Goal: Information Seeking & Learning: Check status

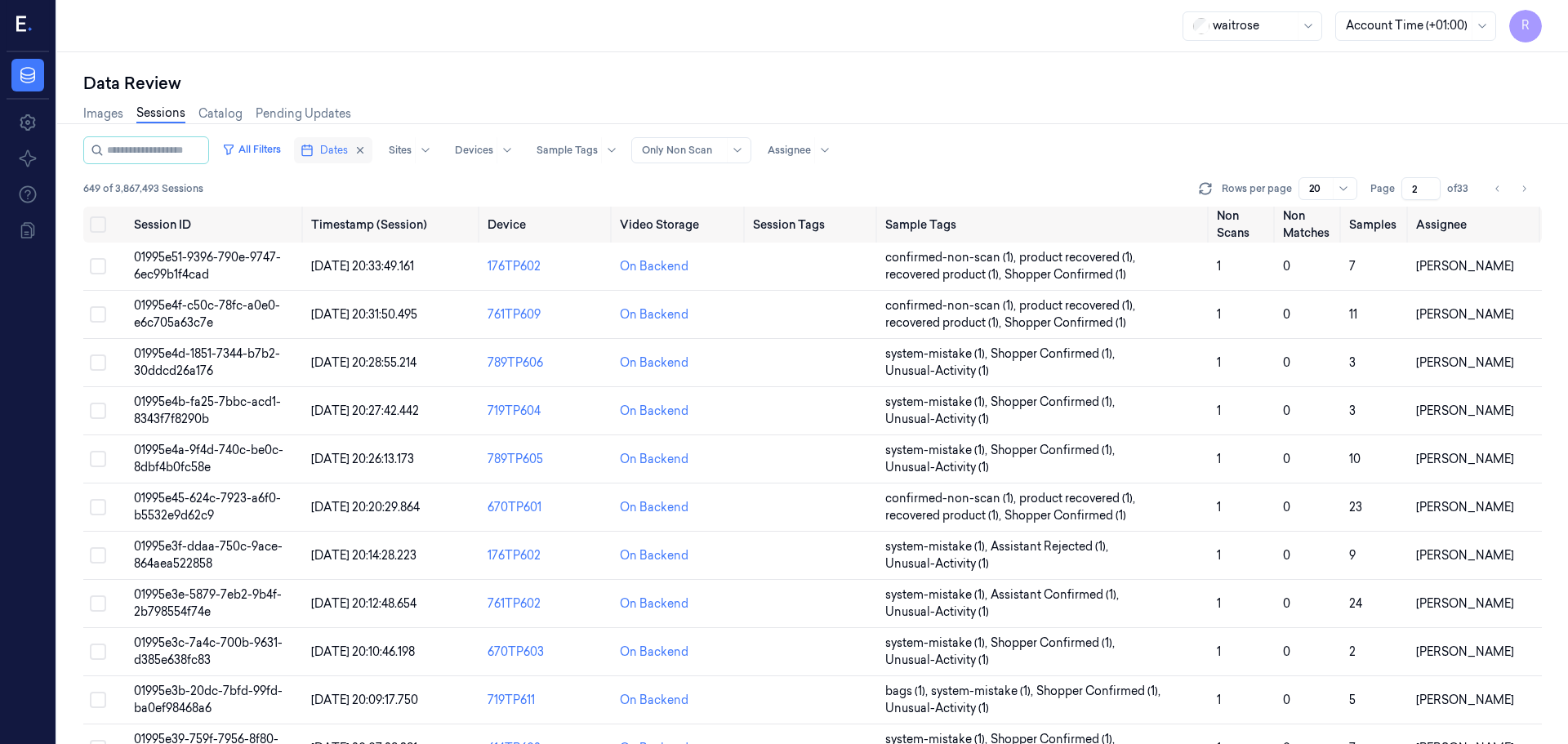
click at [342, 139] on button "Dates" at bounding box center [333, 150] width 78 height 26
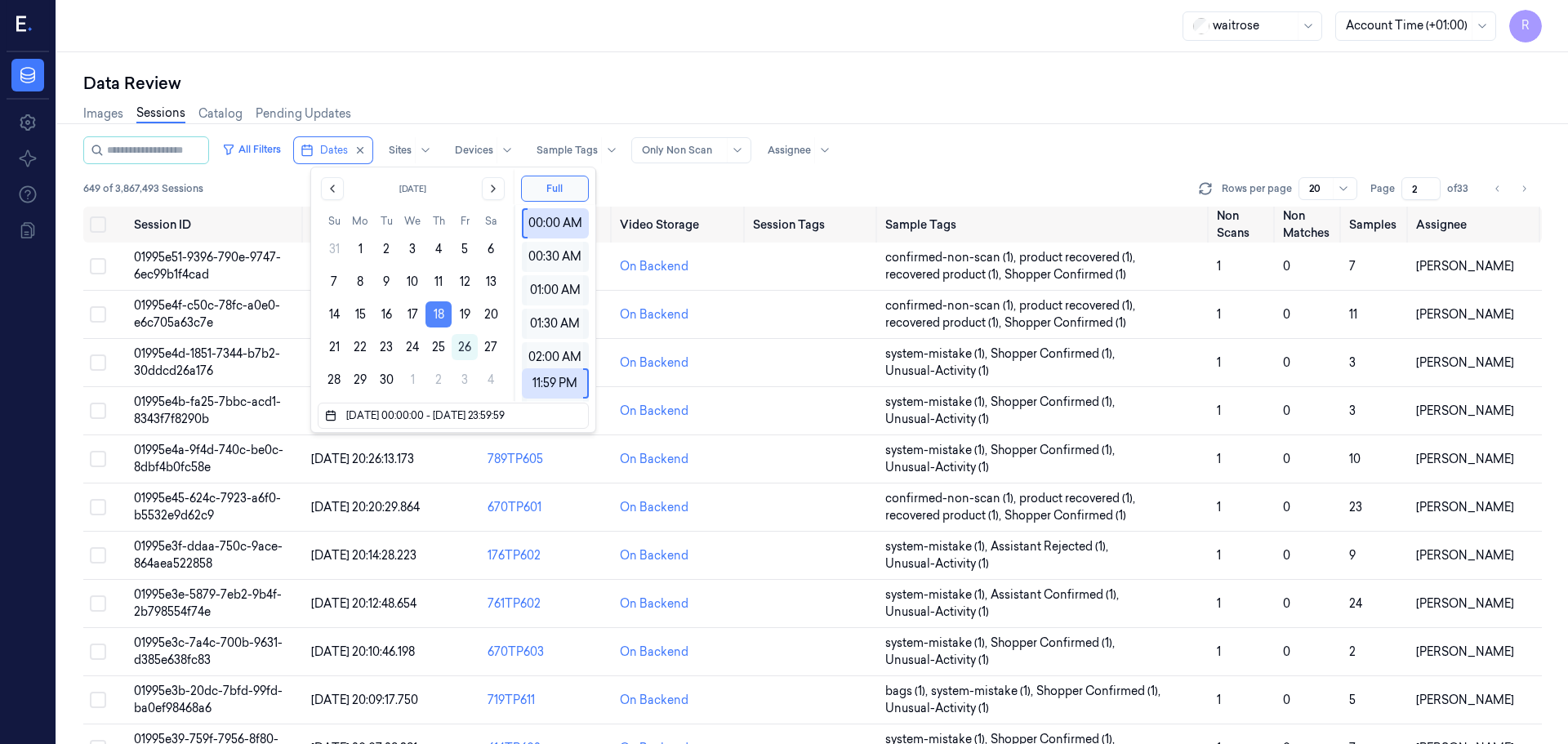
click at [445, 315] on button "18" at bounding box center [439, 315] width 26 height 26
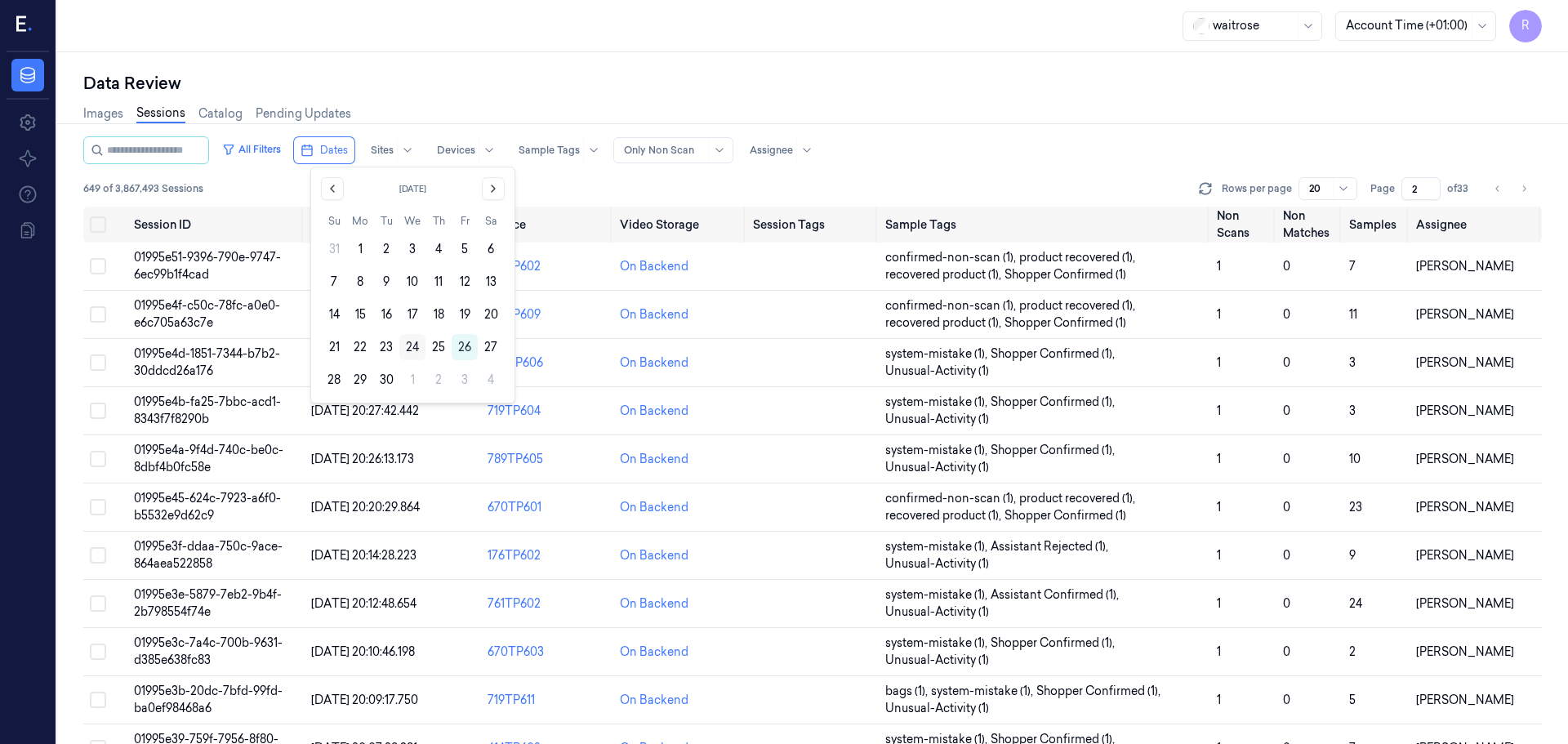
click at [416, 344] on button "24" at bounding box center [412, 347] width 26 height 26
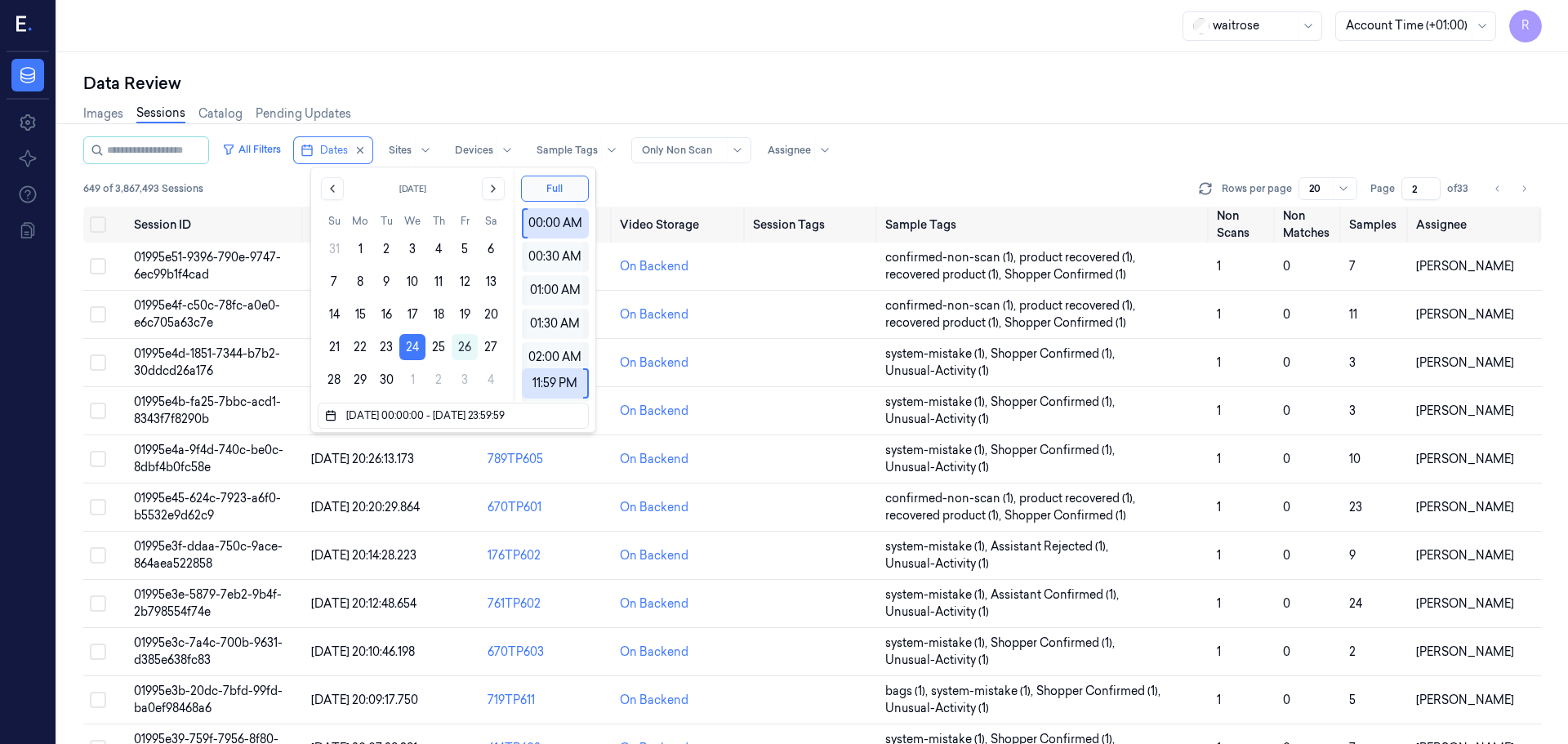
click at [442, 64] on div "Data Review Images Sessions Catalog Pending Updates All Filters Dates Sites Dev…" at bounding box center [812, 398] width 1511 height 692
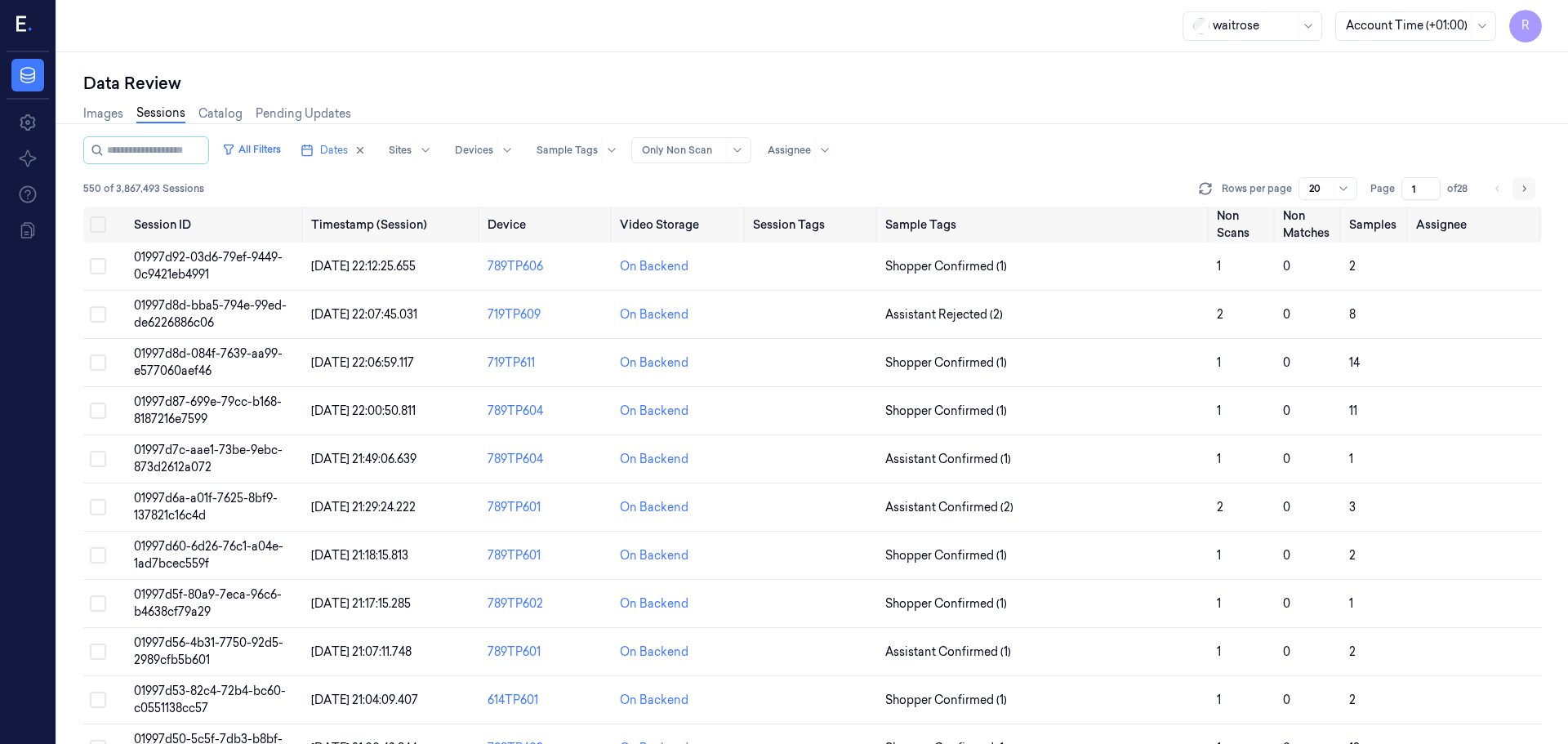
click at [1526, 188] on icon "Go to next page" at bounding box center [1524, 188] width 10 height 13
click at [1495, 190] on icon "Go to previous page" at bounding box center [1497, 188] width 10 height 13
click at [1503, 193] on li "pagination" at bounding box center [1497, 189] width 23 height 23
click at [1523, 184] on icon "Go to next page" at bounding box center [1524, 188] width 10 height 13
click at [1497, 195] on icon "Go to previous page" at bounding box center [1497, 188] width 10 height 13
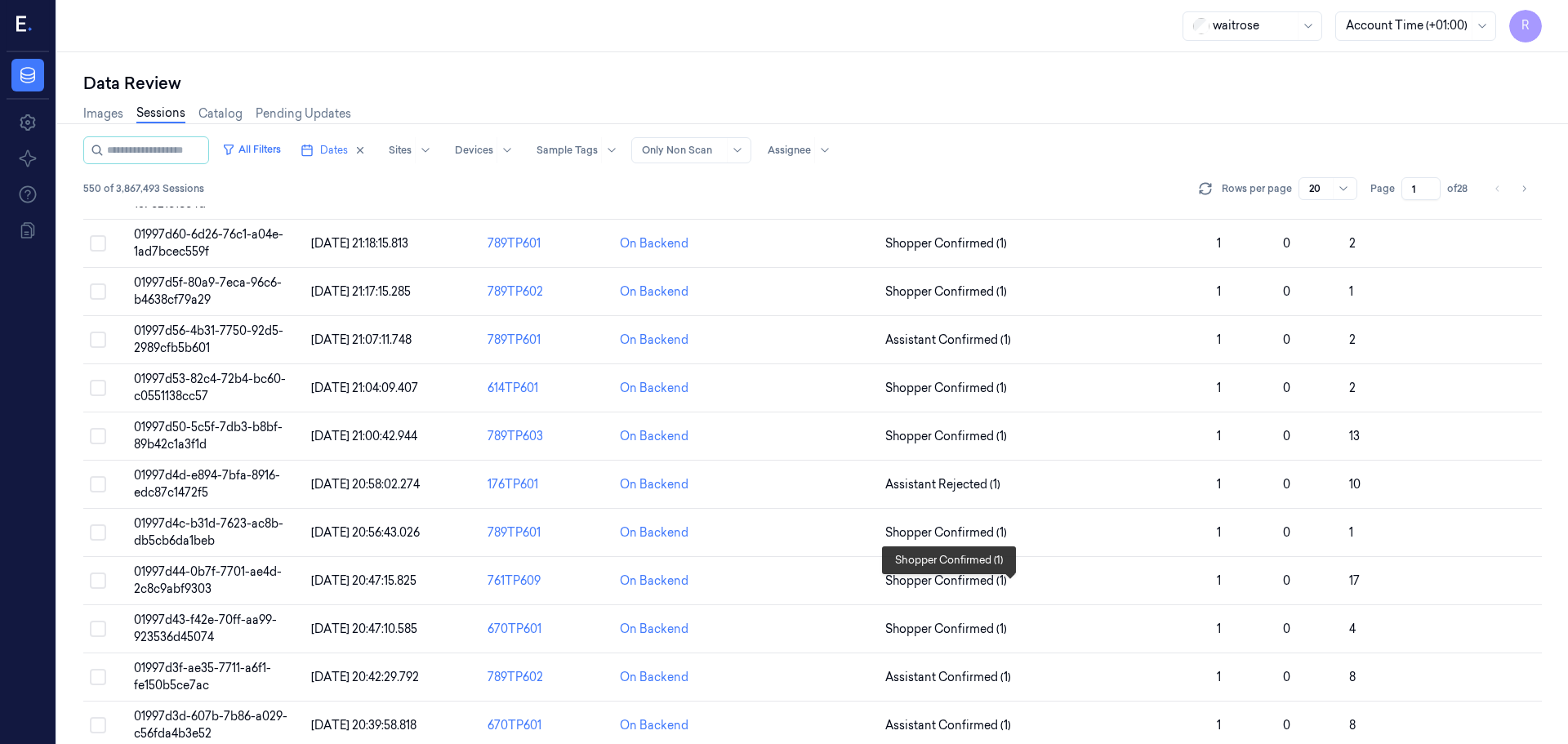
scroll to position [474, 0]
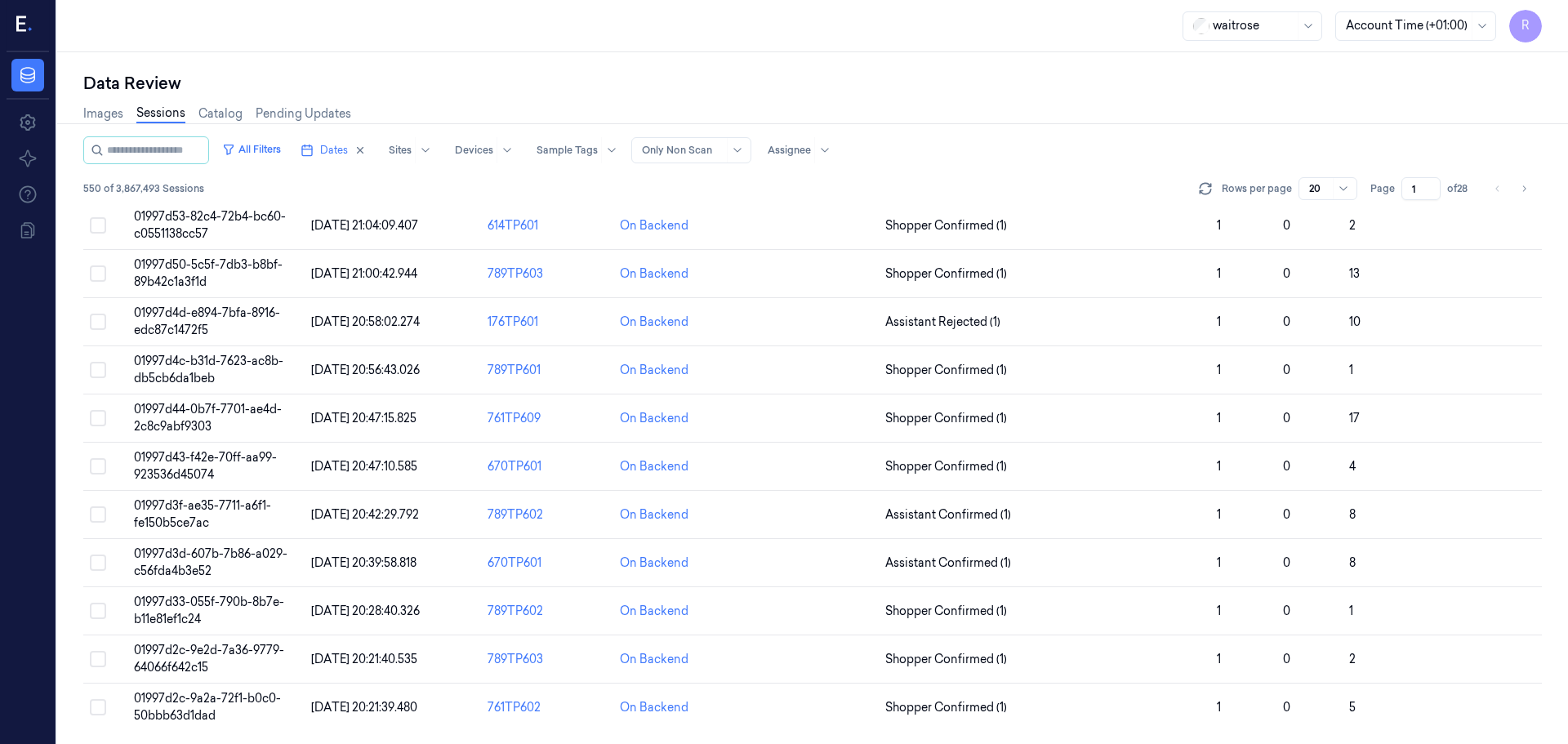
click at [1500, 185] on li "pagination" at bounding box center [1497, 189] width 23 height 23
click at [1534, 197] on button "Go to next page" at bounding box center [1524, 189] width 23 height 23
click at [1511, 196] on ul "pagination" at bounding box center [1511, 189] width 49 height 23
click at [1528, 200] on div "All Filters Dates Sites Devices Sample Tags Alert Type Only Non Scan Assignee 5…" at bounding box center [812, 171] width 1458 height 71
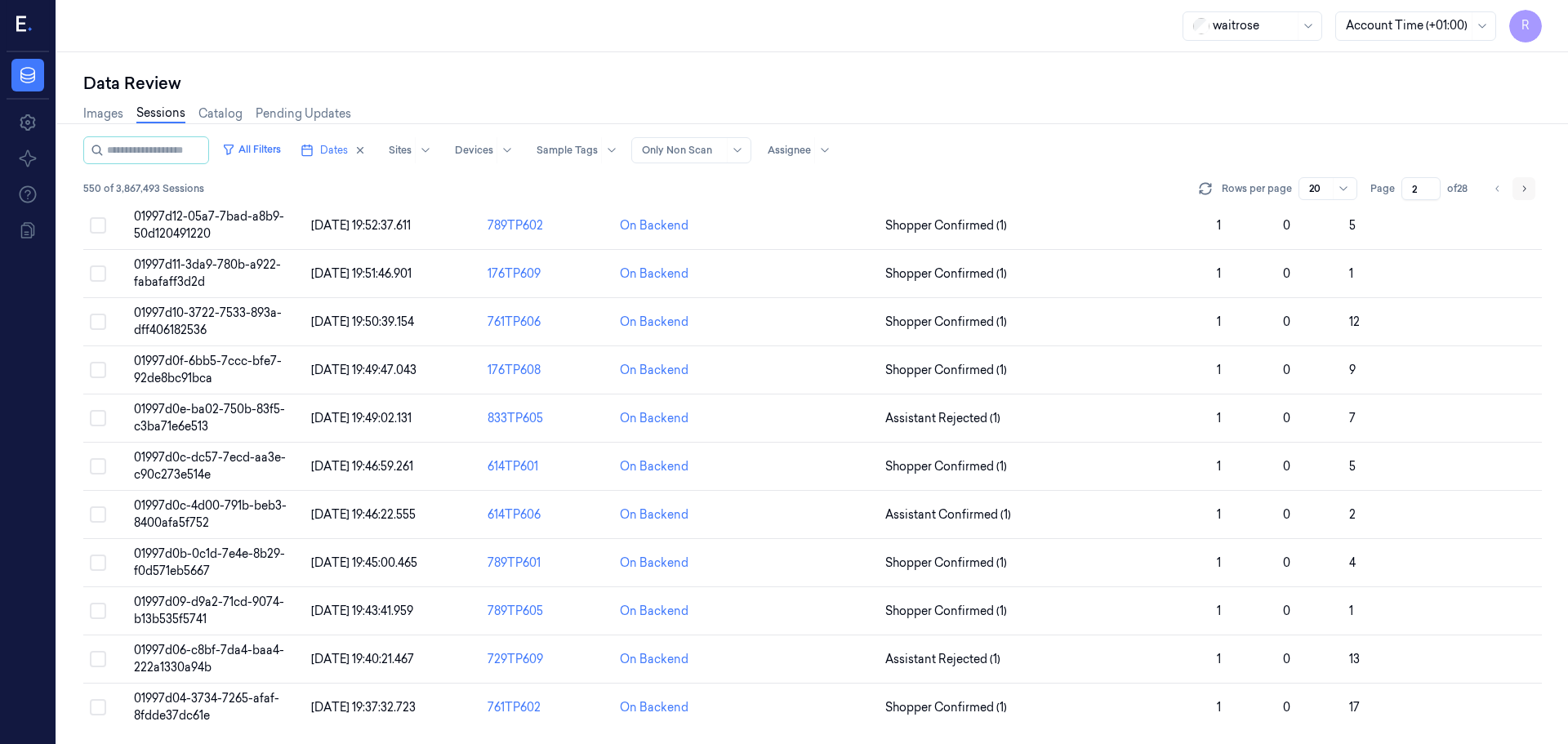
click at [1527, 188] on icon "Go to next page" at bounding box center [1524, 188] width 10 height 13
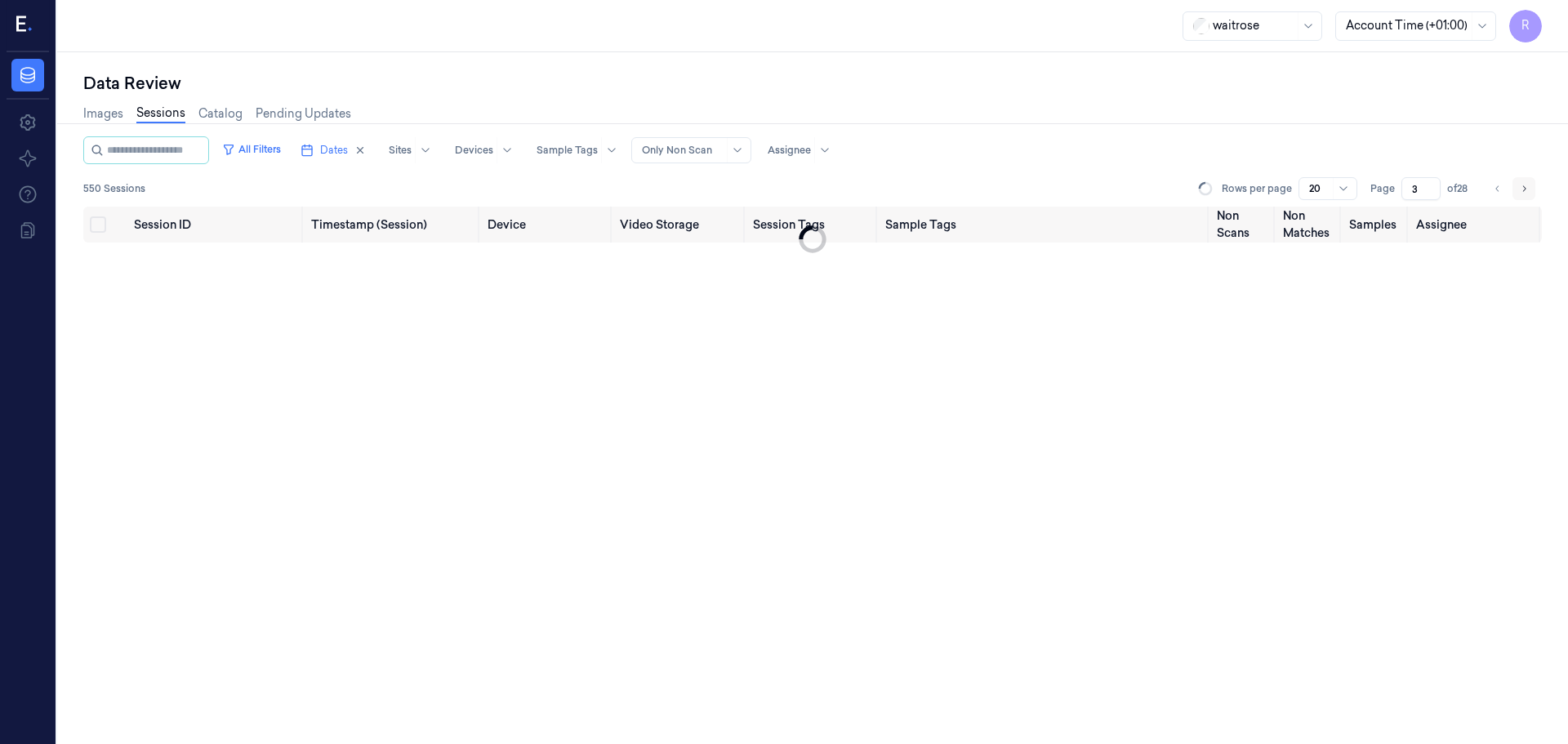
click at [1527, 188] on icon "Go to next page" at bounding box center [1524, 188] width 10 height 13
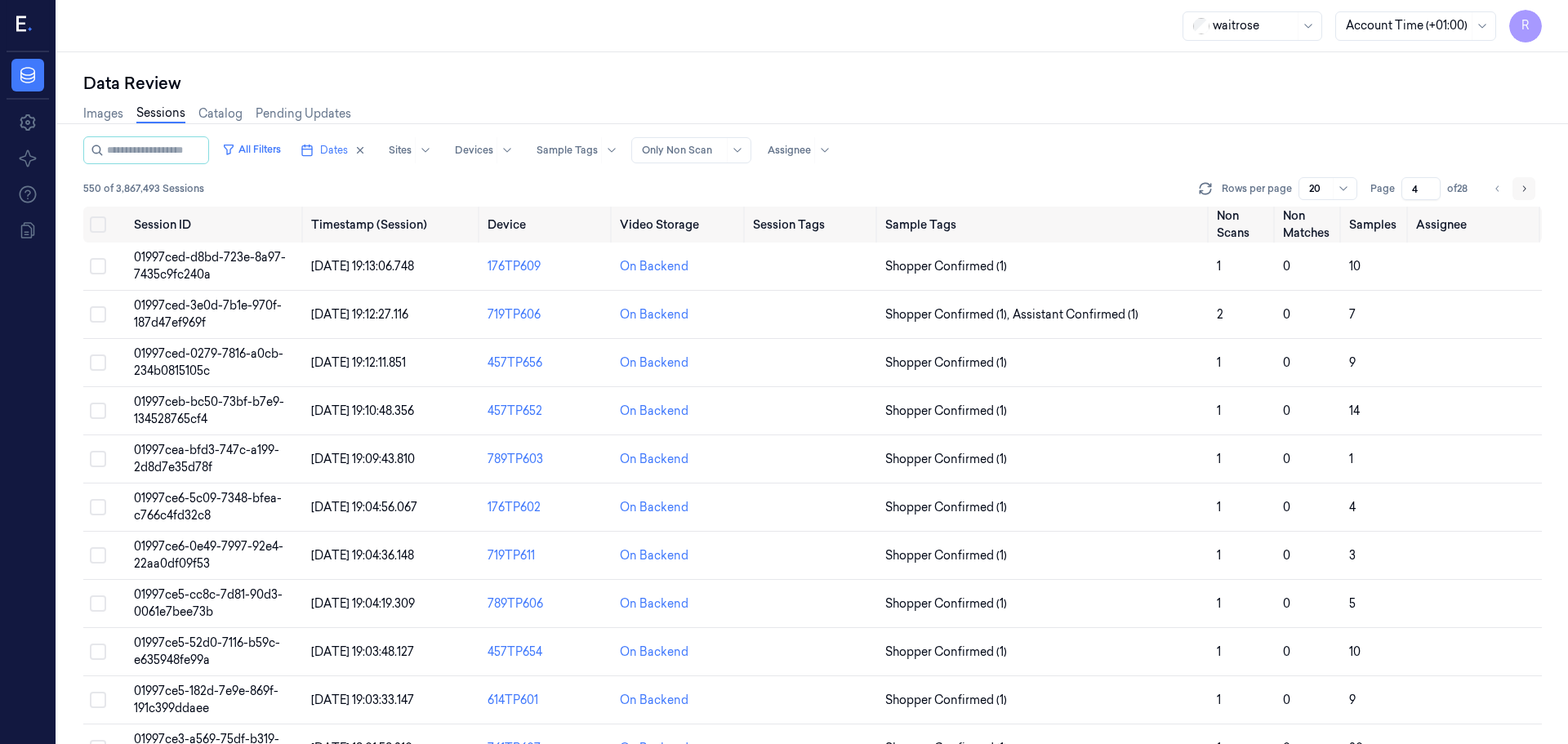
click at [1514, 190] on button "Go to next page" at bounding box center [1524, 189] width 23 height 23
click at [332, 151] on button "Dates" at bounding box center [333, 150] width 78 height 26
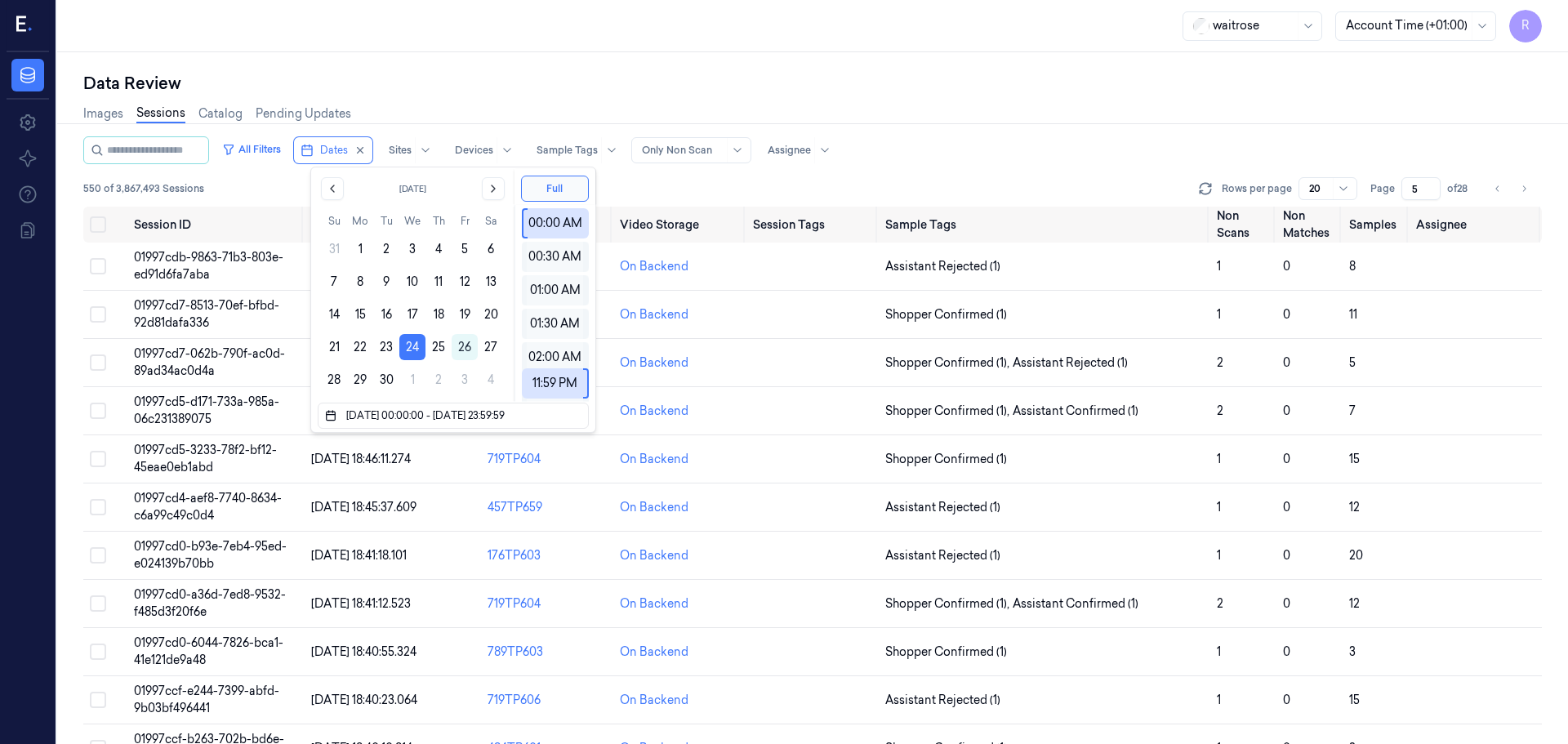
click at [955, 133] on div "Images Sessions Catalog Pending Updates" at bounding box center [812, 115] width 1458 height 42
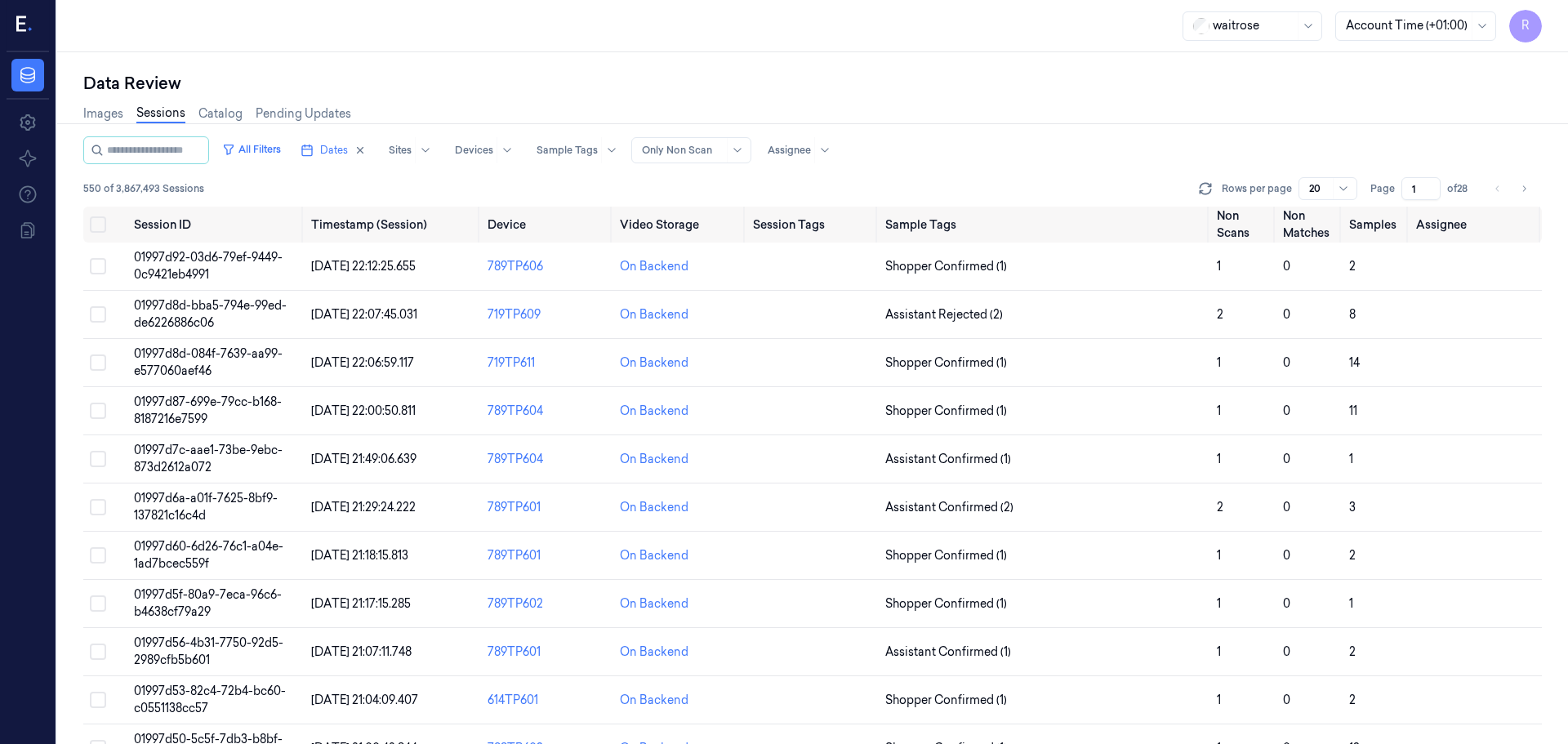
click at [1501, 181] on li "pagination" at bounding box center [1497, 189] width 23 height 23
click at [1505, 190] on li "pagination" at bounding box center [1497, 189] width 23 height 23
click at [1526, 190] on icon "Go to next page" at bounding box center [1524, 188] width 10 height 13
click at [1497, 190] on icon "Go to previous page" at bounding box center [1497, 188] width 10 height 13
type input "1"
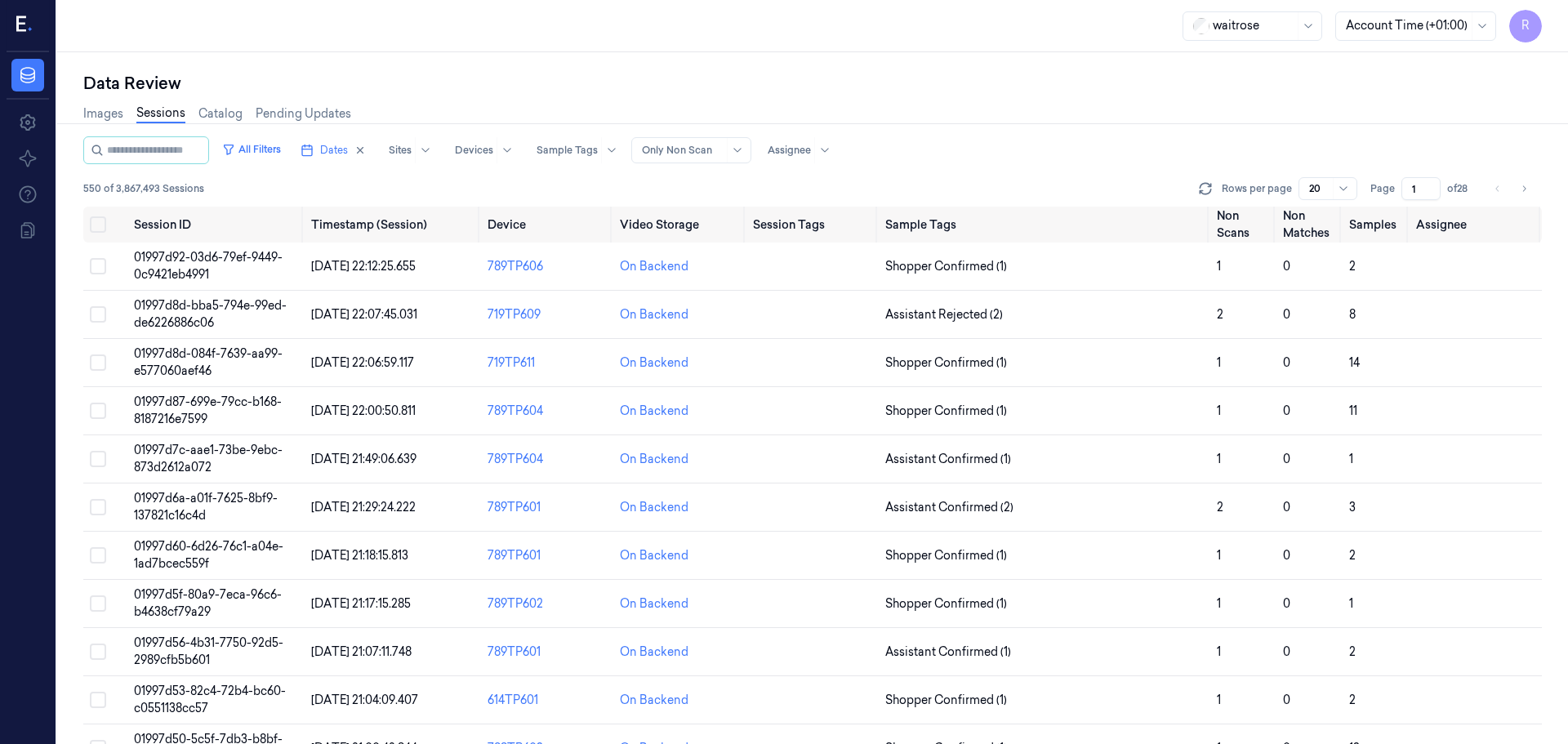
click at [1495, 190] on li "pagination" at bounding box center [1497, 189] width 23 height 23
click at [723, 151] on div at bounding box center [682, 150] width 82 height 14
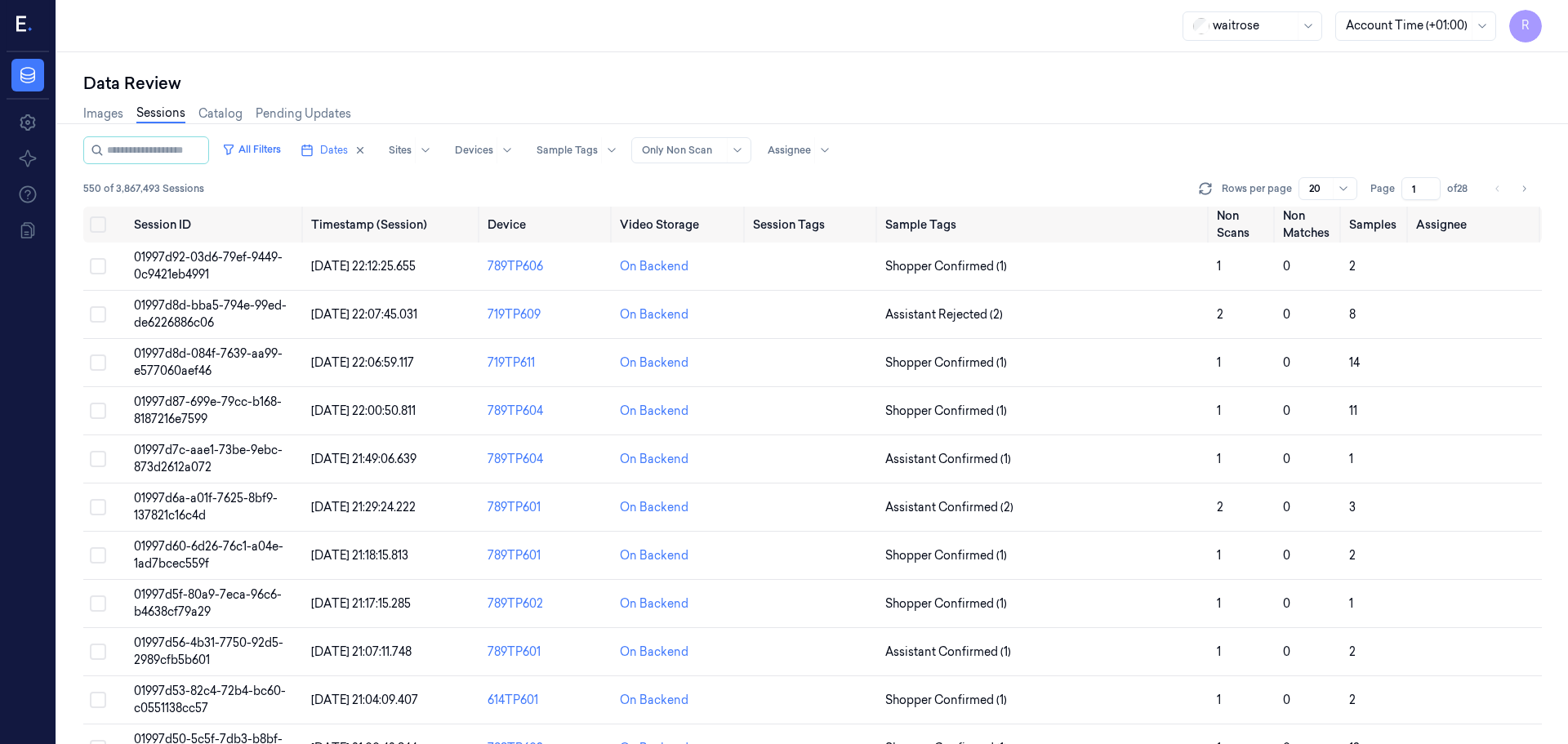
click at [829, 119] on div "Images Sessions Catalog Pending Updates" at bounding box center [812, 115] width 1458 height 42
click at [331, 152] on button "Dates" at bounding box center [333, 150] width 78 height 26
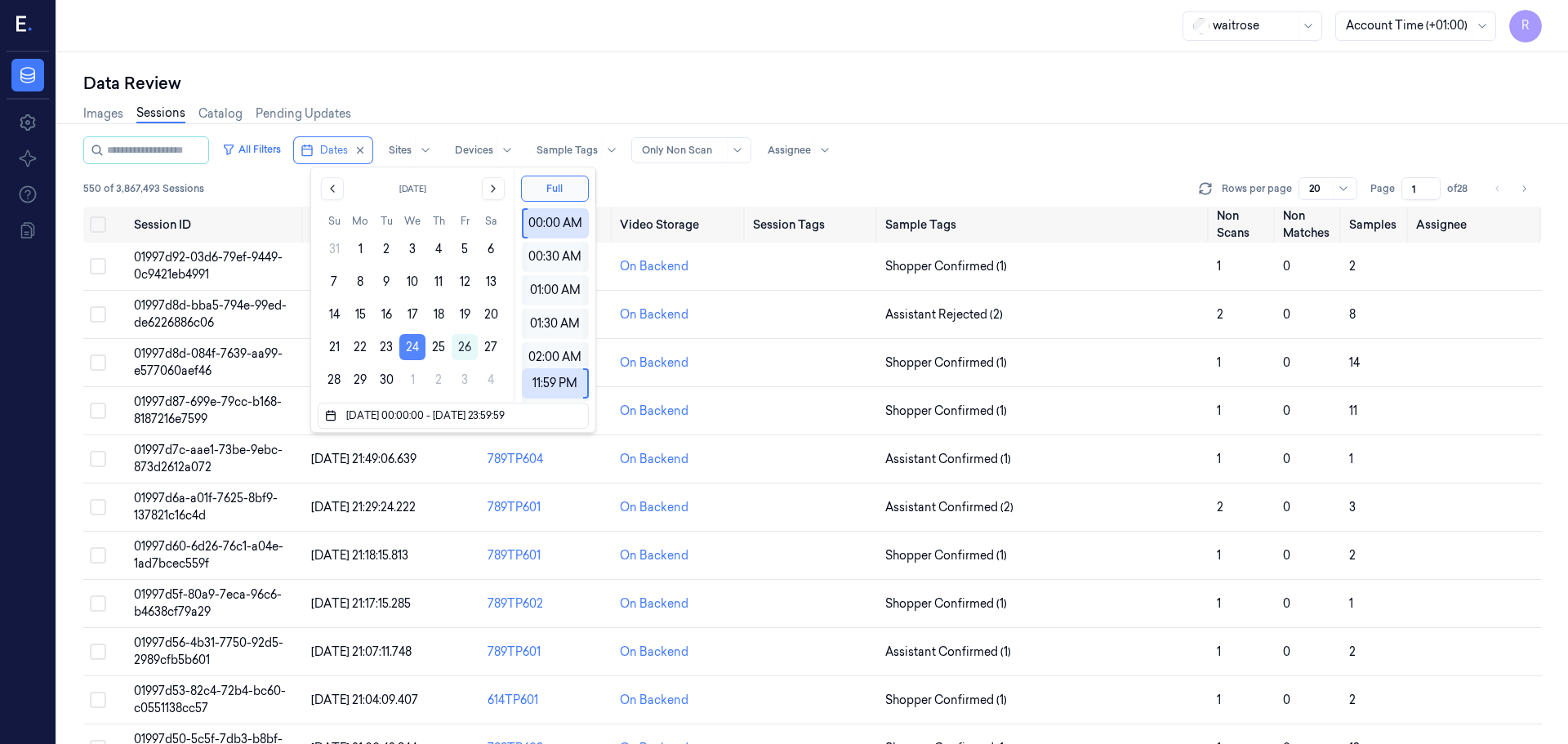
click at [409, 355] on button "24" at bounding box center [412, 347] width 26 height 26
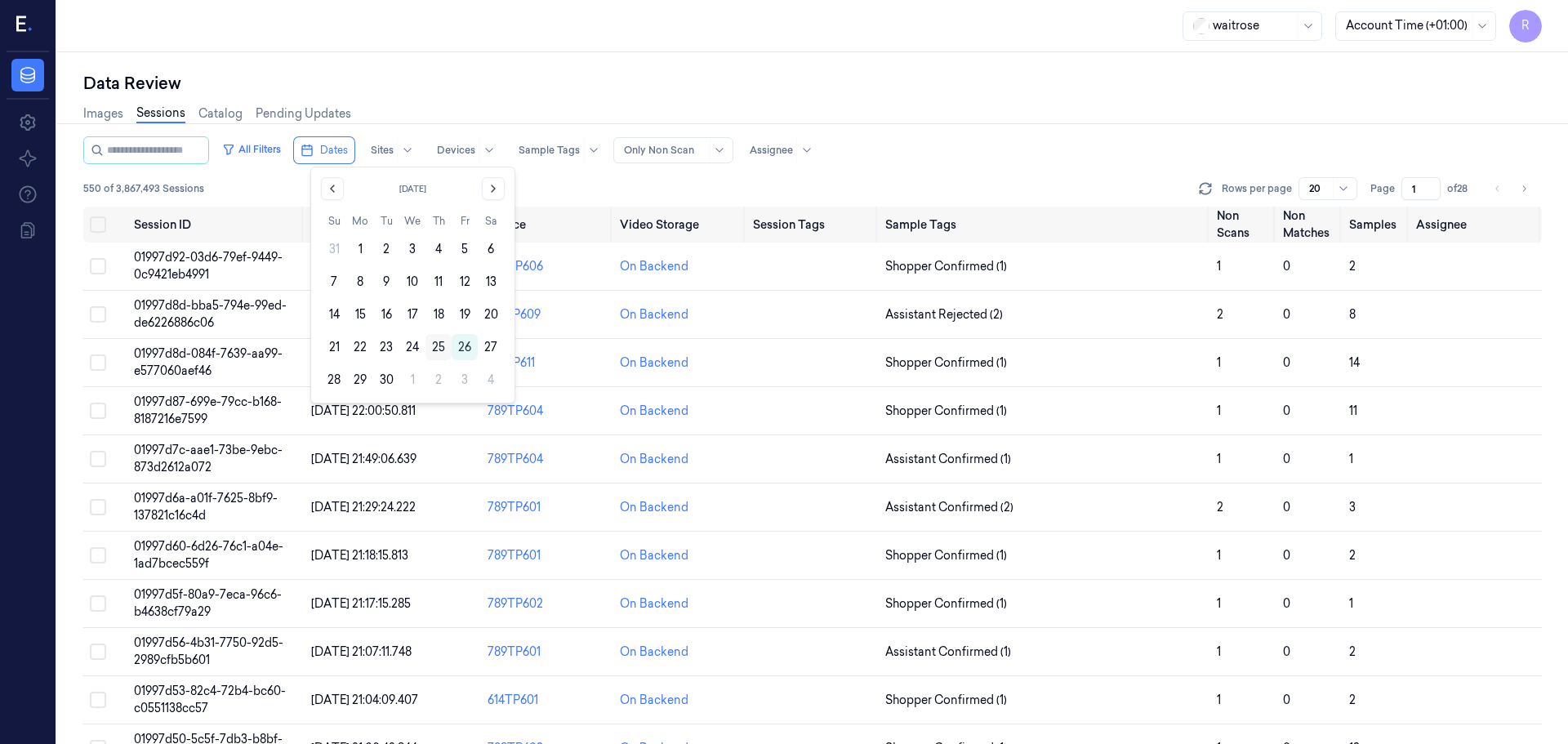
click at [434, 348] on button "25" at bounding box center [439, 347] width 26 height 26
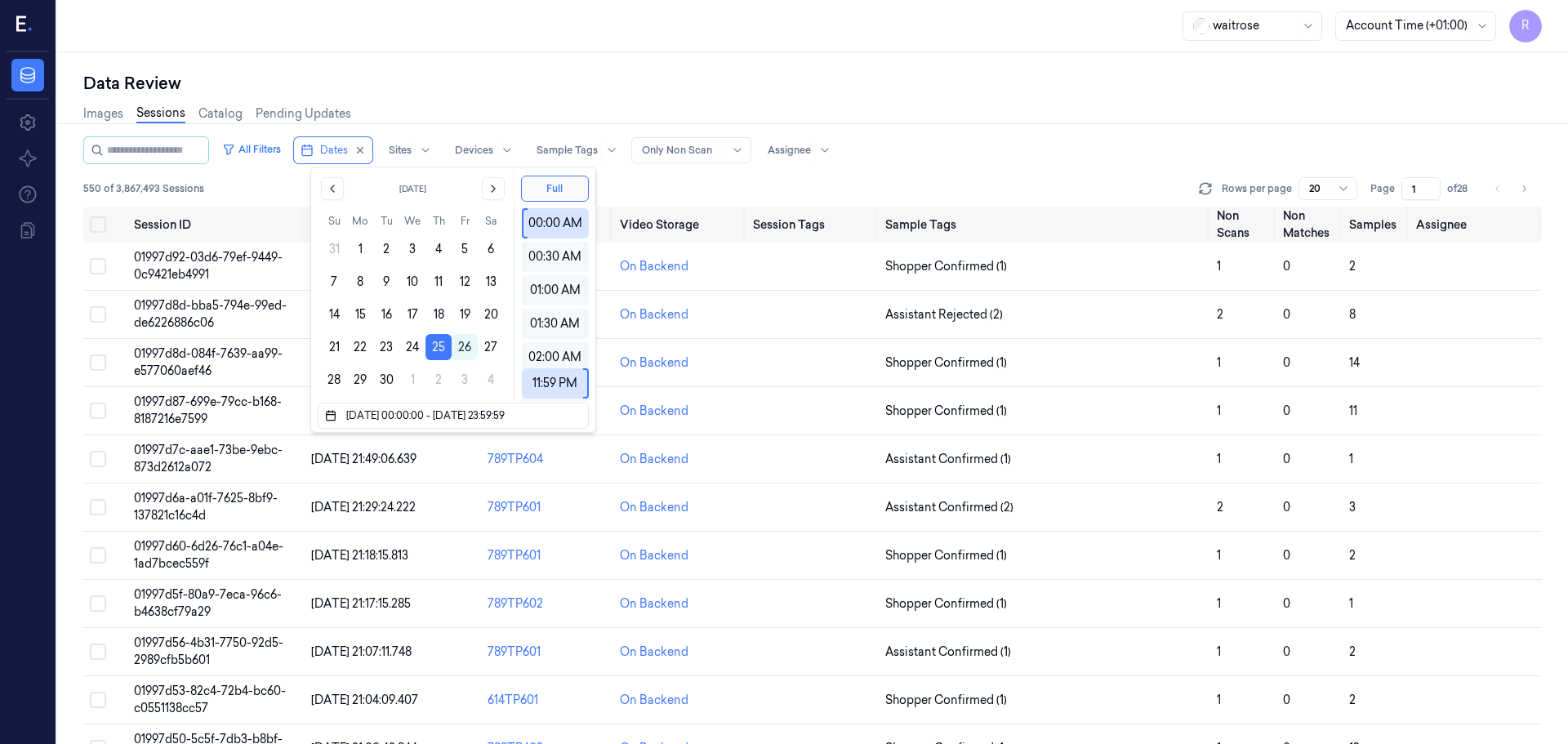
click at [484, 75] on div "Data Review" at bounding box center [812, 83] width 1458 height 23
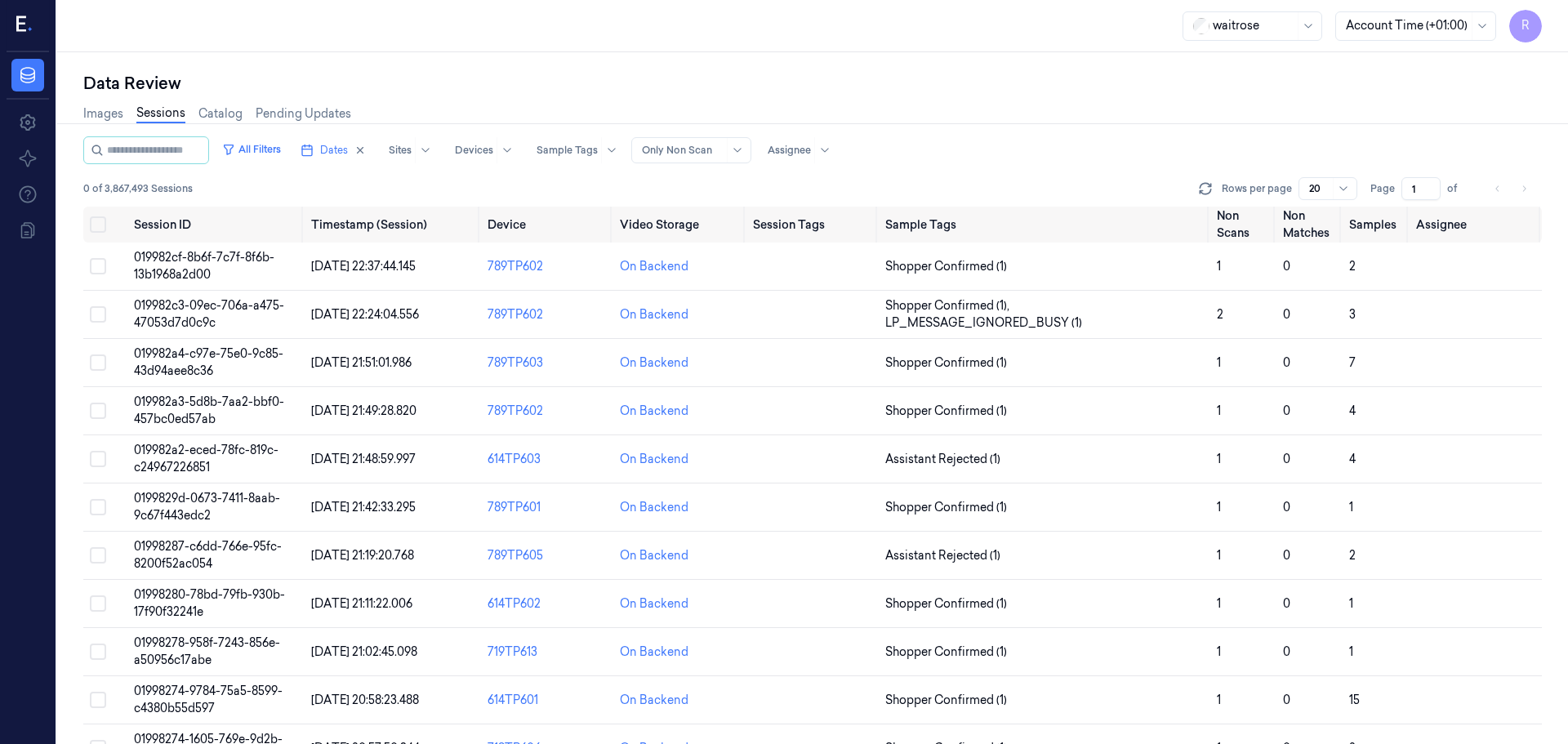
click at [1526, 195] on li "pagination" at bounding box center [1524, 189] width 23 height 23
click at [1525, 196] on li "pagination" at bounding box center [1524, 189] width 23 height 23
click at [1497, 196] on li "pagination" at bounding box center [1497, 189] width 23 height 23
click at [1496, 196] on li "pagination" at bounding box center [1497, 189] width 23 height 23
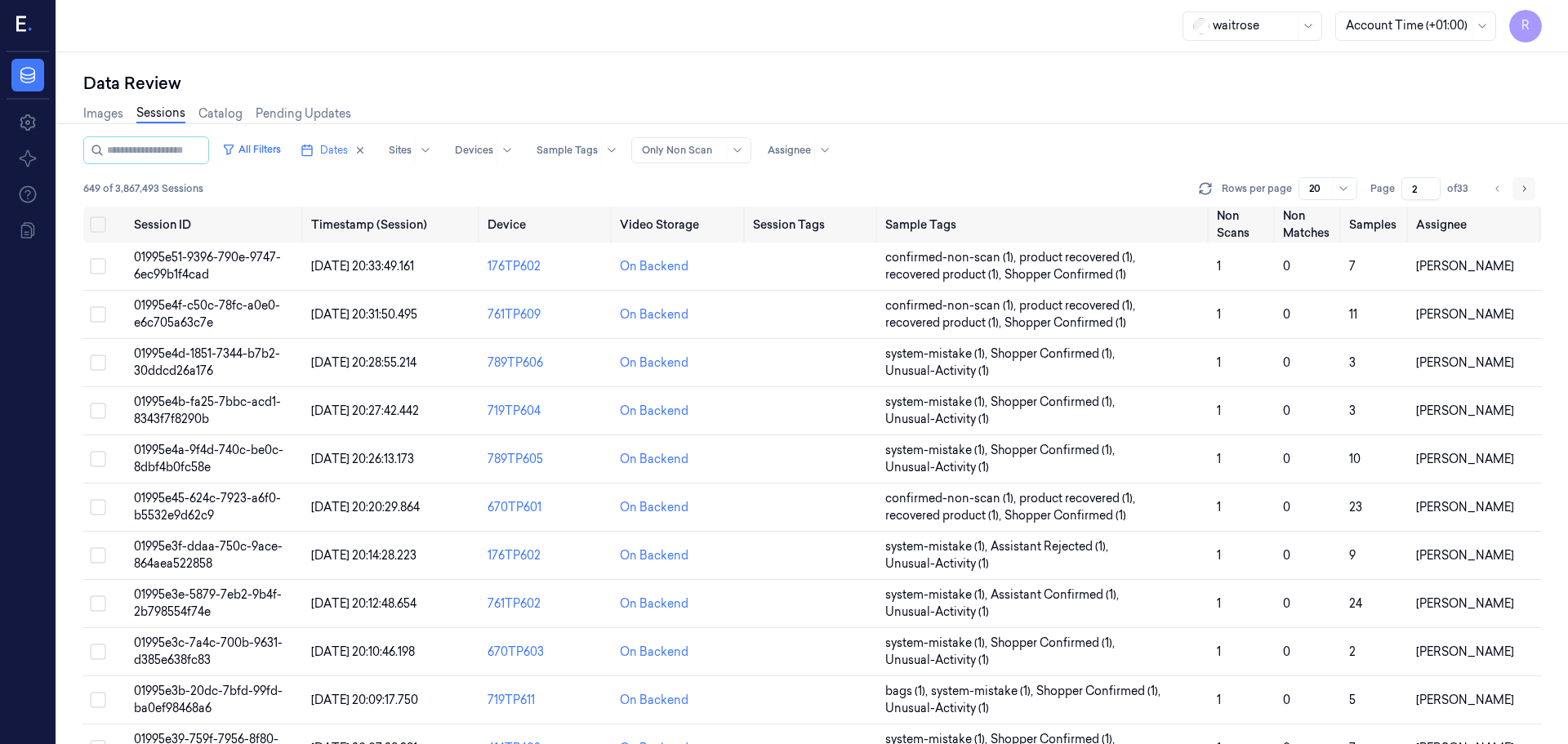
click at [1518, 190] on button "Go to next page" at bounding box center [1524, 189] width 23 height 23
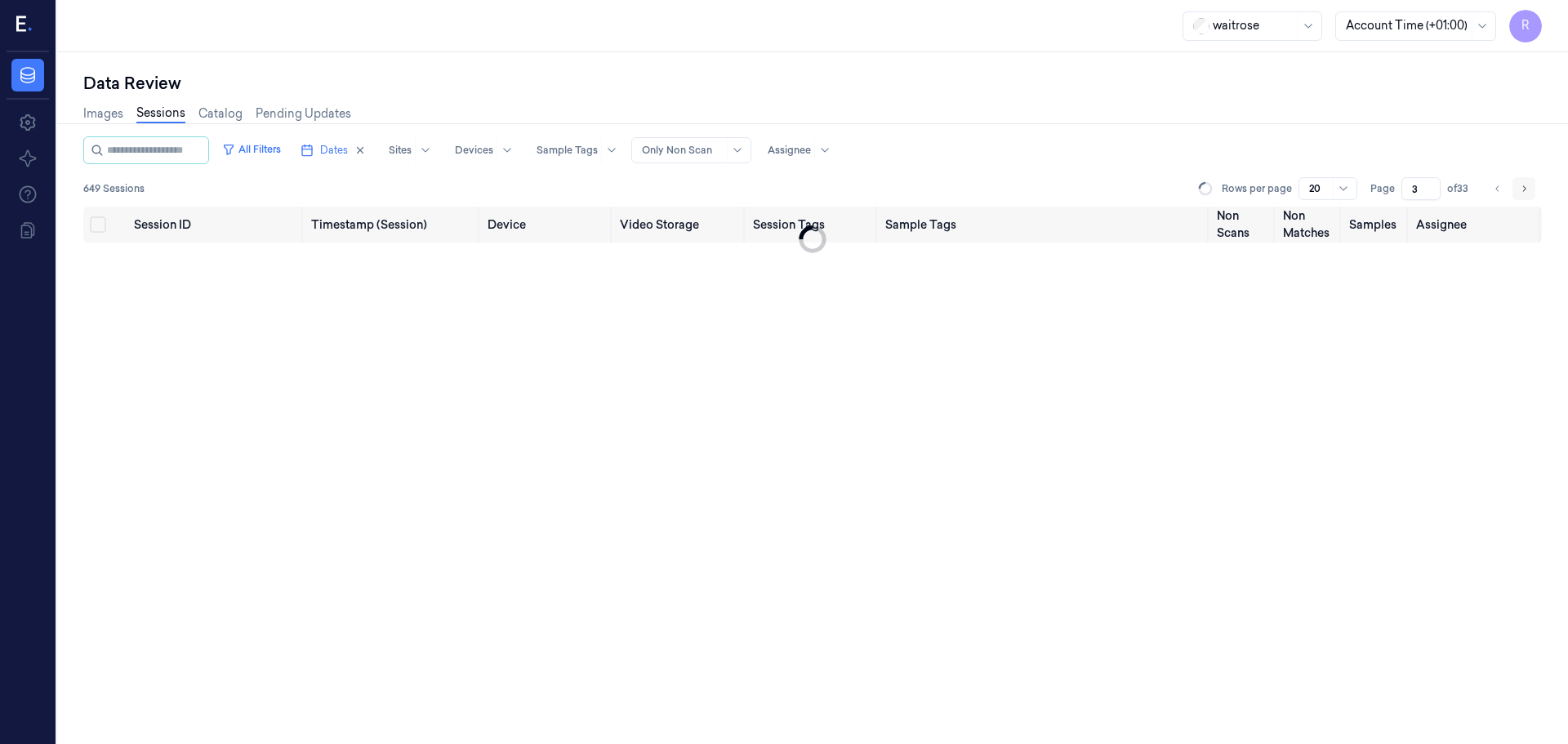
click at [1519, 190] on button "Go to next page" at bounding box center [1524, 189] width 23 height 23
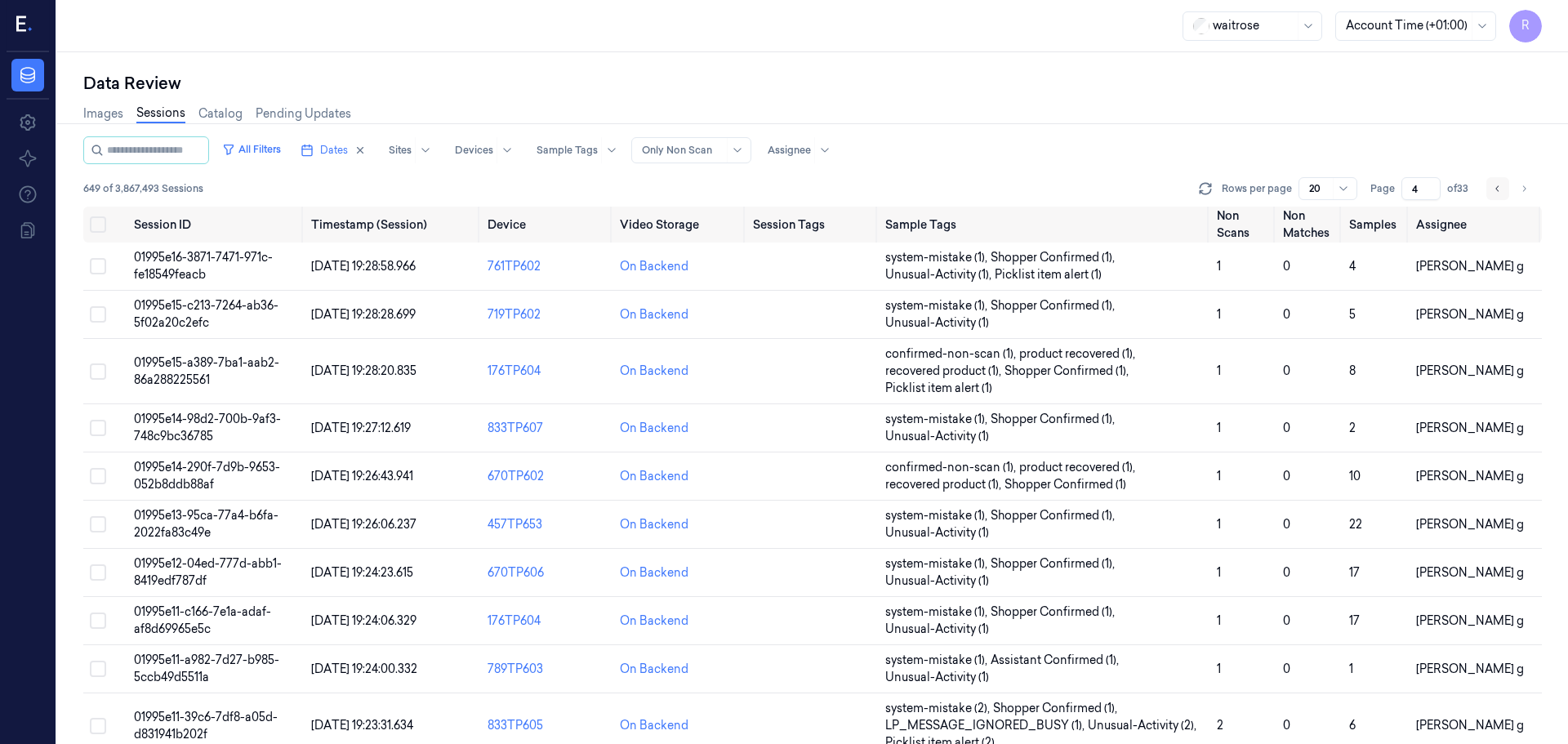
click at [1498, 196] on button "Go to previous page" at bounding box center [1497, 189] width 23 height 23
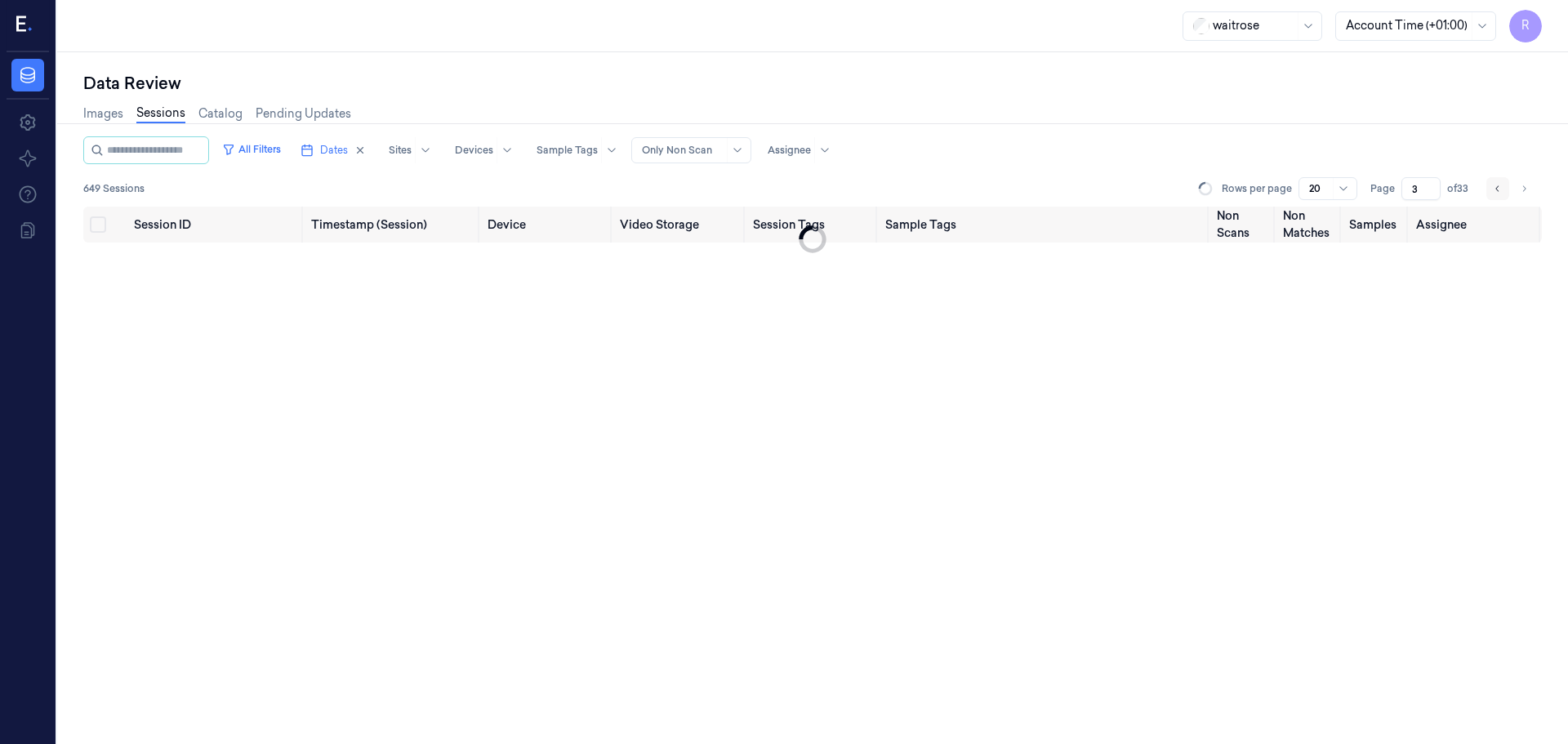
click at [1498, 196] on button "Go to previous page" at bounding box center [1497, 189] width 23 height 23
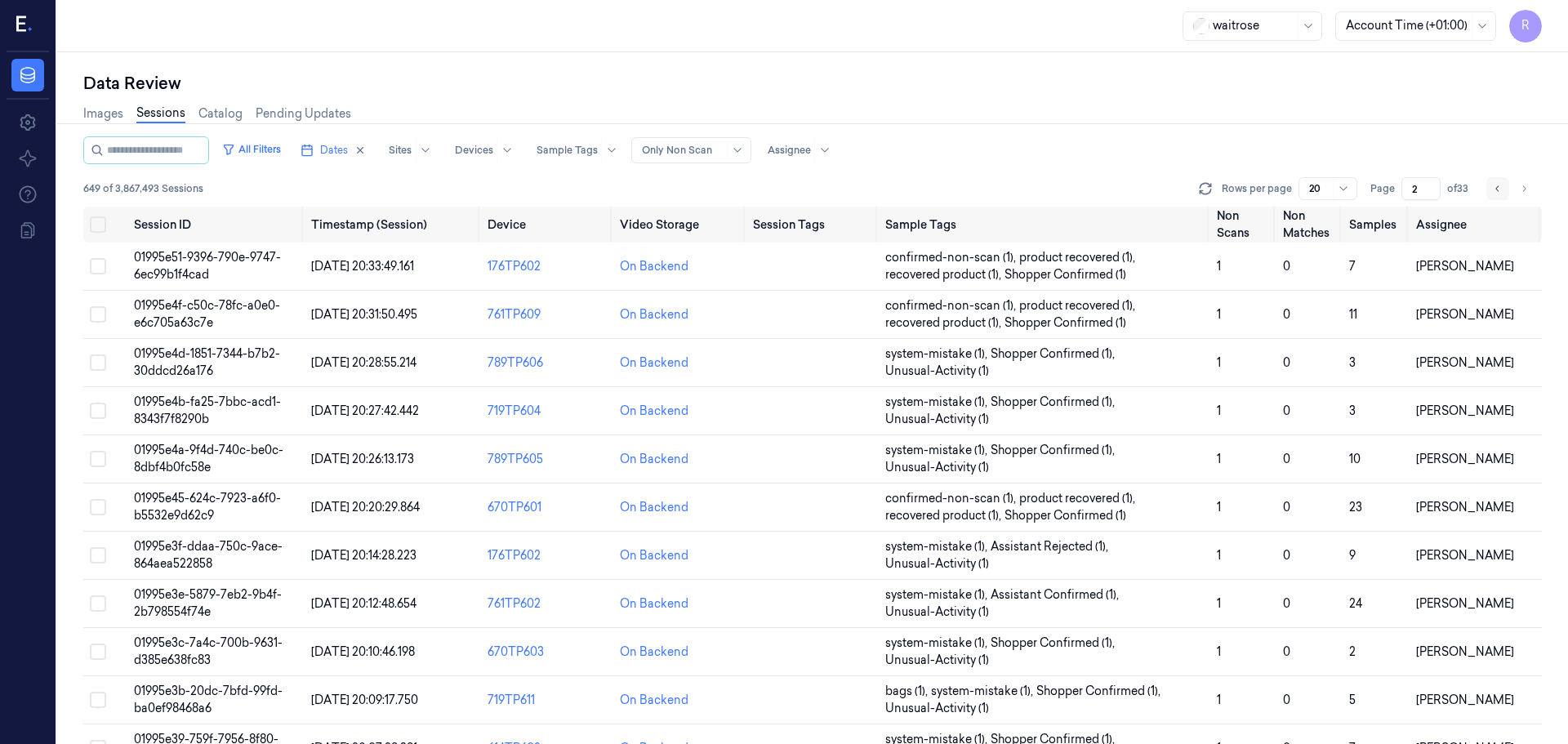
click at [1498, 196] on button "Go to previous page" at bounding box center [1497, 189] width 23 height 23
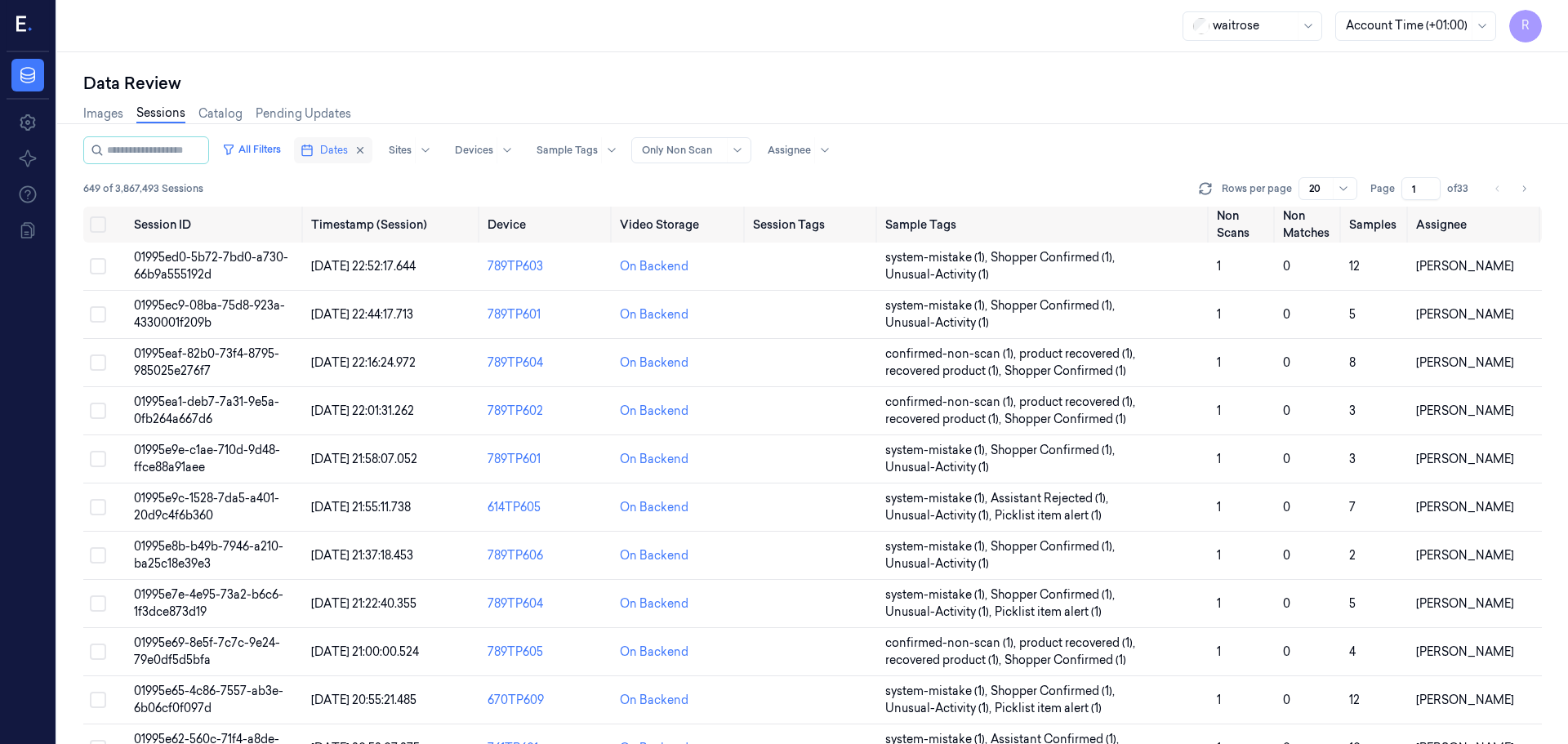
click at [331, 157] on button "Dates" at bounding box center [333, 150] width 78 height 26
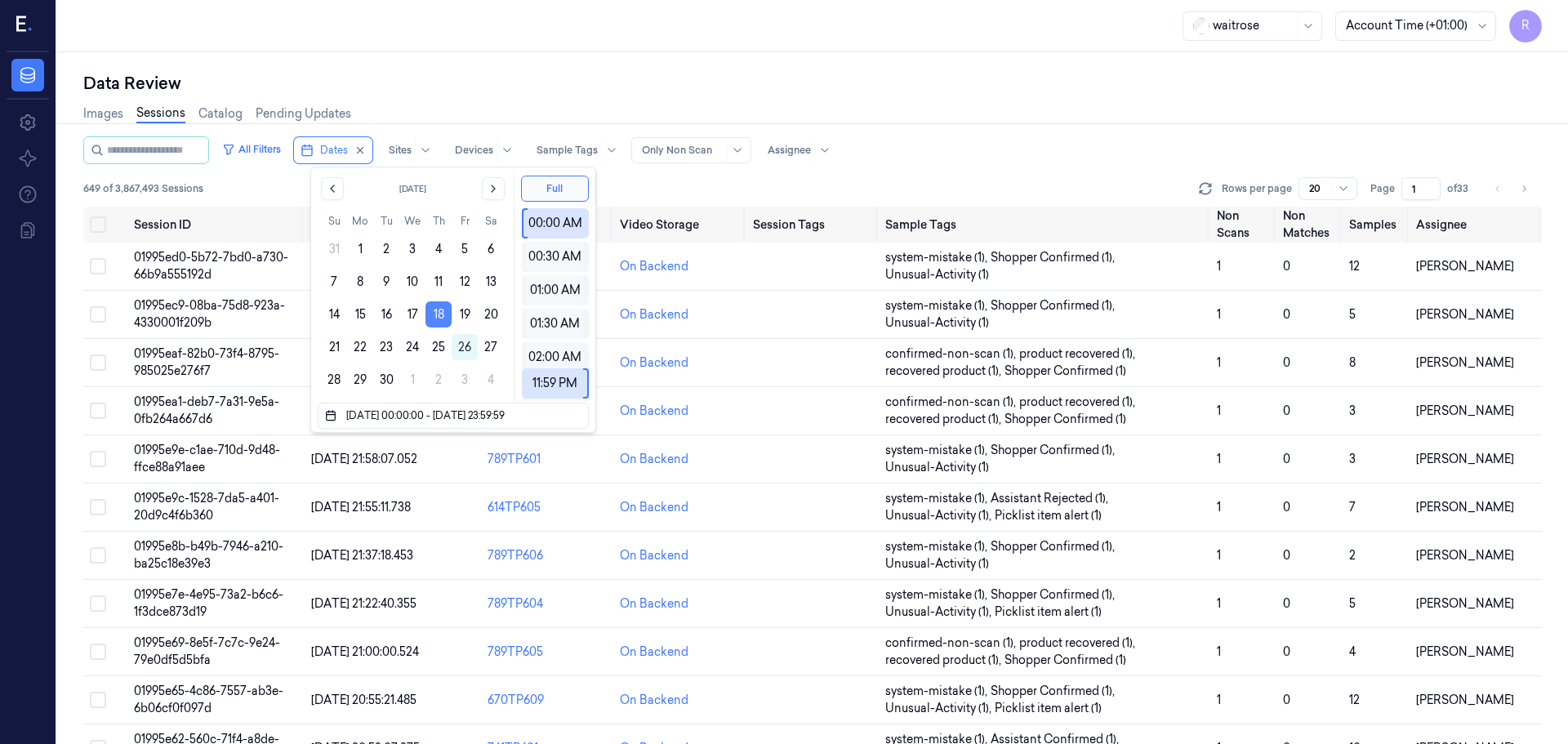
click at [443, 321] on button "18" at bounding box center [439, 315] width 26 height 26
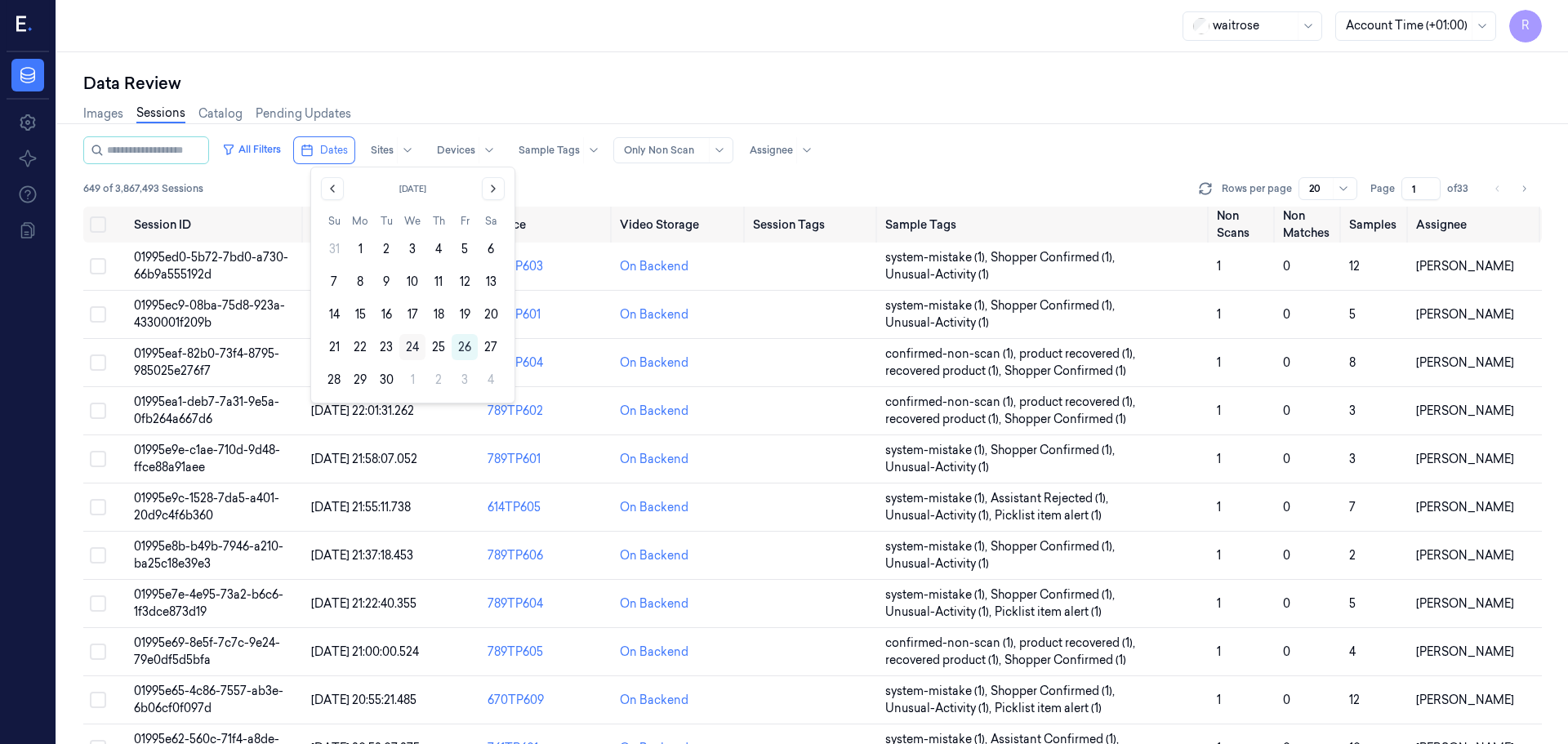
click at [406, 348] on button "24" at bounding box center [412, 347] width 26 height 26
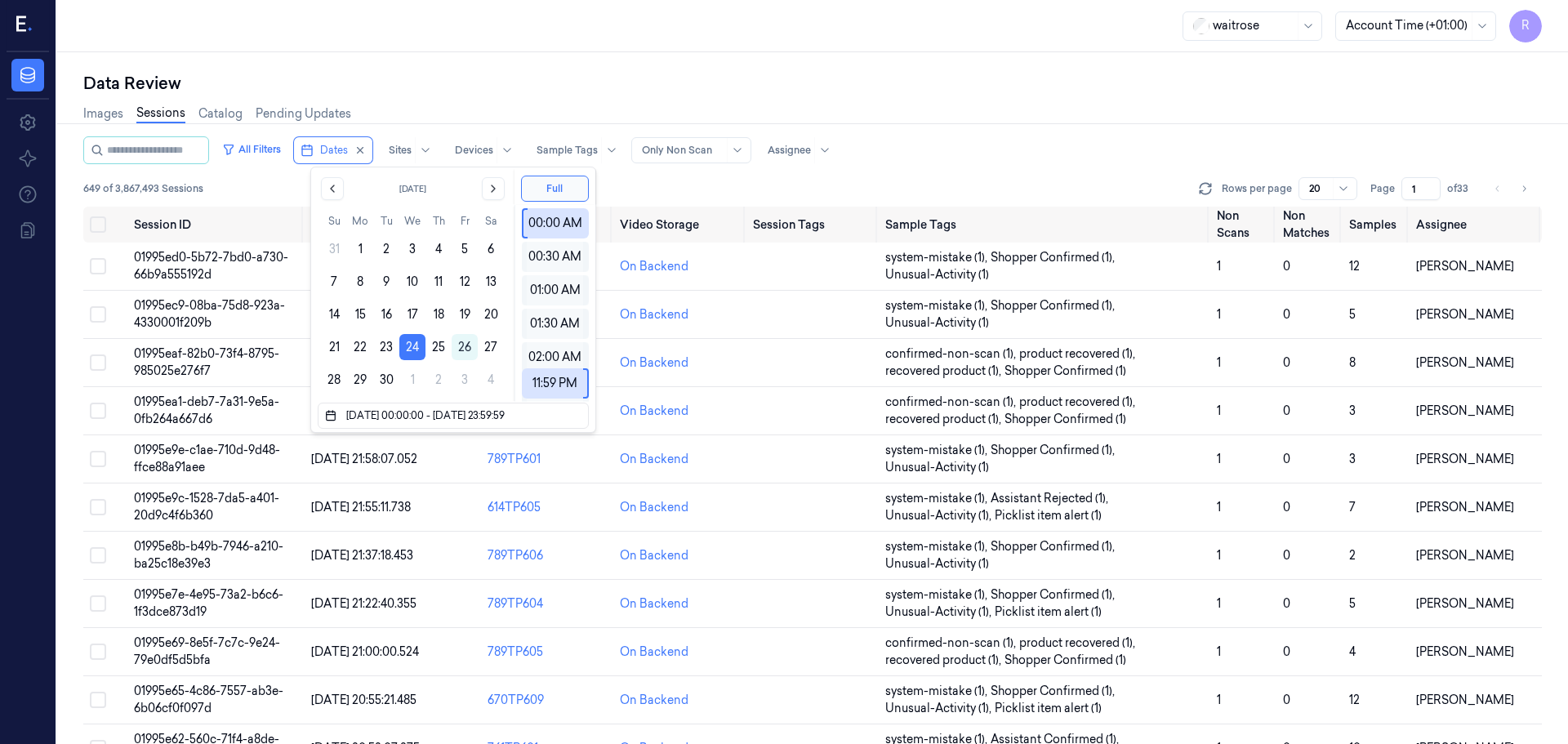
click at [442, 73] on div "Data Review" at bounding box center [812, 83] width 1458 height 23
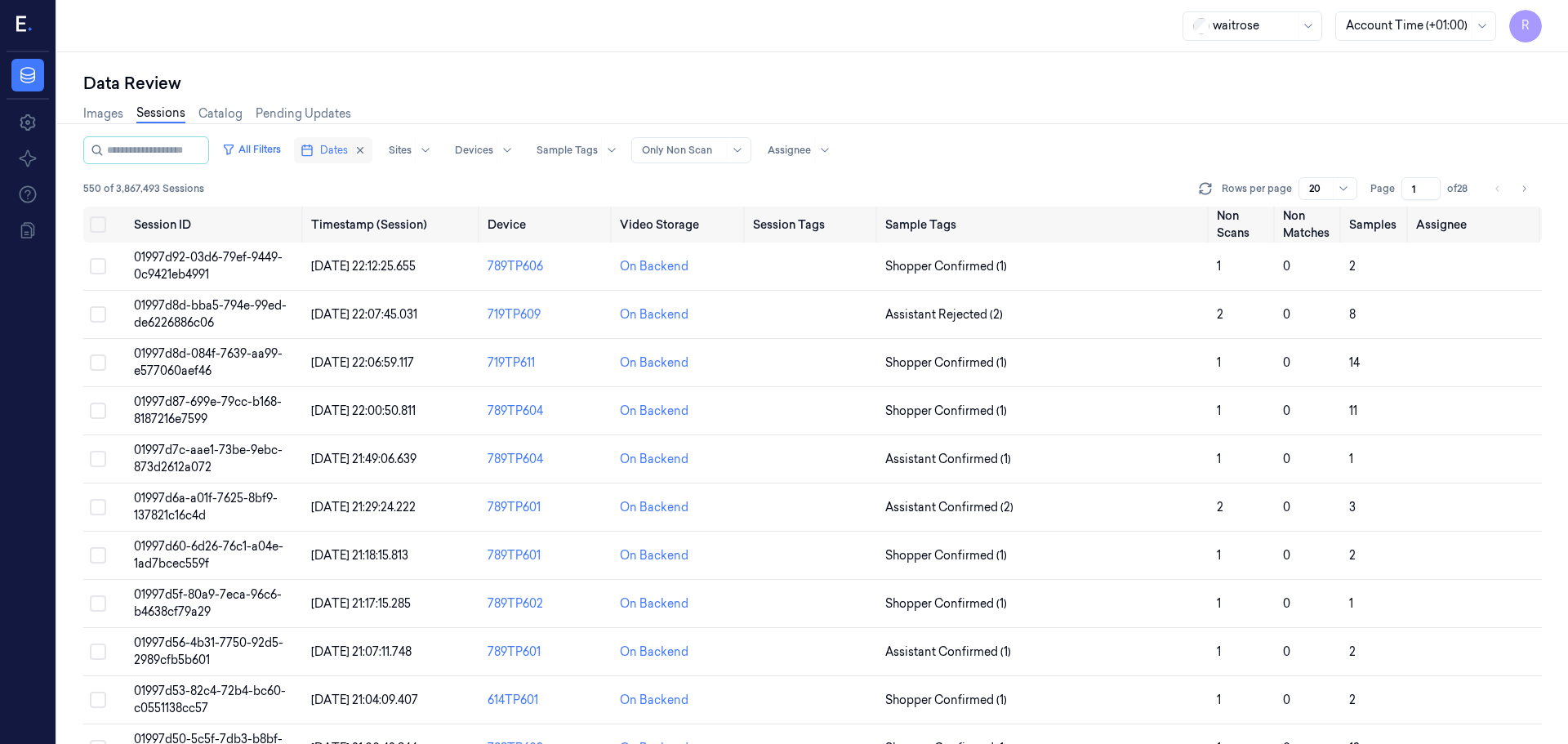
click at [341, 150] on span "Dates" at bounding box center [334, 150] width 28 height 14
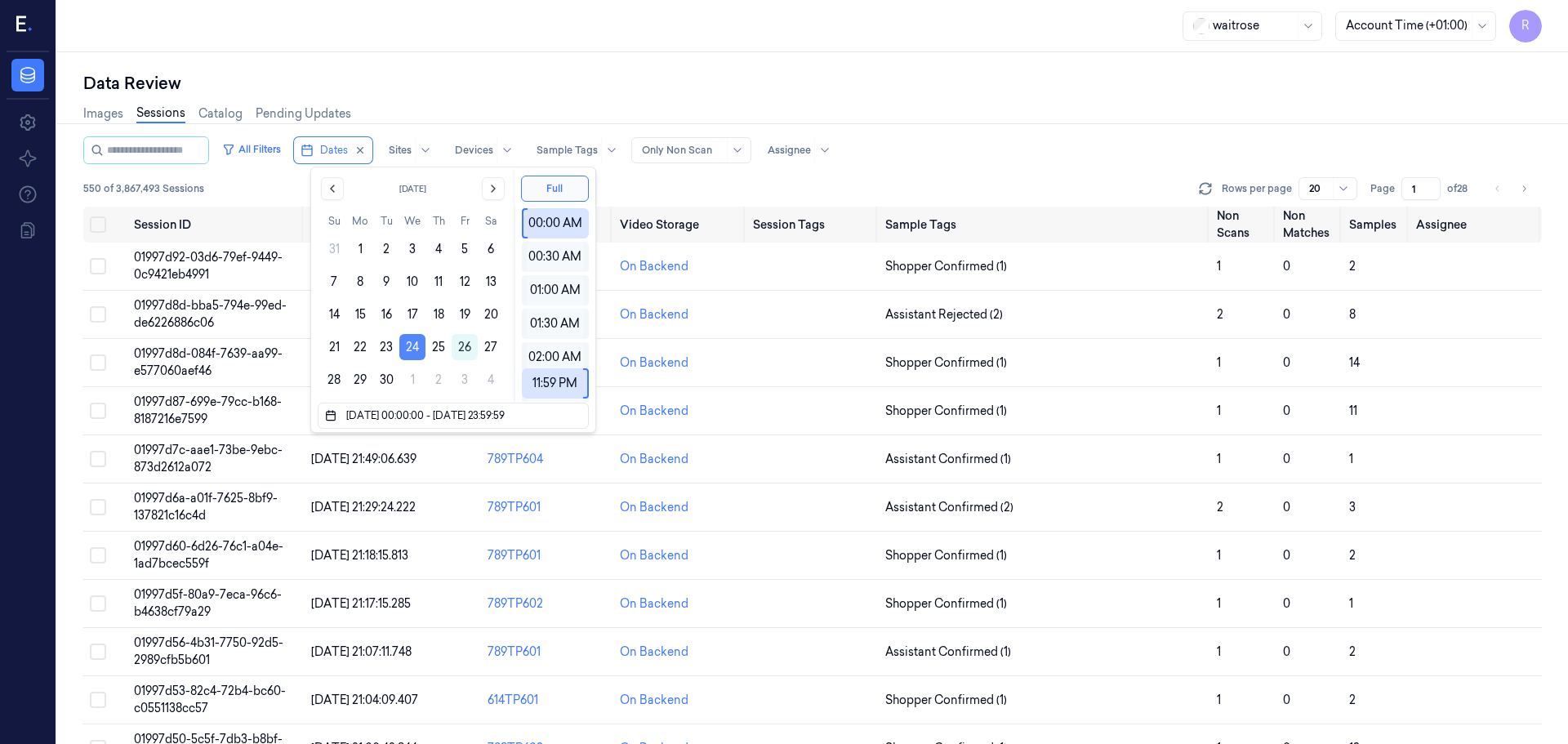
click at [406, 343] on button "24" at bounding box center [412, 347] width 26 height 26
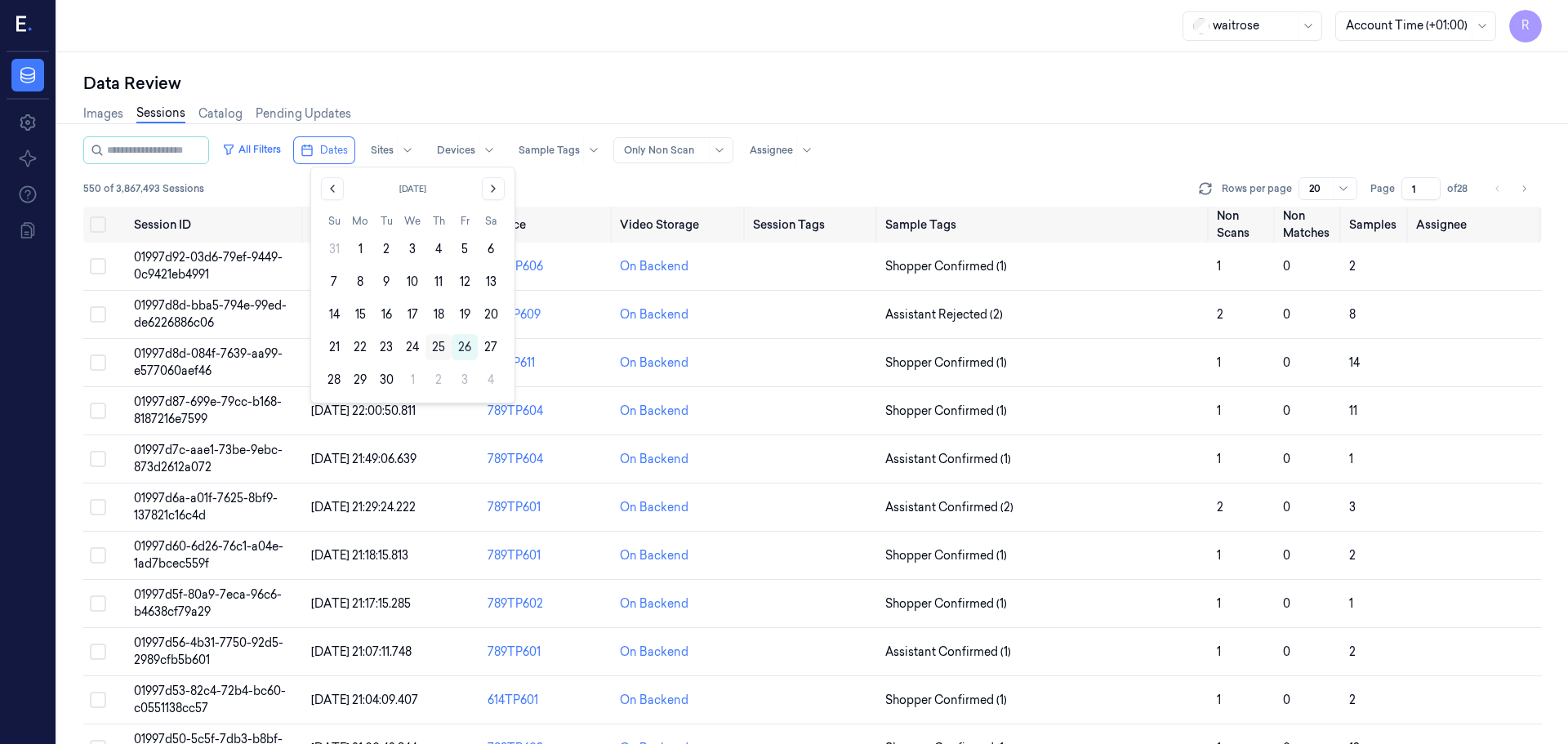
click at [437, 347] on button "25" at bounding box center [439, 347] width 26 height 26
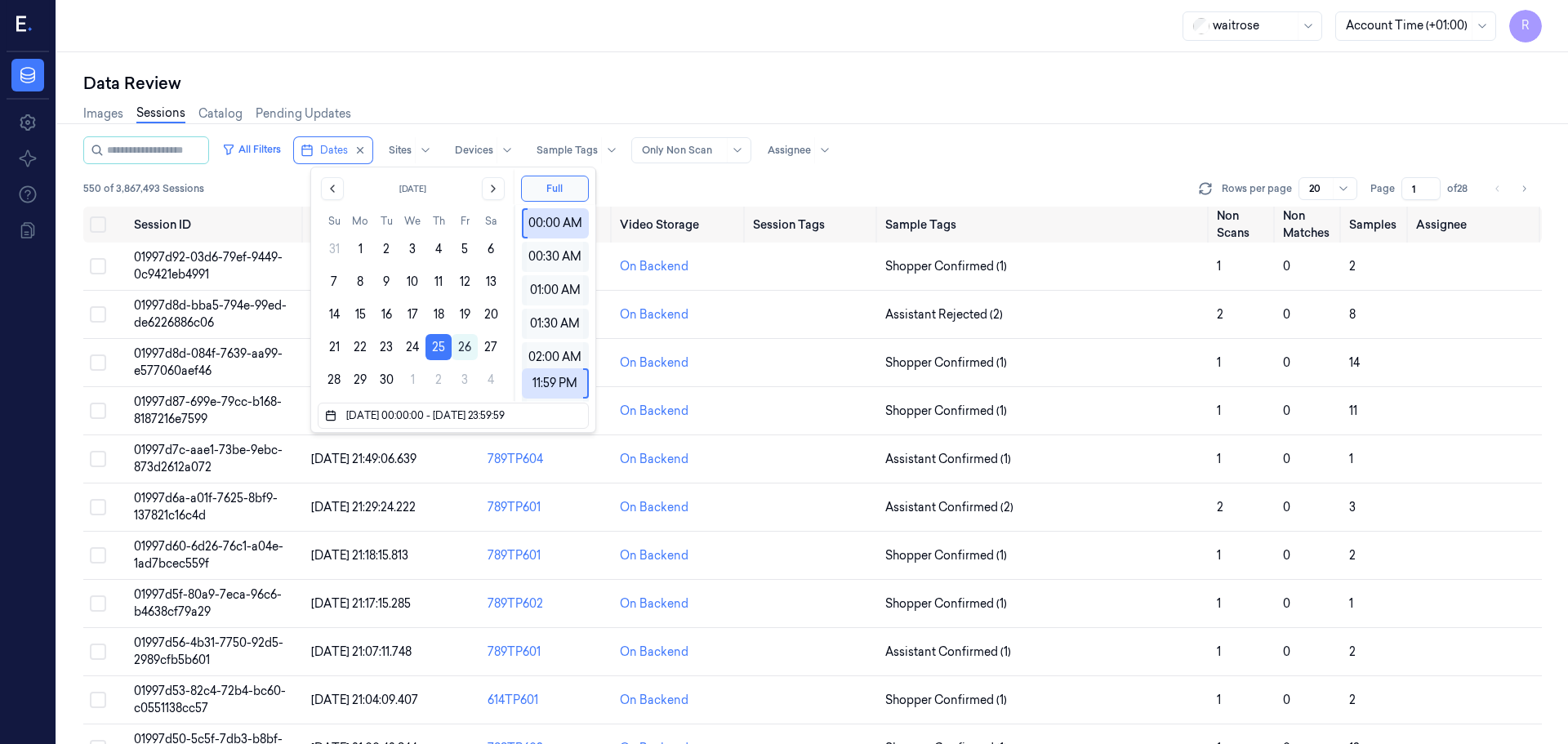
click at [488, 107] on div "Images Sessions Catalog Pending Updates" at bounding box center [812, 115] width 1458 height 42
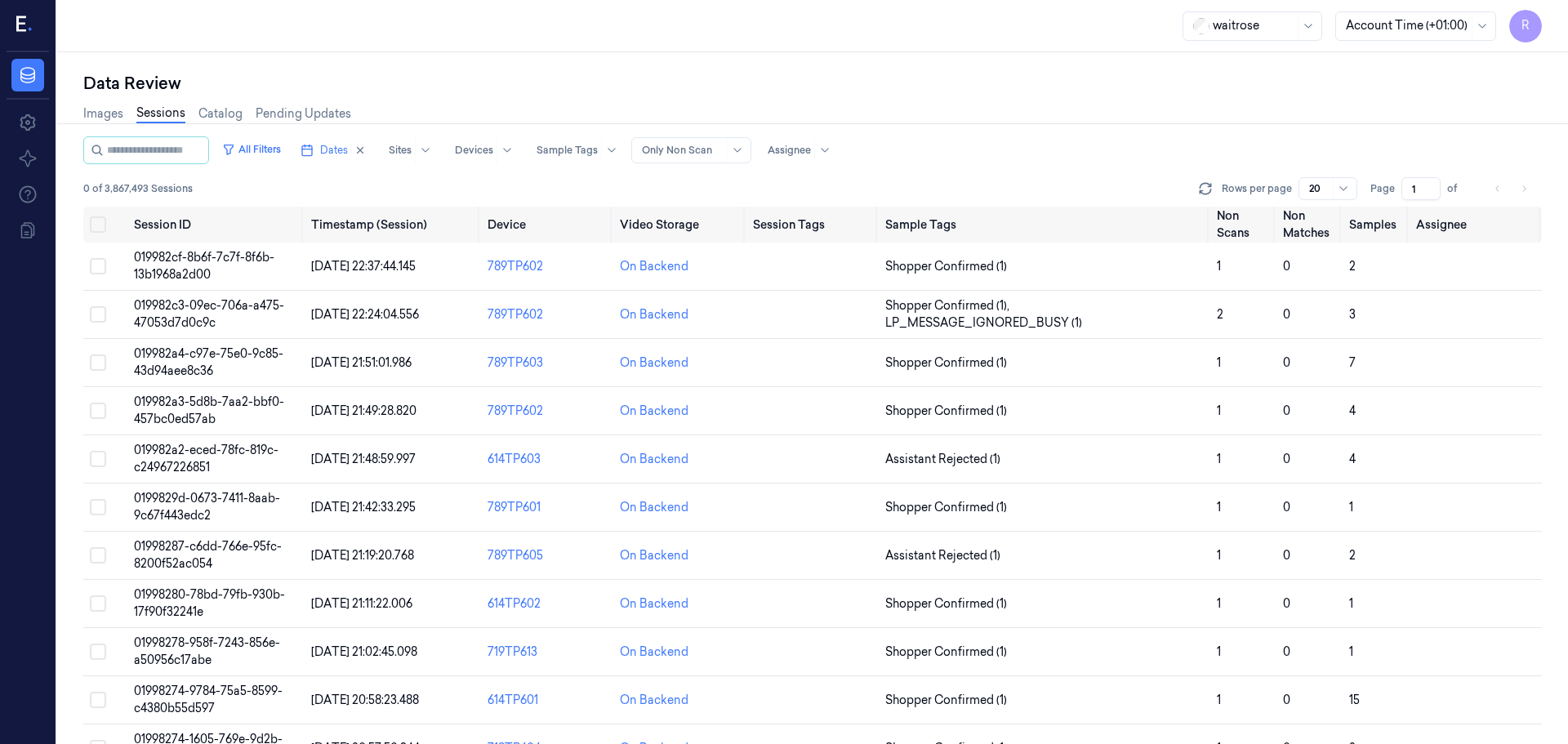
click at [1526, 187] on li "pagination" at bounding box center [1524, 189] width 23 height 23
click at [1494, 194] on li "pagination" at bounding box center [1497, 189] width 23 height 23
click at [1501, 193] on li "pagination" at bounding box center [1497, 189] width 23 height 23
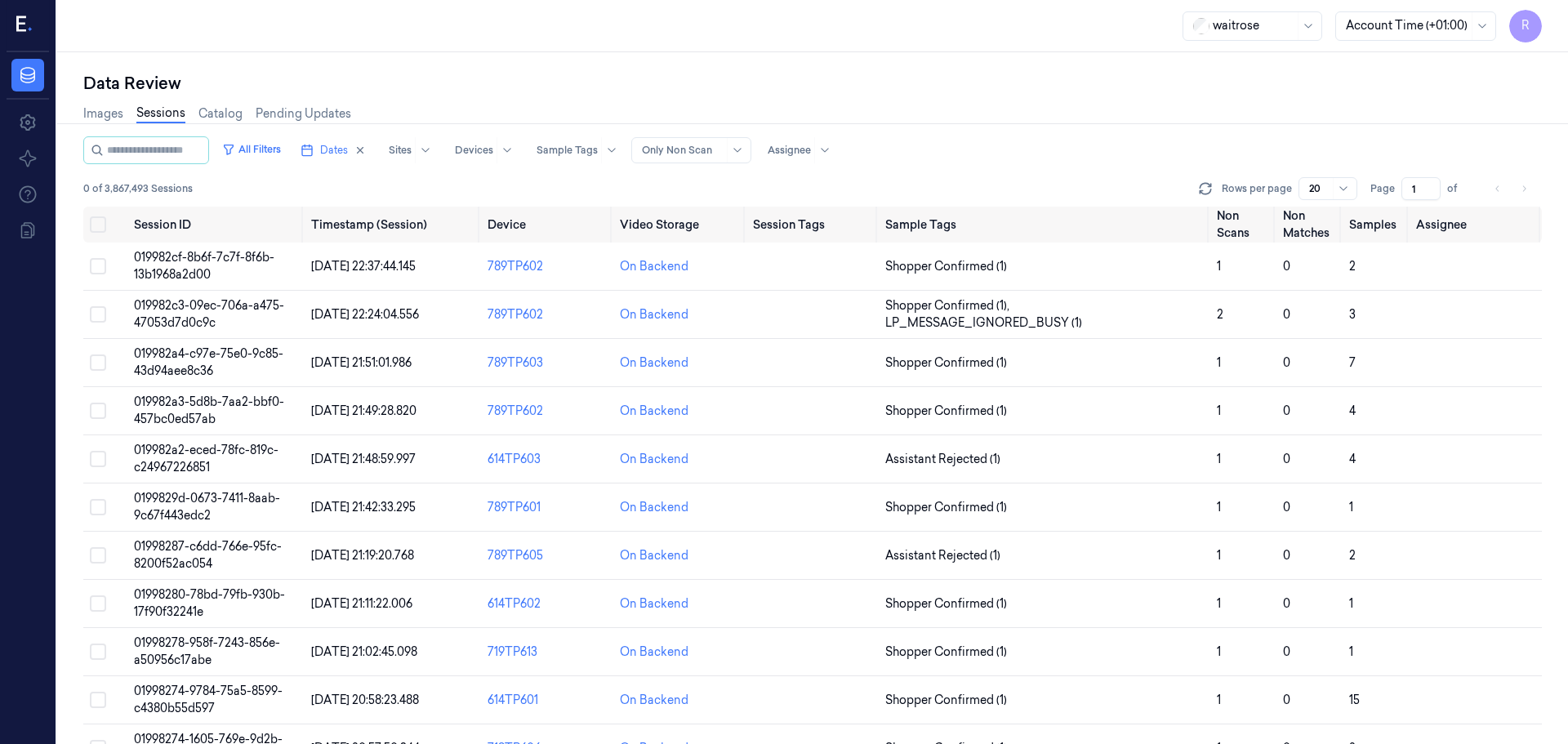
click at [1501, 193] on li "pagination" at bounding box center [1497, 189] width 23 height 23
click at [1432, 193] on input "1" at bounding box center [1421, 189] width 39 height 23
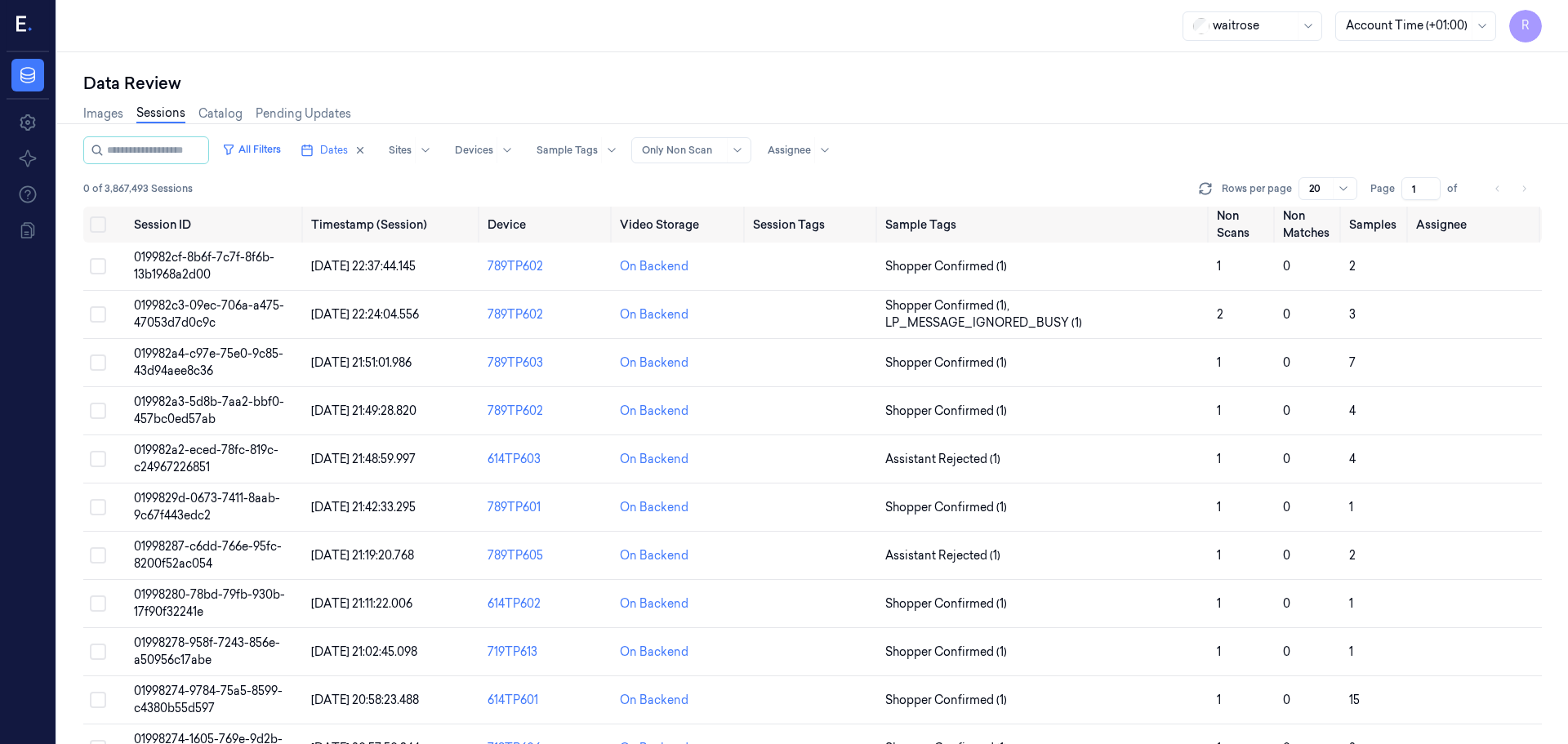
click at [1426, 180] on input "1" at bounding box center [1421, 189] width 39 height 23
click at [1432, 184] on input "2" at bounding box center [1421, 189] width 39 height 23
click at [1429, 183] on input "3" at bounding box center [1421, 189] width 39 height 23
click at [1526, 193] on li "pagination" at bounding box center [1524, 189] width 23 height 23
click at [1529, 190] on li "pagination" at bounding box center [1524, 189] width 23 height 23
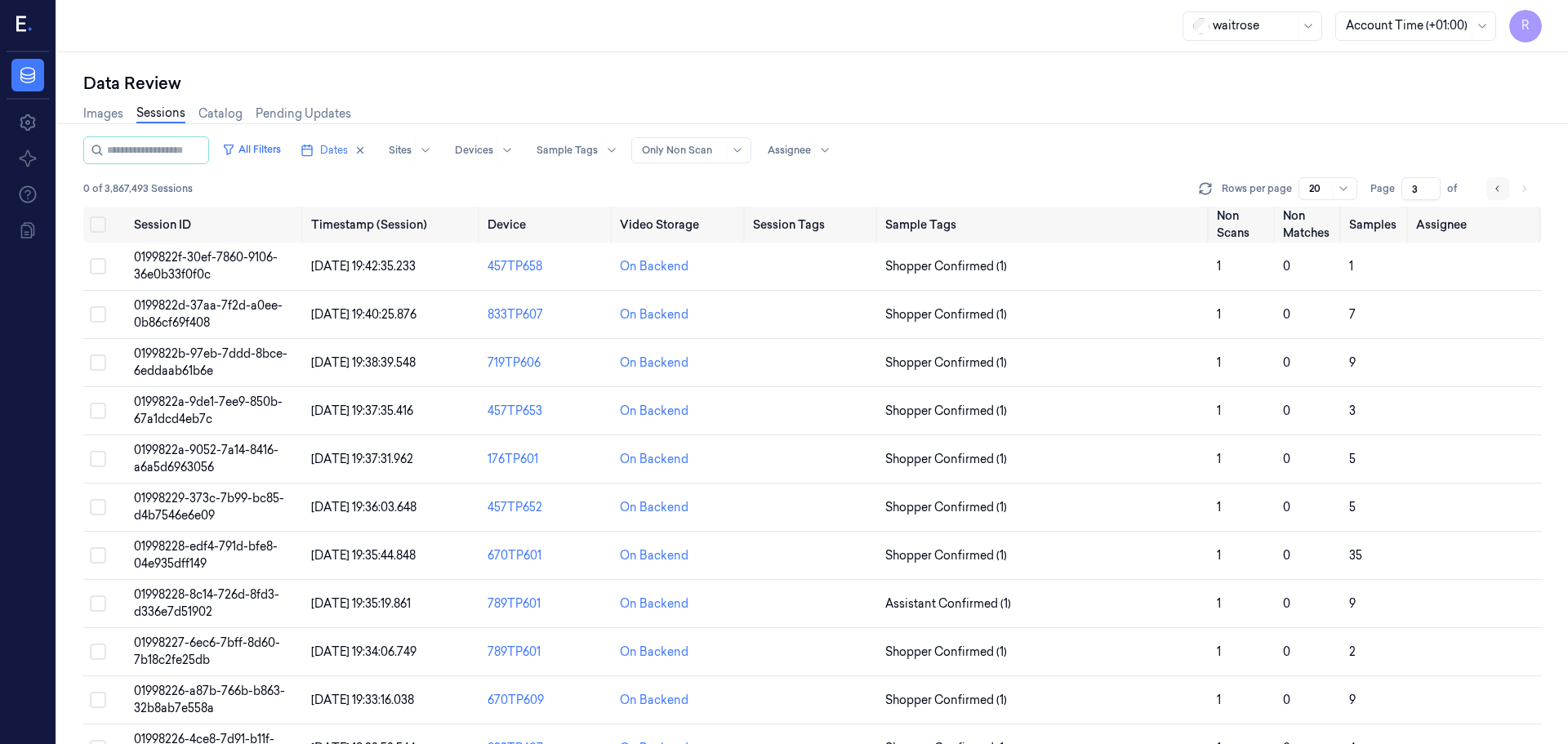
click at [1500, 192] on icon "Go to previous page" at bounding box center [1497, 188] width 10 height 13
click at [1500, 192] on li "pagination" at bounding box center [1497, 189] width 23 height 23
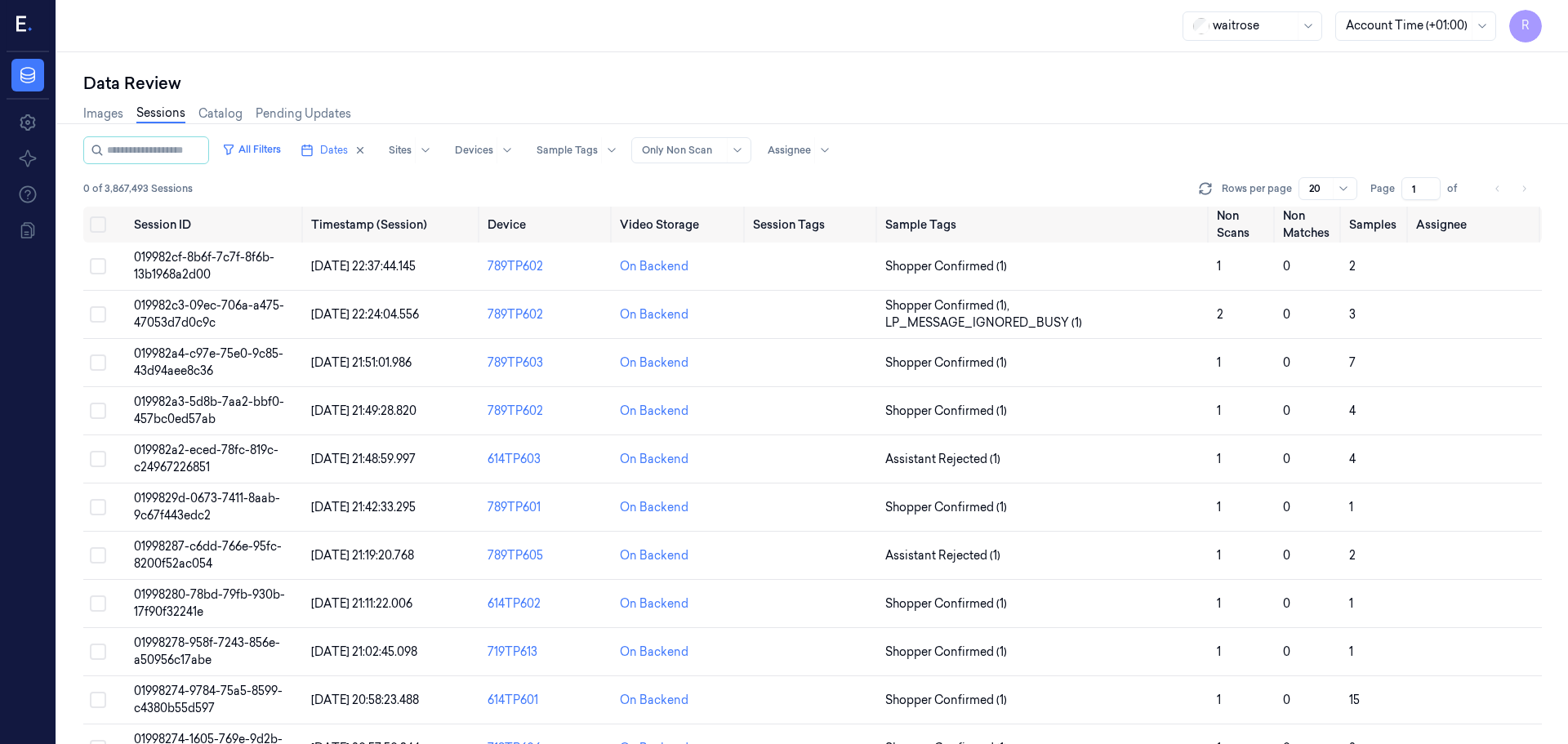
click at [1520, 196] on li "pagination" at bounding box center [1524, 189] width 23 height 23
click at [1526, 188] on li "pagination" at bounding box center [1524, 189] width 23 height 23
click at [1499, 194] on li "pagination" at bounding box center [1497, 189] width 23 height 23
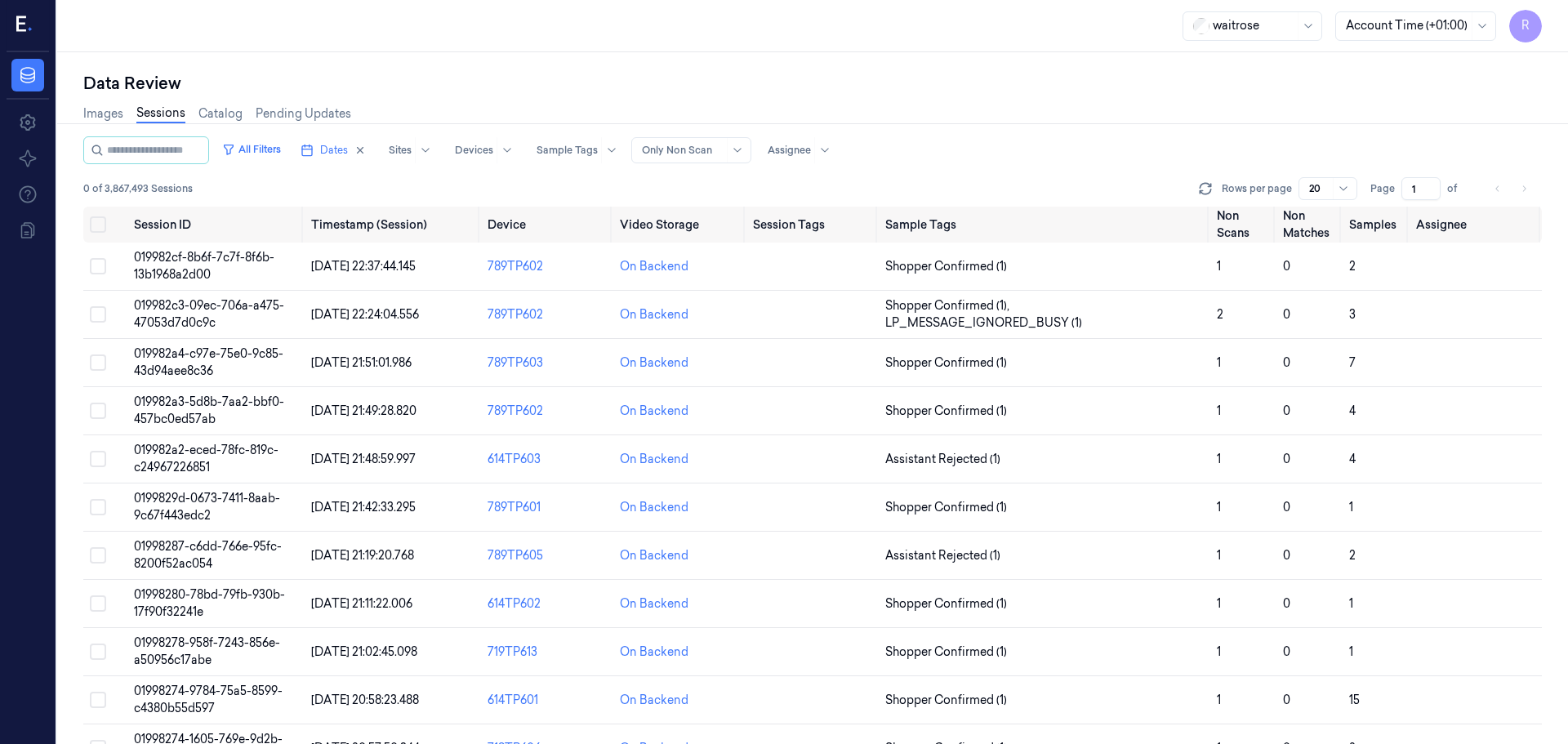
click at [1502, 186] on li "pagination" at bounding box center [1497, 189] width 23 height 23
click at [1525, 190] on li "pagination" at bounding box center [1524, 189] width 23 height 23
click at [344, 143] on span "Dates" at bounding box center [334, 150] width 28 height 14
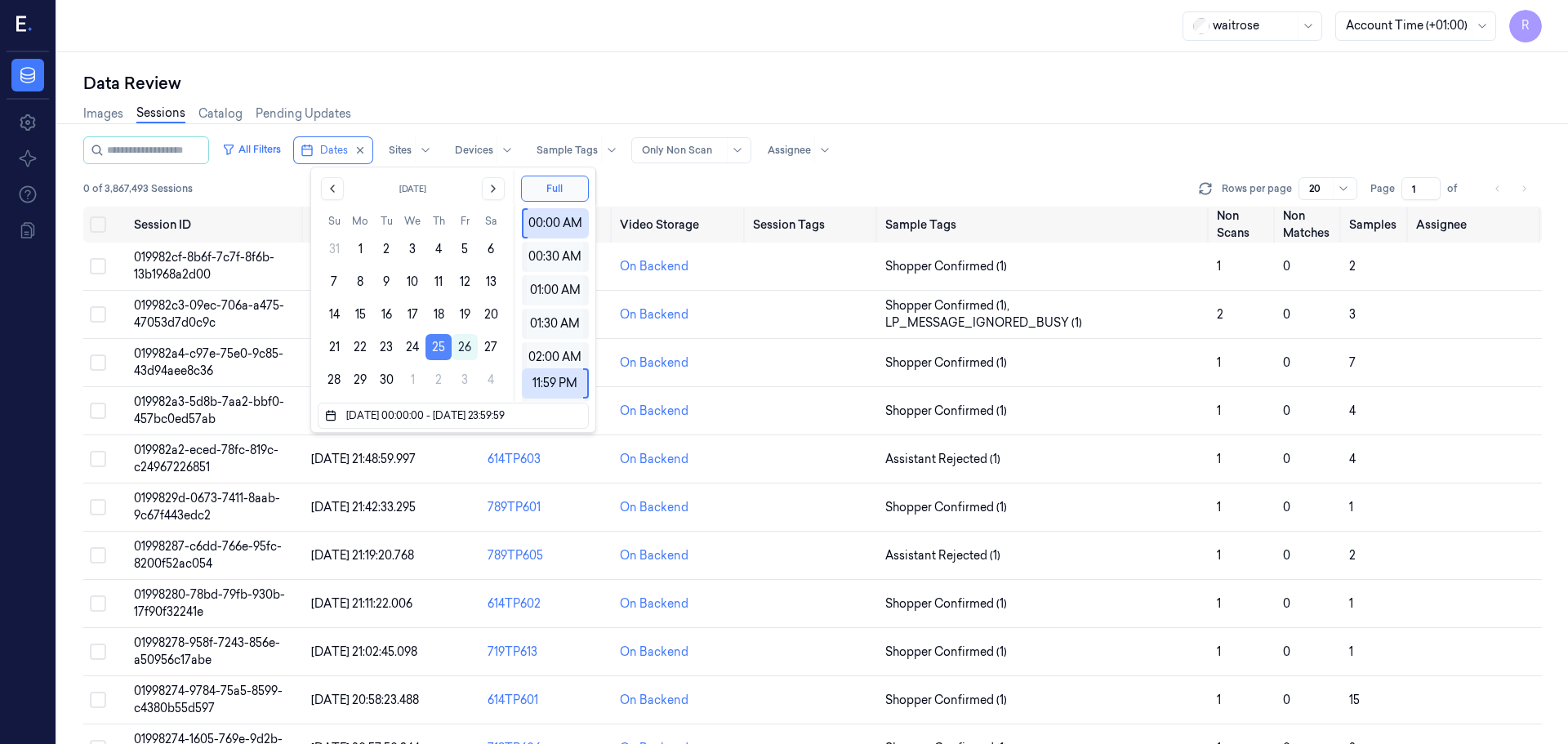
click at [441, 351] on button "25" at bounding box center [439, 347] width 26 height 26
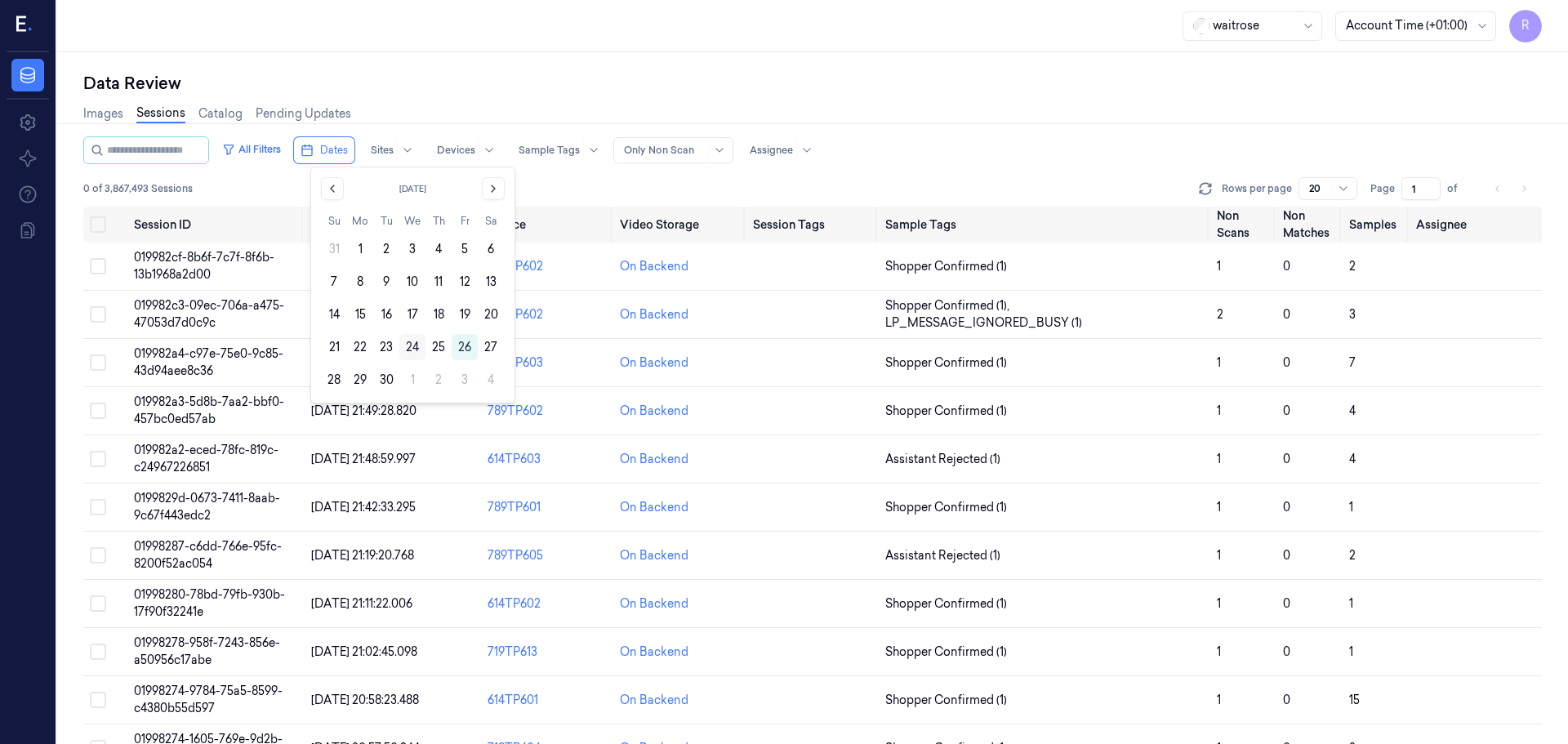
click at [410, 347] on button "24" at bounding box center [412, 347] width 26 height 26
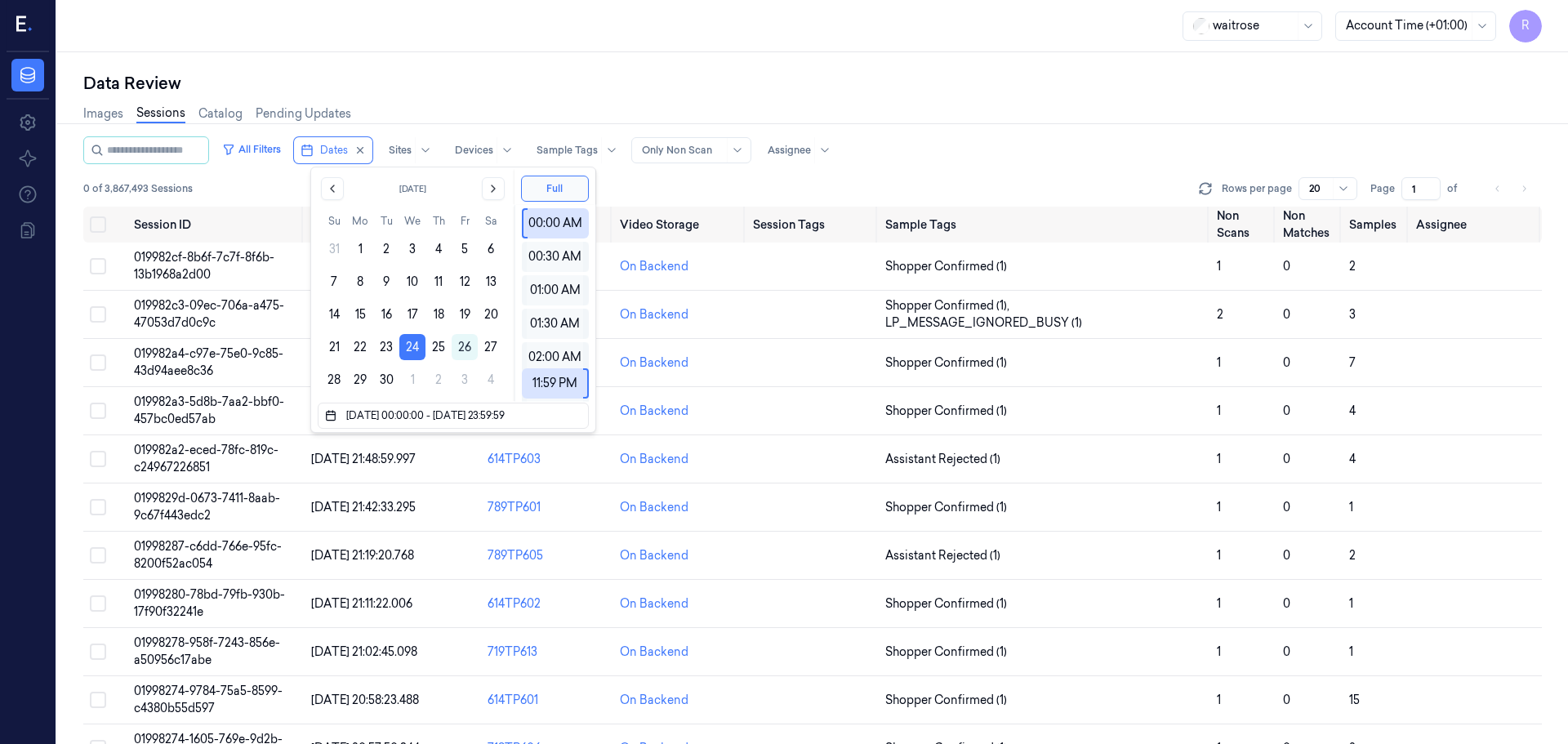
click at [452, 72] on div "Data Review" at bounding box center [812, 83] width 1458 height 23
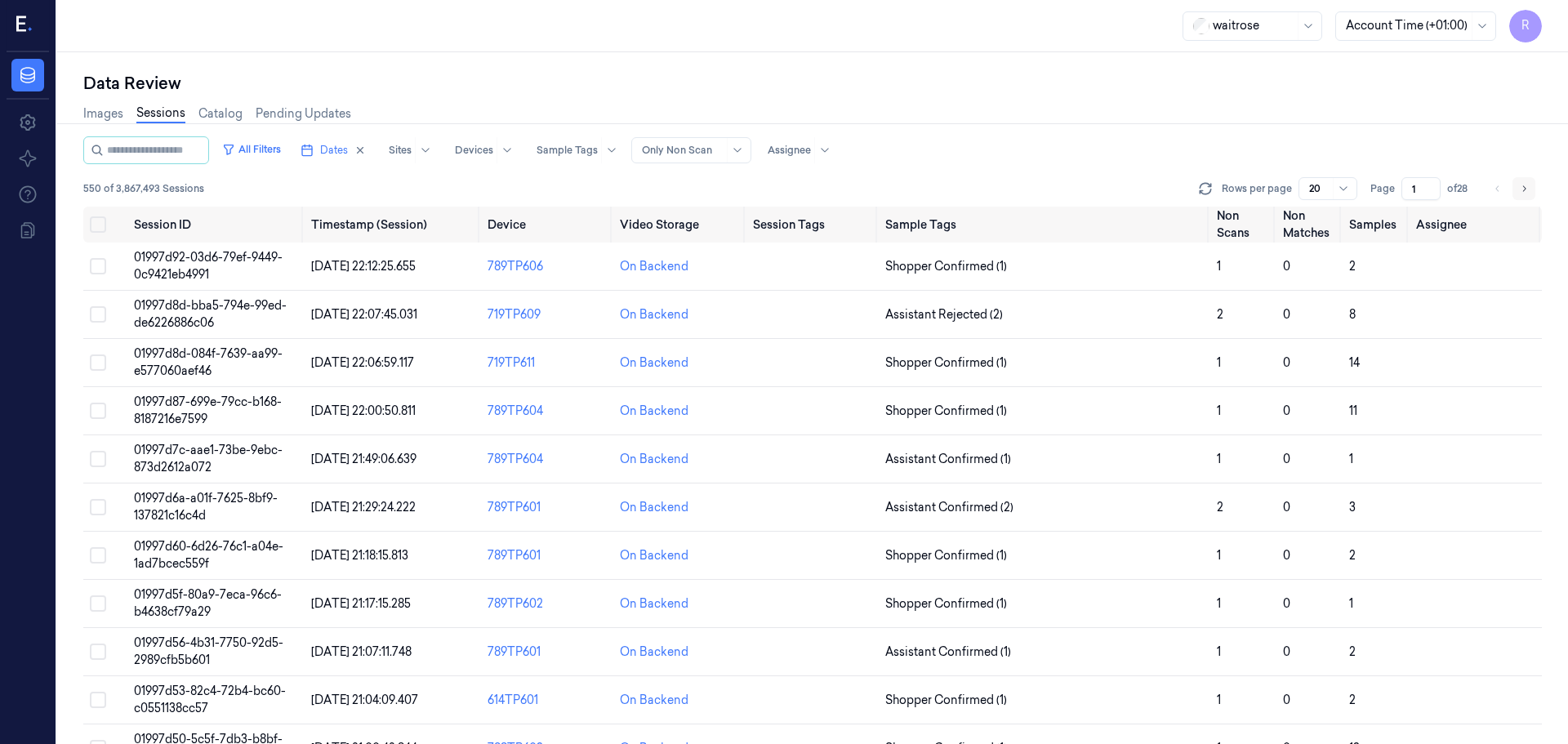
click at [1520, 185] on icon "Go to next page" at bounding box center [1524, 188] width 10 height 13
click at [1509, 188] on ul "pagination" at bounding box center [1511, 189] width 49 height 23
click at [1503, 190] on button "Go to previous page" at bounding box center [1497, 189] width 23 height 23
click at [1503, 190] on li "pagination" at bounding box center [1497, 189] width 23 height 23
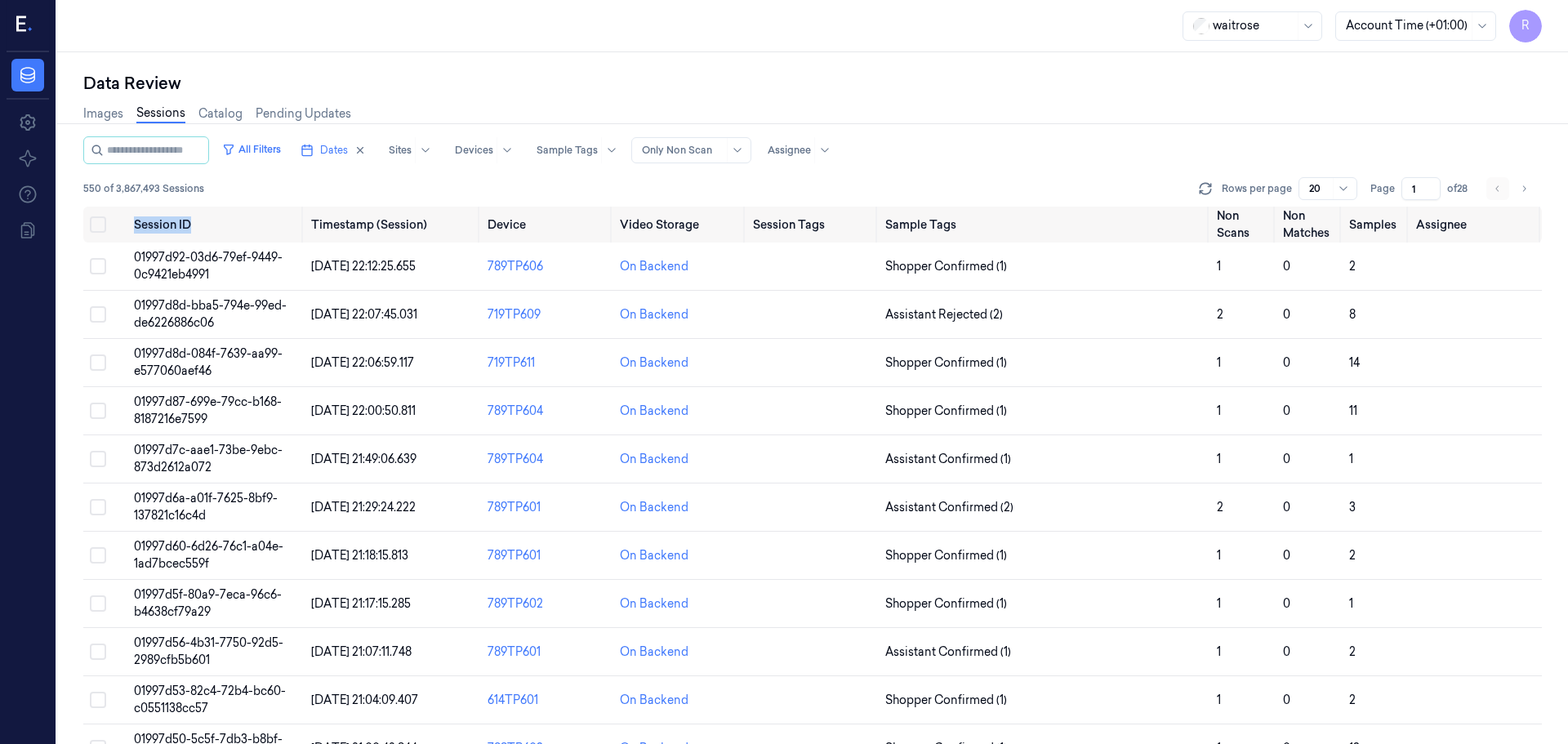
click at [1503, 190] on li "pagination" at bounding box center [1497, 189] width 23 height 23
click at [1503, 190] on li "pagination" at bounding box center [1497, 189] width 23 height 23
drag, startPoint x: 1503, startPoint y: 190, endPoint x: 1502, endPoint y: 202, distance: 12.0
click at [1503, 191] on li "pagination" at bounding box center [1497, 189] width 23 height 23
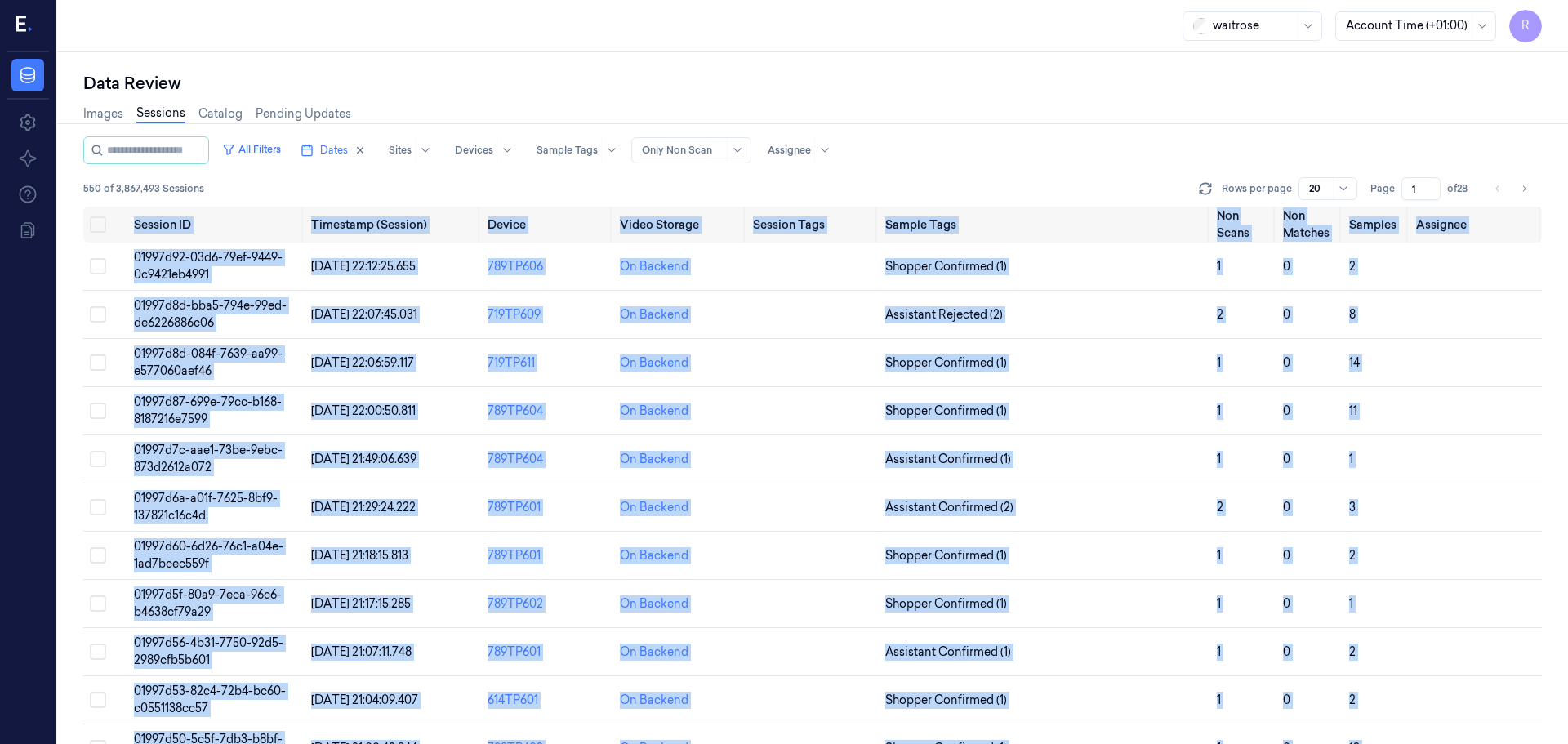
click at [1502, 202] on div "All Filters Dates Sites Devices Sample Tags Alert Type Only Non Scan Assignee 5…" at bounding box center [812, 171] width 1458 height 71
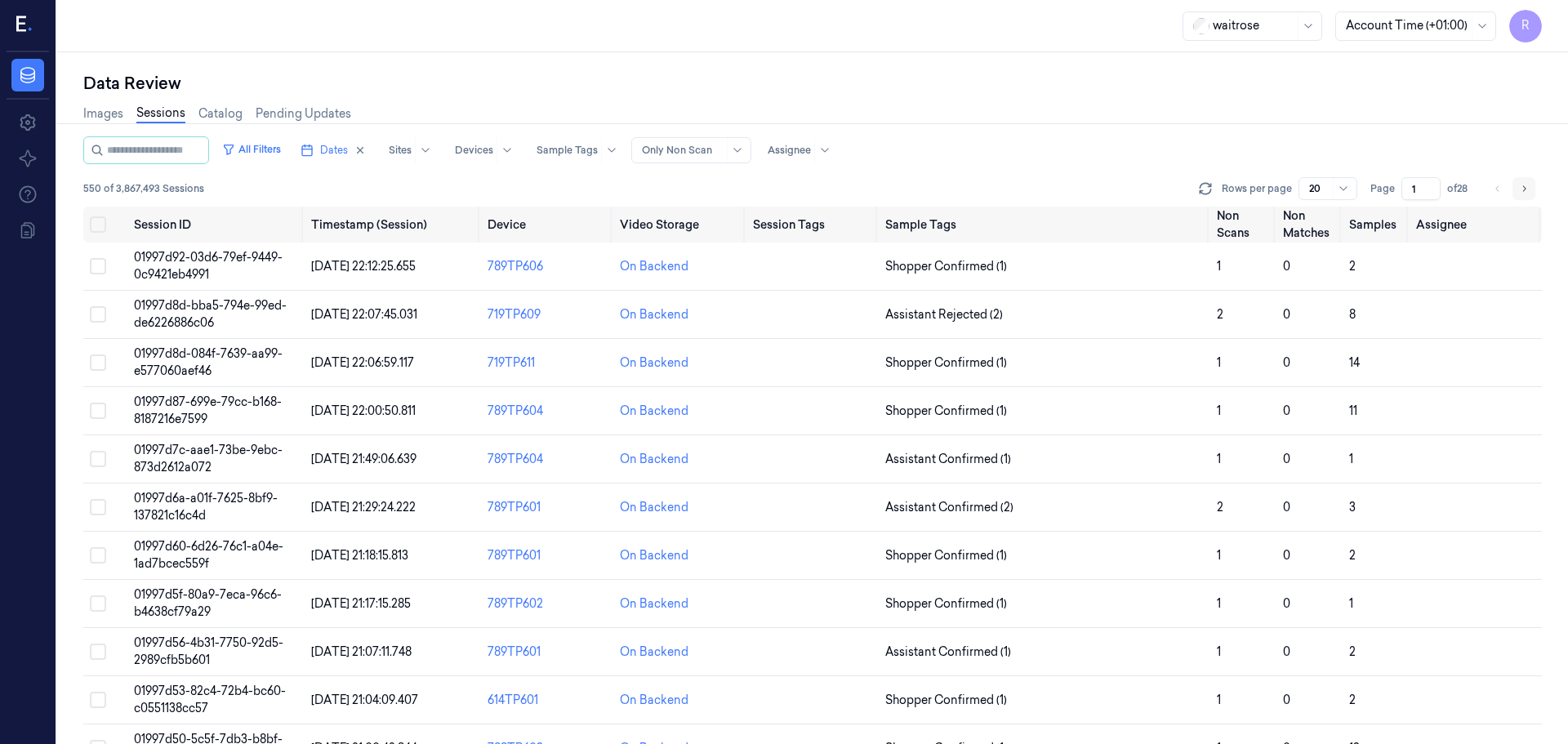
click at [1518, 188] on button "Go to next page" at bounding box center [1524, 189] width 23 height 23
click at [1501, 187] on icon "Go to previous page" at bounding box center [1497, 188] width 10 height 13
type input "1"
click at [331, 150] on button "Dates" at bounding box center [333, 150] width 78 height 26
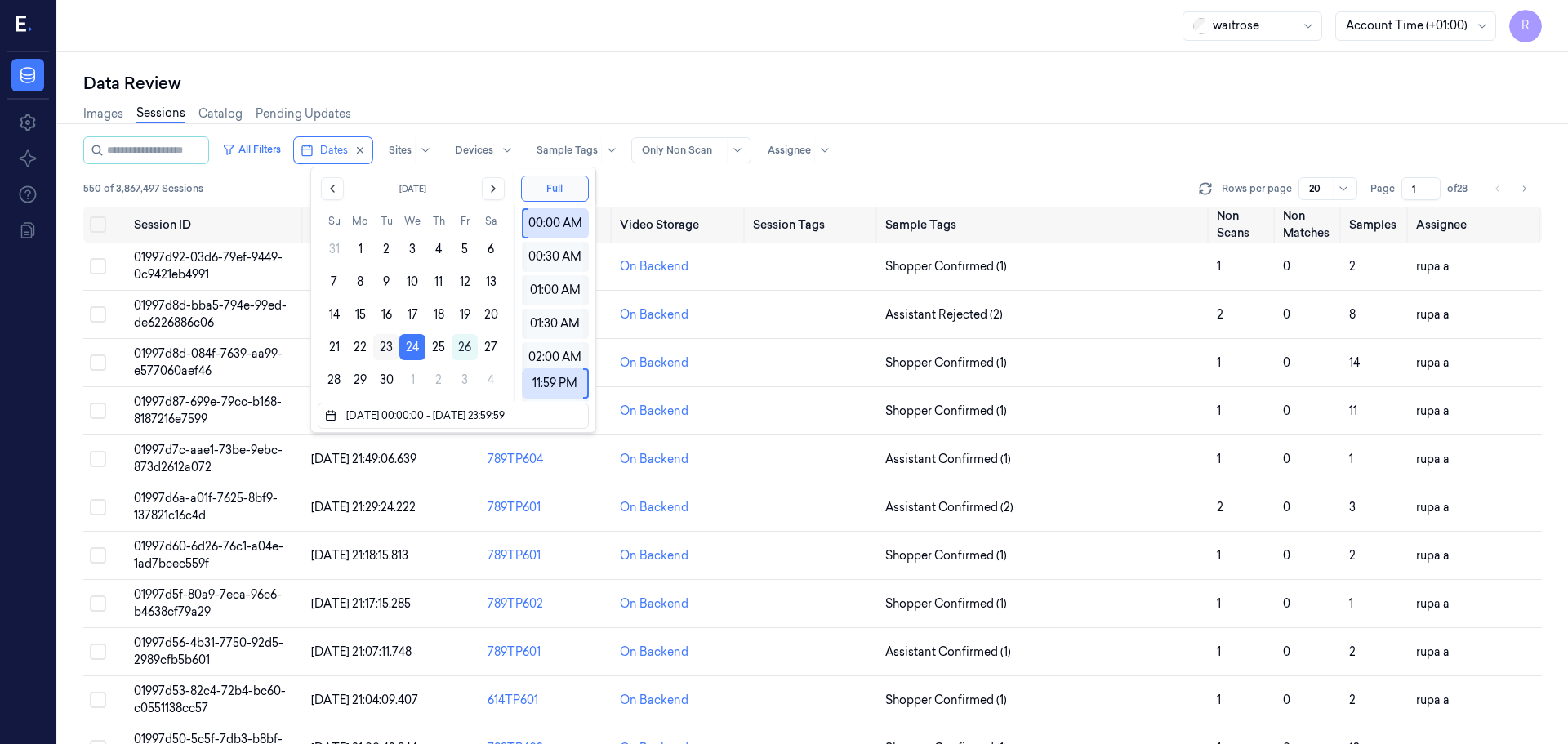
click at [381, 355] on button "23" at bounding box center [386, 347] width 26 height 26
click at [399, 354] on button "23" at bounding box center [386, 347] width 26 height 26
type input "23/09/2025 00:00:00 - 23/09/2025 23:59:59"
click at [395, 354] on button "23" at bounding box center [386, 347] width 26 height 26
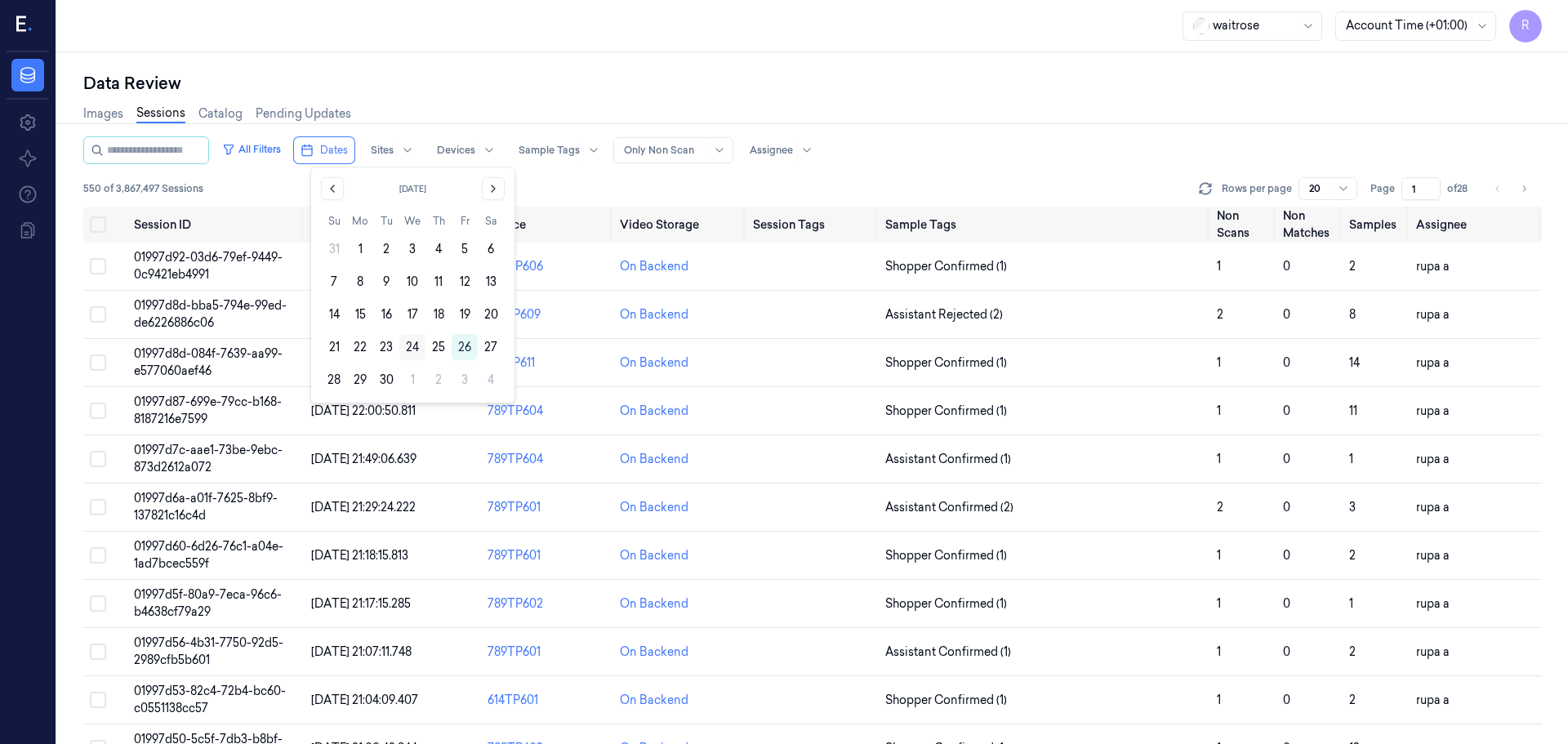
click at [406, 351] on button "24" at bounding box center [412, 347] width 26 height 26
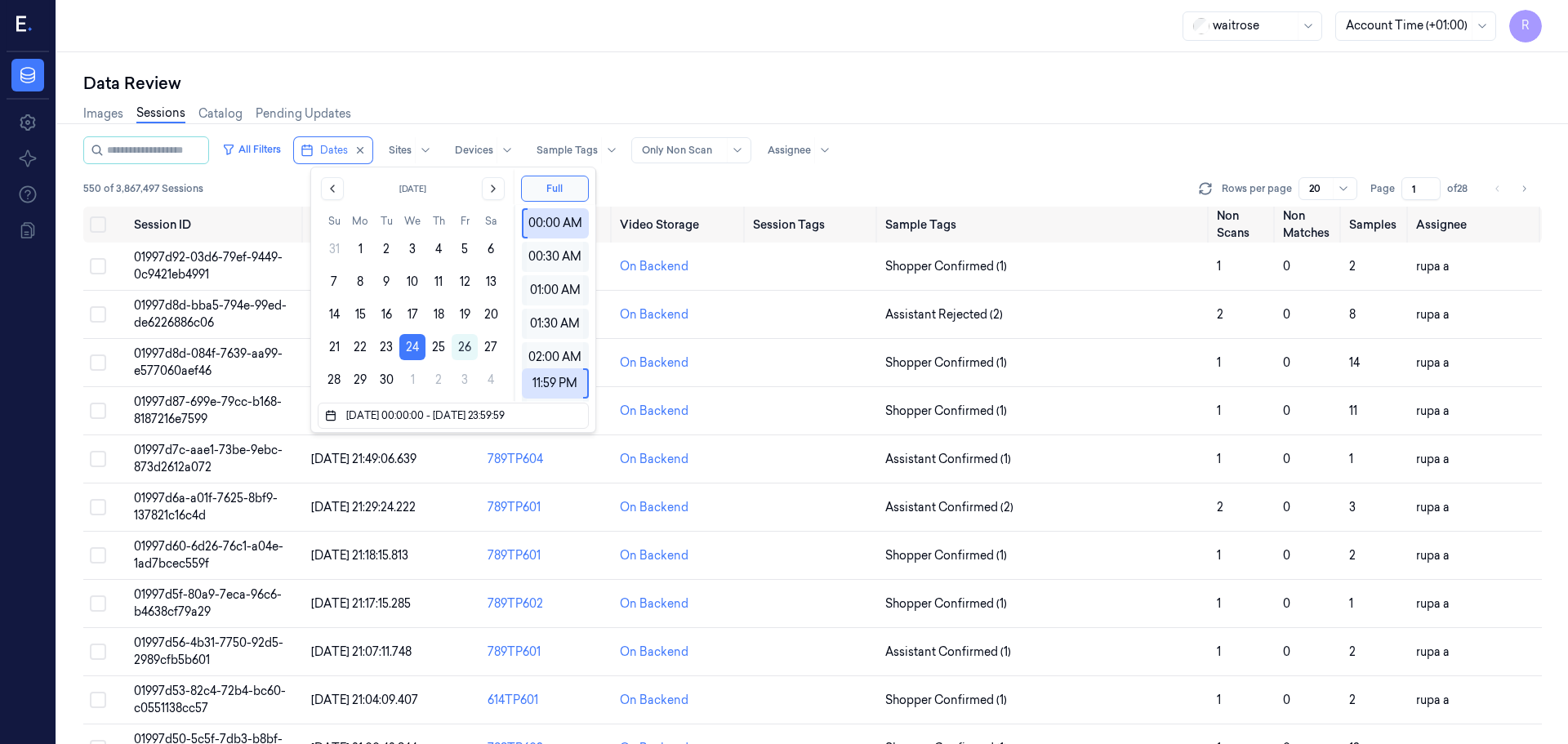
click at [495, 102] on div "Images Sessions Catalog Pending Updates" at bounding box center [812, 115] width 1458 height 42
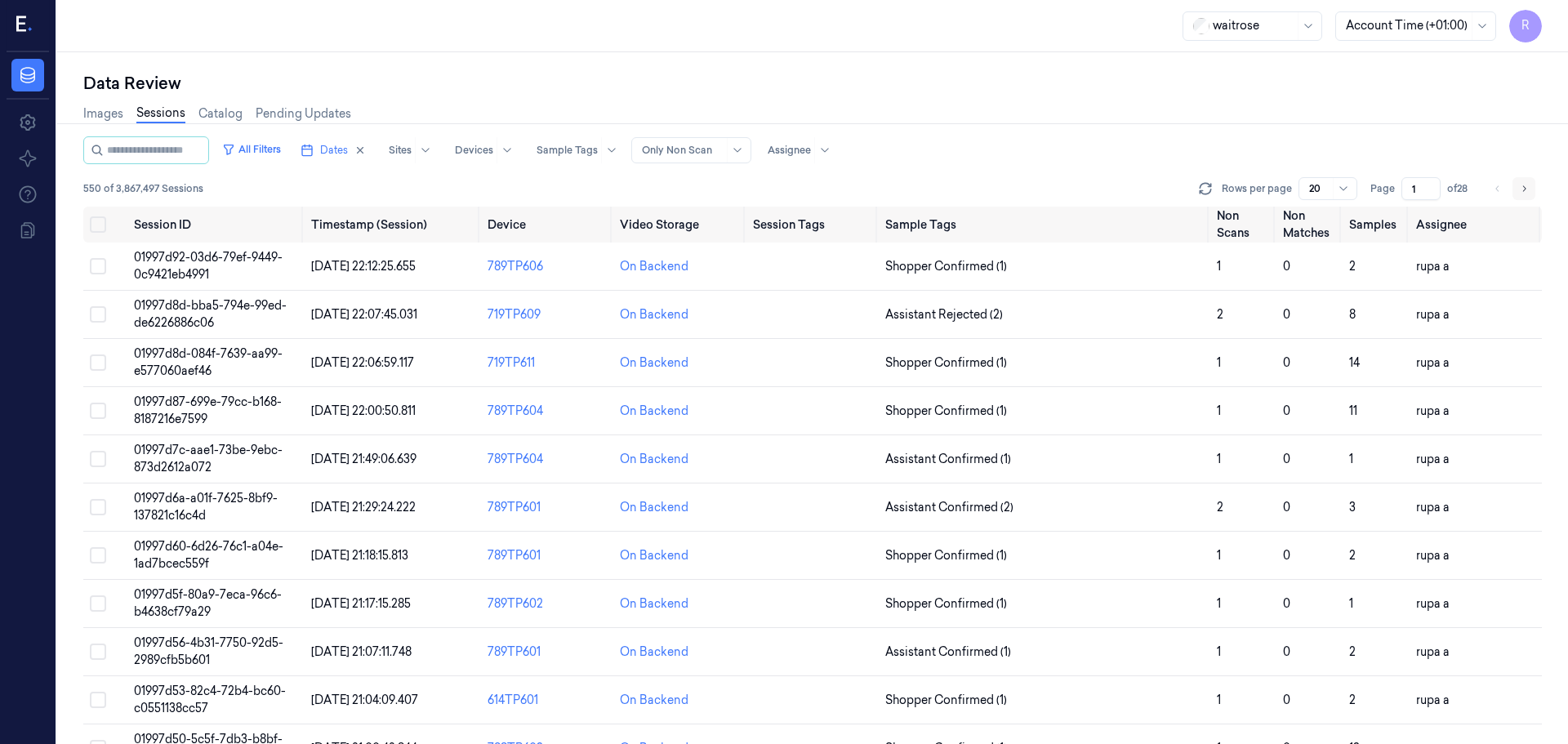
click at [1521, 193] on icon "Go to next page" at bounding box center [1524, 188] width 10 height 13
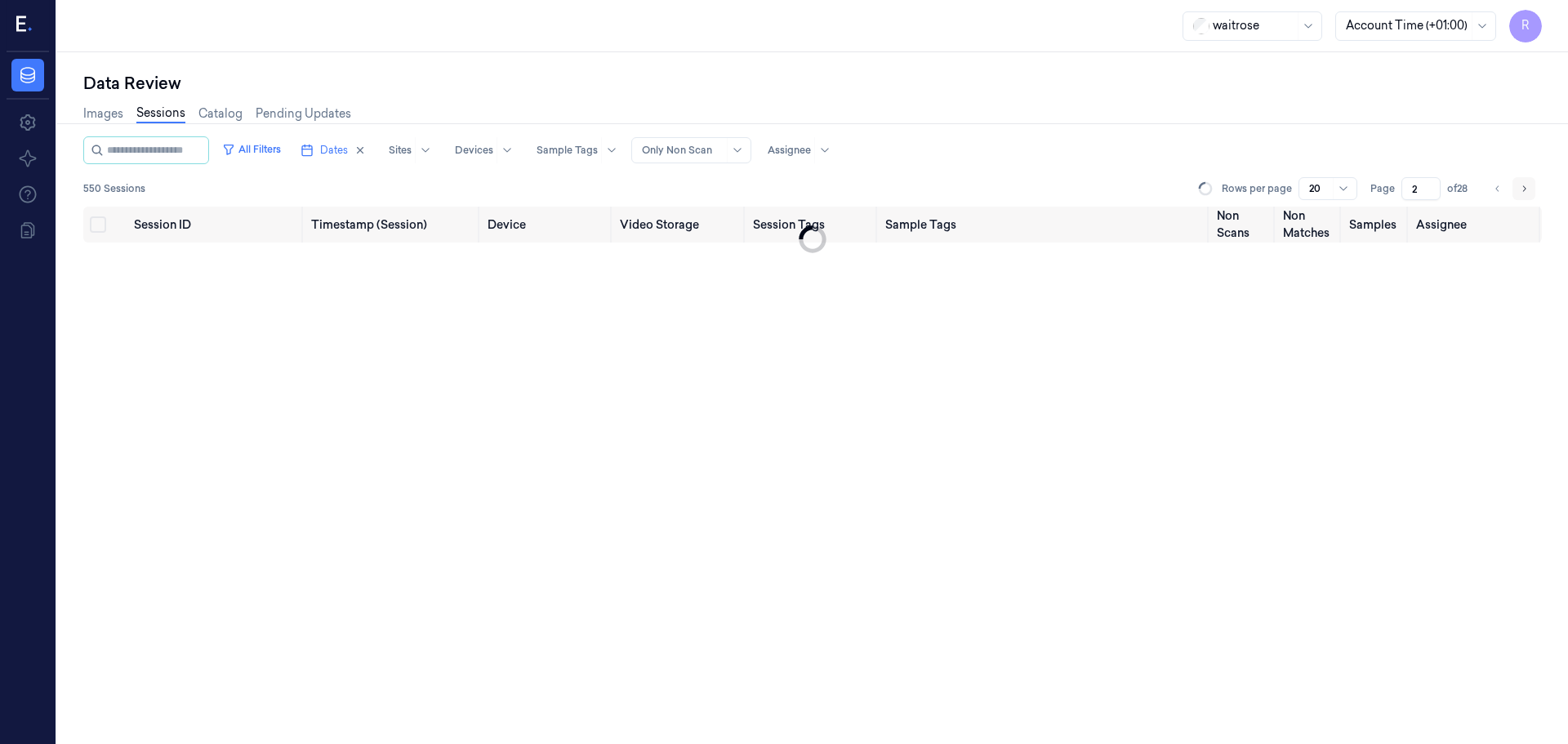
click at [1521, 193] on icon "Go to next page" at bounding box center [1524, 188] width 10 height 13
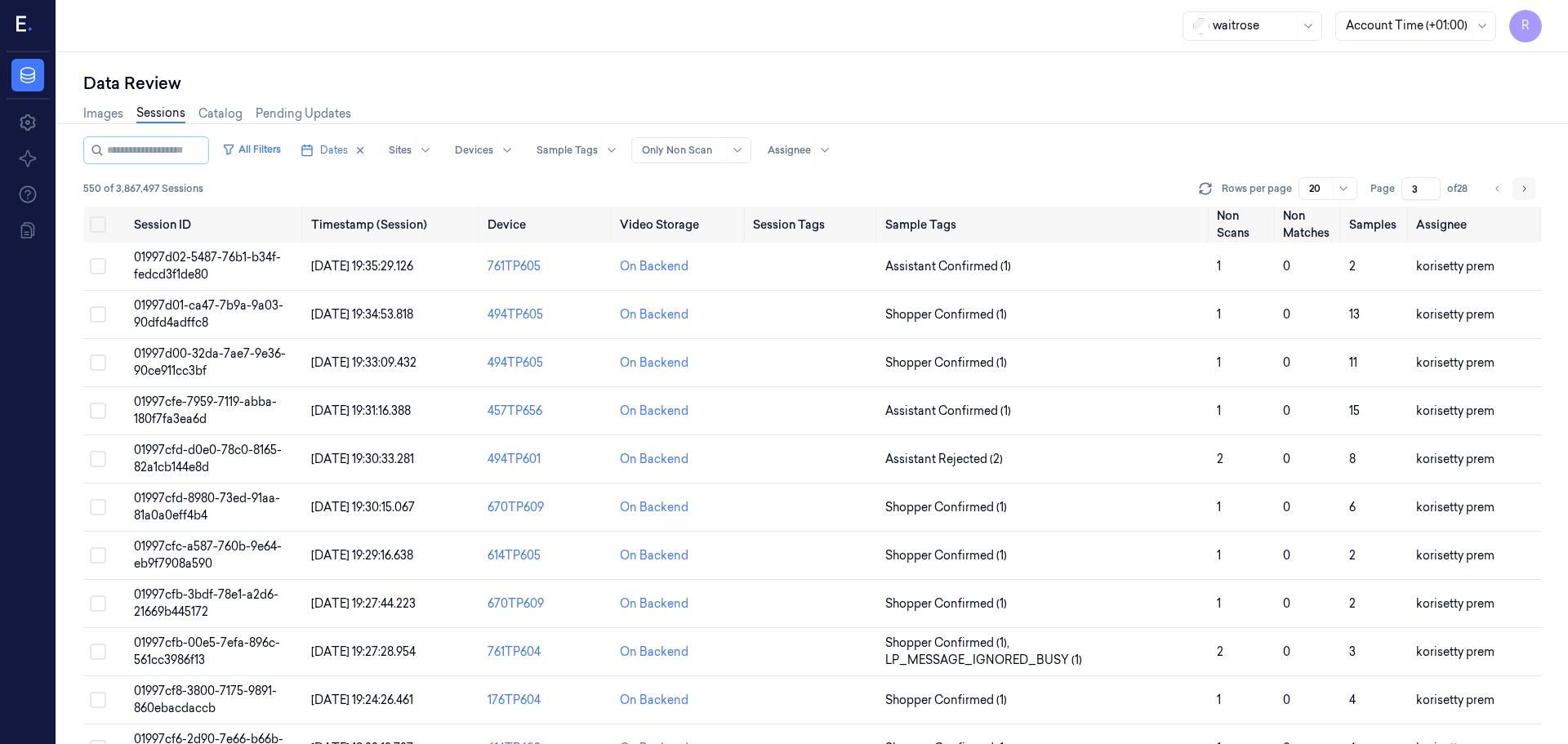
click at [1521, 193] on icon "Go to next page" at bounding box center [1524, 188] width 10 height 13
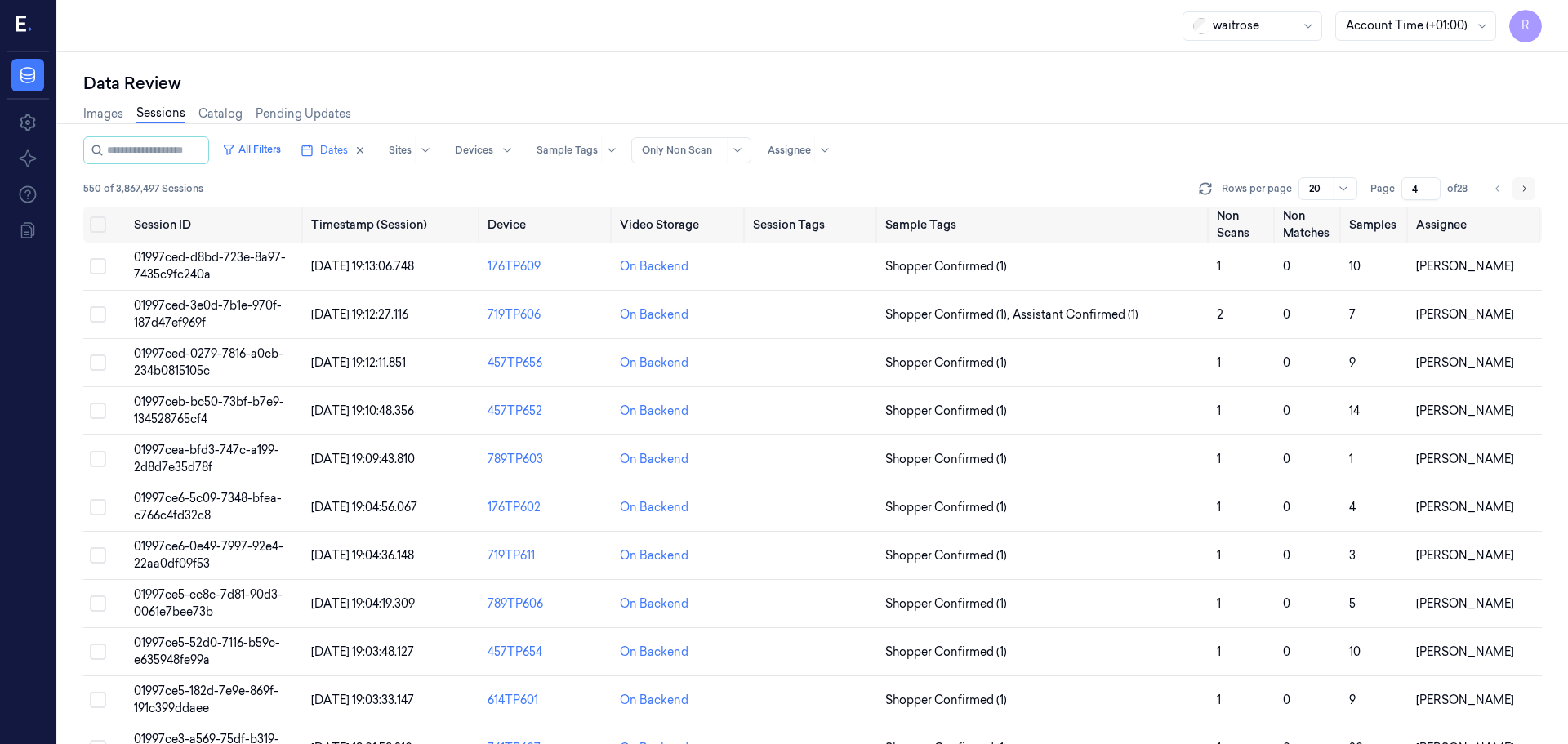
click at [1521, 193] on icon "Go to next page" at bounding box center [1524, 188] width 10 height 13
type input "5"
click at [714, 270] on div "On Backend" at bounding box center [679, 267] width 119 height 17
click at [767, 272] on td at bounding box center [812, 266] width 133 height 48
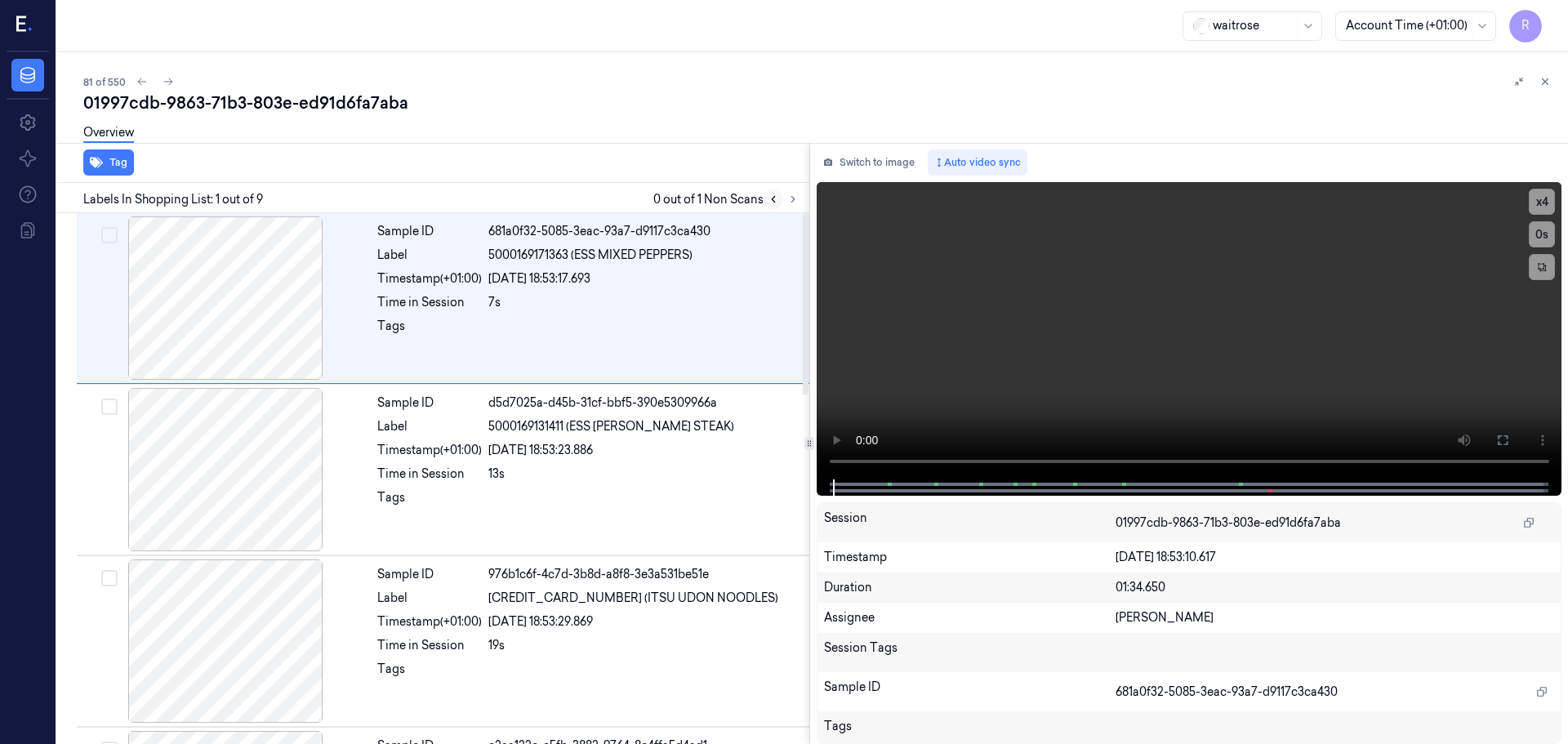
click at [772, 195] on icon at bounding box center [773, 199] width 11 height 11
click at [789, 192] on button at bounding box center [792, 199] width 20 height 20
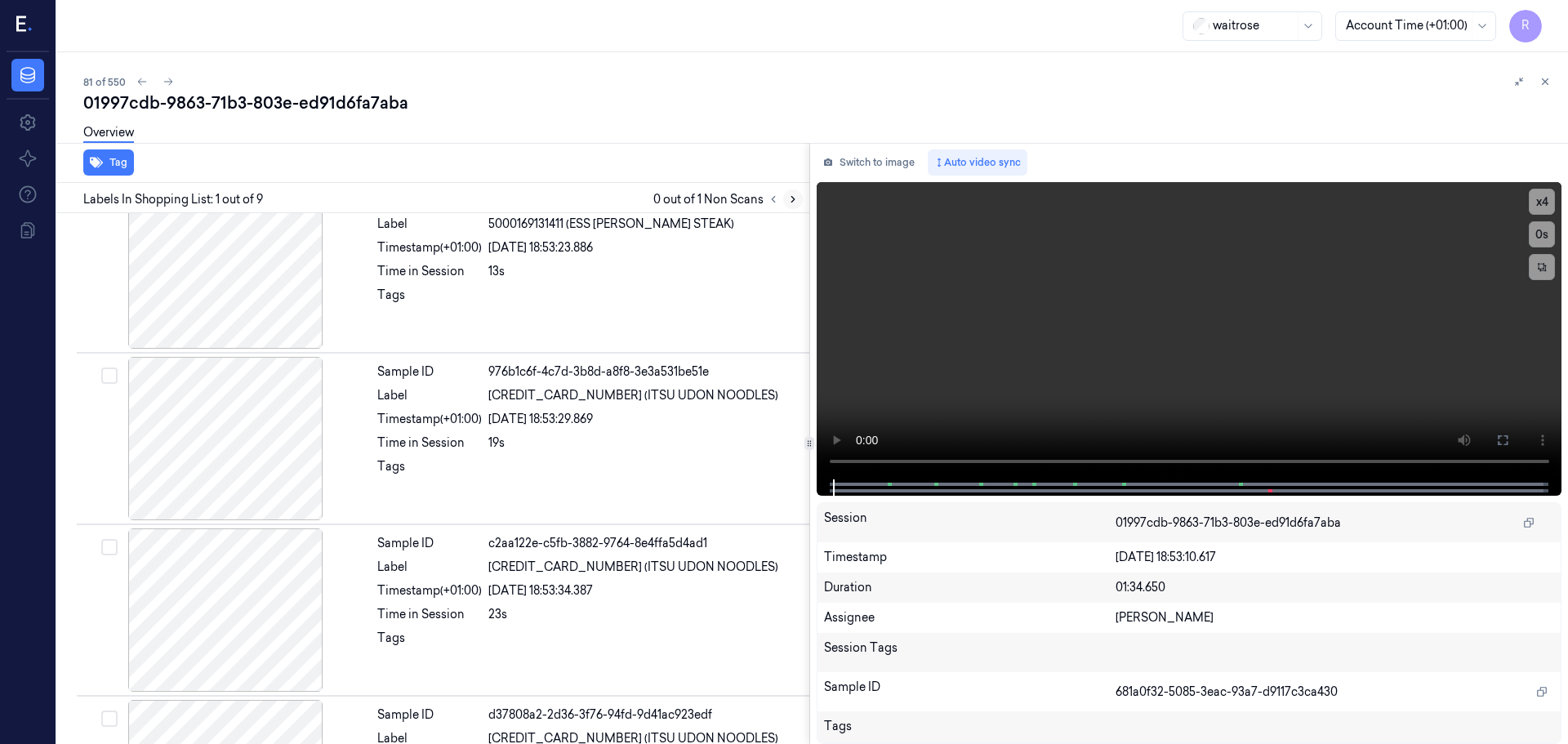
click at [789, 192] on button at bounding box center [792, 199] width 20 height 20
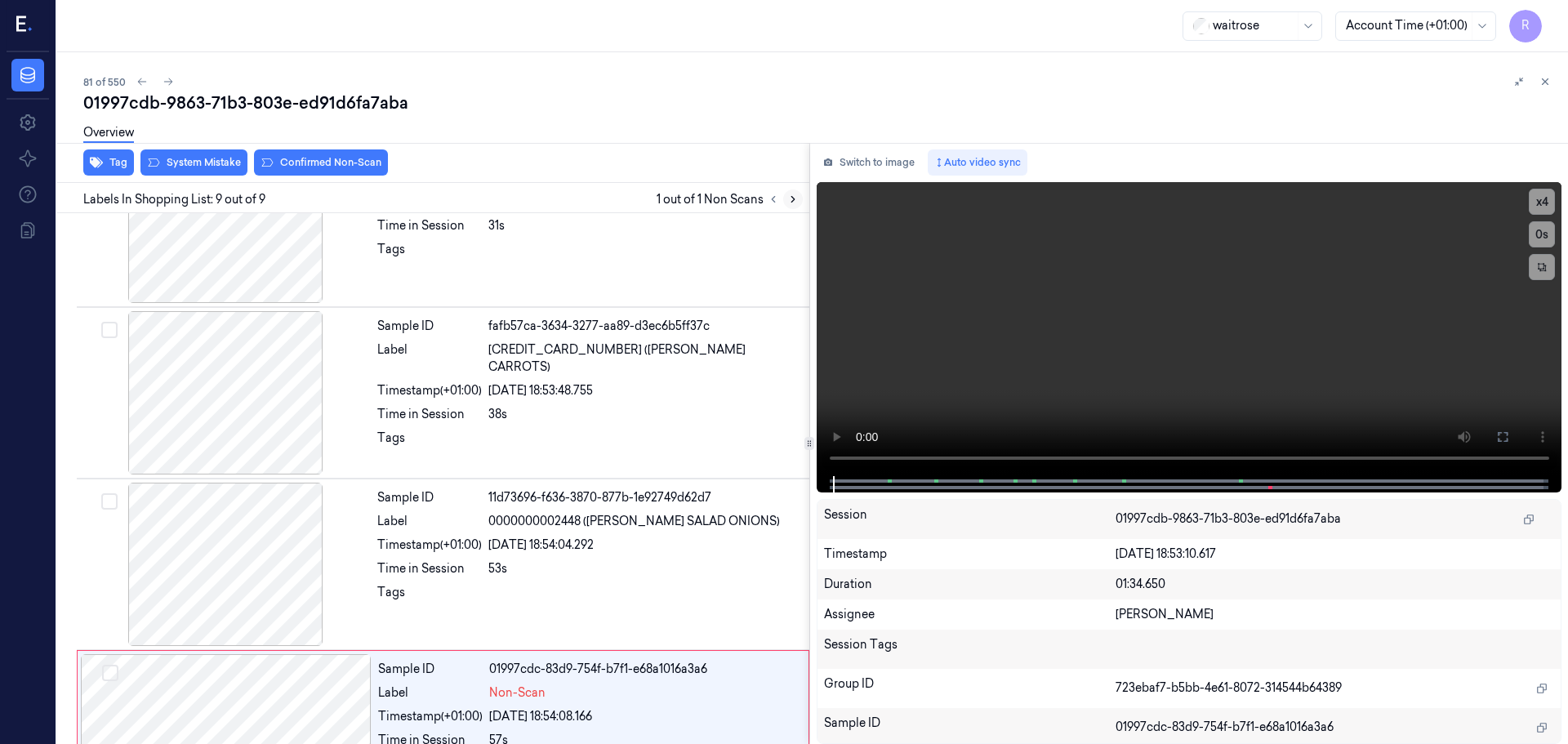
click at [789, 192] on button at bounding box center [792, 199] width 20 height 20
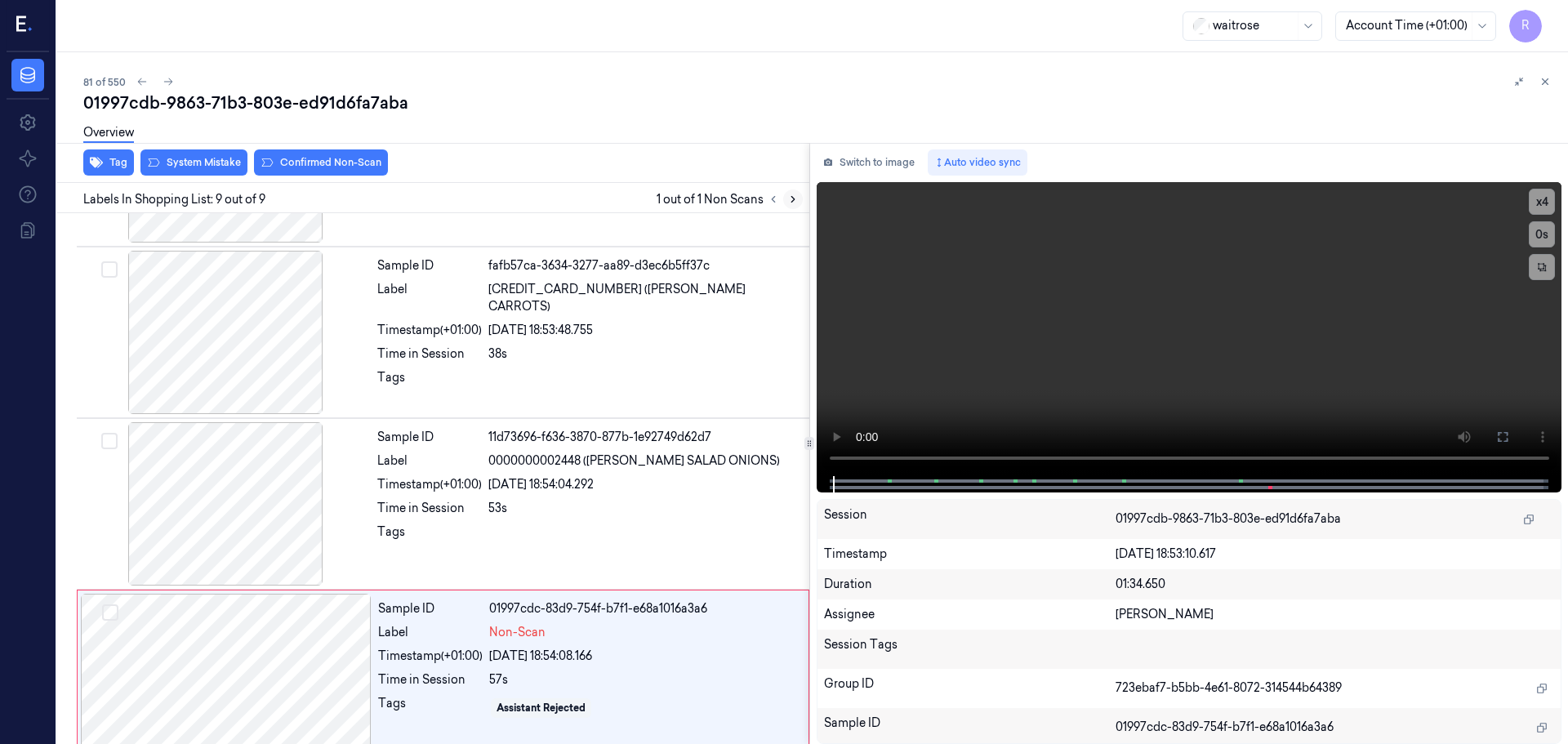
scroll to position [1018, 0]
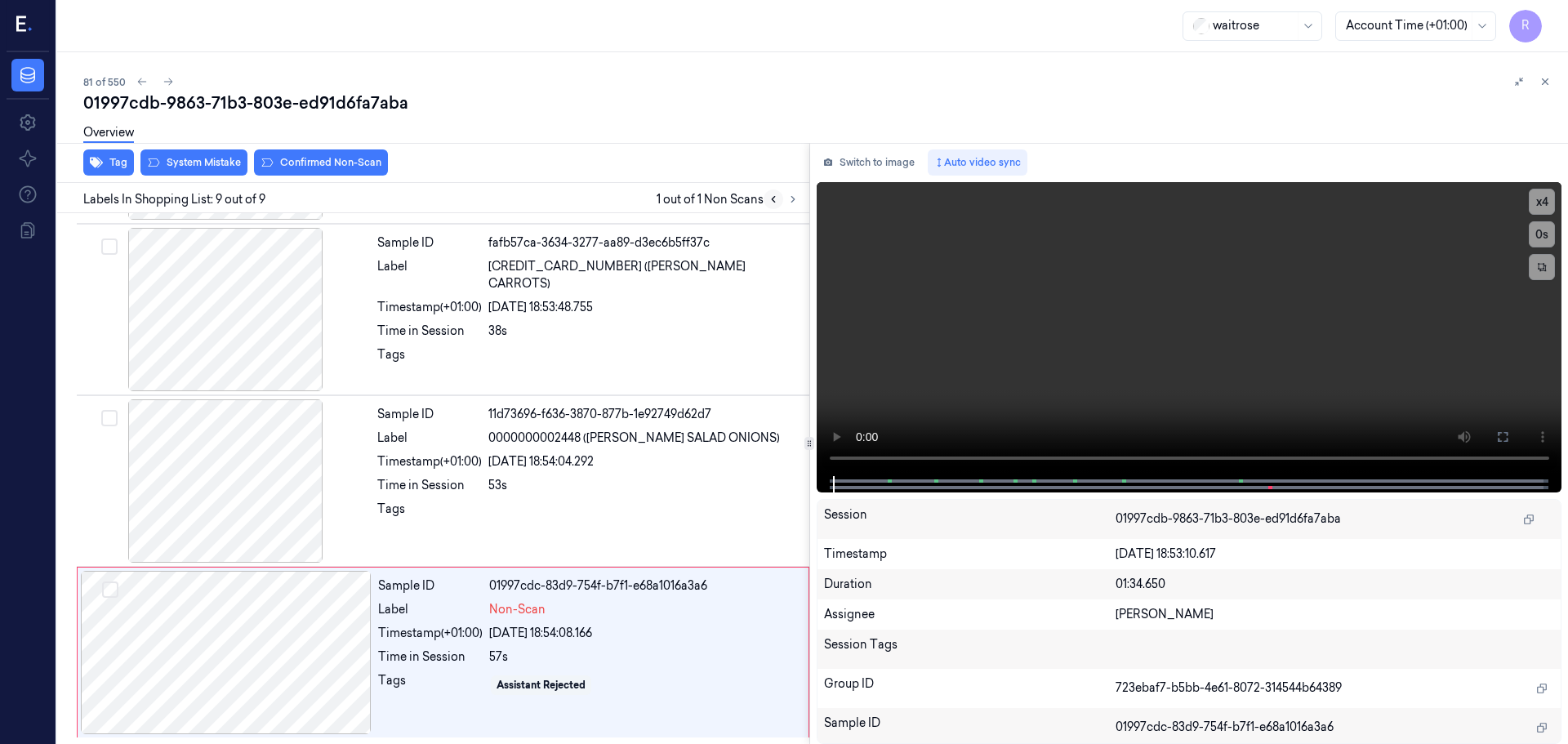
click at [780, 195] on button at bounding box center [773, 199] width 20 height 20
click at [775, 196] on icon at bounding box center [773, 199] width 11 height 11
click at [199, 316] on div at bounding box center [225, 310] width 291 height 163
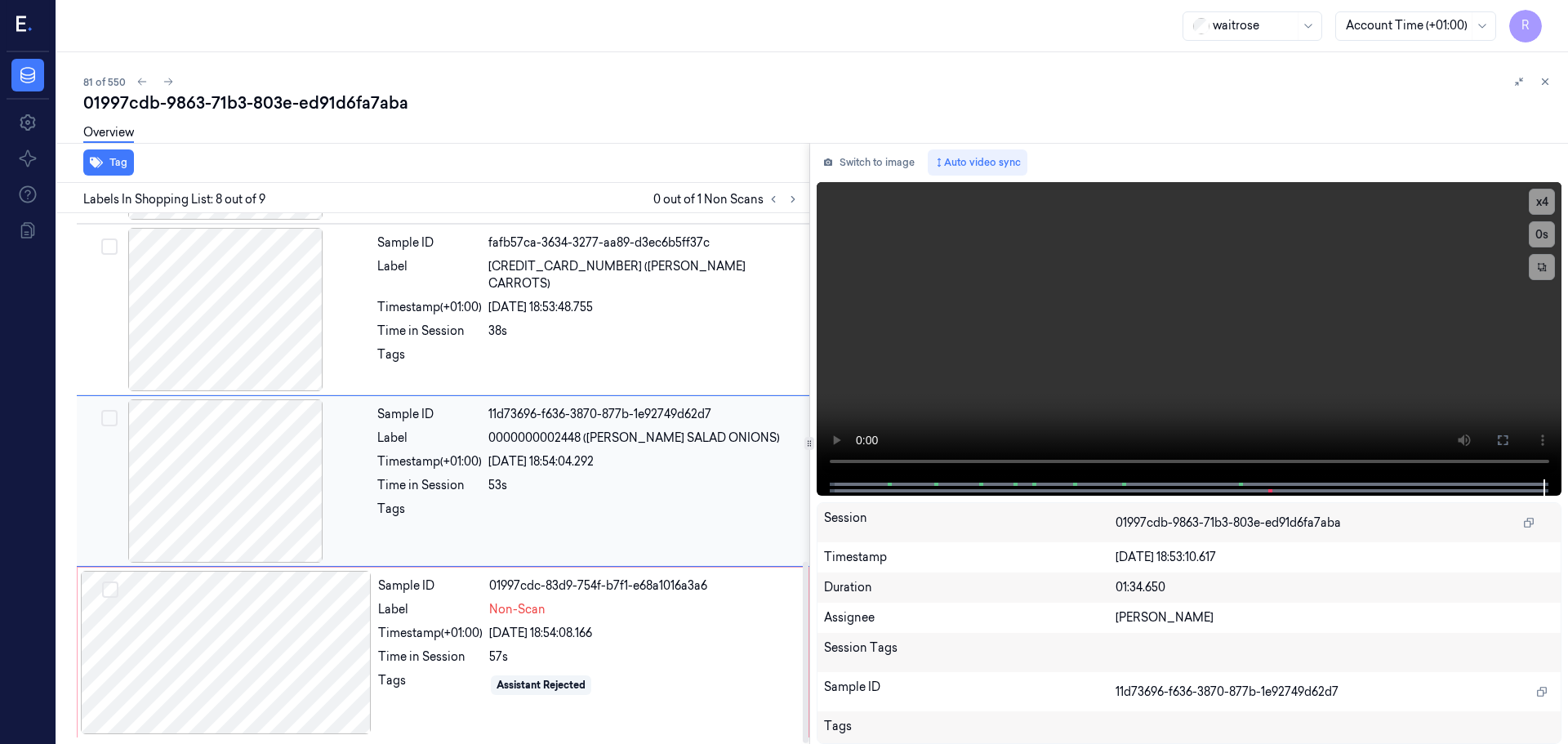
drag, startPoint x: 614, startPoint y: 606, endPoint x: 522, endPoint y: 527, distance: 121.3
click at [612, 607] on div "Non-Scan" at bounding box center [644, 610] width 309 height 17
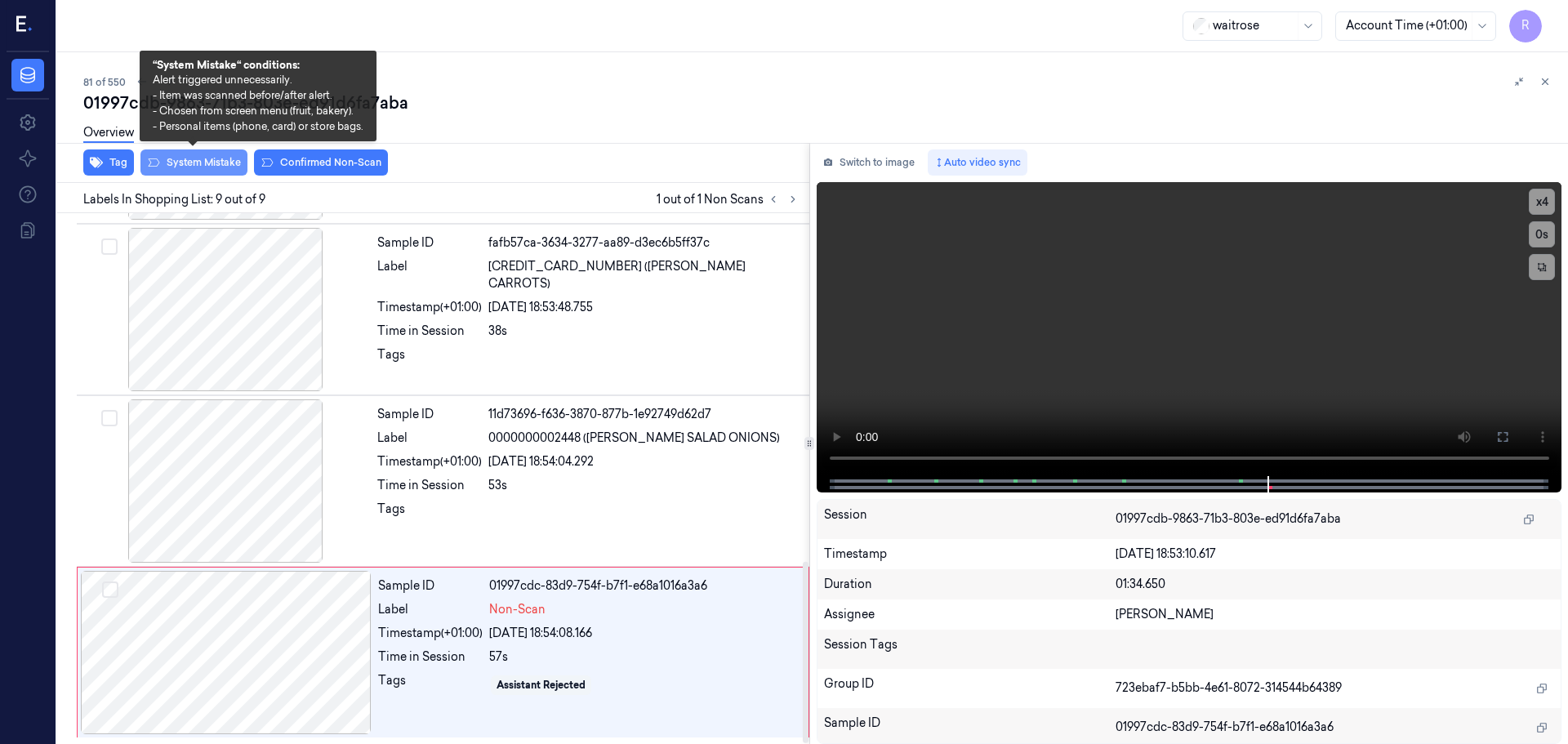
click at [206, 162] on button "System Mistake" at bounding box center [194, 162] width 107 height 26
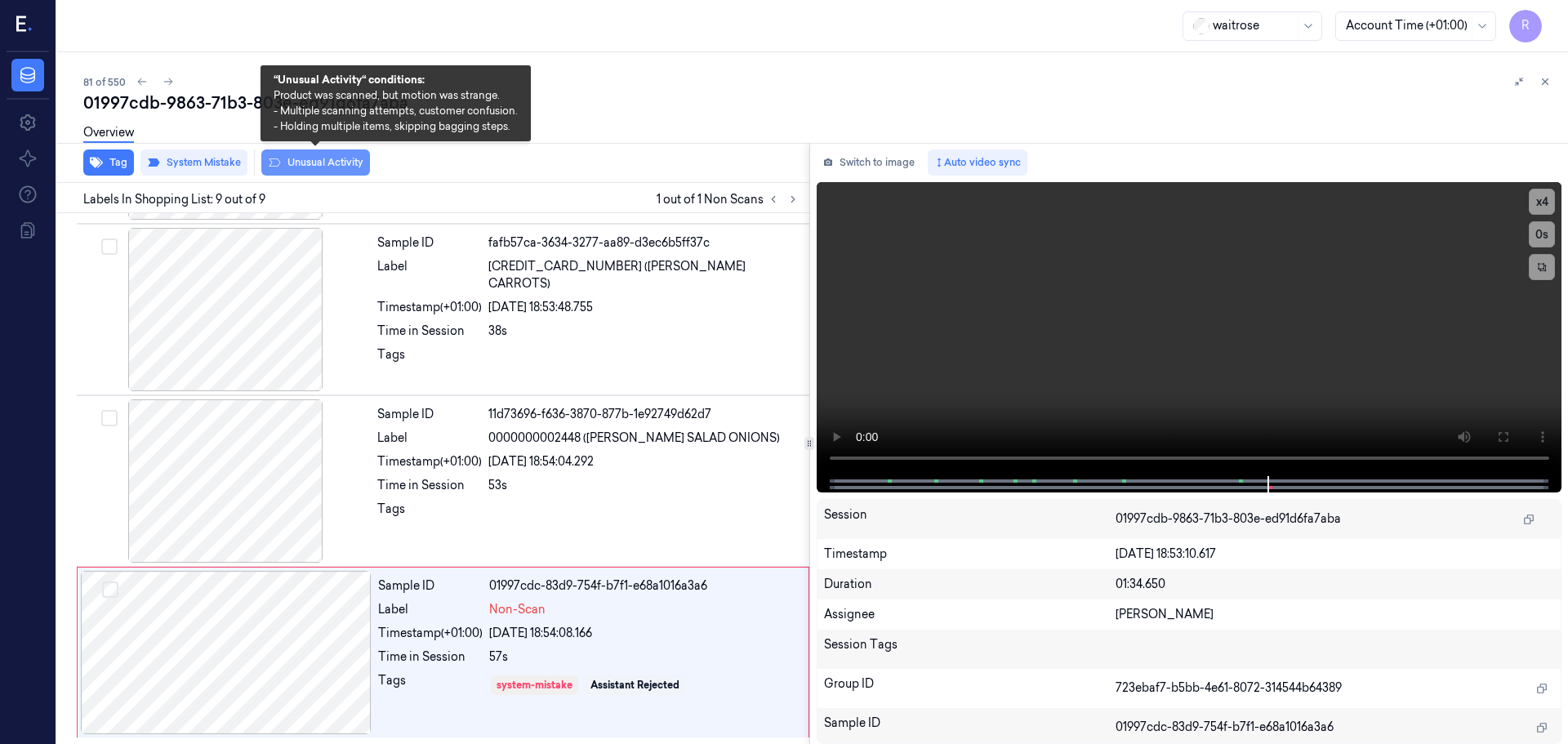
click at [315, 161] on button "Unusual Activity" at bounding box center [315, 162] width 109 height 26
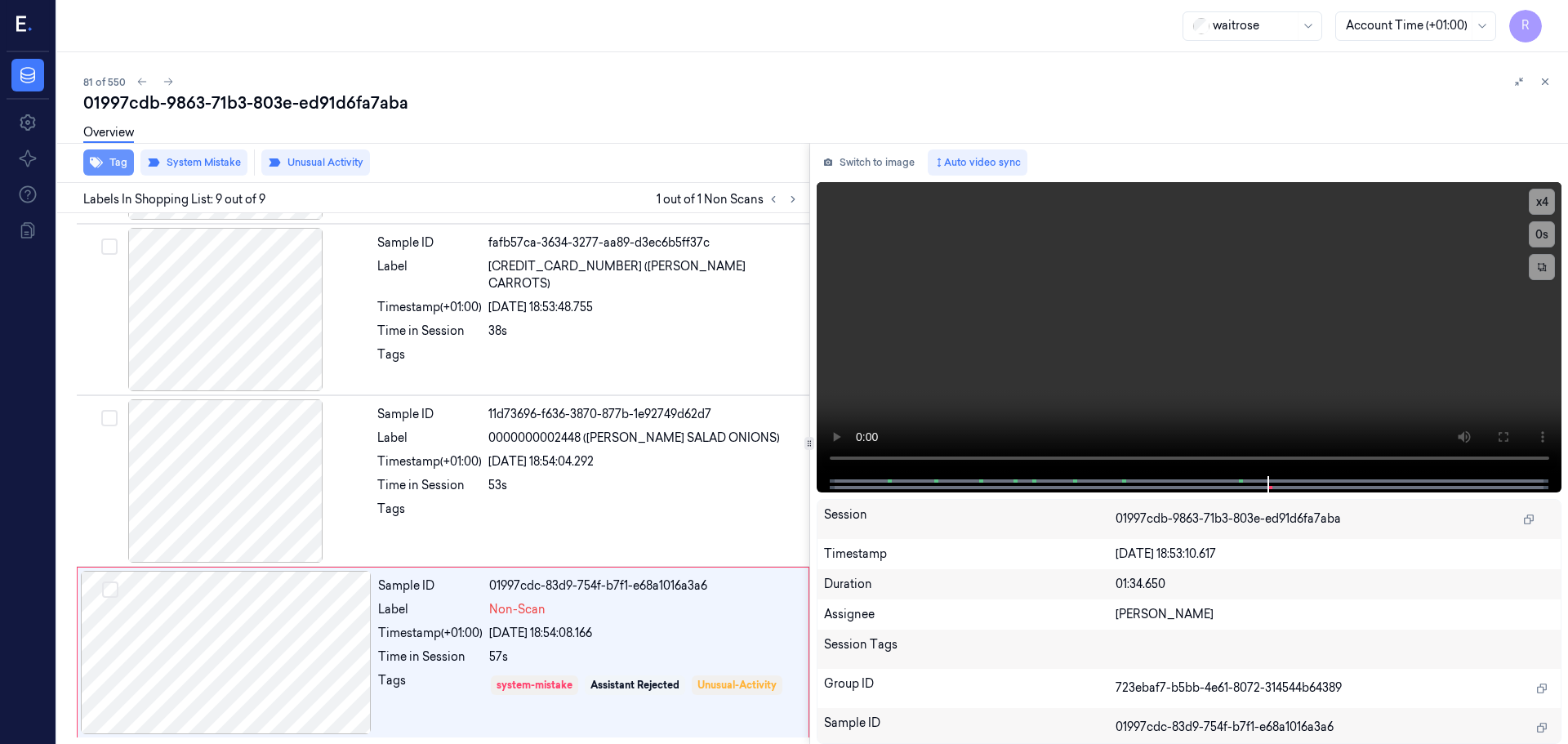
click at [106, 162] on button "Tag" at bounding box center [109, 162] width 51 height 26
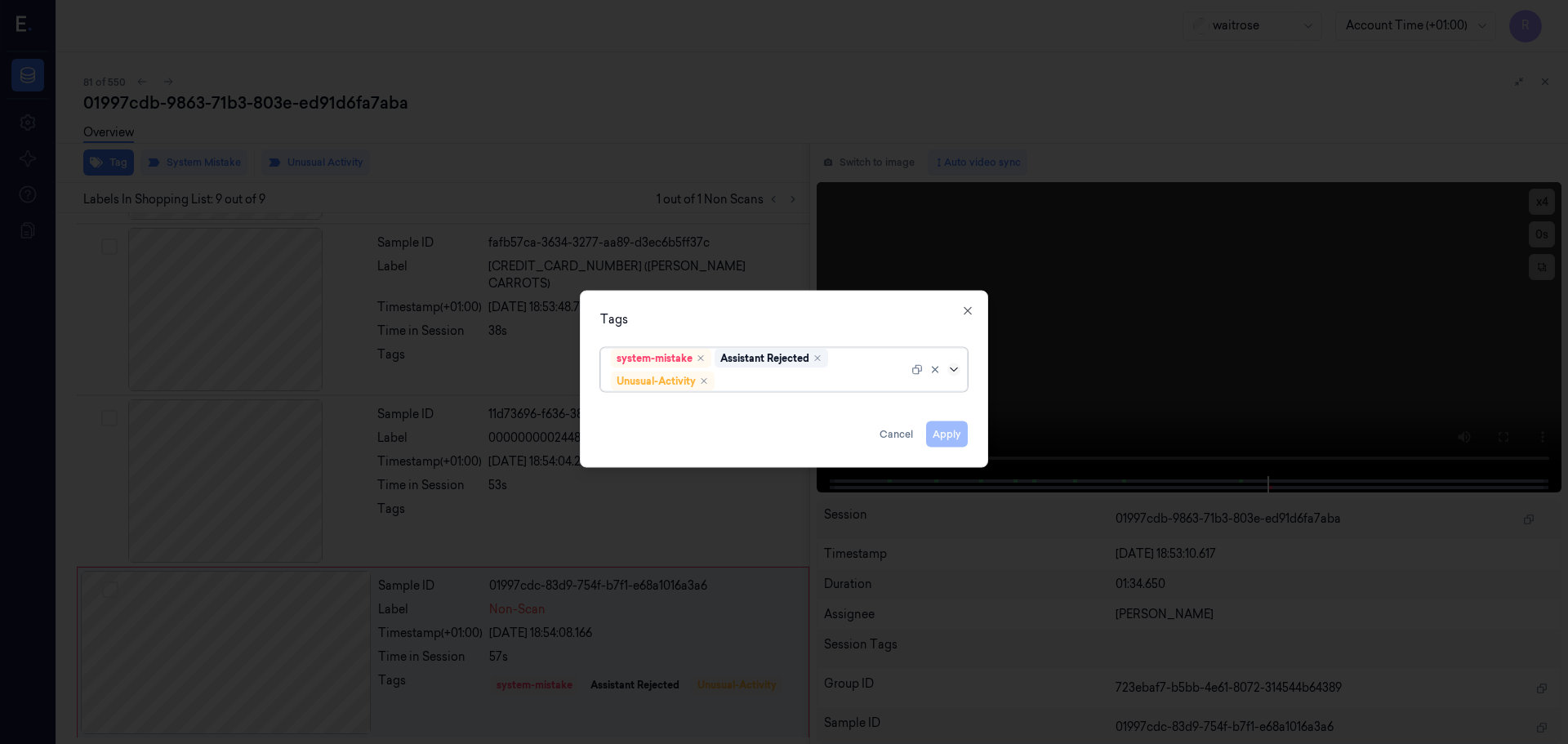
click at [959, 368] on icon at bounding box center [954, 369] width 13 height 13
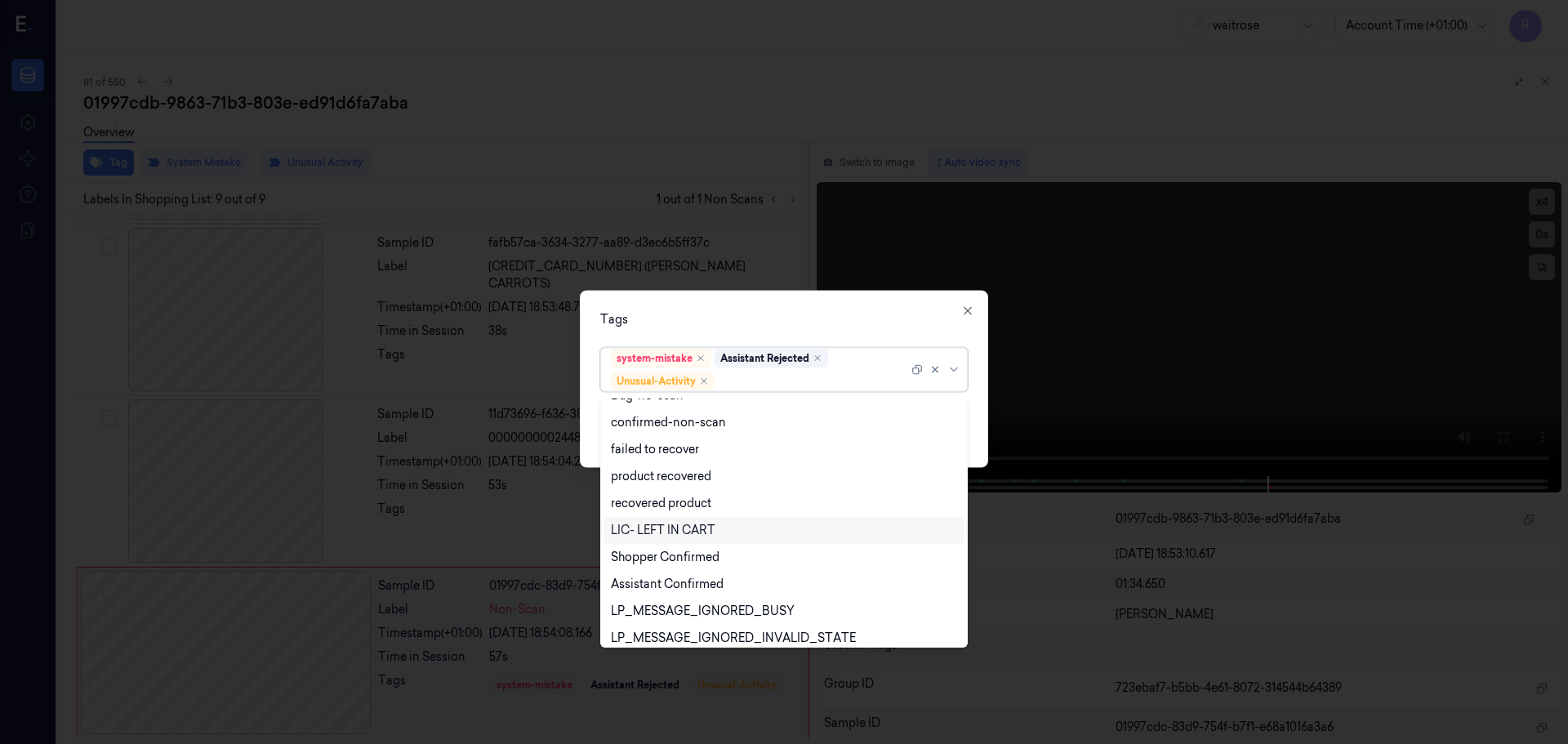
scroll to position [213, 0]
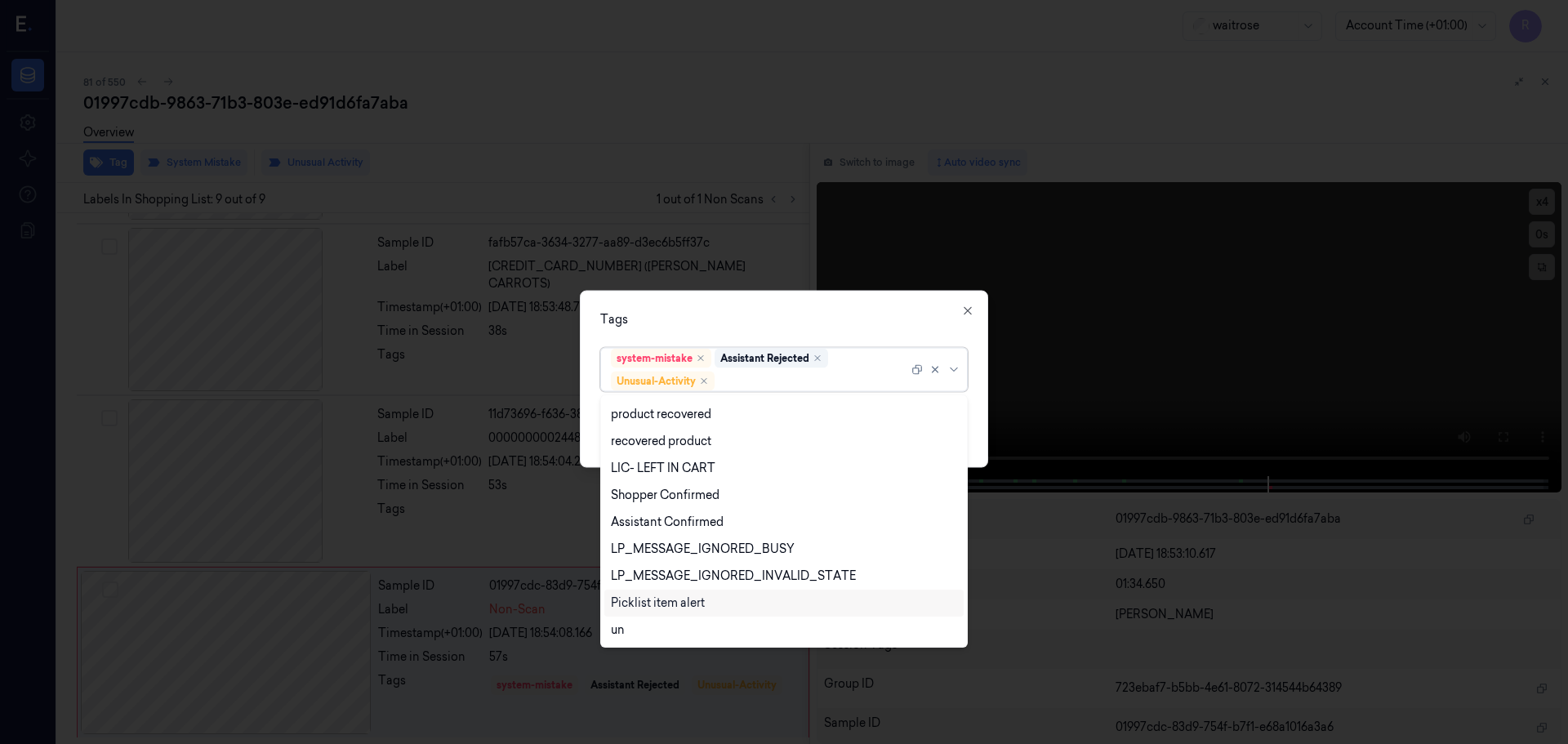
click at [637, 601] on div "Picklist item alert" at bounding box center [658, 604] width 94 height 17
drag, startPoint x: 745, startPoint y: 321, endPoint x: 875, endPoint y: 367, distance: 137.9
click at [746, 321] on div "Tags" at bounding box center [784, 319] width 367 height 17
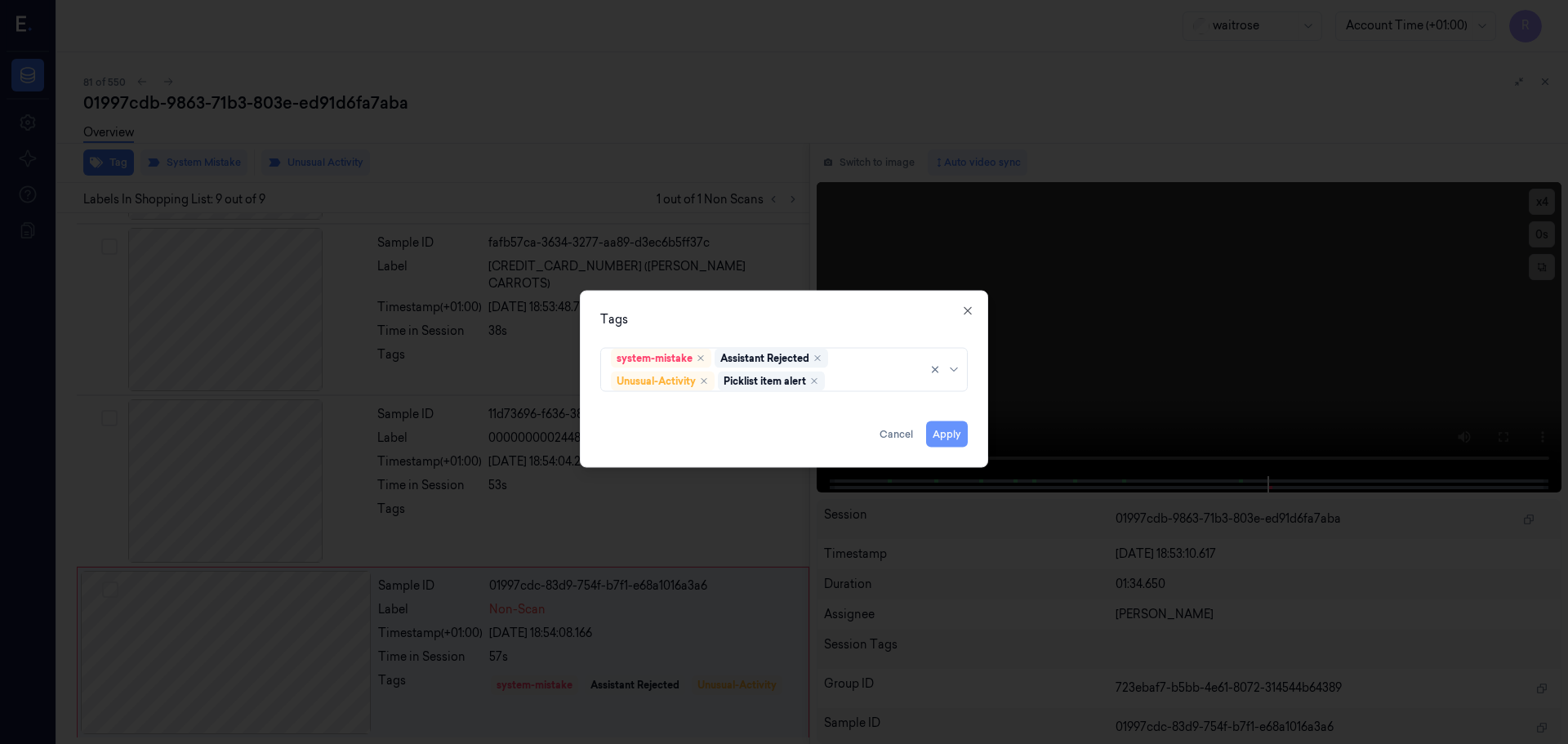
click at [946, 435] on button "Apply" at bounding box center [947, 434] width 42 height 26
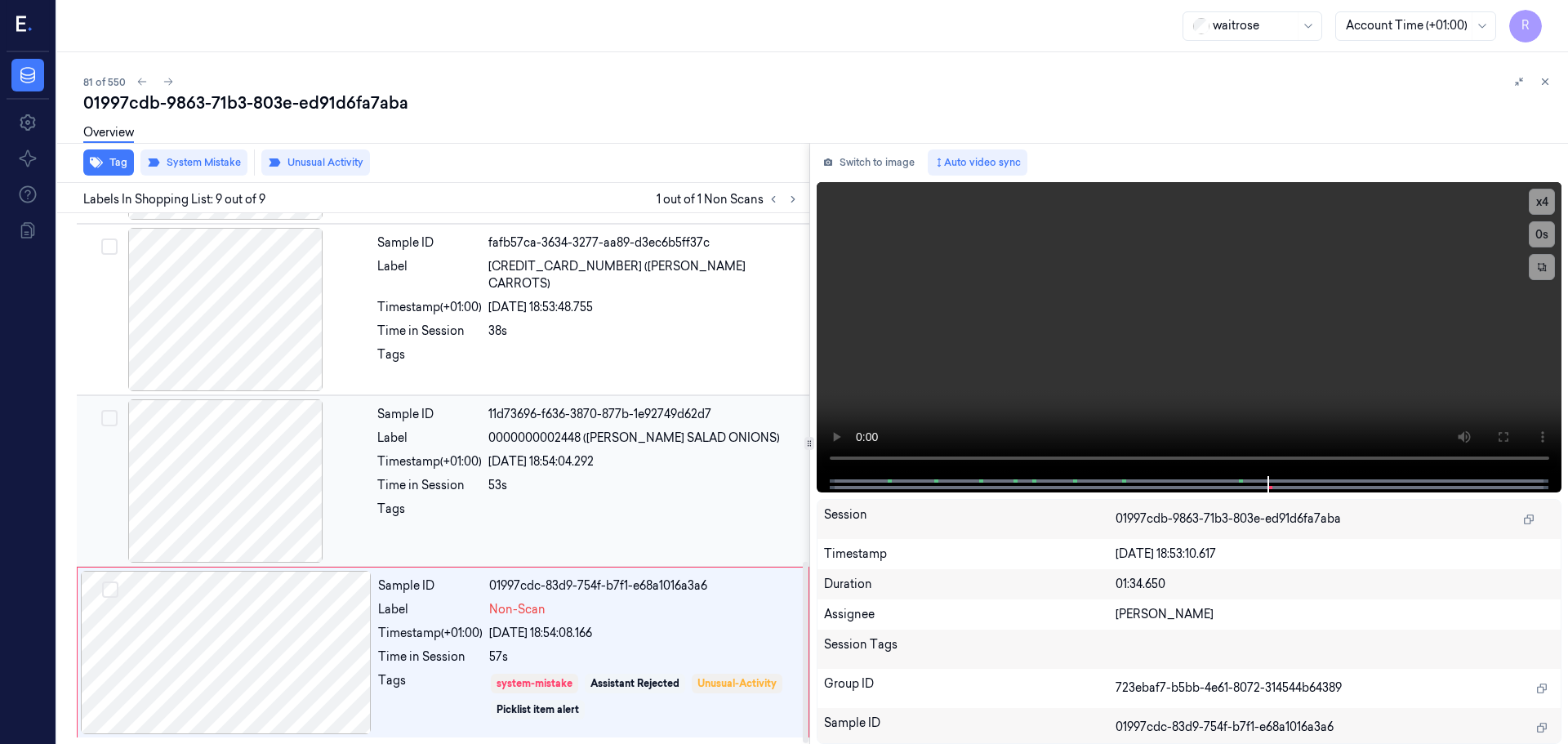
click at [612, 484] on div "53s" at bounding box center [644, 486] width 311 height 17
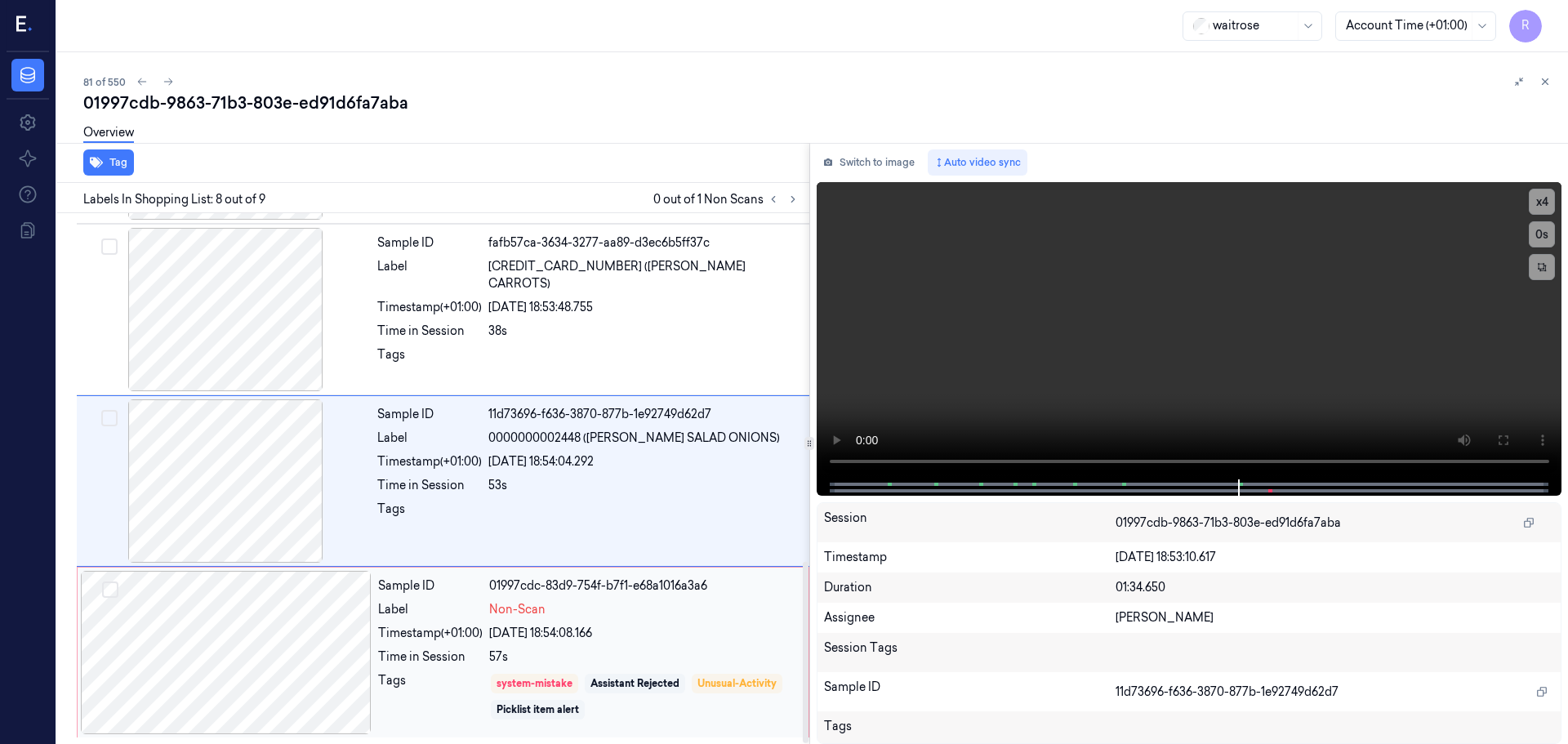
click at [650, 597] on div "Sample ID 01997cdc-83d9-754f-b7f1-e68a1016a3a6 Label Non-Scan Timestamp (+01:00…" at bounding box center [588, 653] width 433 height 163
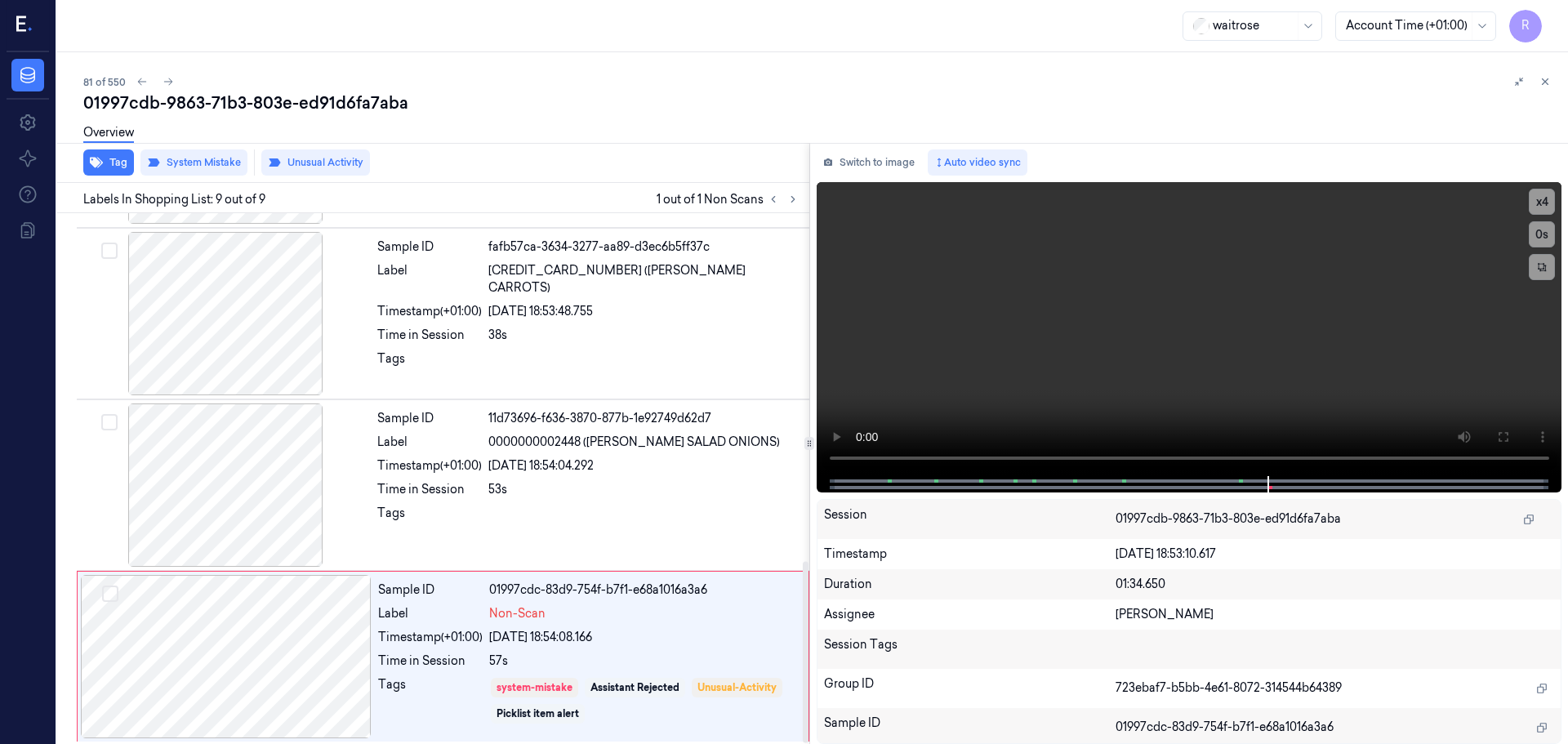
scroll to position [1018, 0]
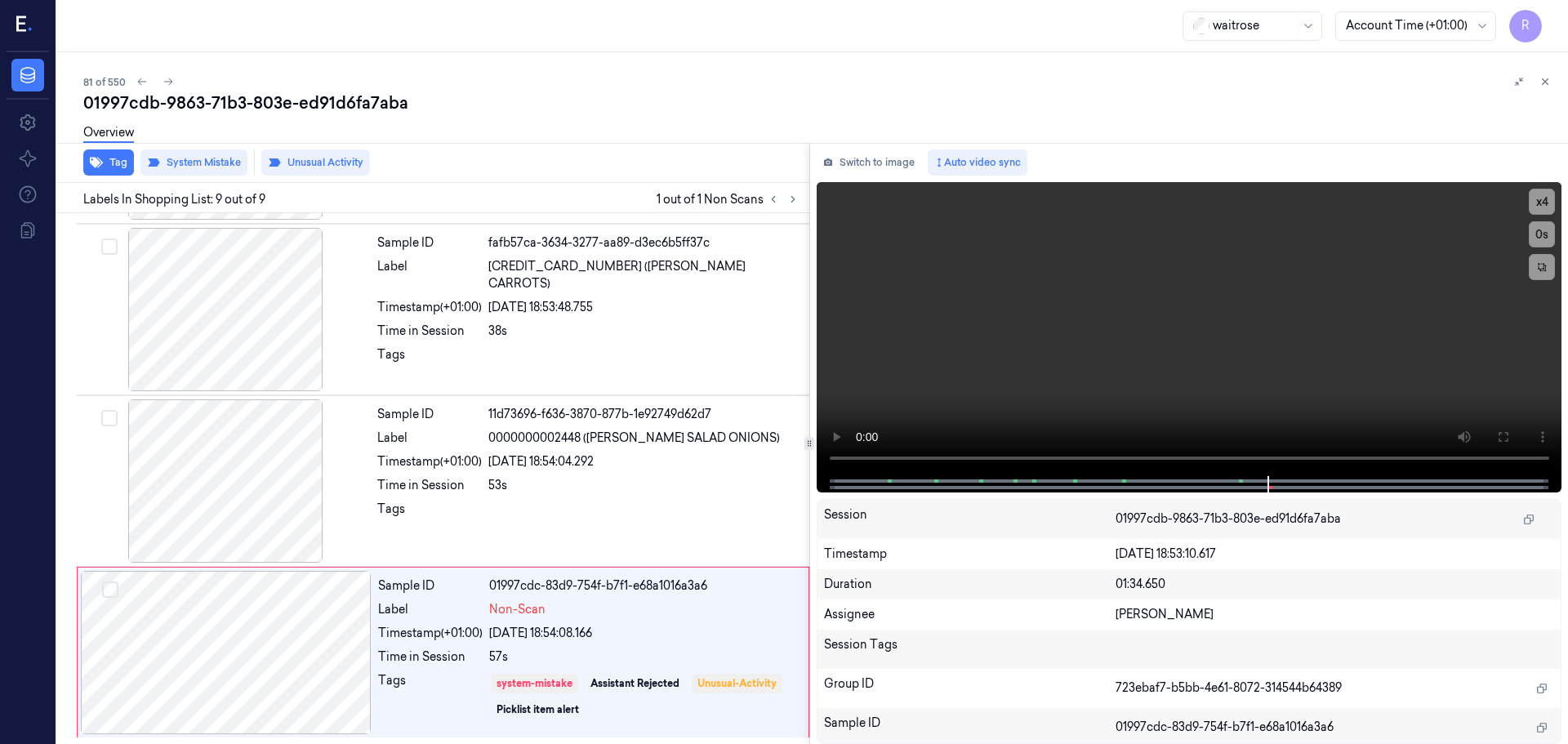
click at [1542, 82] on icon at bounding box center [1544, 81] width 11 height 11
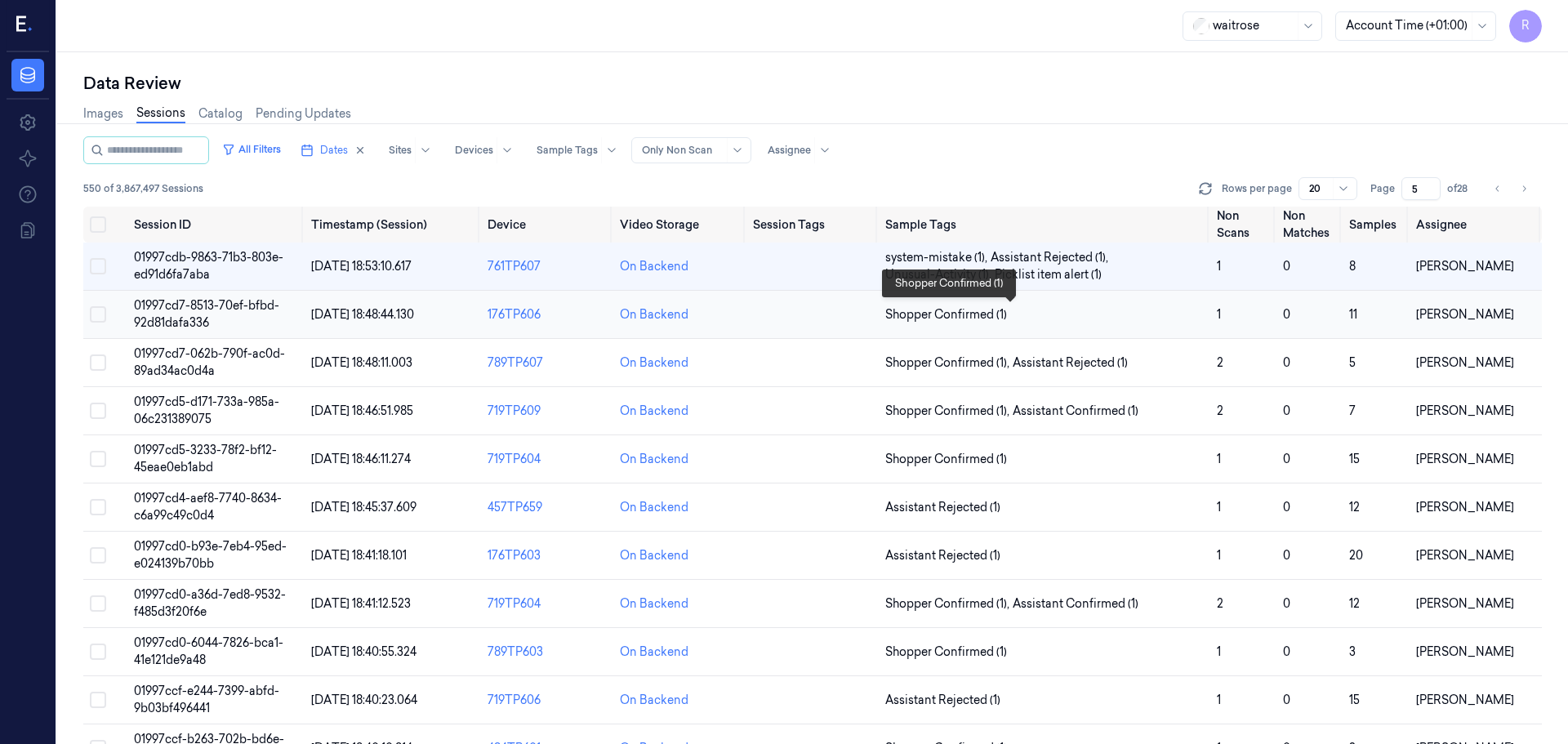
click at [1072, 323] on span "Shopper Confirmed (1)" at bounding box center [1044, 315] width 319 height 17
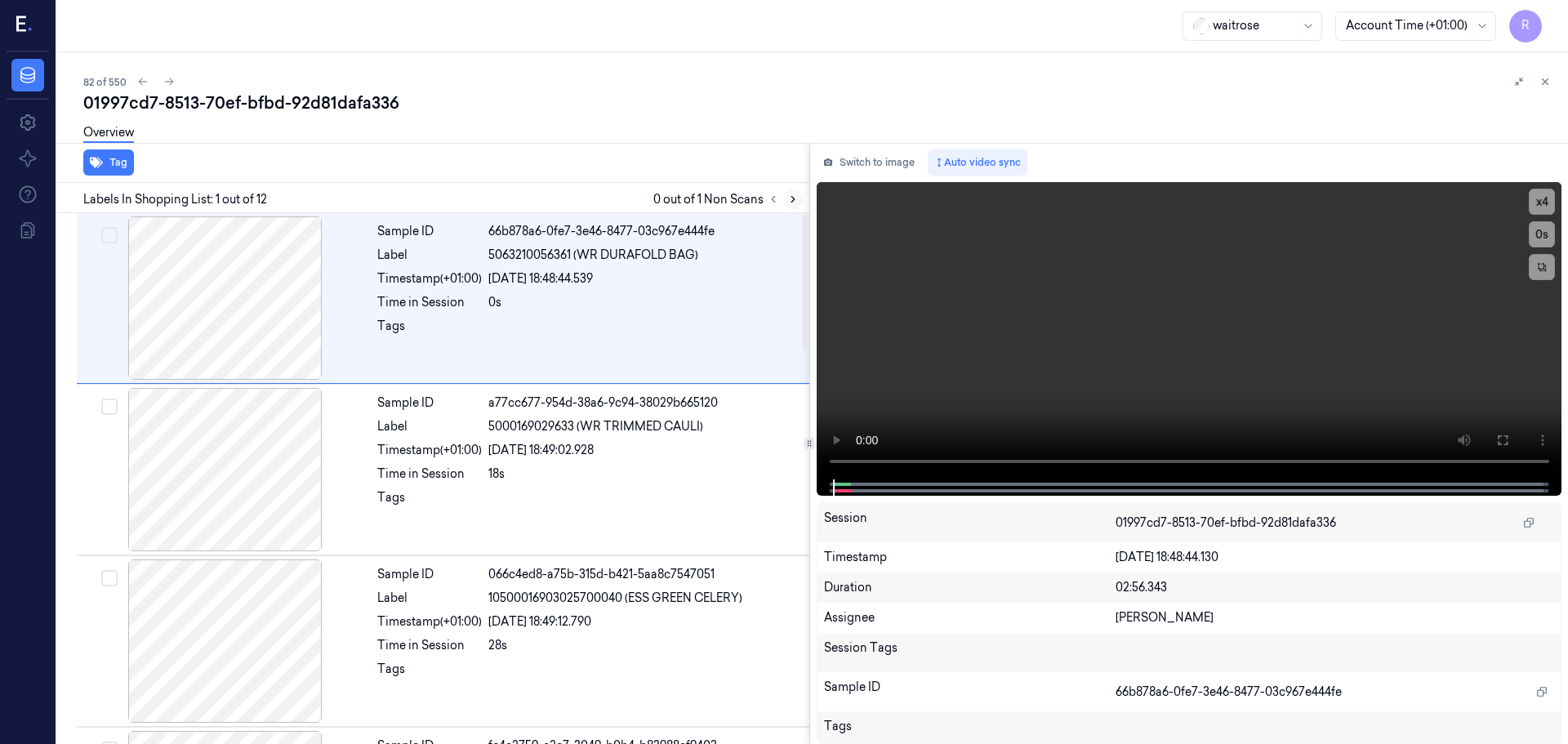
click at [792, 196] on icon at bounding box center [792, 199] width 11 height 11
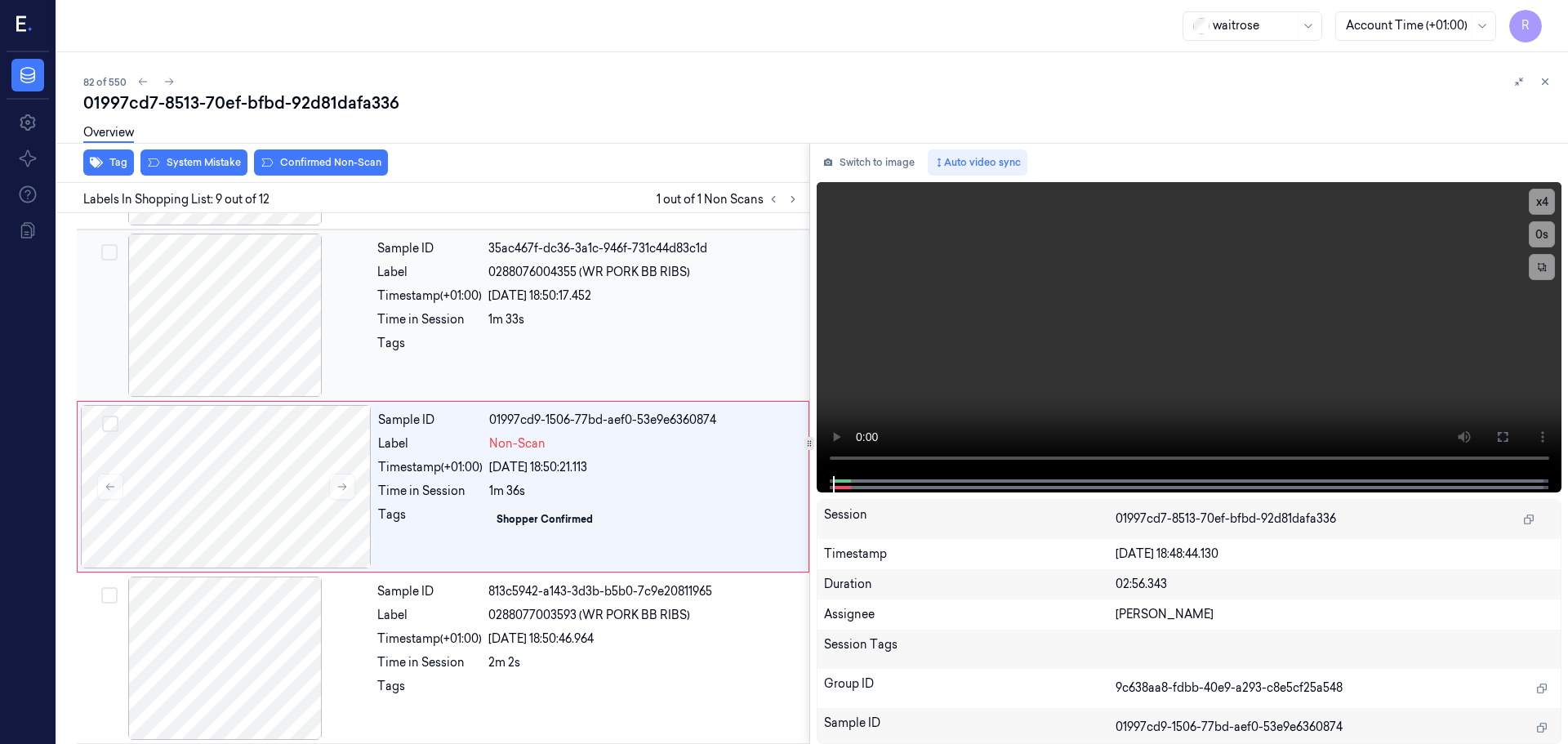
scroll to position [1192, 0]
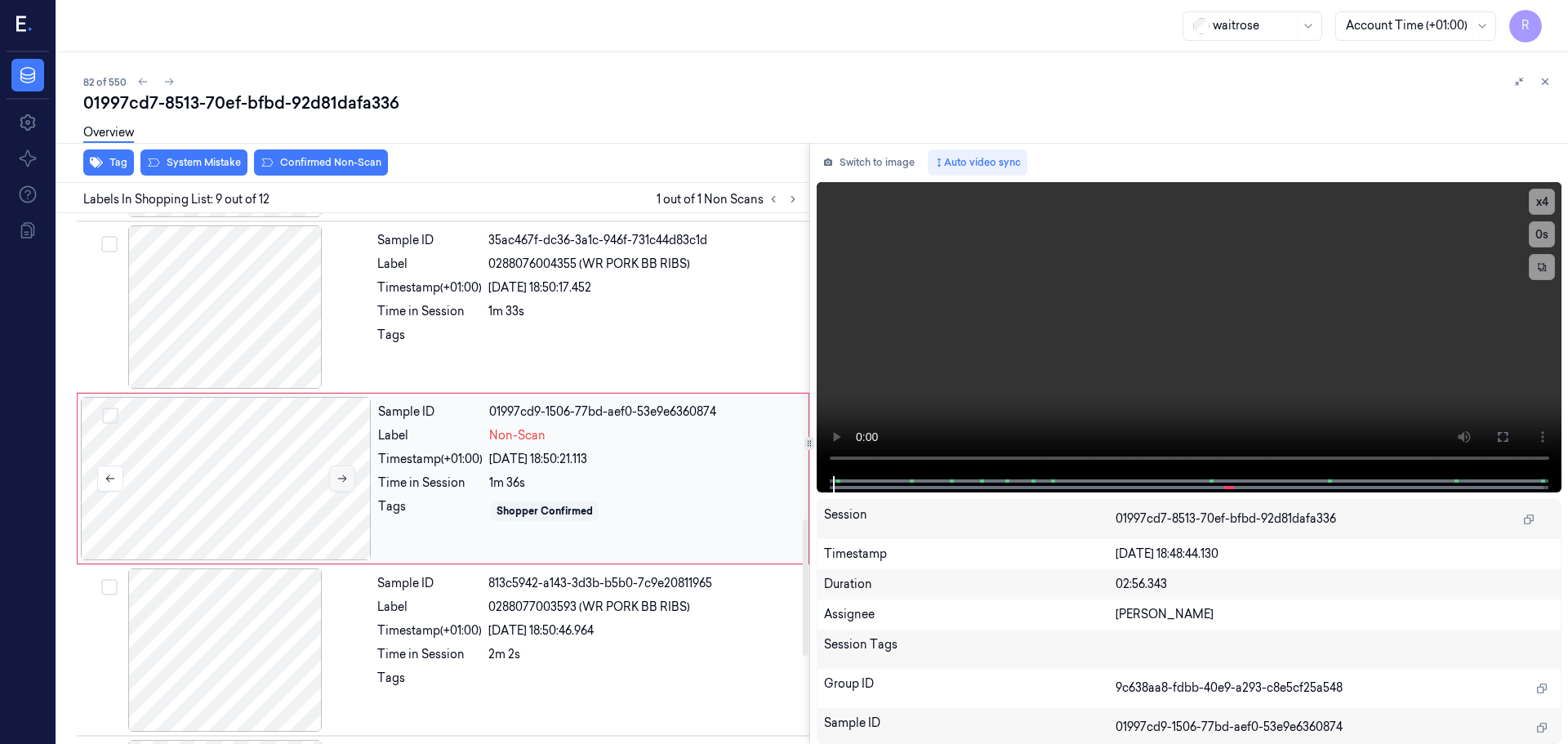
click at [339, 484] on icon at bounding box center [342, 478] width 11 height 11
click at [339, 483] on icon at bounding box center [342, 478] width 11 height 11
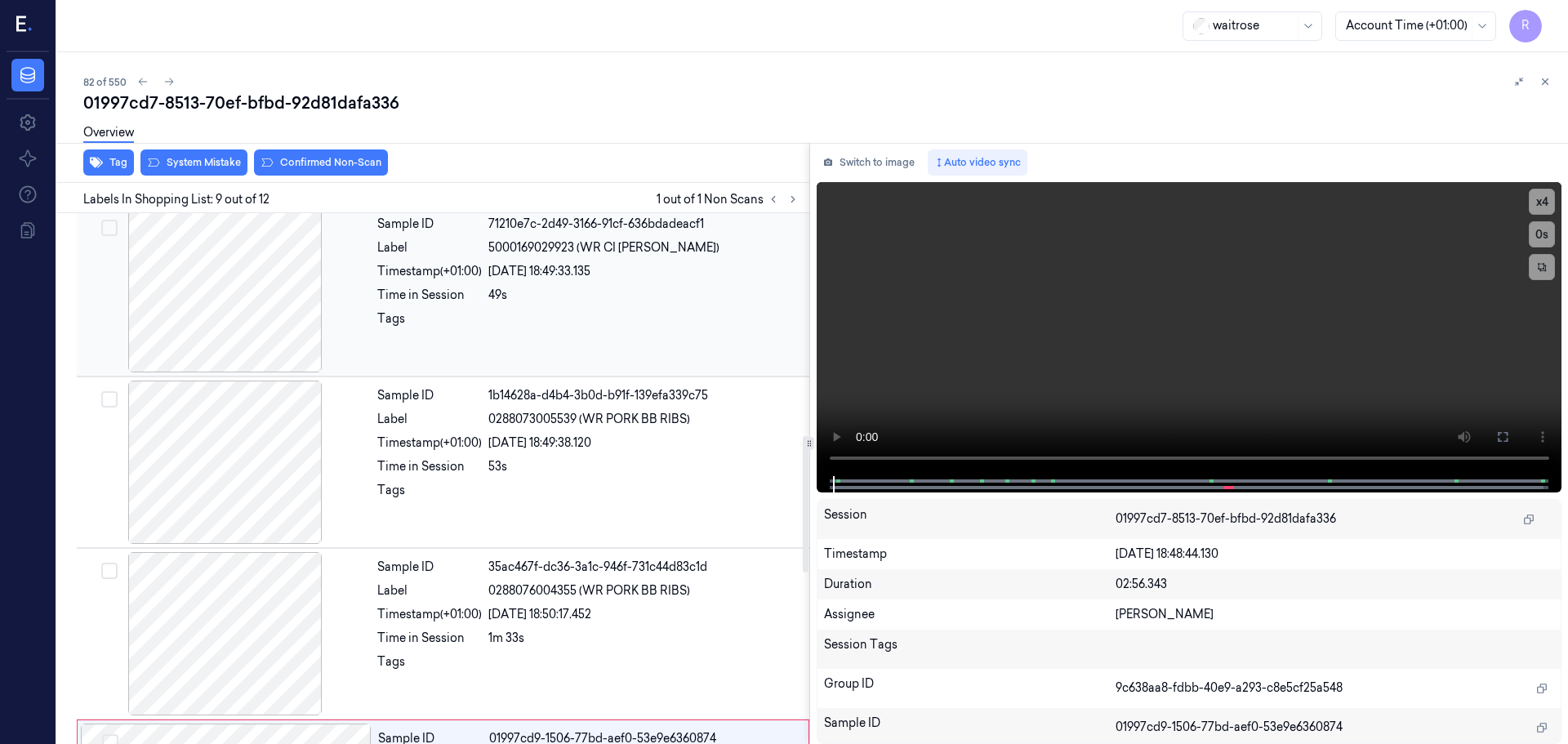
click at [233, 295] on div at bounding box center [225, 291] width 291 height 163
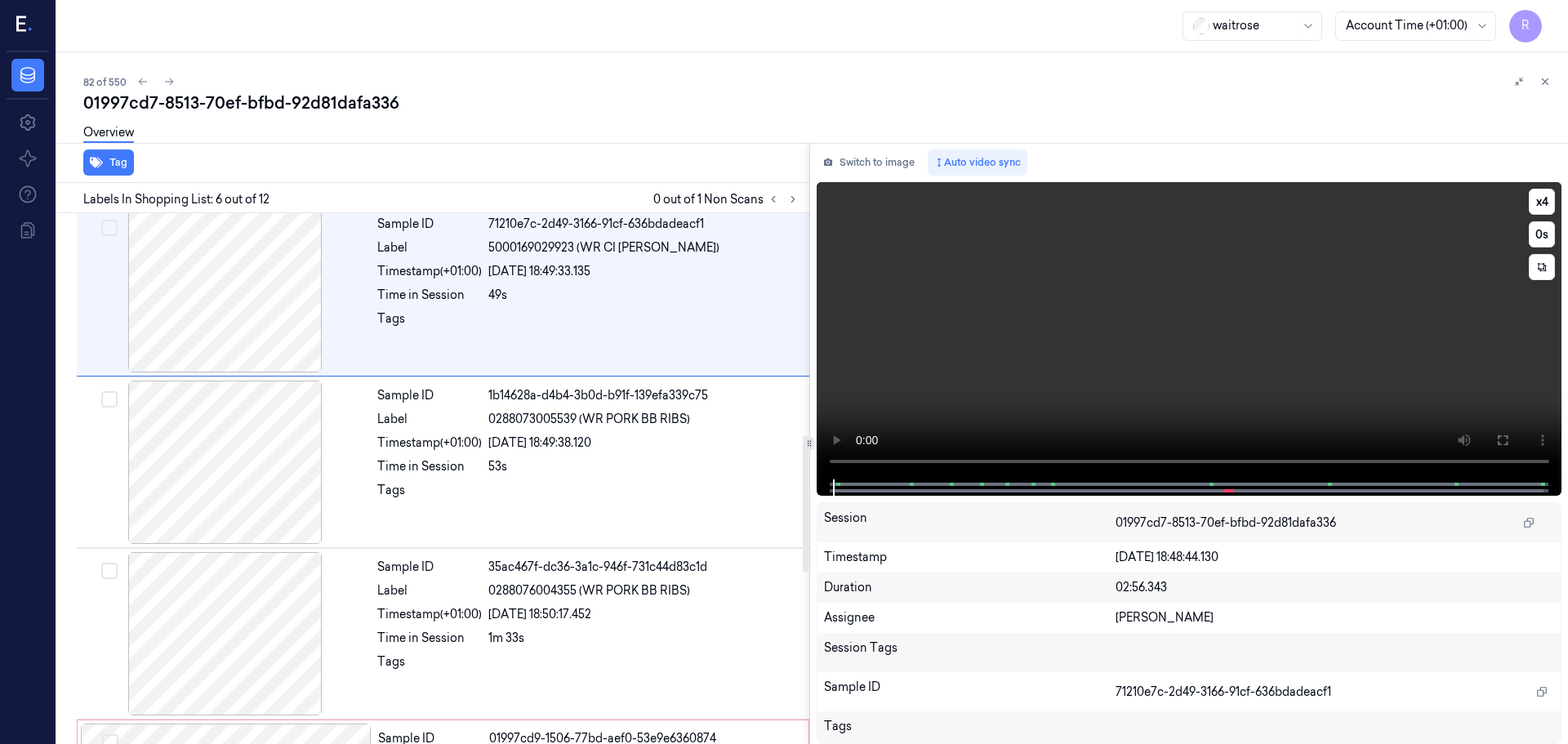
scroll to position [678, 0]
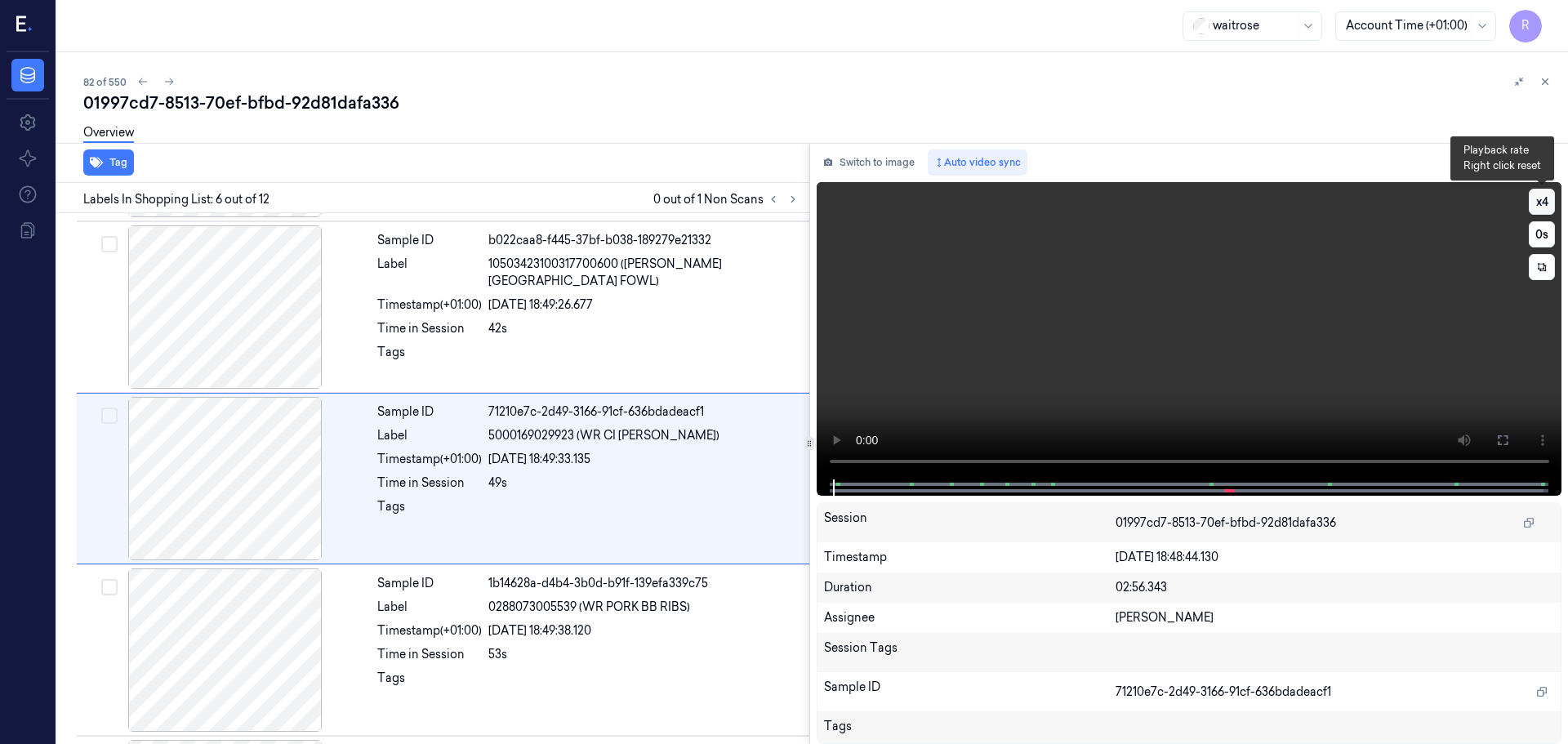
click at [1544, 196] on button "x 4" at bounding box center [1542, 202] width 26 height 26
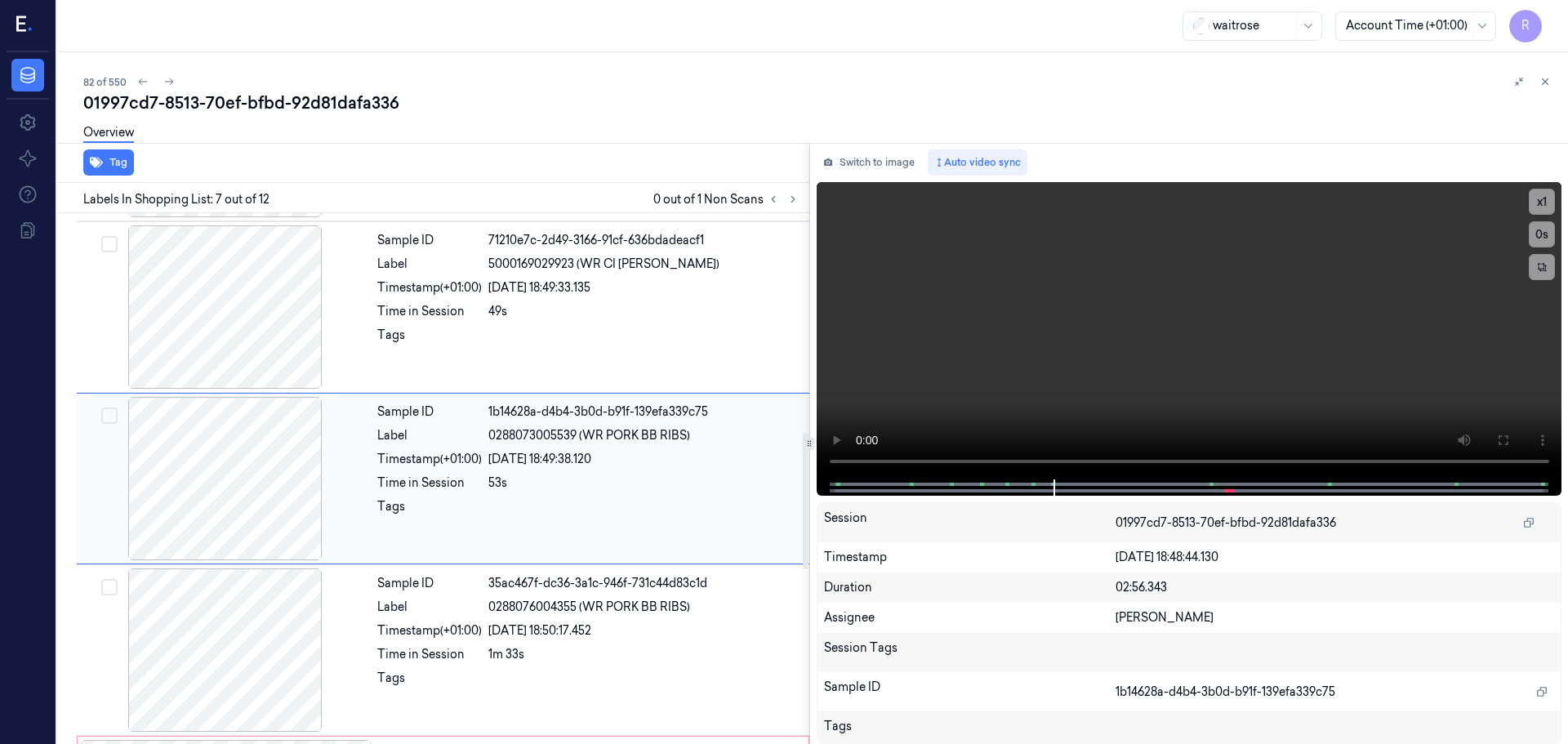
scroll to position [930, 0]
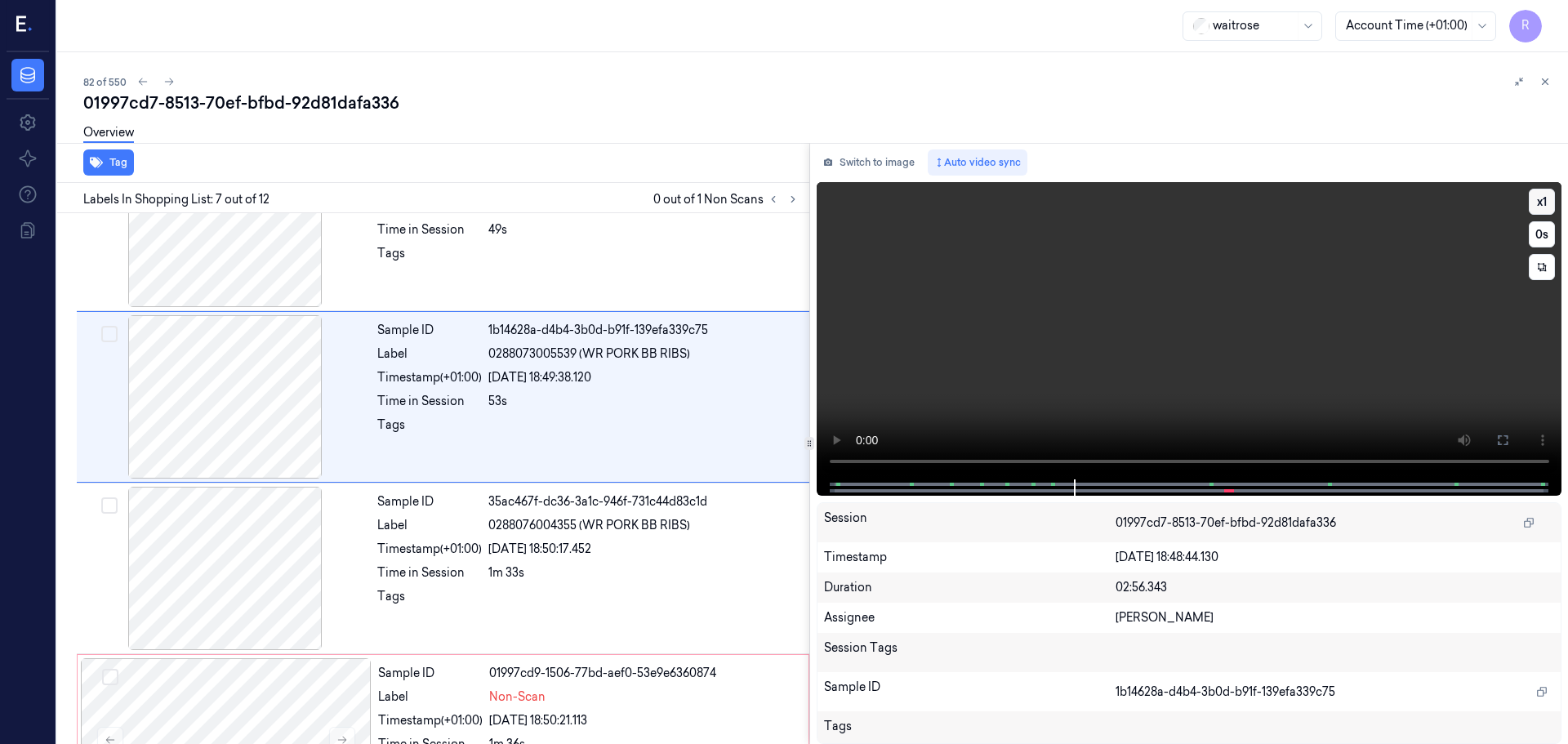
click at [1540, 203] on button "x 1" at bounding box center [1542, 202] width 26 height 26
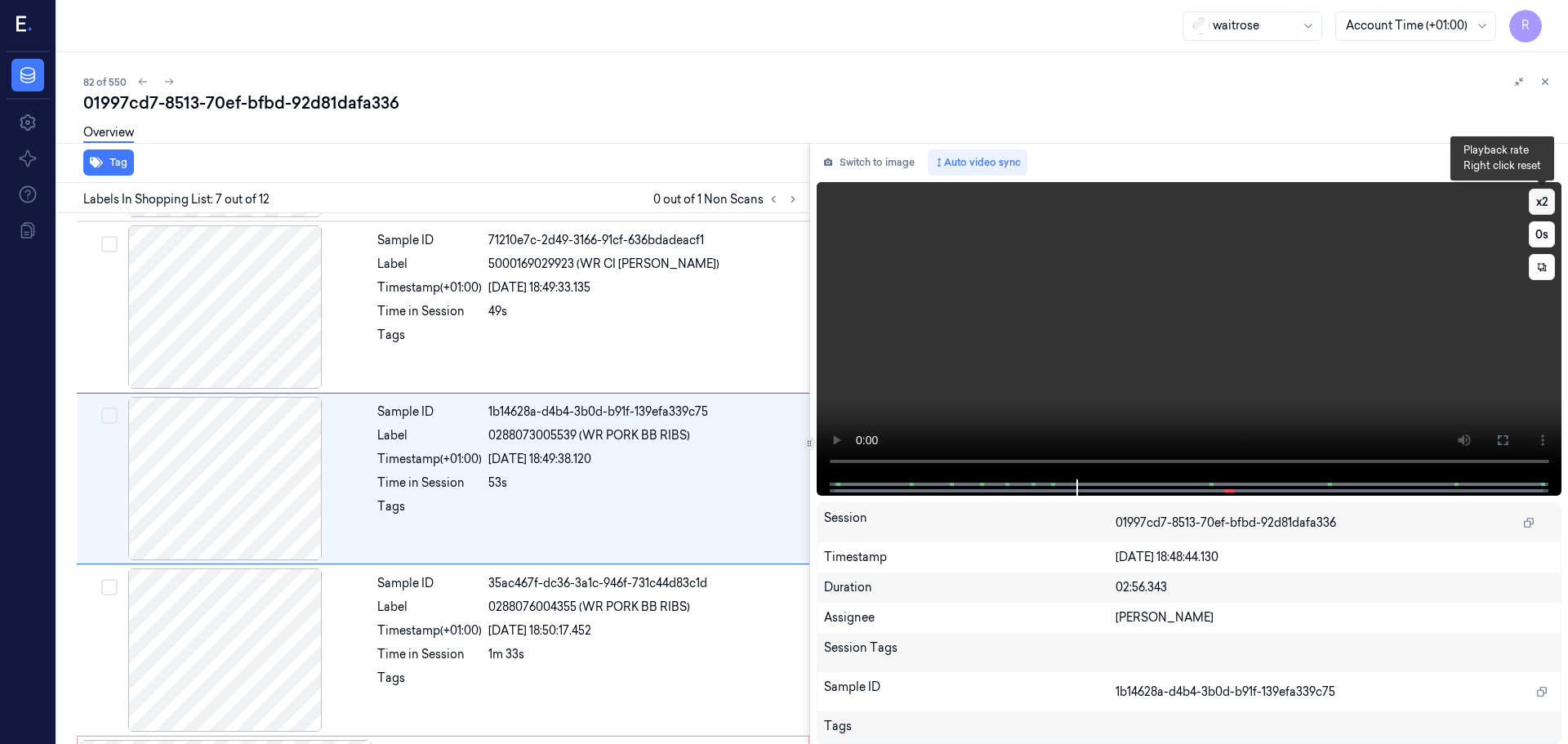
click at [1540, 203] on button "x 2" at bounding box center [1542, 202] width 26 height 26
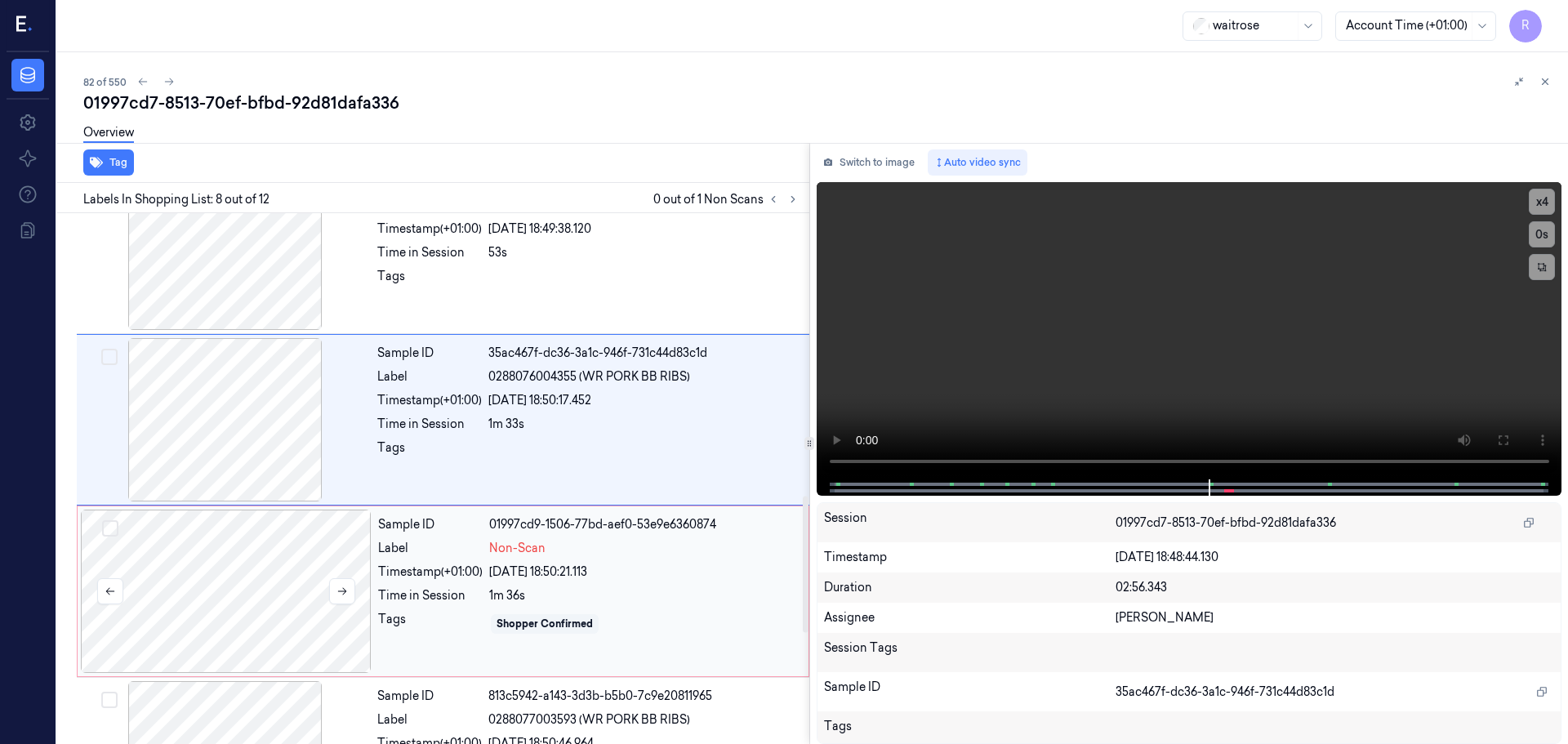
scroll to position [1102, 0]
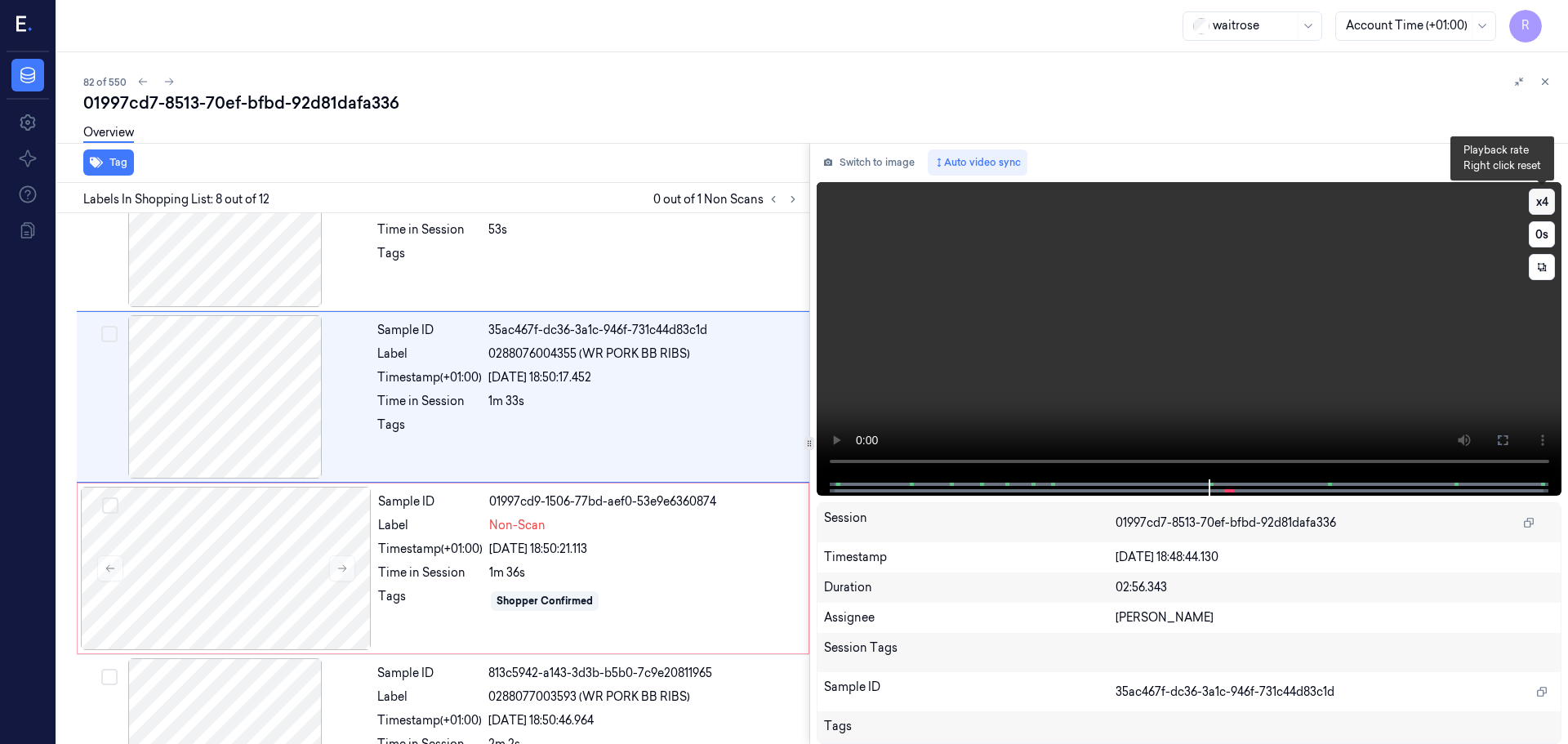
click at [1542, 204] on button "x 4" at bounding box center [1542, 202] width 26 height 26
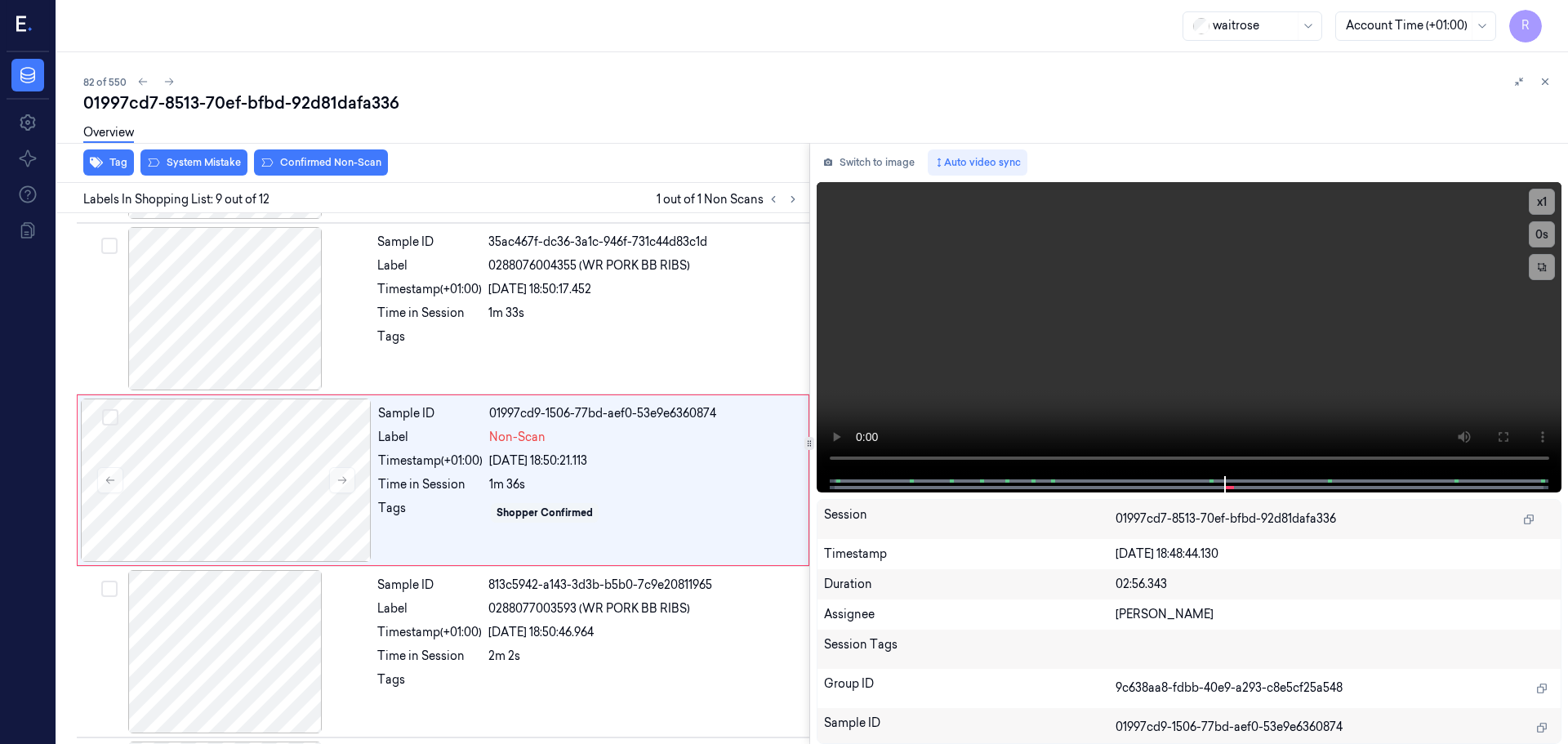
scroll to position [1192, 0]
click at [1550, 210] on button "x 1" at bounding box center [1542, 202] width 26 height 26
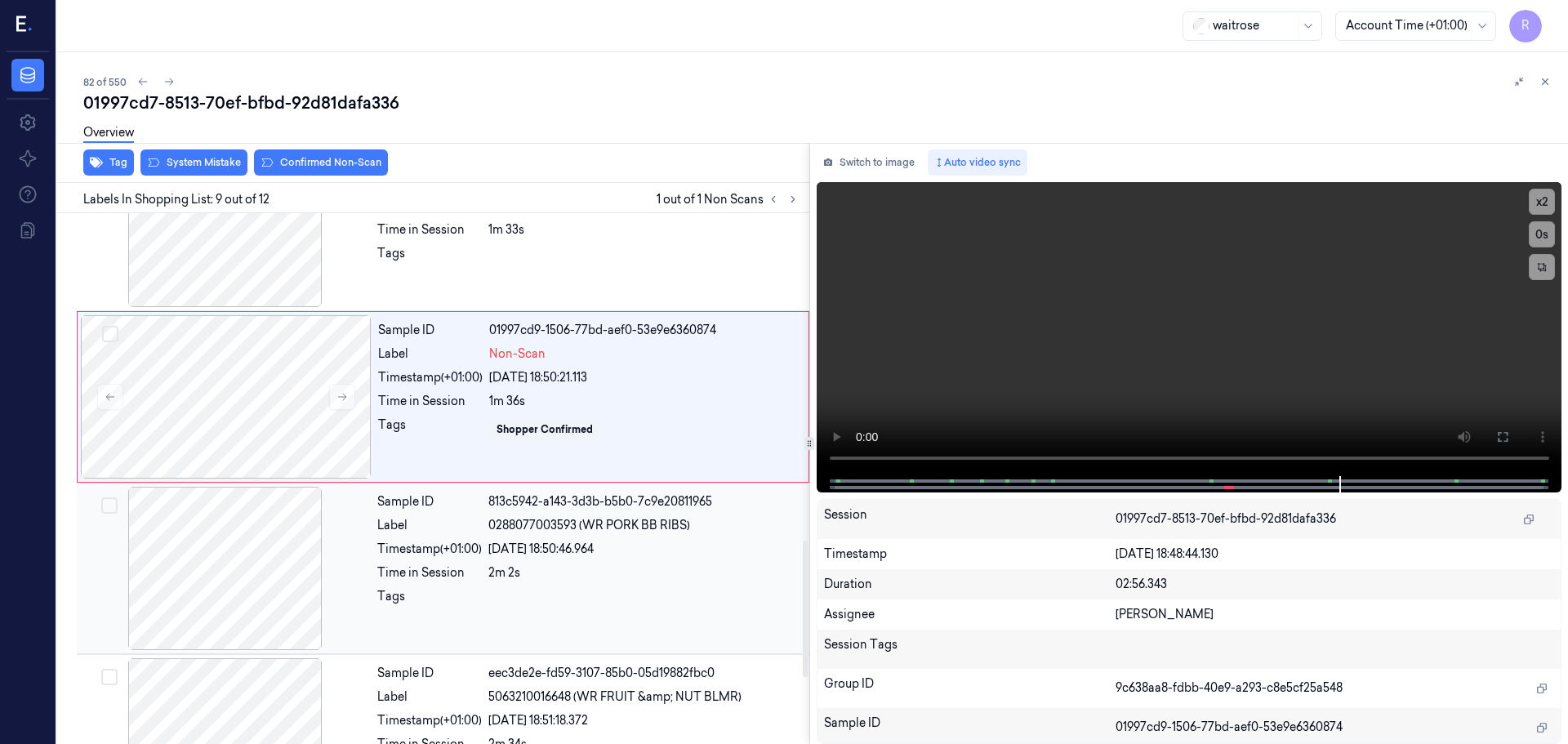
click at [606, 555] on div "24/09/2025 18:50:46.964" at bounding box center [644, 549] width 311 height 17
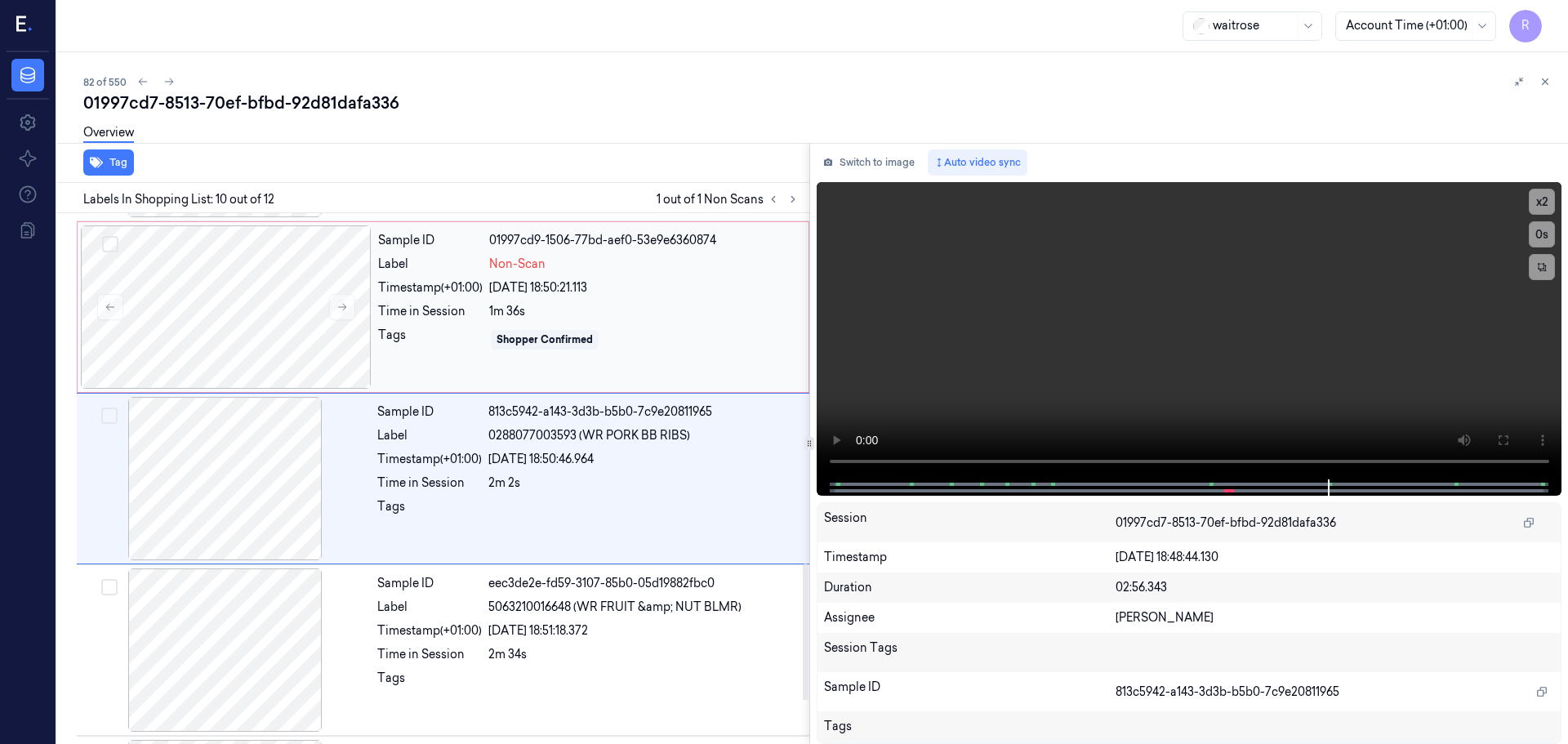
click at [447, 333] on div "Tags" at bounding box center [430, 339] width 105 height 26
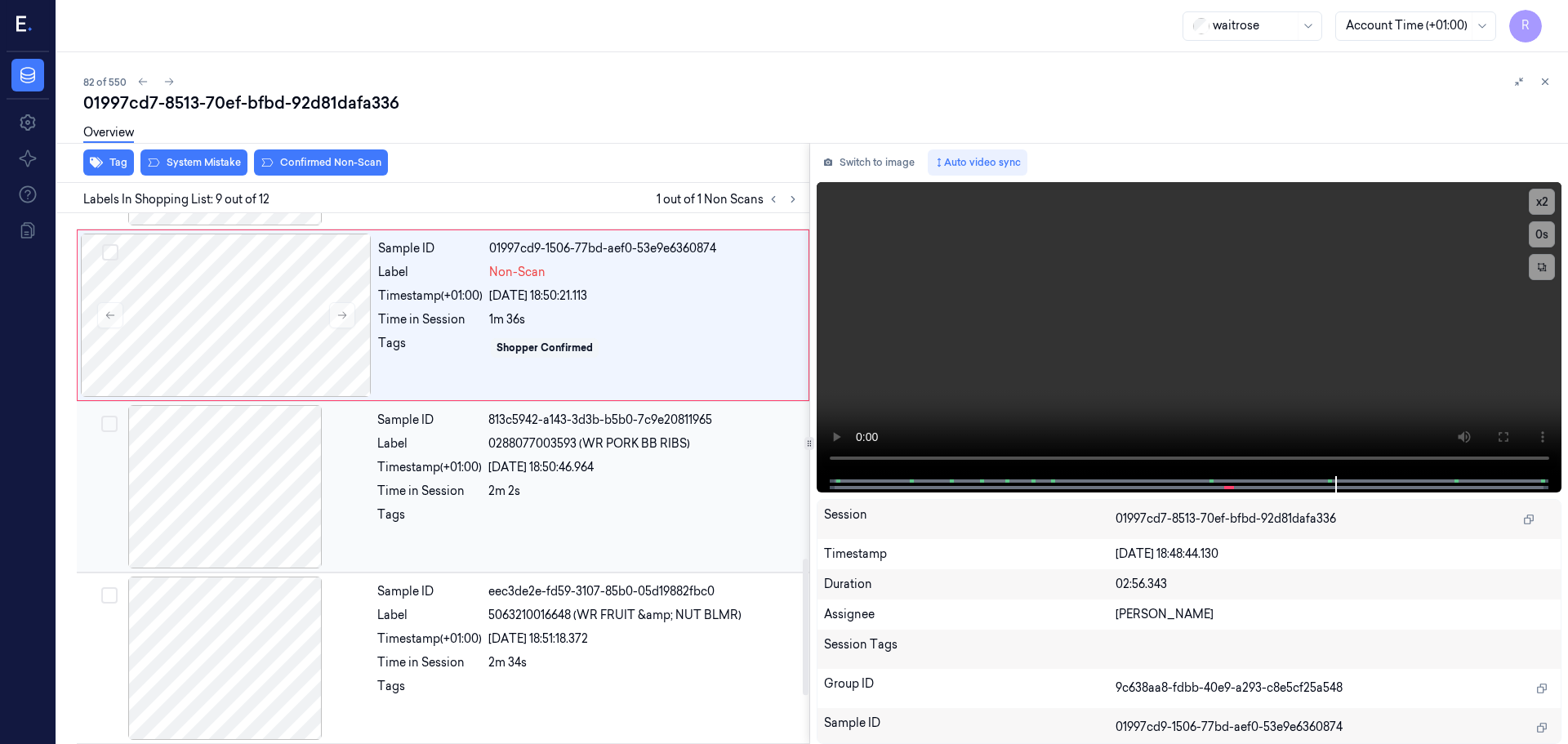
scroll to position [1274, 0]
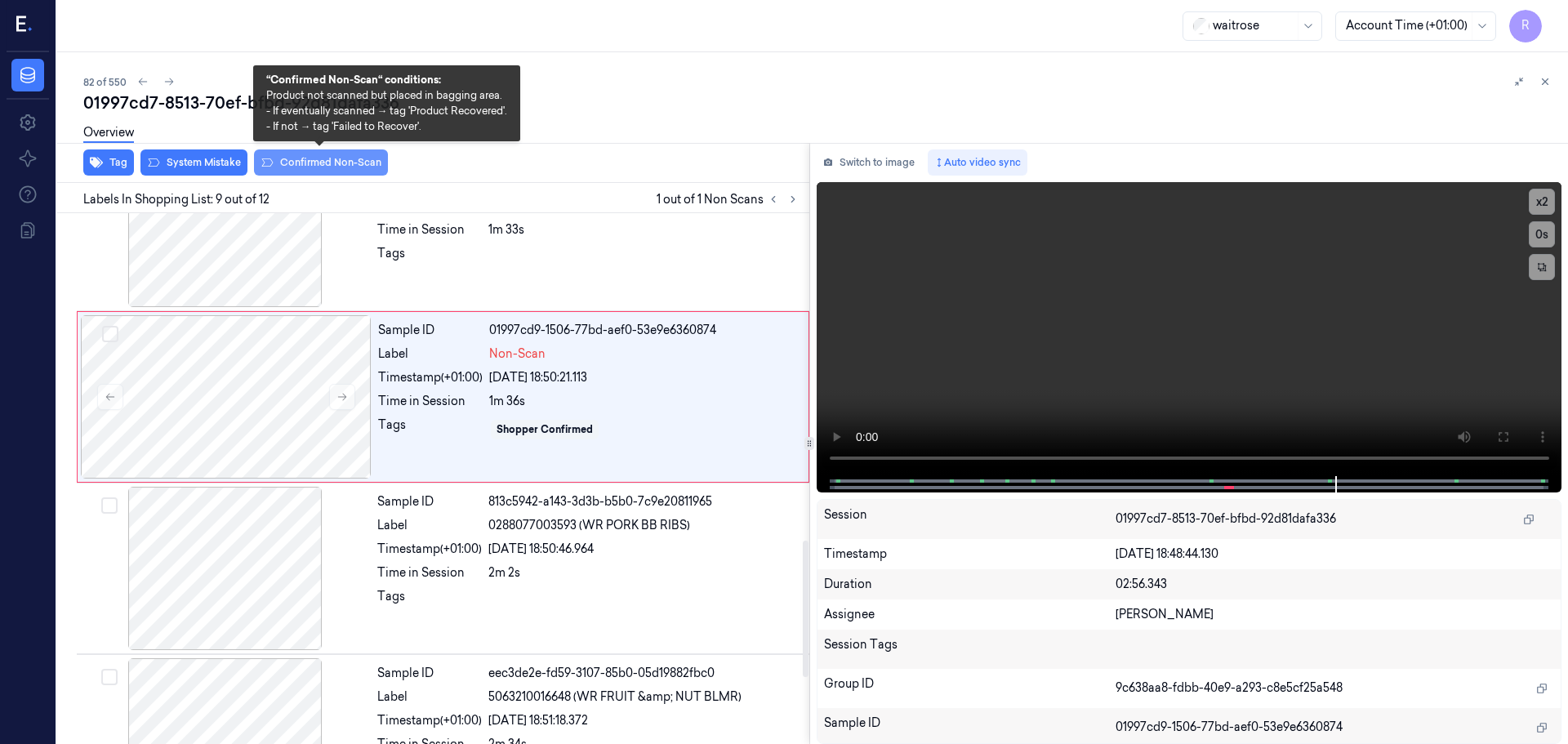
click at [315, 166] on button "Confirmed Non-Scan" at bounding box center [321, 162] width 134 height 26
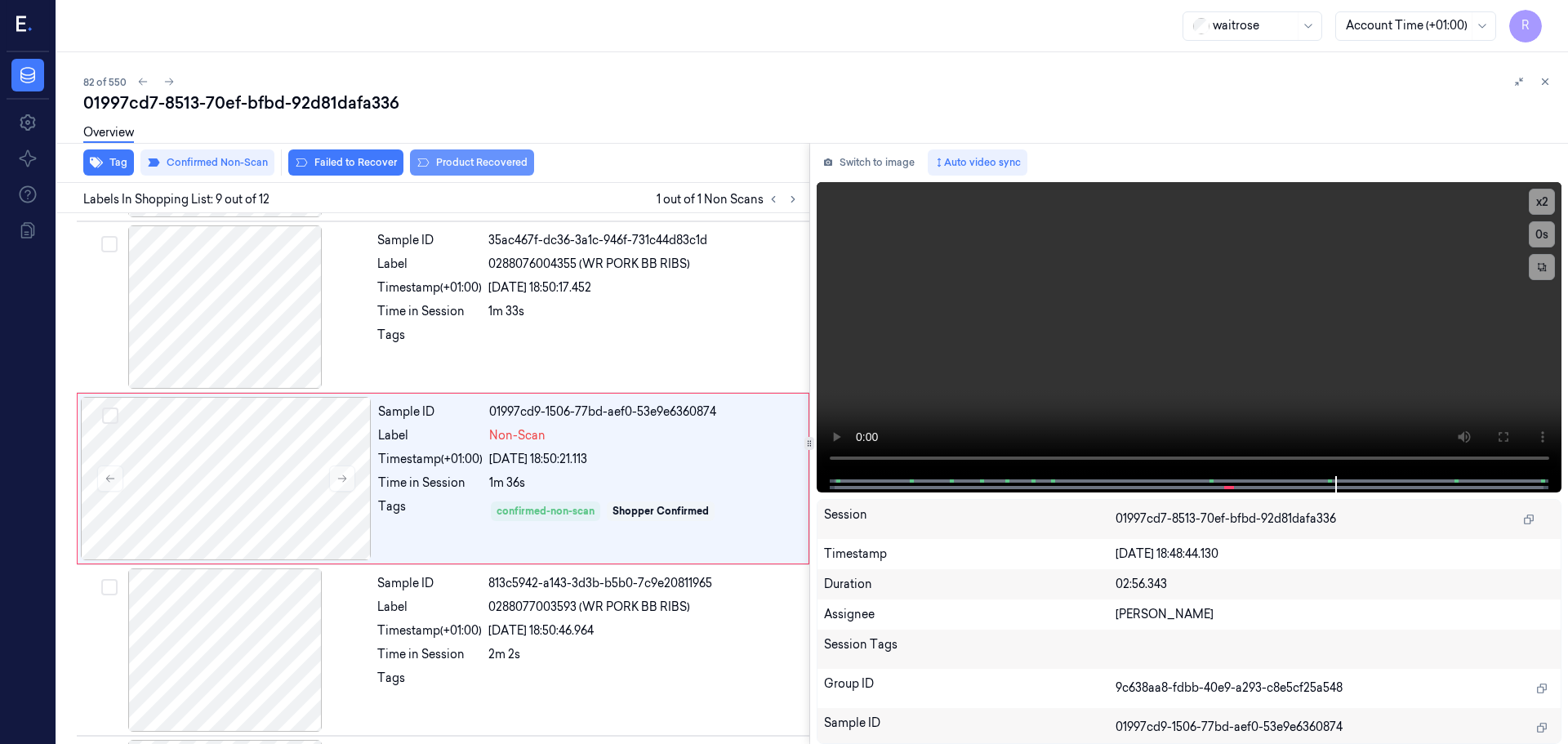
click at [494, 159] on button "Product Recovered" at bounding box center [472, 162] width 124 height 26
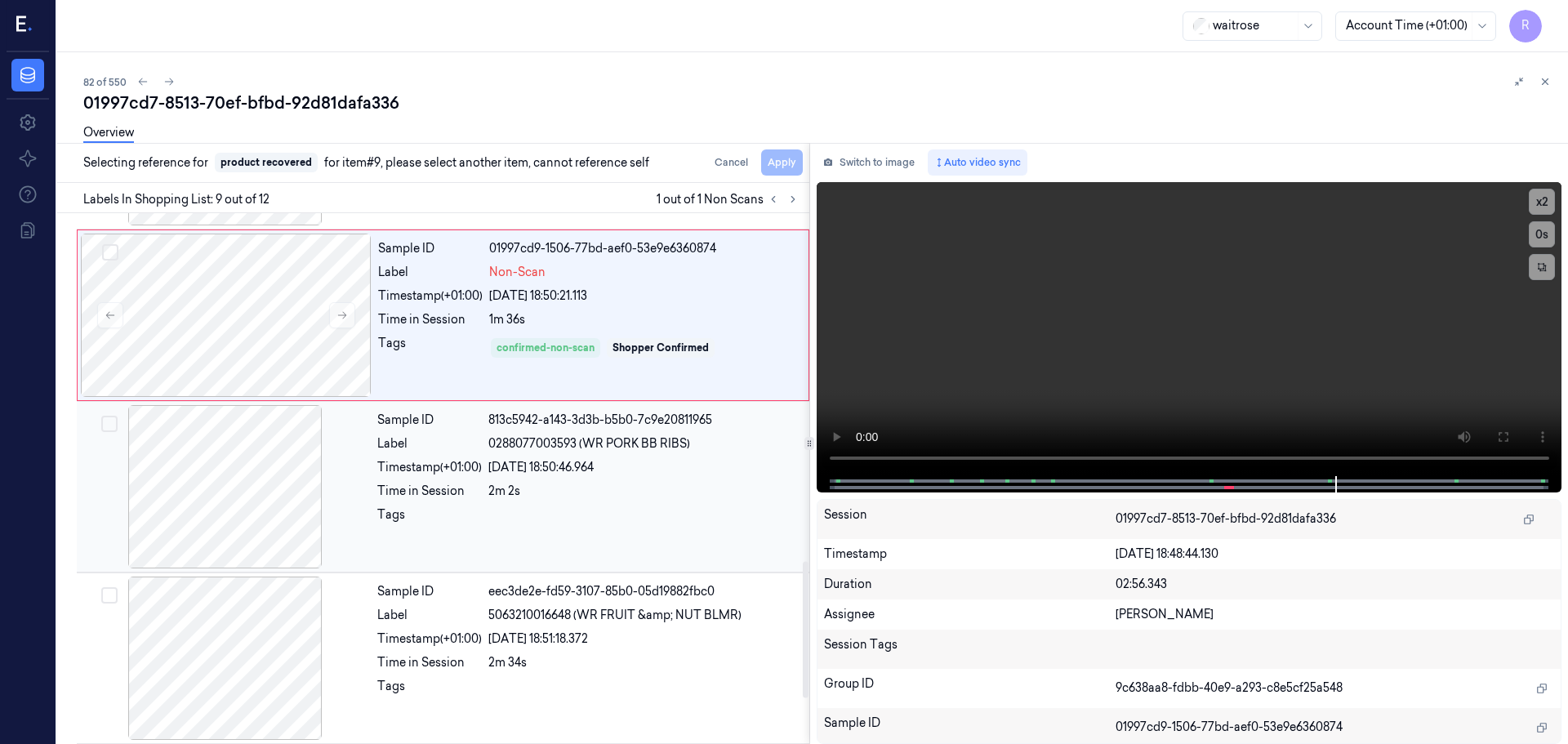
click at [549, 473] on div "24/09/2025 18:50:46.964" at bounding box center [644, 468] width 311 height 17
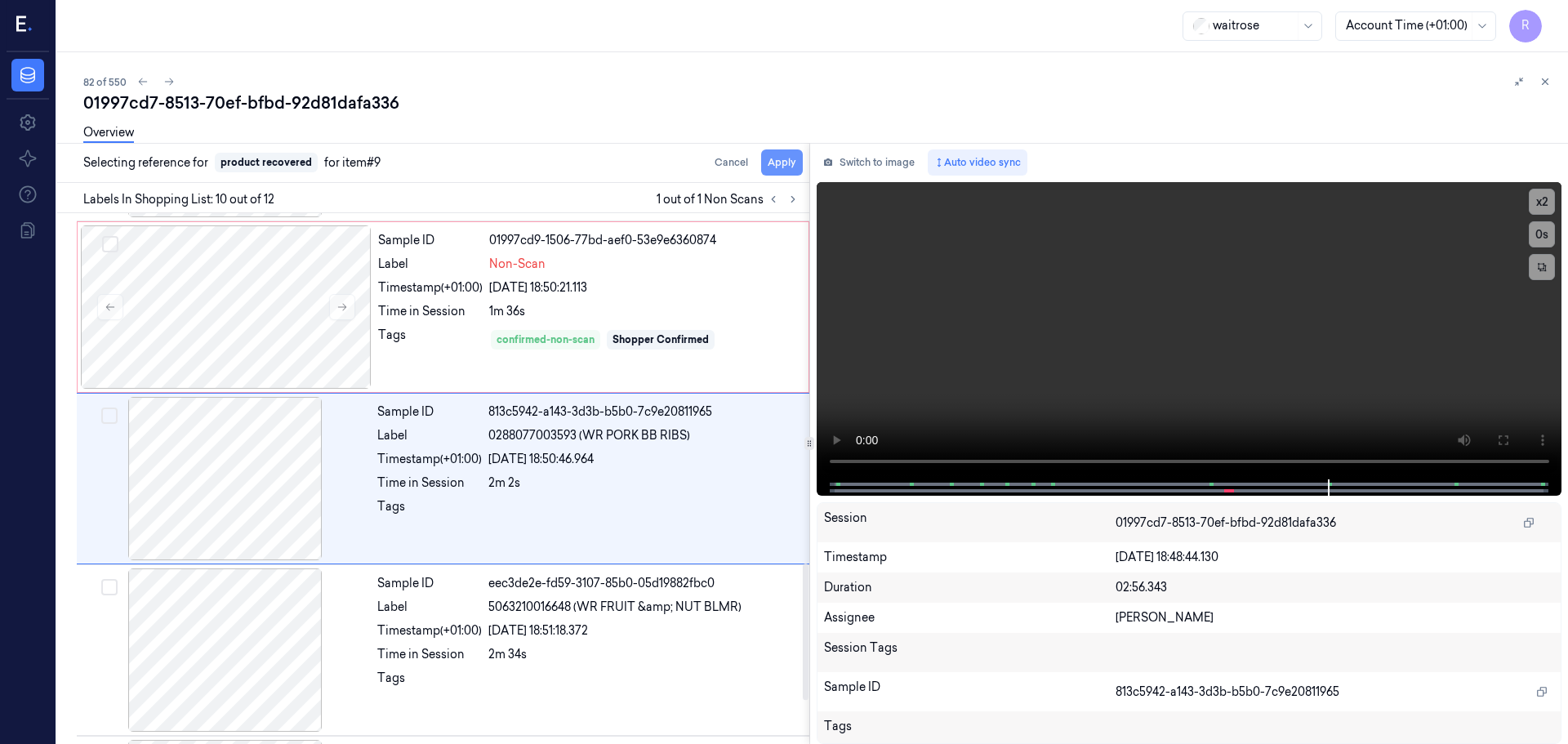
click at [784, 168] on button "Apply" at bounding box center [782, 162] width 42 height 26
click at [702, 328] on div "confirmed-non-scan Shopper Confirmed" at bounding box center [644, 339] width 309 height 26
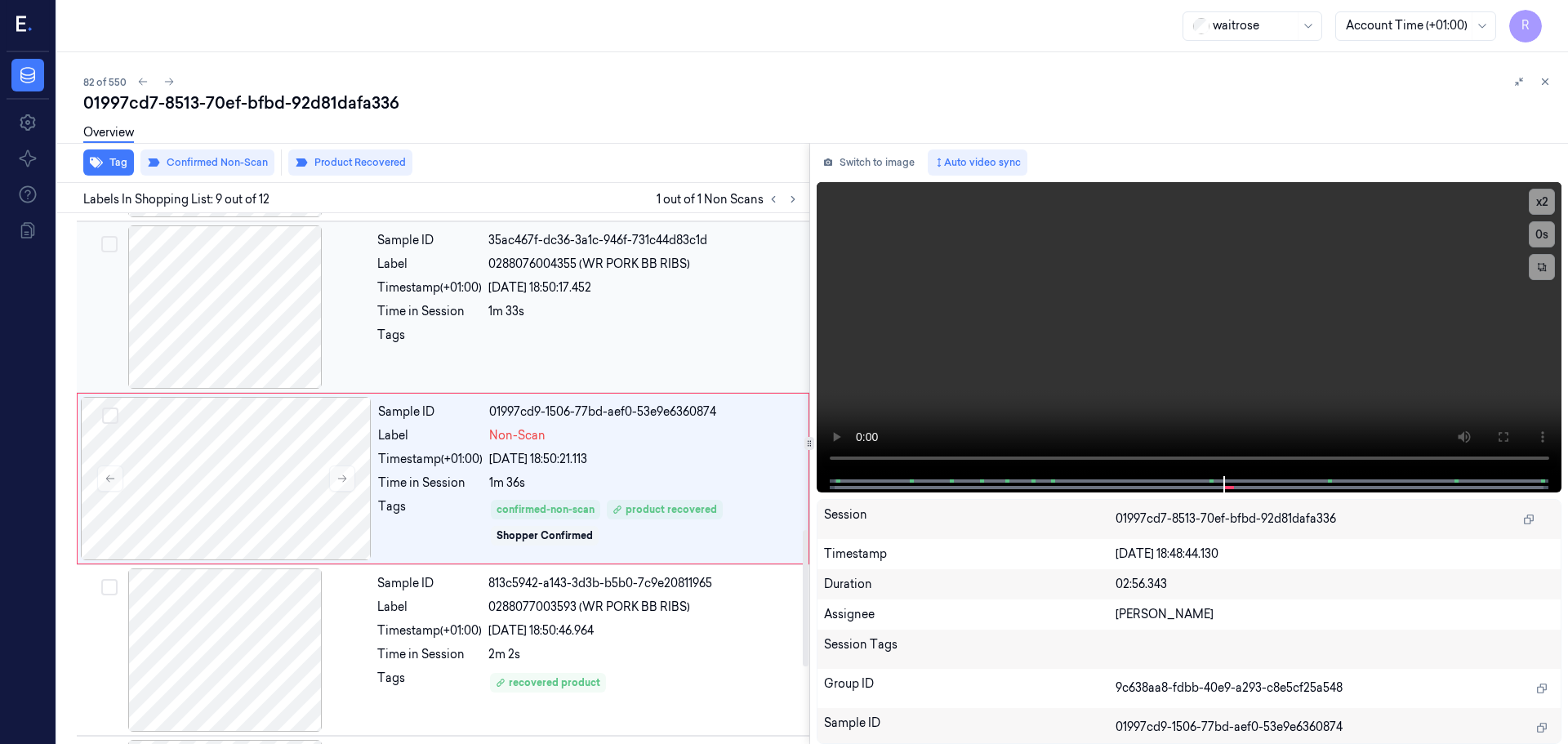
scroll to position [1274, 0]
click at [692, 337] on div at bounding box center [644, 339] width 311 height 26
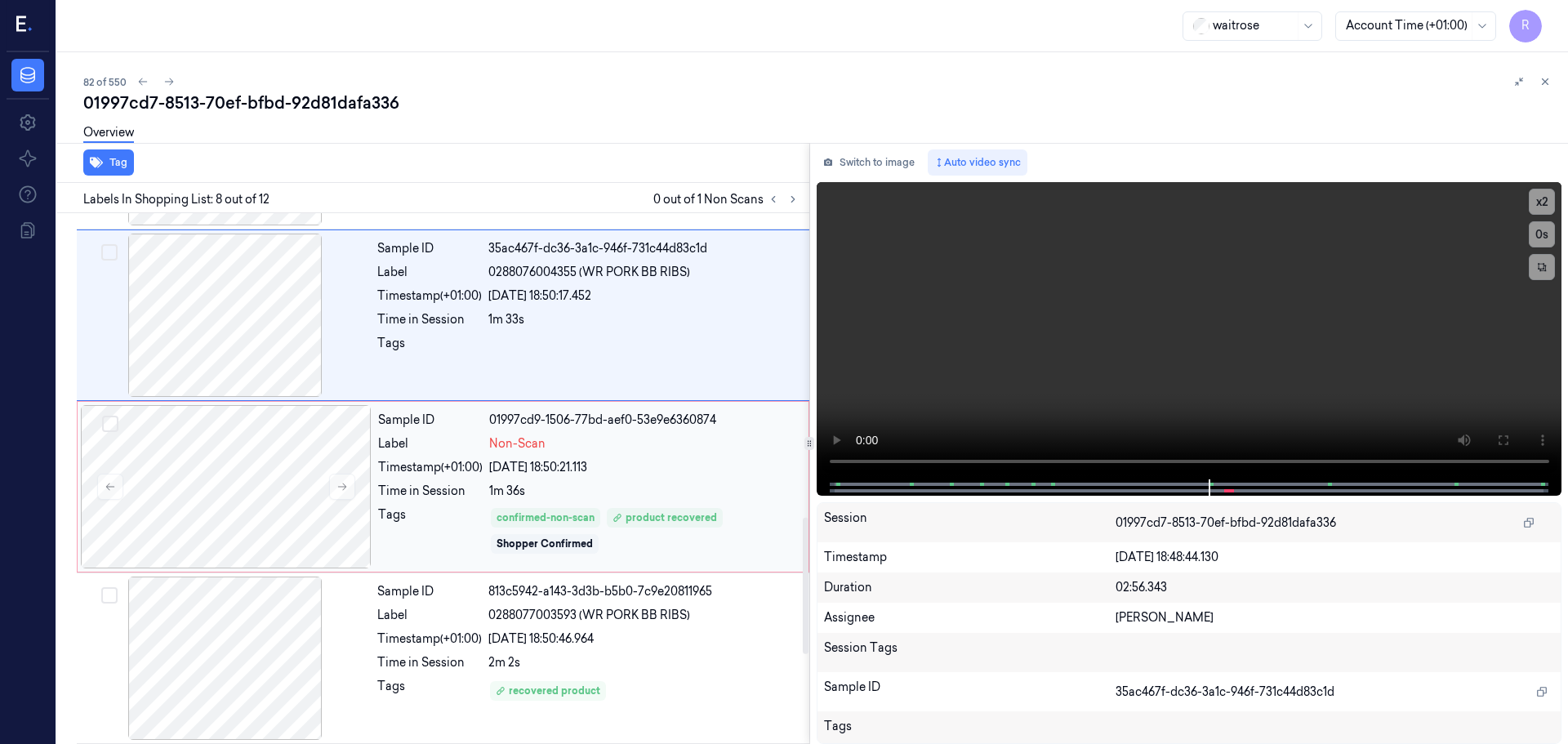
click at [603, 486] on div "1m 36s" at bounding box center [644, 491] width 309 height 17
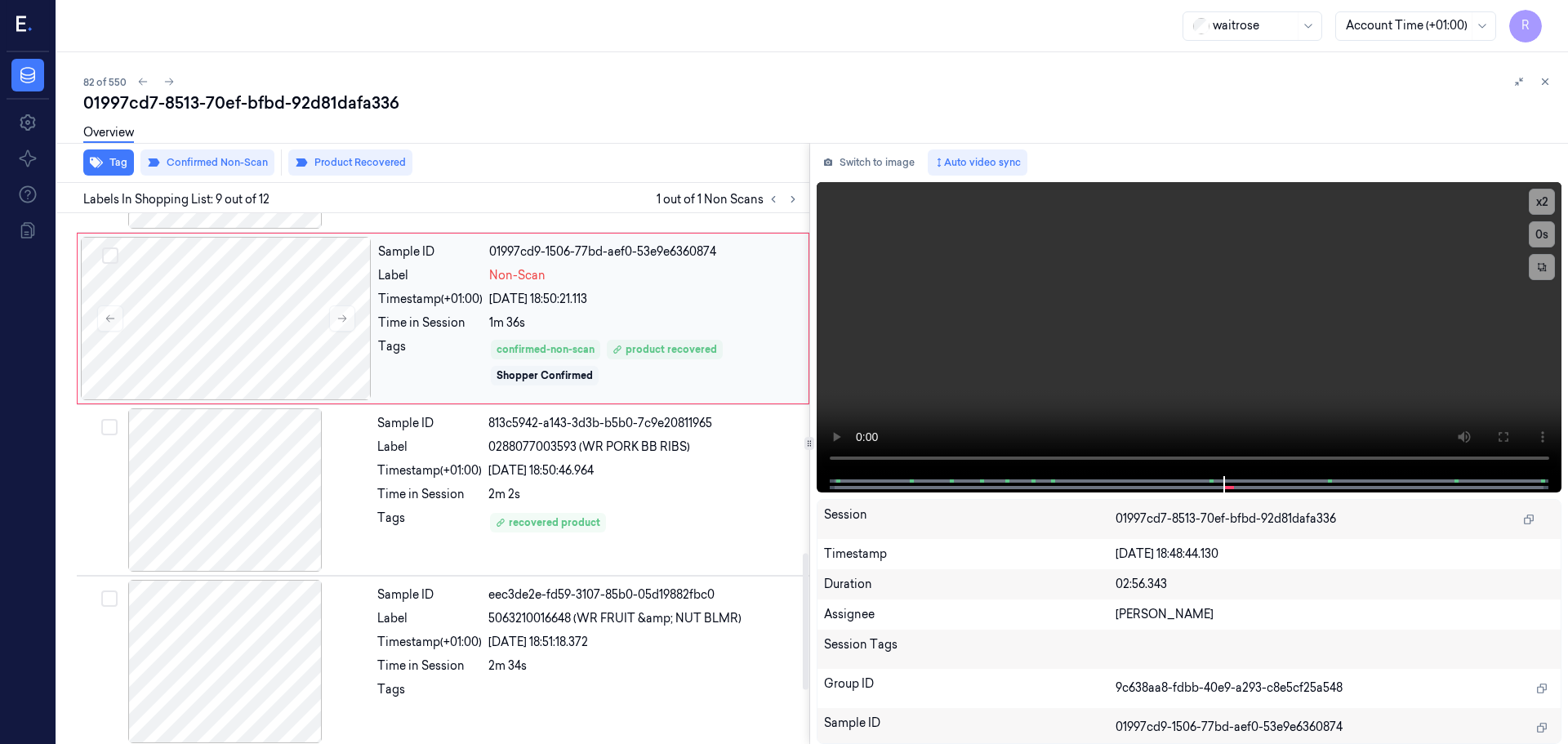
scroll to position [1355, 0]
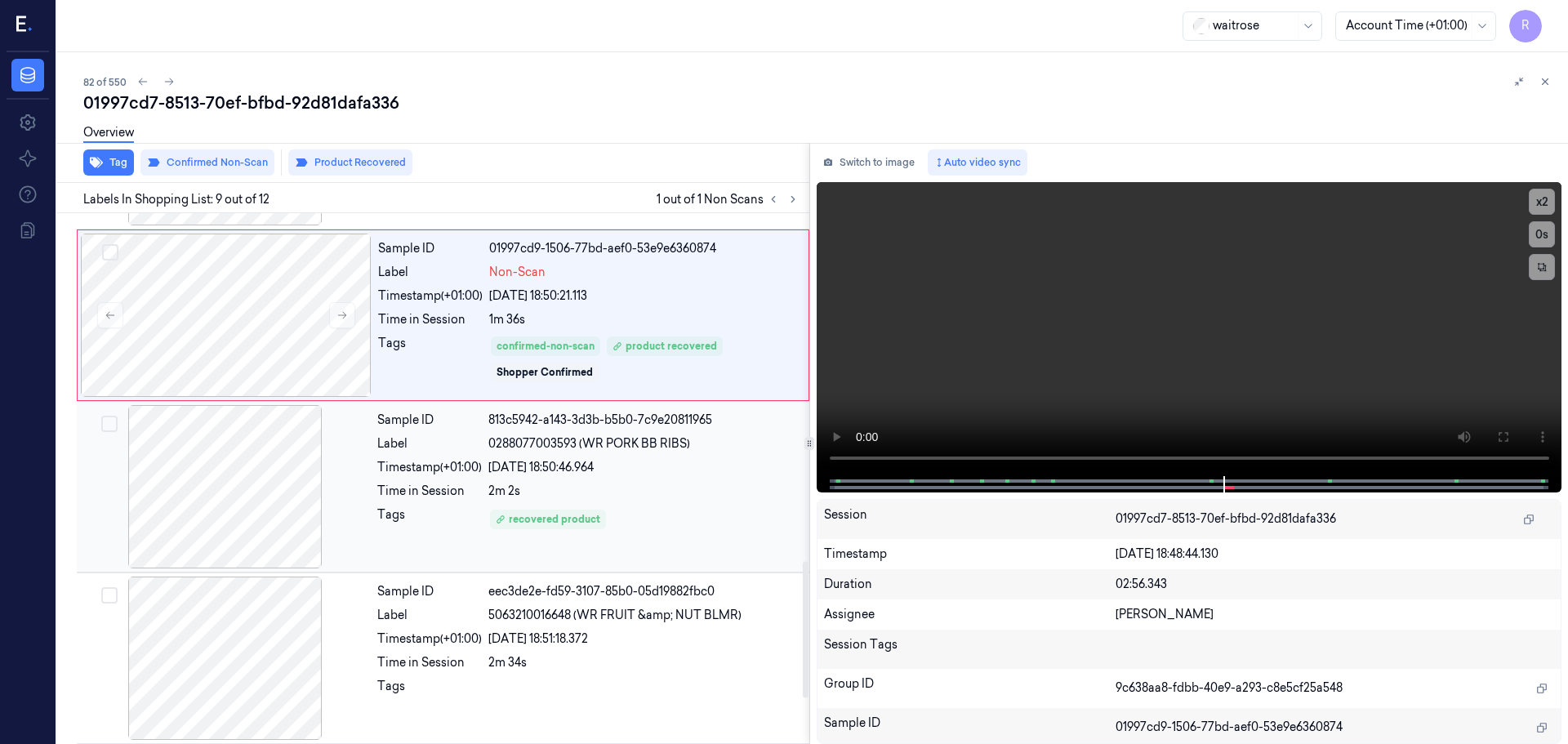
click at [379, 471] on div "Timestamp (+01:00)" at bounding box center [429, 468] width 105 height 17
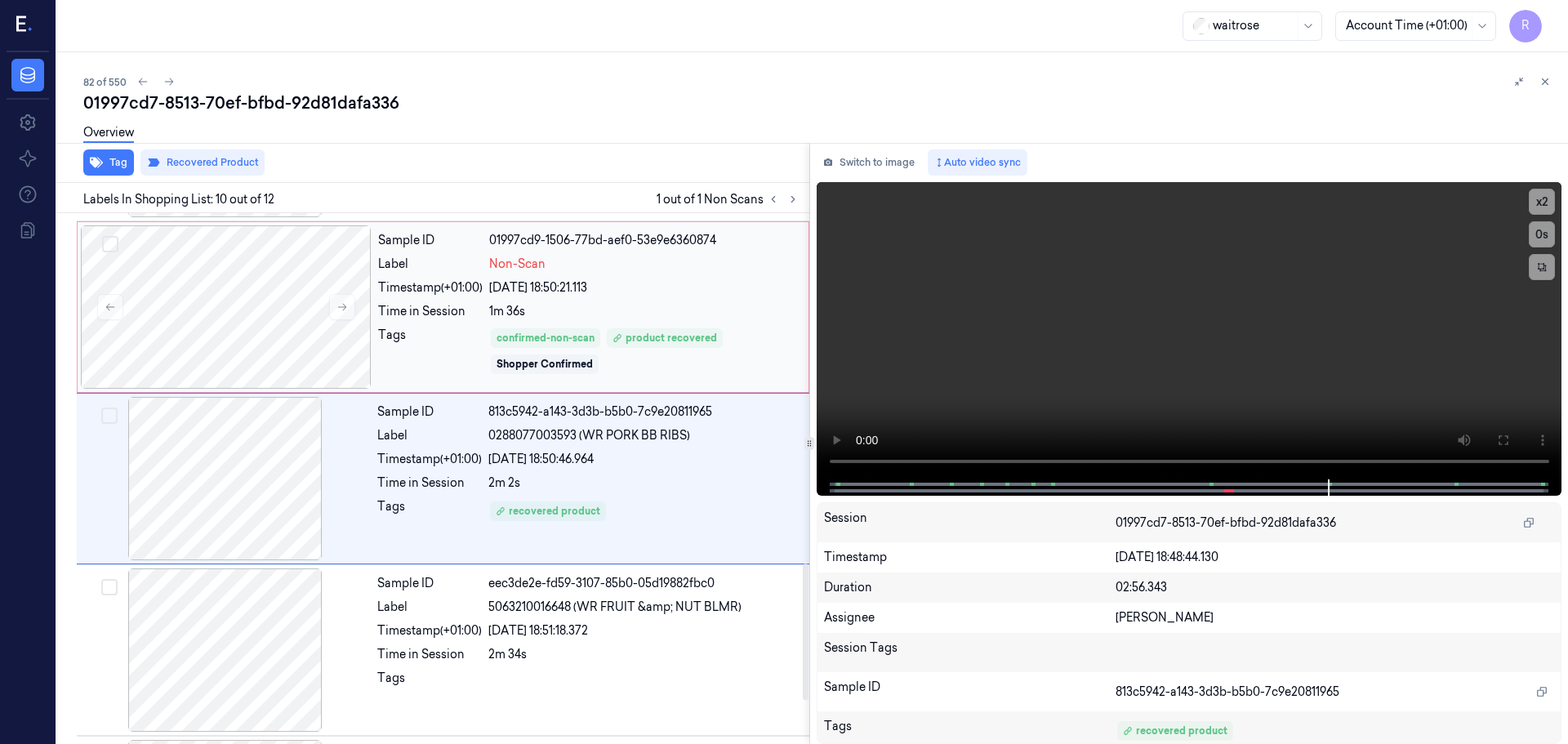
click at [431, 318] on div "Time in Session" at bounding box center [430, 311] width 105 height 17
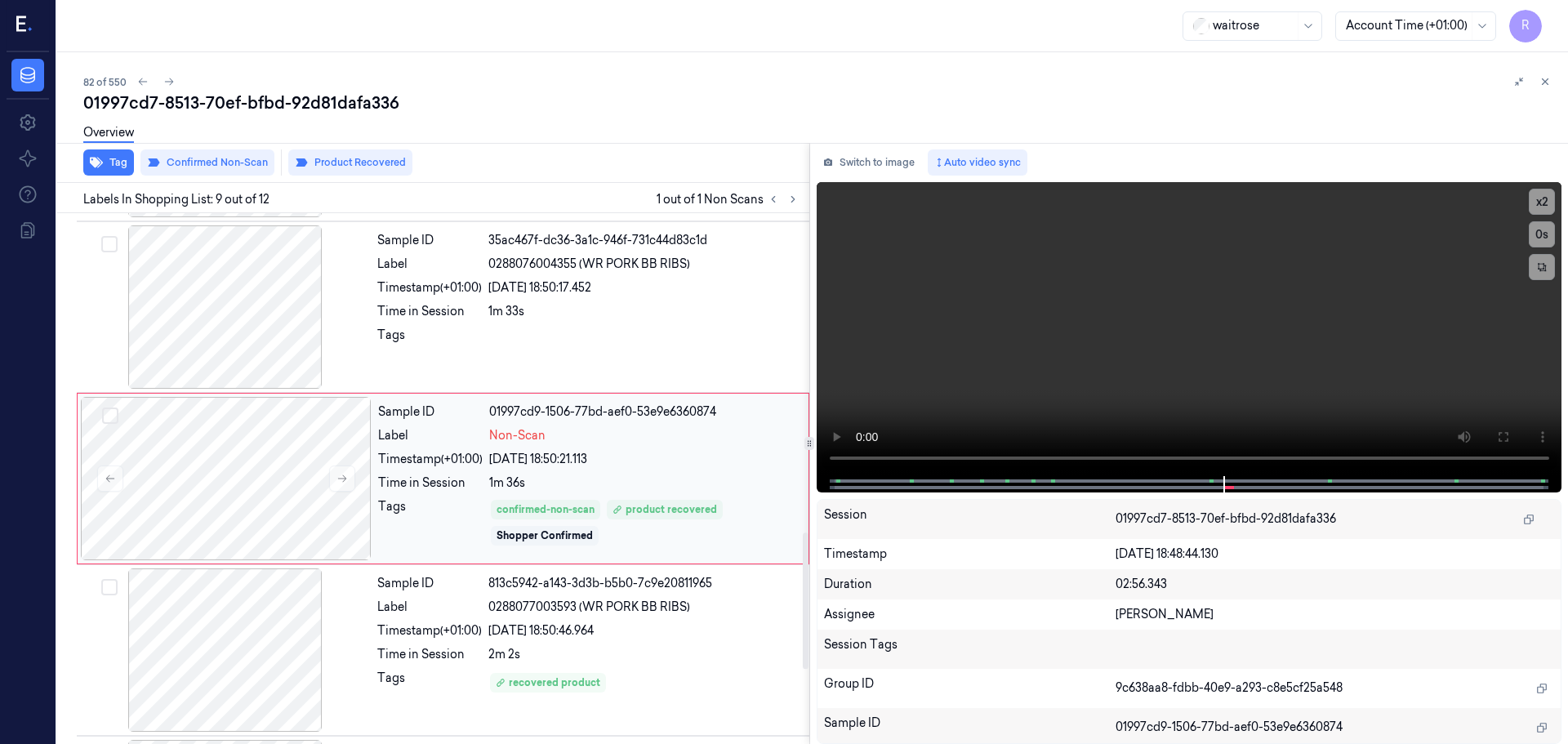
click at [433, 506] on div "Tags" at bounding box center [430, 523] width 105 height 49
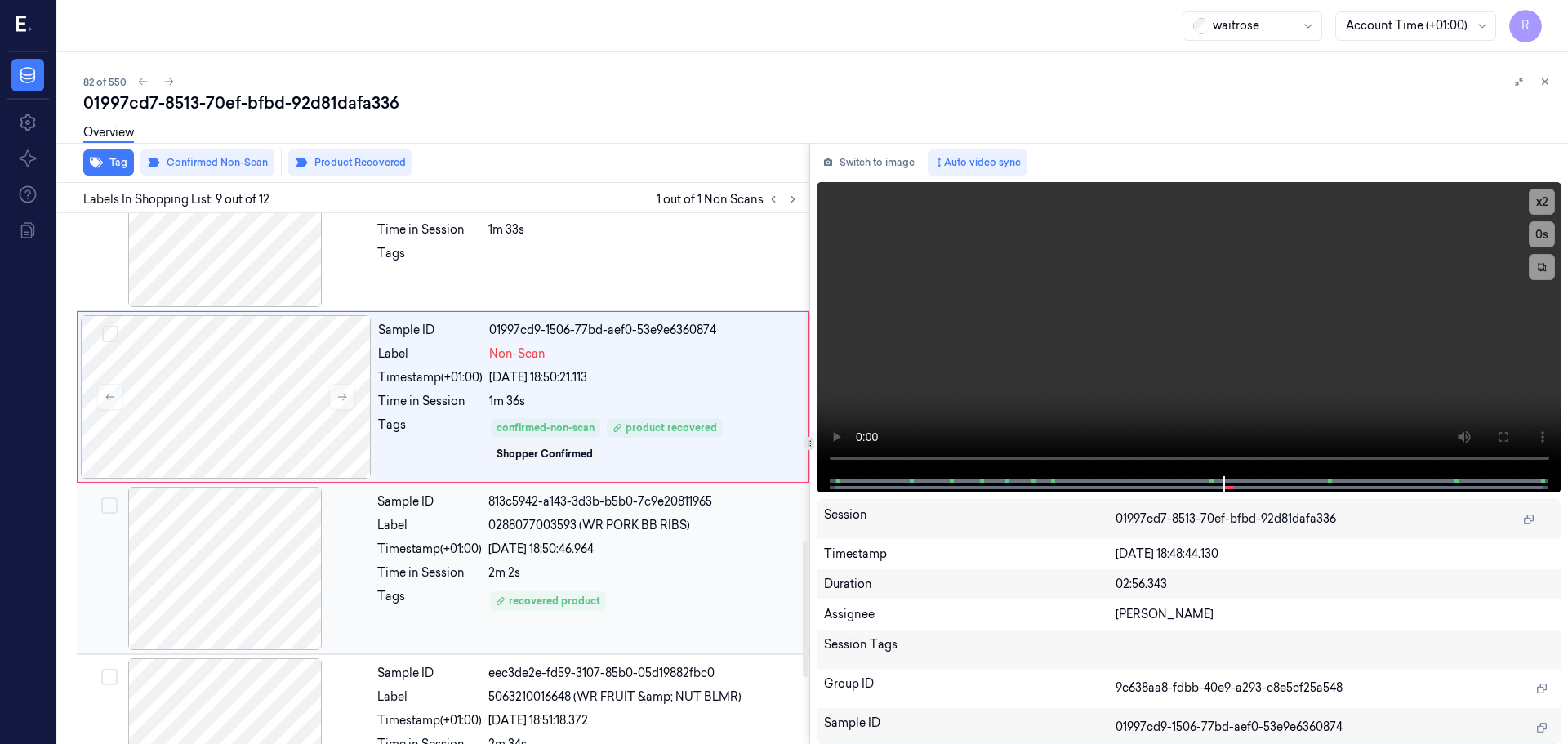
click at [455, 540] on div "Sample ID 813c5942-a143-3d3b-b5b0-7c9e20811965 Label 0288077003593 (WR PORK BB …" at bounding box center [588, 569] width 435 height 163
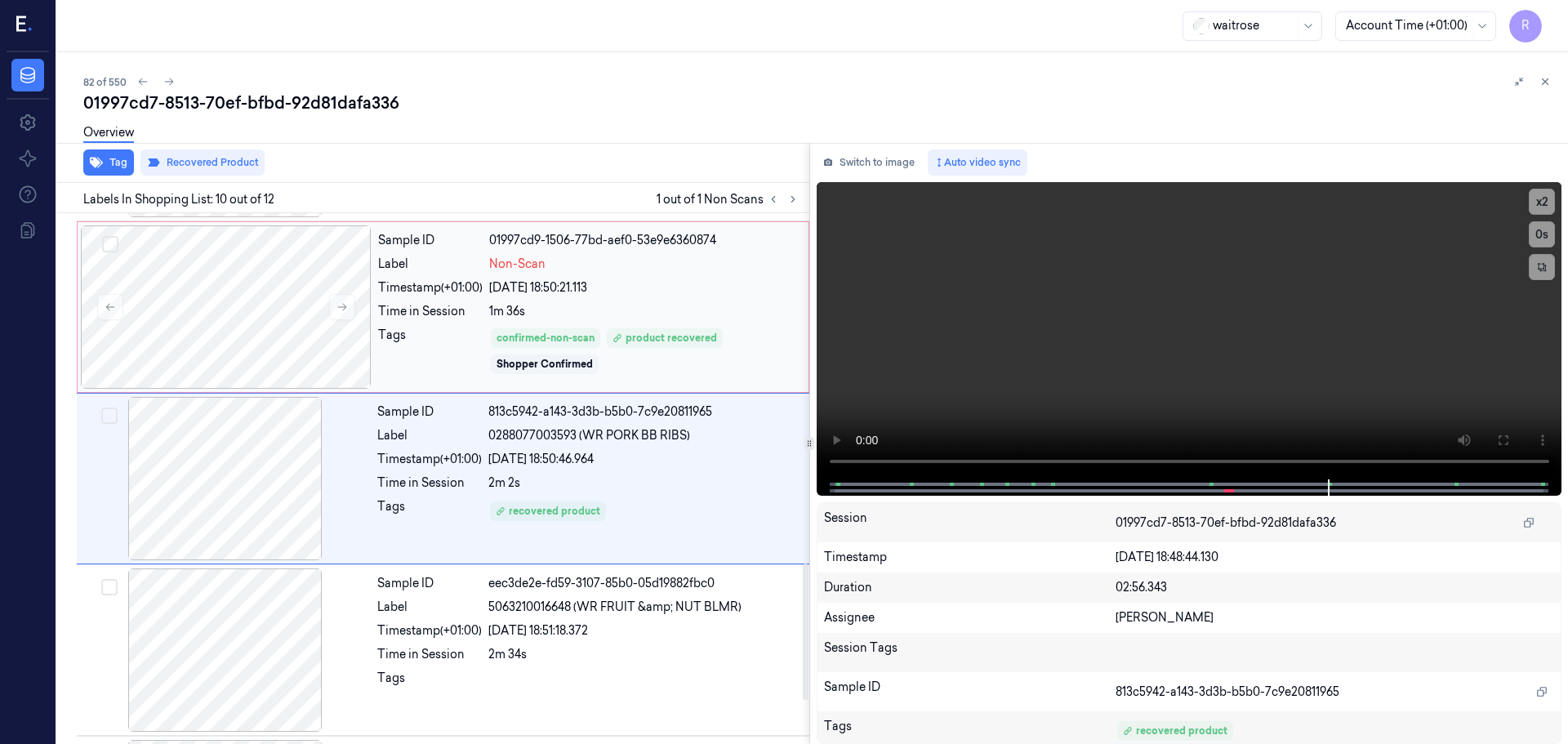
click at [449, 287] on div "Timestamp (+01:00)" at bounding box center [430, 288] width 105 height 17
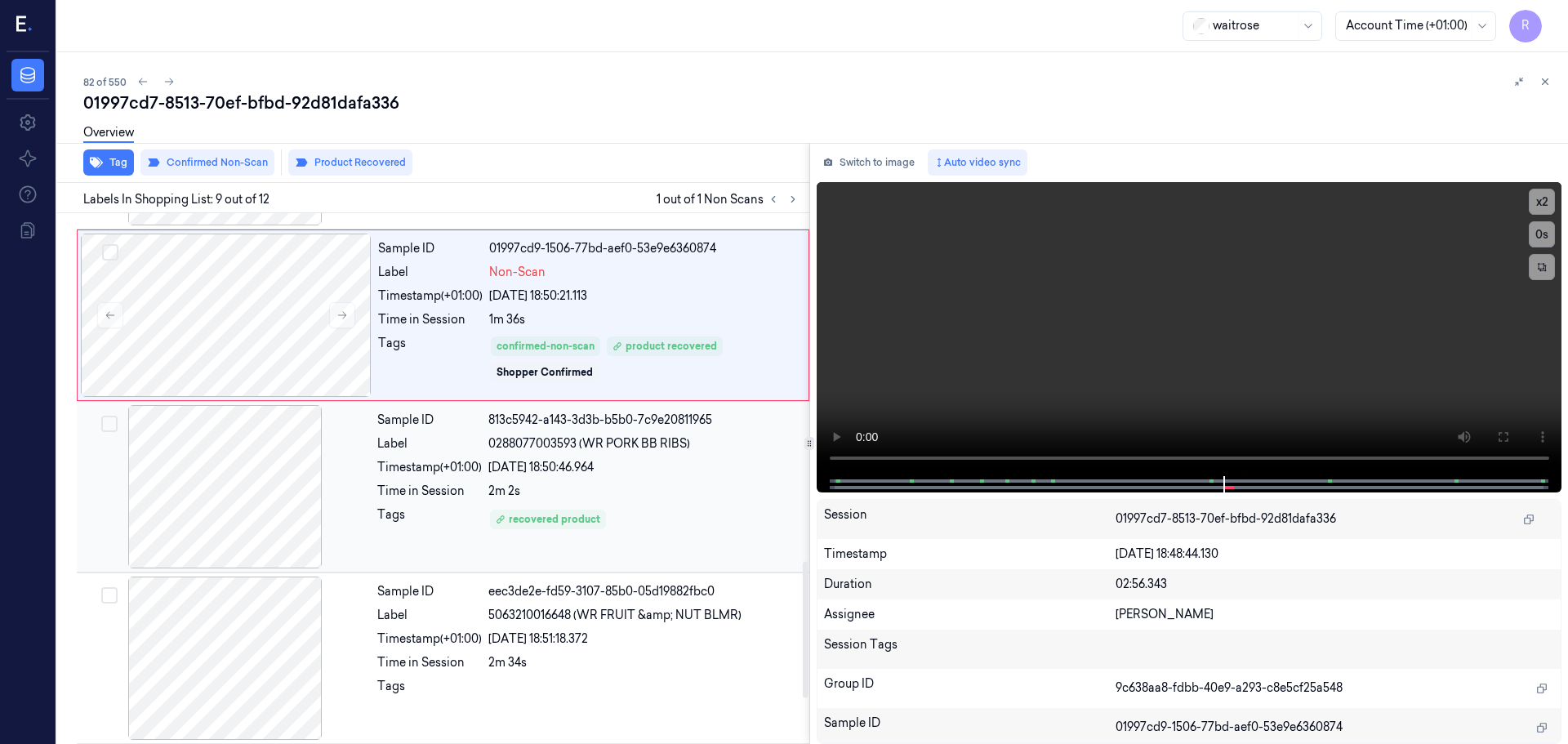
click at [656, 507] on div "recovered product" at bounding box center [644, 520] width 311 height 26
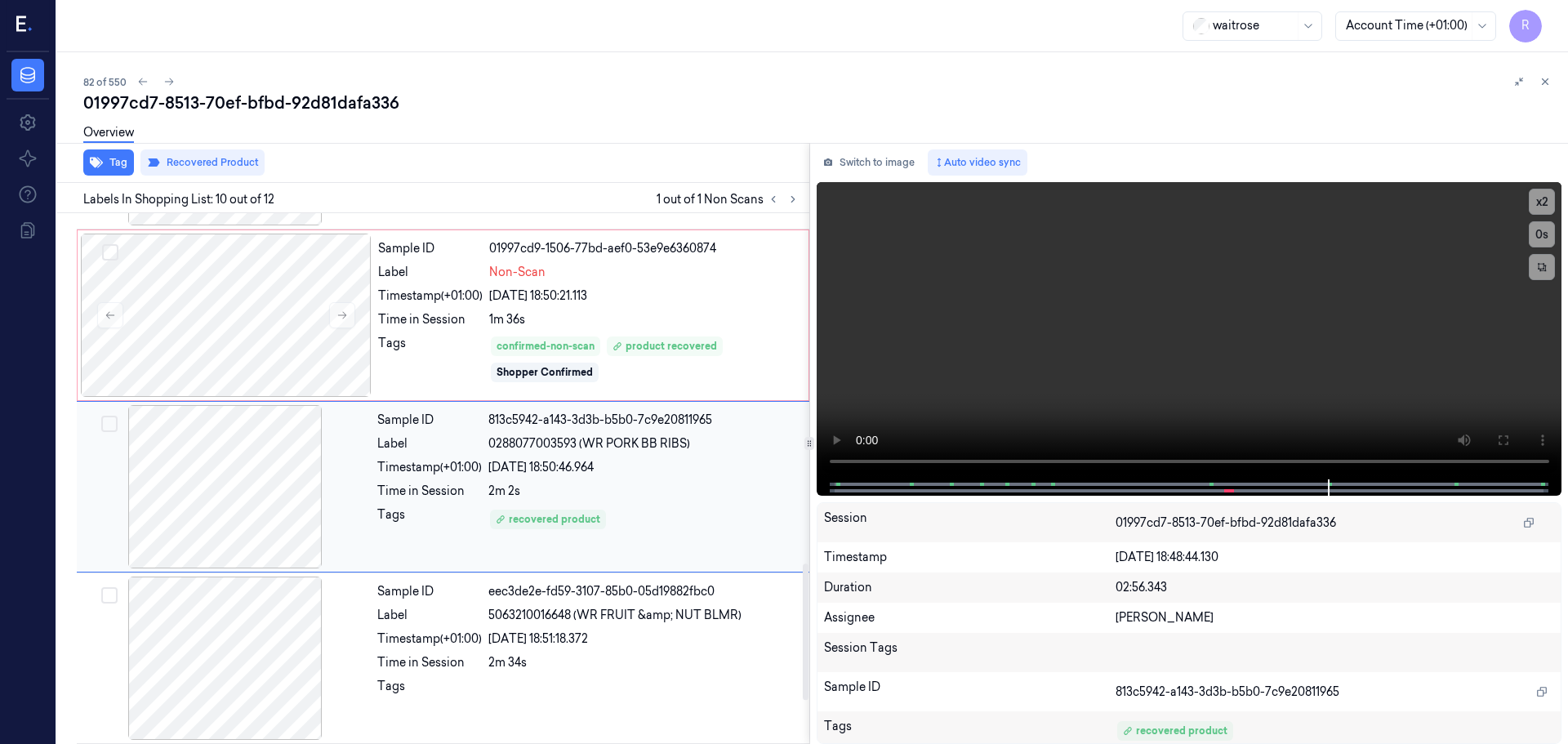
scroll to position [1364, 0]
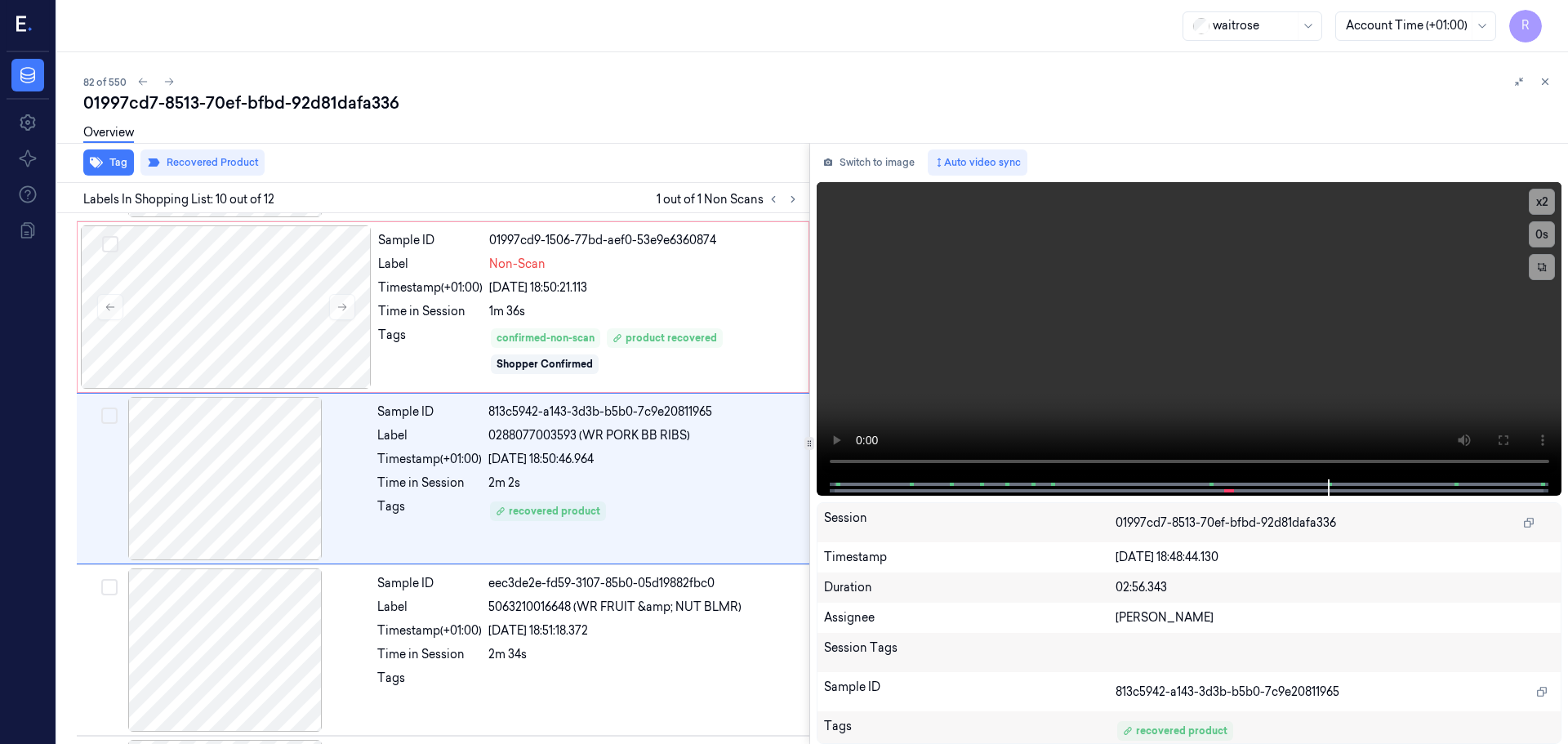
drag, startPoint x: 1547, startPoint y: 82, endPoint x: 1543, endPoint y: 90, distance: 8.9
click at [1546, 82] on icon at bounding box center [1544, 81] width 11 height 11
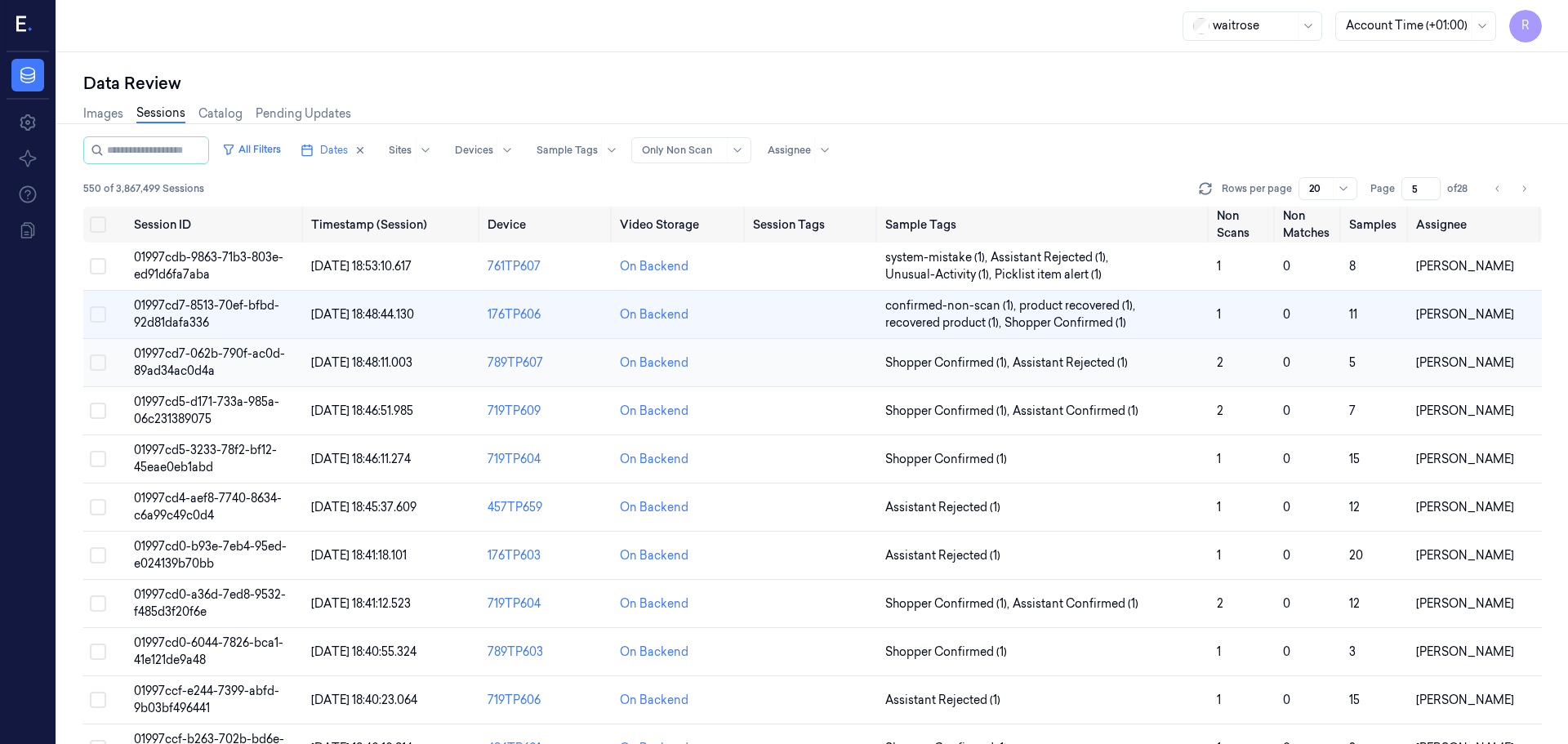
click at [1116, 370] on span "Assistant Rejected (1)" at bounding box center [1069, 363] width 115 height 17
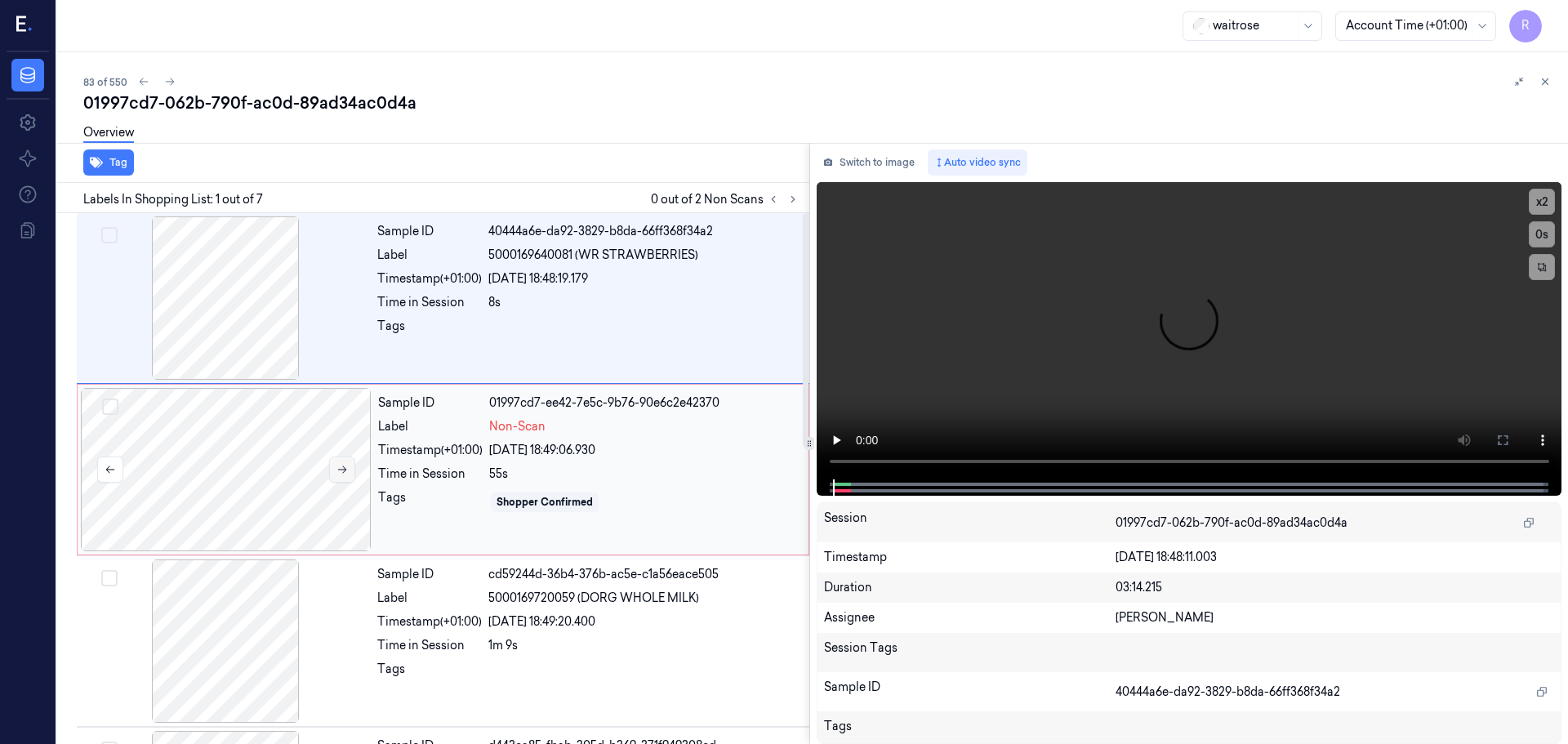
click at [337, 470] on icon at bounding box center [342, 469] width 11 height 11
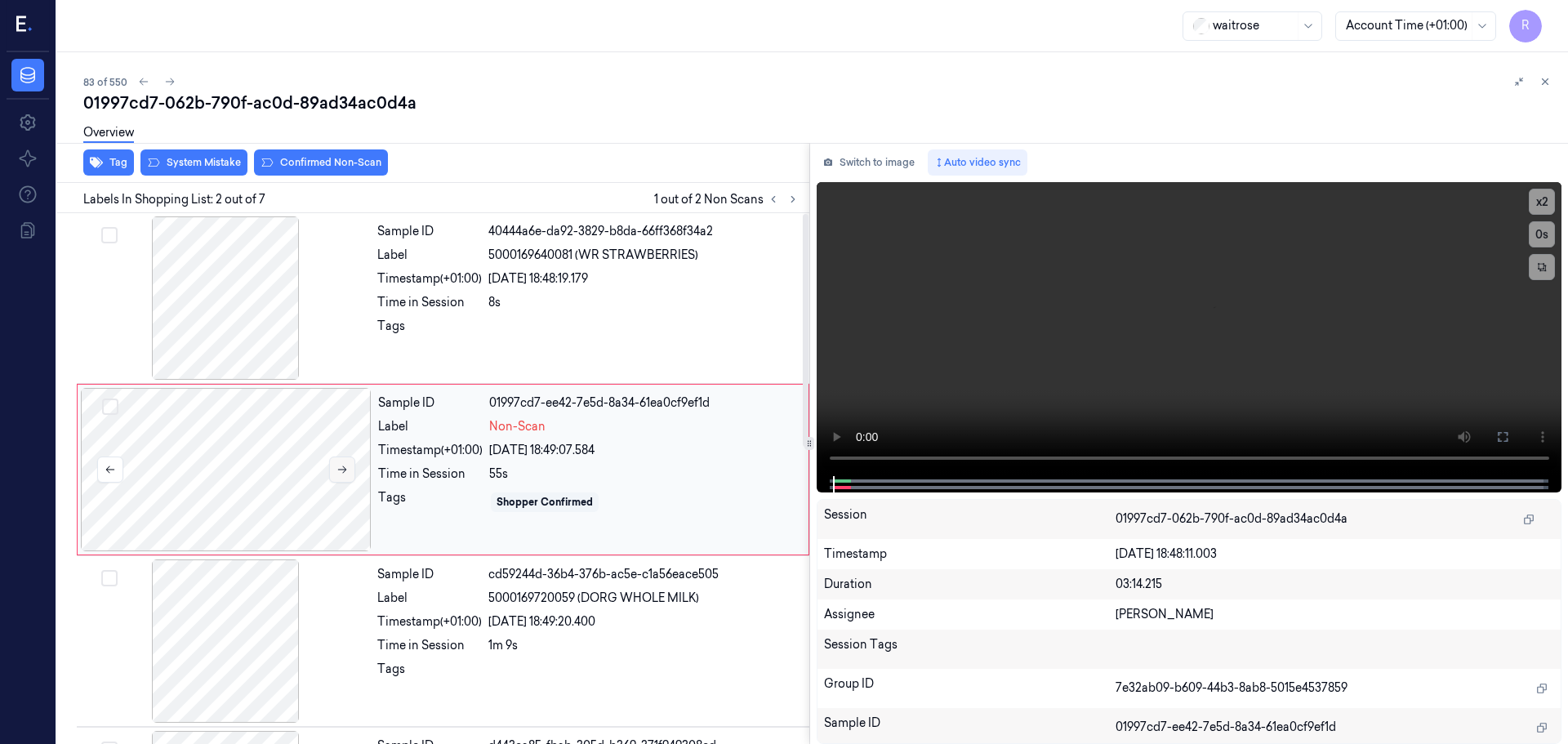
click at [337, 470] on icon at bounding box center [342, 469] width 11 height 11
click at [264, 327] on div at bounding box center [225, 298] width 291 height 163
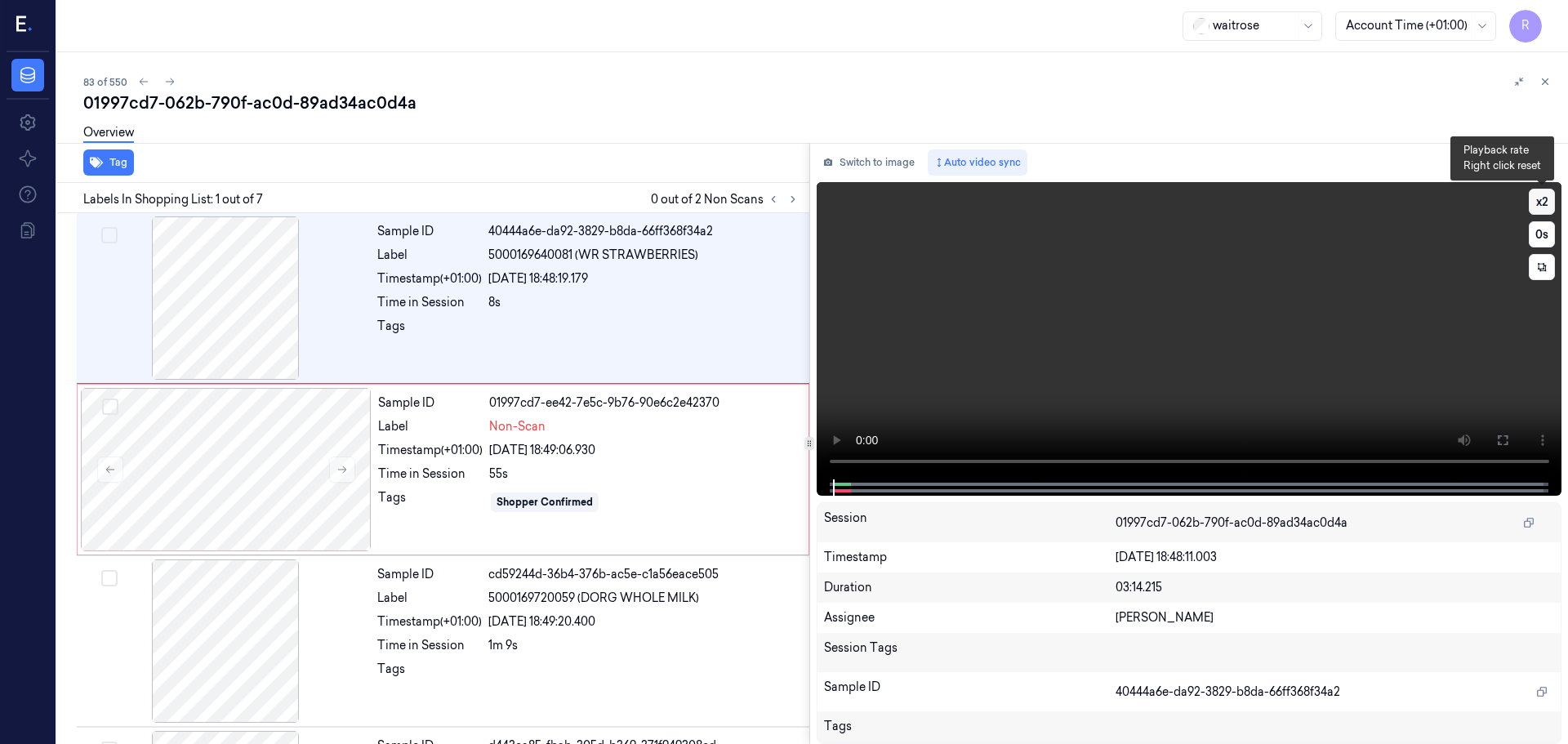
click at [1543, 194] on button "x 2" at bounding box center [1542, 202] width 26 height 26
click at [519, 448] on div "[DATE] 18:49:06.930" at bounding box center [644, 451] width 309 height 17
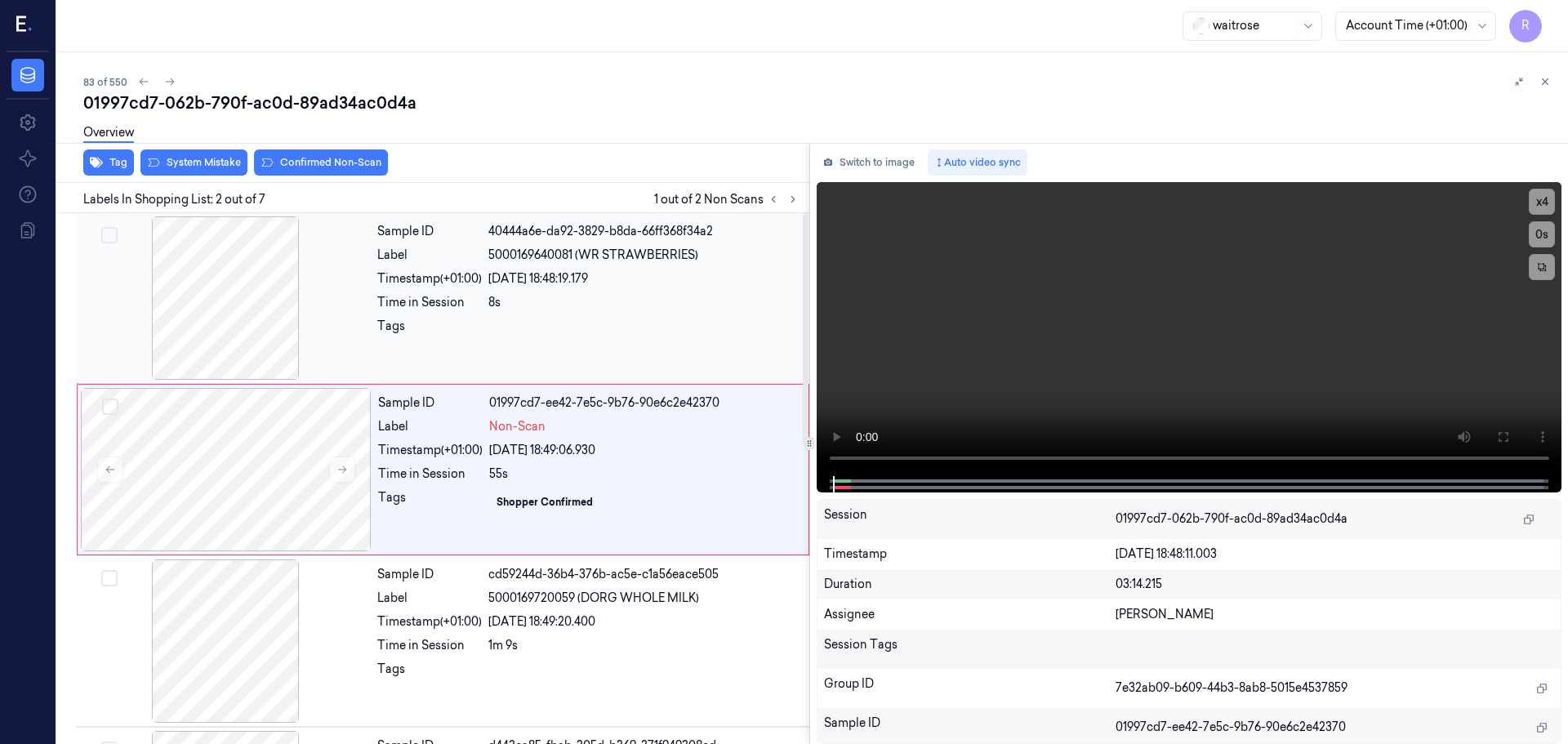
click at [634, 338] on div at bounding box center [644, 331] width 311 height 26
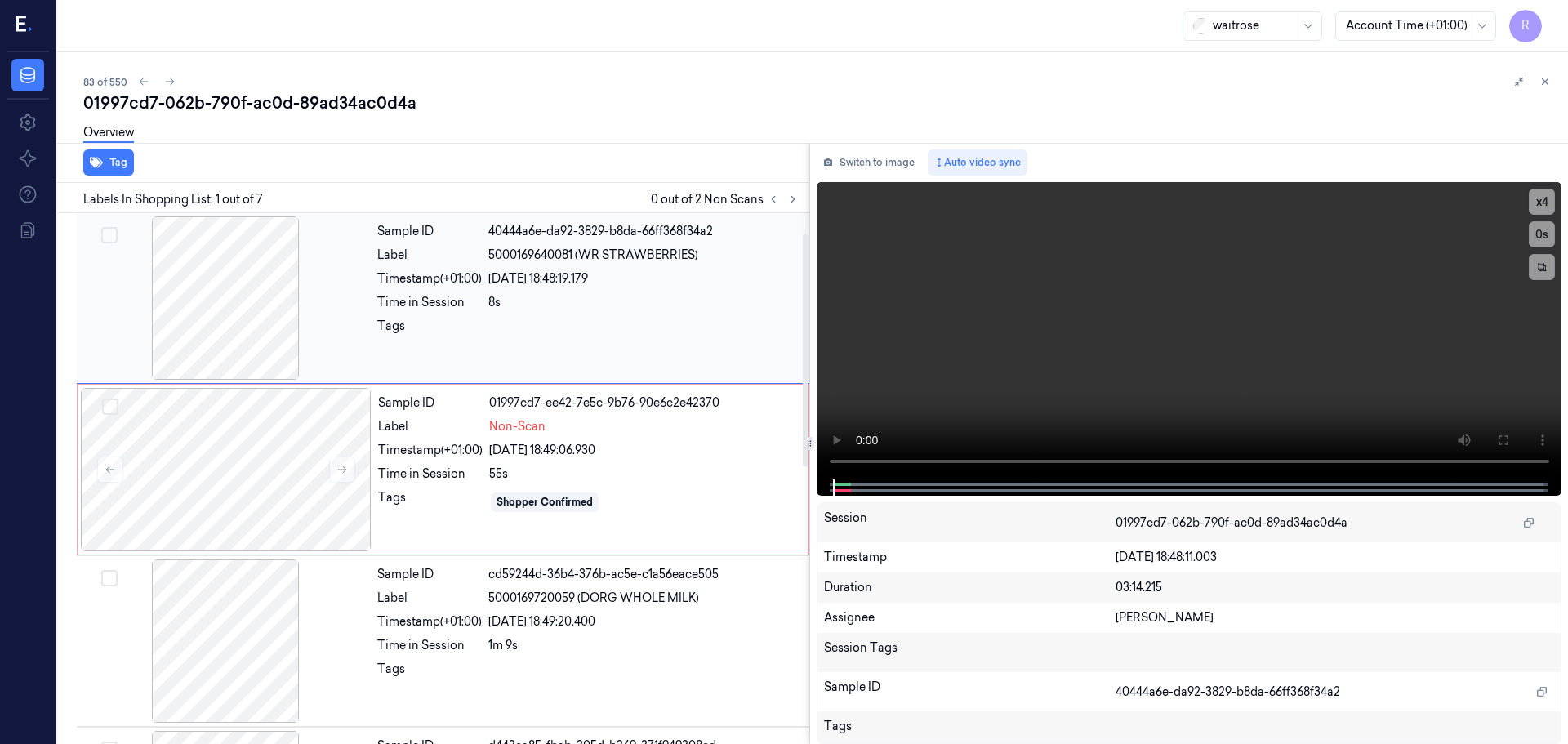
scroll to position [82, 0]
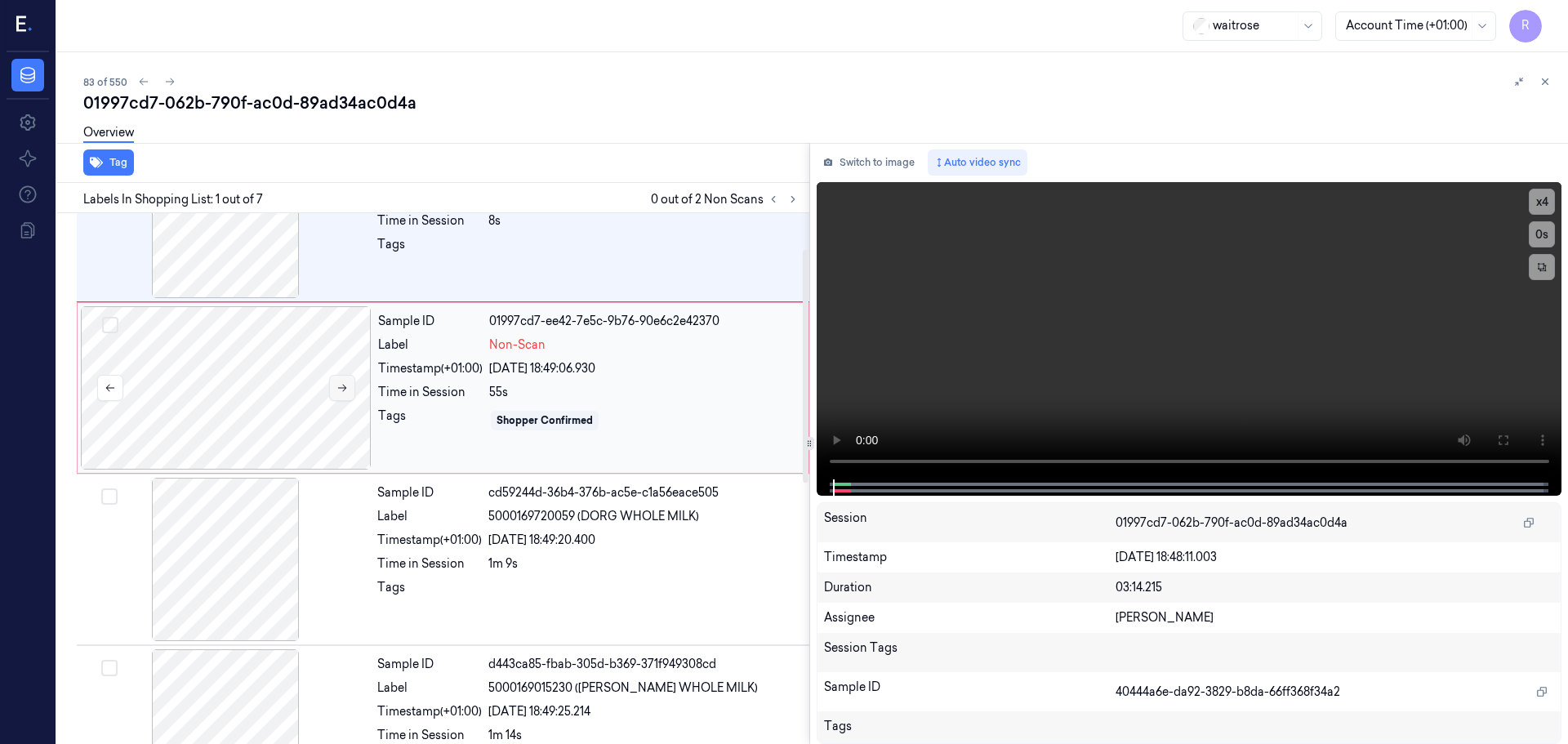
click at [342, 386] on icon at bounding box center [342, 388] width 11 height 11
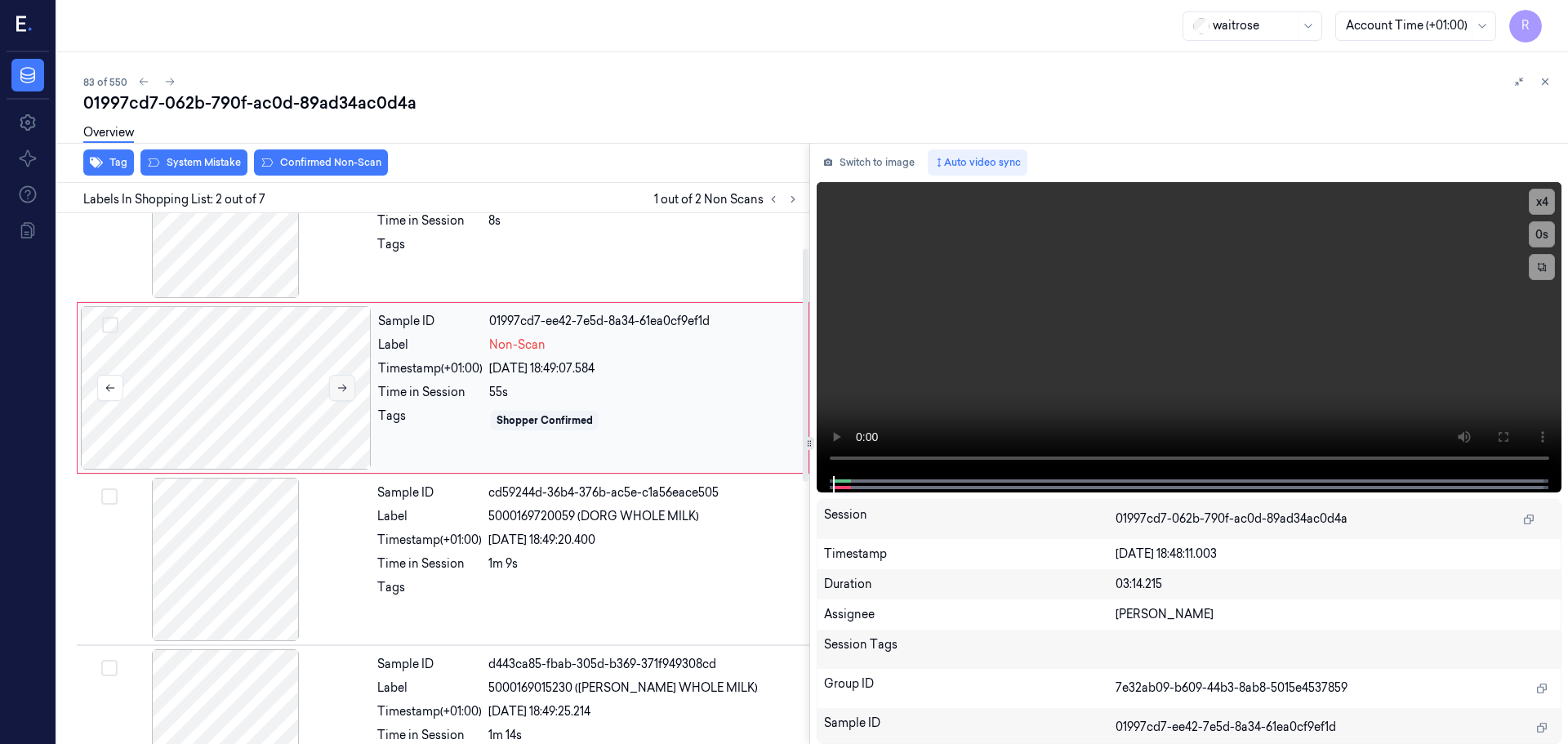
scroll to position [0, 0]
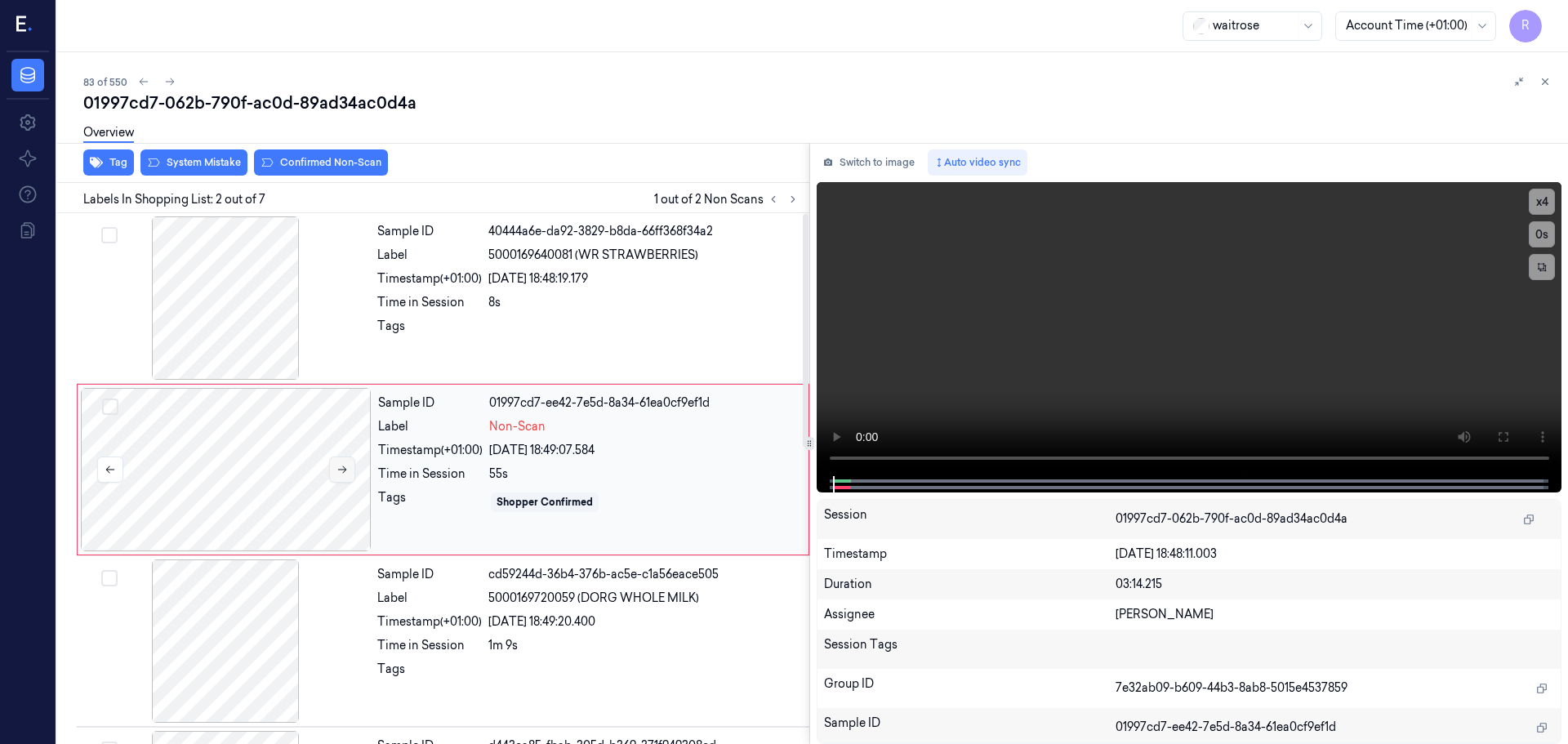
click at [344, 463] on button at bounding box center [342, 469] width 26 height 26
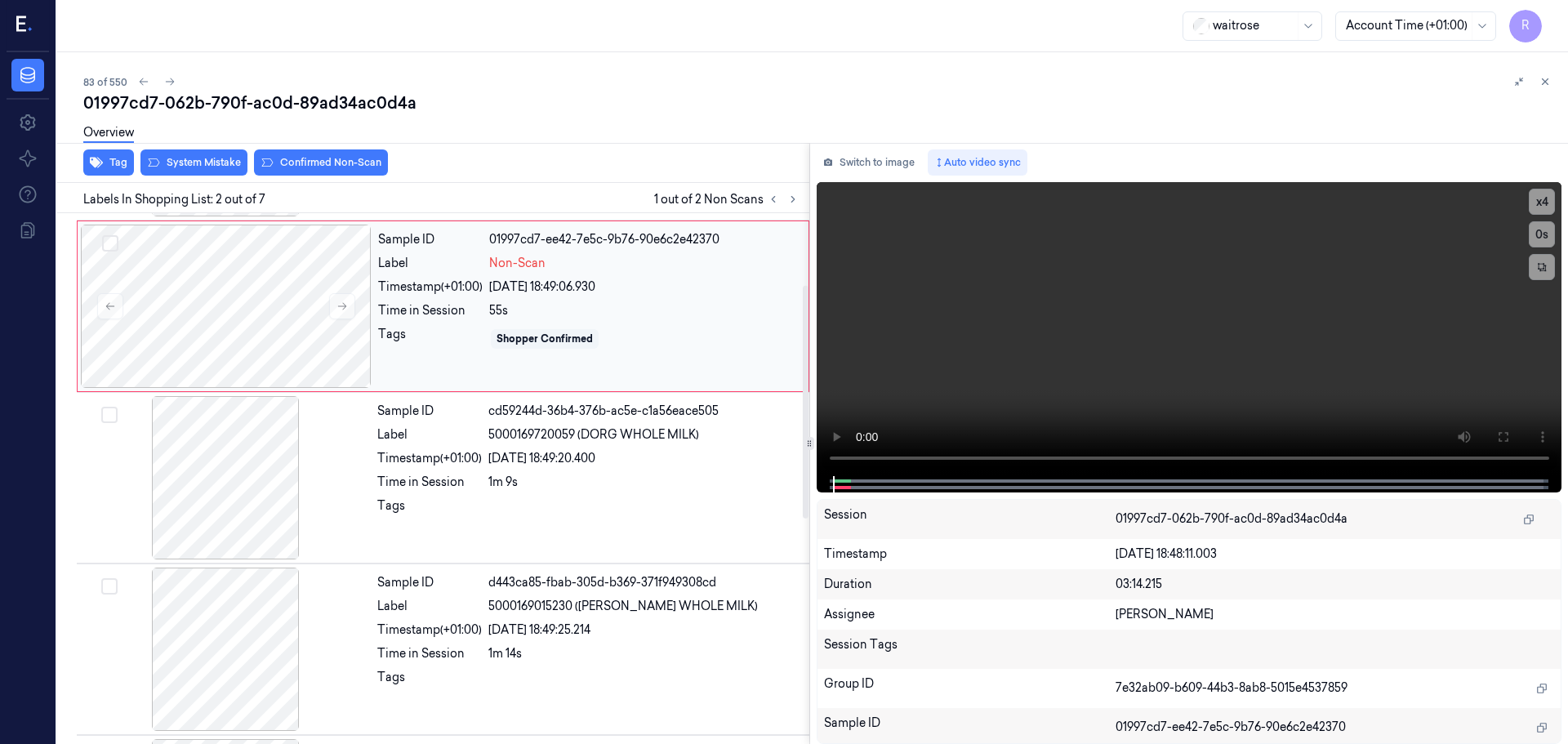
scroll to position [675, 0]
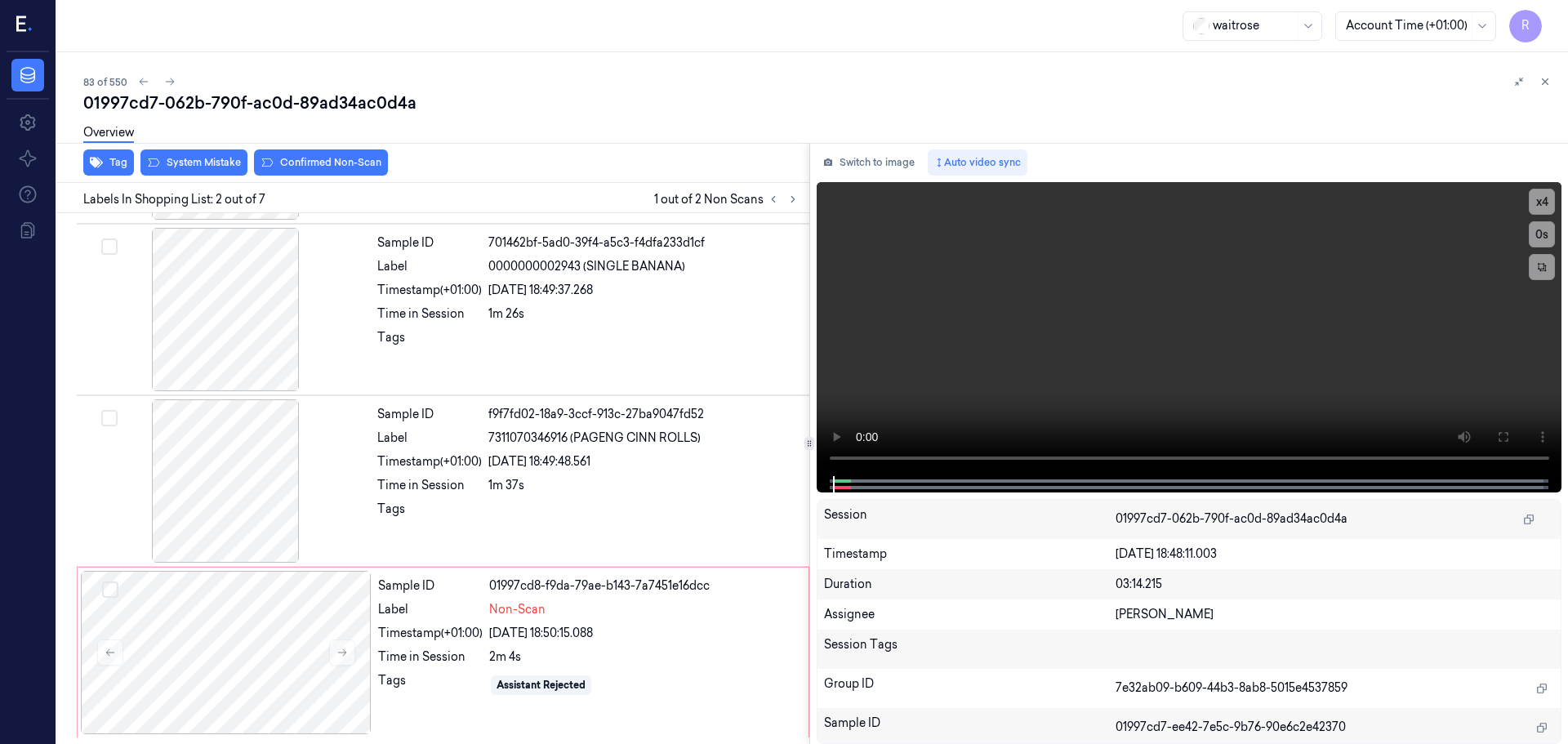
click at [1543, 85] on icon at bounding box center [1544, 81] width 11 height 11
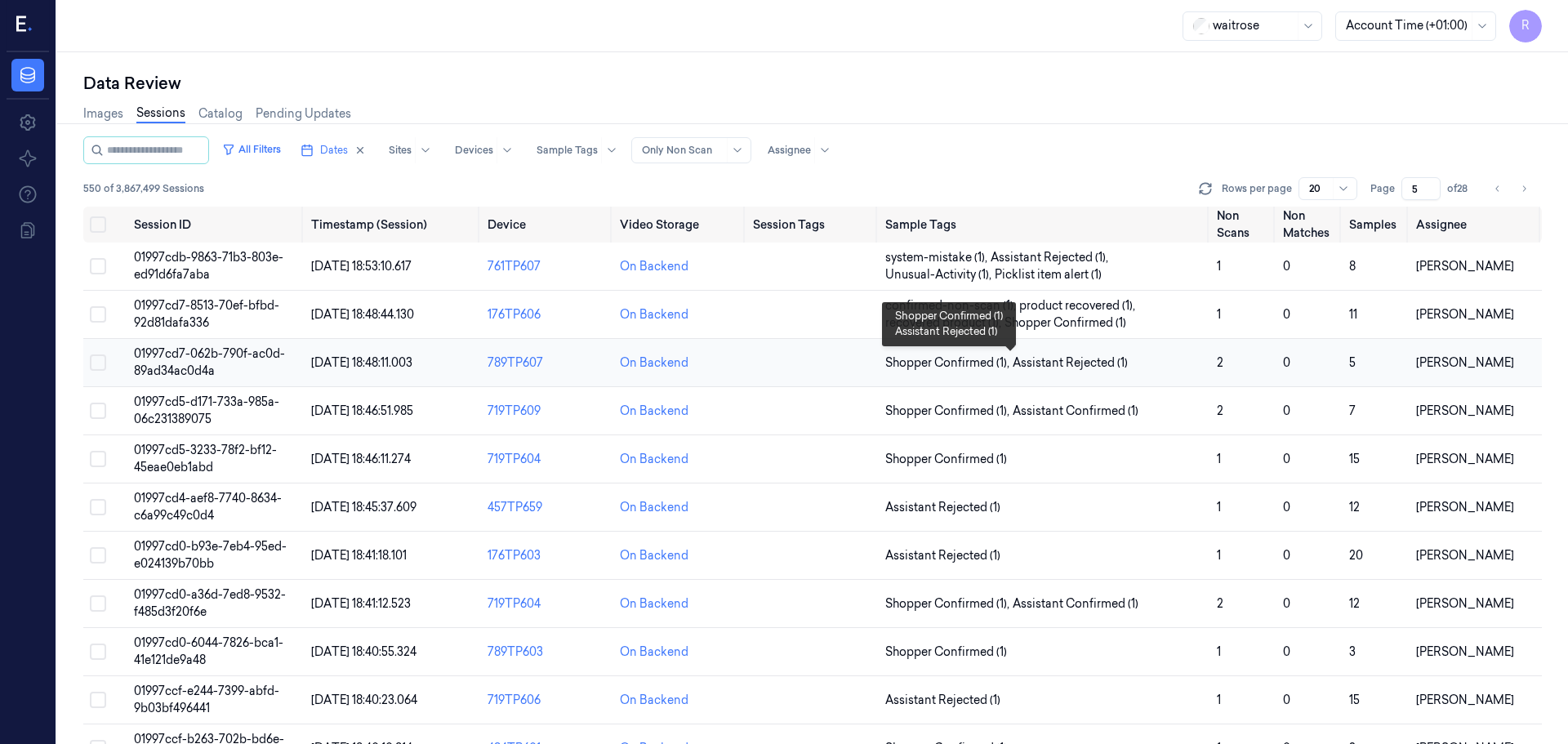
click at [1170, 360] on span "Shopper Confirmed (1) , Assistant Rejected (1)" at bounding box center [1044, 363] width 319 height 17
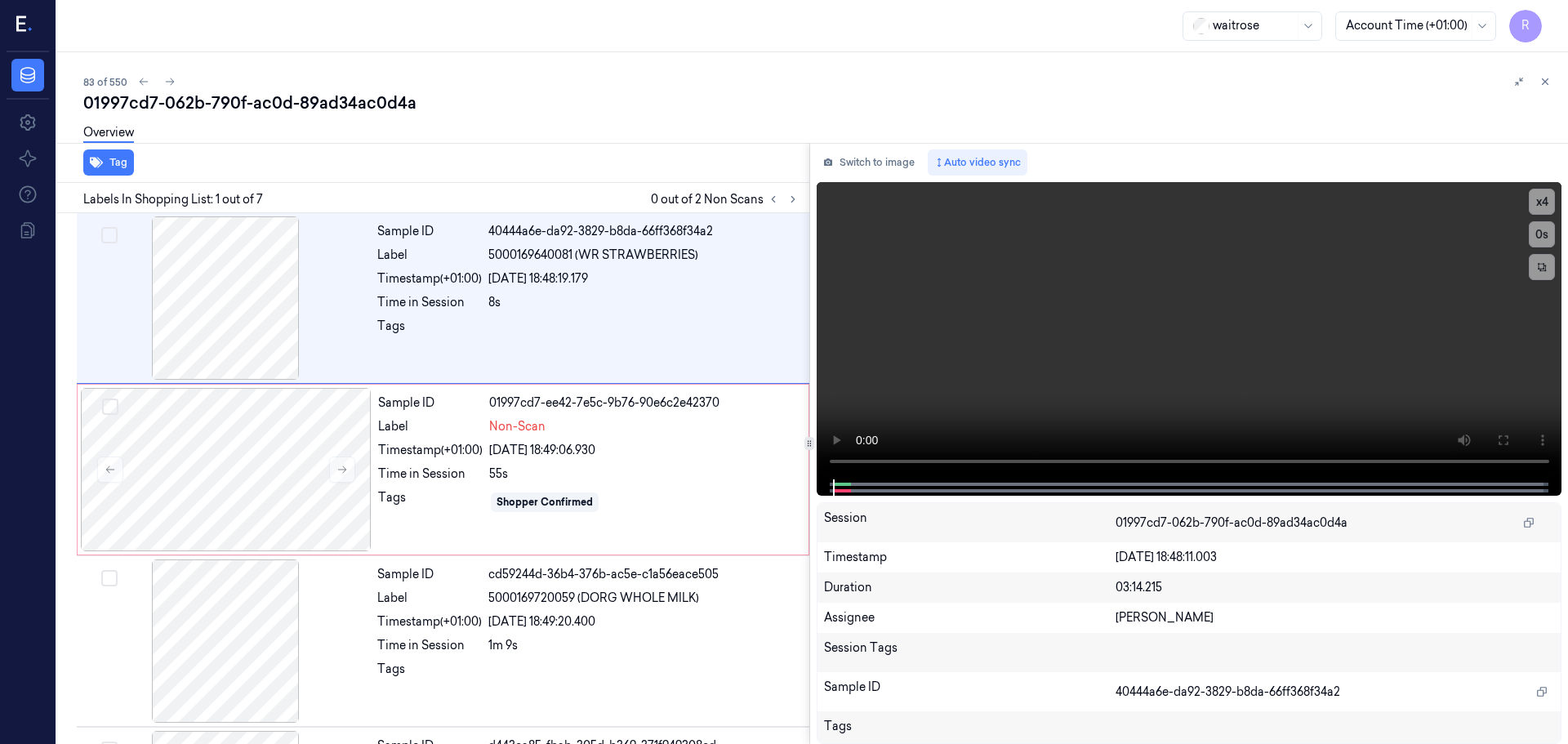
click at [1537, 74] on div at bounding box center [1532, 82] width 46 height 20
click at [1546, 87] on icon at bounding box center [1544, 81] width 11 height 11
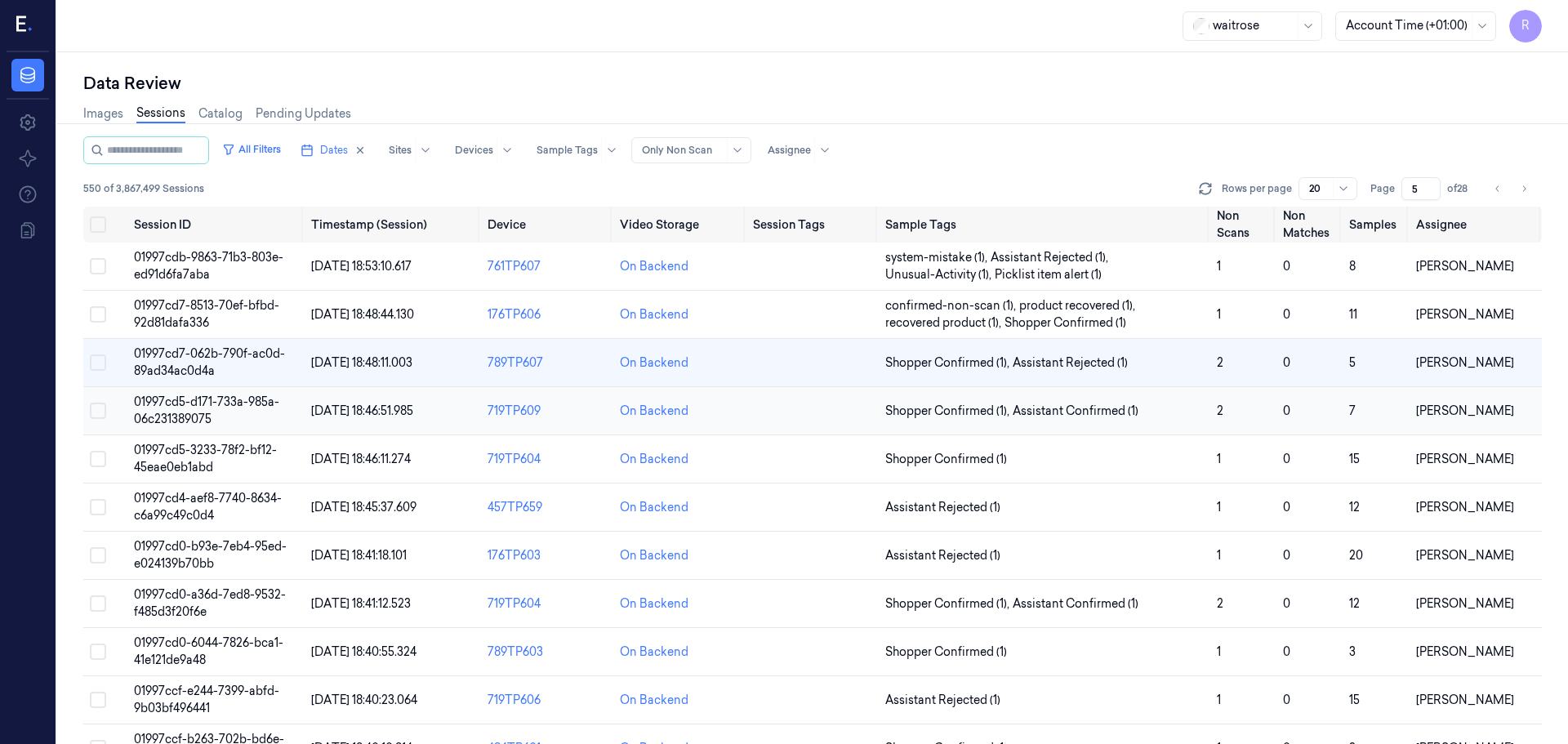
click at [783, 414] on td at bounding box center [812, 411] width 133 height 48
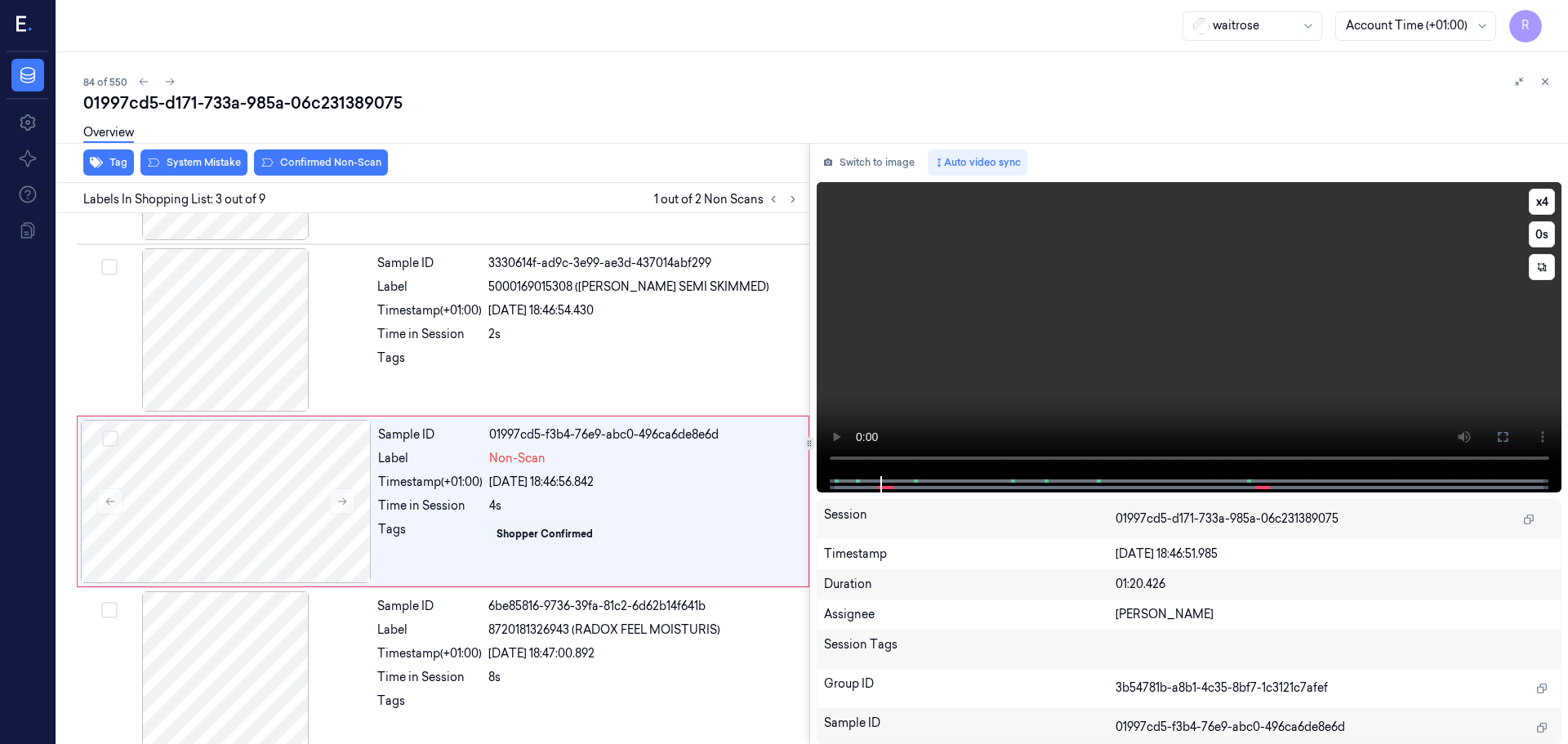
scroll to position [162, 0]
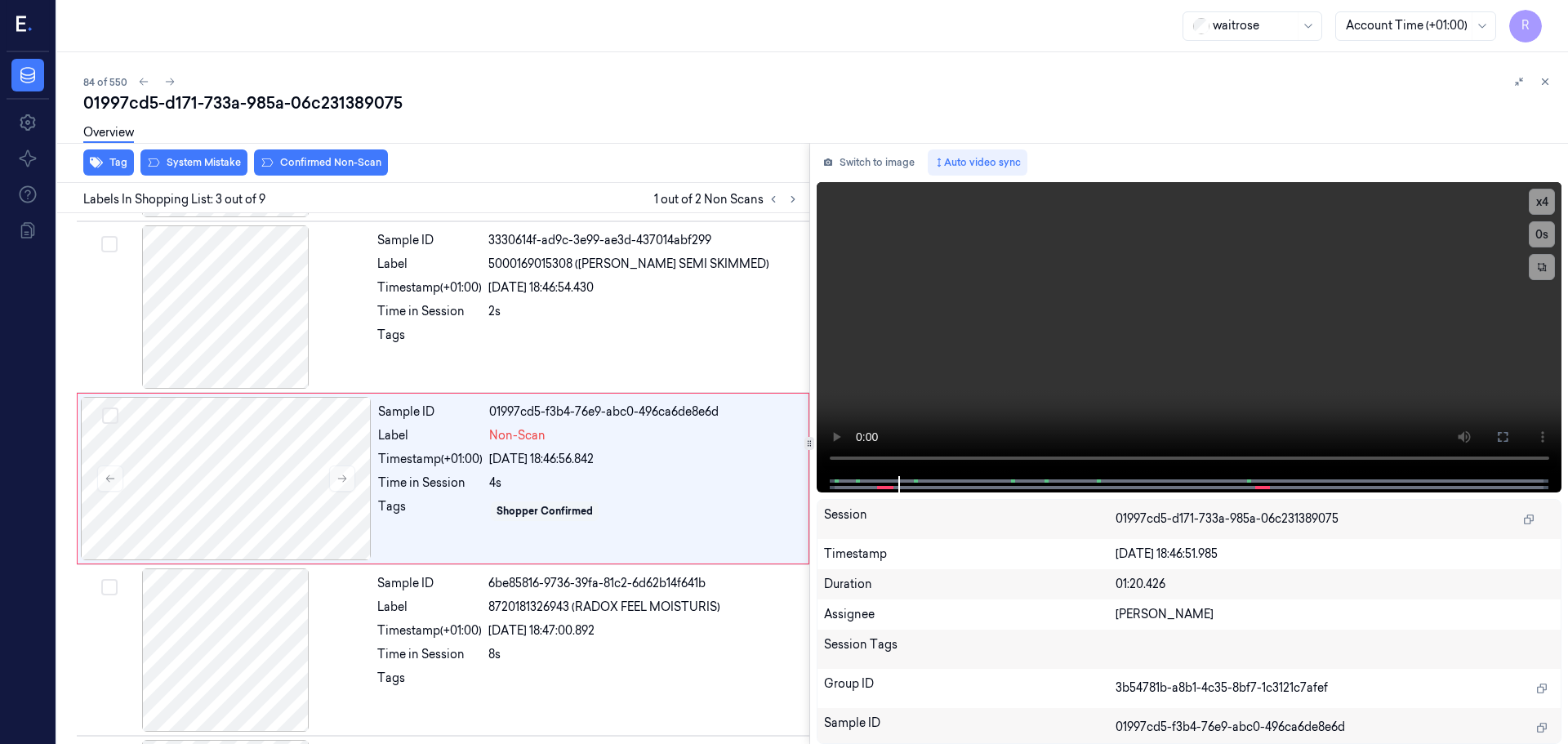
drag, startPoint x: 1547, startPoint y: 81, endPoint x: 1541, endPoint y: 112, distance: 31.6
click at [1547, 80] on icon at bounding box center [1544, 81] width 11 height 11
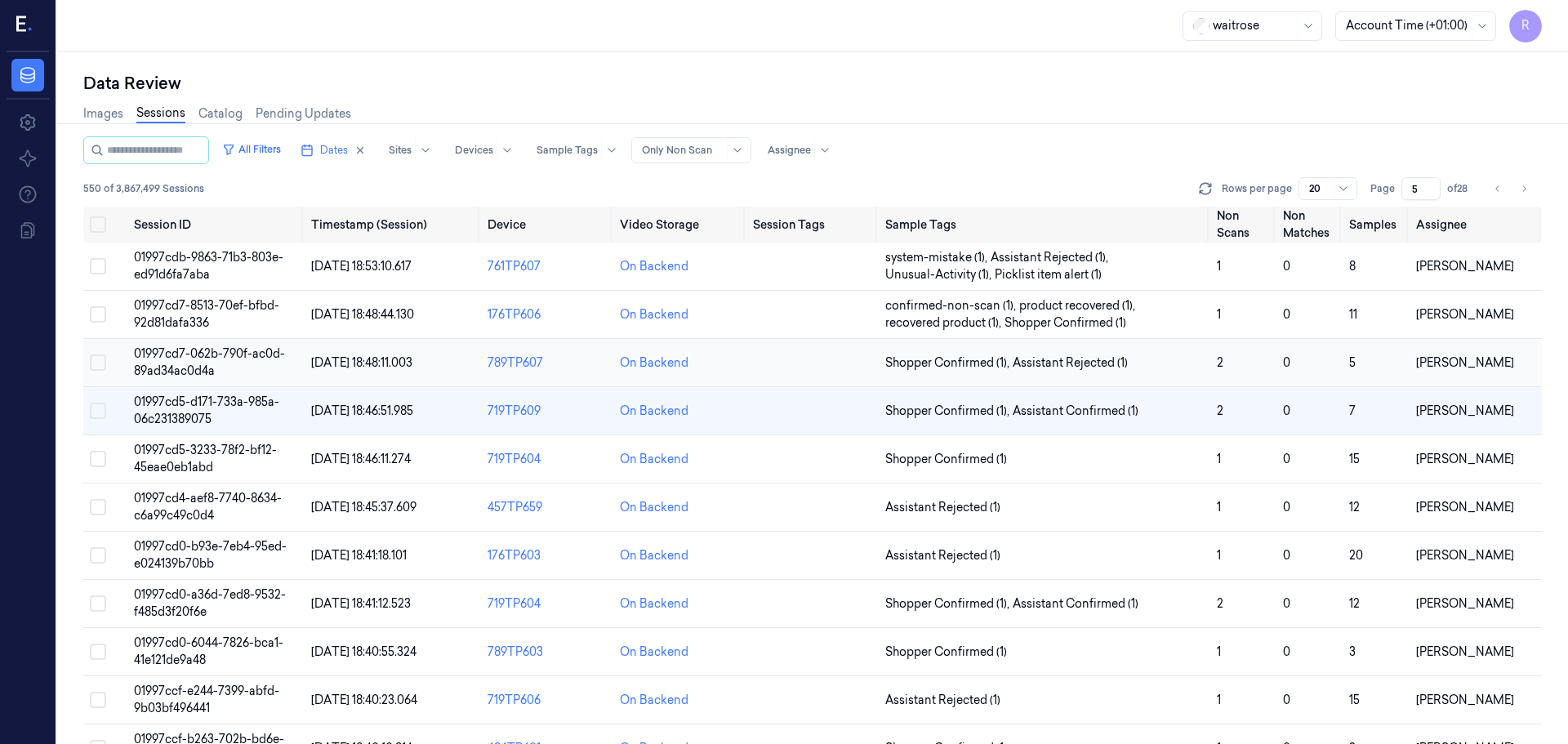
click at [1177, 375] on td "Shopper Confirmed (1) , Assistant Rejected (1)" at bounding box center [1044, 363] width 331 height 48
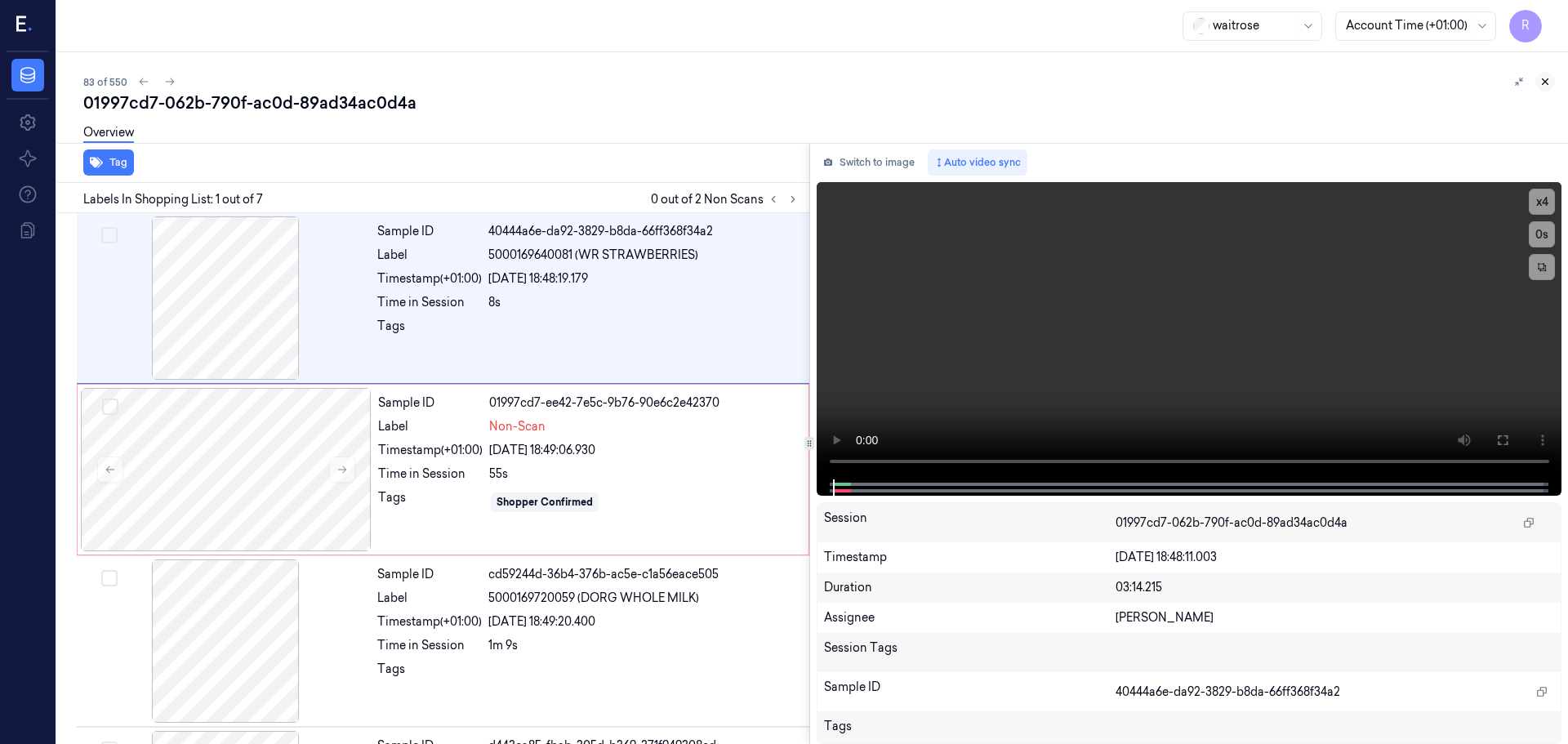
click at [1545, 86] on icon at bounding box center [1544, 81] width 11 height 11
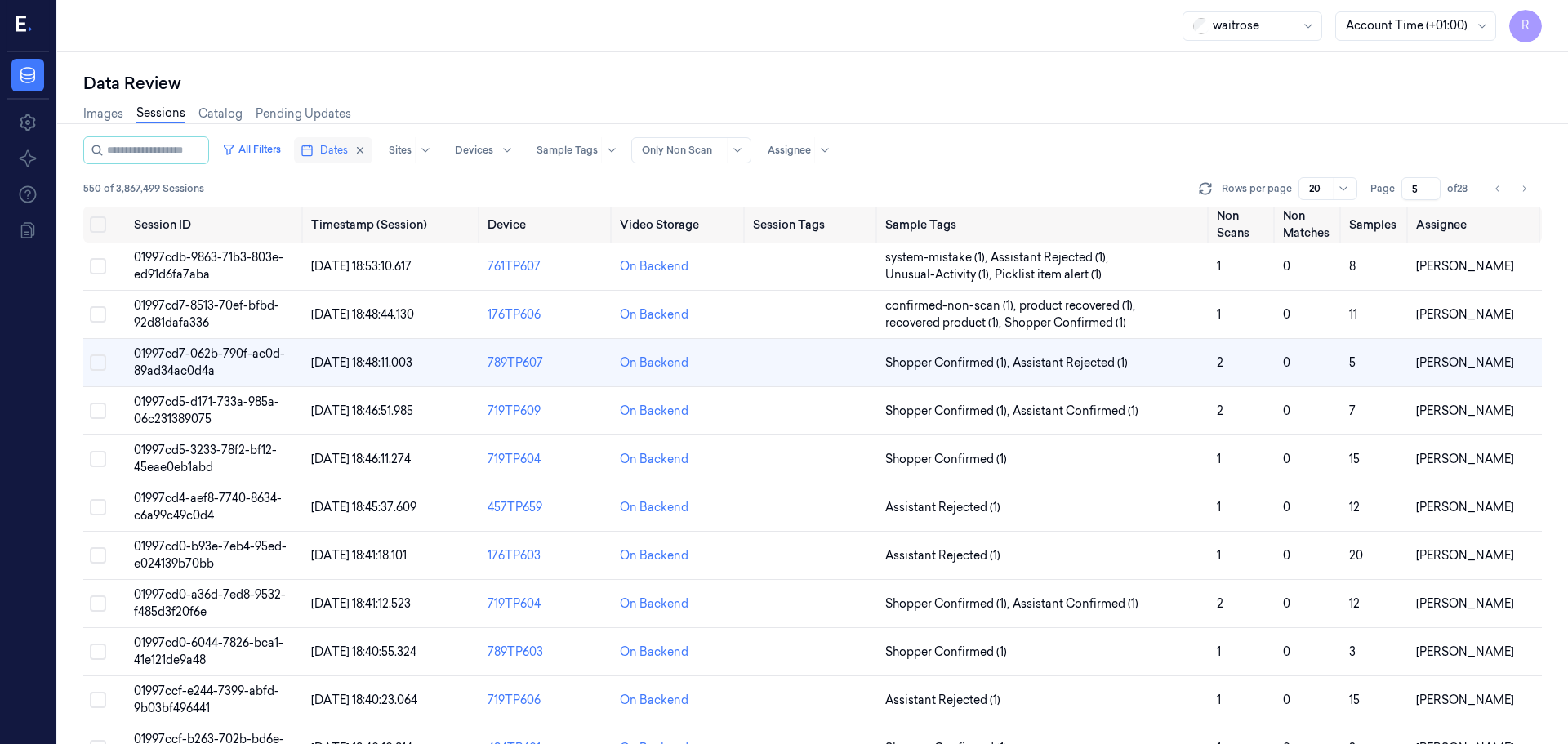
click at [337, 155] on span "Dates" at bounding box center [334, 150] width 28 height 14
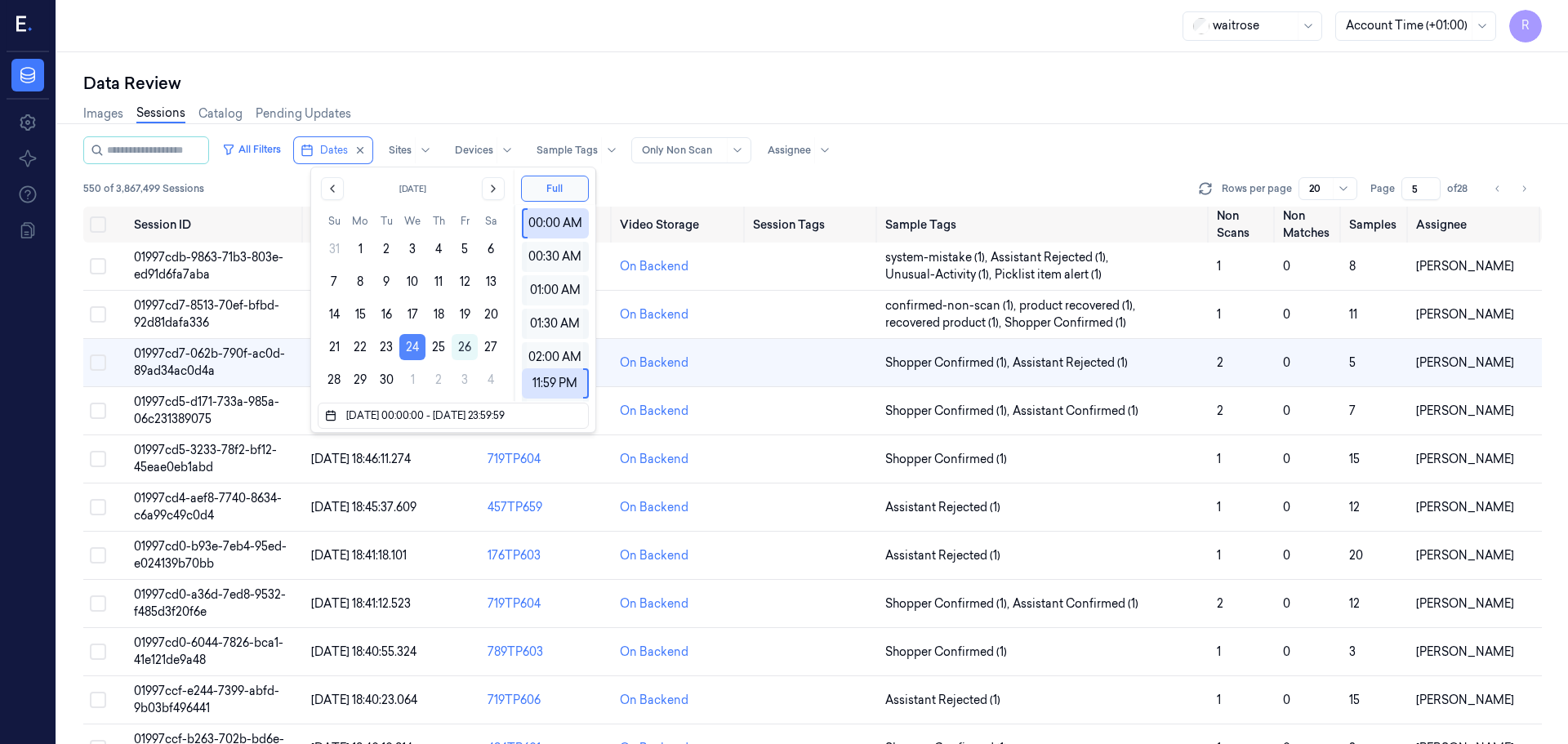
click at [407, 344] on button "24" at bounding box center [412, 347] width 26 height 26
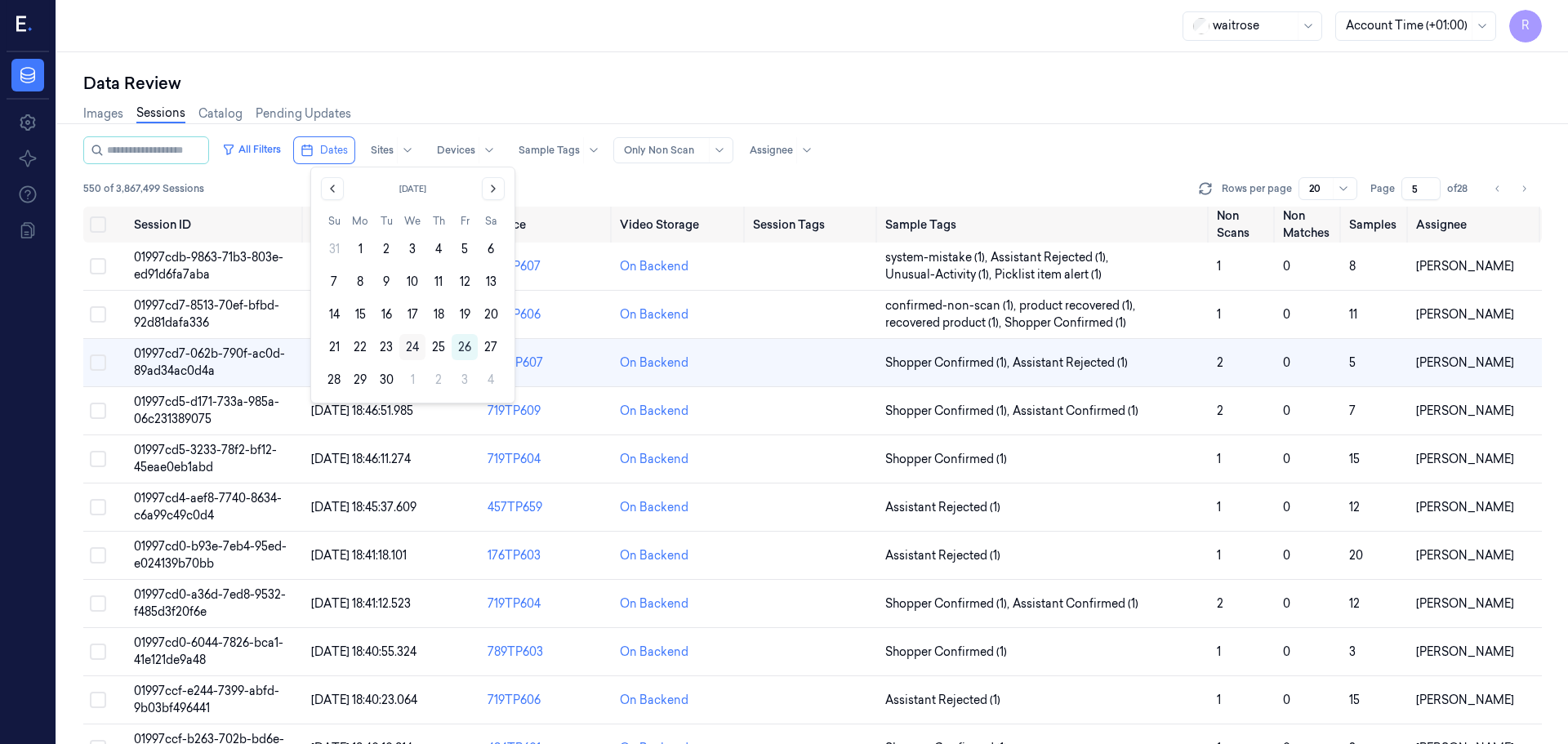
click at [408, 344] on button "24" at bounding box center [412, 347] width 26 height 26
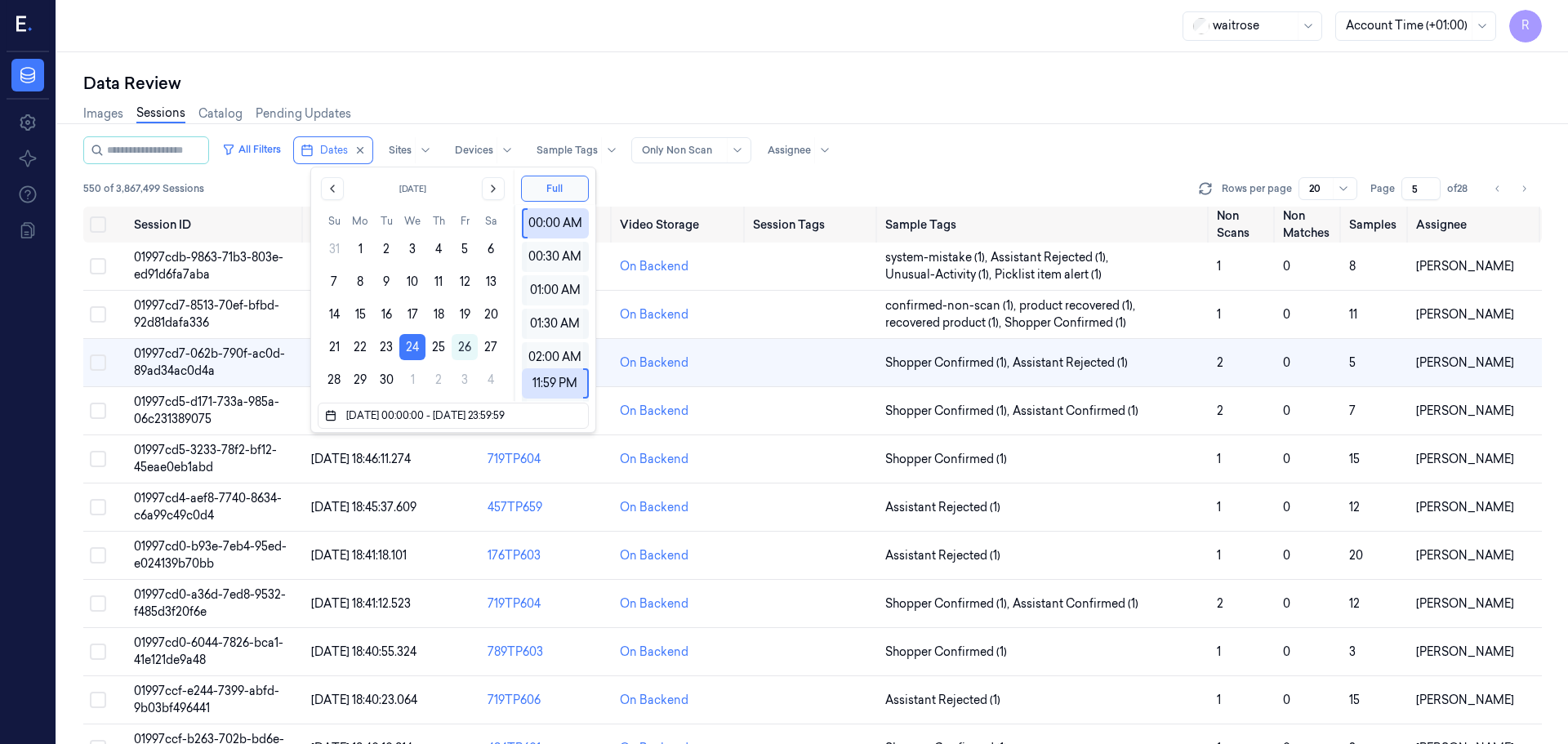
click at [471, 79] on div "Data Review" at bounding box center [812, 83] width 1458 height 23
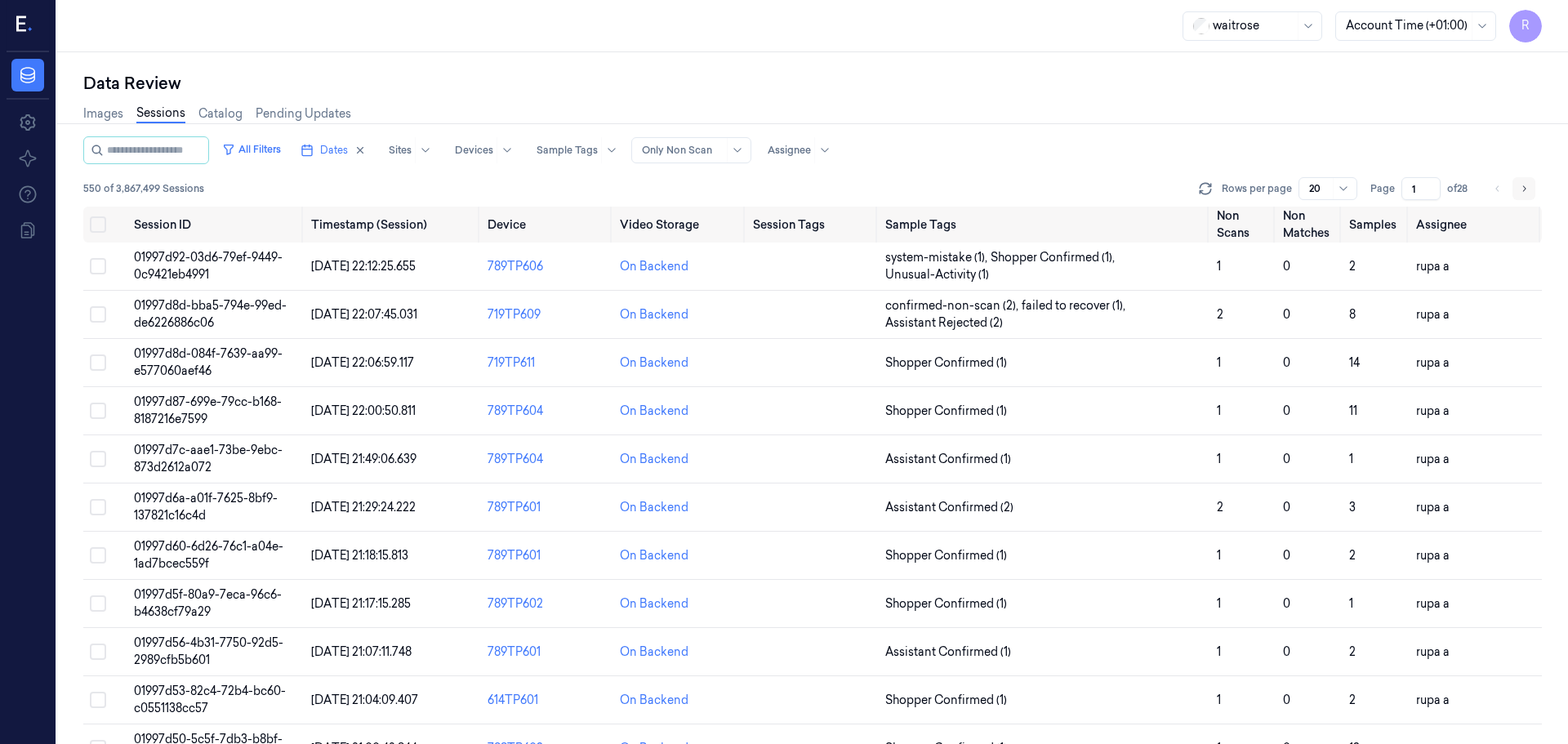
click at [1524, 190] on icon "Go to next page" at bounding box center [1524, 188] width 10 height 13
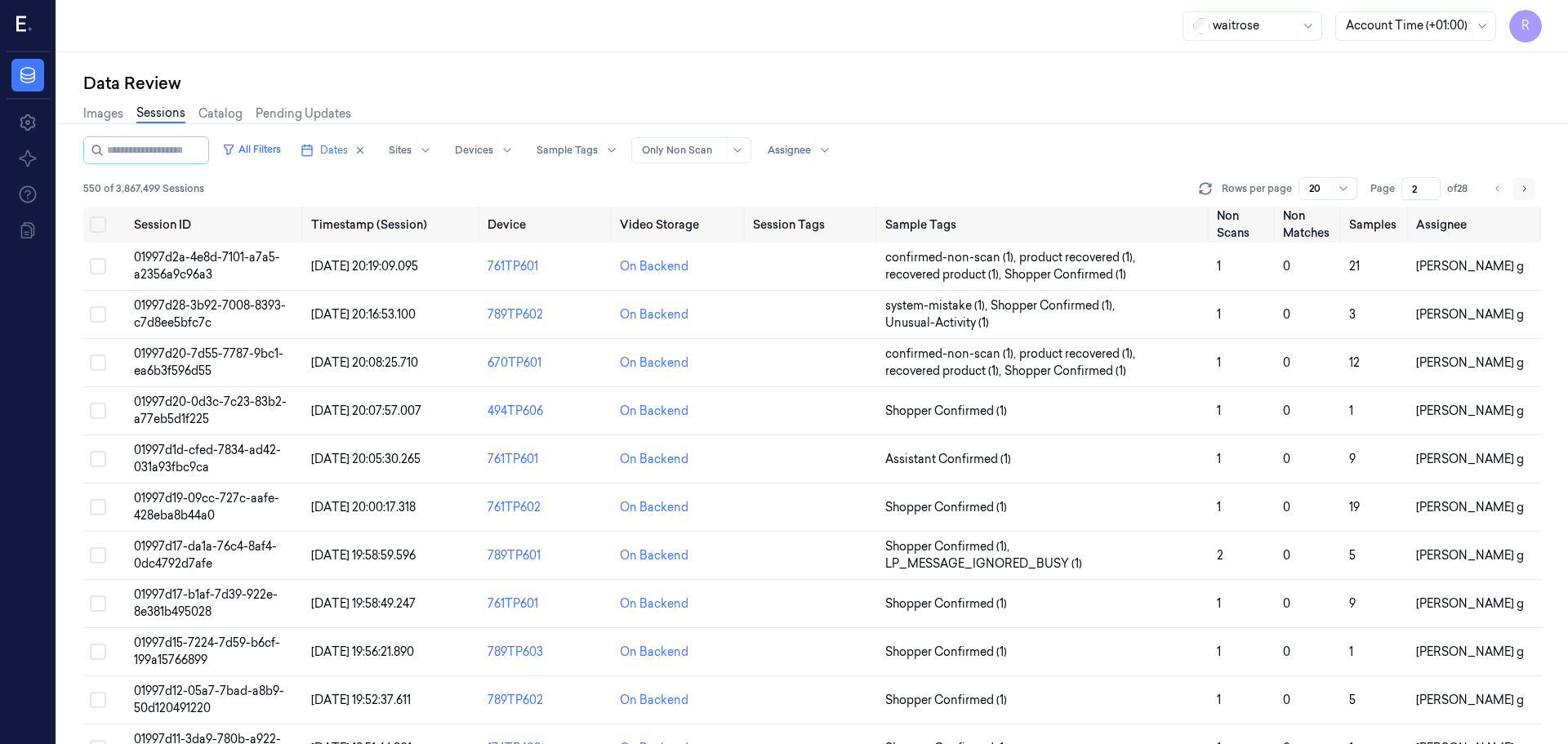
click at [1524, 190] on icon "Go to next page" at bounding box center [1524, 188] width 10 height 13
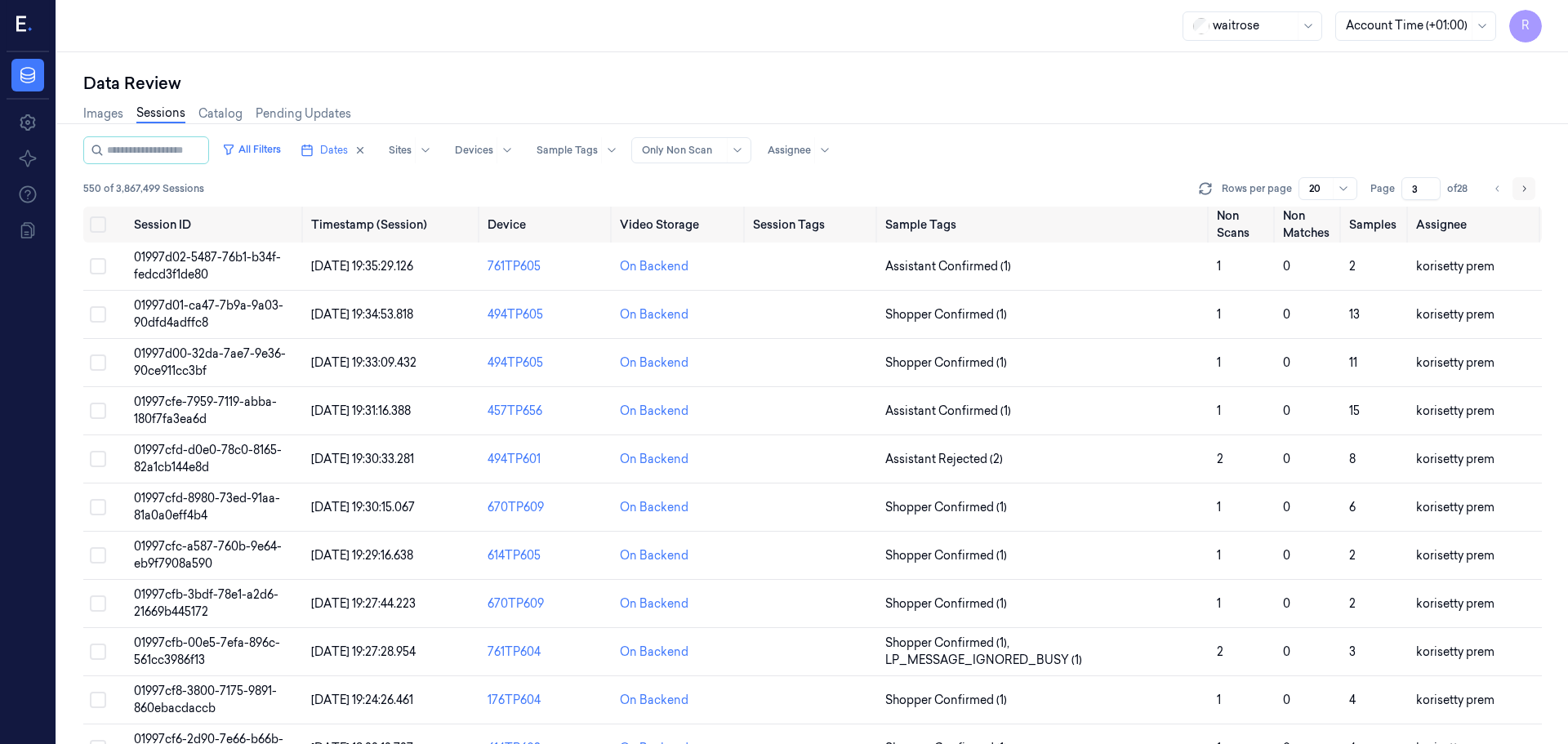
click at [1524, 190] on icon "Go to next page" at bounding box center [1524, 188] width 10 height 13
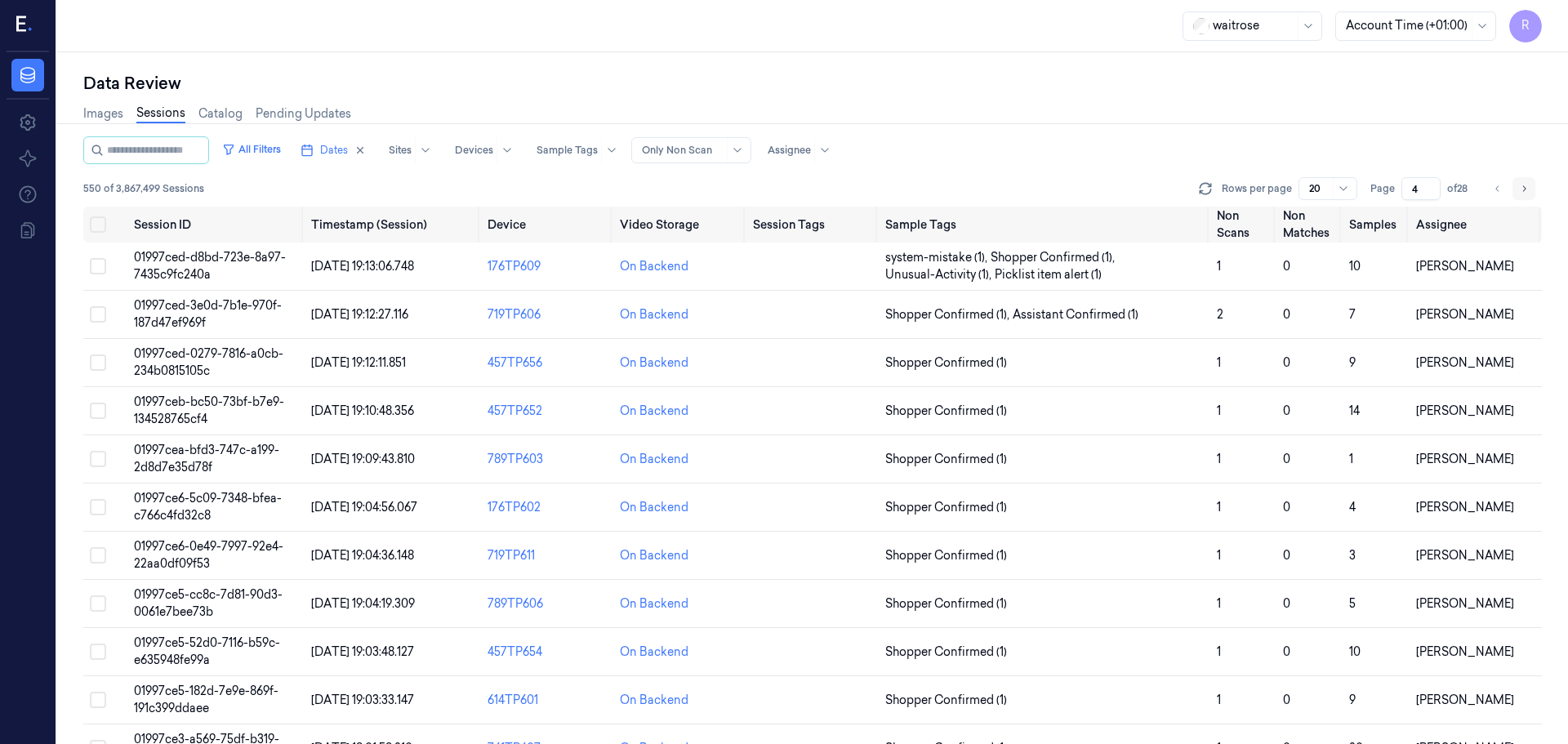
click at [1524, 190] on icon "Go to next page" at bounding box center [1524, 188] width 10 height 13
type input "5"
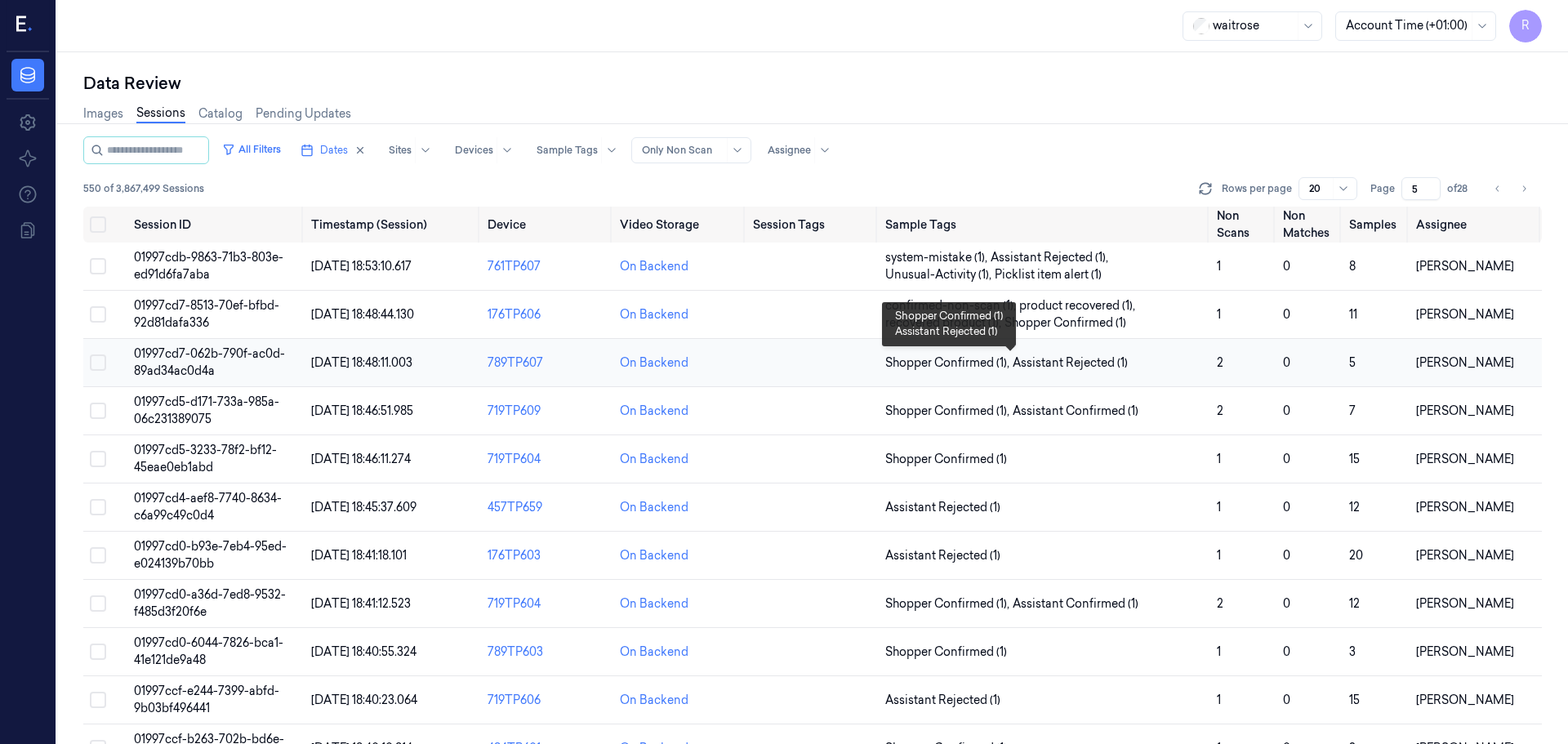
click at [1165, 368] on span "Shopper Confirmed (1) , Assistant Rejected (1)" at bounding box center [1044, 363] width 319 height 17
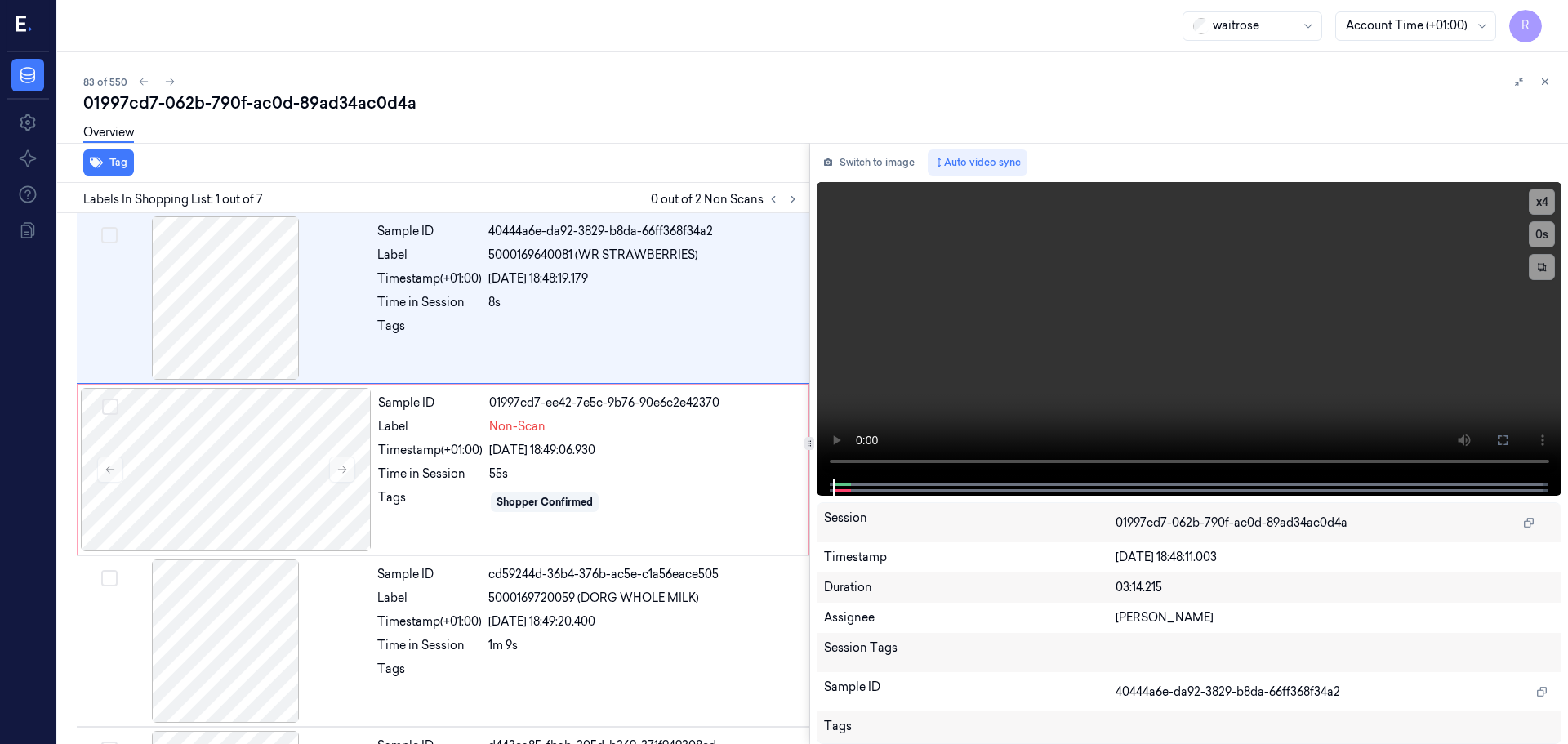
click at [1547, 77] on icon at bounding box center [1544, 81] width 11 height 11
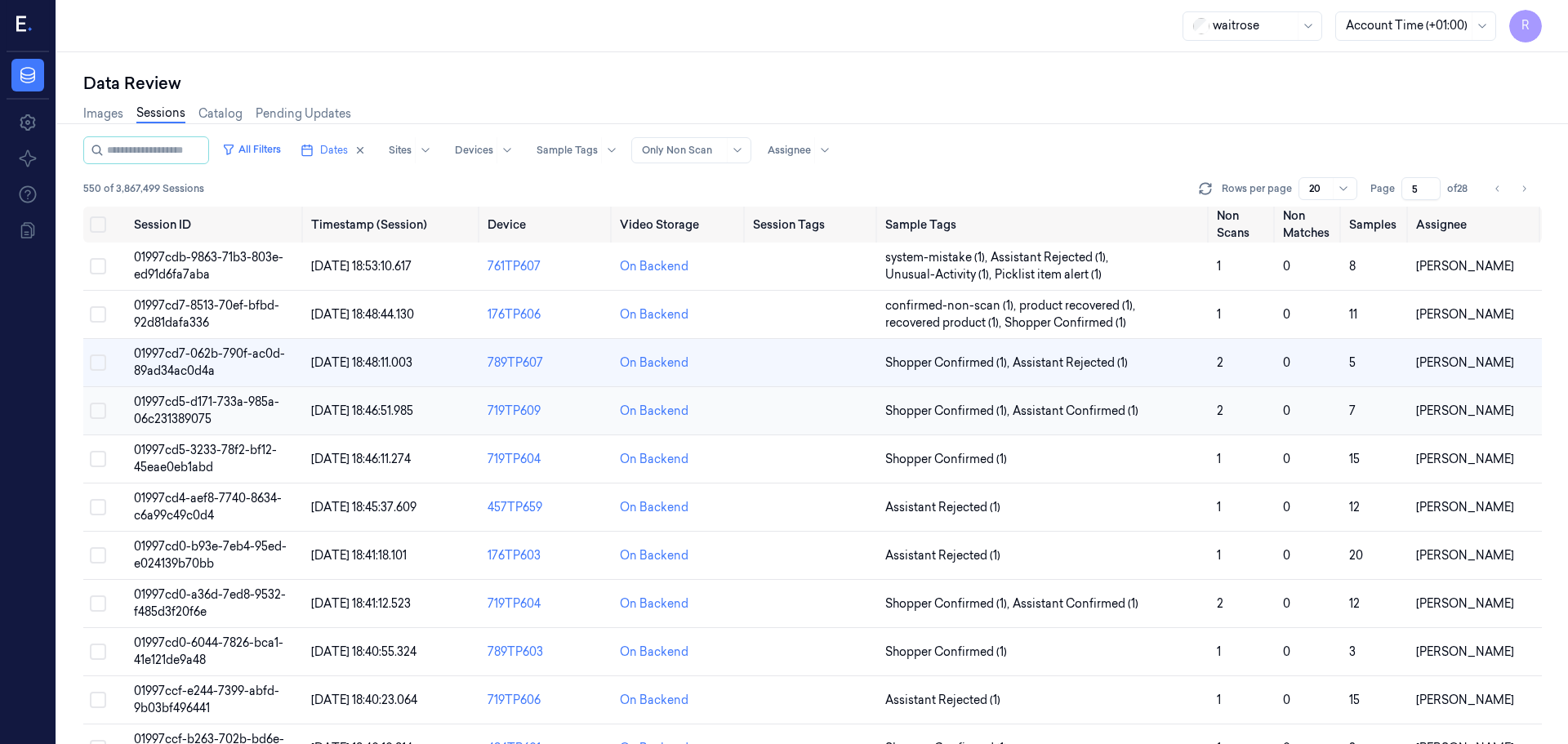
click at [1175, 423] on td "Shopper Confirmed (1) , Assistant Confirmed (1)" at bounding box center [1044, 411] width 331 height 48
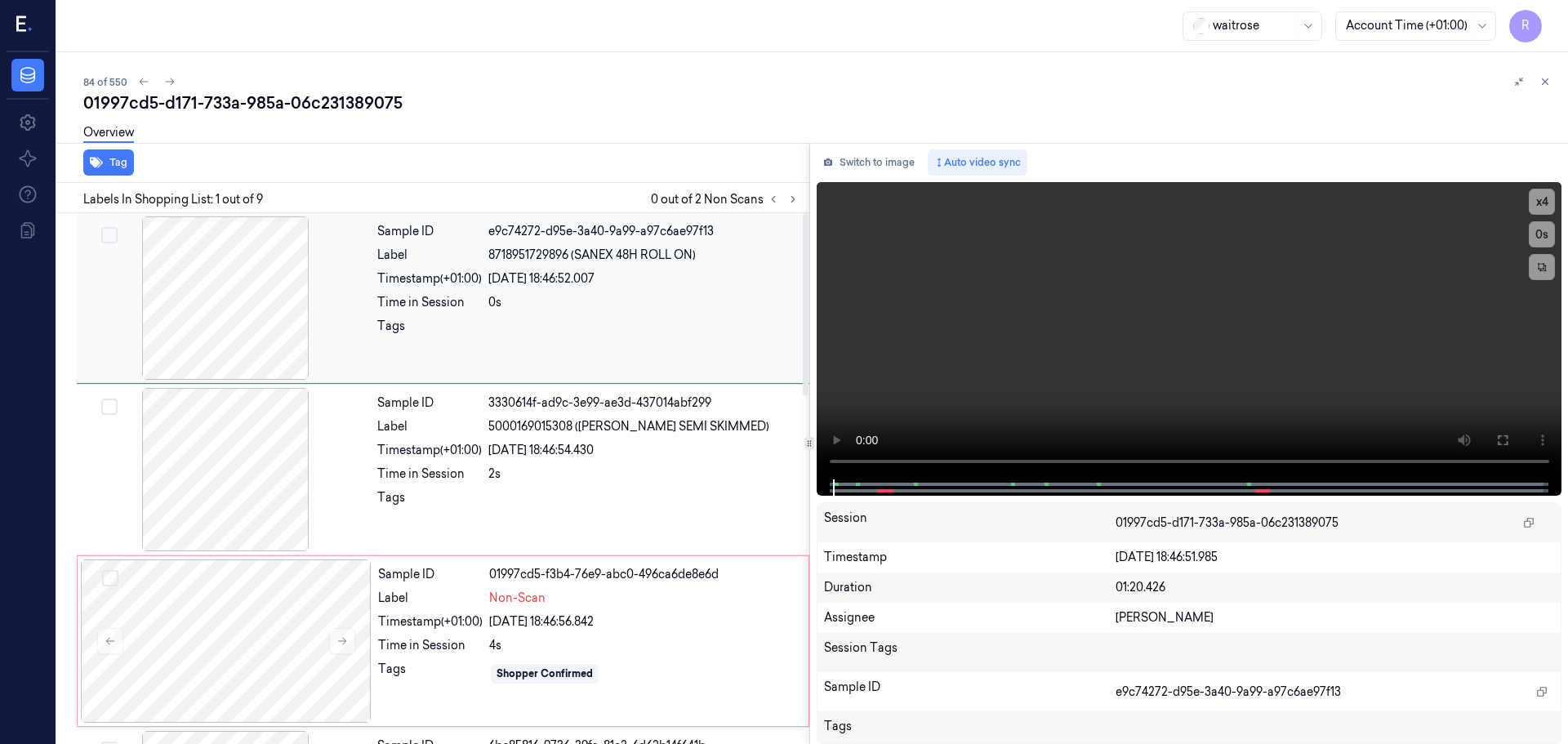
click at [564, 304] on div "0s" at bounding box center [644, 303] width 311 height 17
click at [563, 470] on div "2s" at bounding box center [644, 474] width 311 height 17
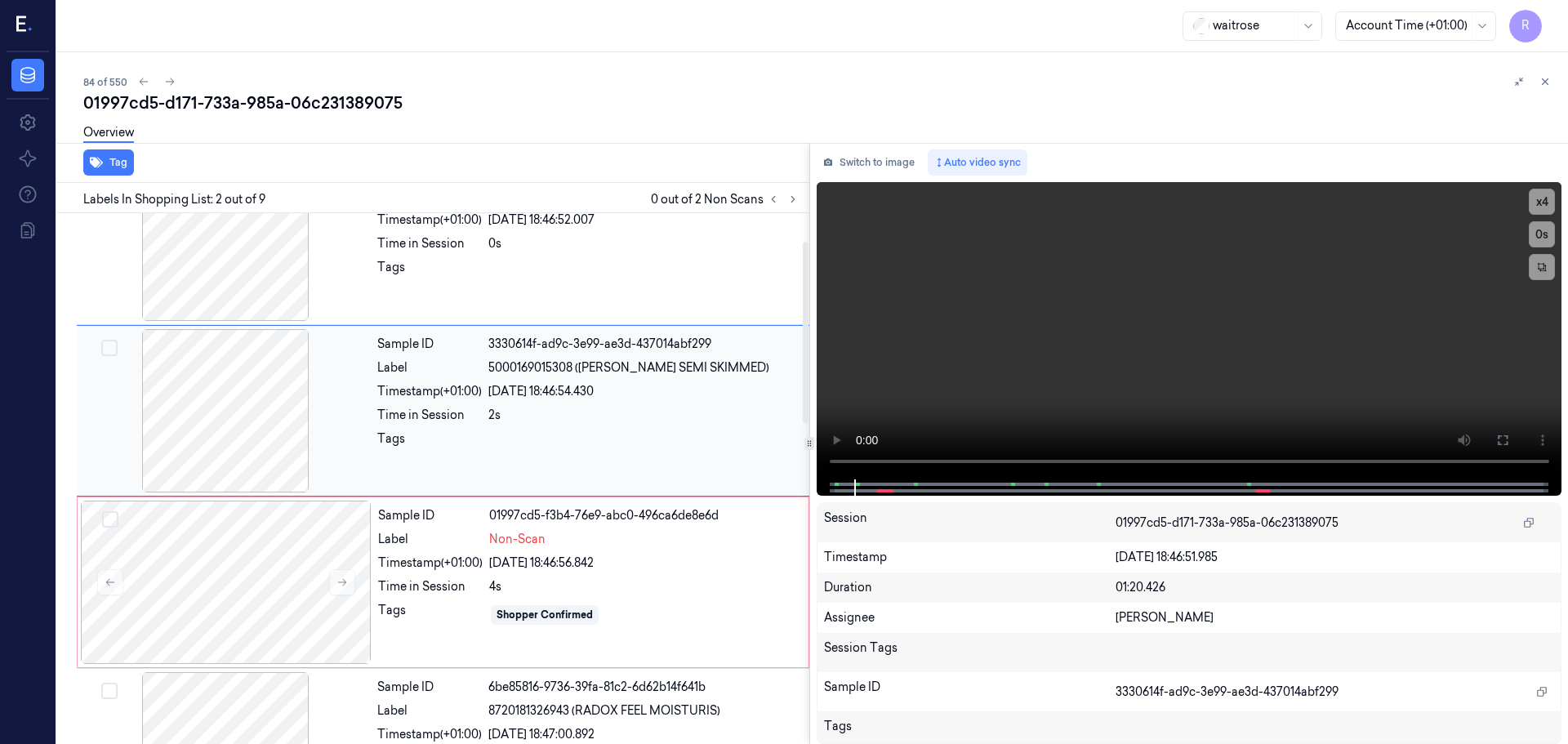
scroll to position [82, 0]
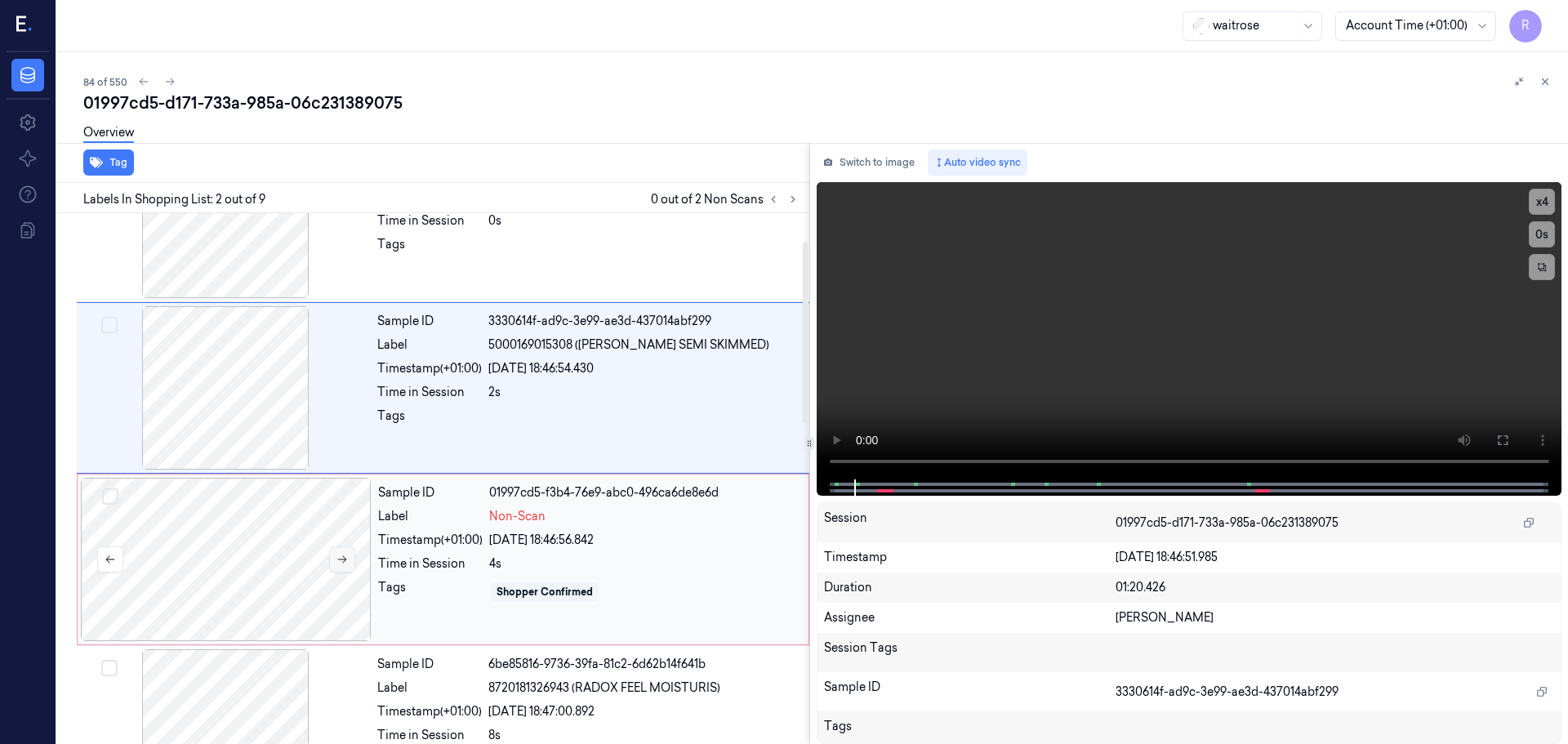
click at [344, 558] on icon at bounding box center [342, 559] width 9 height 8
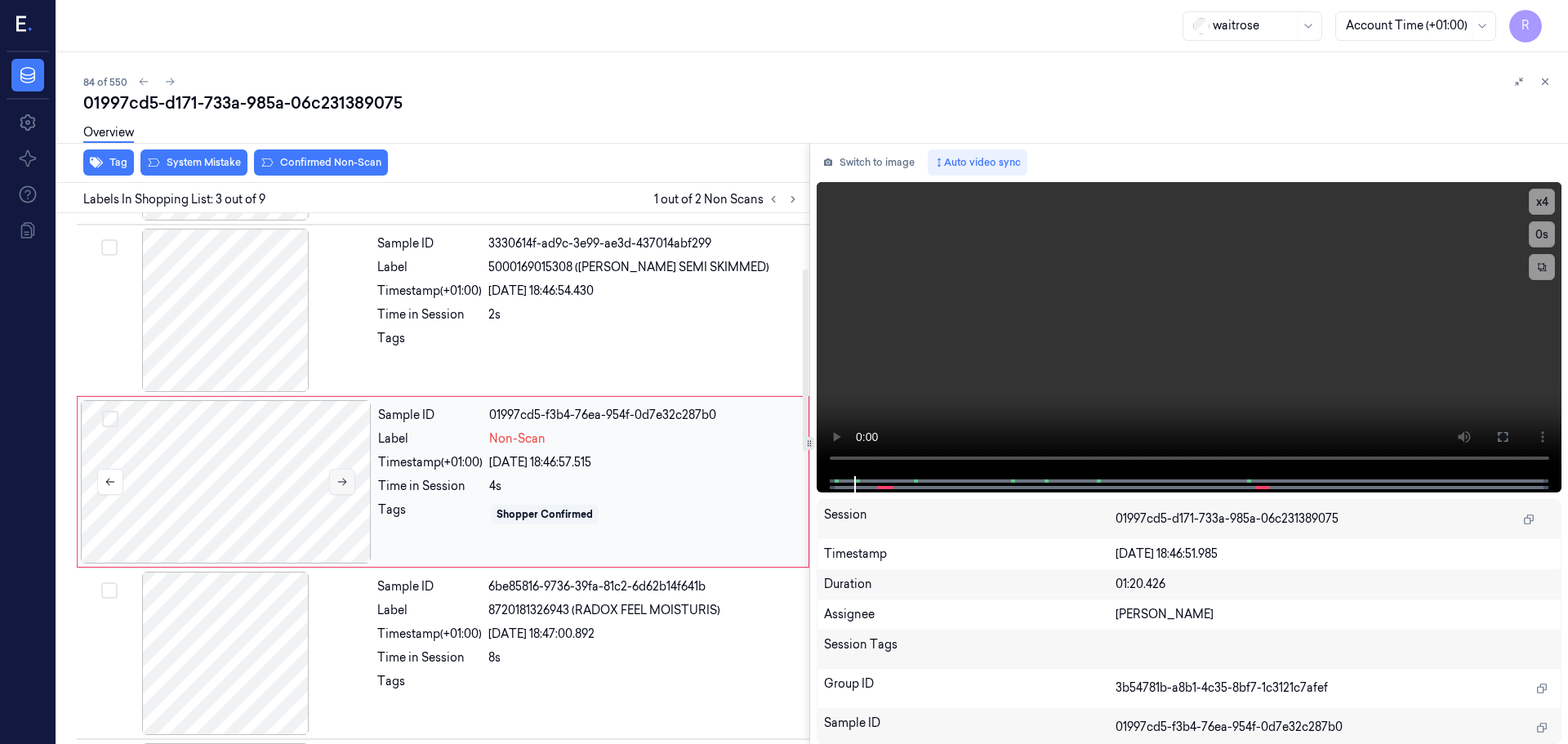
scroll to position [162, 0]
click at [345, 487] on button at bounding box center [342, 479] width 26 height 26
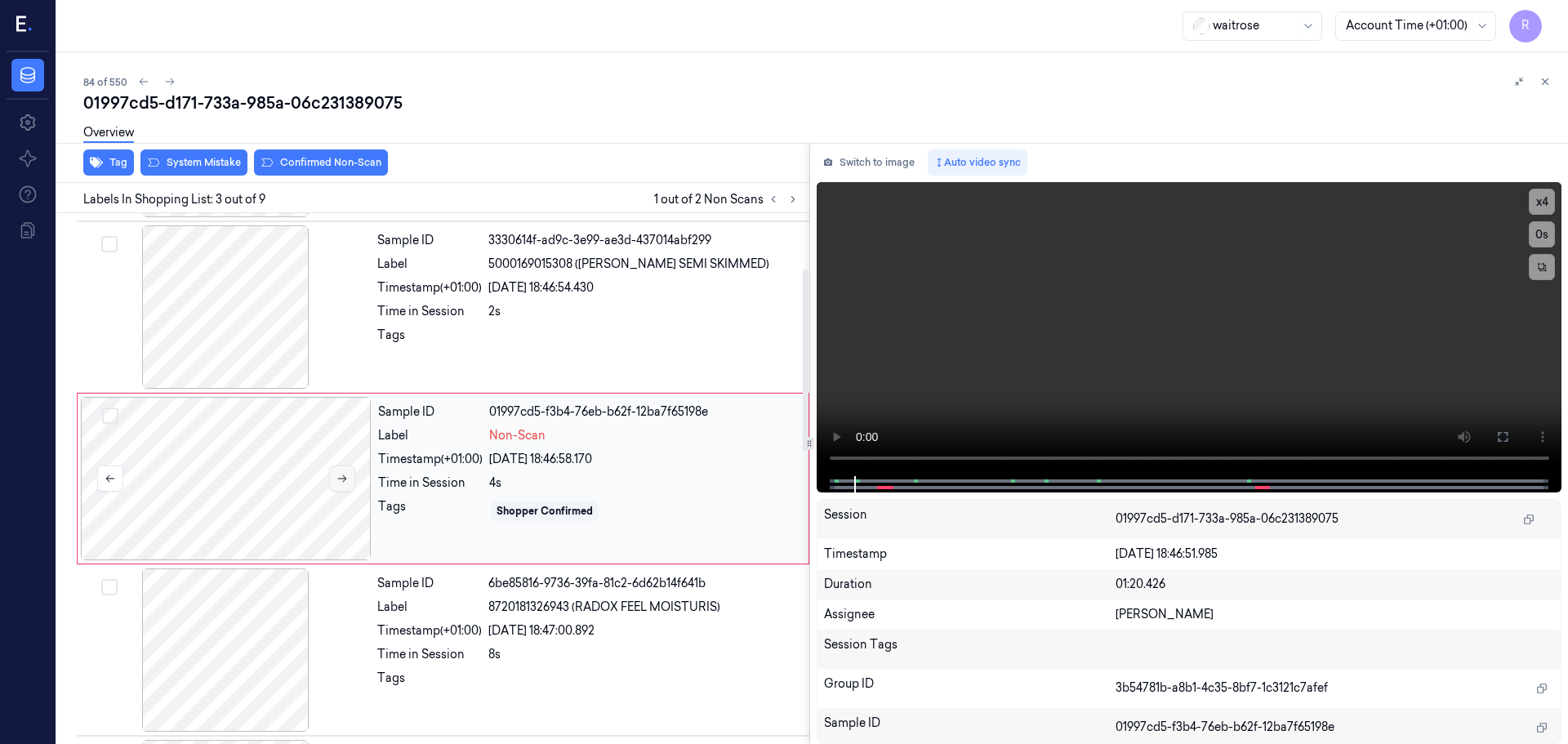
click at [345, 487] on button at bounding box center [342, 479] width 26 height 26
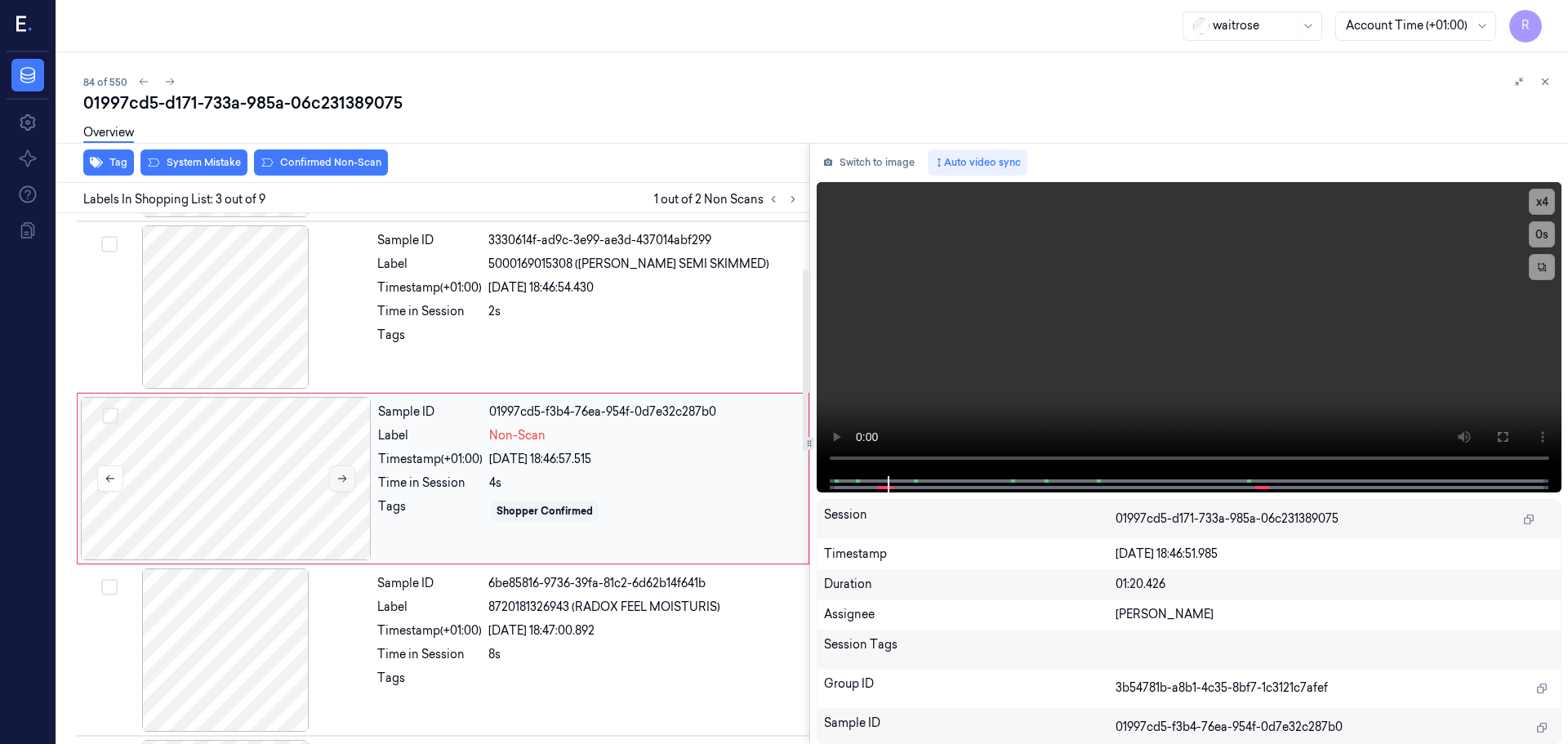
click at [345, 487] on button at bounding box center [342, 479] width 26 height 26
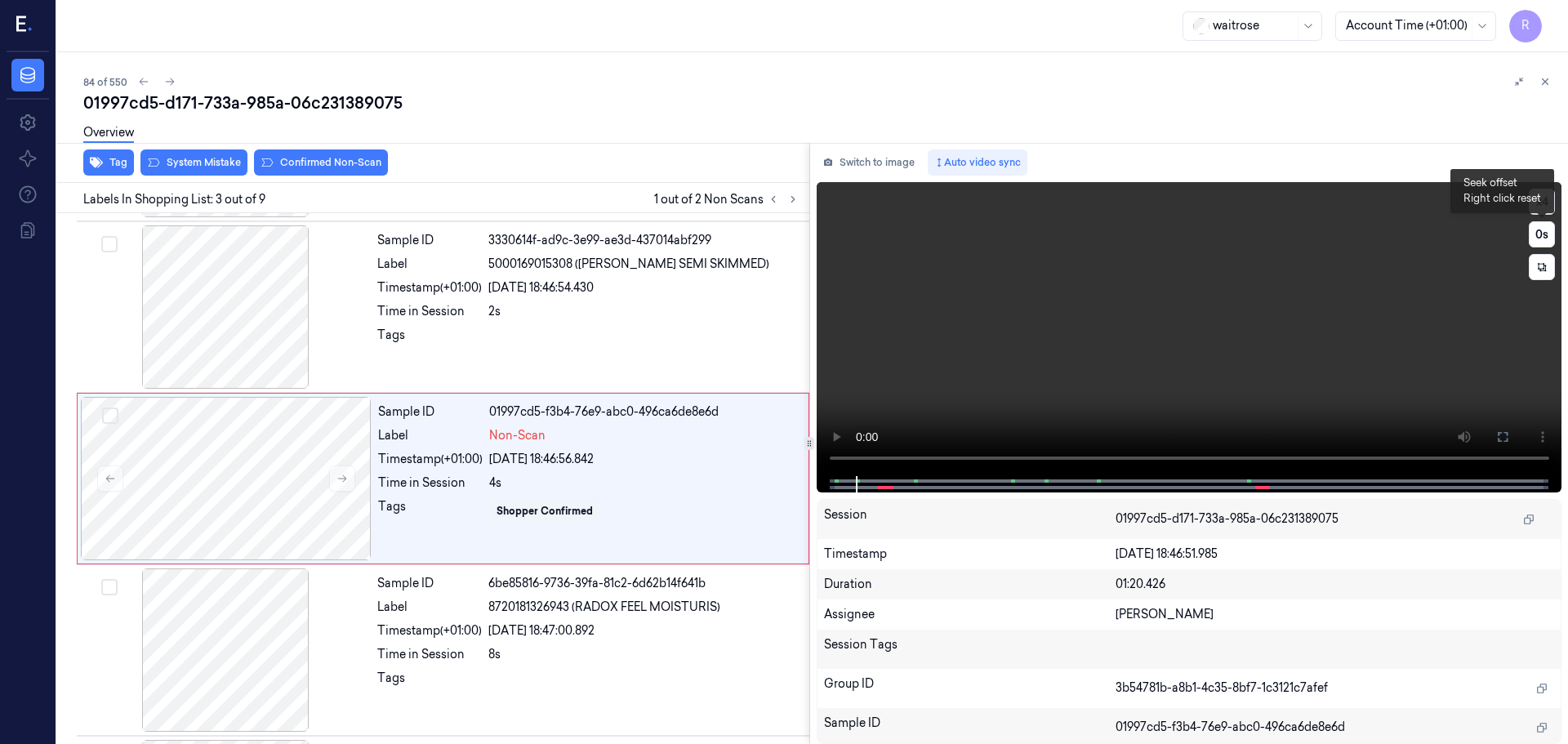
click at [1546, 198] on button "x 4" at bounding box center [1542, 202] width 26 height 26
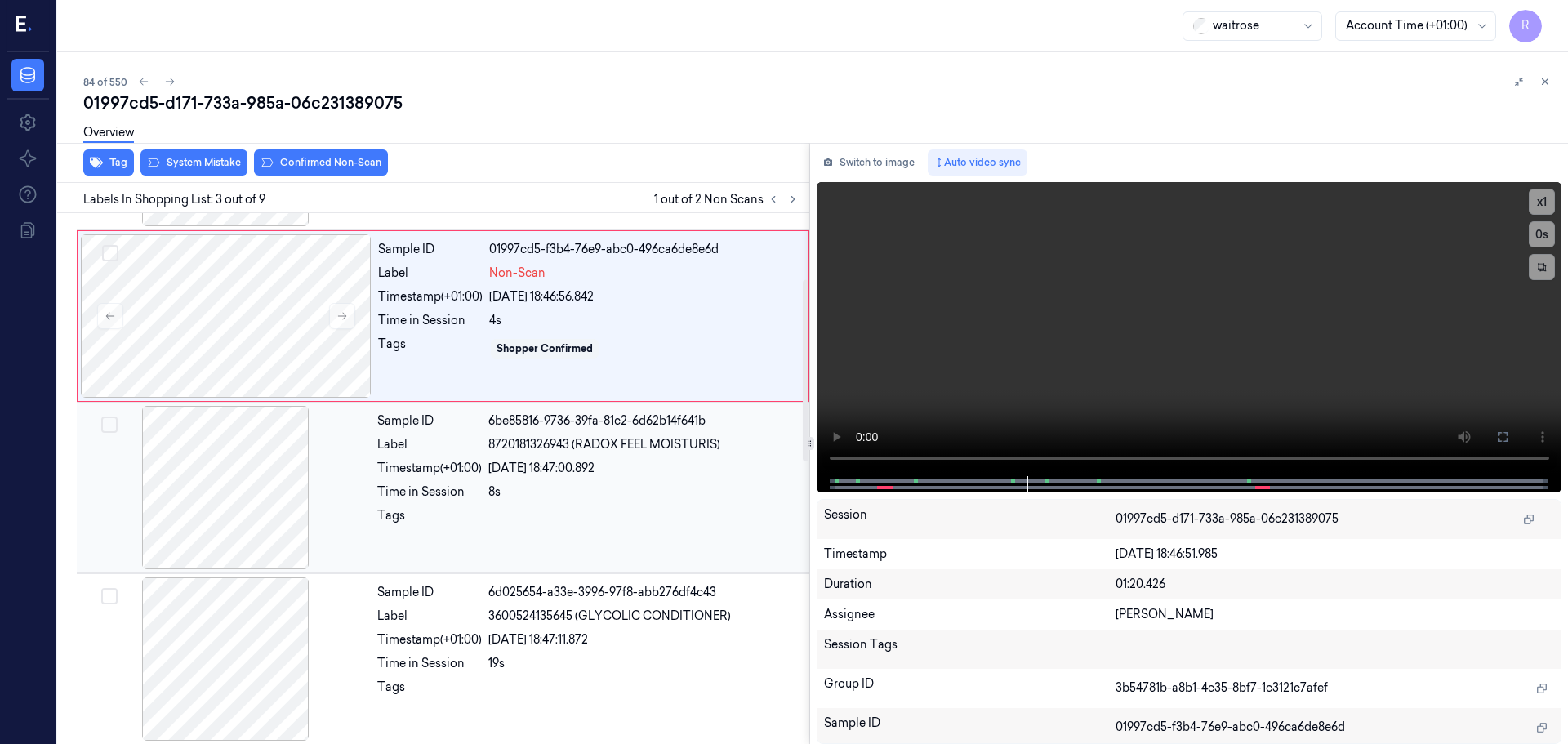
scroll to position [326, 0]
click at [427, 650] on div "Sample ID 6d025654-a33e-3996-97f8-abb276df4c43 Label 3600524135645 (GLYCOLIC CO…" at bounding box center [588, 658] width 435 height 163
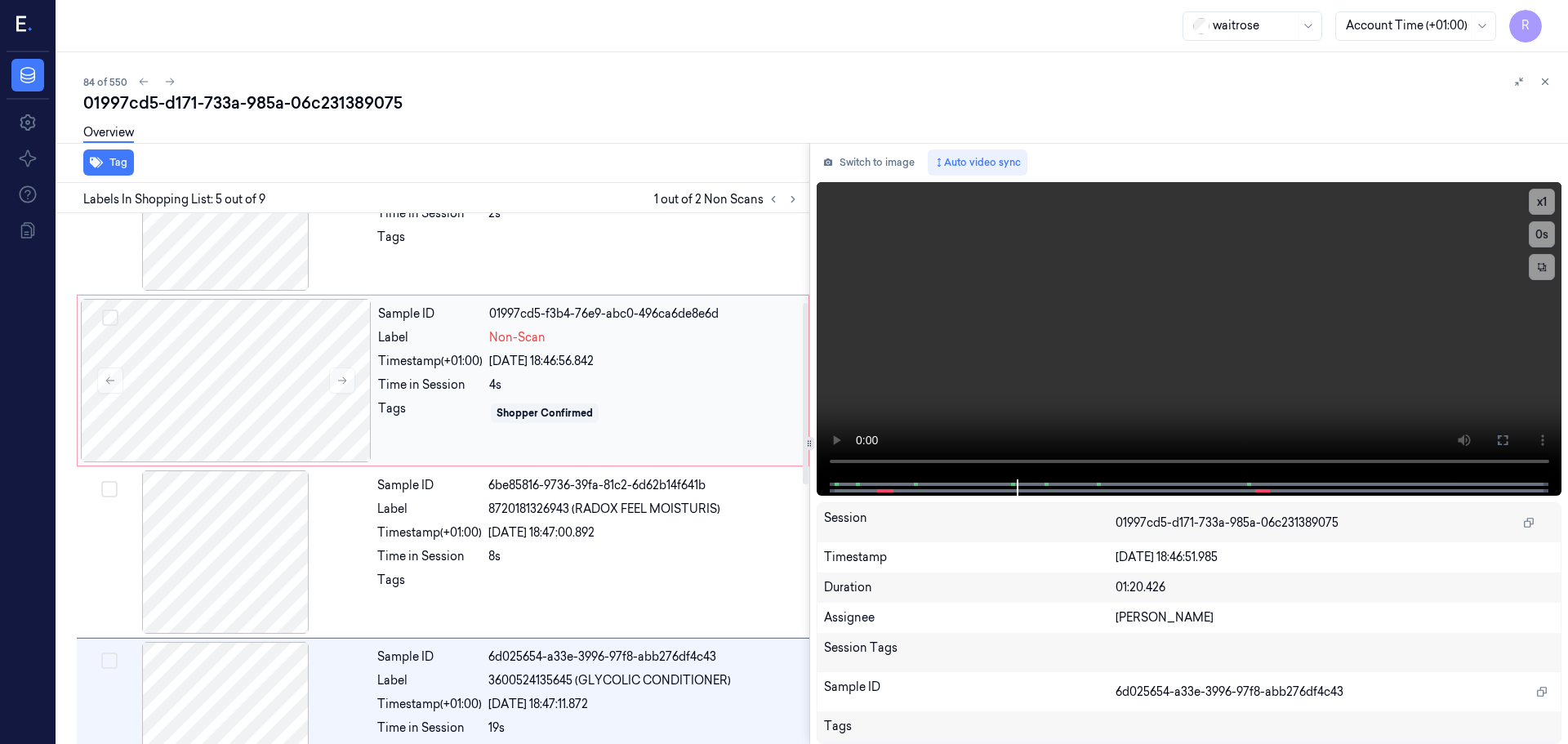
click at [463, 388] on div "Time in Session" at bounding box center [430, 385] width 105 height 17
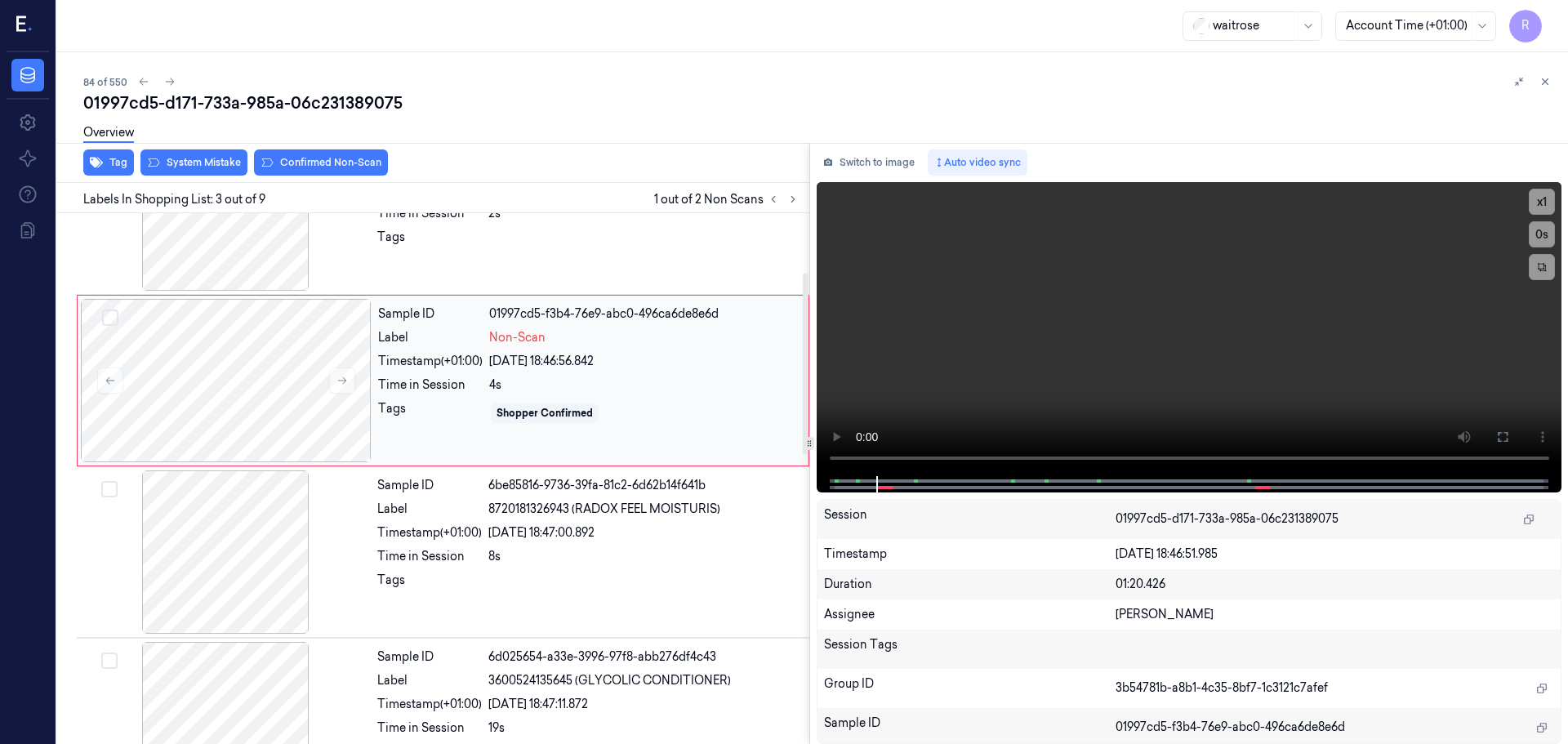
scroll to position [162, 0]
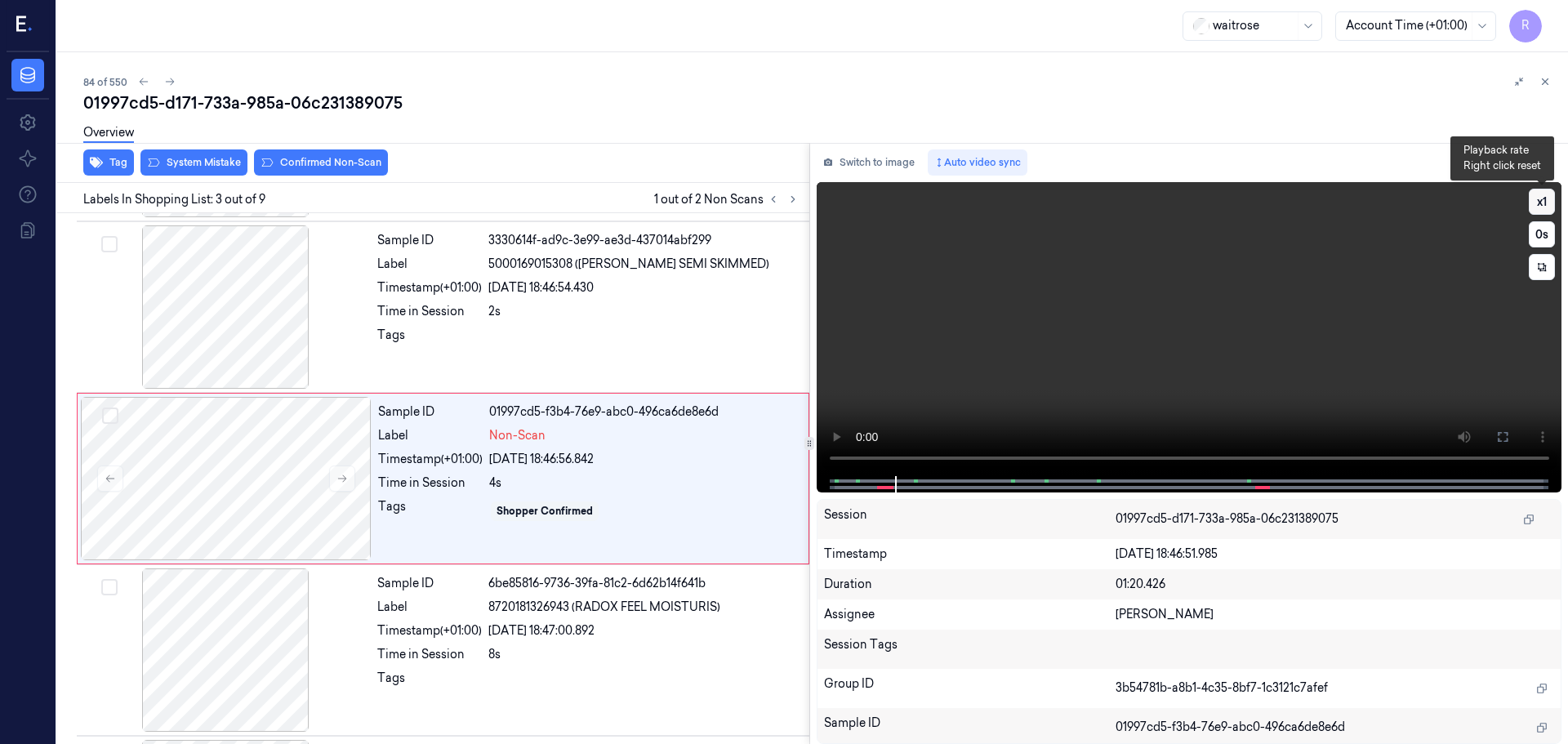
click at [1545, 207] on button "x 1" at bounding box center [1542, 202] width 26 height 26
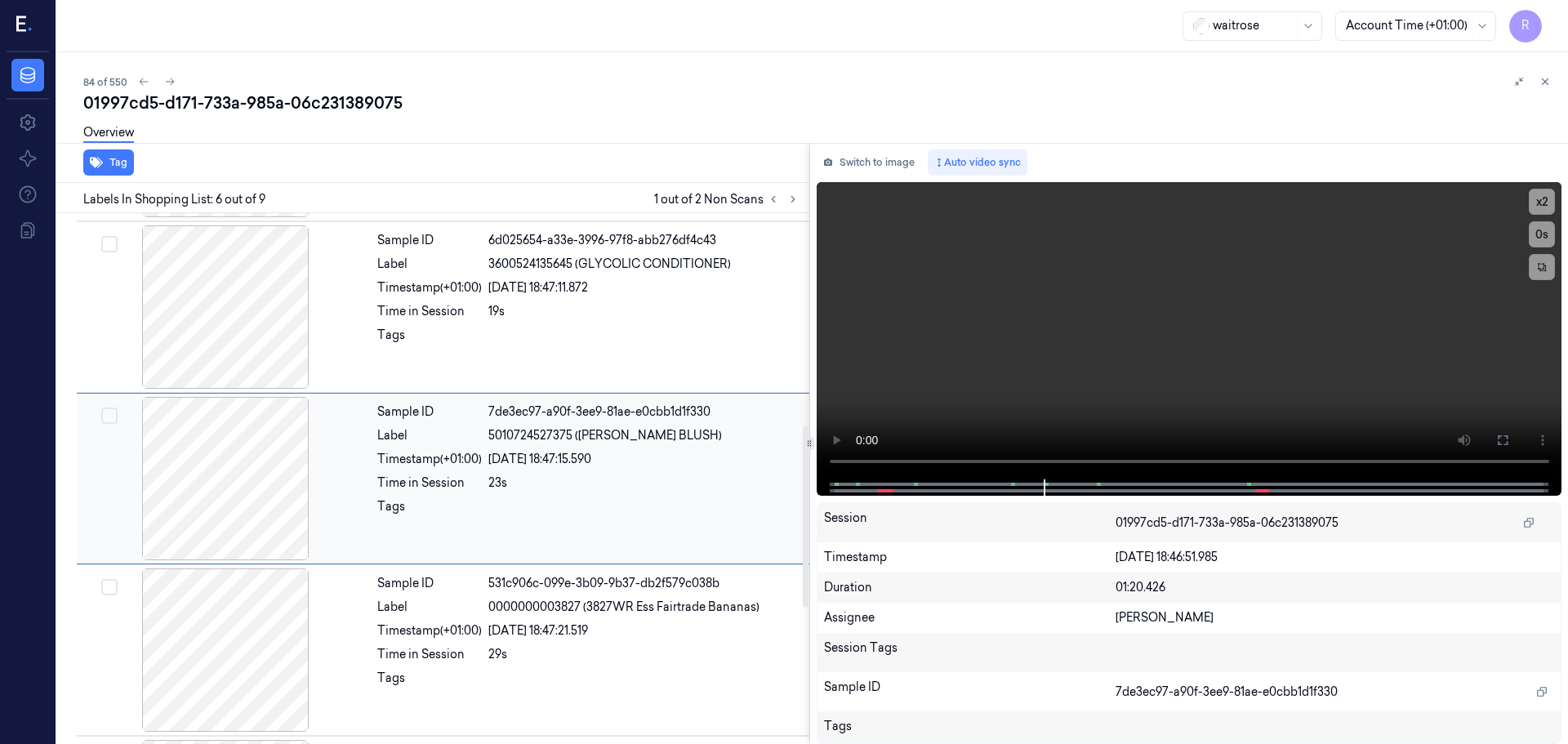
scroll to position [350, 0]
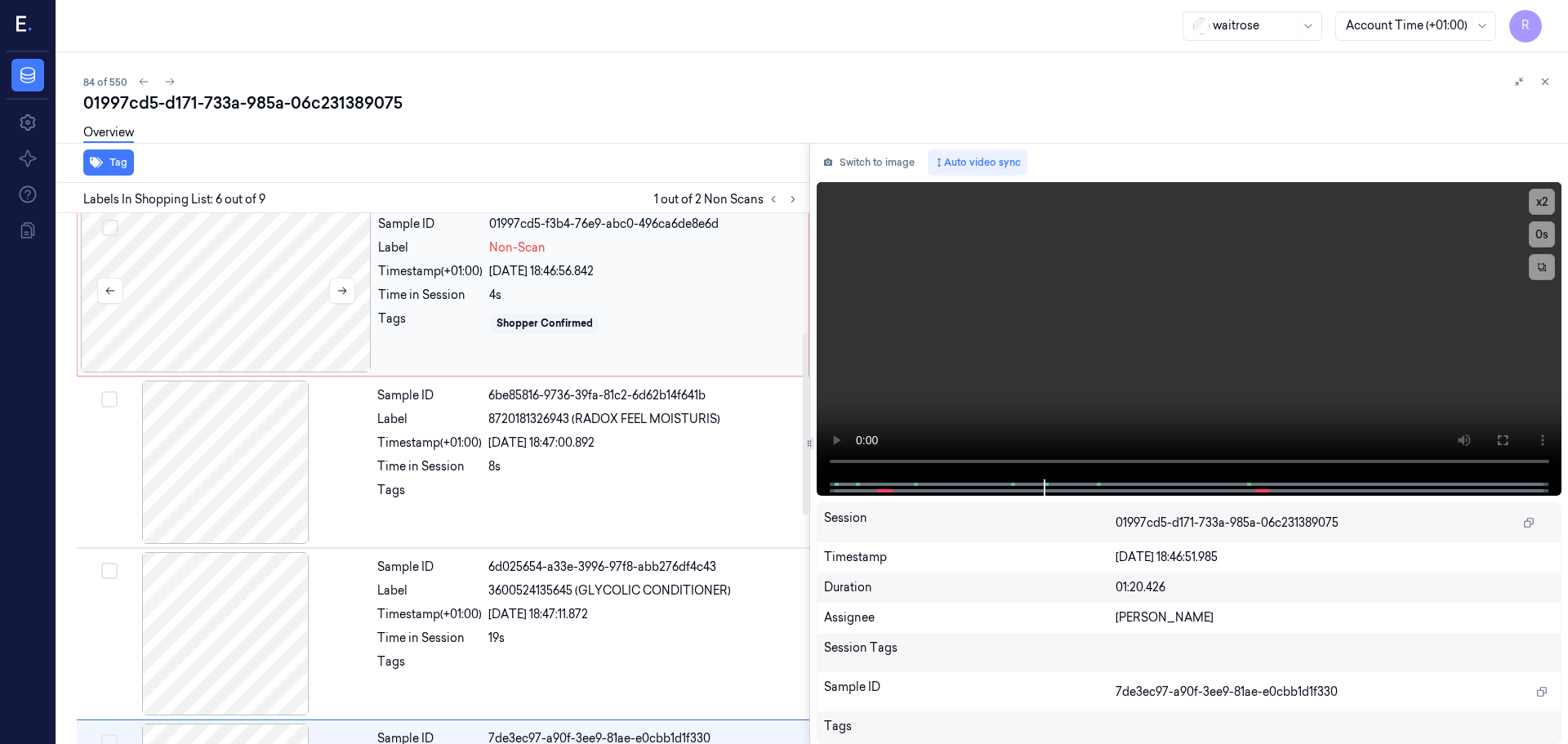
click at [270, 304] on div at bounding box center [226, 291] width 291 height 163
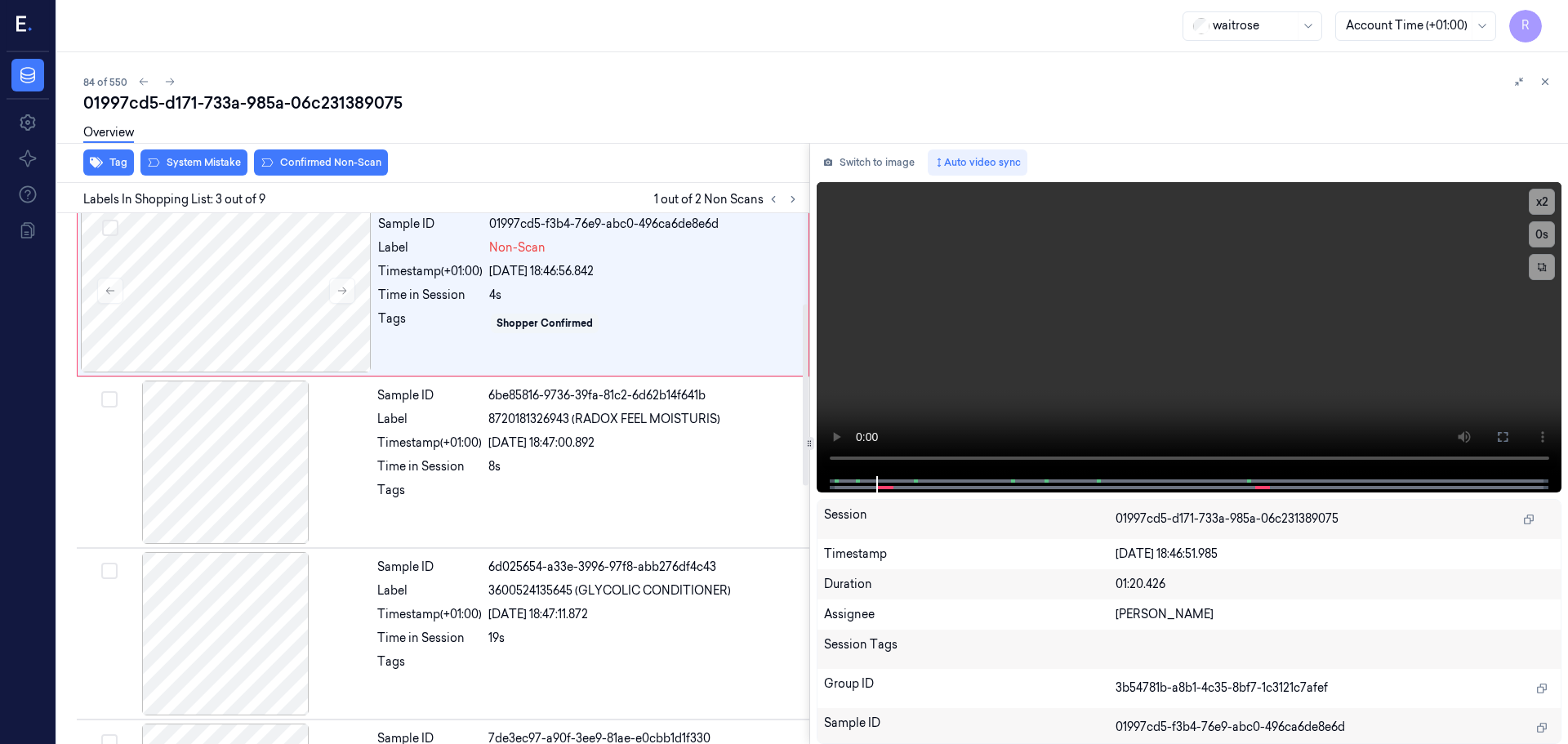
scroll to position [162, 0]
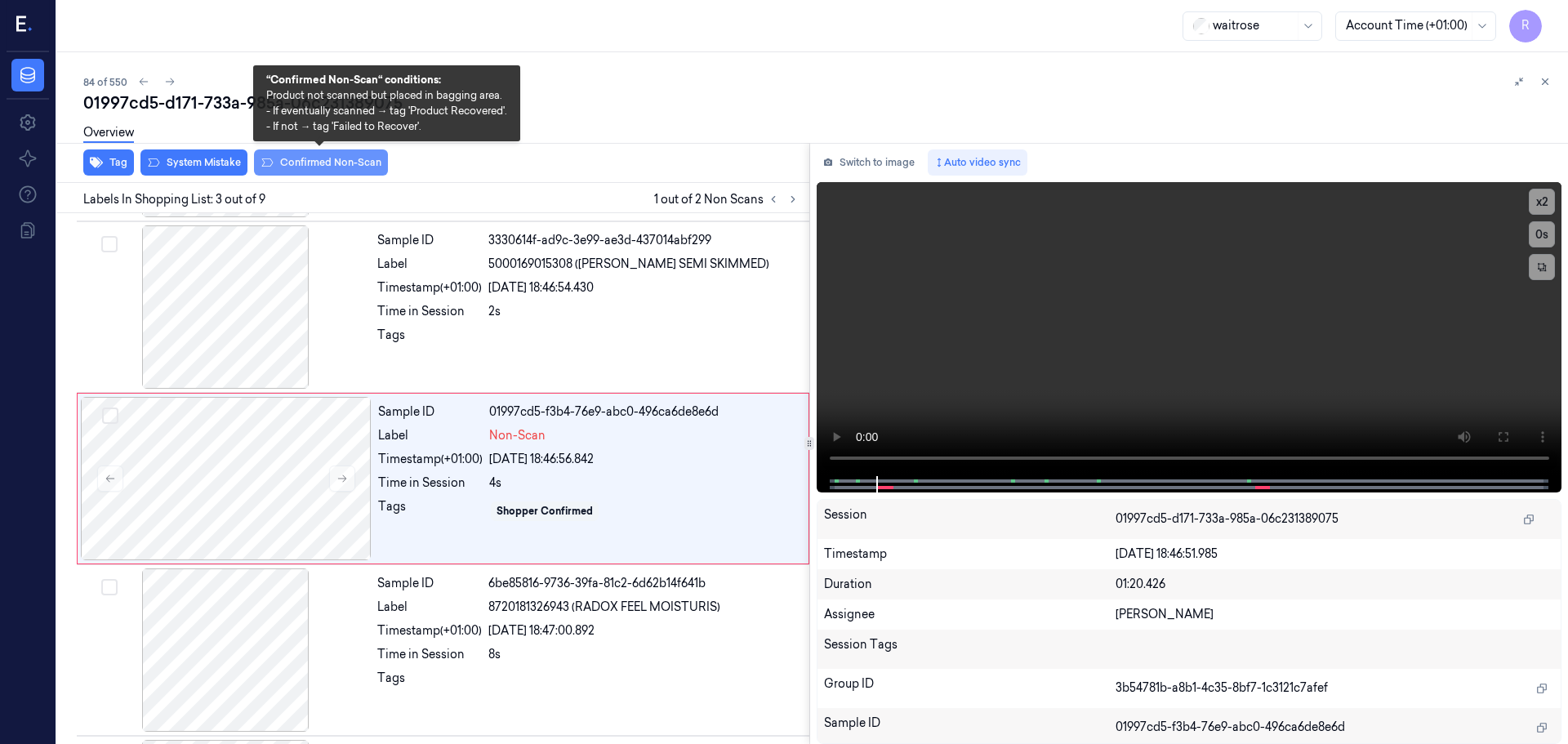
click at [317, 171] on button "Confirmed Non-Scan" at bounding box center [321, 162] width 134 height 26
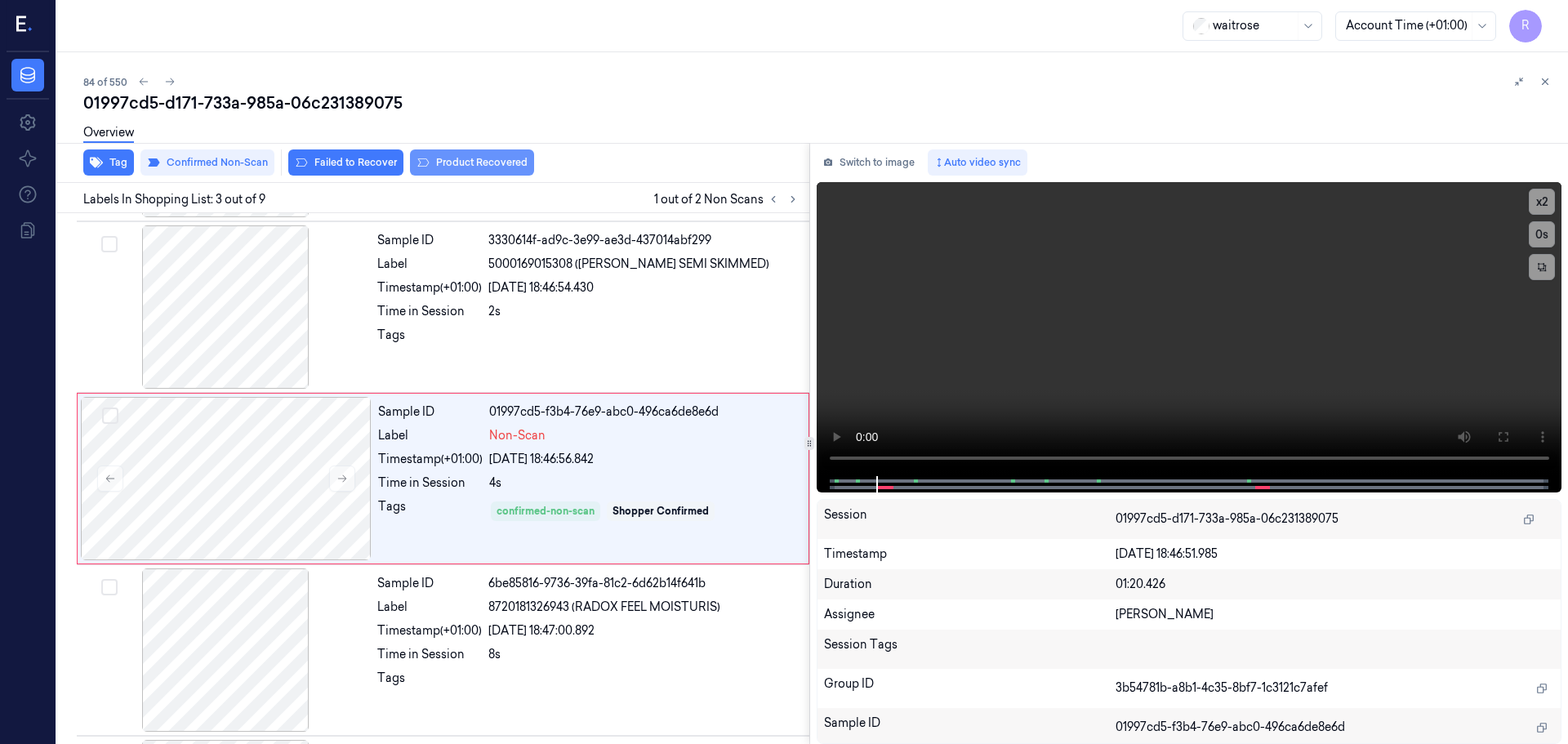
click at [455, 158] on button "Product Recovered" at bounding box center [472, 162] width 124 height 26
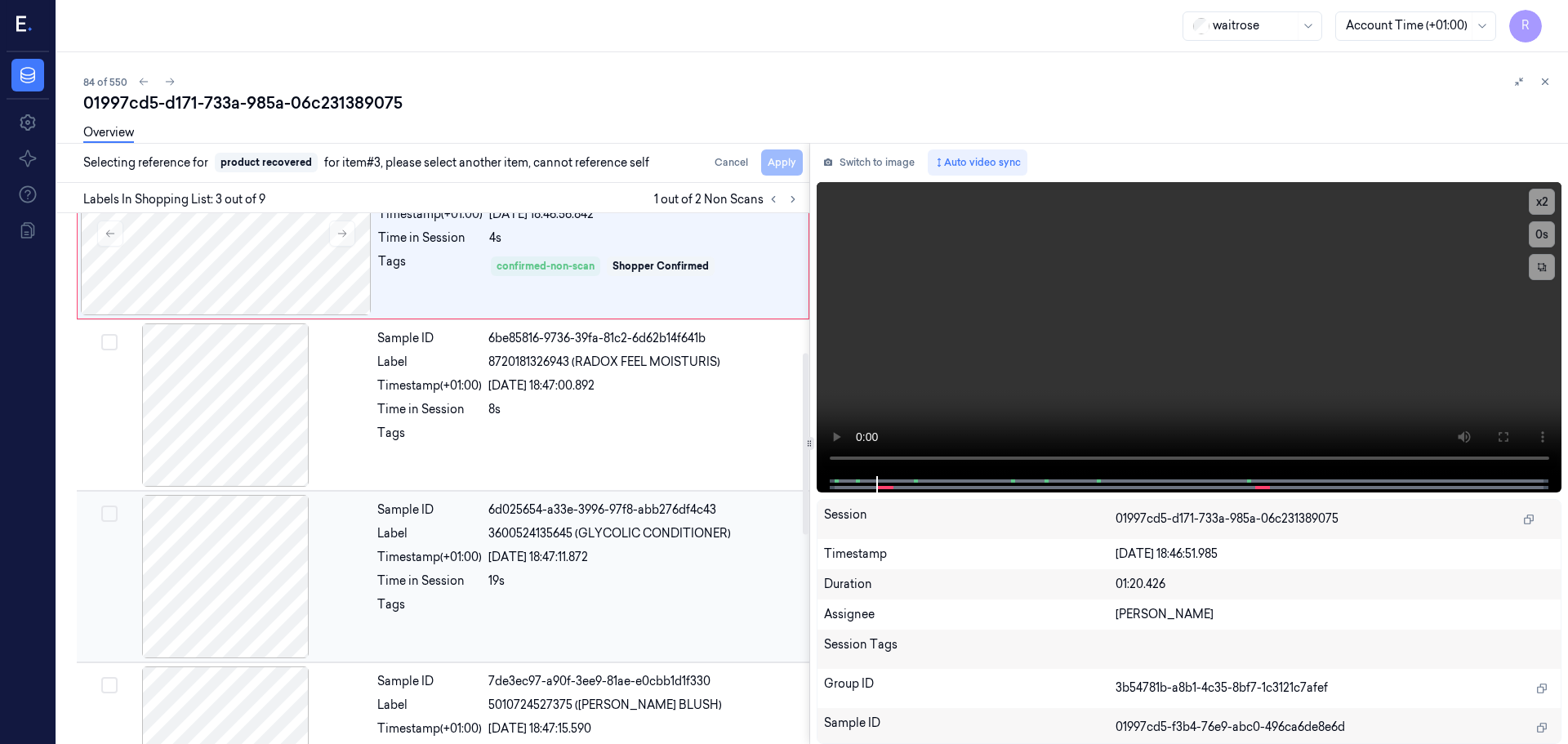
click at [366, 551] on div at bounding box center [225, 576] width 291 height 163
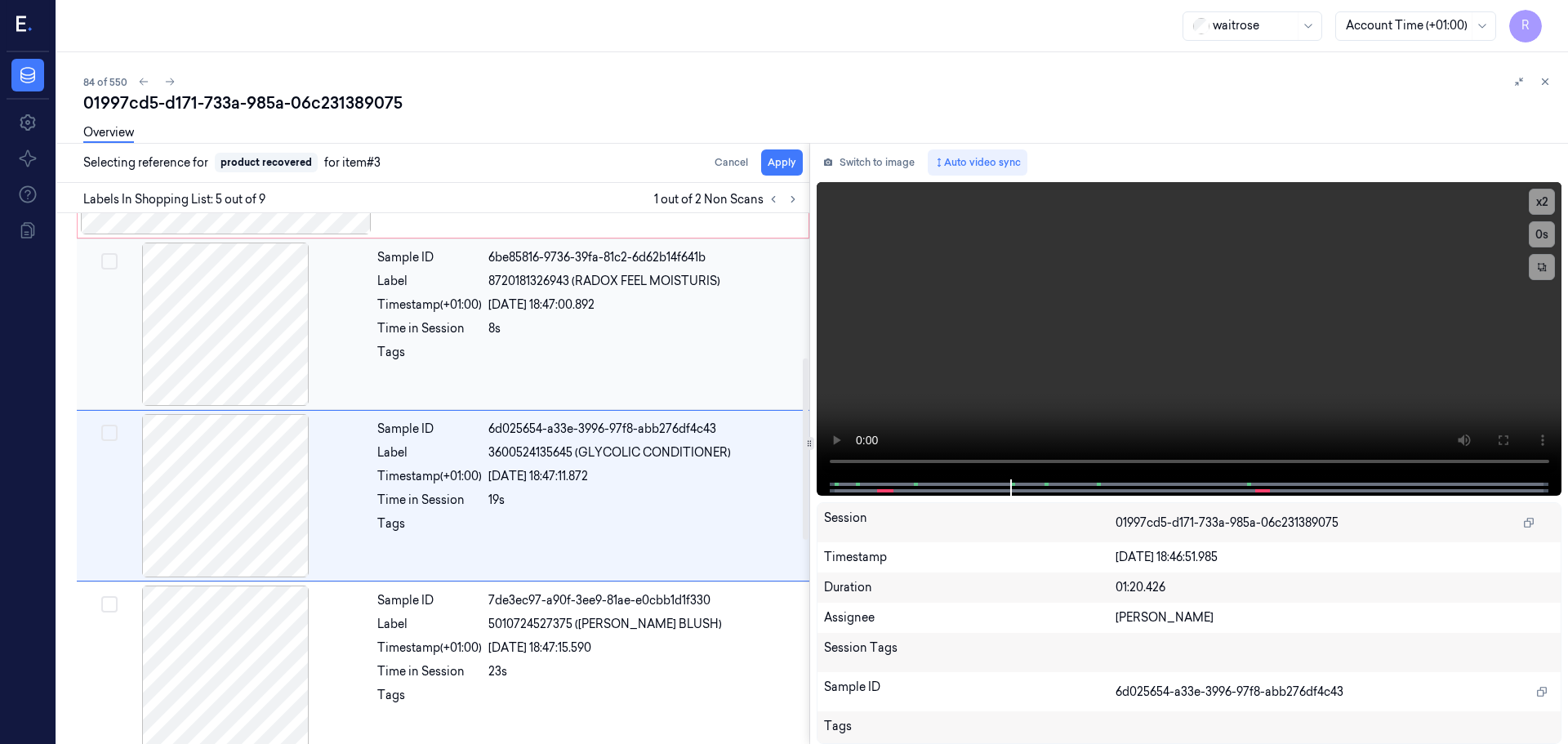
scroll to position [506, 0]
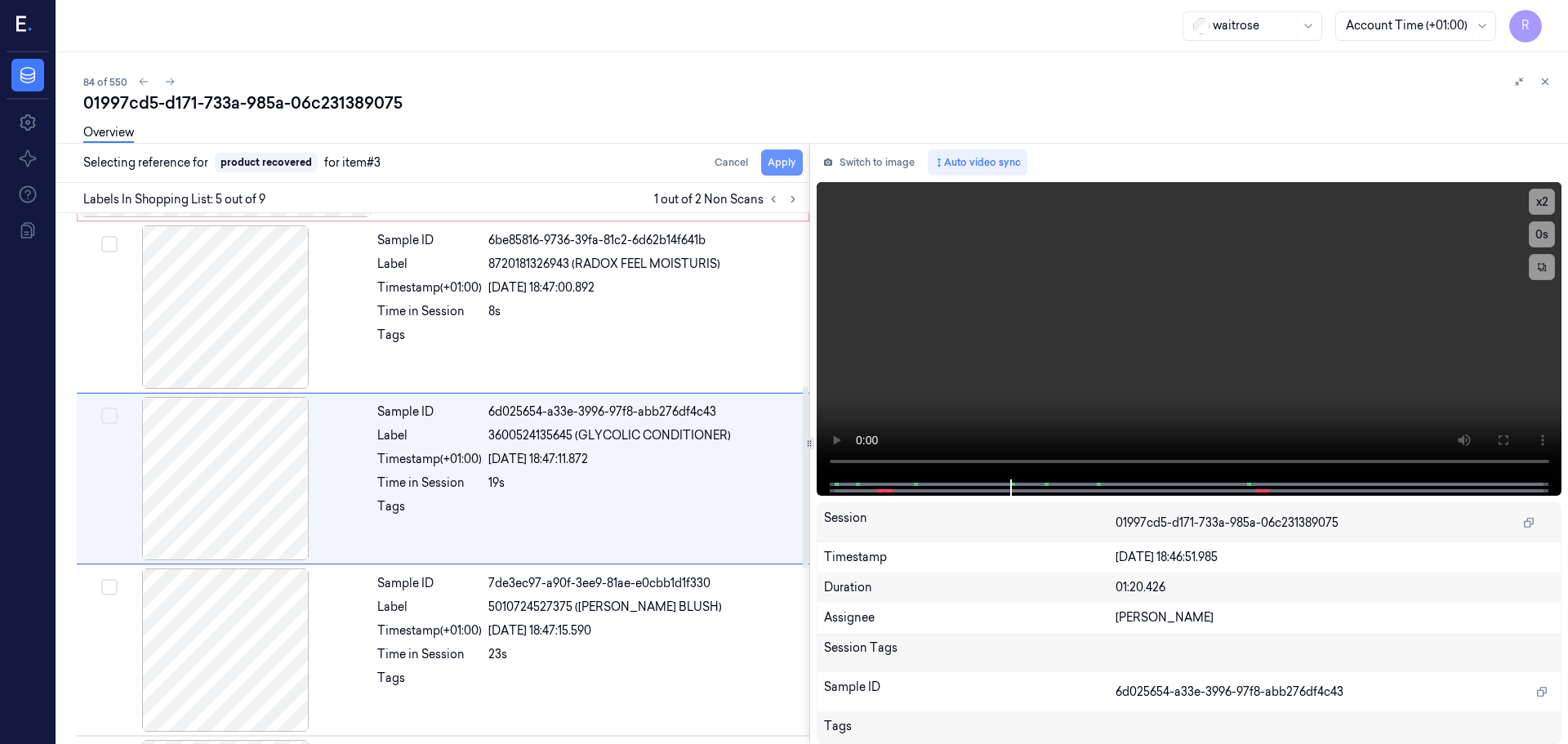
click at [776, 170] on button "Apply" at bounding box center [782, 162] width 42 height 26
click at [791, 198] on icon at bounding box center [792, 199] width 11 height 11
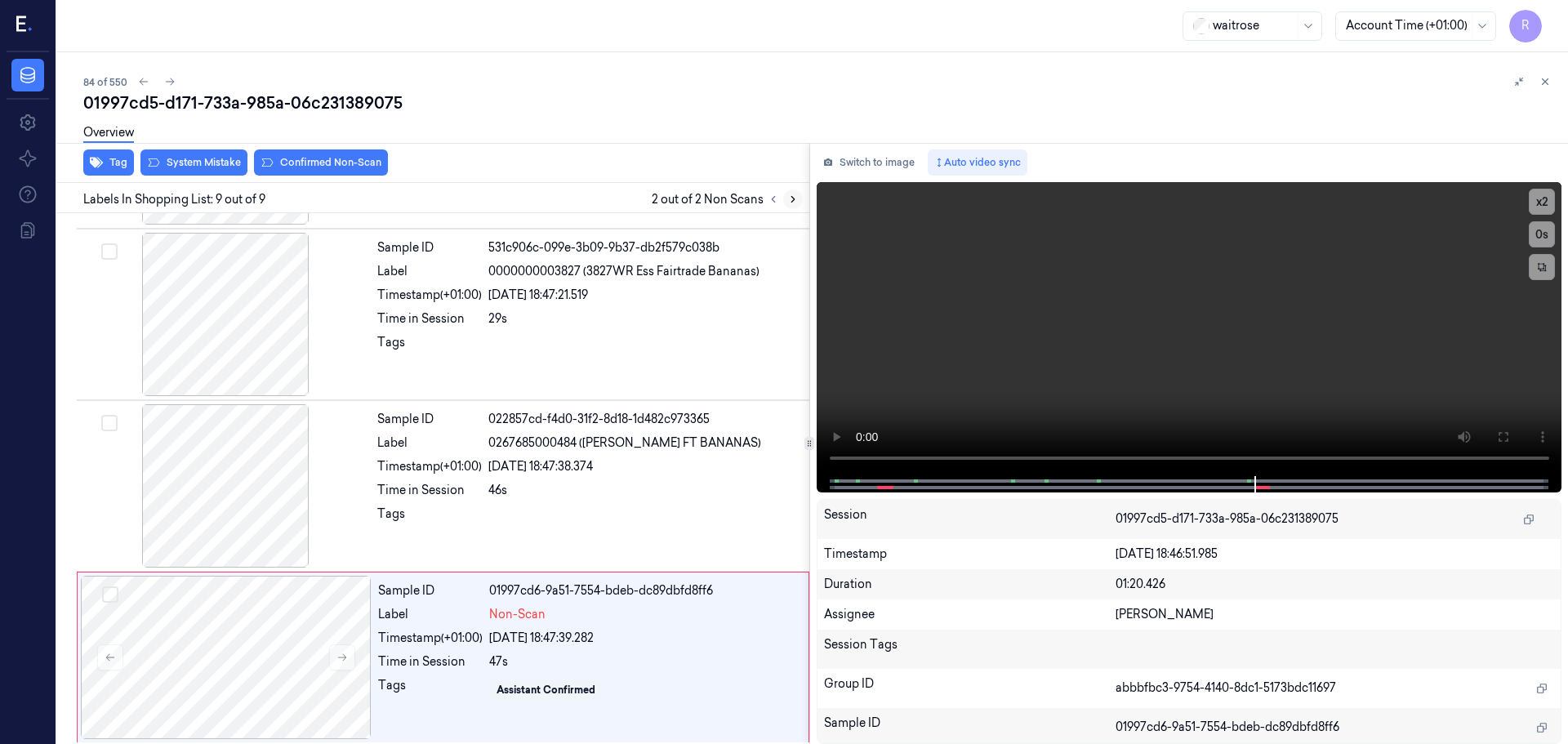
scroll to position [1018, 0]
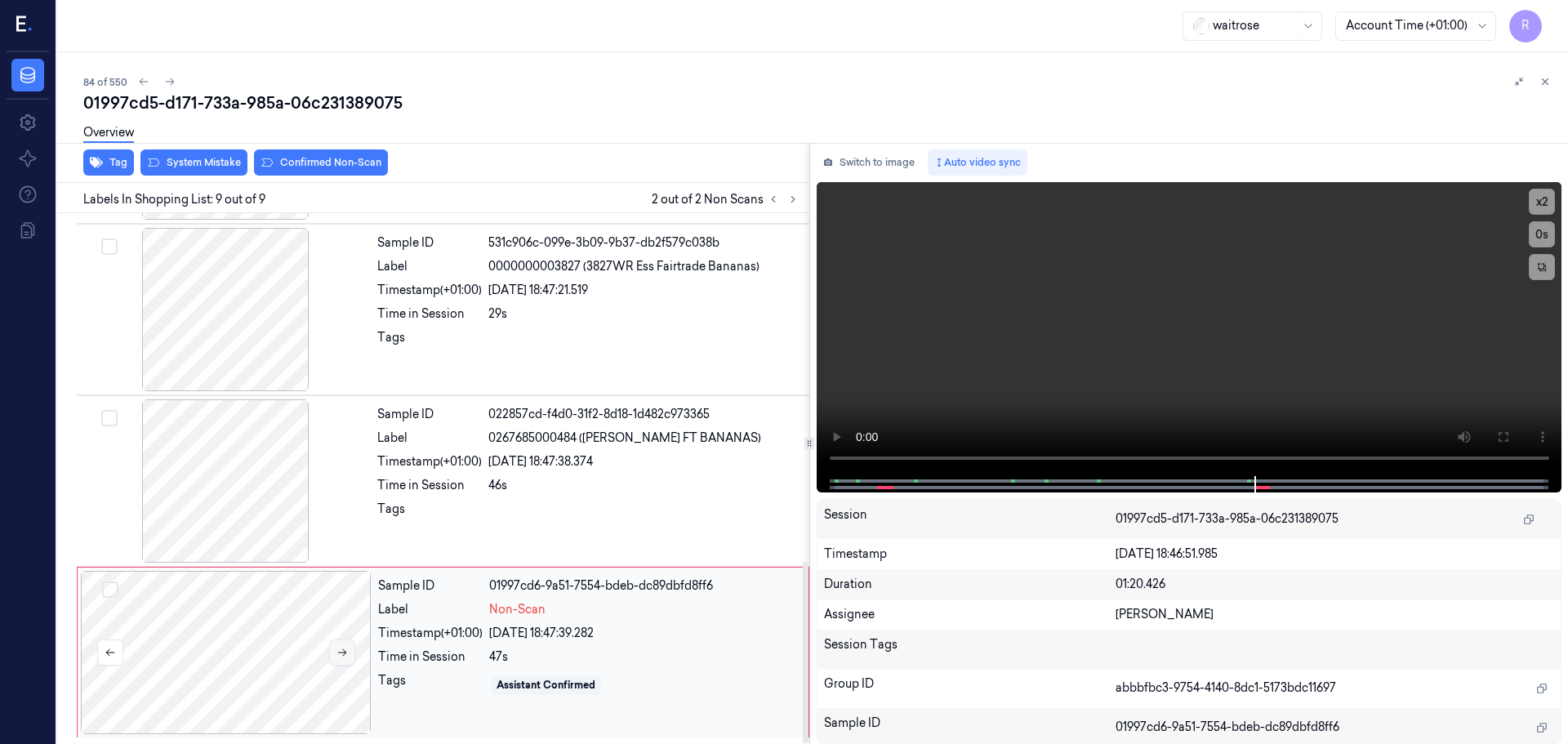
click at [342, 655] on icon at bounding box center [342, 652] width 11 height 11
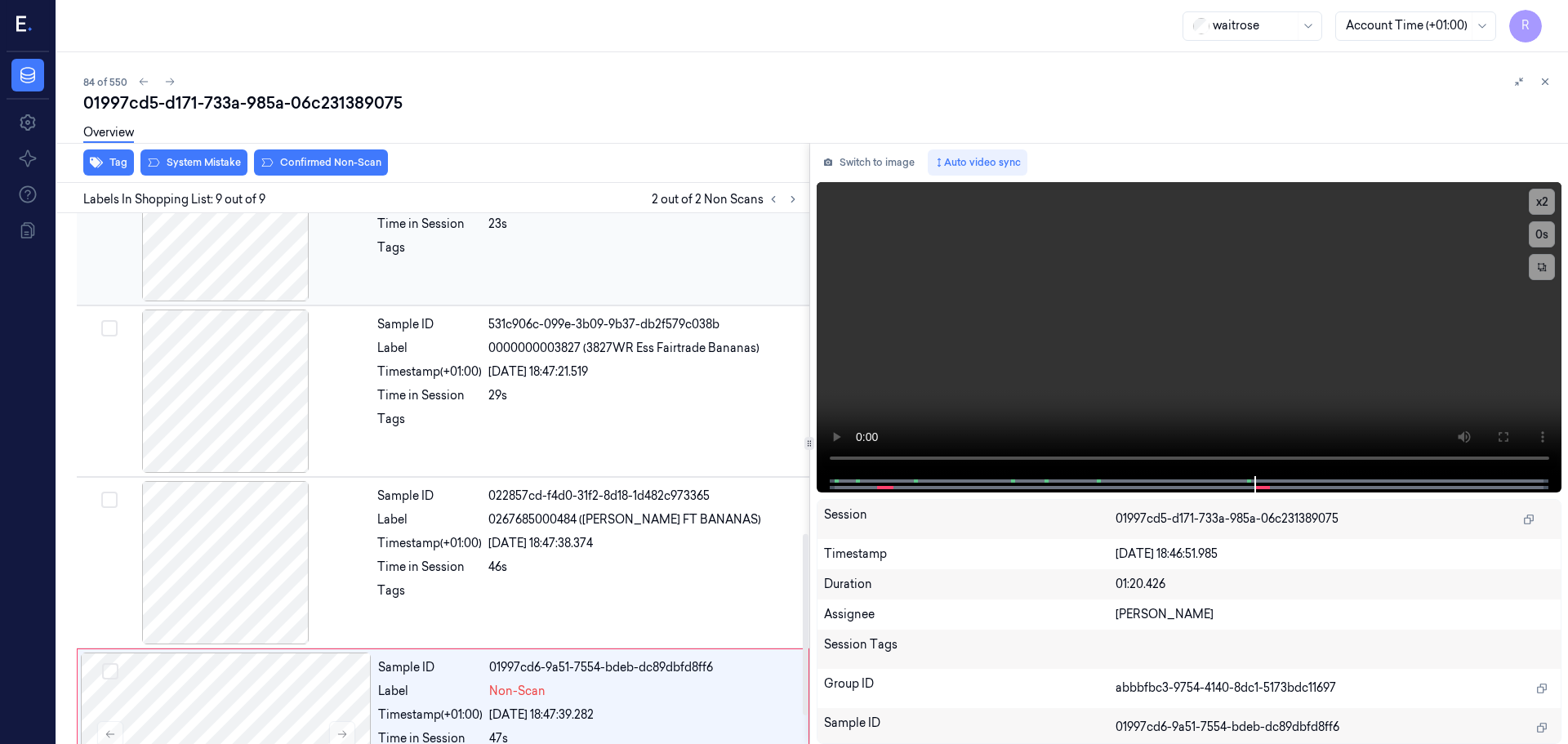
click at [236, 279] on div at bounding box center [225, 219] width 291 height 163
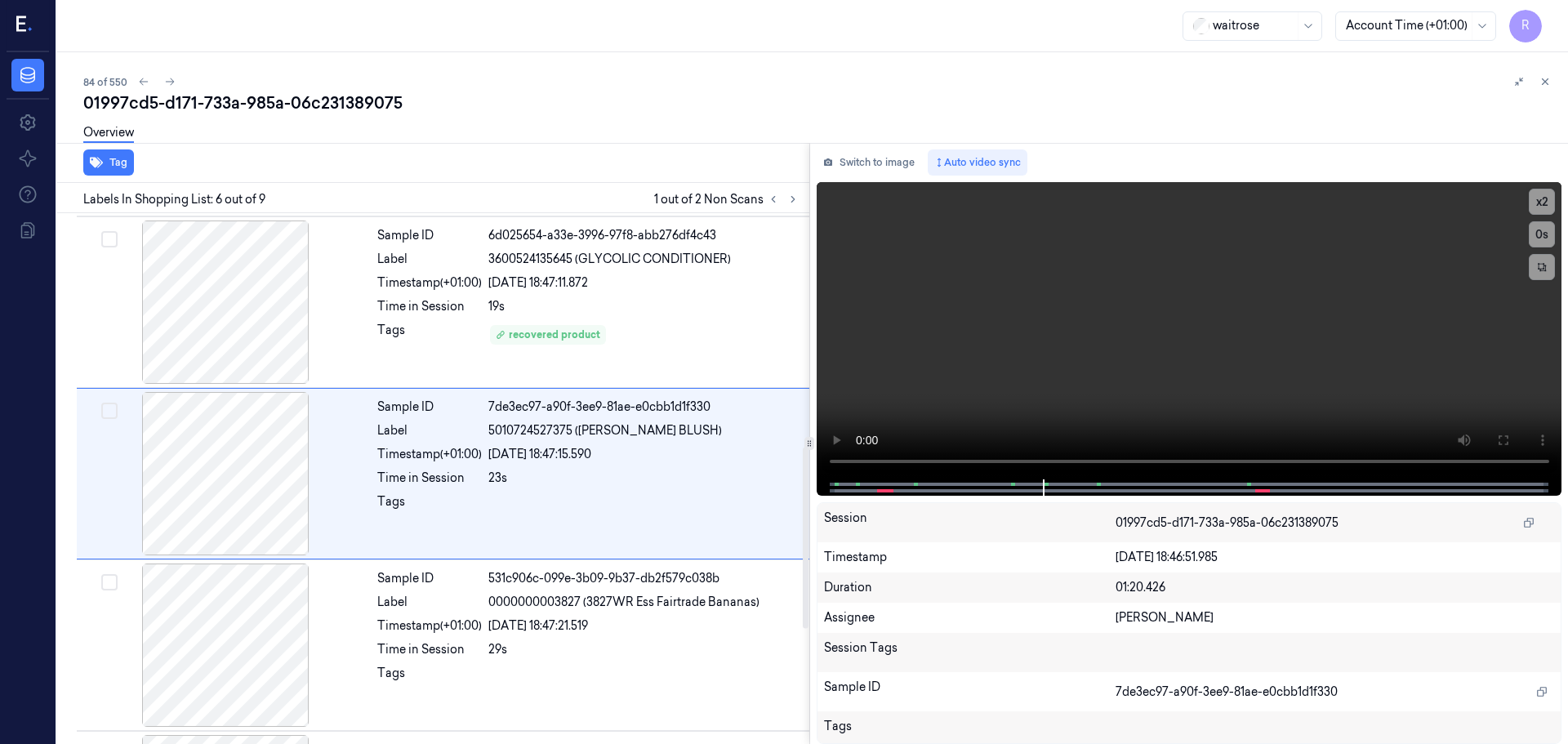
scroll to position [678, 0]
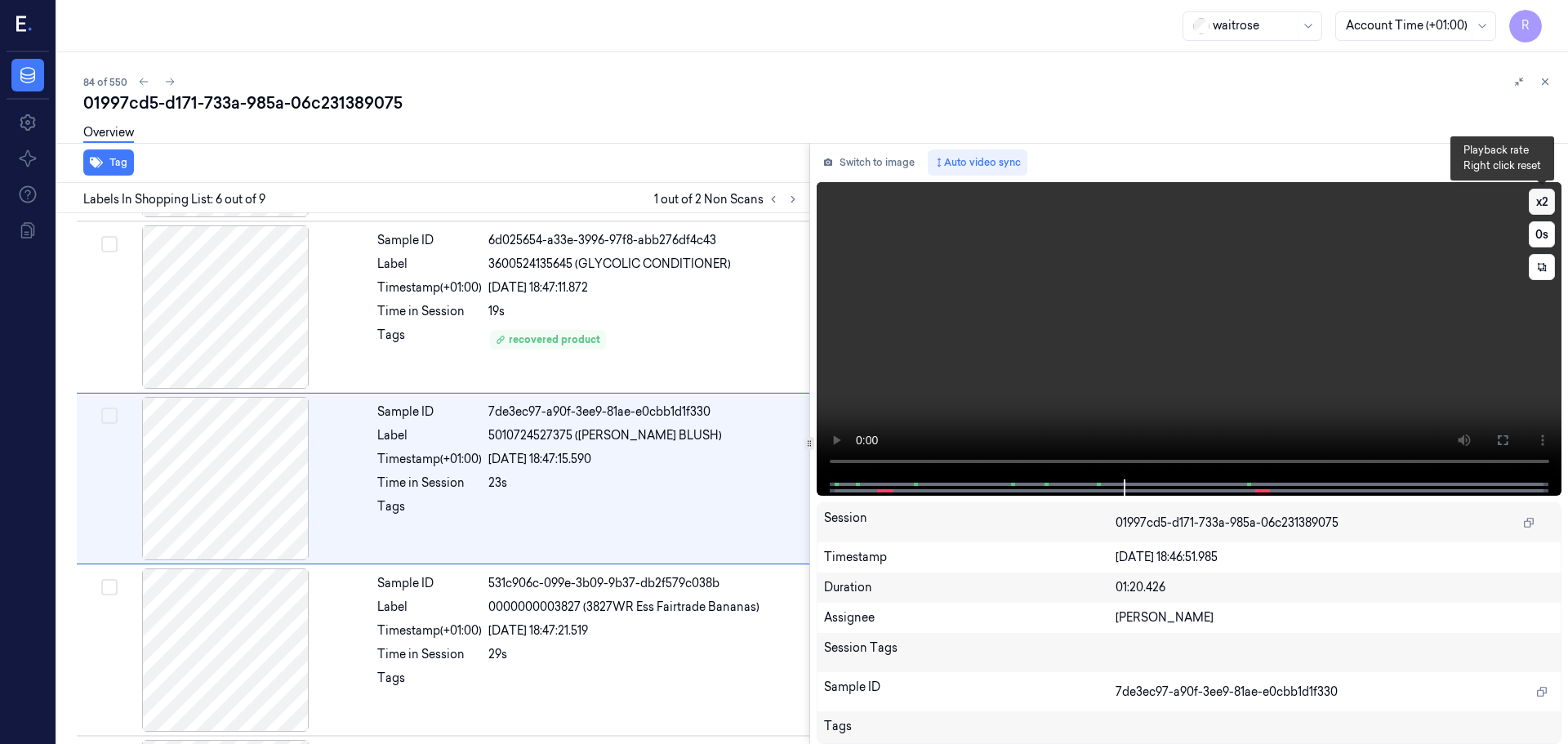
click at [1543, 197] on button "x 2" at bounding box center [1542, 202] width 26 height 26
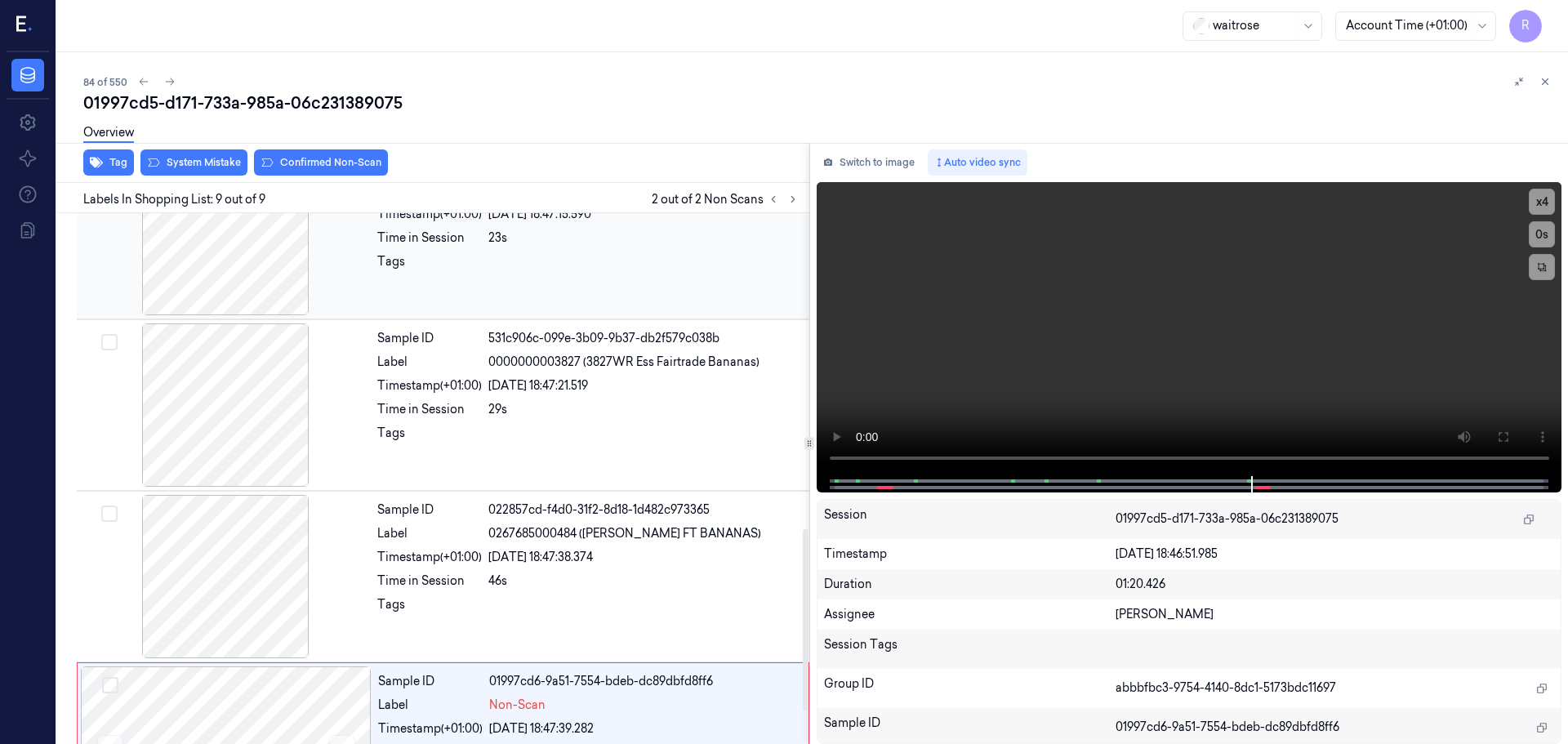
scroll to position [1018, 0]
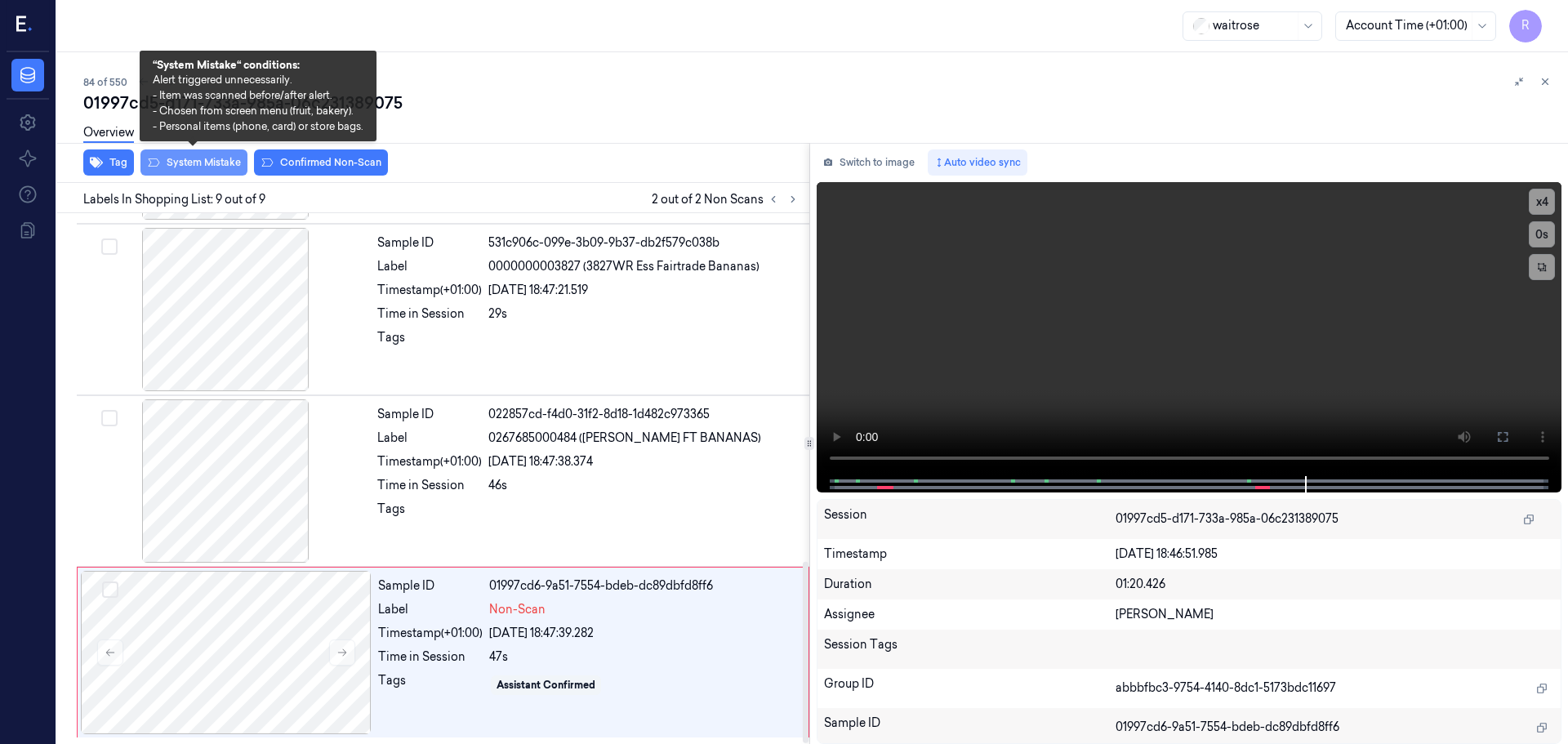
click at [208, 158] on button "System Mistake" at bounding box center [194, 162] width 107 height 26
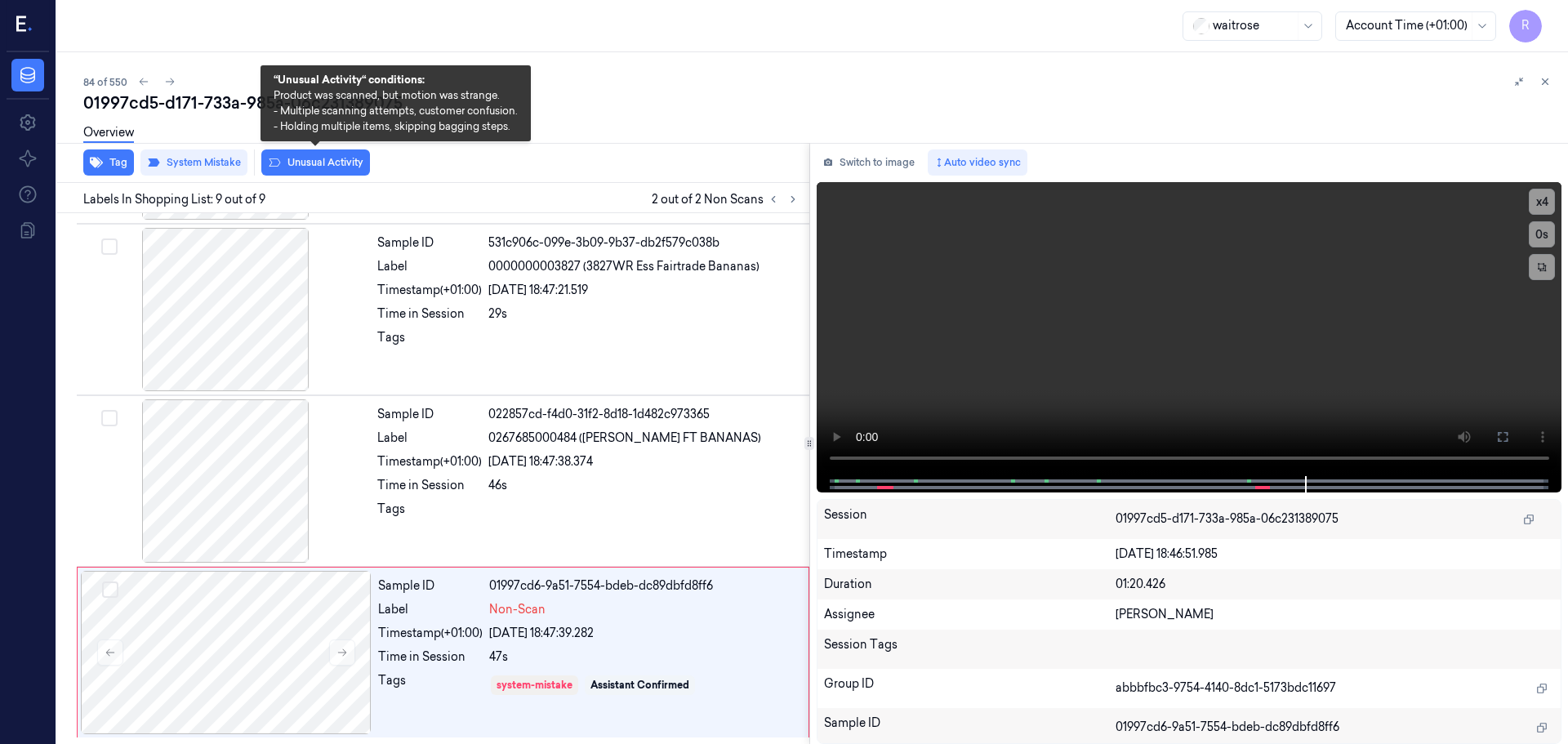
click at [293, 164] on button "Unusual Activity" at bounding box center [315, 162] width 109 height 26
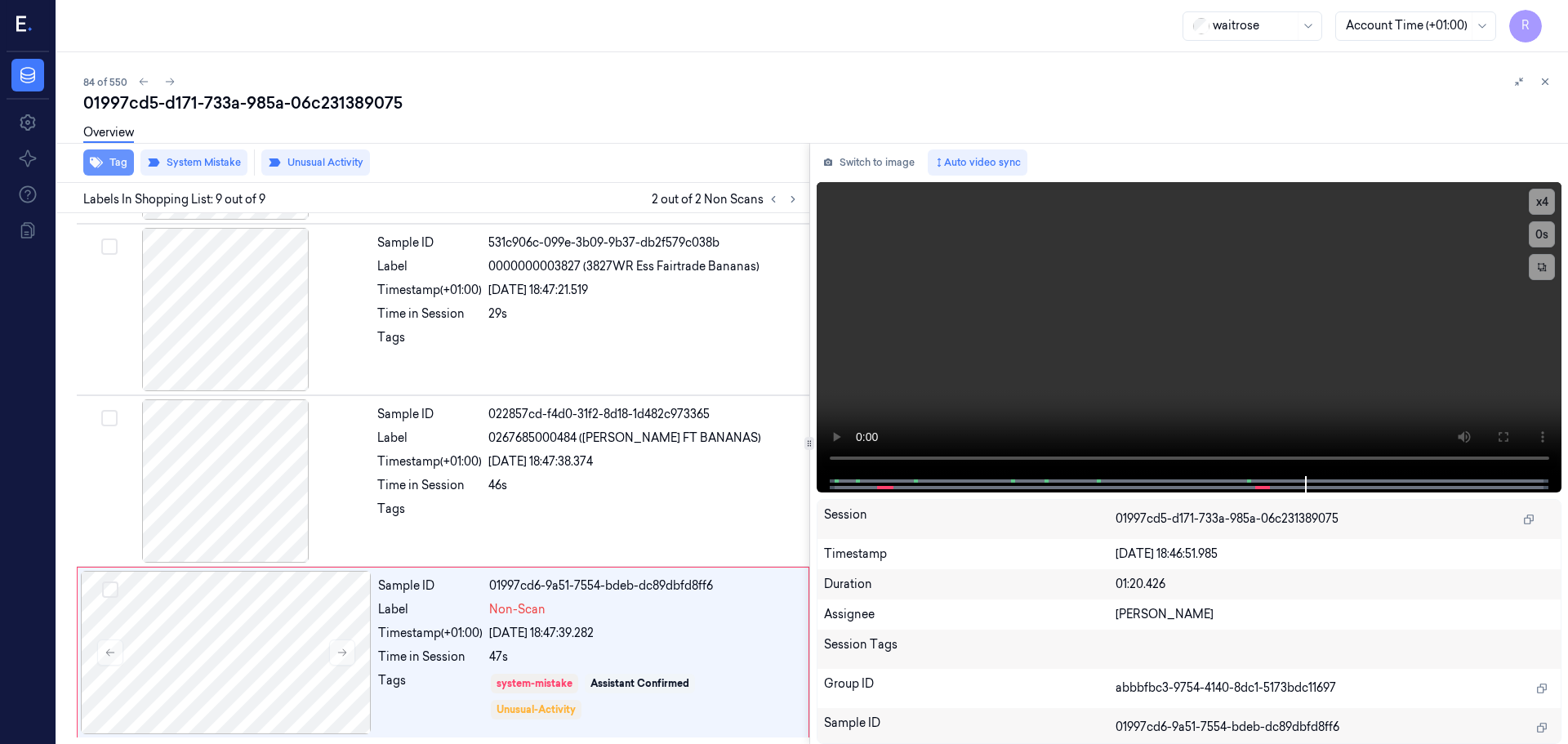
click at [108, 162] on button "Tag" at bounding box center [109, 162] width 51 height 26
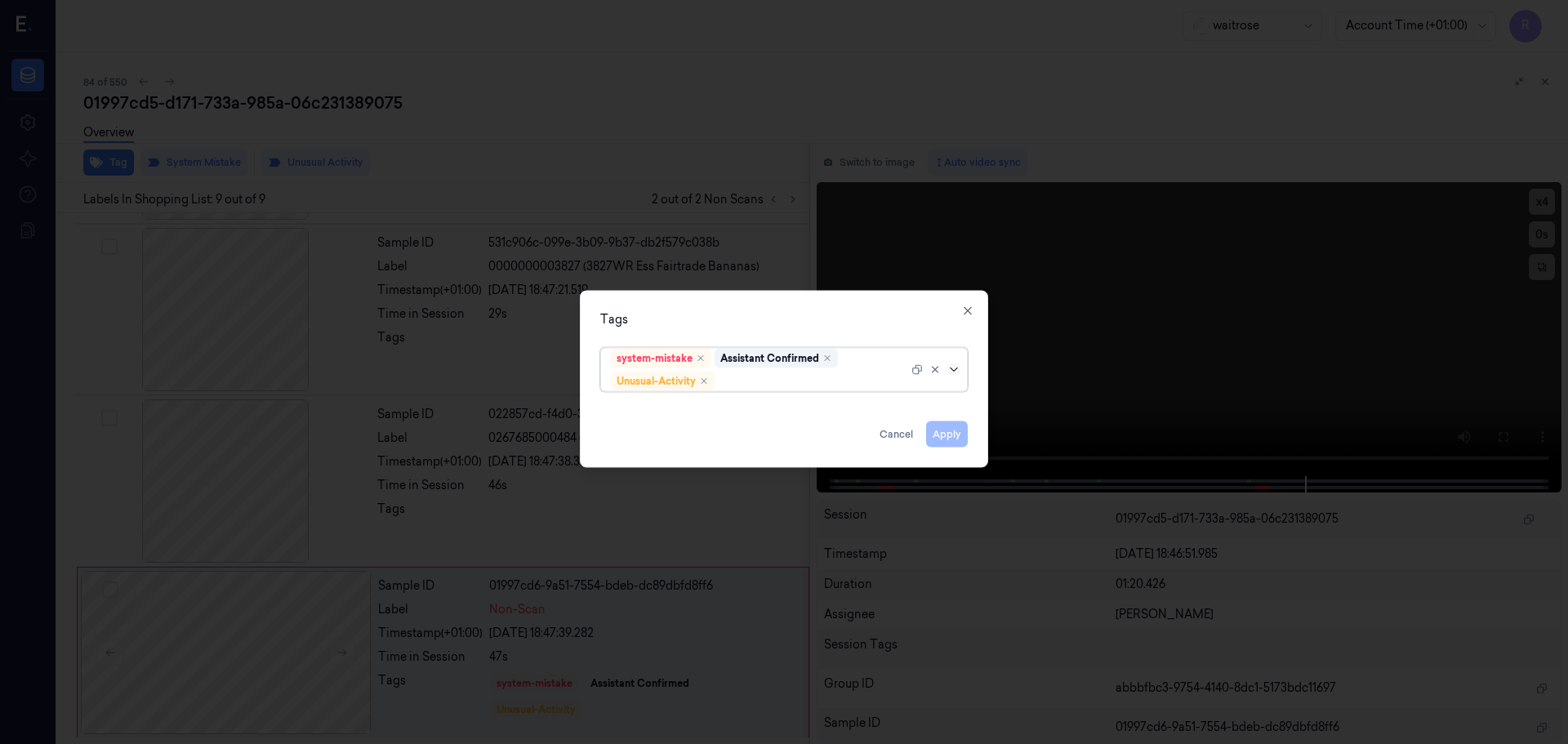
click at [953, 374] on div at bounding box center [955, 369] width 16 height 13
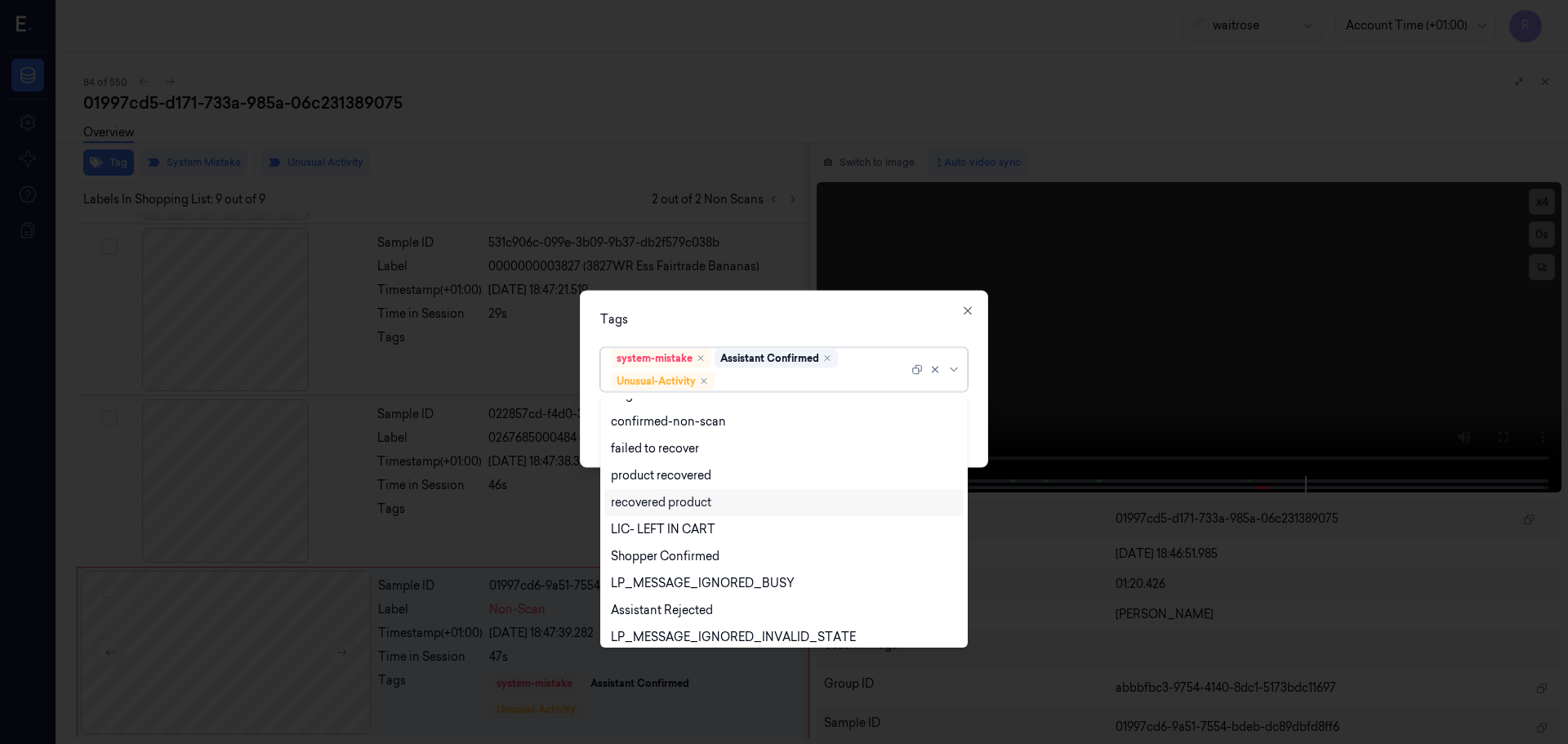
scroll to position [213, 0]
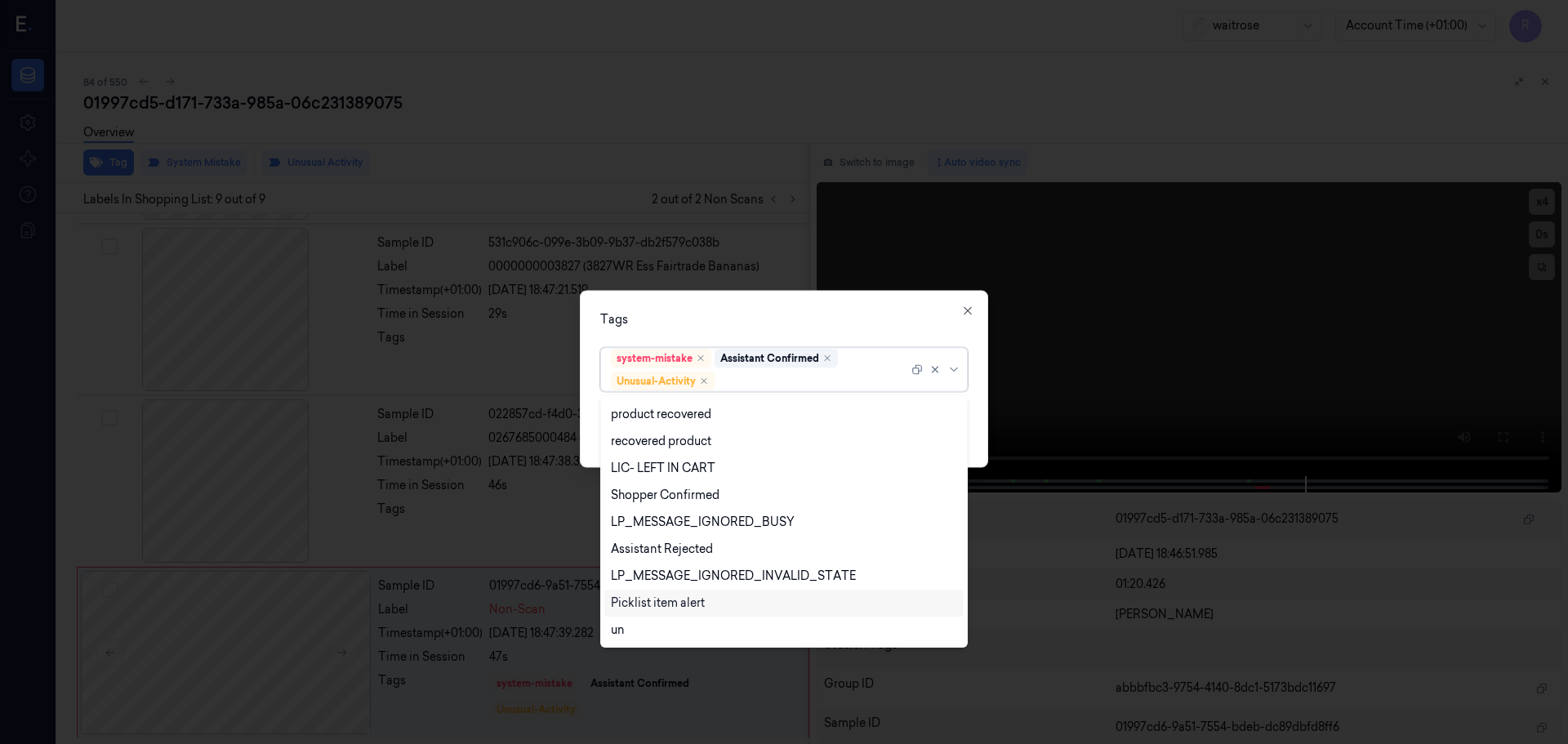
click at [666, 595] on div "Picklist item alert" at bounding box center [658, 604] width 94 height 17
click at [726, 321] on div "Tags" at bounding box center [784, 319] width 367 height 17
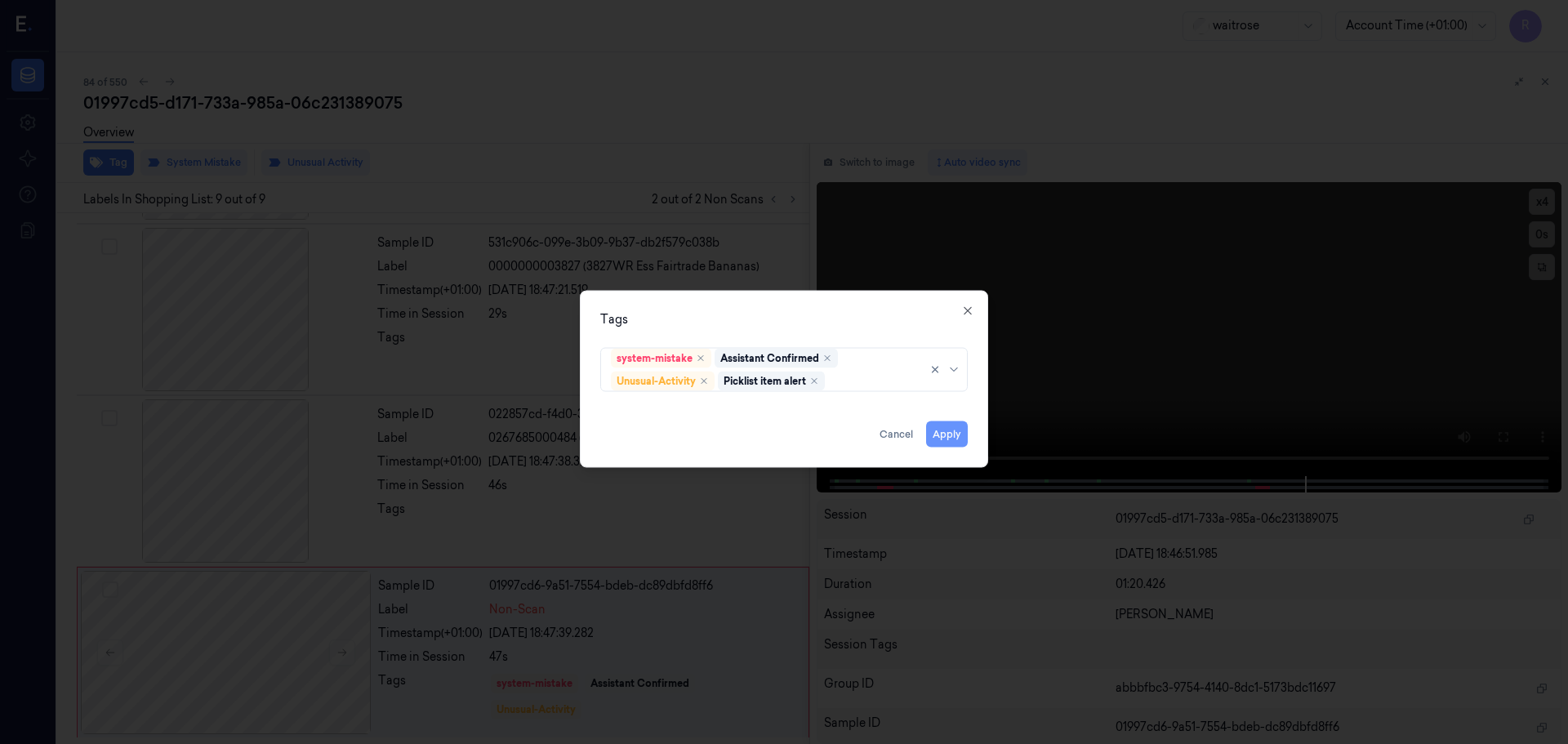
click at [952, 445] on button "Apply" at bounding box center [947, 434] width 42 height 26
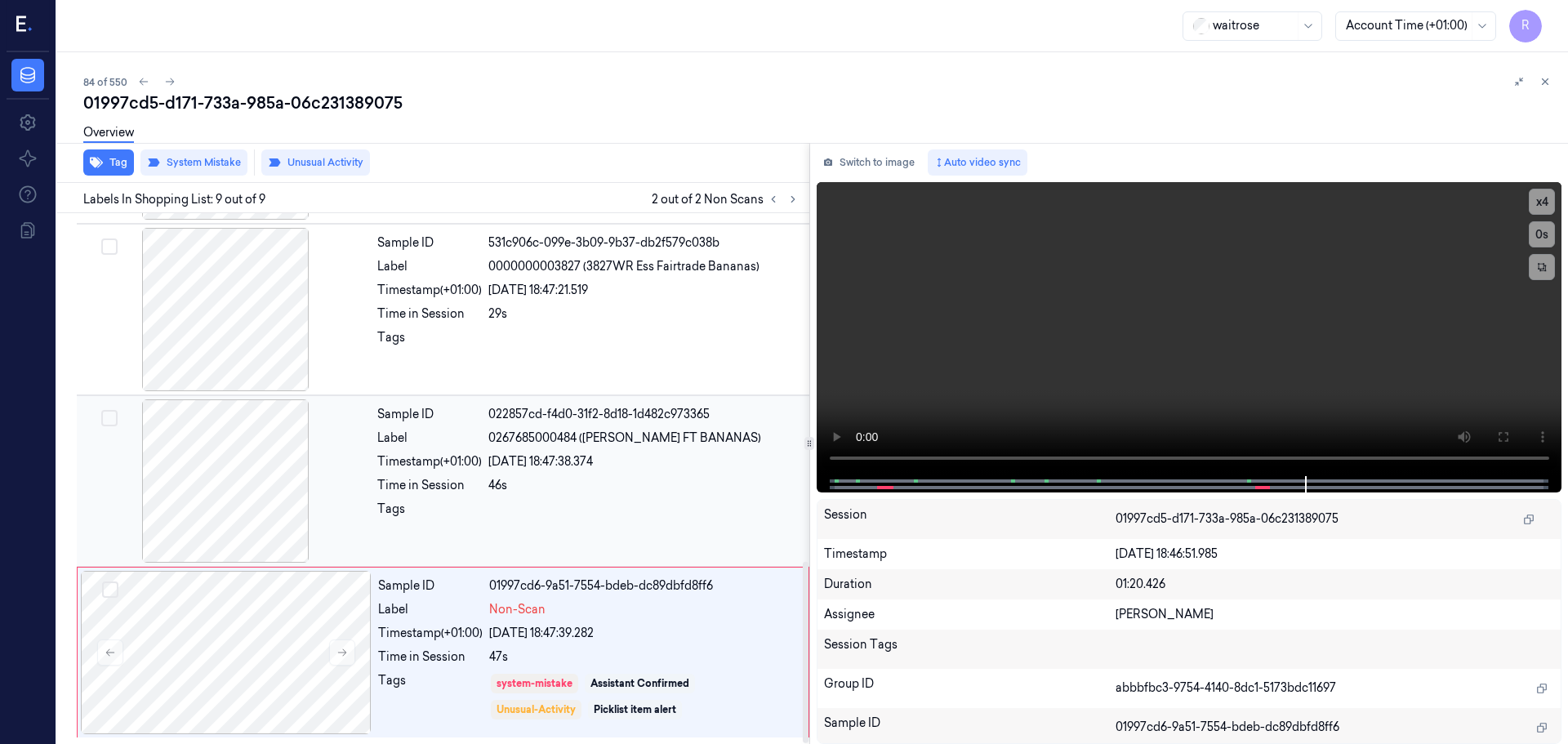
click at [644, 499] on div "Sample ID 022857cd-f4d0-31f2-8d18-1d482c973365 Label 0267685000484 (WR ESS FT B…" at bounding box center [588, 481] width 435 height 163
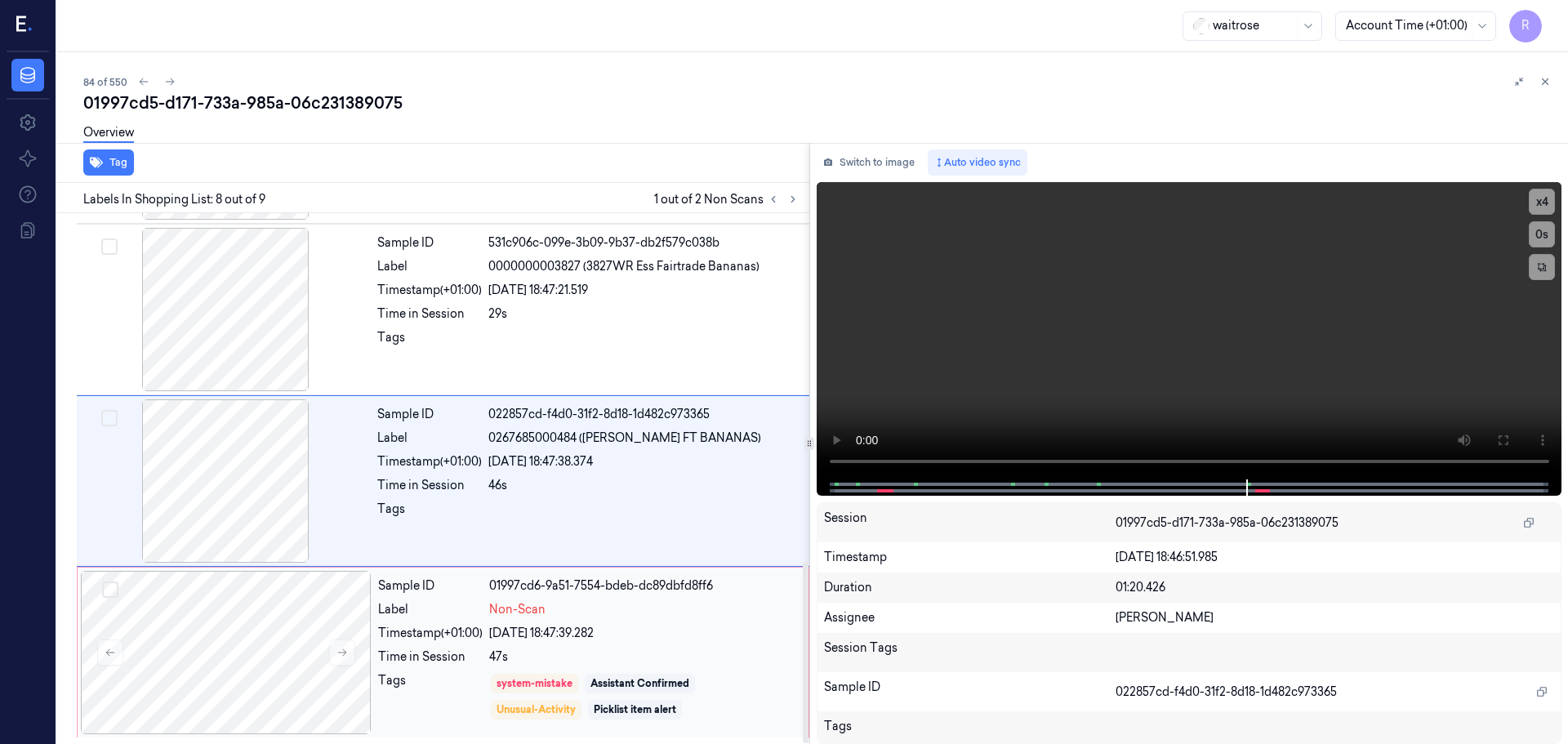
click at [618, 637] on div "24/09/2025 18:47:39.282" at bounding box center [644, 633] width 309 height 17
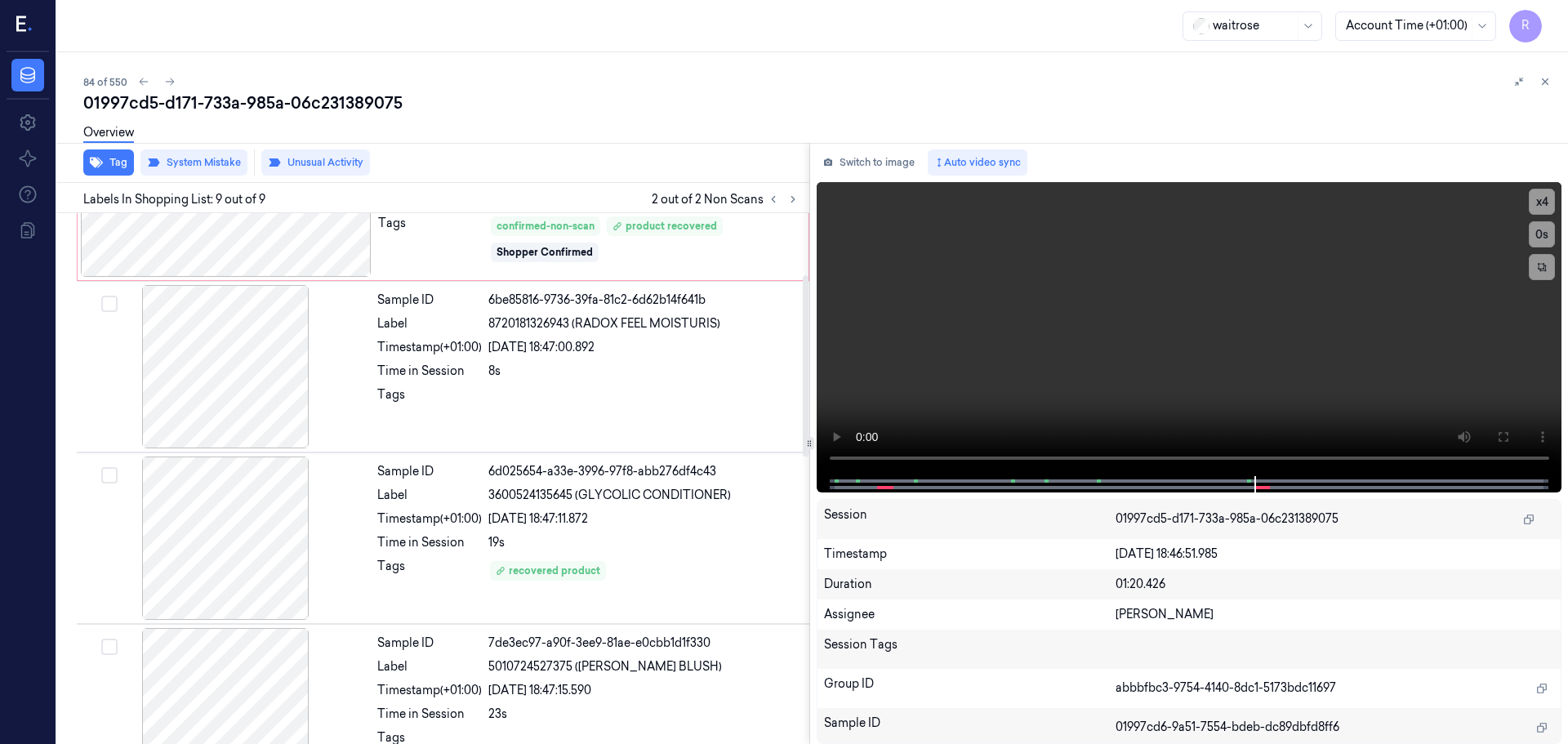
scroll to position [0, 0]
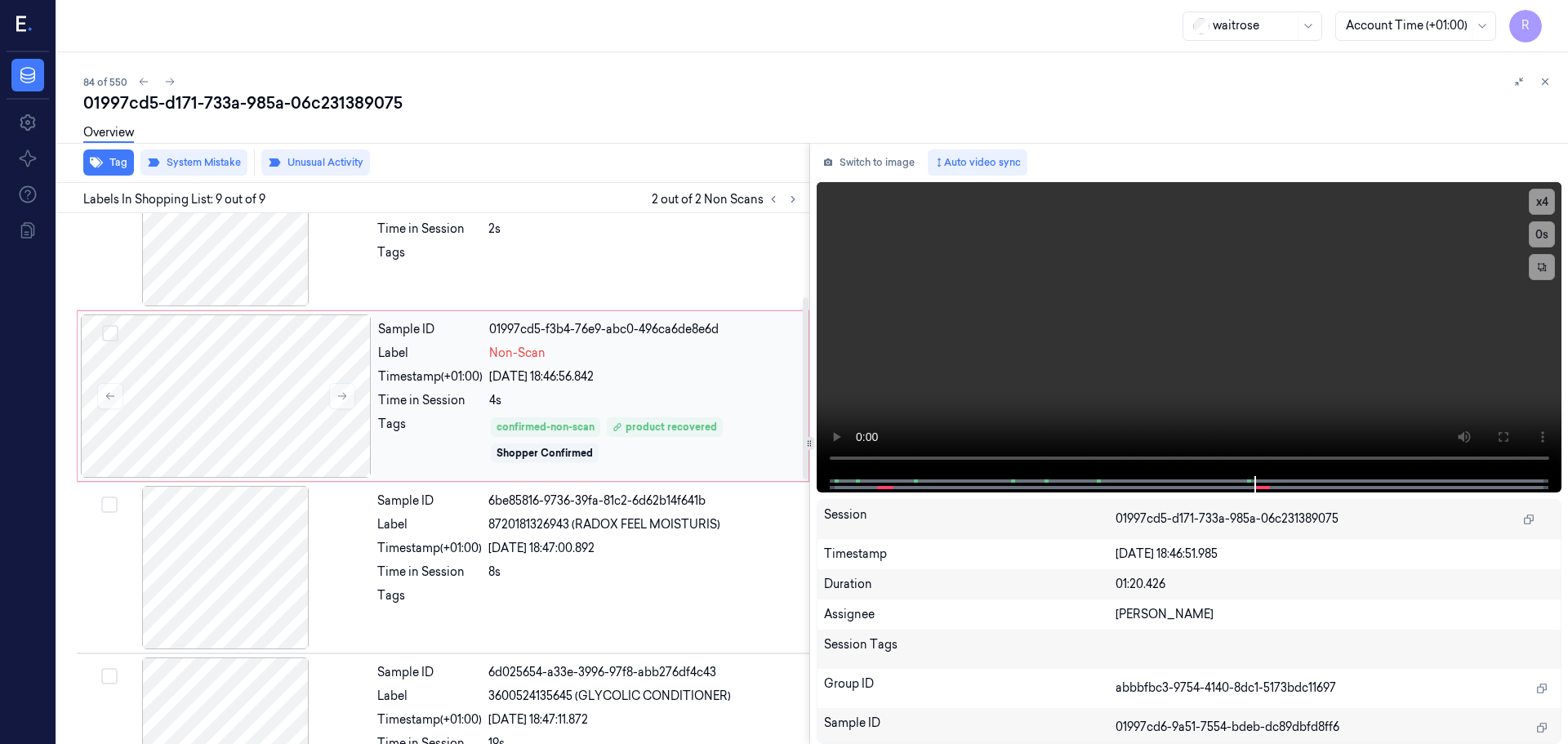
click at [596, 391] on div "Sample ID 01997cd5-f3b4-76e9-abc0-496ca6de8e6d Label Non-Scan Timestamp (+01:00…" at bounding box center [588, 396] width 433 height 163
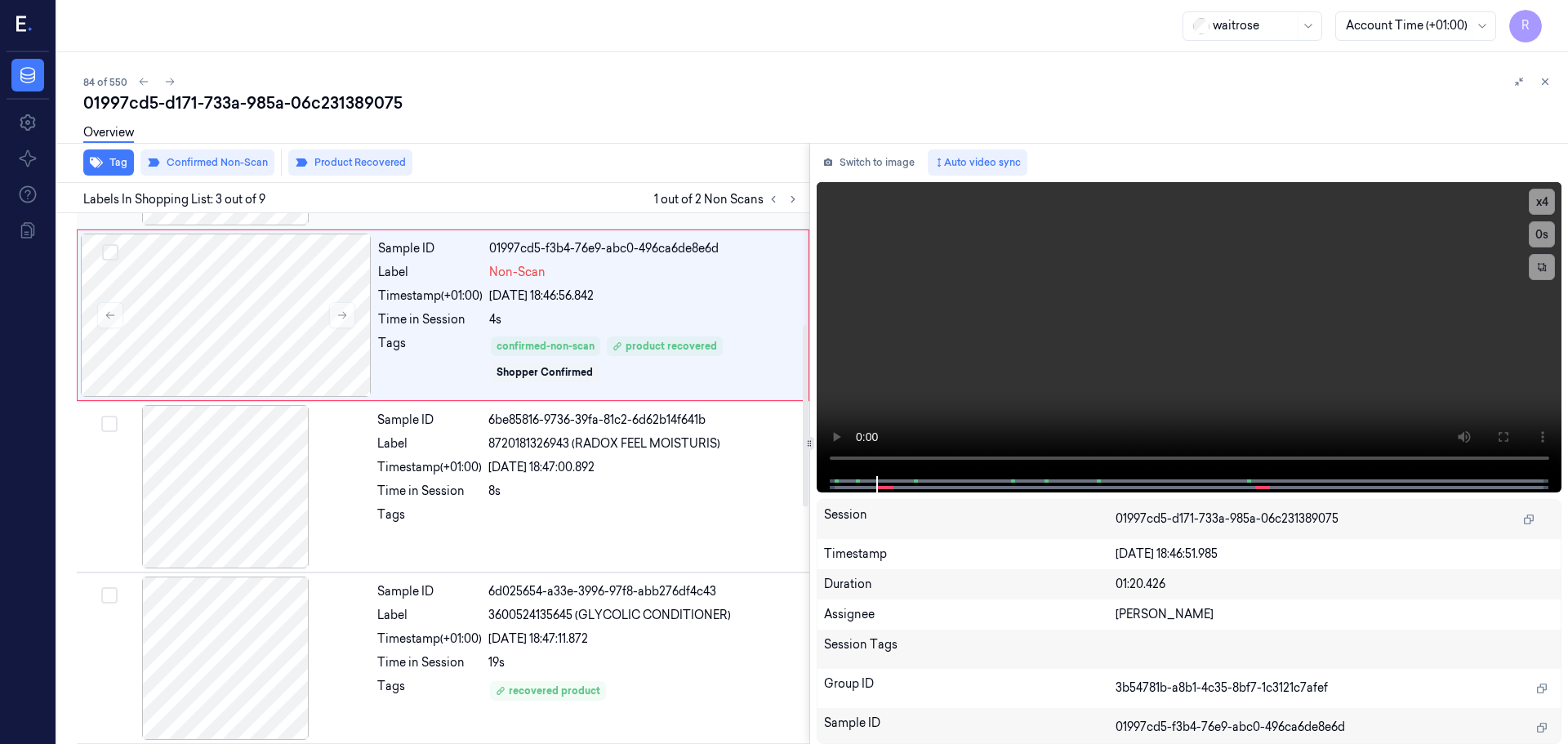
scroll to position [162, 0]
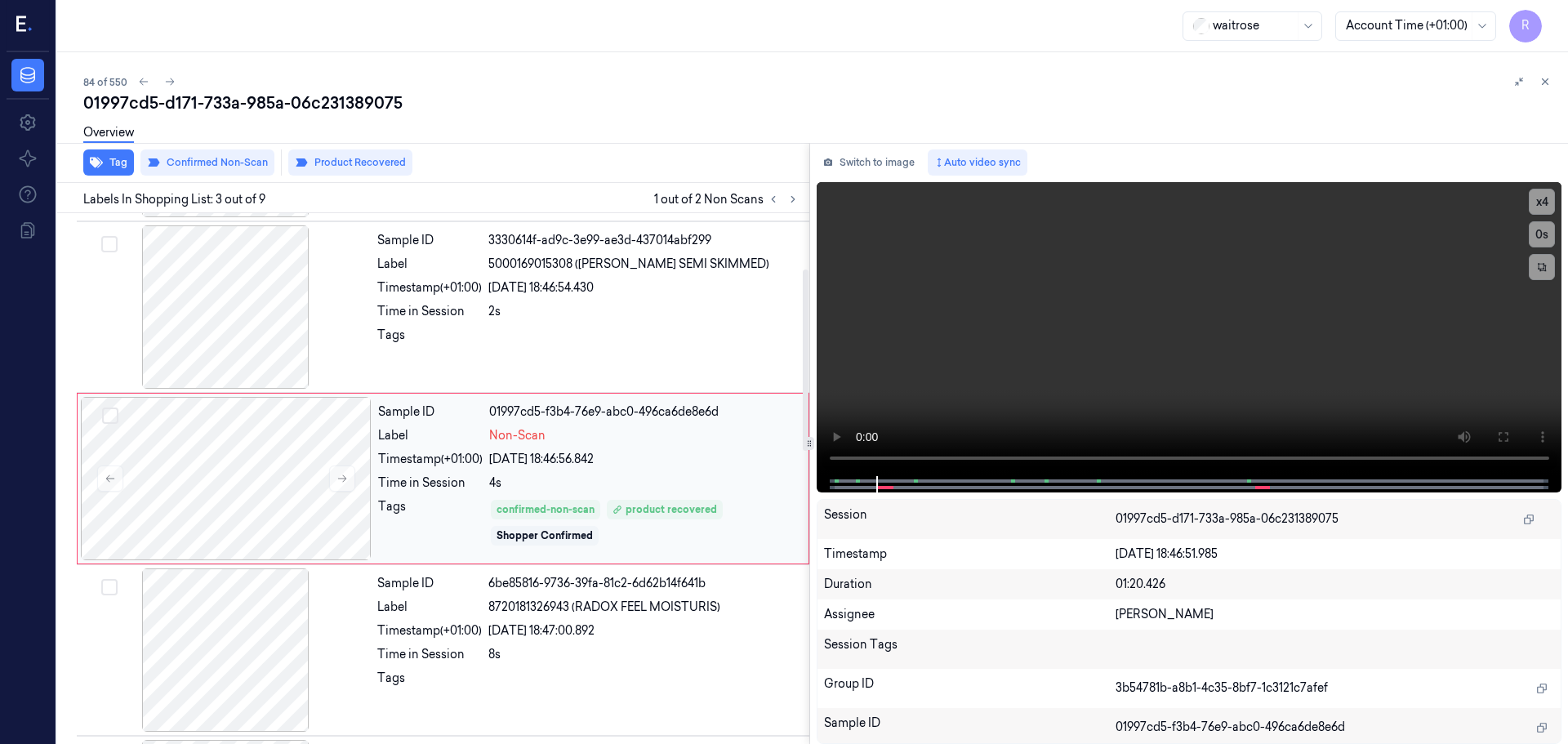
click at [626, 475] on div "4s" at bounding box center [644, 483] width 309 height 17
click at [681, 322] on div "Sample ID 3330614f-ad9c-3e99-ae3d-437014abf299 Label 5000169015308 (WR ESS SEMI…" at bounding box center [588, 307] width 435 height 163
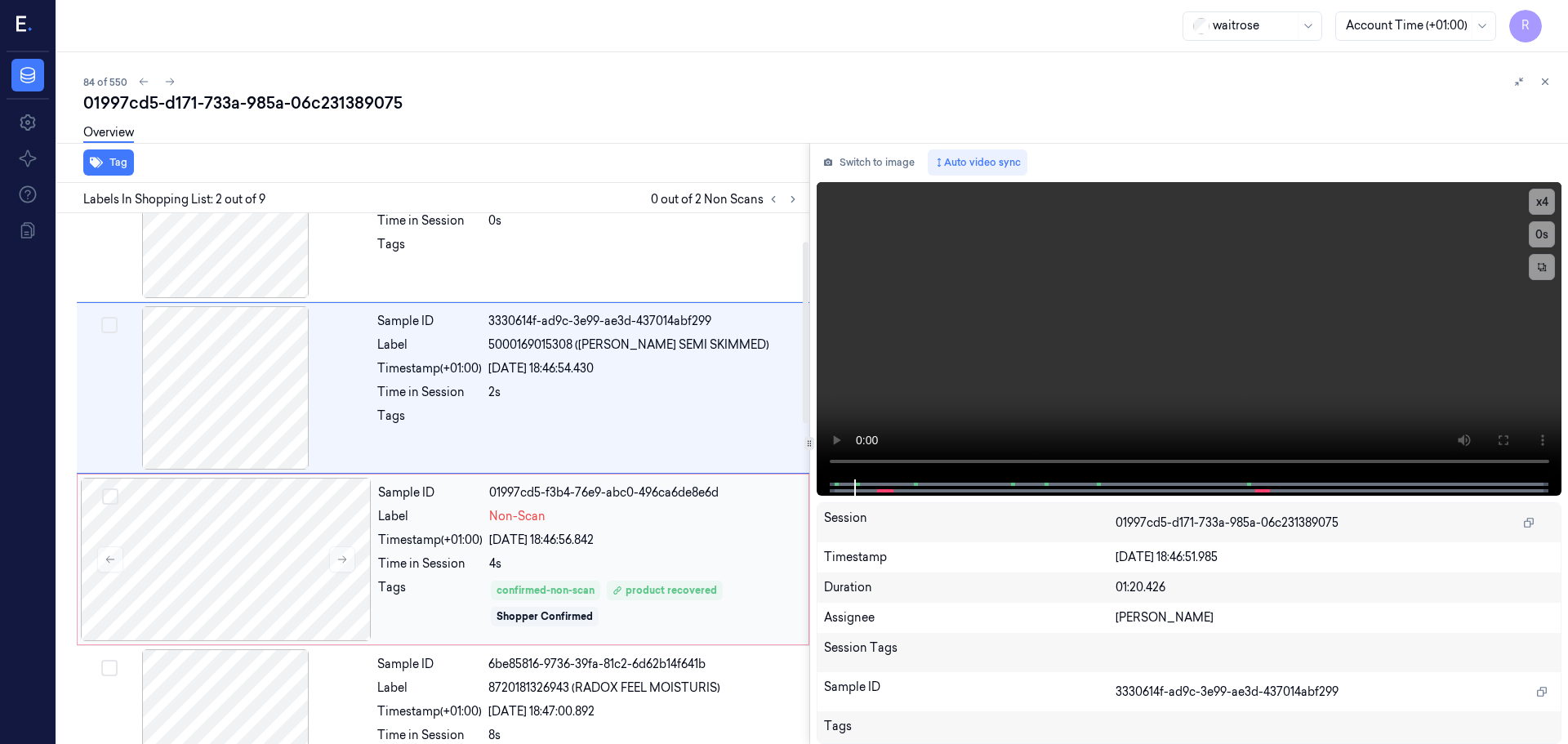
click at [558, 536] on div "24/09/2025 18:46:56.842" at bounding box center [644, 541] width 309 height 17
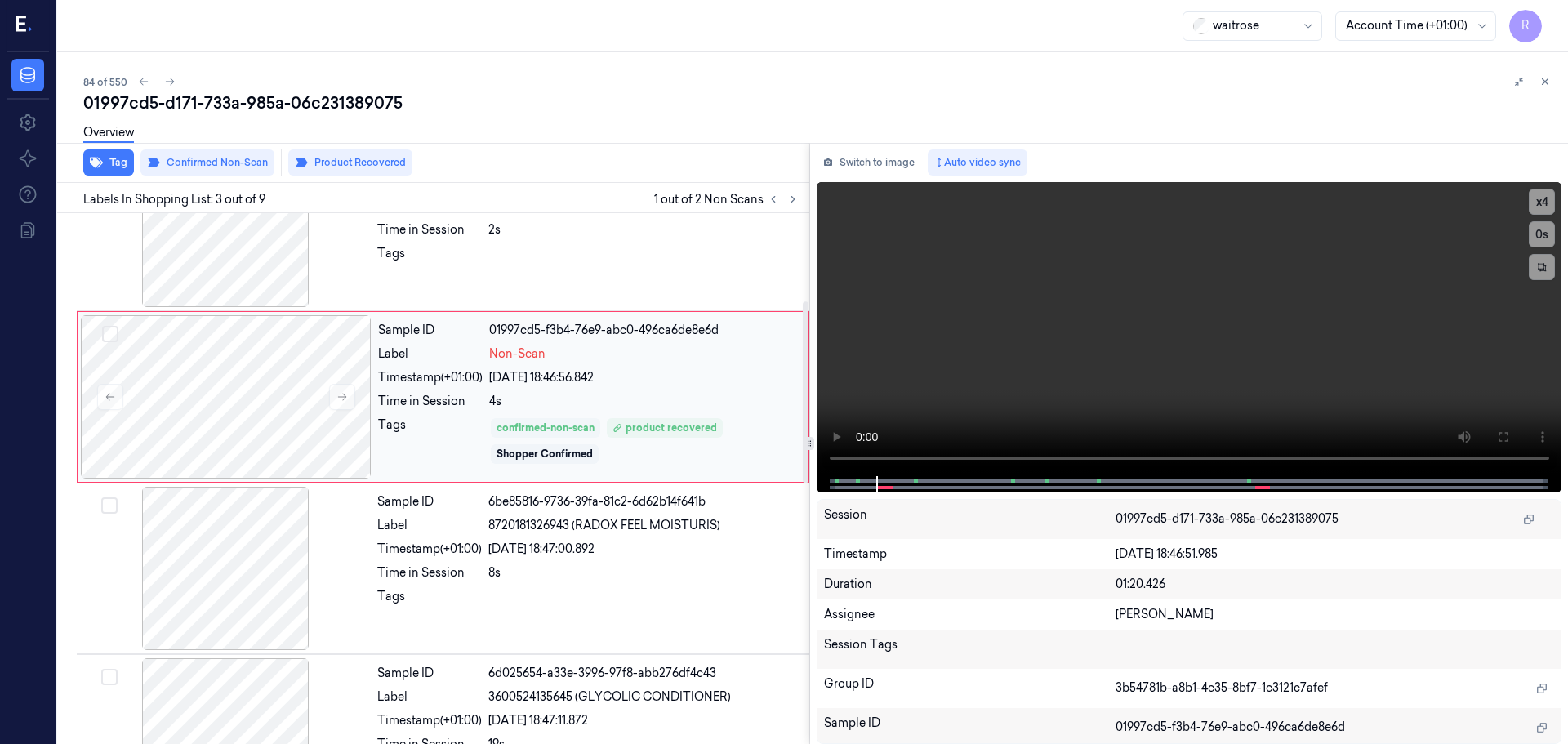
scroll to position [326, 0]
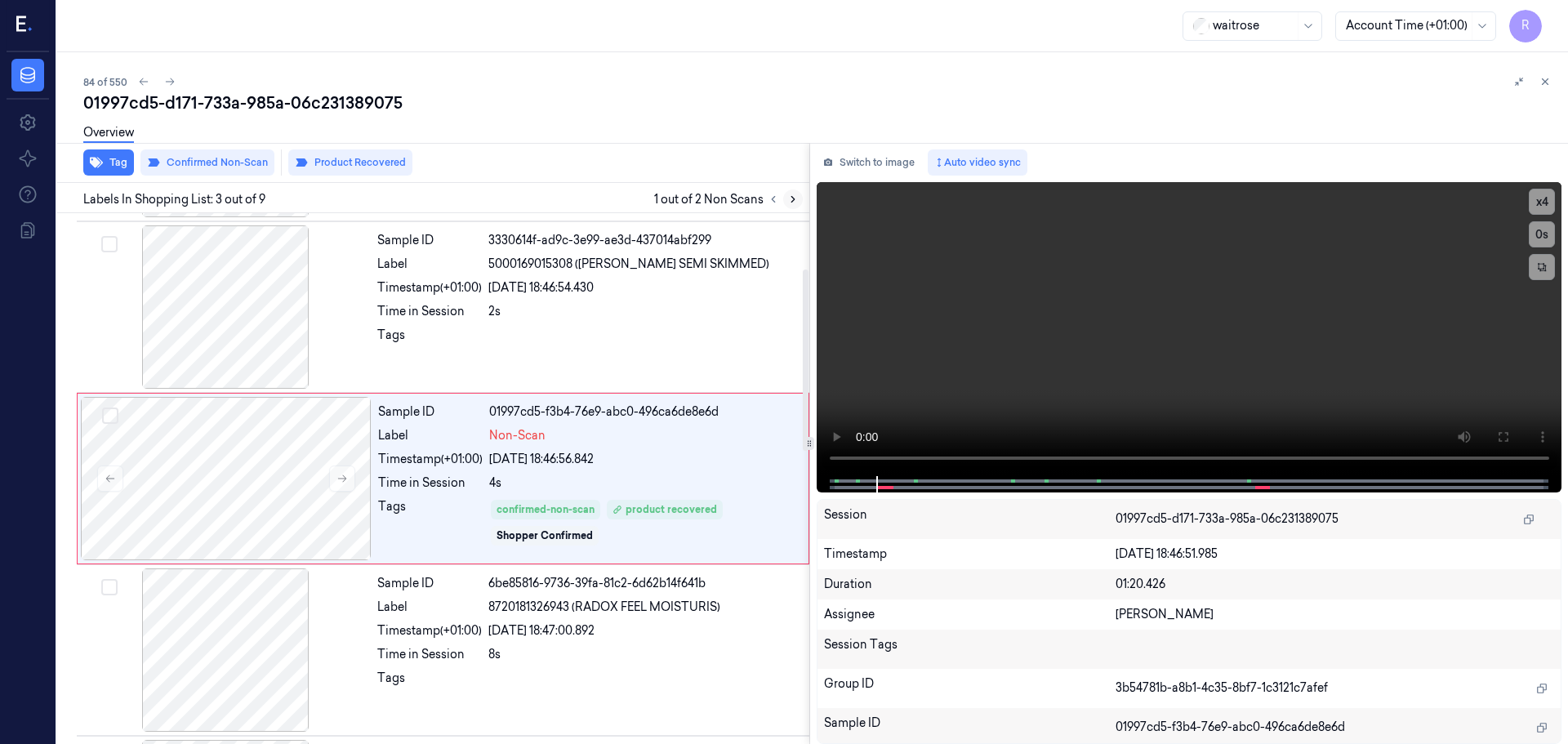
click at [795, 200] on icon at bounding box center [792, 199] width 11 height 11
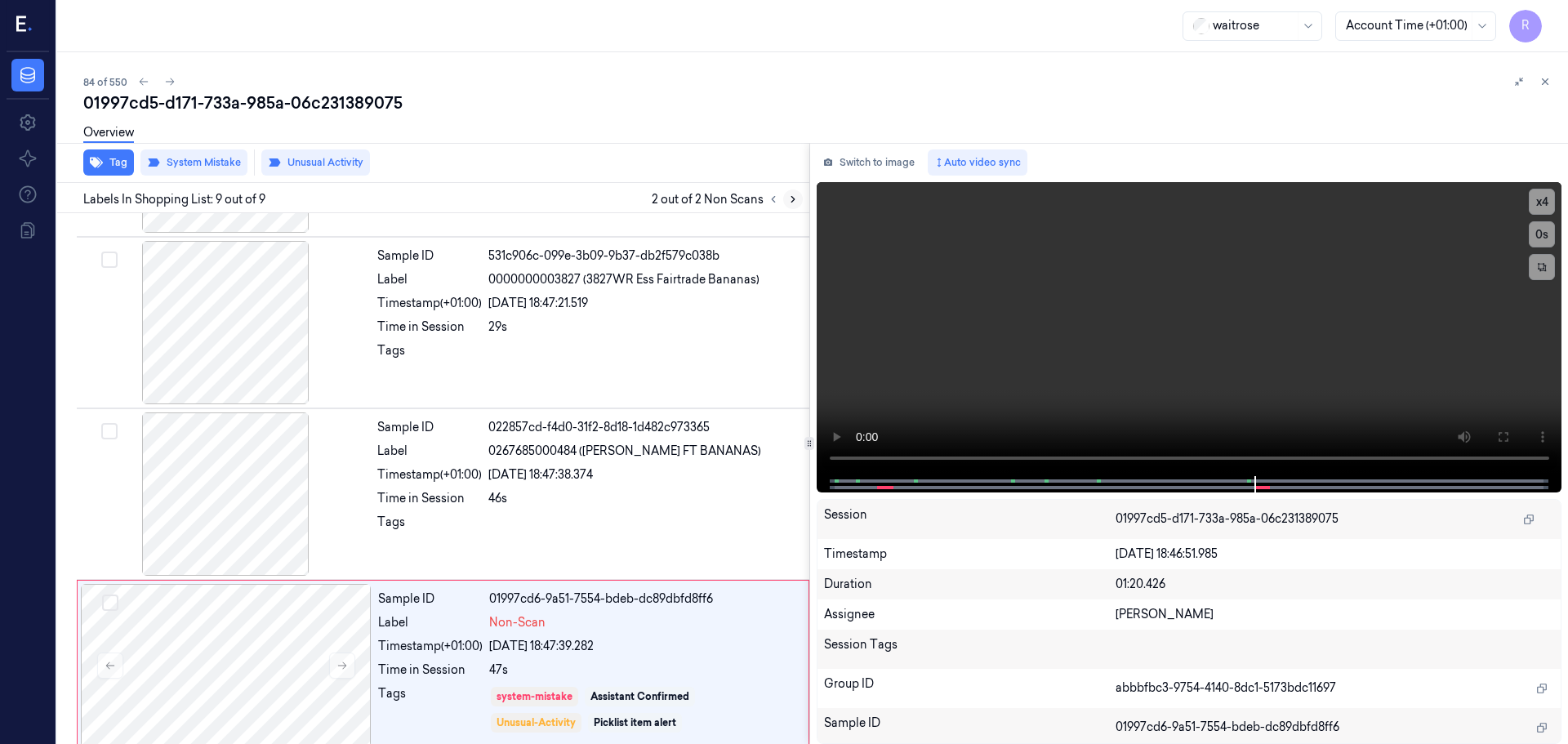
scroll to position [1018, 0]
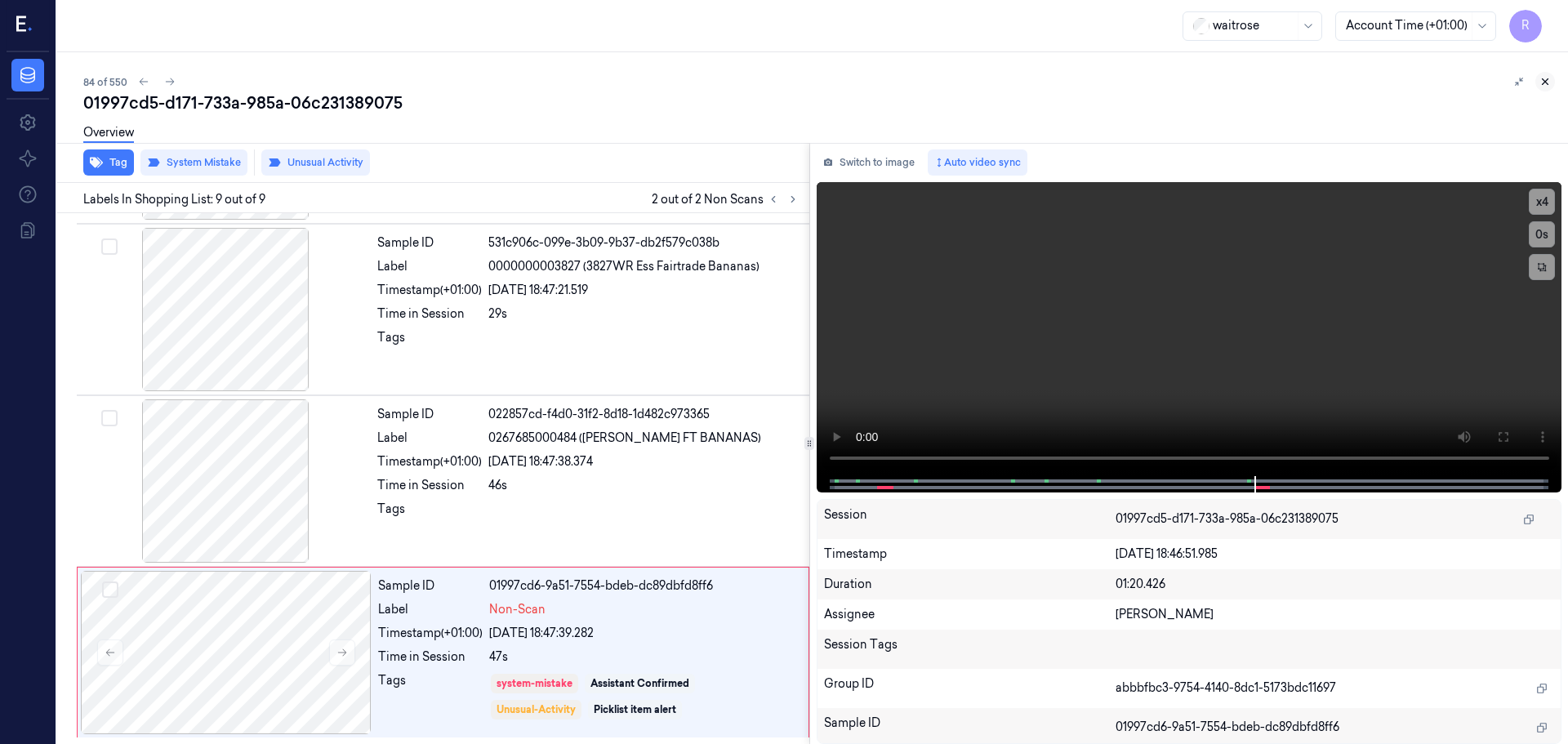
click at [1548, 91] on div "84 of 550 01997cd5-d171-733a-985a-06c231389075 Overview Tag System Mistake Unus…" at bounding box center [812, 398] width 1511 height 692
click at [1547, 84] on icon at bounding box center [1544, 81] width 11 height 11
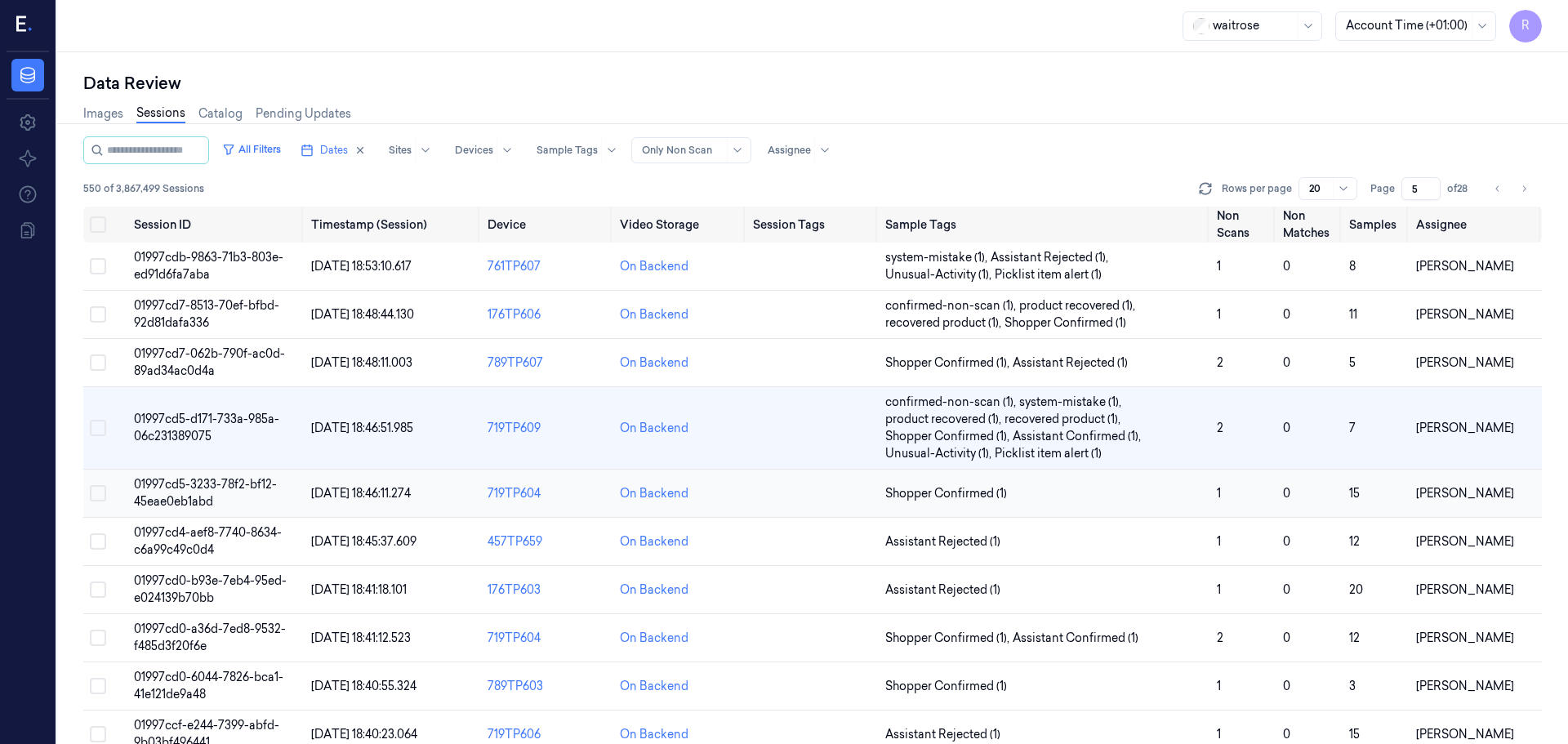
click at [1130, 501] on span "Shopper Confirmed (1)" at bounding box center [1044, 494] width 319 height 17
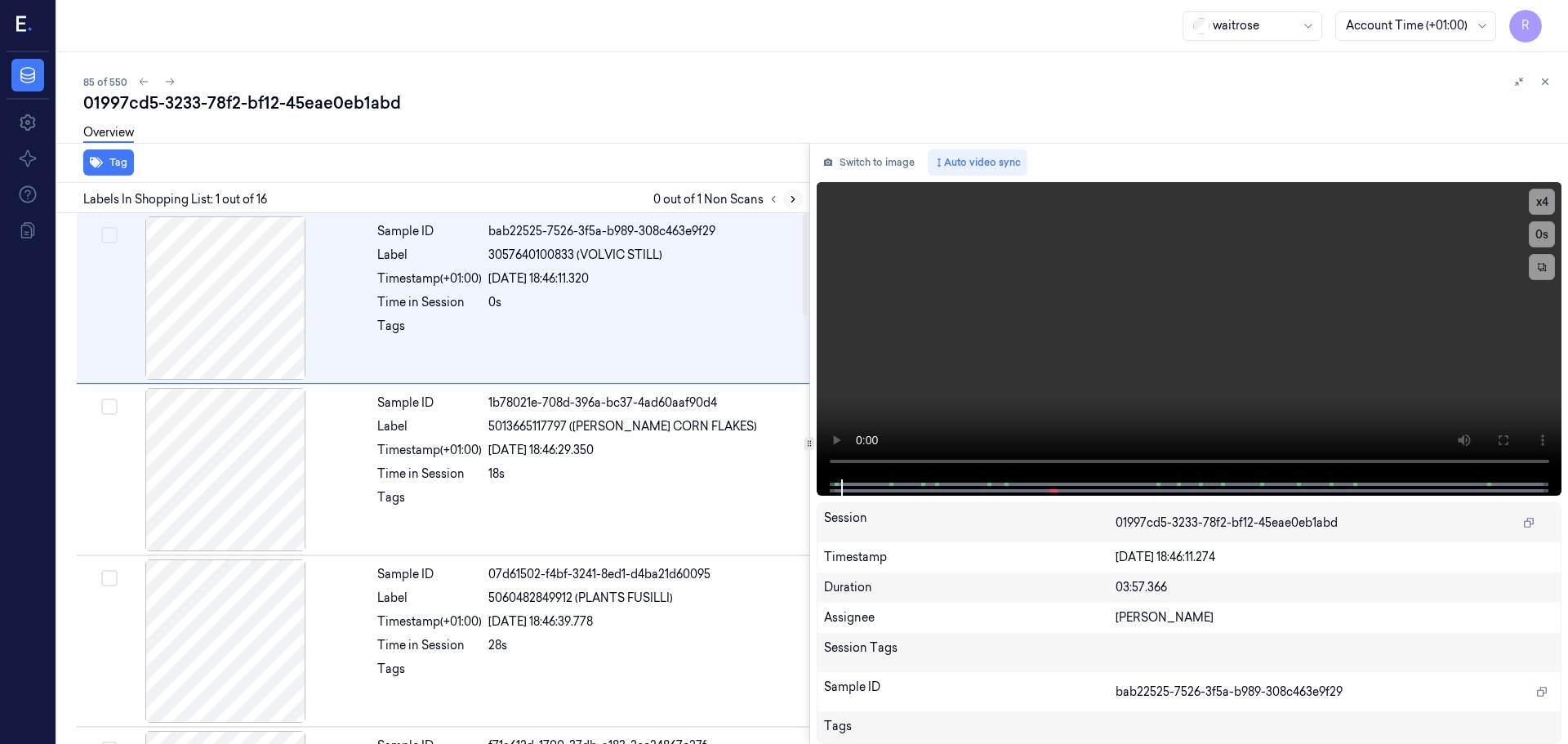
click at [792, 200] on icon at bounding box center [792, 199] width 11 height 11
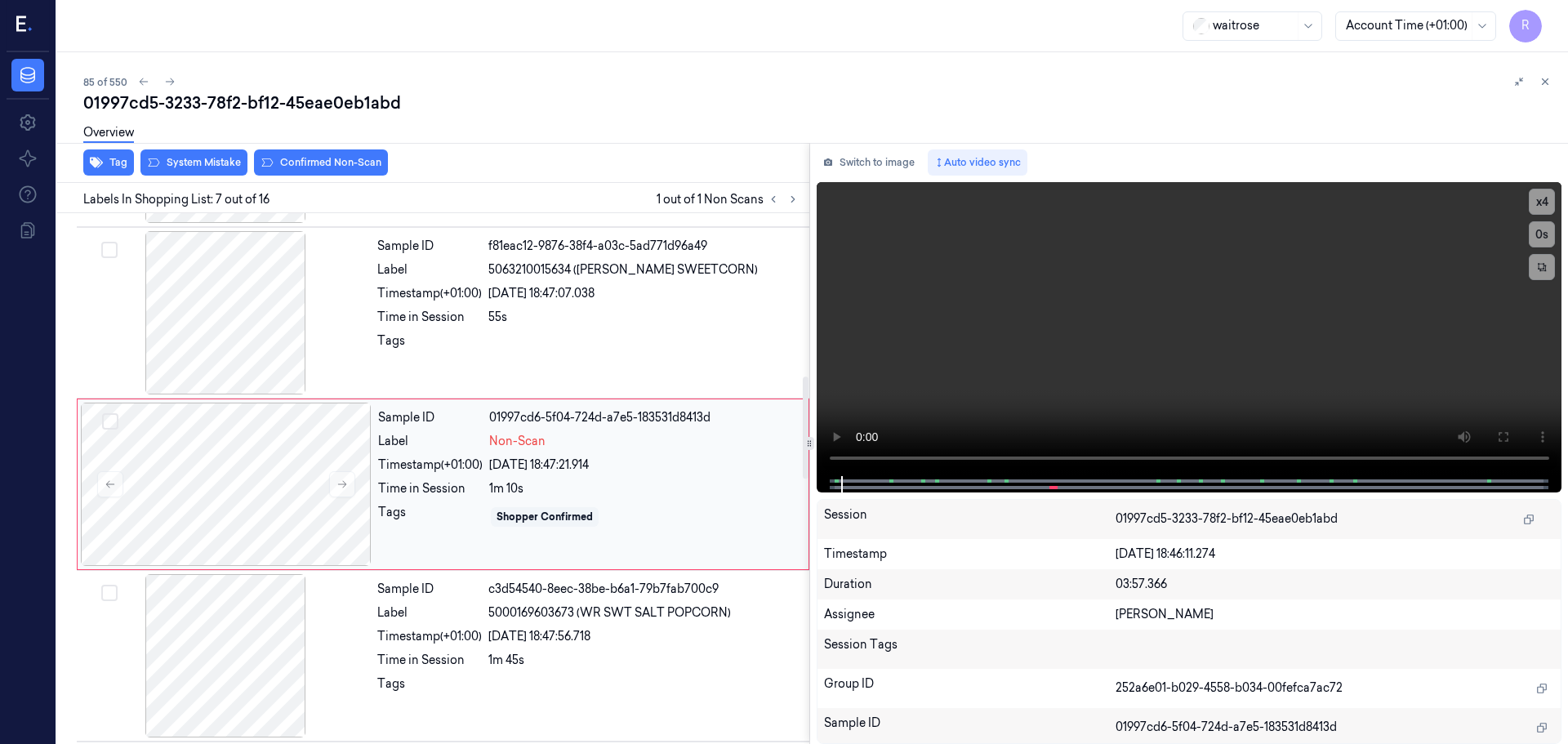
scroll to position [849, 0]
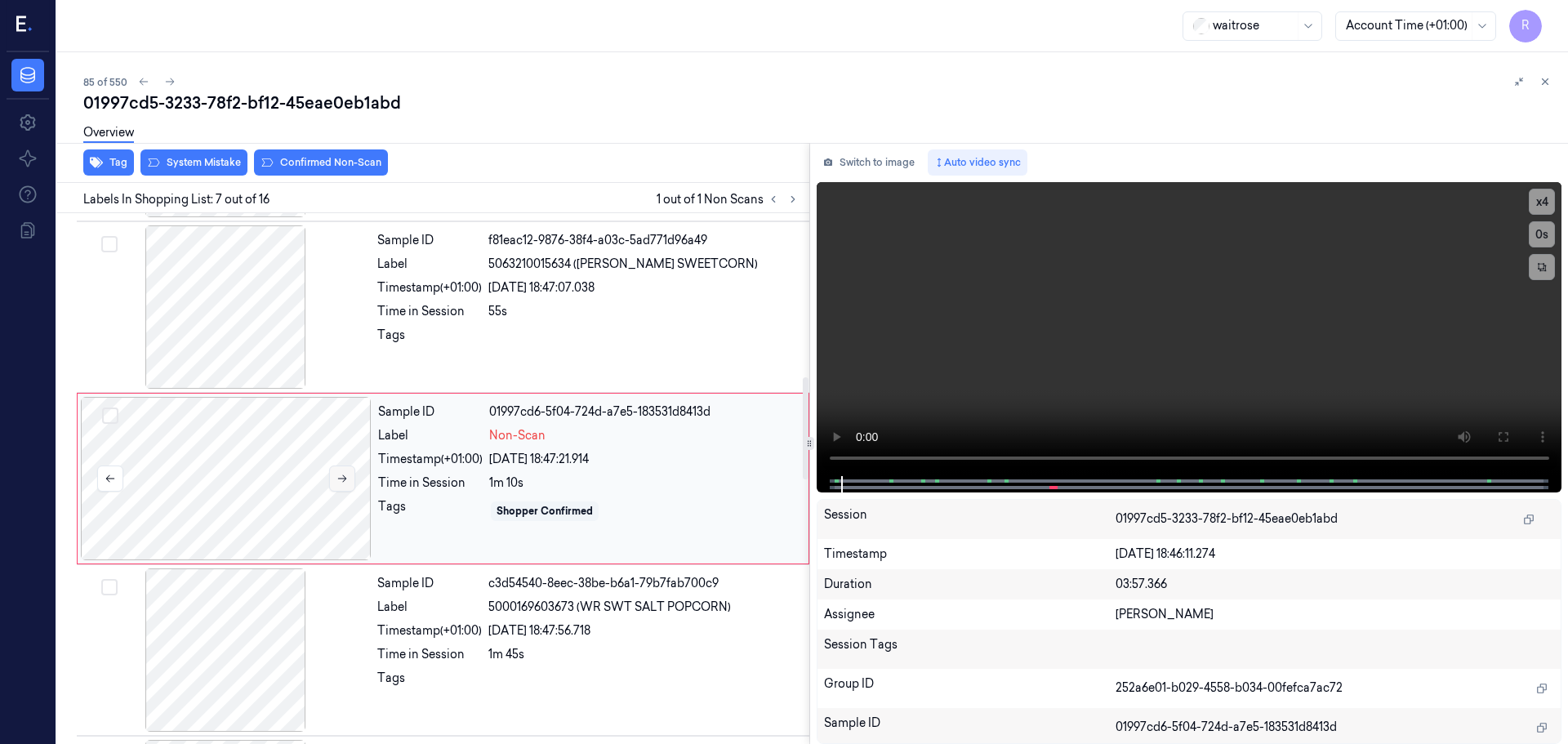
click at [348, 485] on button at bounding box center [342, 479] width 26 height 26
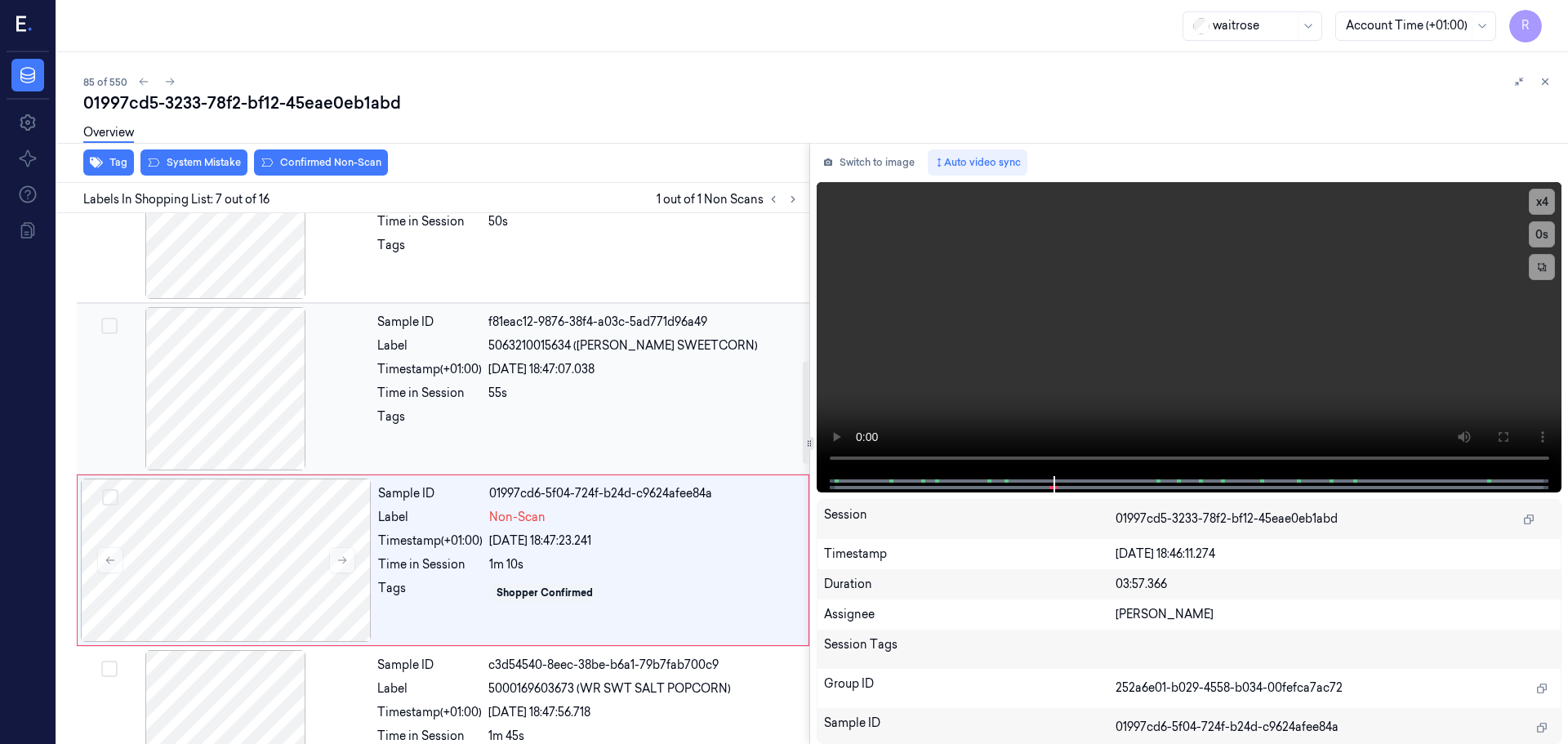
click at [240, 359] on div at bounding box center [225, 389] width 291 height 163
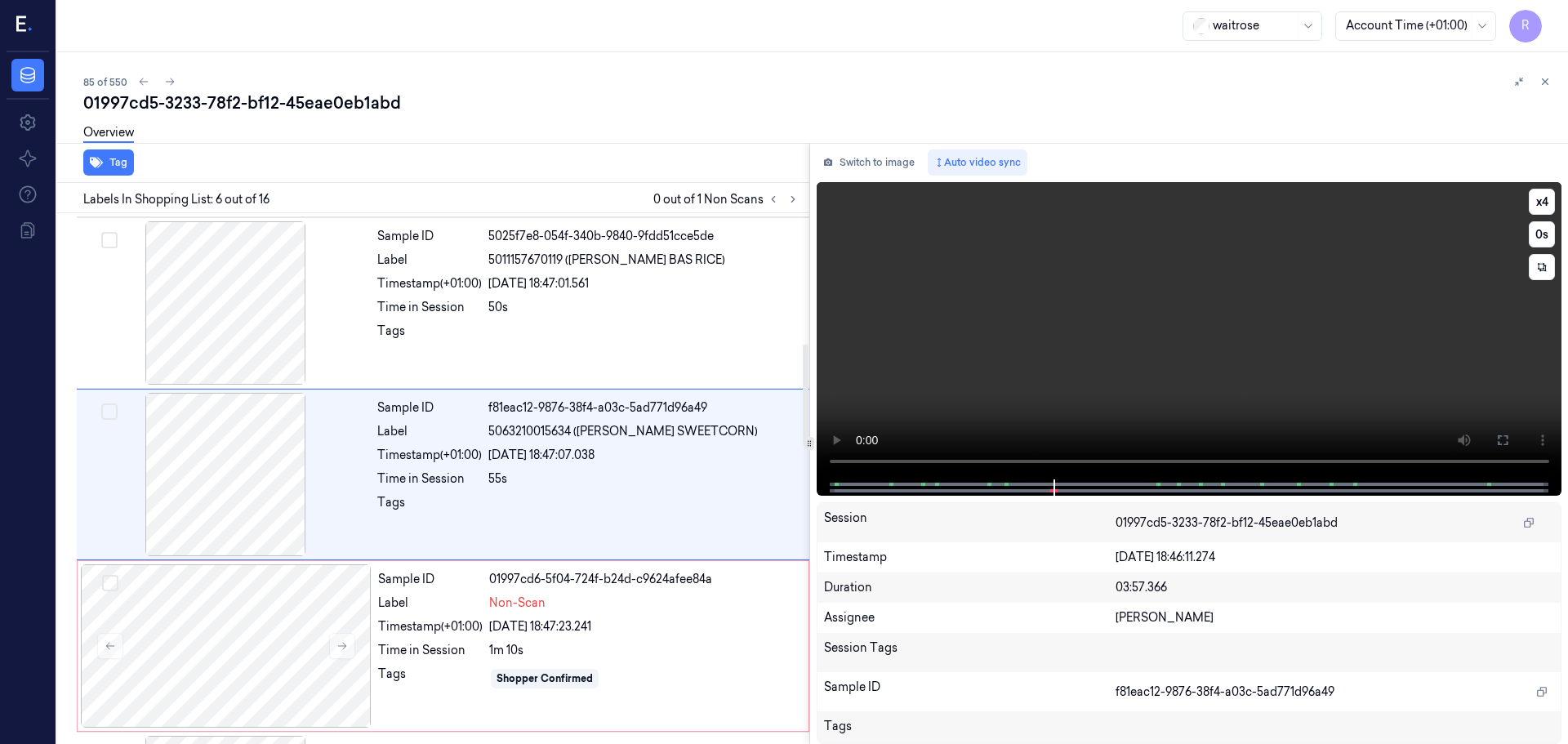
scroll to position [678, 0]
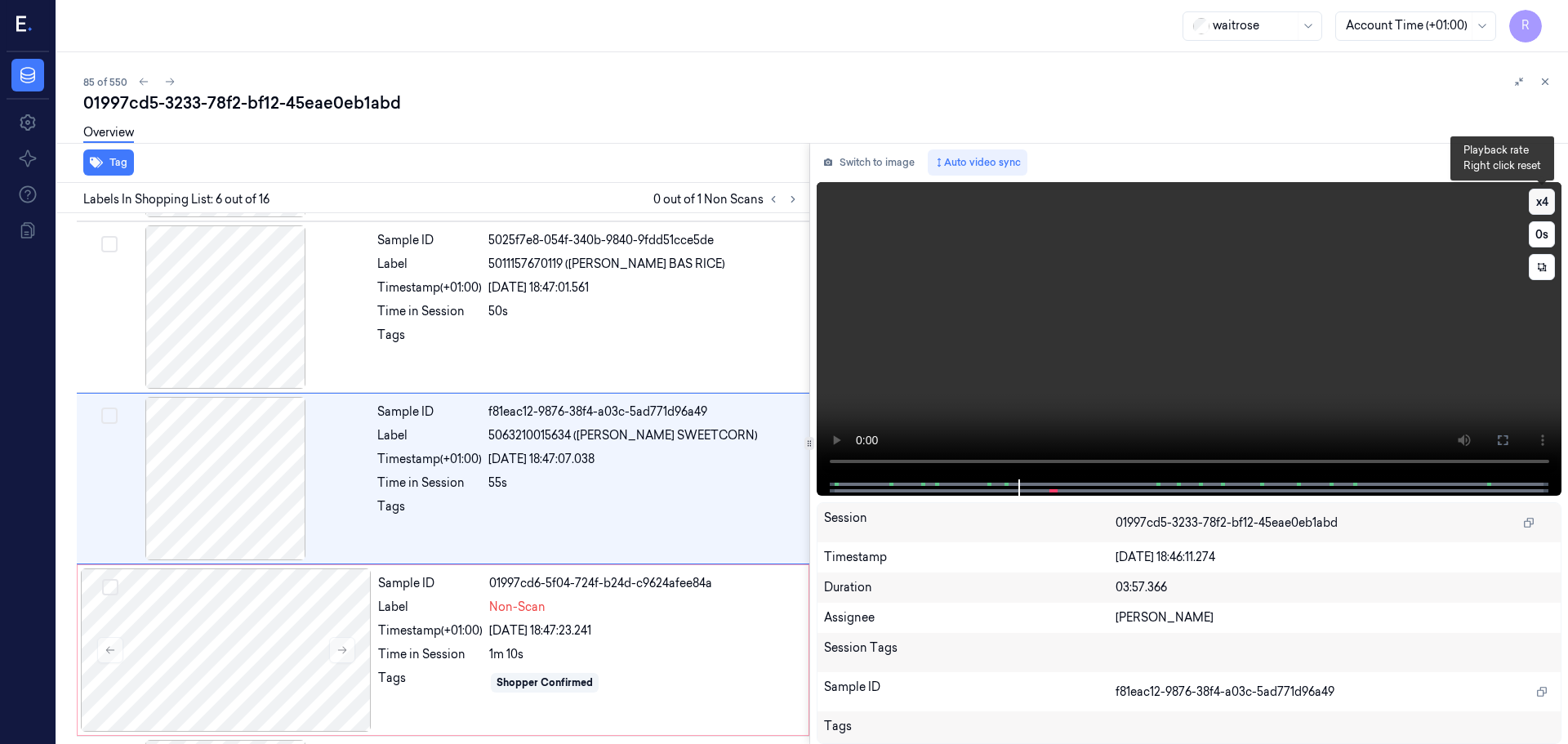
click at [1536, 214] on button "x 4" at bounding box center [1542, 202] width 26 height 26
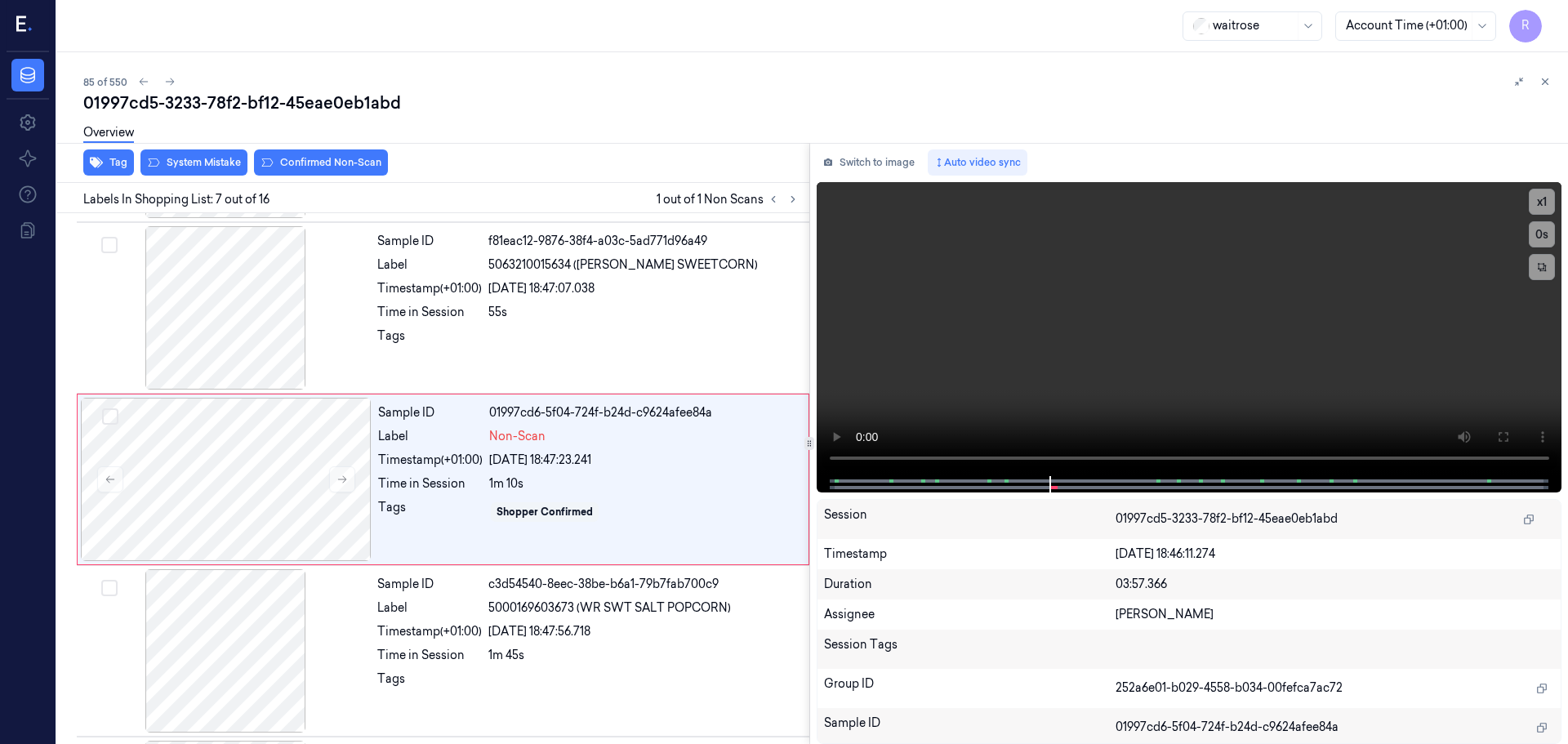
scroll to position [849, 0]
click at [1538, 202] on button "x 1" at bounding box center [1542, 202] width 26 height 26
click at [1538, 202] on button "x 2" at bounding box center [1542, 202] width 26 height 26
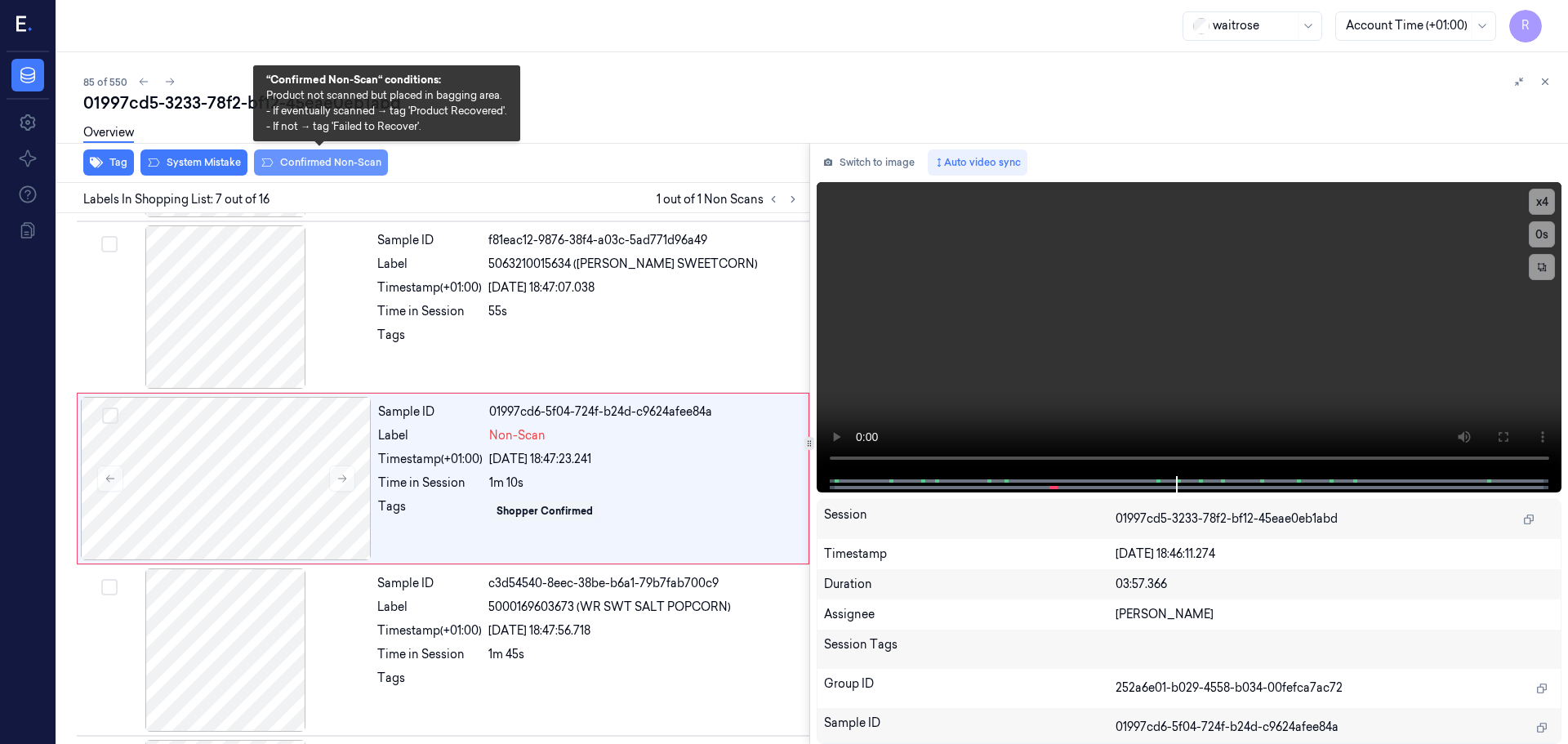
click at [326, 168] on button "Confirmed Non-Scan" at bounding box center [321, 162] width 134 height 26
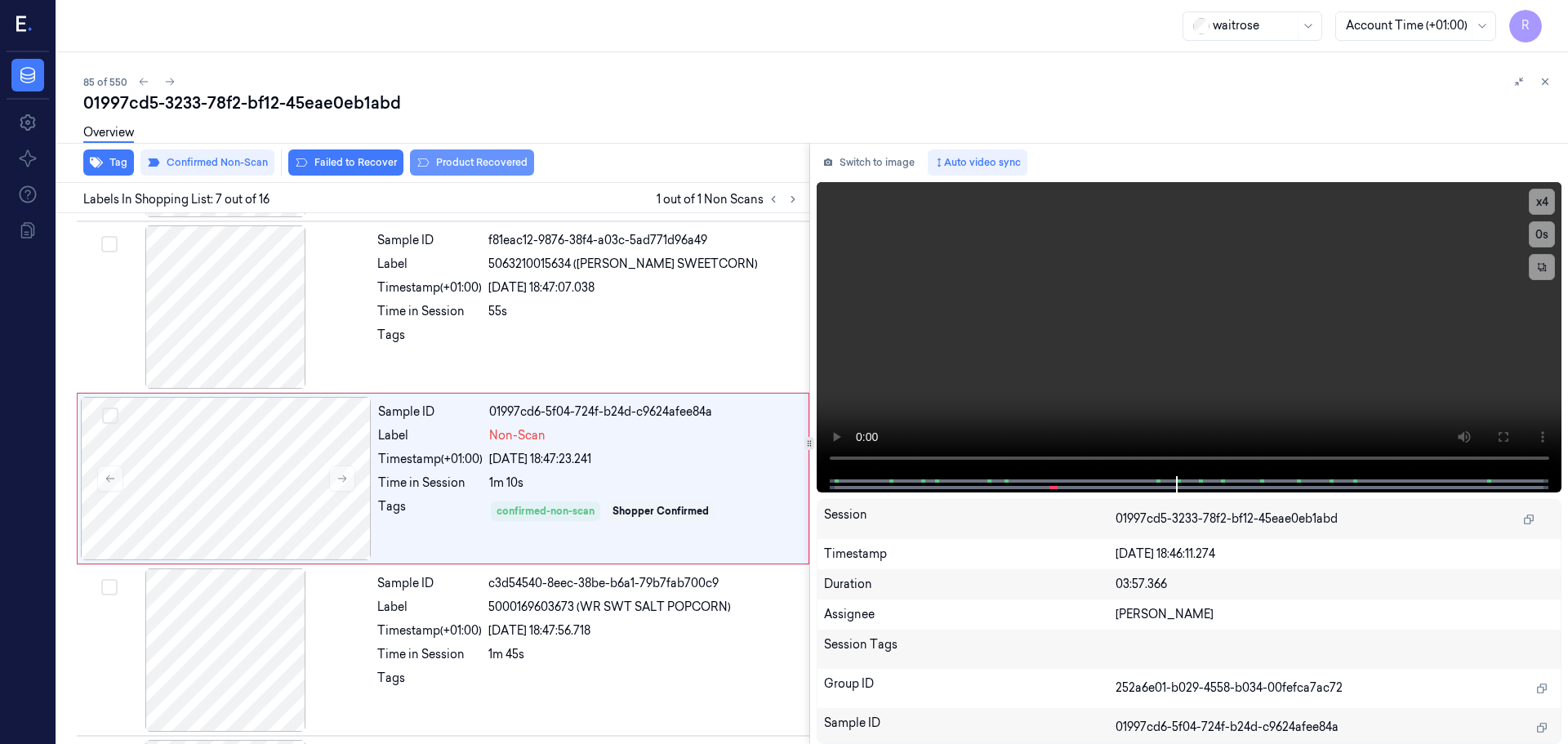
click at [497, 168] on button "Product Recovered" at bounding box center [472, 162] width 124 height 26
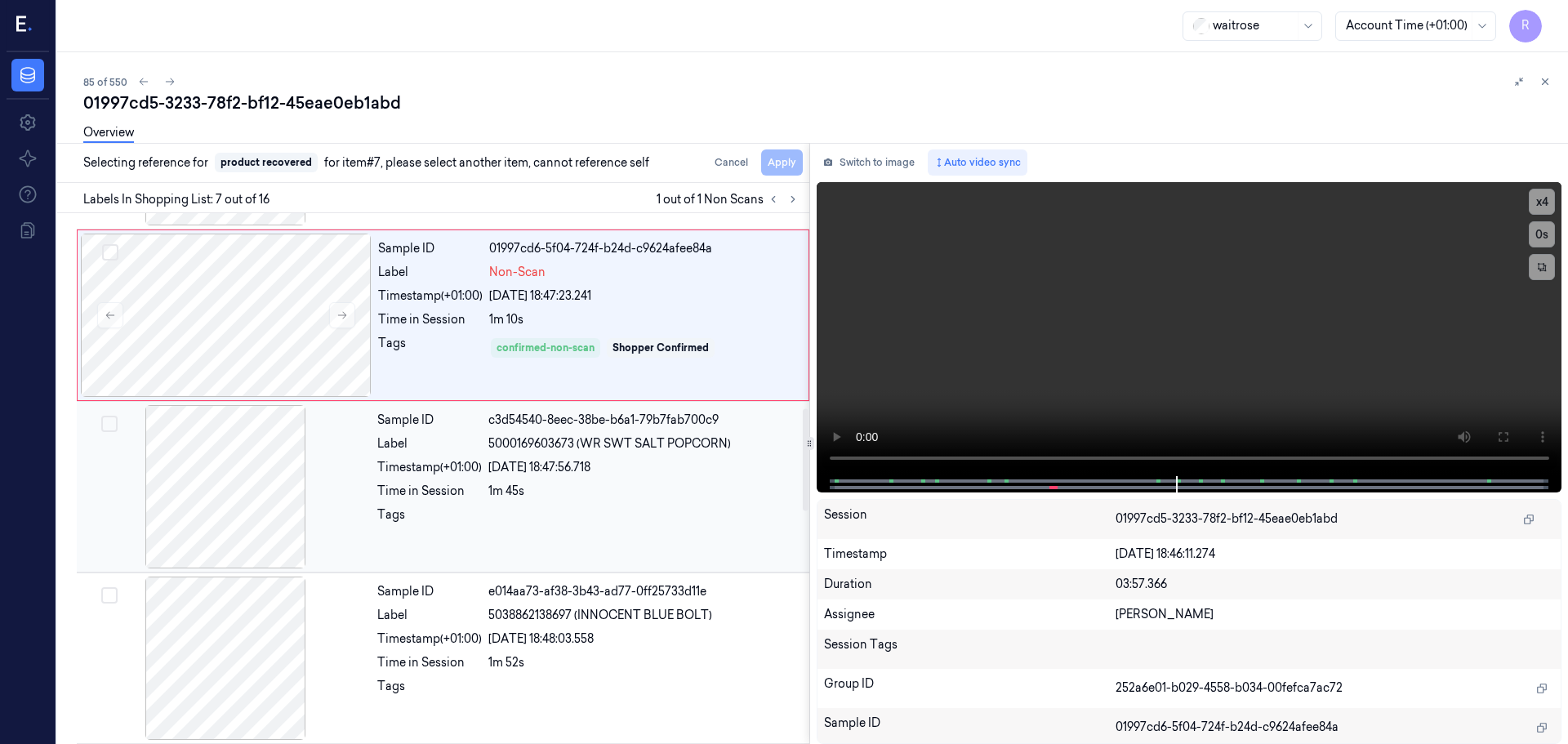
click at [489, 455] on div "Sample ID c3d54540-8eec-38be-b6a1-79b7fab700c9 Label 5000169603673 (WR SWT SALT…" at bounding box center [588, 487] width 435 height 163
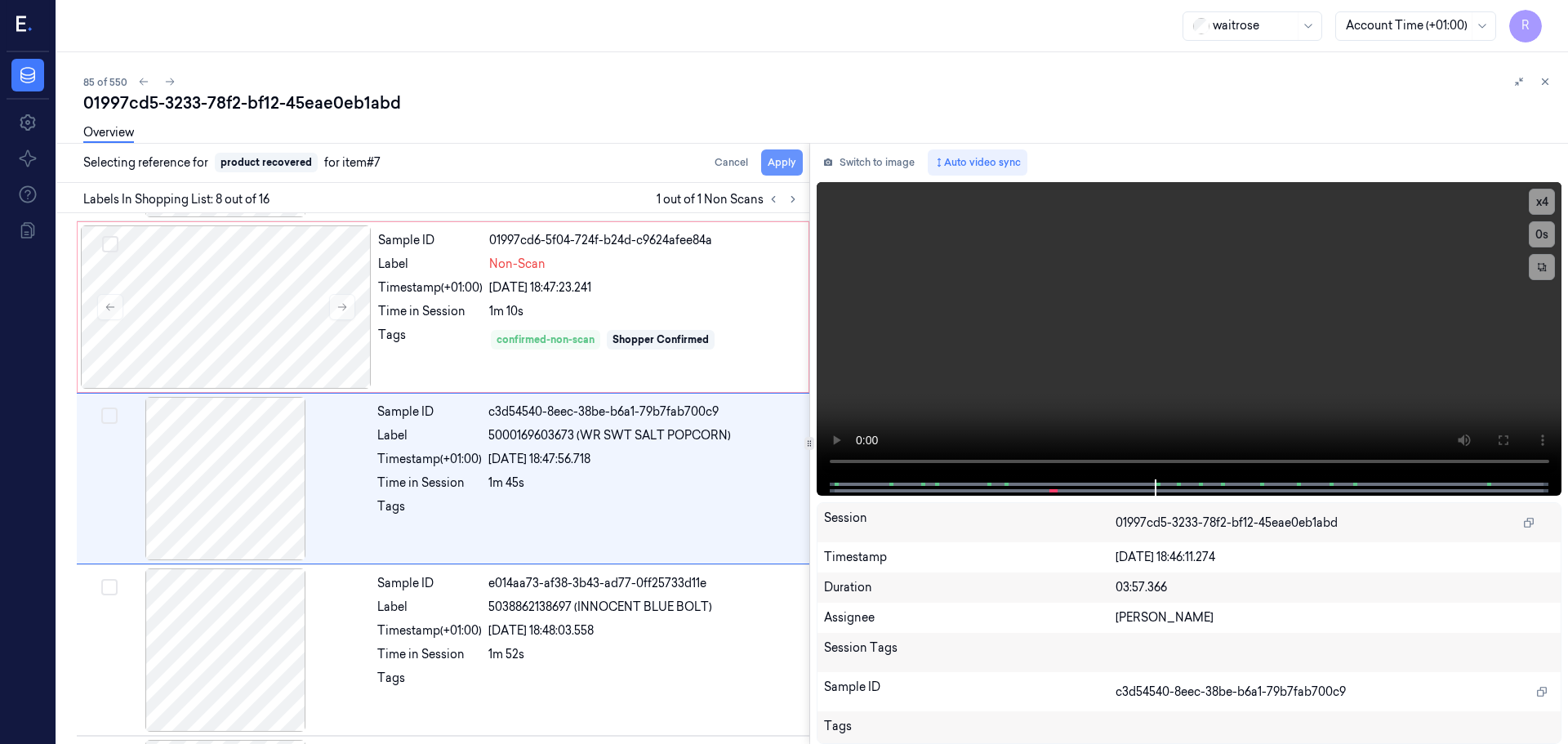
click at [787, 158] on button "Apply" at bounding box center [782, 162] width 42 height 26
click at [640, 417] on div "c3d54540-8eec-38be-b6a1-79b7fab700c9" at bounding box center [644, 412] width 311 height 17
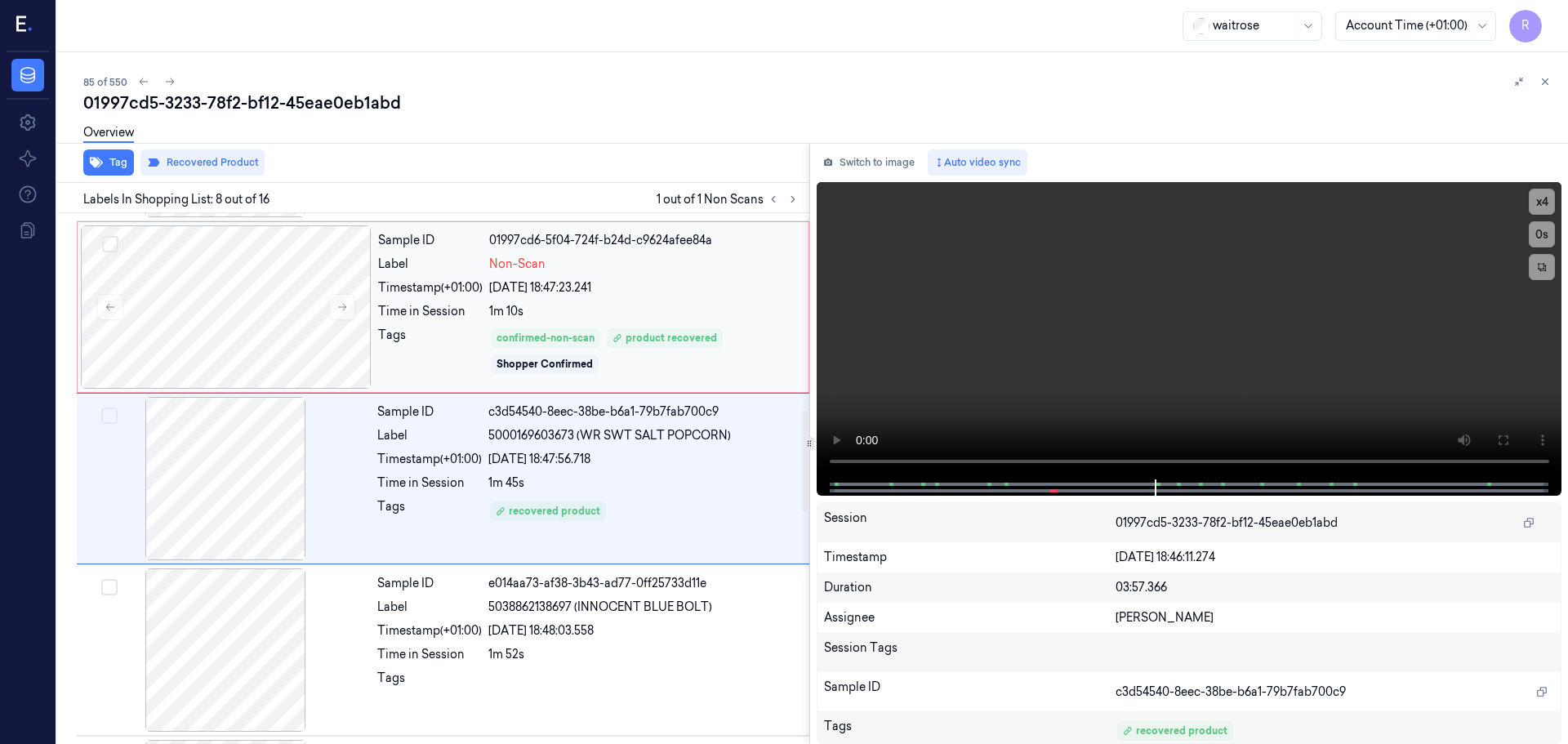
click at [690, 313] on div "1m 10s" at bounding box center [644, 311] width 309 height 17
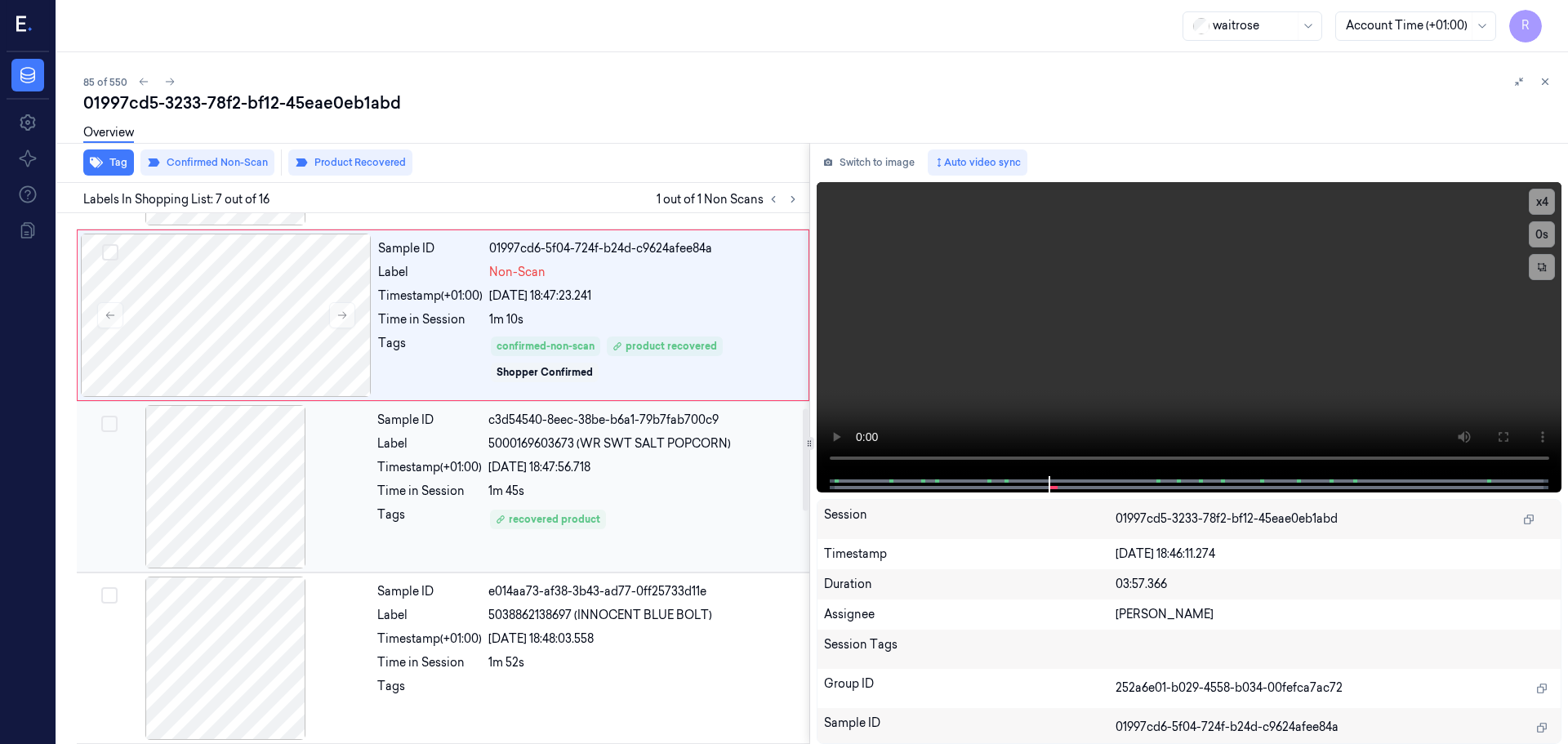
click at [624, 439] on span "5000169603673 (WR SWT SALT POPCORN)" at bounding box center [609, 444] width 242 height 17
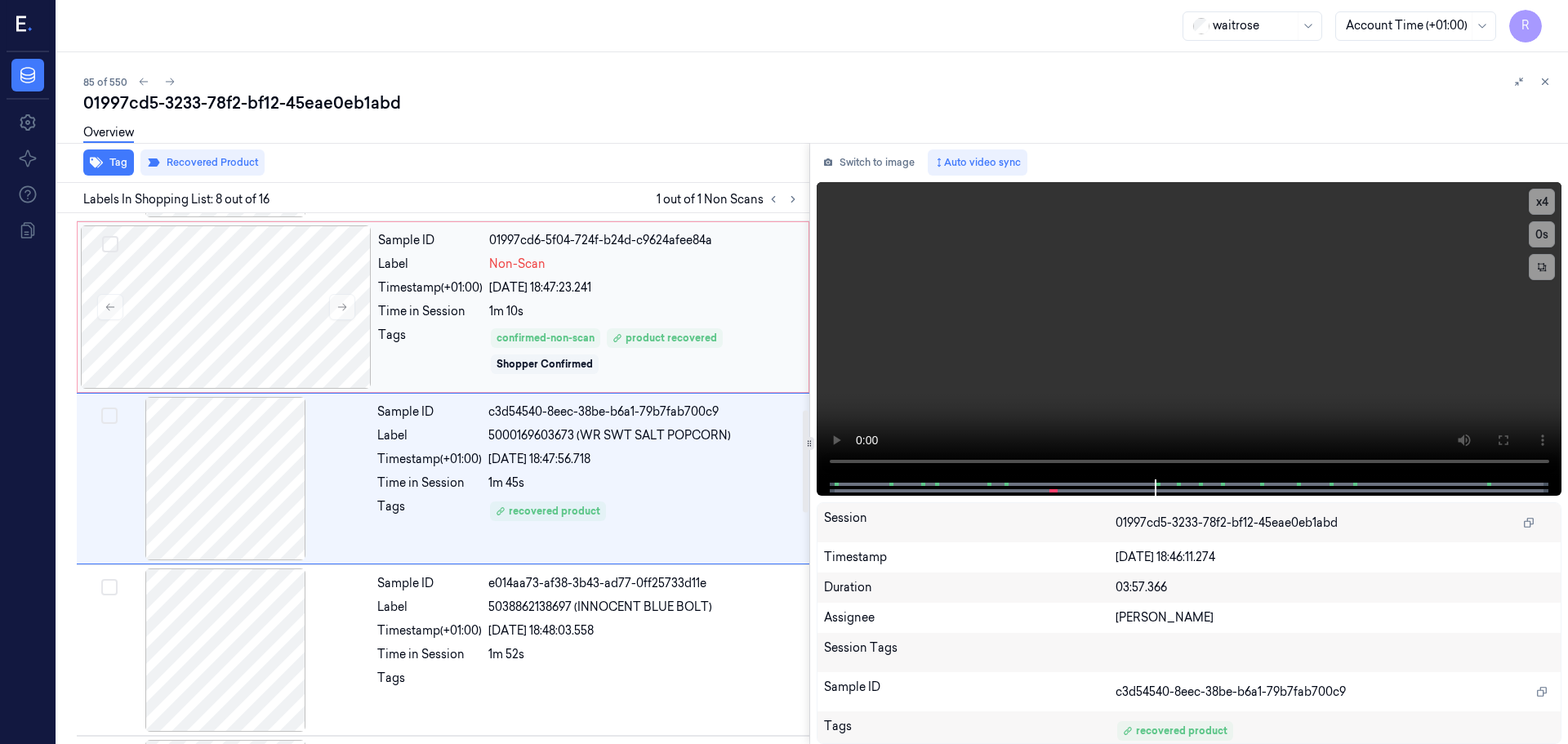
click at [620, 292] on div "24/09/2025 18:47:23.241" at bounding box center [644, 288] width 309 height 17
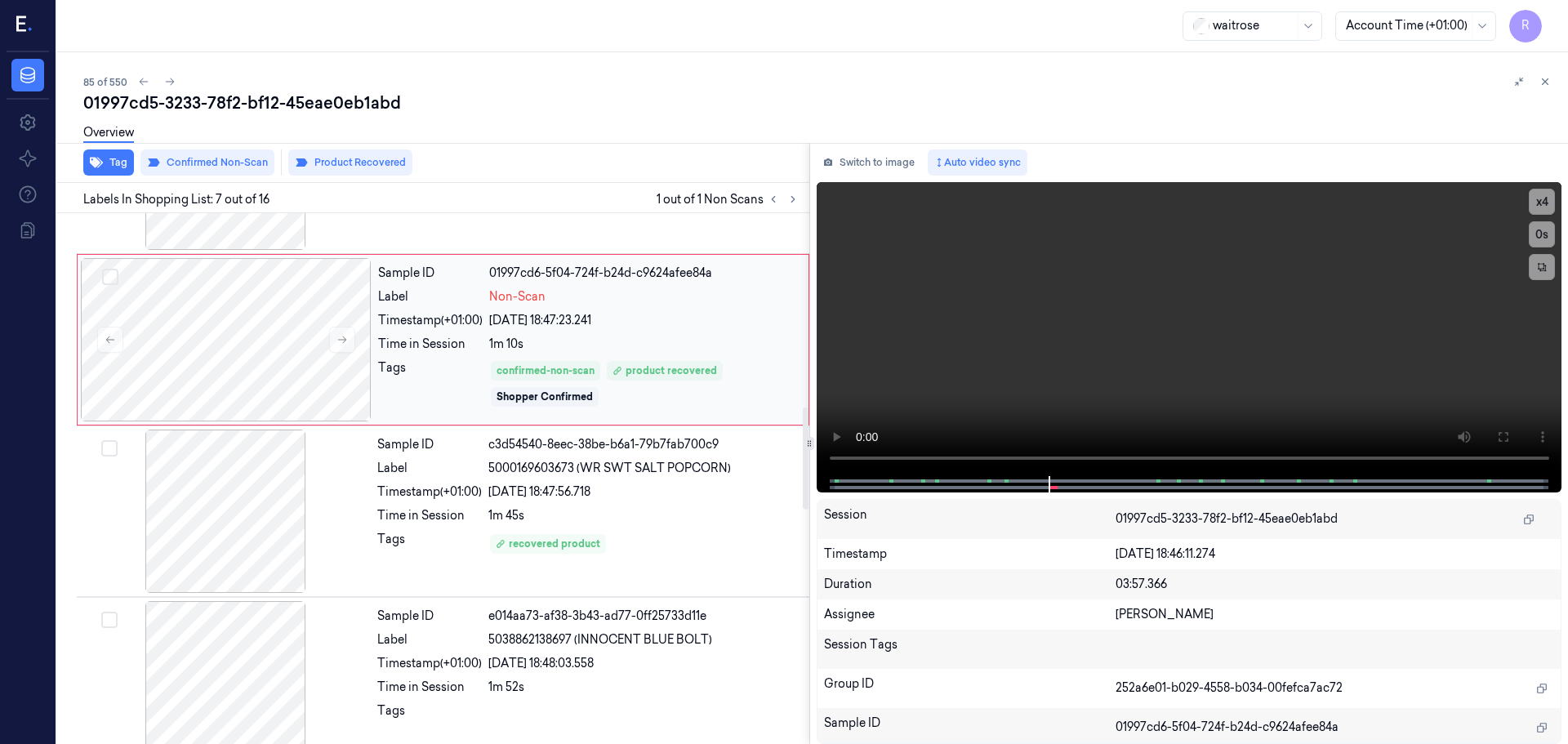
scroll to position [1013, 0]
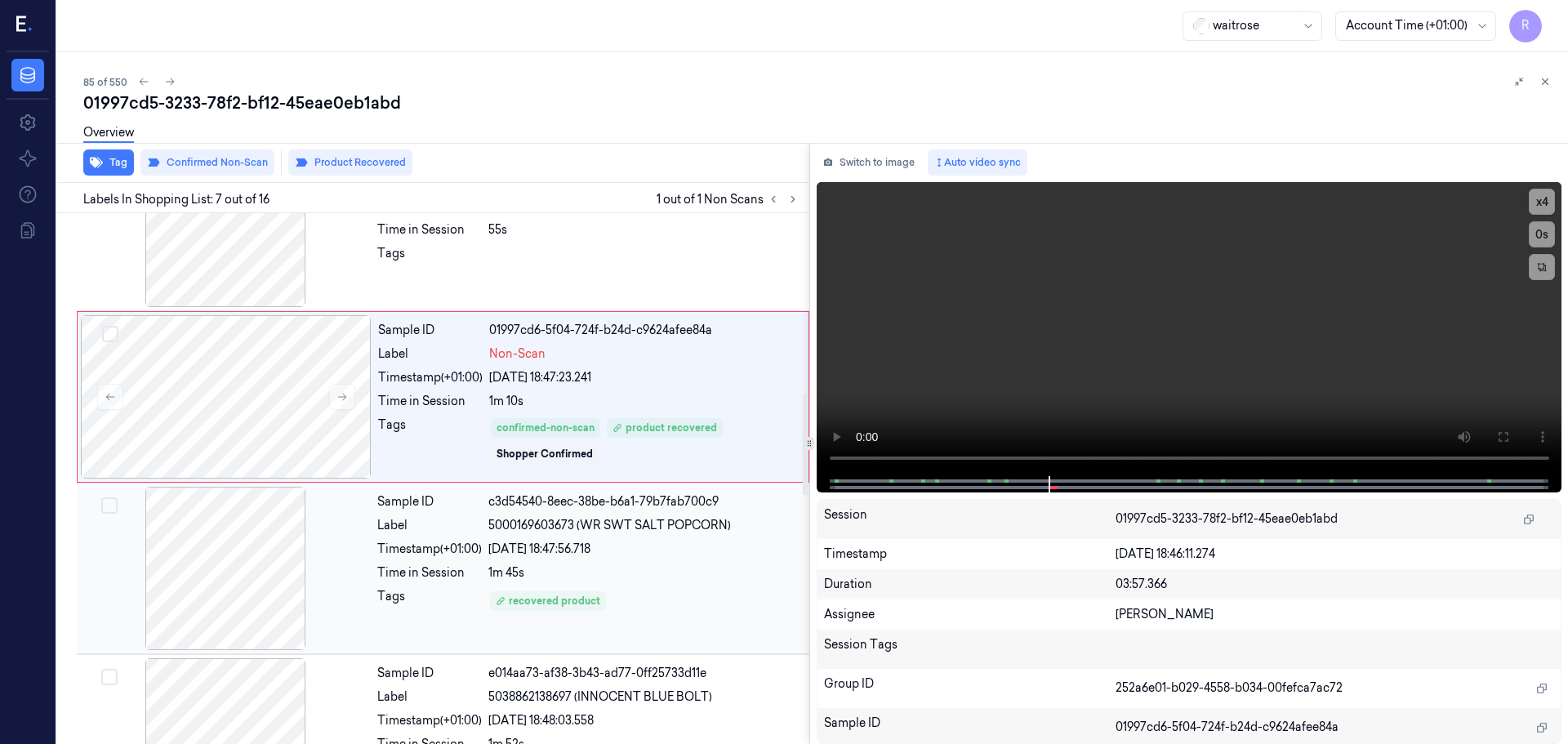
click at [609, 540] on div "Sample ID c3d54540-8eec-38be-b6a1-79b7fab700c9 Label 5000169603673 (WR SWT SALT…" at bounding box center [588, 569] width 435 height 163
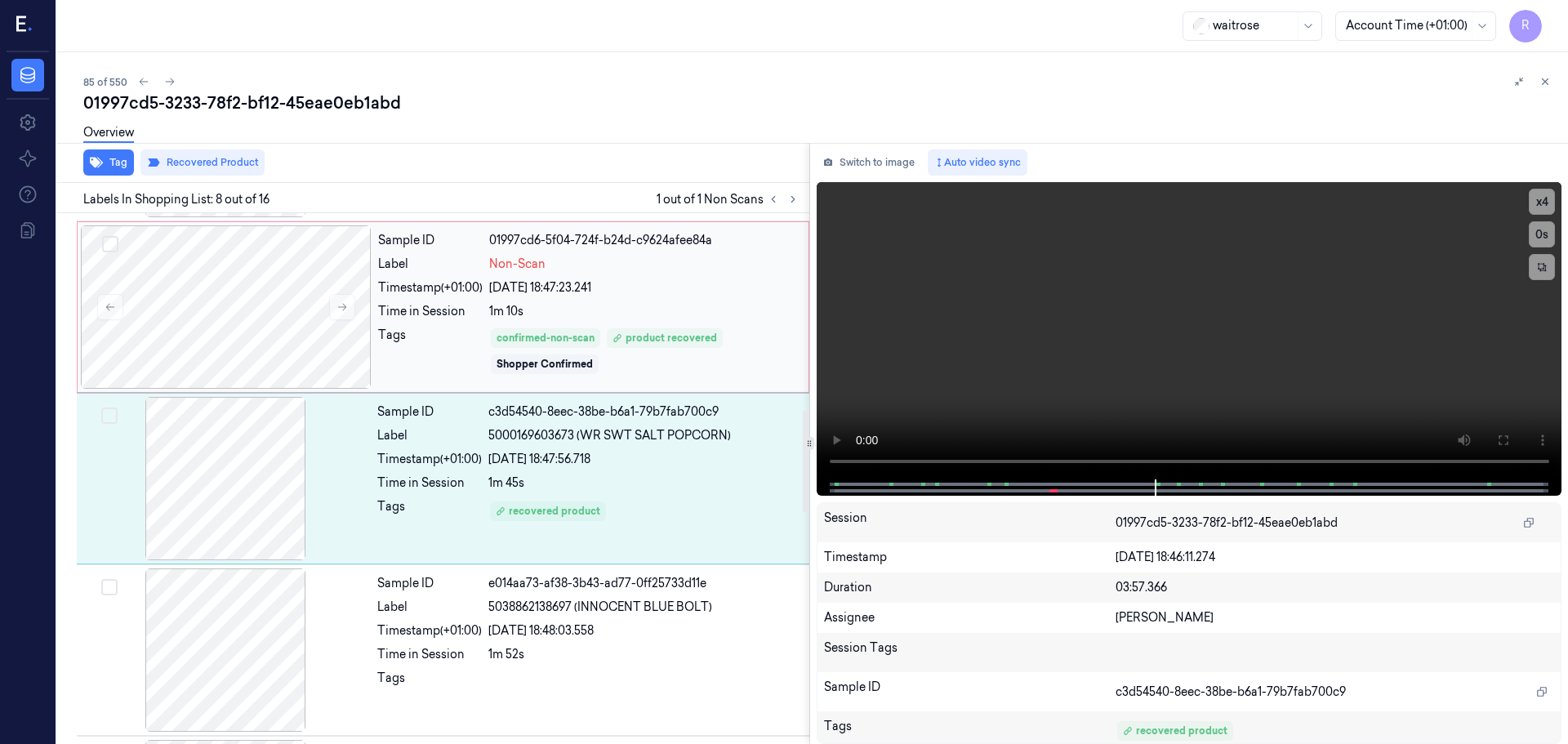
click at [665, 320] on div "1m 10s" at bounding box center [644, 311] width 309 height 17
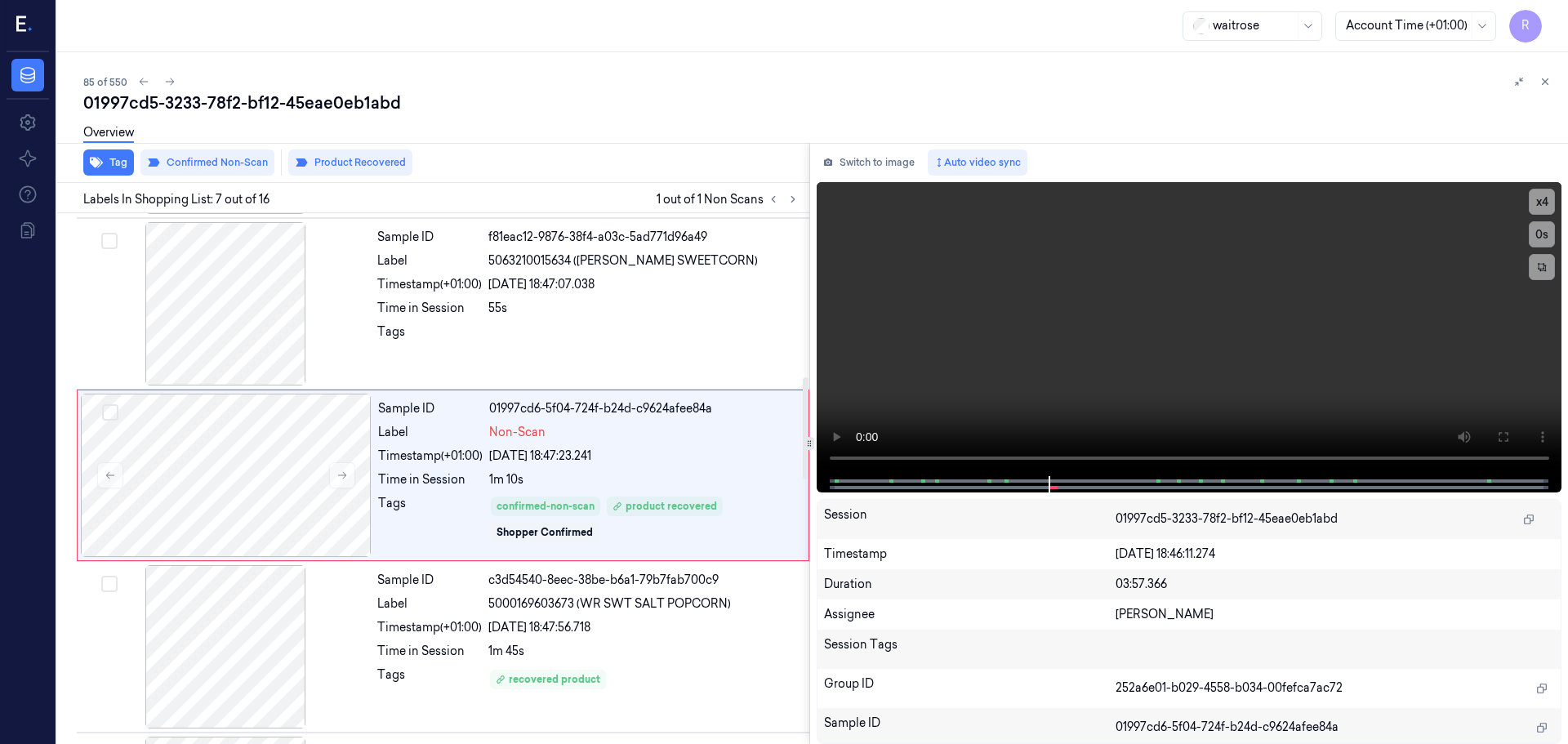
scroll to position [849, 0]
click at [1549, 75] on button at bounding box center [1544, 82] width 20 height 20
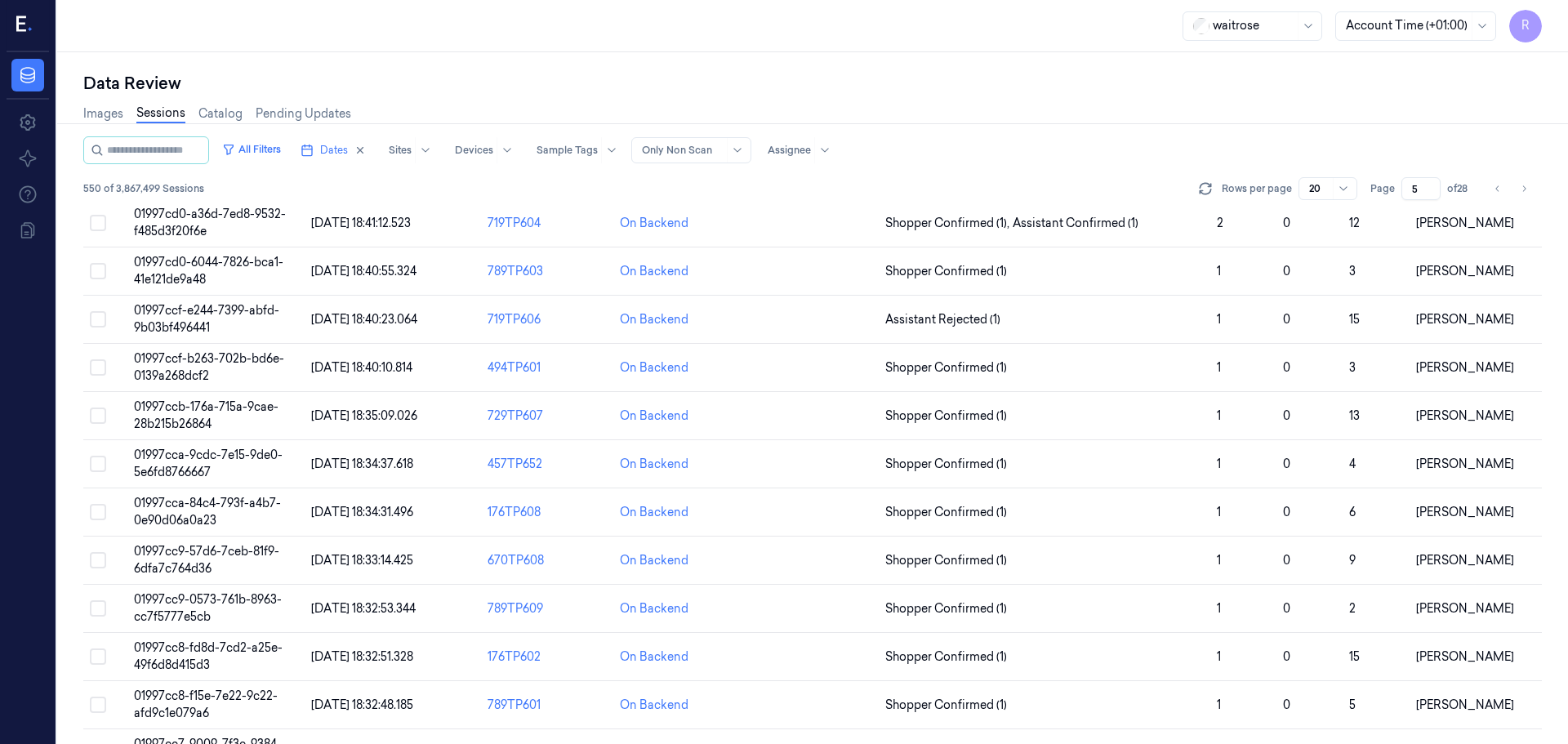
scroll to position [18, 0]
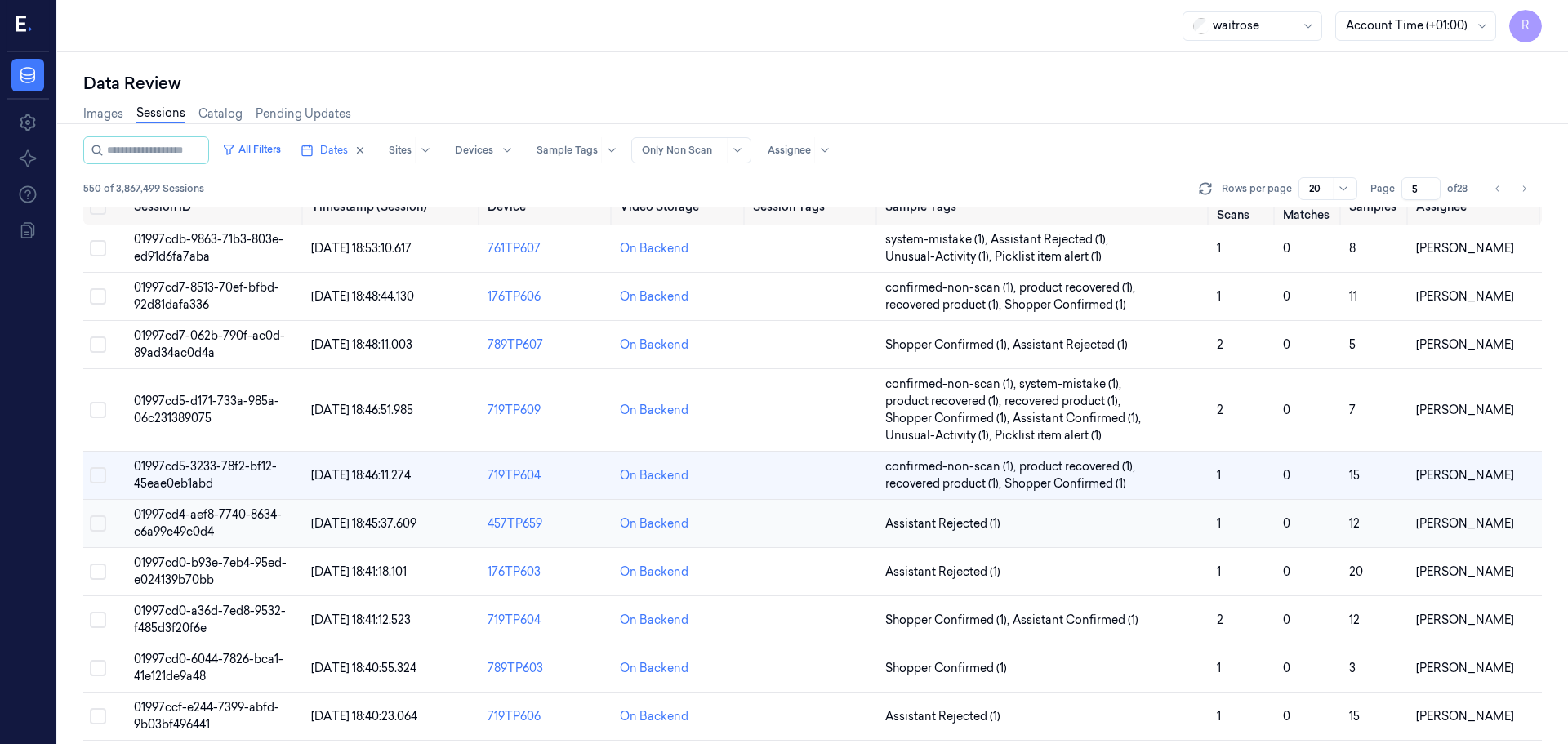
click at [1076, 515] on span "Assistant Rejected (1)" at bounding box center [1044, 524] width 319 height 17
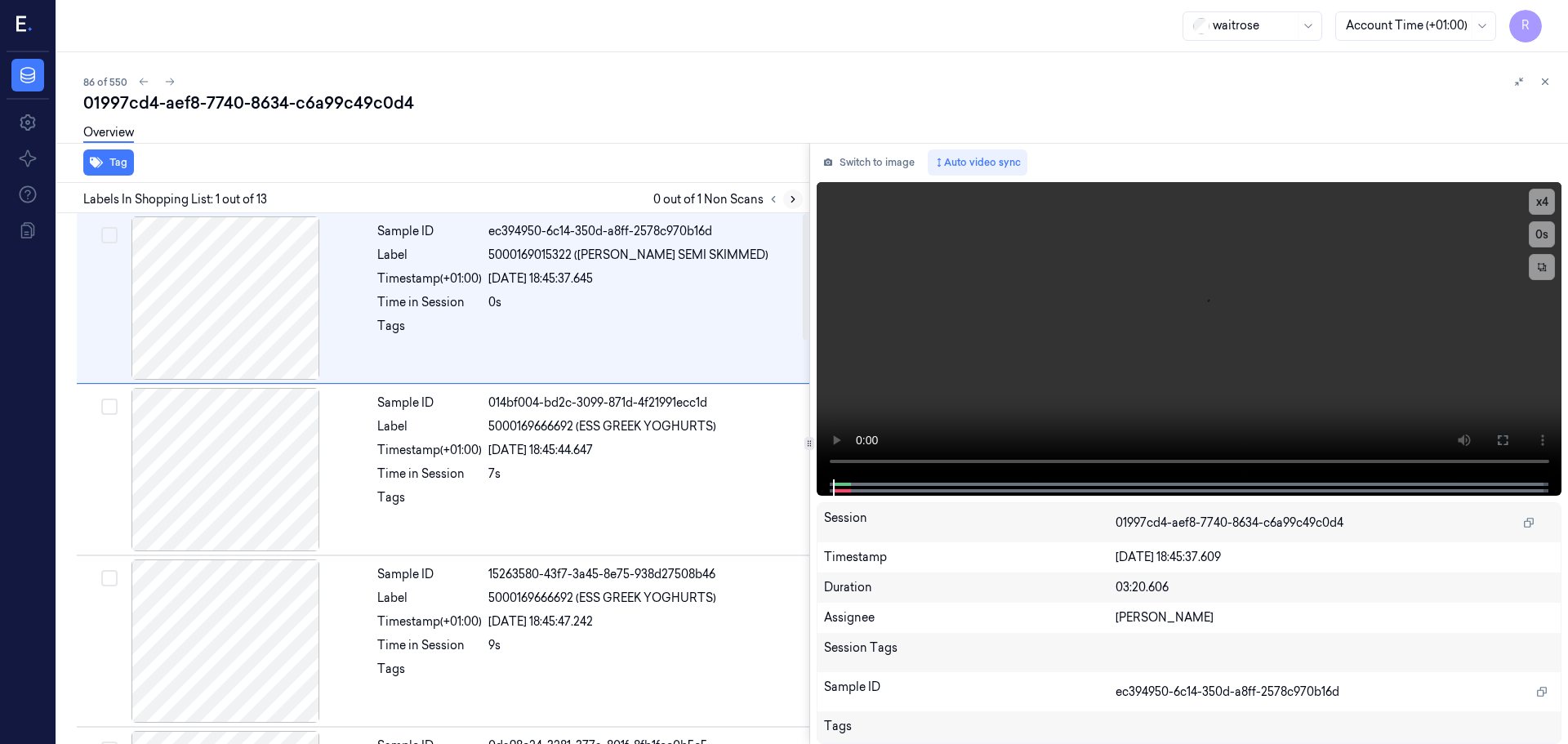
click at [794, 198] on icon at bounding box center [792, 199] width 11 height 11
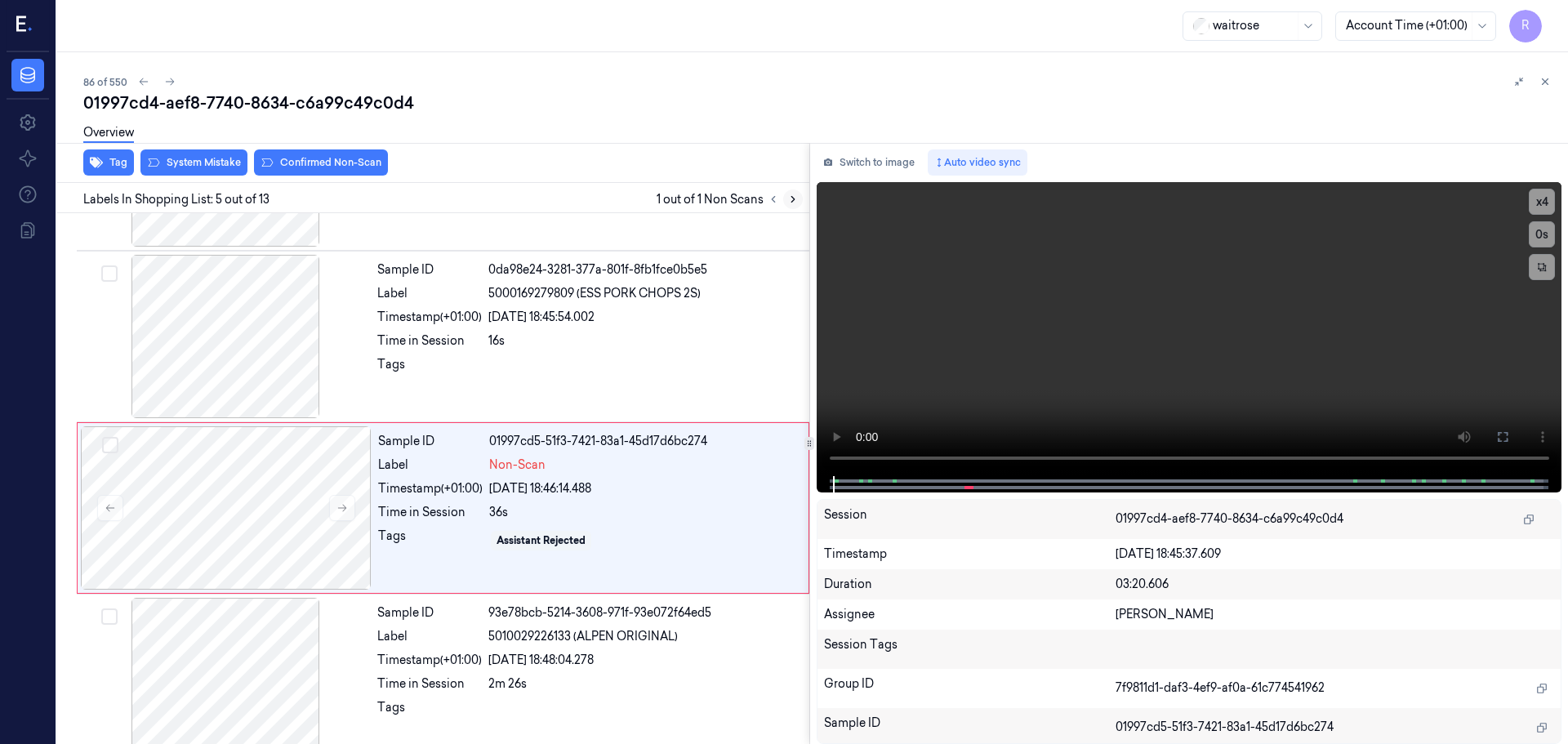
scroll to position [506, 0]
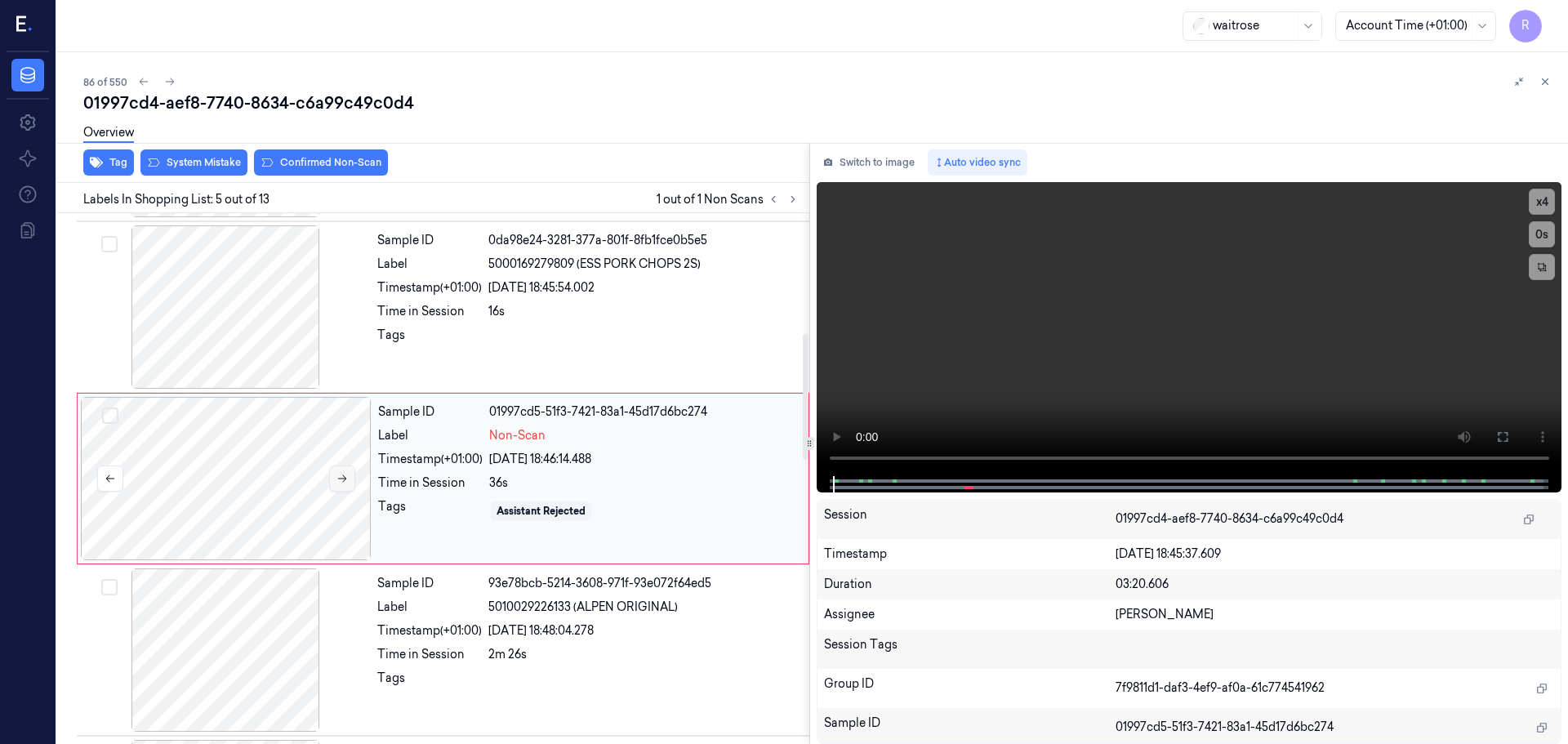
click at [343, 476] on icon at bounding box center [342, 478] width 11 height 11
click at [258, 345] on div at bounding box center [225, 307] width 291 height 163
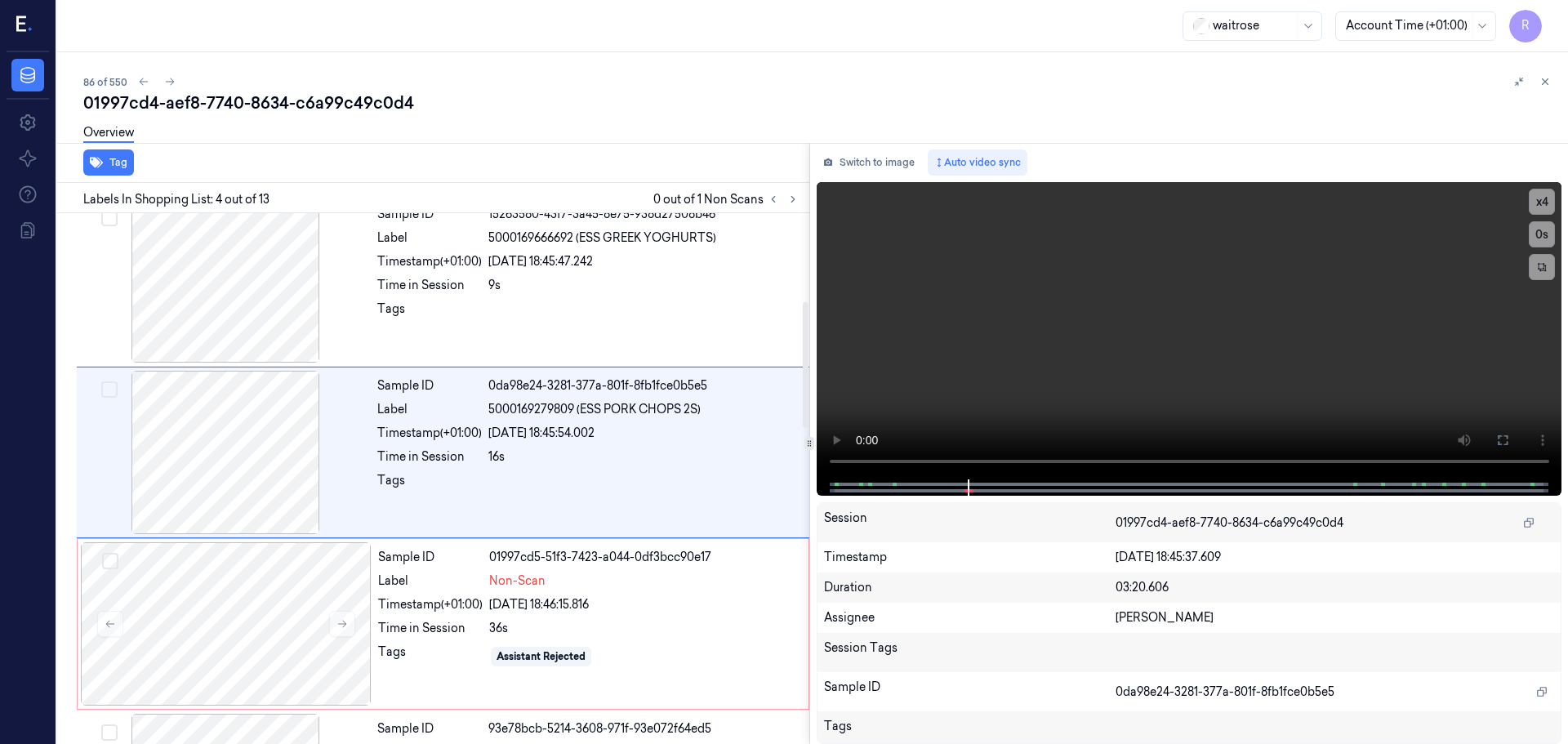
scroll to position [334, 0]
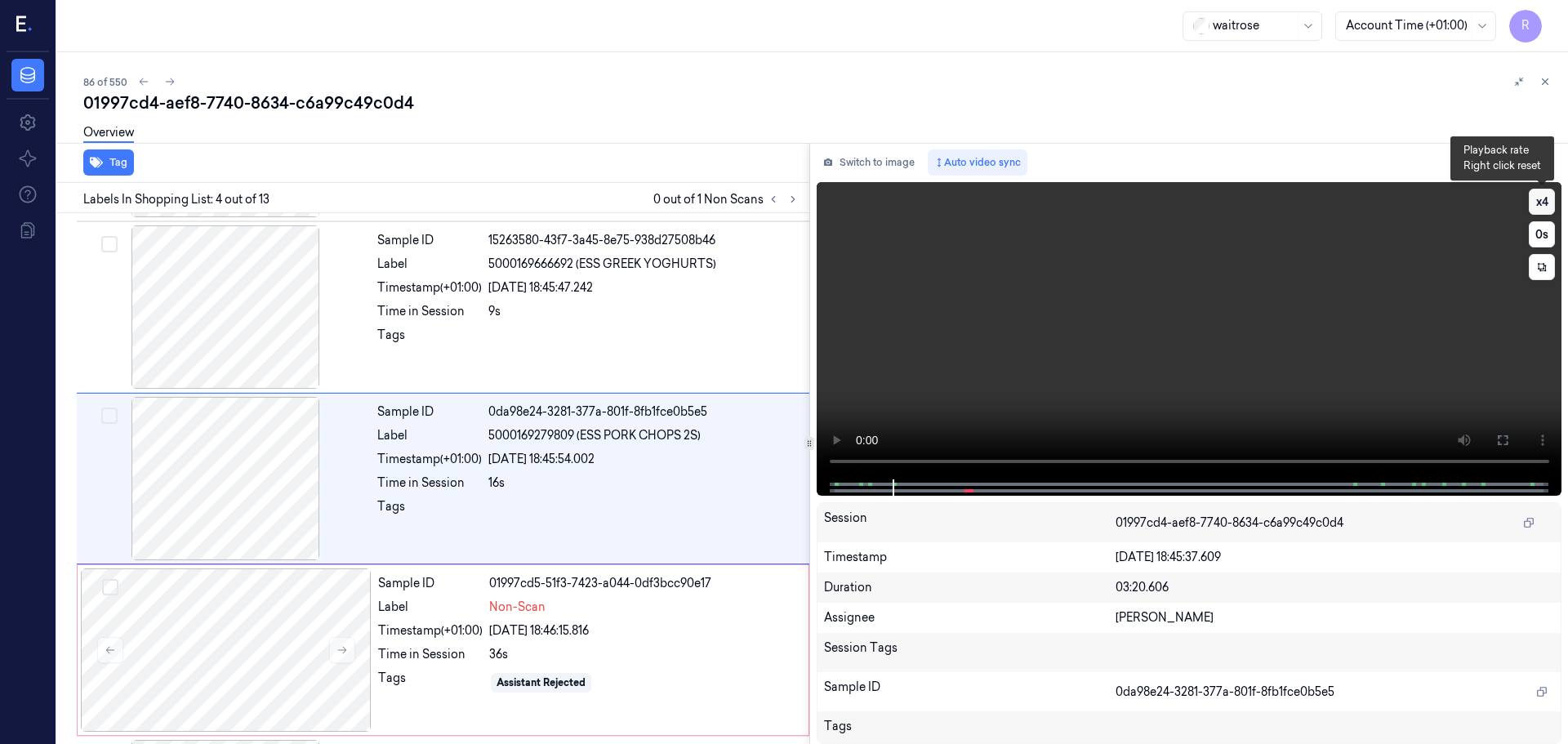
click at [1539, 203] on button "x 4" at bounding box center [1542, 202] width 26 height 26
click at [1534, 207] on button "x 1" at bounding box center [1542, 202] width 26 height 26
click at [1534, 207] on button "x 2" at bounding box center [1542, 202] width 26 height 26
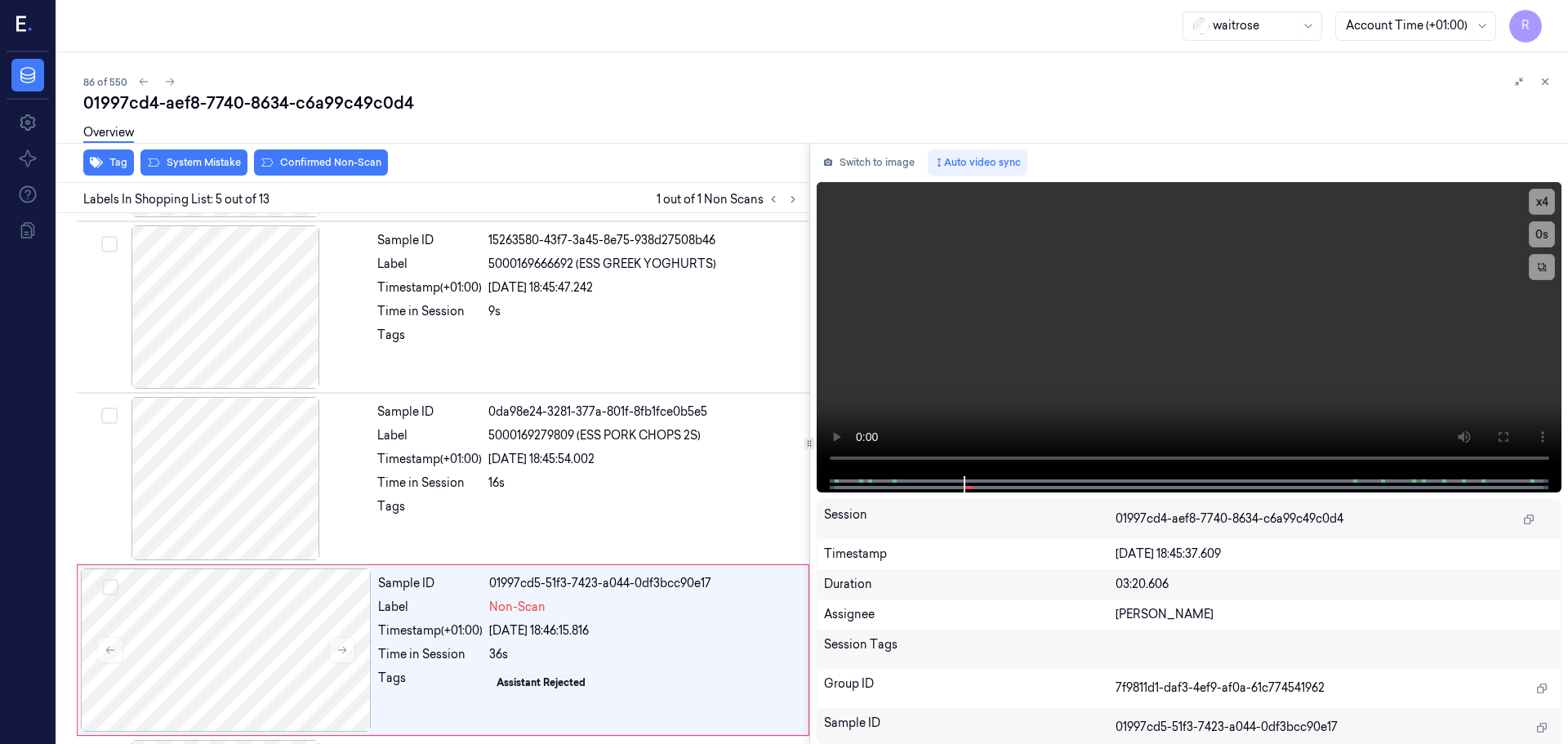
scroll to position [506, 0]
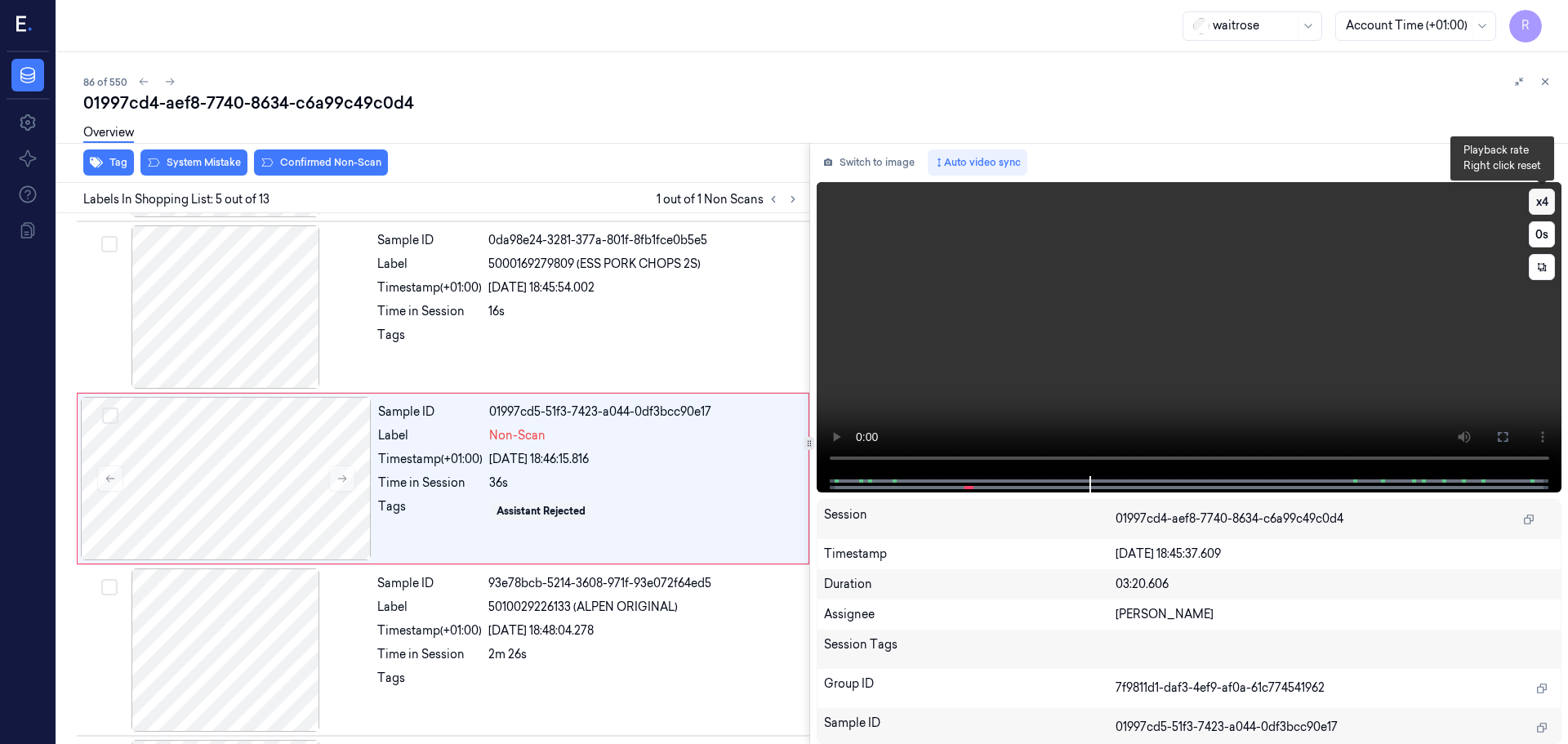
click at [1540, 203] on button "x 4" at bounding box center [1542, 202] width 26 height 26
click at [1540, 203] on button "x 1" at bounding box center [1542, 202] width 26 height 26
click at [268, 471] on div at bounding box center [226, 479] width 291 height 163
click at [348, 486] on button at bounding box center [342, 479] width 26 height 26
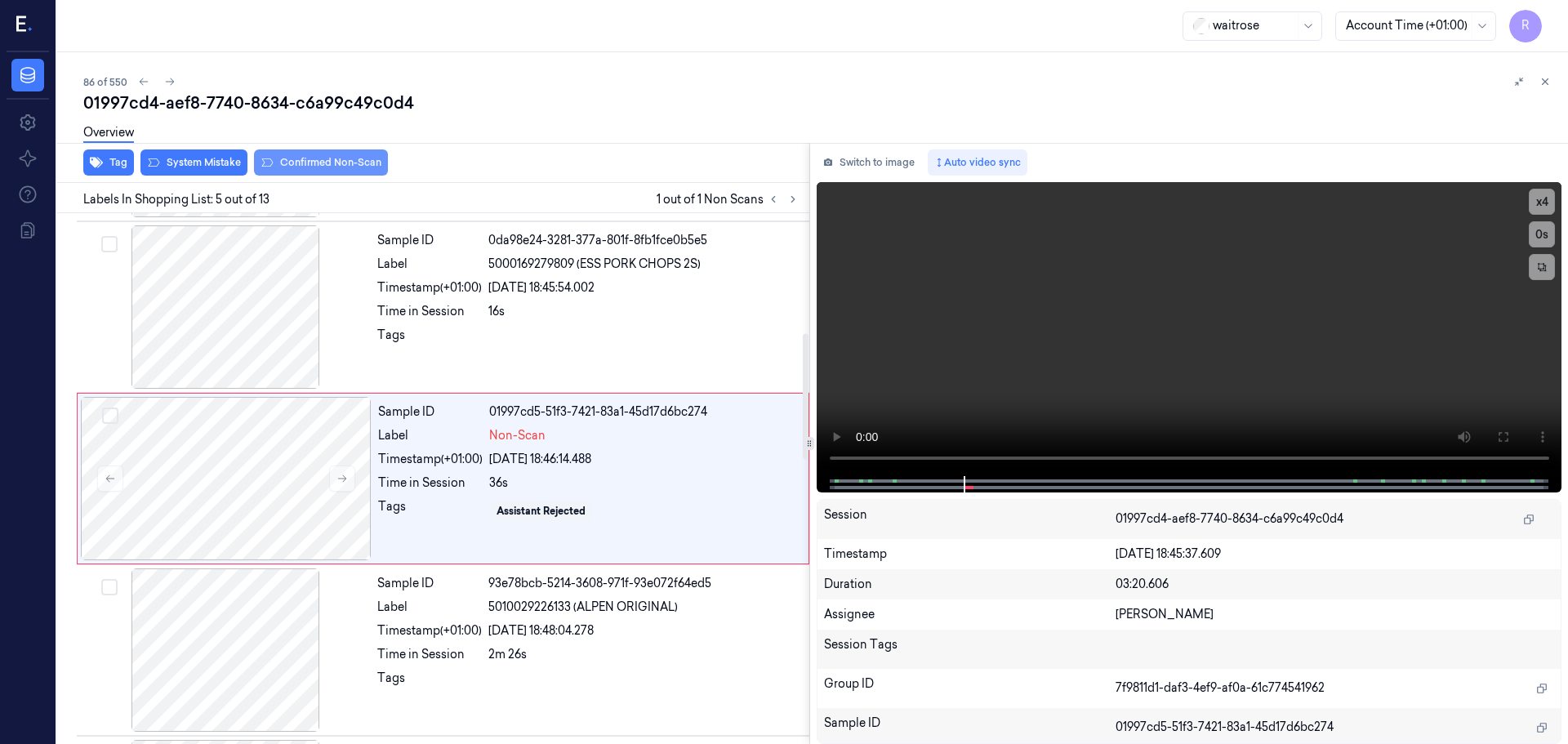
click at [325, 166] on button "Confirmed Non-Scan" at bounding box center [321, 162] width 134 height 26
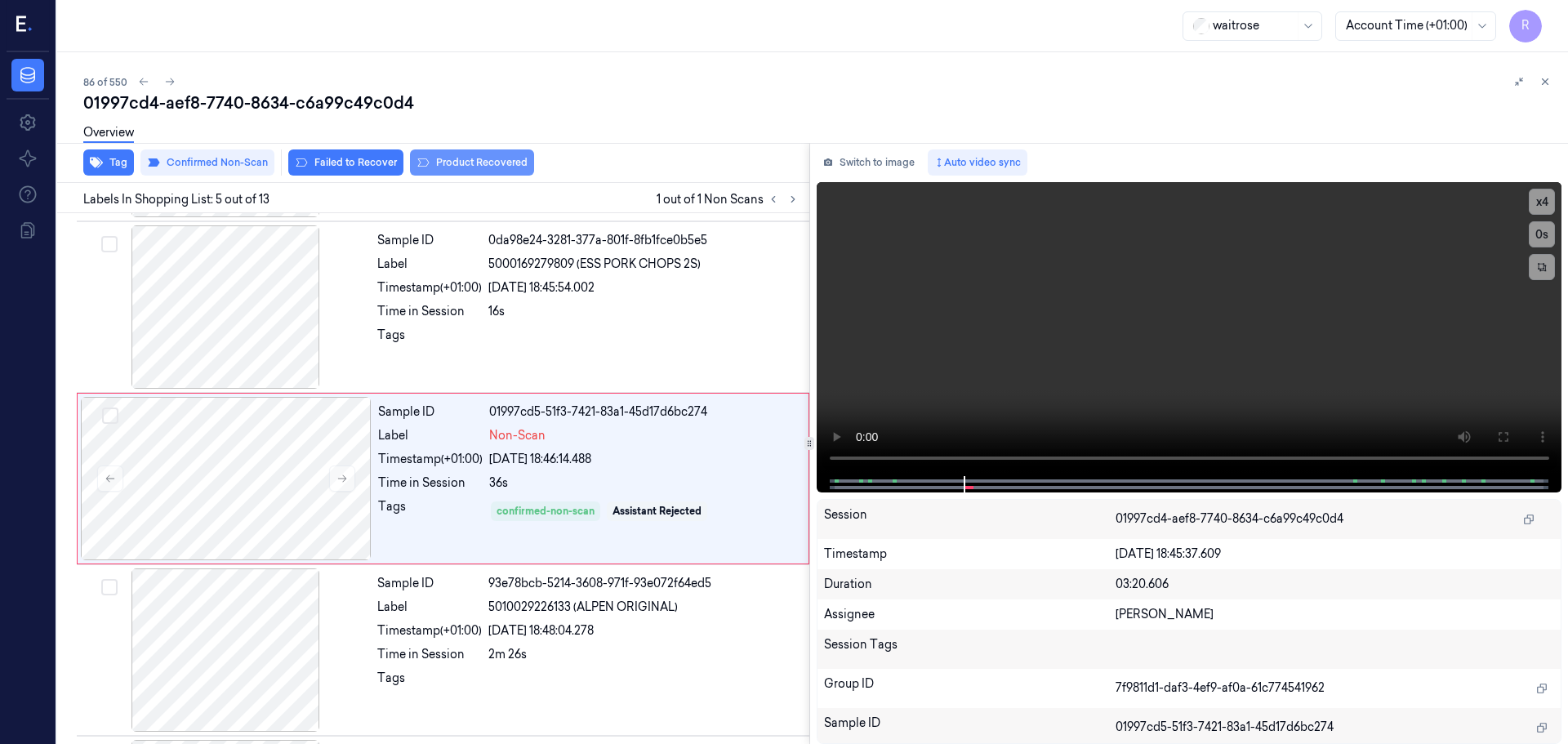
click at [471, 167] on button "Product Recovered" at bounding box center [472, 162] width 124 height 26
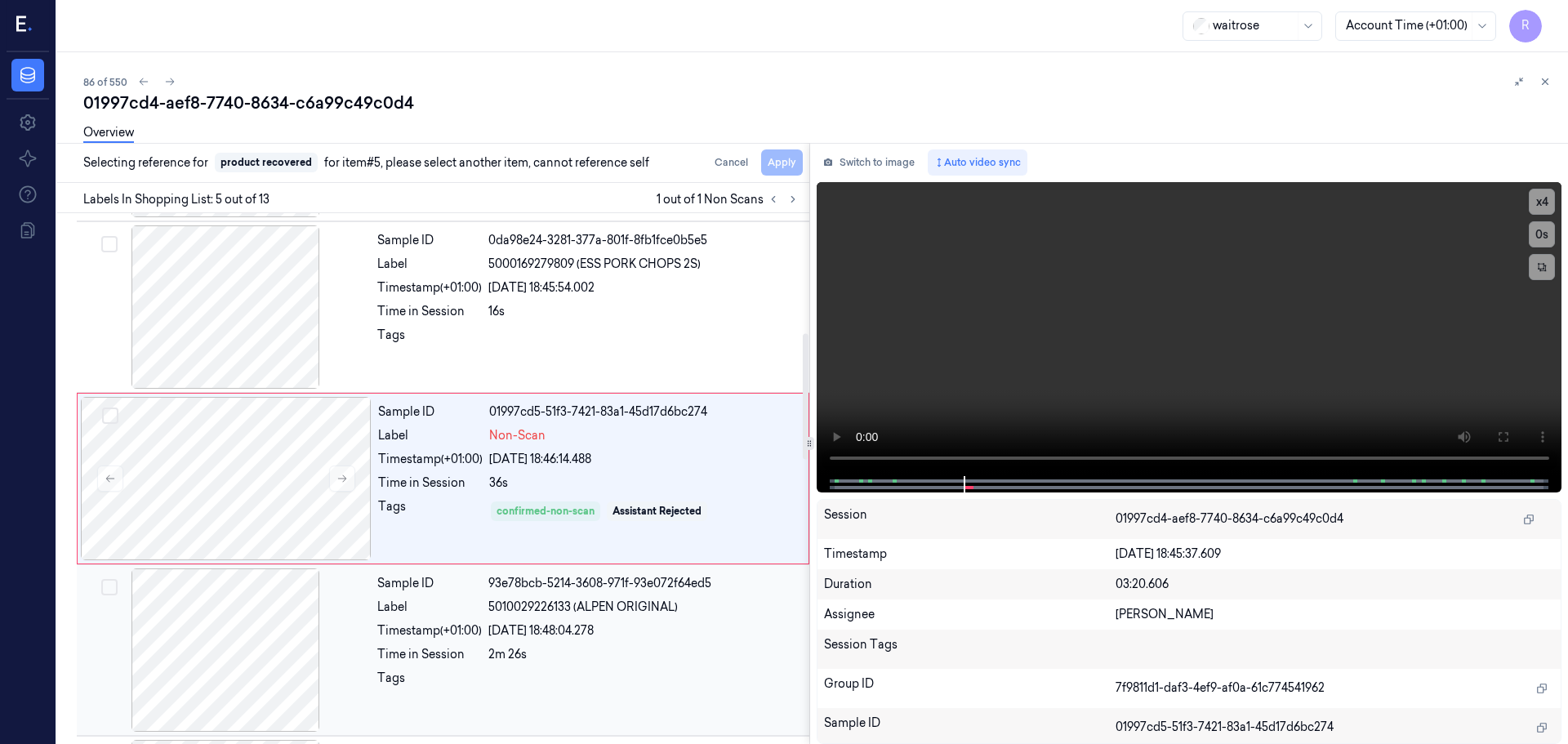
click at [460, 611] on div "Label" at bounding box center [429, 607] width 105 height 17
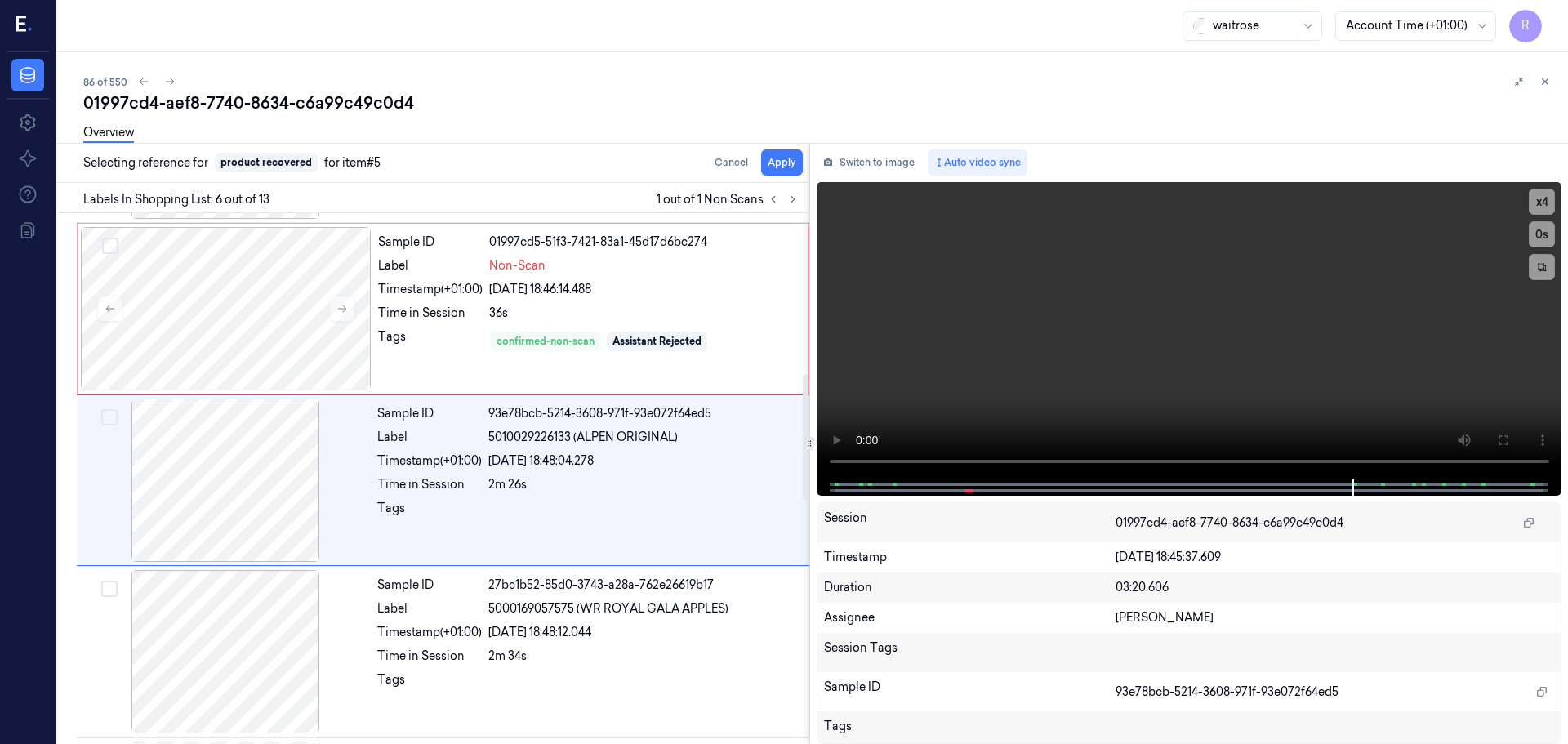
scroll to position [678, 0]
click at [769, 164] on button "Apply" at bounding box center [782, 162] width 42 height 26
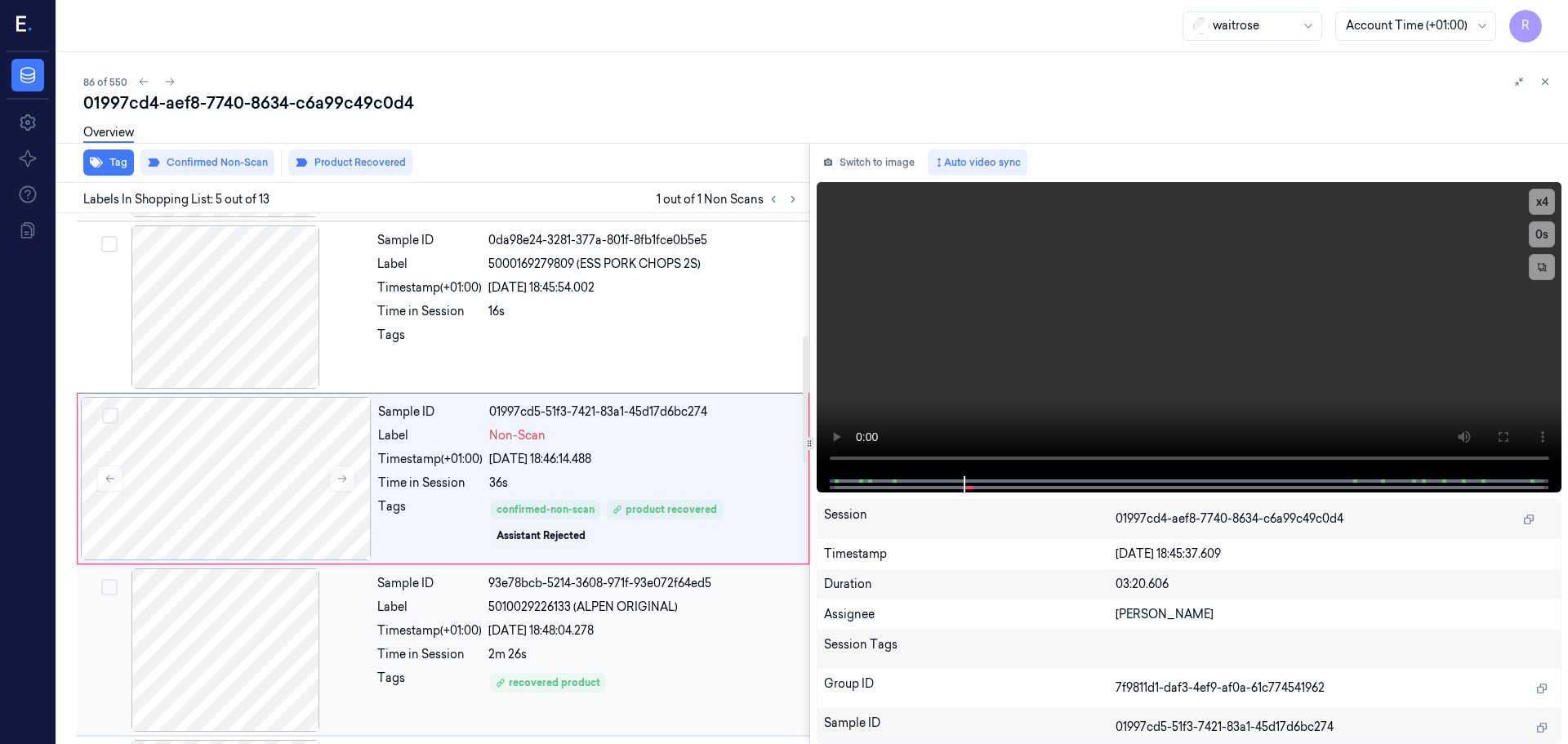
click at [634, 574] on div "Sample ID 93e78bcb-5214-3608-971f-93e072f64ed5 Label 5010029226133 (ALPEN ORIGI…" at bounding box center [588, 650] width 435 height 163
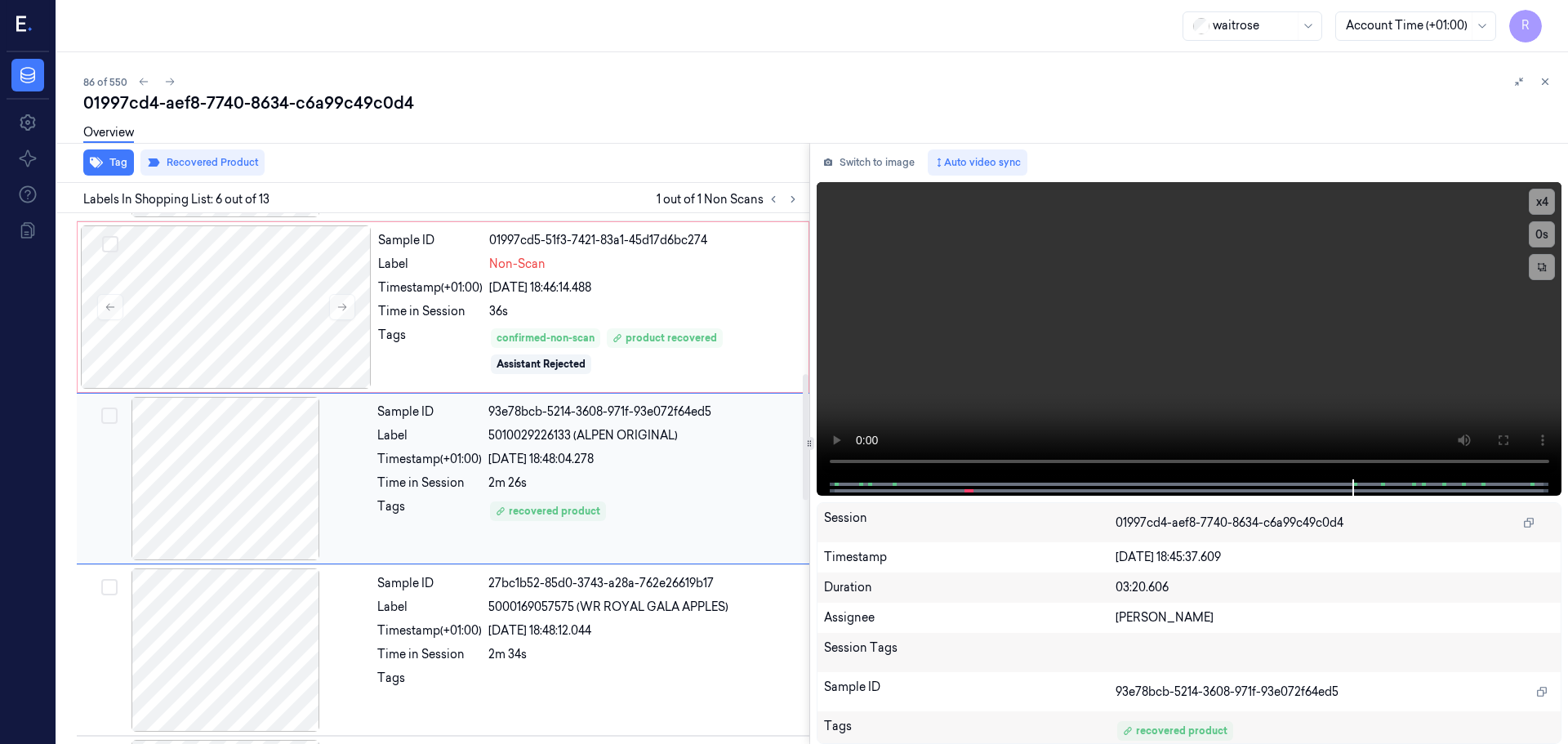
click at [655, 495] on div "Sample ID 93e78bcb-5214-3608-971f-93e072f64ed5 Label 5010029226133 (ALPEN ORIGI…" at bounding box center [588, 479] width 435 height 163
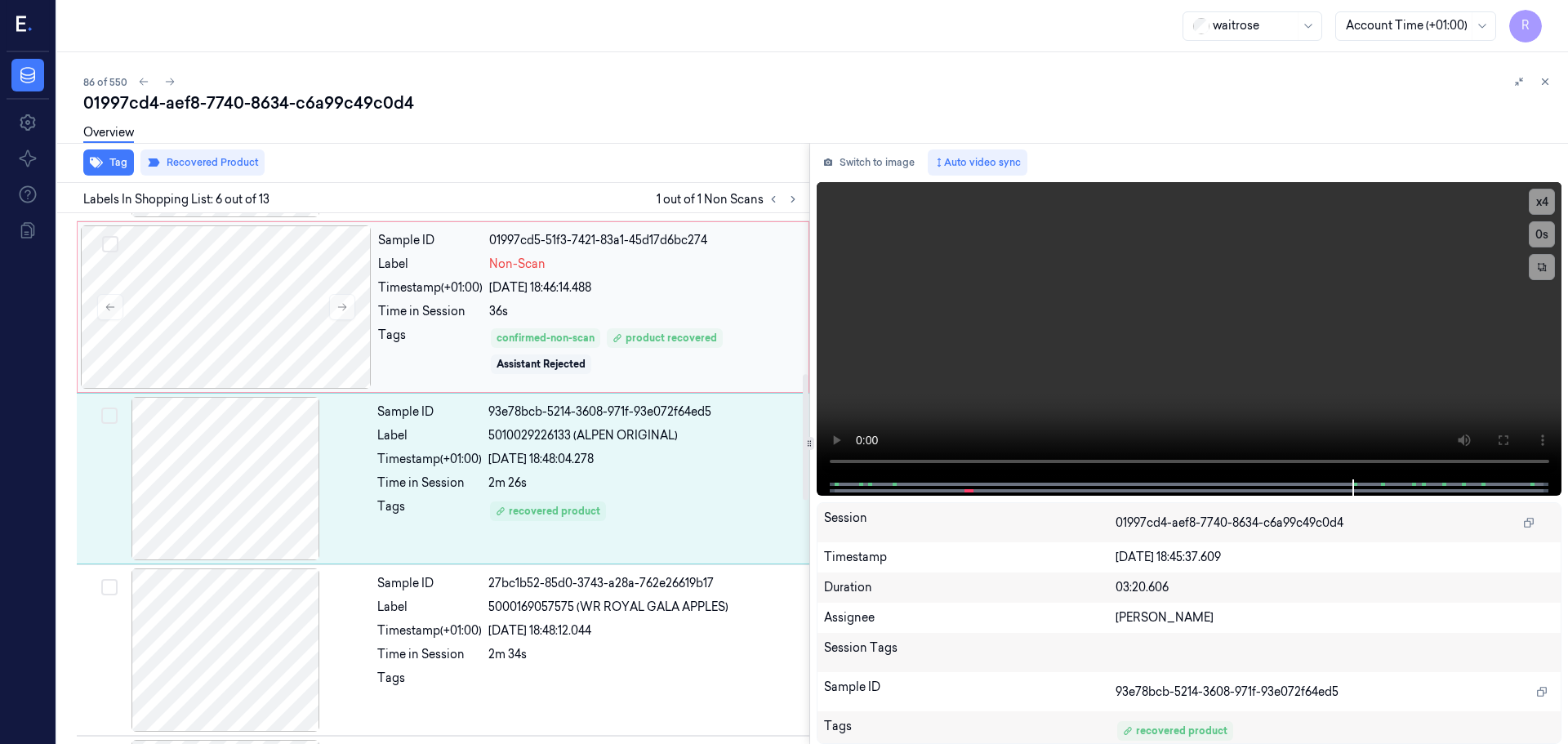
click at [717, 314] on div "36s" at bounding box center [644, 311] width 309 height 17
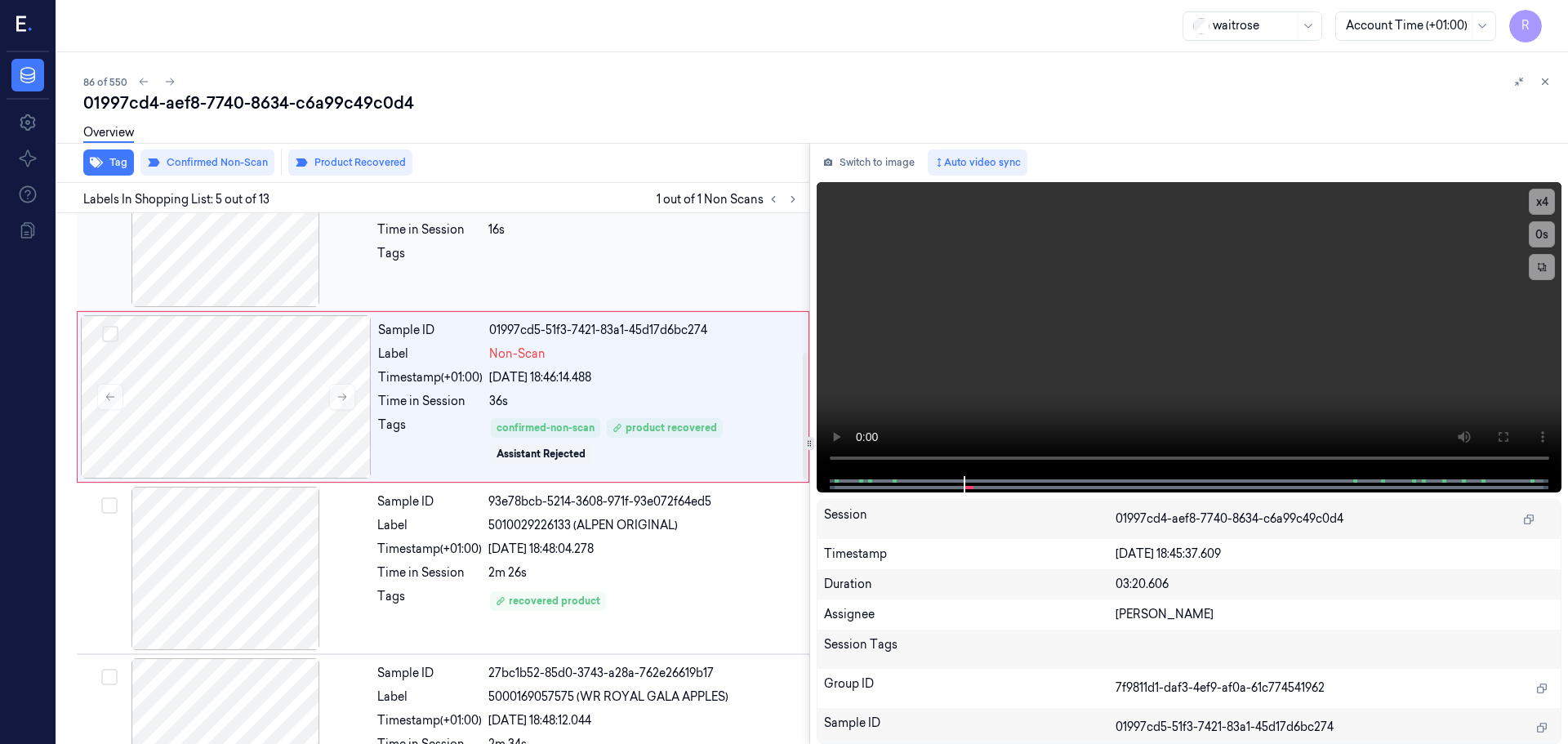
click at [668, 269] on div at bounding box center [644, 258] width 311 height 26
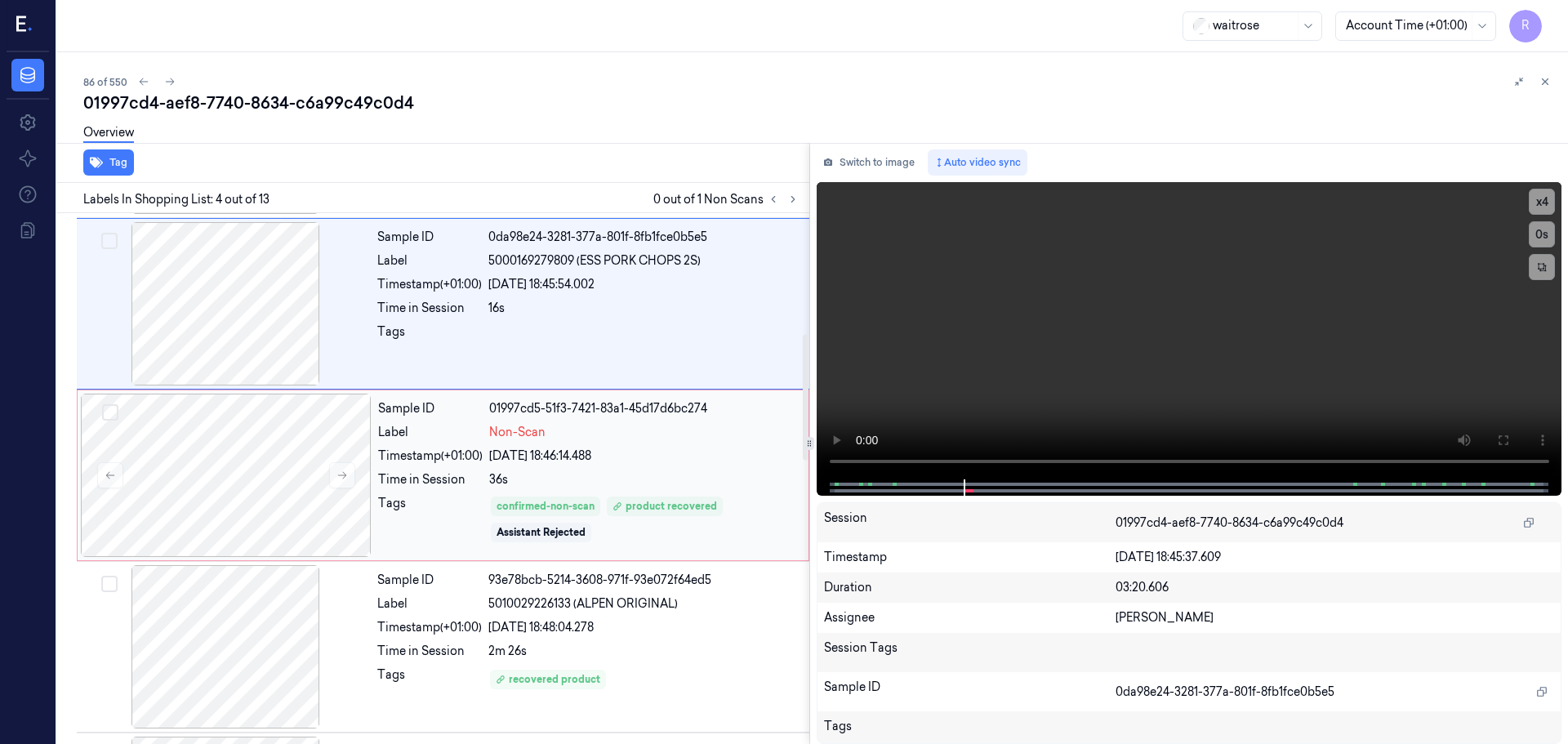
click at [654, 484] on div "36s" at bounding box center [644, 480] width 309 height 17
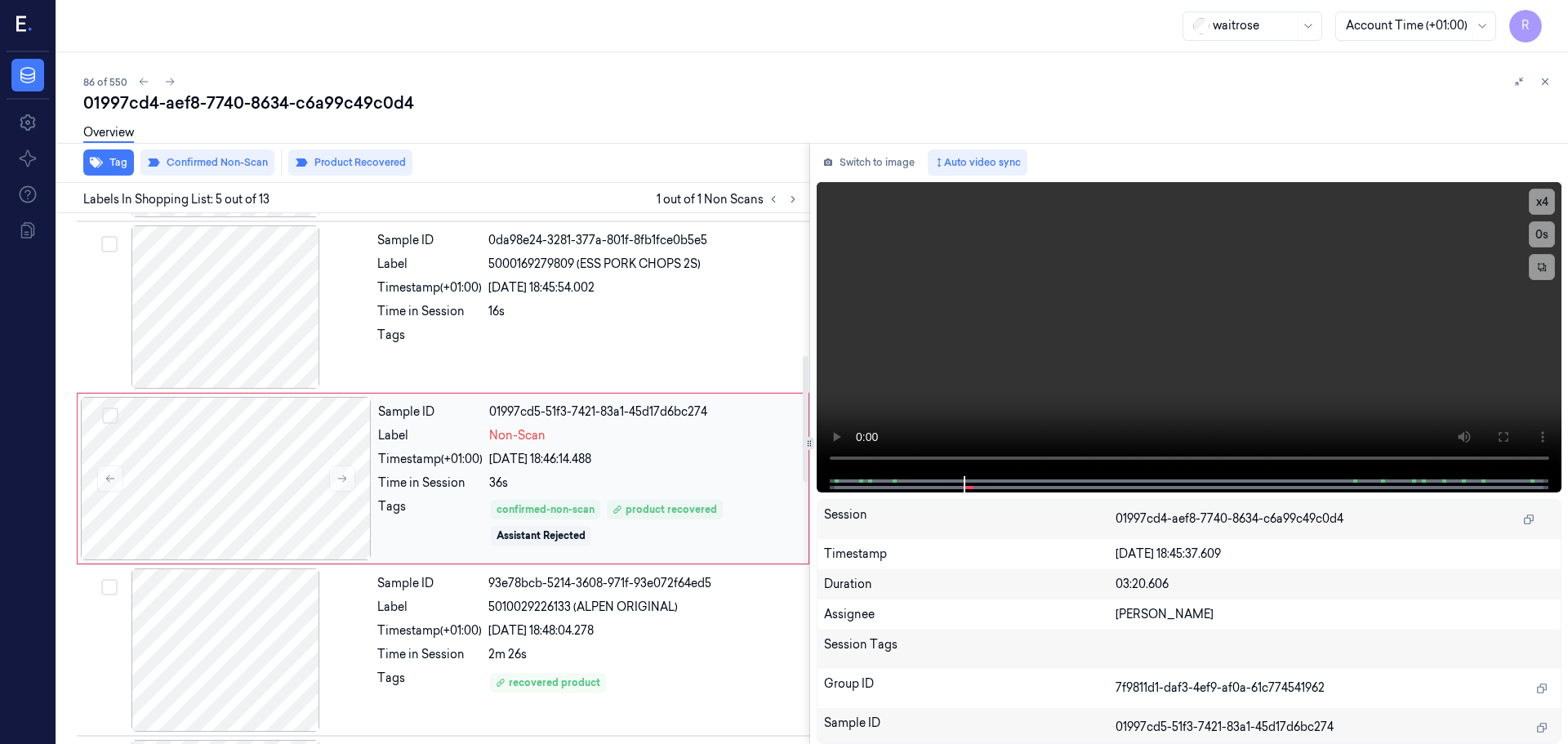
scroll to position [669, 0]
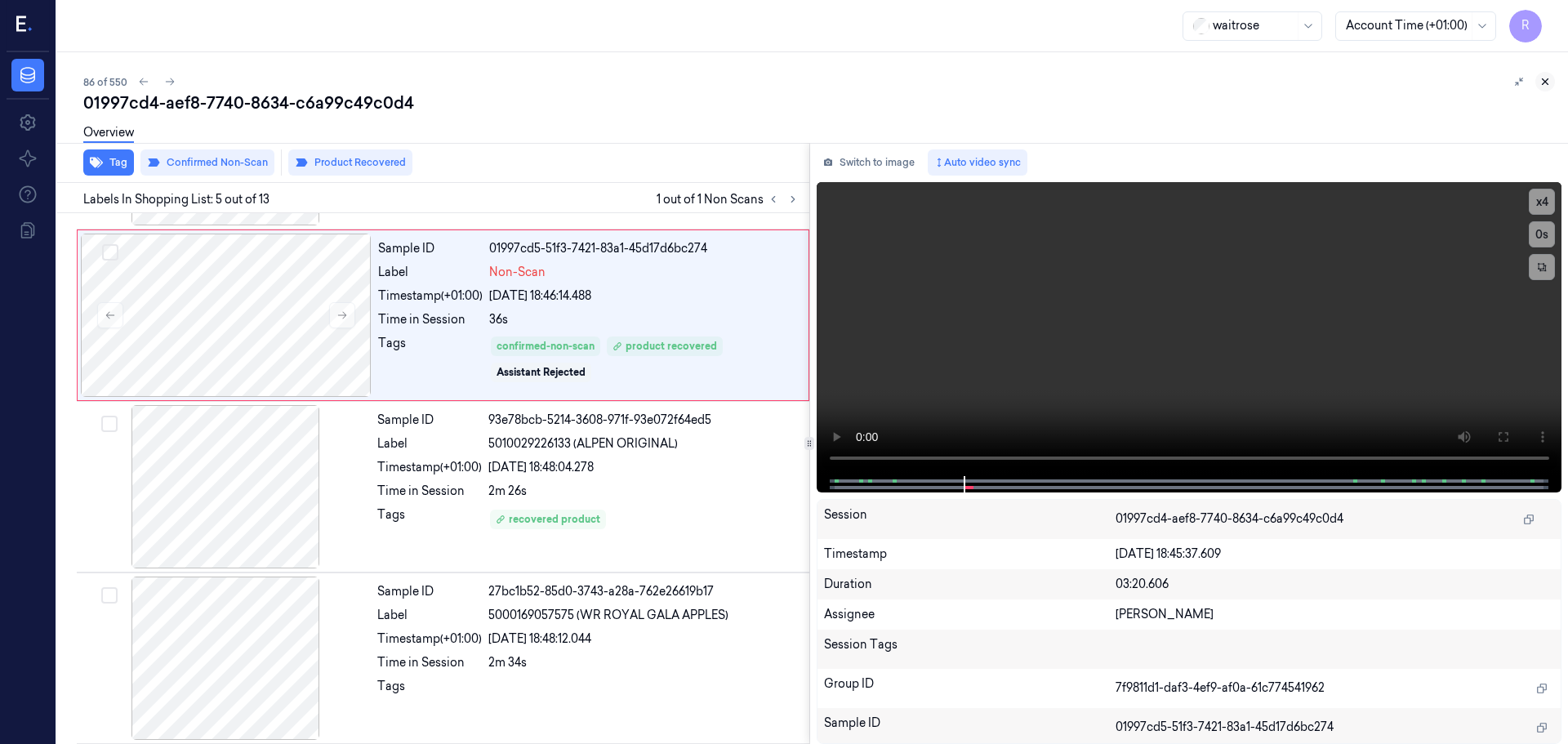
click at [1540, 84] on icon at bounding box center [1544, 81] width 11 height 11
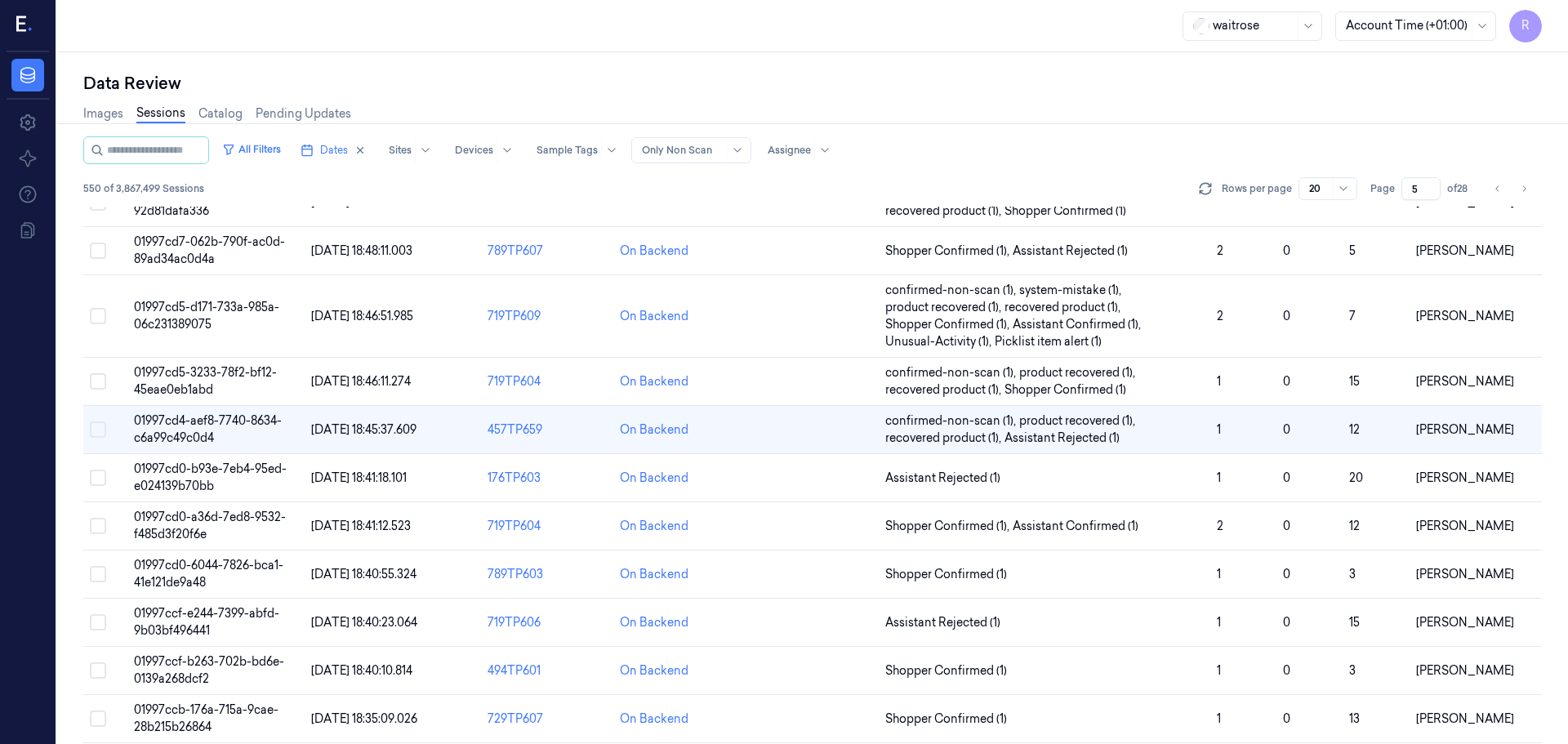
scroll to position [148, 0]
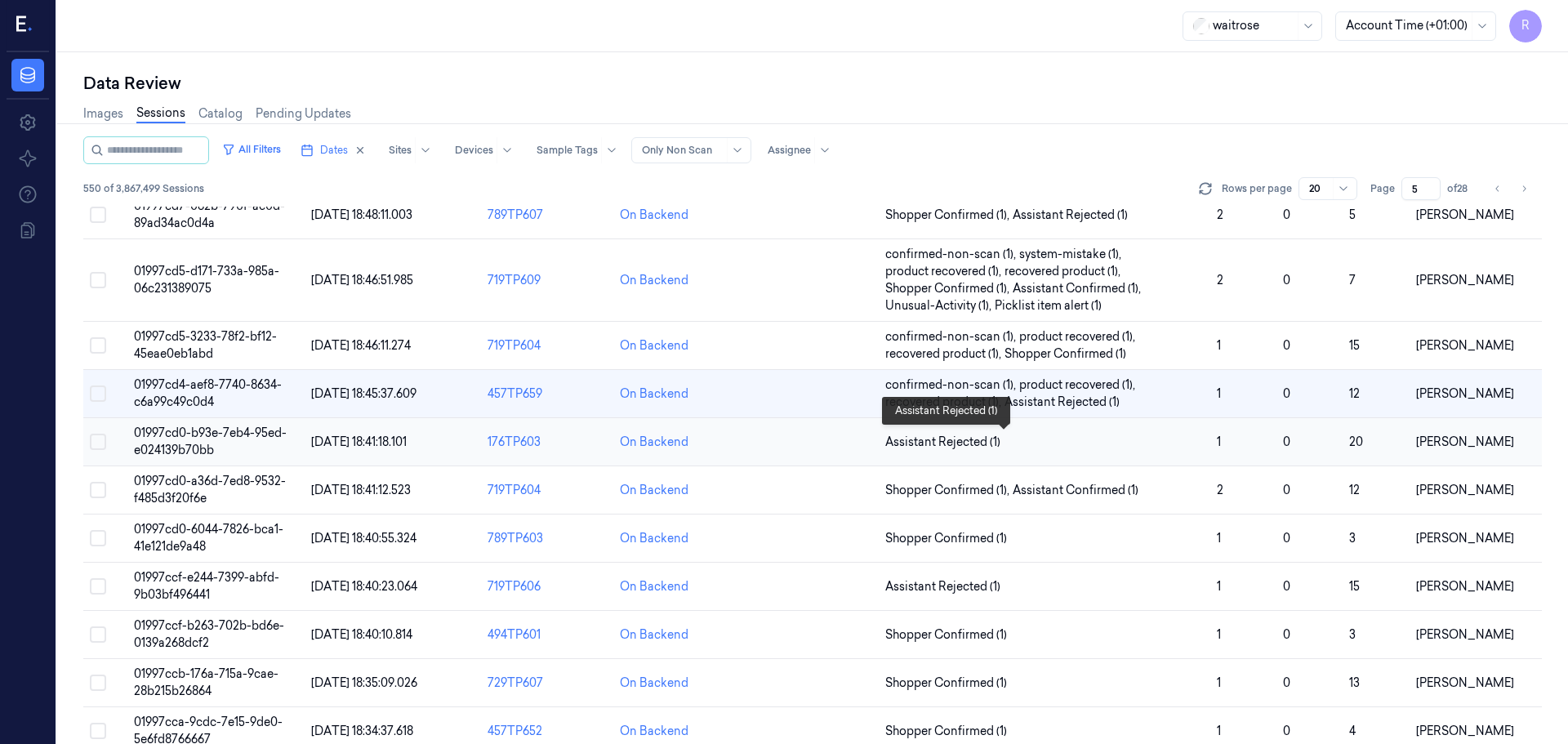
click at [1036, 443] on span "Assistant Rejected (1)" at bounding box center [1044, 442] width 319 height 17
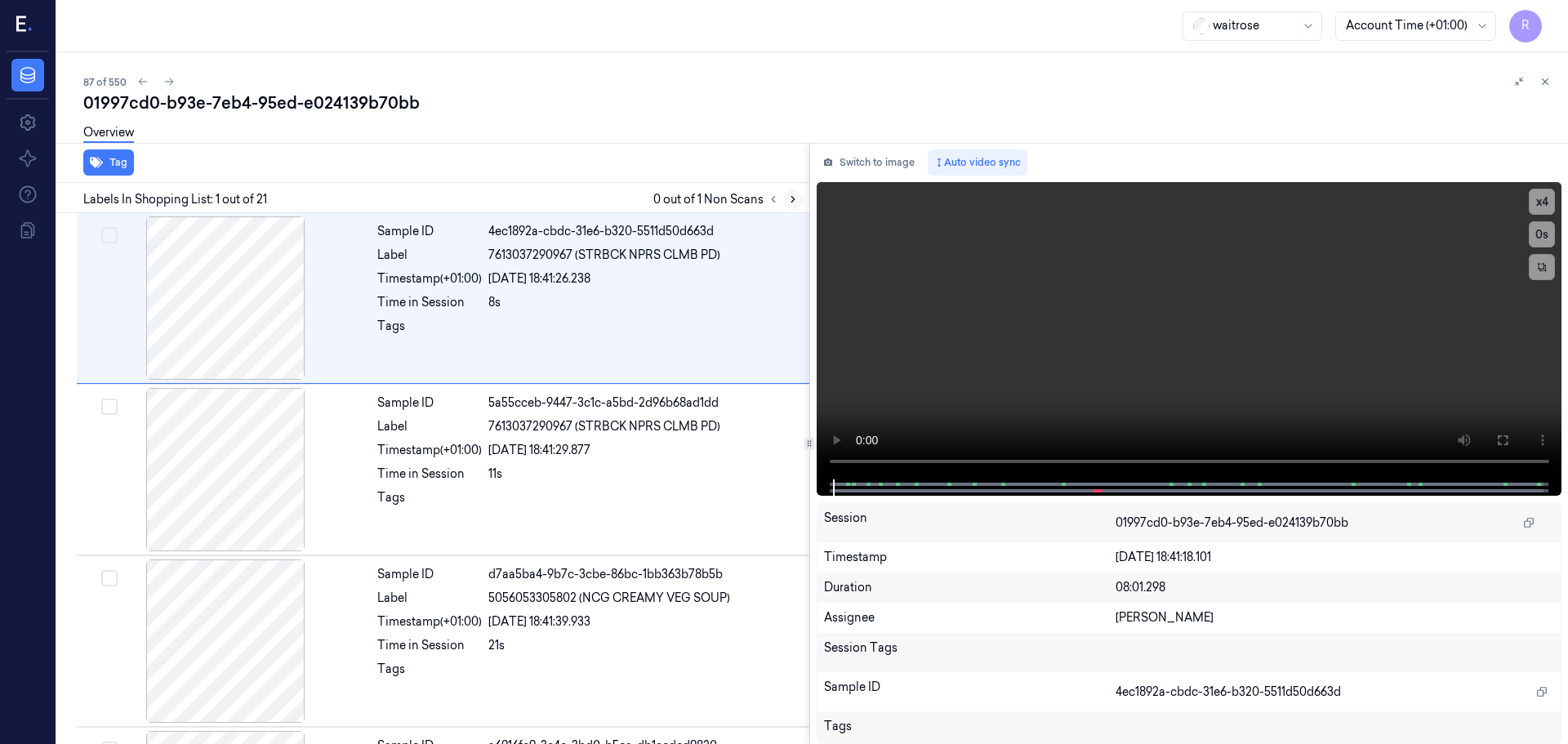
click at [795, 202] on icon at bounding box center [792, 199] width 11 height 11
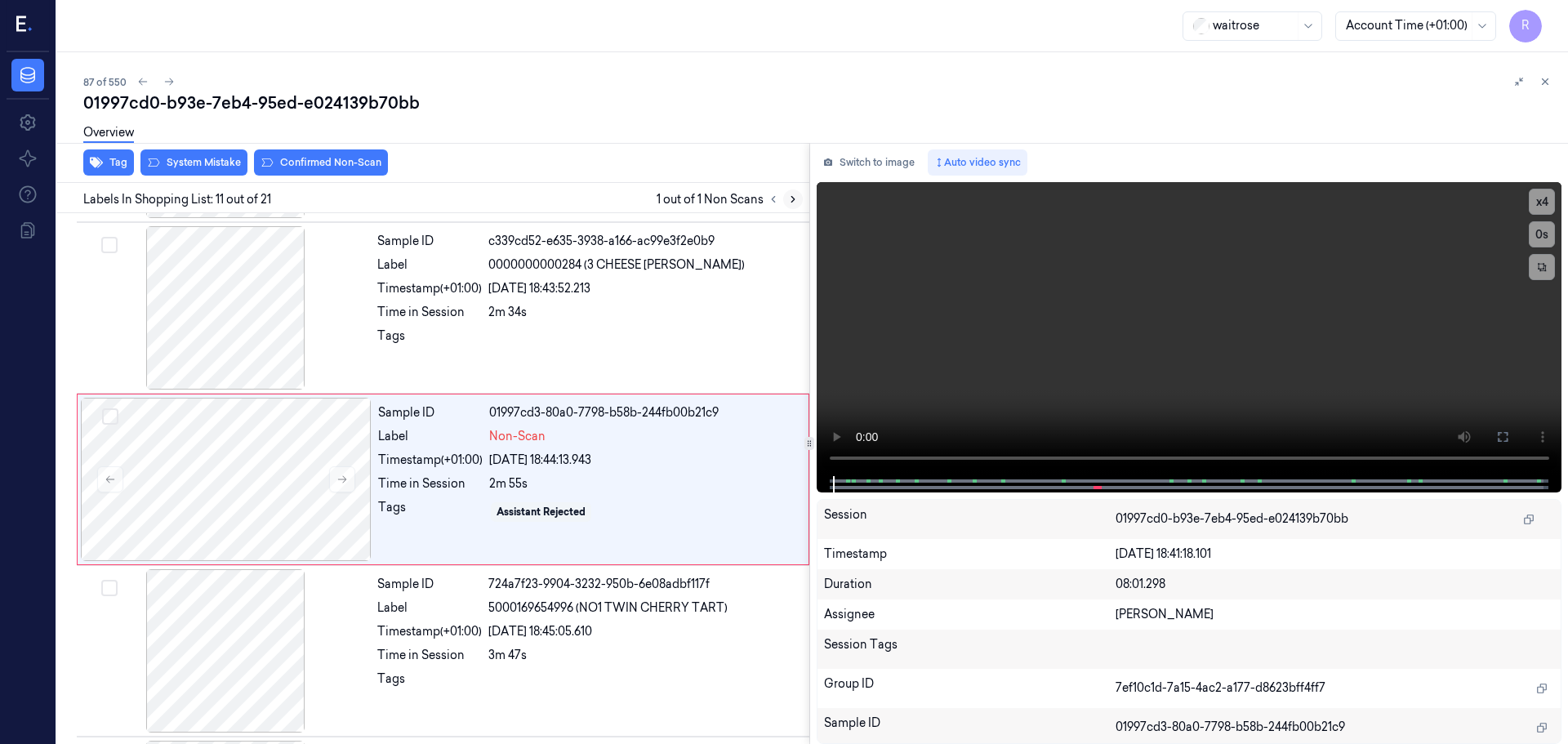
scroll to position [1535, 0]
click at [345, 478] on icon at bounding box center [342, 479] width 9 height 8
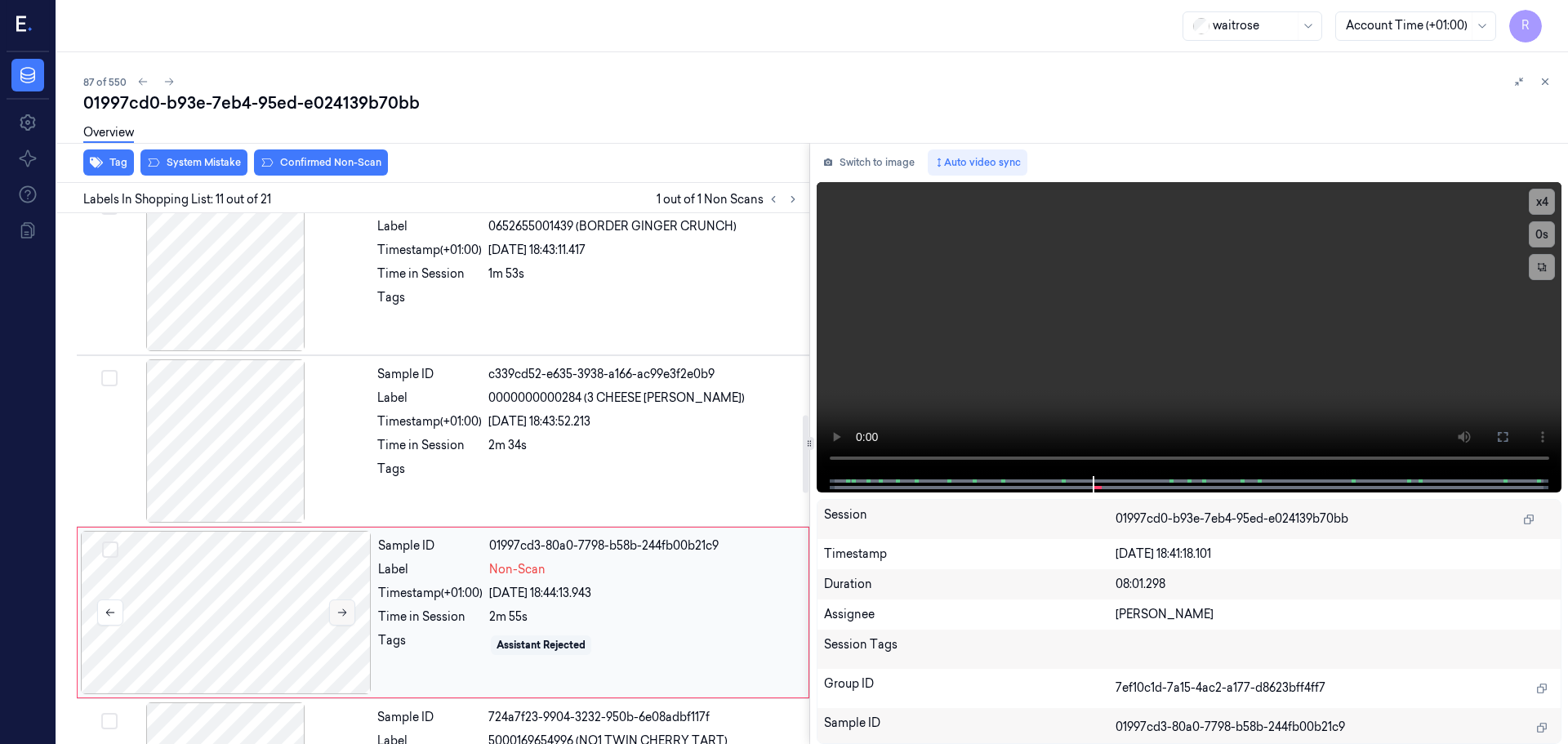
scroll to position [1372, 0]
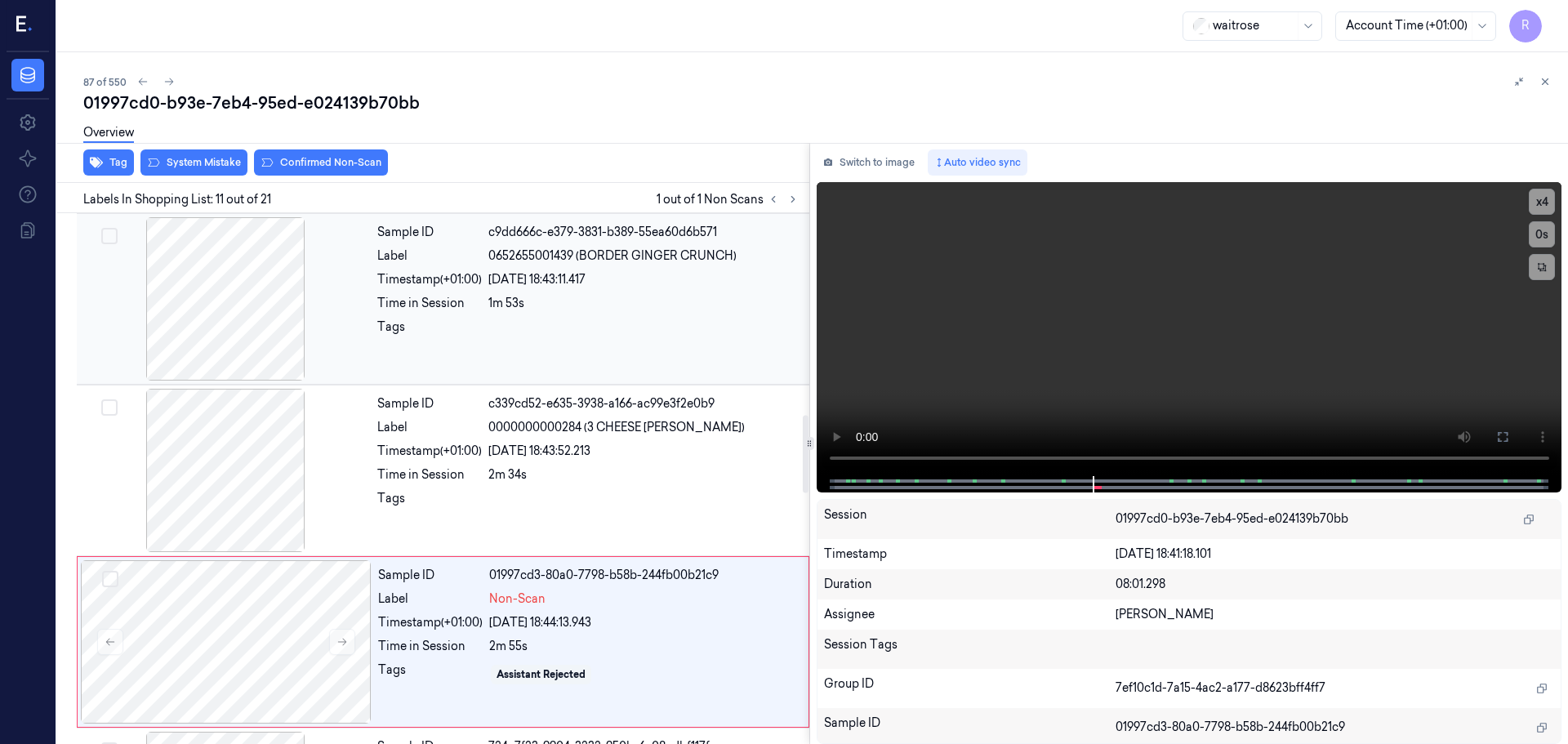
click at [244, 303] on div at bounding box center [225, 299] width 291 height 163
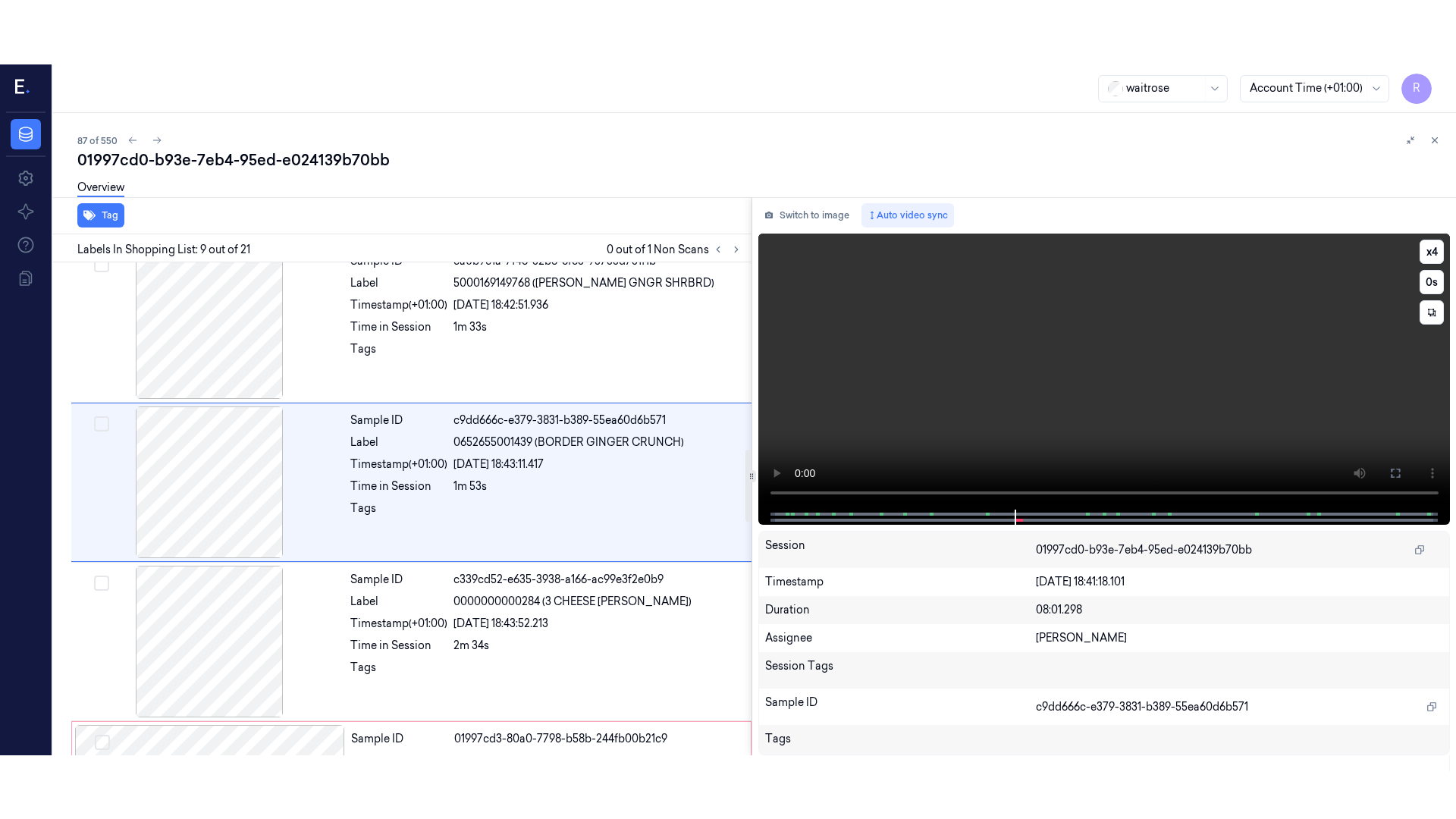
scroll to position [1106, 0]
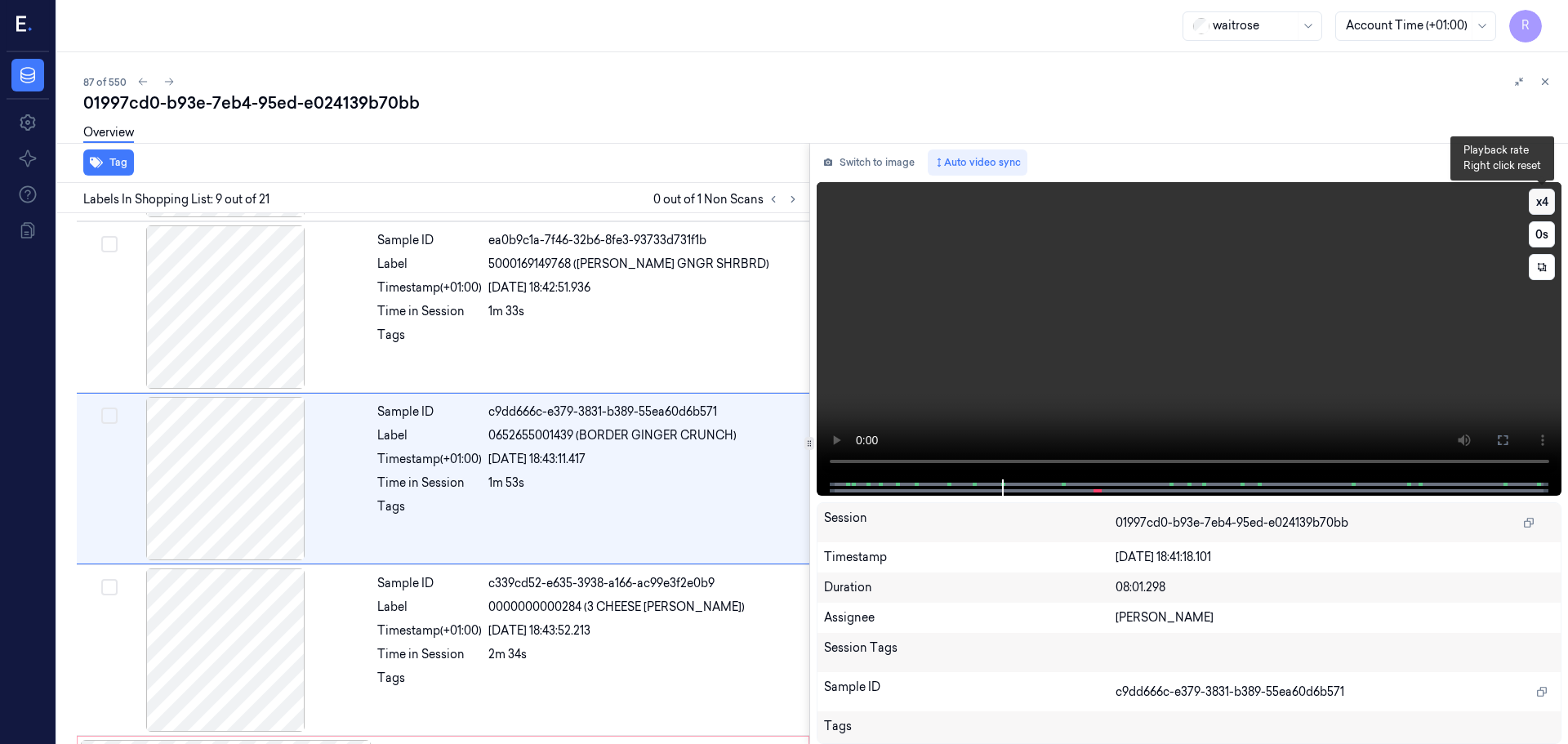
click at [1547, 208] on button "x 4" at bounding box center [1542, 202] width 26 height 26
click at [1543, 203] on button "x 1" at bounding box center [1542, 202] width 26 height 26
click at [1493, 441] on button at bounding box center [1503, 440] width 26 height 26
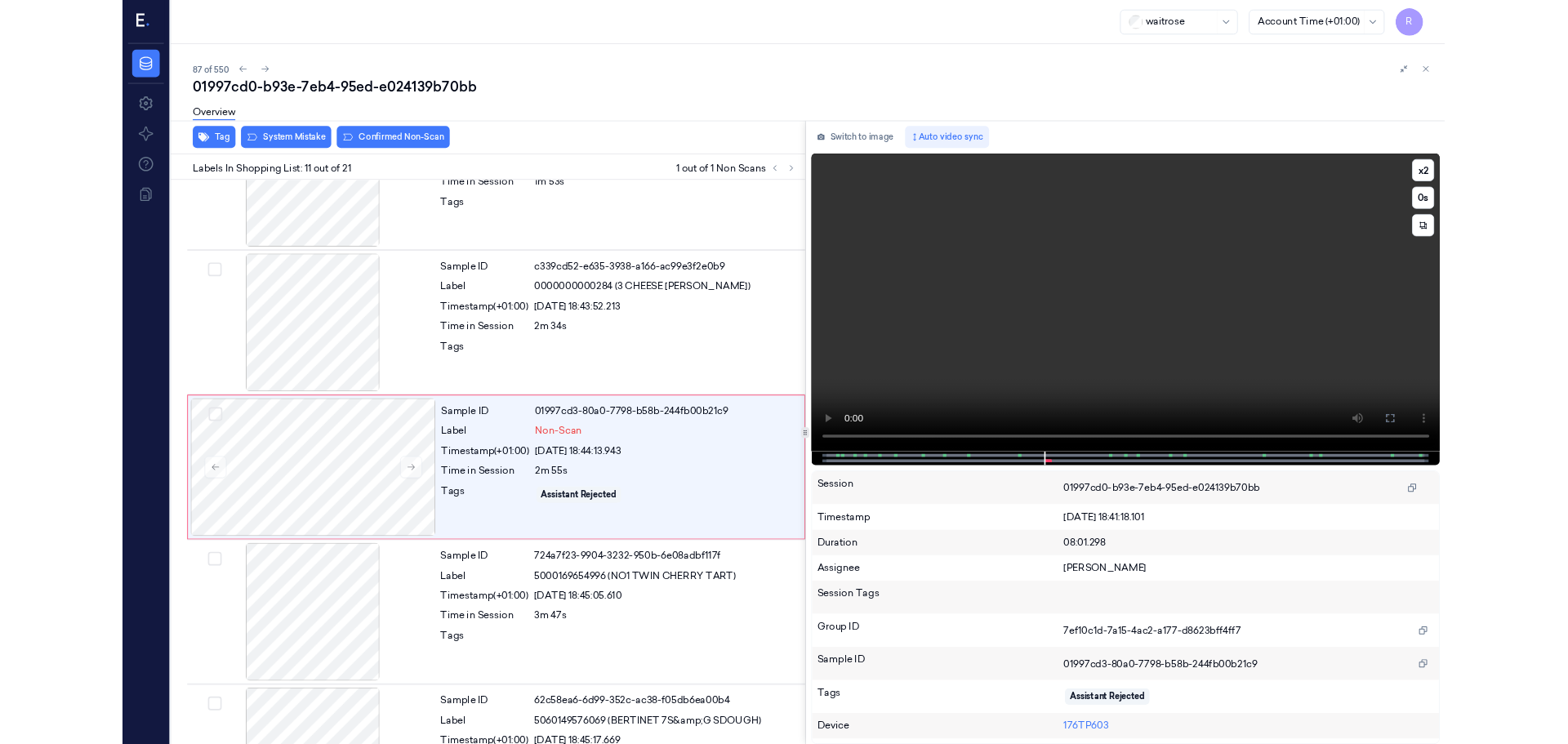
scroll to position [1467, 0]
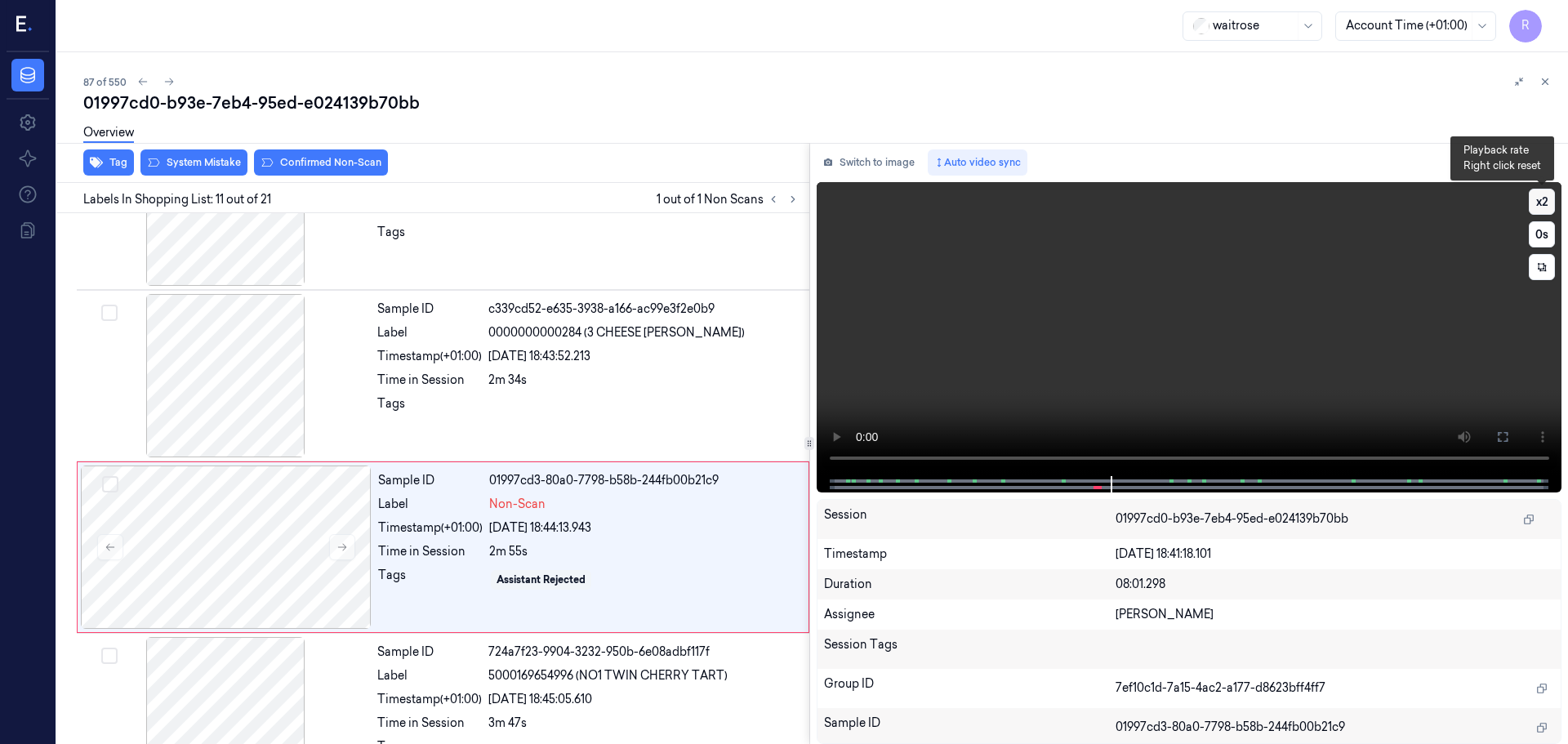
click at [1547, 196] on button "x 2" at bounding box center [1542, 202] width 26 height 26
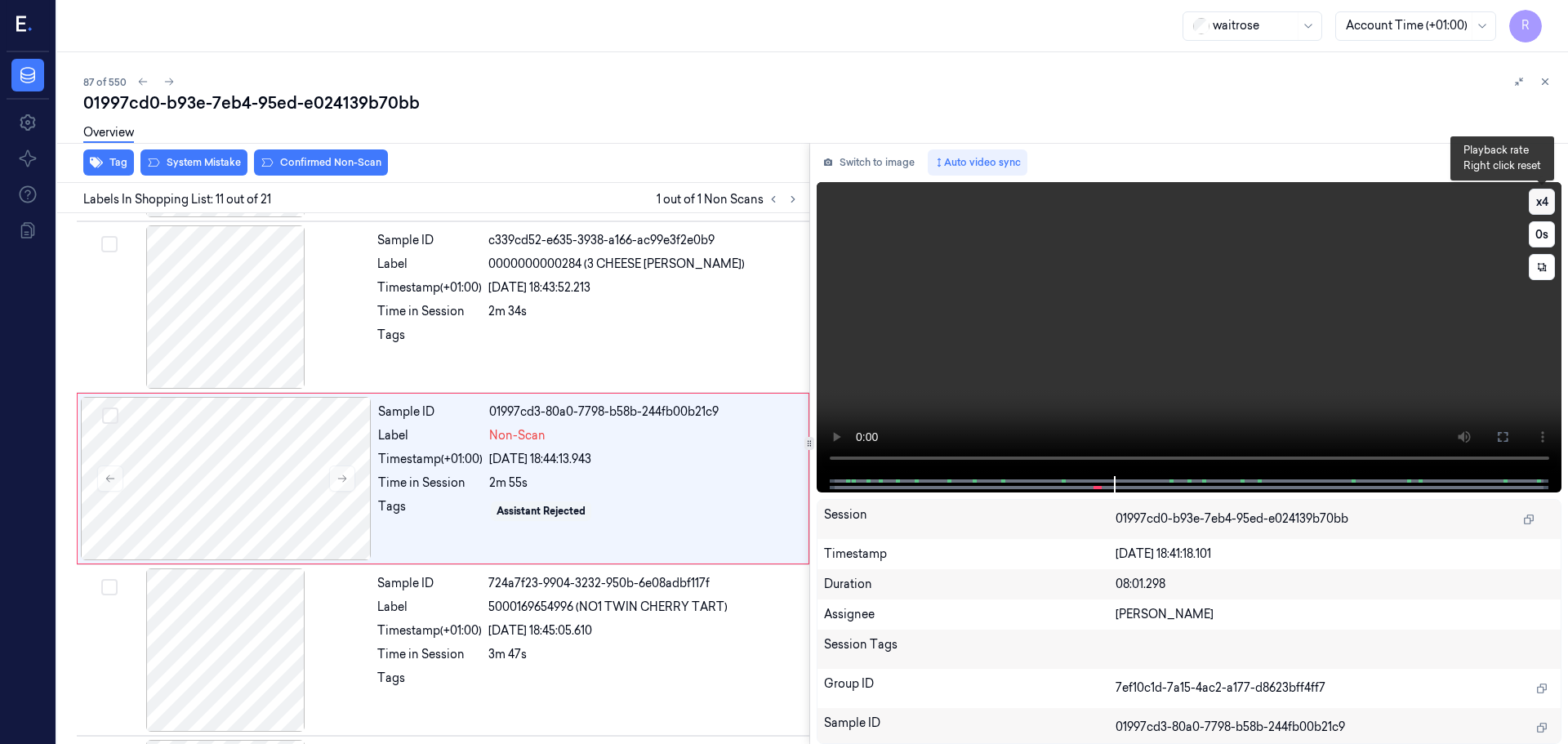
click at [1547, 196] on button "x 4" at bounding box center [1542, 202] width 26 height 26
click at [1547, 196] on button "x 1" at bounding box center [1542, 202] width 26 height 26
click at [1547, 196] on button "x 2" at bounding box center [1542, 202] width 26 height 26
click at [518, 304] on div "2m 34s" at bounding box center [644, 311] width 311 height 17
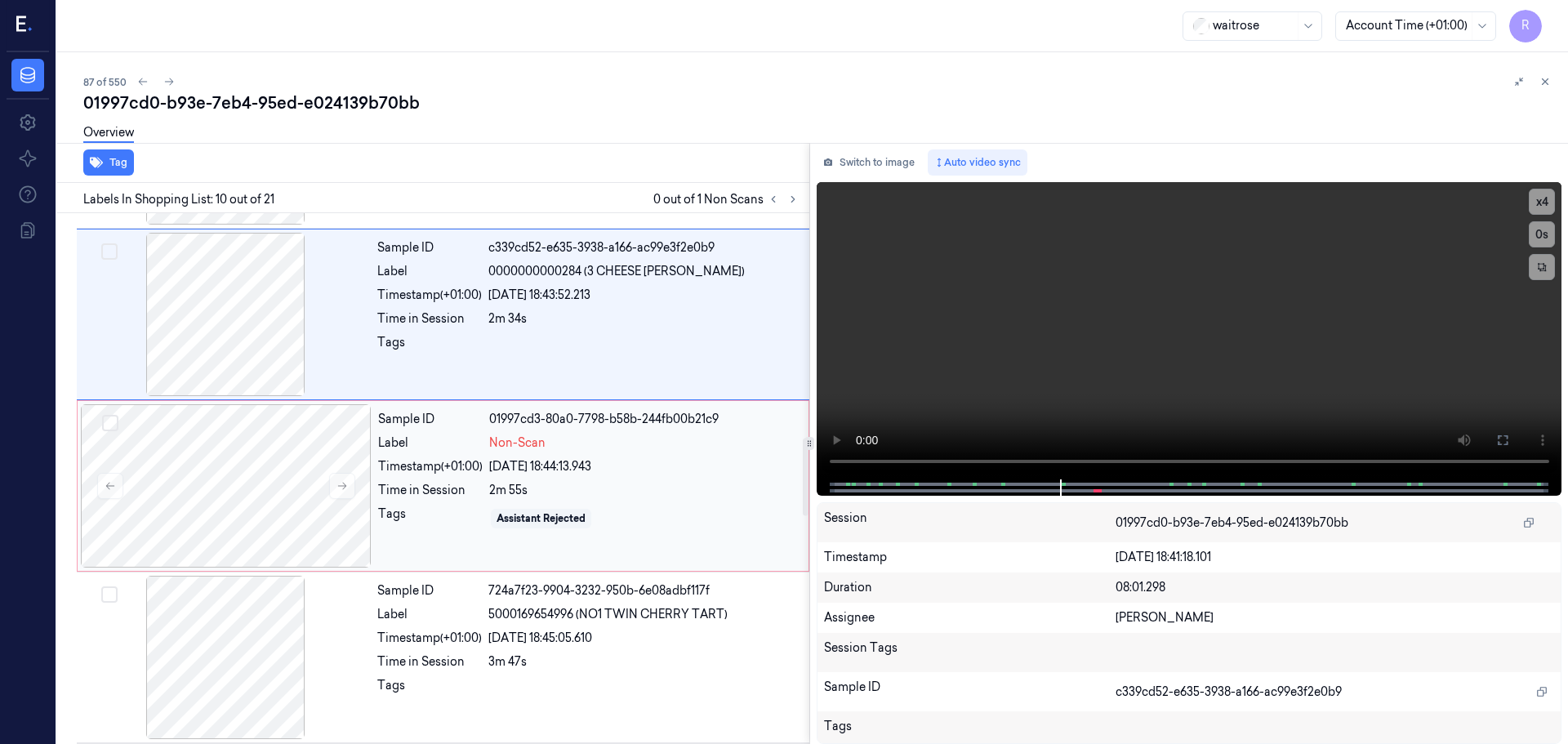
click at [581, 488] on div "2m 55s" at bounding box center [644, 491] width 309 height 17
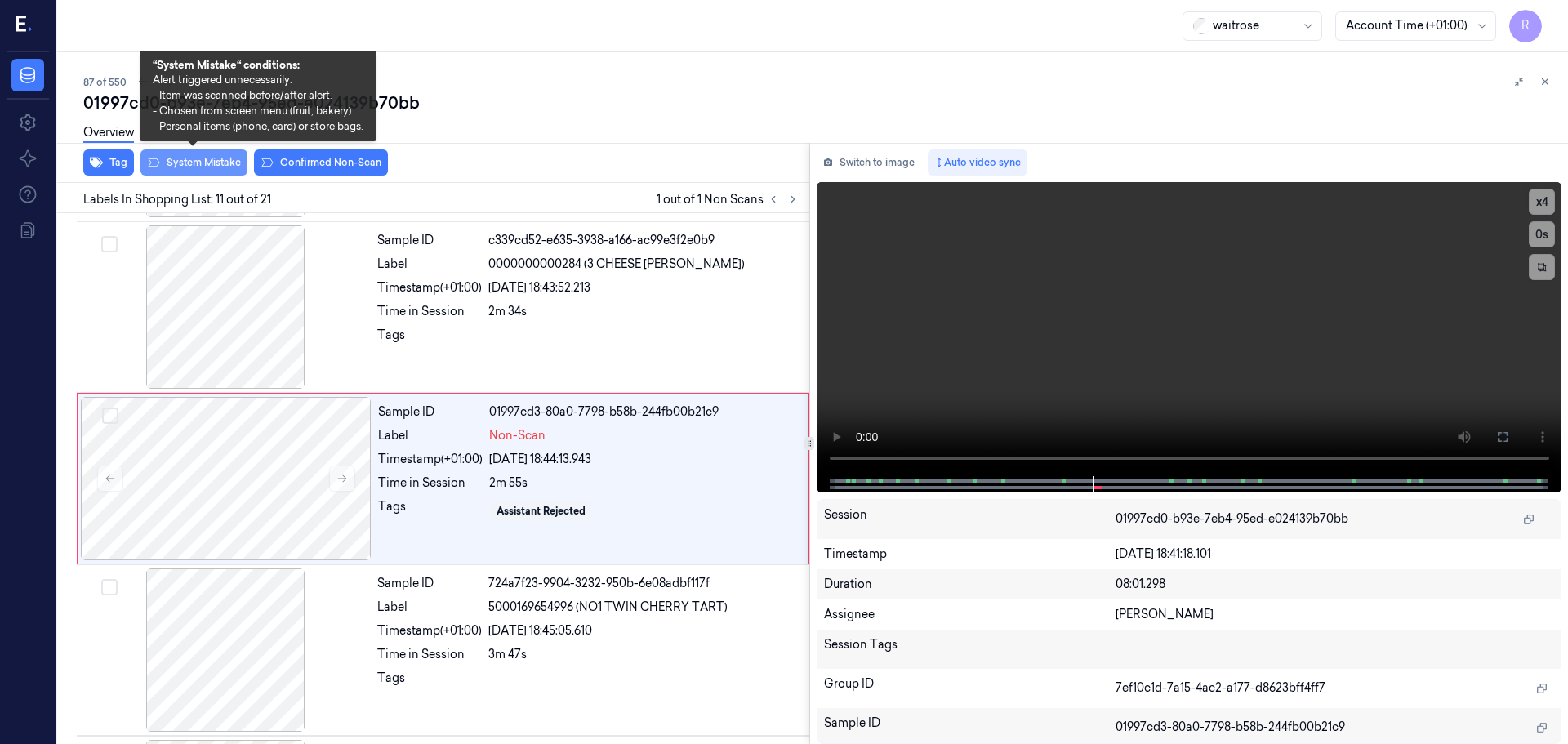
click at [173, 163] on button "System Mistake" at bounding box center [194, 162] width 107 height 26
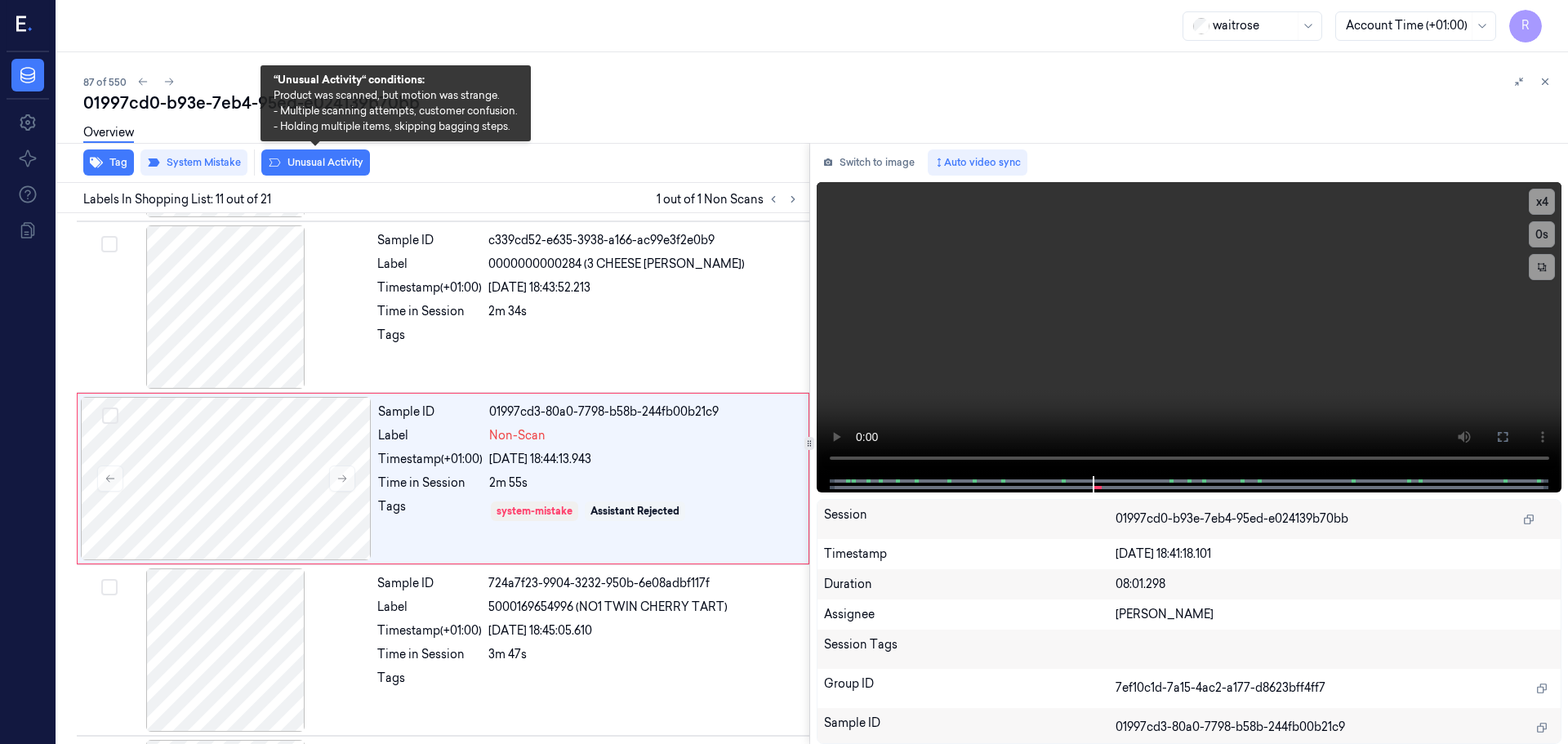
click at [286, 163] on button "Unusual Activity" at bounding box center [315, 162] width 109 height 26
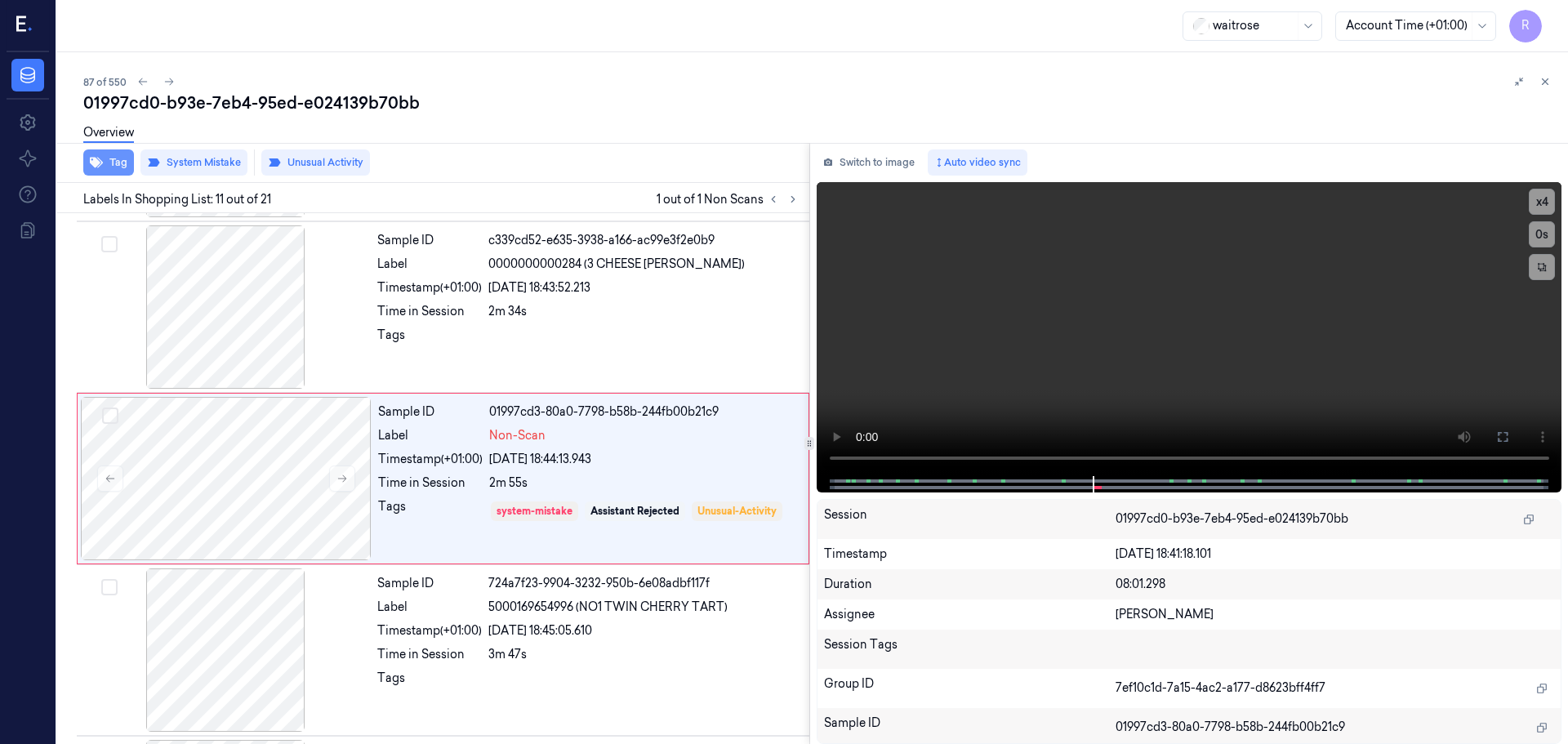
click at [107, 164] on button "Tag" at bounding box center [109, 162] width 51 height 26
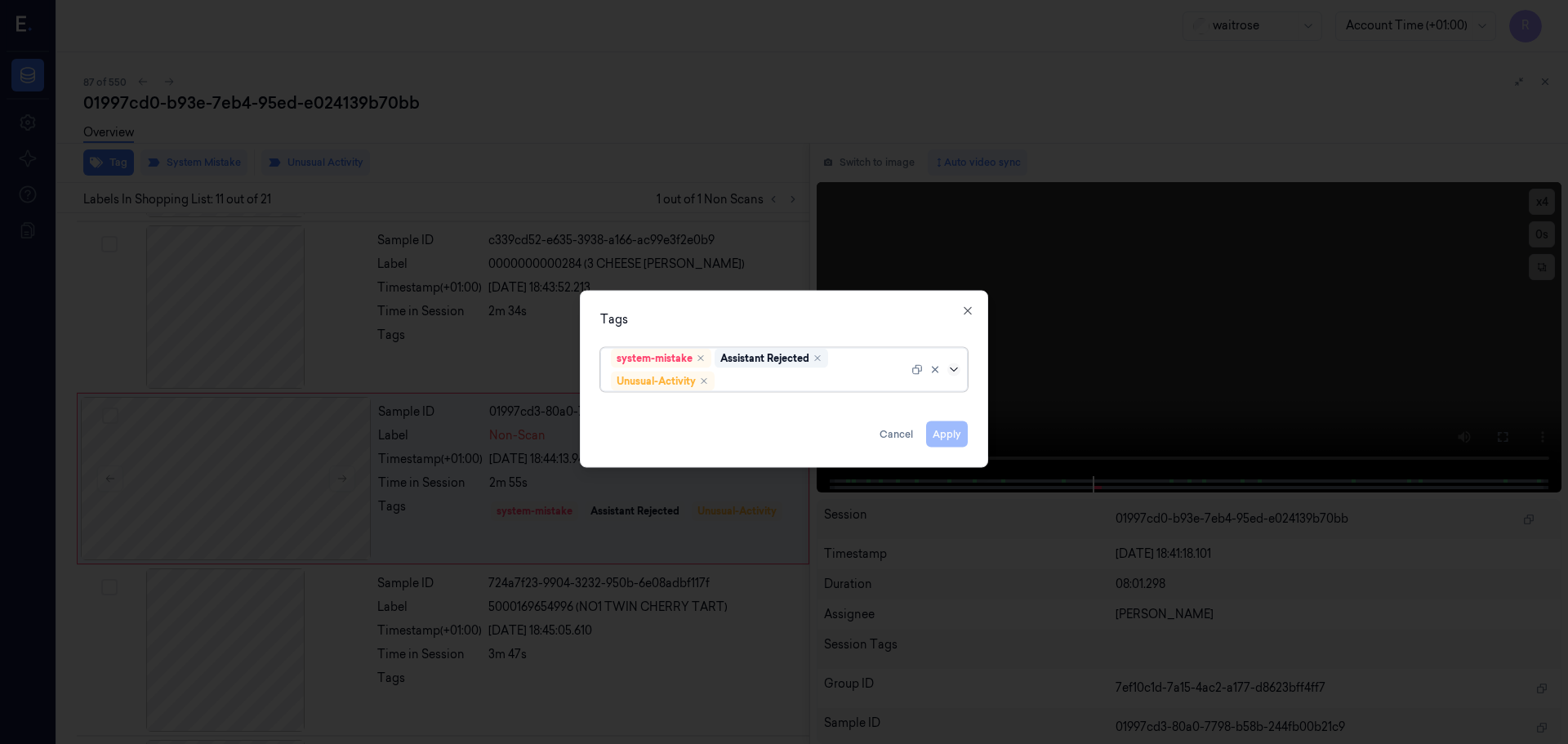
click at [957, 365] on icon at bounding box center [954, 369] width 13 height 13
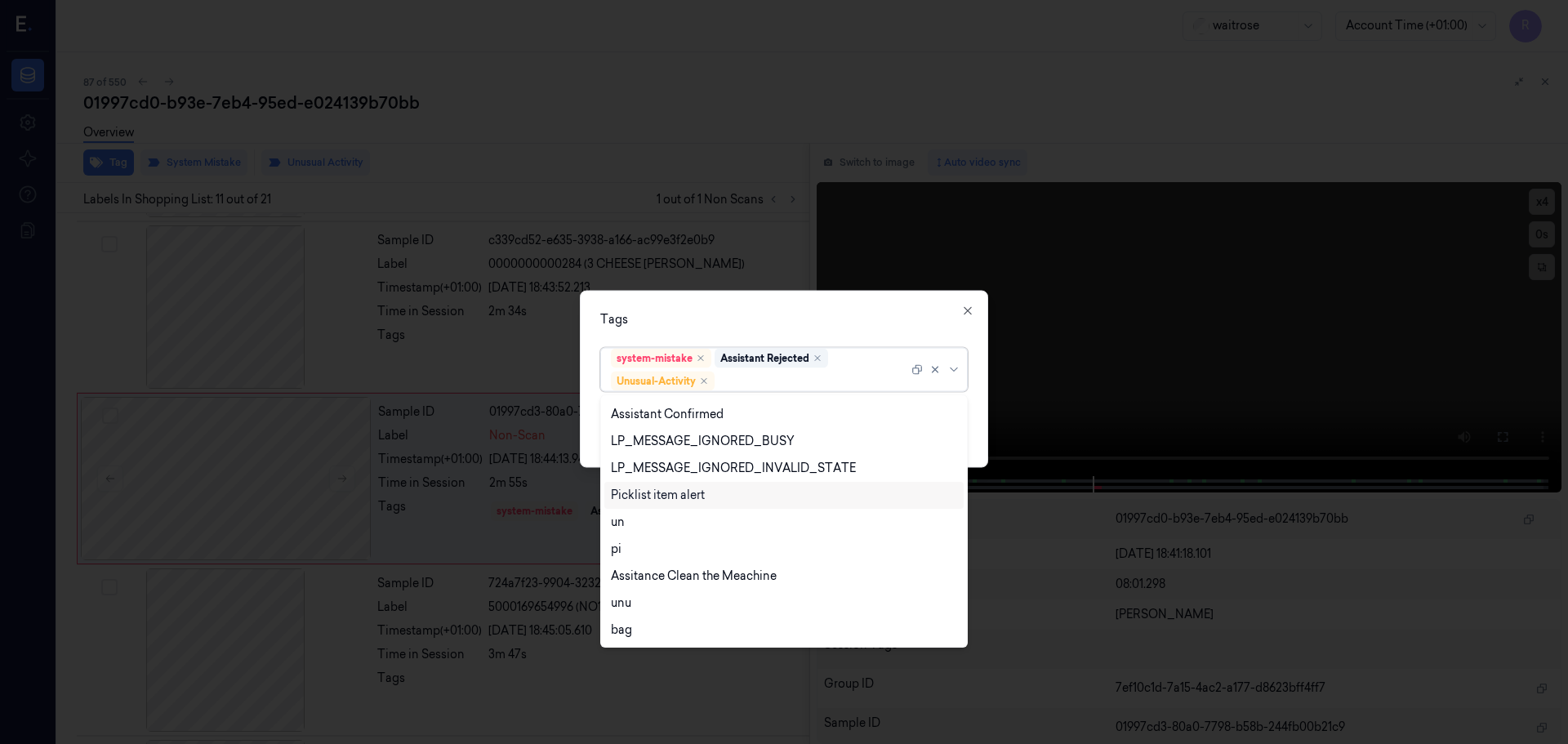
click at [665, 499] on div "Picklist item alert" at bounding box center [658, 496] width 94 height 17
click at [676, 316] on div "Tags" at bounding box center [784, 319] width 367 height 17
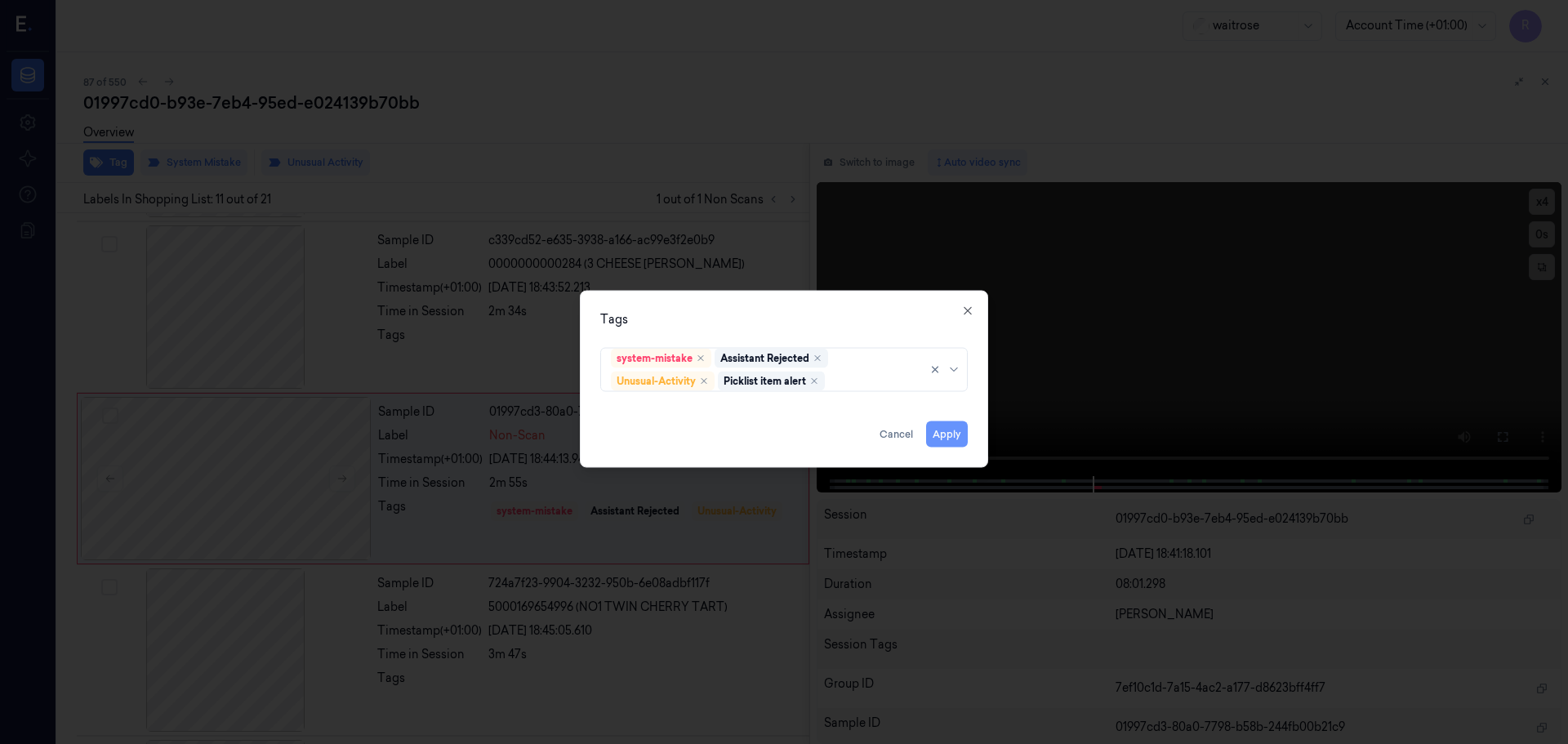
click at [959, 434] on button "Apply" at bounding box center [947, 434] width 42 height 26
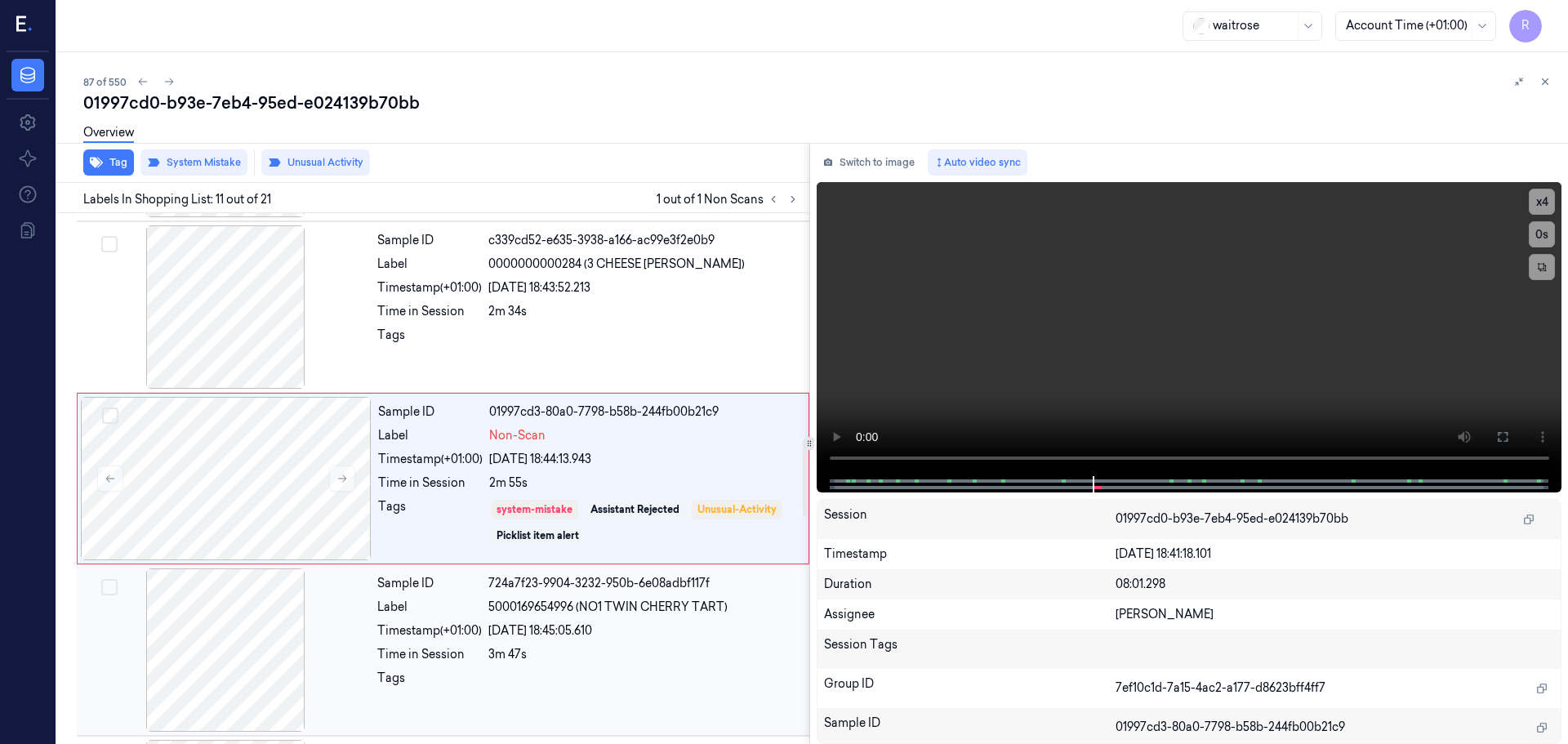
click at [599, 663] on div "Sample ID 724a7f23-9904-3232-950b-6e08adbf117f Label 5000169654996 (NO1 TWIN CH…" at bounding box center [588, 650] width 435 height 163
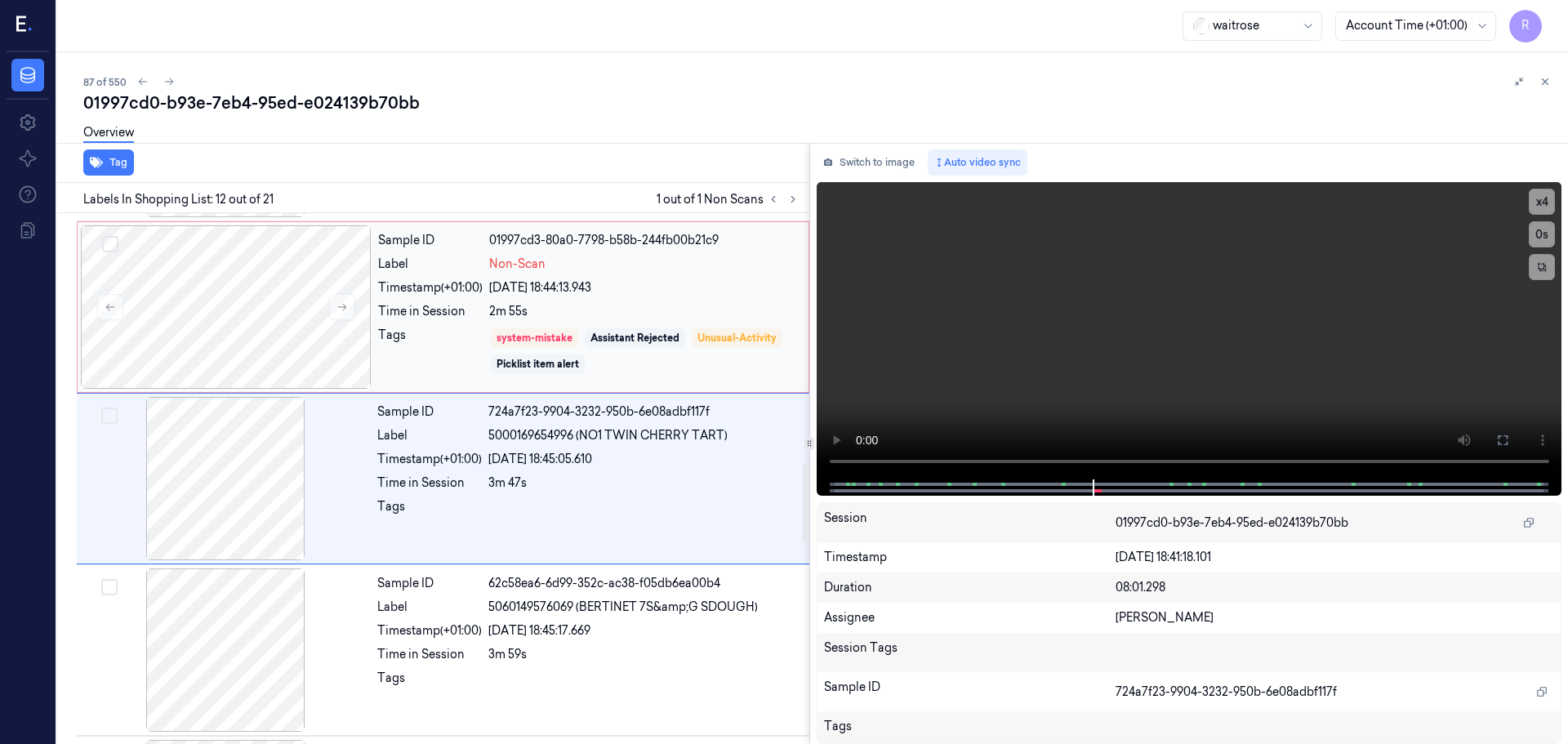
click at [597, 325] on div "Sample ID 01997cd3-80a0-7798-b58b-244fb00b21c9 Label Non-Scan Timestamp (+01:00…" at bounding box center [588, 307] width 433 height 163
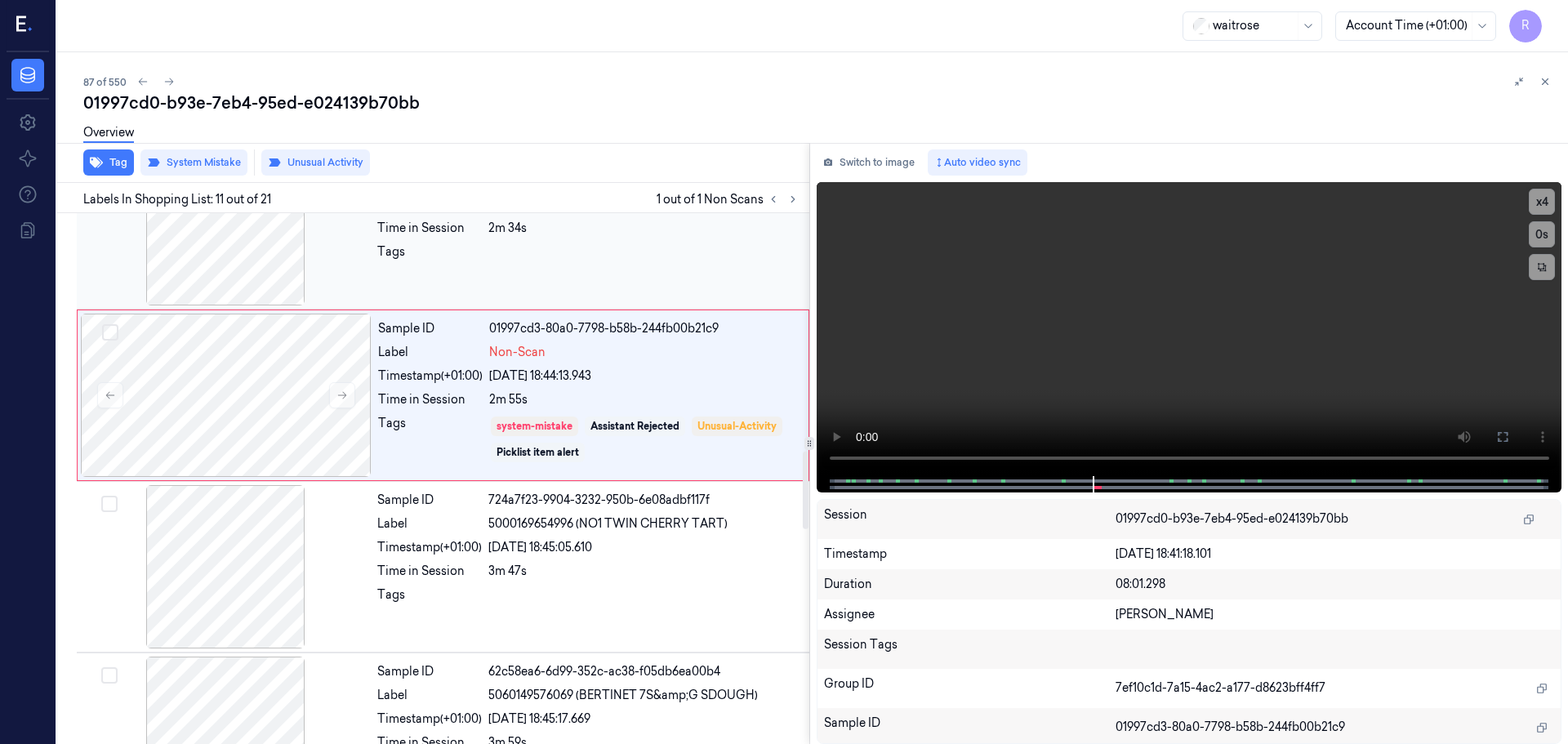
click at [642, 281] on div "Sample ID c339cd52-e635-3938-a166-ac99e3f2e0b9 Label 0000000000284 (3 CHEESE BL…" at bounding box center [588, 224] width 435 height 163
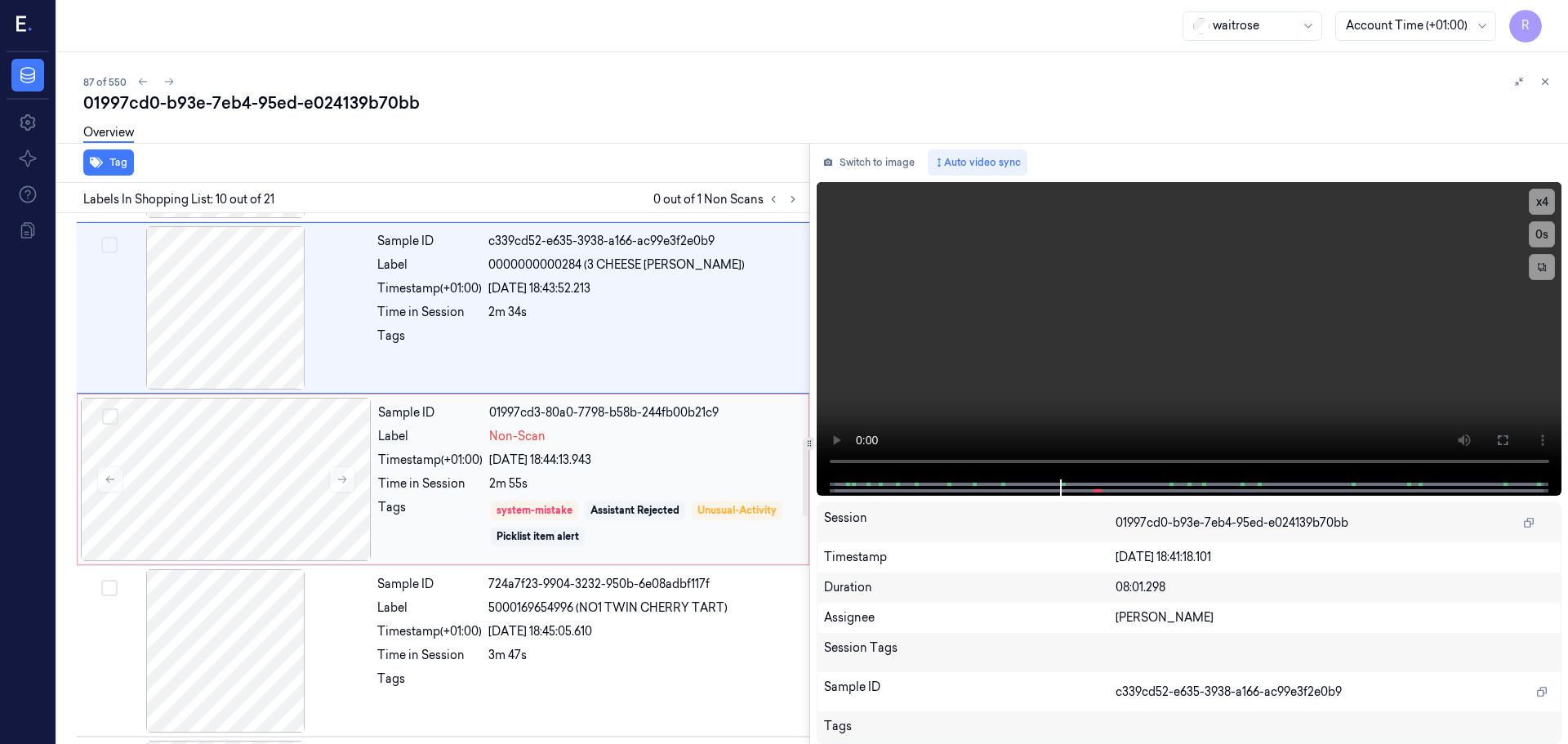
click at [662, 453] on div "24/09/2025 18:44:13.943" at bounding box center [644, 460] width 309 height 17
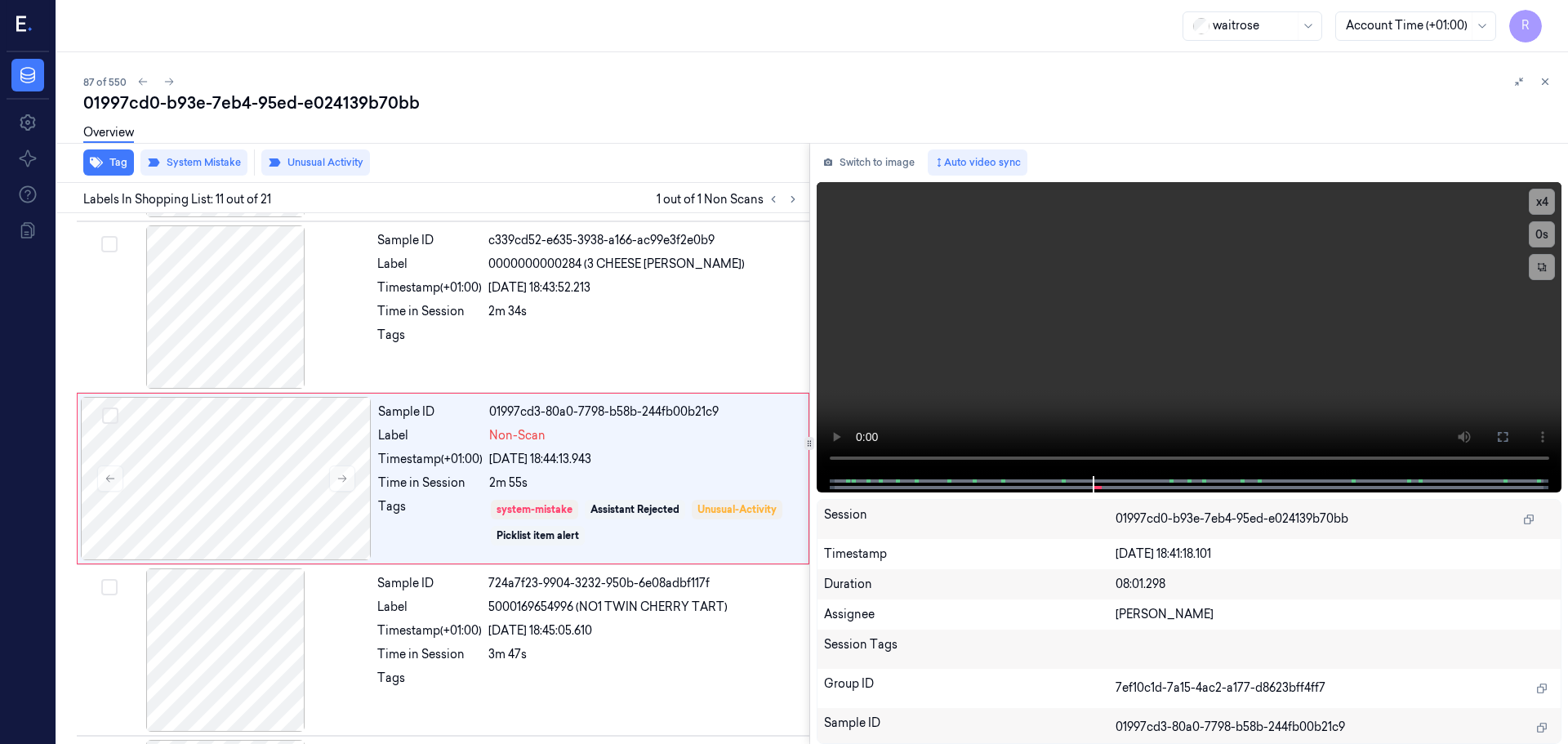
click at [1560, 78] on div "87 of 550 01997cd0-b93e-7eb4-95ed-e024139b70bb Overview Tag System Mistake Unus…" at bounding box center [812, 398] width 1511 height 692
click at [1551, 79] on button at bounding box center [1544, 82] width 20 height 20
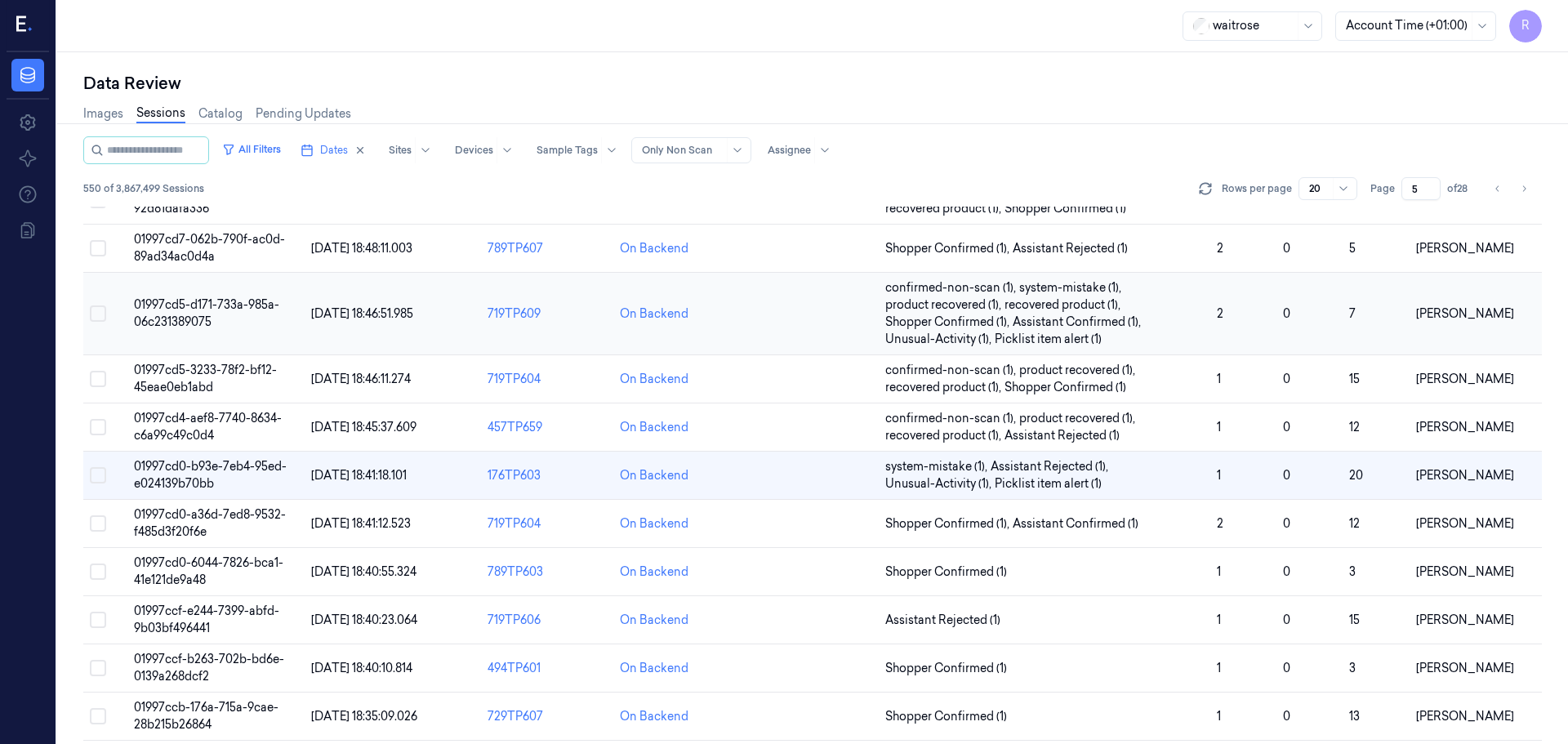
scroll to position [196, 0]
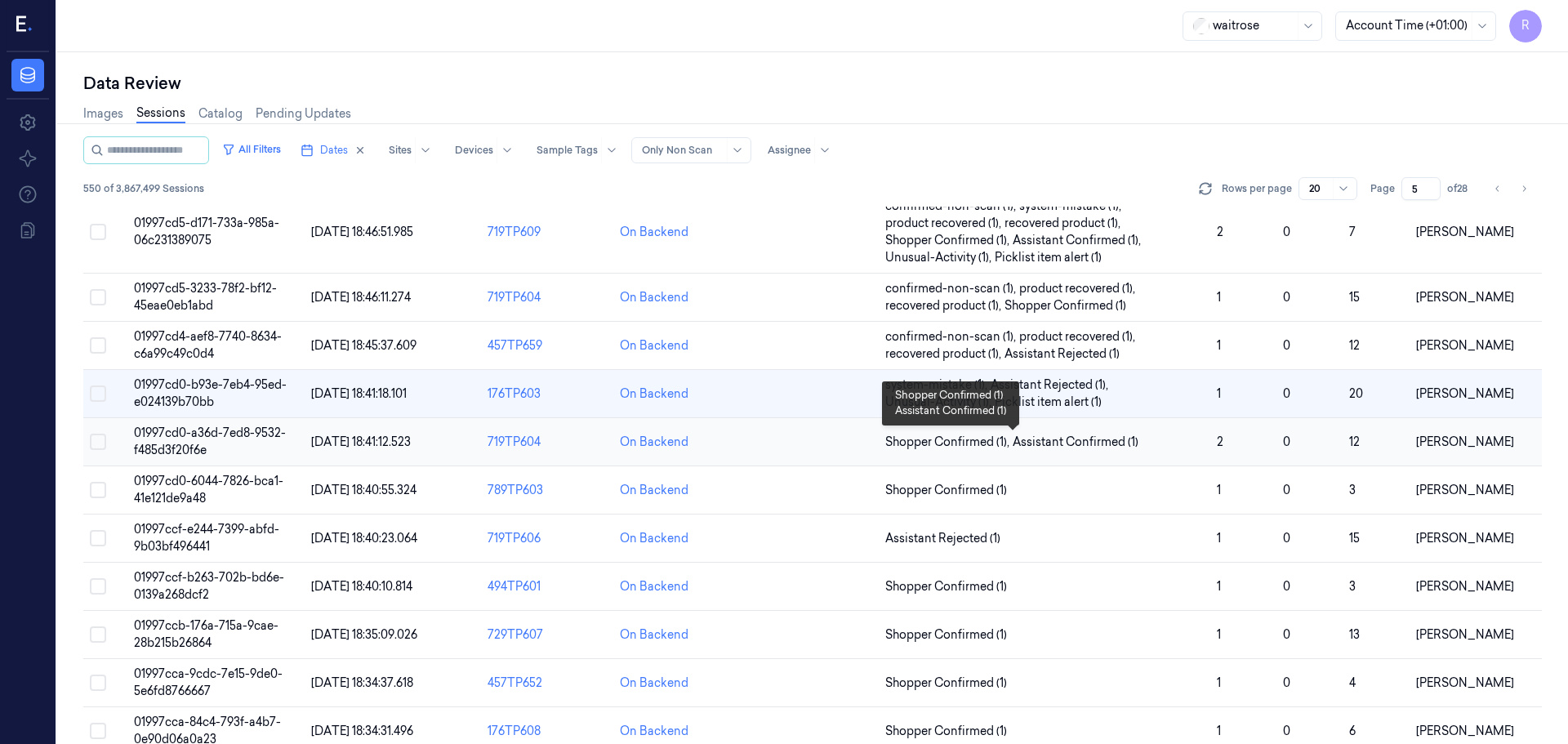
click at [1171, 444] on span "Shopper Confirmed (1) , Assistant Confirmed (1)" at bounding box center [1044, 442] width 319 height 17
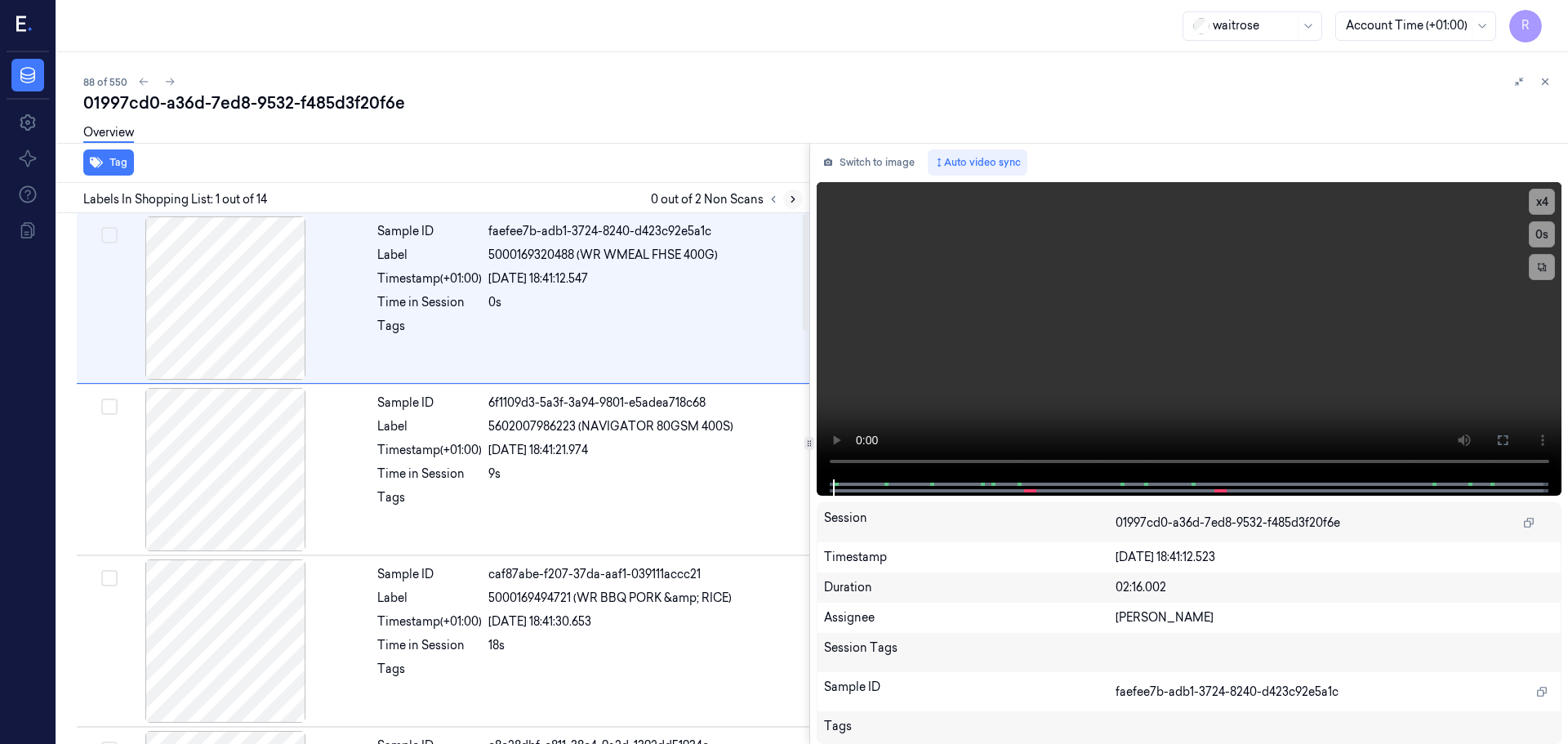
click at [792, 201] on icon at bounding box center [793, 200] width 3 height 6
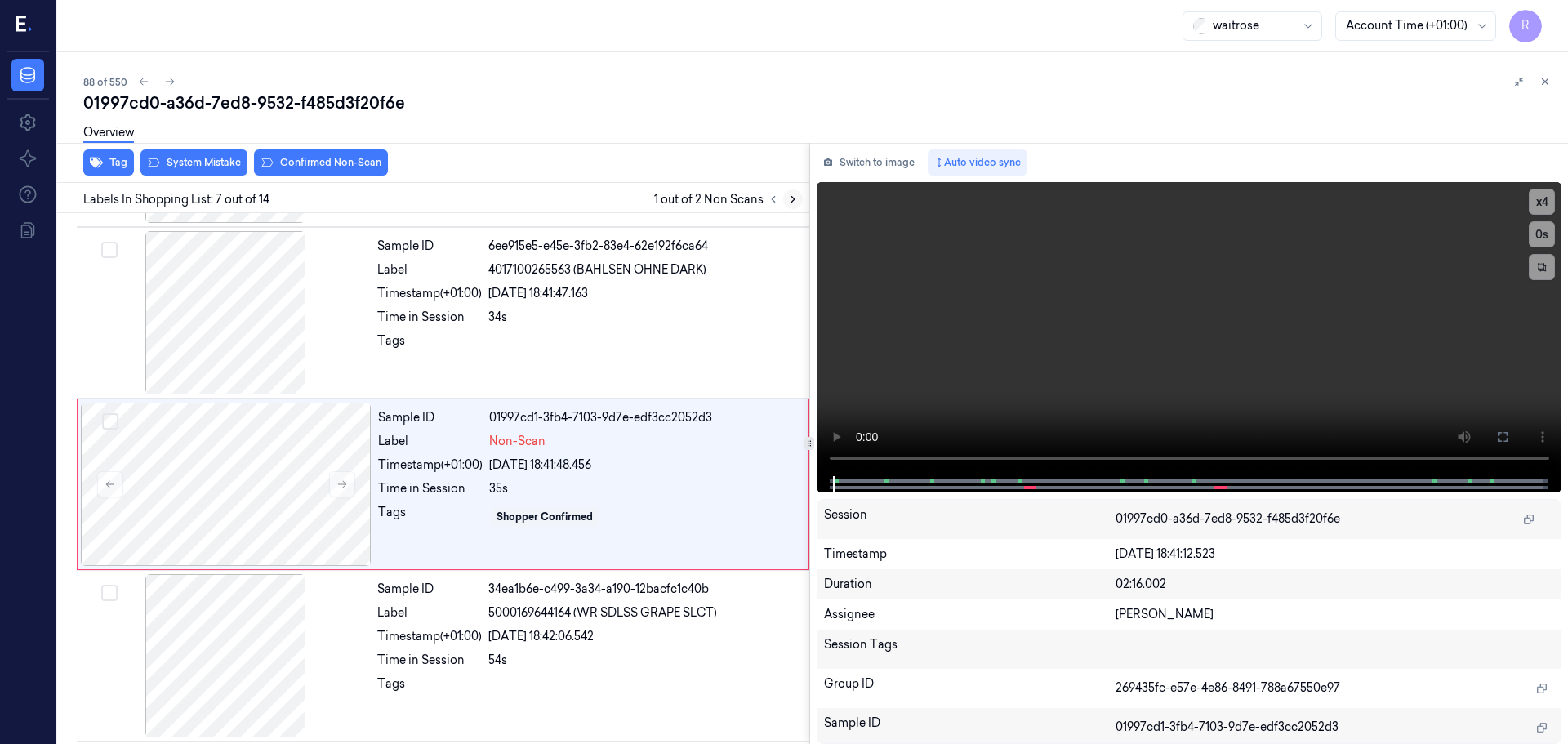
scroll to position [849, 0]
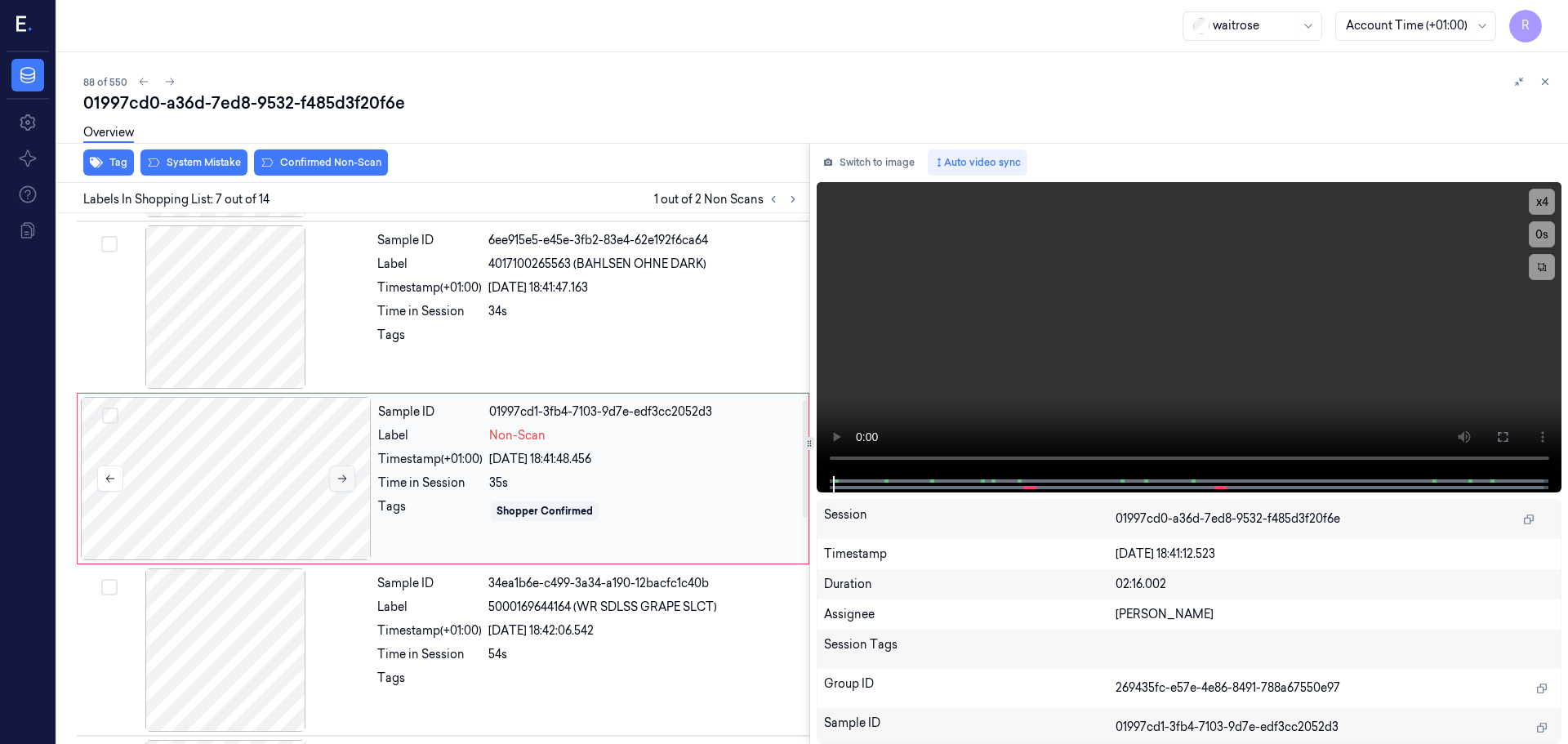
click at [352, 481] on button at bounding box center [342, 479] width 26 height 26
click at [350, 478] on button at bounding box center [342, 479] width 26 height 26
click at [222, 327] on div at bounding box center [225, 307] width 291 height 163
click at [1543, 185] on video at bounding box center [1189, 329] width 745 height 294
click at [1543, 203] on button "x 4" at bounding box center [1542, 202] width 26 height 26
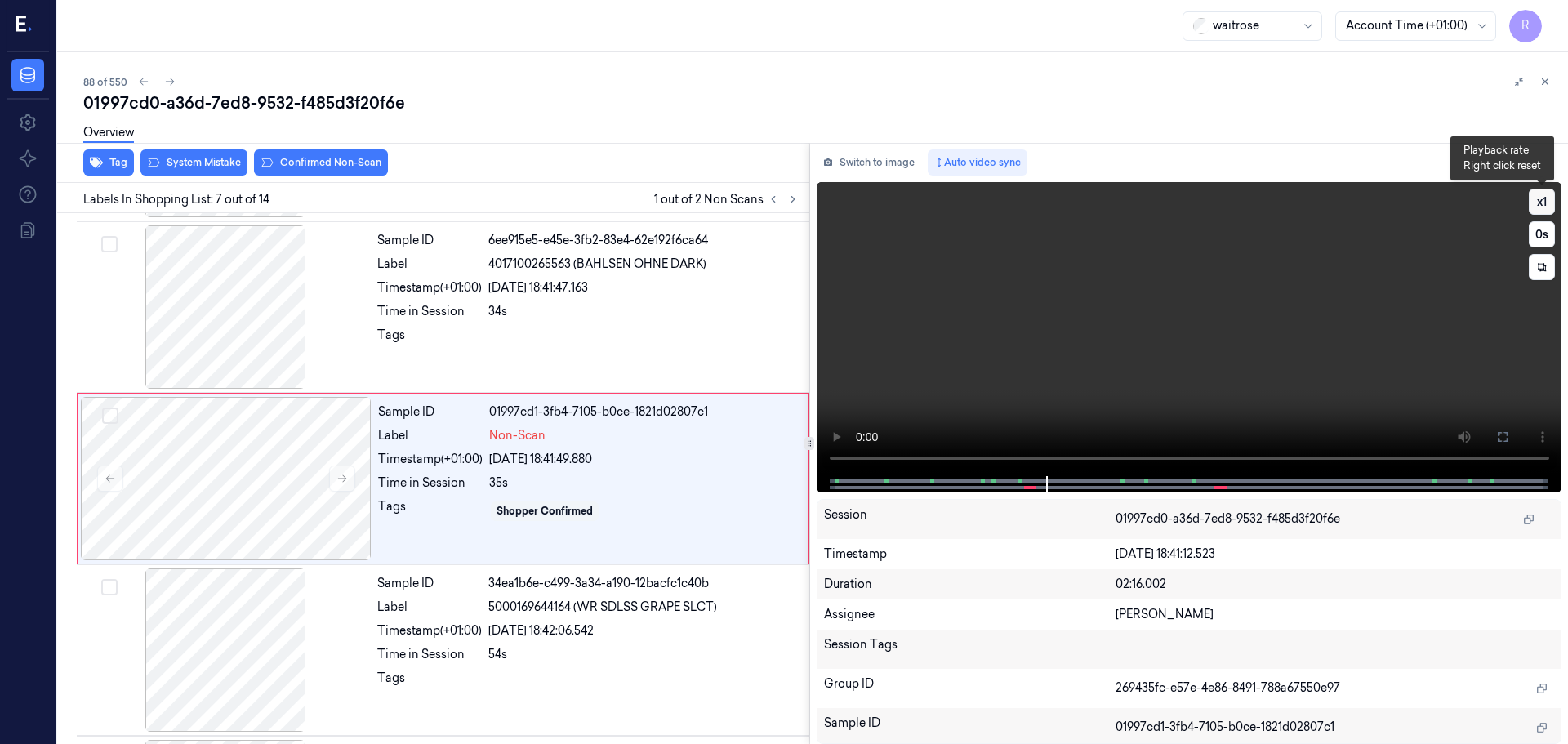
click at [1537, 202] on button "x 1" at bounding box center [1542, 202] width 26 height 26
click at [1537, 202] on button "x 2" at bounding box center [1542, 202] width 26 height 26
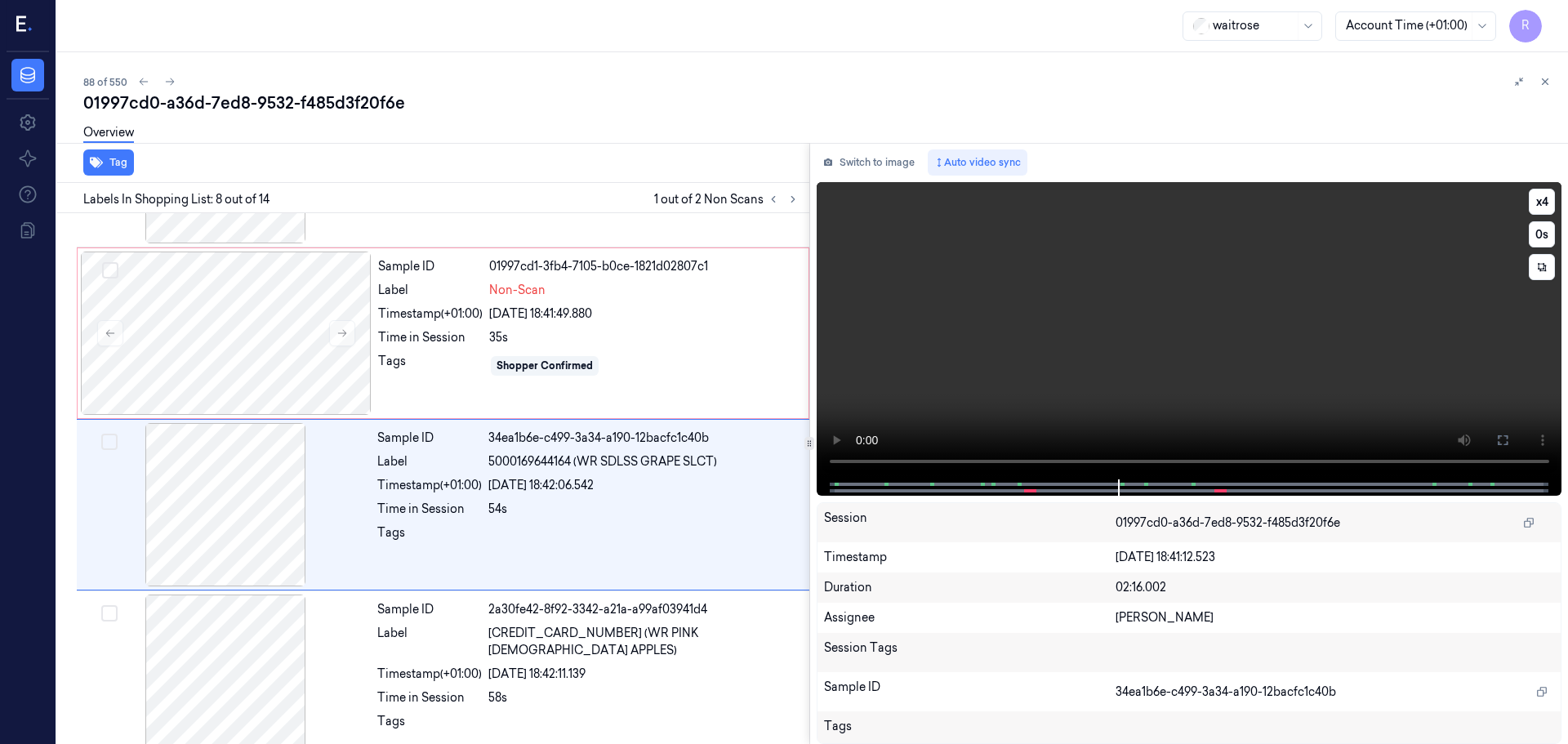
scroll to position [1020, 0]
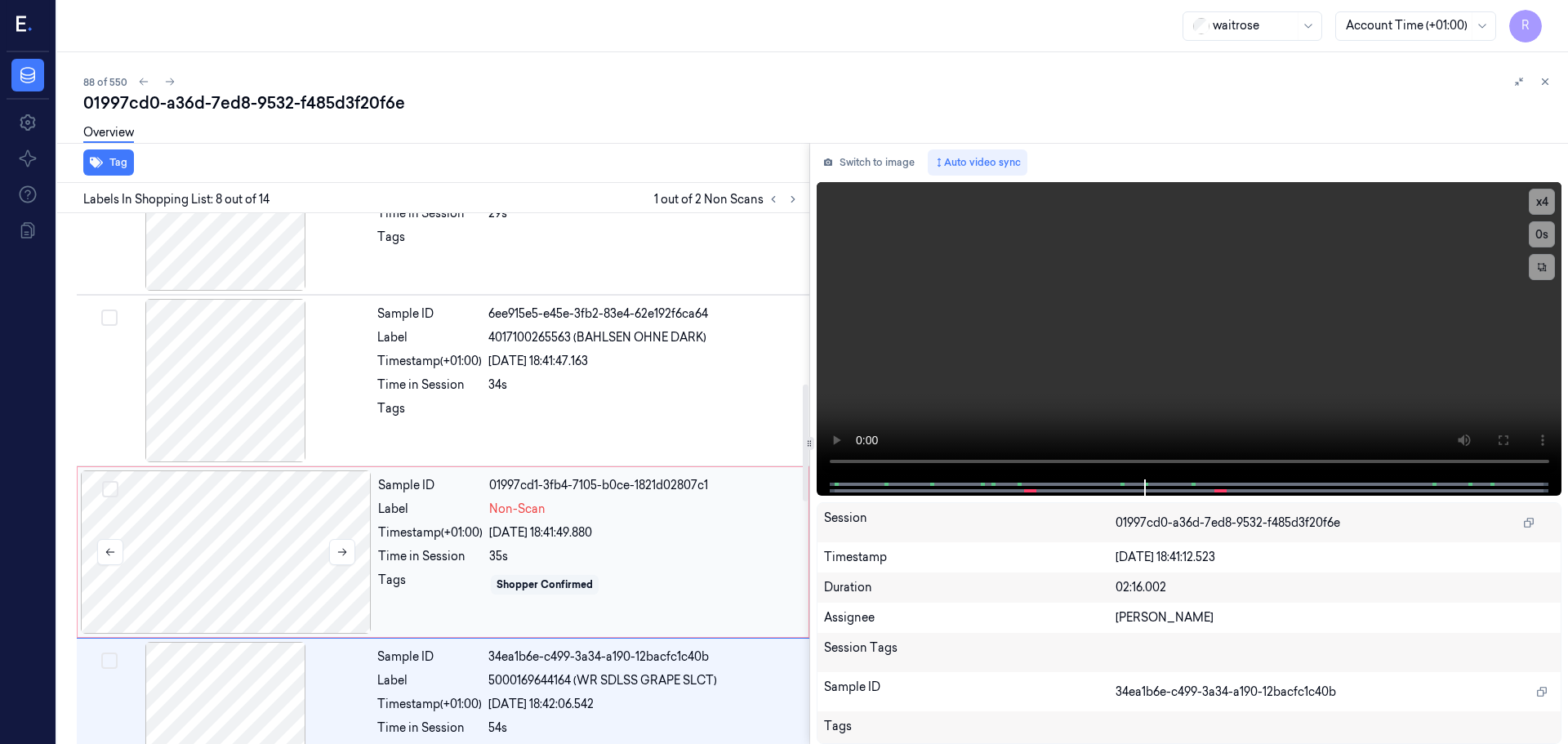
click at [297, 586] on div at bounding box center [226, 552] width 291 height 163
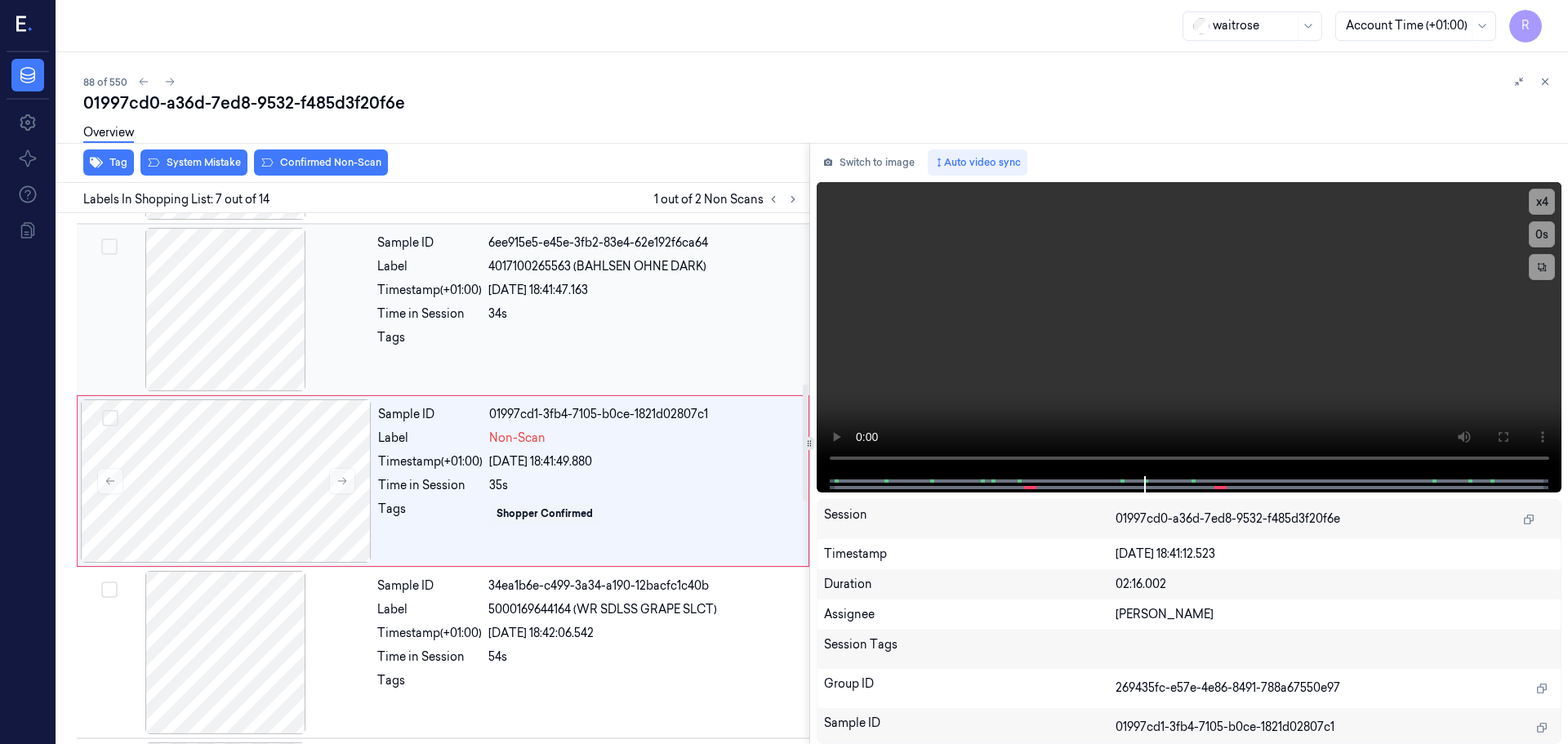
scroll to position [849, 0]
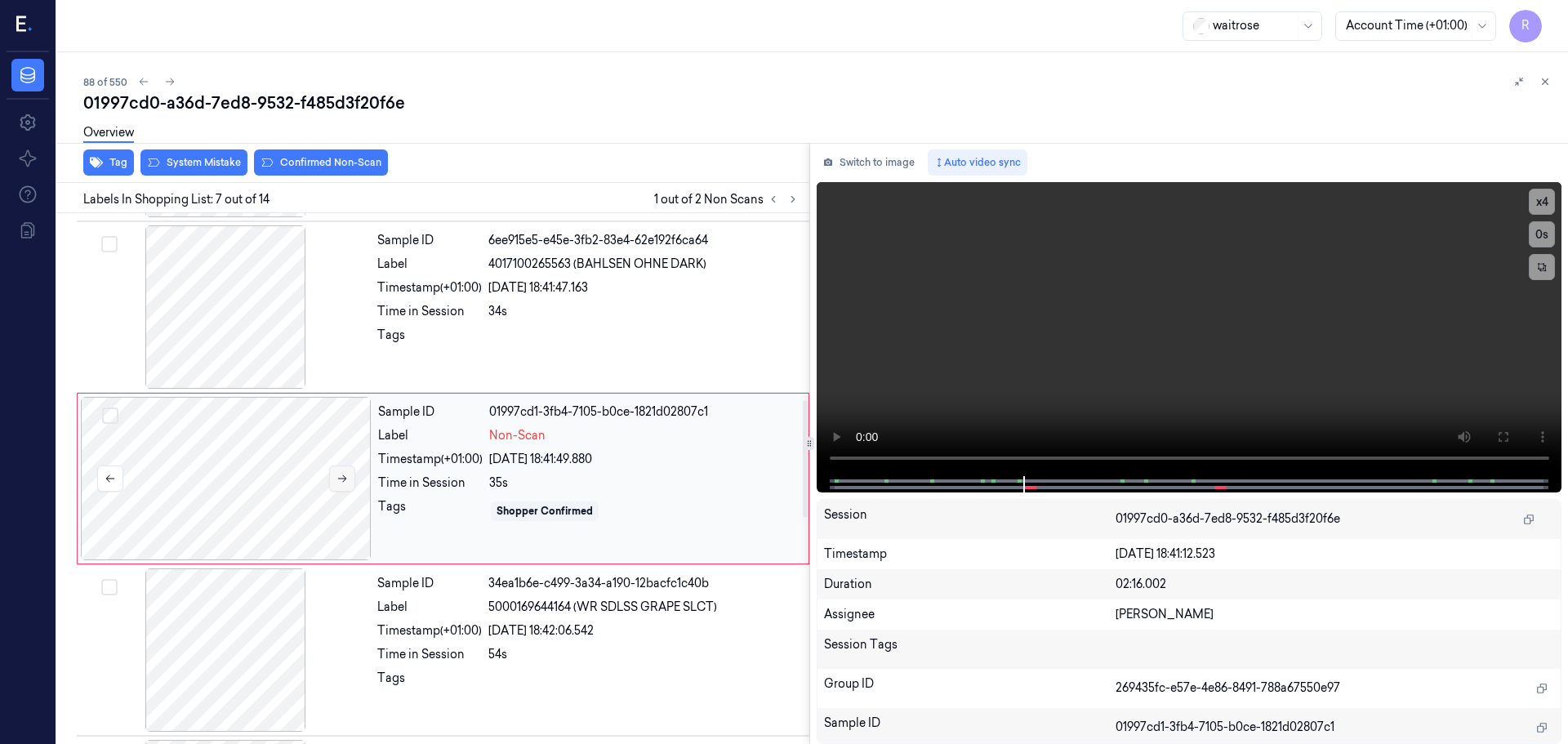
click at [342, 486] on button at bounding box center [342, 479] width 26 height 26
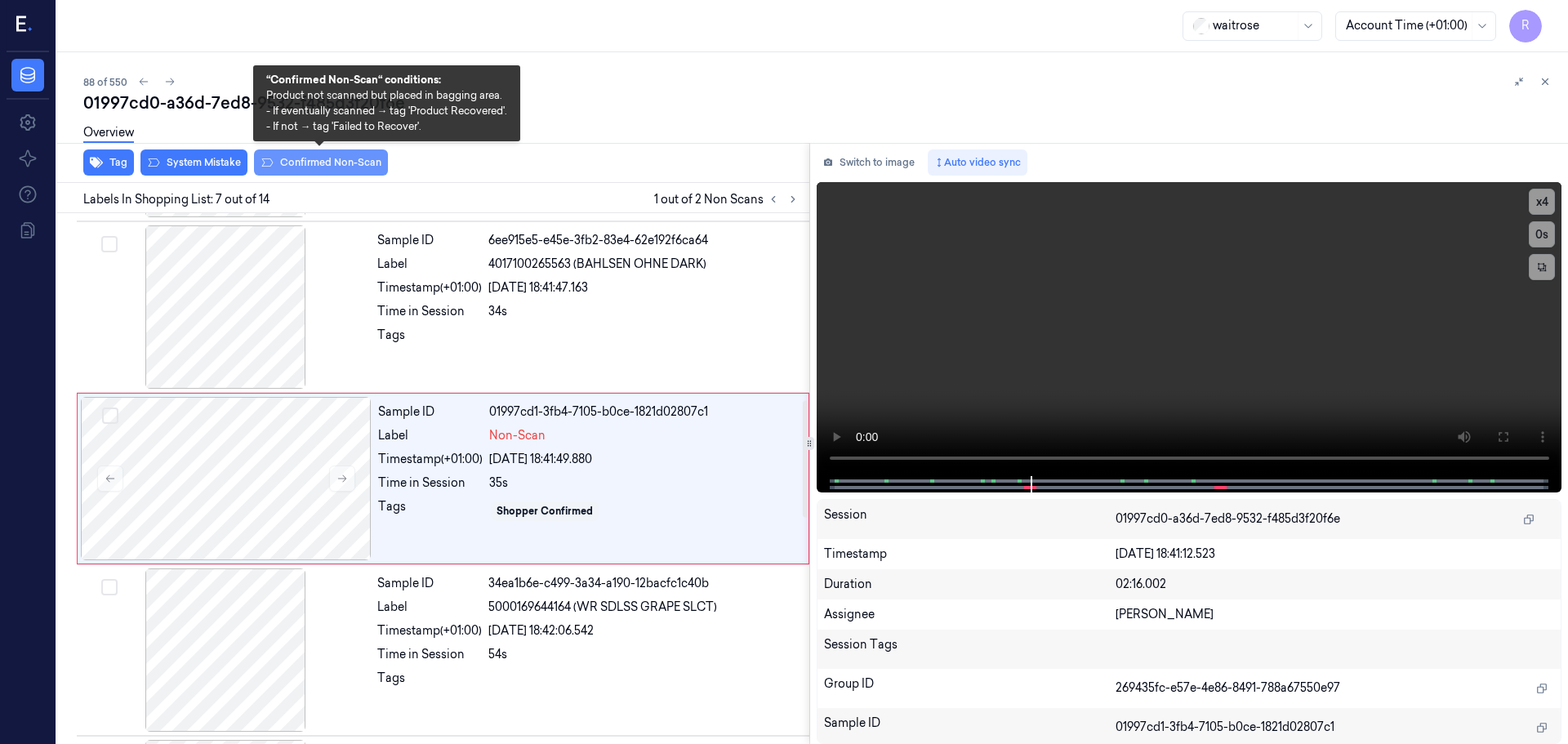
click at [309, 164] on button "Confirmed Non-Scan" at bounding box center [321, 162] width 134 height 26
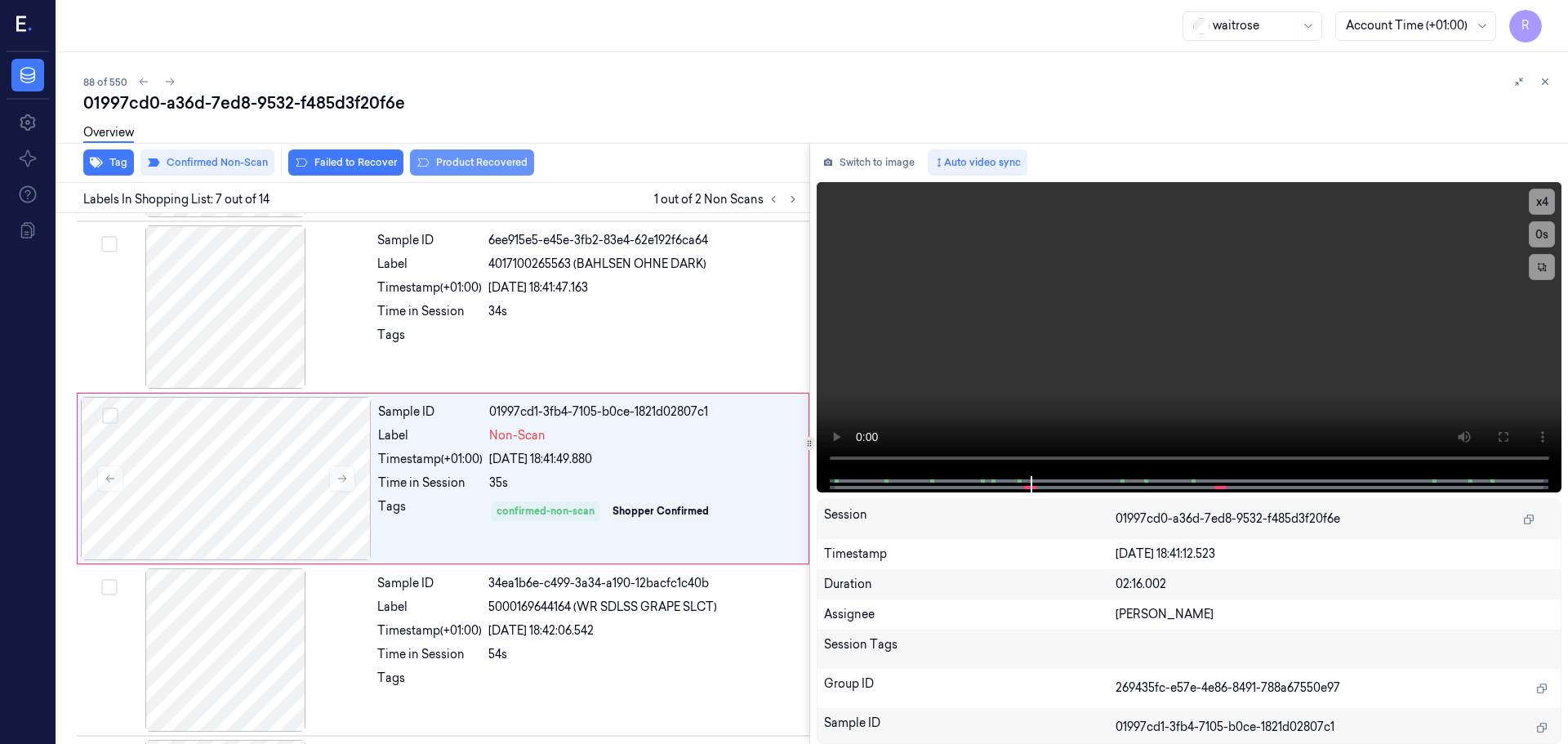
click at [432, 164] on button "Product Recovered" at bounding box center [472, 162] width 124 height 26
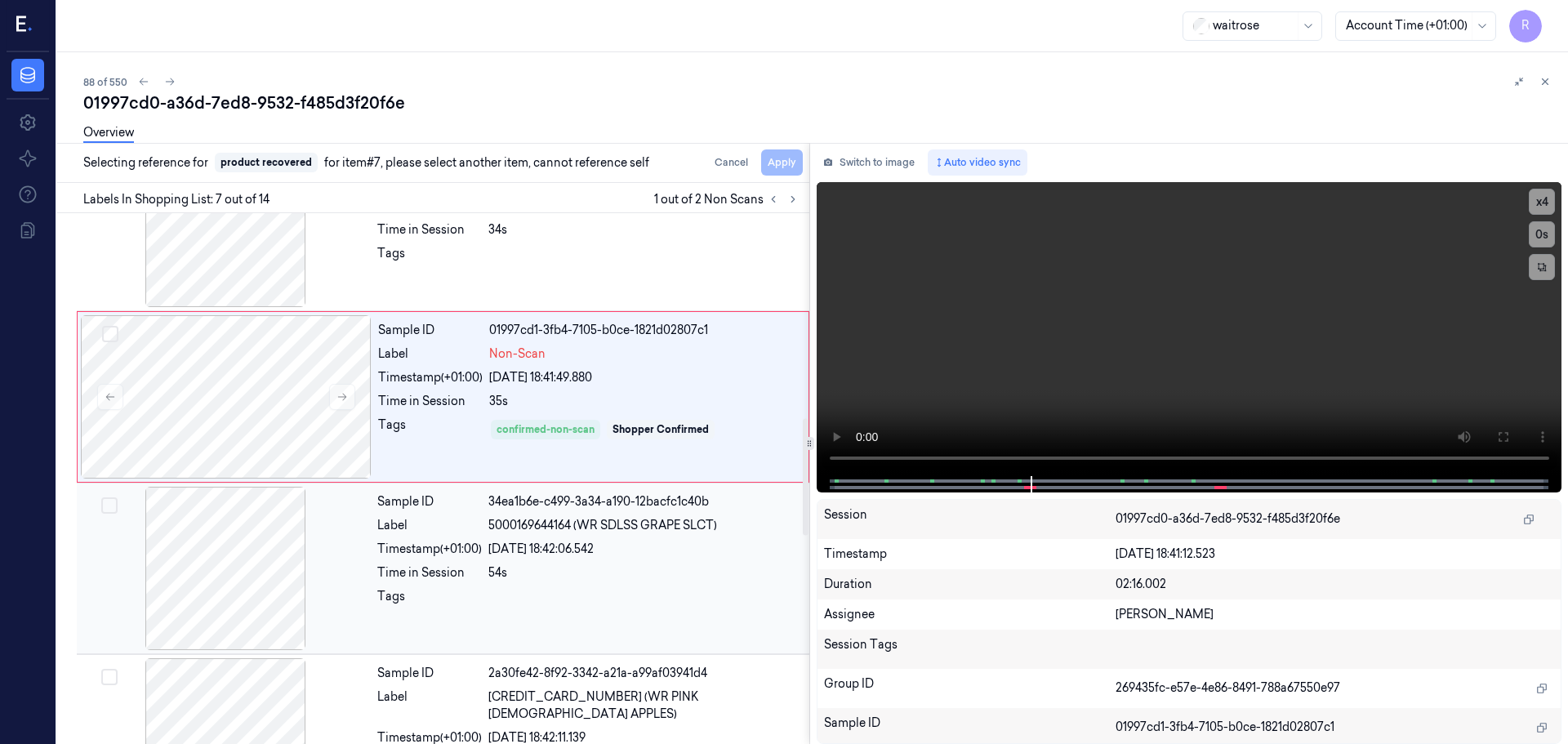
click at [458, 553] on div "Timestamp (+01:00)" at bounding box center [429, 549] width 105 height 17
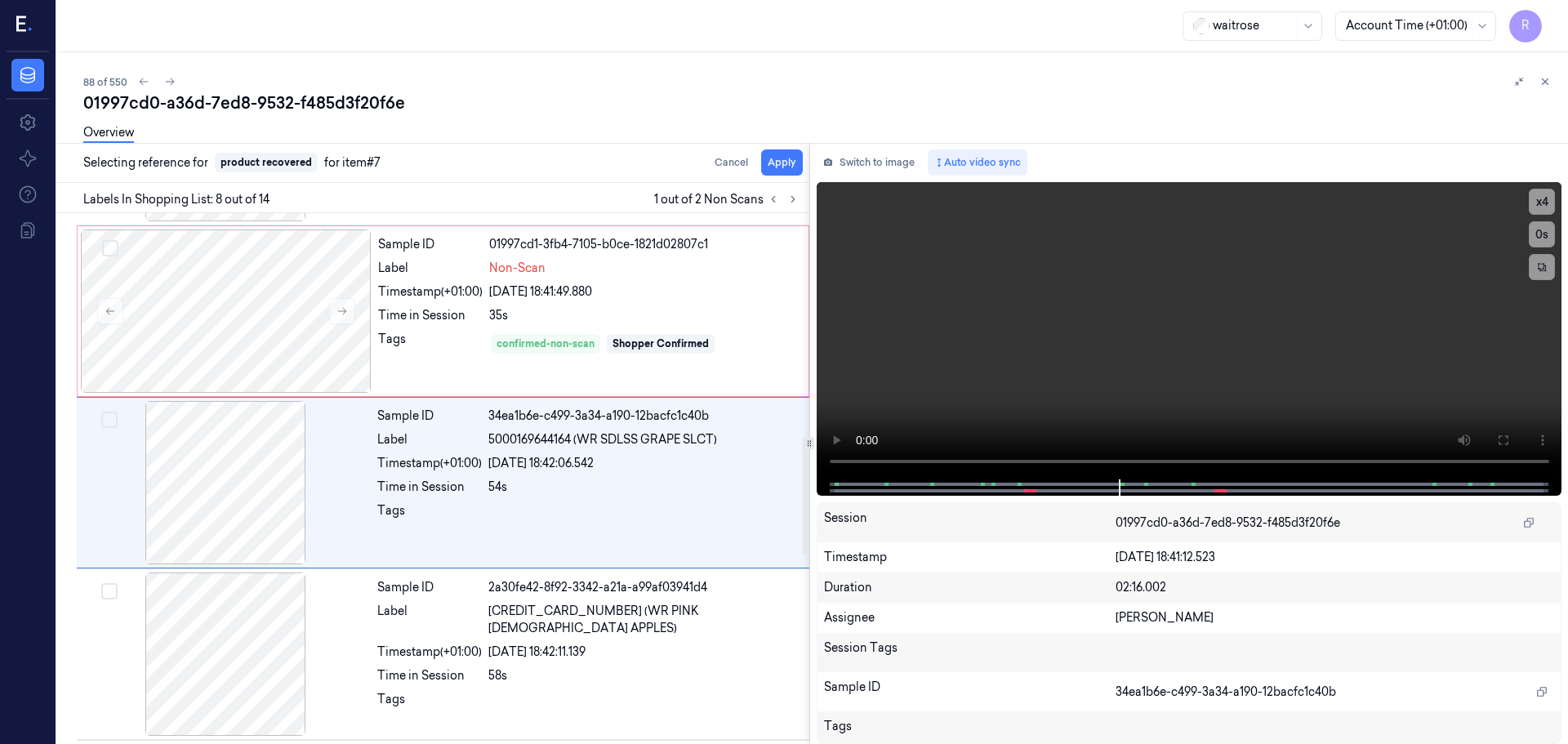
scroll to position [1020, 0]
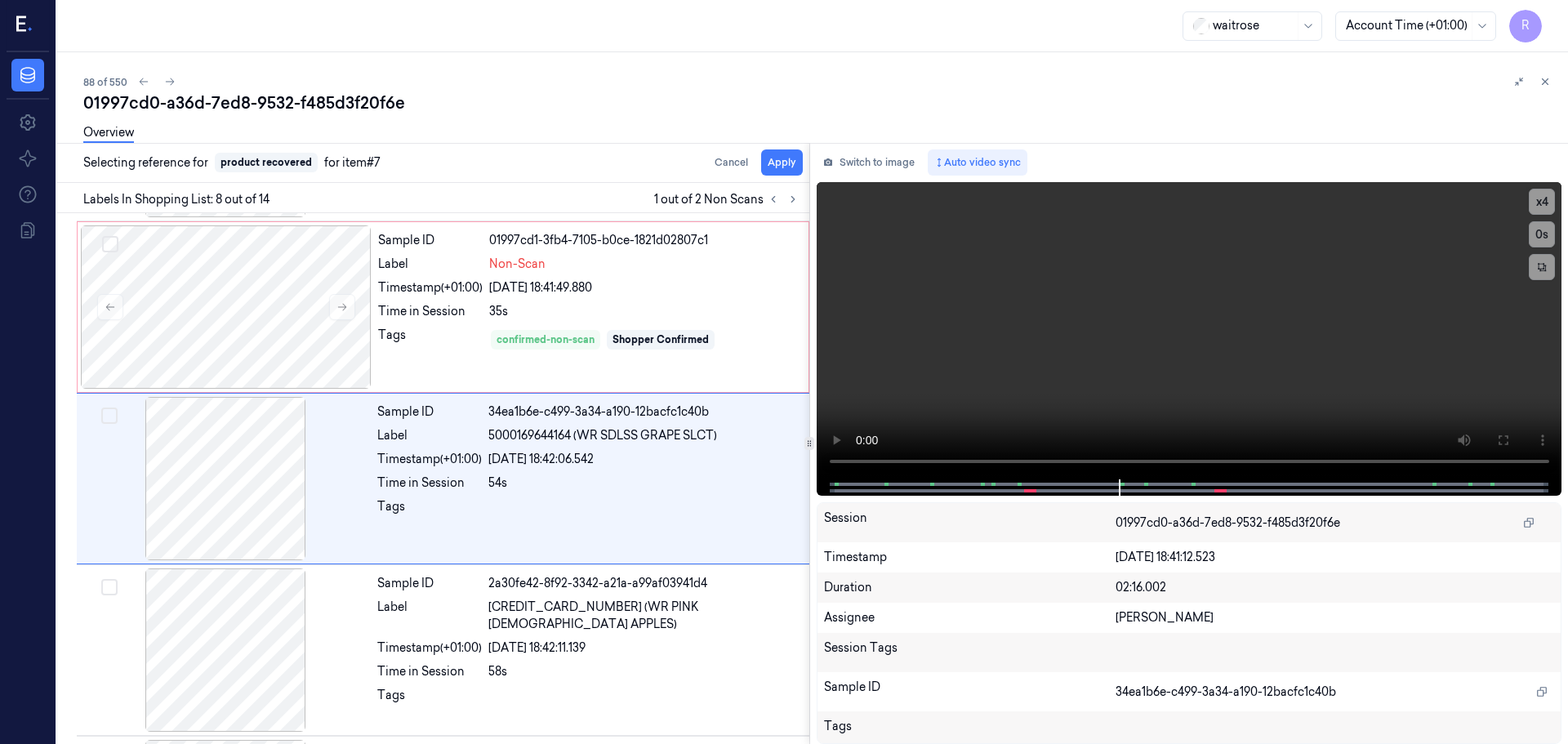
click at [773, 154] on div "Overview" at bounding box center [818, 135] width 1471 height 42
click at [772, 162] on button "Apply" at bounding box center [782, 162] width 42 height 26
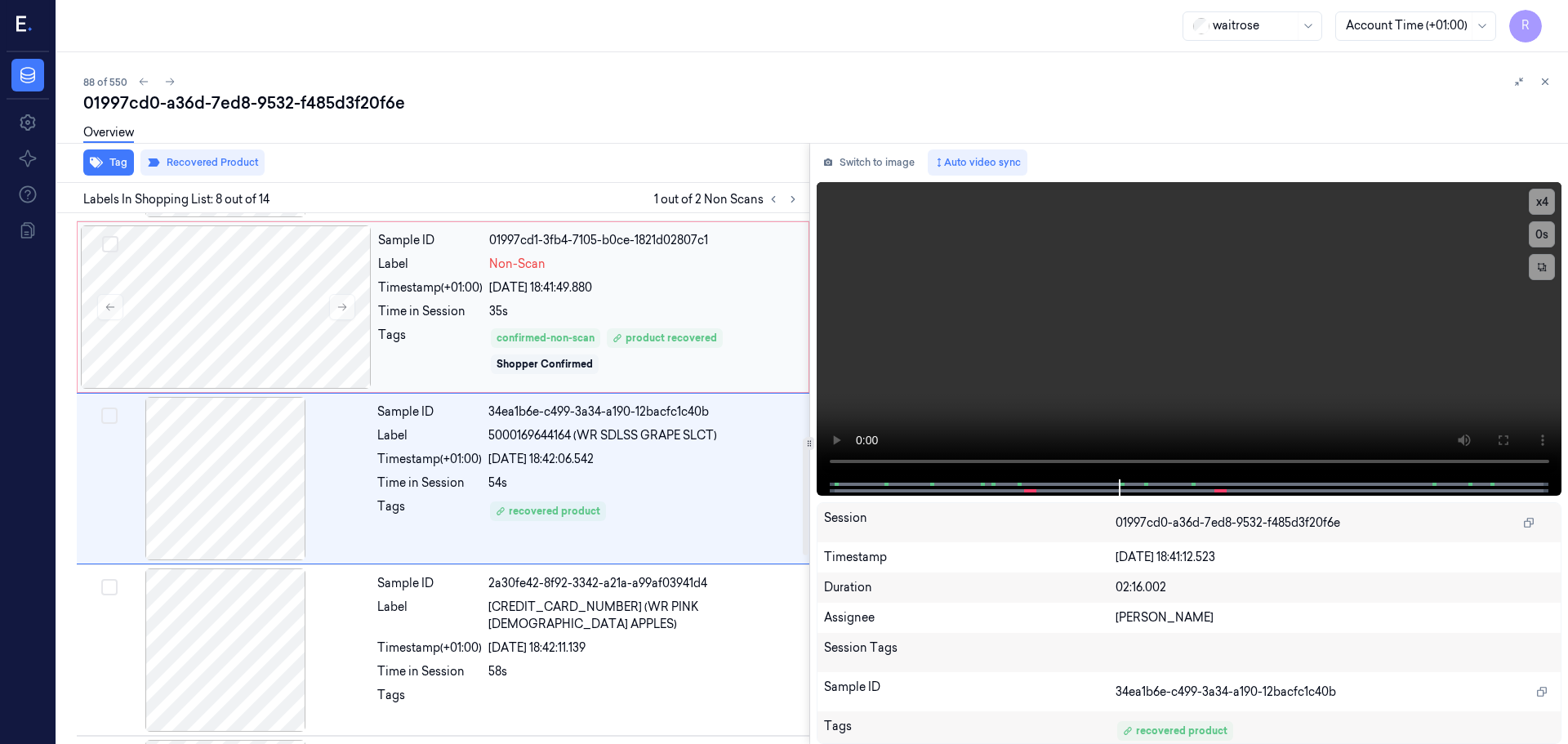
click at [708, 310] on div "35s" at bounding box center [644, 311] width 309 height 17
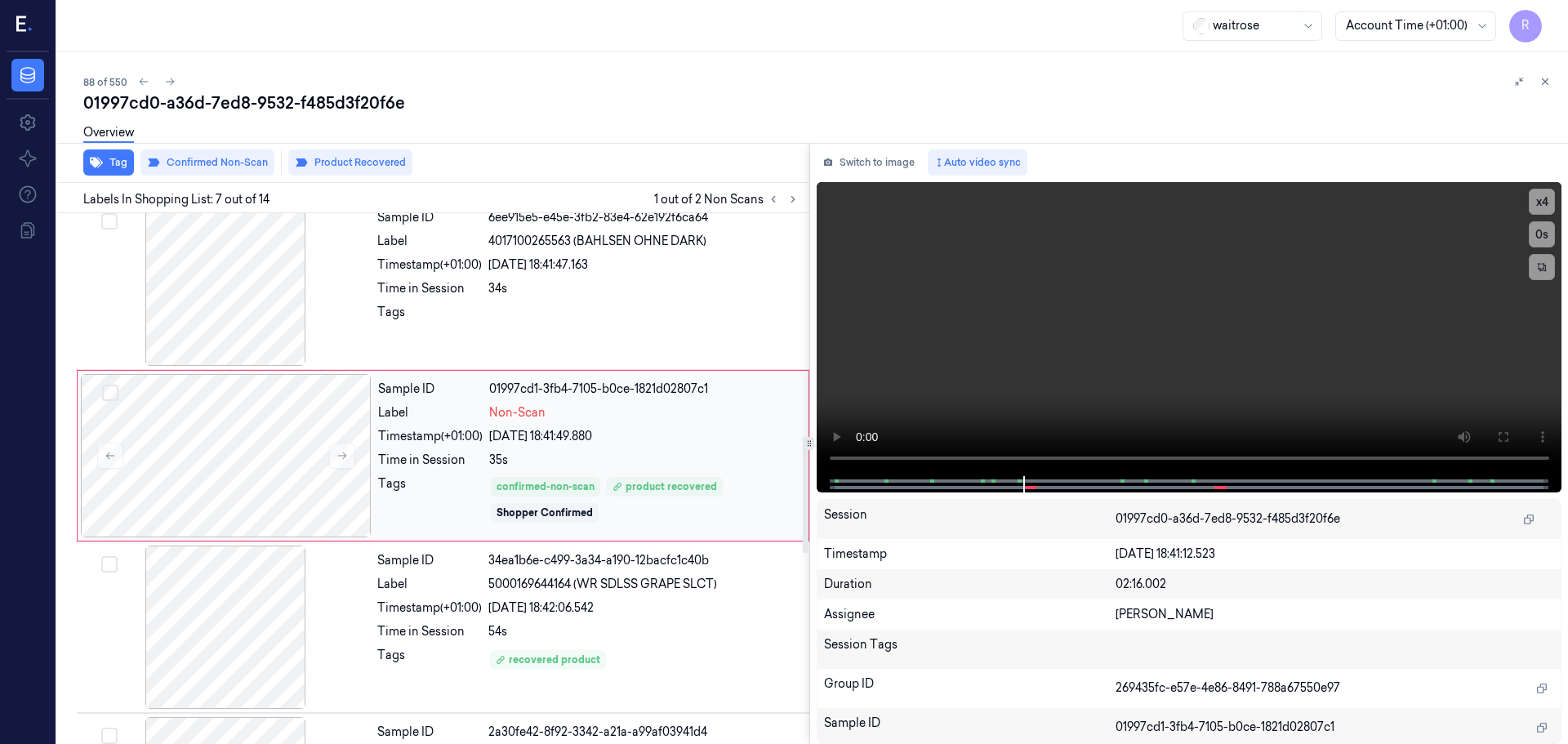
scroll to position [849, 0]
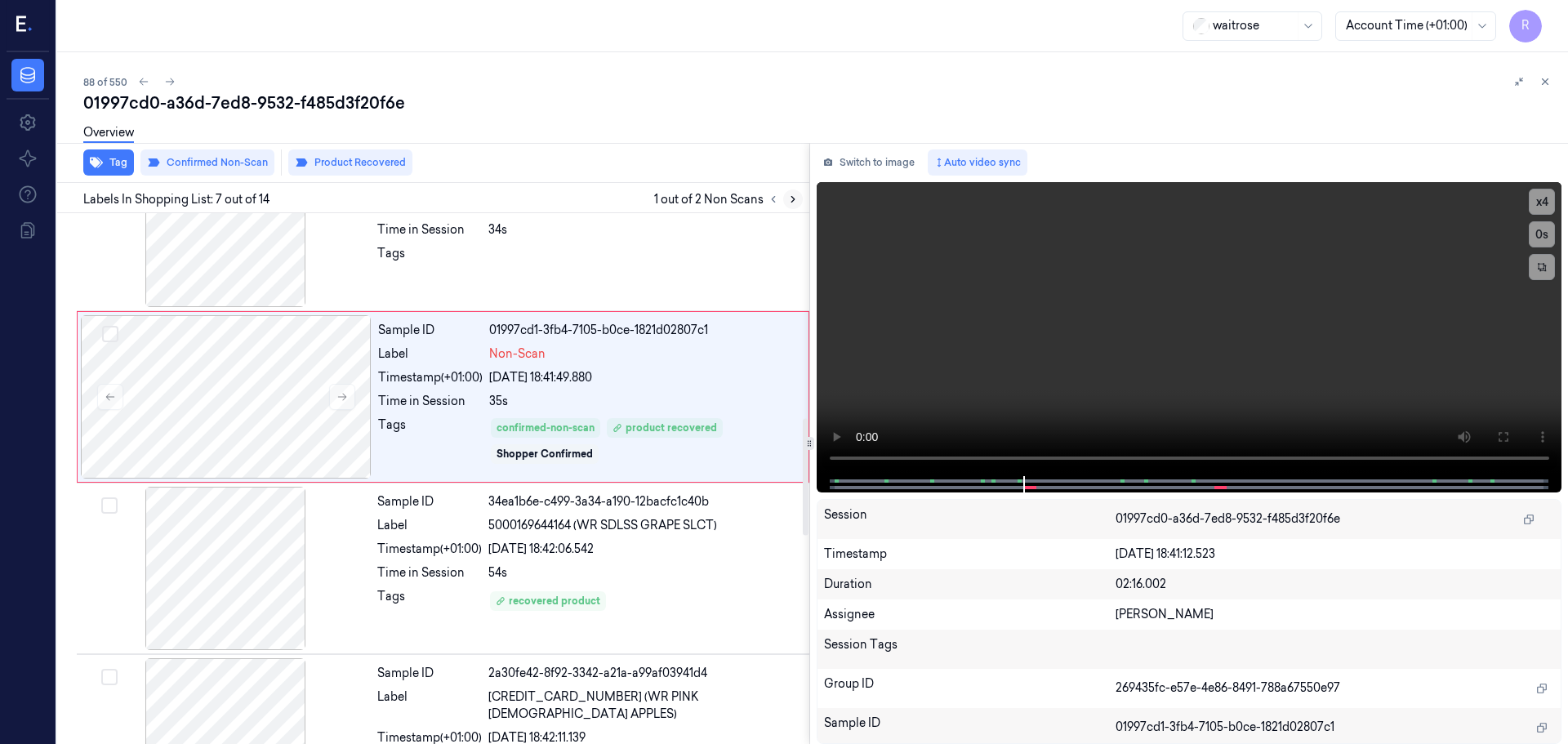
click at [792, 196] on icon at bounding box center [792, 199] width 11 height 11
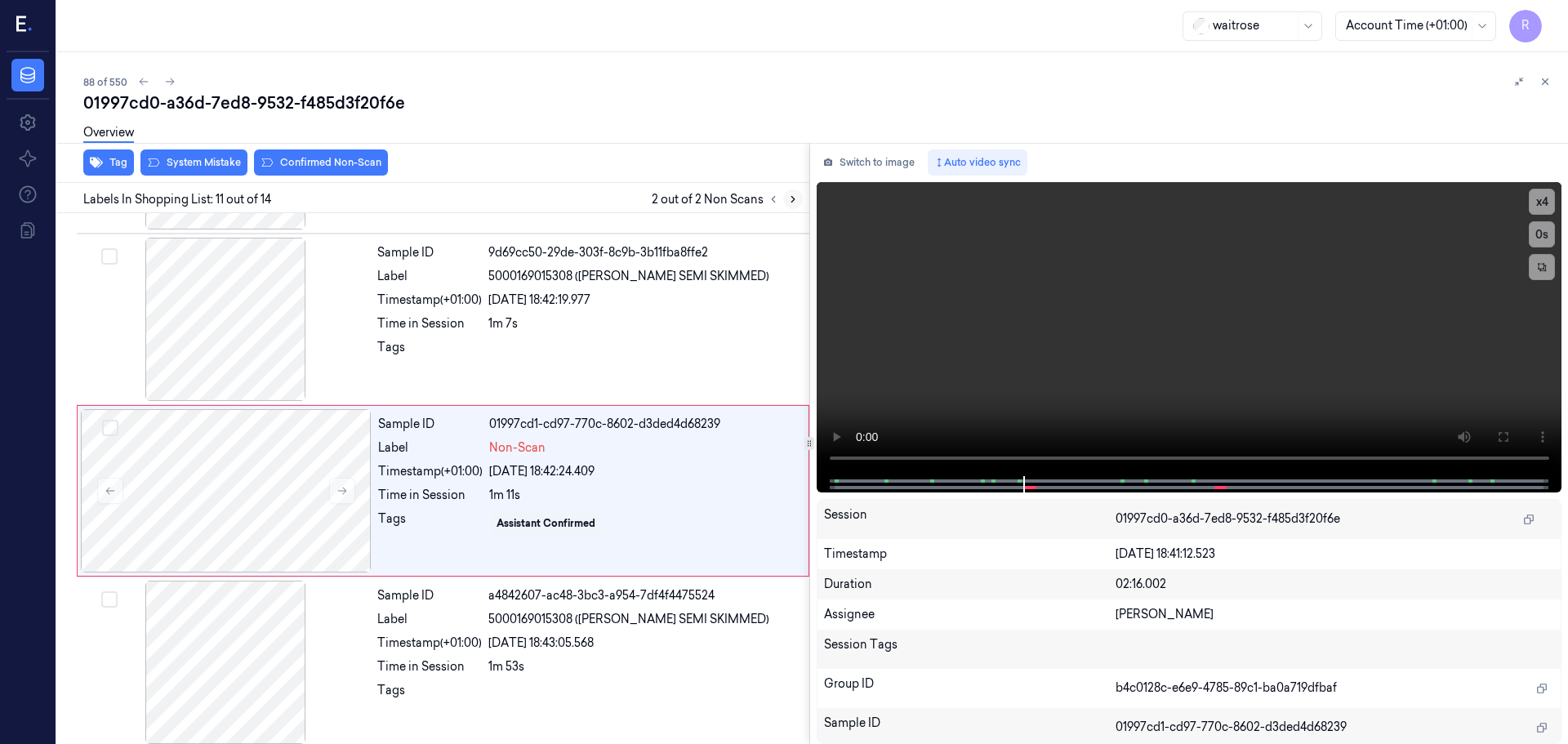
scroll to position [1535, 0]
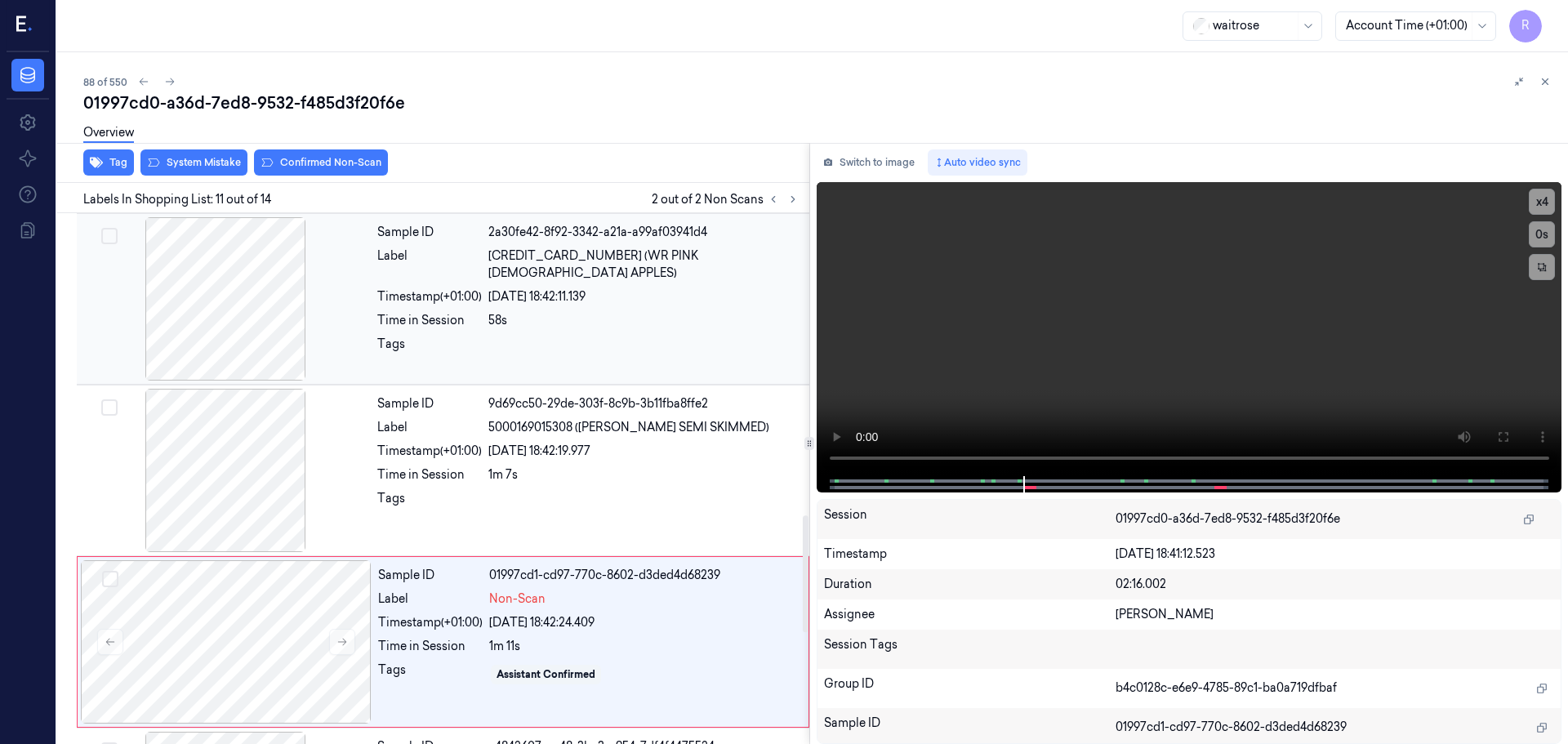
click at [258, 310] on div "Sample ID faefee7b-adb1-3724-8240-d423c92e5a1c Label 5000169320488 (WR WMEAL FH…" at bounding box center [430, 44] width 759 height 2407
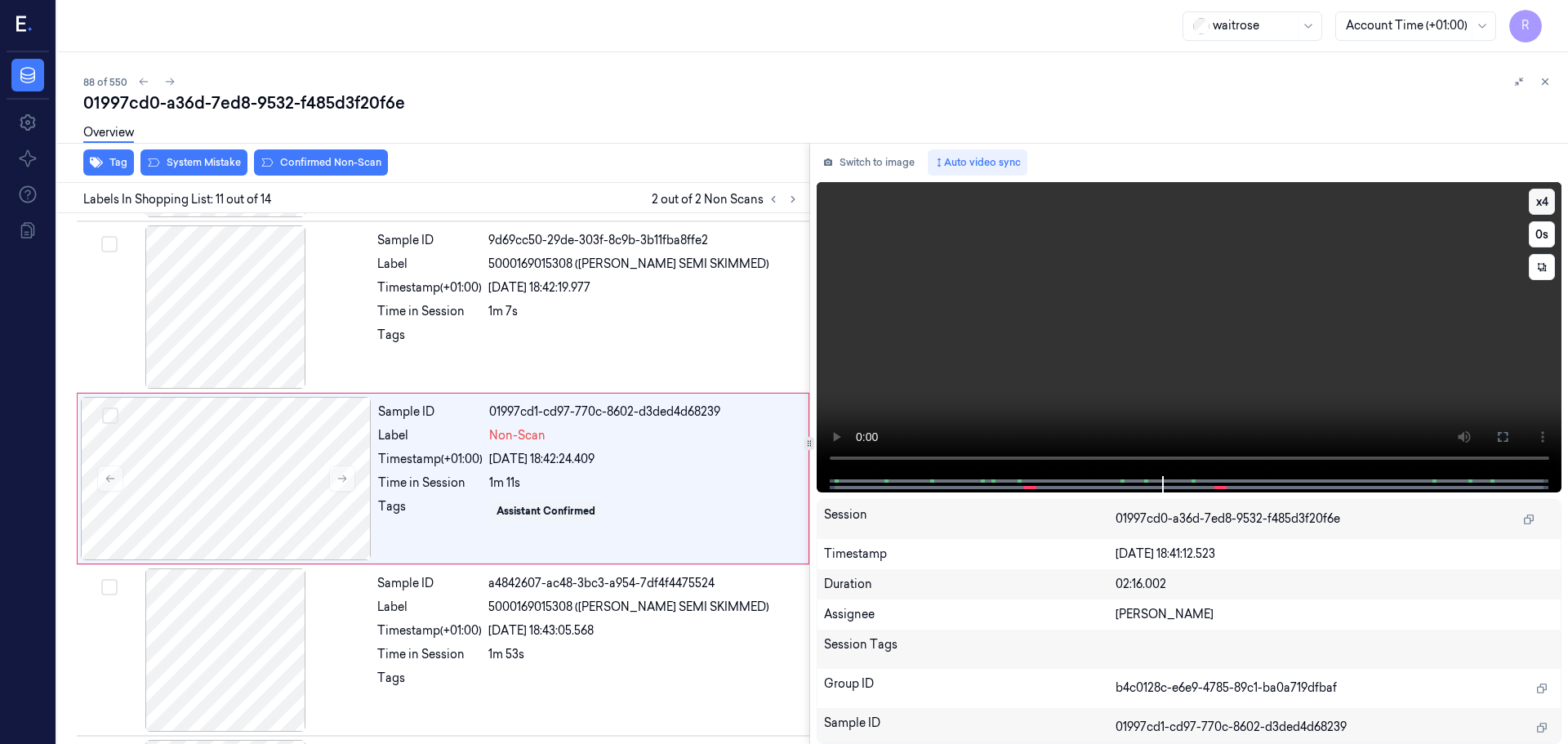
drag, startPoint x: 1562, startPoint y: 209, endPoint x: 1551, endPoint y: 212, distance: 11.4
click at [1561, 209] on div "Switch to image Auto video sync x 4 0 s Session 01997cd0-a36d-7ed8-9532-f485d3f…" at bounding box center [1189, 443] width 759 height 601
click at [1548, 207] on button "x 4" at bounding box center [1542, 202] width 26 height 26
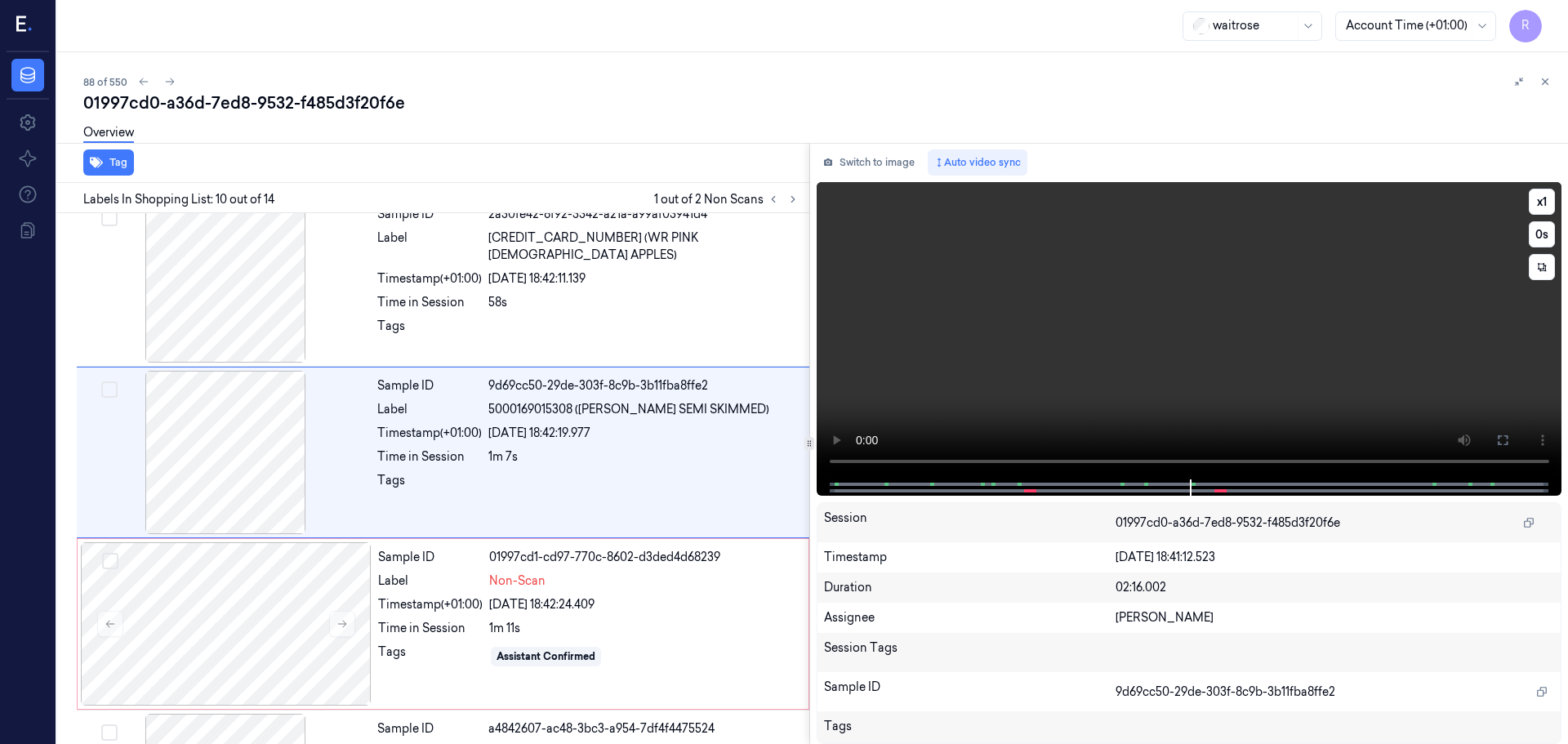
scroll to position [1364, 0]
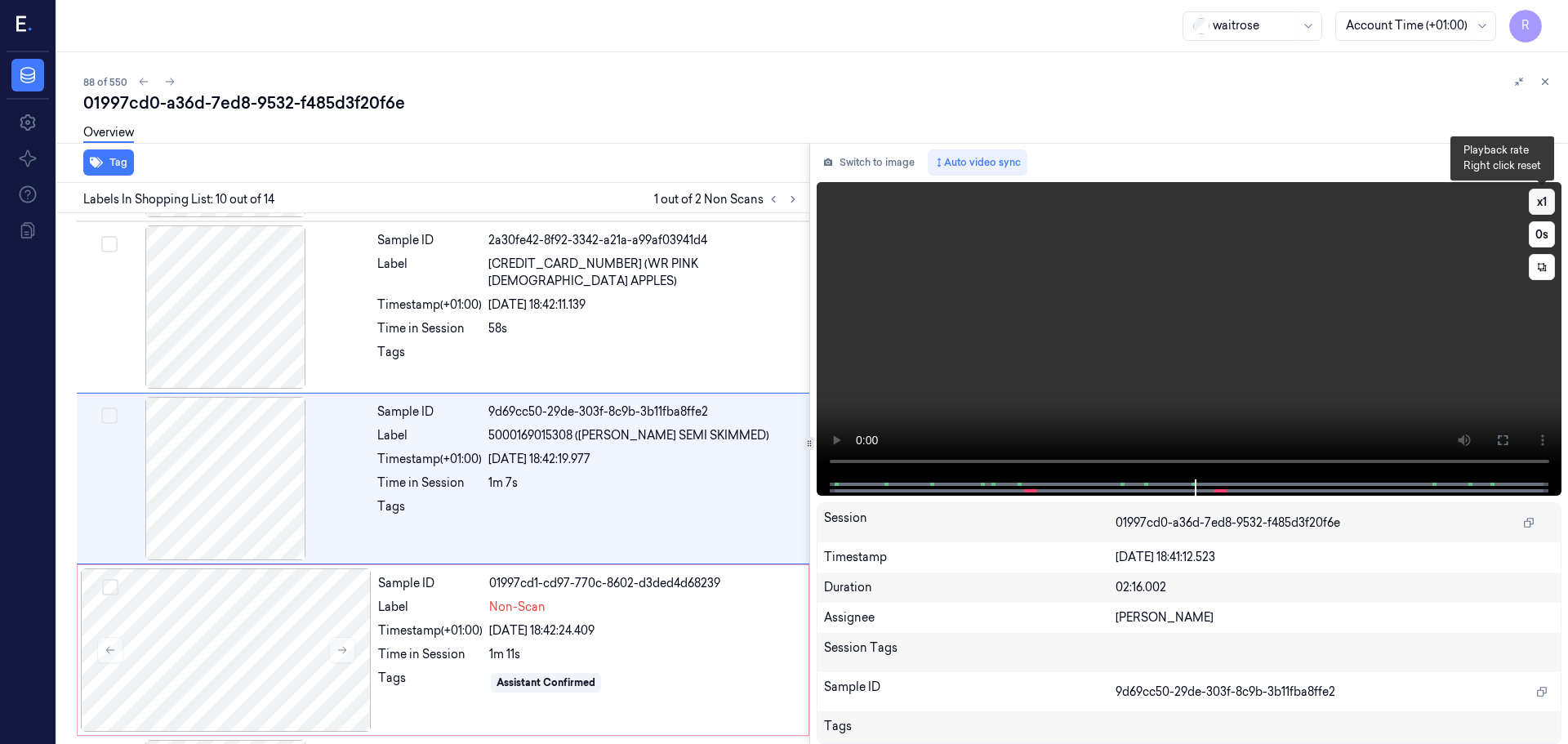
click at [1536, 207] on button "x 1" at bounding box center [1542, 202] width 26 height 26
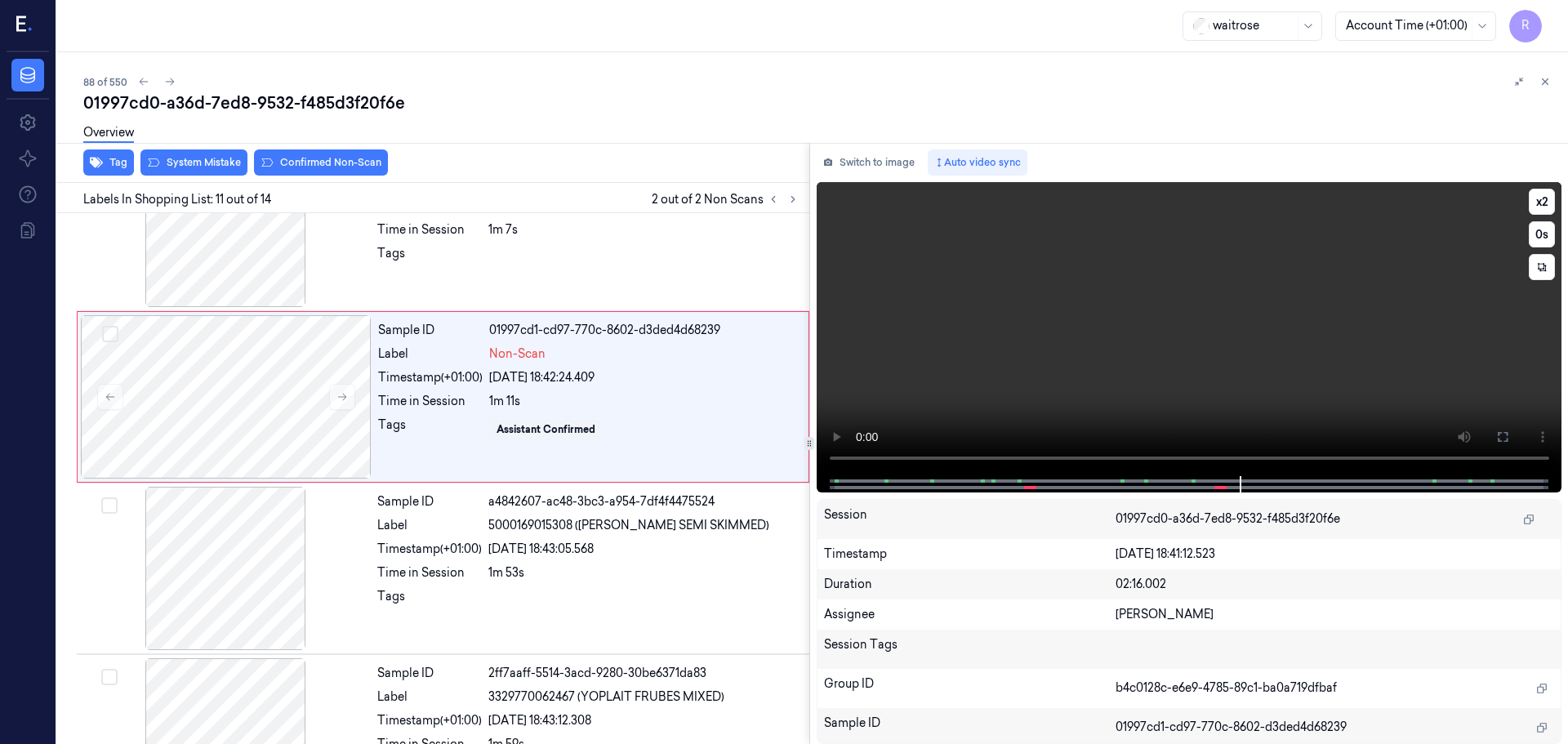
scroll to position [1535, 0]
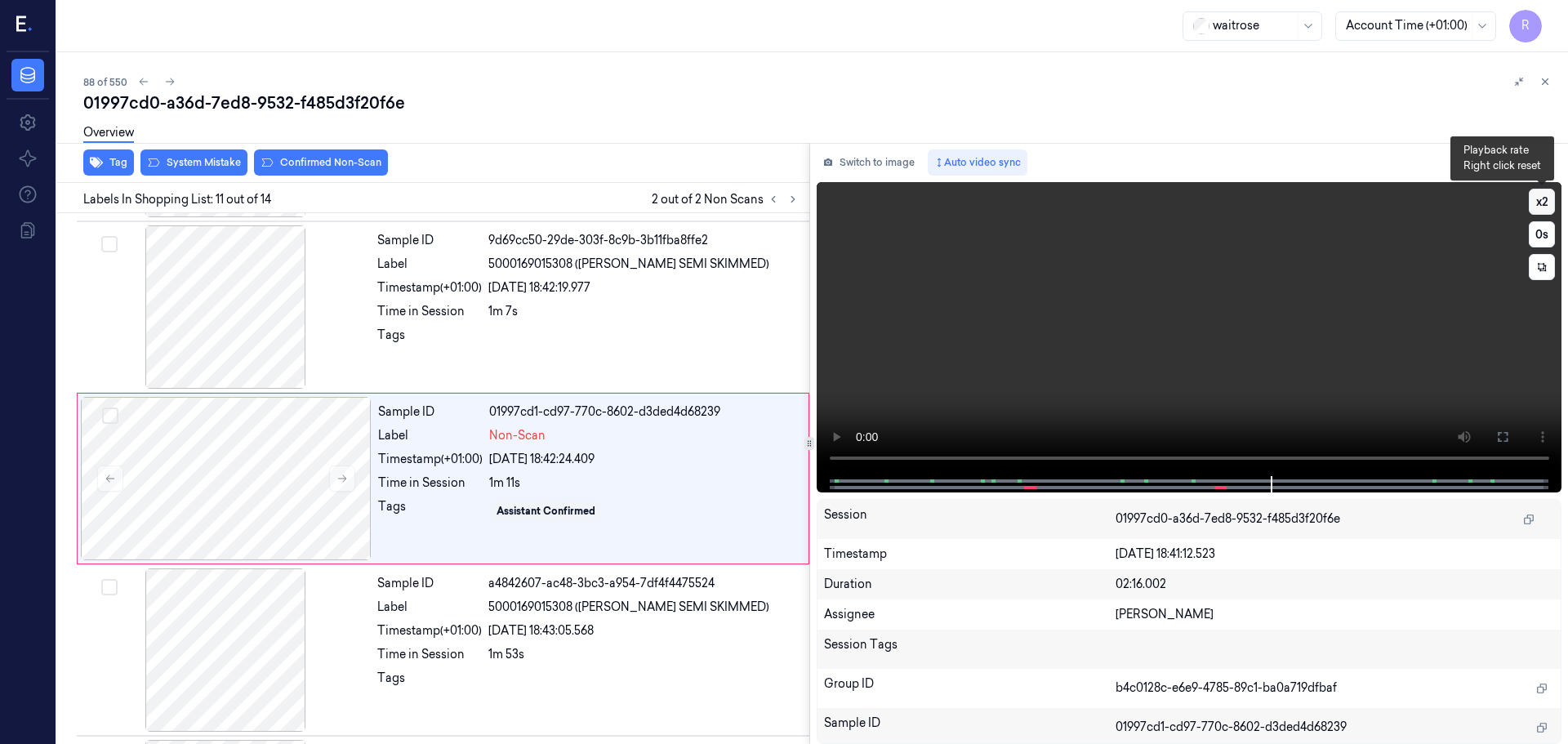
click at [1534, 205] on button "x 2" at bounding box center [1542, 202] width 26 height 26
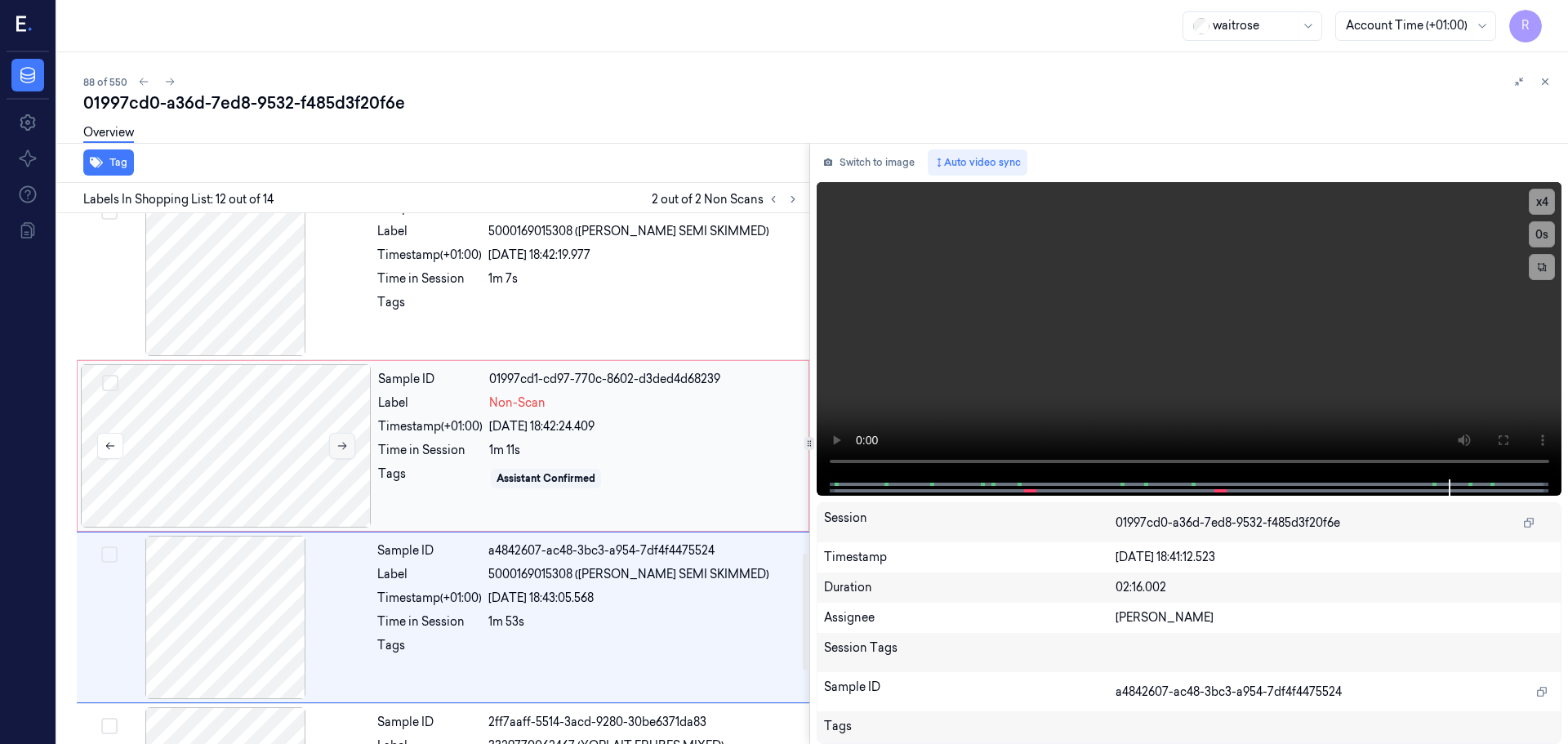
scroll to position [1543, 0]
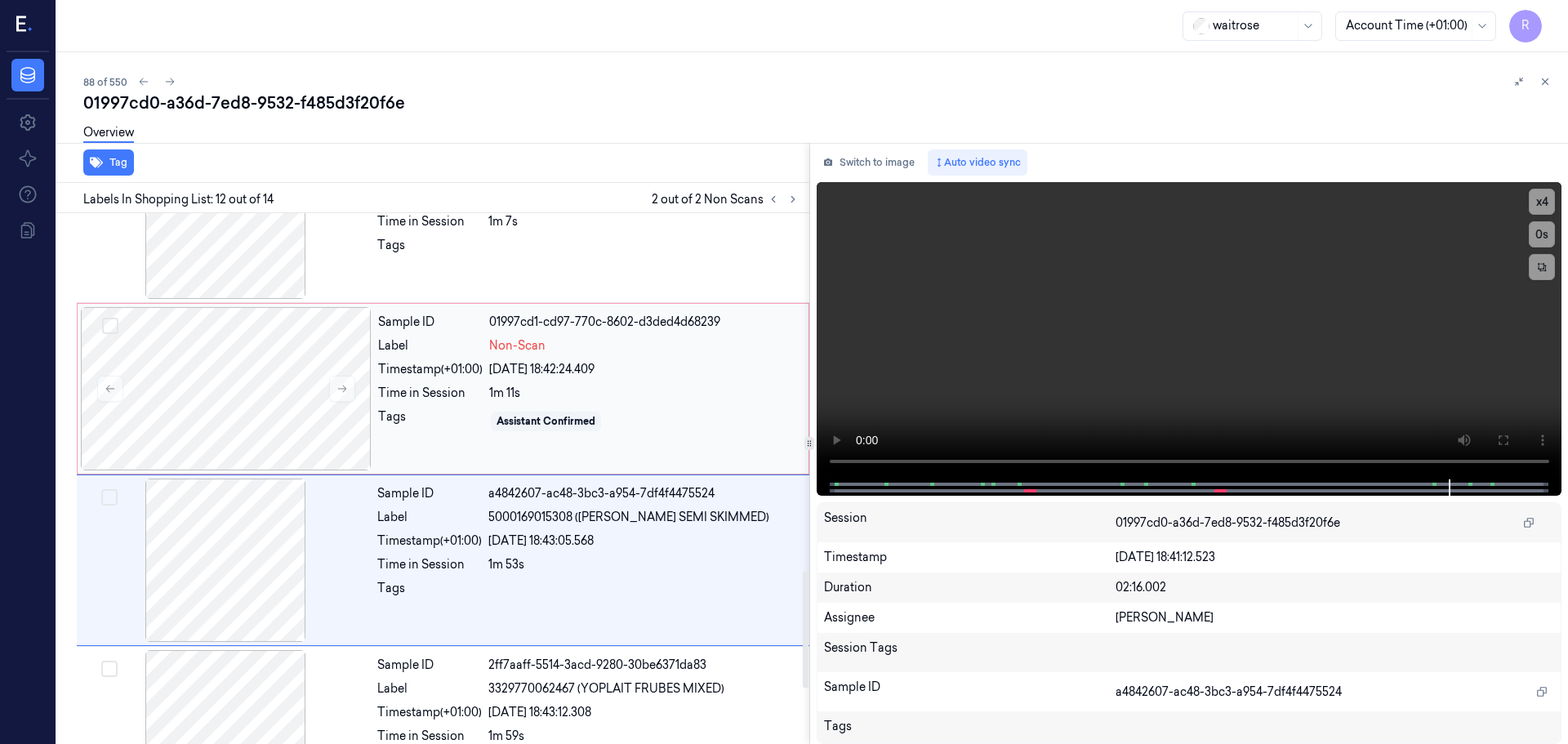
click at [433, 403] on div "Sample ID 01997cd1-cd97-770c-8602-d3ded4d68239 Label Non-Scan Timestamp (+01:00…" at bounding box center [588, 389] width 433 height 163
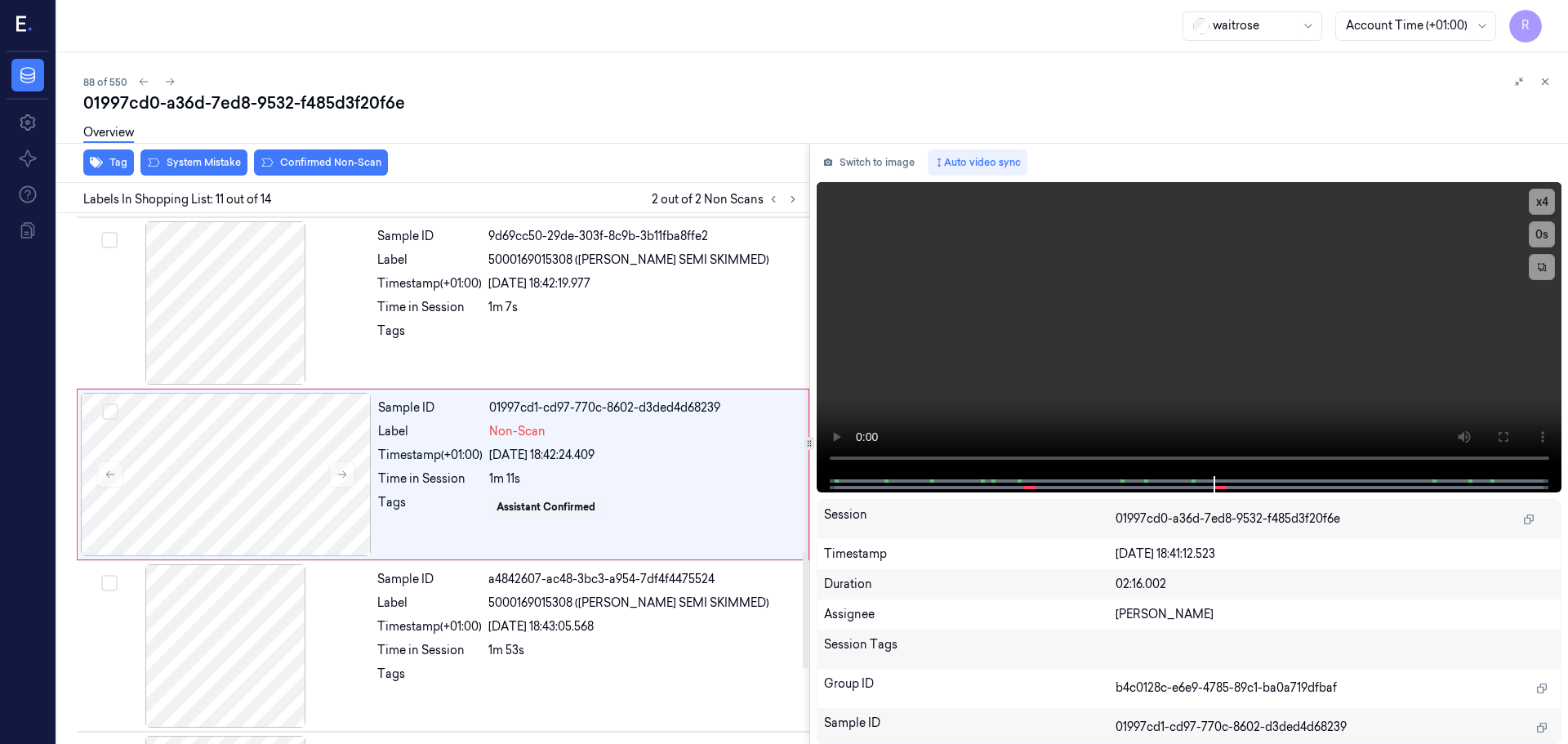
scroll to position [1535, 0]
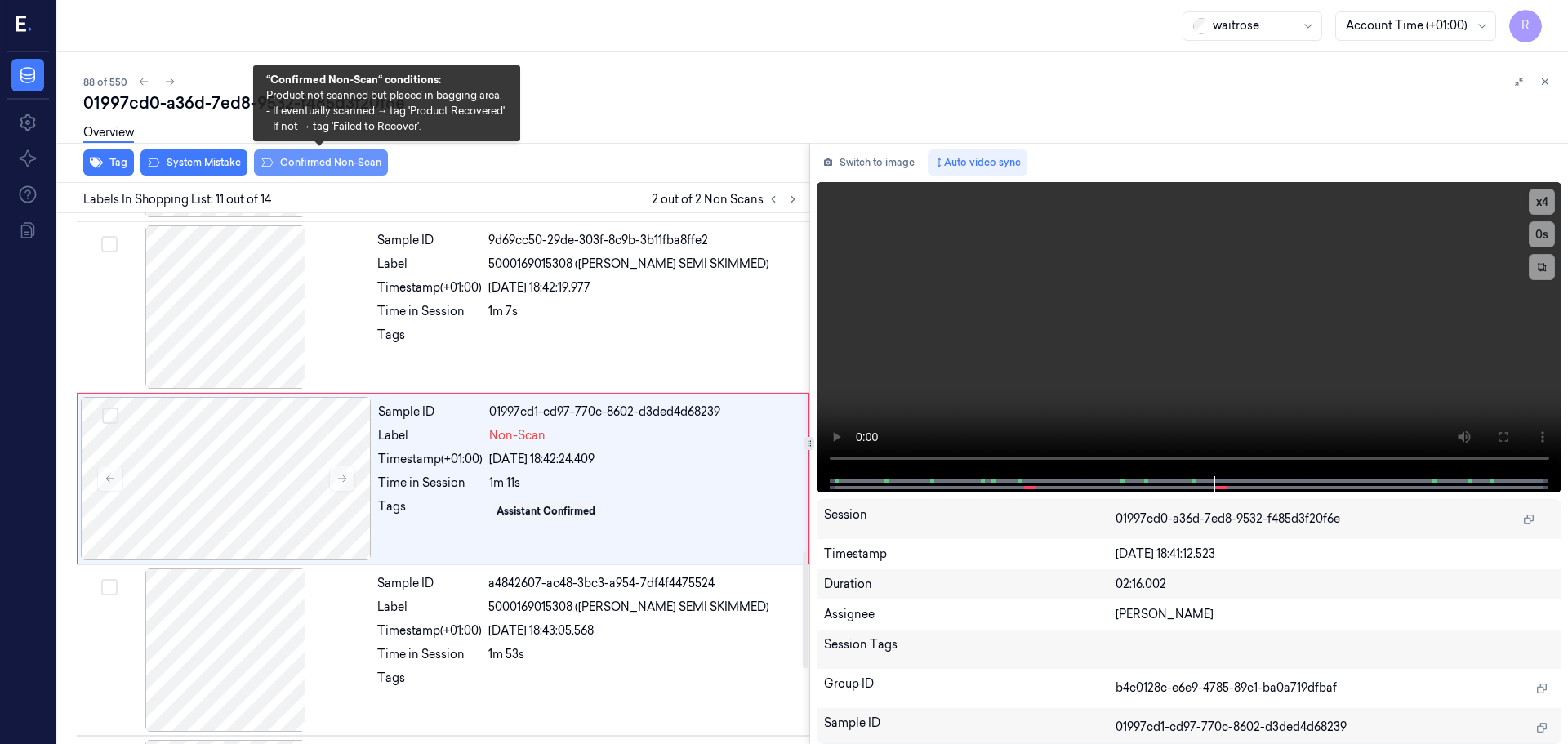
click at [349, 166] on button "Confirmed Non-Scan" at bounding box center [321, 162] width 134 height 26
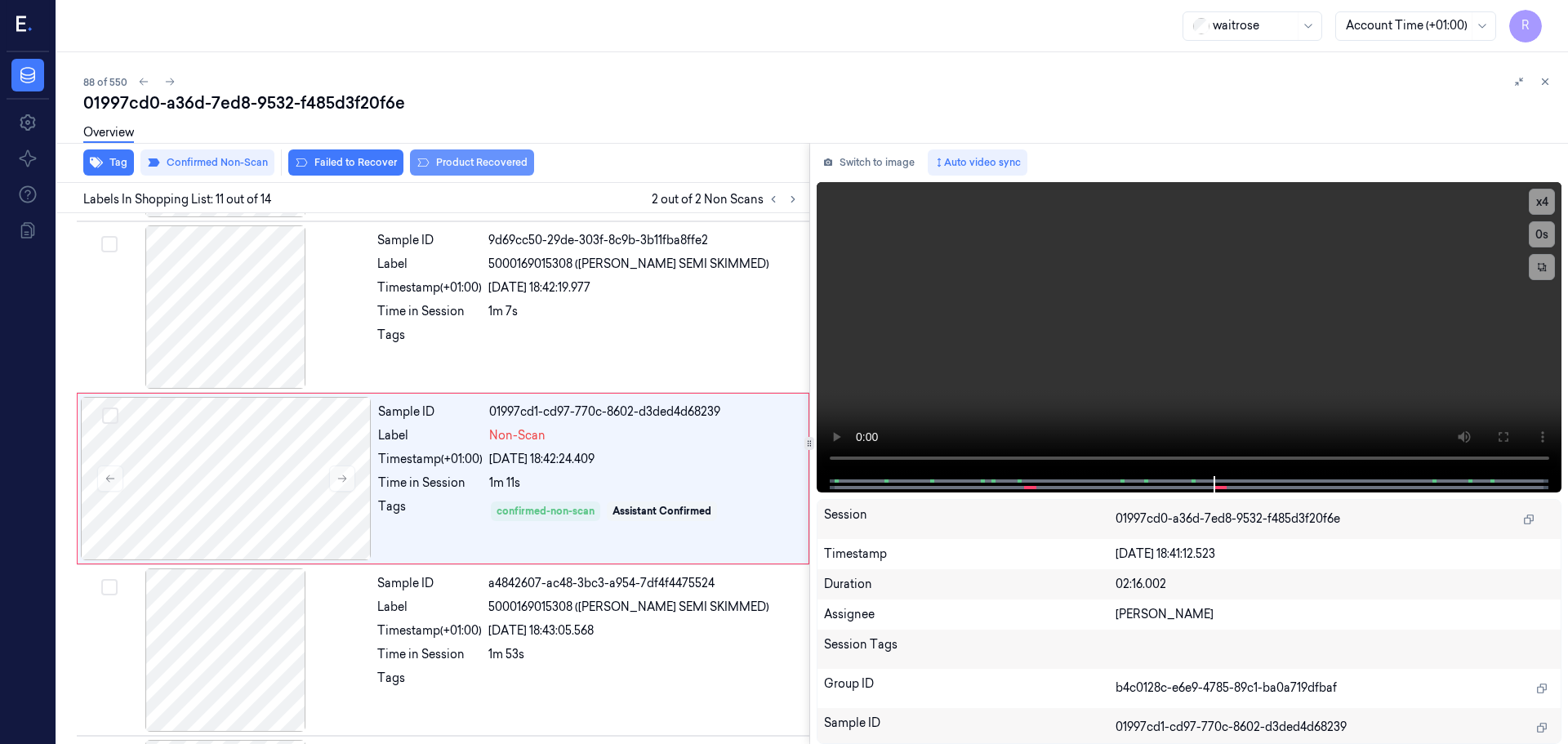
click at [470, 161] on button "Product Recovered" at bounding box center [472, 162] width 124 height 26
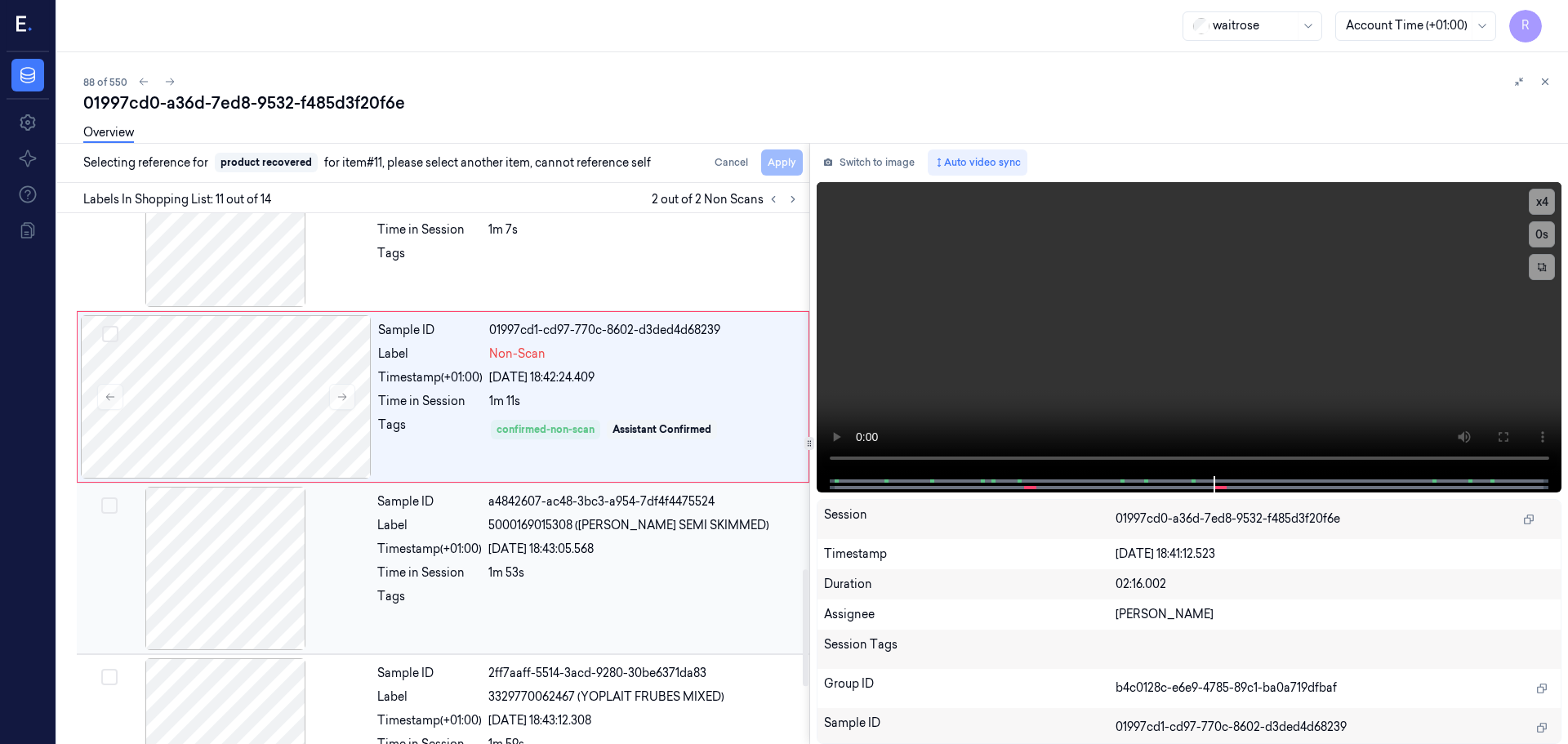
click at [510, 537] on div "Sample ID a4842607-ac48-3bc3-a954-7df4f4475524 Label 5000169015308 (WR ESS SEMI…" at bounding box center [588, 569] width 435 height 163
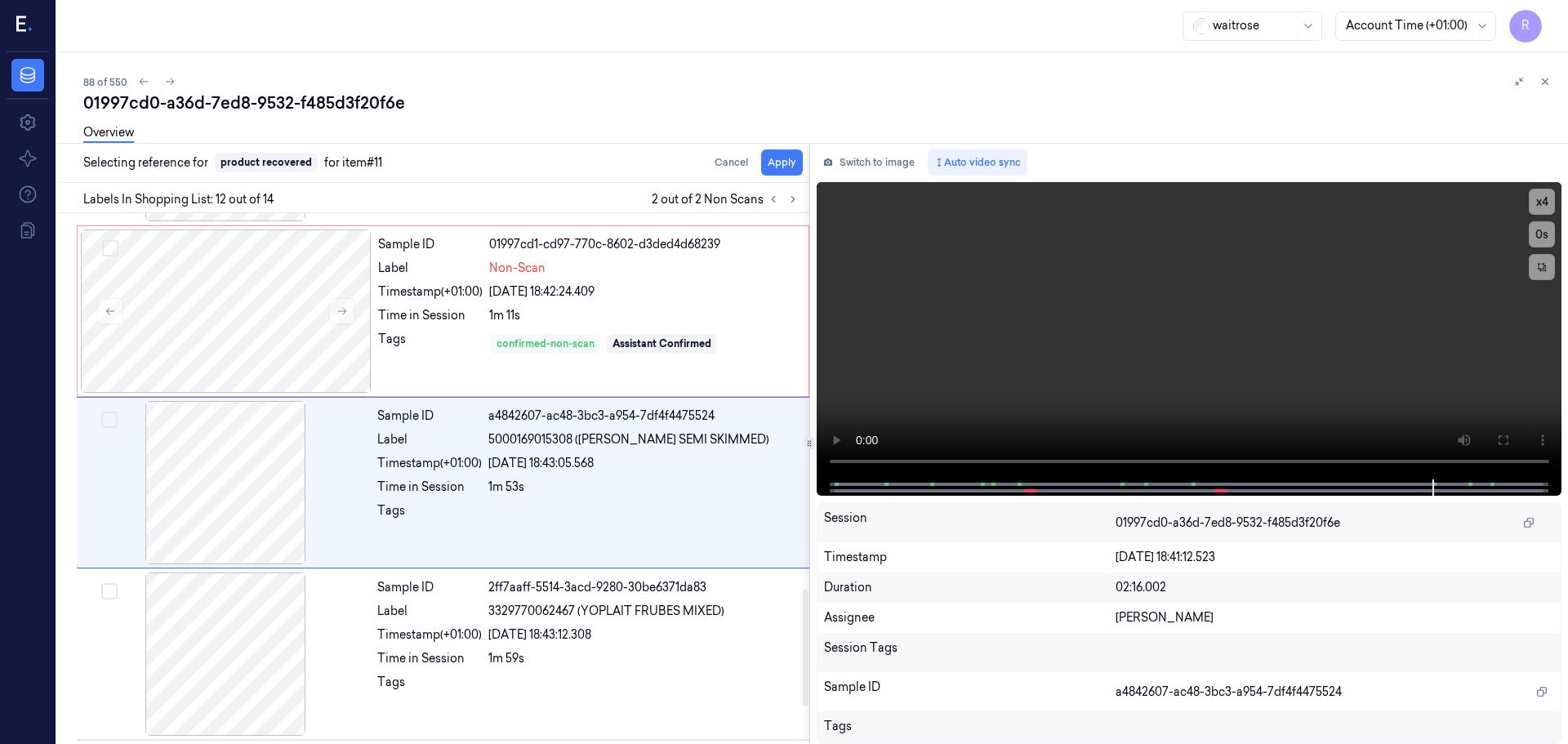
scroll to position [1707, 0]
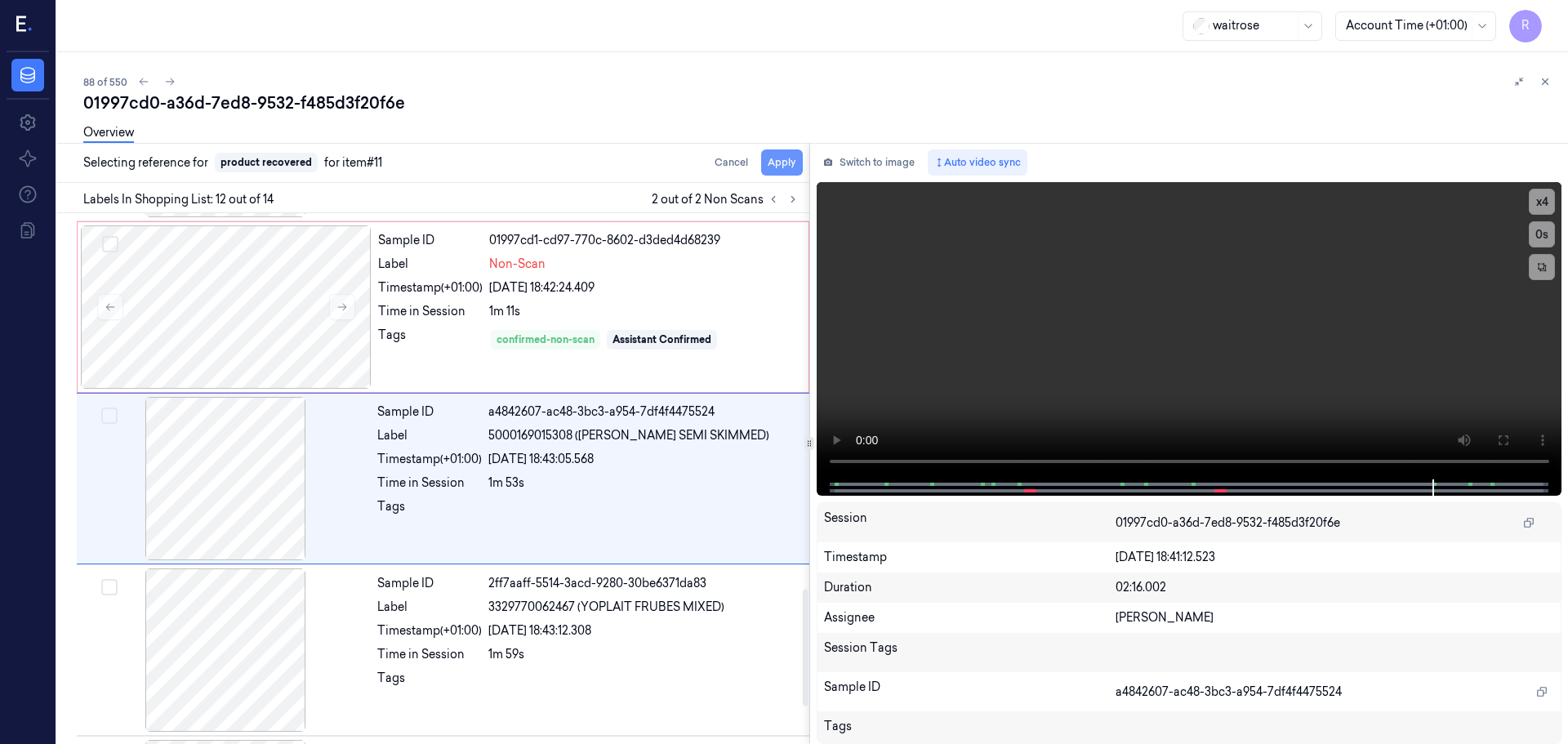
click at [778, 162] on button "Apply" at bounding box center [782, 162] width 42 height 26
click at [767, 195] on icon at bounding box center [773, 199] width 11 height 11
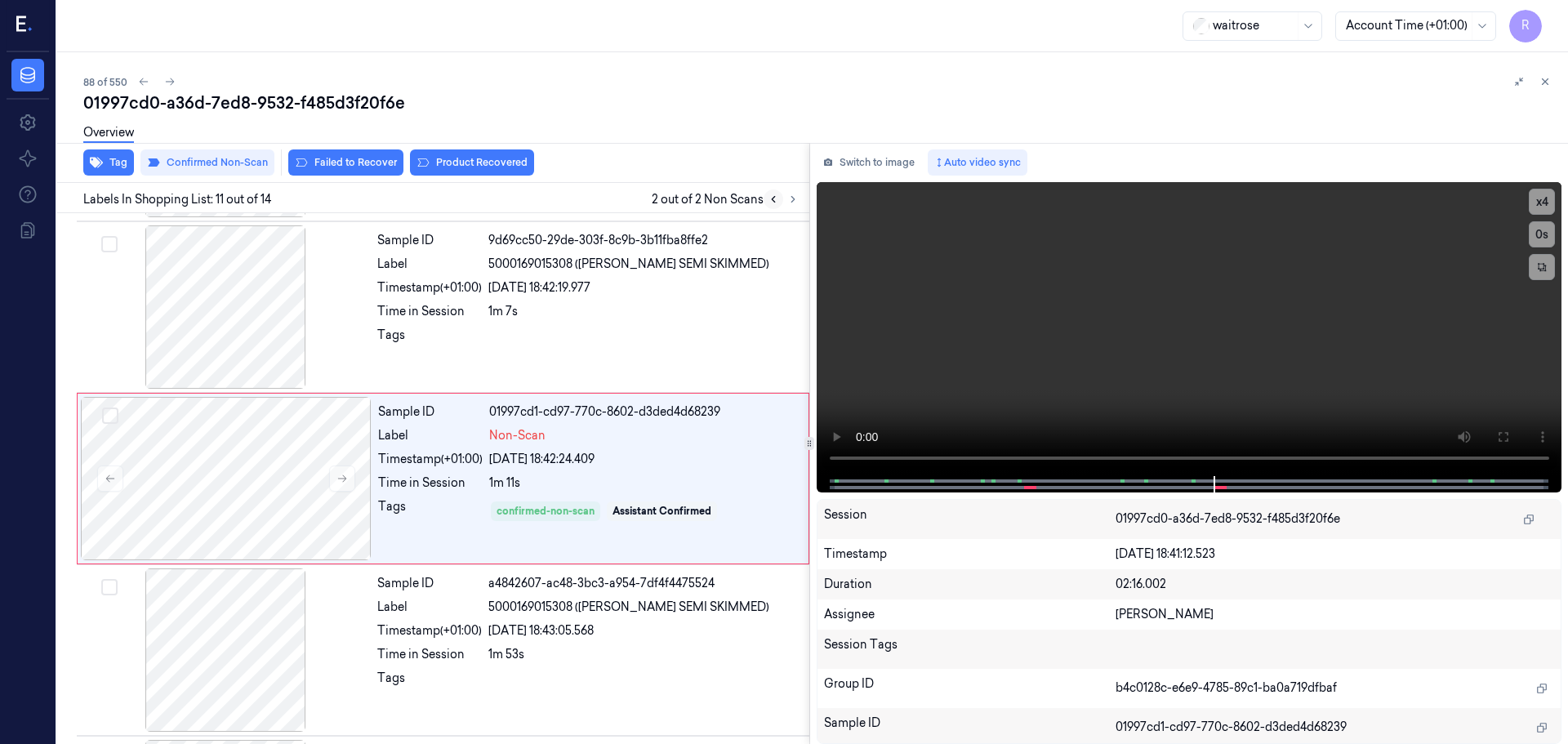
click at [769, 198] on icon at bounding box center [773, 199] width 11 height 11
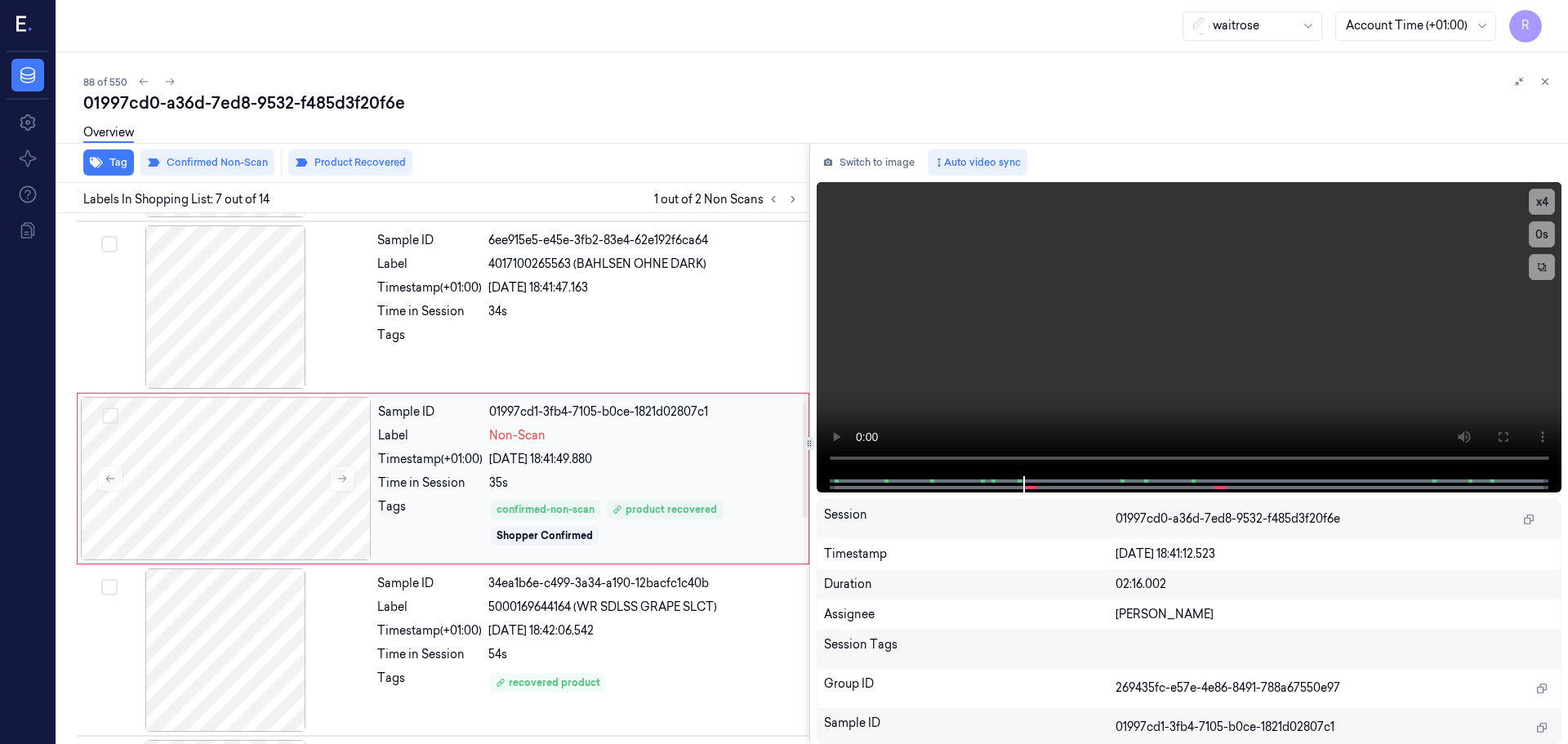
scroll to position [930, 0]
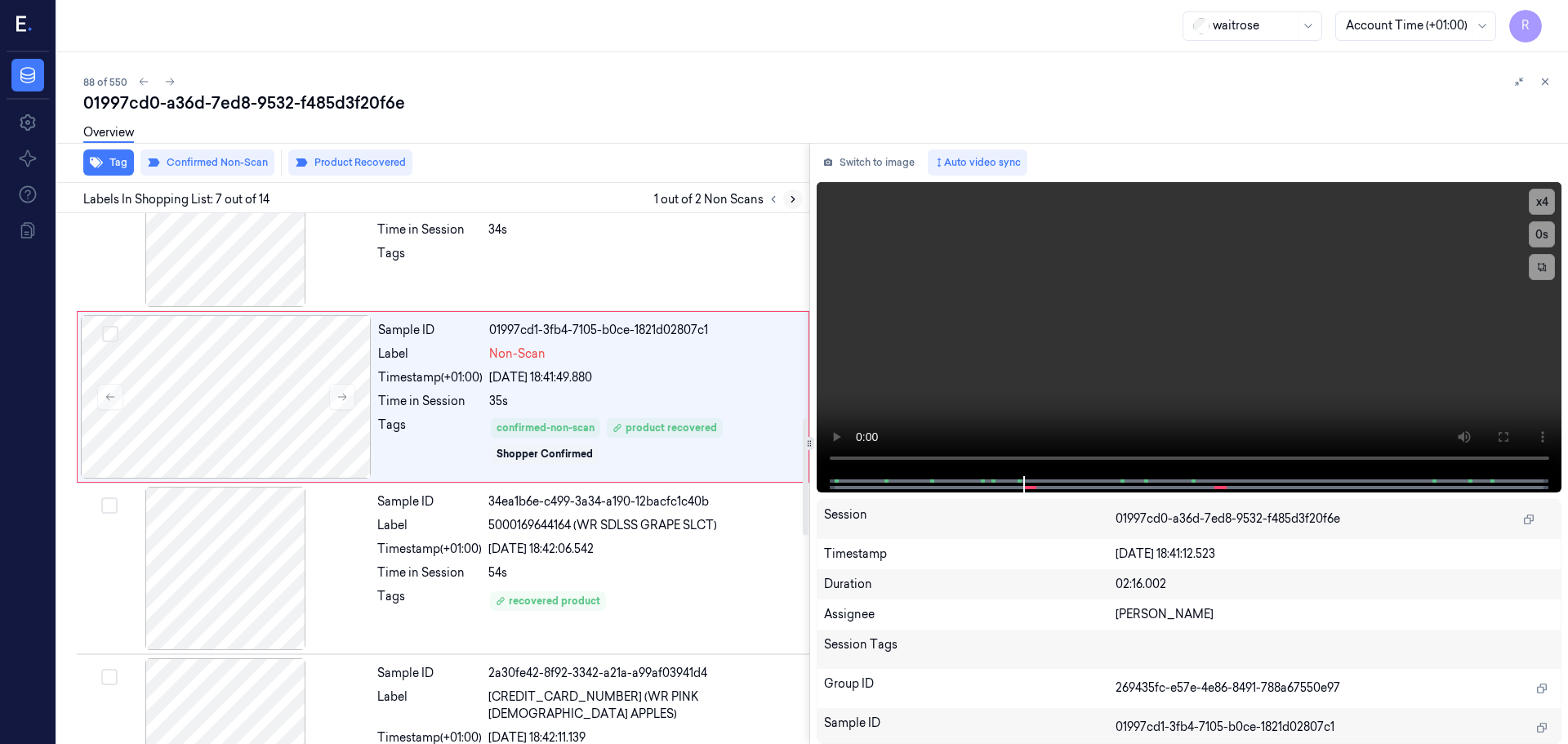
click at [790, 197] on icon at bounding box center [792, 199] width 11 height 11
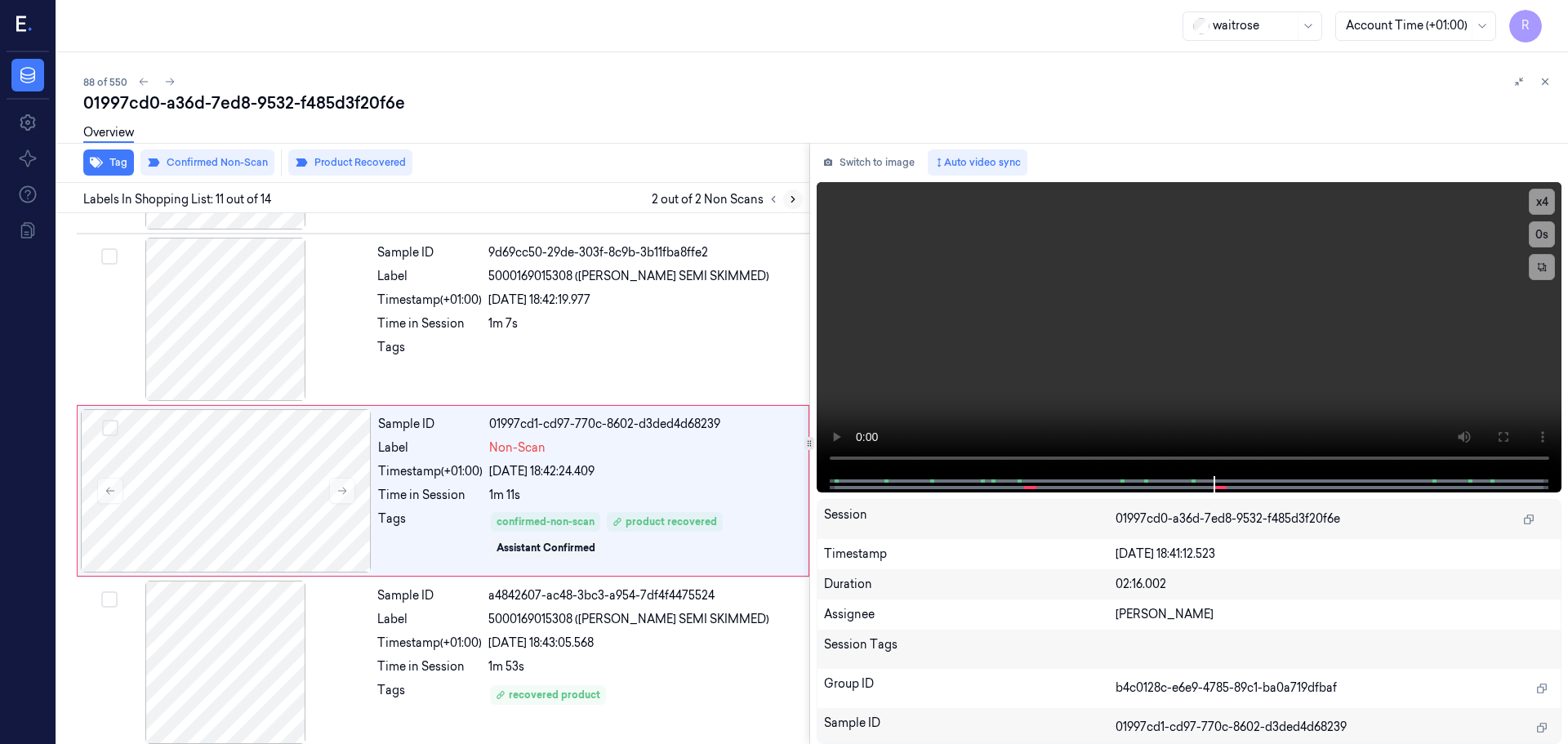
scroll to position [1535, 0]
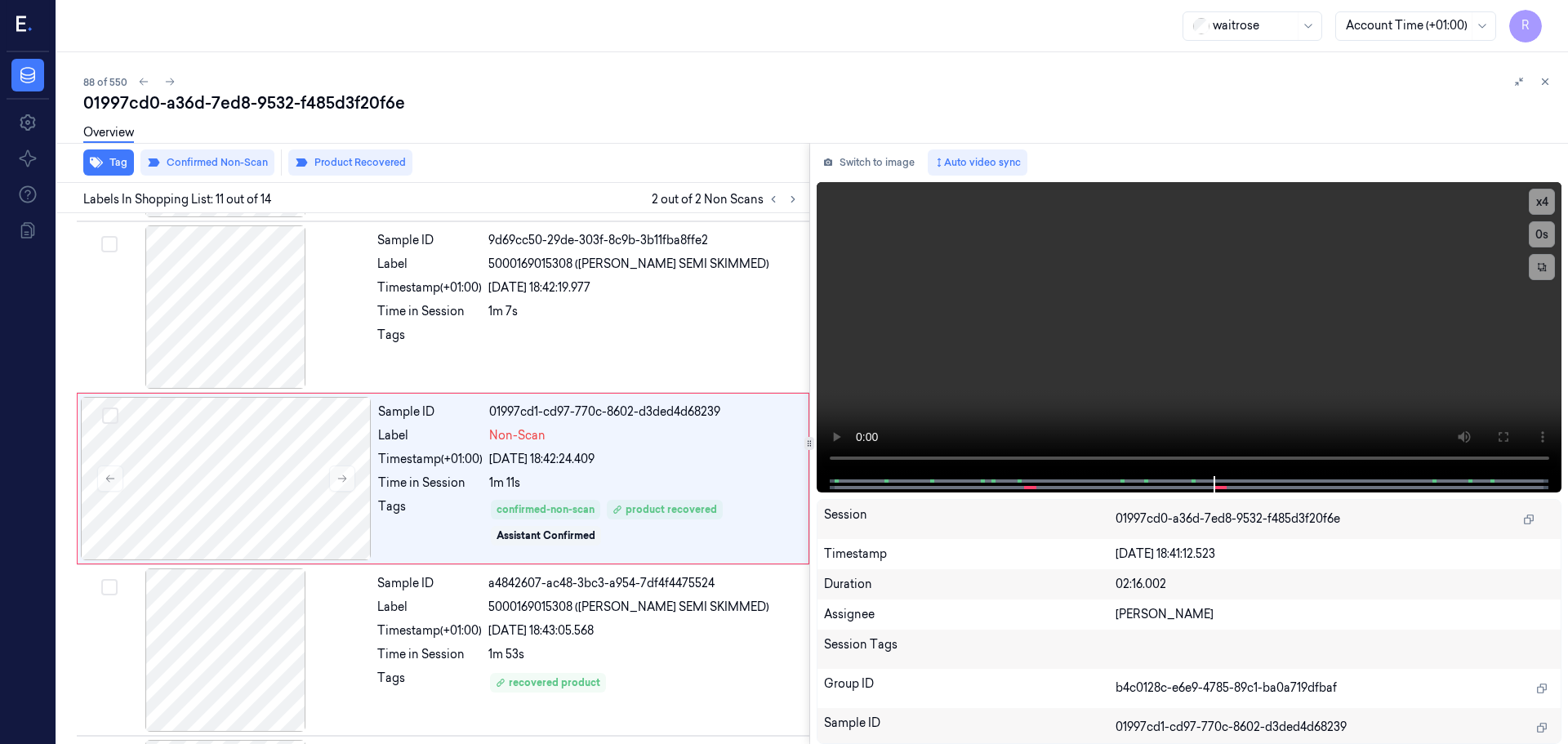
drag, startPoint x: 1542, startPoint y: 77, endPoint x: 1528, endPoint y: 104, distance: 30.4
click at [1542, 76] on icon at bounding box center [1544, 81] width 11 height 11
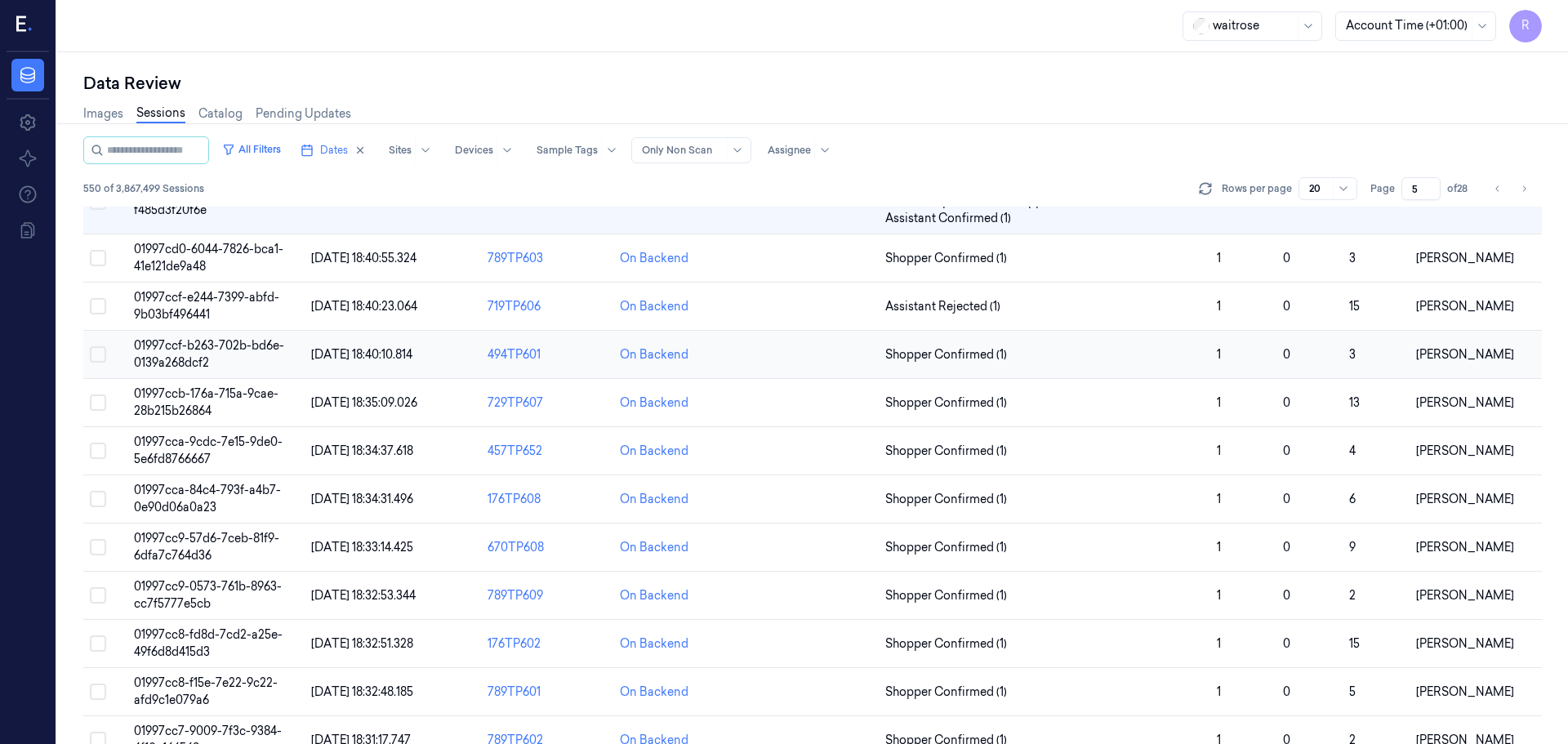
scroll to position [417, 0]
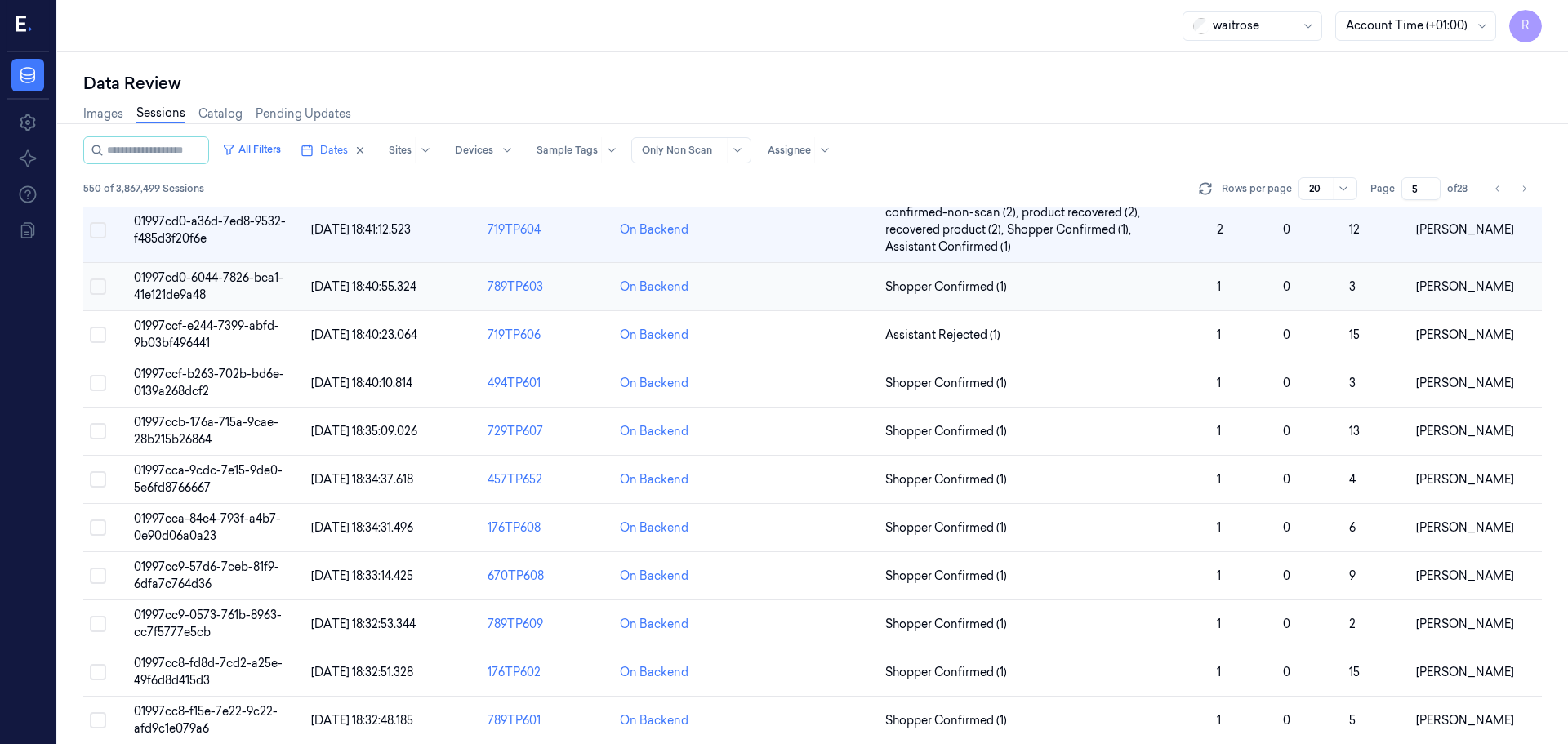
click at [1139, 289] on span "Shopper Confirmed (1)" at bounding box center [1044, 287] width 319 height 17
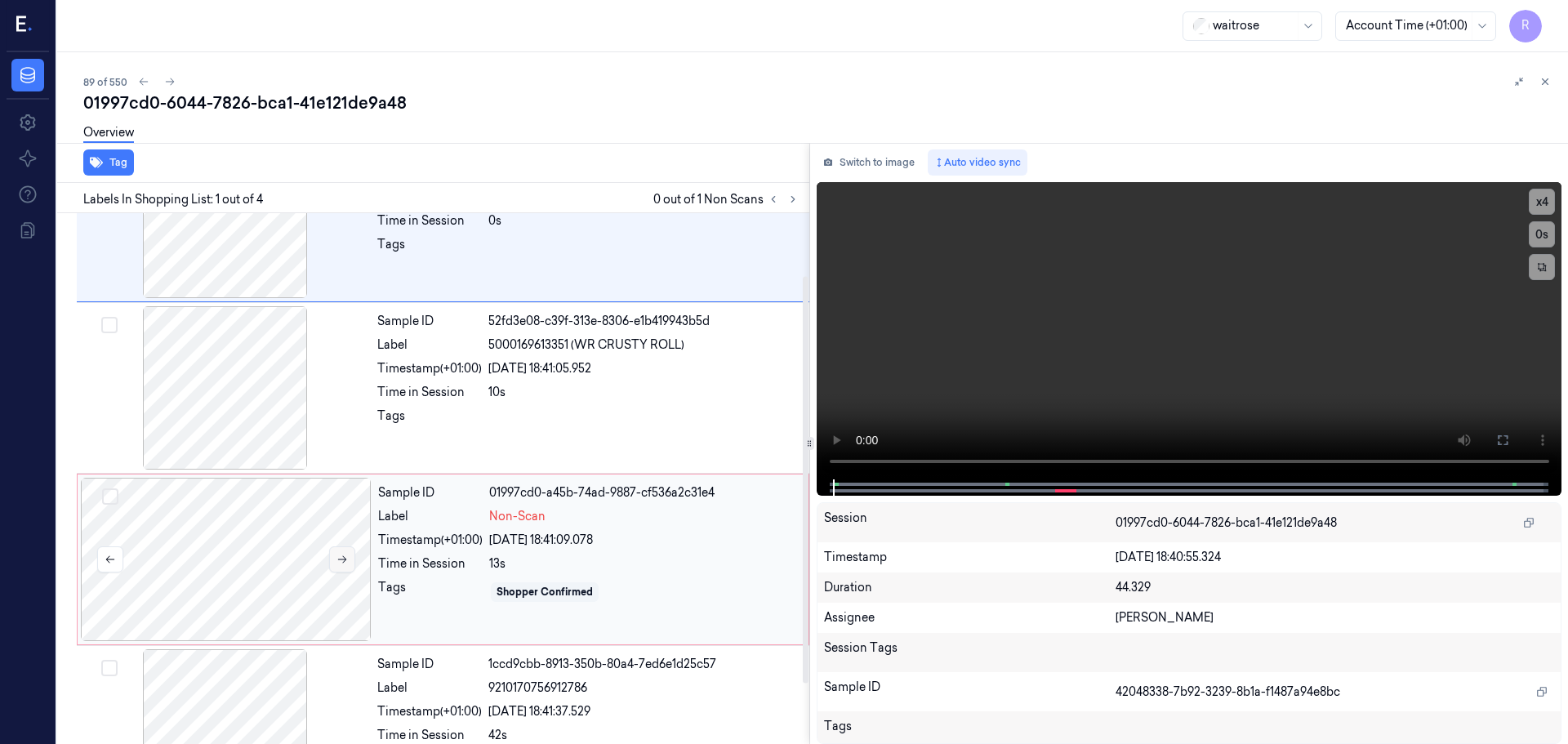
click at [349, 563] on button at bounding box center [342, 559] width 26 height 26
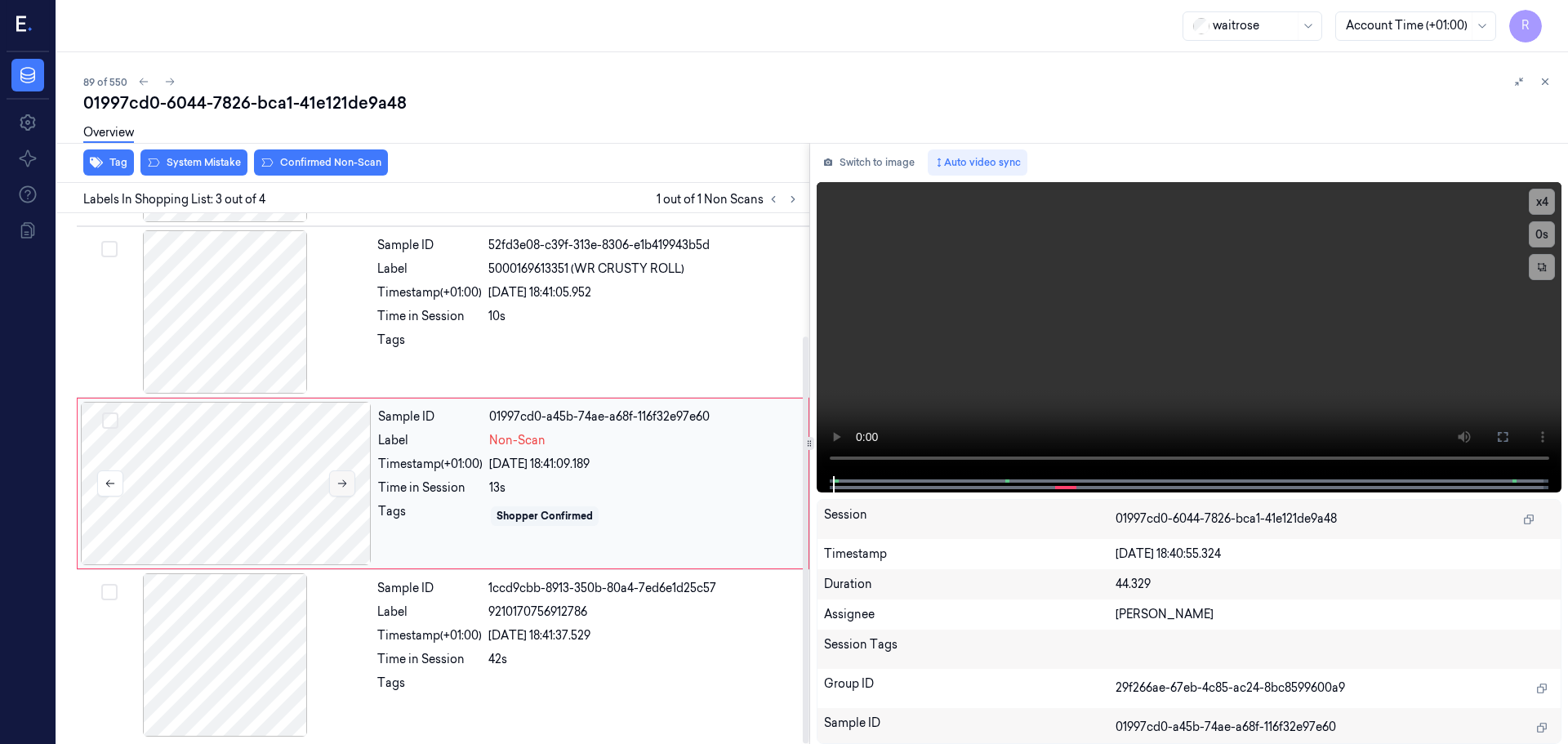
scroll to position [160, 0]
click at [342, 477] on icon at bounding box center [342, 480] width 11 height 11
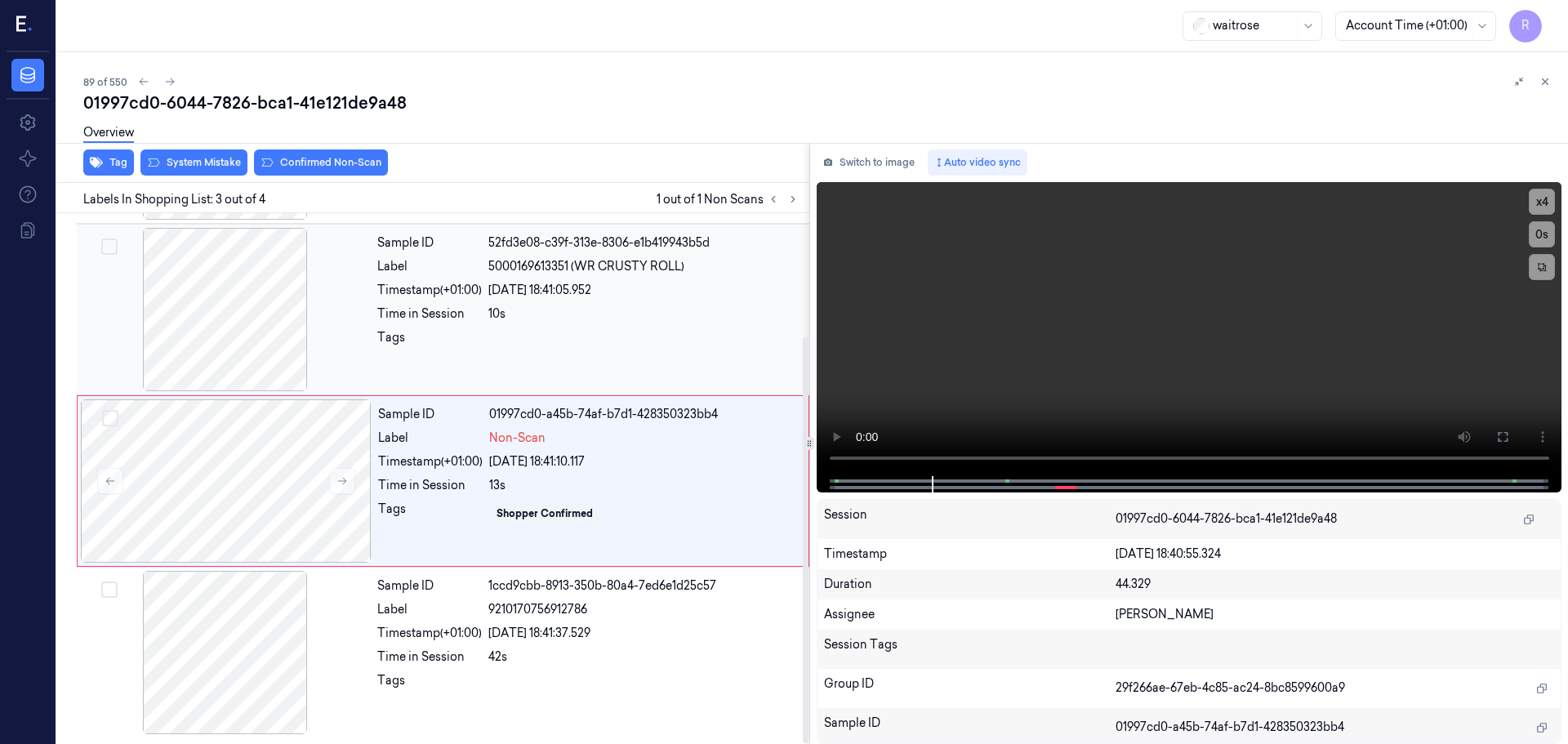
click at [555, 349] on div at bounding box center [644, 342] width 311 height 26
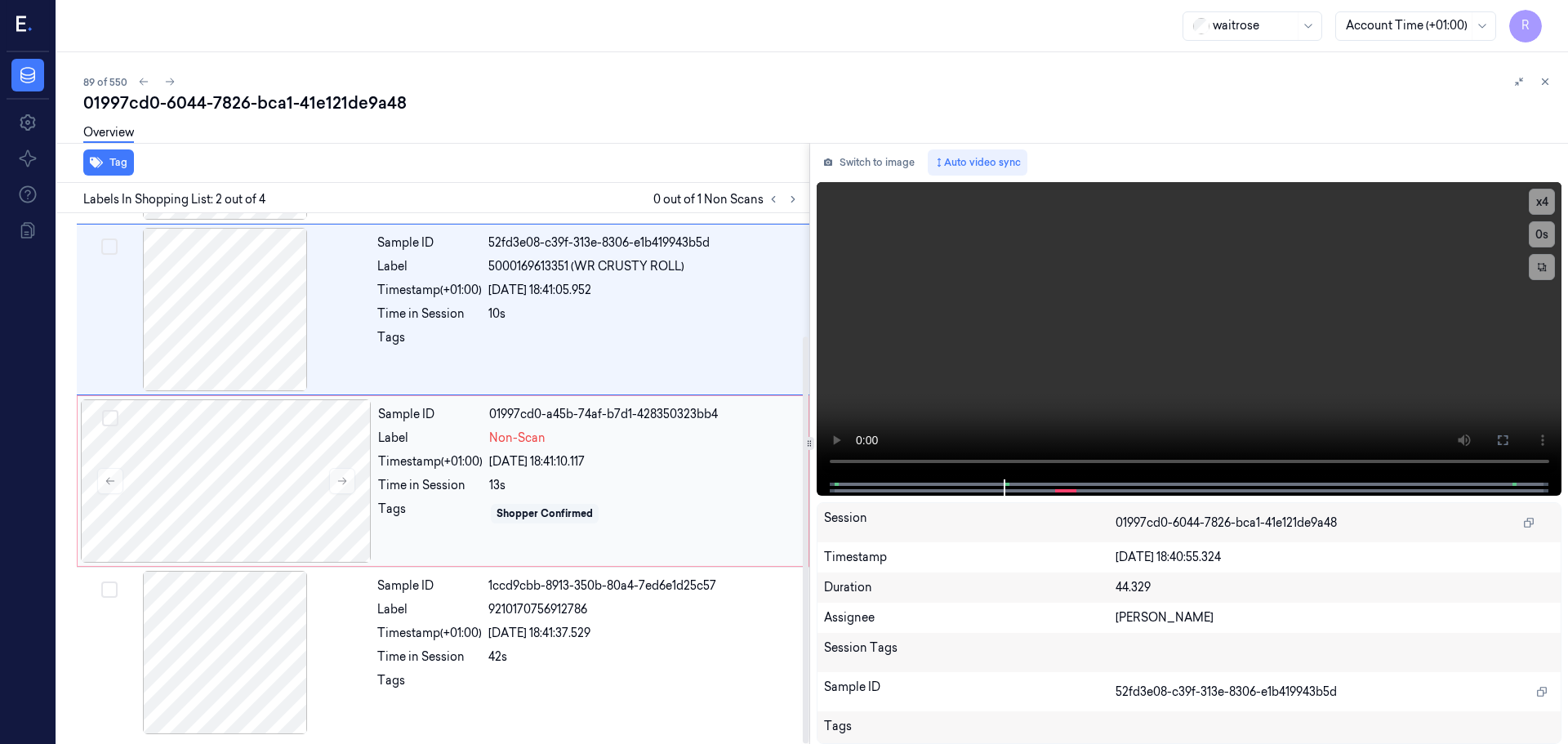
click at [532, 463] on div "24/09/2025 18:41:10.117" at bounding box center [644, 462] width 309 height 17
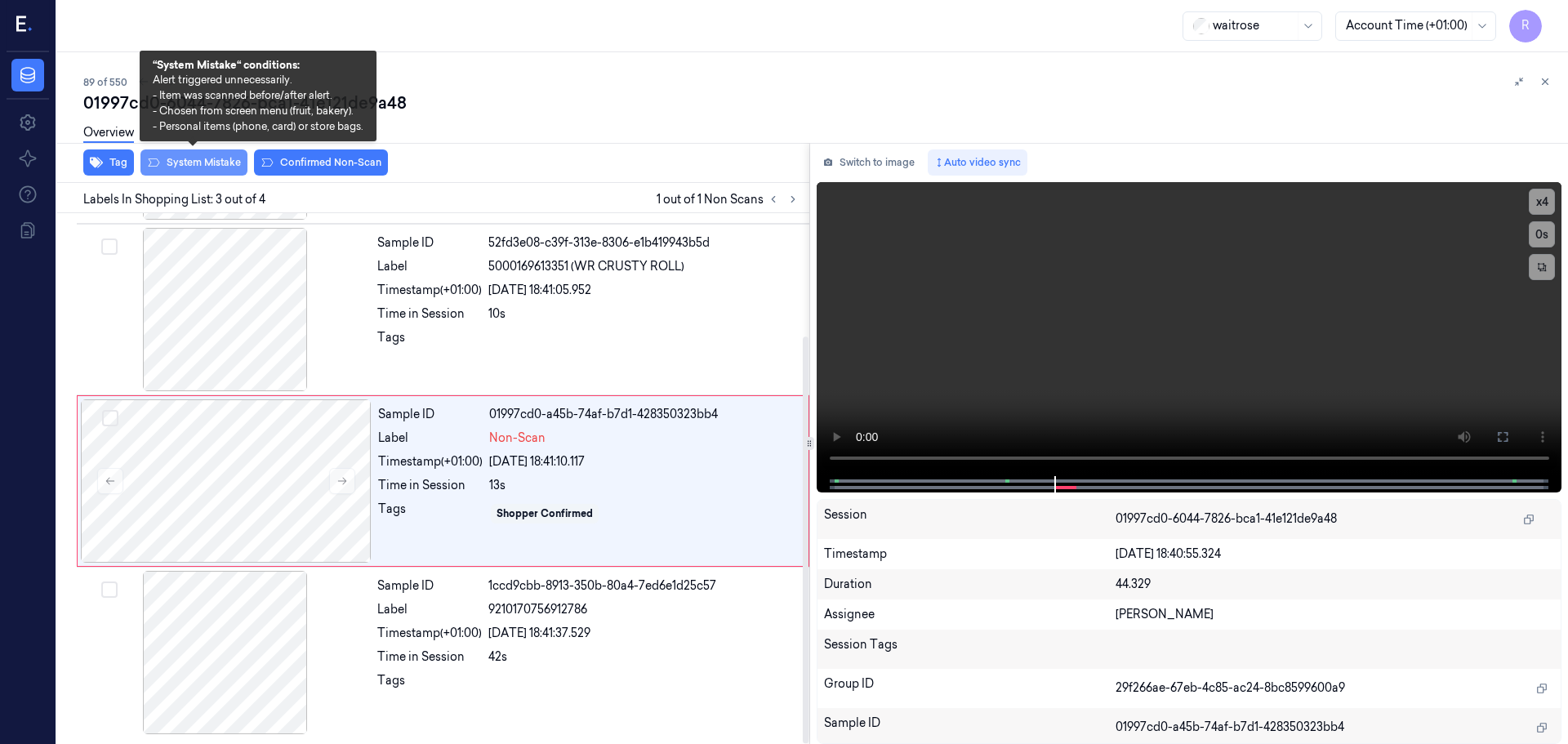
click at [189, 158] on button "System Mistake" at bounding box center [194, 162] width 107 height 26
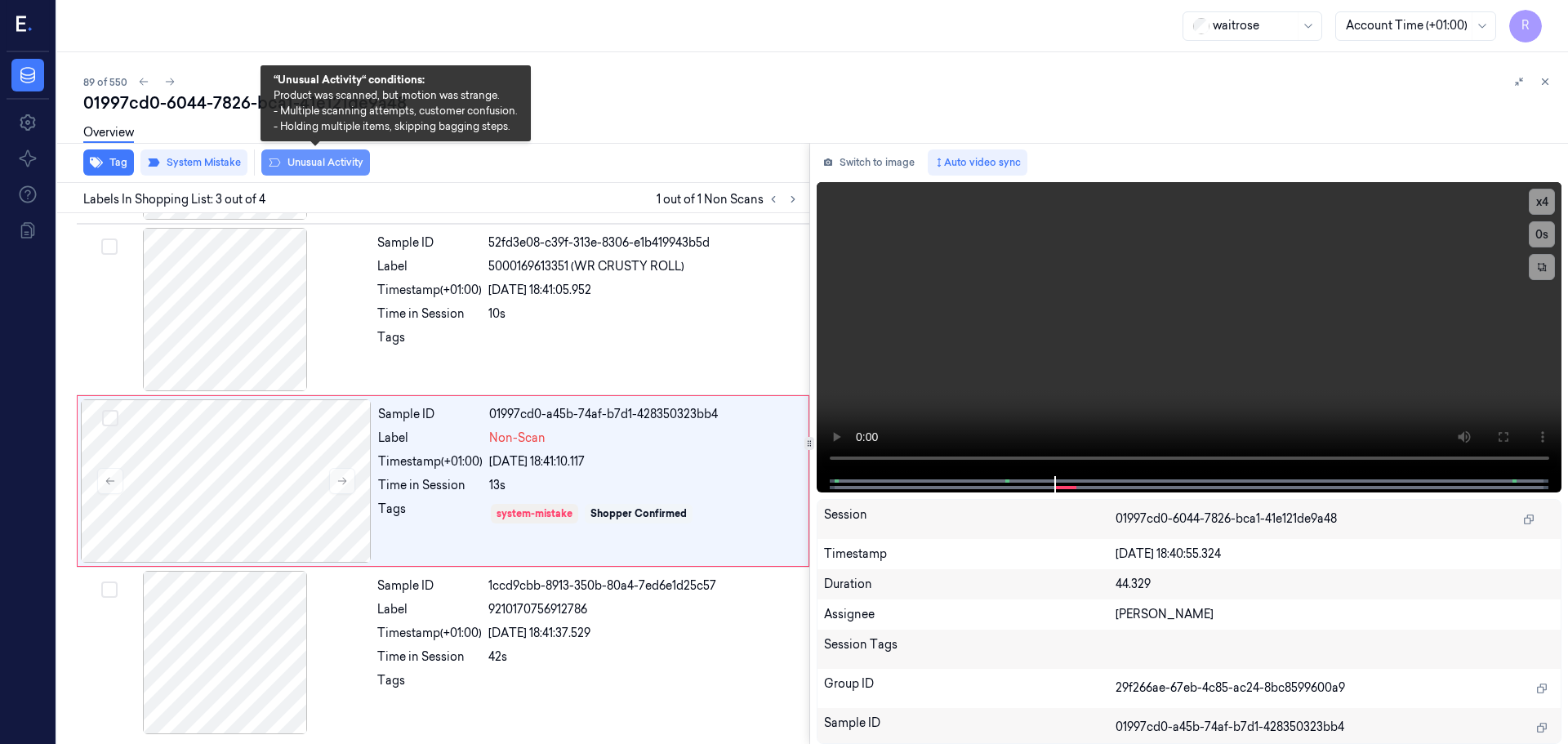
click at [314, 168] on button "Unusual Activity" at bounding box center [315, 162] width 109 height 26
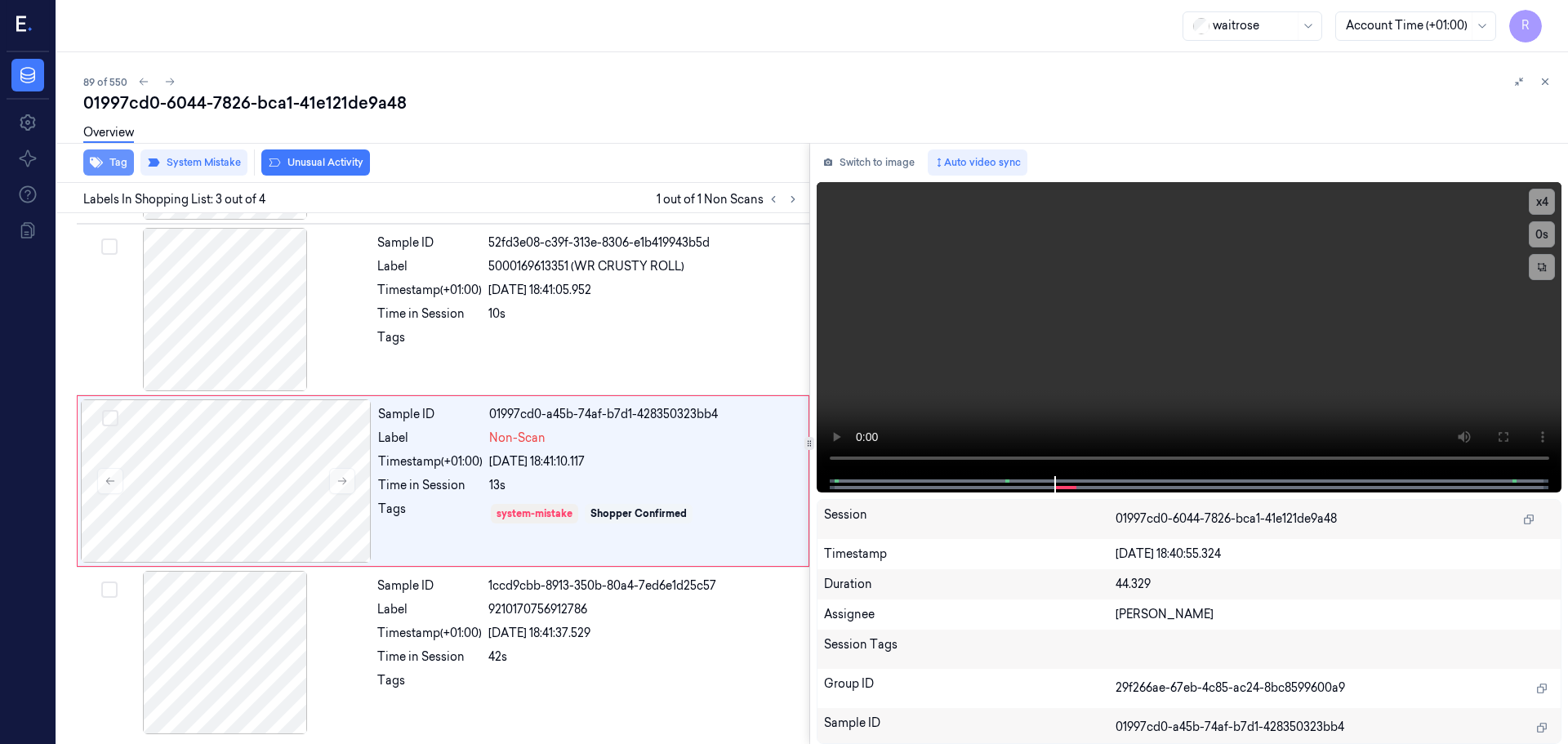
click at [104, 160] on button "Tag" at bounding box center [109, 162] width 51 height 26
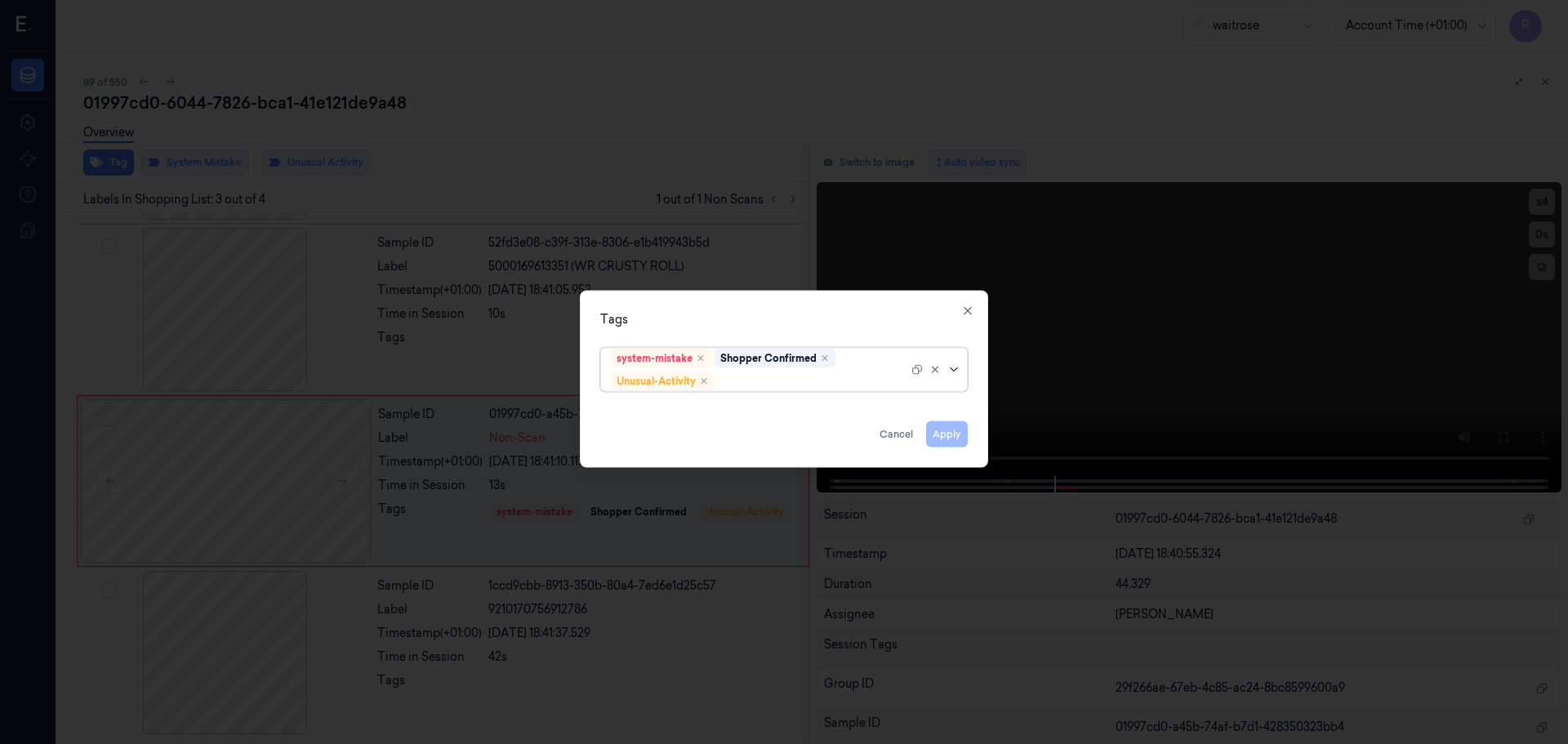
click at [954, 372] on icon at bounding box center [954, 369] width 13 height 13
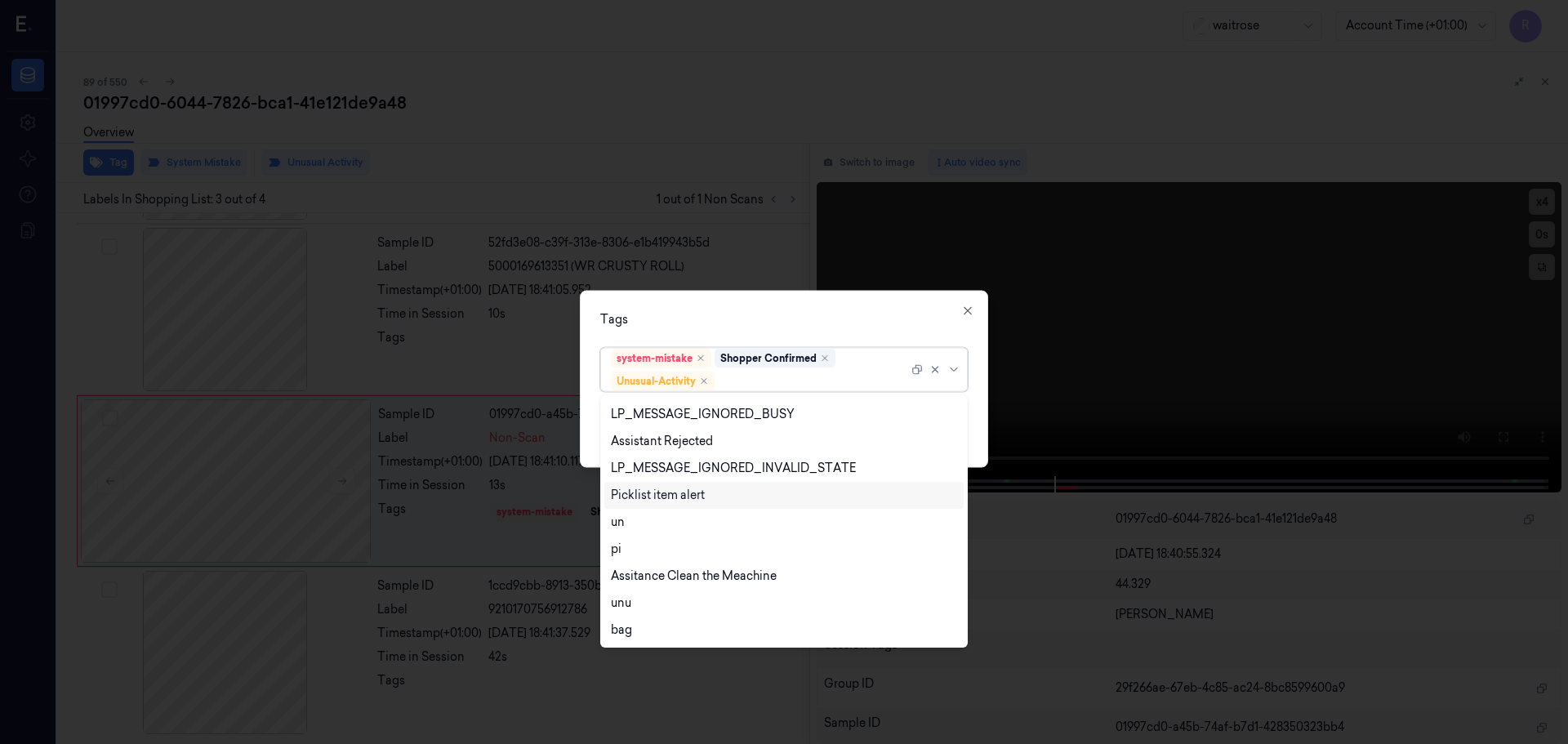
click at [652, 498] on div "Picklist item alert" at bounding box center [658, 496] width 94 height 17
click at [676, 339] on div "Tags option Picklist item alert, selected. 20 results available. Use Up and Dow…" at bounding box center [784, 378] width 408 height 178
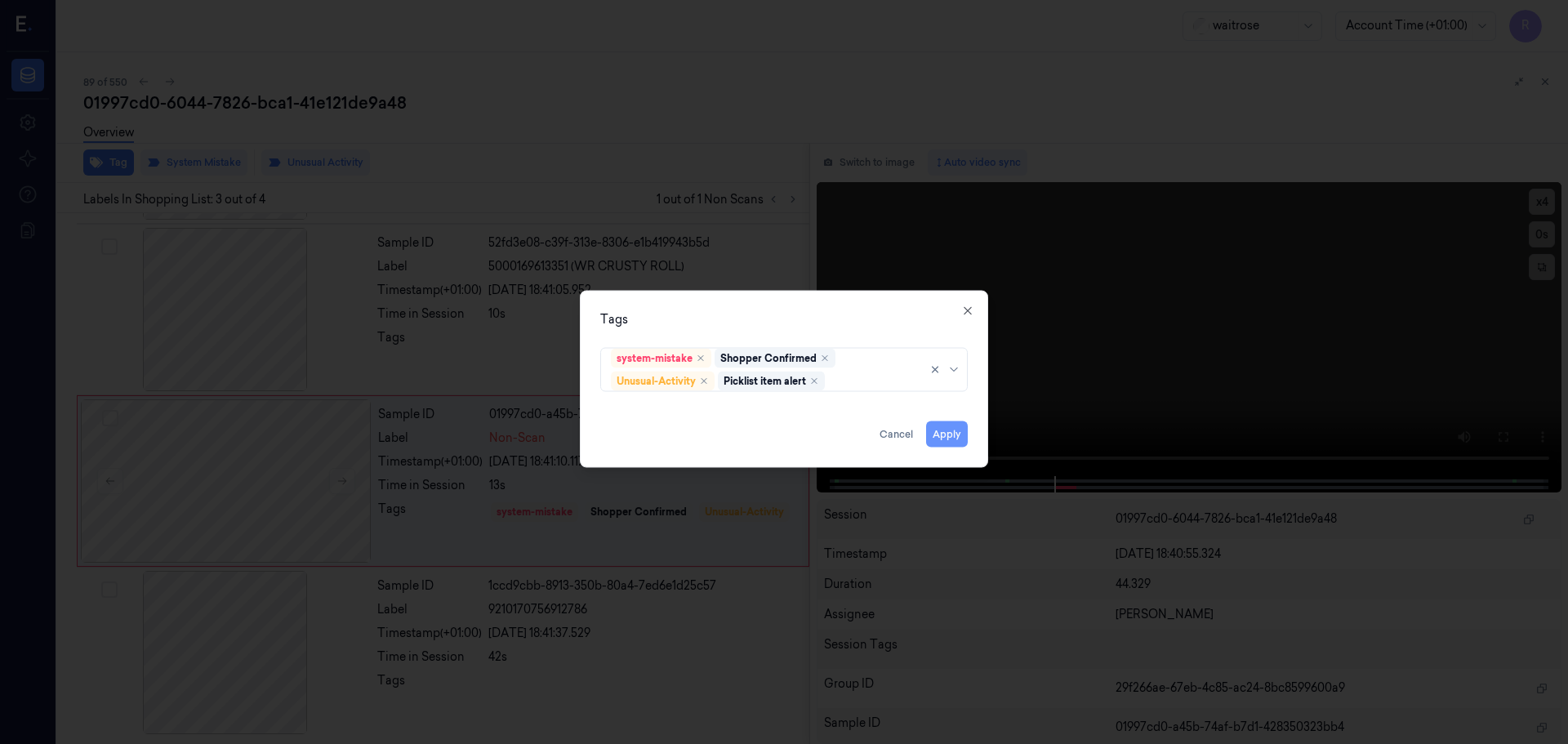
click at [966, 440] on button "Apply" at bounding box center [947, 434] width 42 height 26
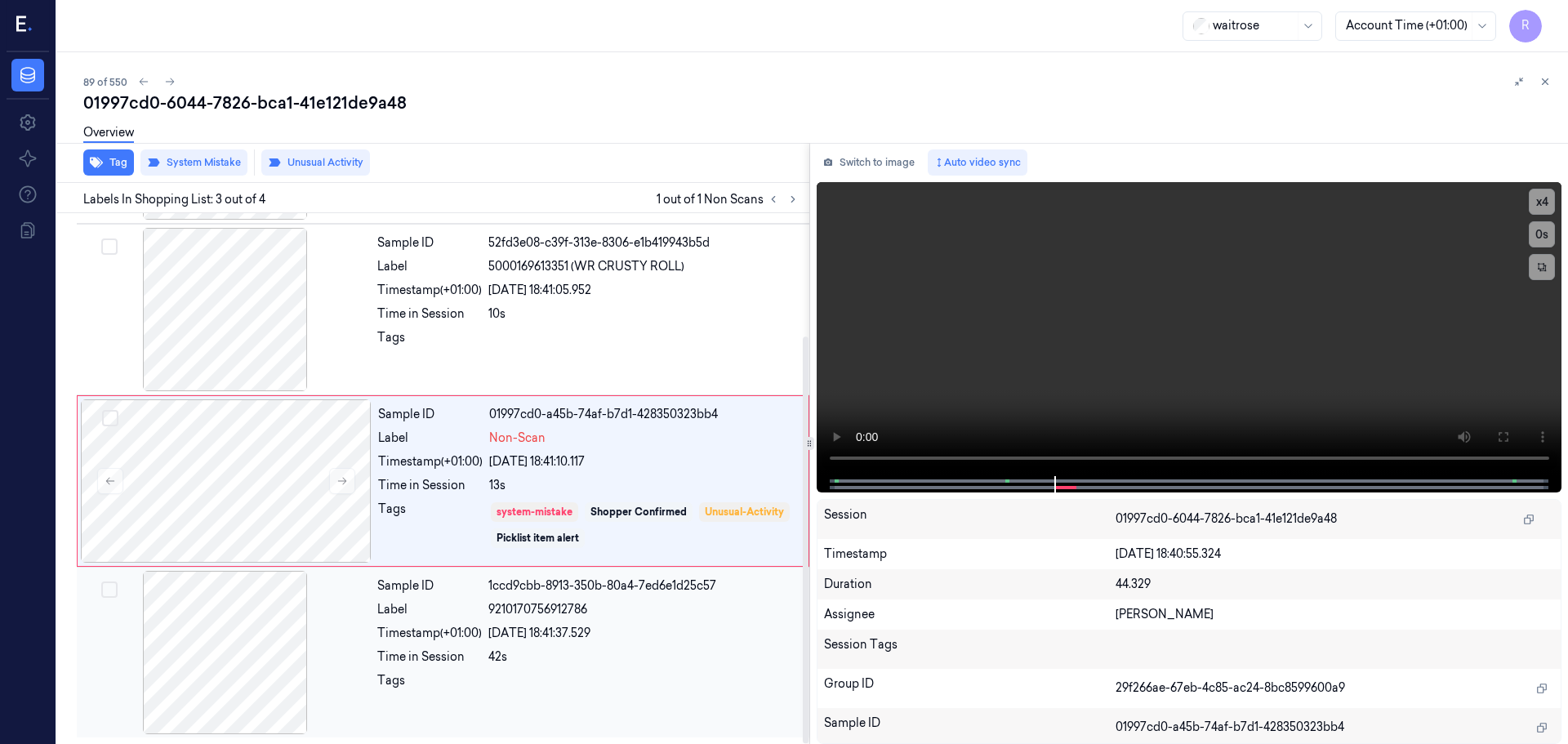
click at [580, 628] on div "24/09/2025 18:41:37.529" at bounding box center [644, 633] width 311 height 17
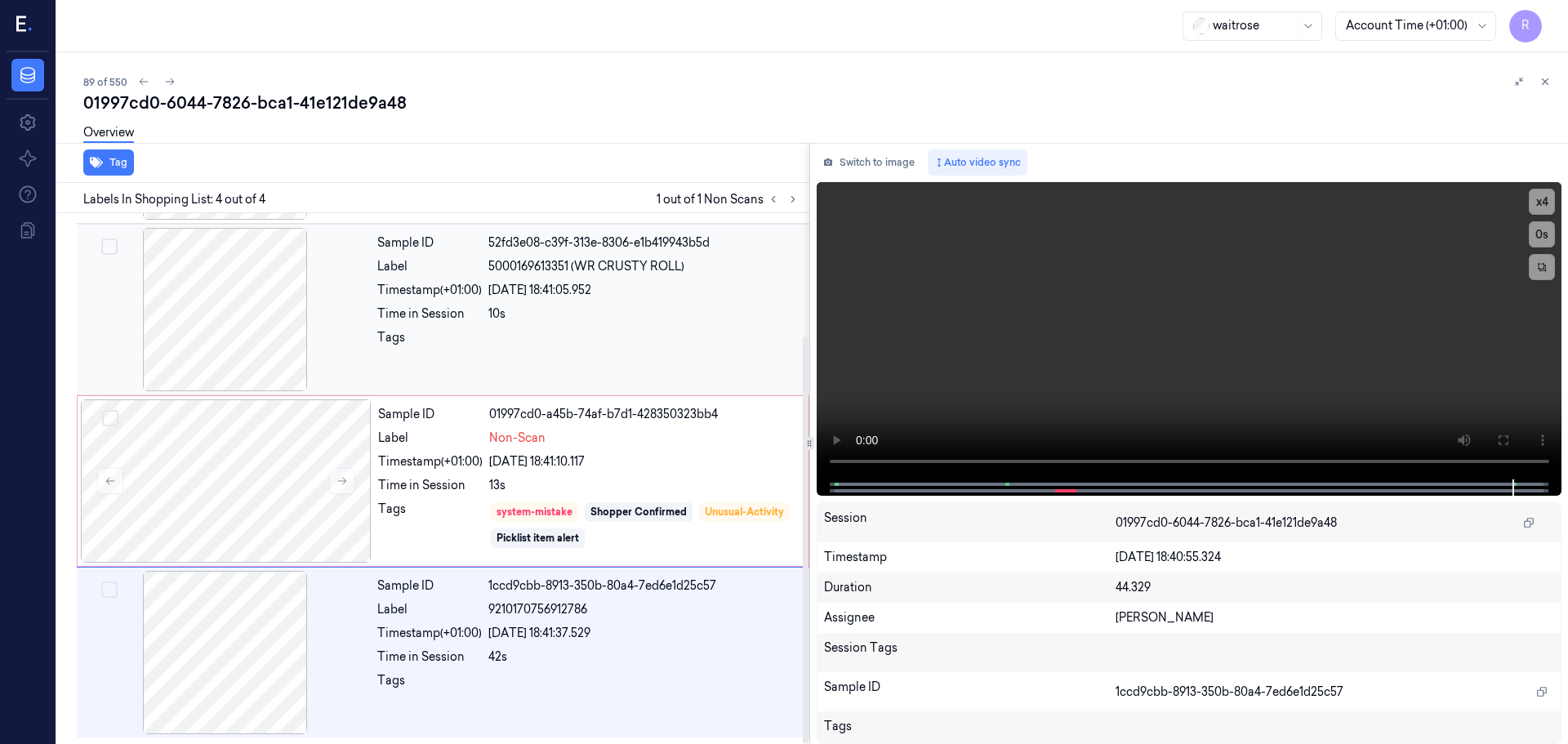
click at [601, 349] on div at bounding box center [644, 342] width 311 height 26
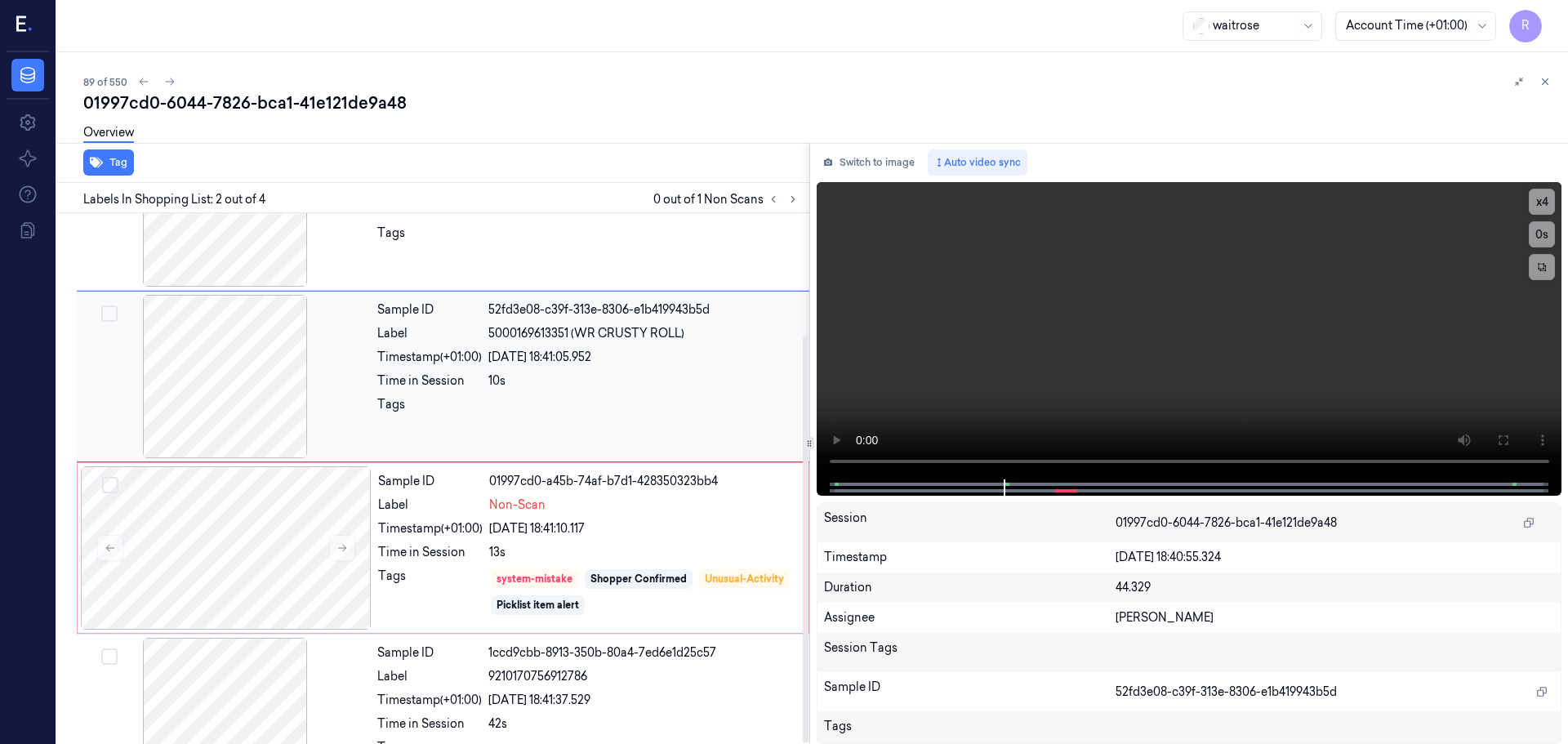
scroll to position [160, 0]
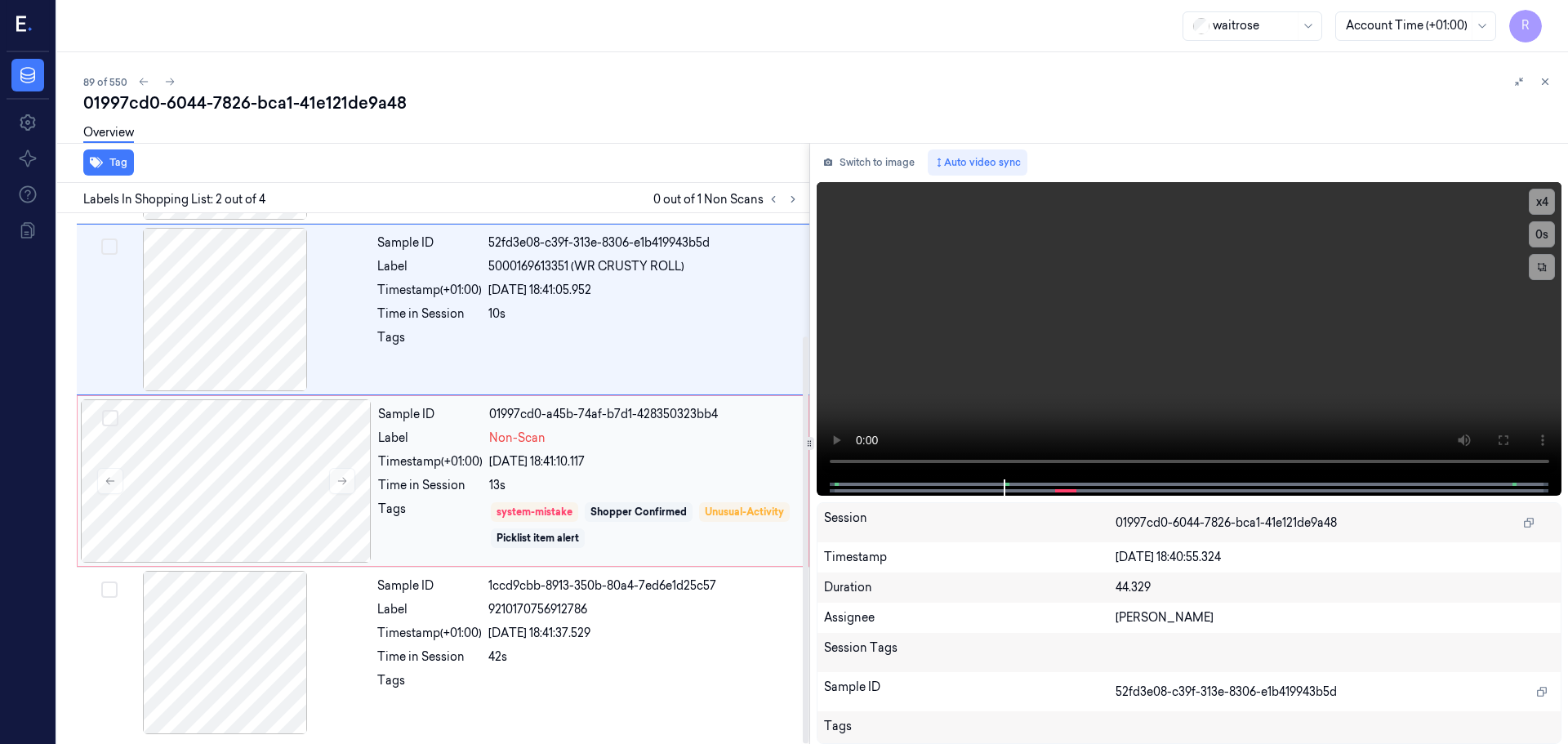
click at [647, 491] on div "13s" at bounding box center [644, 486] width 309 height 17
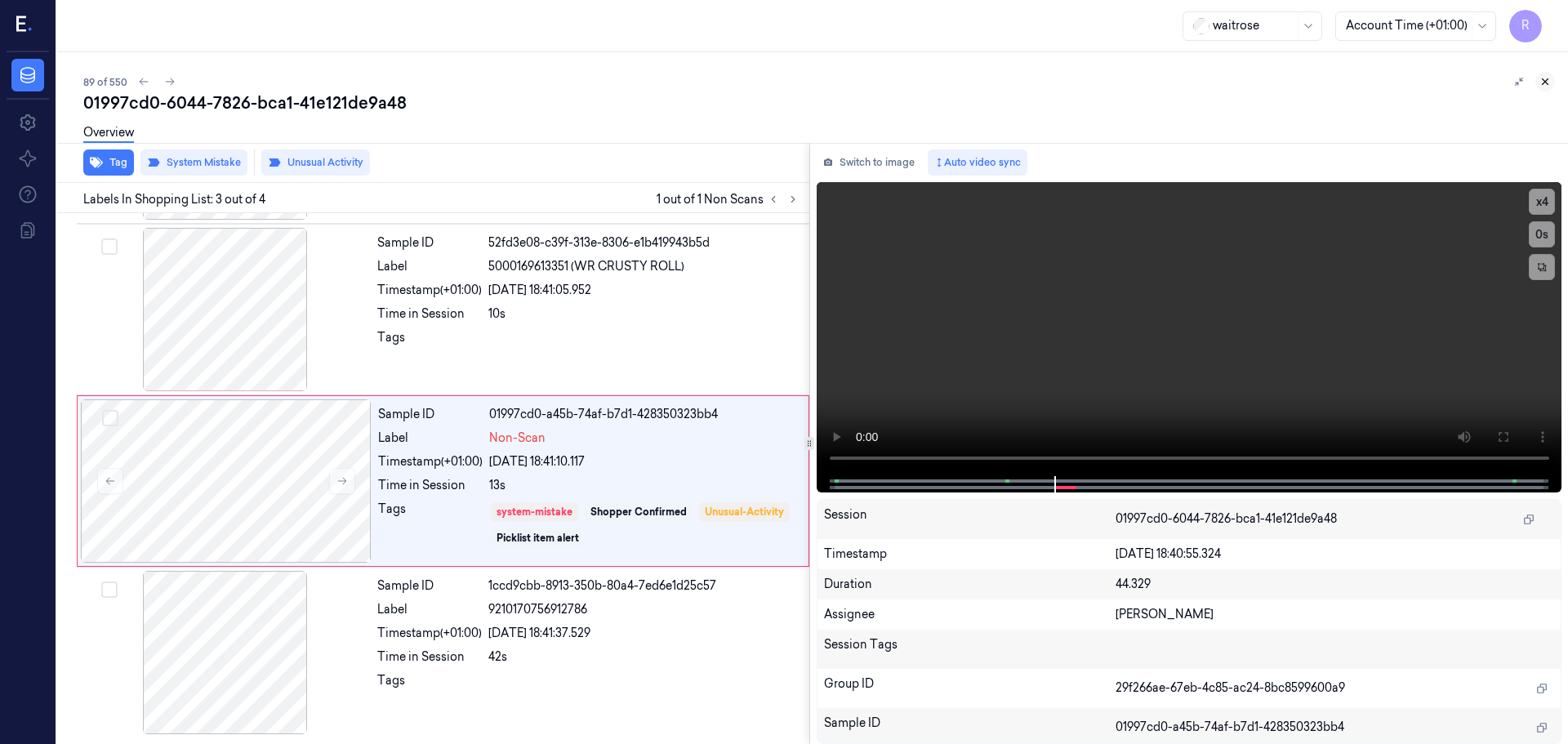
click at [1542, 81] on icon at bounding box center [1544, 81] width 11 height 11
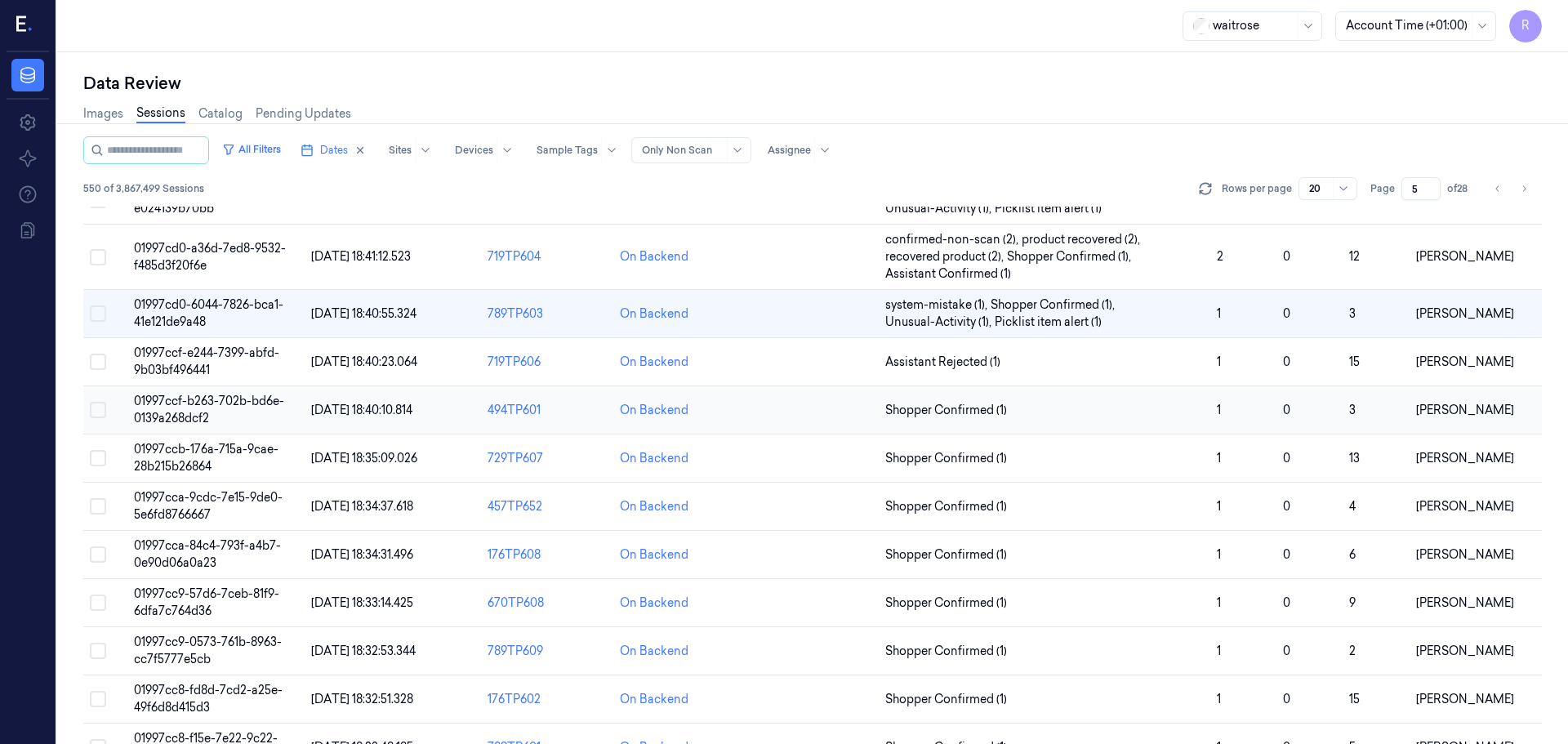
scroll to position [391, 0]
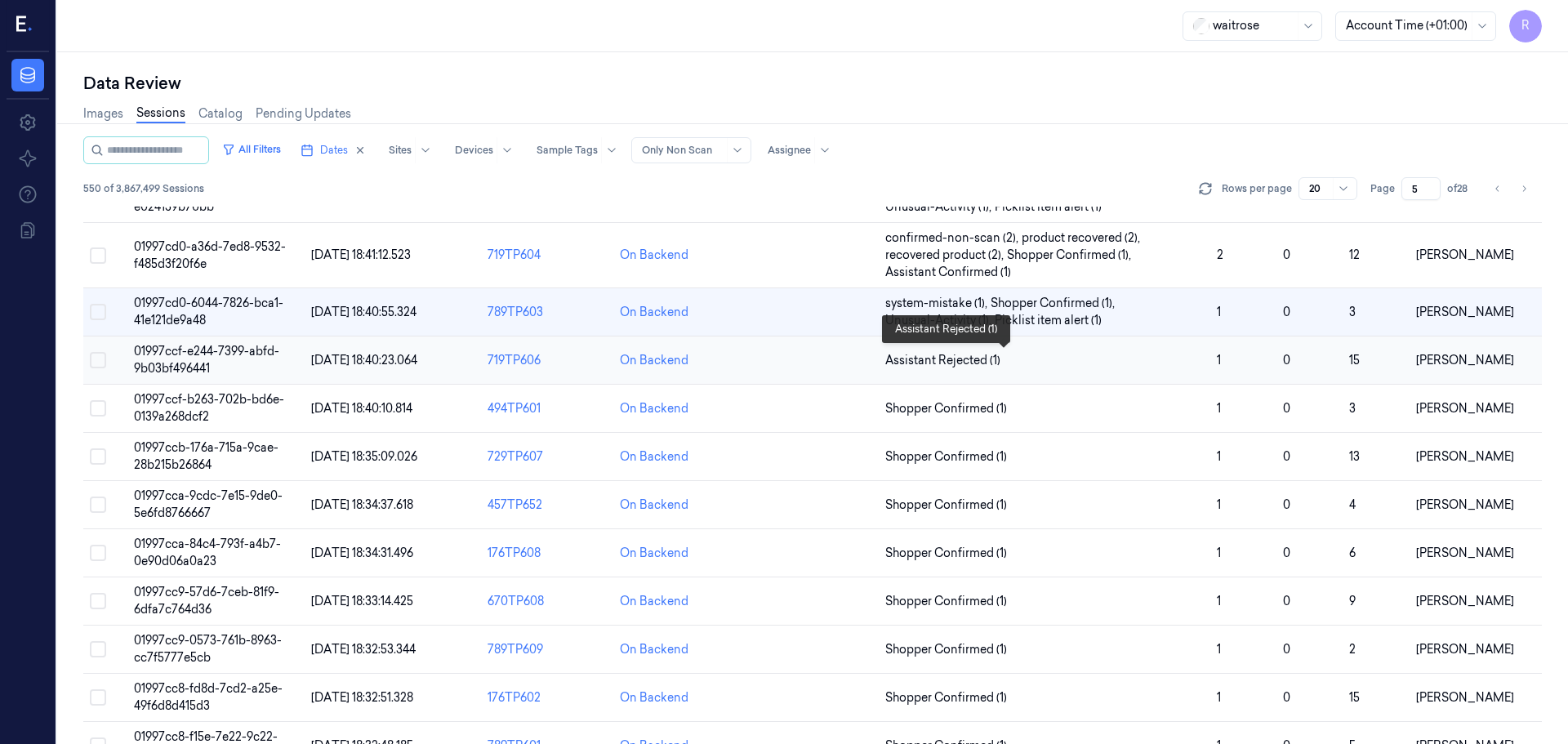
click at [1168, 366] on span "Assistant Rejected (1)" at bounding box center [1044, 361] width 319 height 17
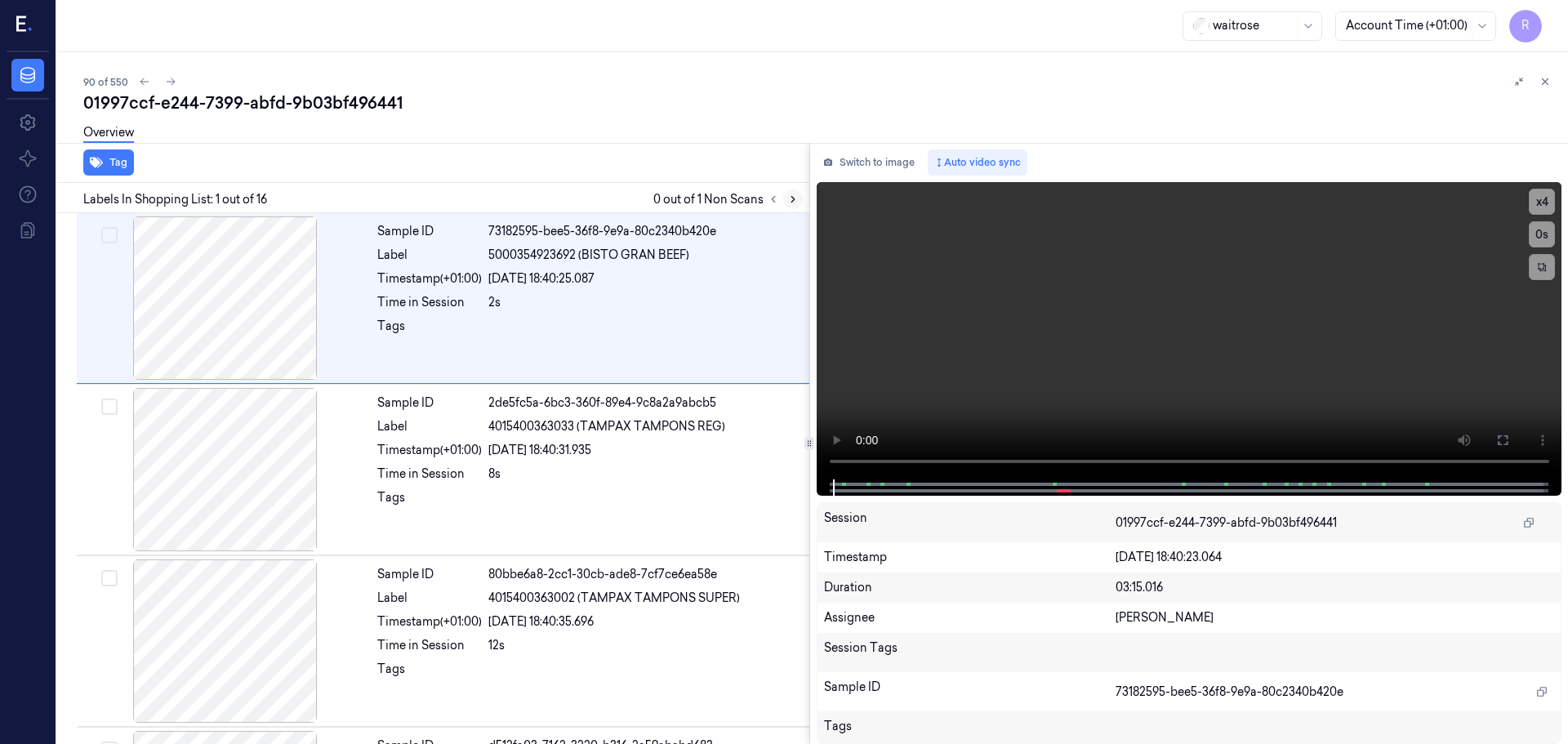
click at [789, 207] on button at bounding box center [792, 199] width 20 height 20
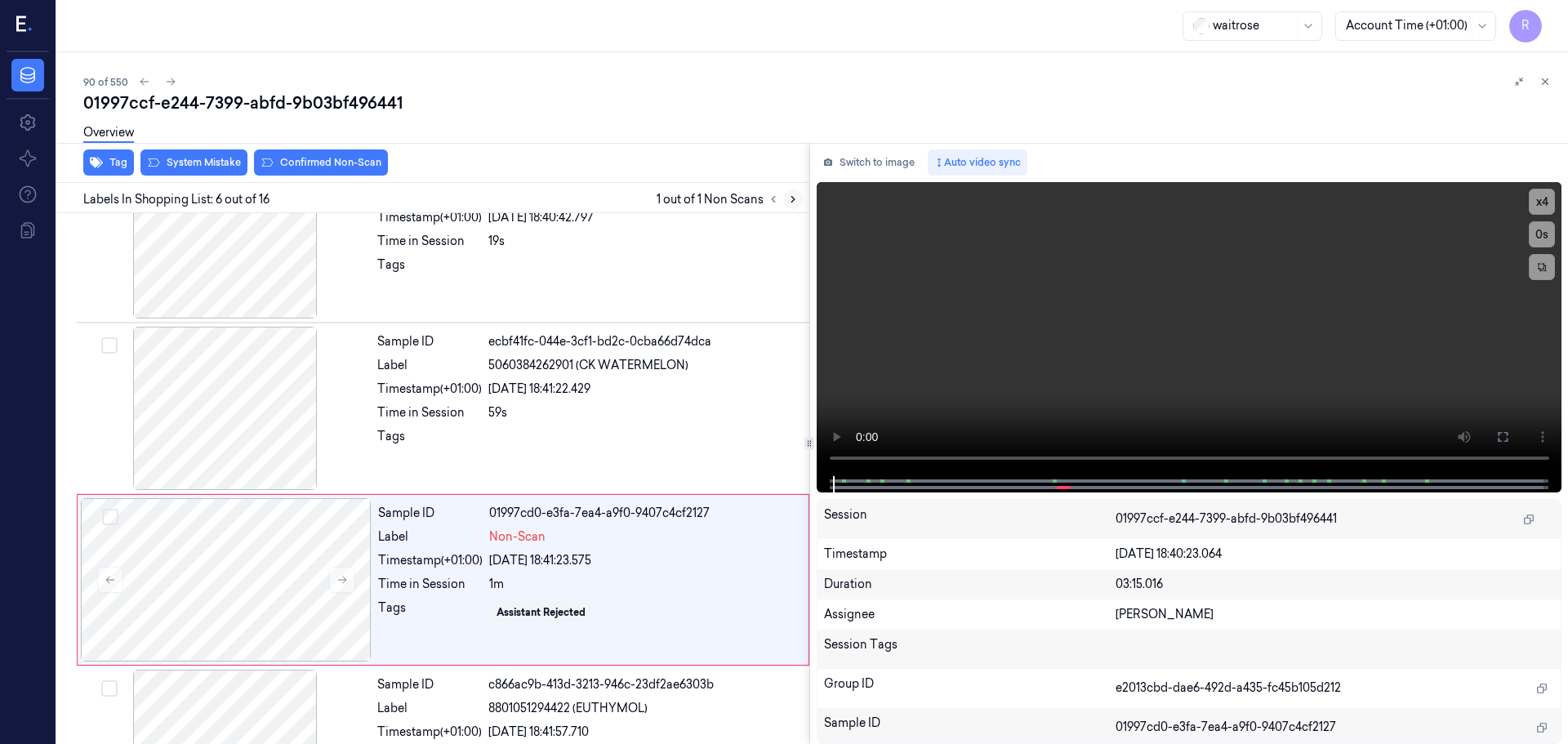
scroll to position [678, 0]
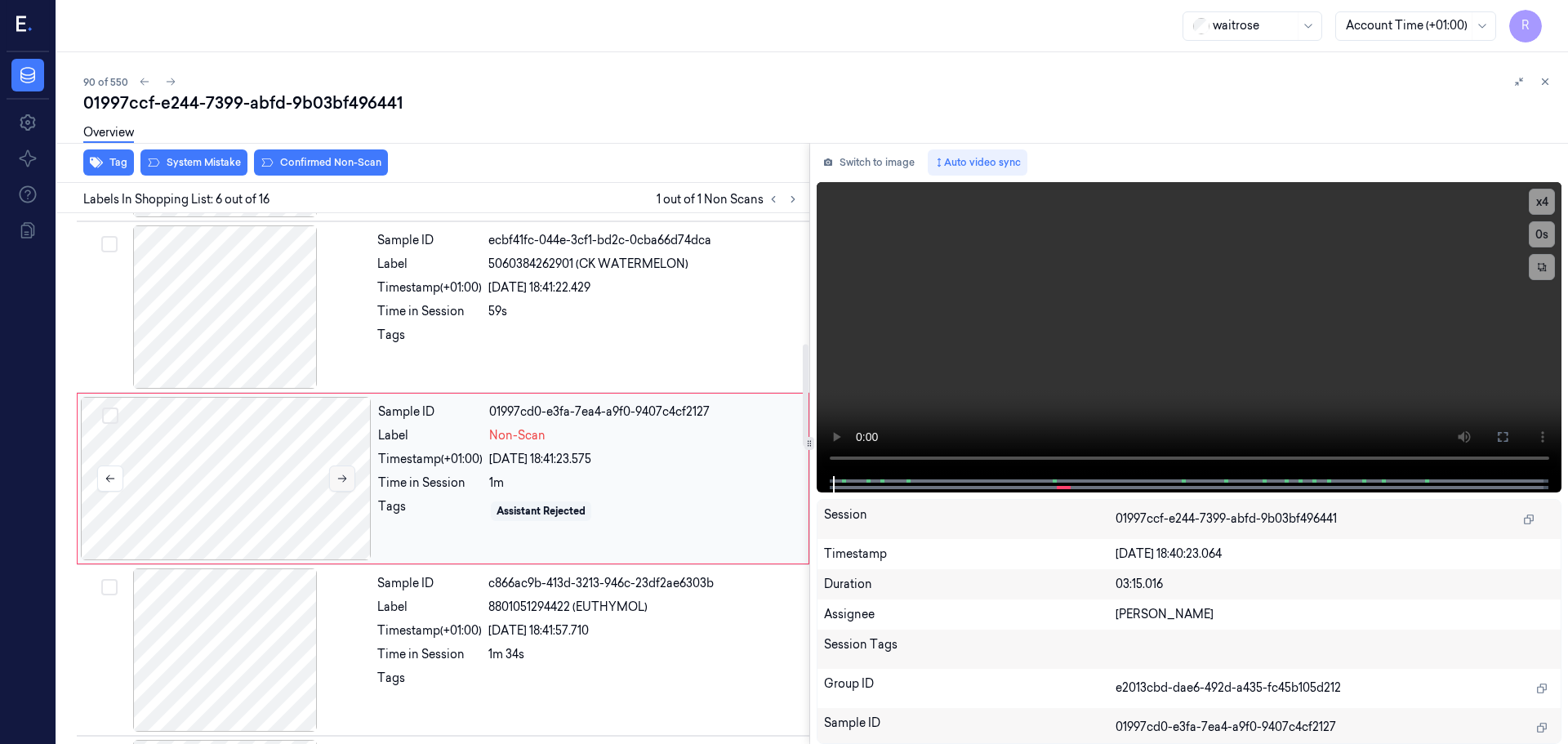
click at [342, 477] on icon at bounding box center [342, 478] width 11 height 11
click at [338, 479] on icon at bounding box center [342, 479] width 9 height 8
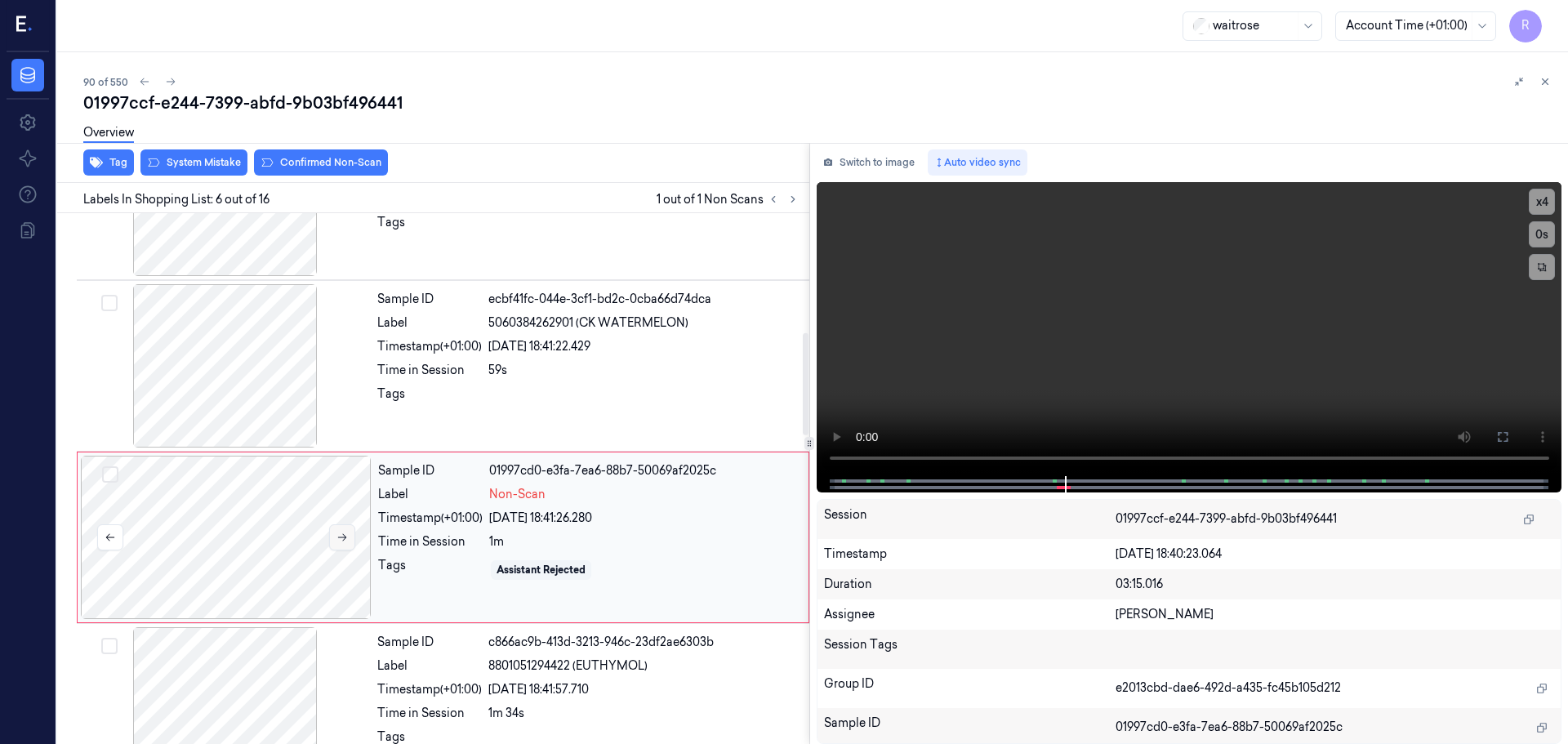
scroll to position [595, 0]
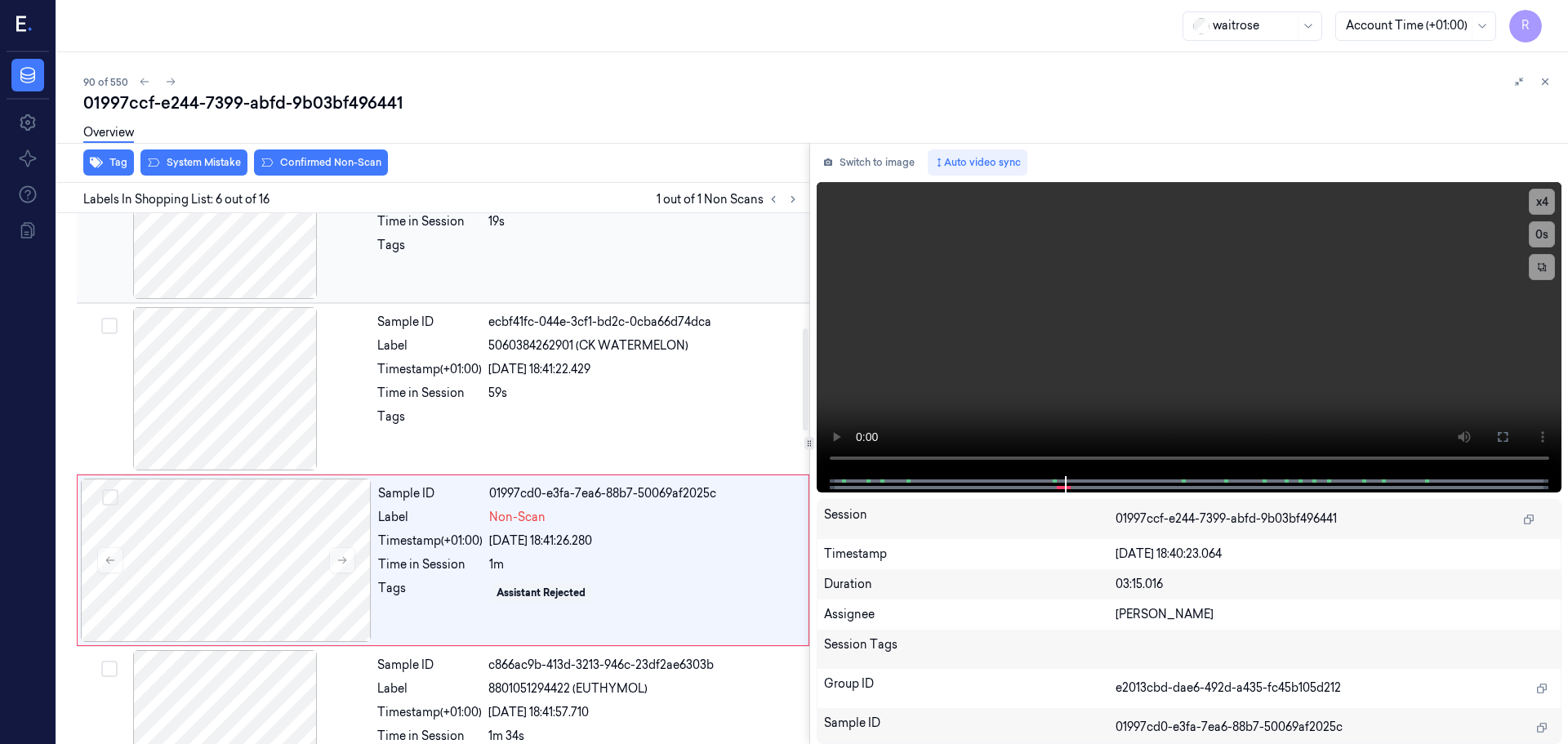
click at [257, 287] on div at bounding box center [225, 218] width 291 height 163
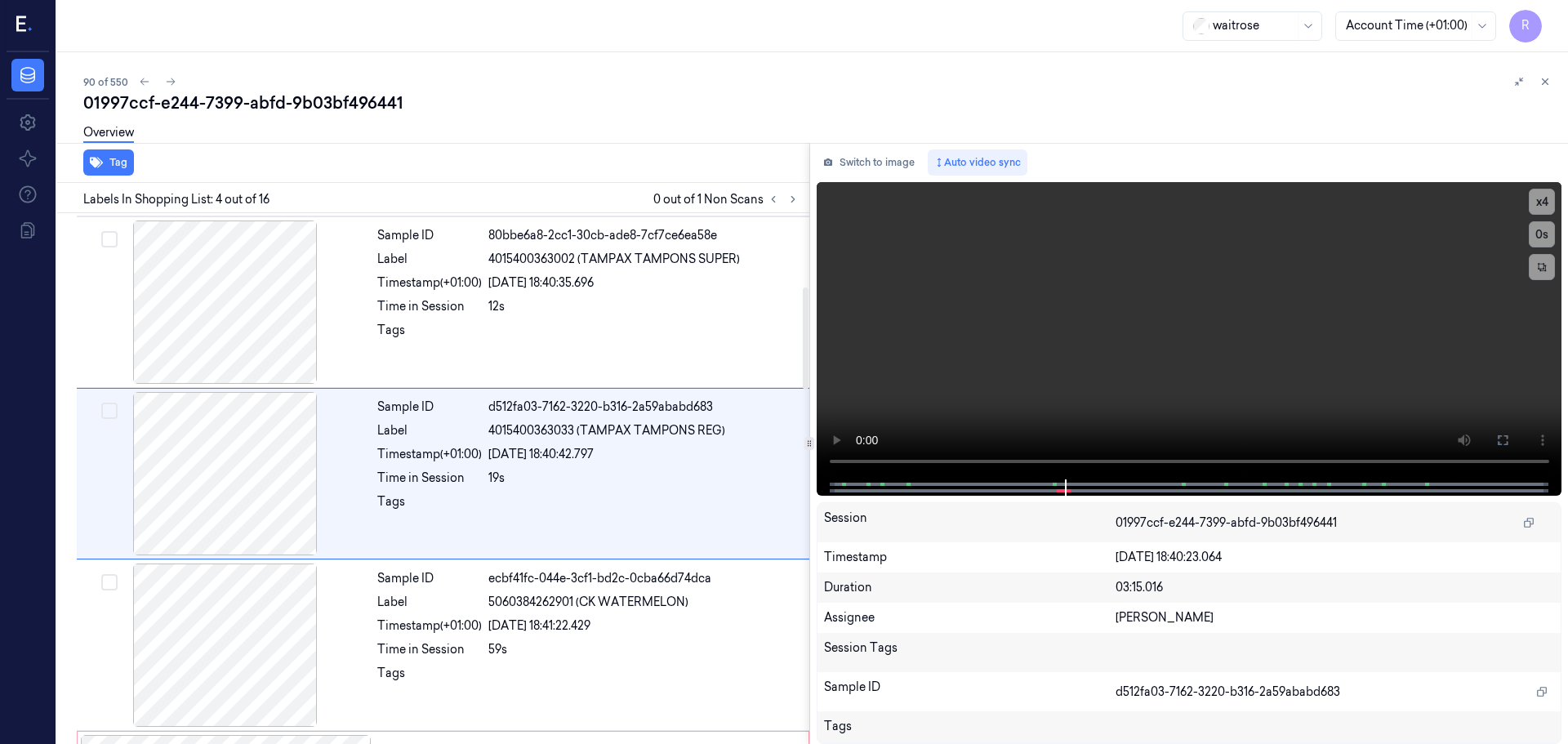
scroll to position [334, 0]
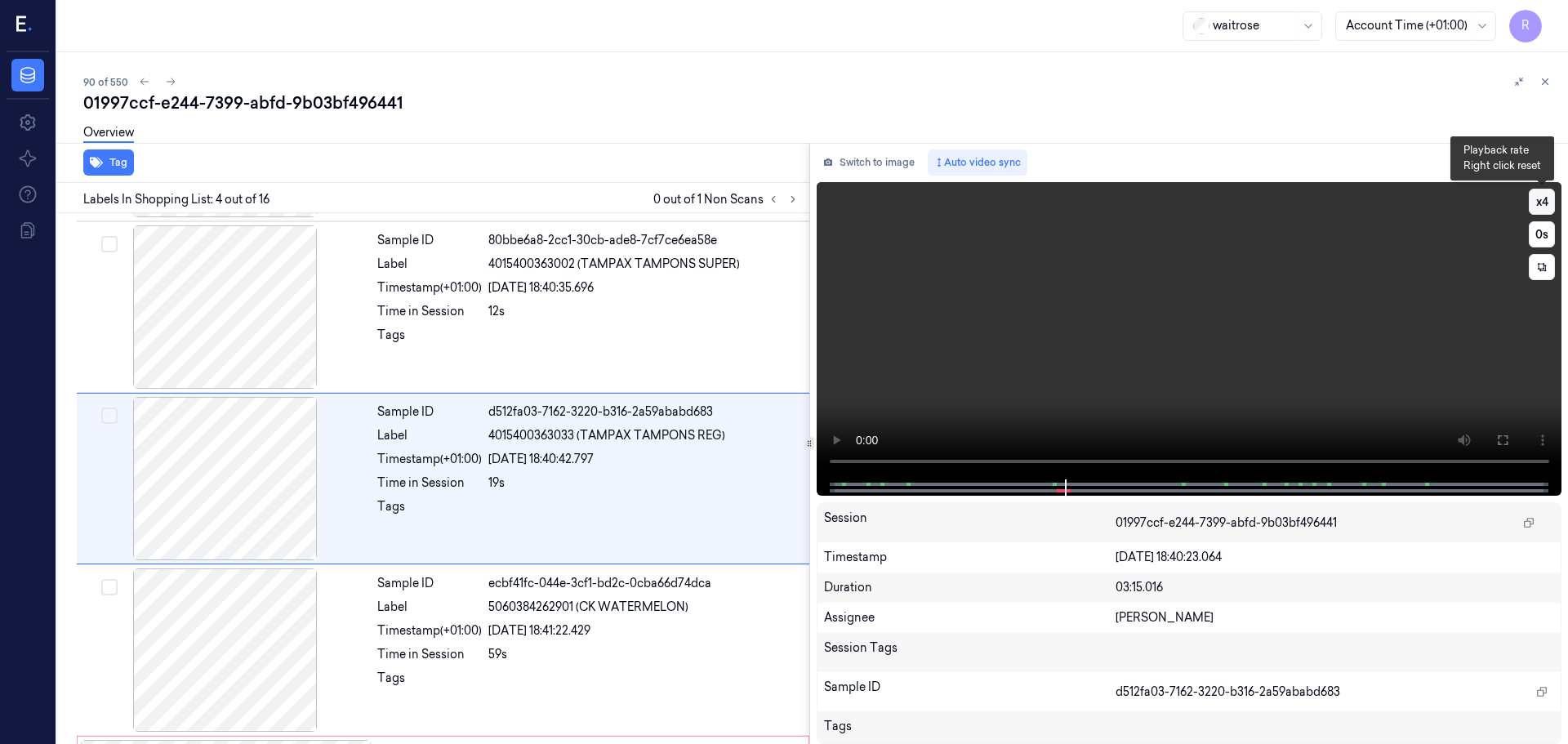
click at [1543, 198] on button "x 4" at bounding box center [1542, 202] width 26 height 26
click at [1535, 201] on button "x 1" at bounding box center [1542, 202] width 26 height 26
click at [1535, 201] on button "x 2" at bounding box center [1542, 202] width 26 height 26
click at [1543, 202] on button "x 4" at bounding box center [1542, 202] width 26 height 26
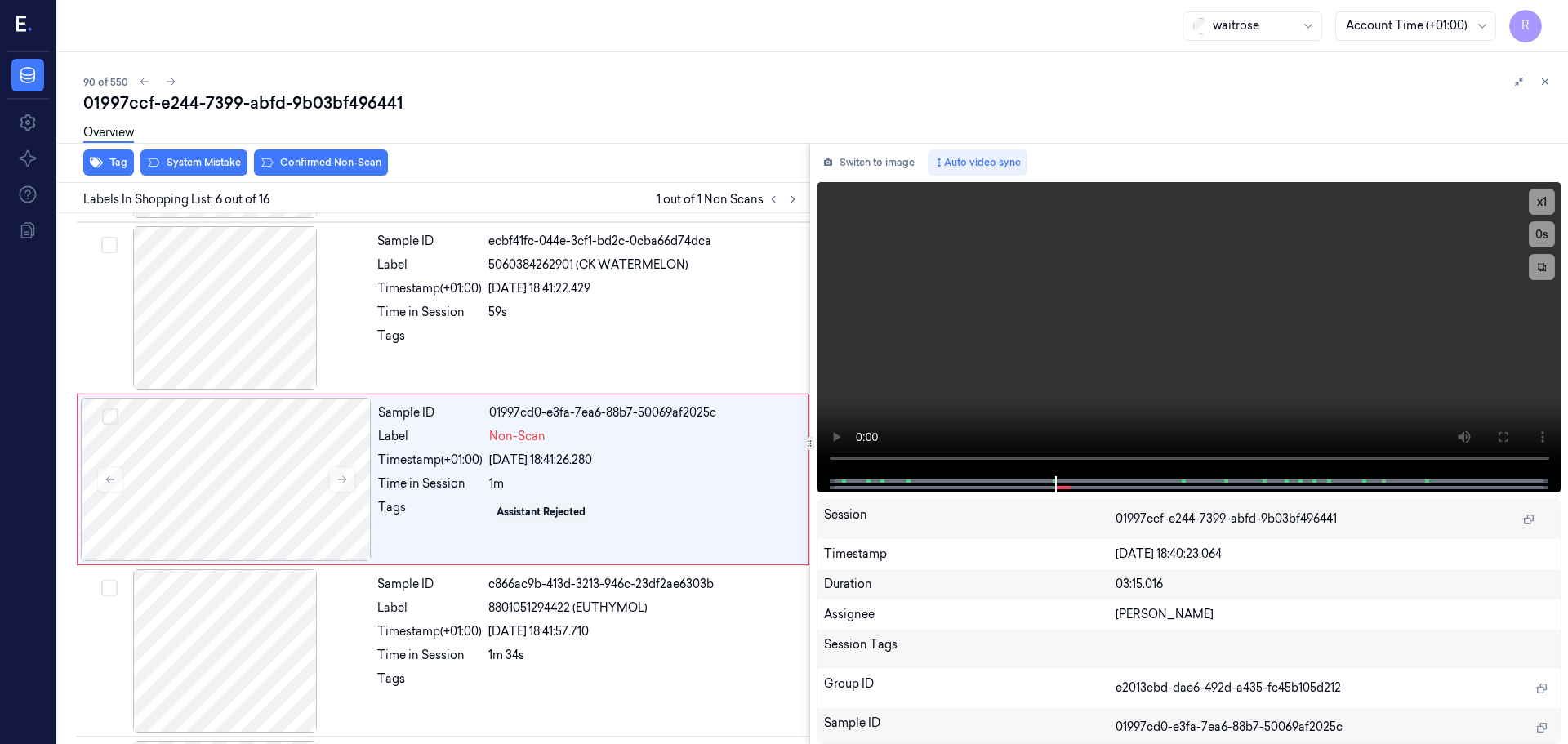
scroll to position [678, 0]
click at [674, 334] on div at bounding box center [644, 339] width 311 height 26
click at [342, 486] on button at bounding box center [342, 479] width 26 height 26
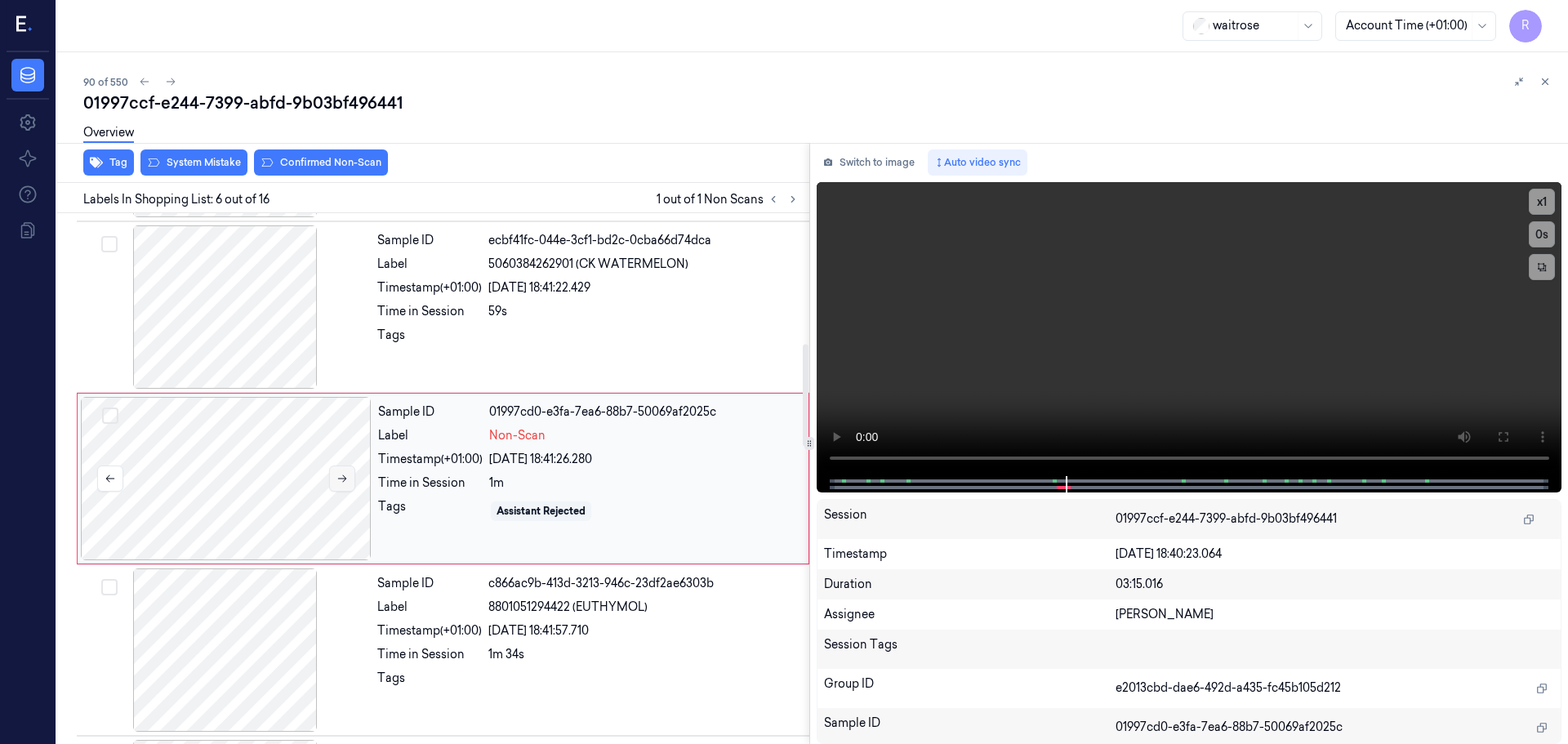
click at [342, 486] on button at bounding box center [342, 479] width 26 height 26
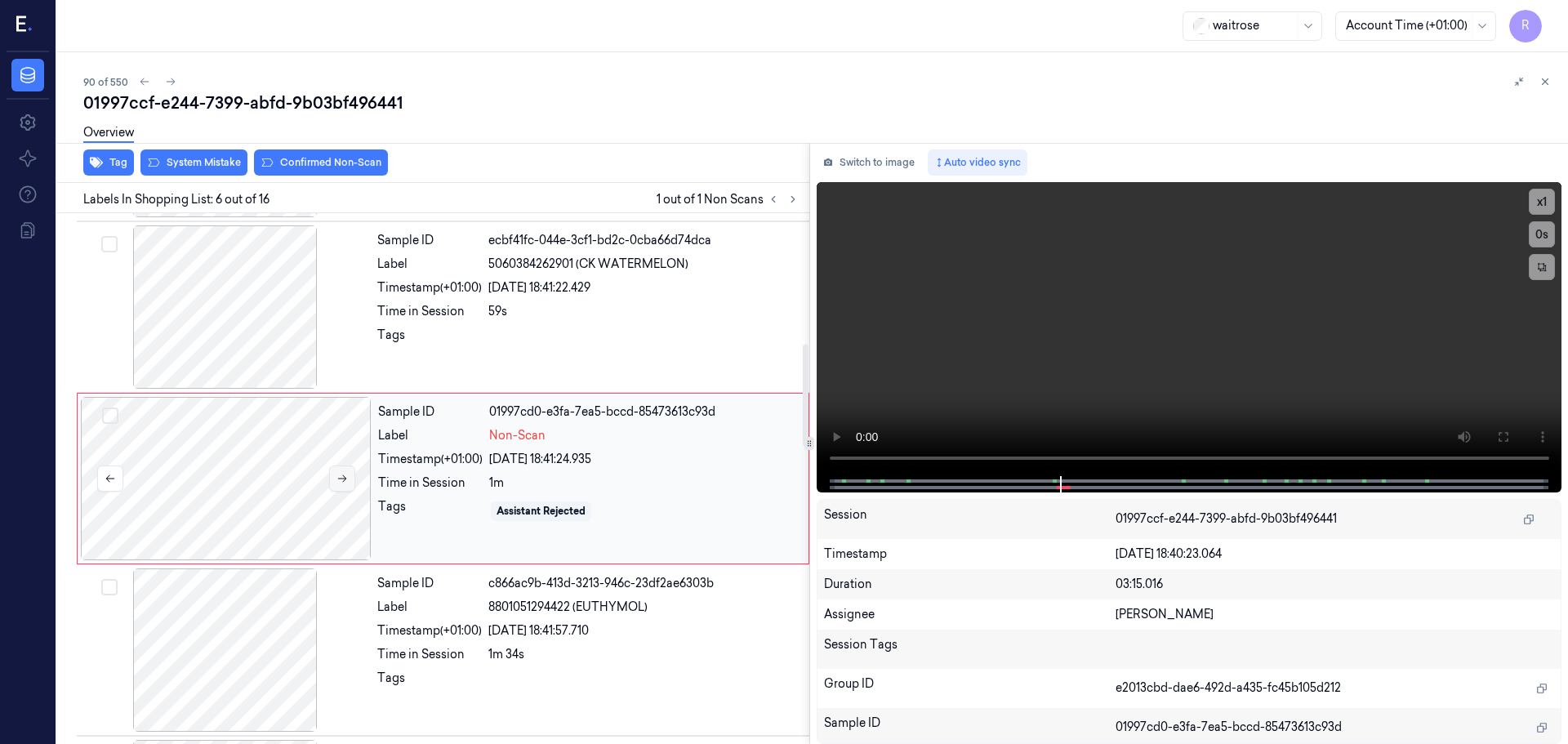
click at [342, 486] on button at bounding box center [342, 479] width 26 height 26
click at [1539, 203] on button "x 1" at bounding box center [1542, 202] width 26 height 26
click at [1539, 203] on button "x 2" at bounding box center [1542, 202] width 26 height 26
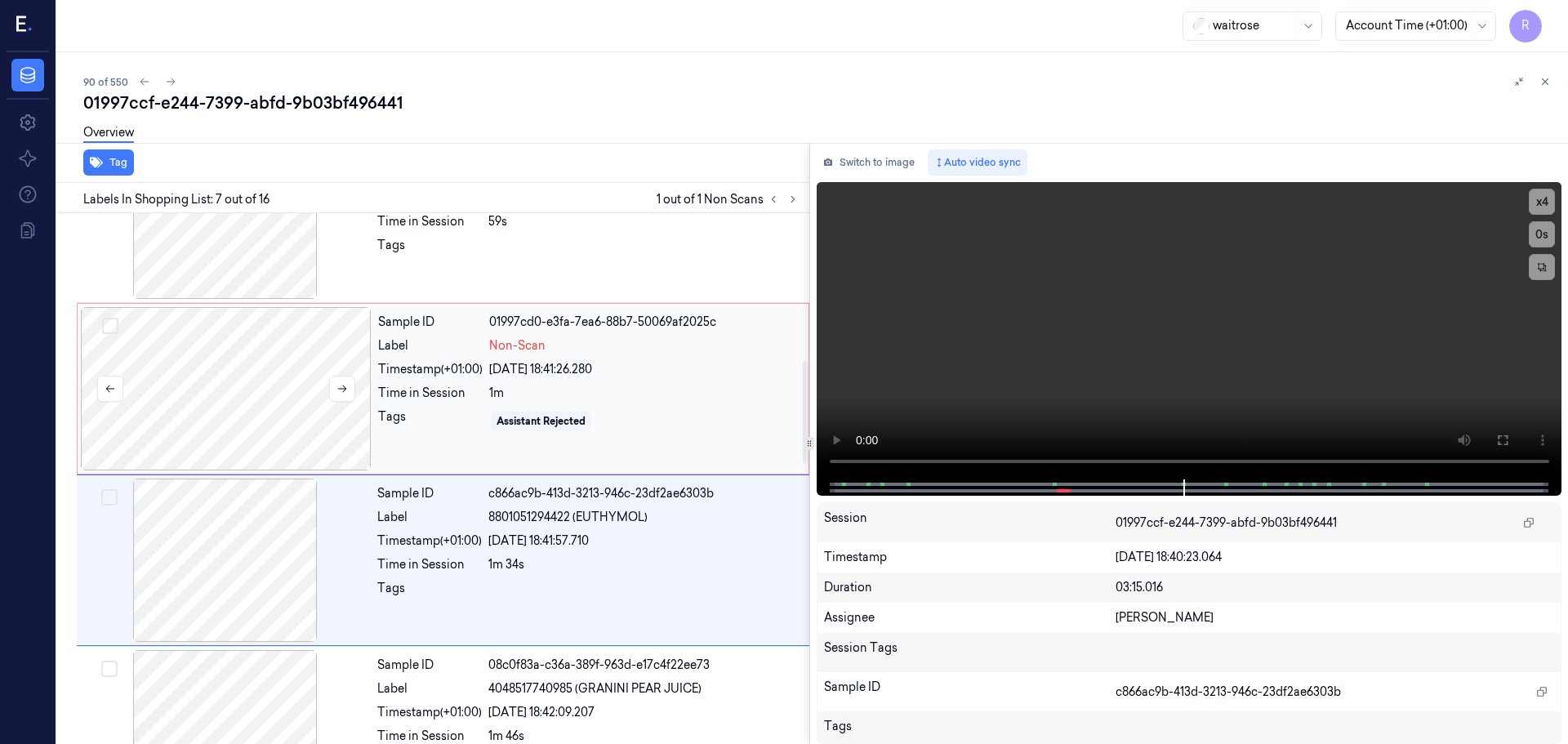
click at [300, 361] on div at bounding box center [226, 389] width 291 height 163
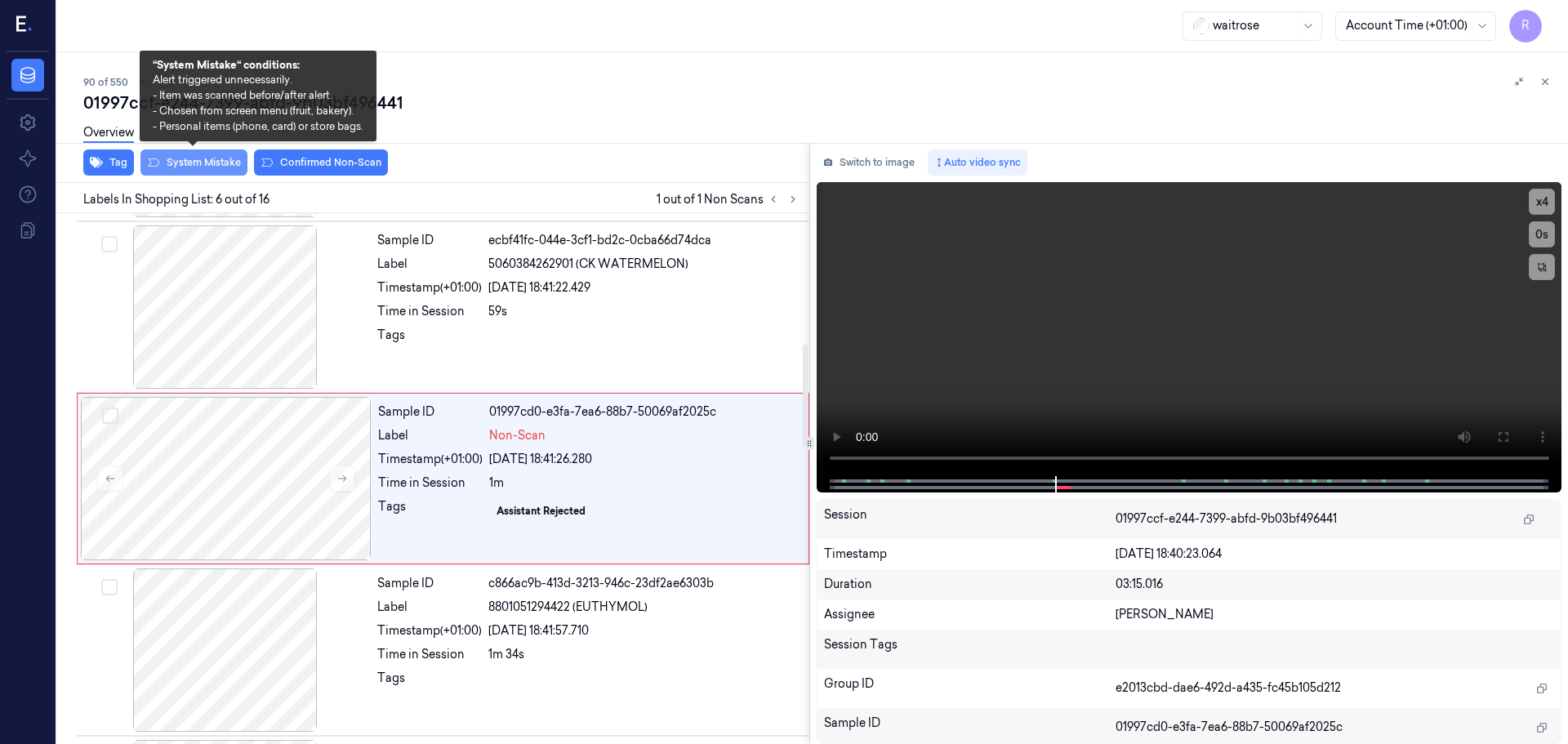
click at [184, 168] on button "System Mistake" at bounding box center [194, 162] width 107 height 26
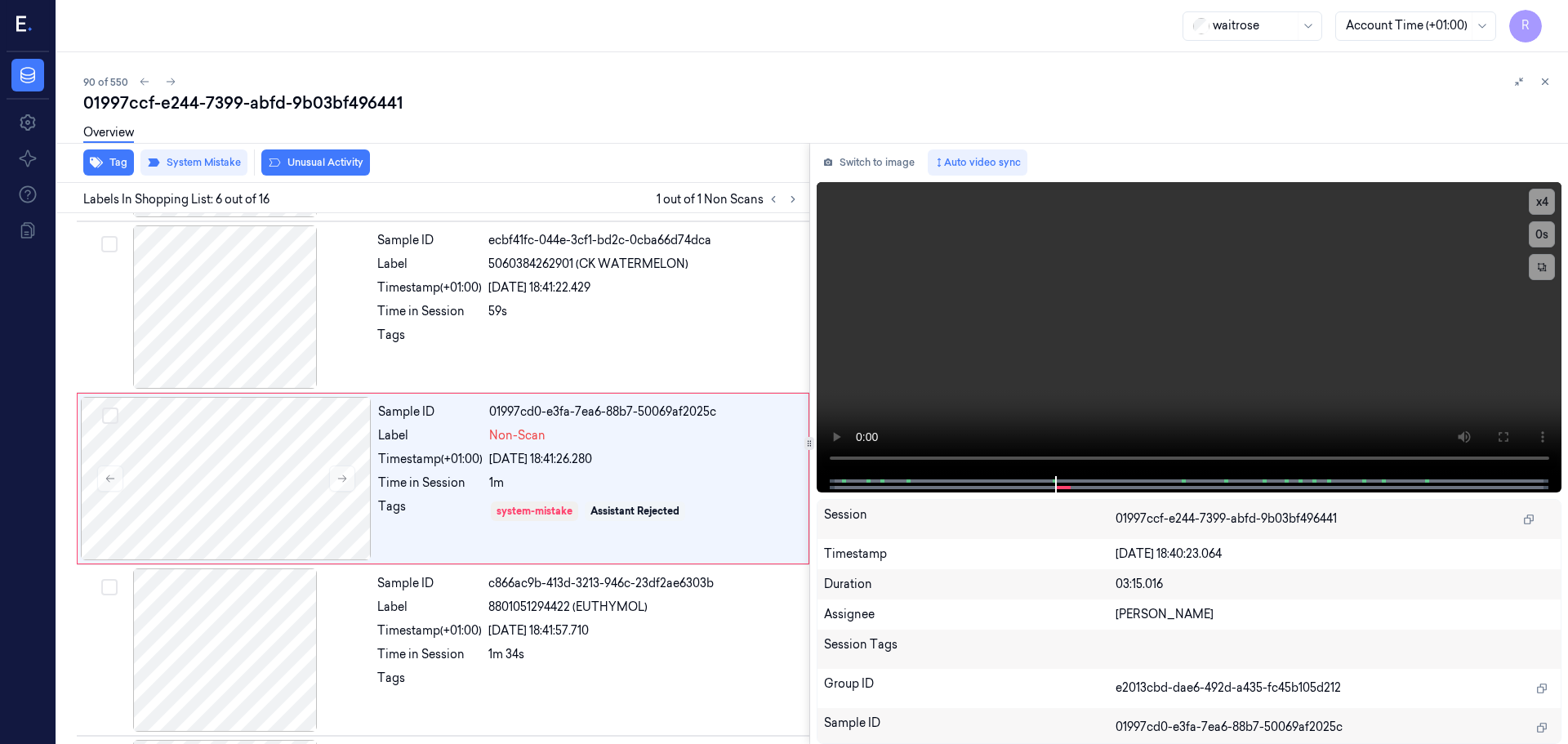
click at [310, 165] on button "Unusual Activity" at bounding box center [315, 162] width 109 height 26
click at [559, 333] on div at bounding box center [644, 339] width 311 height 26
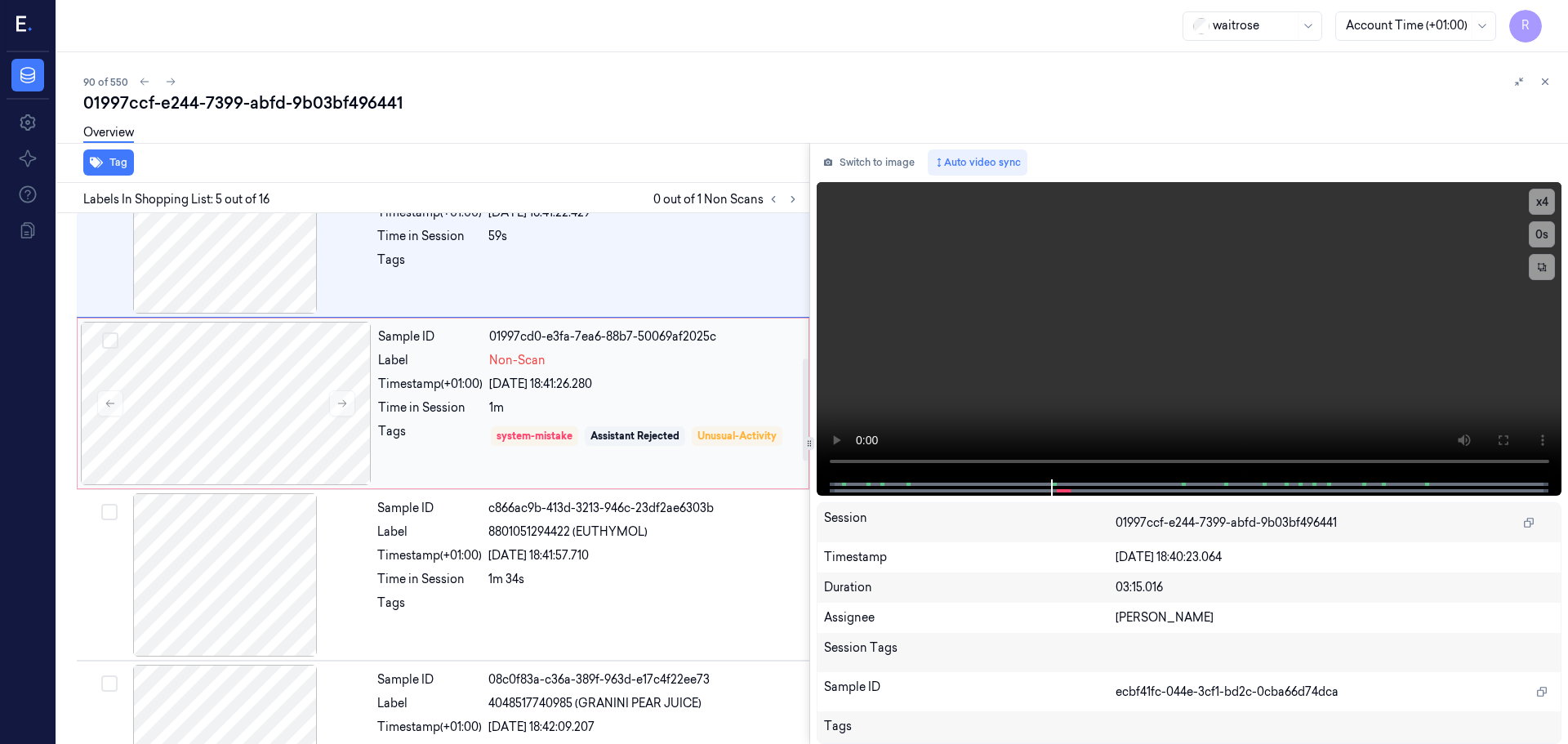
click at [550, 399] on div "Sample ID 01997cd0-e3fa-7ea6-88b7-50069af2025c Label Non-Scan Timestamp (+01:00…" at bounding box center [588, 404] width 433 height 163
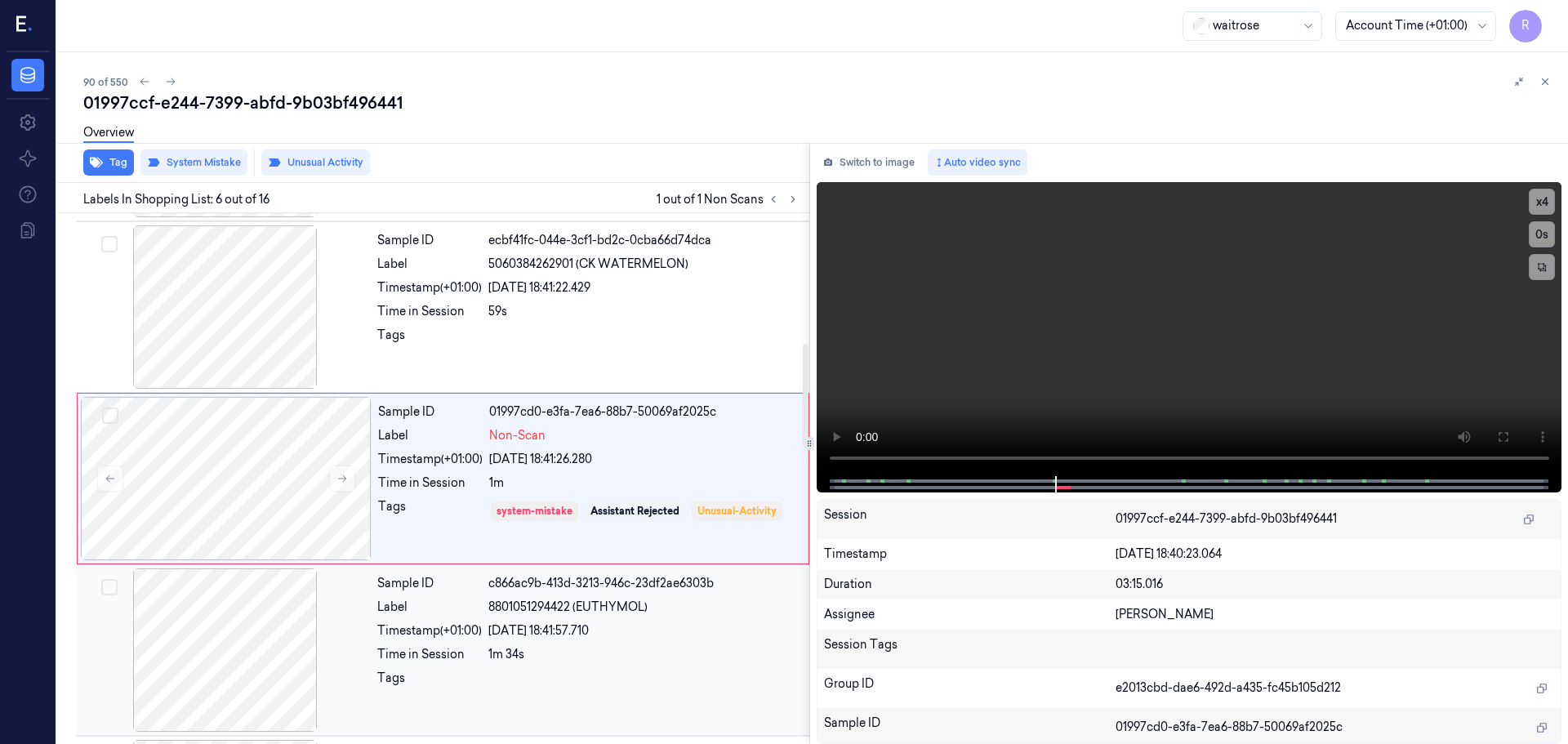
click at [413, 683] on div "Tags" at bounding box center [429, 683] width 105 height 26
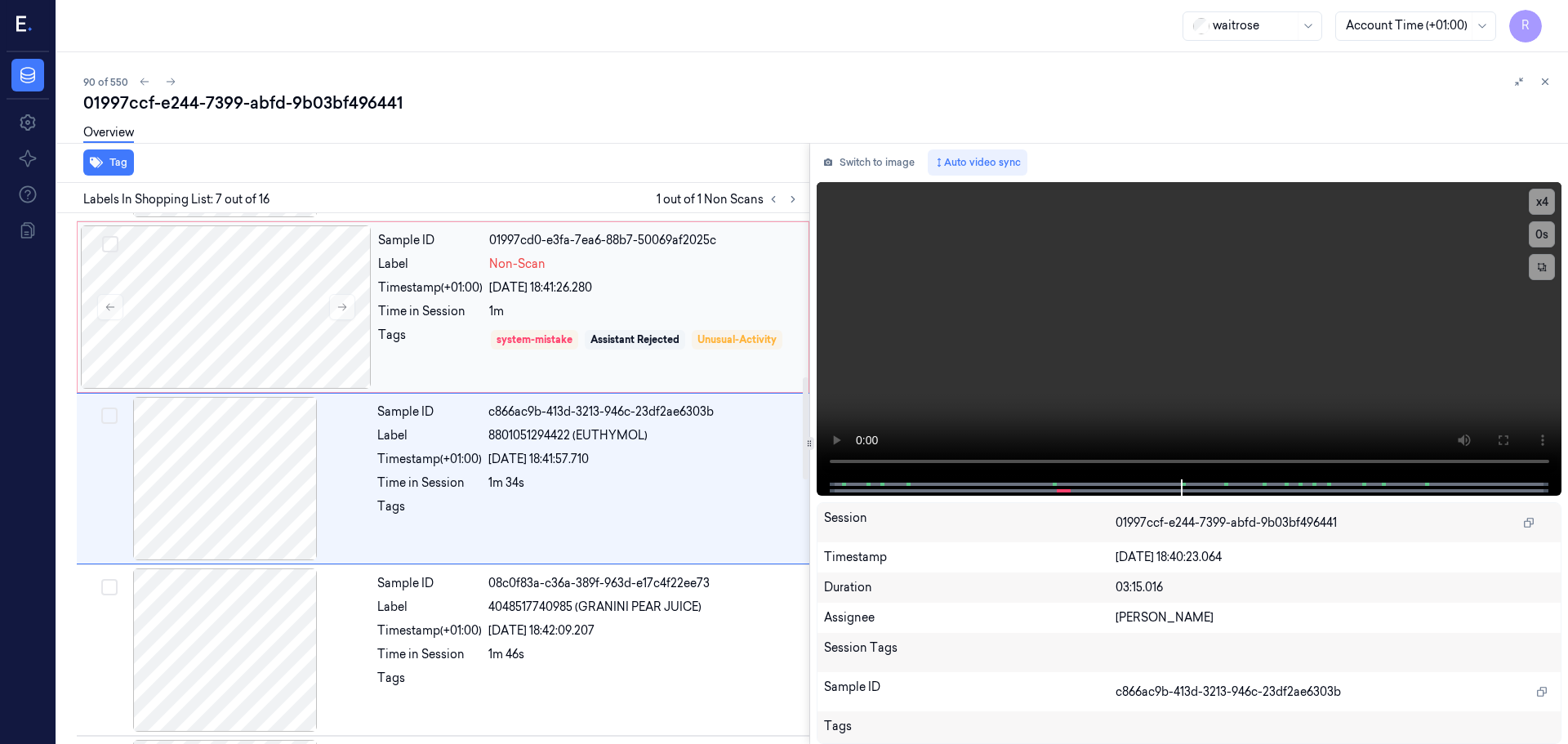
click at [475, 340] on div "Tags" at bounding box center [430, 339] width 105 height 26
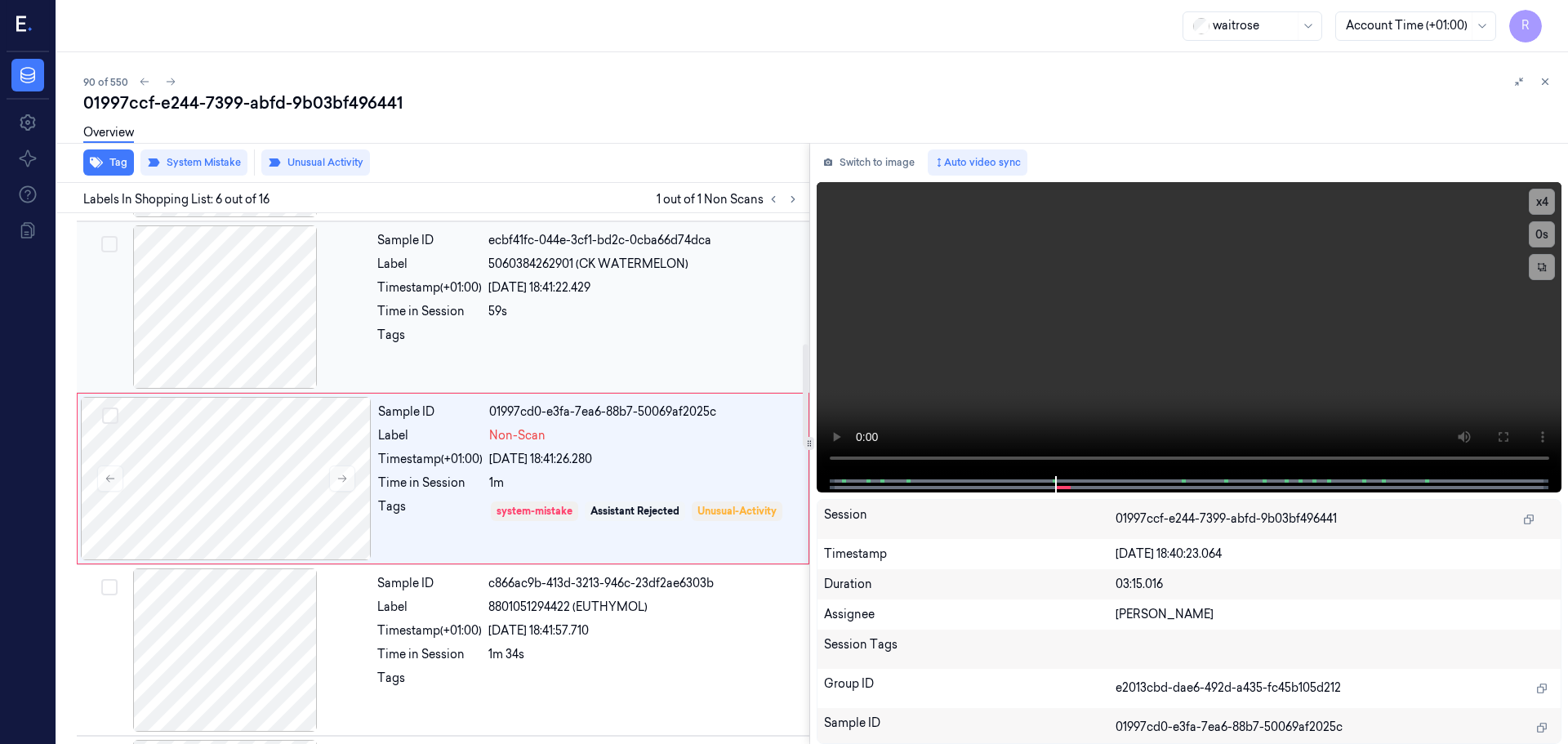
click at [506, 328] on div at bounding box center [644, 339] width 311 height 26
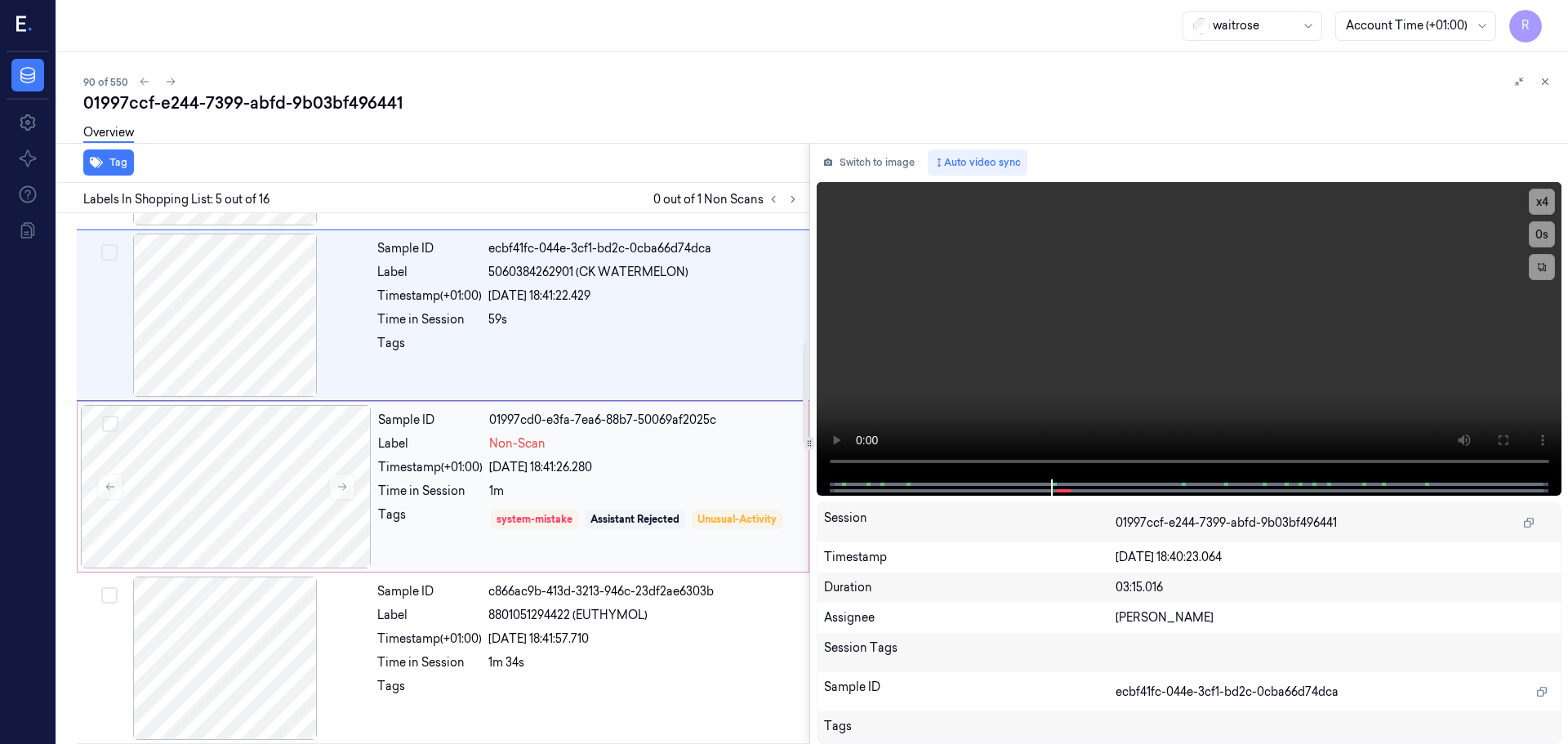
click at [505, 486] on div "1m" at bounding box center [644, 491] width 309 height 17
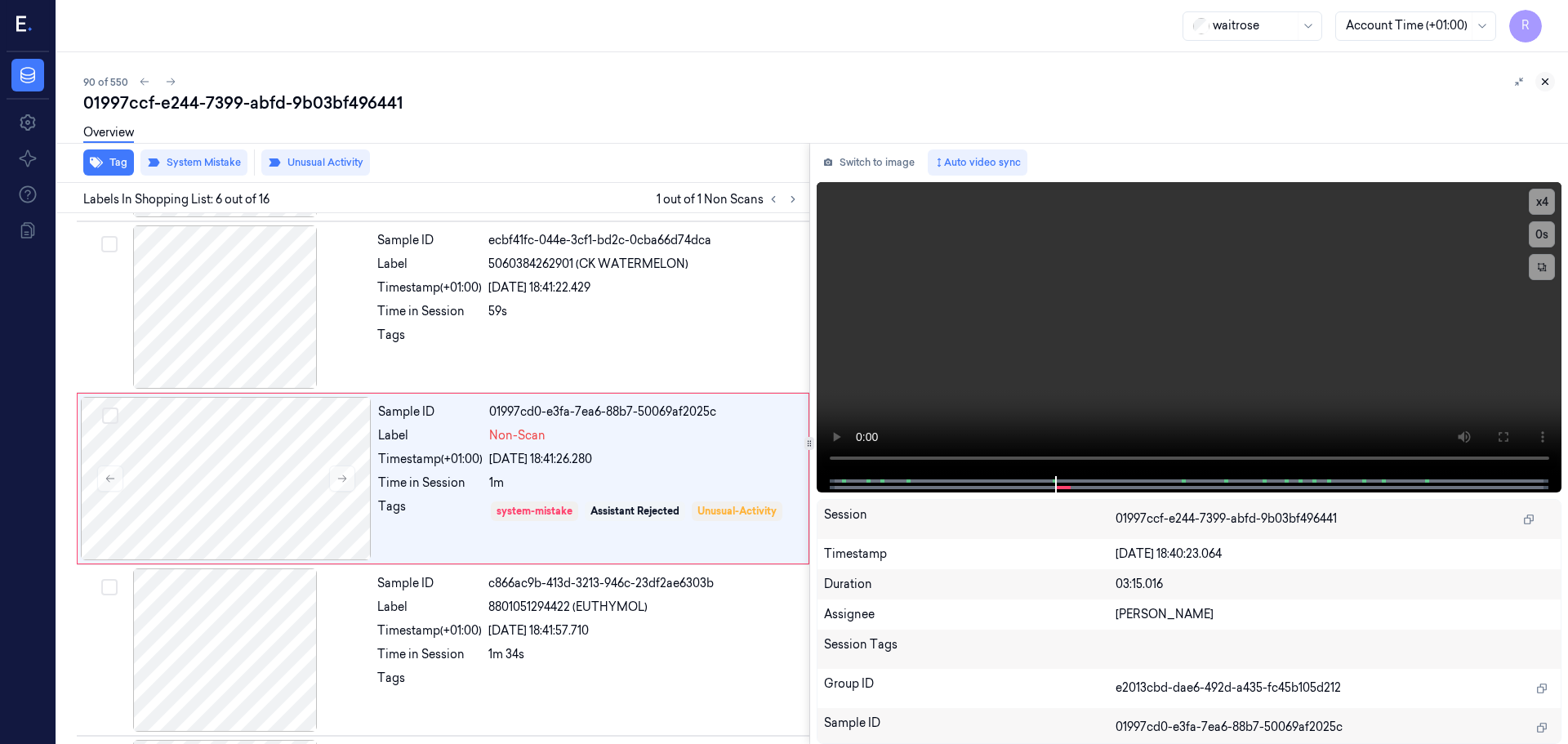
click at [1544, 89] on button at bounding box center [1544, 82] width 20 height 20
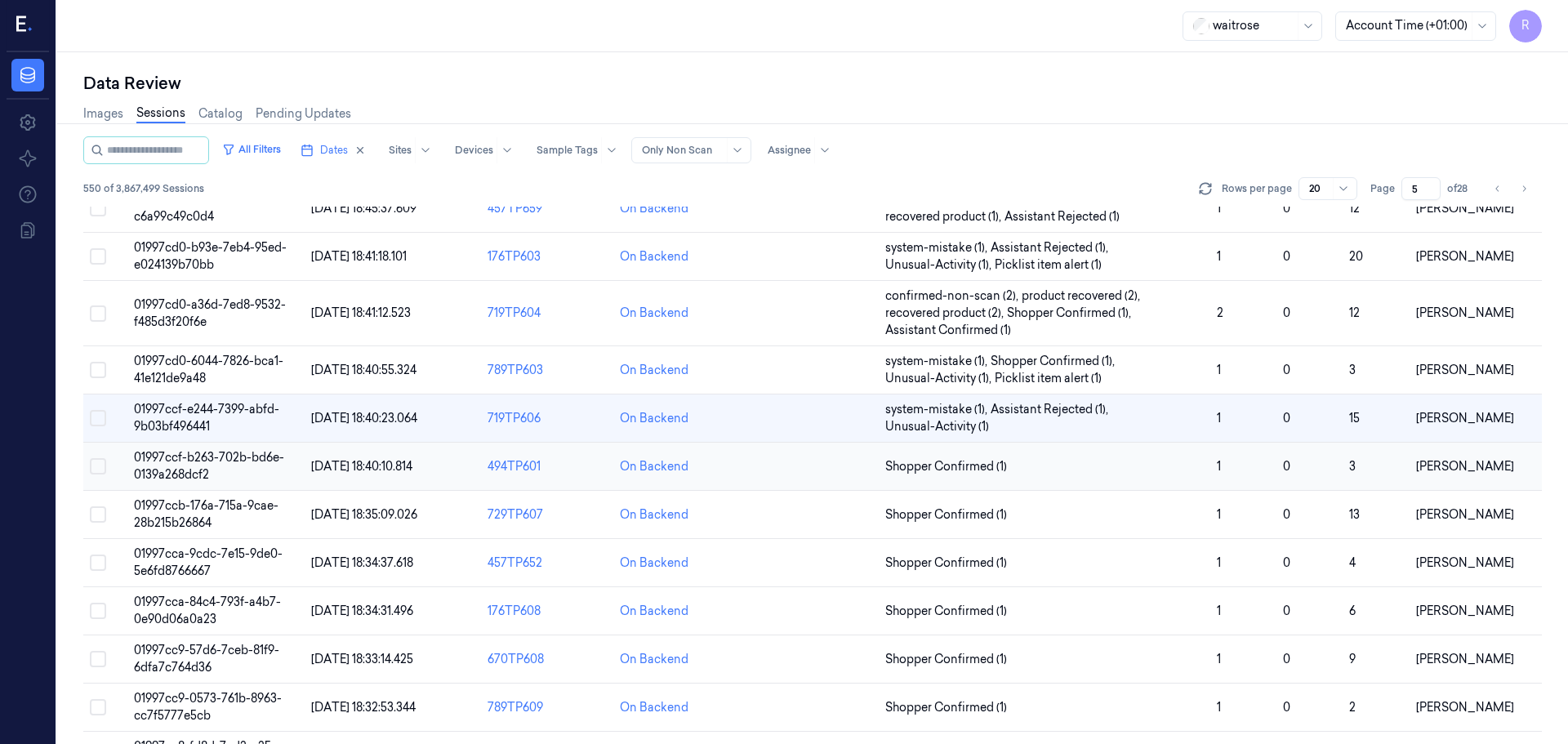
scroll to position [358, 0]
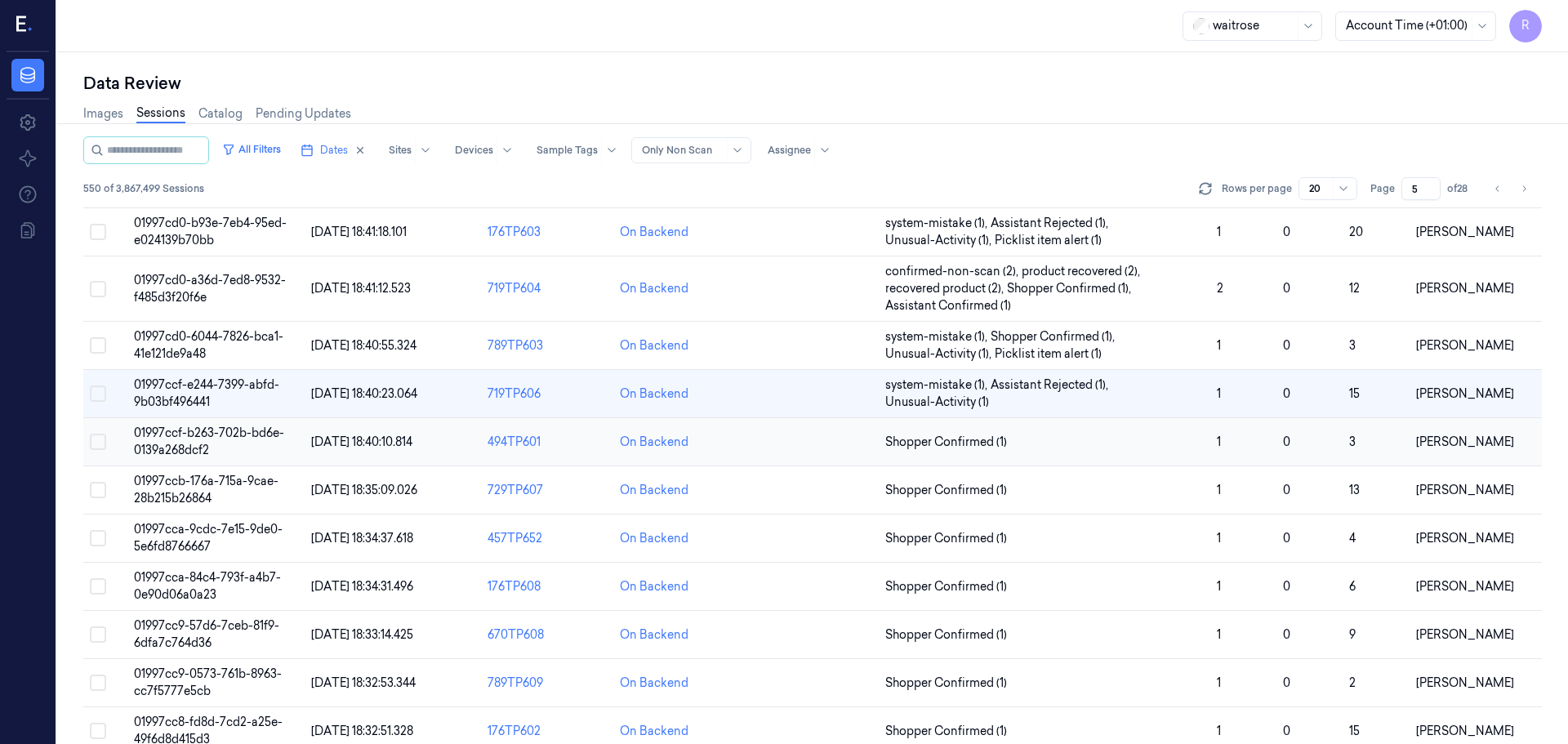
click at [1078, 430] on td "Shopper Confirmed (1)" at bounding box center [1044, 442] width 331 height 48
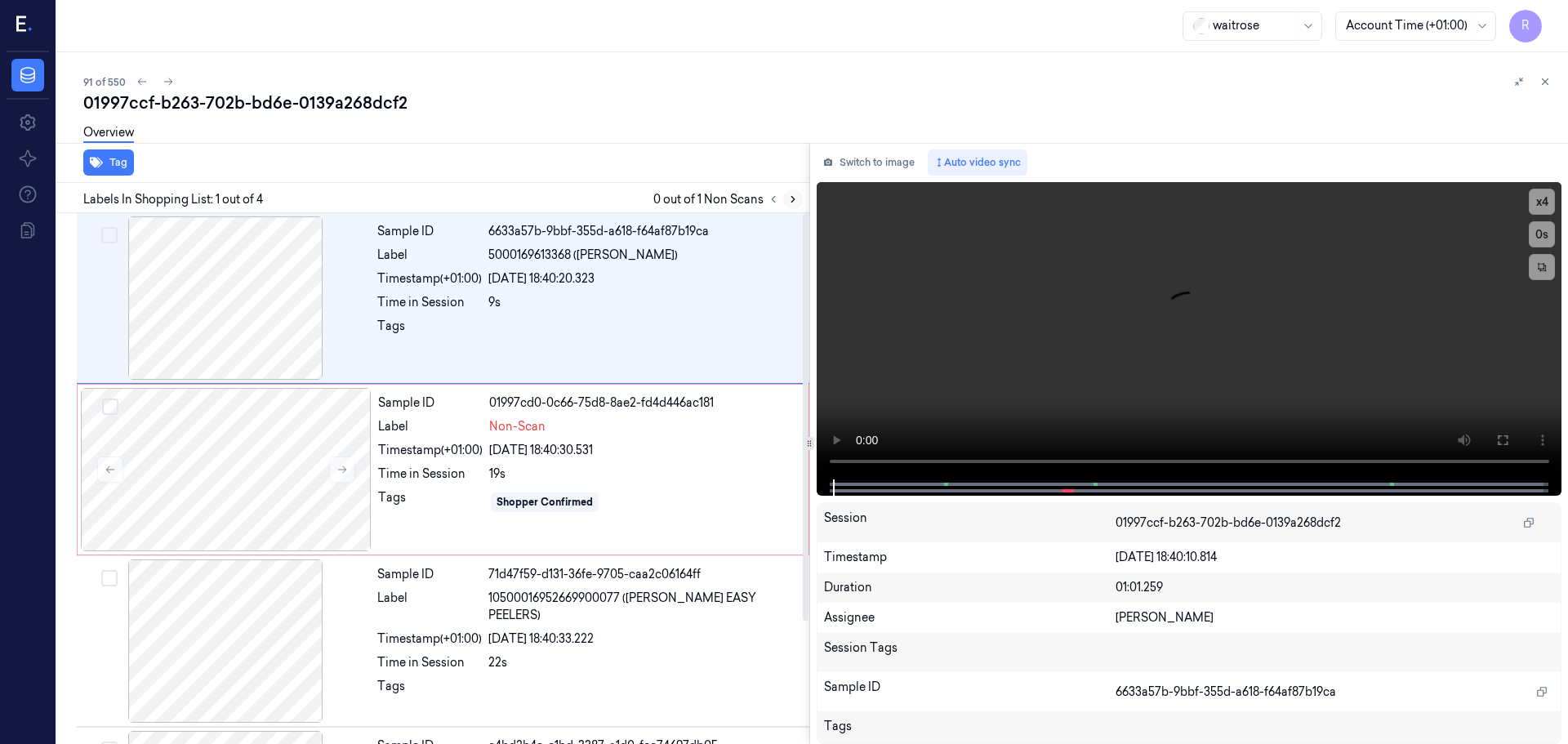
click at [795, 203] on icon at bounding box center [792, 199] width 11 height 11
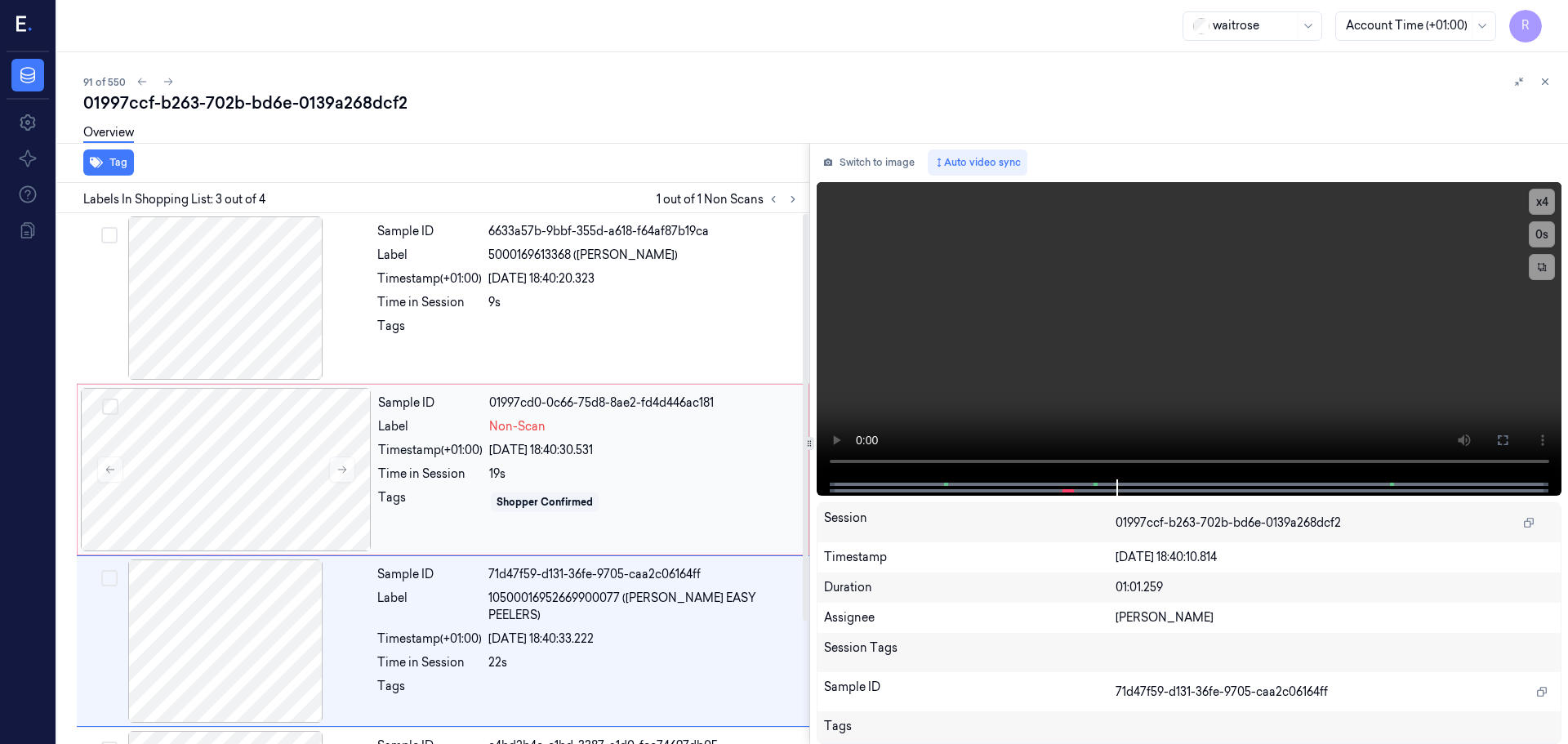
click at [449, 446] on div "Timestamp (+01:00)" at bounding box center [430, 451] width 105 height 17
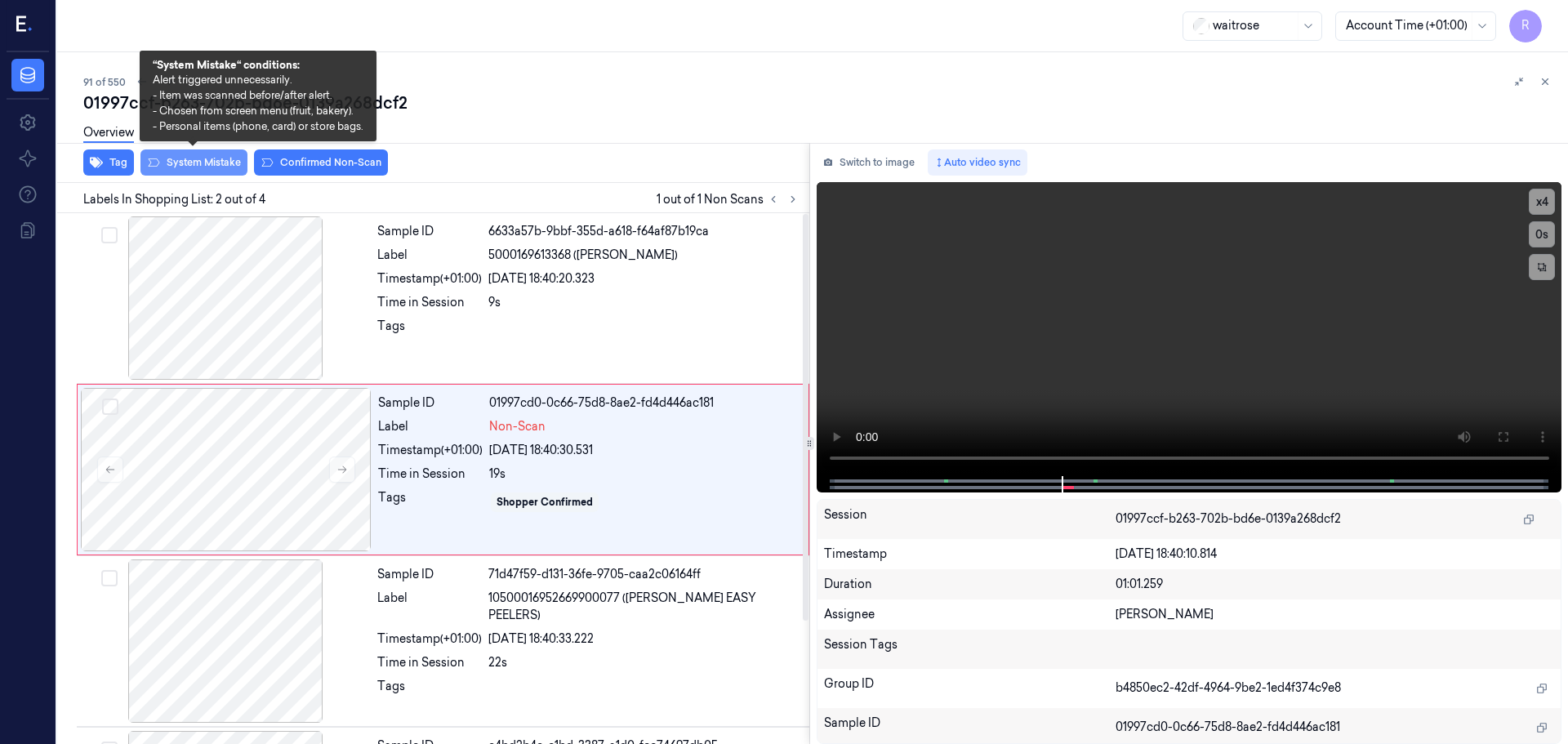
click at [185, 163] on button "System Mistake" at bounding box center [194, 162] width 107 height 26
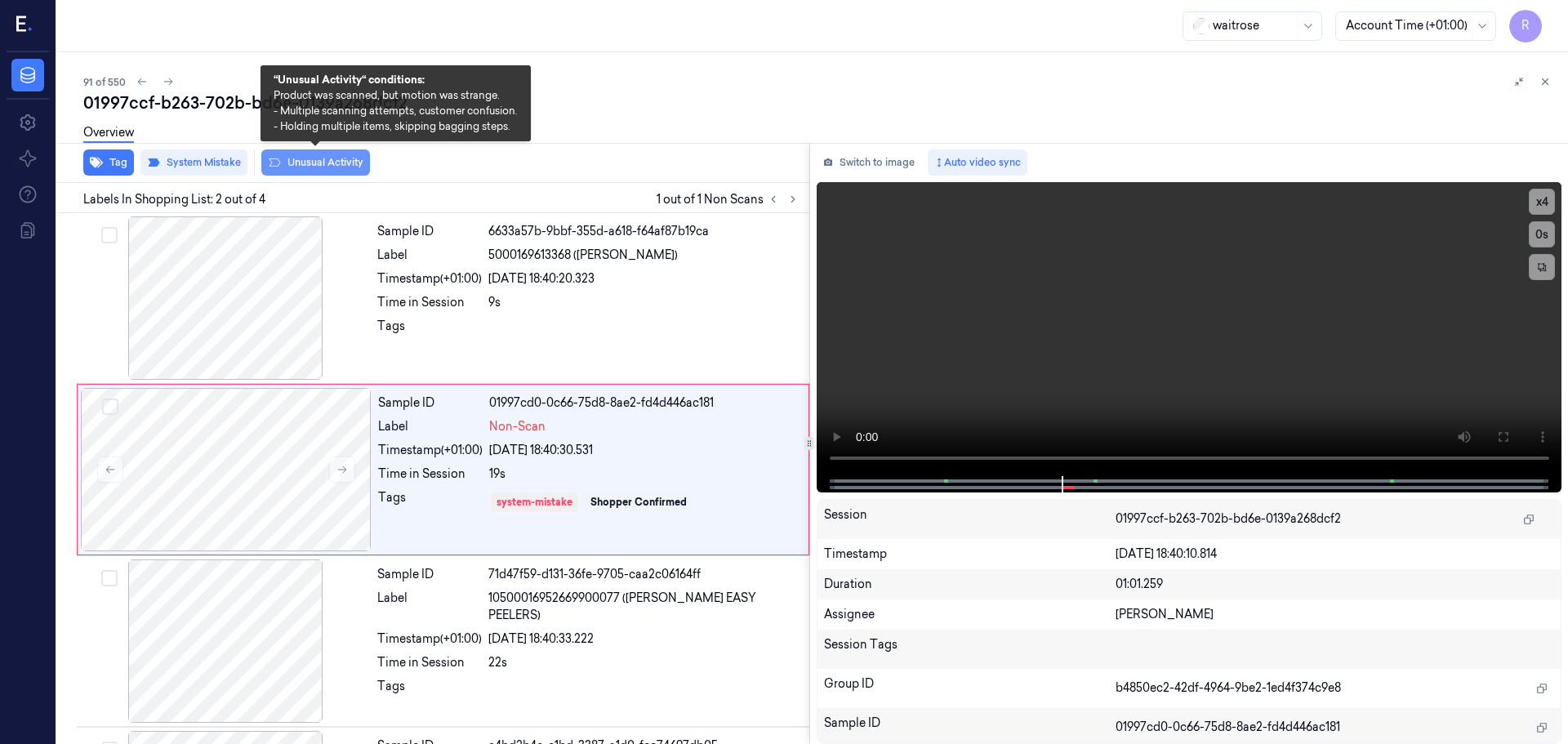
click at [299, 162] on button "Unusual Activity" at bounding box center [315, 162] width 109 height 26
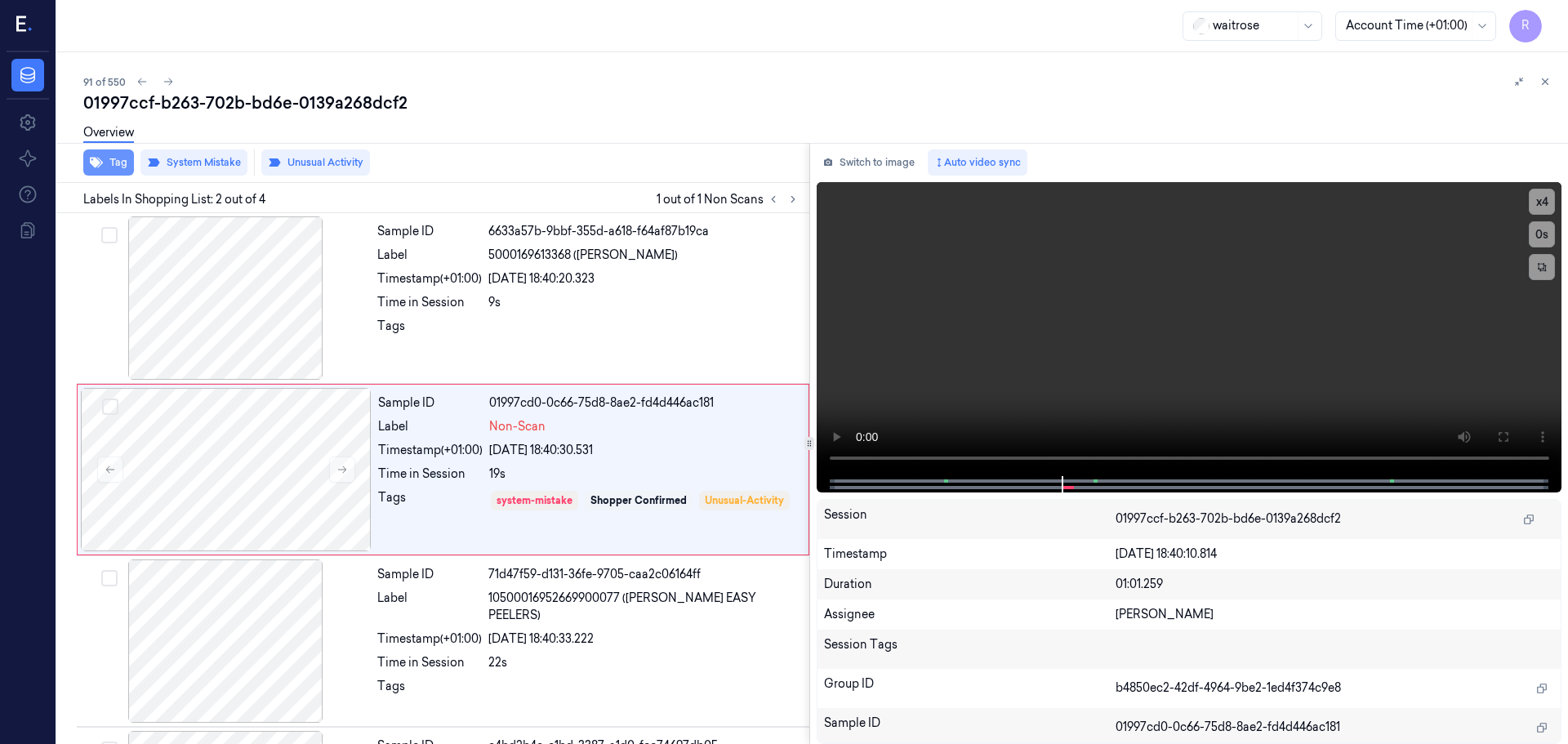
click at [110, 157] on button "Tag" at bounding box center [109, 162] width 51 height 26
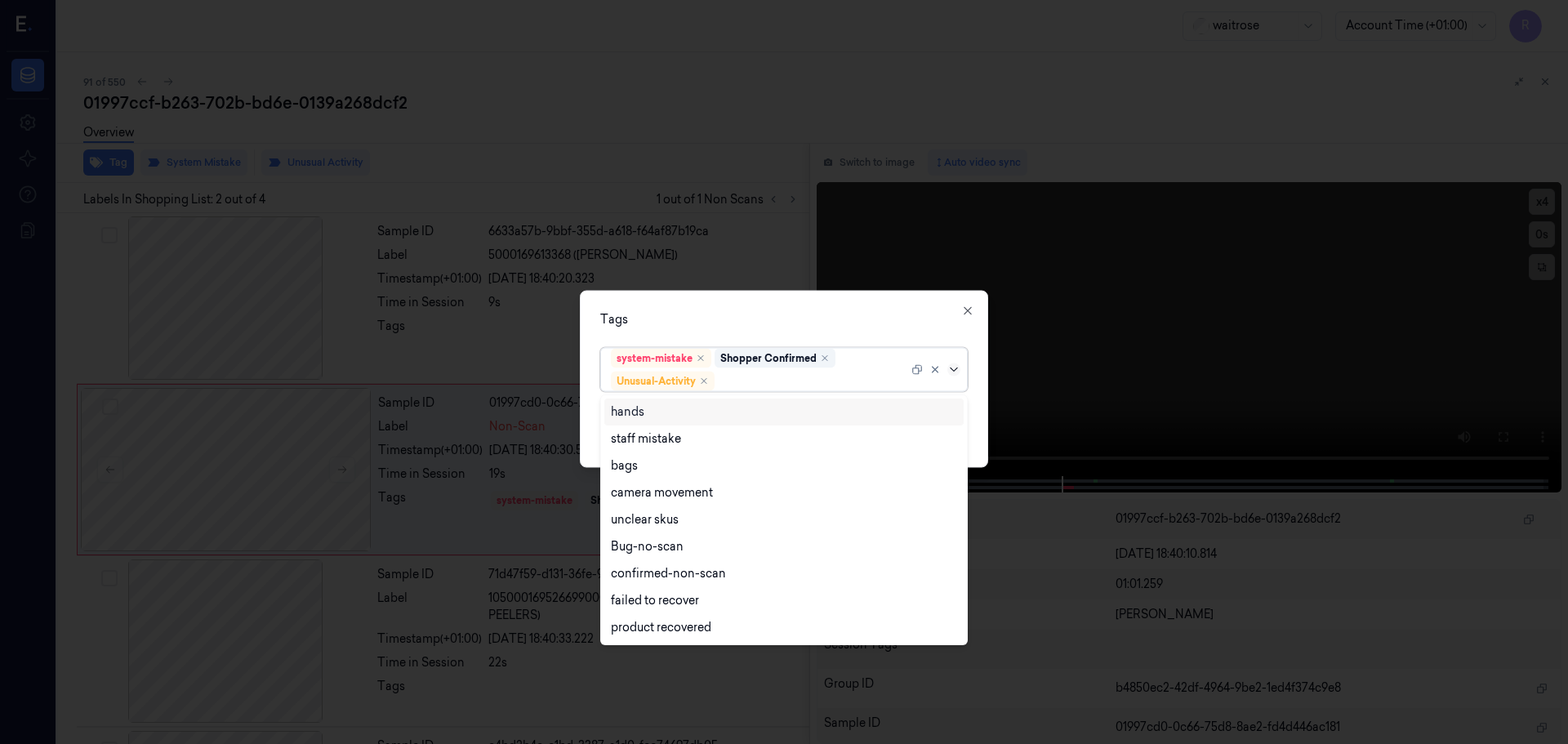
click at [959, 372] on icon at bounding box center [954, 369] width 13 height 13
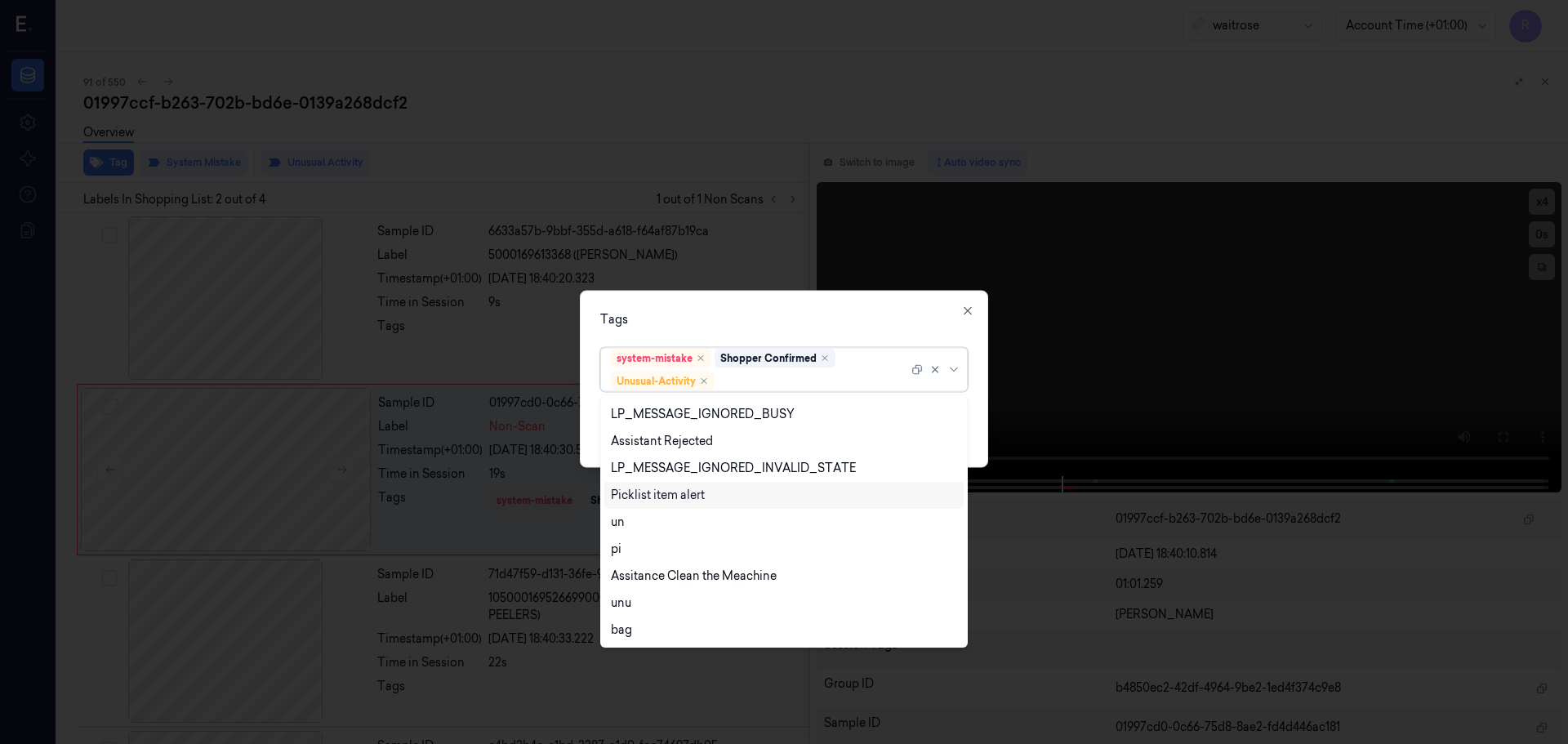
click at [695, 497] on div "Picklist item alert" at bounding box center [658, 496] width 94 height 17
click at [743, 326] on div "Tags" at bounding box center [784, 319] width 367 height 17
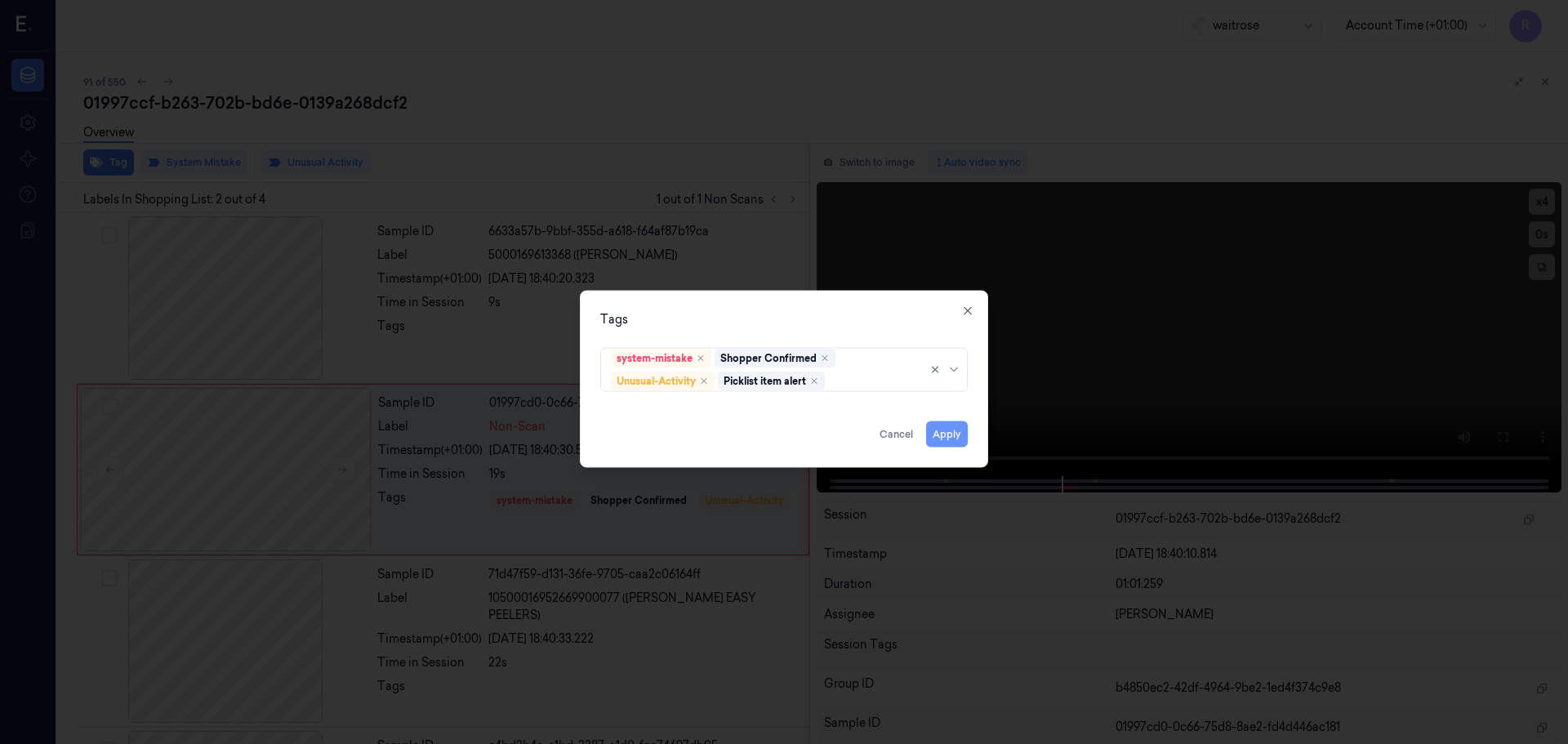
click at [944, 445] on button "Apply" at bounding box center [947, 434] width 42 height 26
click at [941, 434] on button "Apply" at bounding box center [947, 434] width 42 height 26
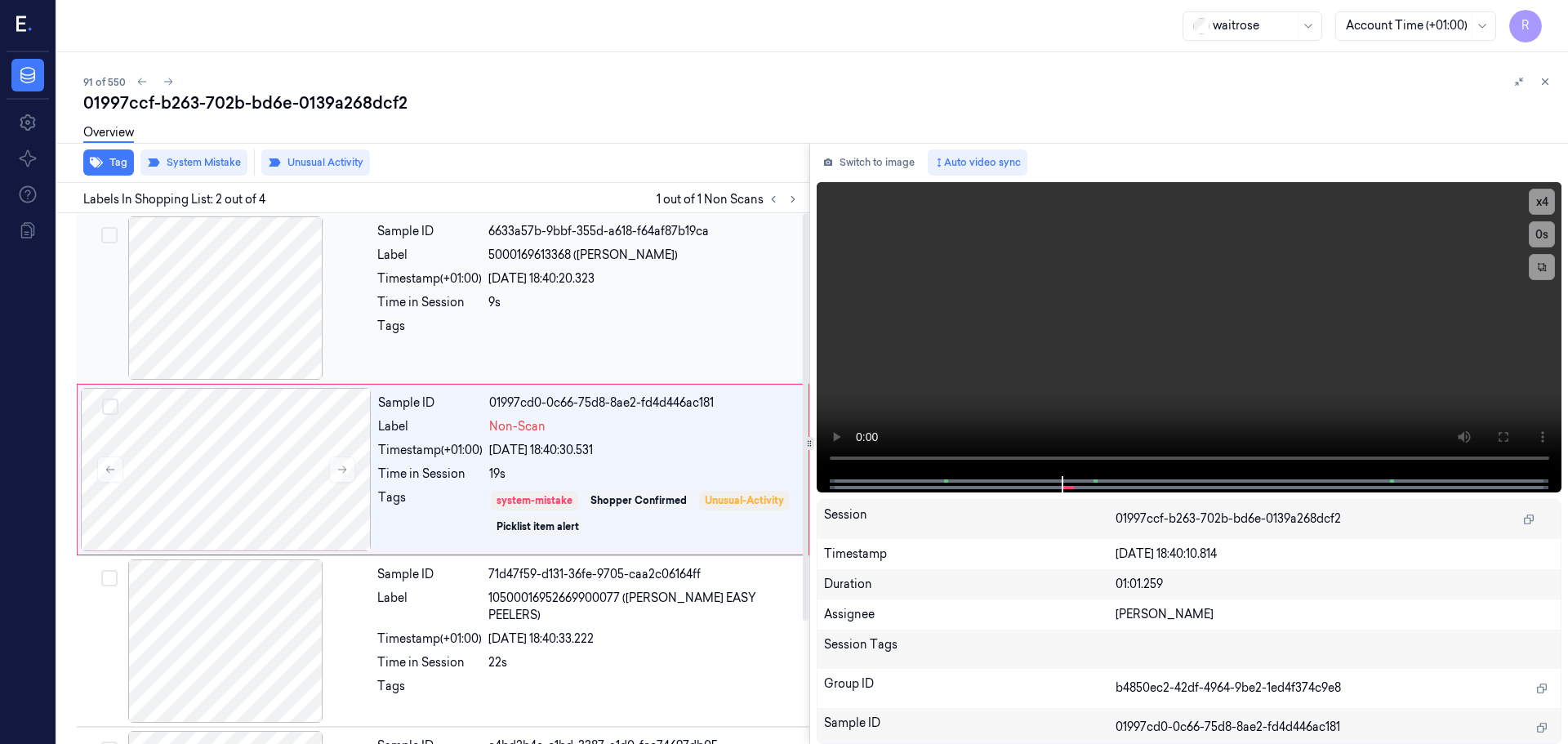
click at [567, 353] on div "Sample ID 6633a57b-9bbf-355d-a618-f64af87b19ca Label 5000169613368 (DORG BROWN …" at bounding box center [588, 298] width 435 height 163
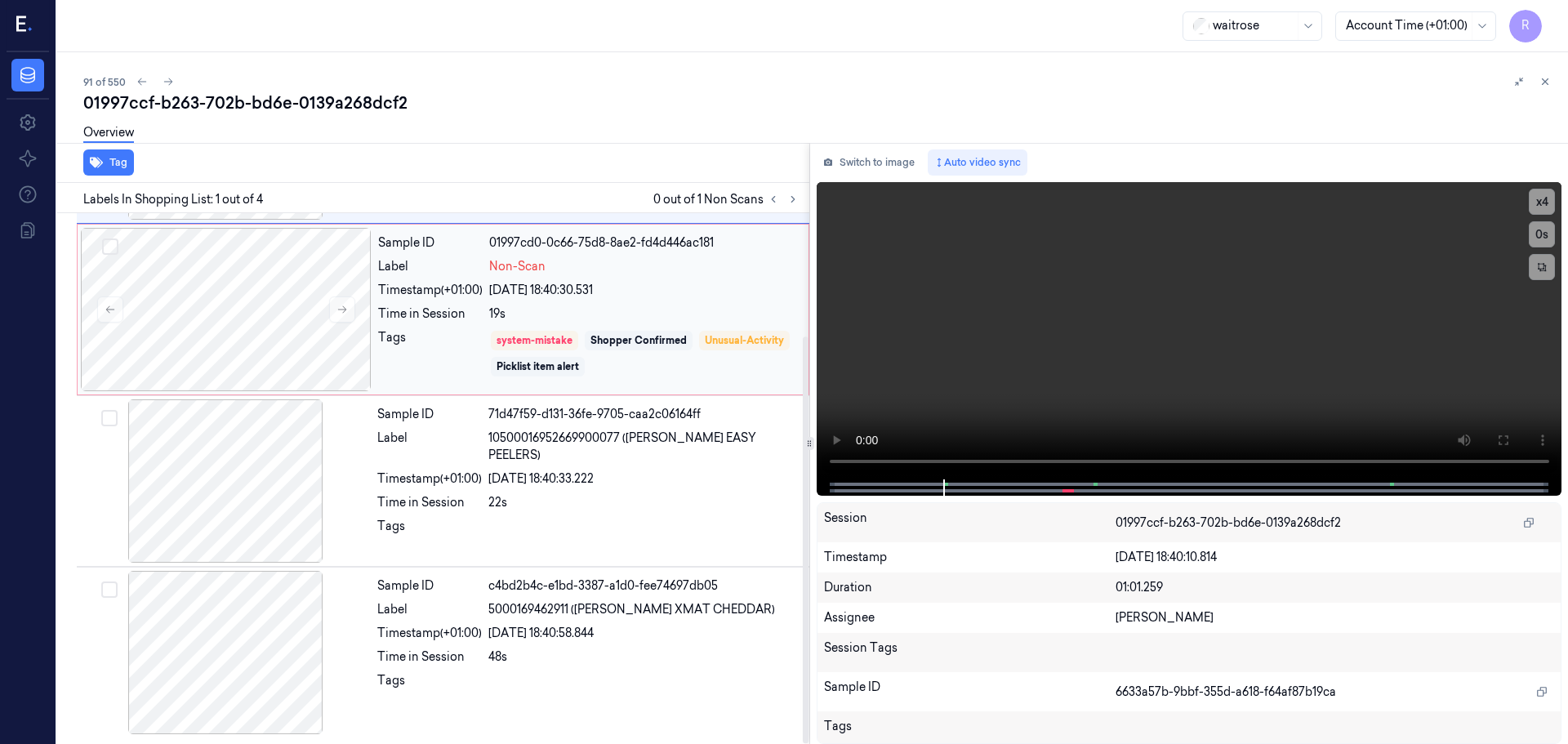
click at [688, 310] on div "19s" at bounding box center [644, 314] width 309 height 17
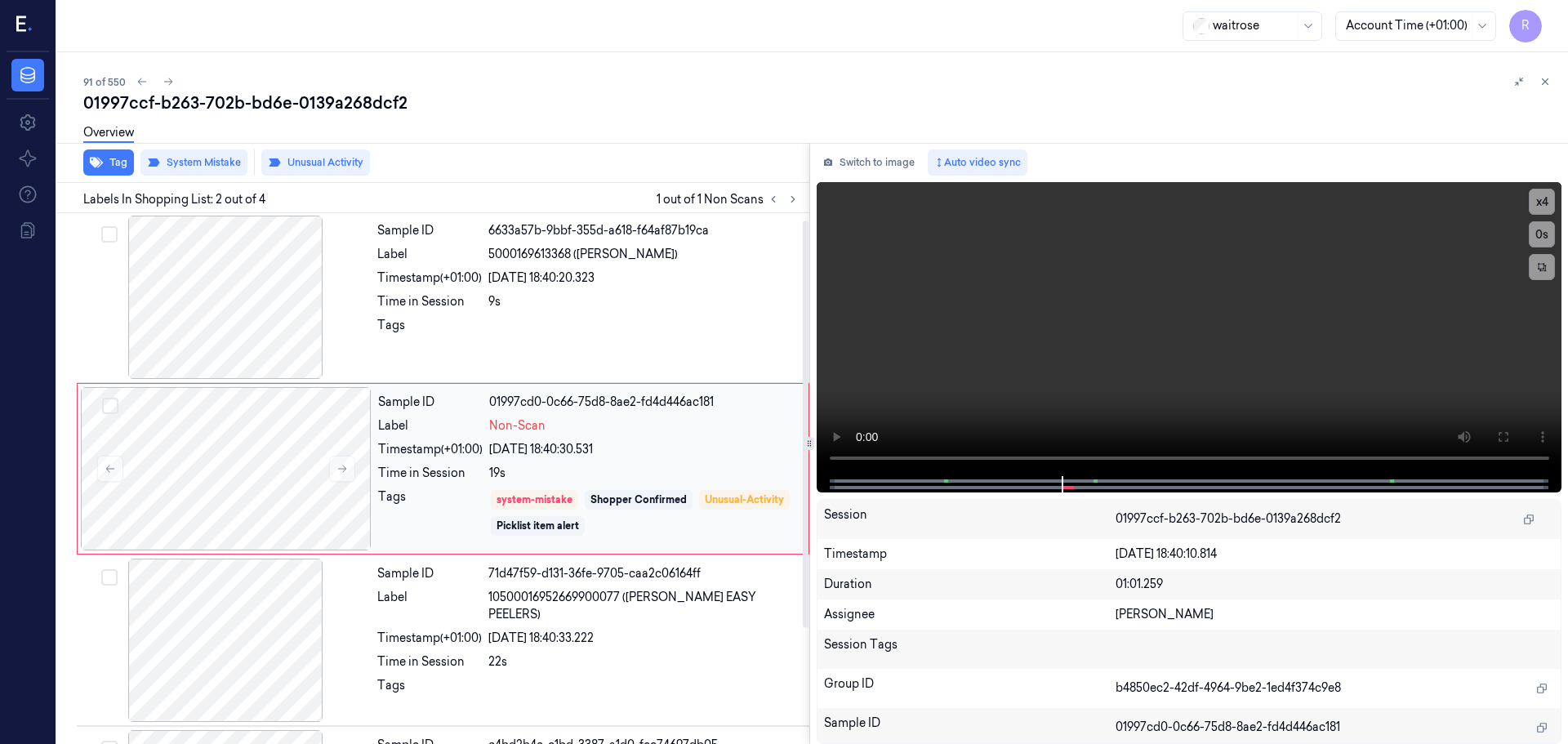
scroll to position [0, 0]
click at [652, 338] on div at bounding box center [644, 331] width 311 height 26
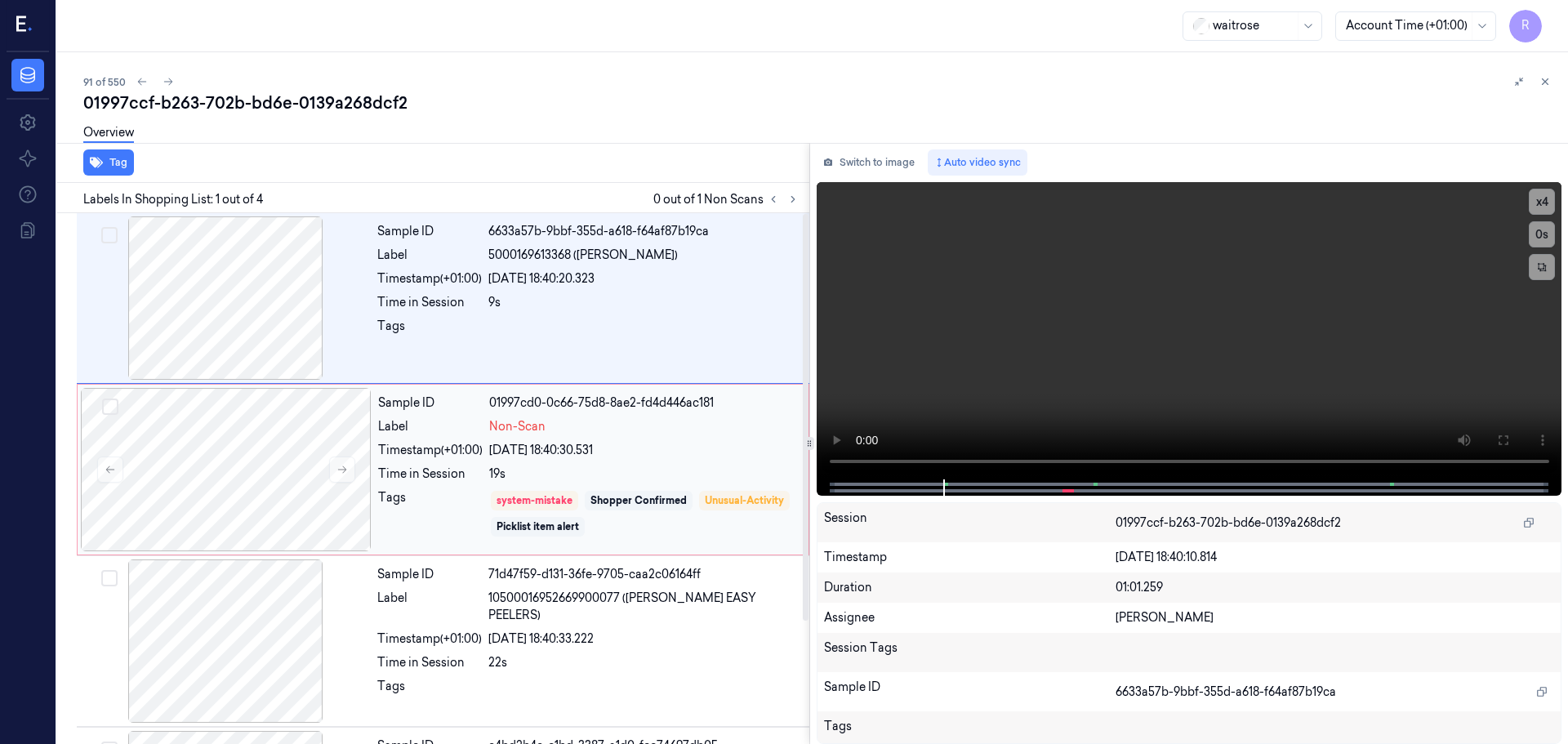
click at [726, 440] on div "Sample ID 01997cd0-0c66-75d8-8ae2-fd4d446ac181 Label Non-Scan Timestamp (+01:00…" at bounding box center [588, 469] width 433 height 163
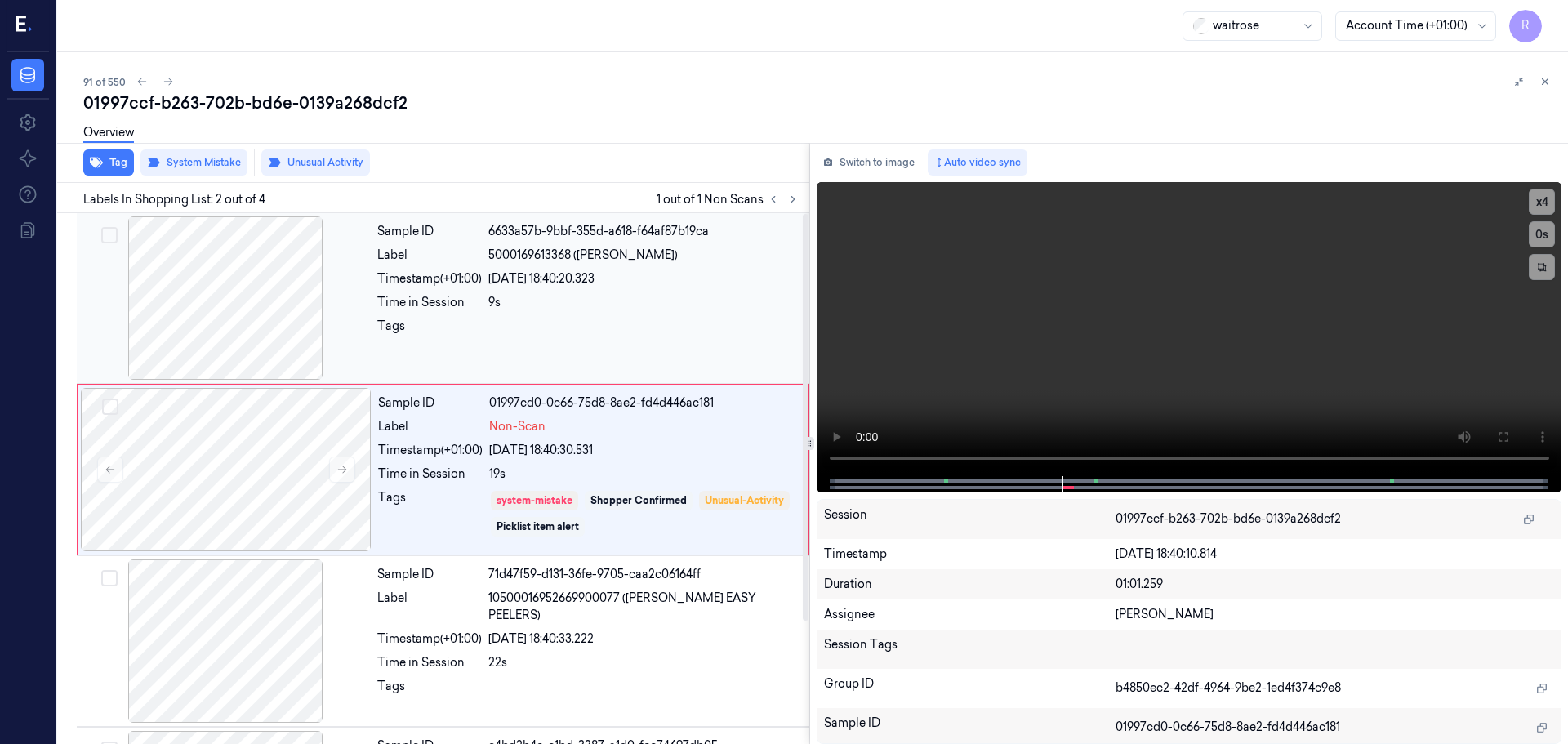
click at [514, 312] on div "Sample ID 6633a57b-9bbf-355d-a618-f64af87b19ca Label 5000169613368 (DORG BROWN …" at bounding box center [588, 298] width 435 height 163
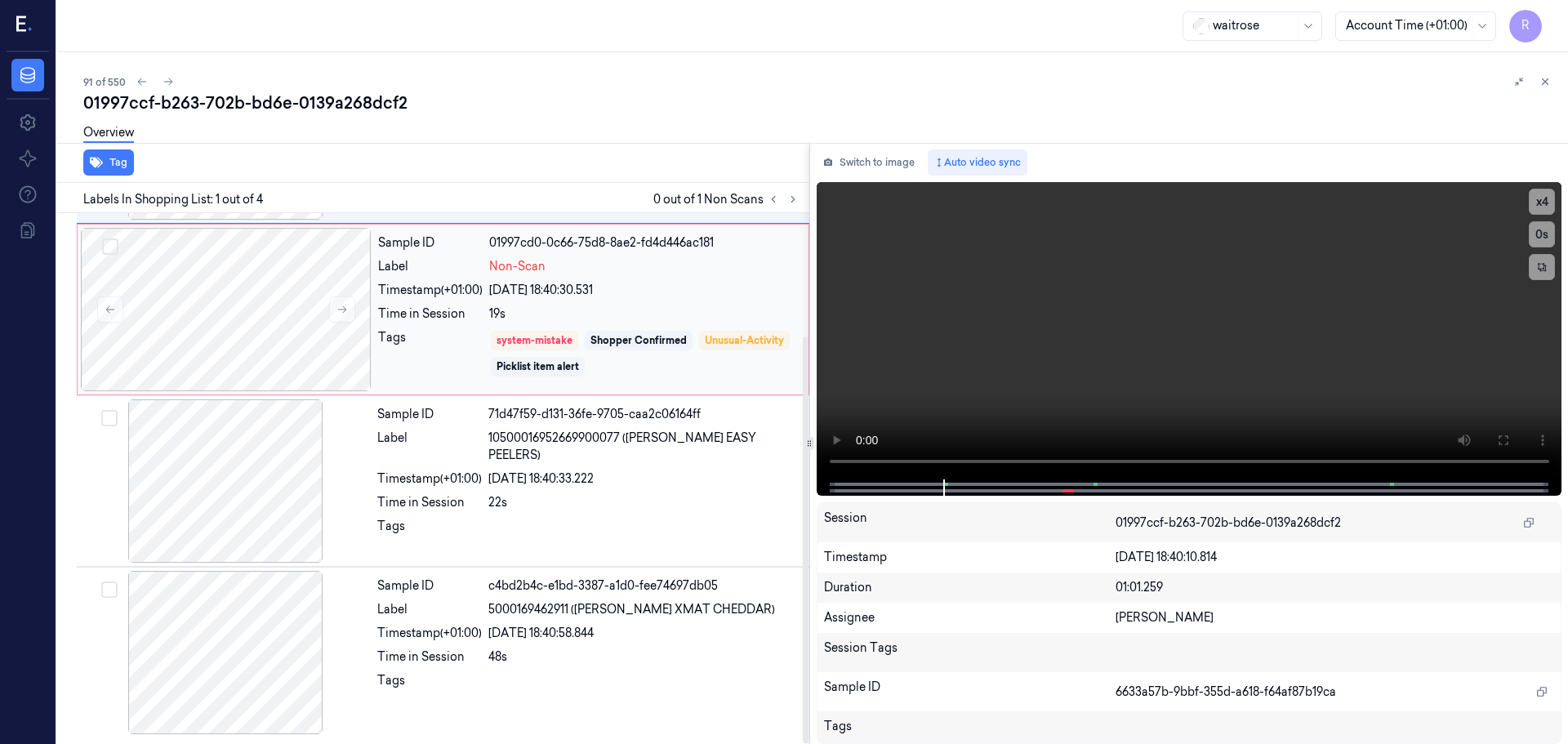
click at [580, 313] on div "19s" at bounding box center [644, 314] width 309 height 17
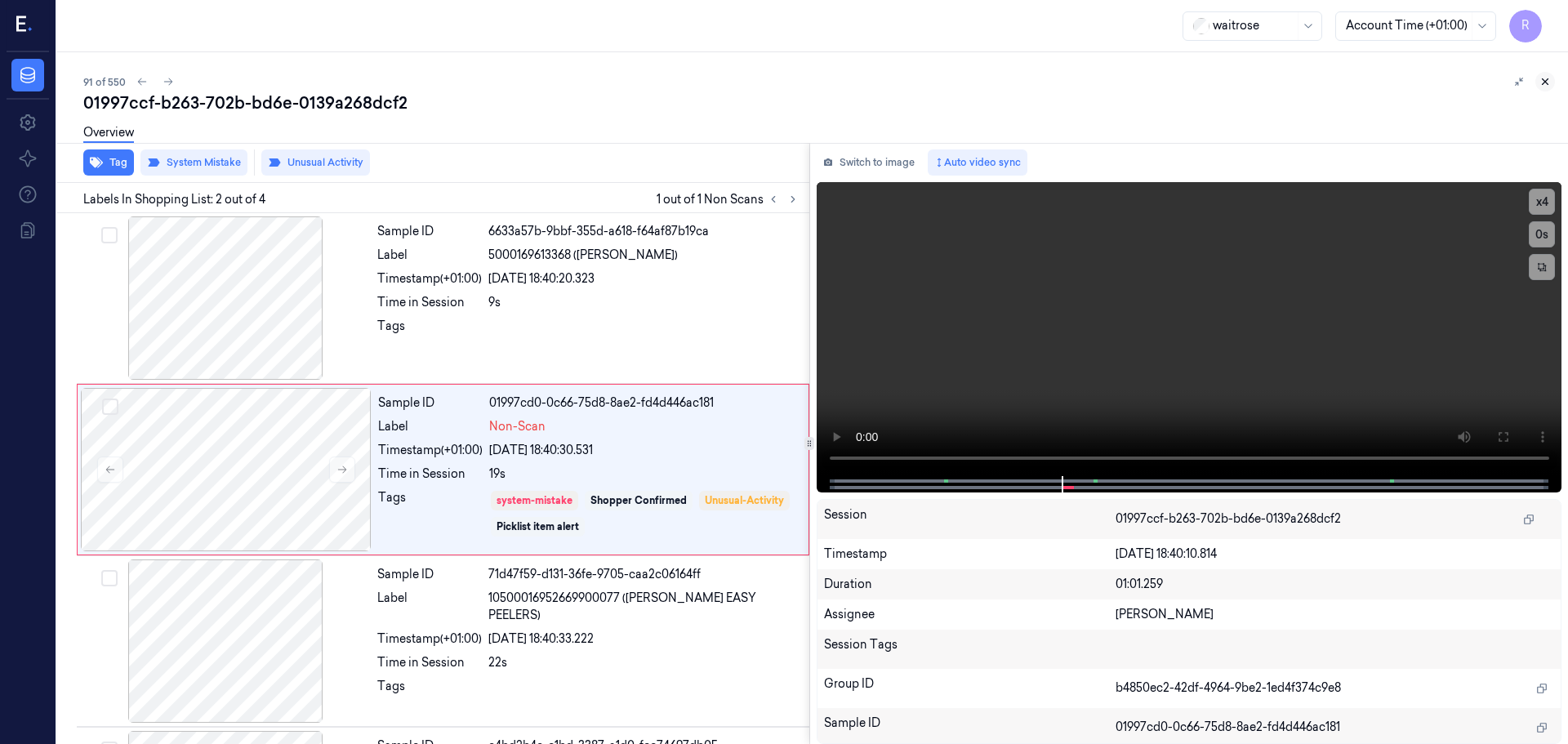
click at [1543, 82] on icon at bounding box center [1544, 81] width 11 height 11
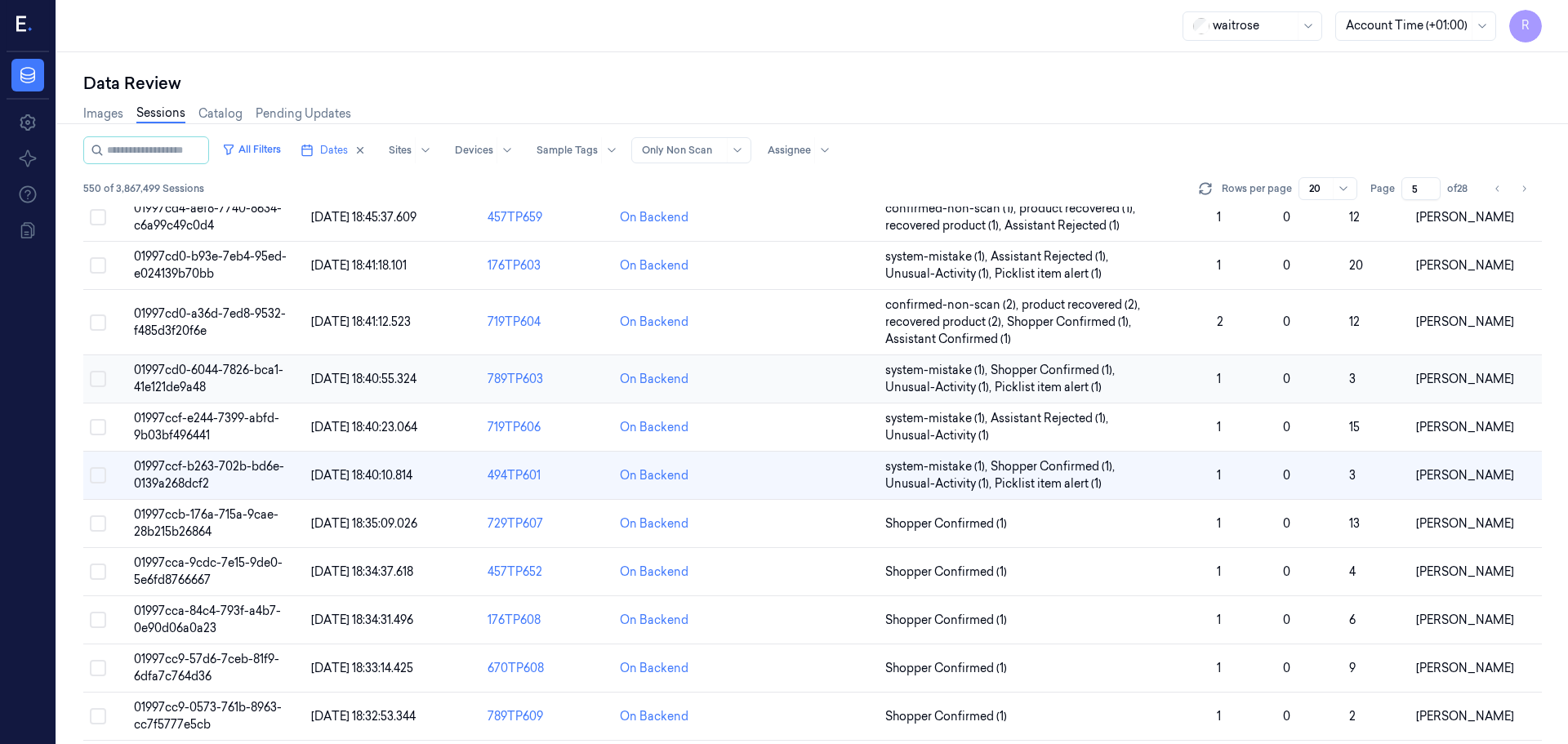
scroll to position [406, 0]
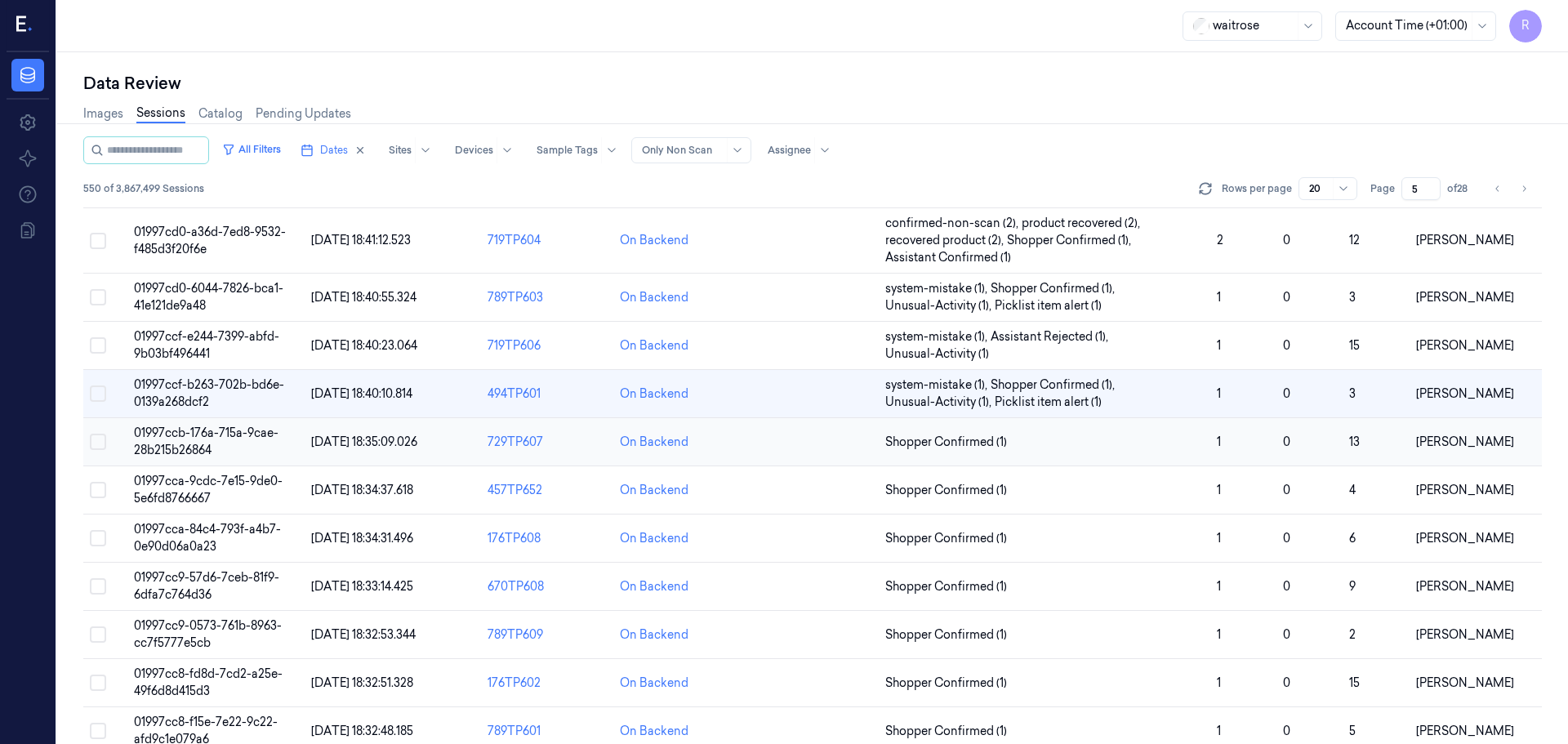
click at [1175, 446] on span "Shopper Confirmed (1)" at bounding box center [1044, 442] width 319 height 17
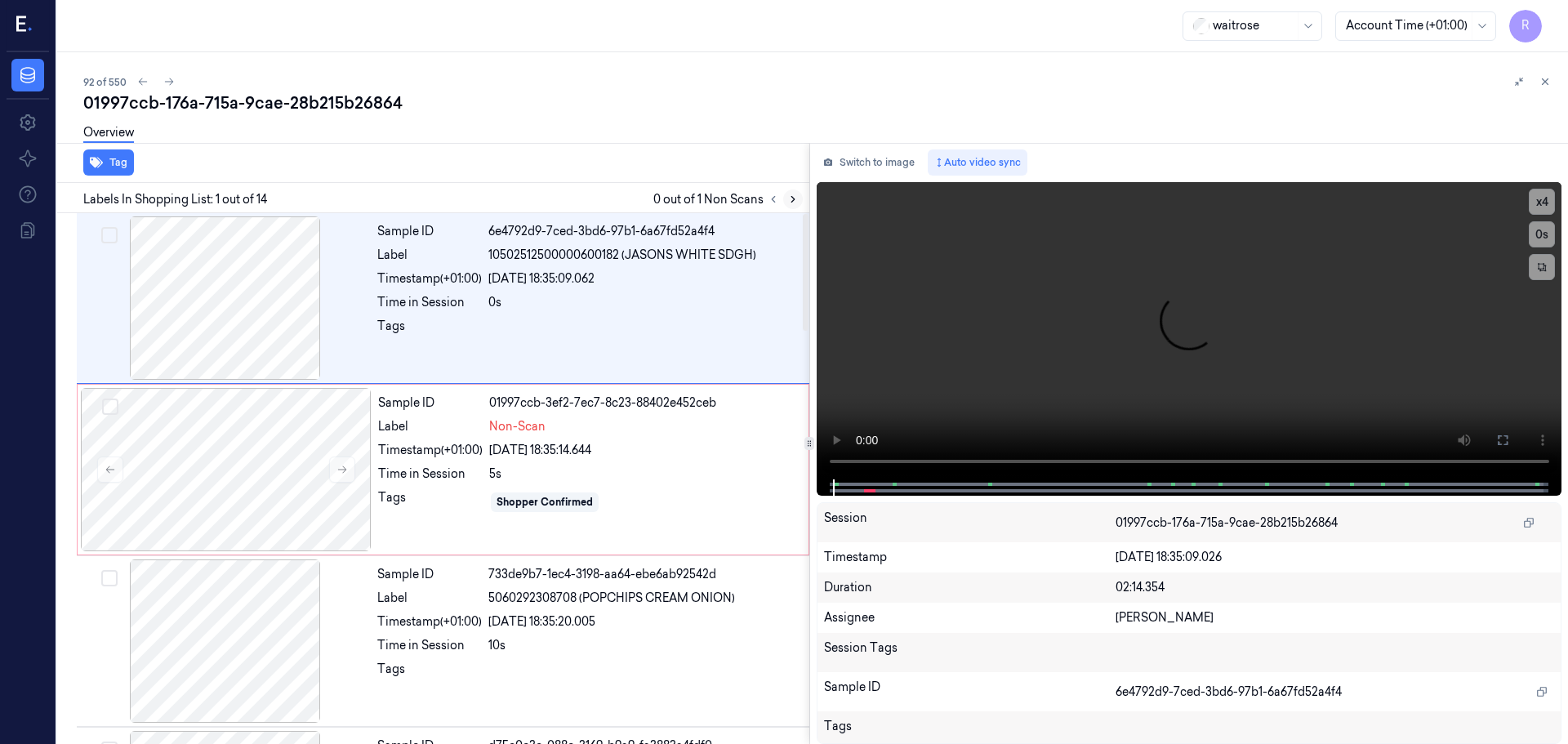
click at [791, 199] on icon at bounding box center [792, 199] width 11 height 11
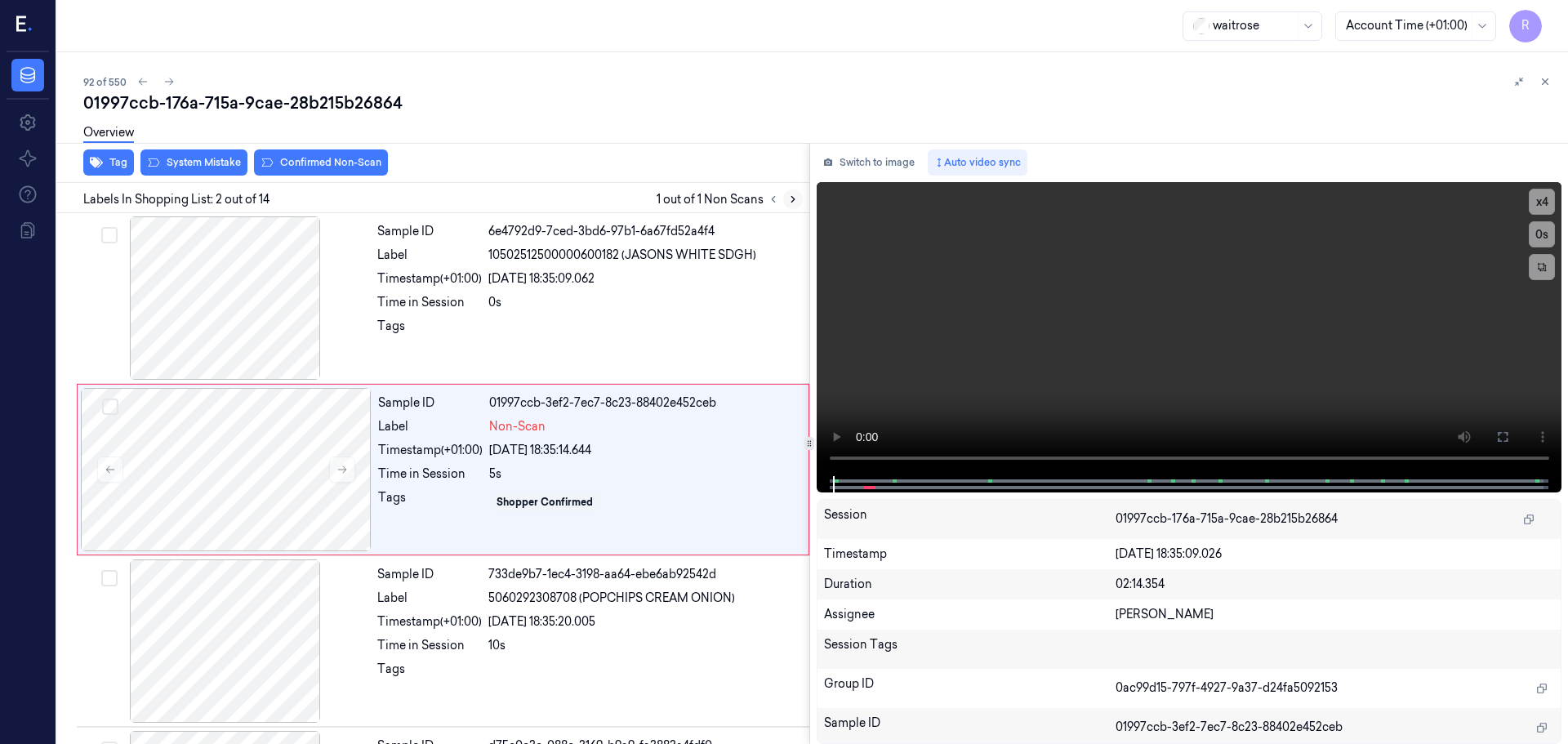
click at [791, 199] on icon at bounding box center [792, 199] width 11 height 11
click at [790, 199] on icon at bounding box center [792, 199] width 11 height 11
click at [338, 467] on icon at bounding box center [342, 469] width 11 height 11
click at [239, 224] on div at bounding box center [225, 298] width 291 height 163
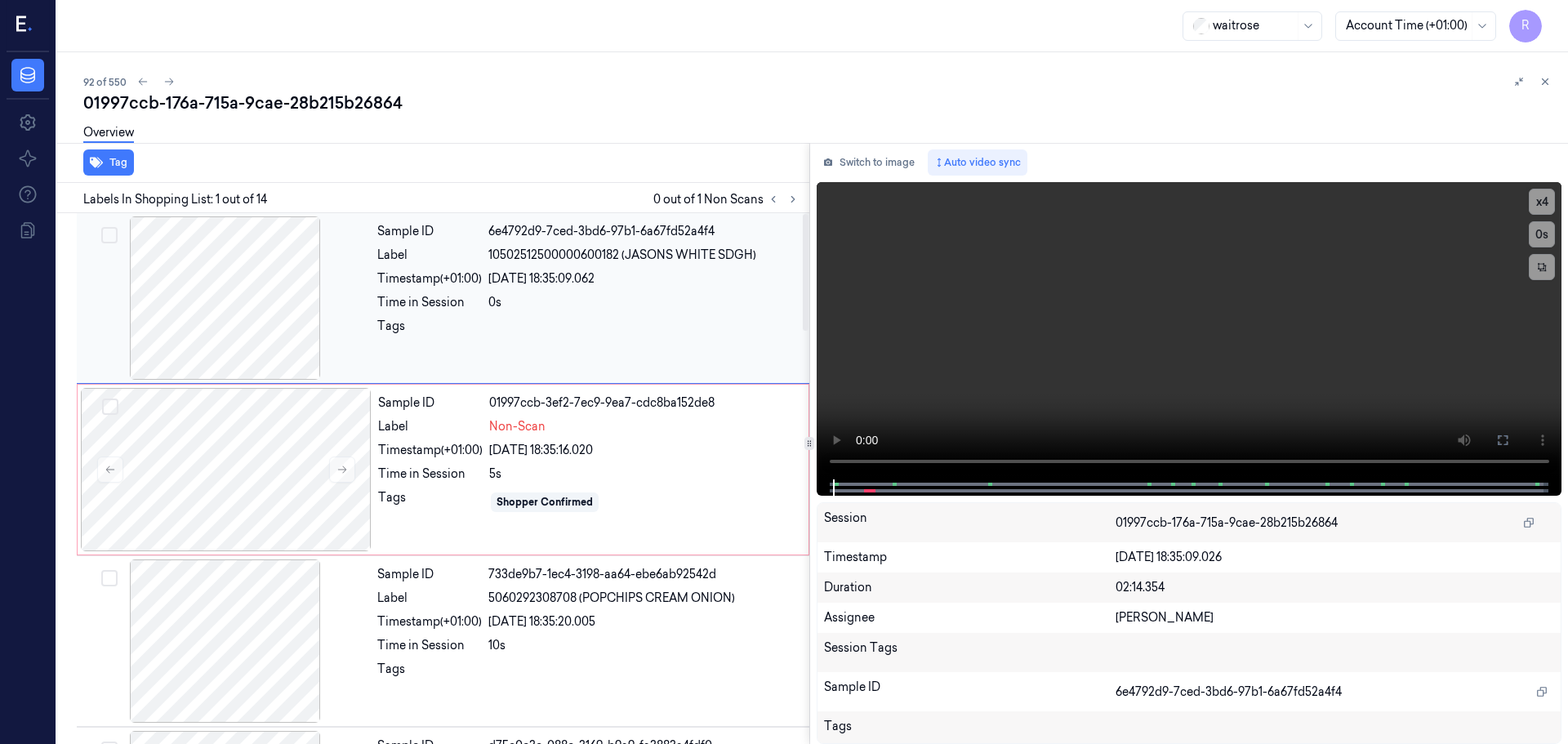
click at [252, 280] on div at bounding box center [225, 298] width 291 height 163
click at [1548, 199] on button "x 4" at bounding box center [1542, 202] width 26 height 26
click at [1554, 198] on button "x 1" at bounding box center [1542, 202] width 26 height 26
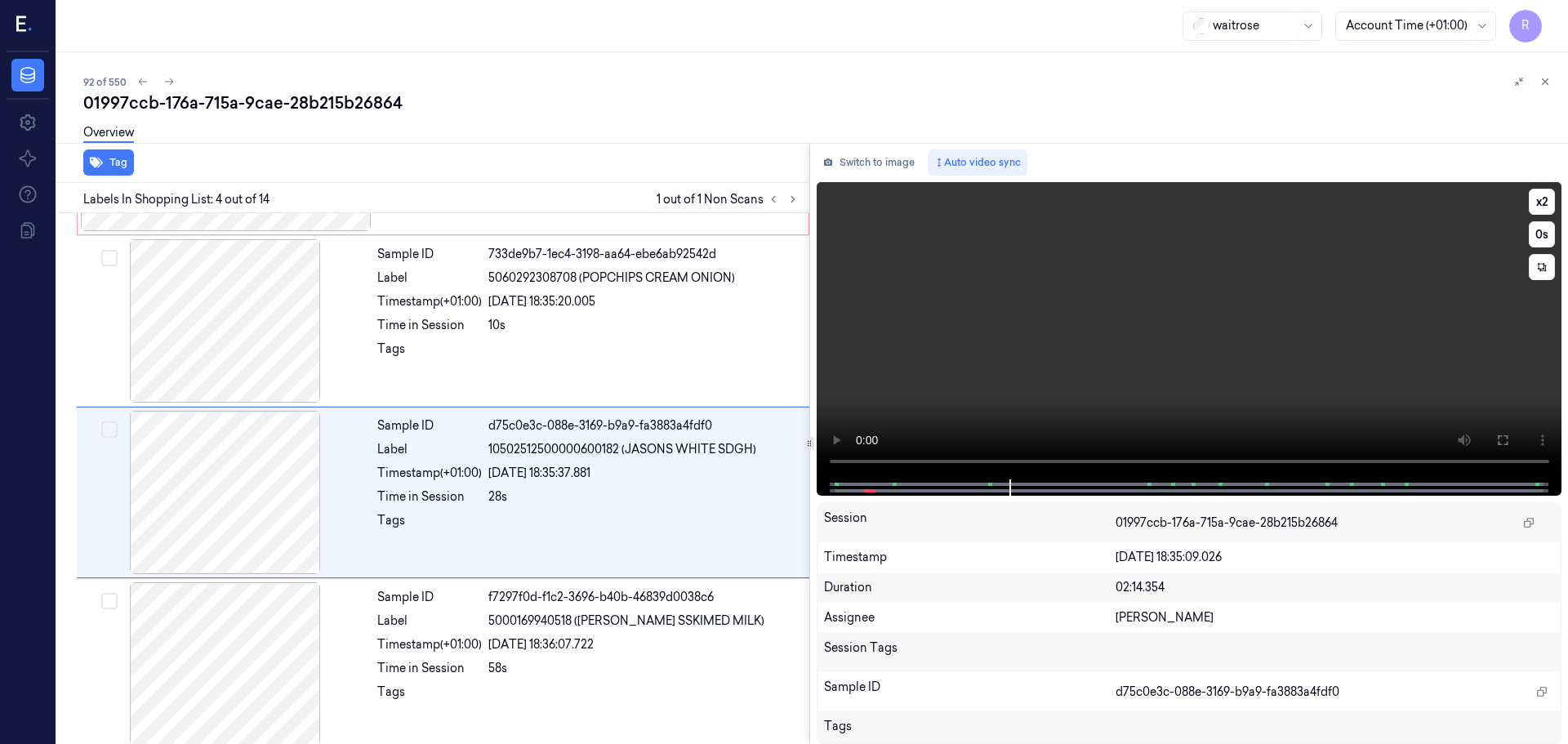
scroll to position [334, 0]
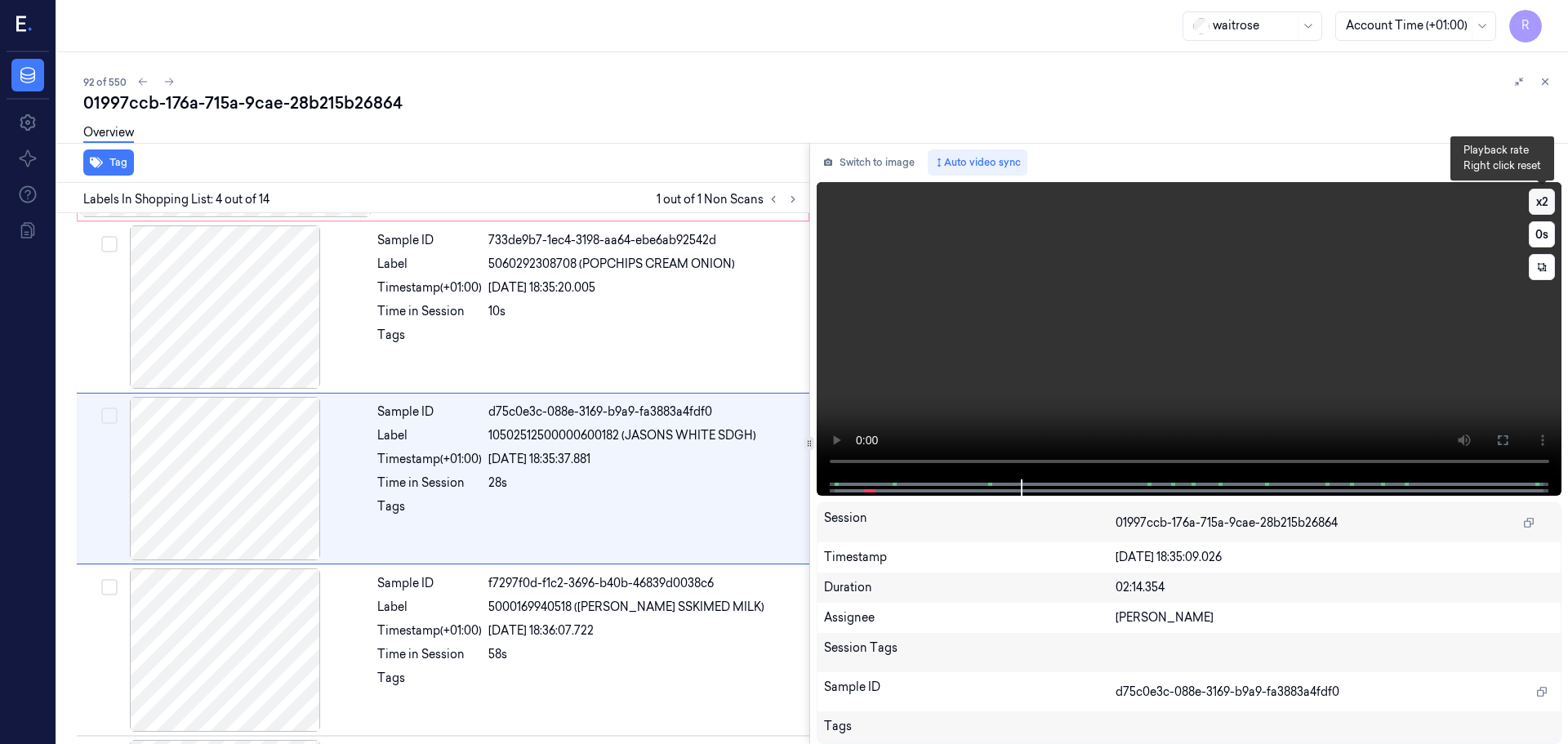
click at [1543, 202] on button "x 2" at bounding box center [1542, 202] width 26 height 26
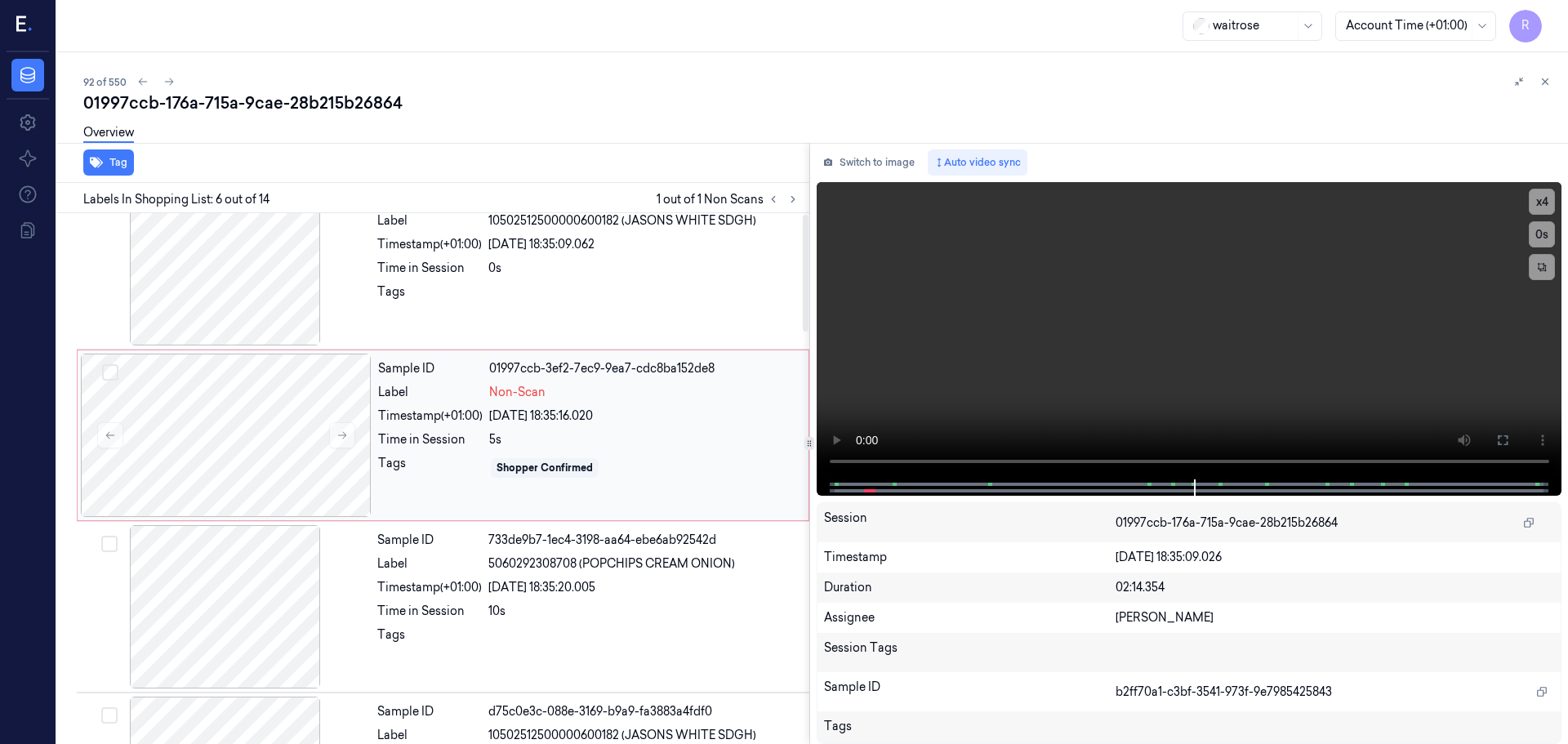
scroll to position [0, 0]
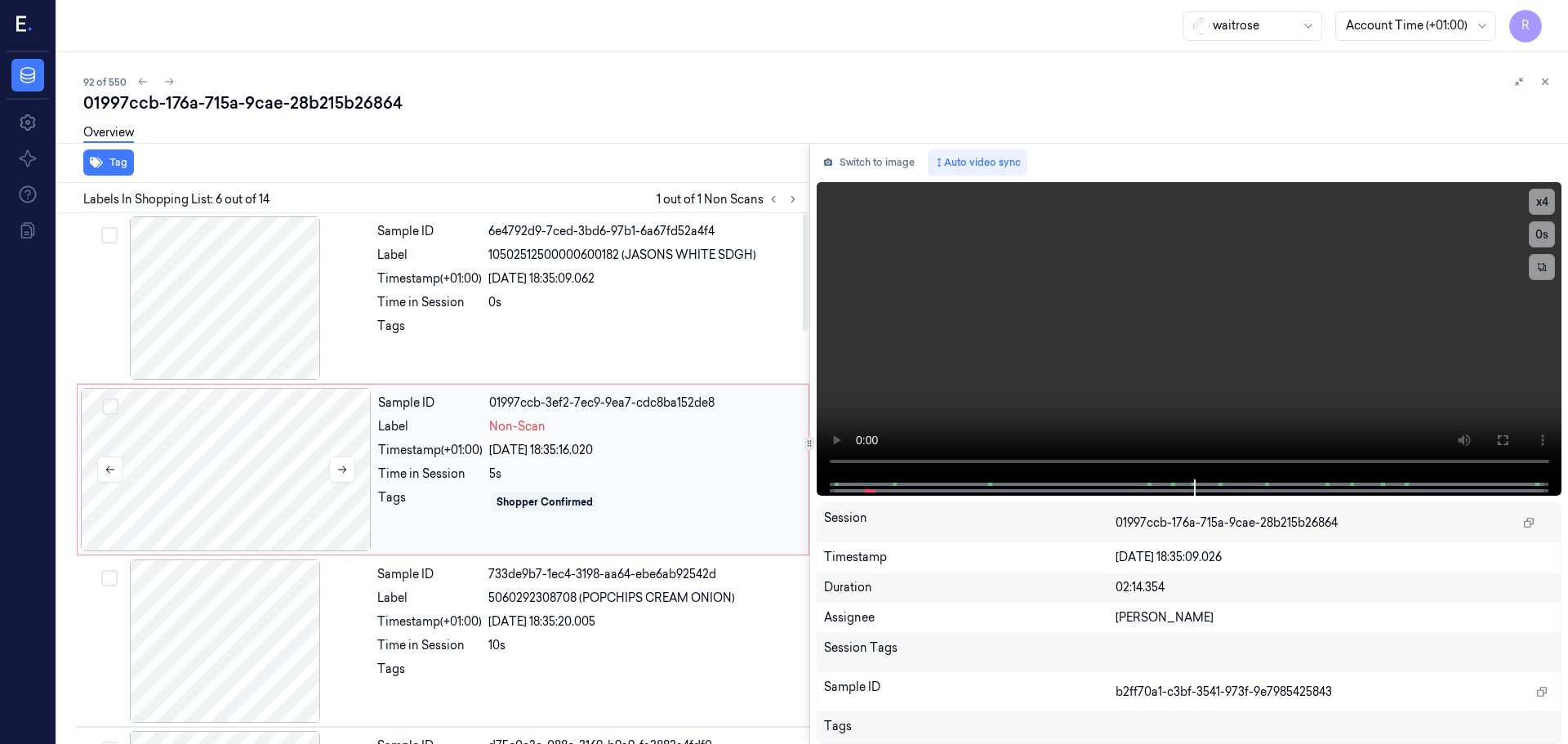
click at [240, 457] on div at bounding box center [226, 469] width 291 height 163
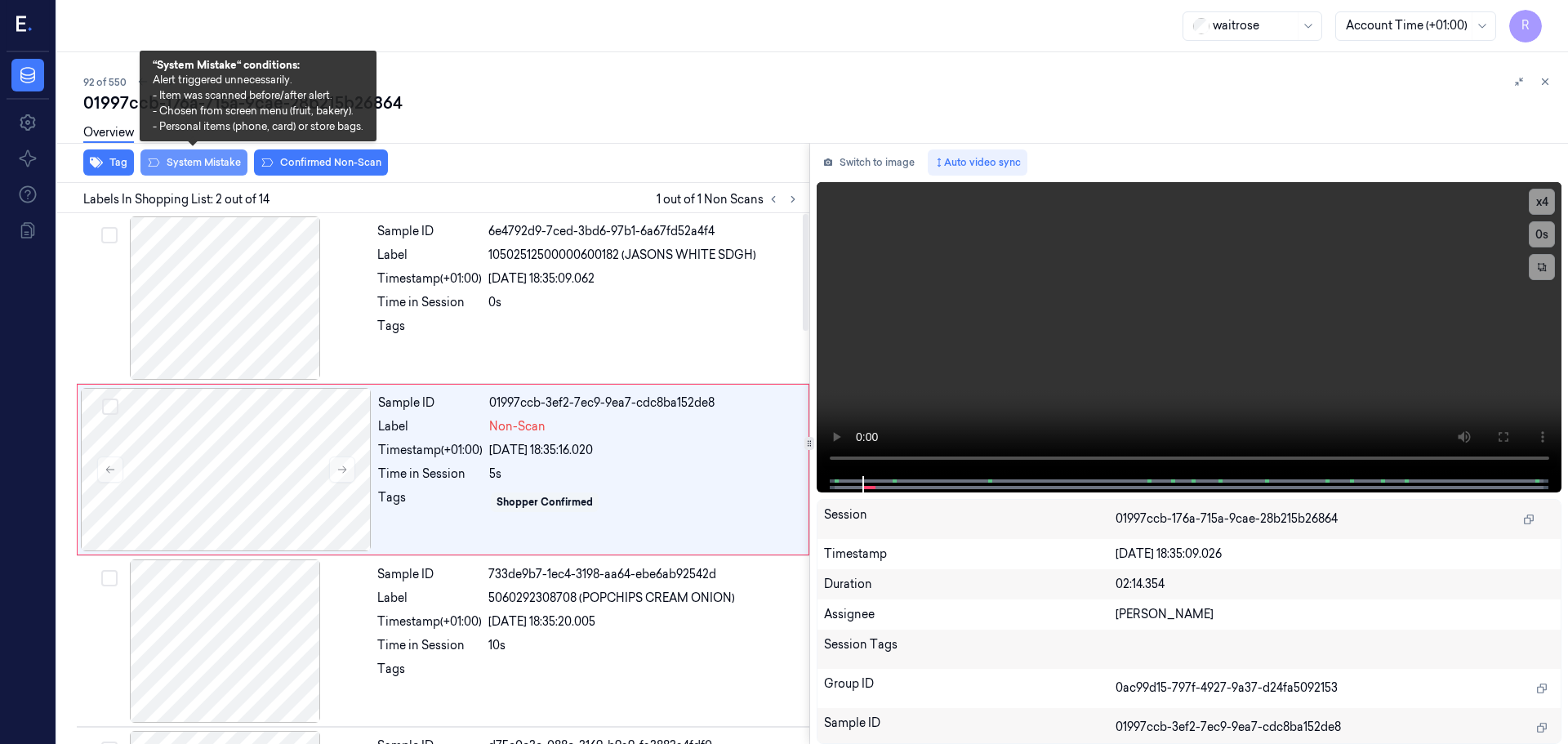
click at [219, 157] on button "System Mistake" at bounding box center [194, 162] width 107 height 26
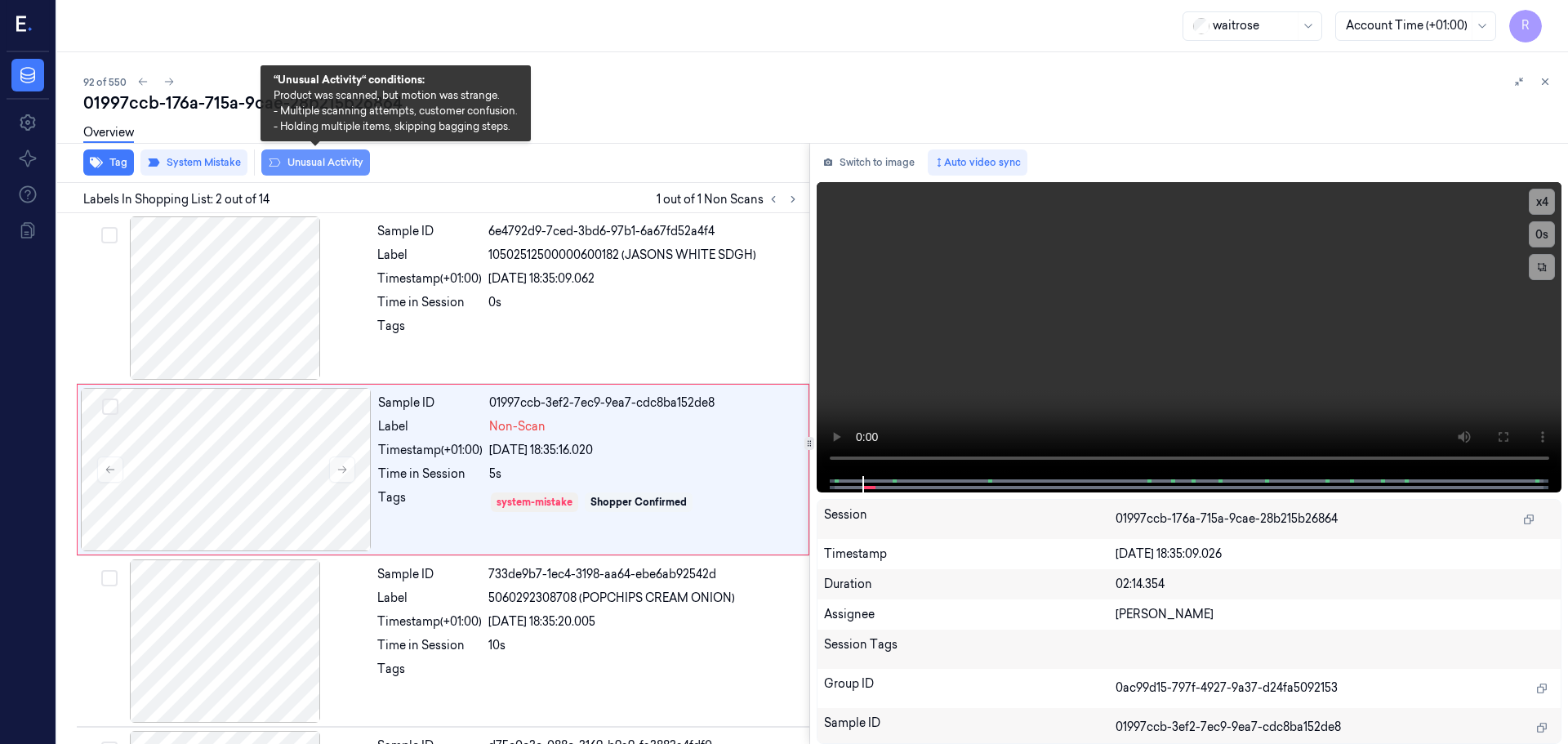
click at [340, 158] on button "Unusual Activity" at bounding box center [315, 162] width 109 height 26
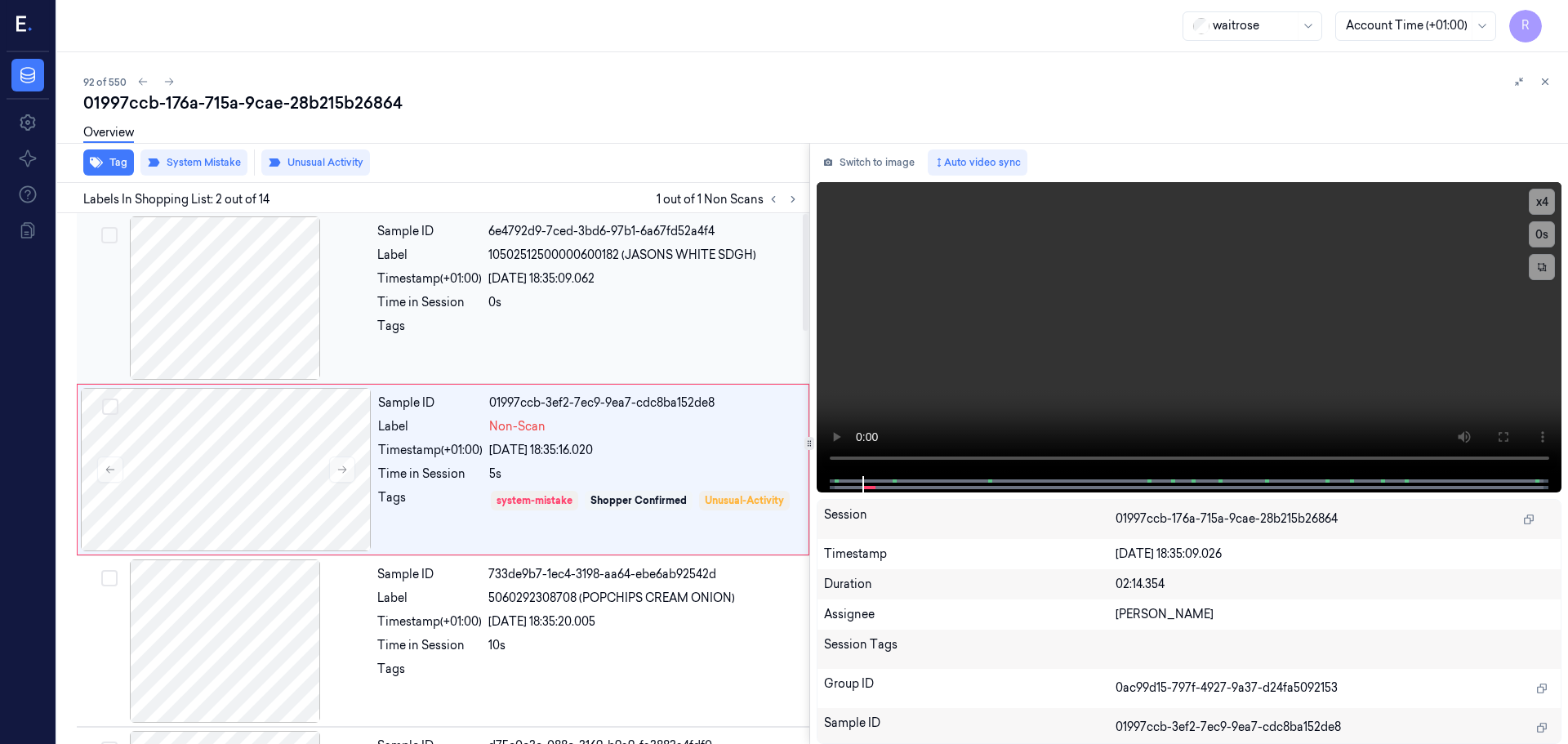
click at [429, 299] on div "Time in Session" at bounding box center [429, 303] width 105 height 17
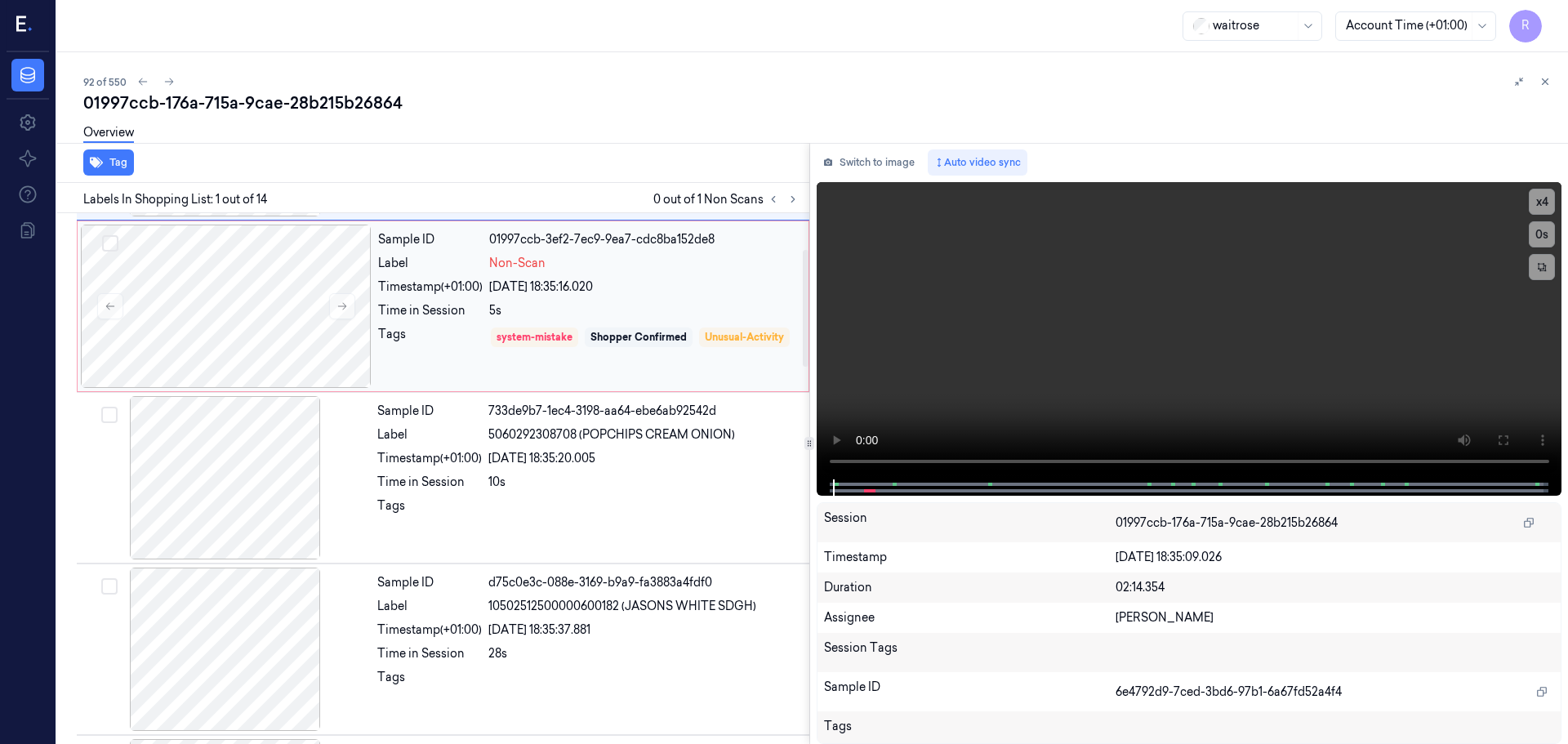
click at [460, 311] on div "Time in Session" at bounding box center [430, 311] width 105 height 17
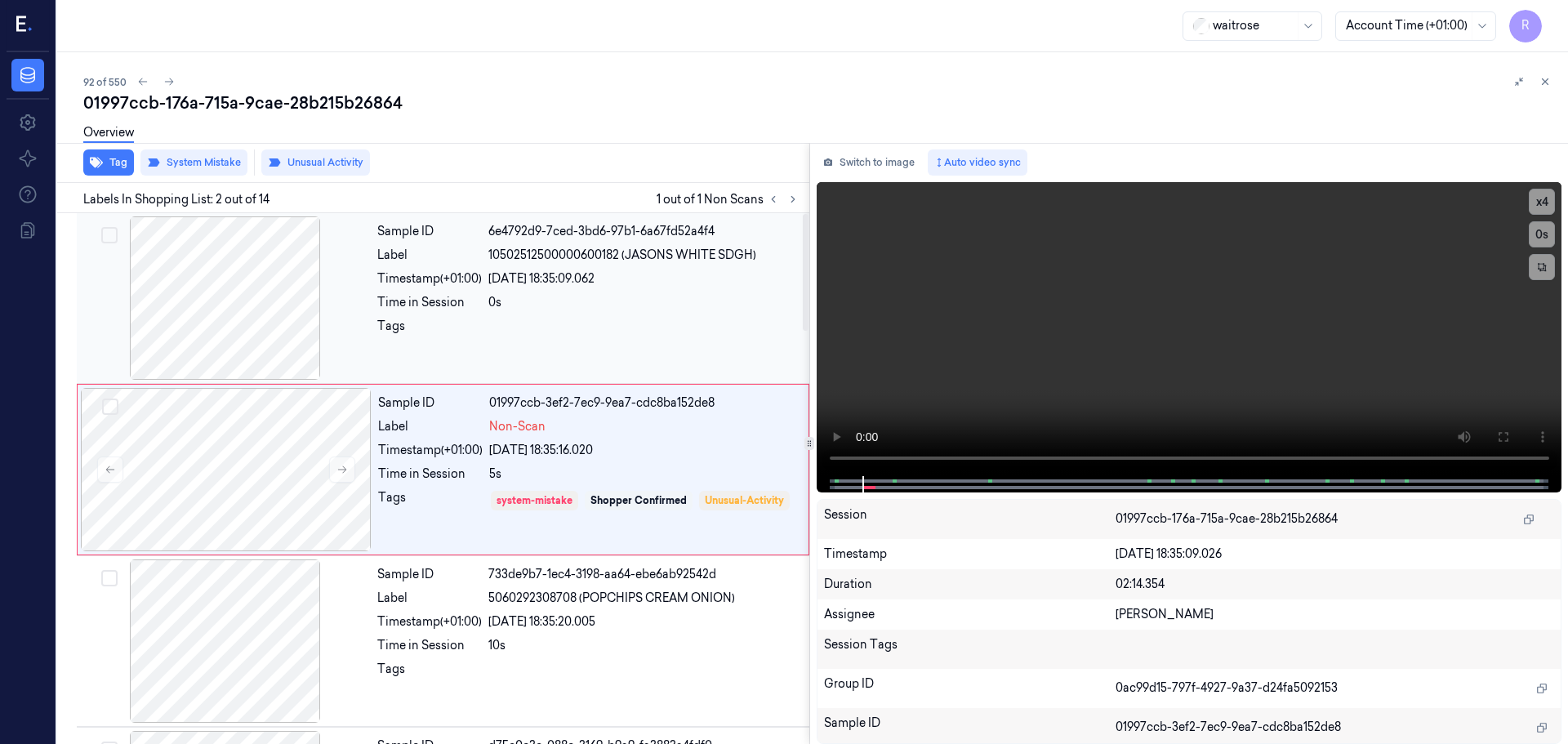
click at [507, 309] on div "0s" at bounding box center [644, 303] width 311 height 17
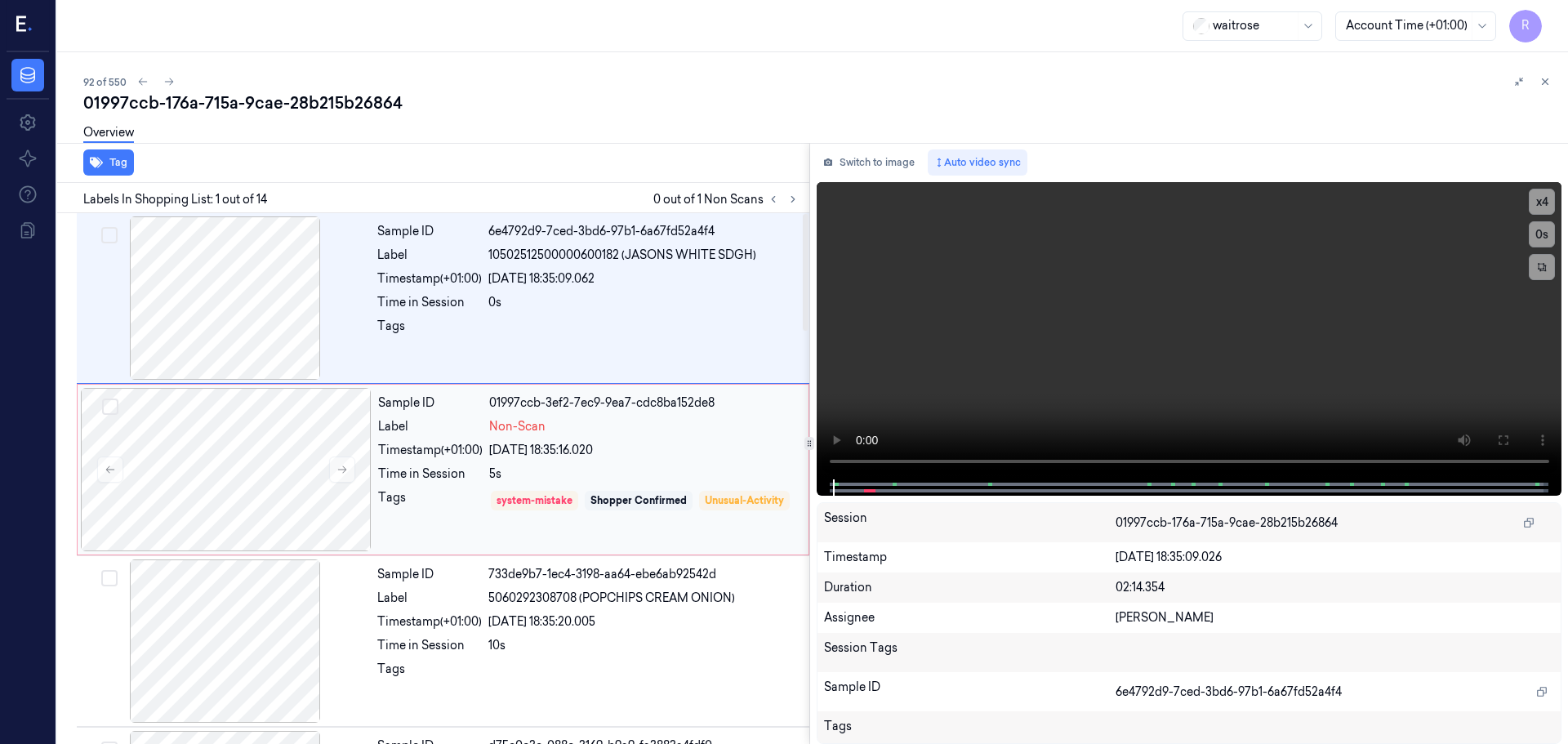
click at [542, 453] on div "24/09/2025 18:35:16.020" at bounding box center [644, 451] width 309 height 17
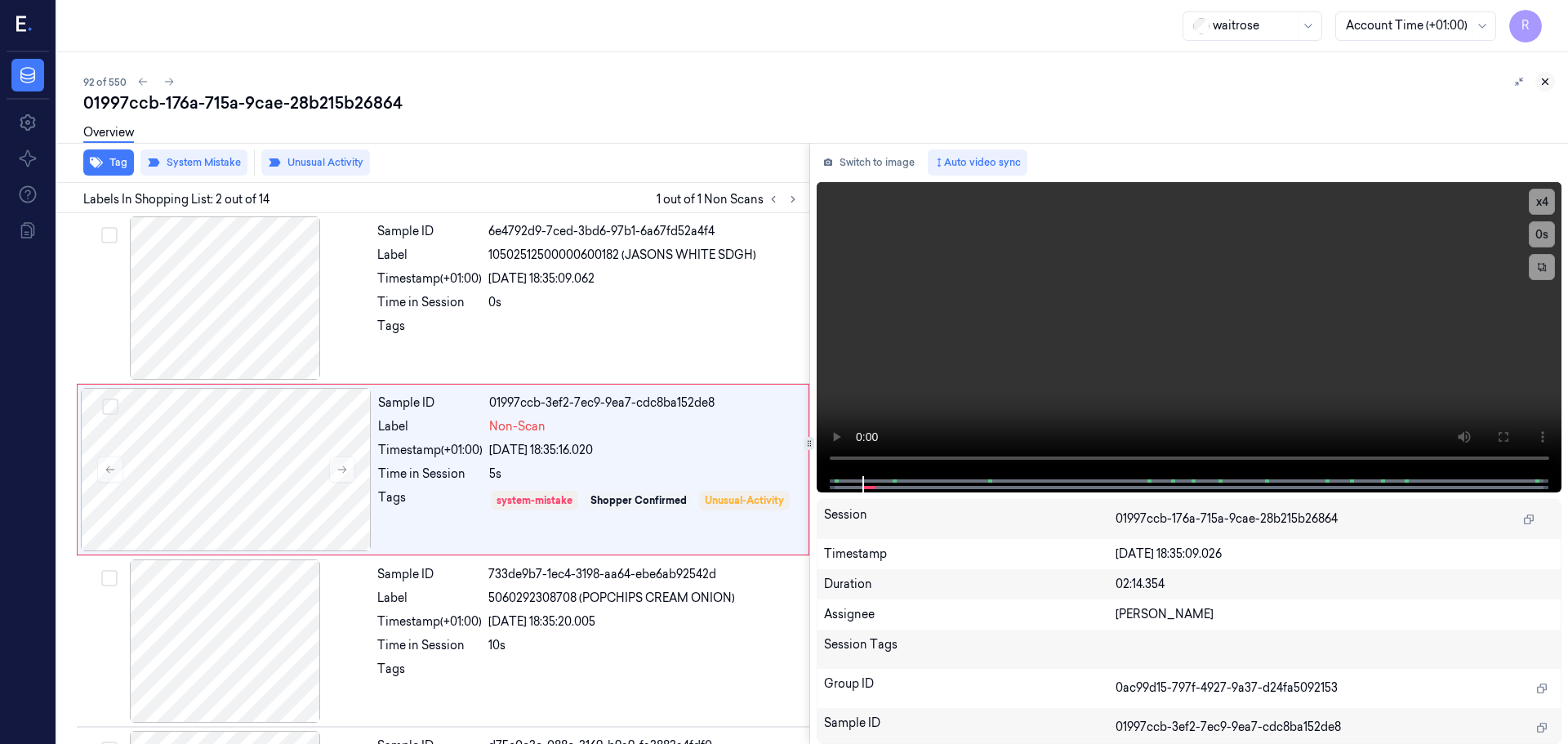
click at [1548, 79] on icon at bounding box center [1544, 81] width 11 height 11
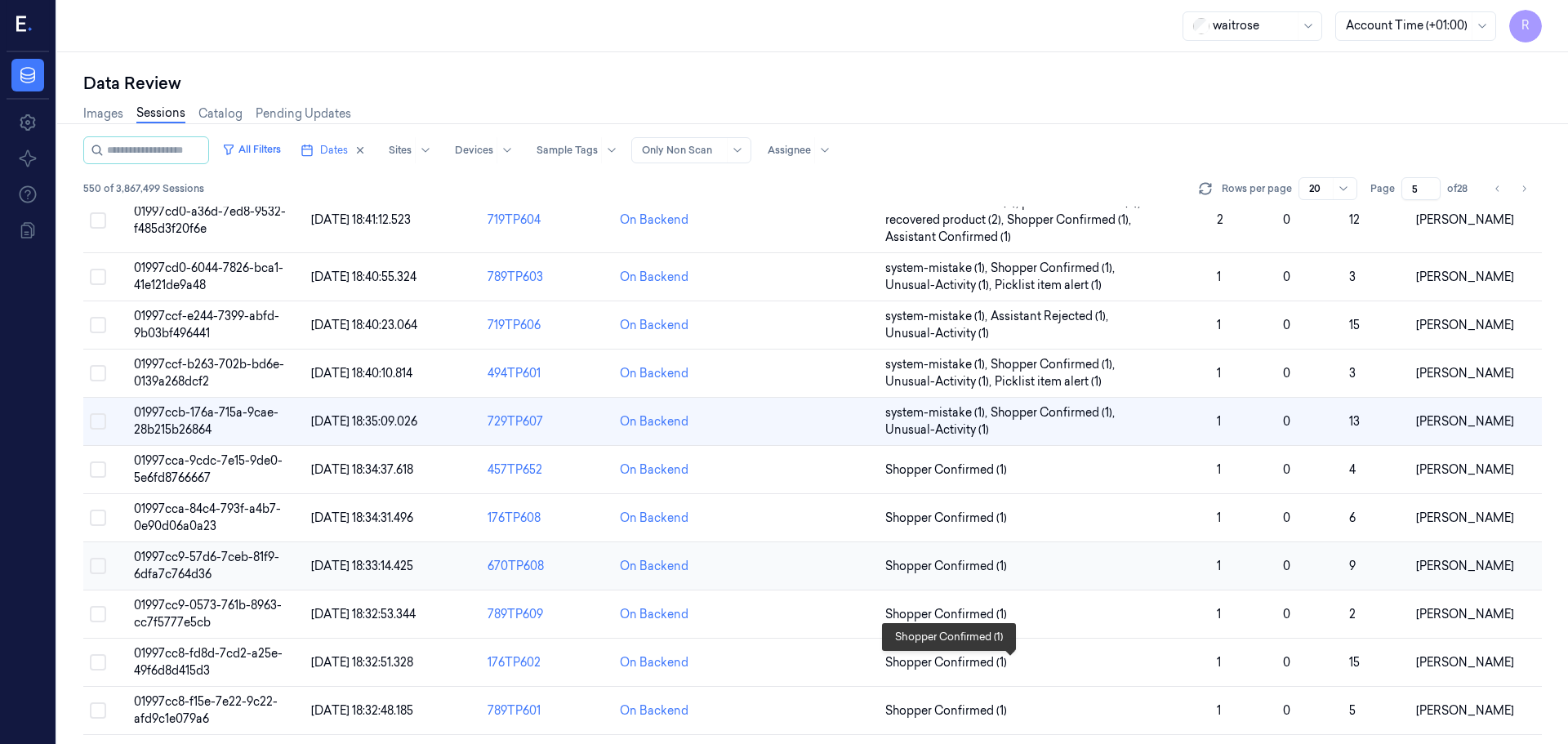
scroll to position [454, 0]
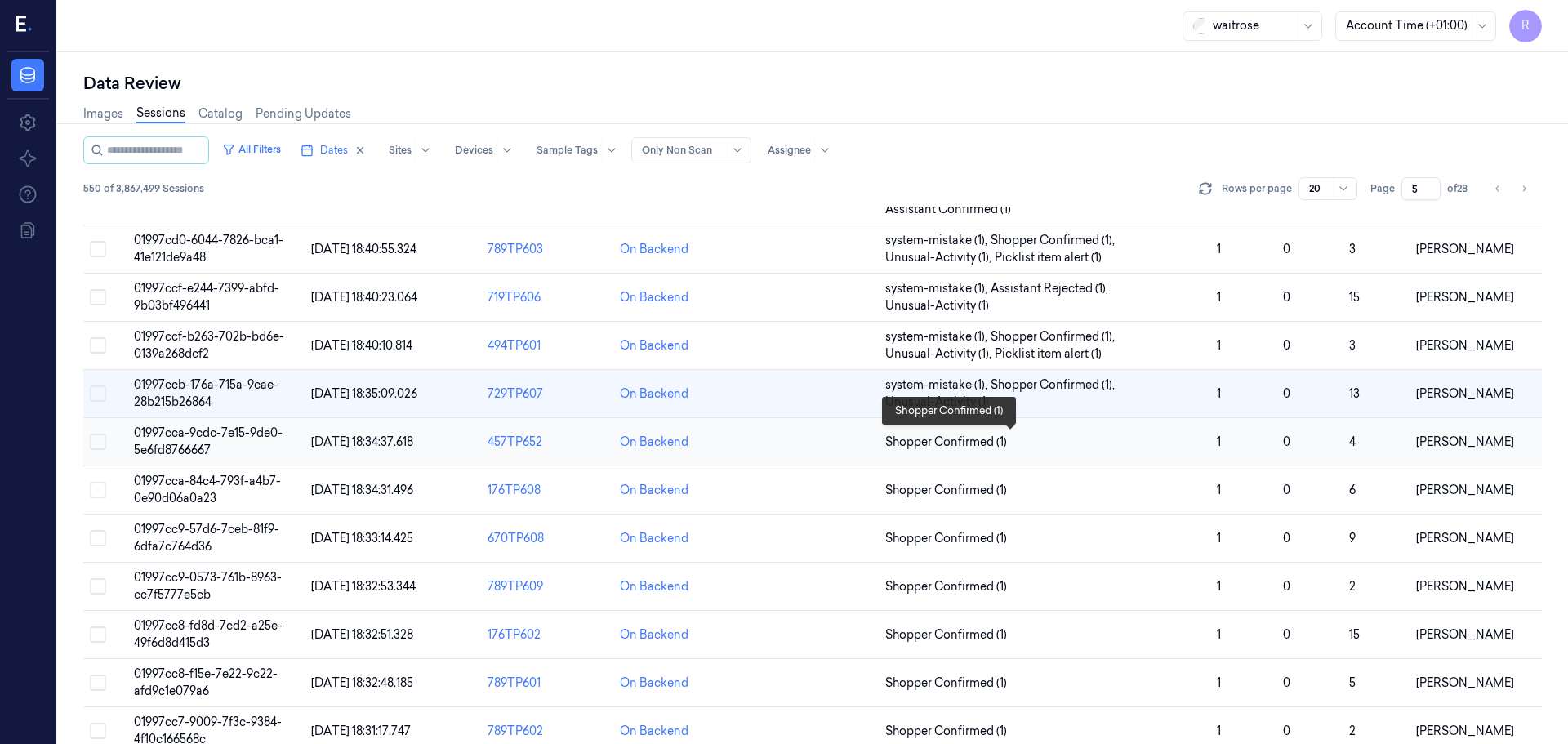
click at [1063, 449] on span "Shopper Confirmed (1)" at bounding box center [1044, 442] width 319 height 17
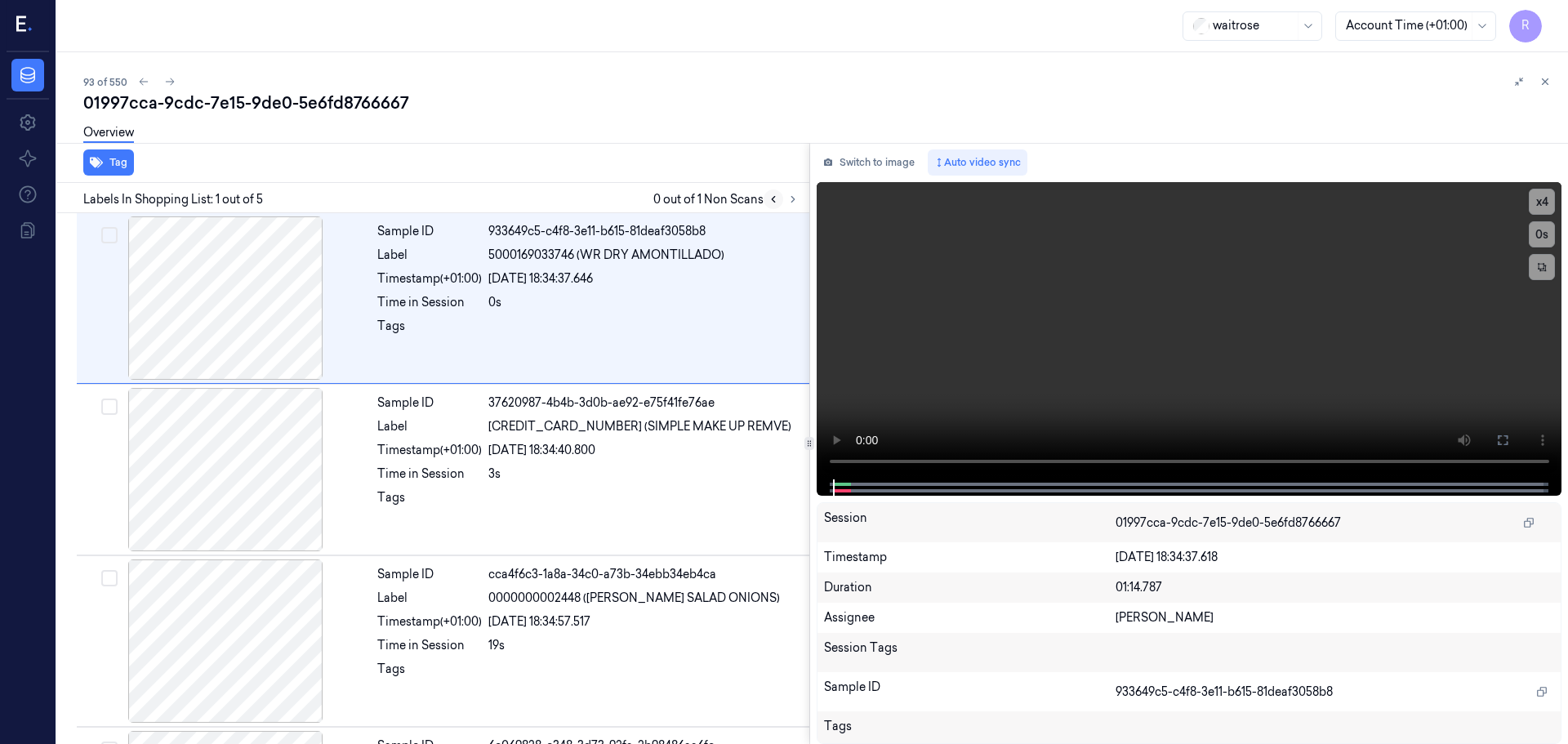
click at [782, 199] on button at bounding box center [773, 199] width 20 height 20
click at [785, 199] on button at bounding box center [792, 199] width 20 height 20
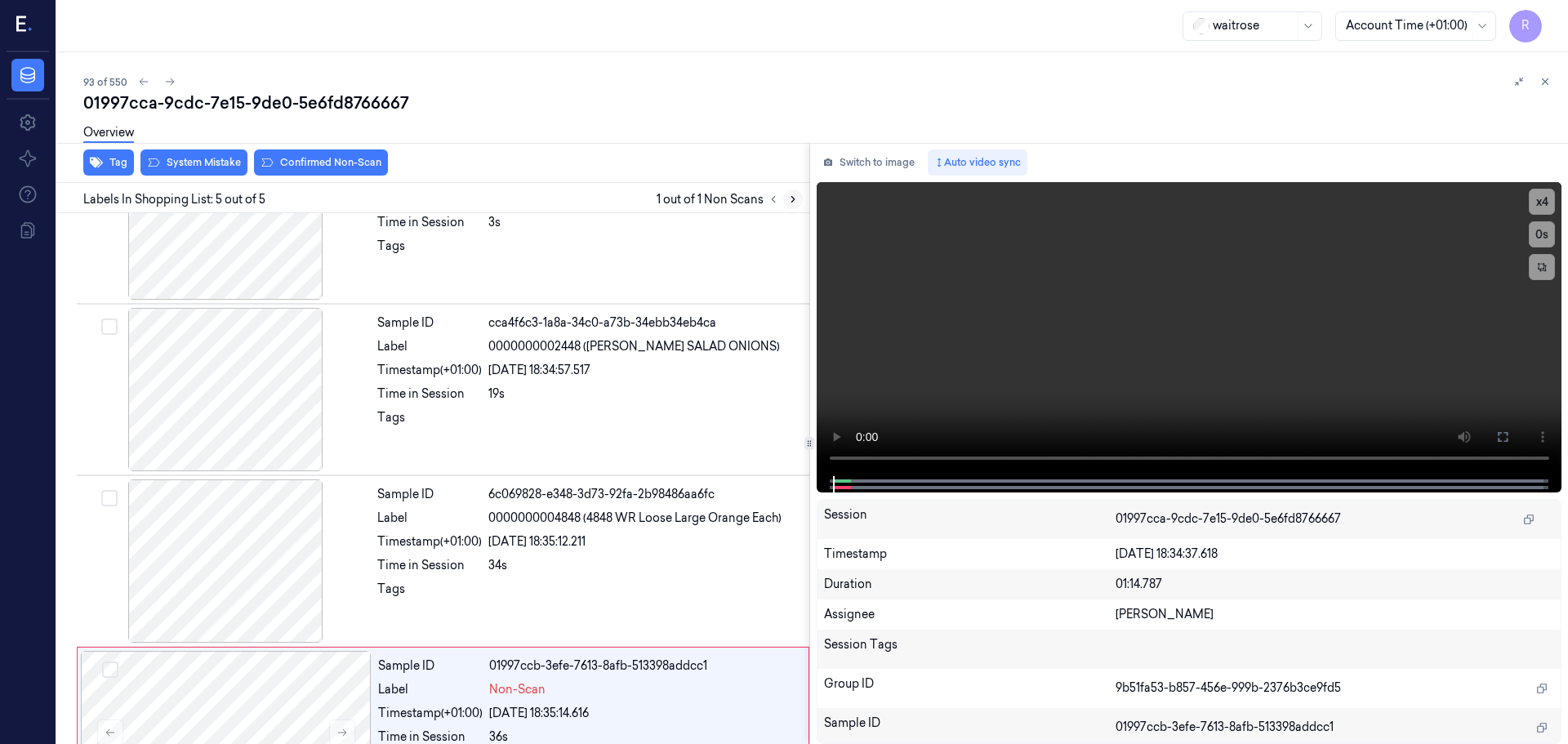
click at [785, 199] on button at bounding box center [792, 199] width 20 height 20
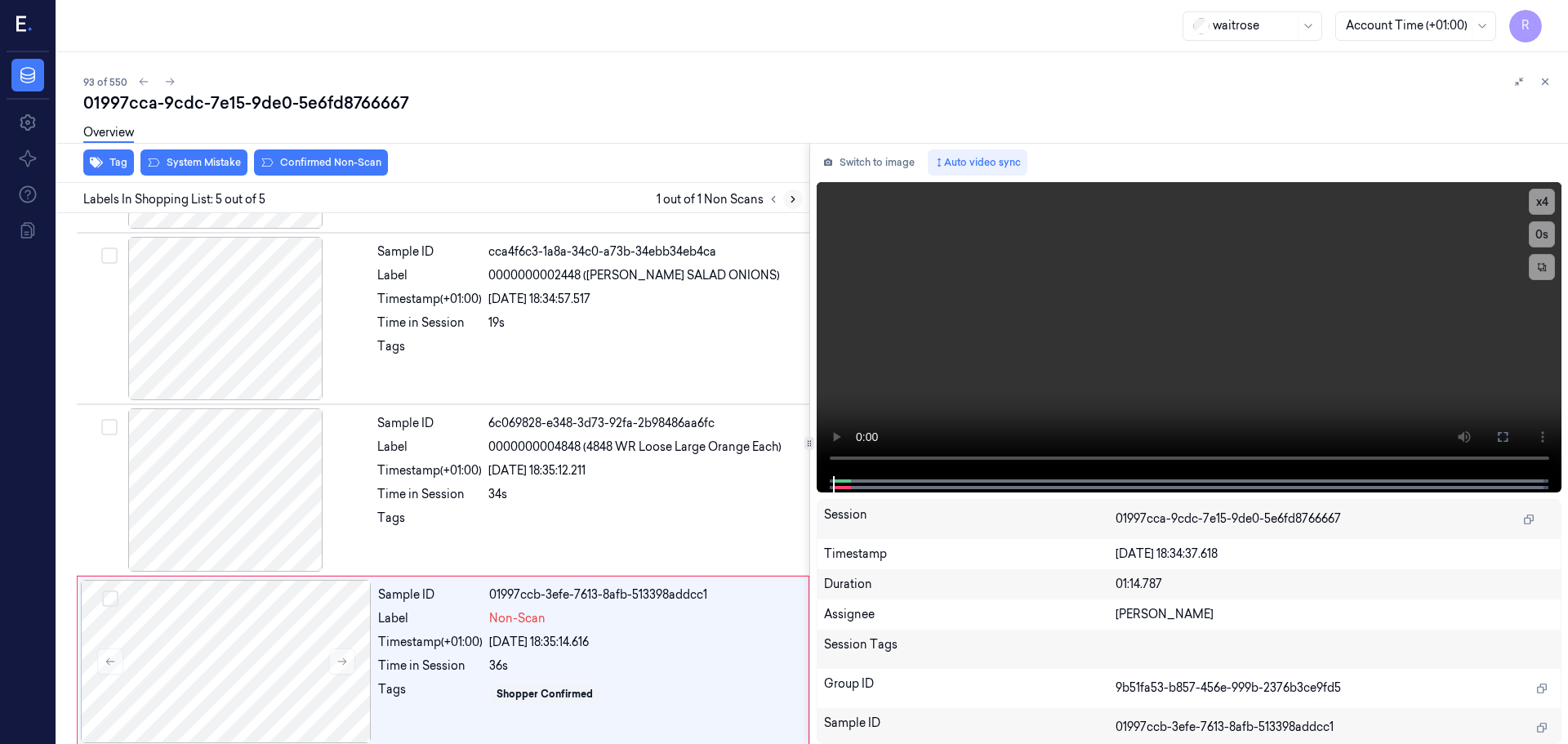
click at [787, 199] on icon at bounding box center [792, 199] width 11 height 11
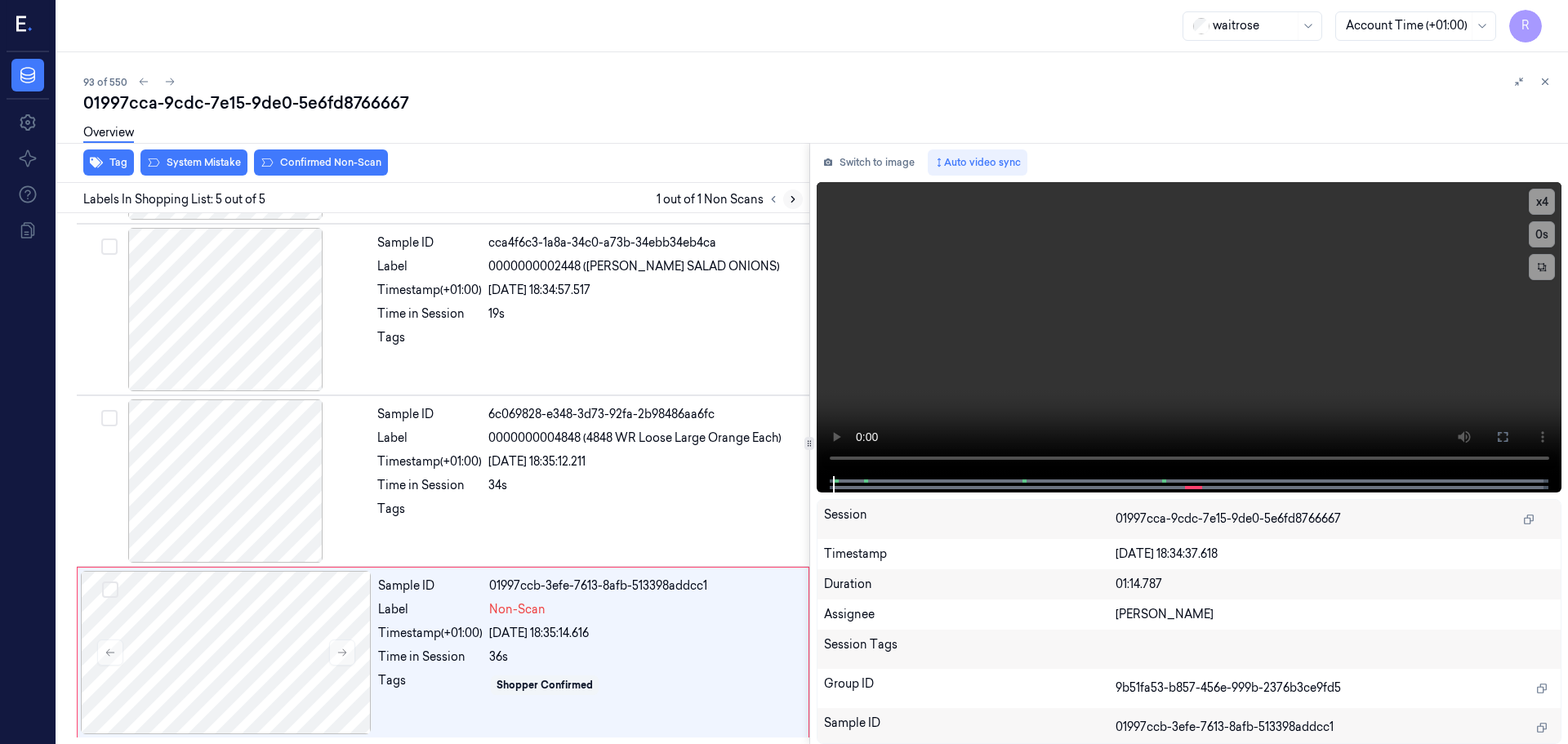
click at [787, 199] on icon at bounding box center [792, 199] width 11 height 11
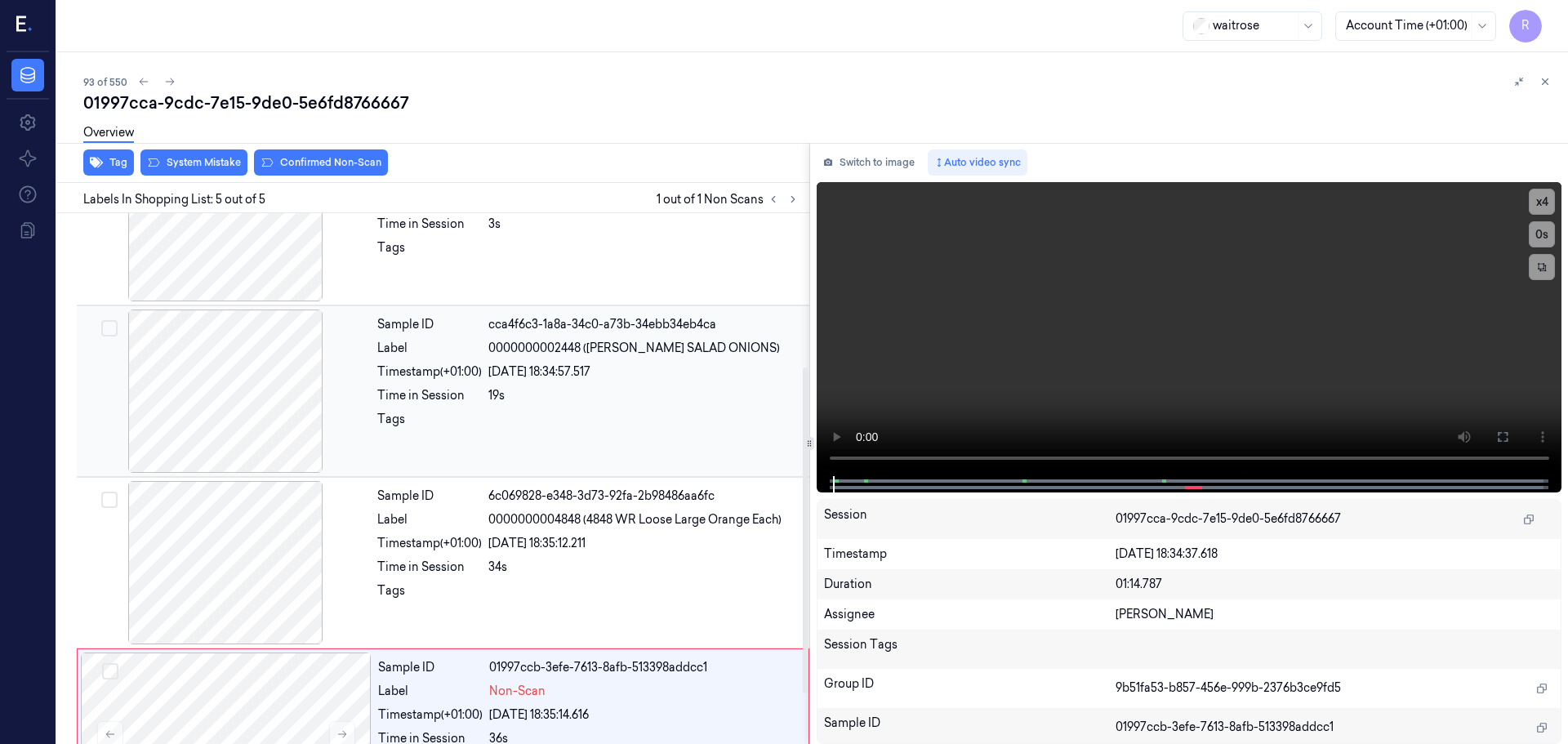
click at [239, 425] on div at bounding box center [225, 391] width 291 height 163
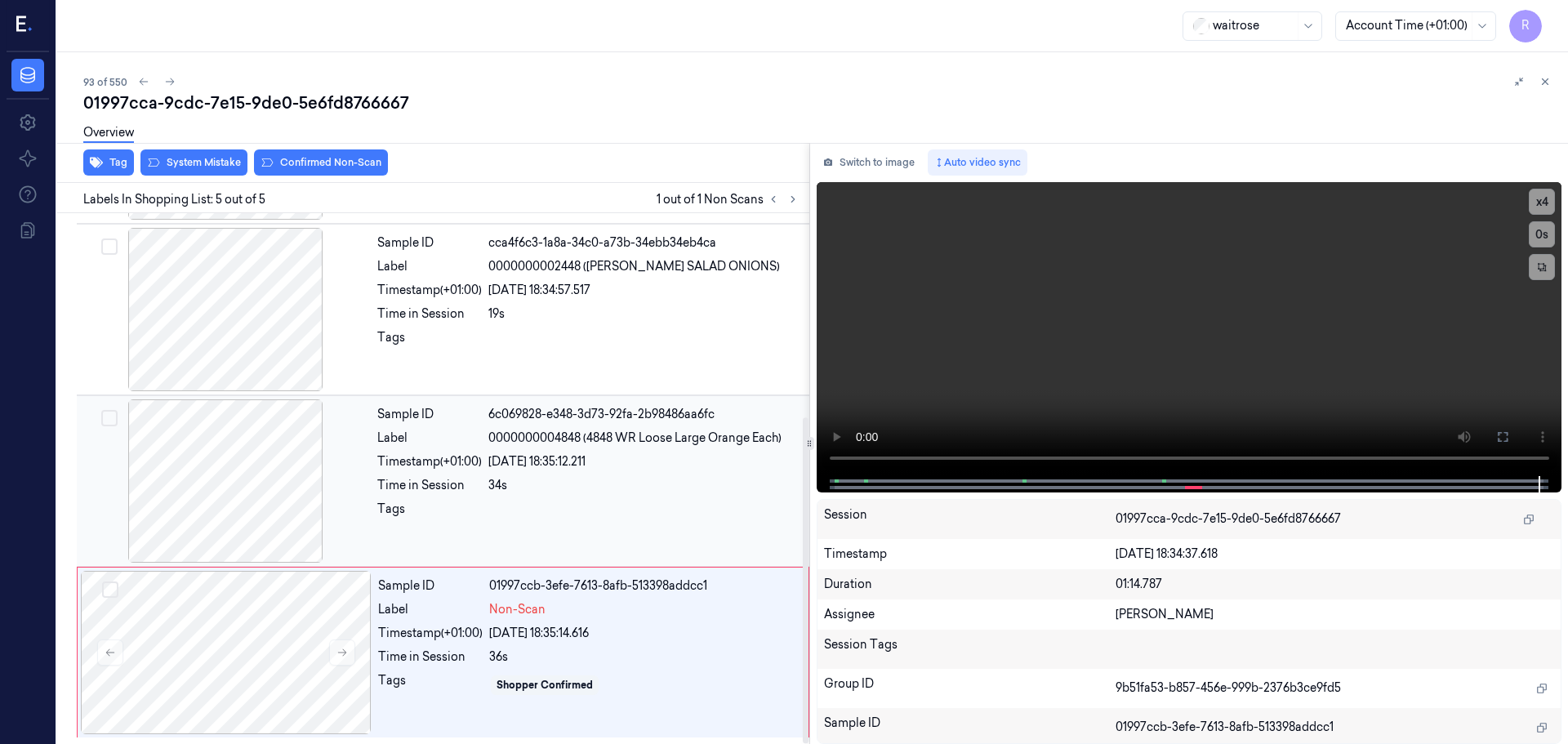
click at [688, 470] on div "Sample ID 6c069828-e348-3d73-92fa-2b98486aa6fc Label 0000000004848 (4848 WR Loo…" at bounding box center [588, 481] width 435 height 163
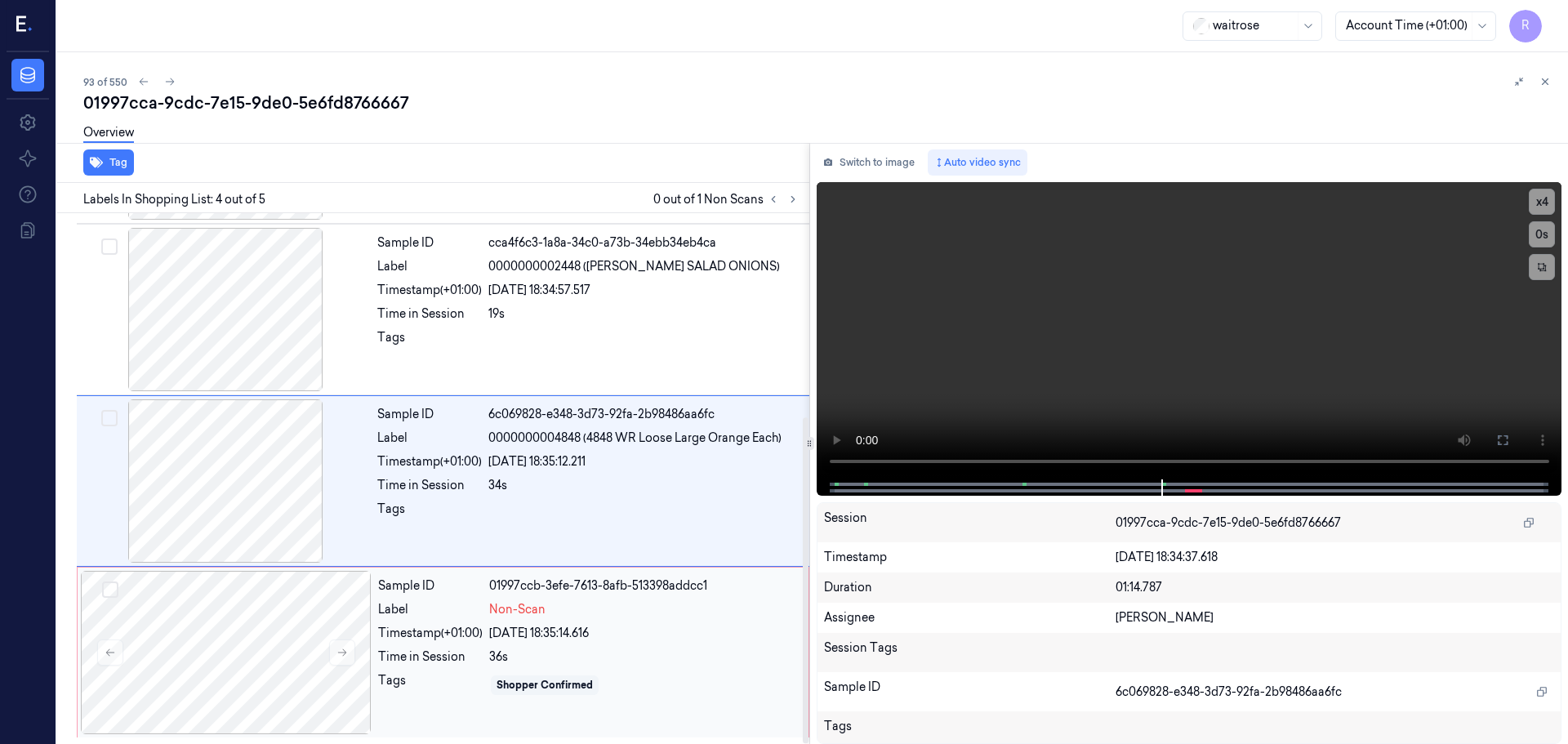
click at [644, 616] on div "Non-Scan" at bounding box center [644, 610] width 309 height 17
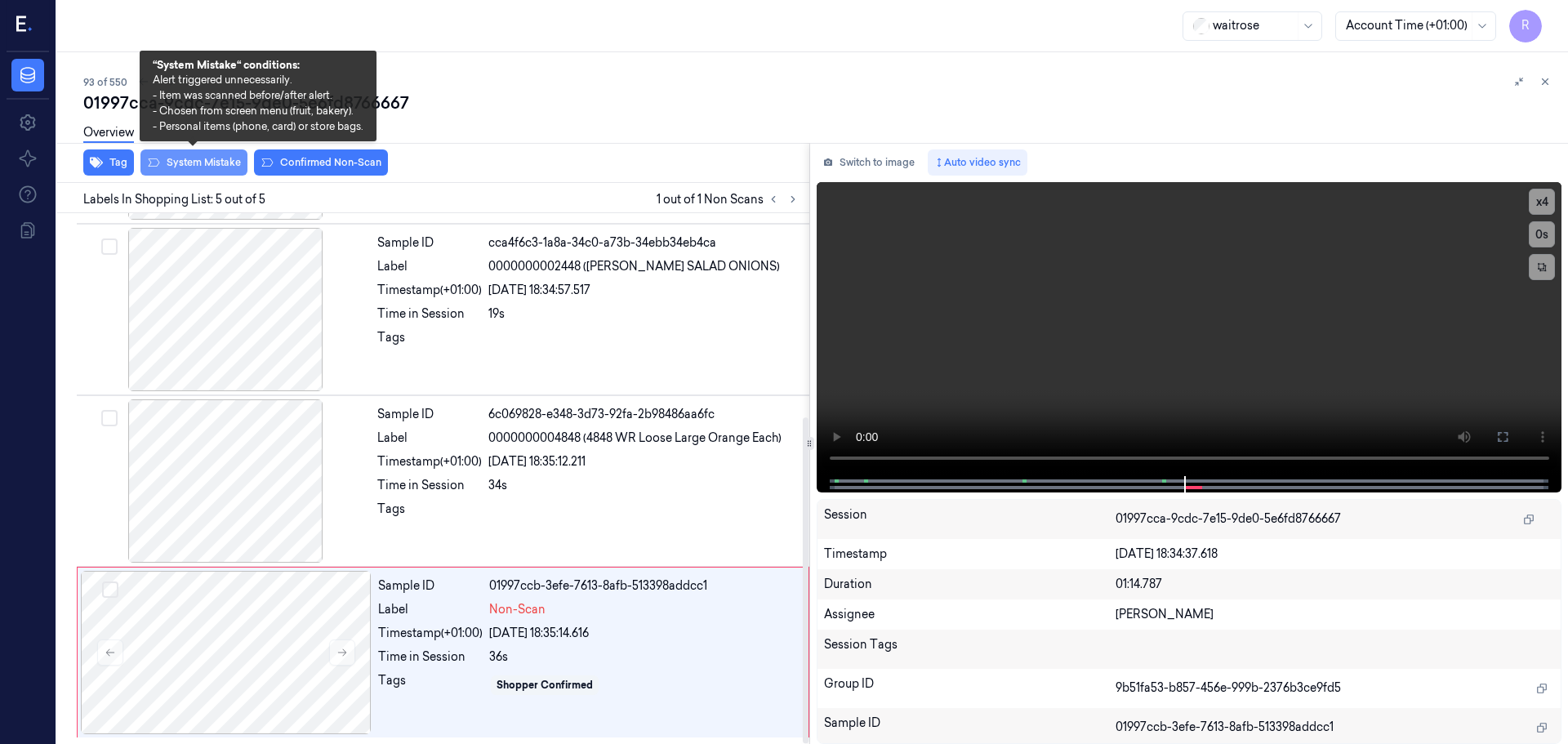
click at [198, 169] on button "System Mistake" at bounding box center [194, 162] width 107 height 26
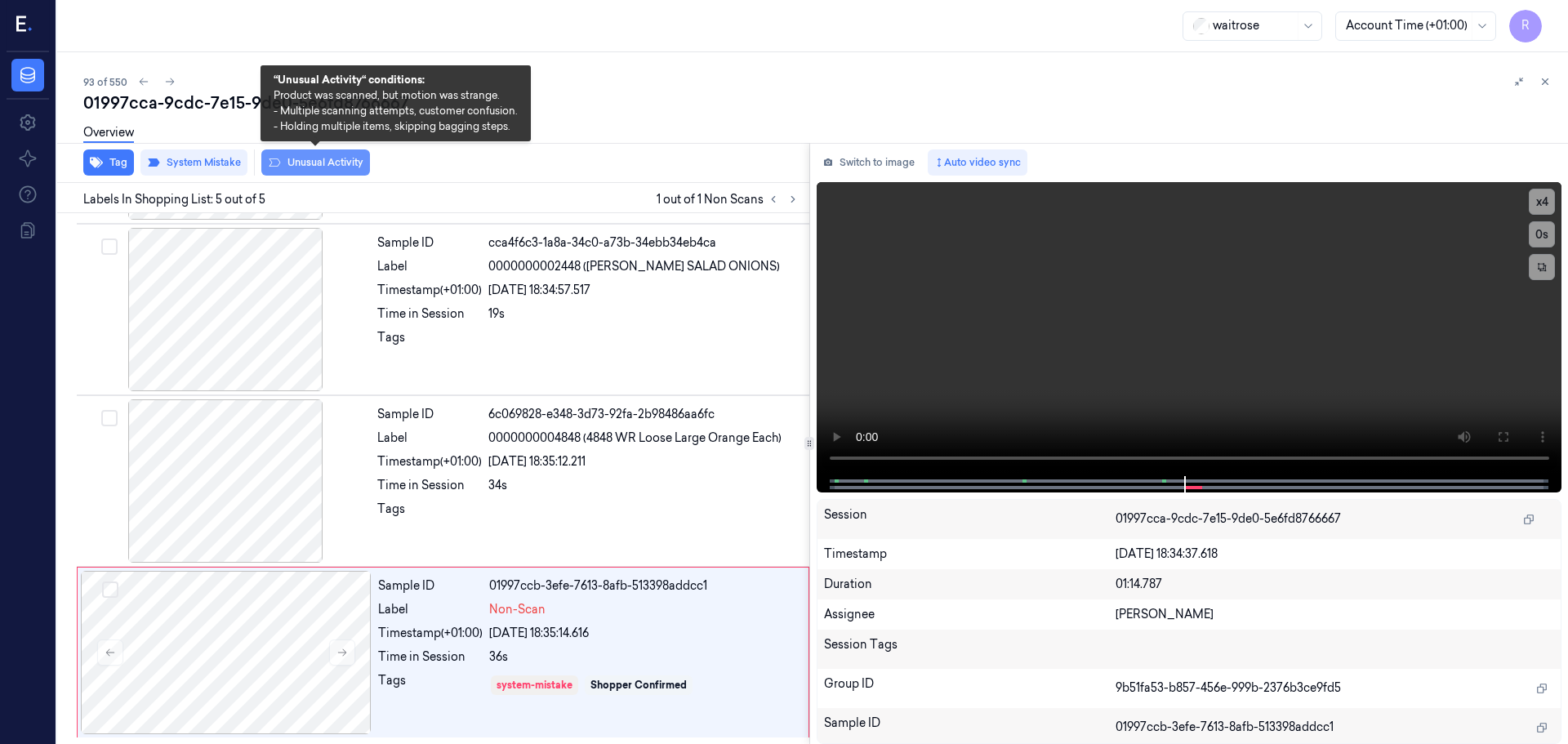
click at [327, 159] on button "Unusual Activity" at bounding box center [315, 162] width 109 height 26
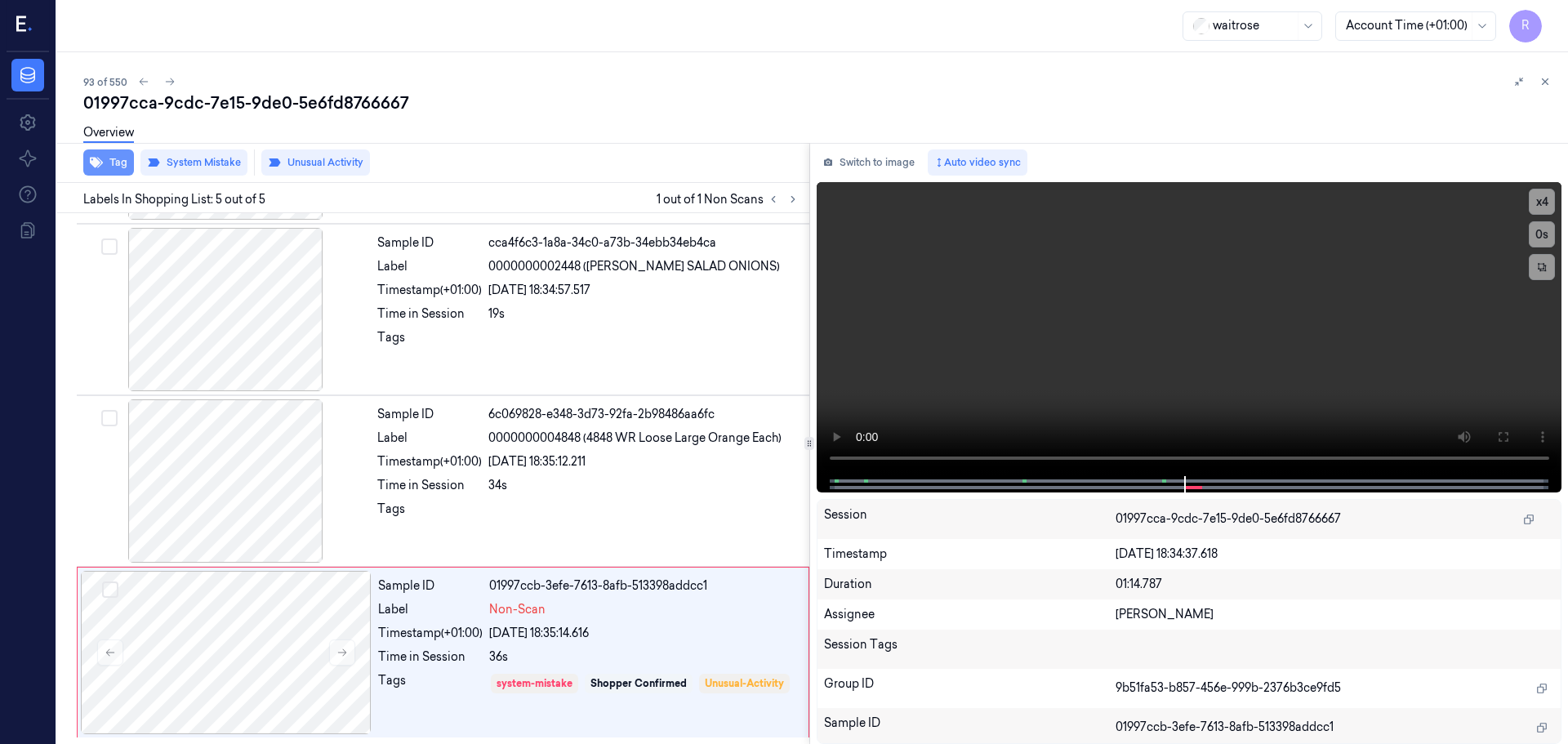
click at [117, 156] on button "Tag" at bounding box center [109, 162] width 51 height 26
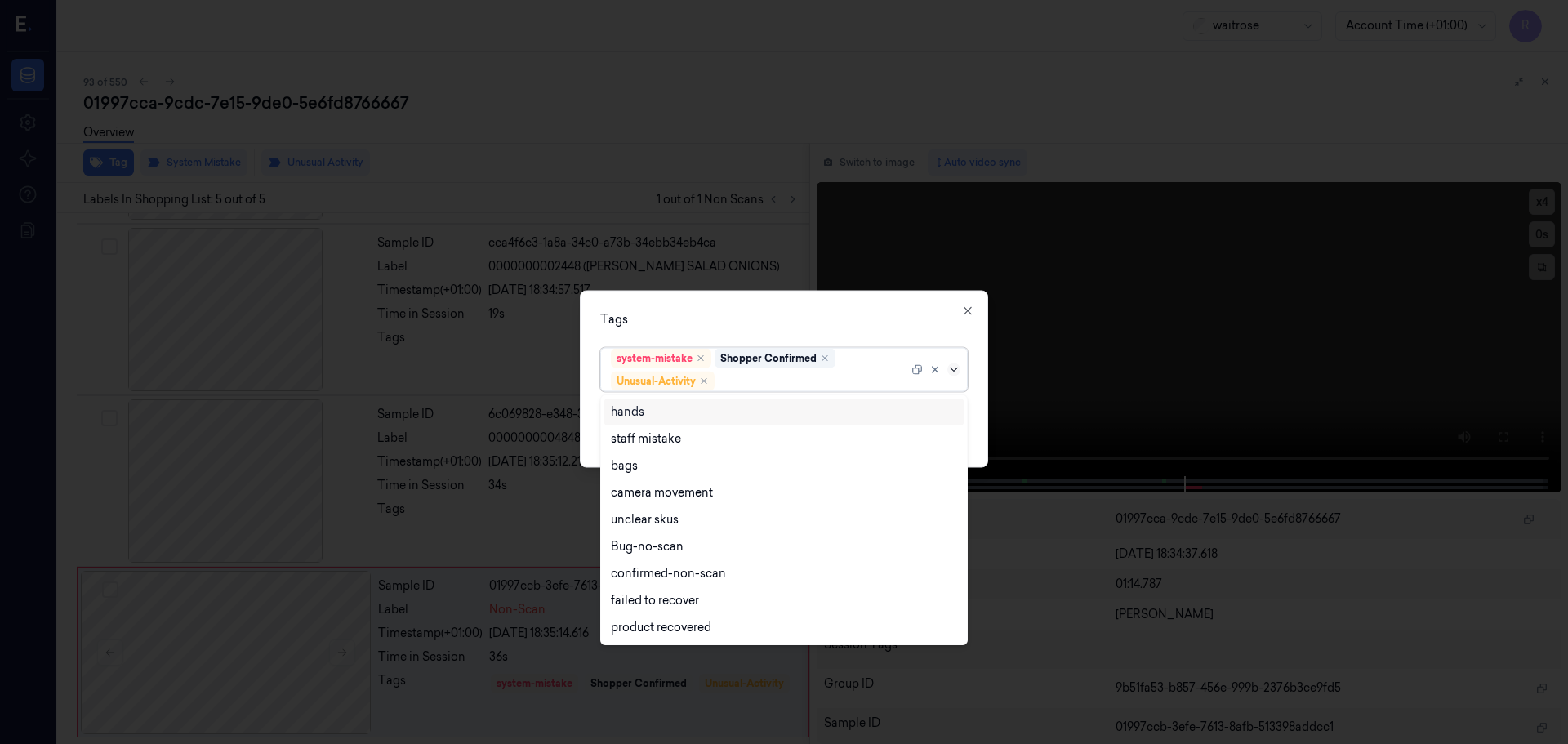
click at [957, 372] on icon at bounding box center [954, 369] width 13 height 13
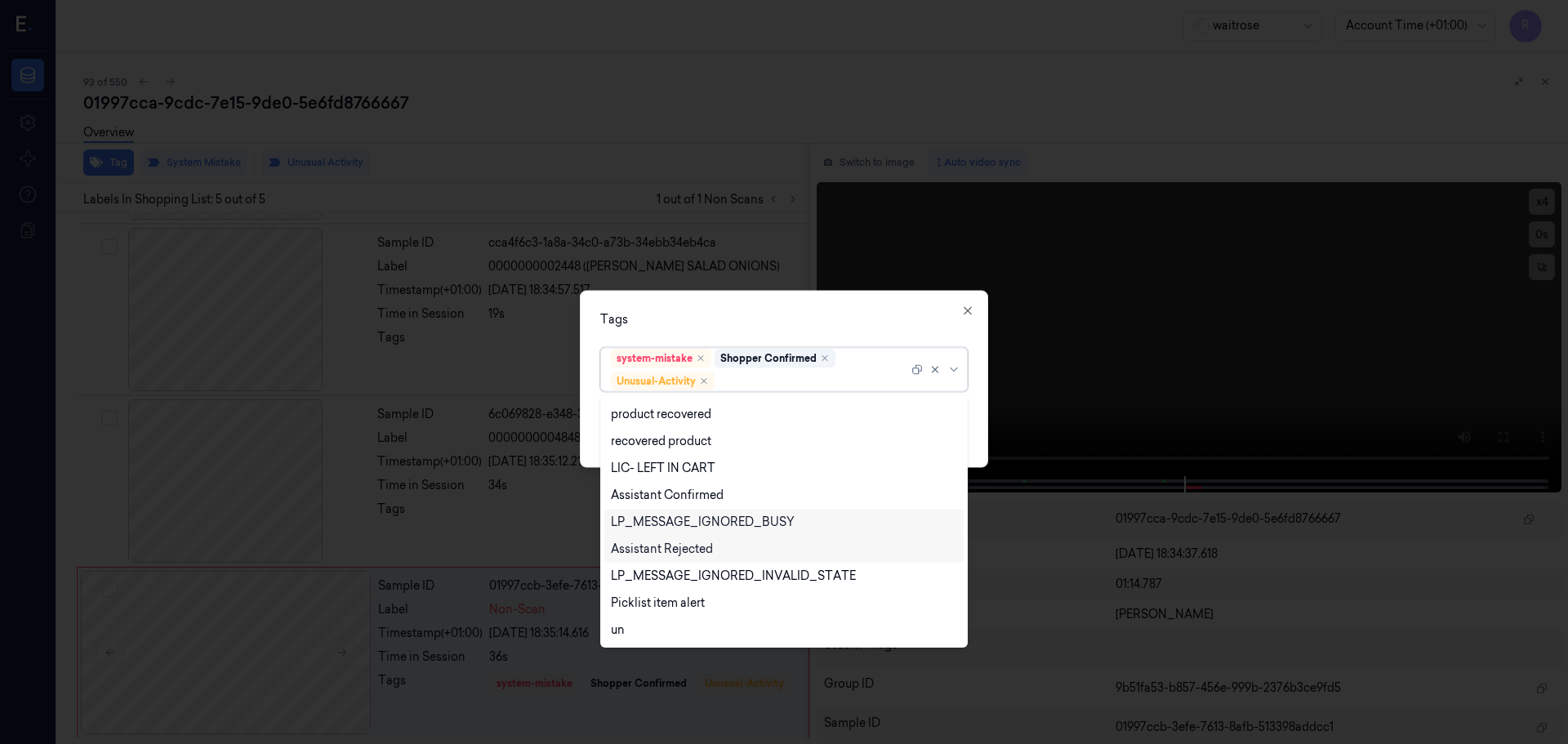
scroll to position [321, 0]
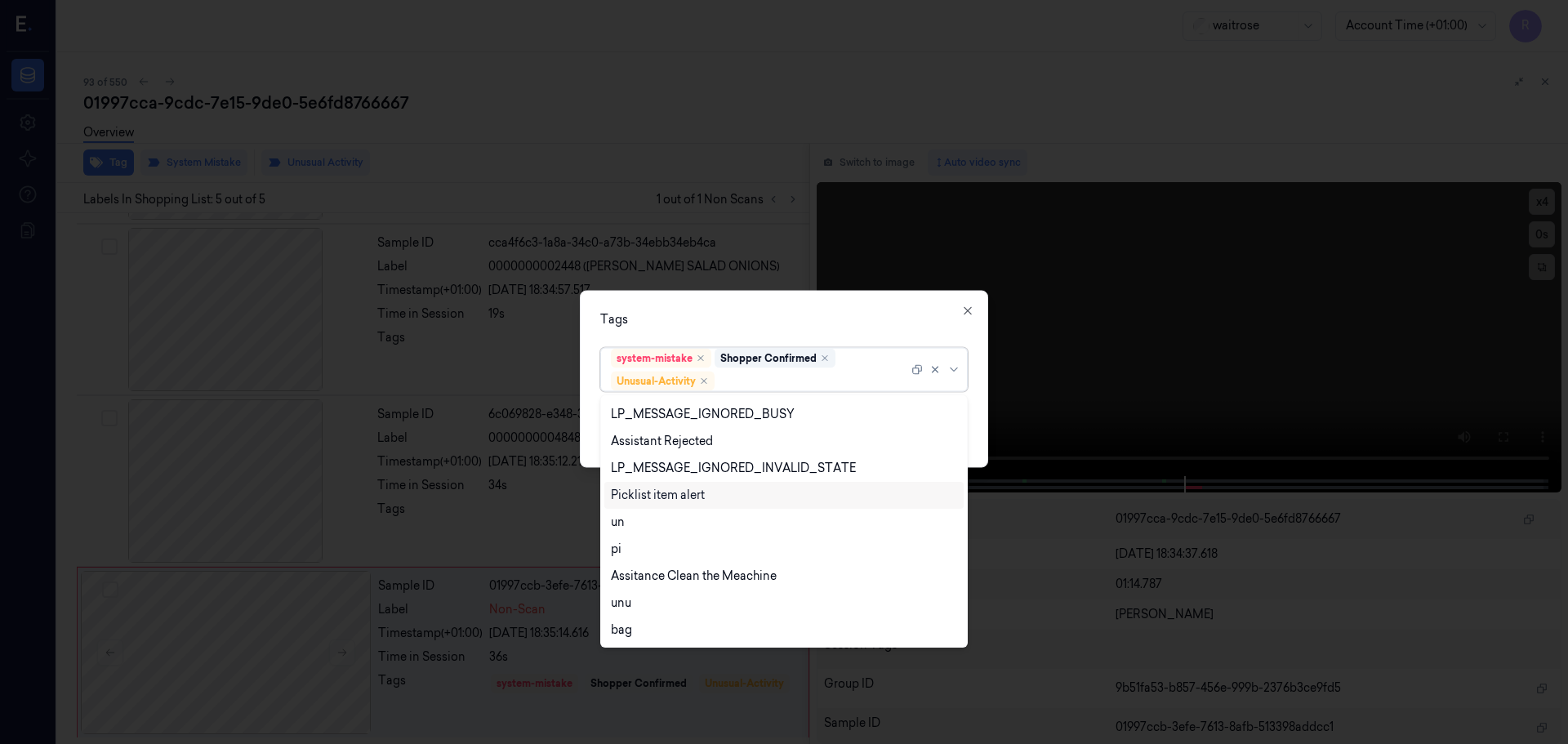
click at [642, 497] on div "Picklist item alert" at bounding box center [658, 496] width 94 height 17
click at [718, 328] on div "Tags option Picklist item alert, selected. 20 results available. Use Up and Dow…" at bounding box center [784, 378] width 408 height 178
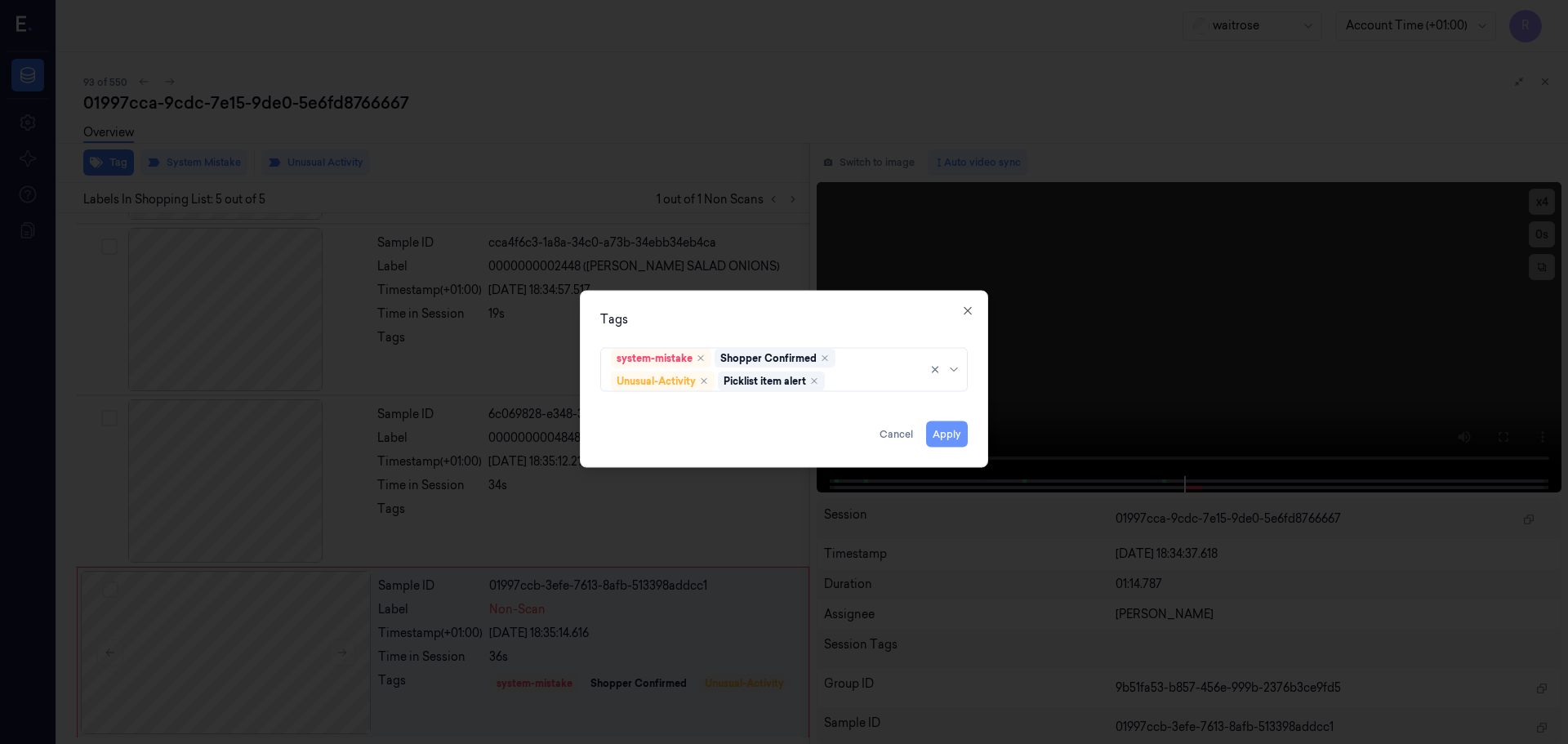
click at [949, 434] on button "Apply" at bounding box center [947, 434] width 42 height 26
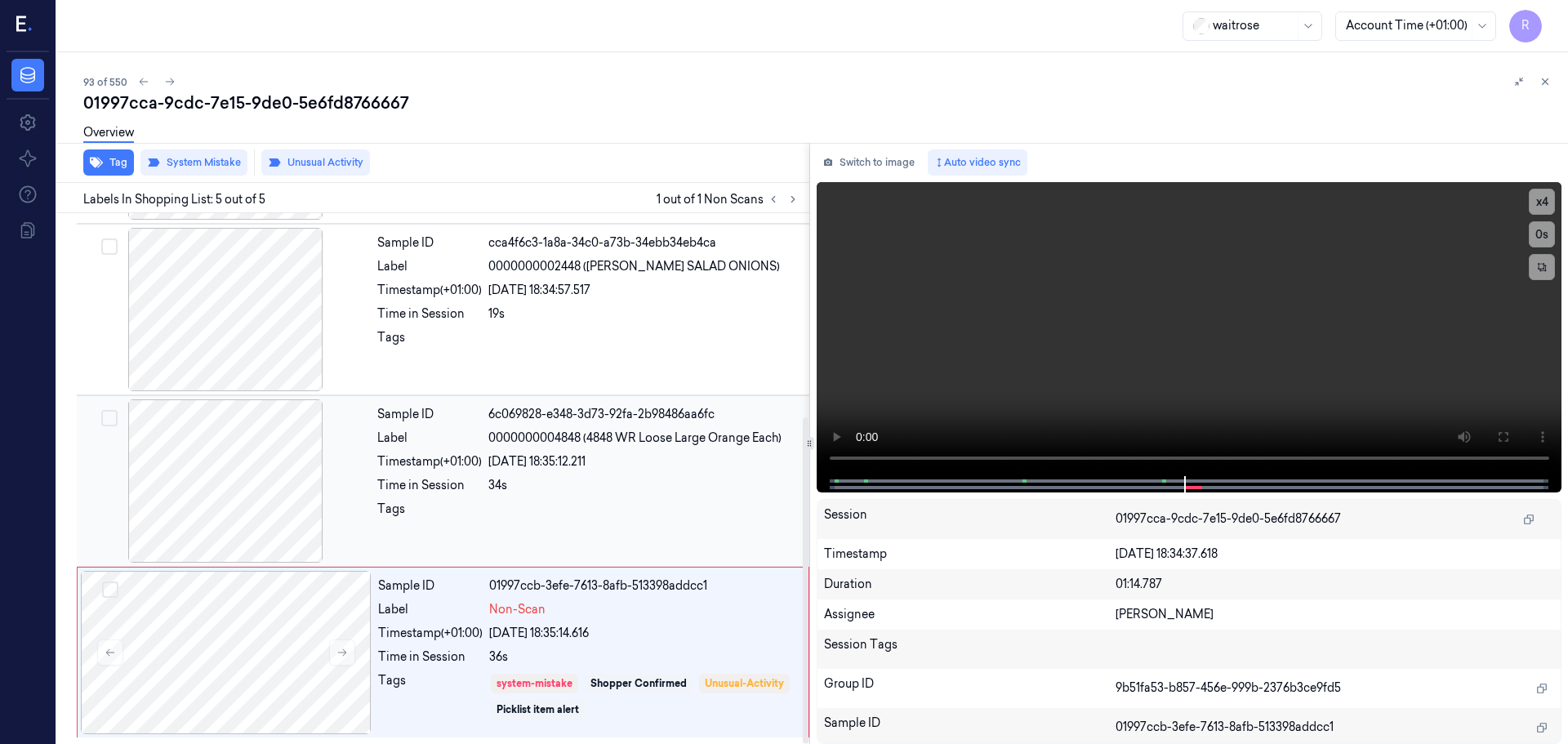
click at [584, 466] on div "24/09/2025 18:35:12.211" at bounding box center [644, 462] width 311 height 17
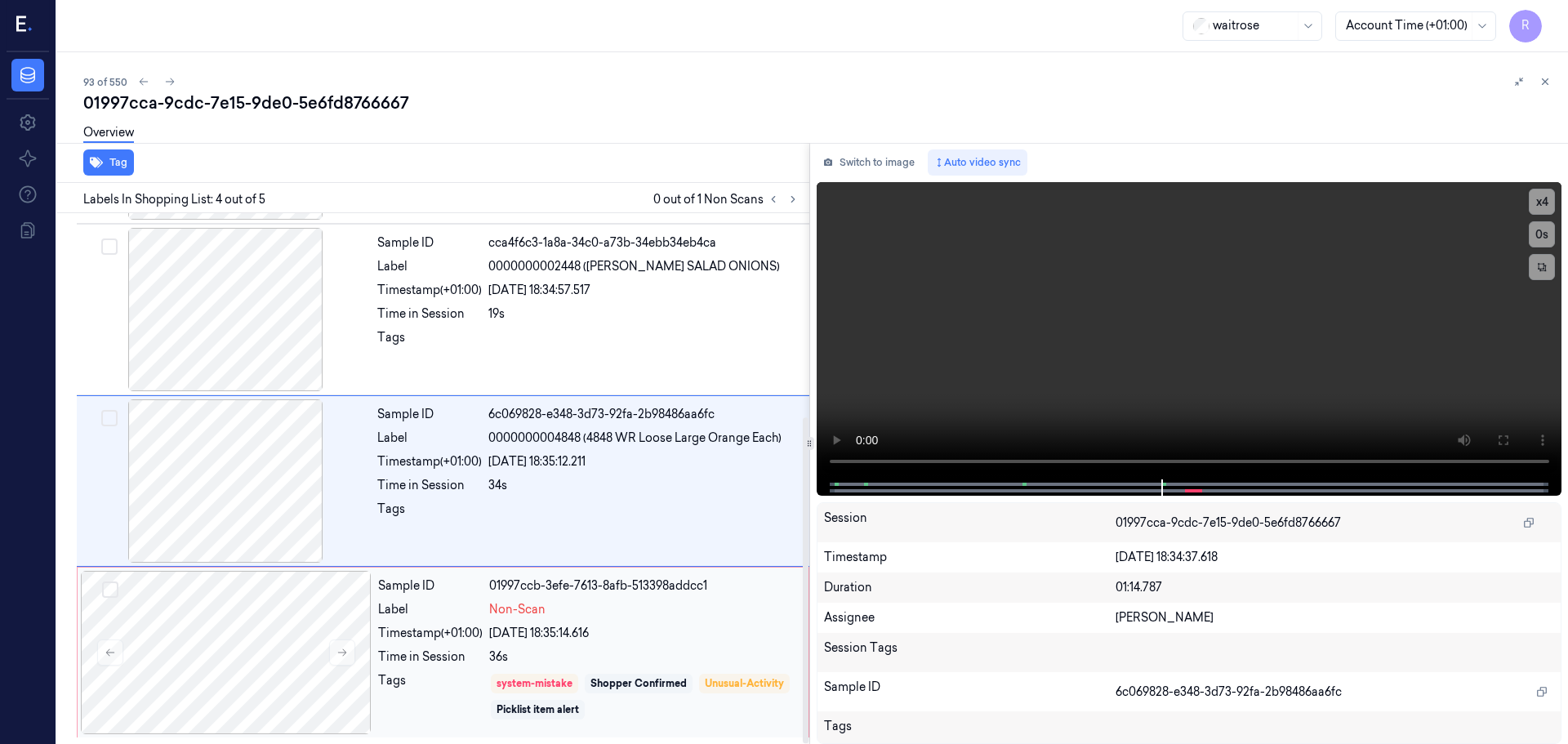
click at [599, 603] on div "Non-Scan" at bounding box center [644, 610] width 309 height 17
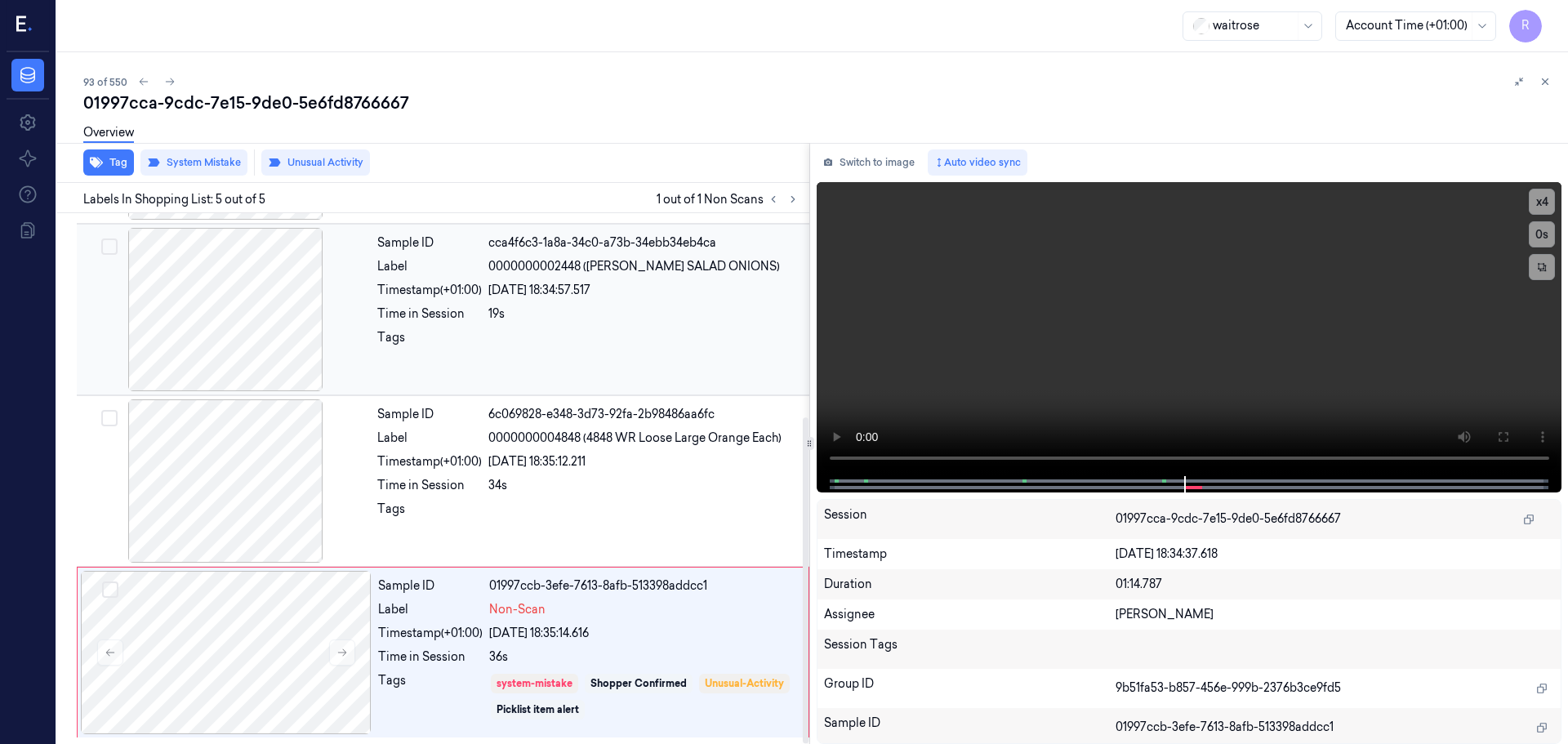
click at [591, 355] on div "Sample ID cca4f6c3-1a8a-34c0-a73b-34ebb34eb4ca Label 0000000002448 (WR ESS SALA…" at bounding box center [588, 310] width 435 height 163
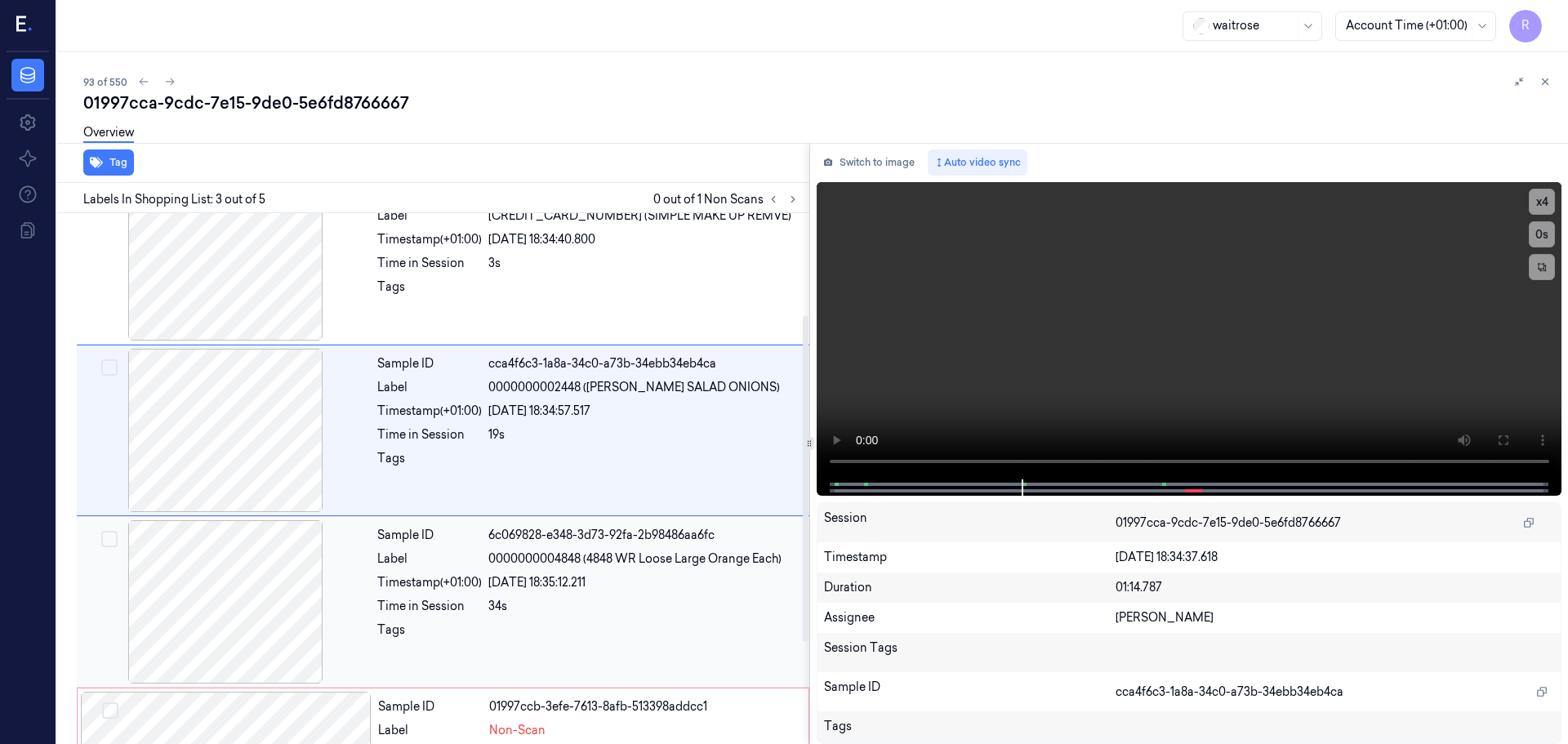
scroll to position [332, 0]
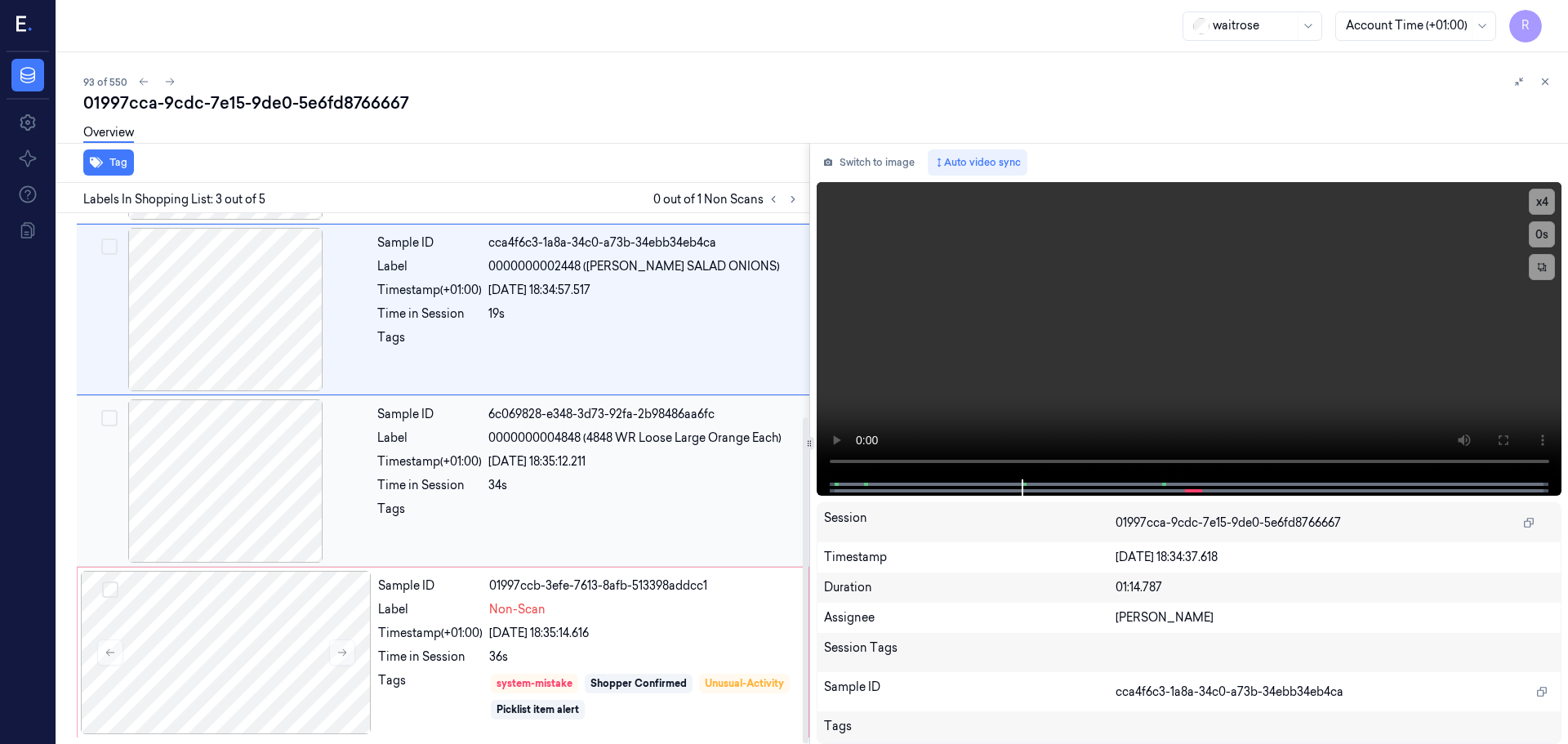
click at [604, 499] on div "Sample ID 6c069828-e348-3d73-92fa-2b98486aa6fc Label 0000000004848 (4848 WR Loo…" at bounding box center [588, 481] width 435 height 163
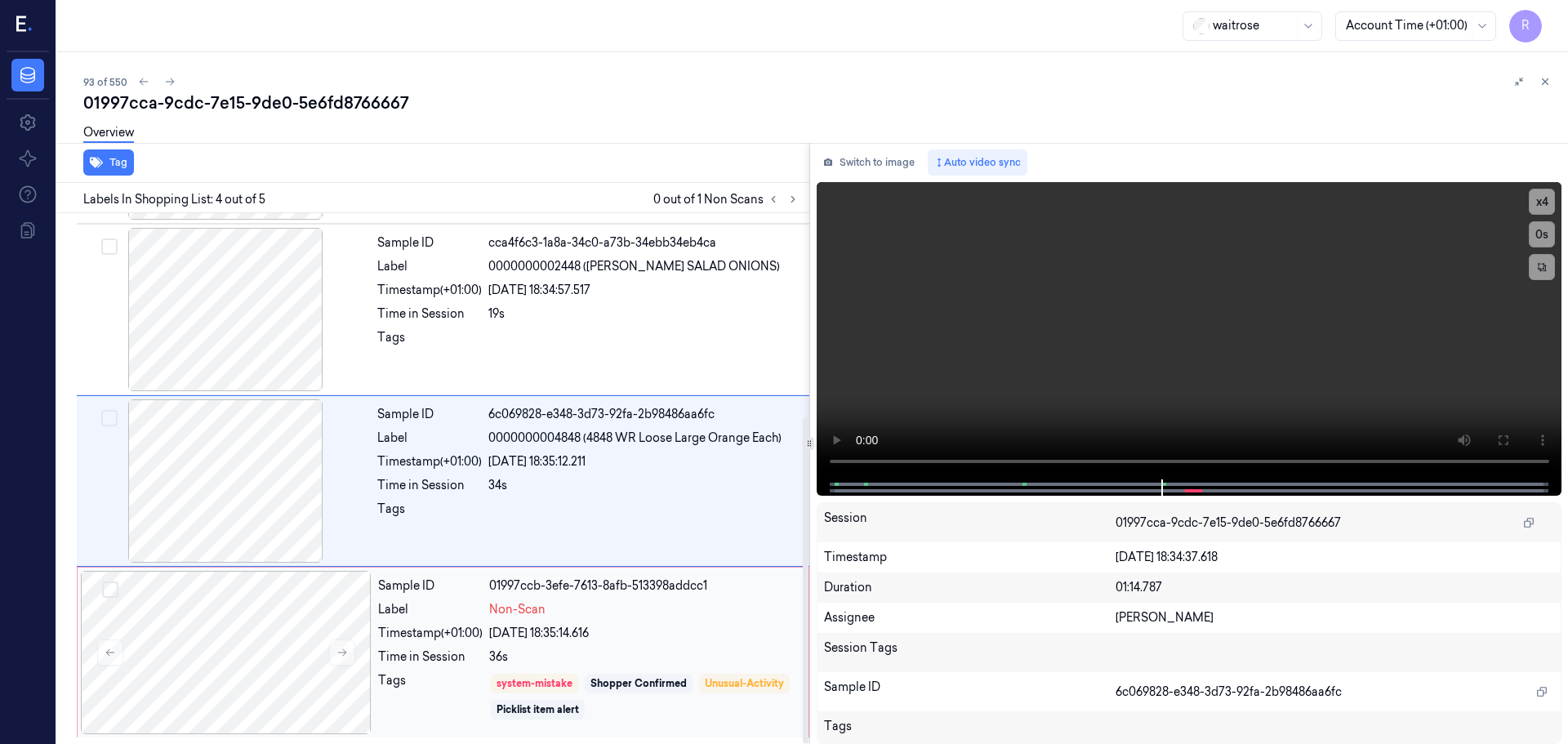
click at [670, 647] on div "Sample ID 01997ccb-3efe-7613-8afb-513398addcc1 Label Non-Scan Timestamp (+01:00…" at bounding box center [588, 653] width 433 height 163
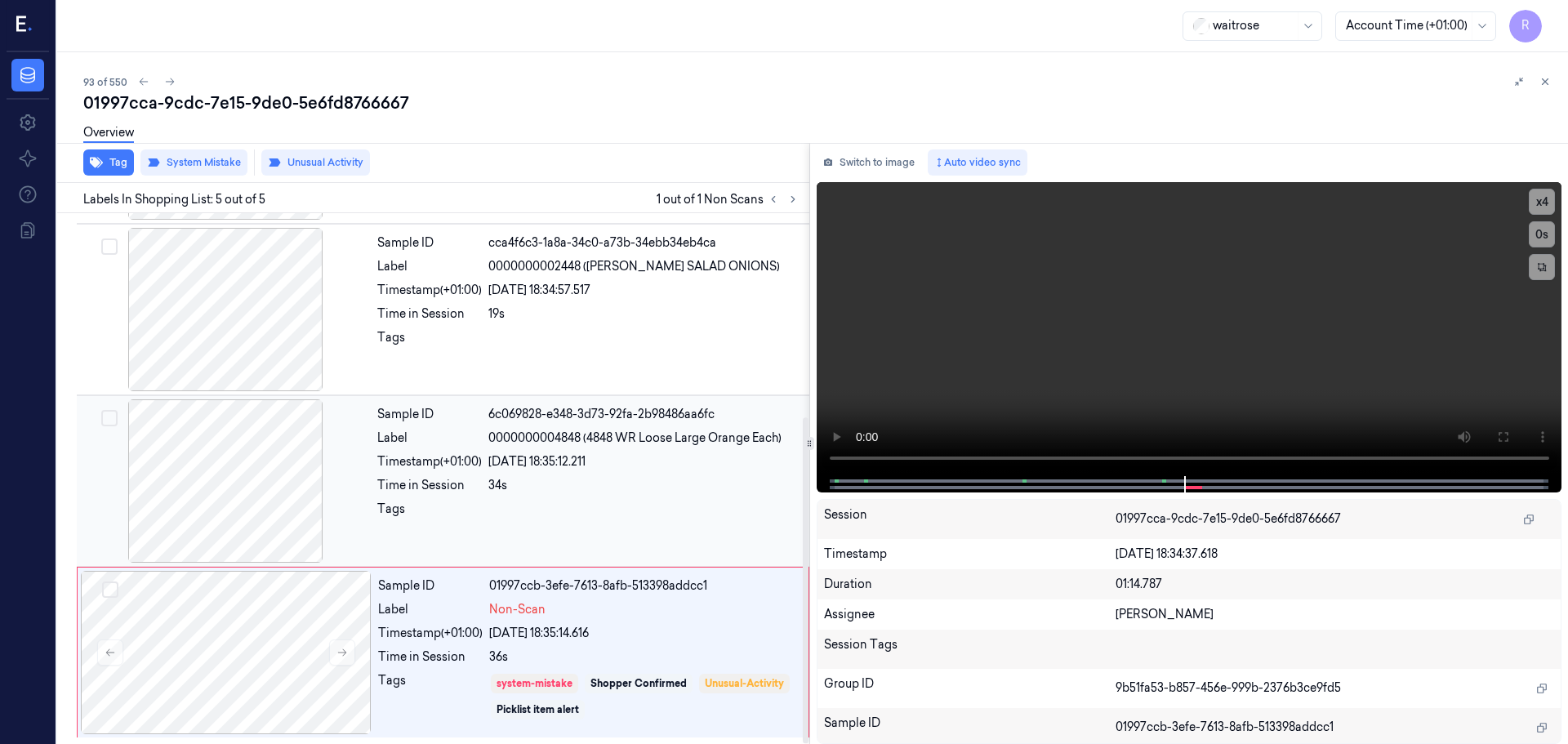
click at [626, 520] on div at bounding box center [644, 514] width 311 height 26
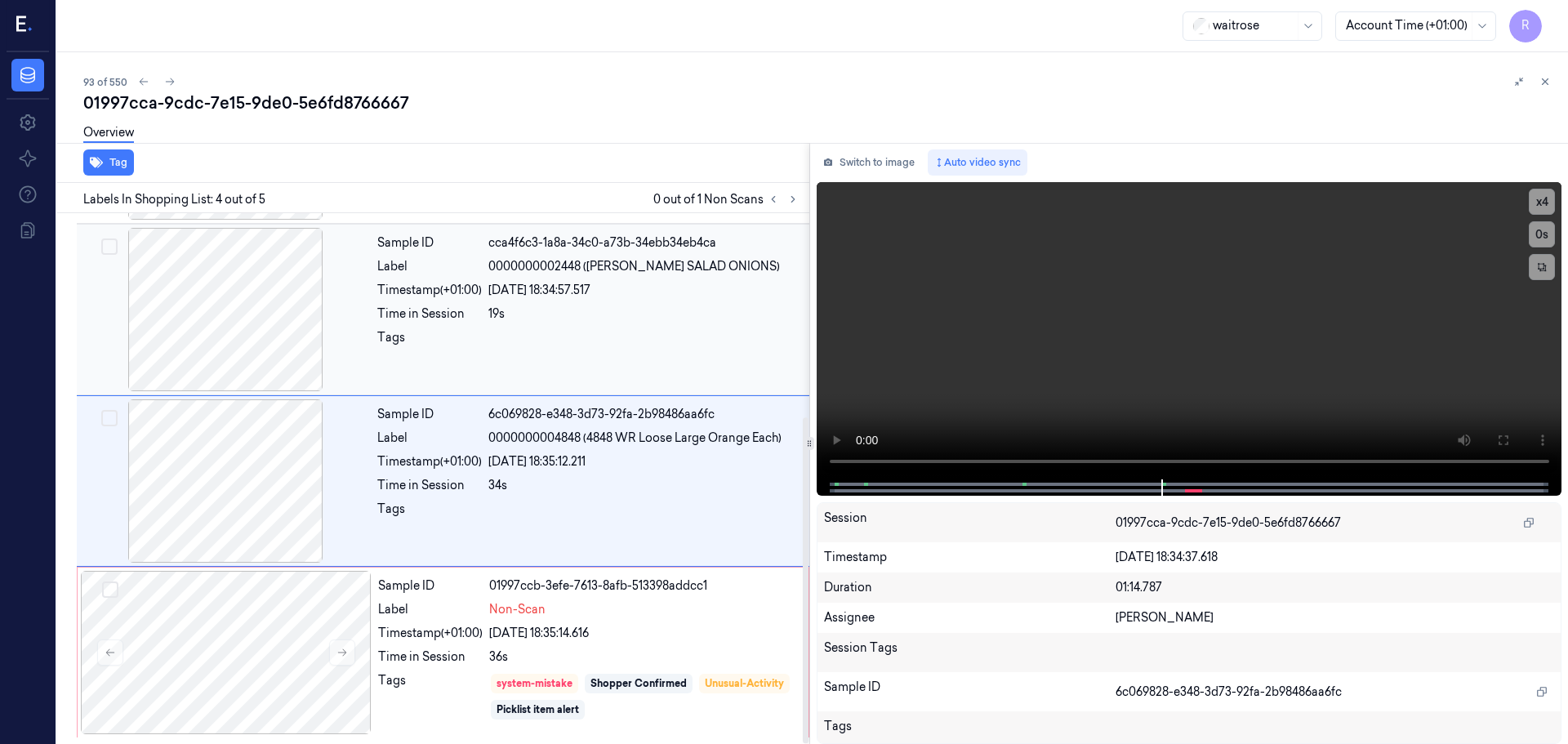
click at [642, 365] on div "Sample ID cca4f6c3-1a8a-34c0-a73b-34ebb34eb4ca Label 0000000002448 (WR ESS SALA…" at bounding box center [588, 310] width 435 height 163
click at [612, 488] on div "34s" at bounding box center [644, 486] width 311 height 17
click at [688, 623] on div "Sample ID 01997ccb-3efe-7613-8afb-513398addcc1 Label Non-Scan Timestamp (+01:00…" at bounding box center [588, 653] width 433 height 163
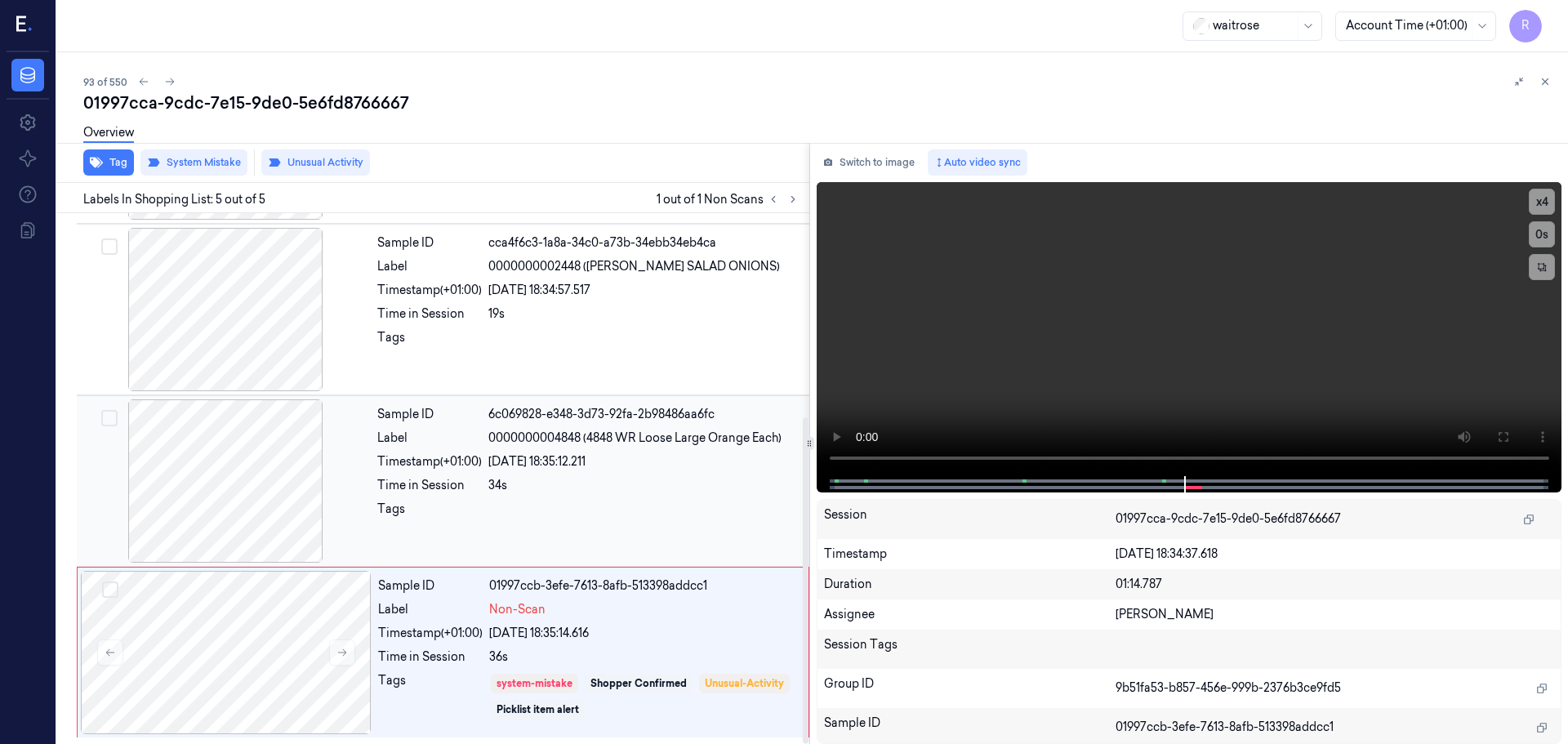
click at [621, 511] on div at bounding box center [644, 514] width 311 height 26
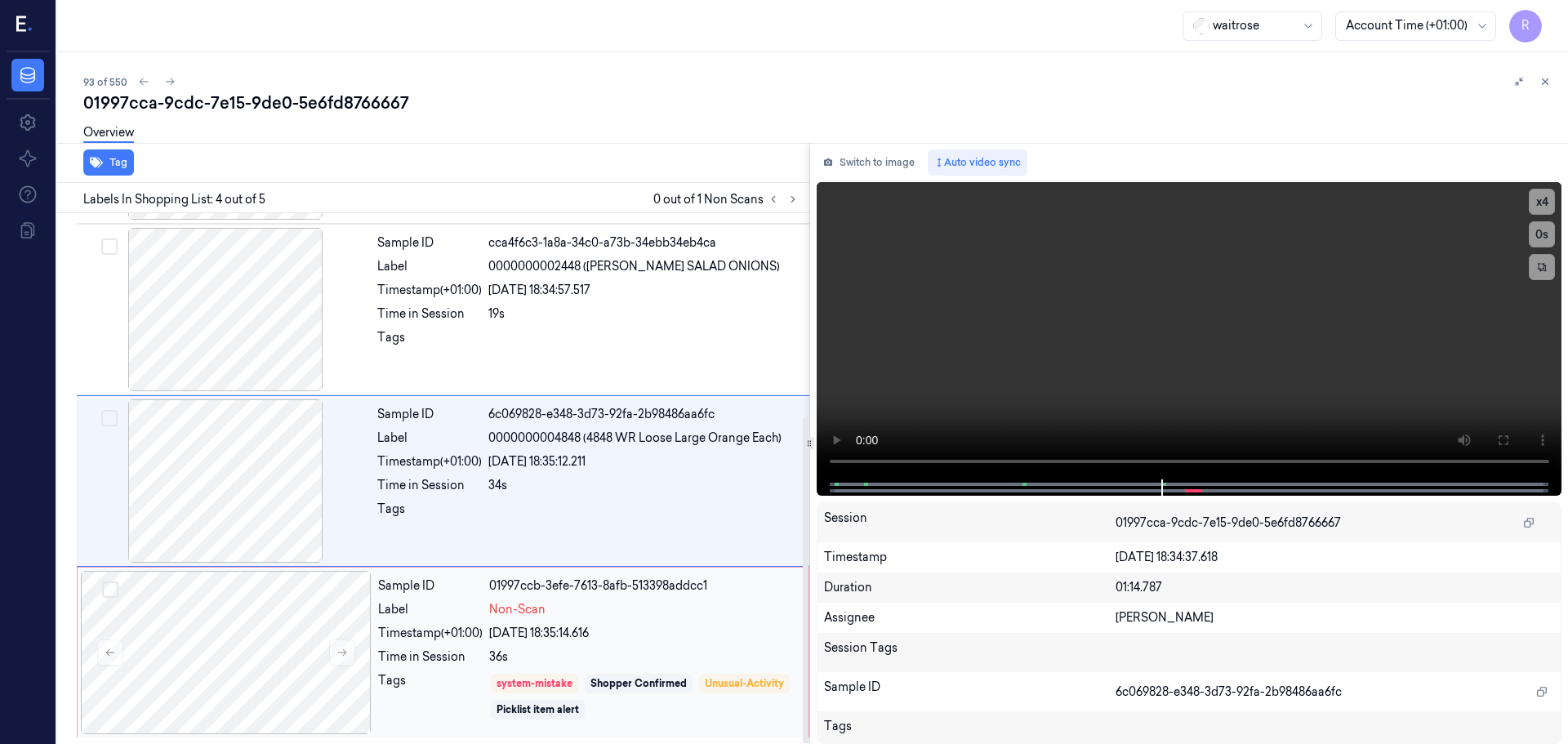
click at [684, 641] on div "24/09/2025 18:35:14.616" at bounding box center [644, 633] width 309 height 17
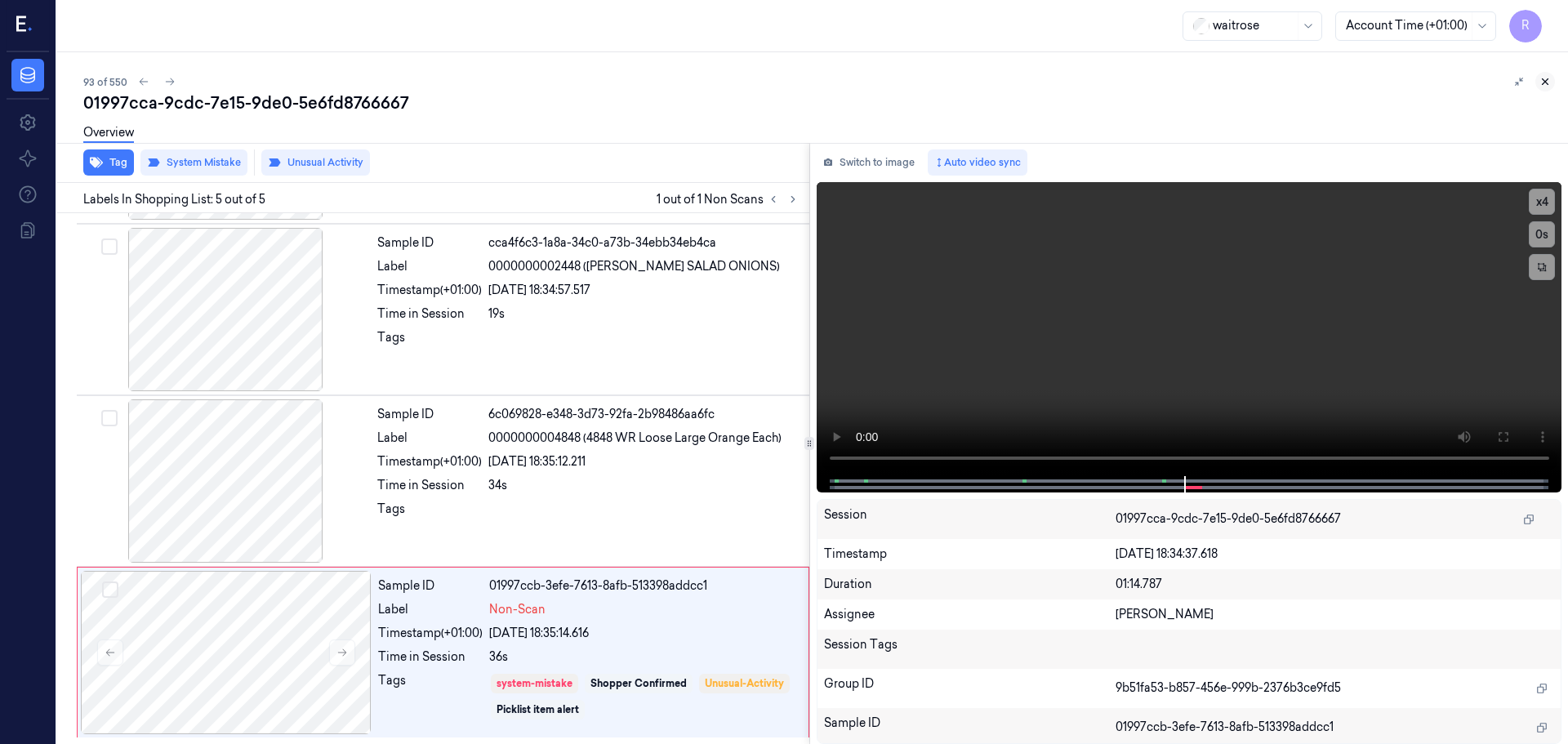
click at [1540, 80] on icon at bounding box center [1544, 81] width 11 height 11
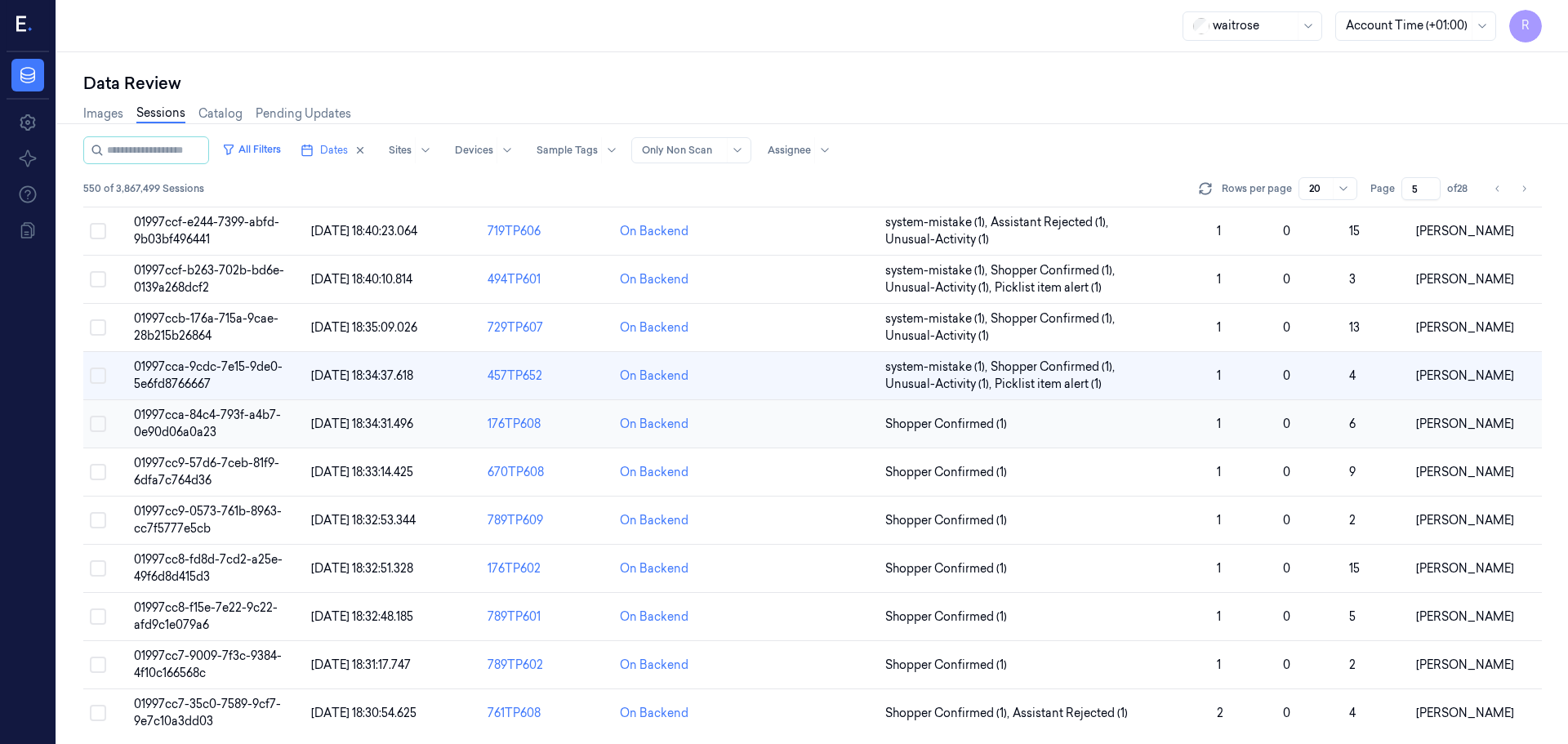
scroll to position [526, 0]
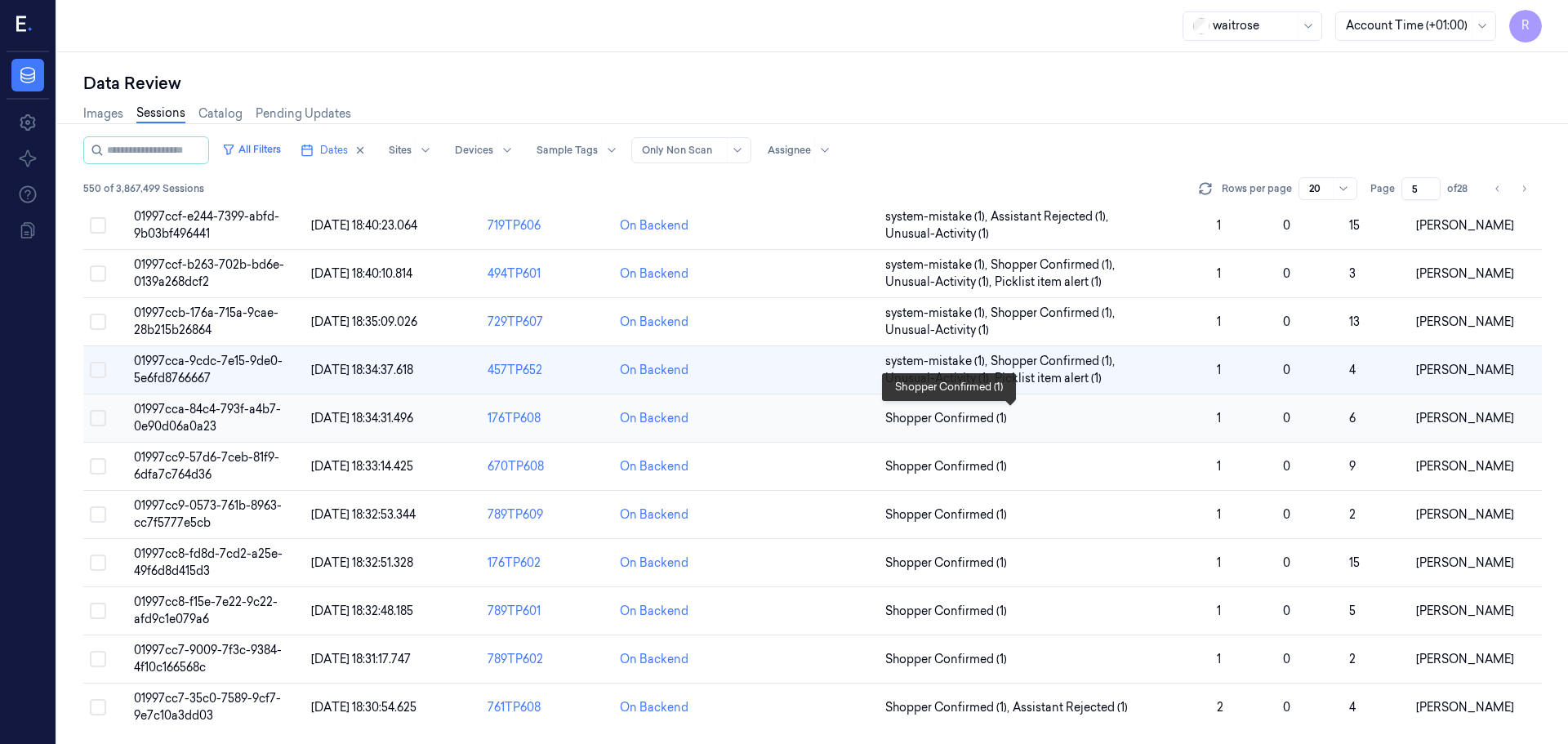
click at [1092, 418] on span "Shopper Confirmed (1)" at bounding box center [1044, 418] width 319 height 17
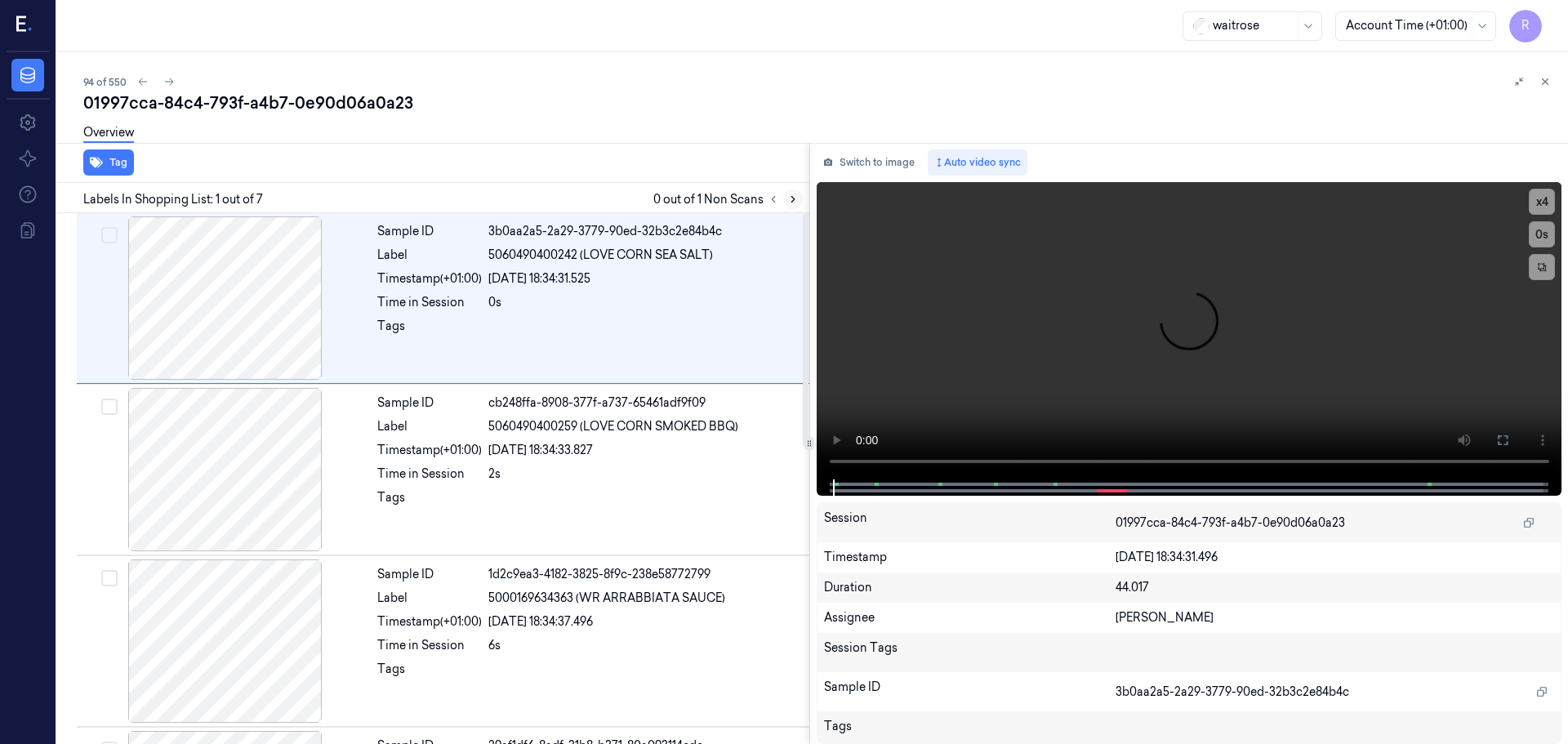
click at [788, 194] on icon at bounding box center [792, 199] width 11 height 11
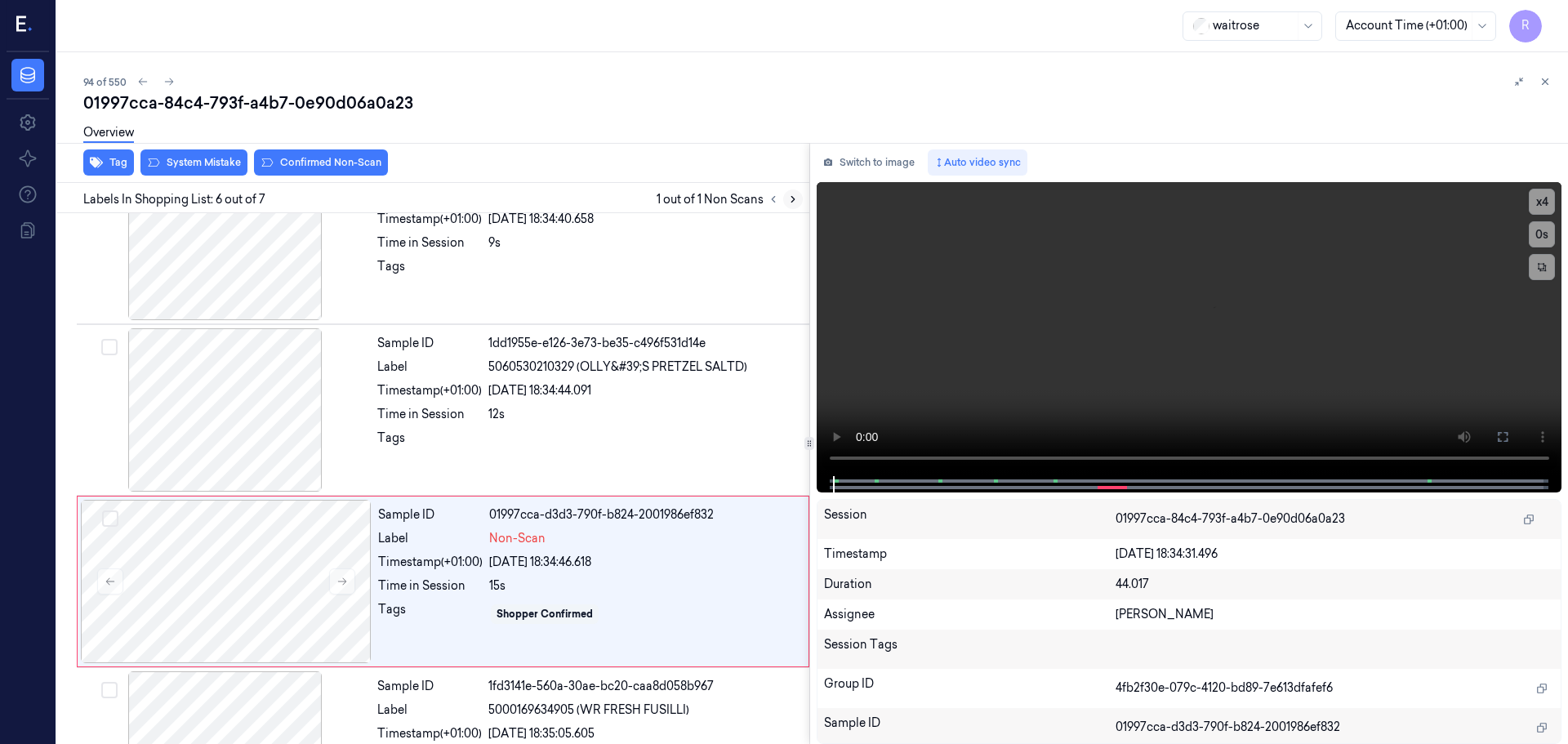
scroll to position [675, 0]
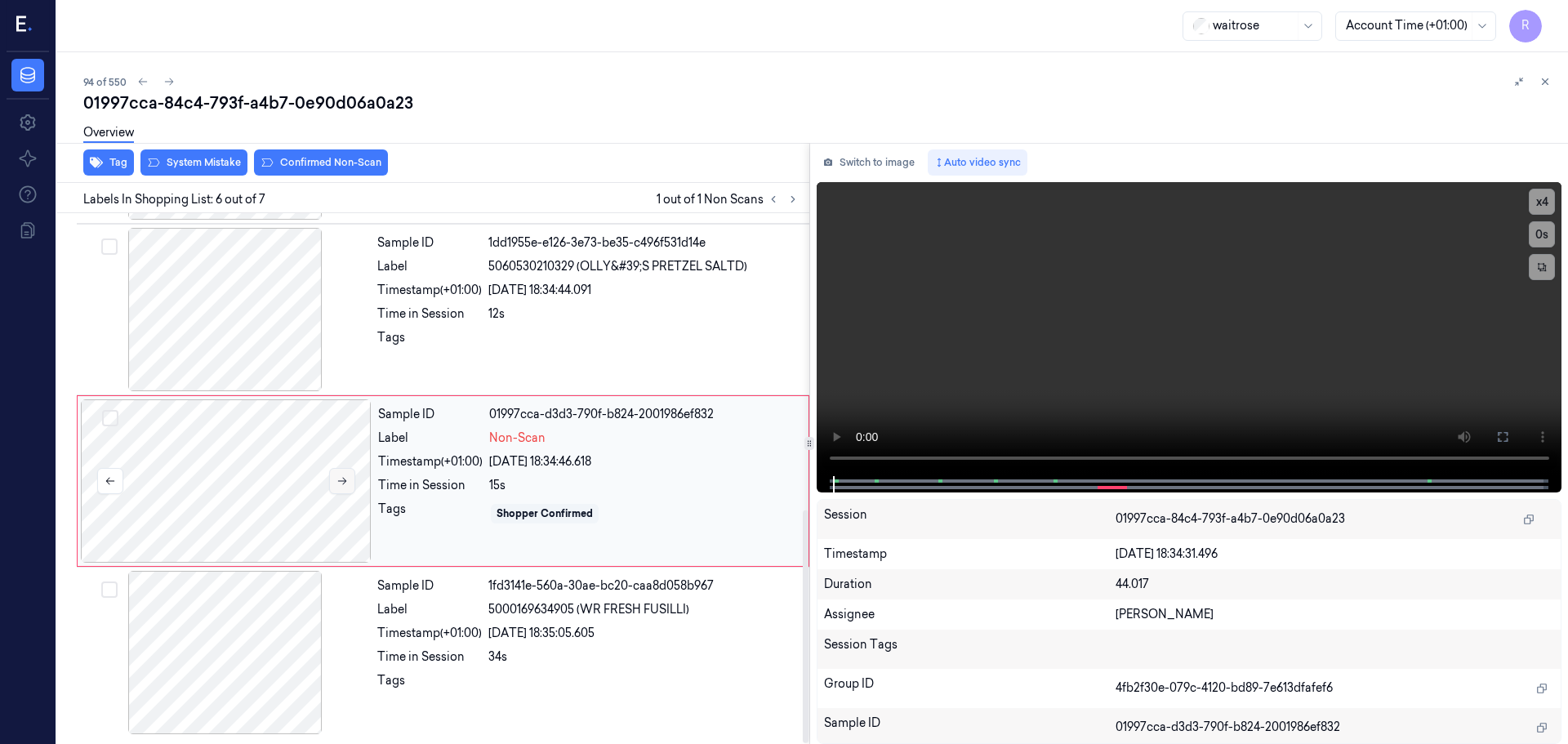
click at [339, 479] on icon at bounding box center [342, 480] width 11 height 11
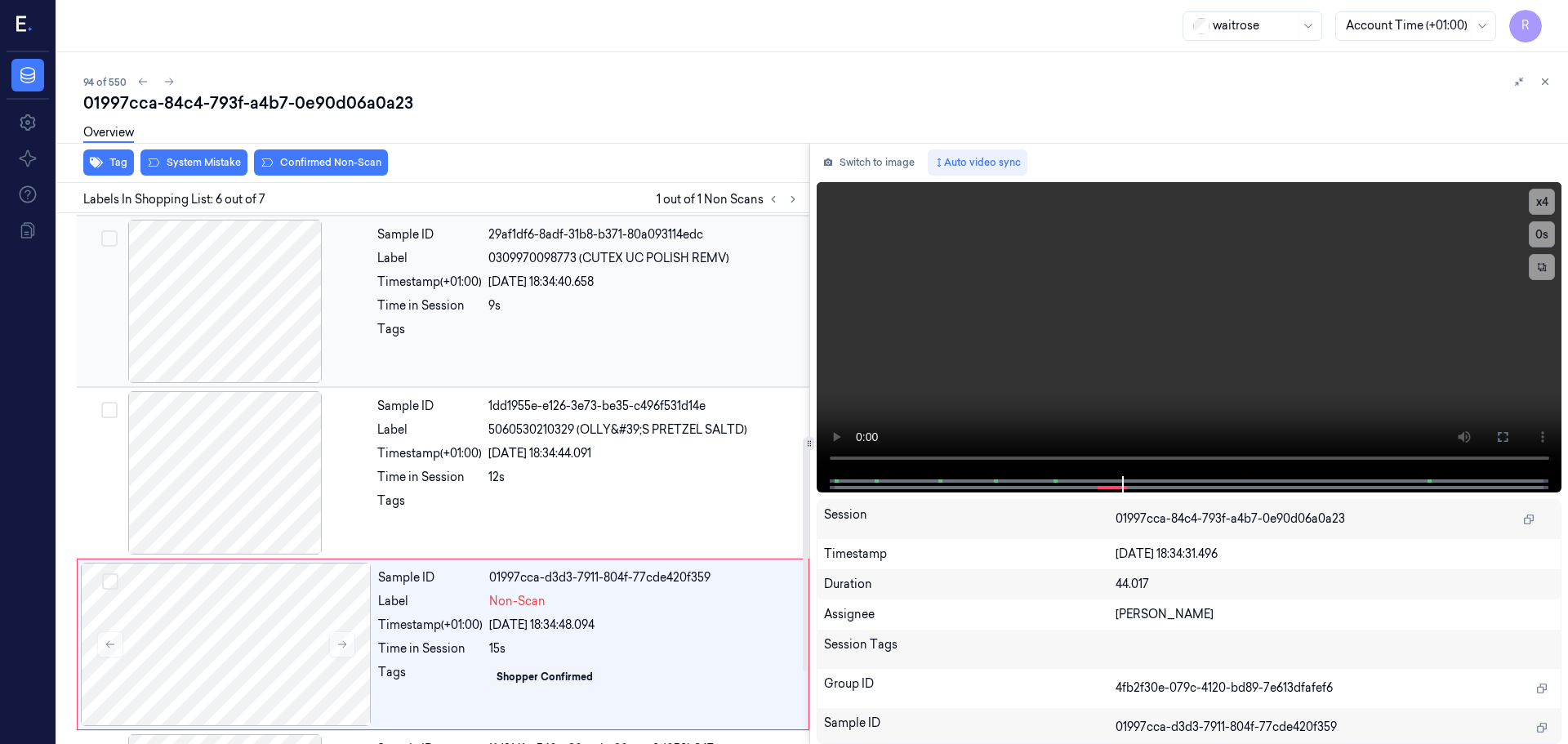
click at [301, 315] on div at bounding box center [225, 301] width 291 height 163
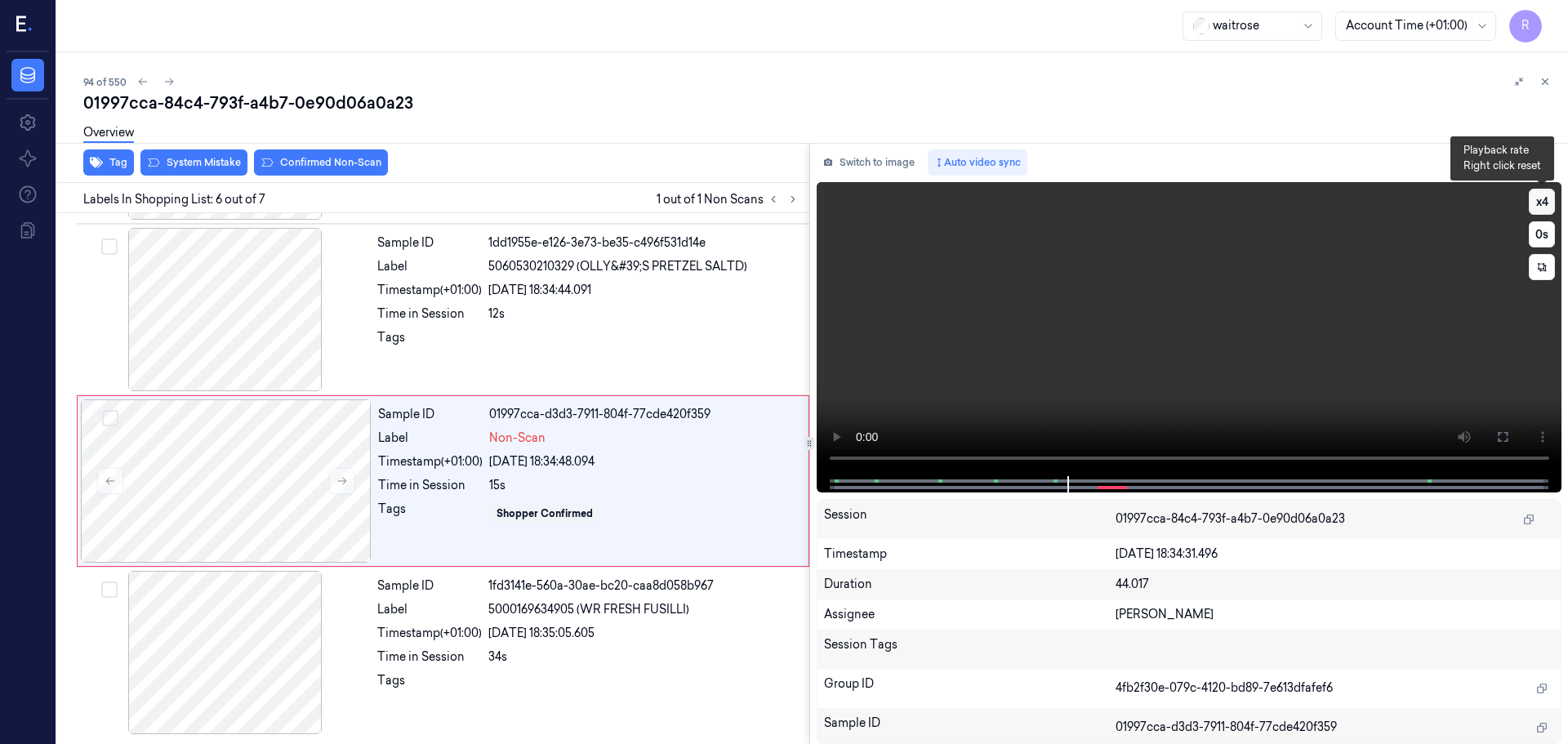
click at [1534, 200] on button "x 4" at bounding box center [1542, 202] width 26 height 26
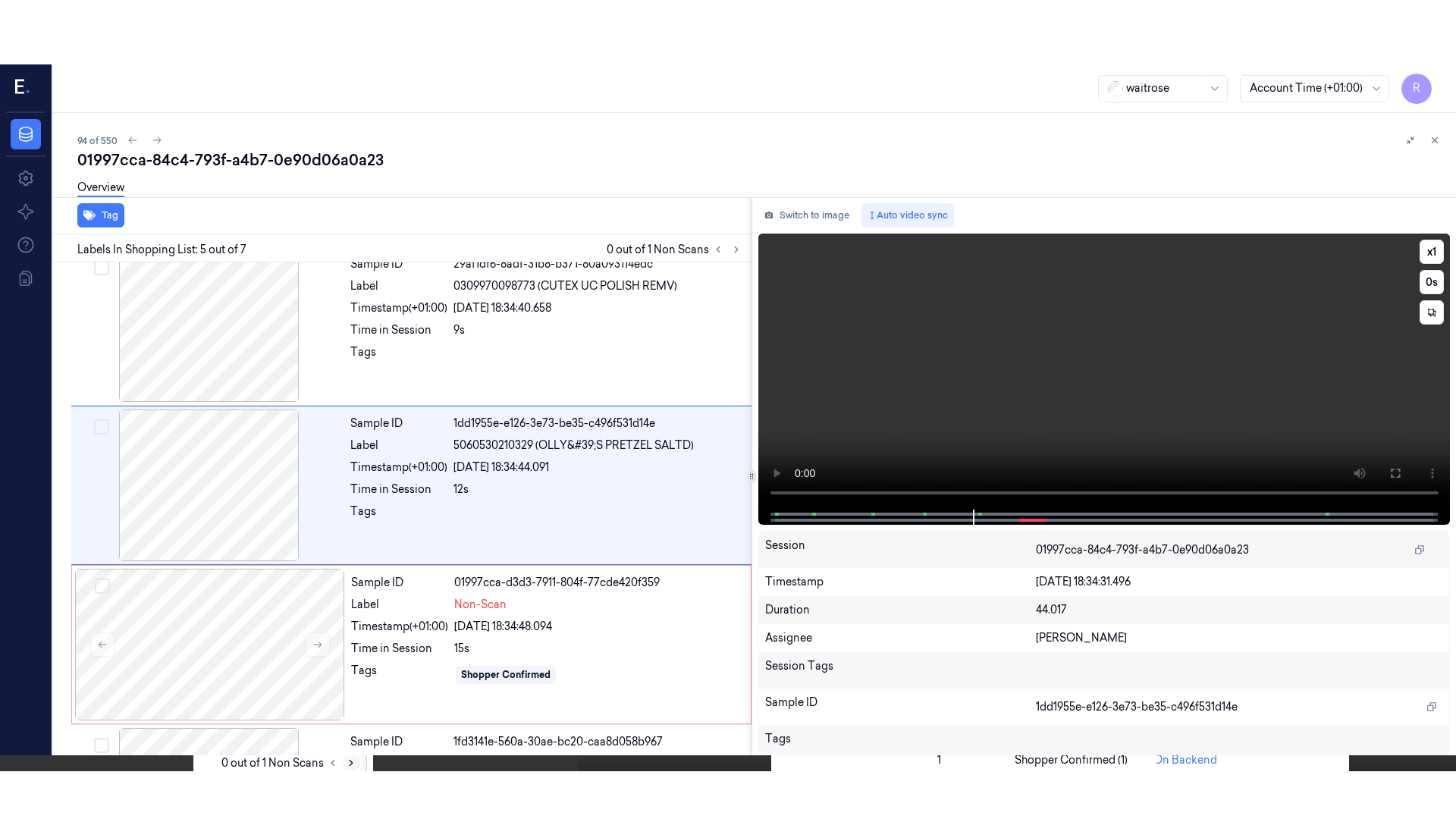
scroll to position [469, 0]
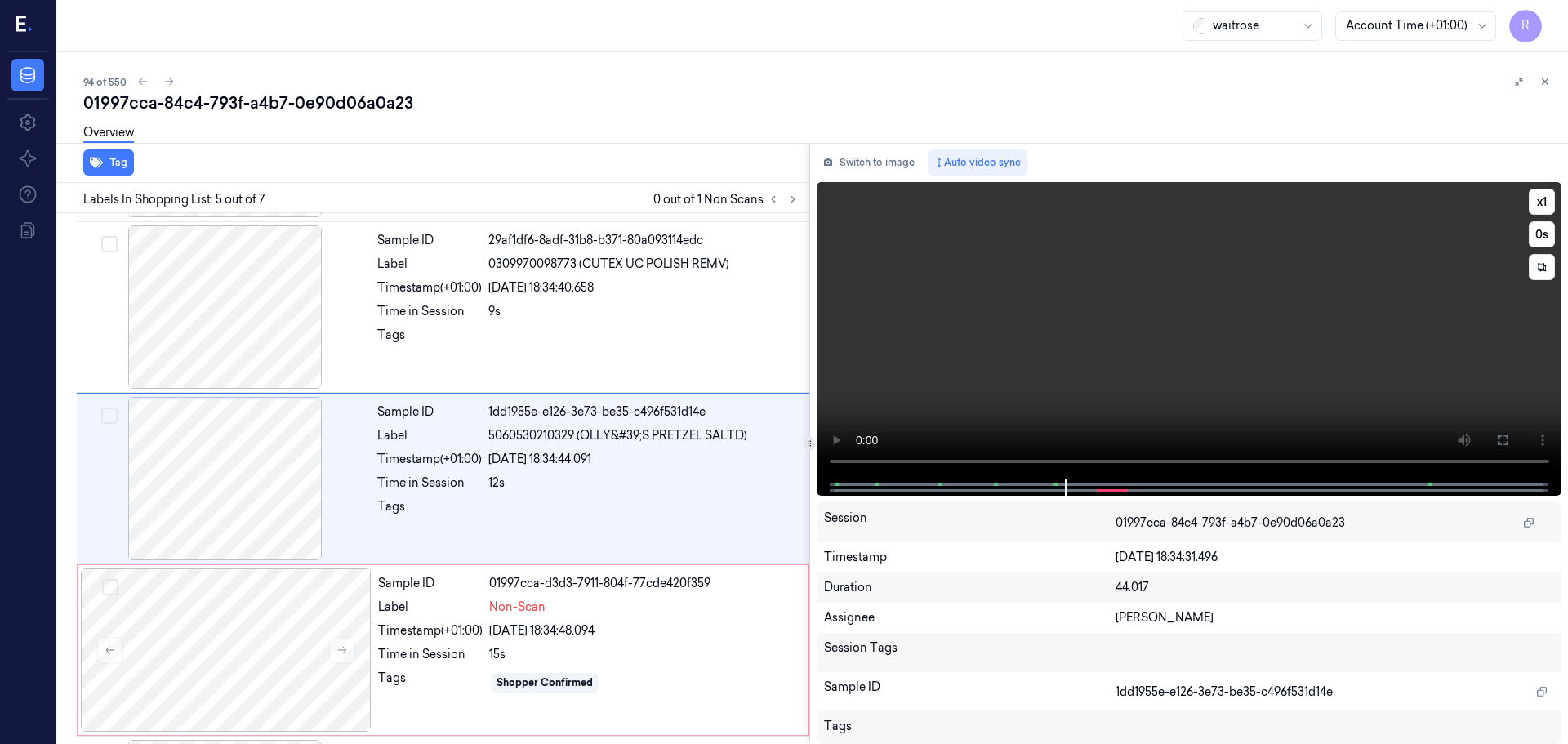
drag, startPoint x: 1504, startPoint y: 442, endPoint x: 1503, endPoint y: 542, distance: 100.0
click at [1503, 443] on icon at bounding box center [1502, 440] width 13 height 13
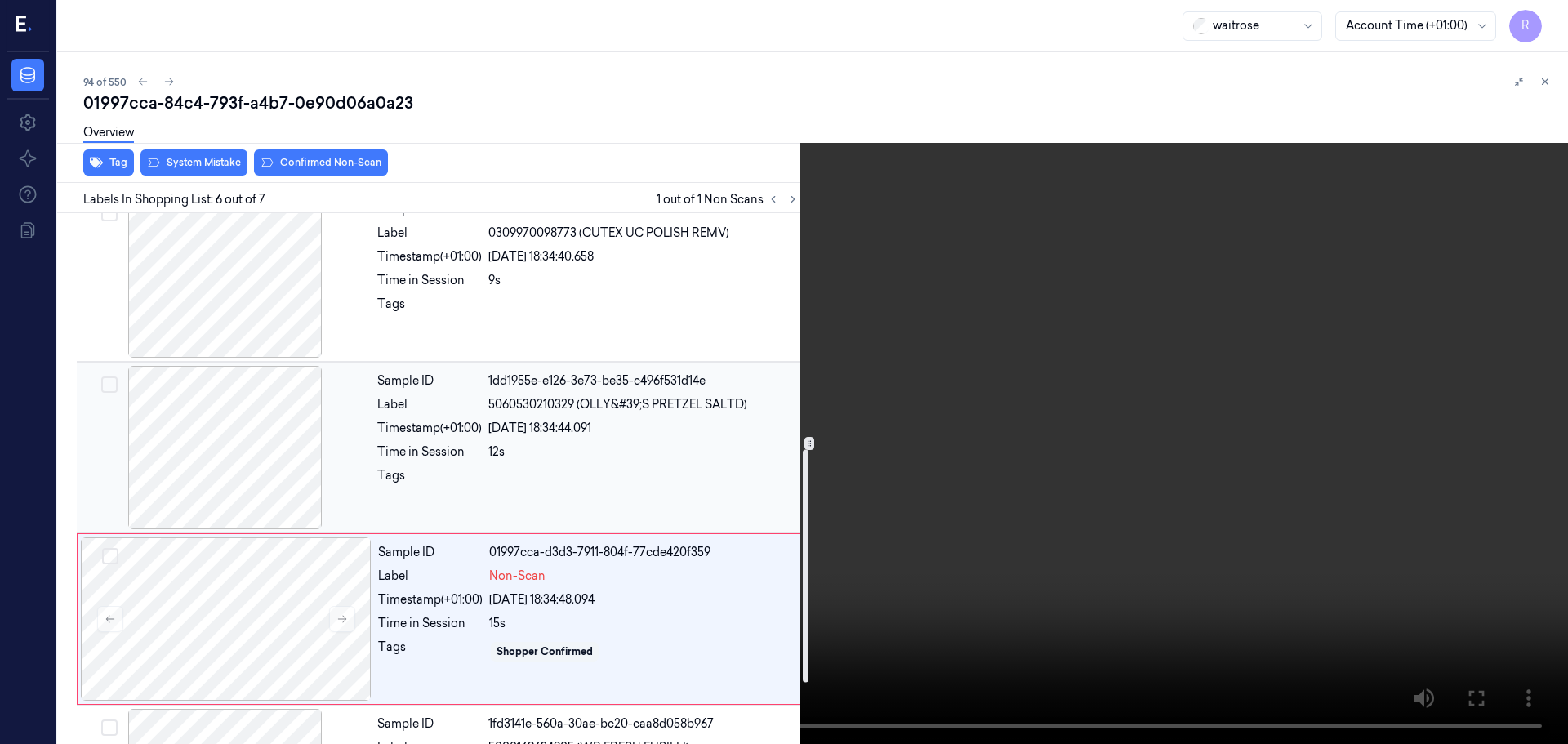
scroll to position [675, 0]
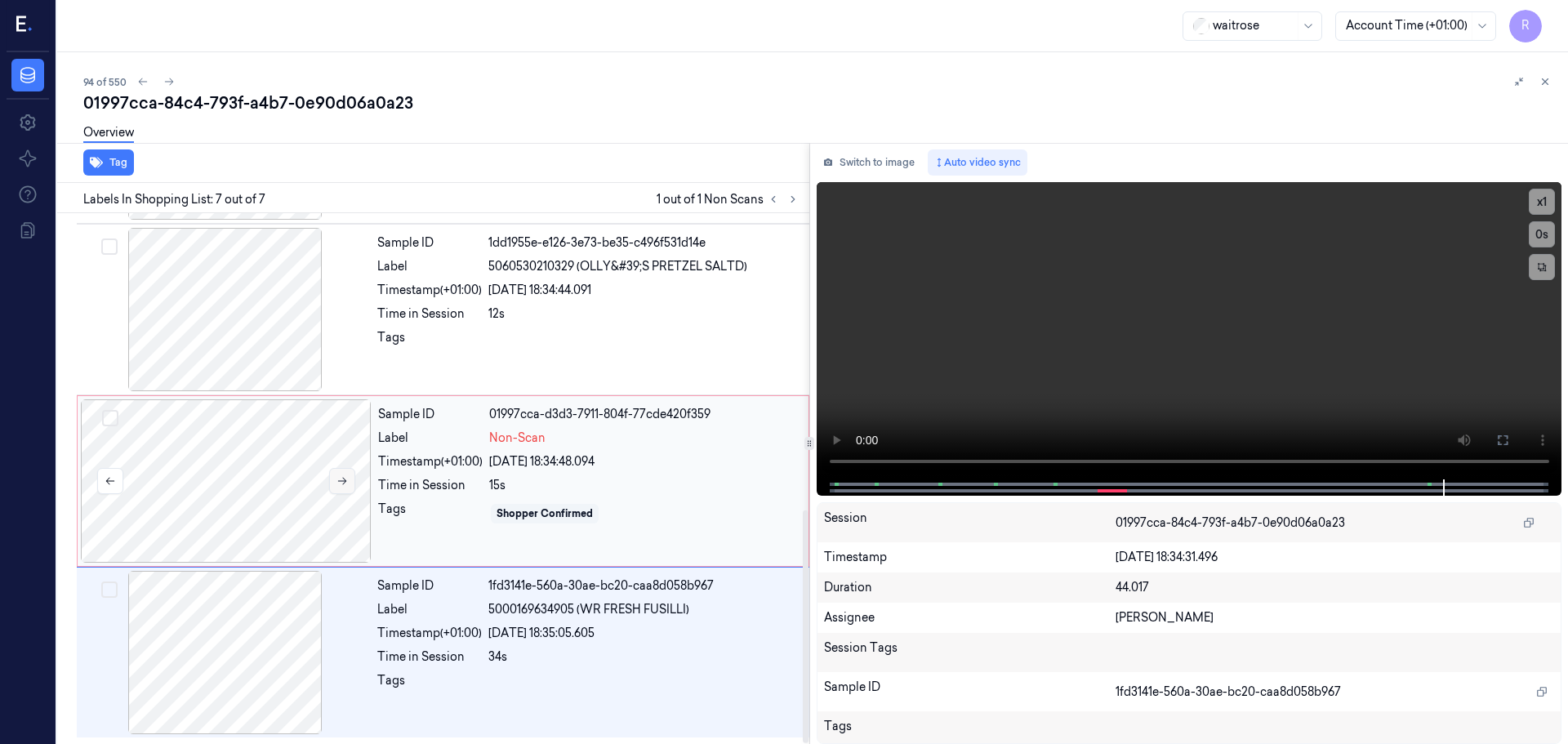
click at [344, 478] on icon at bounding box center [342, 480] width 11 height 11
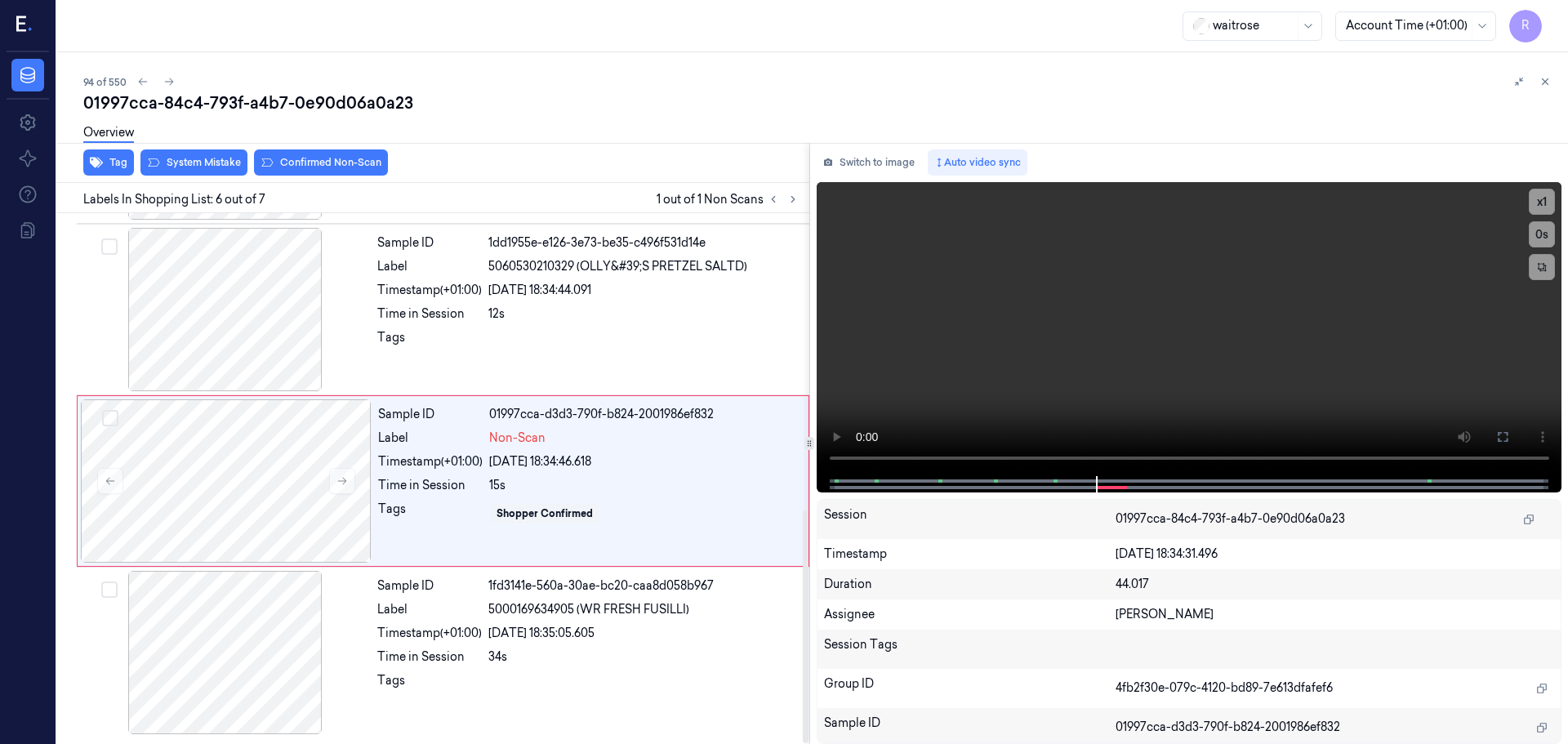
click at [326, 156] on div "Overview" at bounding box center [818, 135] width 1471 height 42
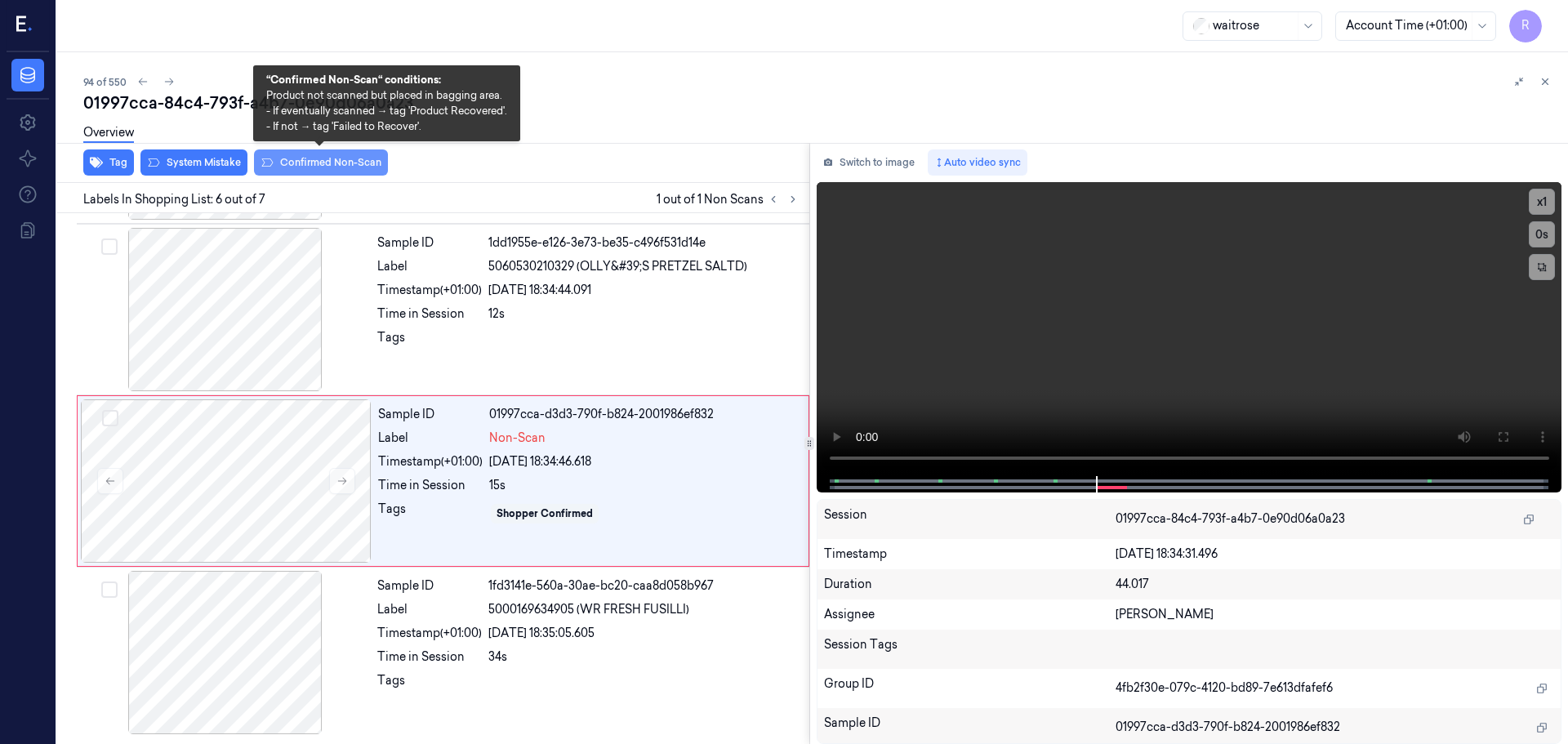
click at [322, 164] on button "Confirmed Non-Scan" at bounding box center [321, 162] width 134 height 26
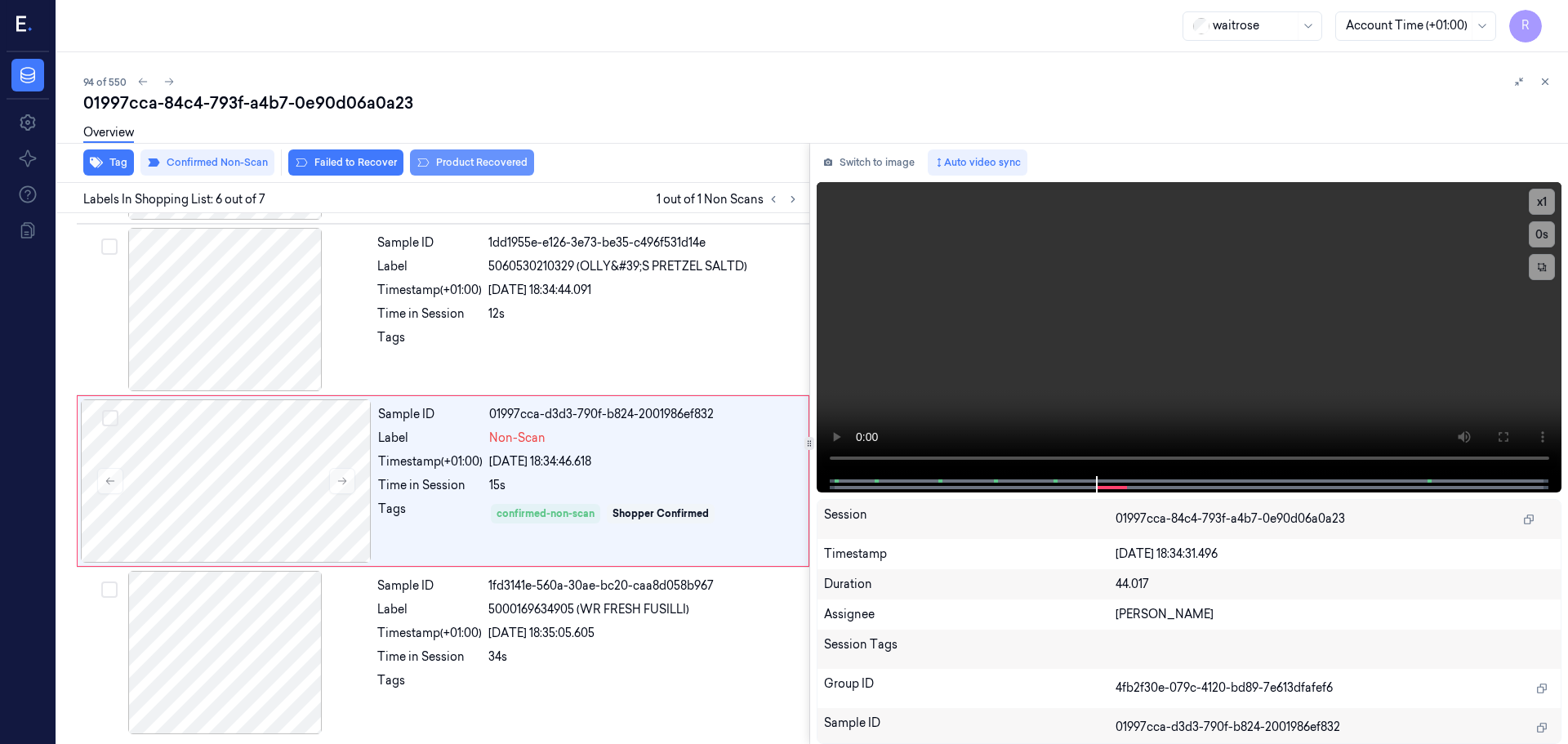
click at [446, 161] on button "Product Recovered" at bounding box center [472, 162] width 124 height 26
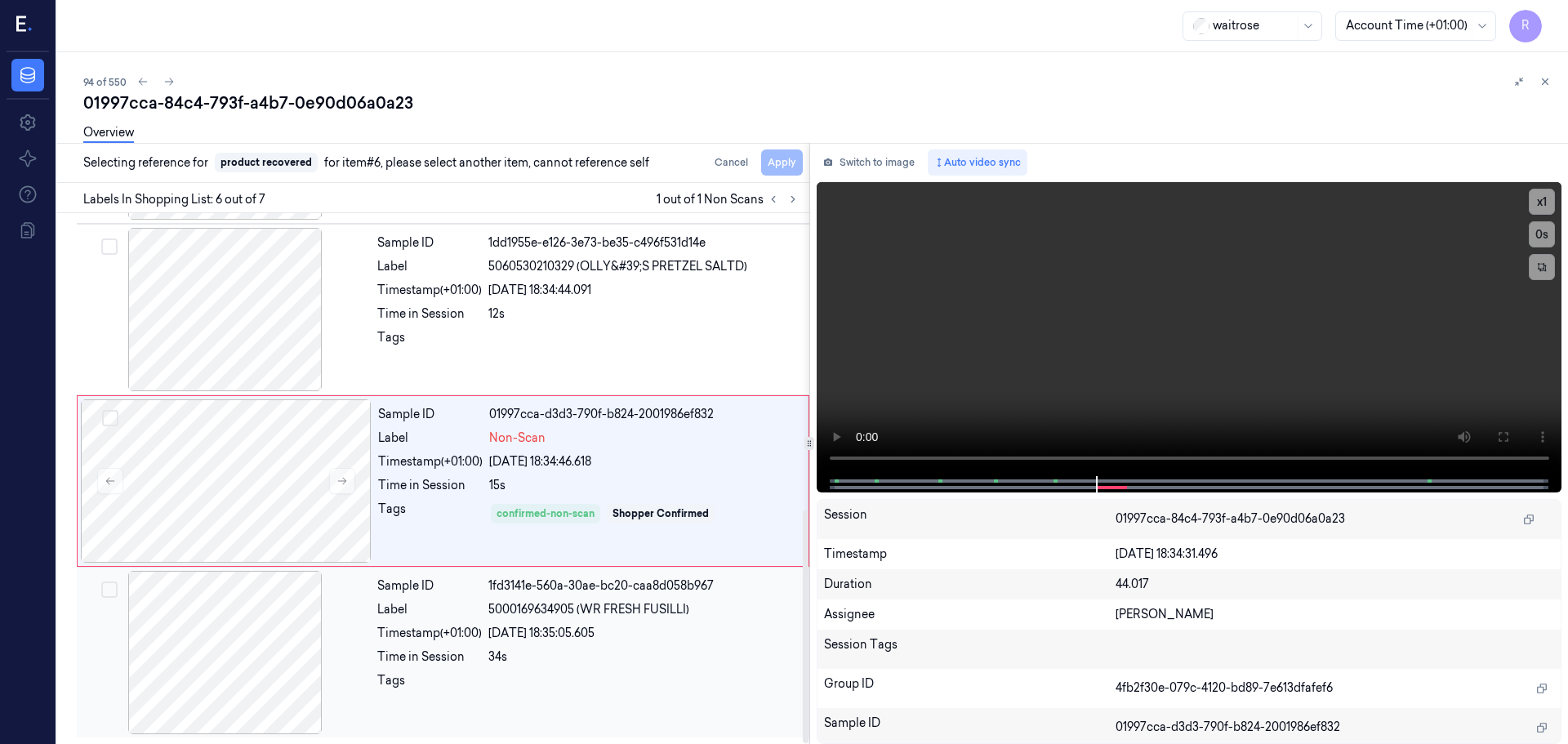
click at [532, 623] on div "Sample ID 1fd3141e-560a-30ae-bc20-caa8d058b967 Label 5000169634905 (WR FRESH FU…" at bounding box center [588, 653] width 435 height 163
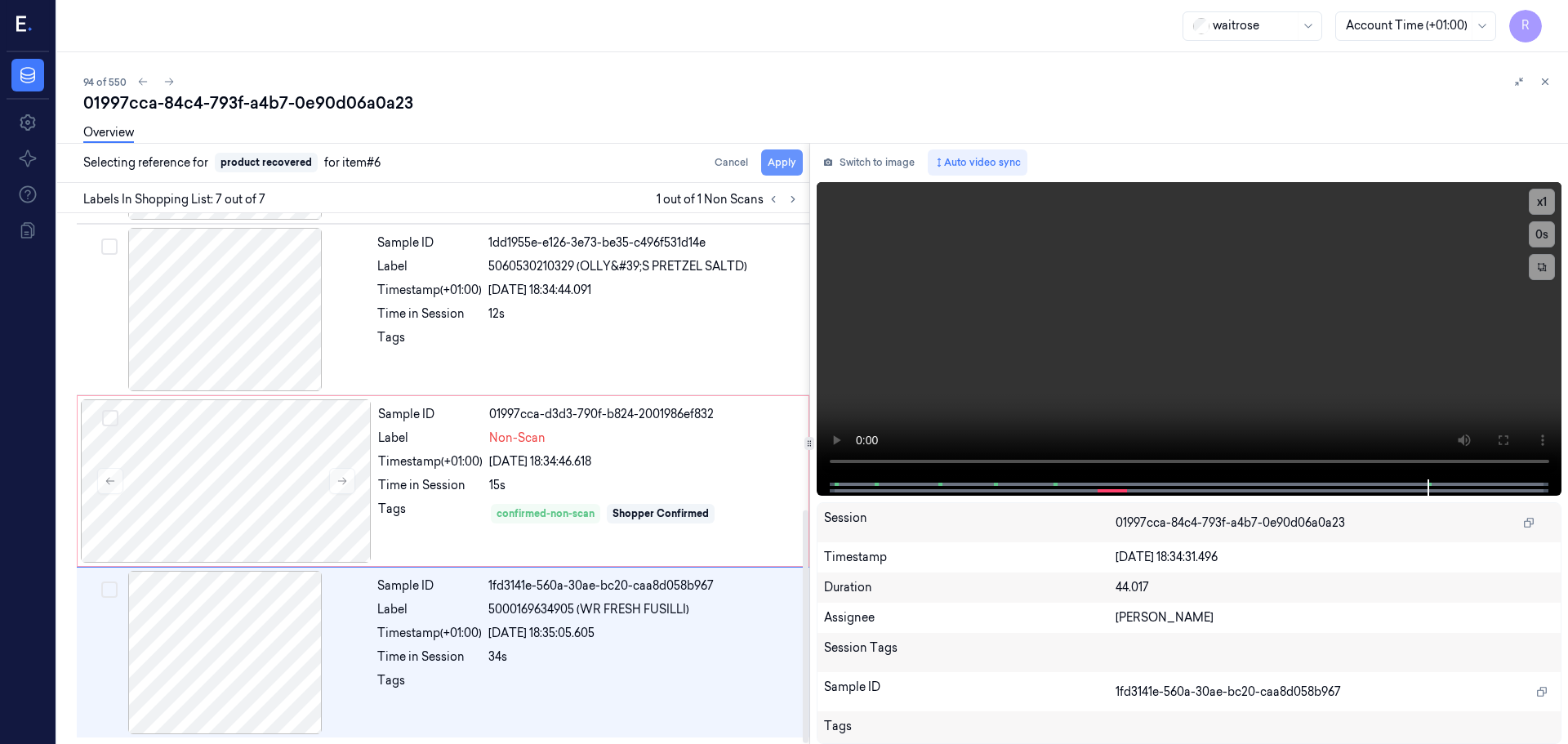
click at [784, 166] on button "Apply" at bounding box center [782, 162] width 42 height 26
click at [529, 323] on div "Sample ID 1dd1955e-e126-3e73-be35-c496f531d14e Label 5060530210329 (OLLY&#39;S …" at bounding box center [588, 310] width 435 height 163
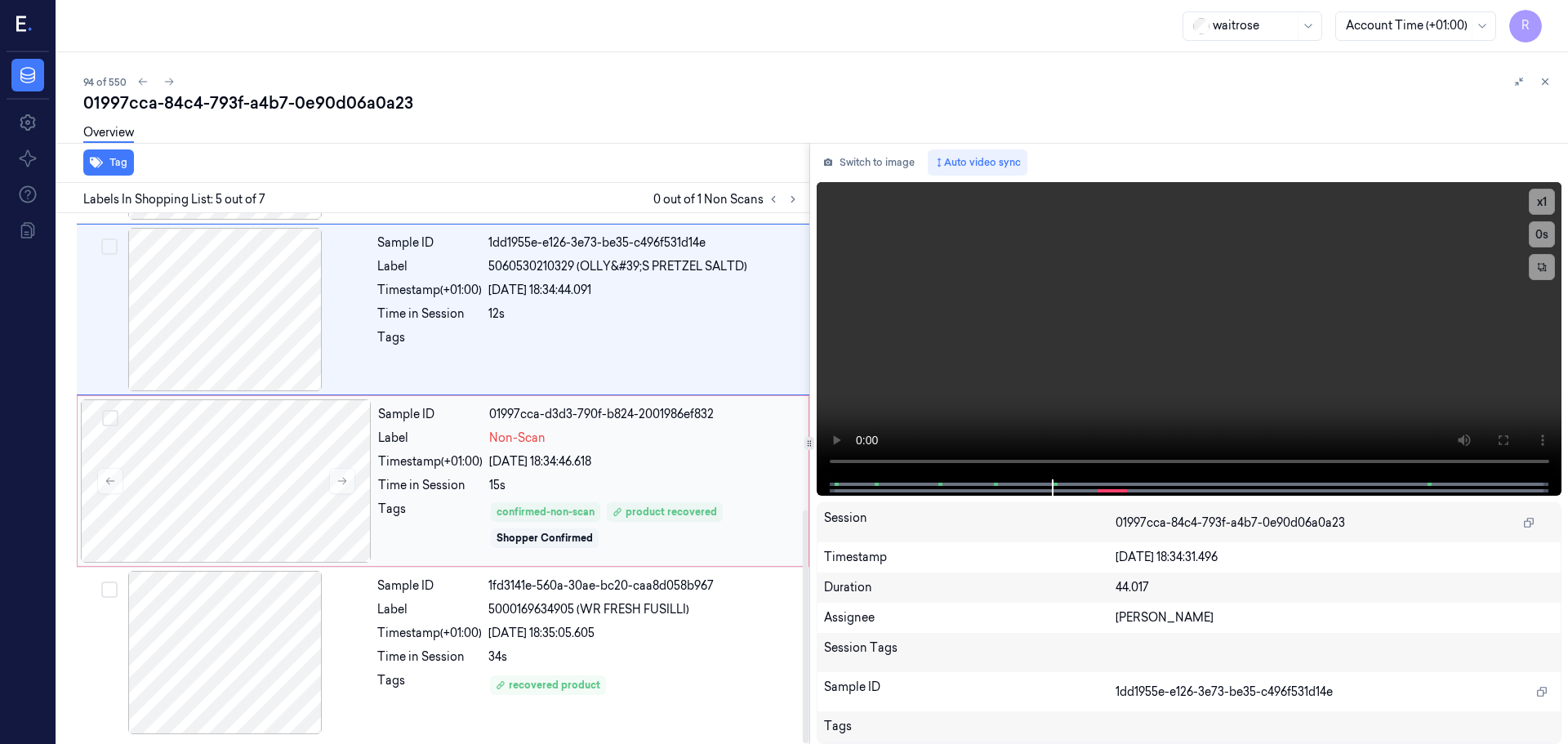
click at [582, 440] on div "Non-Scan" at bounding box center [644, 438] width 309 height 17
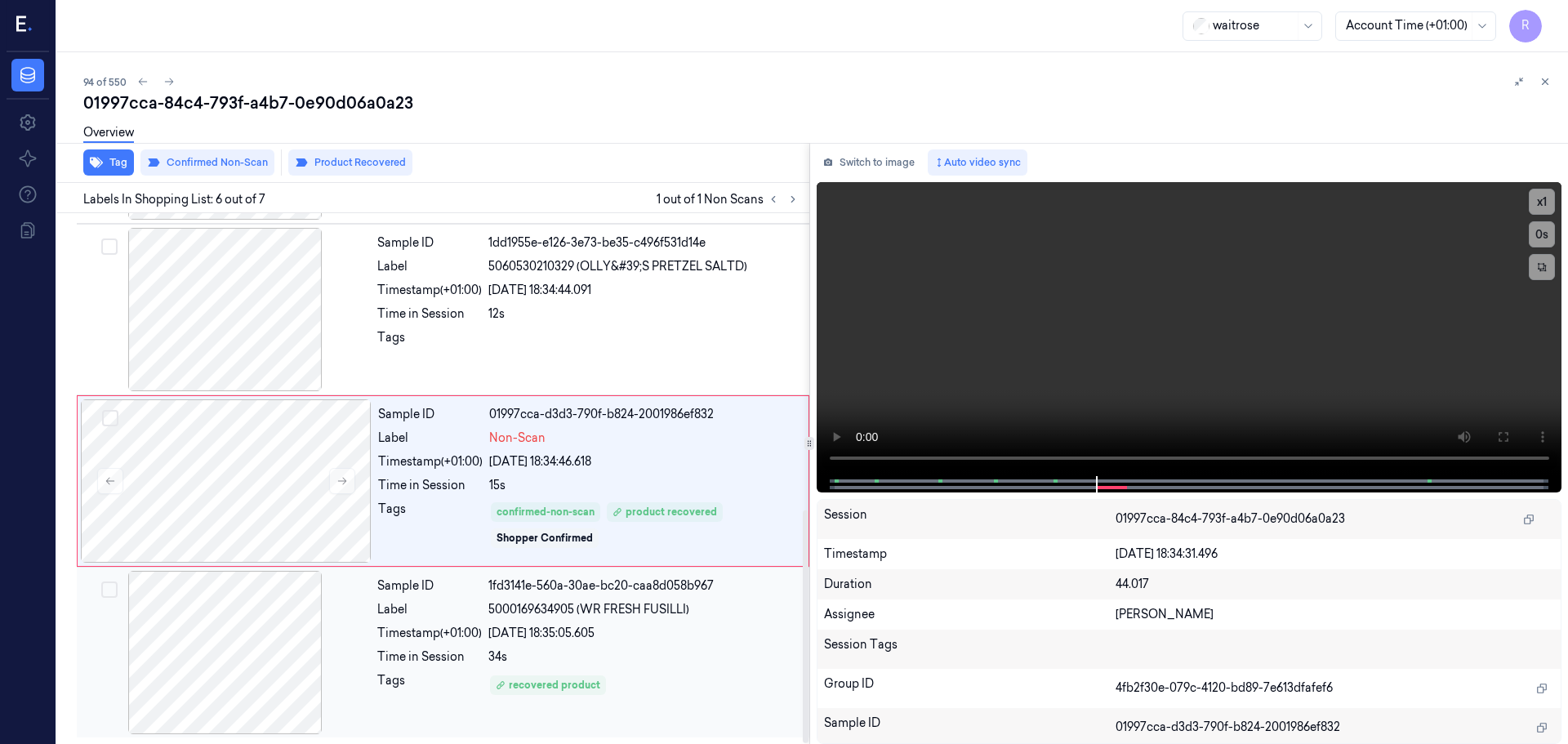
click at [518, 658] on div "34s" at bounding box center [644, 657] width 311 height 17
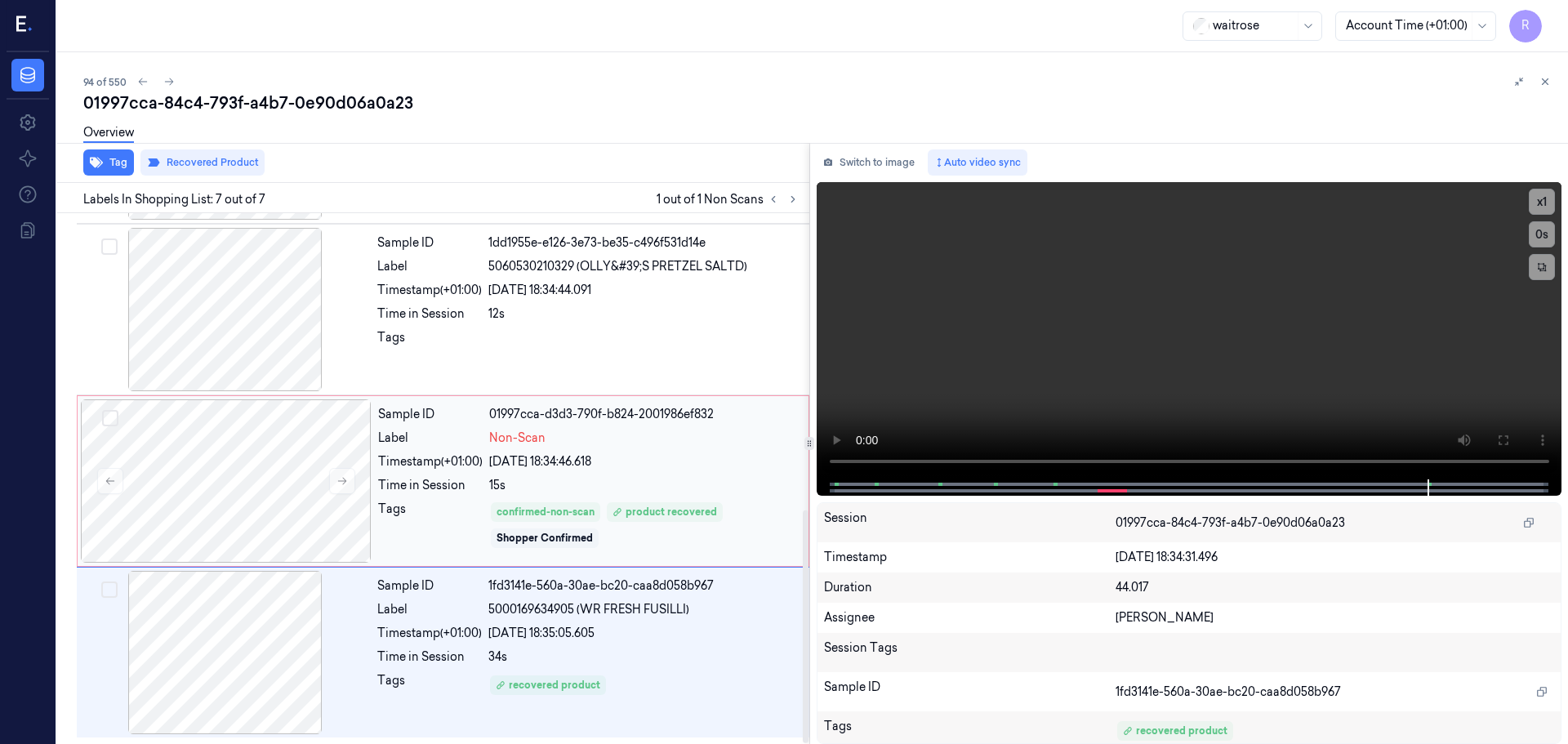
click at [489, 504] on div "Tags confirmed-non-scan product recovered Shopper Confirmed" at bounding box center [588, 525] width 421 height 49
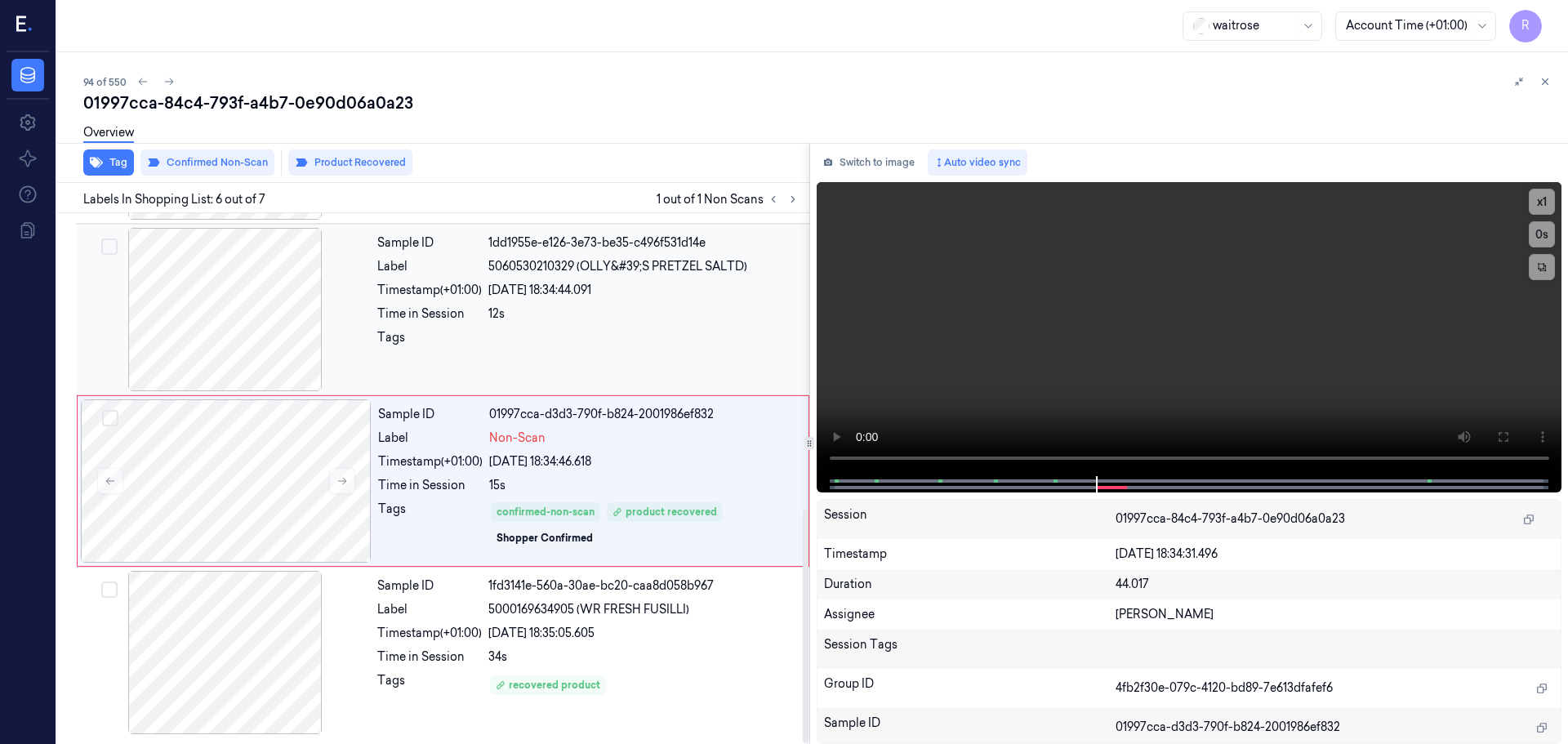
click at [589, 352] on div at bounding box center [644, 342] width 311 height 26
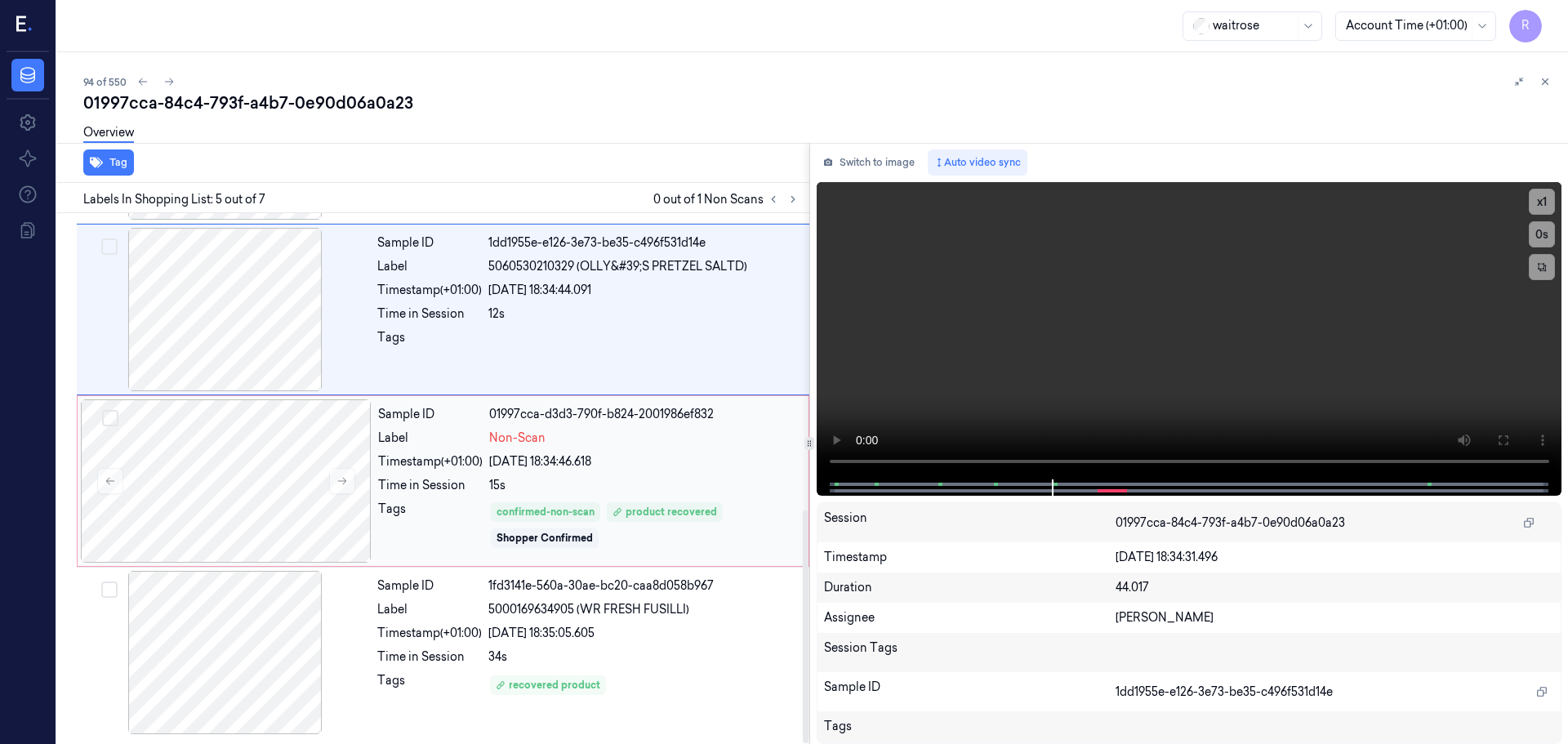
click at [637, 495] on div "Sample ID 01997cca-d3d3-790f-b824-2001986ef832 Label Non-Scan Timestamp (+01:00…" at bounding box center [588, 481] width 433 height 163
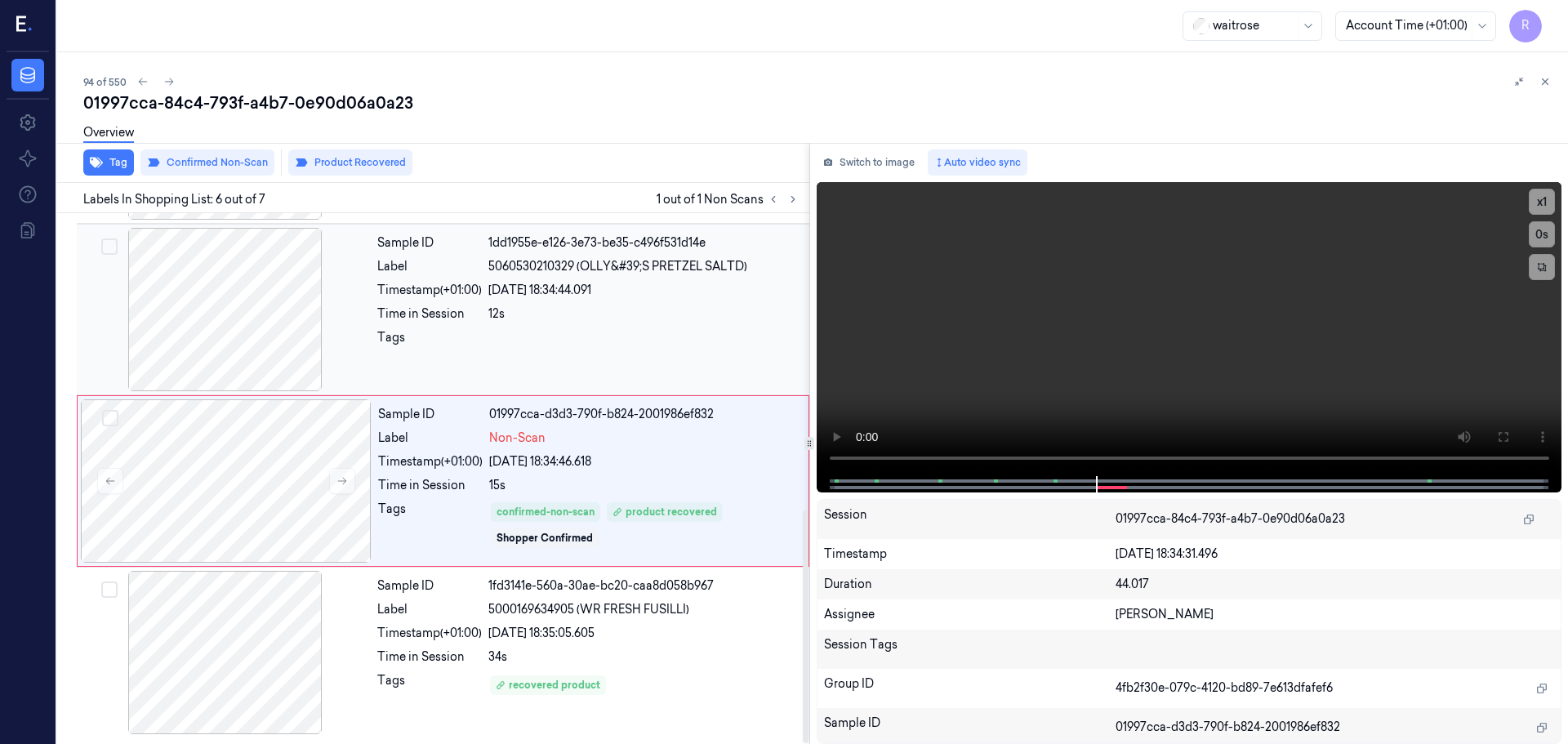
click at [554, 235] on div "1dd1955e-e126-3e73-be35-c496f531d14e" at bounding box center [644, 243] width 311 height 17
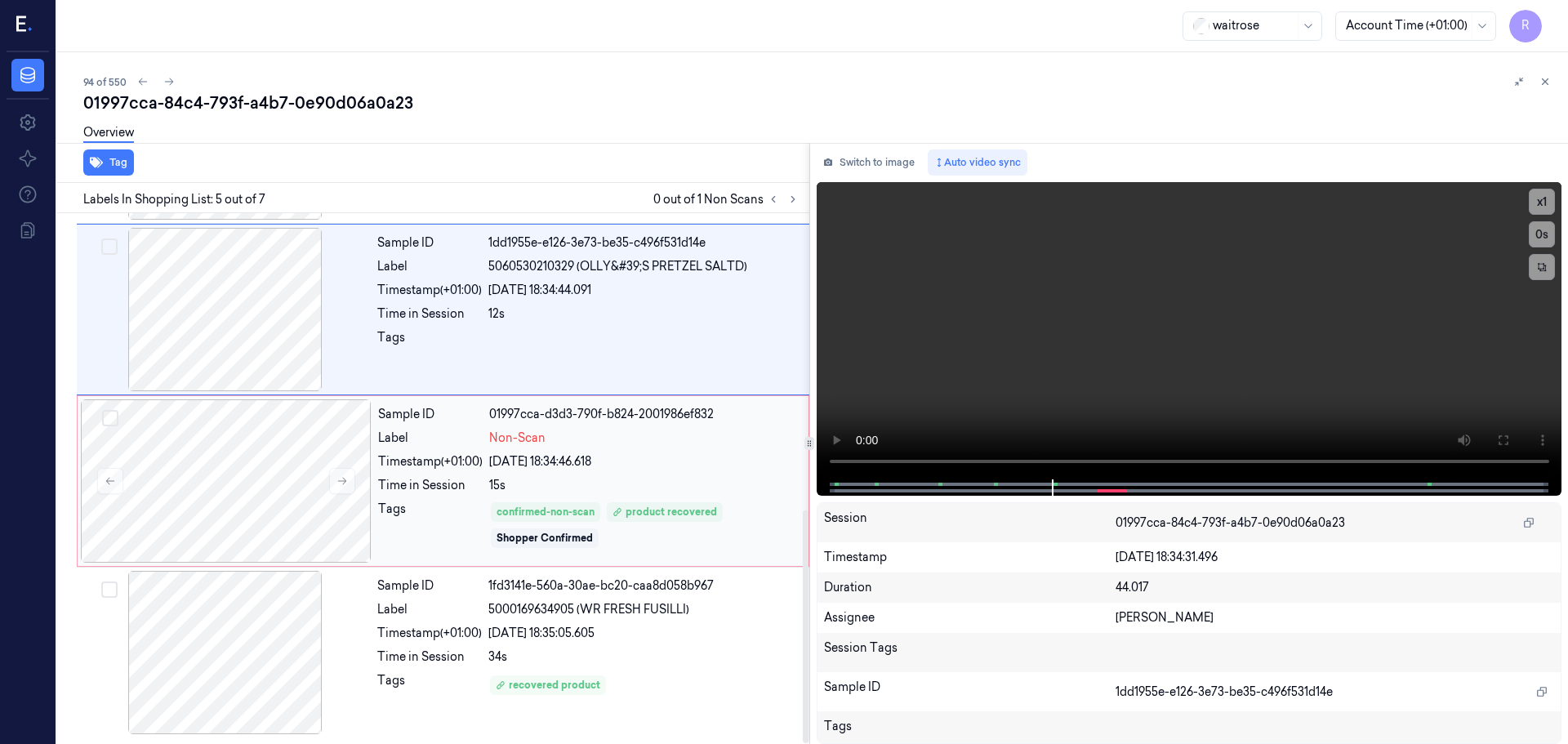
click at [583, 456] on div "24/09/2025 18:34:46.618" at bounding box center [644, 462] width 309 height 17
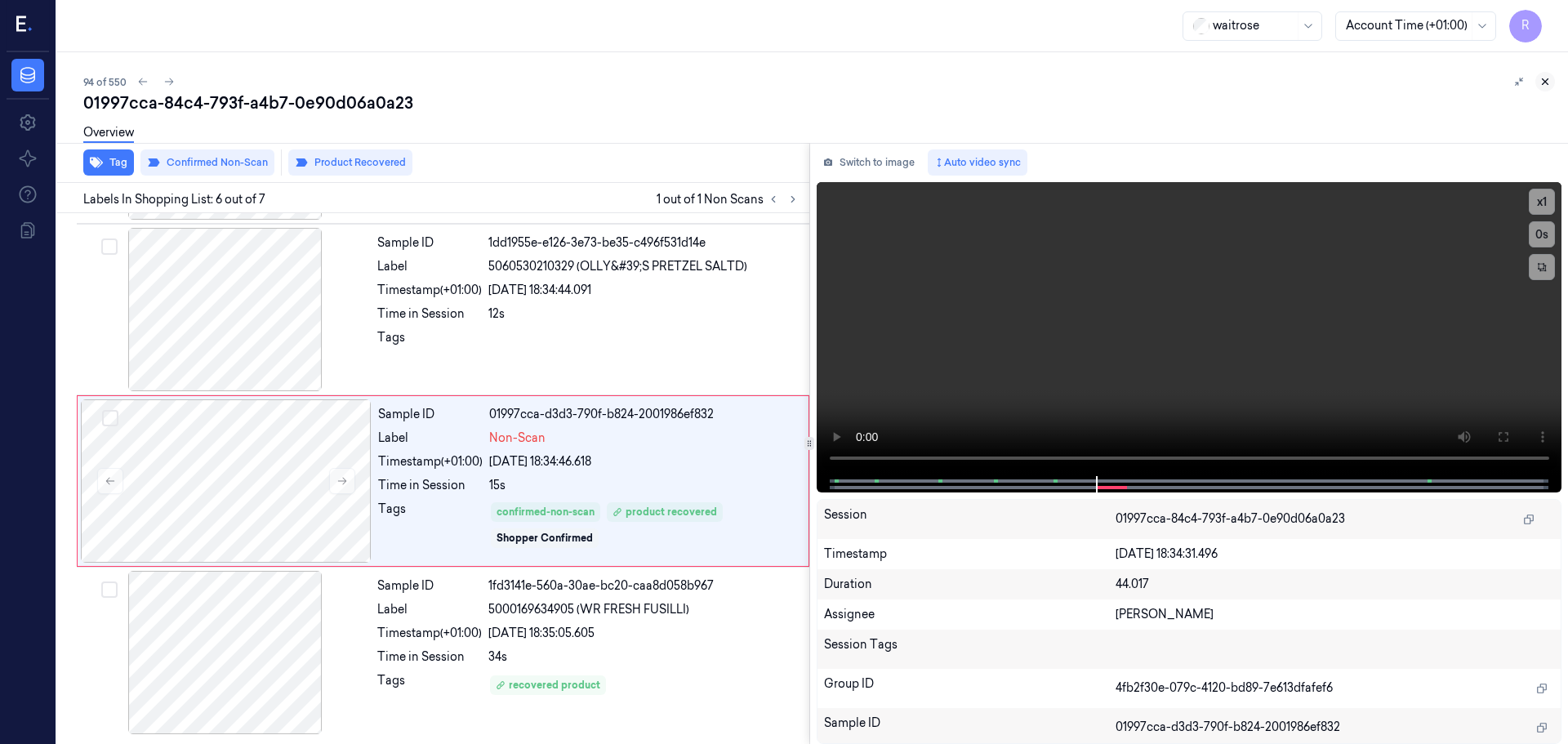
click at [1544, 88] on button at bounding box center [1544, 82] width 20 height 20
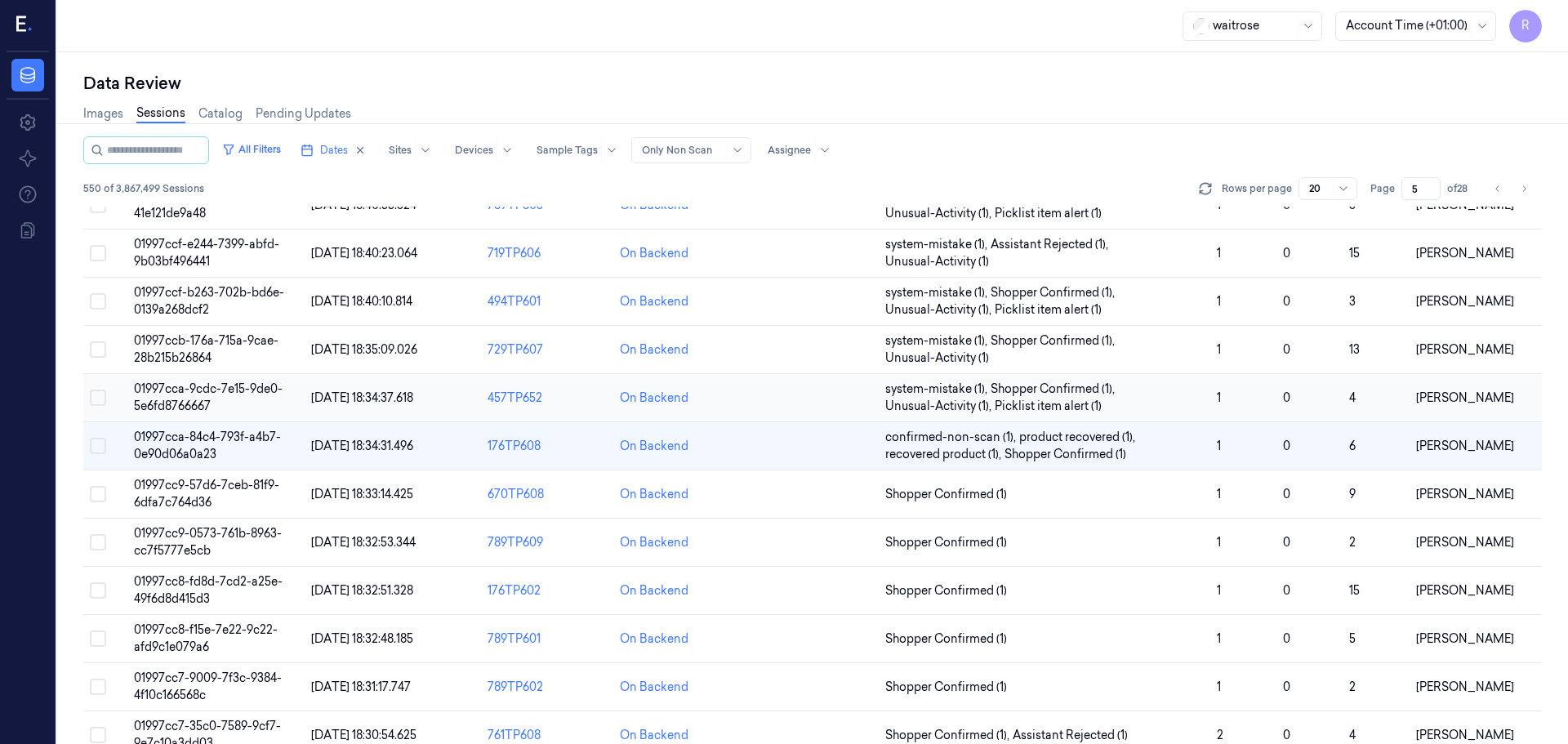
scroll to position [526, 0]
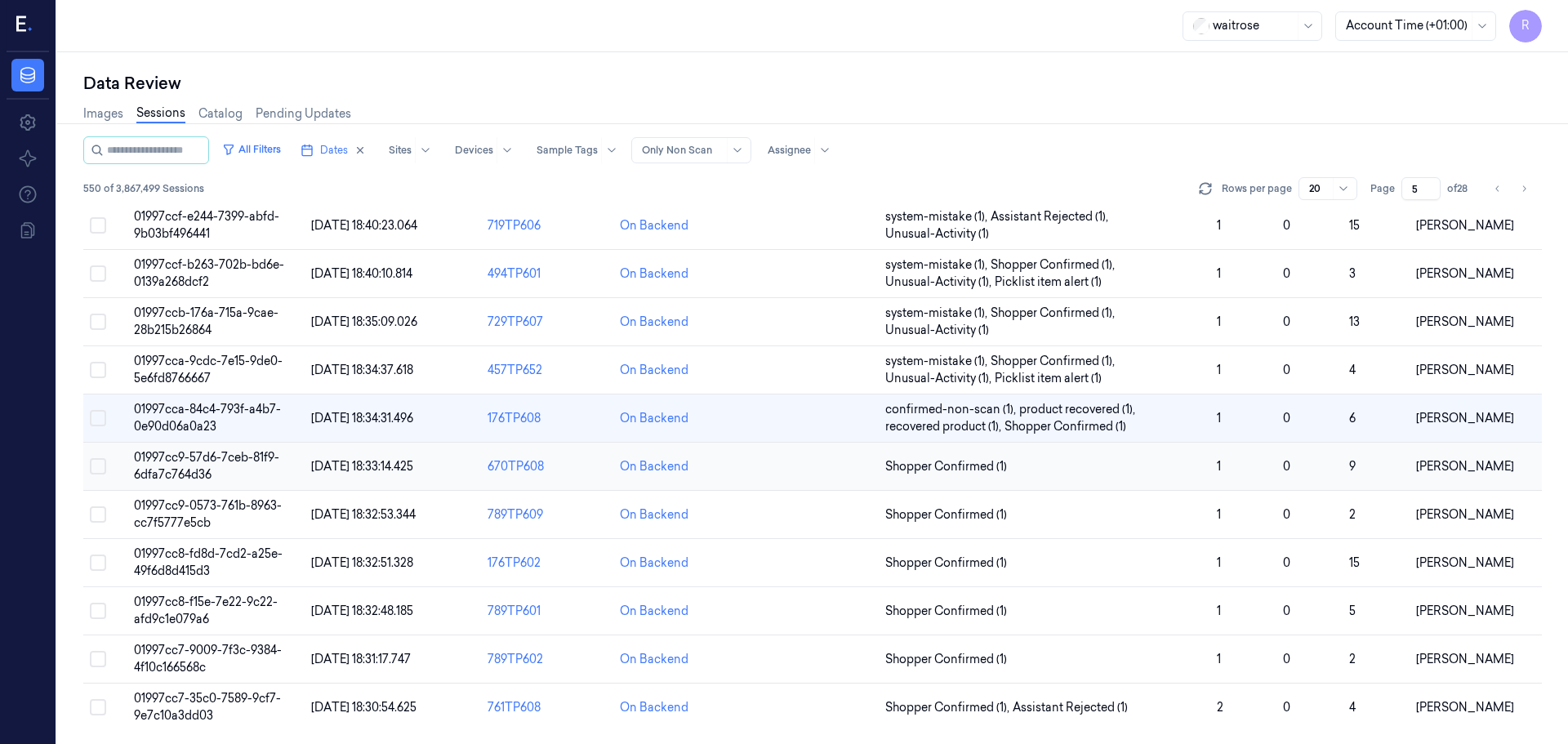
click at [1124, 474] on span "Shopper Confirmed (1)" at bounding box center [1044, 467] width 319 height 17
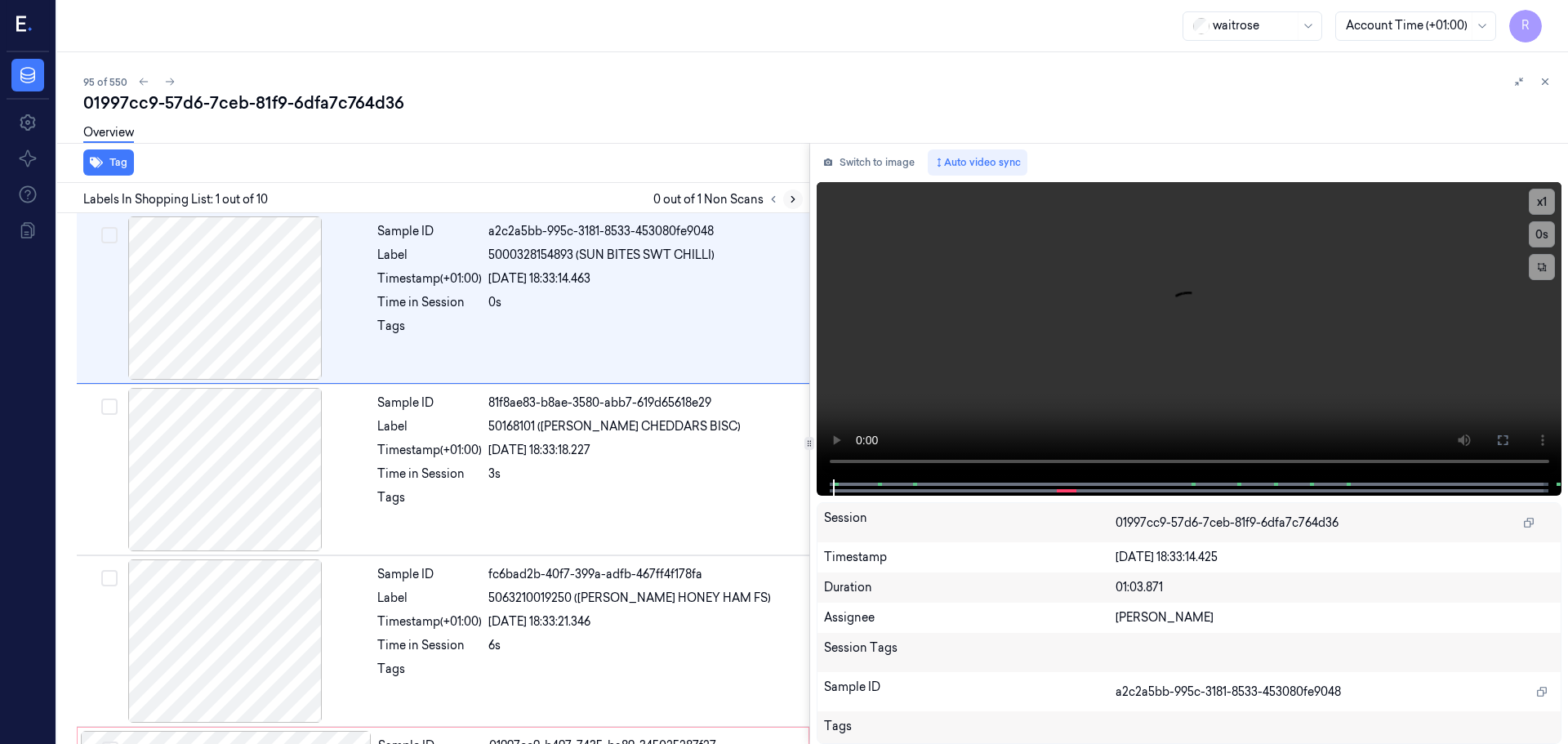
click at [795, 200] on icon at bounding box center [792, 199] width 11 height 11
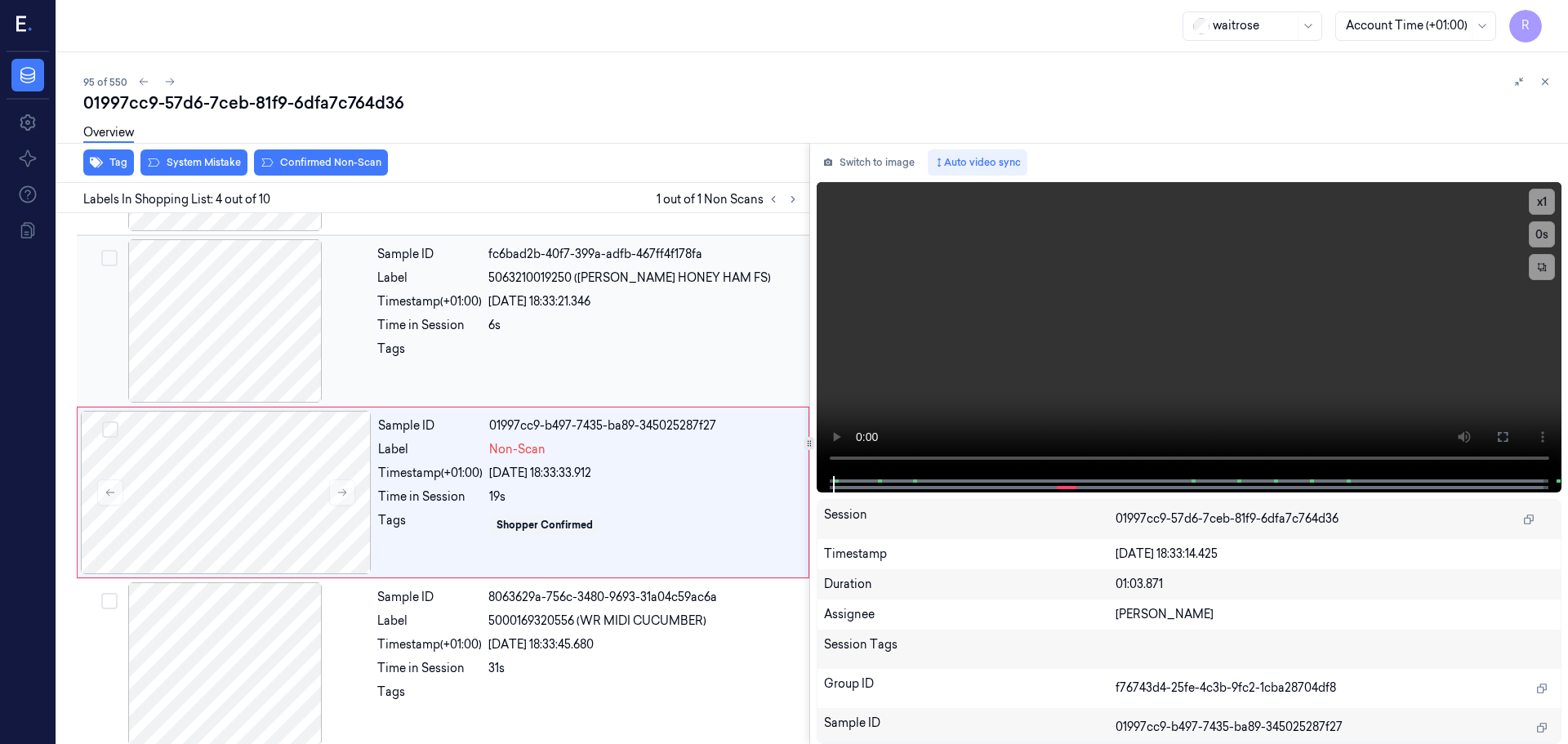
scroll to position [334, 0]
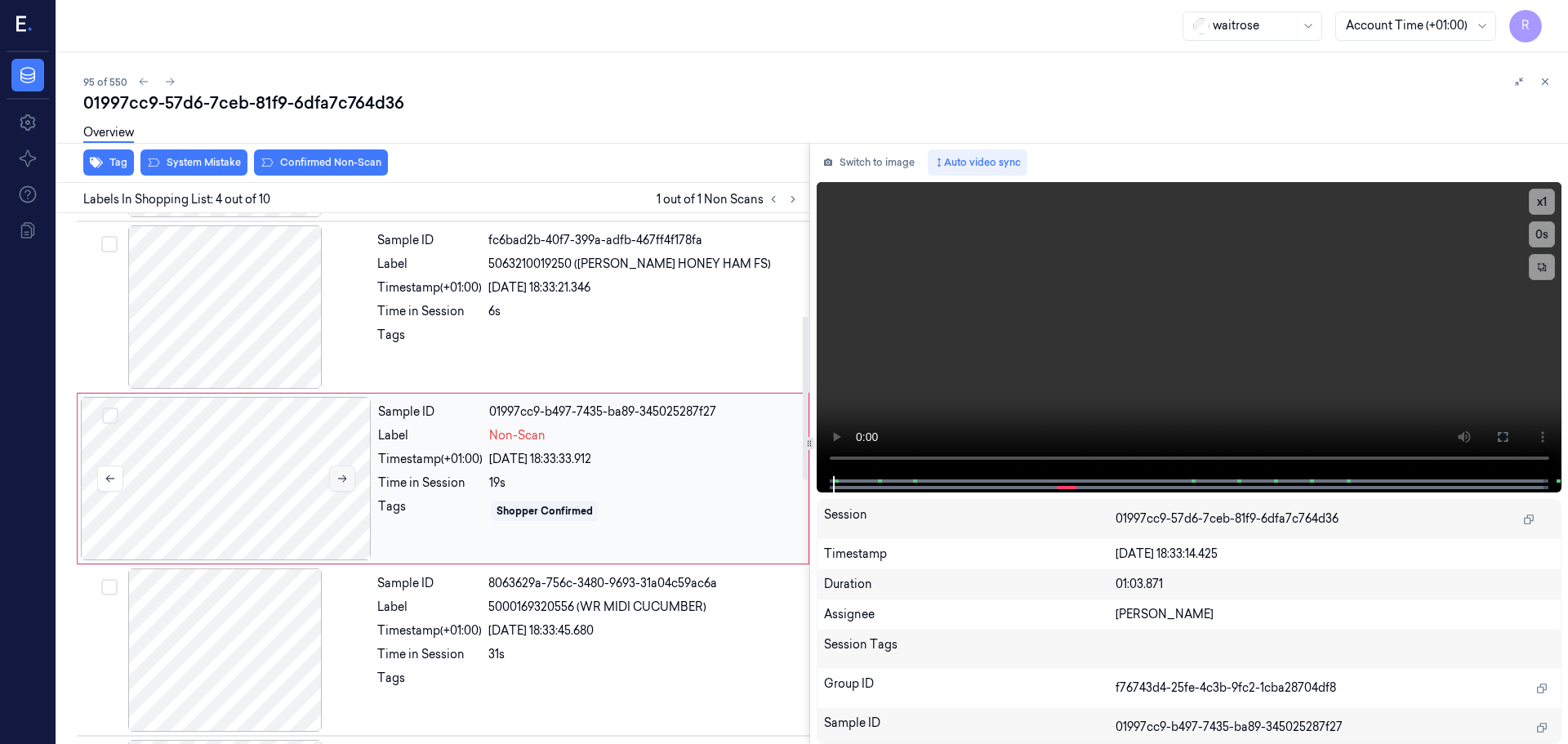
click at [341, 476] on icon at bounding box center [342, 478] width 11 height 11
click at [348, 474] on button at bounding box center [342, 479] width 26 height 26
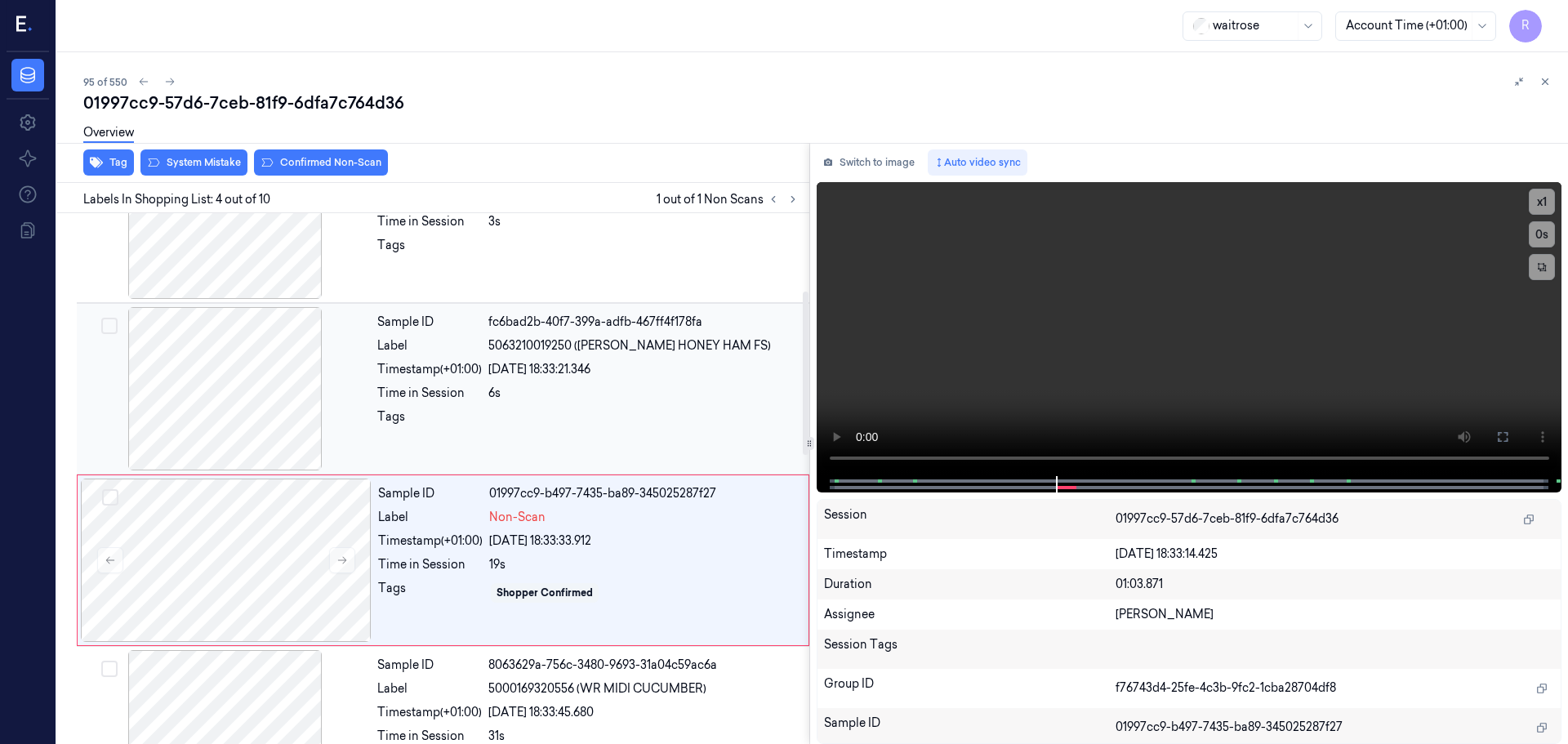
click at [264, 429] on div at bounding box center [225, 389] width 291 height 163
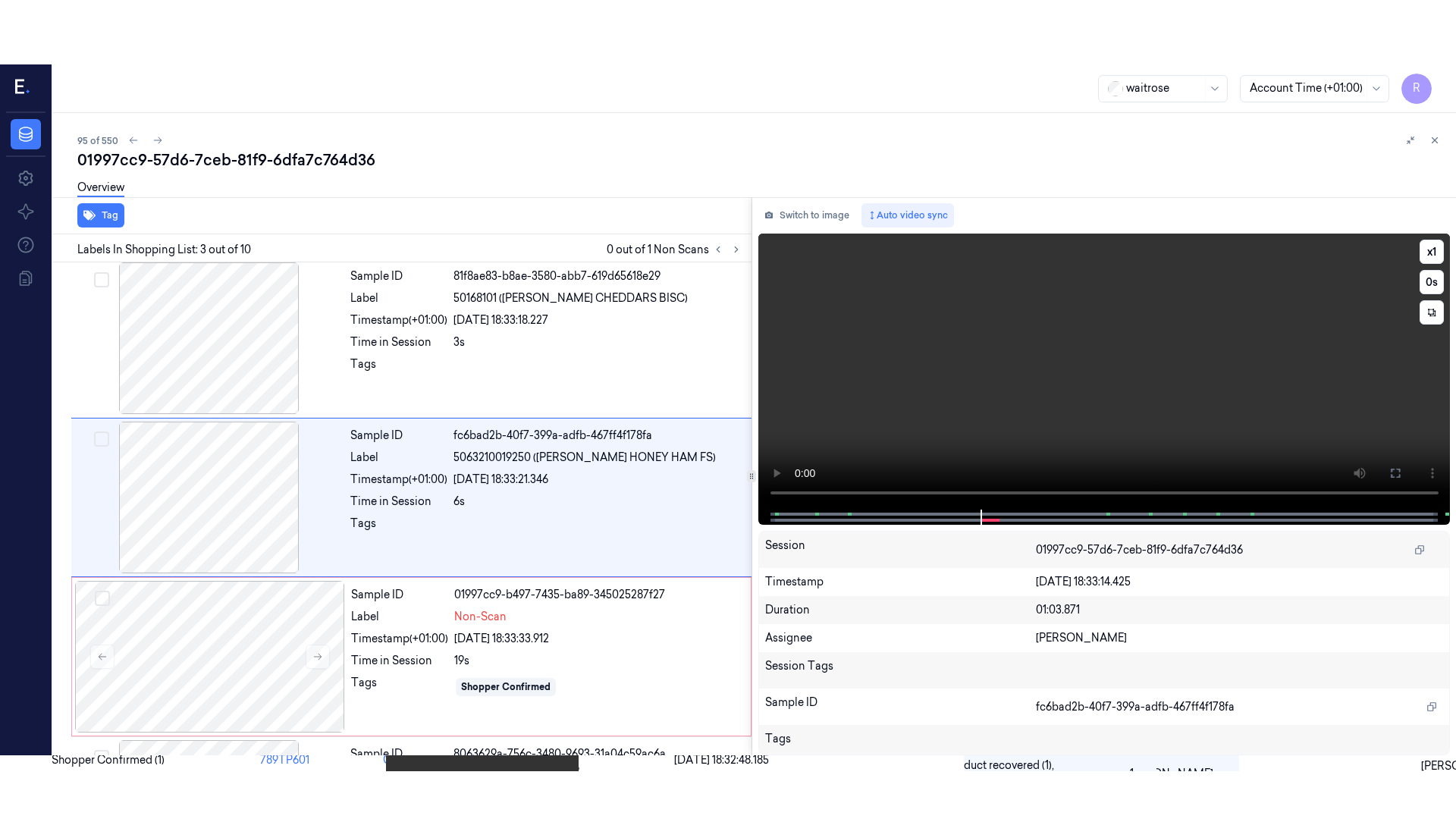
scroll to position [151, 0]
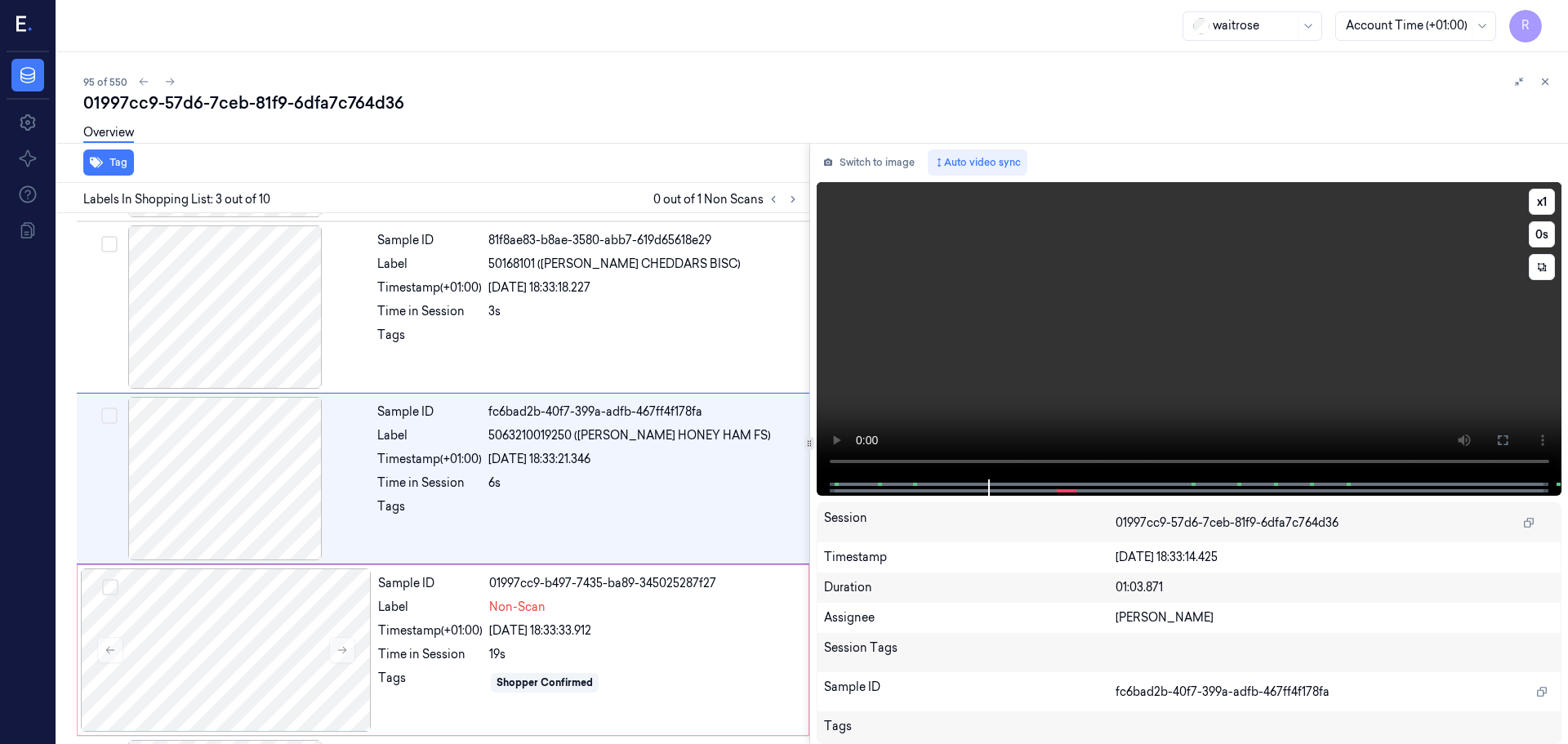
drag, startPoint x: 1500, startPoint y: 445, endPoint x: 1499, endPoint y: 544, distance: 99.0
click at [1499, 446] on icon at bounding box center [1502, 440] width 13 height 13
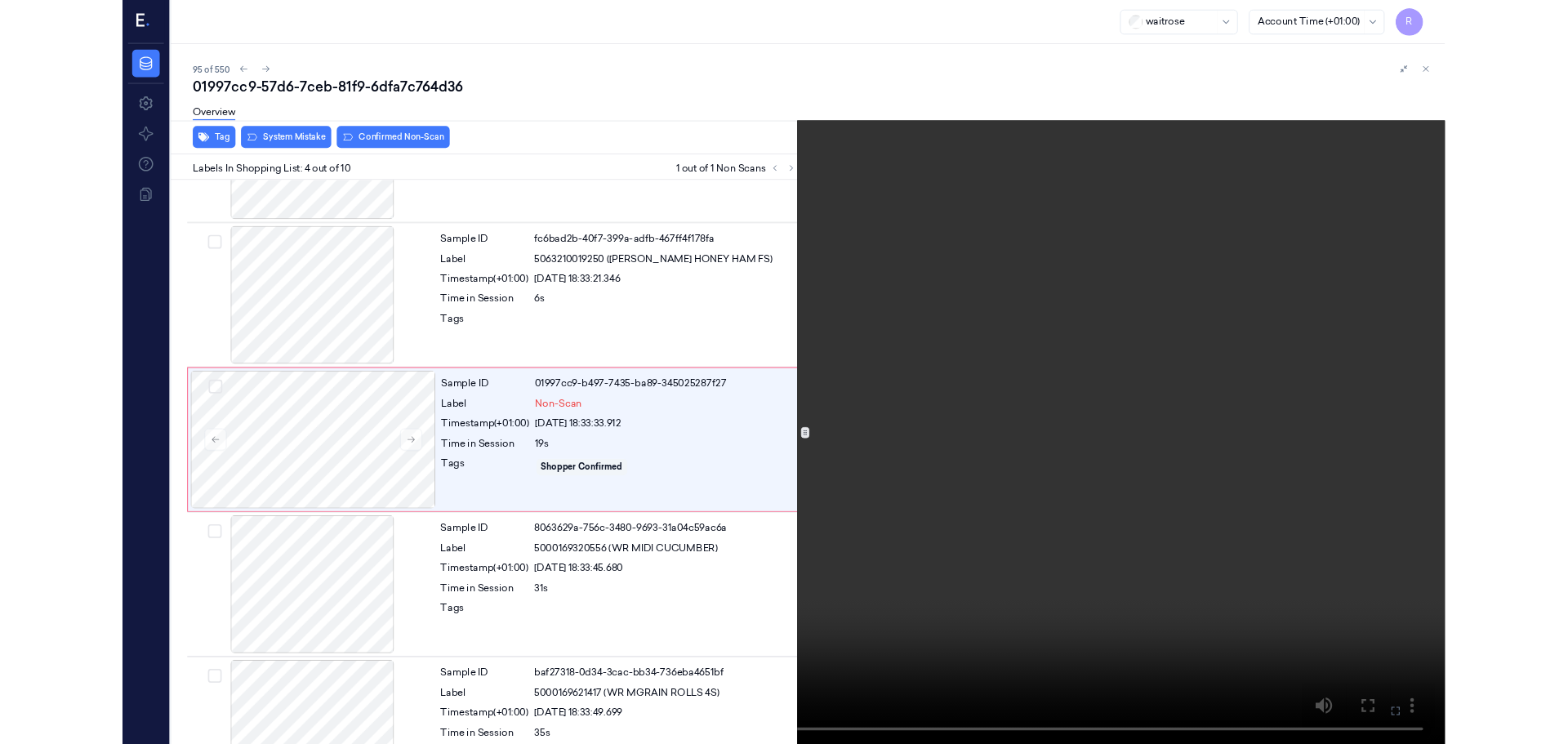
scroll to position [265, 0]
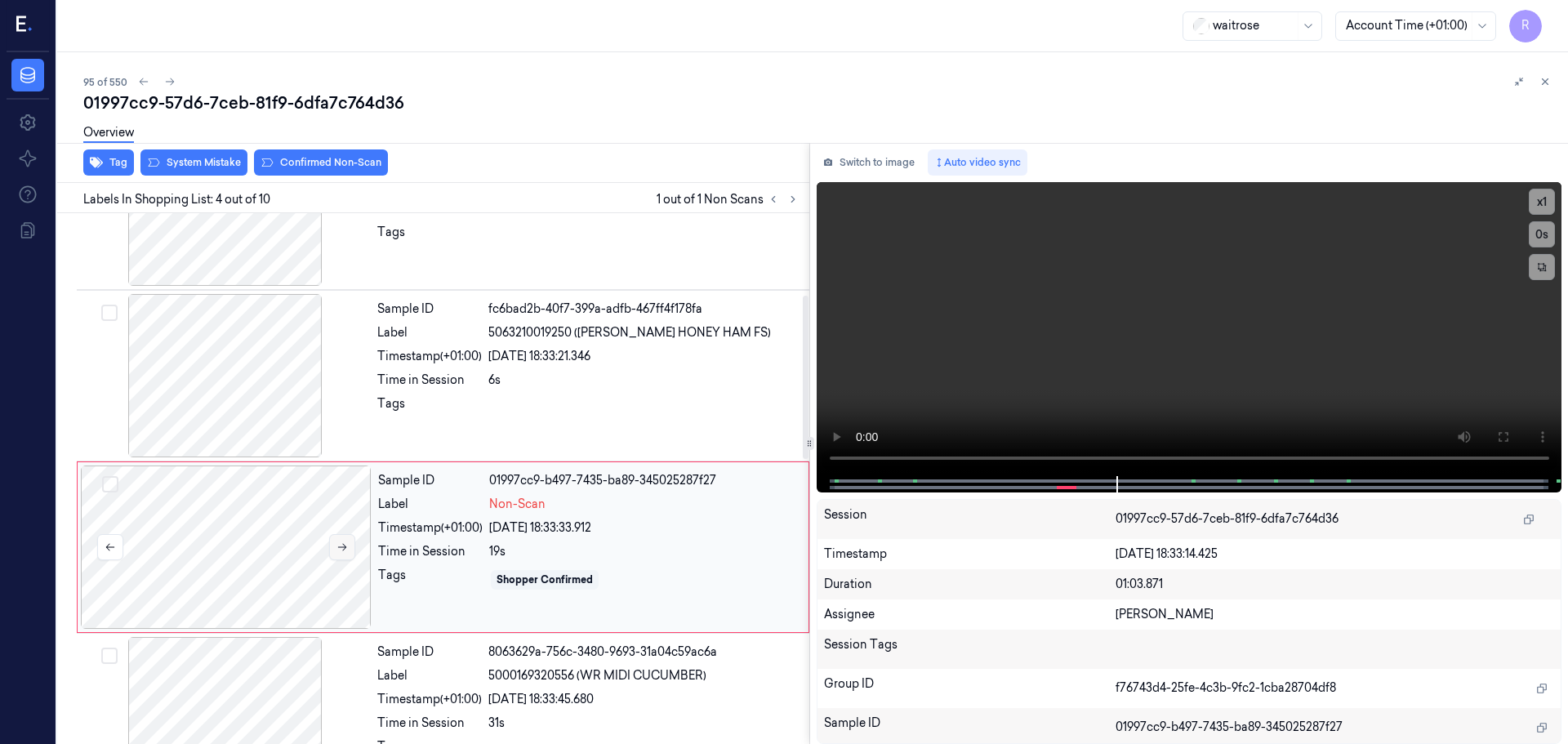
click at [337, 550] on icon at bounding box center [342, 547] width 11 height 11
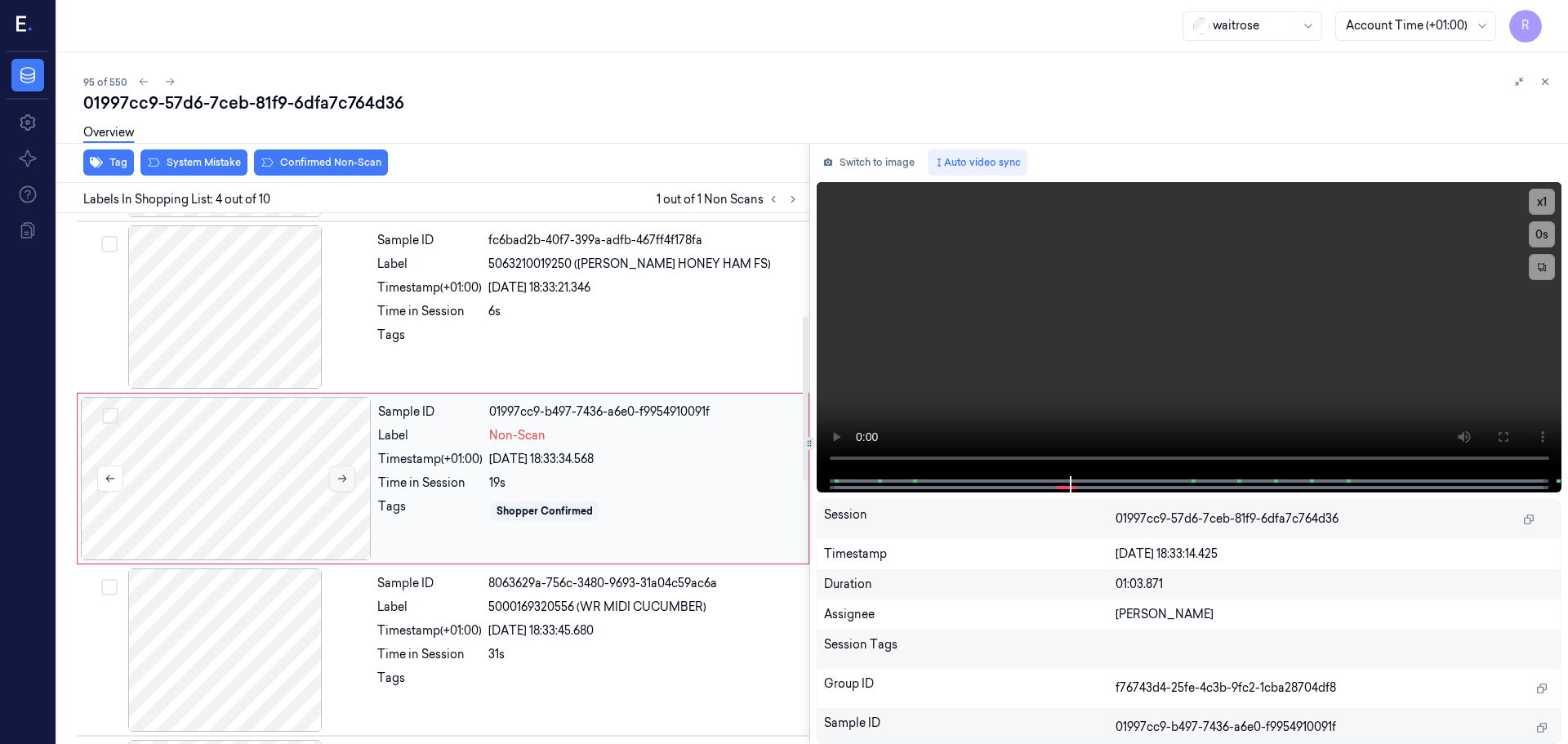
click at [344, 489] on button at bounding box center [342, 479] width 26 height 26
click at [346, 483] on icon at bounding box center [342, 478] width 11 height 11
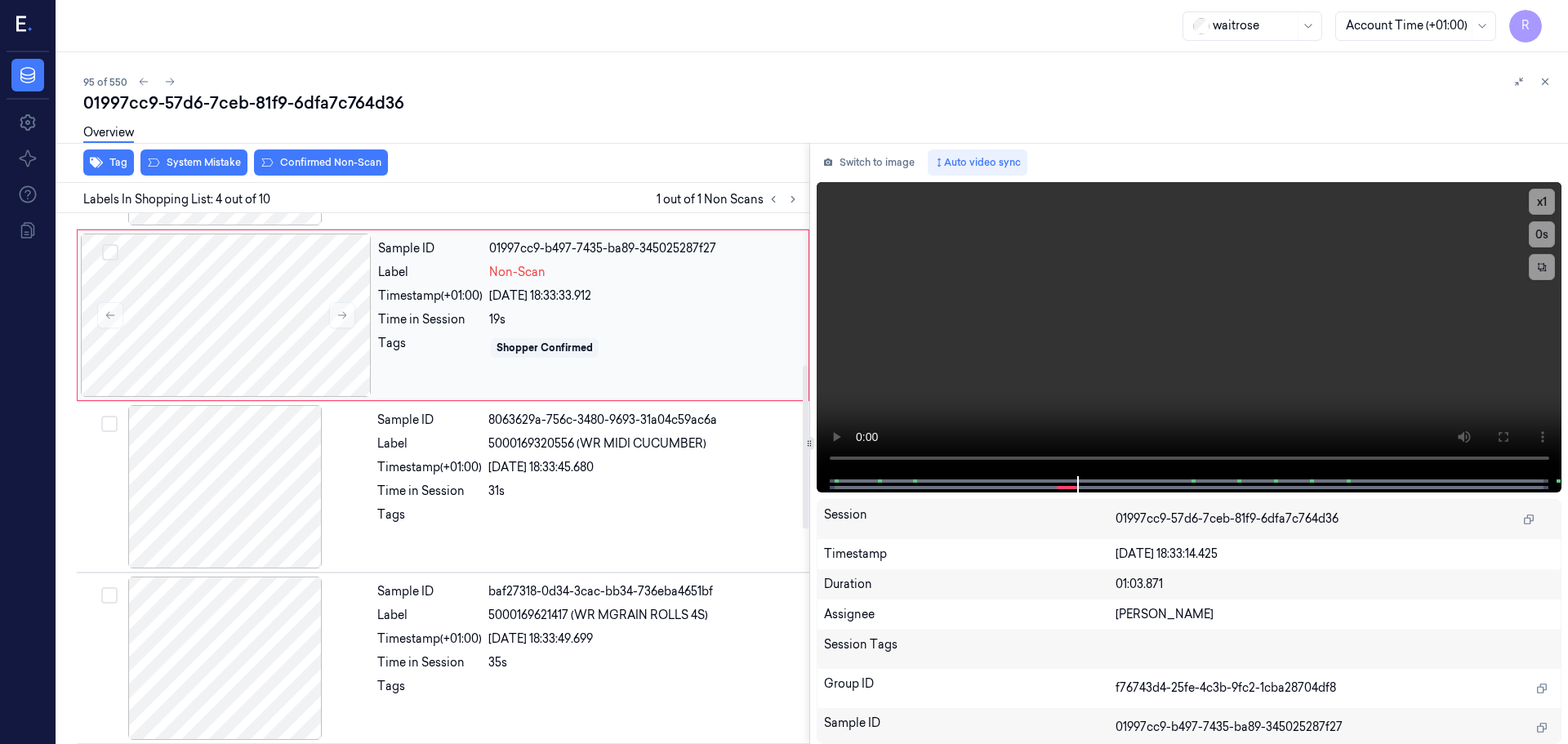
scroll to position [416, 0]
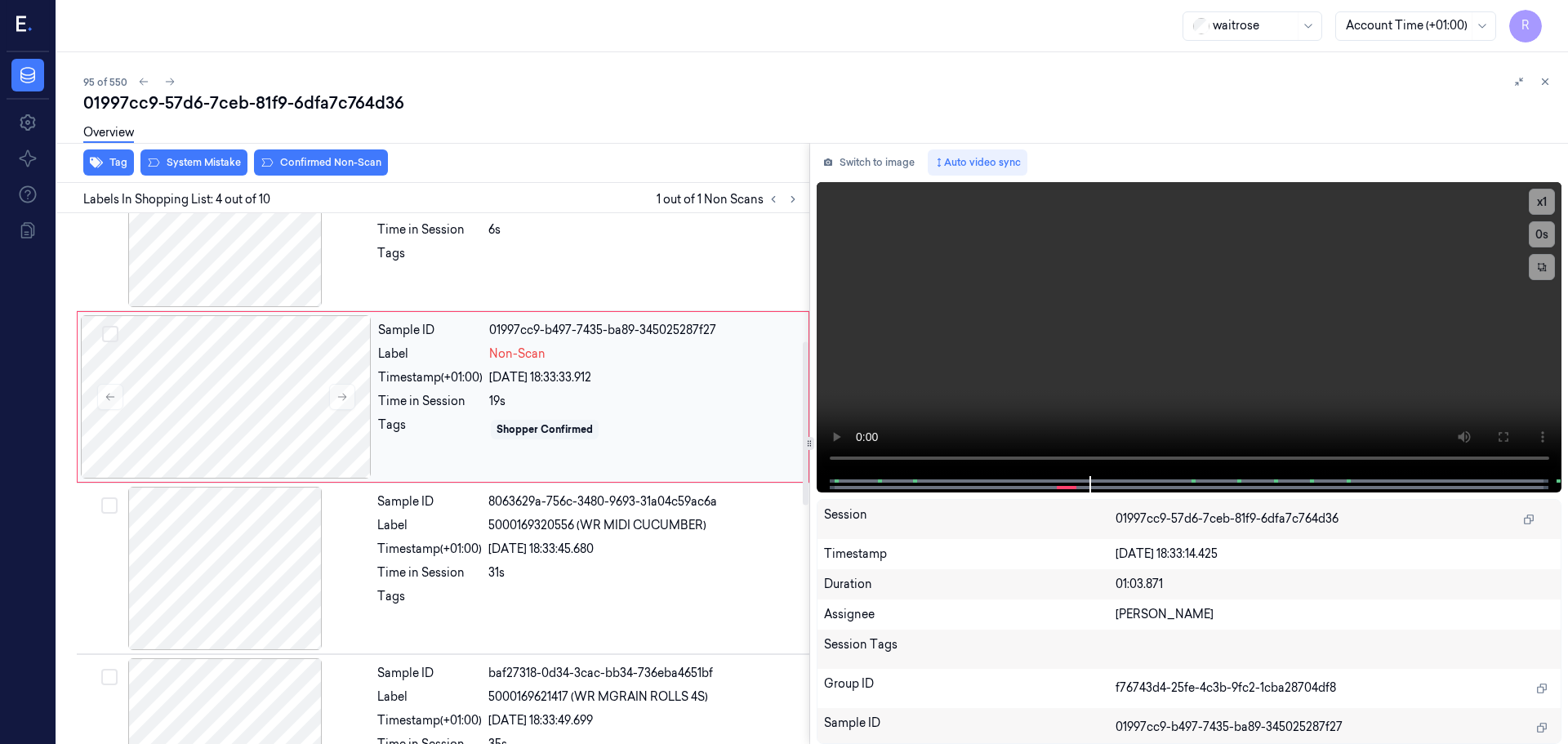
click at [522, 412] on div "Sample ID 01997cc9-b497-7435-ba89-345025287f27 Label Non-Scan Timestamp (+01:00…" at bounding box center [588, 397] width 433 height 163
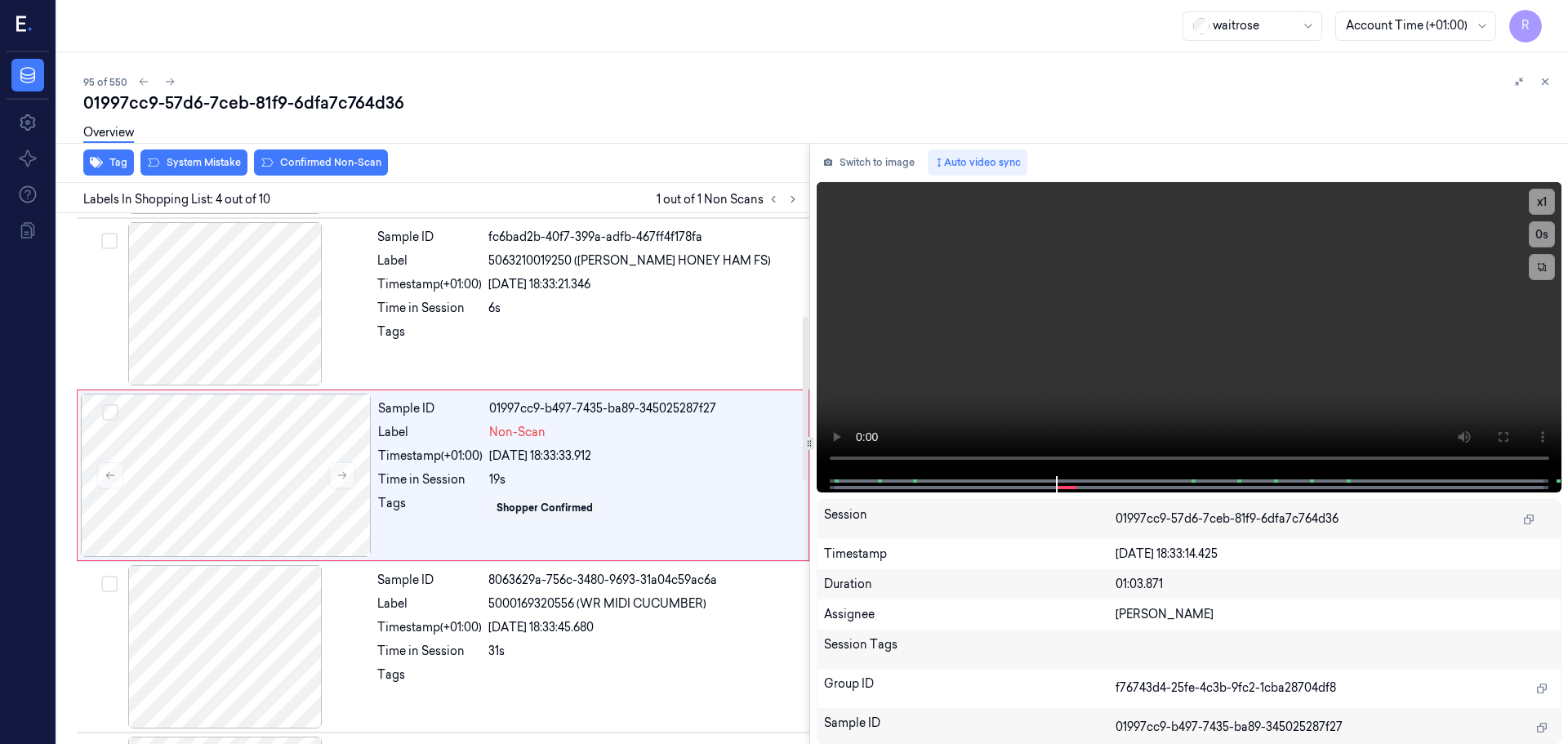
scroll to position [334, 0]
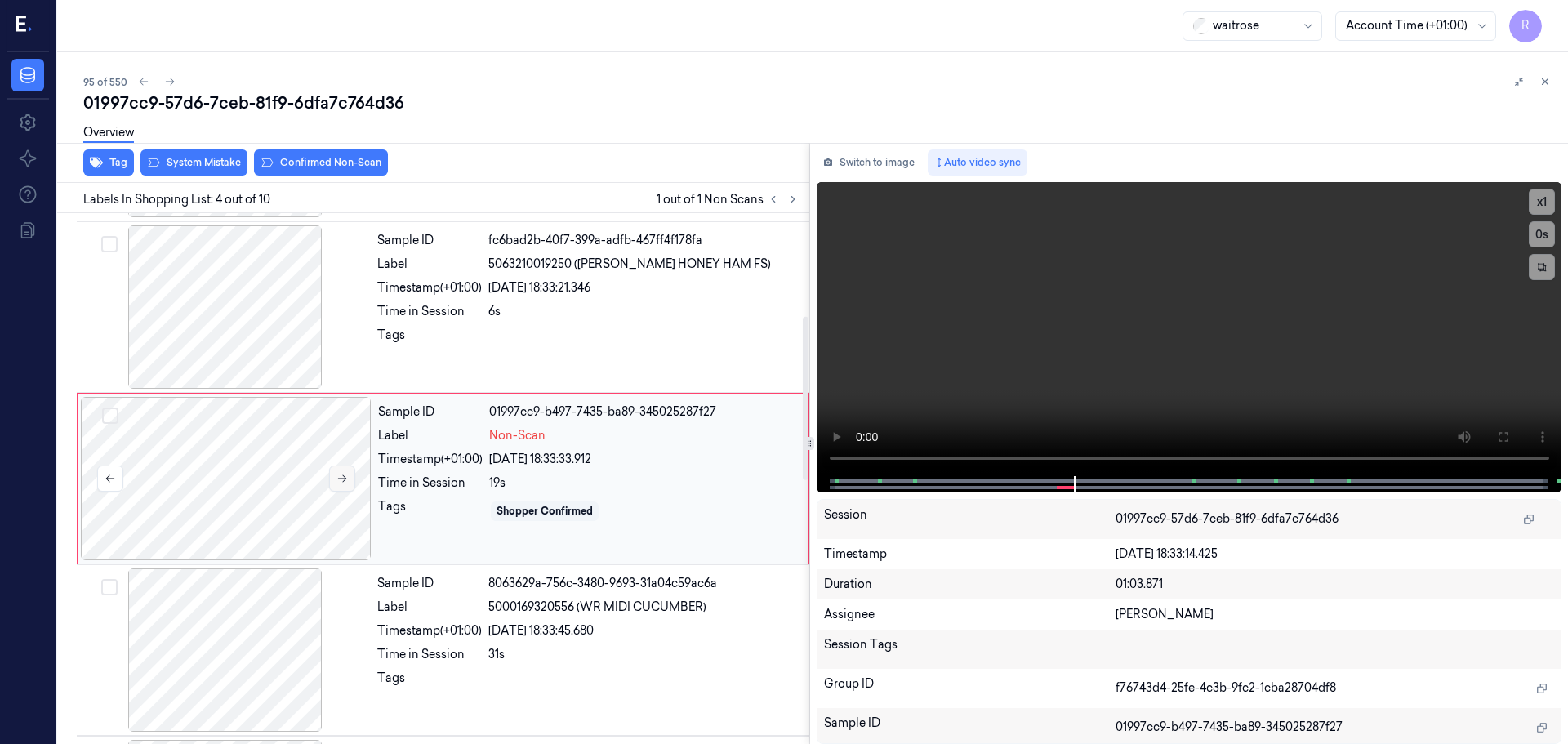
click at [347, 486] on button at bounding box center [342, 479] width 26 height 26
click at [332, 166] on button "Confirmed Non-Scan" at bounding box center [321, 162] width 134 height 26
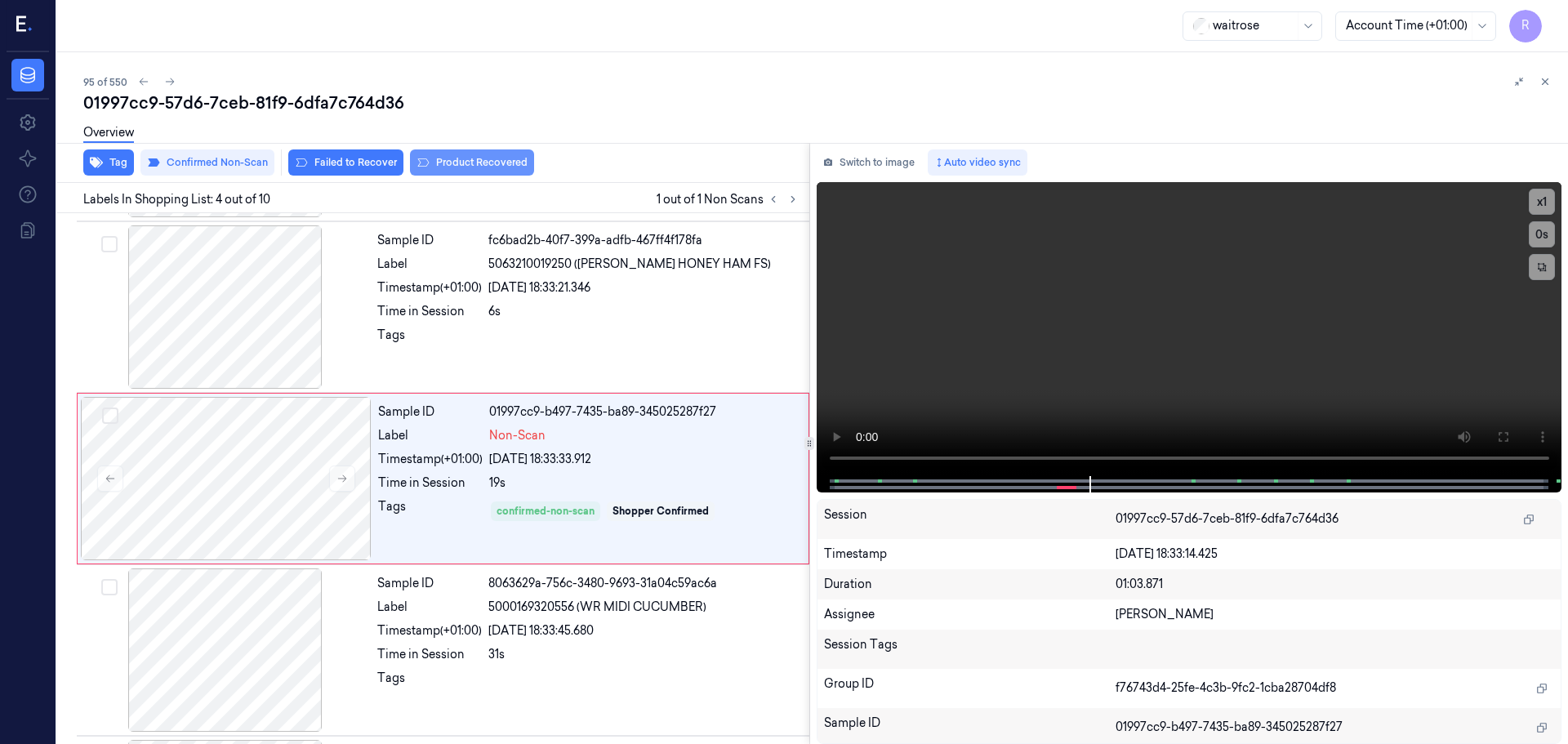
click at [518, 156] on button "Product Recovered" at bounding box center [472, 162] width 124 height 26
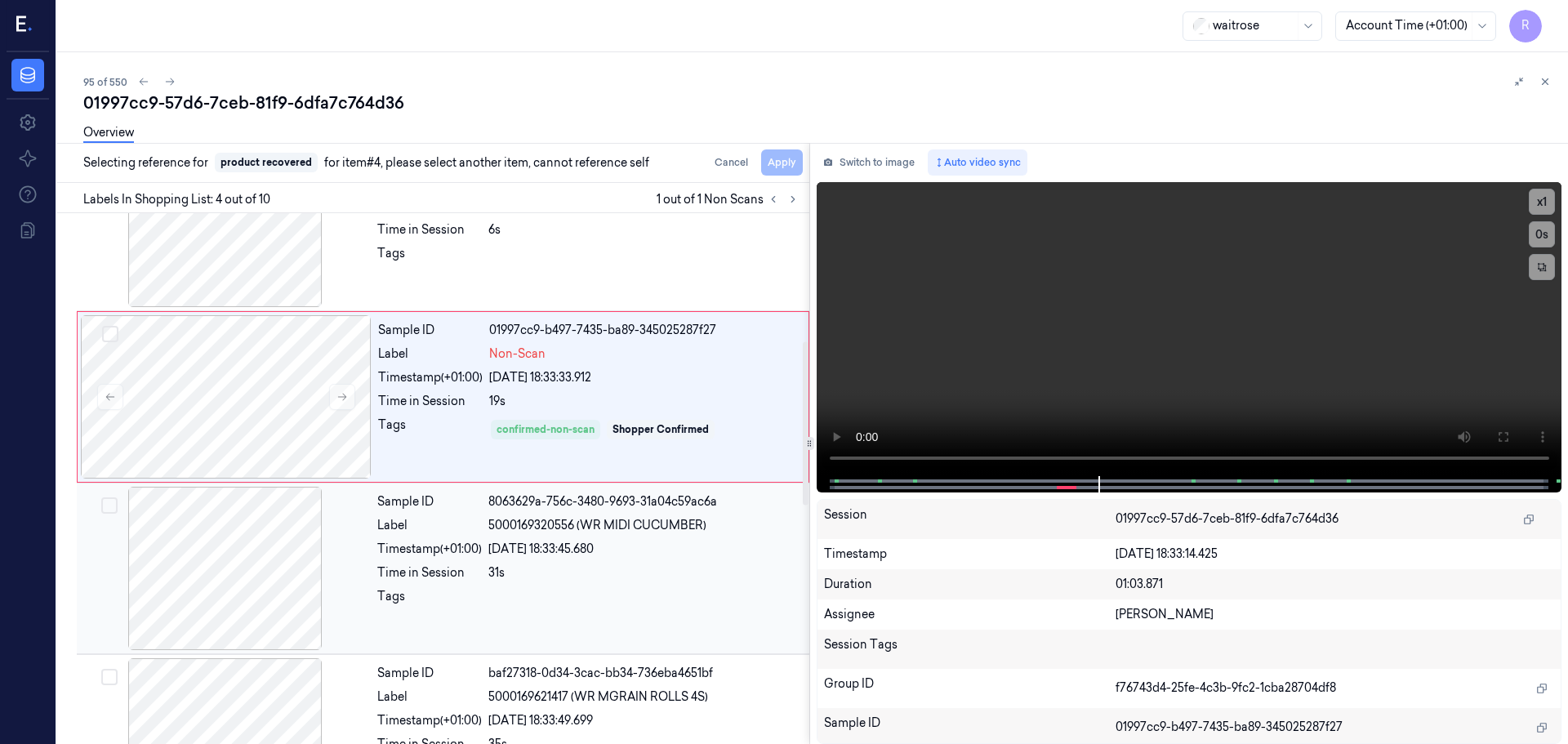
click at [512, 535] on div "Sample ID 8063629a-756c-3480-9693-31a04c59ac6a Label 5000169320556 (WR MIDI CUC…" at bounding box center [588, 569] width 435 height 163
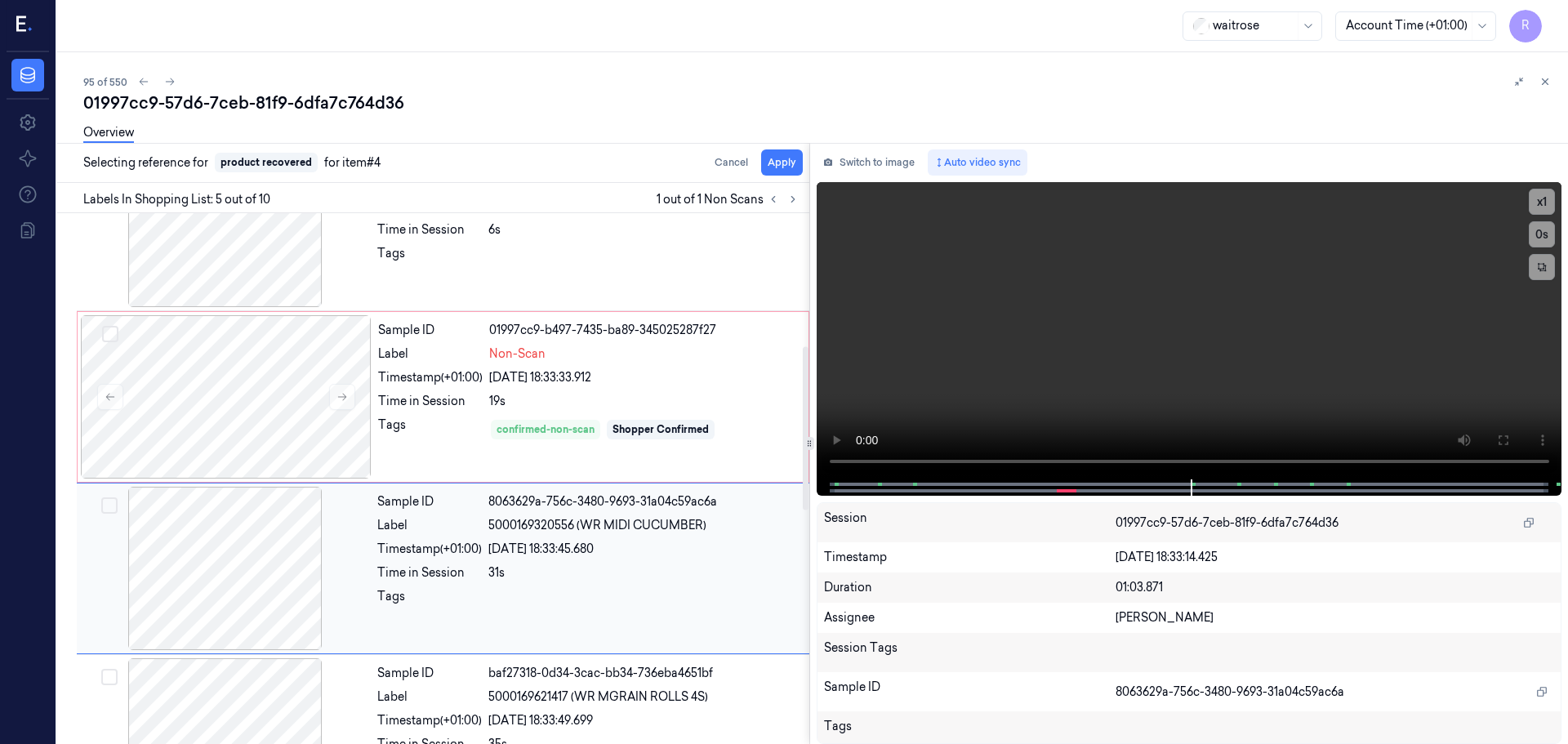
scroll to position [506, 0]
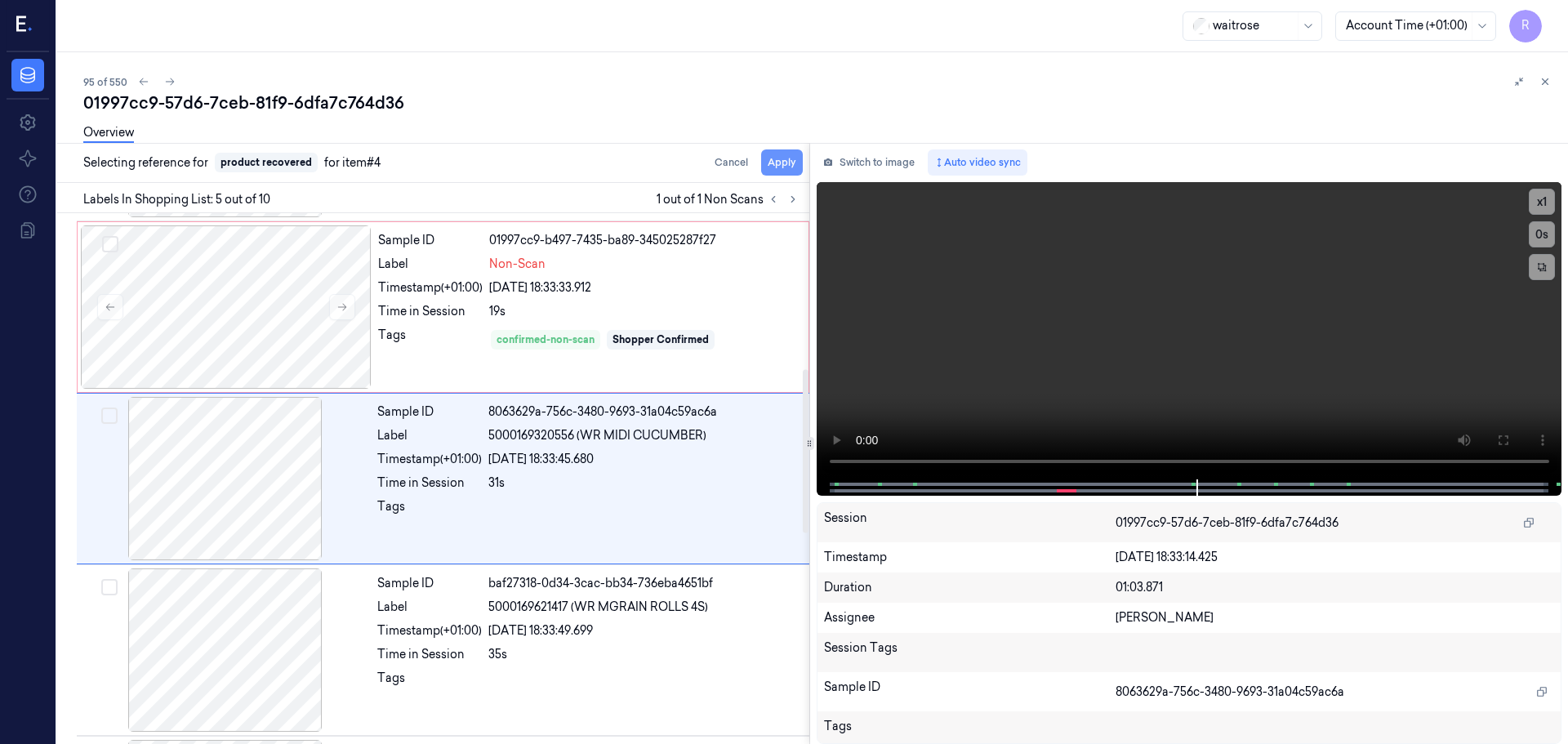
click at [782, 168] on button "Apply" at bounding box center [782, 162] width 42 height 26
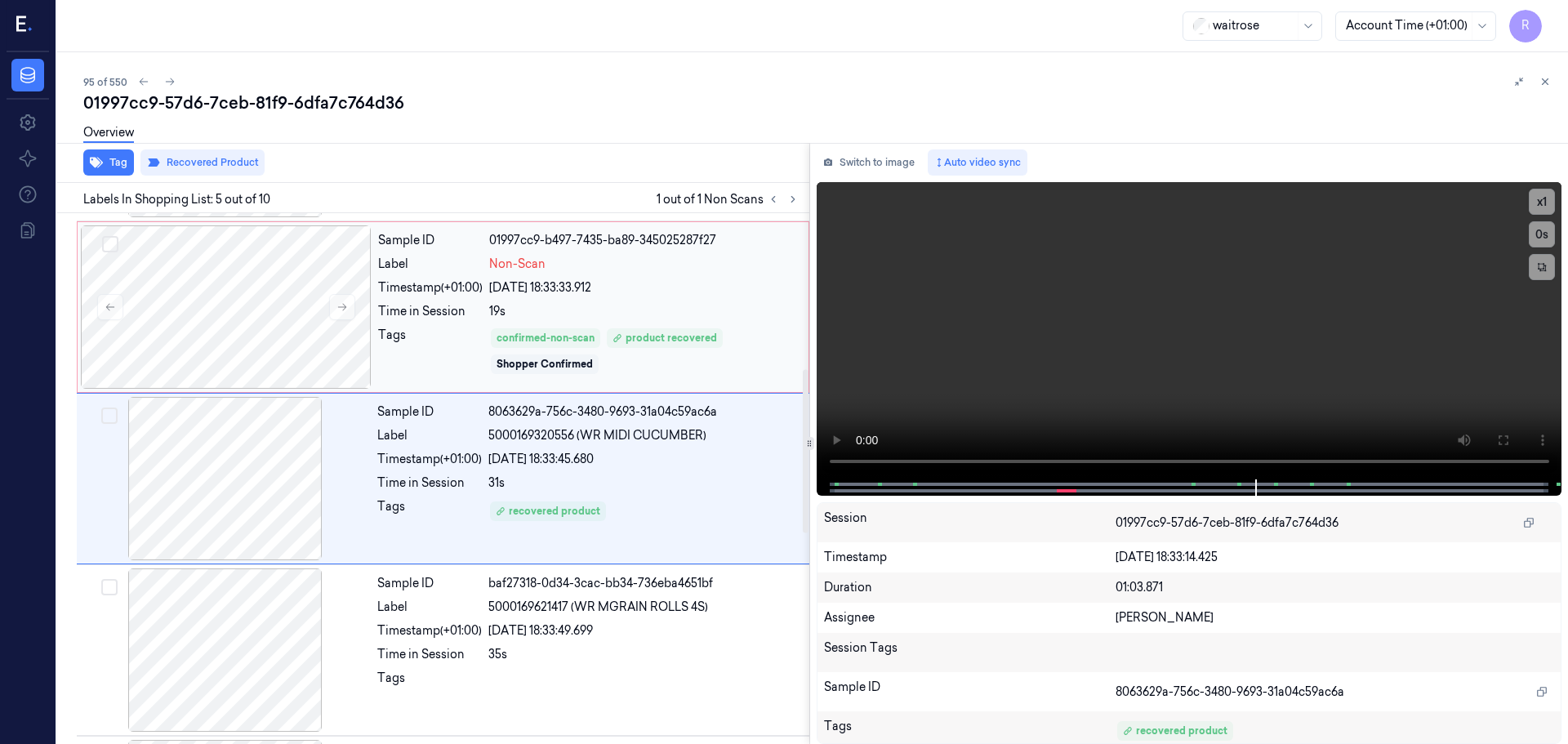
click at [646, 284] on div "24/09/2025 18:33:33.912" at bounding box center [644, 288] width 309 height 17
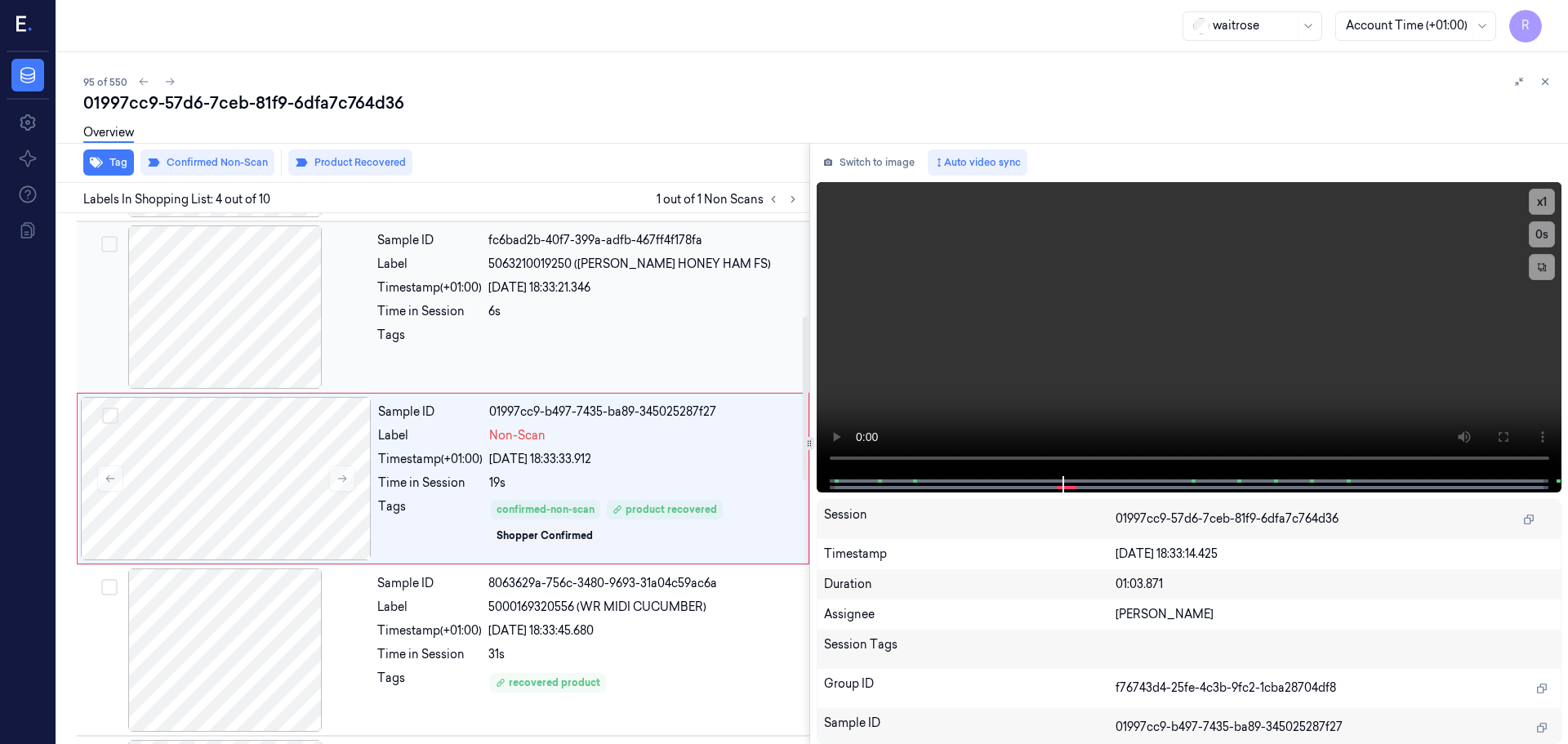
click at [654, 298] on div "Sample ID fc6bad2b-40f7-399a-adfb-467ff4f178fa Label 5063210019250 (WR ESS HONE…" at bounding box center [588, 307] width 435 height 163
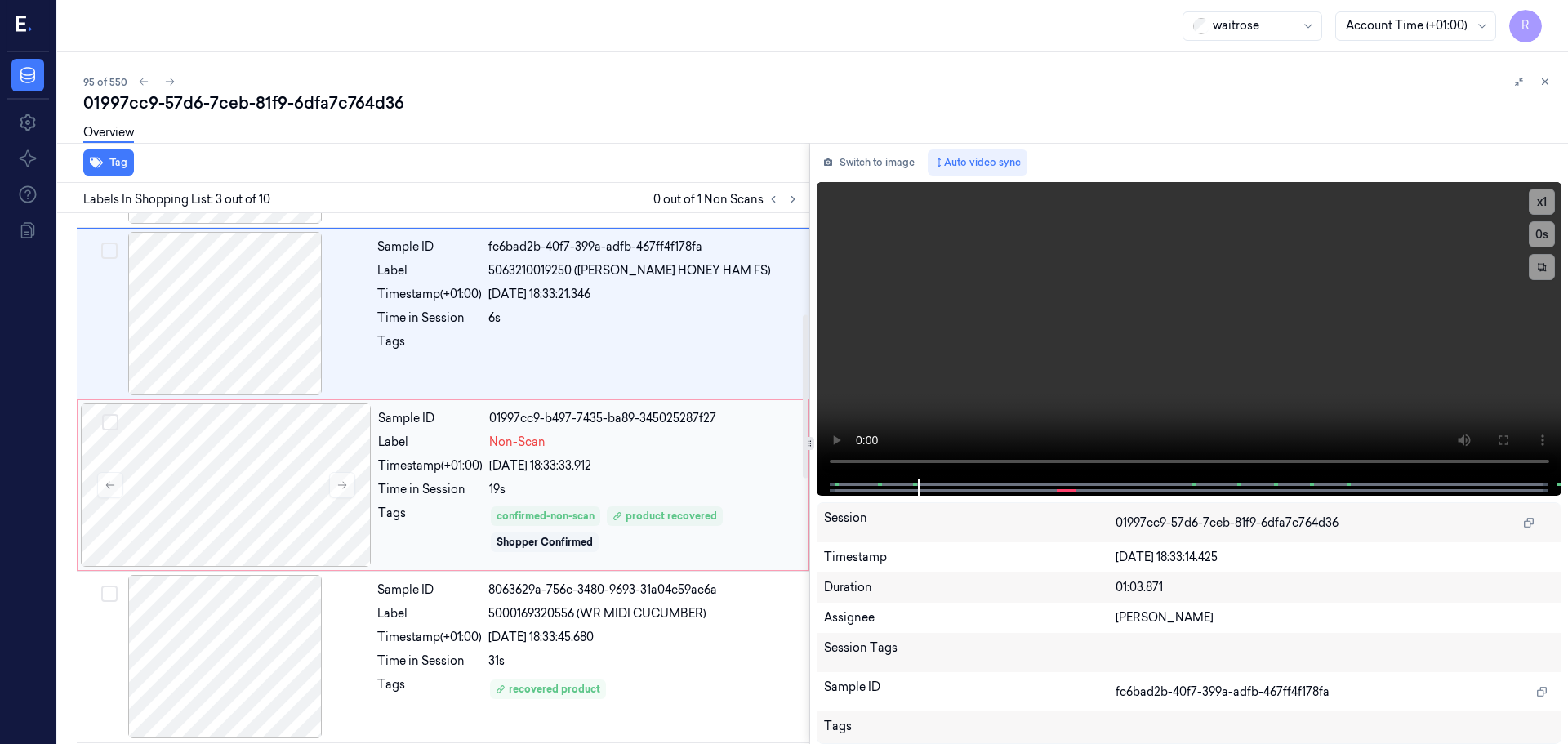
click at [681, 474] on div "Sample ID 01997cc9-b497-7435-ba89-345025287f27 Label Non-Scan Timestamp (+01:00…" at bounding box center [588, 486] width 433 height 163
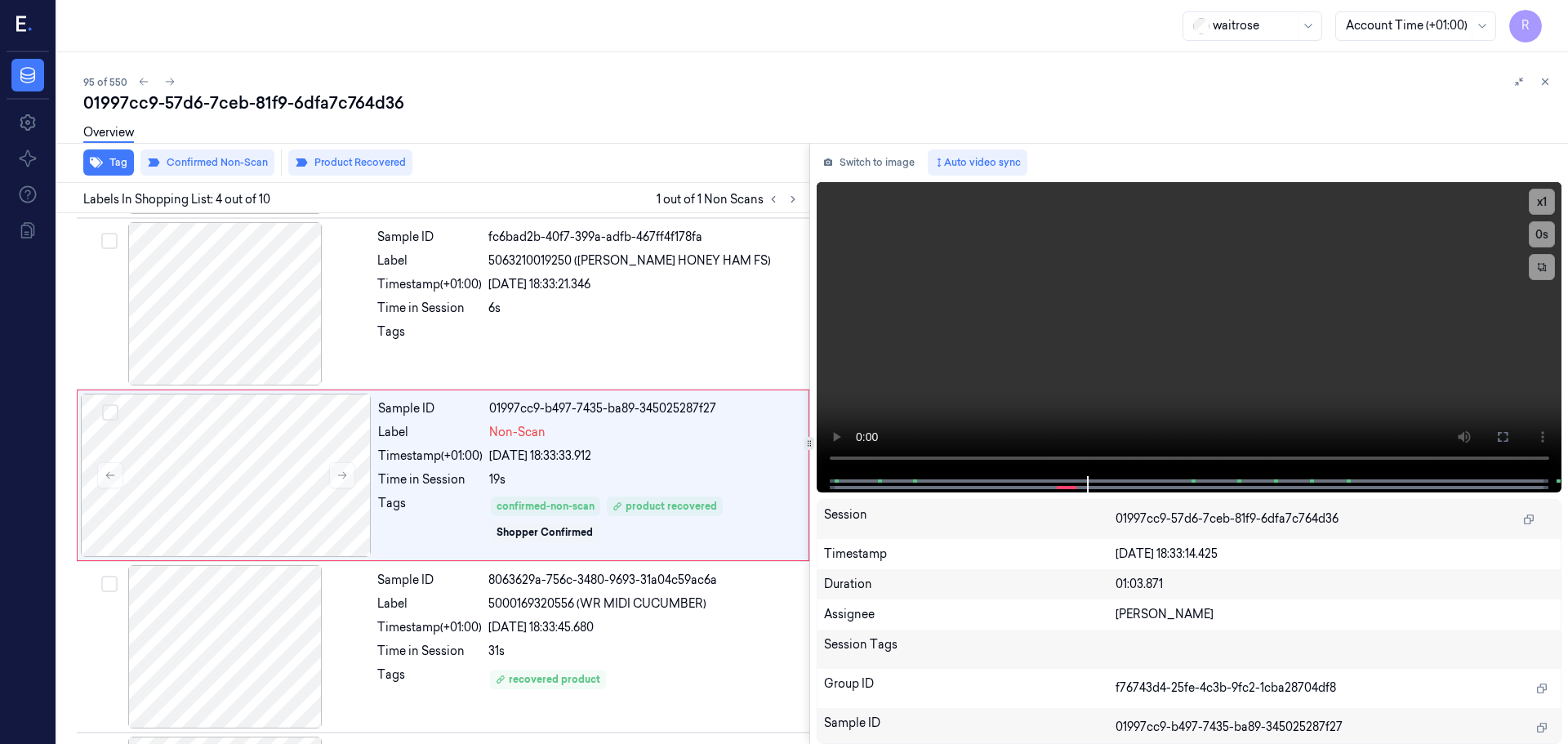
scroll to position [334, 0]
click at [1548, 85] on icon at bounding box center [1544, 81] width 11 height 11
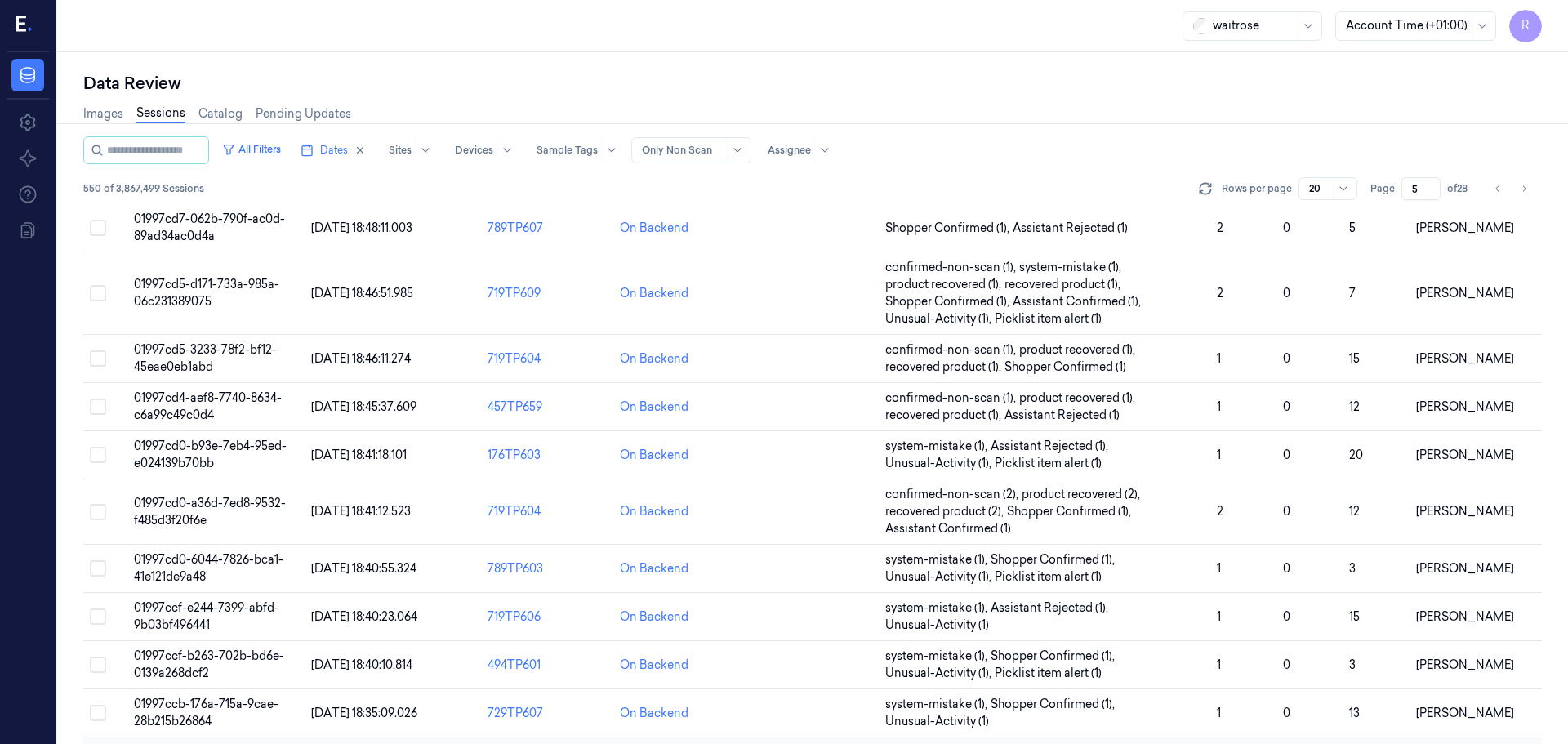
scroll to position [517, 0]
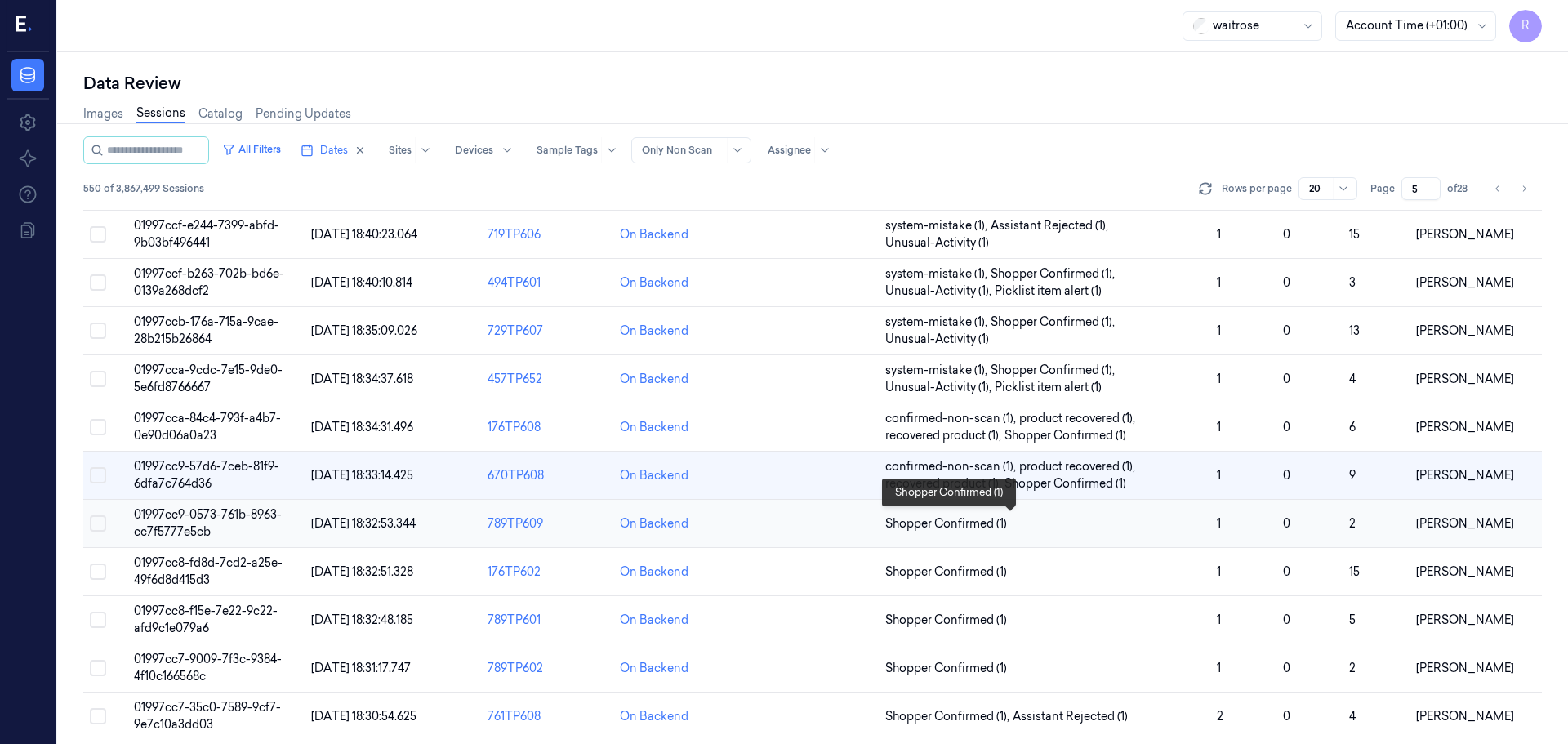
click at [1117, 531] on span "Shopper Confirmed (1)" at bounding box center [1044, 524] width 319 height 17
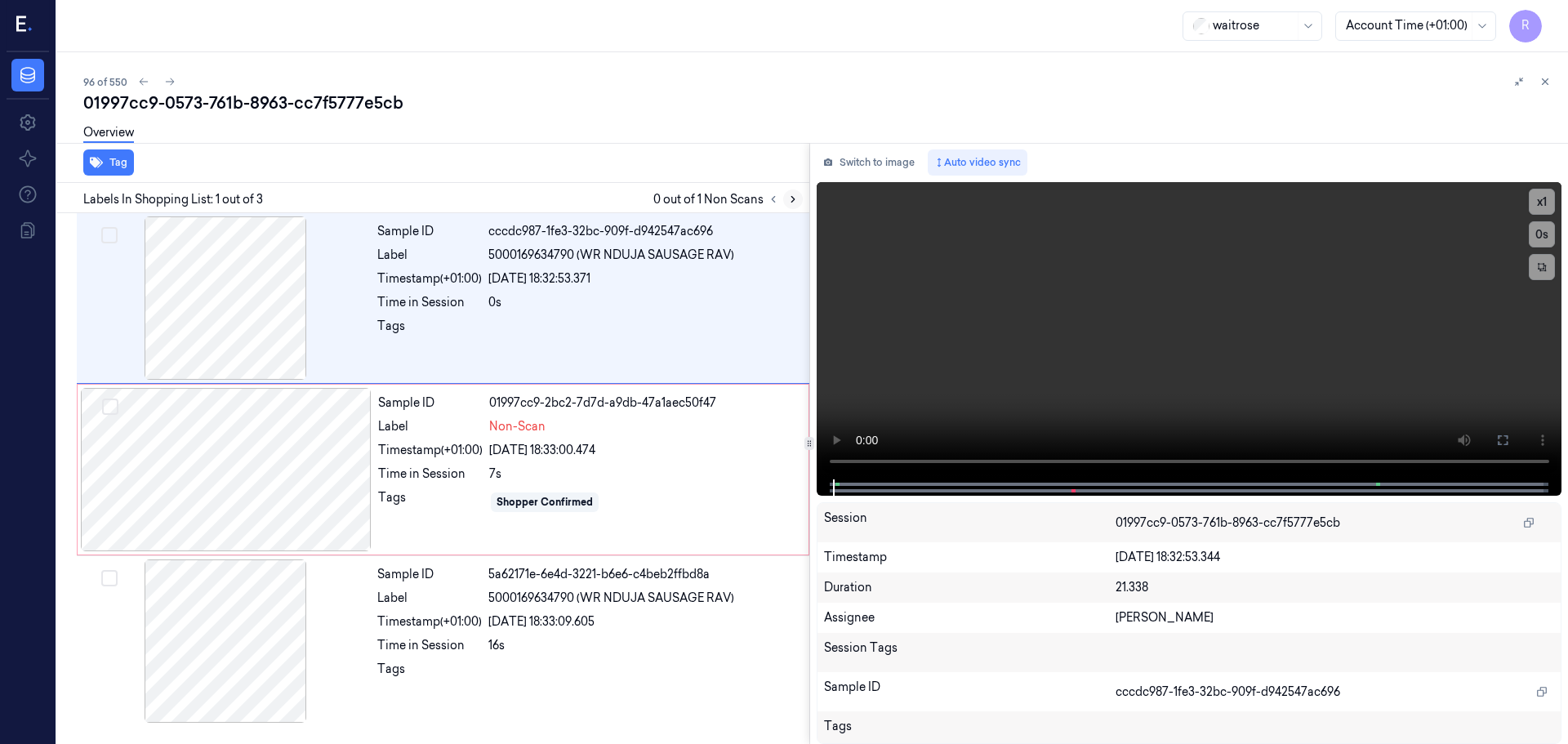
click at [790, 202] on icon at bounding box center [792, 199] width 11 height 11
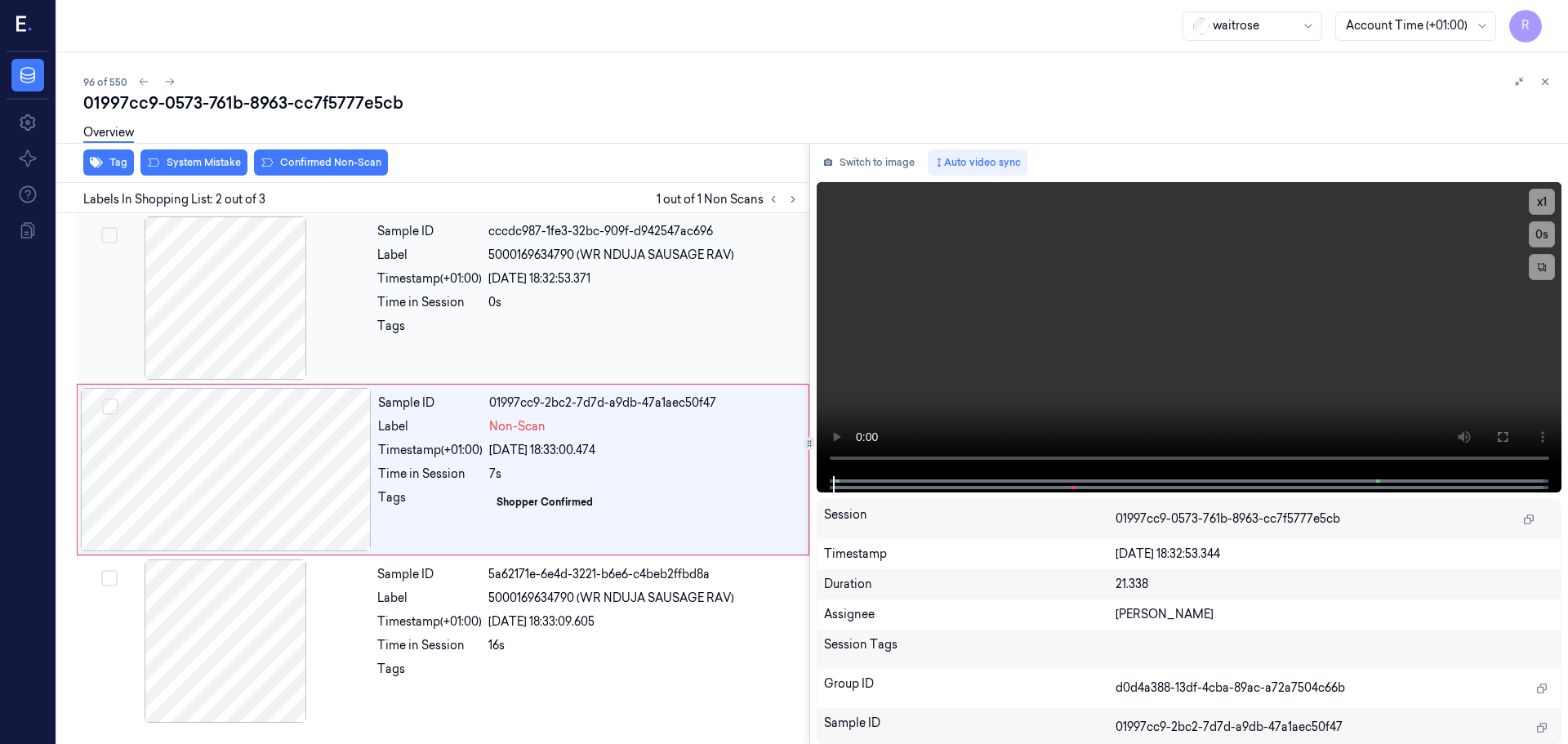
drag, startPoint x: 259, startPoint y: 297, endPoint x: 356, endPoint y: 326, distance: 101.2
click at [260, 297] on div at bounding box center [225, 298] width 291 height 163
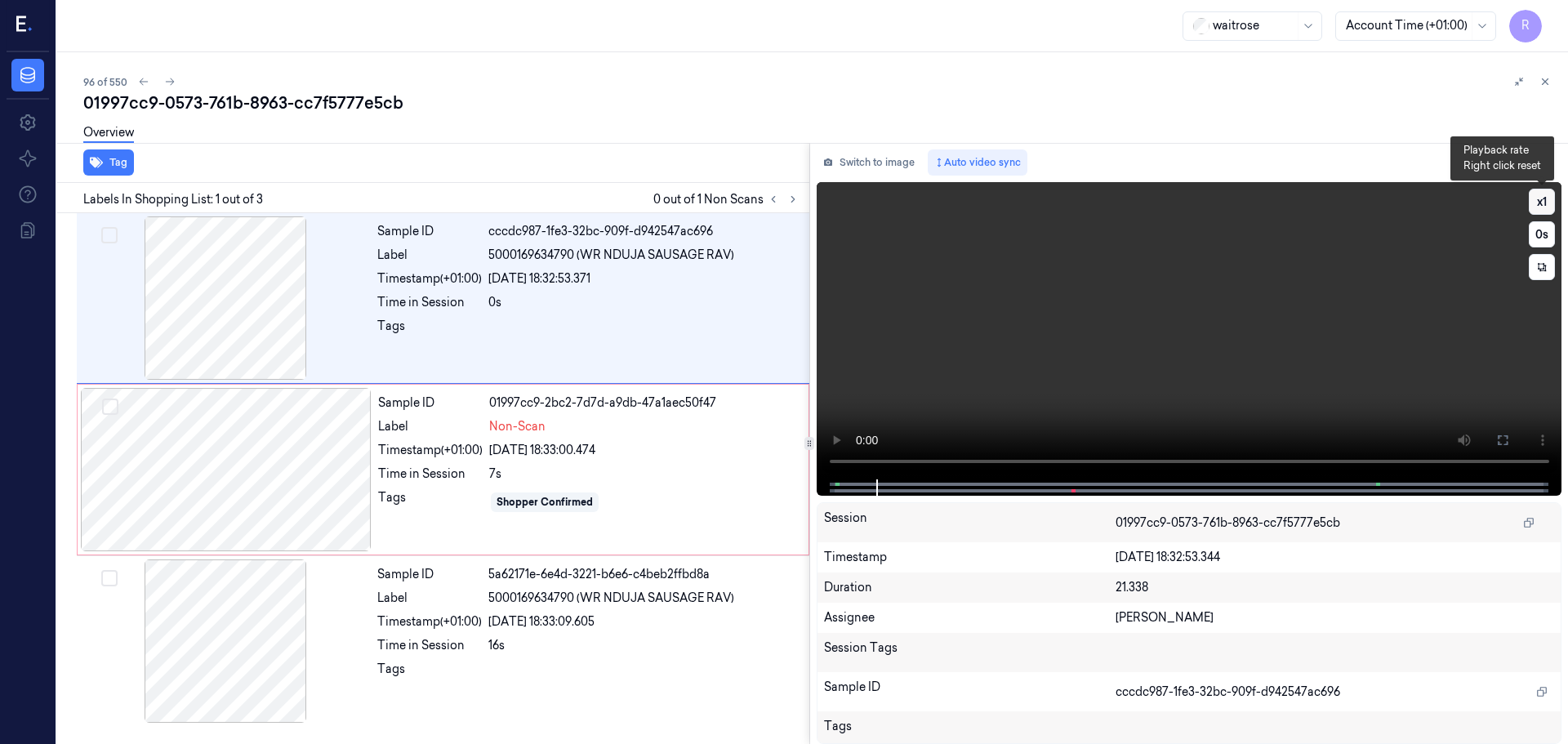
click at [1551, 198] on button "x 1" at bounding box center [1542, 202] width 26 height 26
click at [1550, 198] on button "x 2" at bounding box center [1542, 202] width 26 height 26
click at [1062, 480] on div at bounding box center [1188, 487] width 711 height 16
click at [456, 462] on div "Sample ID 01997cc9-2bc2-7d7d-a9db-47a1aec50f47 Label Non-Scan Timestamp (+01:00…" at bounding box center [588, 469] width 433 height 163
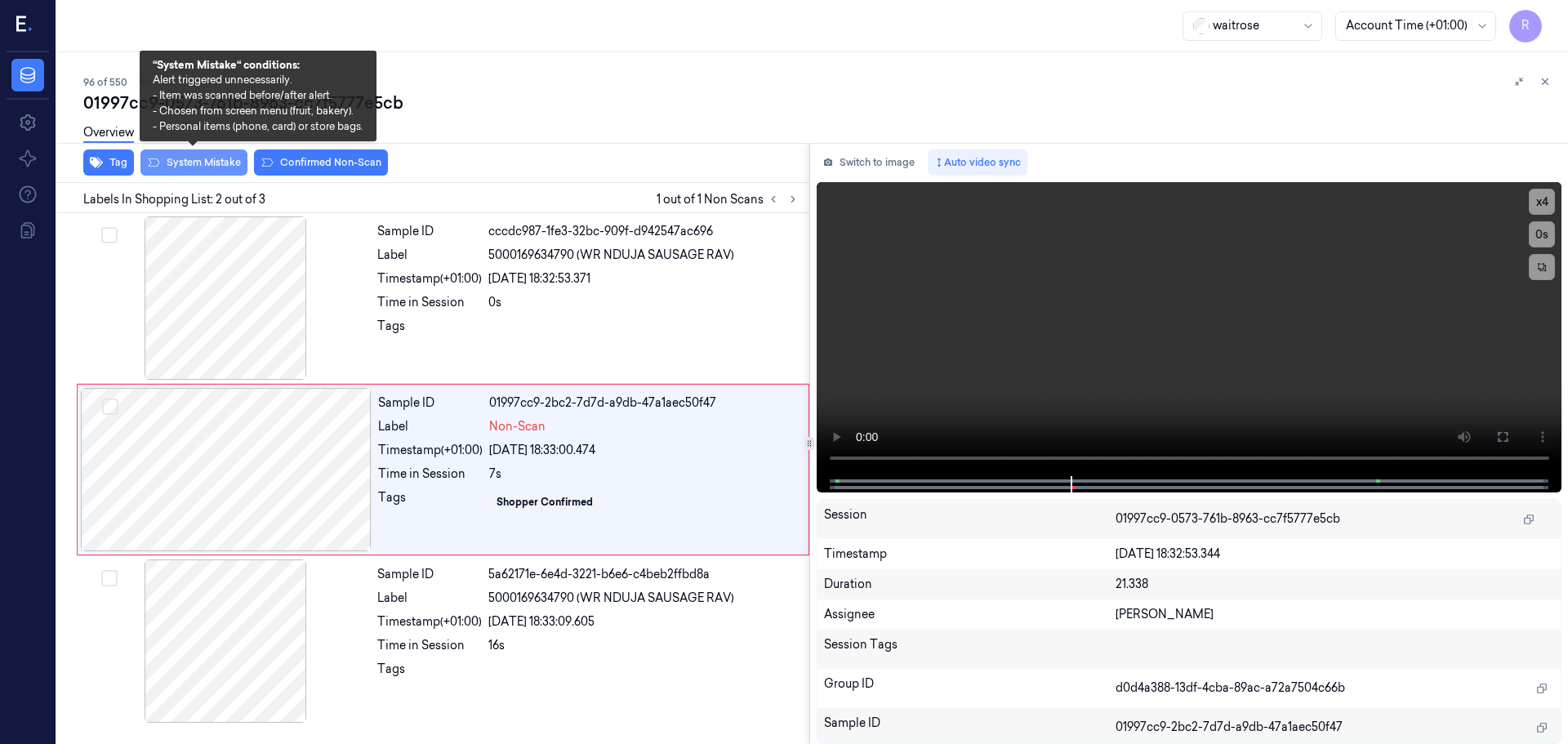
click at [182, 166] on button "System Mistake" at bounding box center [194, 162] width 107 height 26
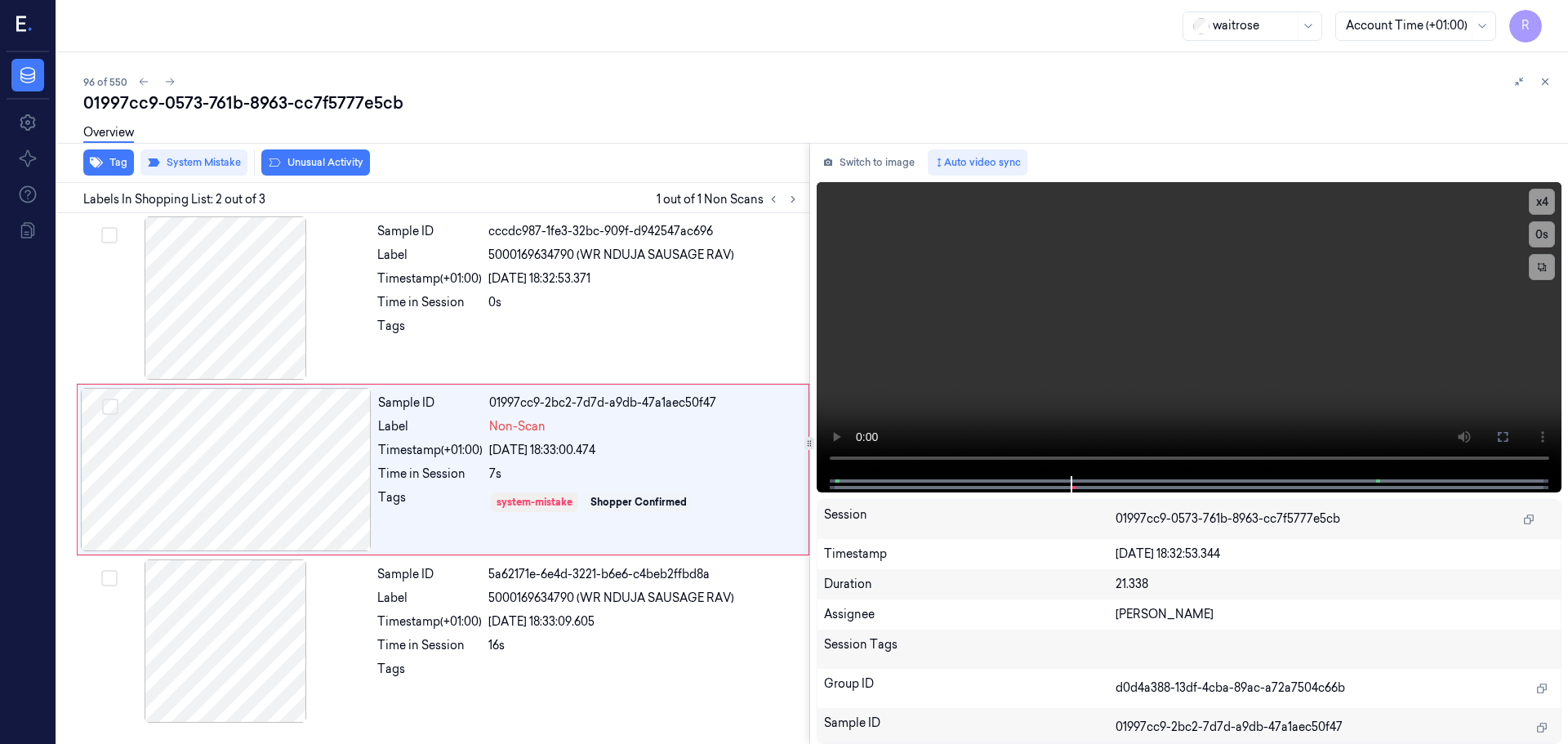
click at [291, 178] on div "Tag System Mistake Unusual Activity" at bounding box center [430, 162] width 759 height 40
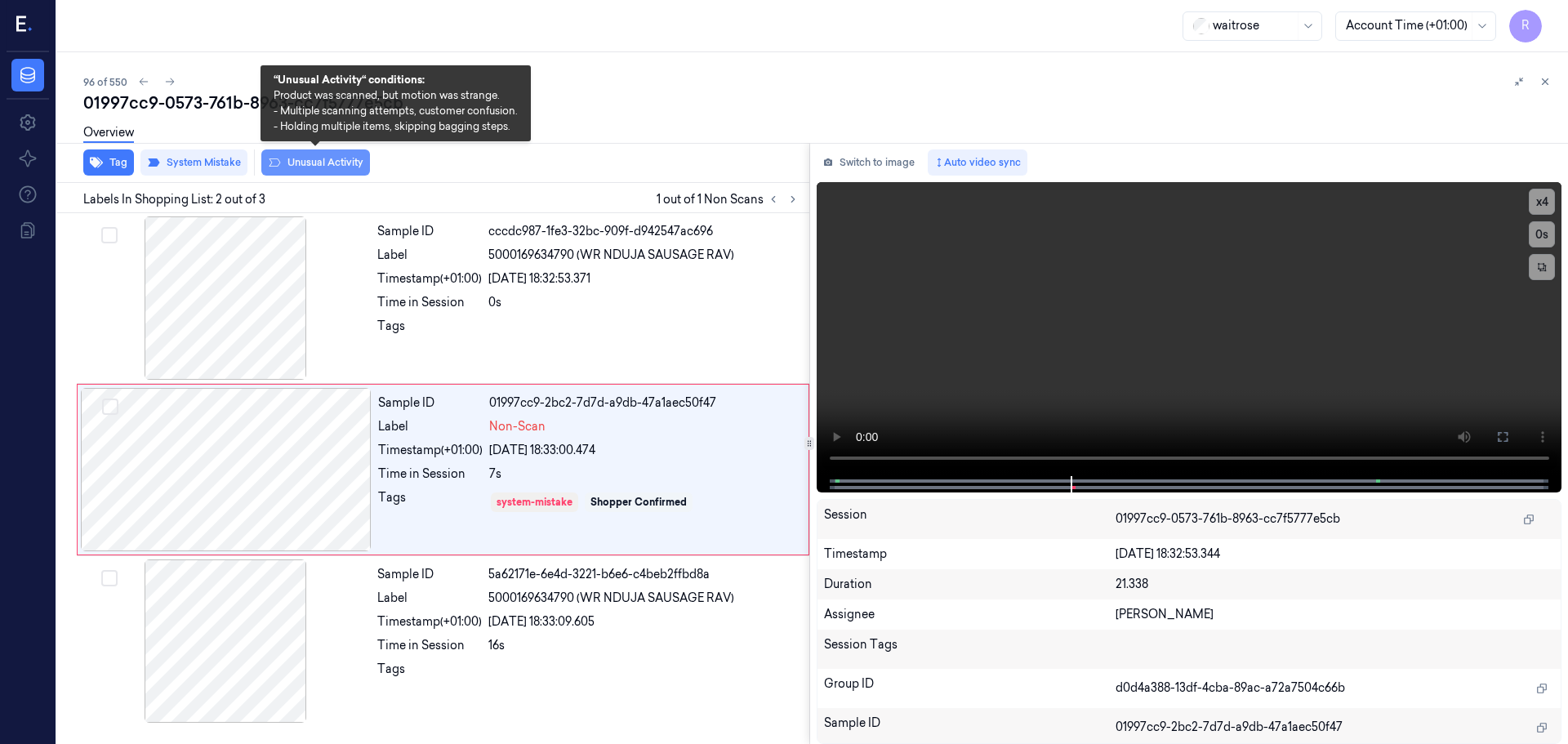
click at [309, 167] on button "Unusual Activity" at bounding box center [315, 162] width 109 height 26
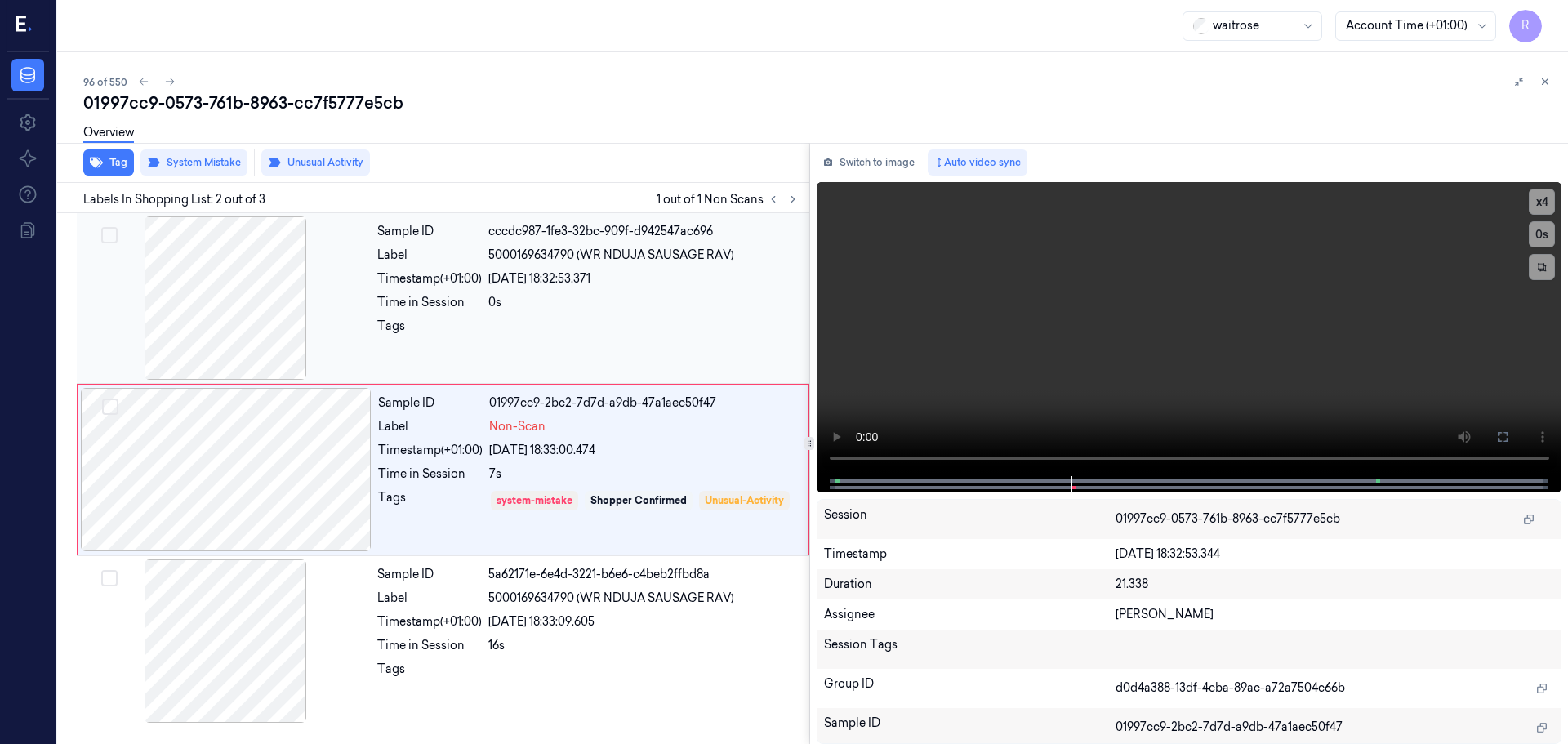
click at [558, 320] on div at bounding box center [644, 331] width 311 height 26
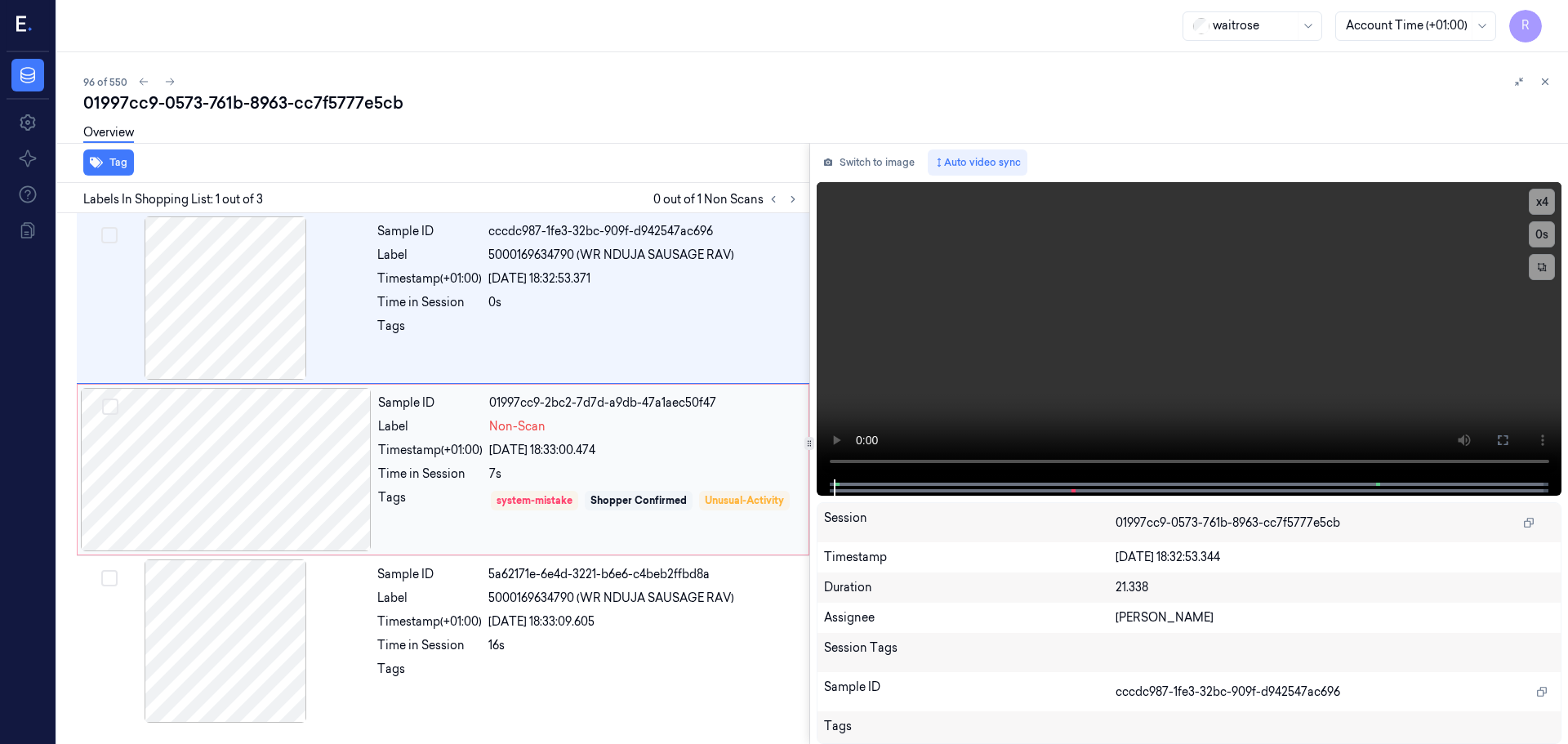
click at [597, 445] on div "24/09/2025 18:33:00.474" at bounding box center [644, 451] width 309 height 17
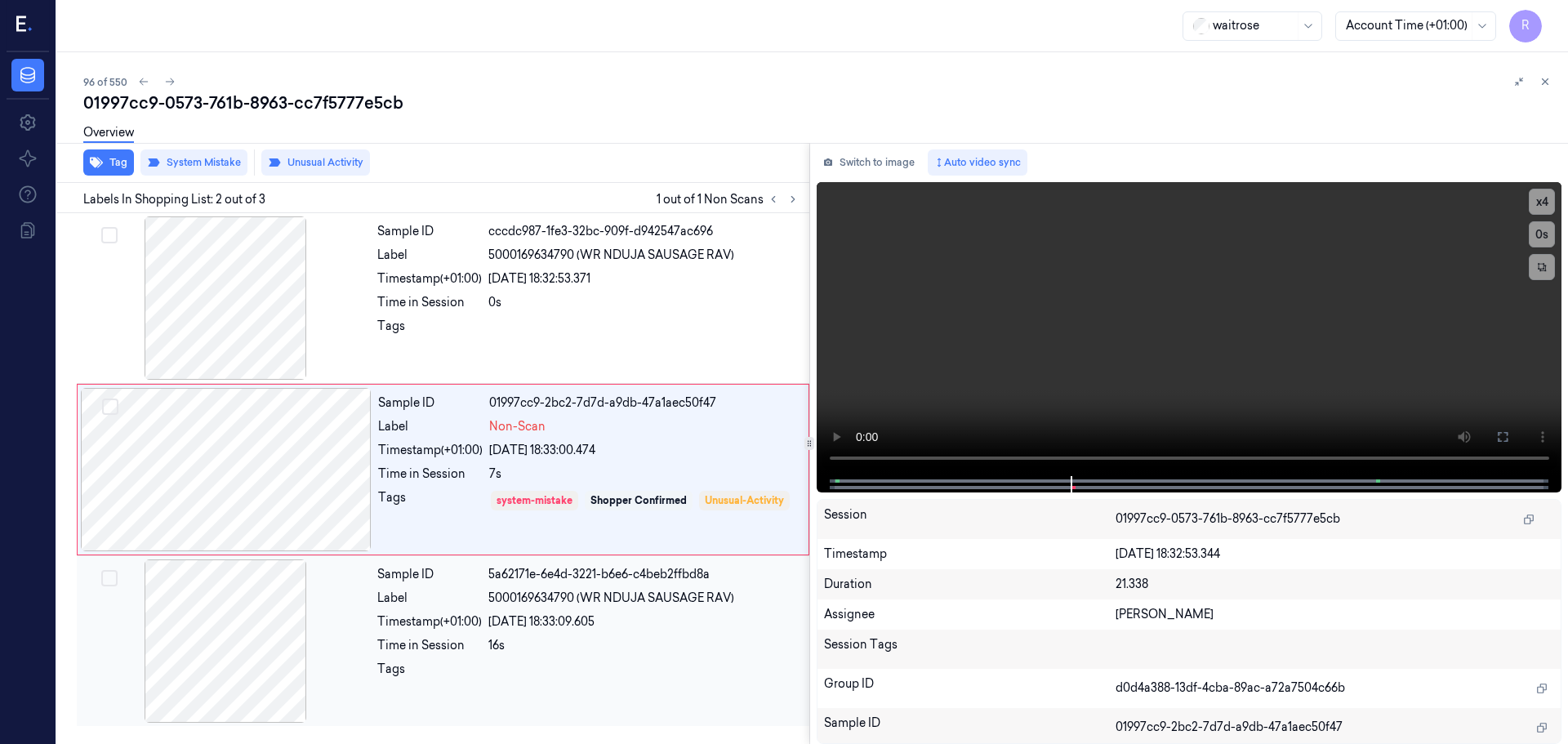
click at [603, 631] on div "Sample ID 5a62171e-6e4d-3221-b6e6-c4beb2ffbd8a Label 5000169634790 (WR NDUJA SA…" at bounding box center [588, 641] width 435 height 163
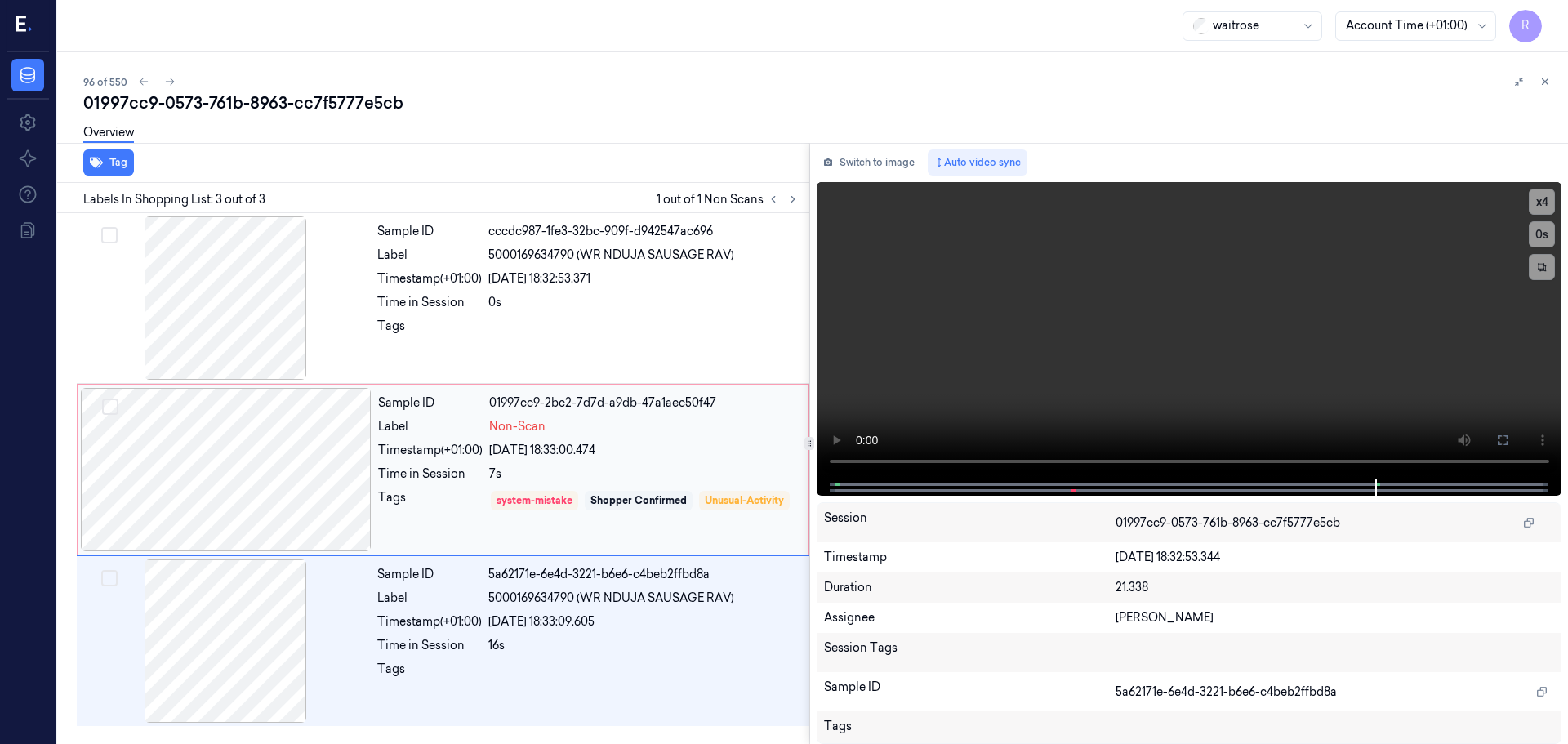
click at [612, 454] on div "24/09/2025 18:33:00.474" at bounding box center [644, 451] width 309 height 17
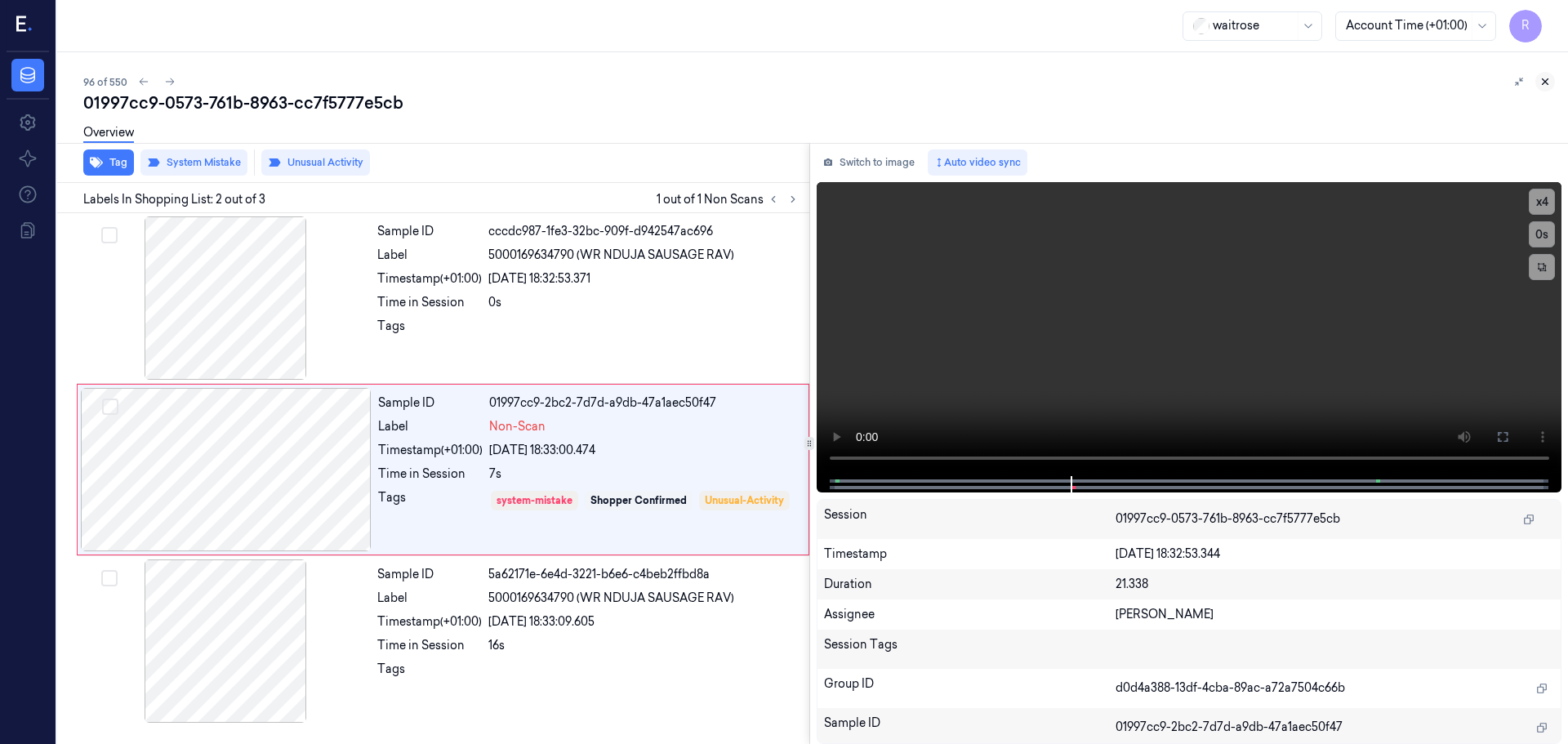
click at [1547, 83] on icon at bounding box center [1545, 82] width 6 height 6
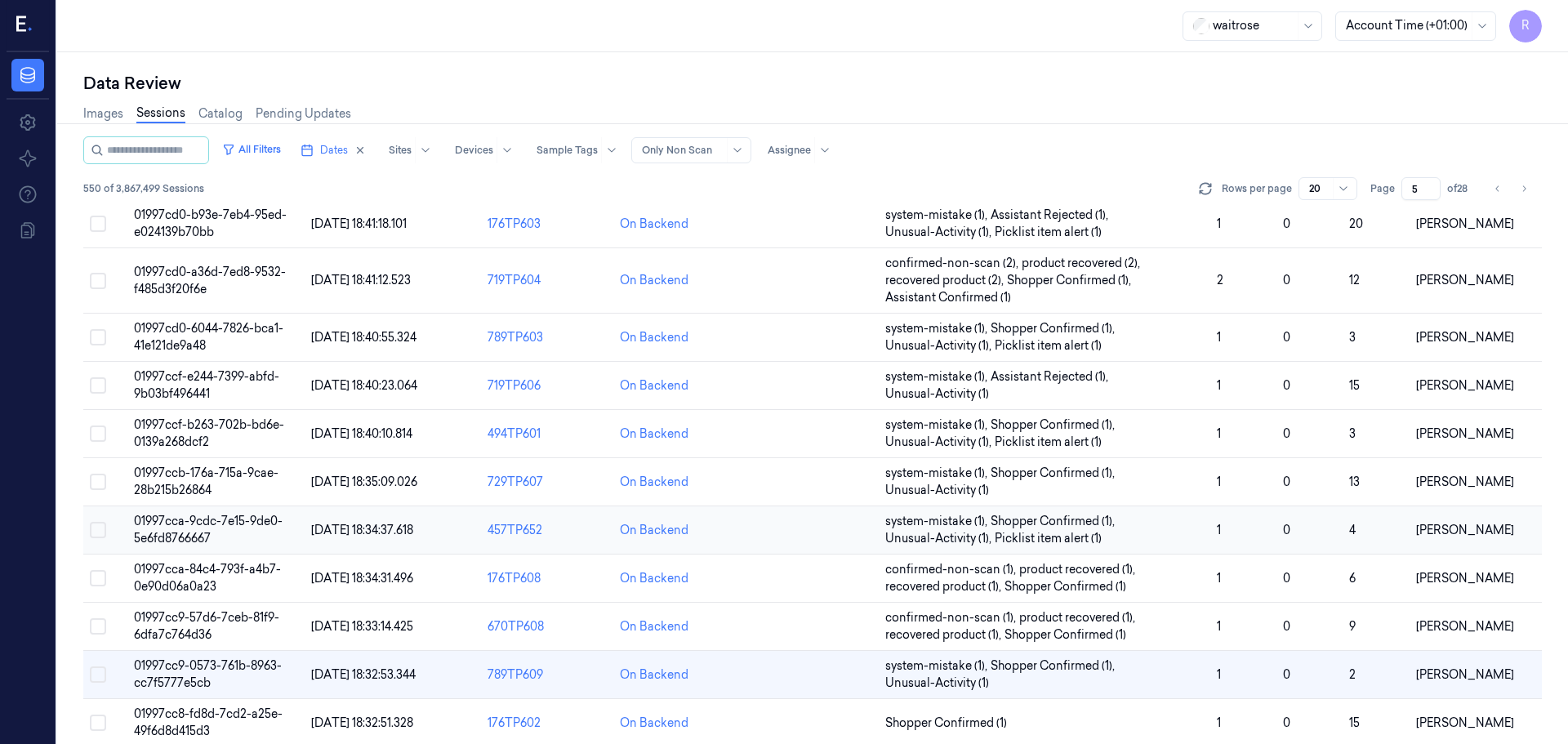
scroll to position [526, 0]
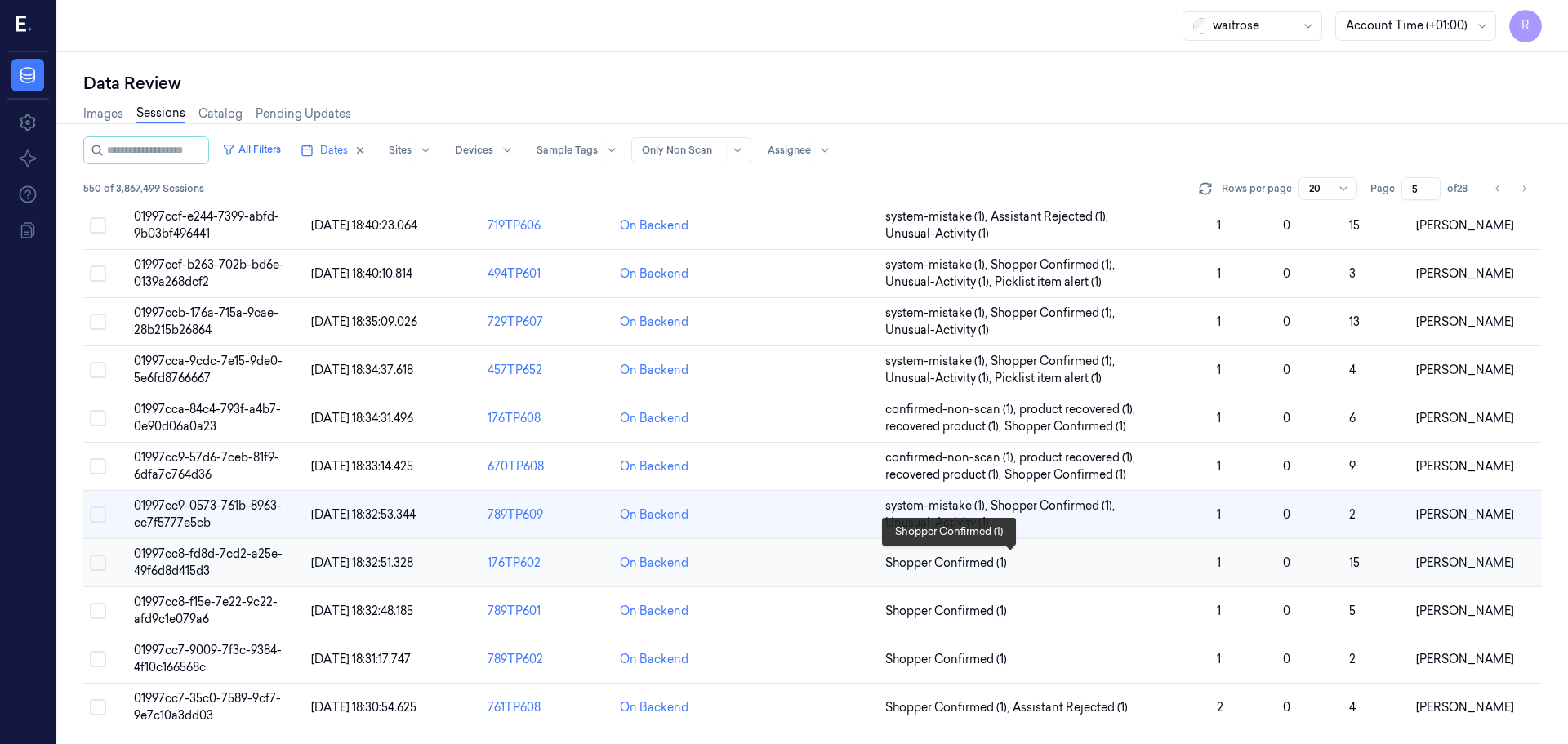
click at [1078, 558] on span "Shopper Confirmed (1)" at bounding box center [1044, 563] width 319 height 17
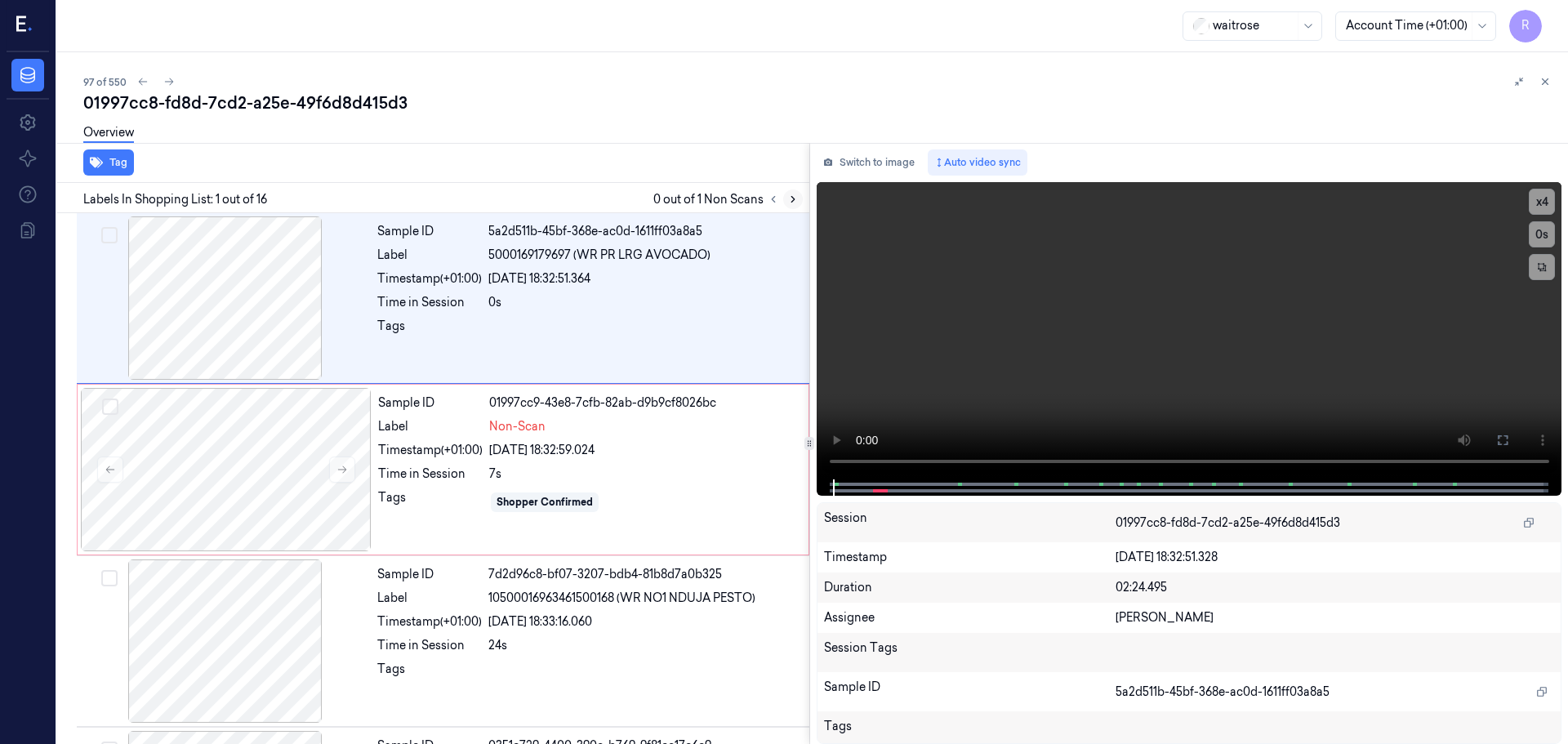
click at [795, 193] on button at bounding box center [792, 199] width 20 height 20
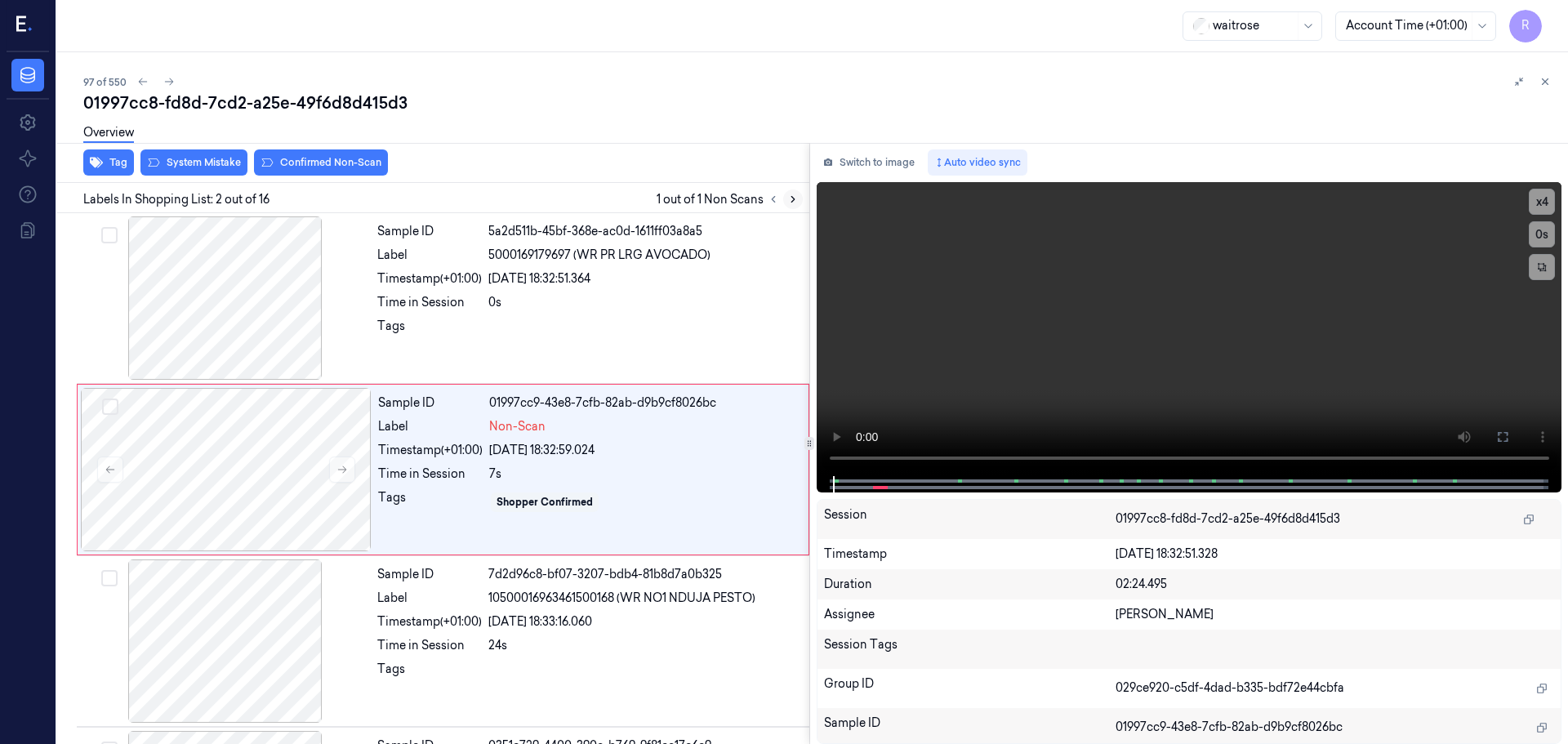
click at [795, 194] on icon at bounding box center [792, 199] width 11 height 11
click at [340, 469] on icon at bounding box center [342, 469] width 11 height 11
click at [284, 337] on div at bounding box center [225, 298] width 291 height 163
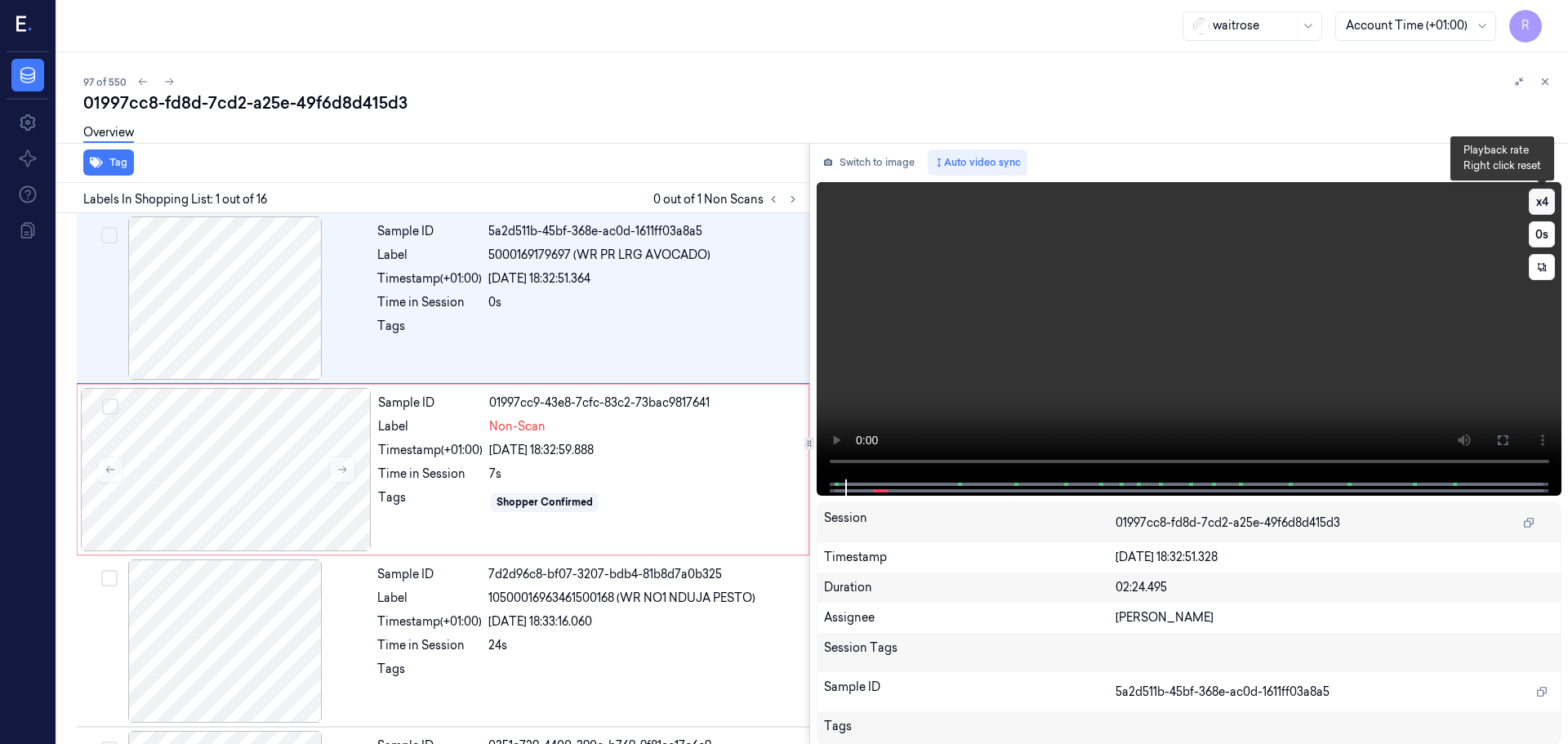
click at [1548, 196] on button "x 4" at bounding box center [1542, 202] width 26 height 26
click at [1495, 448] on button at bounding box center [1503, 440] width 26 height 26
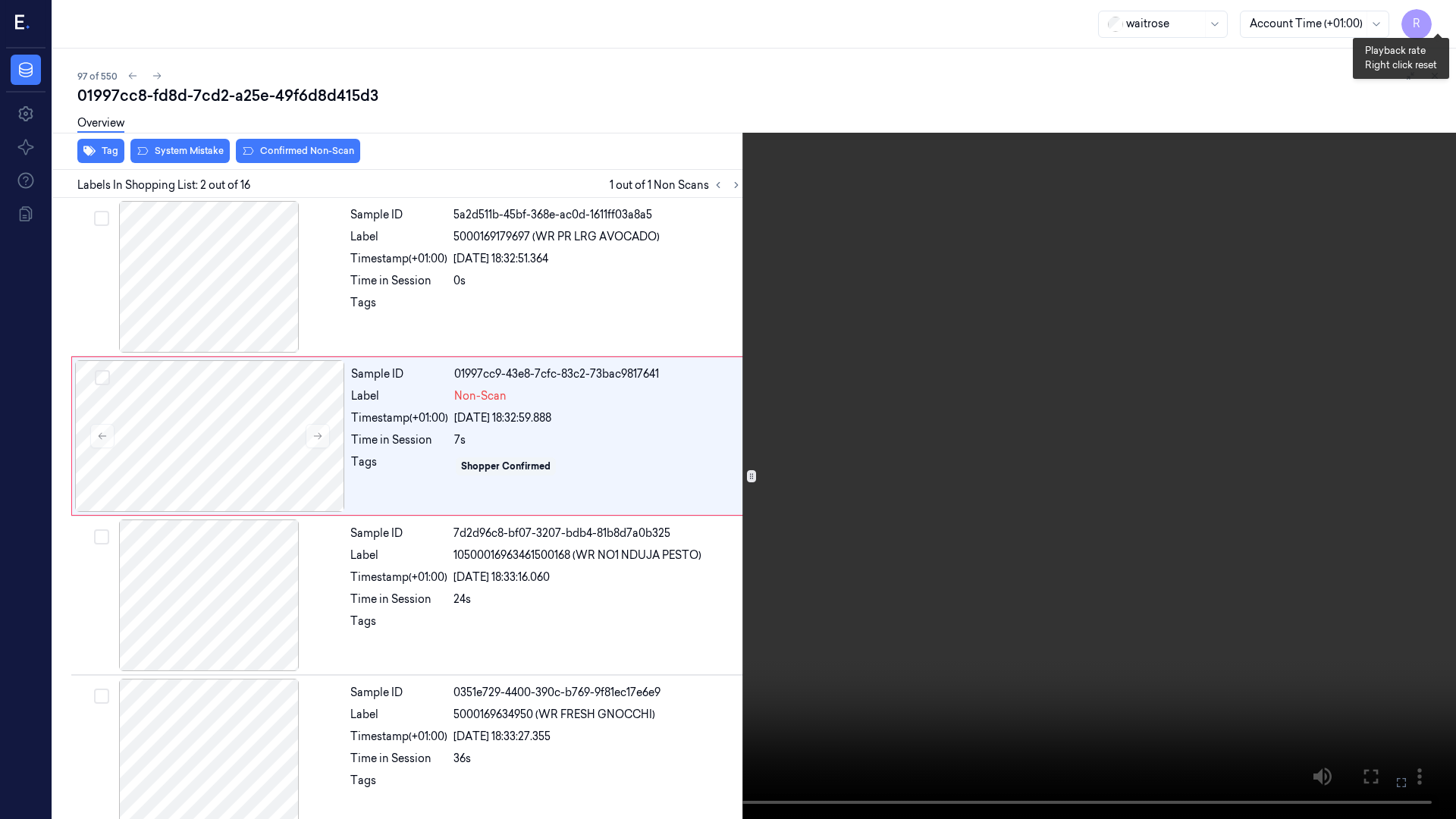
click at [1442, 26] on button "x 1" at bounding box center [1437, 18] width 24 height 24
click at [1442, 26] on button "x 2" at bounding box center [1437, 18] width 24 height 24
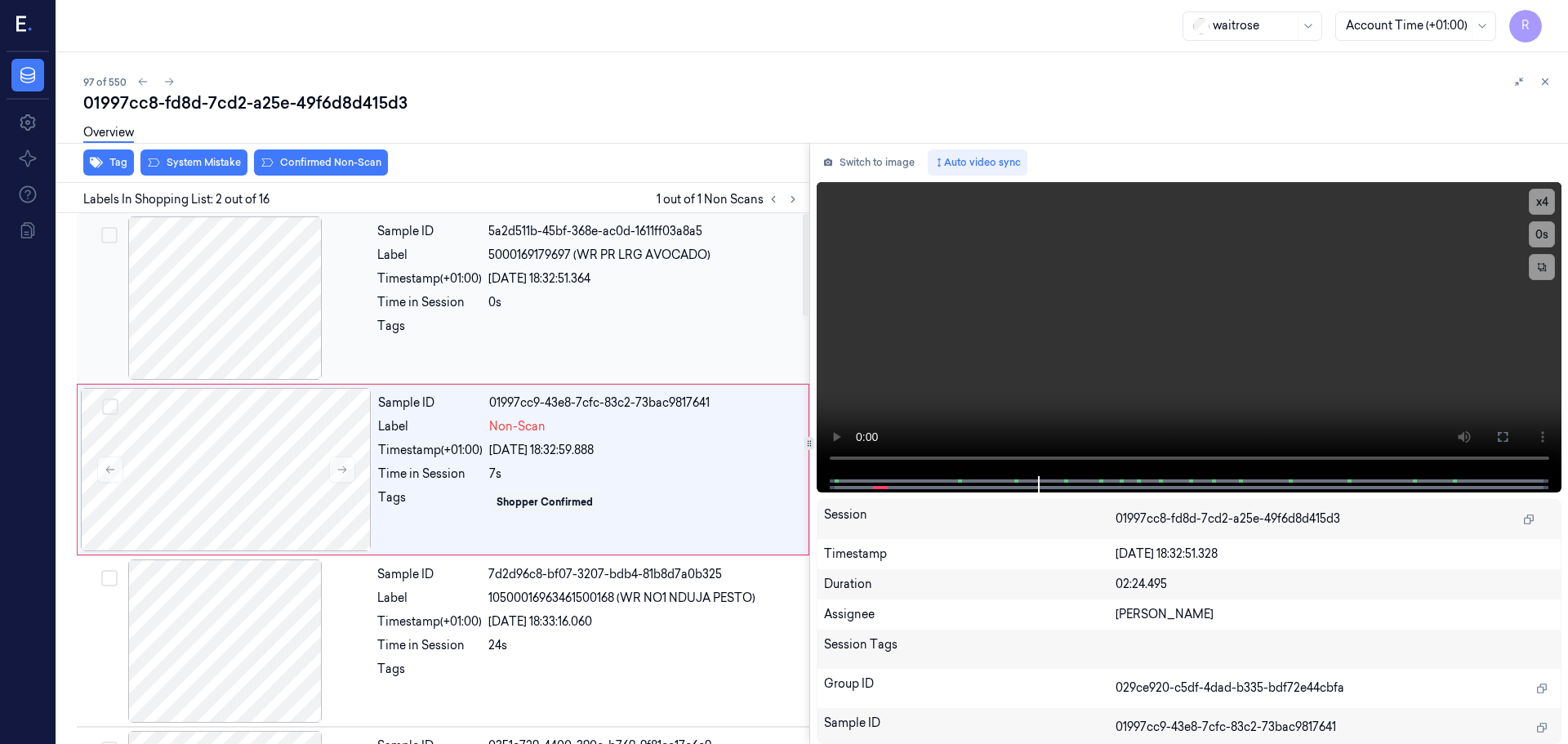
click at [402, 307] on div "Time in Session" at bounding box center [429, 303] width 105 height 17
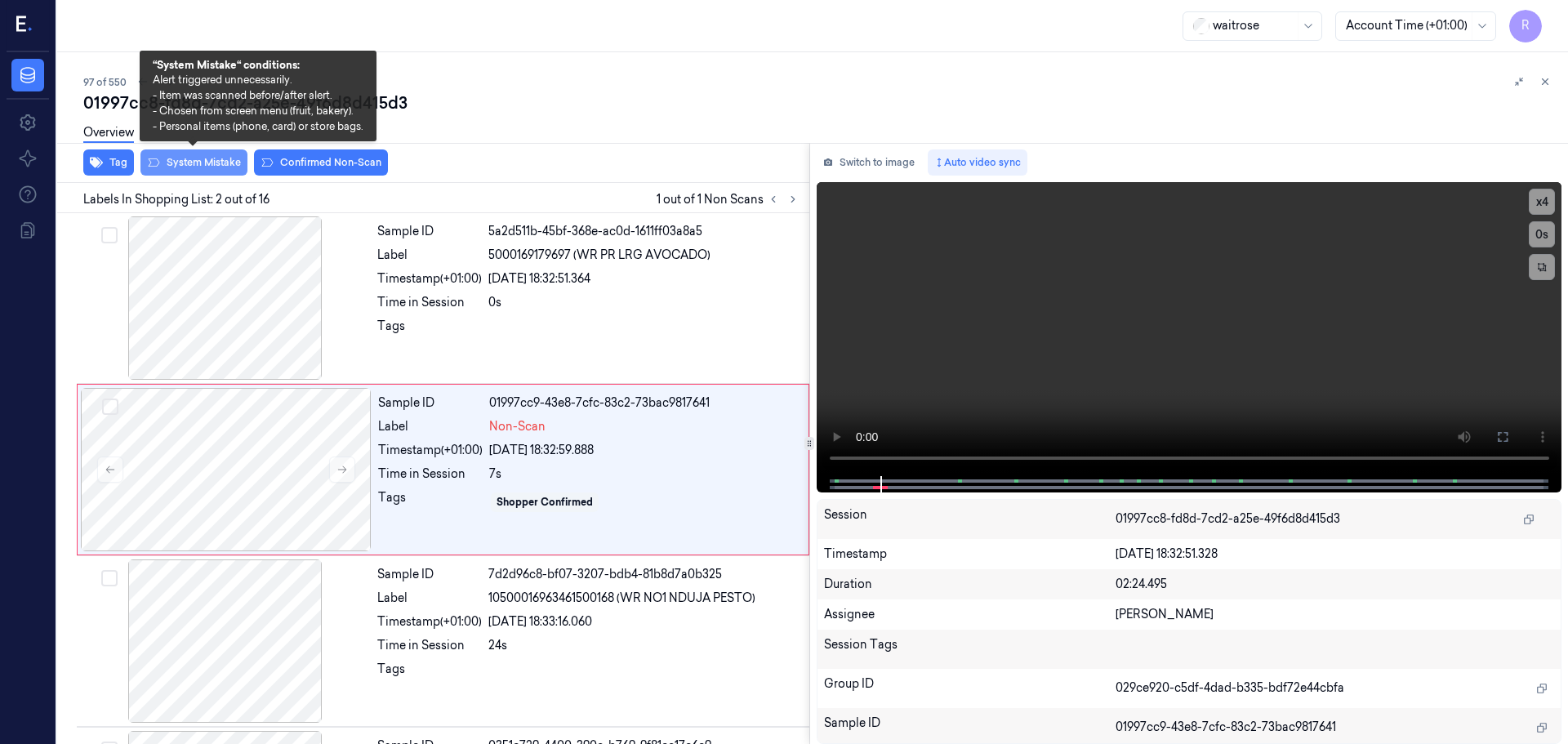
click at [203, 157] on button "System Mistake" at bounding box center [194, 162] width 107 height 26
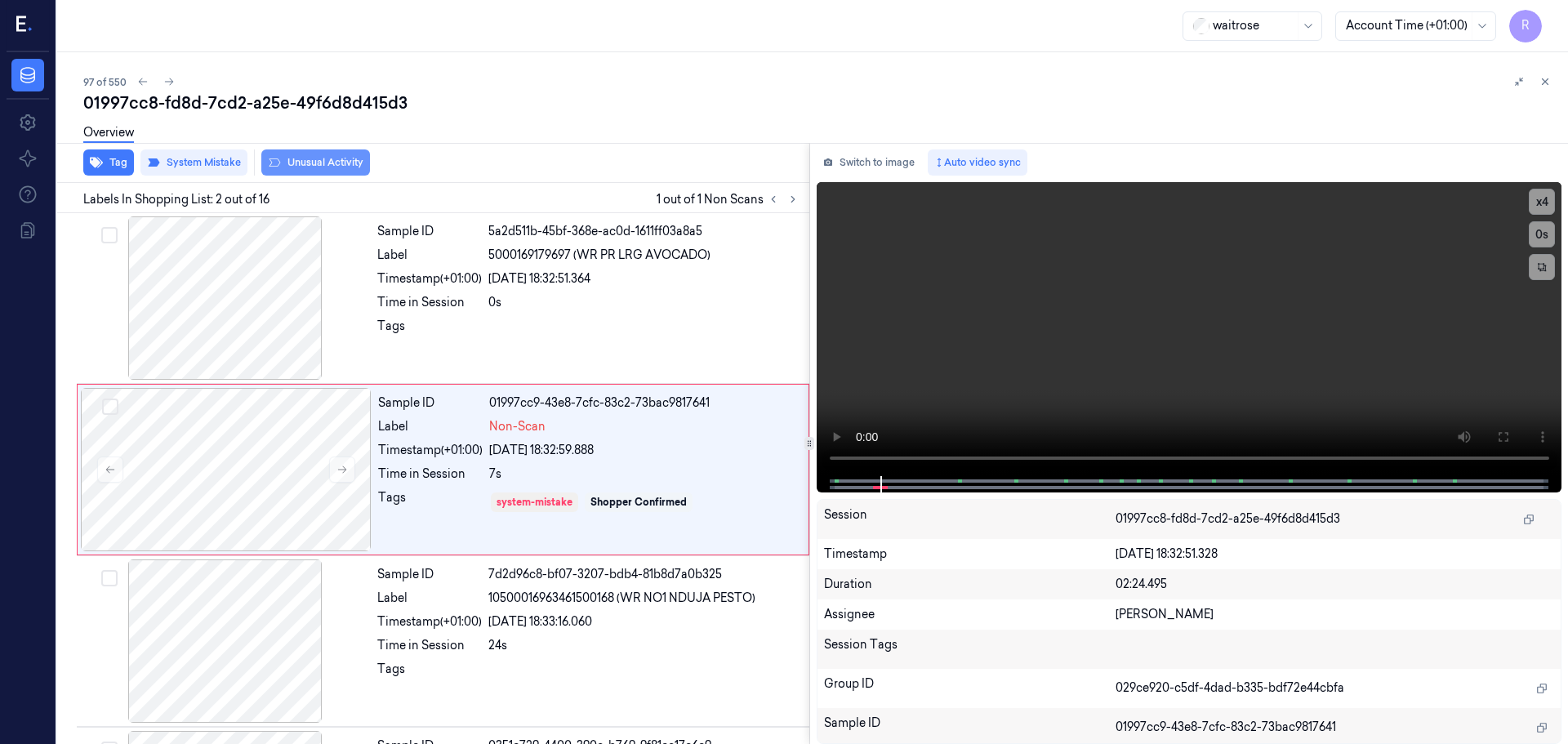
click at [310, 157] on button "Unusual Activity" at bounding box center [315, 162] width 109 height 26
click at [480, 258] on div "Label" at bounding box center [429, 255] width 105 height 17
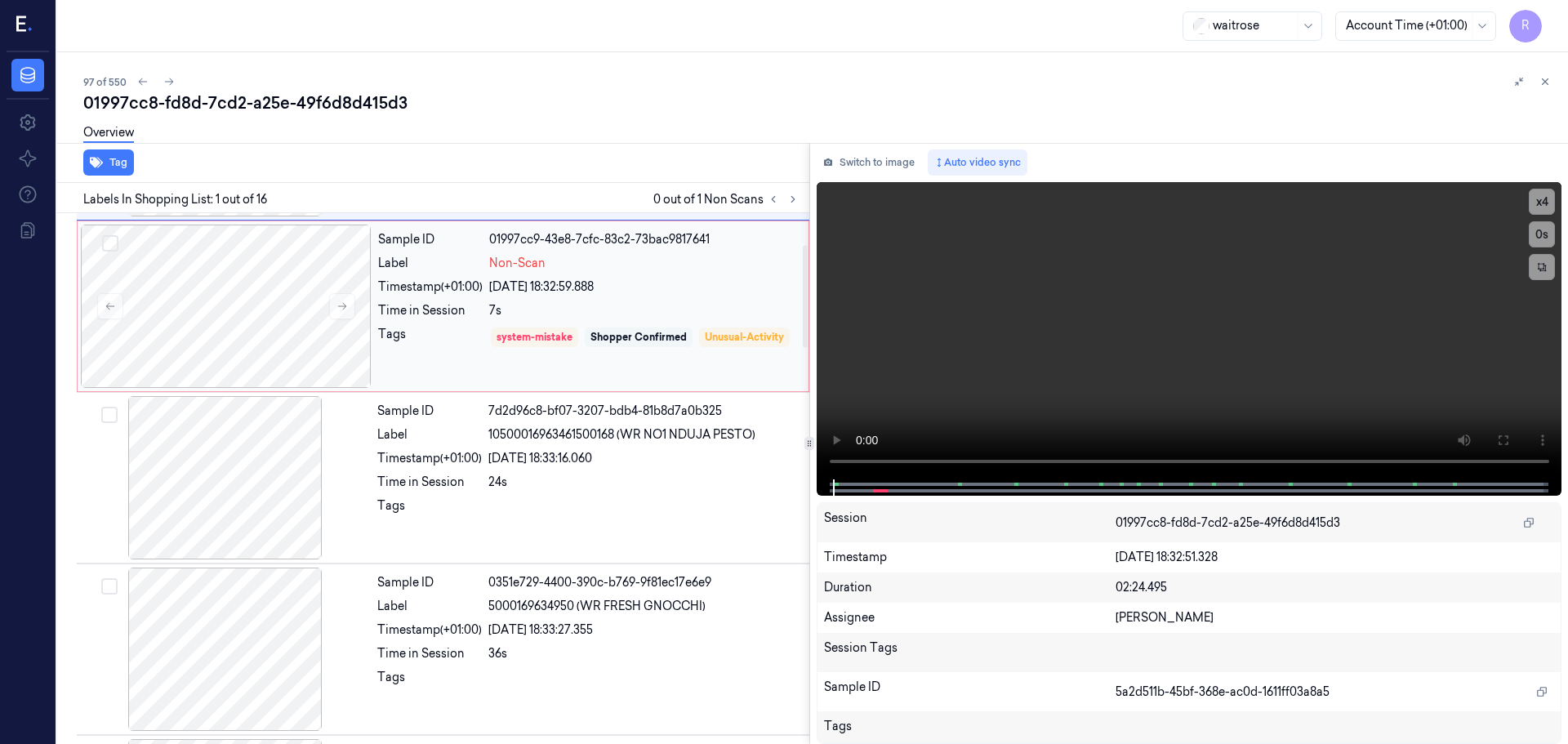
click at [612, 328] on div "Shopper Confirmed" at bounding box center [638, 337] width 108 height 20
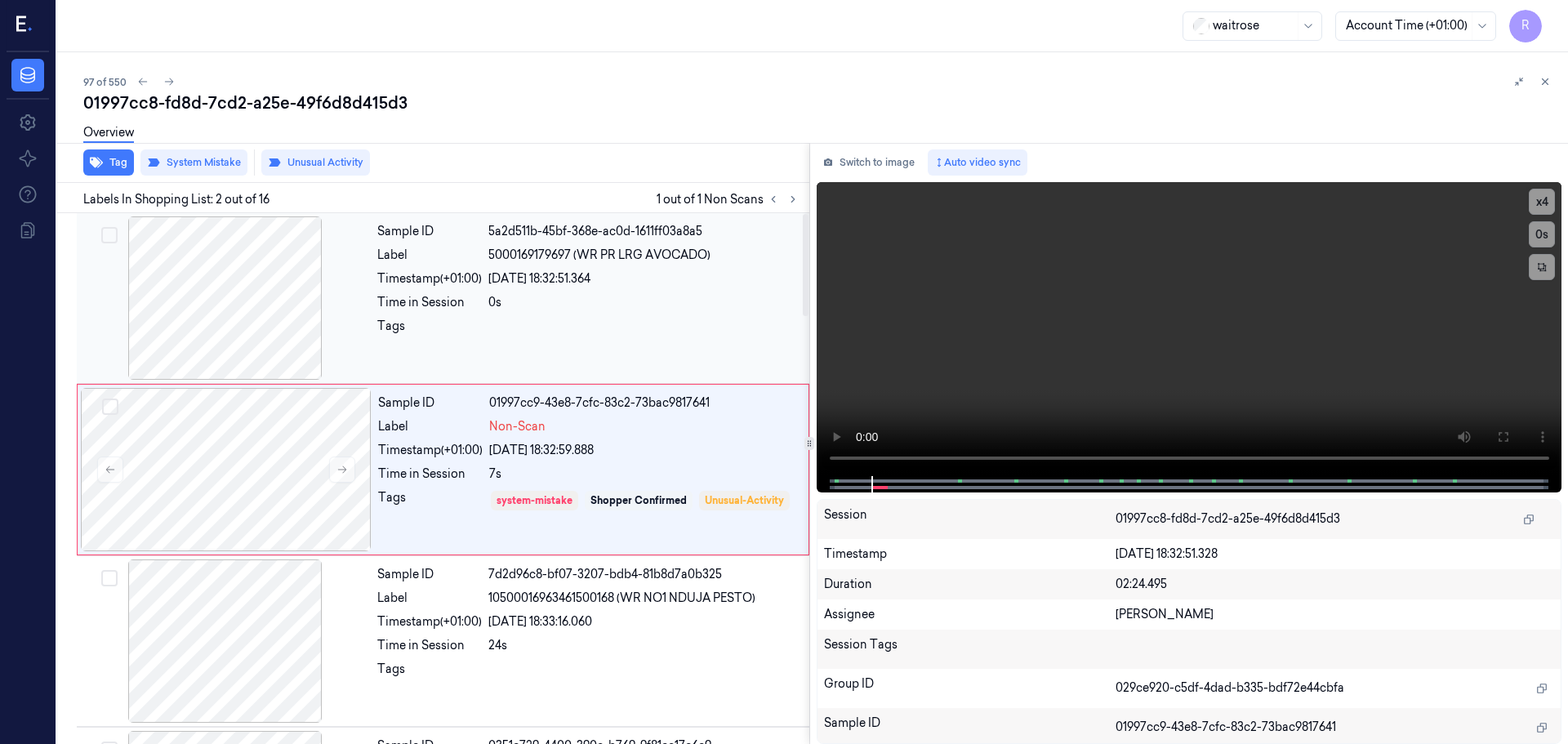
click at [617, 357] on div "Sample ID 5a2d511b-45bf-368e-ac0d-1611ff03a8a5 Label 5000169179697 (WR PR LRG A…" at bounding box center [588, 298] width 435 height 163
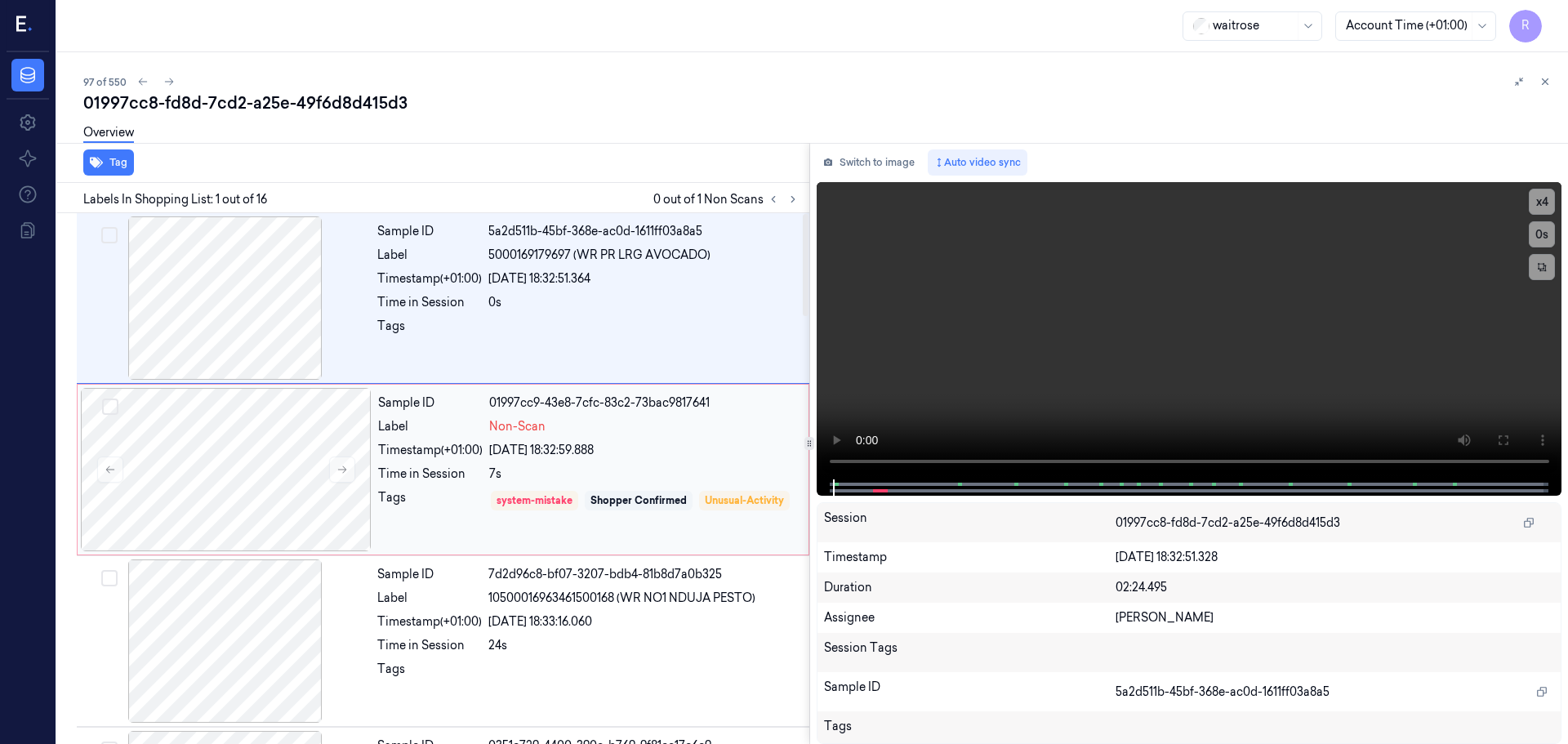
click at [666, 472] on div "7s" at bounding box center [644, 474] width 309 height 17
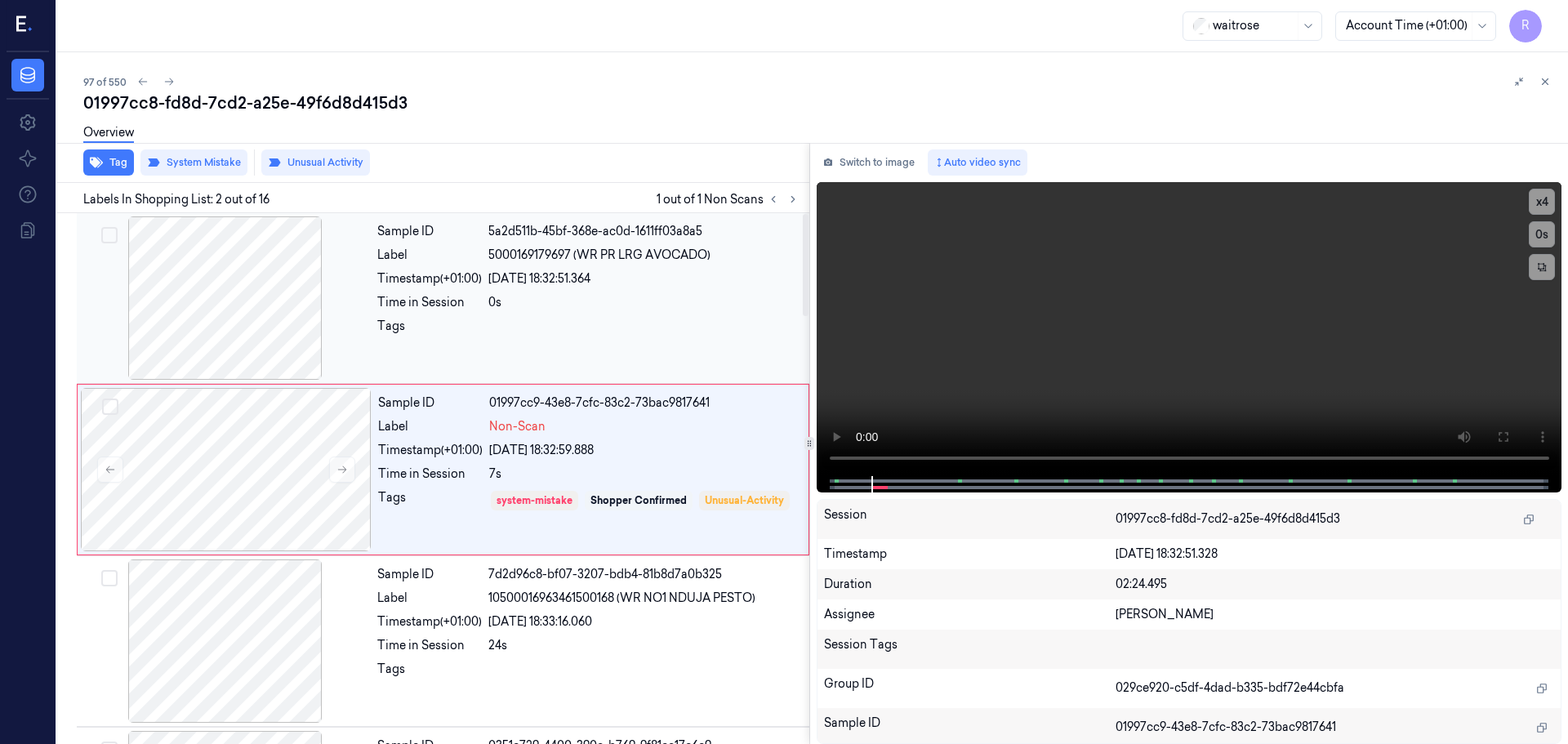
click at [559, 319] on div at bounding box center [644, 331] width 311 height 26
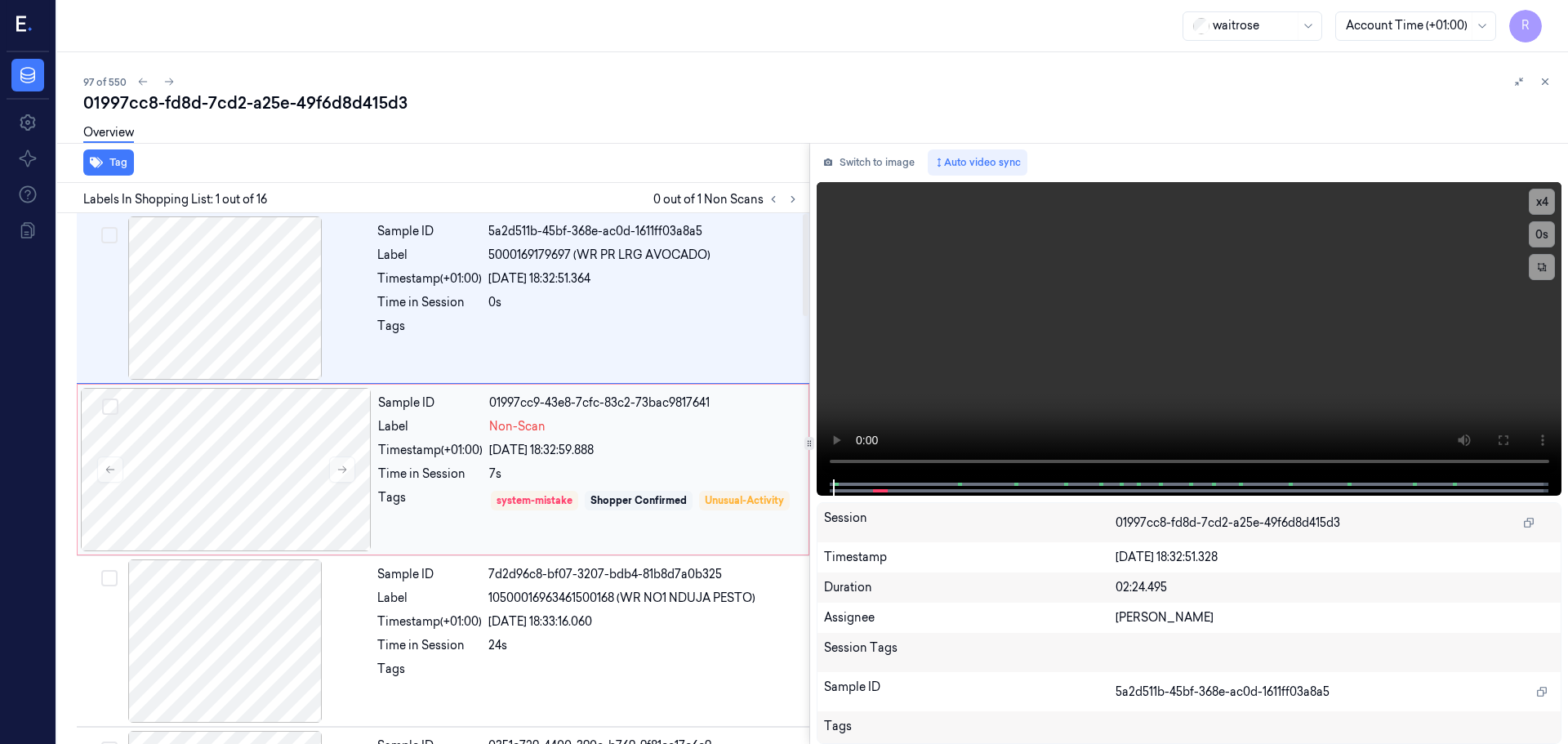
click at [619, 480] on div "7s" at bounding box center [644, 474] width 309 height 17
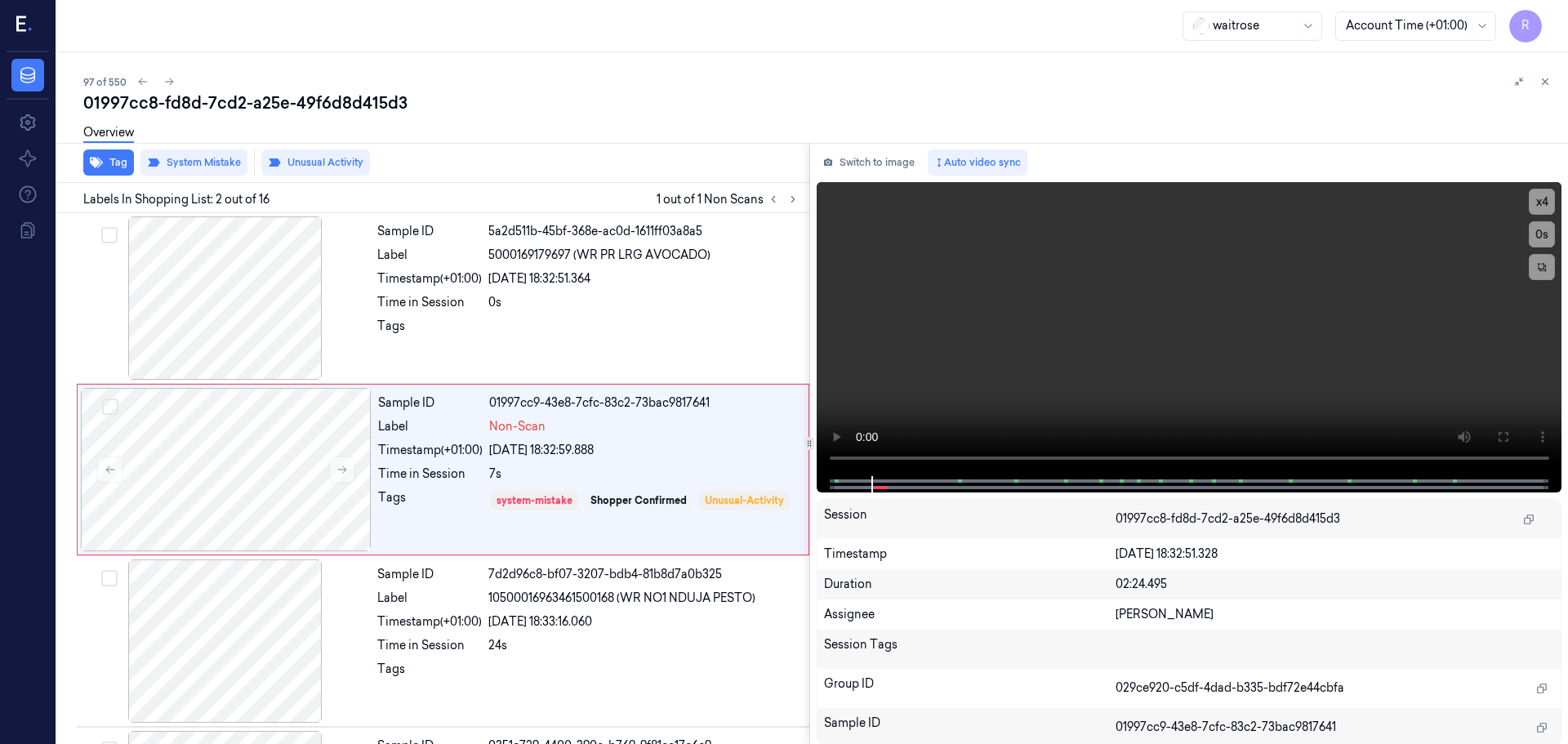
drag, startPoint x: 1538, startPoint y: 90, endPoint x: 1554, endPoint y: 88, distance: 16.1
click at [1539, 90] on div at bounding box center [1532, 82] width 46 height 20
click at [1551, 82] on button at bounding box center [1544, 82] width 20 height 20
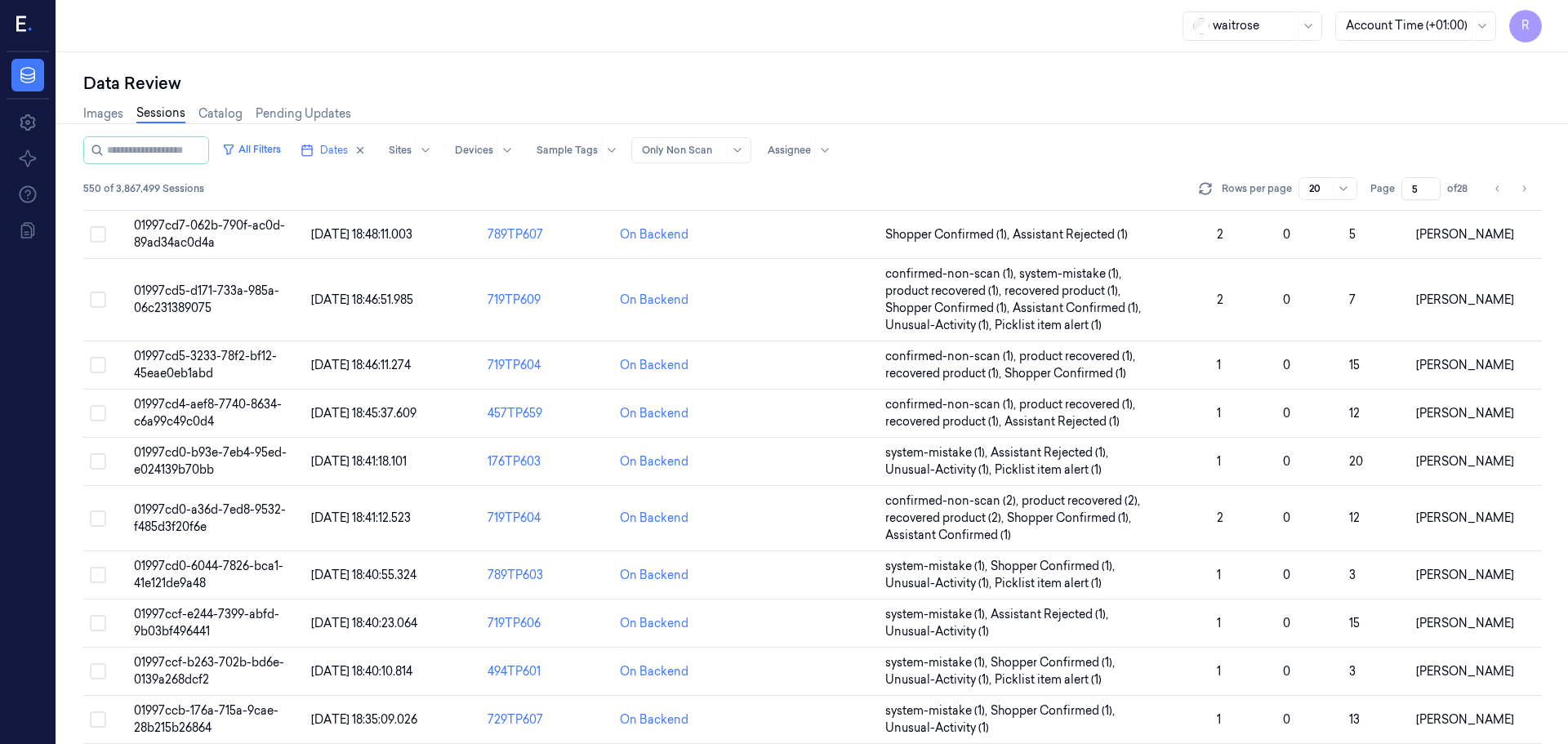
scroll to position [526, 0]
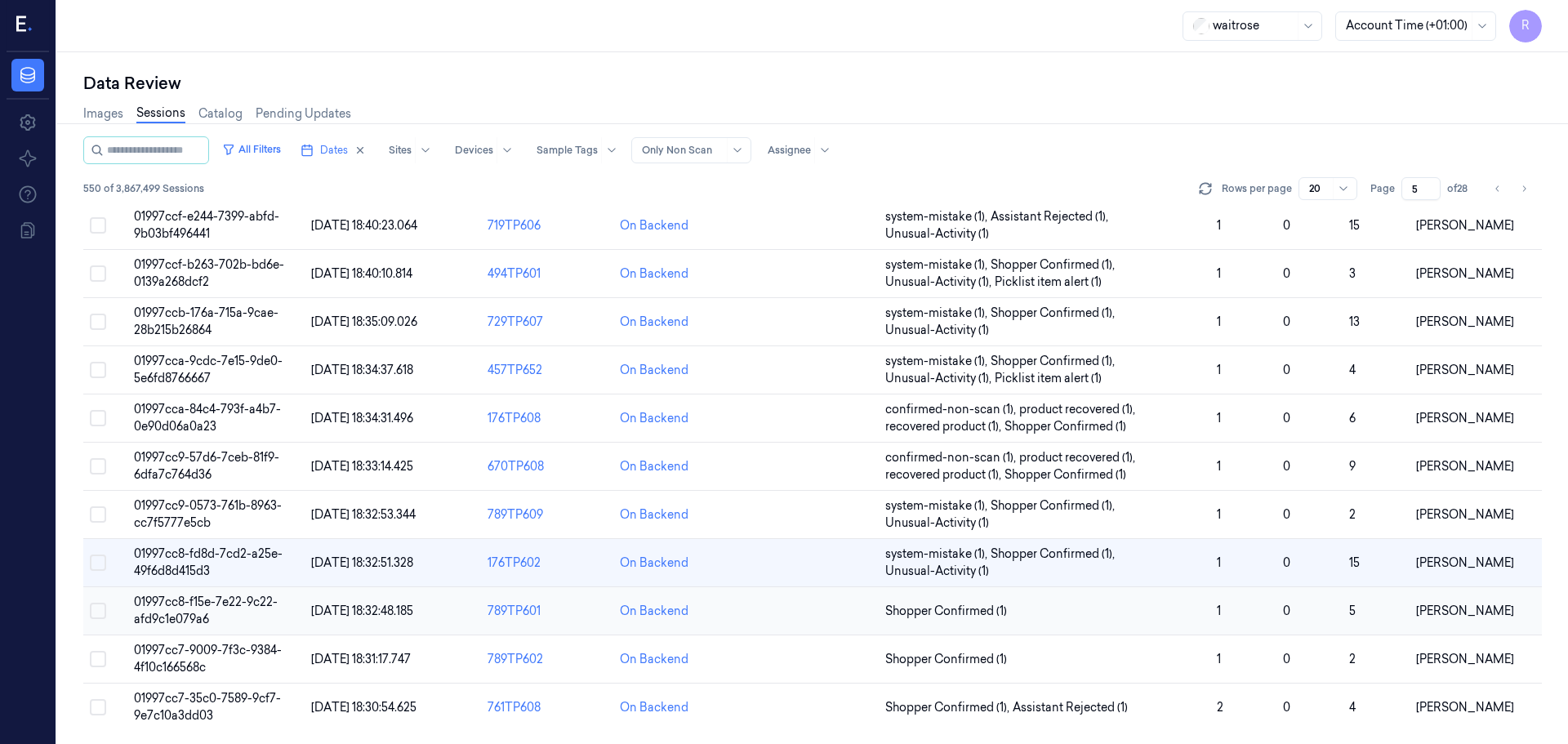
click at [1167, 622] on td "Shopper Confirmed (1)" at bounding box center [1044, 611] width 331 height 48
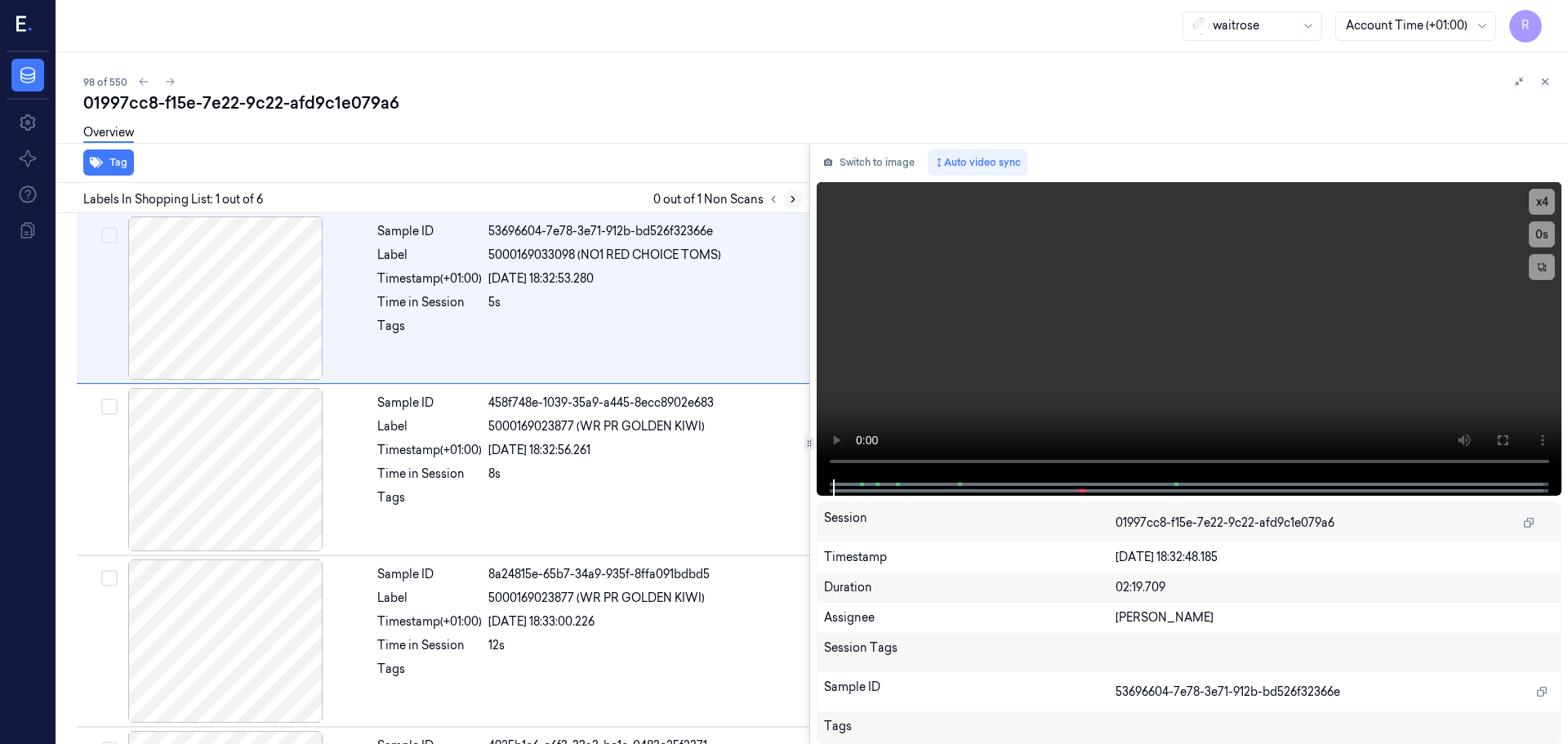
click at [795, 204] on icon at bounding box center [792, 199] width 11 height 11
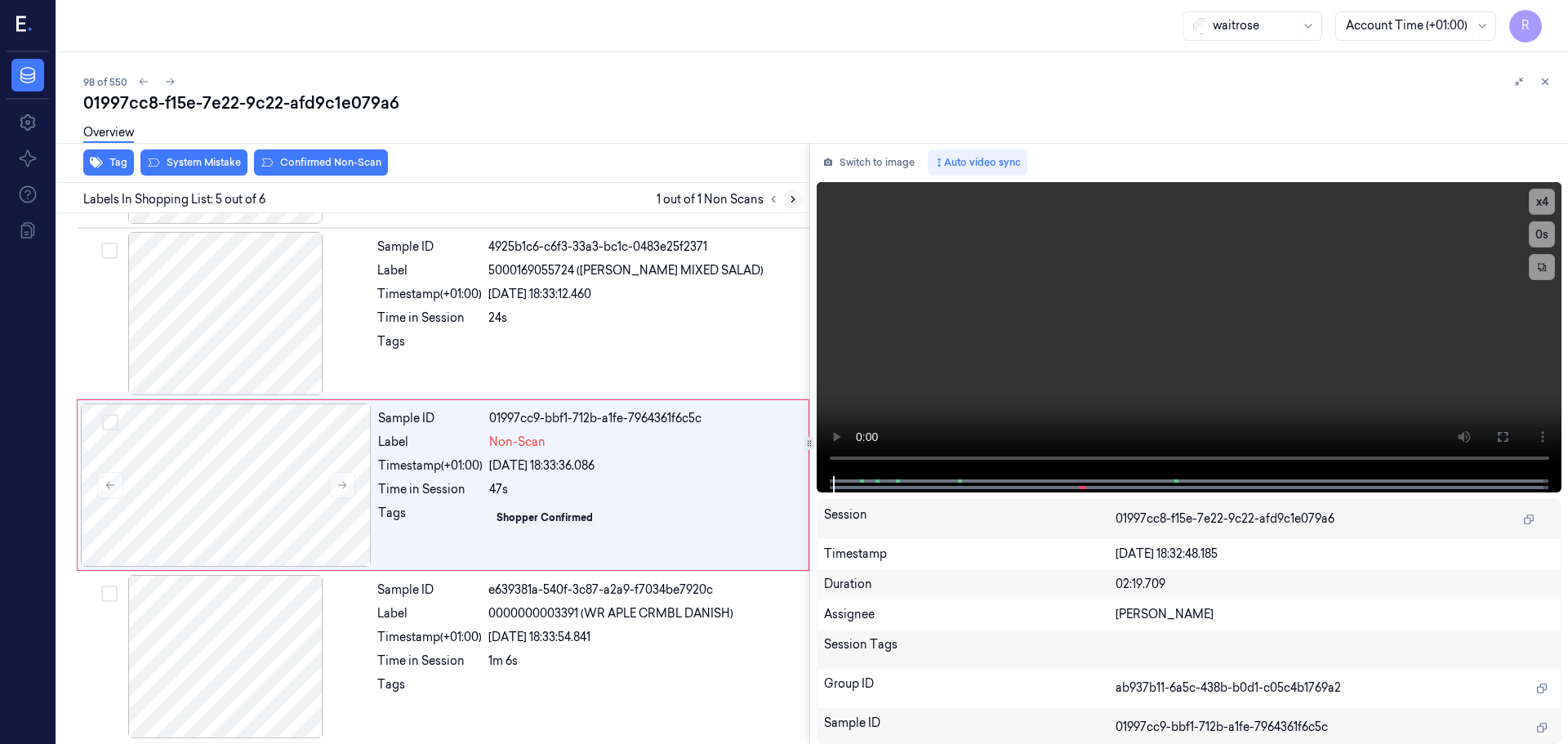
scroll to position [503, 0]
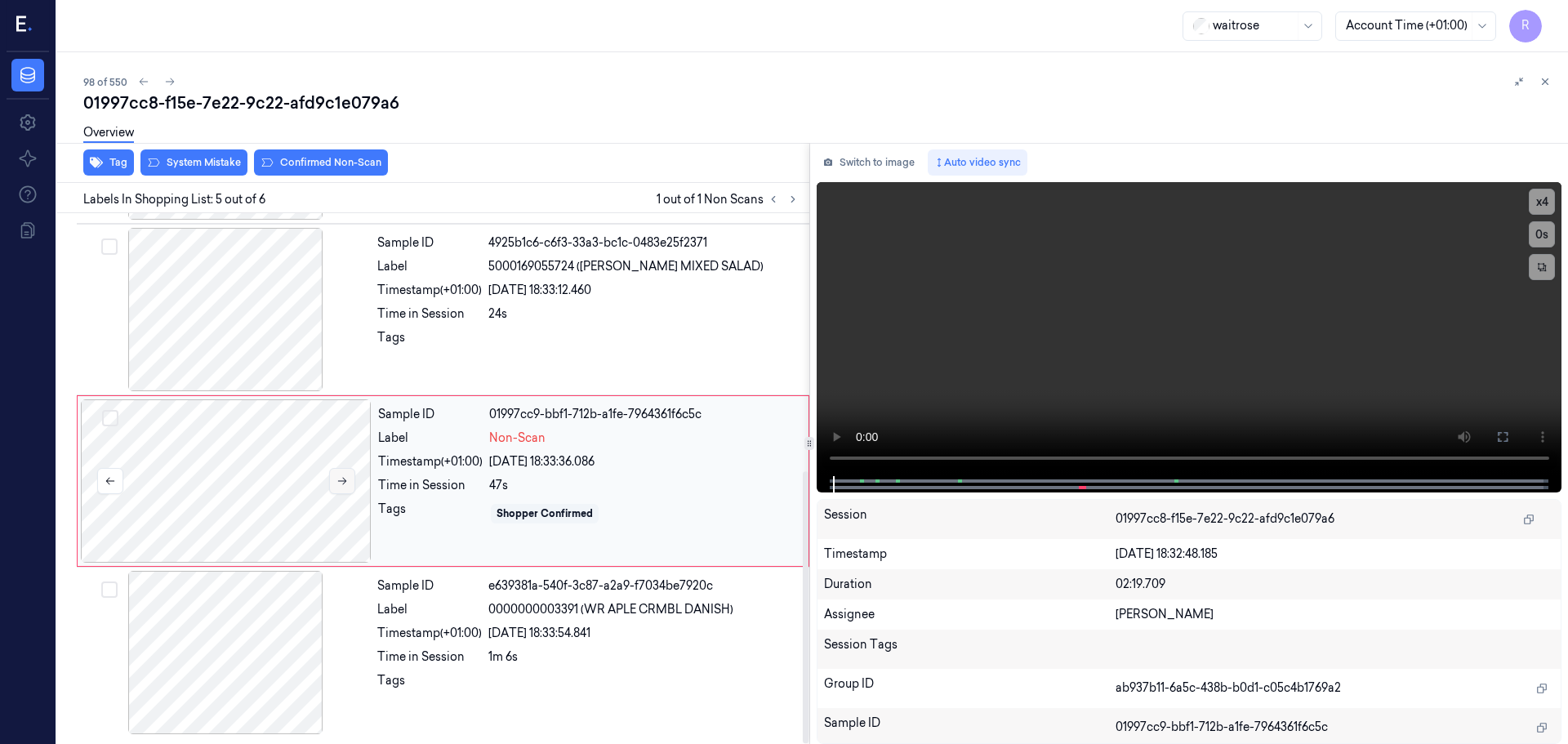
click at [337, 481] on icon at bounding box center [342, 480] width 11 height 11
click at [343, 478] on icon at bounding box center [342, 481] width 9 height 8
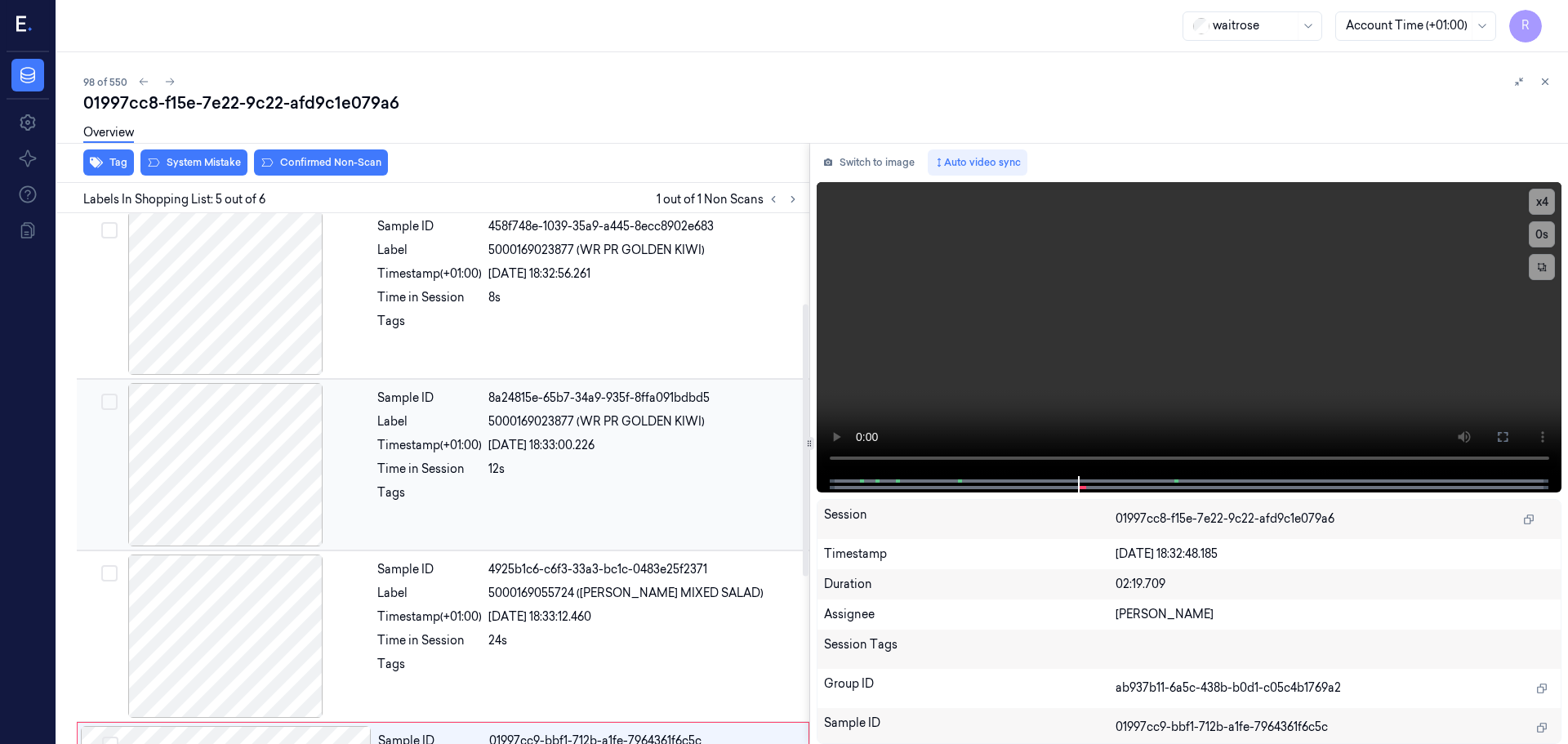
click at [263, 444] on div at bounding box center [225, 465] width 291 height 163
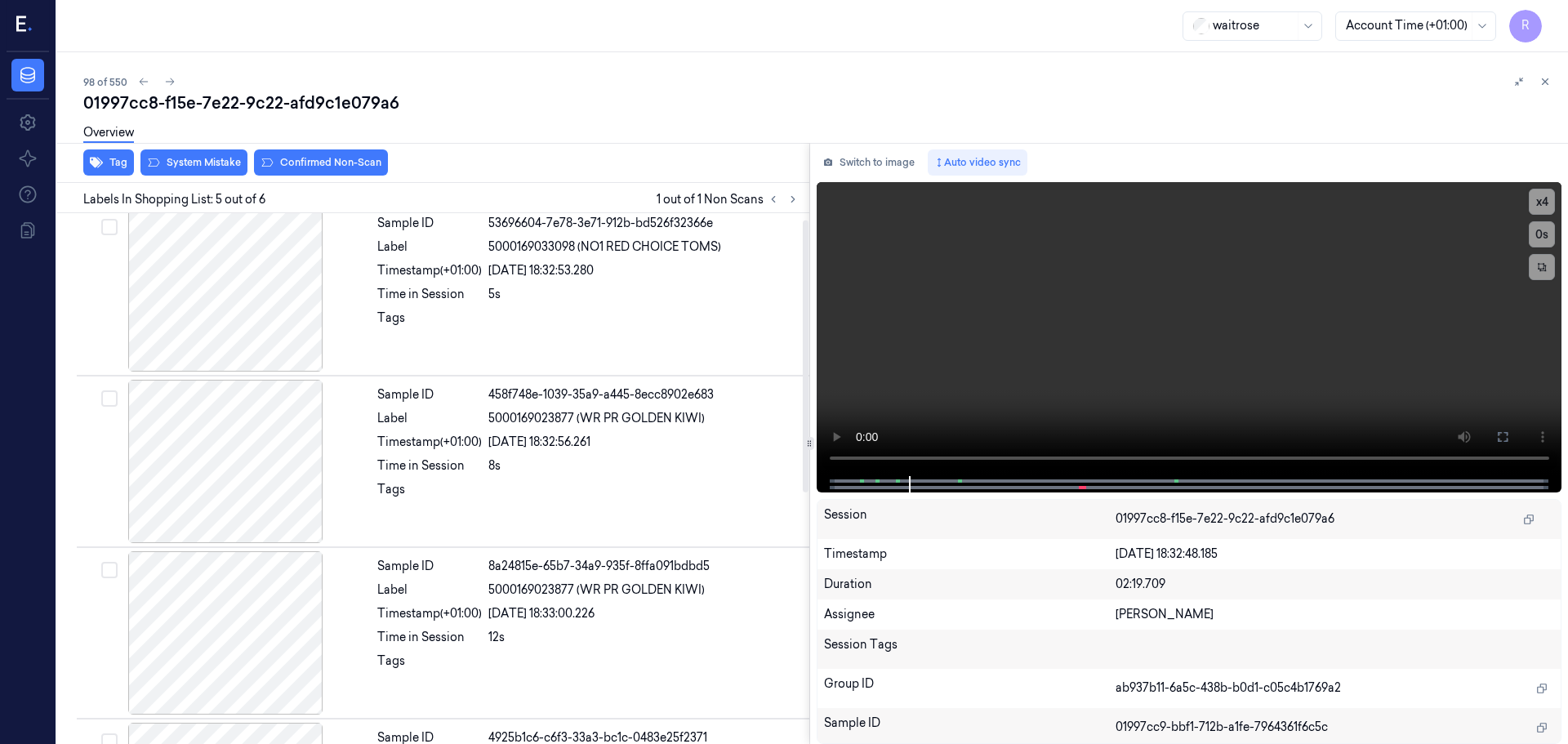
scroll to position [0, 0]
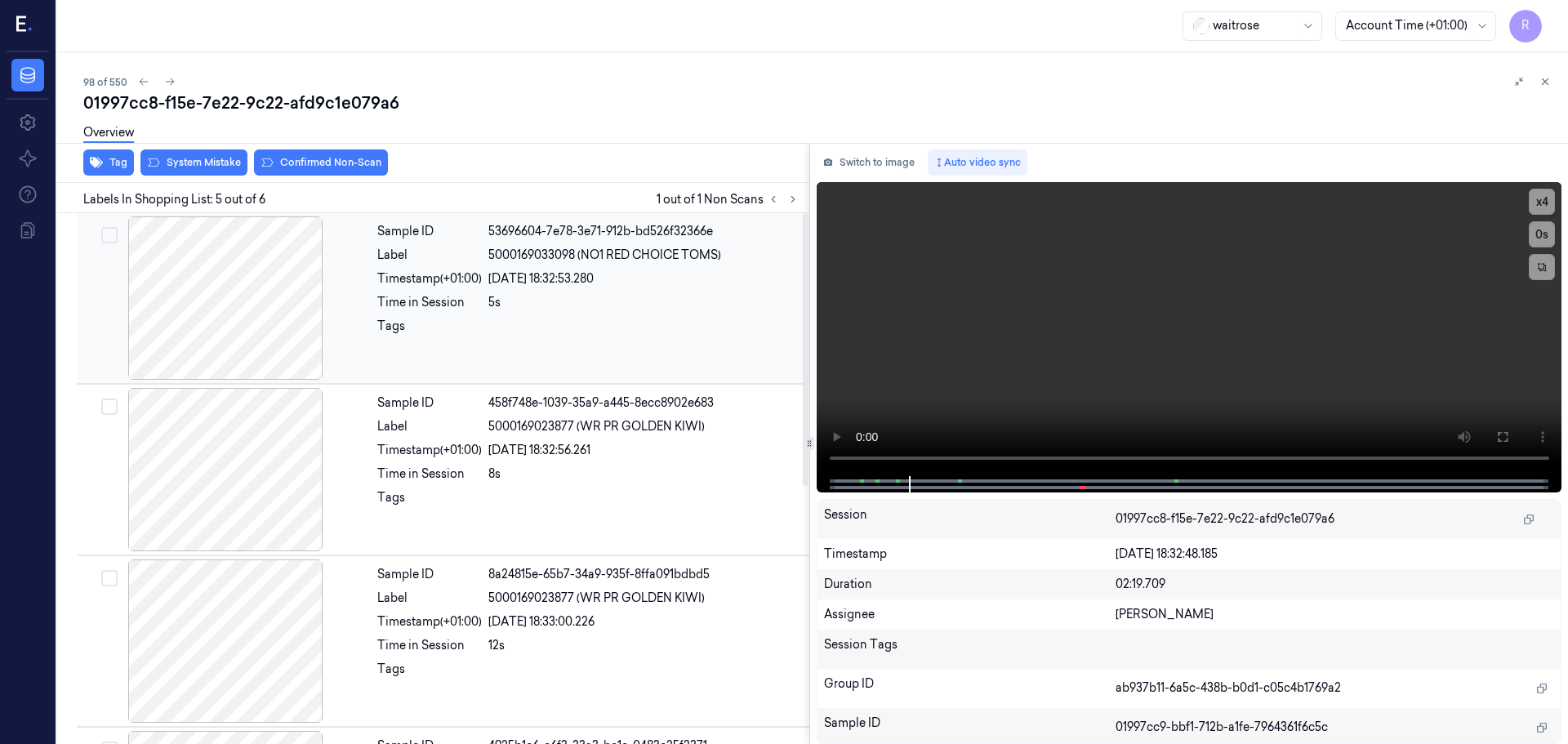
click at [275, 346] on div at bounding box center [225, 298] width 291 height 163
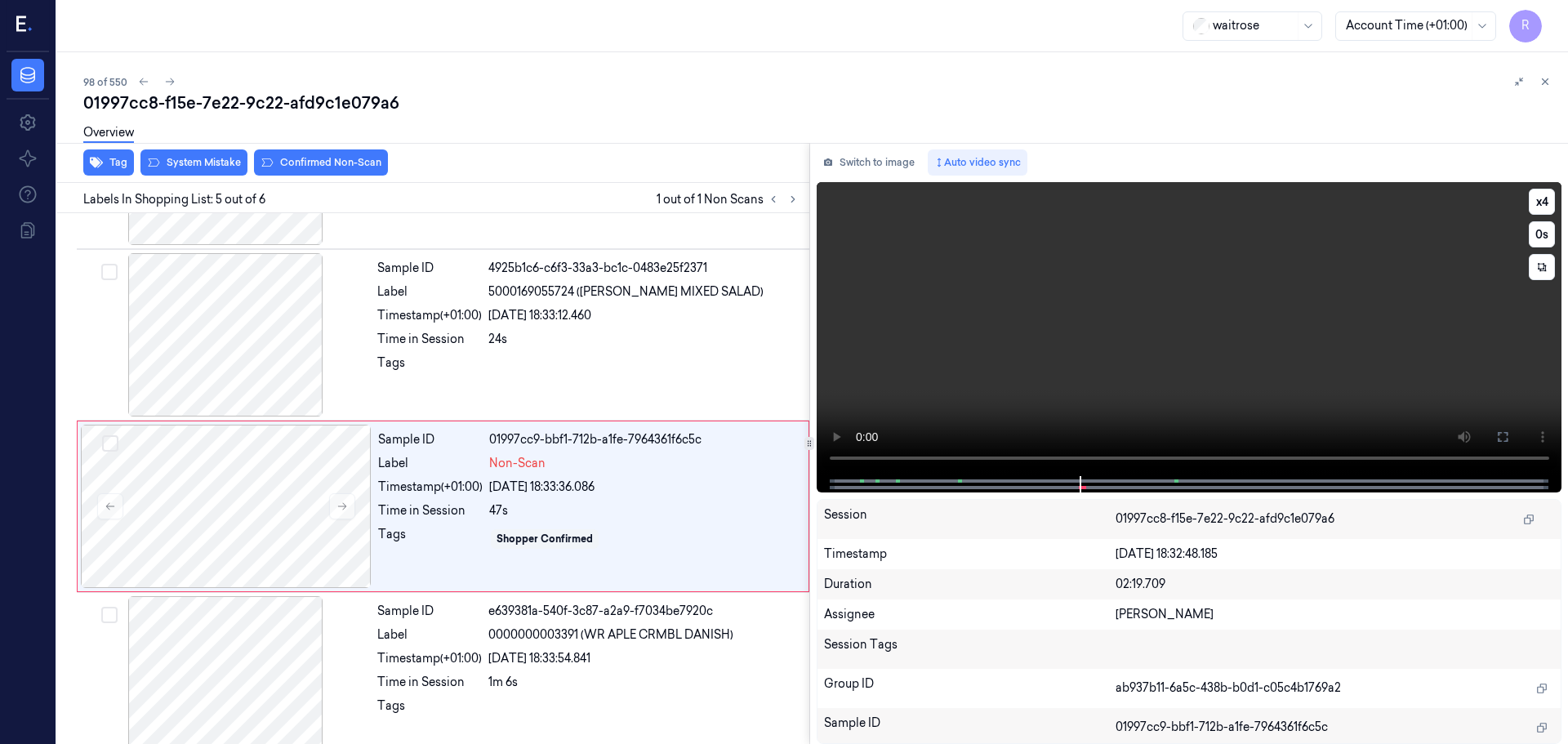
scroll to position [503, 0]
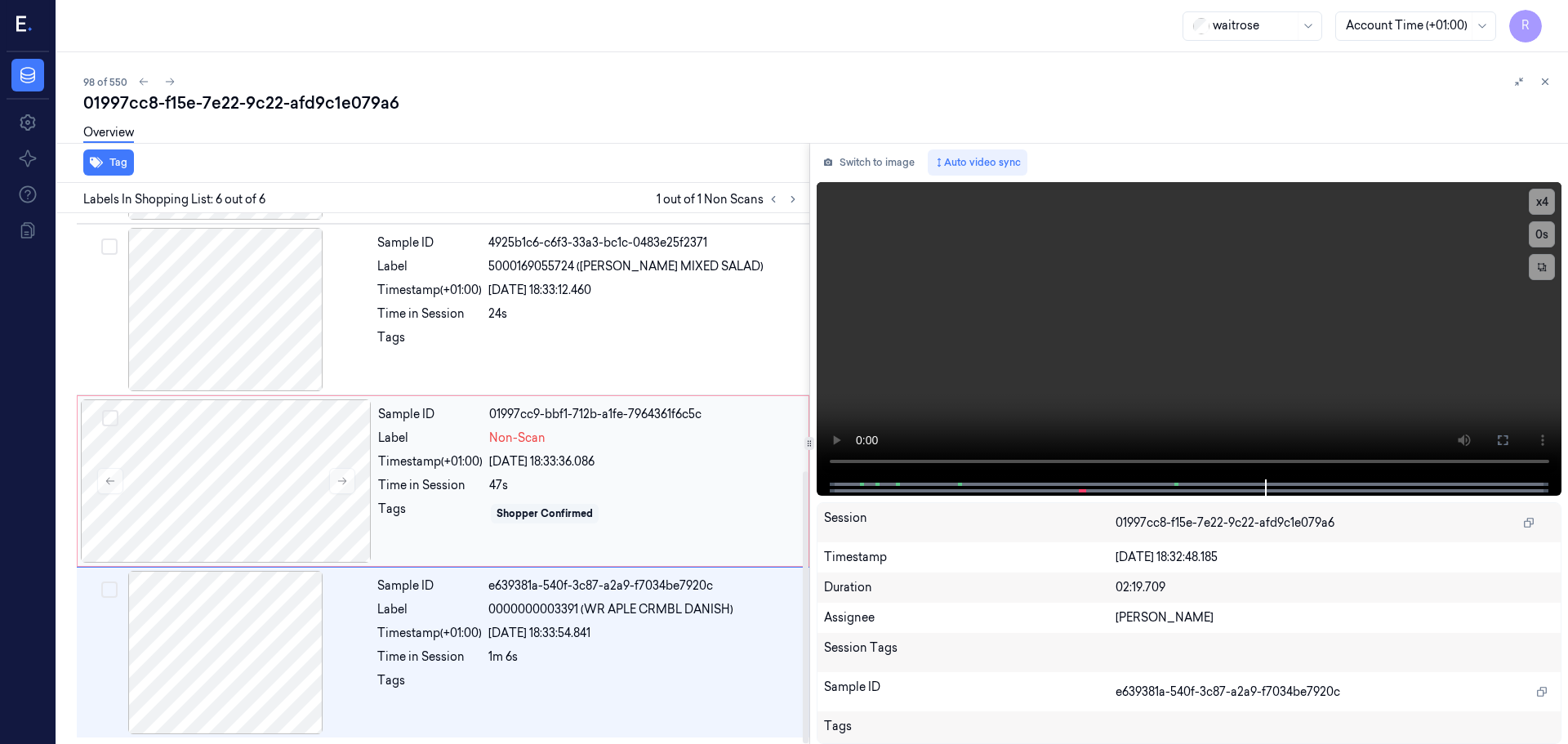
click at [450, 503] on div "Tags" at bounding box center [430, 514] width 105 height 26
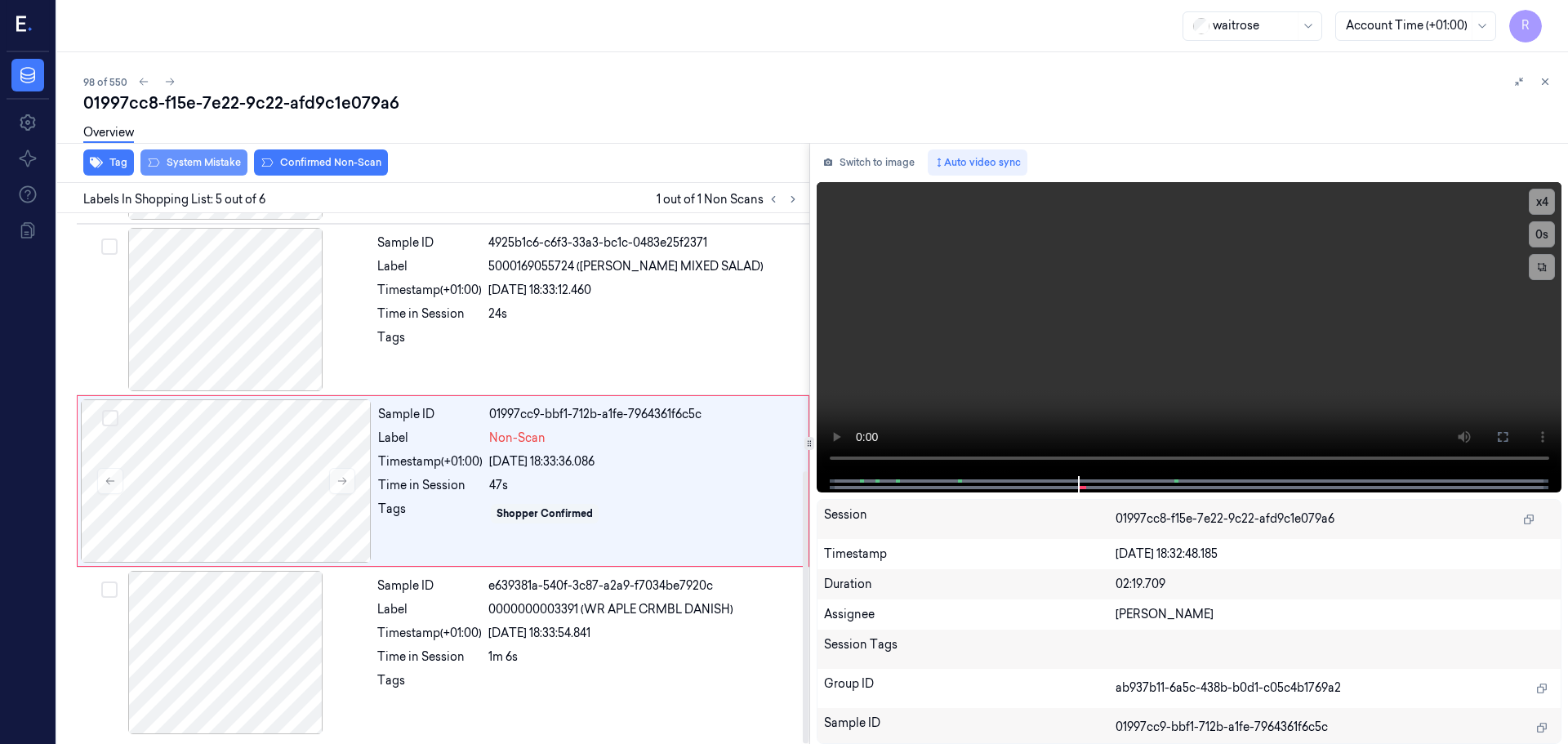
click at [211, 168] on button "System Mistake" at bounding box center [194, 162] width 107 height 26
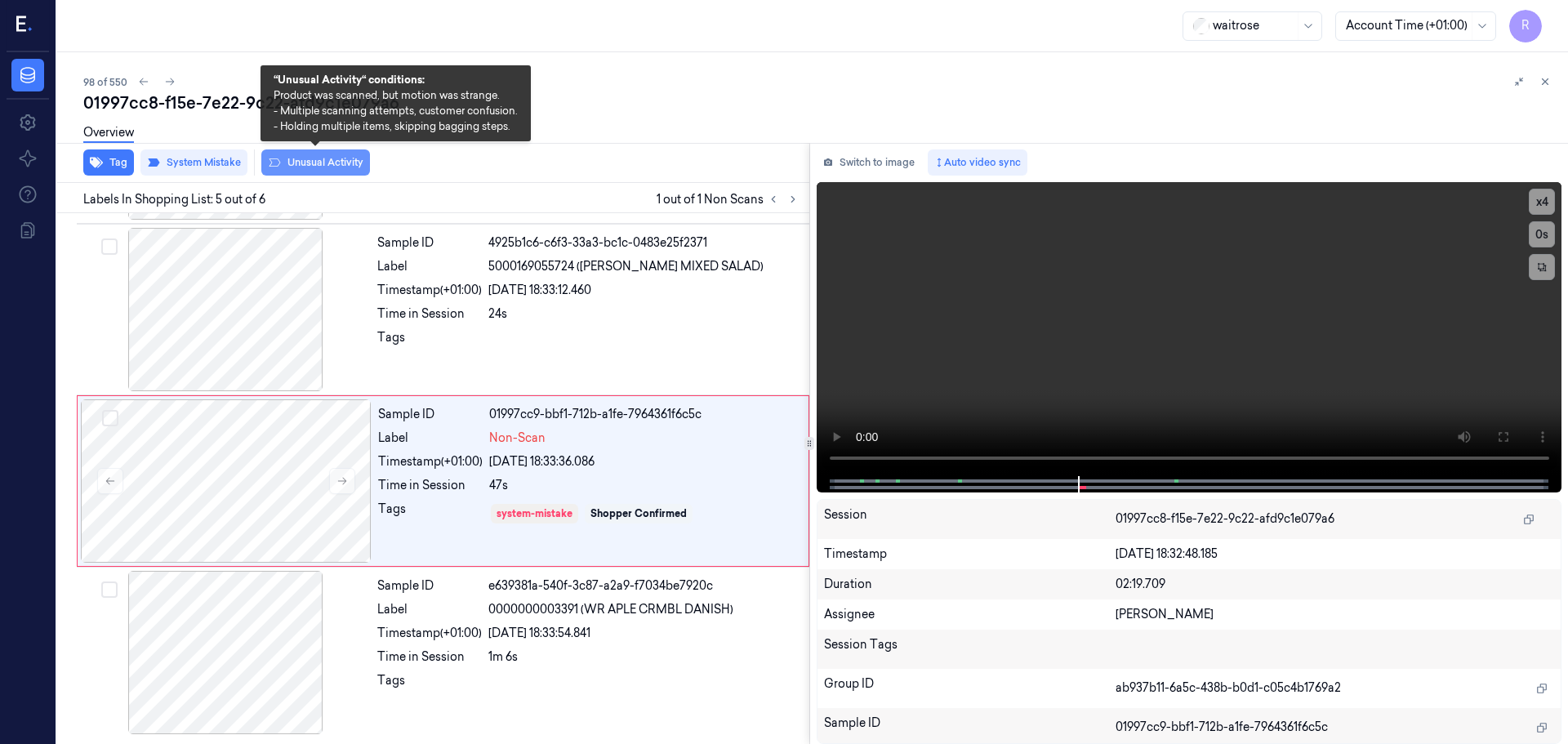
click at [349, 168] on button "Unusual Activity" at bounding box center [315, 162] width 109 height 26
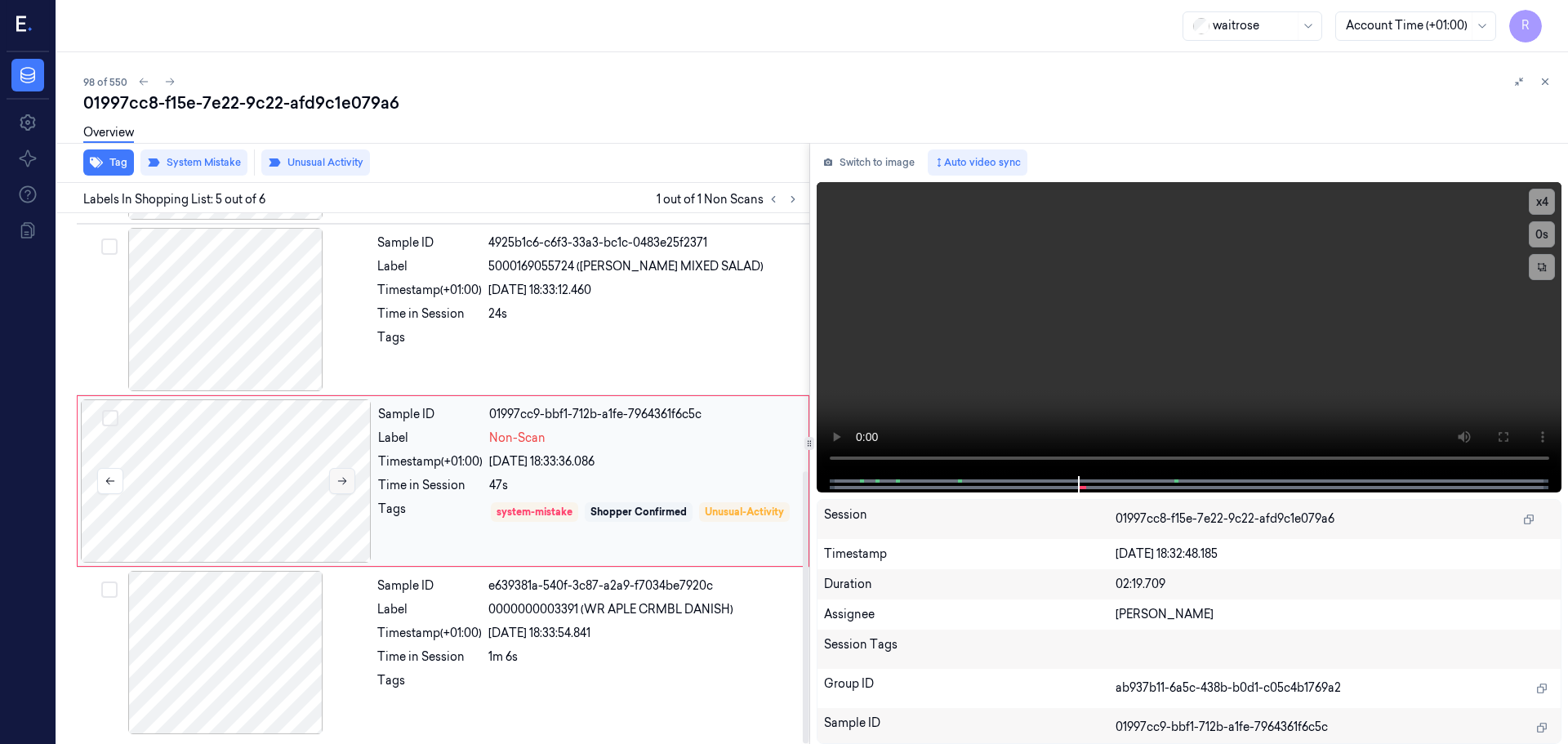
click at [343, 476] on icon at bounding box center [342, 480] width 11 height 11
click at [392, 628] on div "Timestamp (+01:00)" at bounding box center [429, 633] width 105 height 17
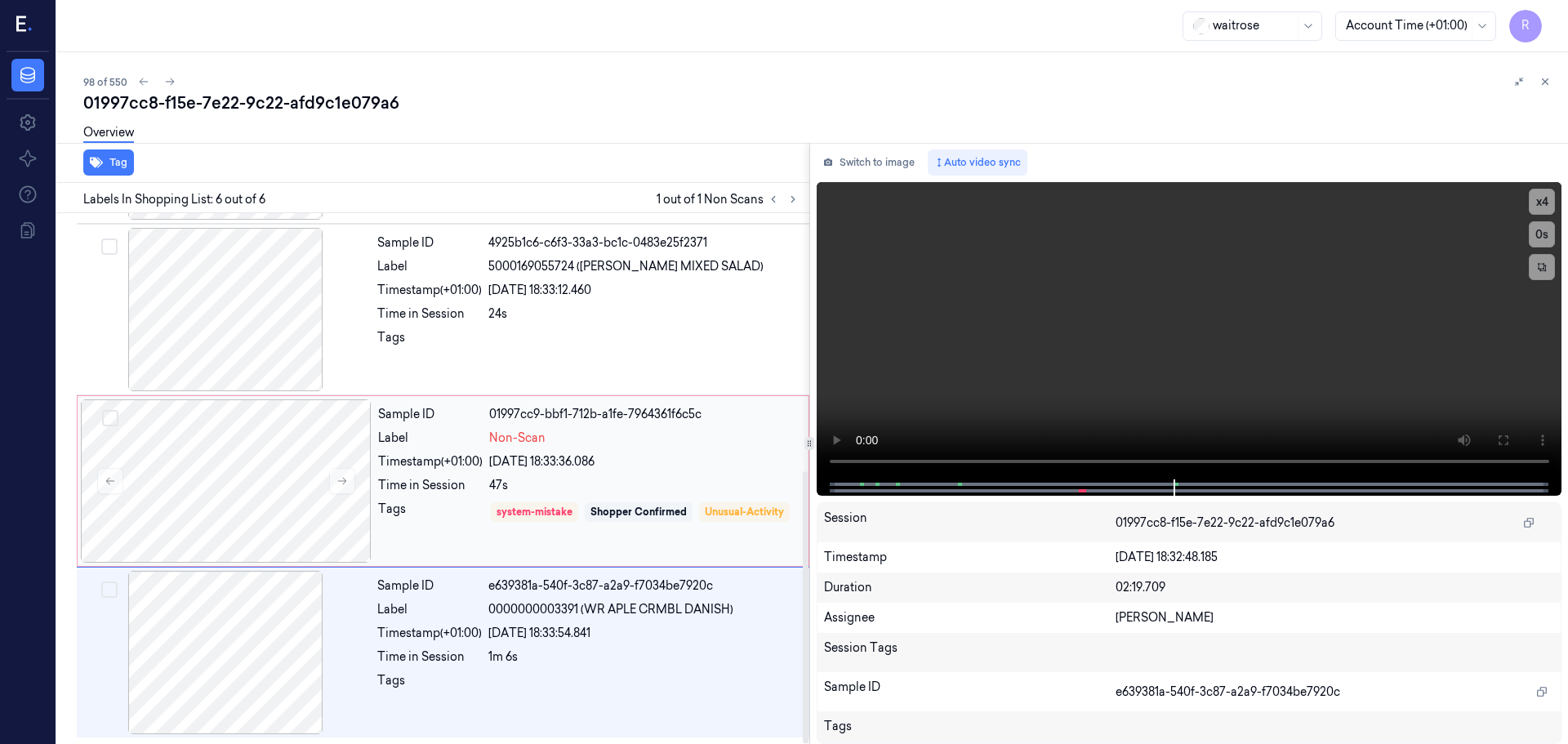
click at [427, 492] on div "Time in Session" at bounding box center [430, 486] width 105 height 17
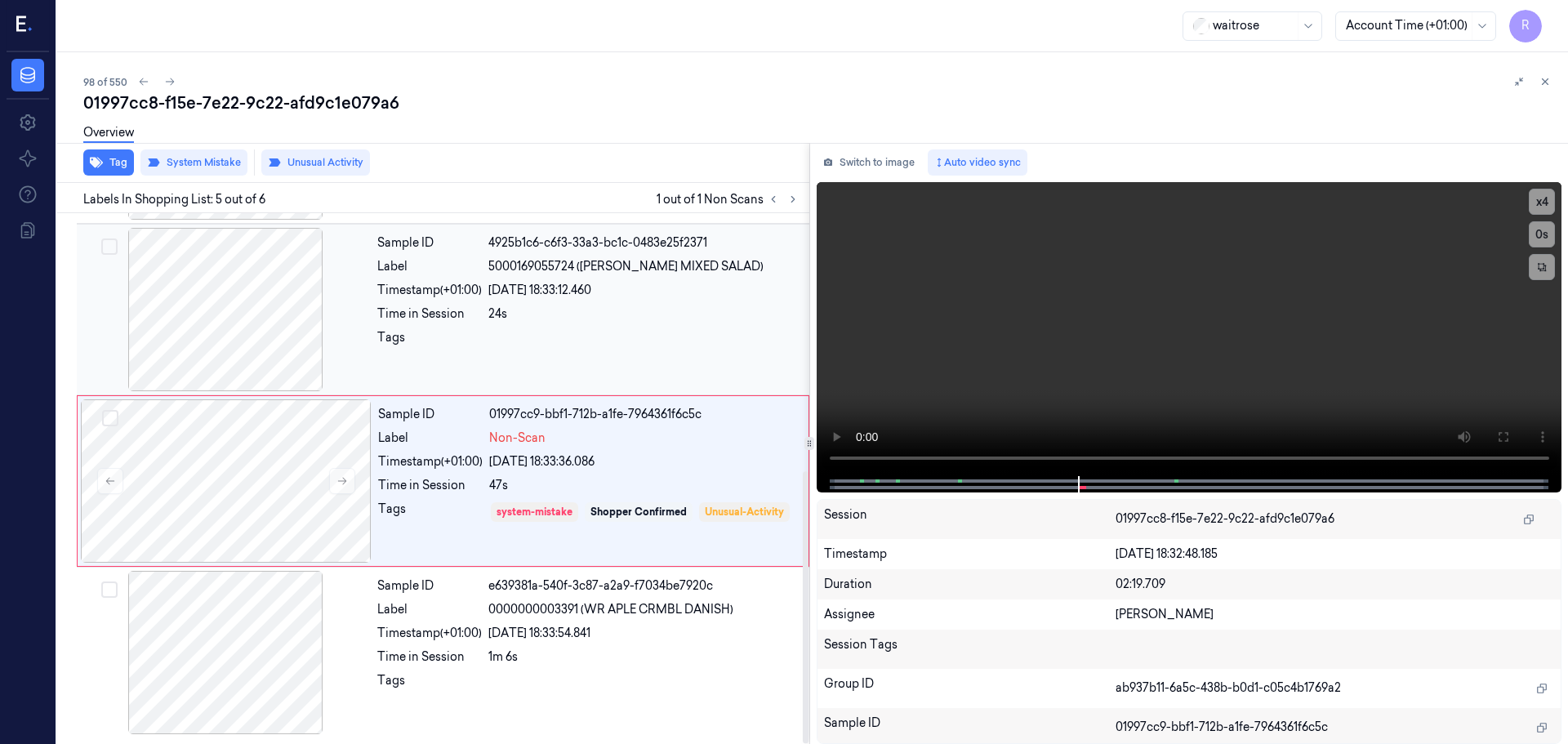
click at [514, 334] on div at bounding box center [644, 342] width 311 height 26
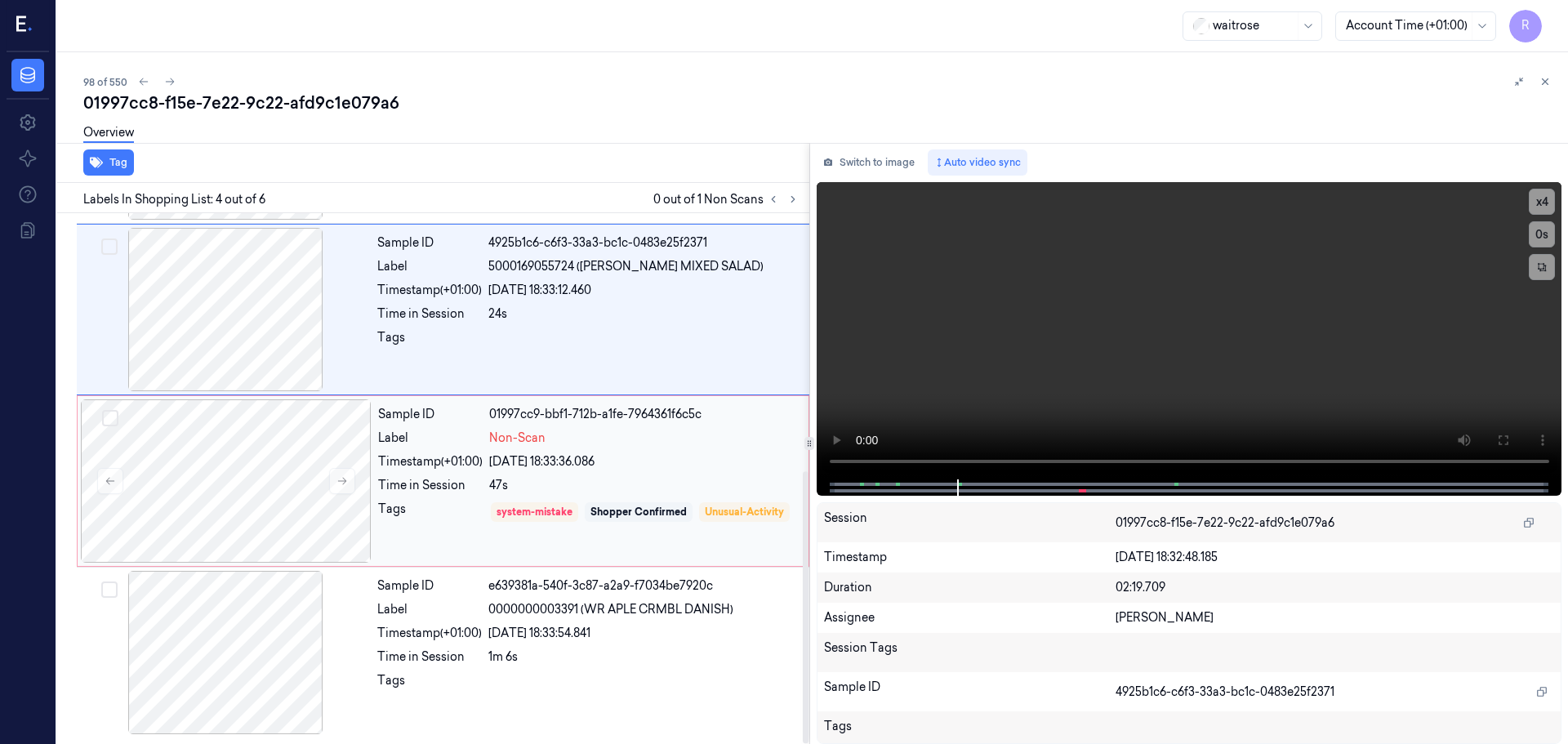
click at [486, 502] on div "Tags system-mistake Shopper Confirmed Unusual-Activity" at bounding box center [588, 524] width 421 height 47
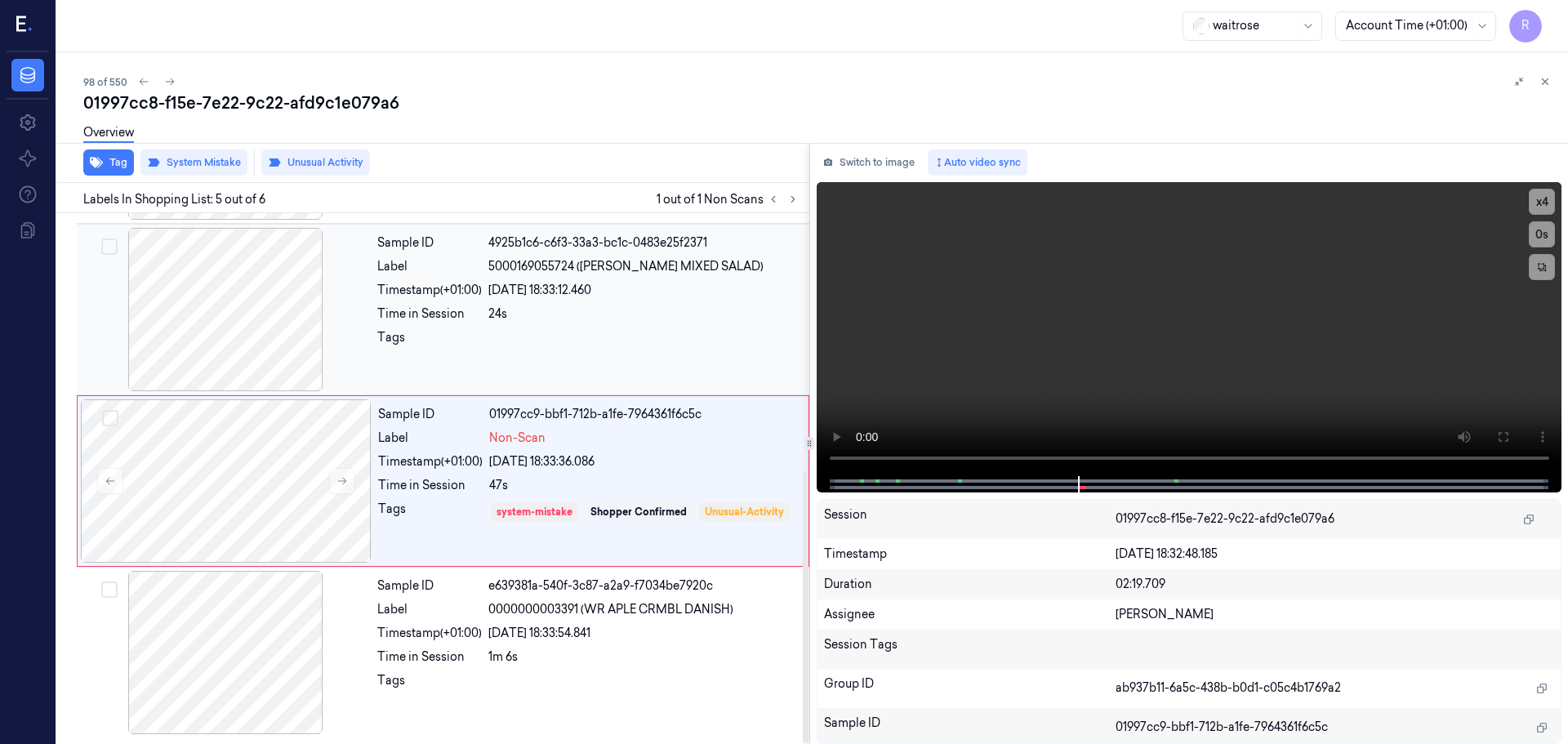
click at [607, 311] on div "24s" at bounding box center [644, 314] width 311 height 17
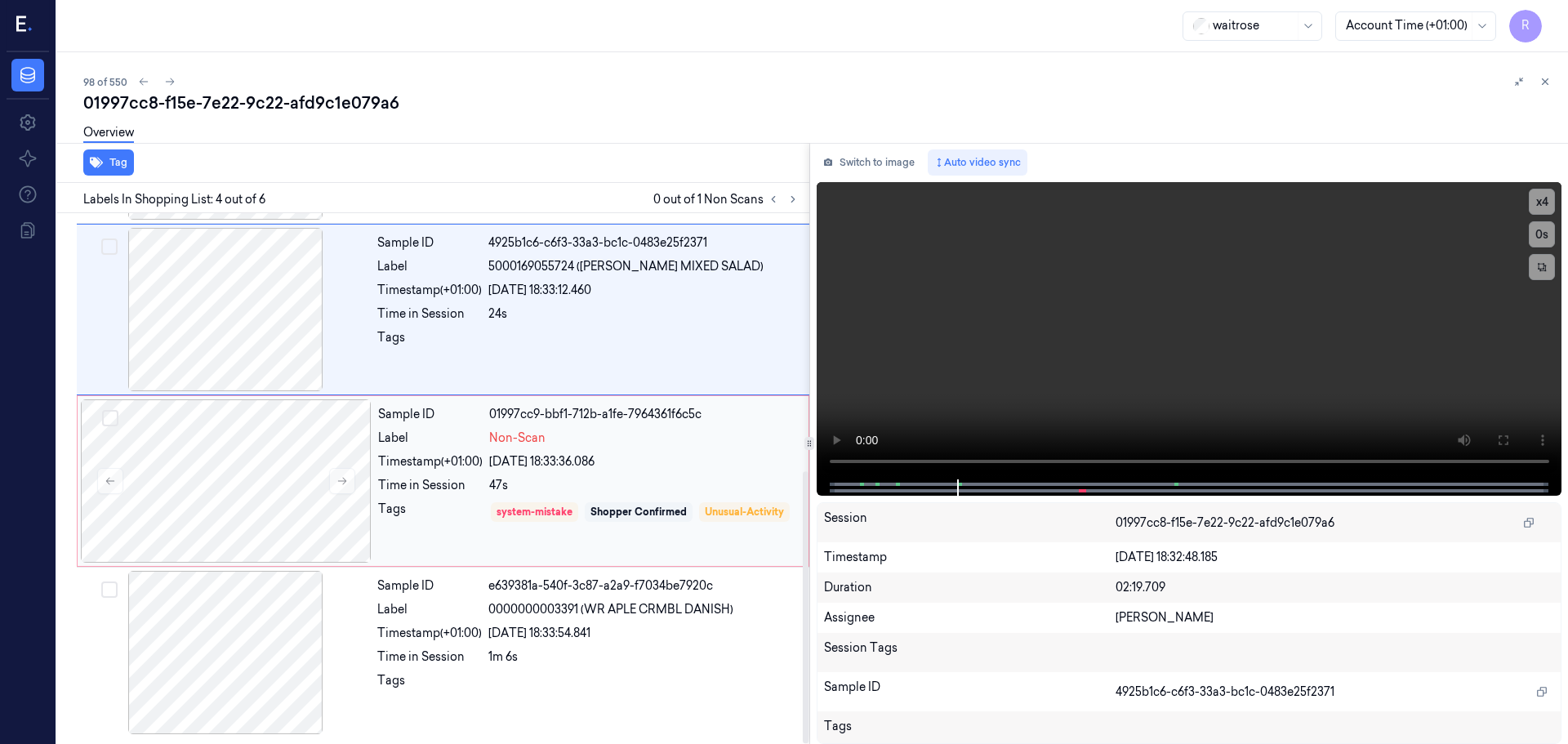
click at [461, 502] on div "Tags" at bounding box center [430, 524] width 105 height 47
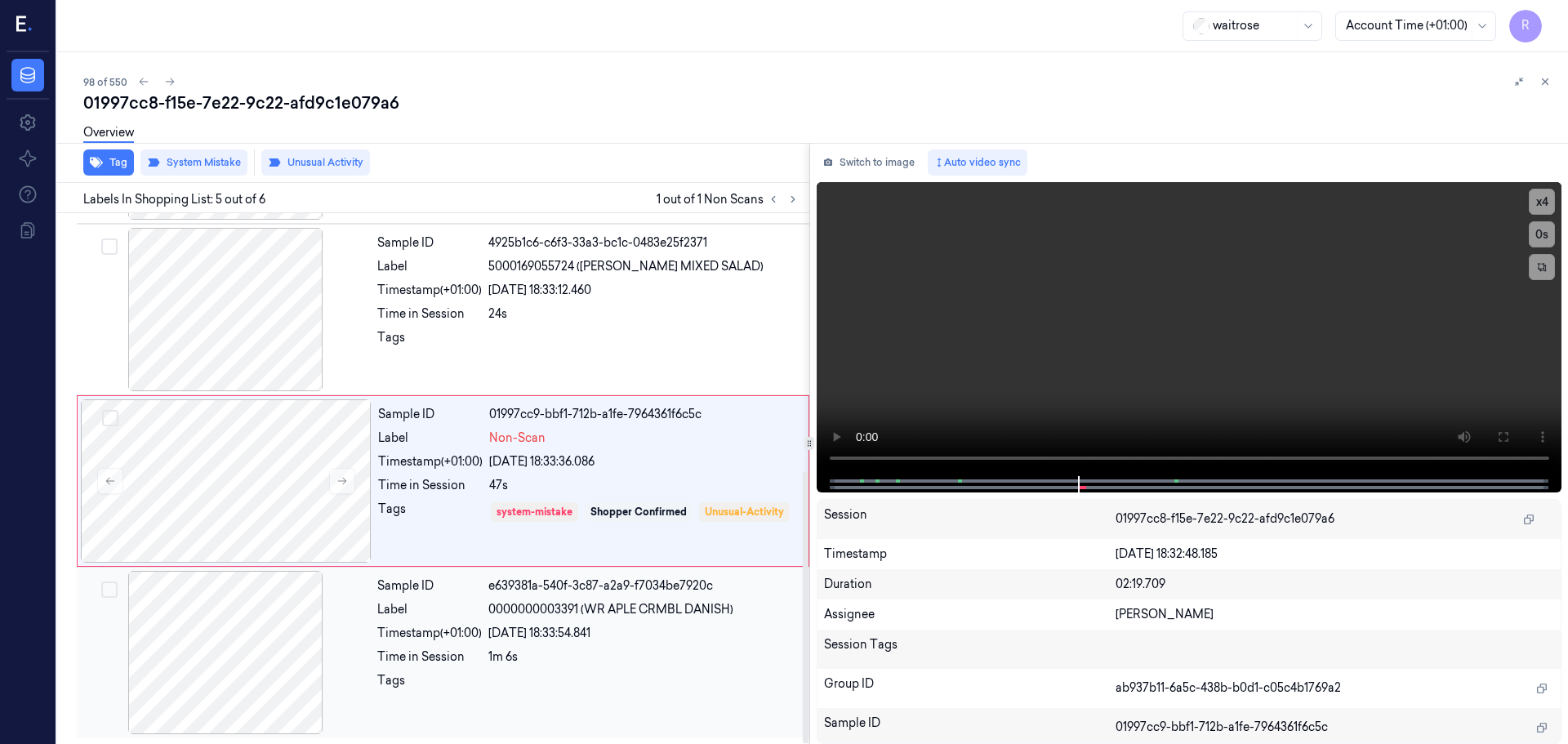
click at [470, 645] on div "Sample ID e639381a-540f-3c87-a2a9-f7034be7920c Label 0000000003391 (WR APLE CRM…" at bounding box center [588, 653] width 435 height 163
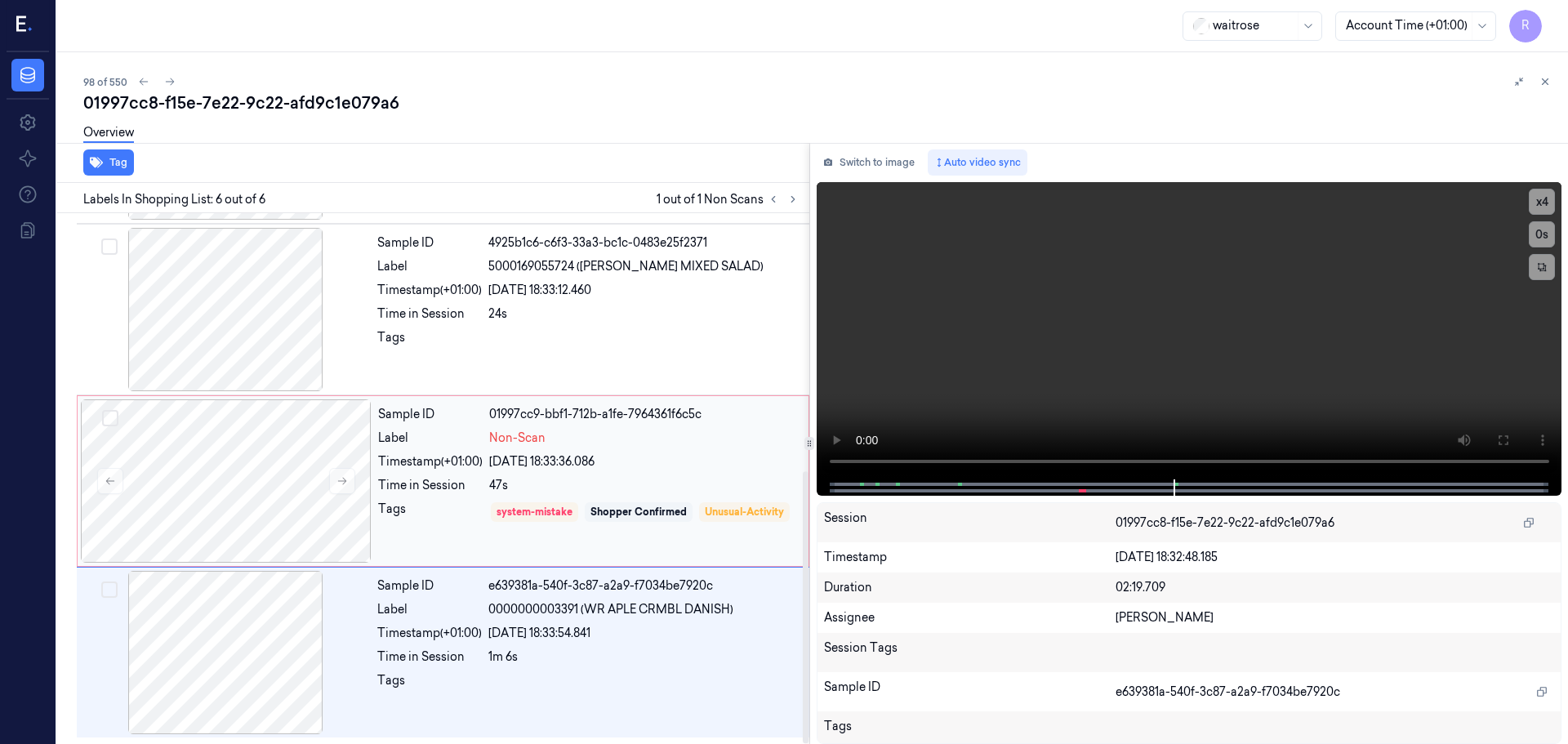
click at [470, 516] on div "Tags" at bounding box center [430, 524] width 105 height 47
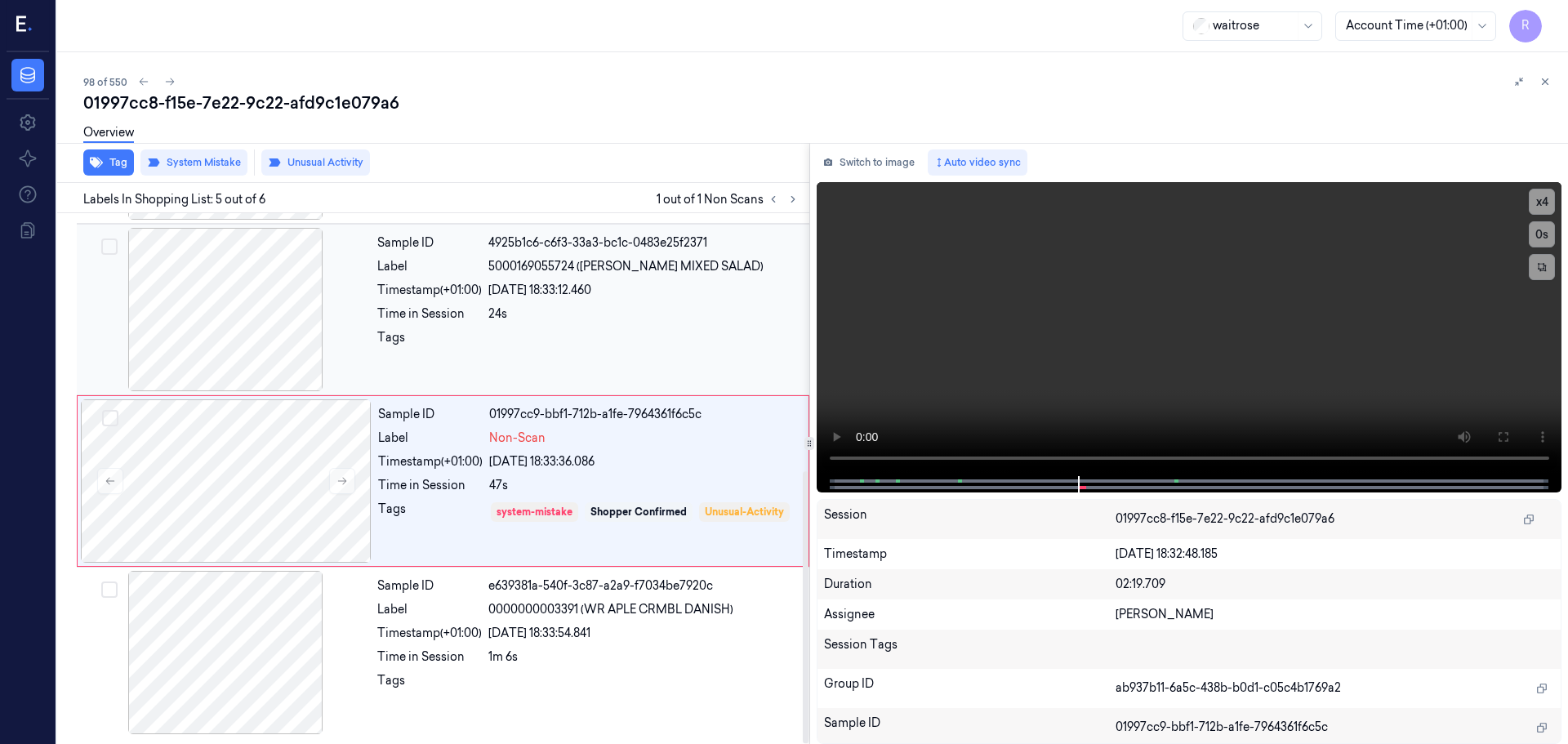
click at [580, 309] on div "24s" at bounding box center [644, 314] width 311 height 17
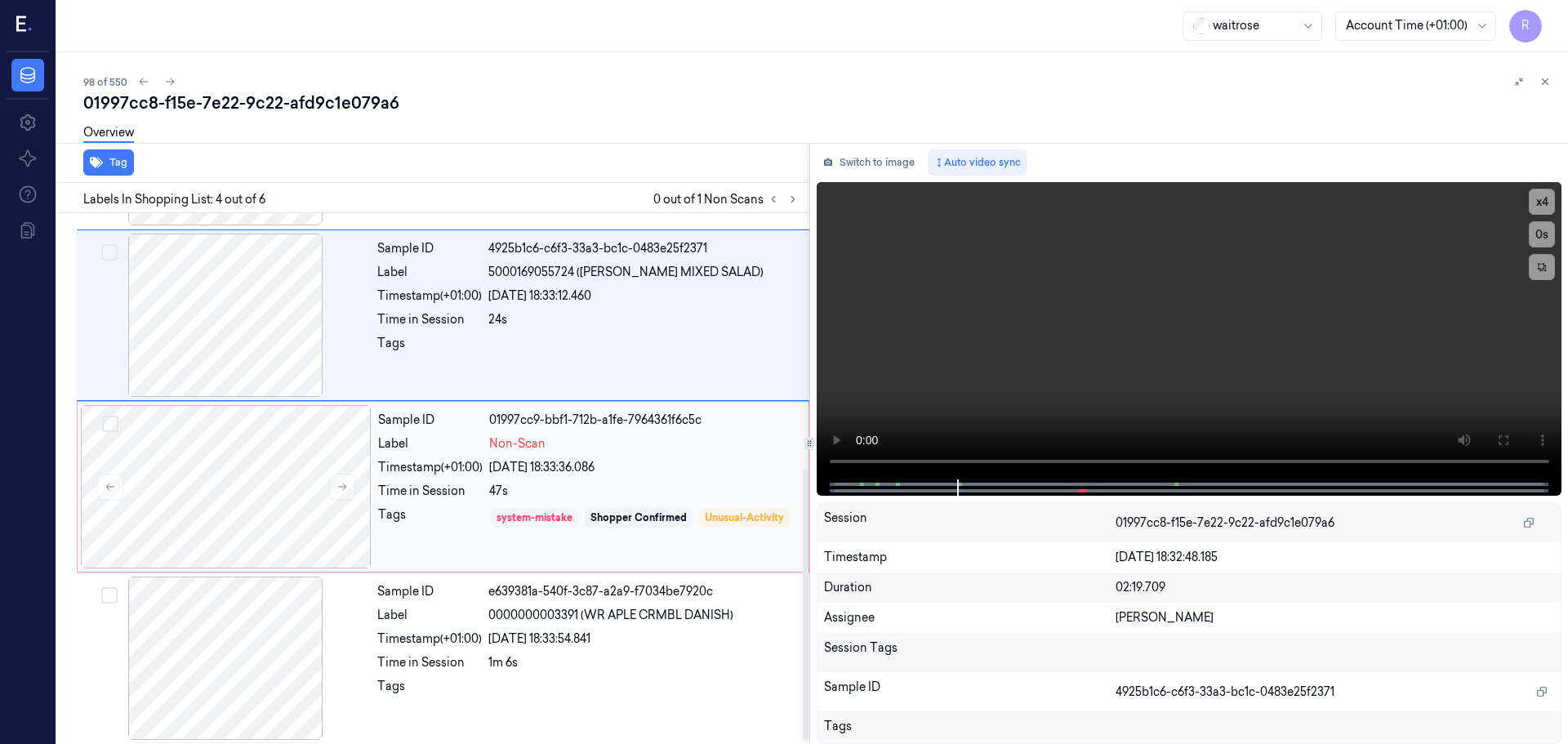
click at [553, 527] on div "system-mistake" at bounding box center [534, 518] width 88 height 20
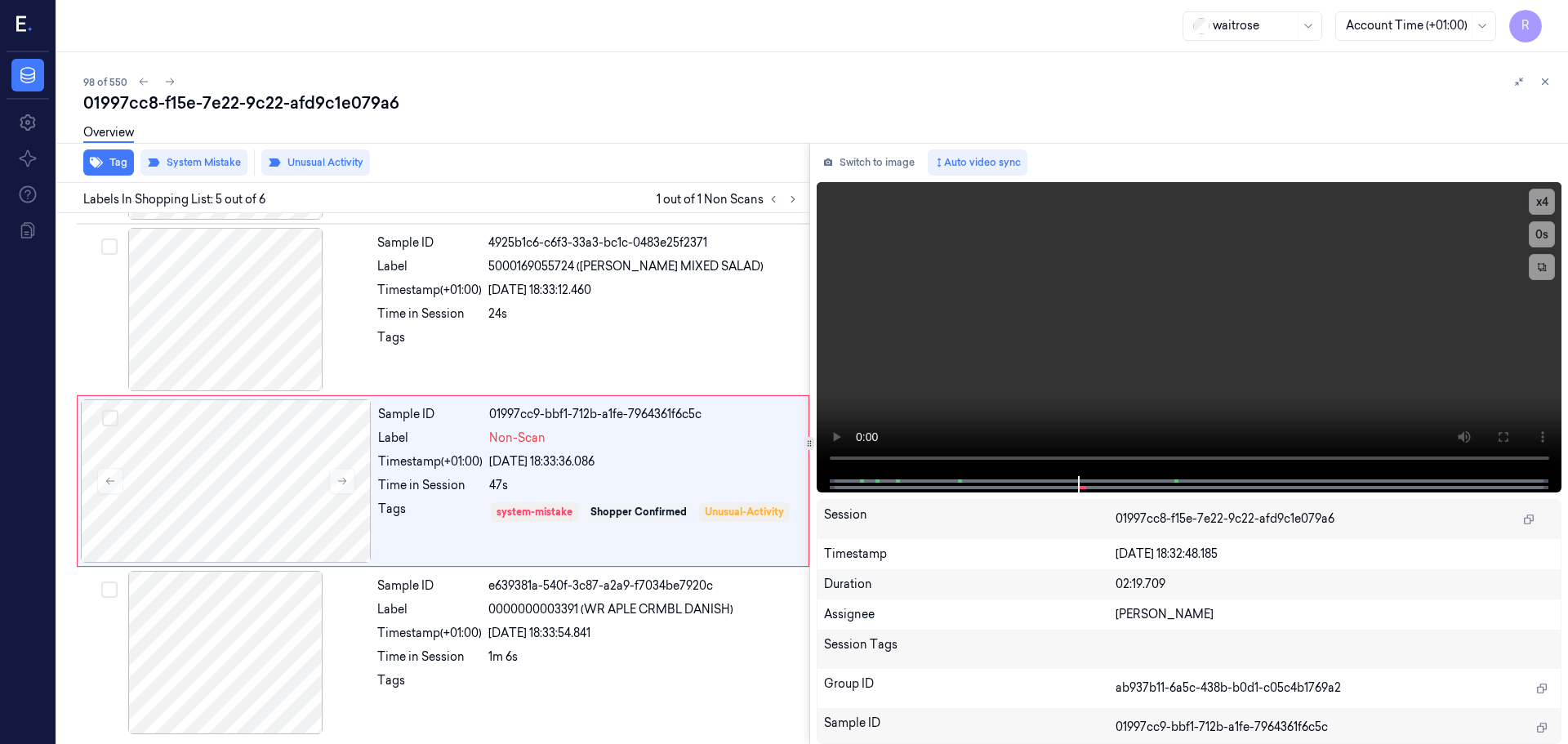
click at [1543, 79] on icon at bounding box center [1544, 81] width 11 height 11
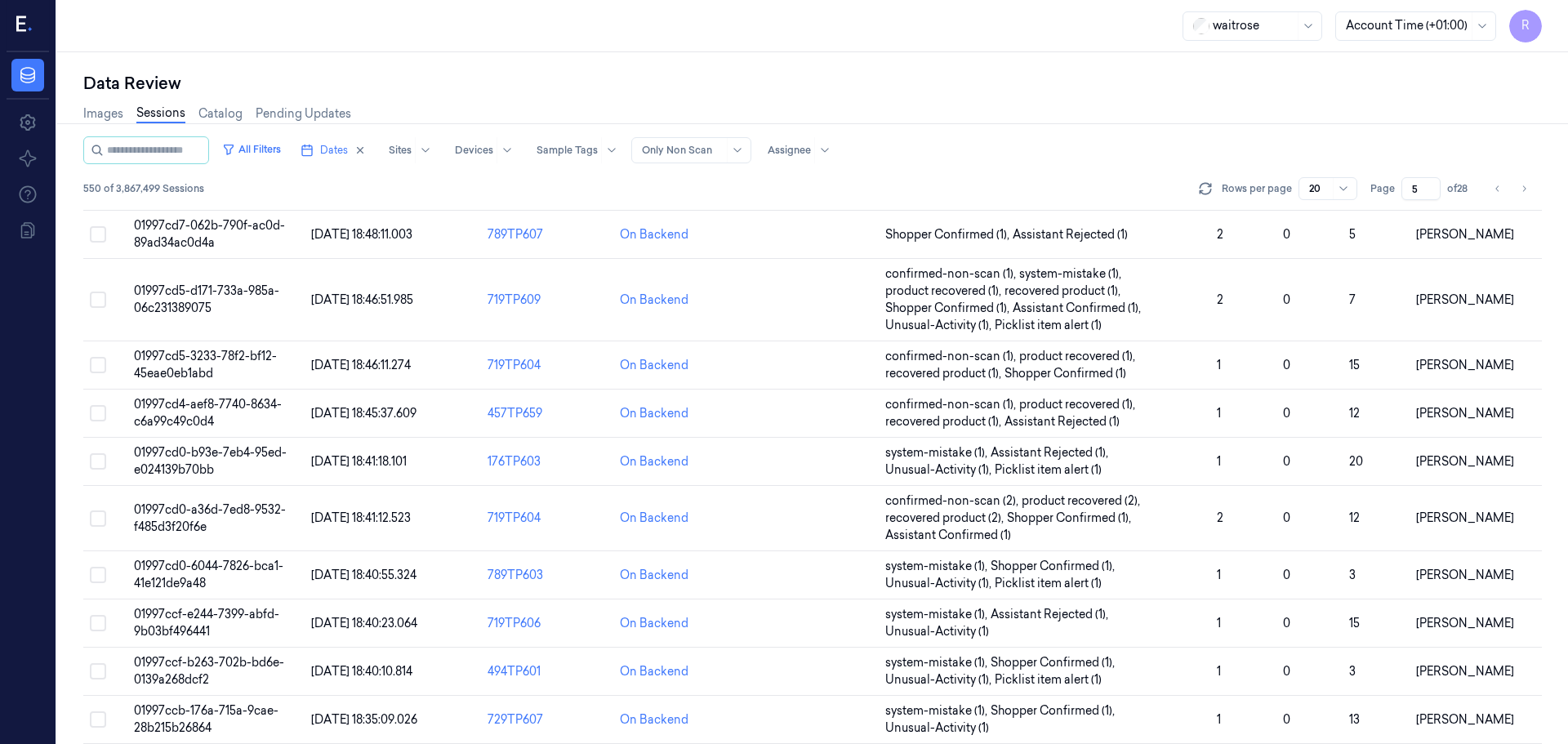
scroll to position [526, 0]
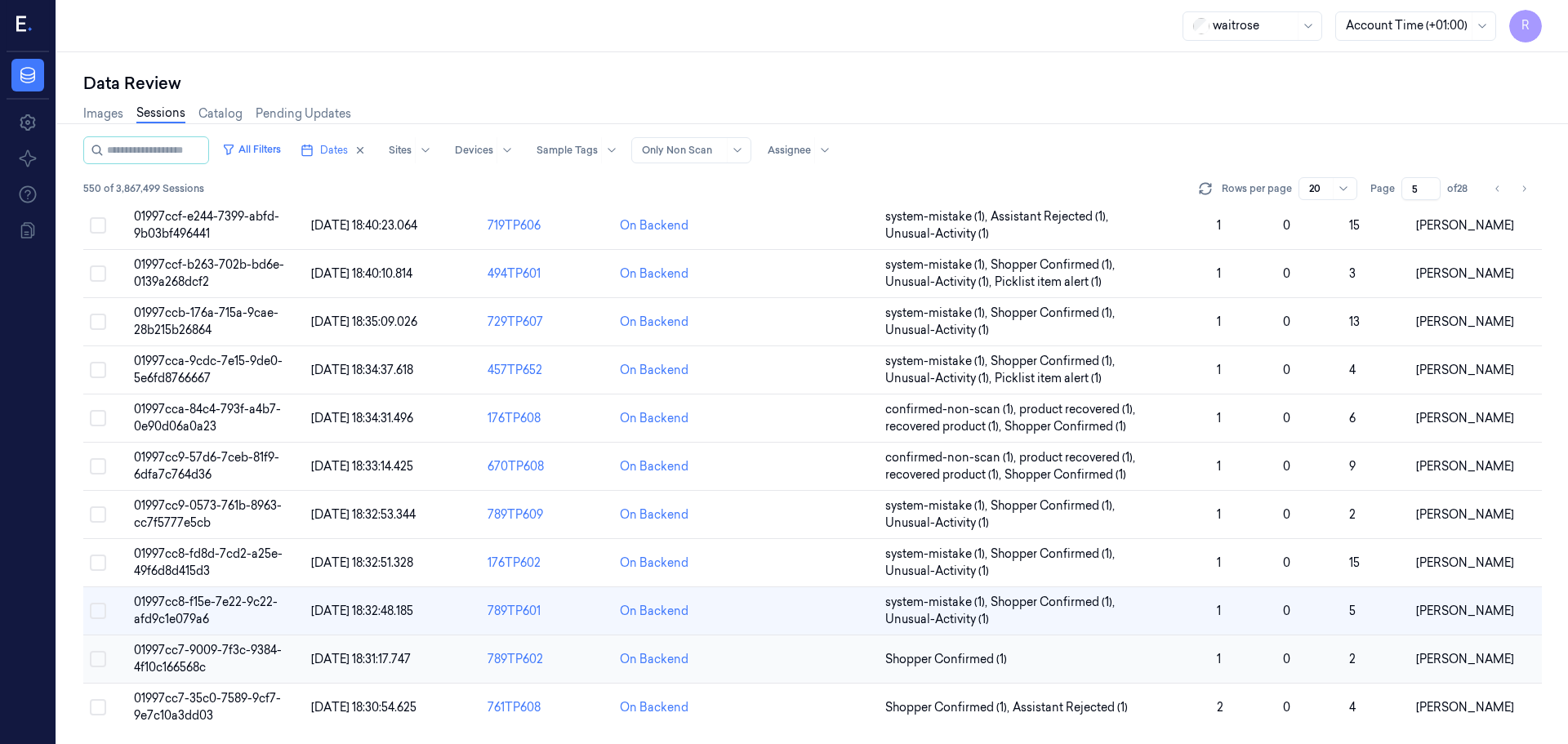
click at [1072, 672] on td "Shopper Confirmed (1)" at bounding box center [1044, 660] width 331 height 48
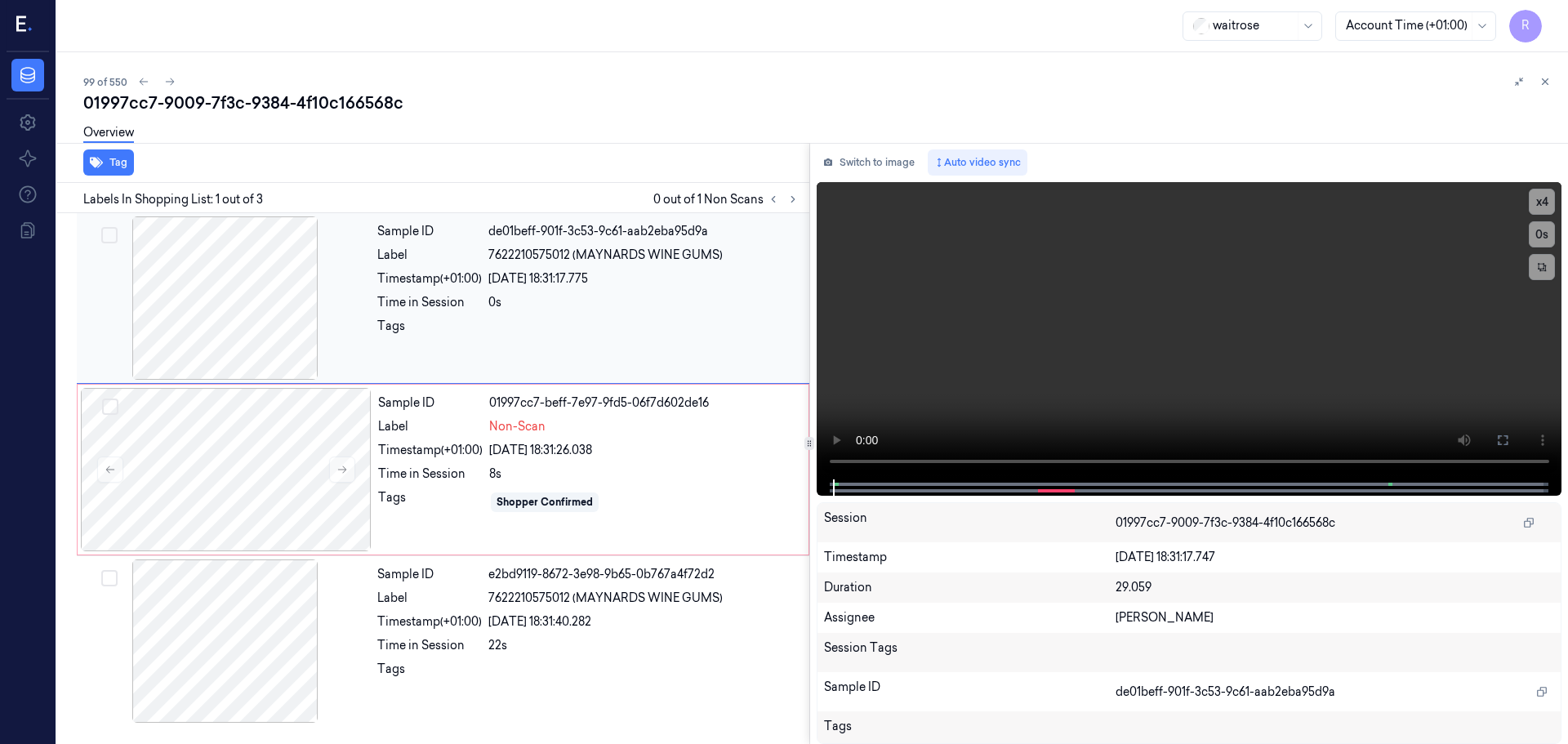
click at [273, 300] on div at bounding box center [225, 298] width 291 height 163
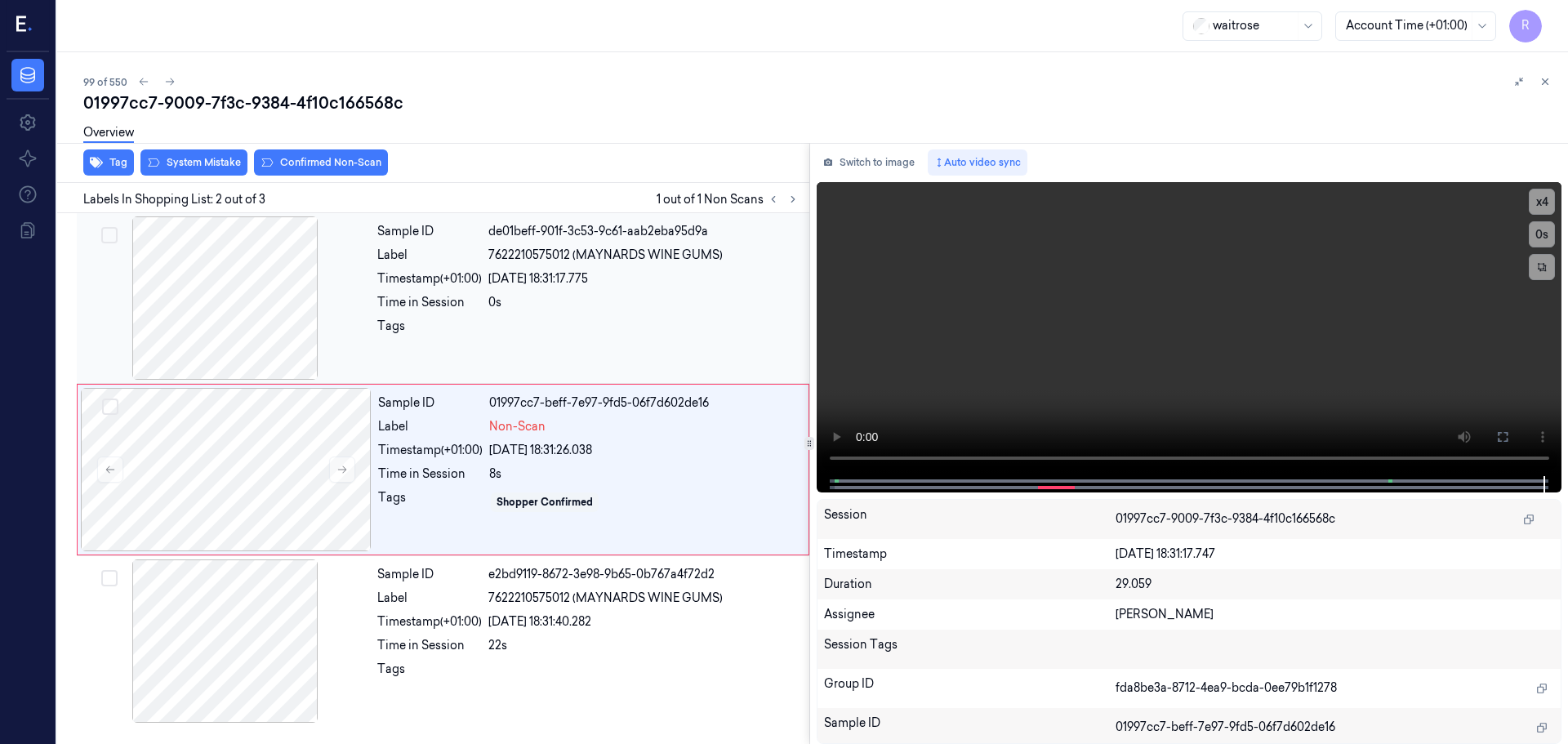
click at [538, 296] on div "0s" at bounding box center [644, 303] width 311 height 17
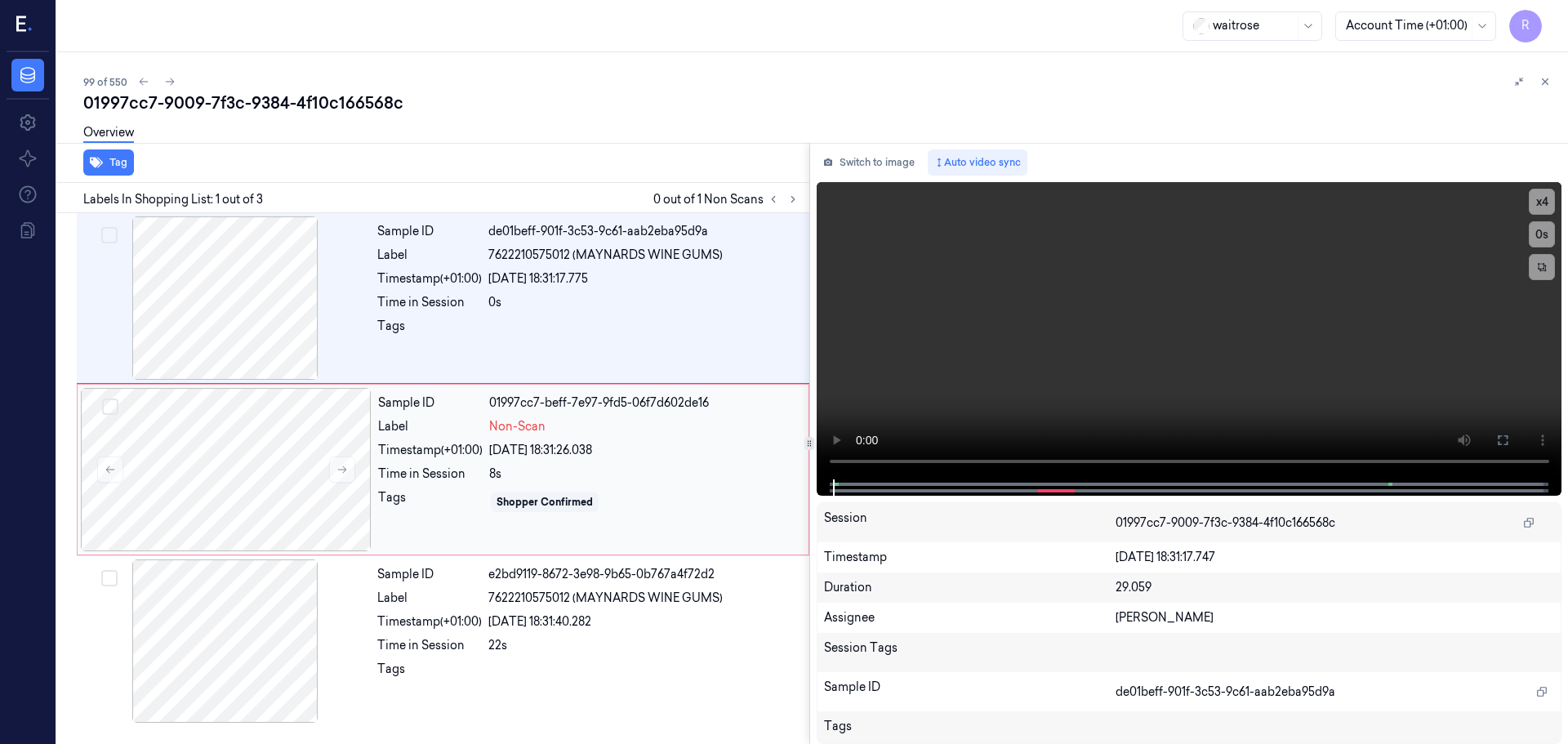
click at [581, 446] on div "24/09/2025 18:31:26.038" at bounding box center [644, 451] width 309 height 17
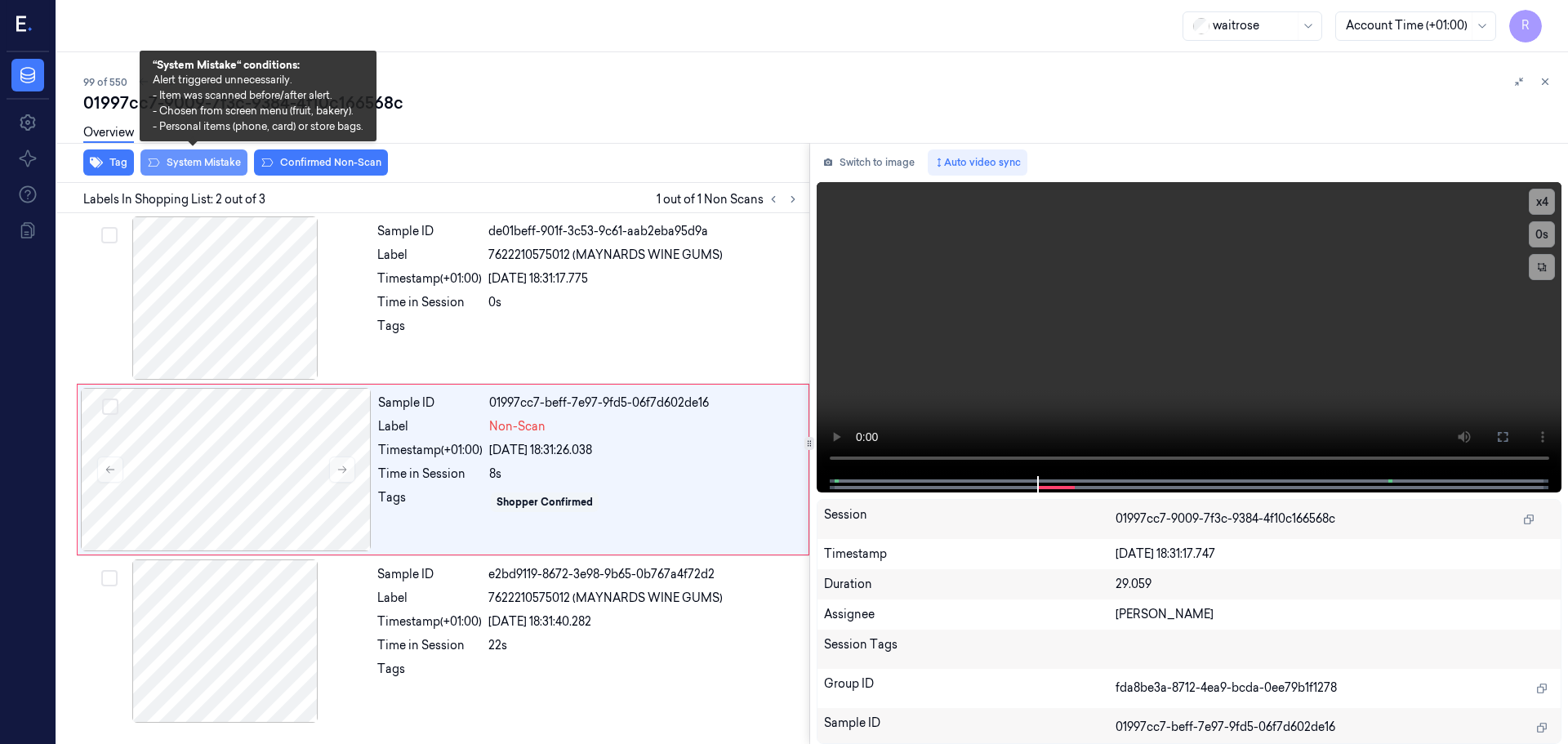
click at [210, 175] on button "System Mistake" at bounding box center [194, 162] width 107 height 26
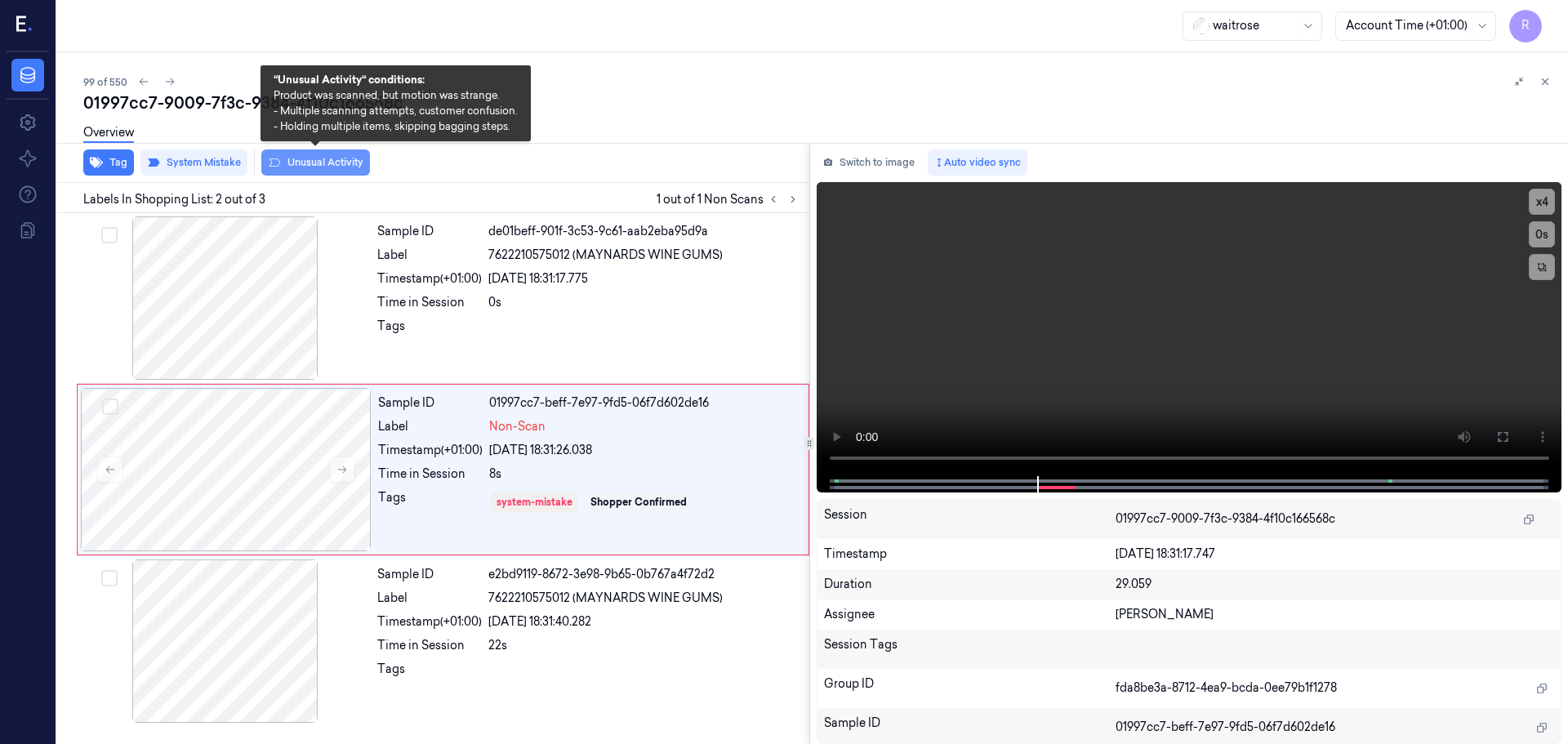
click at [284, 157] on button "Unusual Activity" at bounding box center [315, 162] width 109 height 26
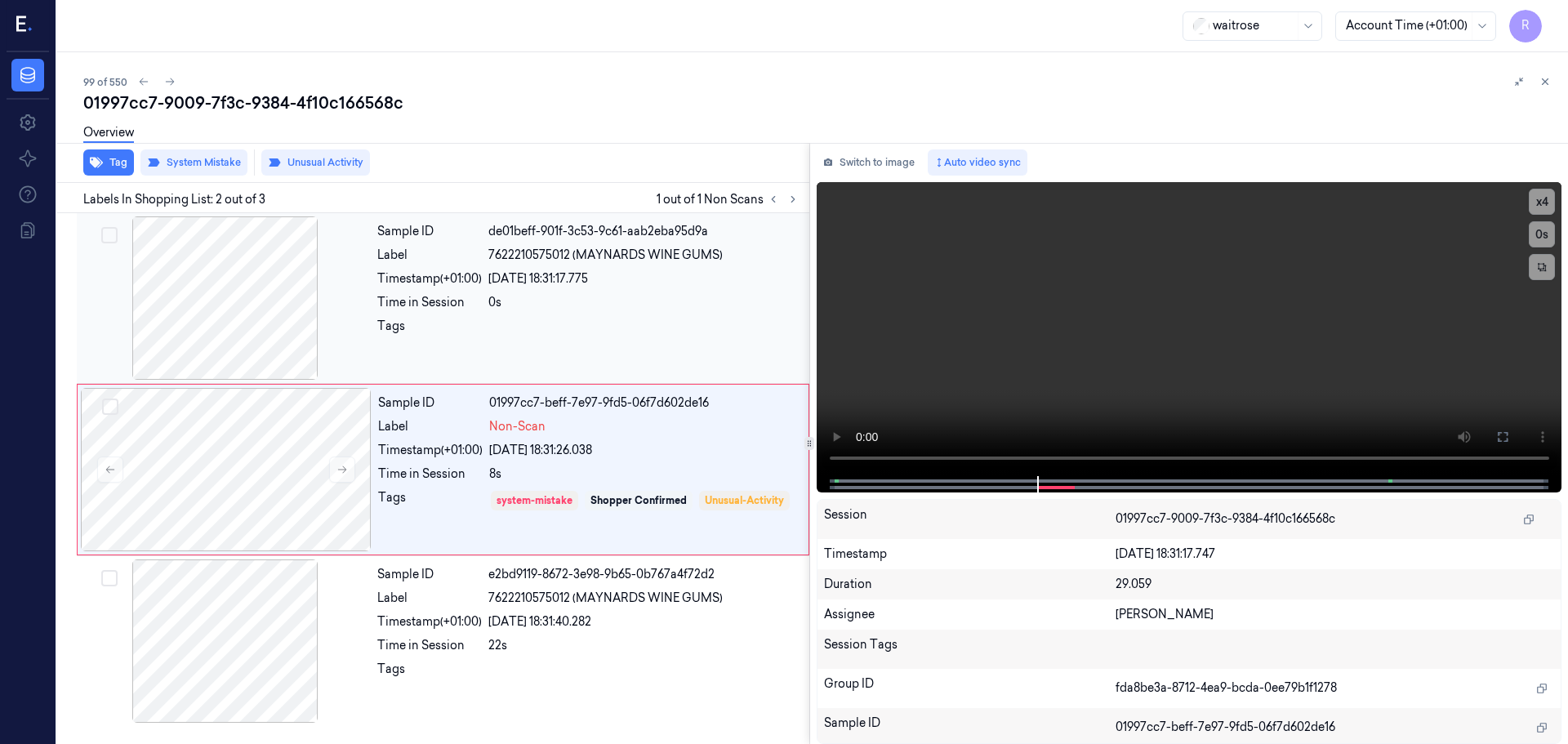
click at [464, 256] on div "Label" at bounding box center [429, 255] width 105 height 17
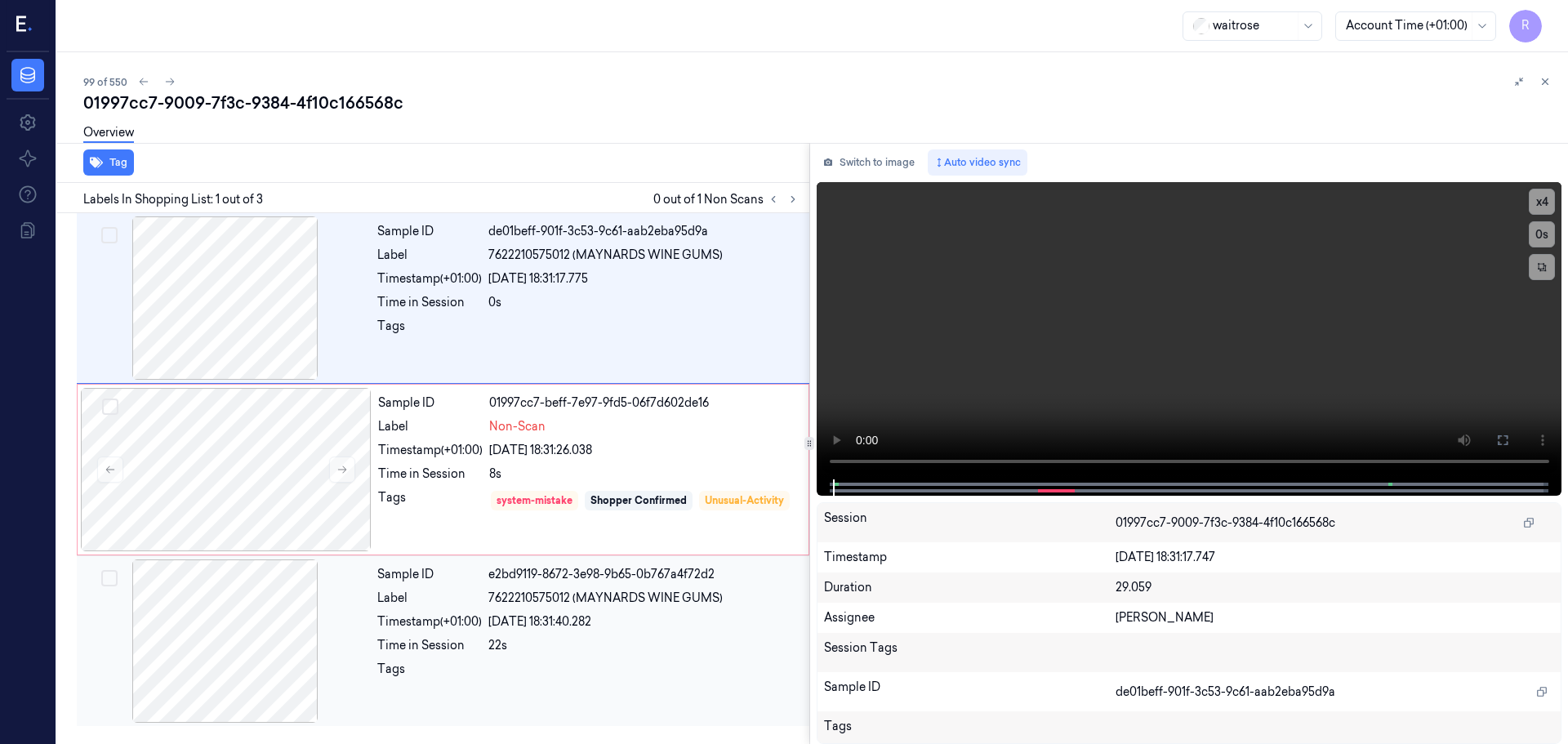
click at [561, 630] on div "24/09/2025 18:31:40.282" at bounding box center [644, 622] width 311 height 17
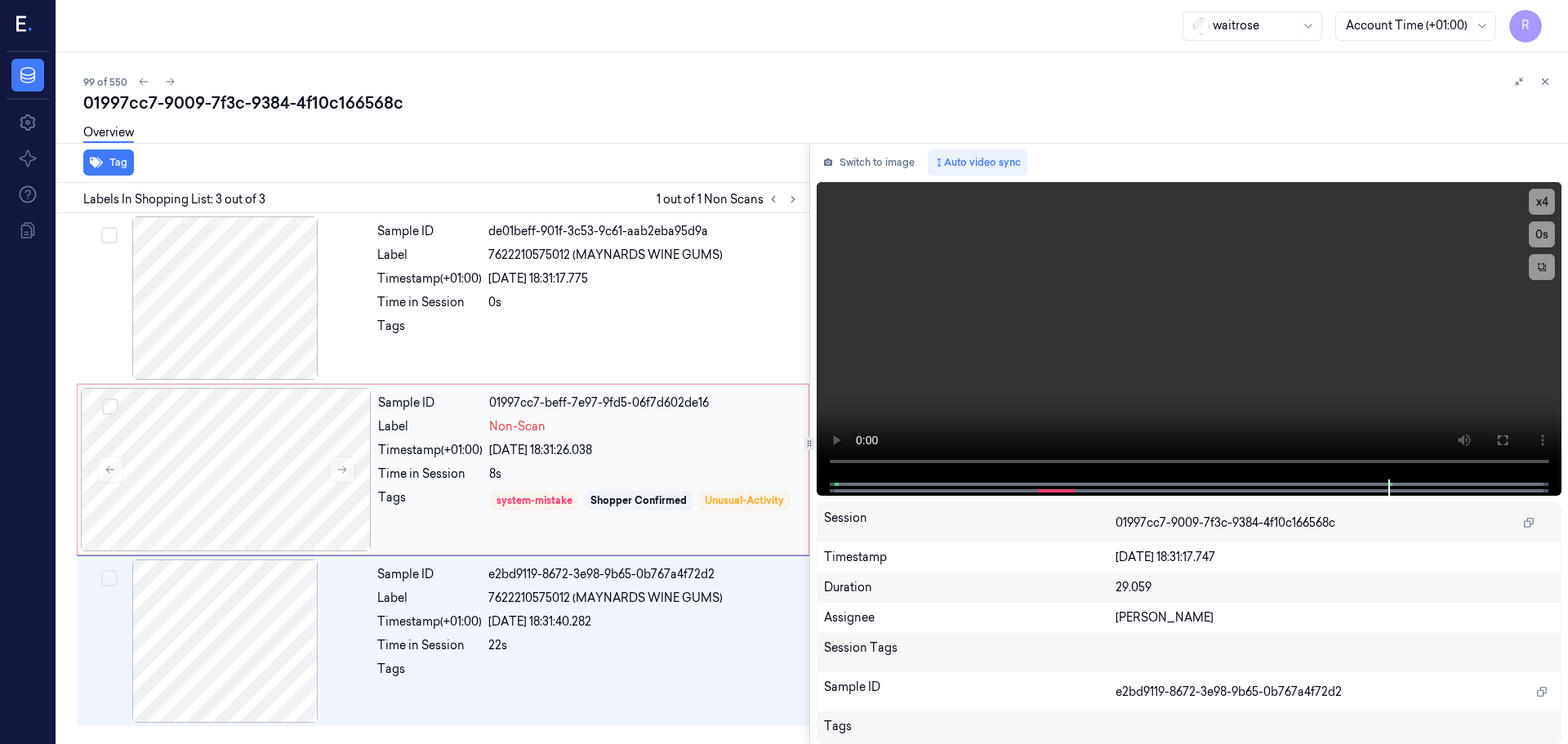
click at [648, 470] on div "8s" at bounding box center [644, 474] width 309 height 17
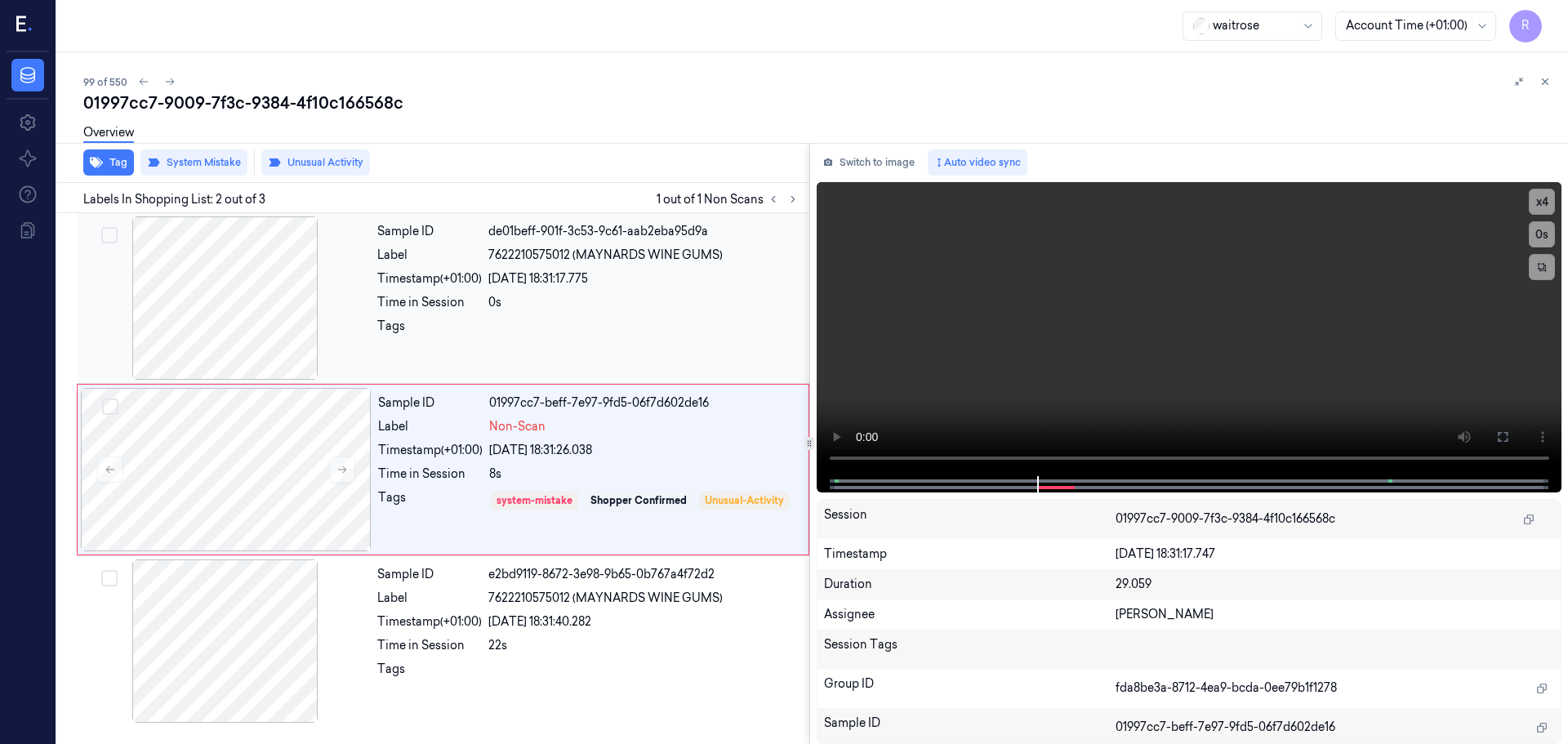
click at [637, 355] on div "Sample ID de01beff-901f-3c53-9c61-aab2eba95d9a Label 7622210575012 (MAYNARDS WI…" at bounding box center [588, 298] width 435 height 163
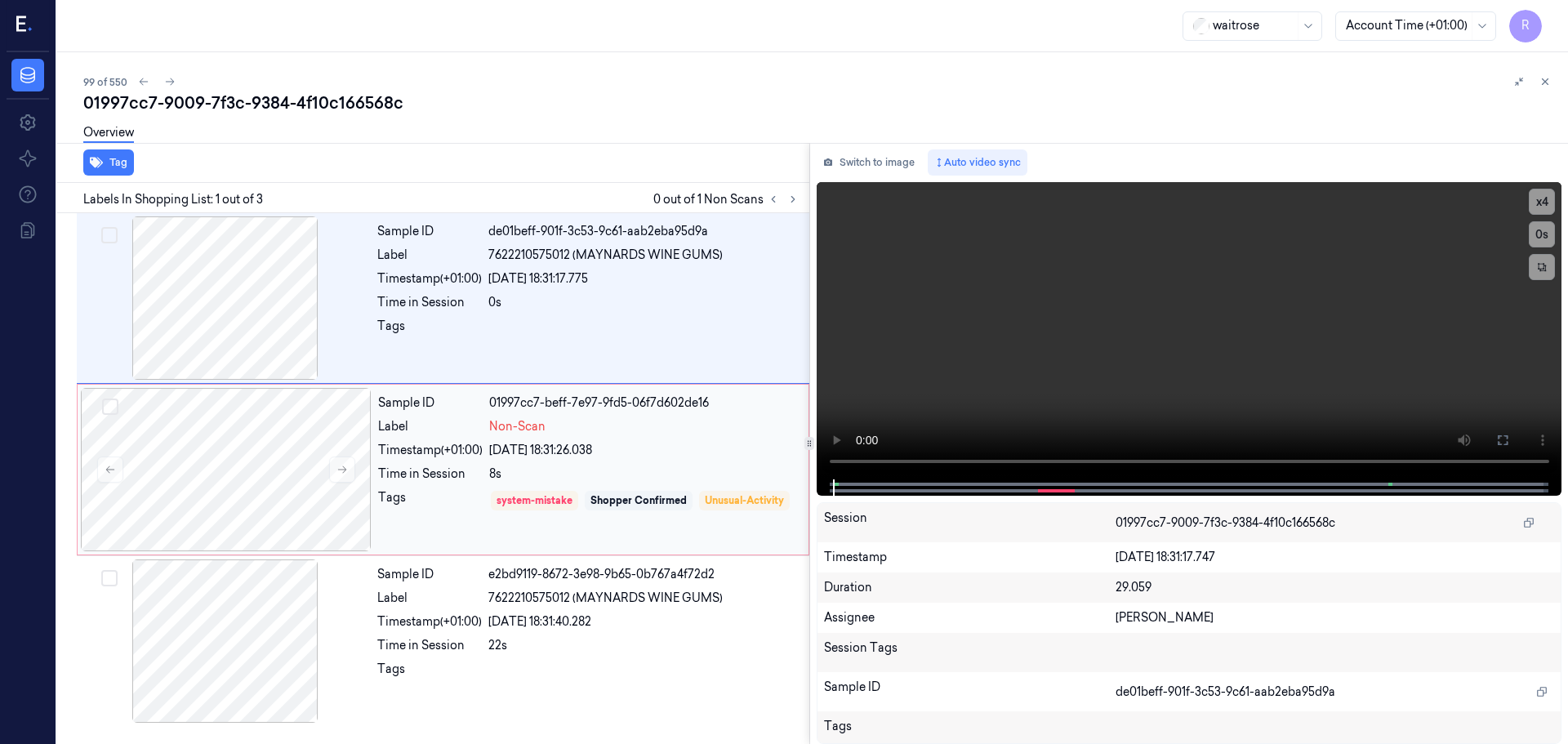
click at [681, 491] on div "system-mistake Shopper Confirmed Unusual-Activity" at bounding box center [644, 513] width 309 height 47
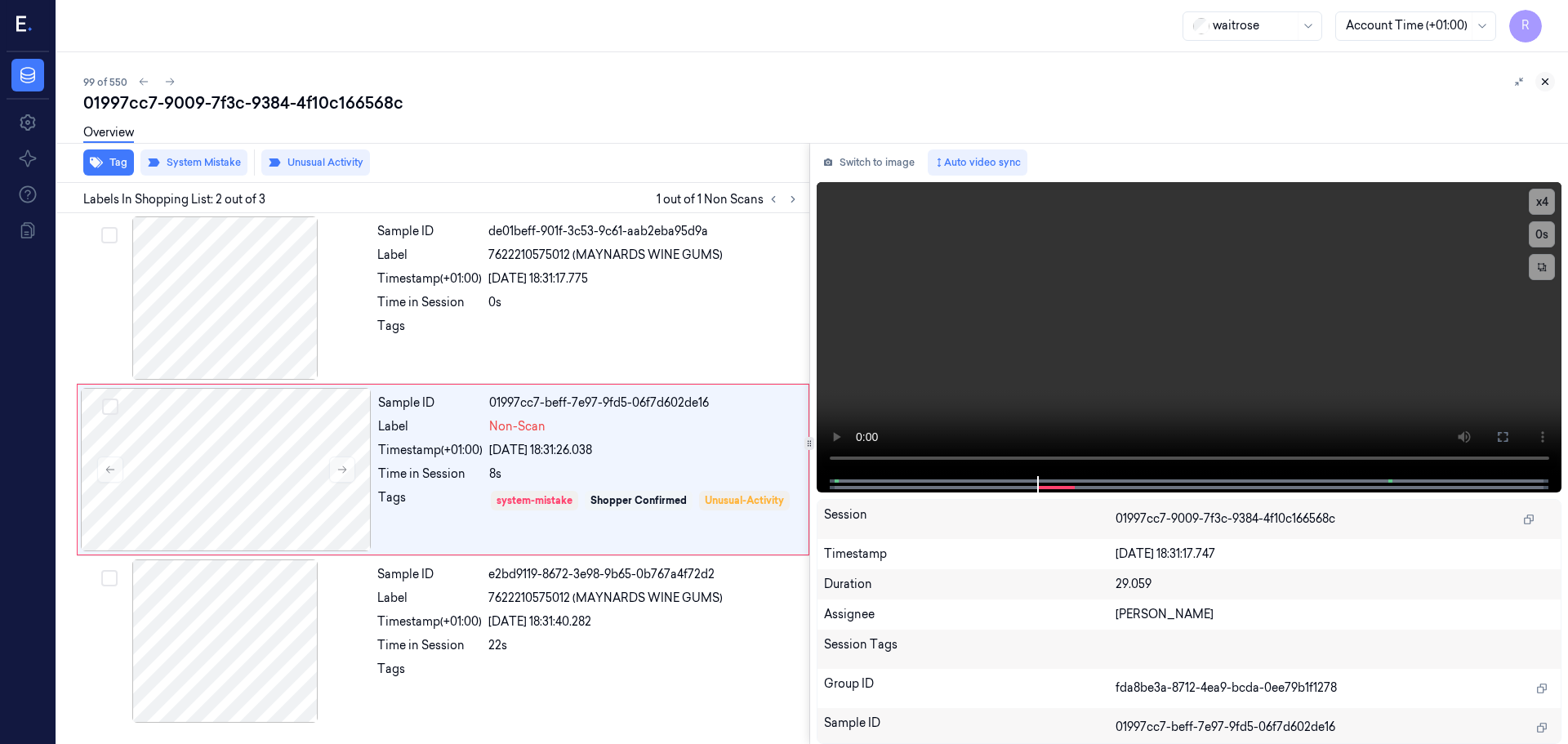
click at [1544, 82] on icon at bounding box center [1545, 82] width 6 height 6
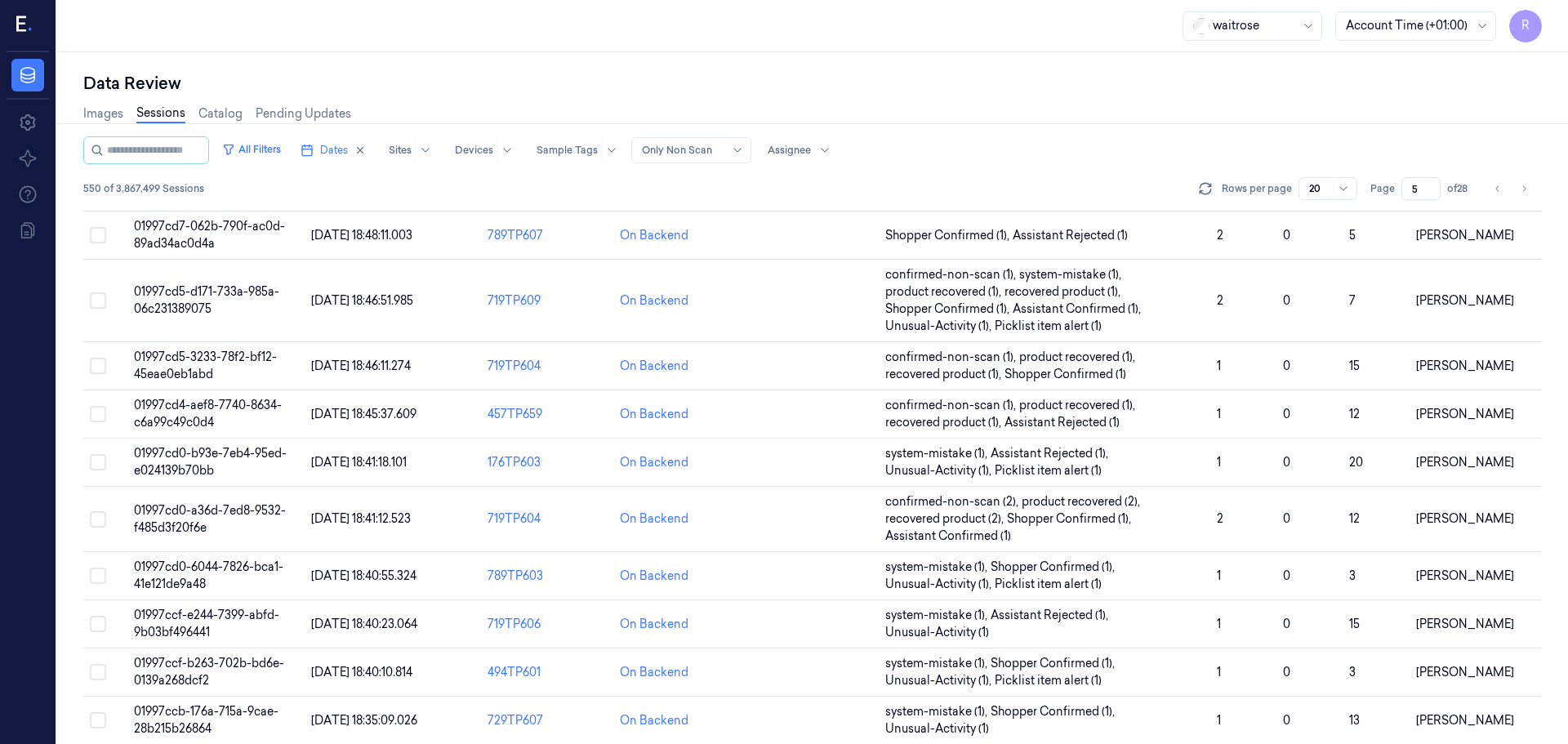
scroll to position [526, 0]
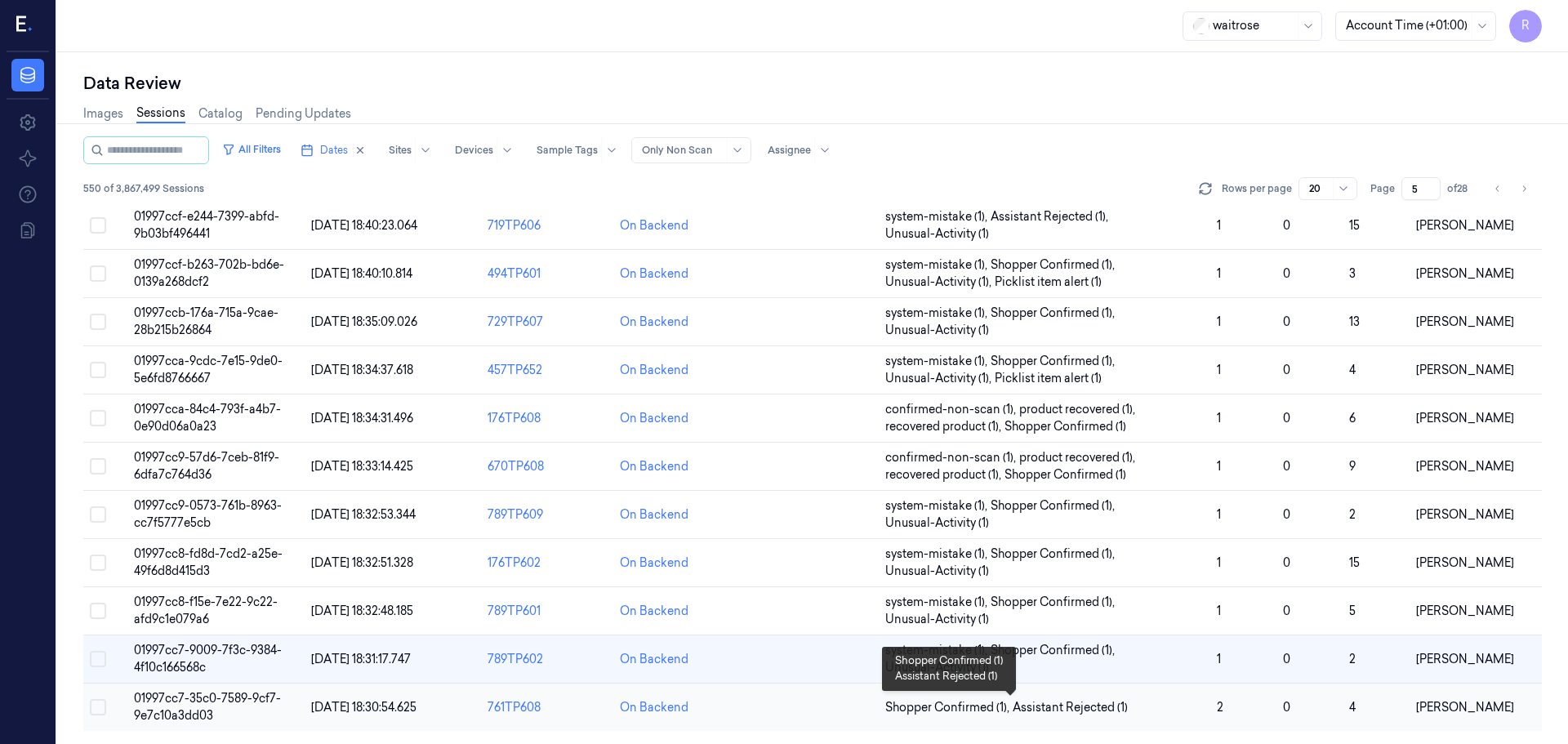
click at [1167, 712] on span "Shopper Confirmed (1) , Assistant Rejected (1)" at bounding box center [1044, 708] width 319 height 17
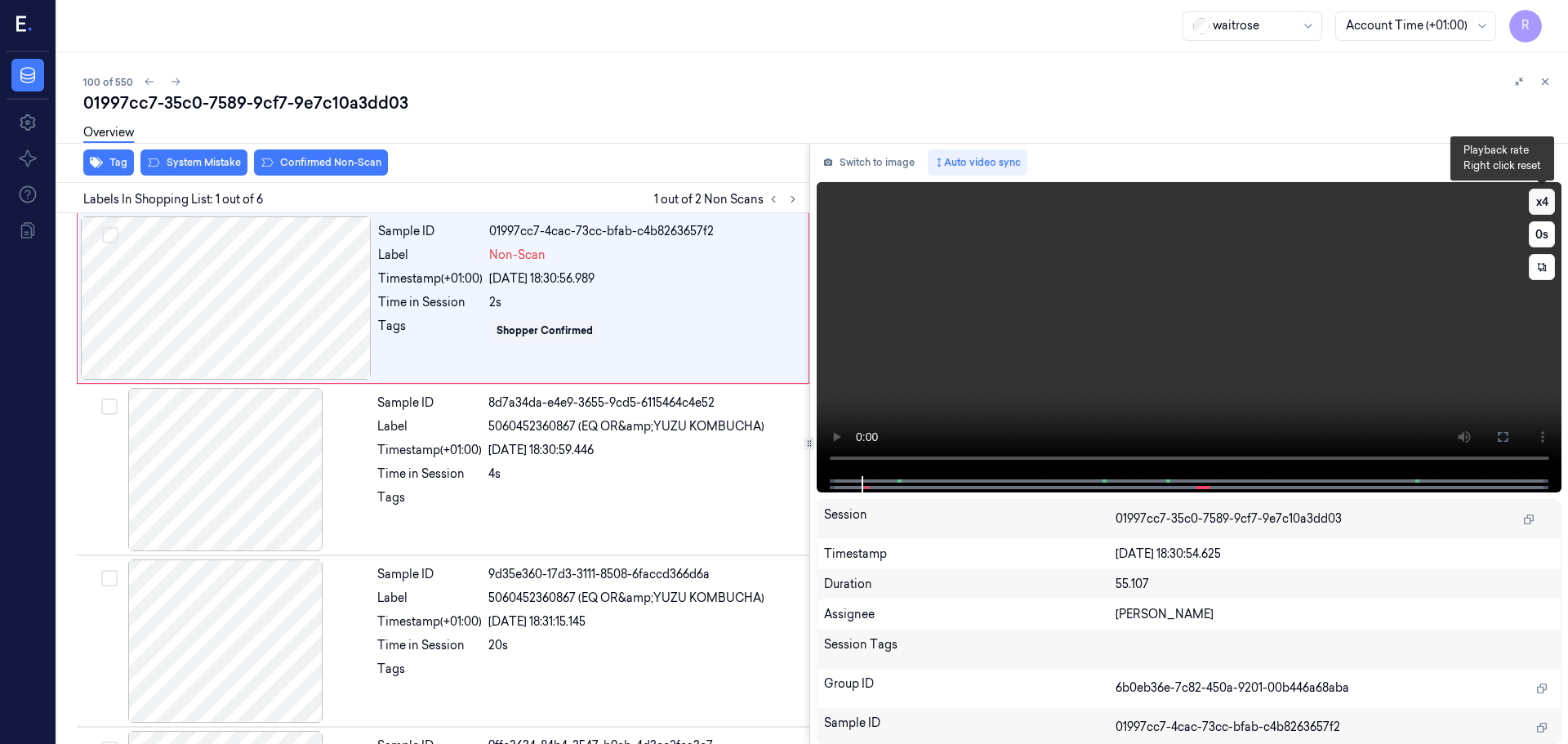
click at [1547, 200] on button "x 4" at bounding box center [1542, 202] width 26 height 26
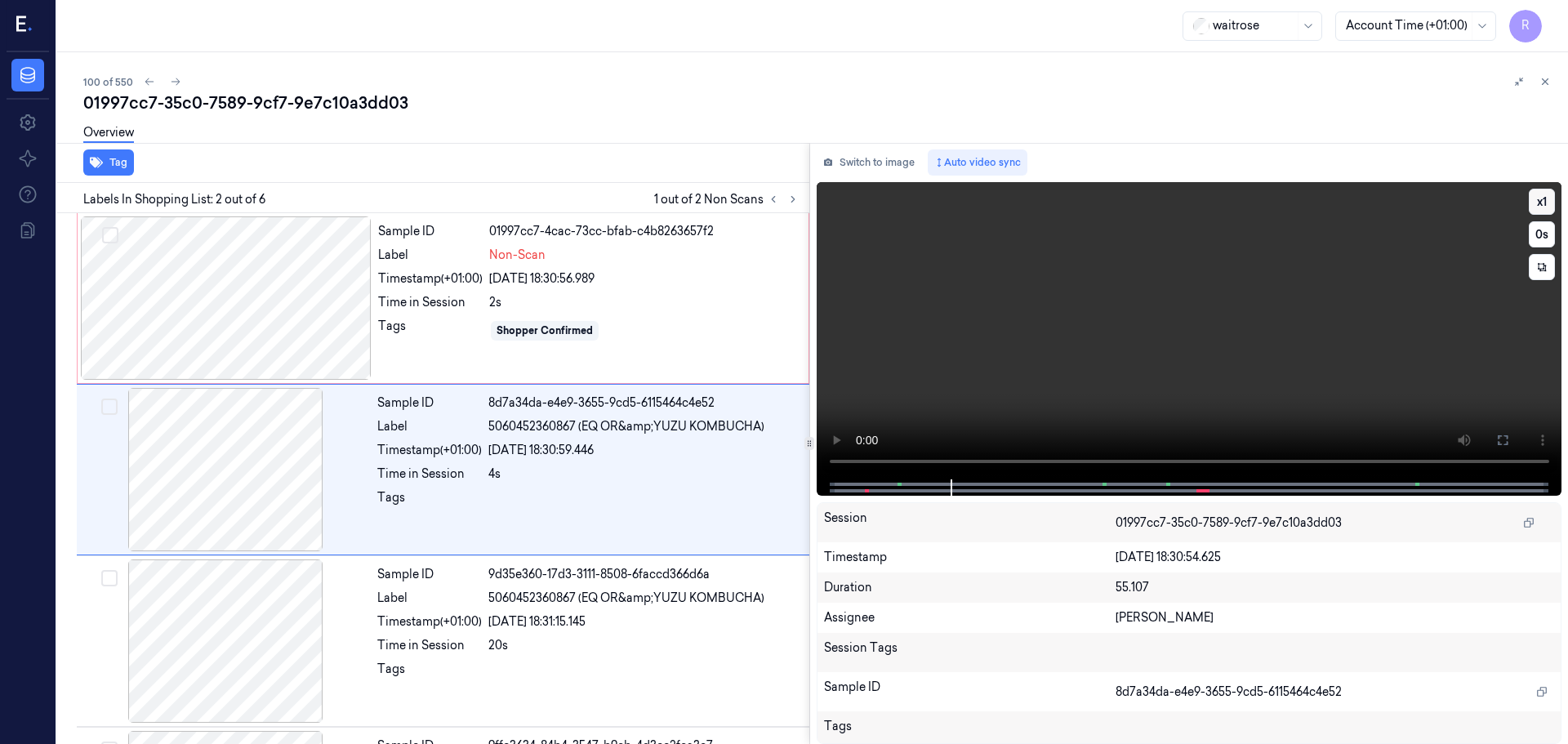
click at [1537, 201] on button "x 1" at bounding box center [1542, 202] width 26 height 26
click at [1537, 201] on button "x 2" at bounding box center [1542, 202] width 26 height 26
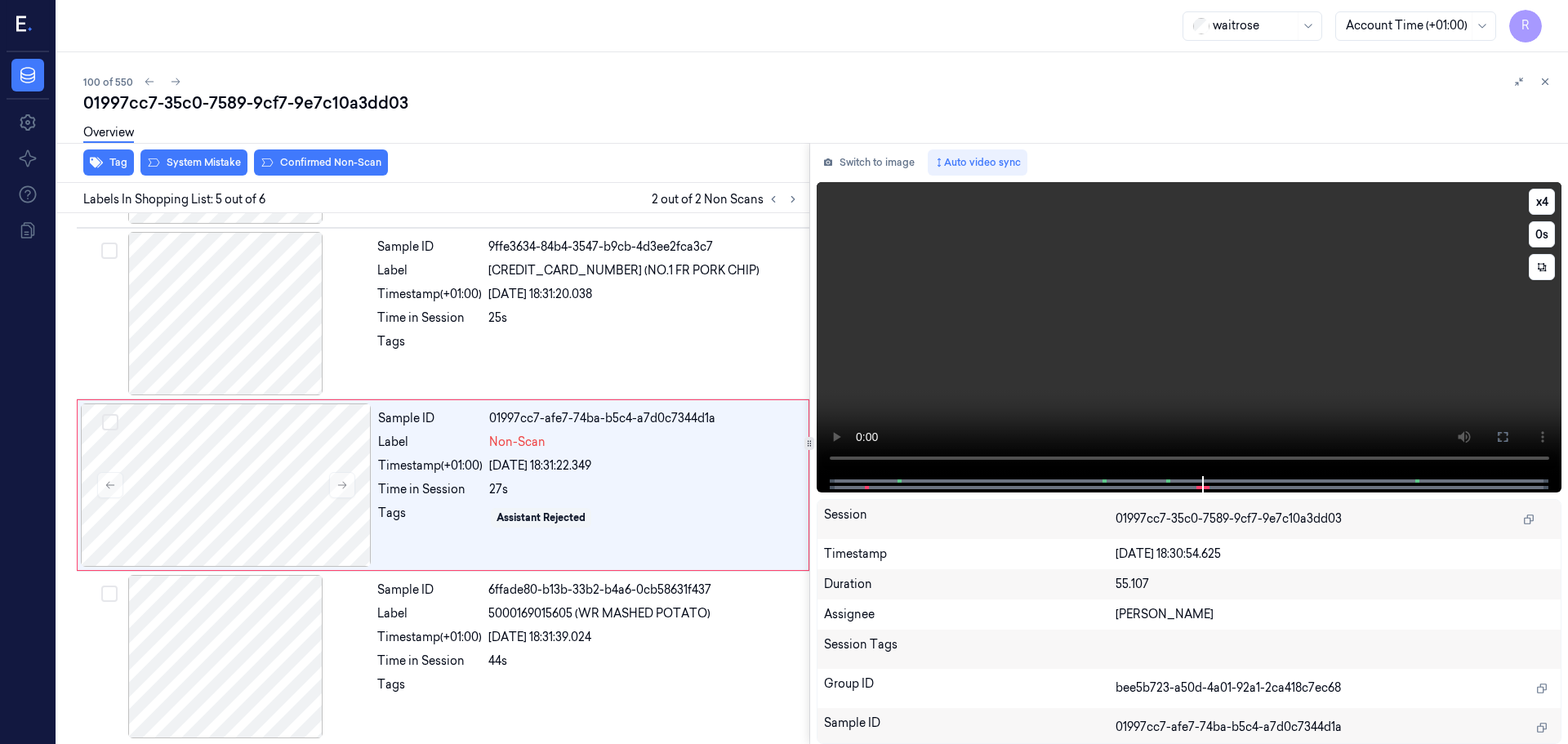
scroll to position [503, 0]
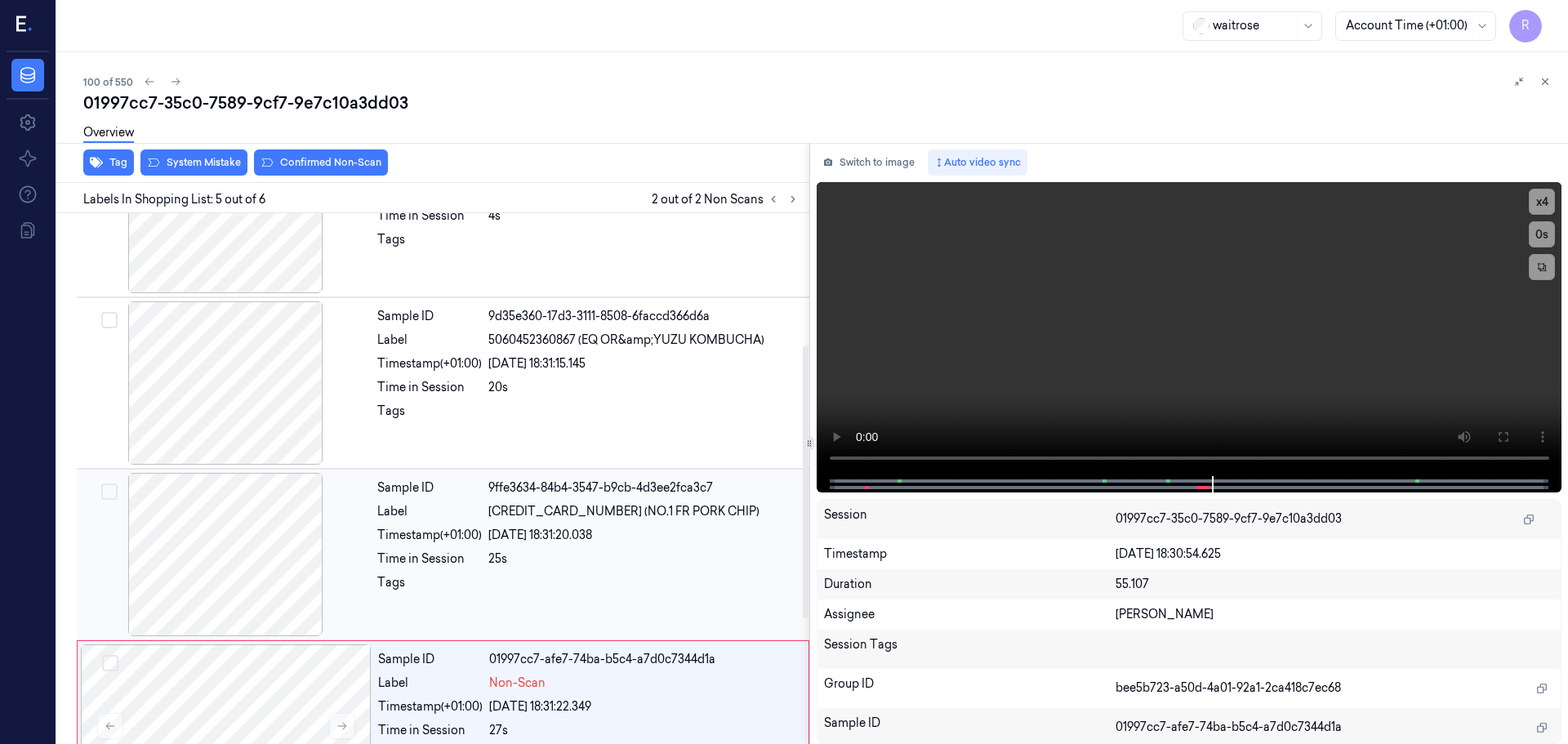
click at [259, 504] on div at bounding box center [225, 554] width 291 height 163
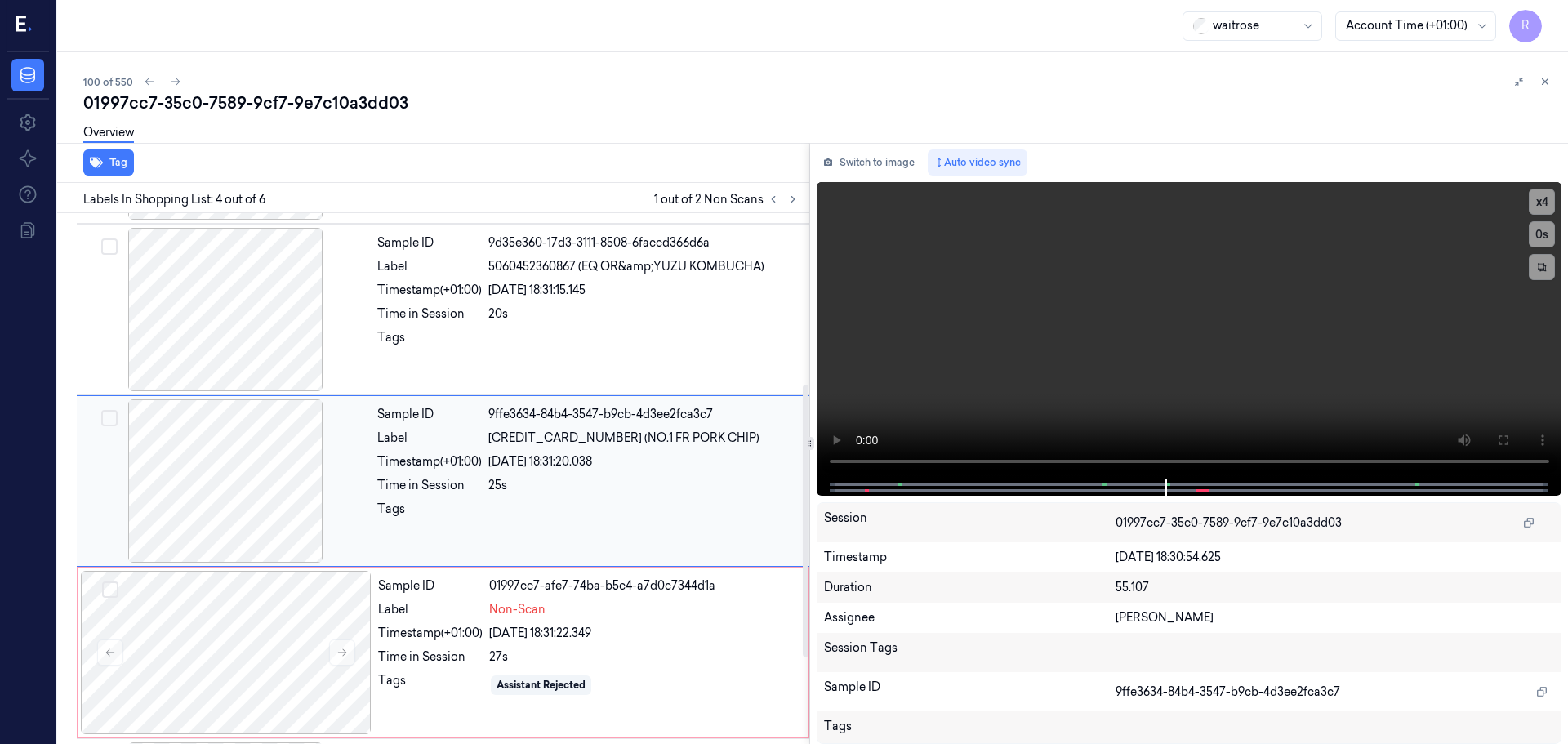
scroll to position [334, 0]
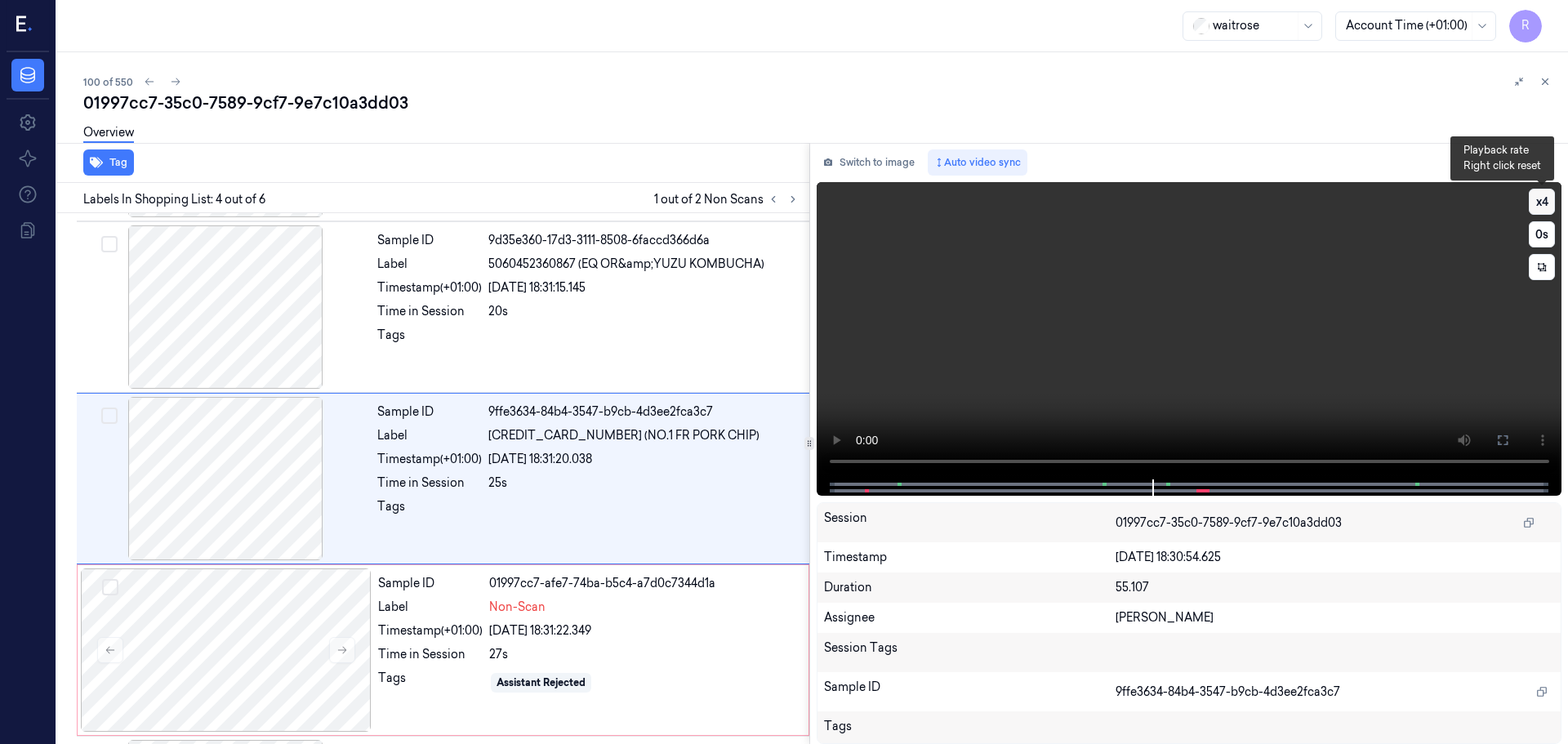
click at [1532, 207] on button "x 4" at bounding box center [1542, 202] width 26 height 26
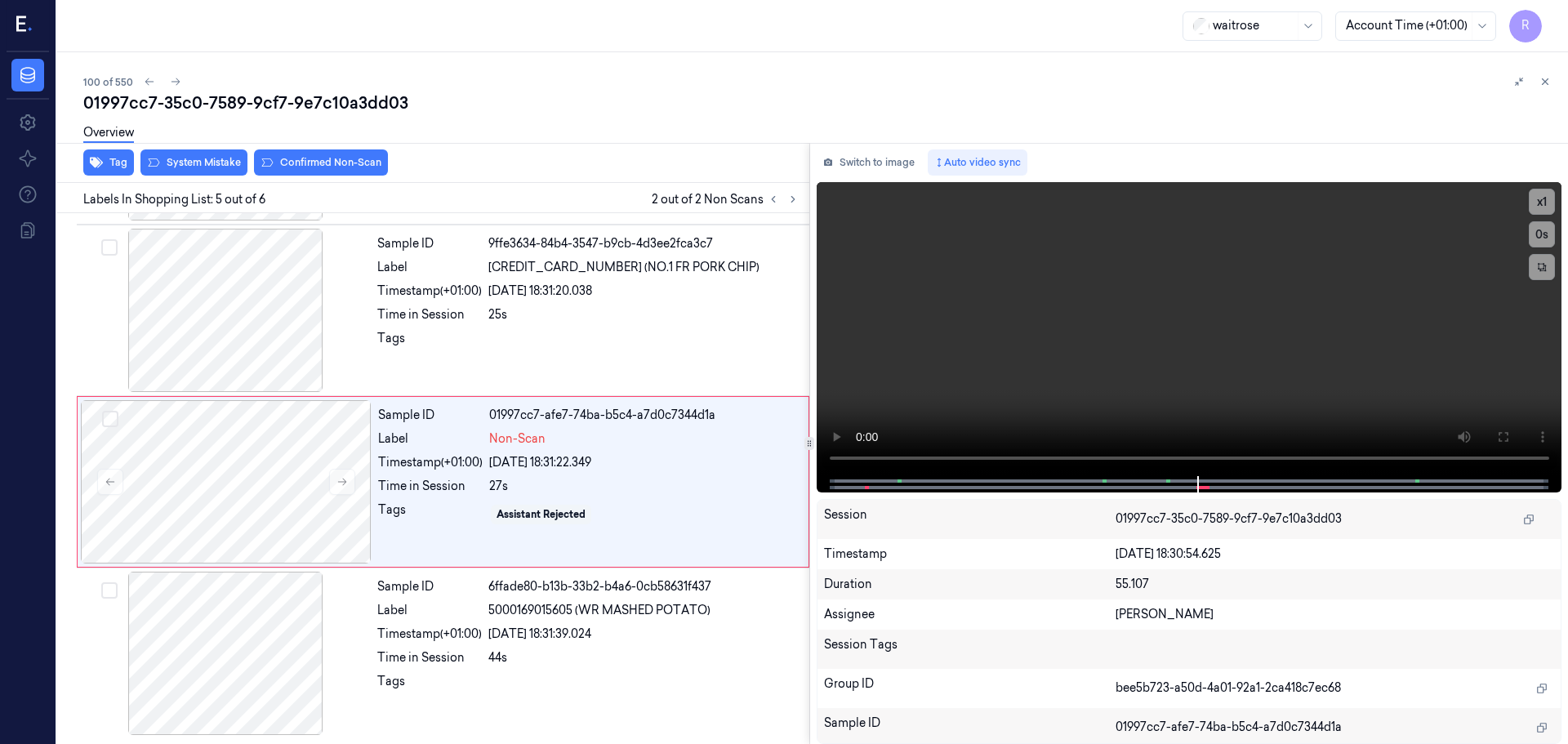
scroll to position [503, 0]
click at [1544, 207] on button "x 1" at bounding box center [1542, 202] width 26 height 26
click at [1544, 207] on button "x 2" at bounding box center [1542, 202] width 26 height 26
click at [669, 635] on div "24/09/2025 18:31:39.024" at bounding box center [644, 633] width 311 height 17
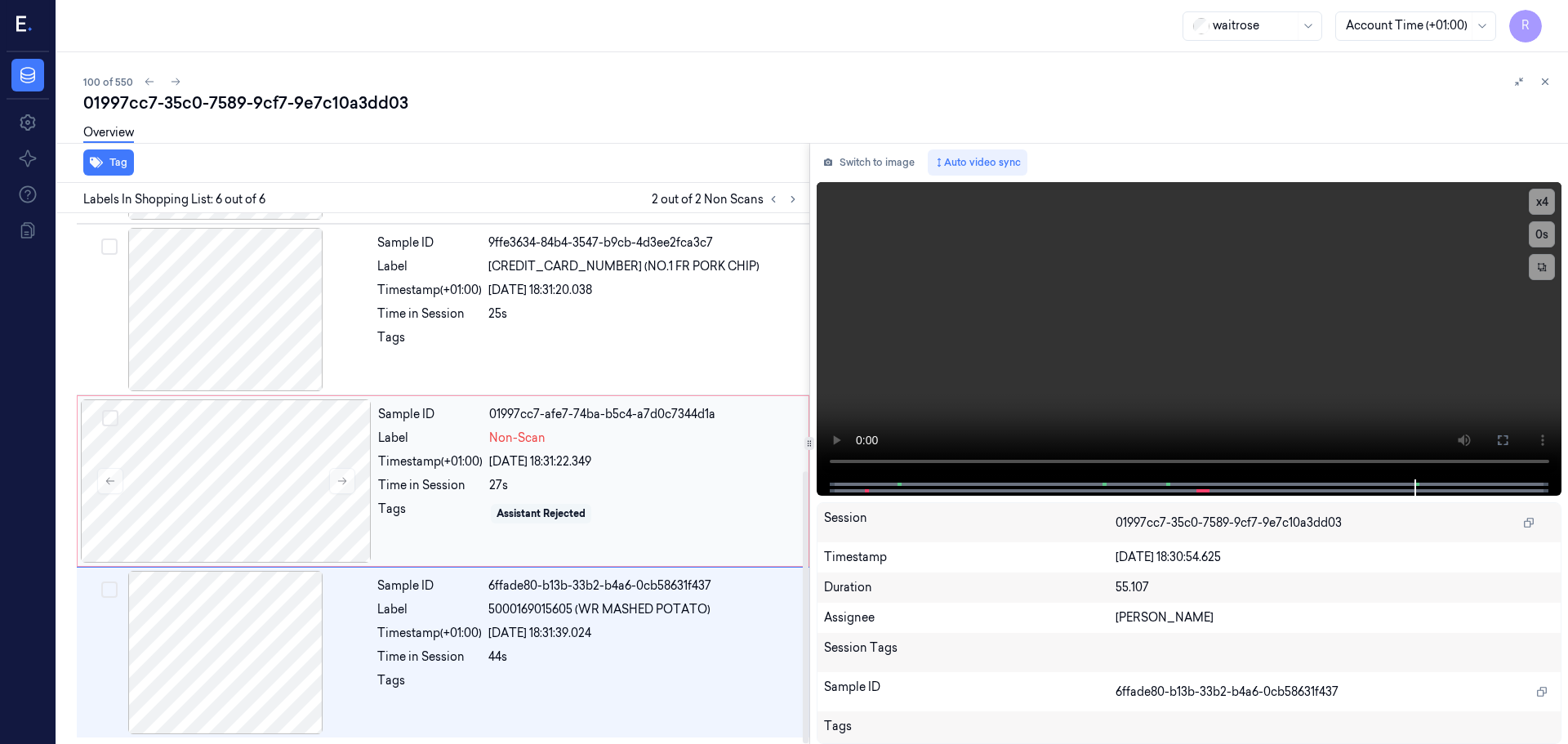
click at [564, 514] on div "Assistant Rejected" at bounding box center [541, 514] width 89 height 14
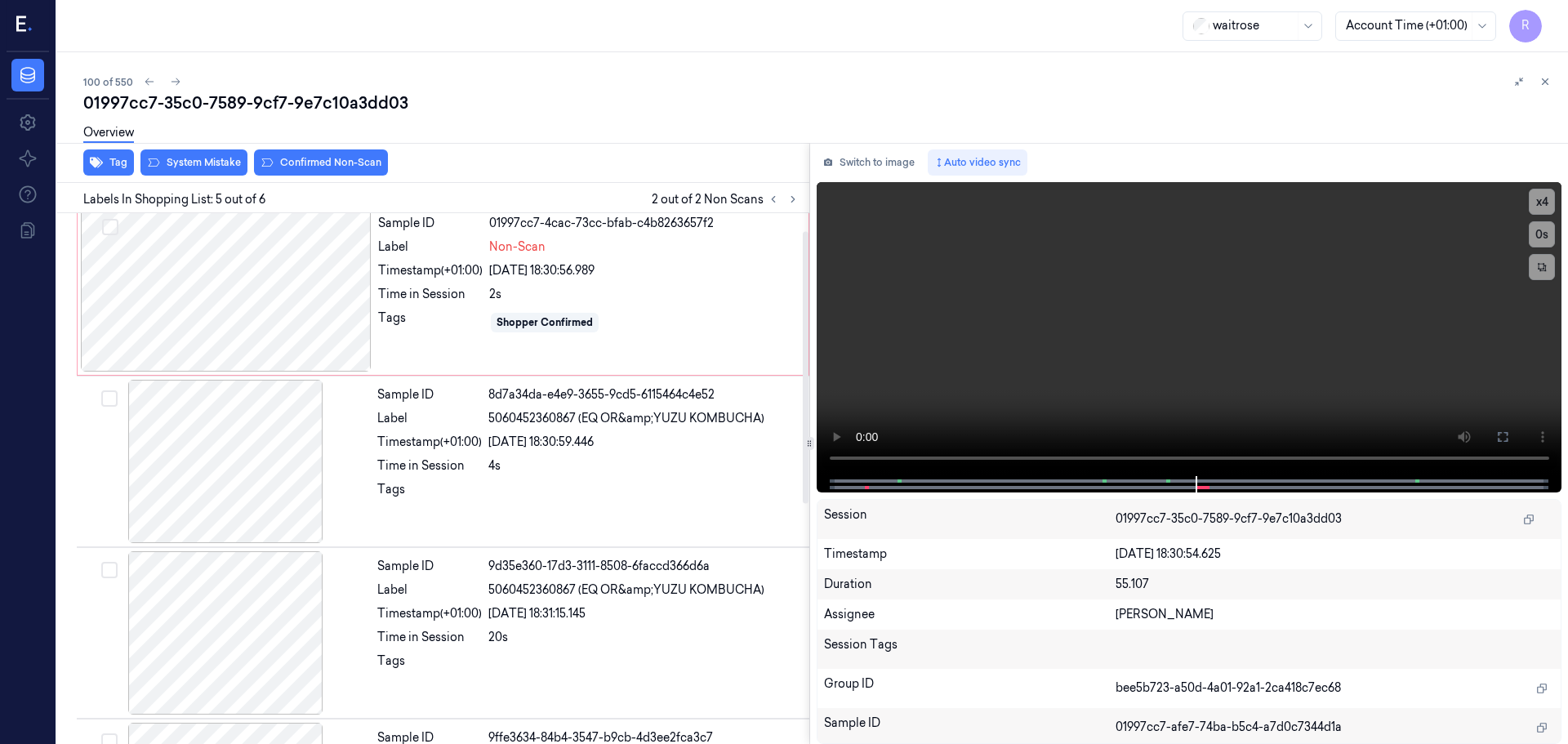
scroll to position [0, 0]
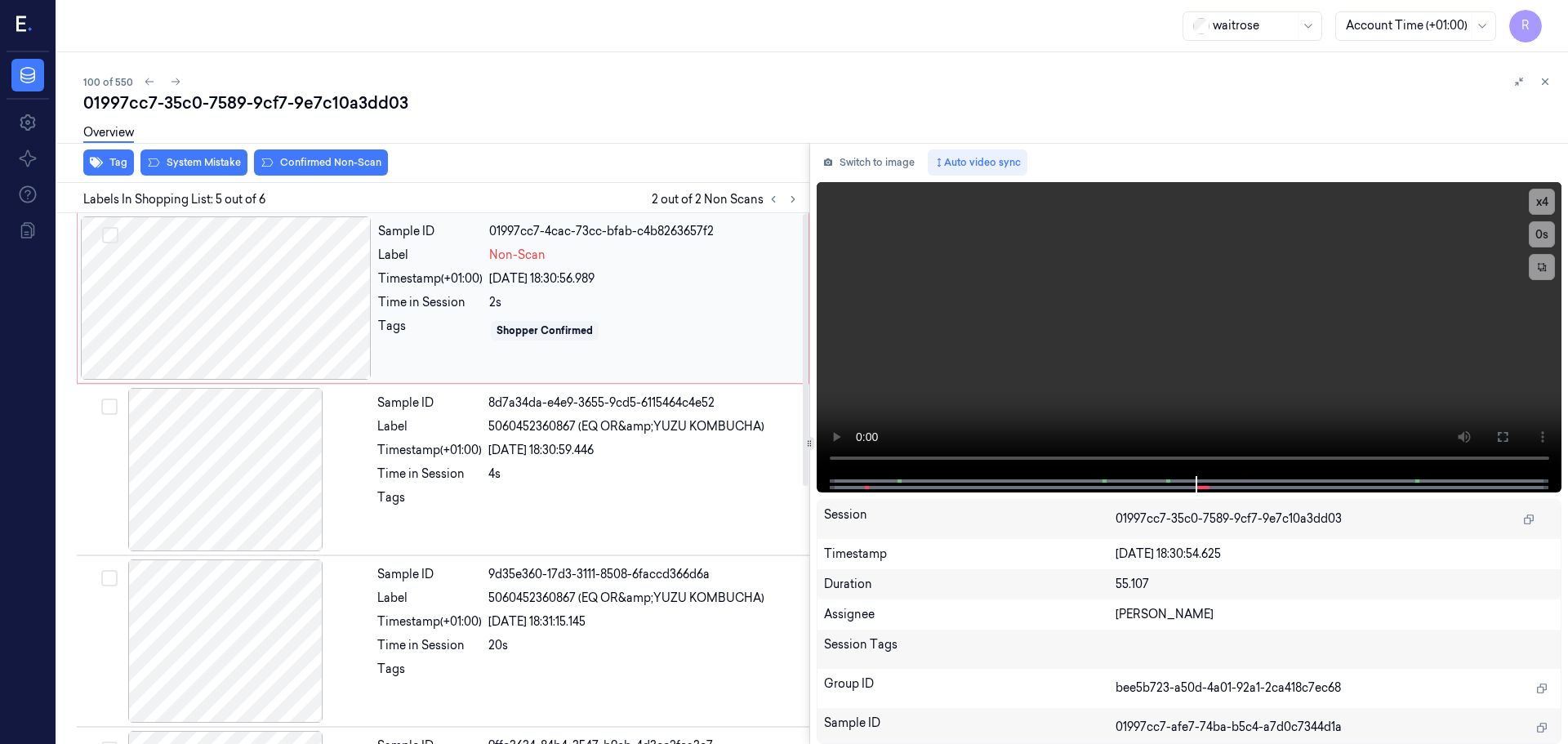
click at [371, 307] on div "Sample ID 01997cc7-4cac-73cc-bfab-c4b8263657f2 Label Non-Scan Timestamp (+01:00…" at bounding box center [588, 298] width 433 height 163
click at [313, 324] on div at bounding box center [226, 298] width 291 height 163
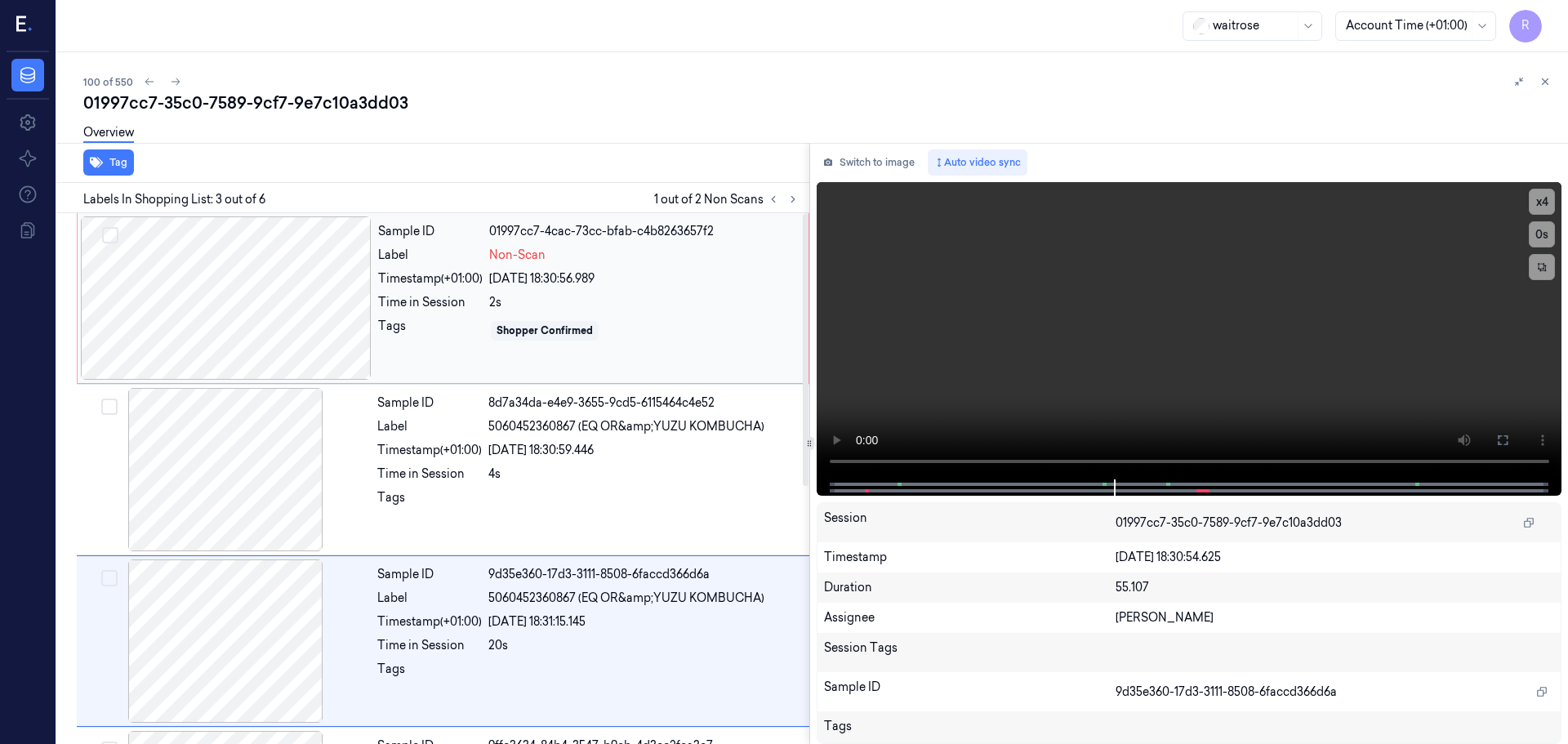
click at [420, 290] on div "Sample ID 01997cc7-4cac-73cc-bfab-c4b8263657f2 Label Non-Scan Timestamp (+01:00…" at bounding box center [588, 298] width 433 height 163
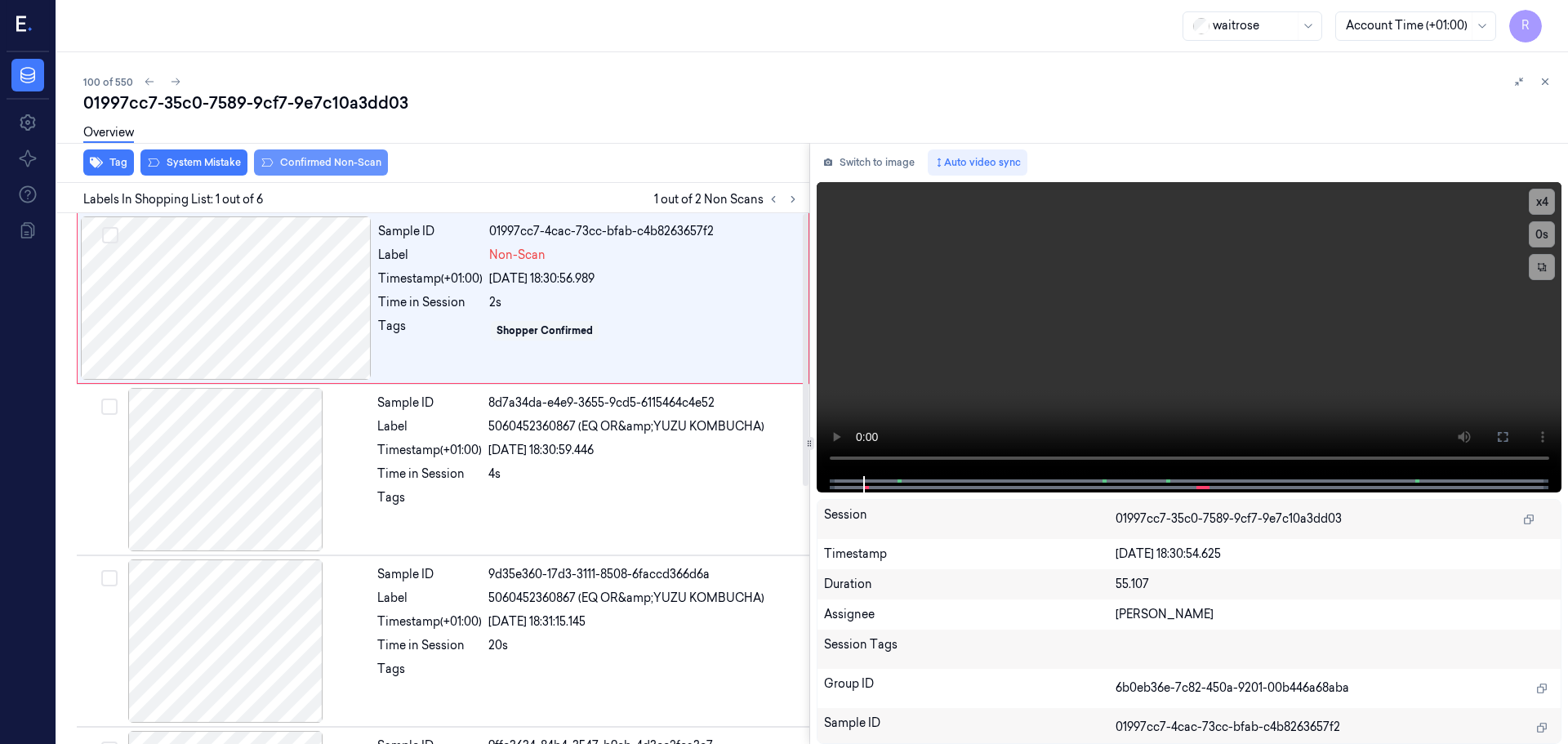
click at [309, 160] on button "Confirmed Non-Scan" at bounding box center [321, 162] width 134 height 26
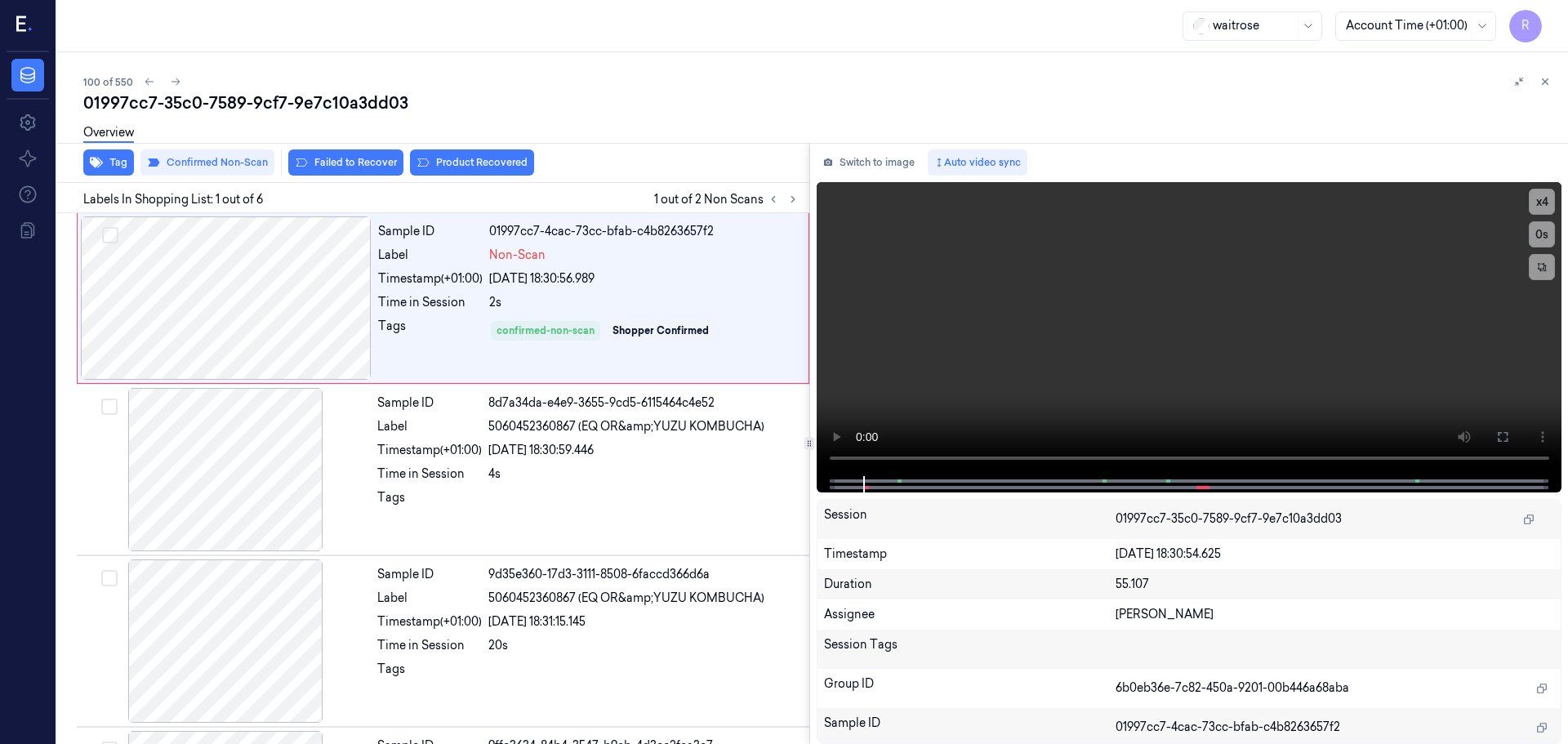
drag, startPoint x: 461, startPoint y: 166, endPoint x: 484, endPoint y: 191, distance: 34.0
click at [461, 166] on button "Product Recovered" at bounding box center [472, 162] width 124 height 26
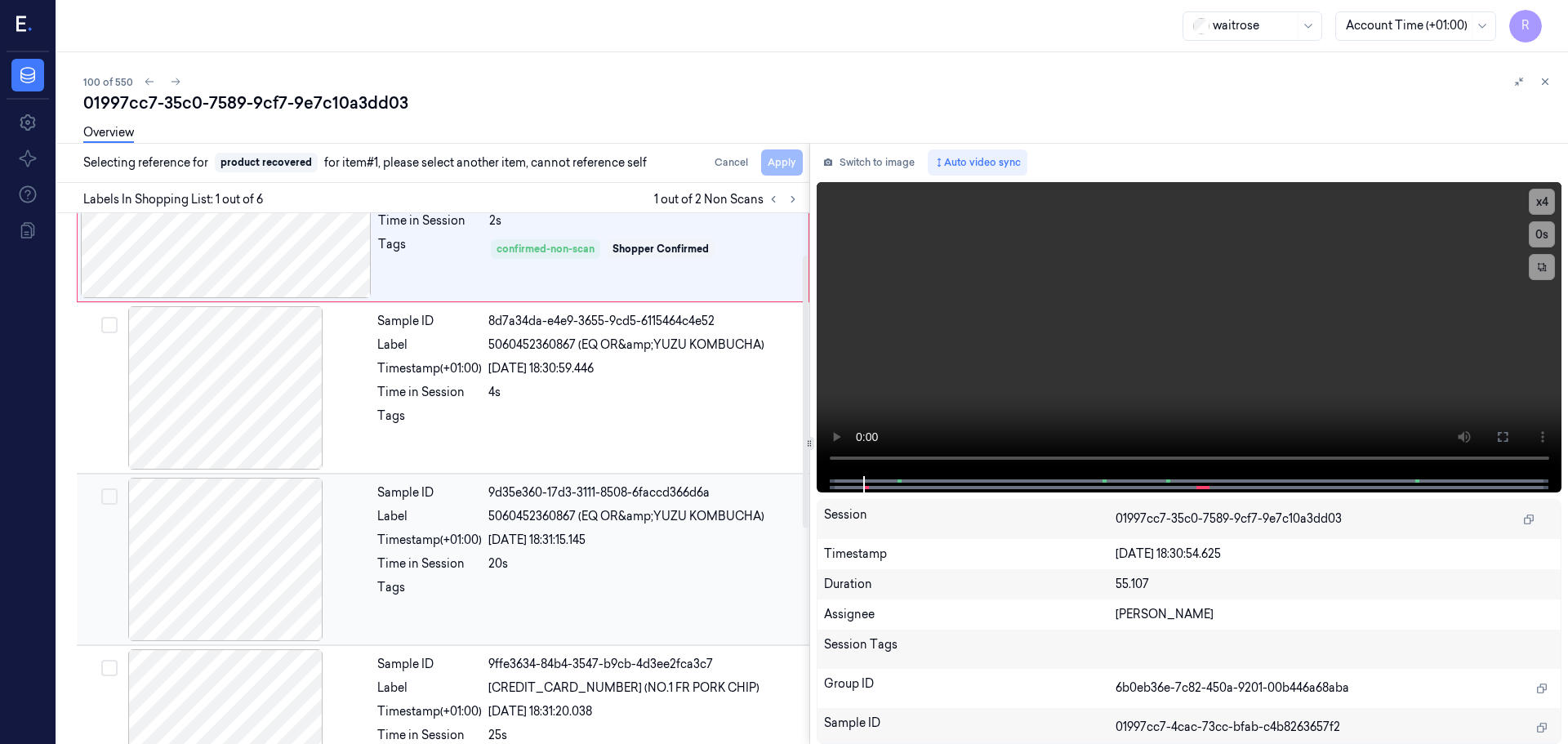
click at [496, 548] on div "24/09/2025 18:31:15.145" at bounding box center [644, 541] width 311 height 17
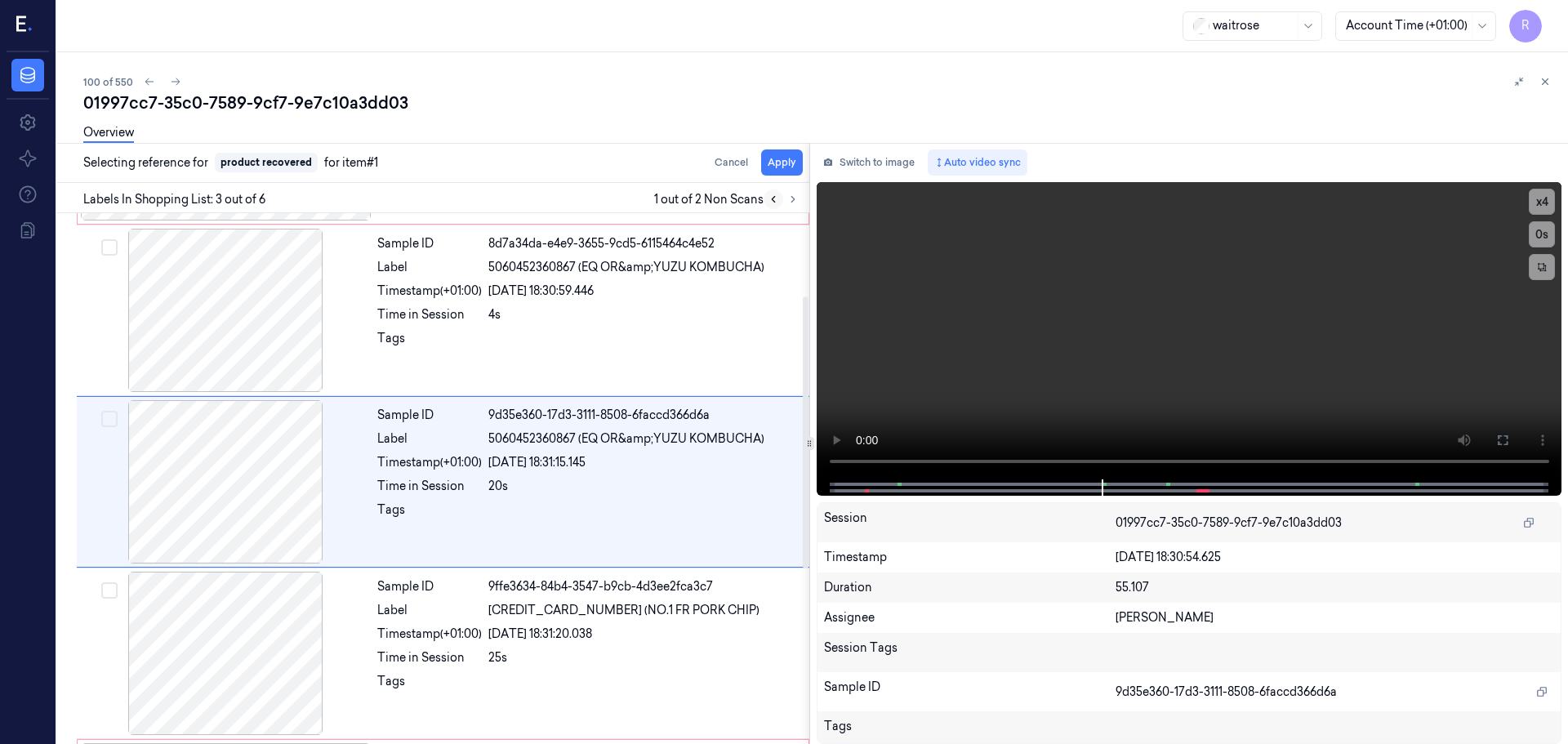
scroll to position [162, 0]
click at [781, 166] on button "Apply" at bounding box center [782, 162] width 42 height 26
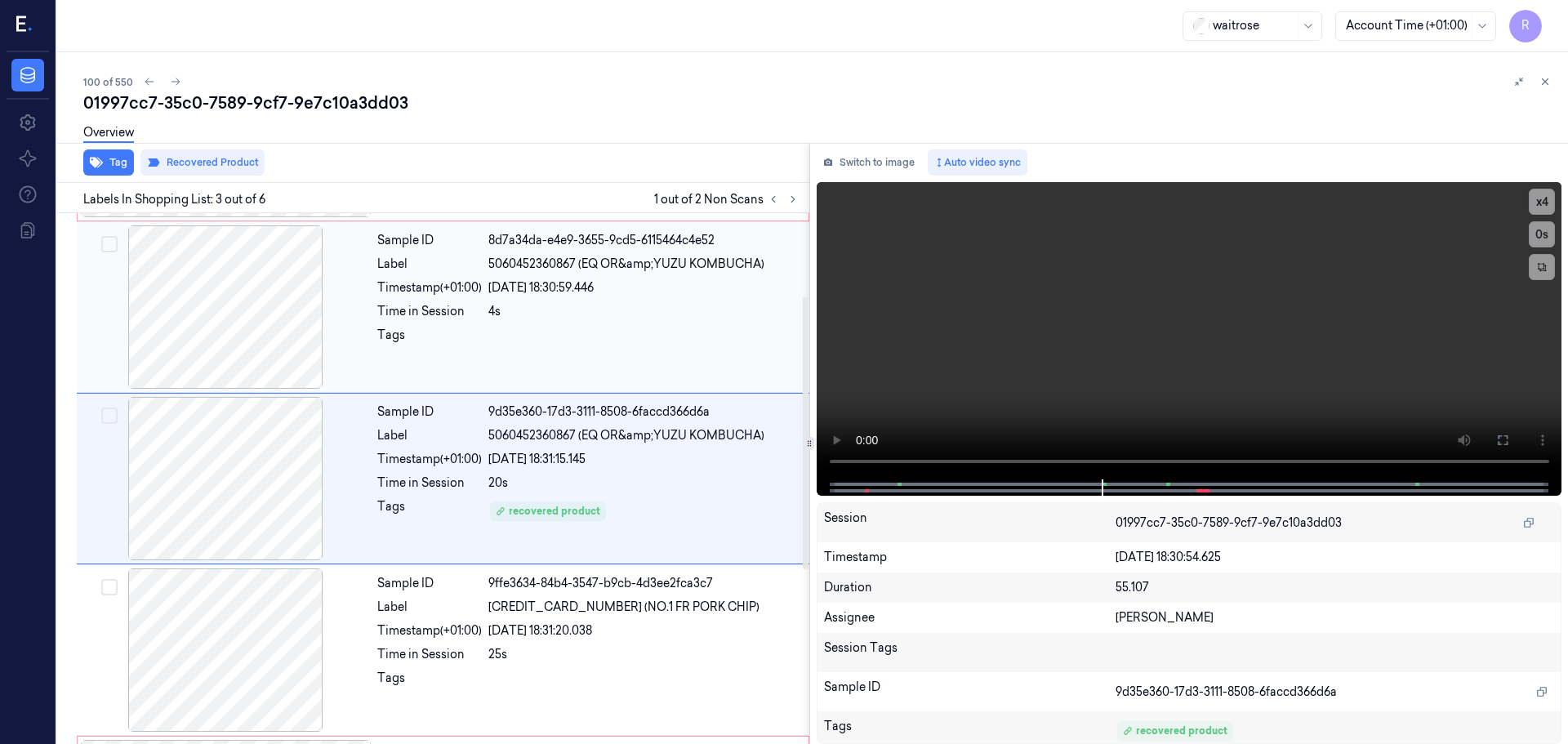
scroll to position [0, 0]
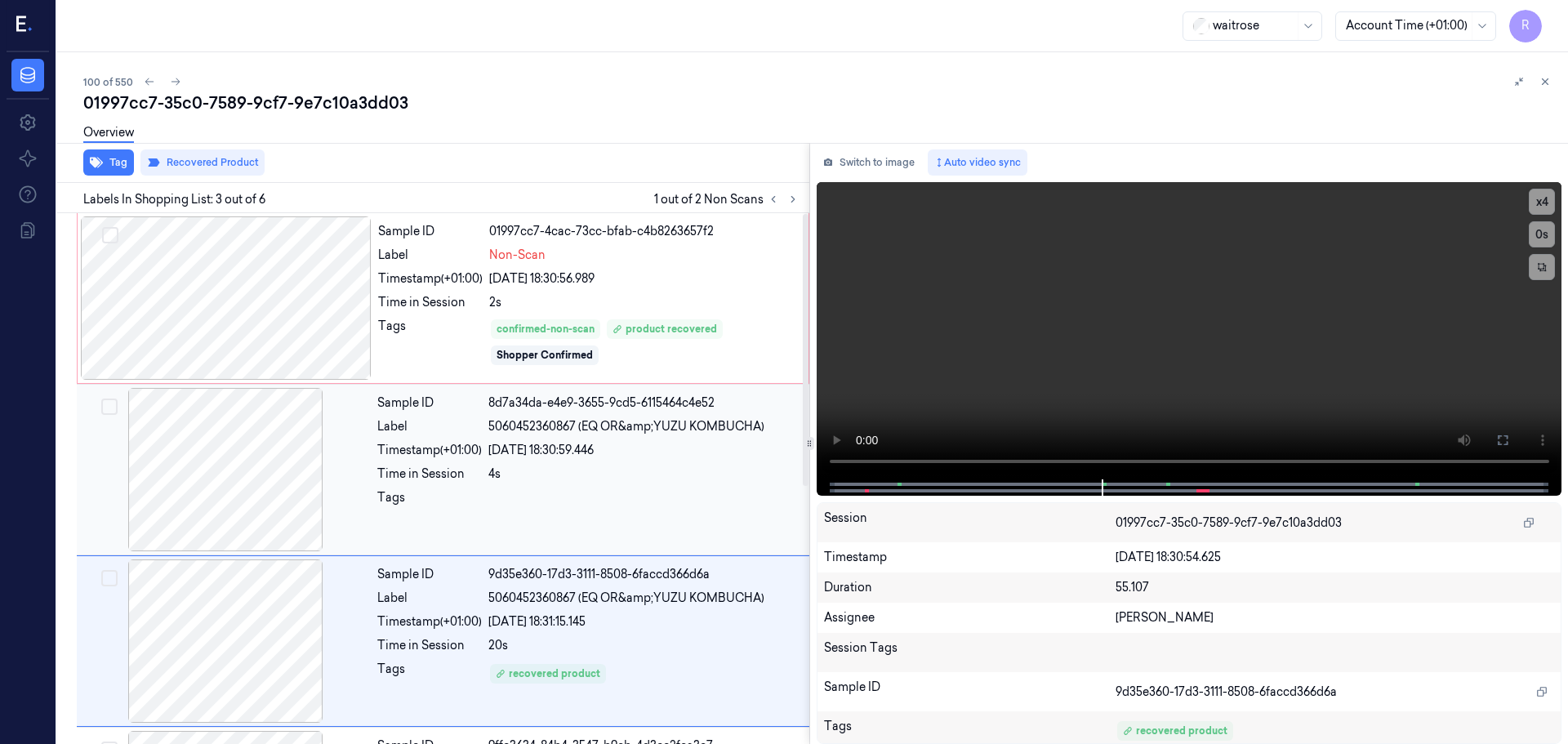
click at [588, 441] on div "Sample ID 8d7a34da-e4e9-3655-9cd5-6115464c4e52 Label 5060452360867 (EQ OR&amp;Y…" at bounding box center [588, 469] width 435 height 163
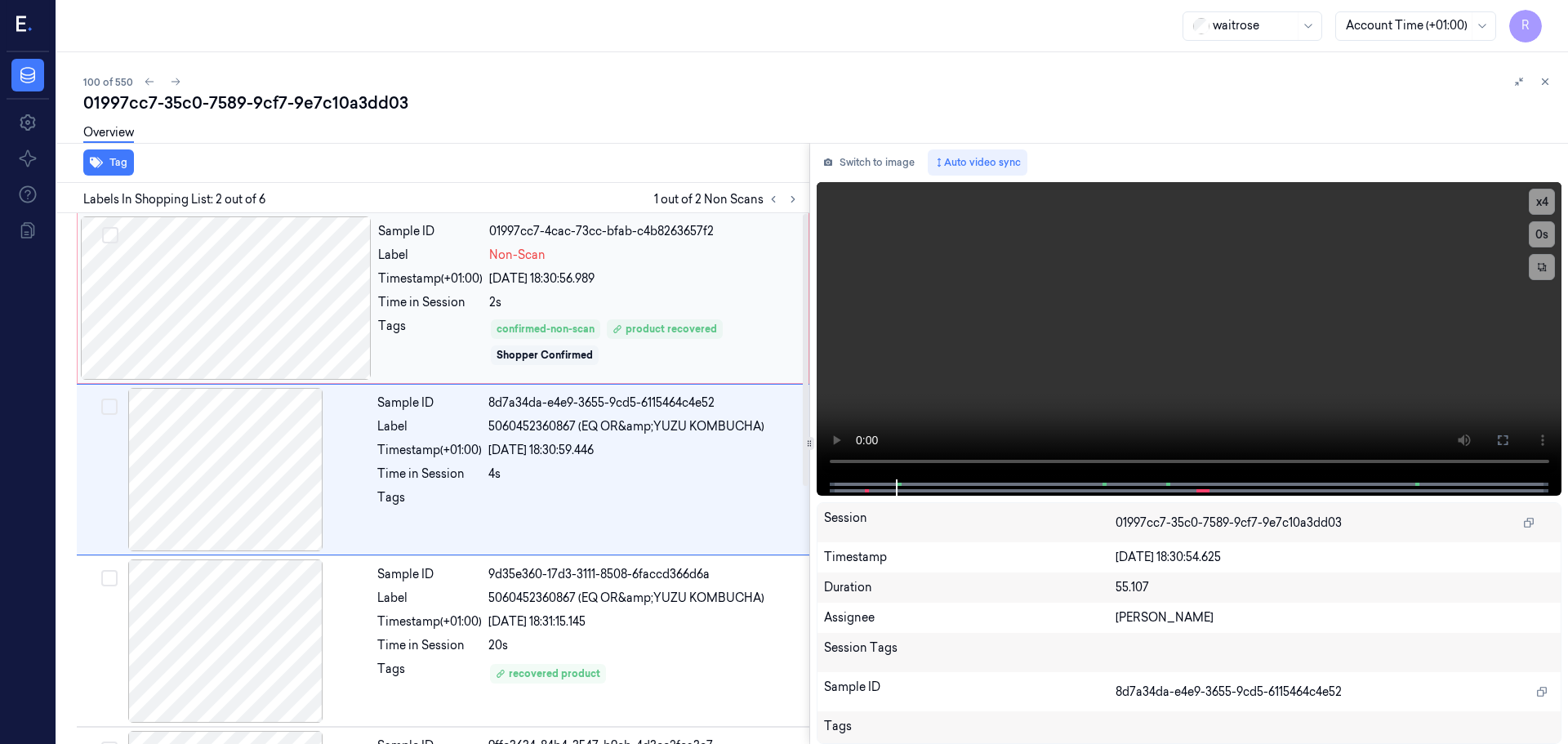
click at [637, 282] on div "24/09/2025 18:30:56.989" at bounding box center [644, 279] width 309 height 17
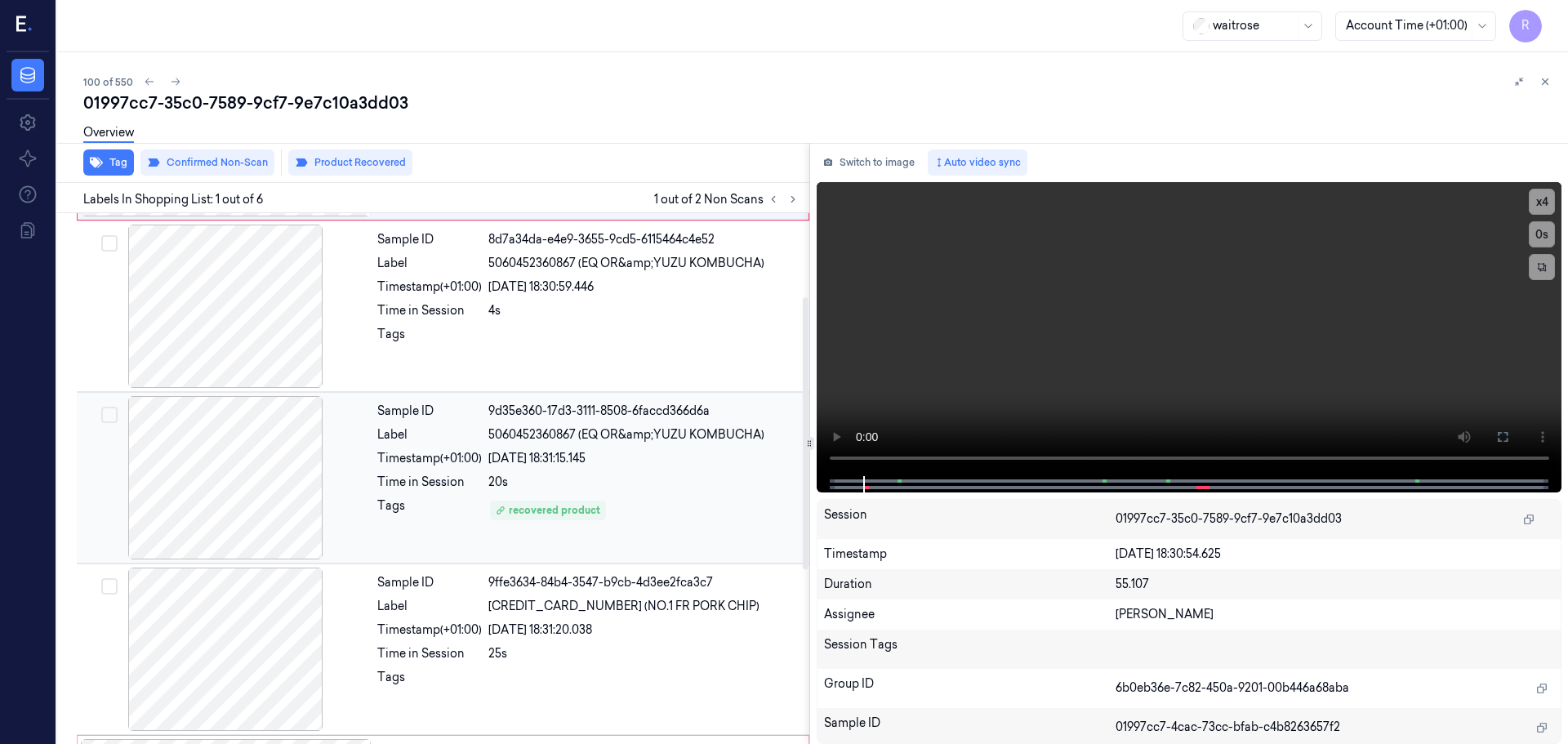
click at [623, 470] on div "Sample ID 9d35e360-17d3-3111-8508-6faccd366d6a Label 5060452360867 (EQ OR&amp;Y…" at bounding box center [588, 478] width 435 height 163
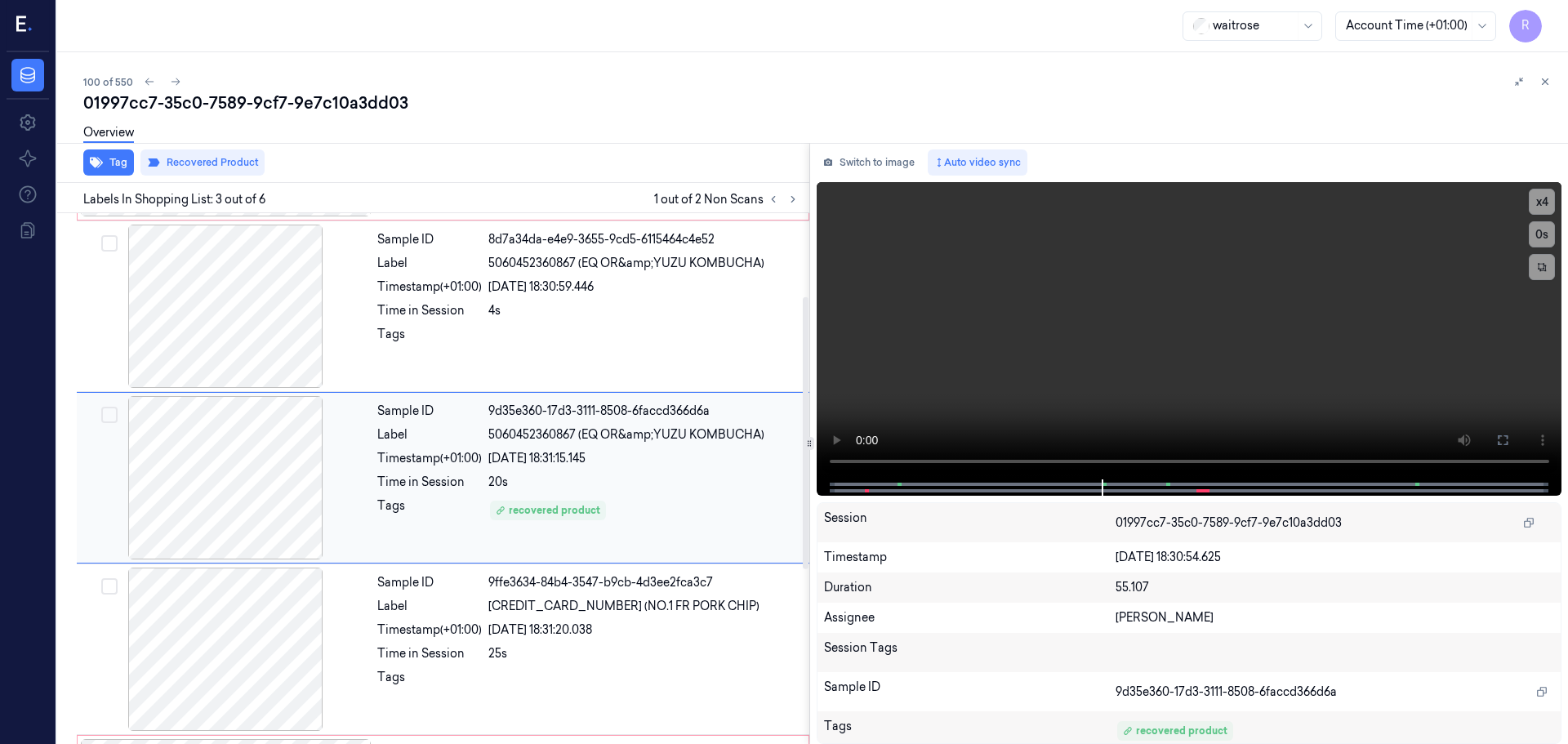
scroll to position [162, 0]
click at [790, 198] on icon at bounding box center [792, 199] width 11 height 11
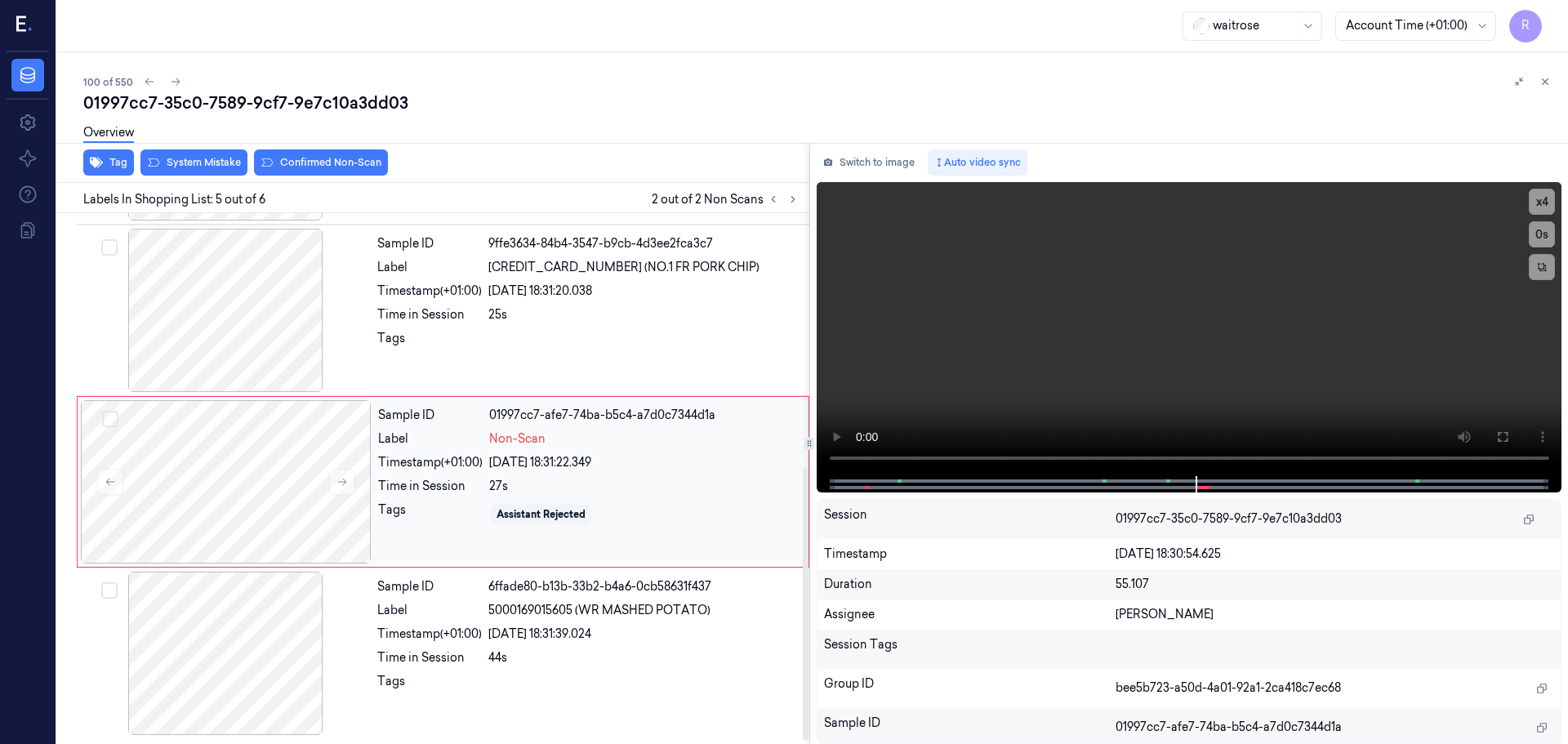
scroll to position [503, 0]
click at [337, 479] on icon at bounding box center [342, 480] width 11 height 11
click at [344, 473] on button at bounding box center [342, 481] width 26 height 26
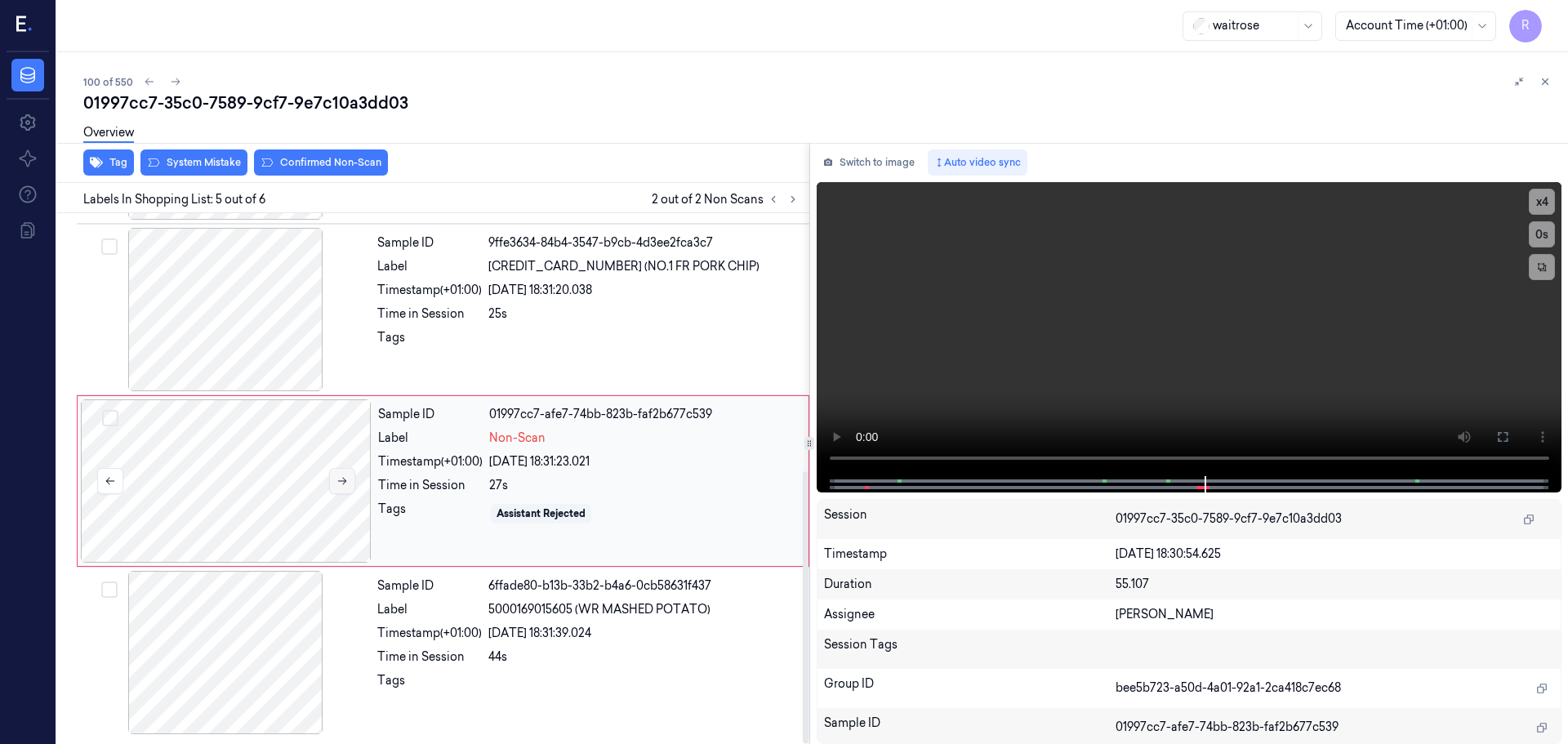
click at [344, 473] on button at bounding box center [342, 481] width 26 height 26
click at [341, 169] on button "Confirmed Non-Scan" at bounding box center [321, 162] width 134 height 26
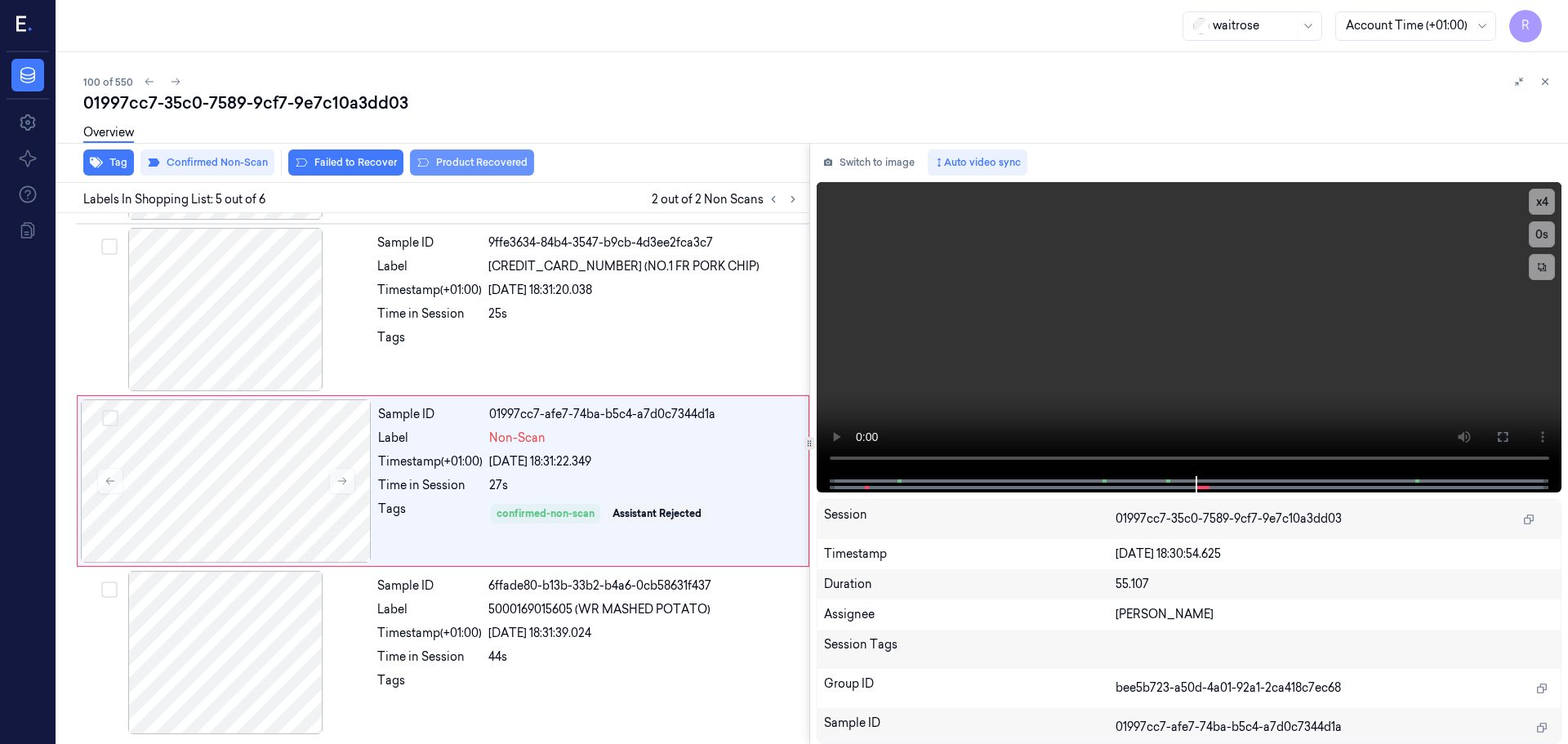
click at [446, 162] on button "Product Recovered" at bounding box center [472, 162] width 124 height 26
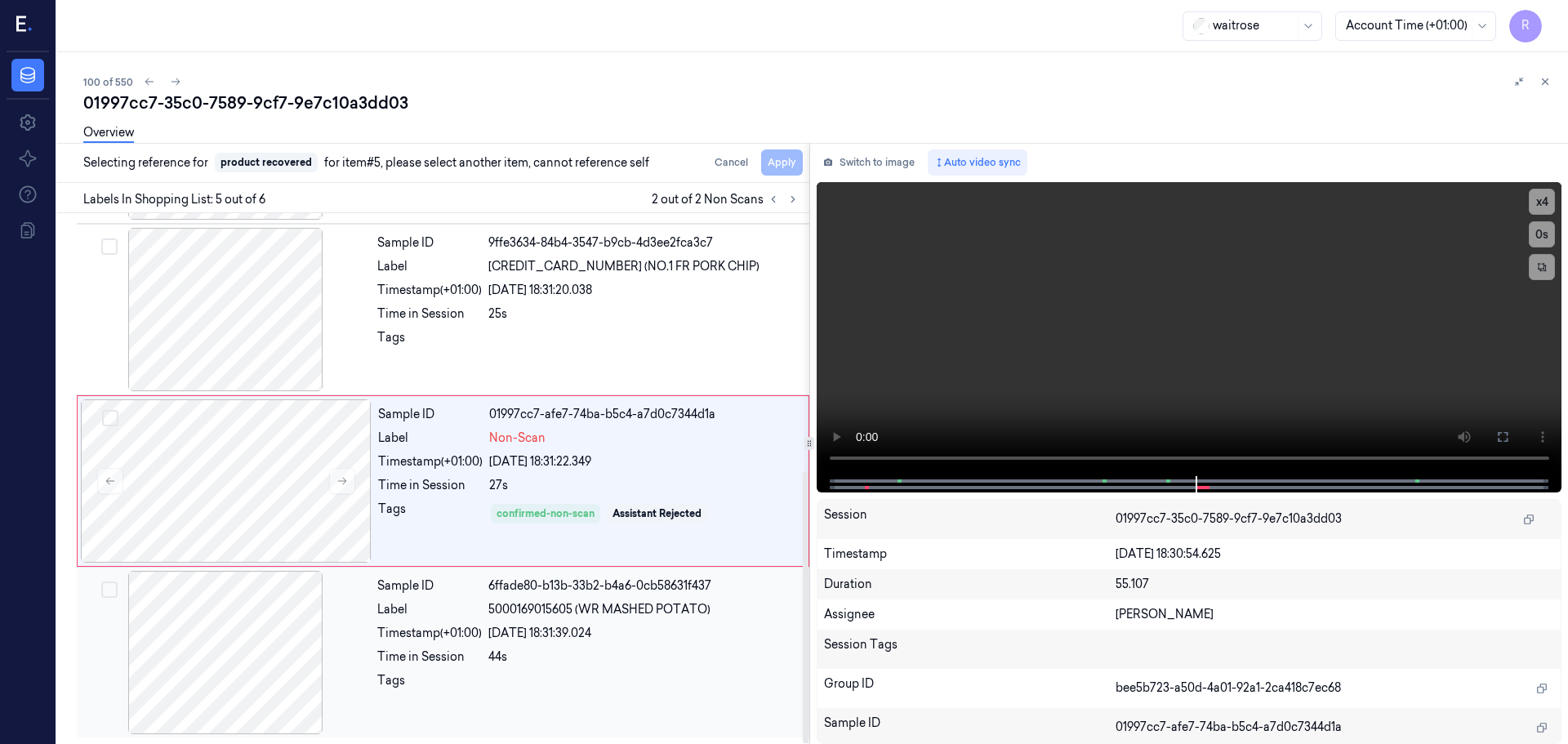
click at [449, 656] on div "Time in Session" at bounding box center [429, 657] width 105 height 17
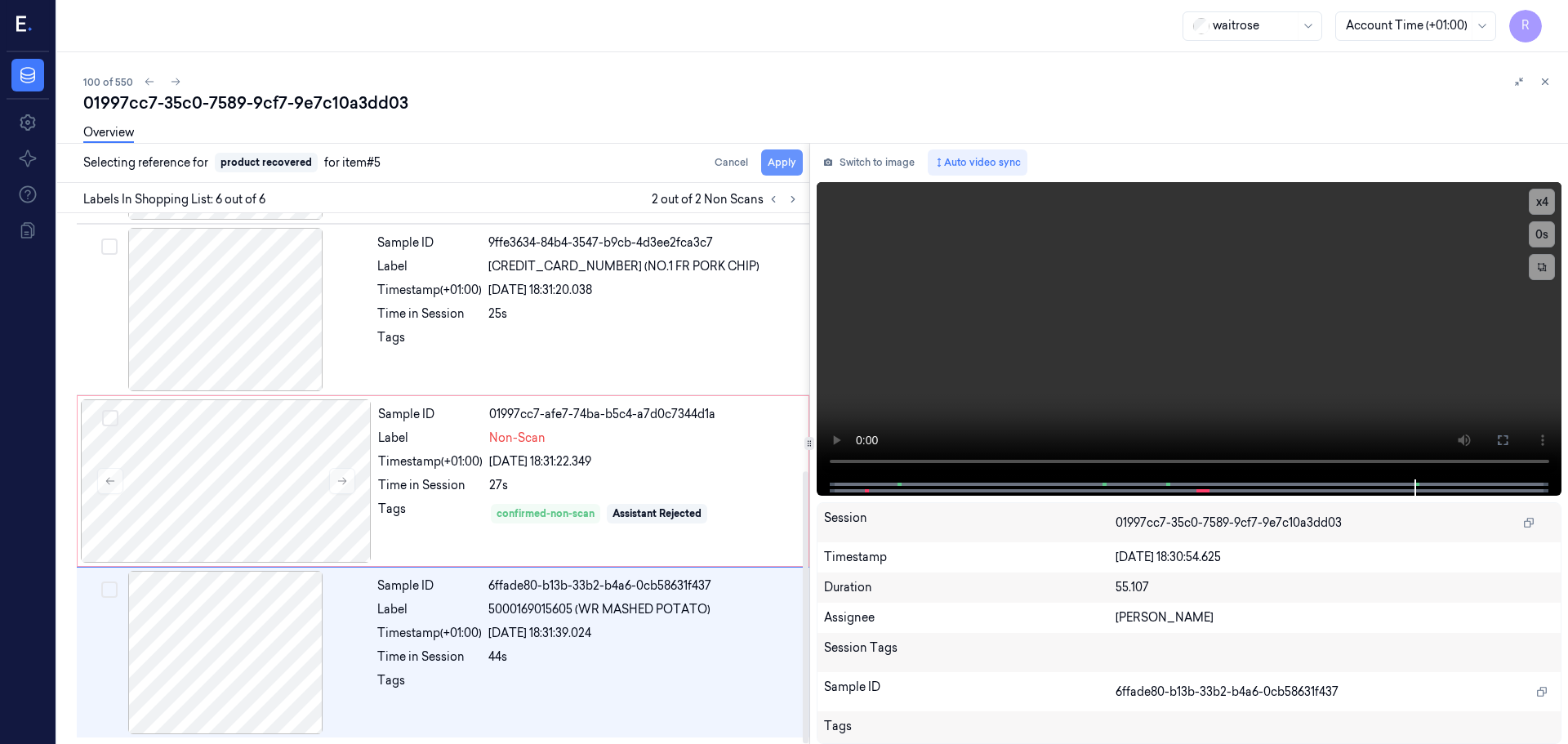
click at [776, 169] on button "Apply" at bounding box center [782, 162] width 42 height 26
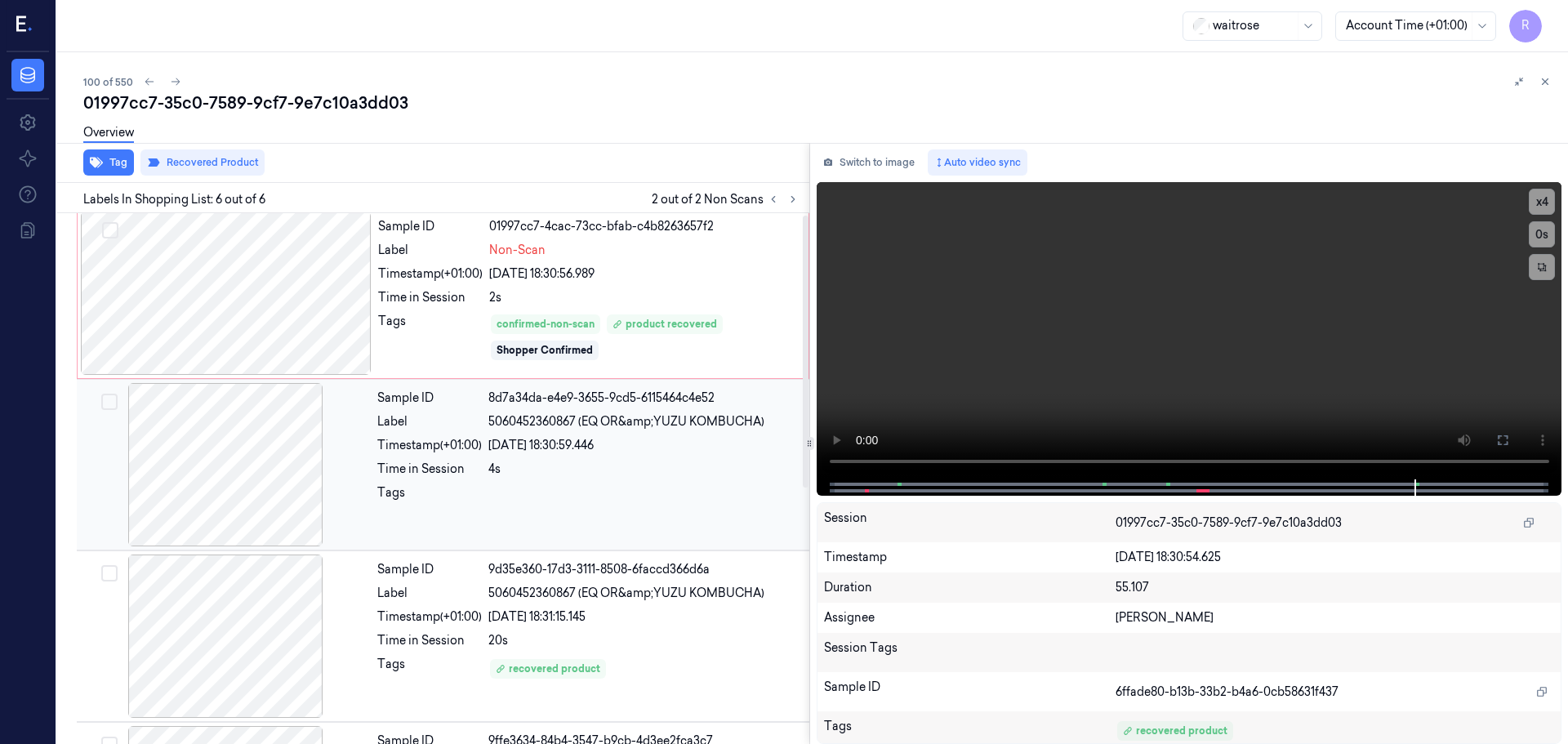
scroll to position [0, 0]
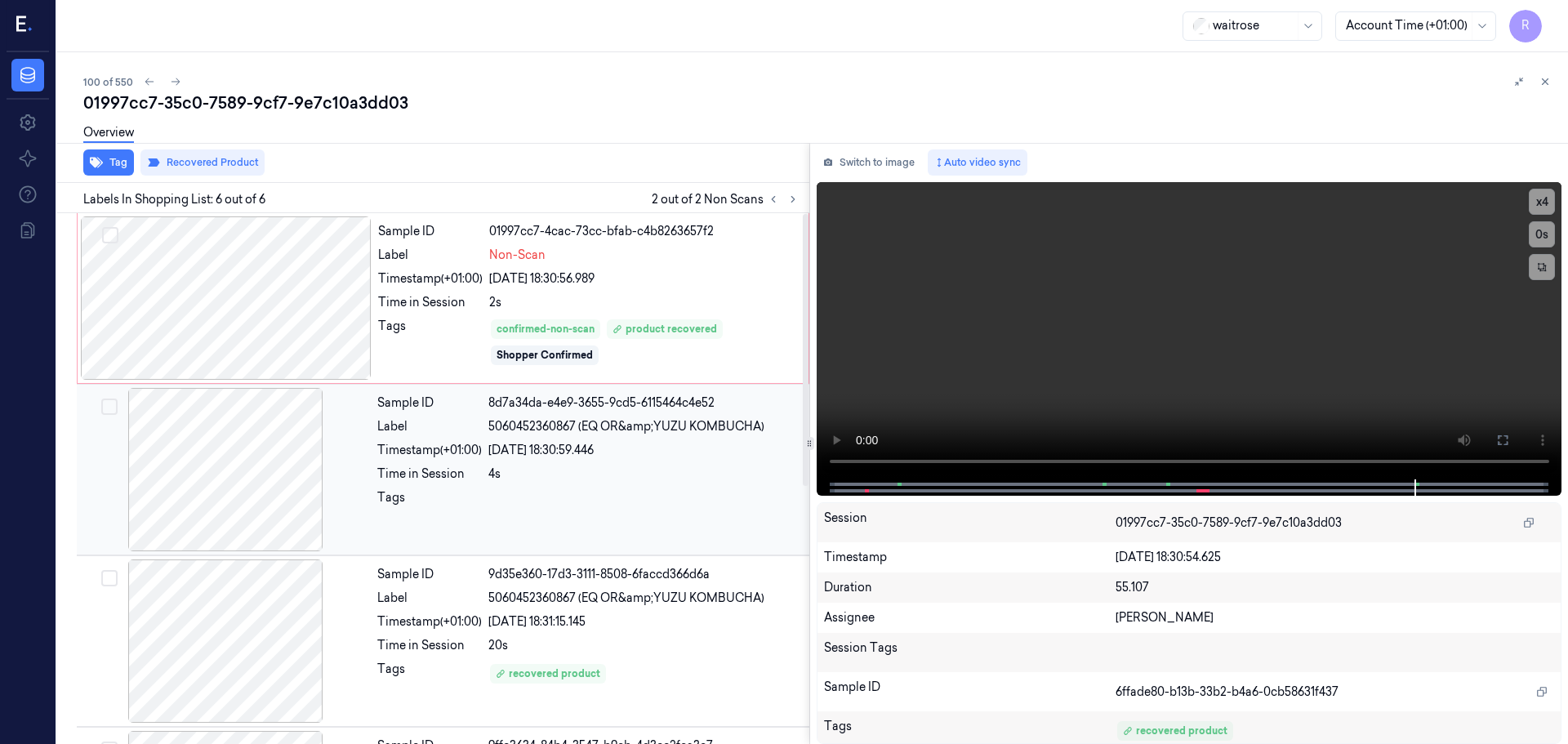
click at [601, 487] on div "Sample ID 8d7a34da-e4e9-3655-9cd5-6115464c4e52 Label 5060452360867 (EQ OR&amp;Y…" at bounding box center [588, 469] width 435 height 163
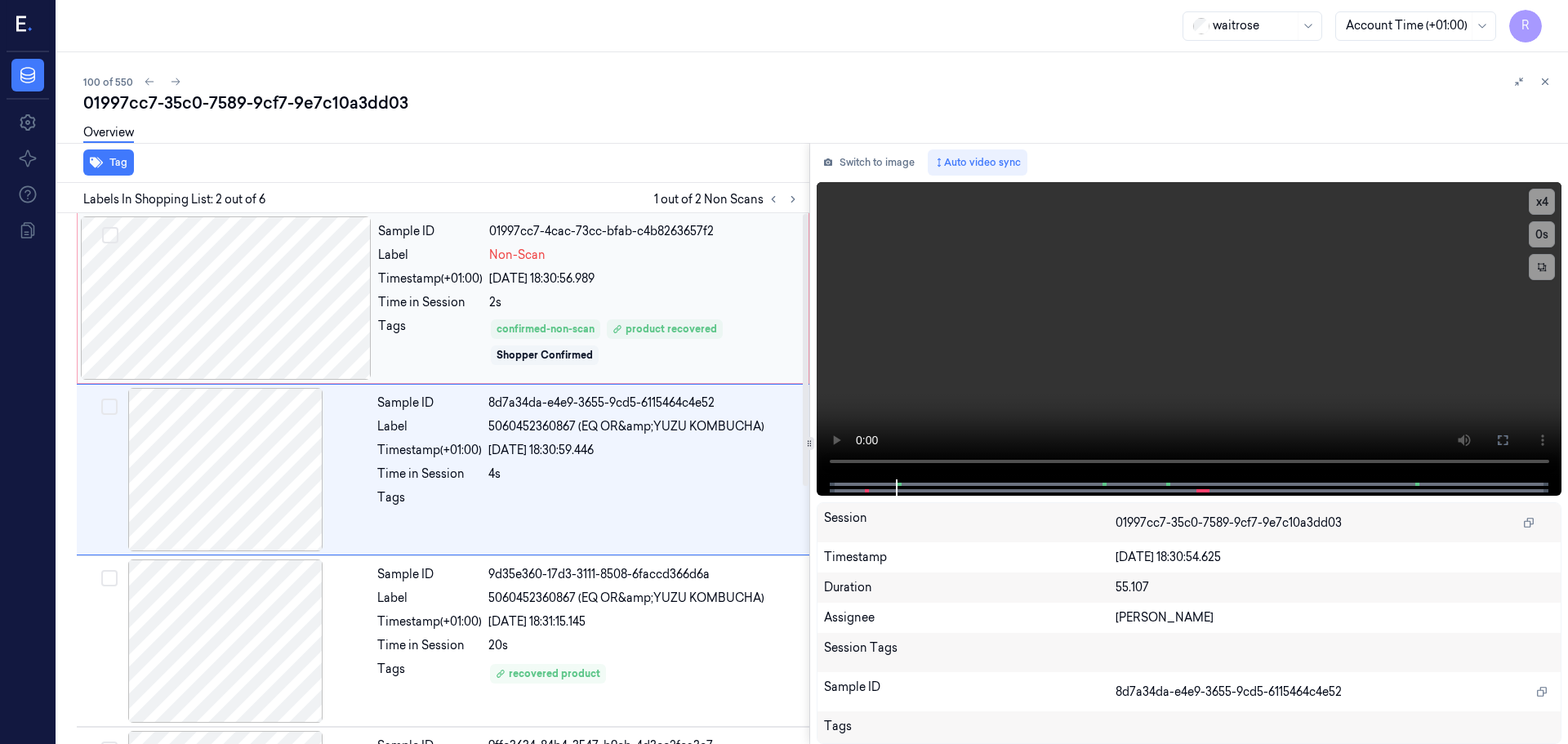
click at [642, 293] on div "Sample ID 01997cc7-4cac-73cc-bfab-c4b8263657f2 Label Non-Scan Timestamp (+01:00…" at bounding box center [588, 298] width 433 height 163
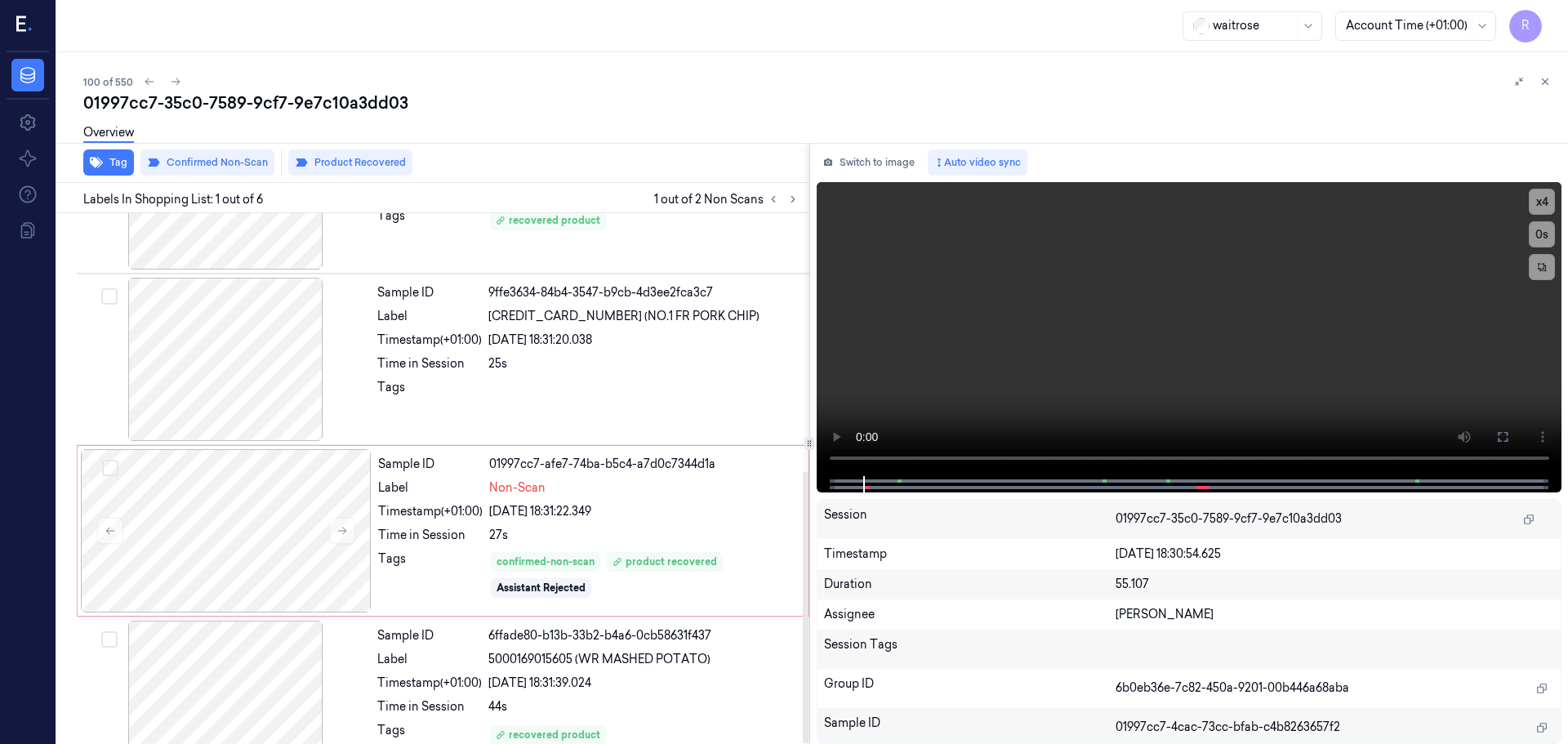
scroll to position [503, 0]
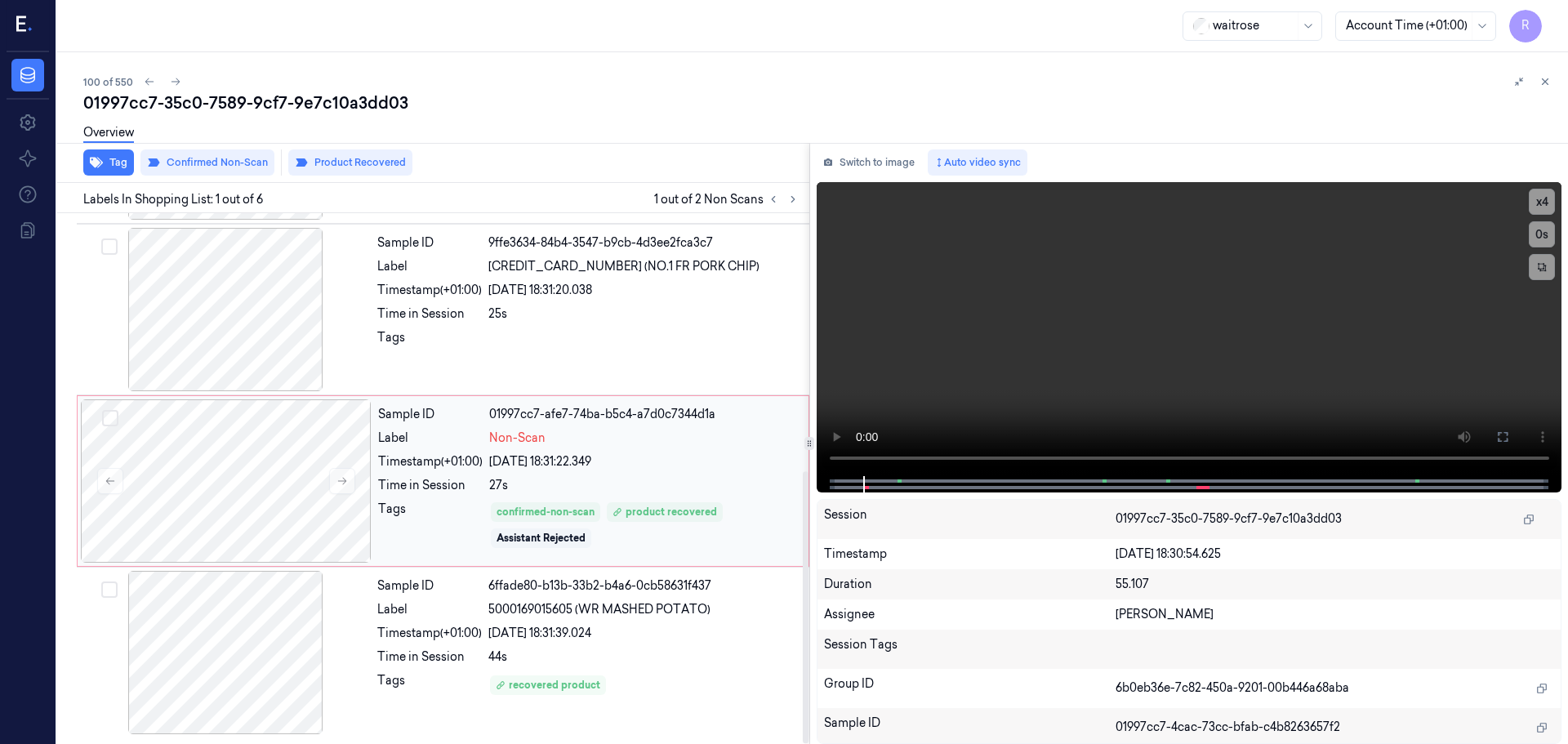
click at [626, 477] on div "27s" at bounding box center [644, 486] width 309 height 17
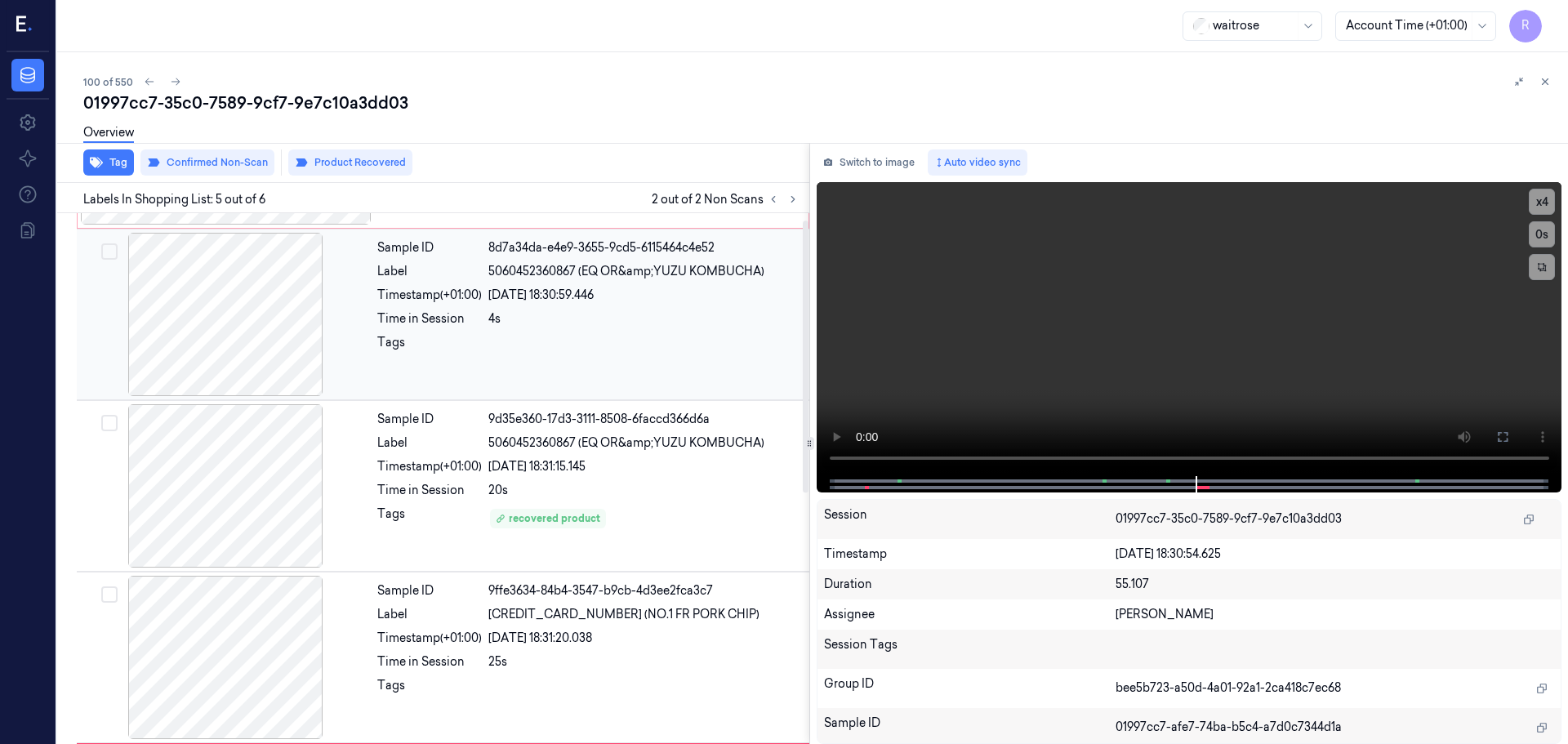
scroll to position [13, 0]
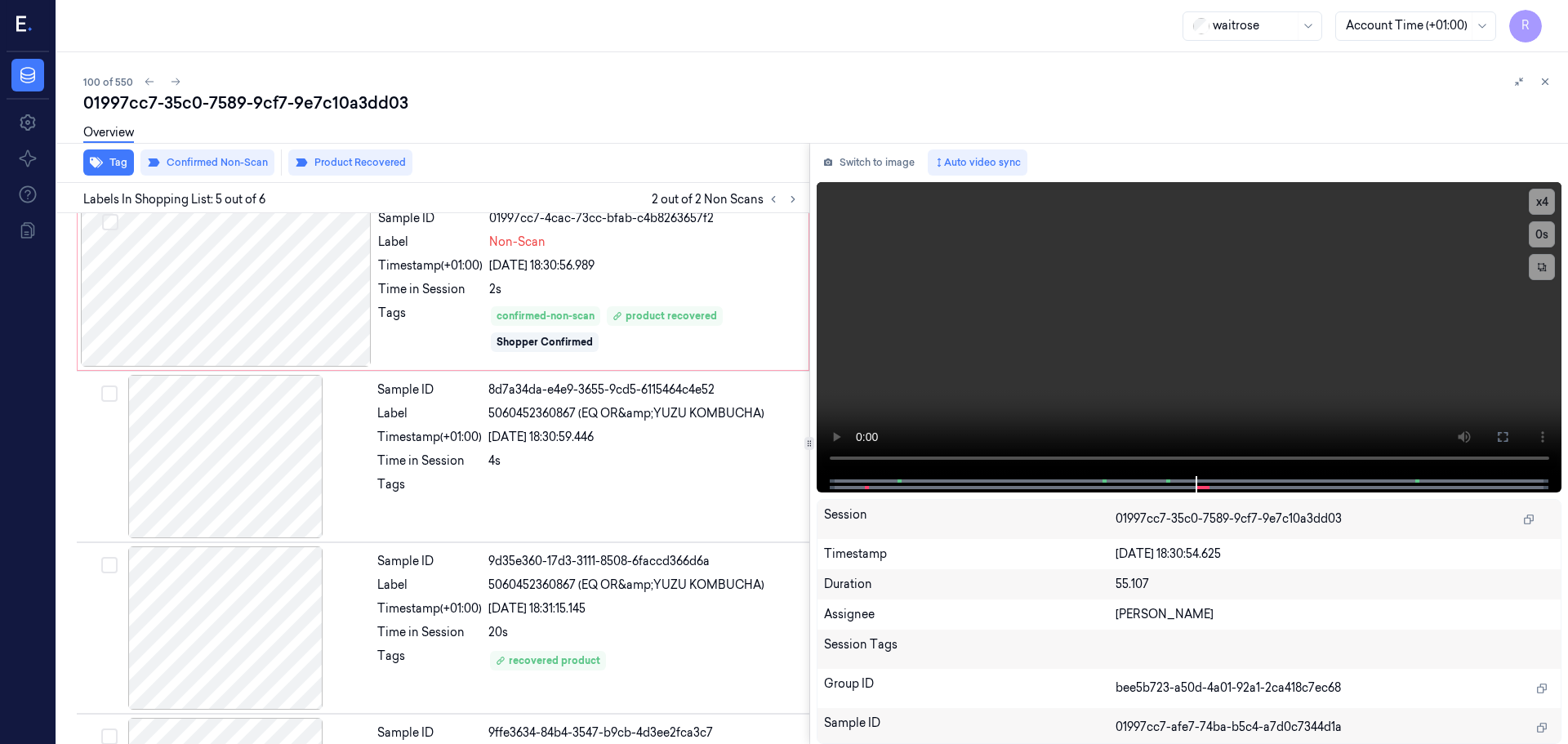
click at [1549, 84] on icon at bounding box center [1544, 81] width 11 height 11
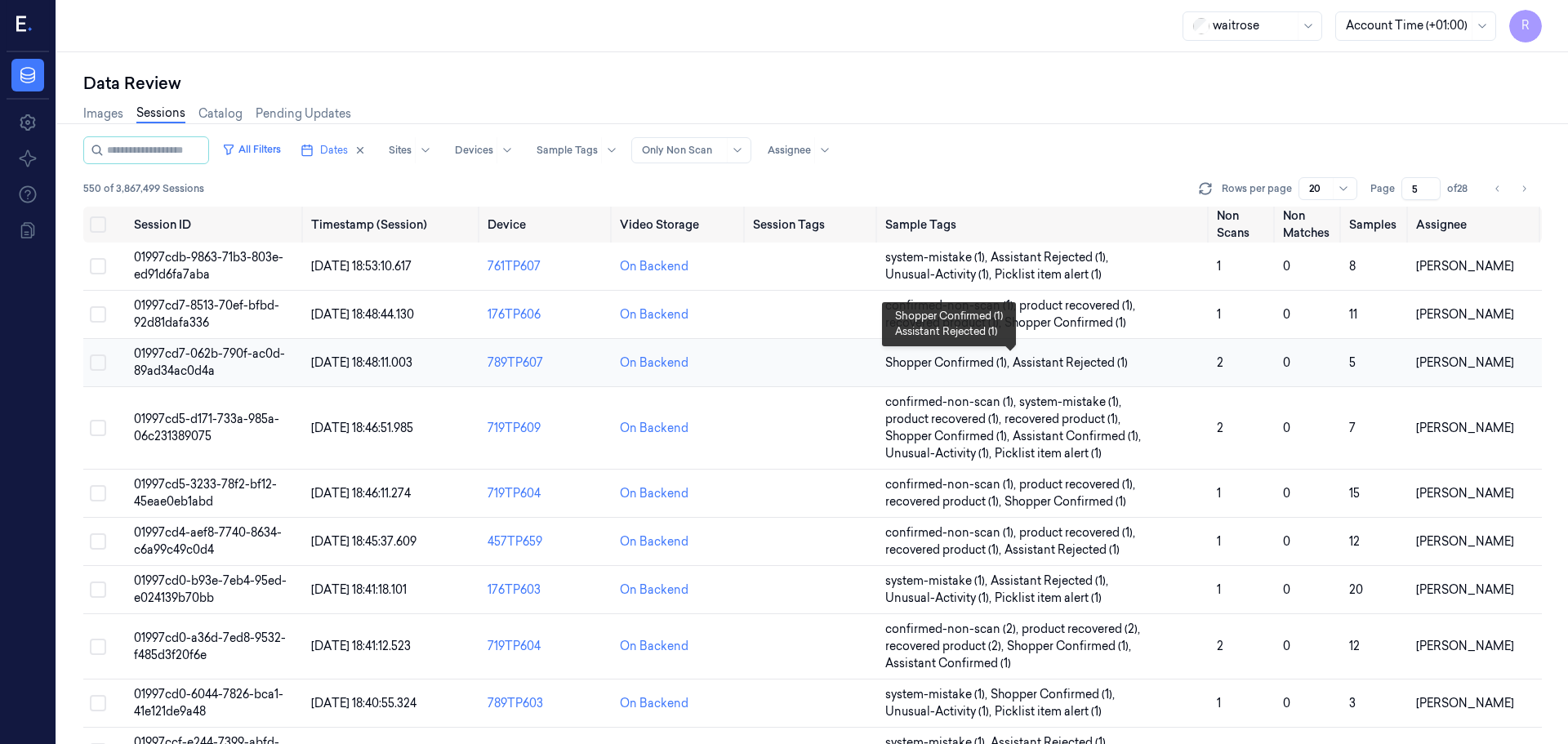
click at [982, 363] on span "Shopper Confirmed (1) ," at bounding box center [949, 363] width 127 height 17
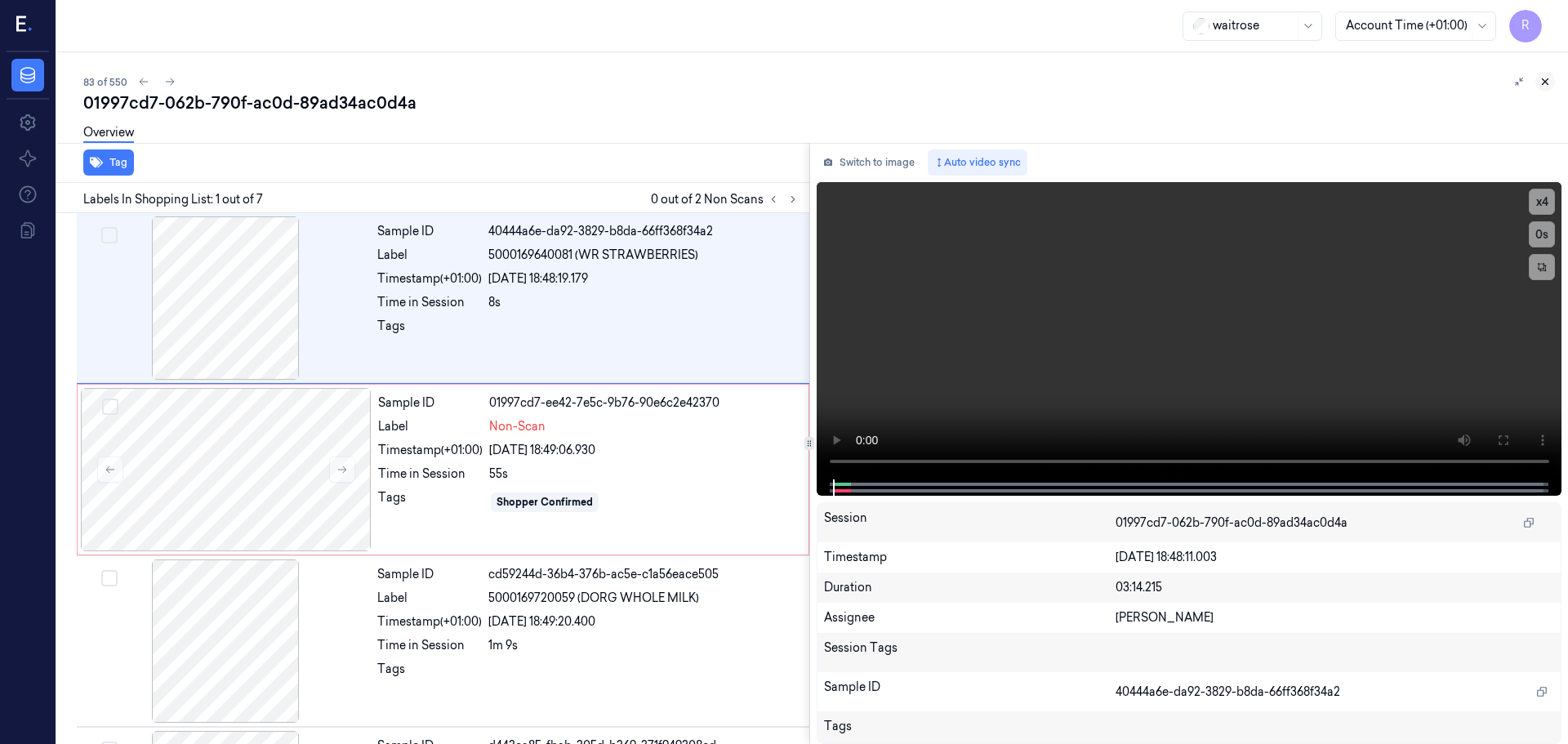
click at [1537, 80] on button at bounding box center [1544, 82] width 20 height 20
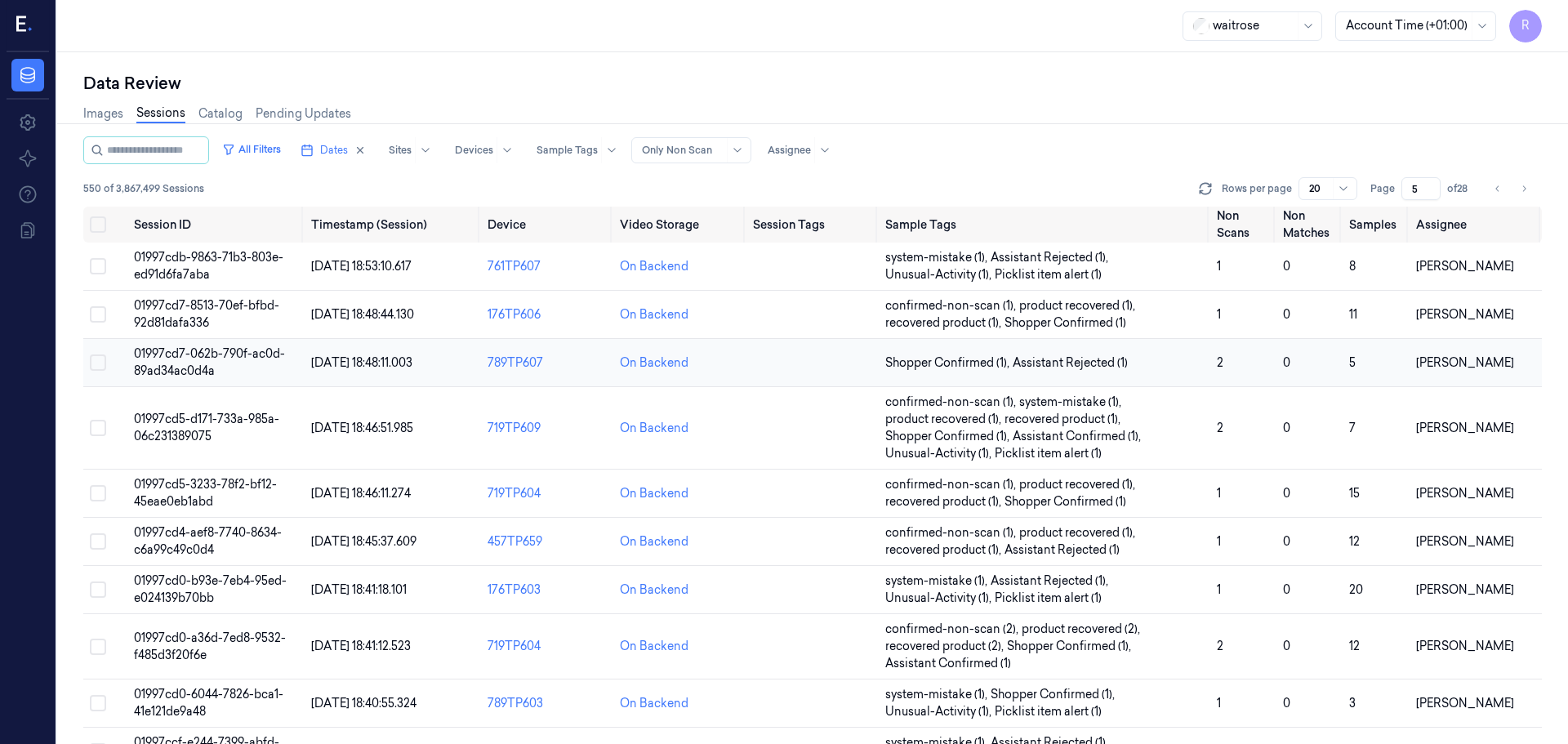
click at [746, 374] on td at bounding box center [812, 363] width 133 height 48
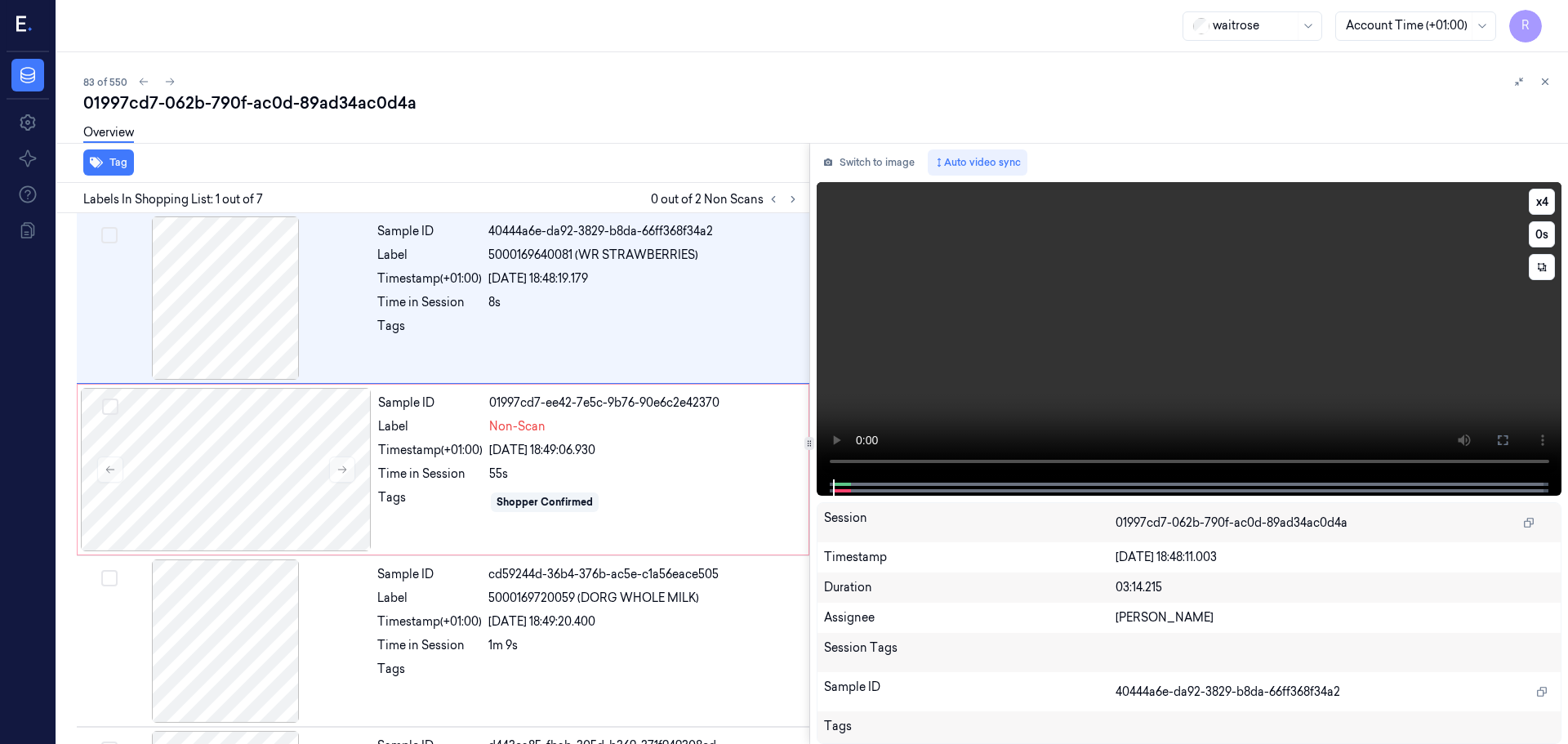
drag, startPoint x: 837, startPoint y: 483, endPoint x: 822, endPoint y: 476, distance: 16.6
click at [824, 486] on div at bounding box center [1189, 487] width 745 height 16
click at [1545, 80] on icon at bounding box center [1544, 81] width 11 height 11
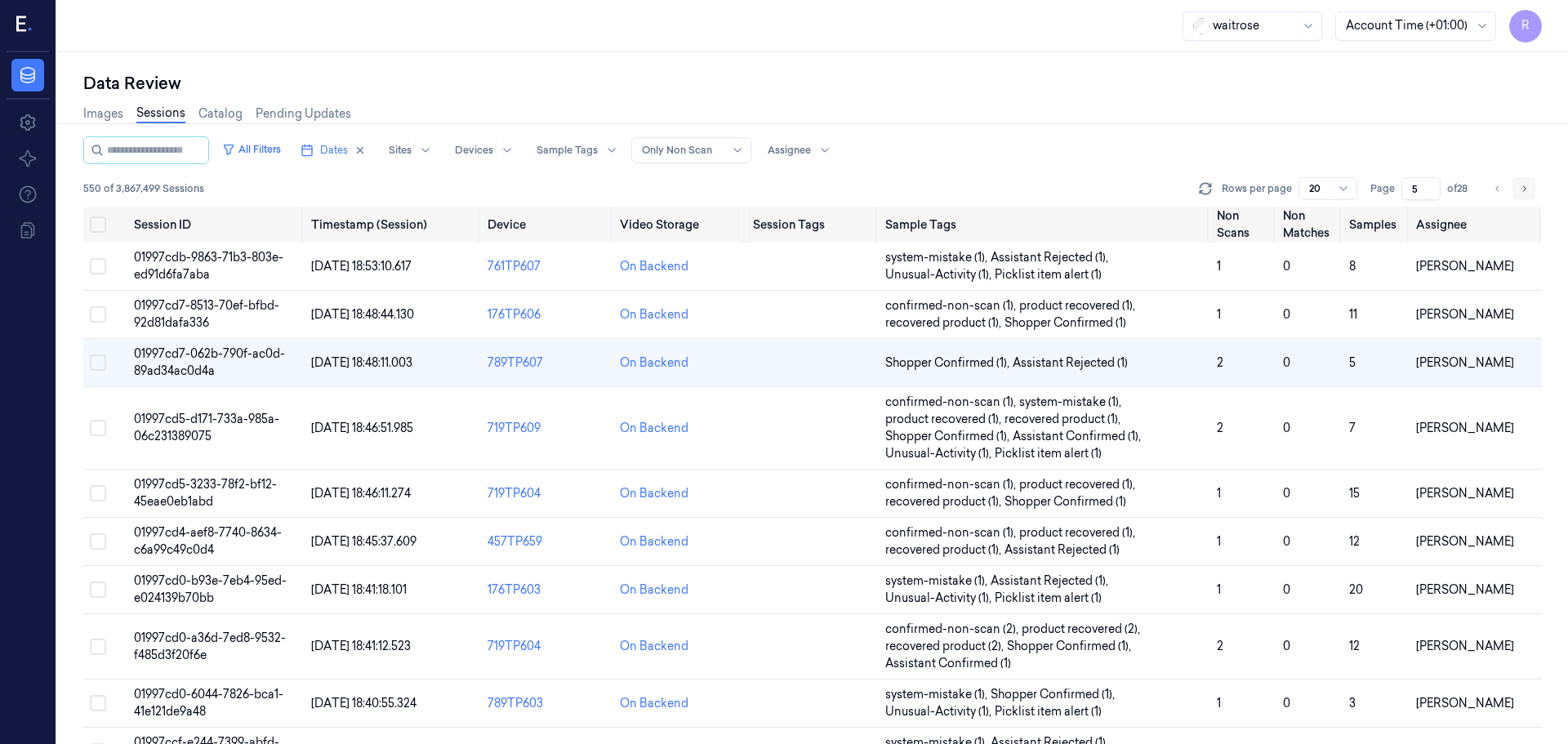
click at [1527, 190] on icon "Go to next page" at bounding box center [1524, 188] width 10 height 13
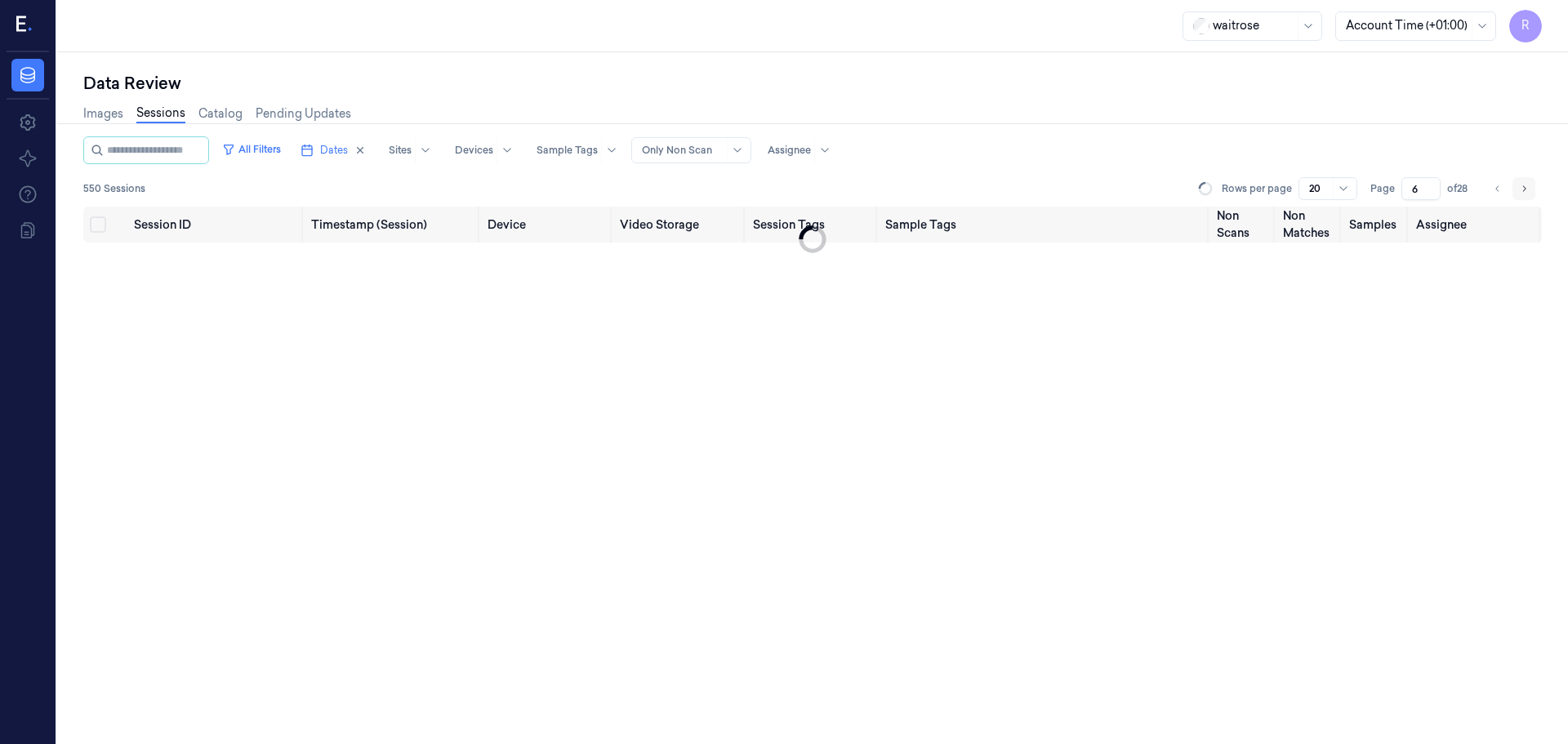
click at [1527, 190] on icon "Go to next page" at bounding box center [1524, 188] width 10 height 13
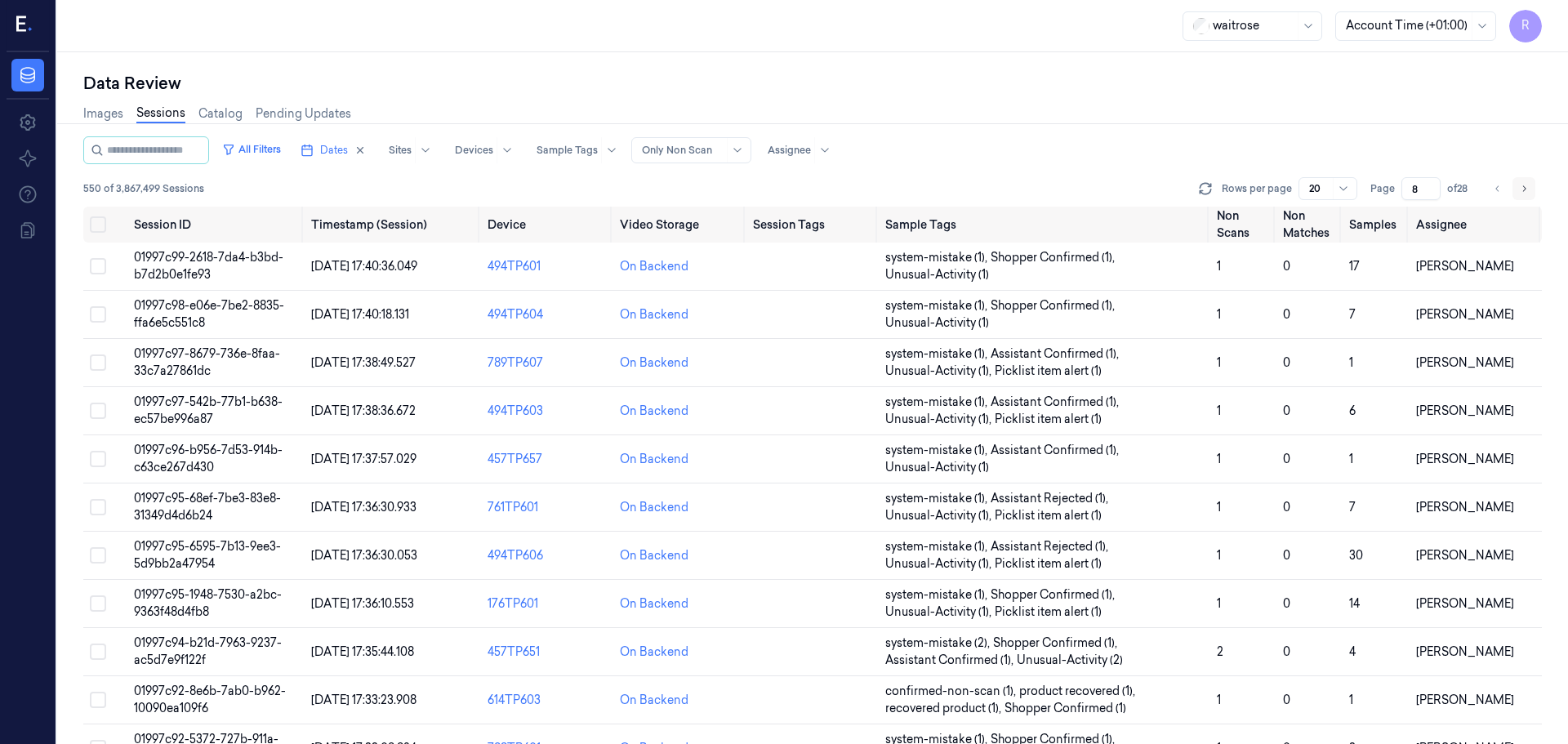
click at [1527, 190] on icon "Go to next page" at bounding box center [1524, 188] width 10 height 13
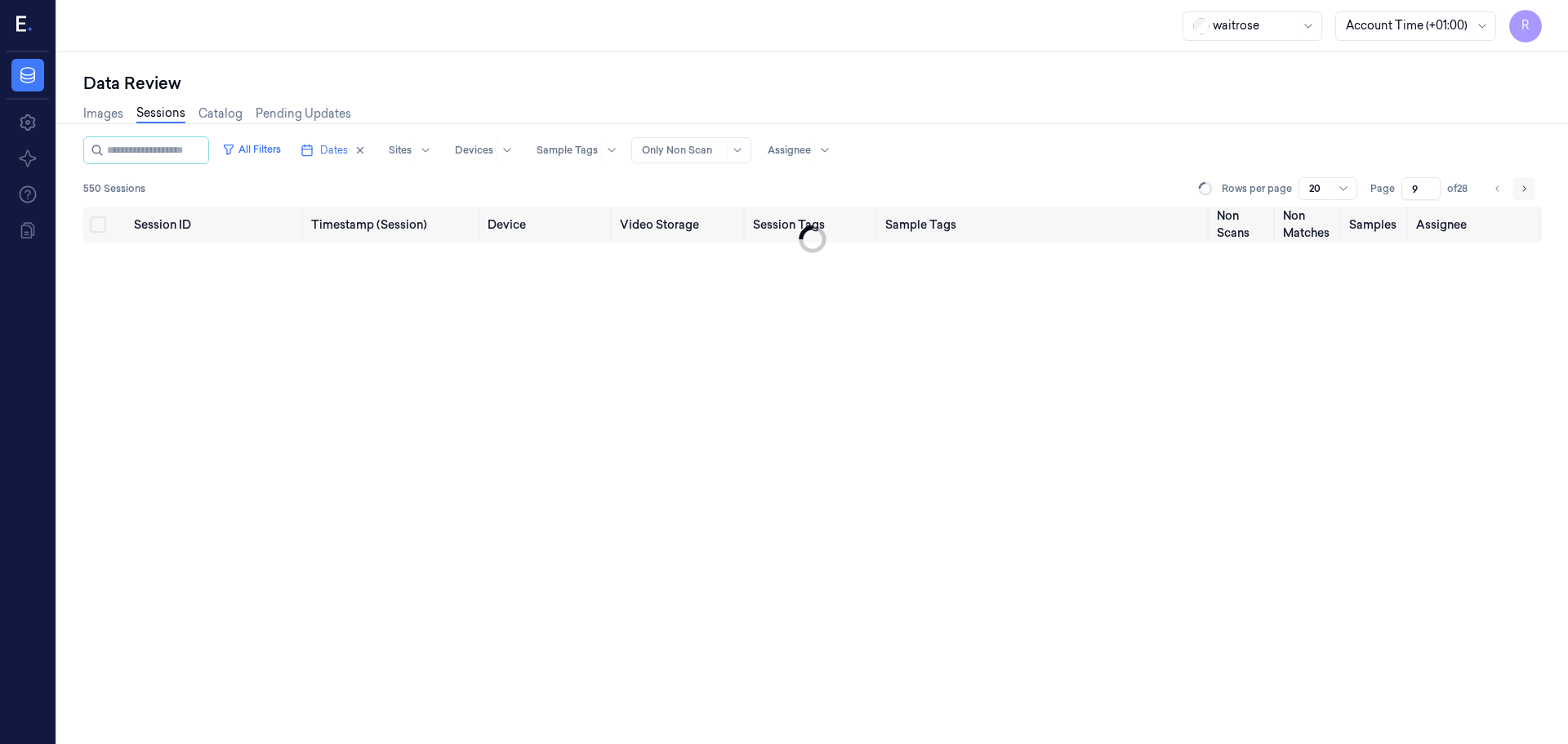
click at [1527, 190] on icon "Go to next page" at bounding box center [1524, 188] width 10 height 13
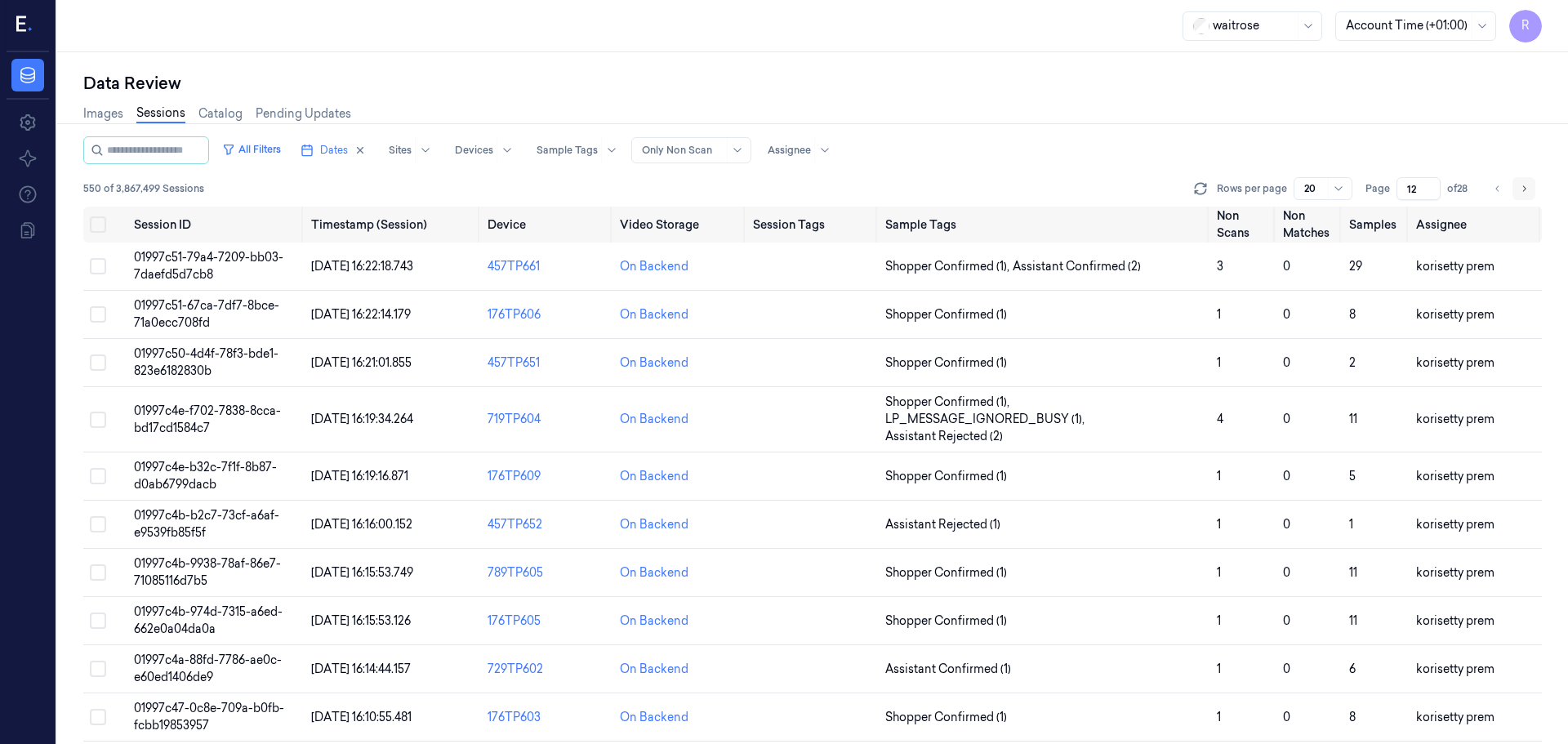
click at [1527, 190] on icon "Go to next page" at bounding box center [1524, 188] width 10 height 13
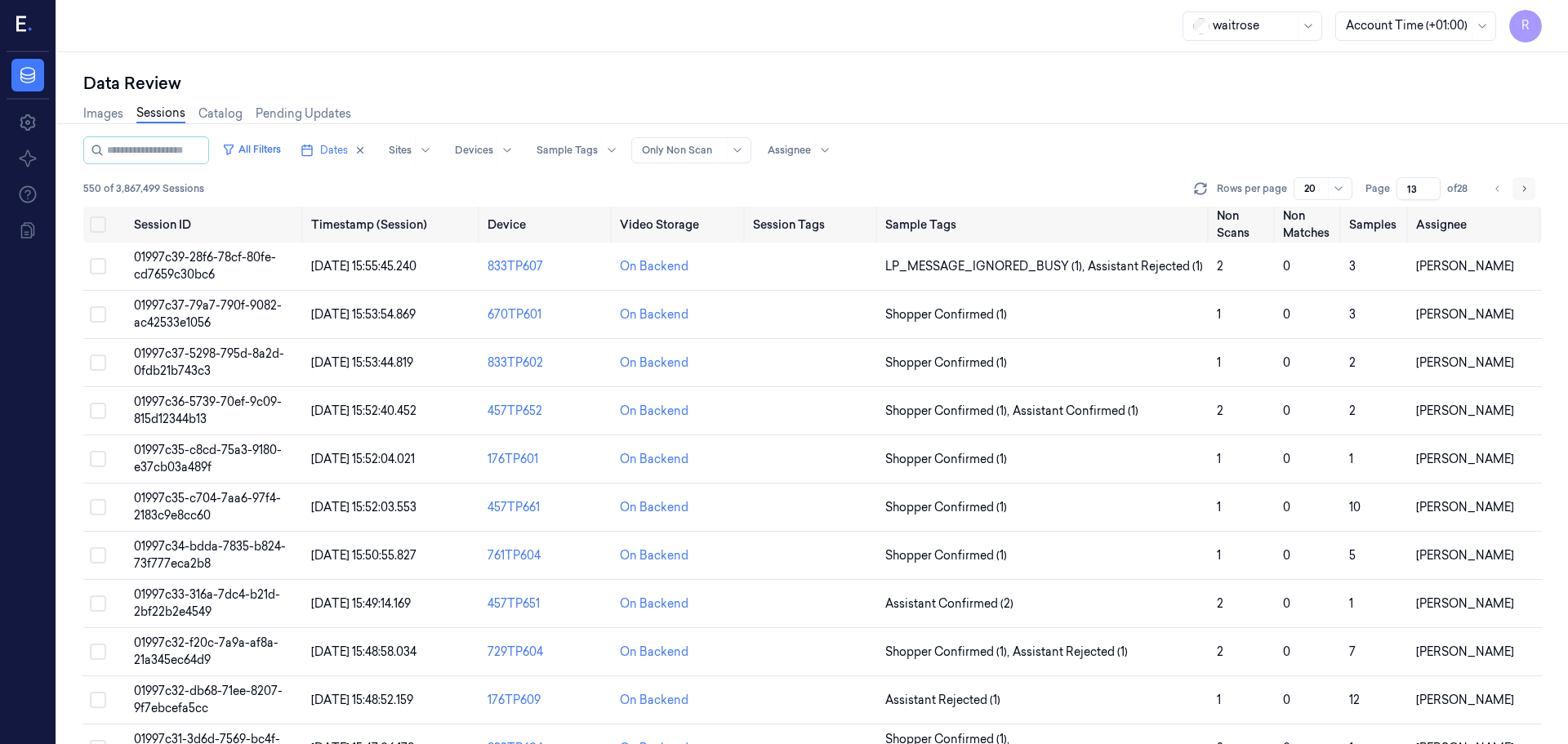
click at [1527, 190] on icon "Go to next page" at bounding box center [1524, 188] width 10 height 13
type input "14"
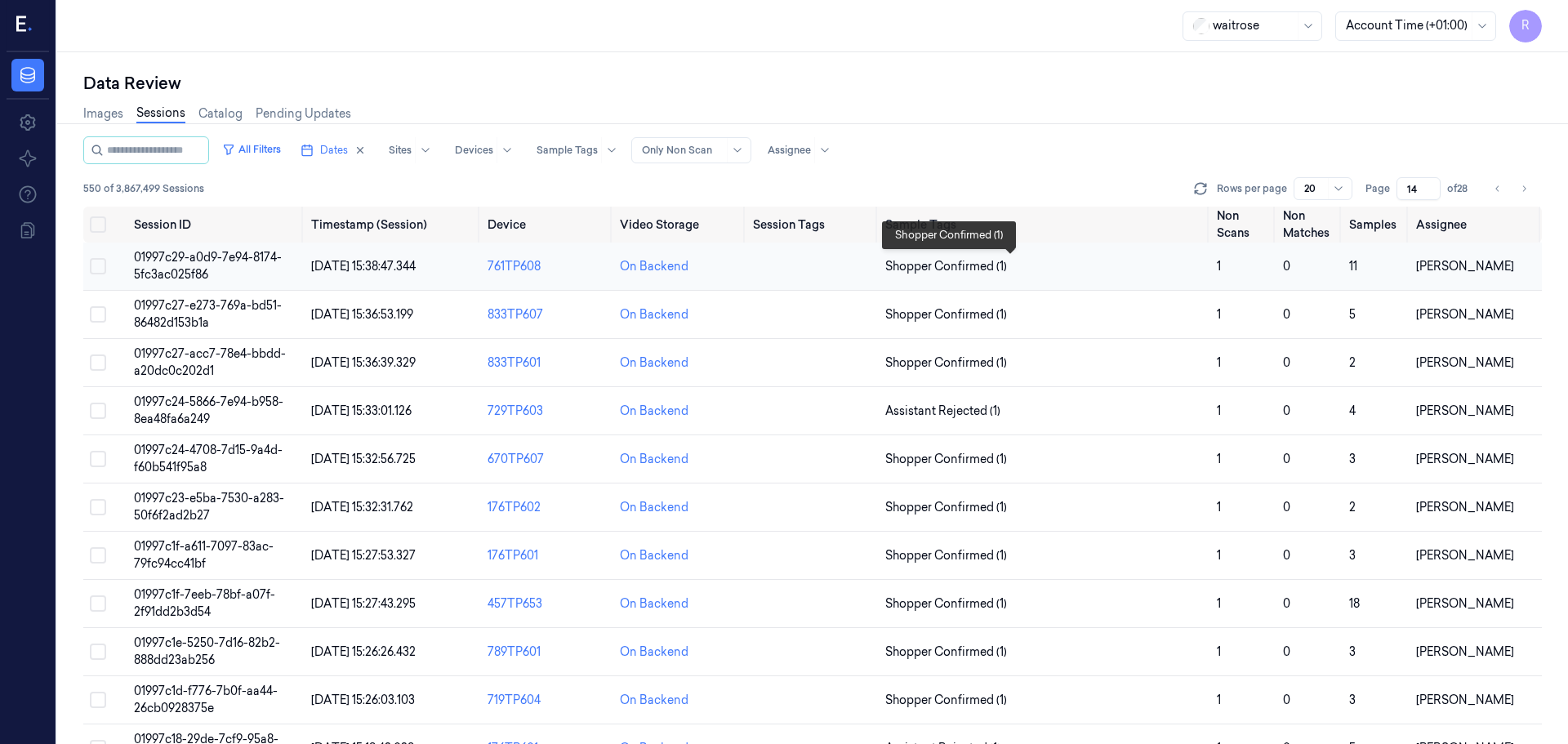
click at [1051, 263] on span "Shopper Confirmed (1)" at bounding box center [1044, 267] width 319 height 17
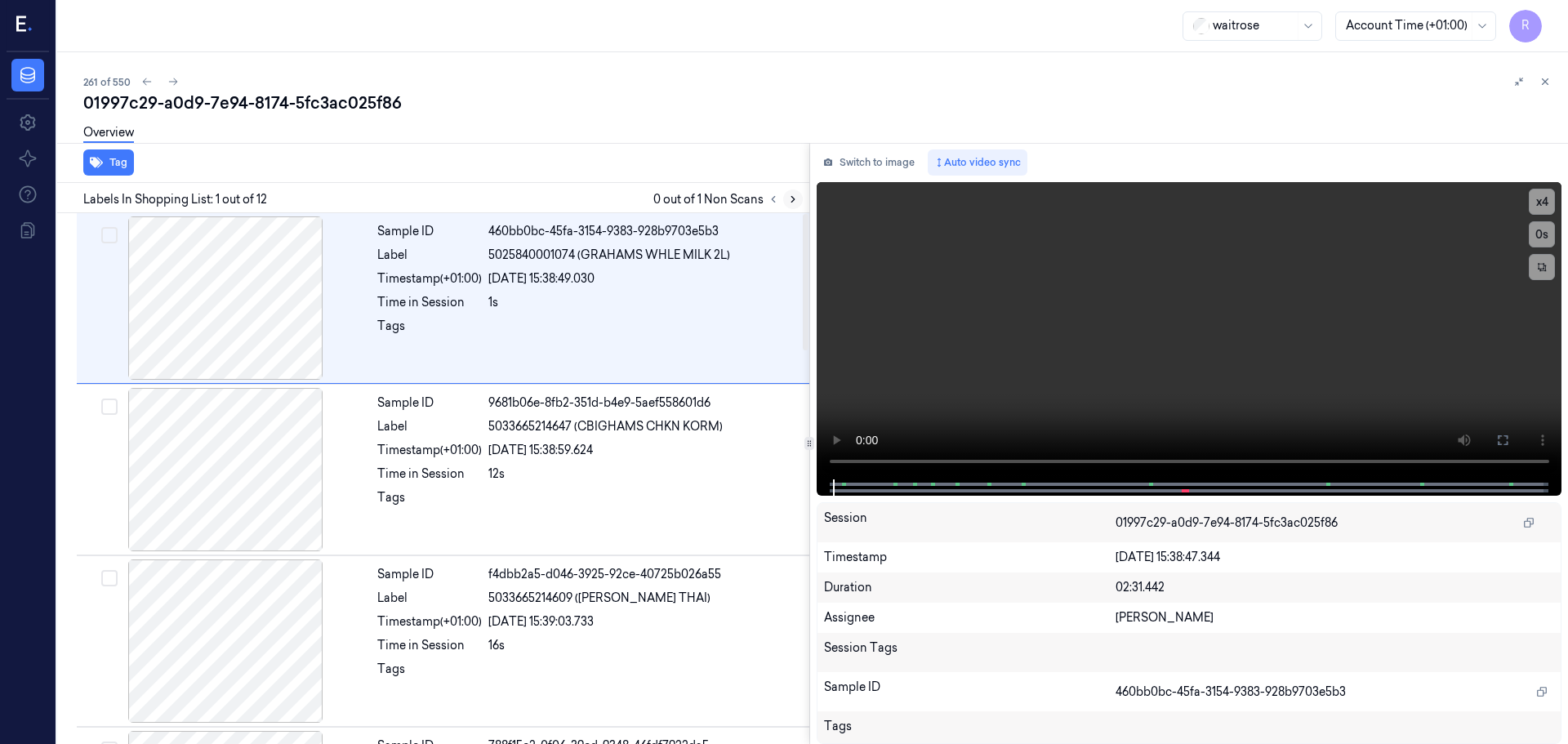
click at [792, 207] on button at bounding box center [792, 199] width 20 height 20
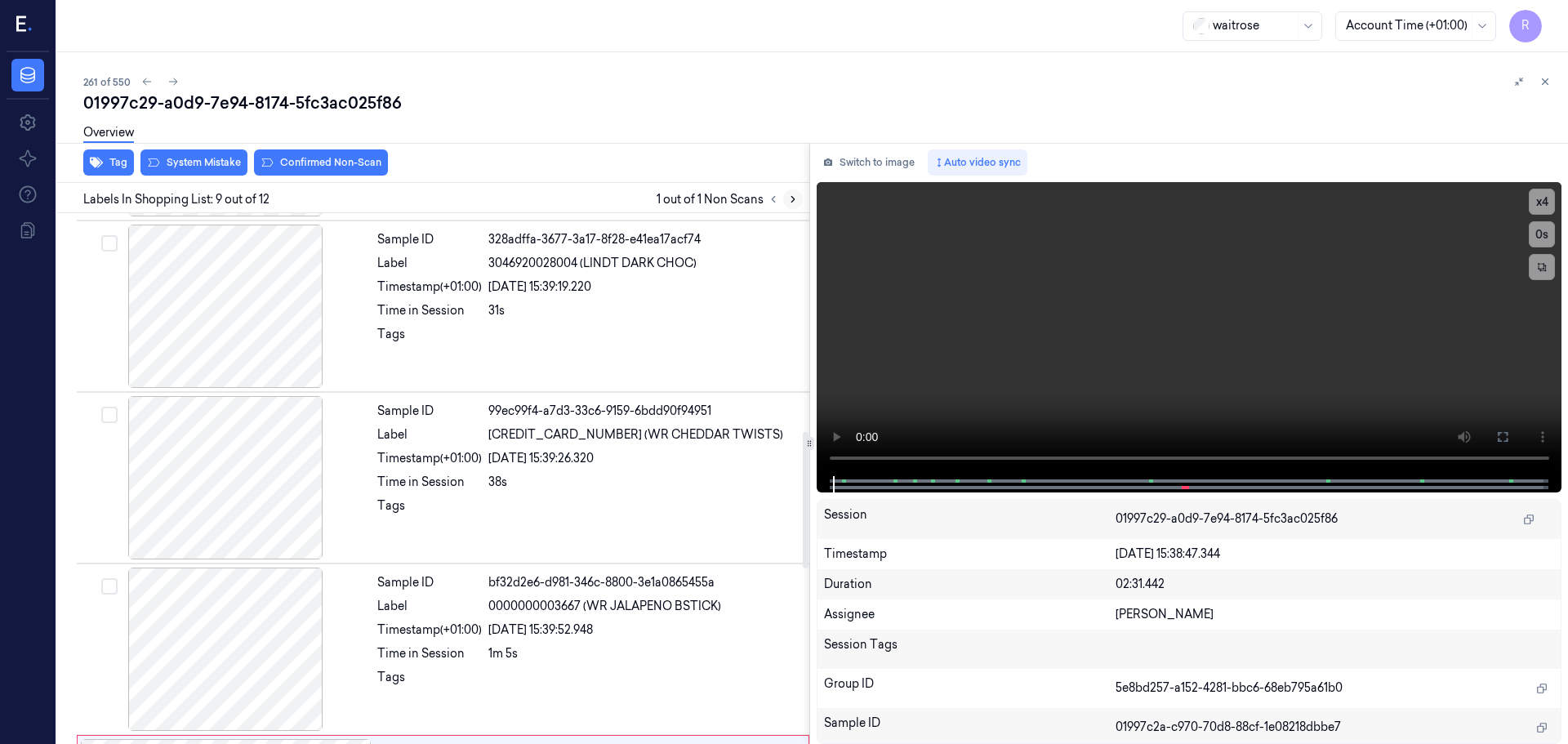
click at [795, 206] on button at bounding box center [792, 199] width 20 height 20
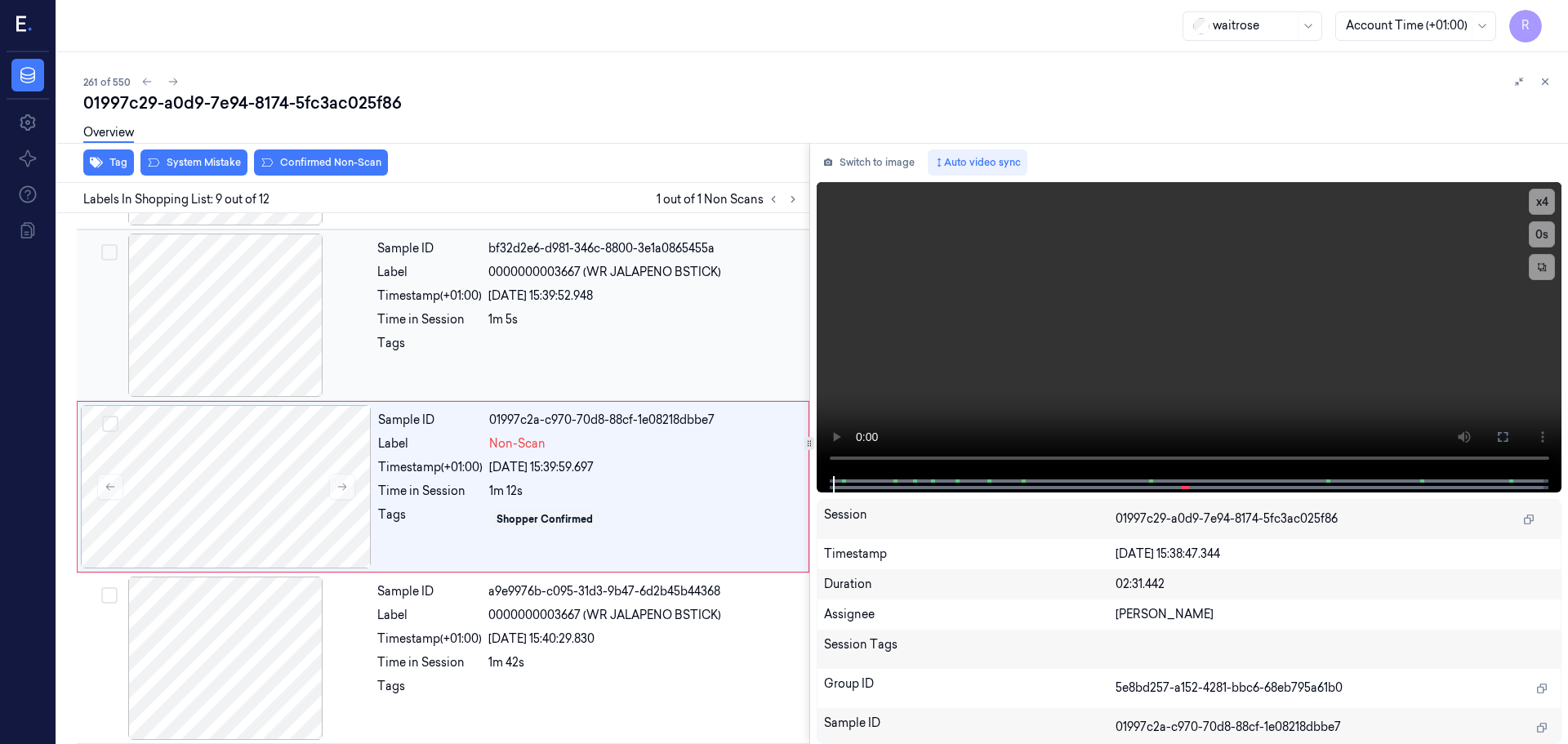
scroll to position [1192, 0]
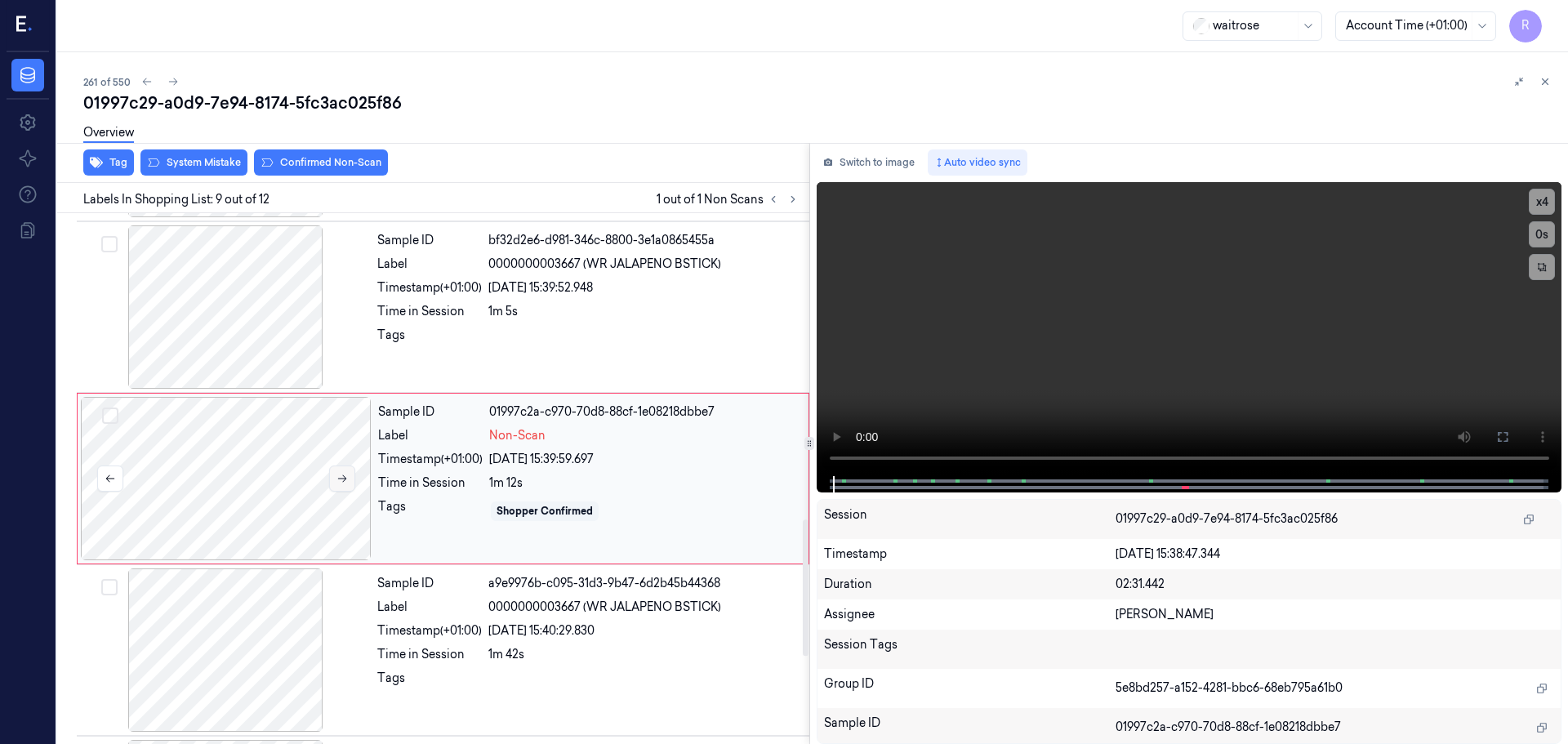
click at [348, 473] on button at bounding box center [342, 479] width 26 height 26
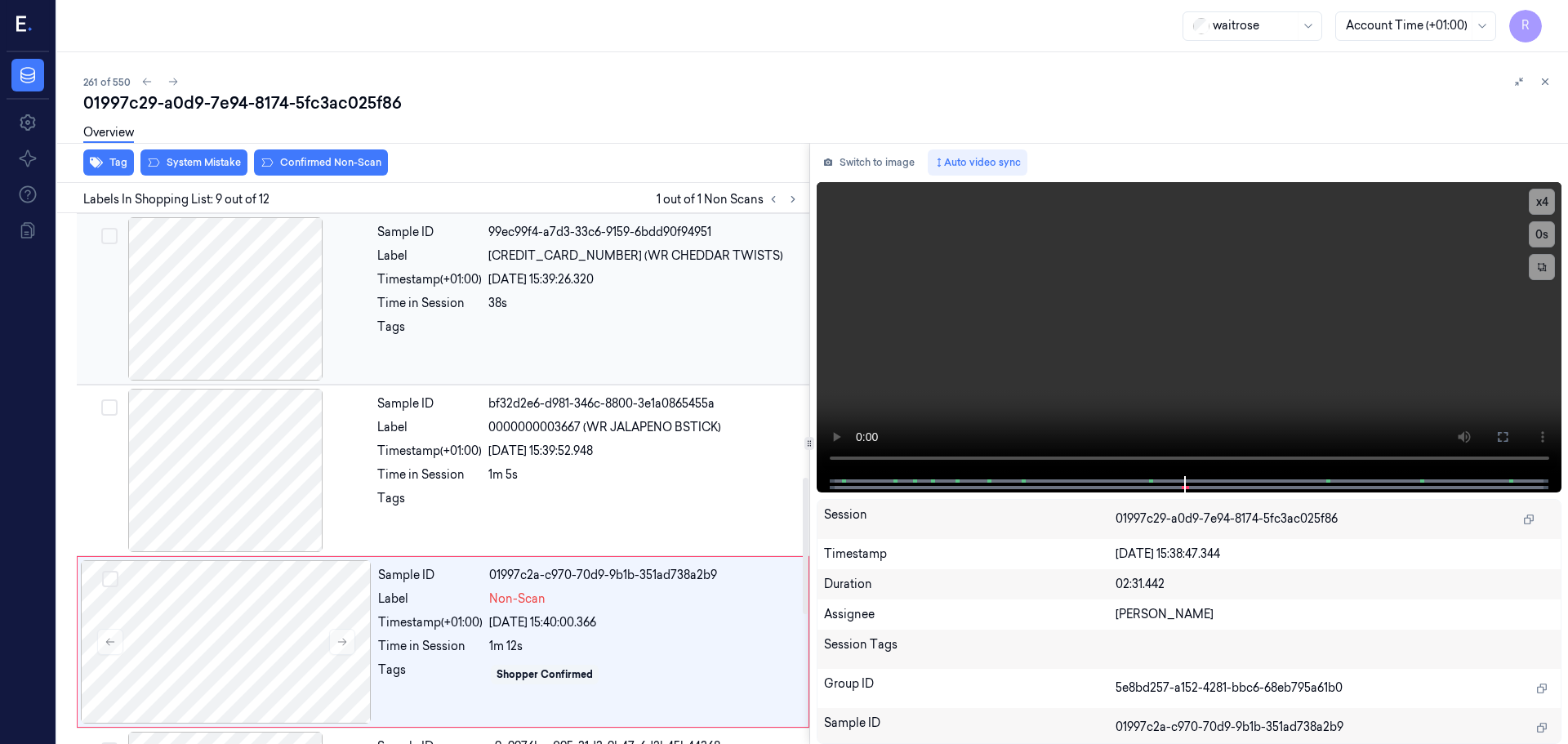
click at [263, 336] on div at bounding box center [225, 299] width 291 height 163
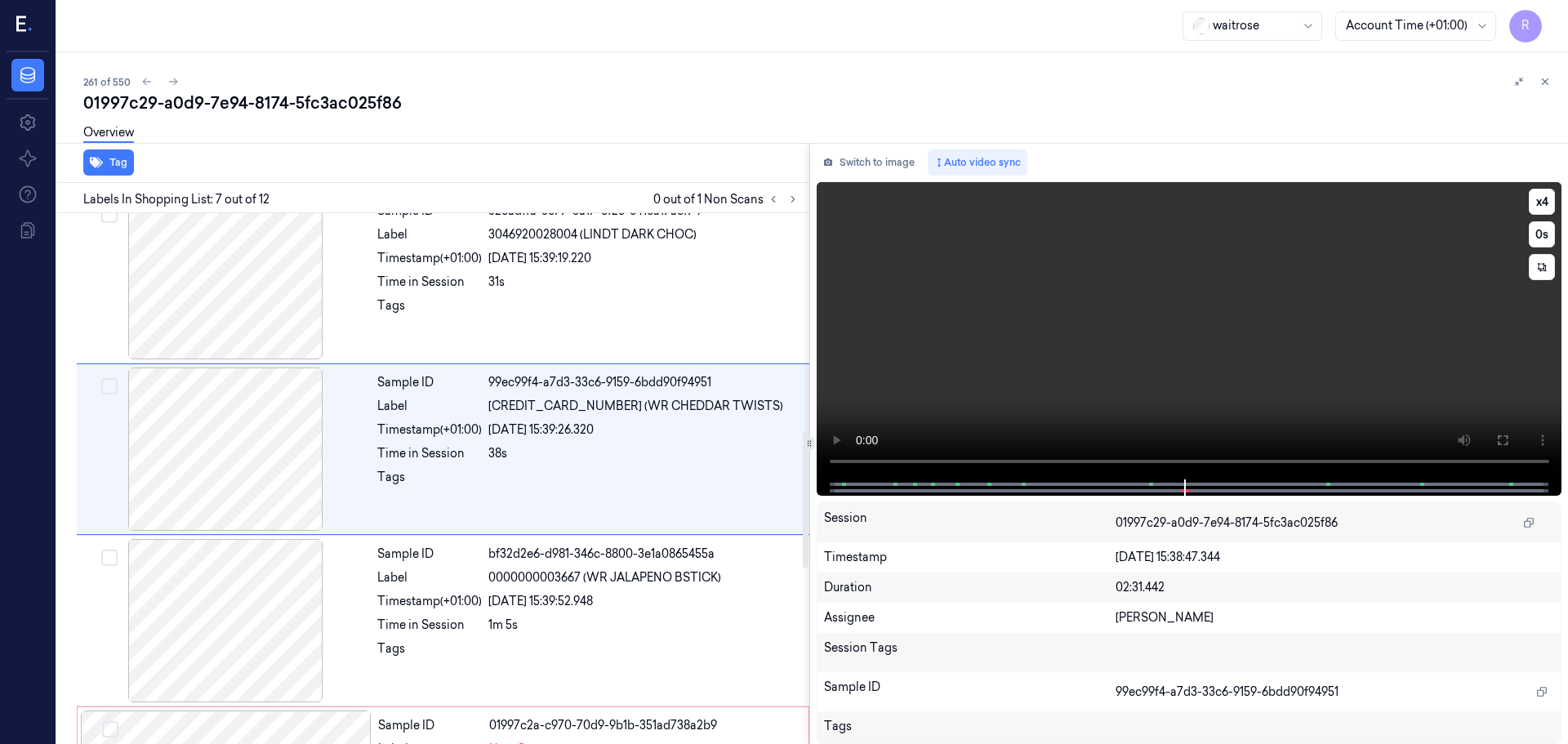
scroll to position [849, 0]
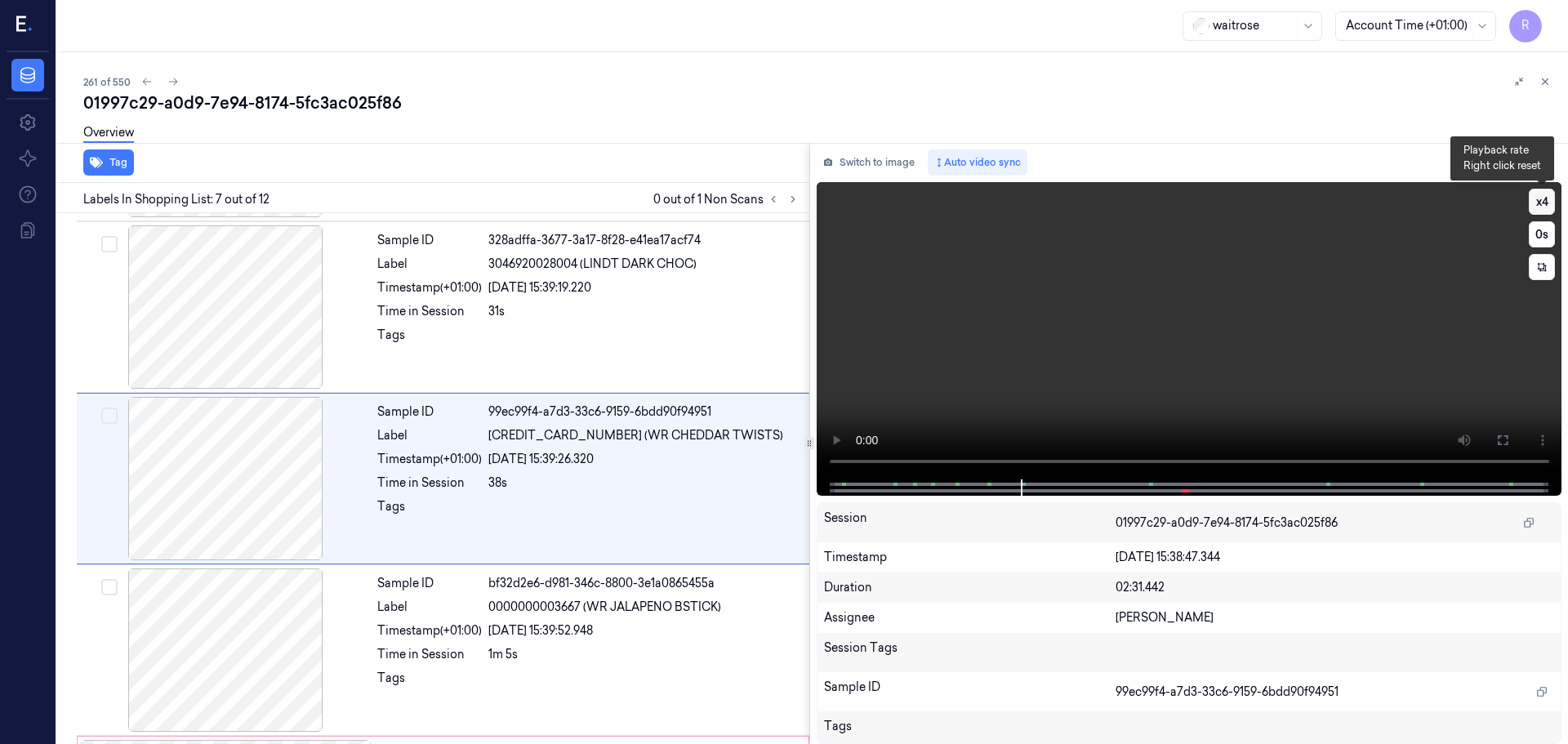
click at [1533, 201] on button "x 4" at bounding box center [1542, 202] width 26 height 26
click at [1545, 200] on button "x 1" at bounding box center [1542, 202] width 26 height 26
click at [1545, 213] on button "x 2" at bounding box center [1542, 202] width 26 height 26
click at [1550, 197] on button "x 4" at bounding box center [1542, 202] width 26 height 26
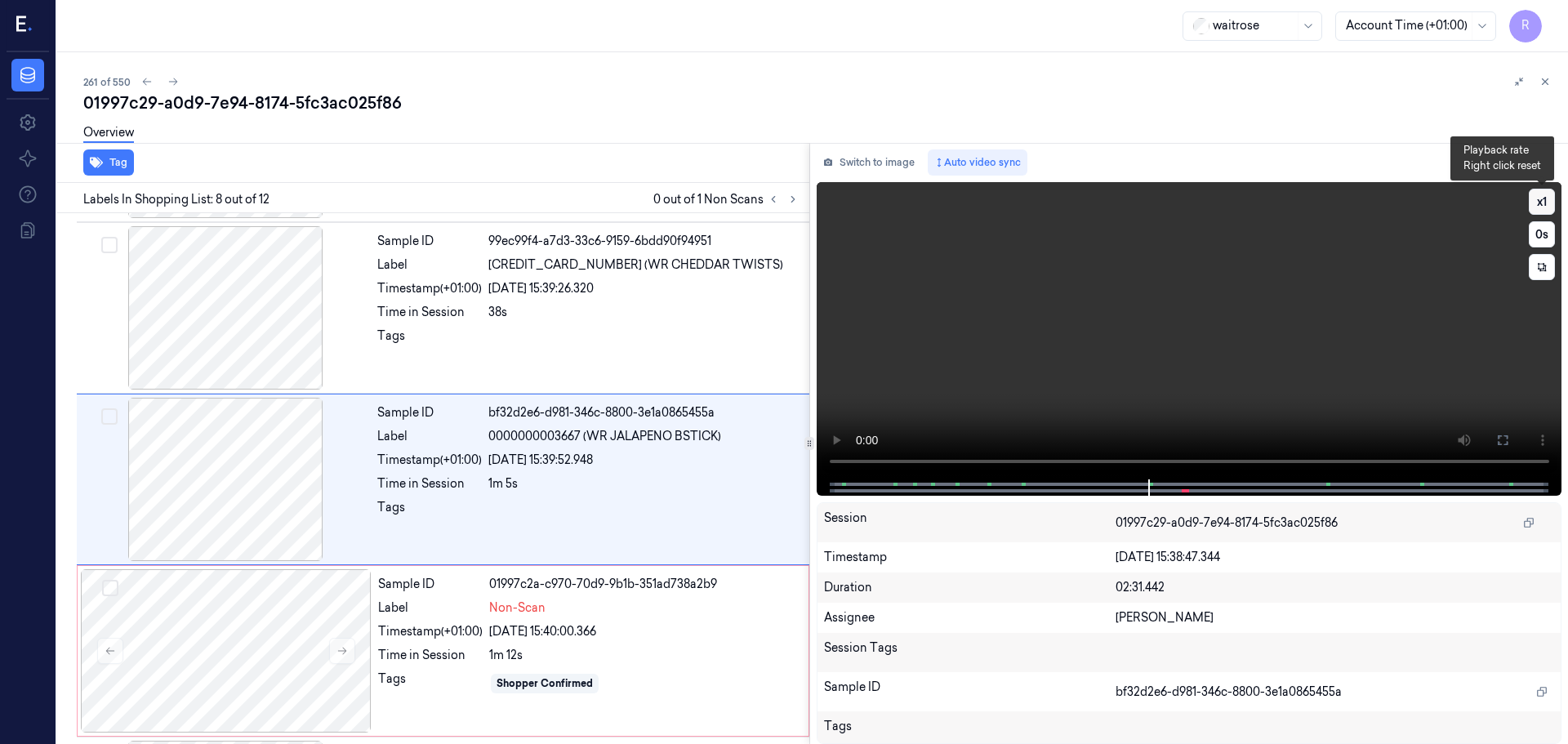
scroll to position [1020, 0]
click at [1550, 197] on button "x 1" at bounding box center [1542, 202] width 26 height 26
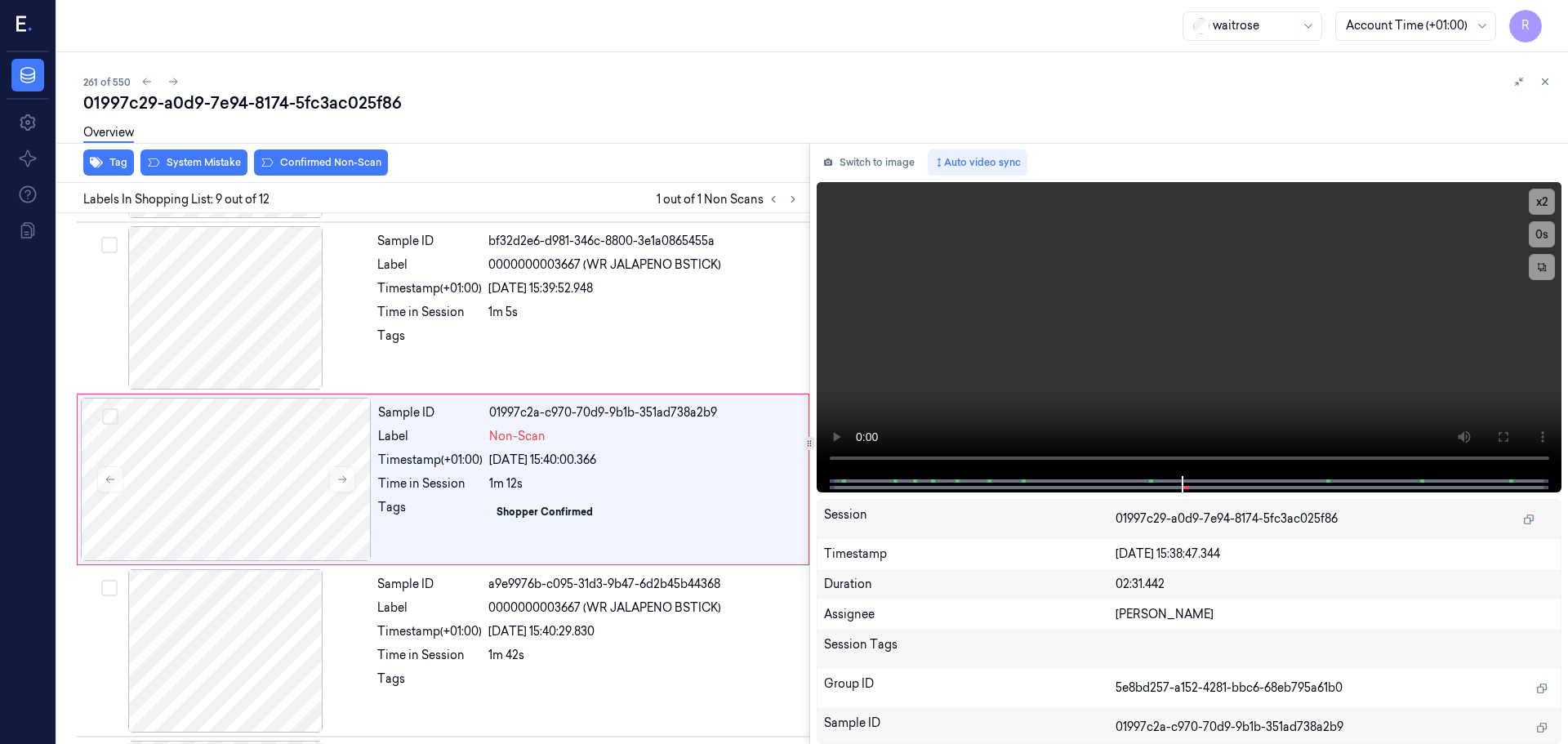
scroll to position [1192, 0]
click at [1534, 198] on button "x 2" at bounding box center [1542, 202] width 26 height 26
click at [1534, 198] on button "x 4" at bounding box center [1542, 202] width 26 height 26
click at [1535, 198] on button "x 1" at bounding box center [1542, 202] width 26 height 26
click at [1535, 198] on button "x 2" at bounding box center [1542, 202] width 26 height 26
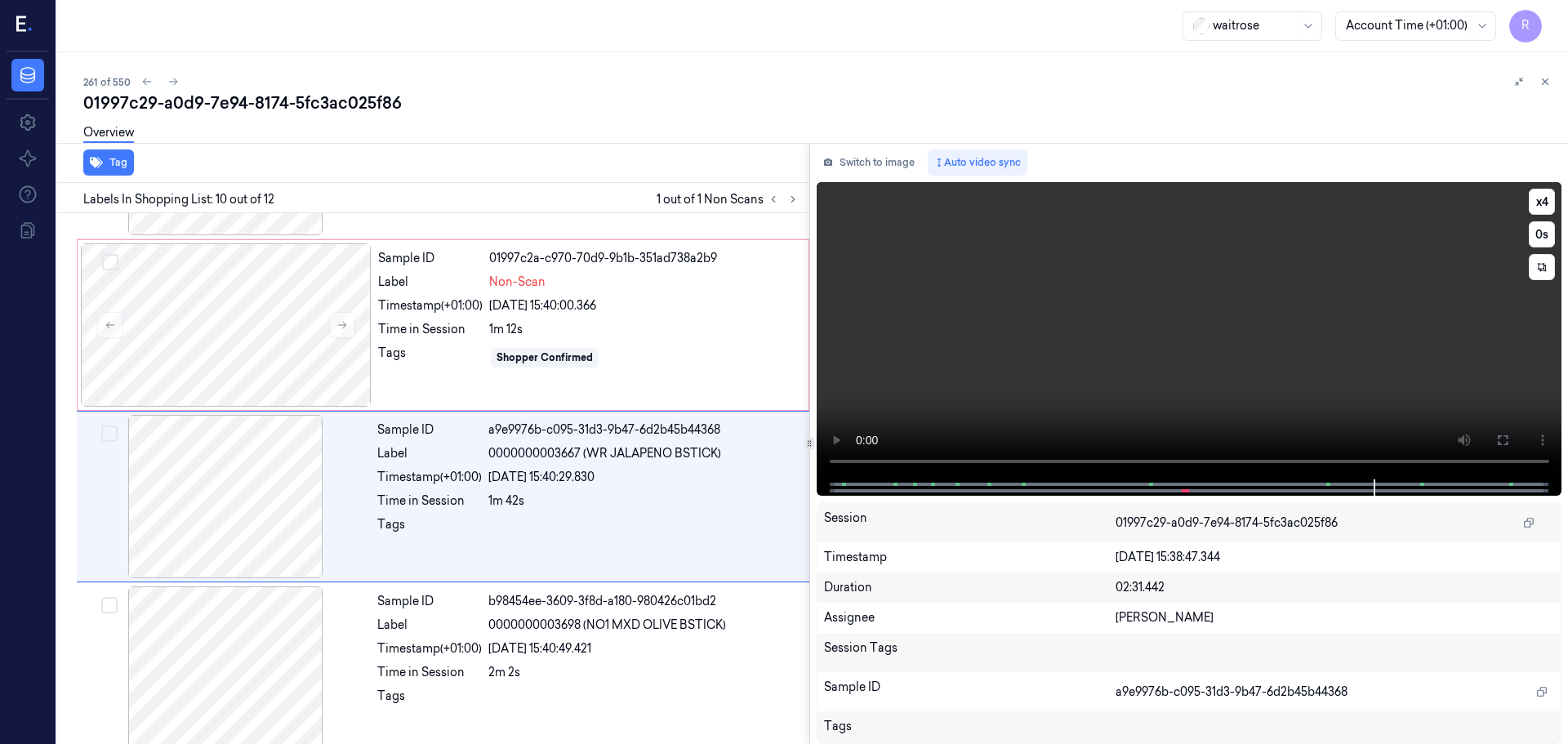
scroll to position [1364, 0]
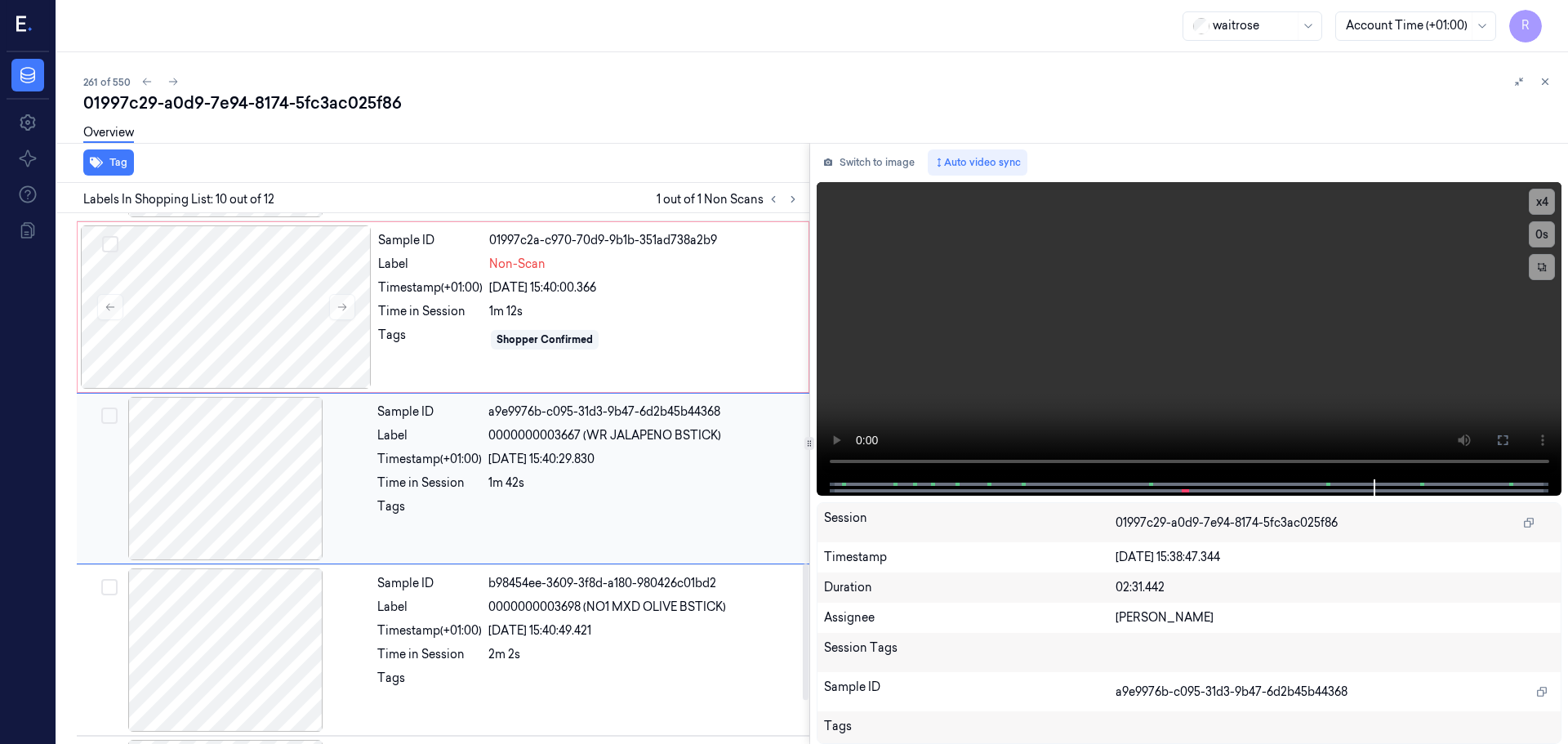
click at [418, 451] on div "Timestamp (+01:00)" at bounding box center [429, 459] width 105 height 17
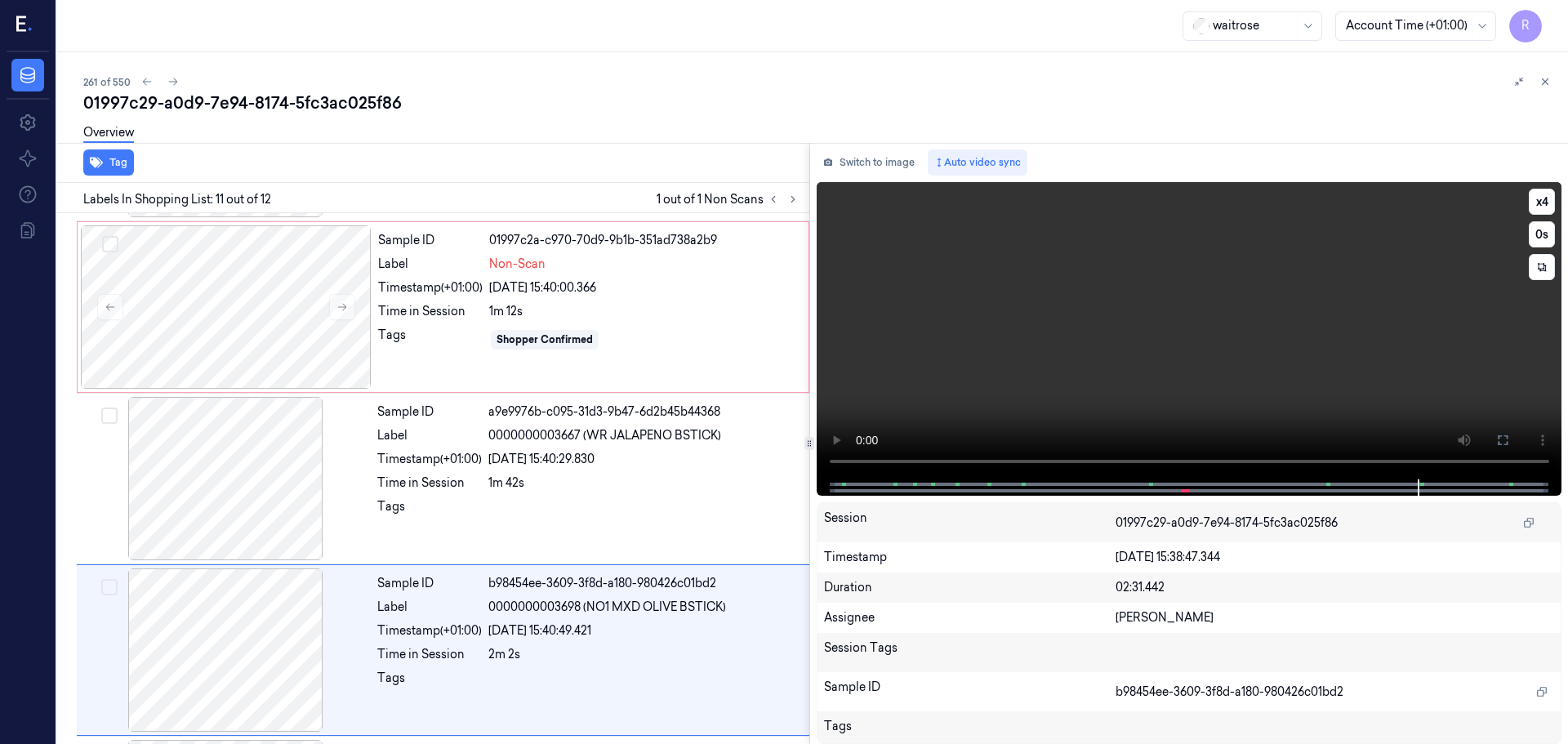
scroll to position [1533, 0]
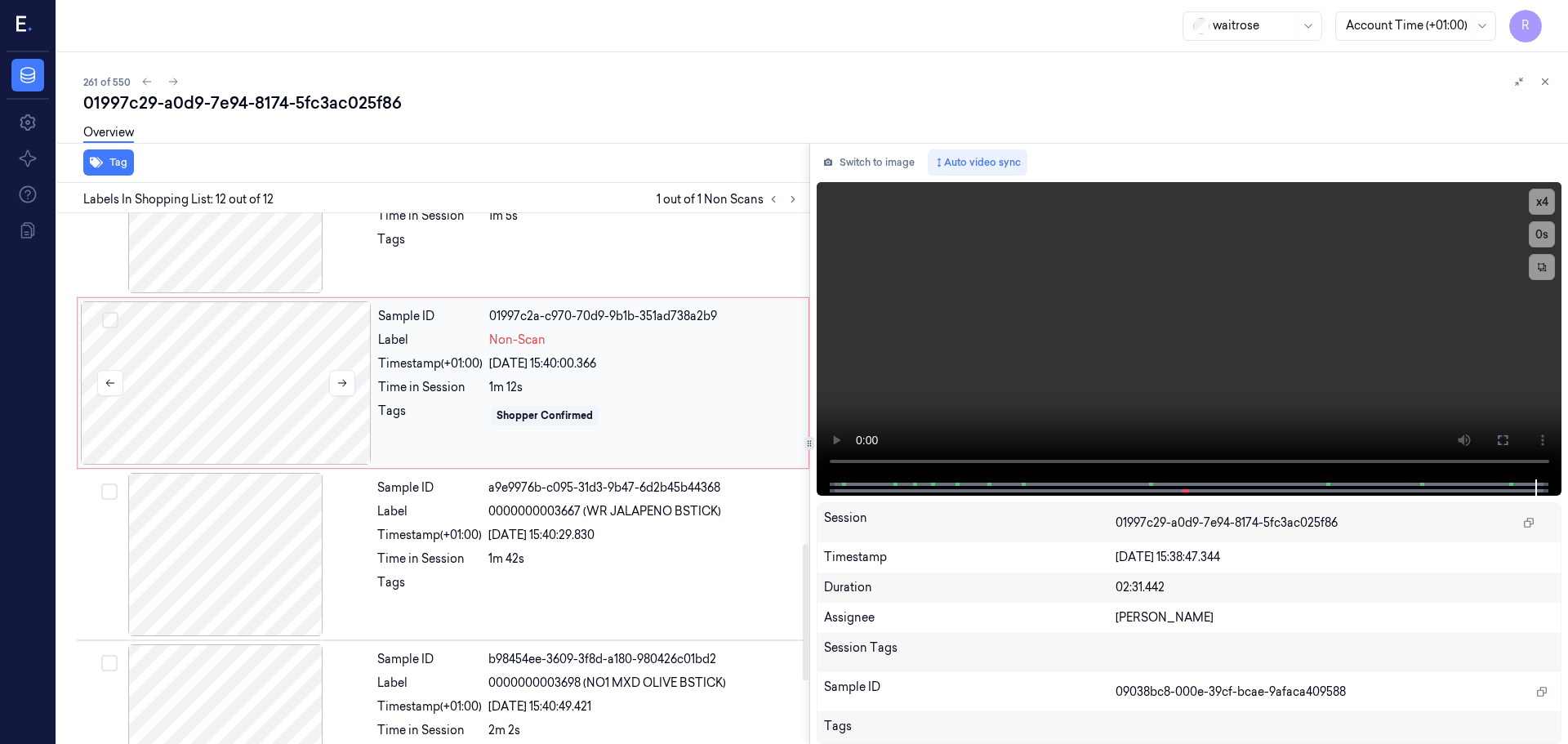
click at [247, 376] on div at bounding box center [226, 383] width 291 height 163
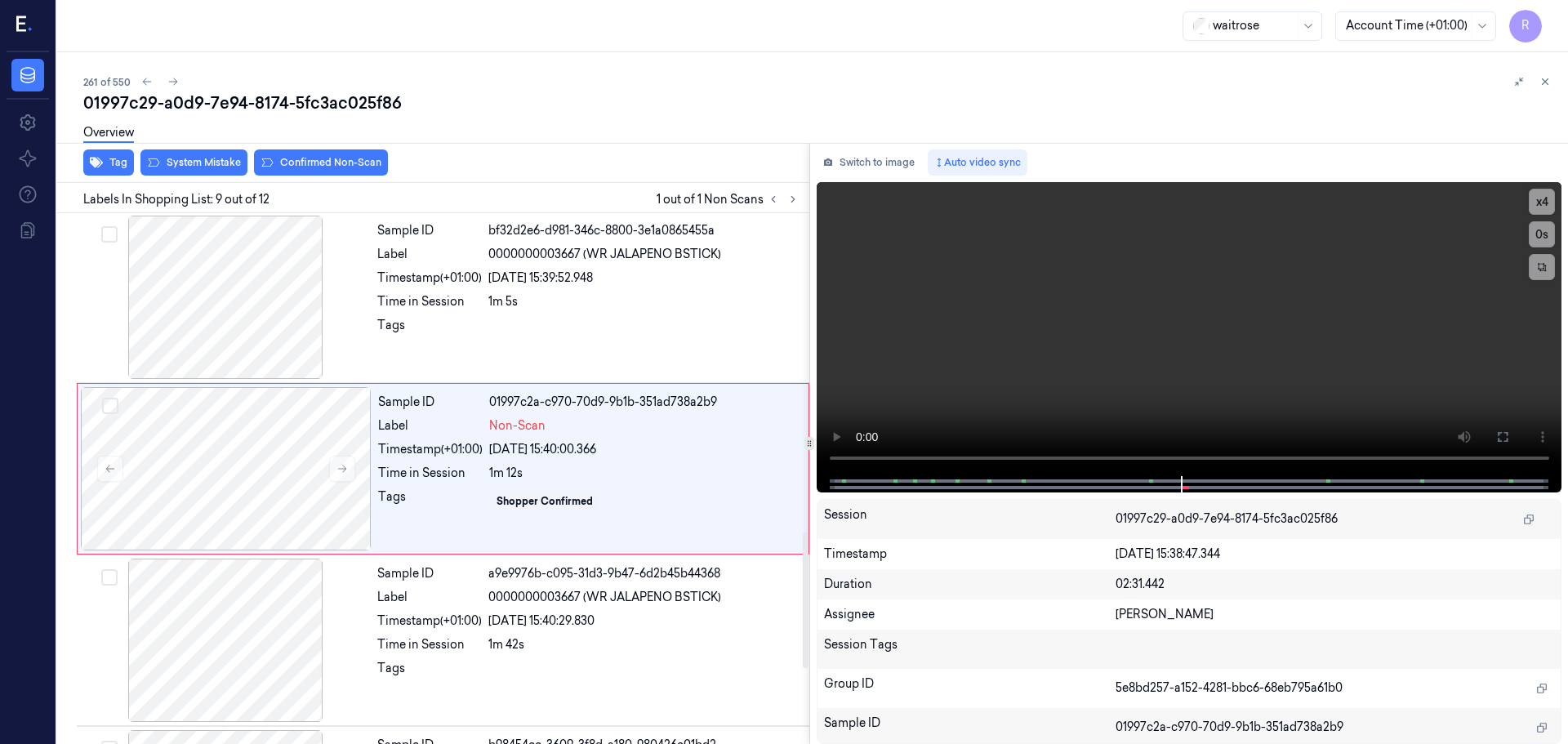
scroll to position [1192, 0]
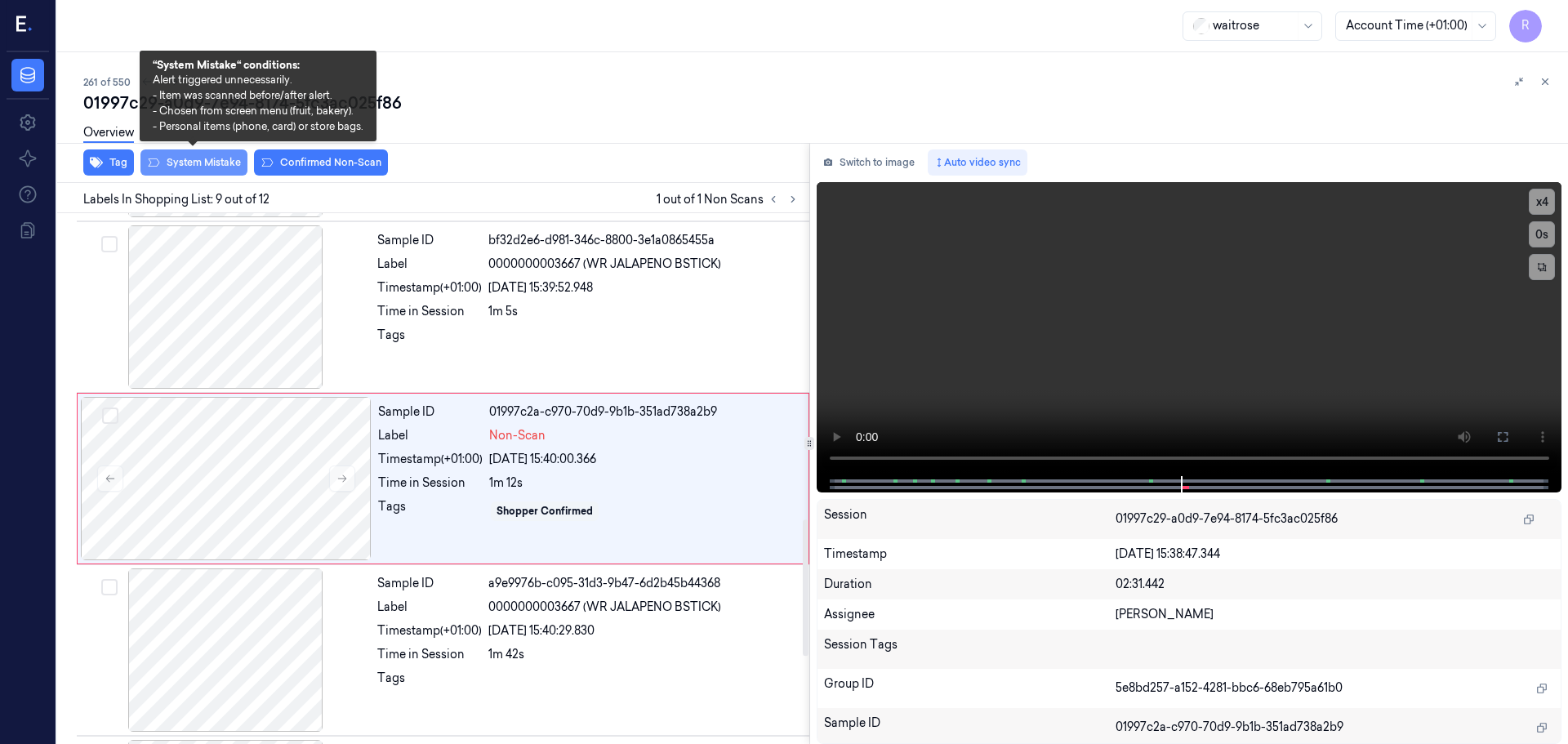
click at [204, 167] on button "System Mistake" at bounding box center [194, 162] width 107 height 26
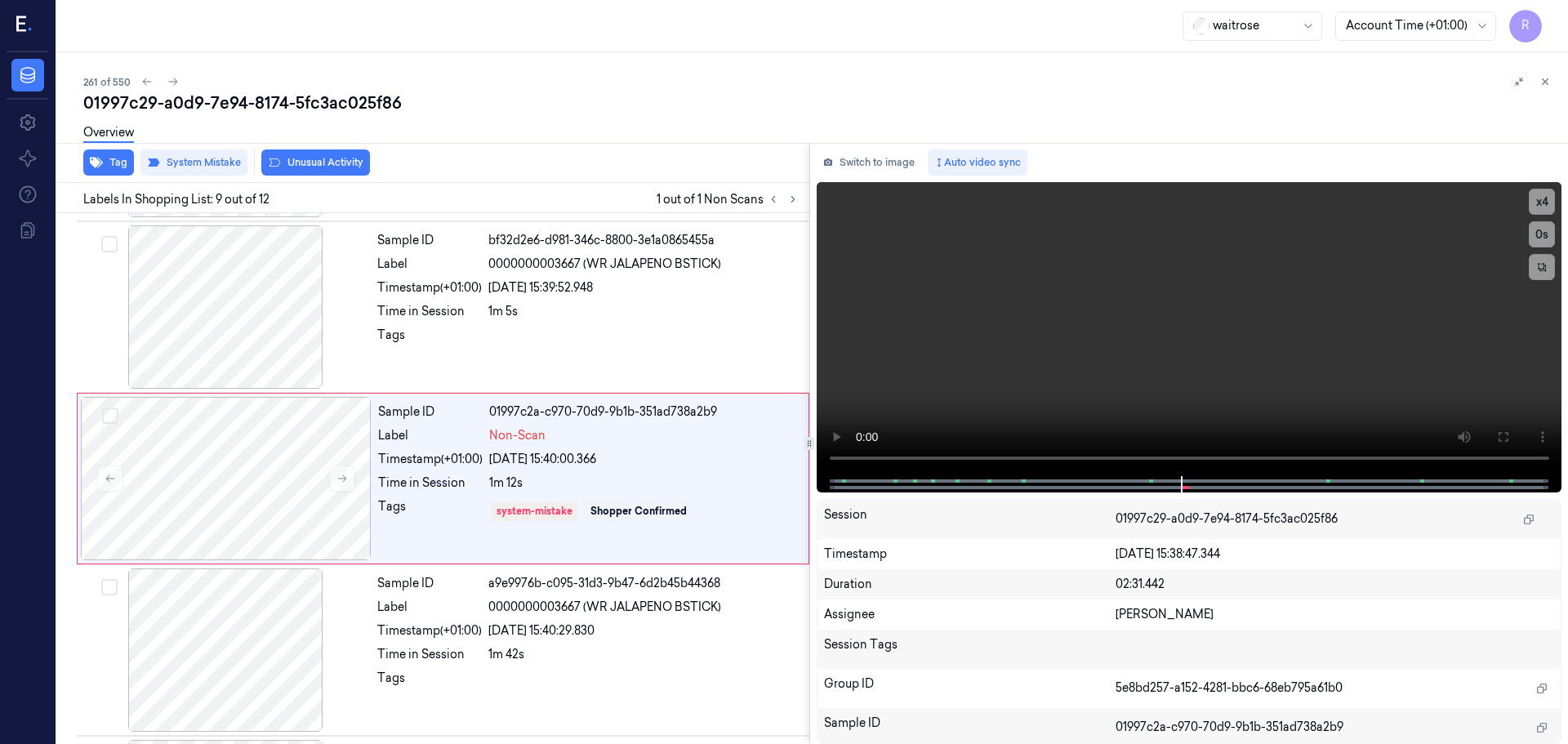
click at [320, 167] on button "Unusual Activity" at bounding box center [315, 162] width 109 height 26
click at [105, 166] on button "Tag" at bounding box center [109, 162] width 51 height 26
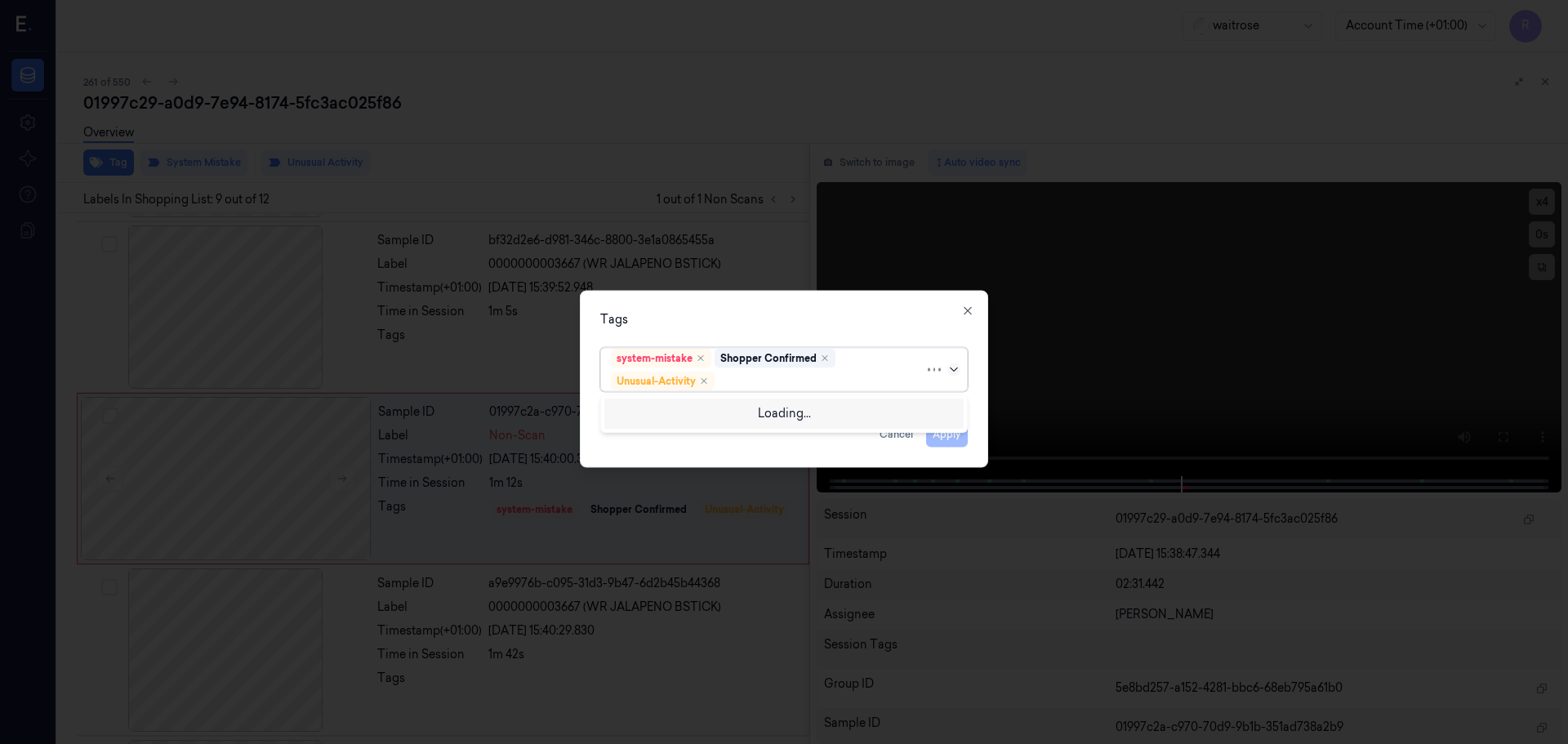
click at [957, 372] on icon at bounding box center [954, 369] width 13 height 13
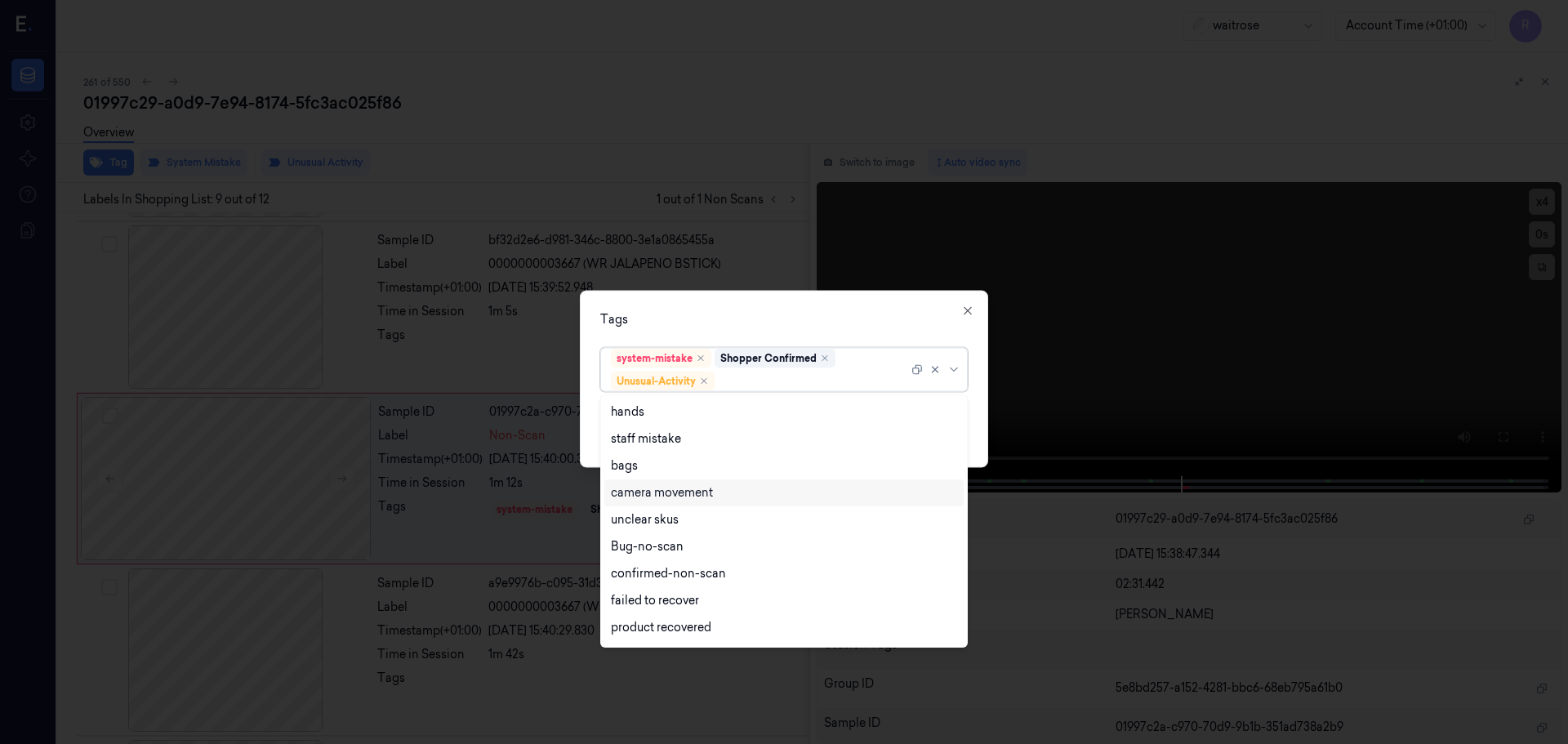
scroll to position [213, 0]
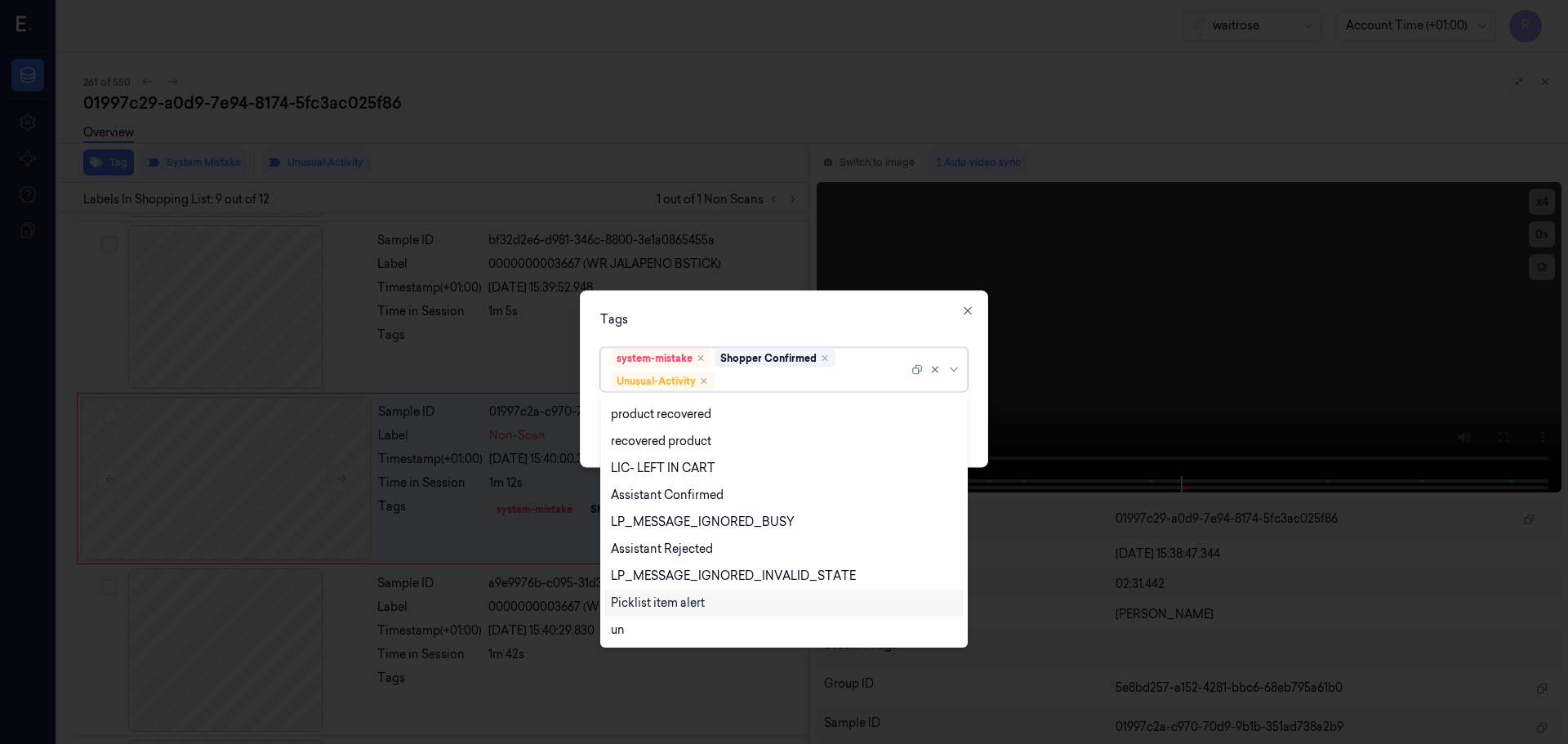
click at [659, 605] on div "Picklist item alert" at bounding box center [658, 604] width 94 height 17
click at [771, 312] on div "Tags" at bounding box center [784, 319] width 367 height 17
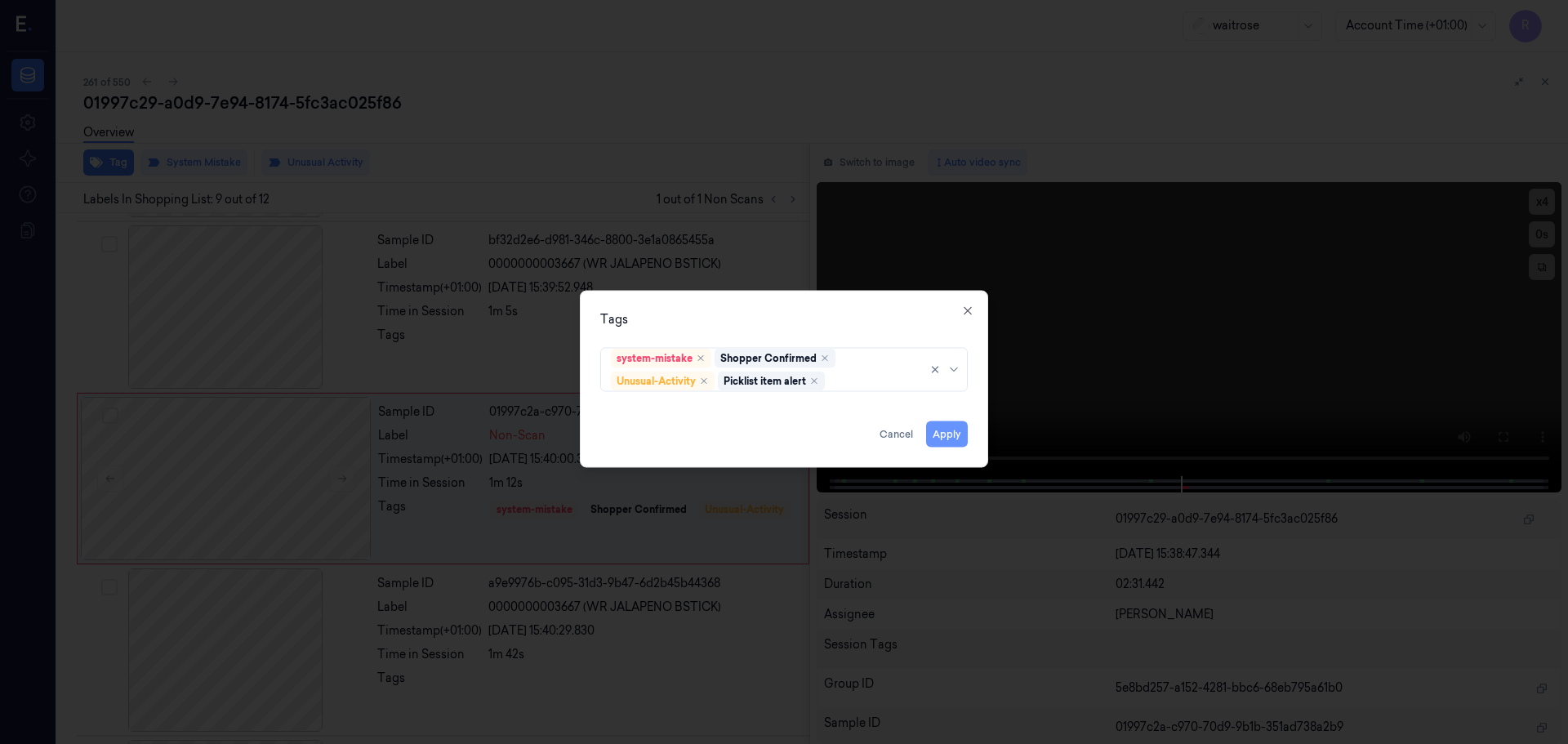
click at [933, 430] on button "Apply" at bounding box center [947, 434] width 42 height 26
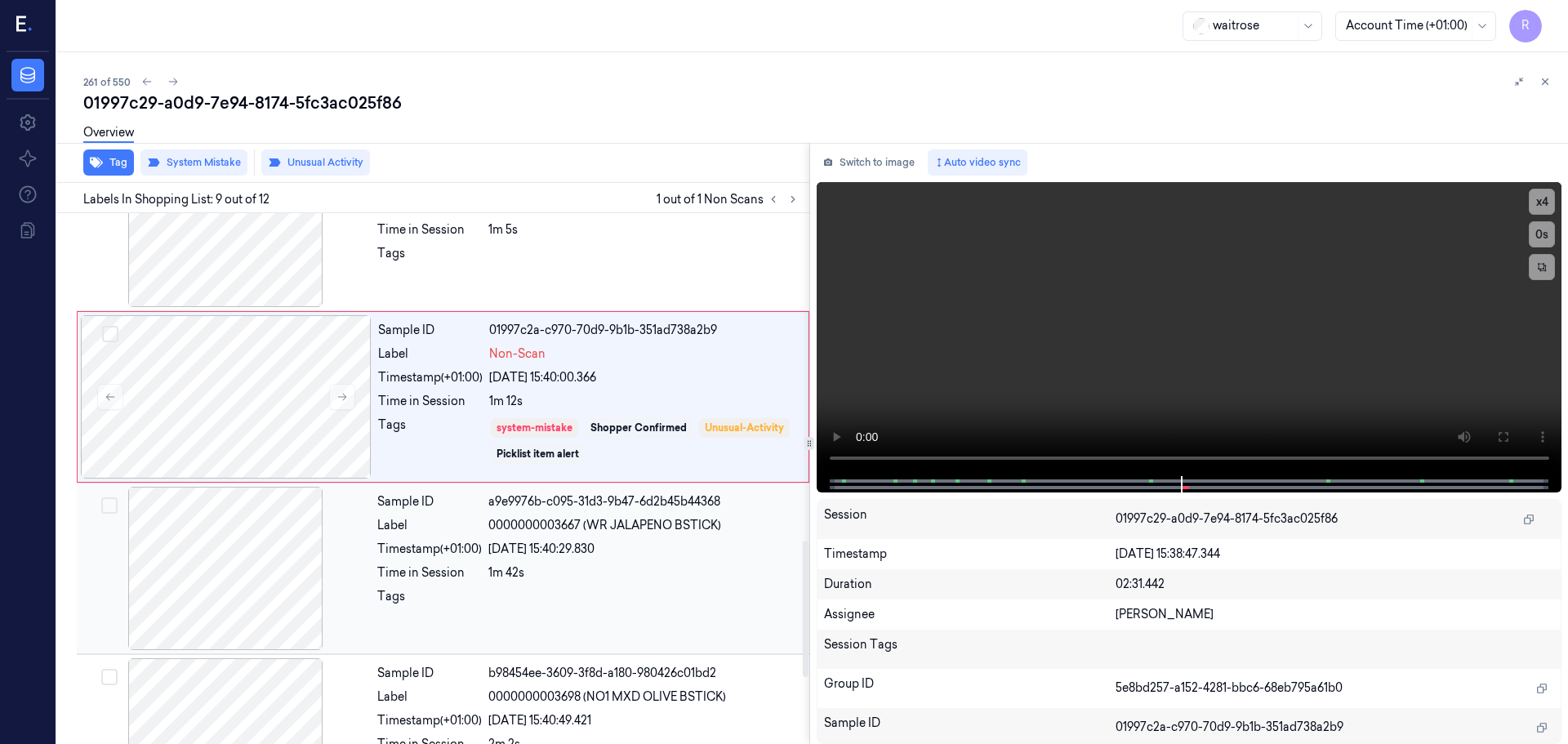
click at [524, 588] on div at bounding box center [644, 601] width 311 height 26
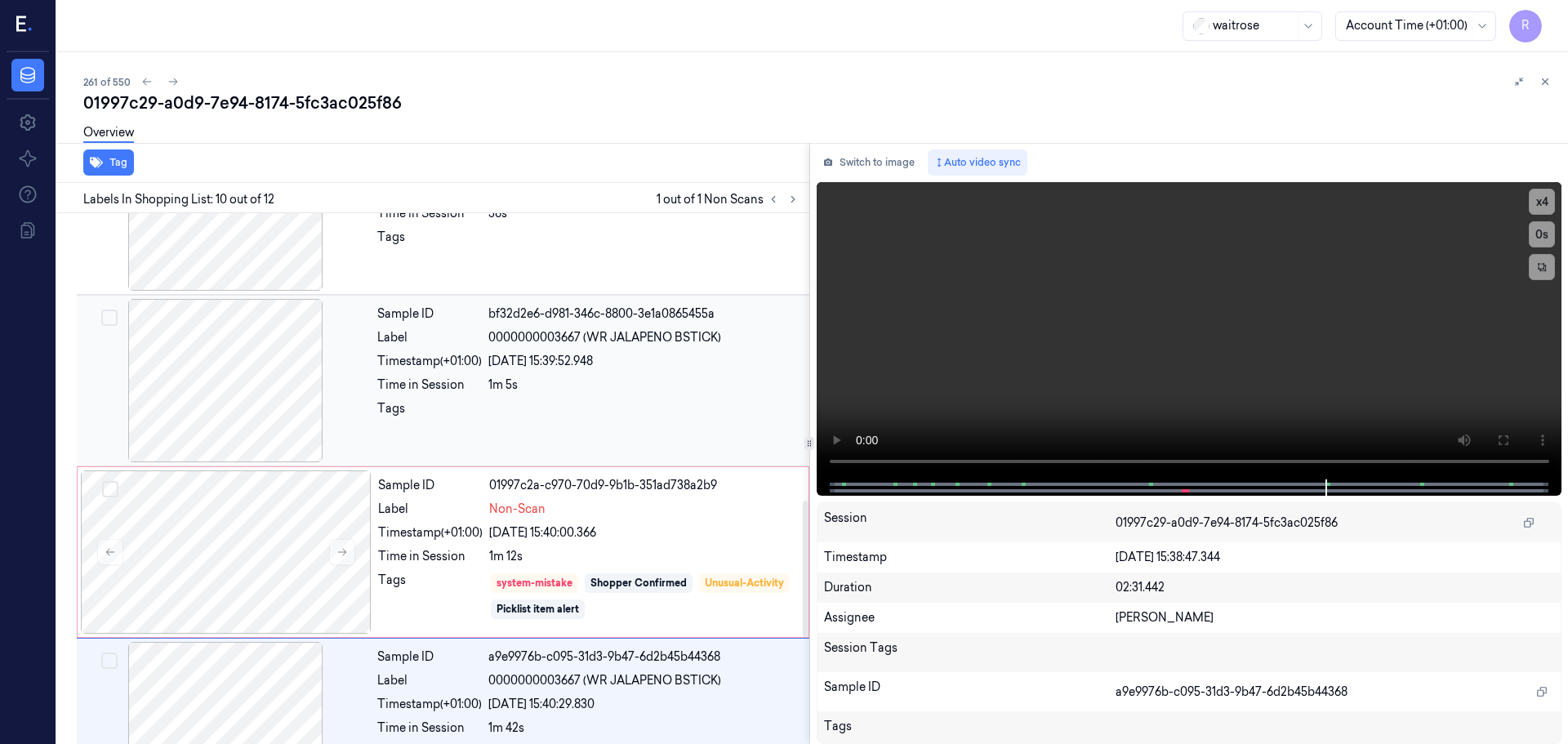
click at [630, 359] on div "24/09/2025 15:39:52.948" at bounding box center [644, 361] width 311 height 17
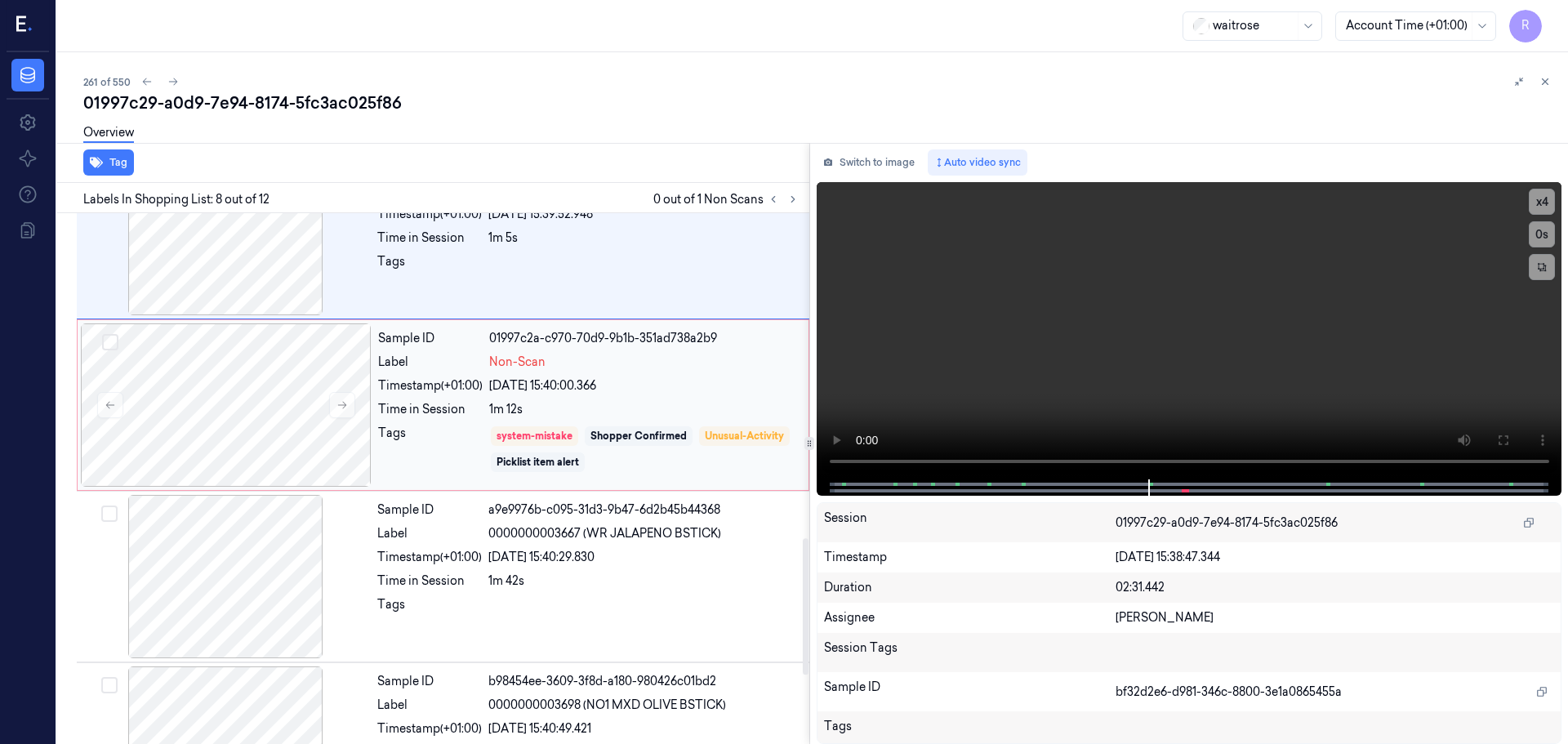
click at [704, 420] on div "Sample ID 01997c2a-c970-70d9-9b1b-351ad738a2b9 Label Non-Scan Timestamp (+01:00…" at bounding box center [588, 406] width 433 height 163
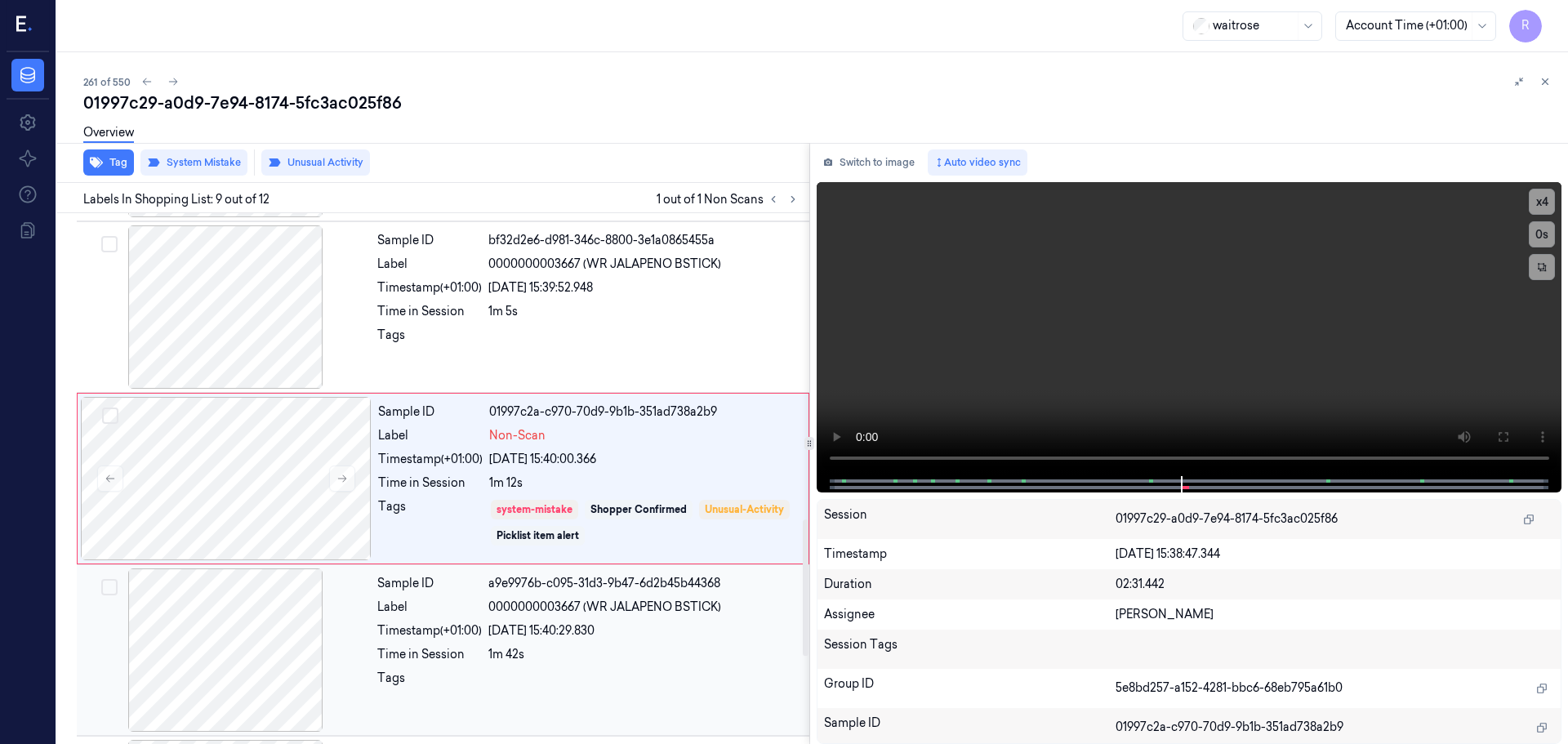
click at [586, 671] on div at bounding box center [644, 683] width 311 height 26
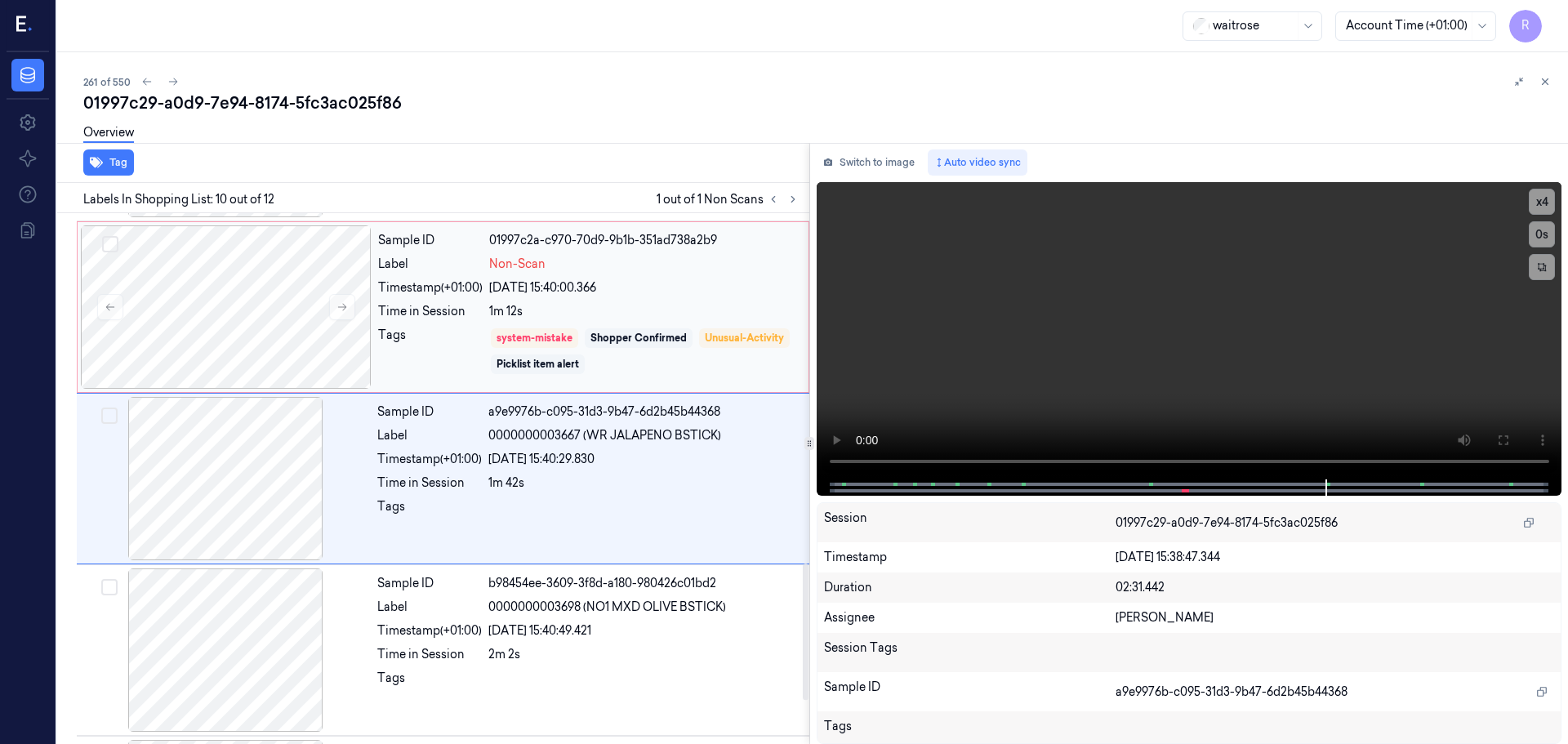
click at [630, 314] on div "1m 12s" at bounding box center [644, 311] width 309 height 17
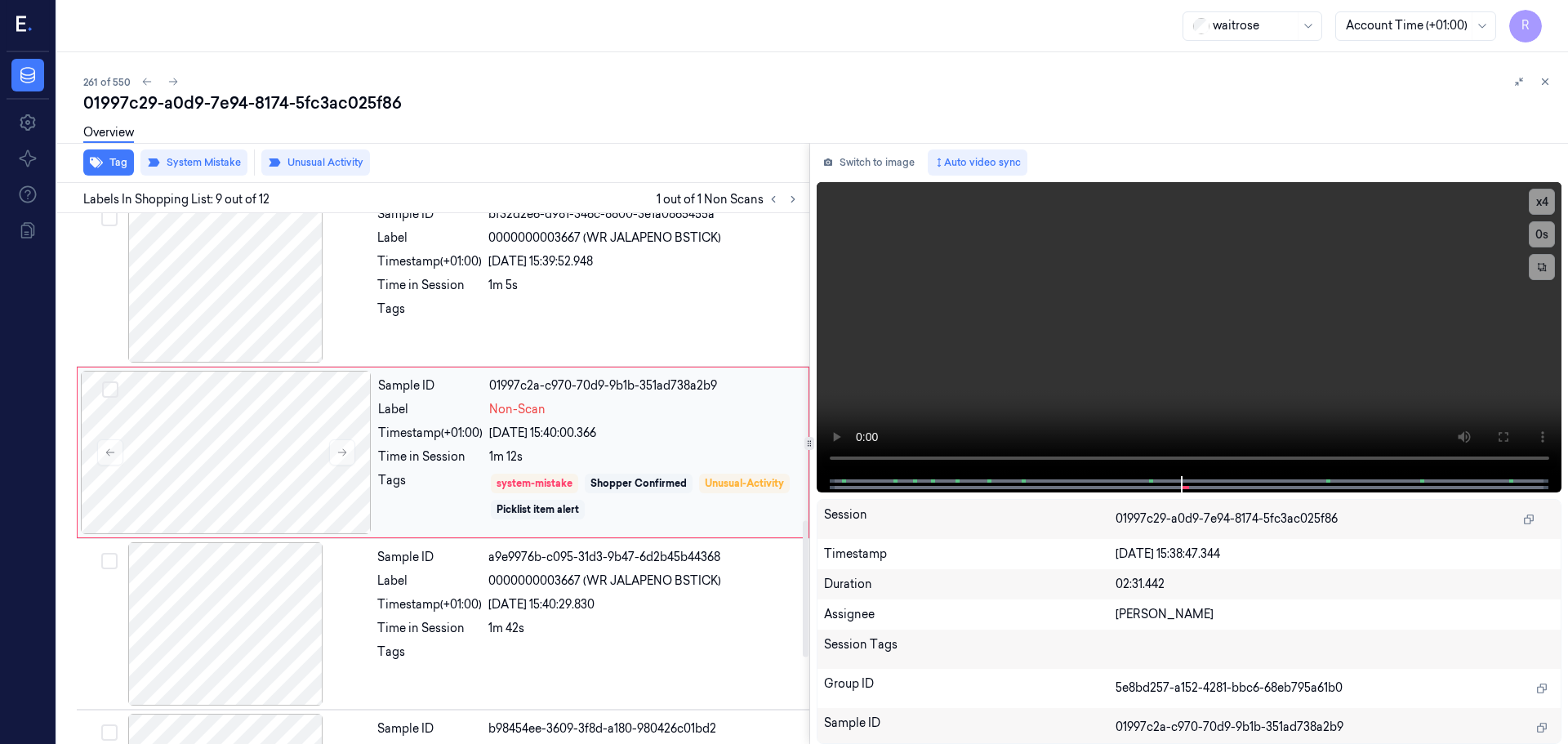
scroll to position [1192, 0]
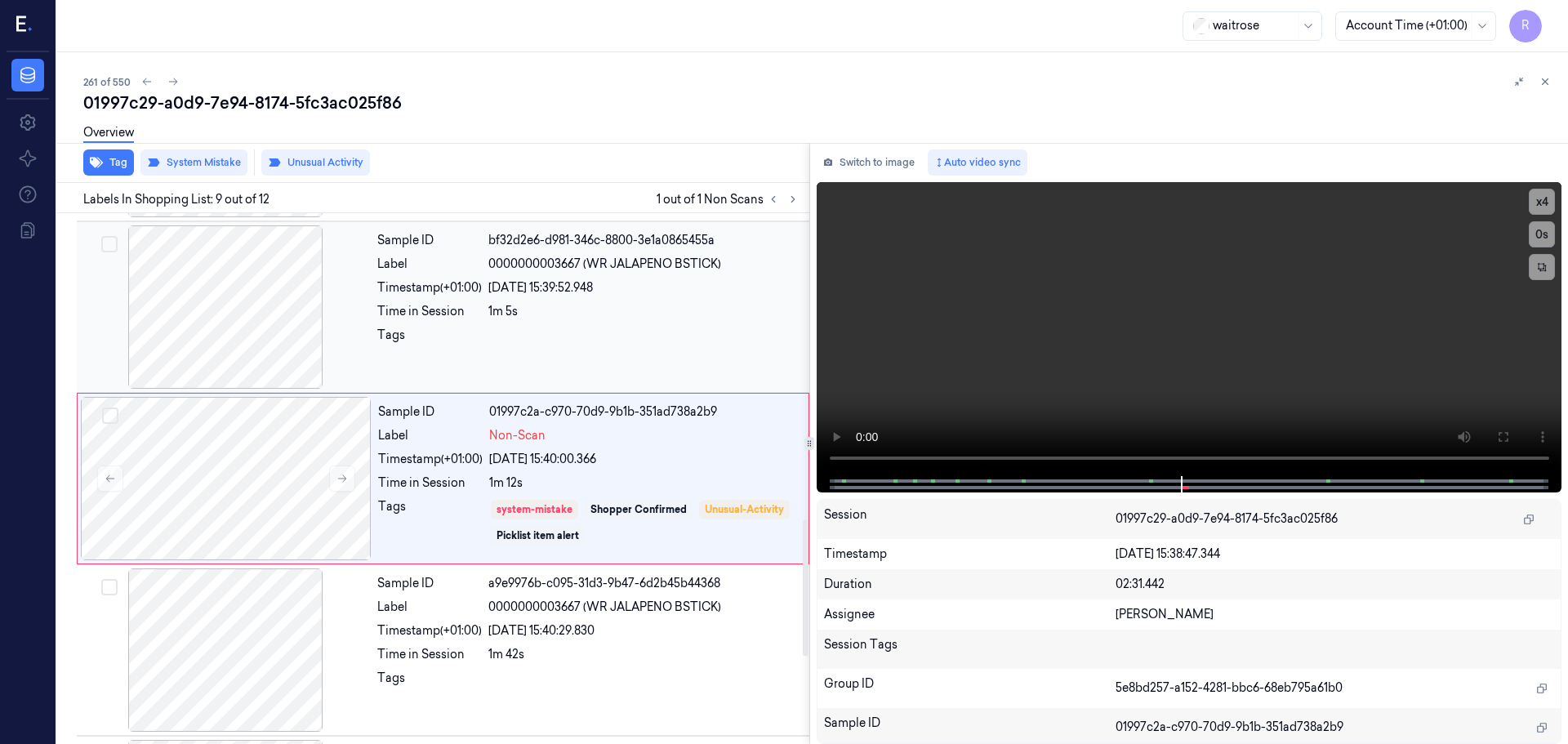
click at [595, 292] on div "24/09/2025 15:39:52.948" at bounding box center [644, 288] width 311 height 17
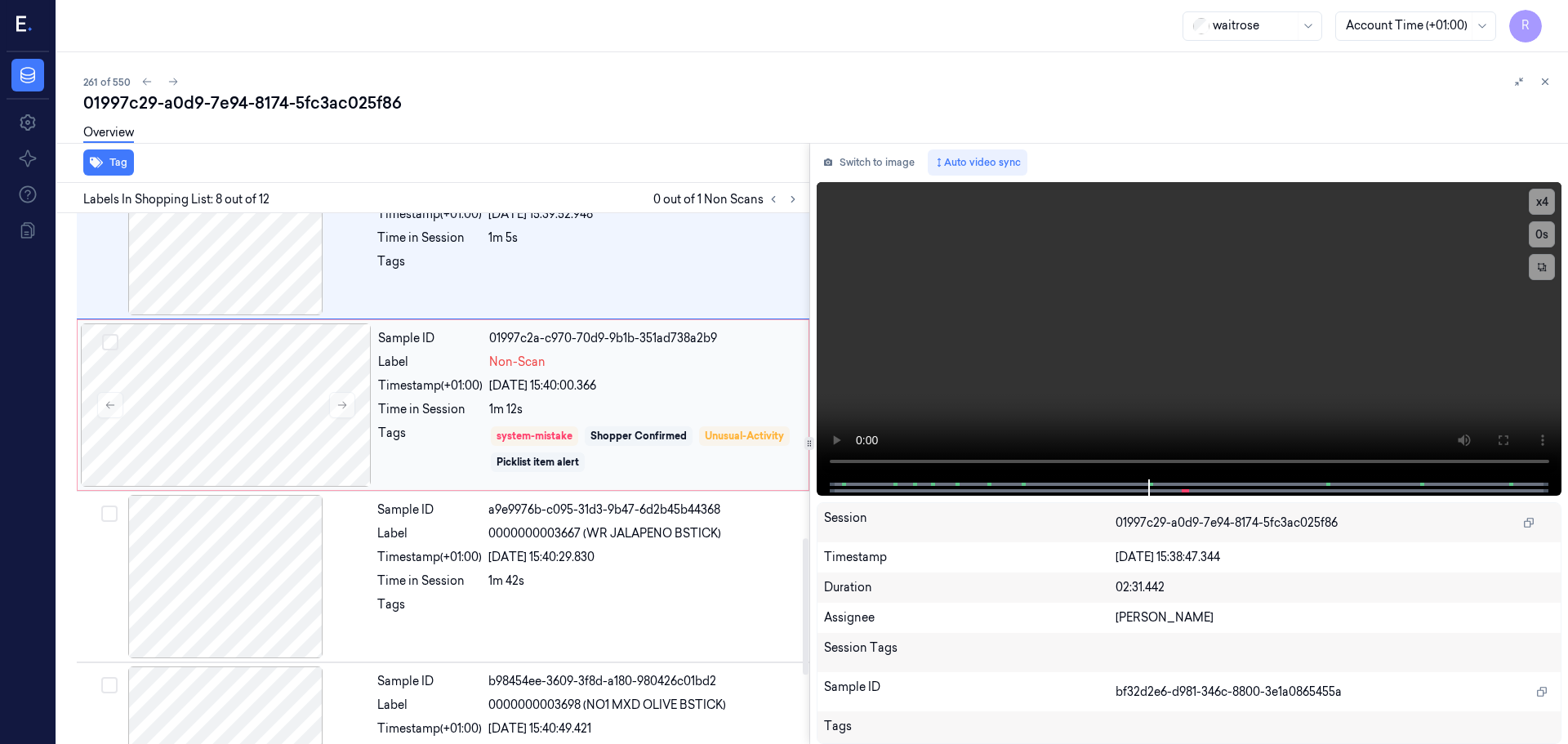
click at [712, 415] on div "1m 12s" at bounding box center [644, 410] width 309 height 17
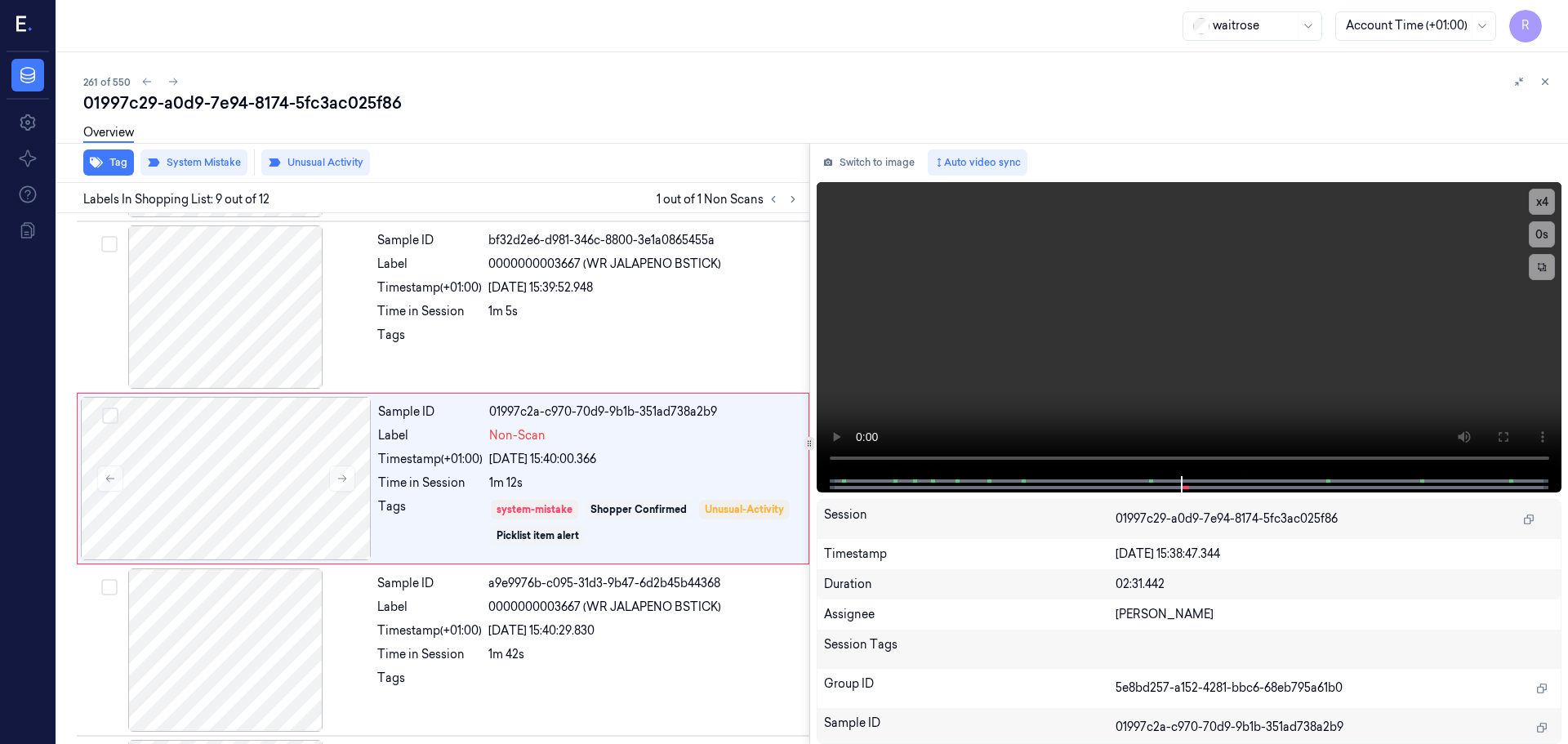
click at [1547, 77] on icon at bounding box center [1544, 81] width 11 height 11
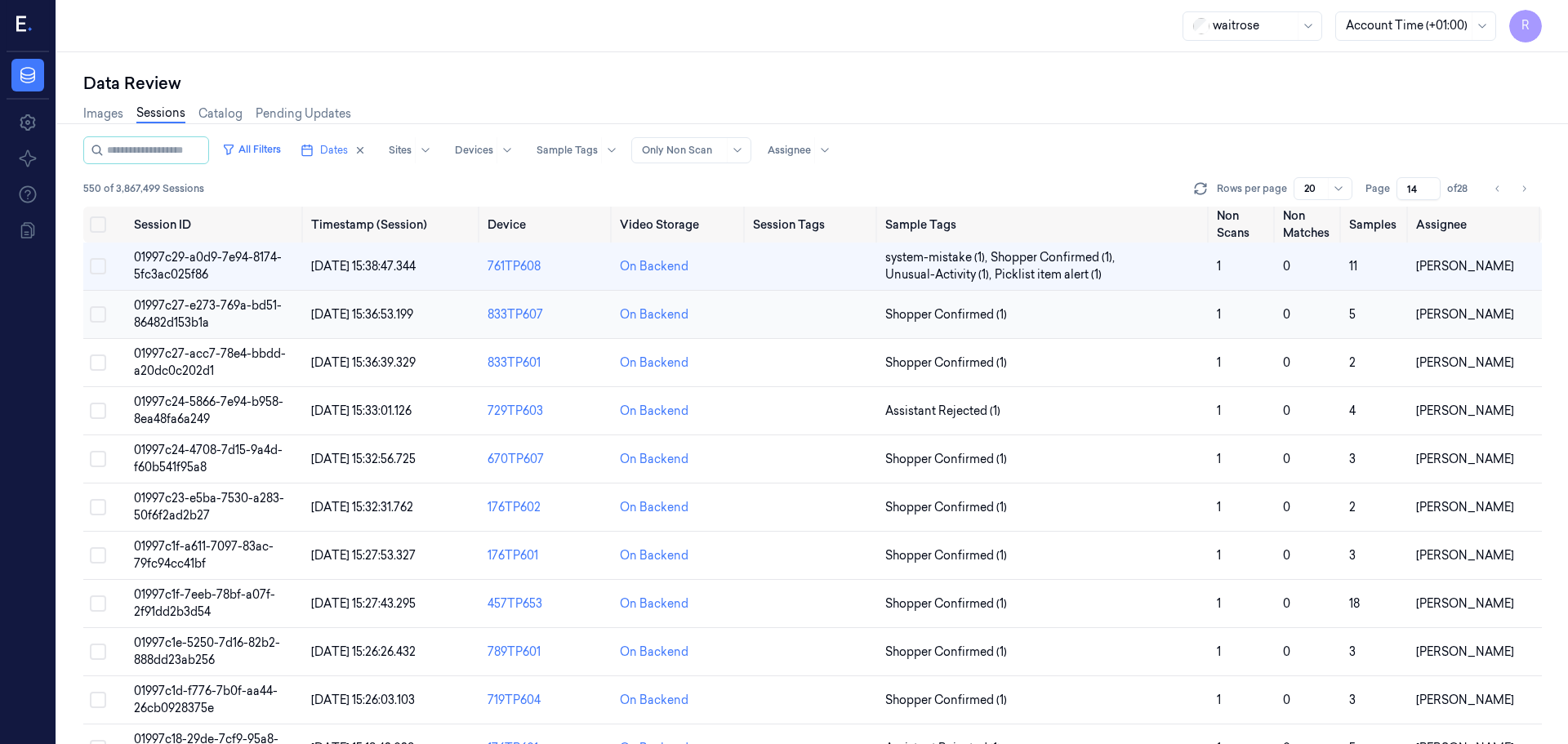
click at [1169, 303] on td "Shopper Confirmed (1)" at bounding box center [1044, 315] width 331 height 48
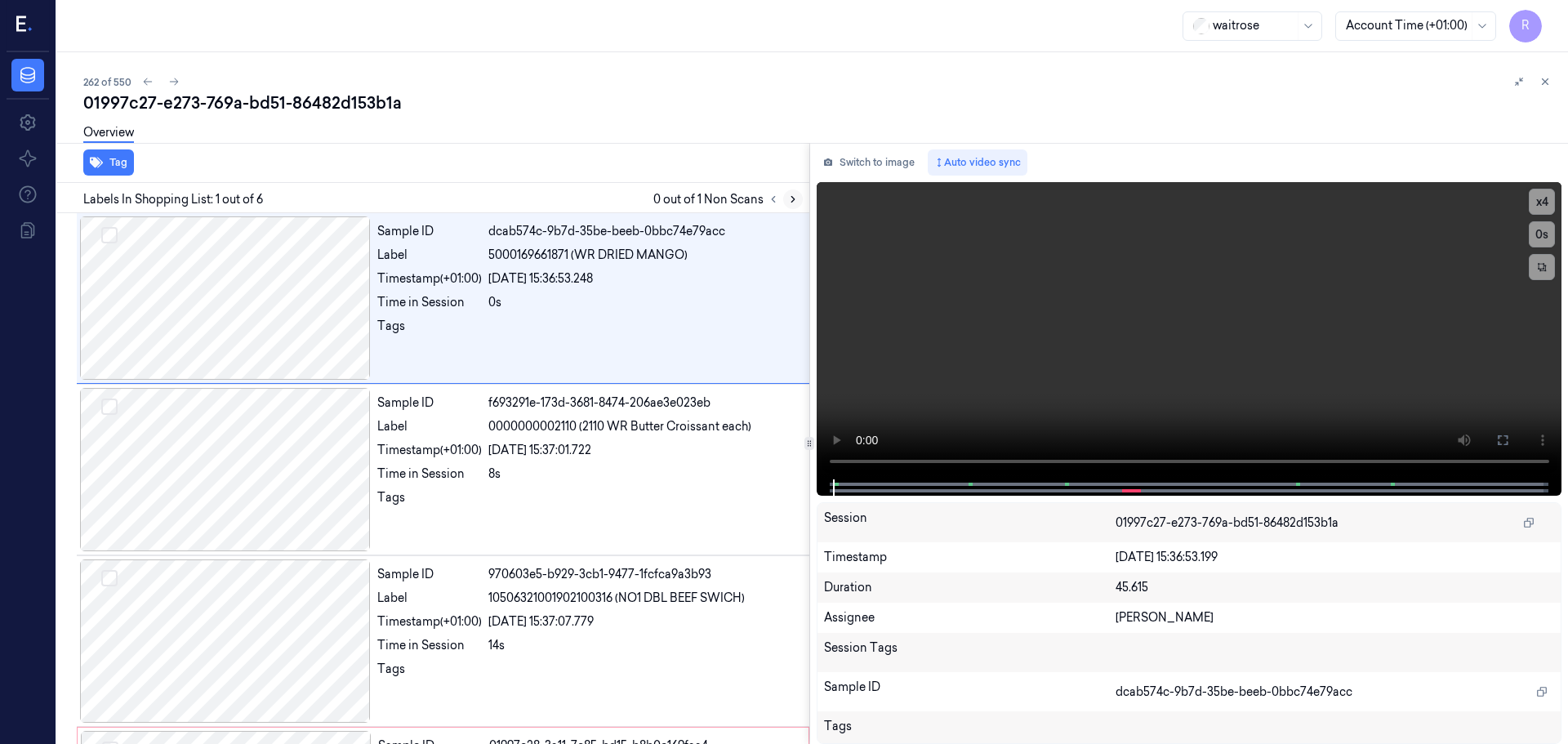
click at [792, 197] on icon at bounding box center [792, 199] width 11 height 11
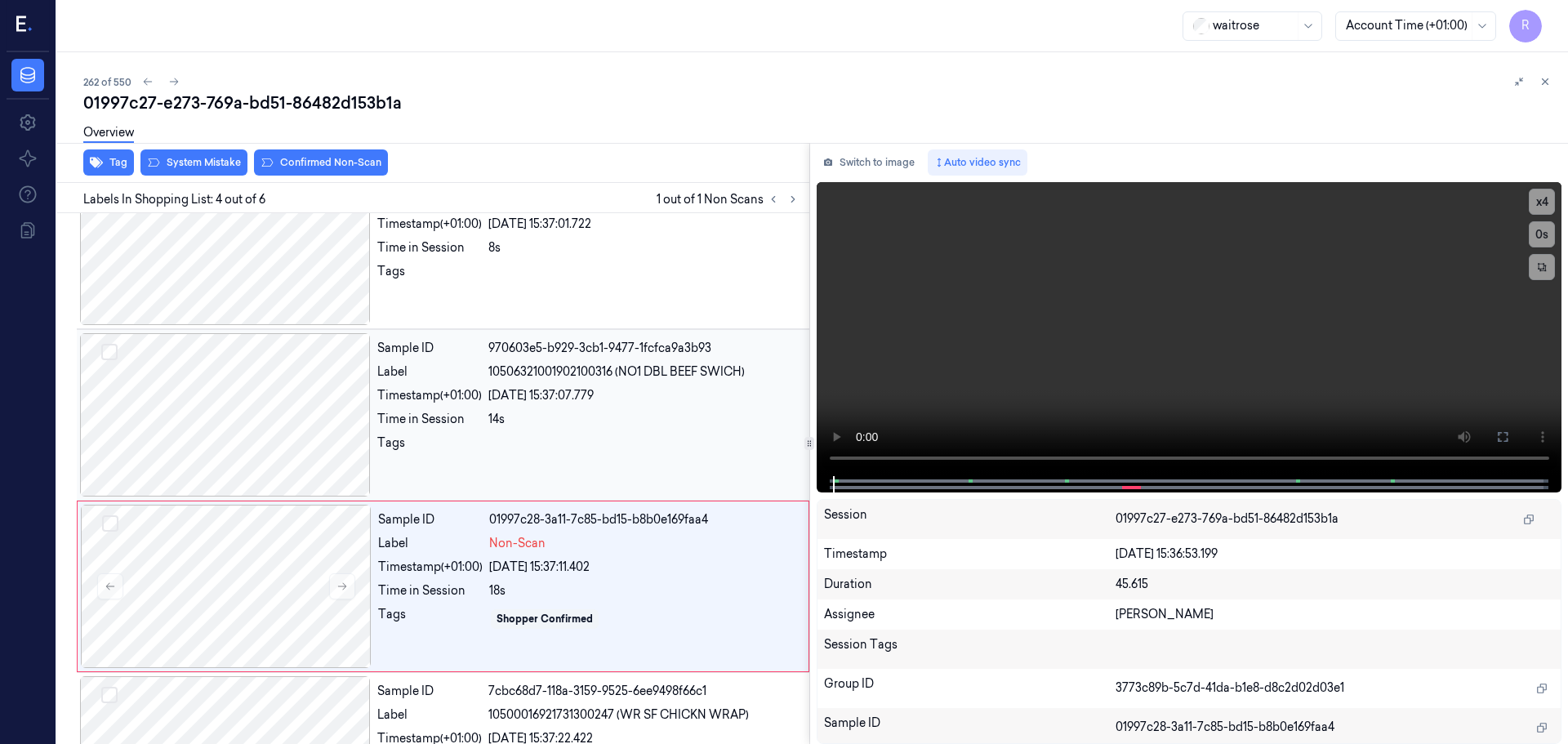
scroll to position [334, 0]
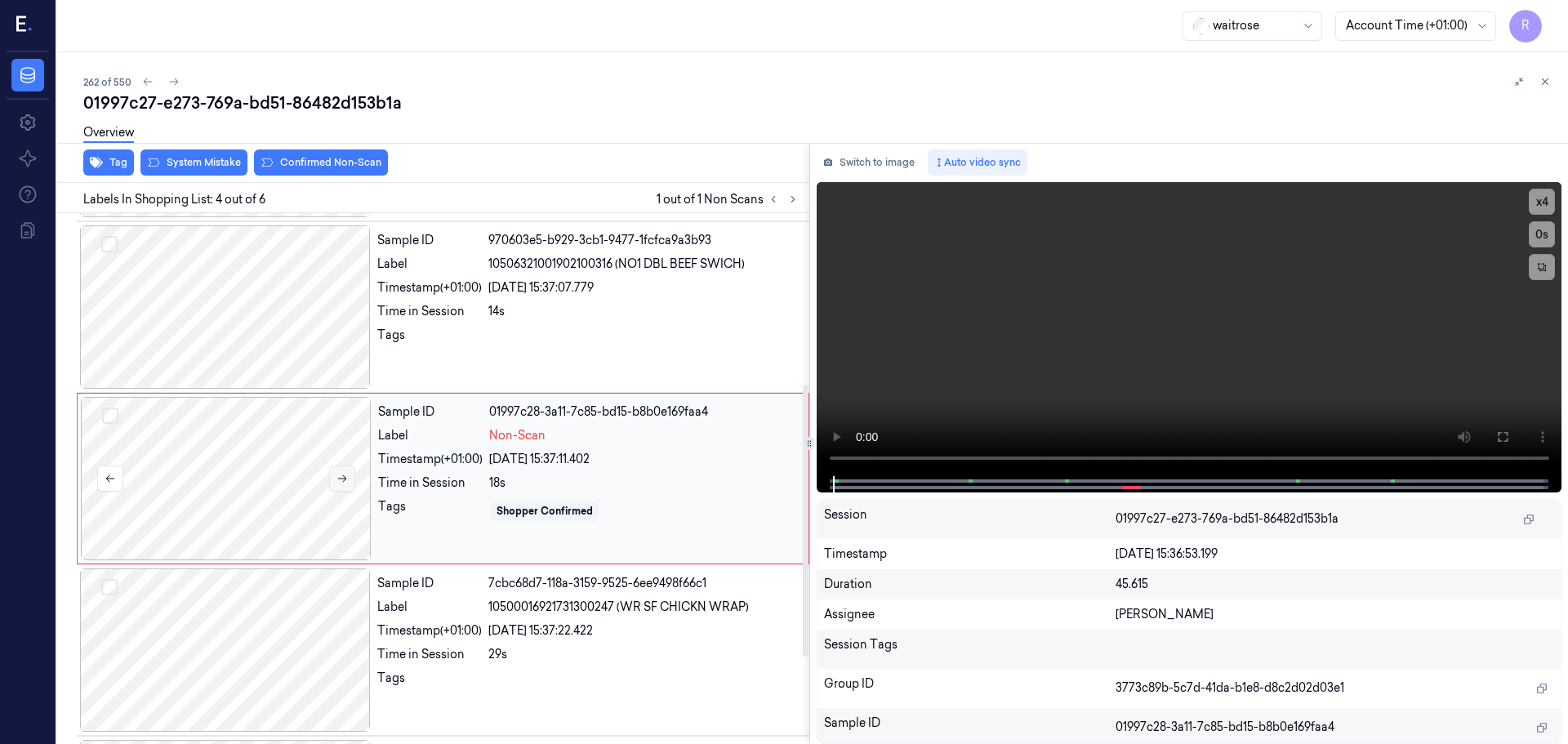
click at [329, 478] on div at bounding box center [226, 479] width 291 height 163
click at [329, 478] on button at bounding box center [342, 479] width 26 height 26
click at [314, 327] on div at bounding box center [225, 307] width 291 height 163
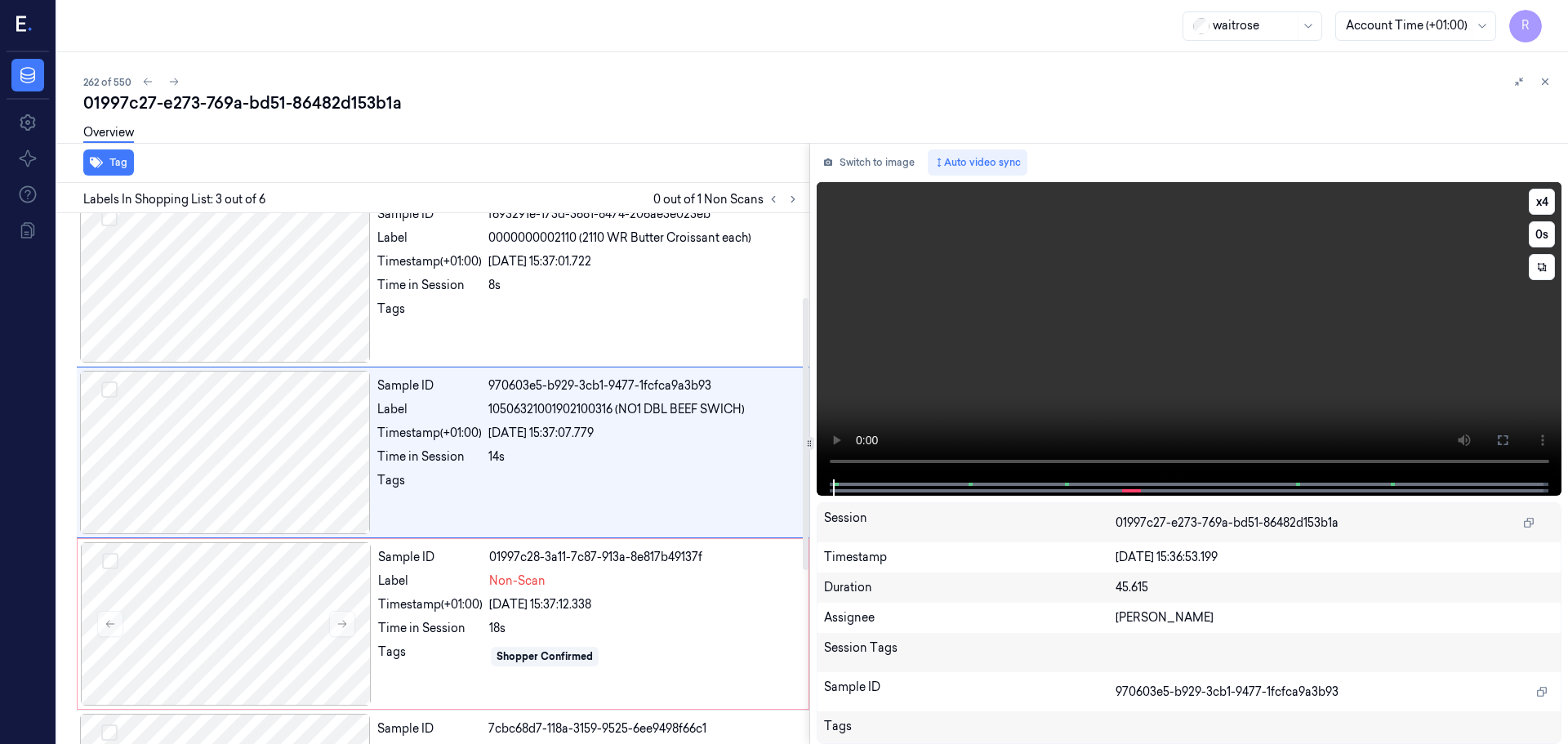
scroll to position [162, 0]
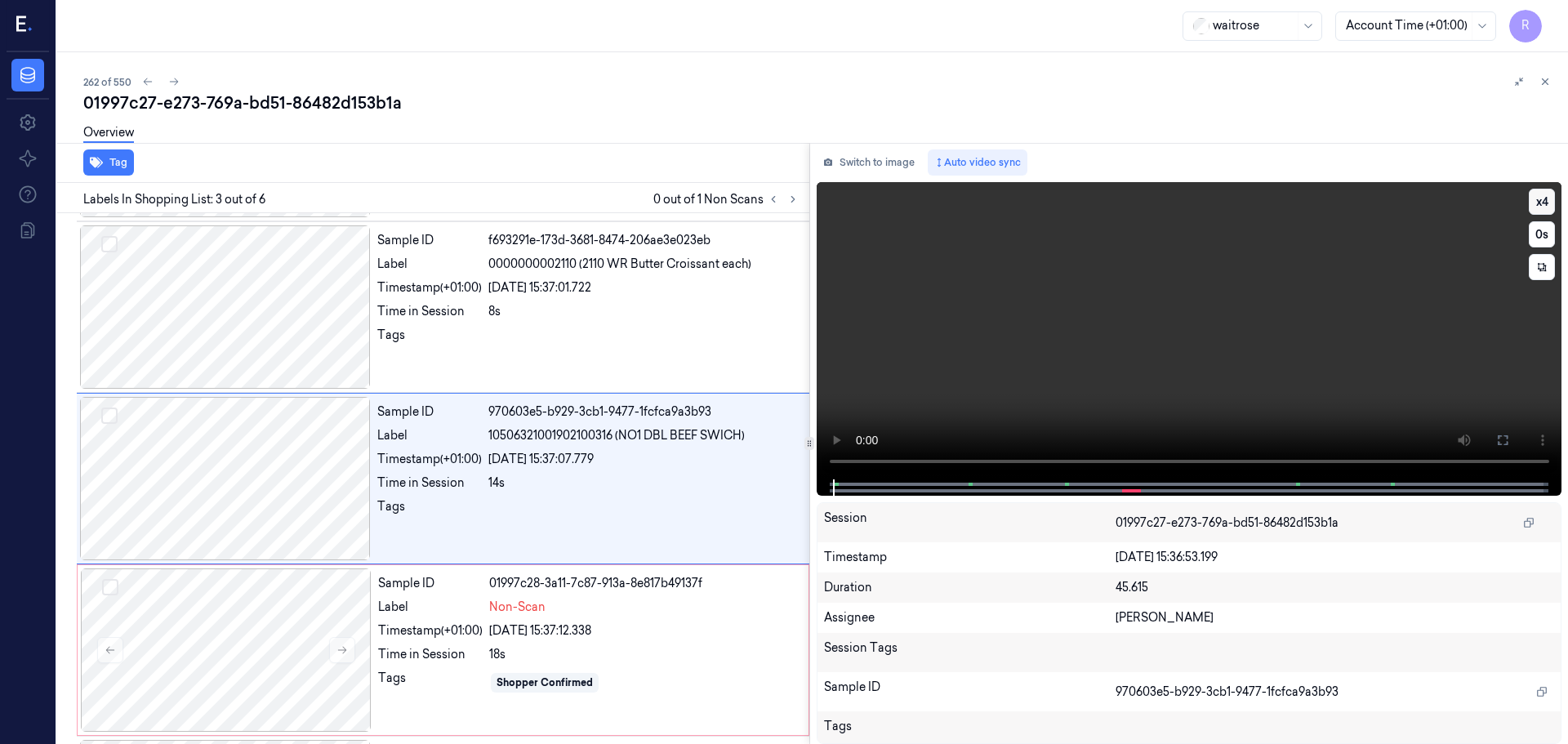
click at [1543, 204] on button "x 4" at bounding box center [1542, 202] width 26 height 26
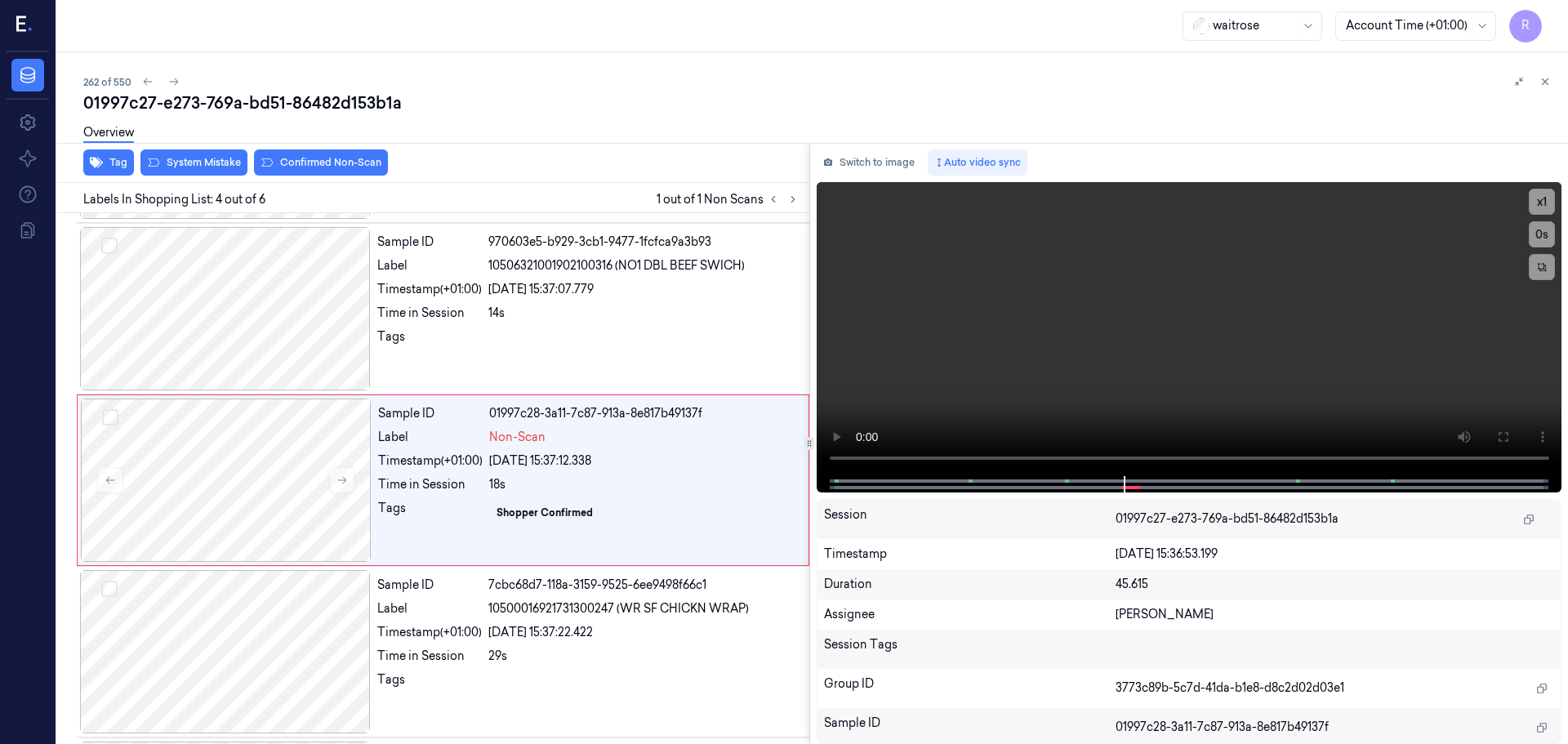
scroll to position [334, 0]
click at [1543, 202] on button "x 1" at bounding box center [1542, 202] width 26 height 26
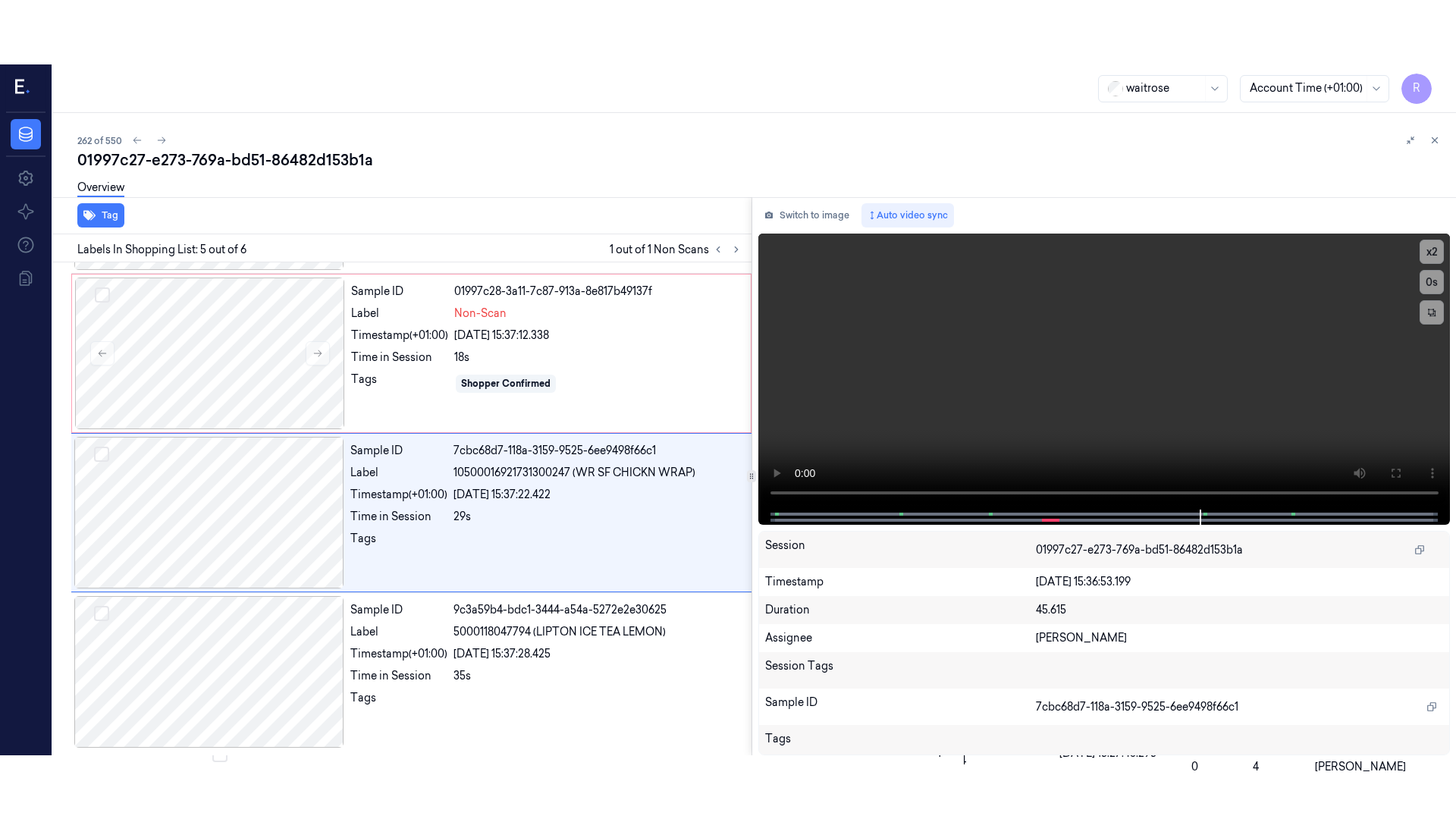
scroll to position [467, 0]
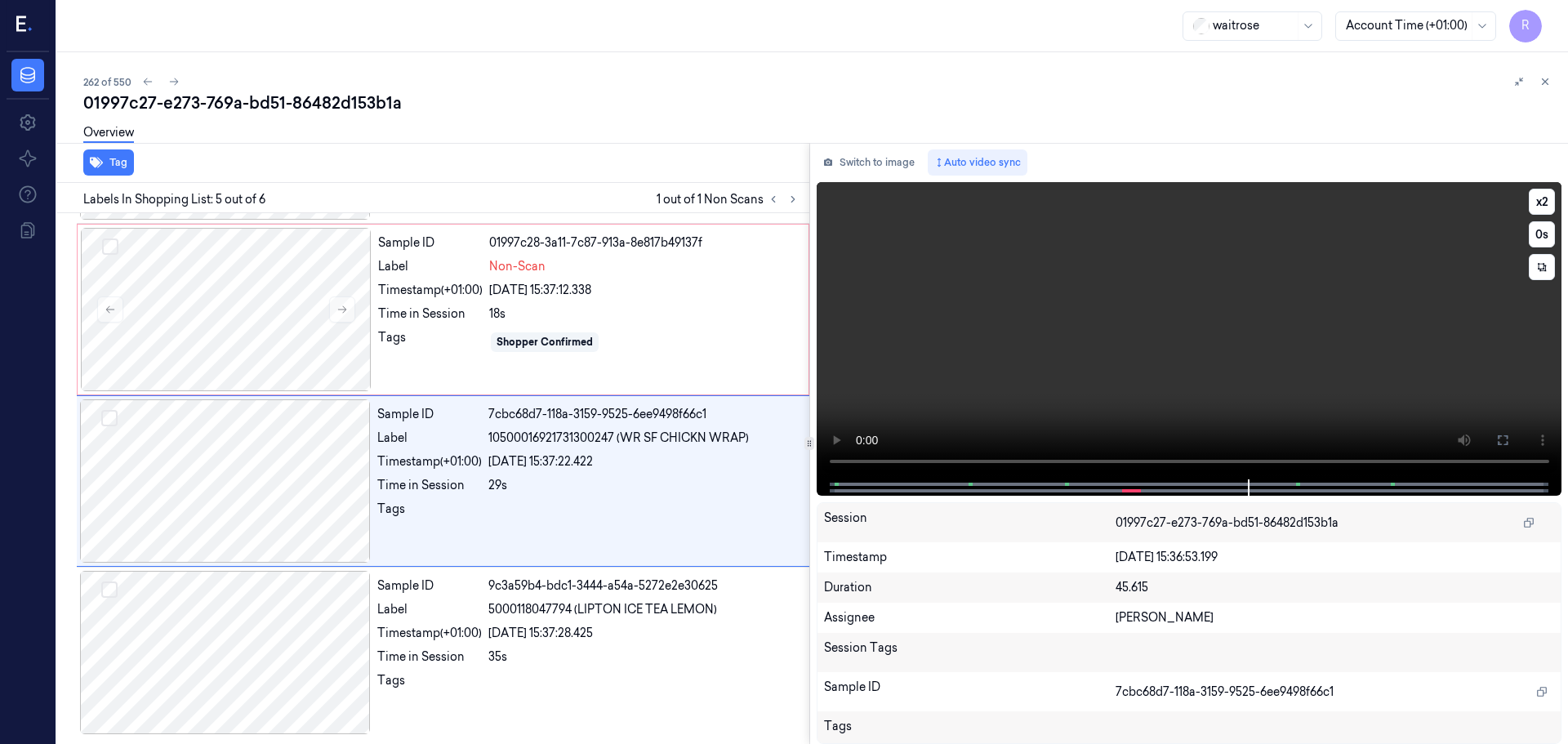
click at [1508, 449] on button at bounding box center [1503, 440] width 26 height 26
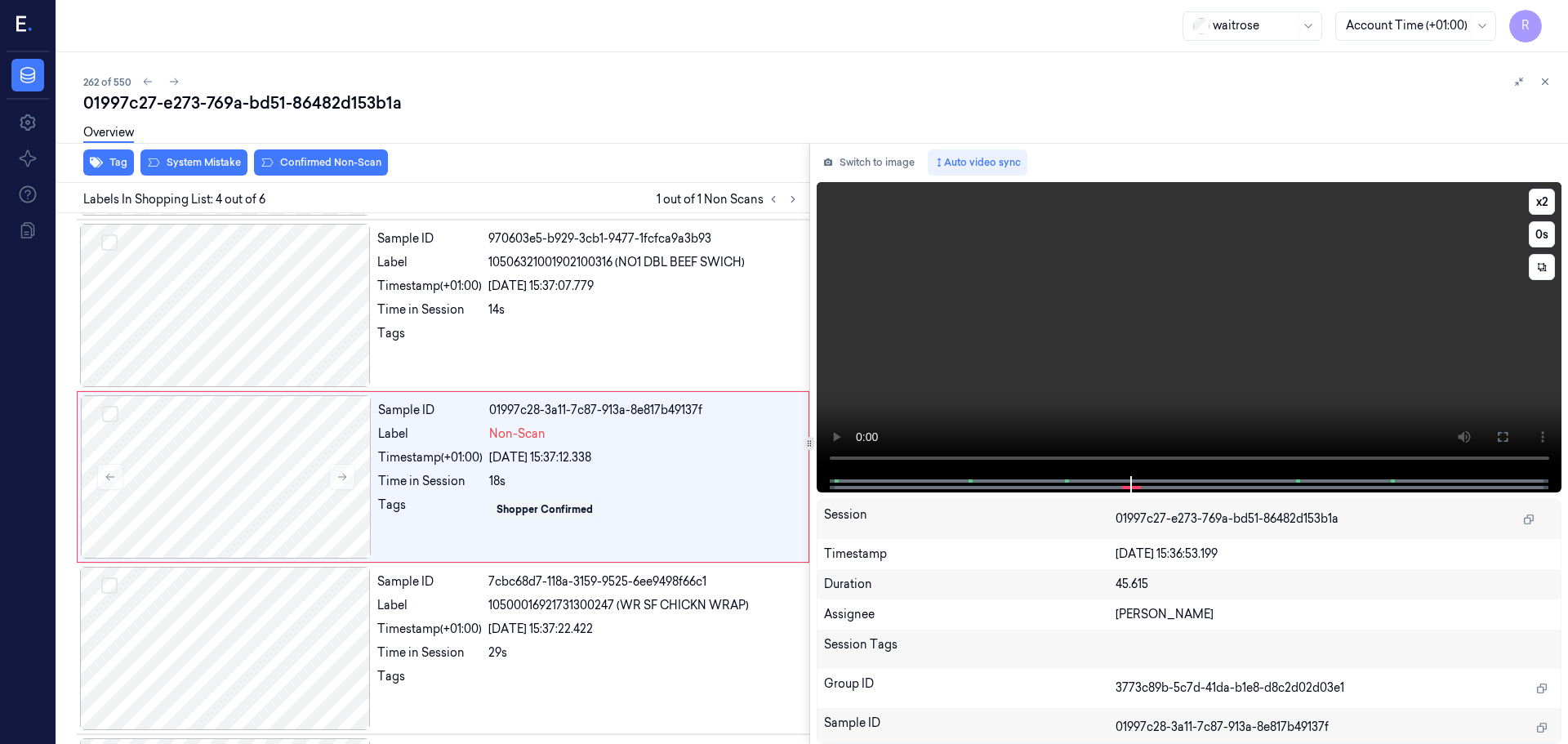
scroll to position [334, 0]
click at [342, 469] on button at bounding box center [342, 479] width 26 height 26
click at [298, 317] on div at bounding box center [225, 307] width 291 height 163
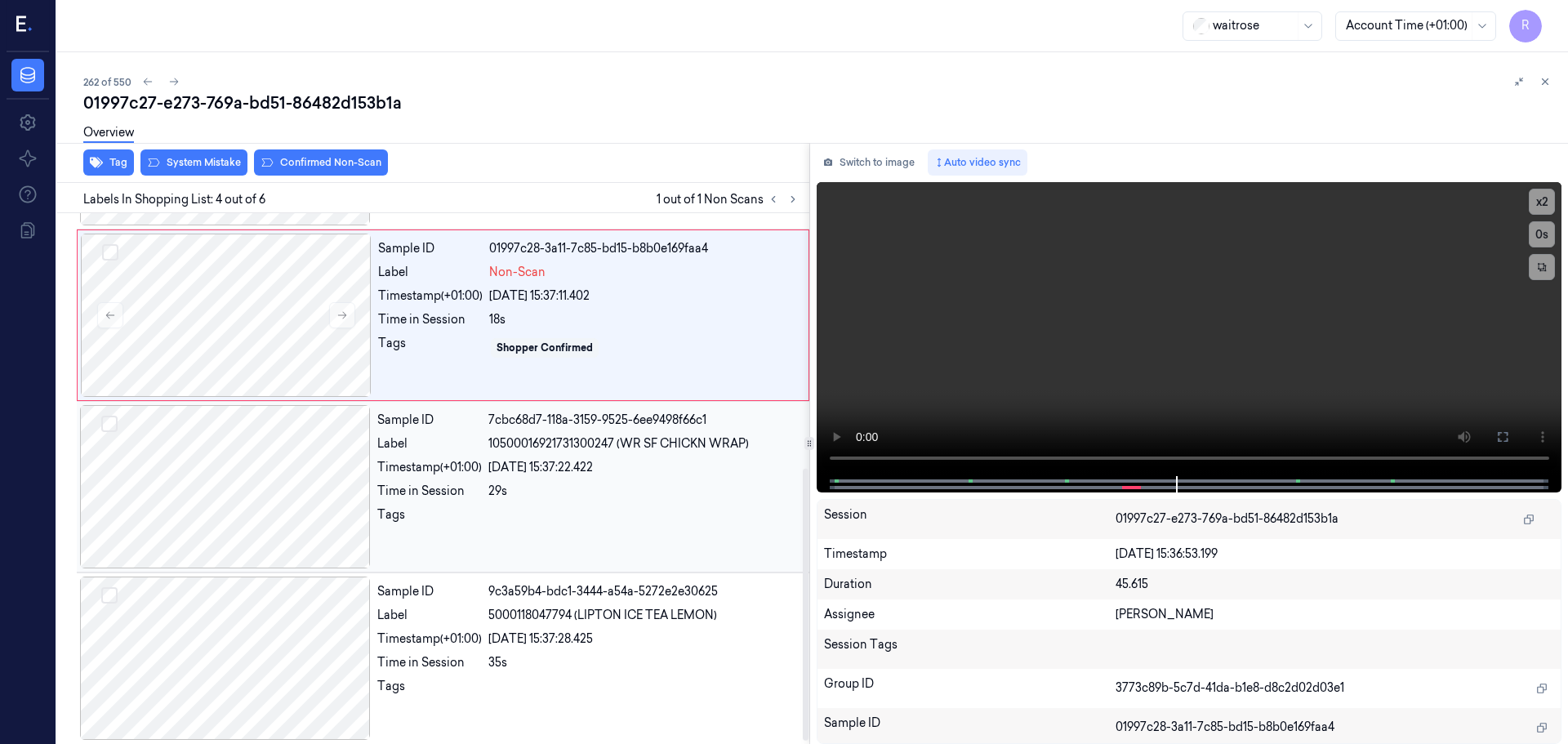
click at [538, 453] on div "Sample ID 7cbc68d7-118a-3159-9525-6ee9498f66c1 Label 10500016921731300247 (WR S…" at bounding box center [588, 487] width 435 height 163
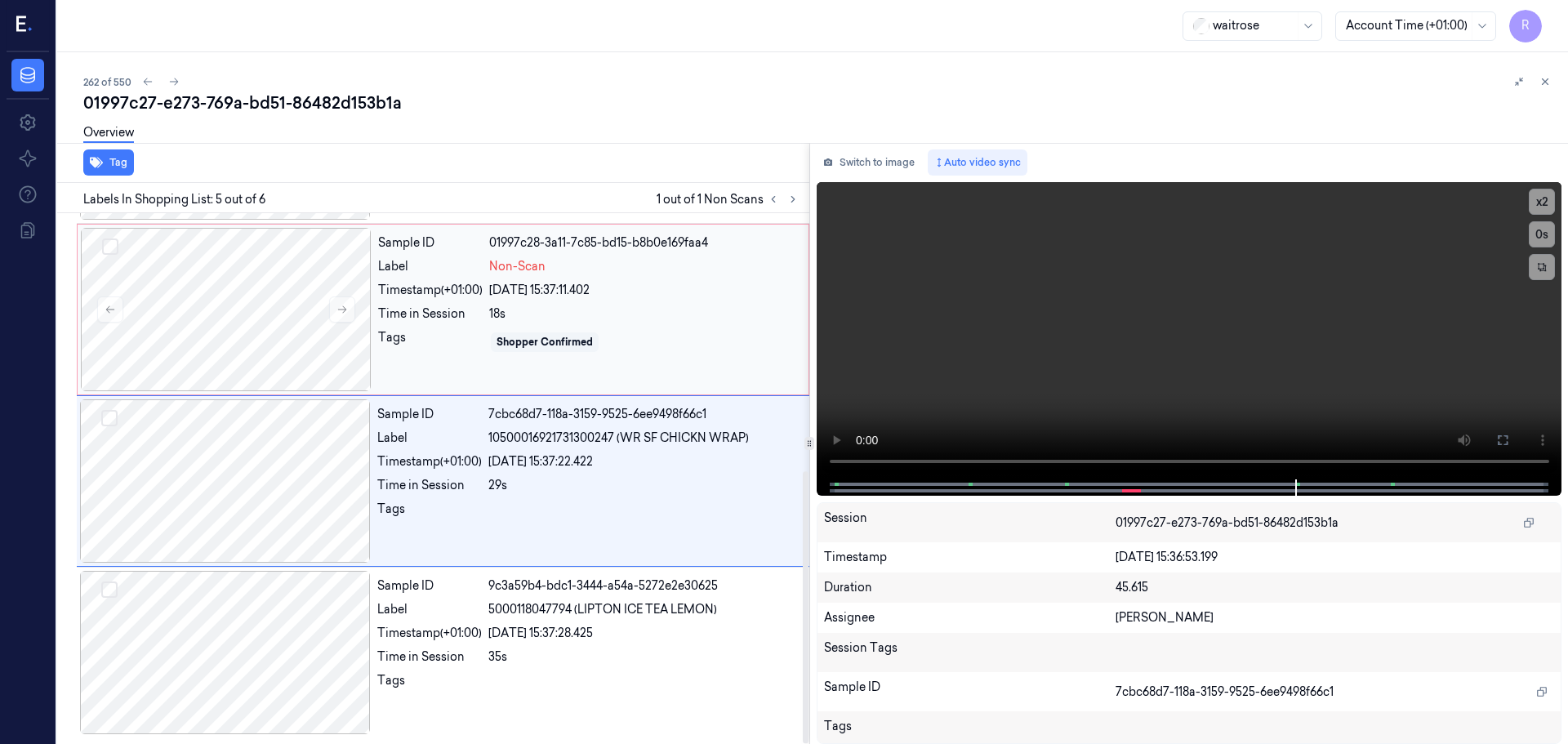
click at [609, 298] on div "24/09/2025 15:37:11.402" at bounding box center [644, 291] width 309 height 17
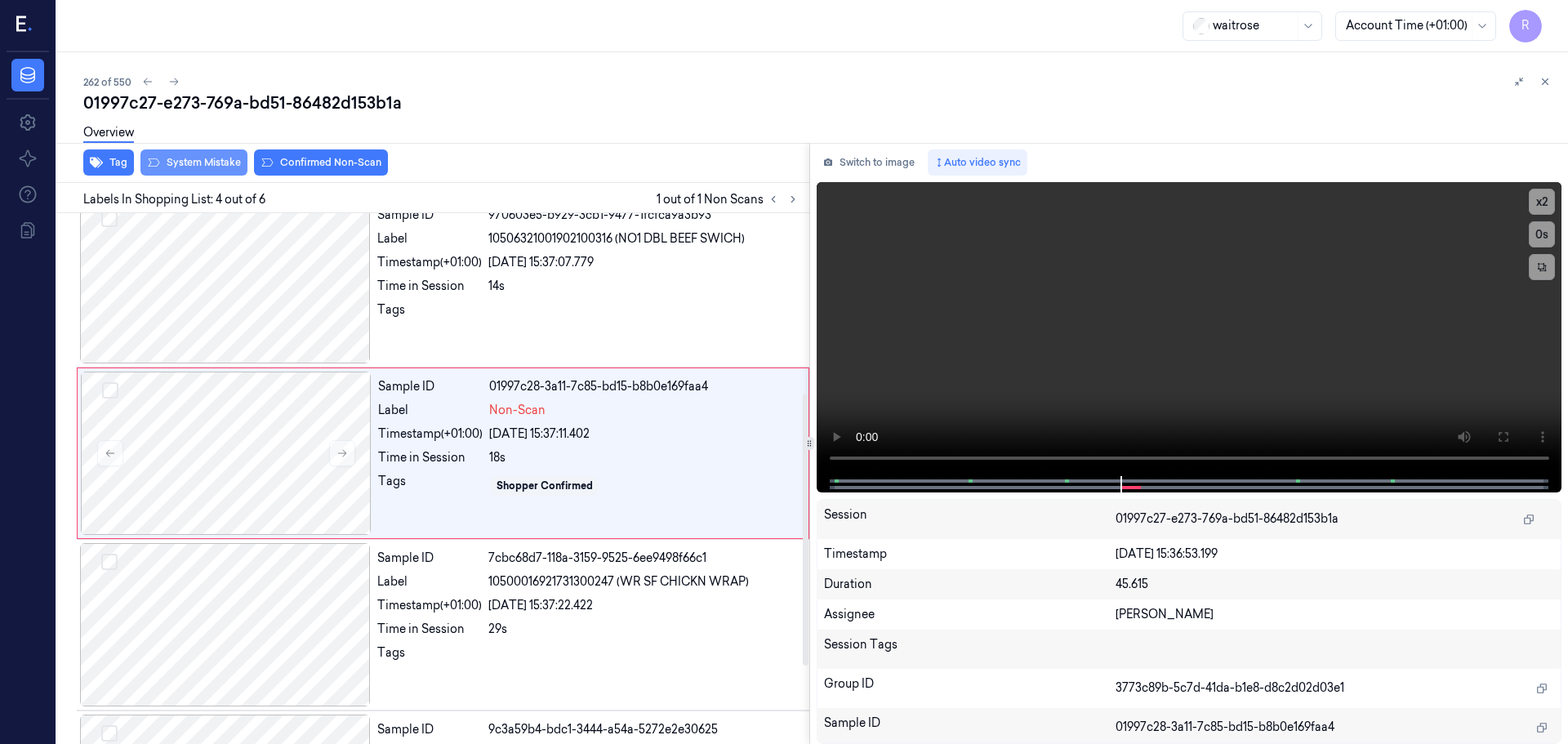
scroll to position [334, 0]
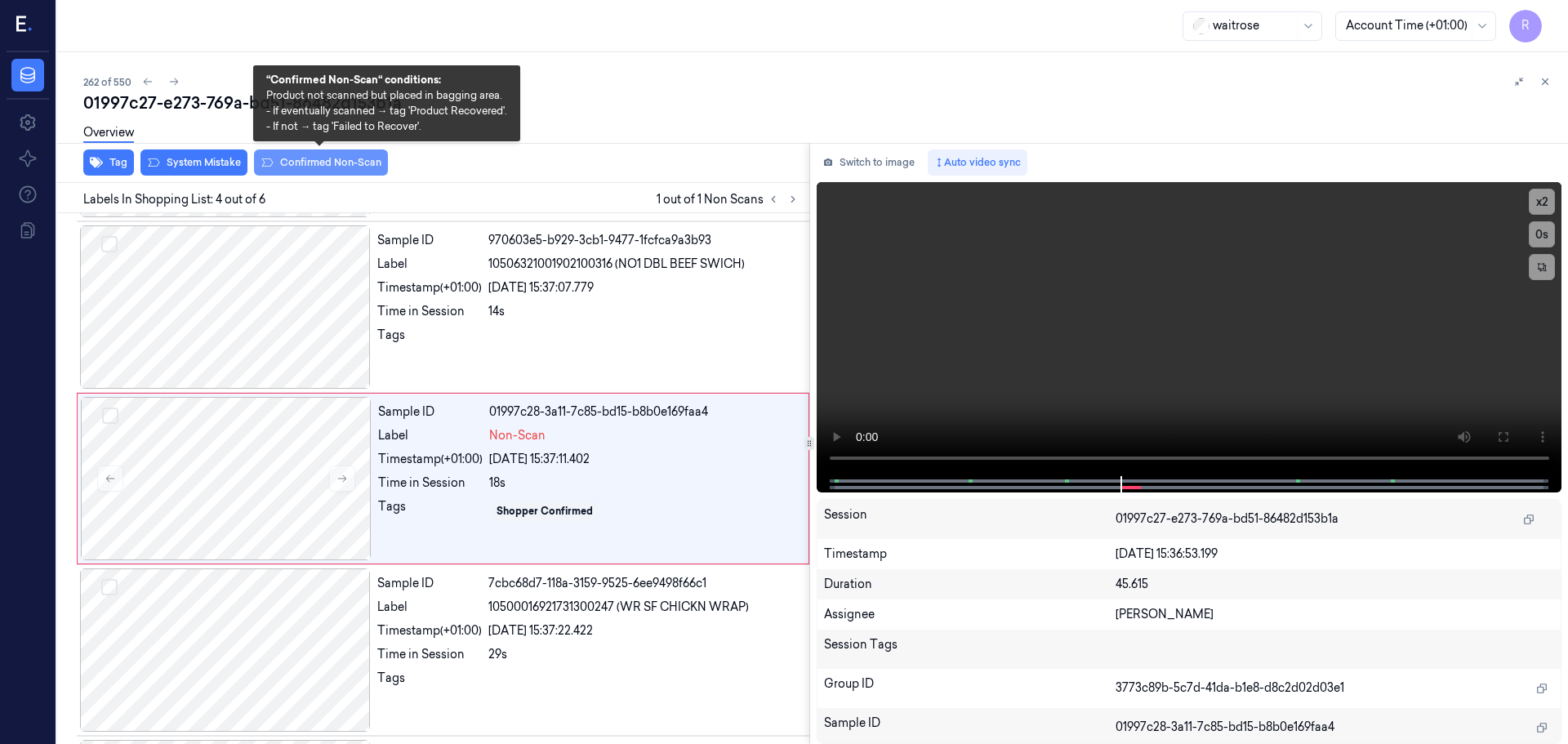
click at [287, 157] on button "Confirmed Non-Scan" at bounding box center [321, 162] width 134 height 26
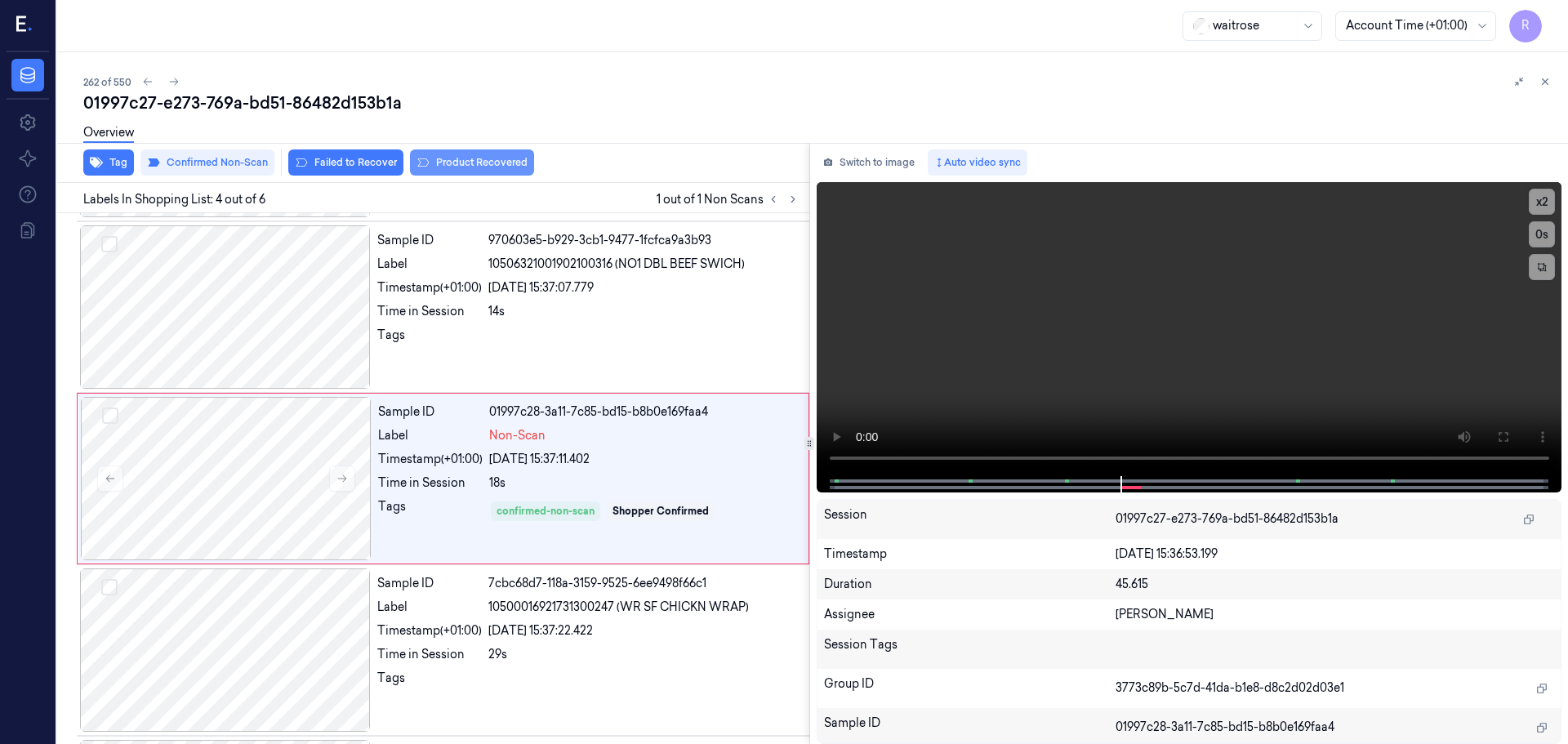
click at [448, 164] on button "Product Recovered" at bounding box center [472, 162] width 124 height 26
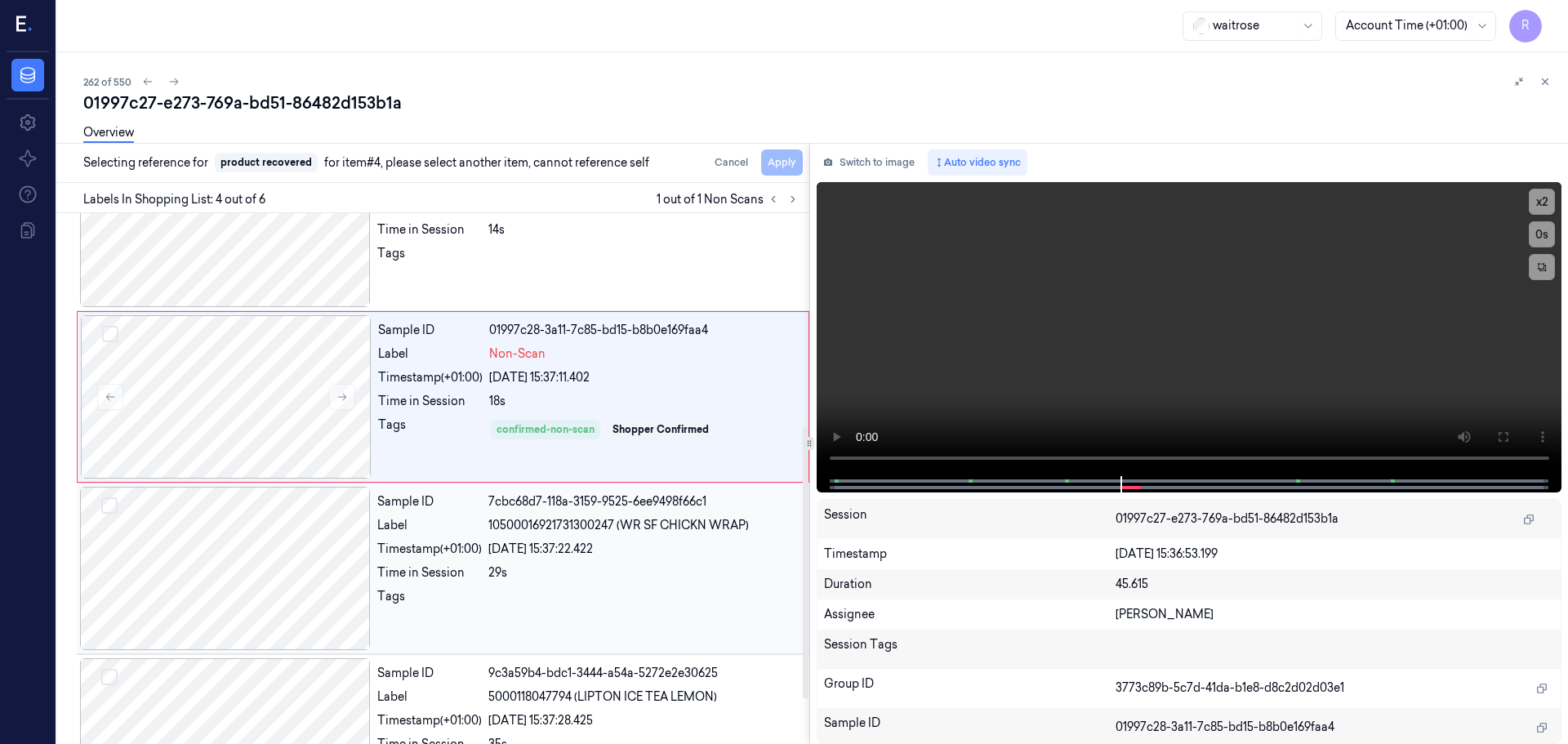
click at [506, 564] on div "Sample ID 7cbc68d7-118a-3159-9525-6ee9498f66c1 Label 10500016921731300247 (WR S…" at bounding box center [588, 569] width 435 height 163
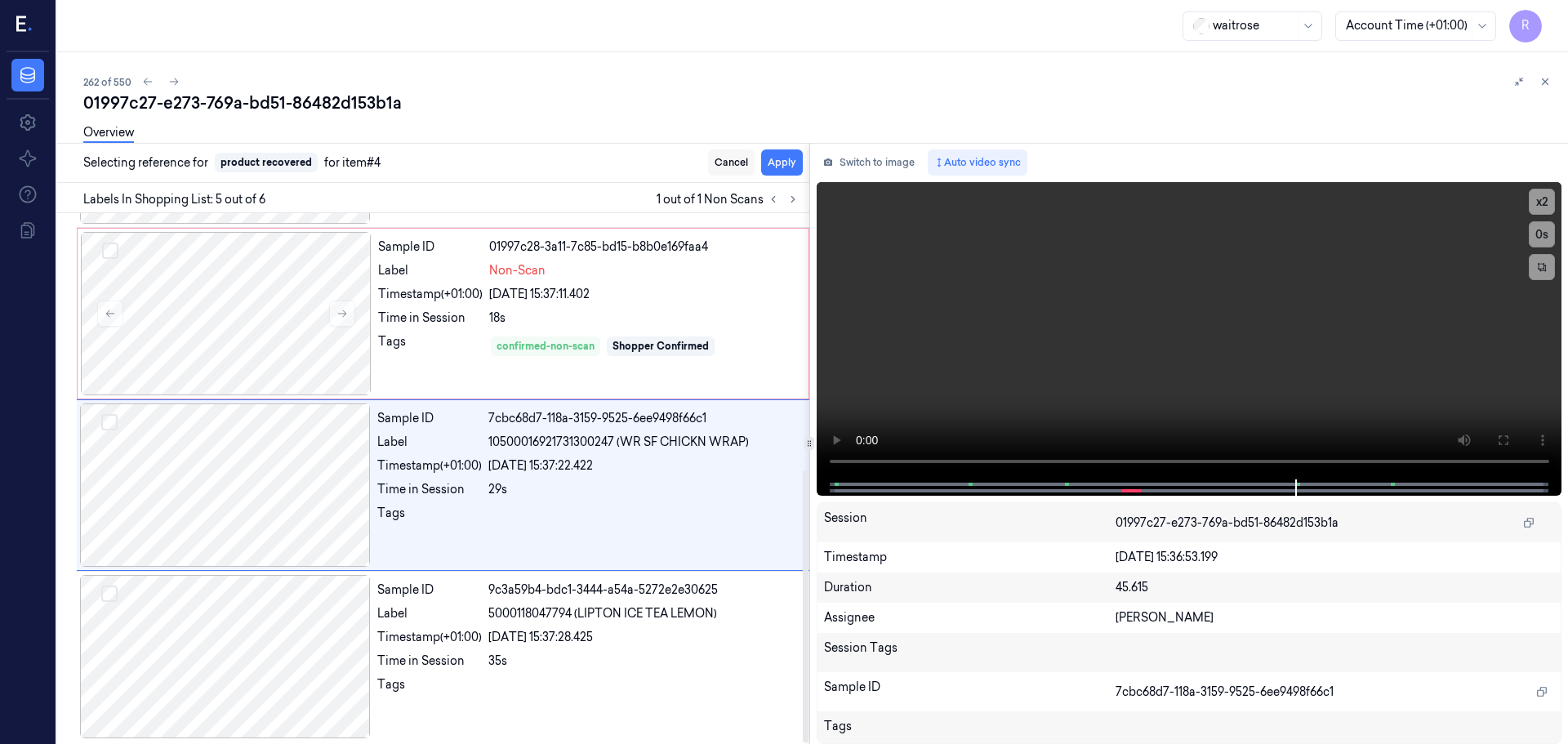
scroll to position [503, 0]
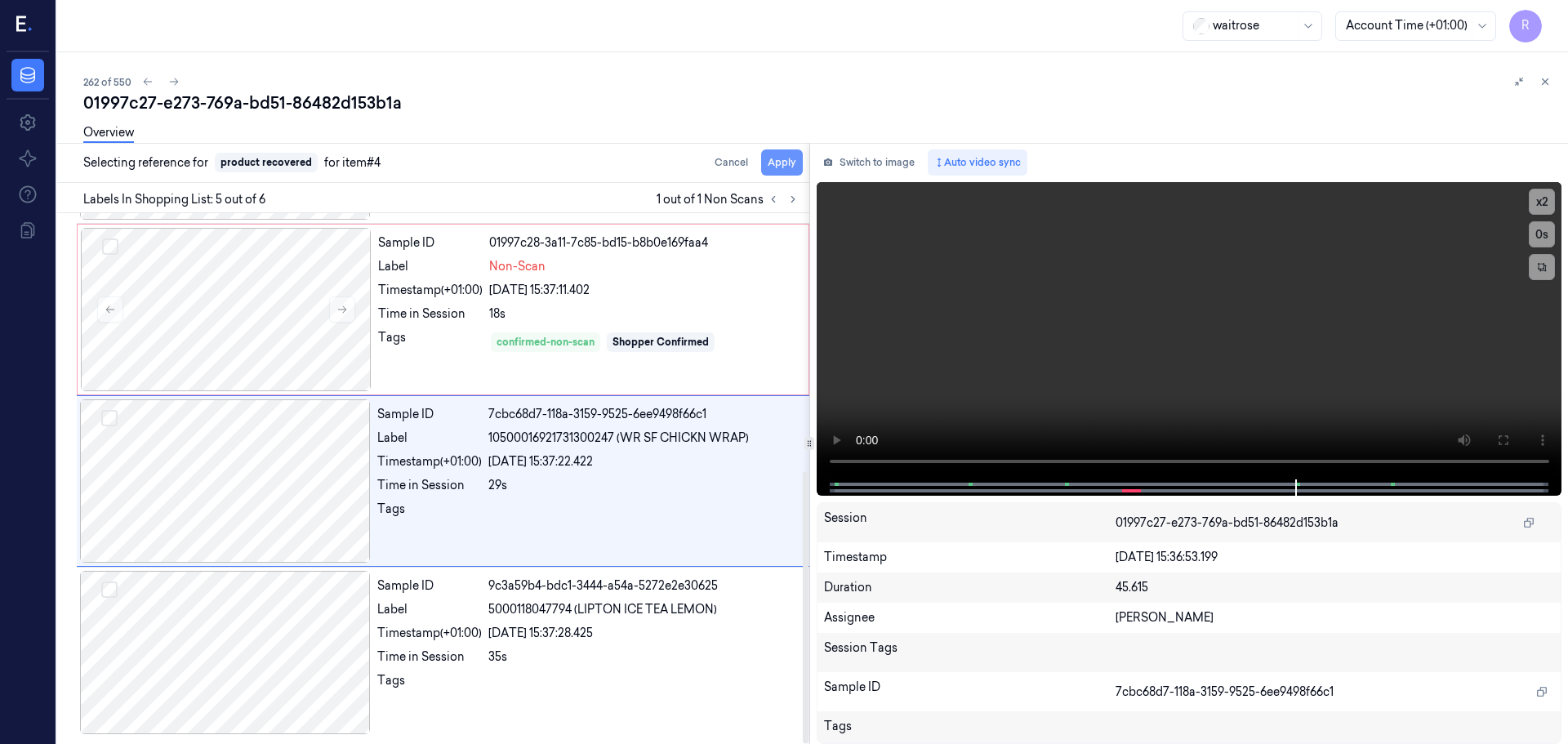
click at [785, 159] on button "Apply" at bounding box center [782, 162] width 42 height 26
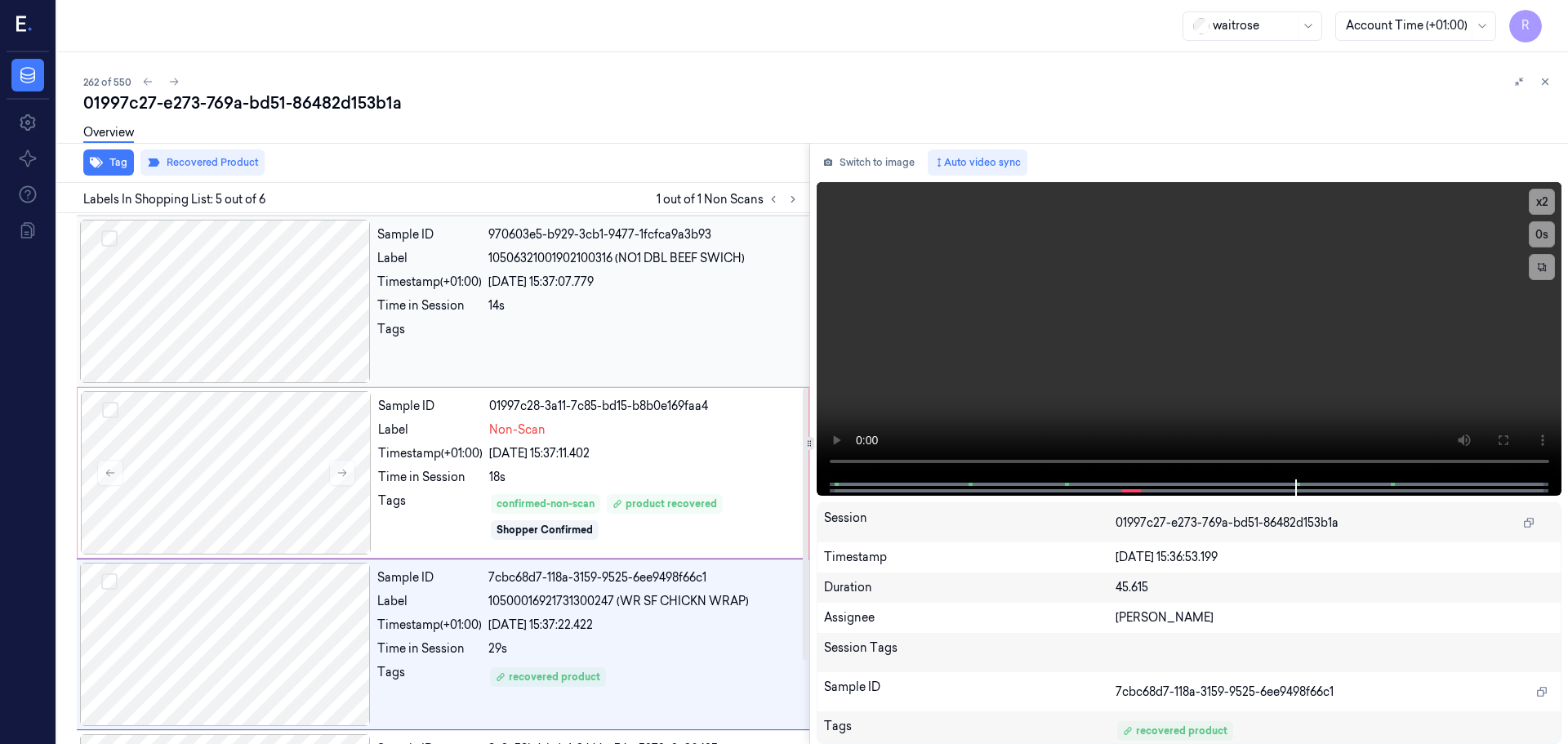
click at [686, 348] on div "Sample ID 970603e5-b929-3cb1-9477-1fcfca9a3b93 Label 10506321001902100316 (NO1 …" at bounding box center [588, 301] width 435 height 163
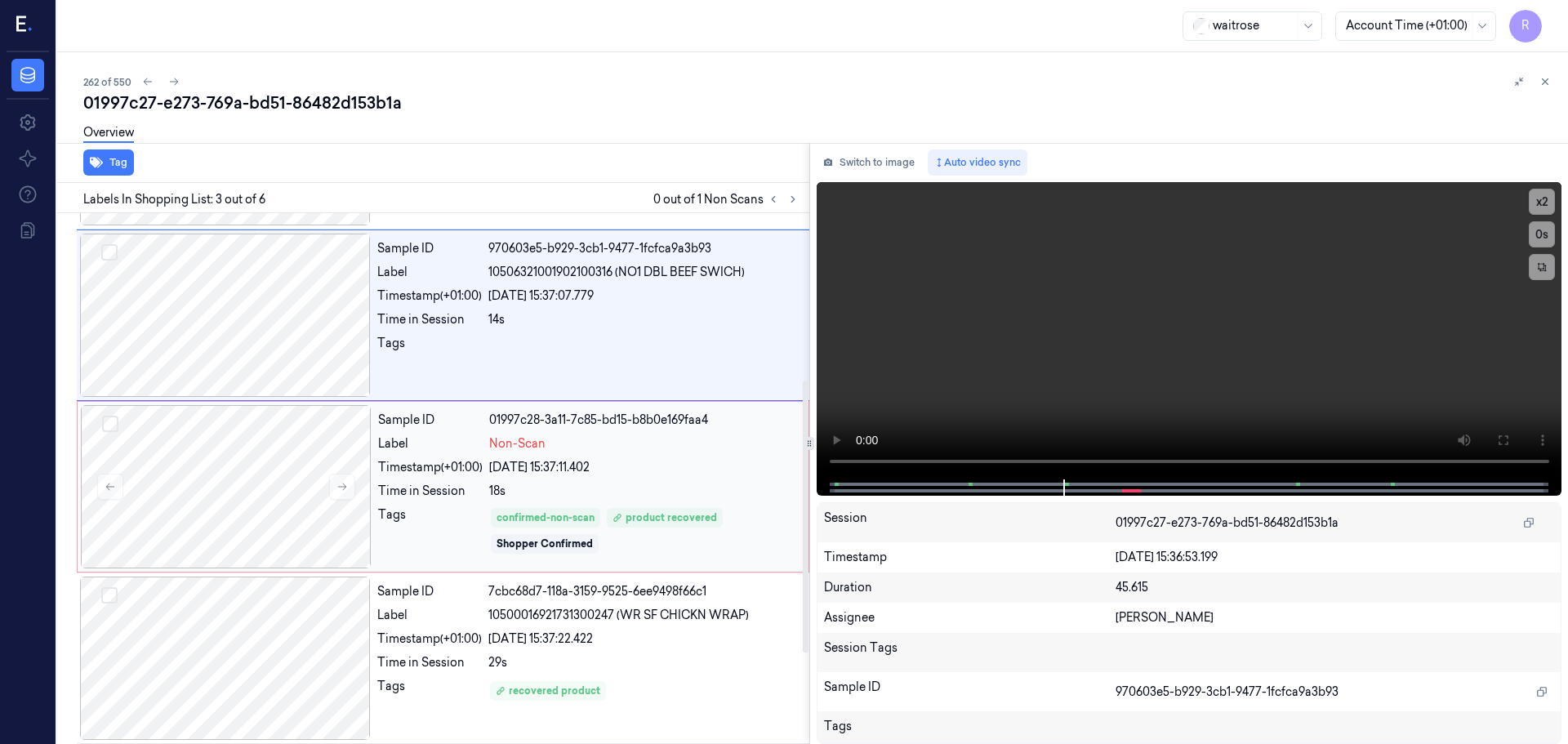
click at [716, 483] on div "18s" at bounding box center [644, 491] width 309 height 17
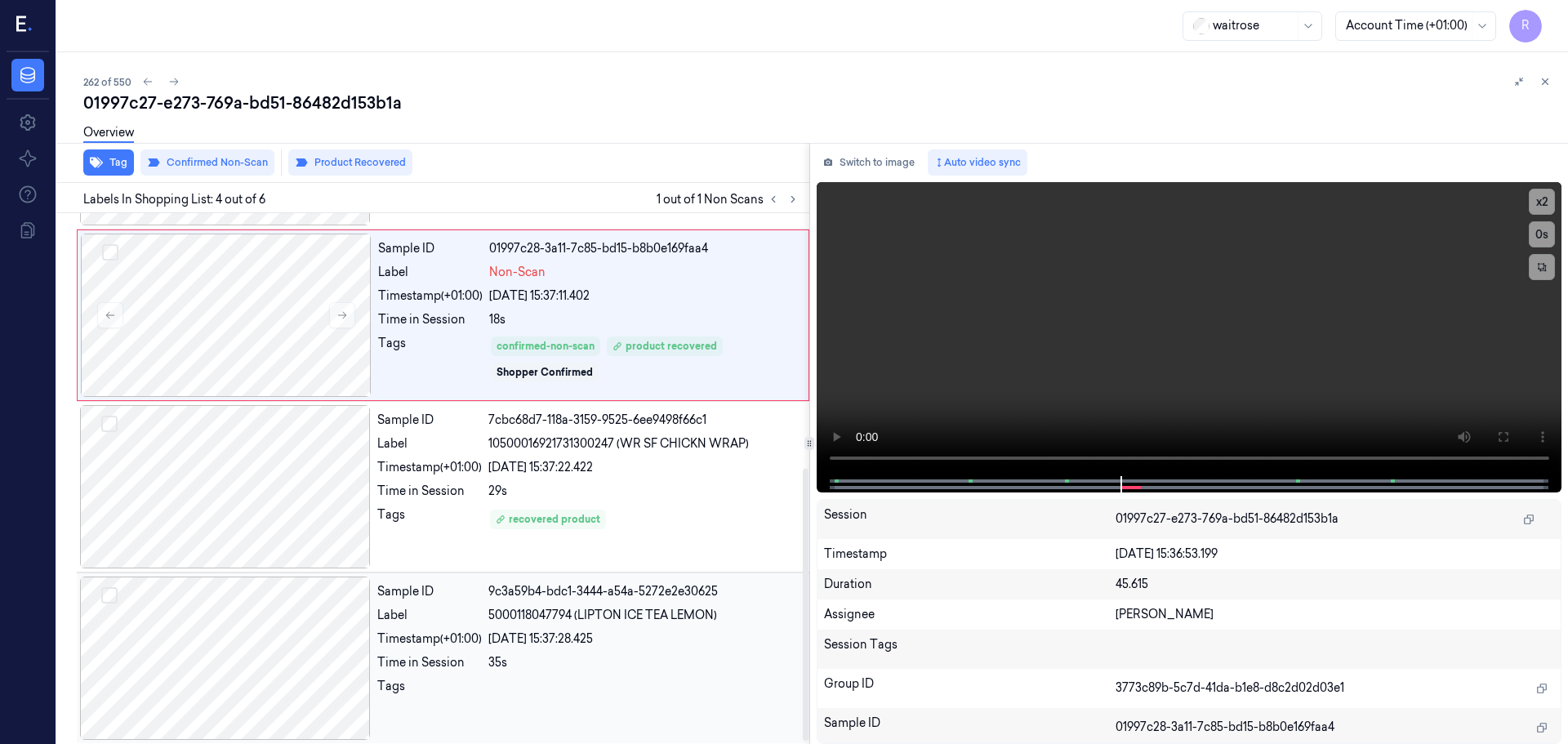
click at [628, 645] on div "24/09/2025 15:37:28.425" at bounding box center [644, 639] width 311 height 17
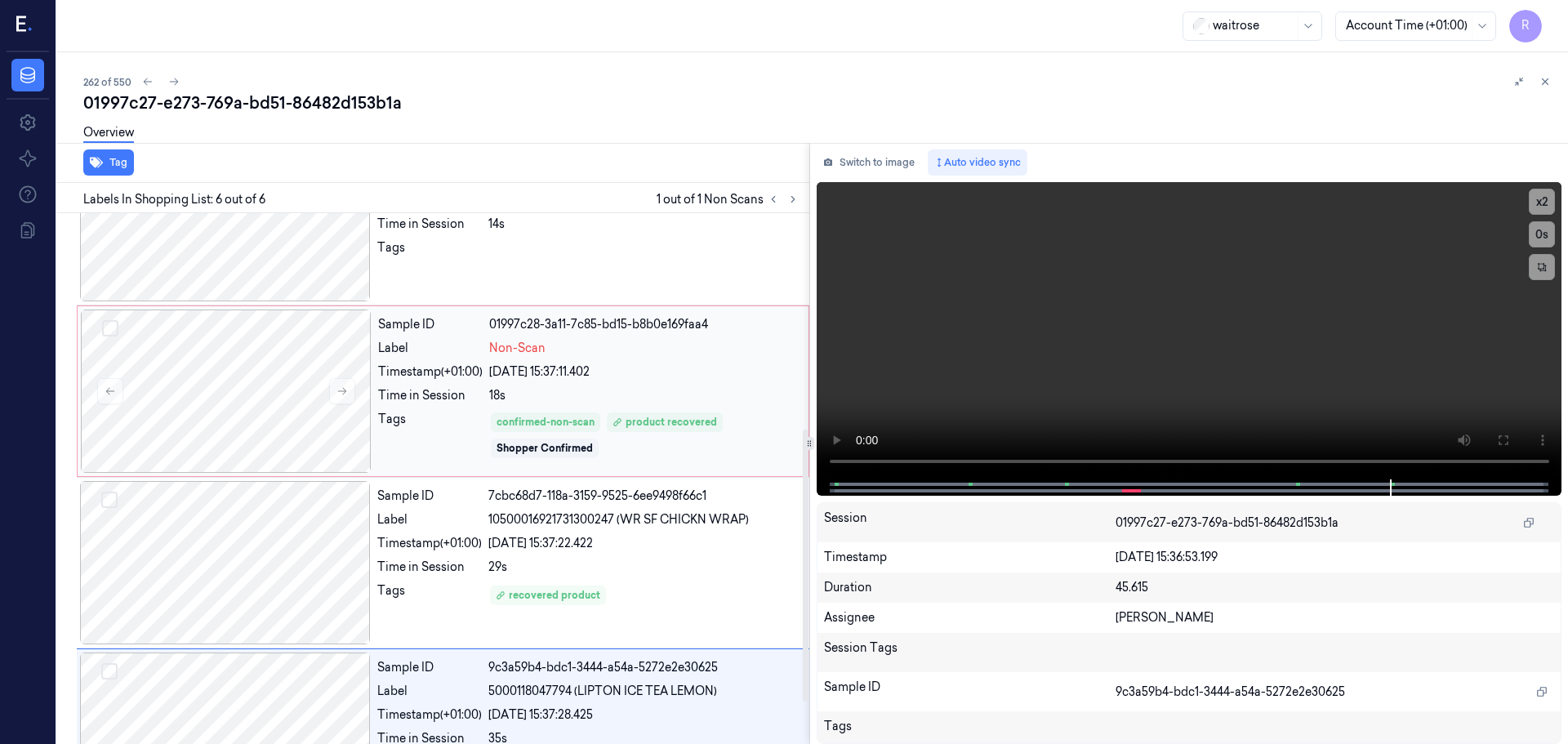
click at [595, 372] on div "24/09/2025 15:37:11.402" at bounding box center [644, 372] width 309 height 17
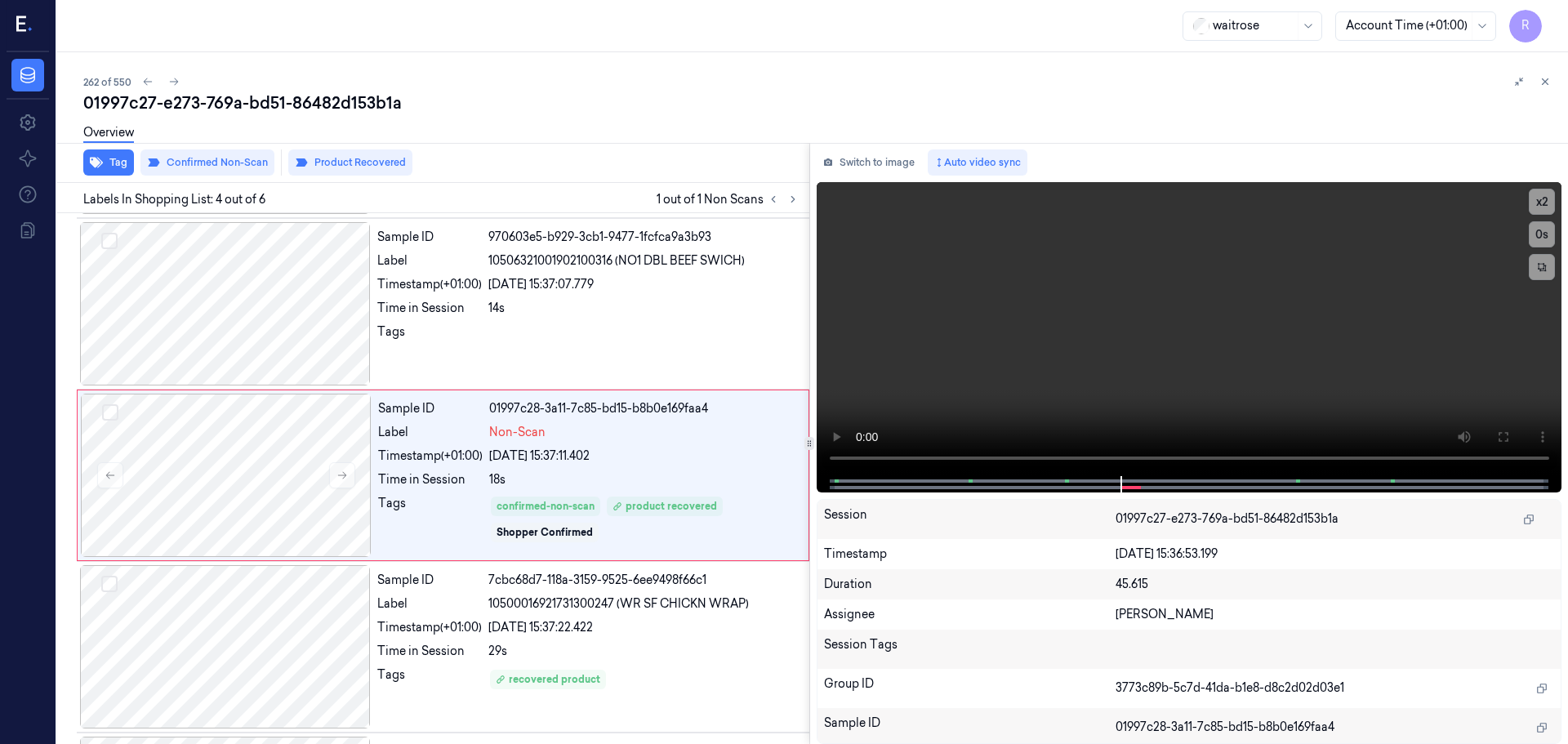
scroll to position [334, 0]
click at [1543, 77] on icon at bounding box center [1544, 81] width 11 height 11
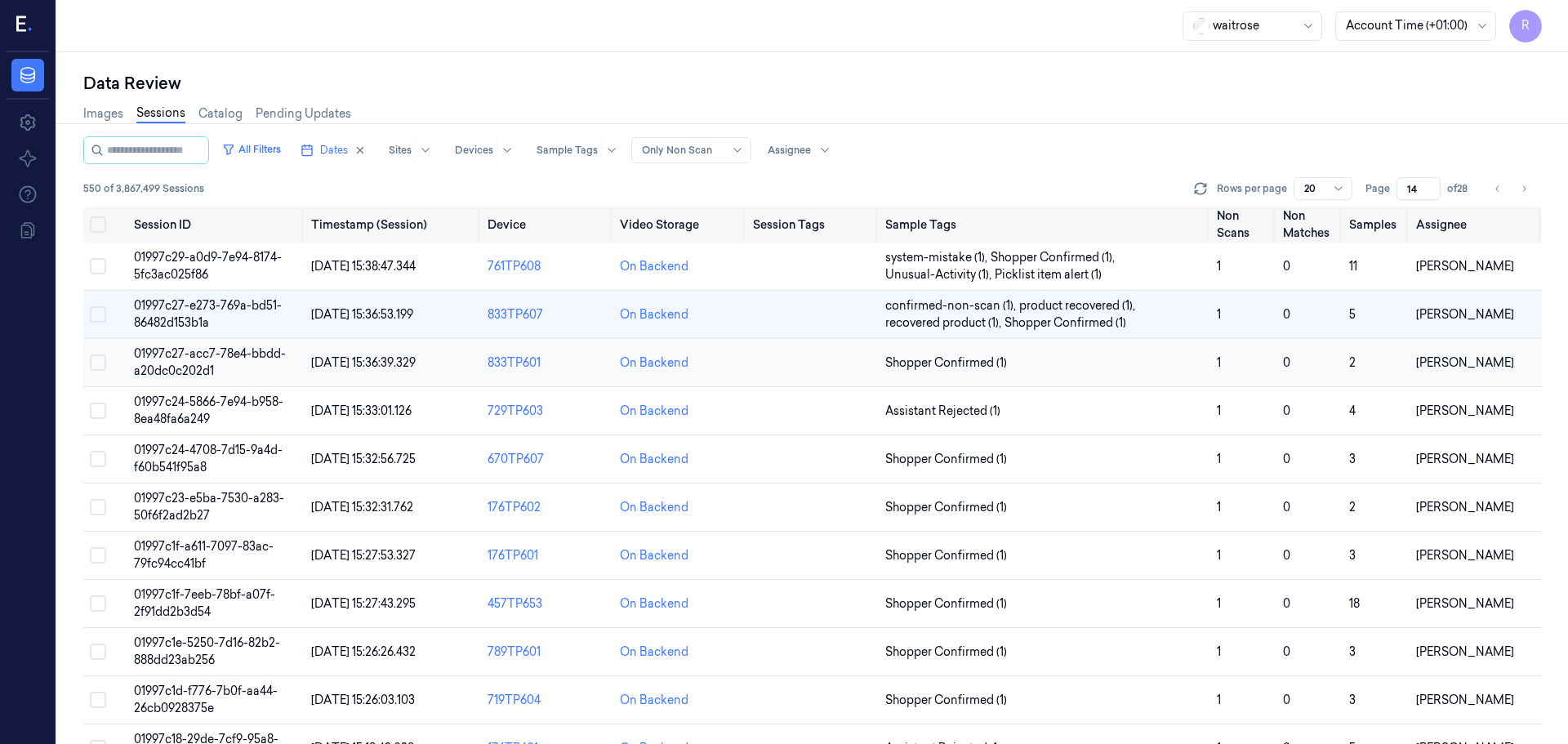
click at [1037, 353] on td "Shopper Confirmed (1)" at bounding box center [1044, 363] width 331 height 48
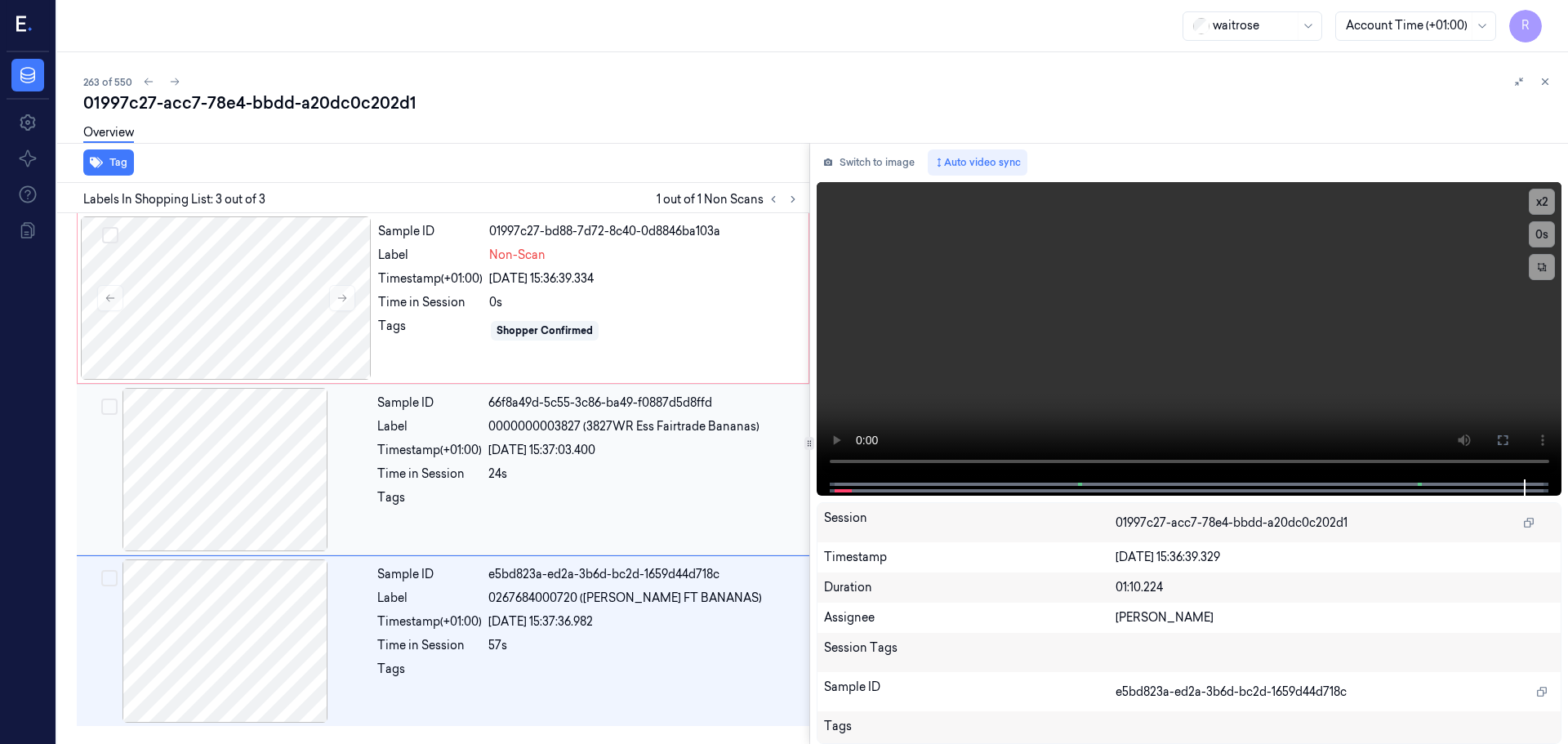
click at [461, 471] on div "Time in Session" at bounding box center [429, 474] width 105 height 17
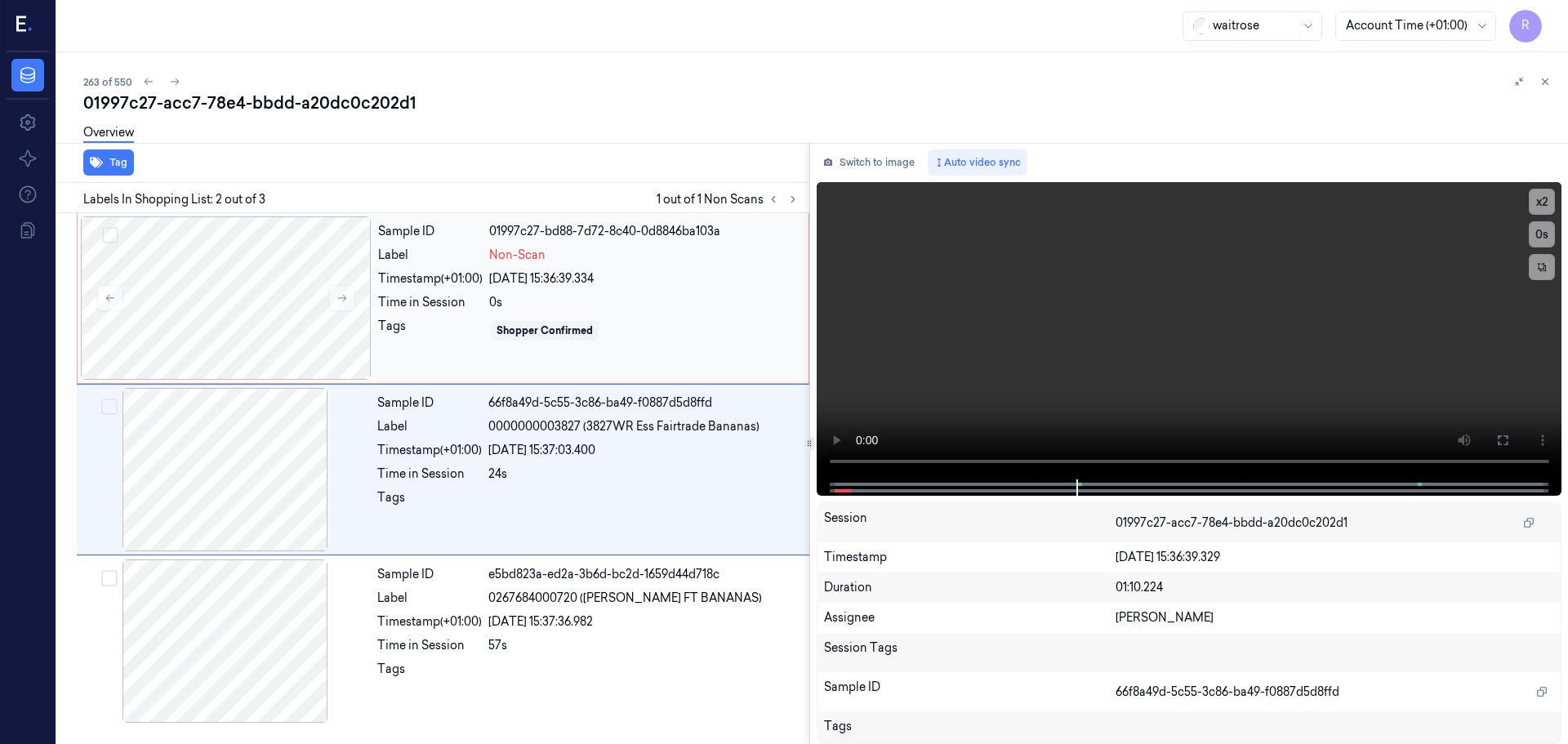
click at [398, 288] on div "Sample ID 01997c27-bd88-7d72-8c40-0d8846ba103a Label Non-Scan Timestamp (+01:00…" at bounding box center [588, 298] width 433 height 163
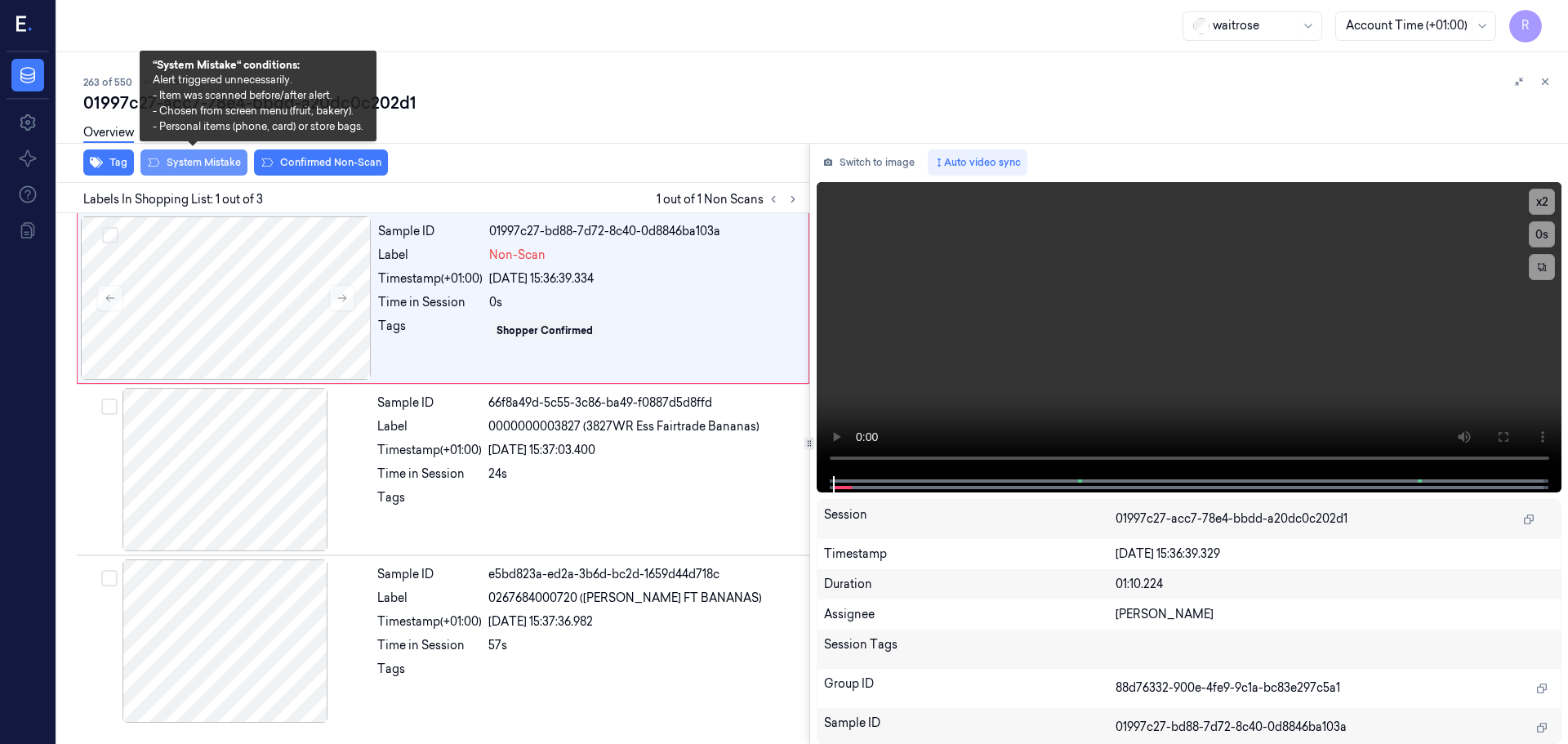
click at [203, 174] on button "System Mistake" at bounding box center [194, 162] width 107 height 26
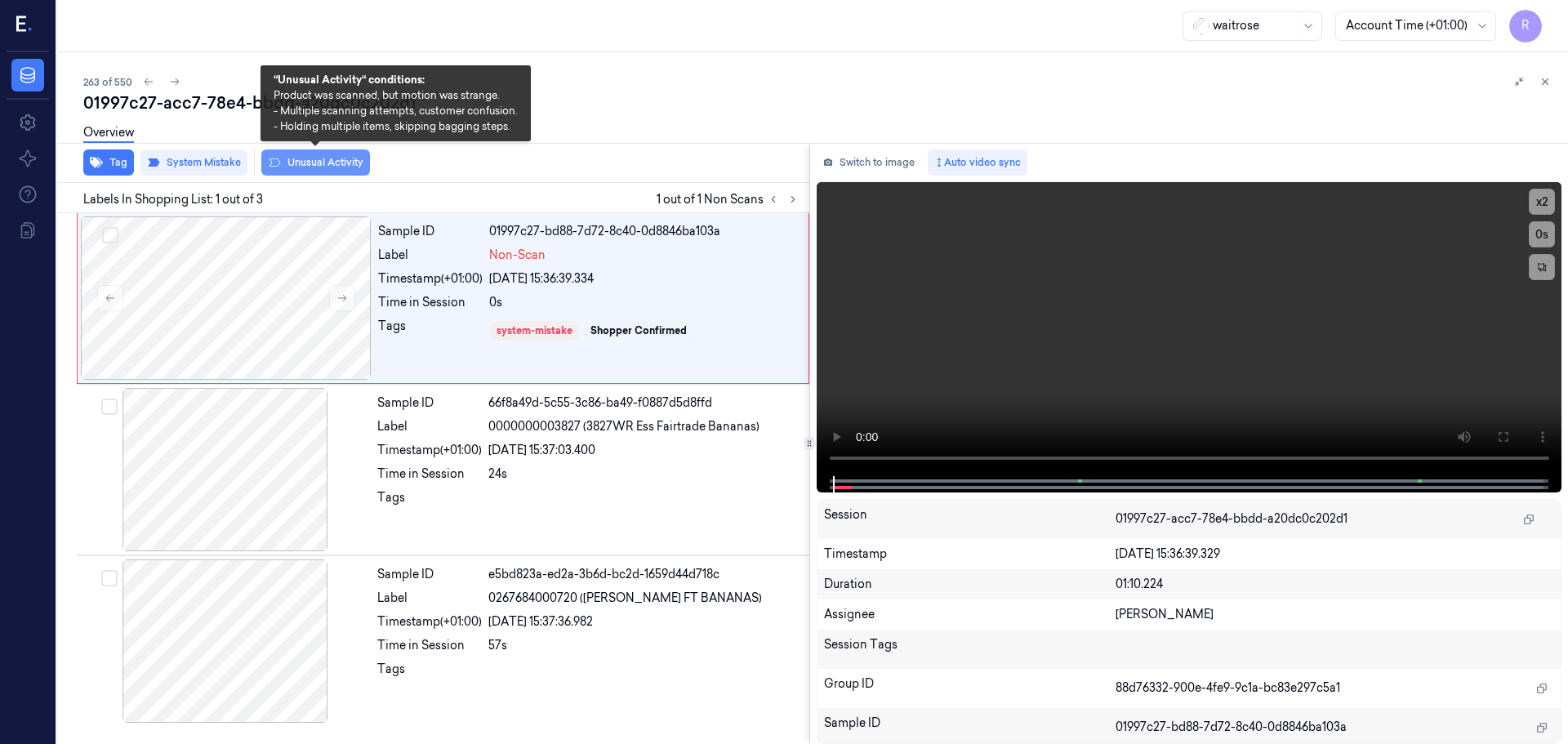
click at [292, 158] on button "Unusual Activity" at bounding box center [315, 162] width 109 height 26
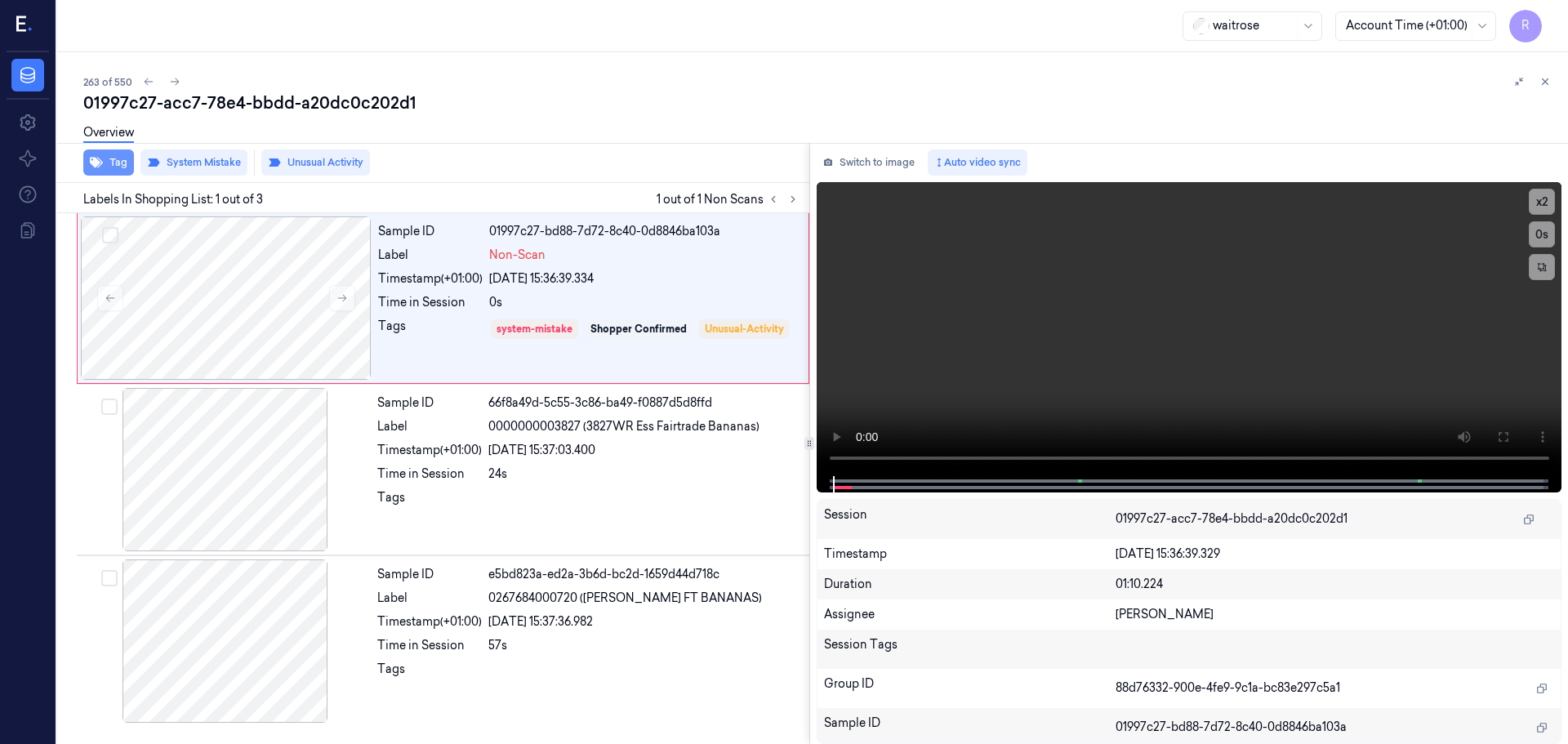
click at [100, 156] on icon "button" at bounding box center [96, 162] width 13 height 13
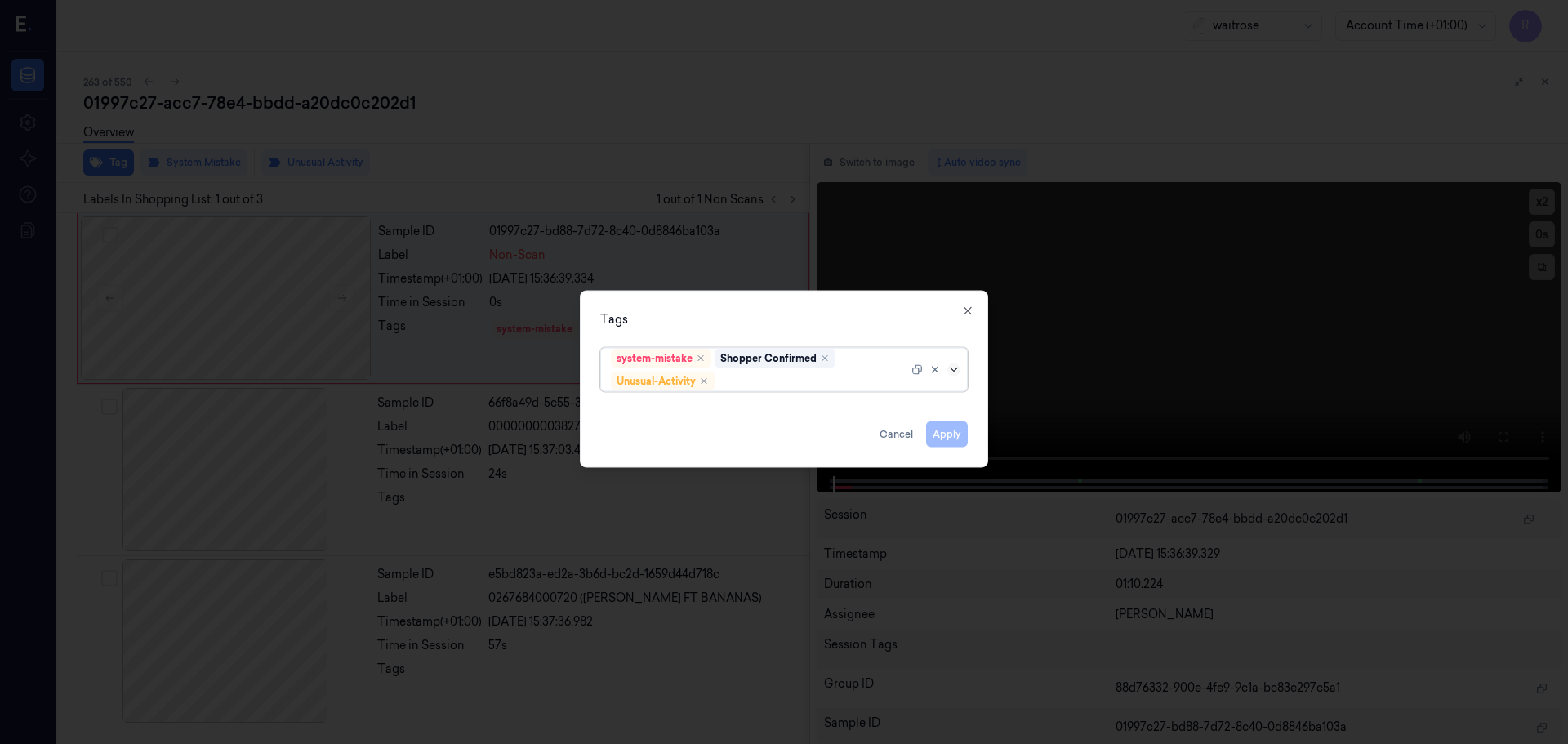
click at [959, 369] on icon at bounding box center [954, 369] width 13 height 13
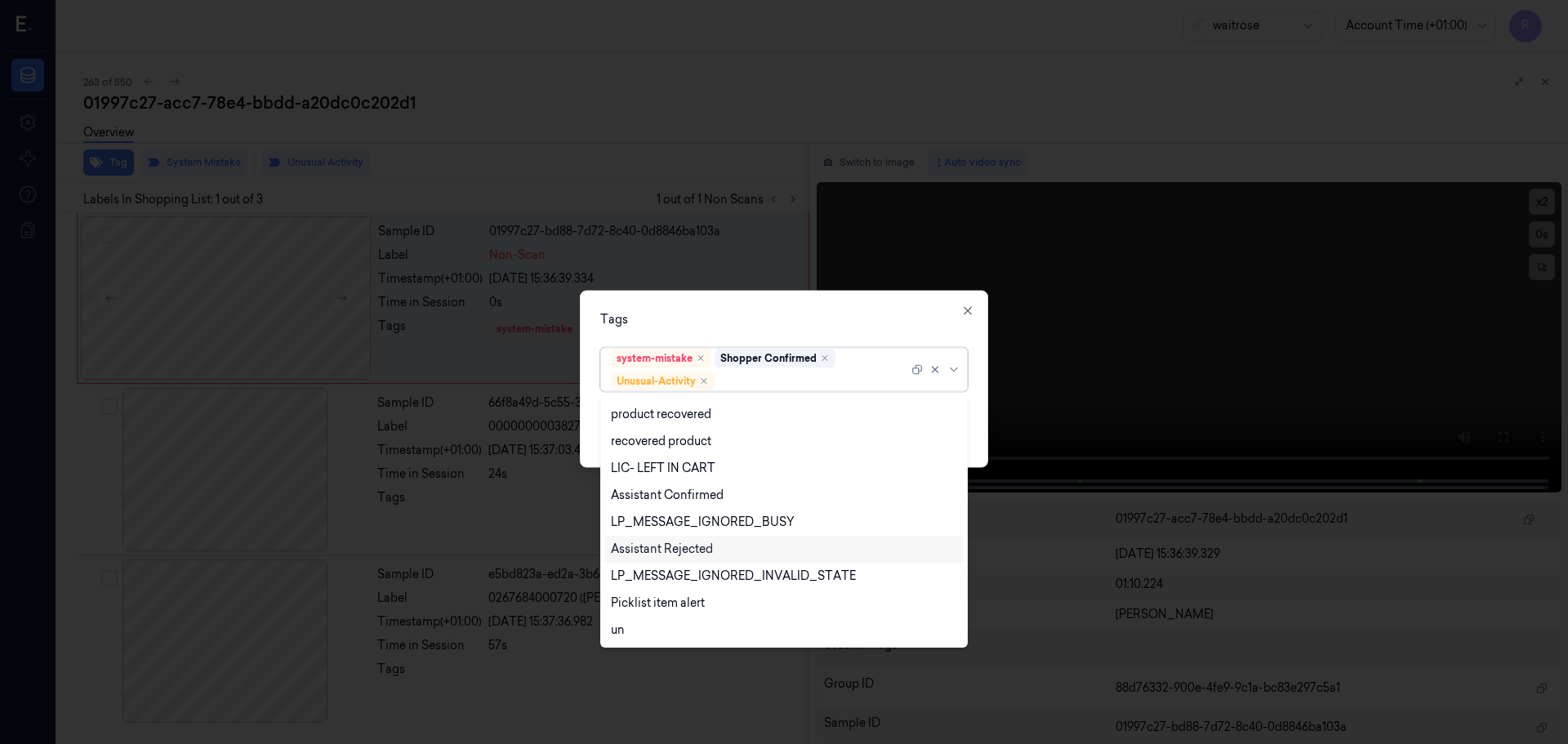
scroll to position [321, 0]
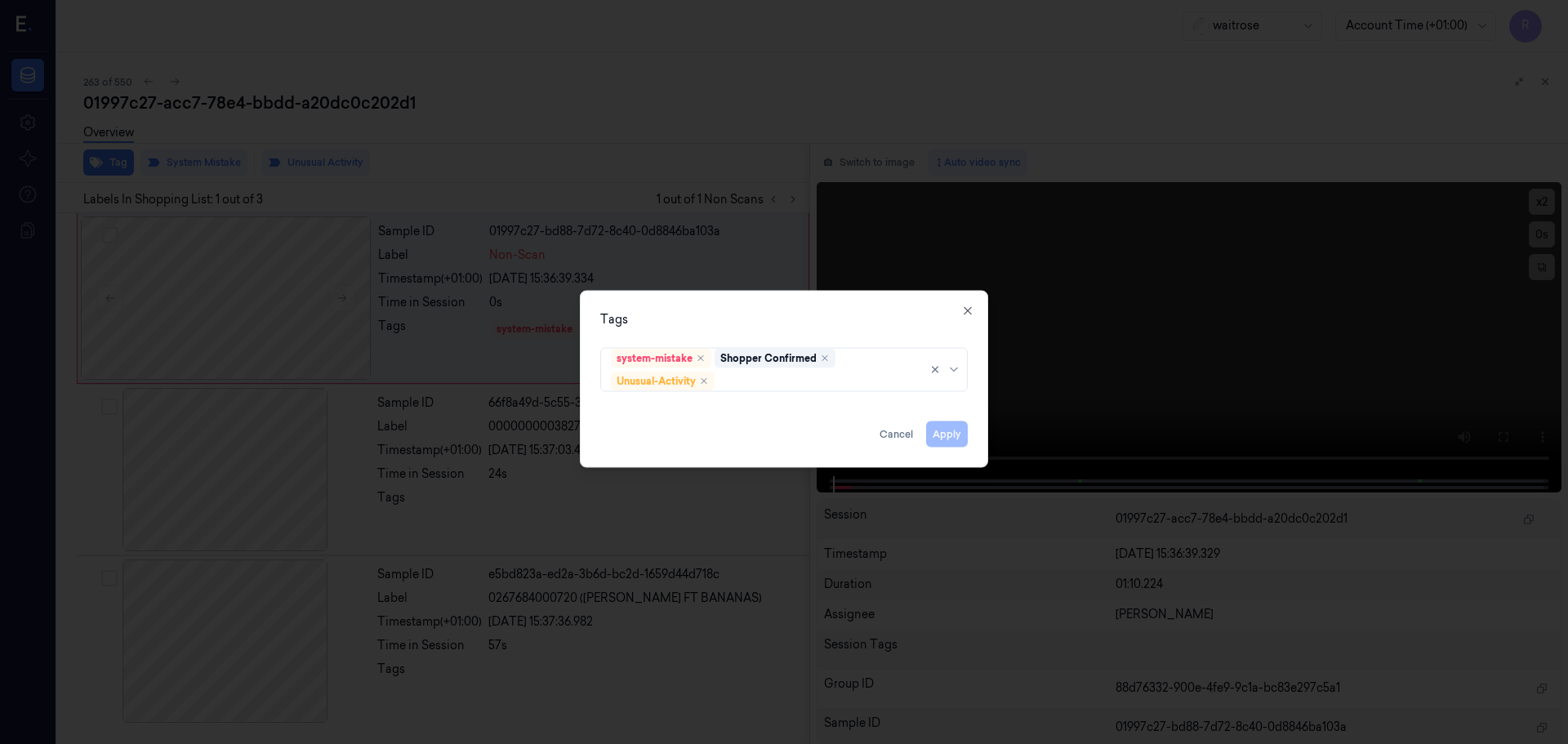
click at [964, 321] on div "Tags" at bounding box center [784, 319] width 367 height 17
click at [968, 315] on icon "button" at bounding box center [967, 310] width 13 height 13
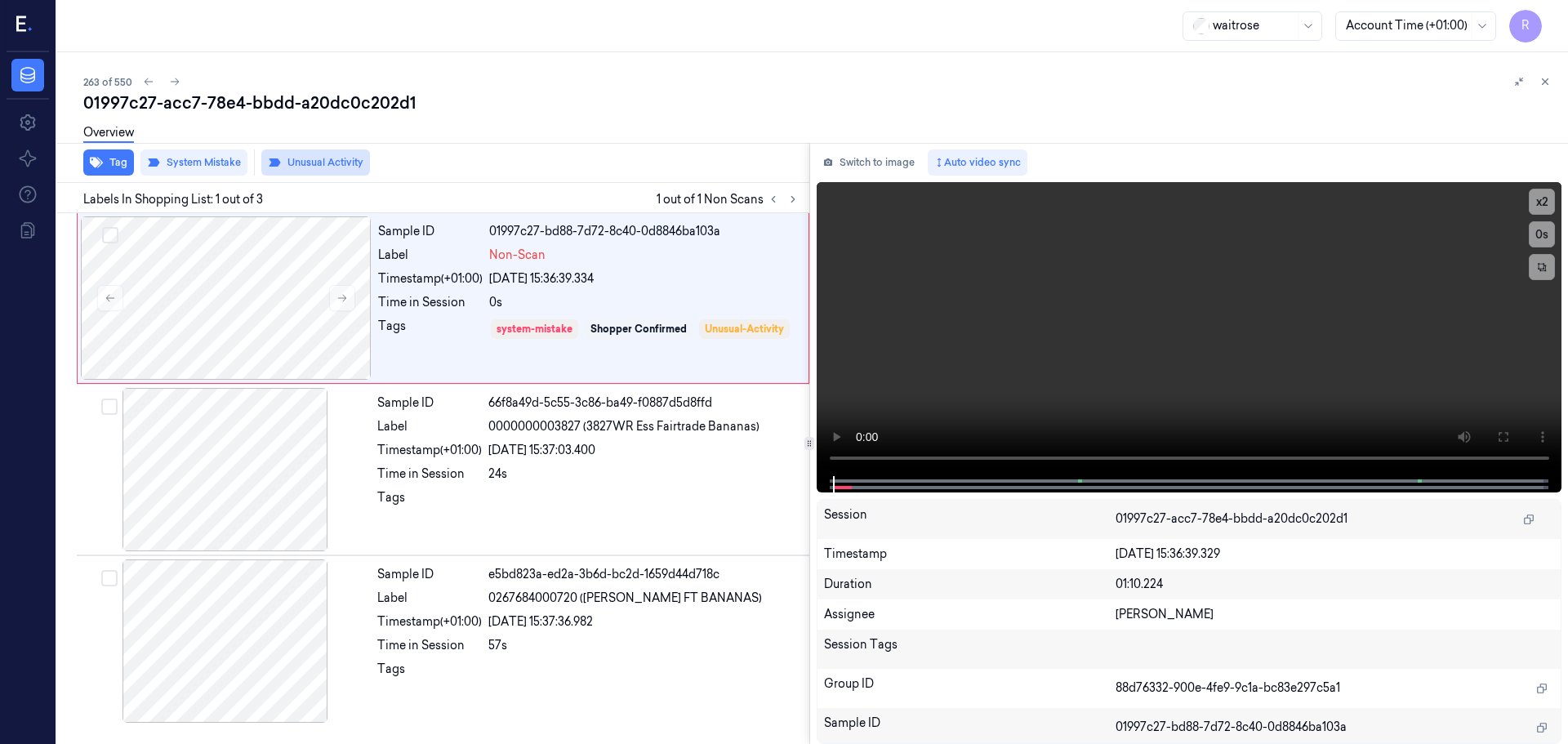
click at [311, 162] on button "Unusual Activity" at bounding box center [315, 162] width 109 height 26
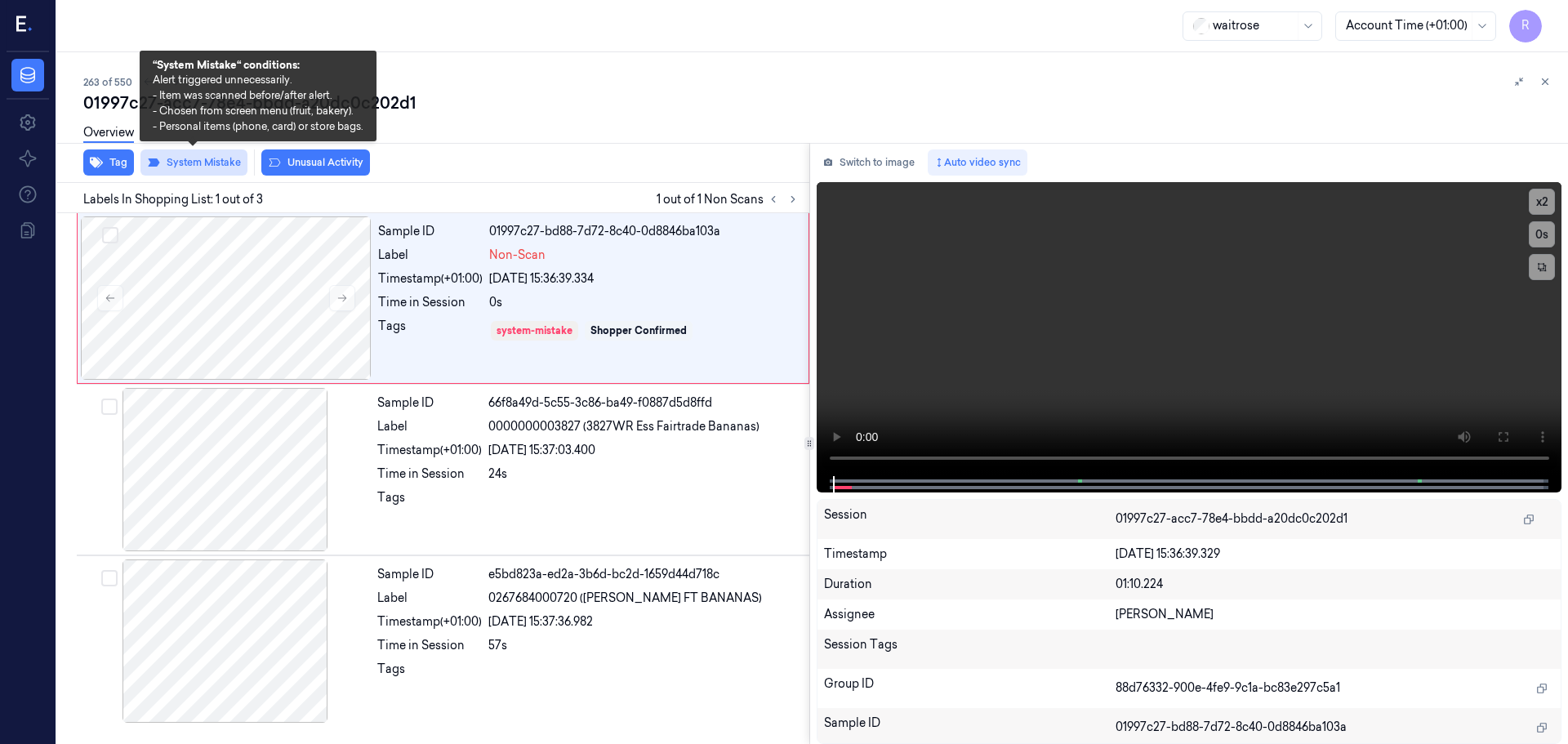
click at [228, 162] on button "System Mistake" at bounding box center [194, 162] width 107 height 26
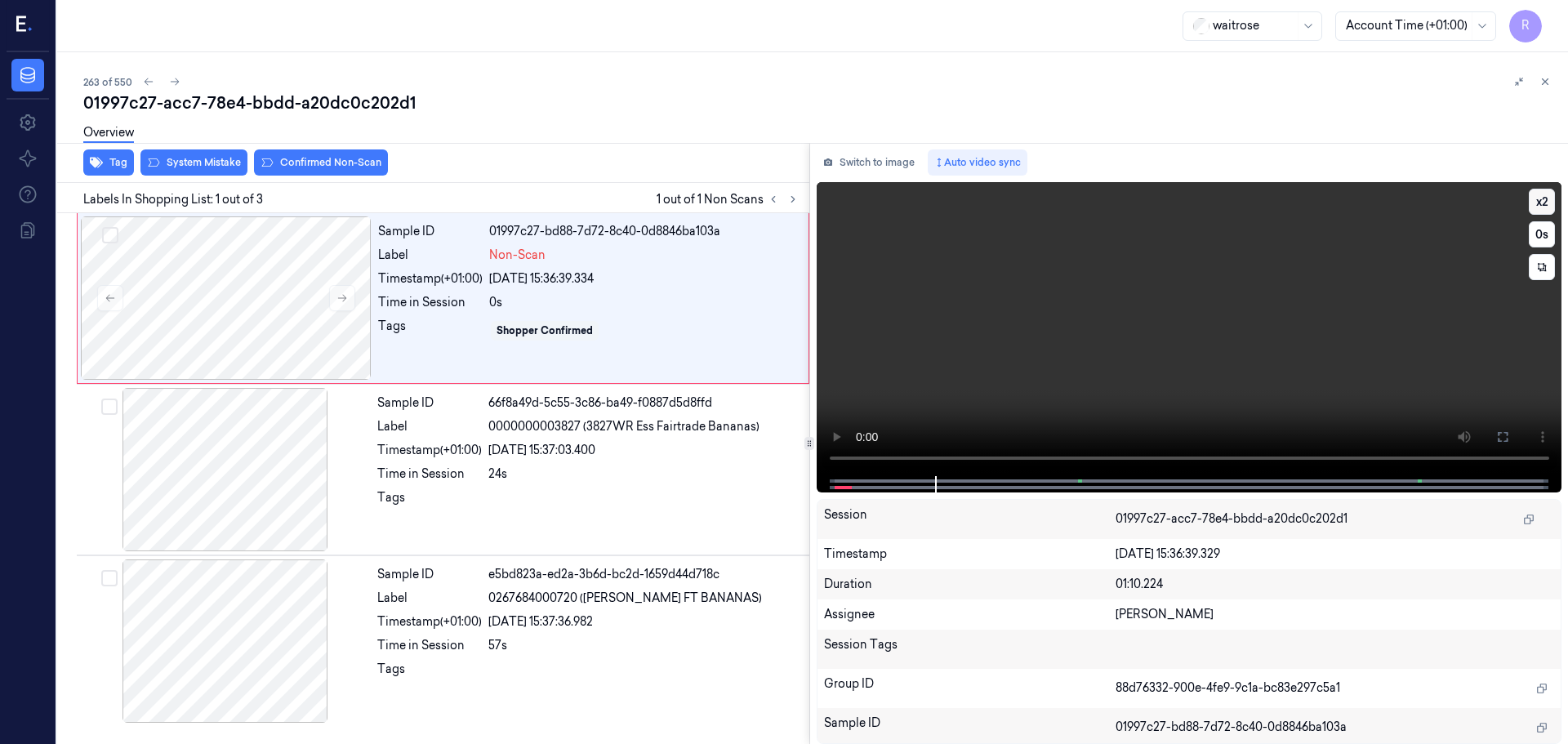
click at [1554, 207] on button "x 2" at bounding box center [1542, 202] width 26 height 26
click at [524, 616] on div "24/09/2025 15:37:36.982" at bounding box center [644, 622] width 311 height 17
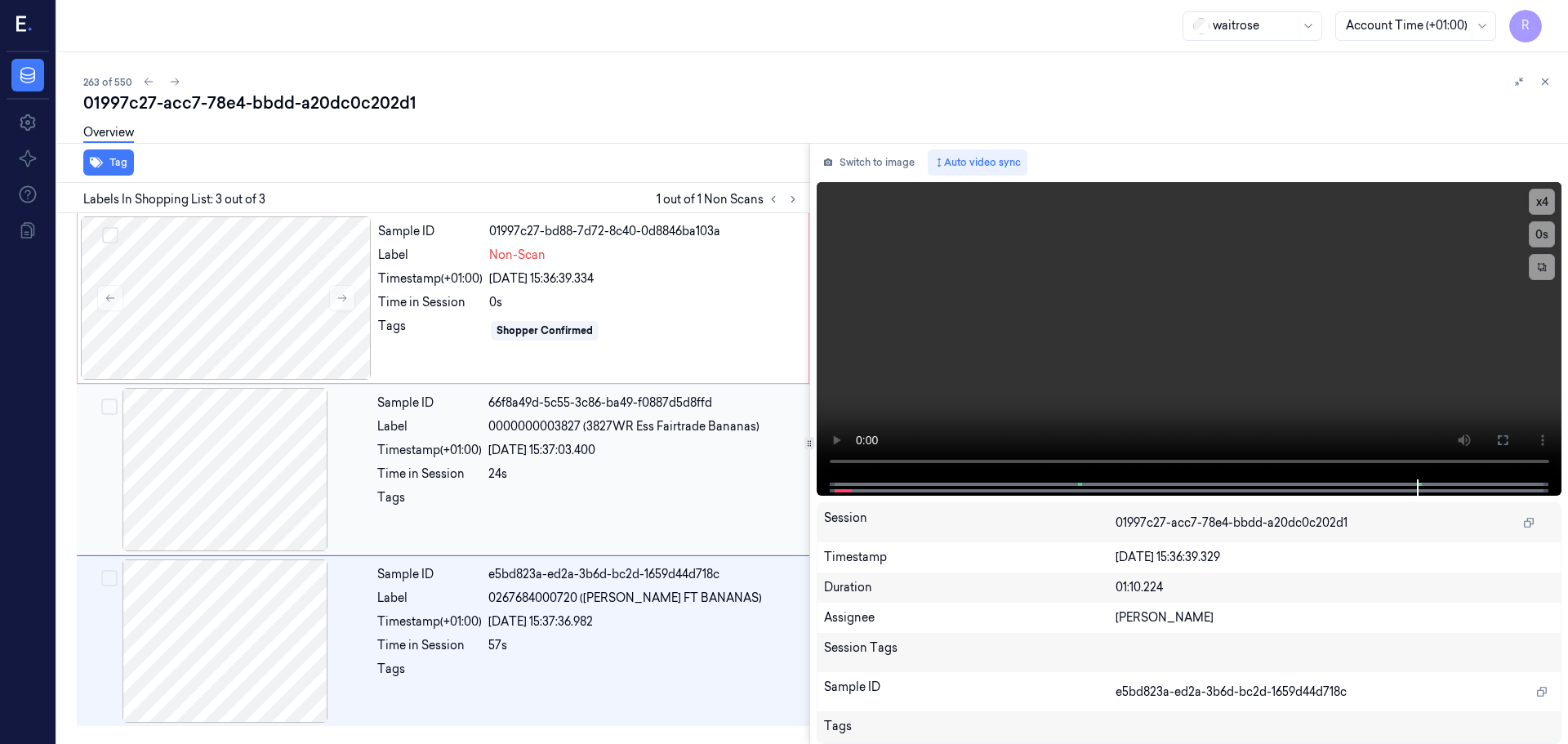
click at [563, 493] on div at bounding box center [644, 503] width 311 height 26
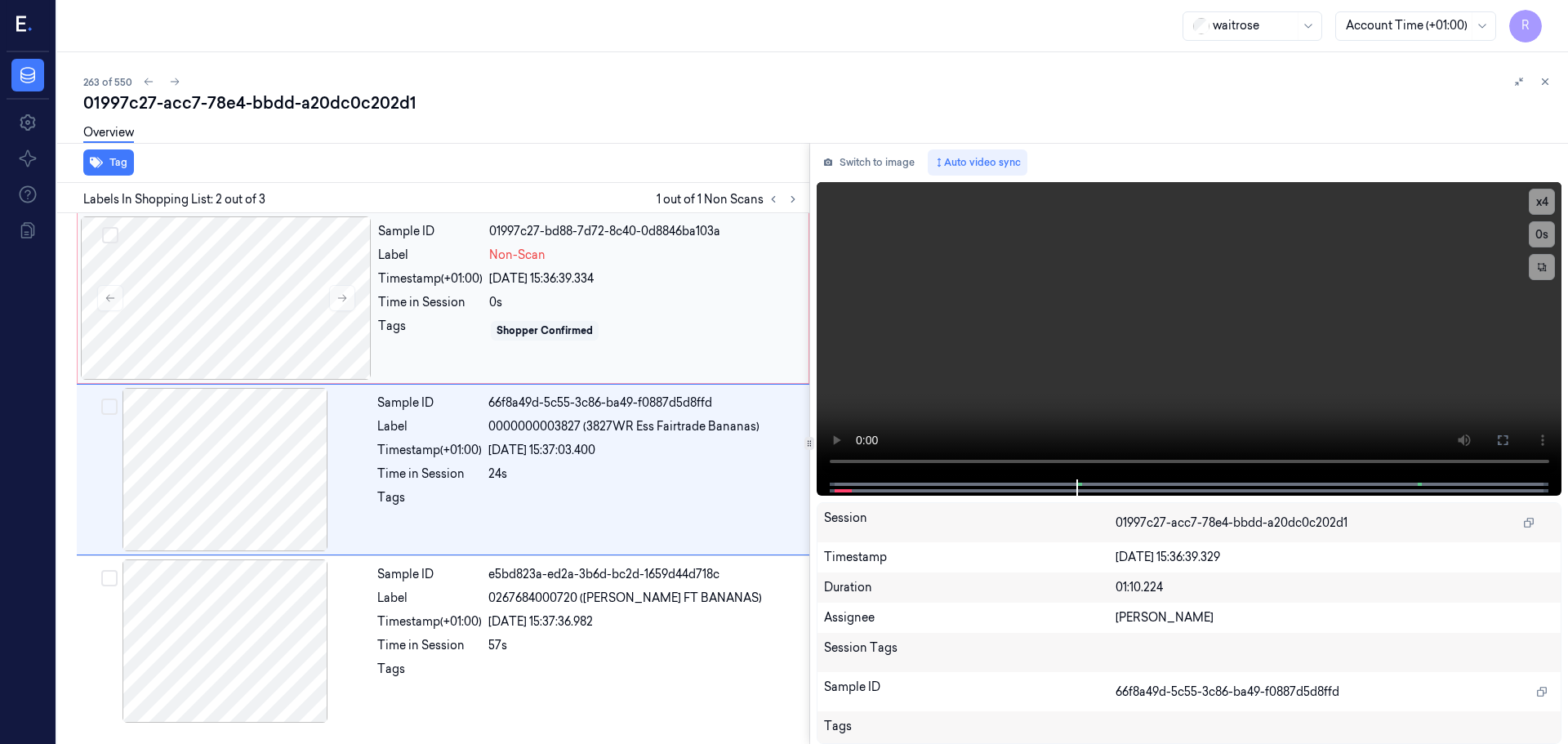
click at [524, 315] on div "Sample ID 01997c27-bd88-7d72-8c40-0d8846ba103a Label Non-Scan Timestamp (+01:00…" at bounding box center [588, 298] width 433 height 163
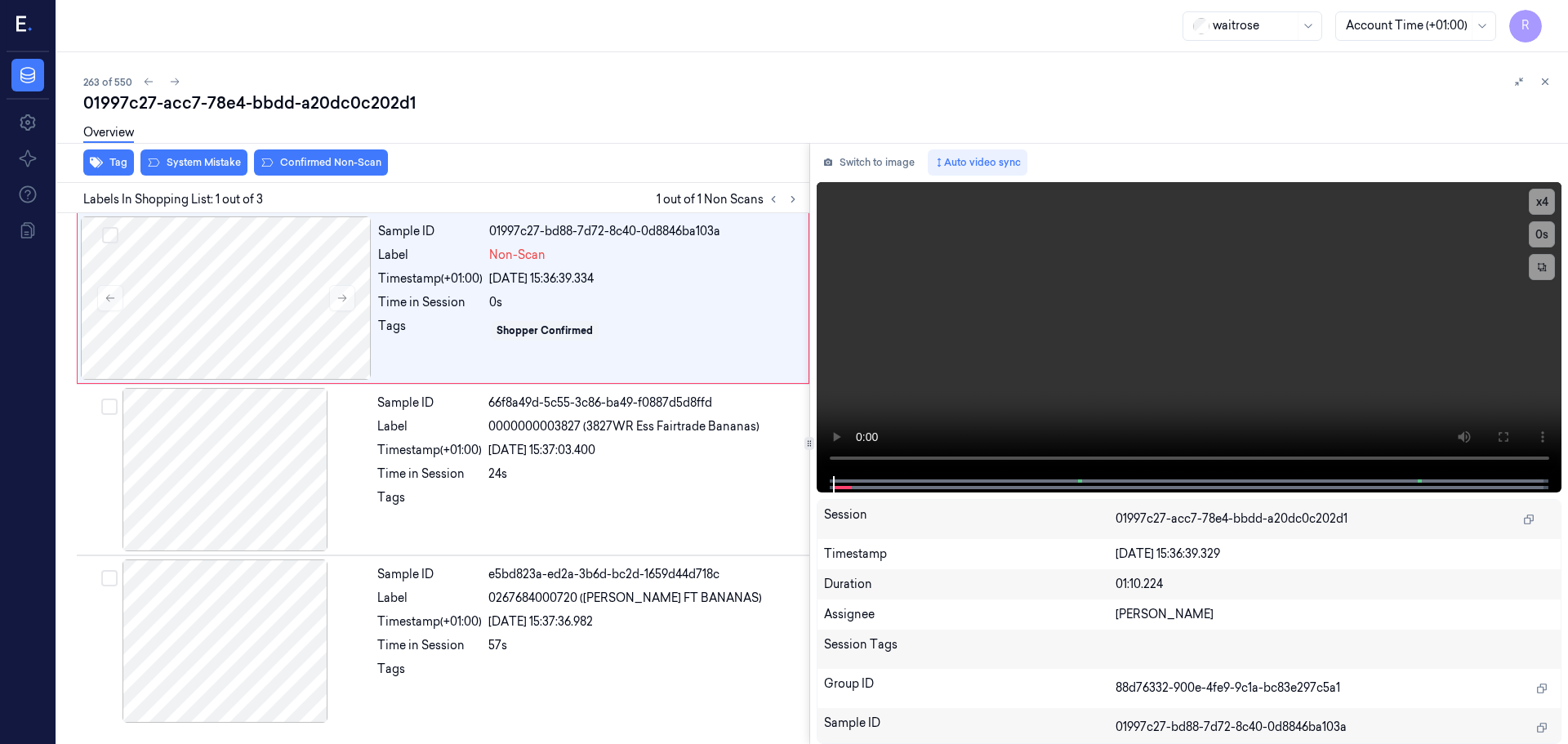
click at [330, 153] on div "Overview" at bounding box center [818, 135] width 1471 height 42
click at [319, 156] on button "Confirmed Non-Scan" at bounding box center [321, 162] width 134 height 26
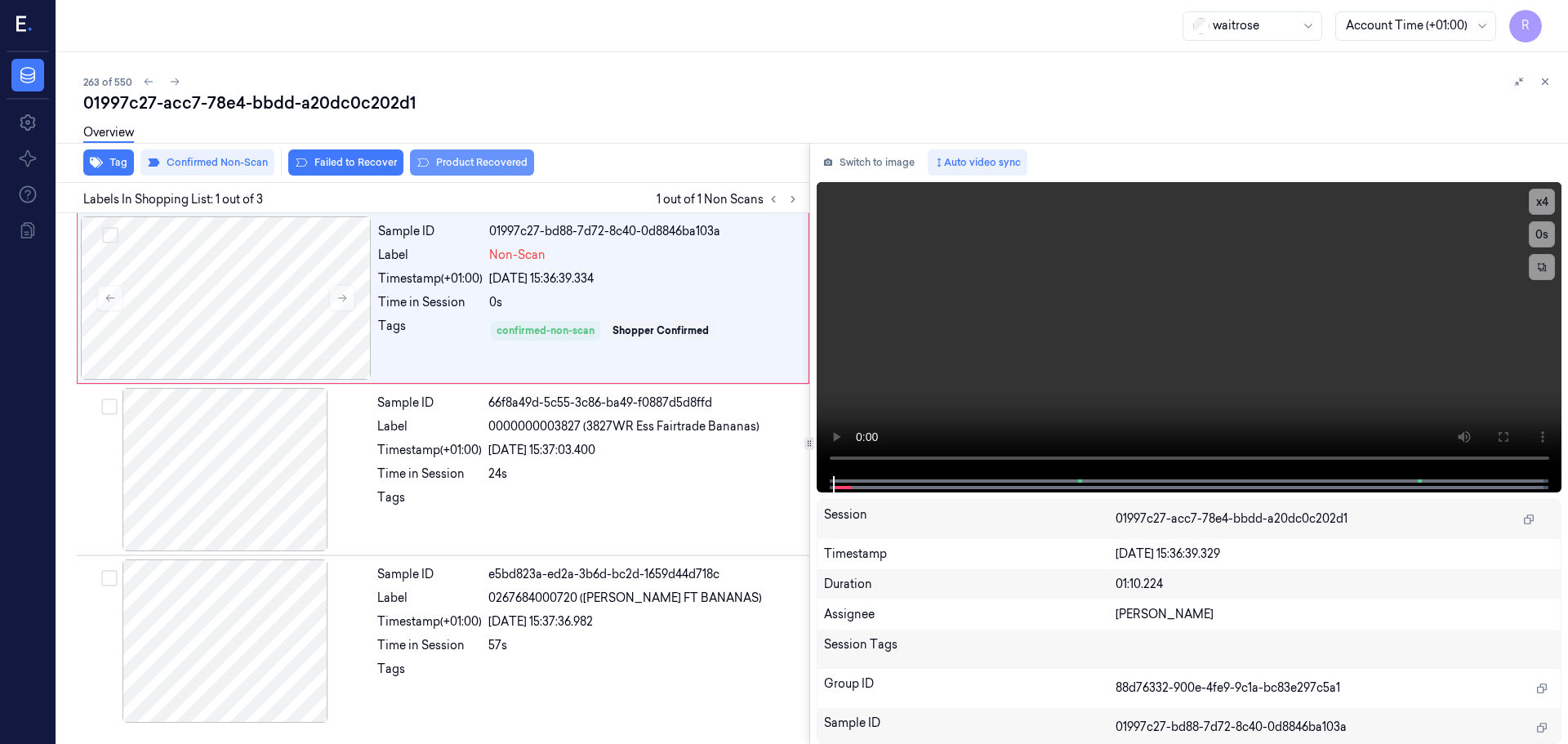
click at [461, 162] on button "Product Recovered" at bounding box center [472, 162] width 124 height 26
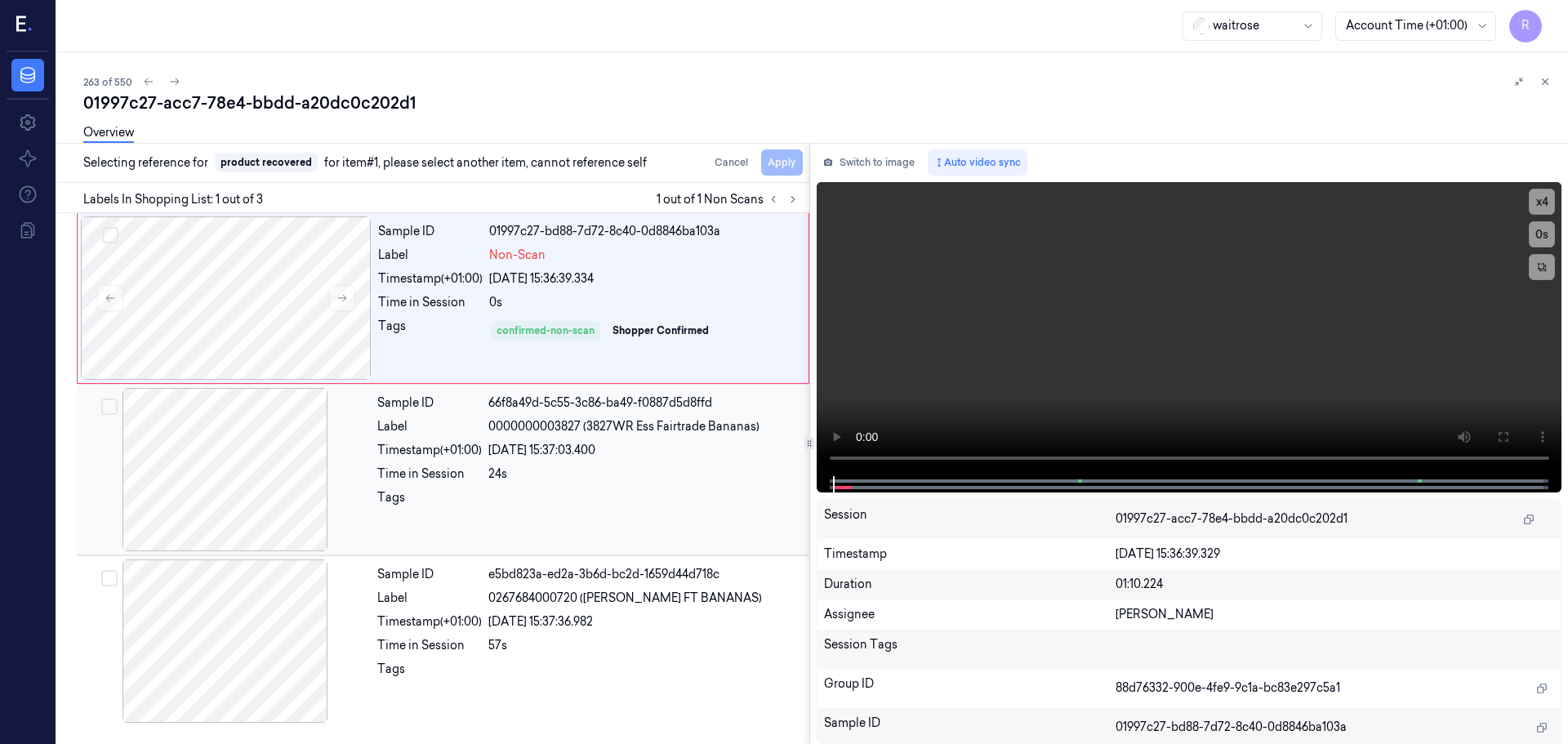
click at [490, 425] on span "0000000003827 (3827WR Ess Fairtrade Bananas)" at bounding box center [624, 427] width 271 height 17
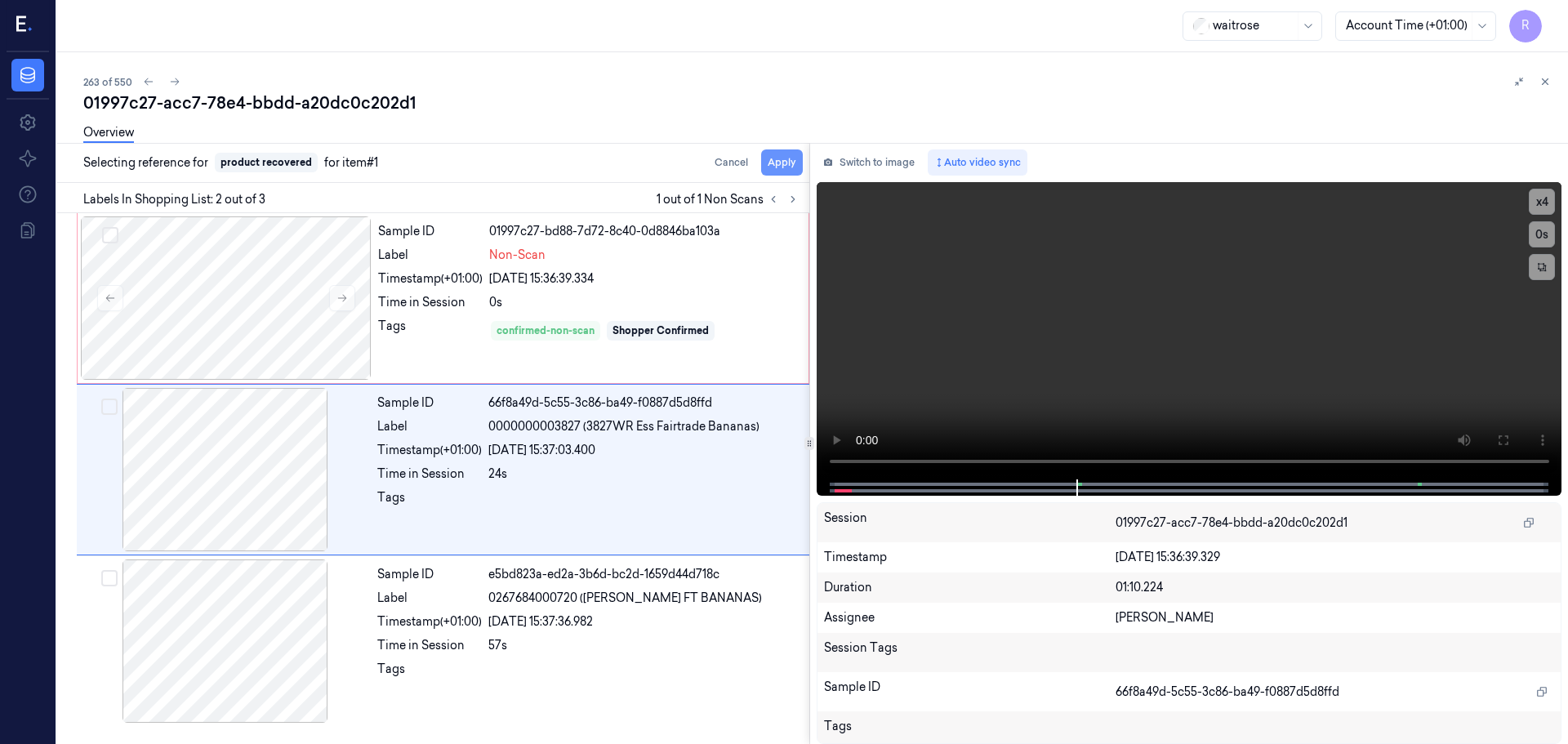
click at [779, 157] on button "Apply" at bounding box center [782, 162] width 42 height 26
click at [686, 272] on div "24/09/2025 15:36:39.334" at bounding box center [644, 279] width 309 height 17
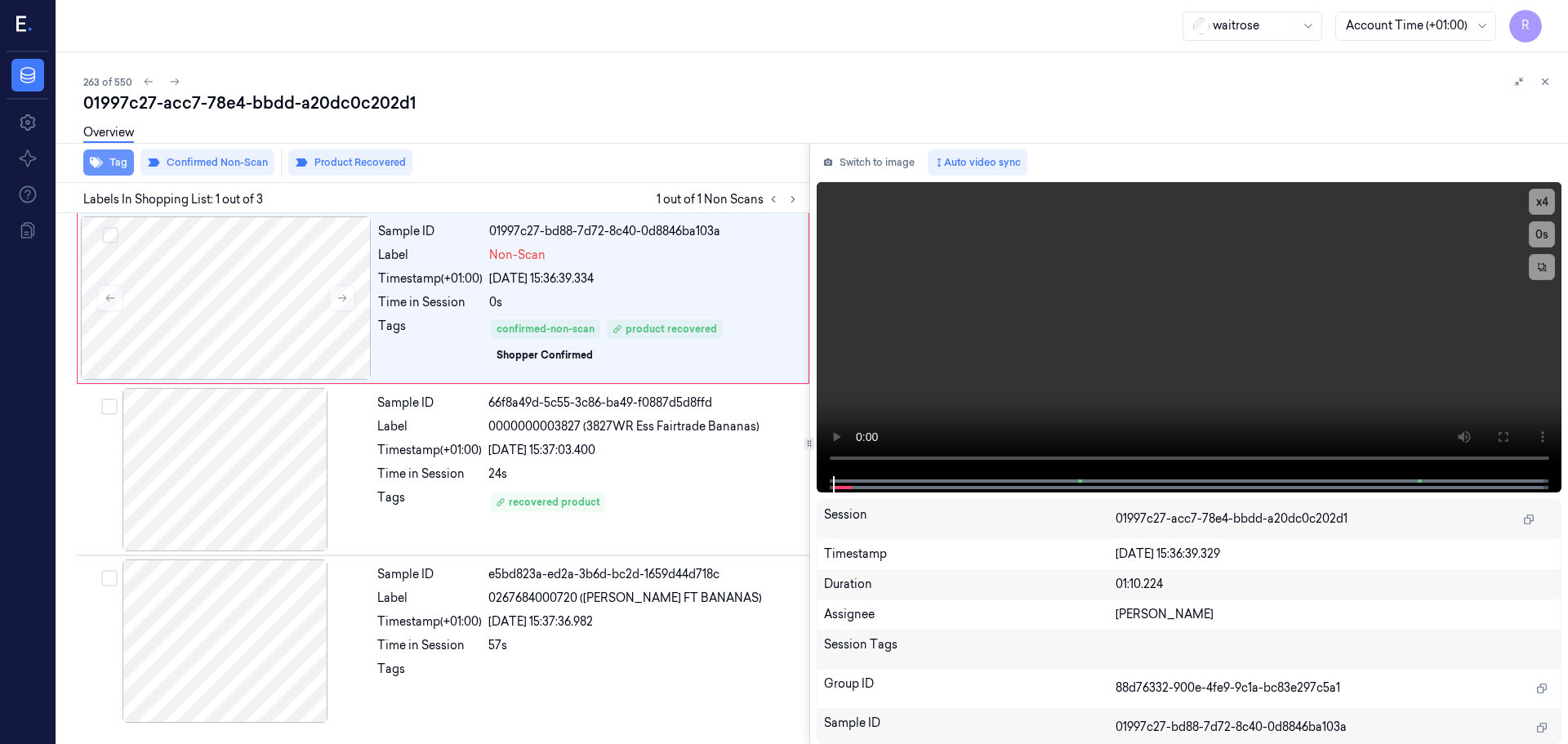
click at [92, 168] on icon "button" at bounding box center [96, 162] width 13 height 13
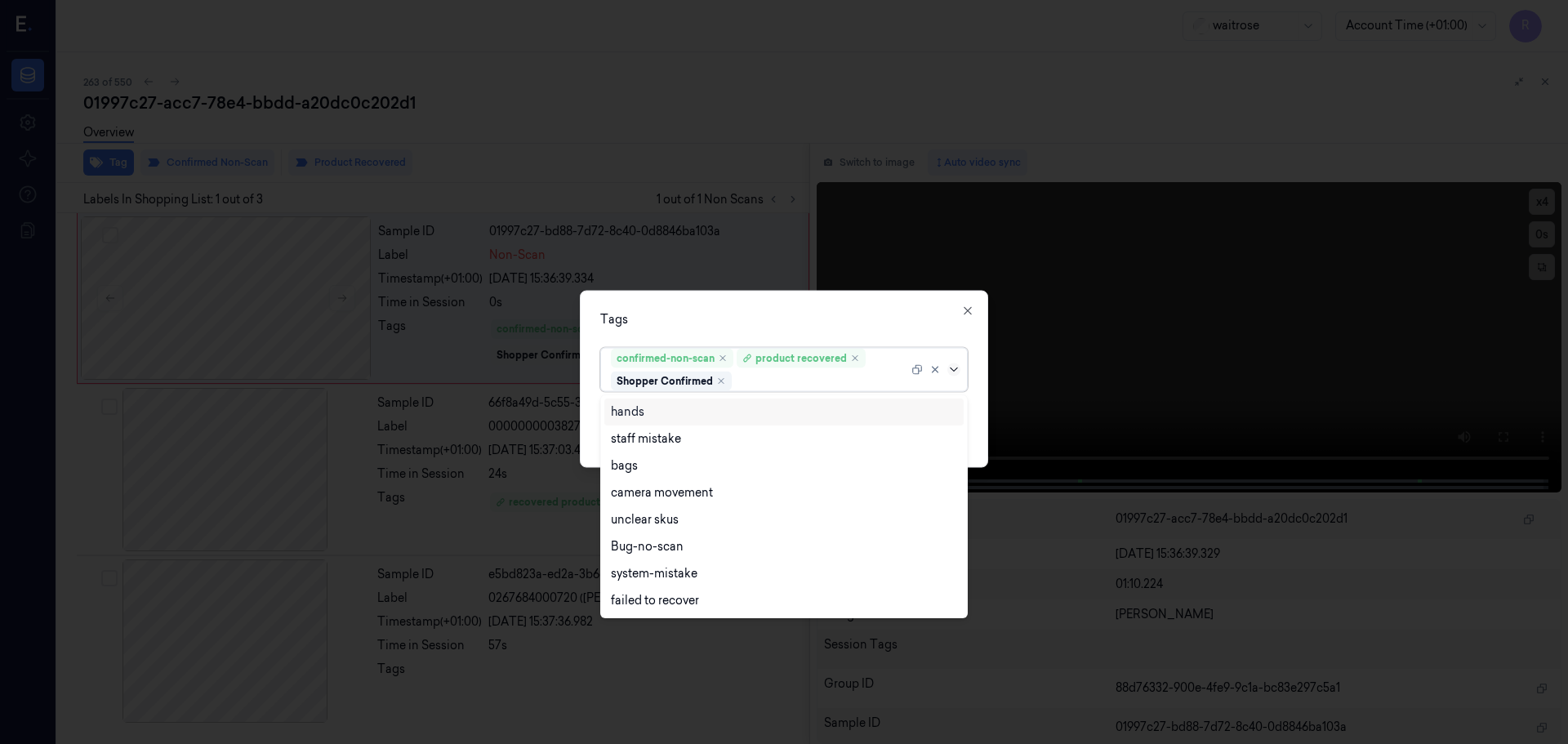
click at [954, 372] on icon at bounding box center [954, 369] width 13 height 13
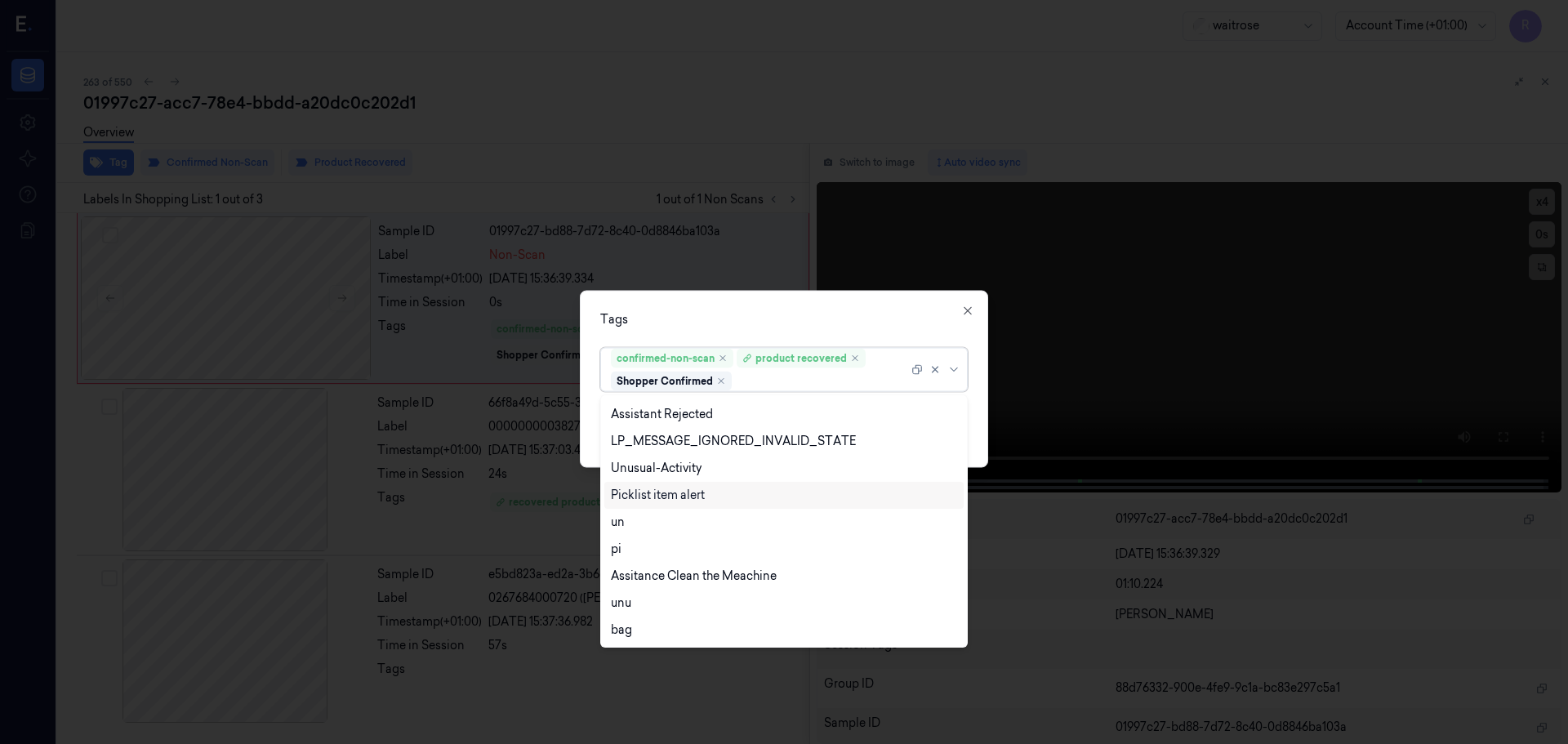
click at [678, 492] on div "Picklist item alert" at bounding box center [658, 496] width 94 height 17
click at [783, 325] on div "Tags" at bounding box center [784, 319] width 367 height 17
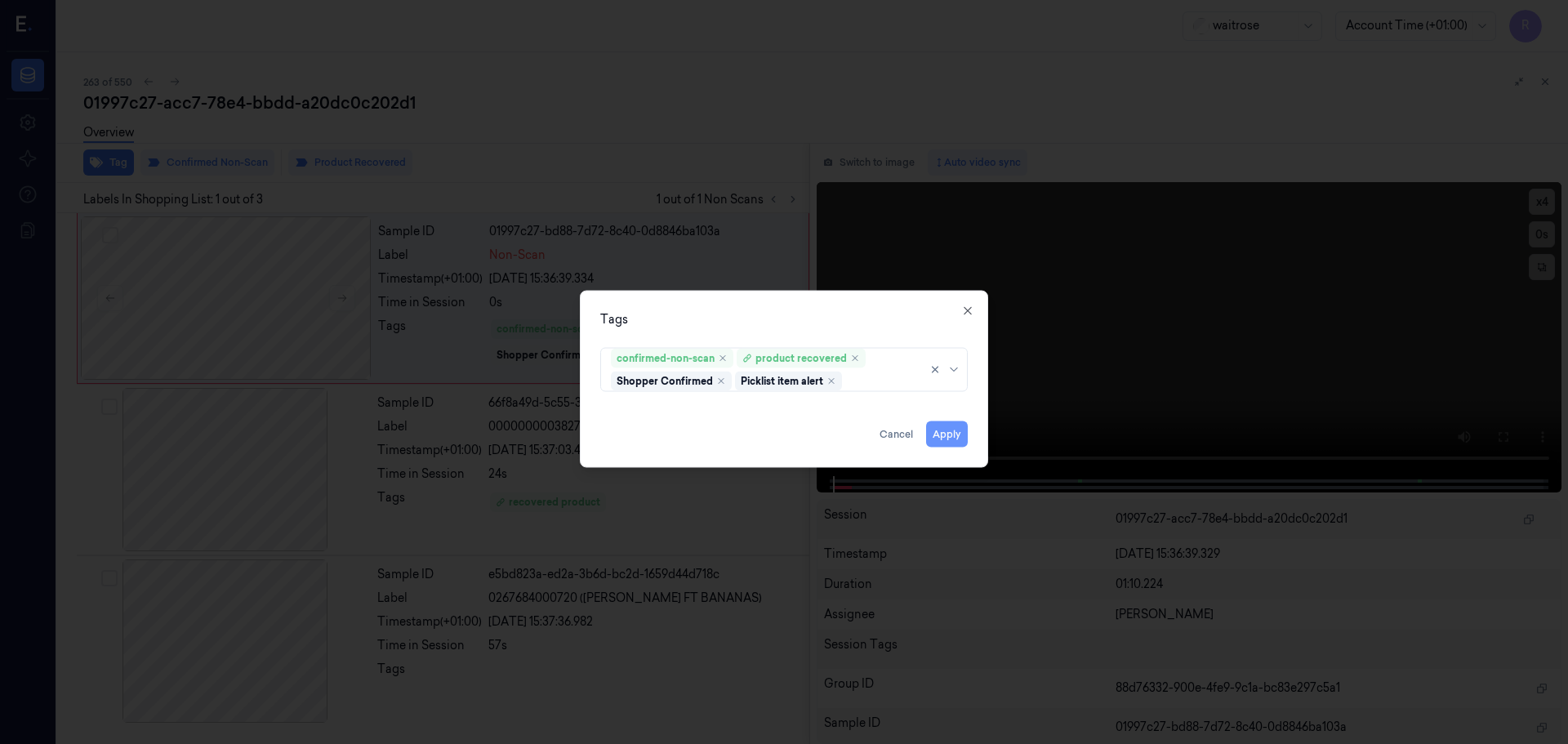
click at [945, 431] on button "Apply" at bounding box center [947, 434] width 42 height 26
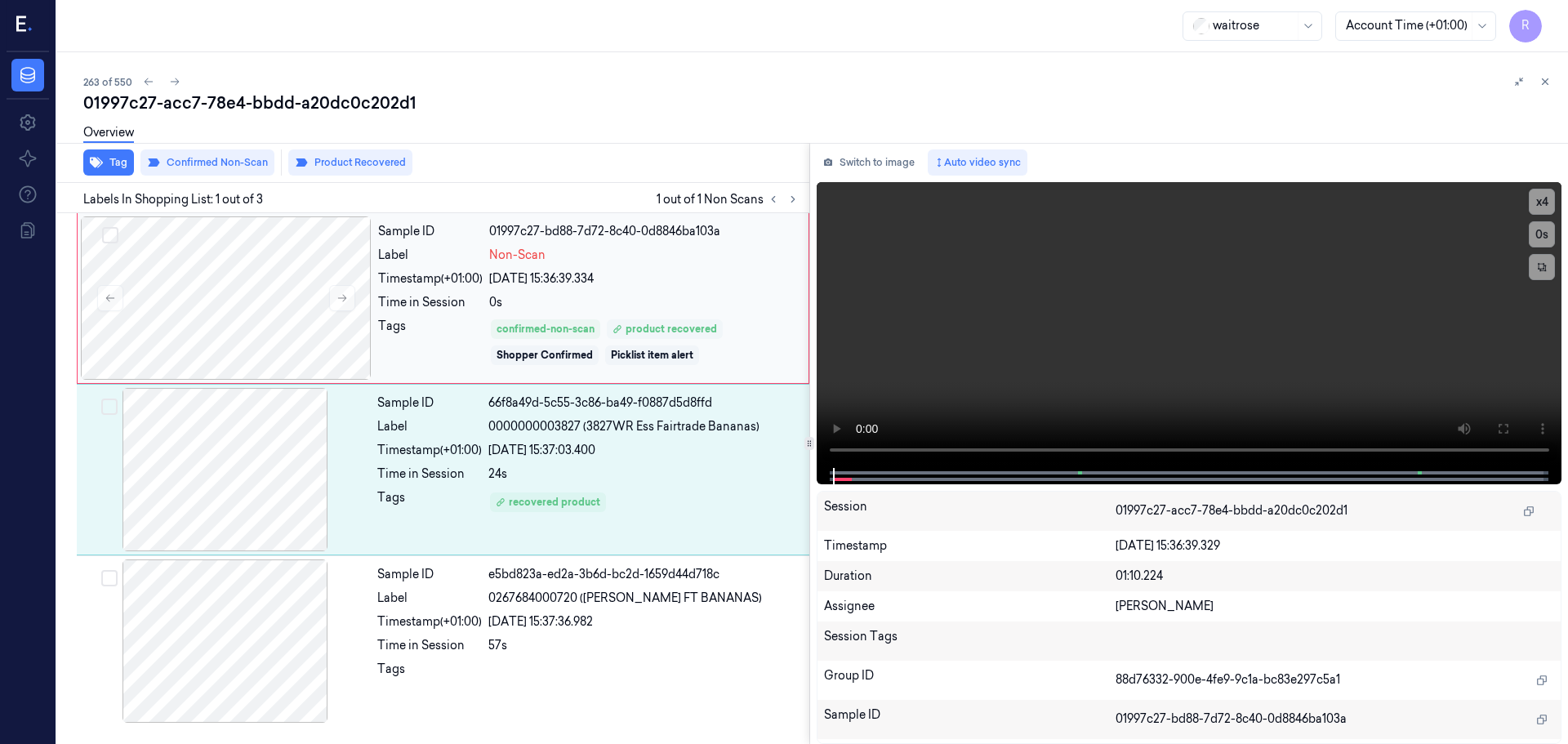
click at [642, 324] on div "product recovered" at bounding box center [665, 329] width 105 height 14
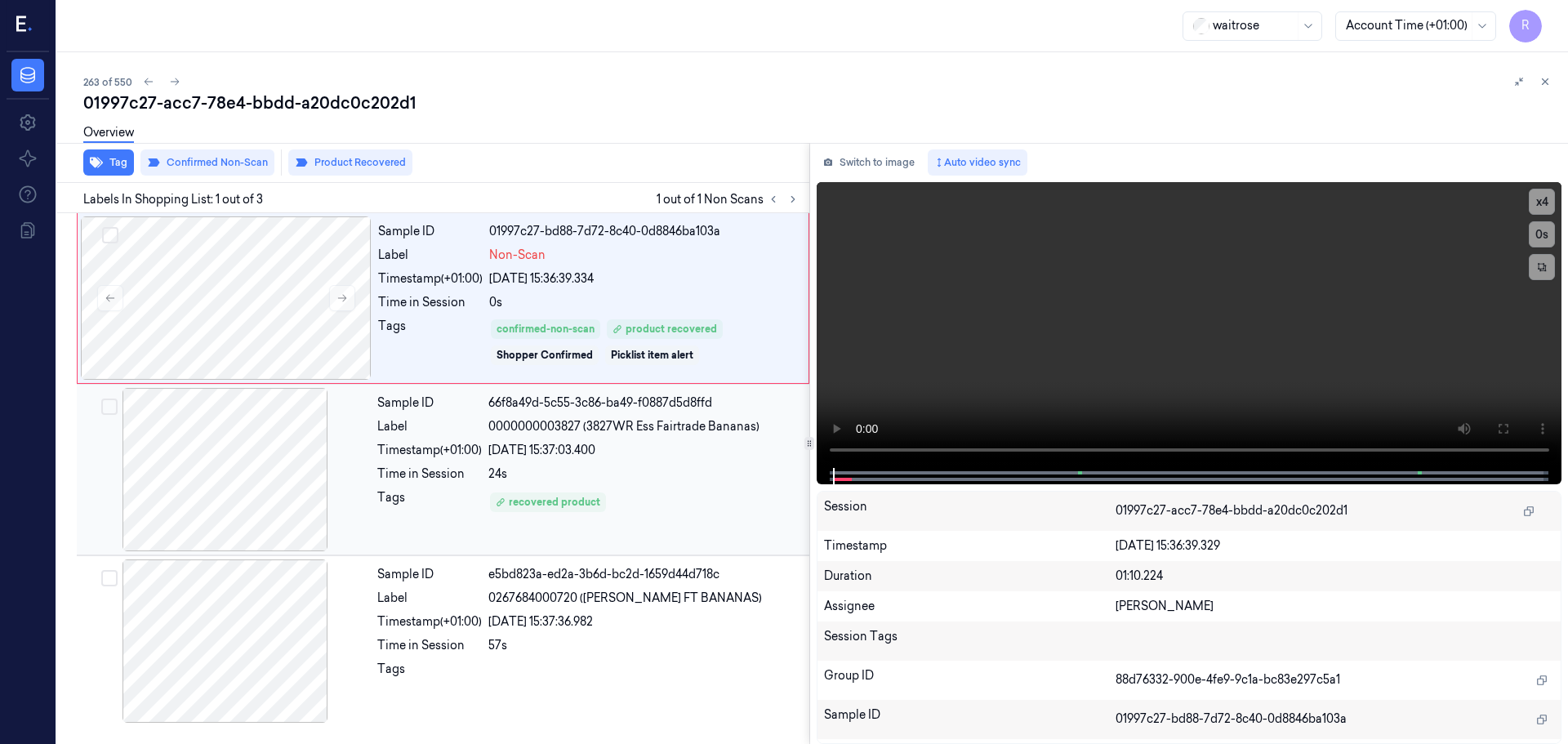
click at [589, 444] on div "24/09/2025 15:37:03.400" at bounding box center [644, 451] width 311 height 17
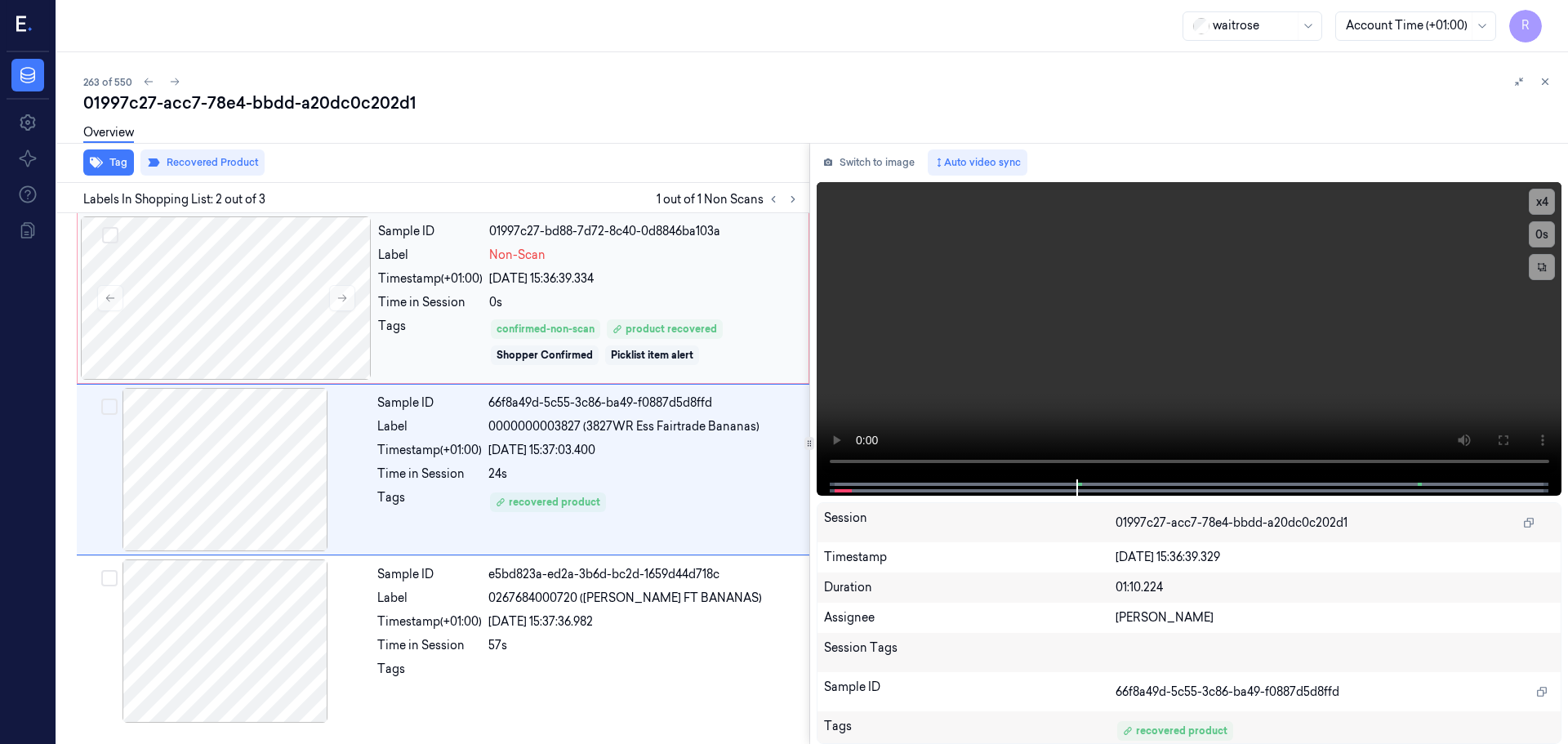
click at [608, 305] on div "0s" at bounding box center [644, 303] width 309 height 17
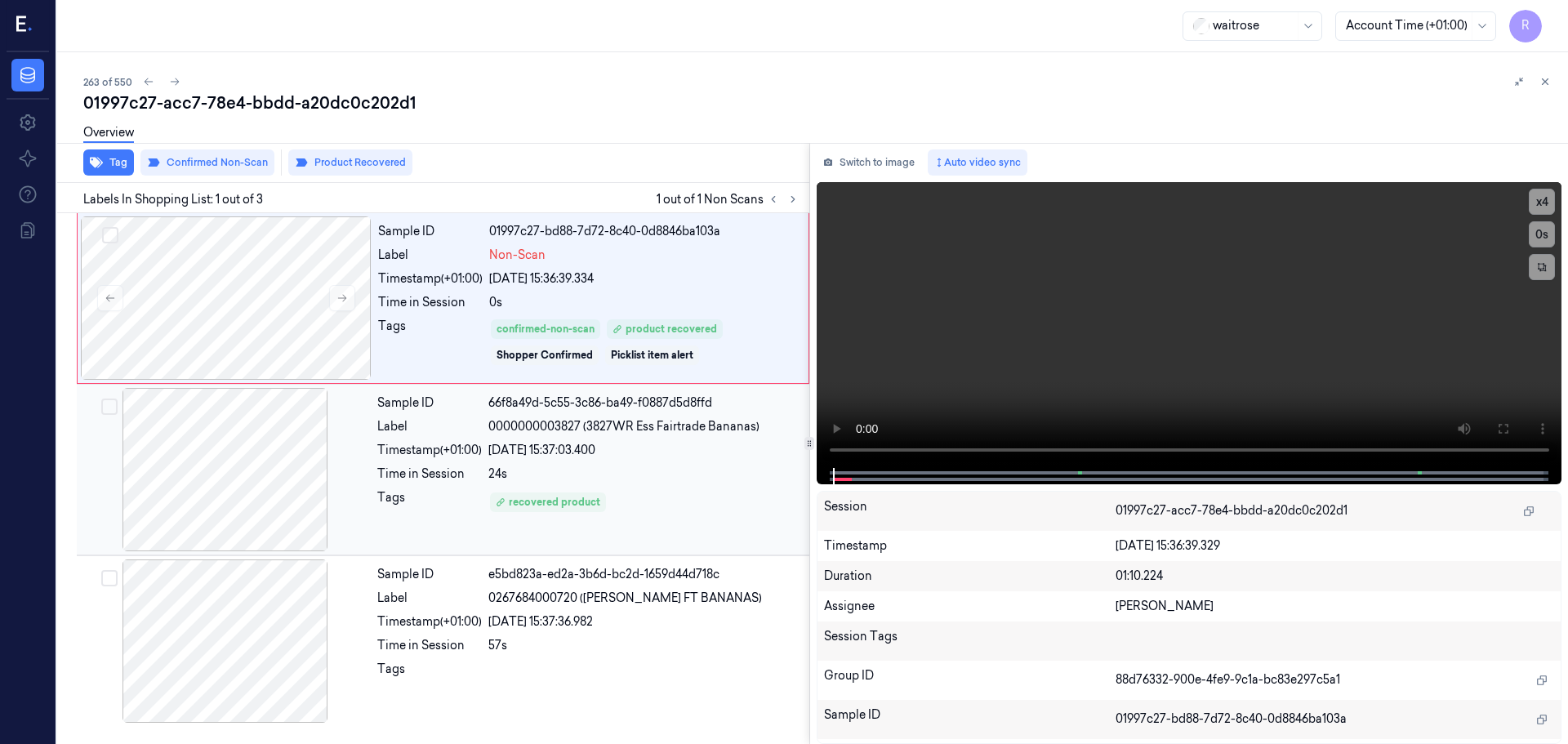
click at [501, 442] on div "24/09/2025 15:37:03.400" at bounding box center [644, 451] width 311 height 17
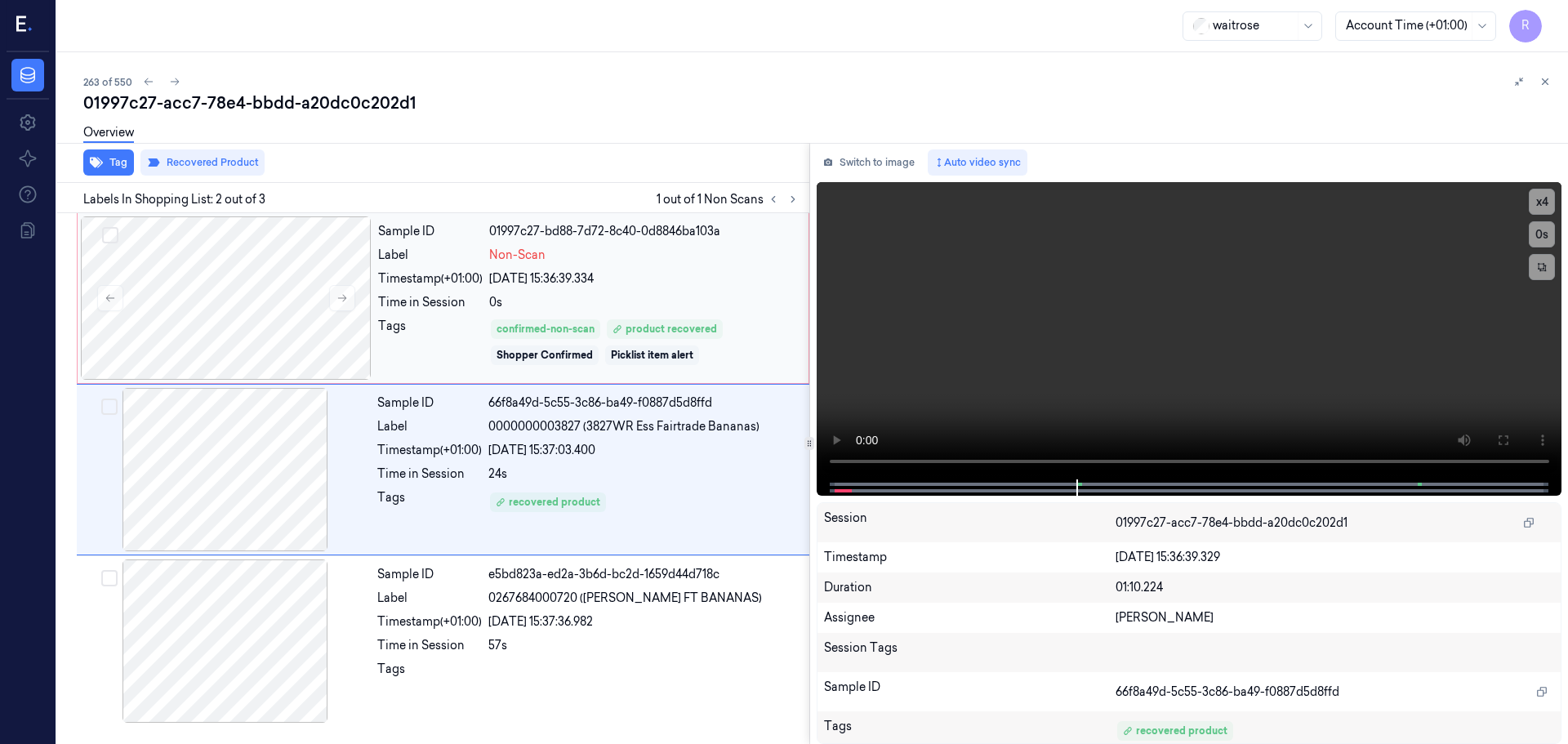
click at [455, 298] on div "Time in Session" at bounding box center [430, 303] width 105 height 17
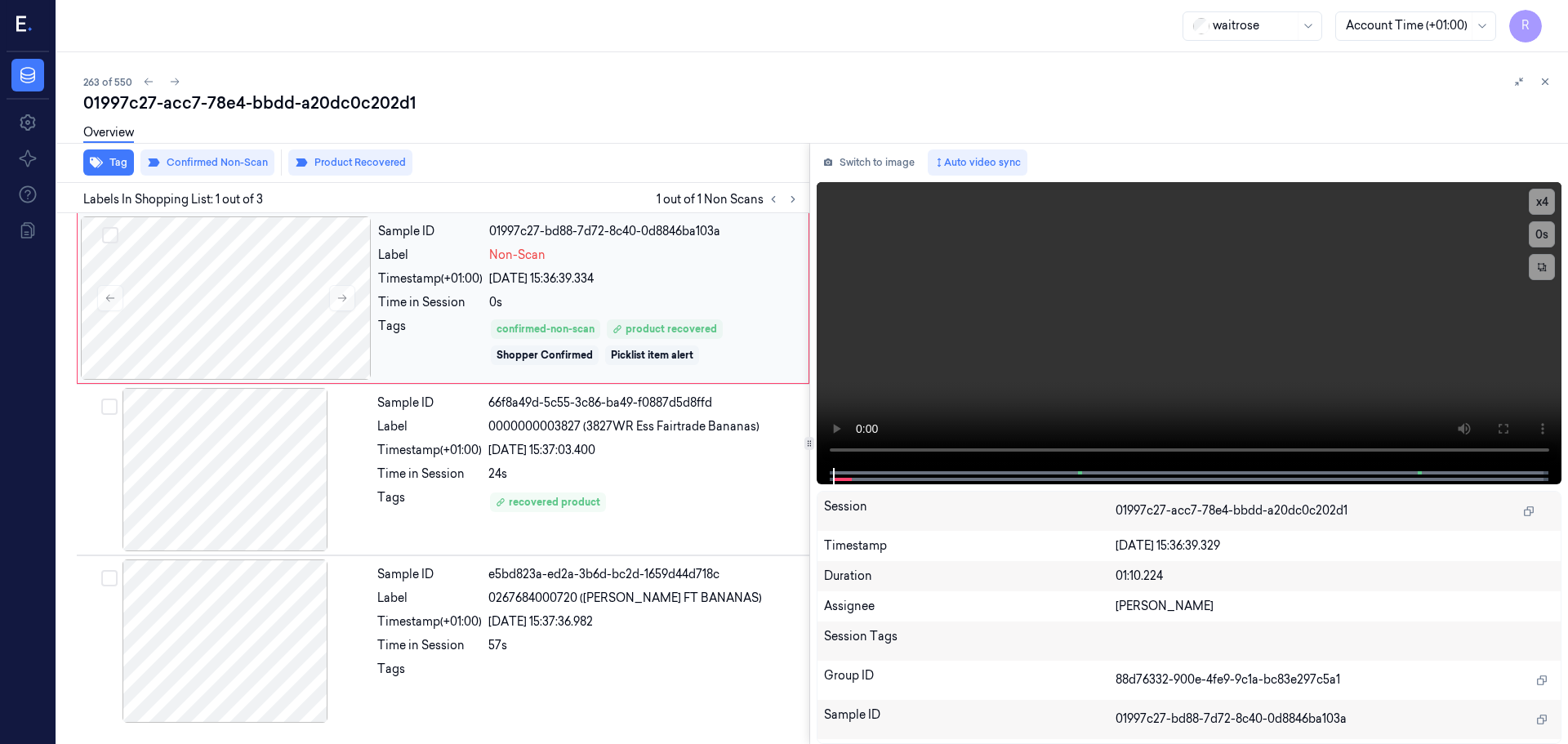
click at [728, 295] on div "0s" at bounding box center [644, 303] width 309 height 17
click at [688, 440] on div "Sample ID 66f8a49d-5c55-3c86-ba49-f0887d5d8ffd Label 0000000003827 (3827WR Ess …" at bounding box center [588, 469] width 435 height 163
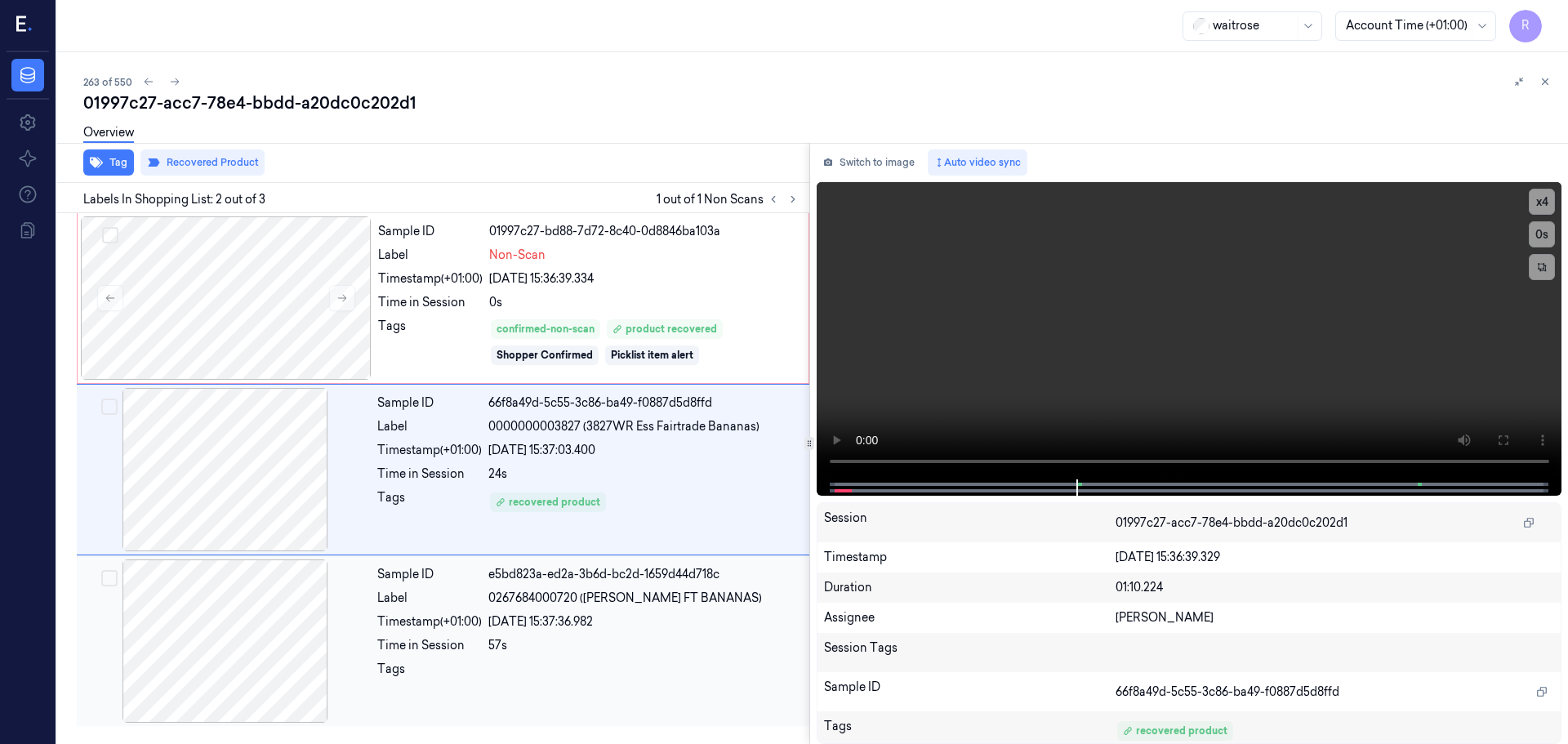
click at [678, 613] on div "Sample ID e5bd823a-ed2a-3b6d-bc2d-1659d44d718c Label 0267684000720 (WR ESS FT B…" at bounding box center [588, 641] width 435 height 163
click at [693, 495] on div "recovered product" at bounding box center [644, 503] width 311 height 26
click at [650, 247] on div "Non-Scan" at bounding box center [644, 255] width 309 height 17
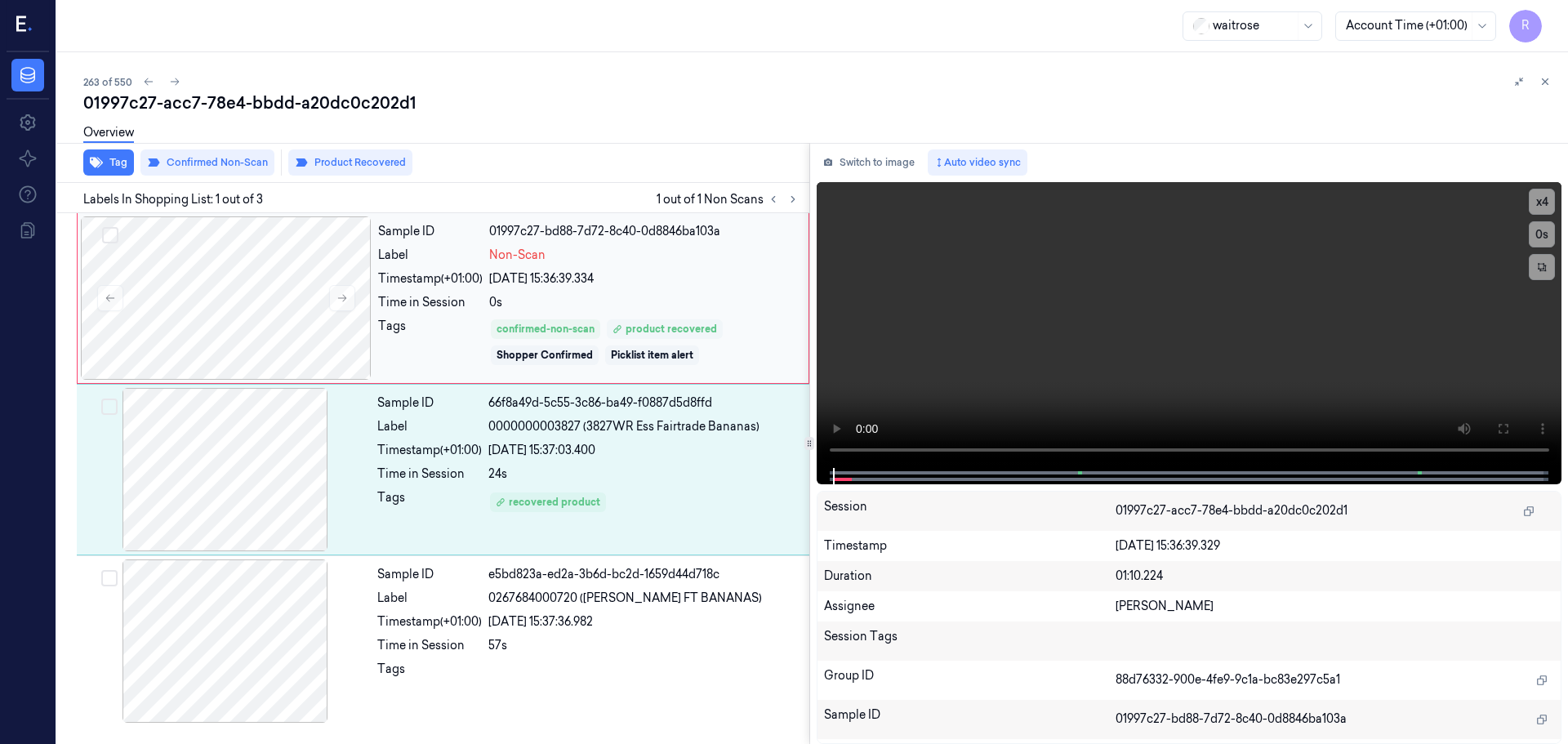
drag, startPoint x: 500, startPoint y: 332, endPoint x: 615, endPoint y: 327, distance: 115.1
click at [614, 327] on div "confirmed-non-scan product recovered Shopper Confirmed Picklist item alert" at bounding box center [641, 343] width 302 height 46
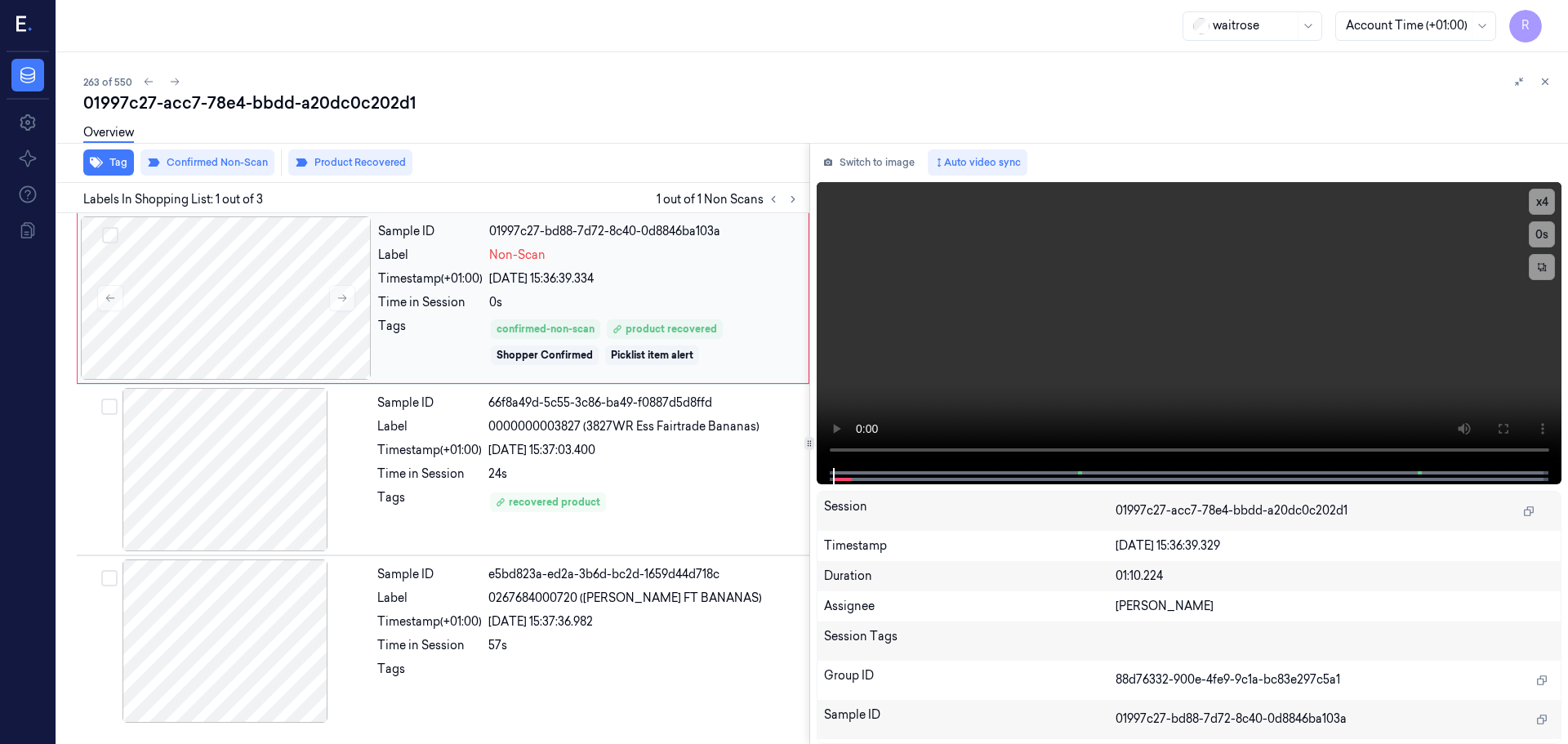
click at [644, 294] on div "0s" at bounding box center [644, 303] width 309 height 17
click at [651, 469] on div "24s" at bounding box center [644, 474] width 311 height 17
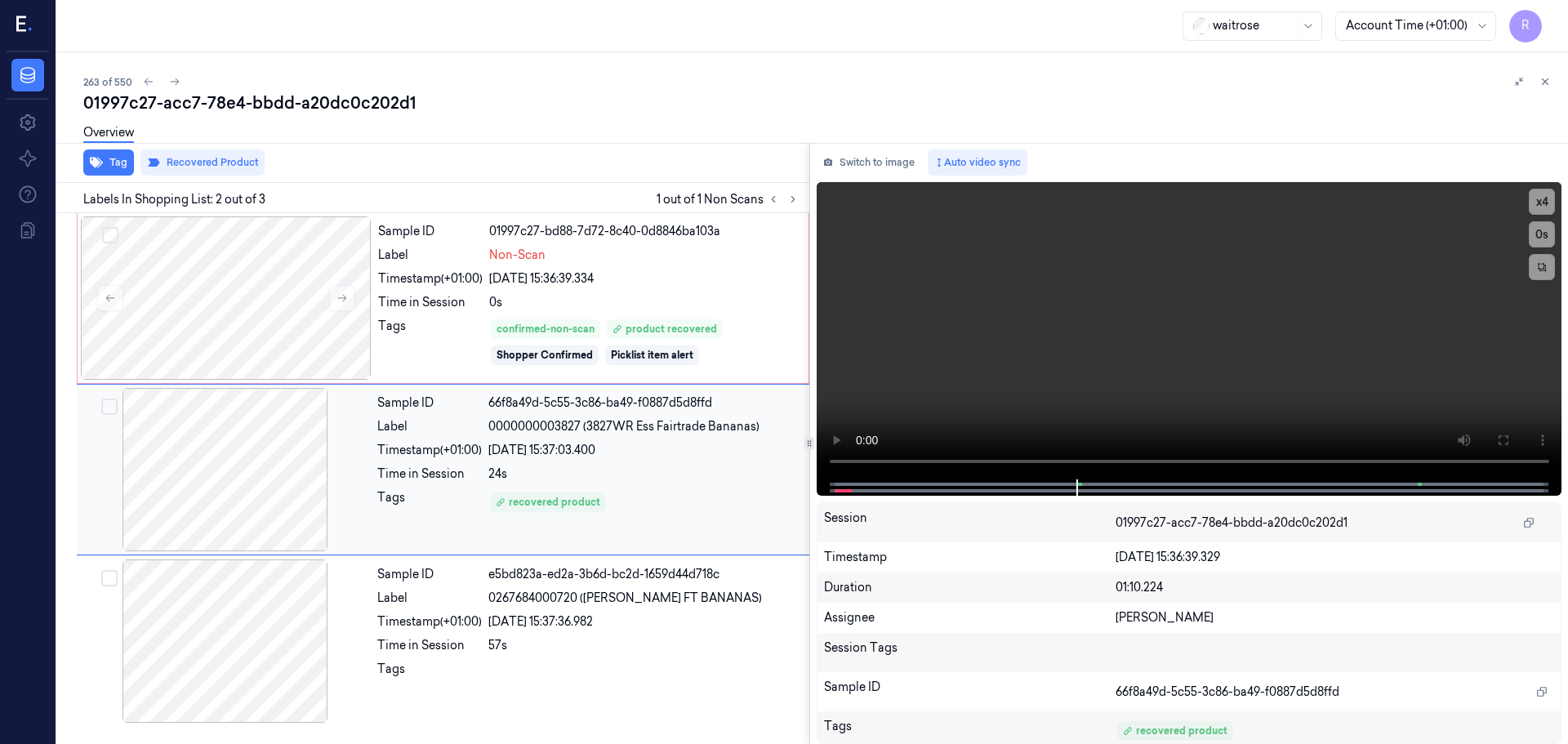
click at [634, 440] on div "Sample ID 66f8a49d-5c55-3c86-ba49-f0887d5d8ffd Label 0000000003827 (3827WR Ess …" at bounding box center [588, 469] width 435 height 163
click at [682, 271] on div "24/09/2025 15:36:39.334" at bounding box center [644, 279] width 309 height 17
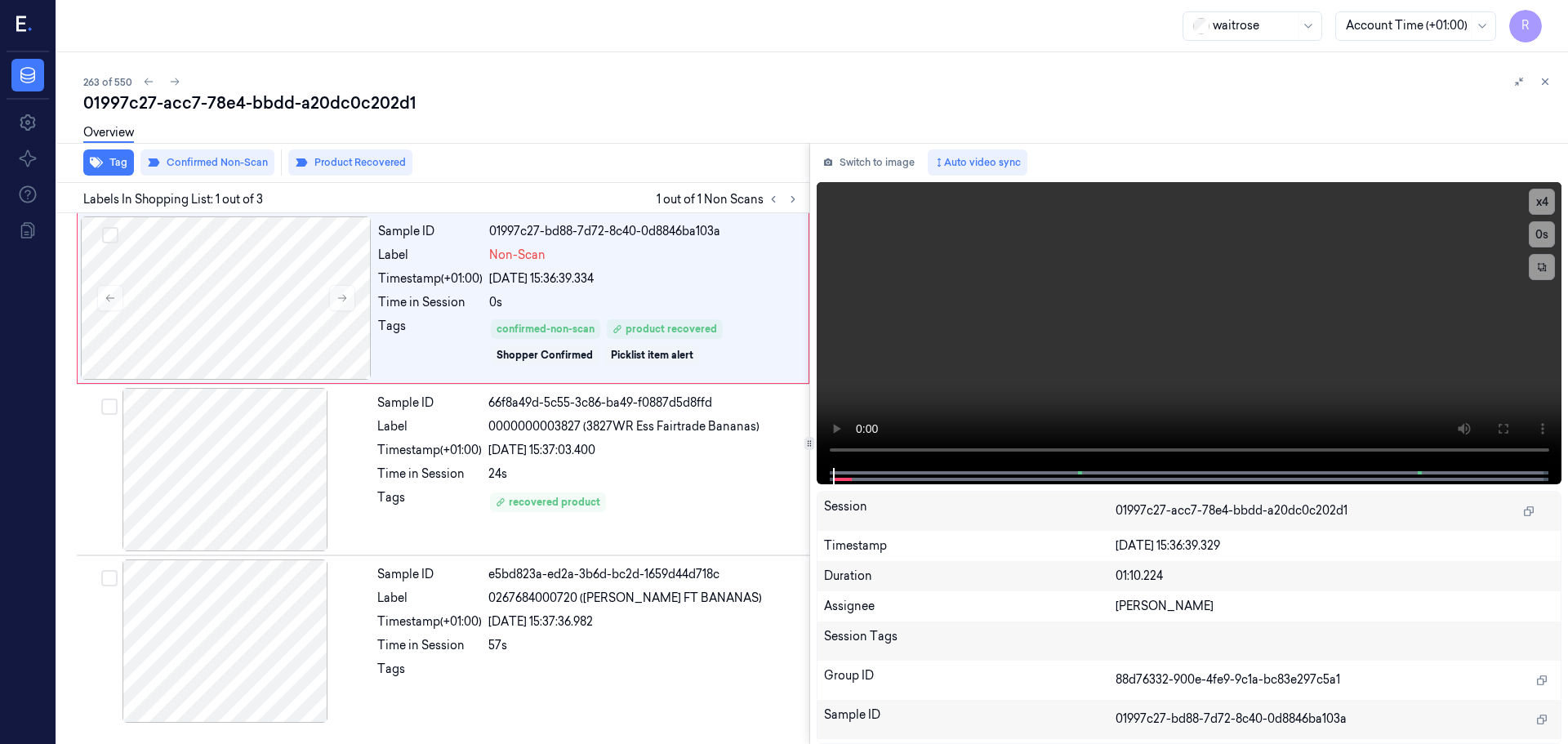
click at [1548, 87] on button at bounding box center [1544, 82] width 20 height 20
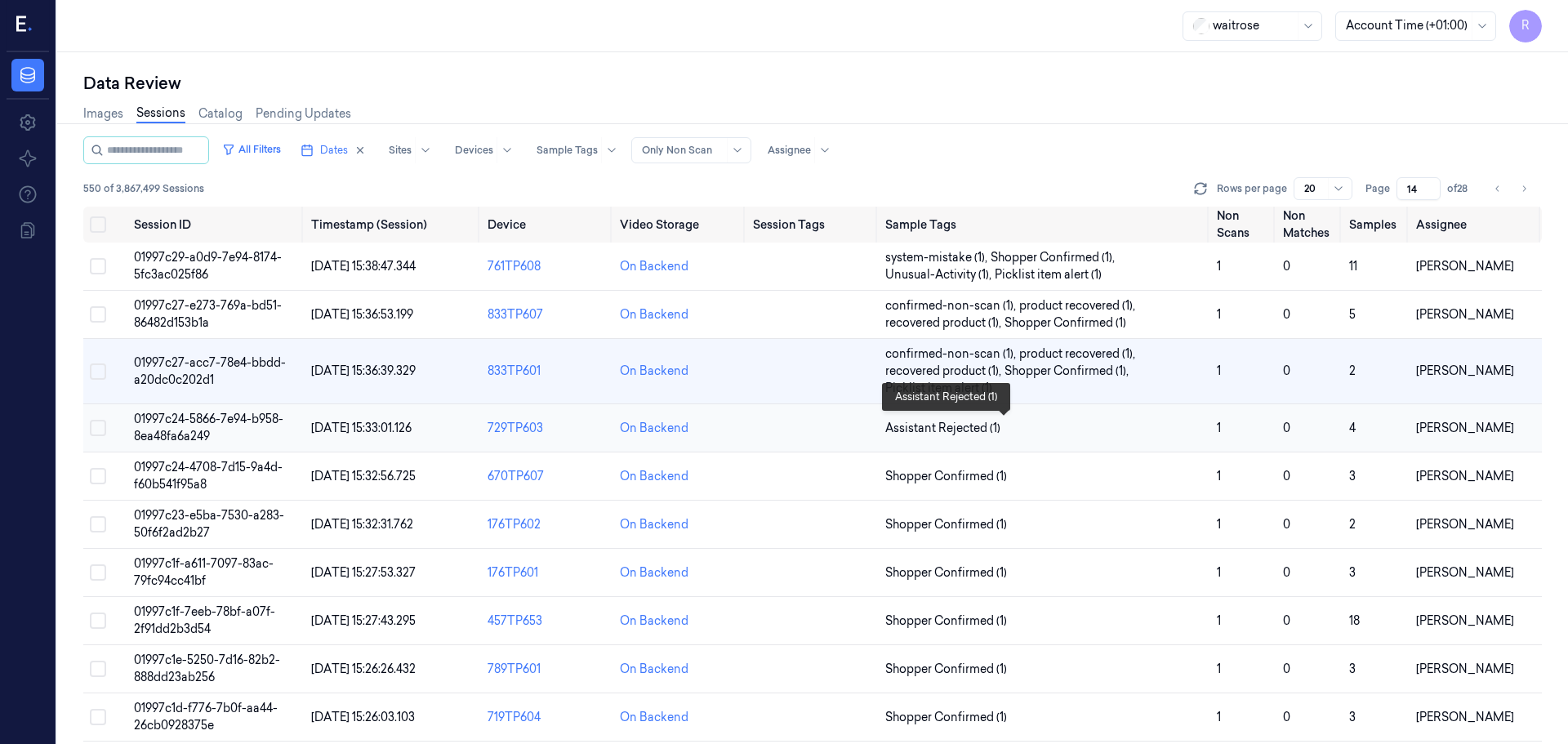
click at [1077, 428] on span "Assistant Rejected (1)" at bounding box center [1044, 429] width 319 height 17
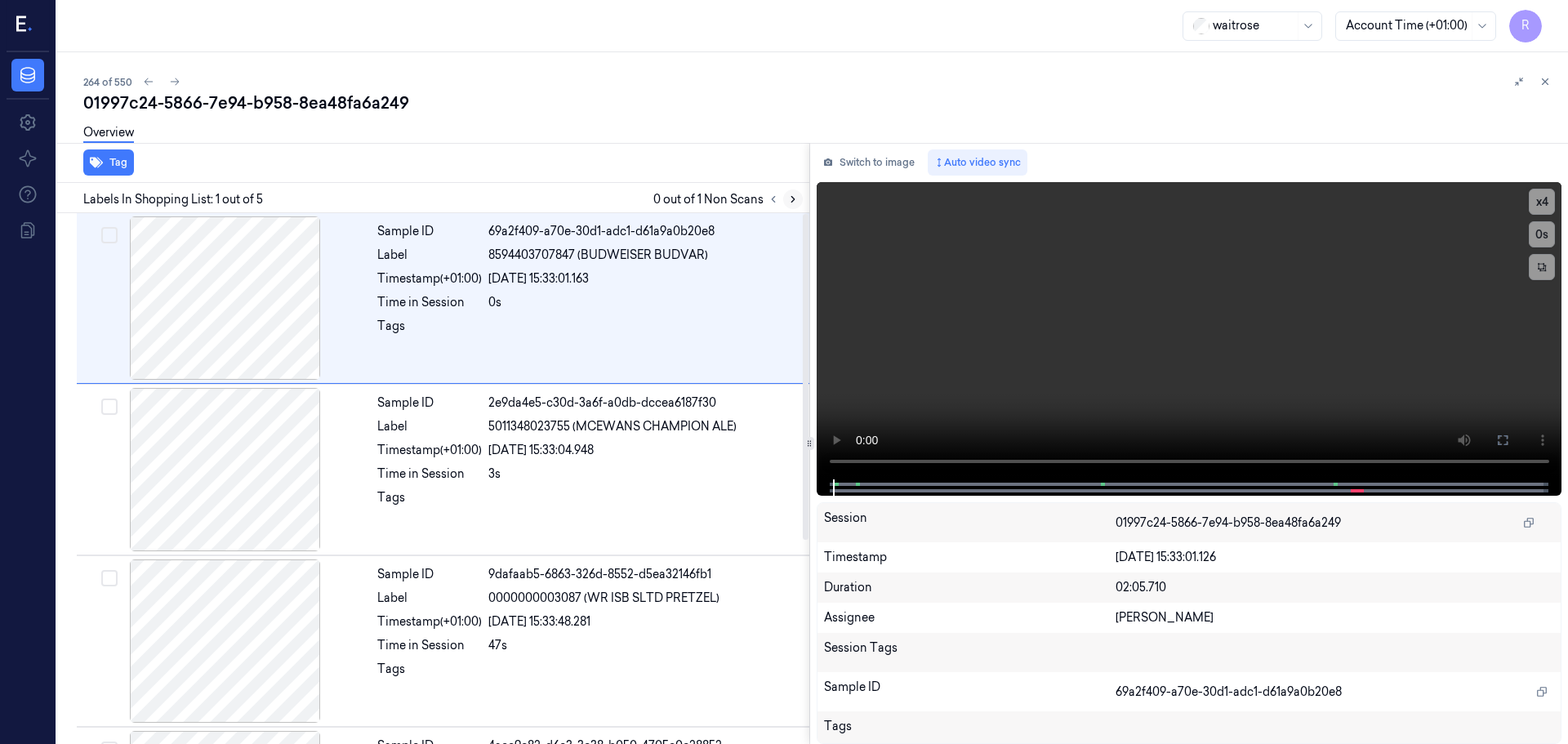
click at [791, 204] on icon at bounding box center [792, 199] width 11 height 11
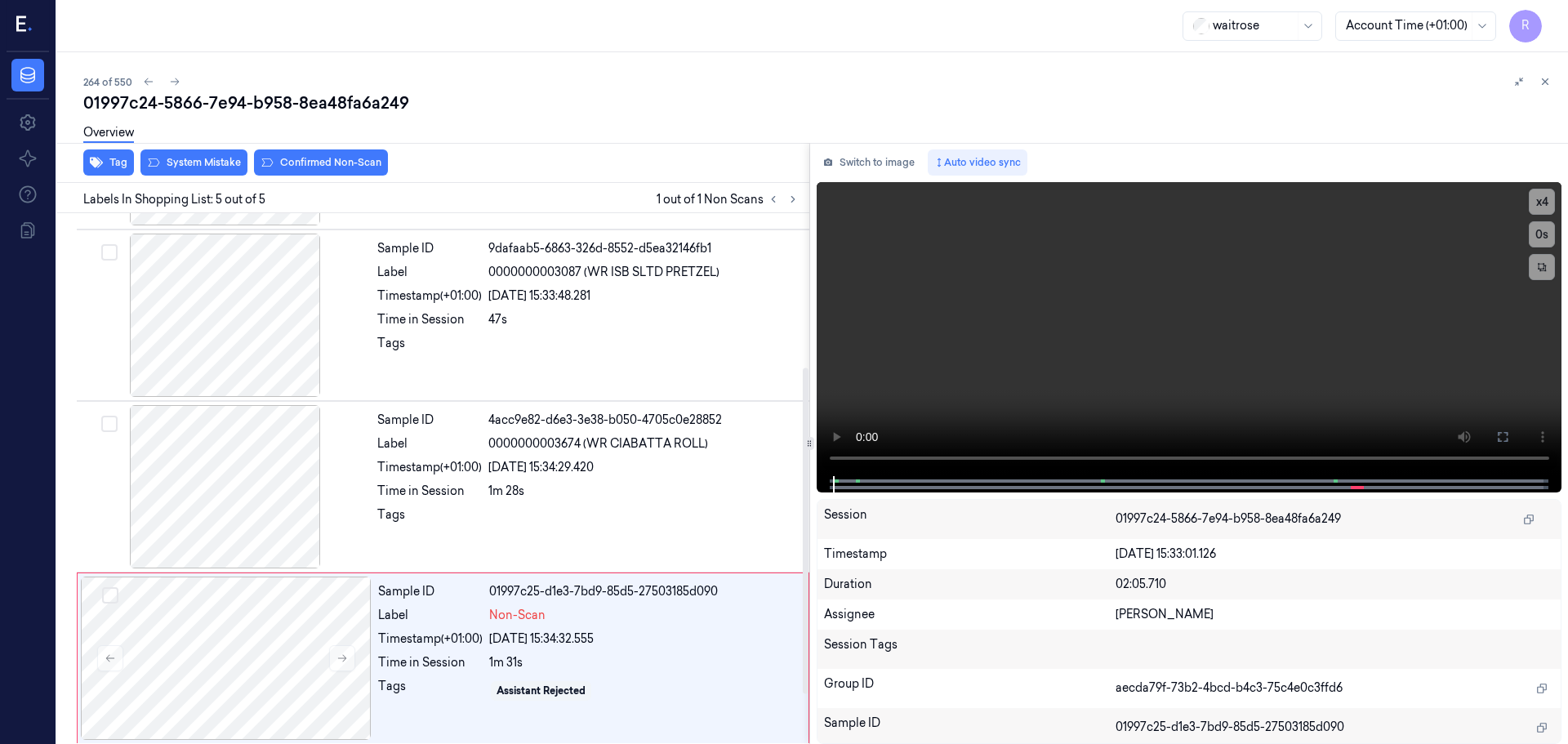
scroll to position [332, 0]
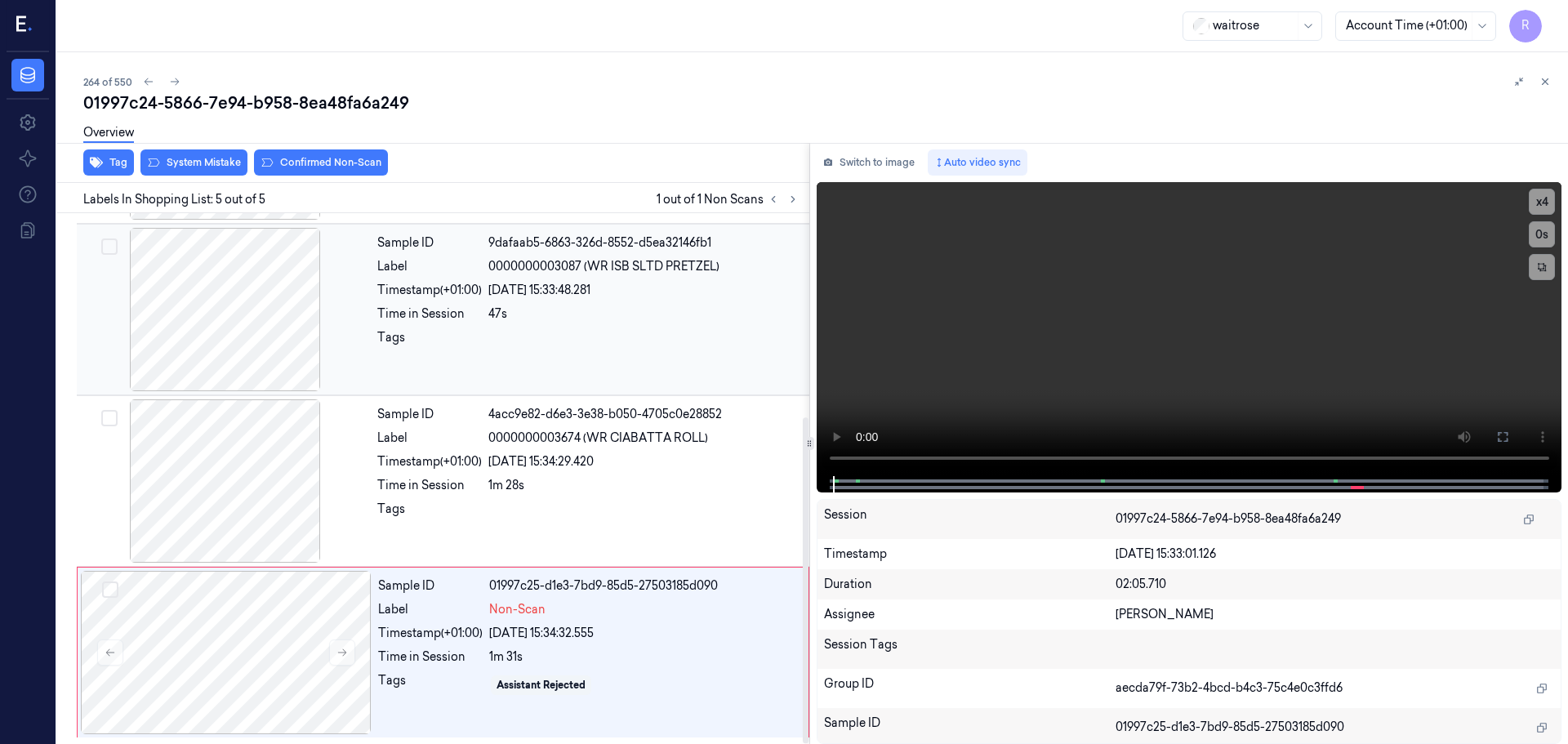
click at [218, 344] on div at bounding box center [225, 310] width 291 height 163
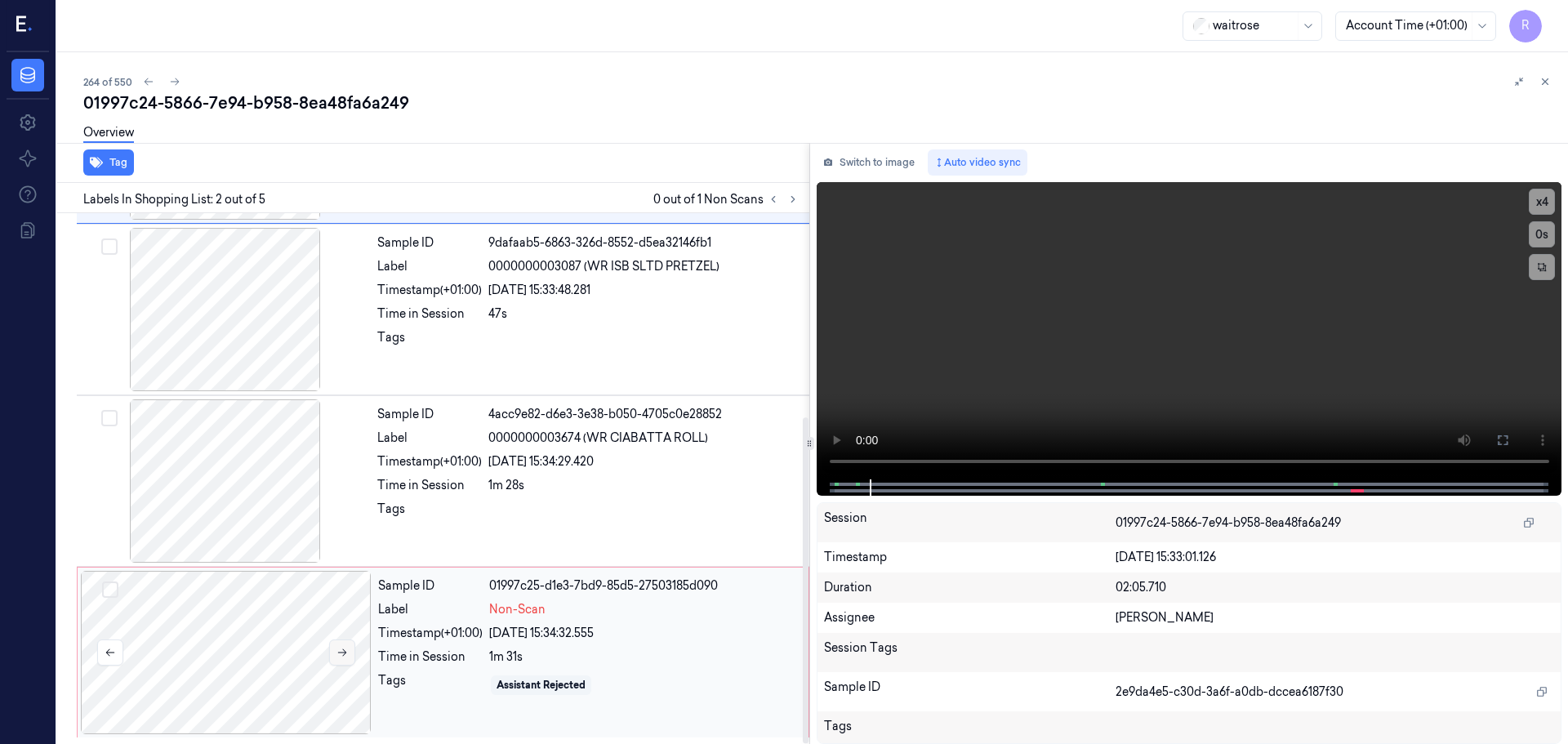
click at [344, 652] on icon at bounding box center [342, 652] width 11 height 11
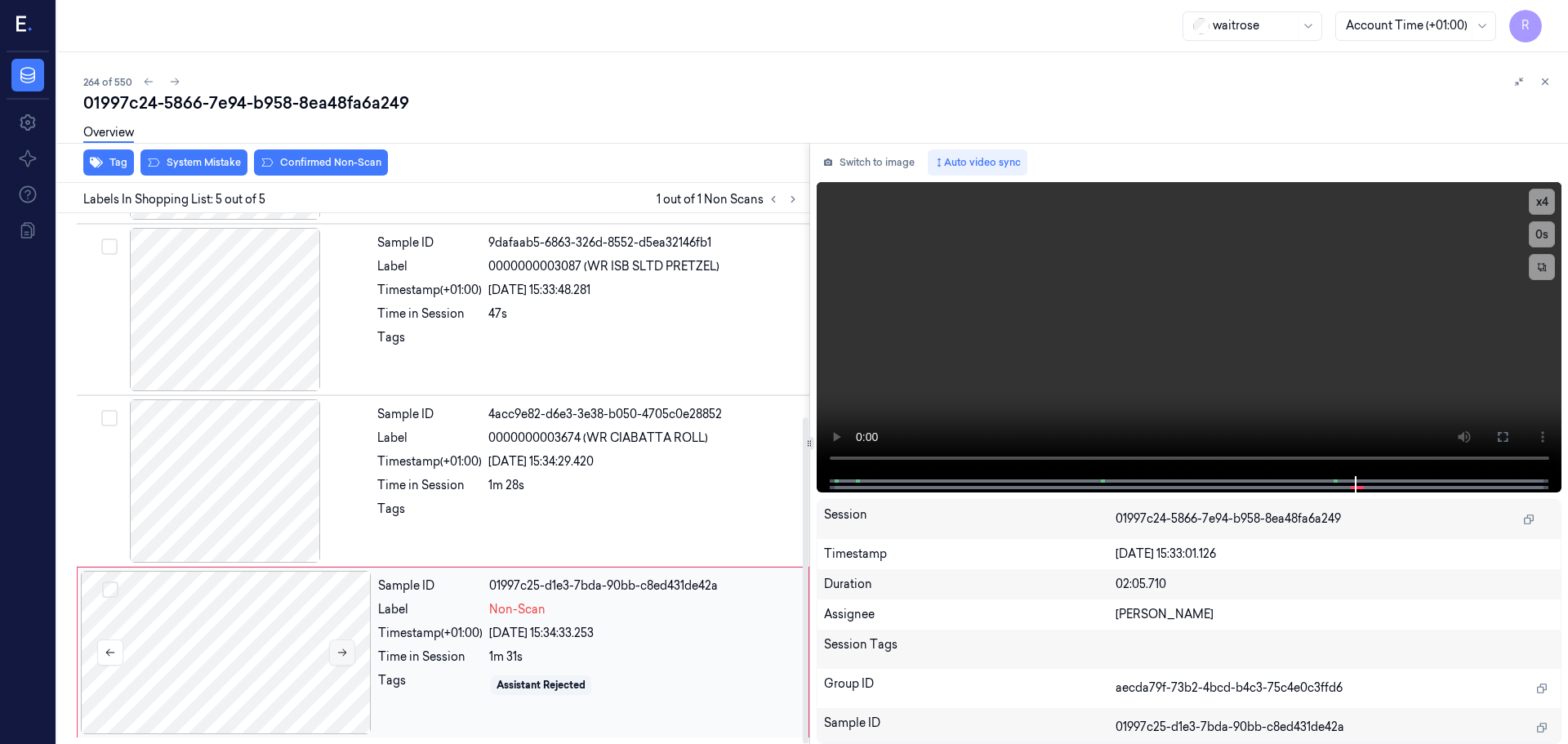
click at [344, 652] on icon at bounding box center [342, 652] width 11 height 11
click at [495, 491] on div "1m 28s" at bounding box center [644, 486] width 311 height 17
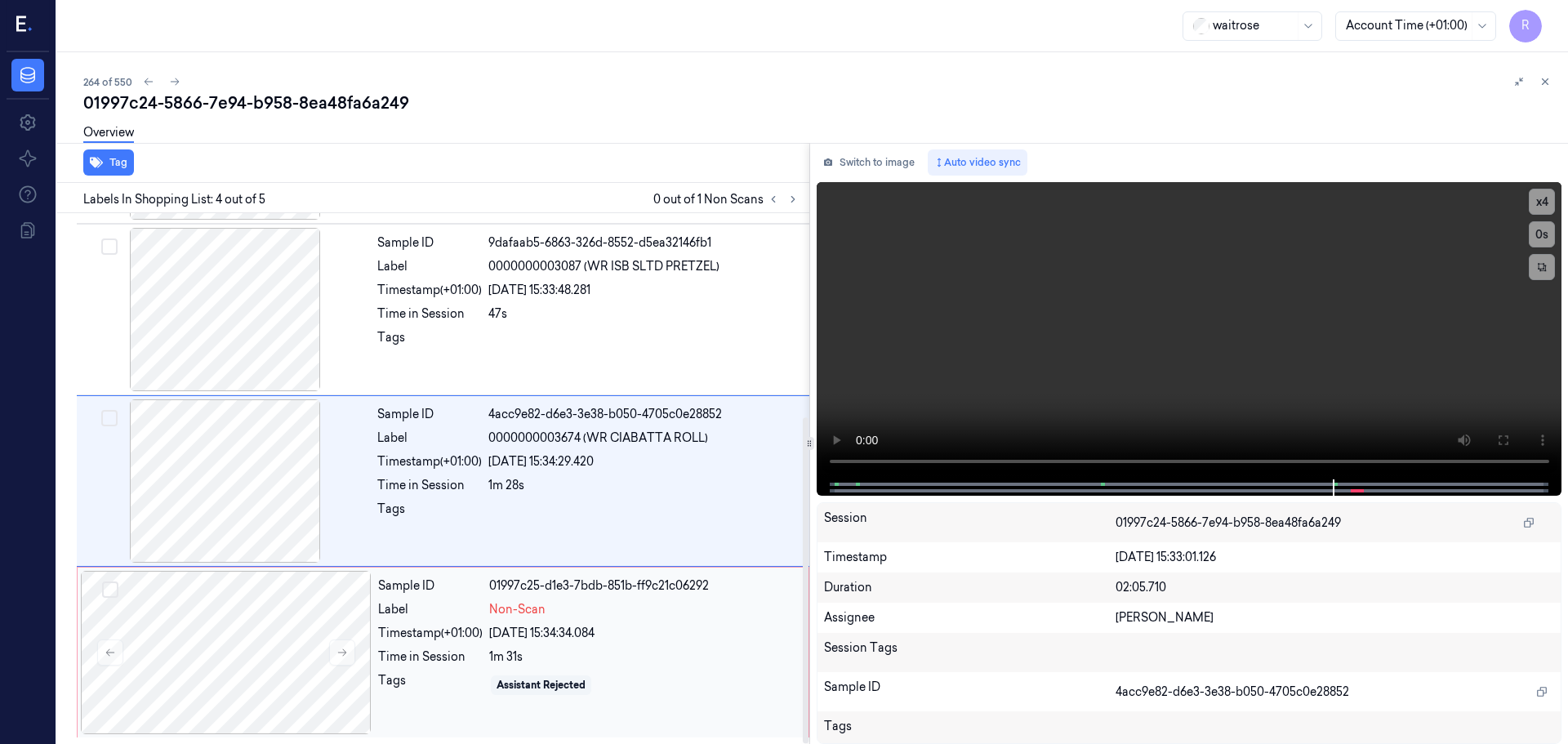
click at [580, 618] on div "Sample ID 01997c25-d1e3-7bdb-851b-ff9c21c06292 Label Non-Scan Timestamp (+01:00…" at bounding box center [588, 653] width 433 height 163
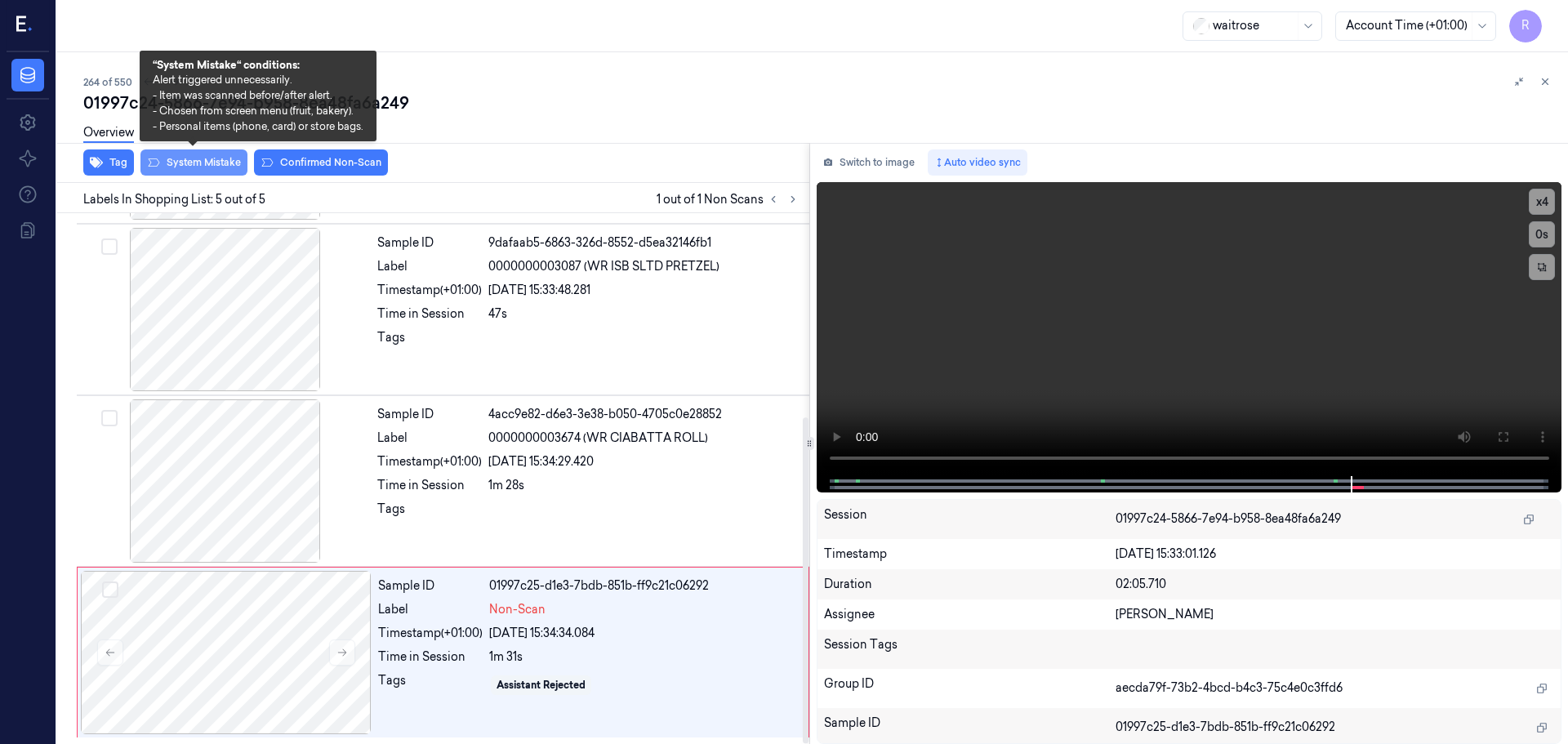
click at [196, 172] on button "System Mistake" at bounding box center [194, 162] width 107 height 26
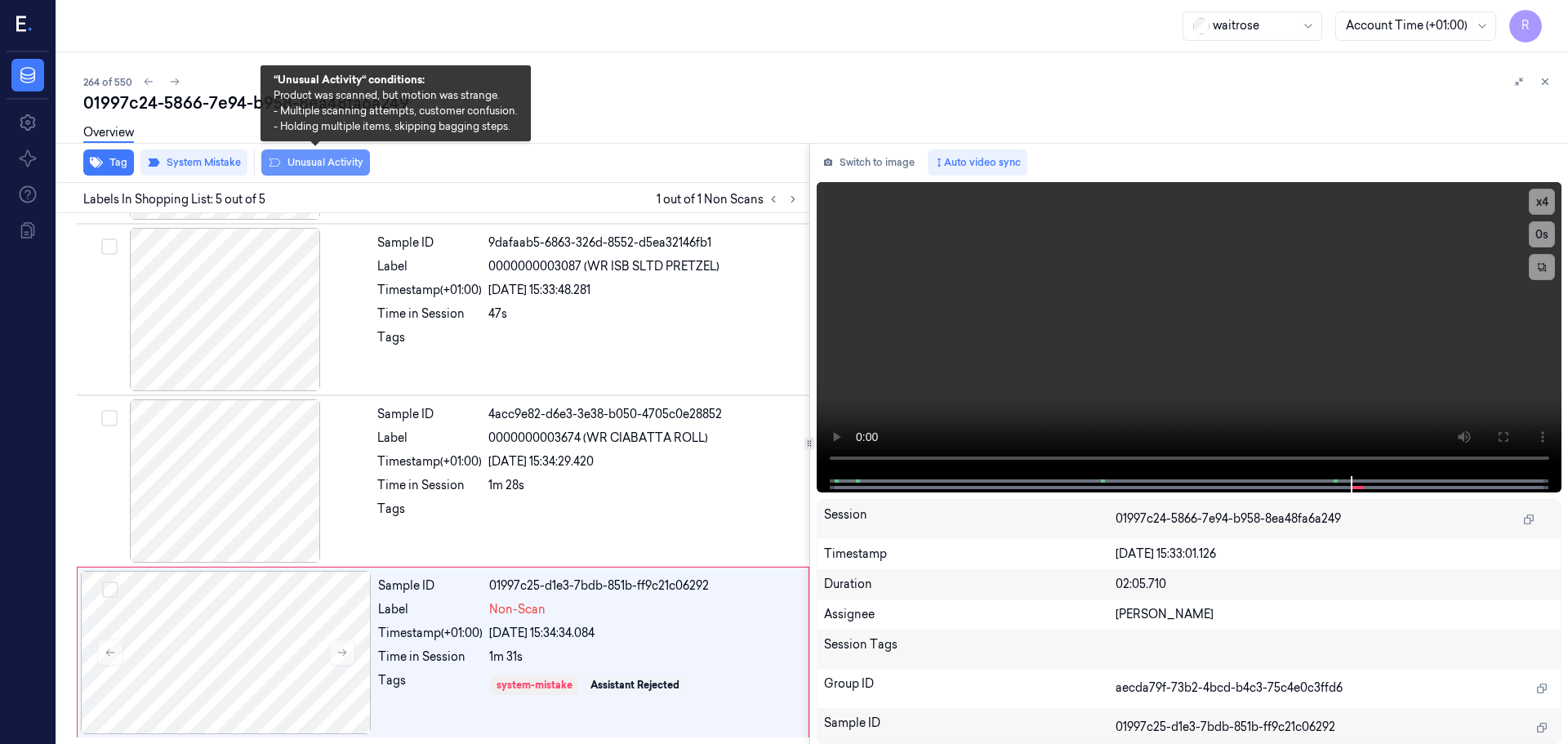
click at [325, 169] on button "Unusual Activity" at bounding box center [315, 162] width 109 height 26
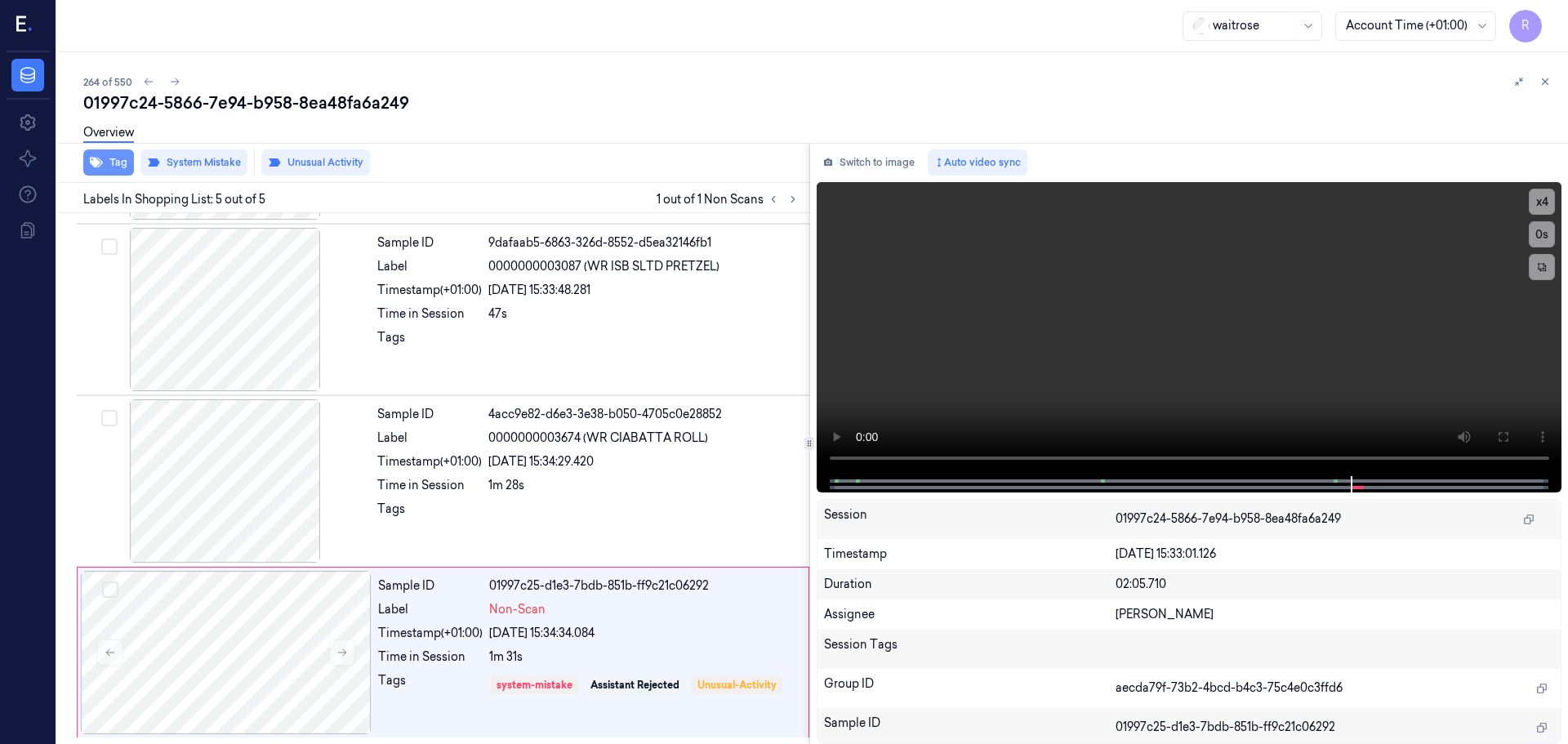
click at [110, 164] on button "Tag" at bounding box center [109, 162] width 51 height 26
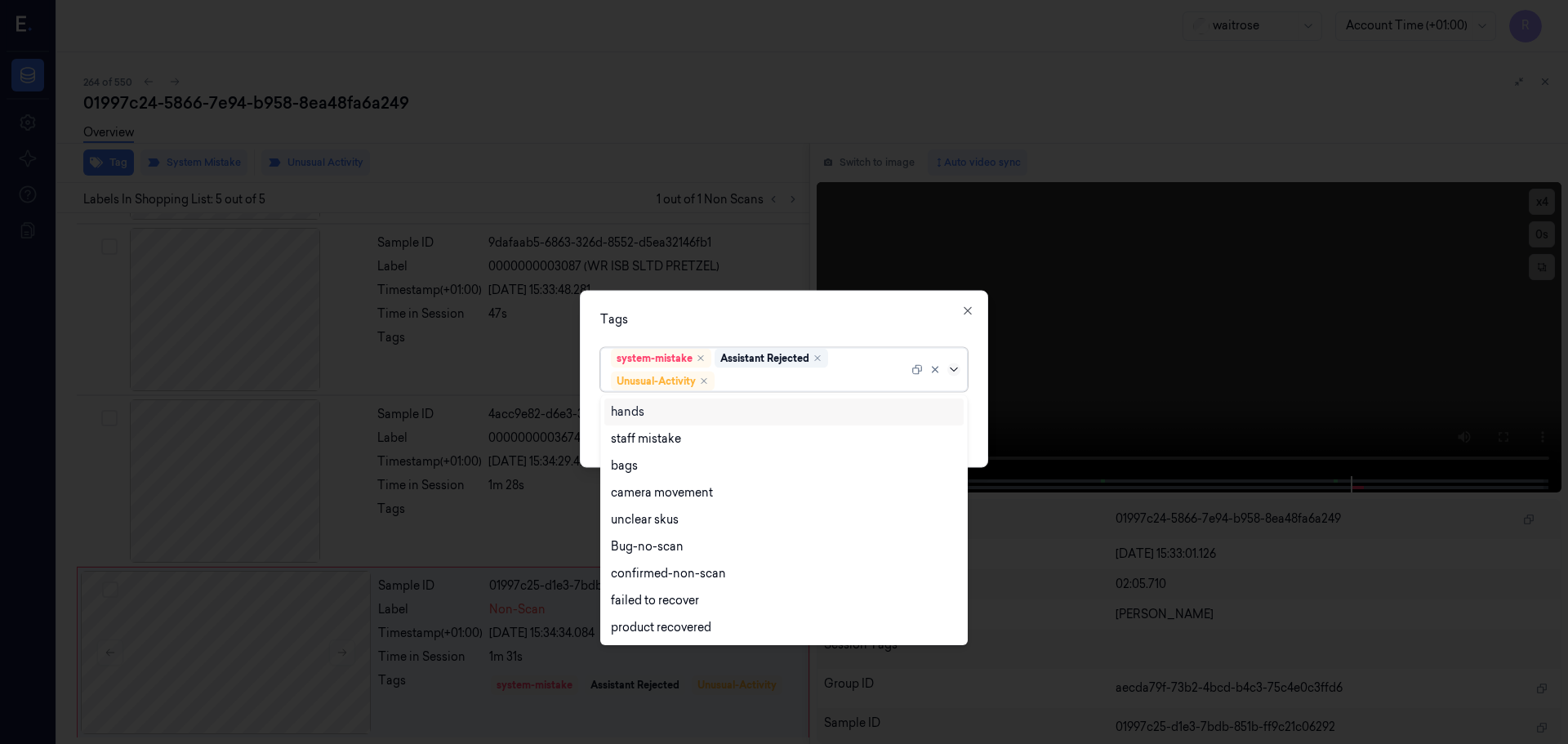
click at [952, 373] on icon at bounding box center [954, 369] width 13 height 13
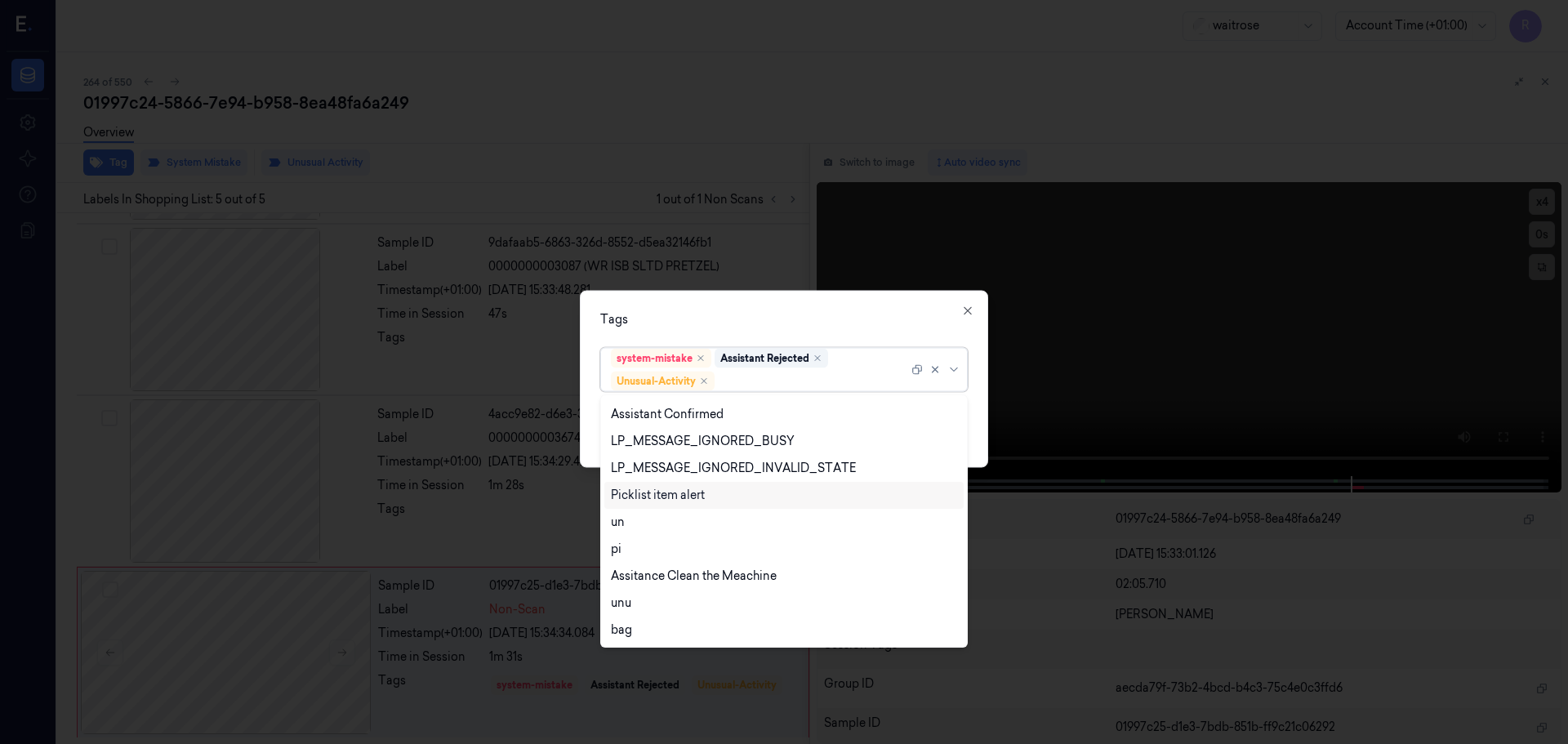
click at [650, 500] on div "Picklist item alert" at bounding box center [658, 496] width 94 height 17
click at [747, 323] on div "Tags" at bounding box center [784, 319] width 367 height 17
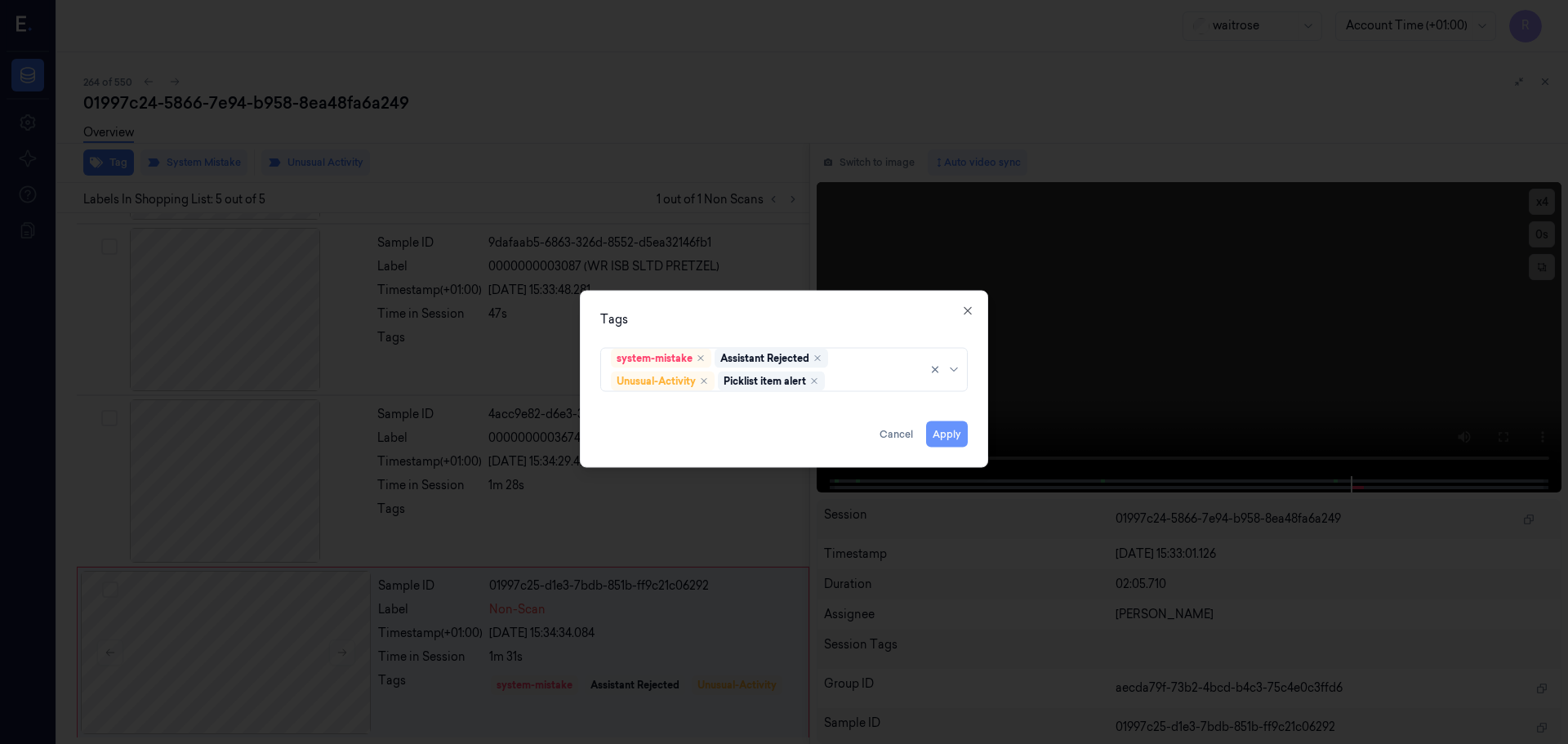
click at [938, 432] on button "Apply" at bounding box center [947, 434] width 42 height 26
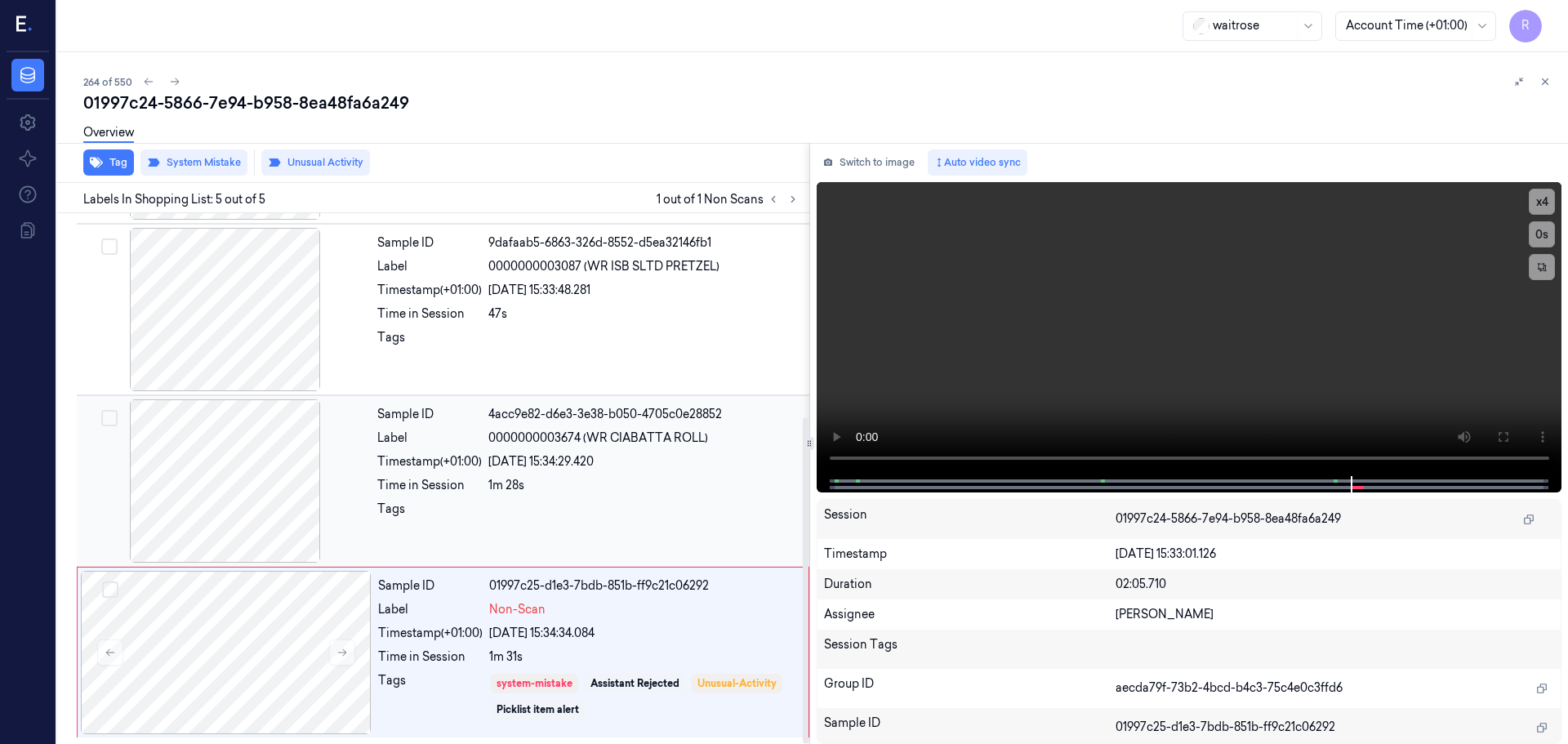
click at [574, 479] on div "1m 28s" at bounding box center [644, 486] width 311 height 17
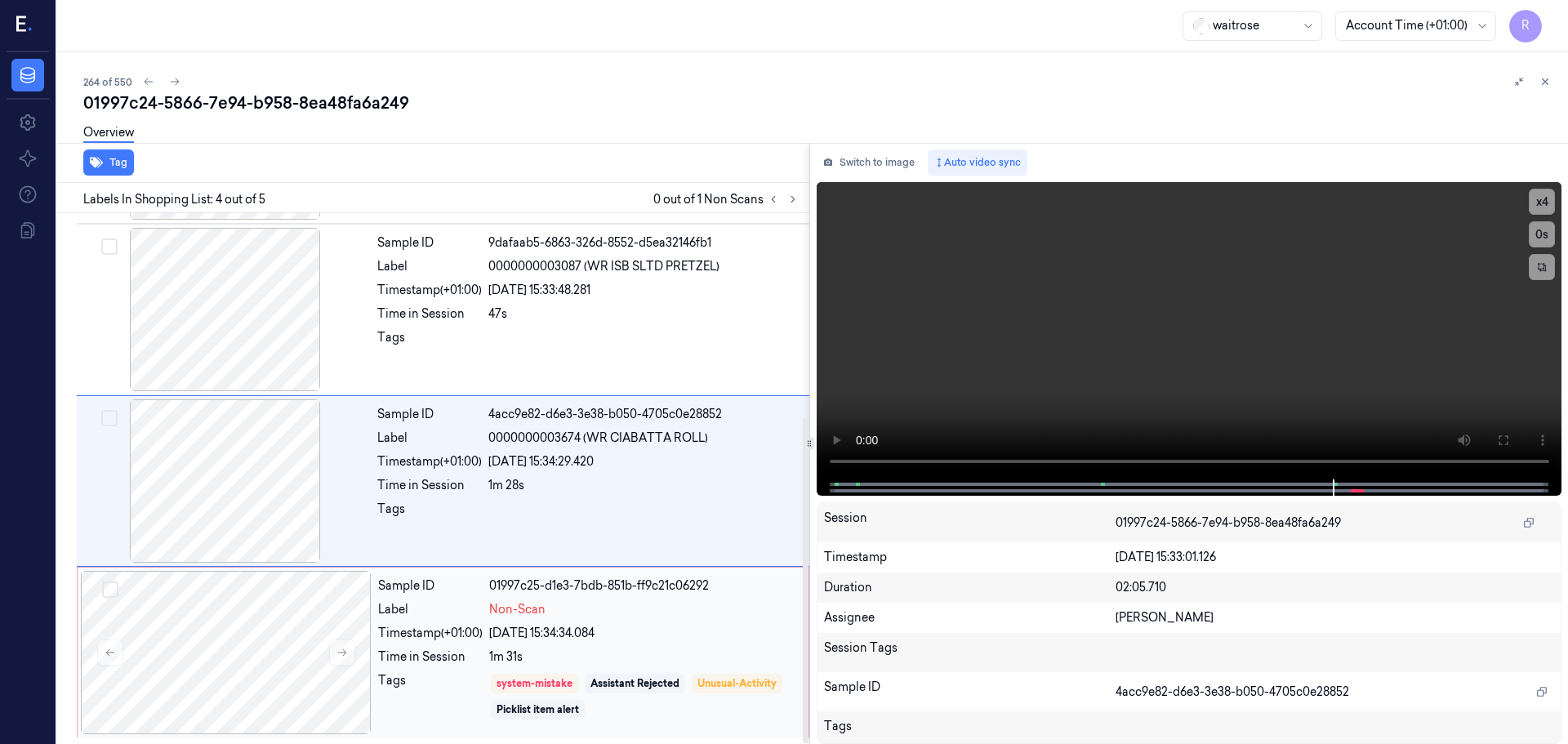
click at [642, 616] on div "Non-Scan" at bounding box center [644, 610] width 309 height 17
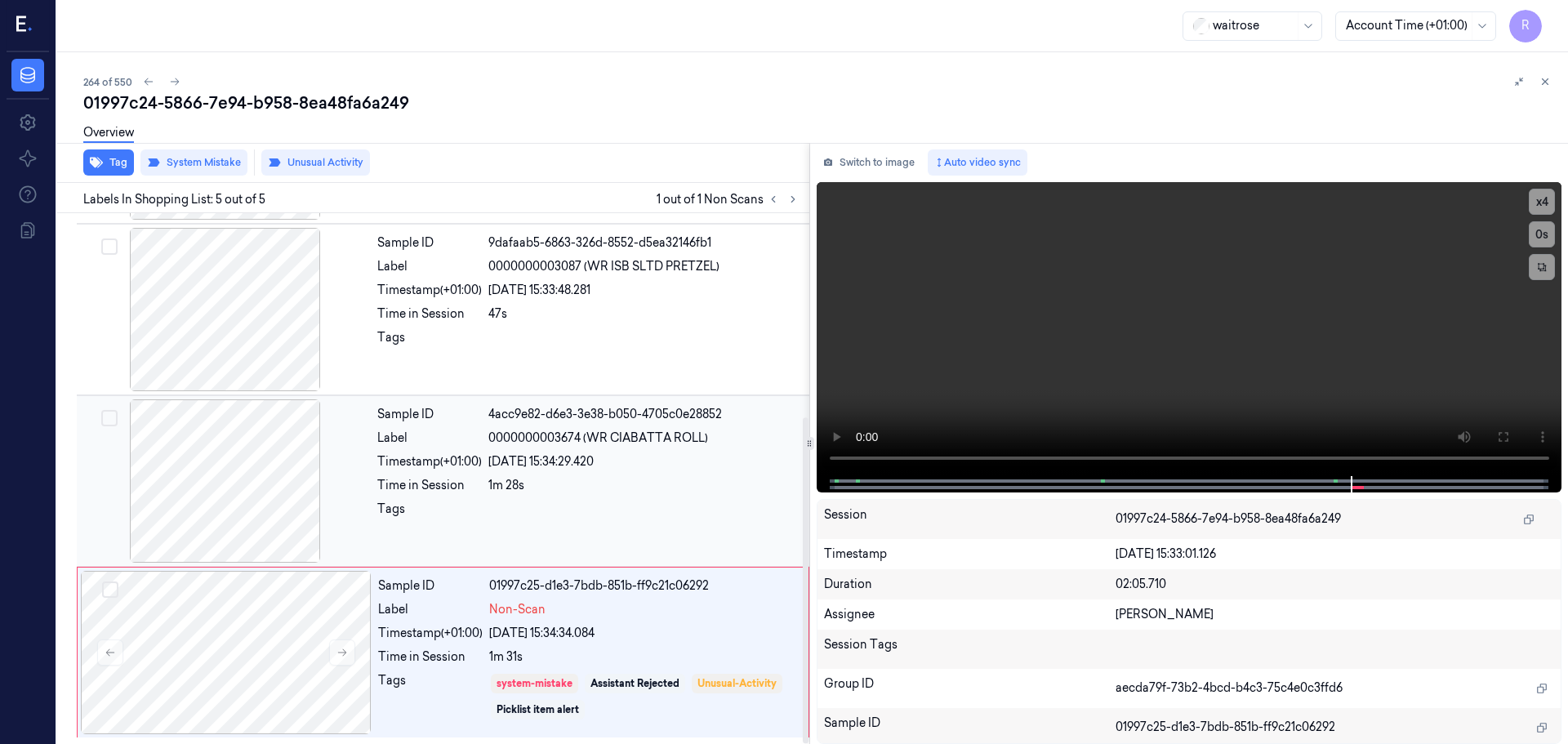
click at [657, 495] on div "Sample ID 4acc9e82-d6e3-3e38-b050-4705c0e28852 Label 0000000003674 (WR CIABATTA…" at bounding box center [588, 481] width 435 height 163
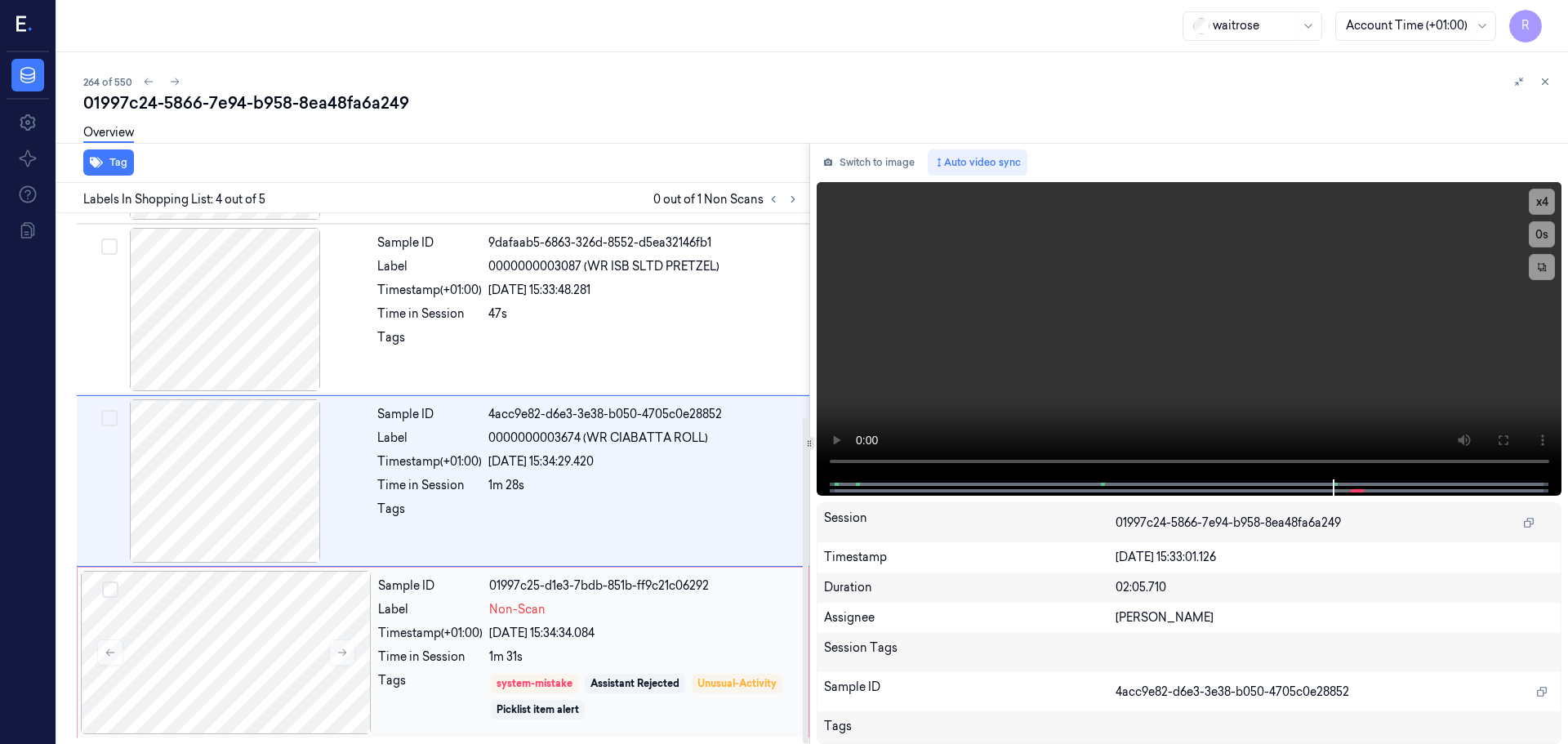
click at [640, 649] on div "1m 31s" at bounding box center [644, 657] width 309 height 17
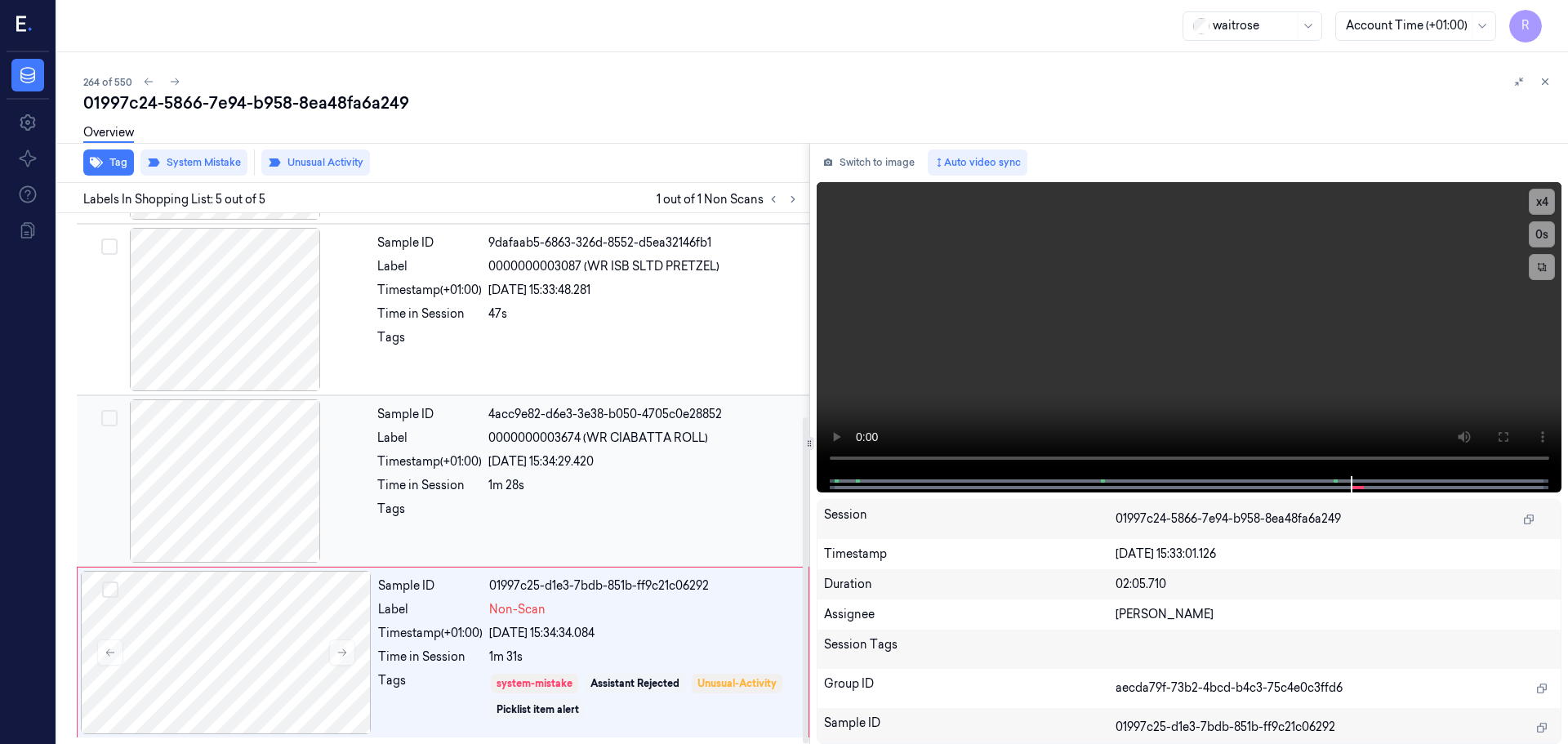
click at [527, 520] on div at bounding box center [644, 514] width 311 height 26
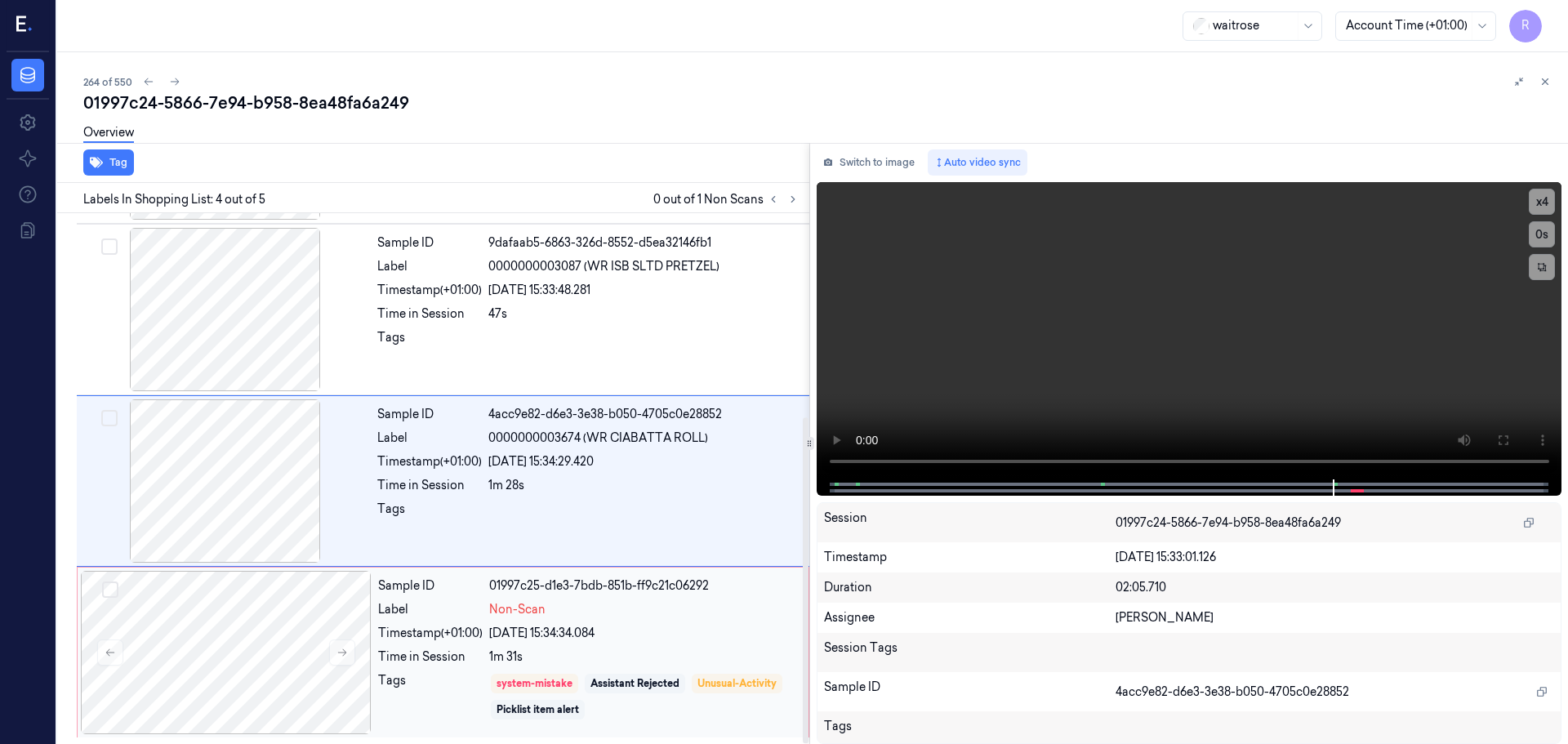
click at [634, 623] on div "Sample ID 01997c25-d1e3-7bdb-851b-ff9c21c06292 Label Non-Scan Timestamp (+01:00…" at bounding box center [588, 653] width 433 height 163
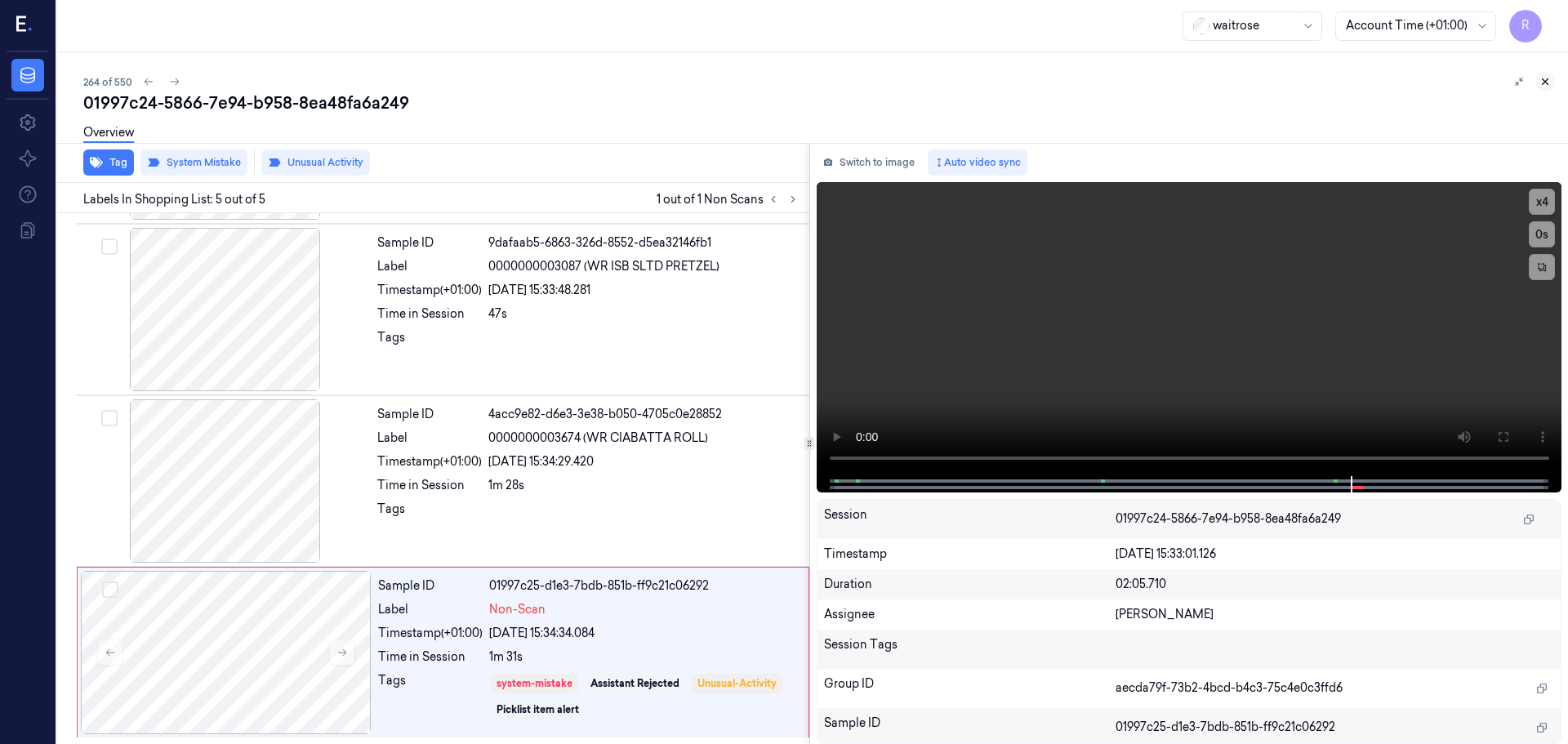
click at [1542, 83] on icon at bounding box center [1544, 81] width 11 height 11
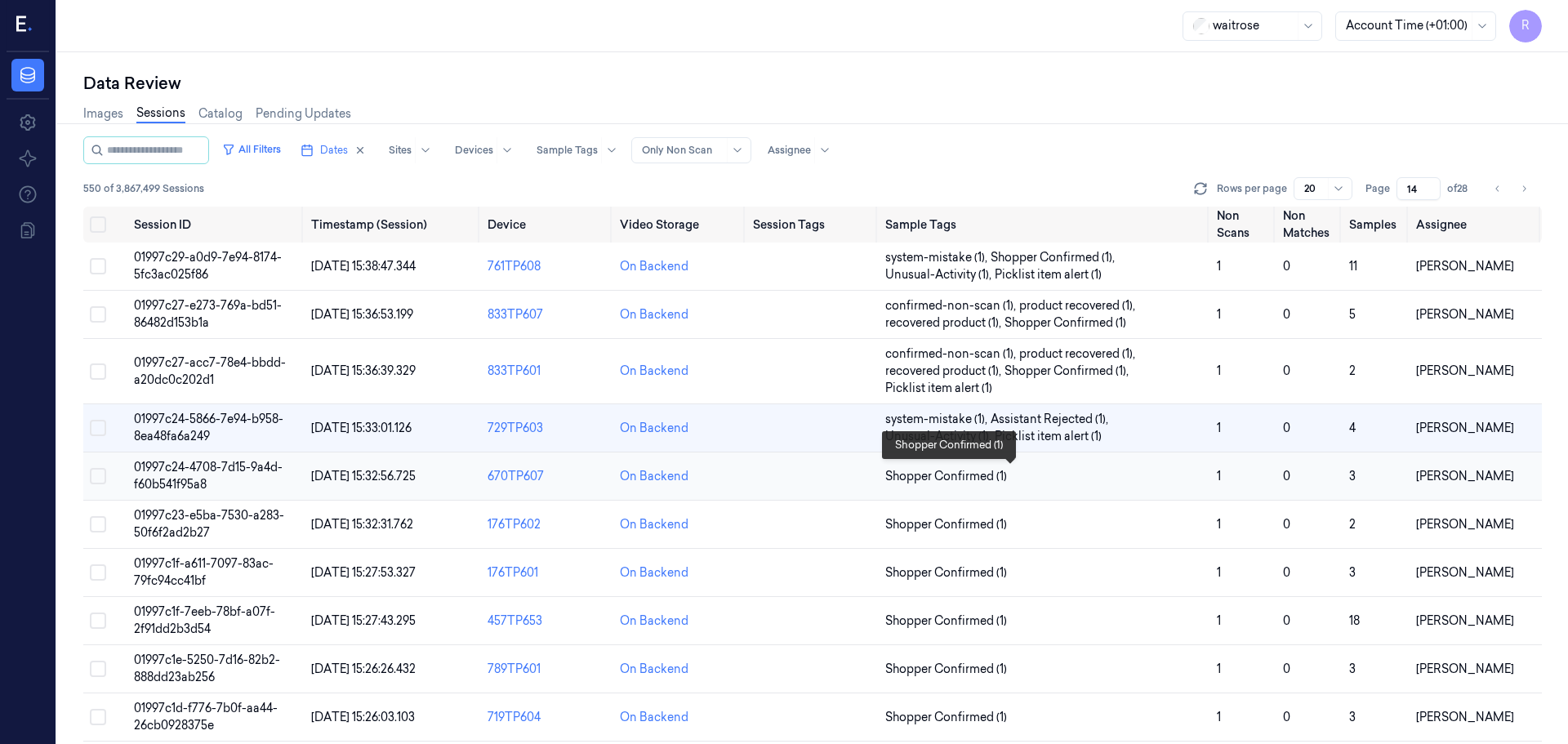
click at [1050, 485] on span "Shopper Confirmed (1)" at bounding box center [1044, 477] width 319 height 17
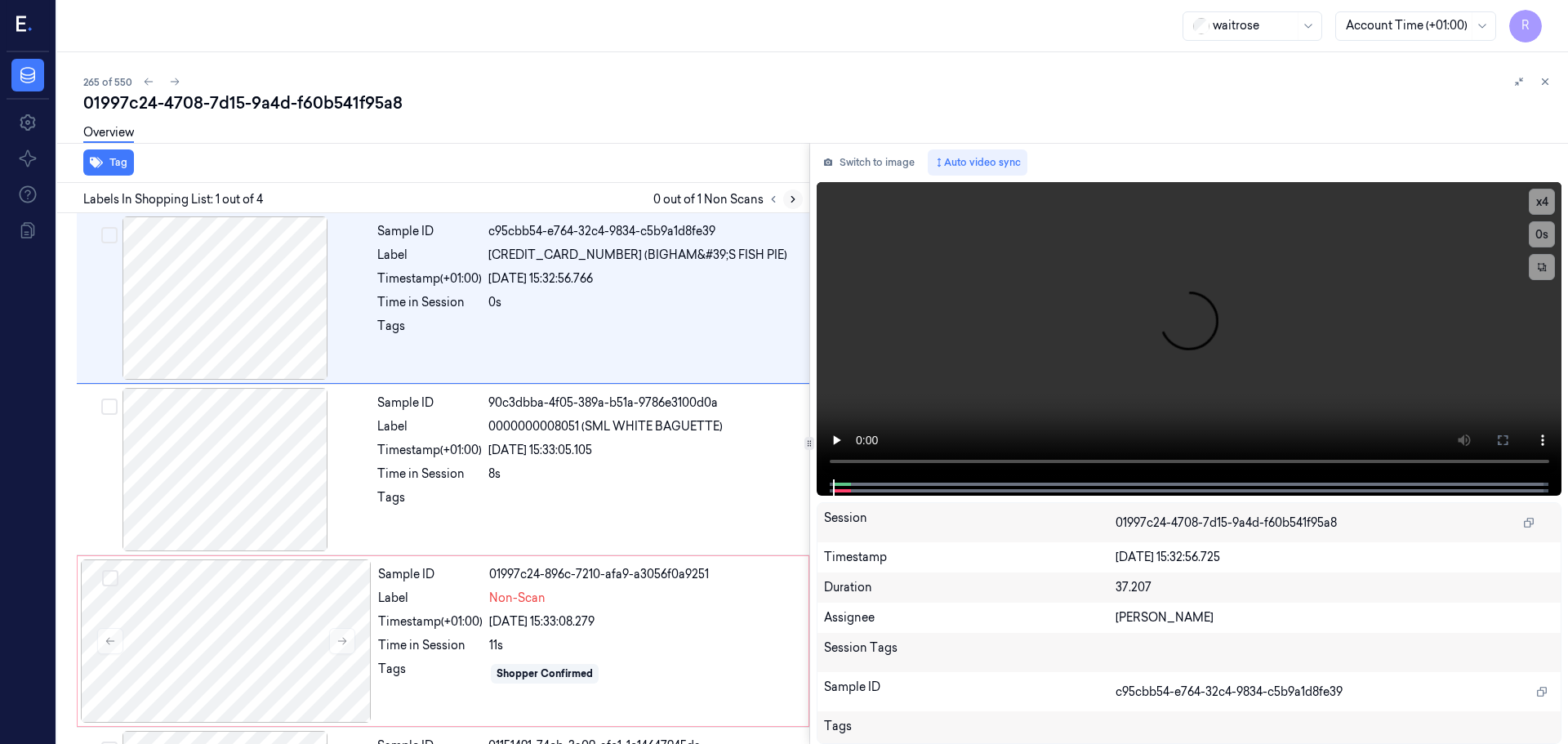
click at [789, 202] on icon at bounding box center [792, 199] width 11 height 11
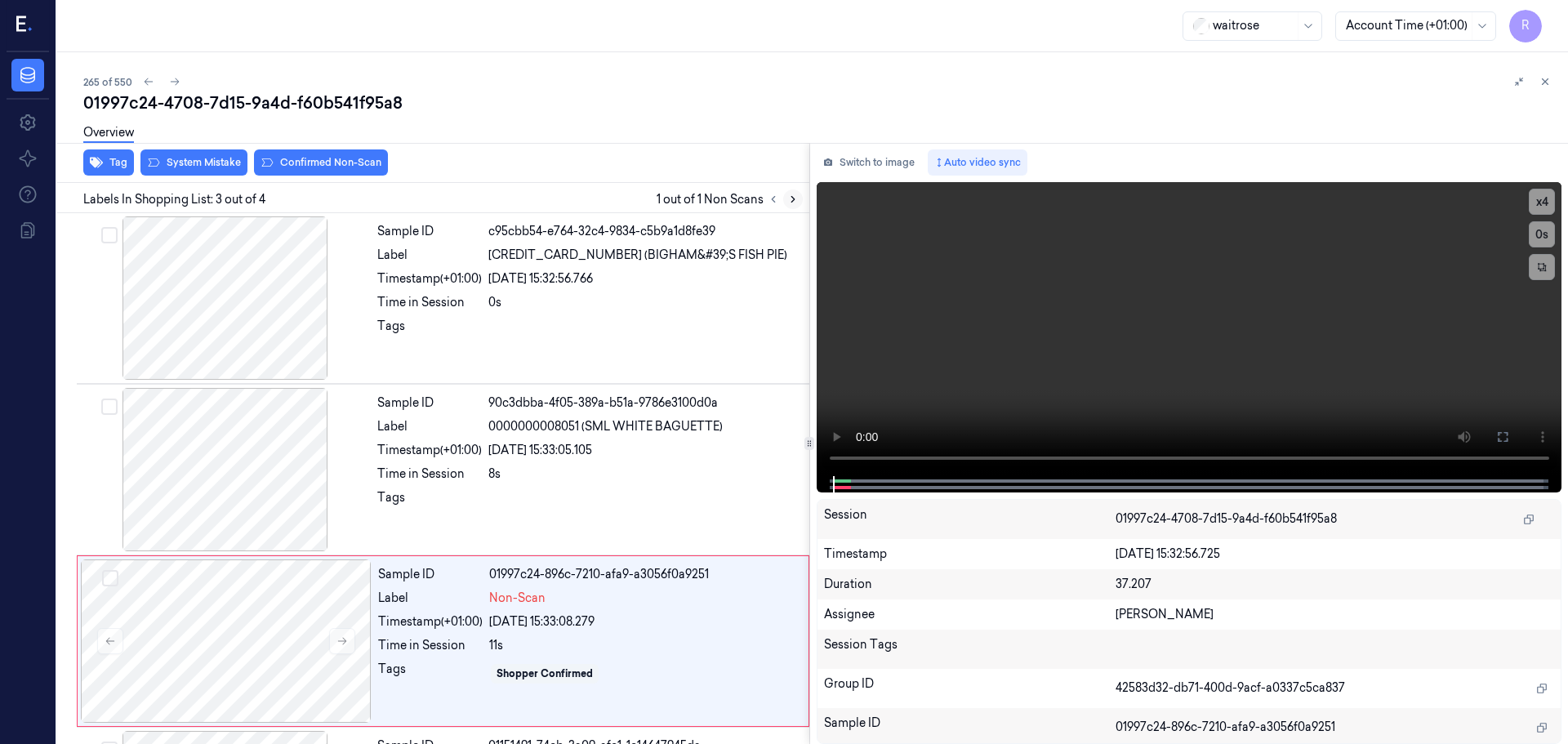
scroll to position [160, 0]
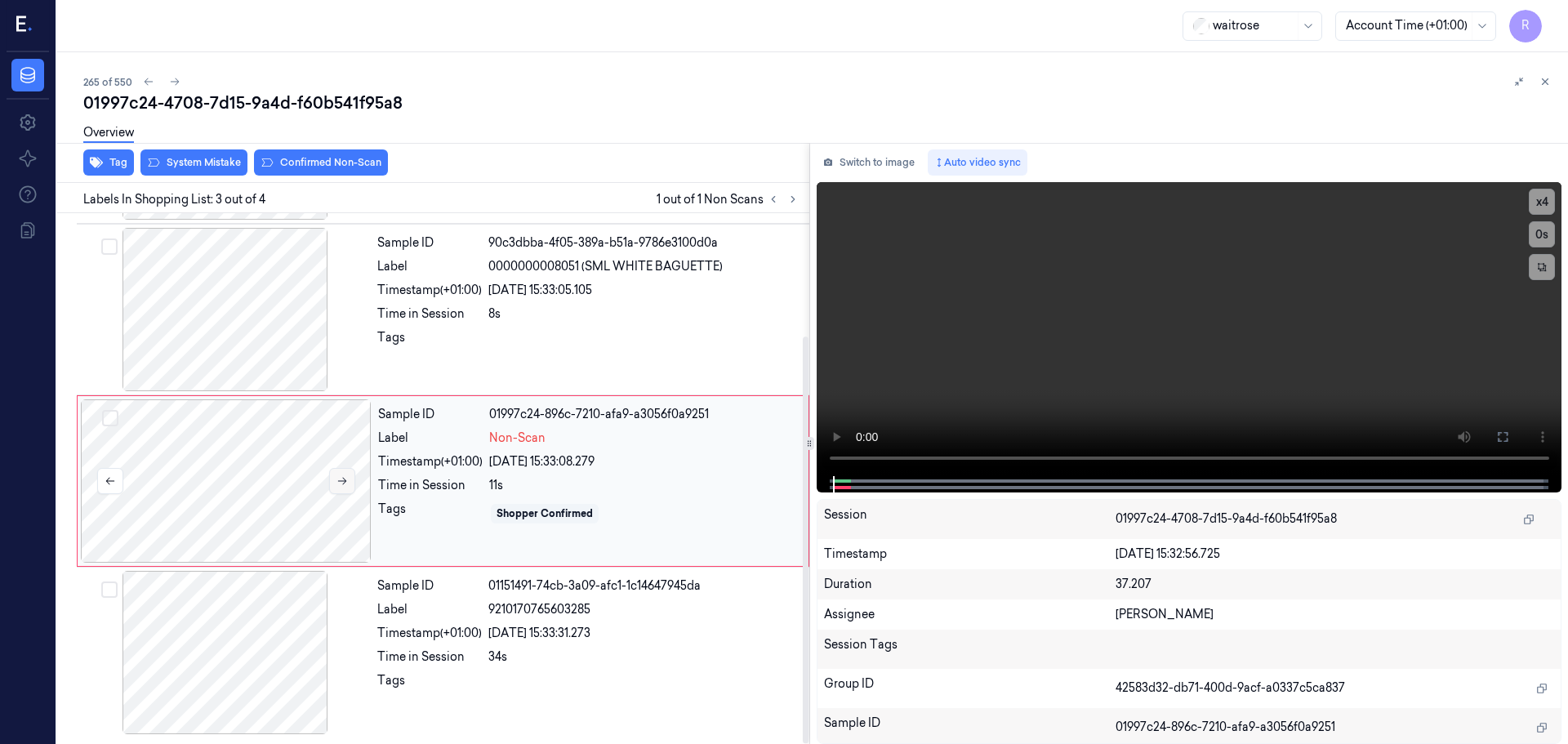
click at [334, 474] on button at bounding box center [342, 481] width 26 height 26
click at [333, 474] on button at bounding box center [342, 481] width 26 height 26
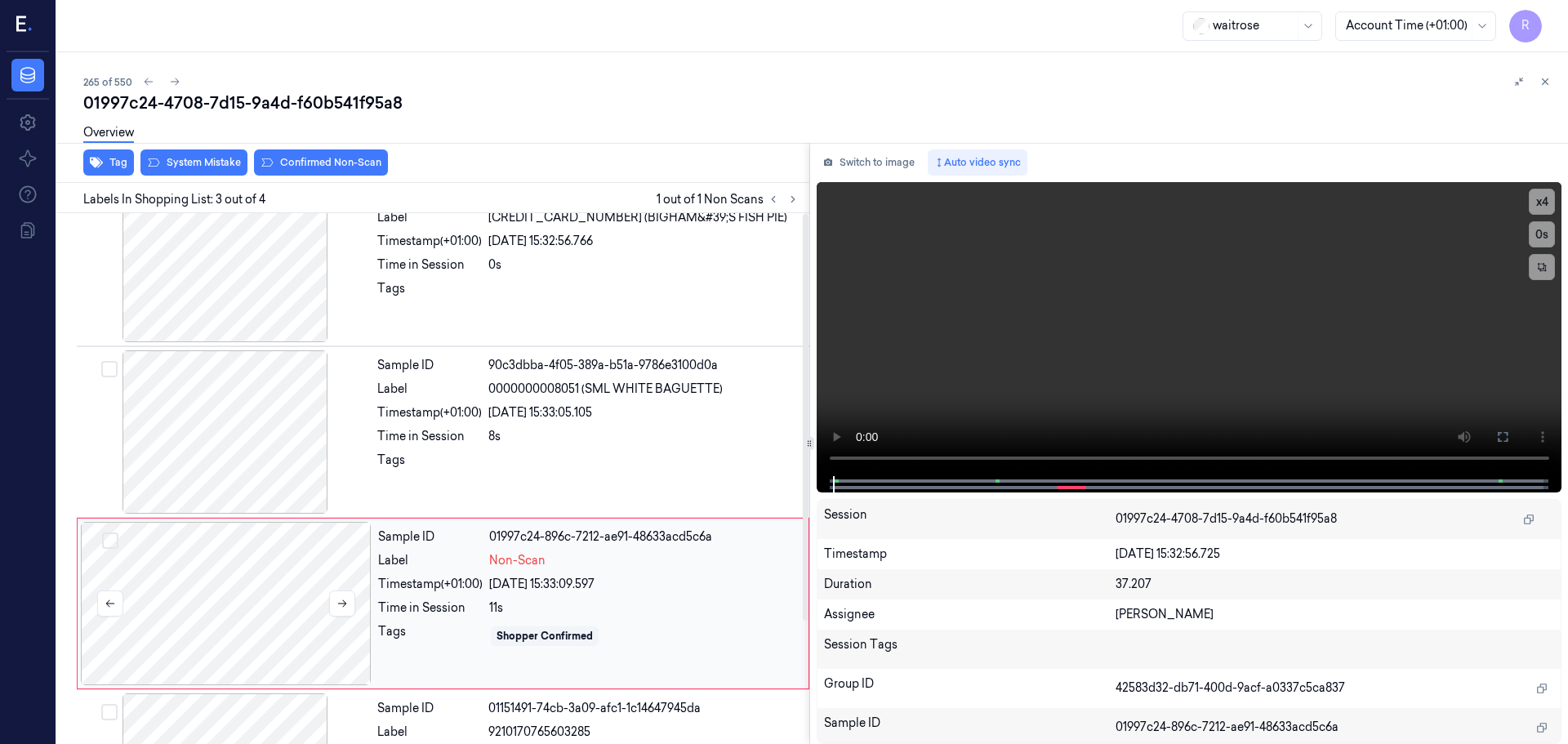
scroll to position [0, 0]
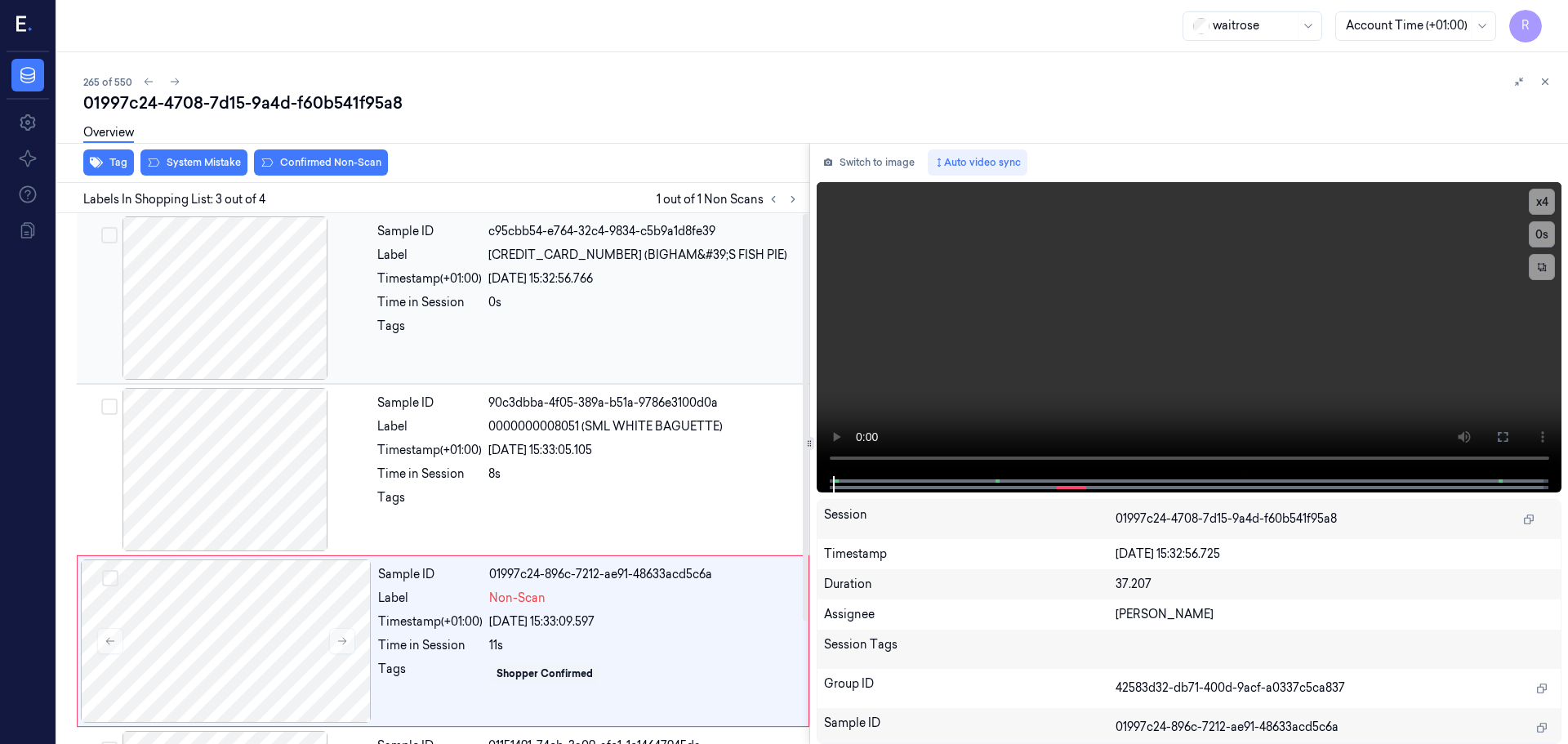
click at [258, 348] on div at bounding box center [225, 298] width 291 height 163
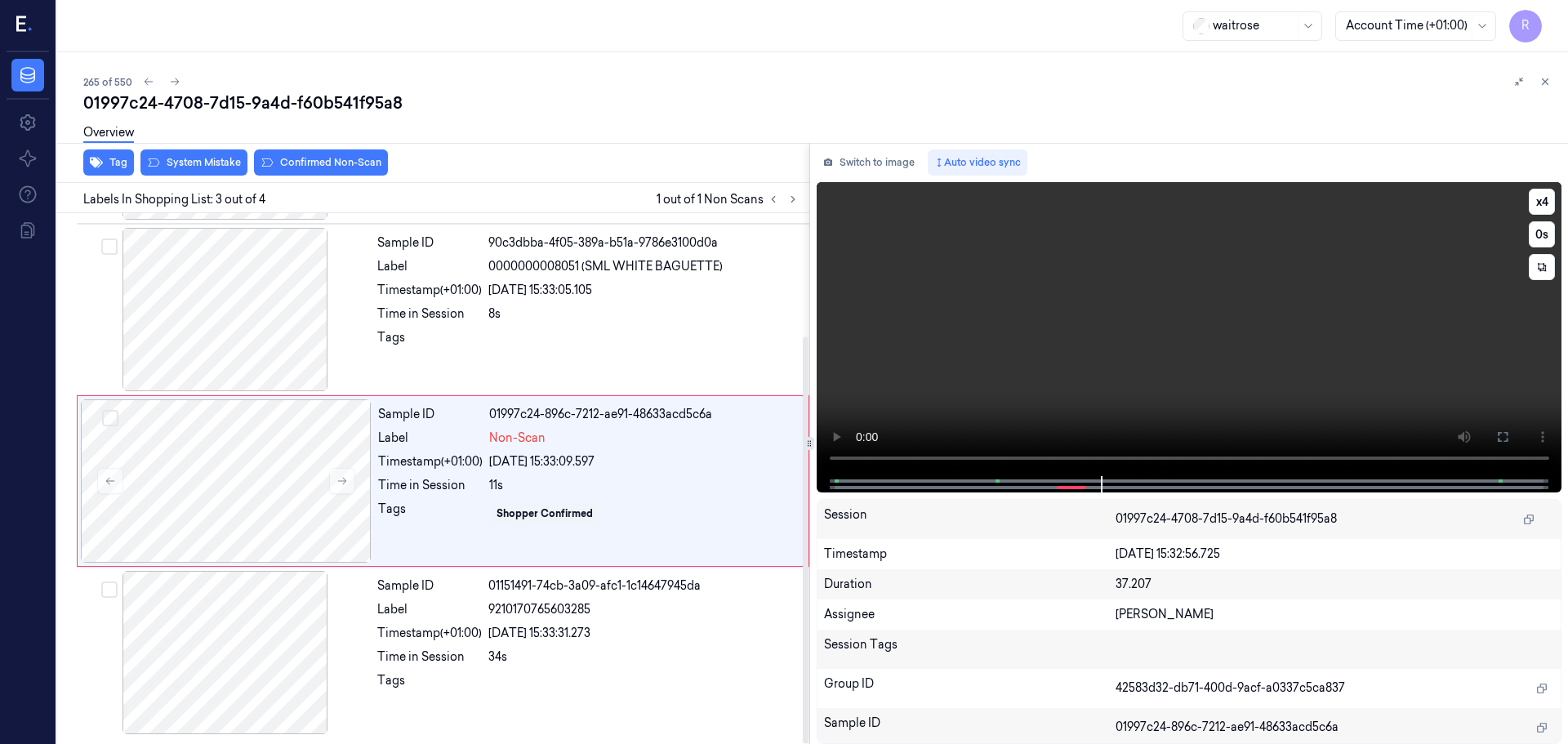
click at [927, 486] on div at bounding box center [1188, 484] width 711 height 16
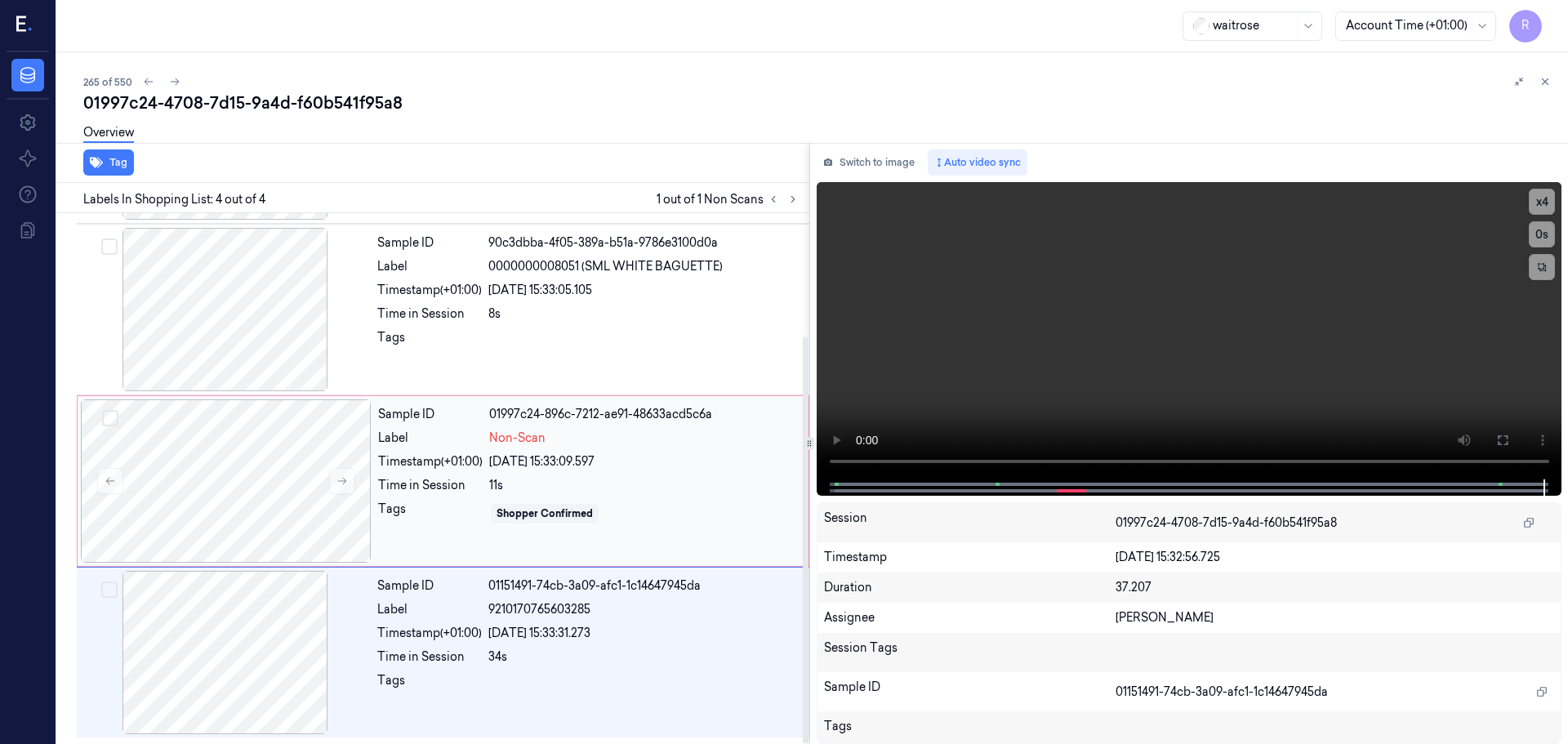
click at [685, 472] on div "Sample ID 01997c24-896c-7212-ae91-48633acd5c6a Label Non-Scan Timestamp (+01:00…" at bounding box center [588, 481] width 433 height 163
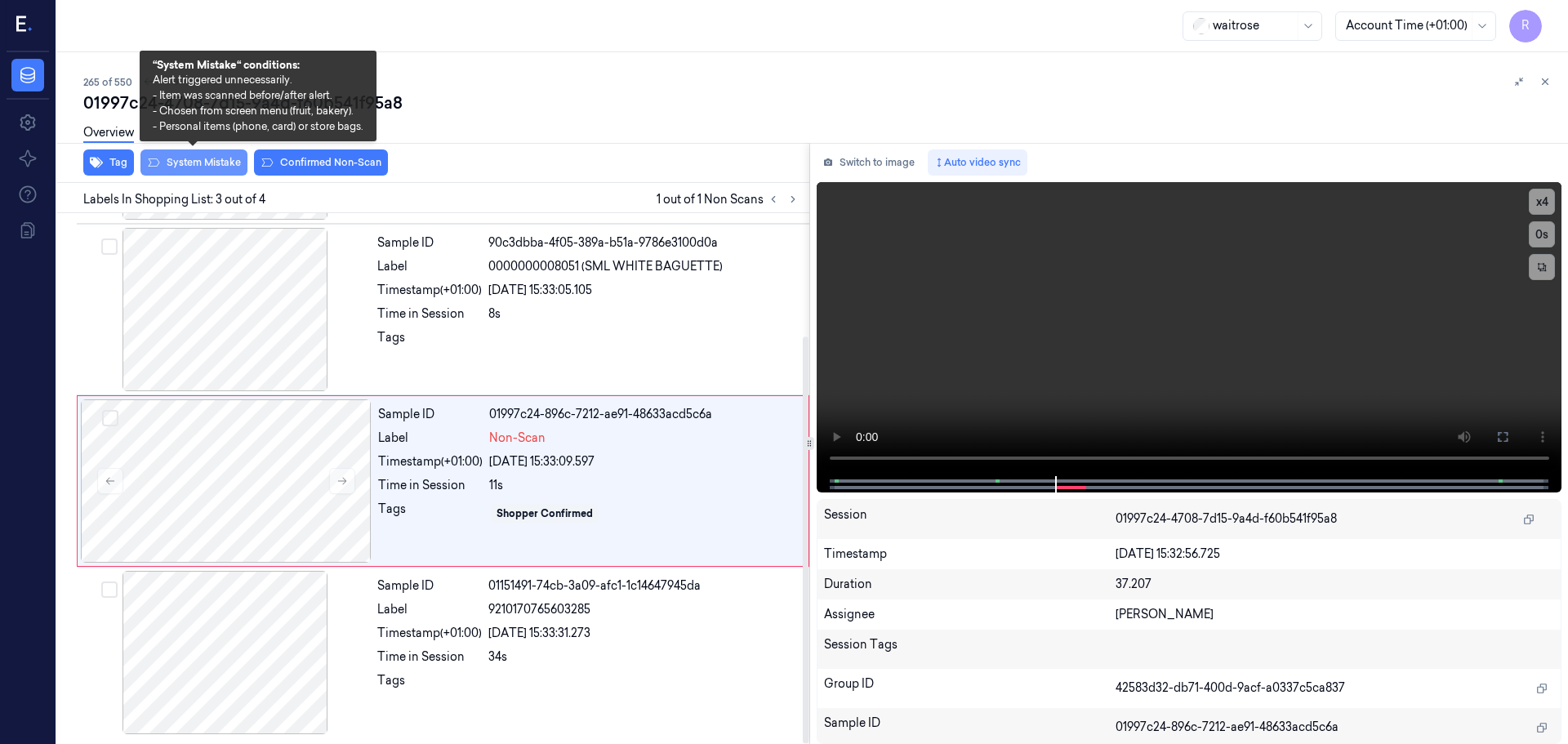
click at [179, 164] on button "System Mistake" at bounding box center [194, 162] width 107 height 26
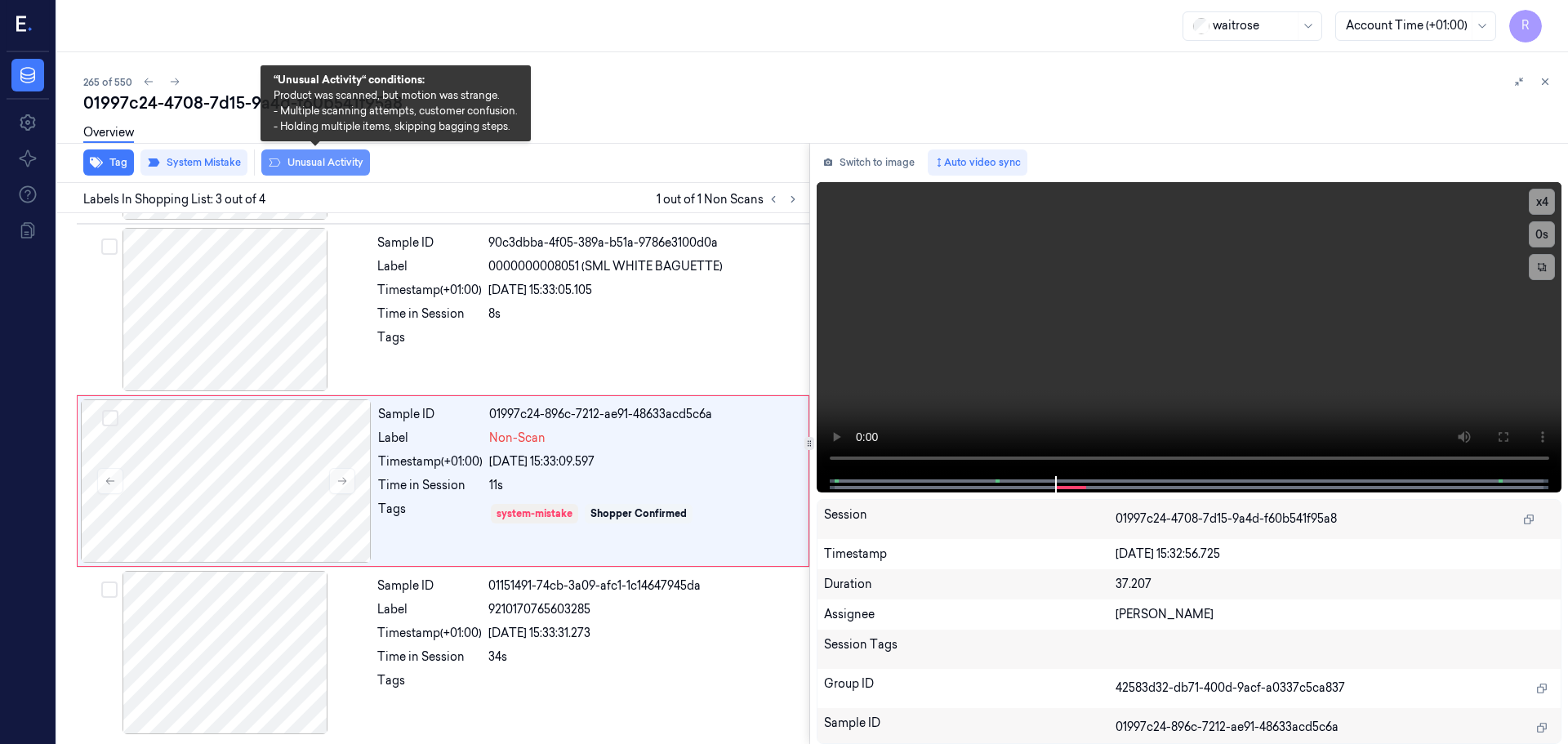
click at [312, 162] on button "Unusual Activity" at bounding box center [315, 162] width 109 height 26
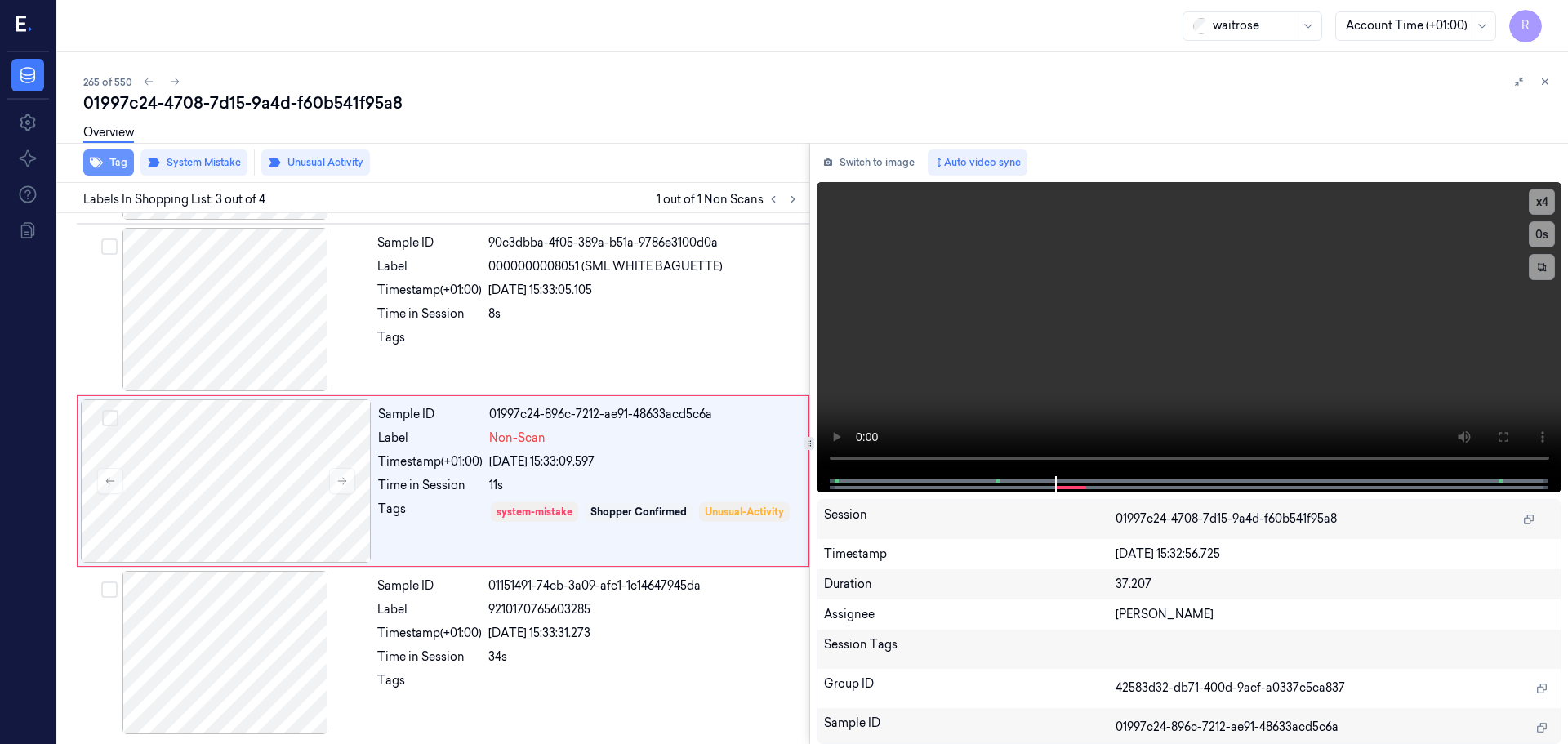
click at [116, 162] on button "Tag" at bounding box center [109, 162] width 51 height 26
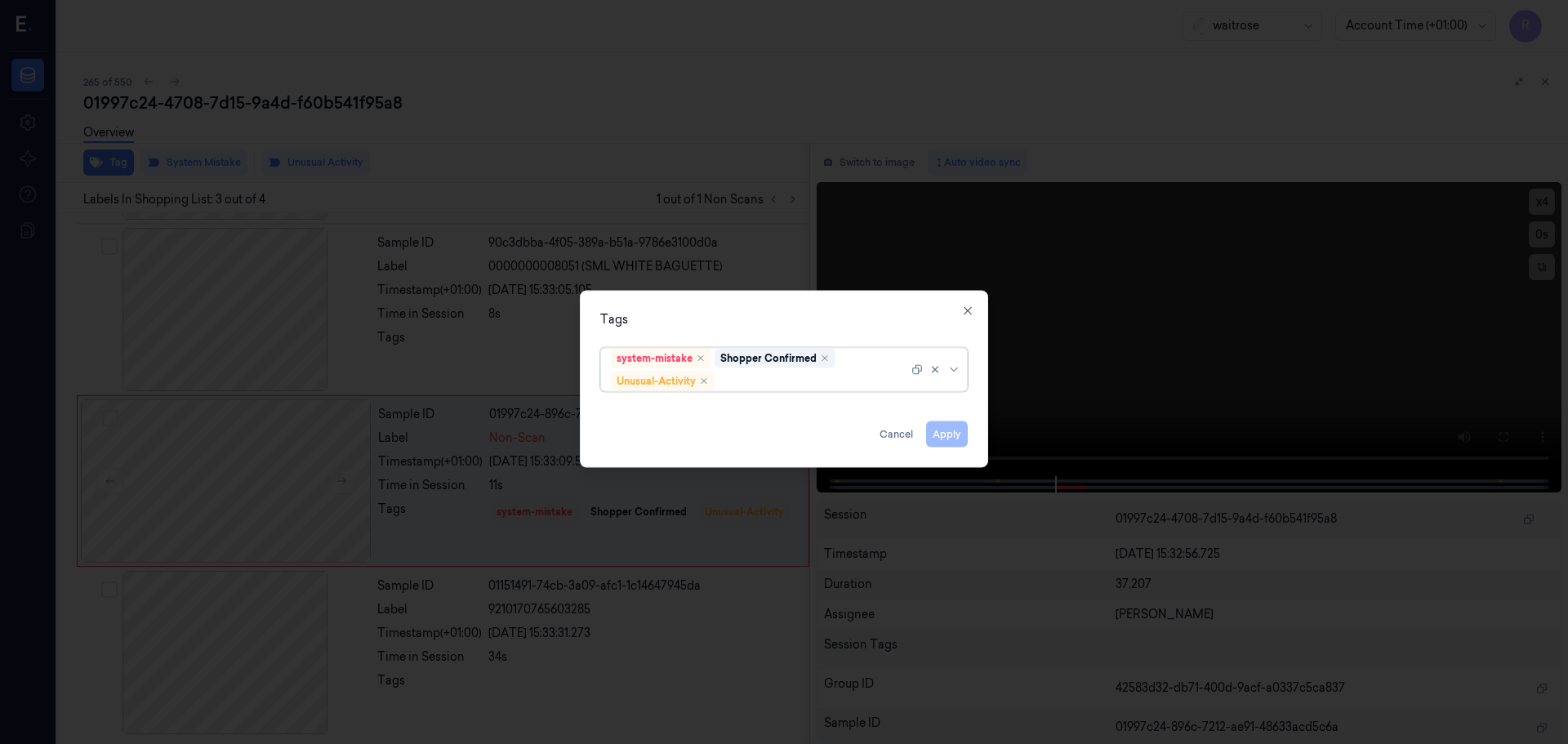
click at [958, 370] on icon at bounding box center [954, 369] width 13 height 13
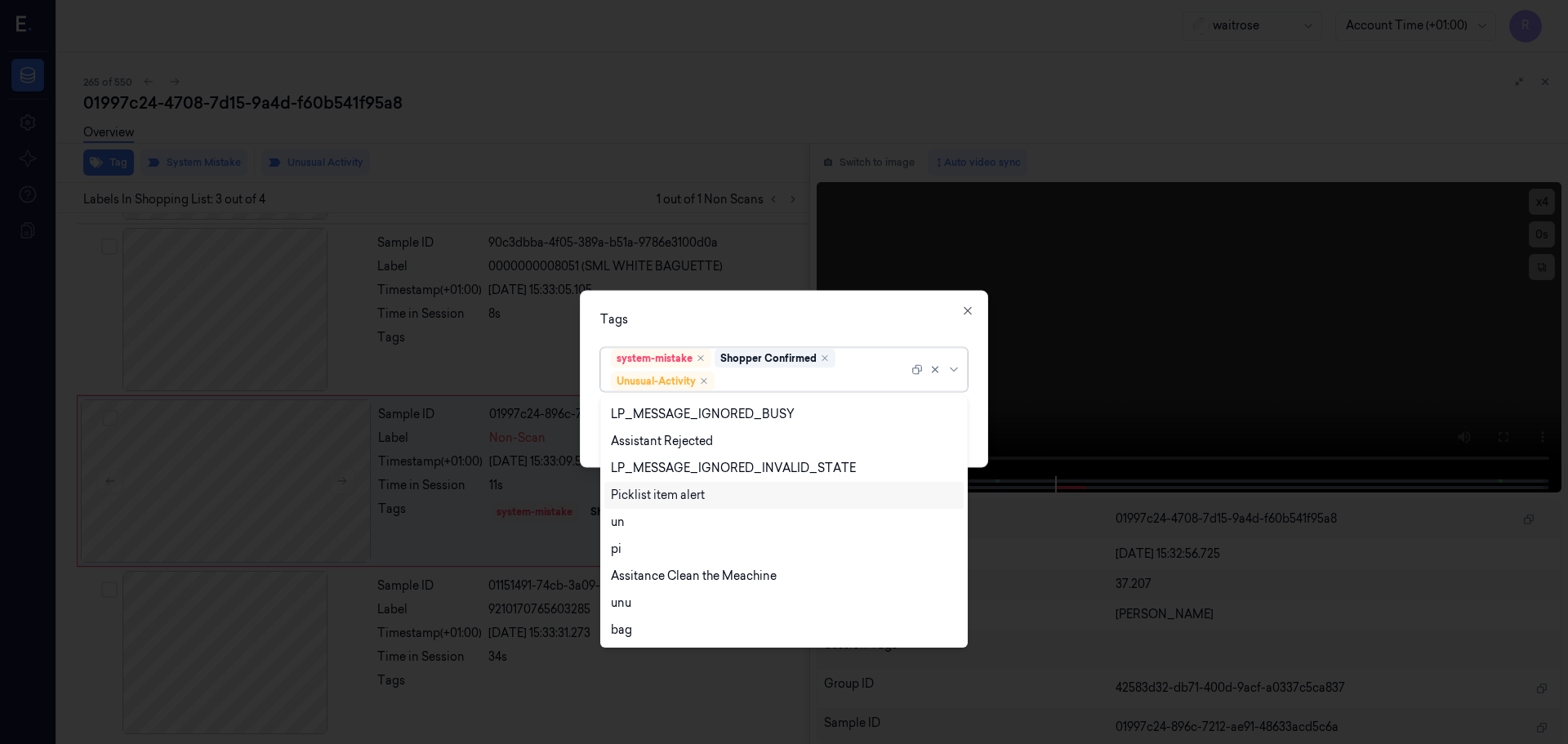
click at [648, 498] on div "Picklist item alert" at bounding box center [658, 496] width 94 height 17
click at [726, 321] on div "Tags" at bounding box center [784, 319] width 367 height 17
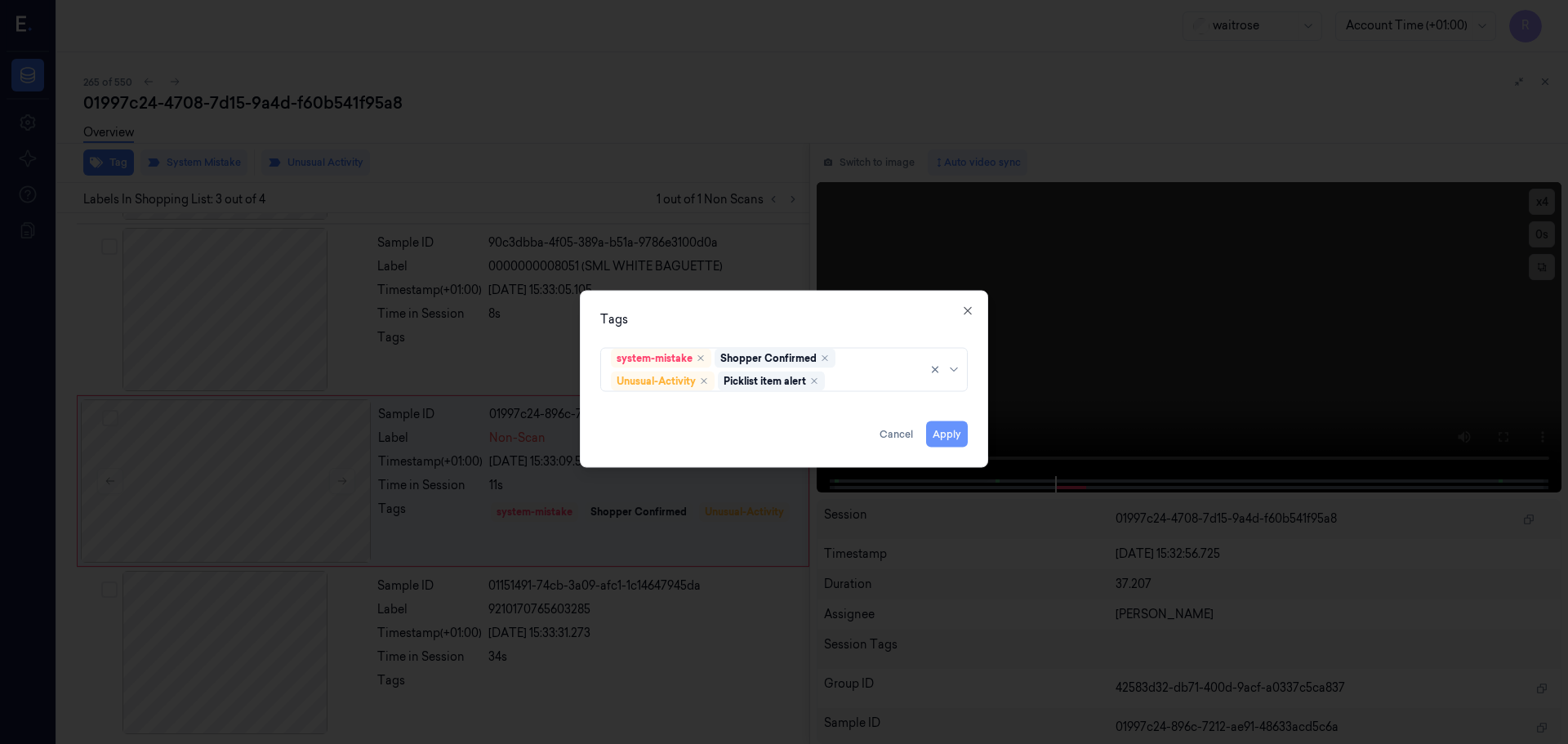
click at [953, 434] on button "Apply" at bounding box center [947, 434] width 42 height 26
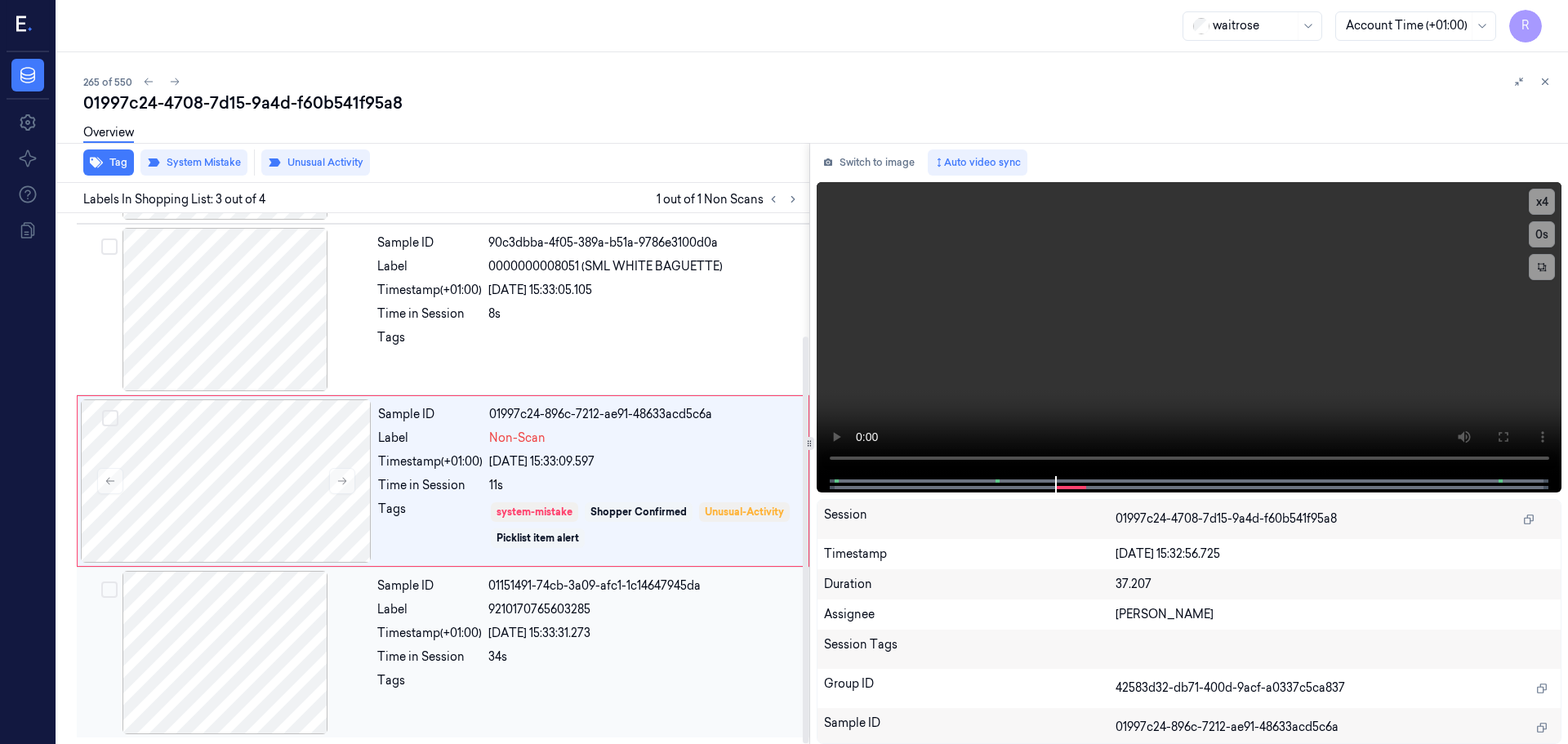
click at [642, 667] on div "Sample ID 01151491-74cb-3a09-afc1-1c14647945da Label 9210170765603285 Timestamp…" at bounding box center [588, 653] width 435 height 163
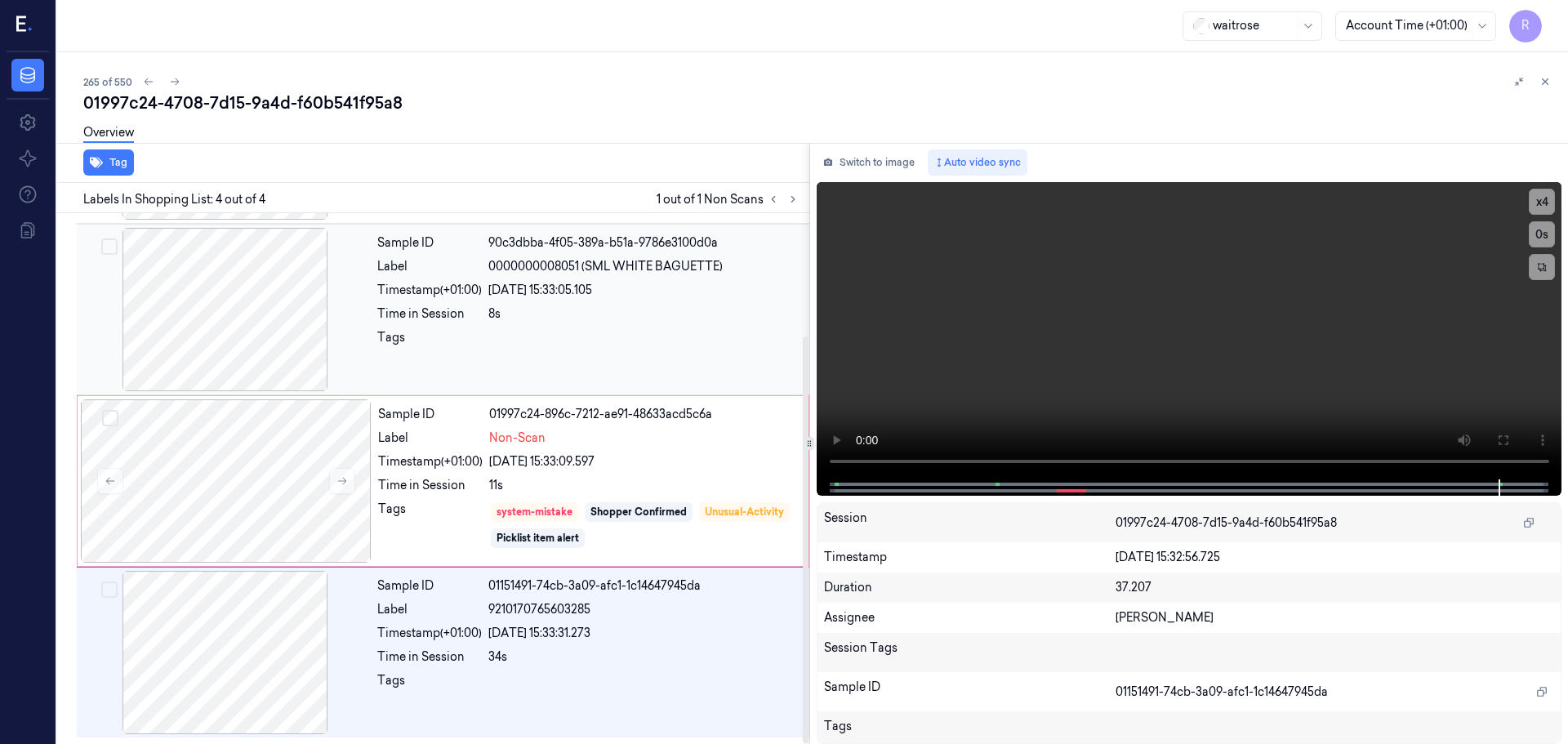
click at [693, 315] on div "8s" at bounding box center [644, 314] width 311 height 17
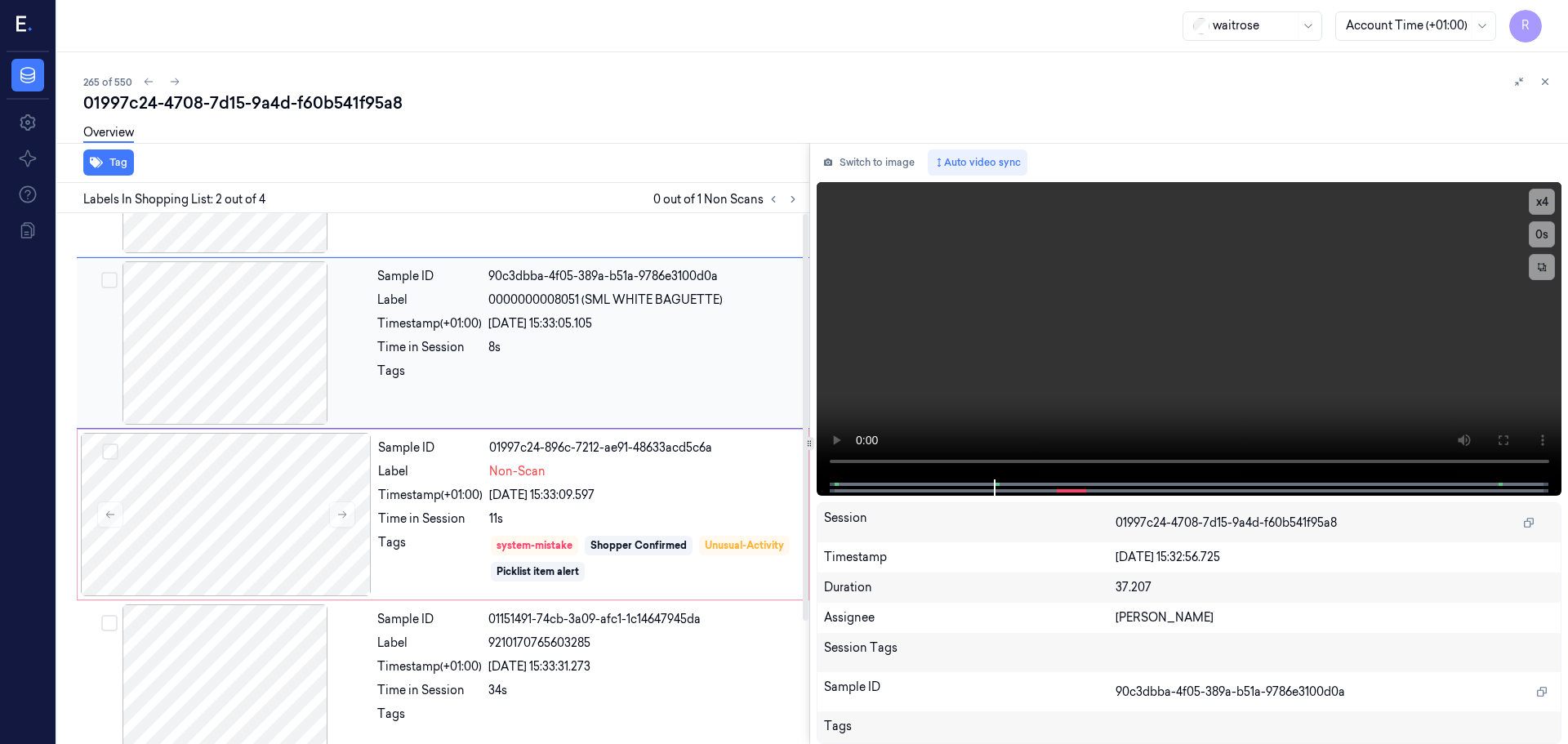
scroll to position [160, 0]
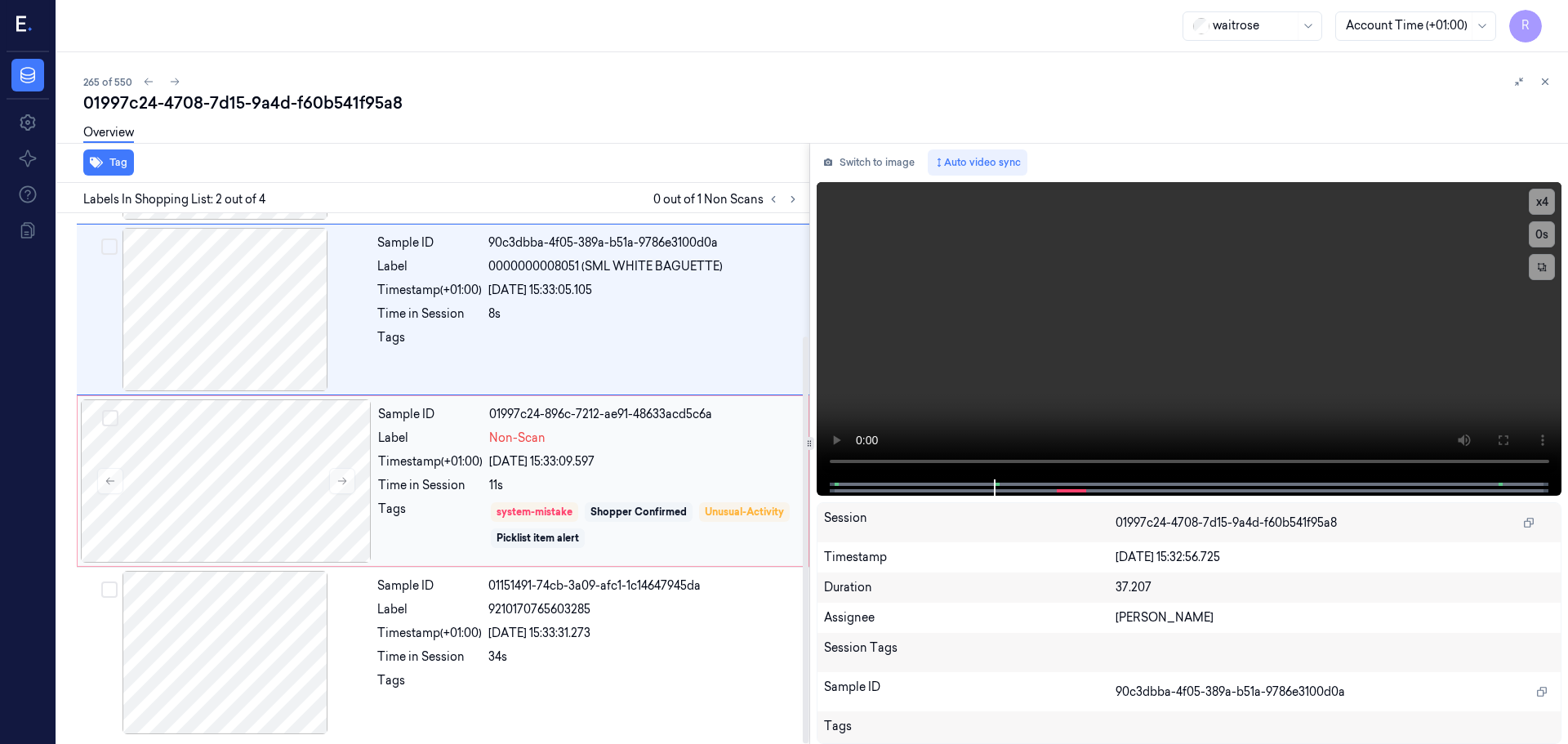
click at [676, 446] on div "Non-Scan" at bounding box center [644, 438] width 309 height 17
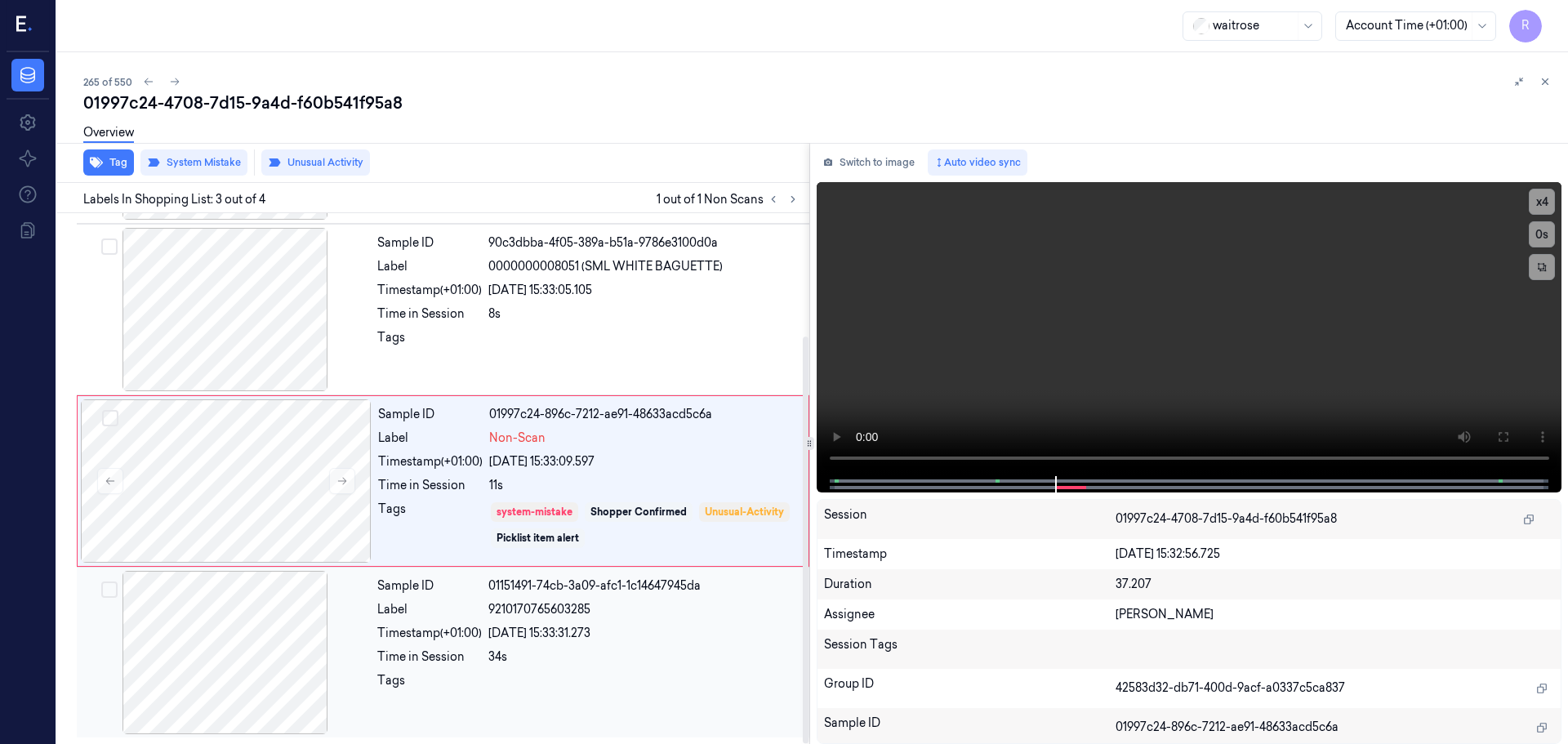
click at [626, 615] on div "9210170765603285" at bounding box center [644, 610] width 311 height 17
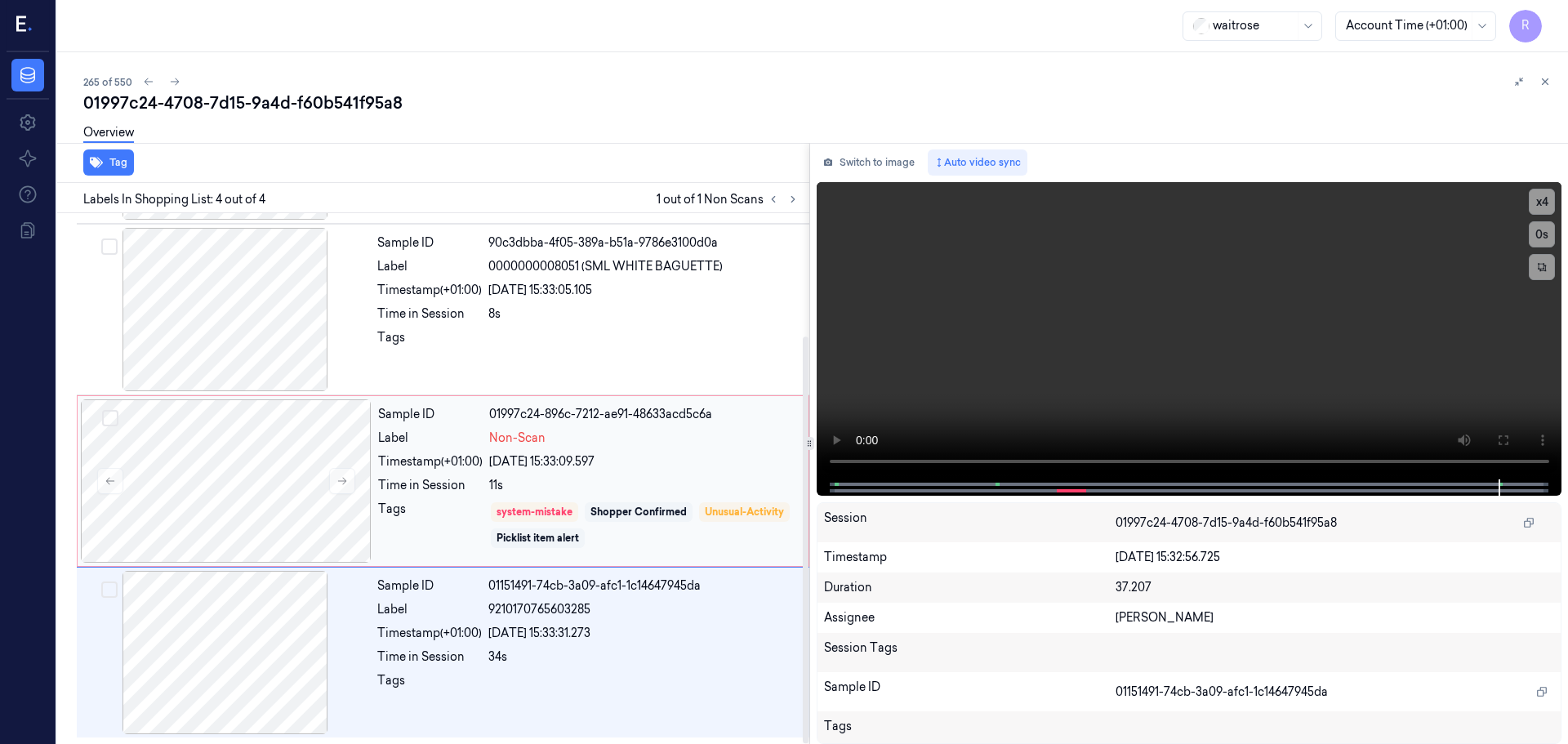
click at [688, 467] on div "24/09/2025 15:33:09.597" at bounding box center [644, 462] width 309 height 17
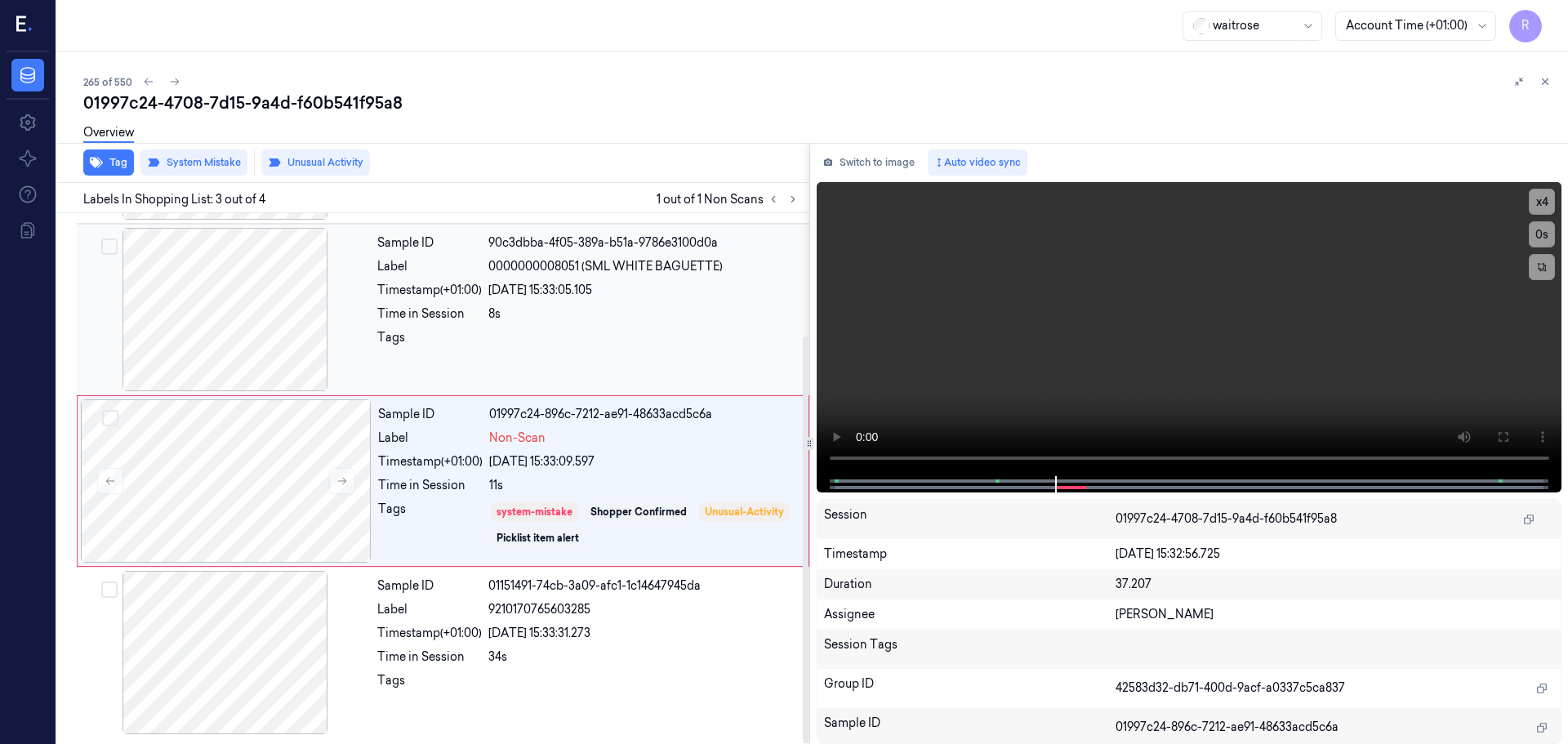
click at [653, 350] on div at bounding box center [644, 342] width 311 height 26
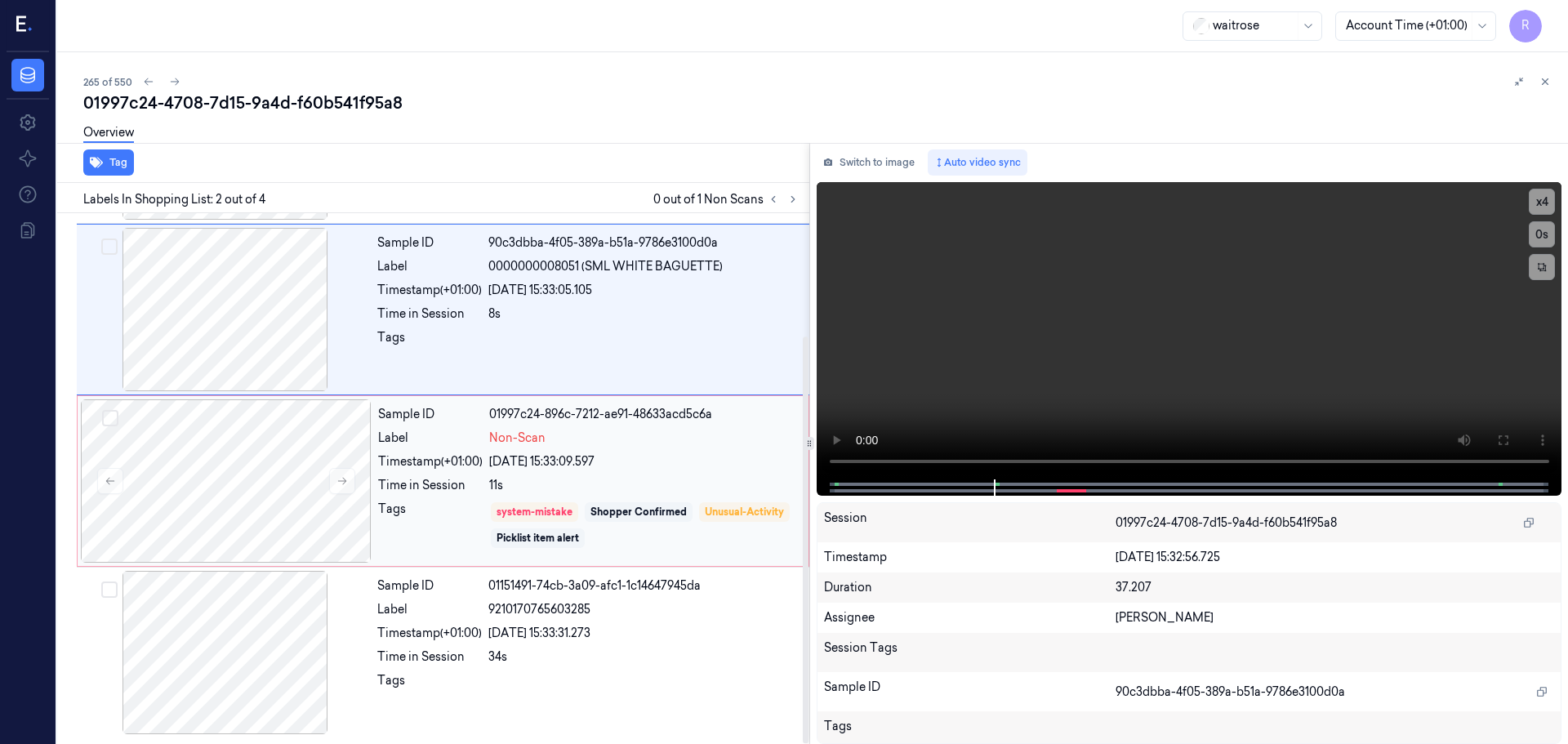
click at [682, 486] on div "11s" at bounding box center [644, 486] width 309 height 17
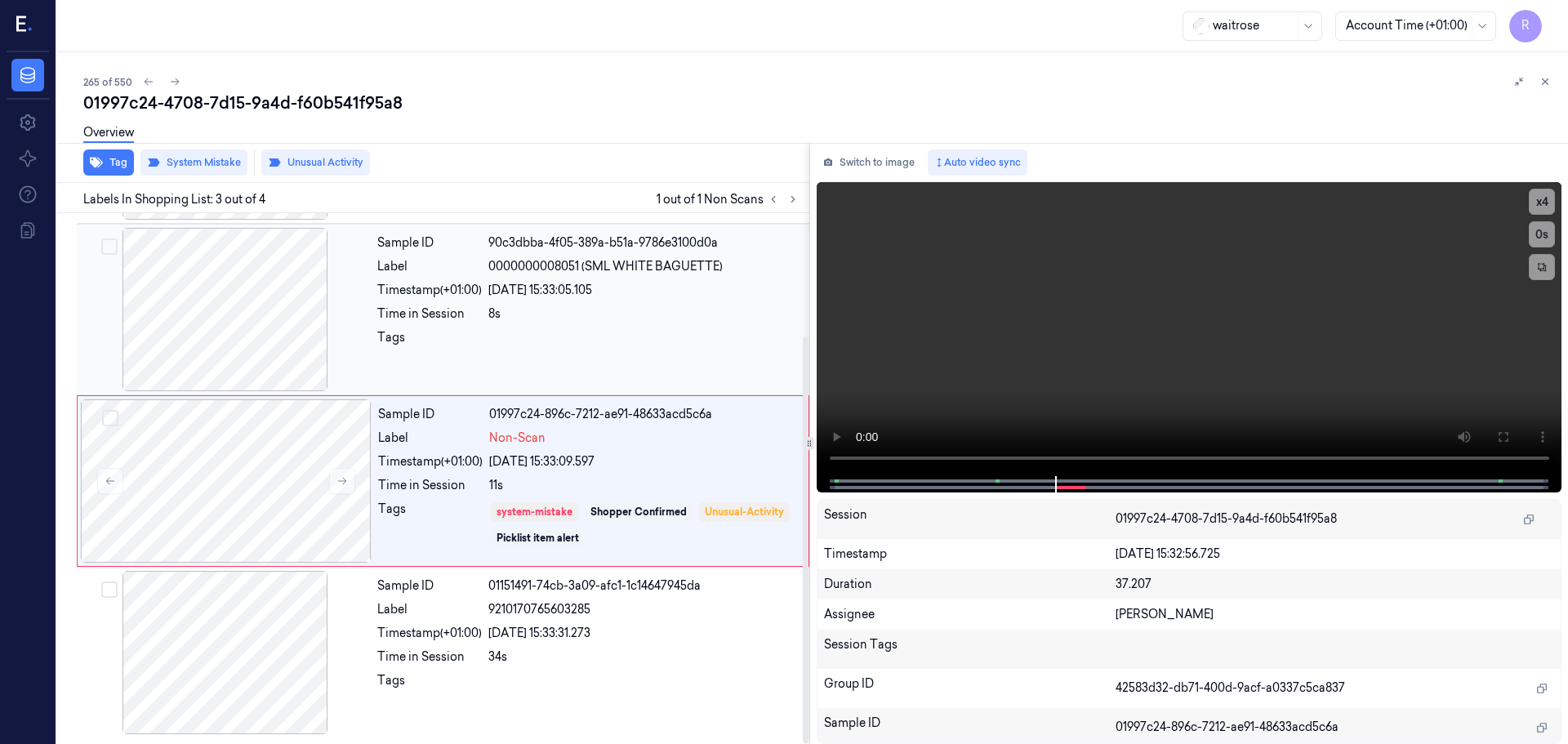
drag, startPoint x: 527, startPoint y: 287, endPoint x: 529, endPoint y: 298, distance: 11.2
click at [528, 287] on div "24/09/2025 15:33:05.105" at bounding box center [644, 291] width 311 height 17
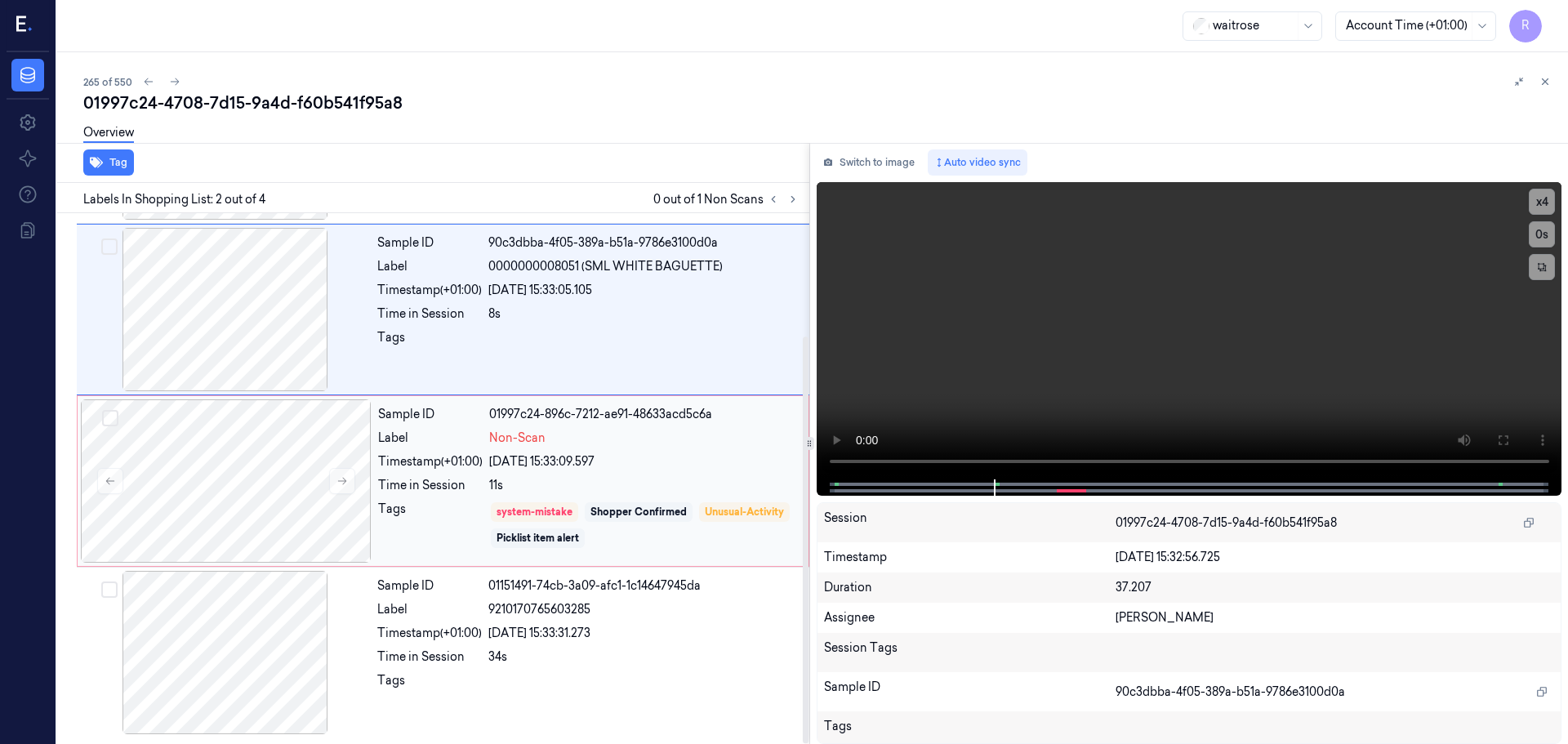
click at [639, 496] on div "Sample ID 01997c24-896c-7212-ae91-48633acd5c6a Label Non-Scan Timestamp (+01:00…" at bounding box center [588, 481] width 433 height 163
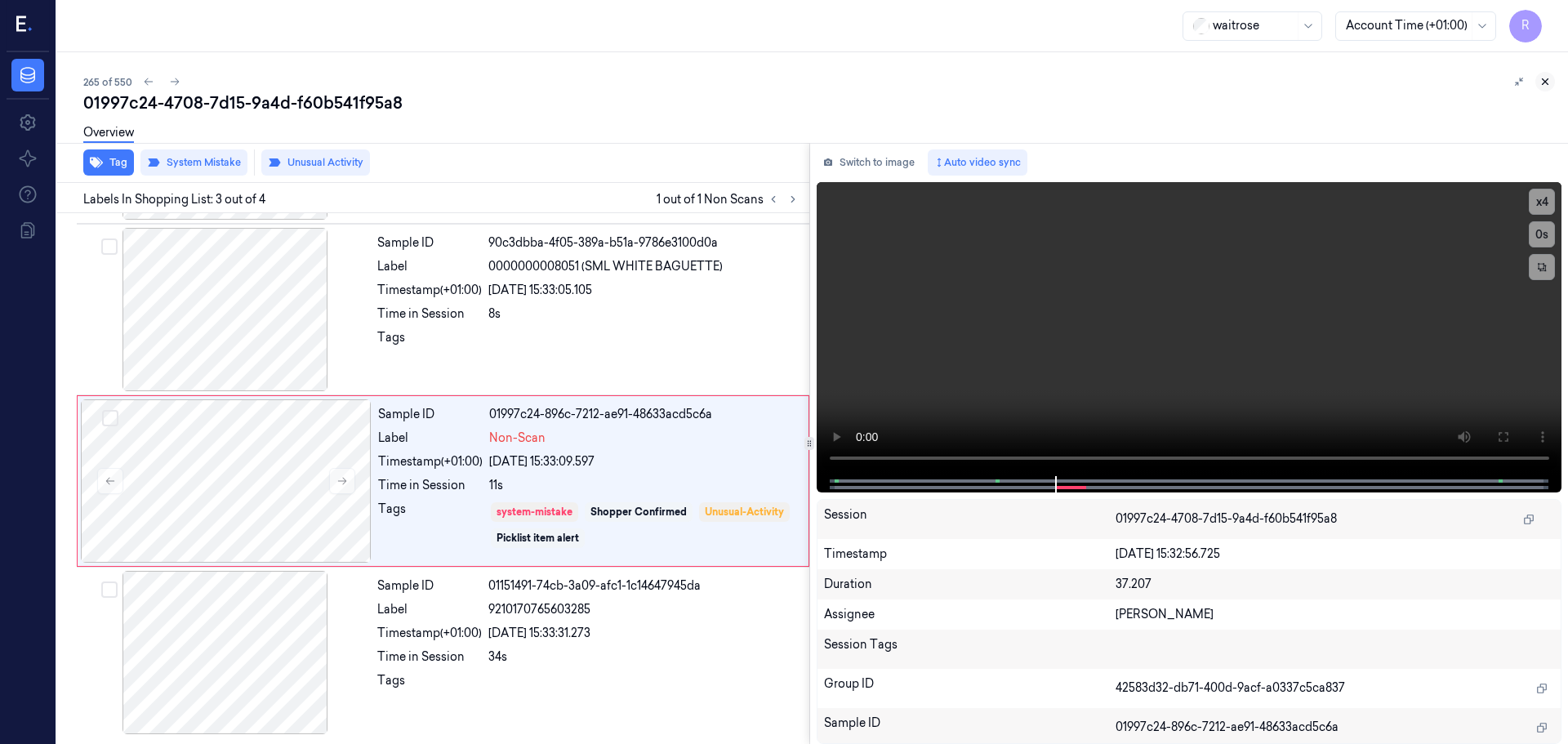
click at [1546, 87] on icon at bounding box center [1544, 81] width 11 height 11
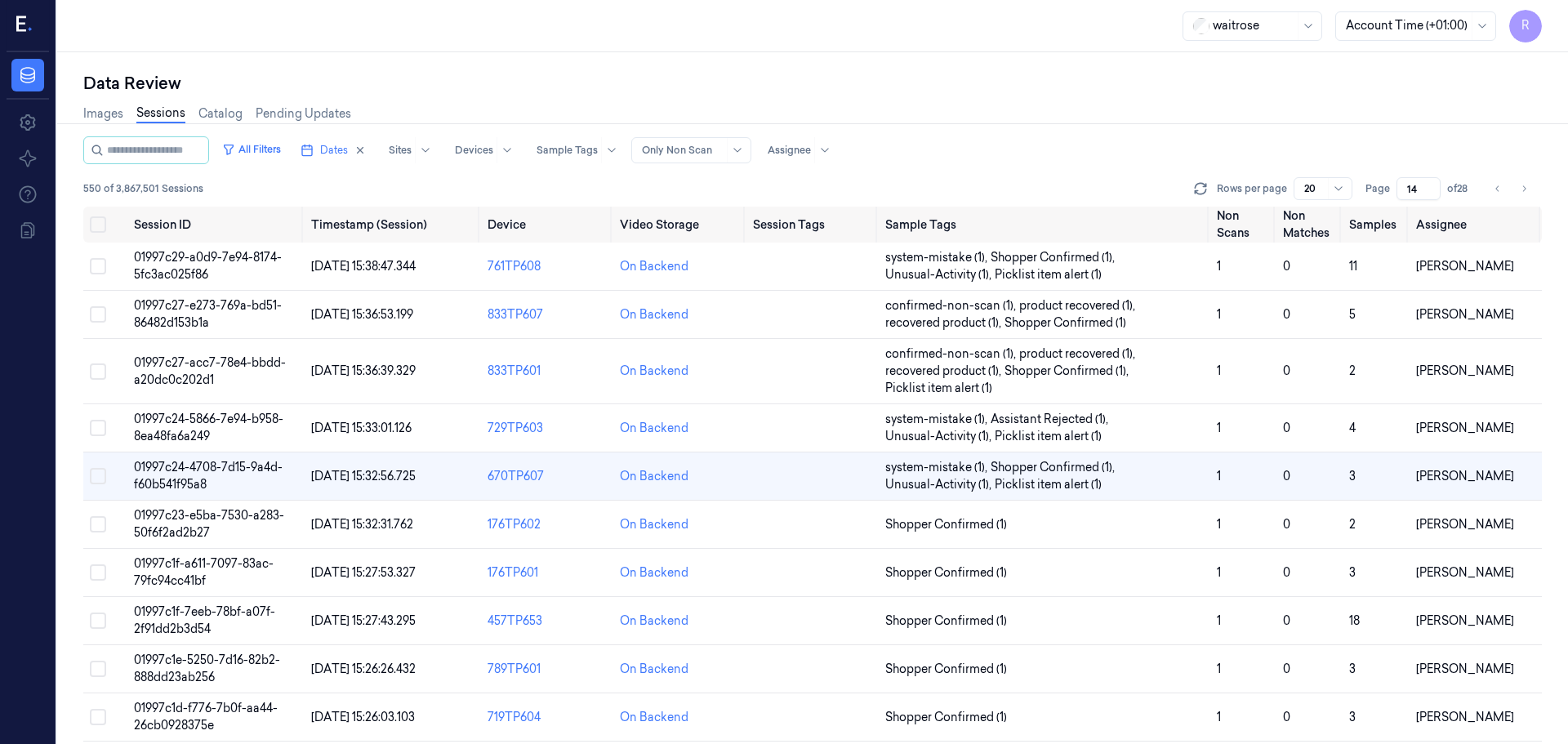
scroll to position [1, 0]
click at [1034, 521] on span "Shopper Confirmed (1)" at bounding box center [1044, 524] width 319 height 17
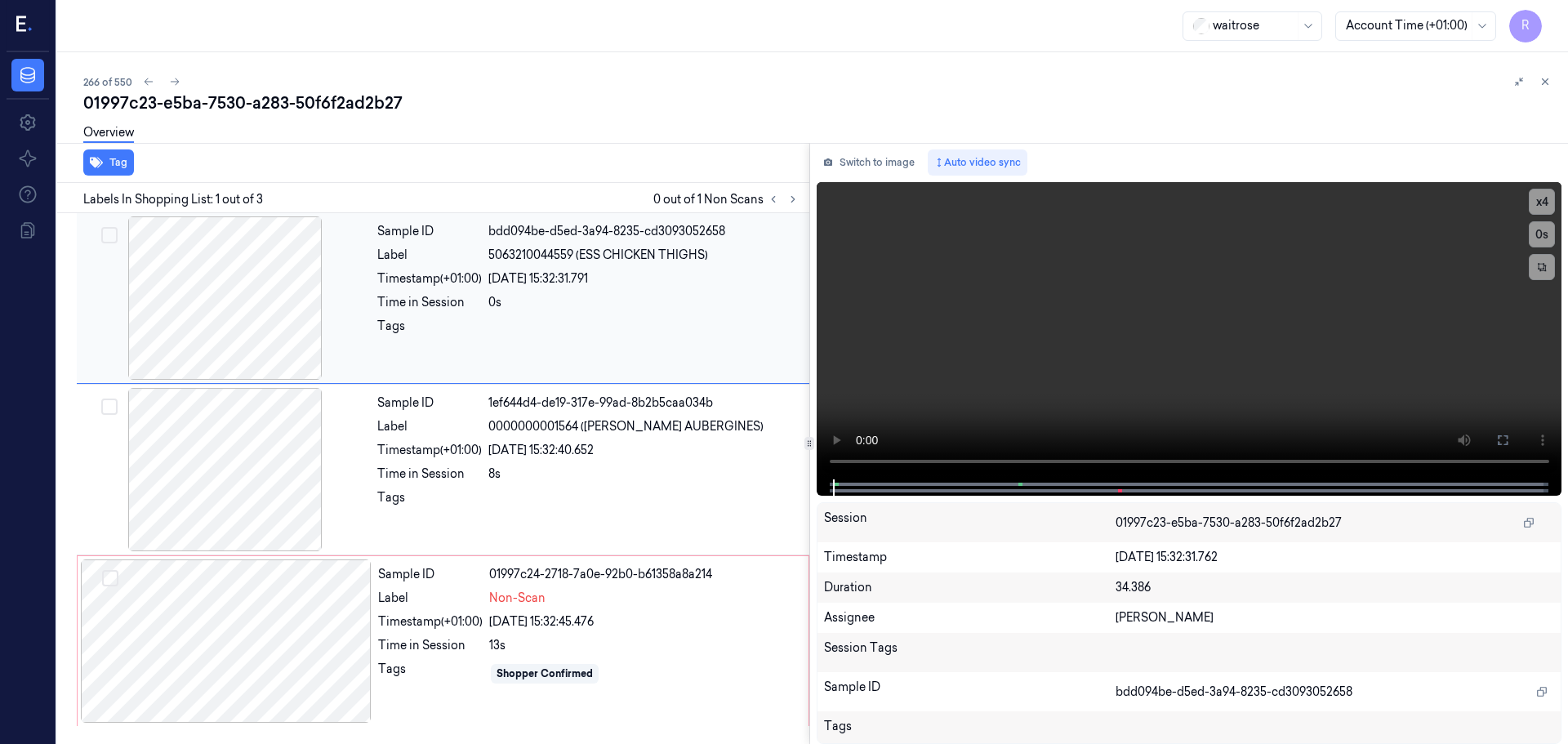
click at [512, 303] on div "0s" at bounding box center [644, 303] width 311 height 17
click at [260, 510] on div at bounding box center [225, 469] width 291 height 163
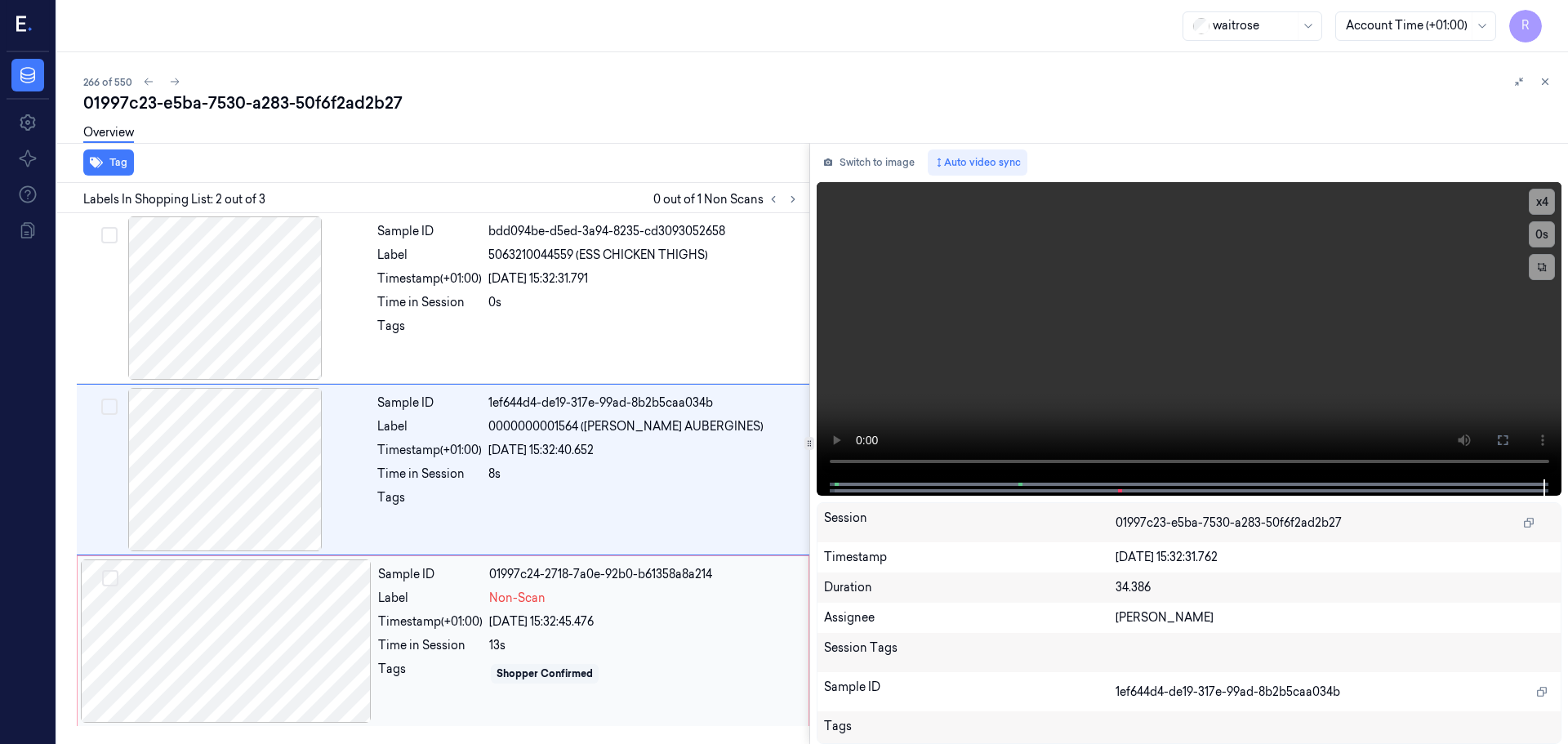
click at [534, 629] on div "24/09/2025 15:32:45.476" at bounding box center [644, 622] width 309 height 17
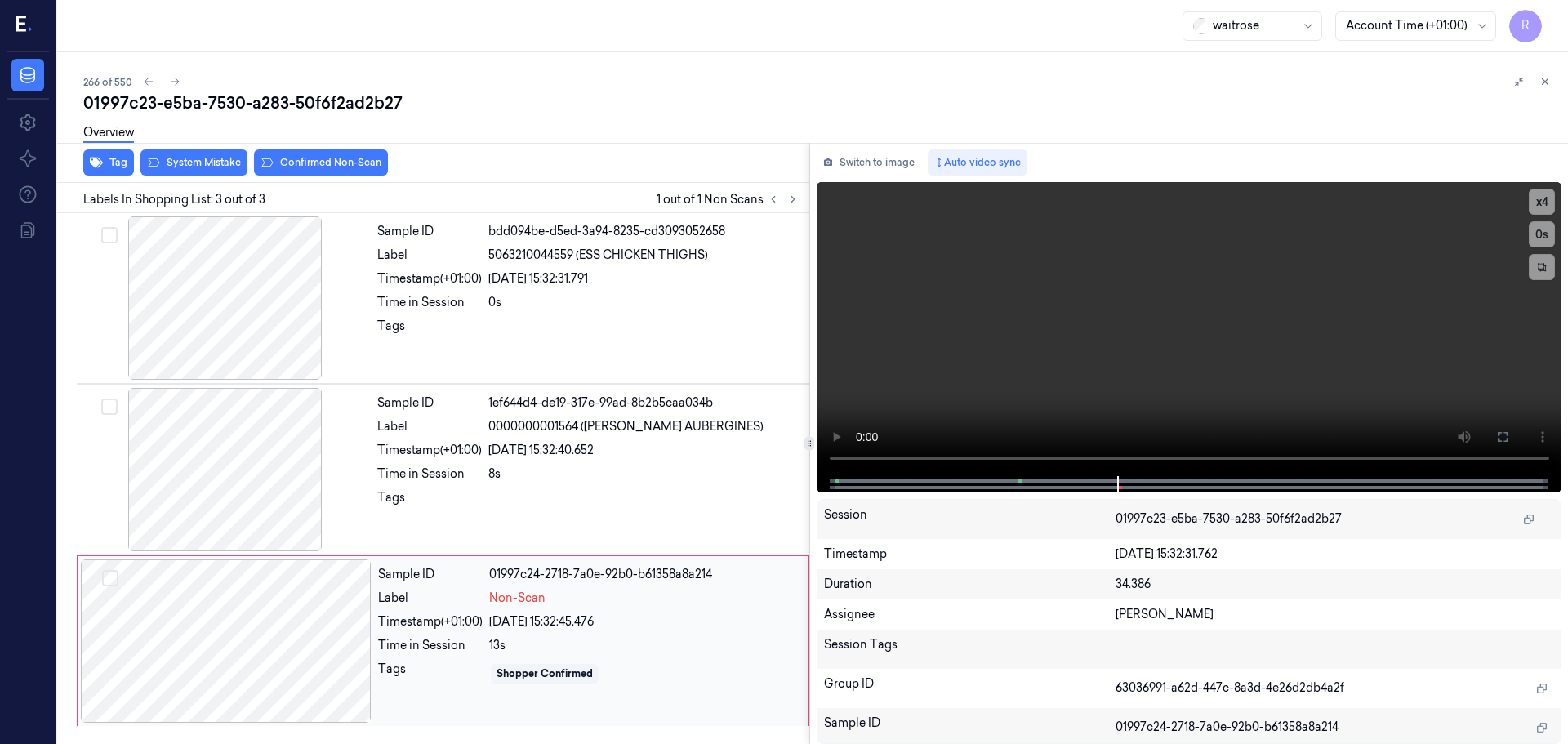
click at [357, 654] on div at bounding box center [226, 641] width 291 height 163
click at [439, 431] on div "Label" at bounding box center [429, 427] width 105 height 17
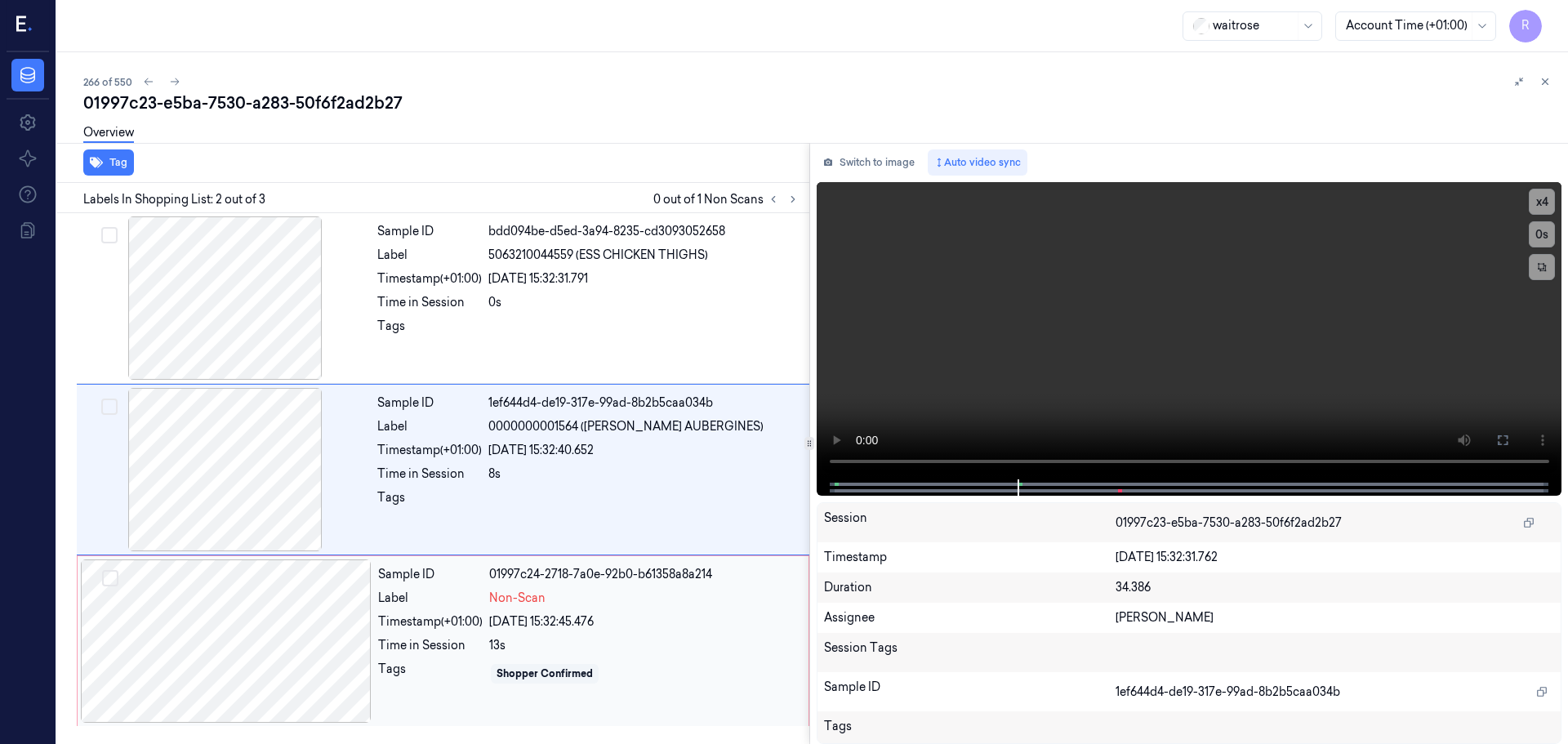
click at [495, 684] on div "Shopper Confirmed" at bounding box center [644, 673] width 309 height 26
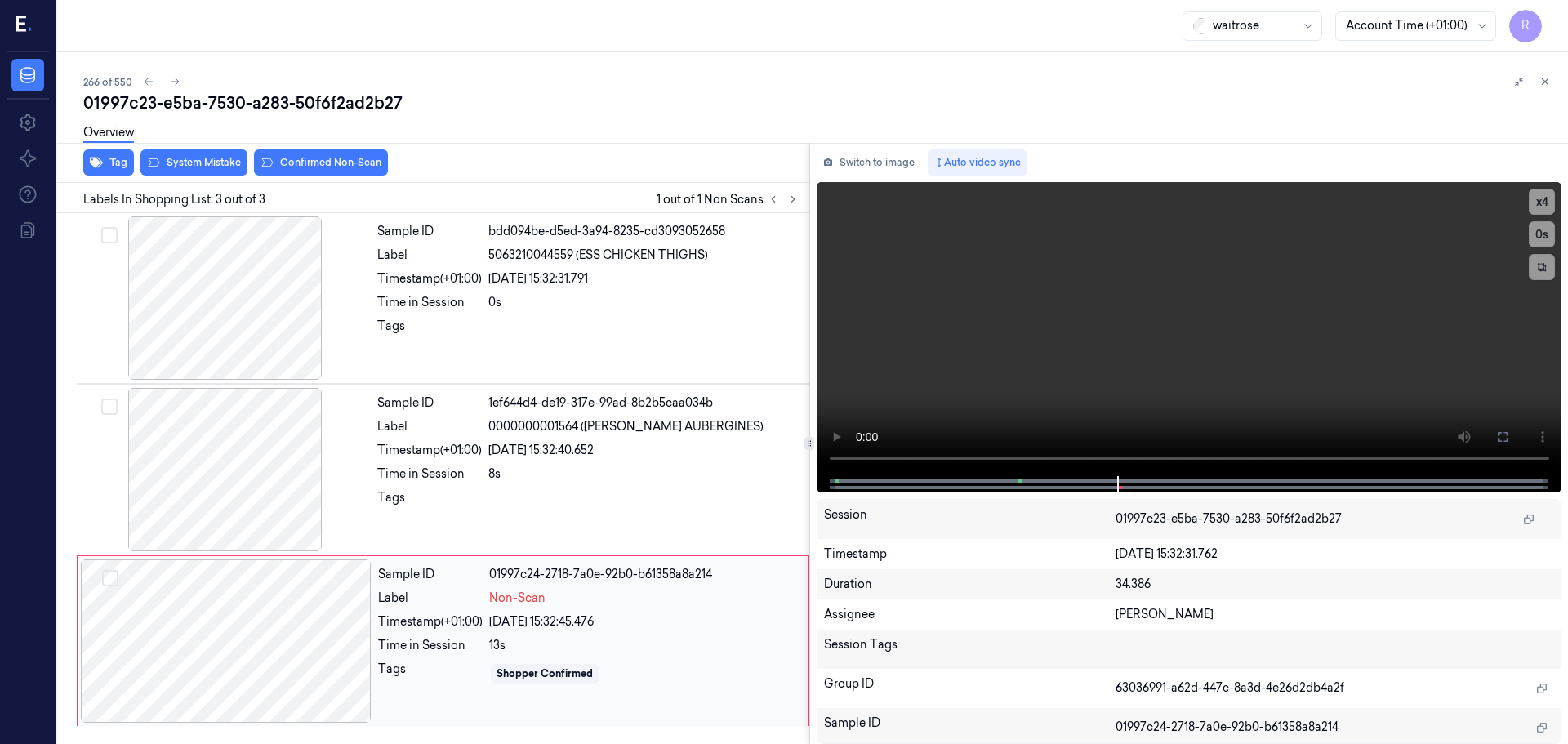
click at [452, 622] on div "Timestamp (+01:00)" at bounding box center [430, 622] width 105 height 17
click at [493, 471] on div "8s" at bounding box center [644, 474] width 311 height 17
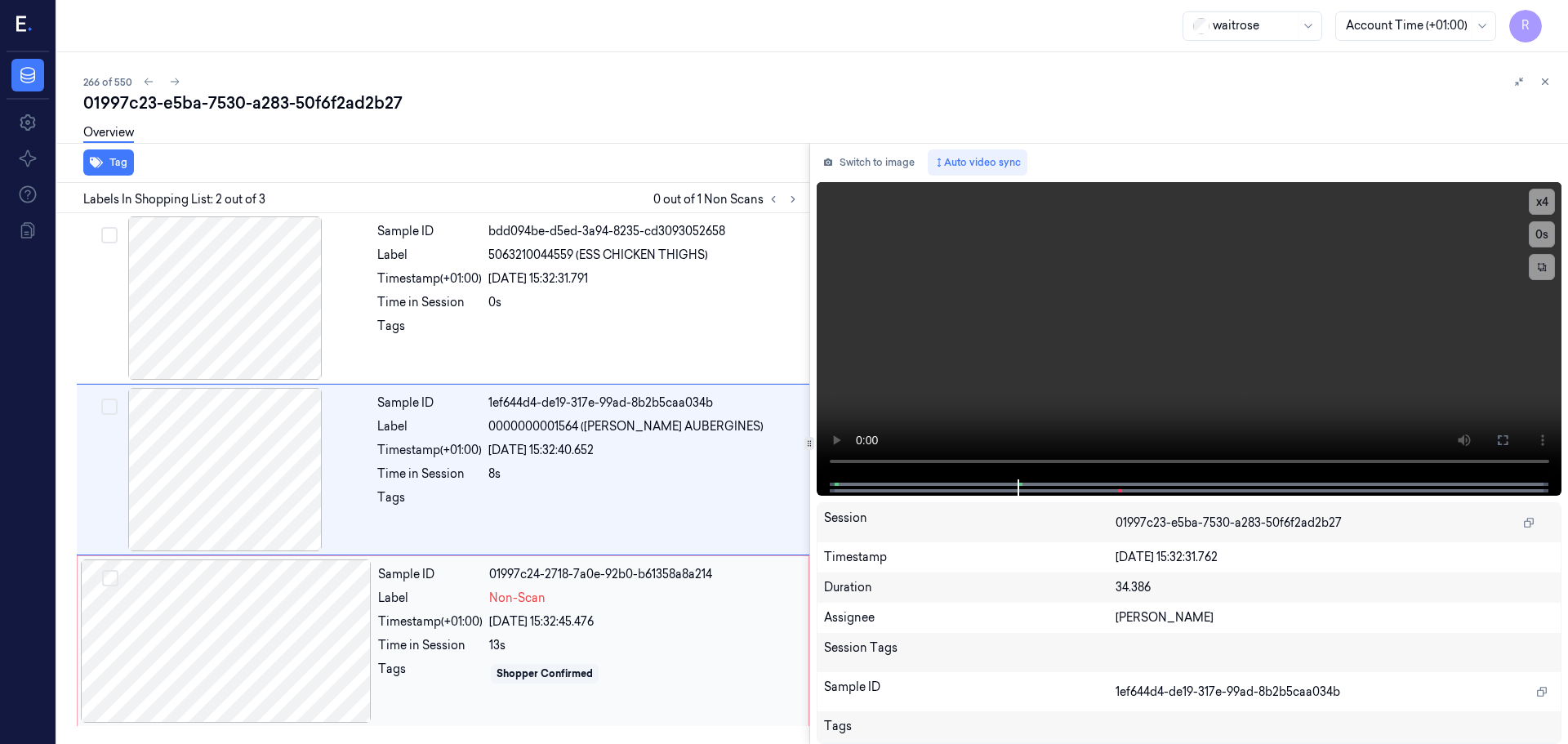
click at [467, 611] on div "Sample ID 01997c24-2718-7a0e-92b0-b61358a8a214 Label Non-Scan Timestamp (+01:00…" at bounding box center [588, 641] width 433 height 163
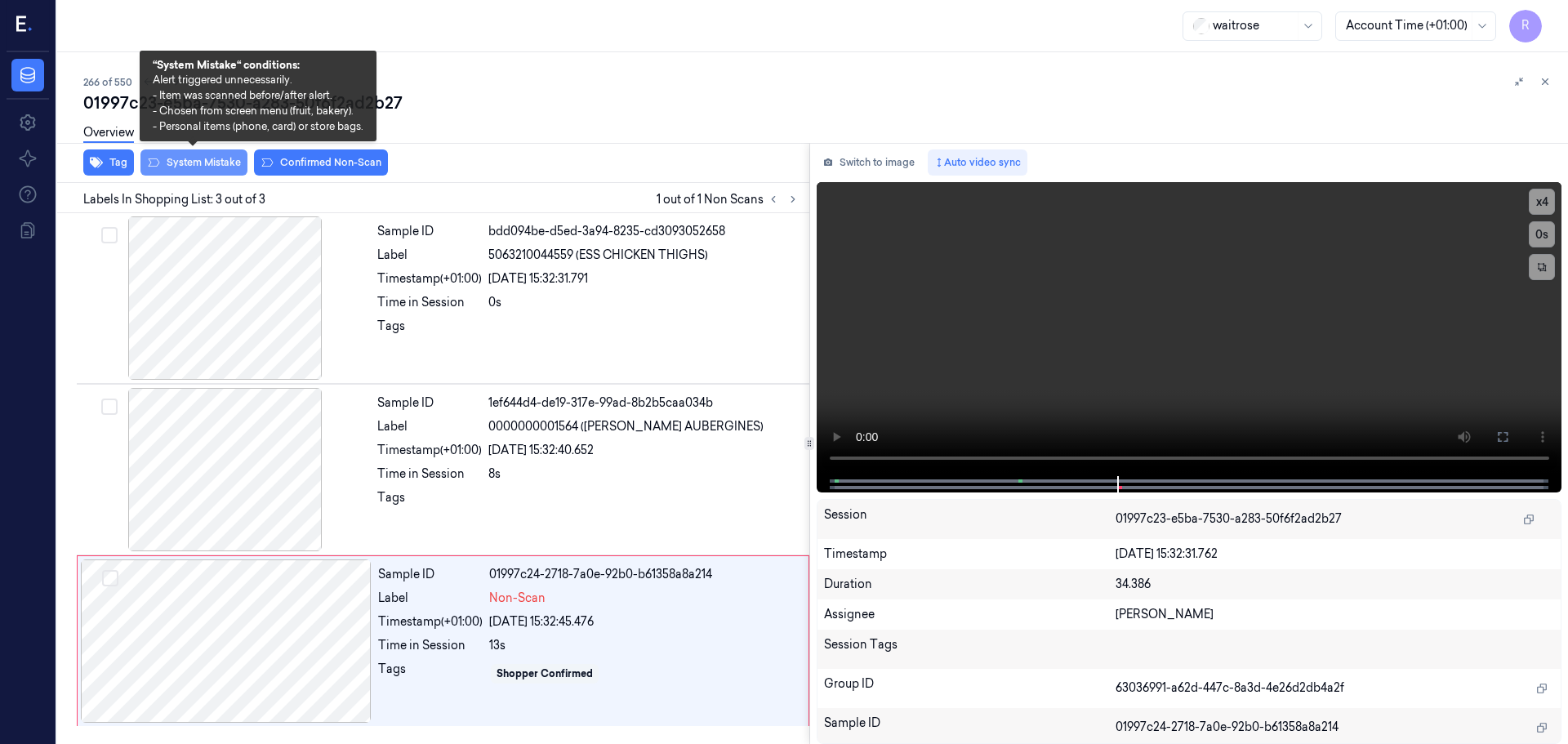
click at [186, 168] on button "System Mistake" at bounding box center [194, 162] width 107 height 26
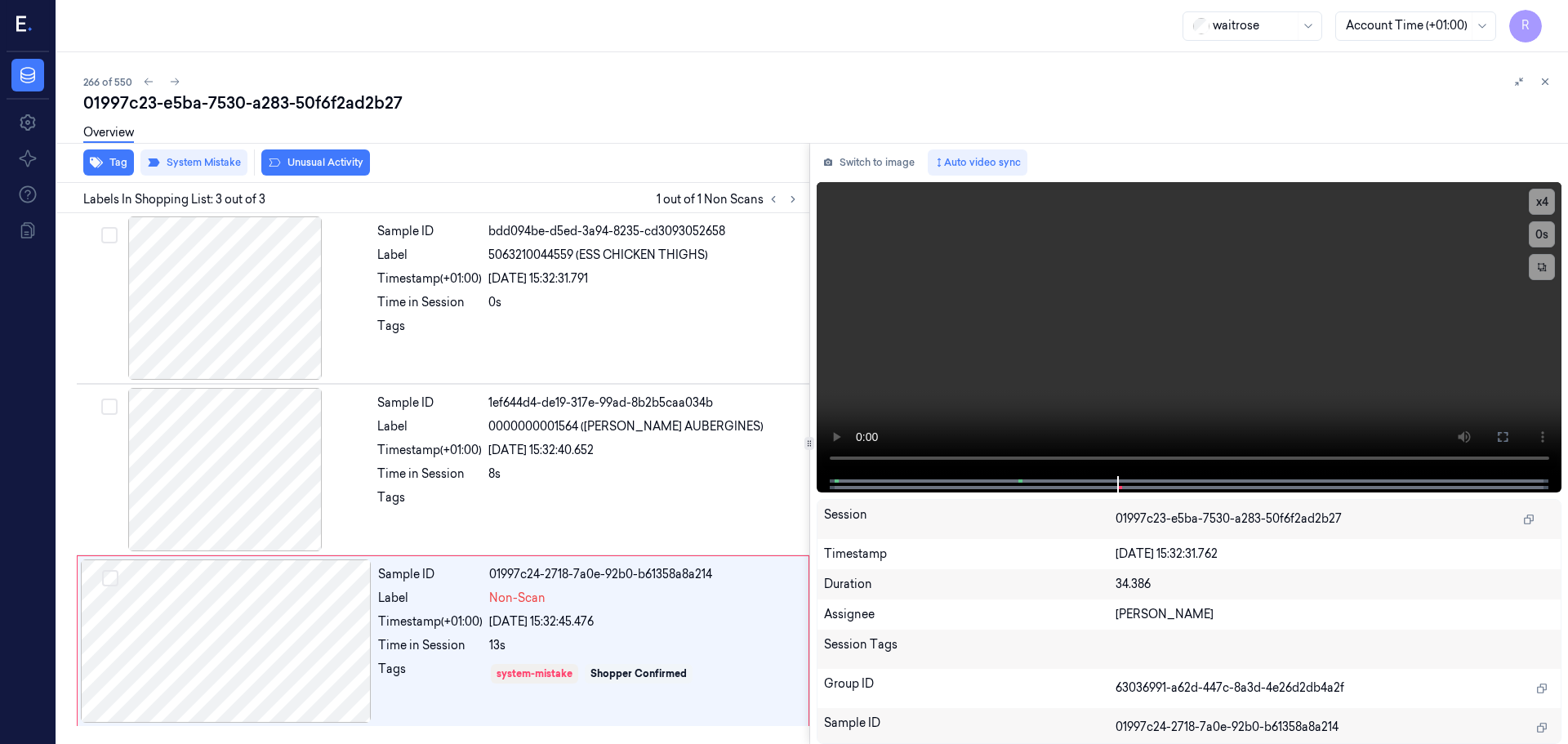
click at [314, 166] on button "Unusual Activity" at bounding box center [315, 162] width 109 height 26
click at [116, 163] on button "Tag" at bounding box center [109, 162] width 51 height 26
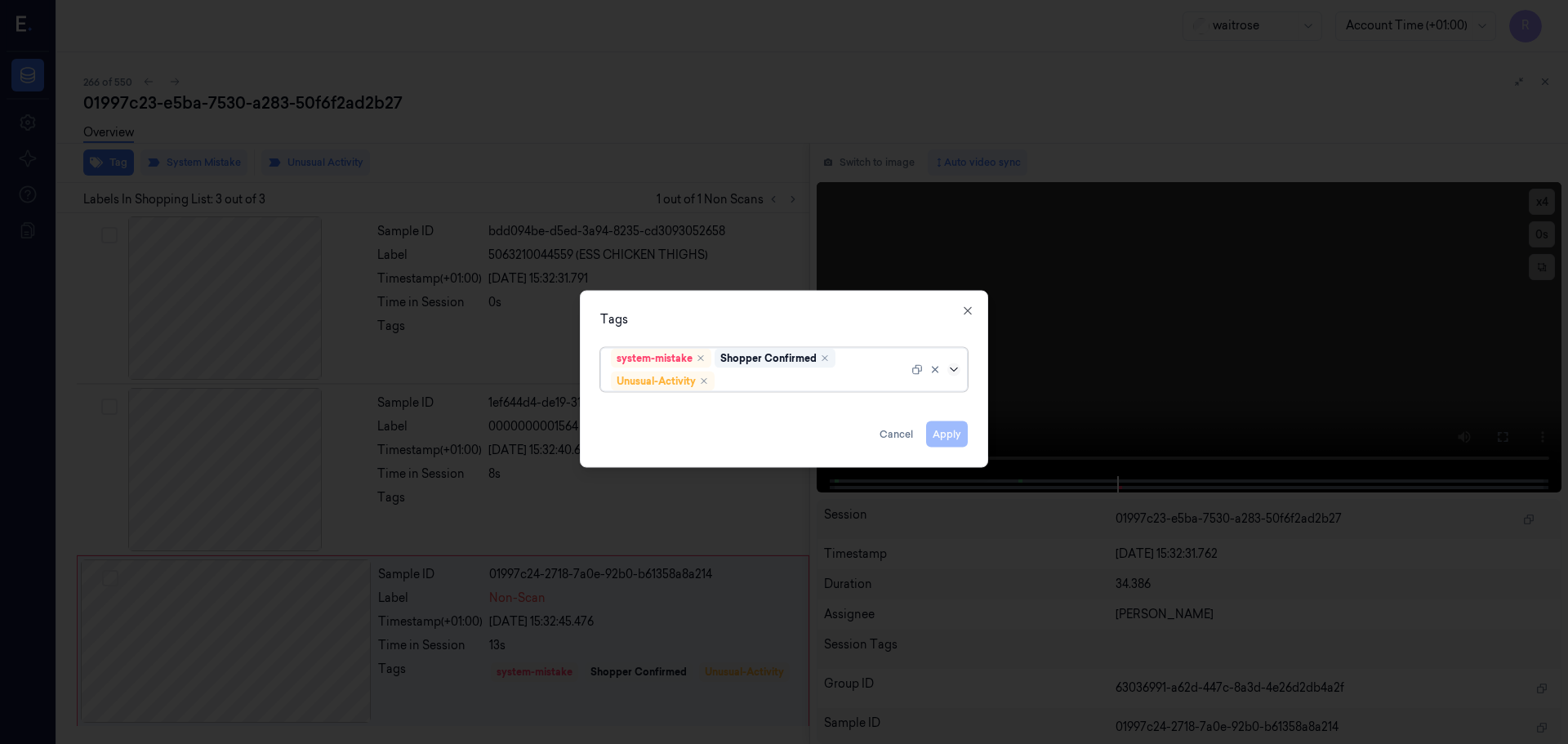
click at [949, 370] on icon at bounding box center [954, 369] width 13 height 13
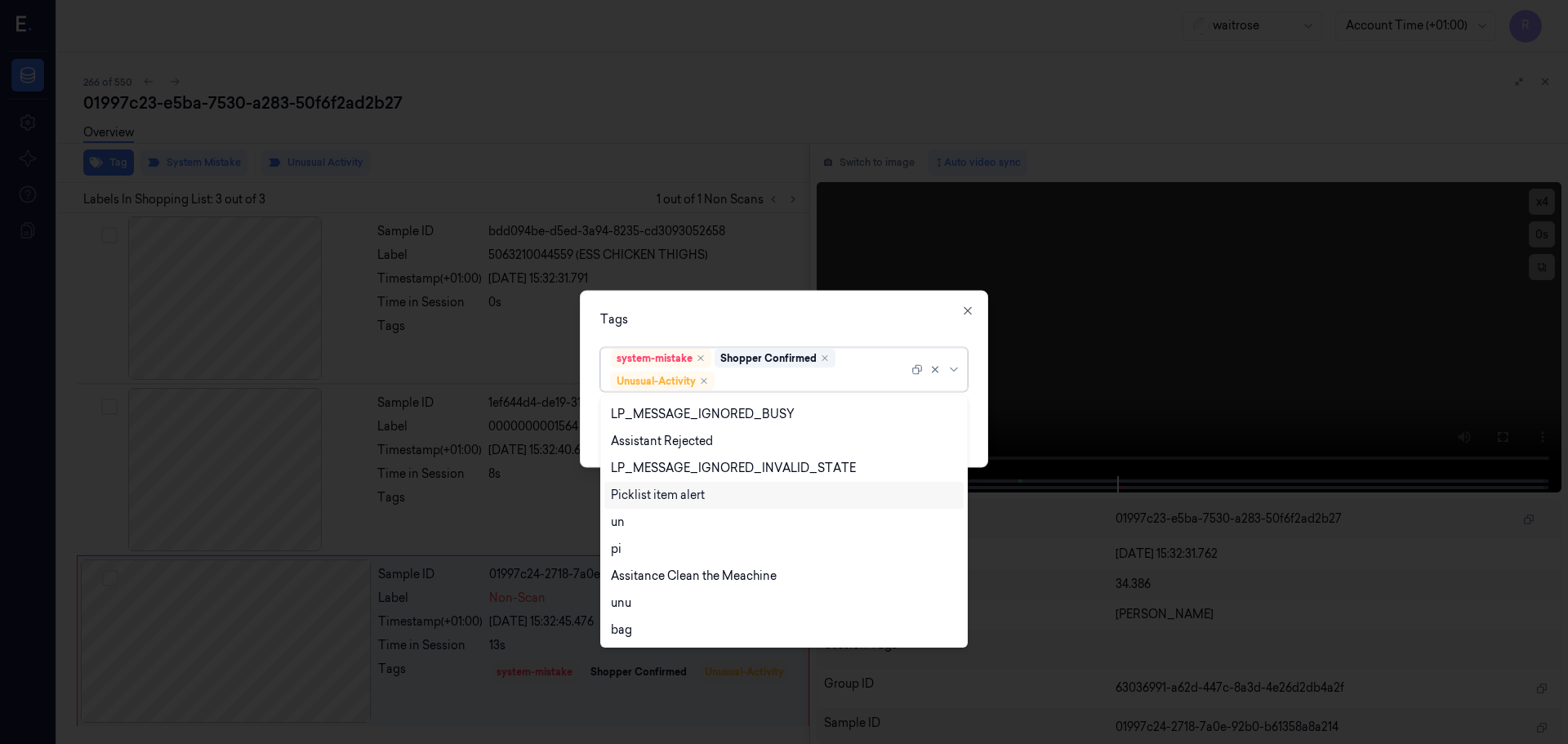
click at [649, 493] on div "Picklist item alert" at bounding box center [658, 496] width 94 height 17
click at [730, 332] on div "Tags option Picklist item alert, selected. 20 results available. Use Up and Dow…" at bounding box center [784, 378] width 408 height 178
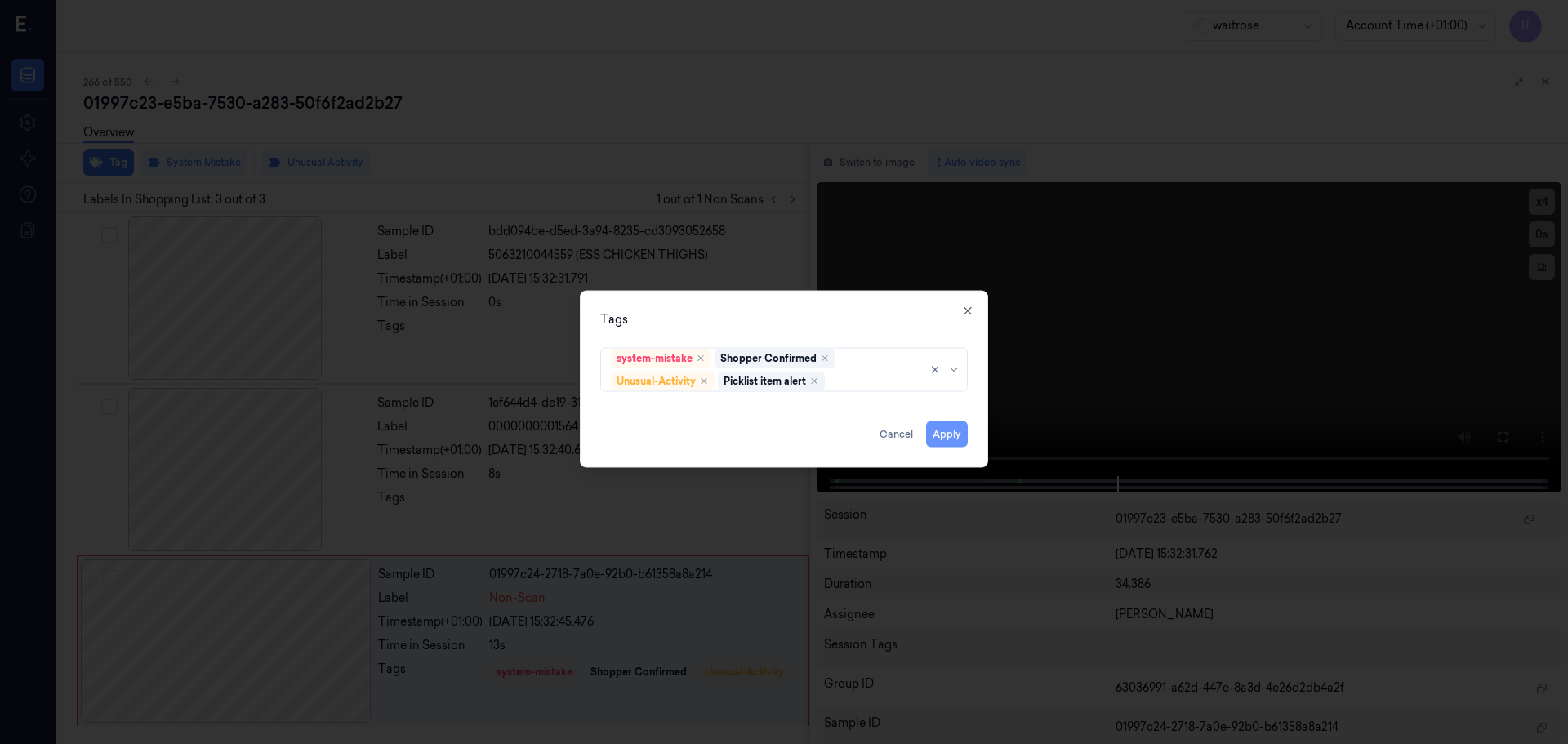
click at [944, 436] on button "Apply" at bounding box center [947, 434] width 42 height 26
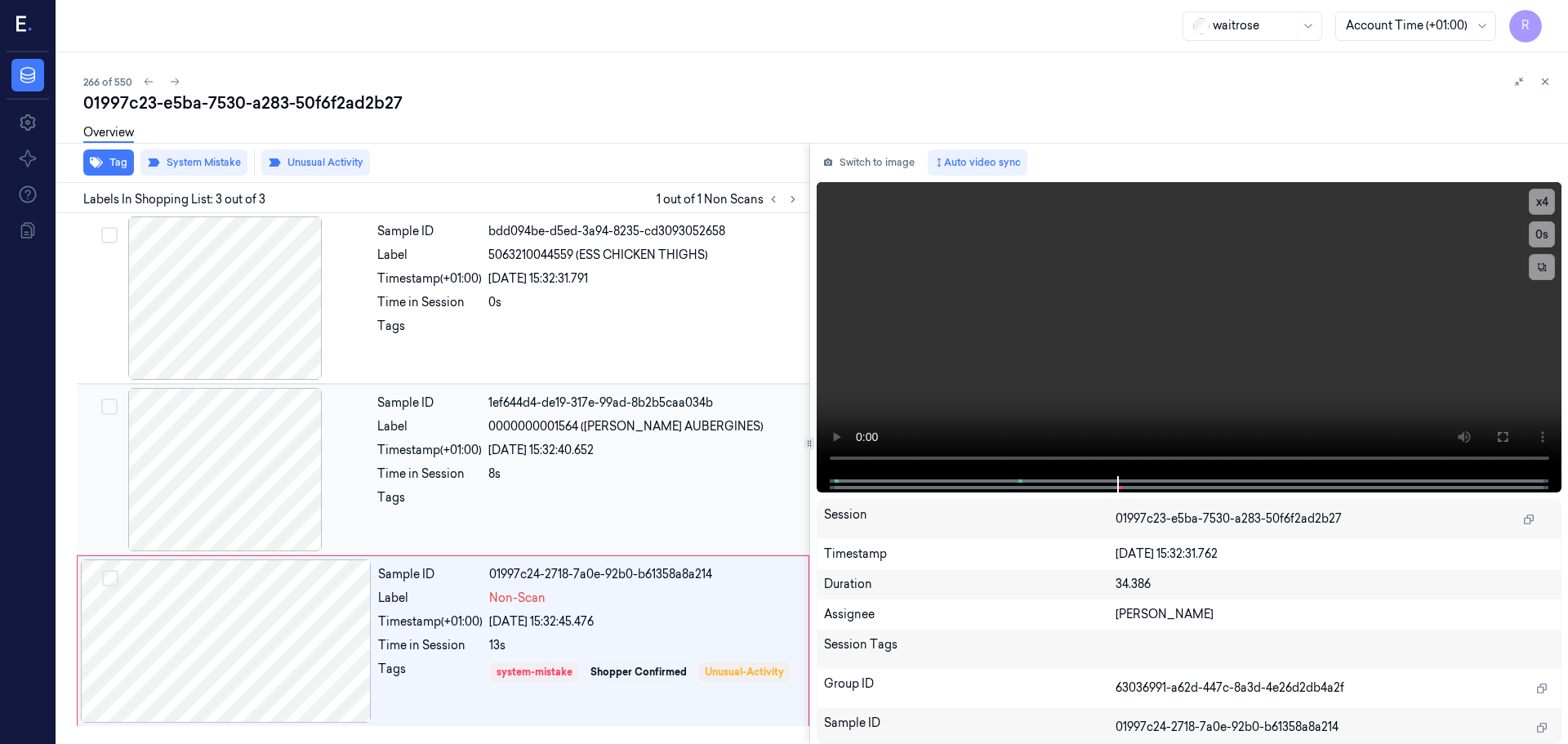
click at [569, 465] on div "Sample ID 1ef644d4-de19-317e-99ad-8b2b5caa034b Label 0000000001564 (WR ESS AUBE…" at bounding box center [588, 469] width 435 height 163
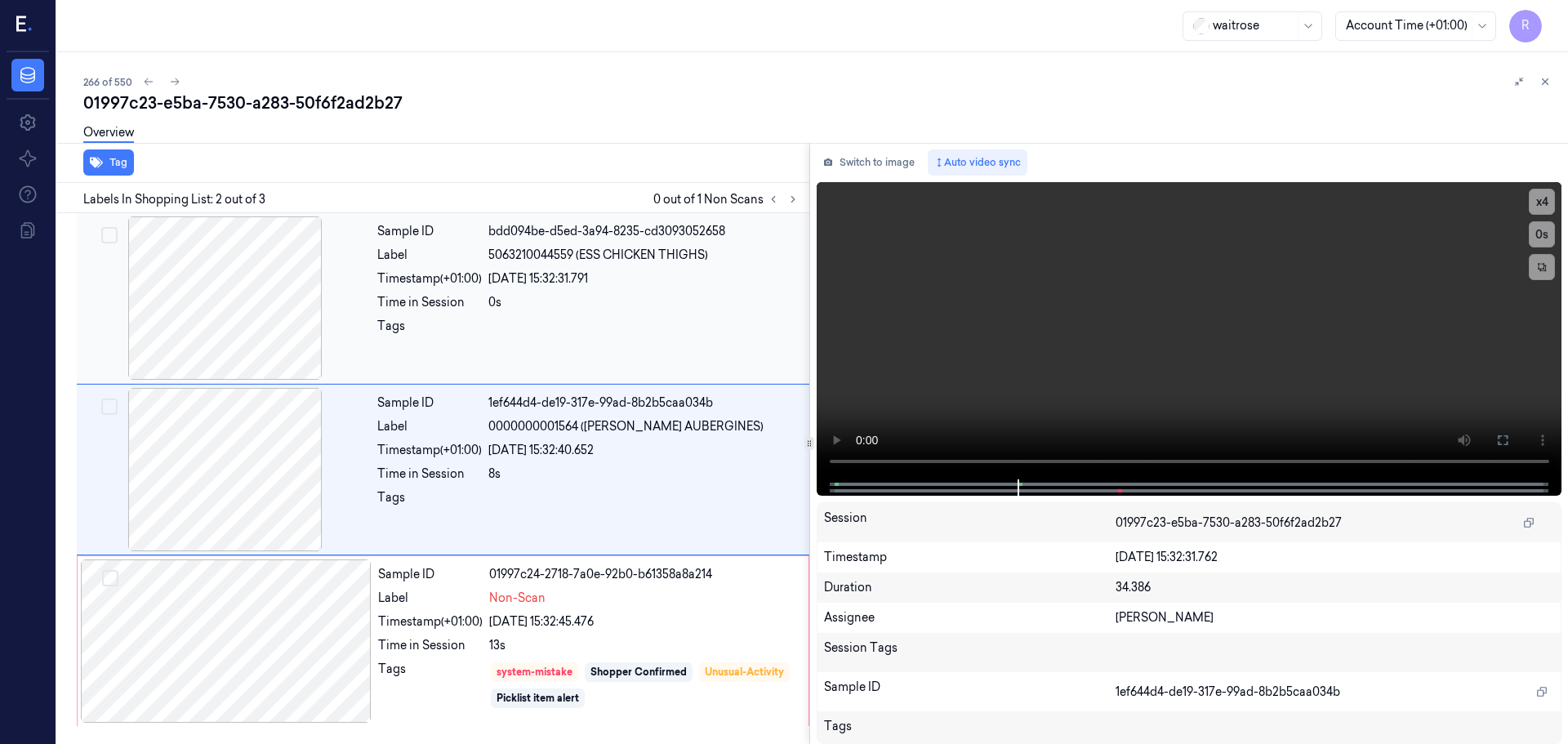
click at [603, 311] on div "Sample ID bdd094be-d5ed-3a94-8235-cd3093052658 Label 5063210044559 (ESS CHICKEN…" at bounding box center [588, 298] width 435 height 163
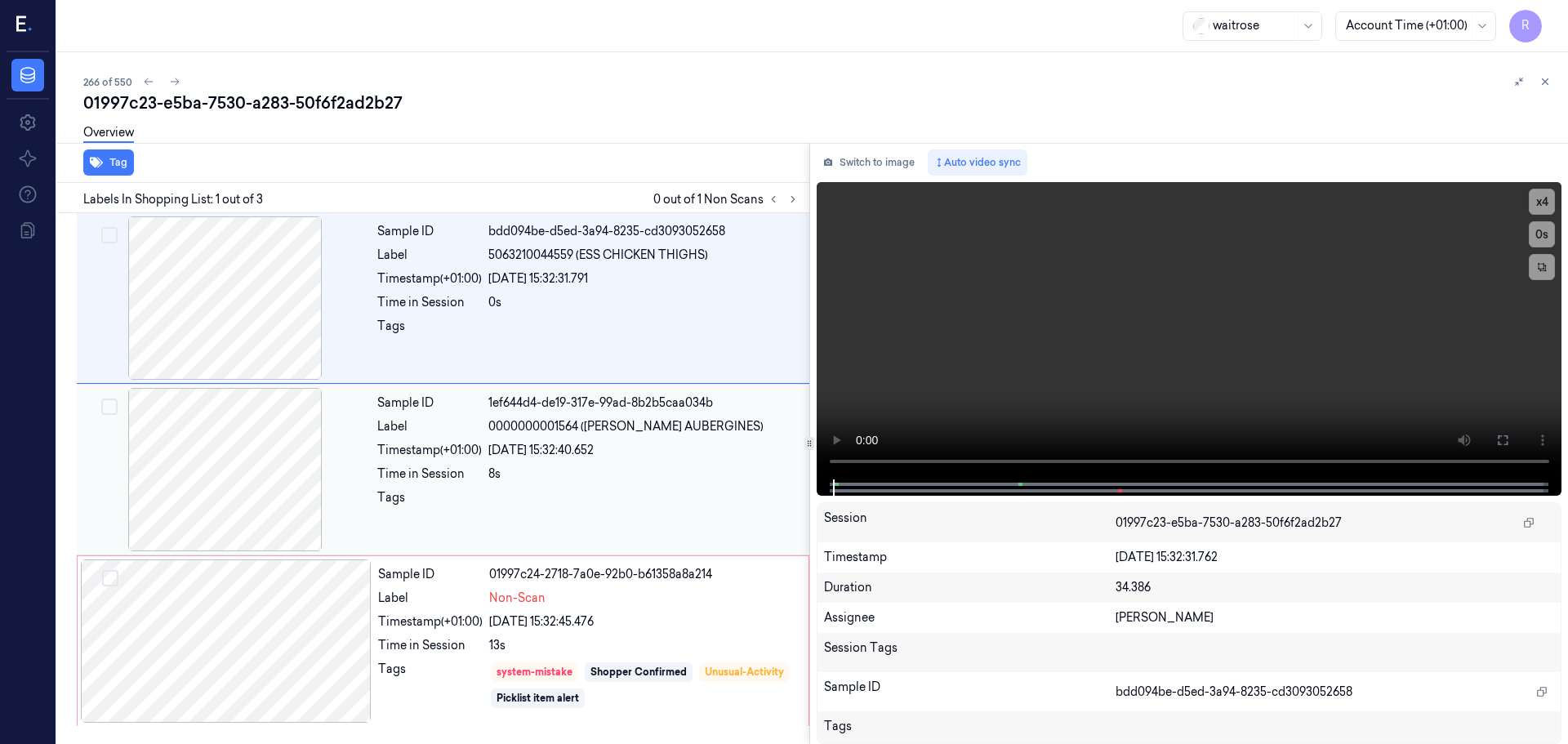
click at [601, 470] on div "8s" at bounding box center [644, 474] width 311 height 17
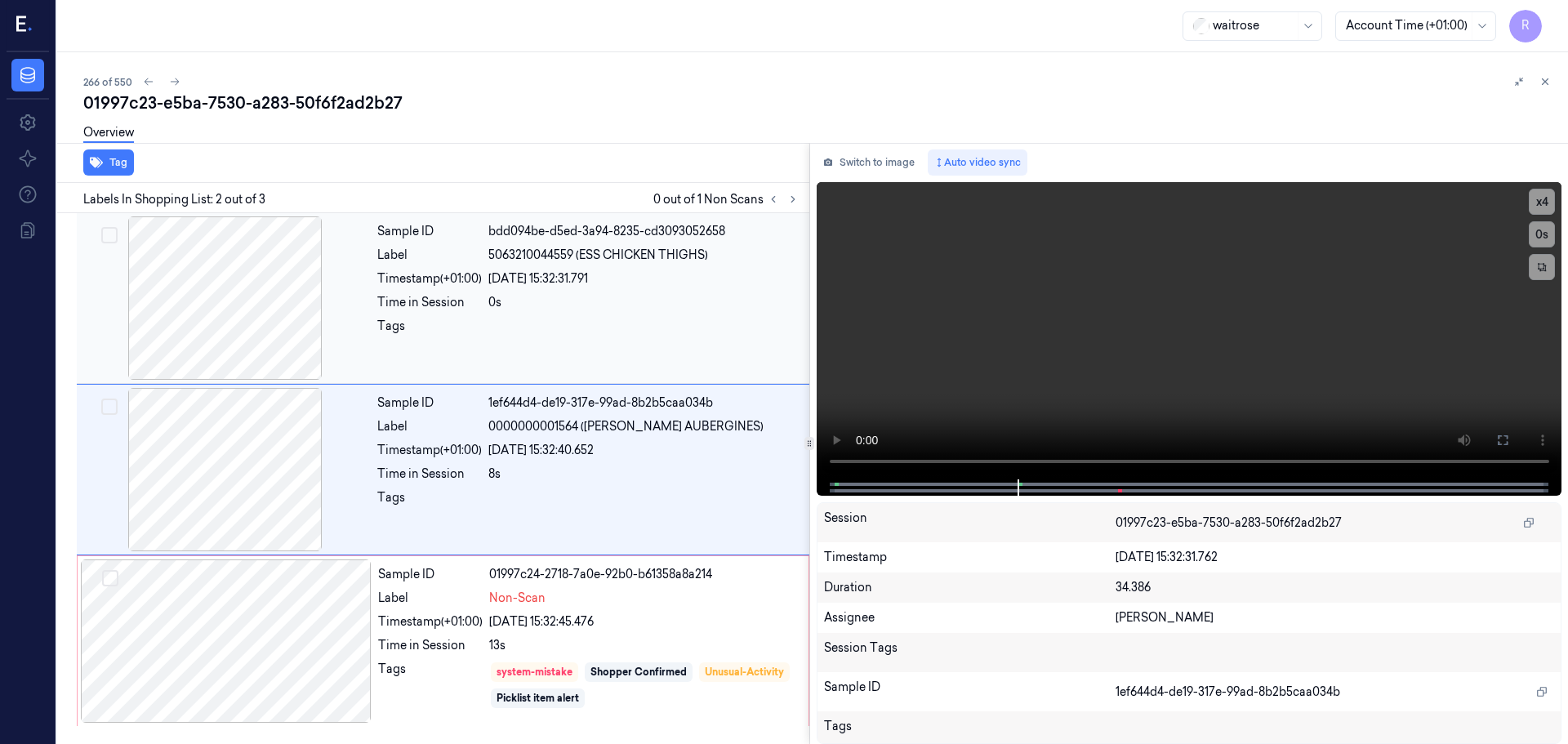
click at [502, 326] on div at bounding box center [644, 331] width 311 height 26
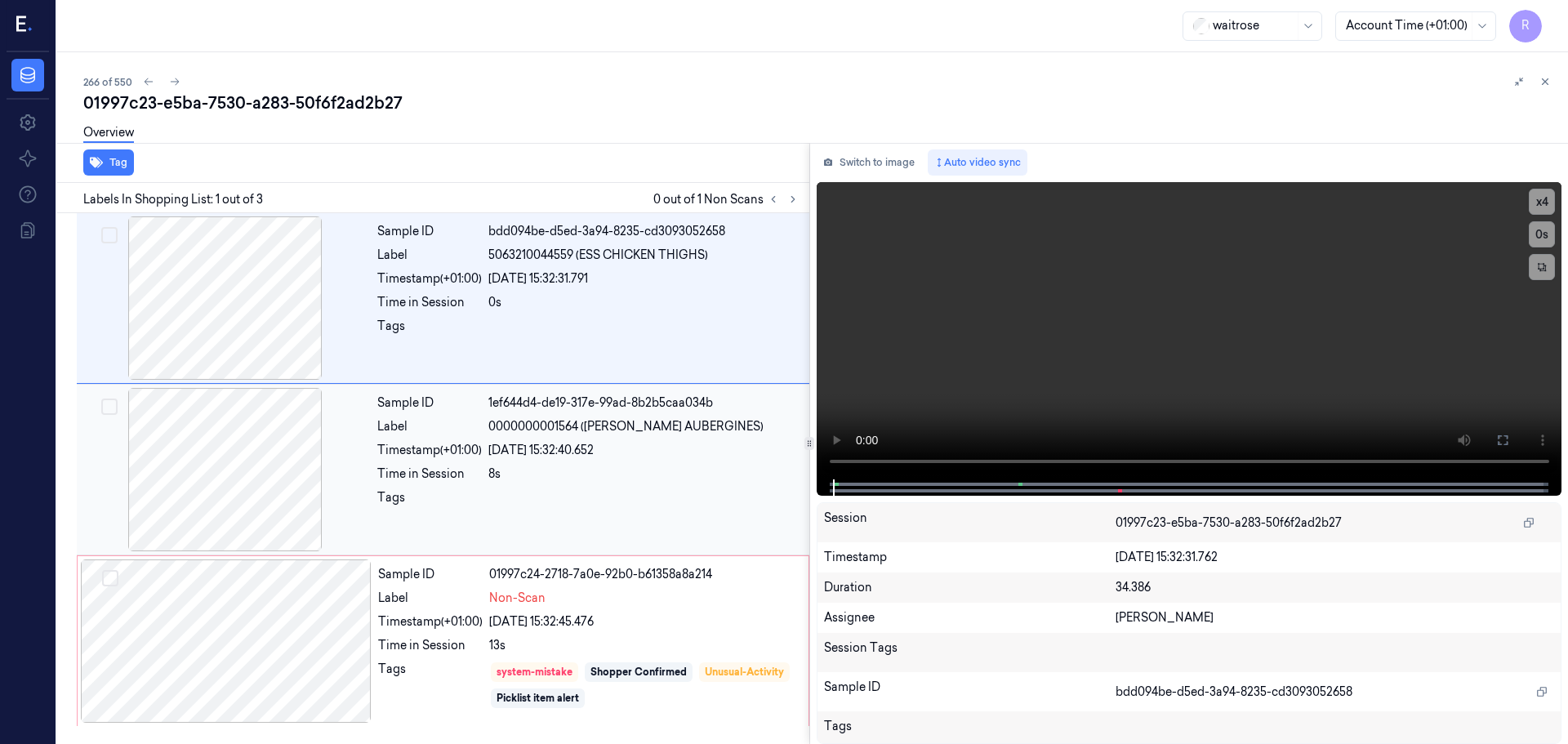
click at [485, 488] on div "Sample ID 1ef644d4-de19-317e-99ad-8b2b5caa034b Label 0000000001564 (WR ESS AUBE…" at bounding box center [588, 469] width 435 height 163
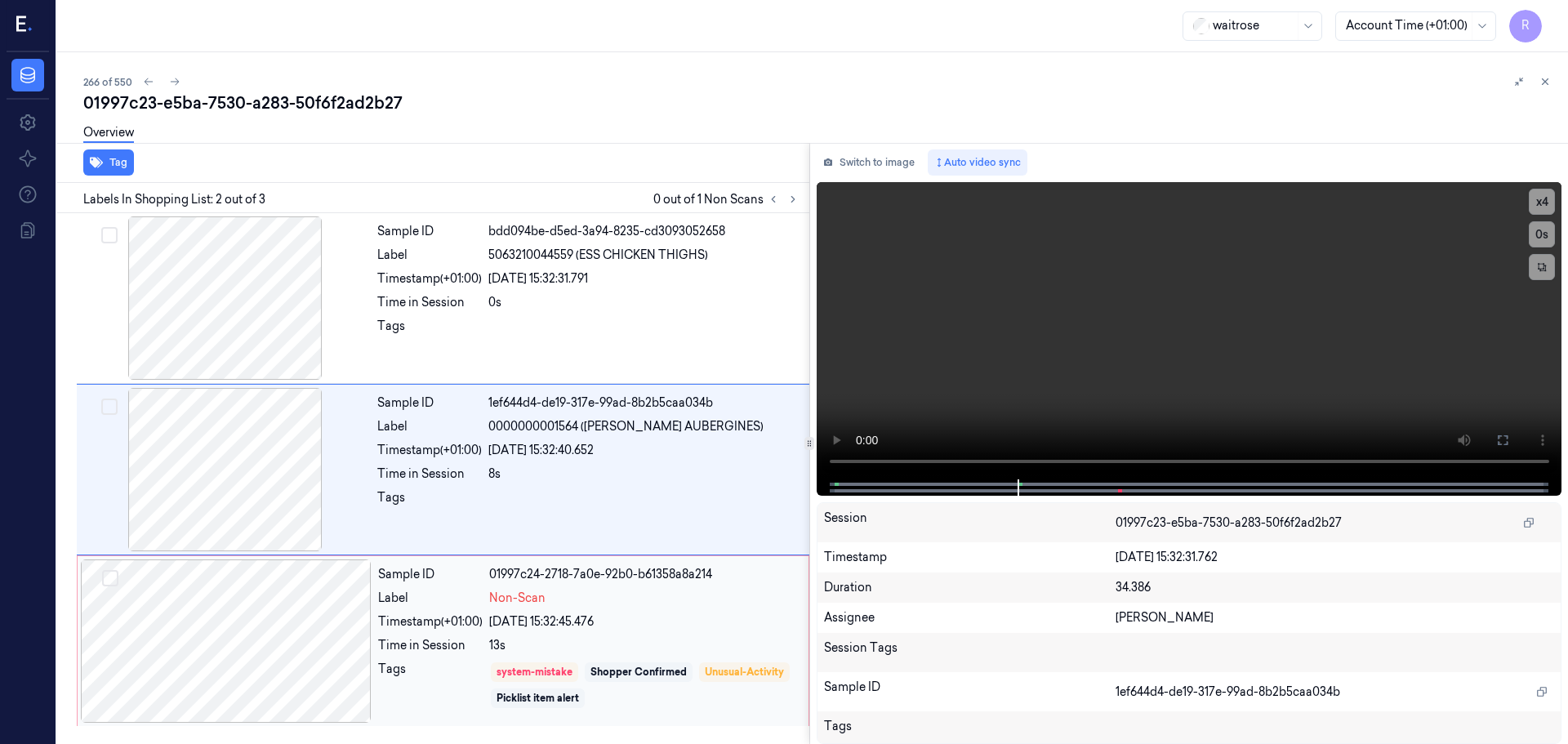
click at [456, 582] on div "Sample ID" at bounding box center [430, 575] width 105 height 17
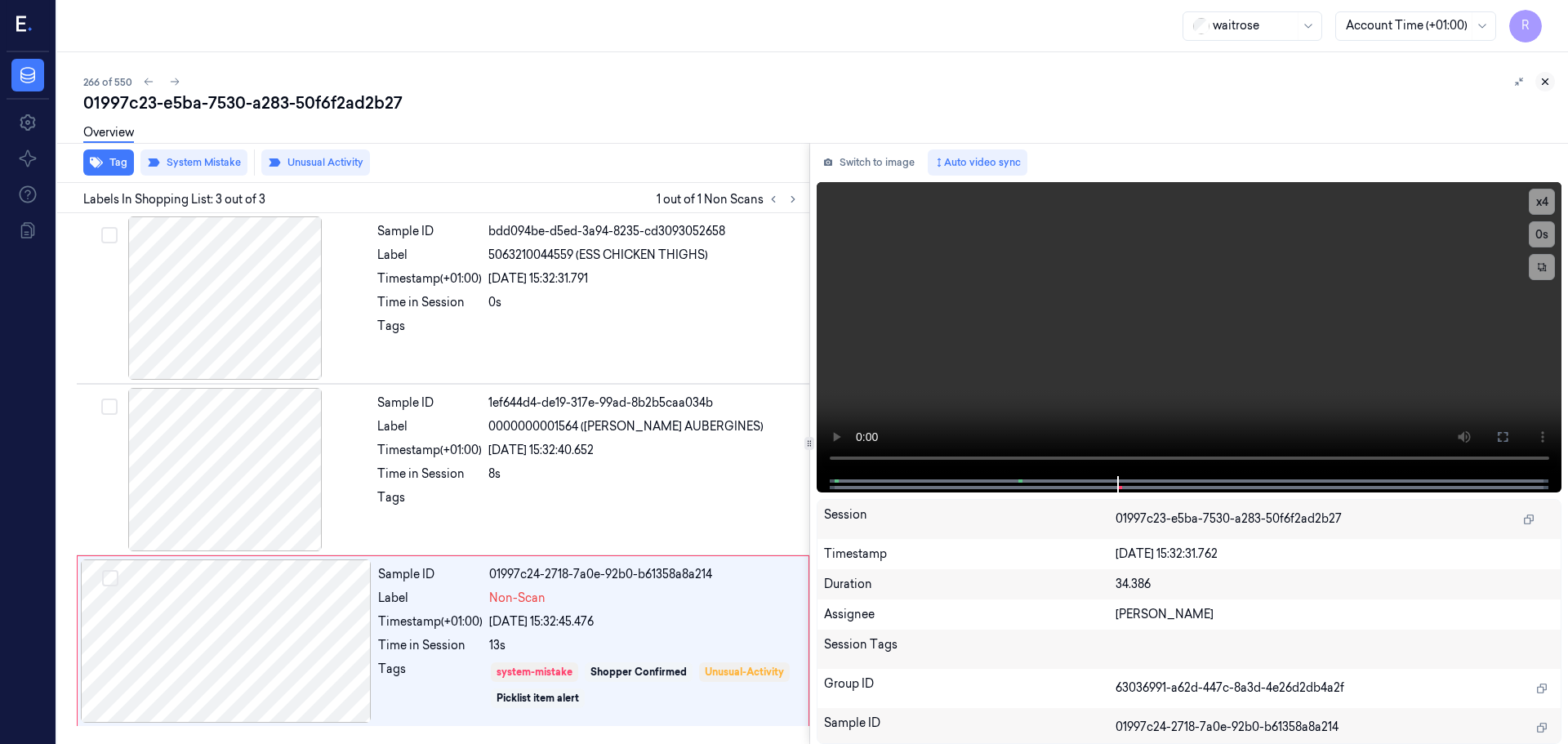
click at [1546, 80] on icon at bounding box center [1544, 81] width 11 height 11
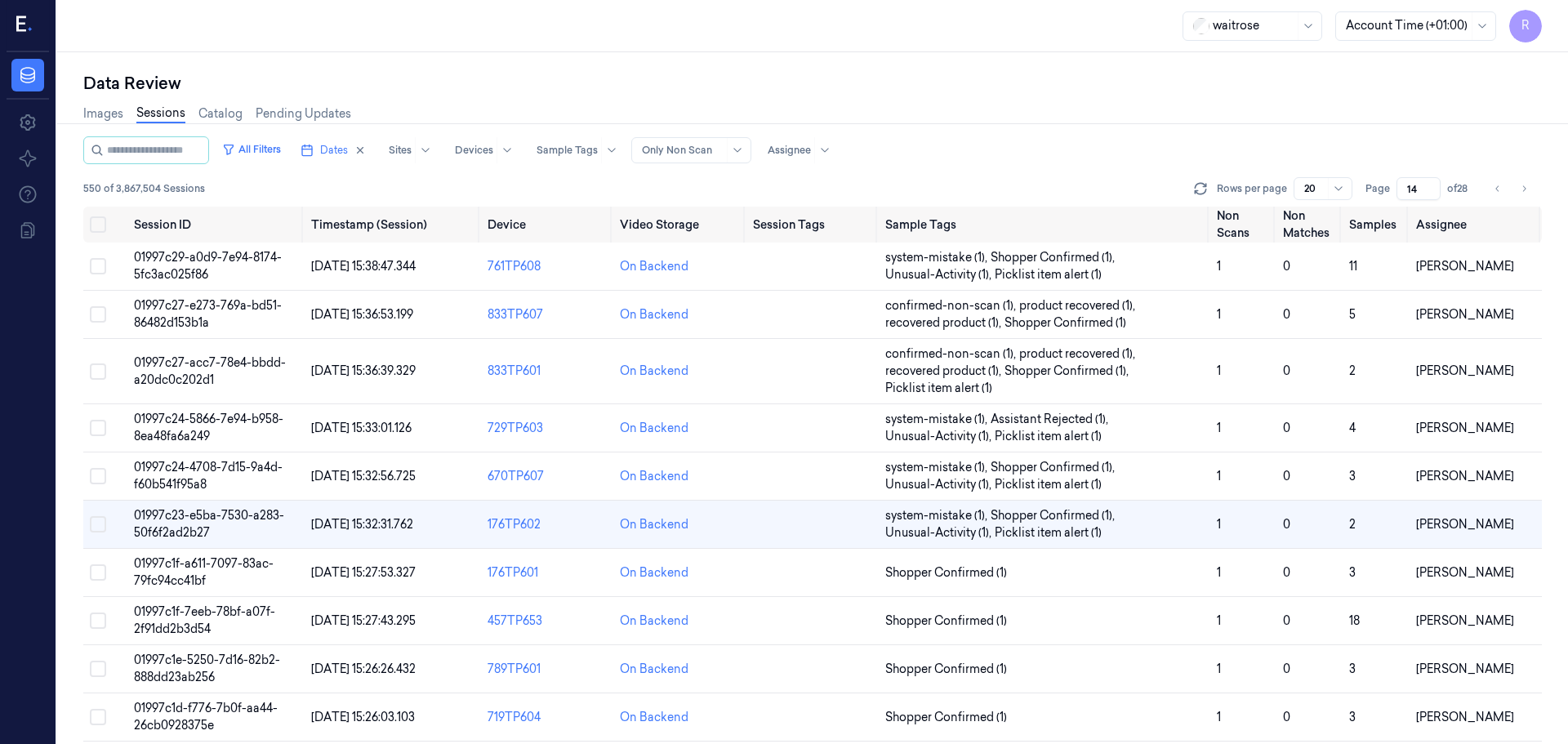
scroll to position [49, 0]
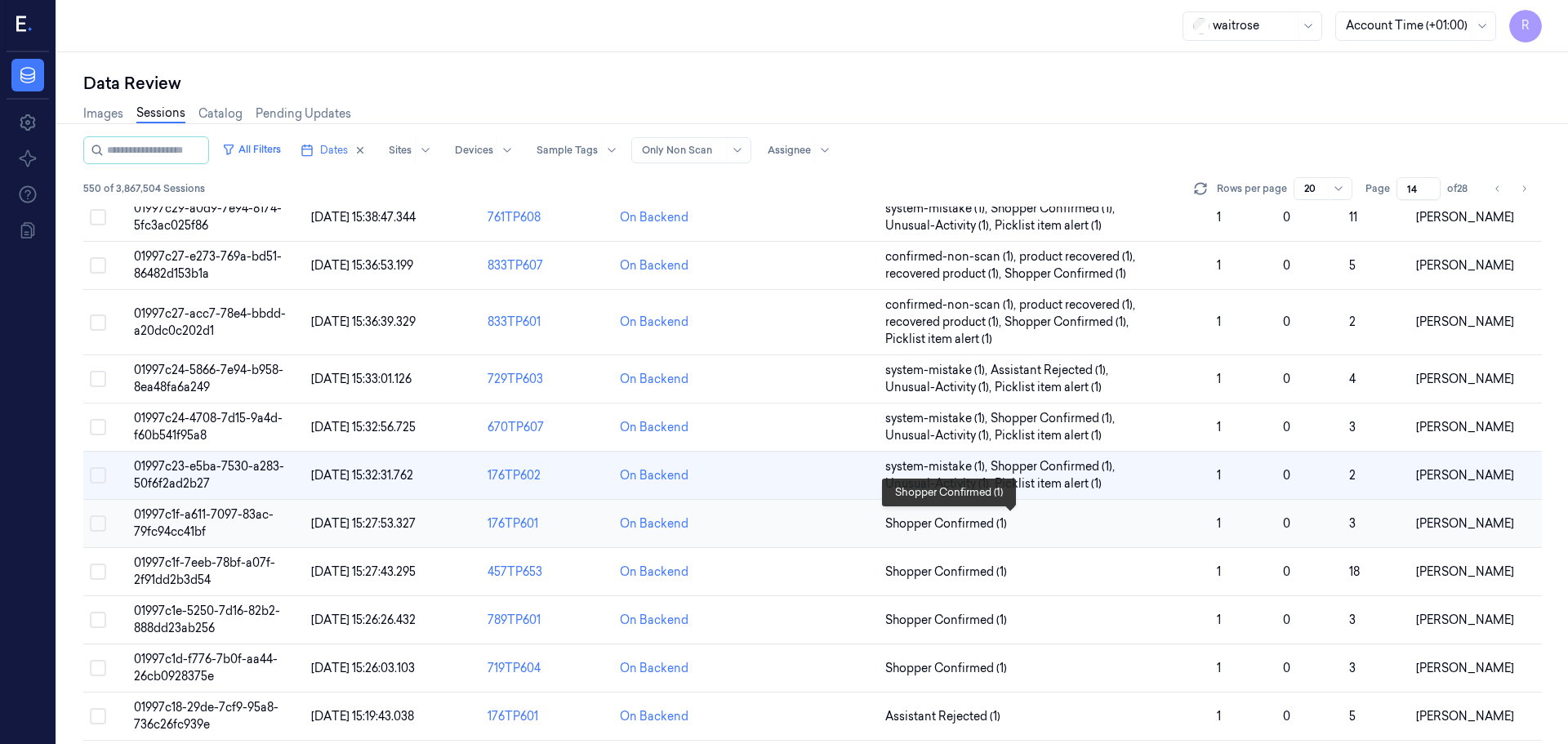
click at [1025, 524] on span "Shopper Confirmed (1)" at bounding box center [1044, 524] width 319 height 17
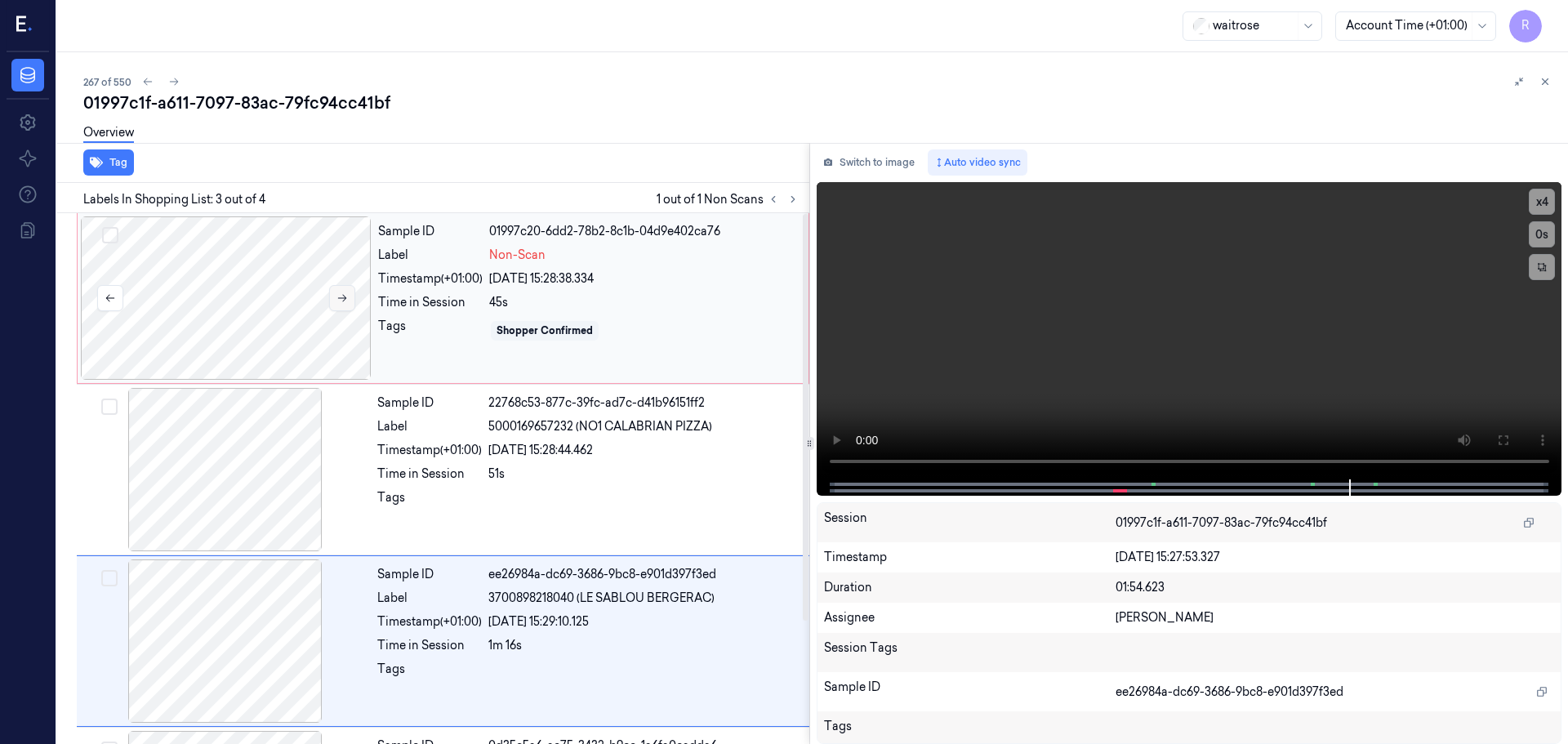
click at [348, 296] on button at bounding box center [342, 298] width 26 height 26
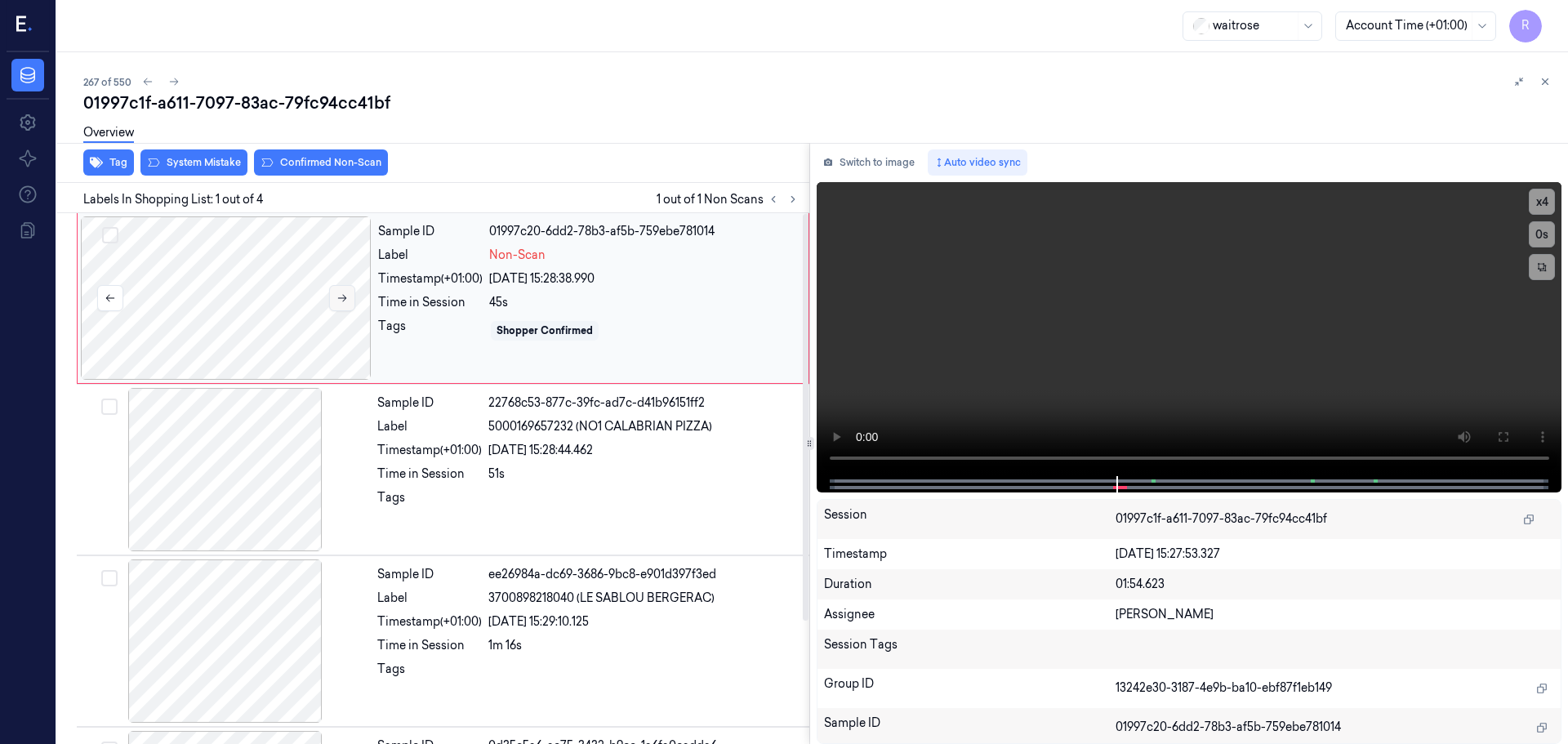
click at [348, 296] on button at bounding box center [342, 298] width 26 height 26
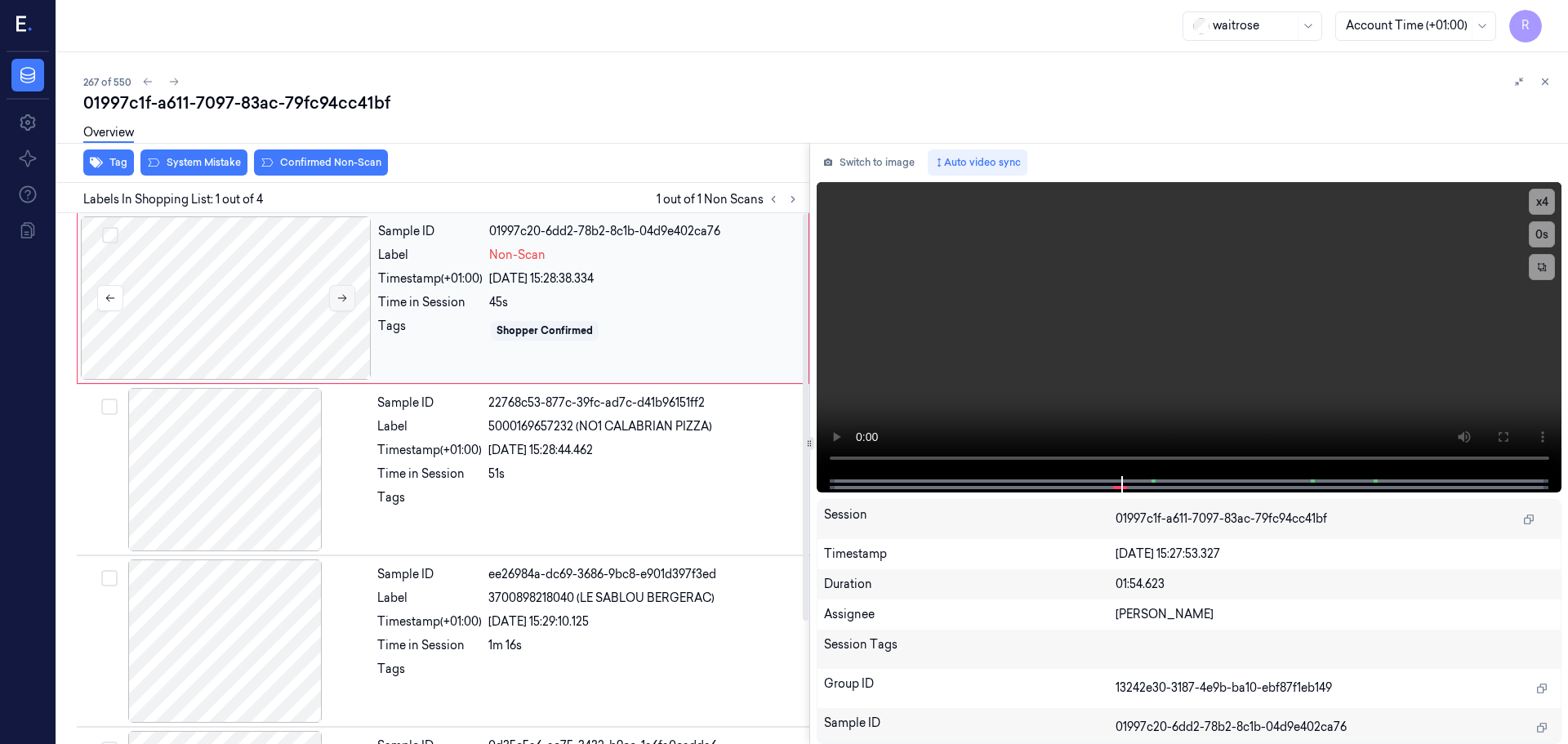
click at [348, 296] on button at bounding box center [342, 298] width 26 height 26
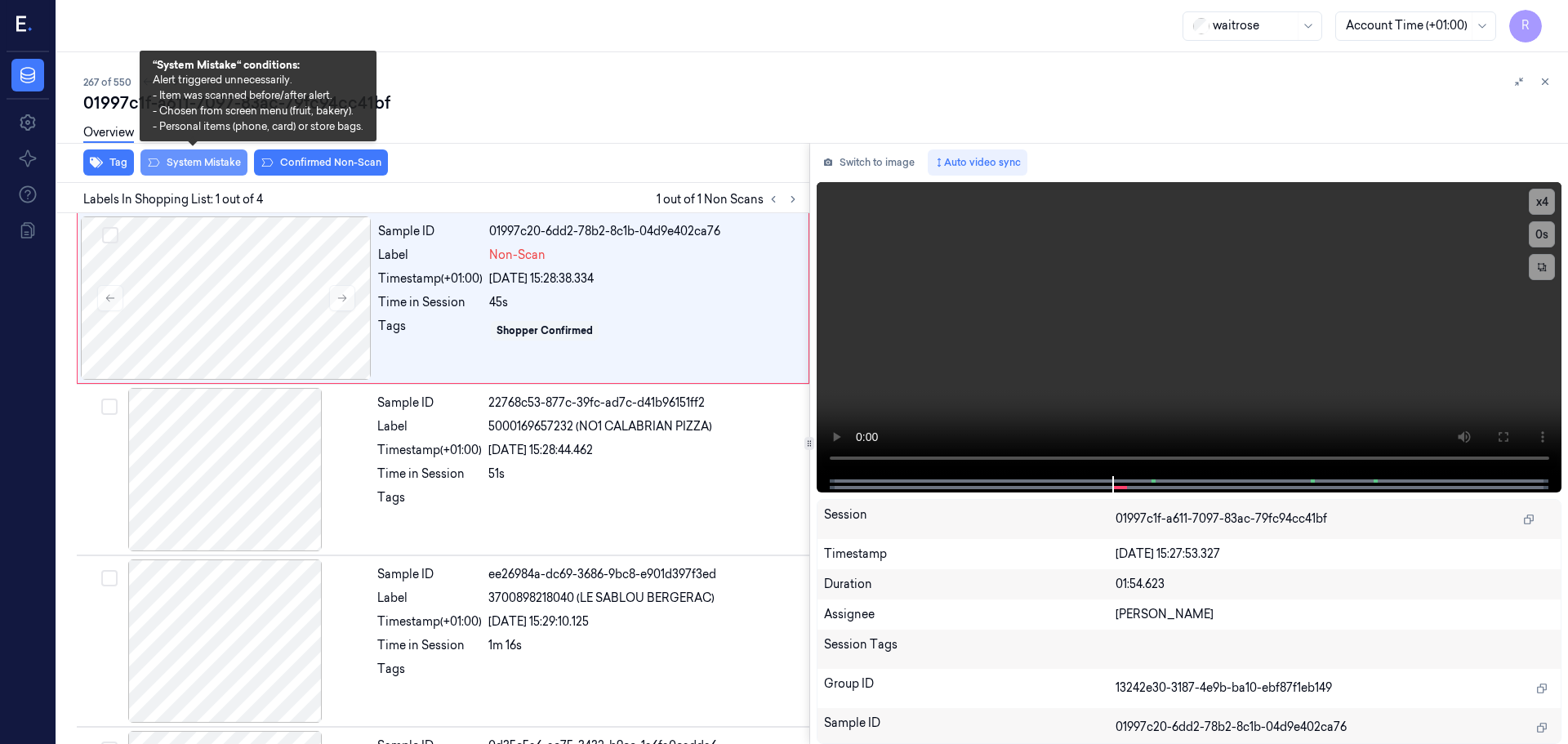
click at [188, 168] on button "System Mistake" at bounding box center [194, 162] width 107 height 26
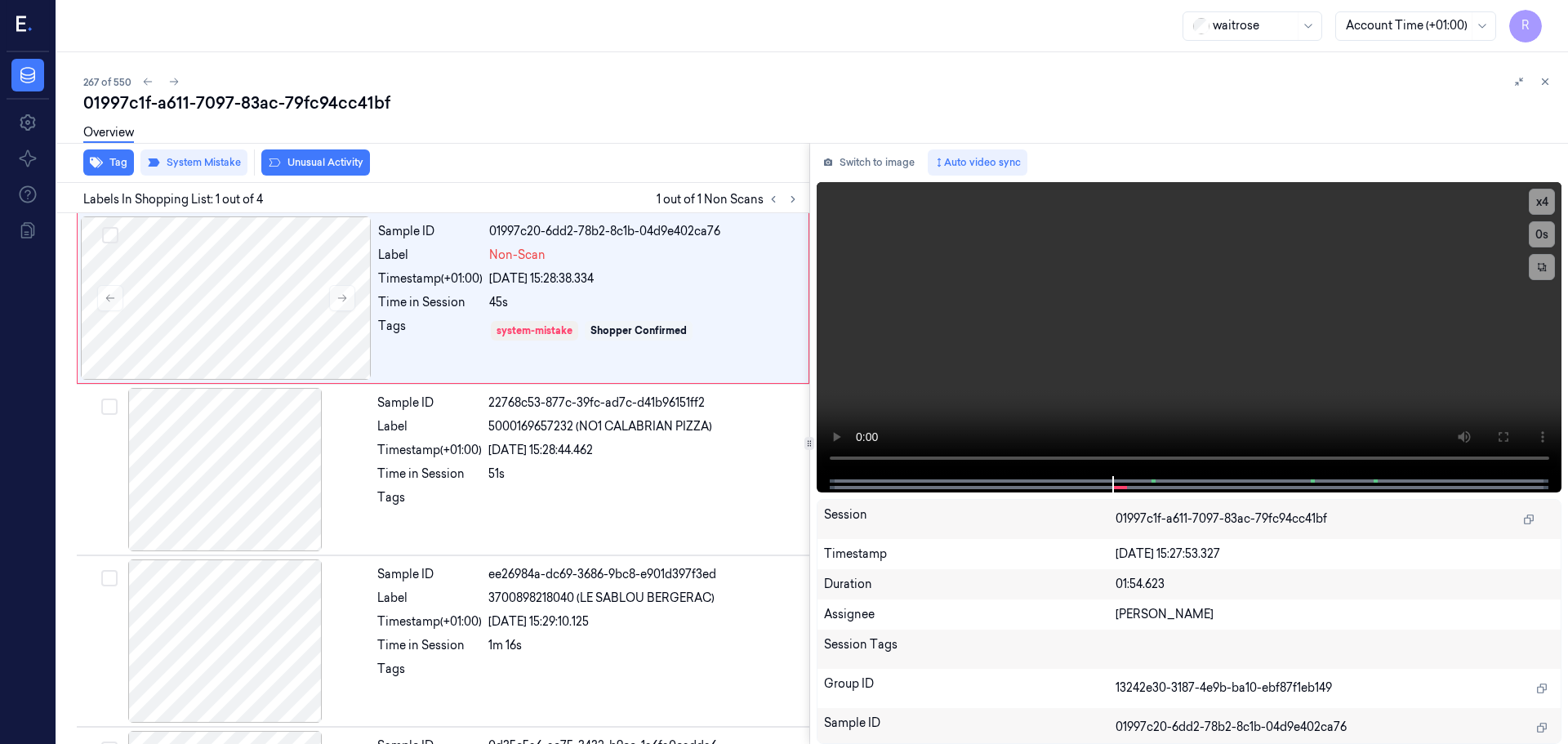
click at [114, 155] on div "Overview" at bounding box center [109, 135] width 51 height 42
click at [100, 173] on button "Tag" at bounding box center [109, 162] width 51 height 26
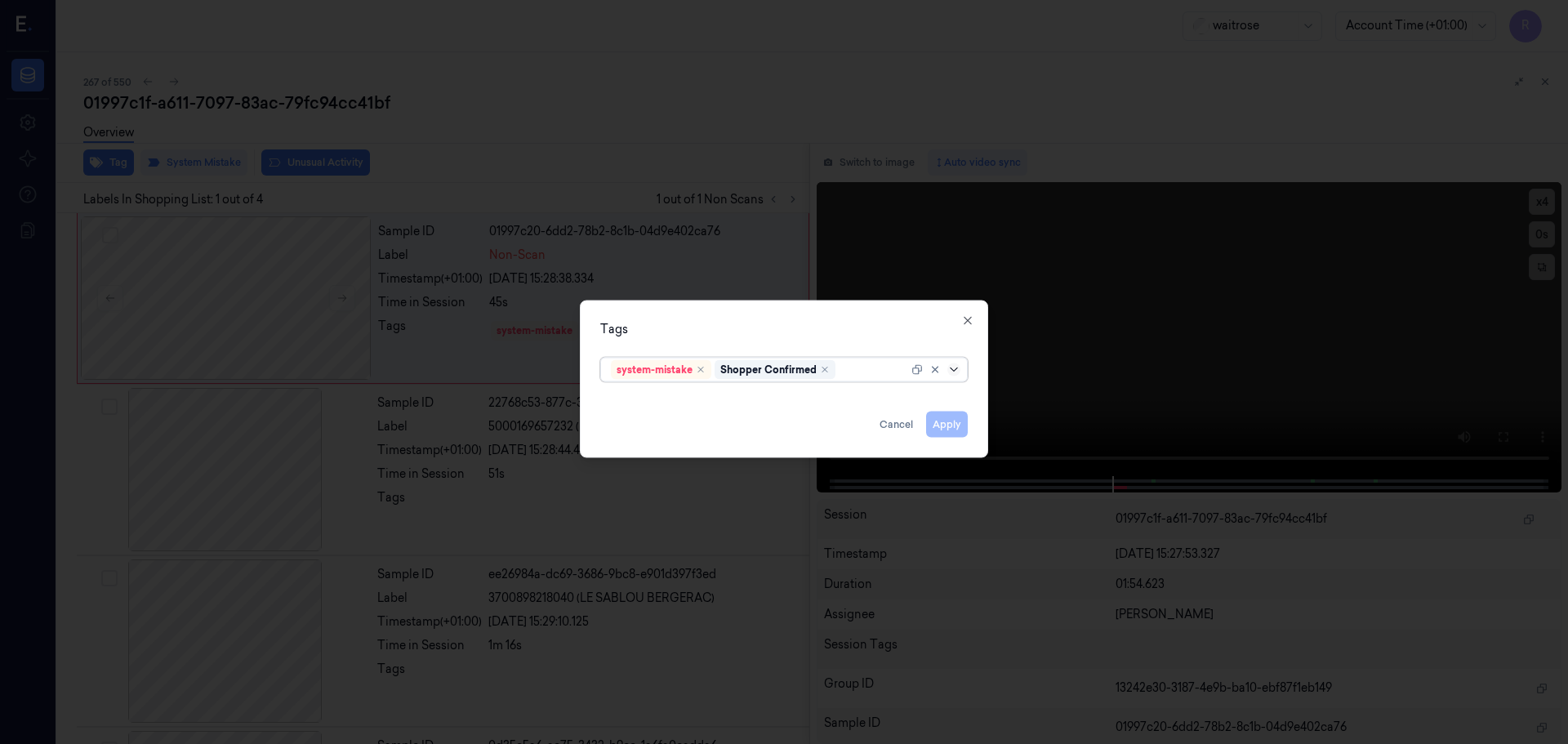
click at [949, 369] on icon at bounding box center [954, 369] width 13 height 13
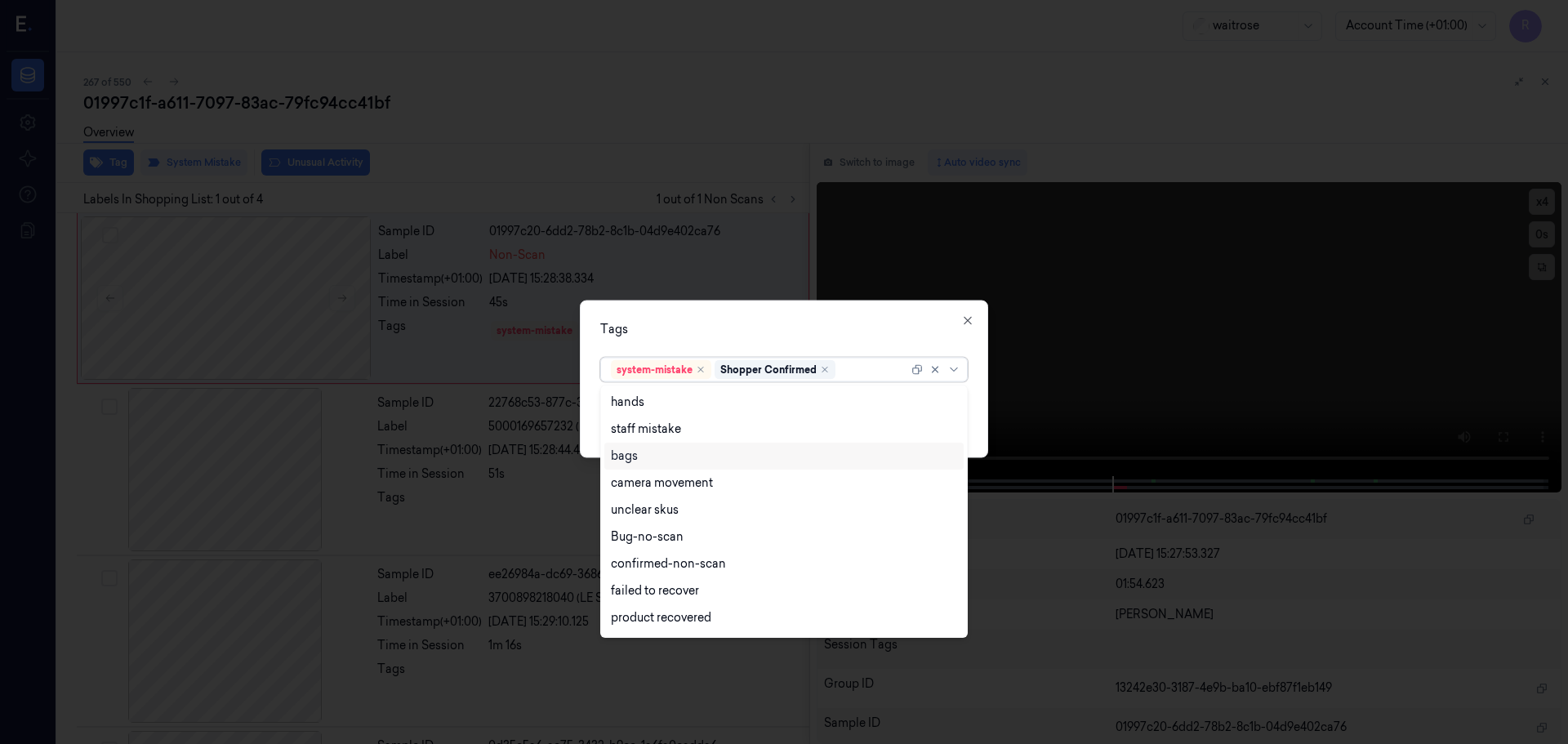
click at [632, 456] on div "bags" at bounding box center [625, 457] width 27 height 17
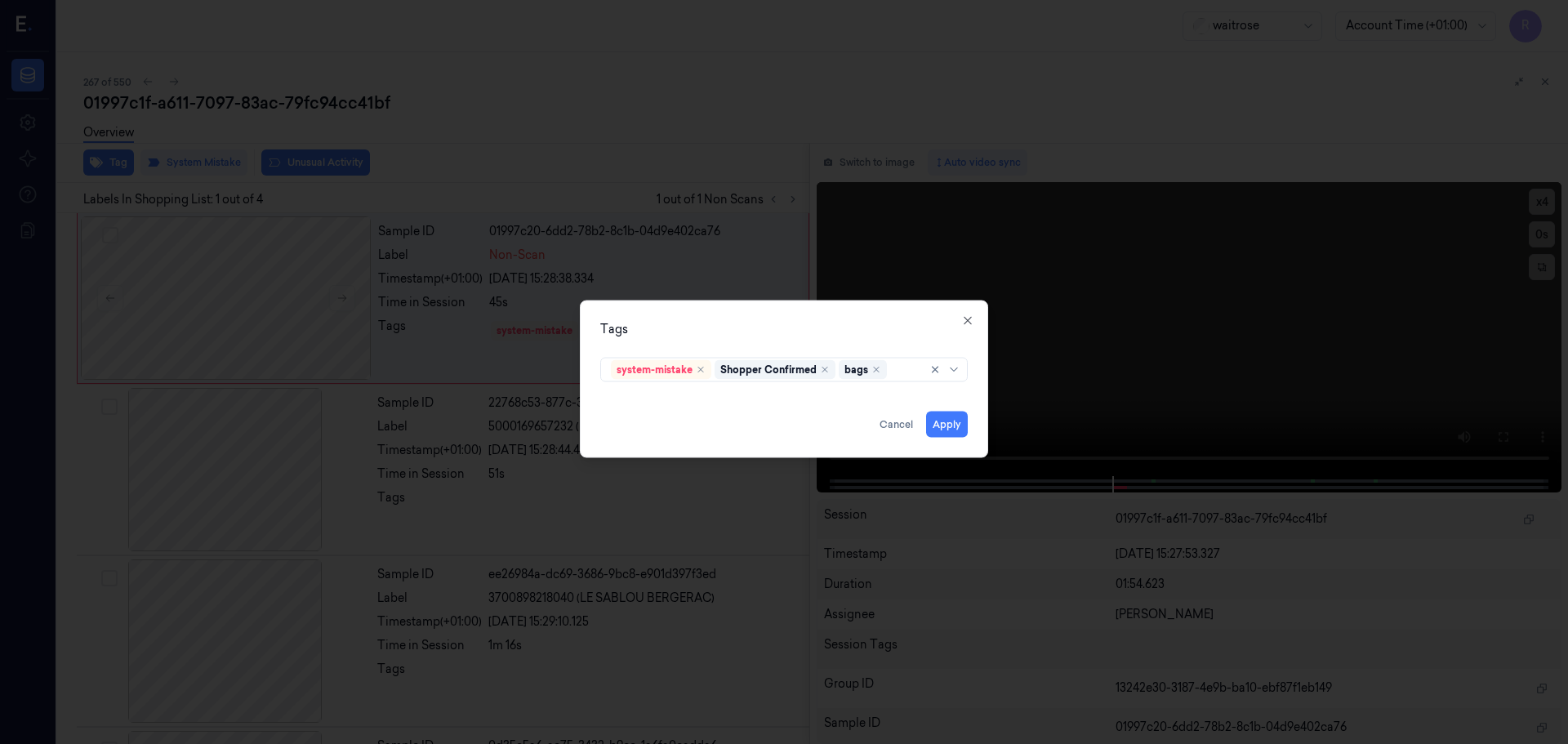
drag, startPoint x: 721, startPoint y: 343, endPoint x: 729, endPoint y: 338, distance: 9.4
click at [722, 341] on div "Tags system-mistake Shopper Confirmed bags Apply Cancel Close" at bounding box center [784, 378] width 408 height 157
click at [937, 428] on button "Apply" at bounding box center [947, 423] width 42 height 26
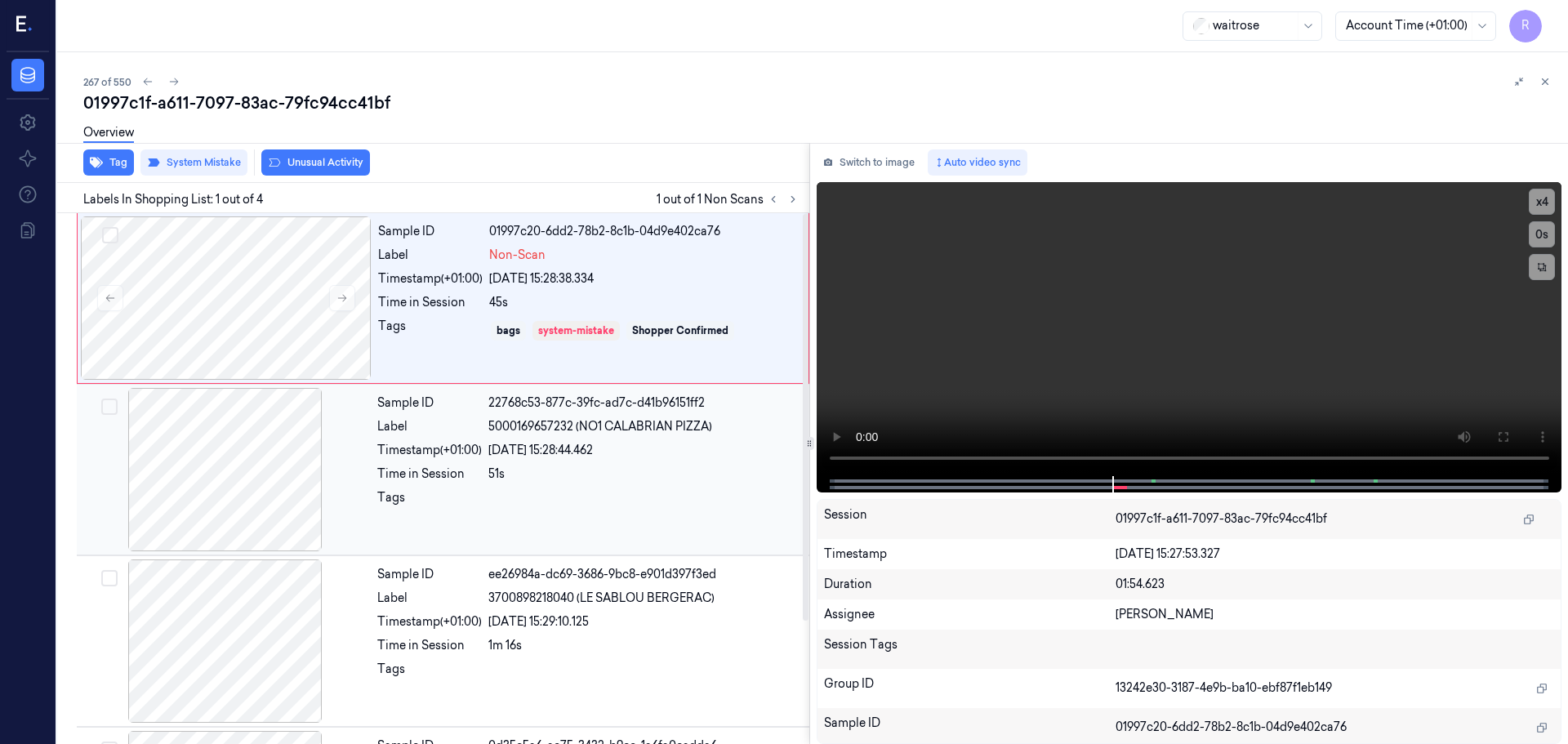
click at [469, 487] on div "Sample ID 22768c53-877c-39fc-ad7c-d41b96151ff2 Label 5000169657232 (NO1 CALABRI…" at bounding box center [588, 469] width 435 height 163
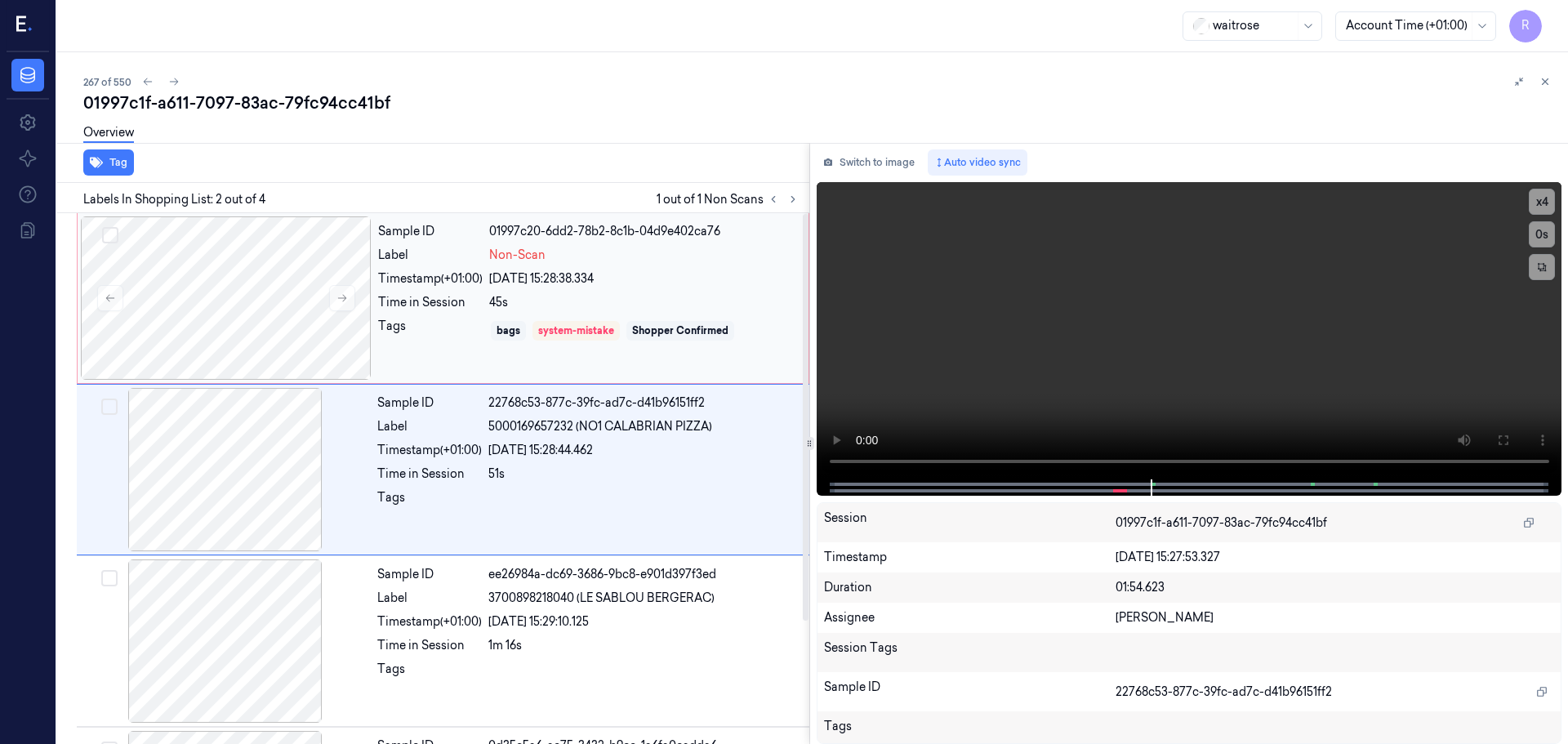
click at [472, 339] on div "Tags" at bounding box center [430, 331] width 105 height 26
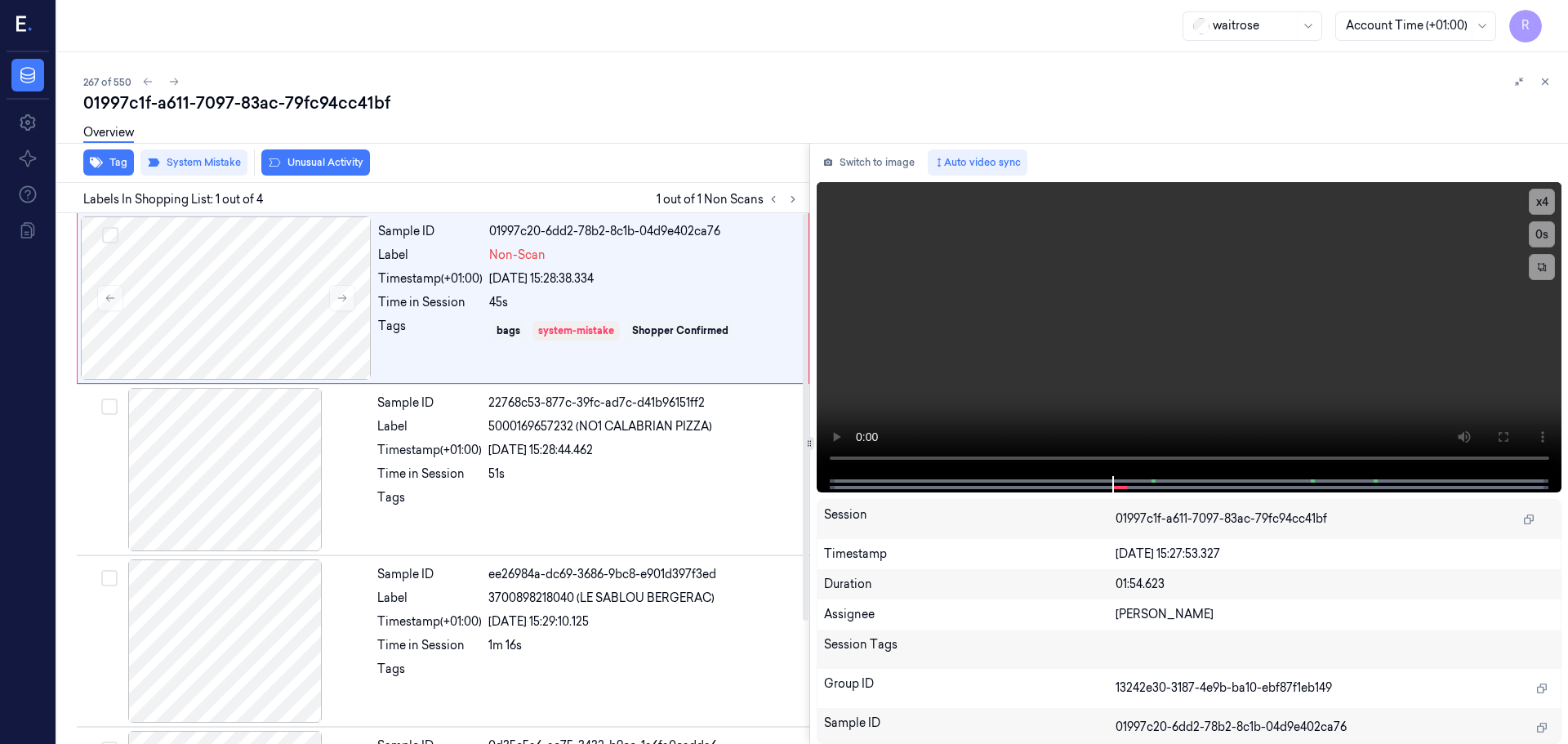
click at [768, 212] on div "Labels In Shopping List: 1 out of 4 1 out of 1 Non Scans" at bounding box center [430, 198] width 759 height 31
click at [490, 503] on div at bounding box center [644, 503] width 311 height 26
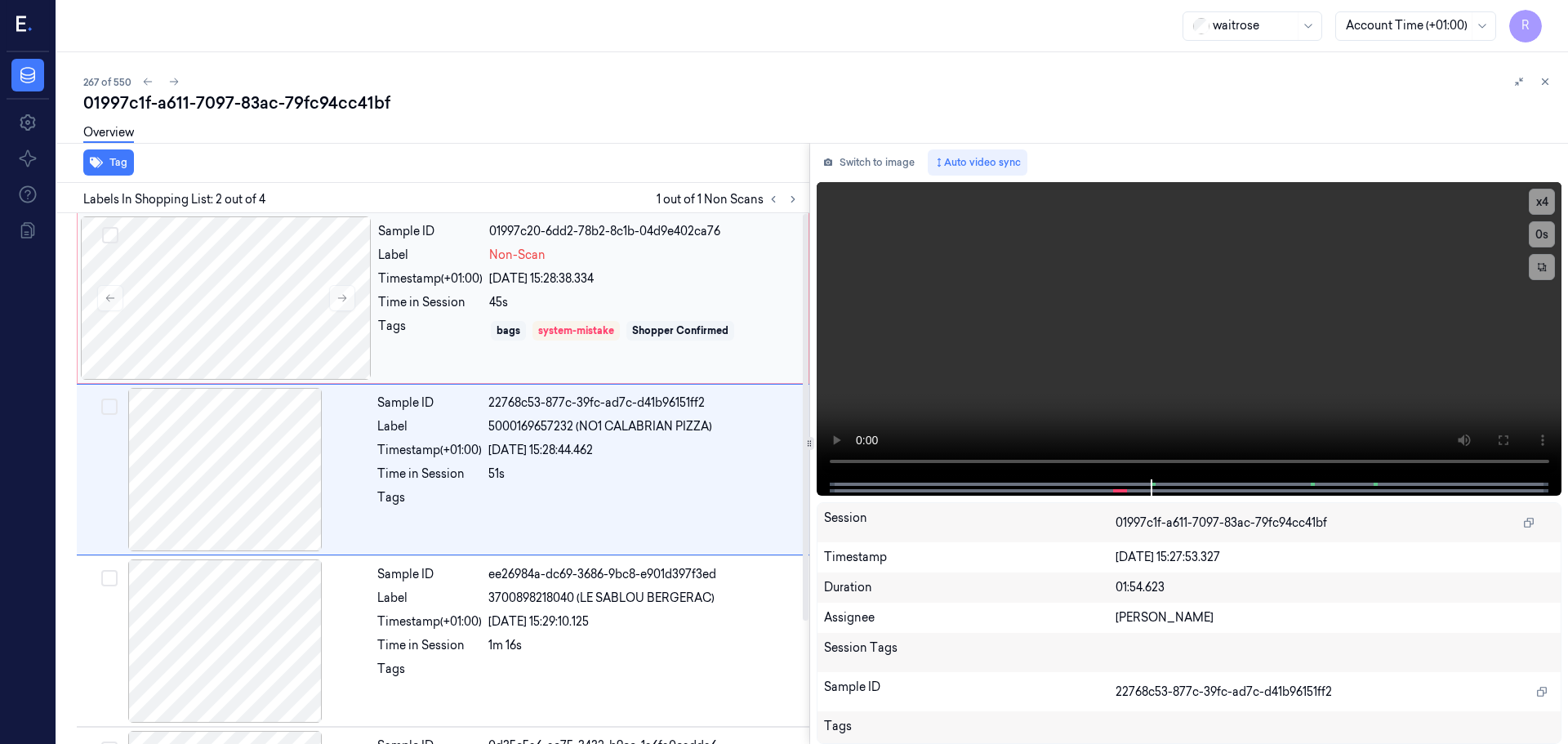
click at [603, 287] on div "Sample ID 01997c20-6dd2-78b2-8c1b-04d9e402ca76 Label Non-Scan Timestamp (+01:00…" at bounding box center [588, 298] width 433 height 163
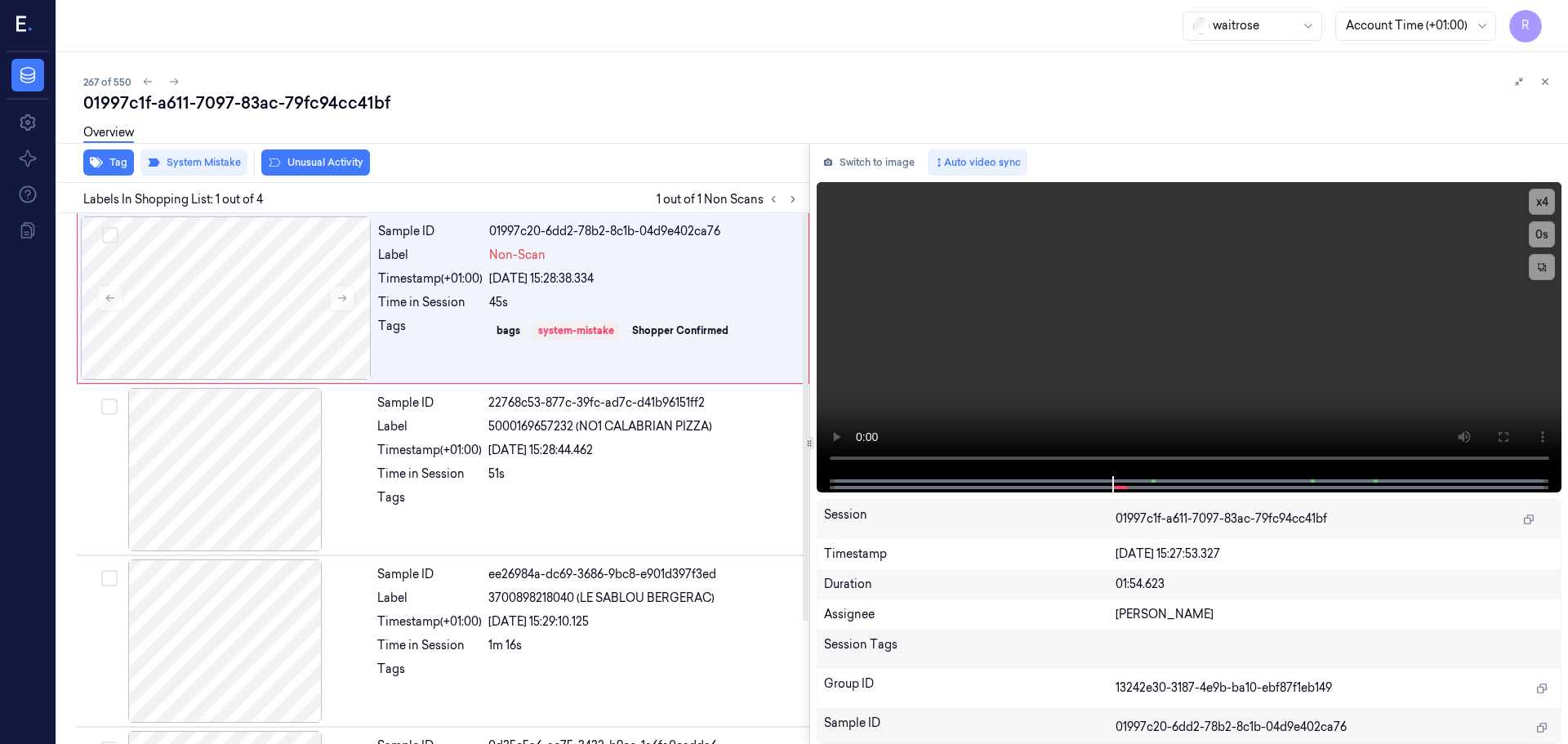
click at [806, 190] on div "Tag System Mistake Unusual Activity Labels In Shopping List: 1 out of 4 1 out o…" at bounding box center [809, 443] width 1517 height 601
click at [796, 203] on icon at bounding box center [792, 199] width 11 height 11
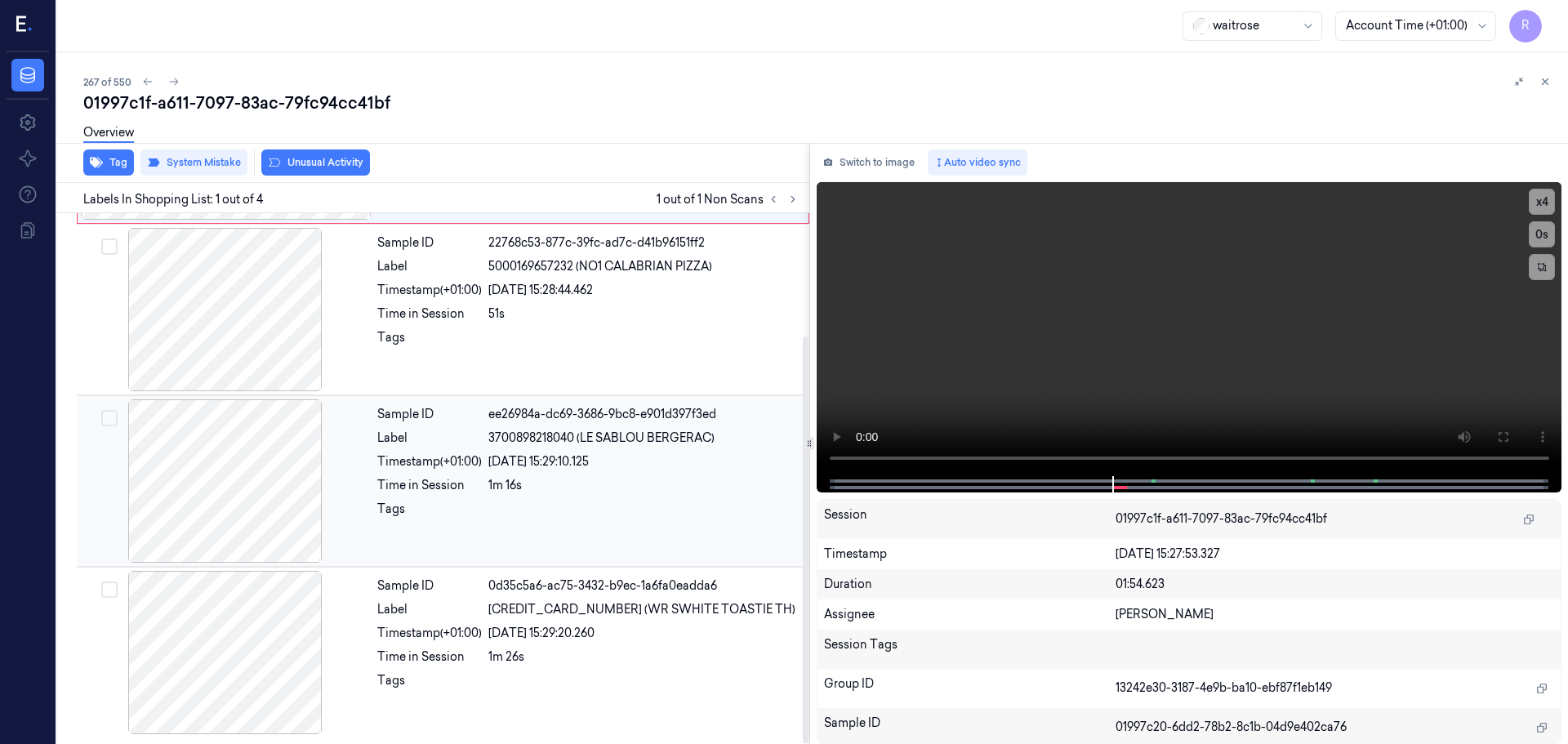
click at [563, 552] on div "Sample ID ee26984a-dc69-3686-9bc8-e901d397f3ed Label 3700898218040 (LE SABLOU B…" at bounding box center [588, 481] width 435 height 163
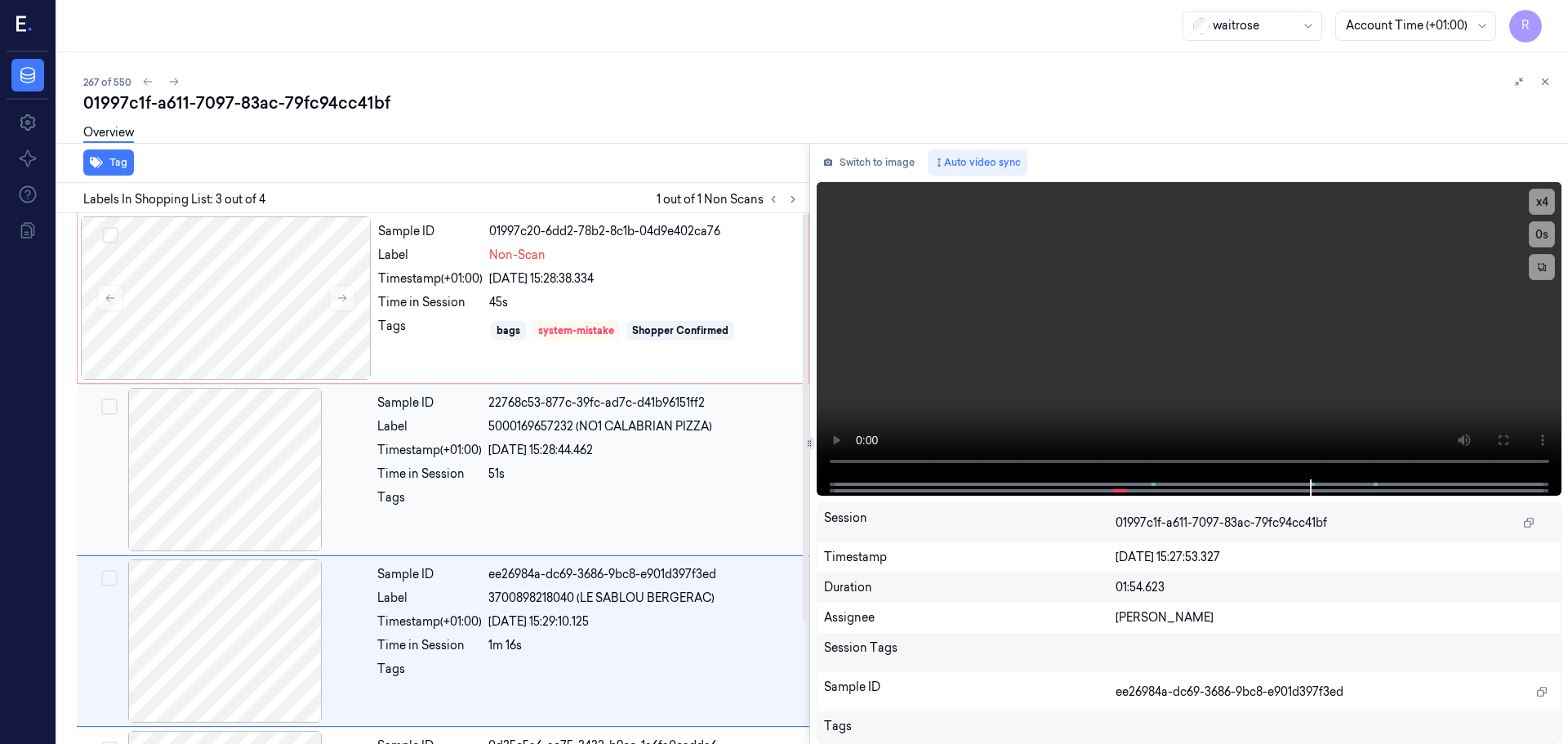
click at [474, 453] on div "Timestamp (+01:00)" at bounding box center [429, 451] width 105 height 17
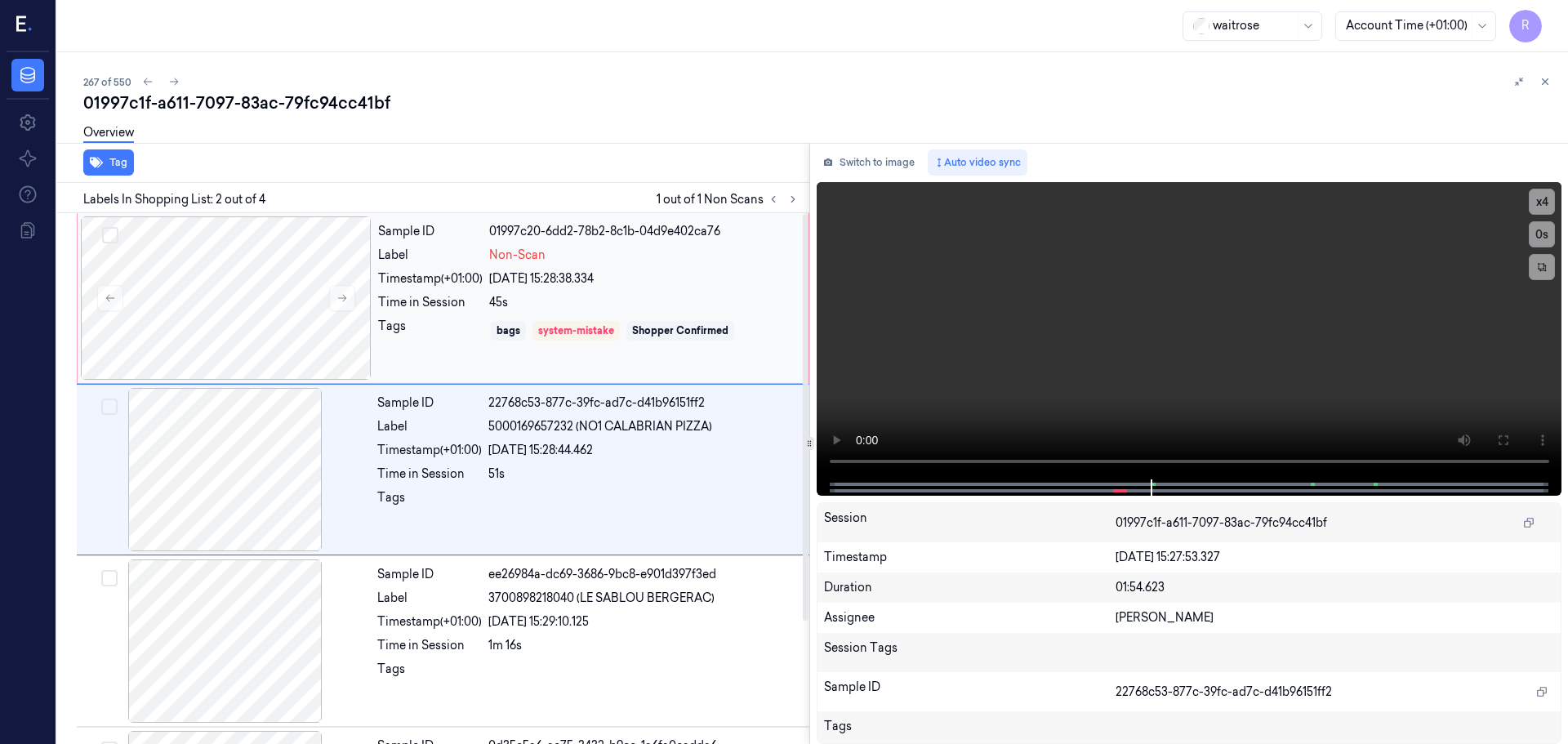
click at [422, 283] on div "Timestamp (+01:00)" at bounding box center [430, 279] width 105 height 17
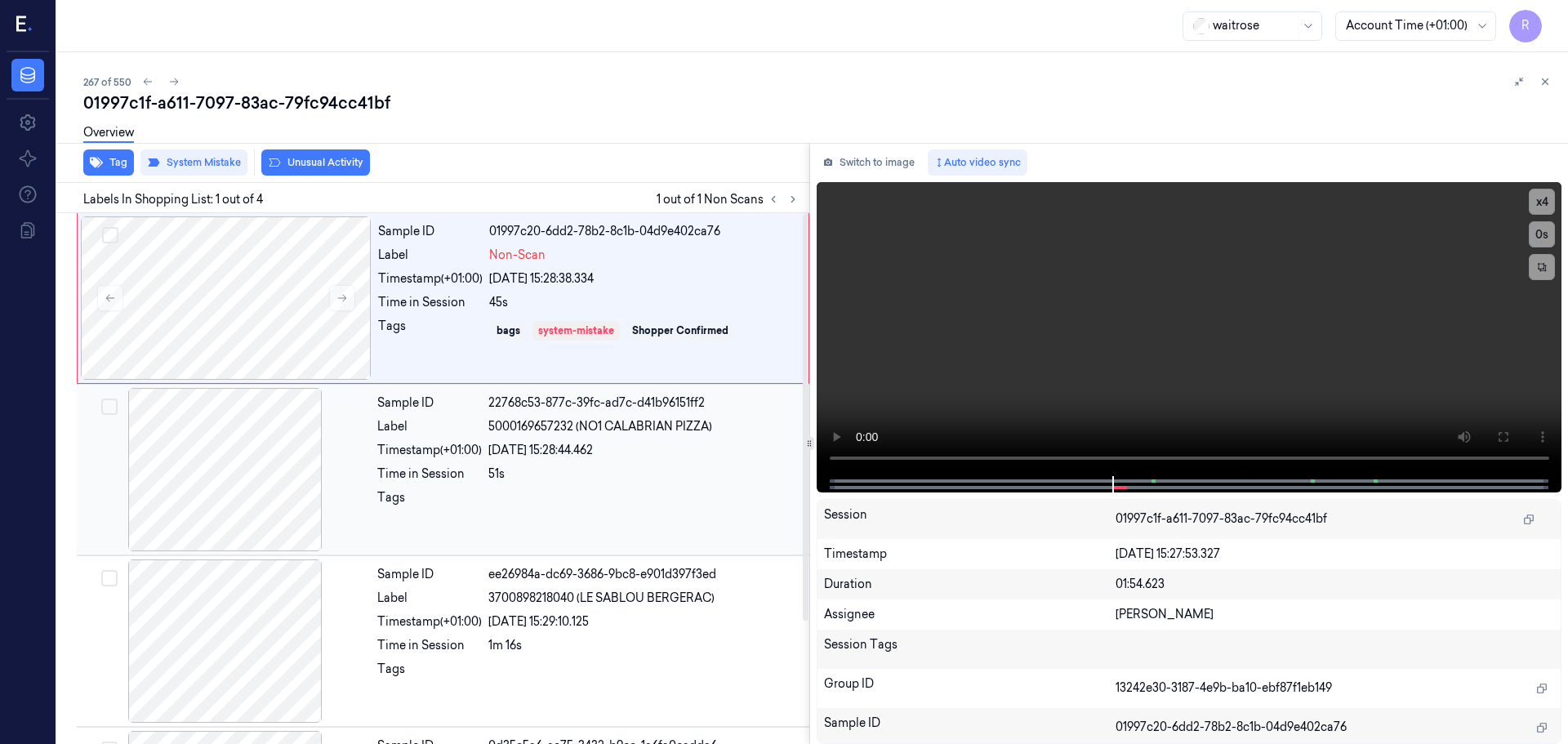
click at [531, 470] on div "51s" at bounding box center [644, 474] width 311 height 17
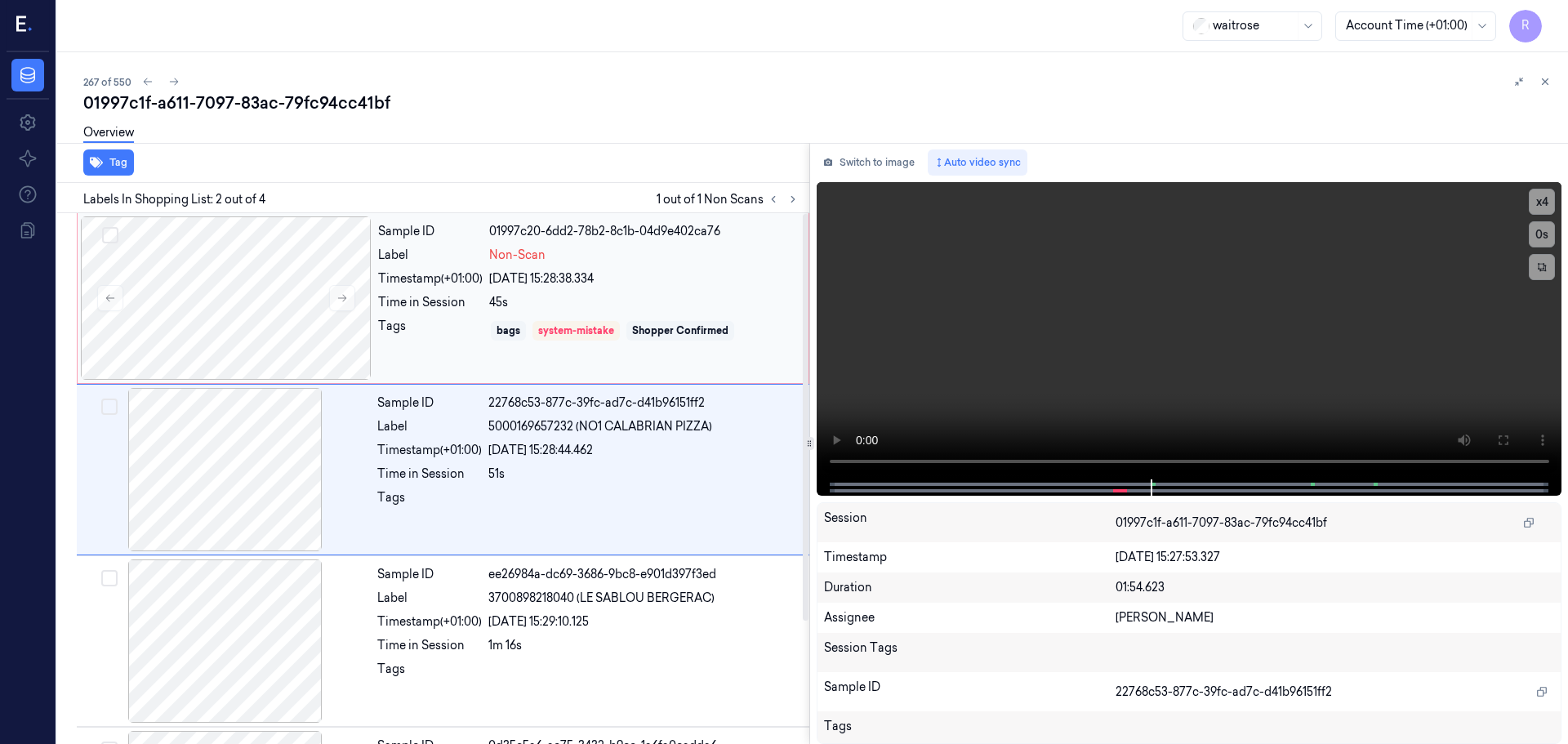
click at [438, 318] on div "Tags" at bounding box center [430, 331] width 105 height 26
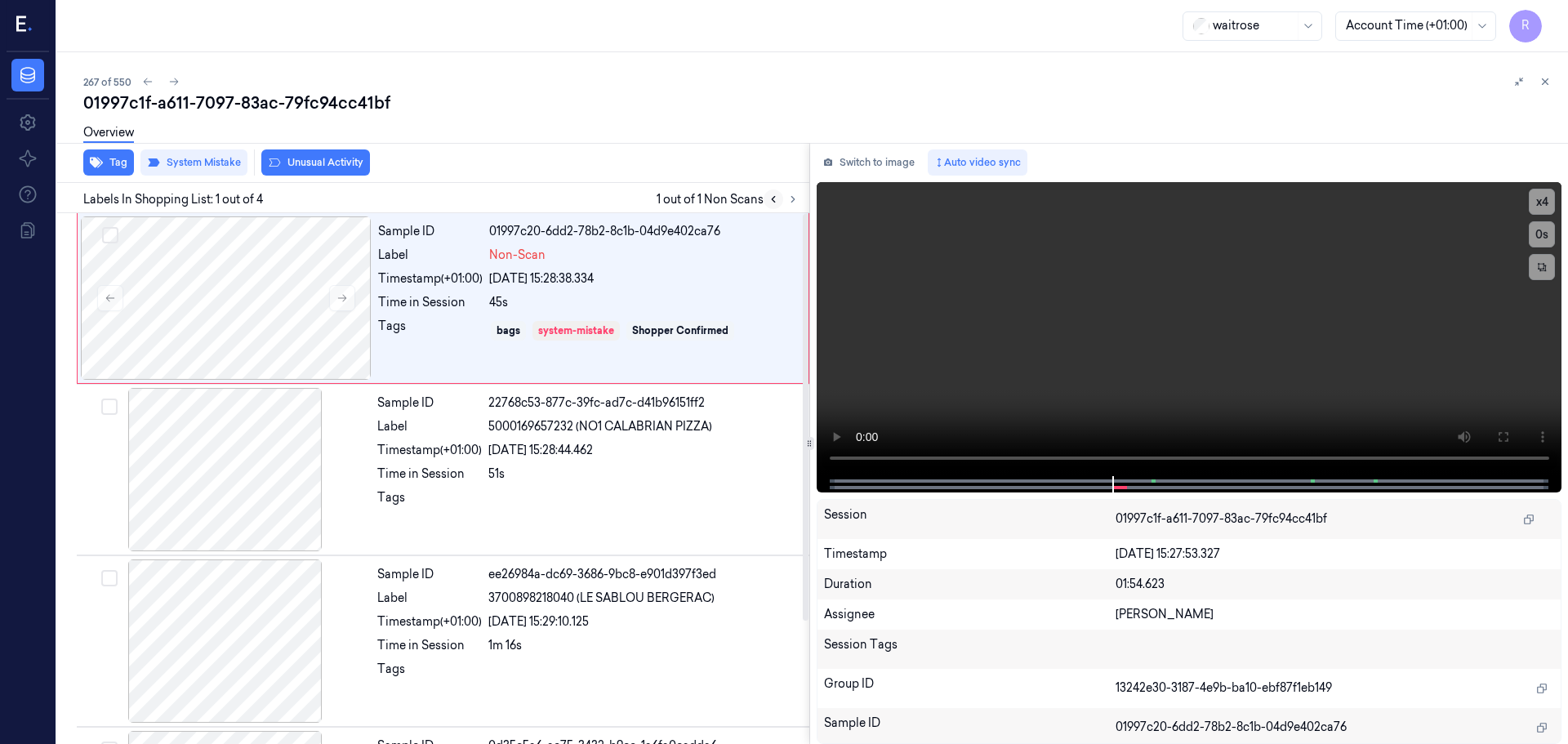
click at [775, 203] on icon at bounding box center [773, 199] width 11 height 11
click at [792, 202] on icon at bounding box center [793, 200] width 3 height 6
click at [667, 480] on div "51s" at bounding box center [644, 474] width 311 height 17
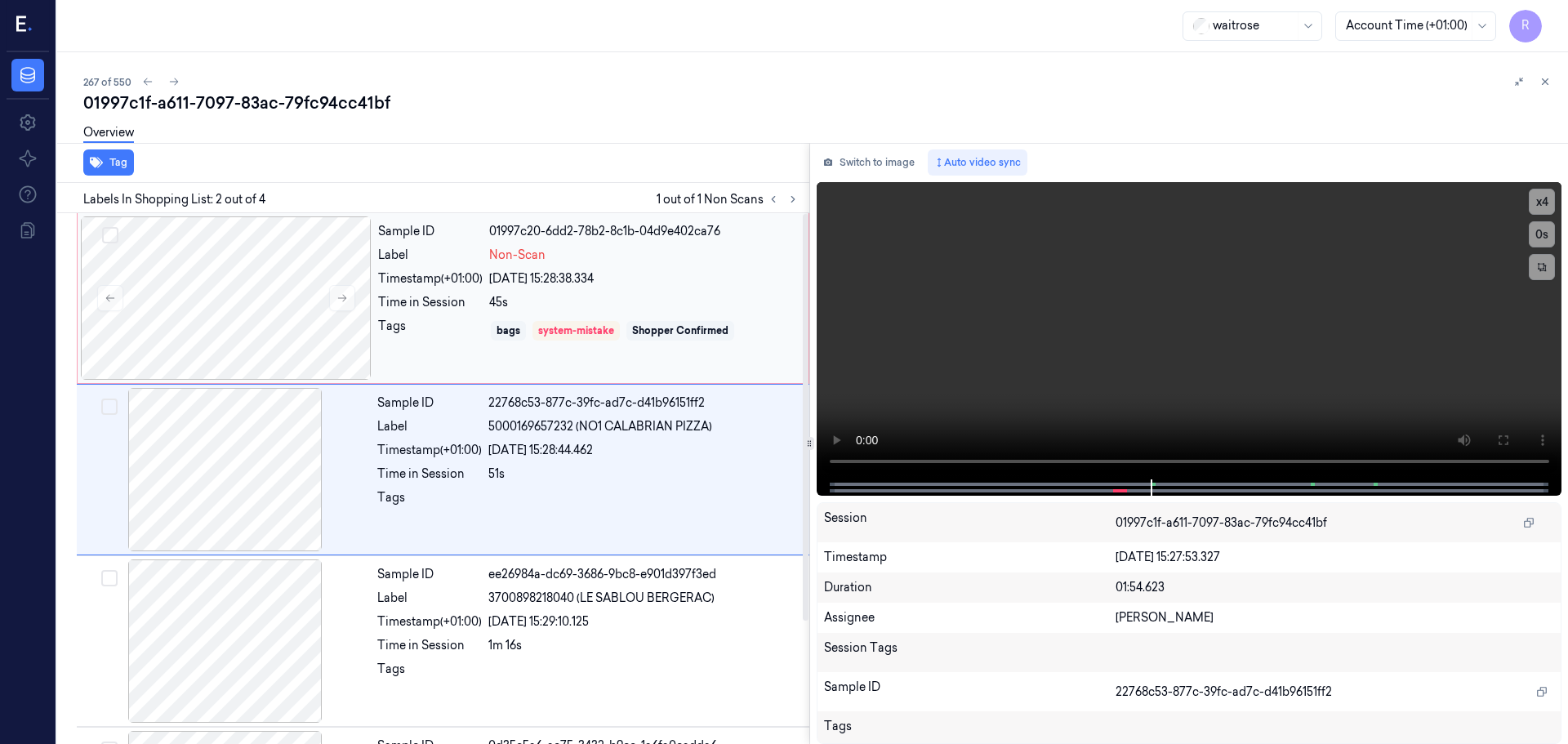
click at [443, 317] on div "Sample ID 01997c20-6dd2-78b2-8c1b-04d9e402ca76 Label Non-Scan Timestamp (+01:00…" at bounding box center [588, 298] width 433 height 163
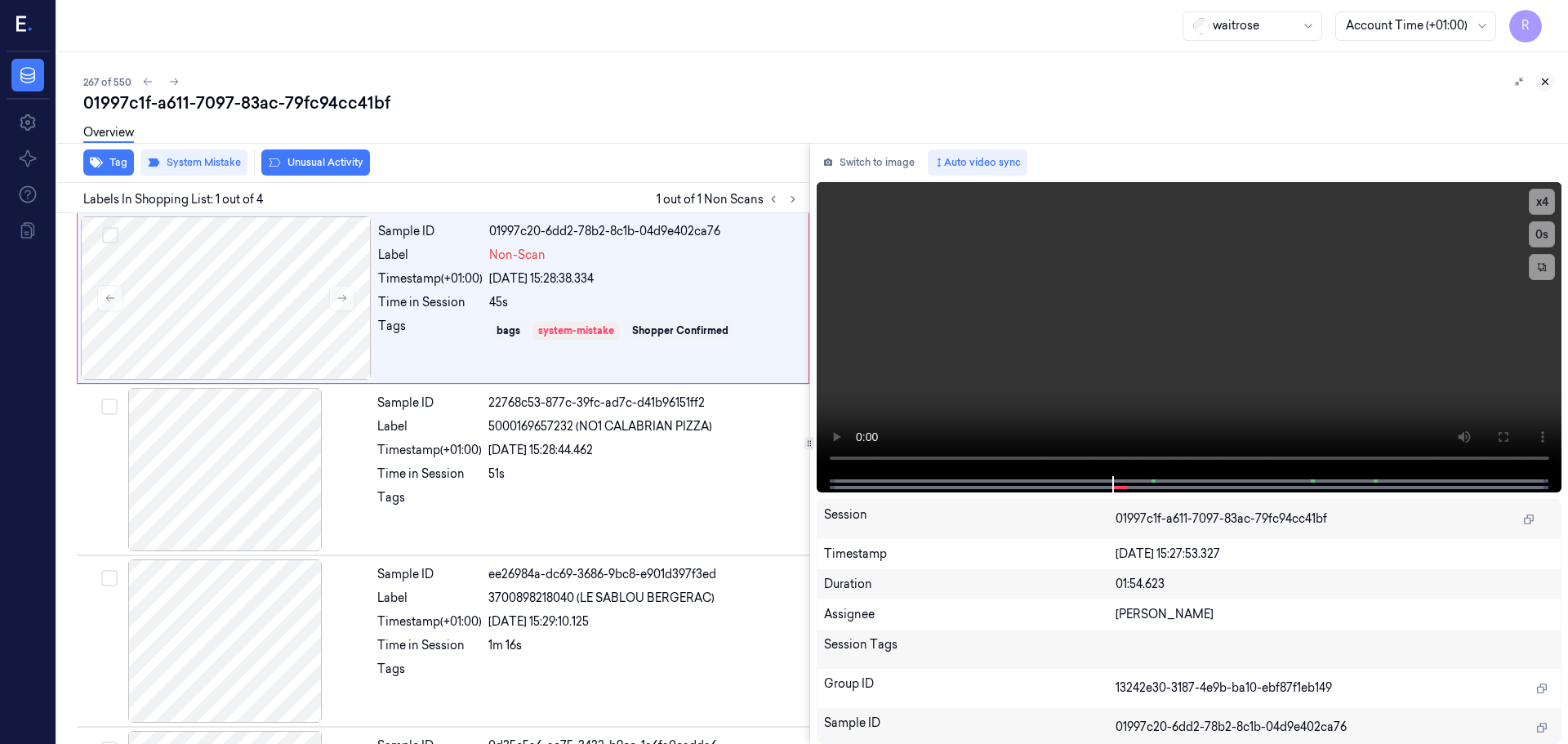
click at [1551, 82] on button at bounding box center [1544, 82] width 20 height 20
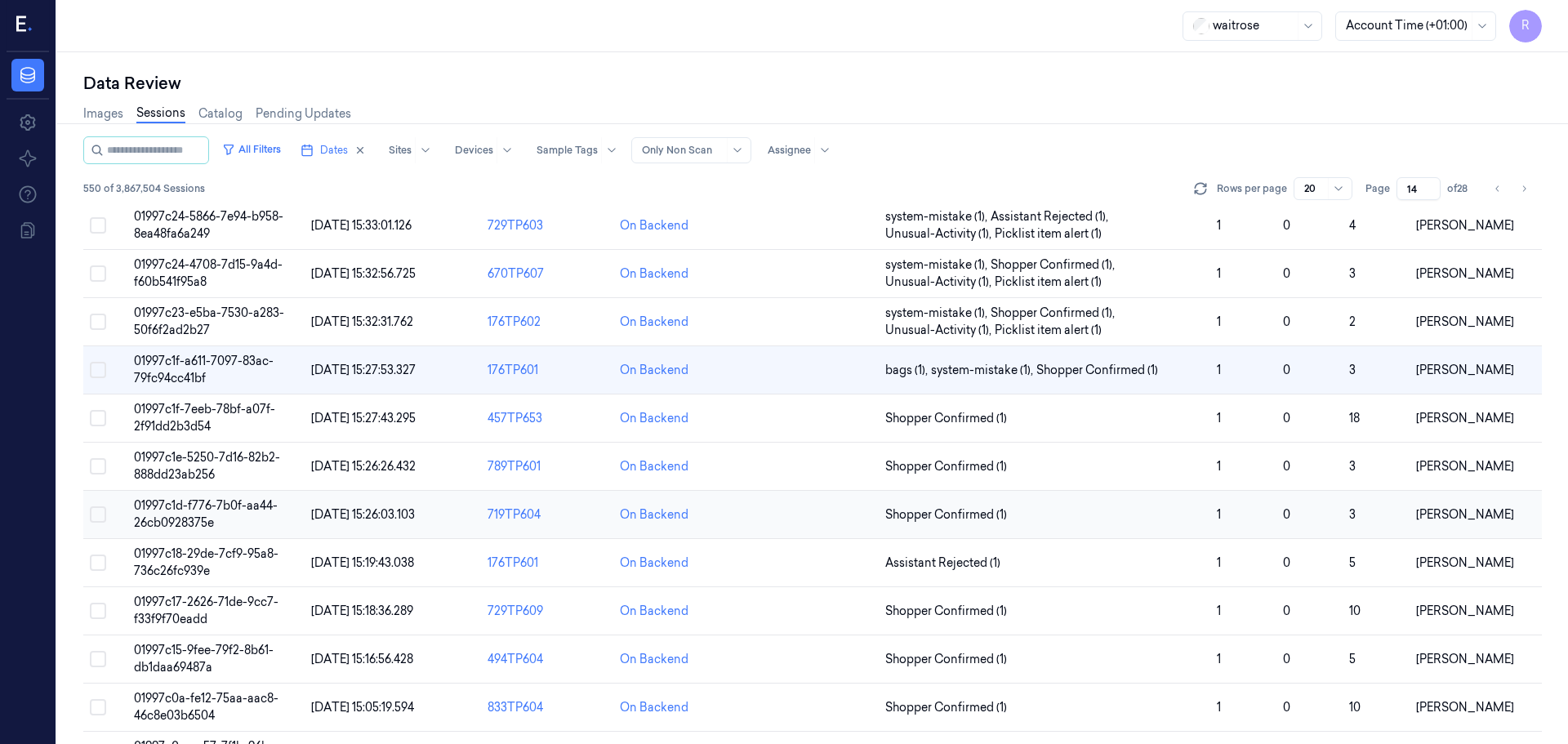
scroll to position [97, 0]
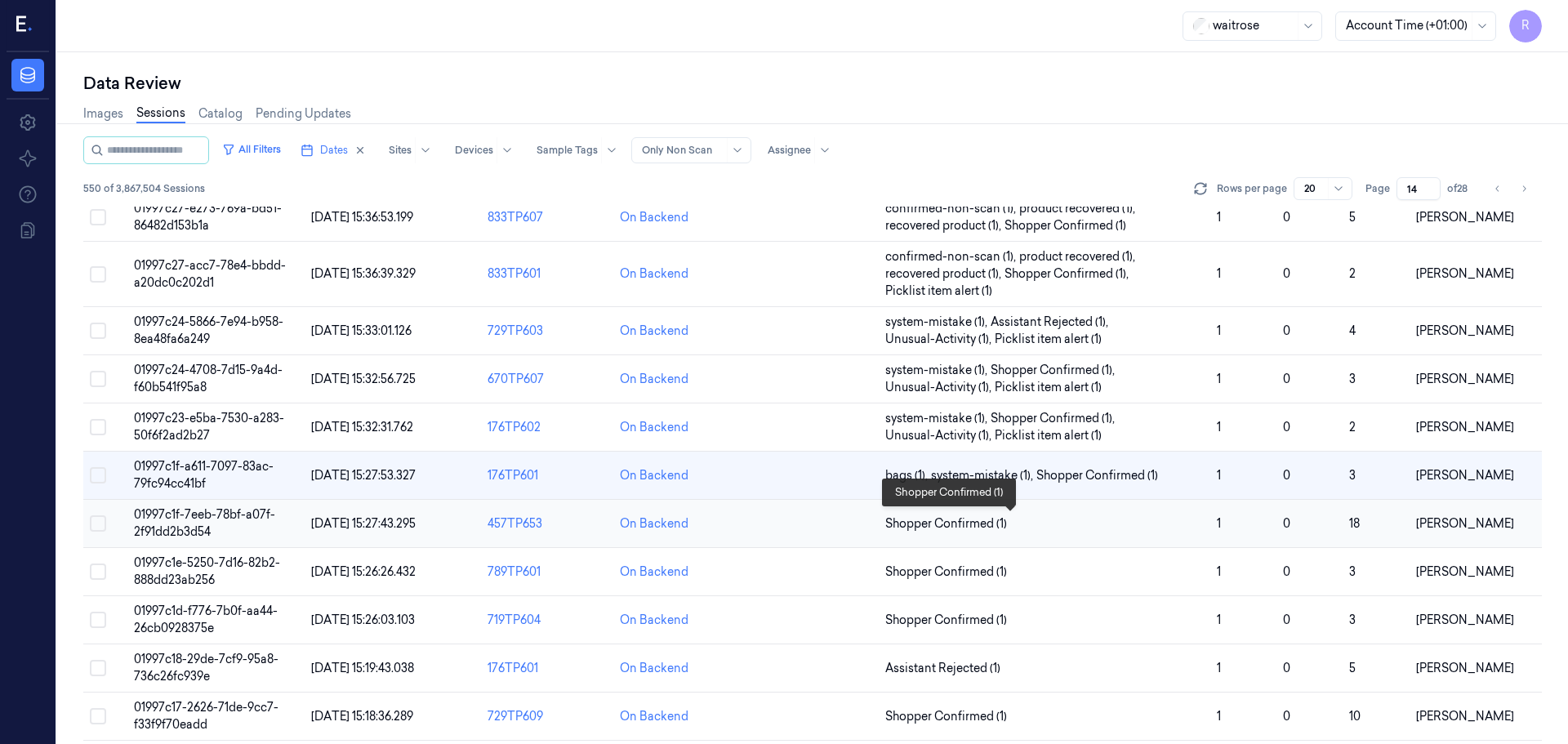
click at [1055, 527] on span "Shopper Confirmed (1)" at bounding box center [1044, 524] width 319 height 17
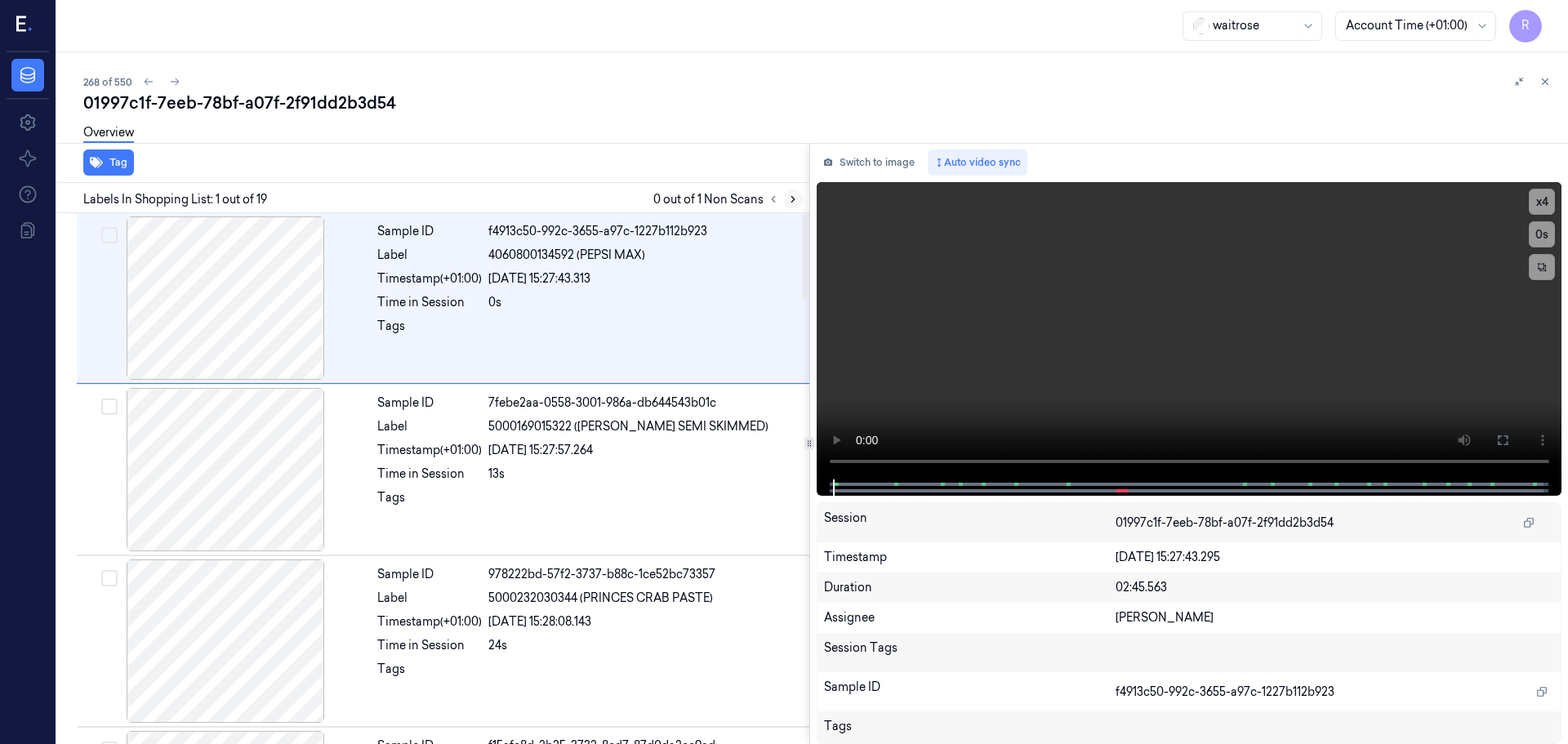
click at [790, 207] on button at bounding box center [792, 199] width 20 height 20
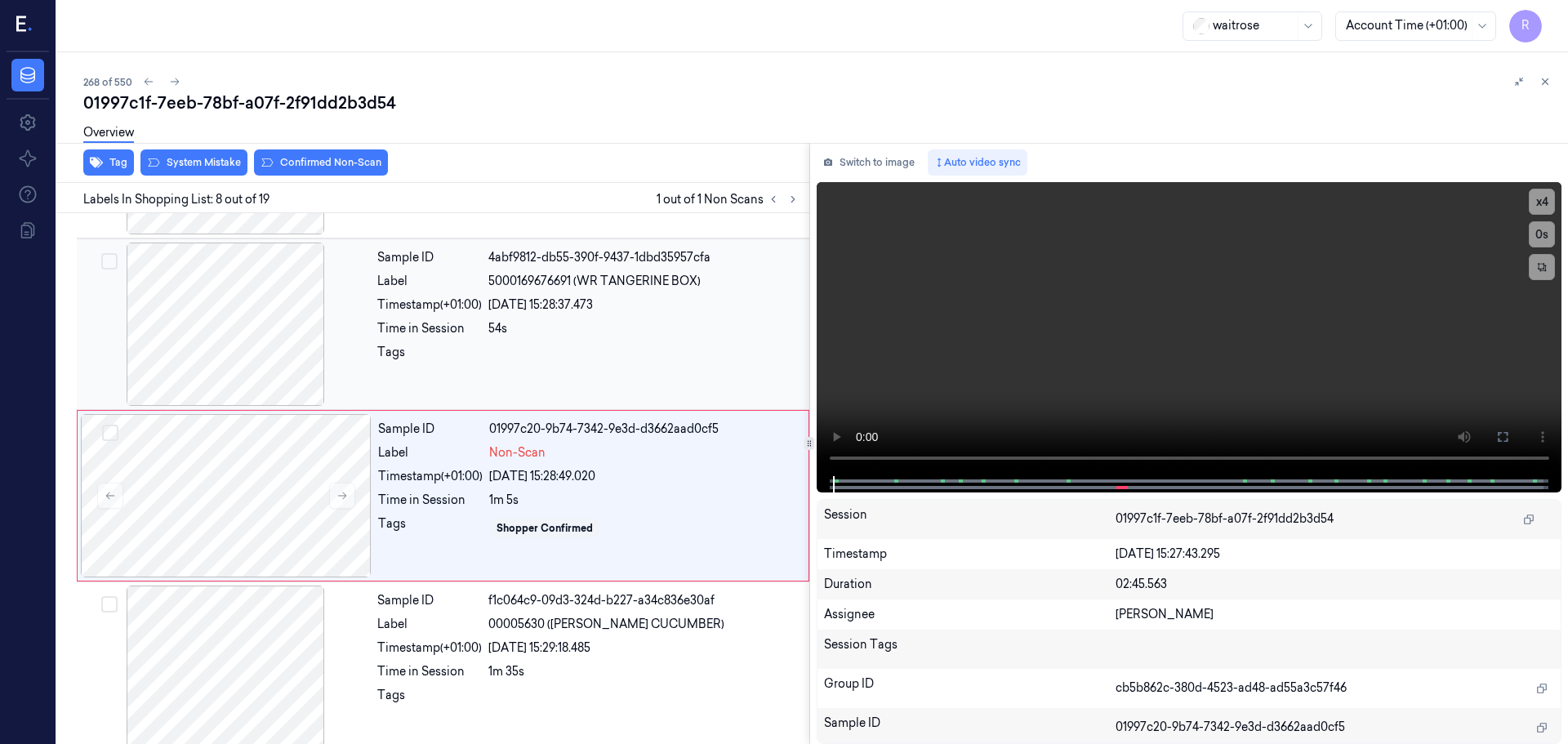
scroll to position [1020, 0]
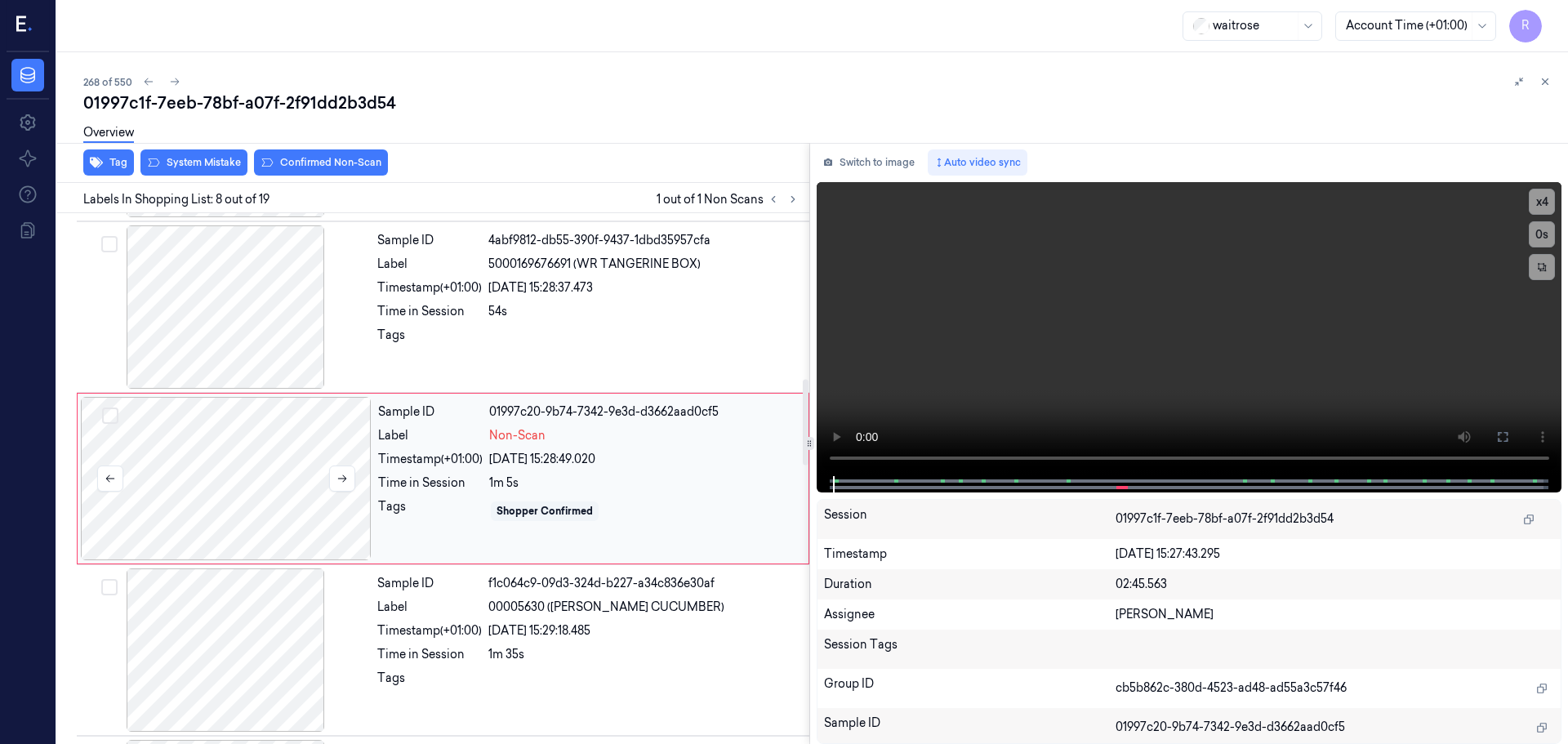
click at [325, 480] on div at bounding box center [226, 479] width 291 height 163
click at [333, 479] on button at bounding box center [342, 479] width 26 height 26
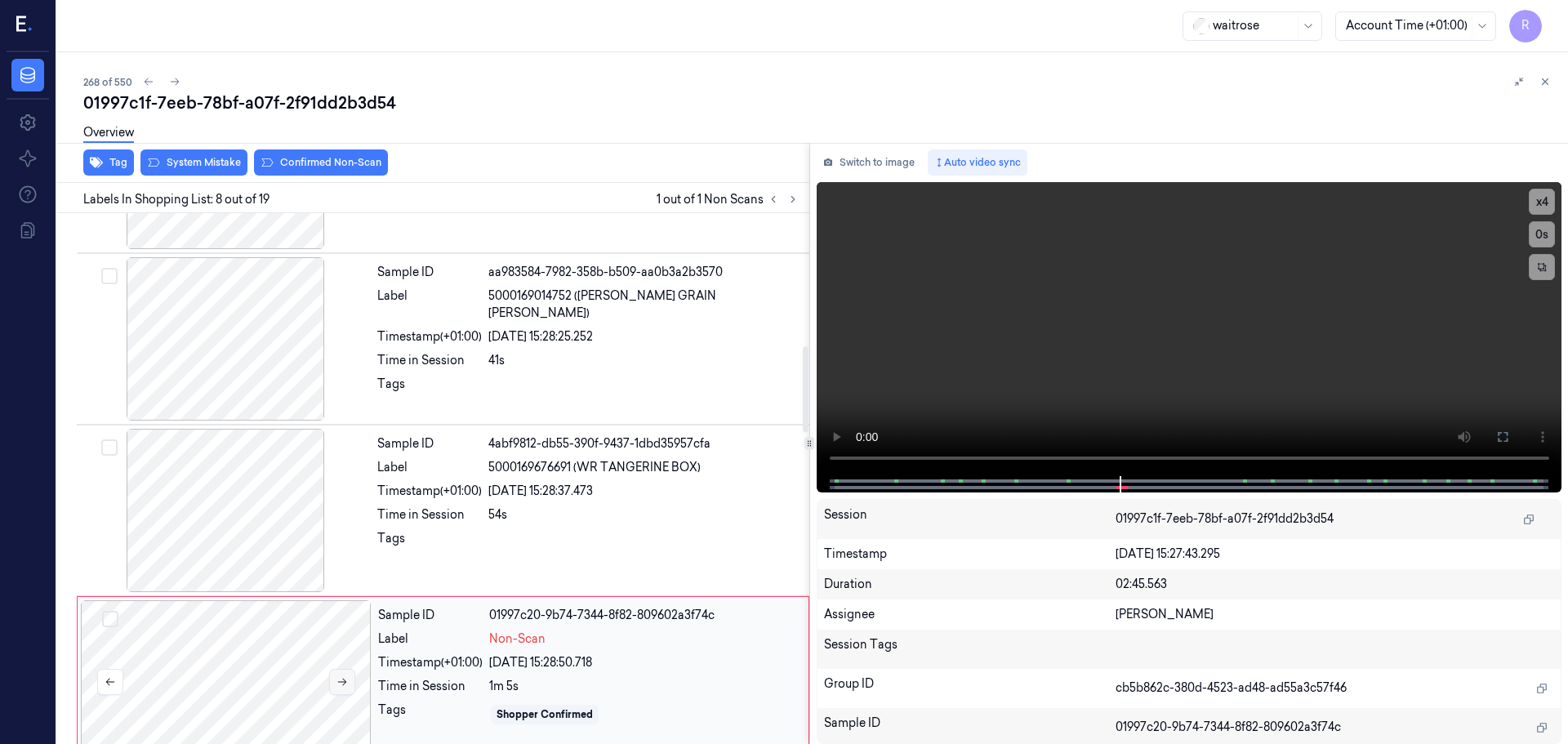
scroll to position [694, 0]
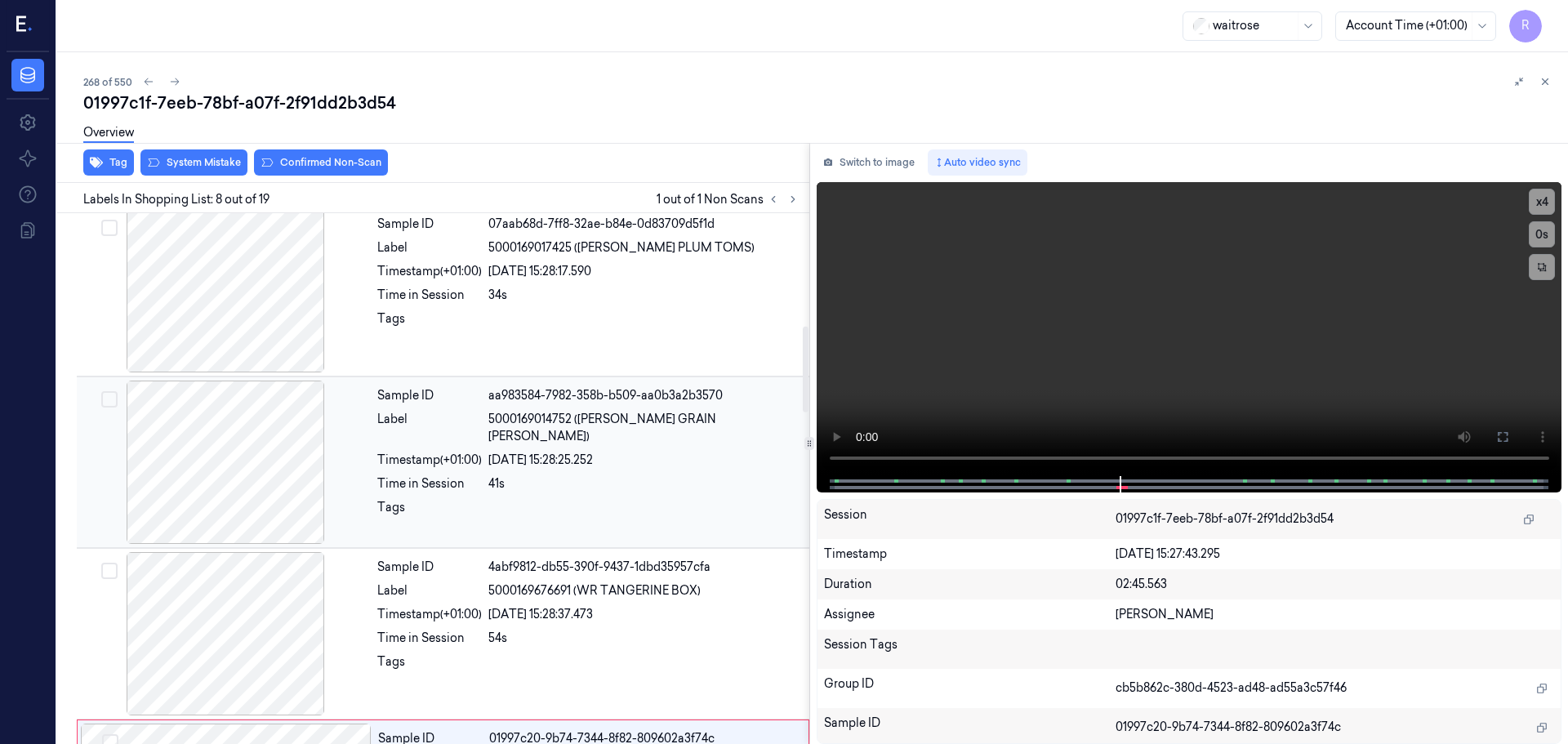
click at [261, 472] on div at bounding box center [225, 463] width 291 height 163
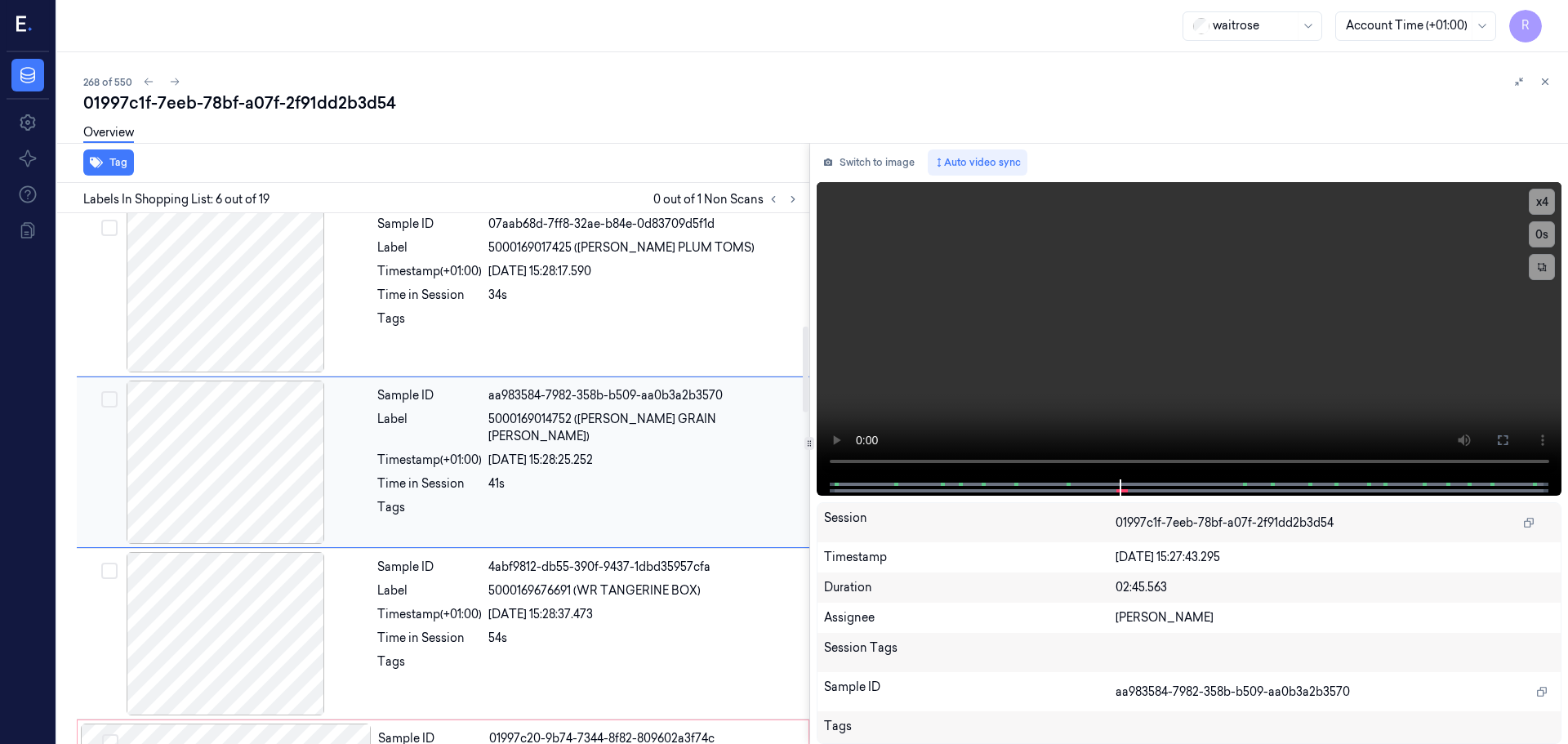
scroll to position [678, 0]
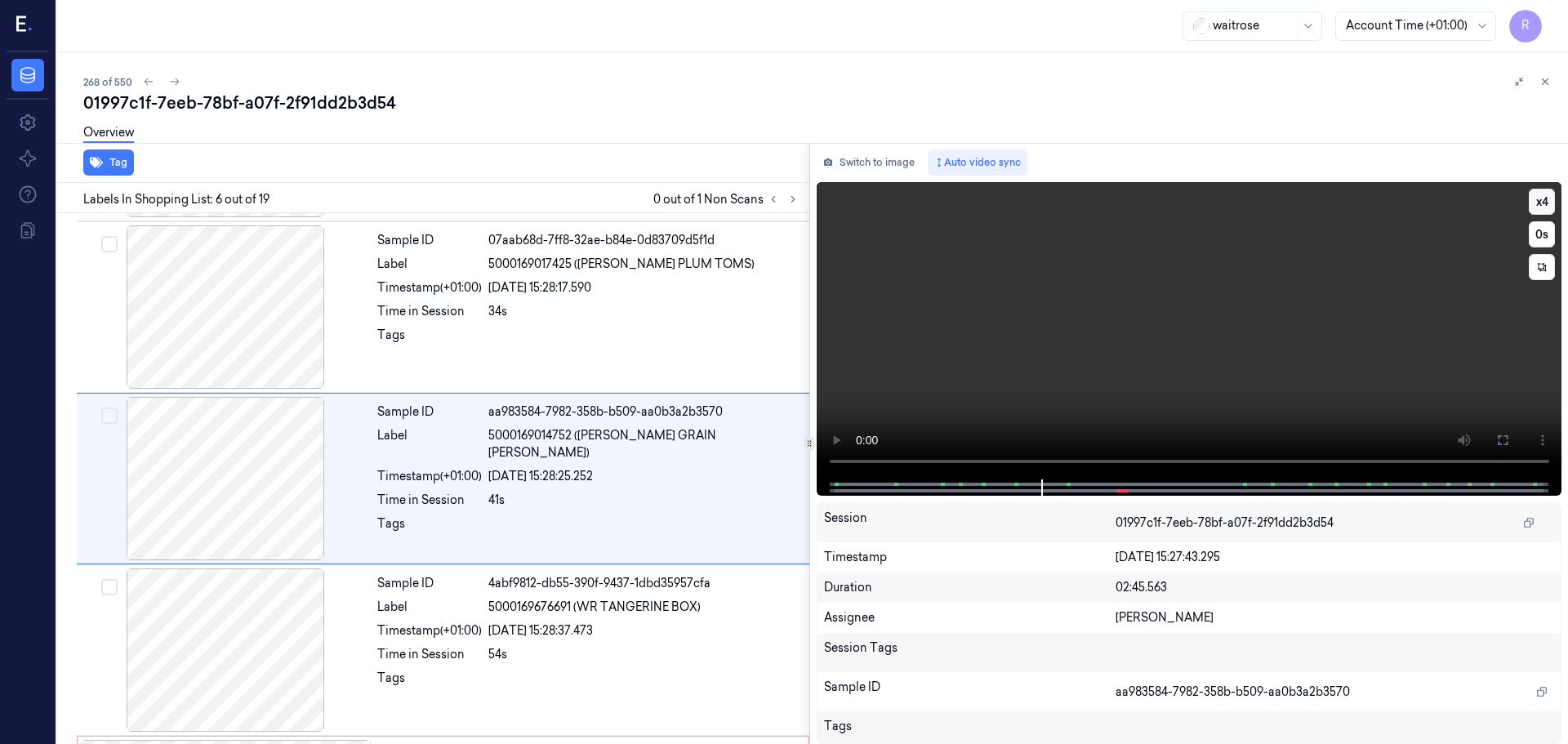
click at [1536, 199] on button "x 4" at bounding box center [1542, 202] width 26 height 26
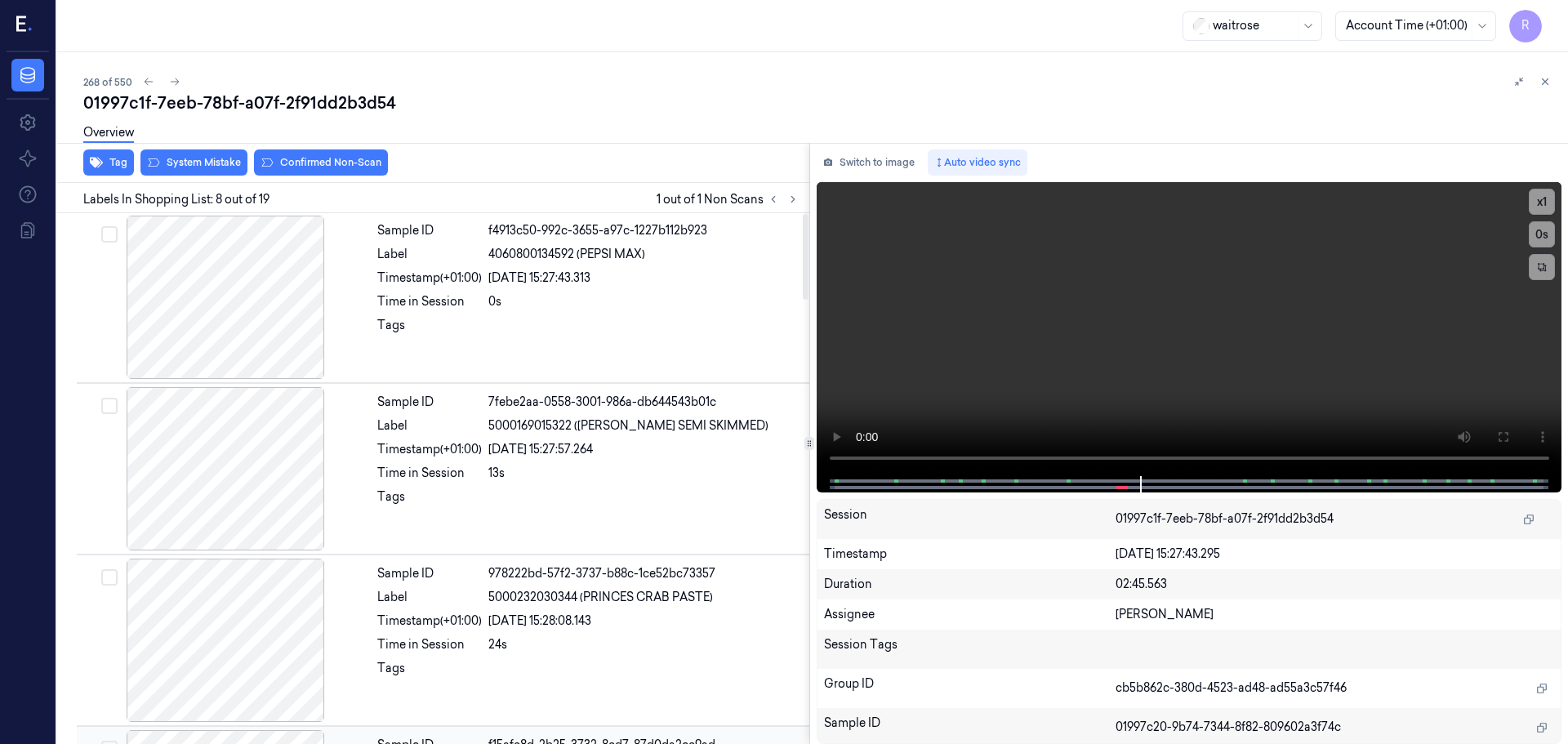
scroll to position [0, 0]
click at [208, 643] on div at bounding box center [225, 641] width 291 height 163
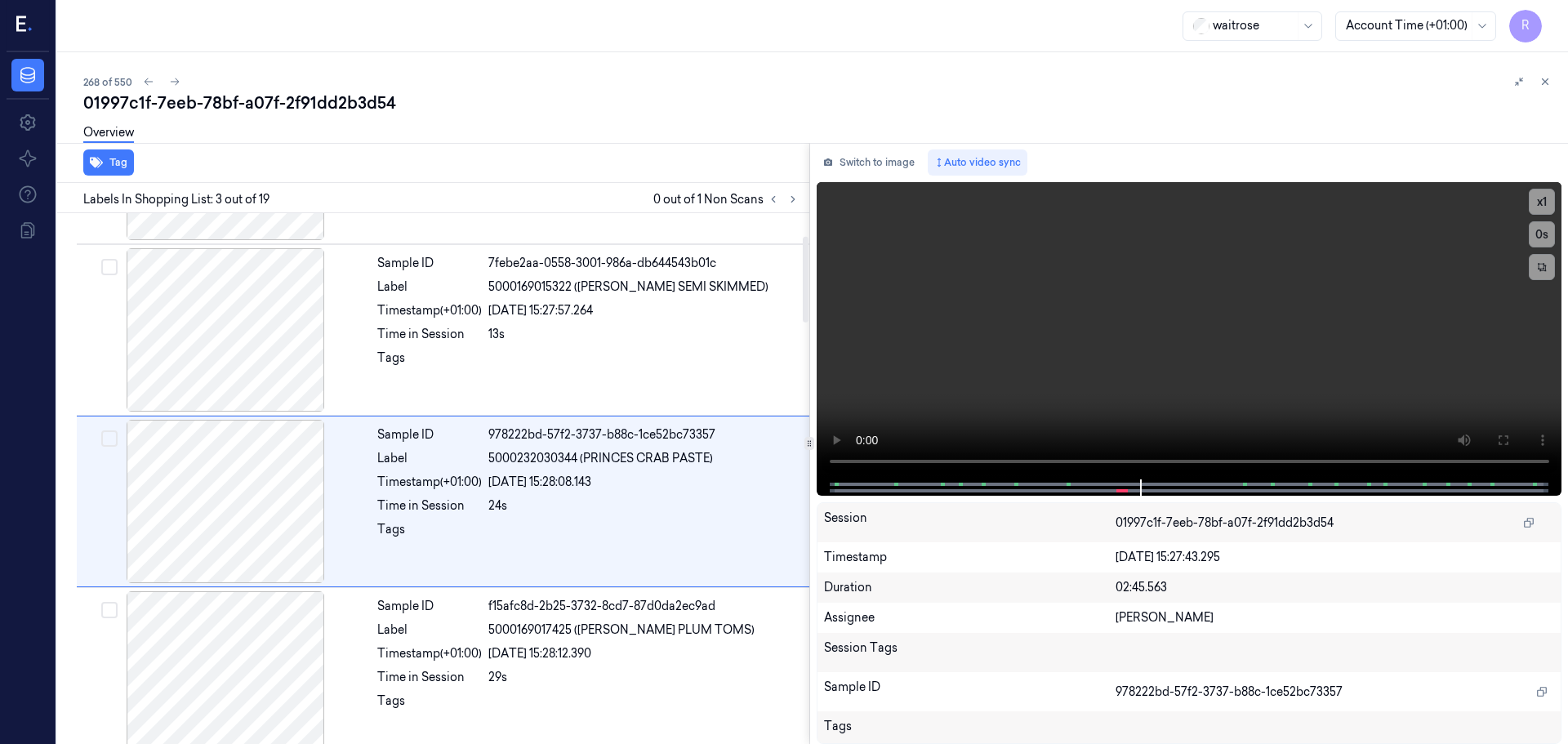
scroll to position [162, 0]
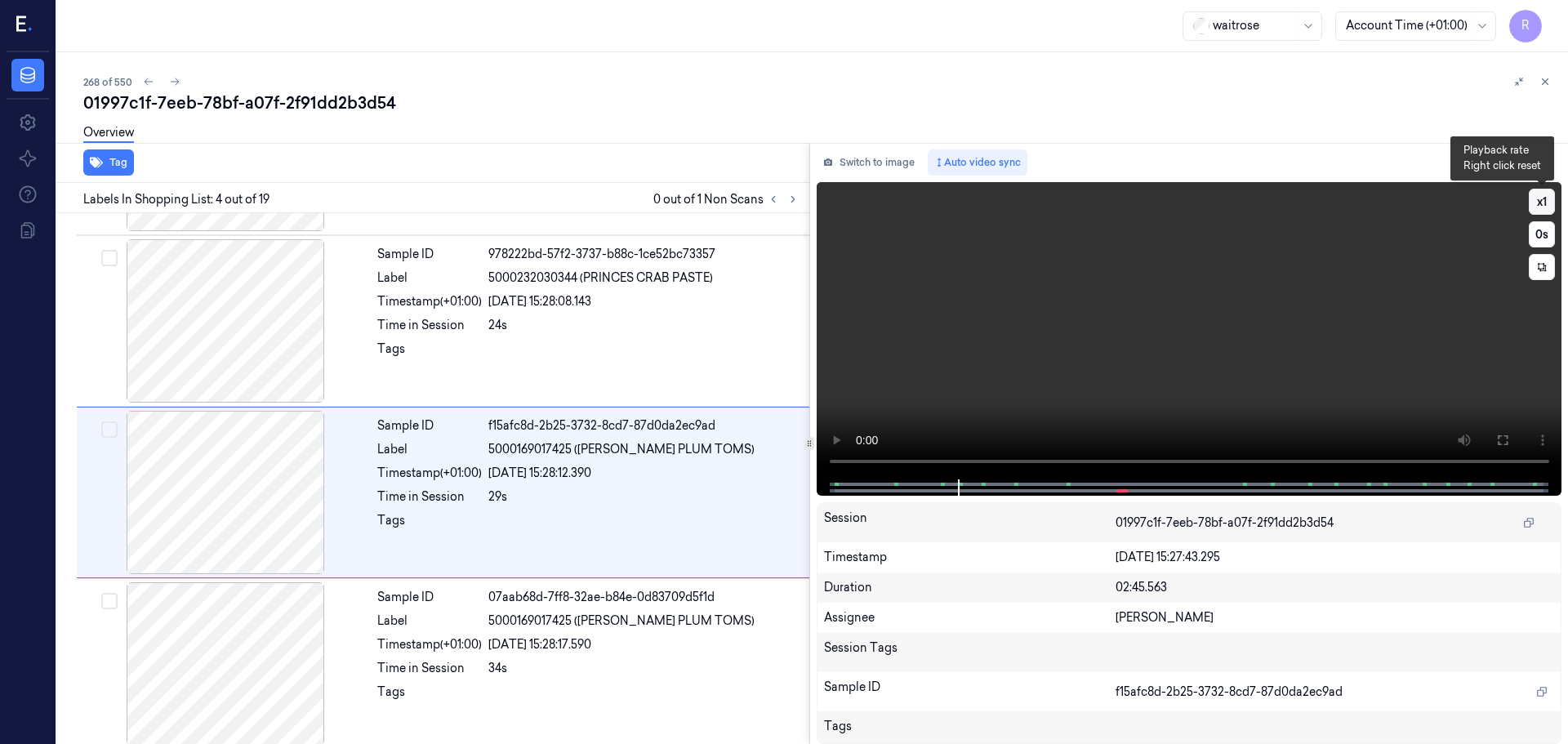
click at [1542, 199] on button "x 1" at bounding box center [1542, 202] width 26 height 26
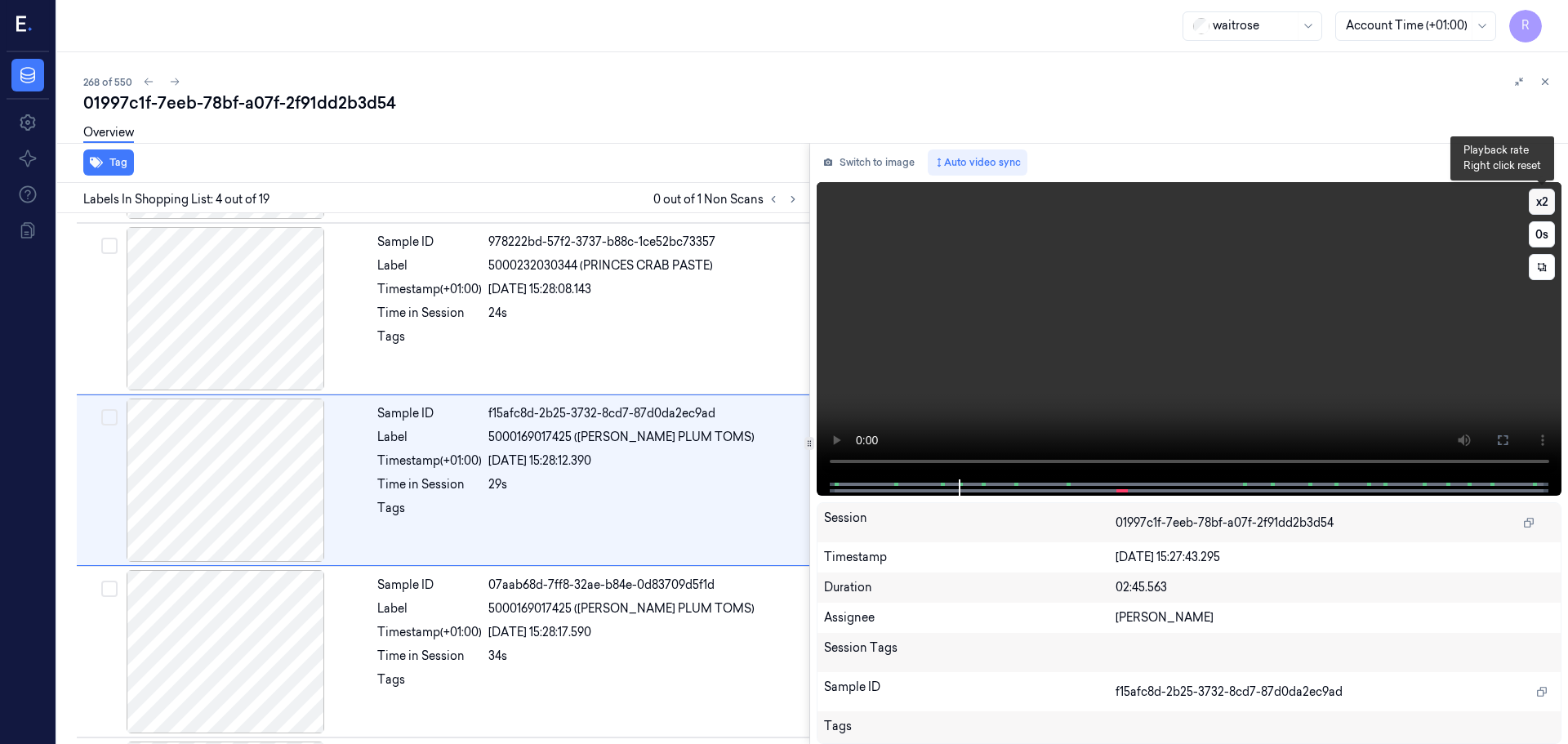
scroll to position [334, 0]
click at [1542, 199] on button "x 2" at bounding box center [1542, 202] width 26 height 26
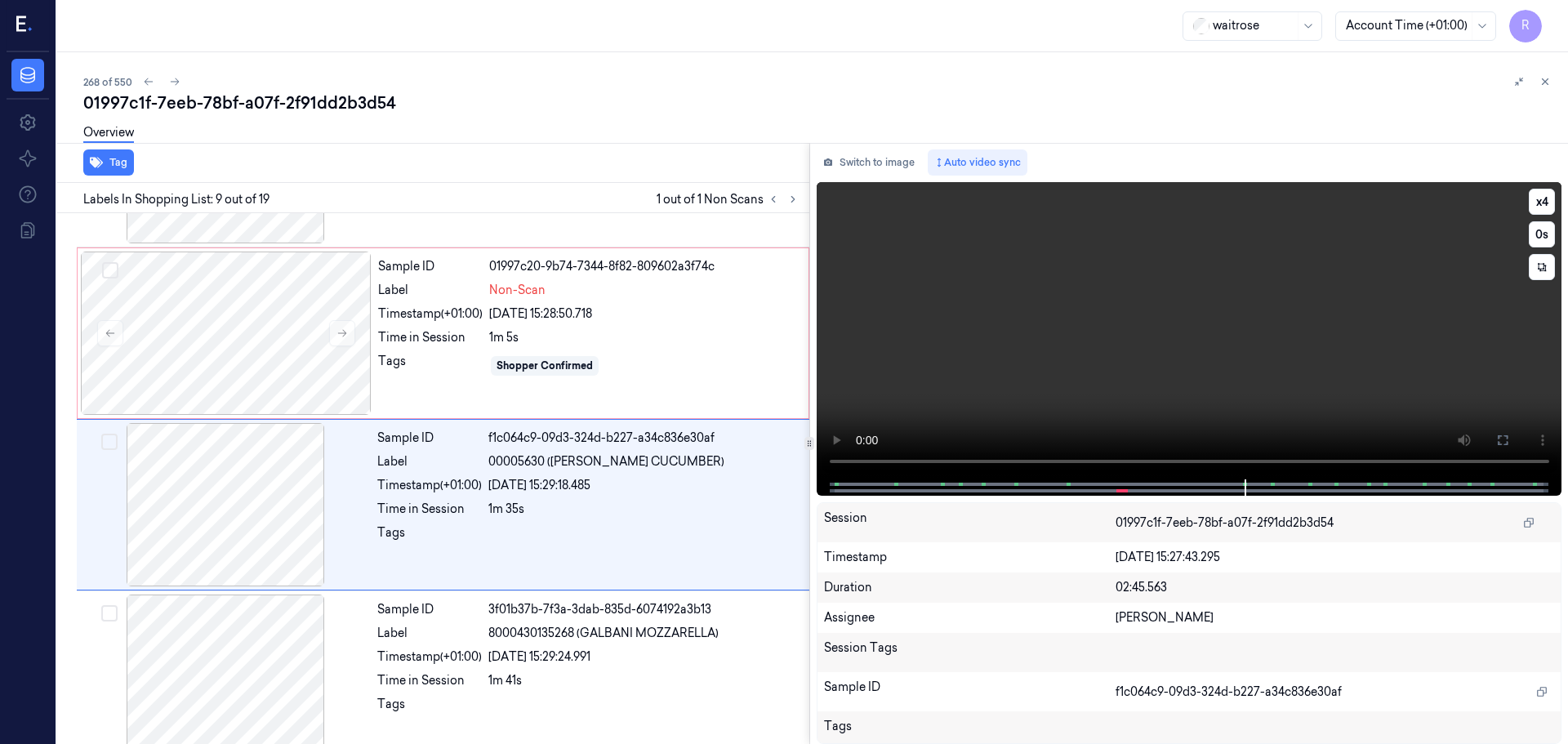
scroll to position [1192, 0]
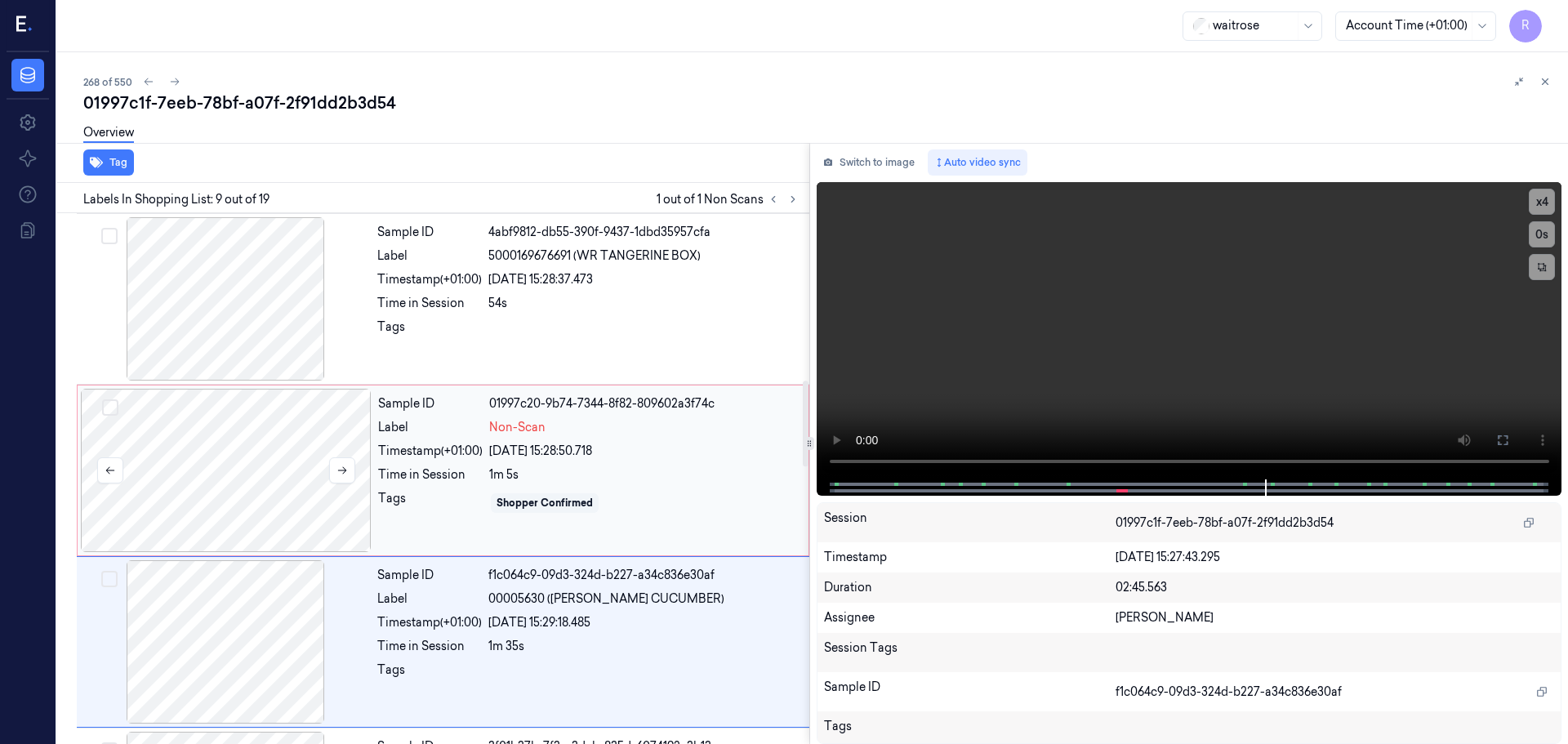
click at [264, 516] on div at bounding box center [226, 470] width 291 height 163
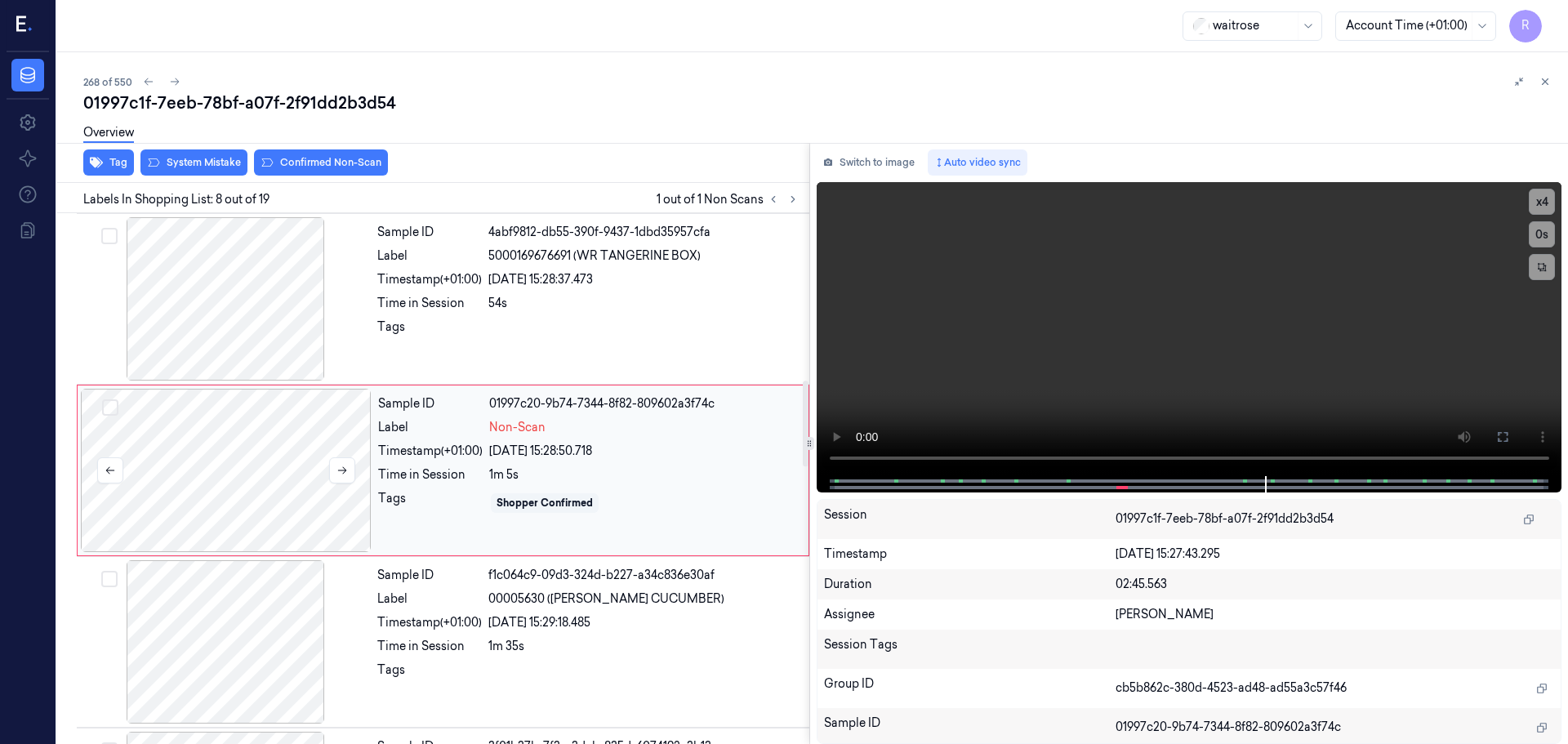
scroll to position [1020, 0]
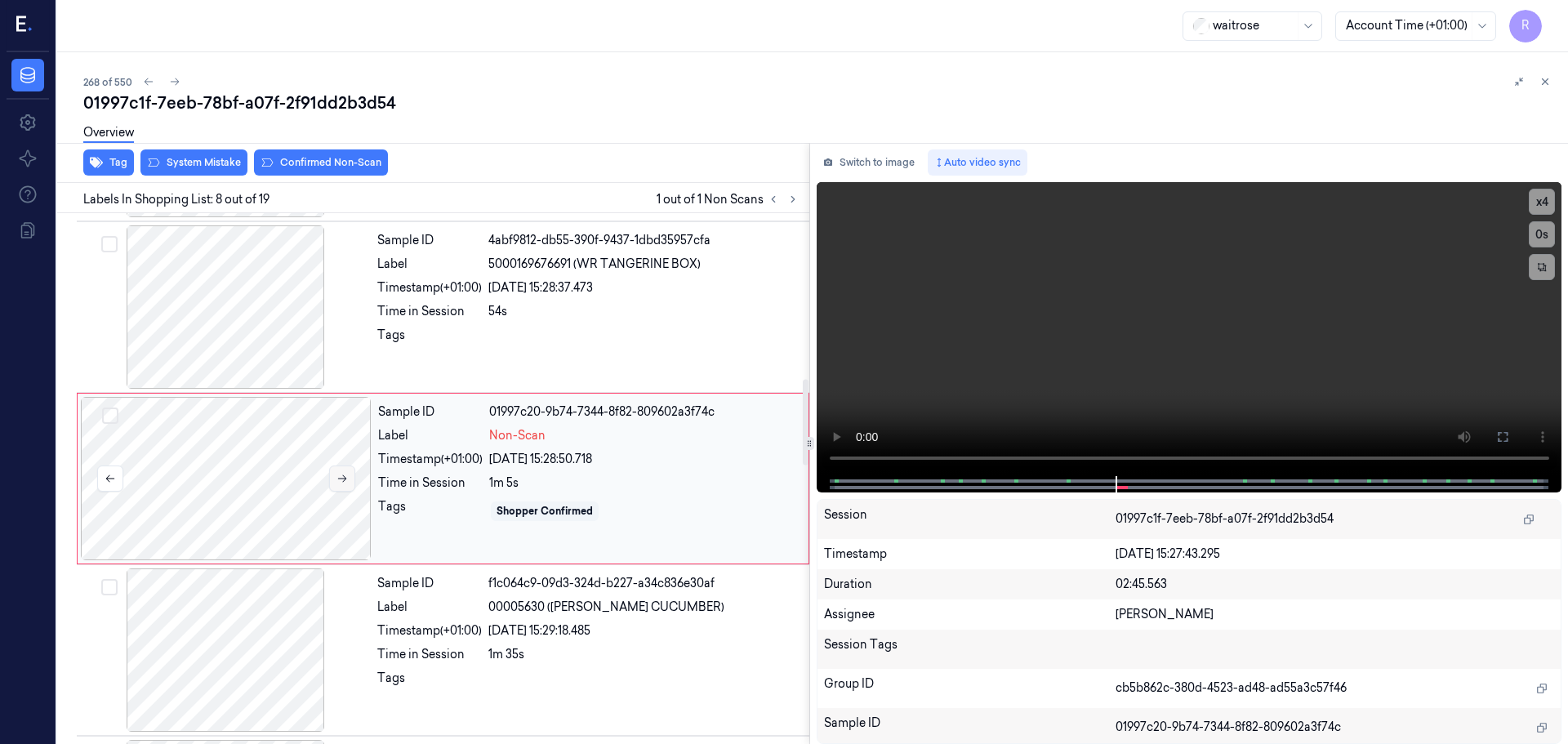
click at [337, 486] on button at bounding box center [342, 479] width 26 height 26
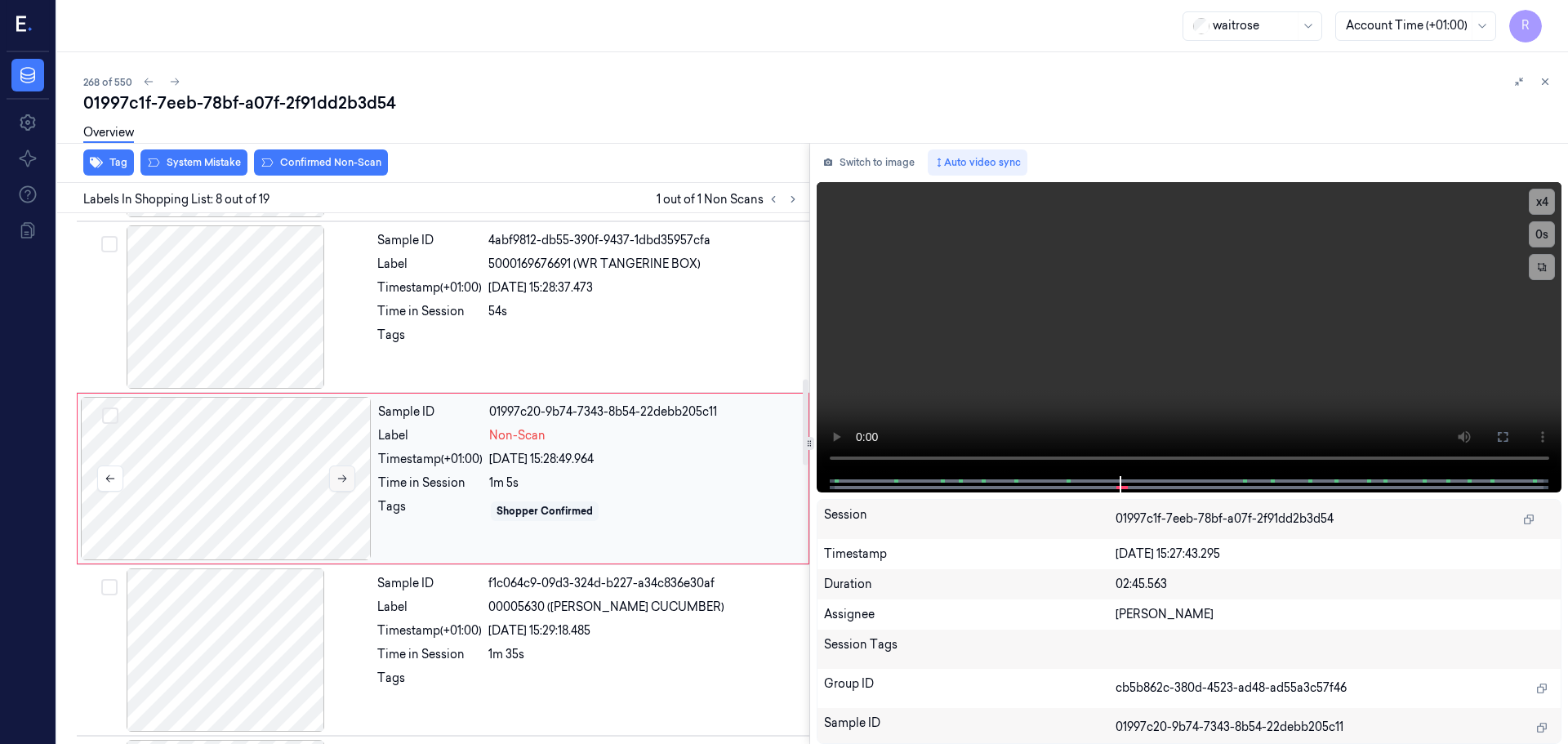
click at [337, 486] on button at bounding box center [342, 479] width 26 height 26
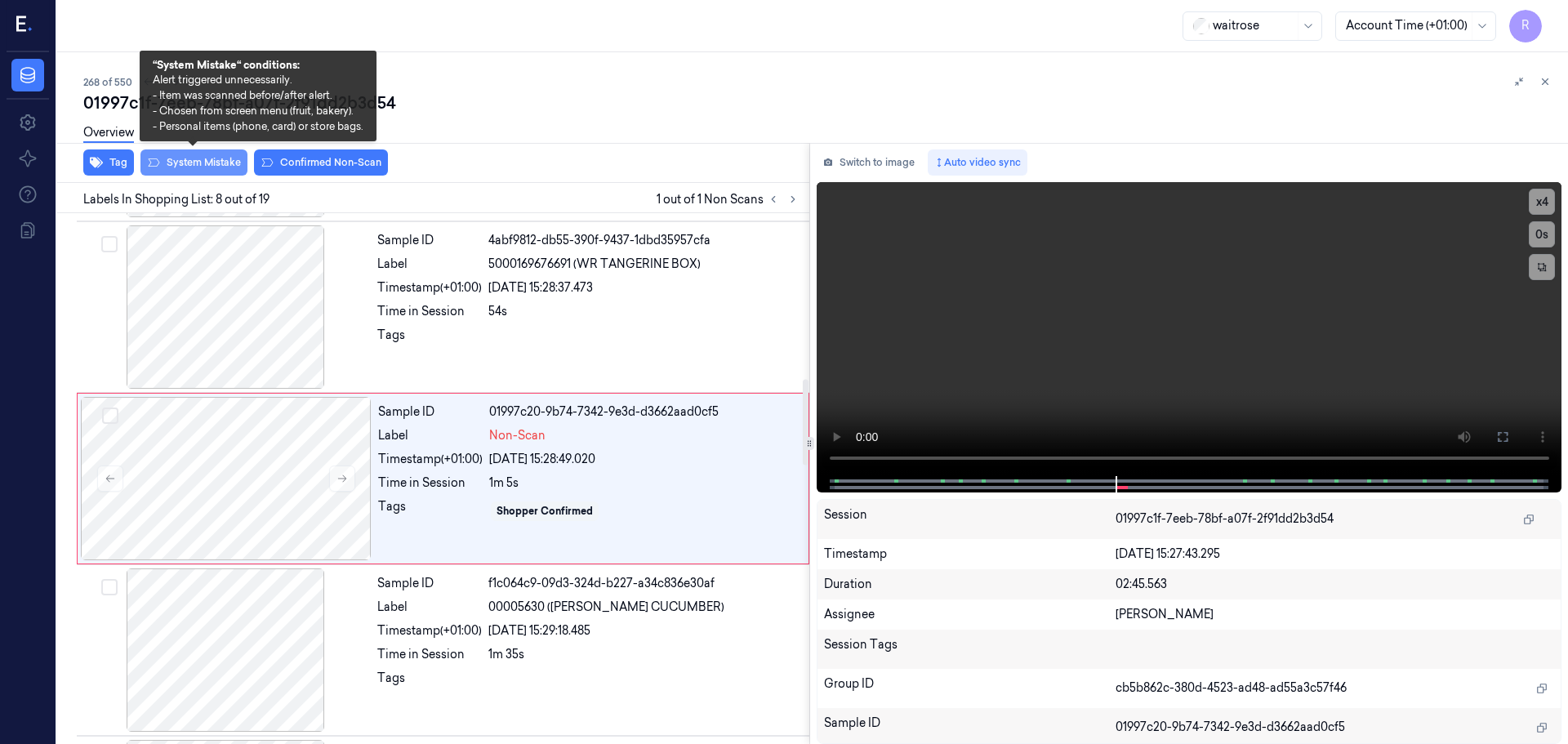
click at [203, 168] on button "System Mistake" at bounding box center [194, 162] width 107 height 26
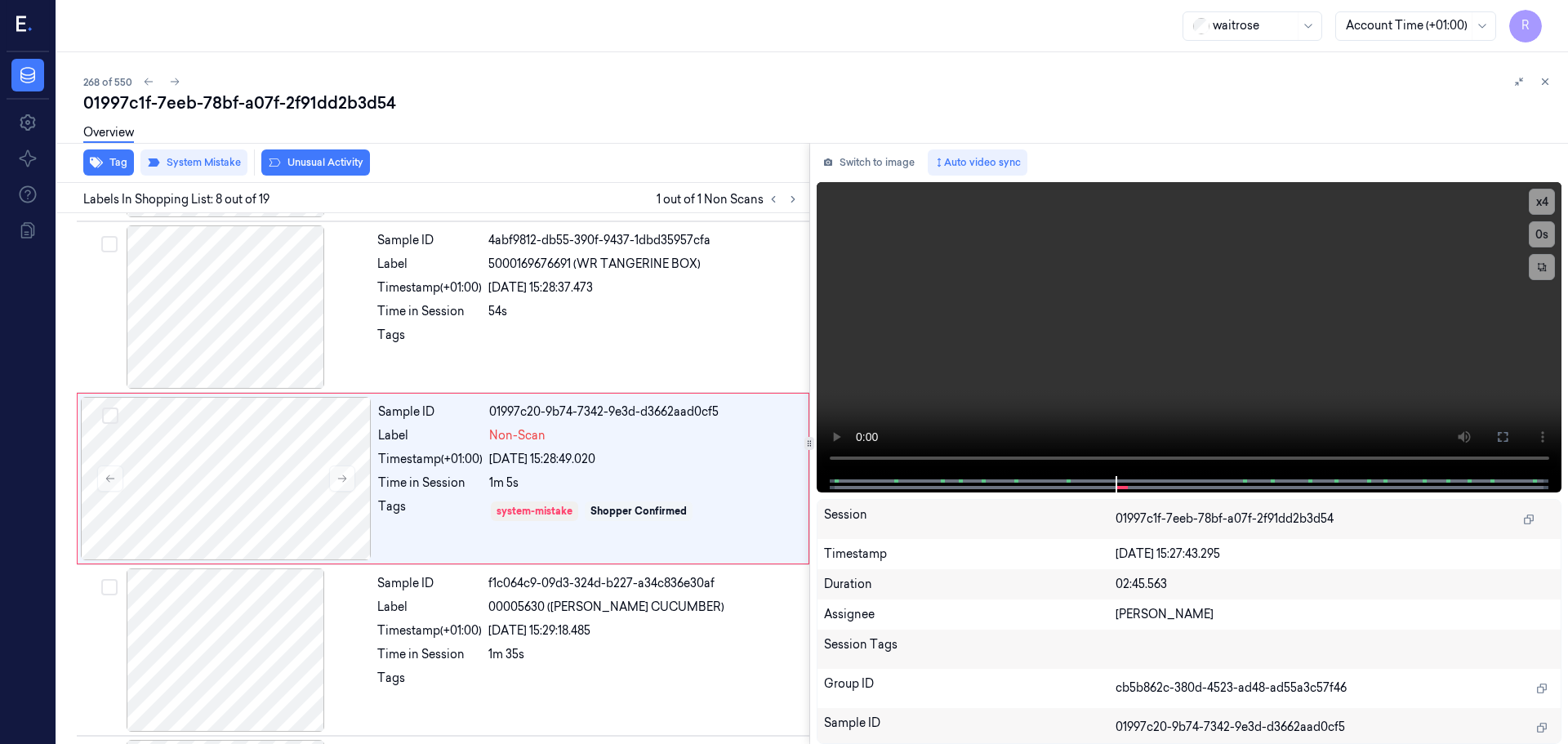
click at [343, 161] on button "Unusual Activity" at bounding box center [315, 162] width 109 height 26
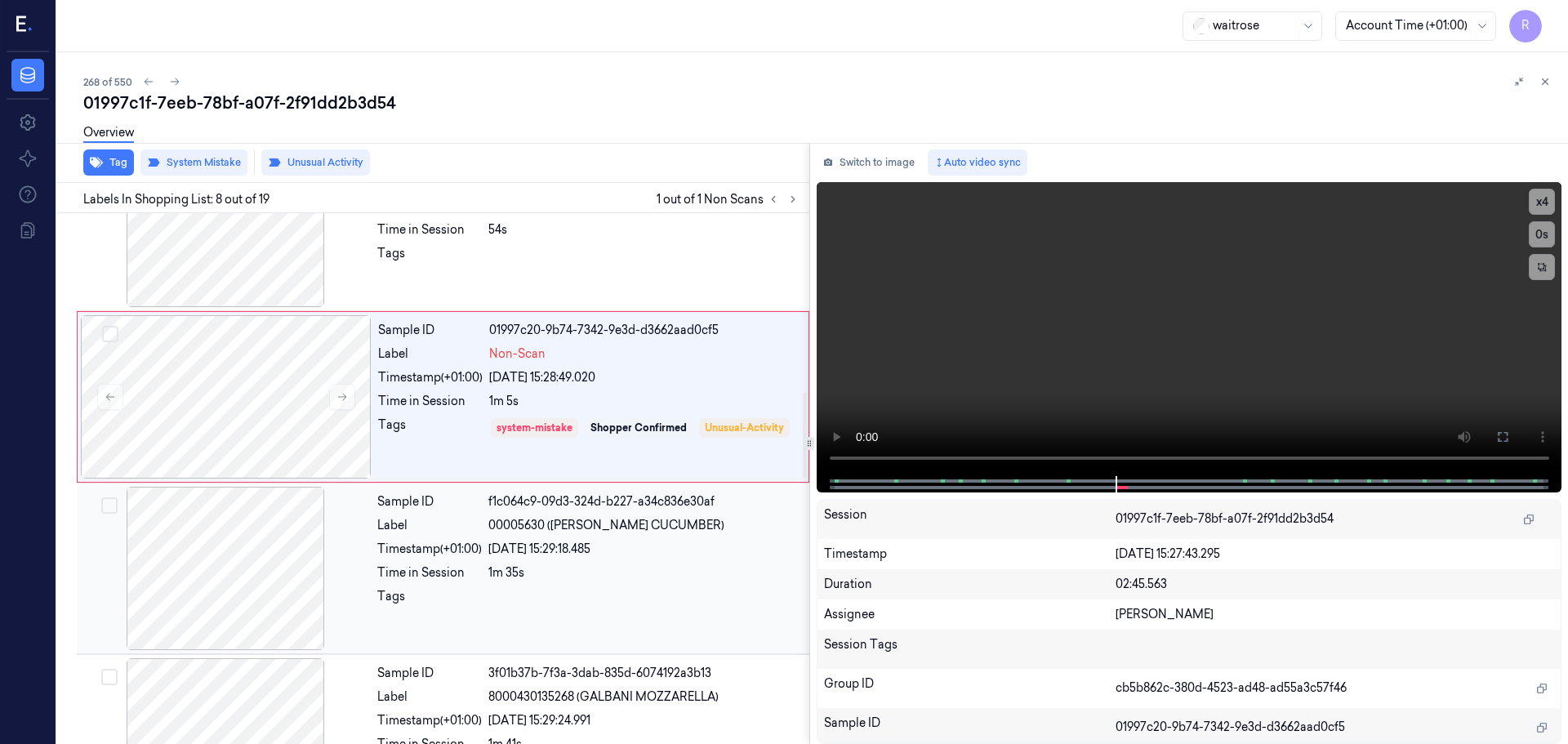
click at [405, 538] on div "Sample ID f1c064c9-09d3-324d-b227-a34c836e30af Label 00005630 (WR ESS CUCUMBER)…" at bounding box center [588, 569] width 435 height 163
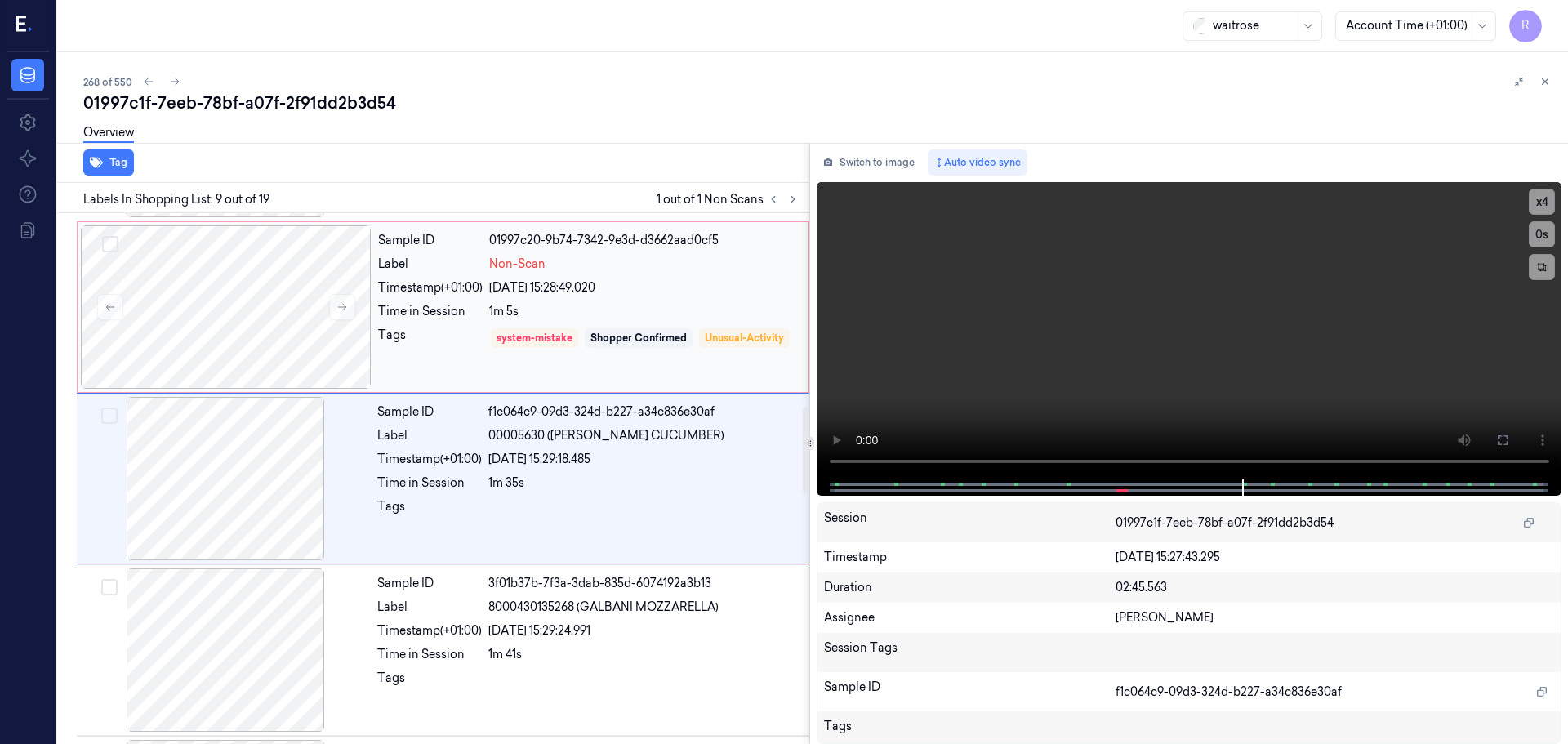
click at [439, 331] on div "Tags" at bounding box center [430, 349] width 105 height 47
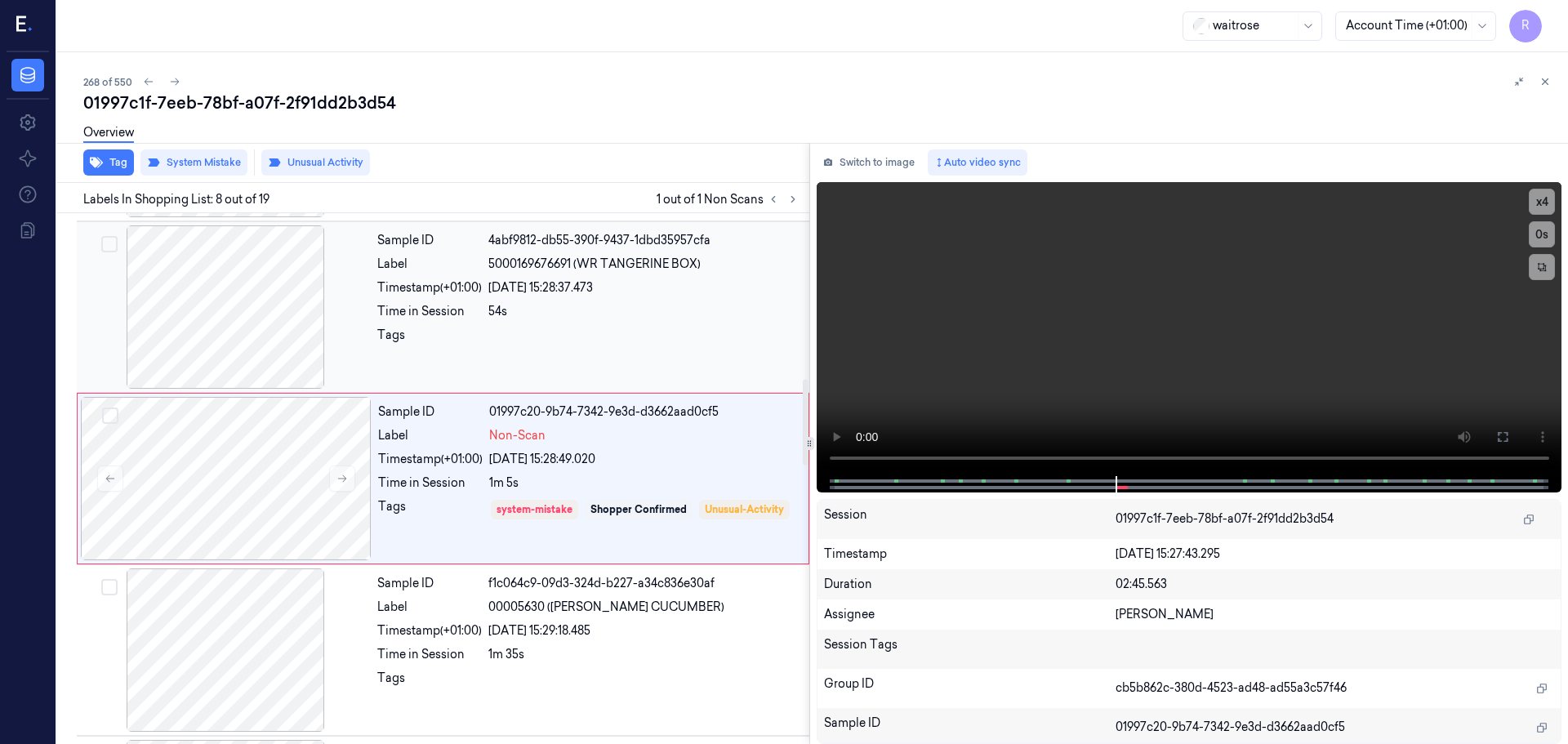
click at [445, 326] on div "Sample ID 4abf9812-db55-390f-9437-1dbd35957cfa Label 5000169676691 (WR TANGERIN…" at bounding box center [588, 307] width 435 height 163
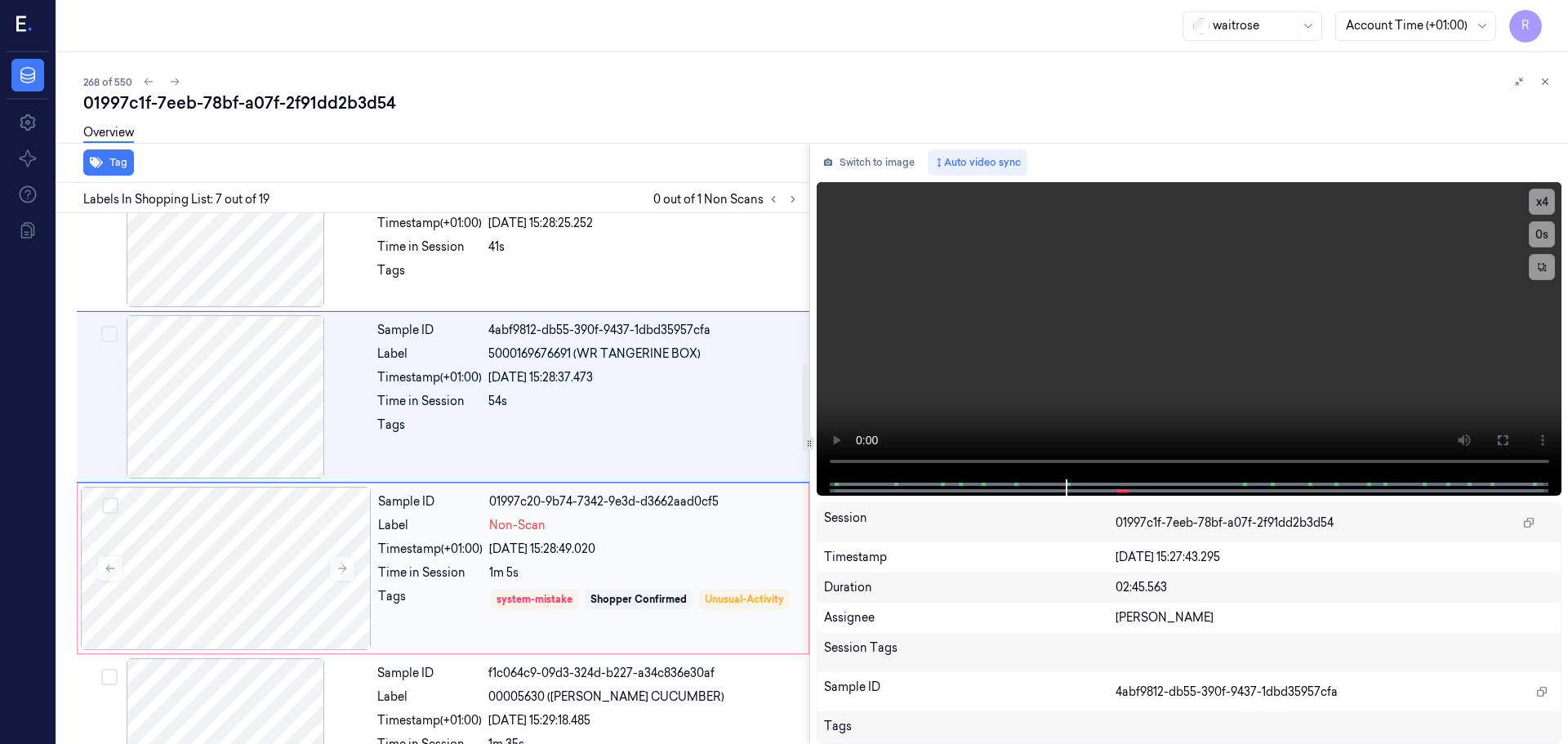
click at [490, 565] on div "1m 5s" at bounding box center [644, 573] width 309 height 17
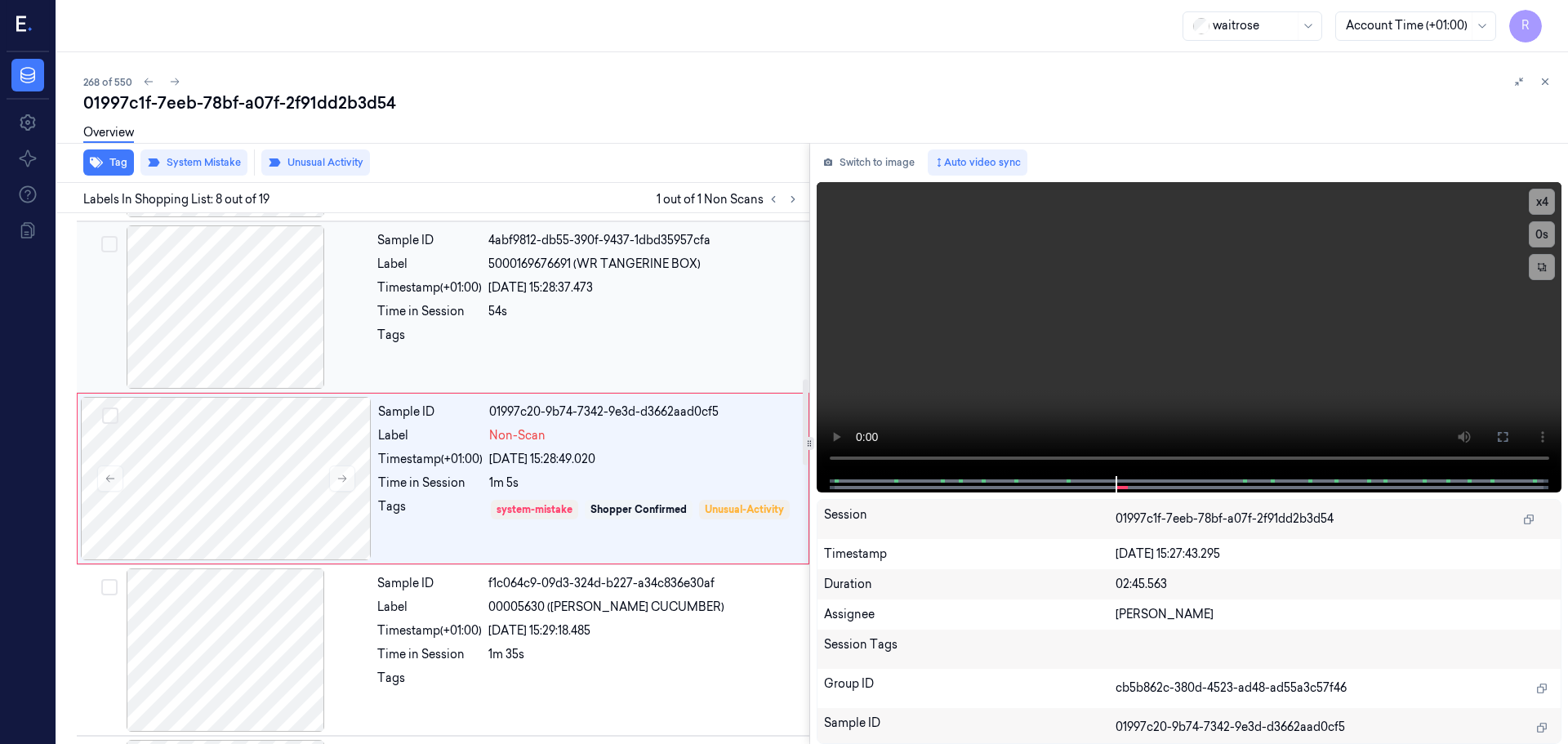
click at [508, 277] on div "Sample ID 4abf9812-db55-390f-9437-1dbd35957cfa Label 5000169676691 (WR TANGERIN…" at bounding box center [588, 307] width 435 height 163
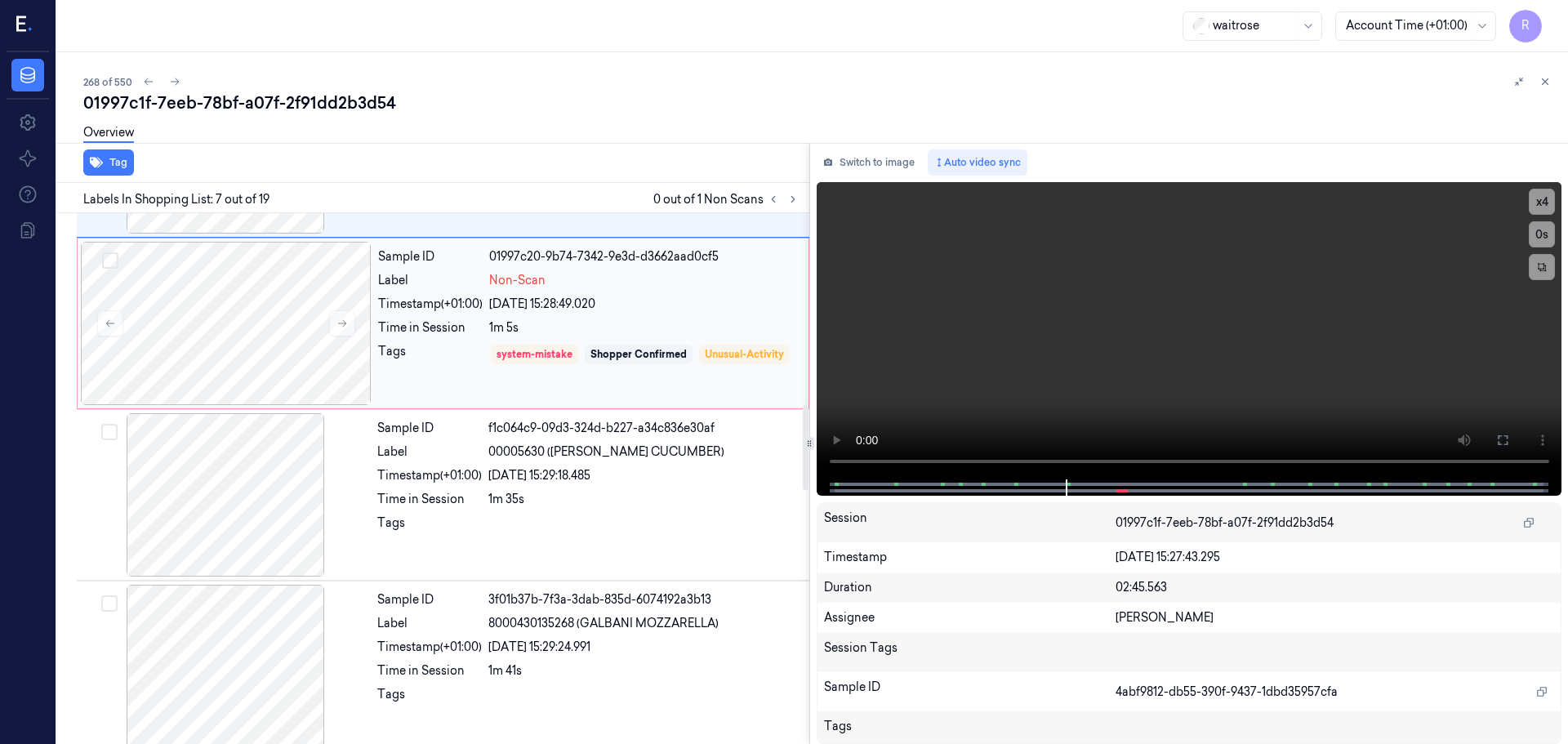
click at [468, 366] on div "Tags" at bounding box center [430, 366] width 105 height 47
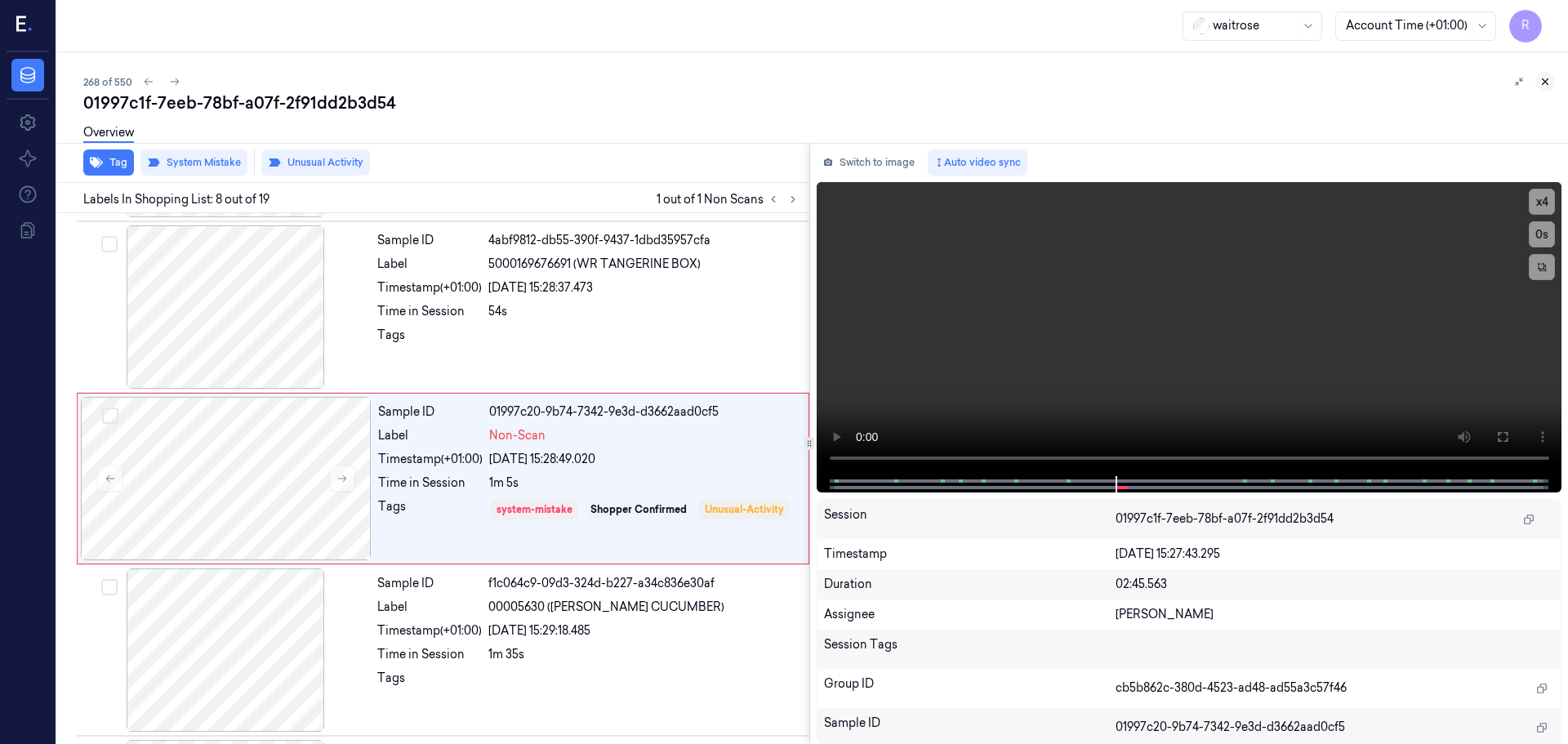
click at [1541, 81] on icon at bounding box center [1544, 81] width 11 height 11
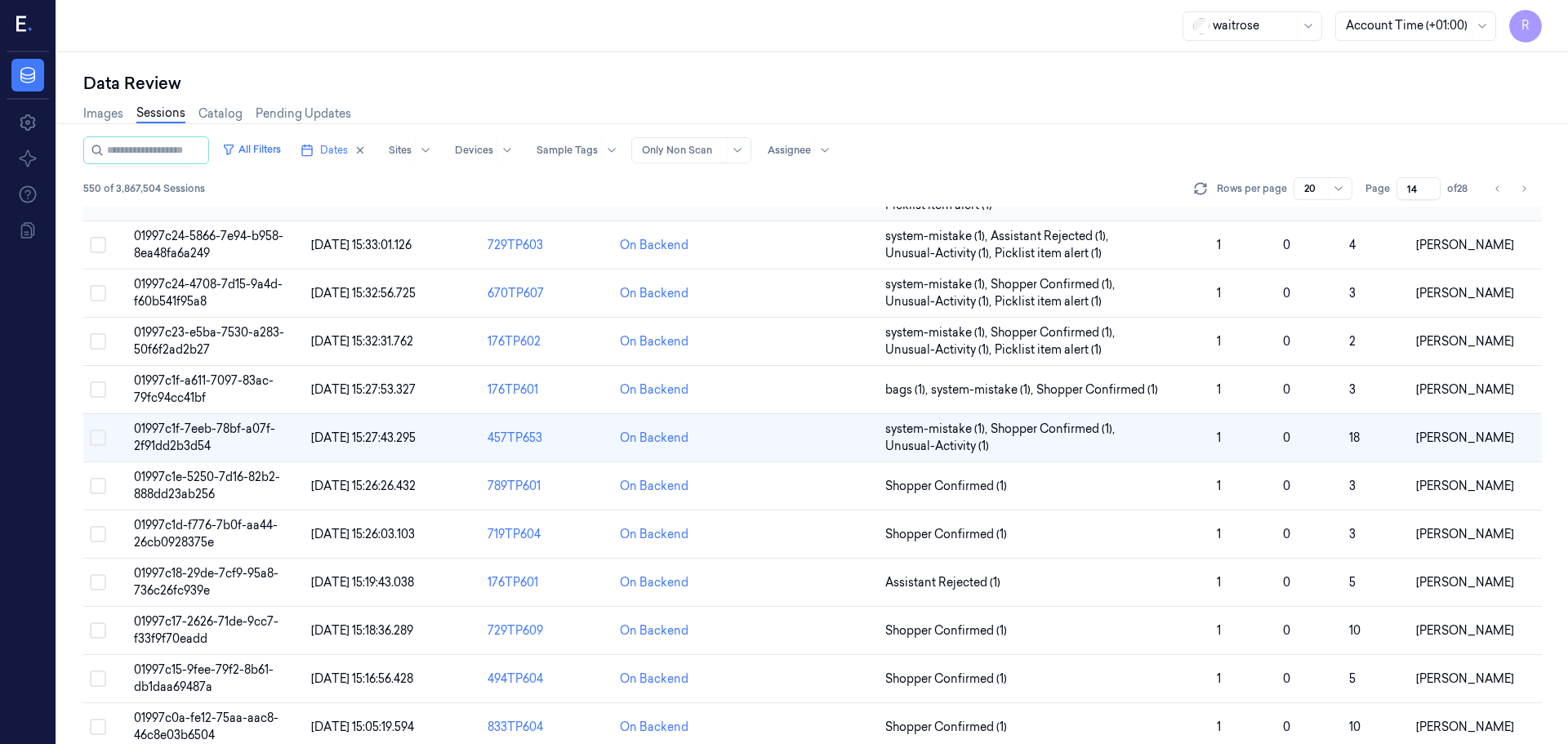
scroll to position [145, 0]
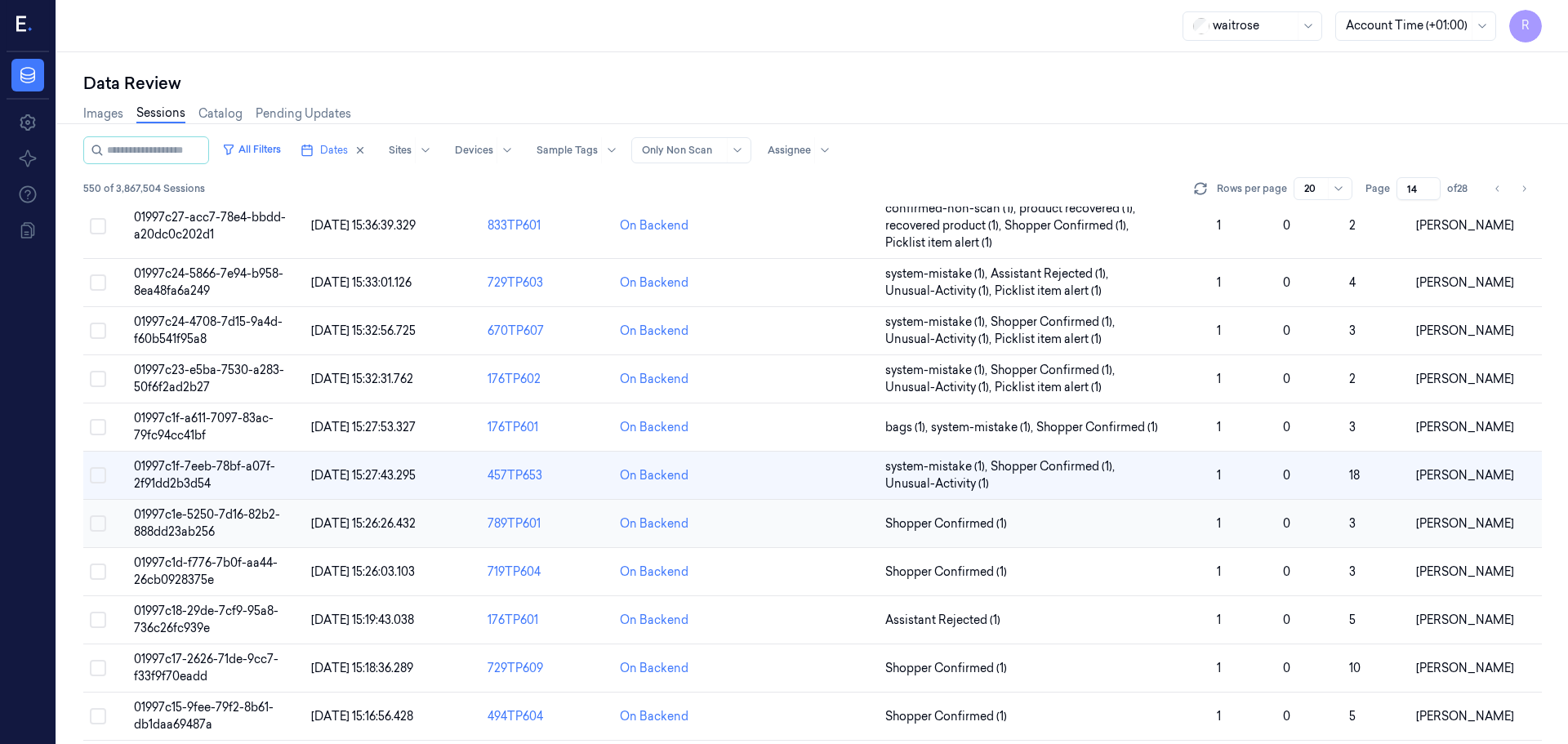
click at [1067, 534] on td "Shopper Confirmed (1)" at bounding box center [1044, 524] width 331 height 48
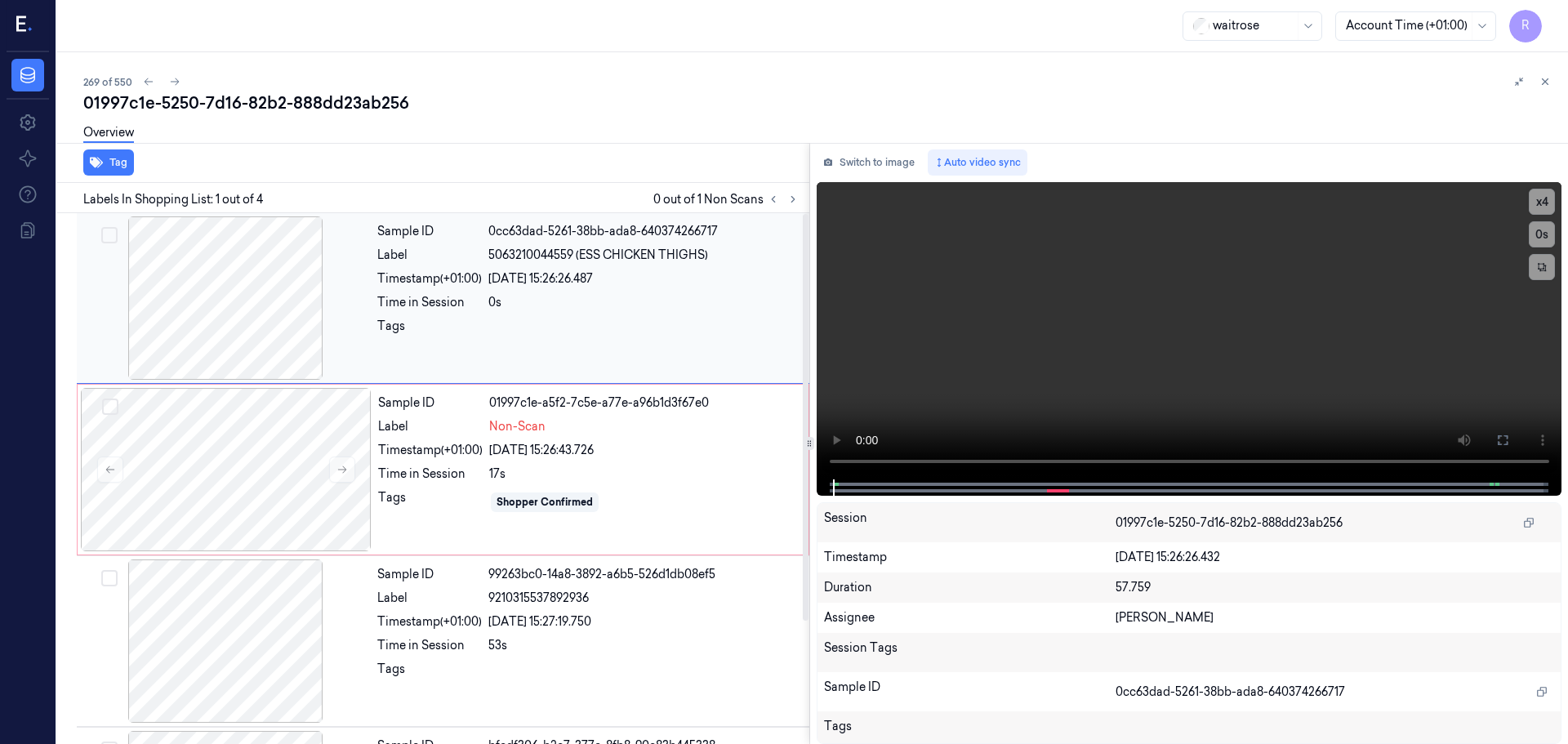
click at [247, 321] on div at bounding box center [225, 298] width 291 height 163
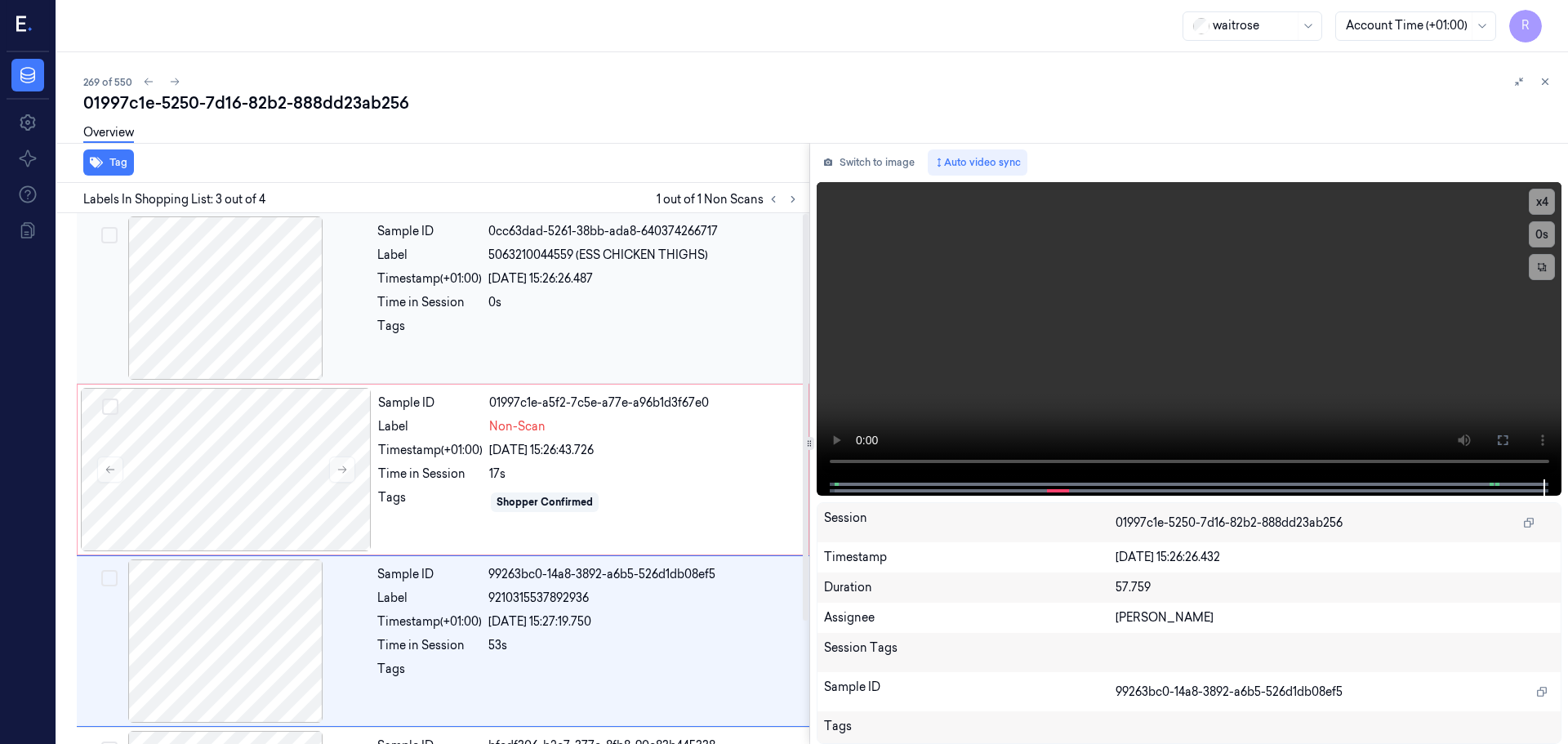
click at [338, 357] on div at bounding box center [225, 298] width 291 height 163
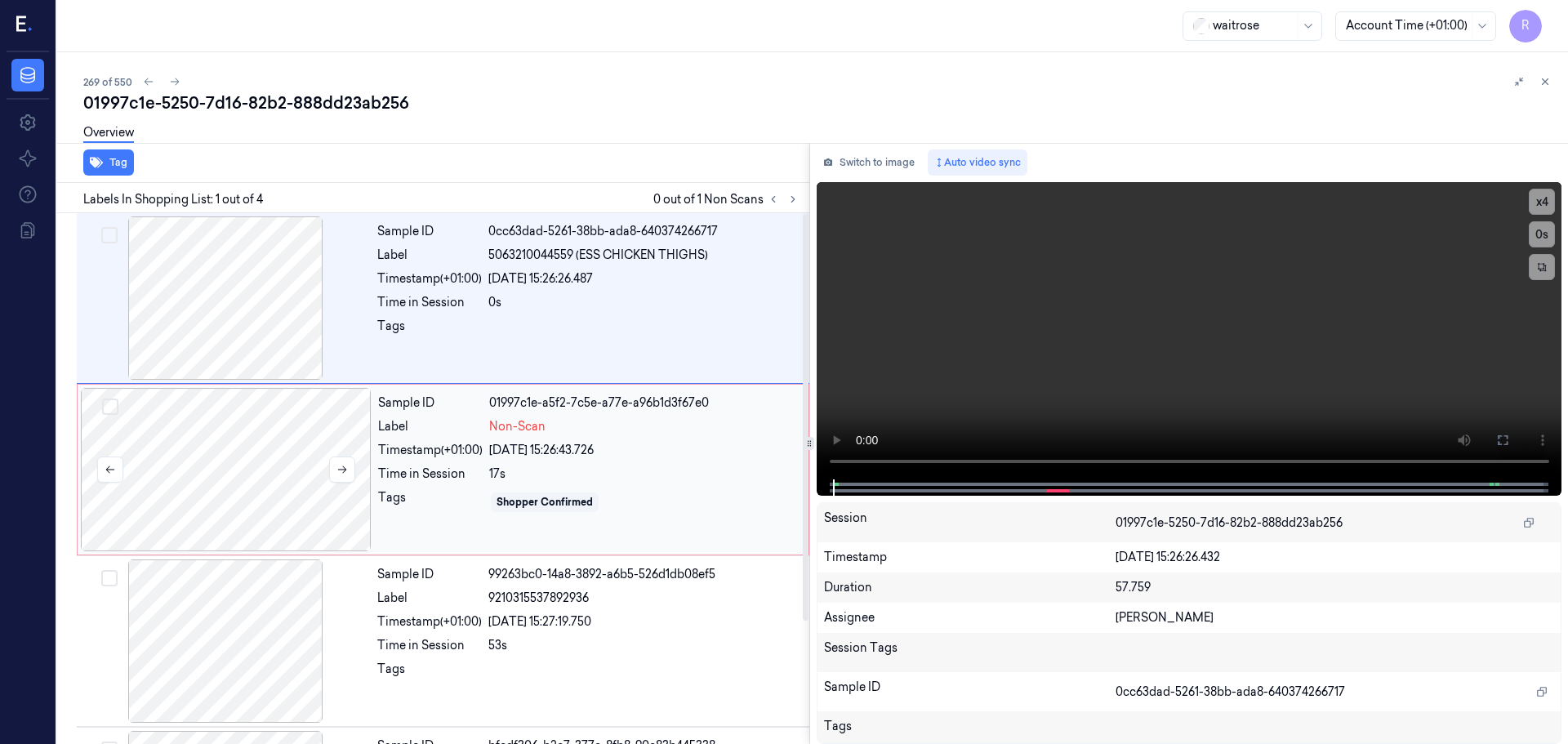
click at [342, 435] on div at bounding box center [226, 469] width 291 height 163
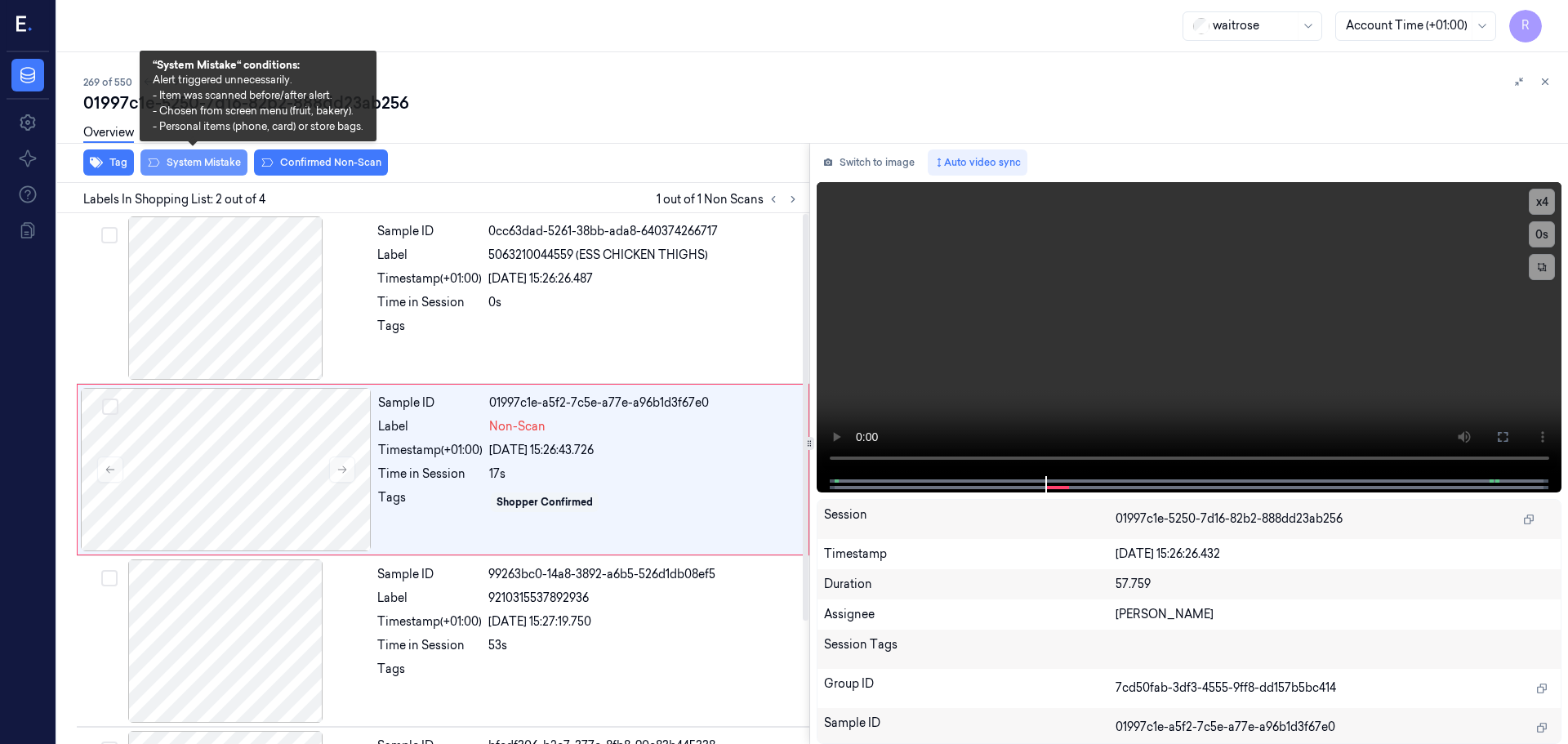
click at [216, 162] on button "System Mistake" at bounding box center [194, 162] width 107 height 26
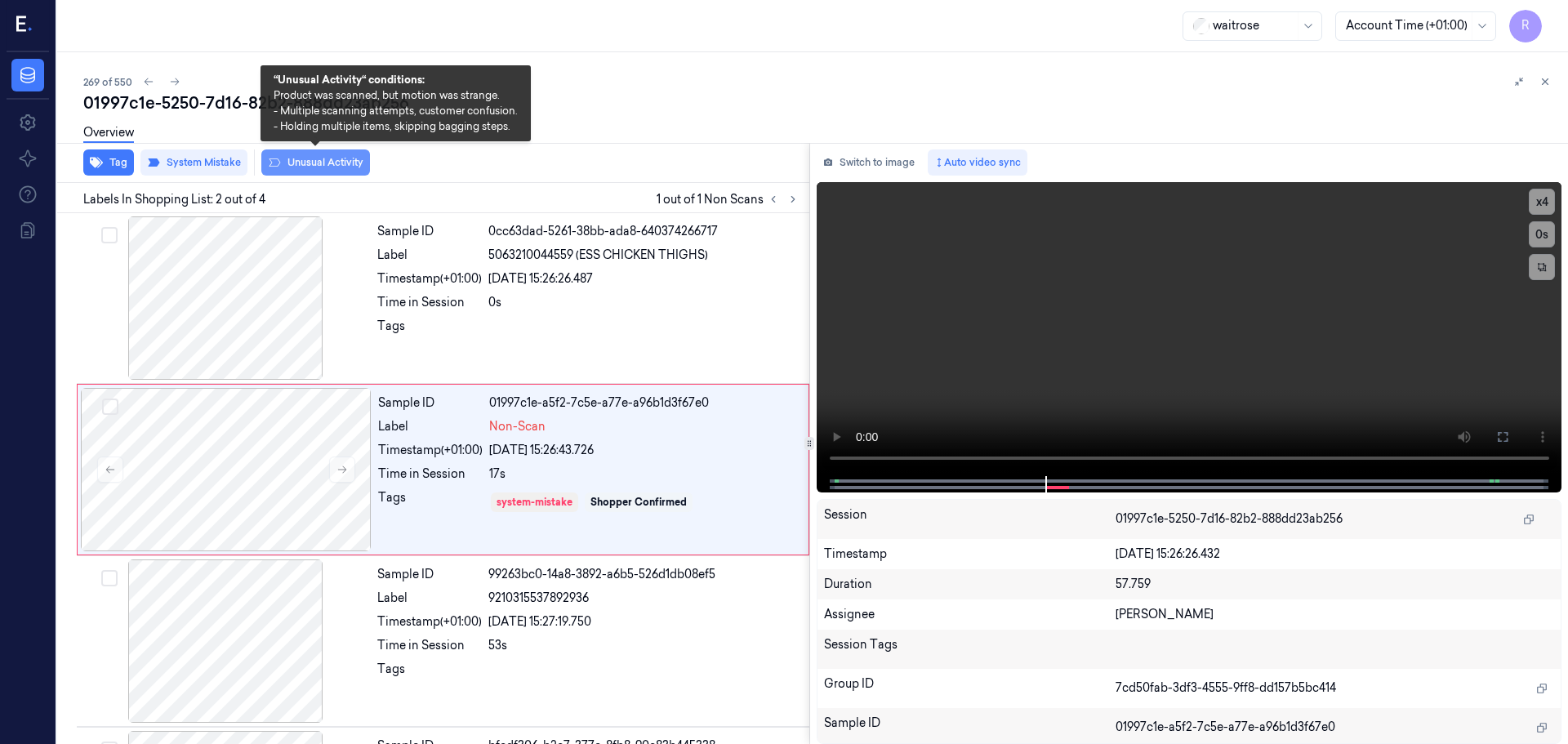
click at [311, 165] on button "Unusual Activity" at bounding box center [315, 162] width 109 height 26
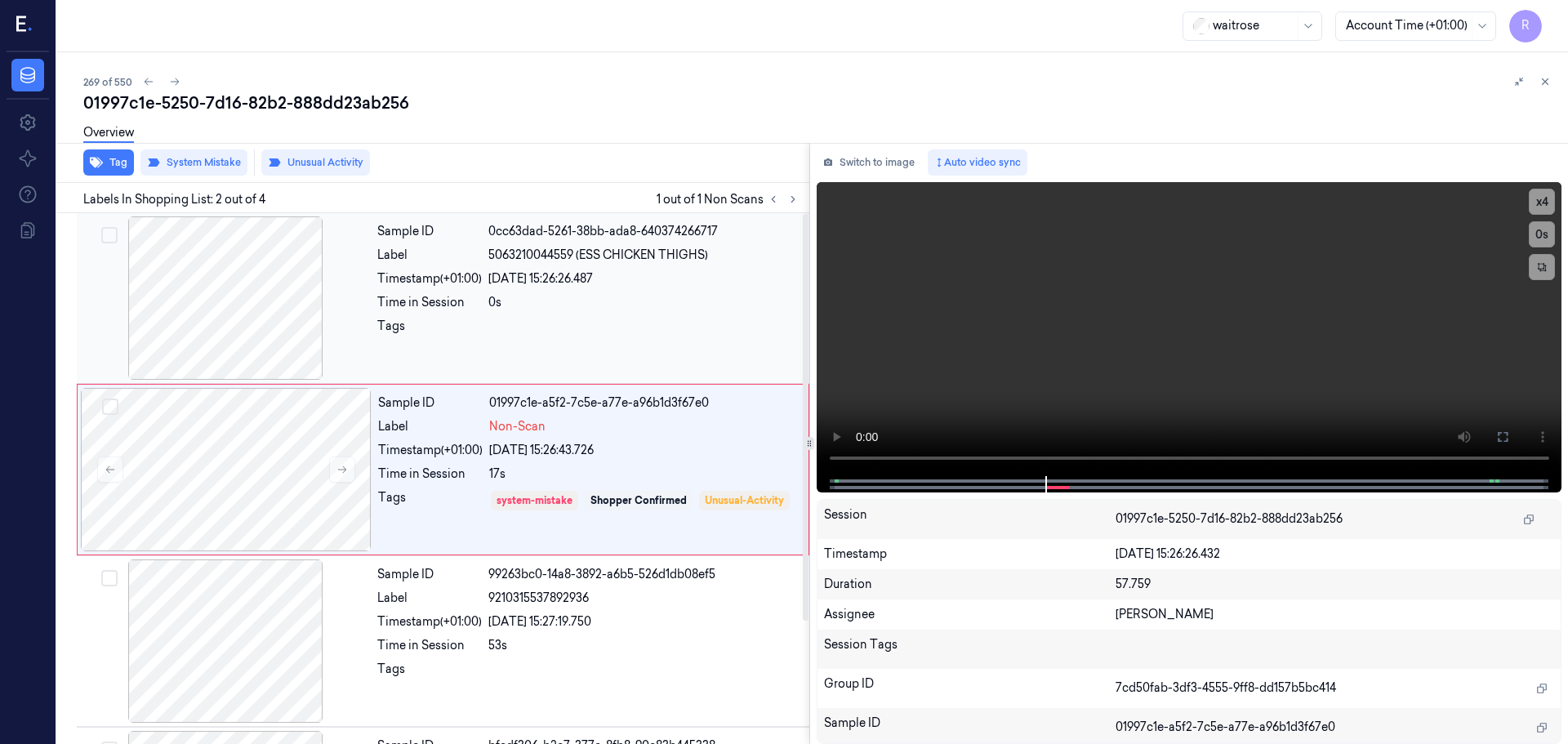
drag, startPoint x: 501, startPoint y: 303, endPoint x: 525, endPoint y: 321, distance: 30.0
click at [501, 303] on div "0s" at bounding box center [644, 303] width 311 height 17
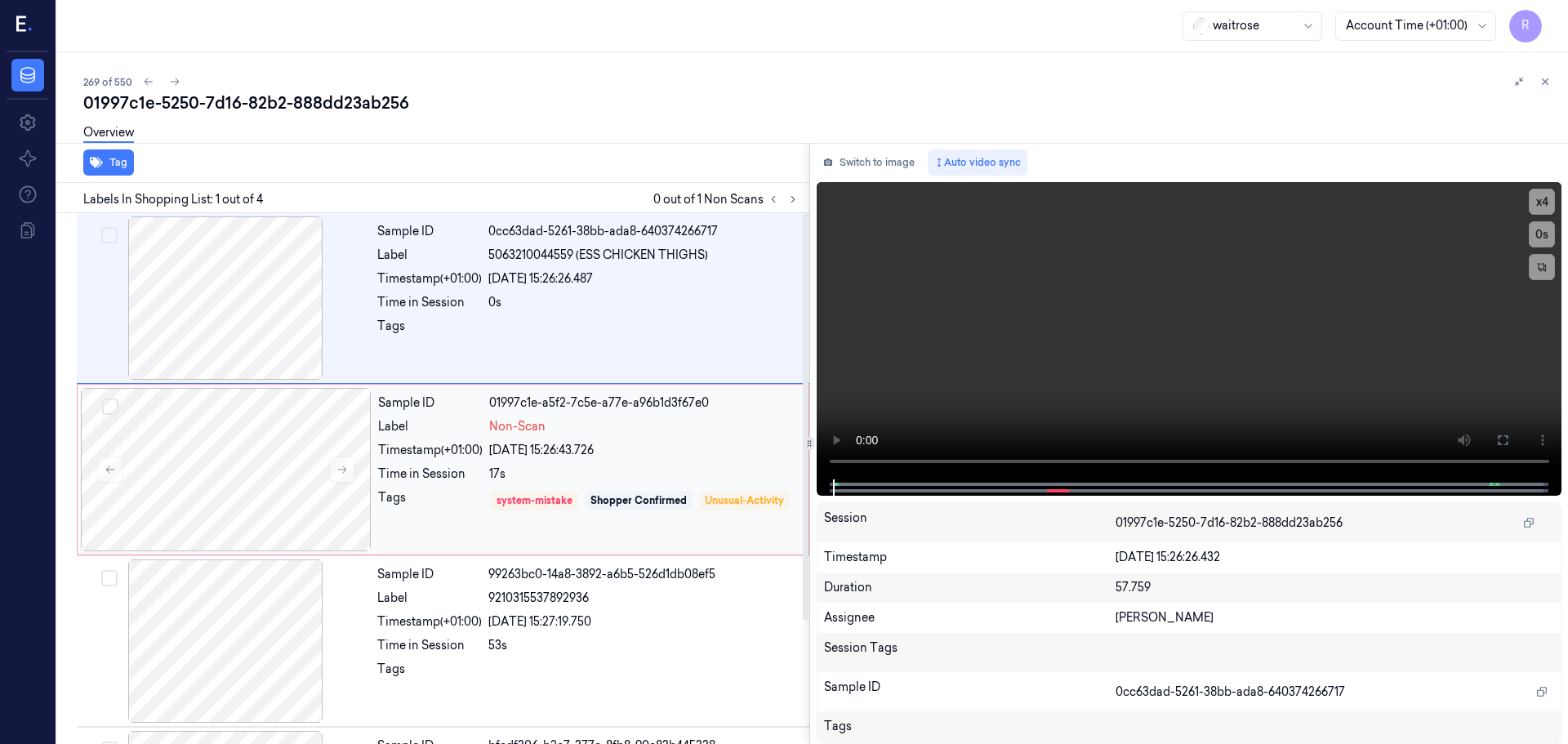
click at [626, 477] on div "17s" at bounding box center [644, 474] width 309 height 17
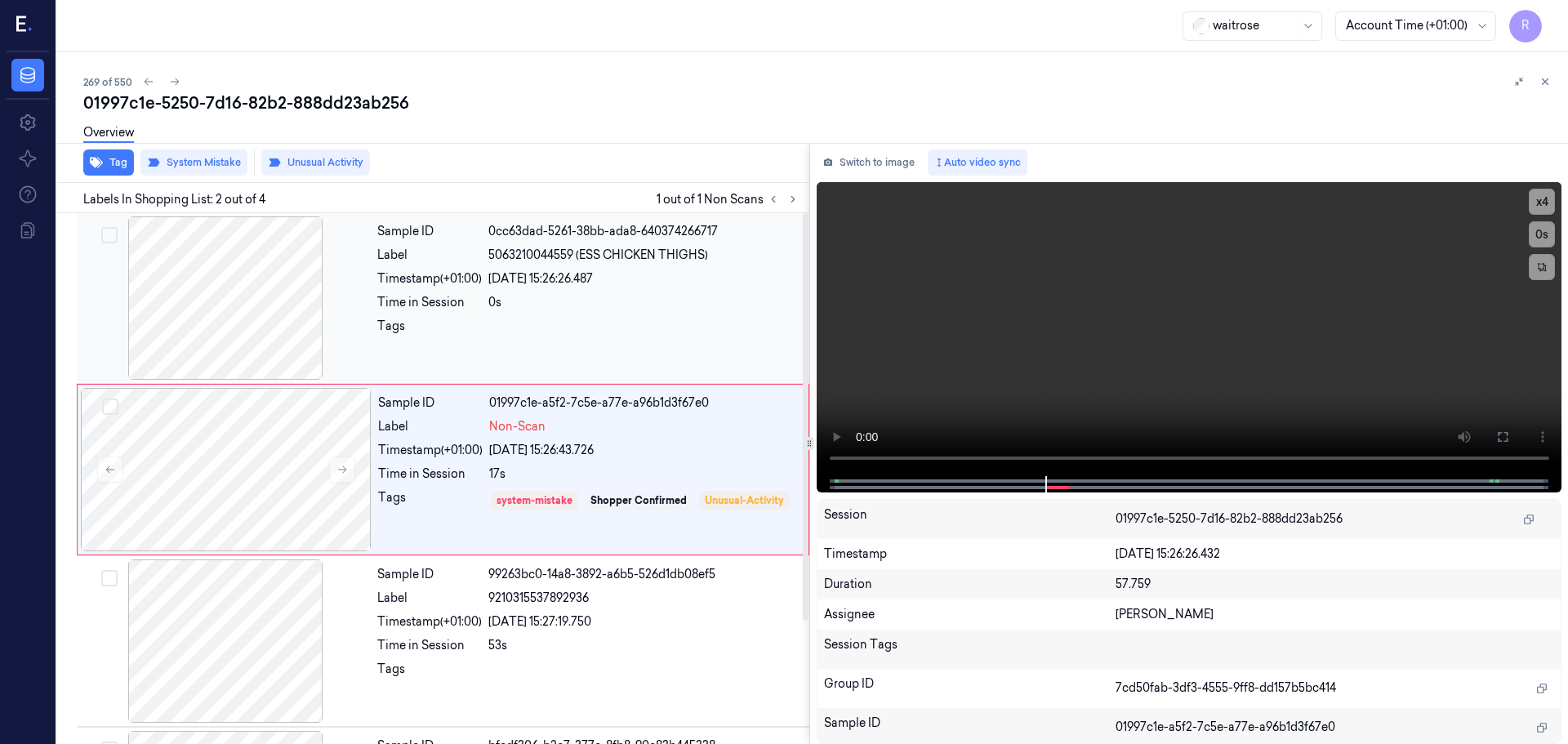
click at [589, 302] on div "0s" at bounding box center [644, 303] width 311 height 17
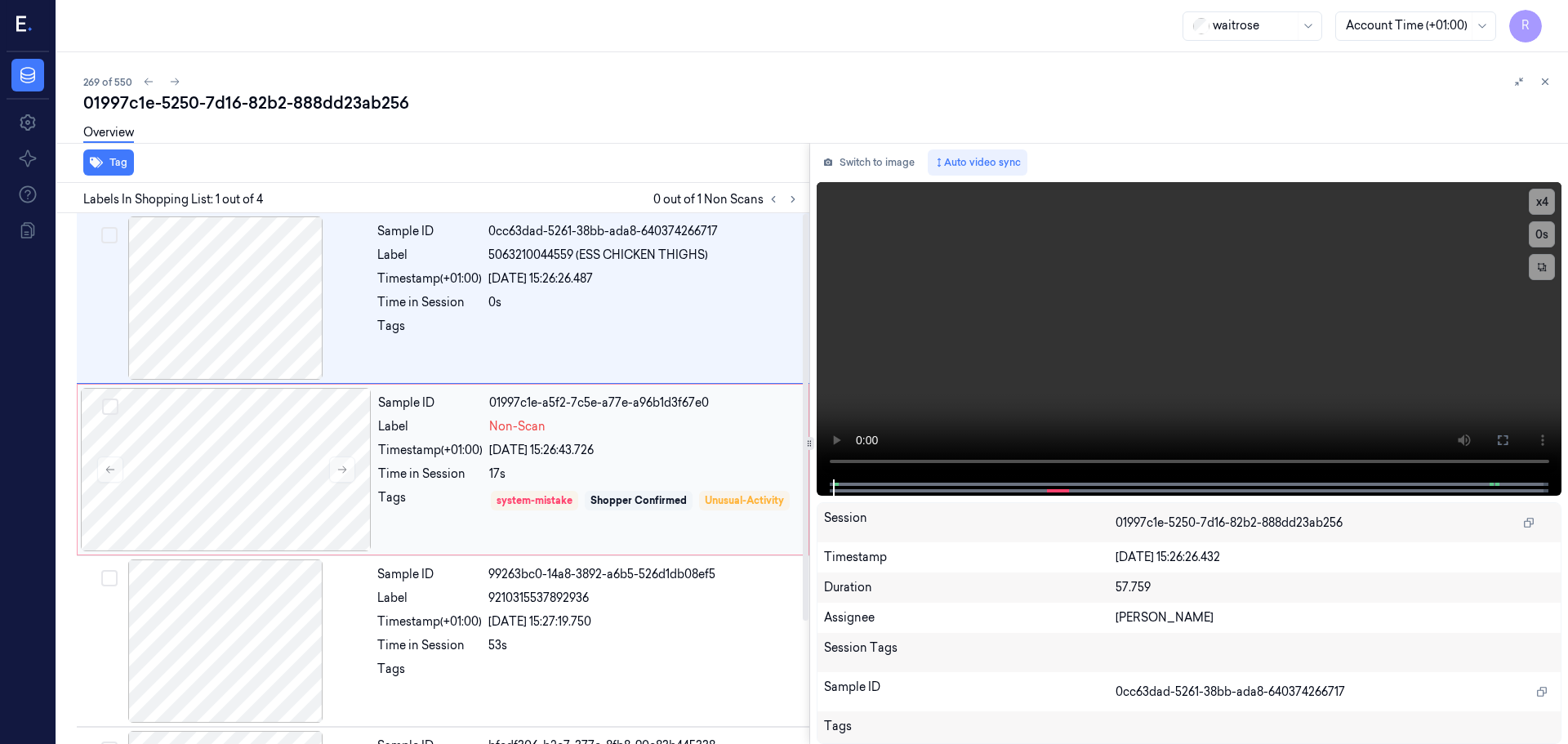
click at [658, 465] on div "Sample ID 01997c1e-a5f2-7c5e-a77e-a96b1d3f67e0 Label Non-Scan Timestamp (+01:00…" at bounding box center [588, 469] width 433 height 163
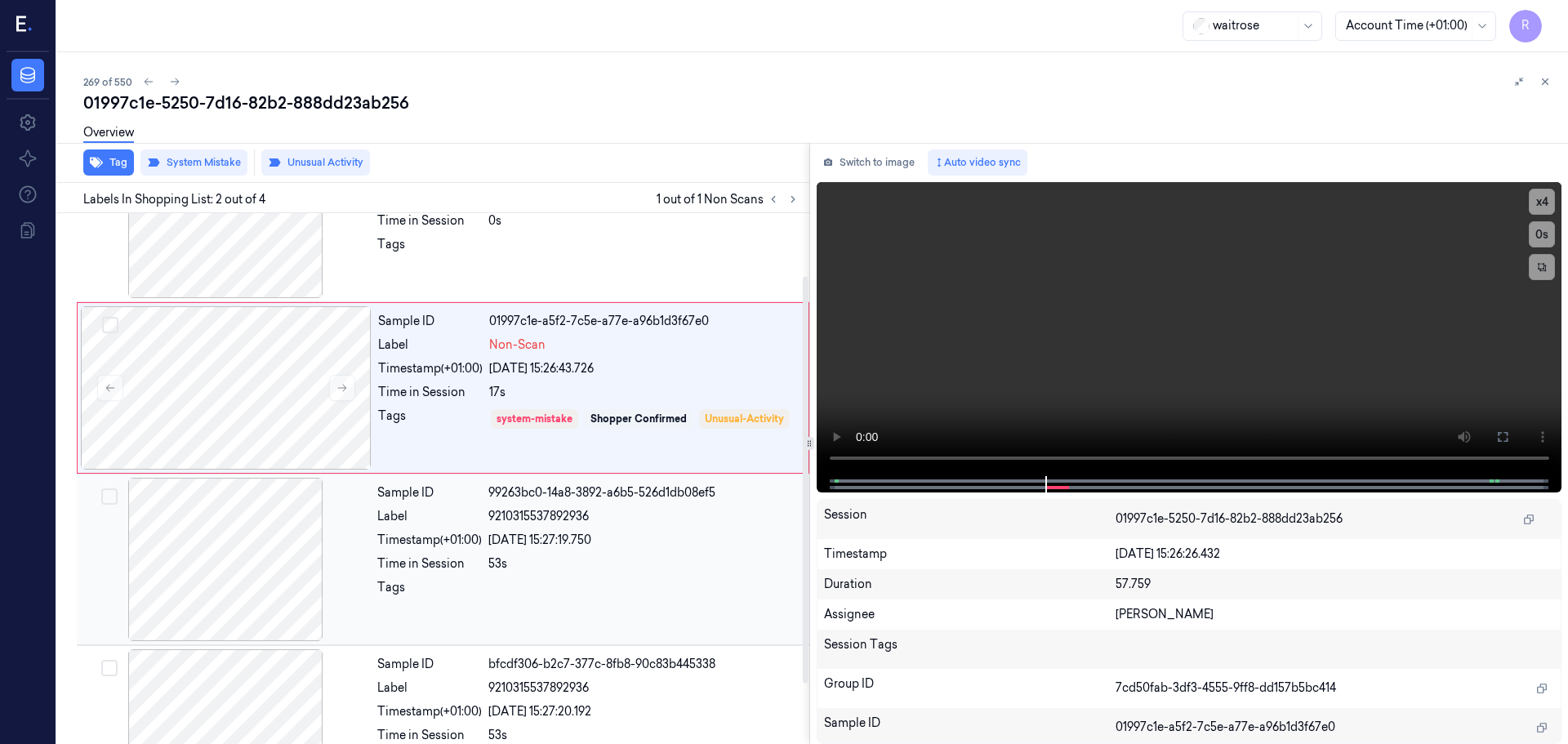
click at [624, 572] on div "53s" at bounding box center [644, 564] width 311 height 17
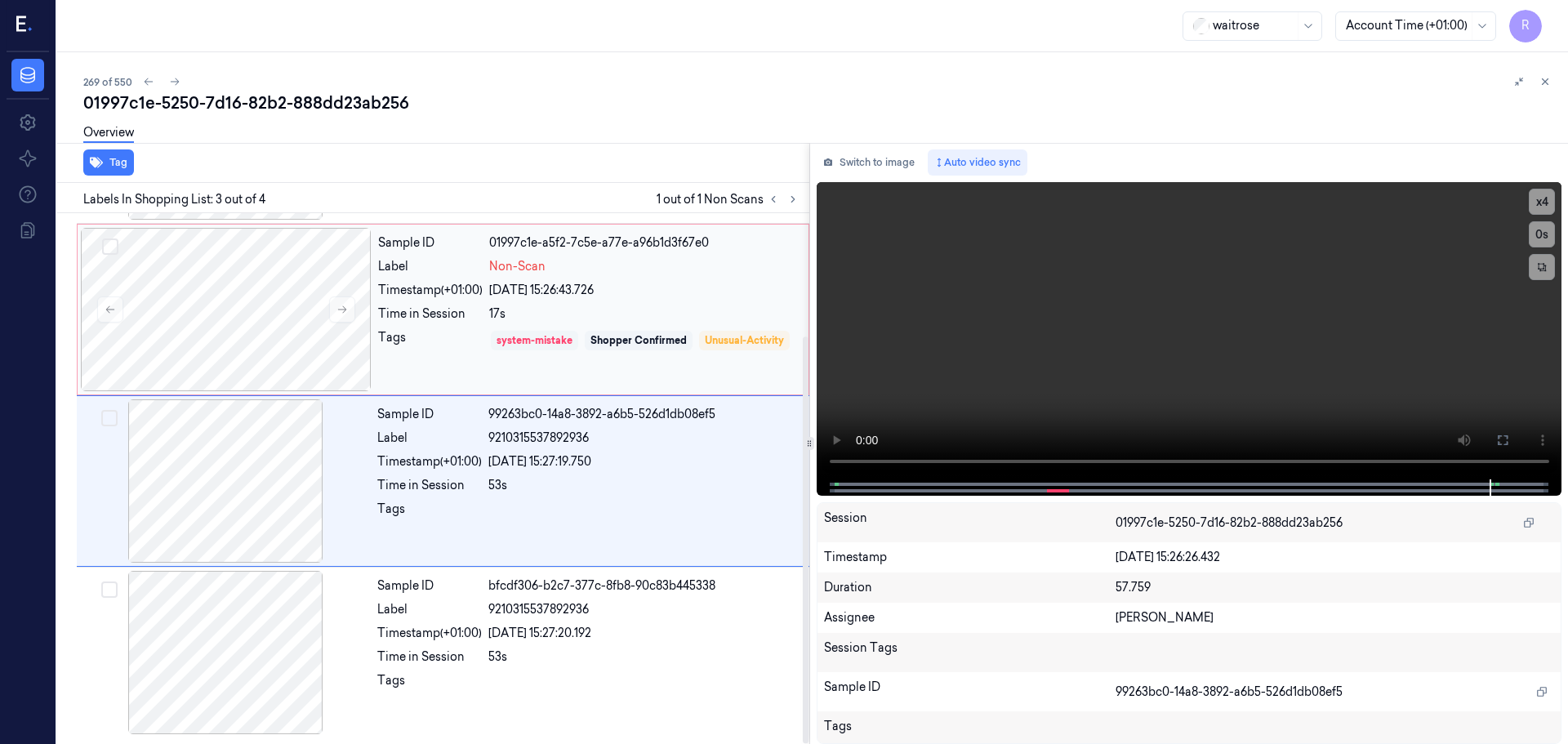
click at [503, 347] on div "system-mistake" at bounding box center [534, 340] width 76 height 14
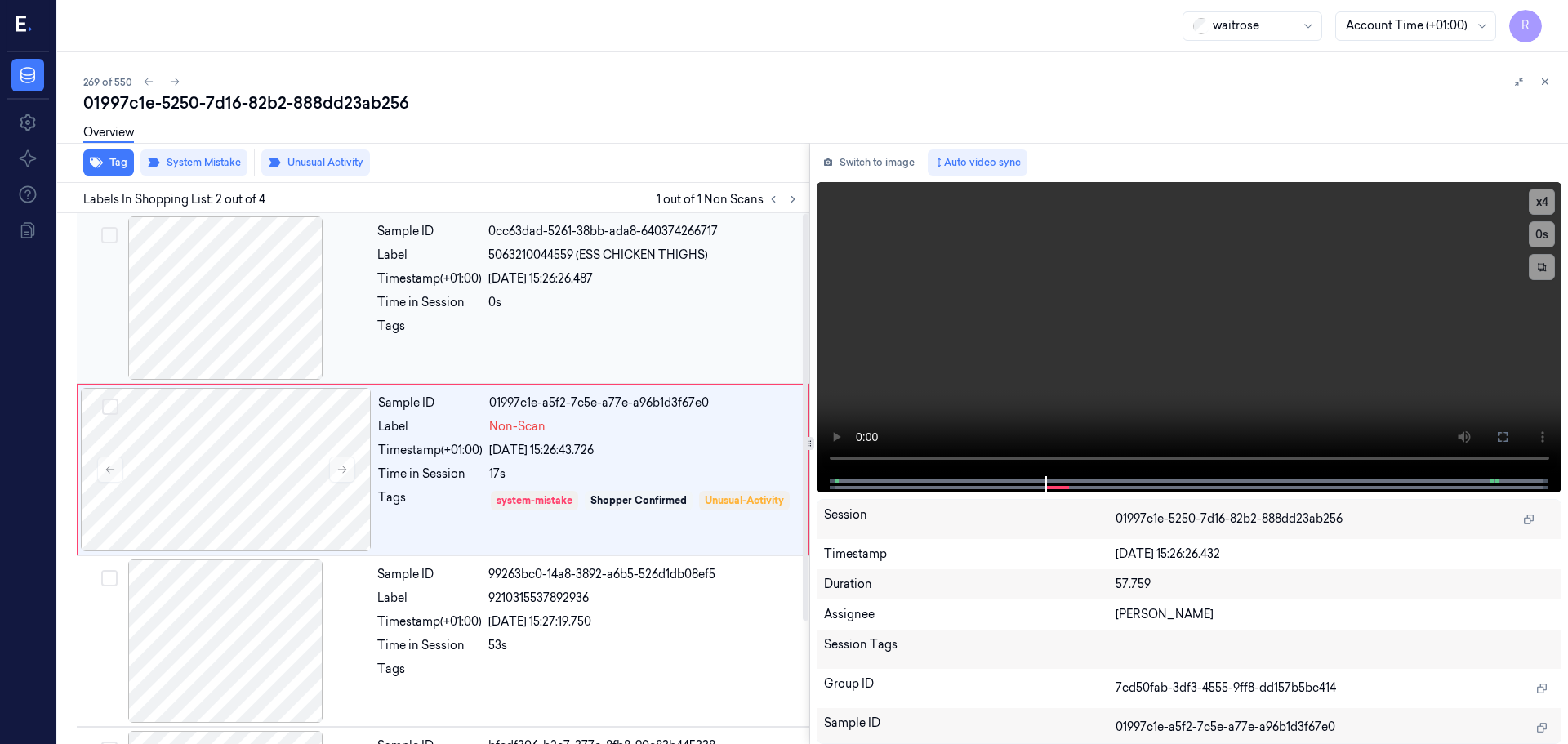
click at [521, 342] on div at bounding box center [644, 331] width 311 height 26
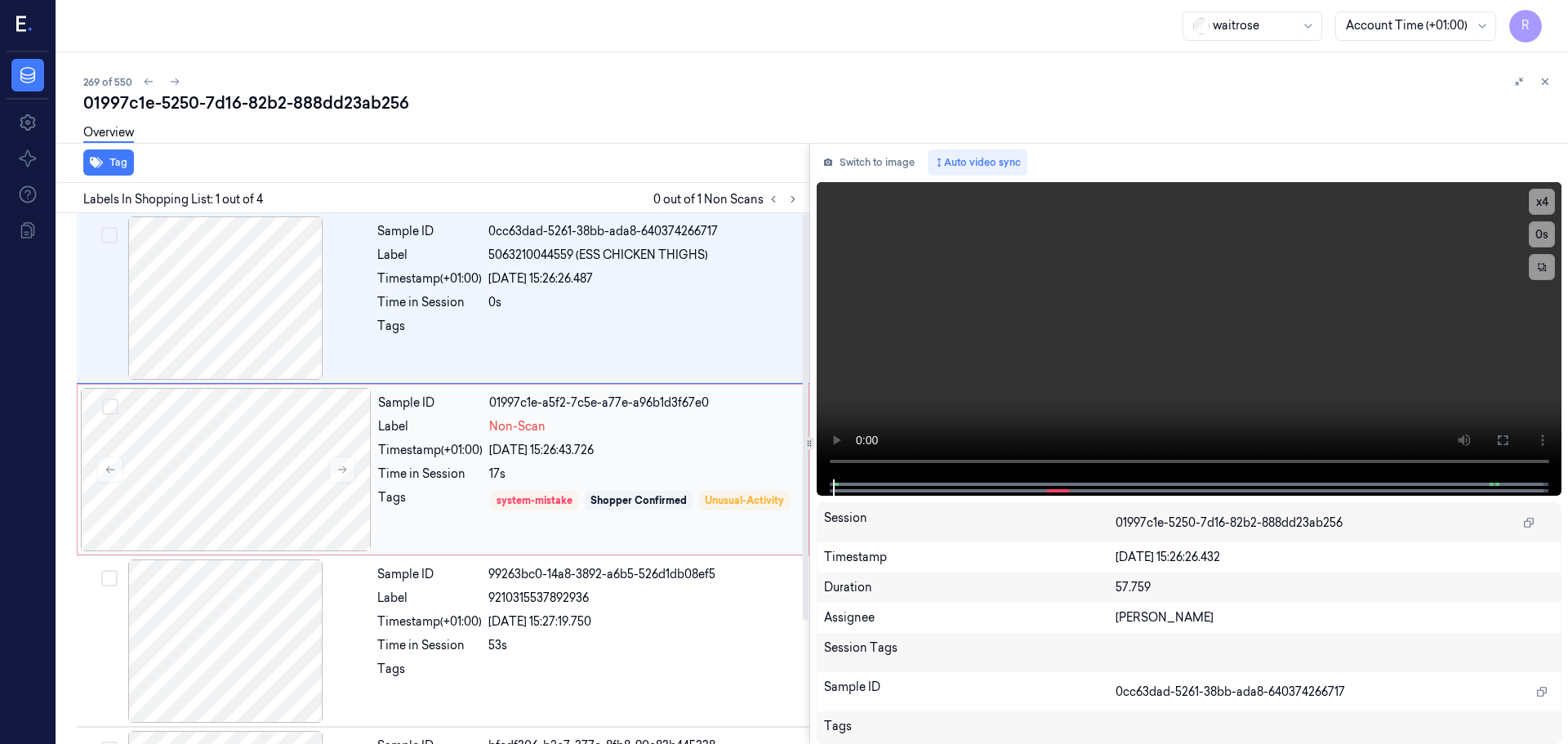
click at [699, 460] on div "Sample ID 01997c1e-a5f2-7c5e-a77e-a96b1d3f67e0 Label Non-Scan Timestamp (+01:00…" at bounding box center [588, 469] width 433 height 163
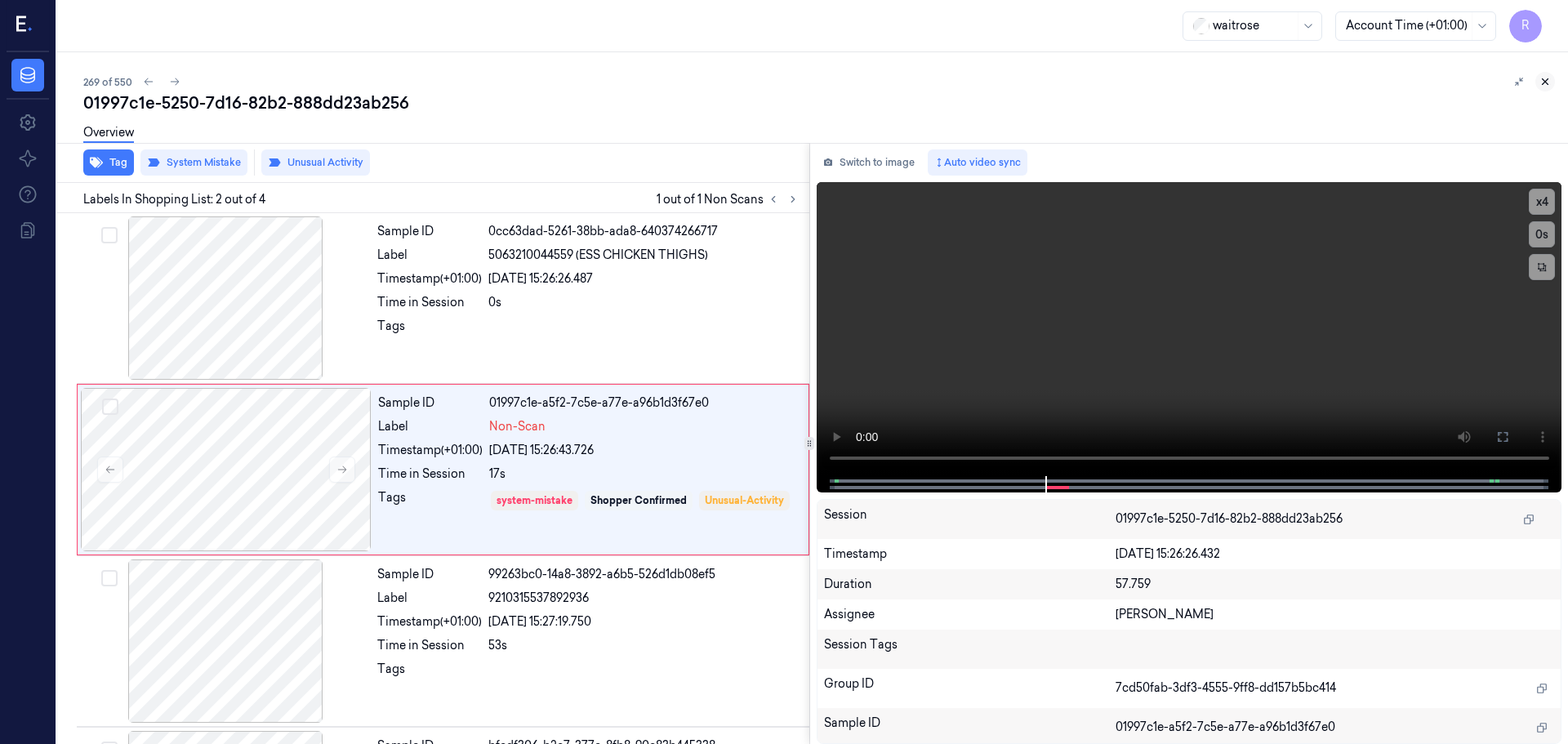
click at [1548, 82] on icon at bounding box center [1544, 81] width 11 height 11
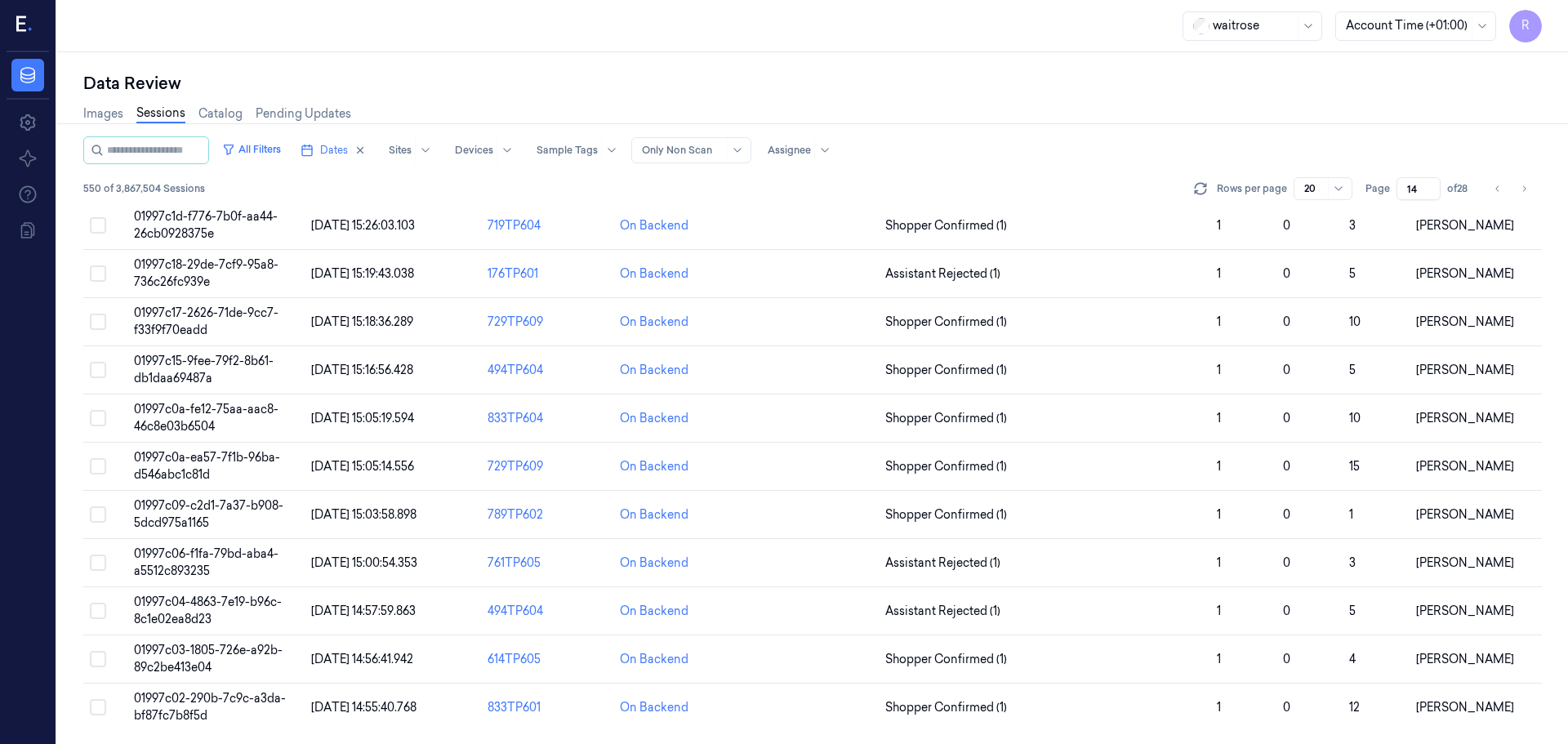
scroll to position [194, 0]
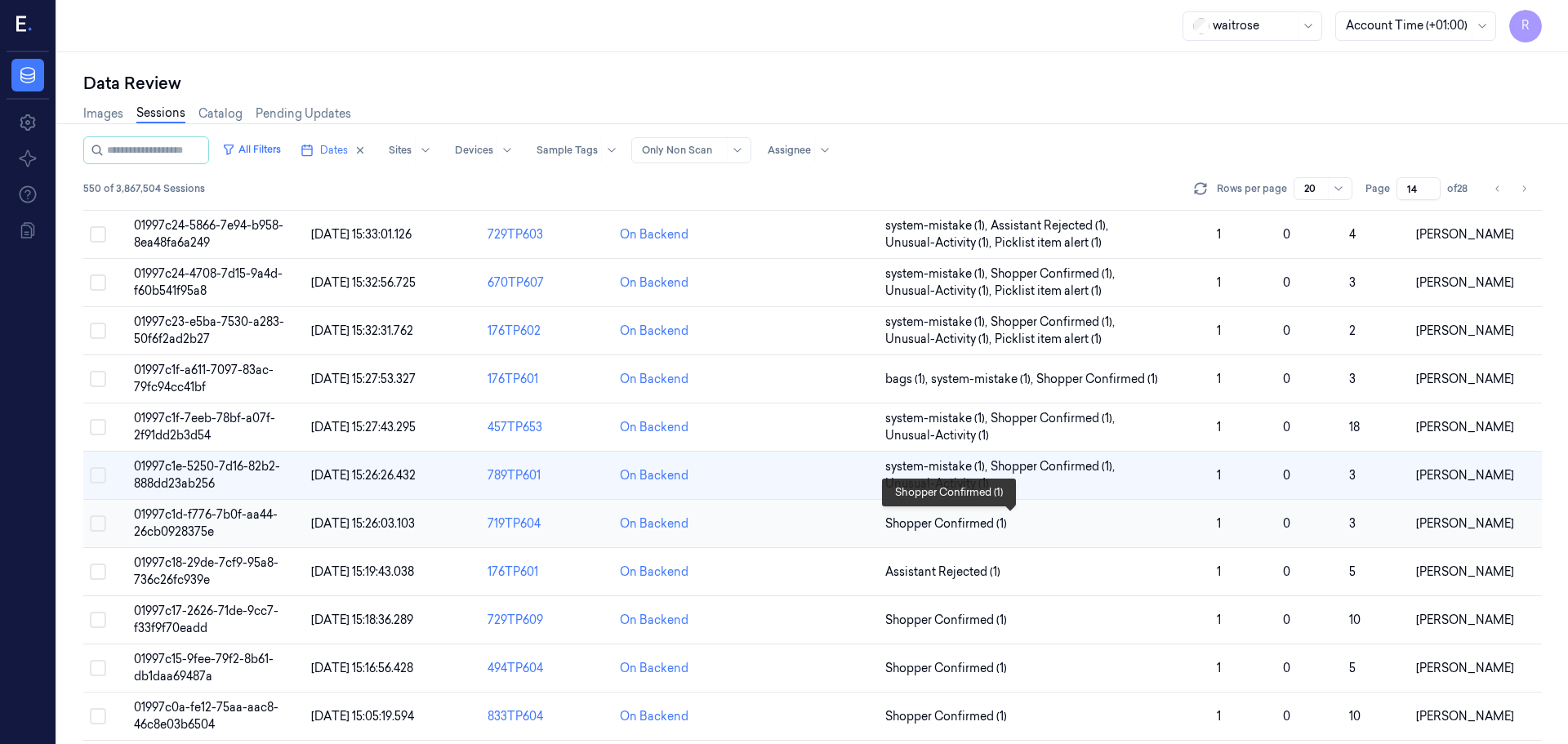
click at [1093, 517] on span "Shopper Confirmed (1)" at bounding box center [1044, 524] width 319 height 17
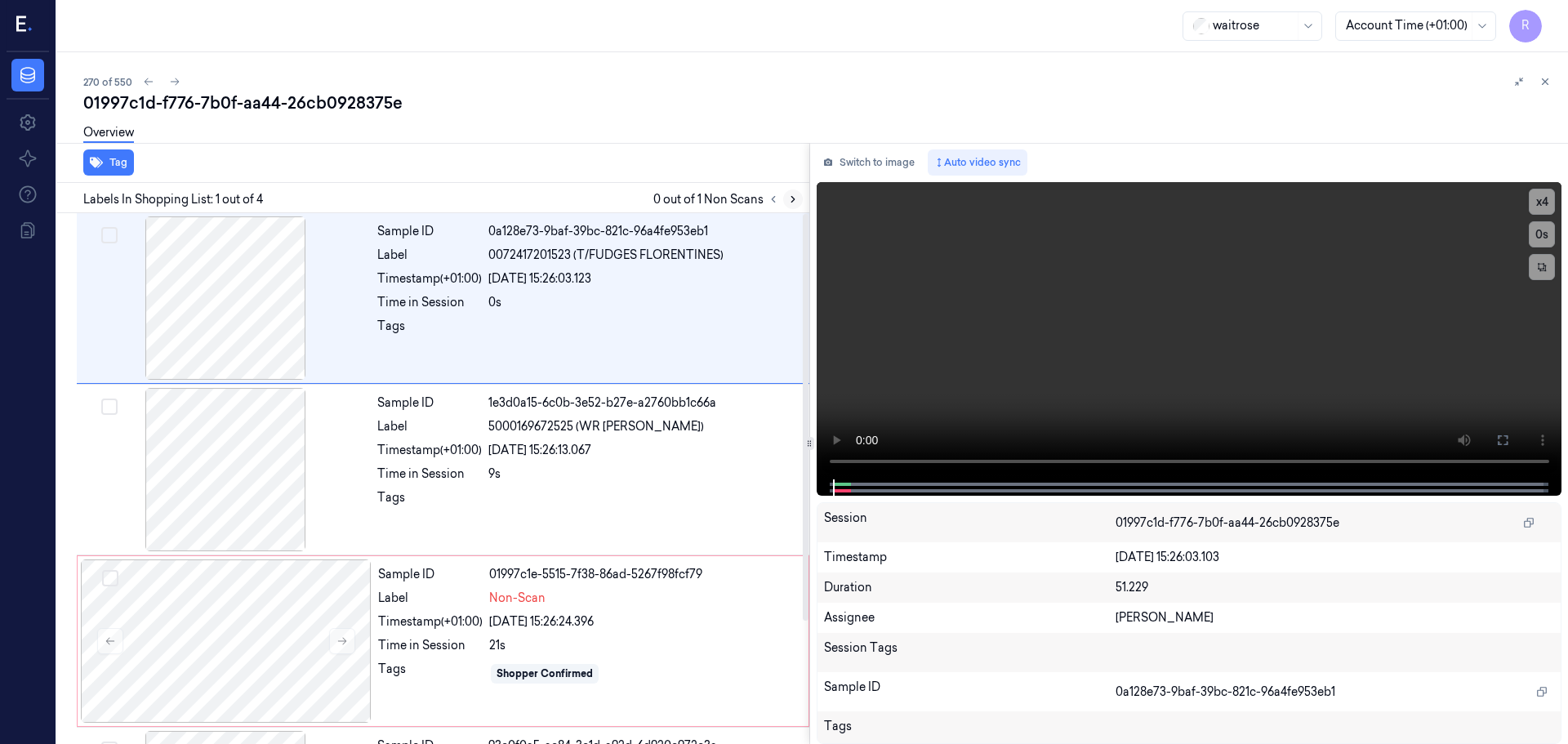
click at [791, 198] on icon at bounding box center [792, 199] width 11 height 11
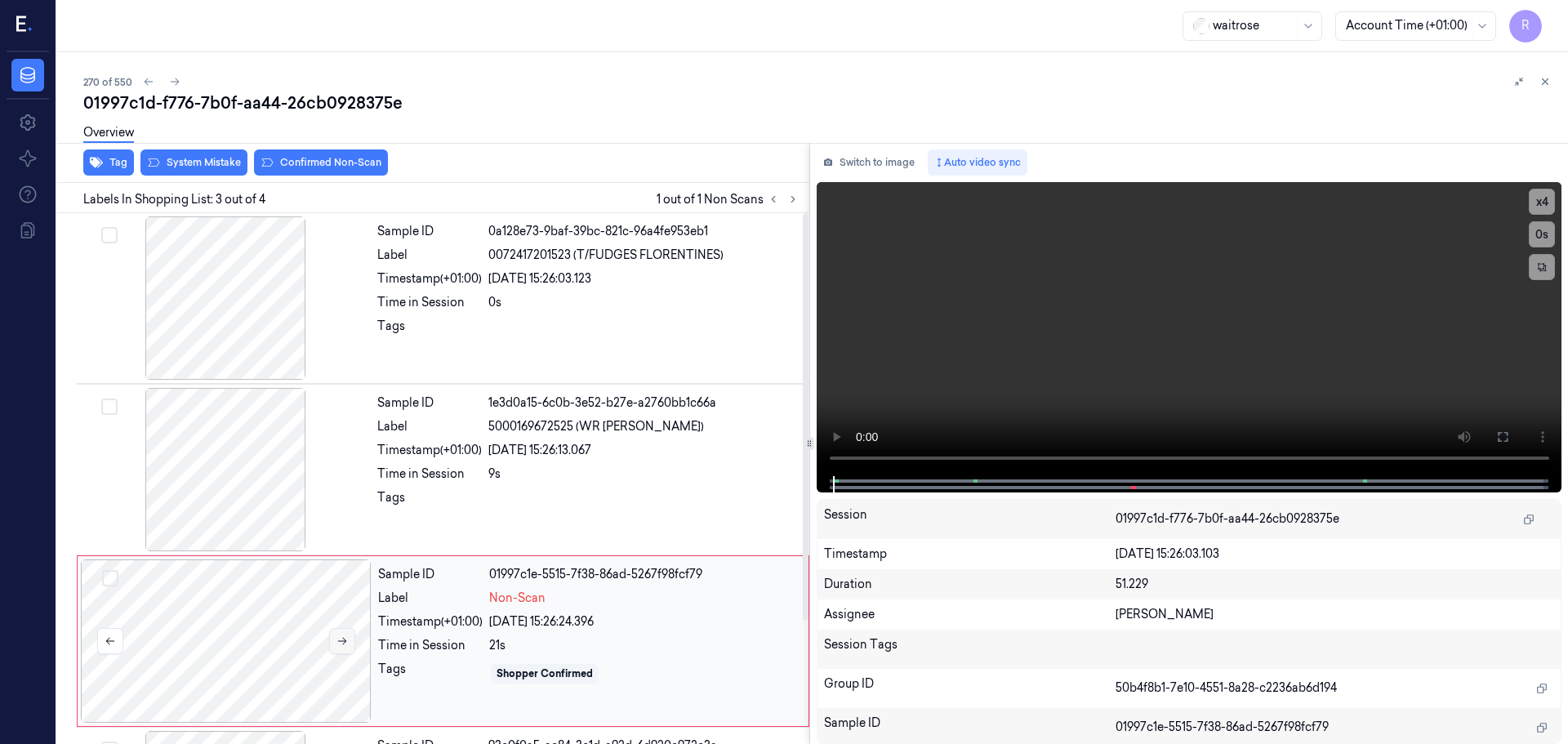
click at [344, 633] on button at bounding box center [342, 641] width 26 height 26
click at [344, 644] on icon at bounding box center [342, 641] width 11 height 11
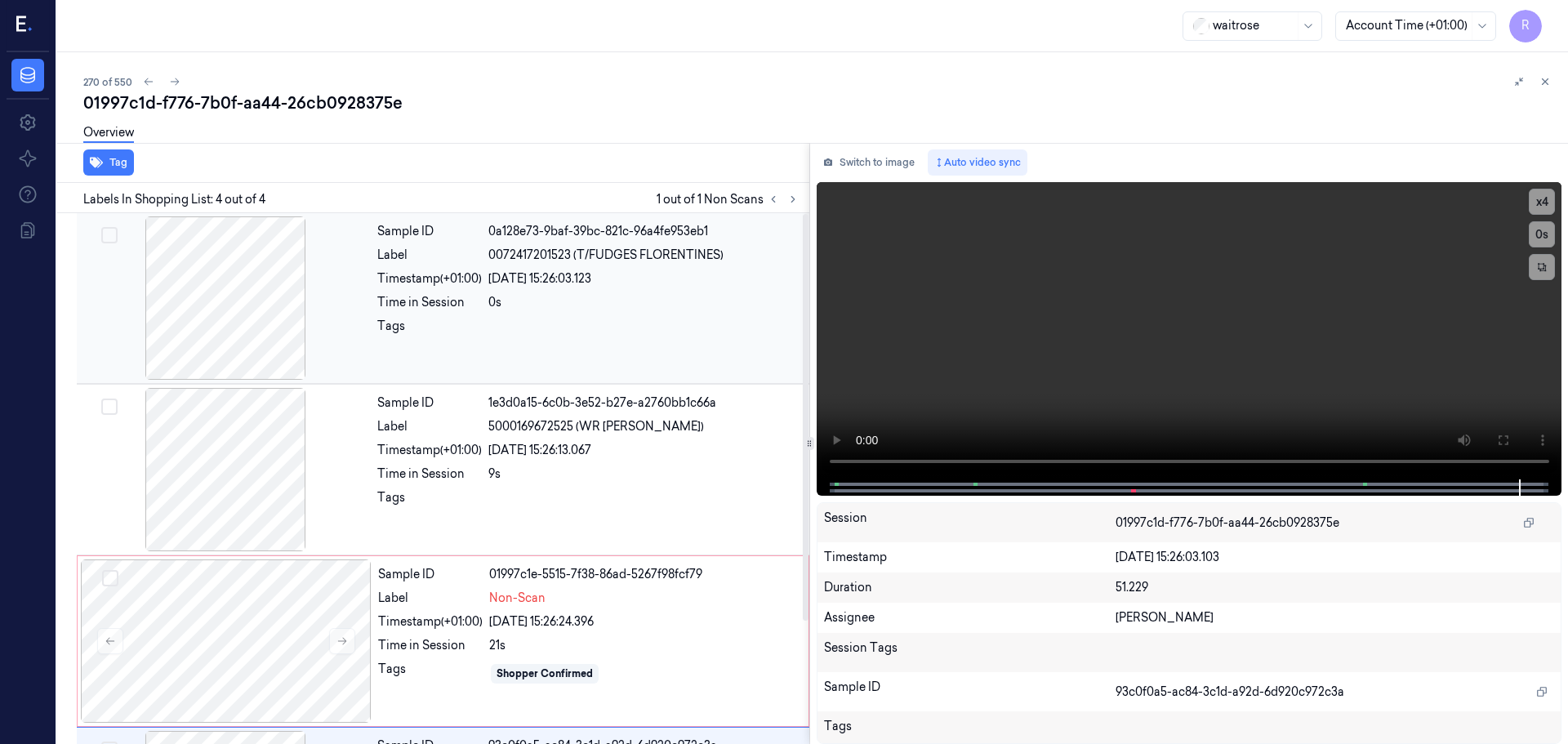
click at [569, 299] on div "0s" at bounding box center [644, 303] width 311 height 17
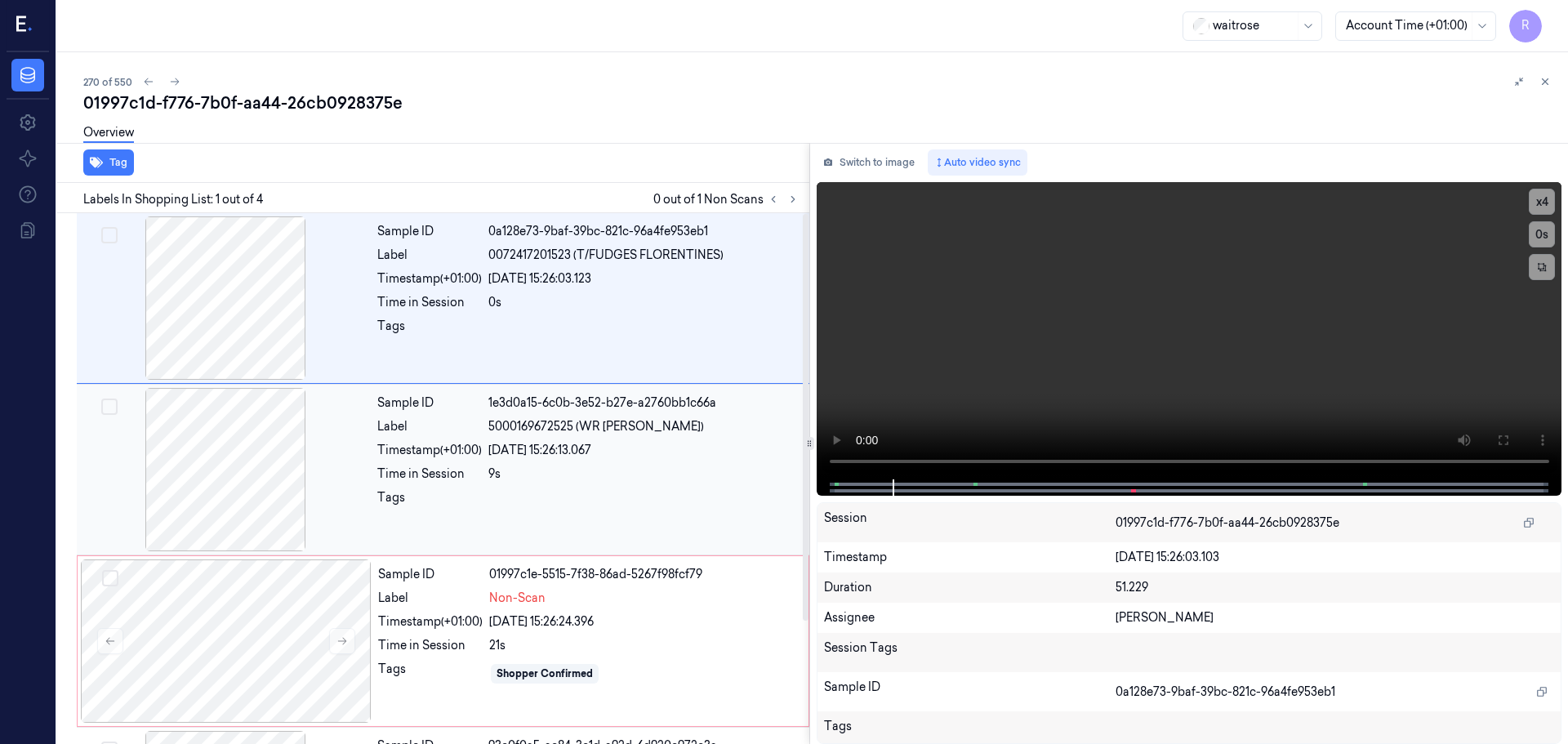
click at [577, 434] on span "5000169672525 (WR GINGER FLORENTINE)" at bounding box center [597, 427] width 216 height 17
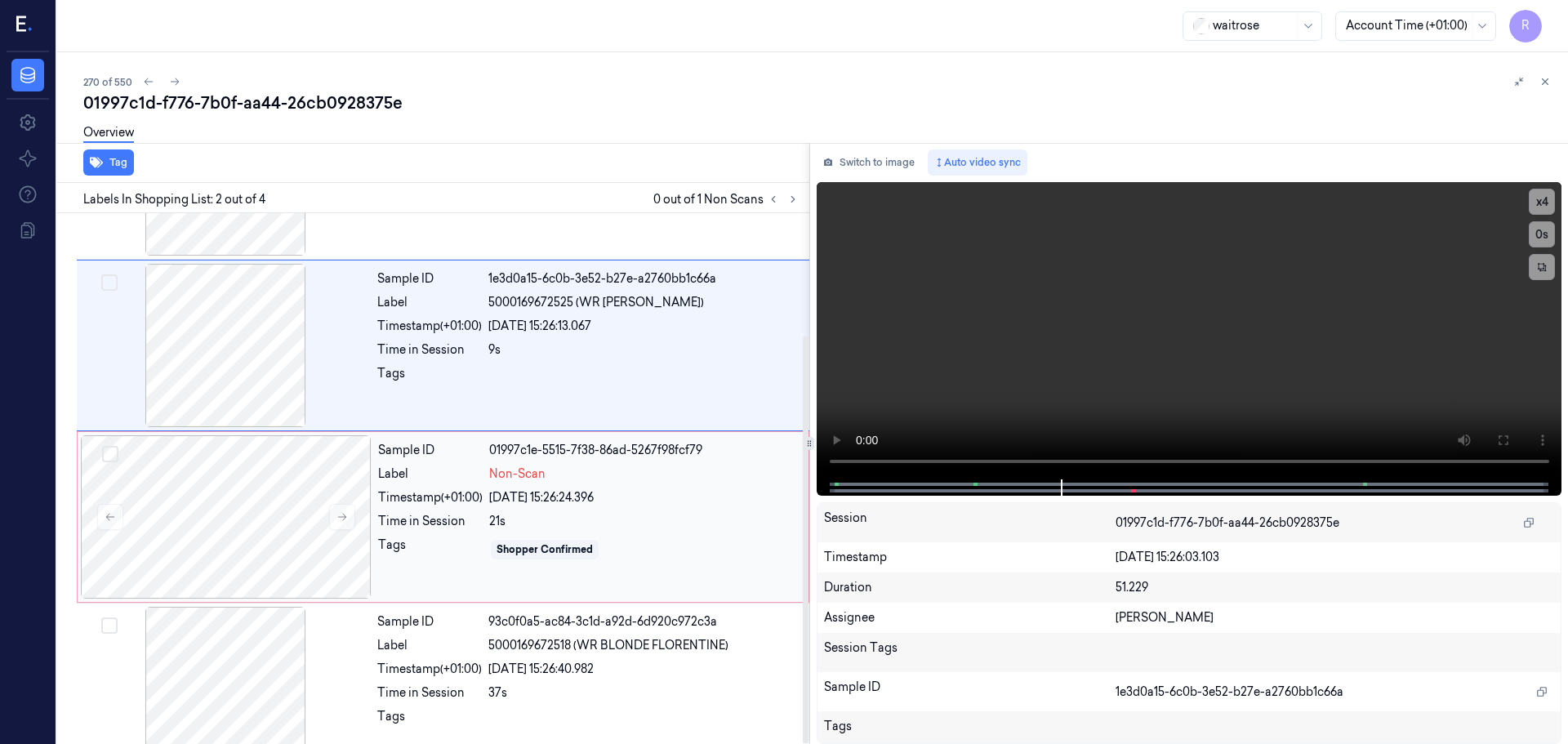
scroll to position [160, 0]
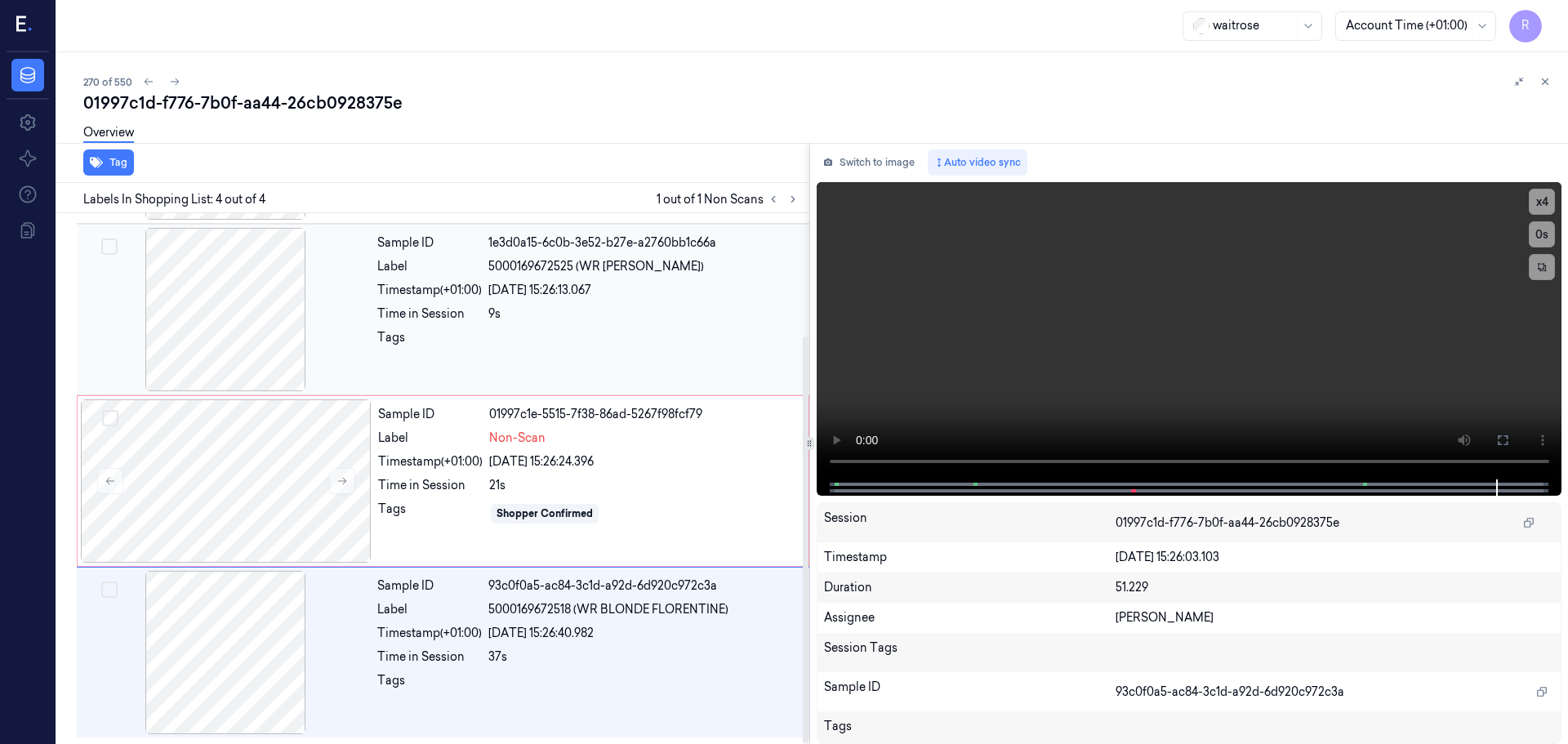
click at [658, 385] on div "Sample ID 1e3d0a15-6c0b-3e52-b27e-a2760bb1c66a Label 5000169672525 (WR GINGER F…" at bounding box center [588, 310] width 435 height 163
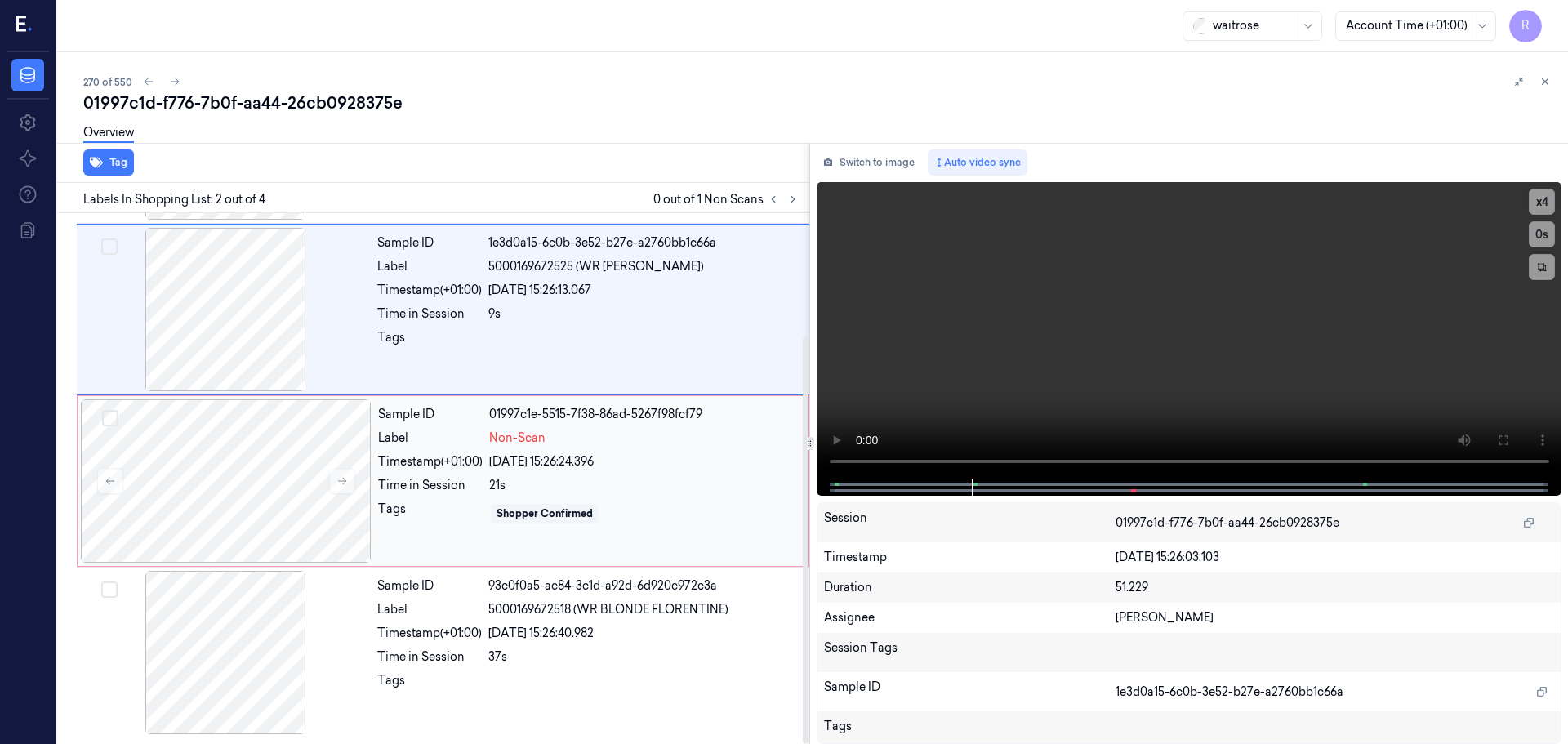
click at [705, 535] on div "Sample ID 01997c1e-5515-7f38-86ad-5267f98fcf79 Label Non-Scan Timestamp (+01:00…" at bounding box center [588, 481] width 433 height 163
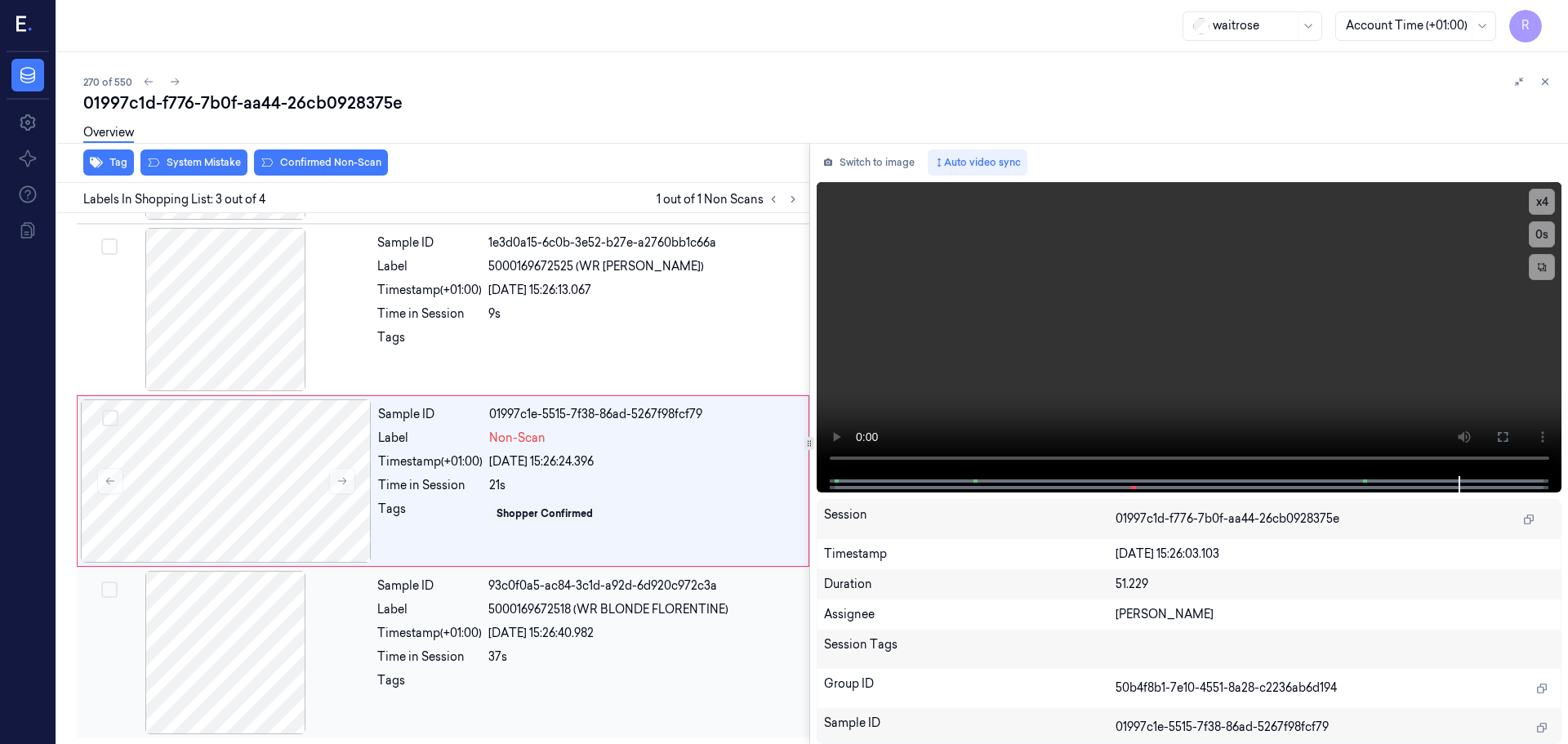
click at [652, 623] on div "Sample ID 93c0f0a5-ac84-3c1d-a92d-6d920c972c3a Label 5000169672518 (WR BLONDE F…" at bounding box center [588, 653] width 435 height 163
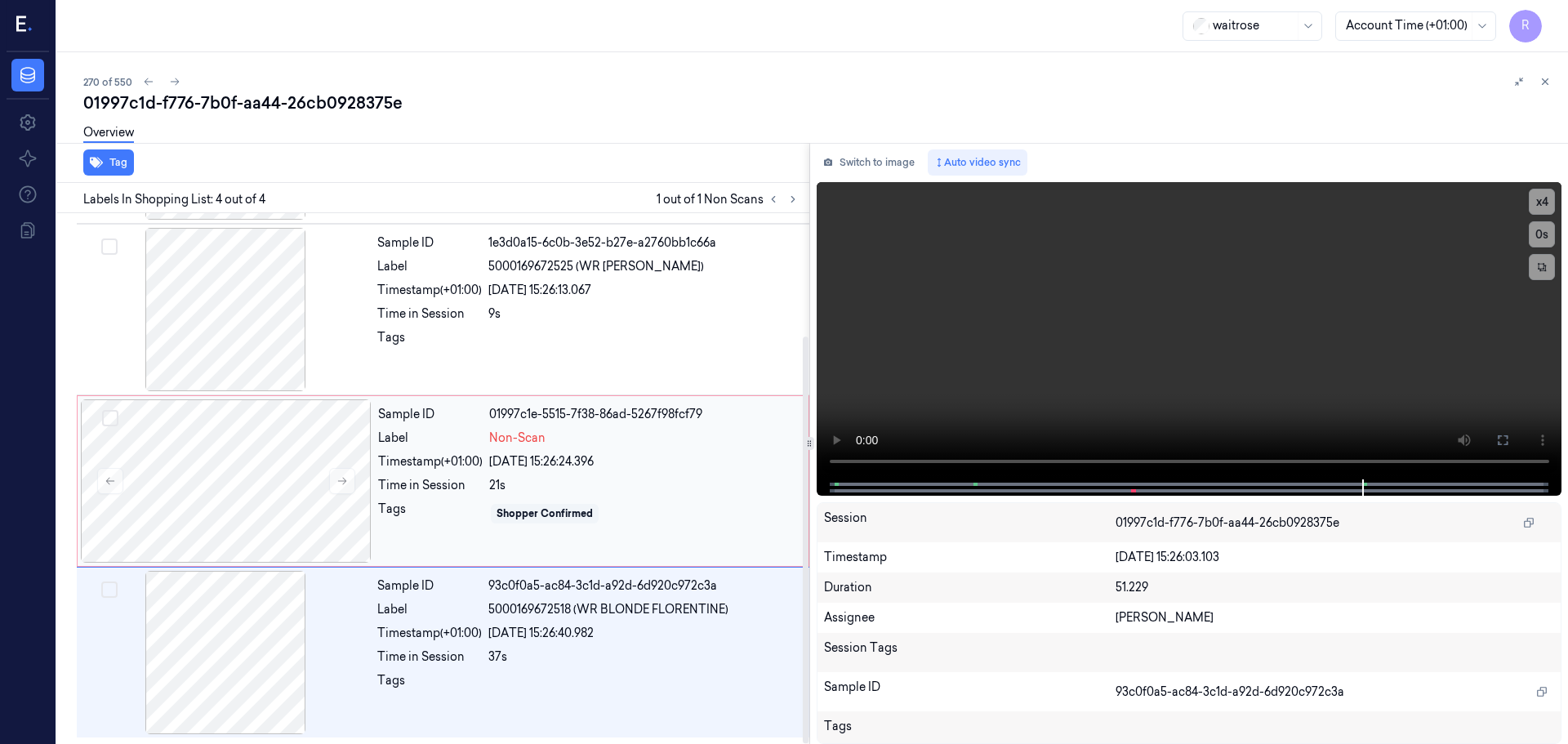
click at [592, 493] on div "21s" at bounding box center [644, 486] width 309 height 17
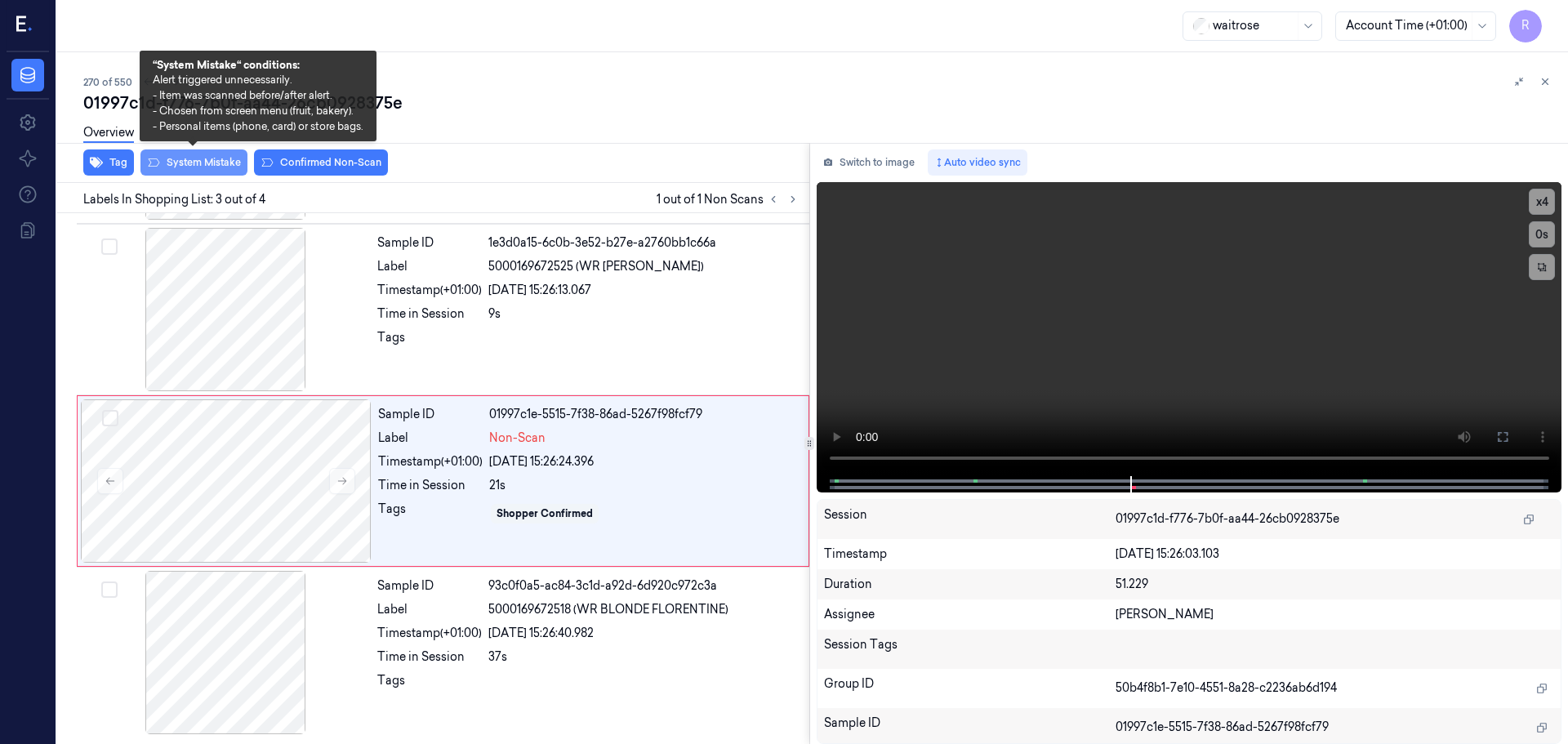
click at [201, 168] on button "System Mistake" at bounding box center [194, 162] width 107 height 26
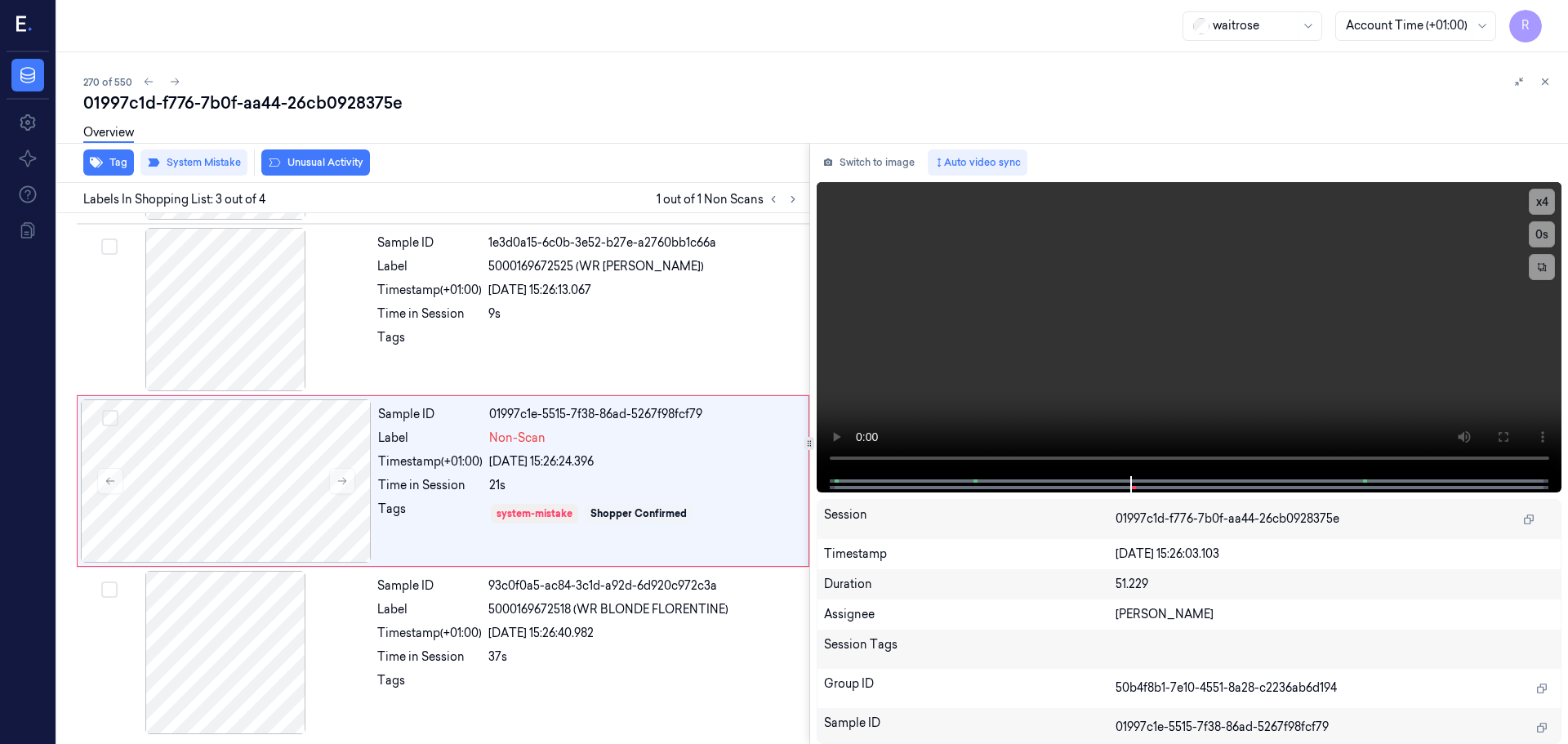
click at [303, 166] on button "Unusual Activity" at bounding box center [315, 162] width 109 height 26
click at [521, 337] on div at bounding box center [644, 342] width 311 height 26
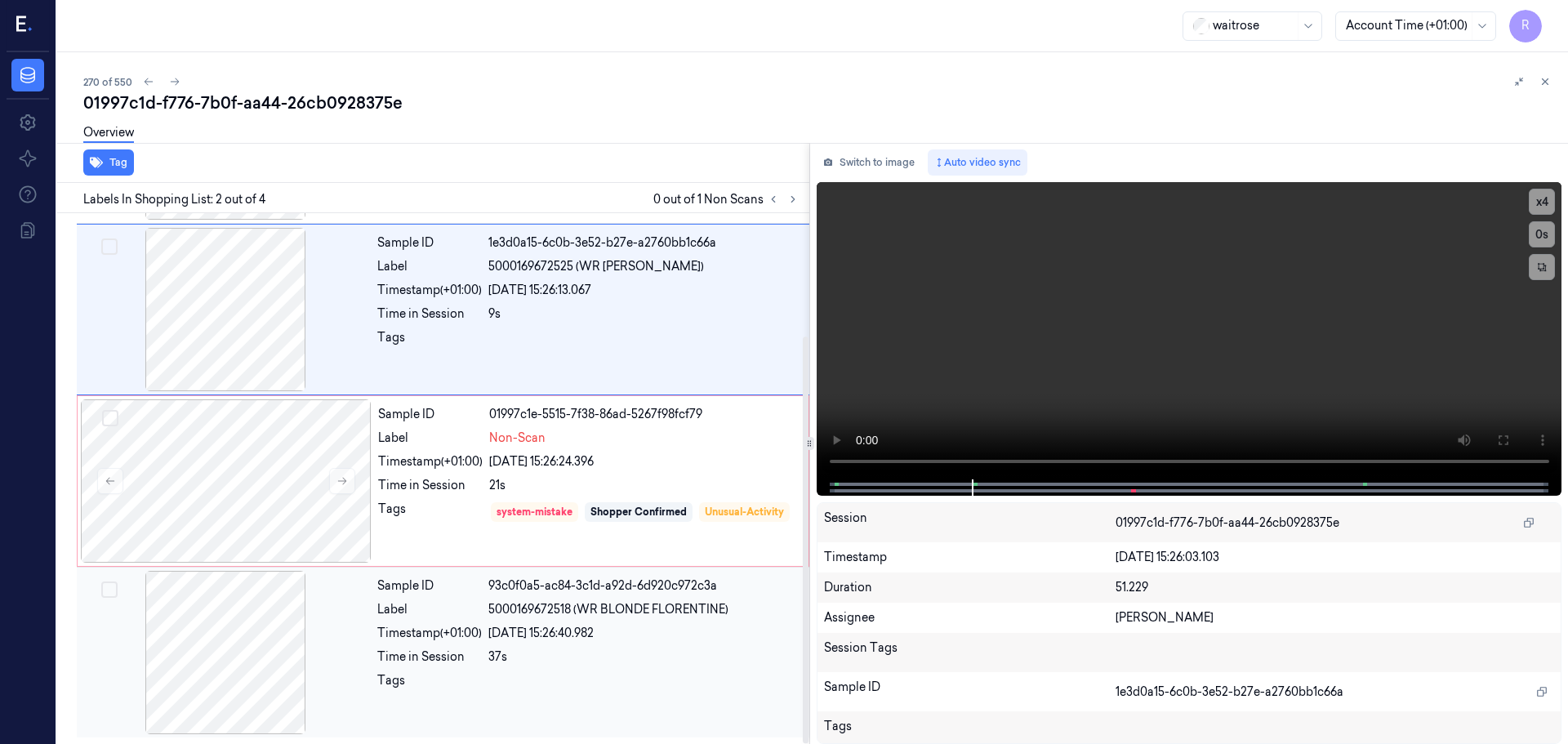
click at [614, 637] on div "24/09/2025 15:26:40.982" at bounding box center [644, 633] width 311 height 17
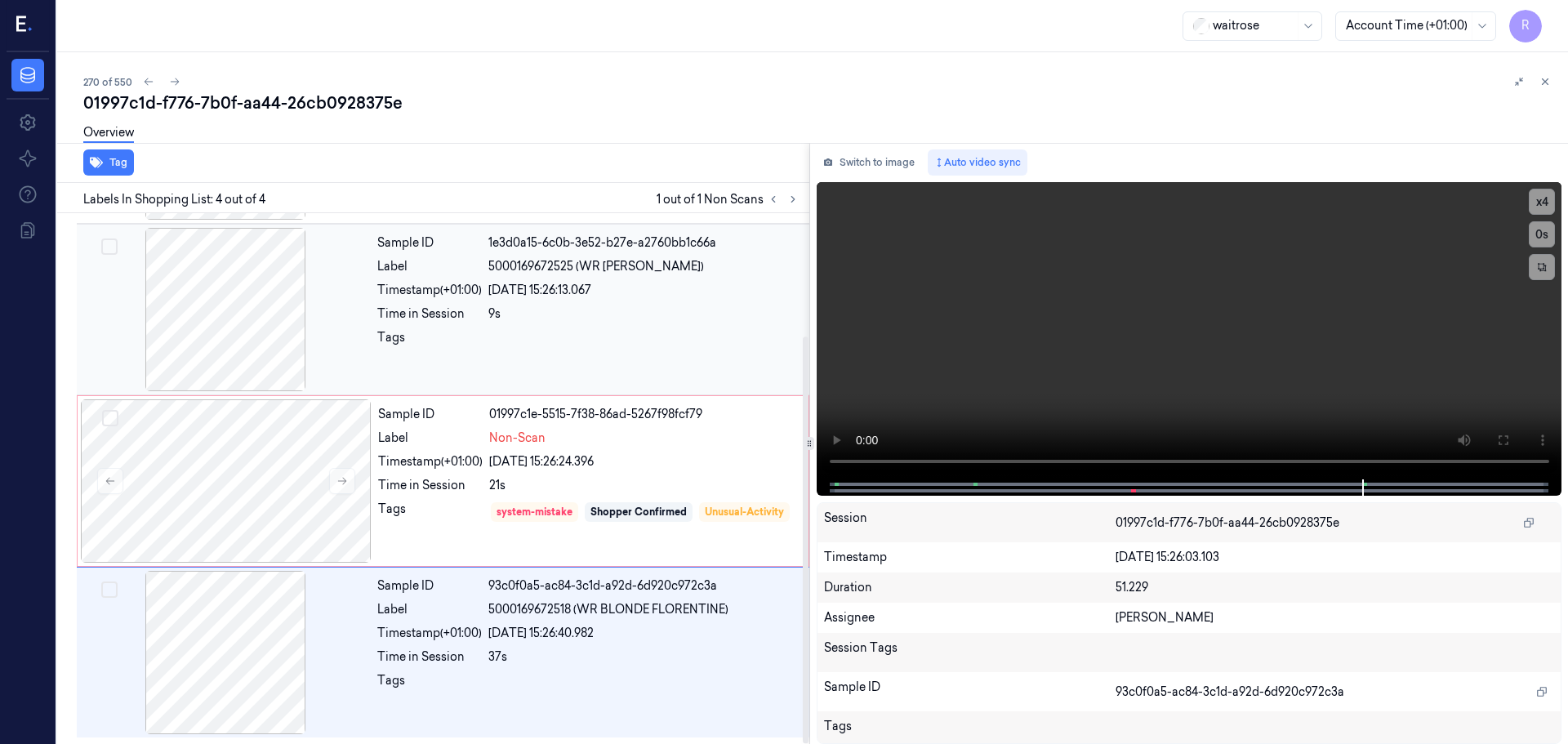
click at [611, 358] on div "Sample ID 1e3d0a15-6c0b-3e52-b27e-a2760bb1c66a Label 5000169672525 (WR GINGER F…" at bounding box center [588, 310] width 435 height 163
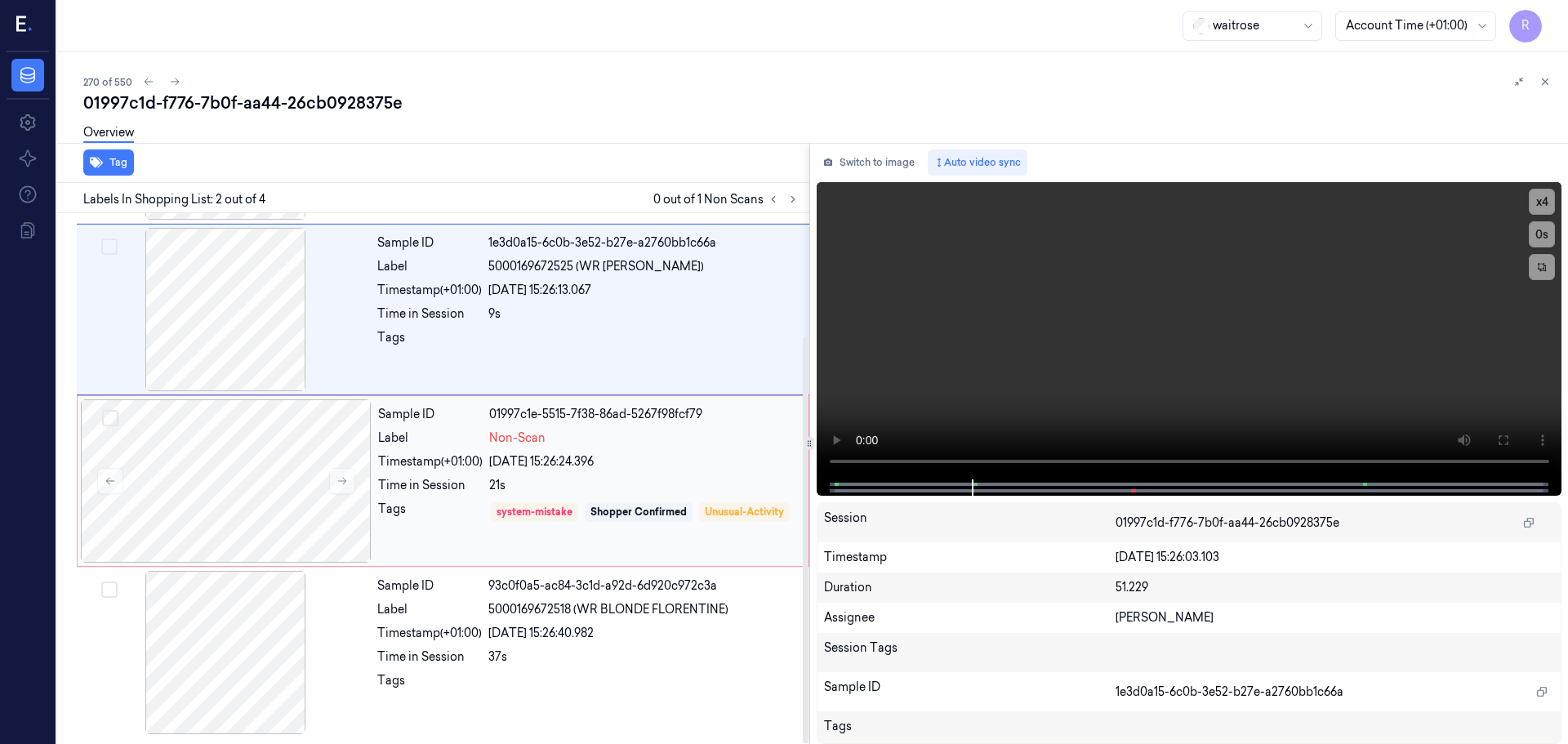
click at [719, 496] on div "Sample ID 01997c1e-5515-7f38-86ad-5267f98fcf79 Label Non-Scan Timestamp (+01:00…" at bounding box center [588, 481] width 433 height 163
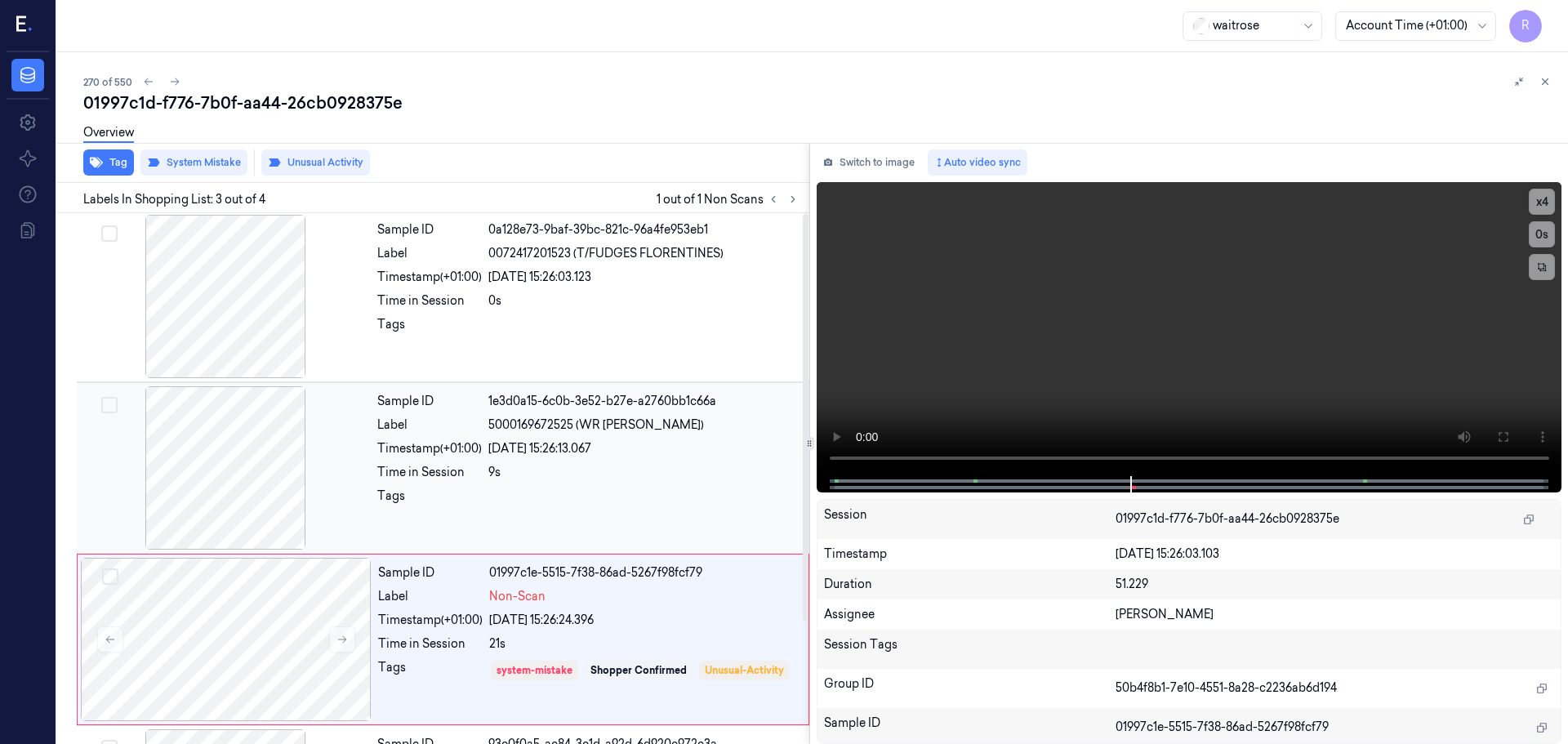
scroll to position [0, 0]
click at [655, 487] on div "Sample ID 1e3d0a15-6c0b-3e52-b27e-a2760bb1c66a Label 5000169672525 (WR GINGER F…" at bounding box center [588, 469] width 435 height 163
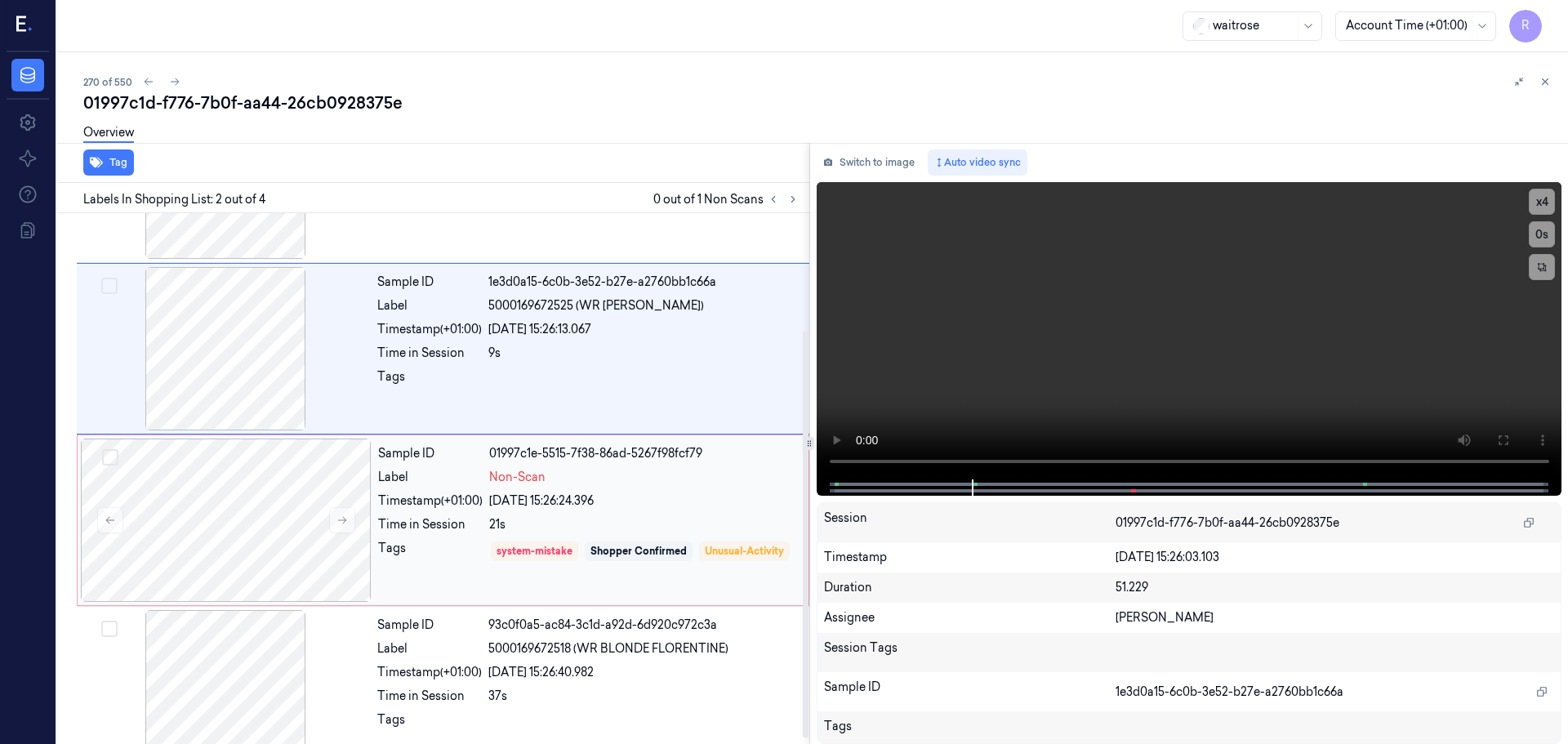
scroll to position [160, 0]
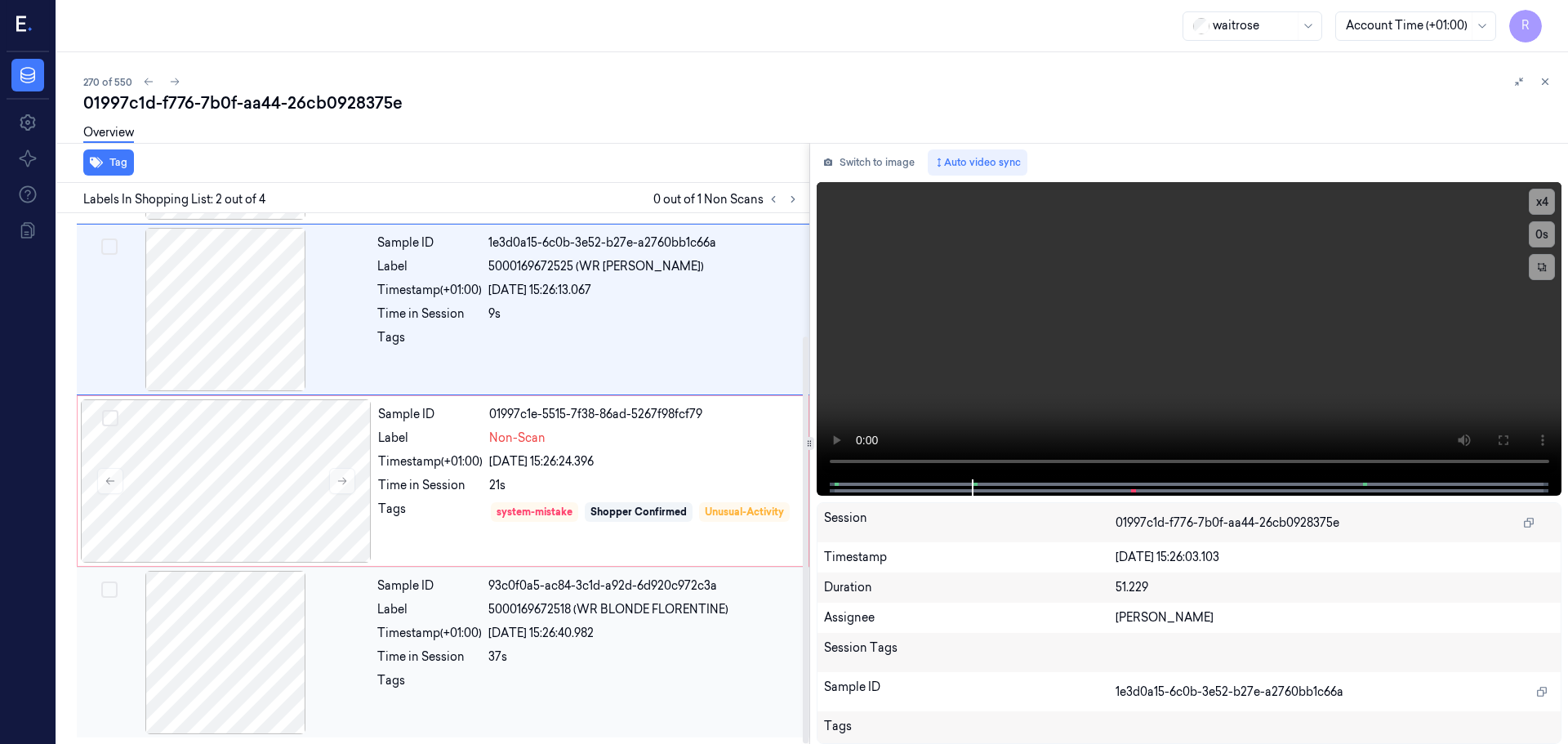
click at [644, 644] on div "Sample ID 93c0f0a5-ac84-3c1d-a92d-6d920c972c3a Label 5000169672518 (WR BLONDE F…" at bounding box center [588, 653] width 435 height 163
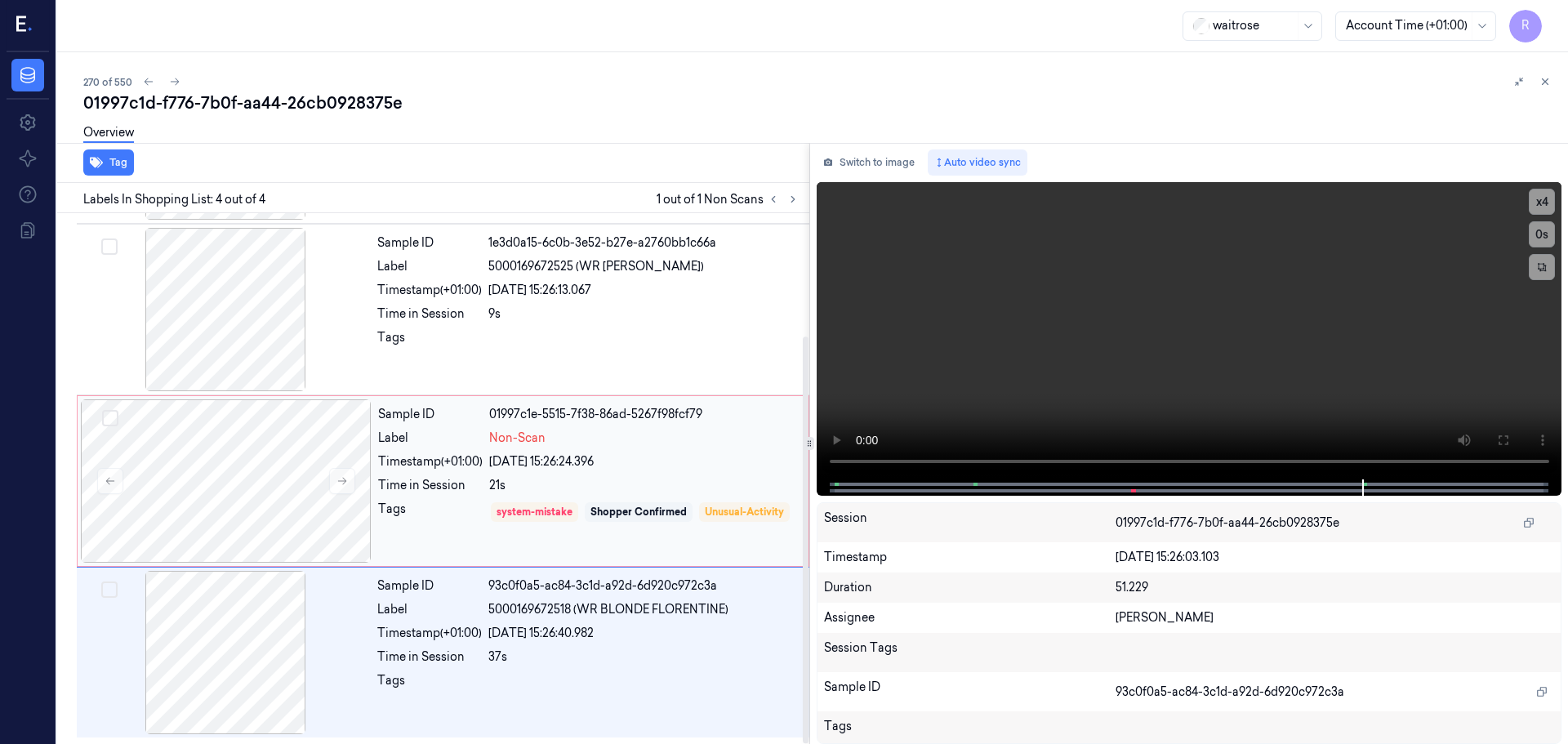
click at [695, 483] on div "21s" at bounding box center [644, 486] width 309 height 17
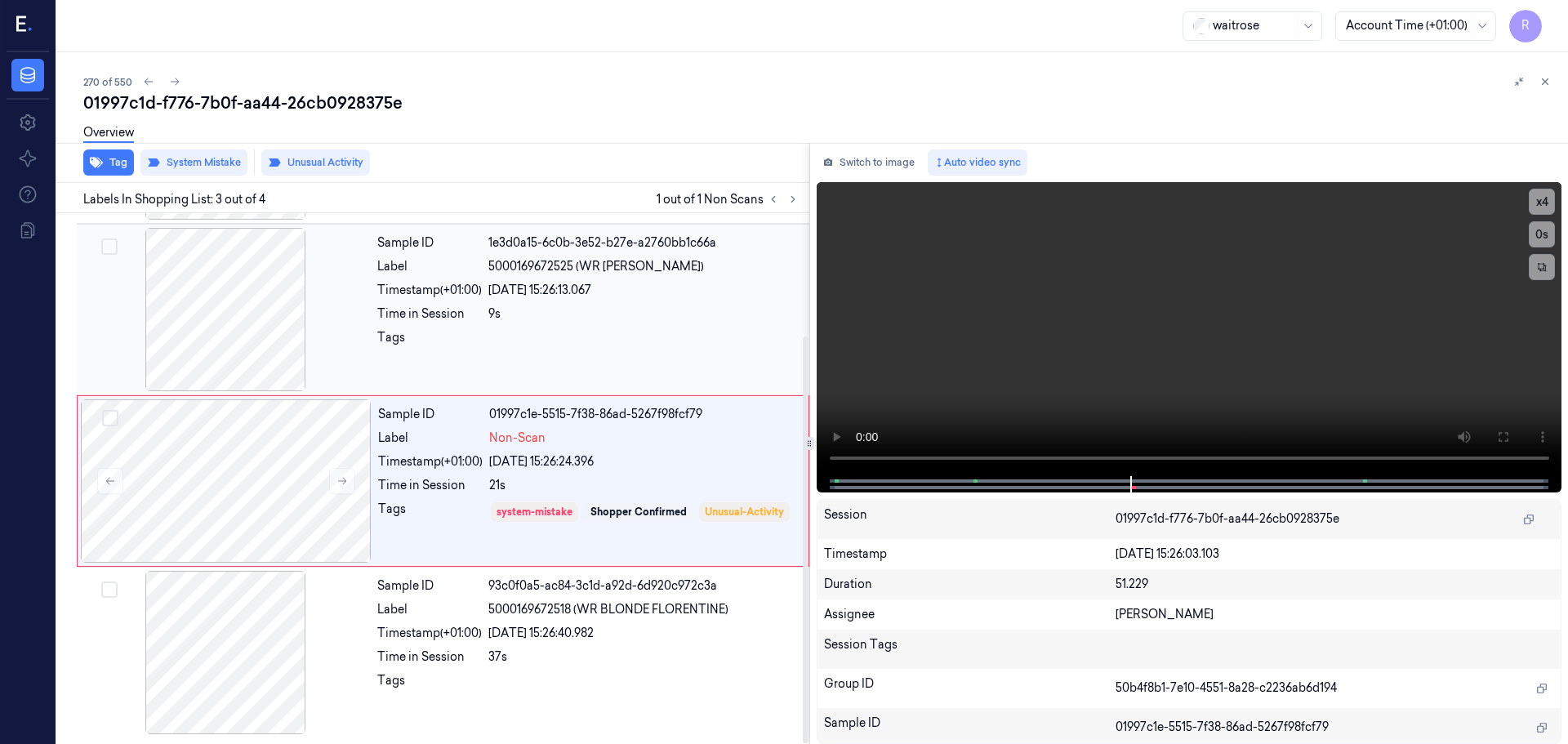
click at [625, 315] on div "9s" at bounding box center [644, 314] width 311 height 17
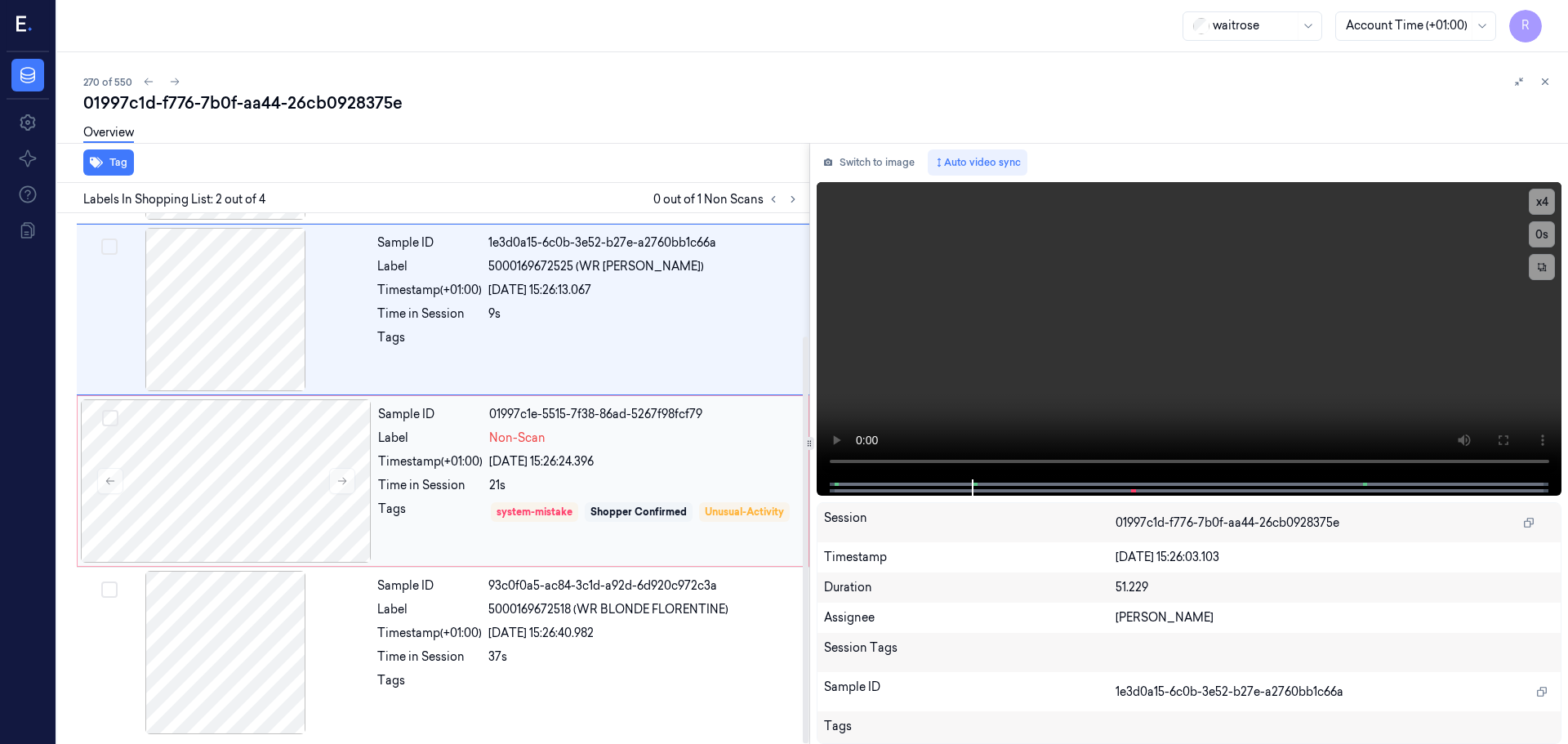
click at [713, 491] on div "21s" at bounding box center [644, 486] width 309 height 17
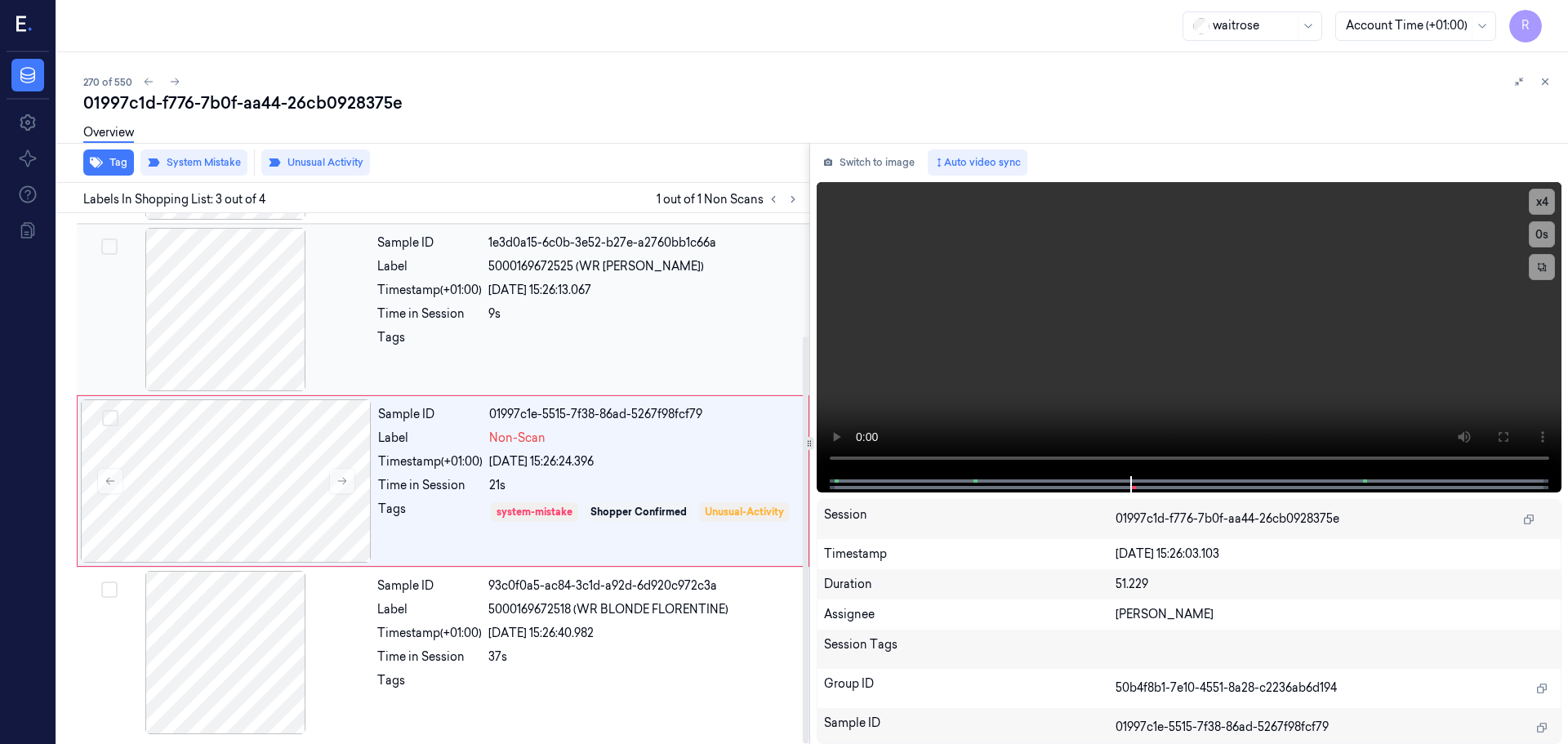
click at [571, 321] on div "9s" at bounding box center [644, 314] width 311 height 17
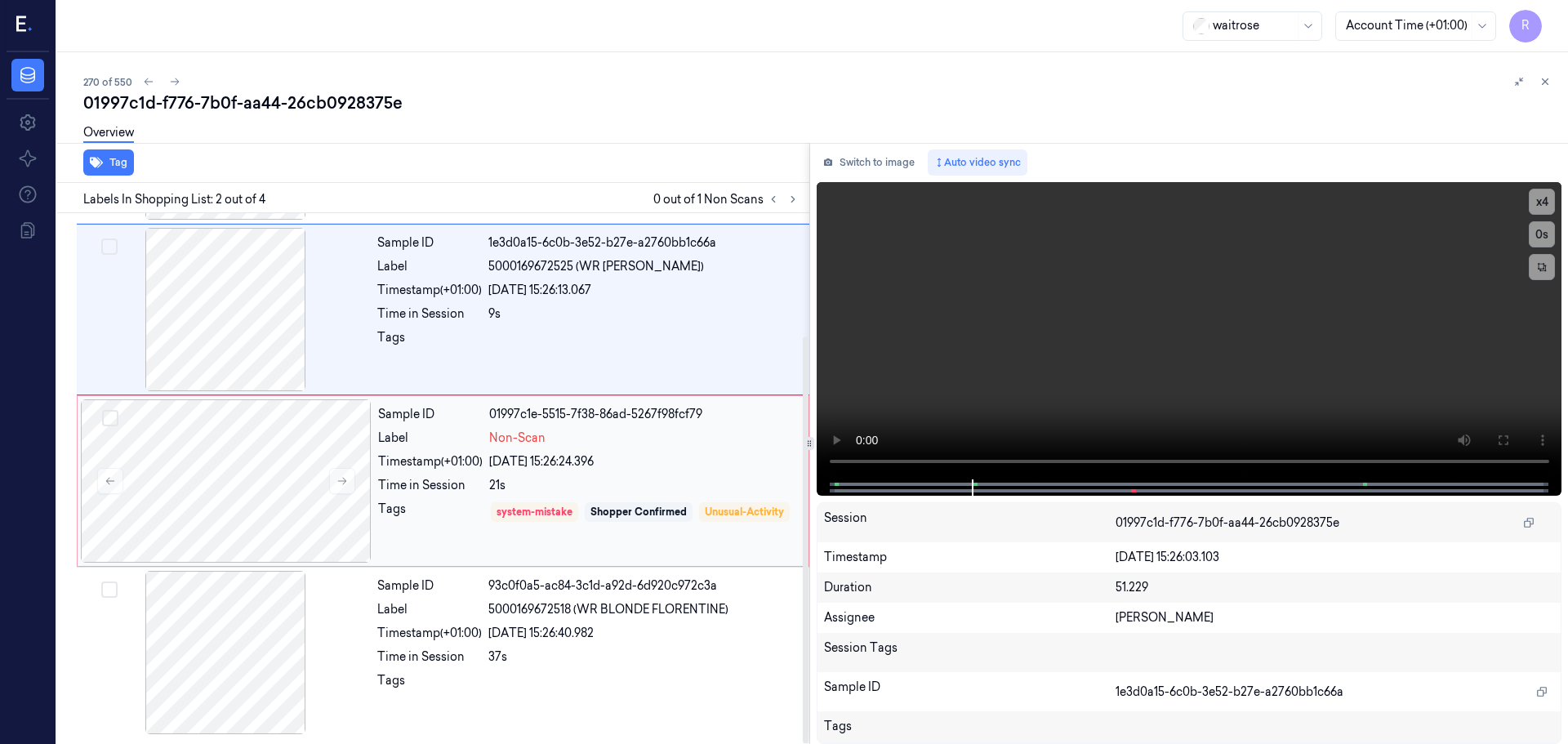
click at [681, 449] on div "Sample ID 01997c1e-5515-7f38-86ad-5267f98fcf79 Label Non-Scan Timestamp (+01:00…" at bounding box center [588, 481] width 433 height 163
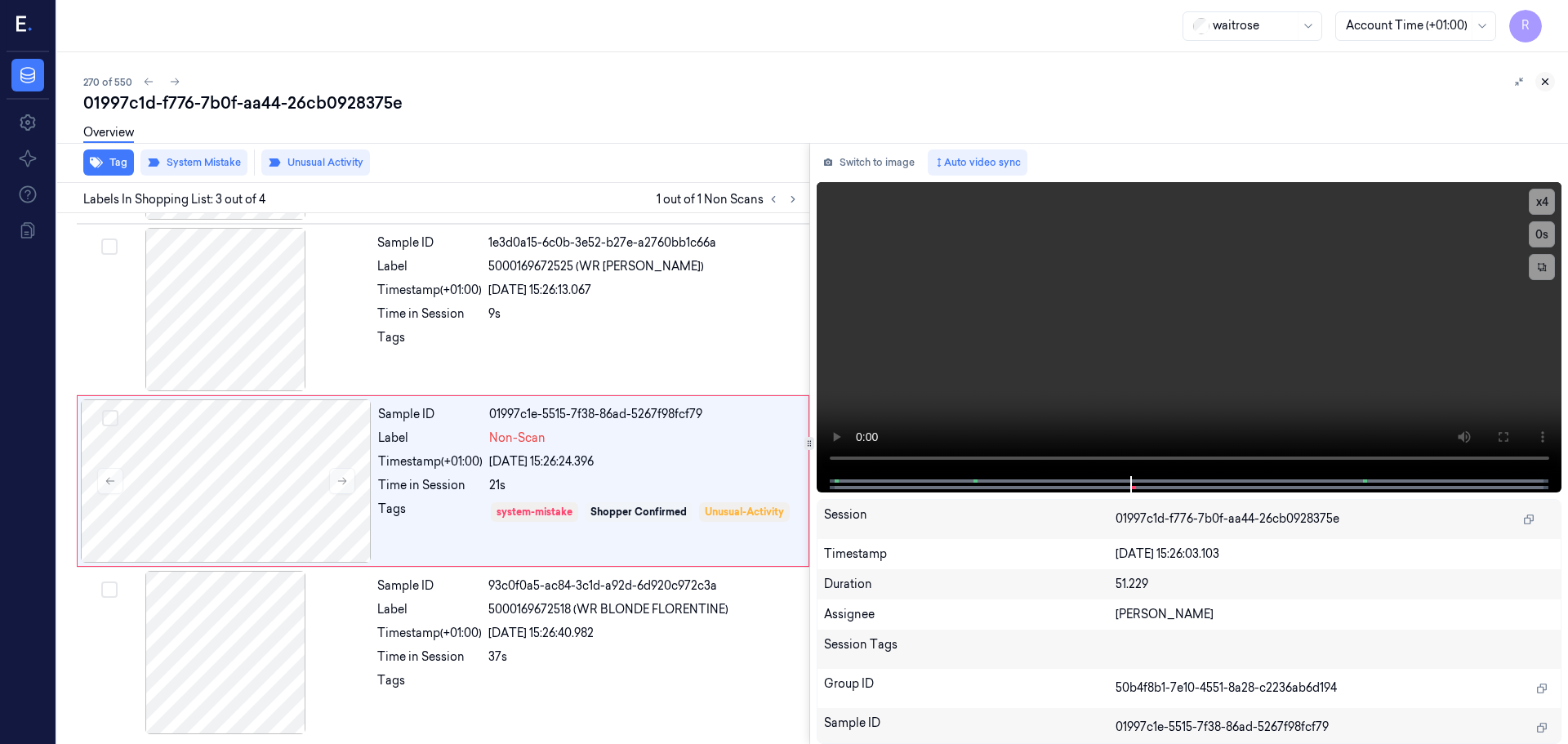
click at [1544, 87] on icon at bounding box center [1544, 81] width 11 height 11
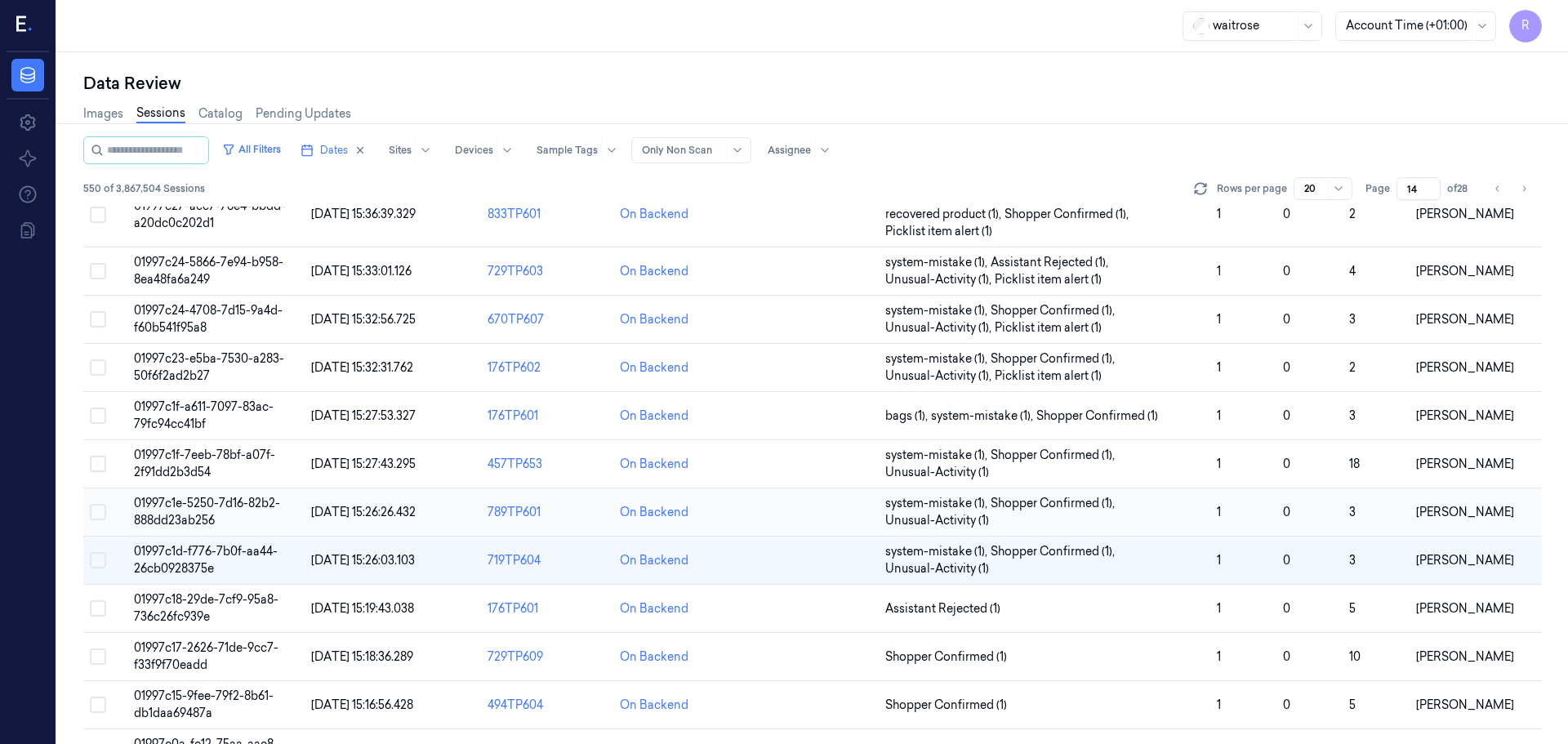
scroll to position [241, 0]
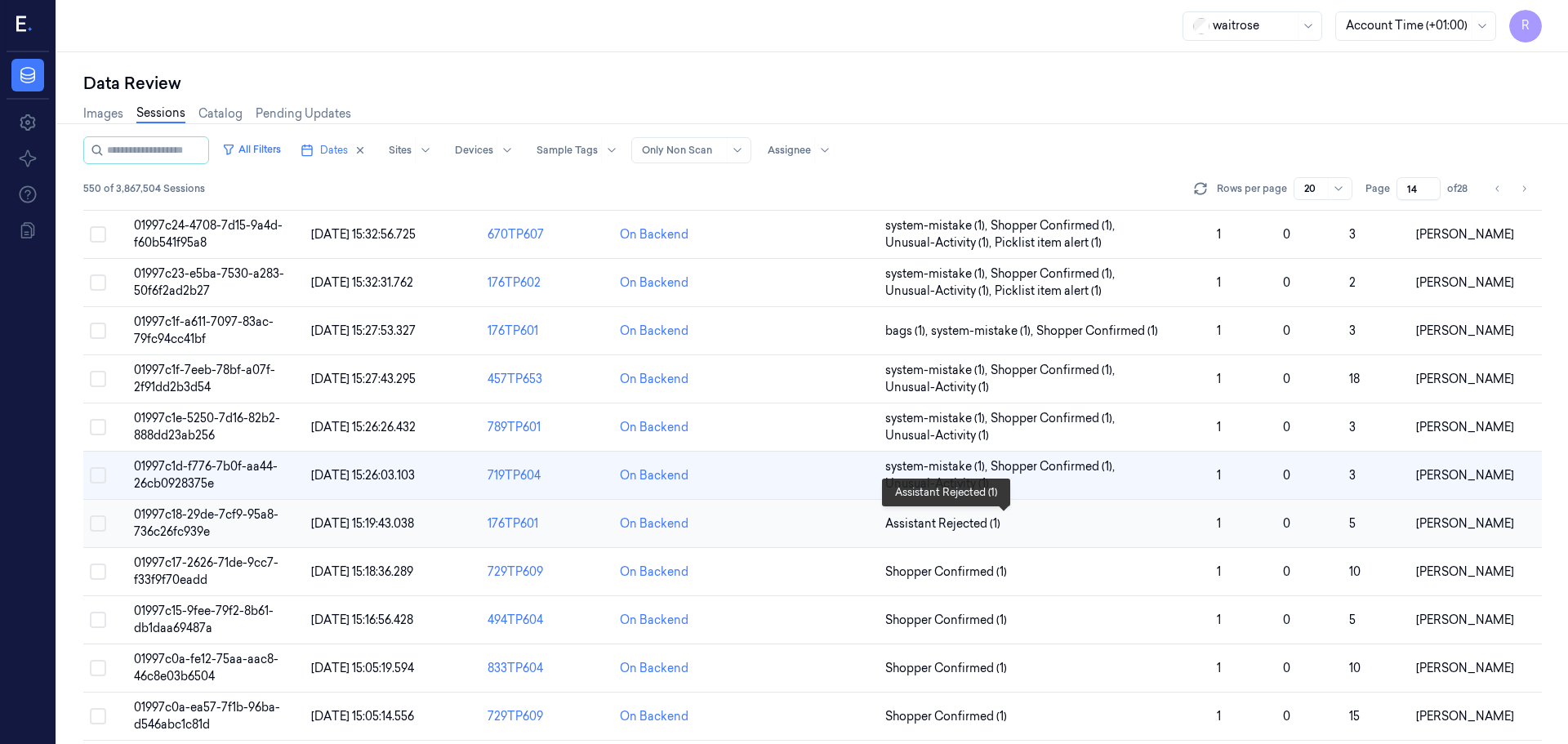
click at [1034, 524] on span "Assistant Rejected (1)" at bounding box center [1044, 524] width 319 height 17
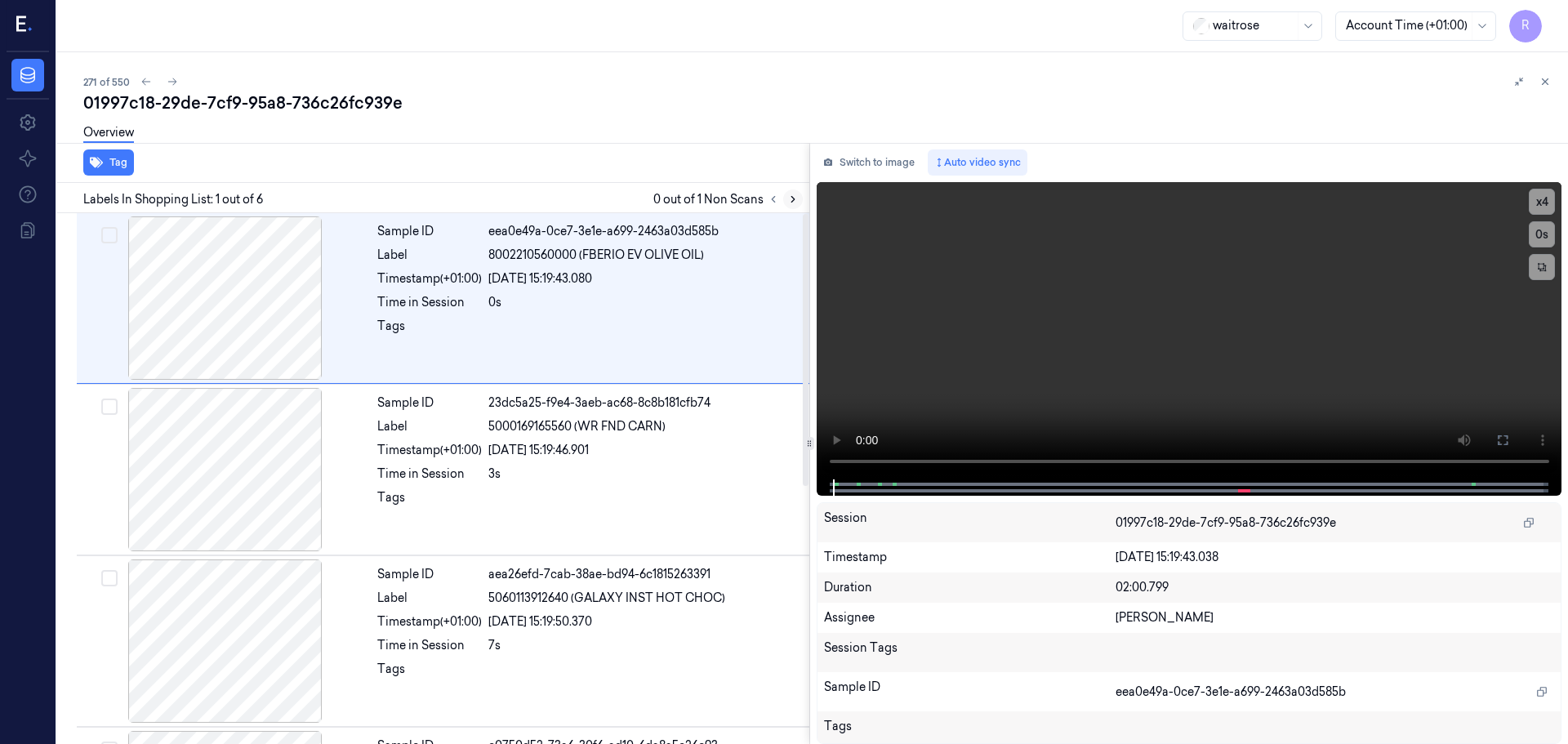
click at [800, 196] on button at bounding box center [792, 199] width 20 height 20
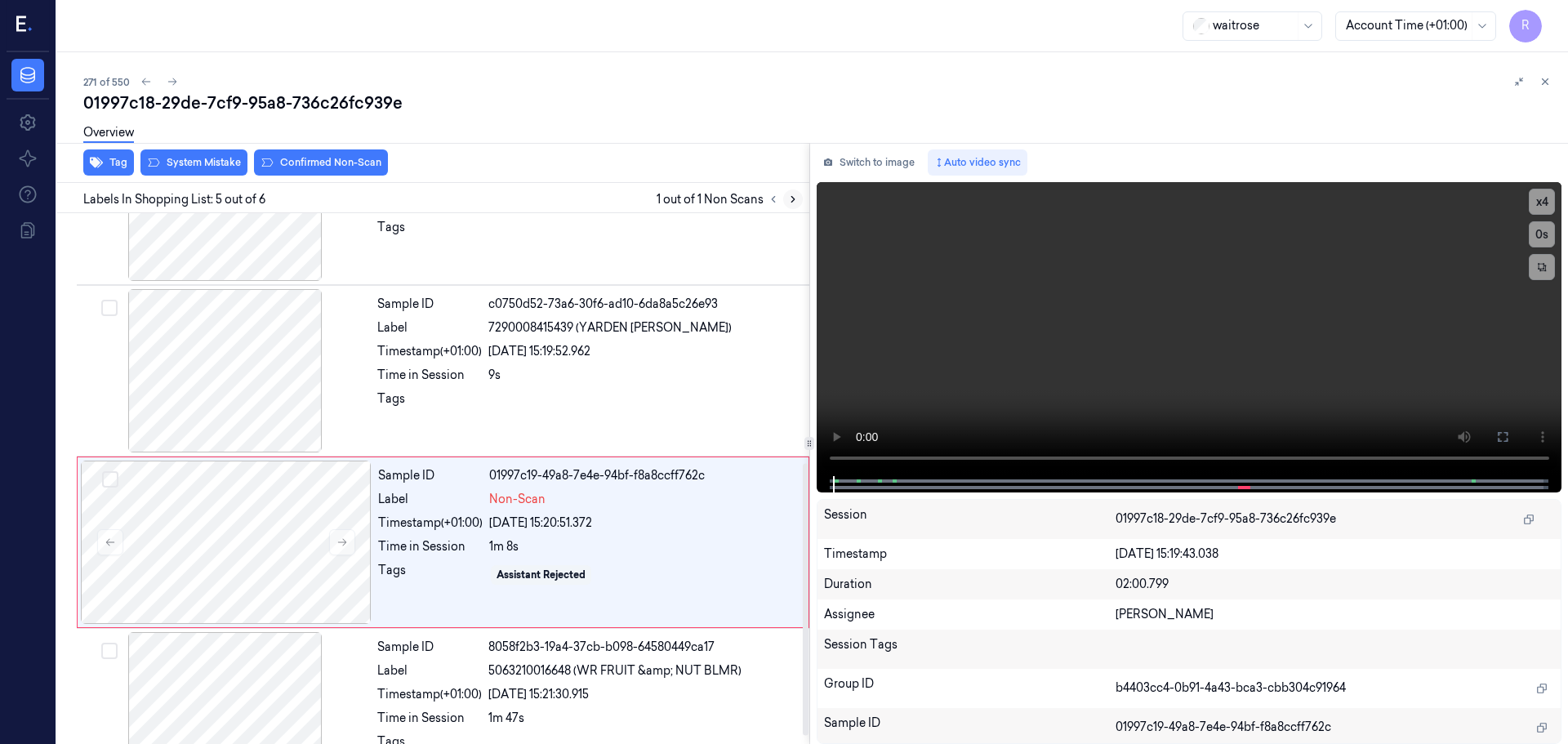
scroll to position [503, 0]
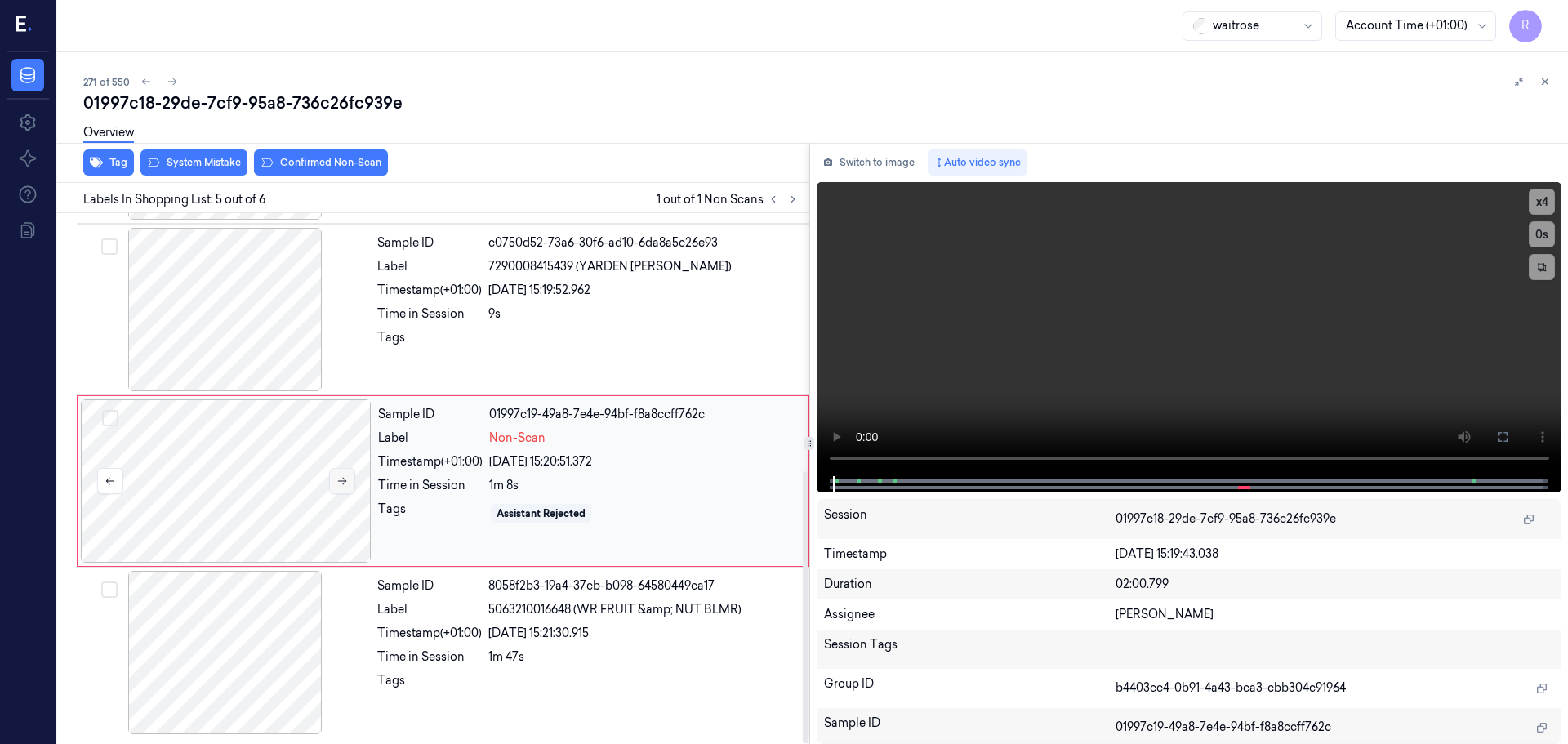
click at [341, 478] on icon at bounding box center [342, 480] width 11 height 11
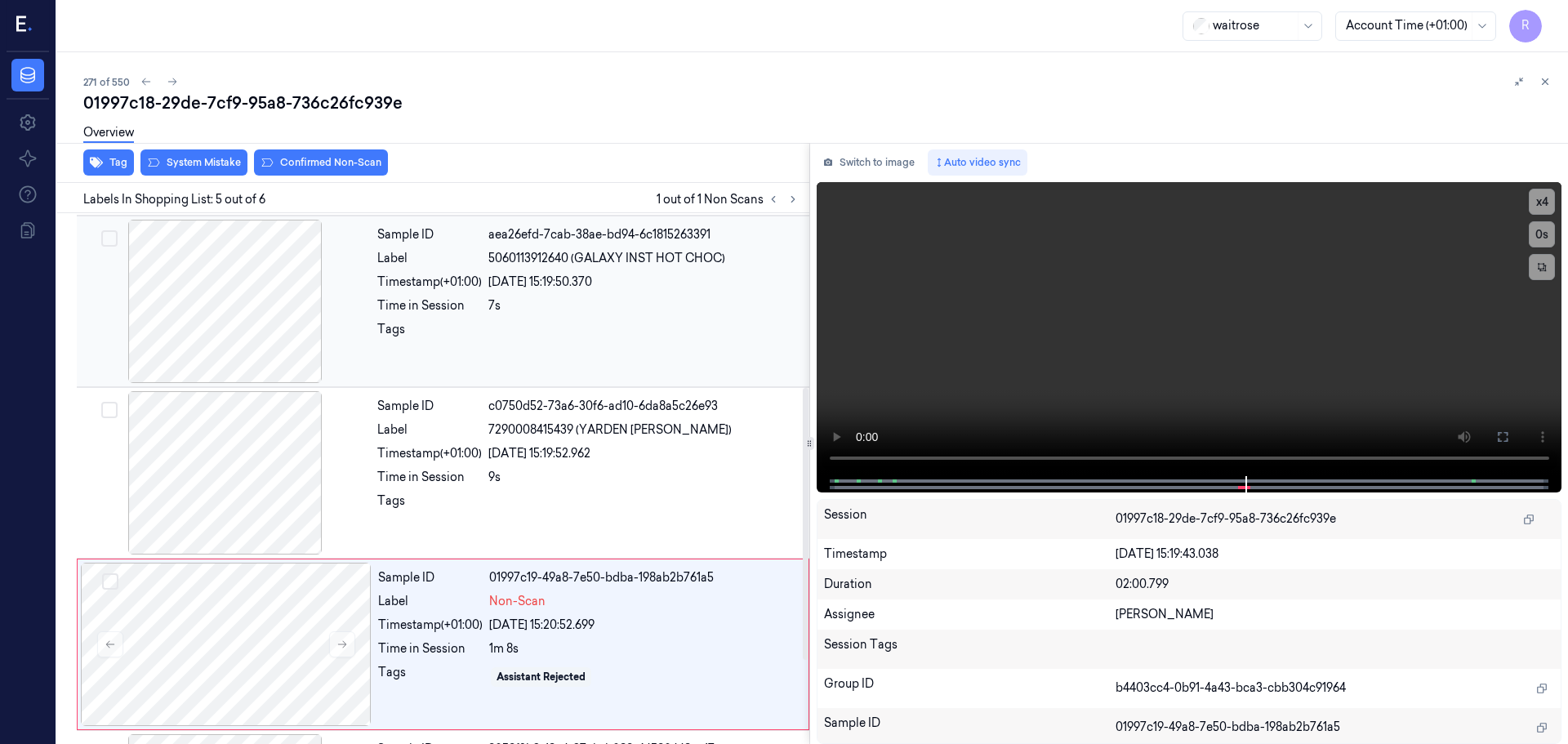
click at [242, 345] on div at bounding box center [225, 301] width 291 height 163
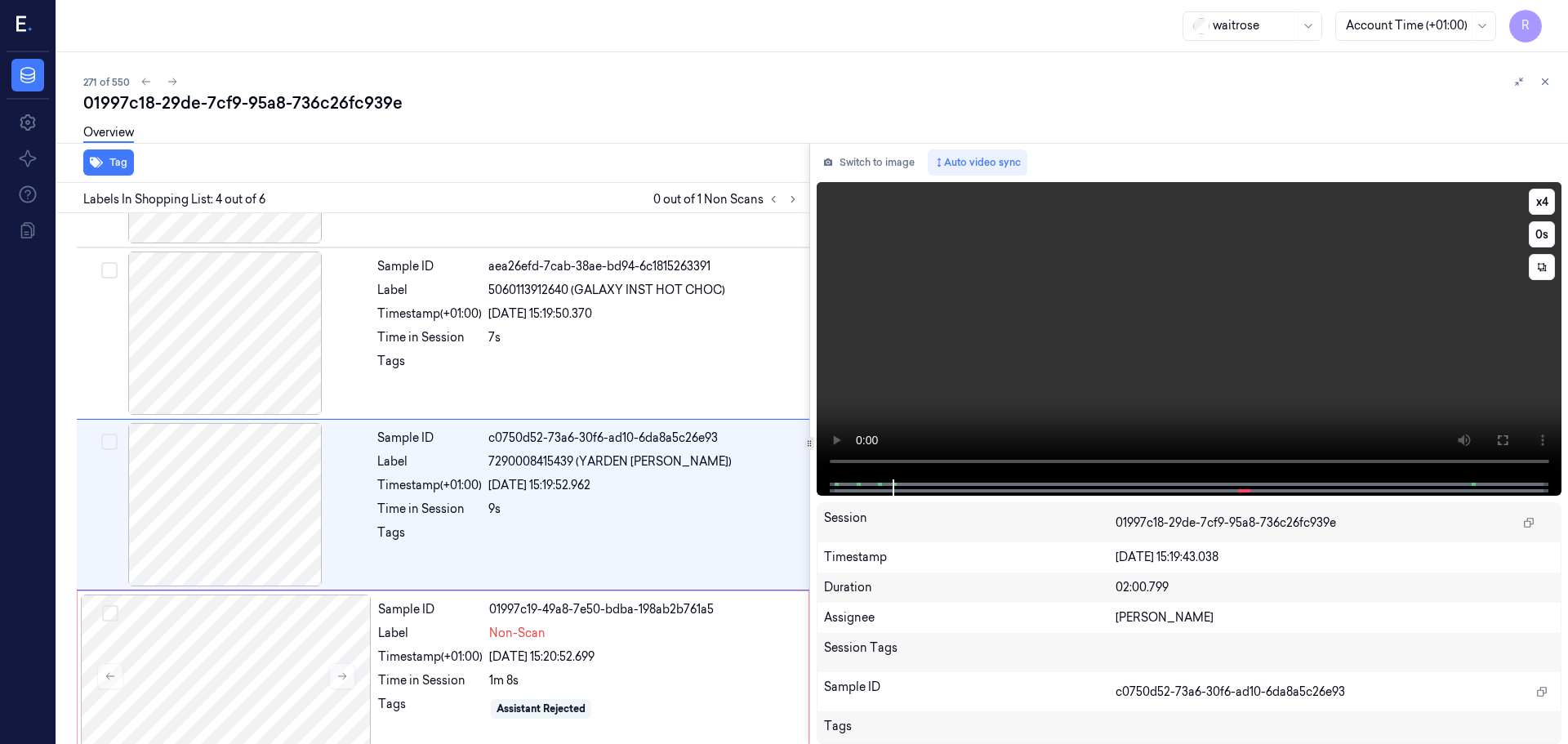
scroll to position [334, 0]
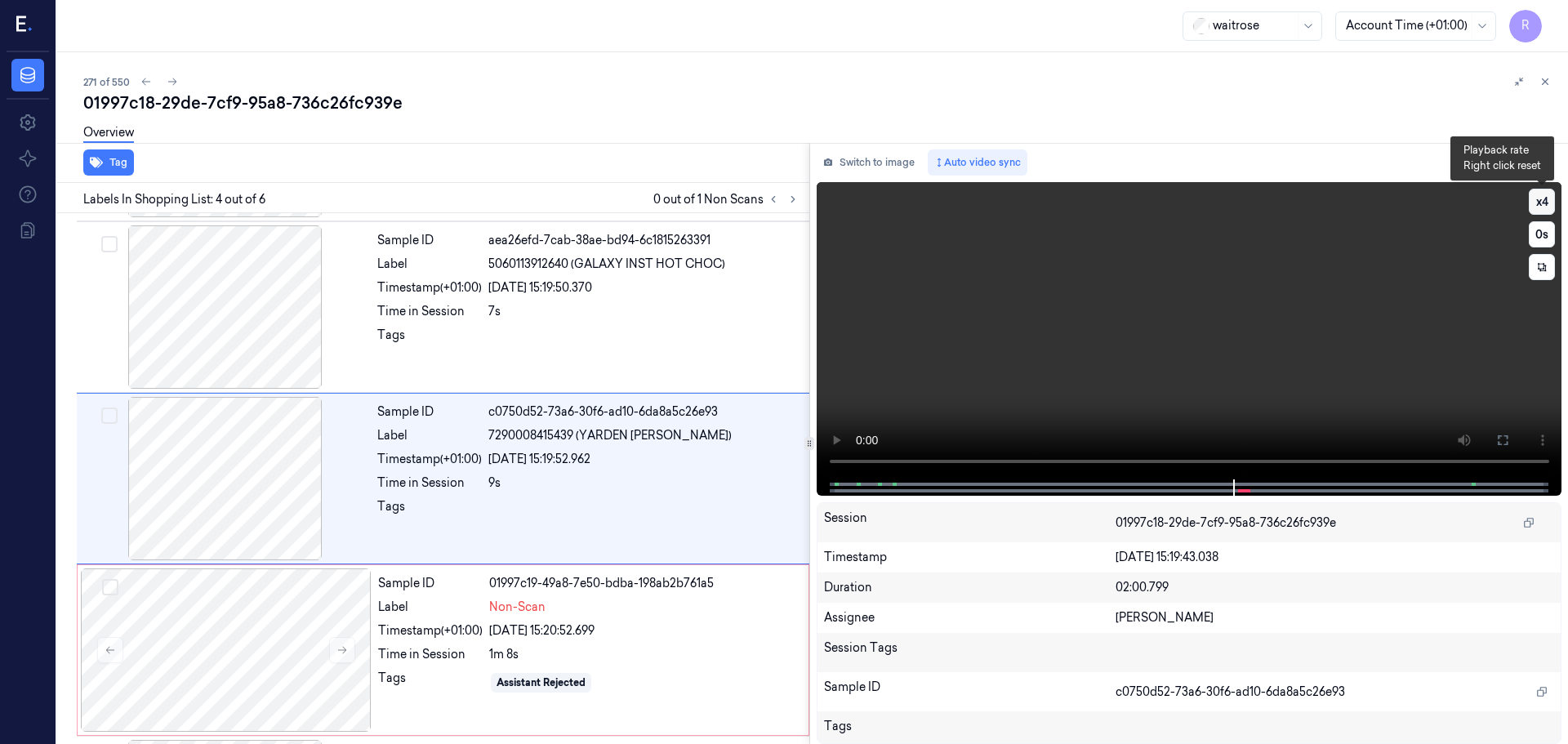
click at [1549, 205] on button "x 4" at bounding box center [1542, 202] width 26 height 26
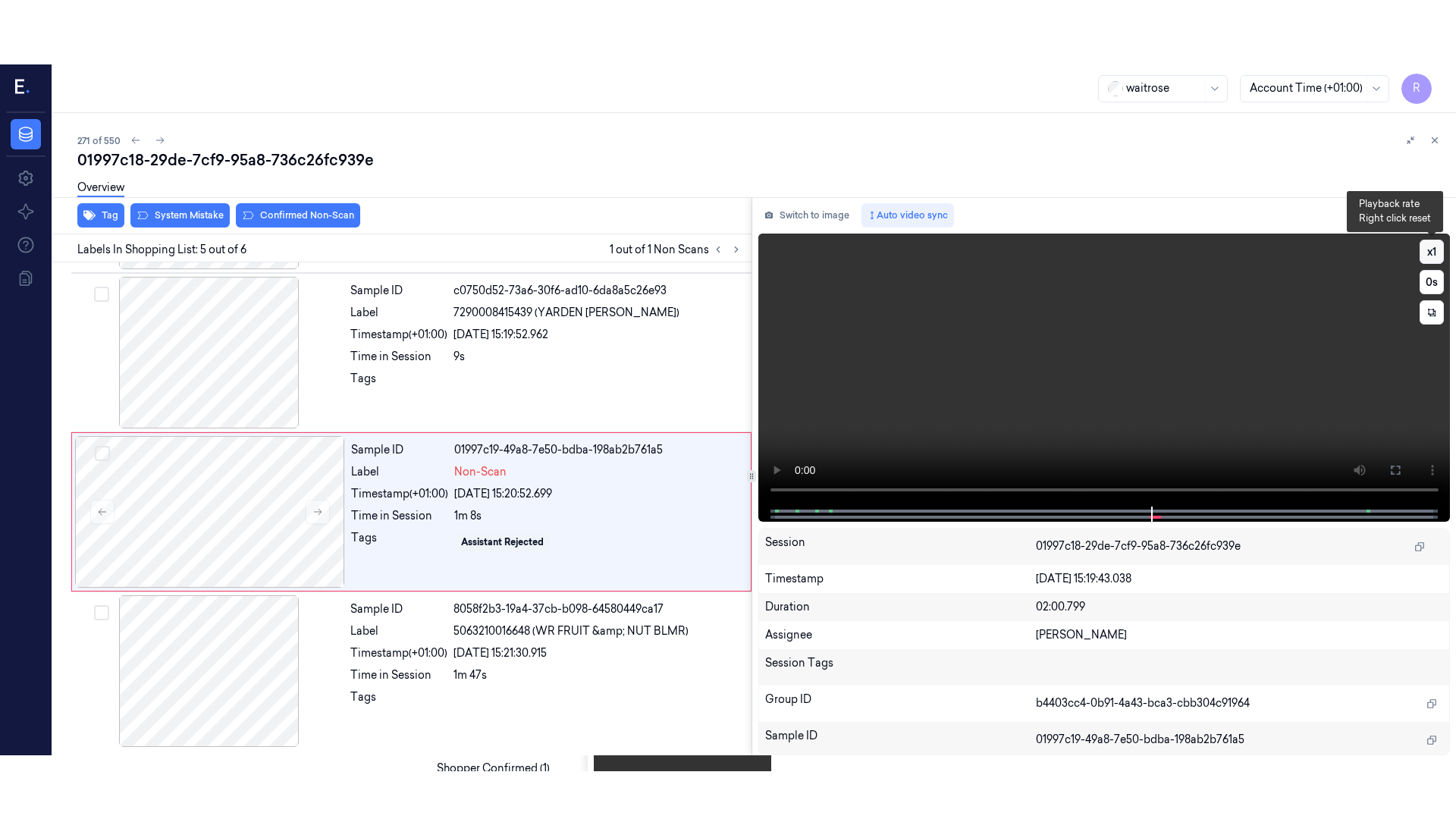
scroll to position [467, 0]
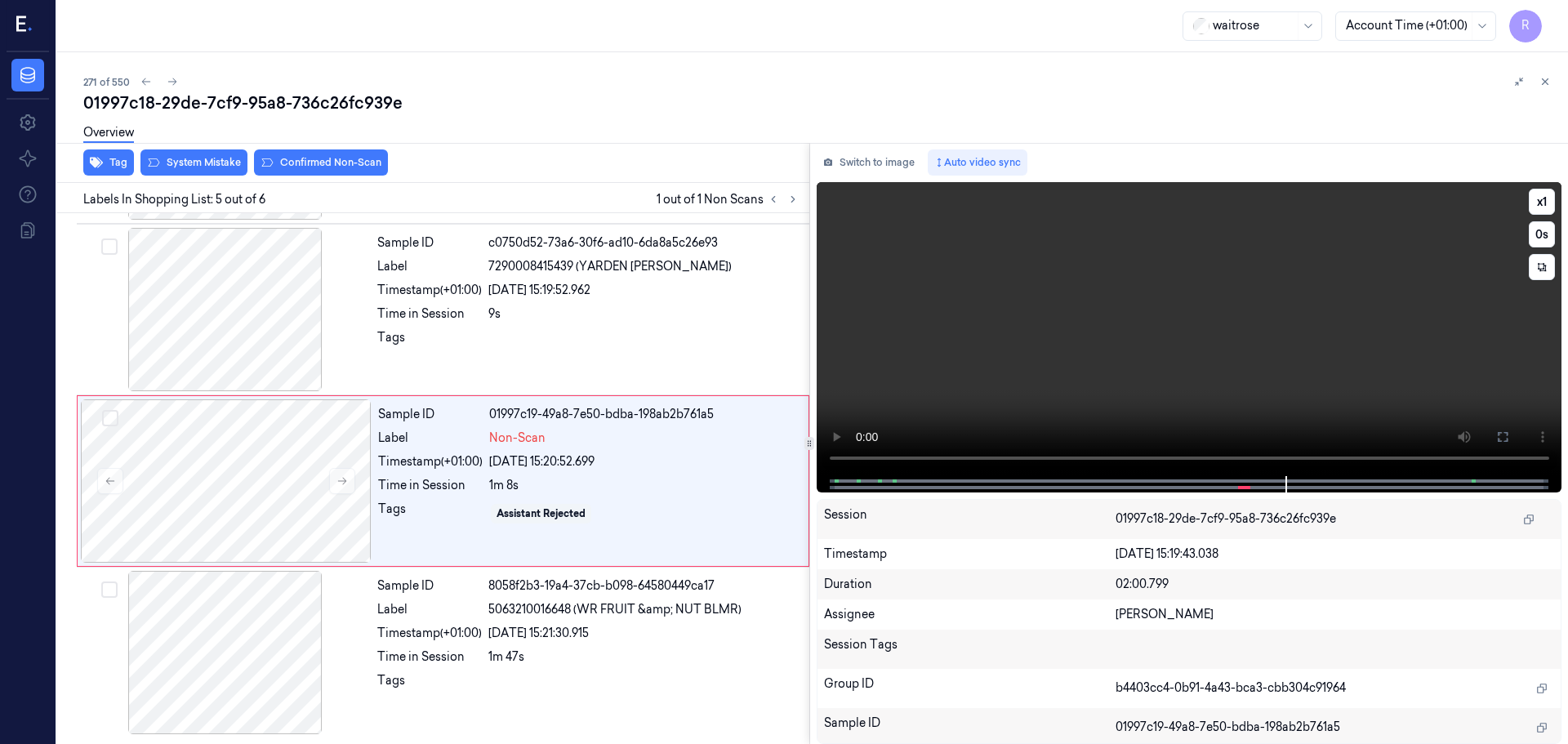
click at [1534, 188] on video at bounding box center [1189, 329] width 745 height 294
click at [1537, 202] on button "x 1" at bounding box center [1542, 202] width 26 height 26
click at [1492, 440] on button at bounding box center [1503, 437] width 26 height 26
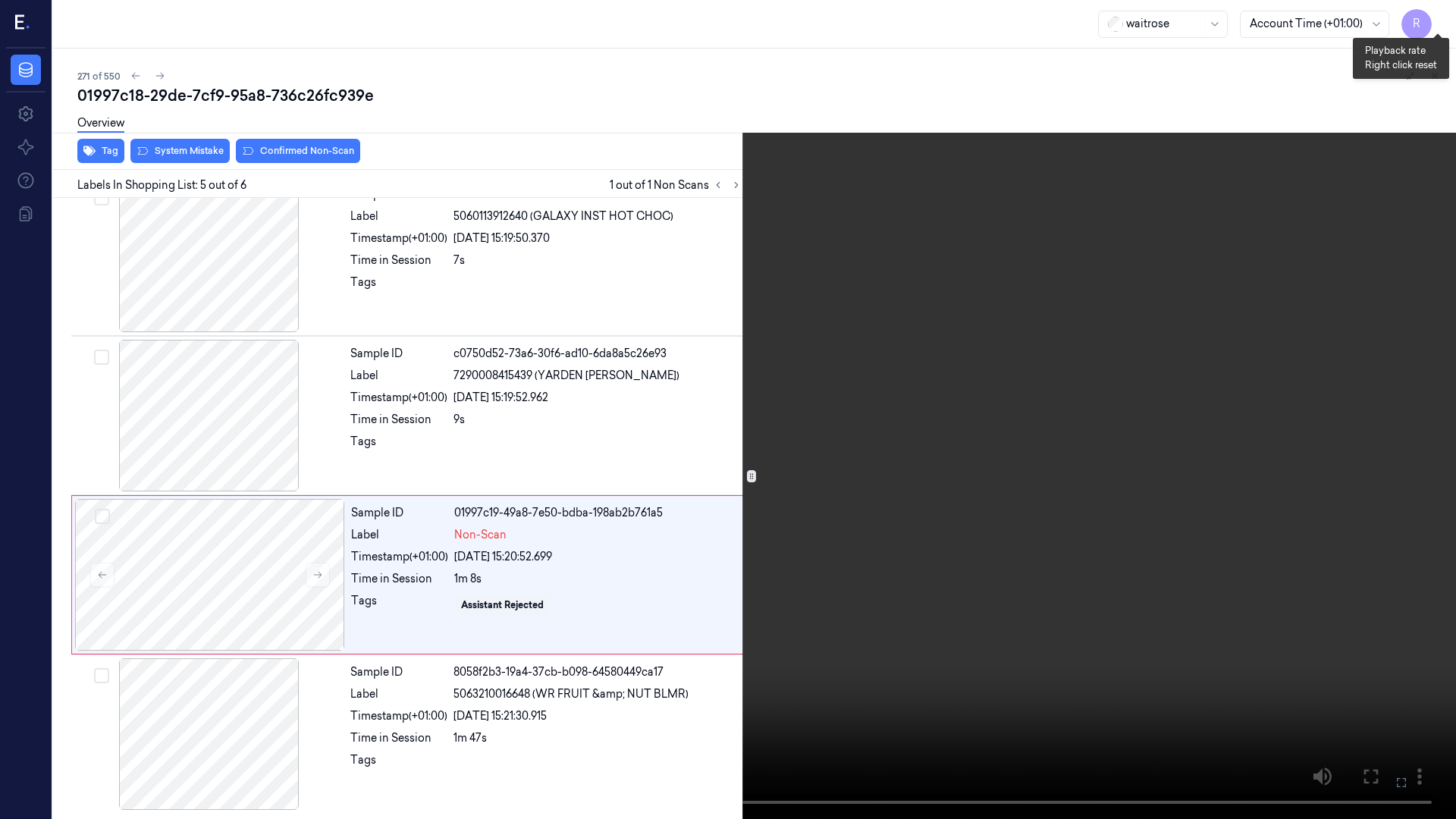
click at [1439, 21] on button "x 2" at bounding box center [1437, 18] width 24 height 24
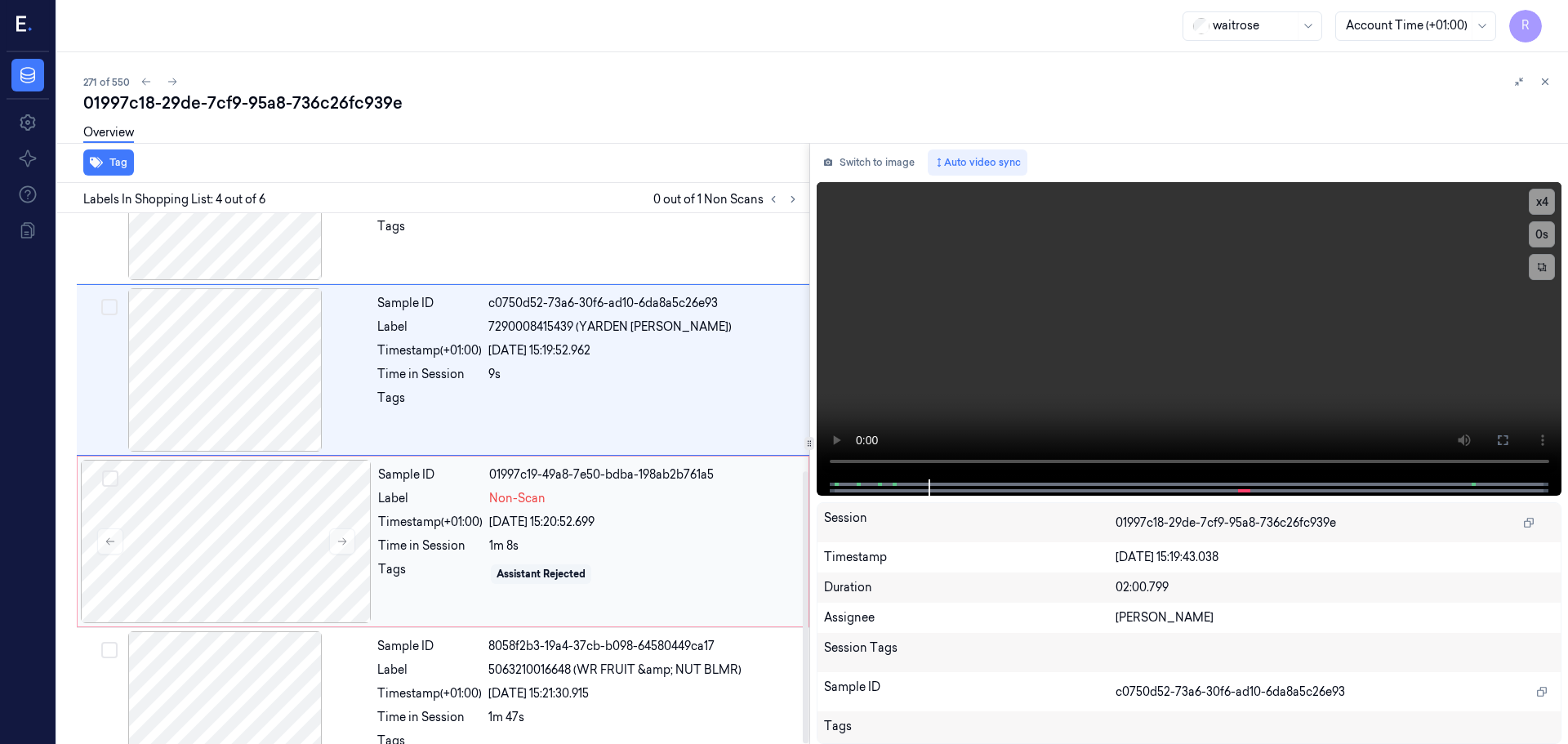
scroll to position [503, 0]
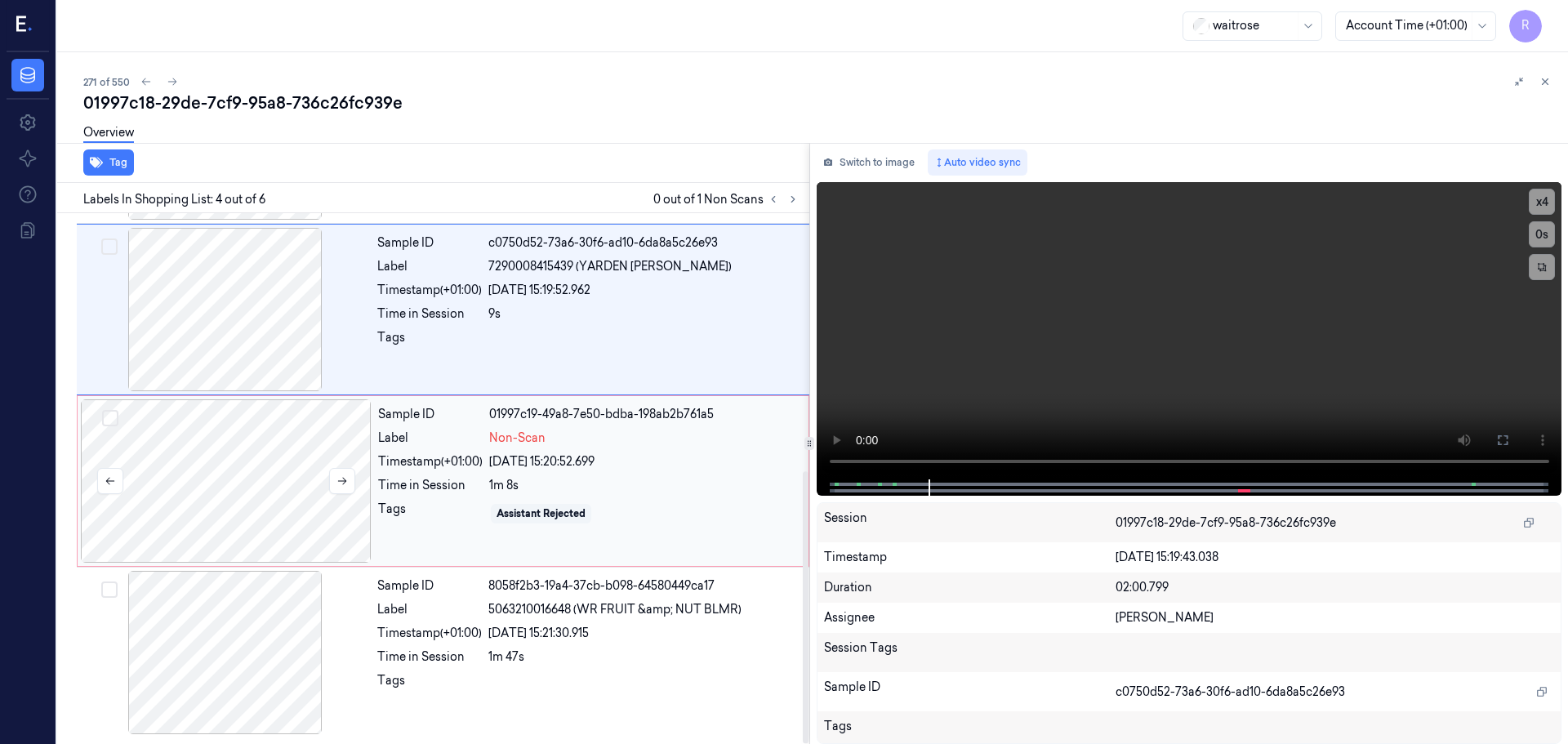
click at [223, 494] on div at bounding box center [226, 481] width 291 height 163
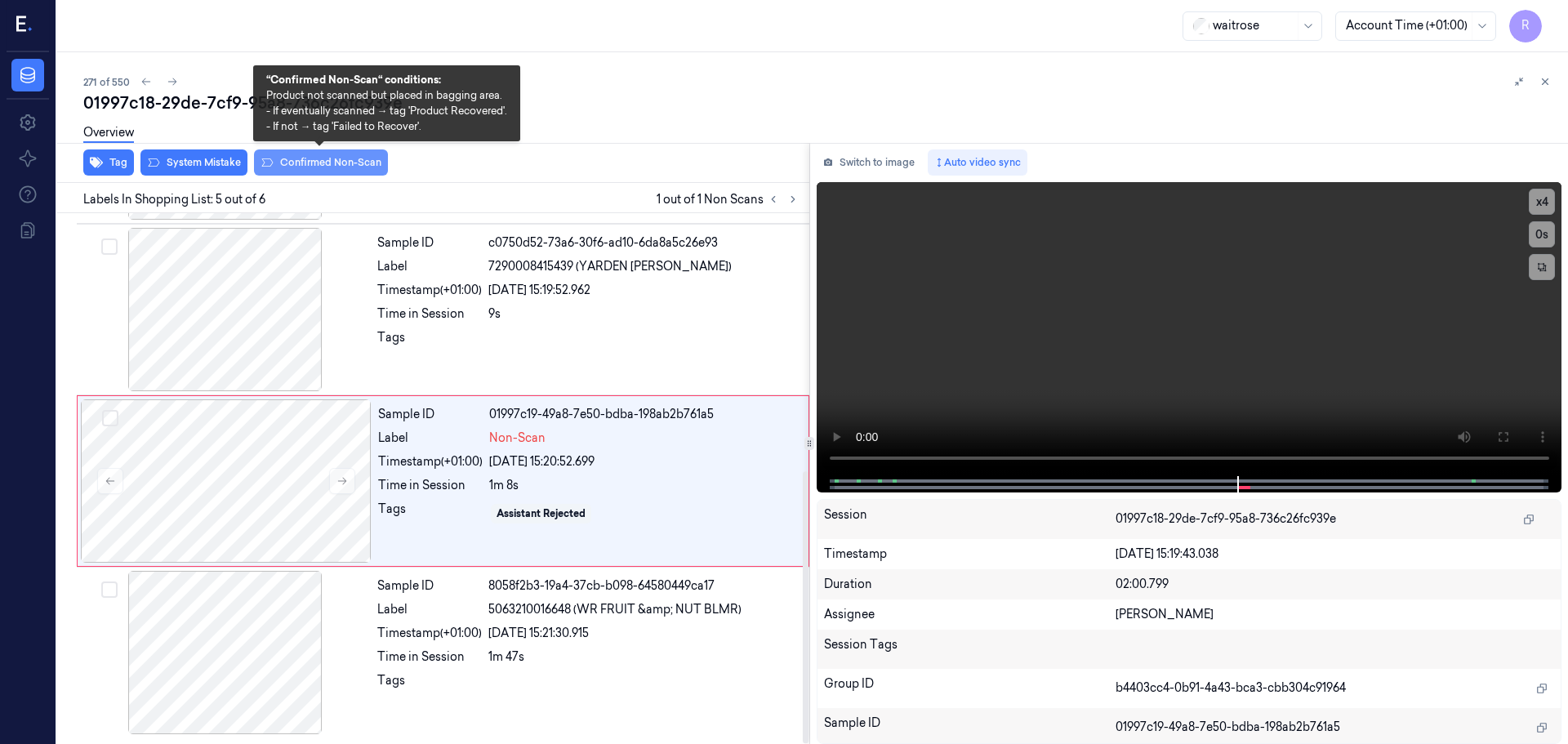
click at [309, 163] on button "Confirmed Non-Scan" at bounding box center [321, 162] width 134 height 26
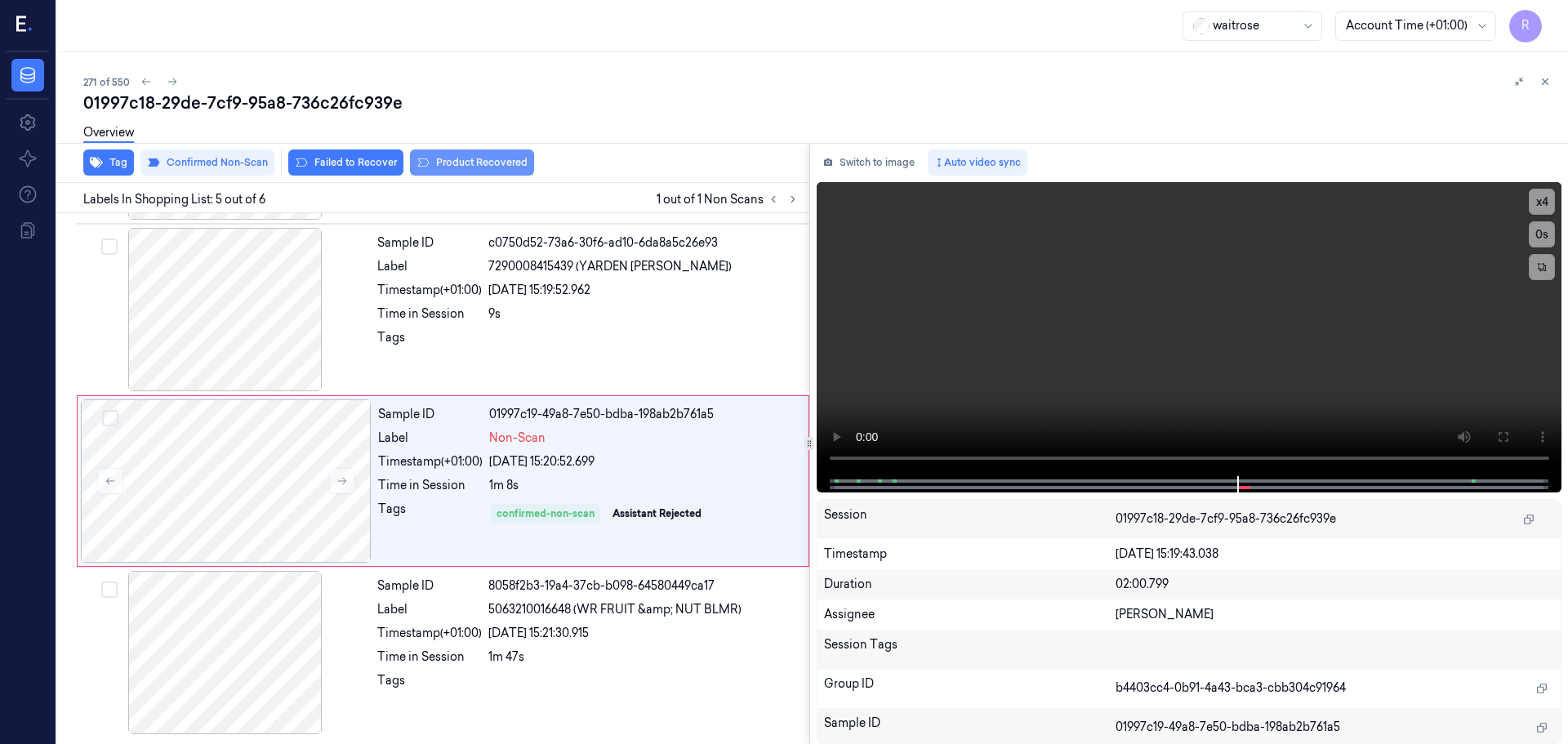
click at [483, 159] on button "Product Recovered" at bounding box center [472, 162] width 124 height 26
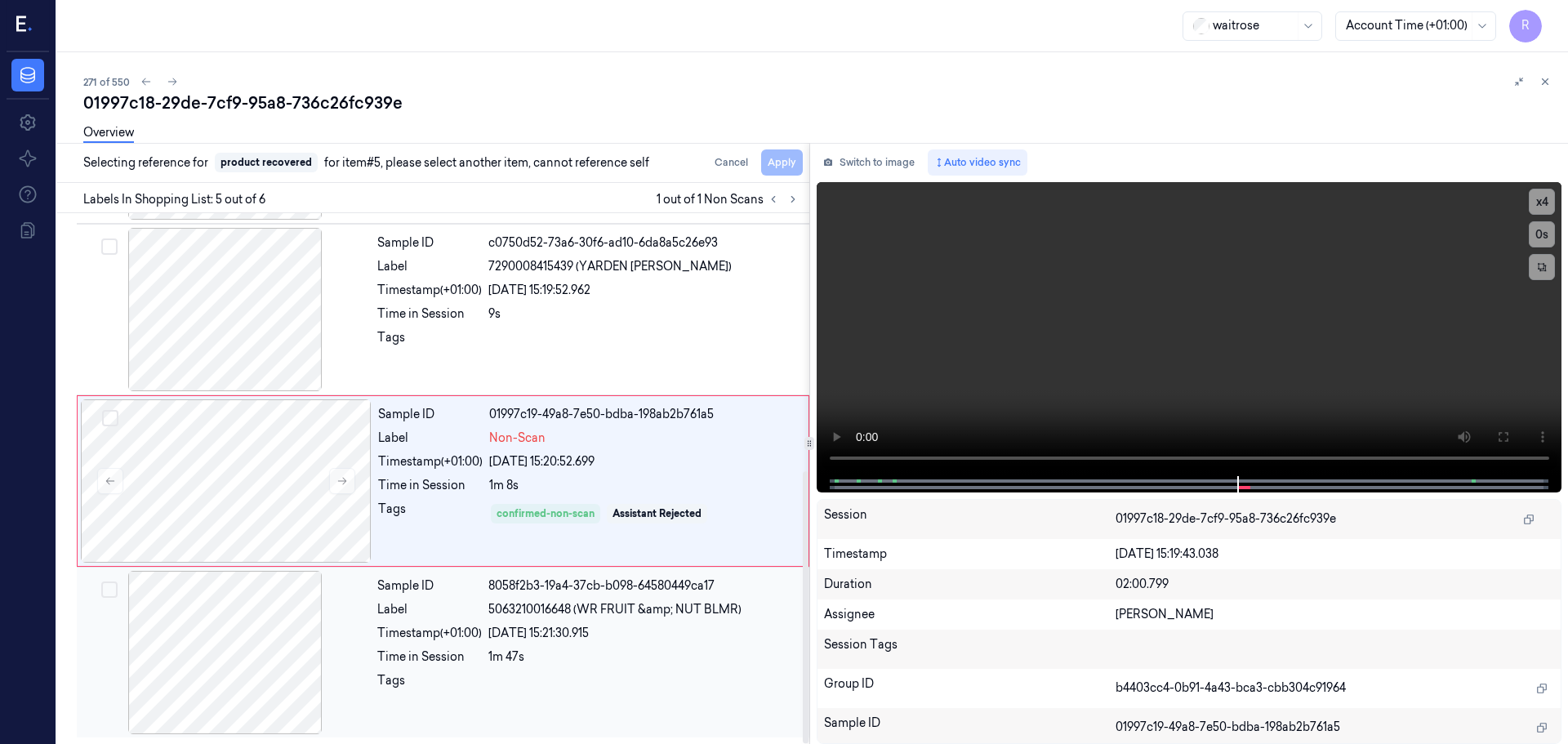
drag, startPoint x: 499, startPoint y: 649, endPoint x: 553, endPoint y: 521, distance: 138.9
click at [500, 648] on div "Sample ID 8058f2b3-19a4-37cb-b098-64580449ca17 Label 5063210016648 (WR FRUIT &a…" at bounding box center [588, 653] width 435 height 163
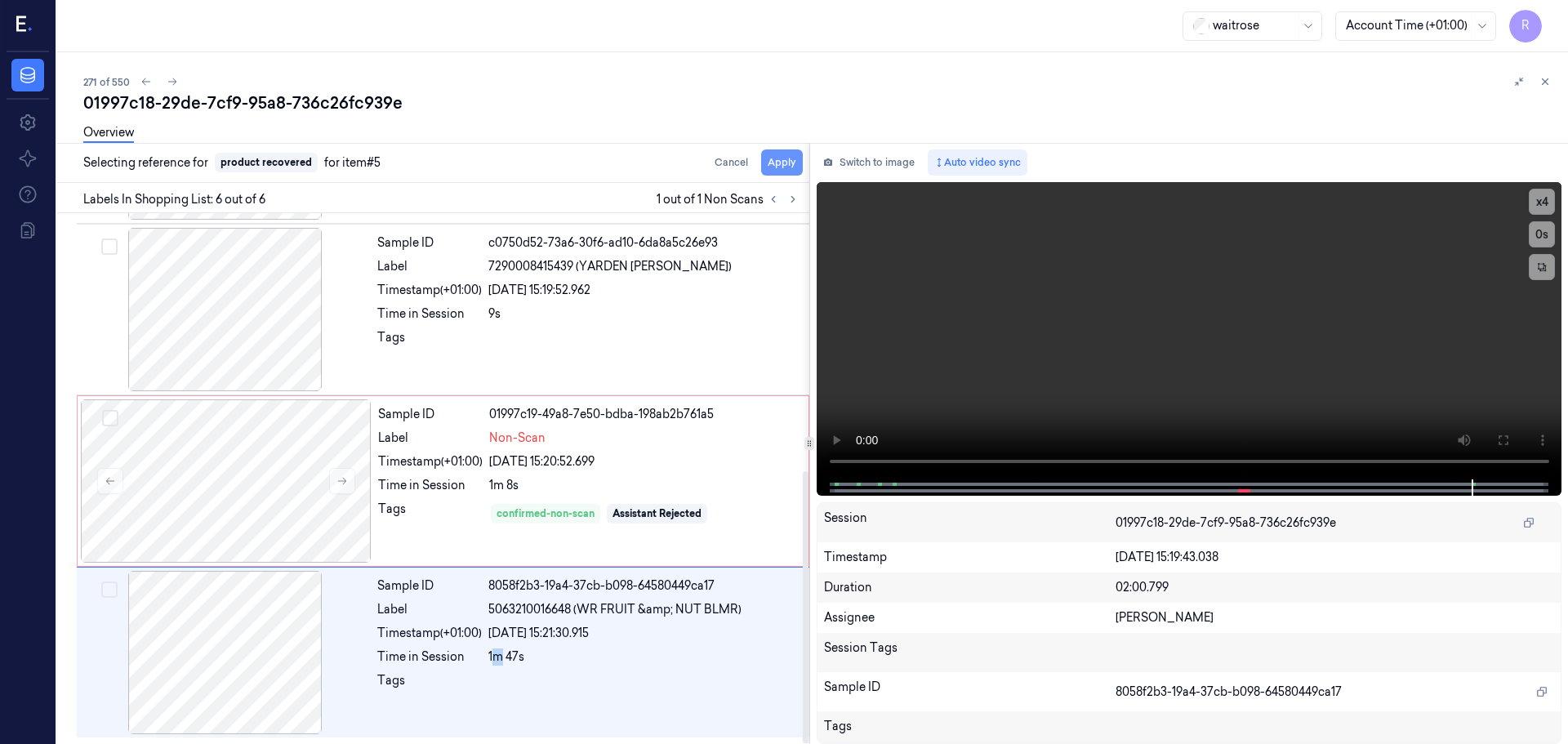
click at [770, 171] on button "Apply" at bounding box center [782, 162] width 42 height 26
click at [110, 162] on button "Tag" at bounding box center [109, 162] width 51 height 26
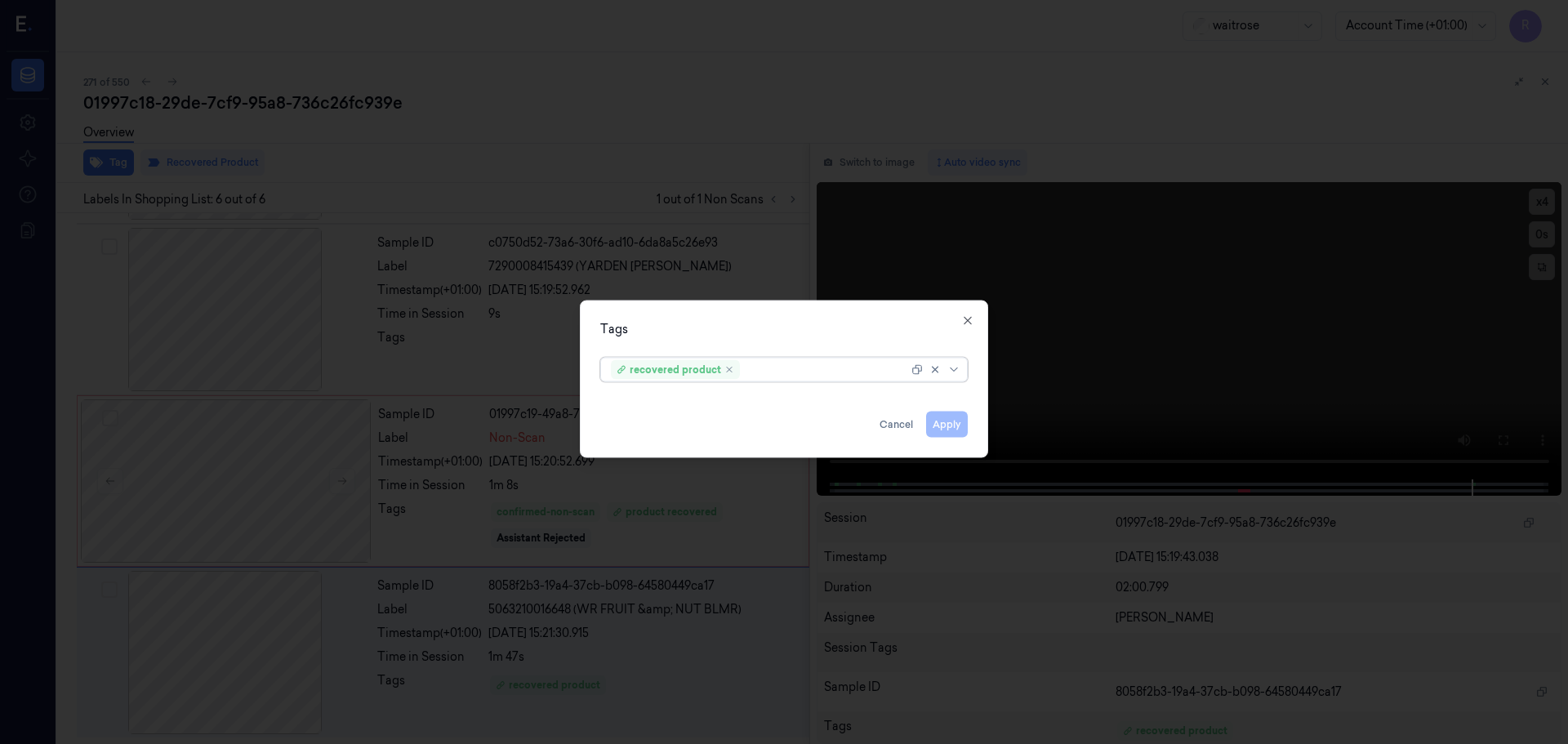
click at [960, 369] on div at bounding box center [955, 369] width 16 height 13
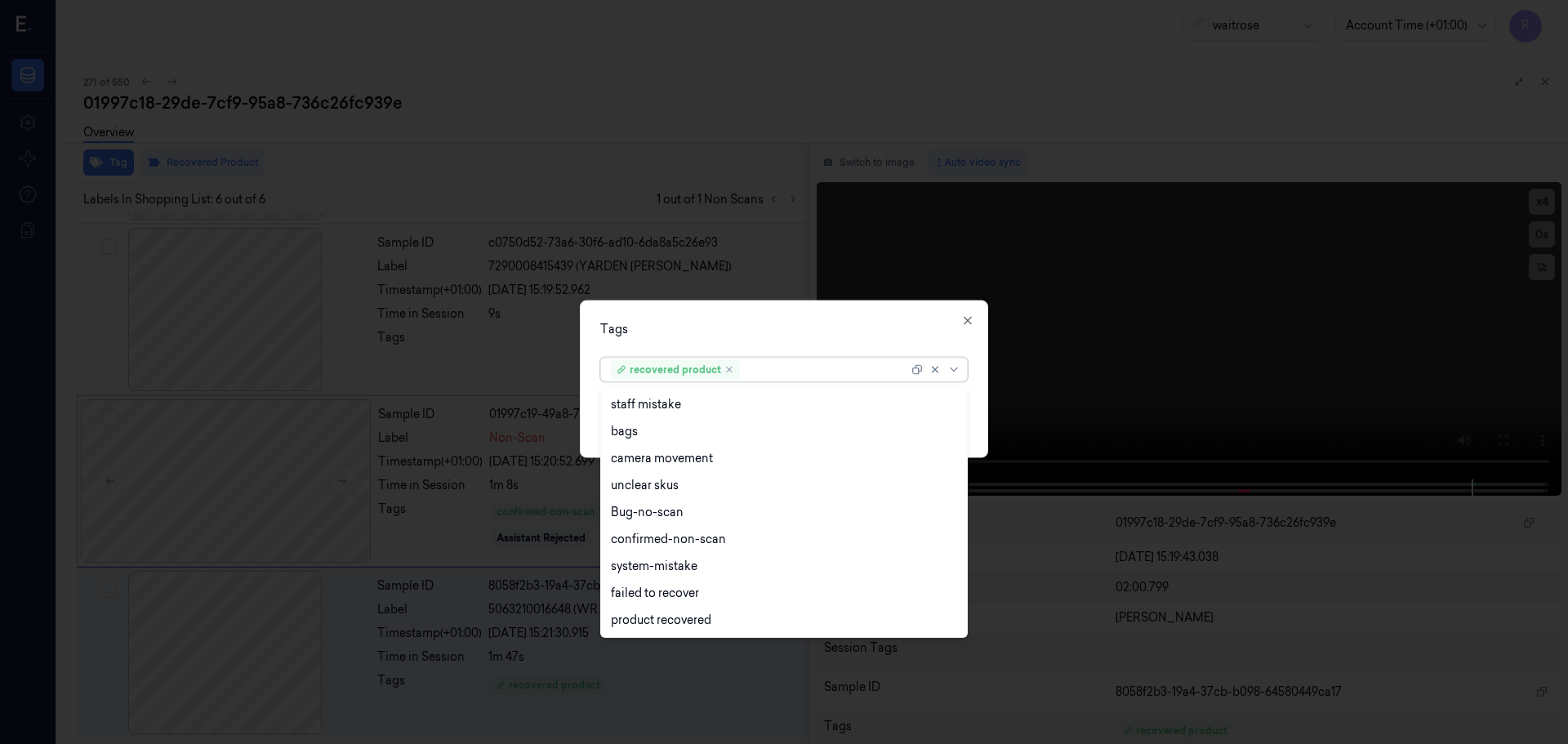
scroll to position [267, 0]
click at [643, 587] on div "Picklist item alert" at bounding box center [658, 593] width 94 height 17
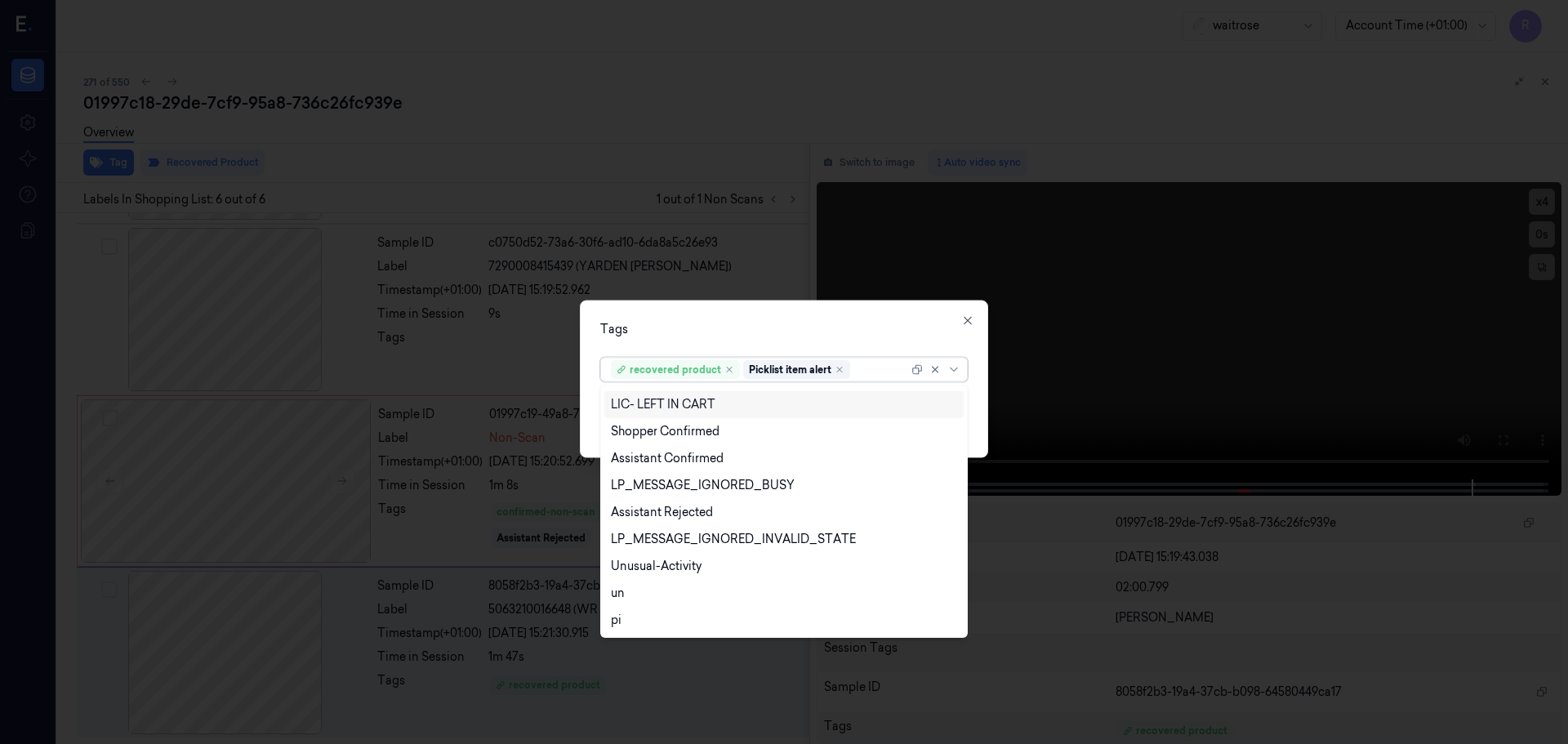
click at [752, 318] on div "Tags option Picklist item alert, selected. 22 results available. Use Up and Dow…" at bounding box center [784, 378] width 408 height 157
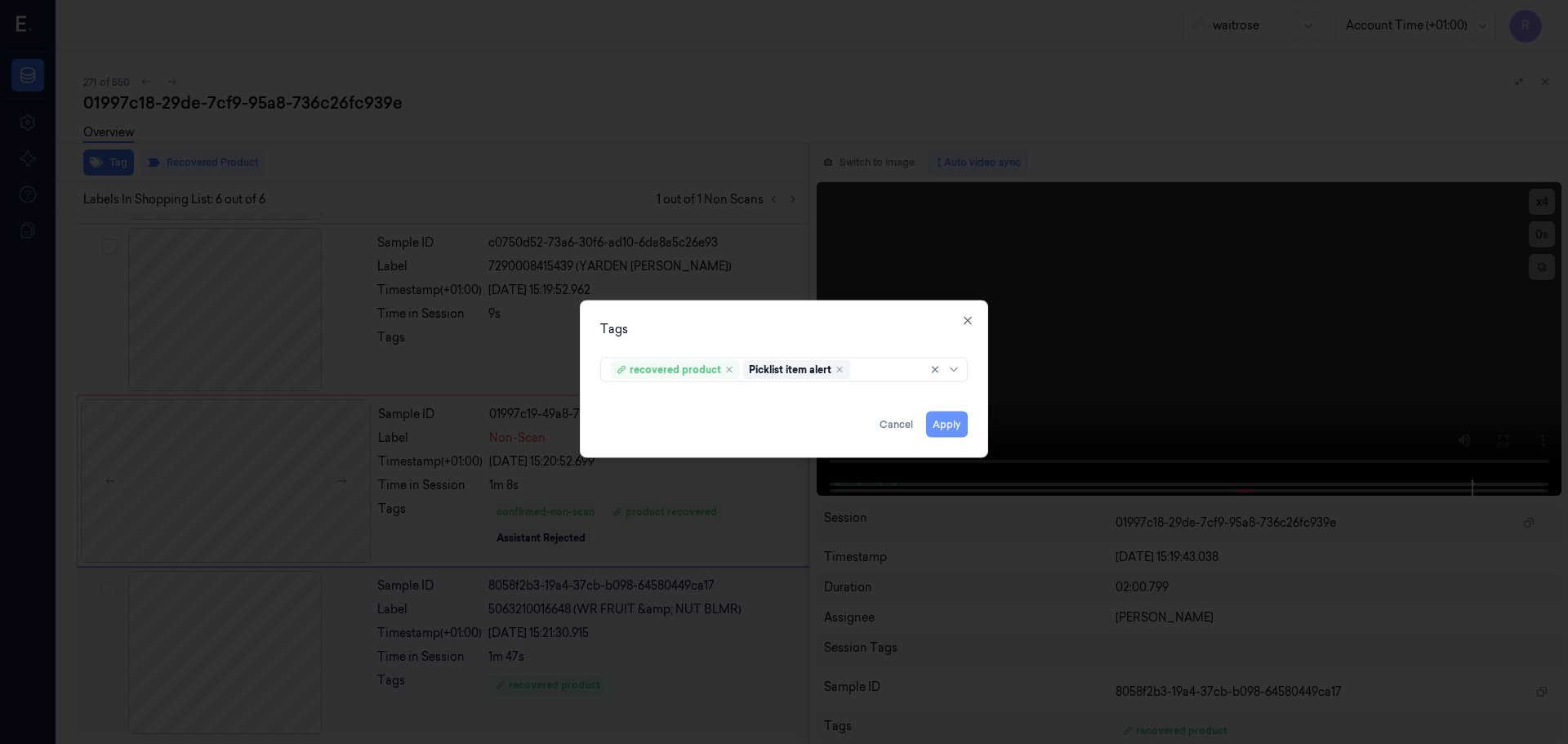
click at [937, 428] on button "Apply" at bounding box center [947, 423] width 42 height 26
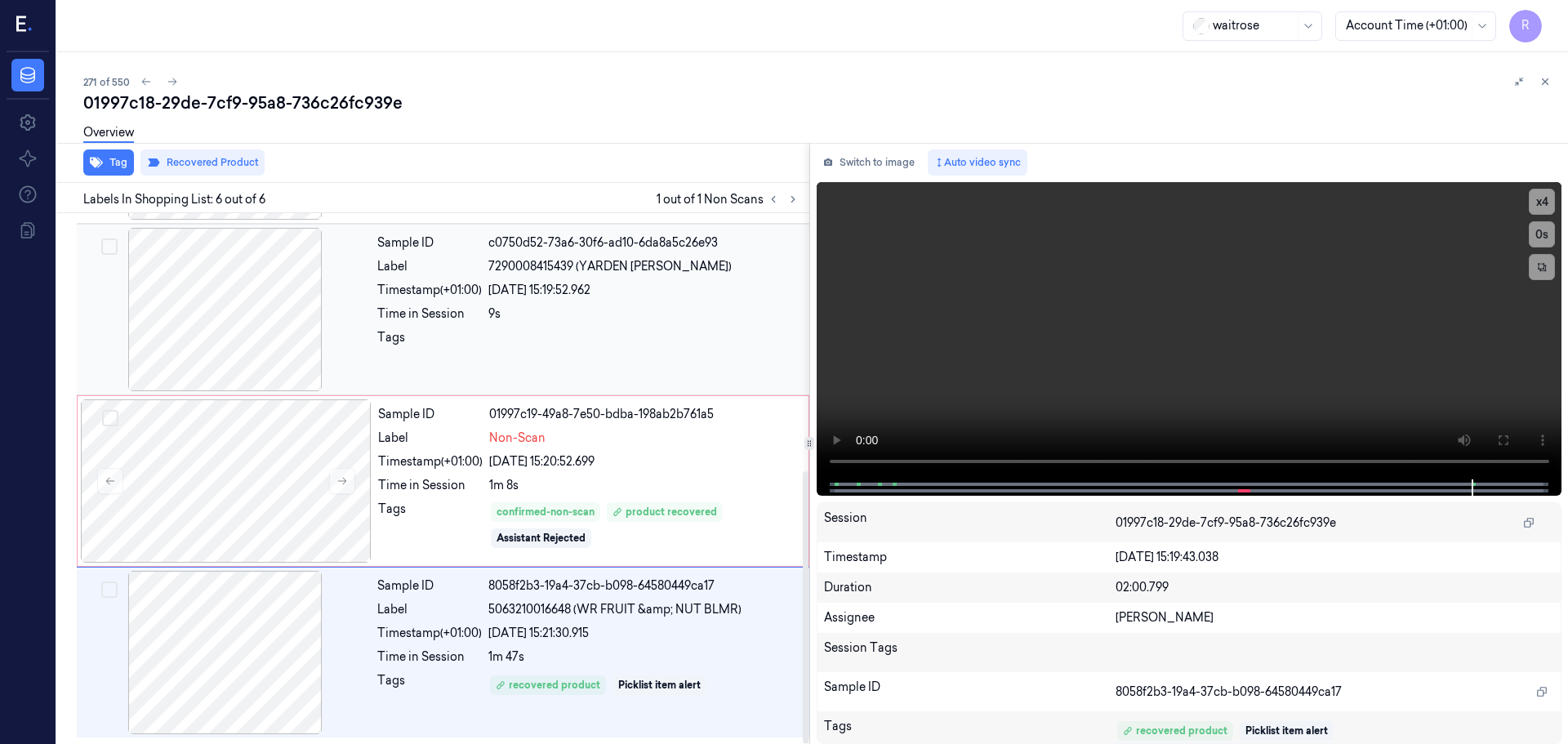
click at [596, 315] on div "9s" at bounding box center [644, 314] width 311 height 17
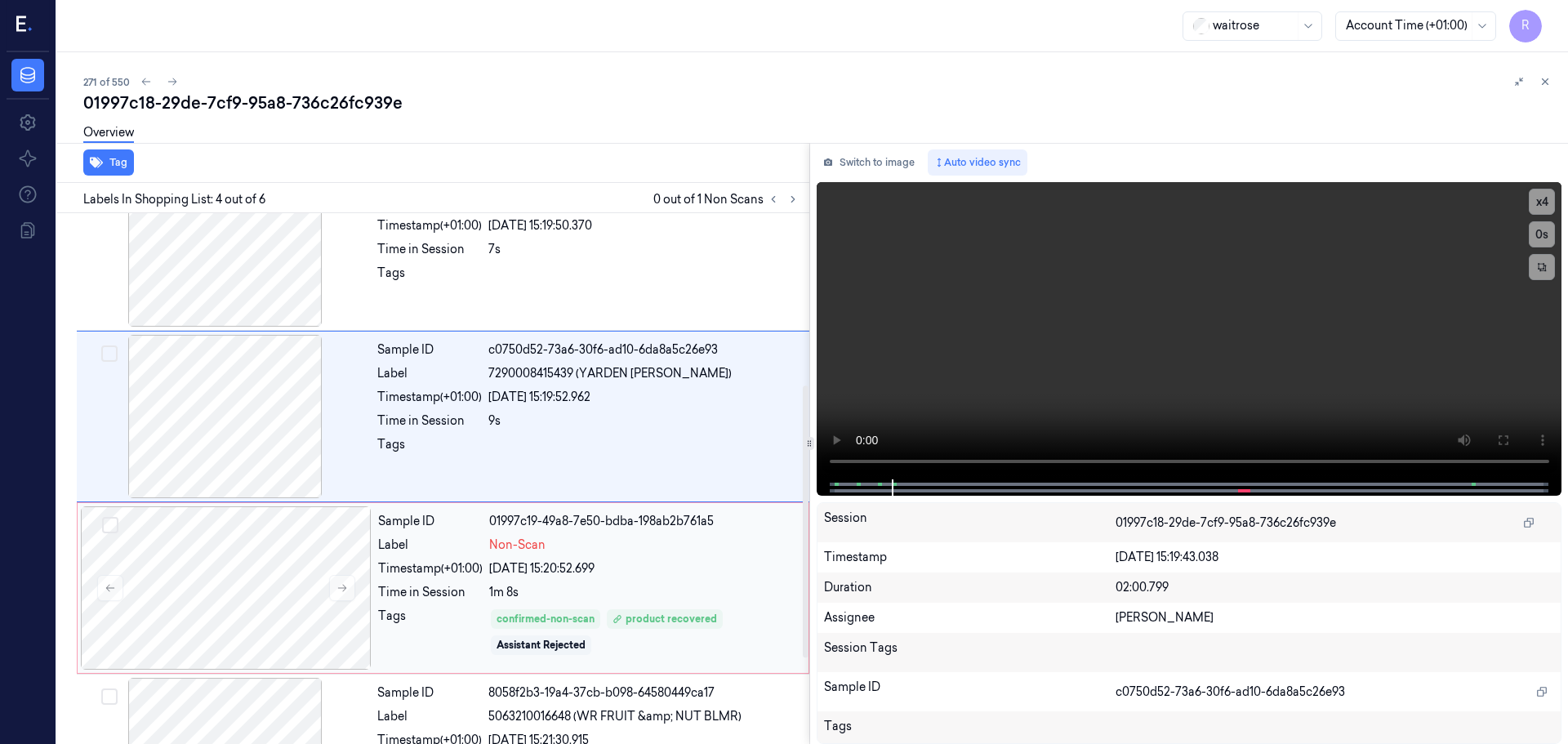
scroll to position [503, 0]
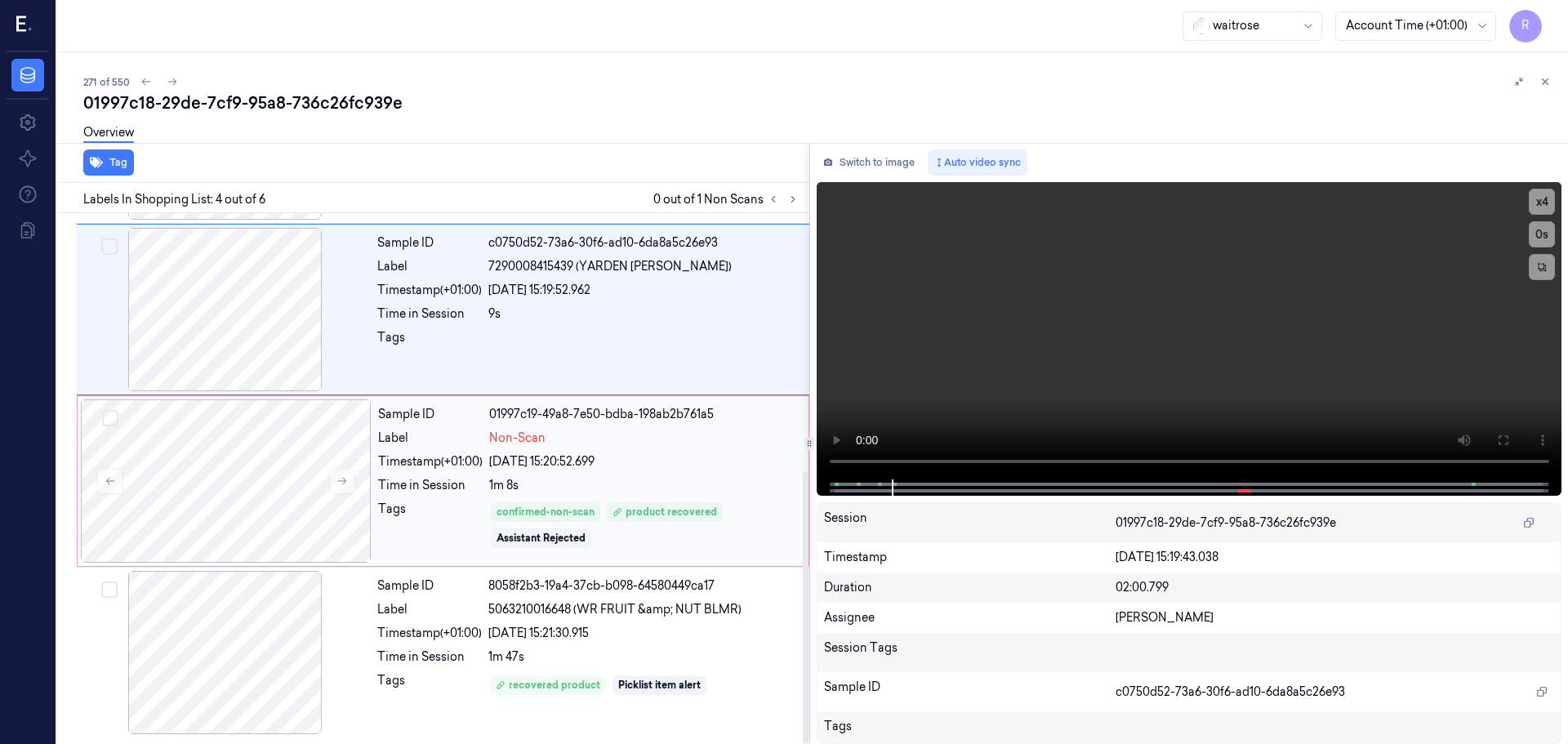
click at [602, 451] on div "Sample ID 01997c19-49a8-7e50-bdba-198ab2b761a5 Label Non-Scan Timestamp (+01:00…" at bounding box center [588, 481] width 433 height 163
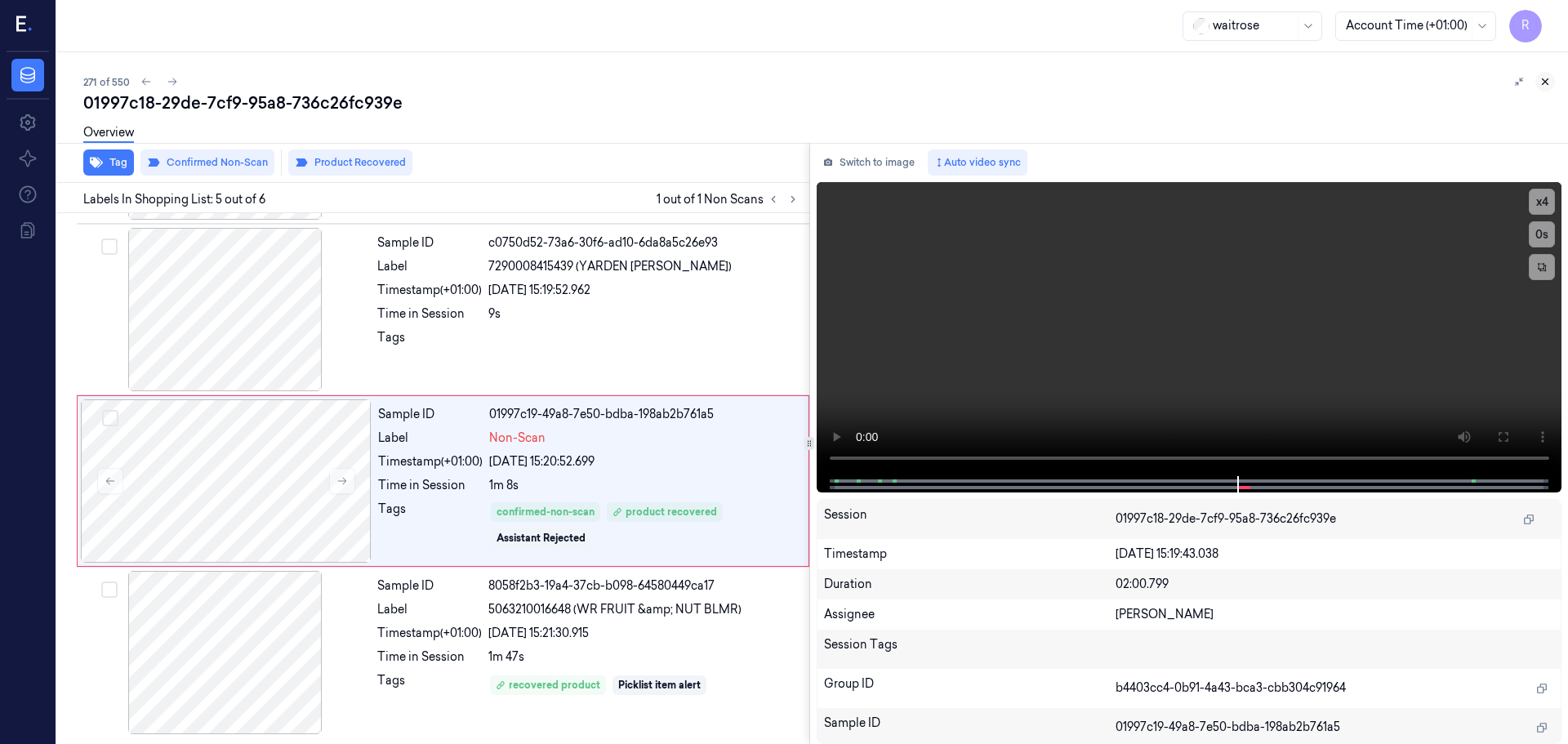
click at [1542, 87] on icon at bounding box center [1544, 81] width 11 height 11
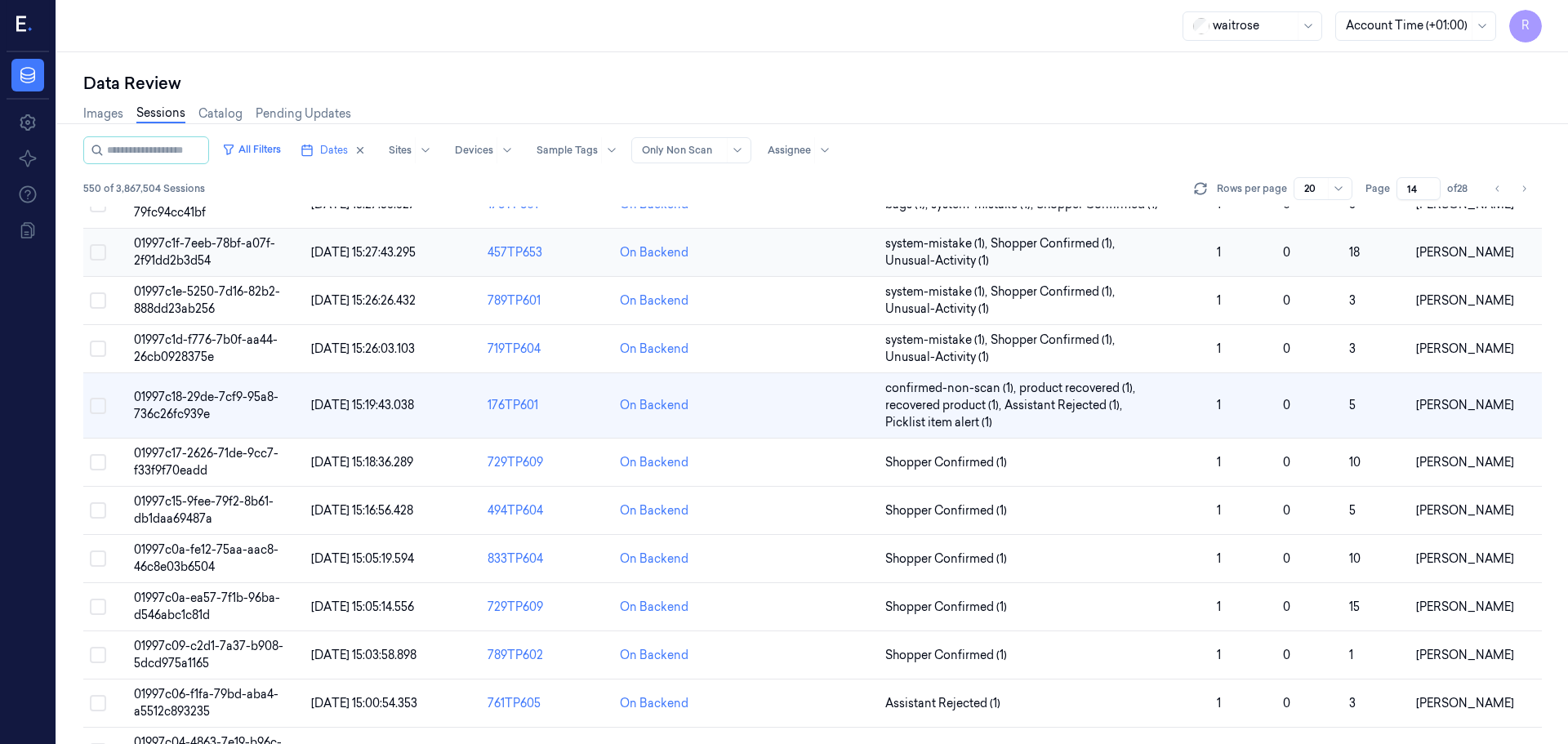
scroll to position [509, 0]
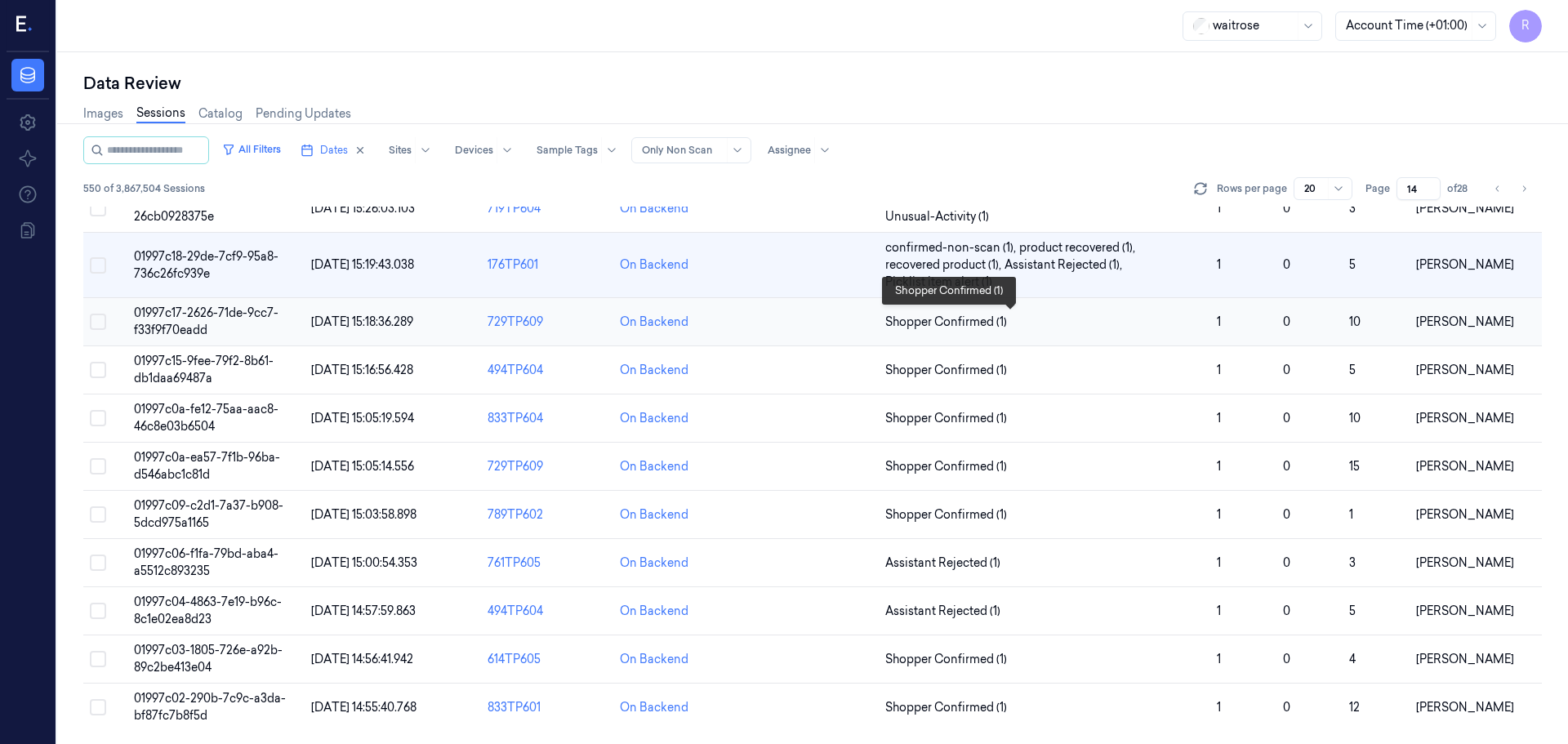
click at [1131, 330] on span "Shopper Confirmed (1)" at bounding box center [1044, 322] width 319 height 17
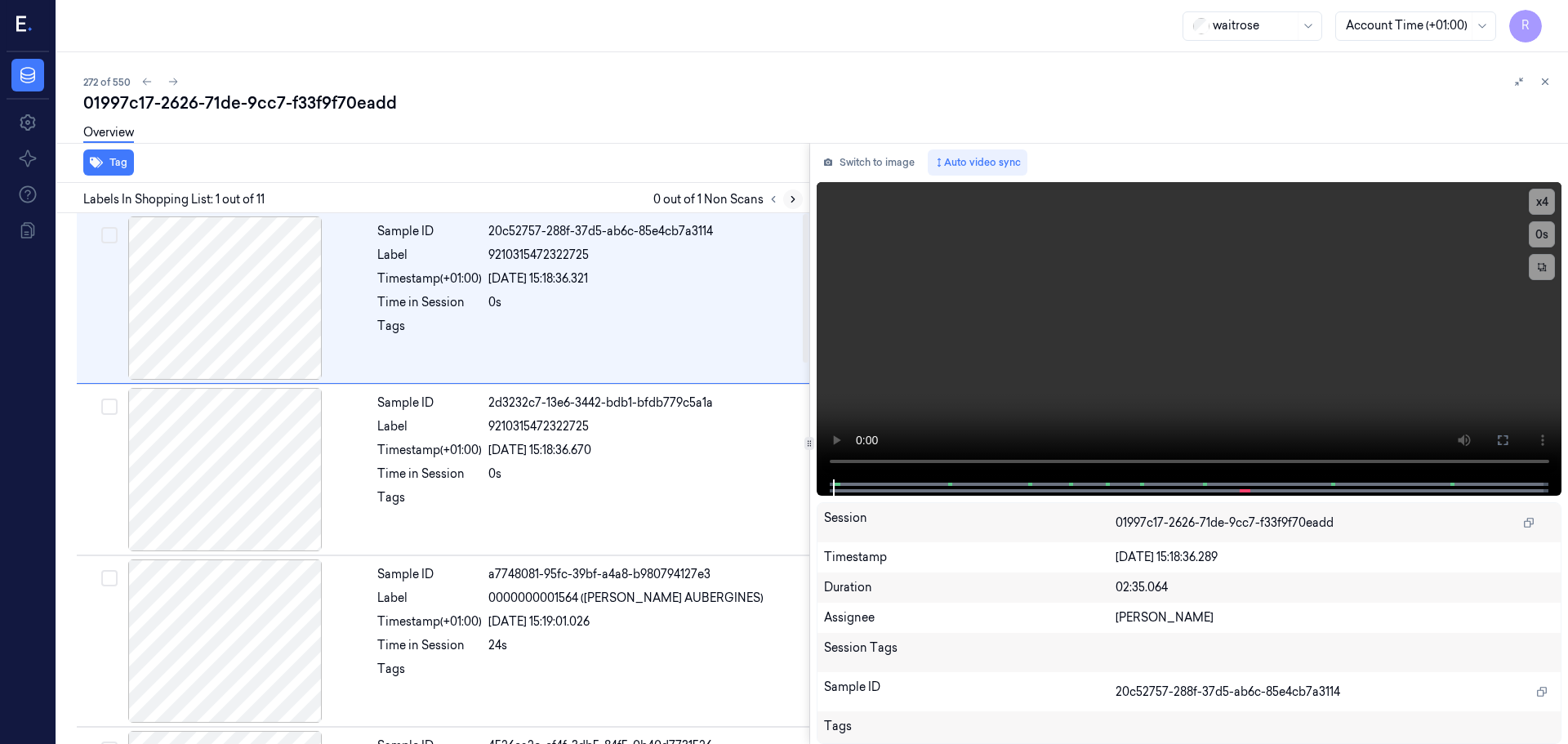
click at [801, 195] on button at bounding box center [792, 199] width 20 height 20
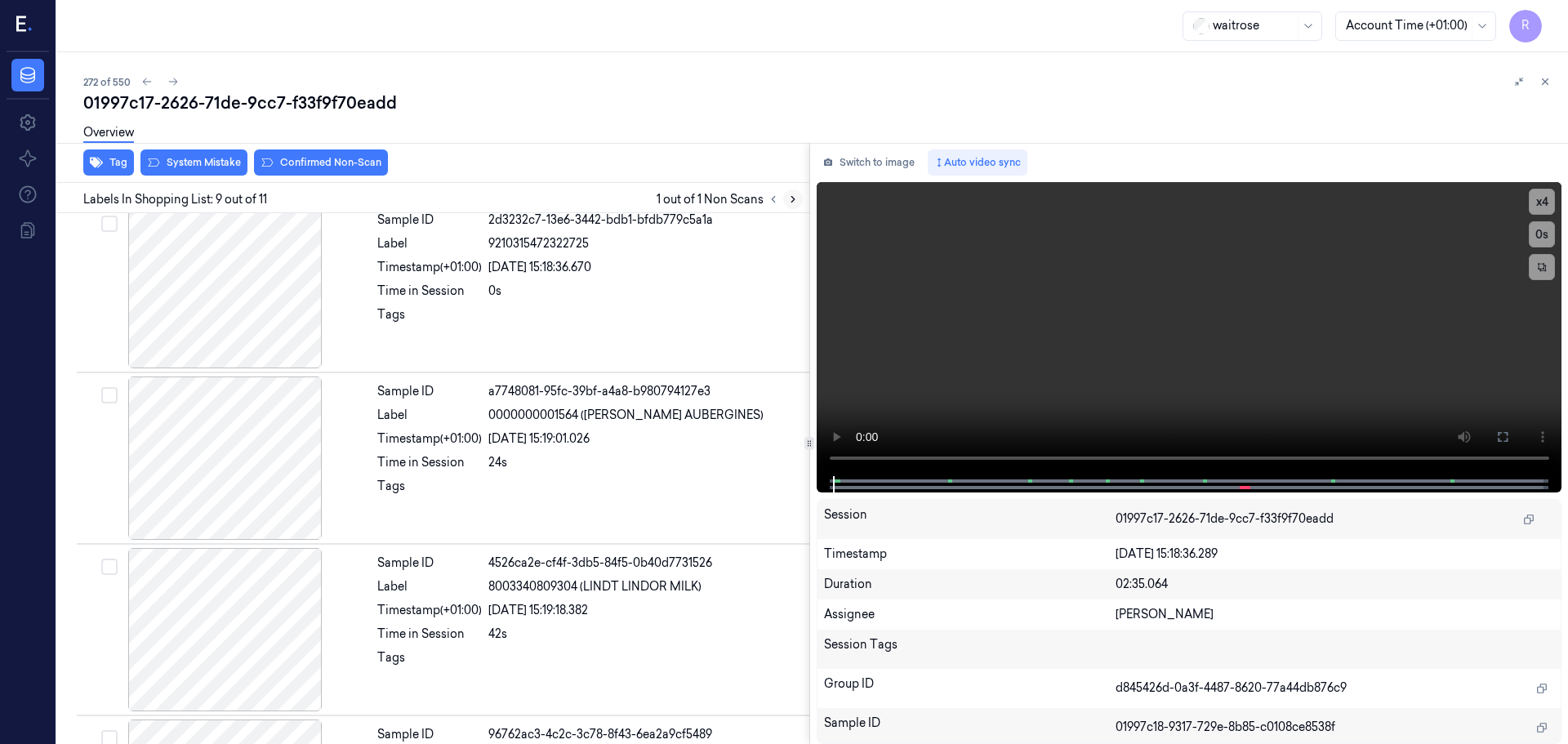
click at [794, 198] on icon at bounding box center [793, 200] width 3 height 6
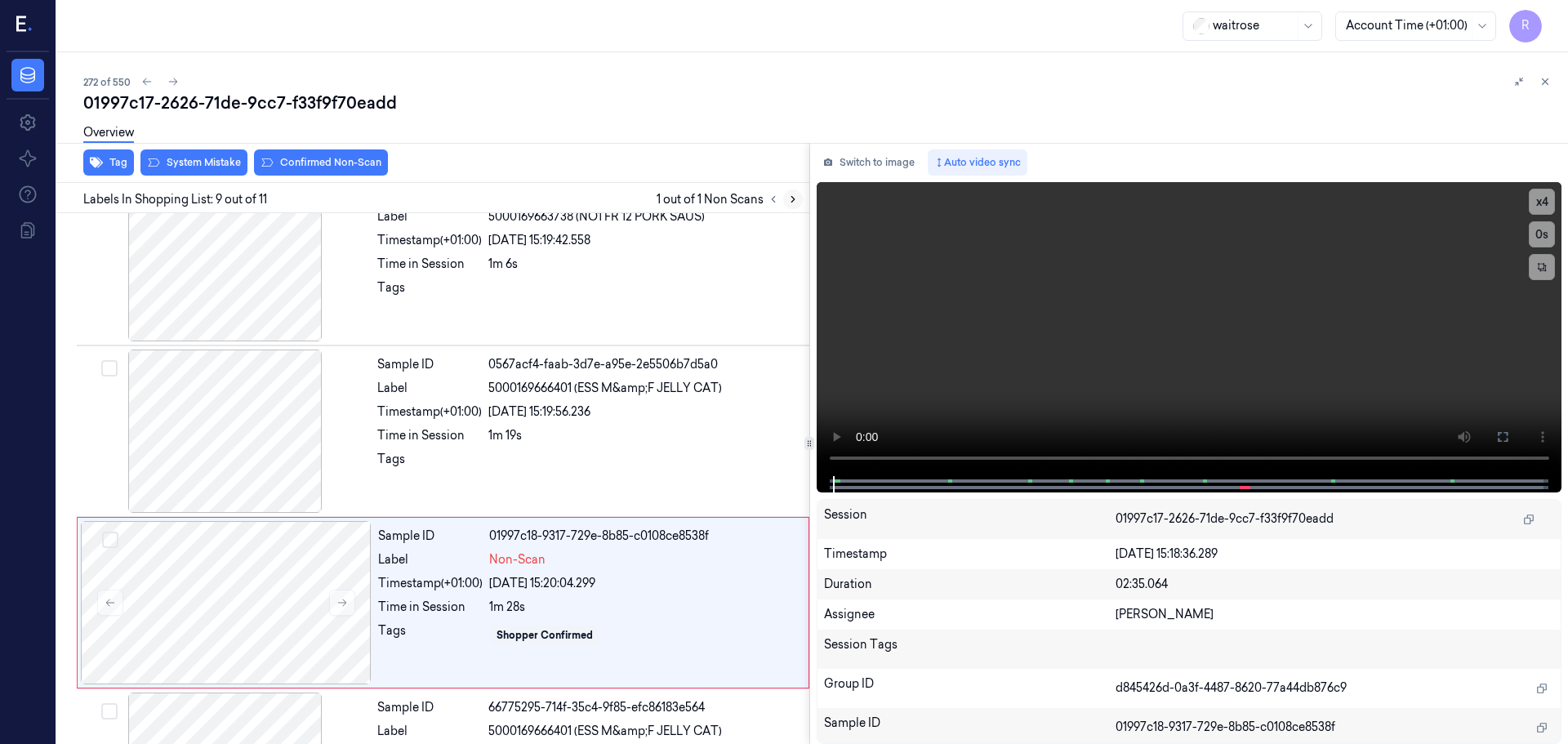
click at [794, 198] on icon at bounding box center [793, 200] width 3 height 6
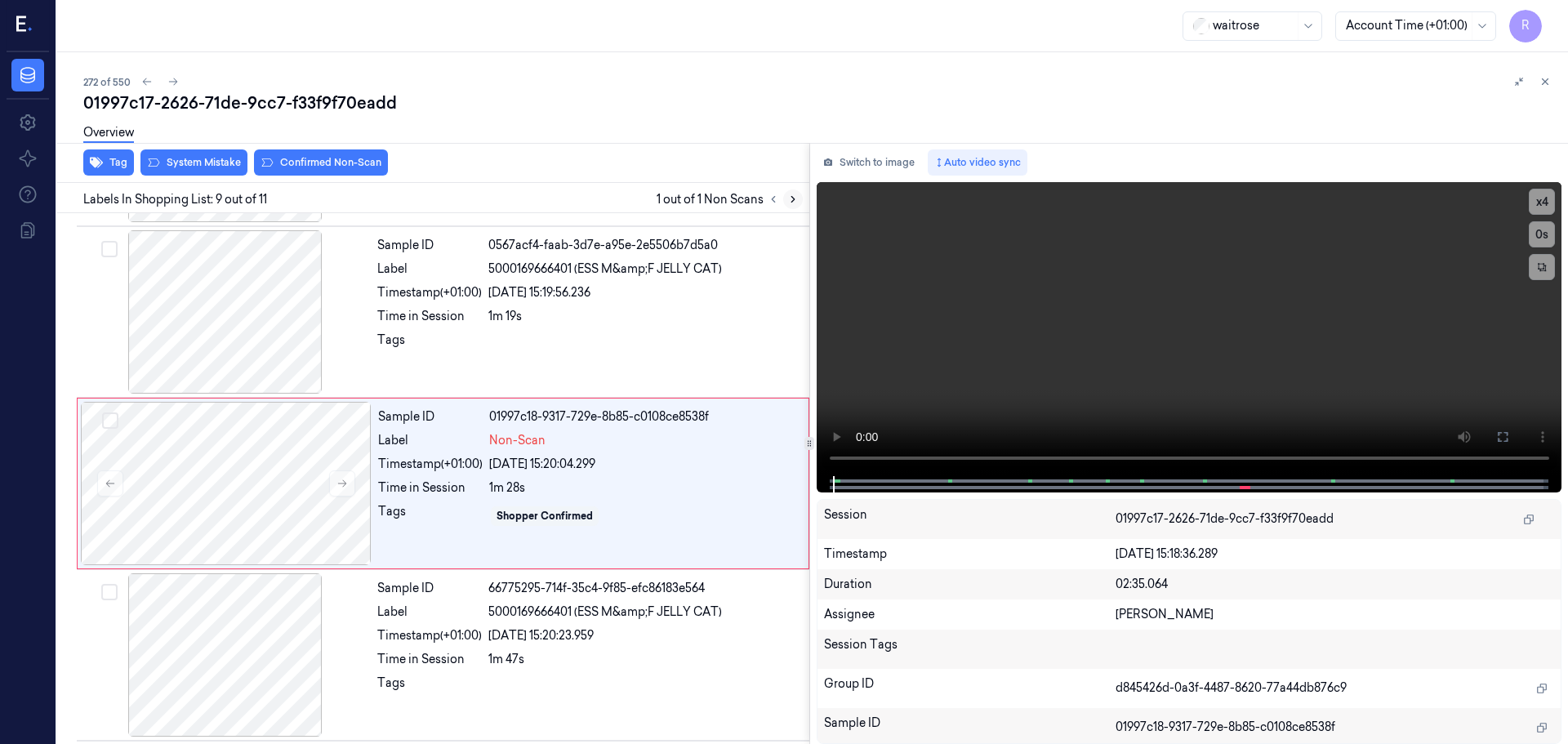
click at [794, 198] on icon at bounding box center [793, 200] width 3 height 6
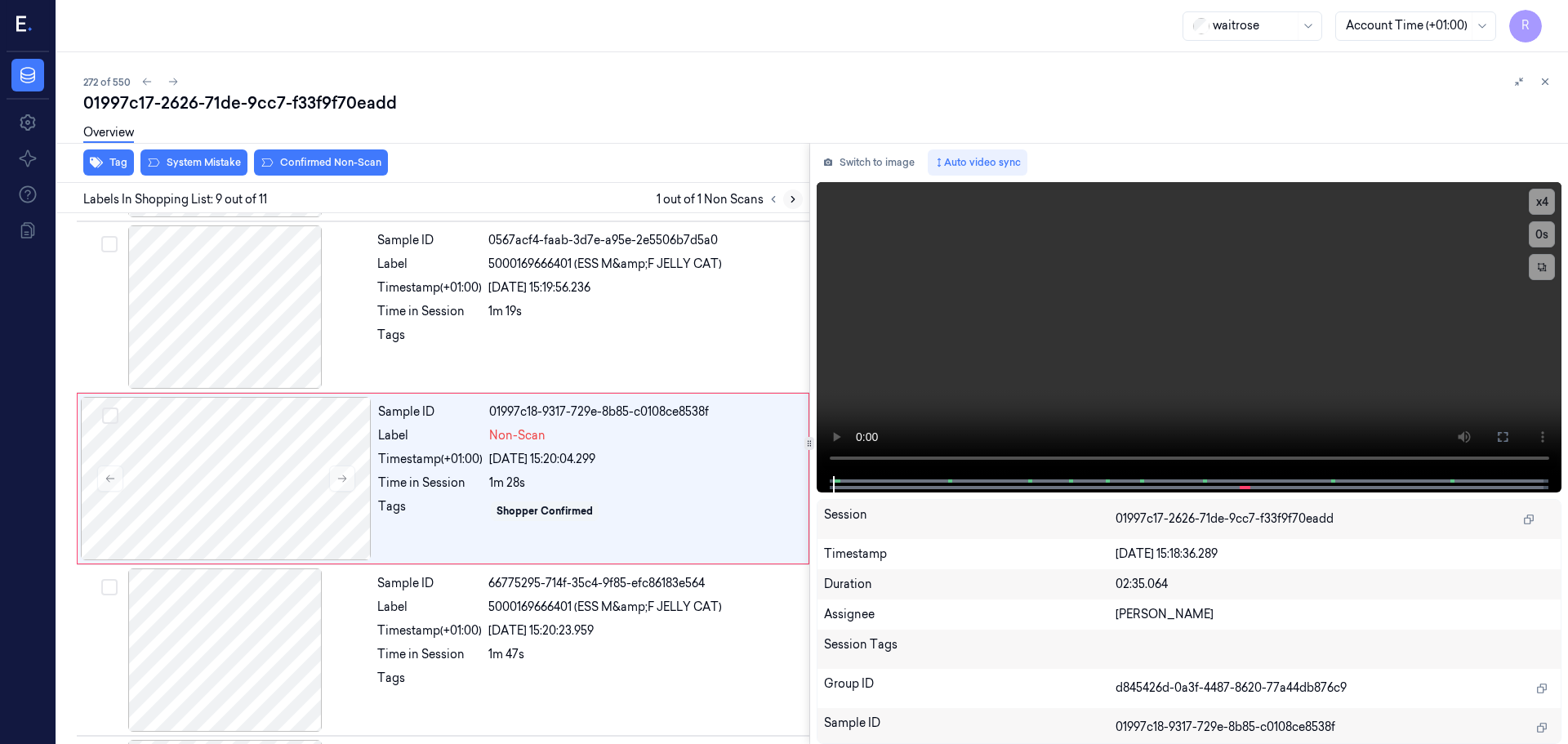
click at [794, 198] on icon at bounding box center [793, 200] width 3 height 6
click at [342, 469] on button at bounding box center [342, 479] width 26 height 26
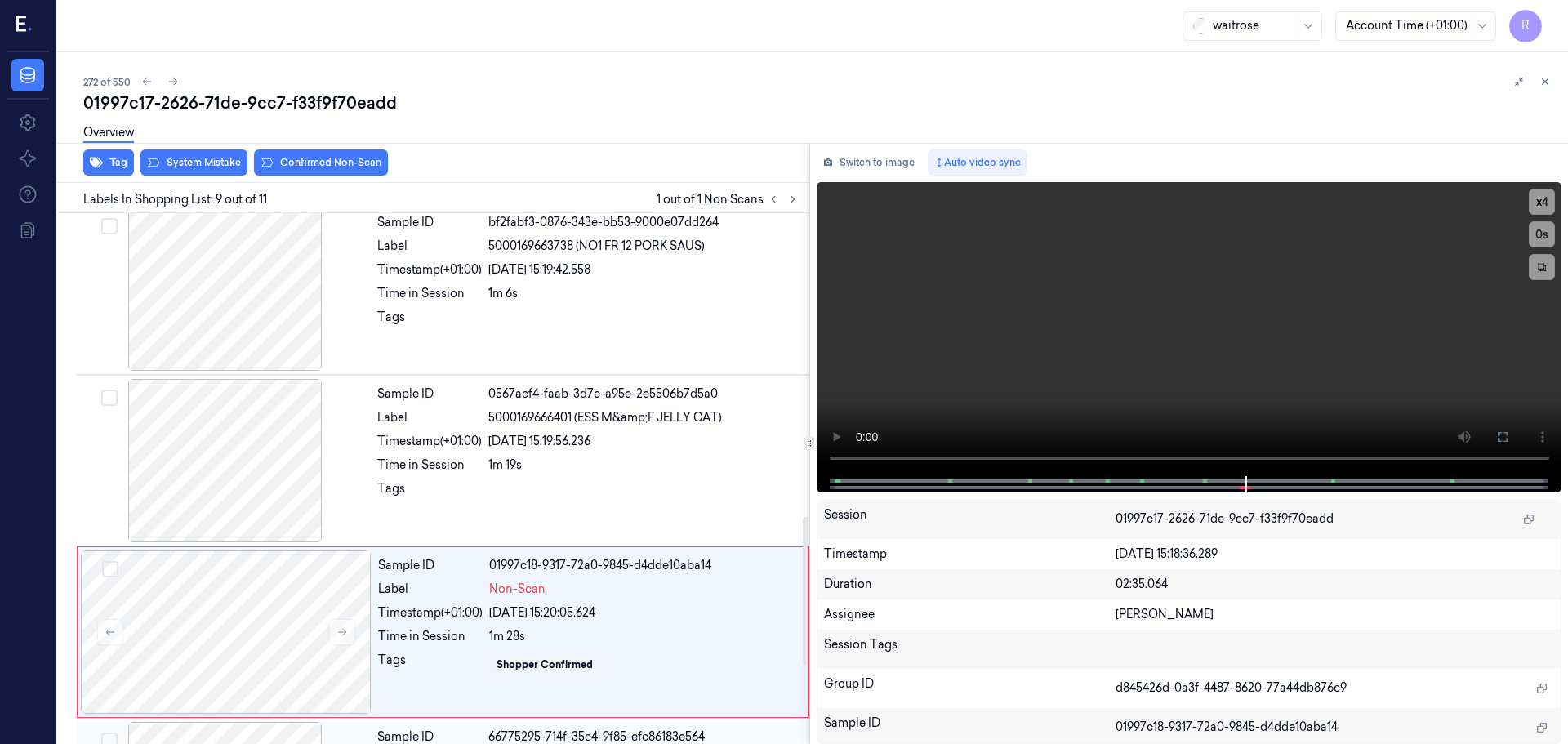
scroll to position [1029, 0]
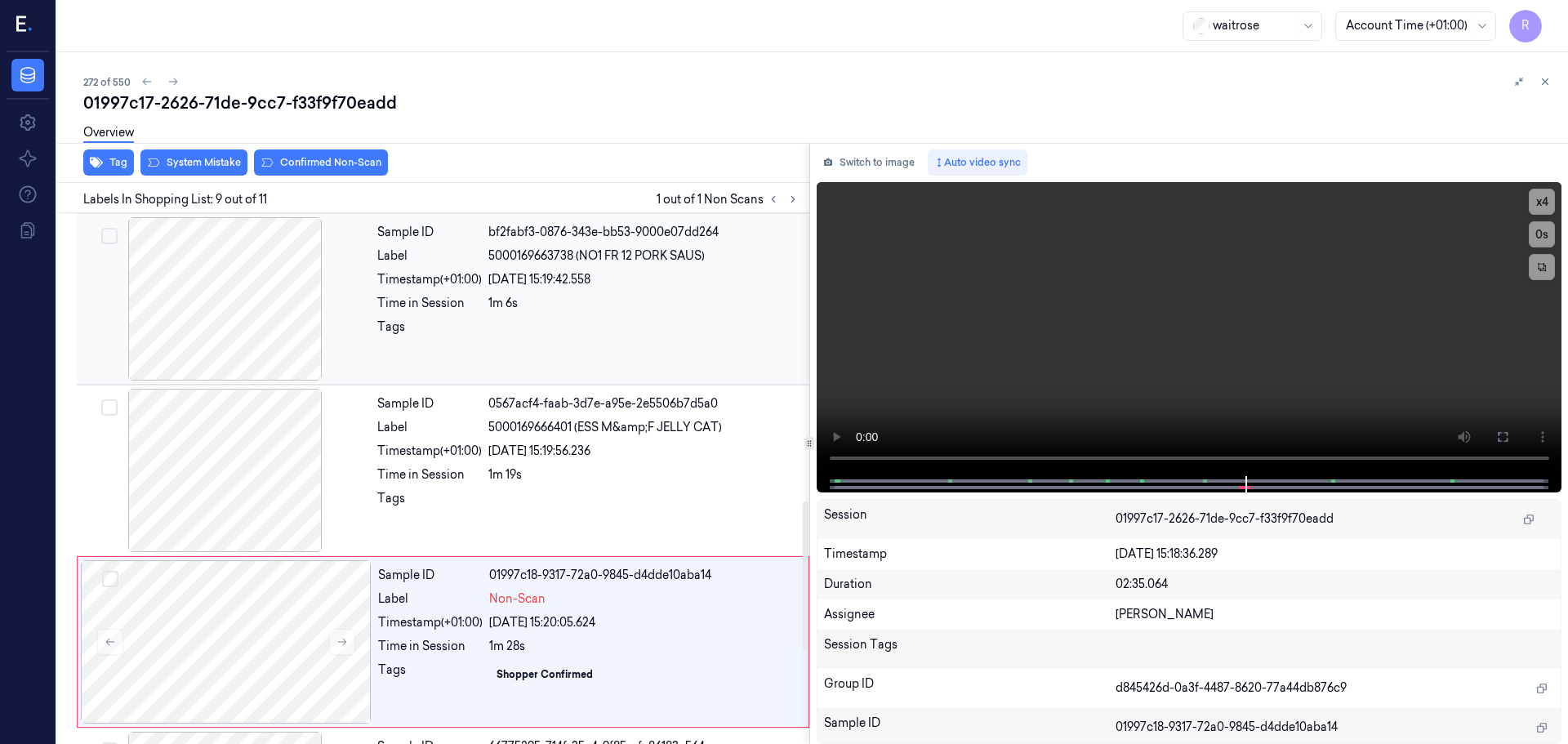
click at [295, 341] on div at bounding box center [225, 299] width 291 height 163
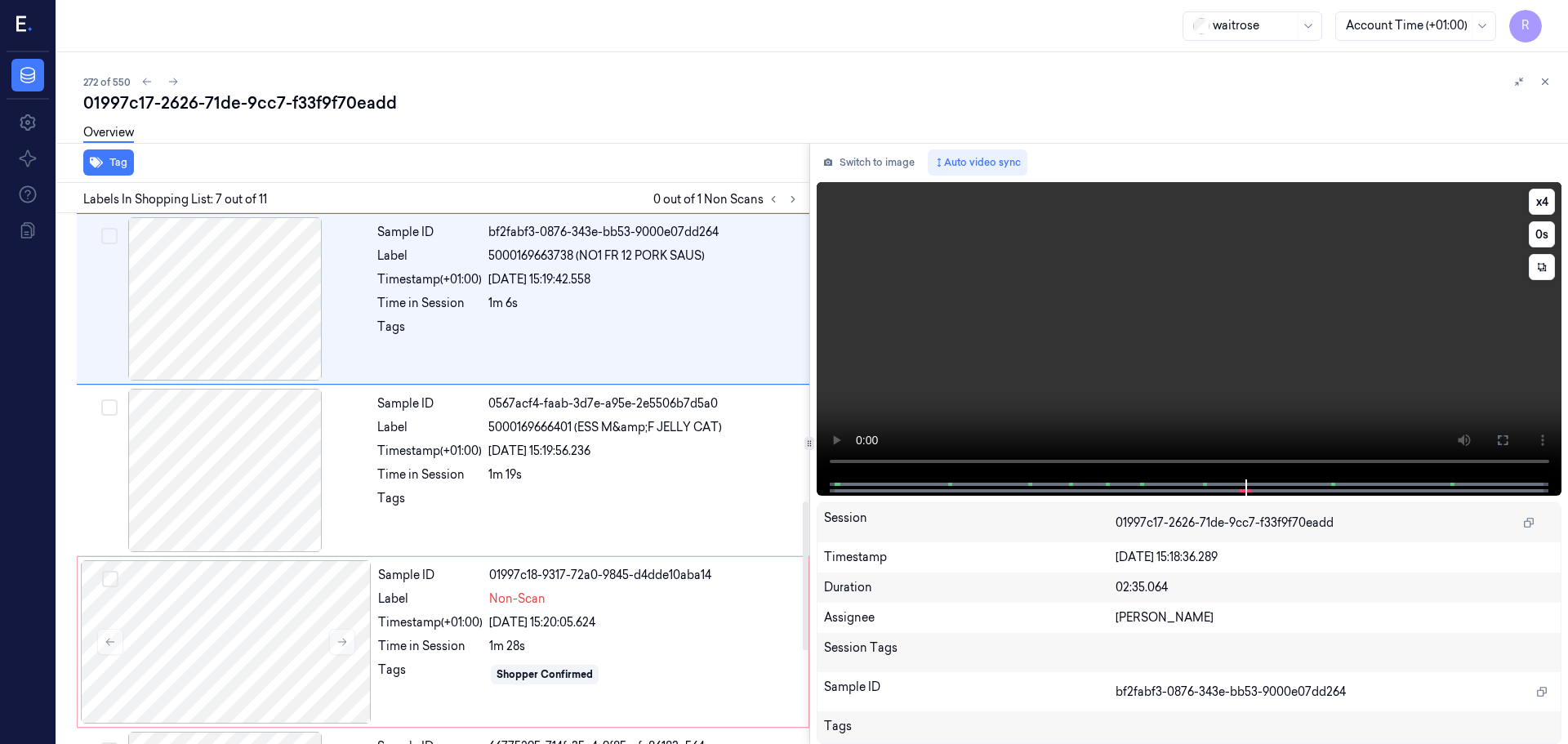
scroll to position [849, 0]
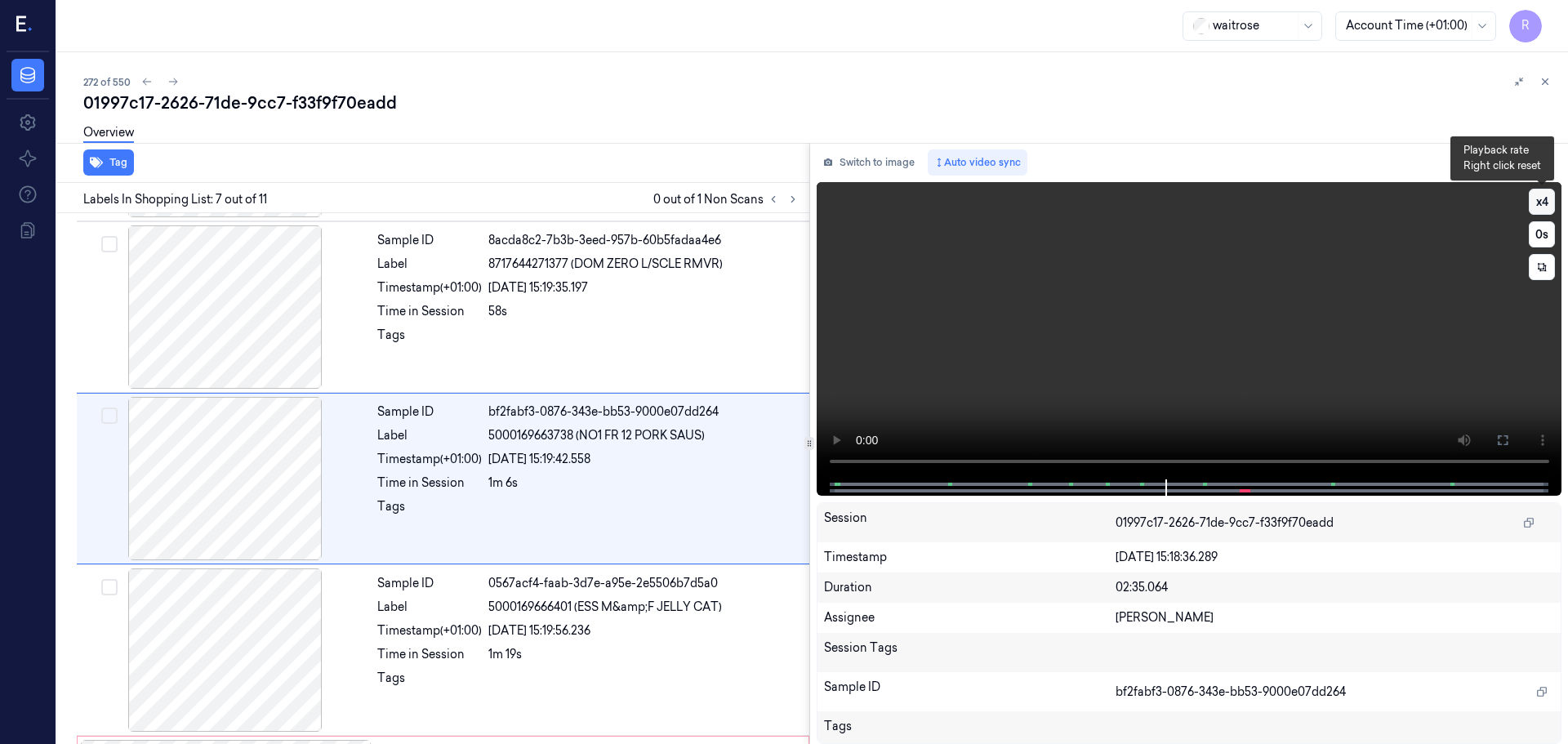
click at [1546, 190] on button "x 4" at bounding box center [1542, 202] width 26 height 26
click at [1542, 198] on button "x 1" at bounding box center [1542, 202] width 26 height 26
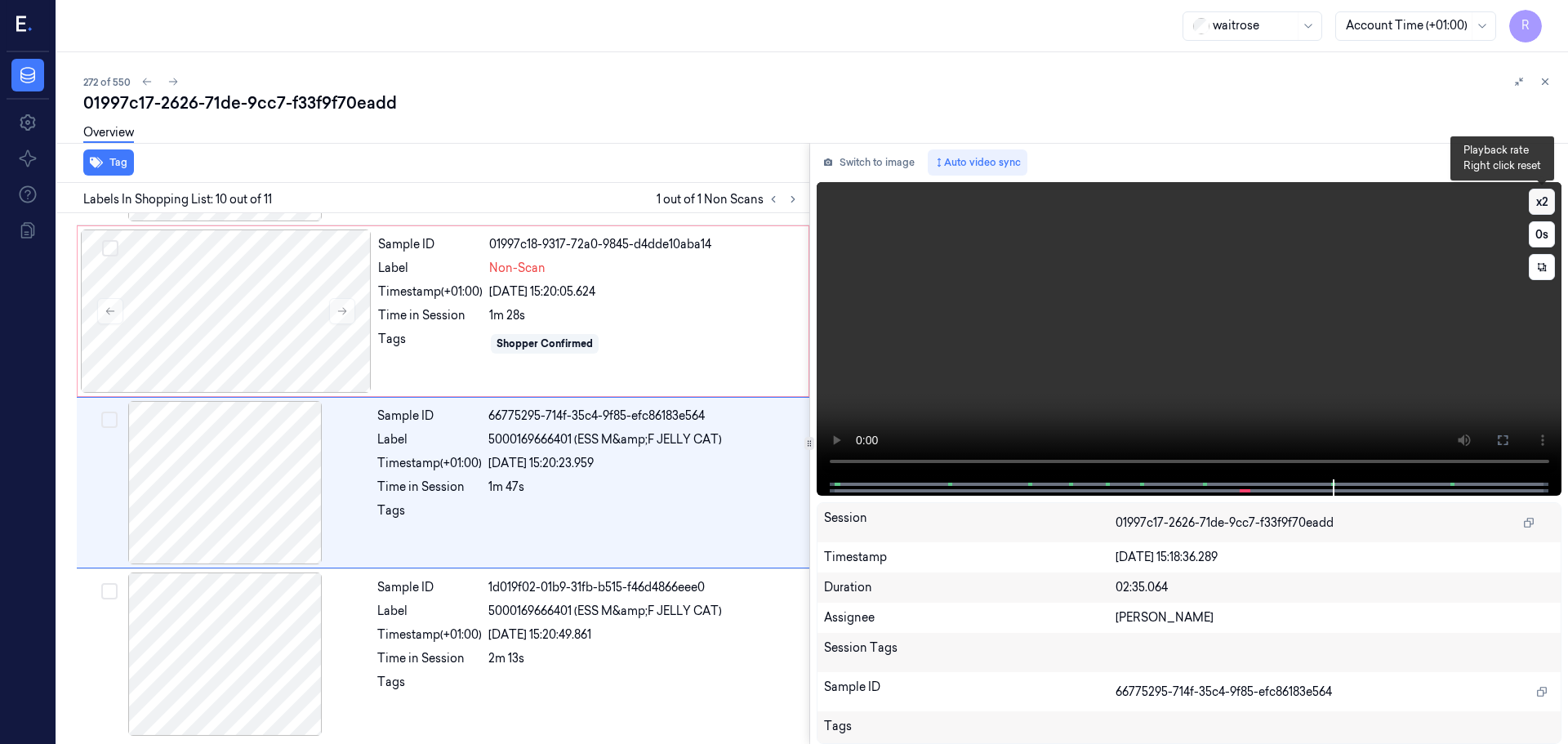
scroll to position [1361, 0]
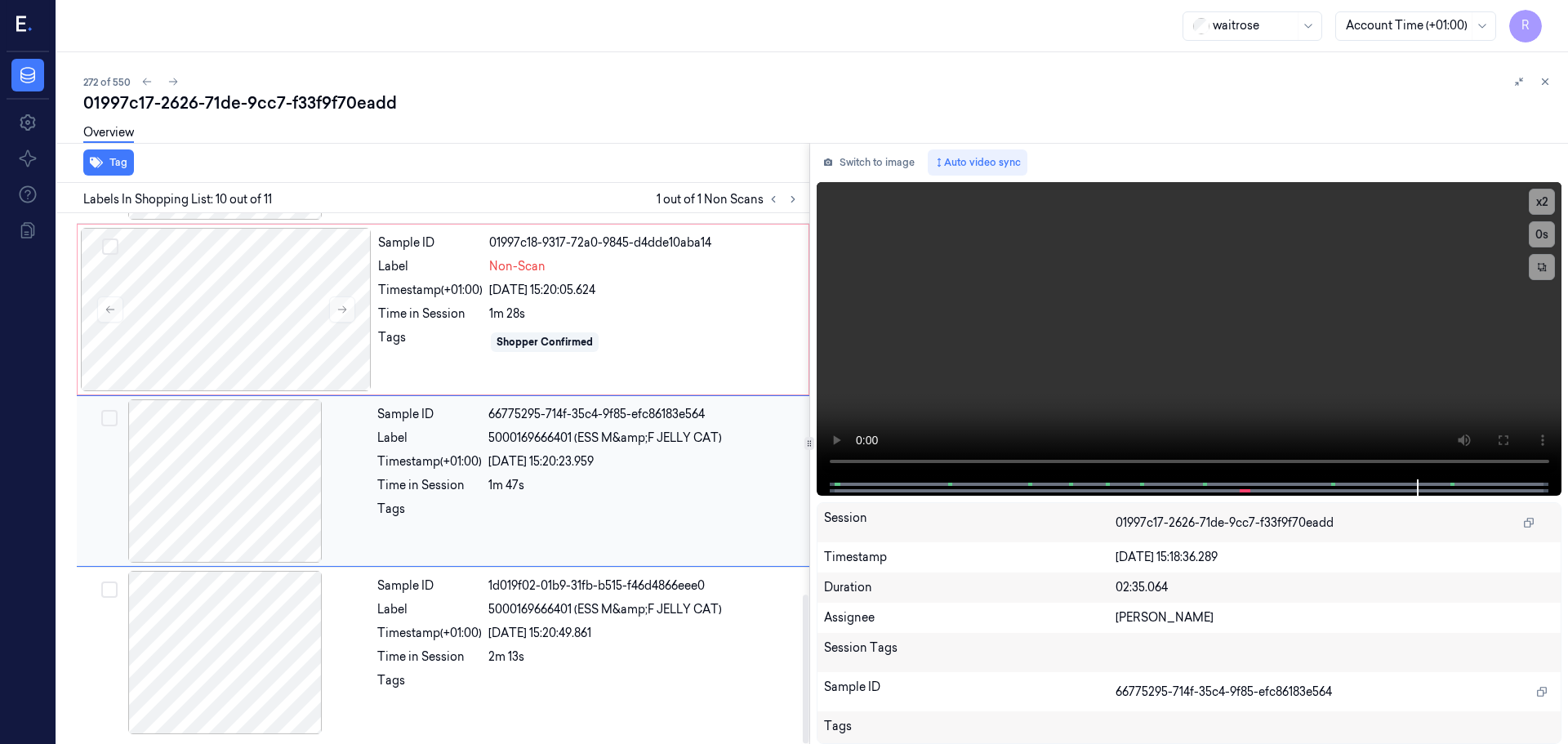
click at [673, 463] on div "24/09/2025 15:20:23.959" at bounding box center [644, 462] width 311 height 17
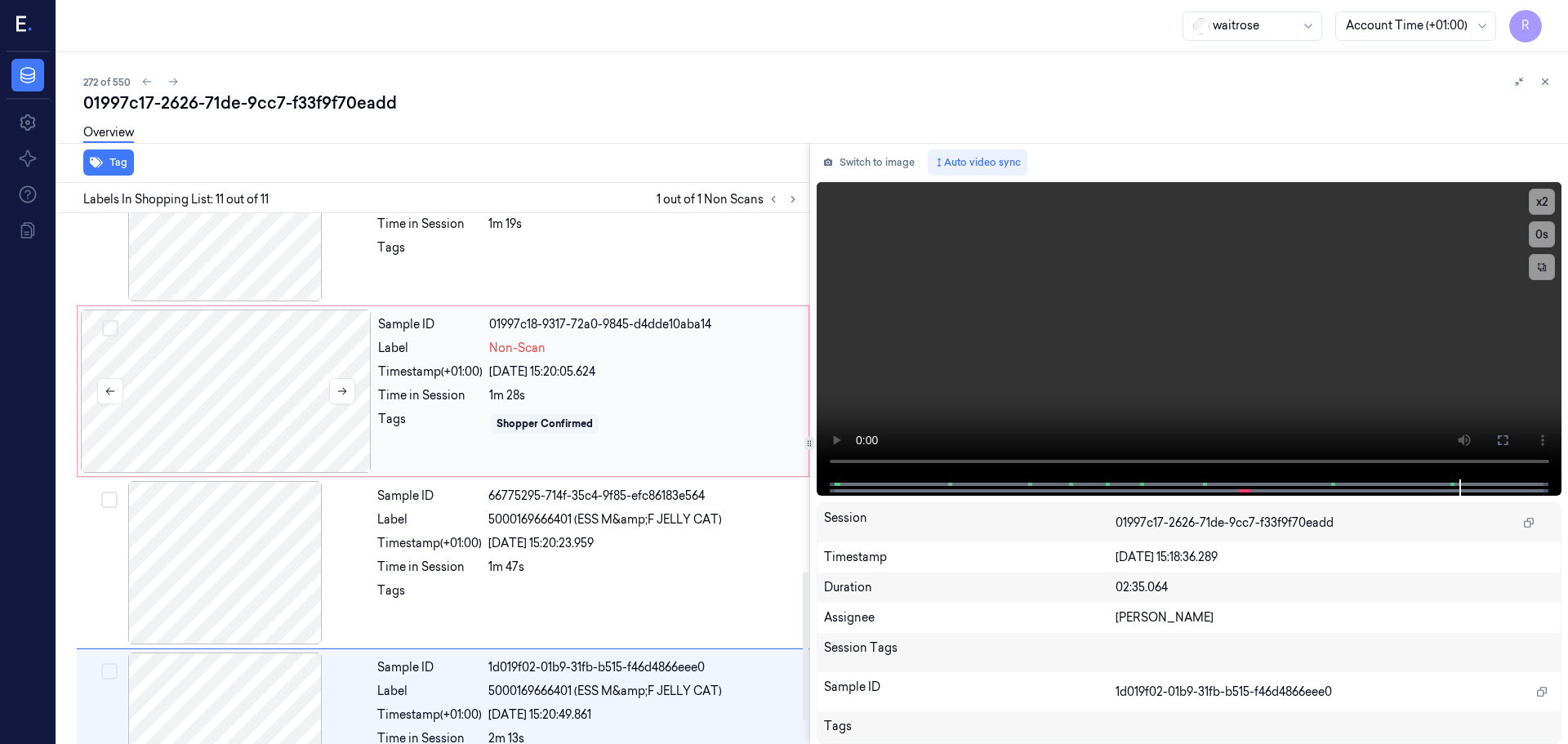
click at [341, 386] on icon at bounding box center [342, 391] width 11 height 11
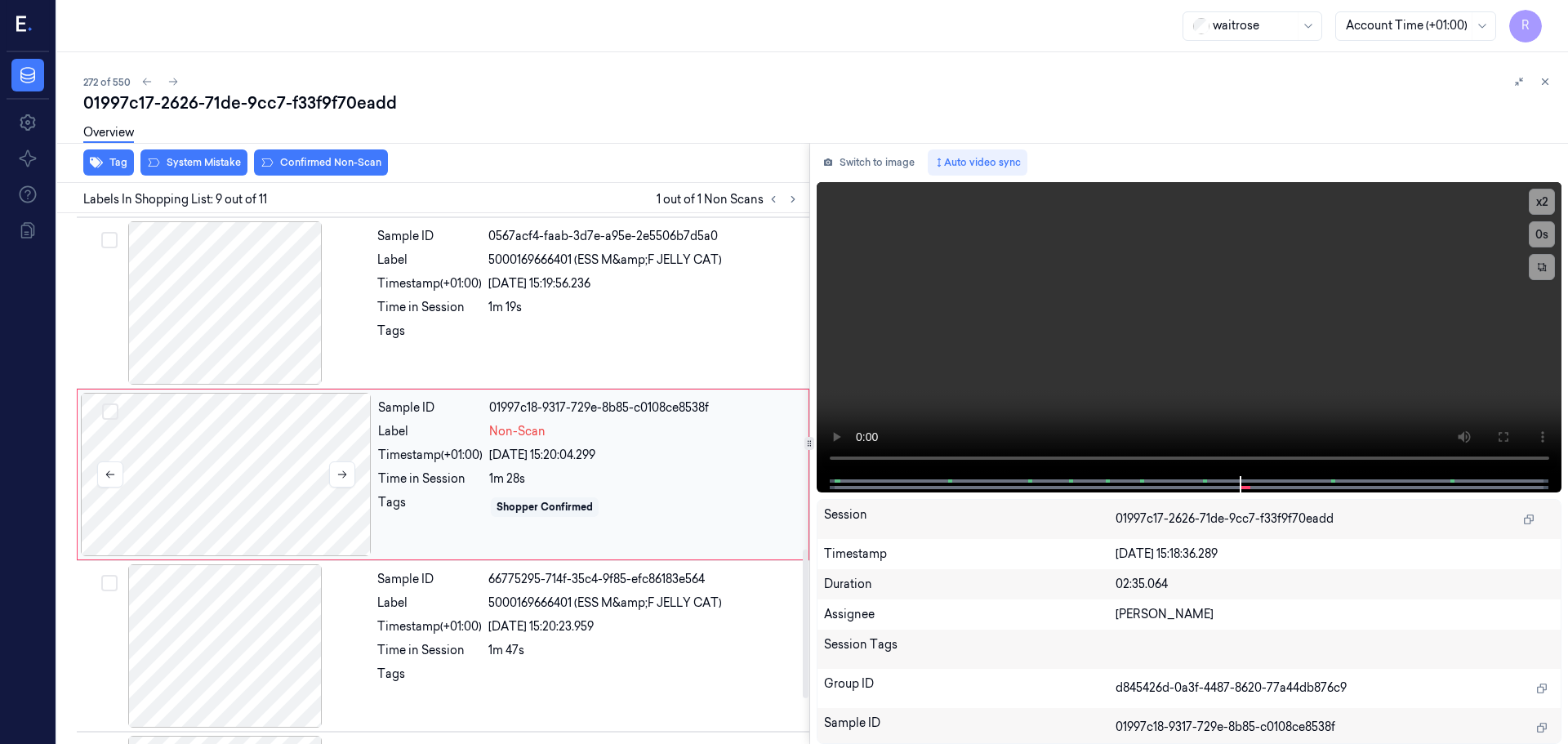
scroll to position [1192, 0]
click at [342, 470] on button at bounding box center [342, 479] width 26 height 26
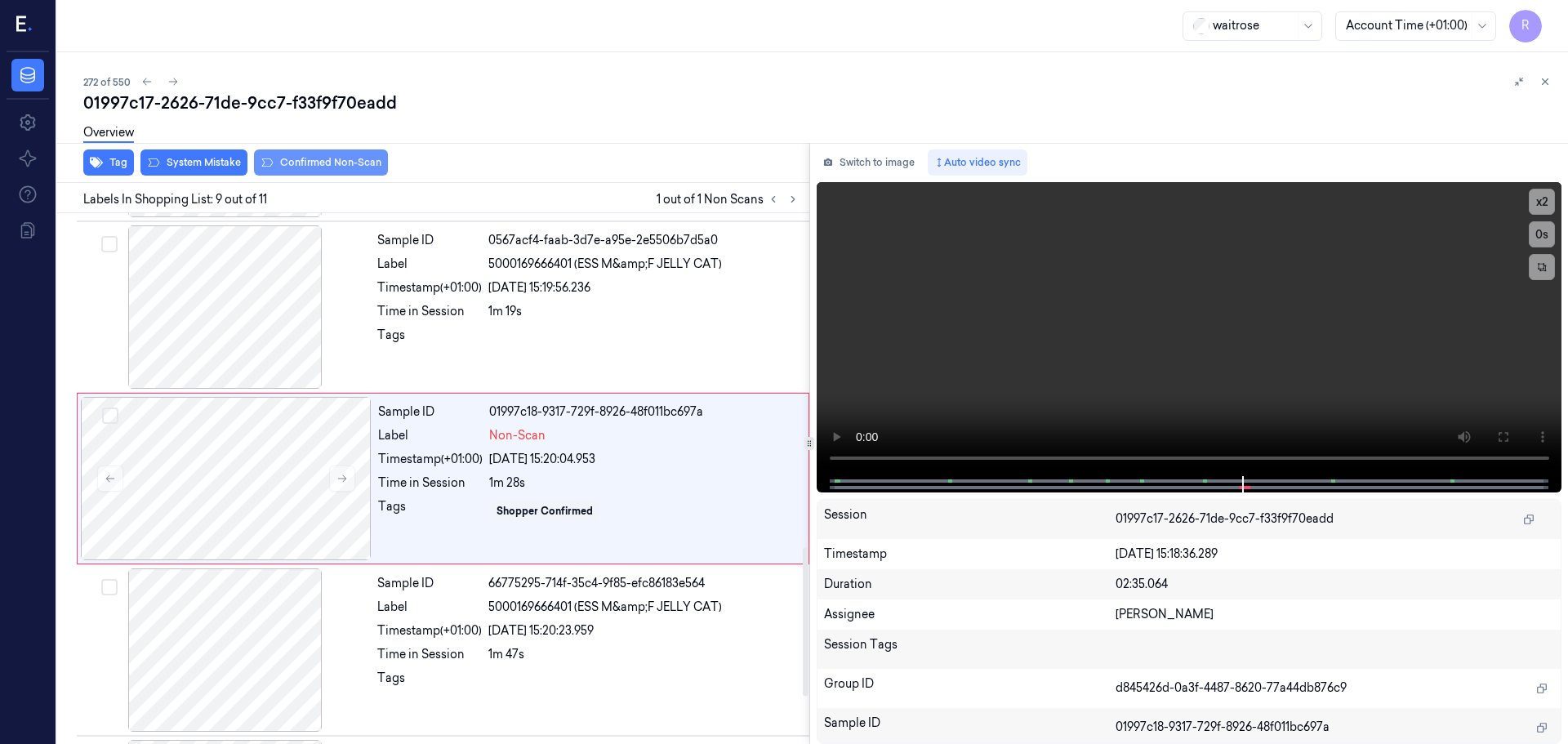
click at [338, 168] on button "Confirmed Non-Scan" at bounding box center [321, 162] width 134 height 26
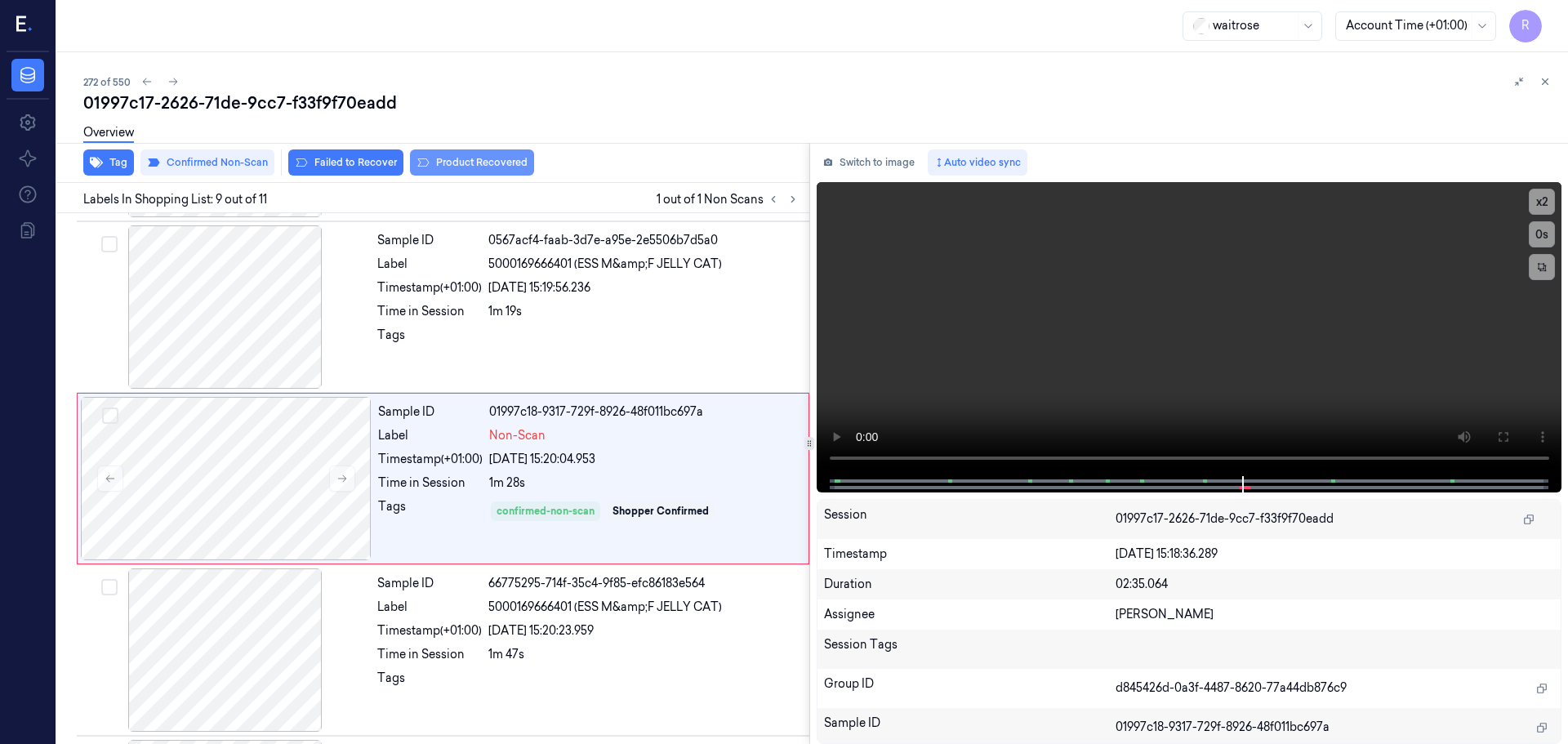
click at [465, 163] on button "Product Recovered" at bounding box center [472, 162] width 124 height 26
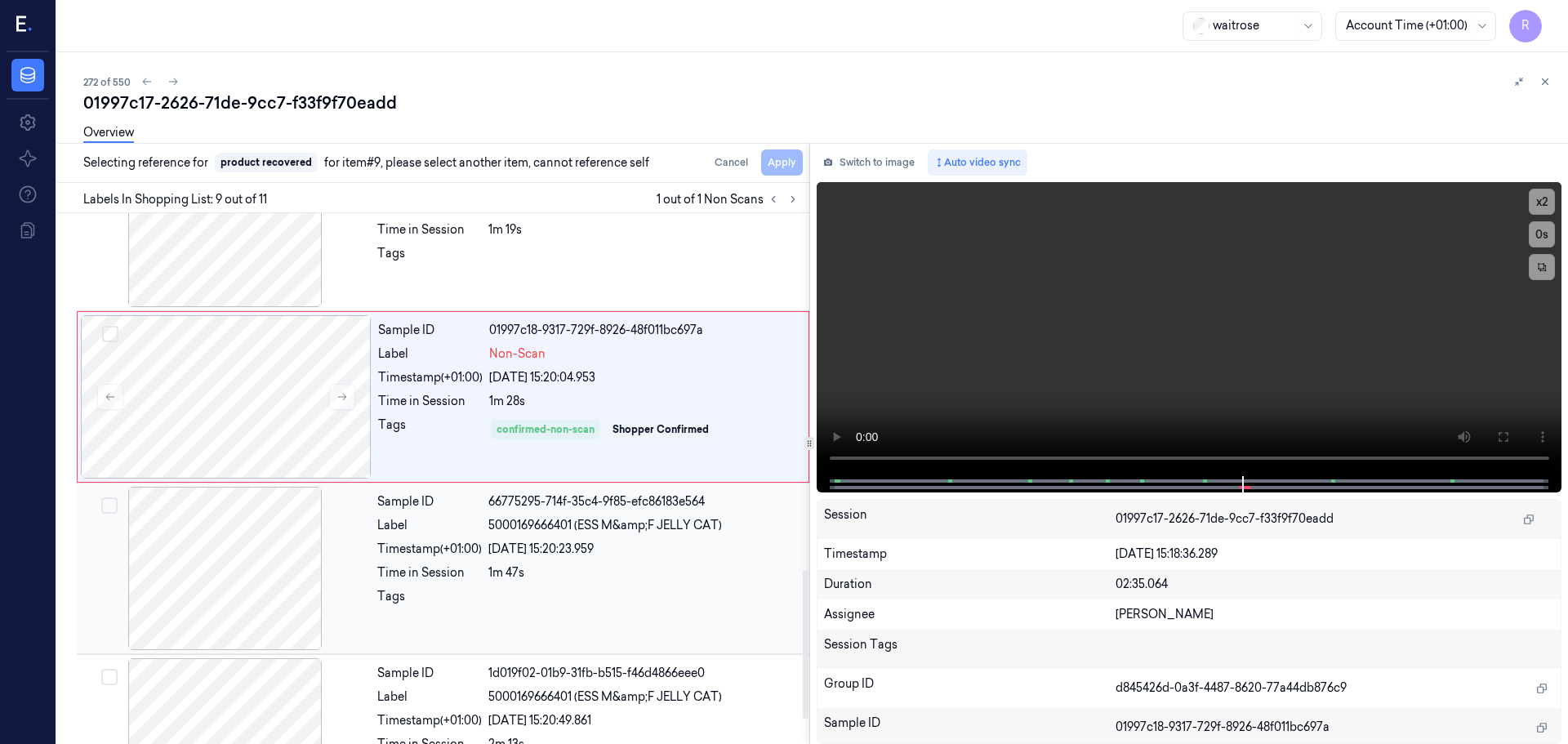
click at [455, 559] on div "Sample ID 66775295-714f-35c4-9f85-efc86183e564 Label 5000169666401 (ESS M&amp;F…" at bounding box center [588, 569] width 435 height 163
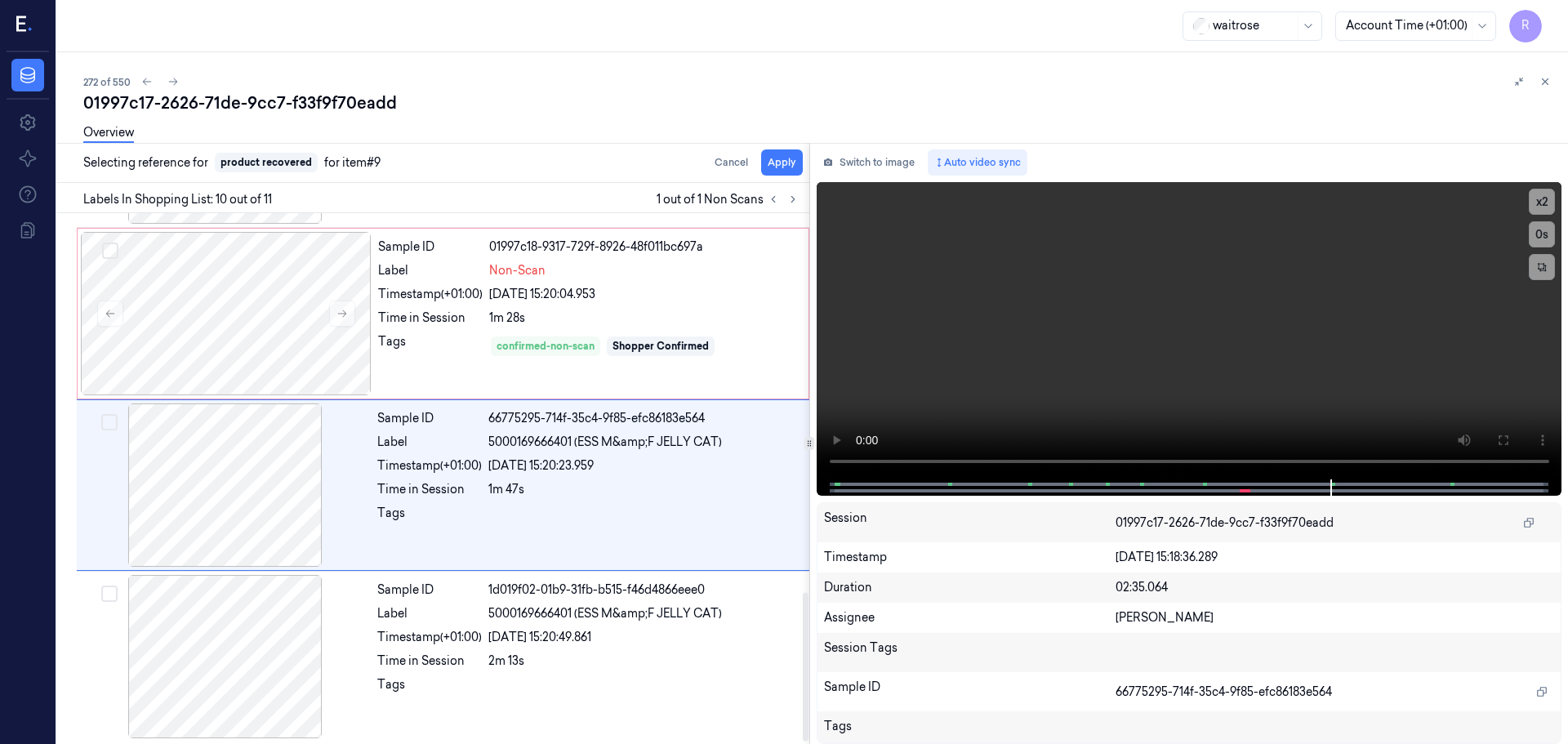
scroll to position [1361, 0]
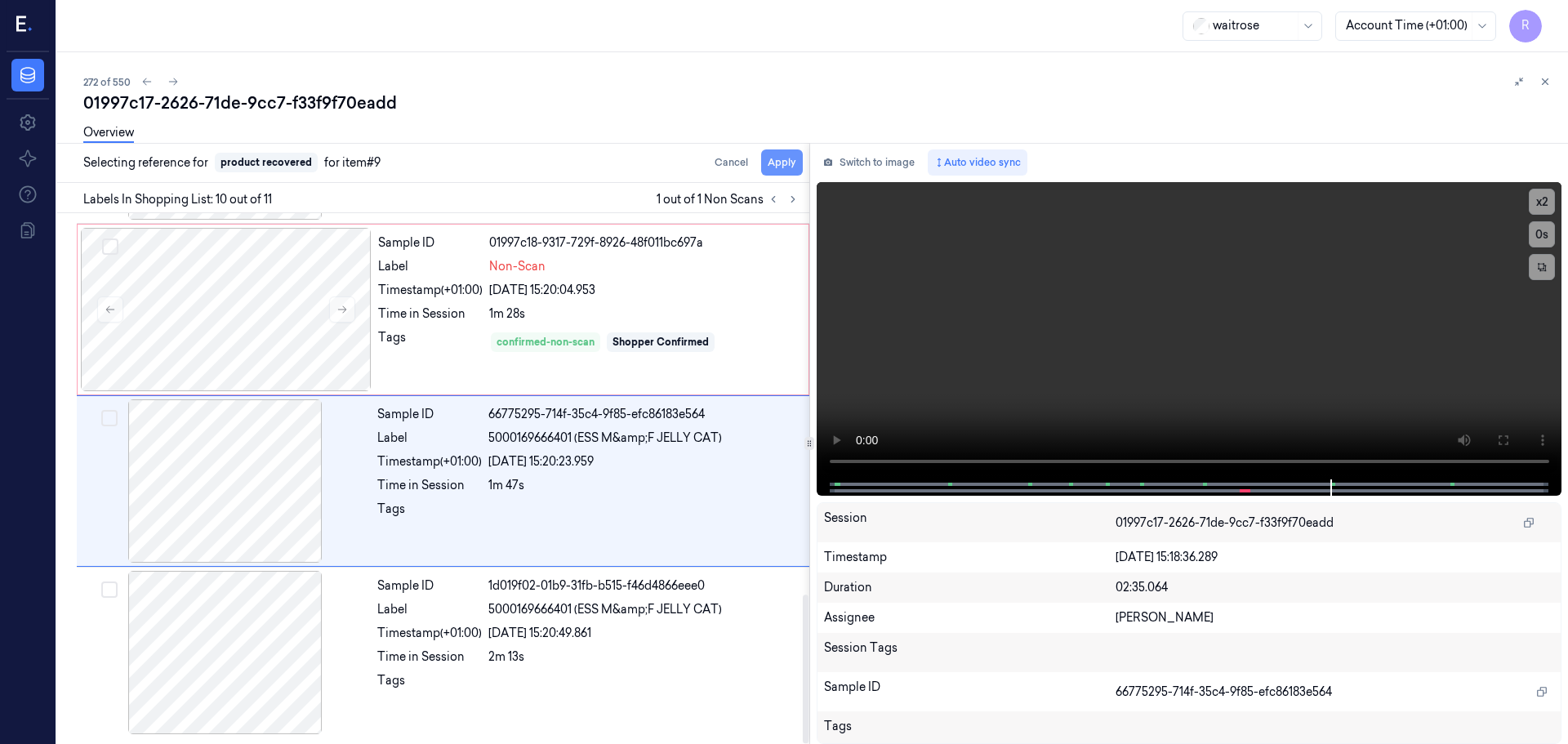
click at [802, 162] on button "Apply" at bounding box center [782, 162] width 42 height 26
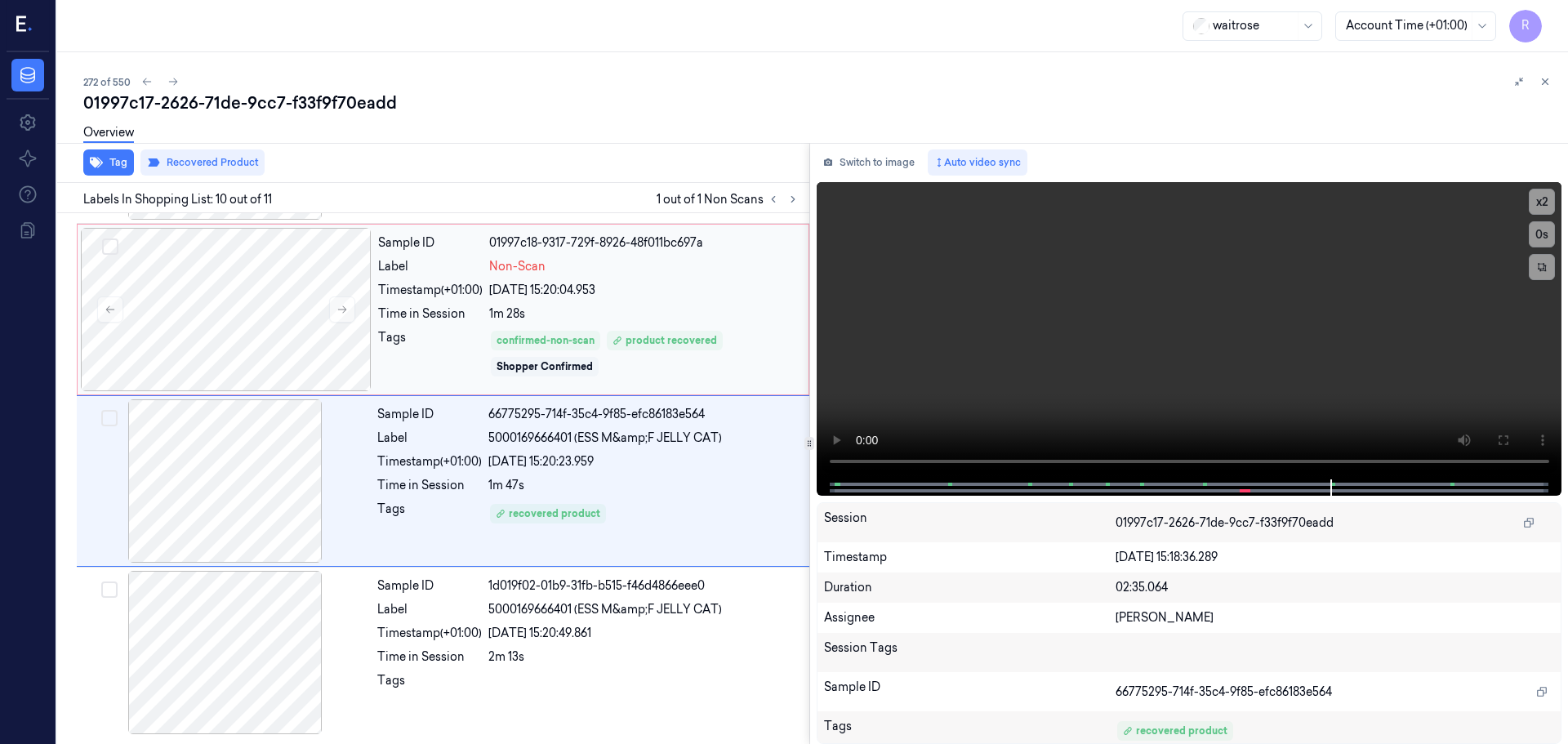
click at [689, 292] on div "24/09/2025 15:20:04.953" at bounding box center [644, 291] width 309 height 17
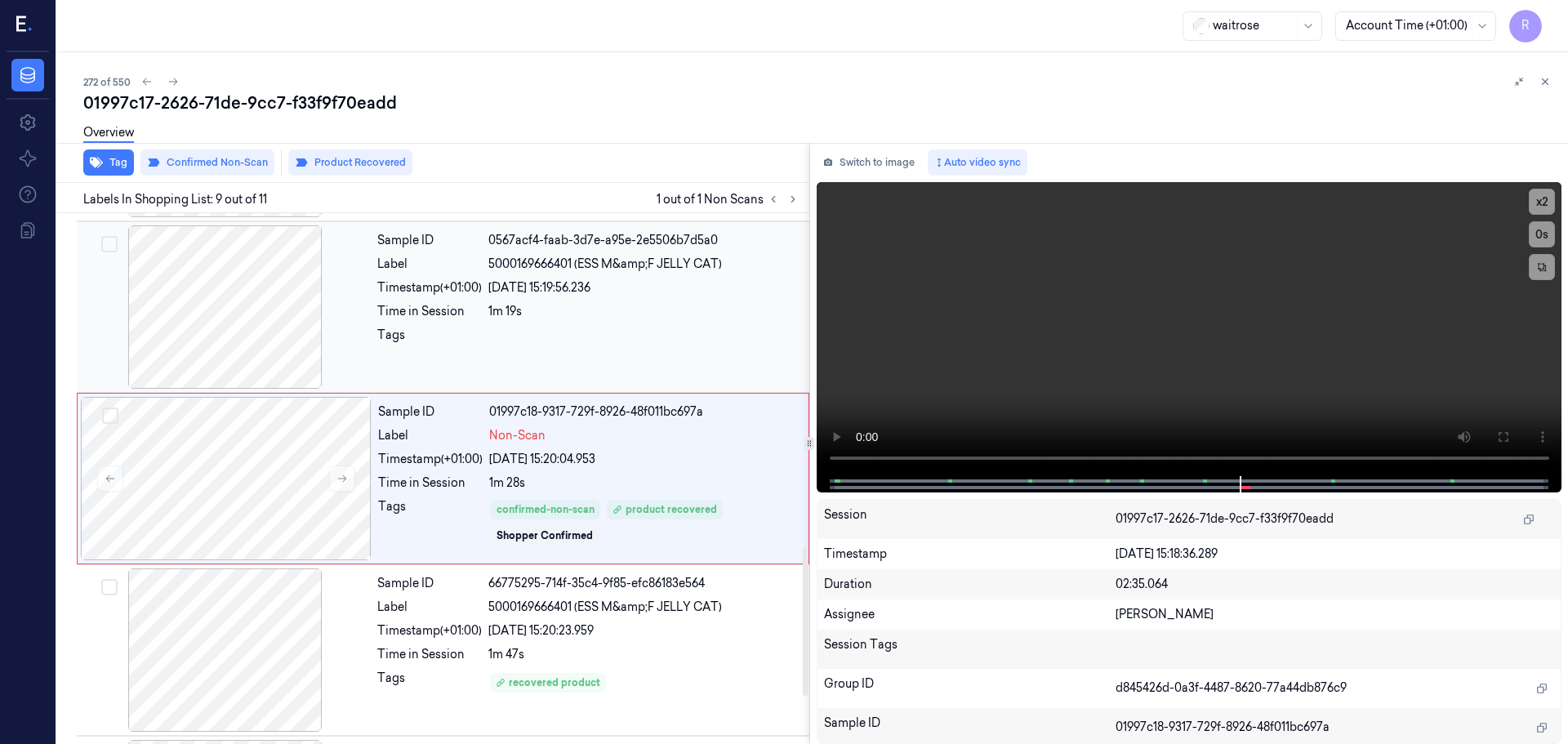
click at [640, 326] on div "Sample ID 0567acf4-faab-3d7e-a95e-2e5506b7d5a0 Label 5000169666401 (ESS M&amp;F…" at bounding box center [588, 307] width 435 height 163
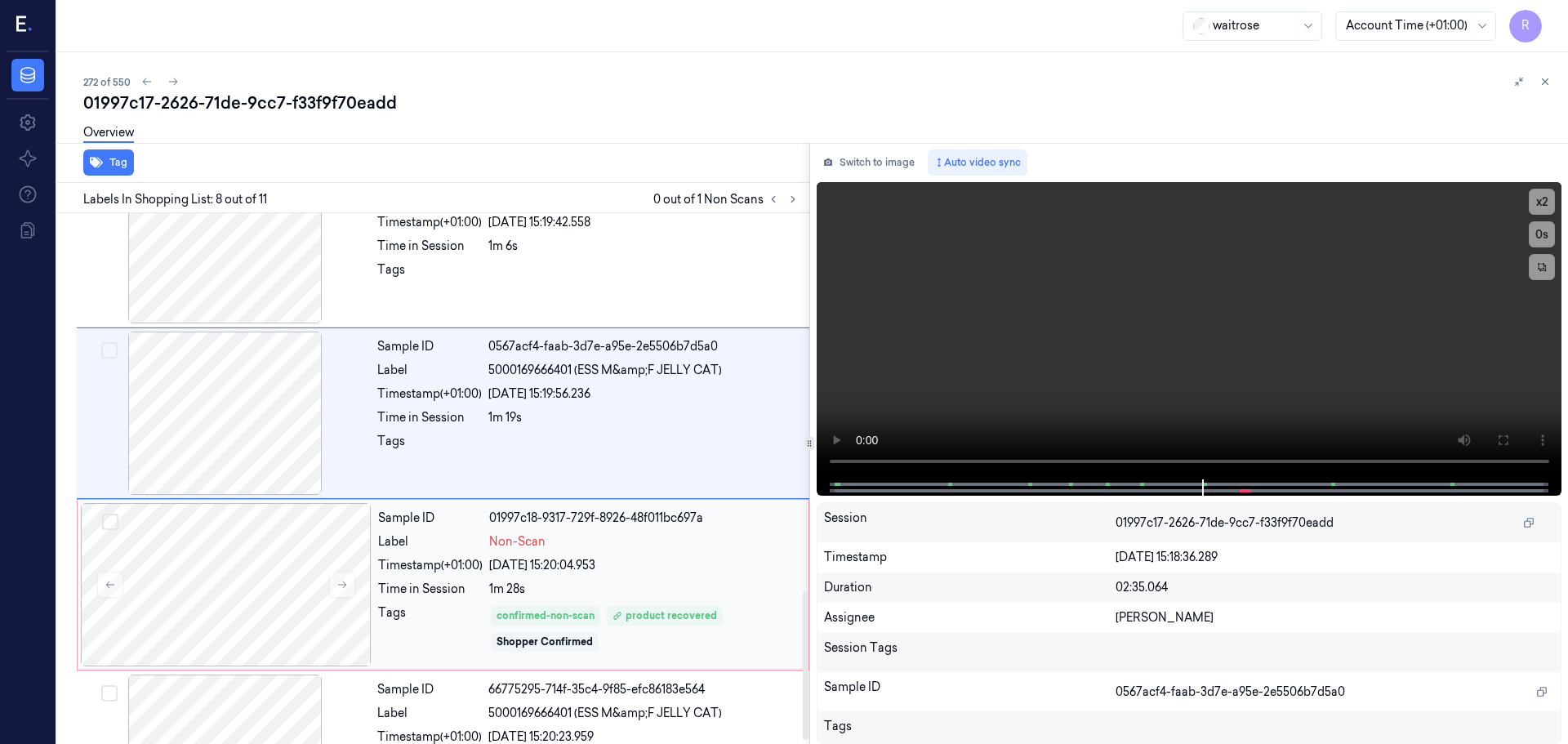
click at [635, 333] on div "Sample ID 0567acf4-faab-3d7e-a95e-2e5506b7d5a0 Label 5000169666401 (ESS M&amp;F…" at bounding box center [443, 413] width 733 height 172
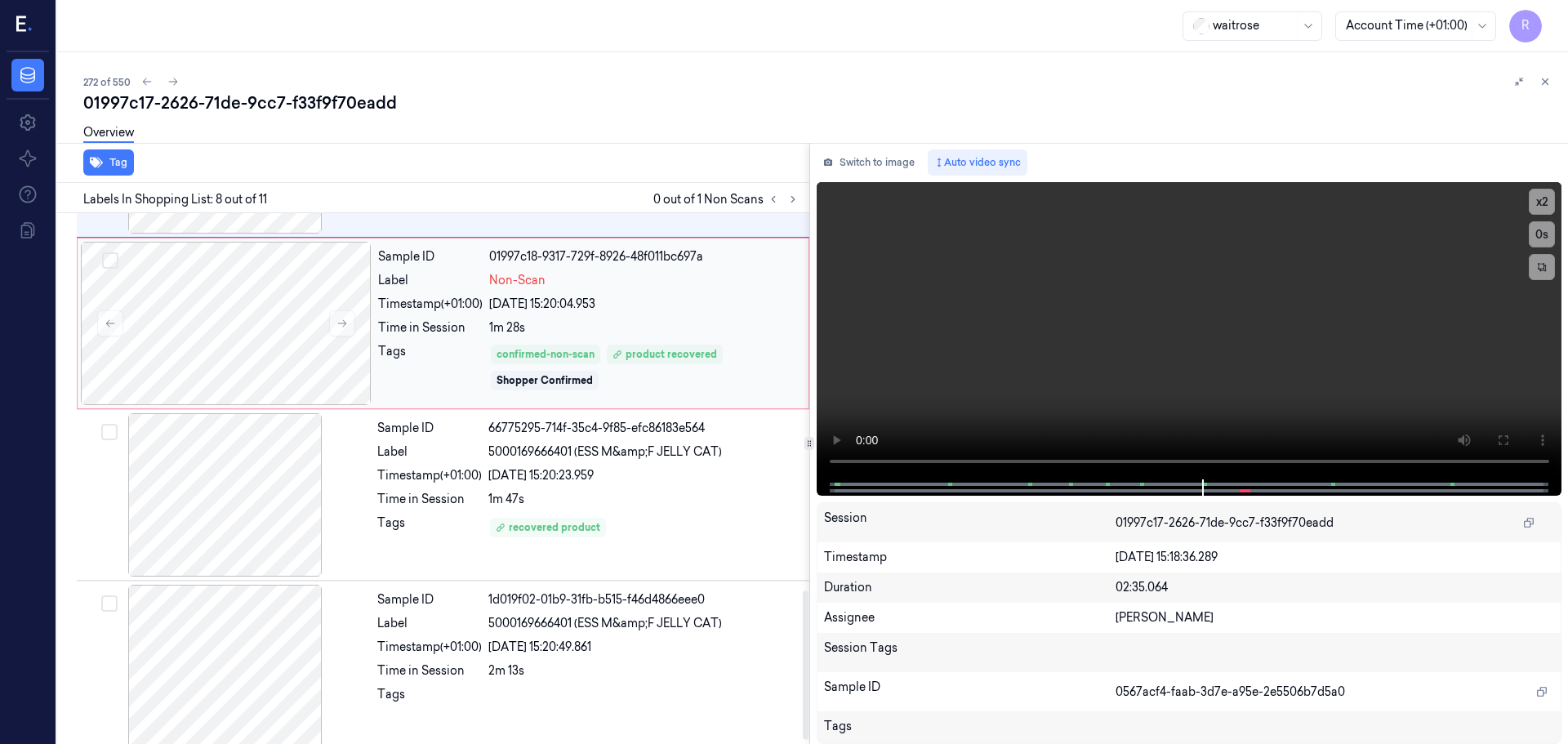
click at [603, 349] on div "confirmed-non-scan product recovered Shopper Confirmed" at bounding box center [644, 368] width 309 height 49
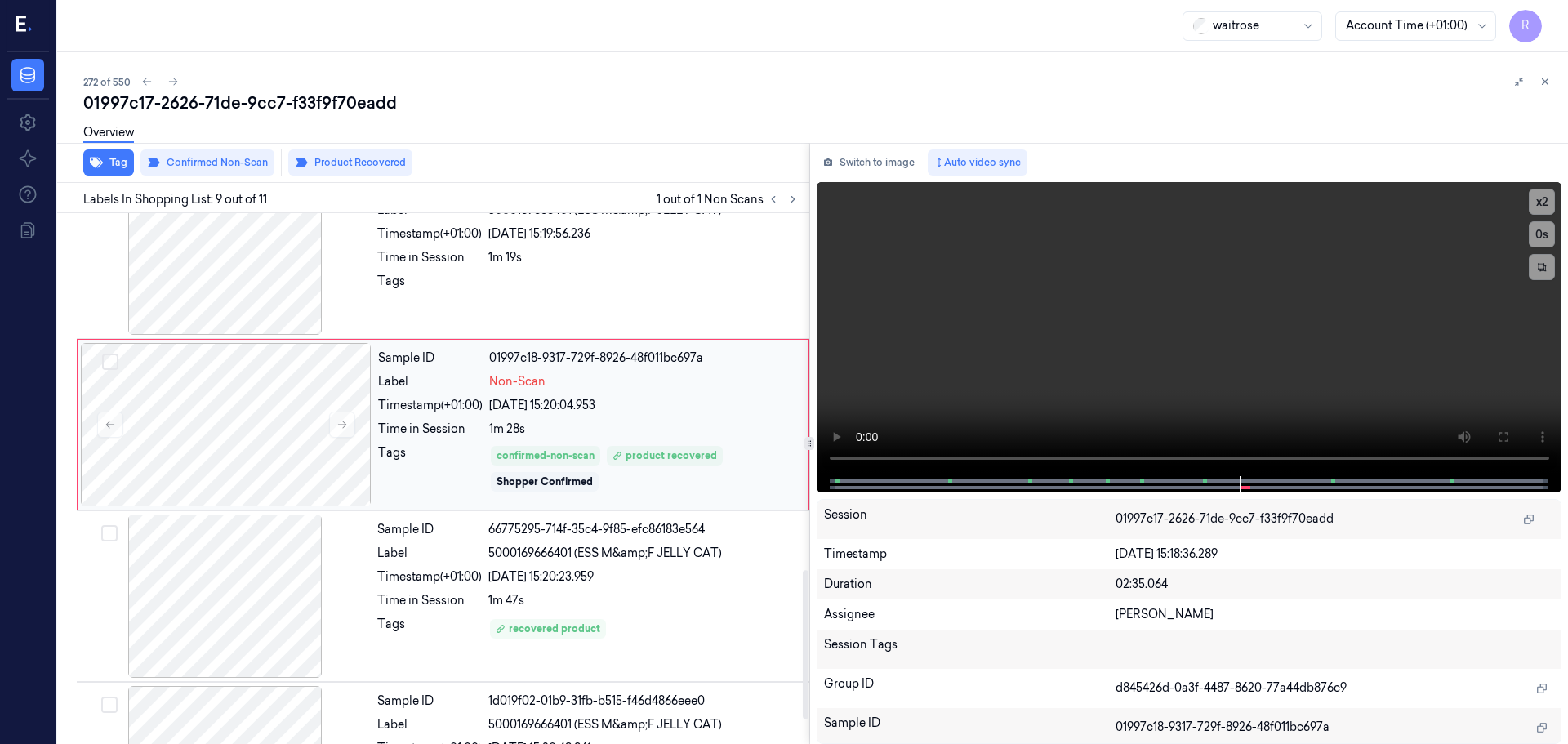
scroll to position [1274, 0]
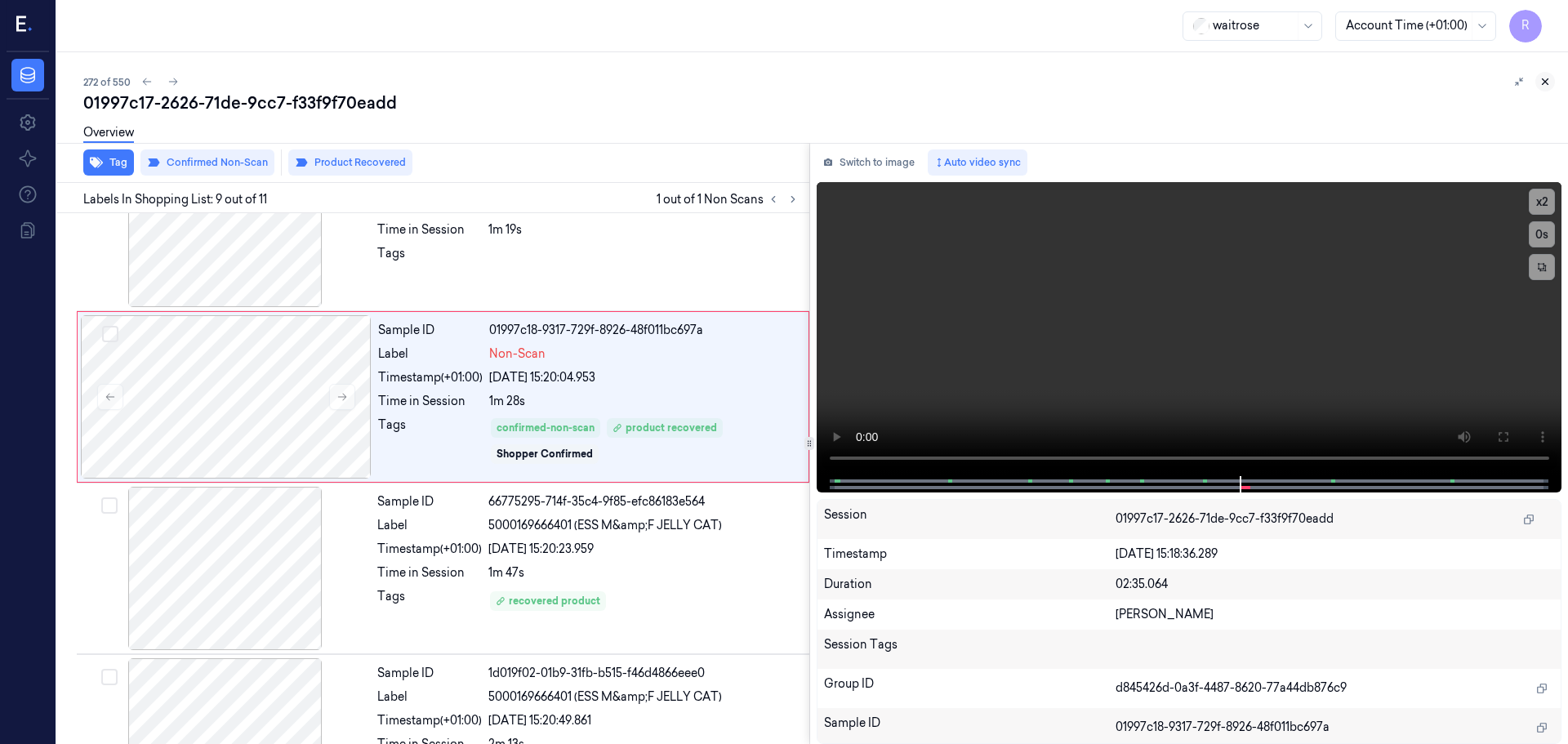
click at [1546, 85] on icon at bounding box center [1544, 81] width 11 height 11
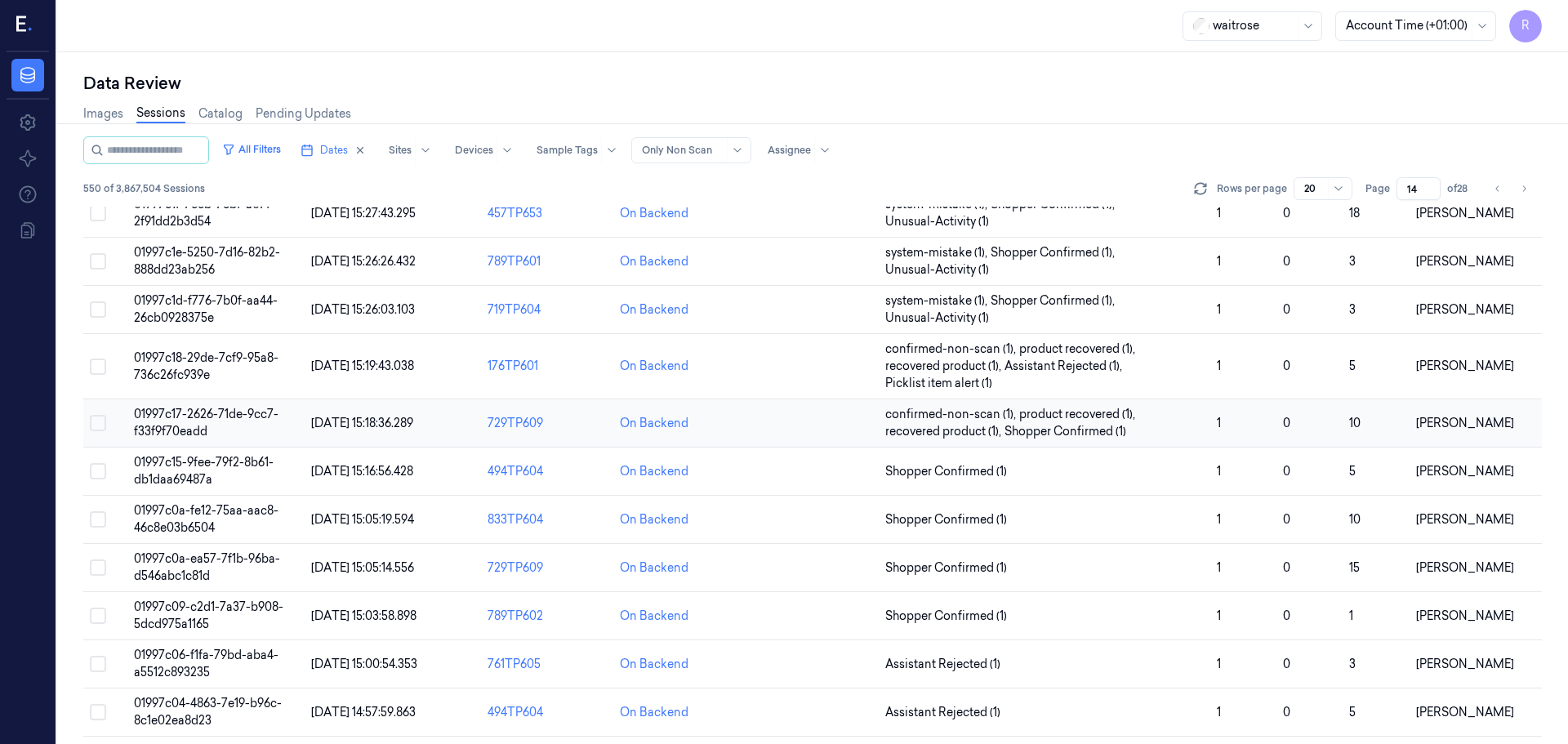
scroll to position [437, 0]
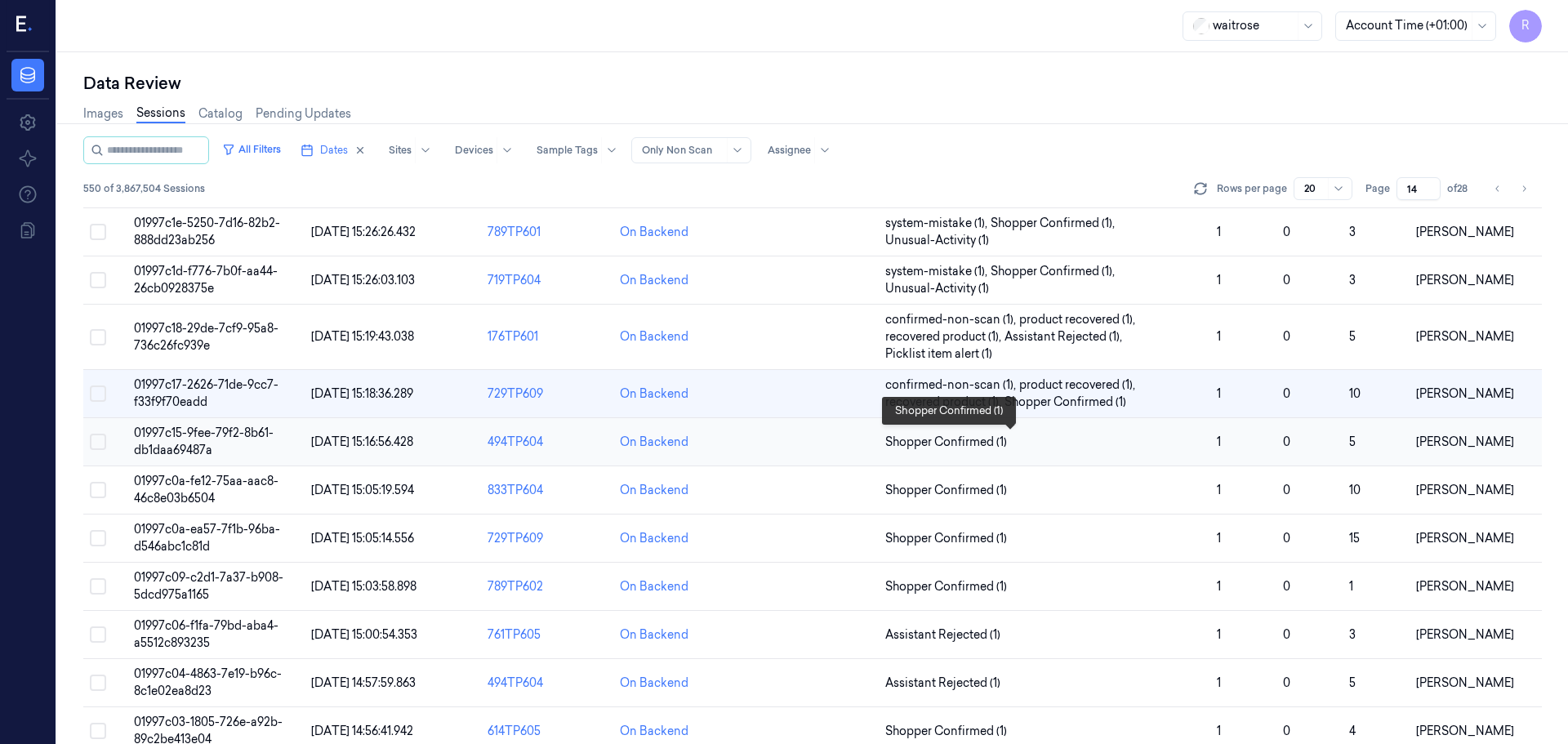
click at [1168, 448] on span "Shopper Confirmed (1)" at bounding box center [1044, 442] width 319 height 17
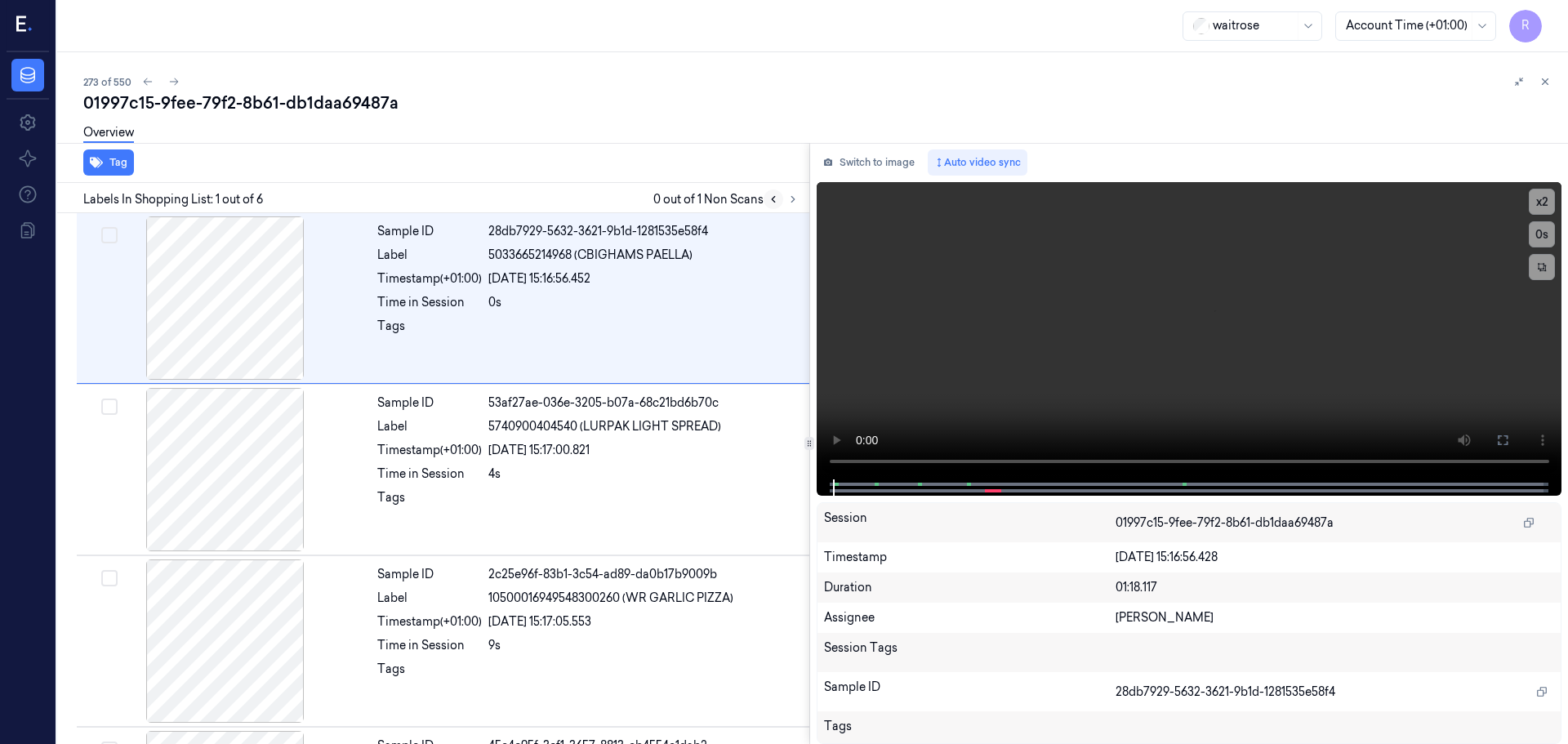
click at [777, 207] on button at bounding box center [773, 199] width 20 height 20
click at [784, 201] on button at bounding box center [792, 199] width 20 height 20
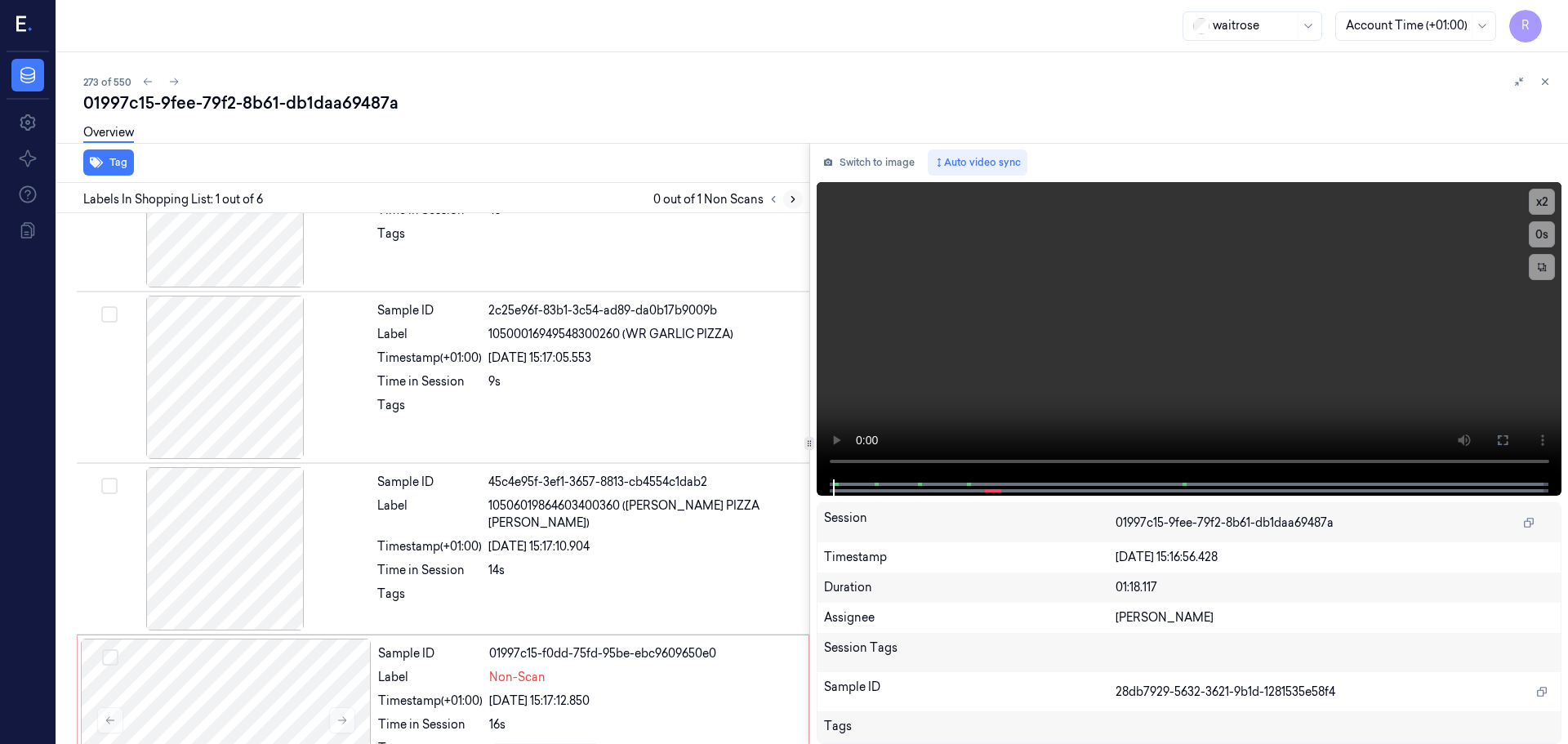
click at [784, 201] on button at bounding box center [792, 199] width 20 height 20
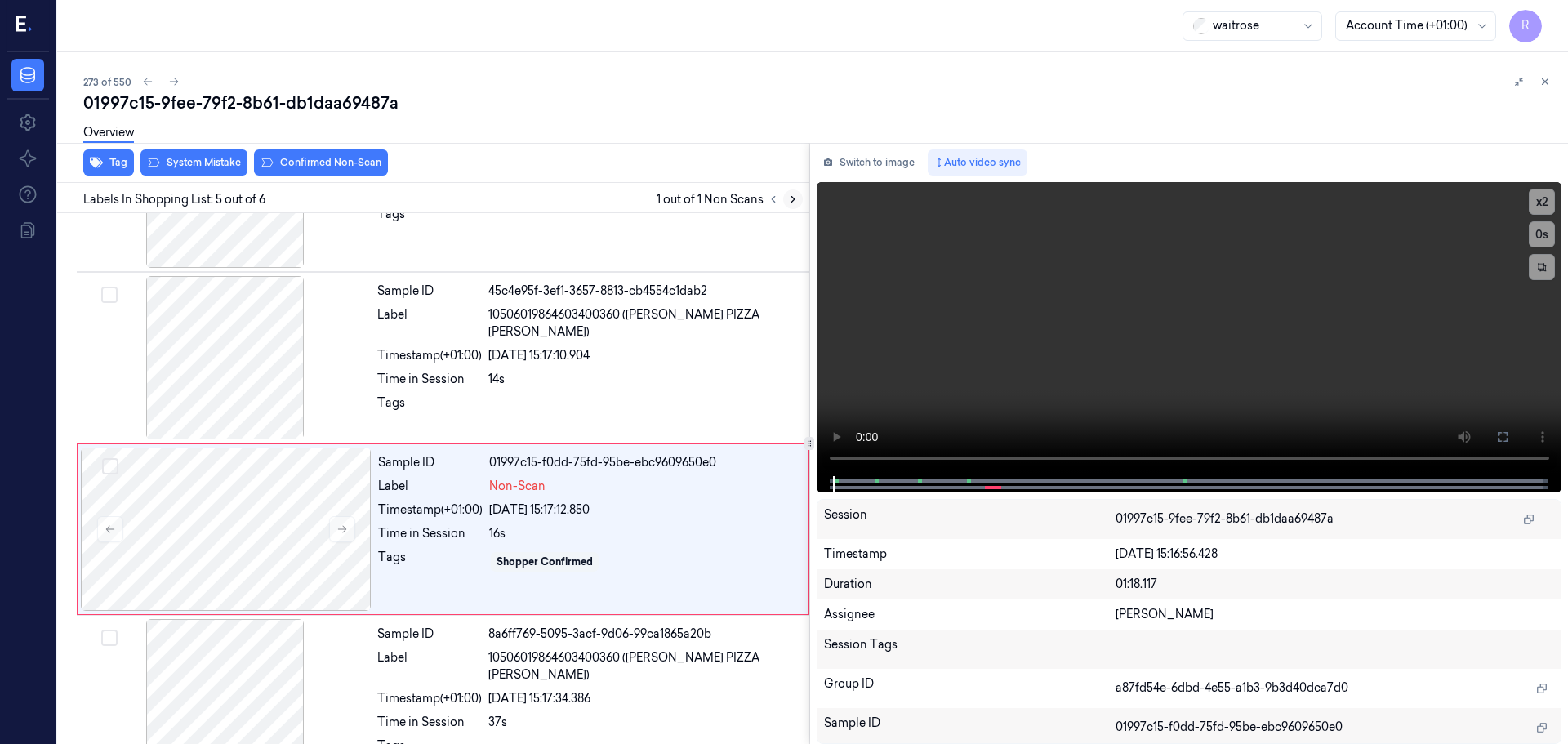
scroll to position [503, 0]
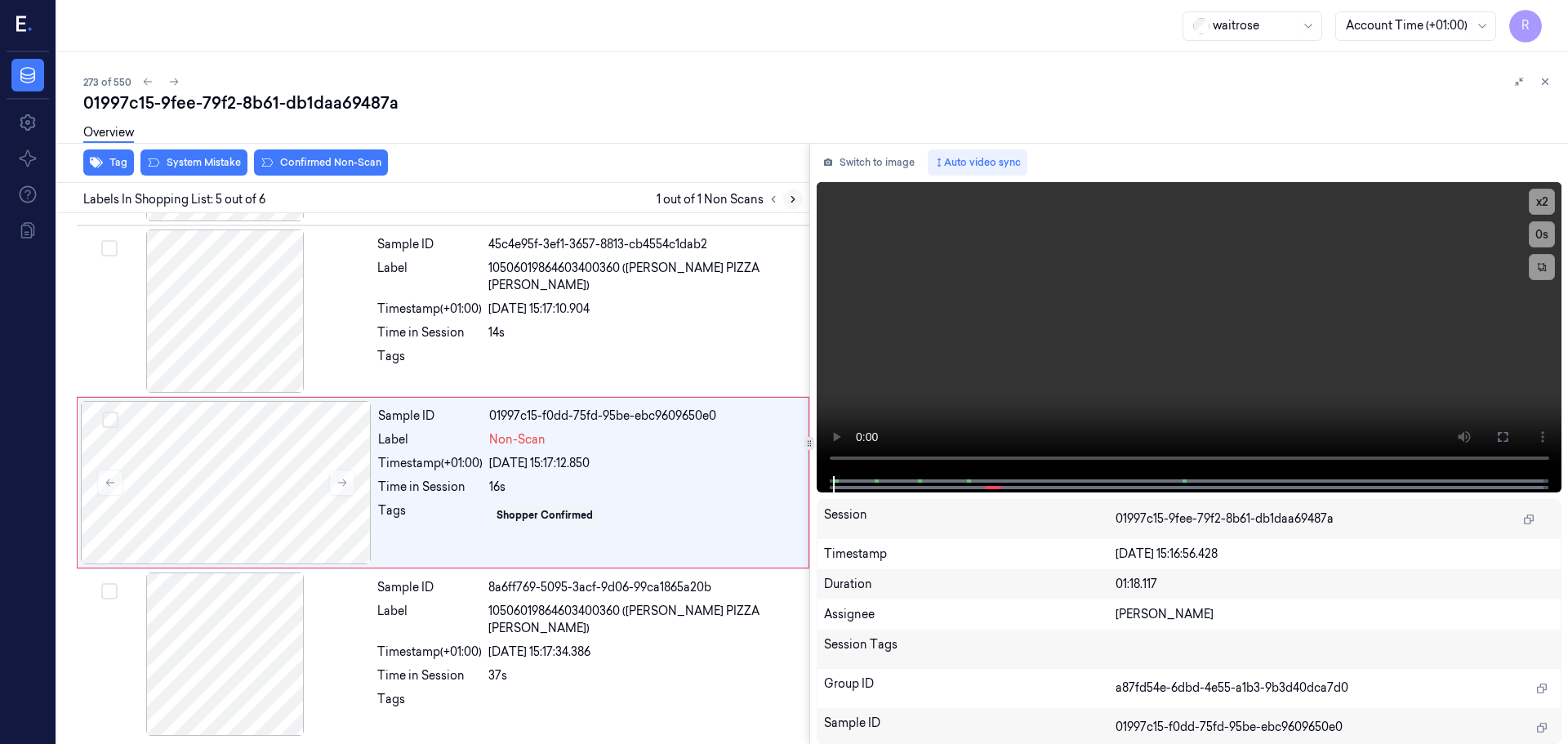
click at [784, 201] on button at bounding box center [792, 199] width 20 height 20
click at [344, 476] on icon at bounding box center [342, 480] width 11 height 11
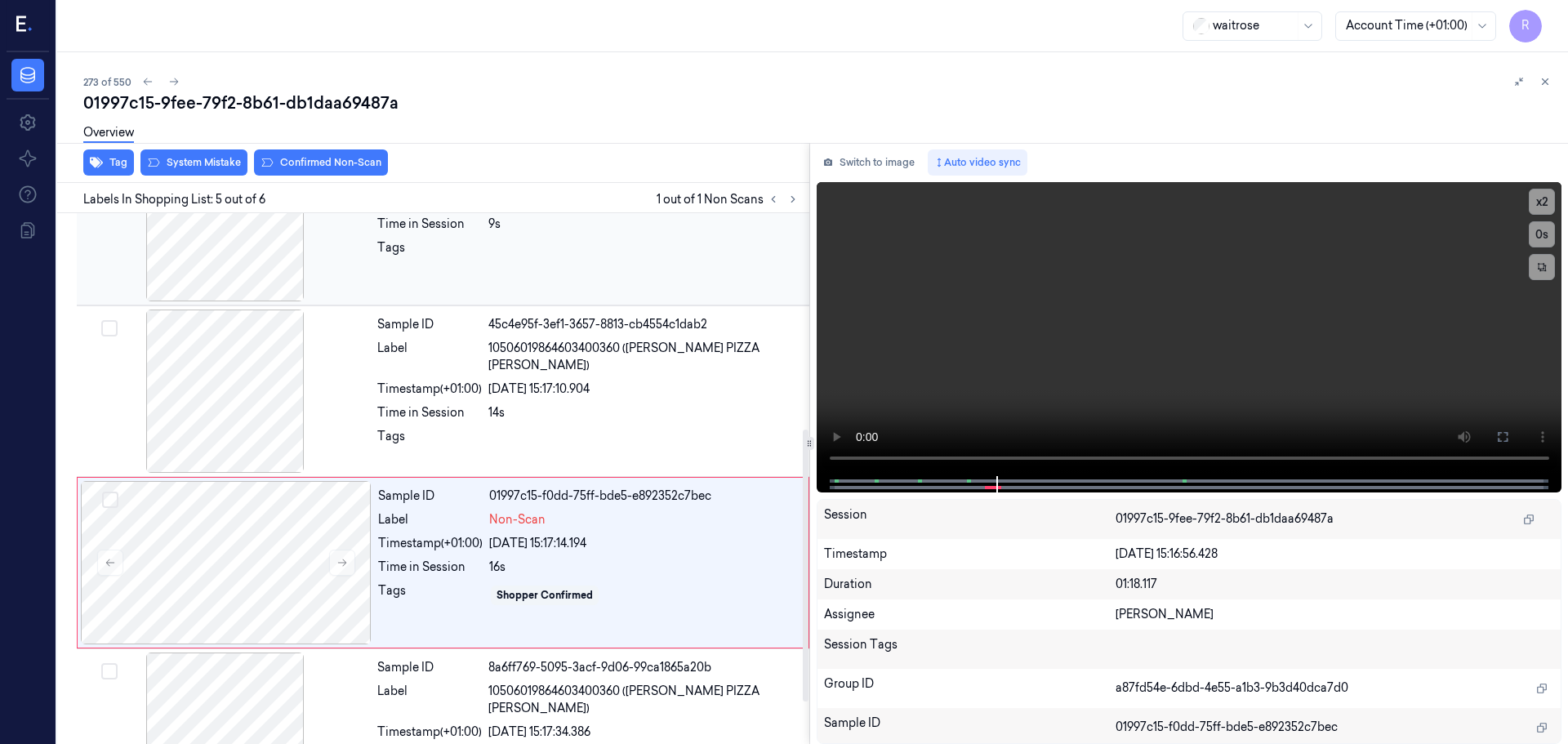
click at [233, 273] on div at bounding box center [225, 219] width 291 height 163
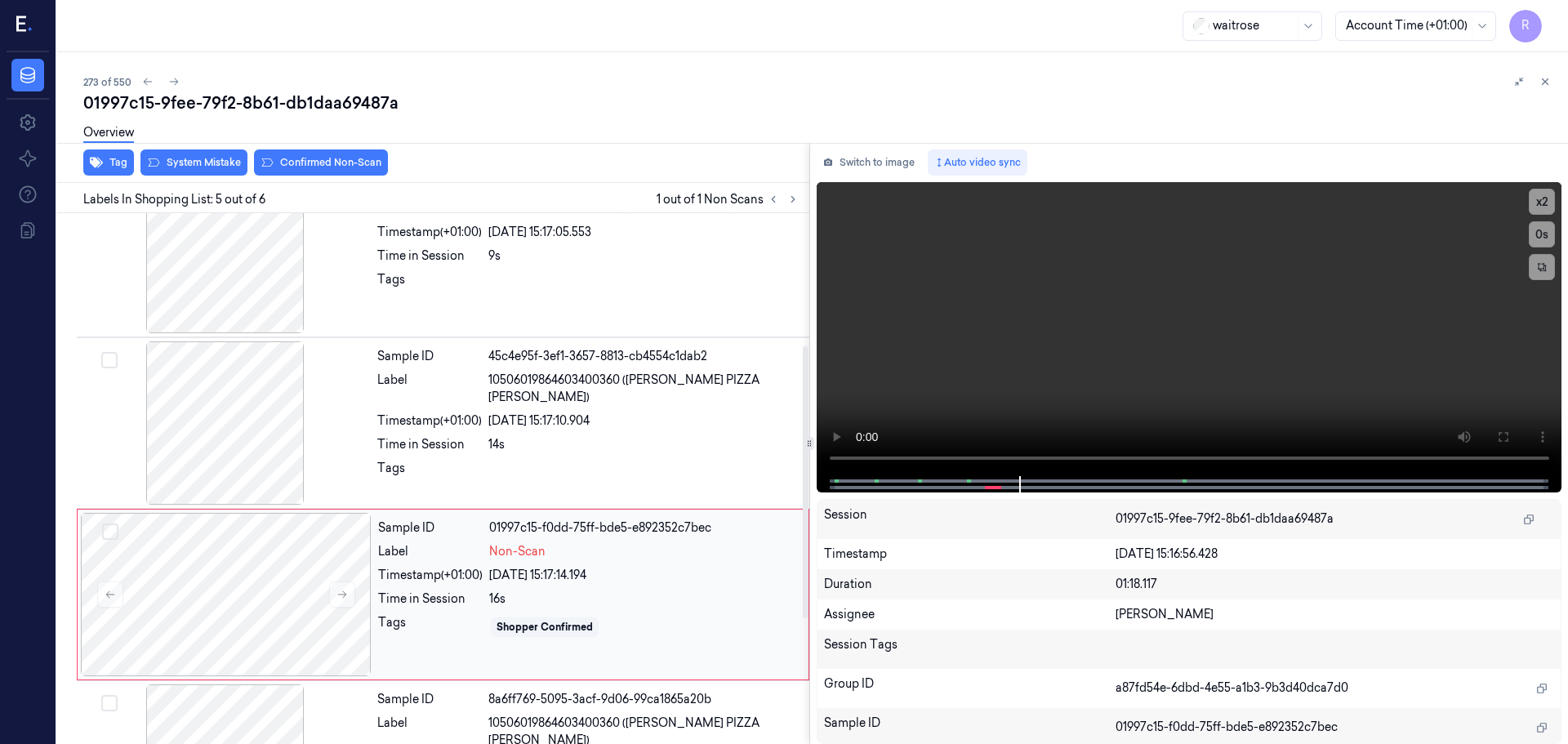
scroll to position [258, 0]
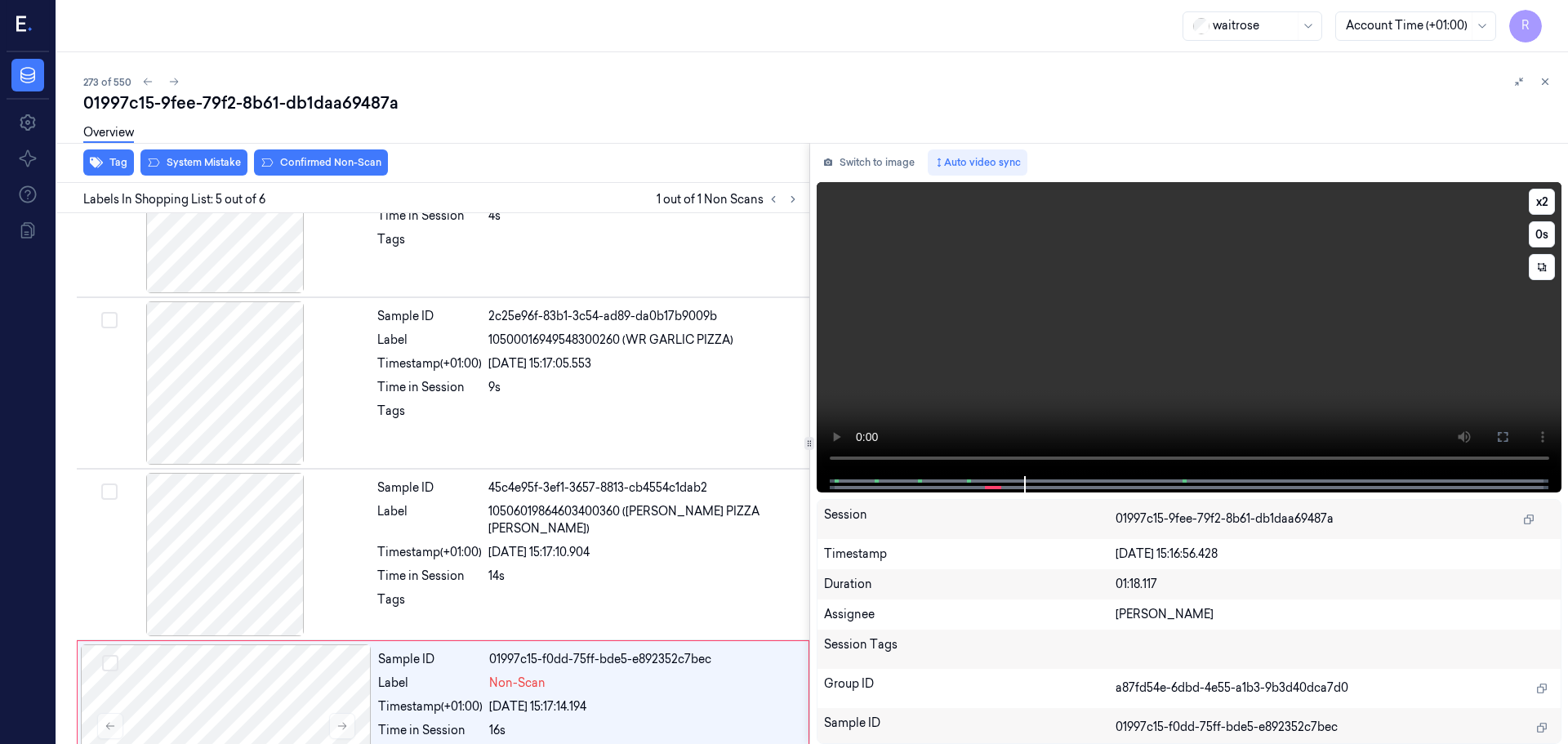
click at [961, 468] on video at bounding box center [1189, 329] width 745 height 294
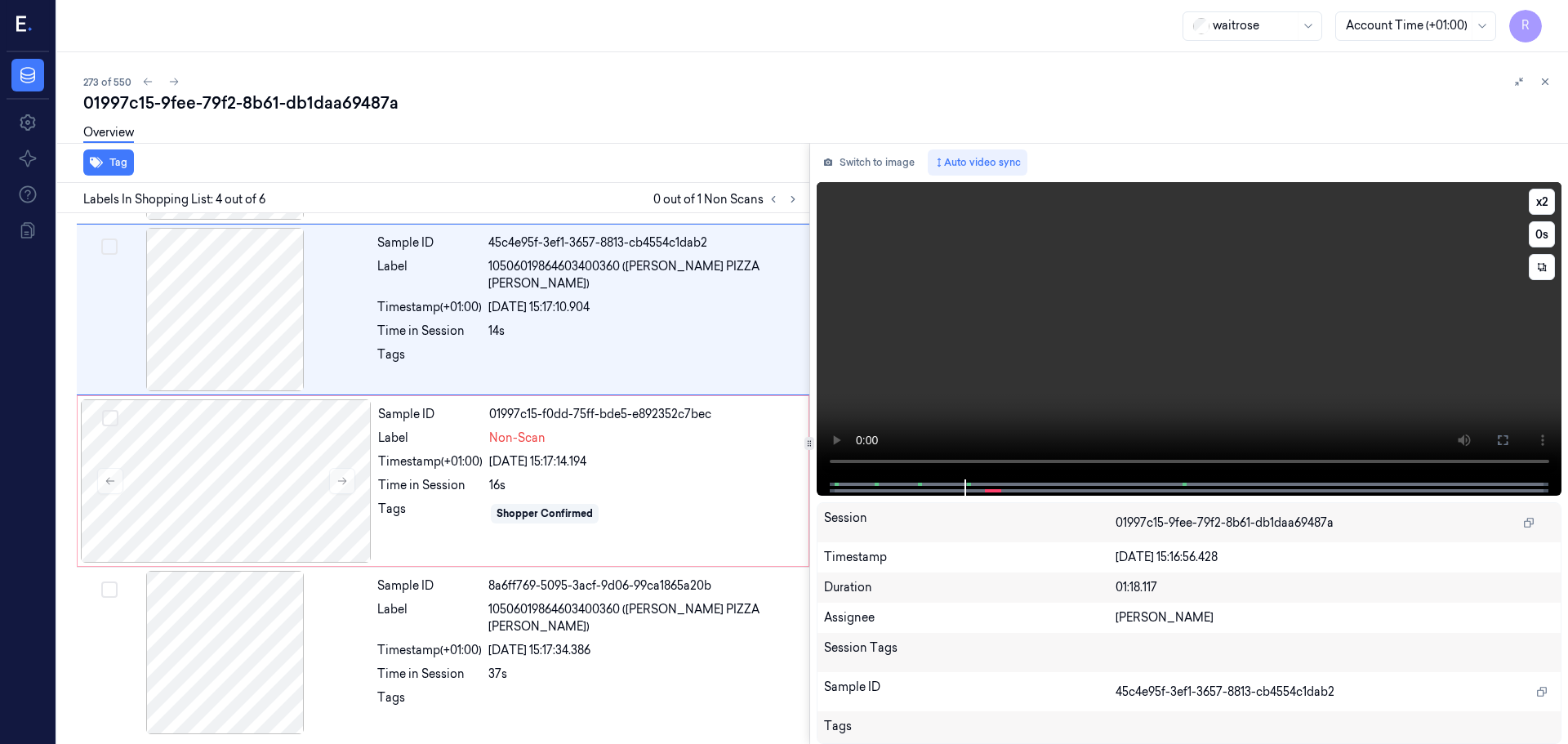
scroll to position [334, 0]
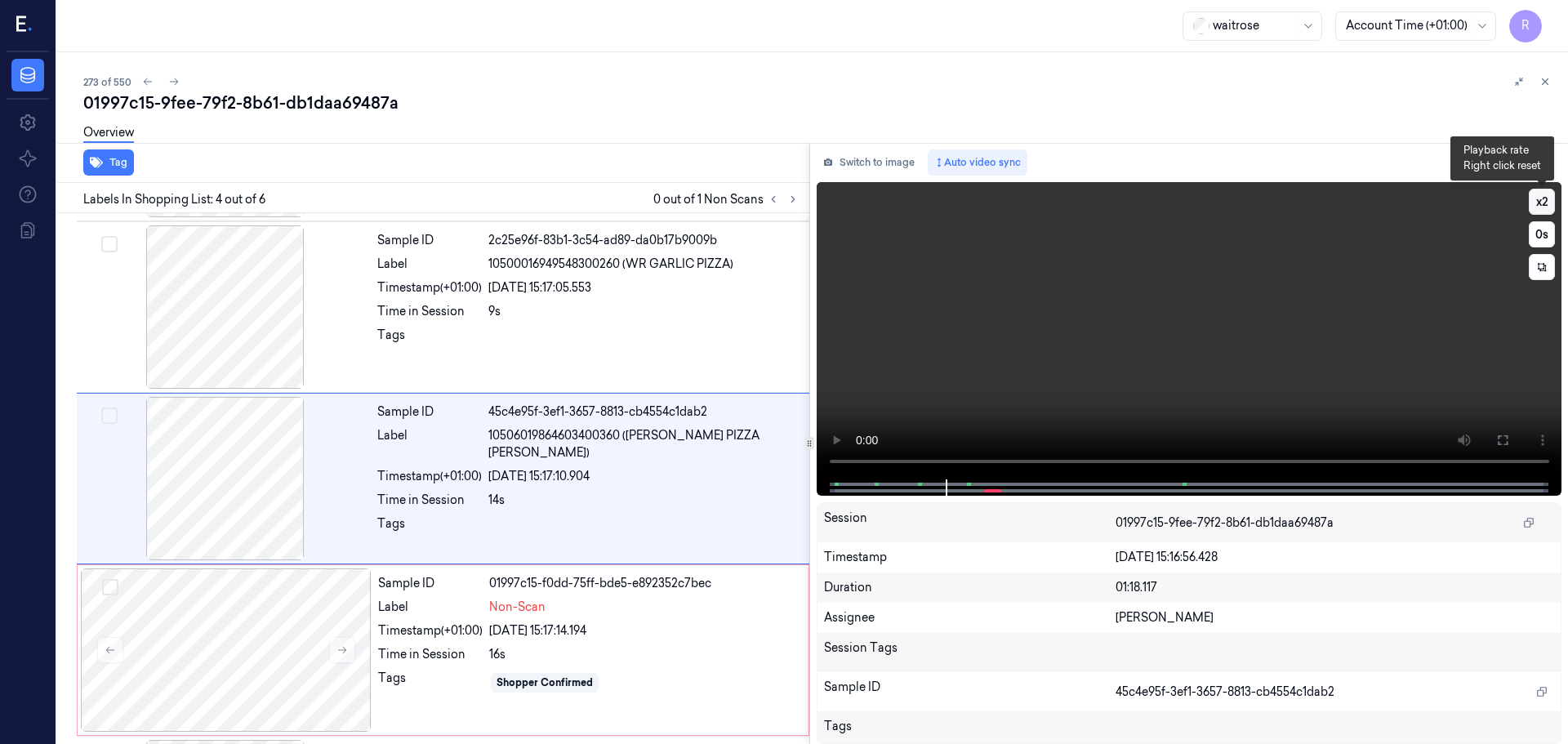
click at [1539, 196] on button "x 2" at bounding box center [1542, 202] width 26 height 26
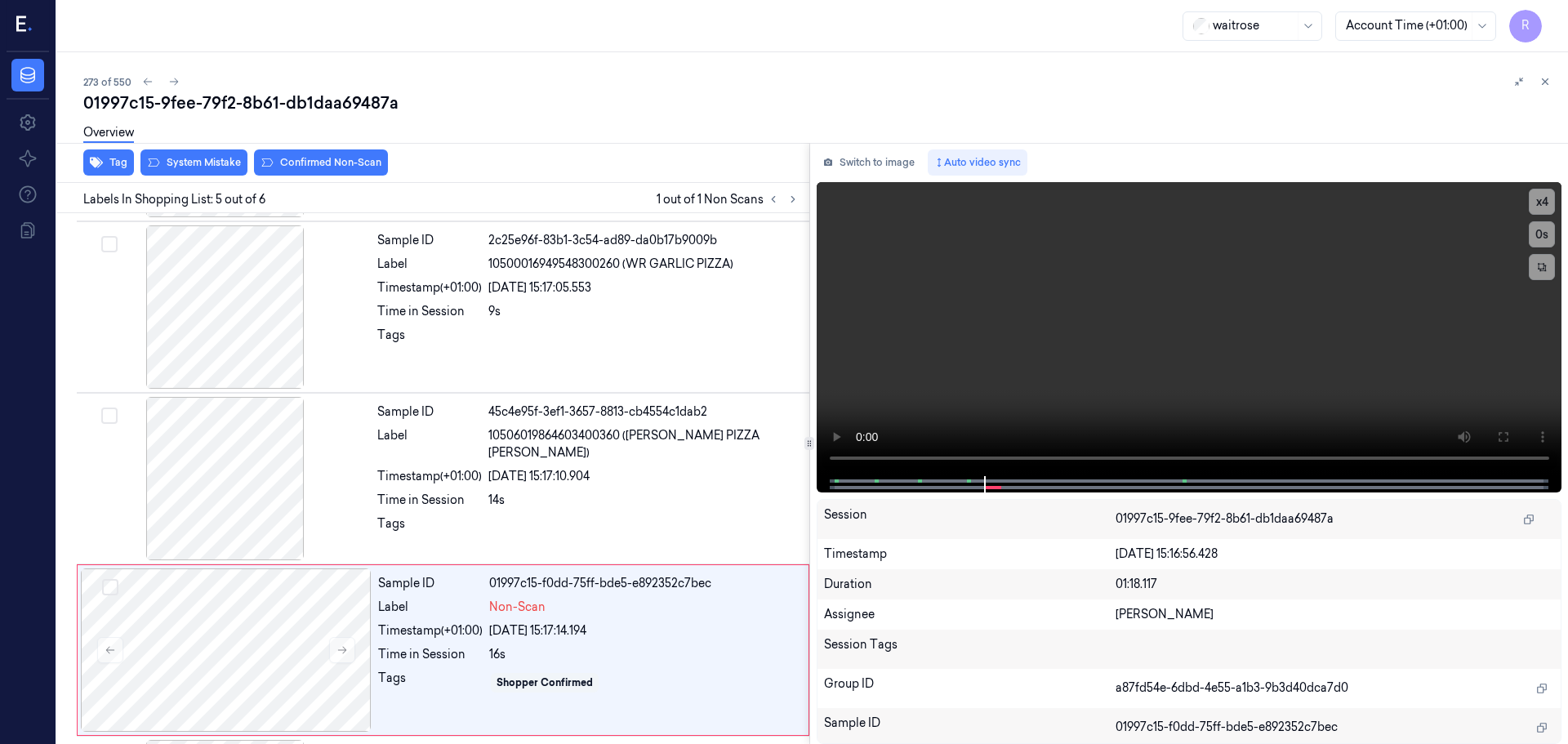
scroll to position [503, 0]
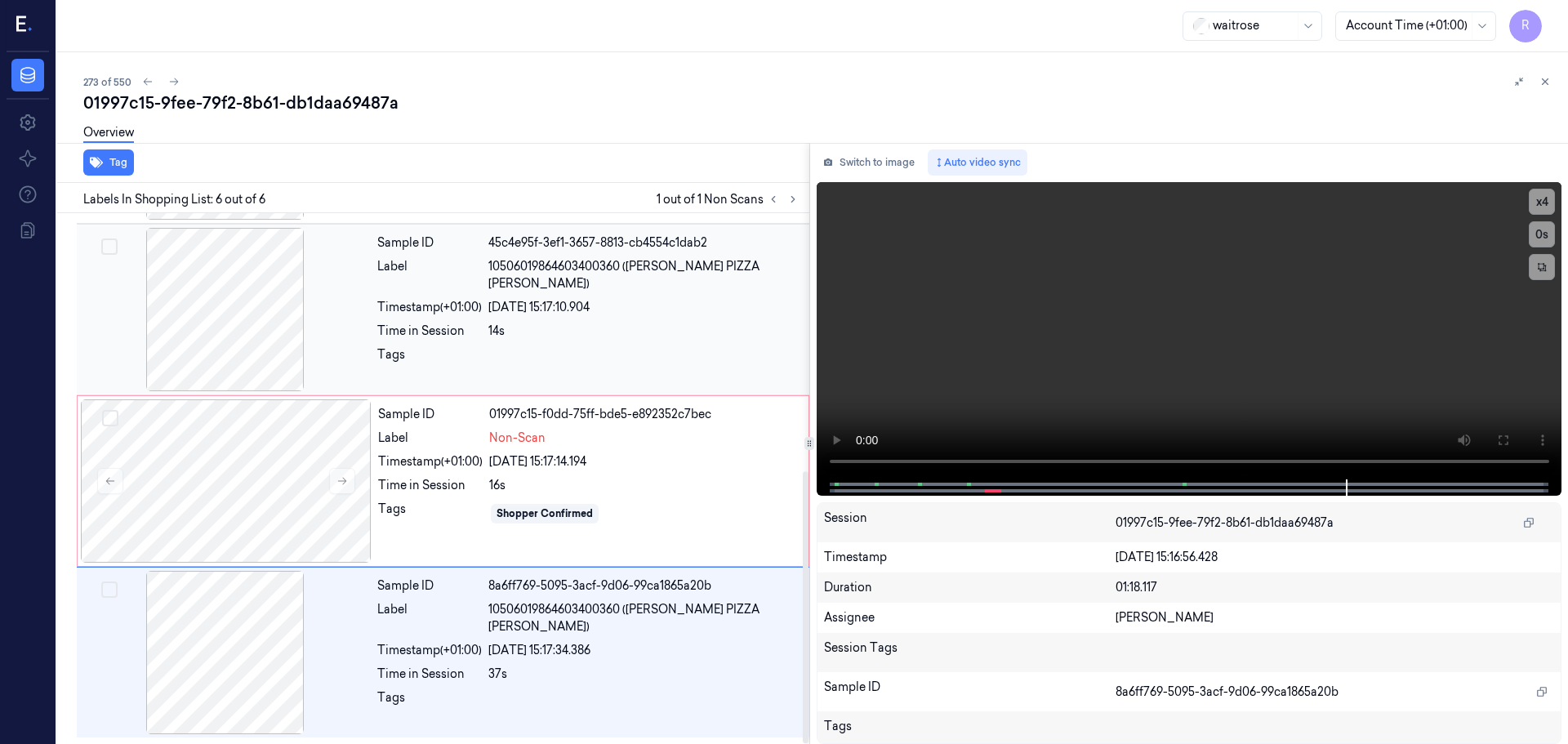
click at [562, 323] on div "14s" at bounding box center [644, 332] width 311 height 17
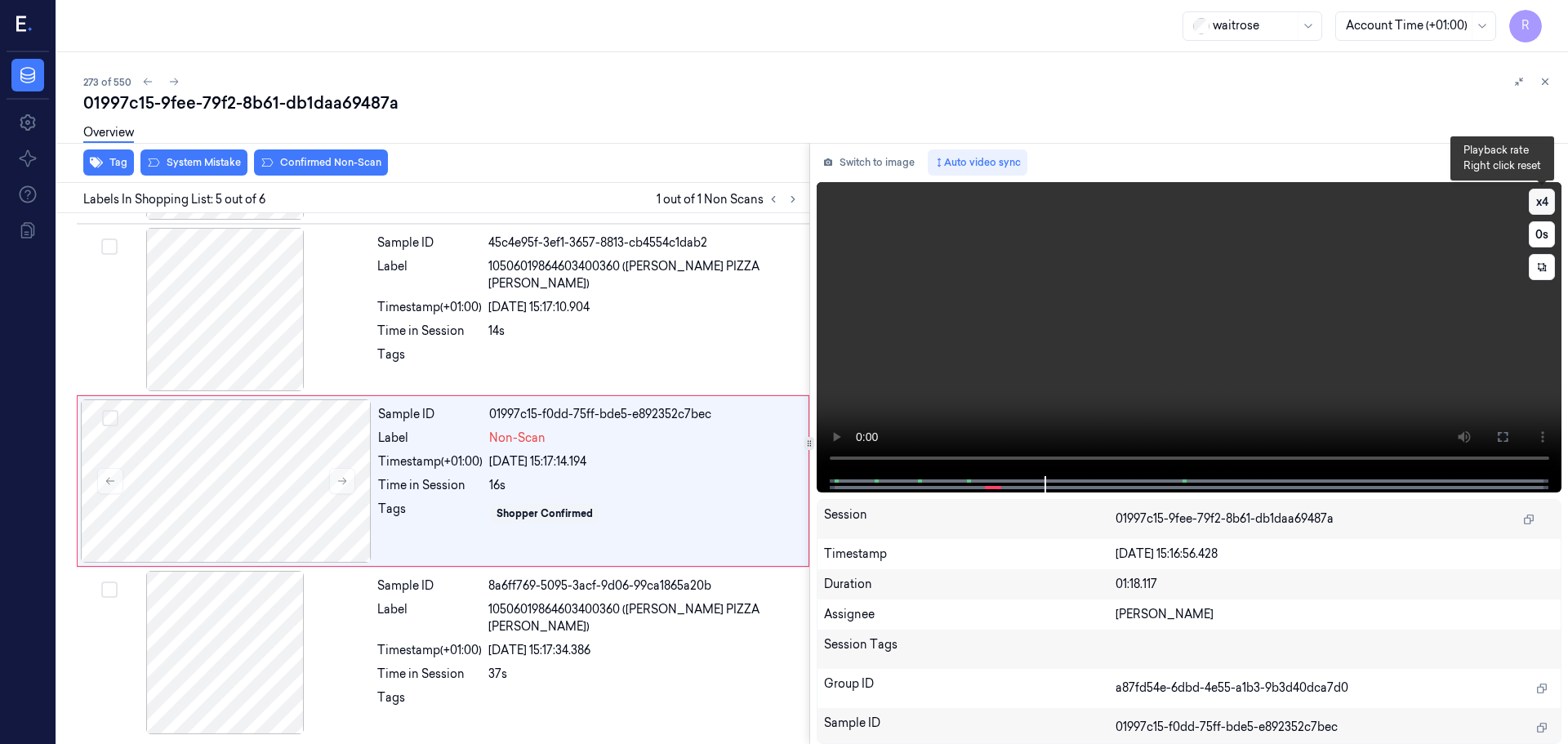
click at [1537, 205] on button "x 4" at bounding box center [1542, 202] width 26 height 26
click at [1537, 205] on button "x 1" at bounding box center [1542, 202] width 26 height 26
click at [1537, 205] on button "x 2" at bounding box center [1542, 202] width 26 height 26
click at [456, 645] on div "Sample ID 8a6ff769-5095-3acf-9d06-99ca1865a20b Label 10506019864603400360 (CROS…" at bounding box center [588, 653] width 435 height 163
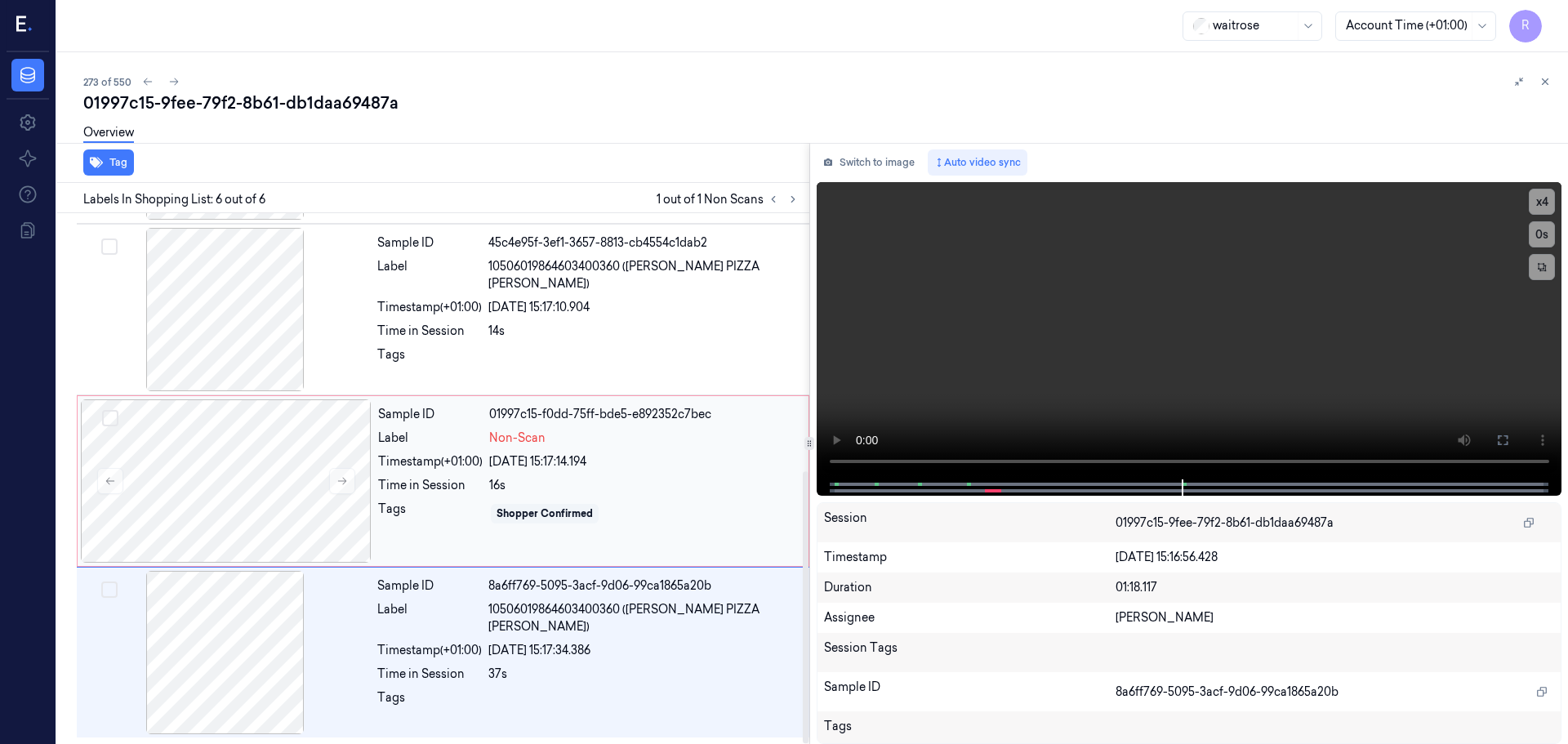
click at [464, 501] on div "Tags" at bounding box center [430, 514] width 105 height 26
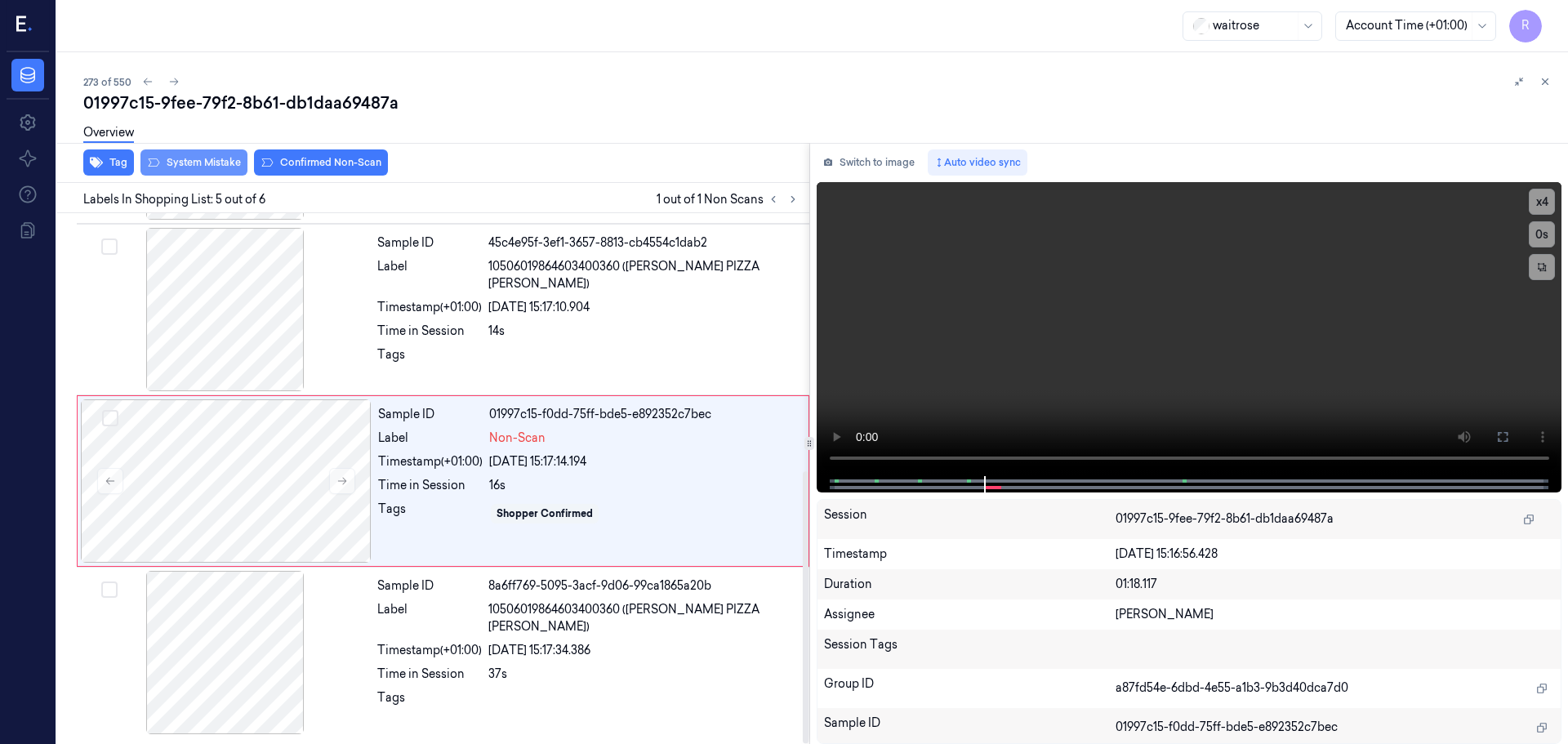
click at [198, 165] on button "System Mistake" at bounding box center [194, 162] width 107 height 26
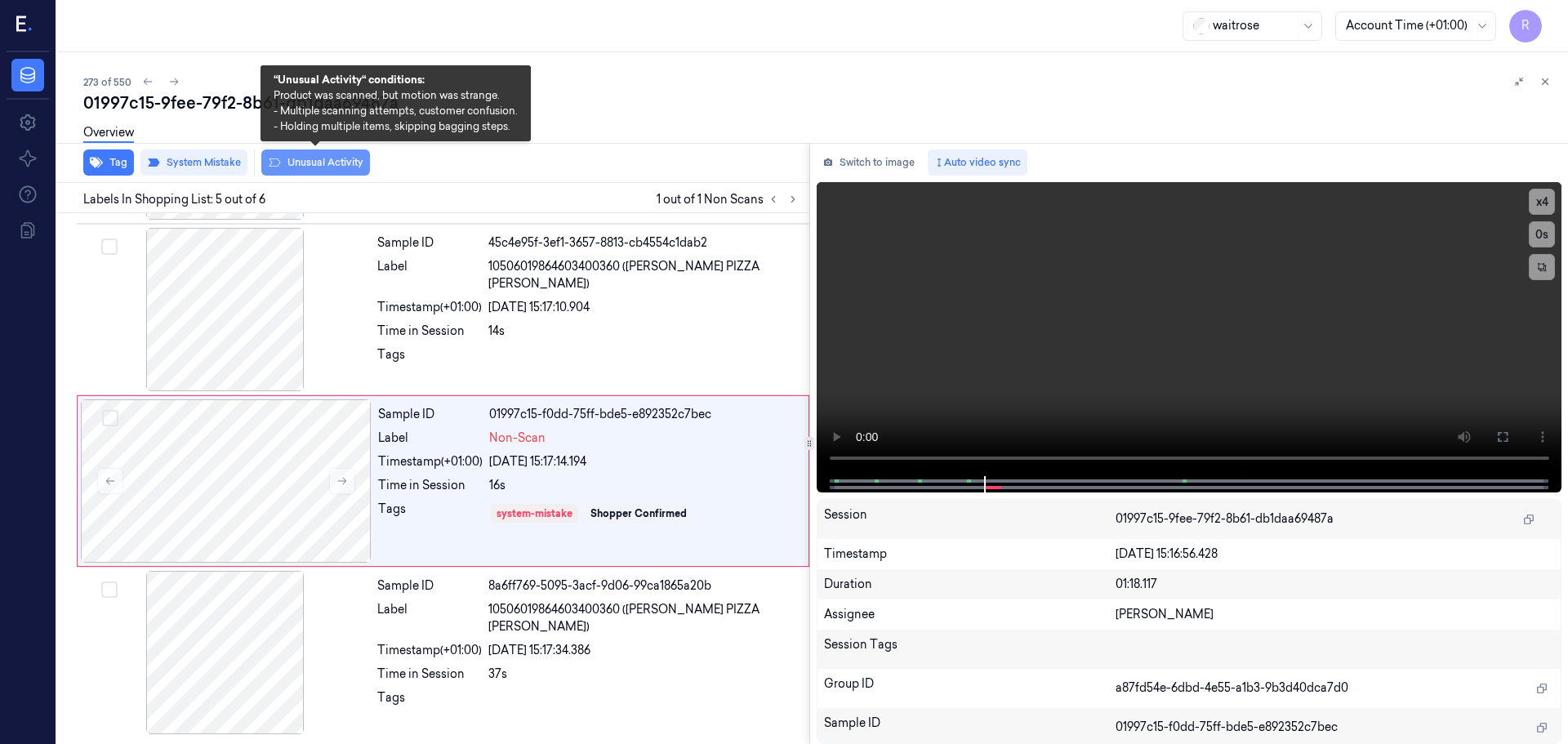
click at [312, 162] on button "Unusual Activity" at bounding box center [315, 162] width 109 height 26
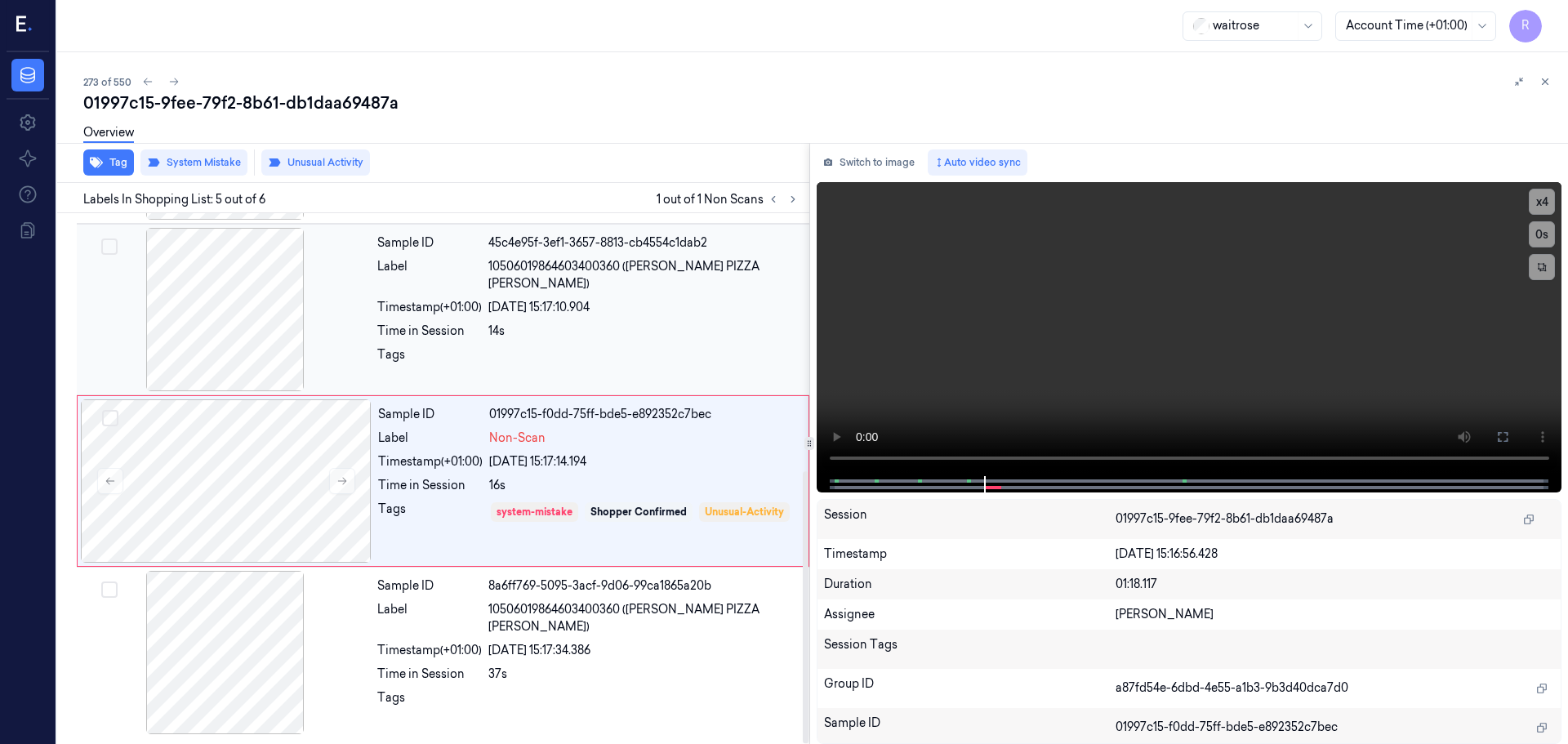
click at [609, 382] on div "Sample ID 45c4e95f-3ef1-3657-8813-cb4554c1dab2 Label 10506019864603400360 (CROS…" at bounding box center [588, 310] width 435 height 163
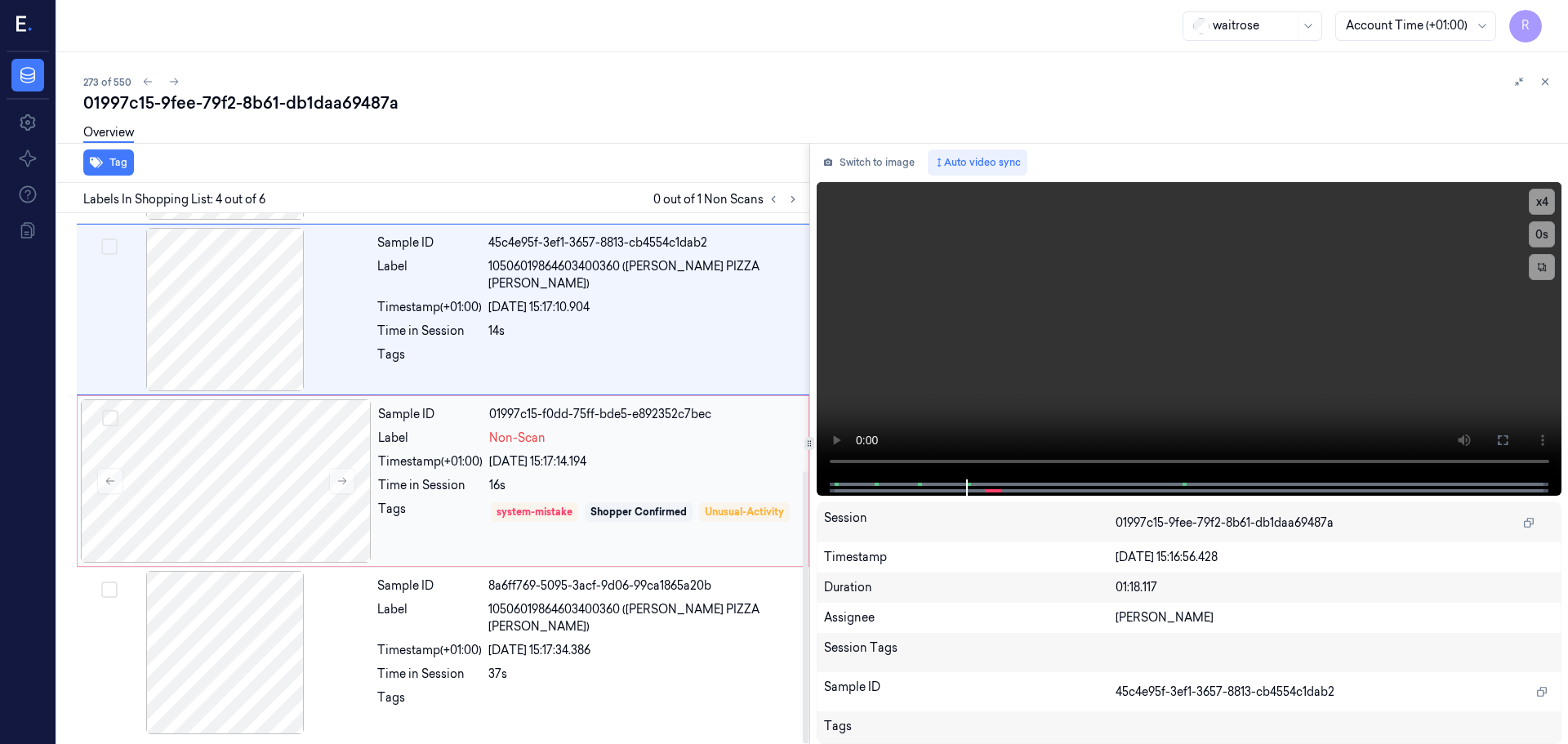
click at [618, 433] on div "Non-Scan" at bounding box center [644, 438] width 309 height 17
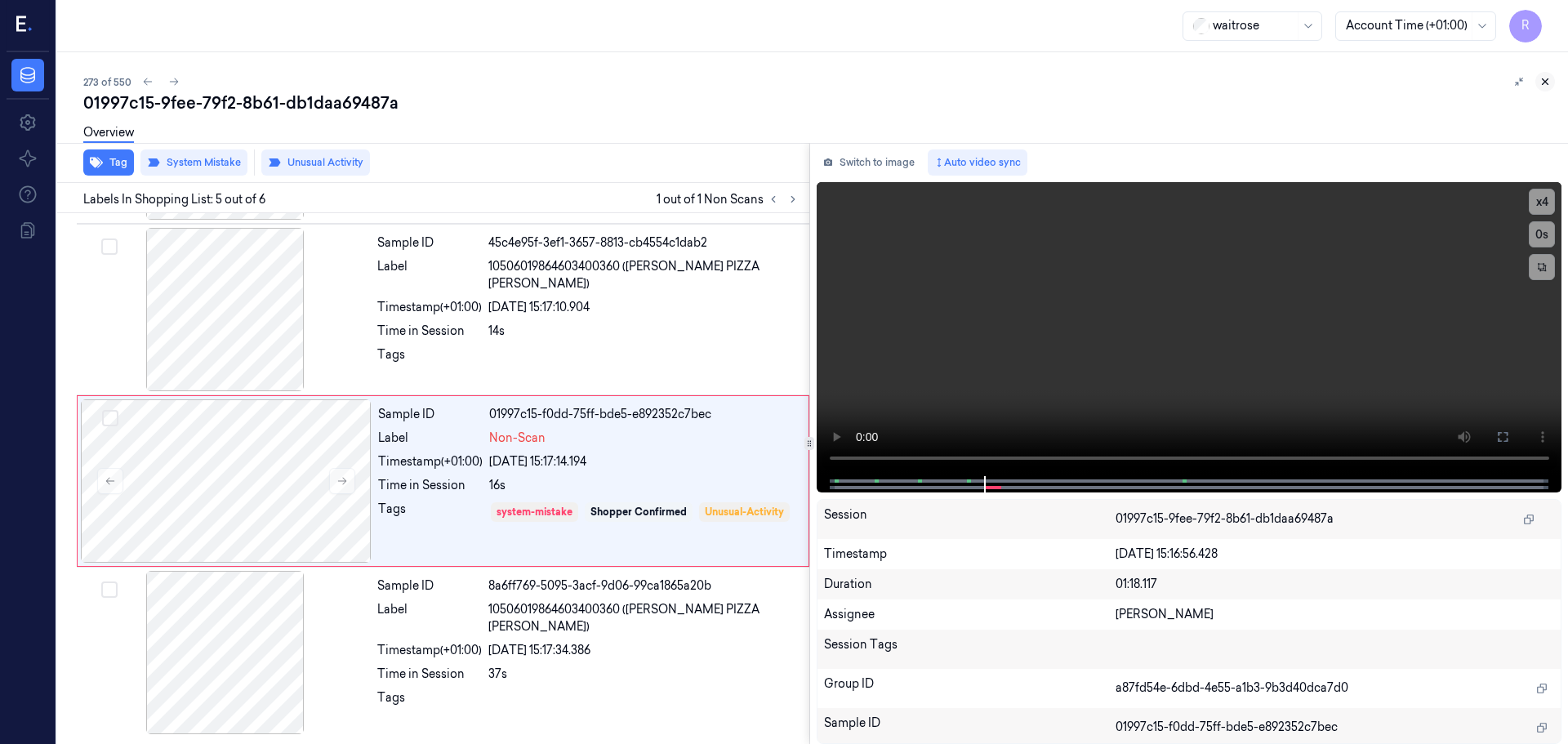
click at [1550, 84] on icon at bounding box center [1544, 81] width 11 height 11
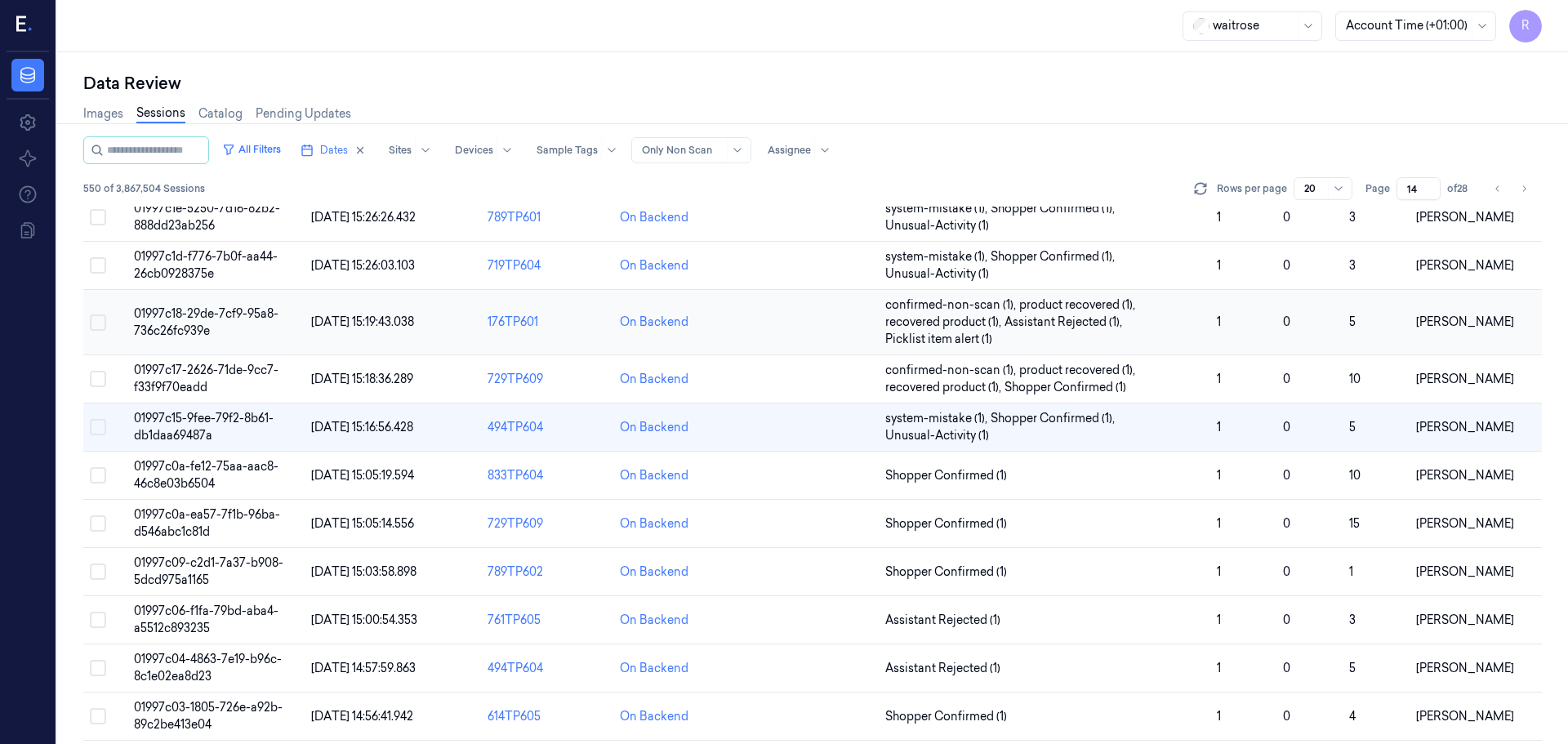
scroll to position [404, 0]
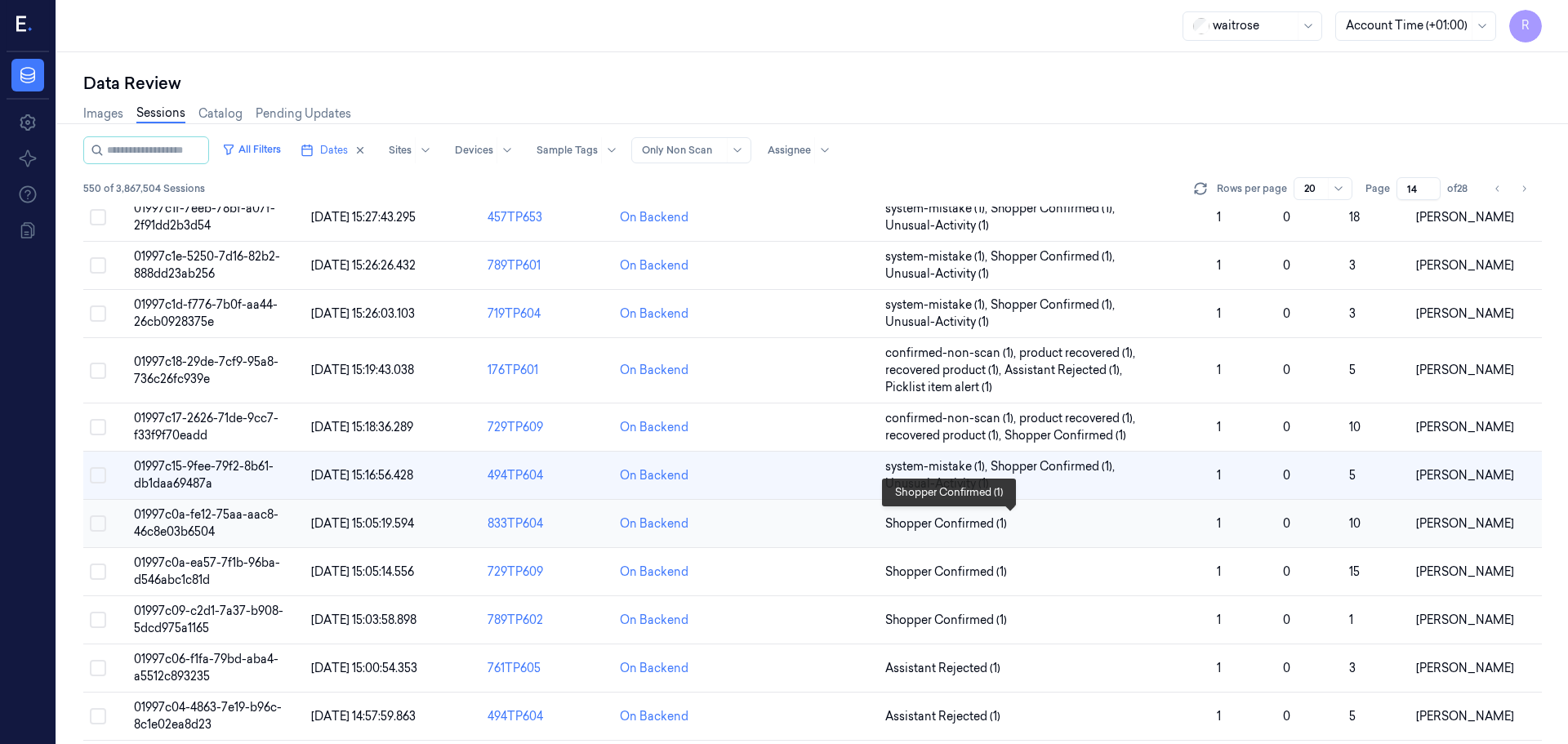
click at [1078, 532] on span "Shopper Confirmed (1)" at bounding box center [1044, 524] width 319 height 17
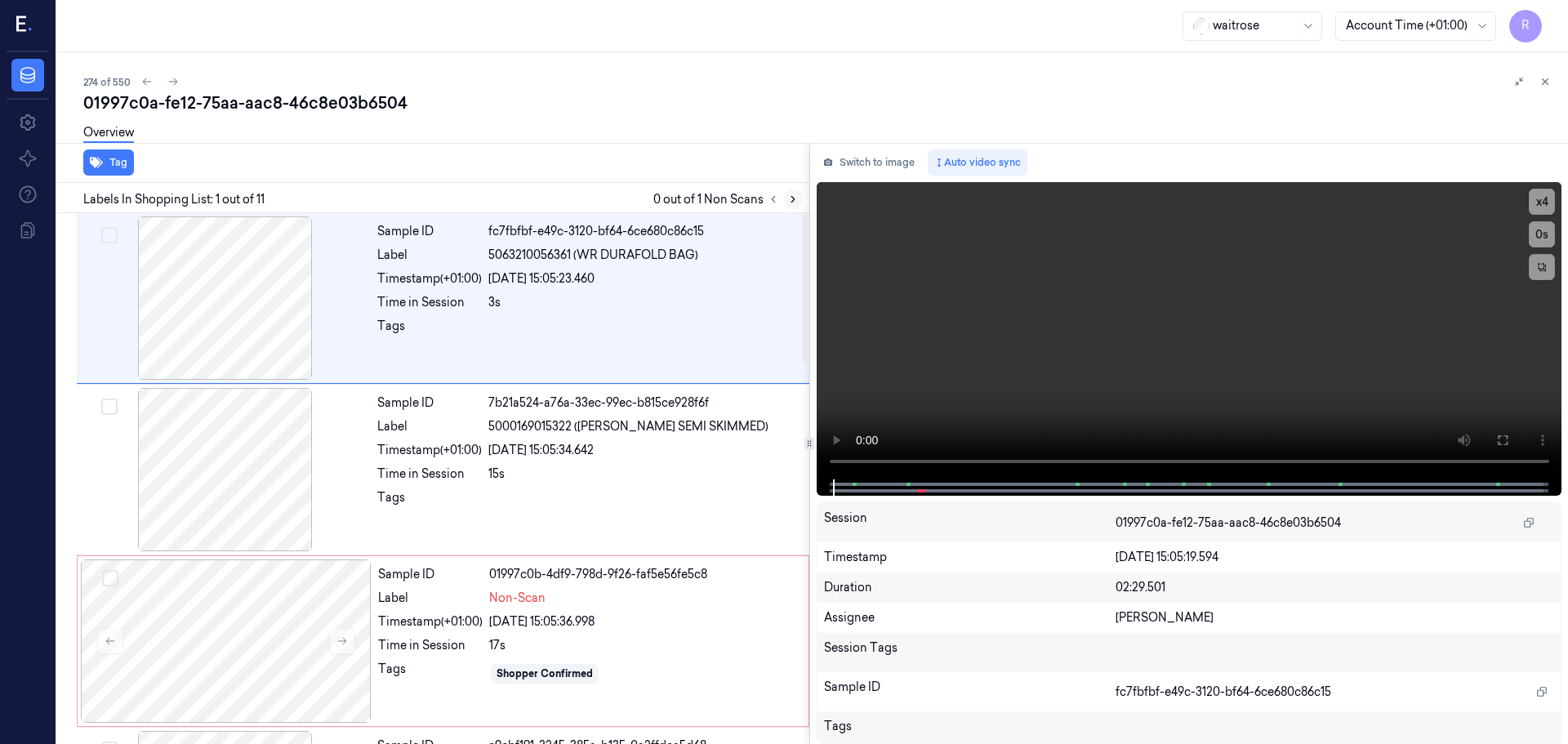
click at [795, 196] on icon at bounding box center [792, 199] width 11 height 11
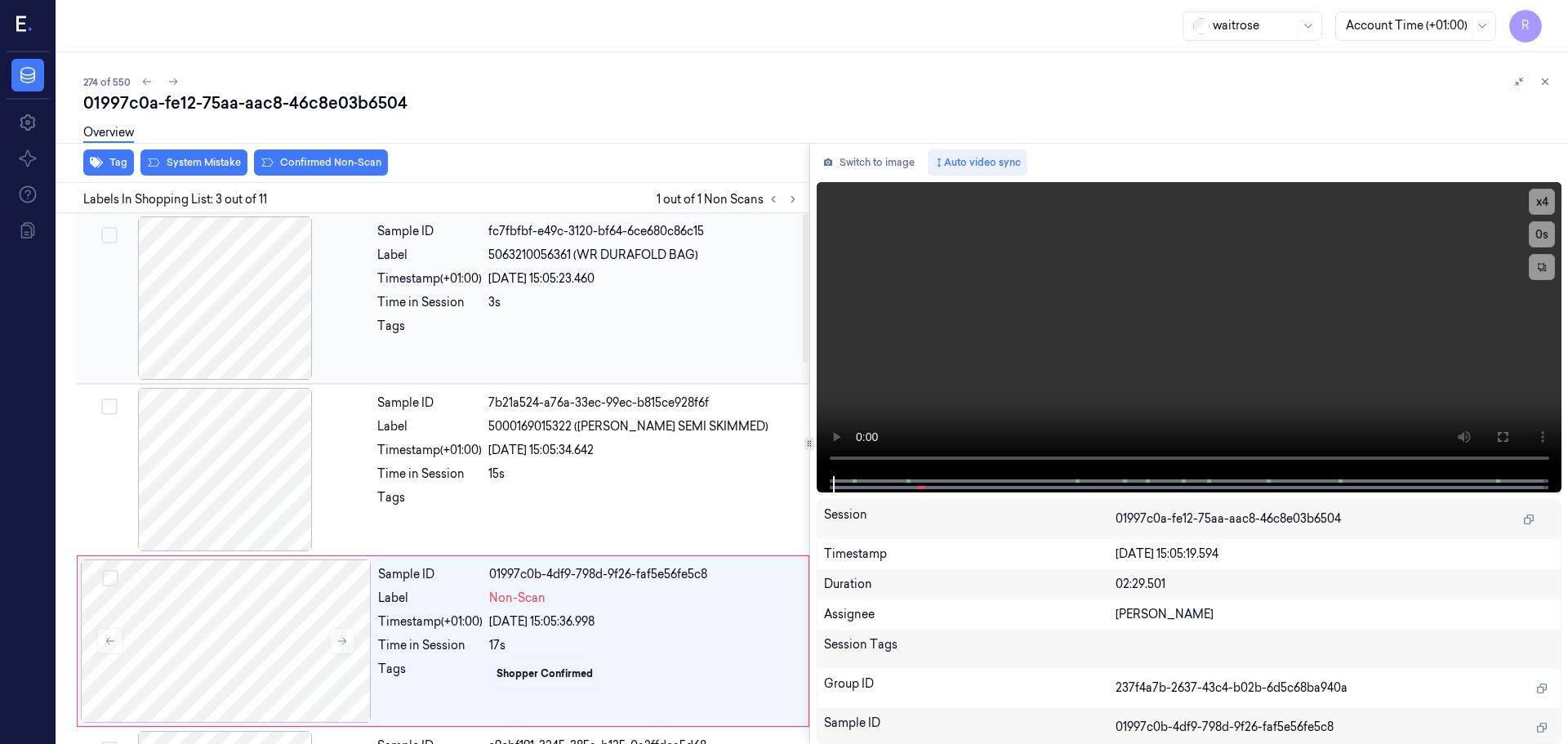
click at [194, 292] on div at bounding box center [225, 298] width 291 height 163
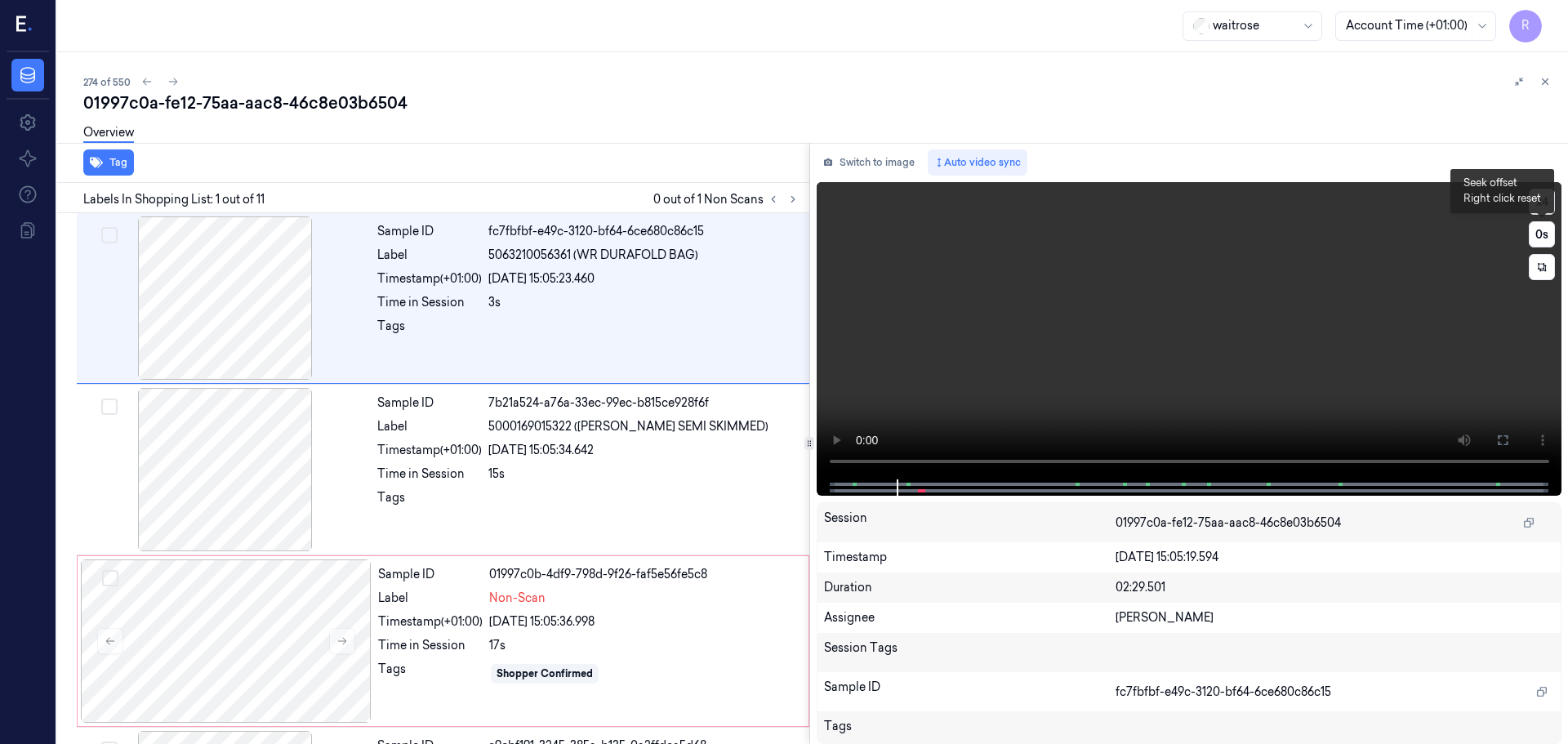
click at [1535, 204] on button "x 4" at bounding box center [1542, 202] width 26 height 26
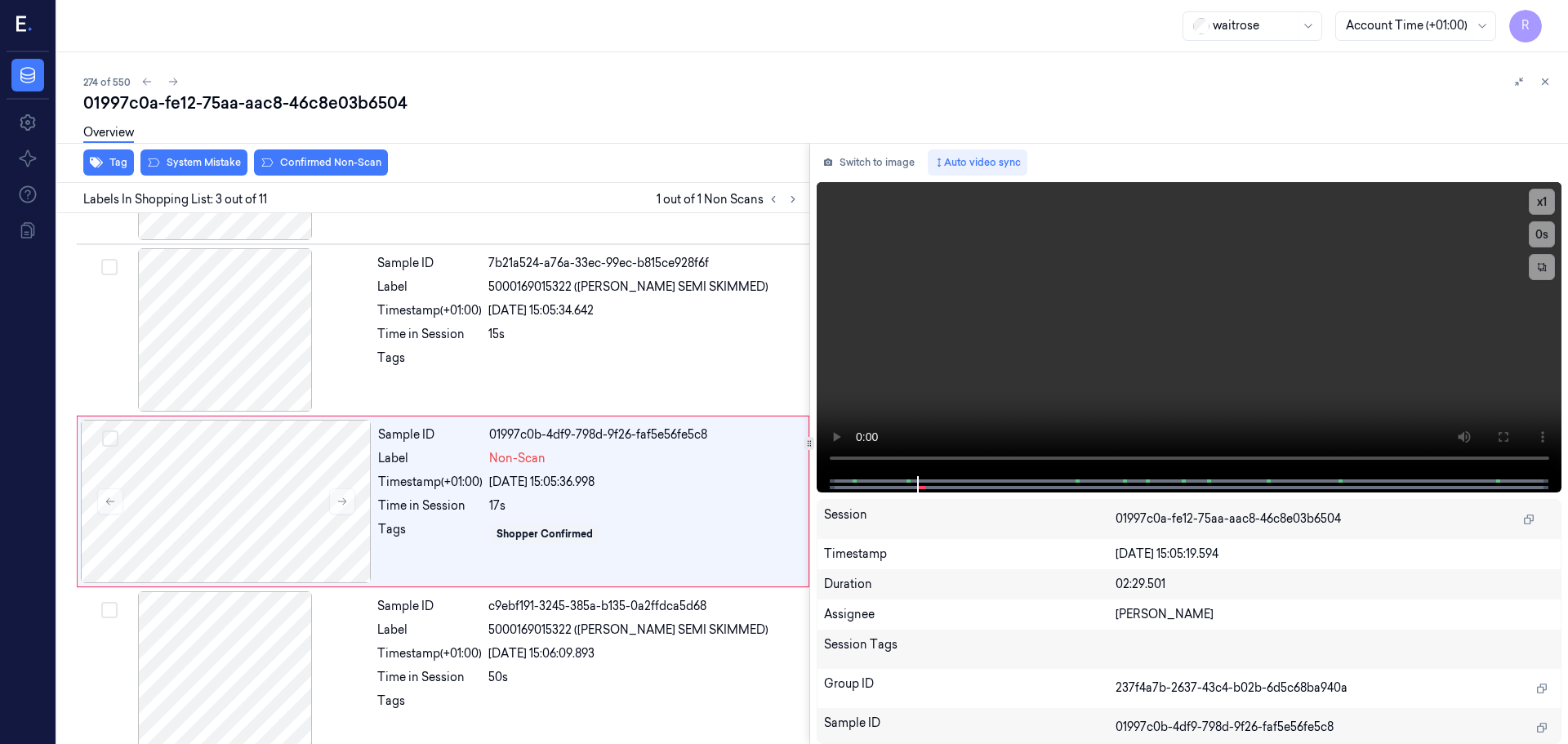
scroll to position [162, 0]
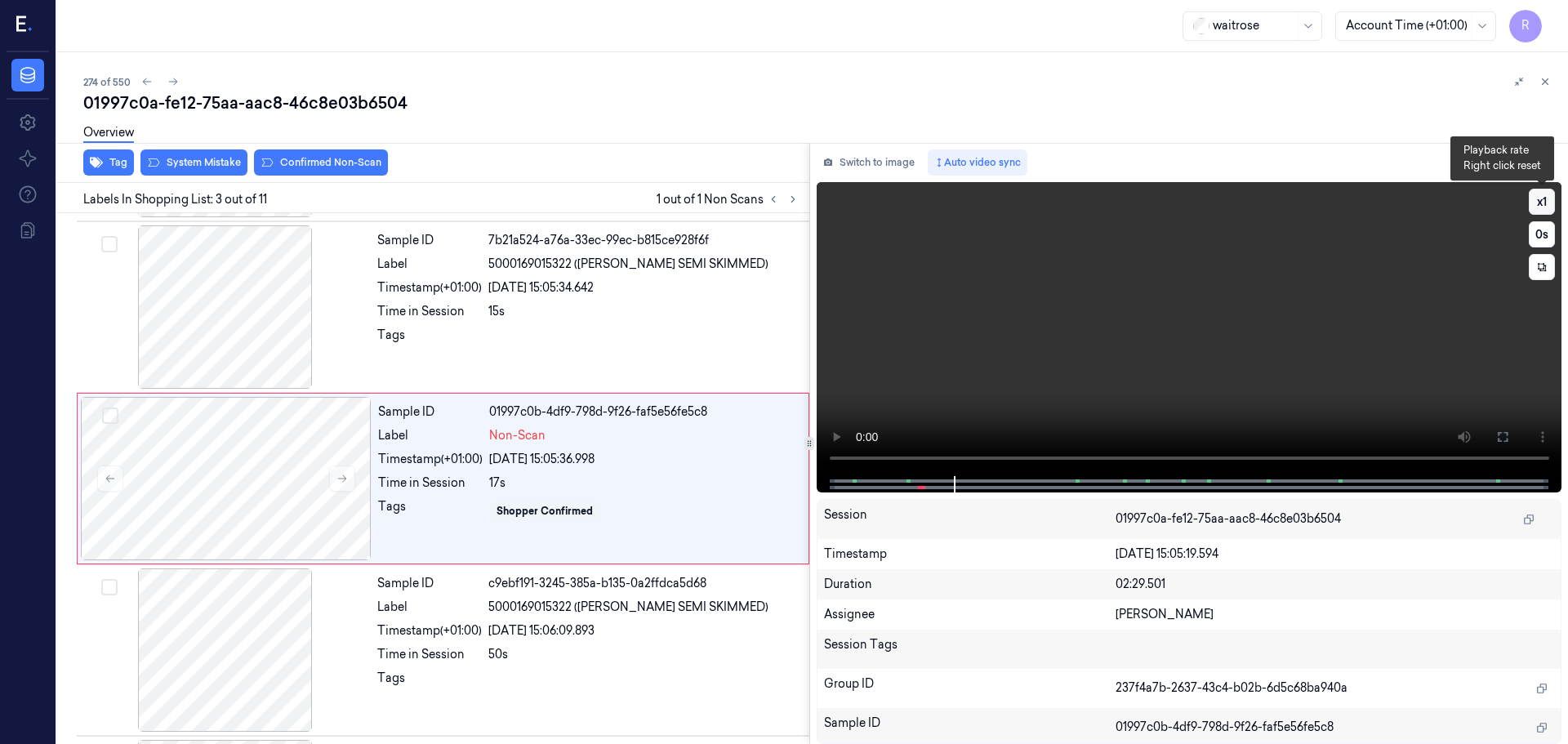
click at [1543, 205] on button "x 1" at bounding box center [1542, 202] width 26 height 26
click at [1544, 205] on button "x 2" at bounding box center [1542, 202] width 26 height 26
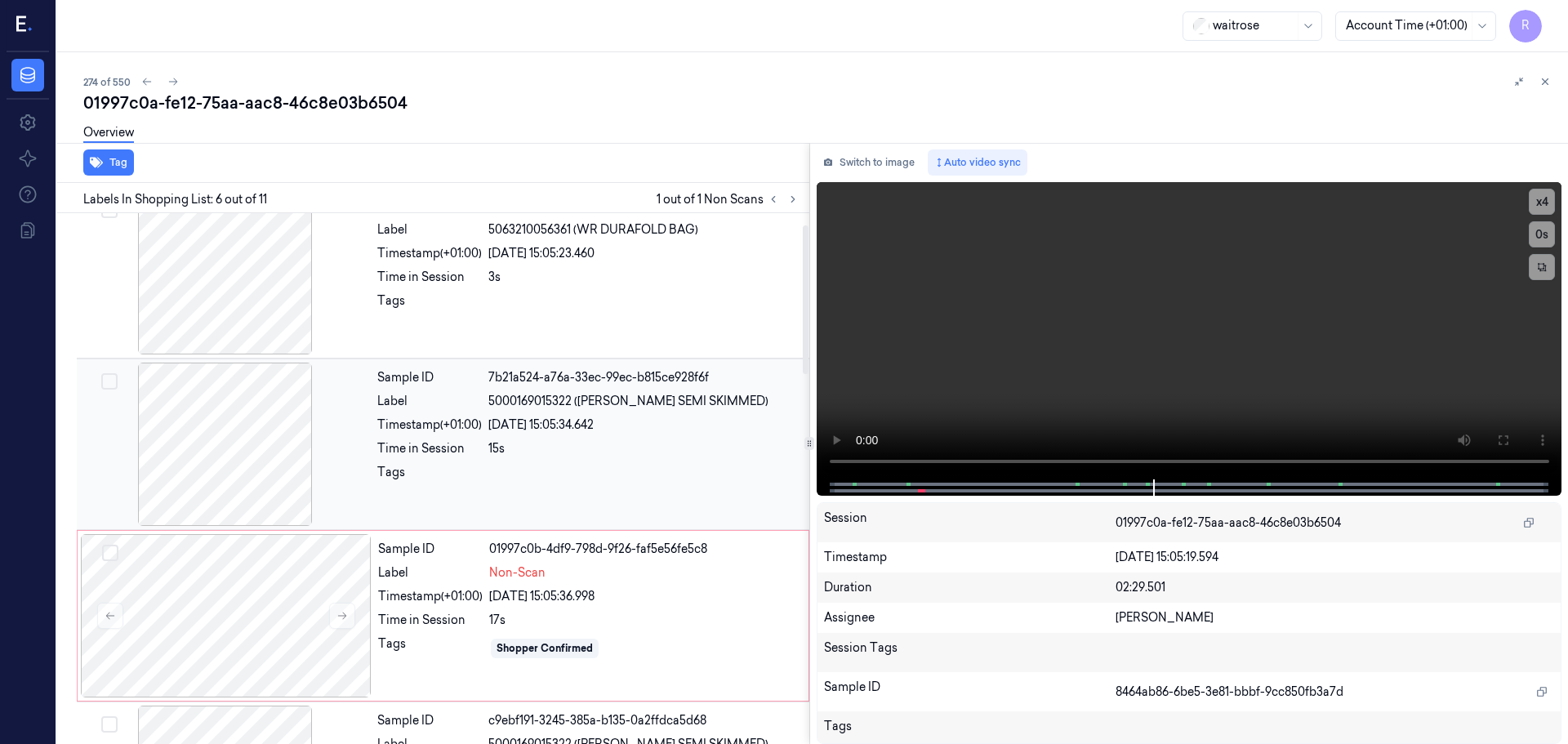
scroll to position [24, 0]
click at [541, 437] on div "Sample ID 7b21a524-a76a-33ec-99ec-b815ce928f6f Label 5000169015322 (WR ESS SEMI…" at bounding box center [588, 446] width 435 height 163
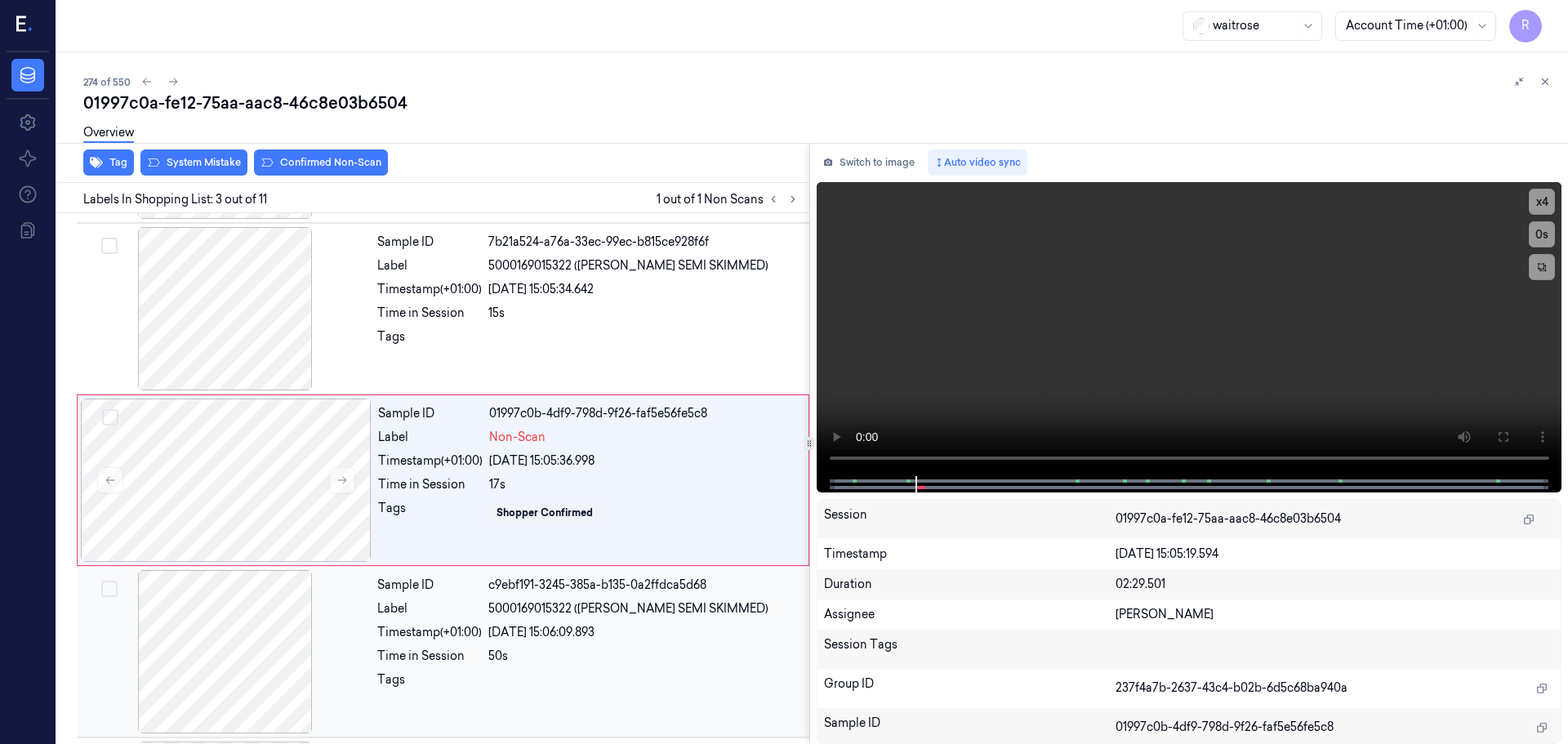
scroll to position [162, 0]
click at [406, 517] on div "Tags" at bounding box center [430, 511] width 105 height 26
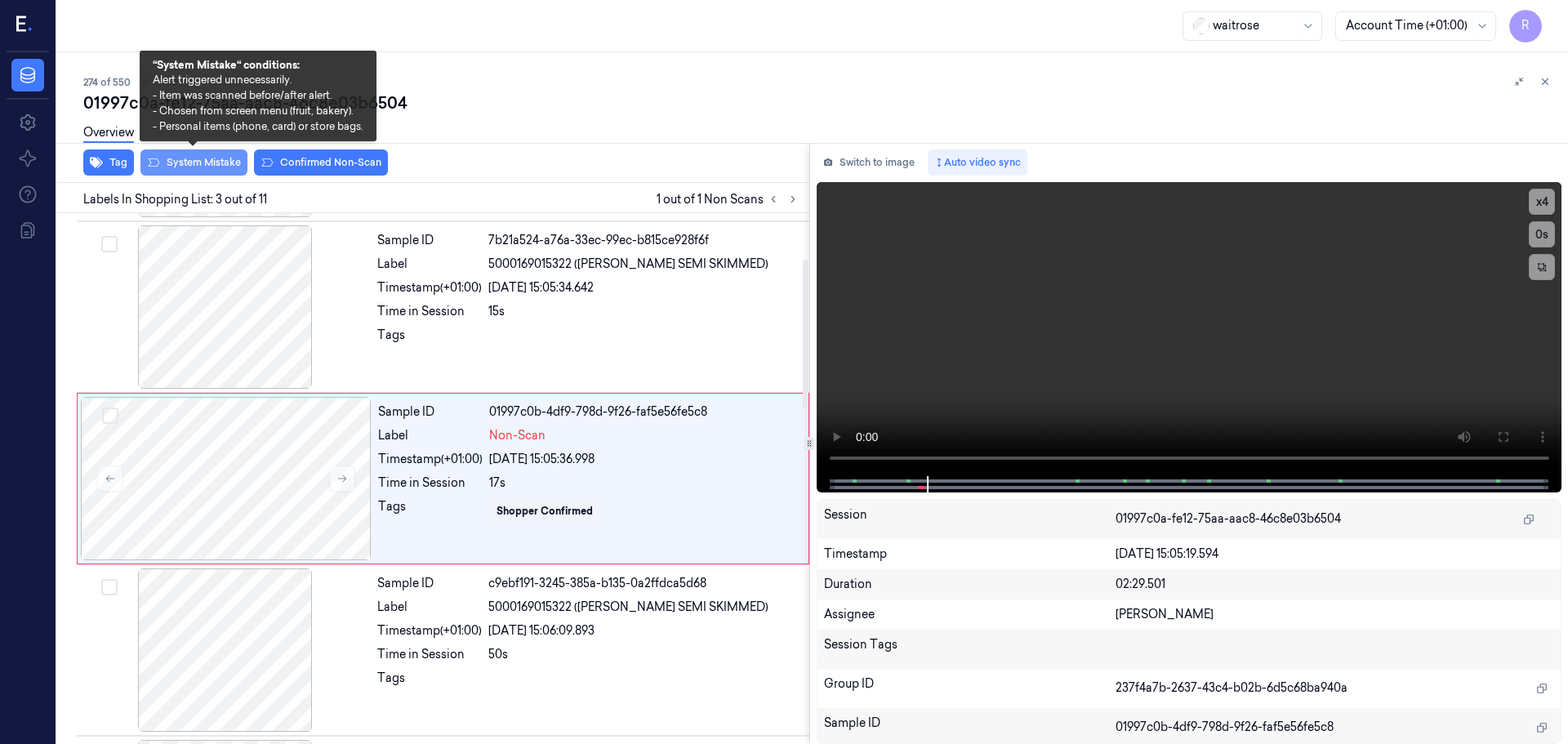
click at [209, 160] on button "System Mistake" at bounding box center [194, 162] width 107 height 26
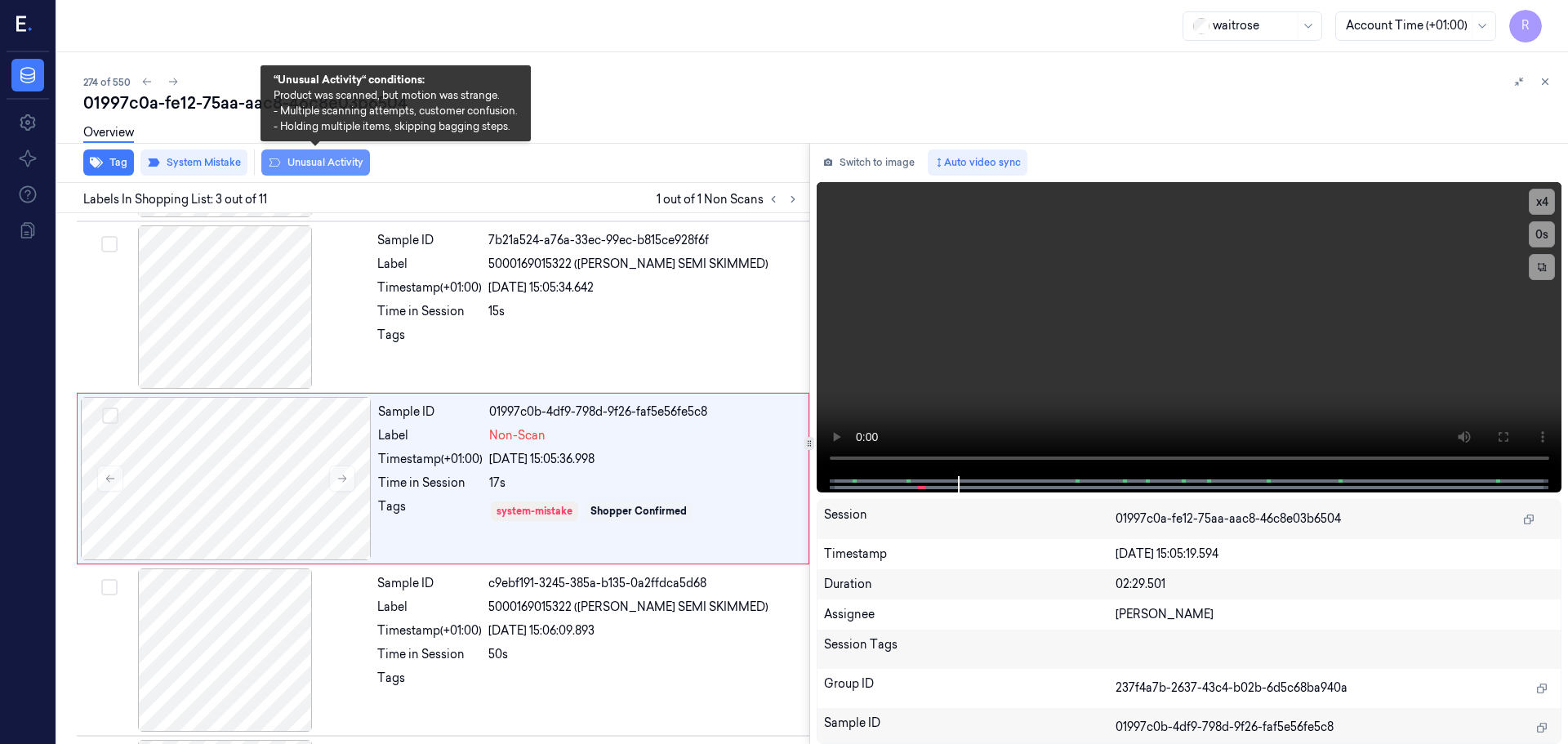
click at [310, 168] on button "Unusual Activity" at bounding box center [315, 162] width 109 height 26
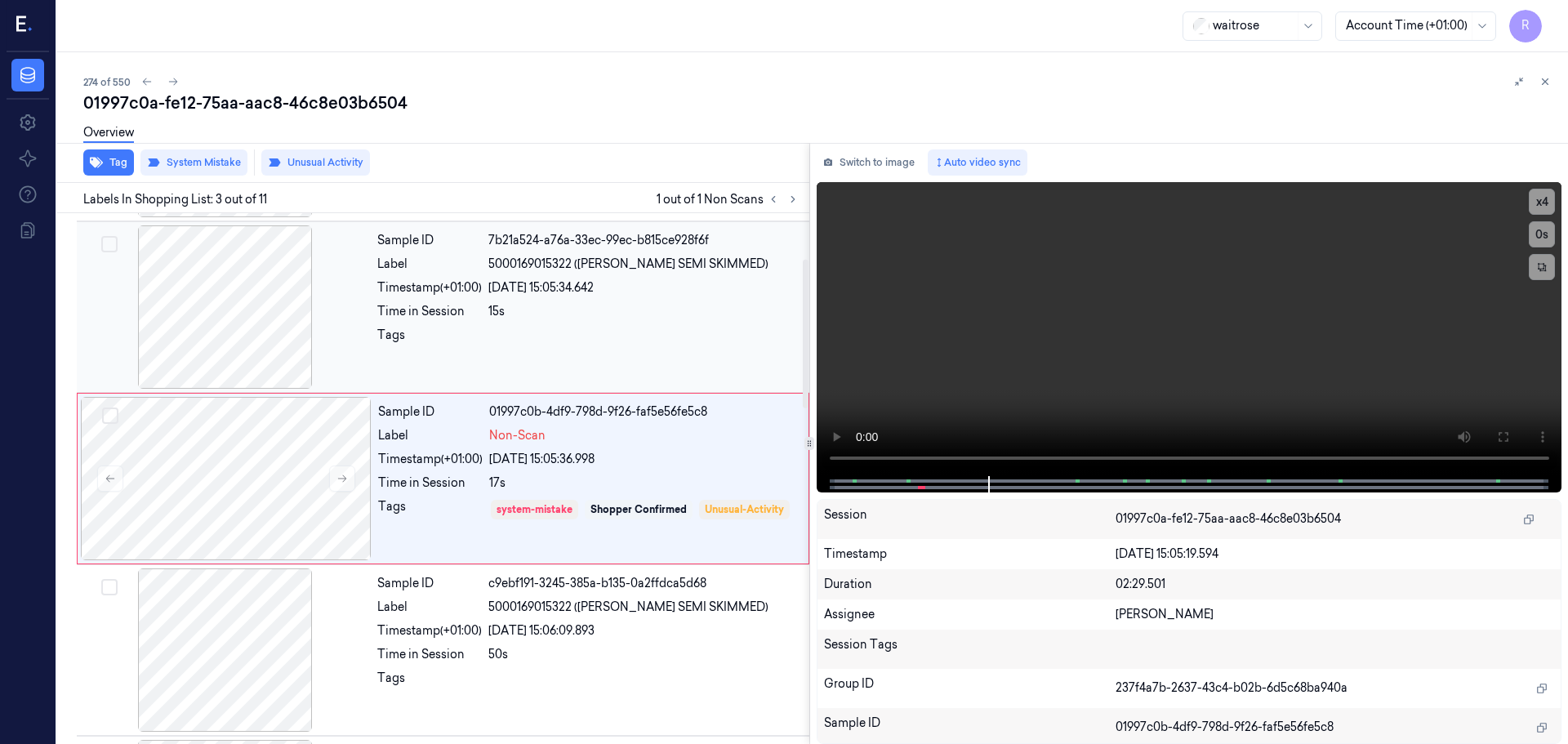
click at [553, 307] on div "15s" at bounding box center [644, 311] width 311 height 17
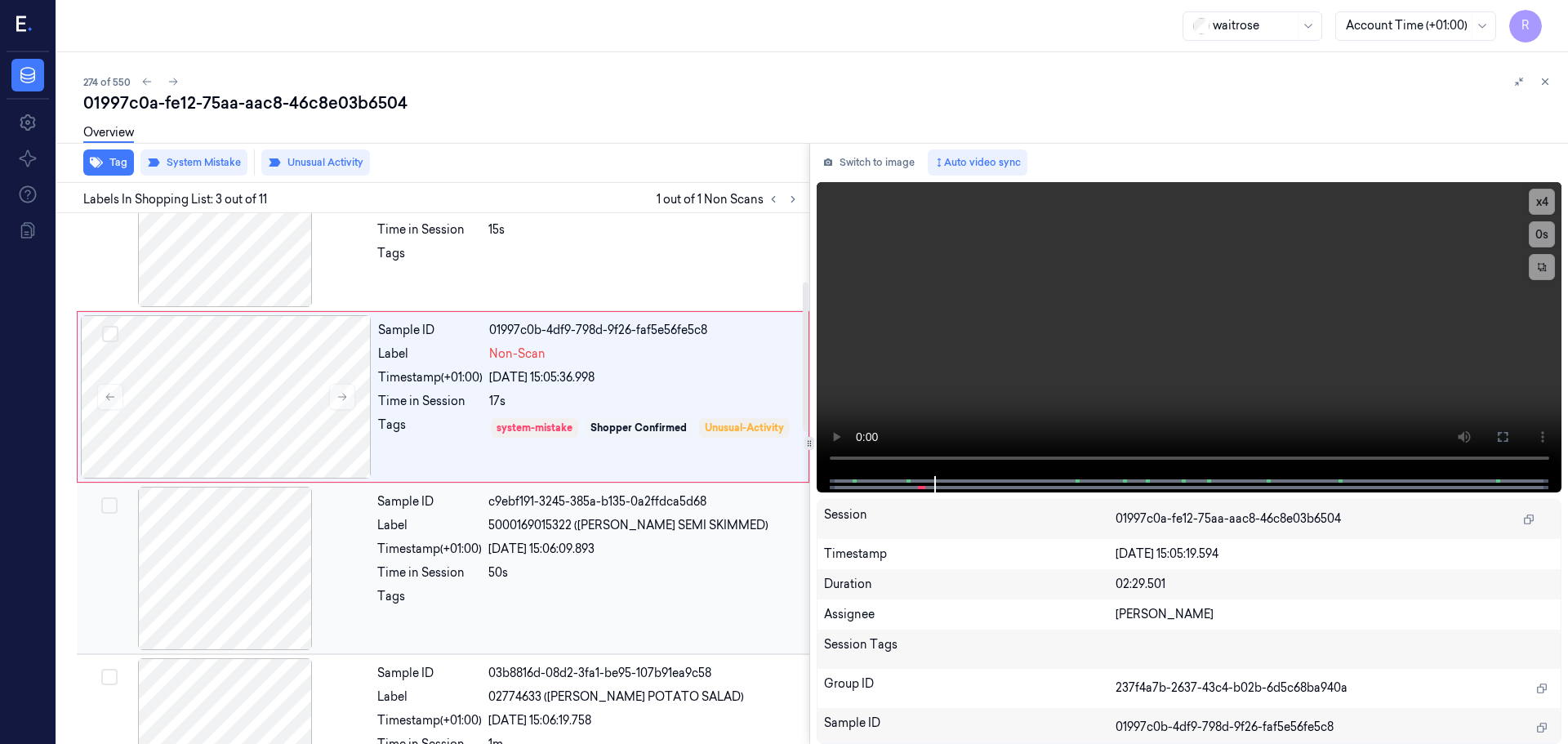
click at [575, 565] on div "50s" at bounding box center [644, 573] width 311 height 17
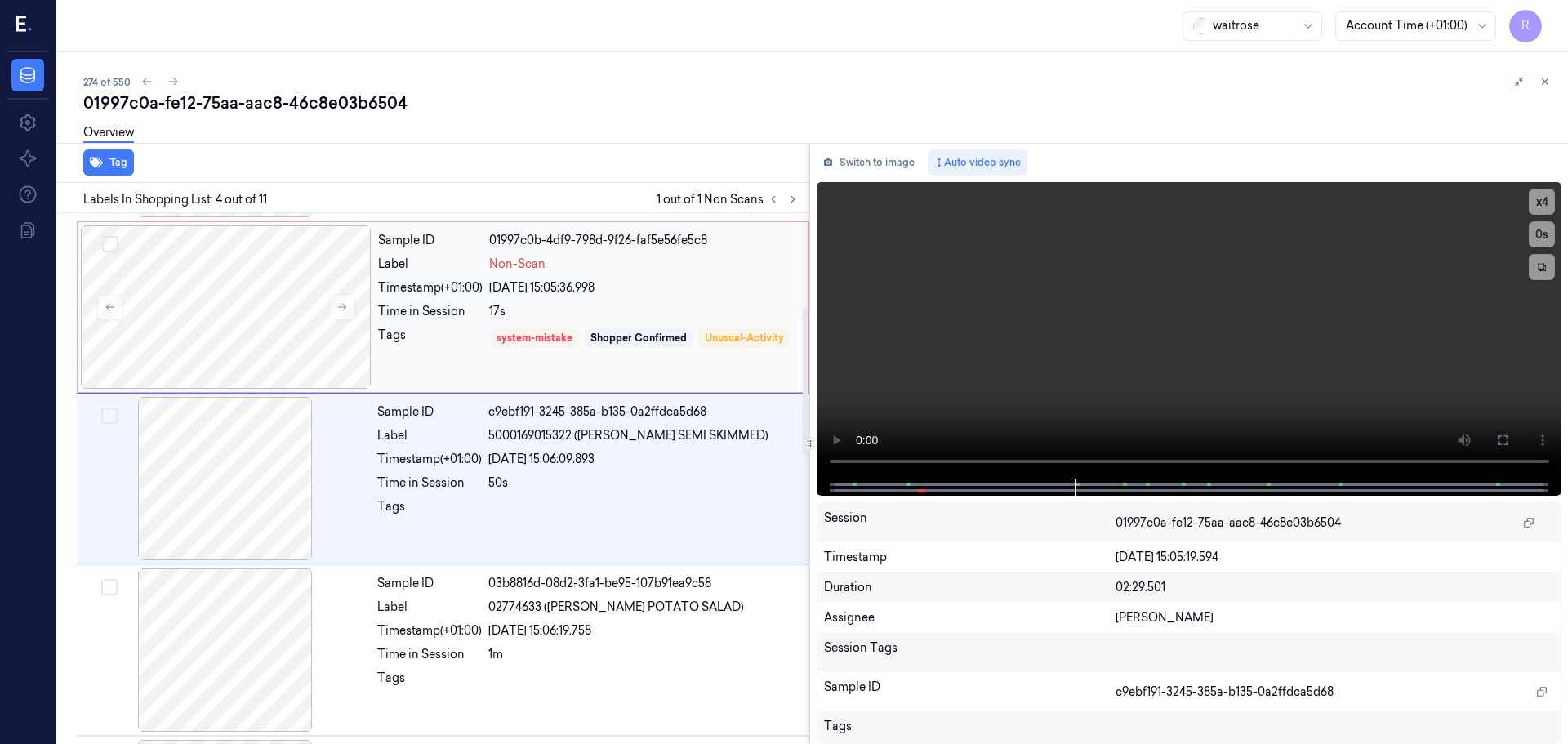
click at [678, 284] on div "24/09/2025 15:05:36.998" at bounding box center [644, 288] width 309 height 17
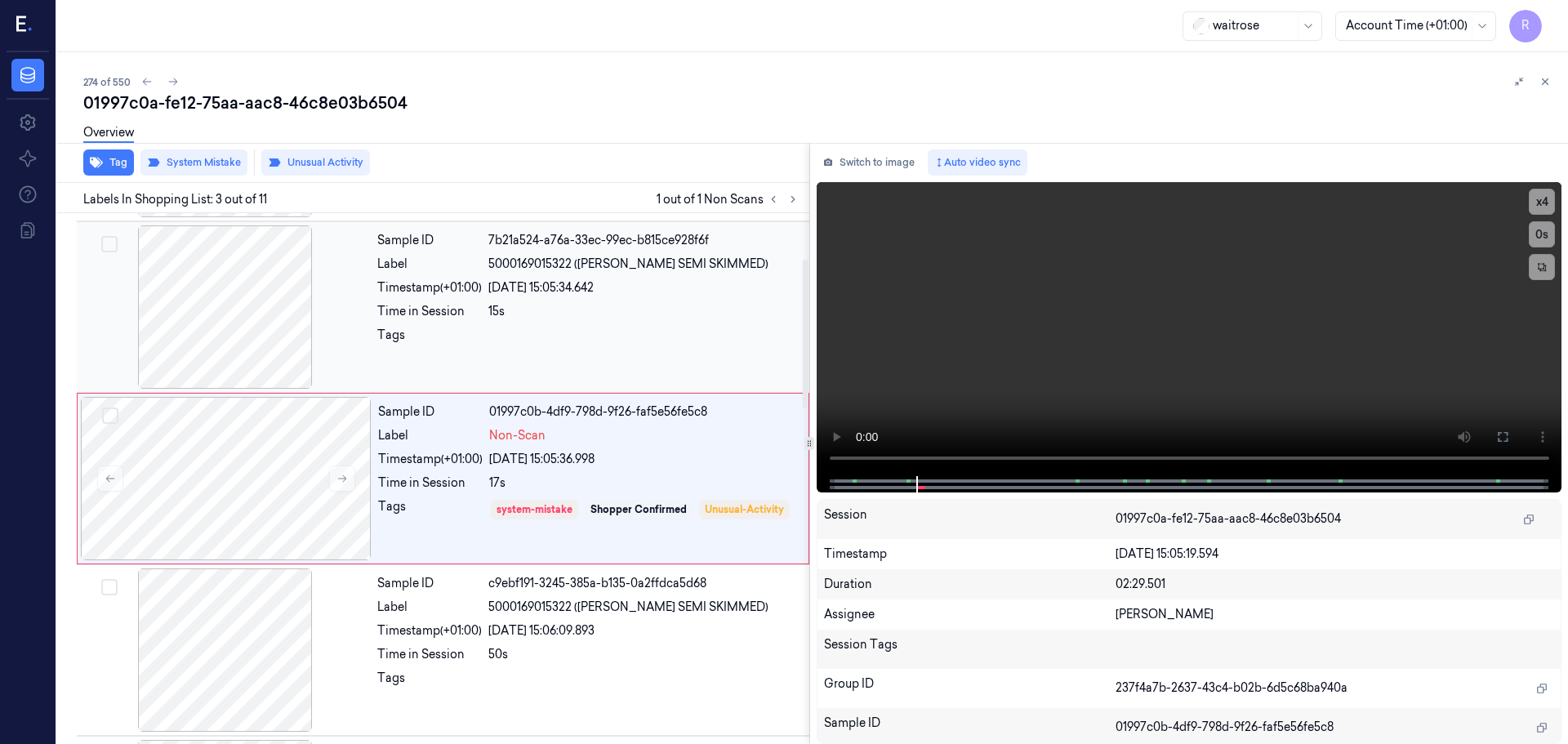
click at [559, 285] on div "24/09/2025 15:05:34.642" at bounding box center [644, 288] width 311 height 17
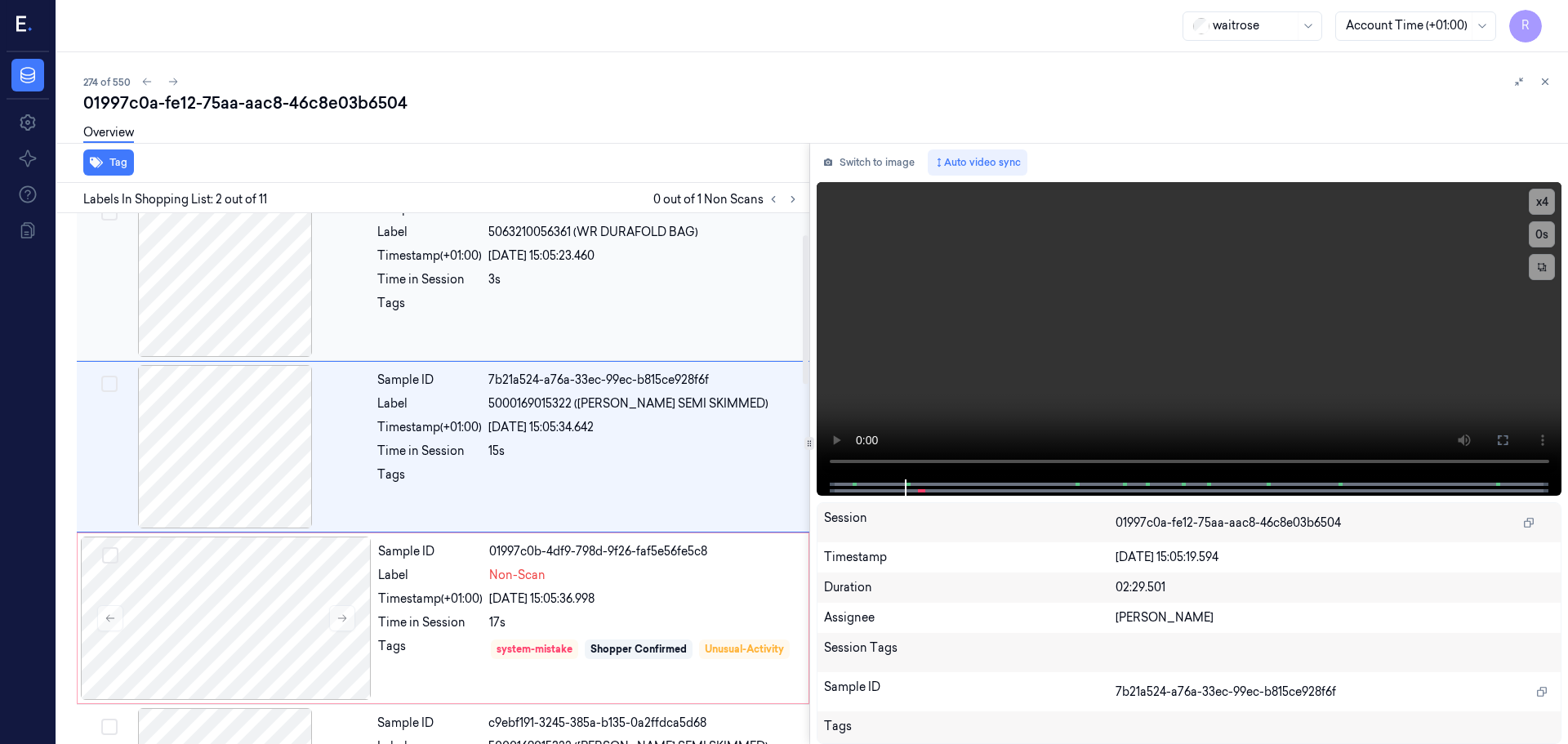
scroll to position [0, 0]
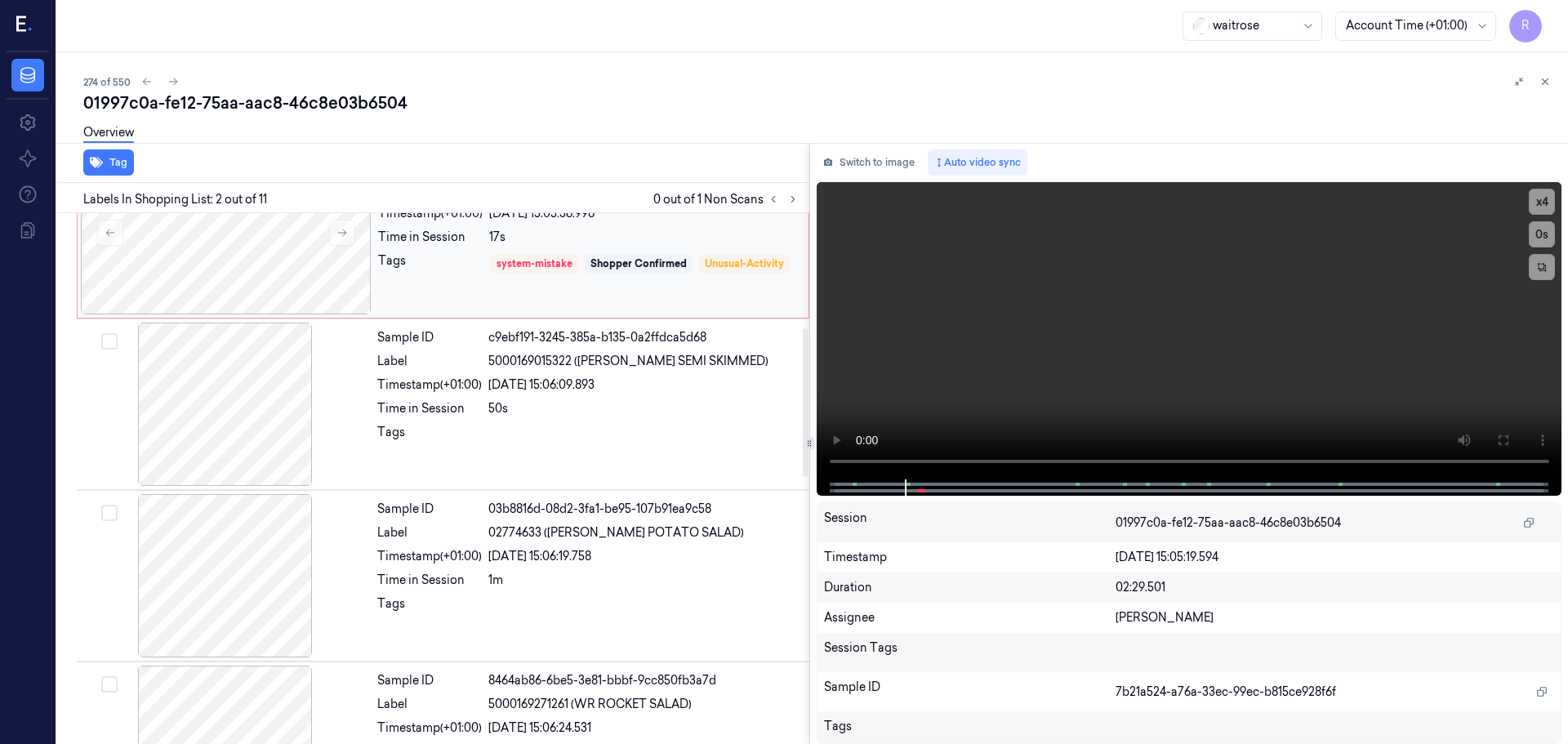
click at [597, 275] on div "system-mistake Shopper Confirmed Unusual-Activity" at bounding box center [644, 275] width 309 height 47
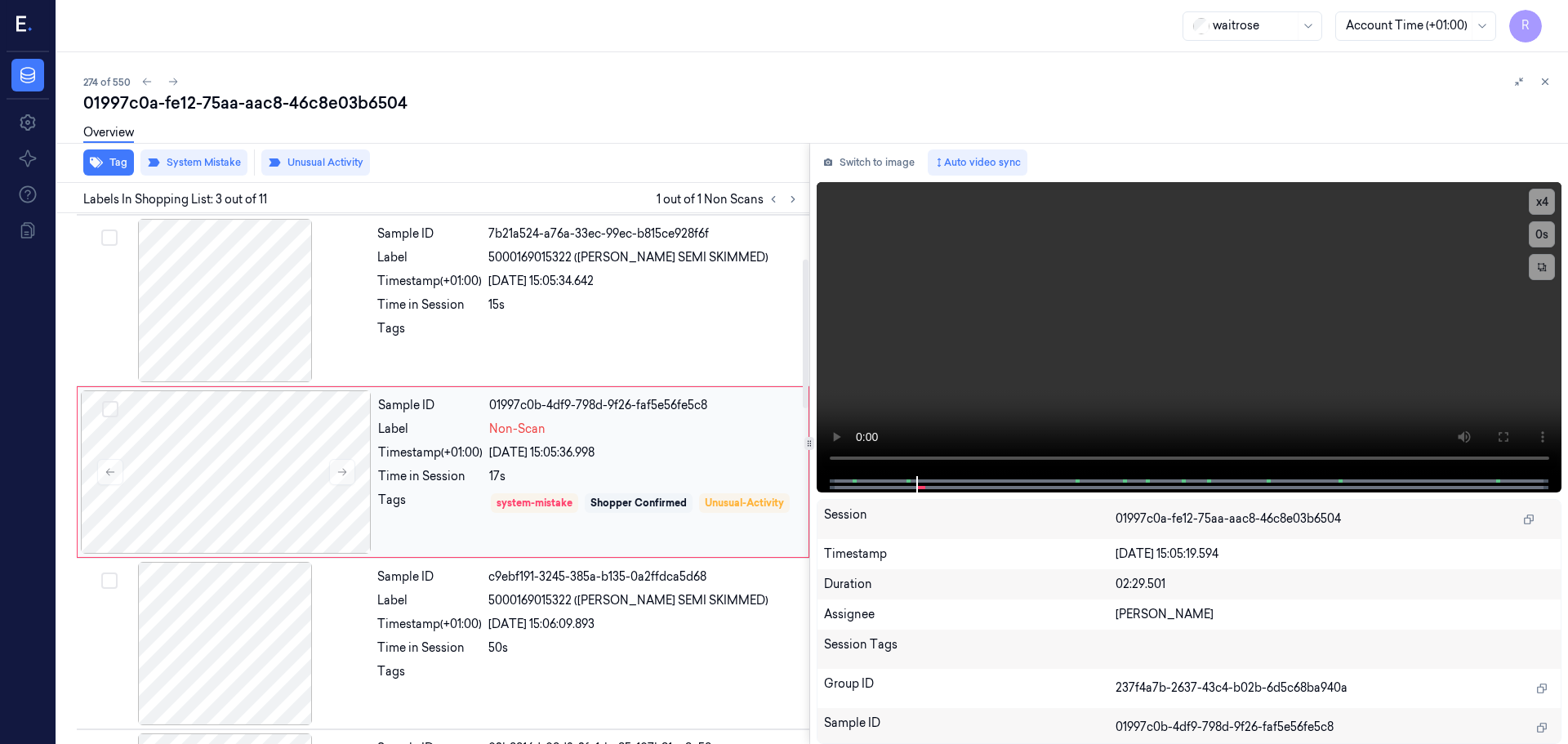
scroll to position [162, 0]
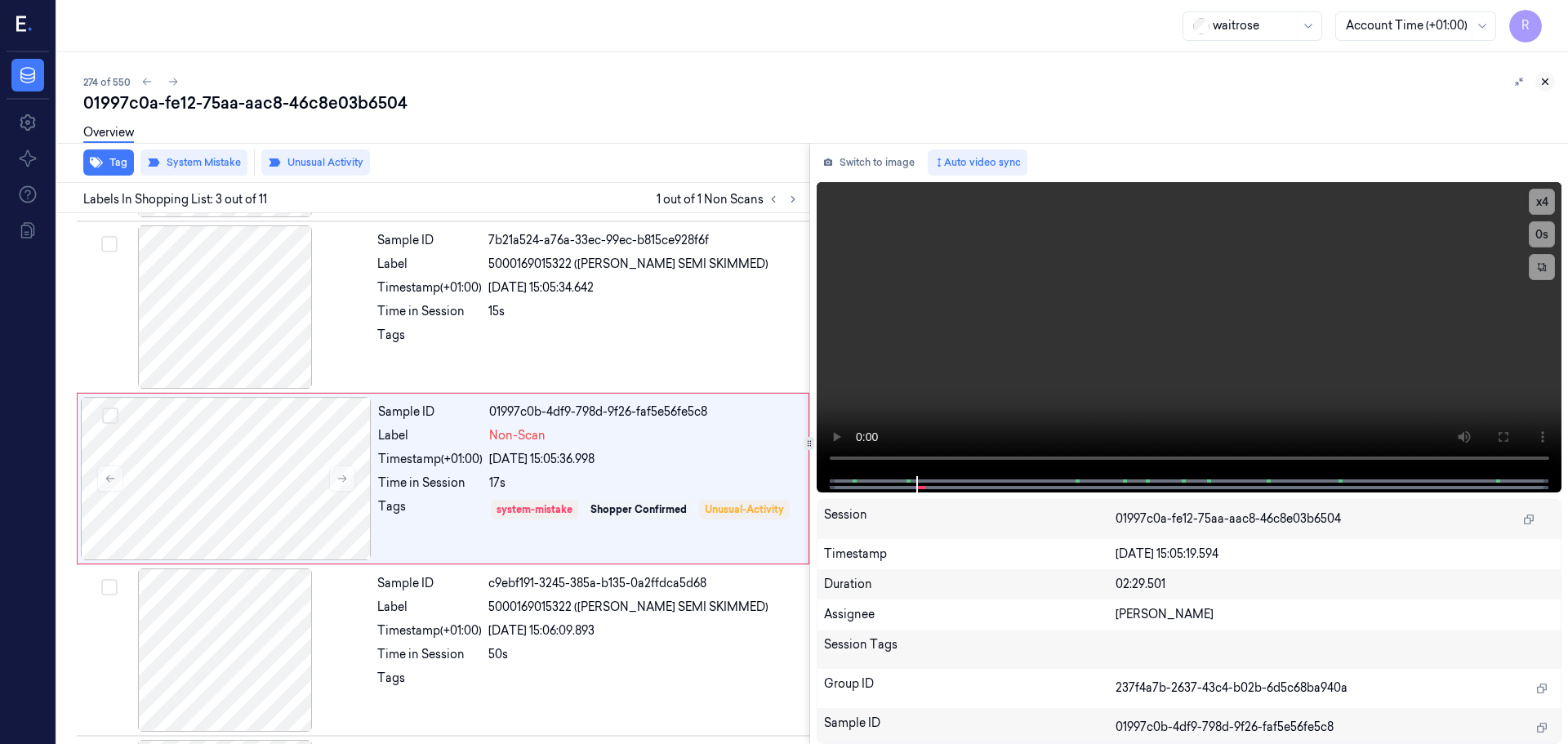
click at [1547, 82] on icon at bounding box center [1544, 81] width 11 height 11
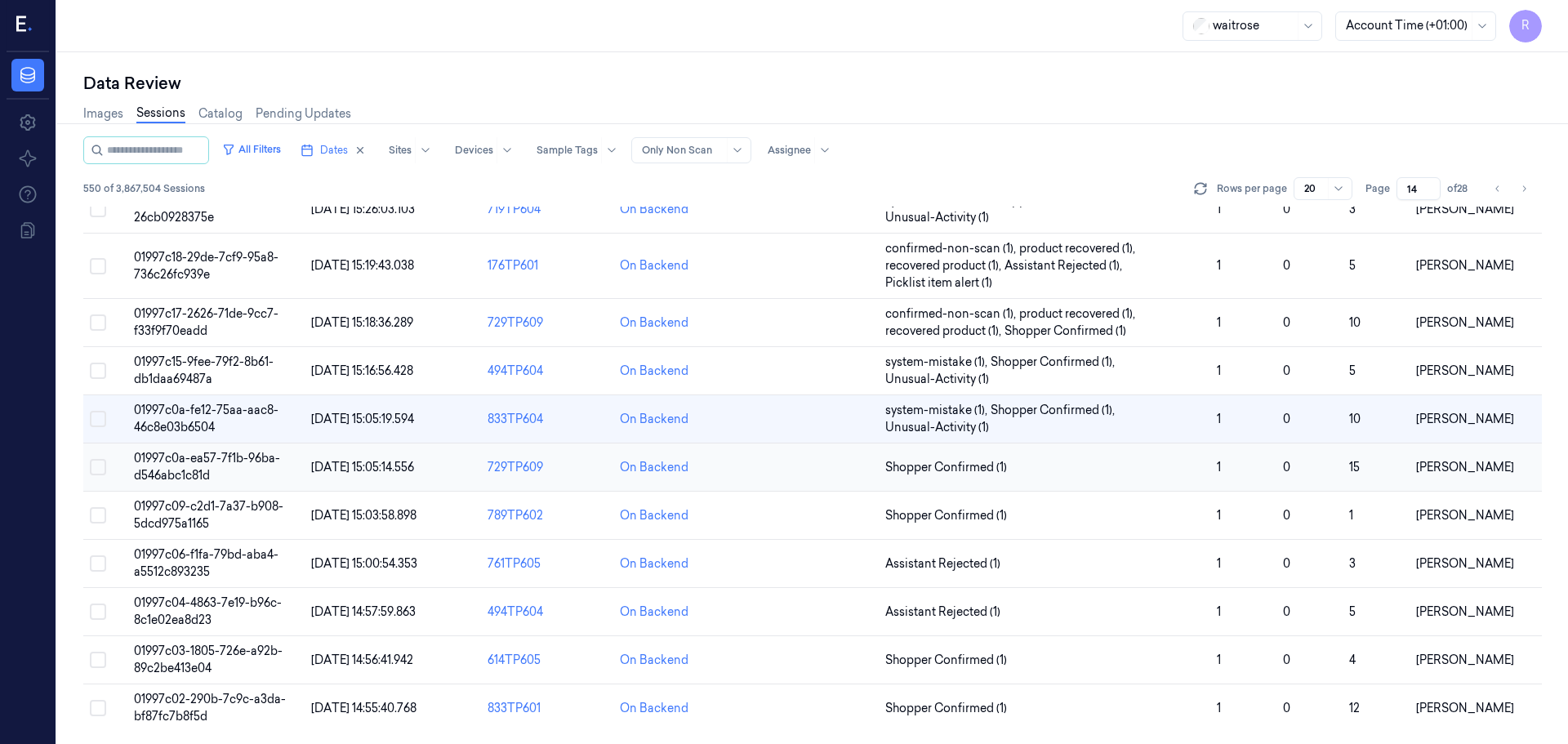
scroll to position [509, 0]
click at [1059, 466] on span "Shopper Confirmed (1)" at bounding box center [1044, 467] width 319 height 17
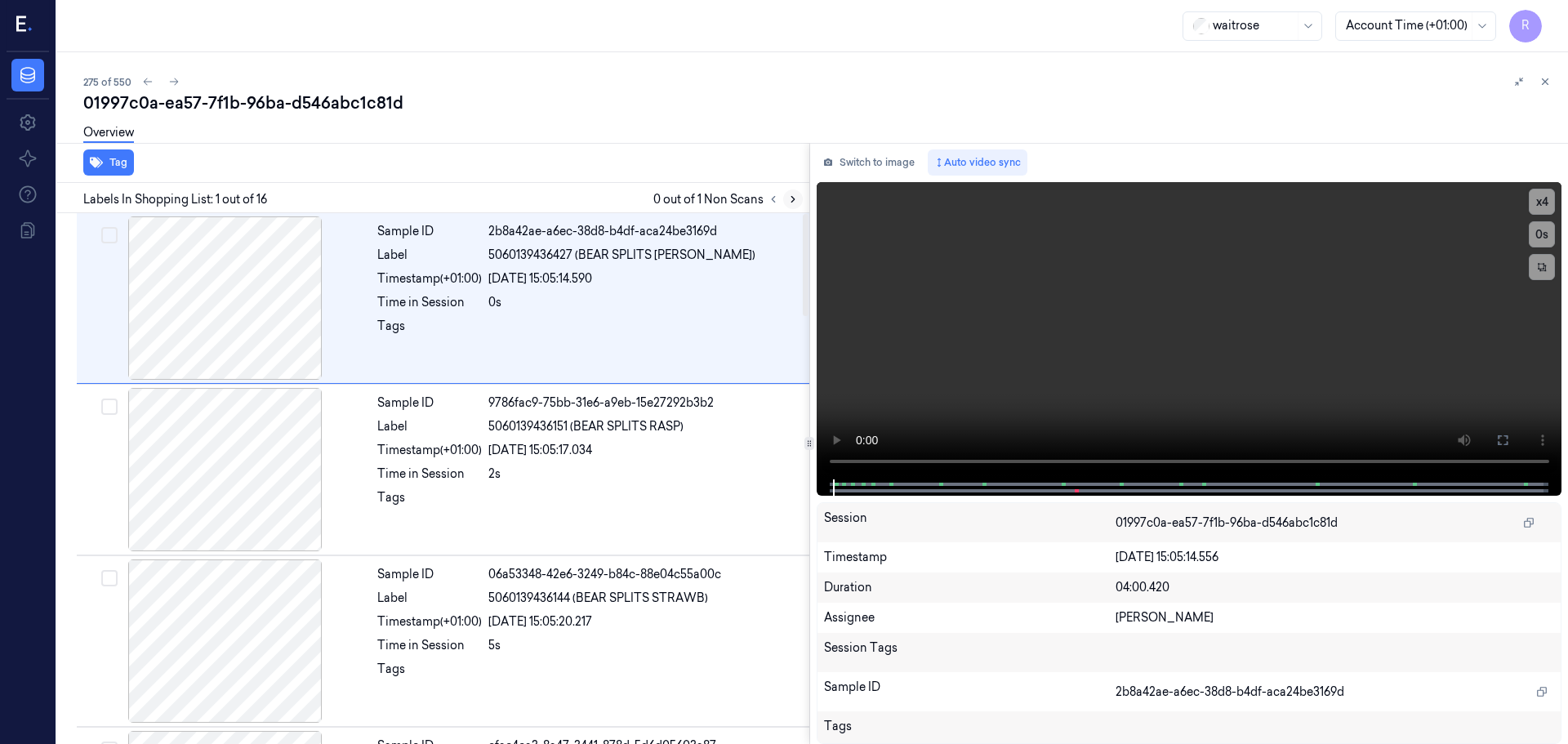
click at [788, 198] on icon at bounding box center [792, 199] width 11 height 11
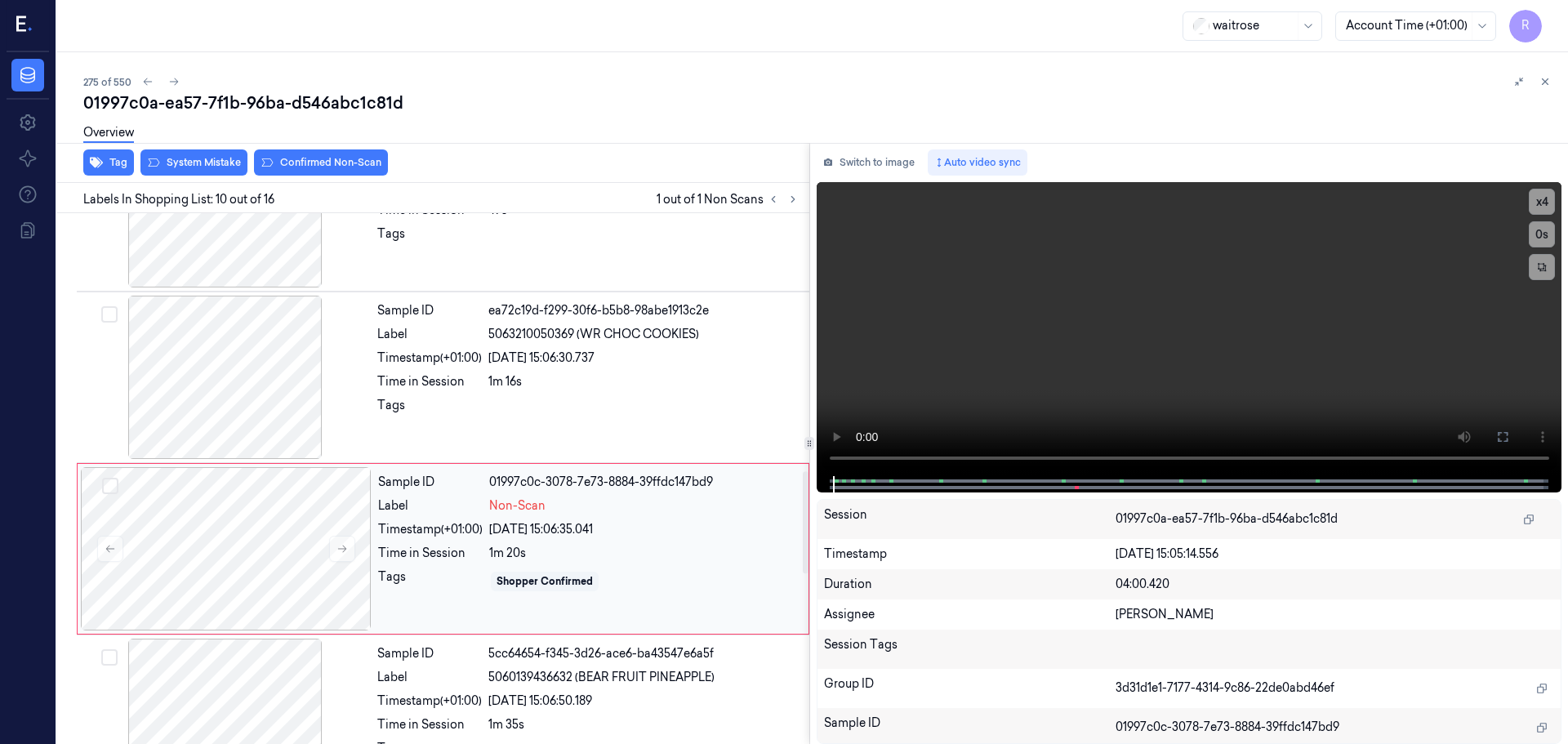
scroll to position [1364, 0]
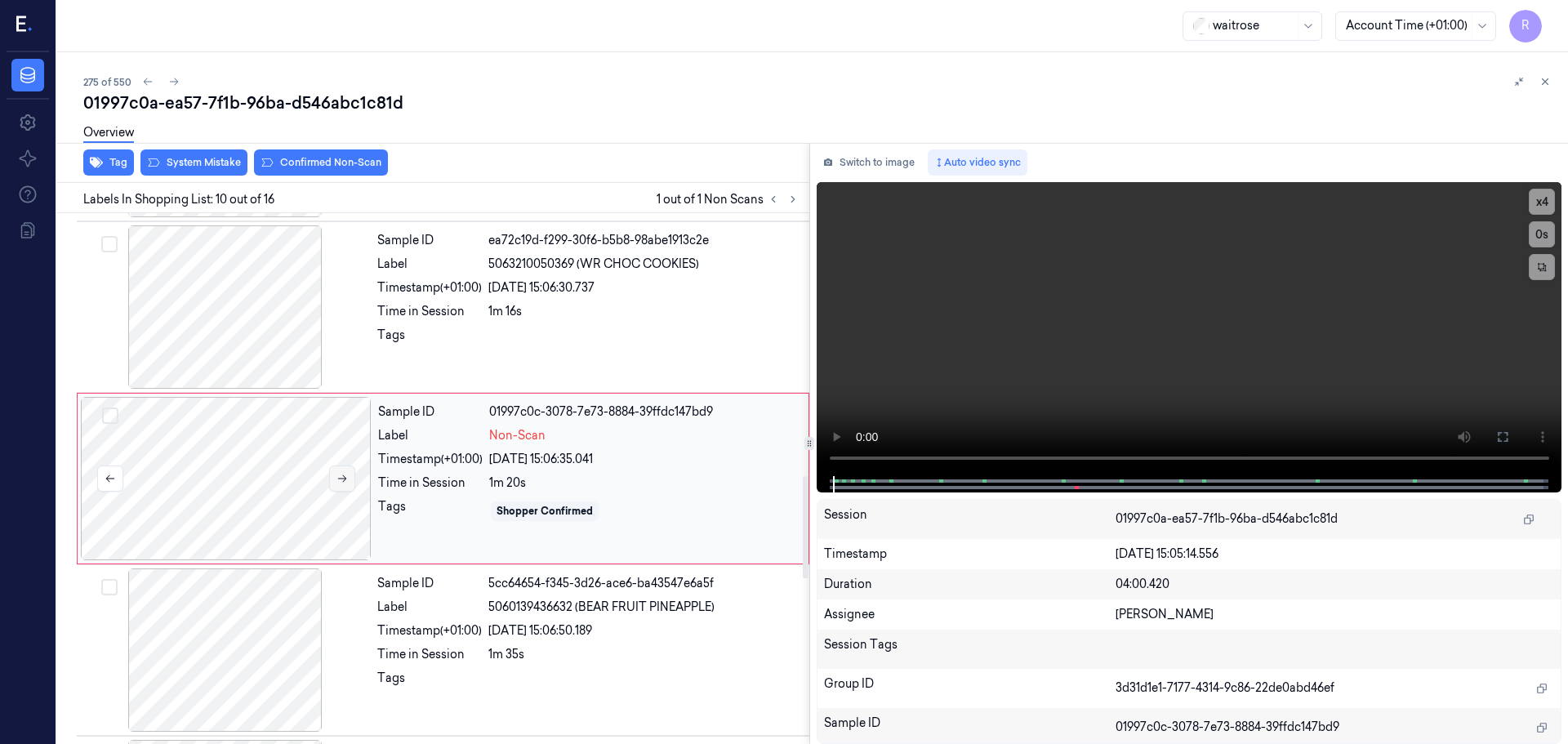
click at [337, 484] on icon at bounding box center [342, 478] width 11 height 11
click at [284, 298] on div at bounding box center [225, 307] width 291 height 163
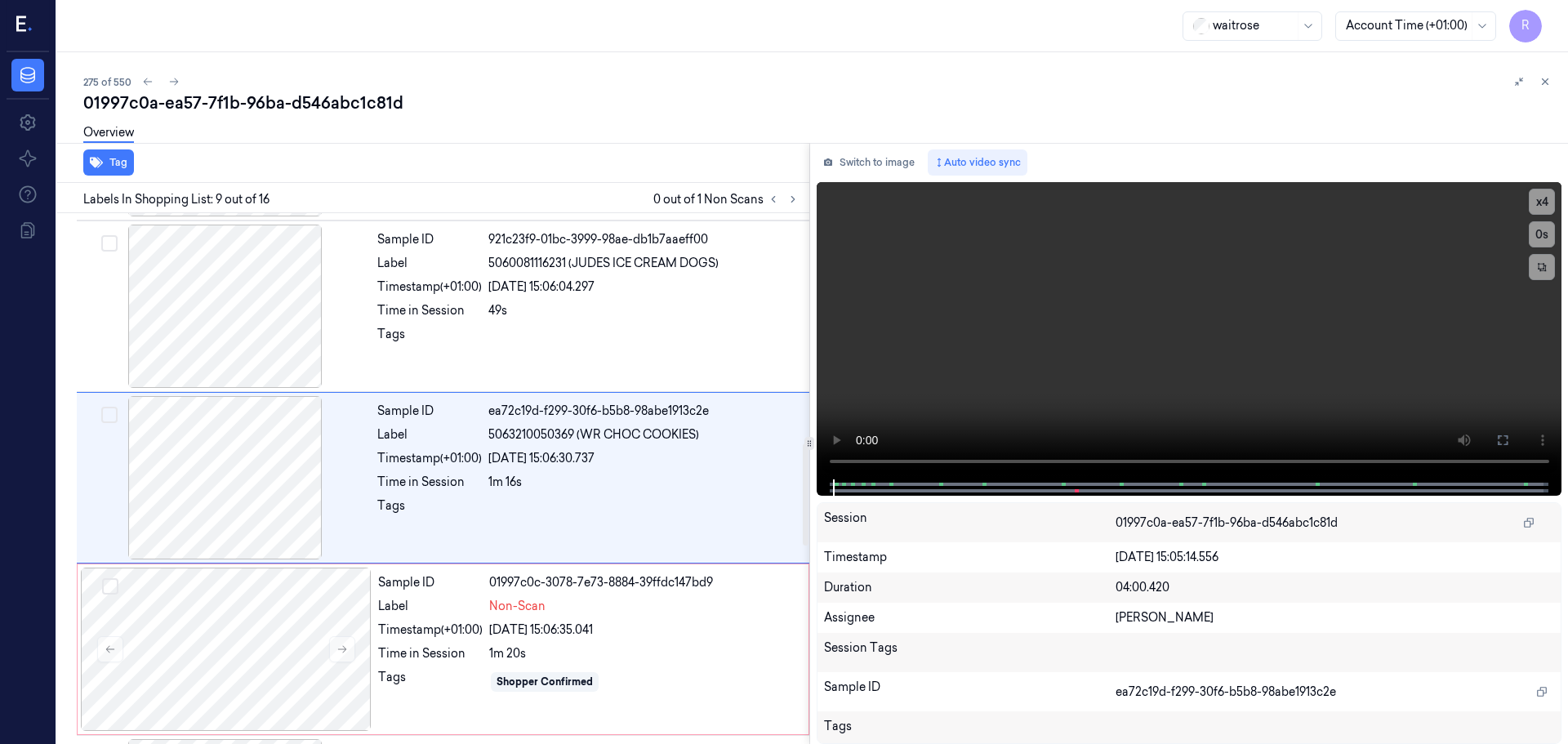
scroll to position [1192, 0]
click at [1554, 203] on div "x 4 0 s" at bounding box center [1189, 331] width 745 height 298
click at [1550, 204] on button "x 4" at bounding box center [1542, 202] width 26 height 26
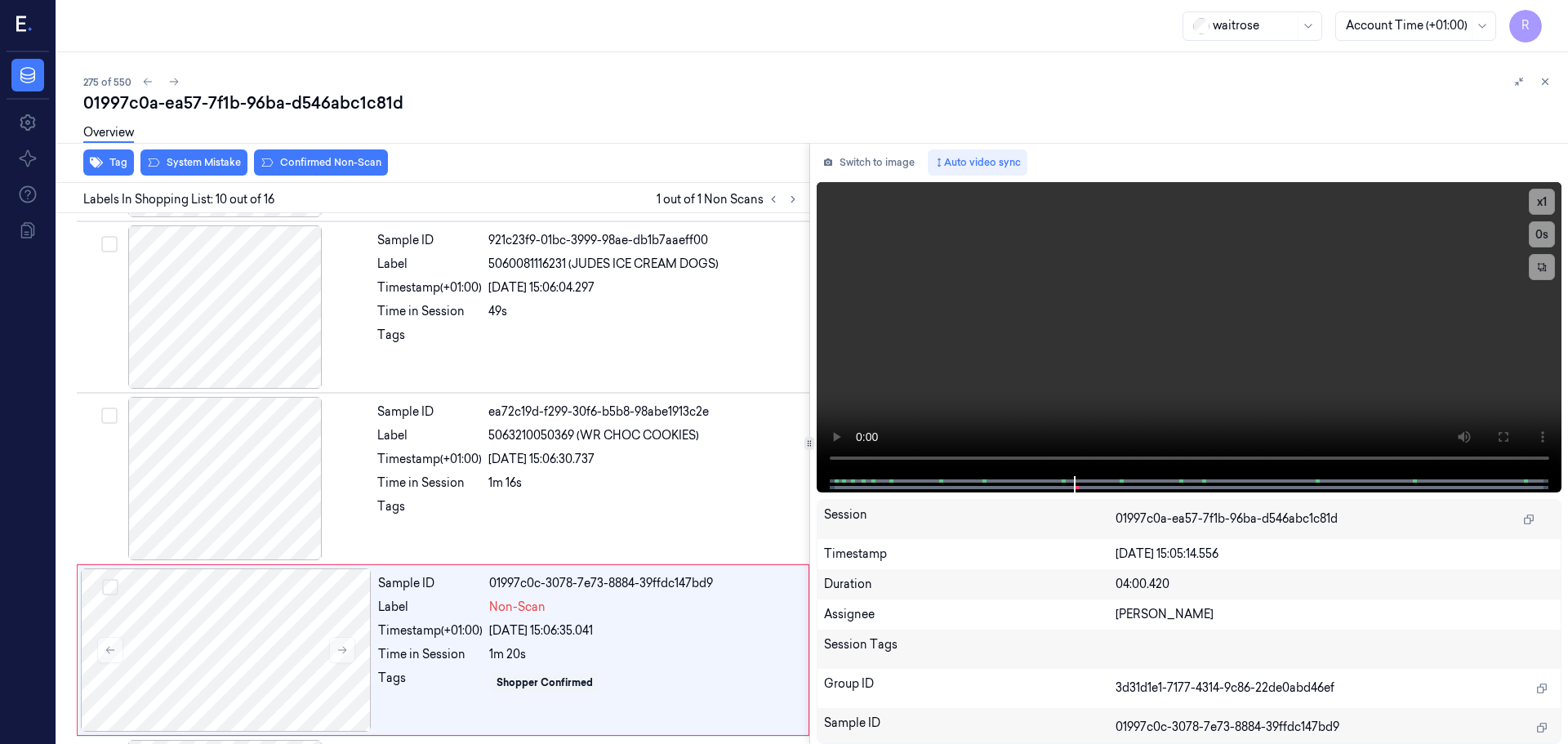
scroll to position [1364, 0]
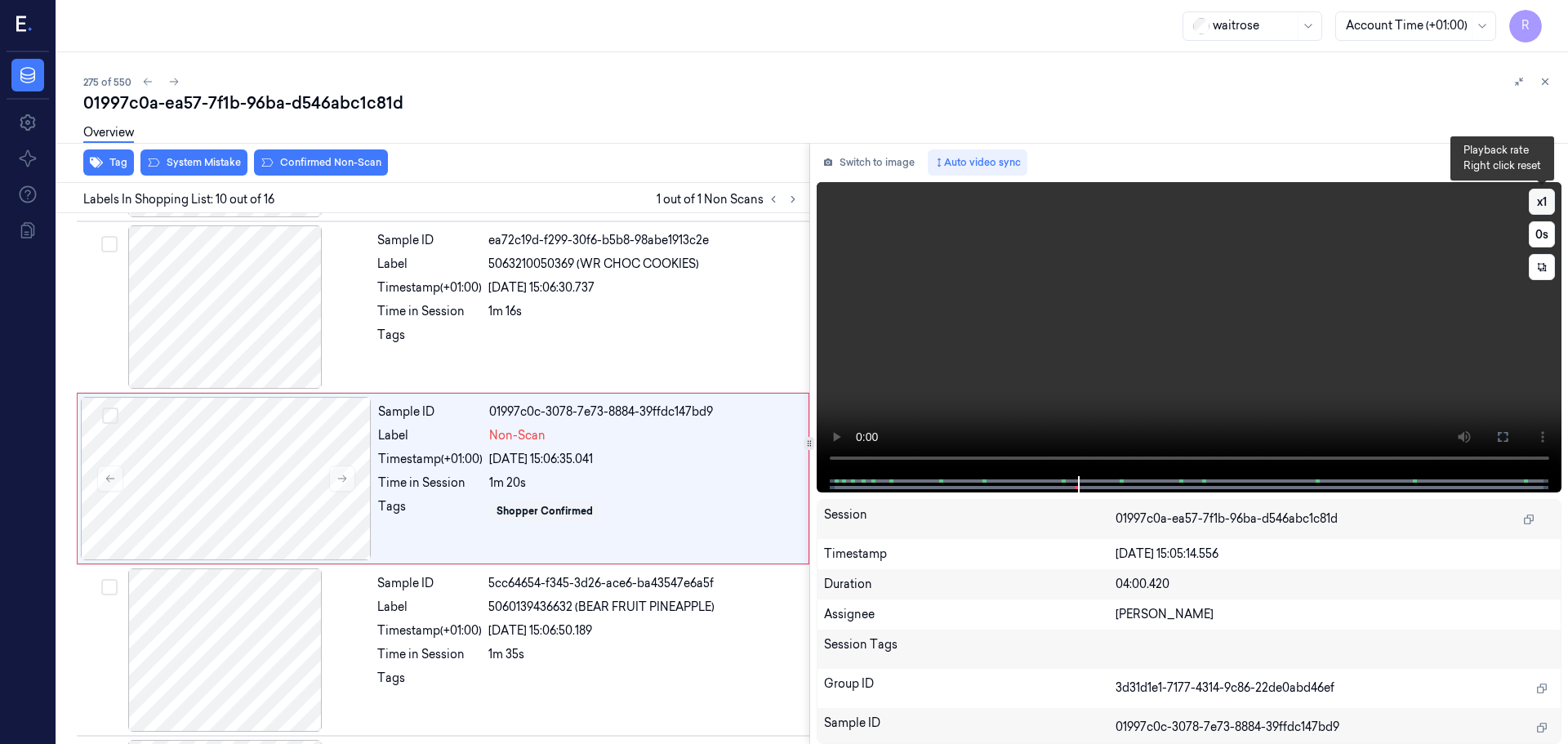
click at [1540, 205] on button "x 1" at bounding box center [1542, 202] width 26 height 26
drag, startPoint x: 1096, startPoint y: 478, endPoint x: 1088, endPoint y: 479, distance: 8.1
click at [1088, 479] on div at bounding box center [1188, 484] width 711 height 16
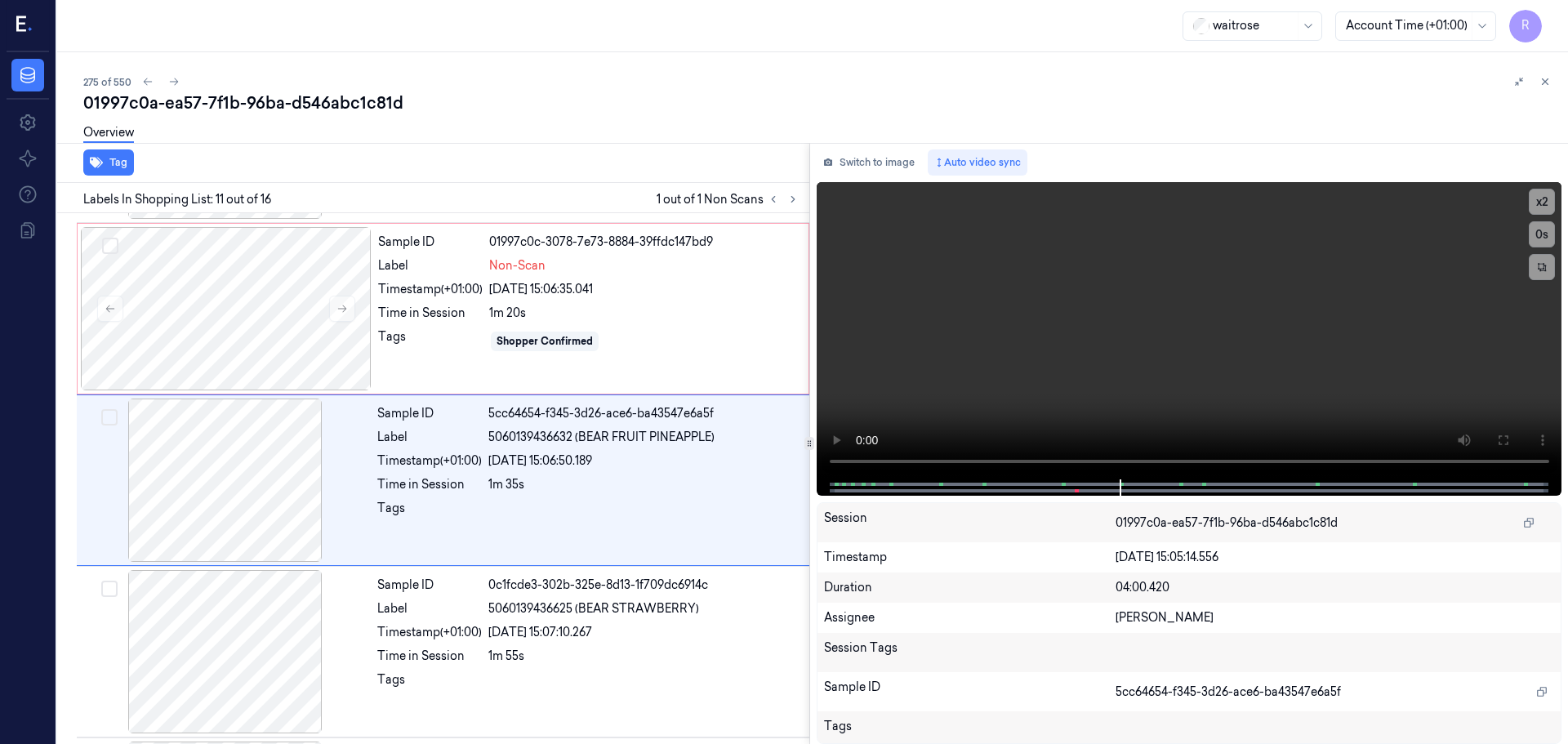
scroll to position [1535, 0]
click at [1553, 200] on button "x 2" at bounding box center [1542, 202] width 26 height 26
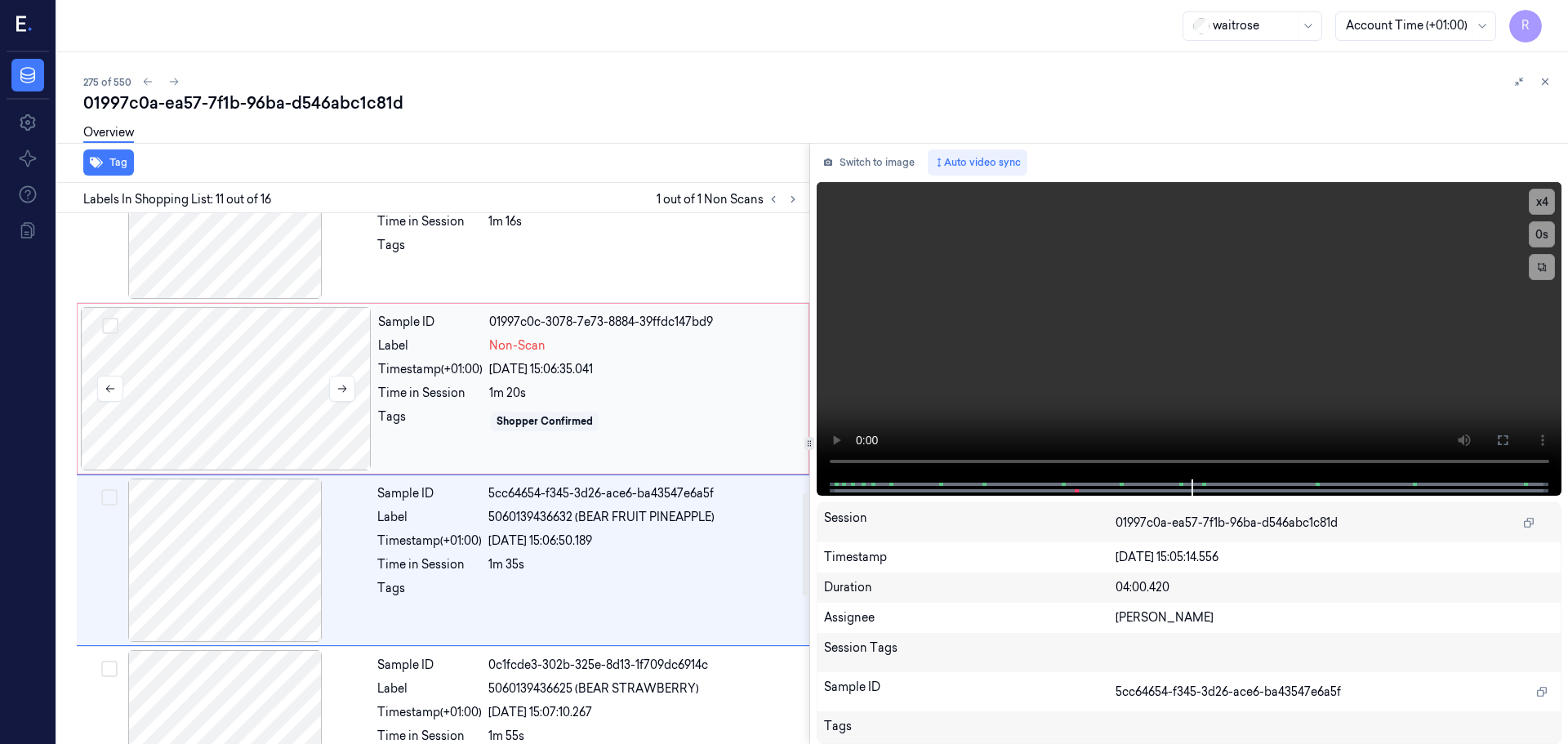
click at [306, 394] on div at bounding box center [226, 389] width 291 height 163
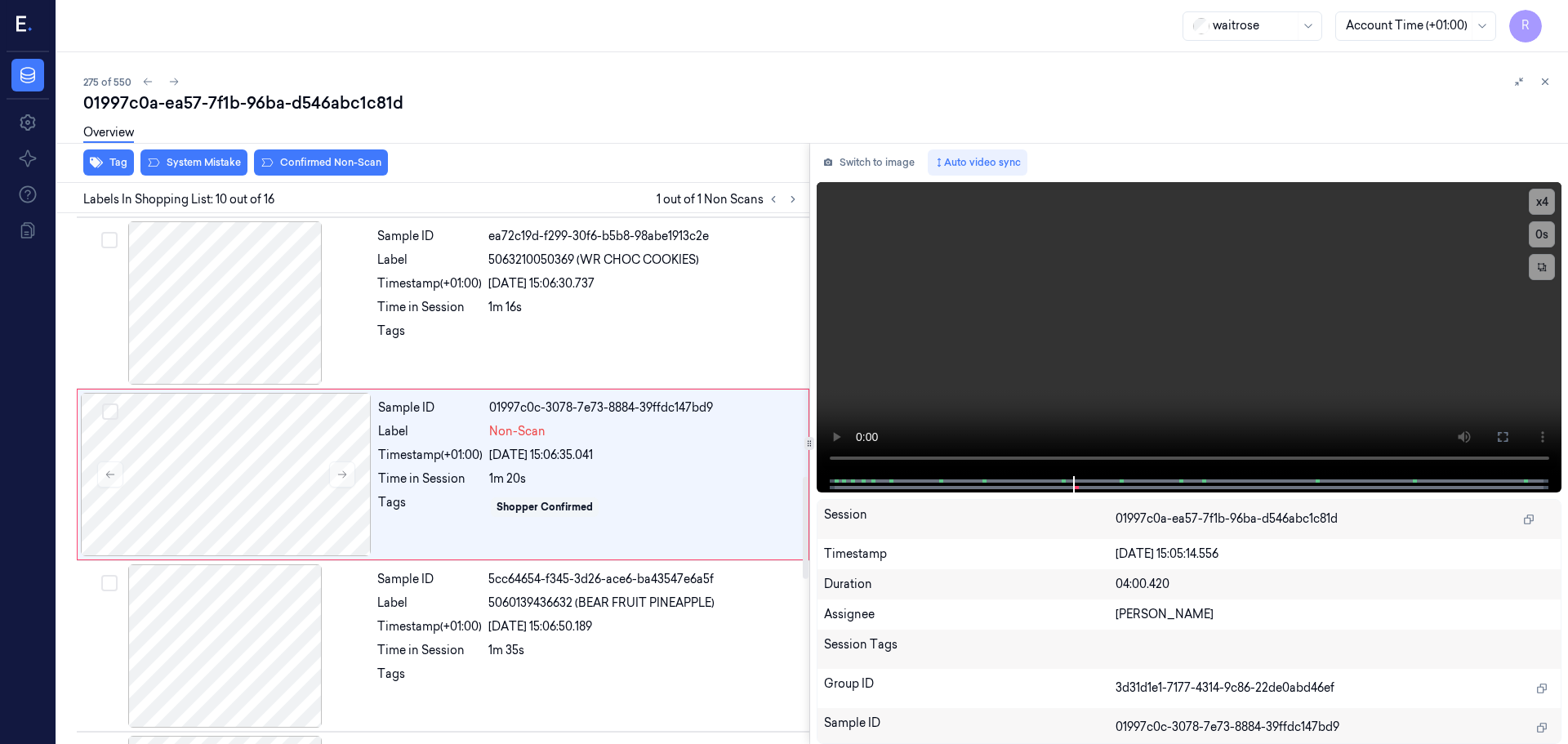
scroll to position [1364, 0]
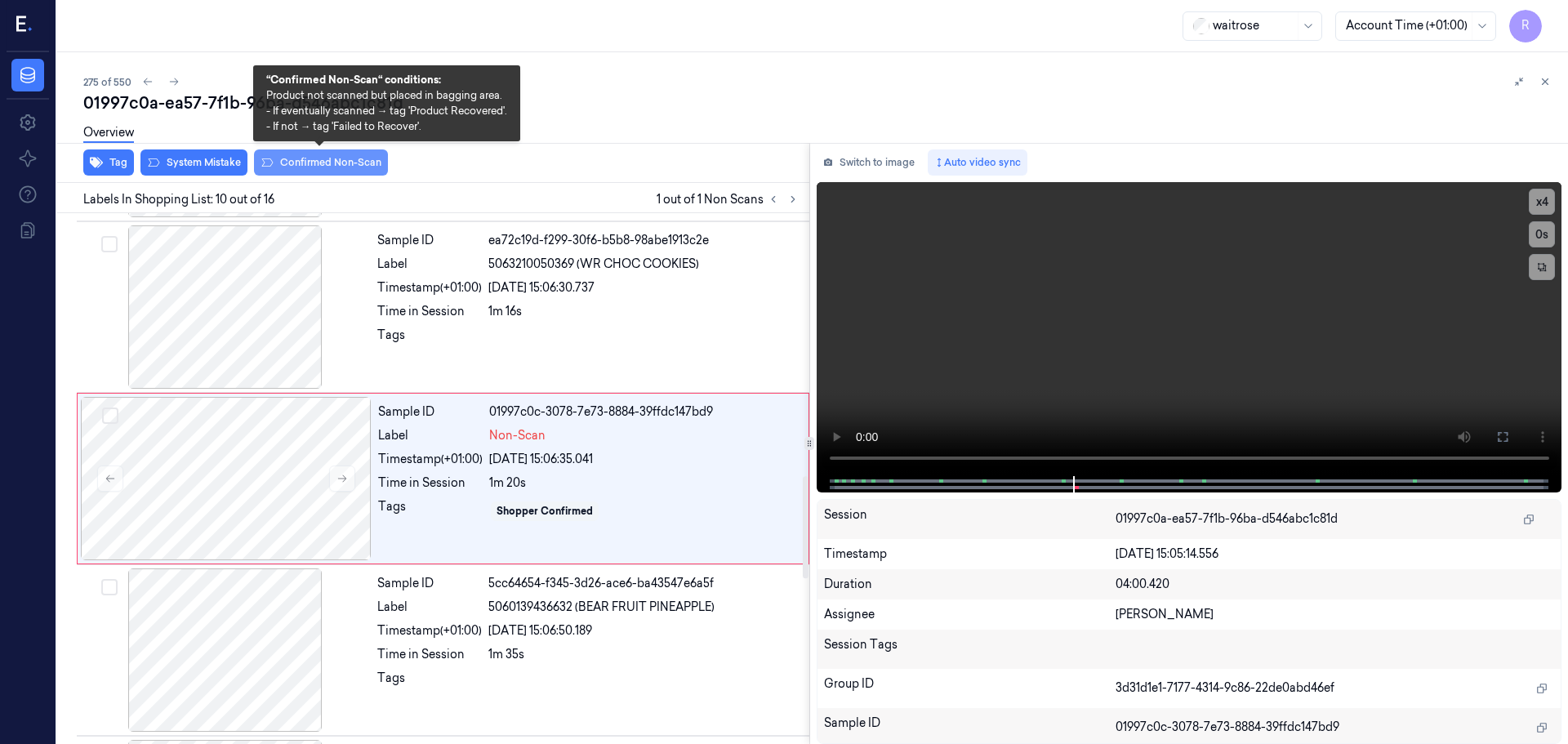
click at [334, 170] on button "Confirmed Non-Scan" at bounding box center [321, 162] width 134 height 26
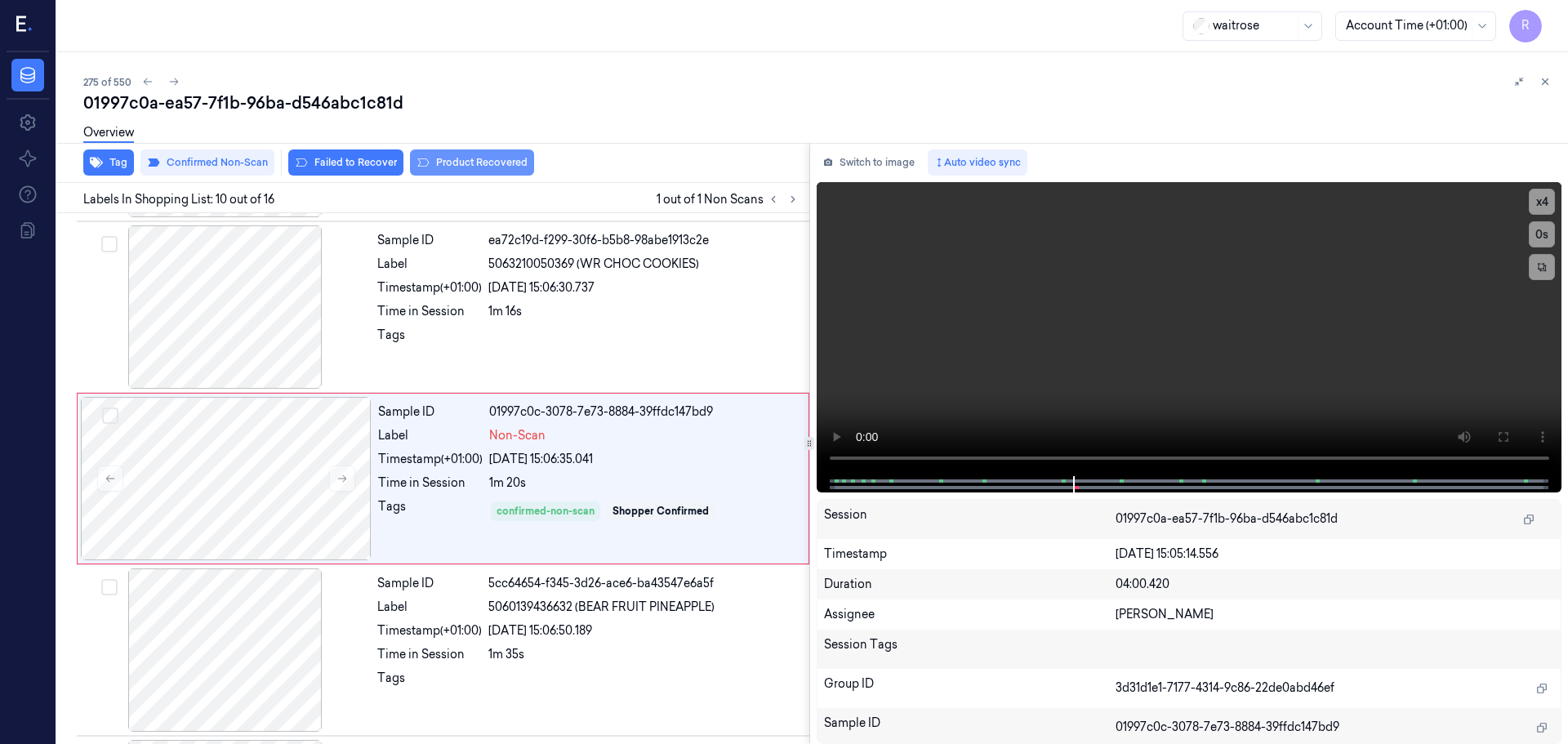
click at [440, 168] on button "Product Recovered" at bounding box center [472, 162] width 124 height 26
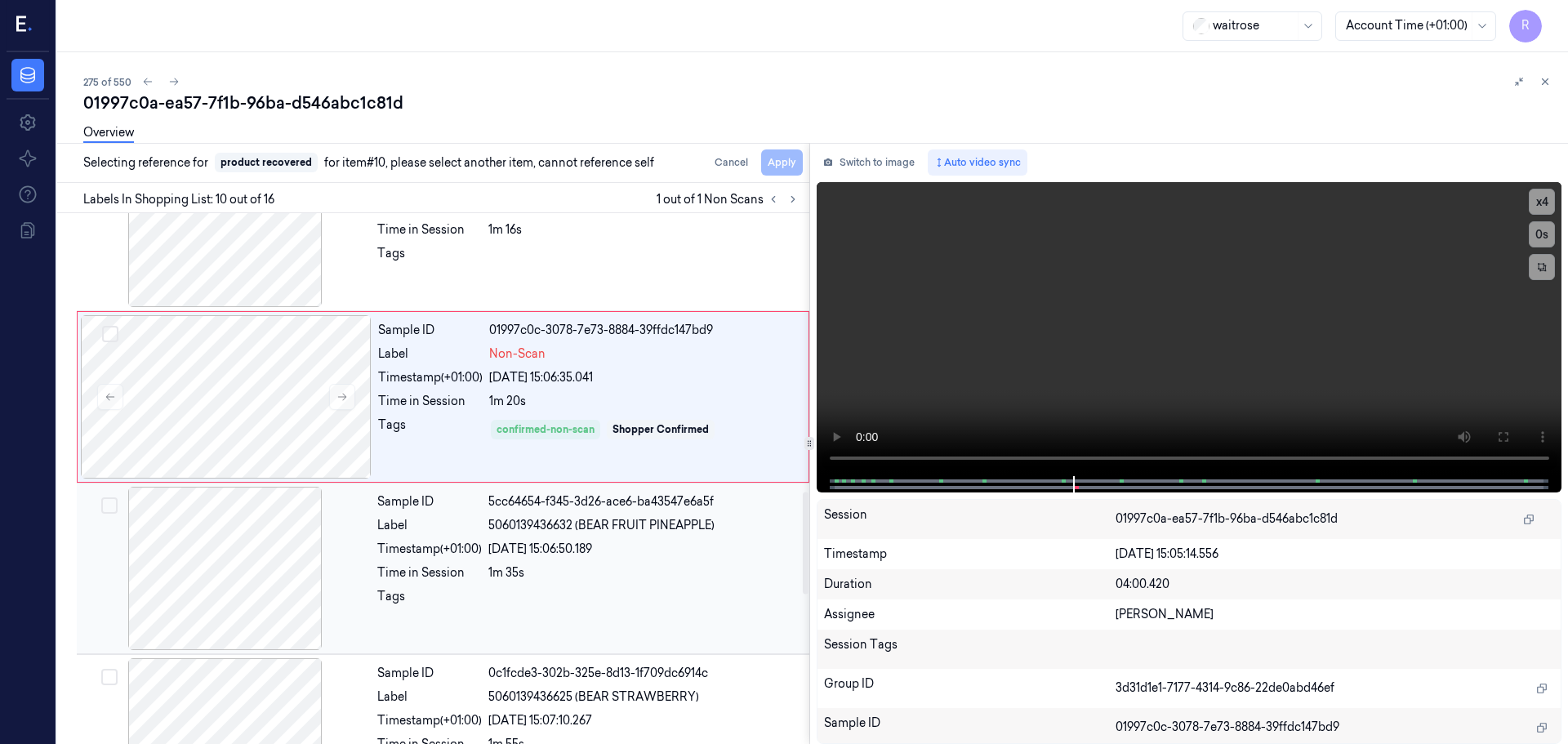
click at [507, 541] on div "24/09/2025 15:06:50.189" at bounding box center [644, 549] width 311 height 17
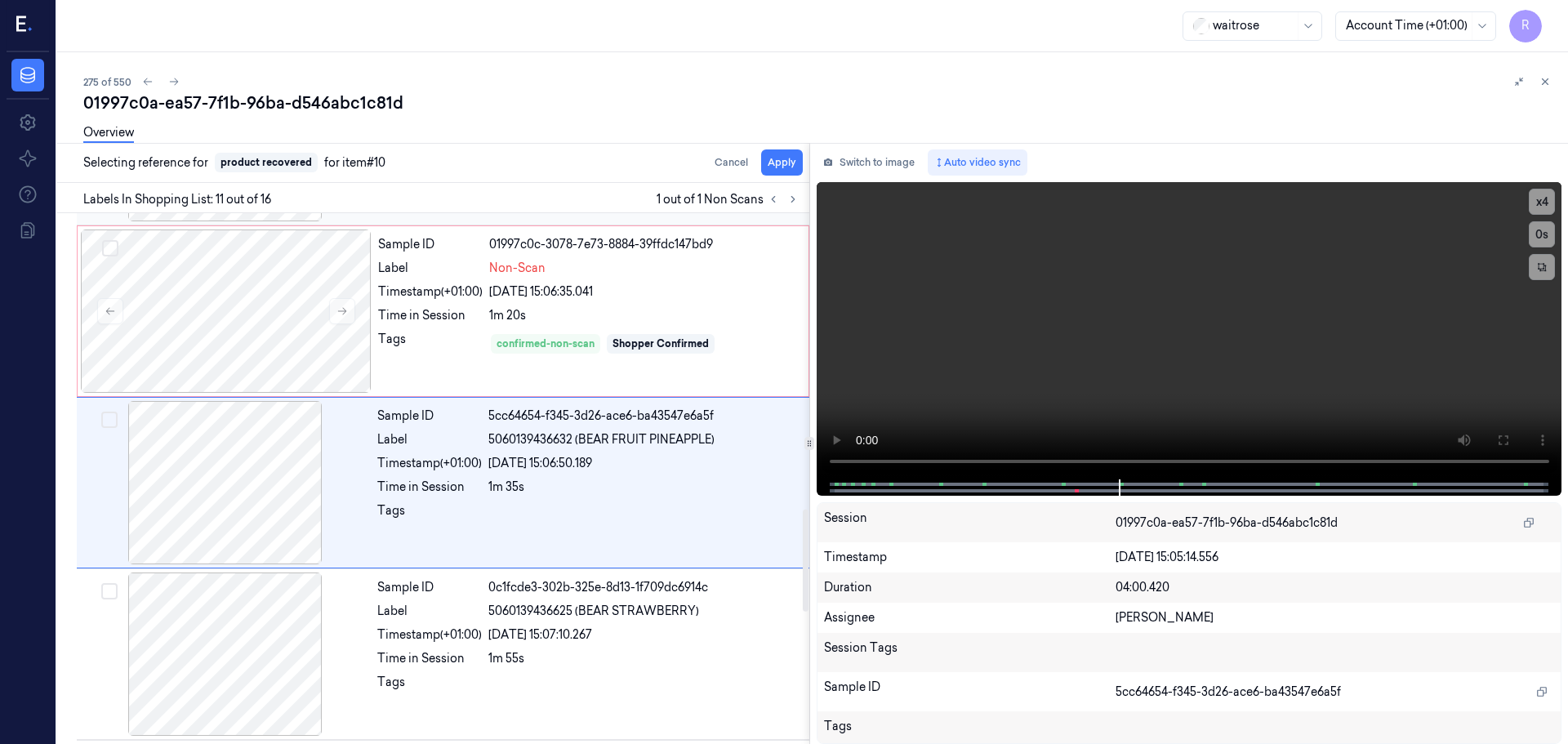
scroll to position [1535, 0]
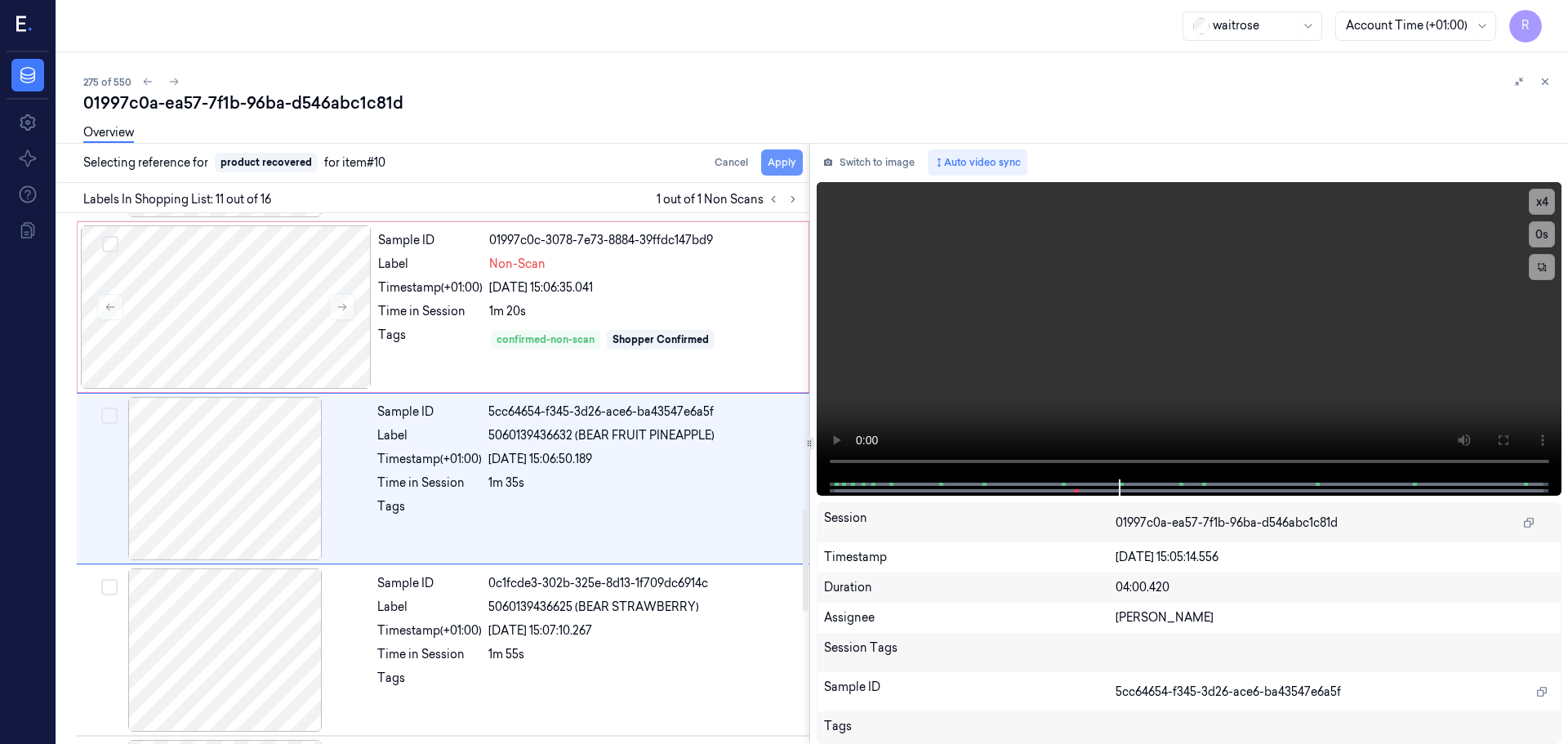
click at [783, 164] on button "Apply" at bounding box center [782, 162] width 42 height 26
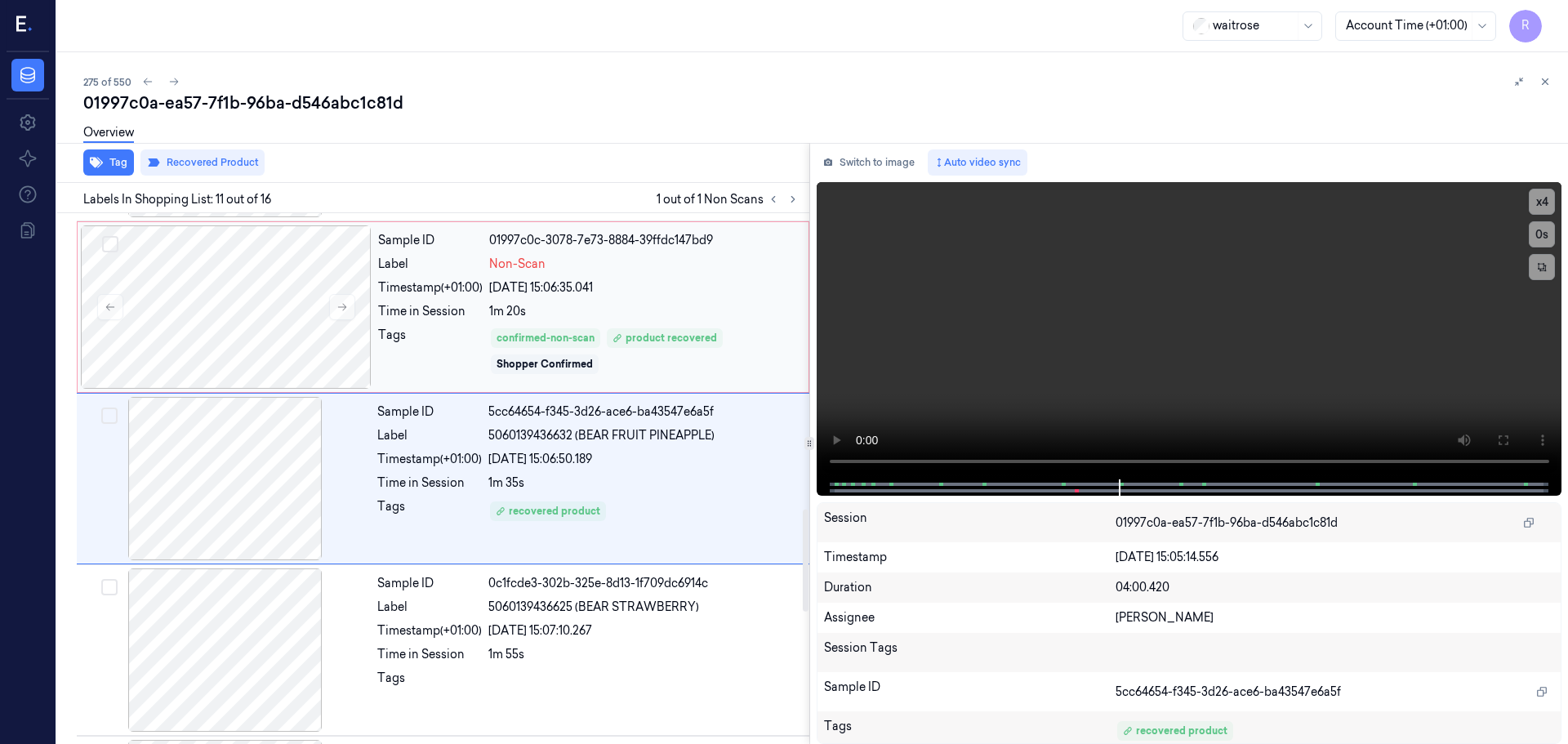
click at [593, 282] on div "24/09/2025 15:06:35.041" at bounding box center [644, 288] width 309 height 17
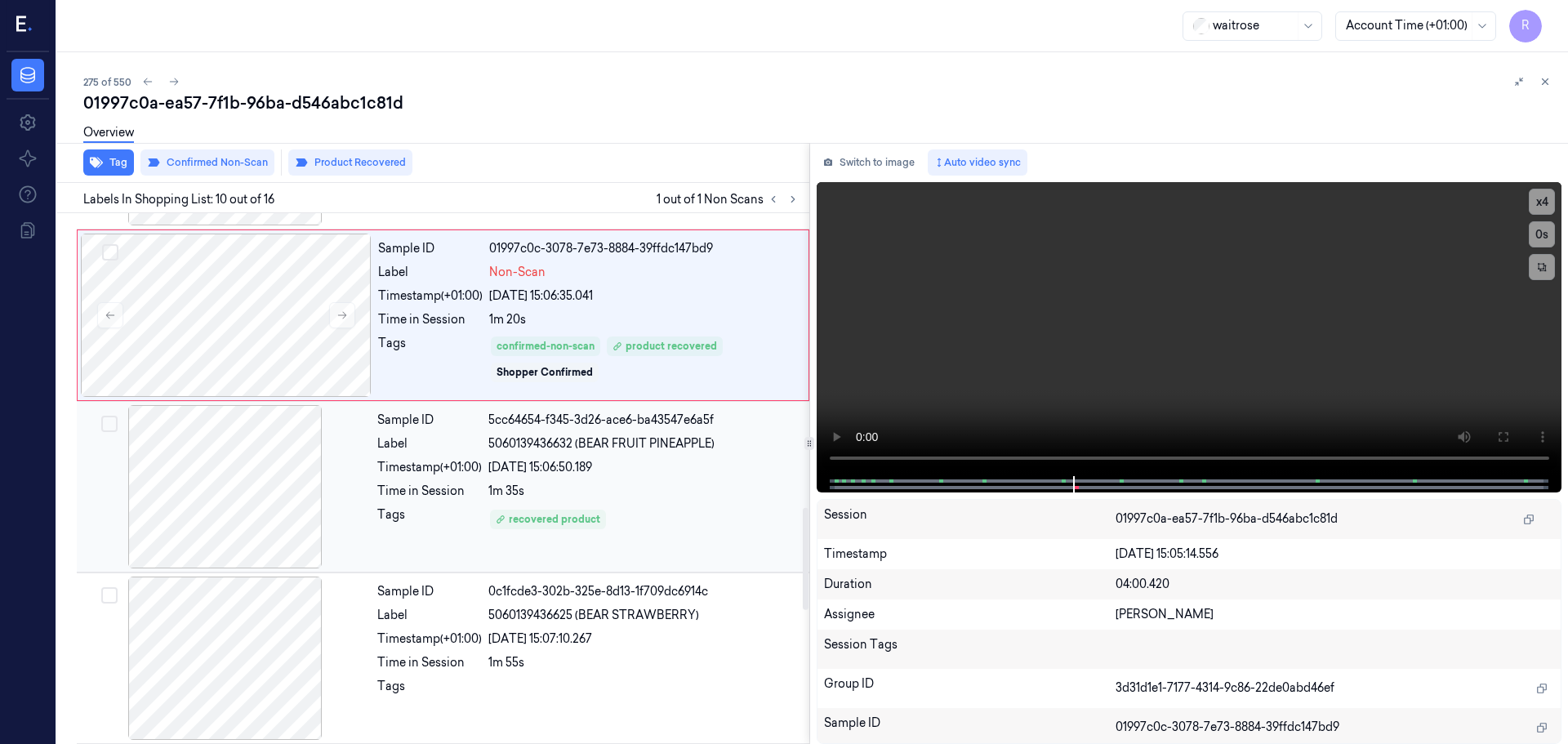
click at [573, 487] on div "1m 35s" at bounding box center [644, 491] width 311 height 17
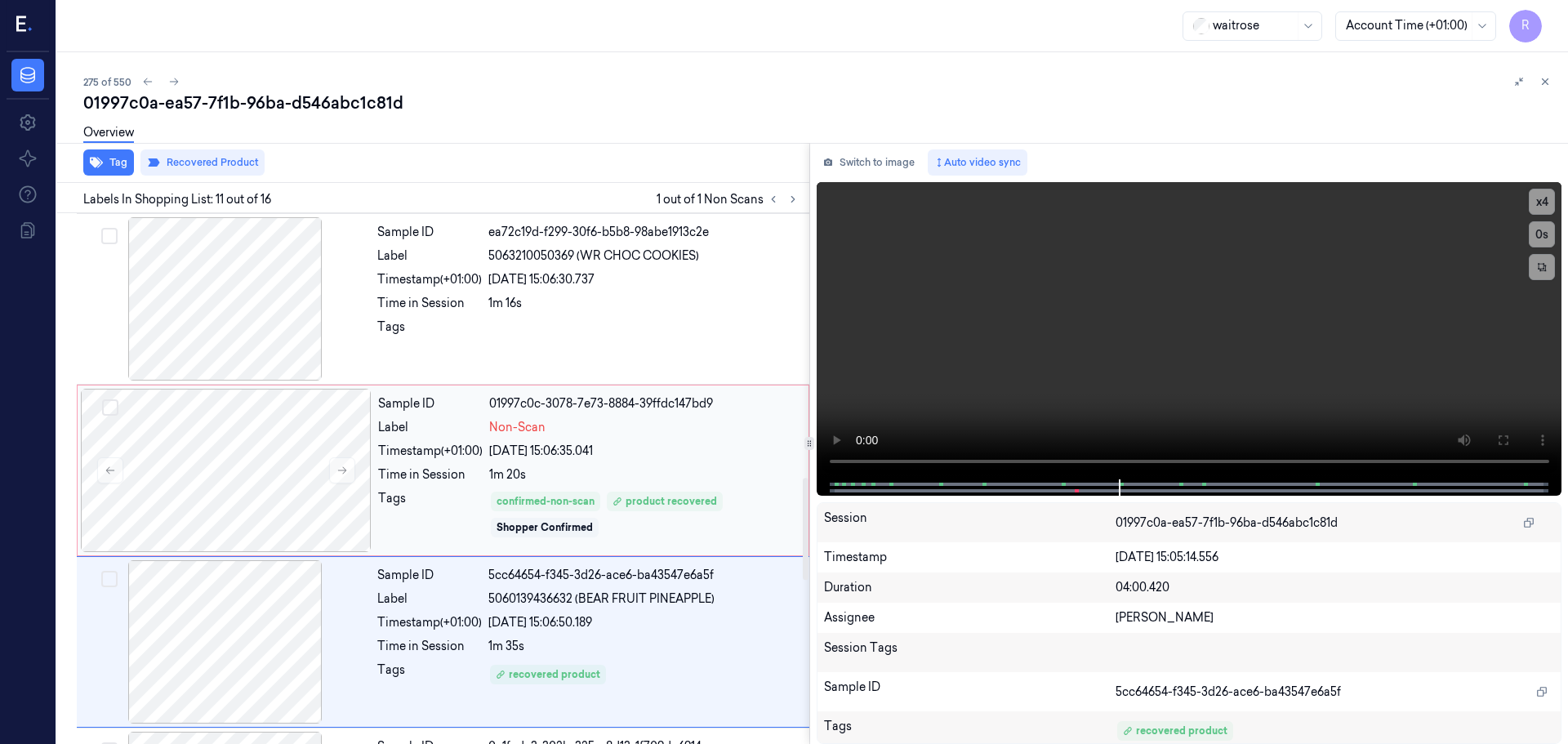
click at [579, 440] on div "Sample ID 01997c0c-3078-7e73-8884-39ffdc147bd9 Label Non-Scan Timestamp (+01:00…" at bounding box center [588, 470] width 433 height 163
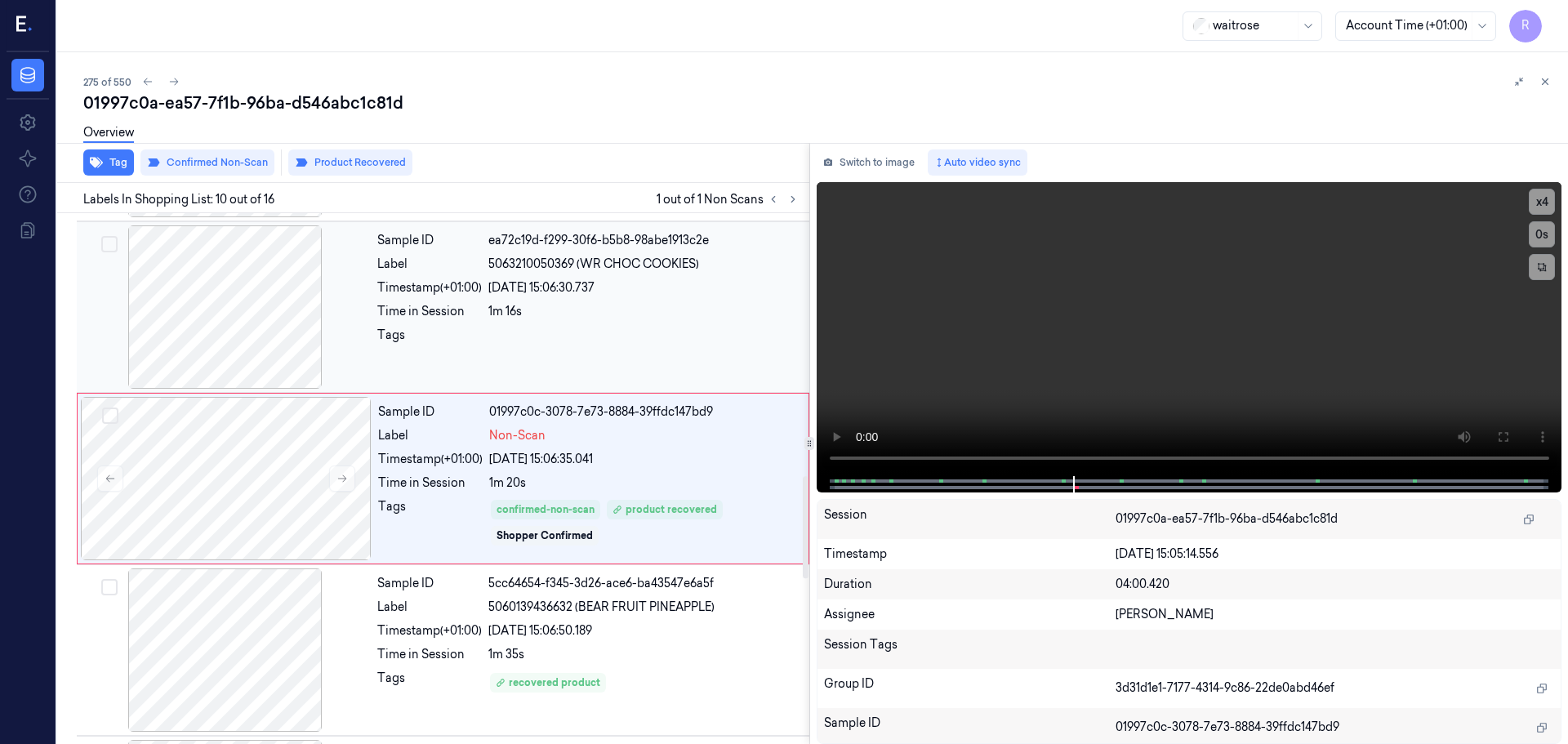
click at [586, 352] on div at bounding box center [644, 339] width 311 height 26
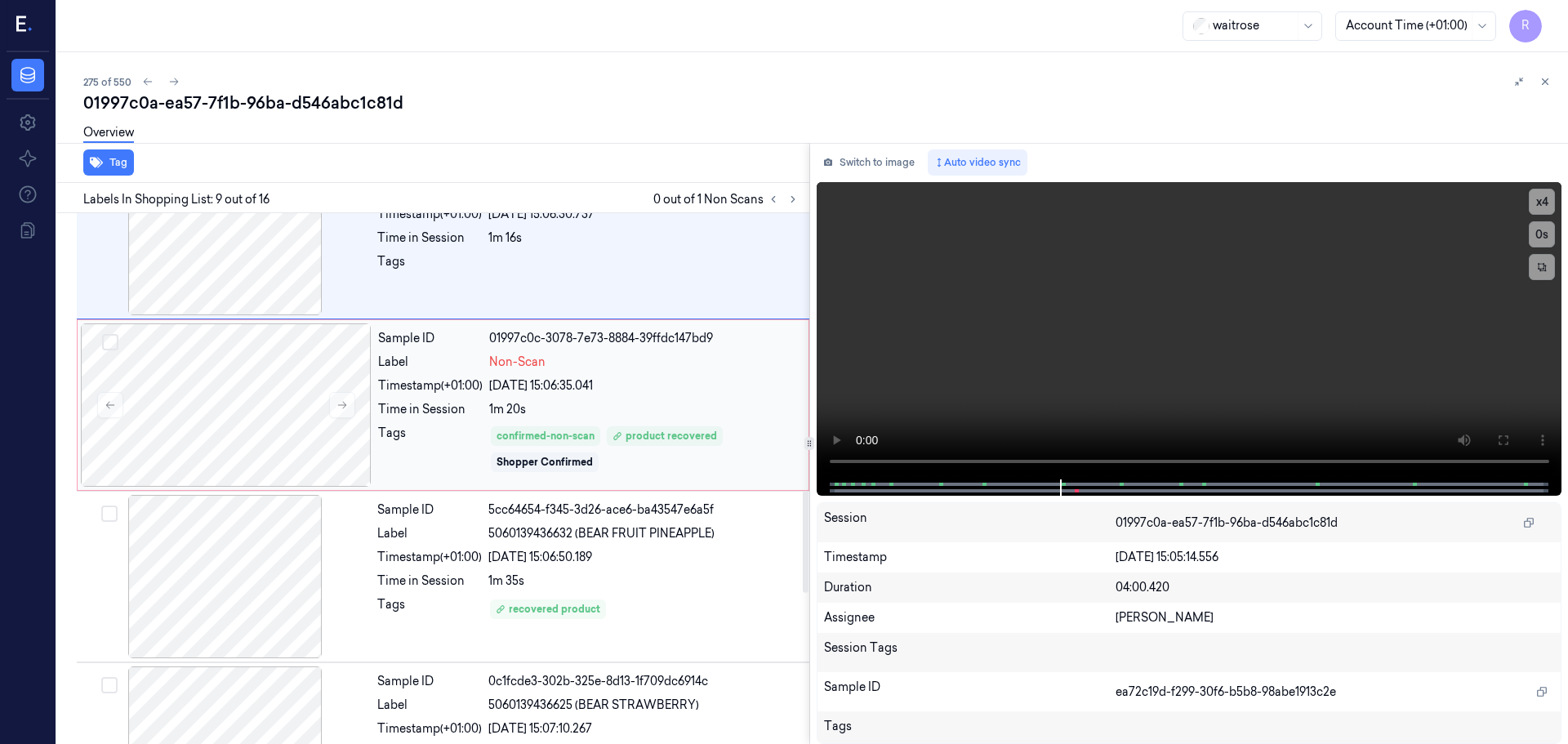
click at [558, 399] on div "Sample ID 01997c0c-3078-7e73-8884-39ffdc147bd9 Label Non-Scan Timestamp (+01:00…" at bounding box center [588, 406] width 433 height 163
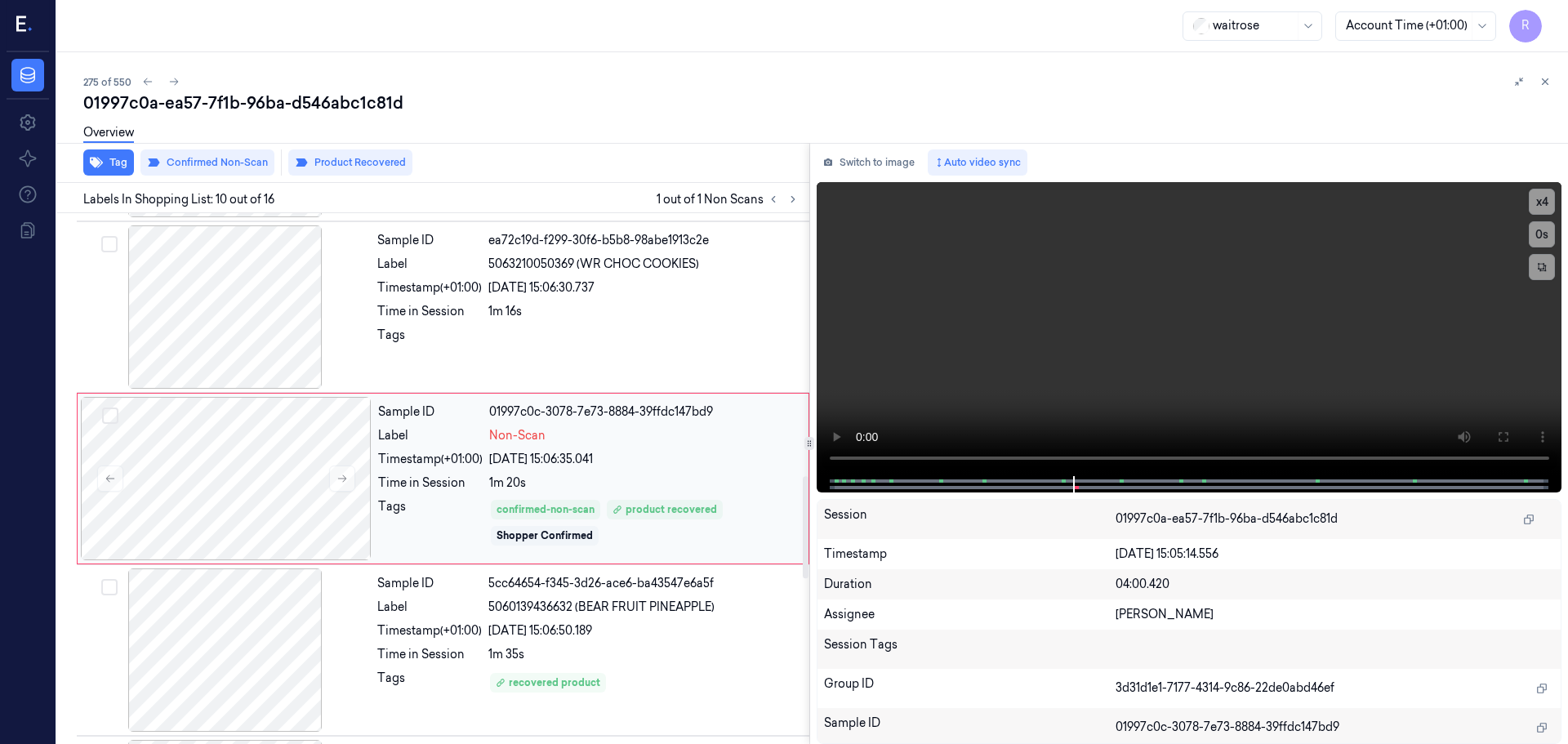
scroll to position [1445, 0]
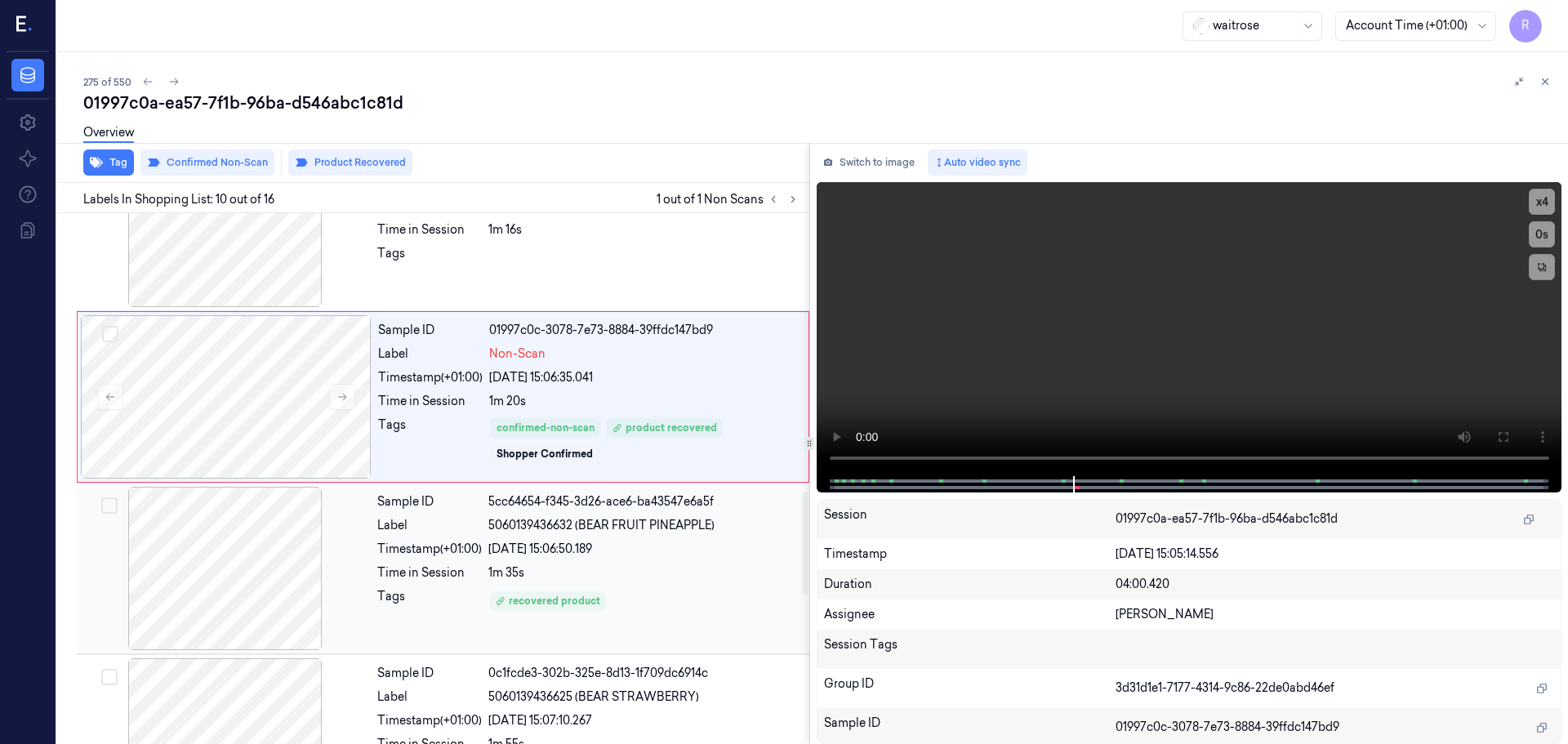
click at [445, 537] on div "Sample ID 5cc64654-f345-3d26-ace6-ba43547e6a5f Label 5060139436632 (BEAR FRUIT …" at bounding box center [588, 569] width 435 height 163
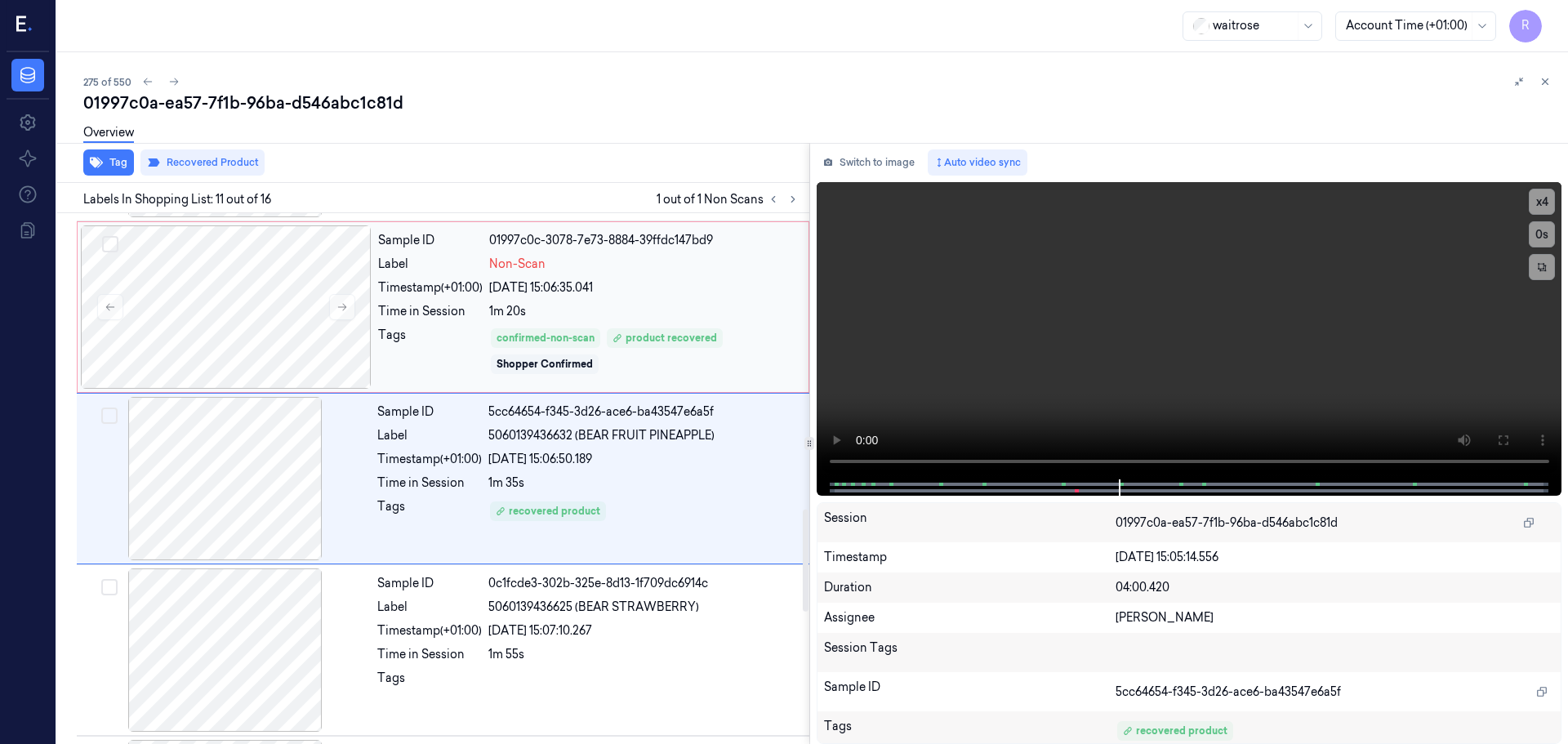
click at [438, 368] on div "Tags" at bounding box center [430, 351] width 105 height 49
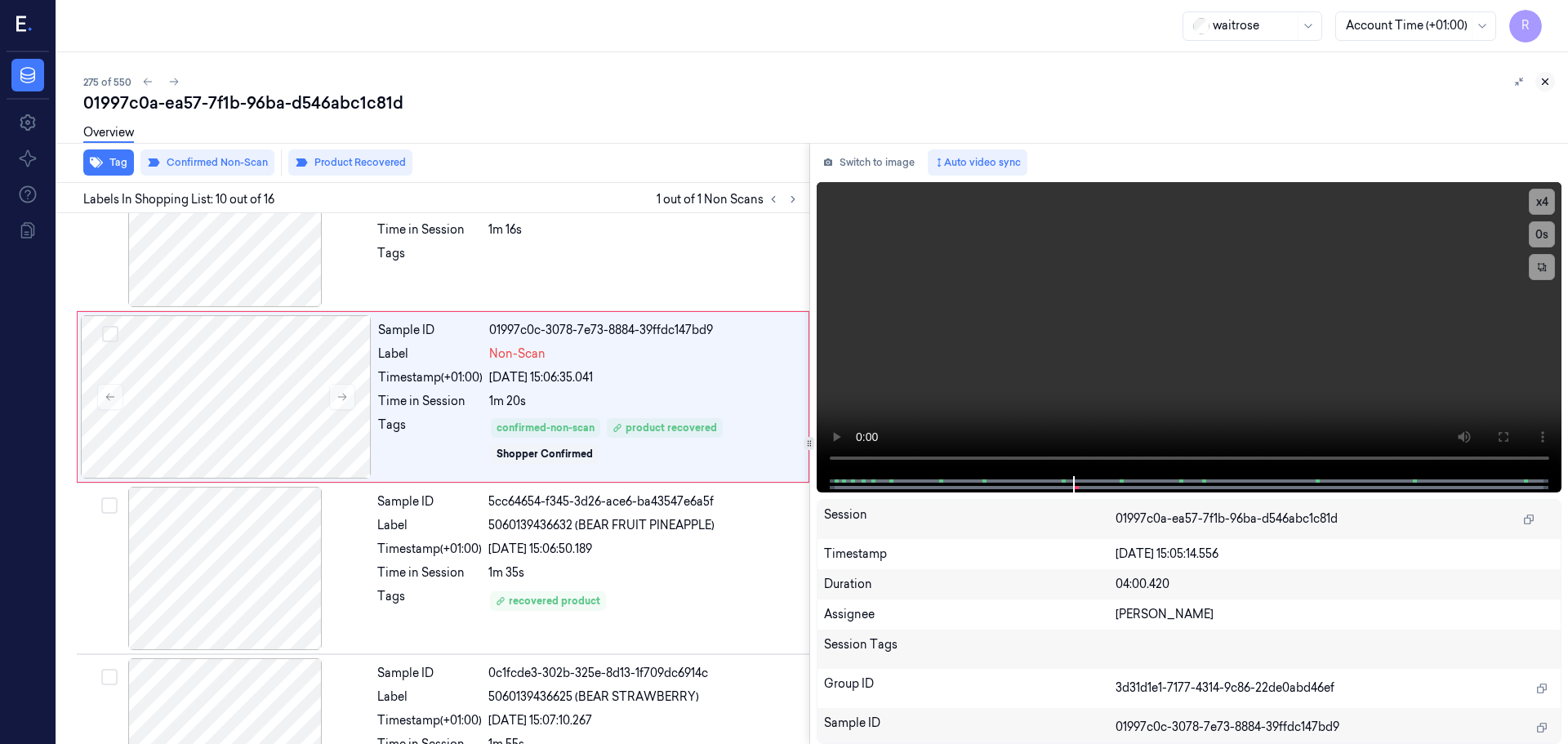
click at [1542, 82] on icon at bounding box center [1544, 81] width 11 height 11
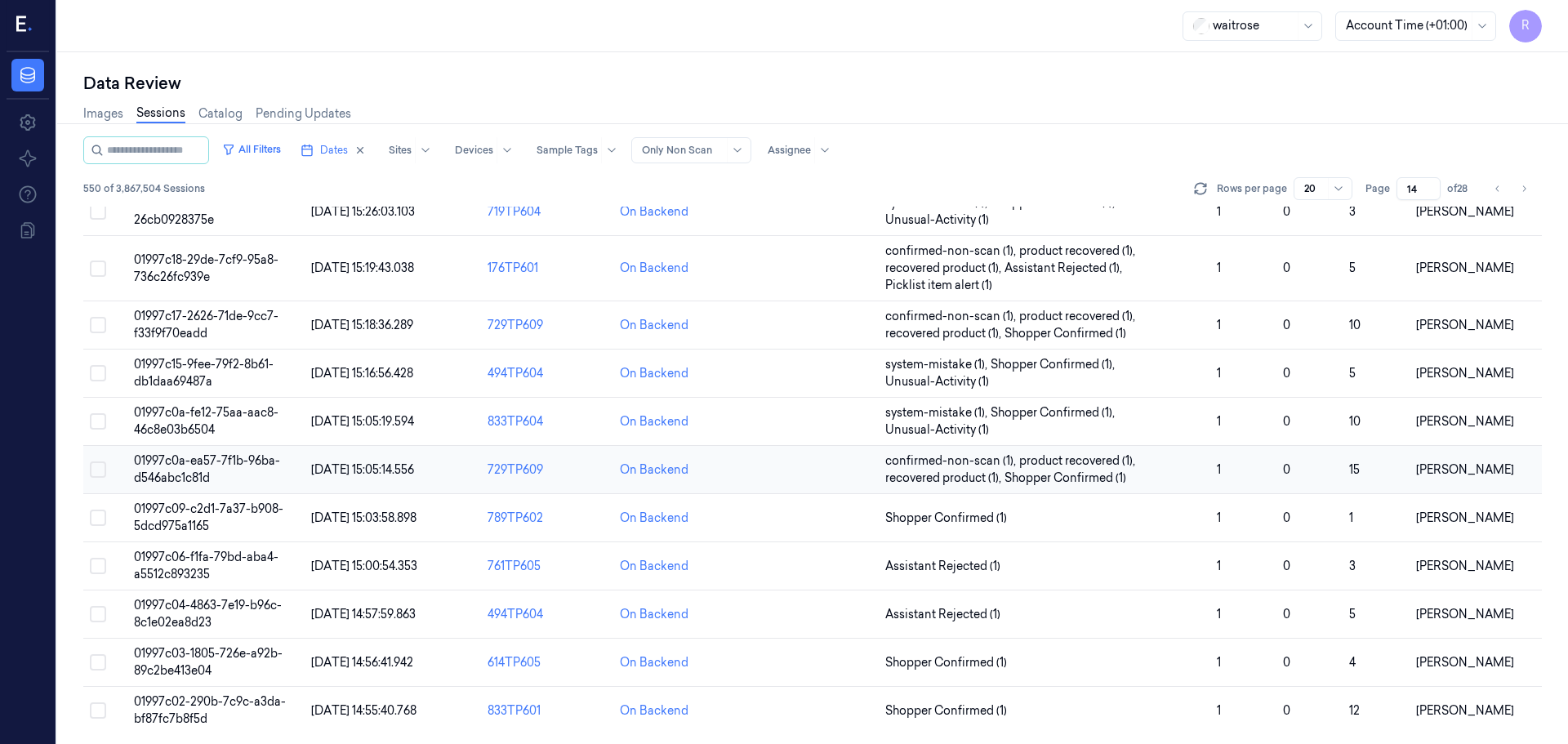
scroll to position [509, 0]
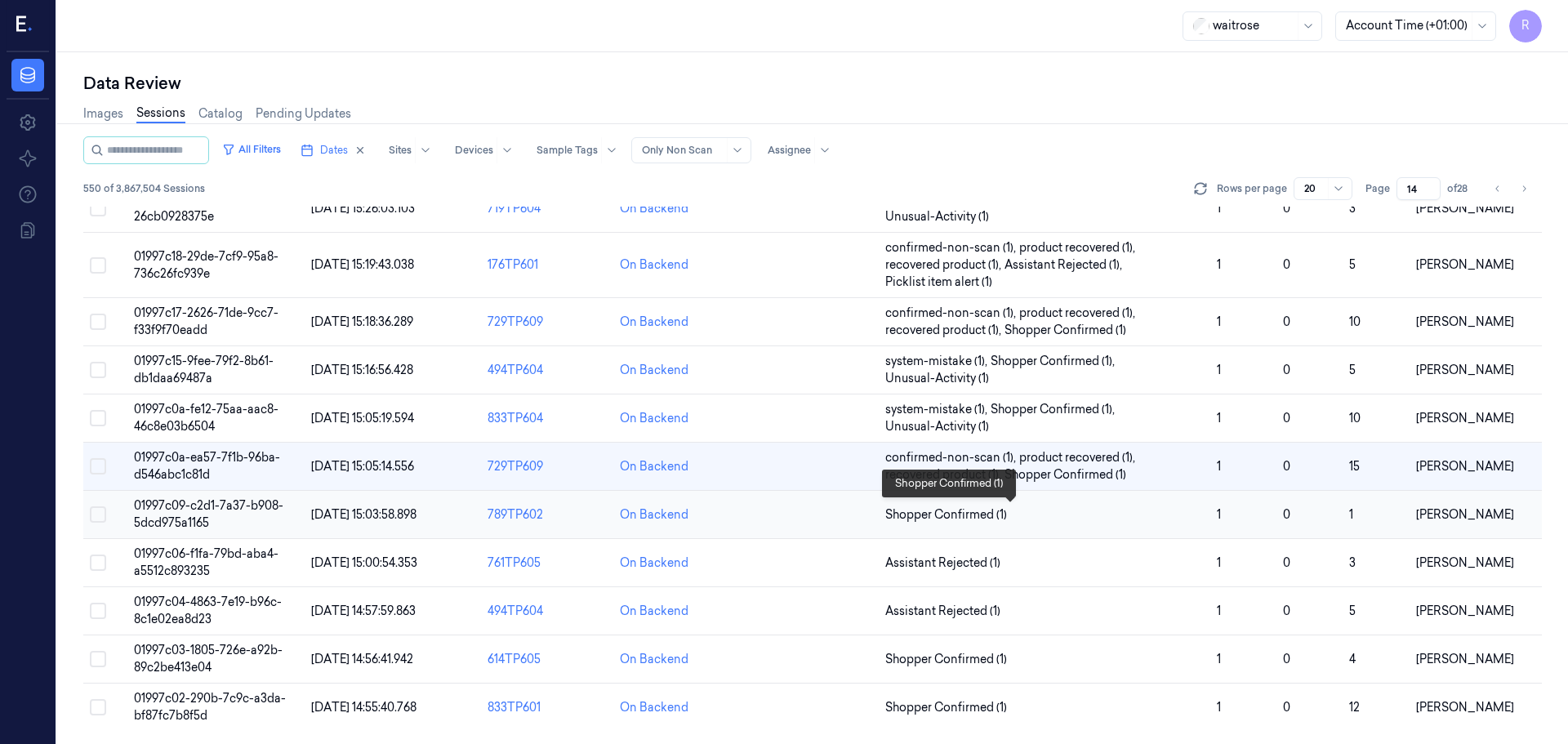
click at [1101, 513] on span "Shopper Confirmed (1)" at bounding box center [1044, 515] width 319 height 17
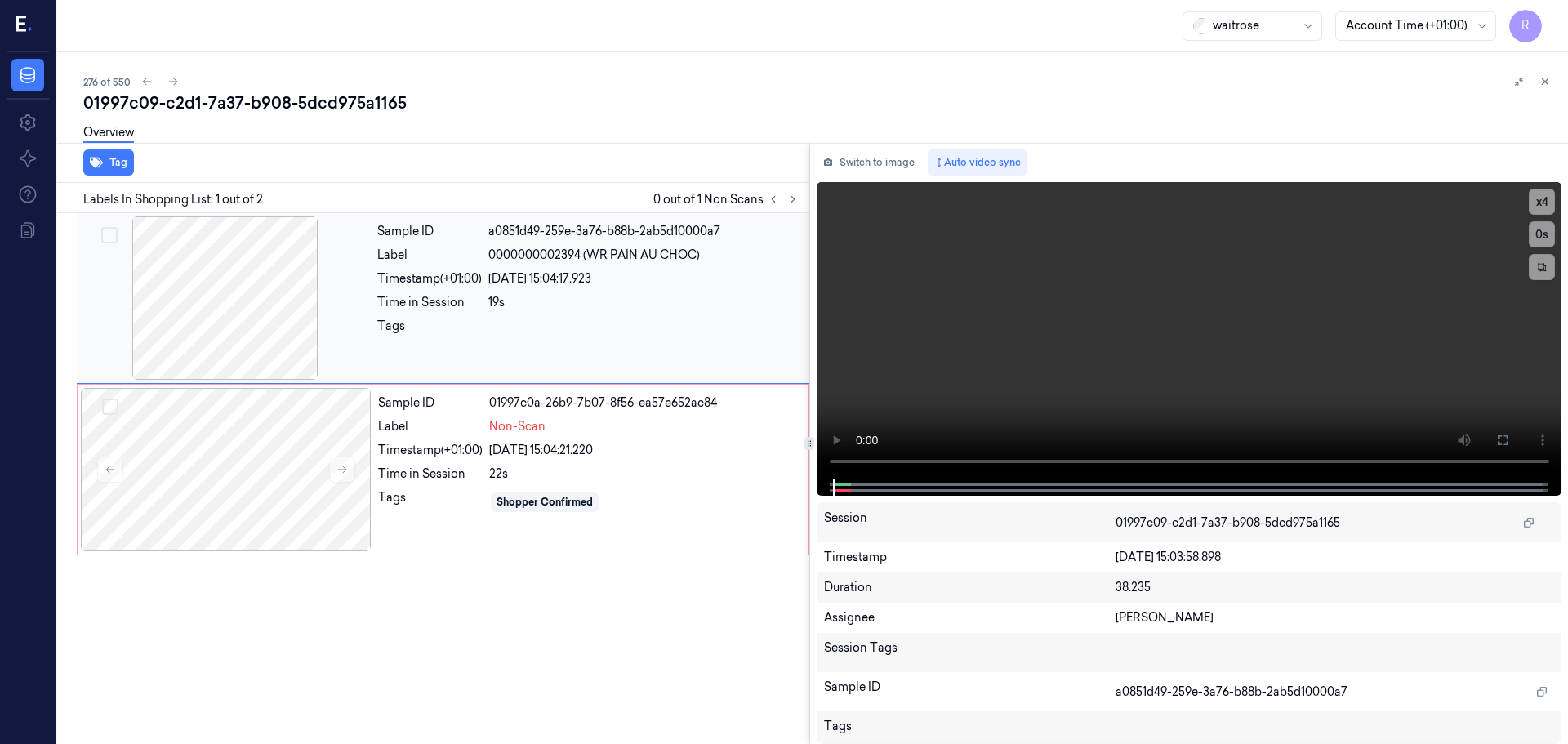
click at [286, 305] on div at bounding box center [225, 298] width 291 height 163
click at [348, 478] on button at bounding box center [342, 469] width 26 height 26
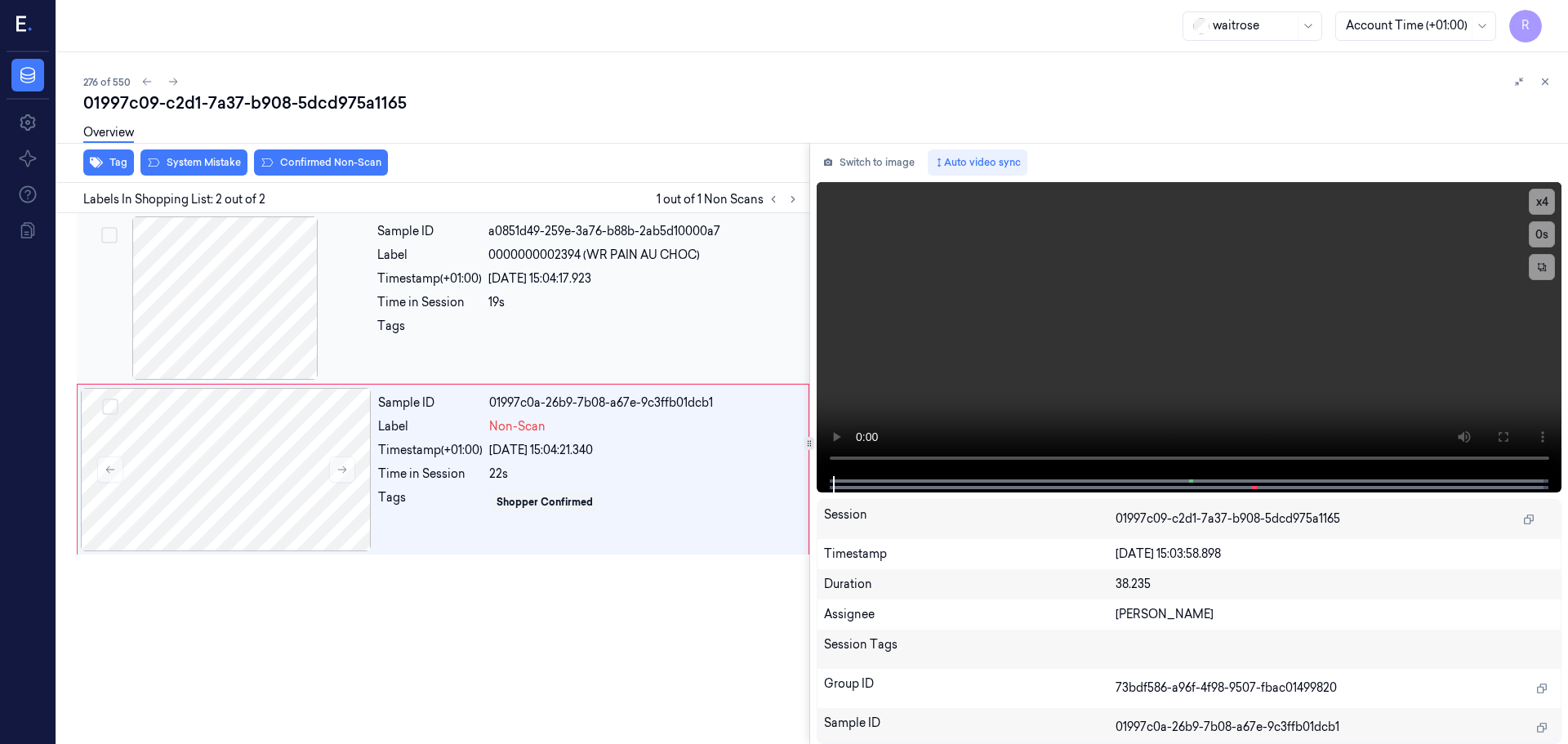
click at [246, 327] on div at bounding box center [225, 298] width 291 height 163
click at [579, 327] on div at bounding box center [644, 331] width 311 height 26
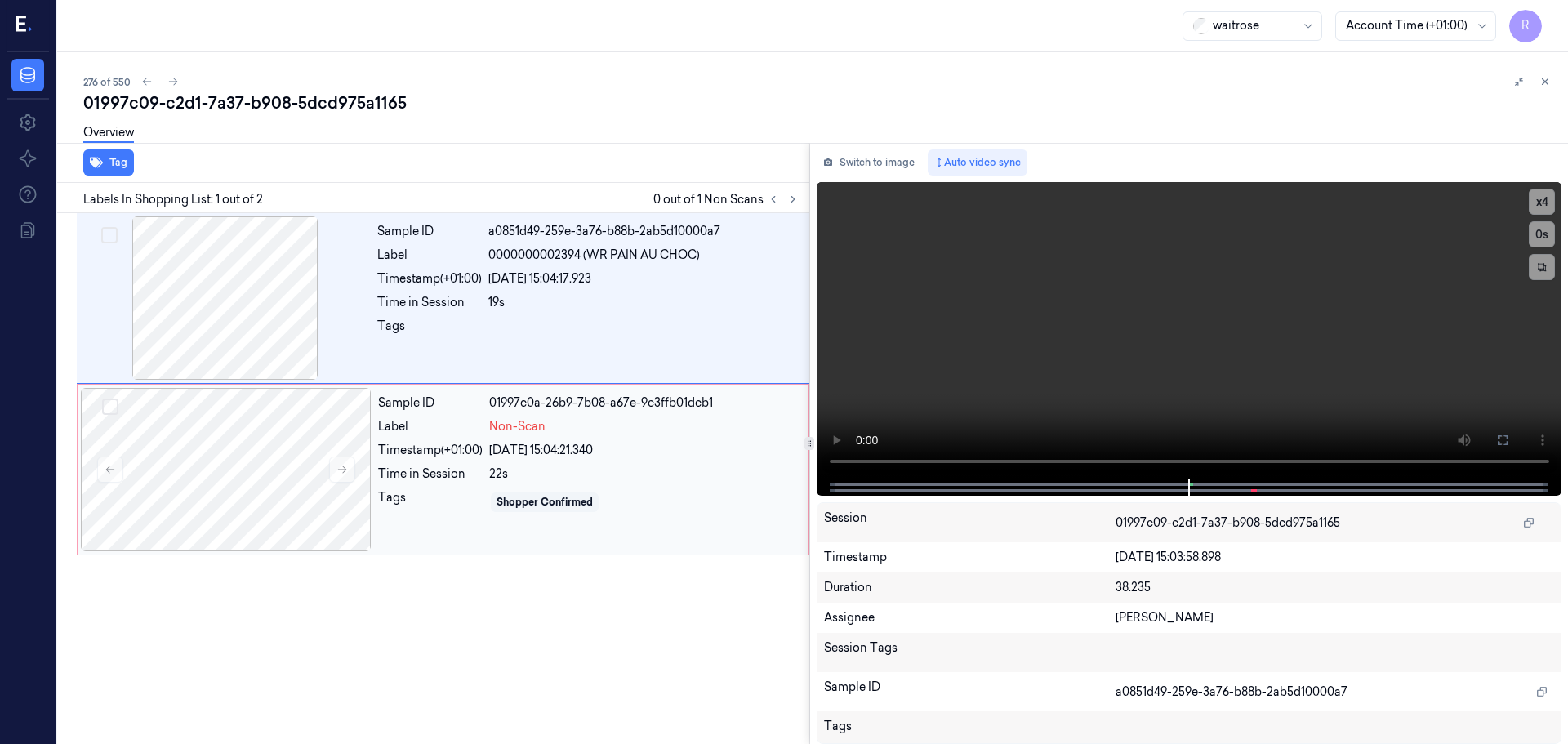
click at [581, 478] on div "22s" at bounding box center [644, 474] width 309 height 17
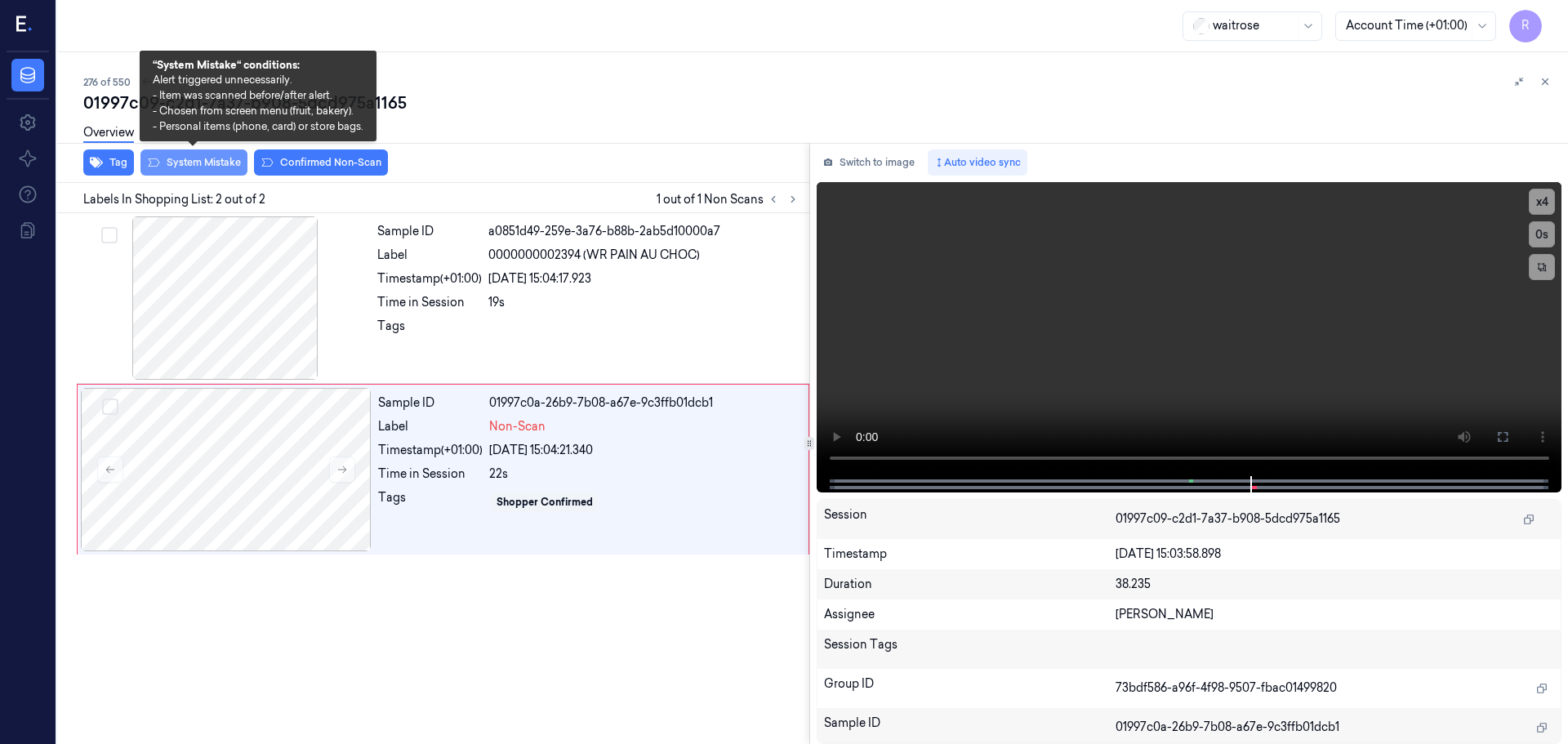
click at [195, 165] on button "System Mistake" at bounding box center [194, 162] width 107 height 26
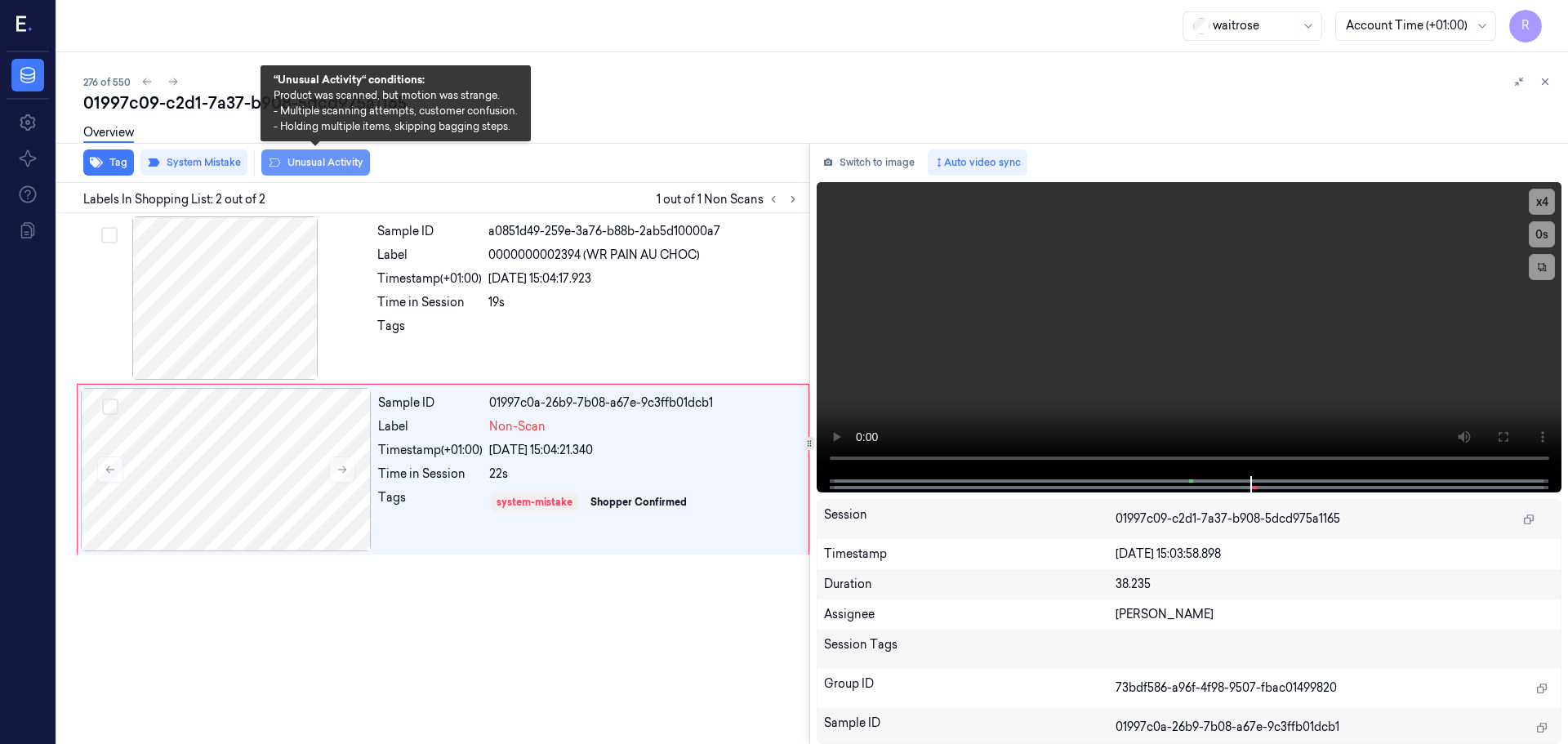
click at [311, 160] on button "Unusual Activity" at bounding box center [315, 162] width 109 height 26
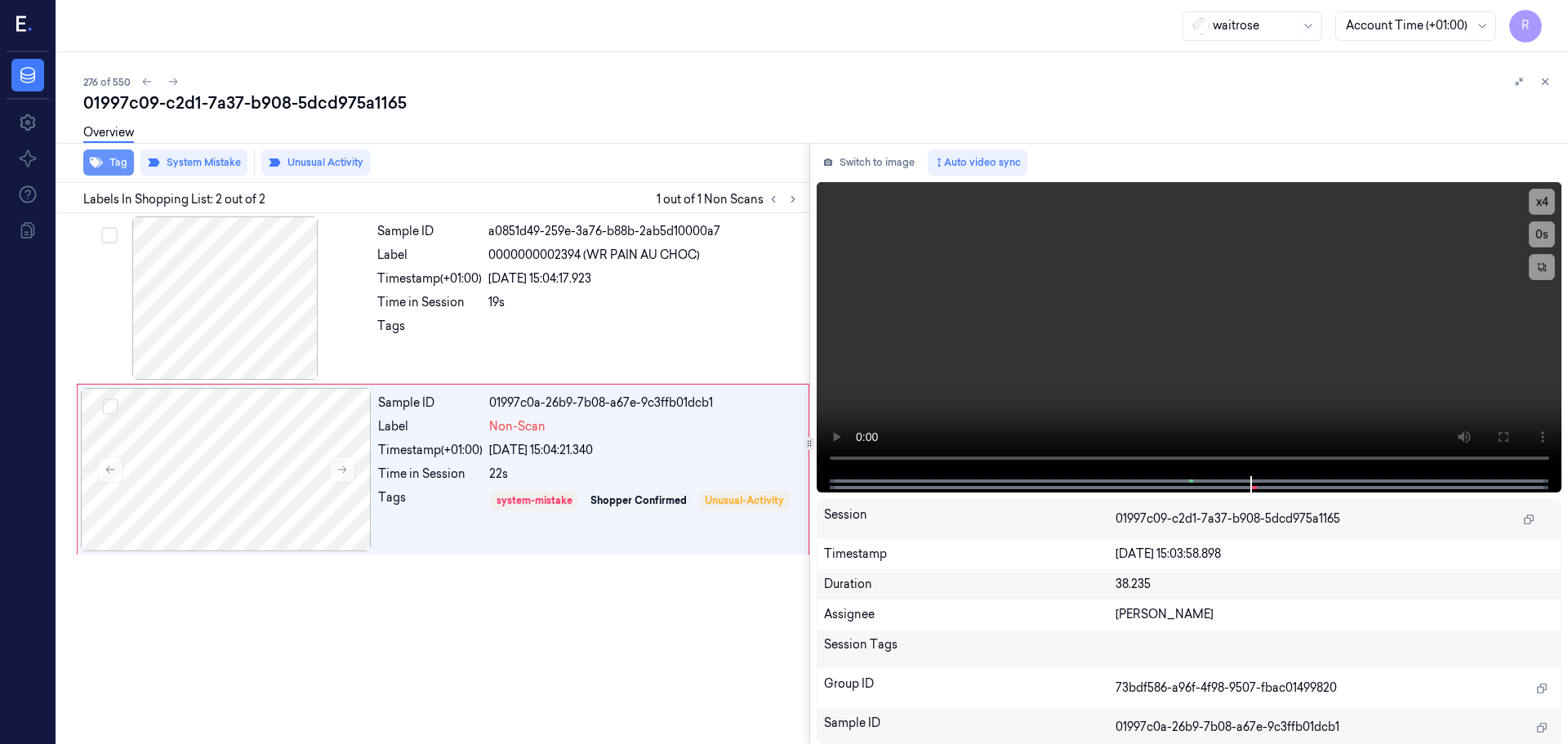
click at [107, 160] on button "Tag" at bounding box center [109, 162] width 51 height 26
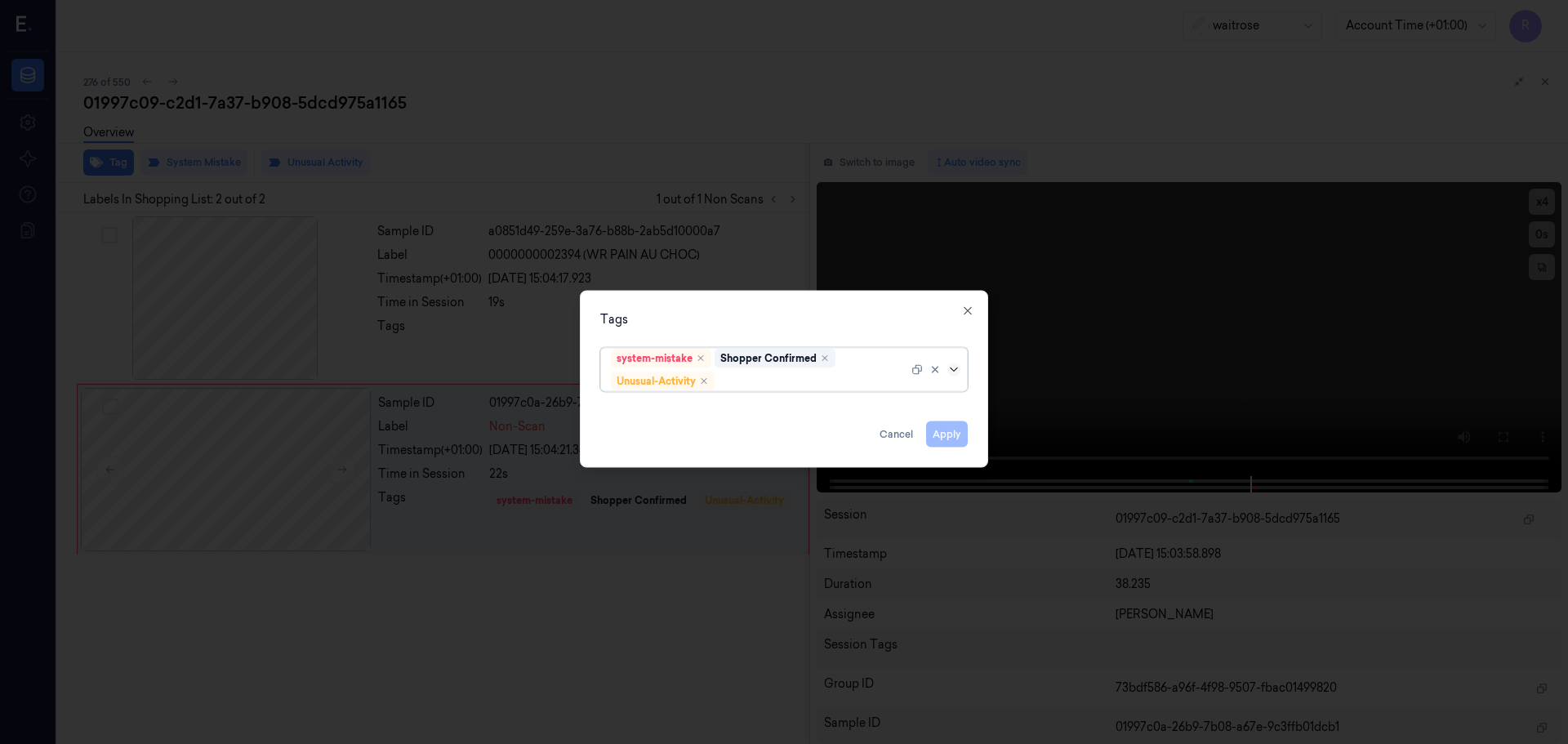
click at [953, 369] on icon at bounding box center [954, 369] width 13 height 13
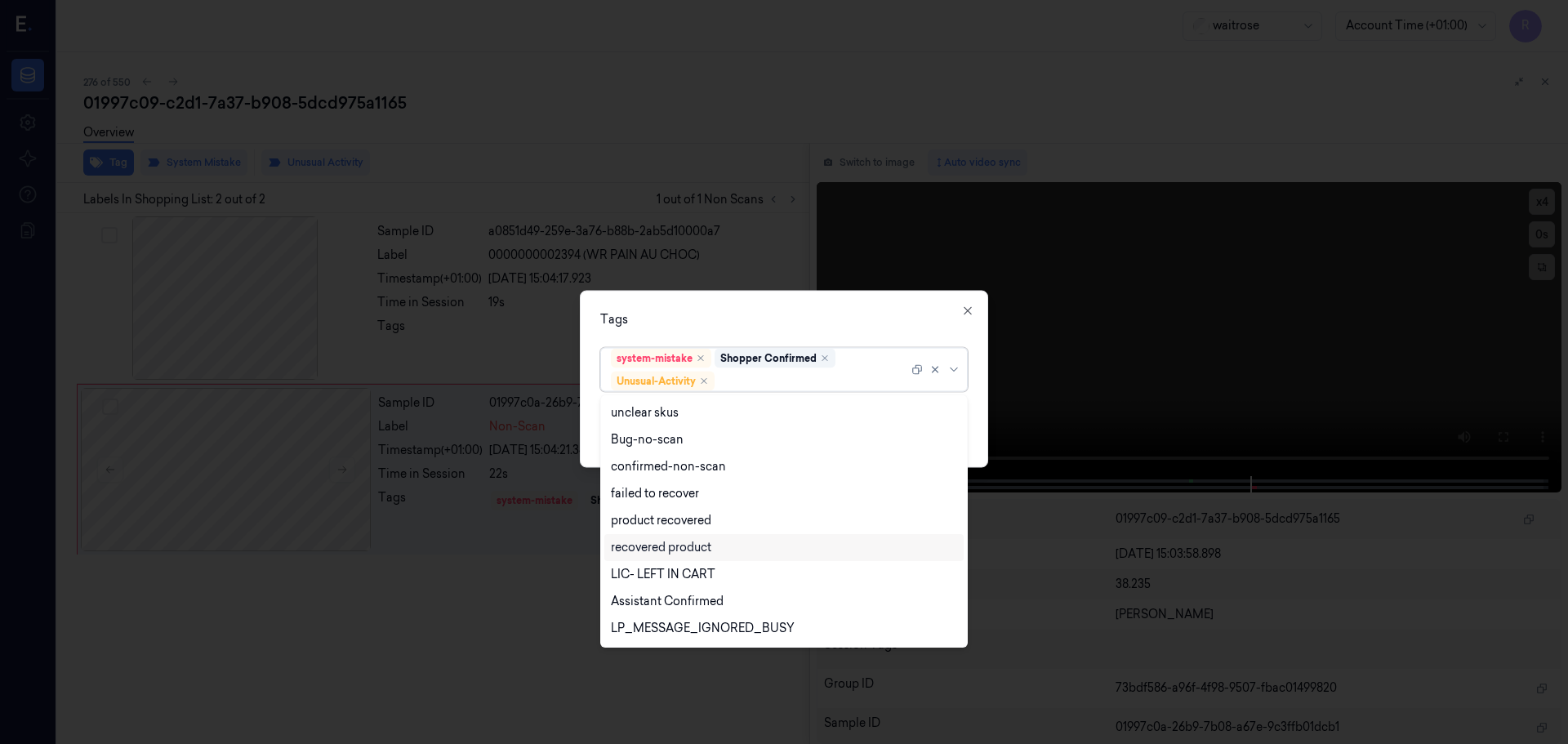
scroll to position [213, 0]
click at [654, 595] on div "Picklist item alert" at bounding box center [658, 604] width 94 height 17
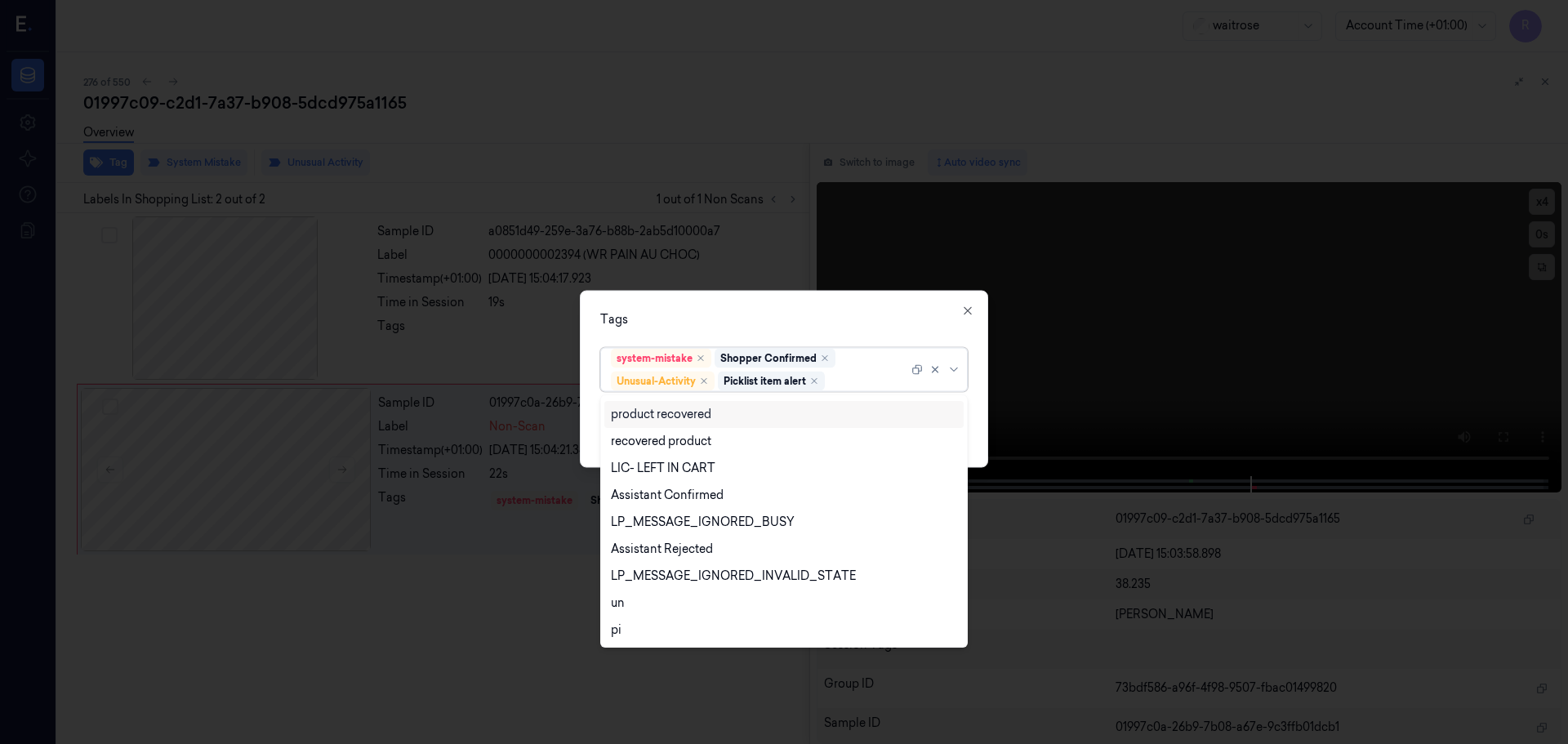
click at [867, 312] on div "Tags" at bounding box center [784, 319] width 367 height 17
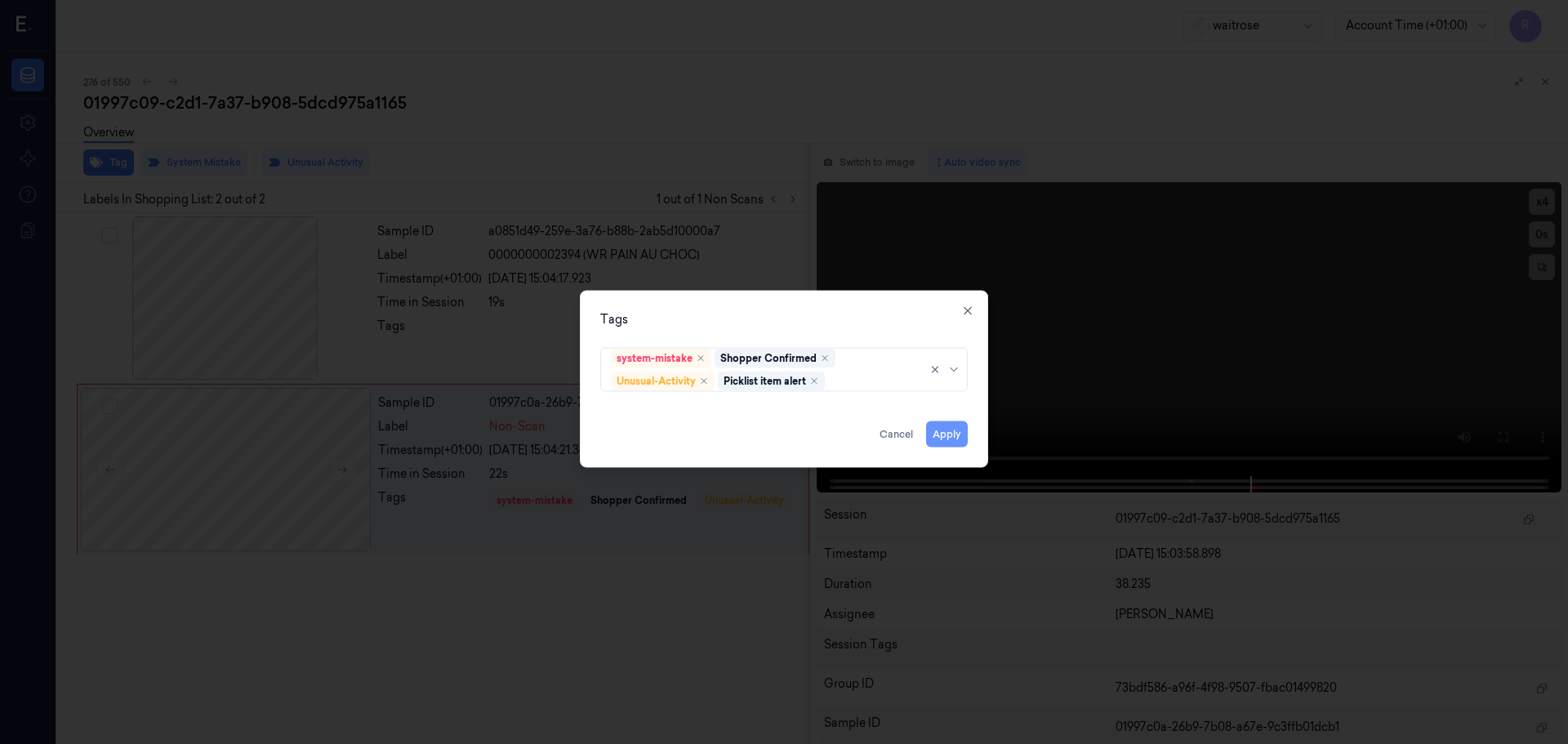
click at [946, 432] on button "Apply" at bounding box center [947, 434] width 42 height 26
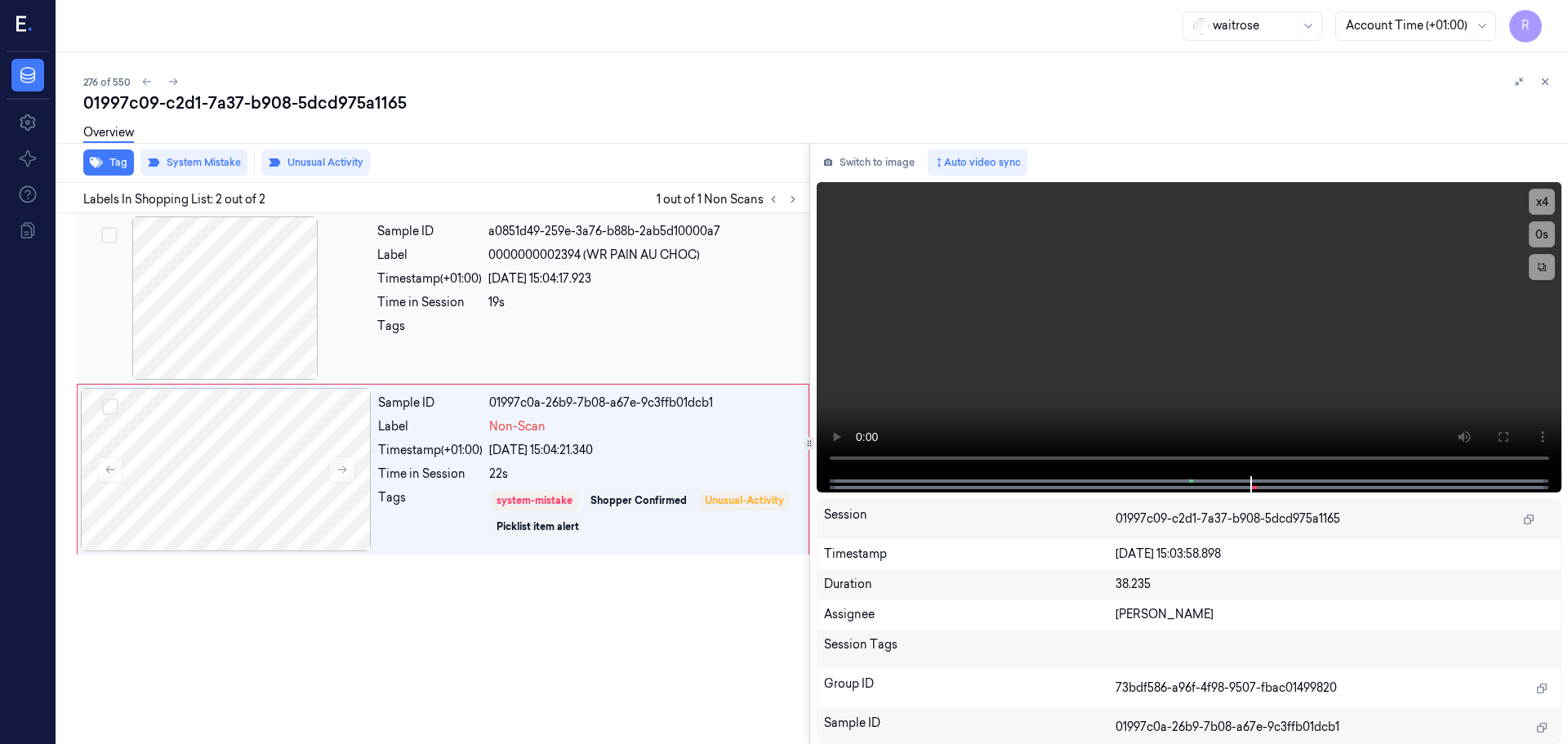
click at [500, 313] on div "Sample ID a0851d49-259e-3a76-b88b-2ab5d10000a7 Label 0000000002394 (WR PAIN AU …" at bounding box center [588, 298] width 435 height 163
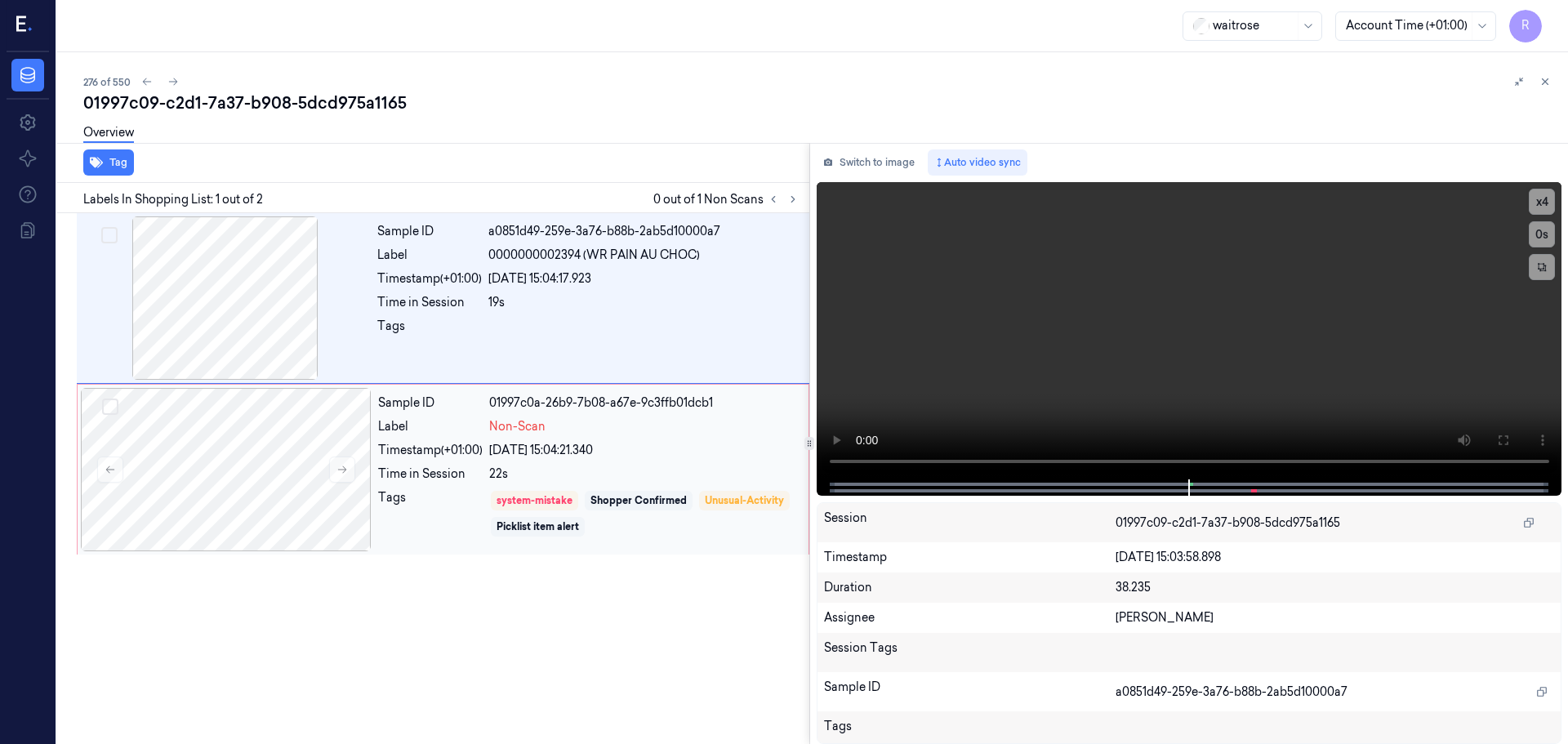
click at [608, 436] on div "Sample ID 01997c0a-26b9-7b08-a67e-9c3ffb01dcb1 Label Non-Scan Timestamp (+01:00…" at bounding box center [588, 469] width 433 height 163
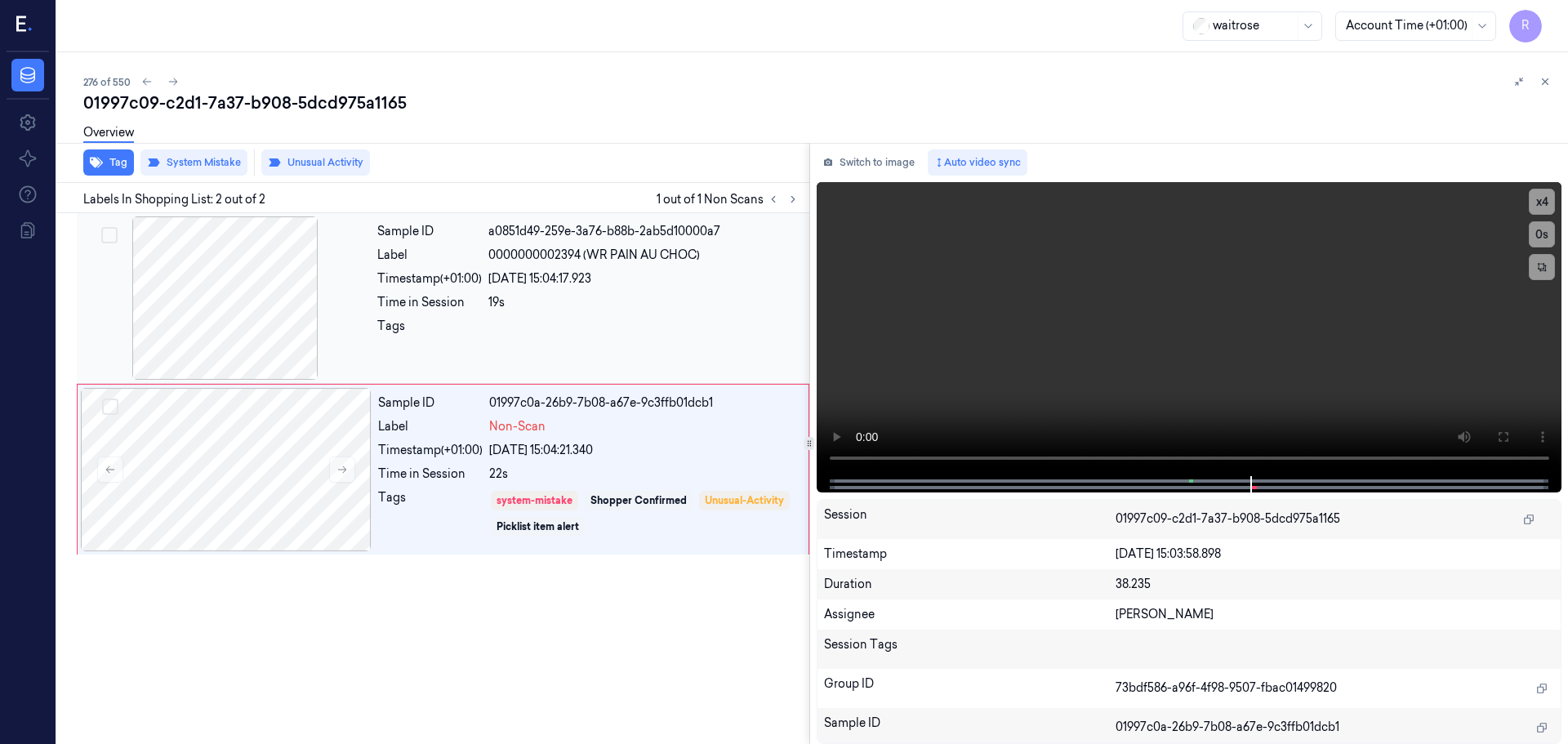
click at [589, 324] on div at bounding box center [644, 331] width 311 height 26
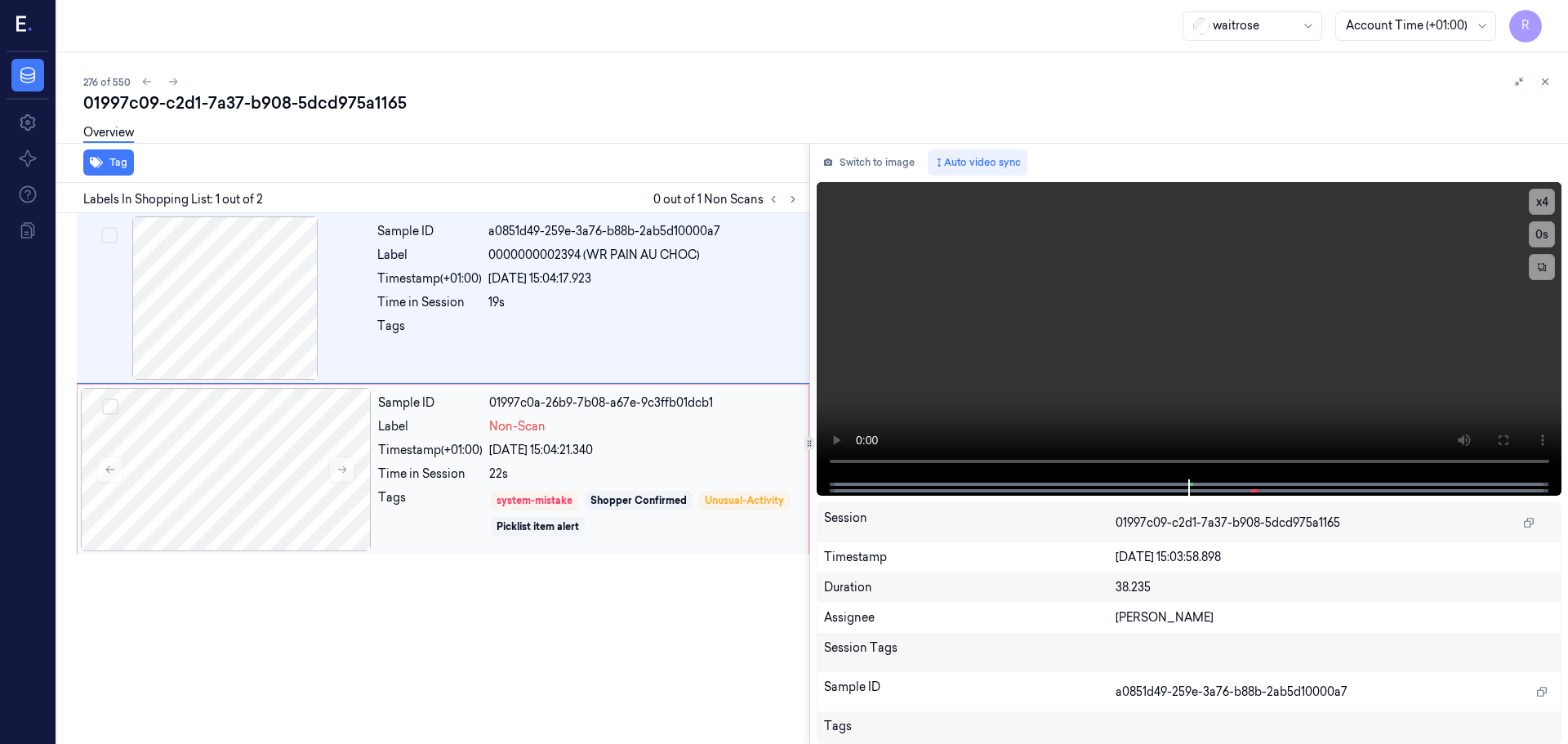
click at [605, 428] on div "Non-Scan" at bounding box center [644, 427] width 309 height 17
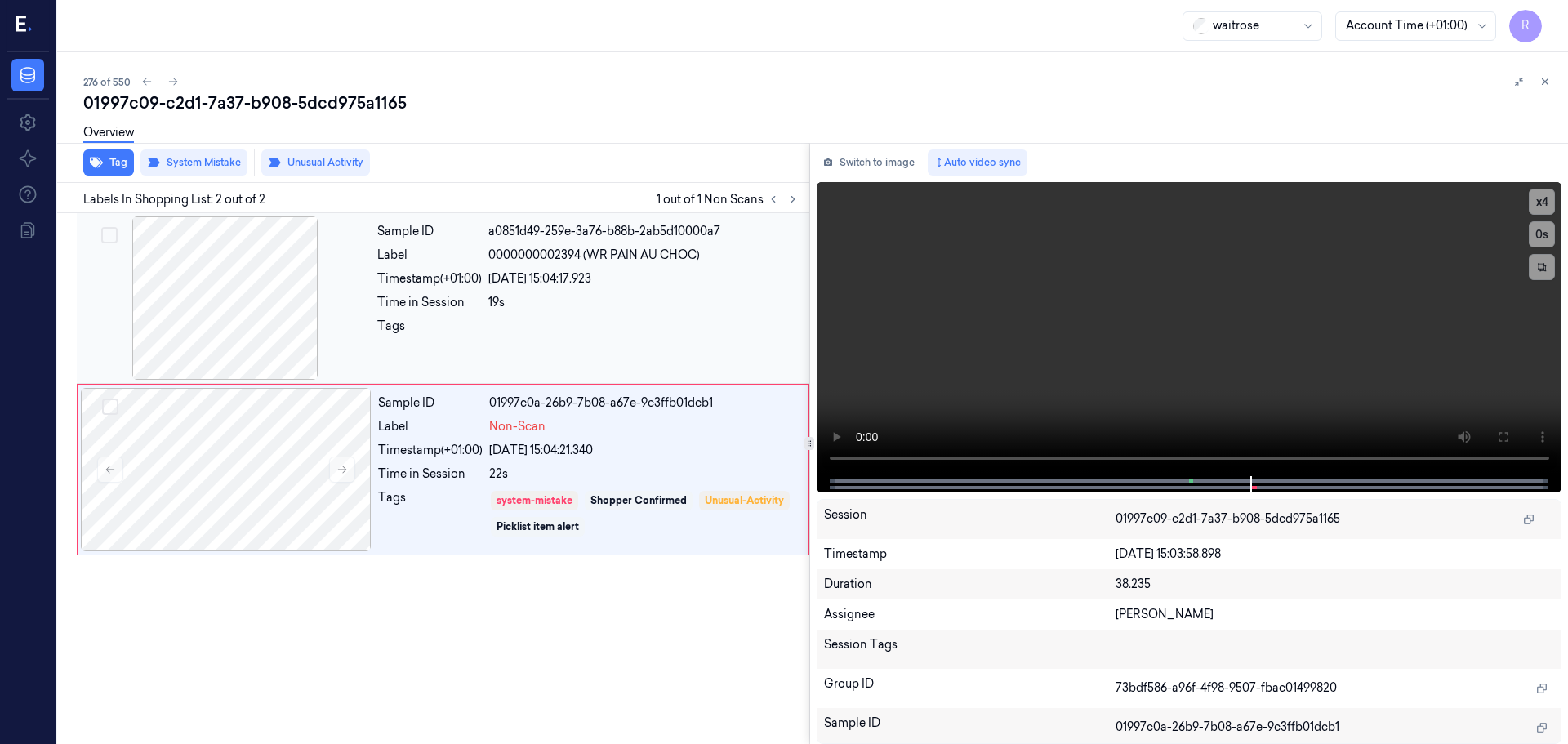
click at [579, 308] on div "19s" at bounding box center [644, 303] width 311 height 17
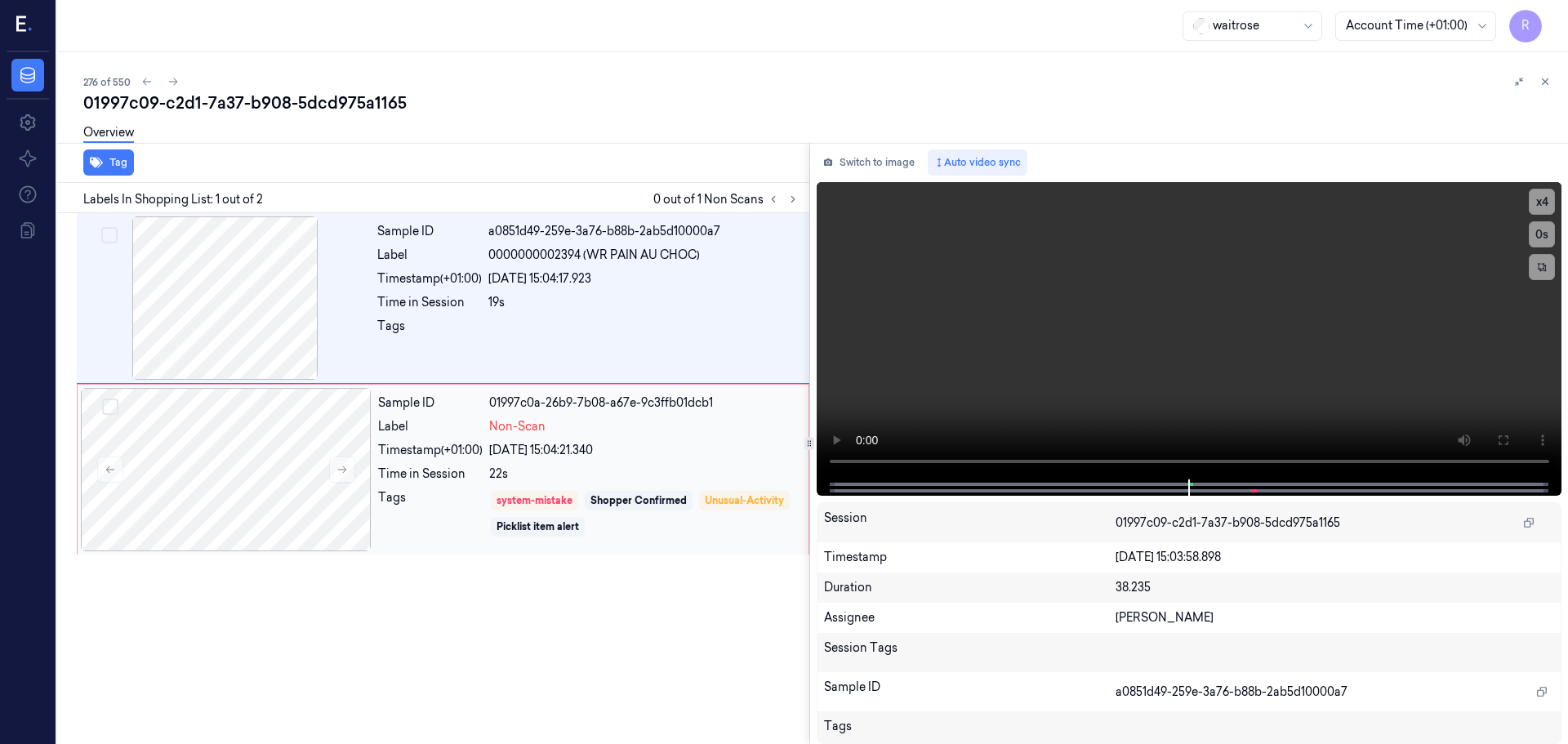
click at [599, 451] on div "24/09/2025 15:04:21.340" at bounding box center [644, 451] width 309 height 17
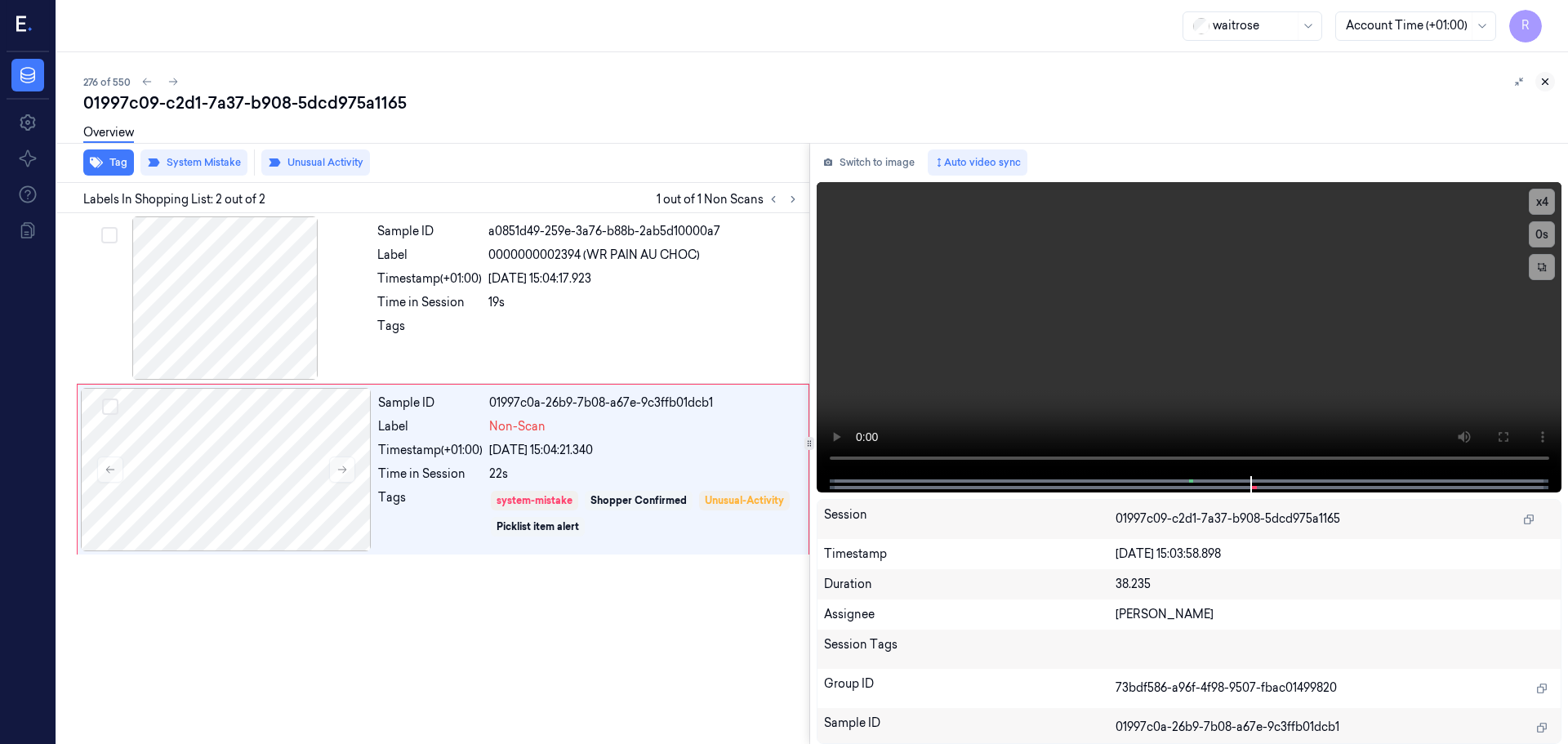
click at [1548, 86] on icon at bounding box center [1544, 81] width 11 height 11
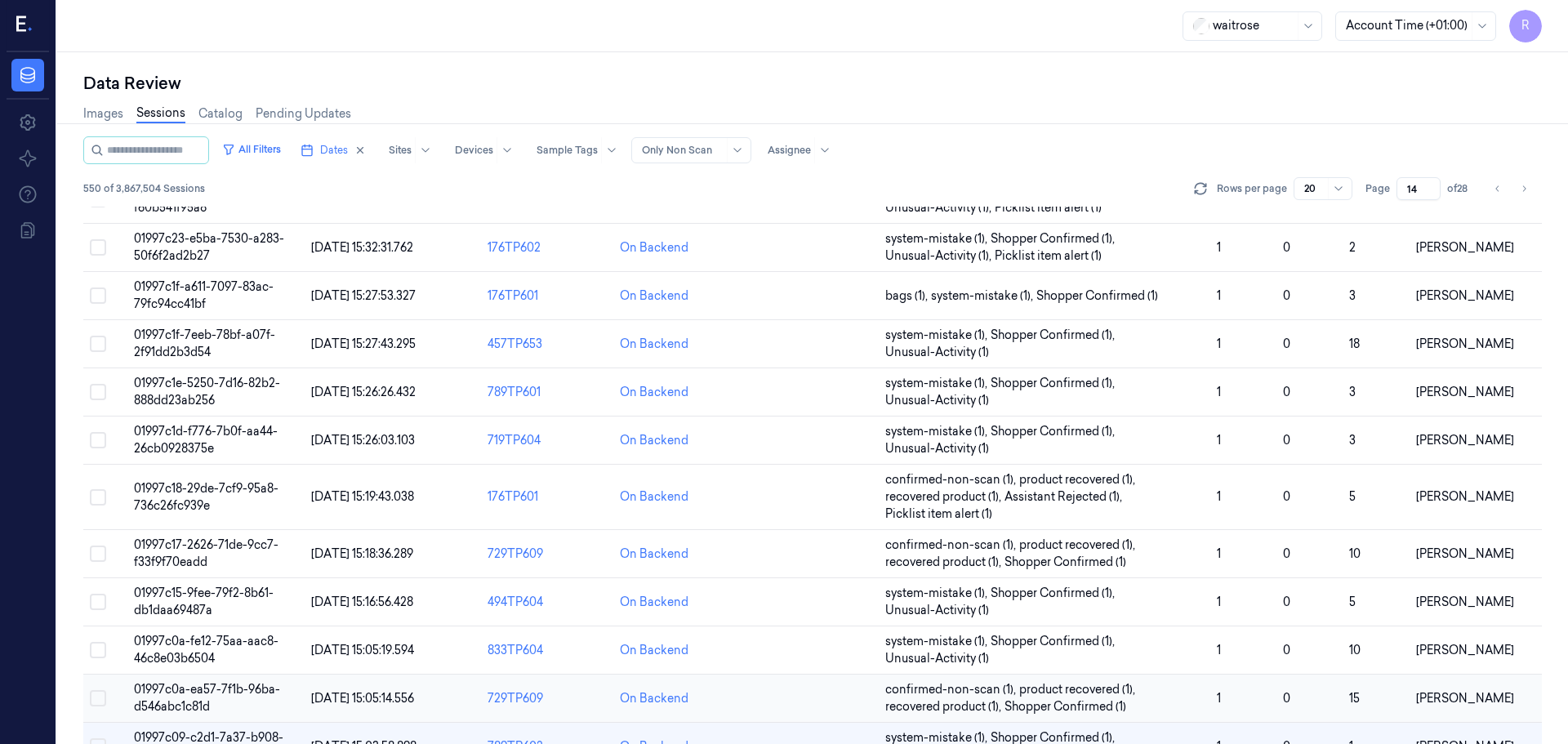
scroll to position [509, 0]
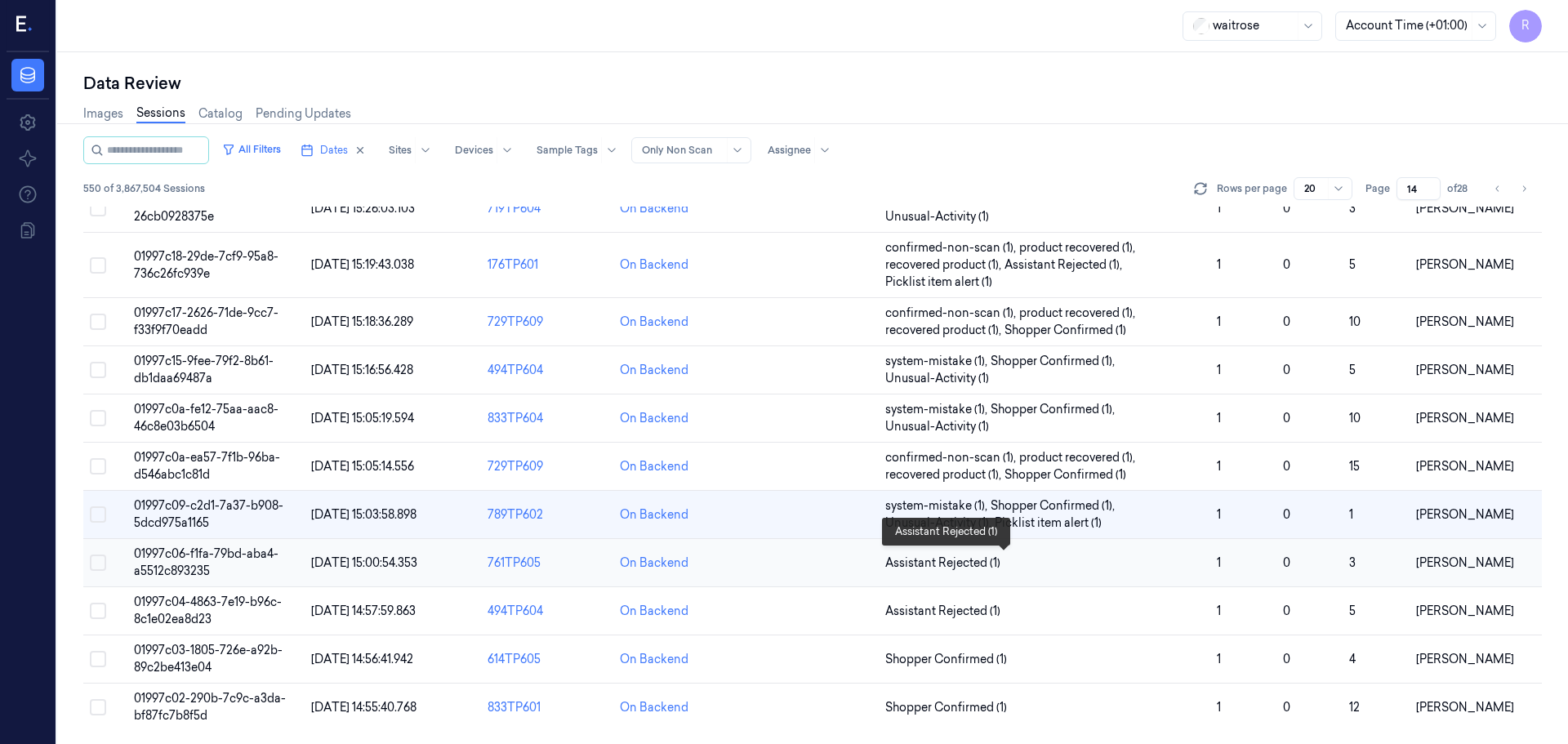
click at [1023, 565] on span "Assistant Rejected (1)" at bounding box center [1044, 563] width 319 height 17
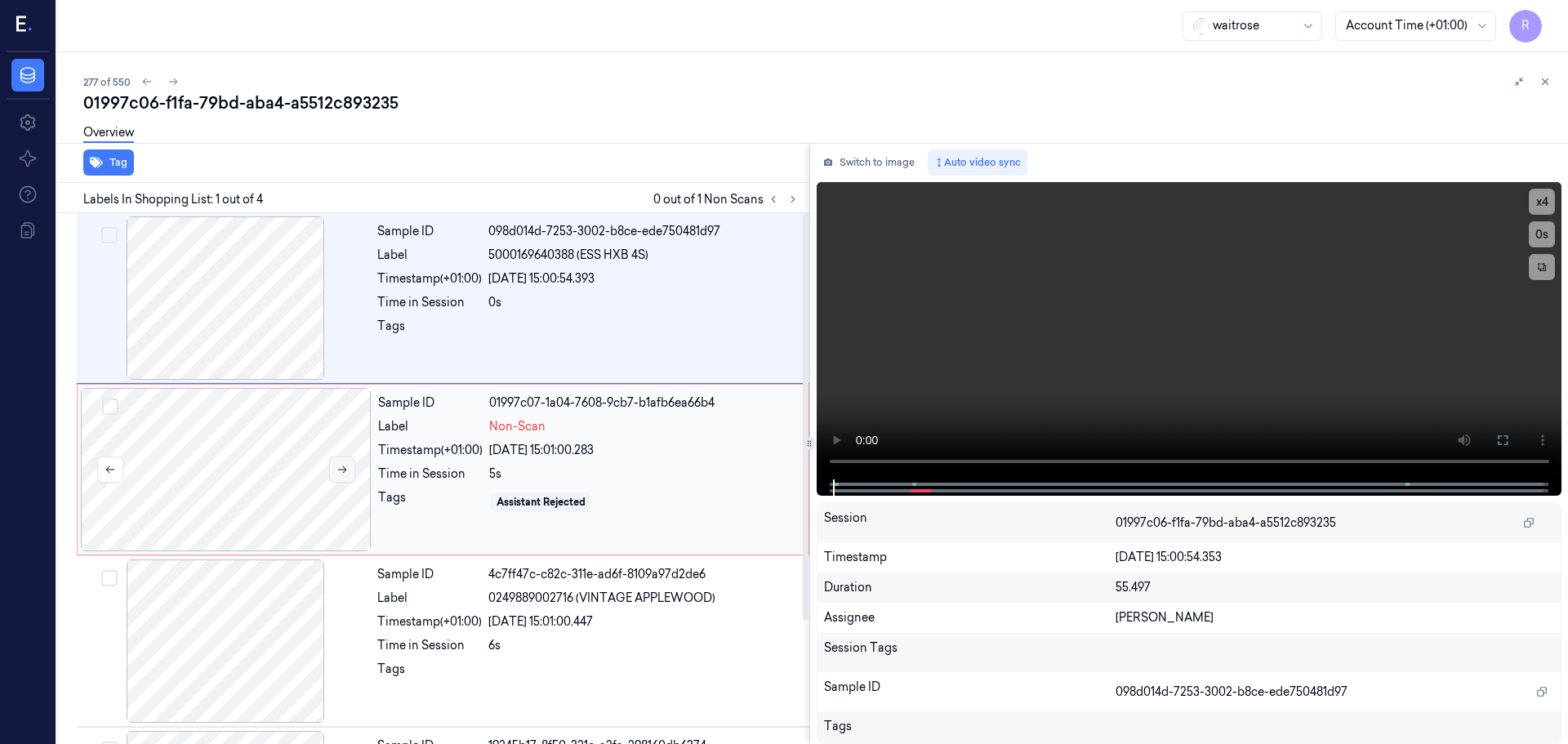
click at [340, 471] on icon at bounding box center [342, 469] width 11 height 11
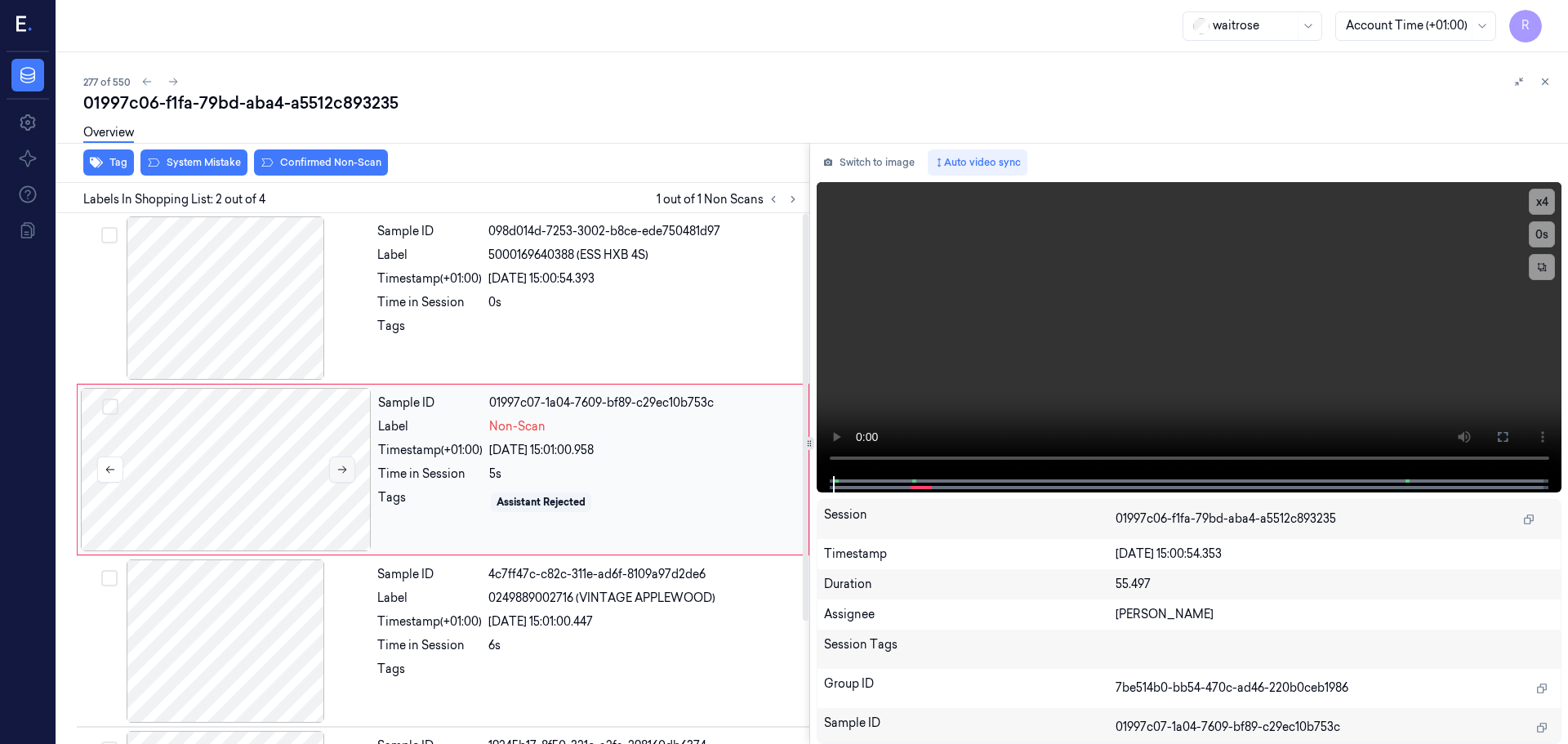
click at [337, 470] on icon at bounding box center [342, 469] width 11 height 11
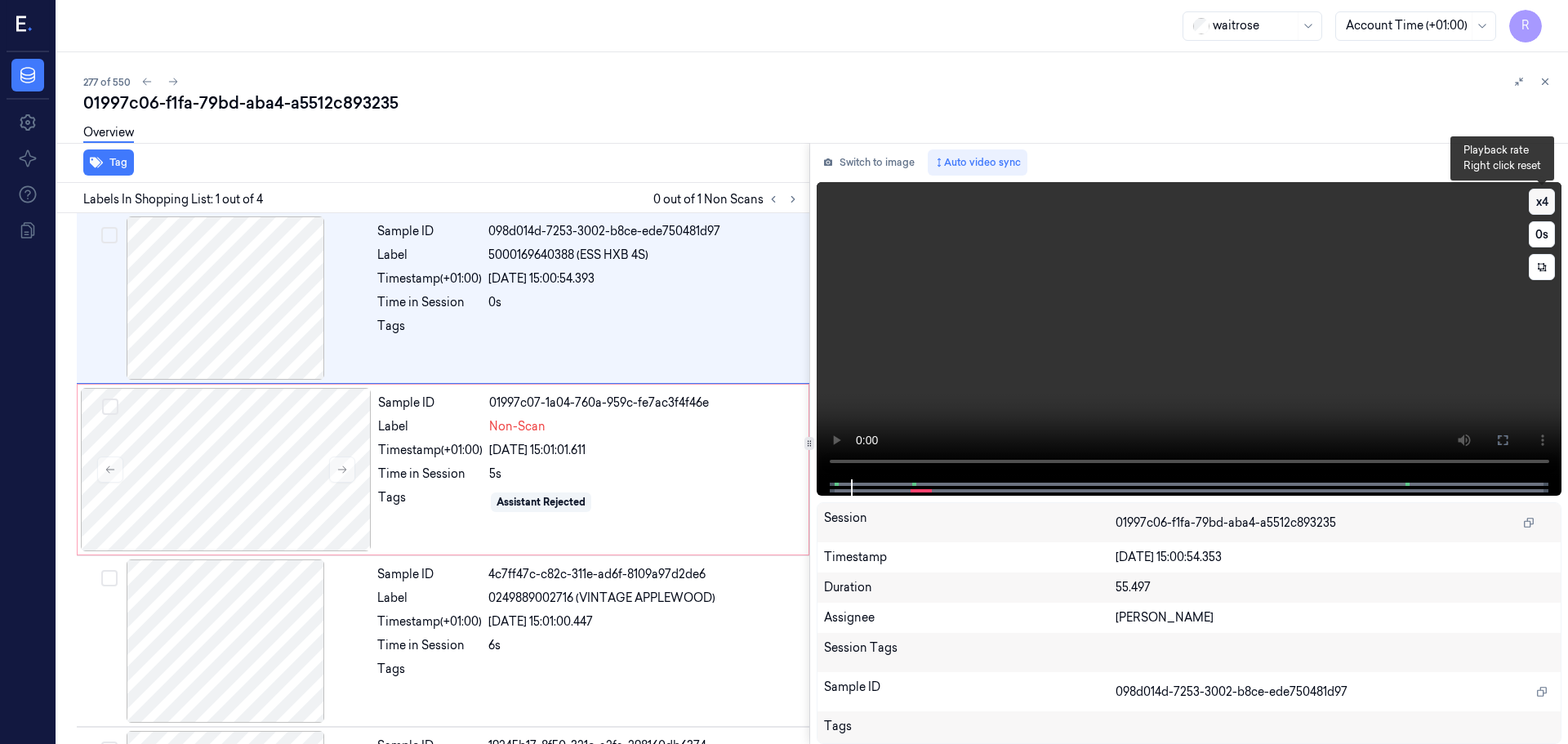
click at [1537, 210] on button "x 4" at bounding box center [1542, 202] width 26 height 26
click at [1493, 447] on button at bounding box center [1503, 440] width 26 height 26
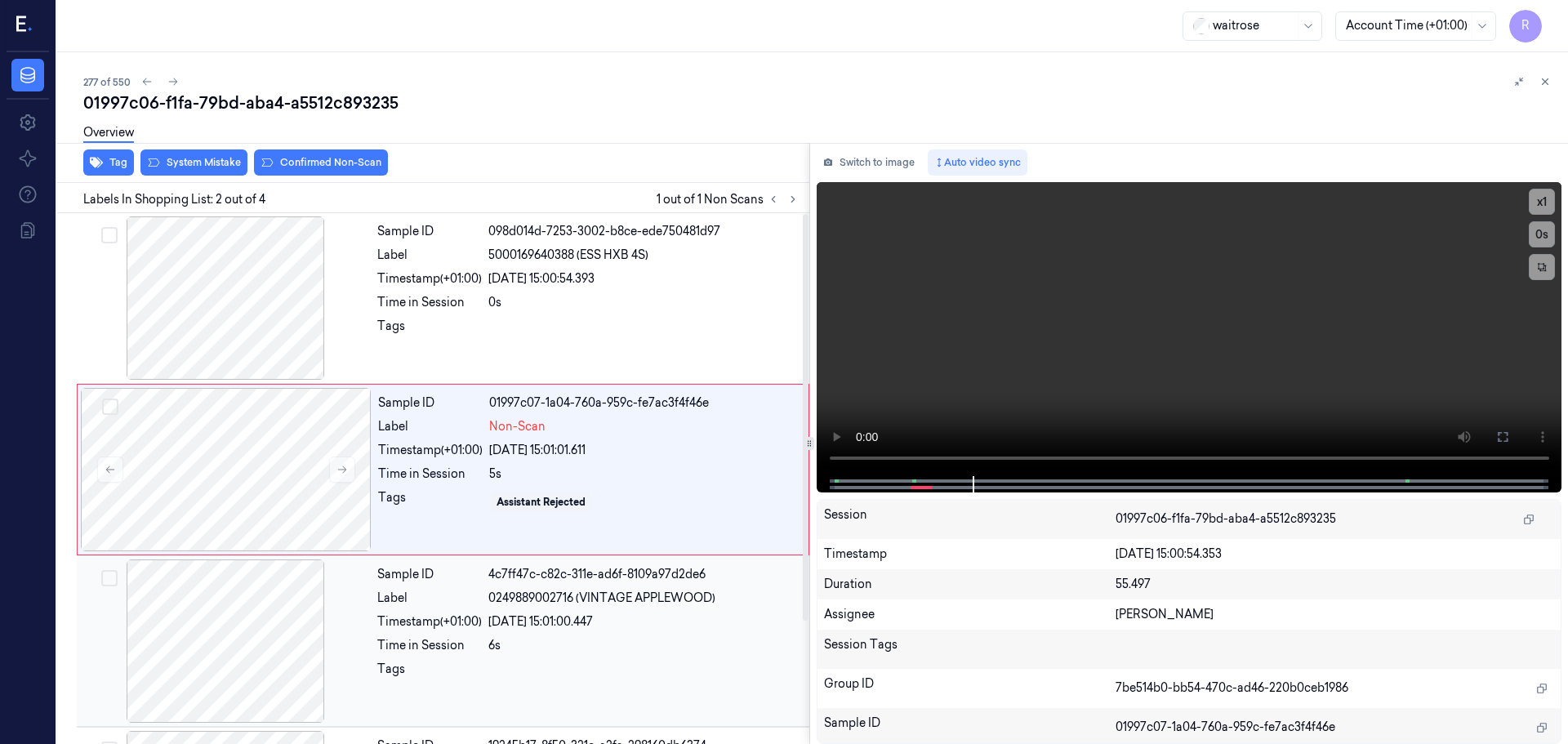
click at [543, 601] on span "0249889002716 (VINTAGE APPLEWOOD)" at bounding box center [602, 599] width 227 height 17
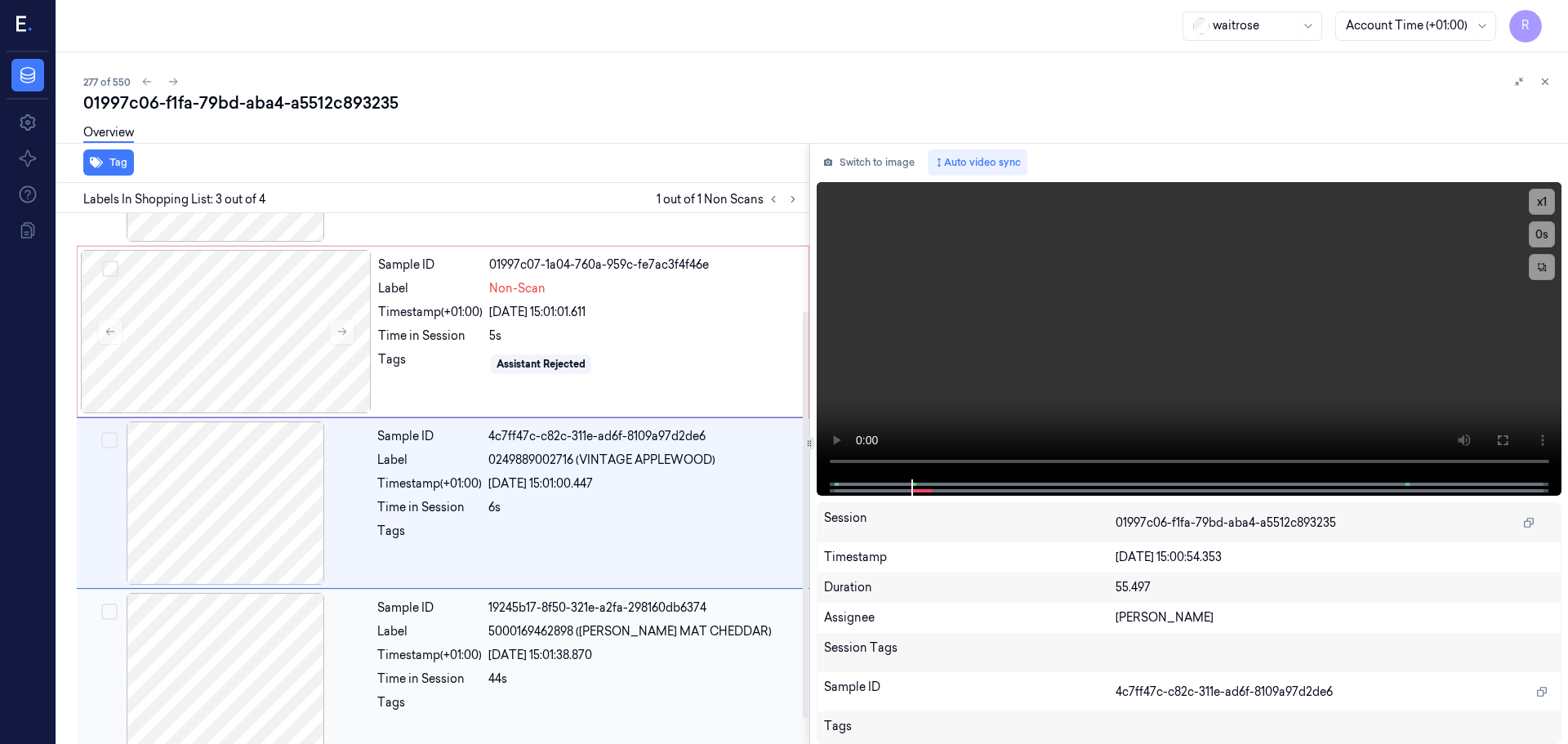
scroll to position [160, 0]
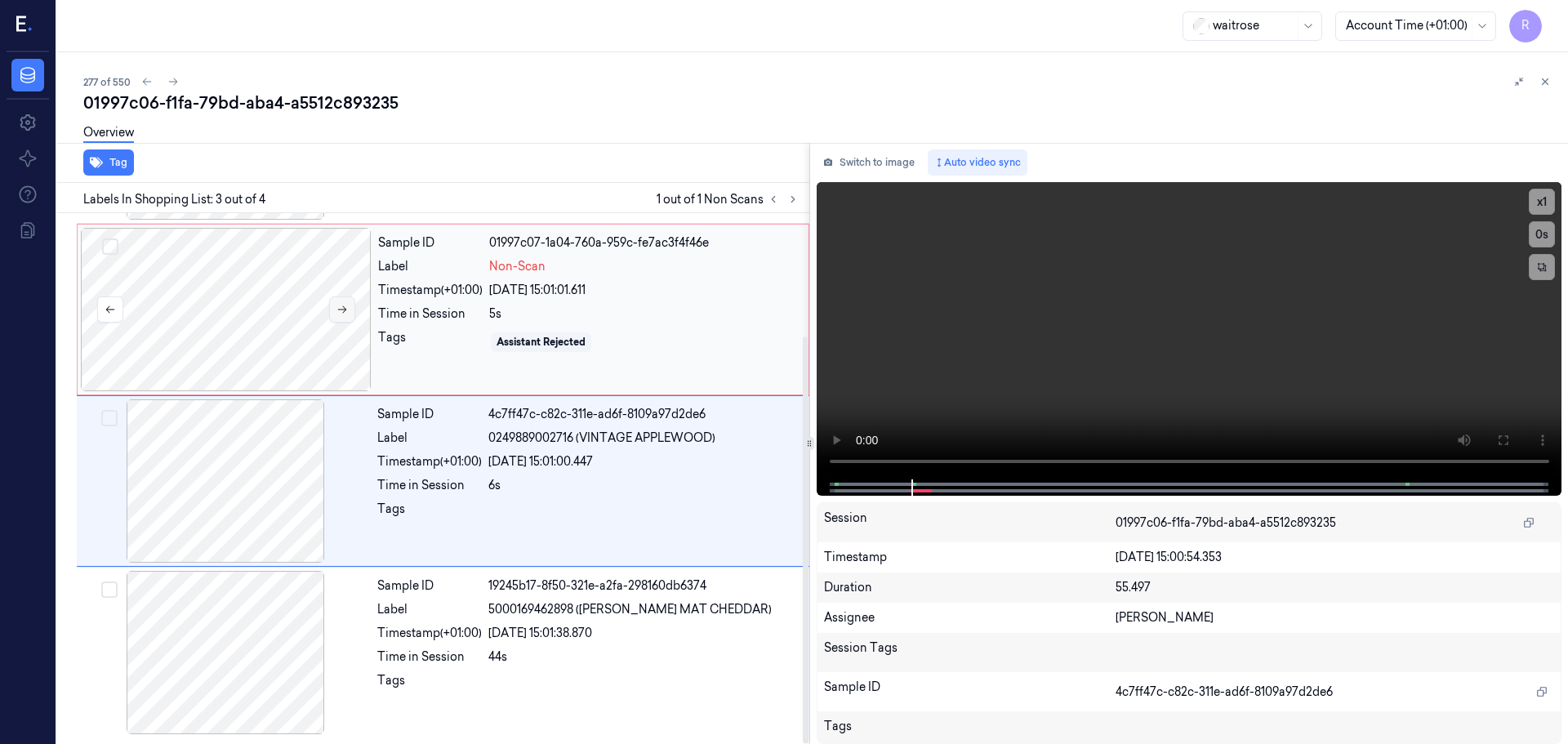
click at [342, 304] on icon at bounding box center [342, 309] width 11 height 11
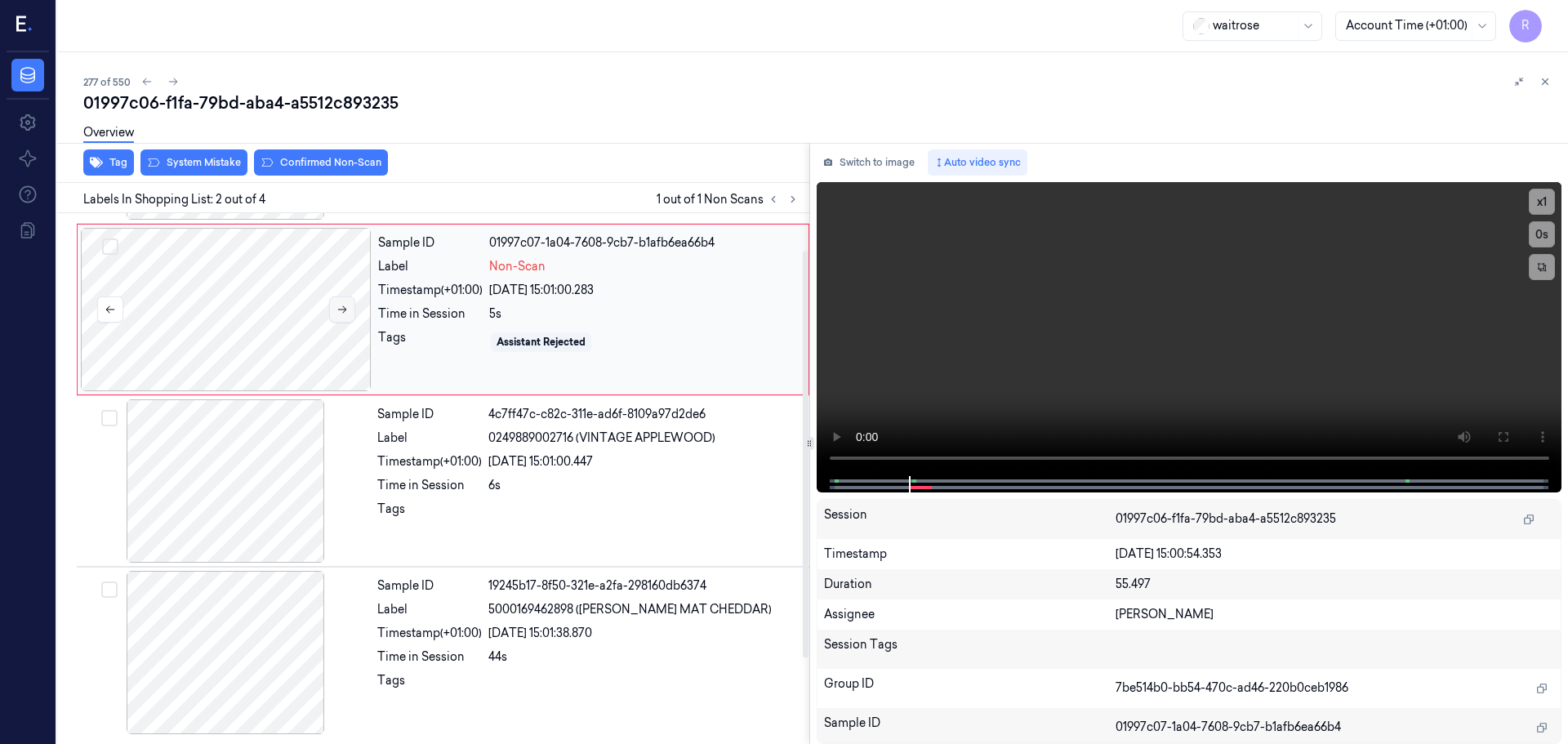
scroll to position [0, 0]
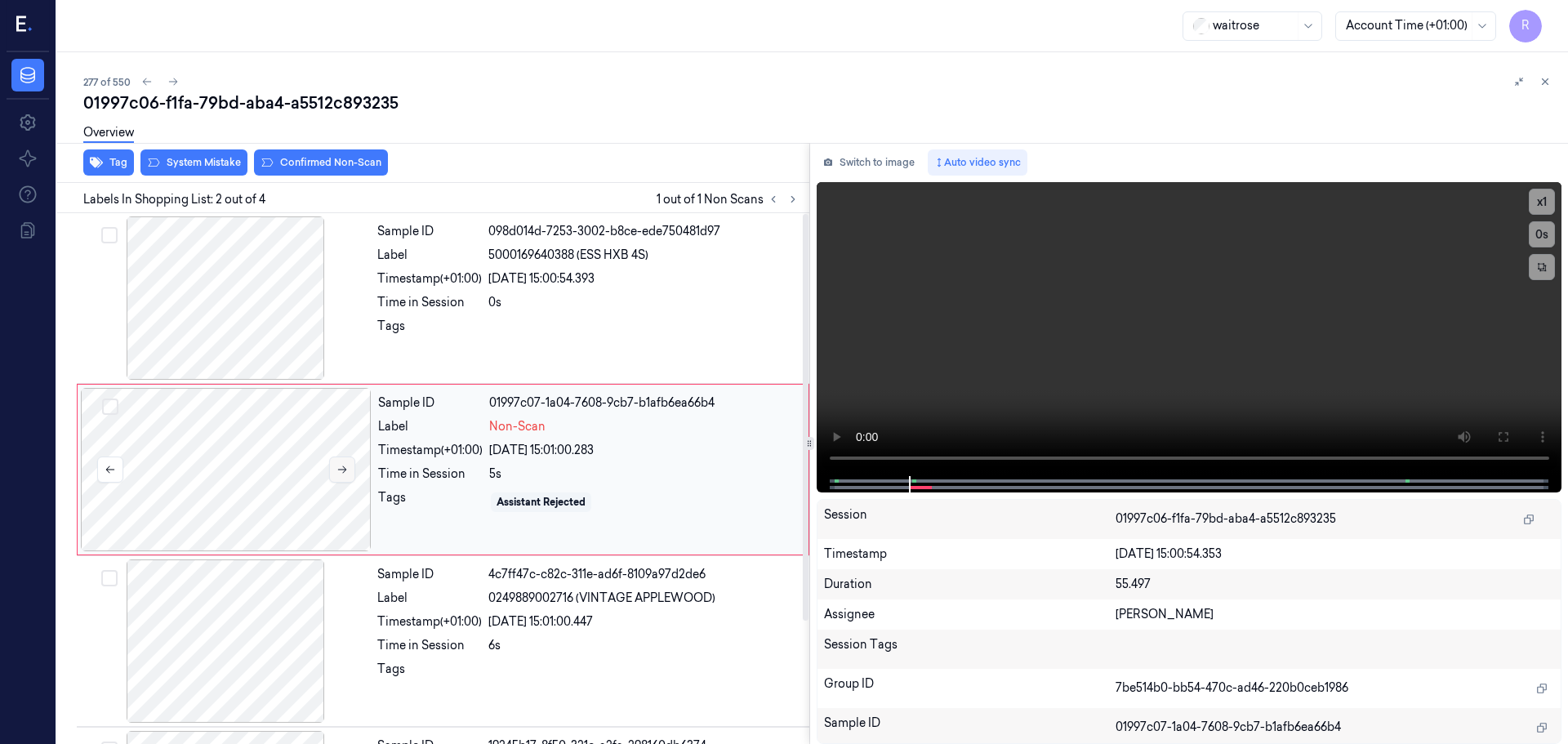
click at [338, 462] on button at bounding box center [342, 469] width 26 height 26
click at [1539, 207] on button "x 1" at bounding box center [1542, 202] width 26 height 26
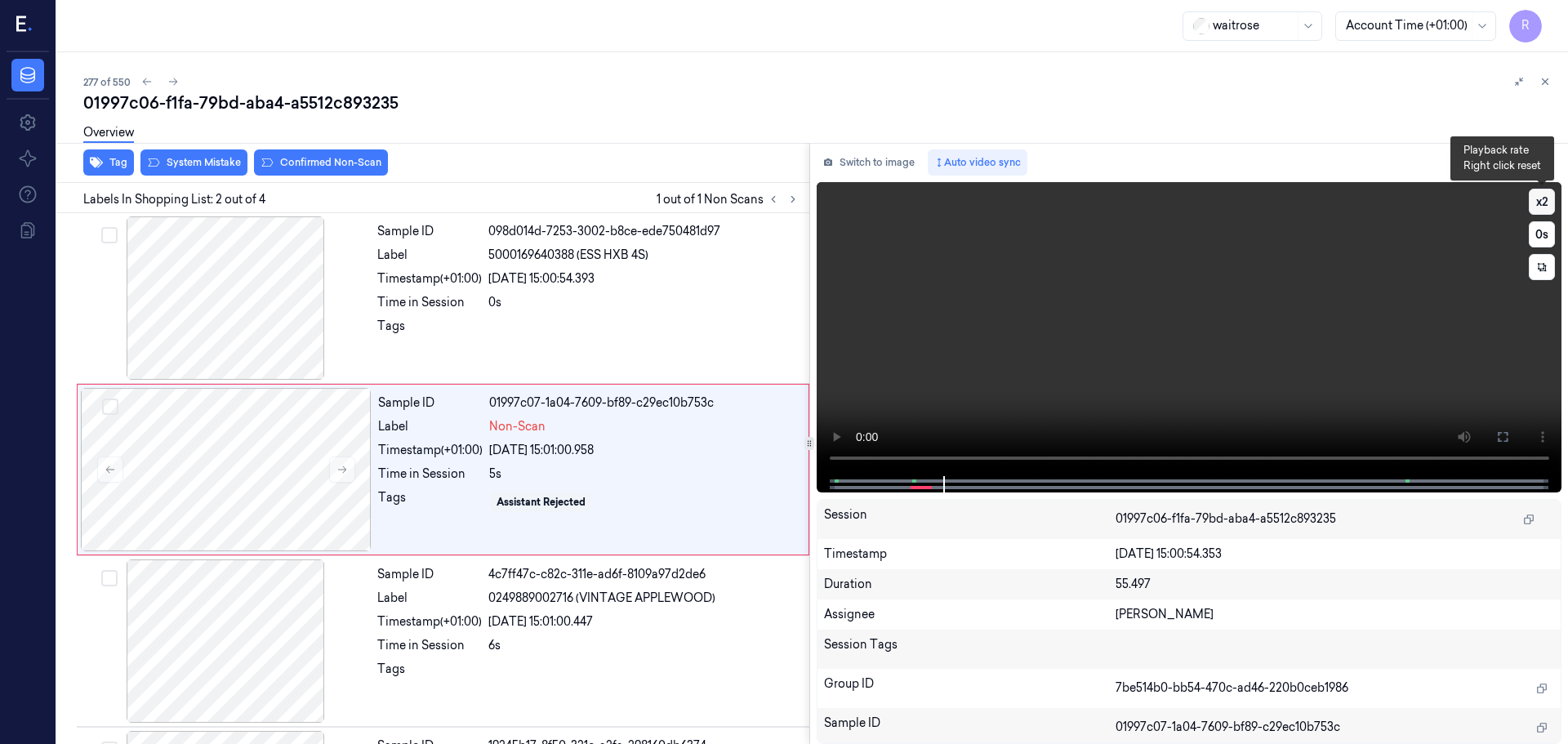
click at [1539, 207] on button "x 2" at bounding box center [1542, 202] width 26 height 26
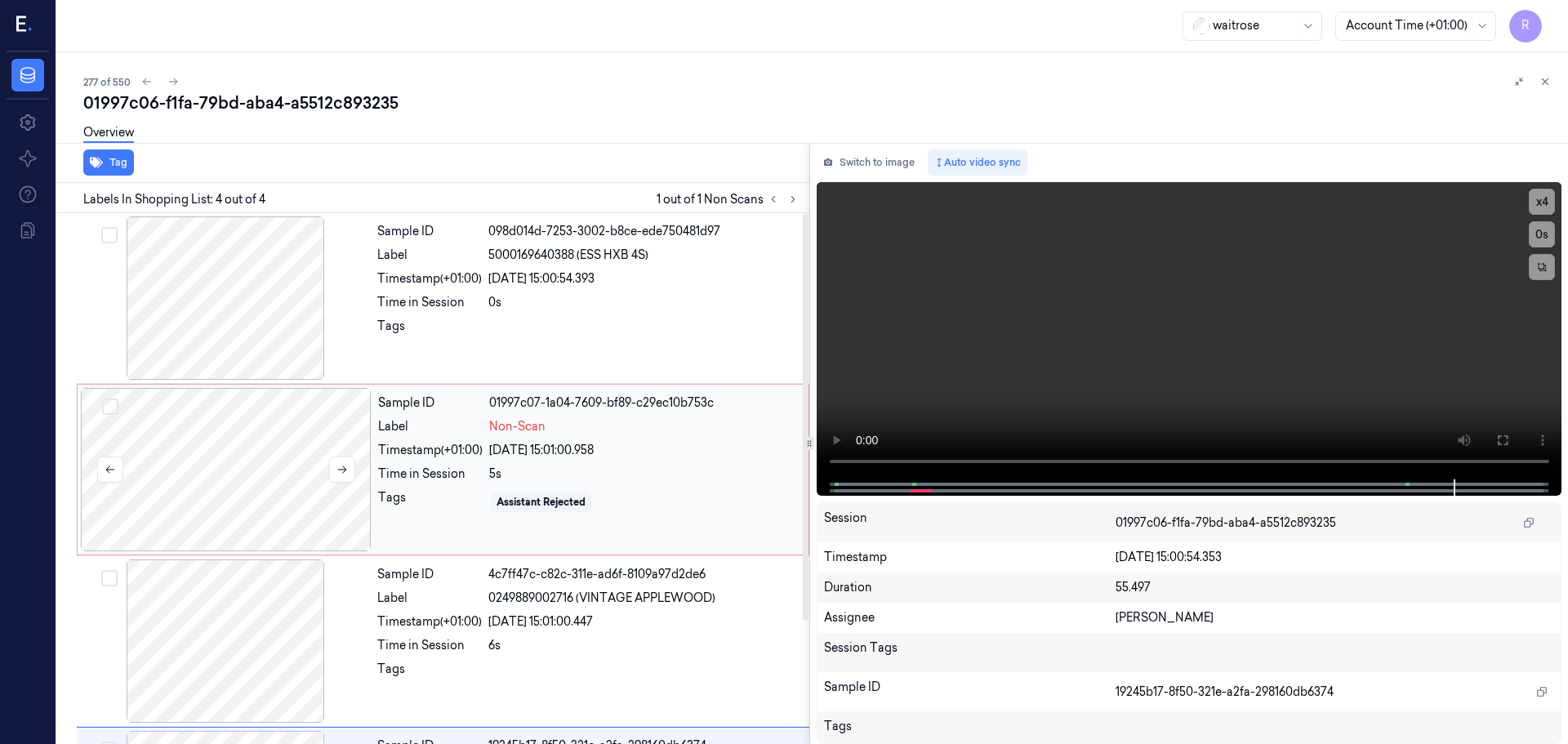
click at [280, 416] on div at bounding box center [226, 469] width 291 height 163
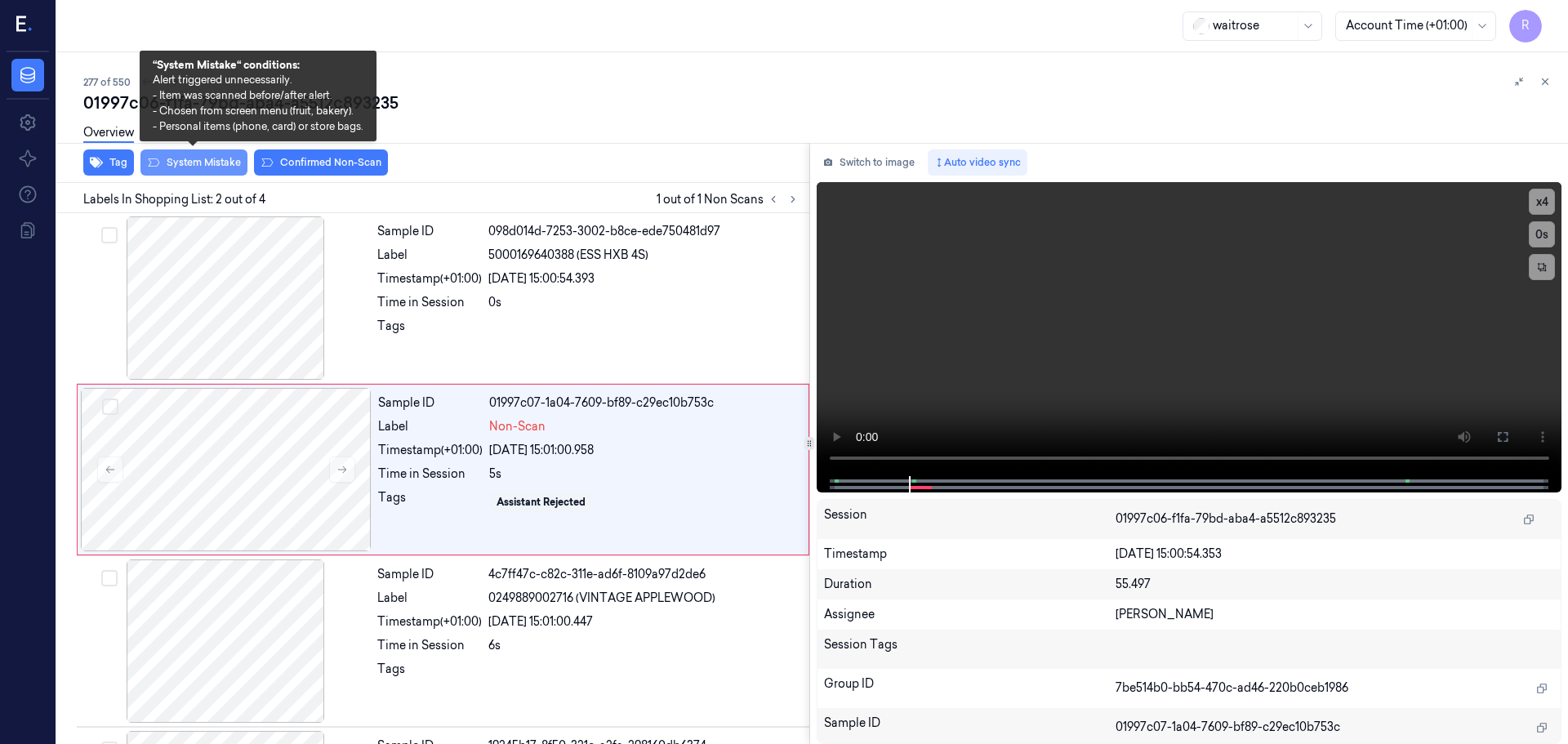
click at [206, 168] on button "System Mistake" at bounding box center [194, 162] width 107 height 26
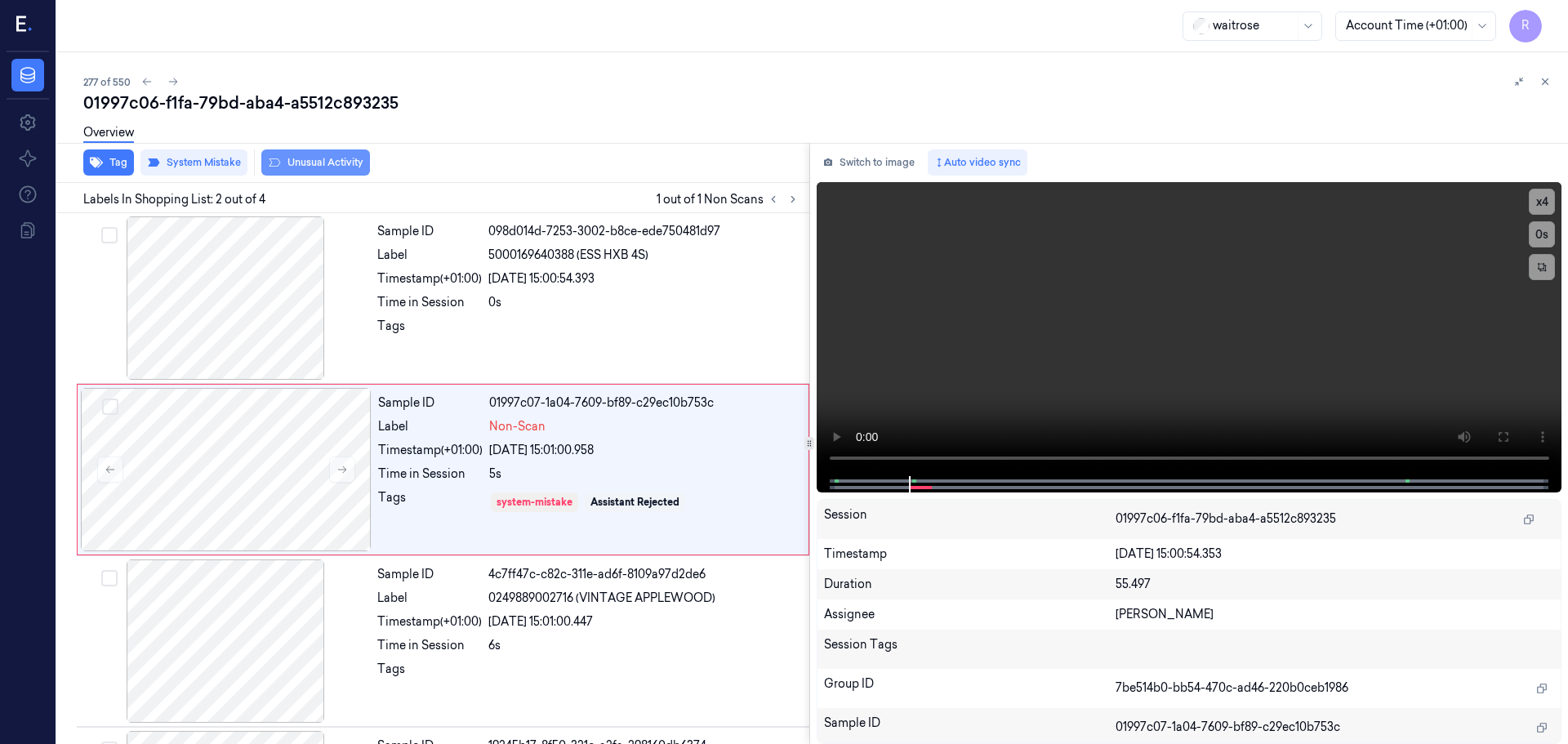
click at [303, 158] on button "Unusual Activity" at bounding box center [315, 162] width 109 height 26
click at [624, 319] on div at bounding box center [644, 331] width 311 height 26
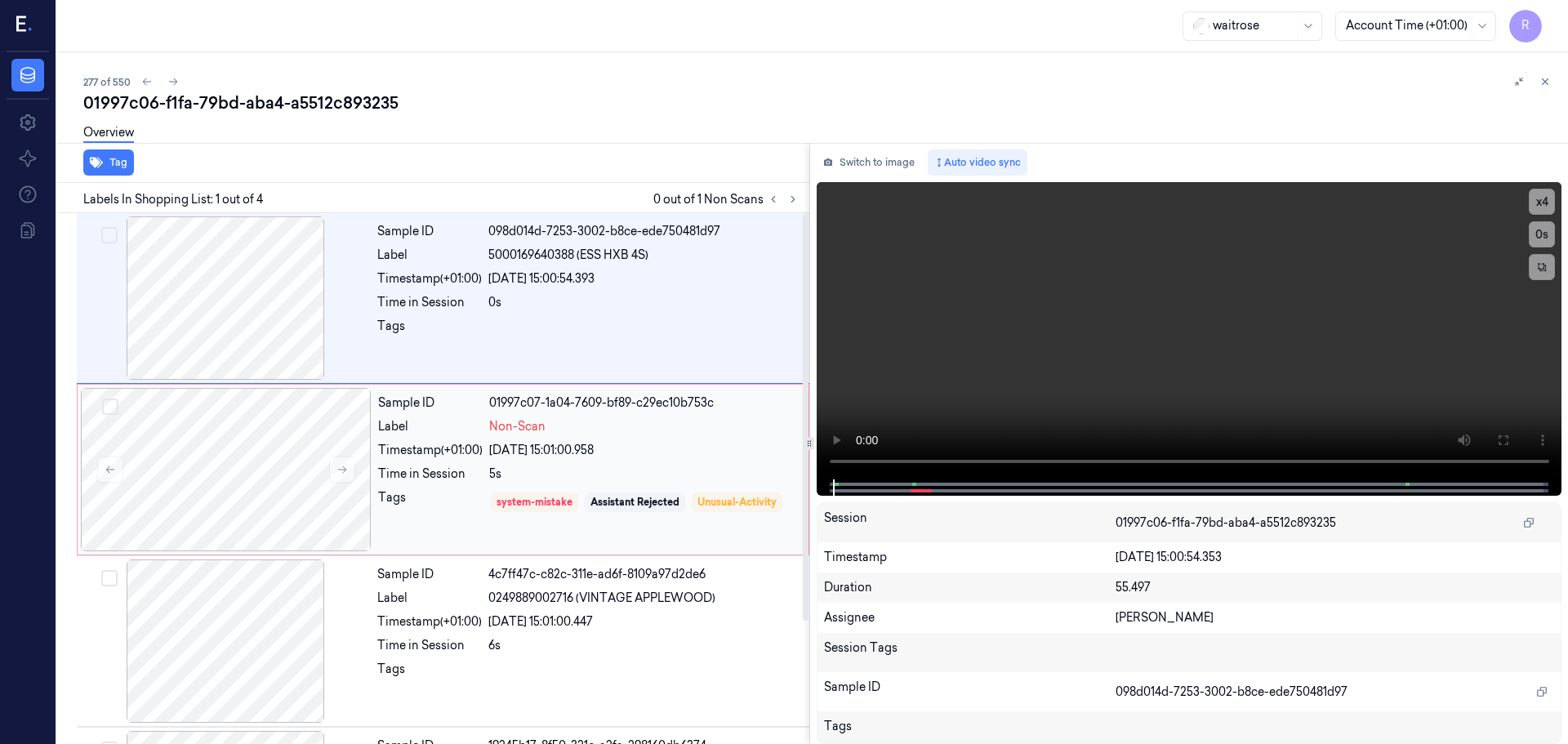
click at [619, 459] on div "Sample ID 01997c07-1a04-7609-bf89-c29ec10b753c Label Non-Scan Timestamp (+01:00…" at bounding box center [588, 469] width 433 height 163
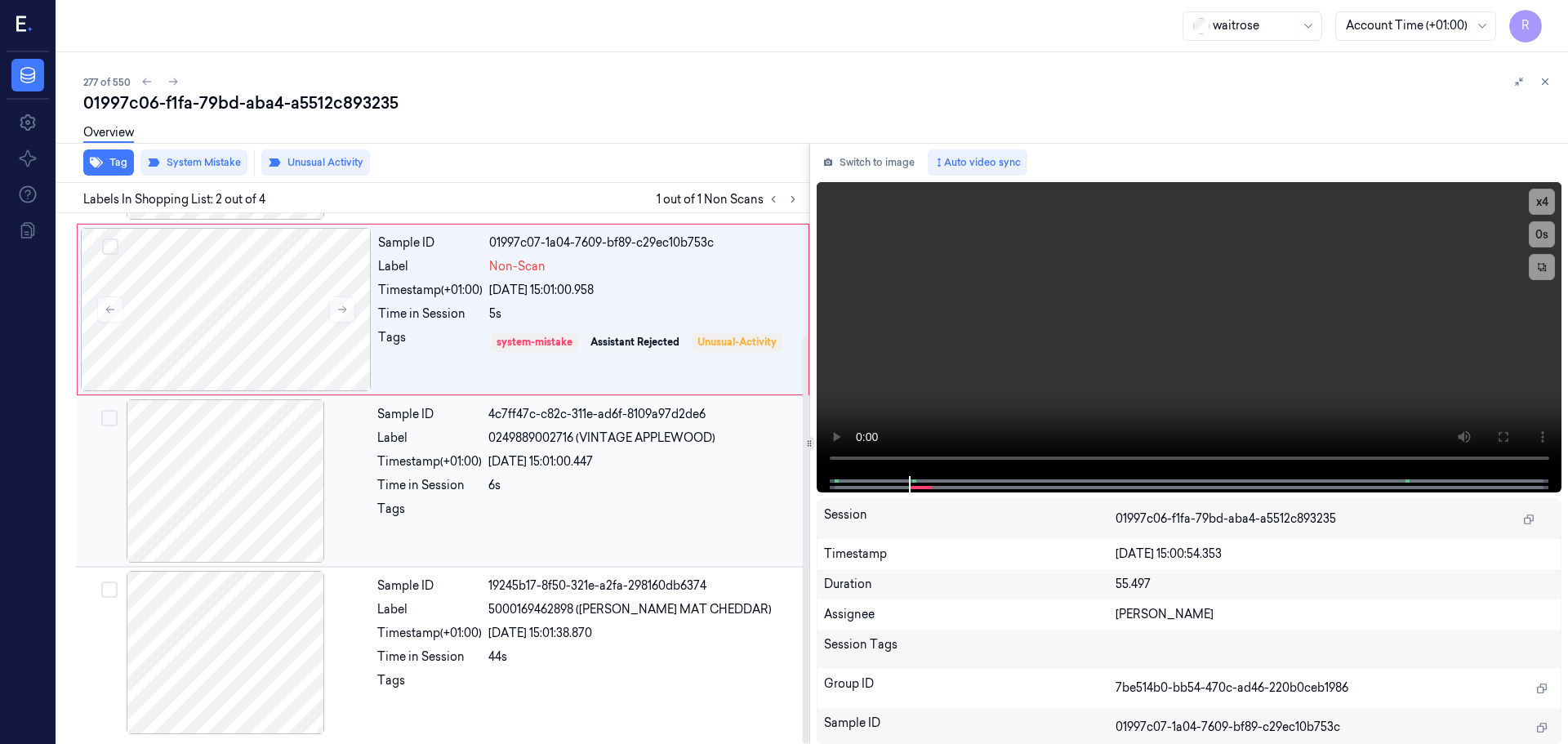
click at [610, 497] on div "Sample ID 4c7ff47c-c82c-311e-ad6f-8109a97d2de6 Label 0249889002716 (VINTAGE APP…" at bounding box center [588, 481] width 435 height 163
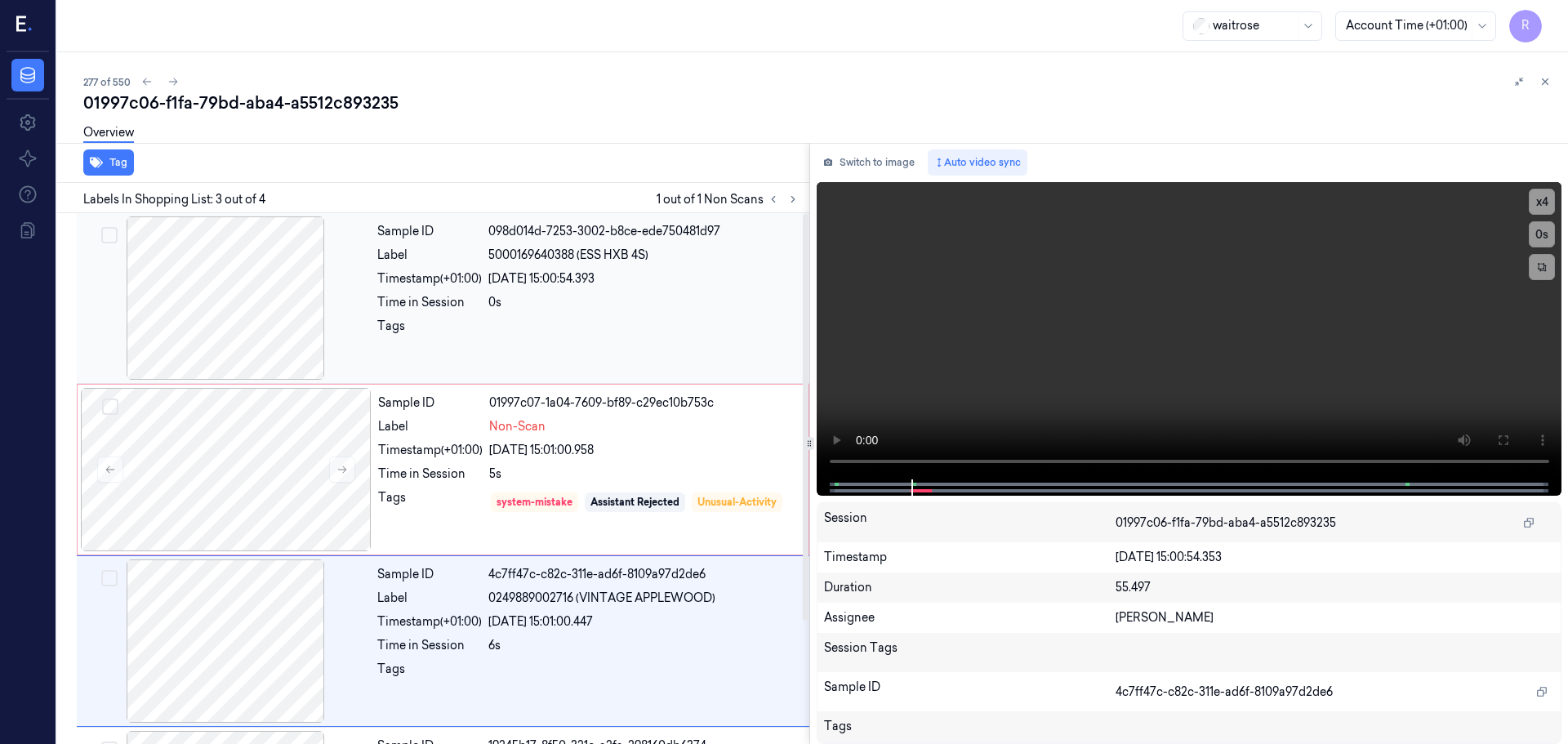
click at [564, 302] on div "0s" at bounding box center [644, 303] width 311 height 17
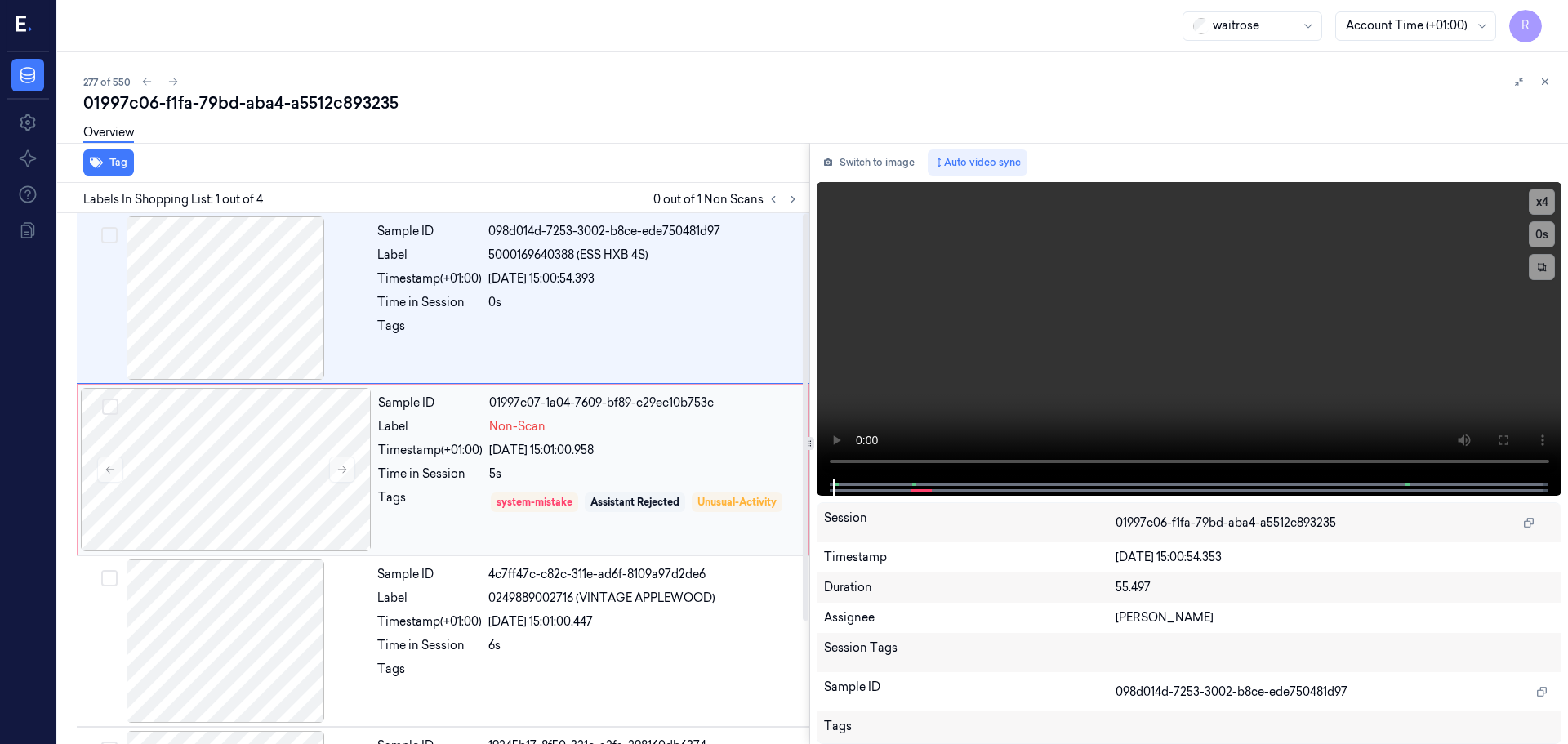
click at [614, 451] on div "24/09/2025 15:01:00.958" at bounding box center [644, 451] width 309 height 17
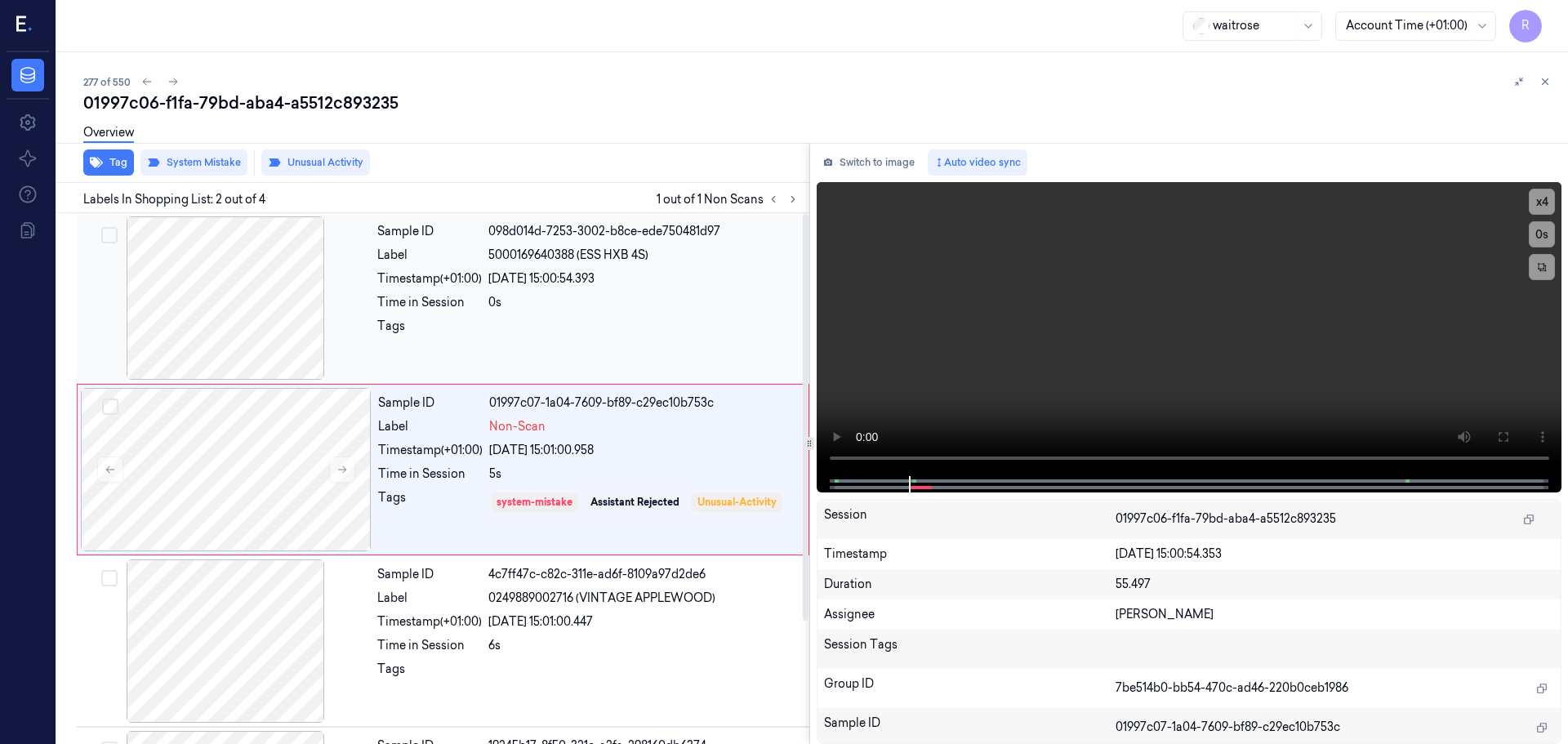
click at [581, 313] on div "Sample ID 098d014d-7253-3002-b8ce-ede750481d97 Label 5000169640388 (ESS HXB 4S)…" at bounding box center [588, 298] width 435 height 163
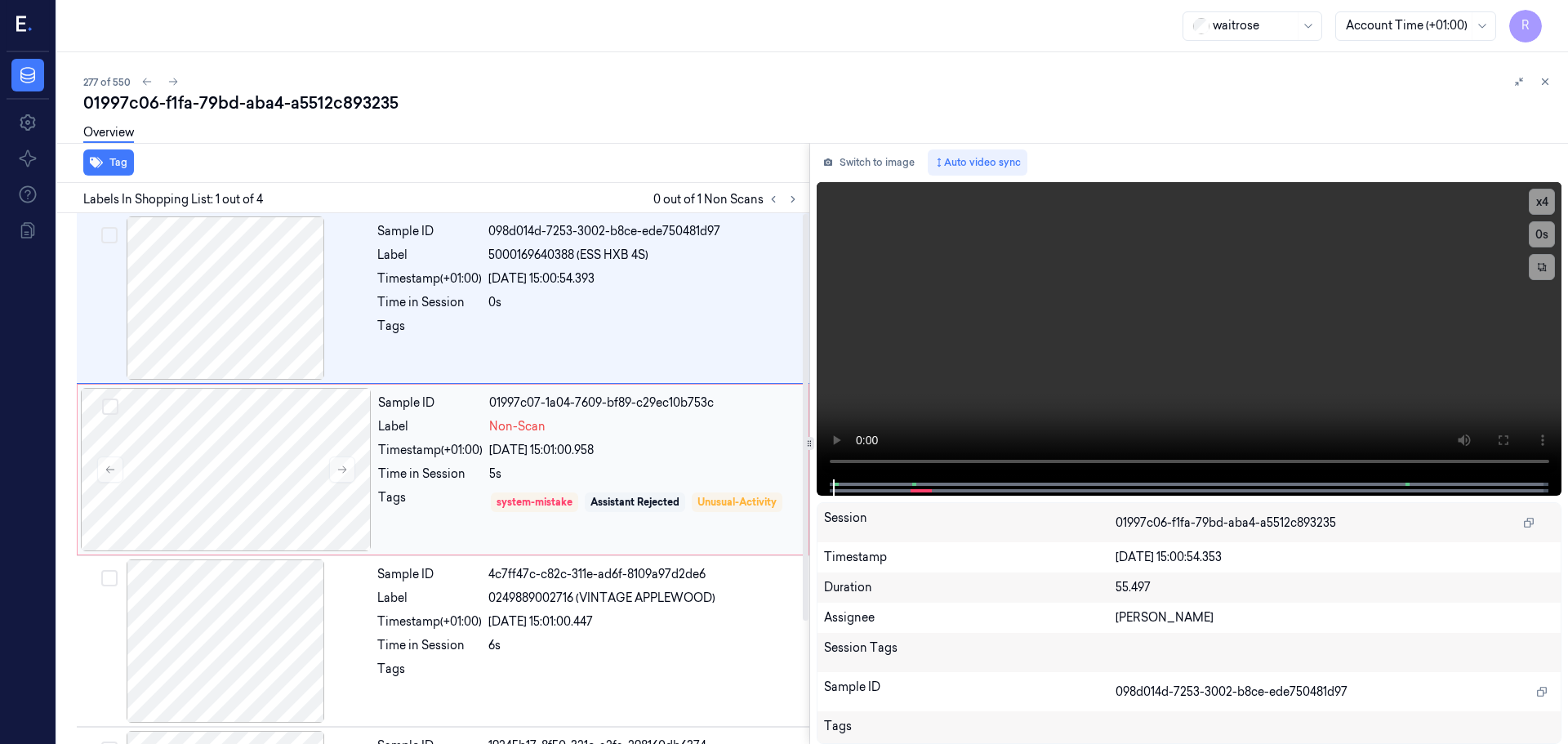
click at [598, 408] on div "01997c07-1a04-7609-bf89-c29ec10b753c" at bounding box center [644, 403] width 309 height 17
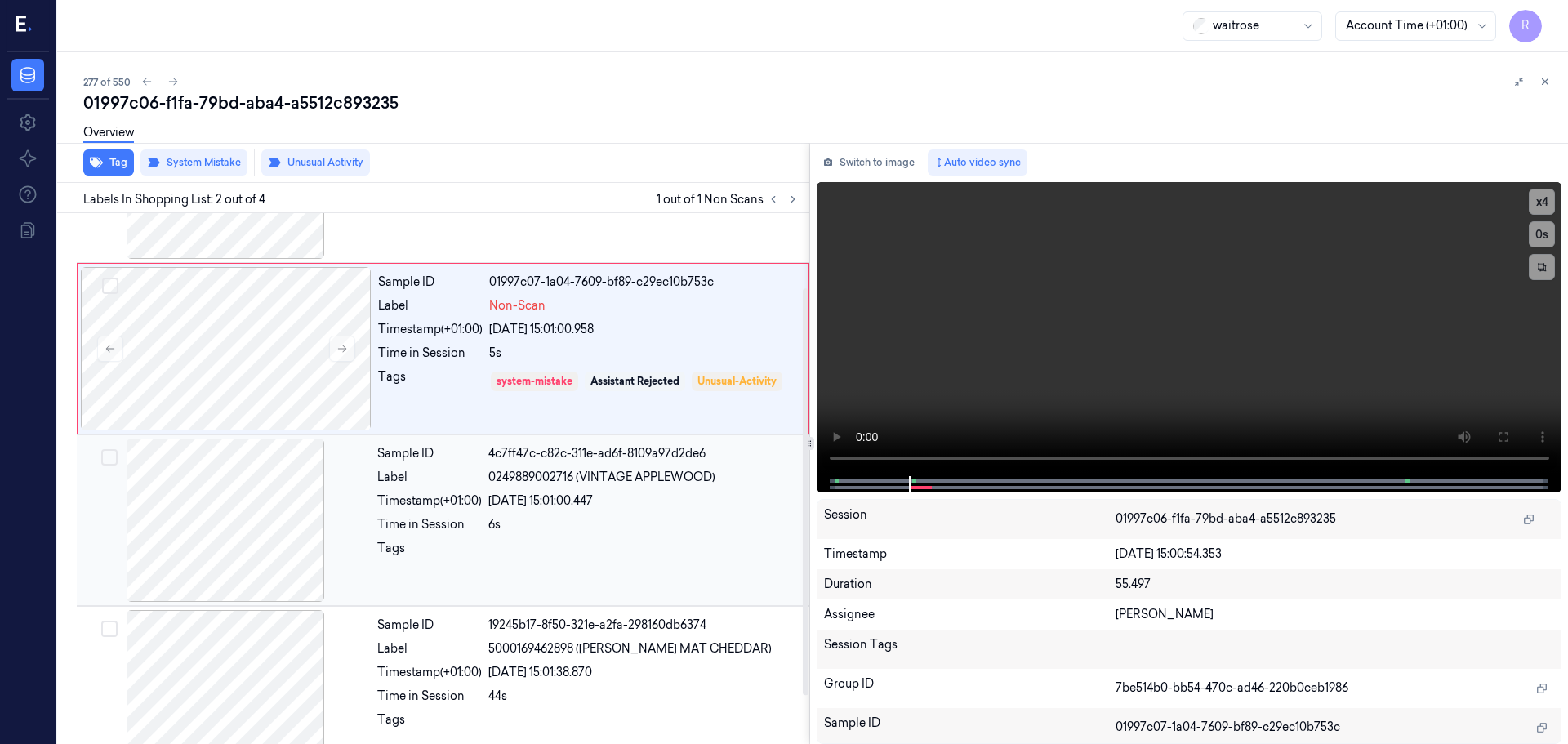
scroll to position [160, 0]
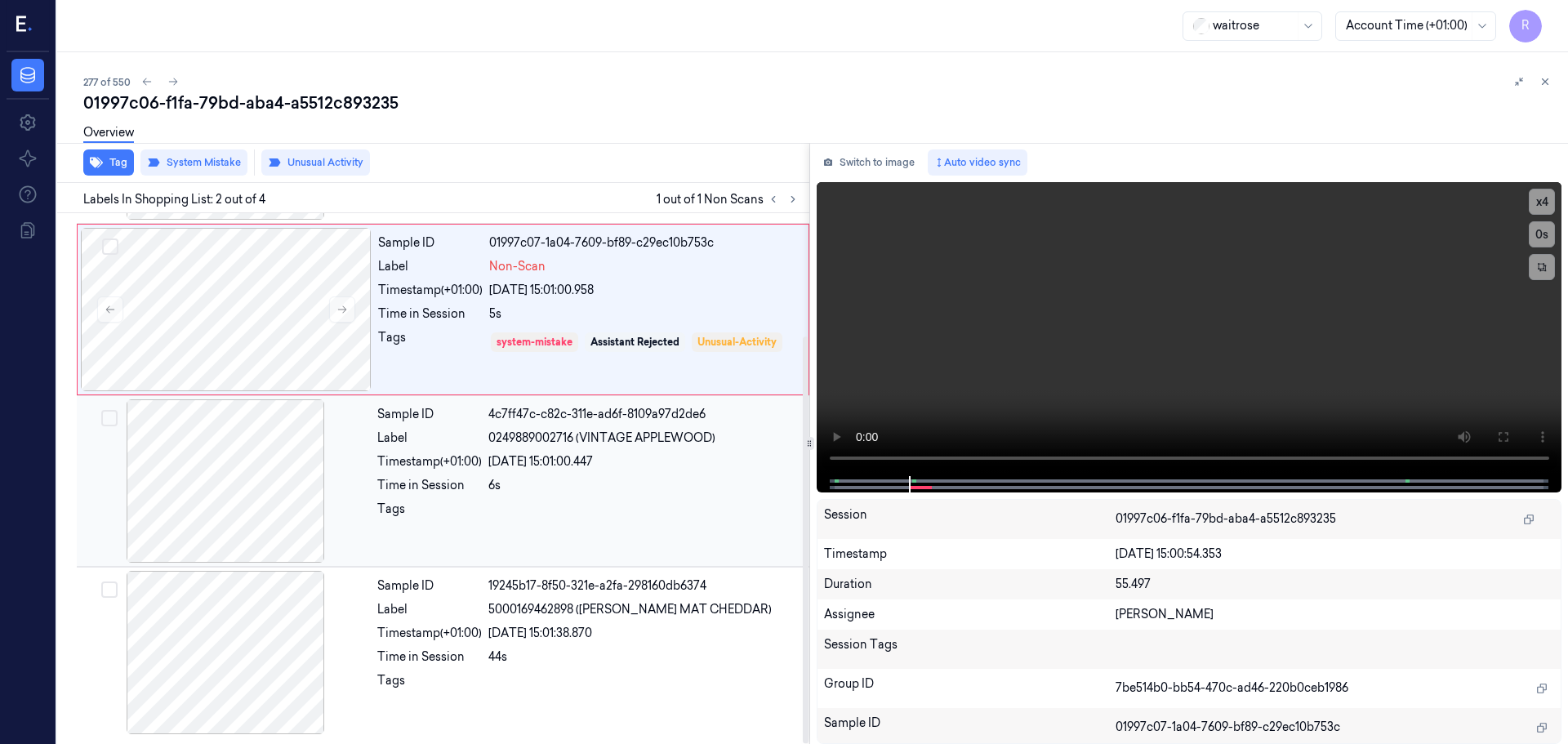
click at [574, 505] on div at bounding box center [644, 514] width 311 height 26
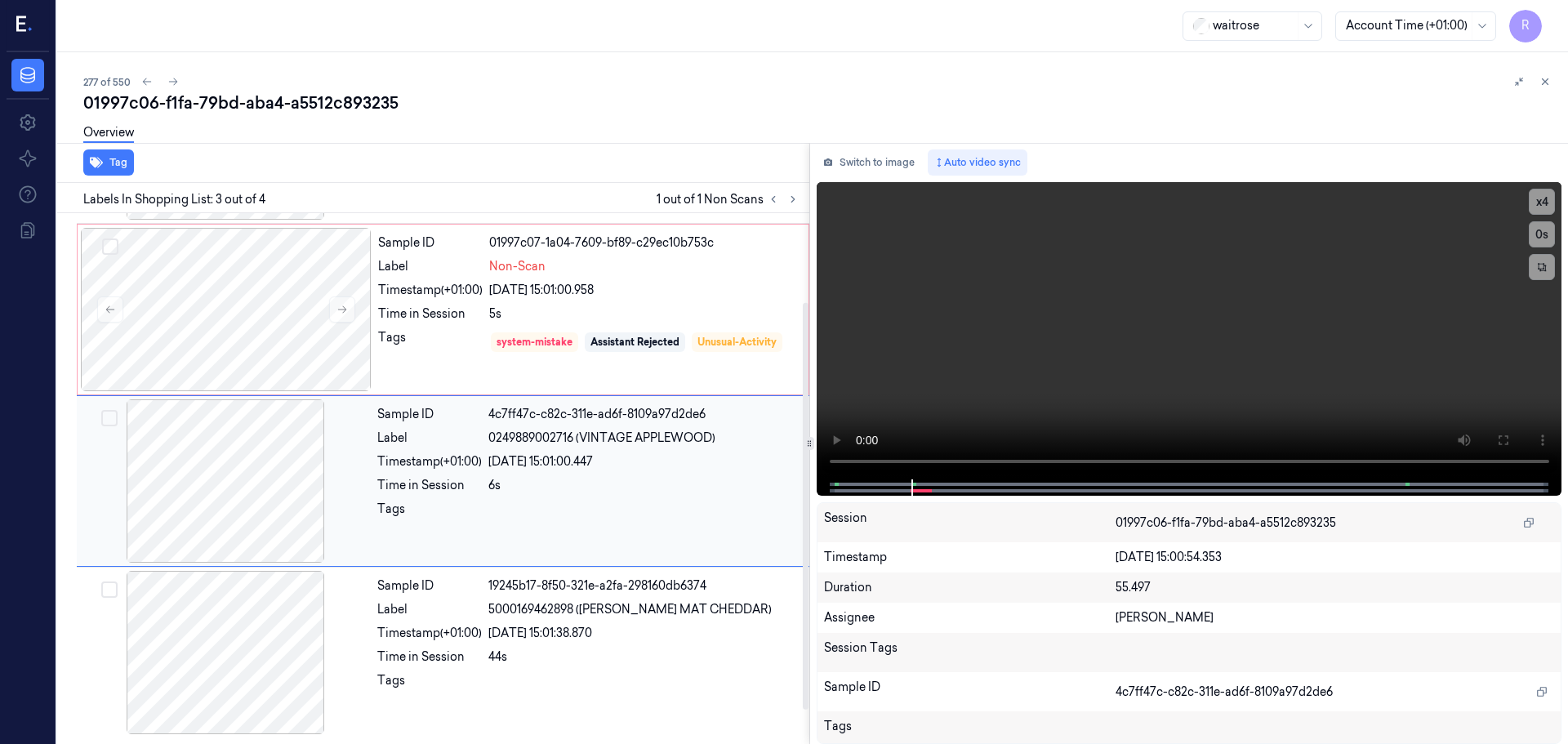
scroll to position [0, 0]
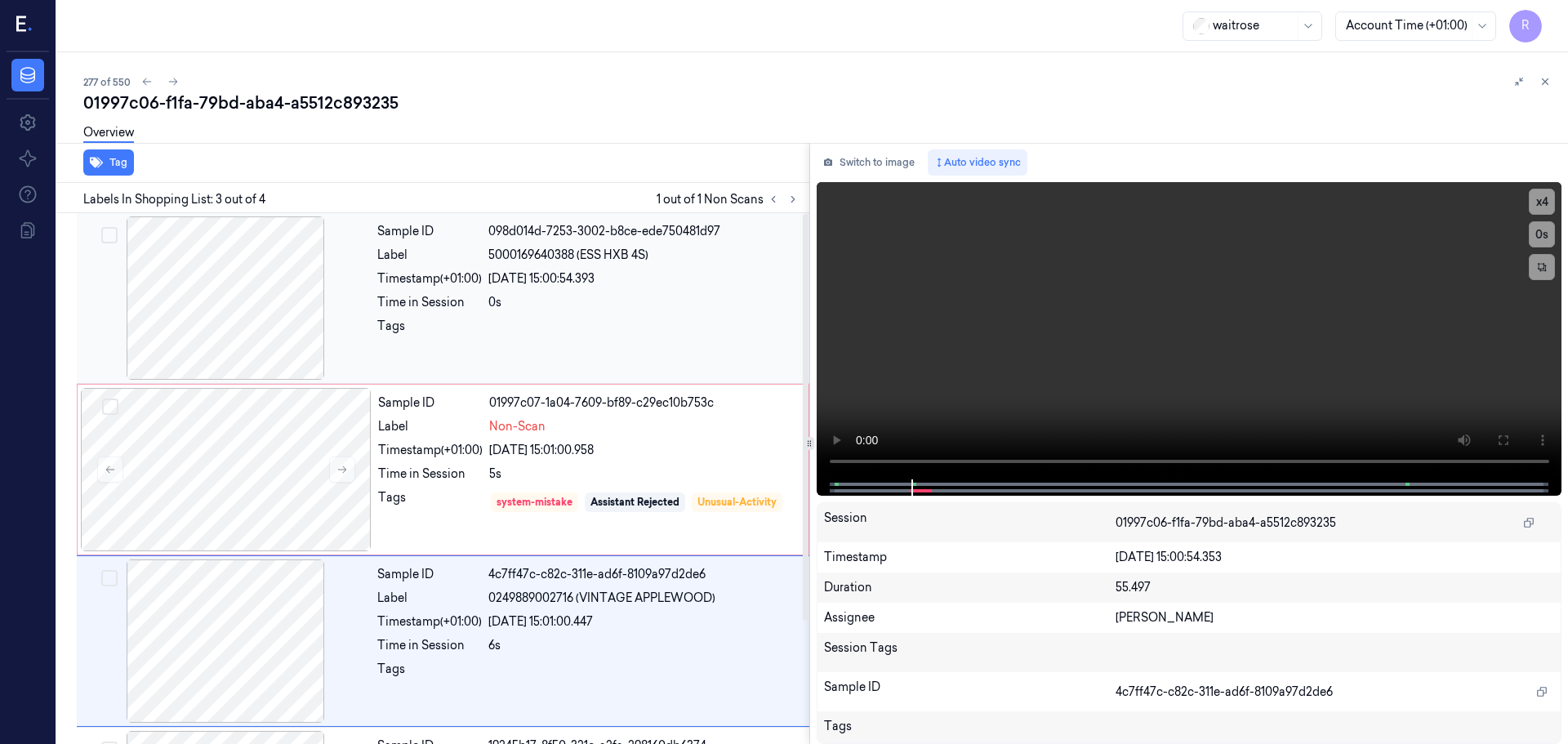
click at [608, 349] on div "Sample ID 098d014d-7253-3002-b8ce-ede750481d97 Label 5000169640388 (ESS HXB 4S)…" at bounding box center [588, 298] width 435 height 163
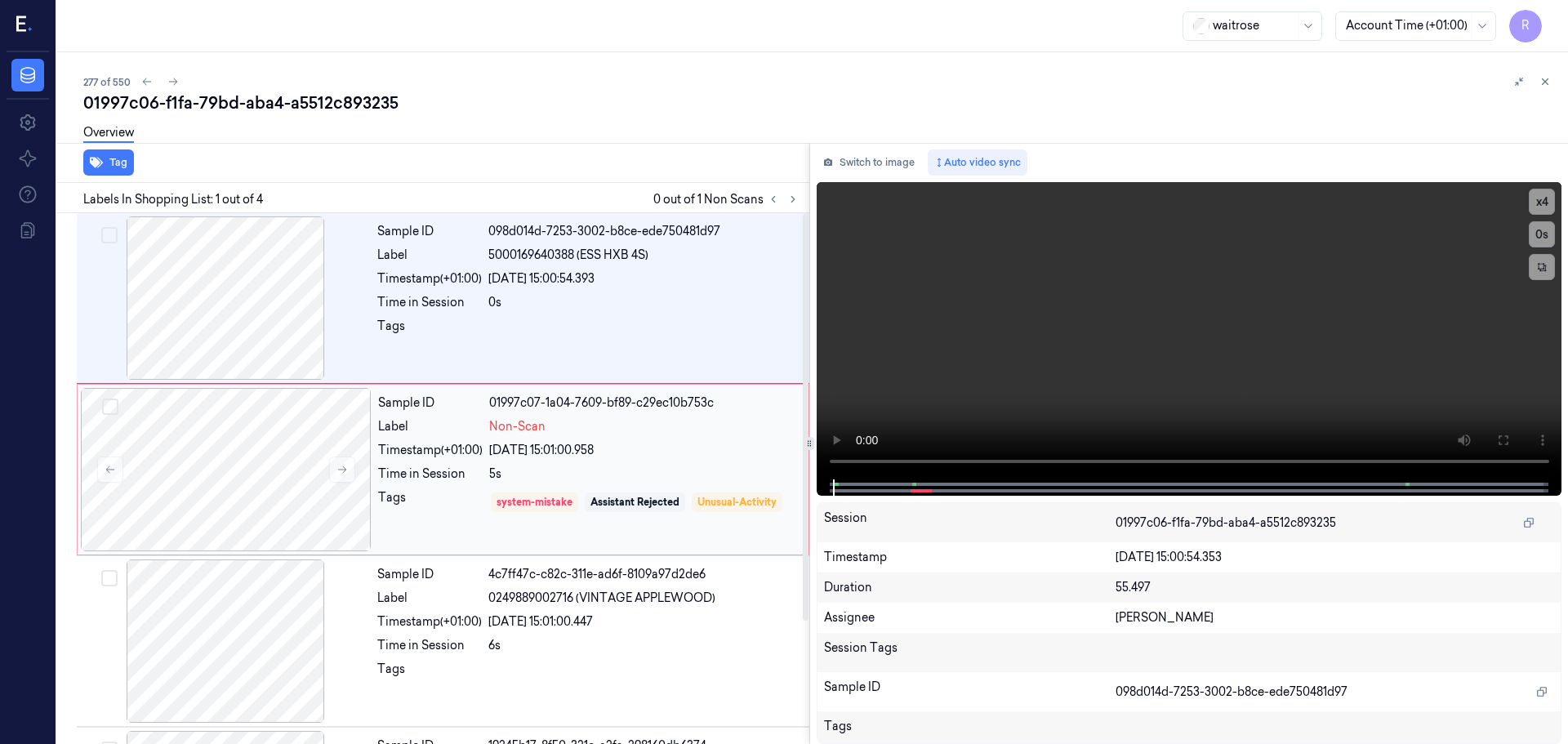
click at [603, 424] on div "Non-Scan" at bounding box center [644, 427] width 309 height 17
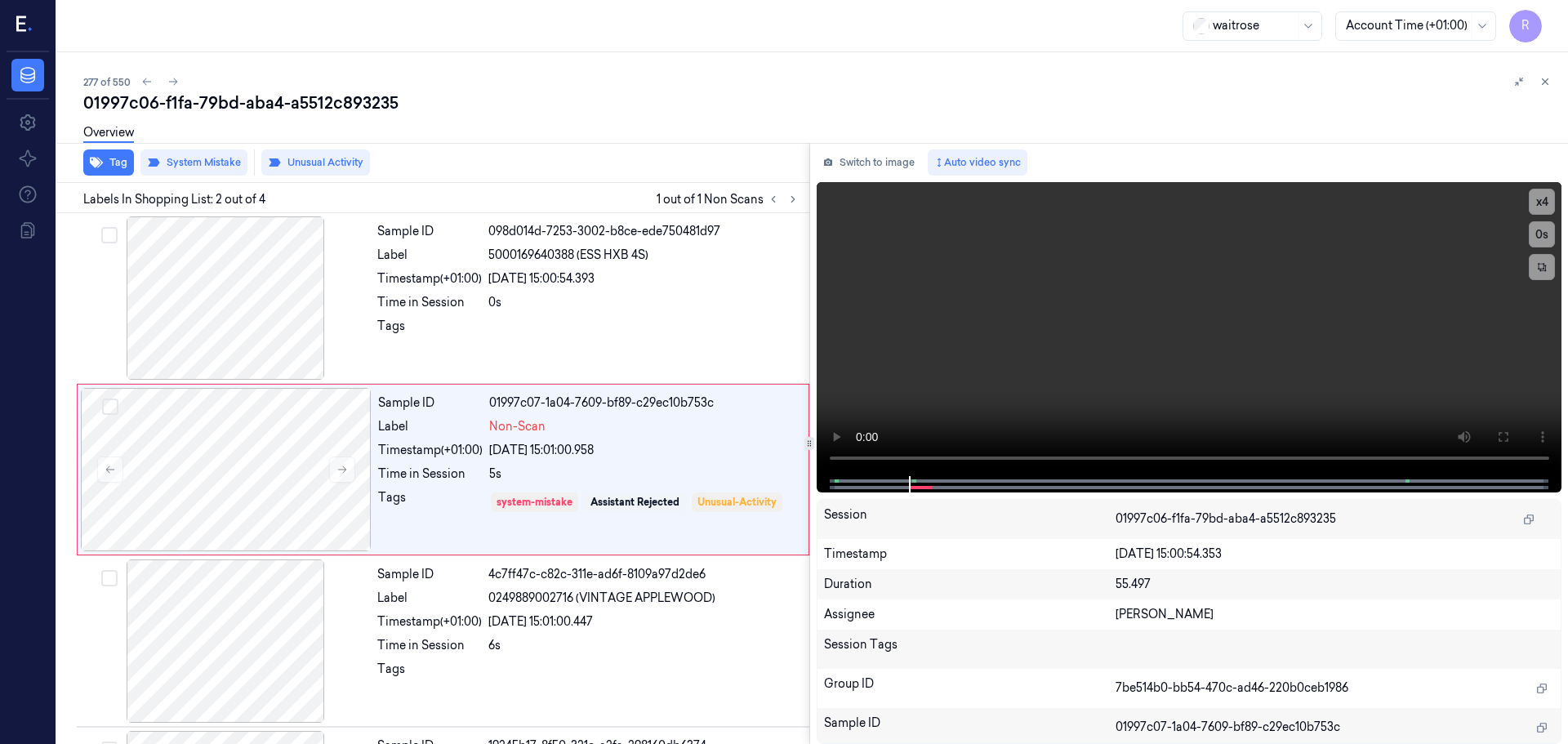
click at [1547, 88] on button at bounding box center [1544, 82] width 20 height 20
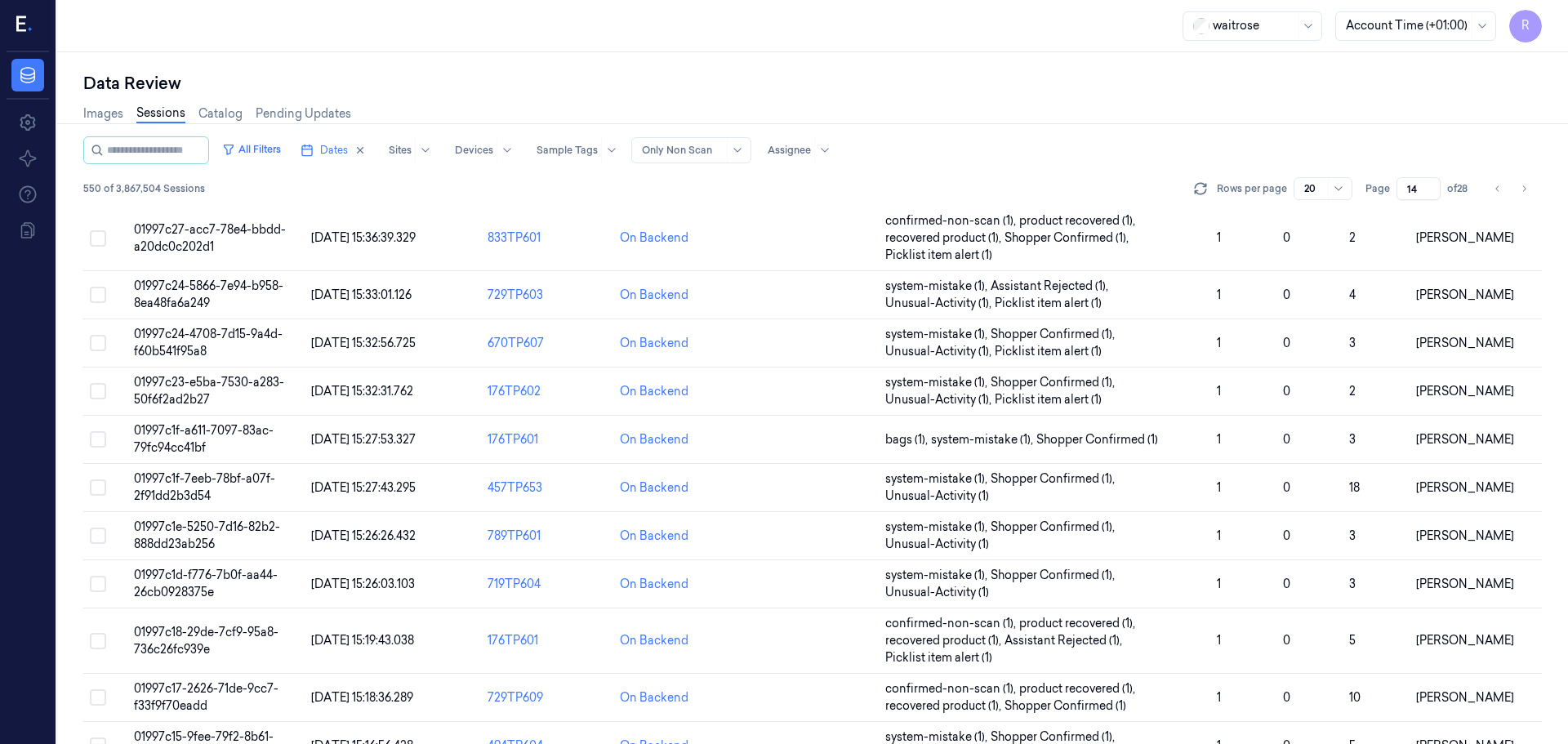
scroll to position [509, 0]
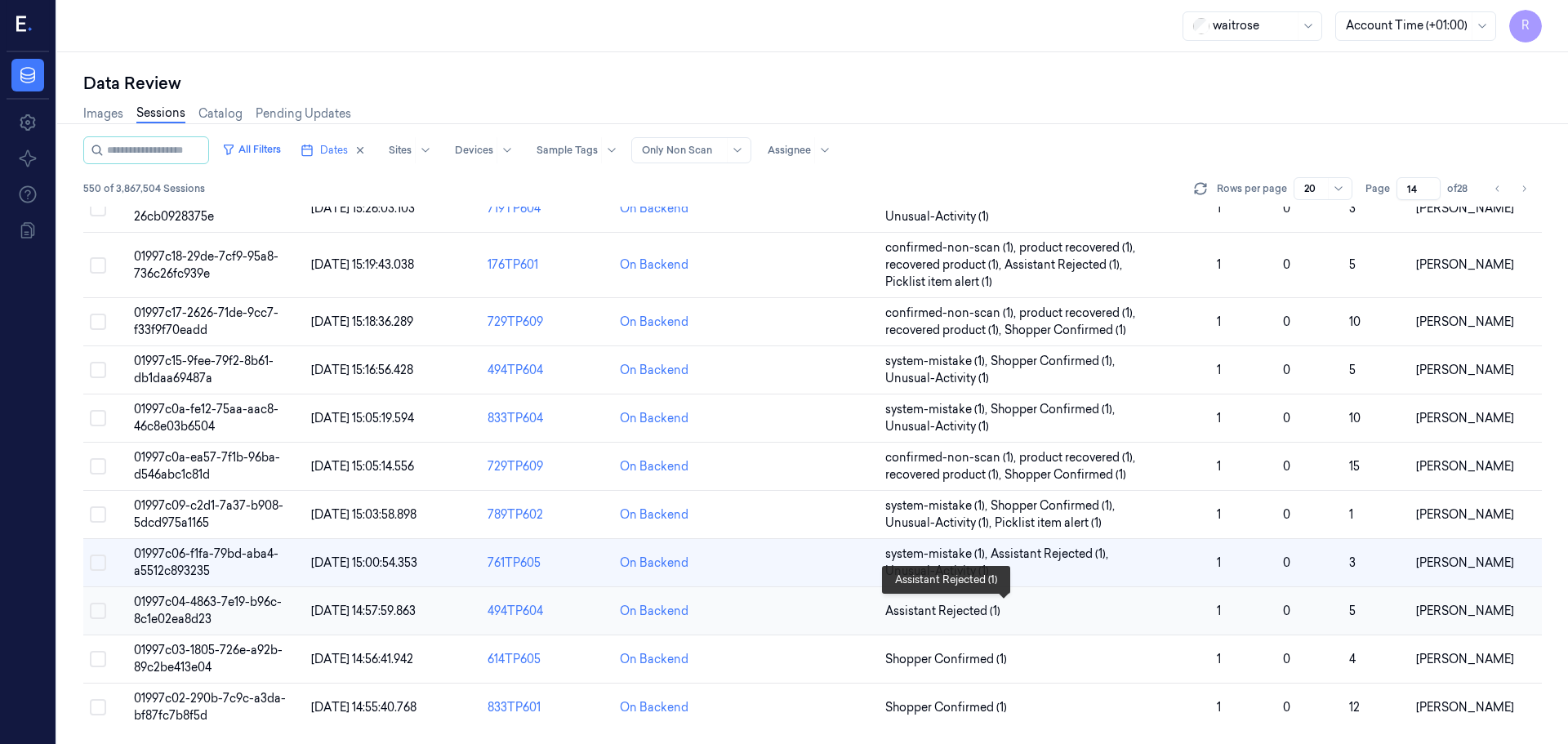
click at [1053, 603] on span "Assistant Rejected (1)" at bounding box center [1044, 611] width 319 height 17
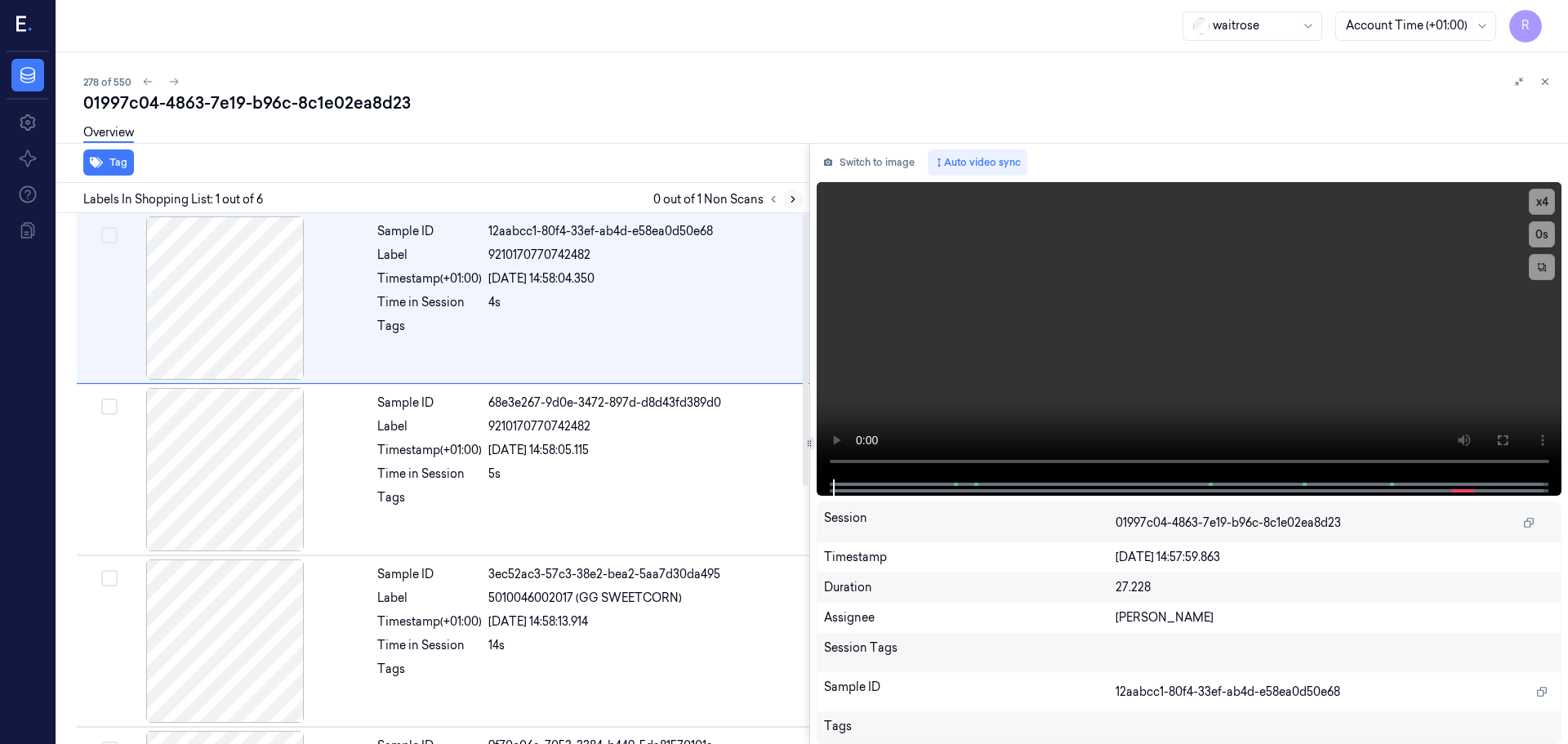
click at [790, 201] on icon at bounding box center [792, 199] width 11 height 11
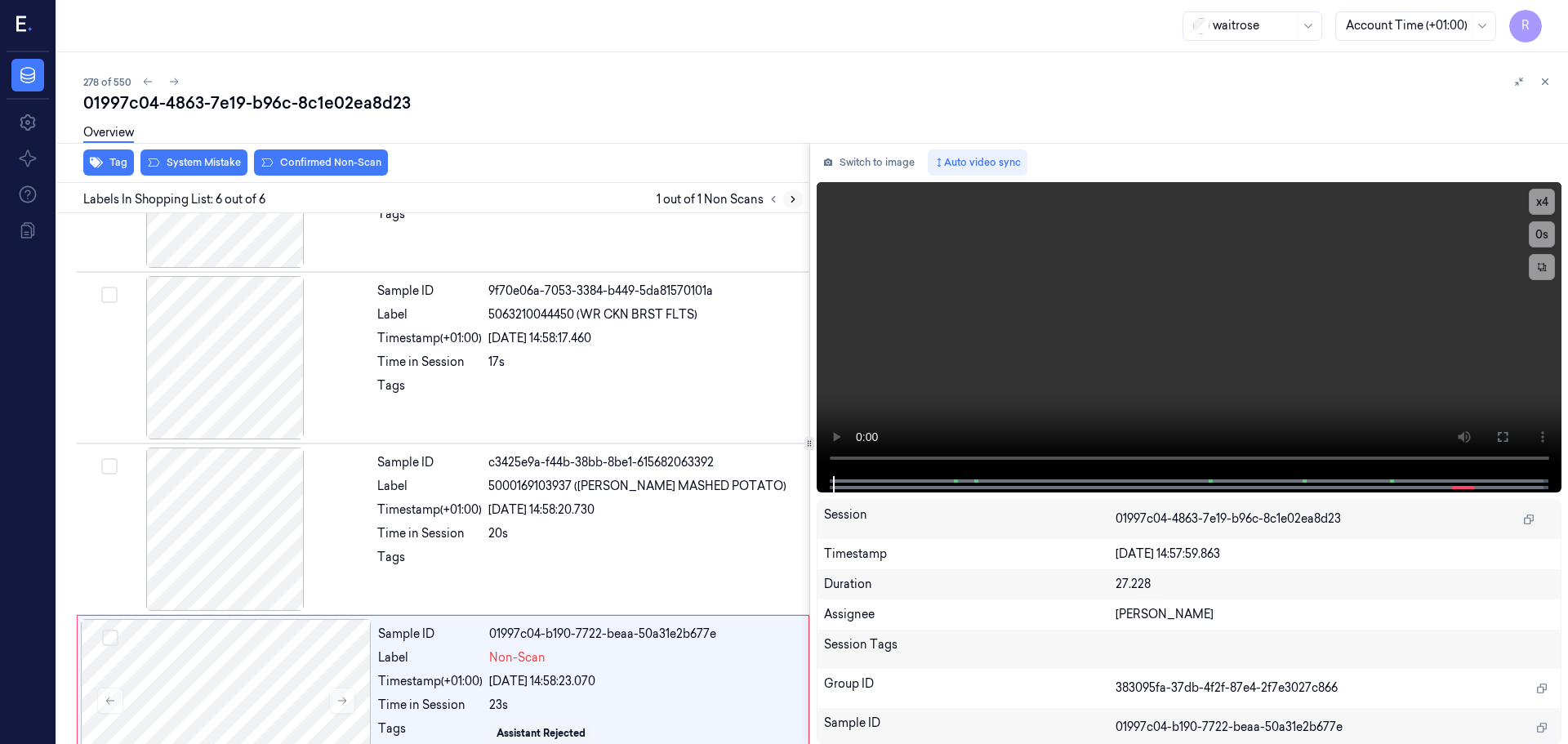
scroll to position [503, 0]
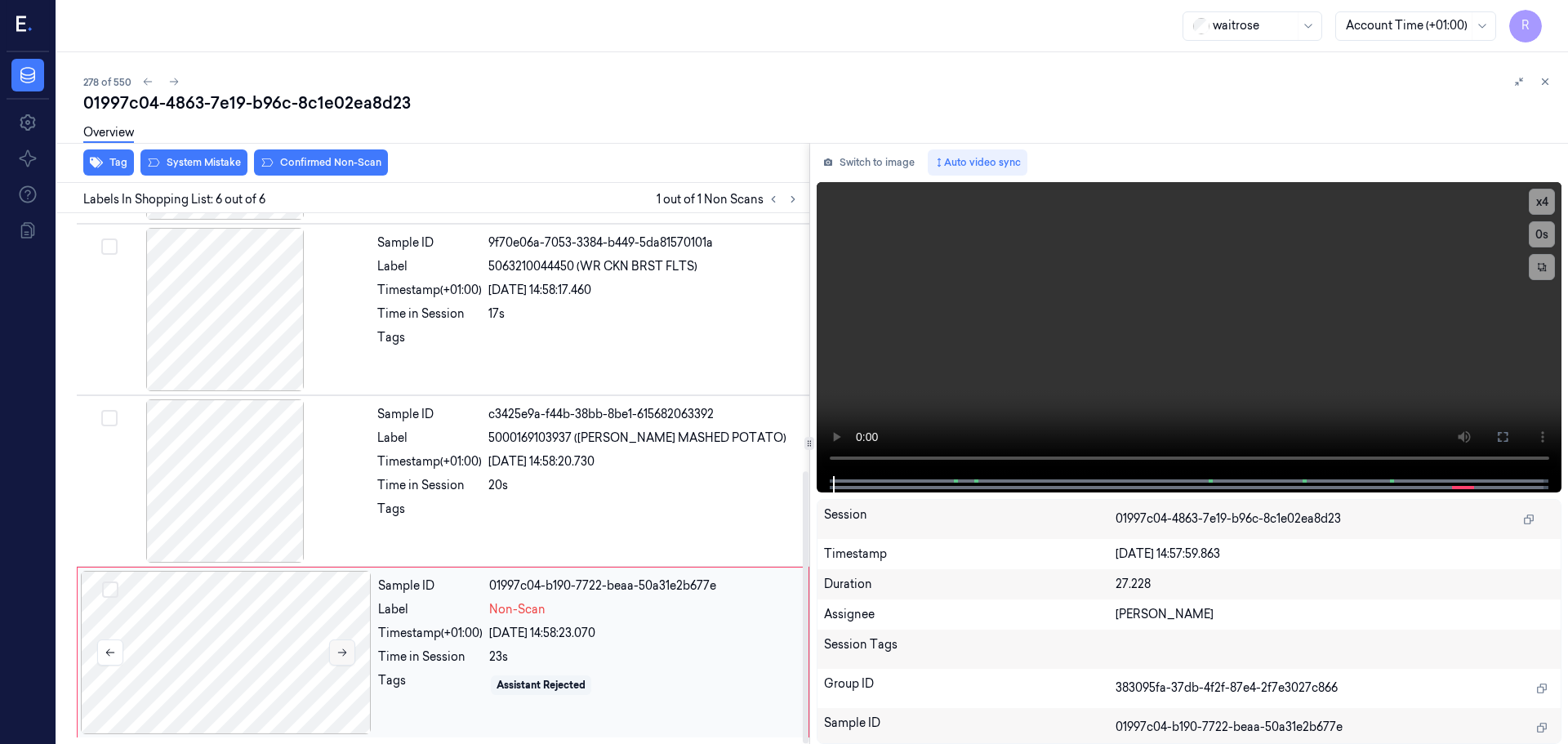
click at [341, 650] on icon at bounding box center [342, 652] width 11 height 11
click at [261, 358] on div at bounding box center [225, 310] width 291 height 163
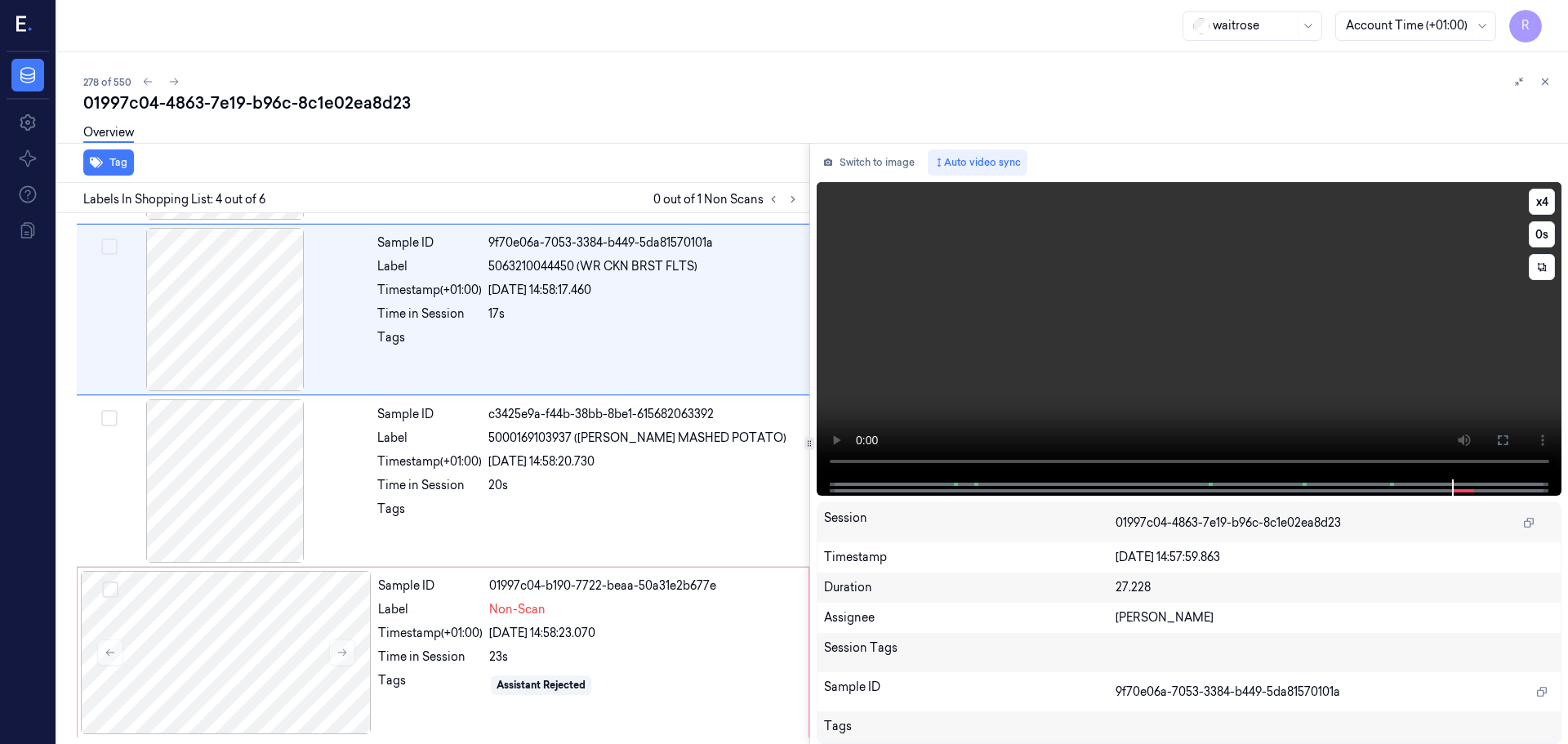
scroll to position [334, 0]
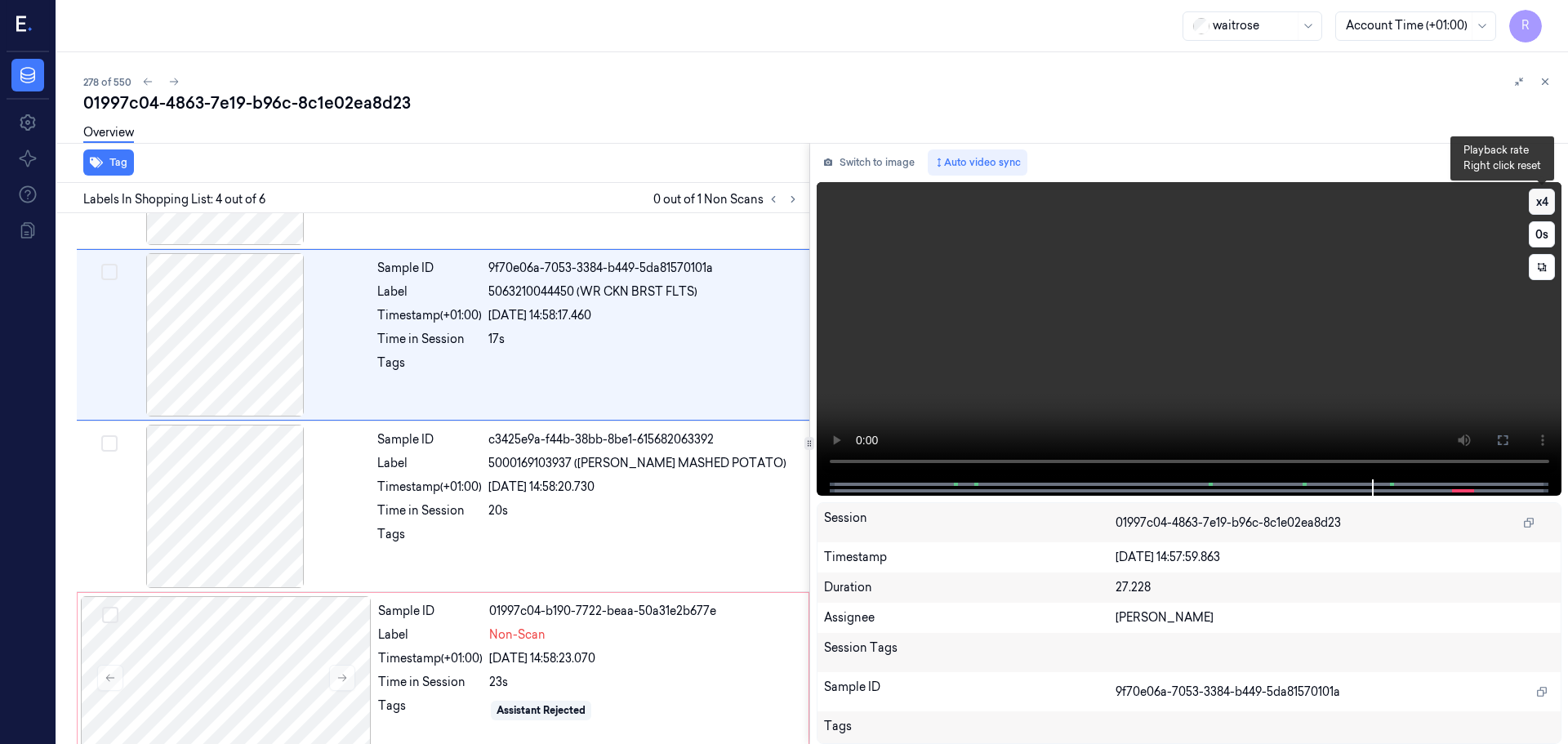
click at [1548, 208] on button "x 4" at bounding box center [1542, 202] width 26 height 26
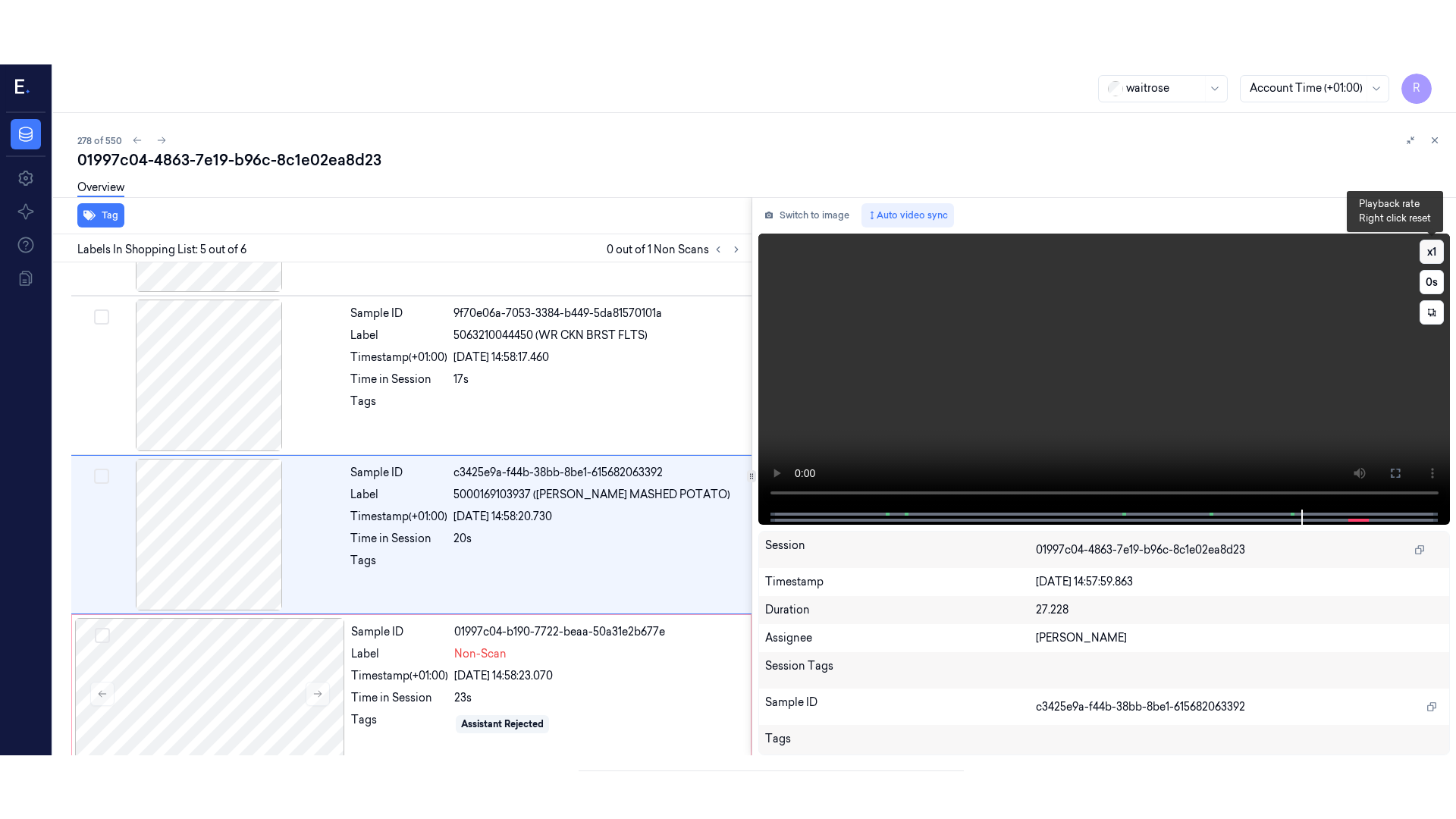
scroll to position [467, 0]
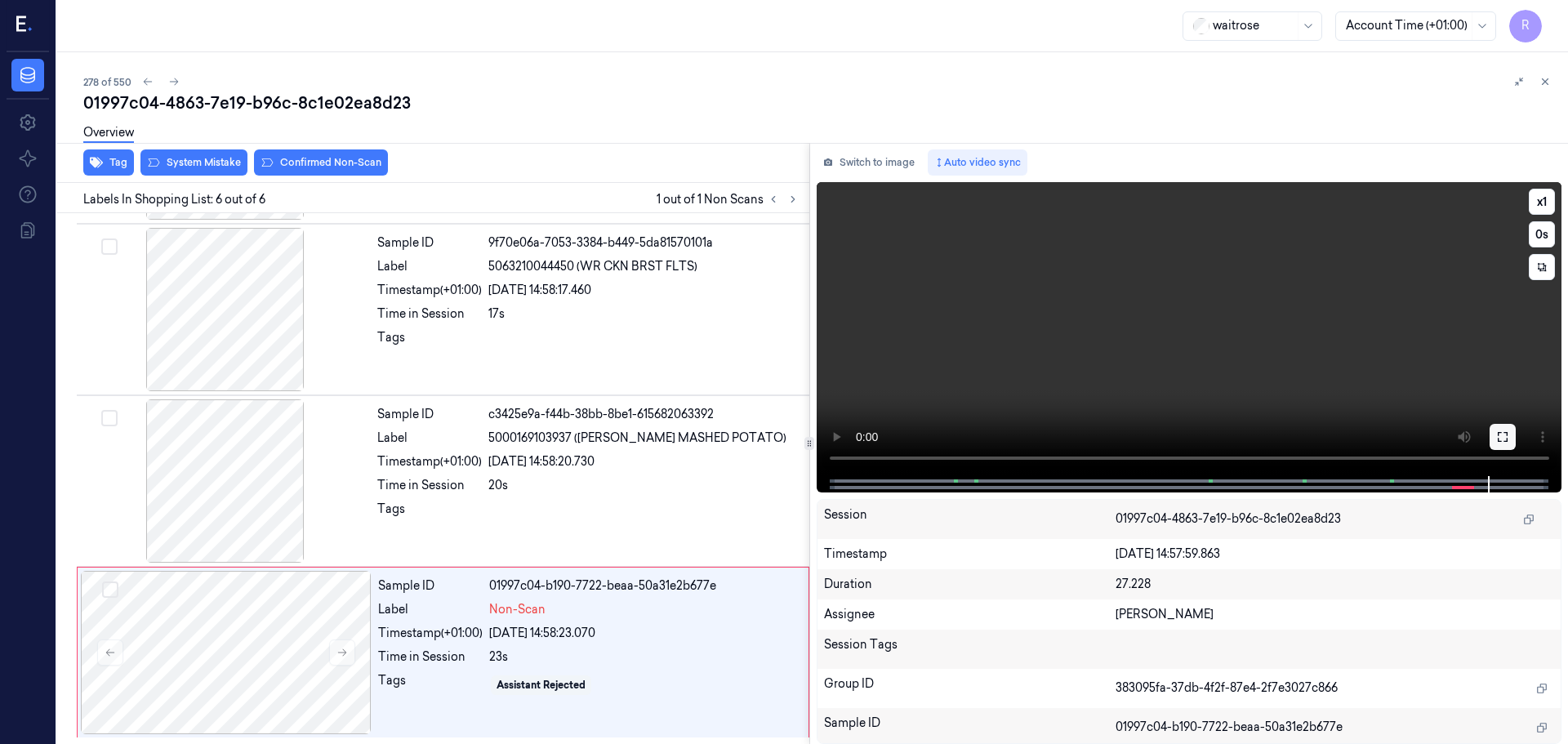
click at [1503, 436] on icon at bounding box center [1502, 436] width 13 height 13
click at [1339, 469] on video at bounding box center [1189, 329] width 745 height 294
click at [1492, 434] on button at bounding box center [1503, 437] width 26 height 26
click at [518, 503] on div at bounding box center [644, 514] width 311 height 26
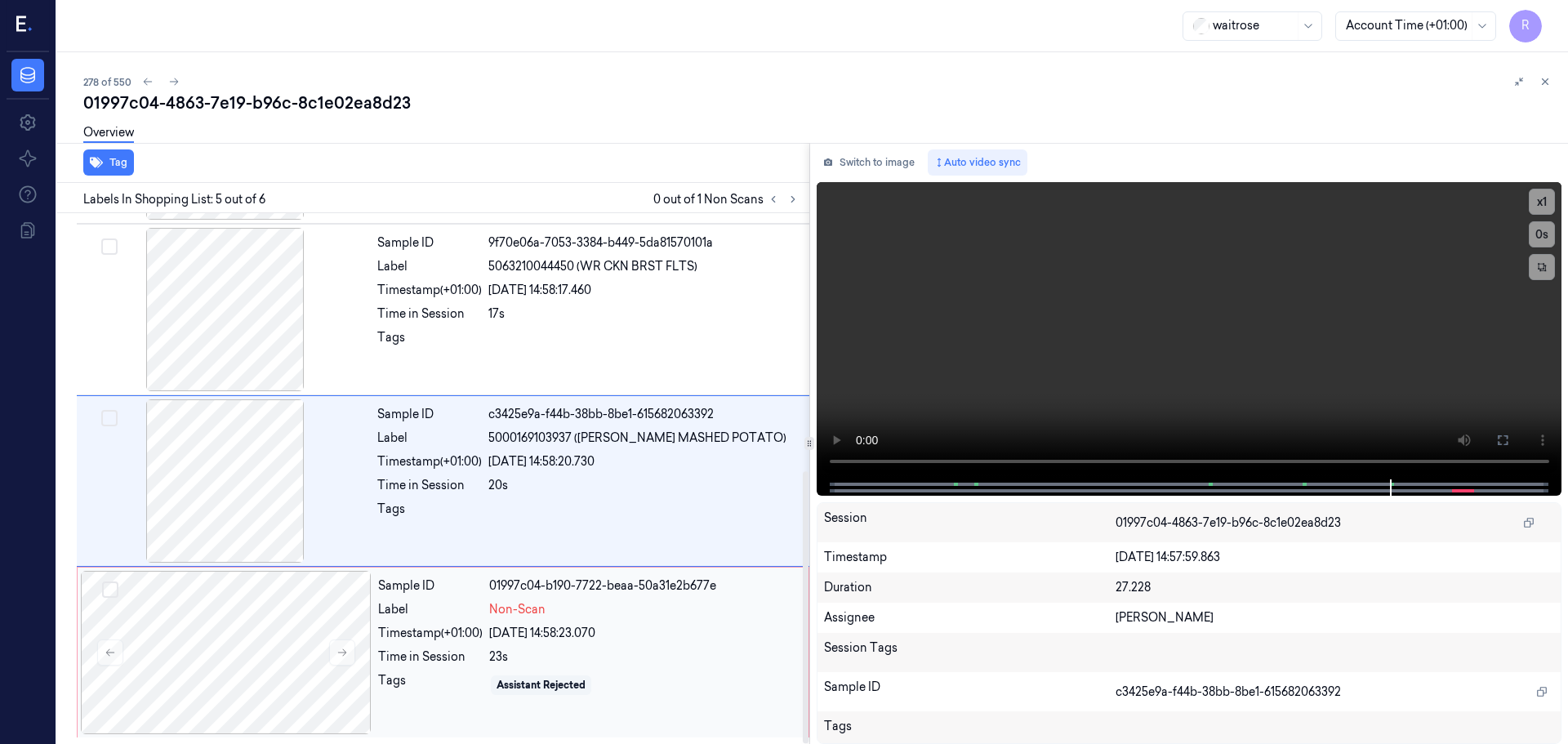
click at [598, 661] on div "23s" at bounding box center [644, 657] width 309 height 17
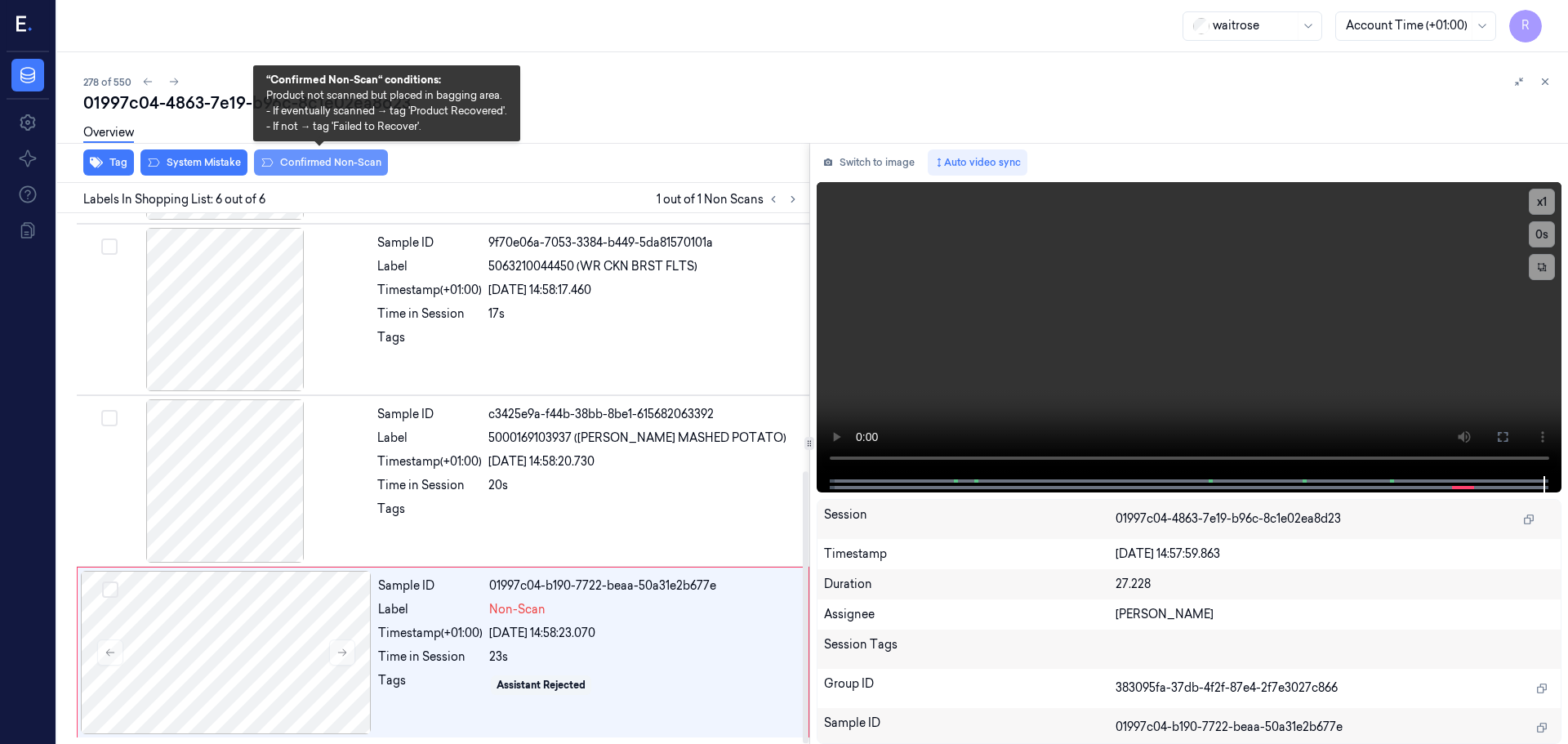
click at [328, 166] on button "Confirmed Non-Scan" at bounding box center [321, 162] width 134 height 26
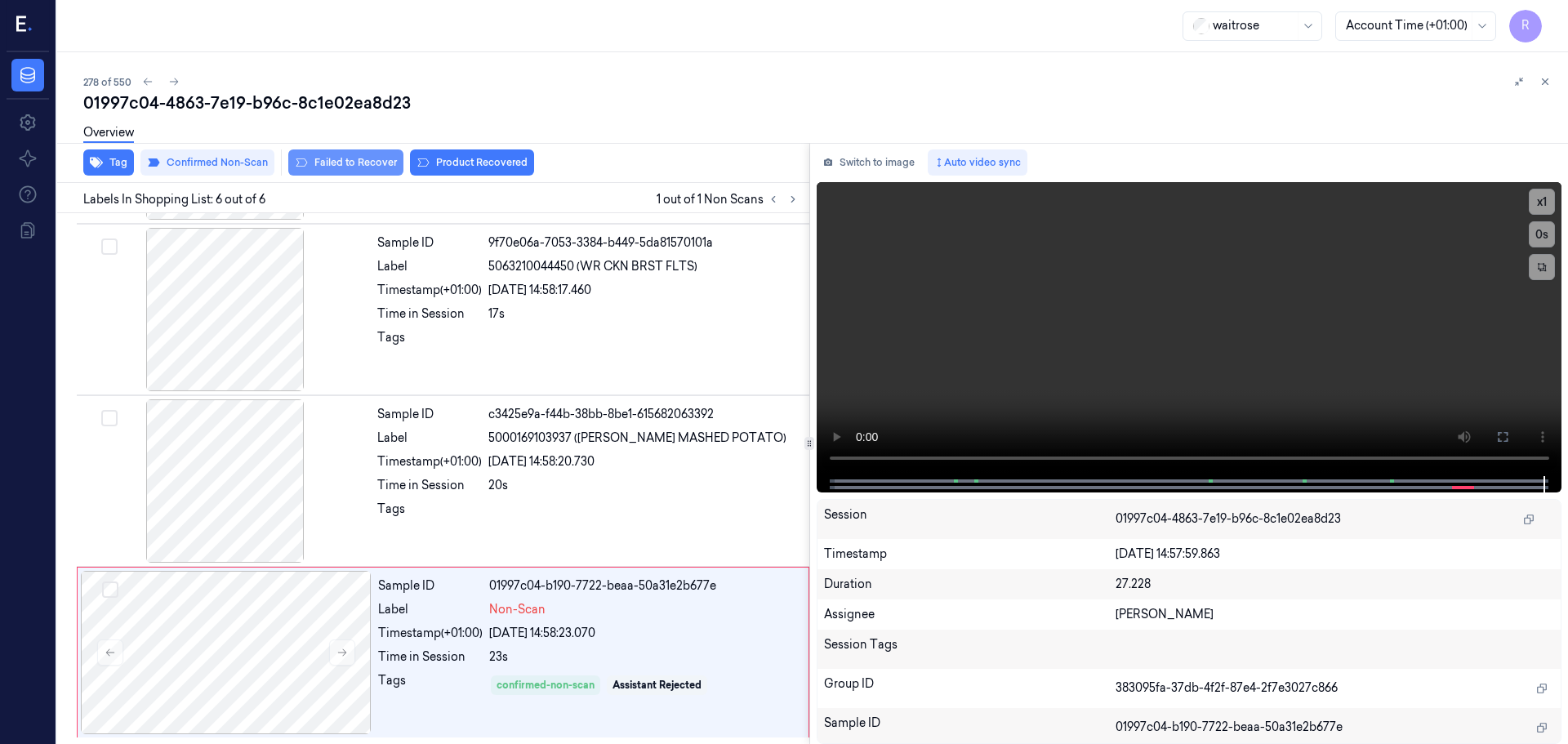
click at [360, 166] on button "Failed to Recover" at bounding box center [345, 162] width 115 height 26
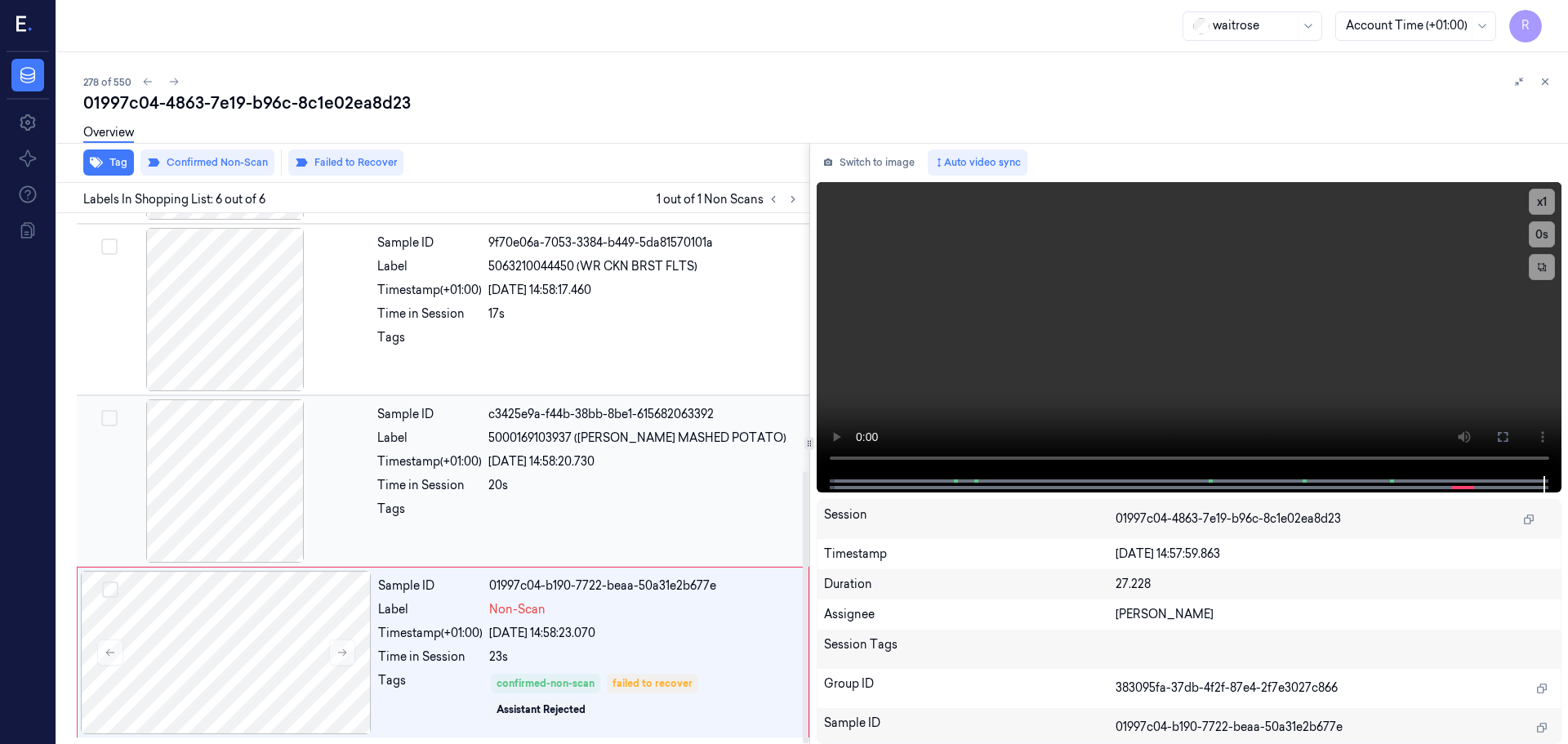
click at [598, 508] on div at bounding box center [644, 514] width 311 height 26
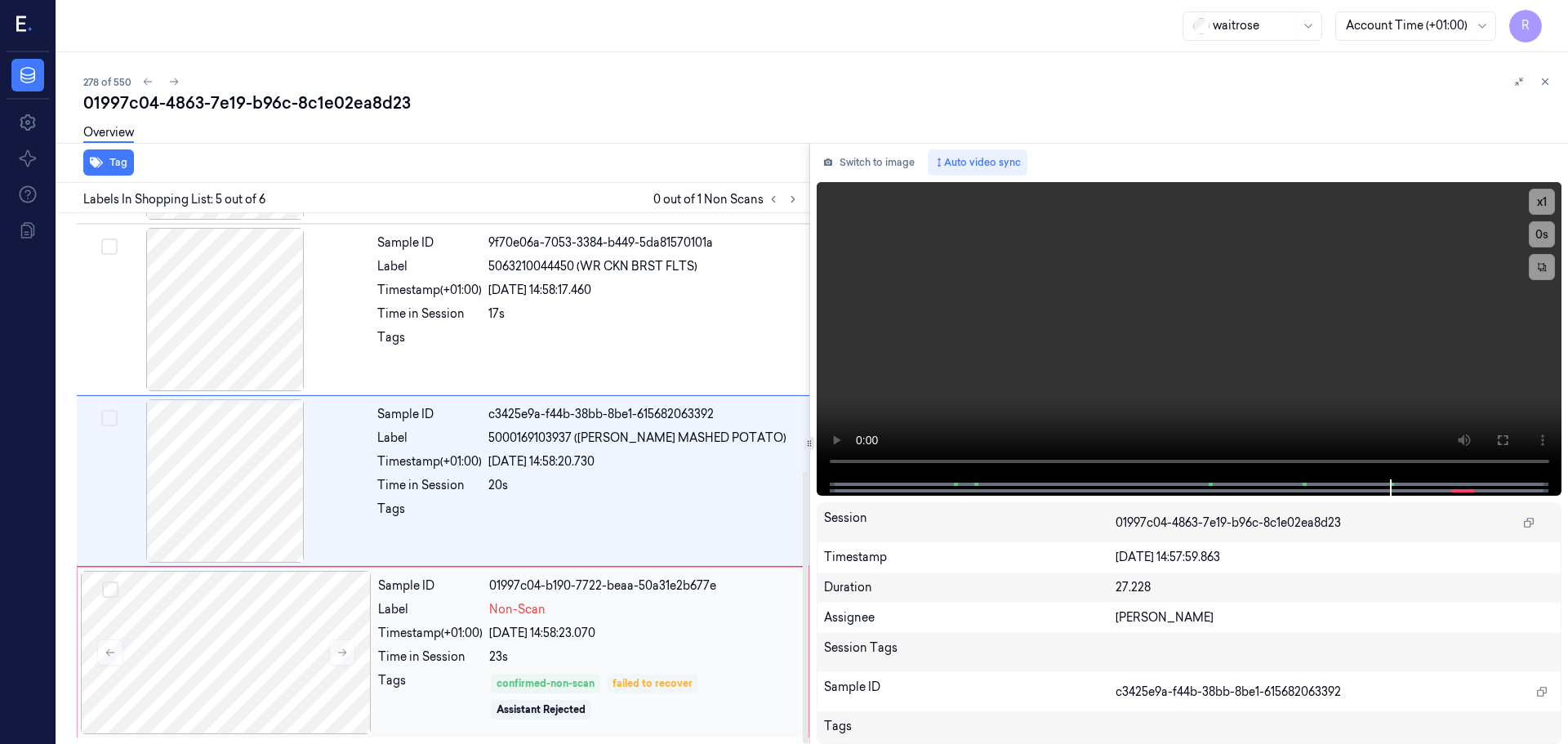
click at [640, 683] on div "failed to recover" at bounding box center [653, 684] width 80 height 14
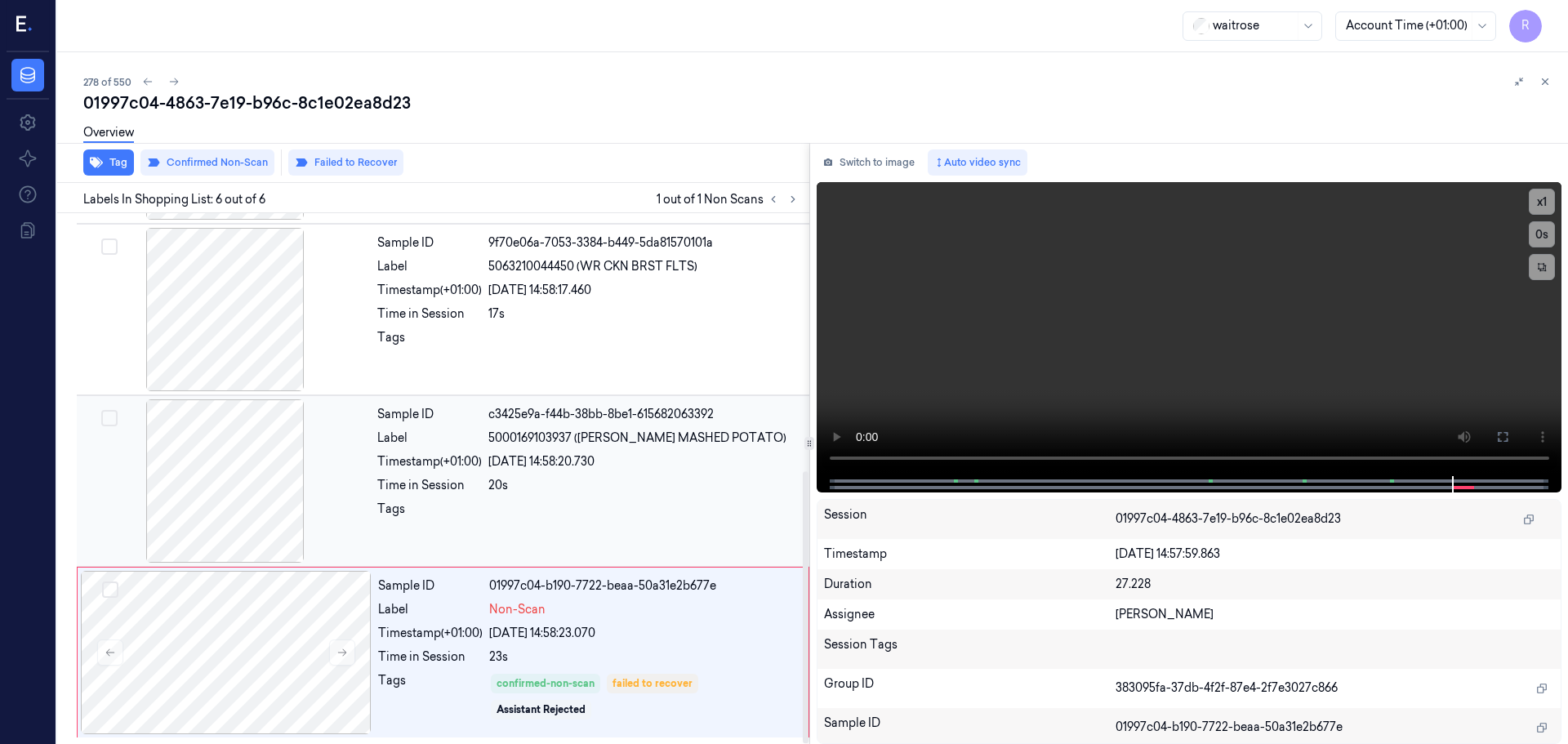
click at [595, 488] on div "20s" at bounding box center [644, 486] width 311 height 17
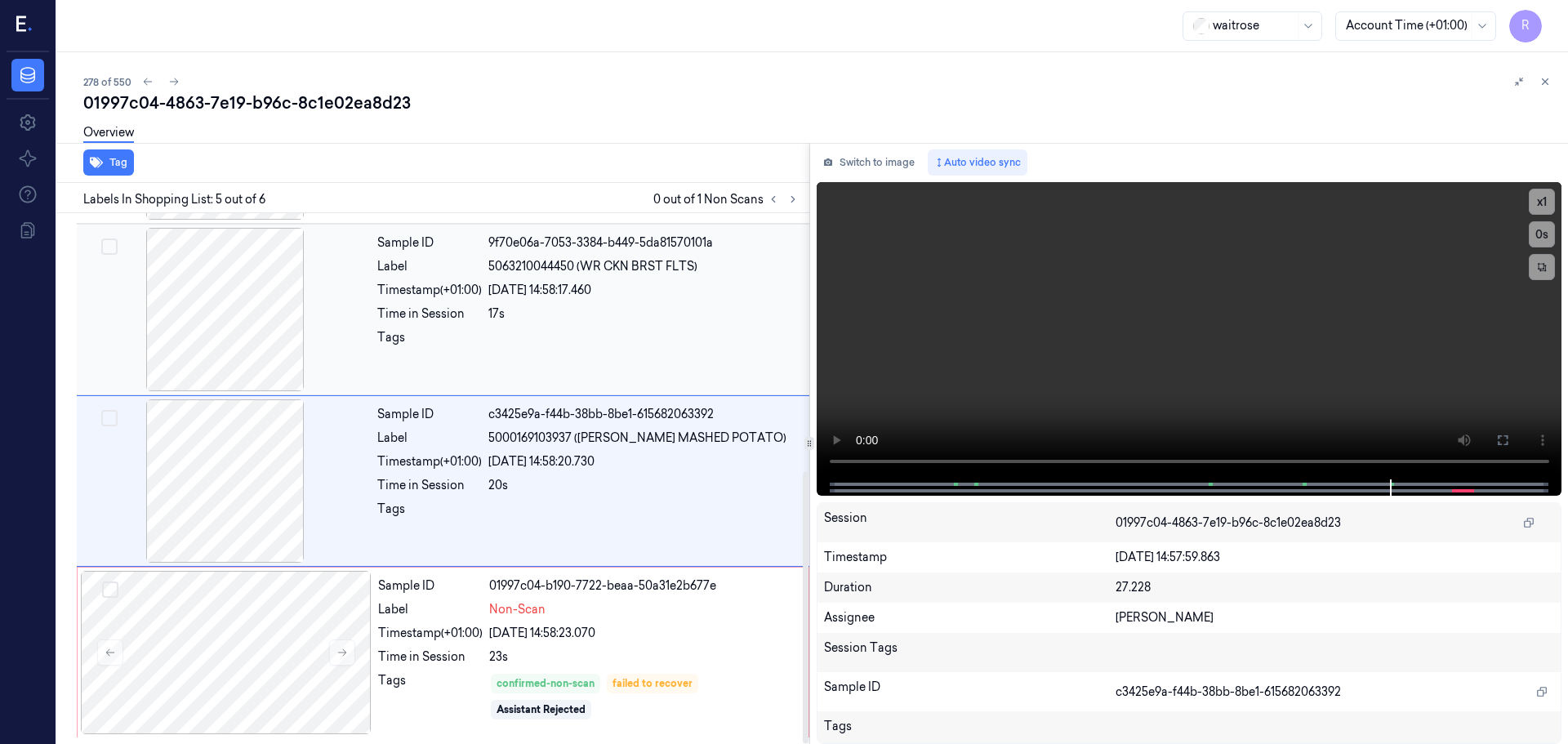
click at [656, 341] on div at bounding box center [644, 342] width 311 height 26
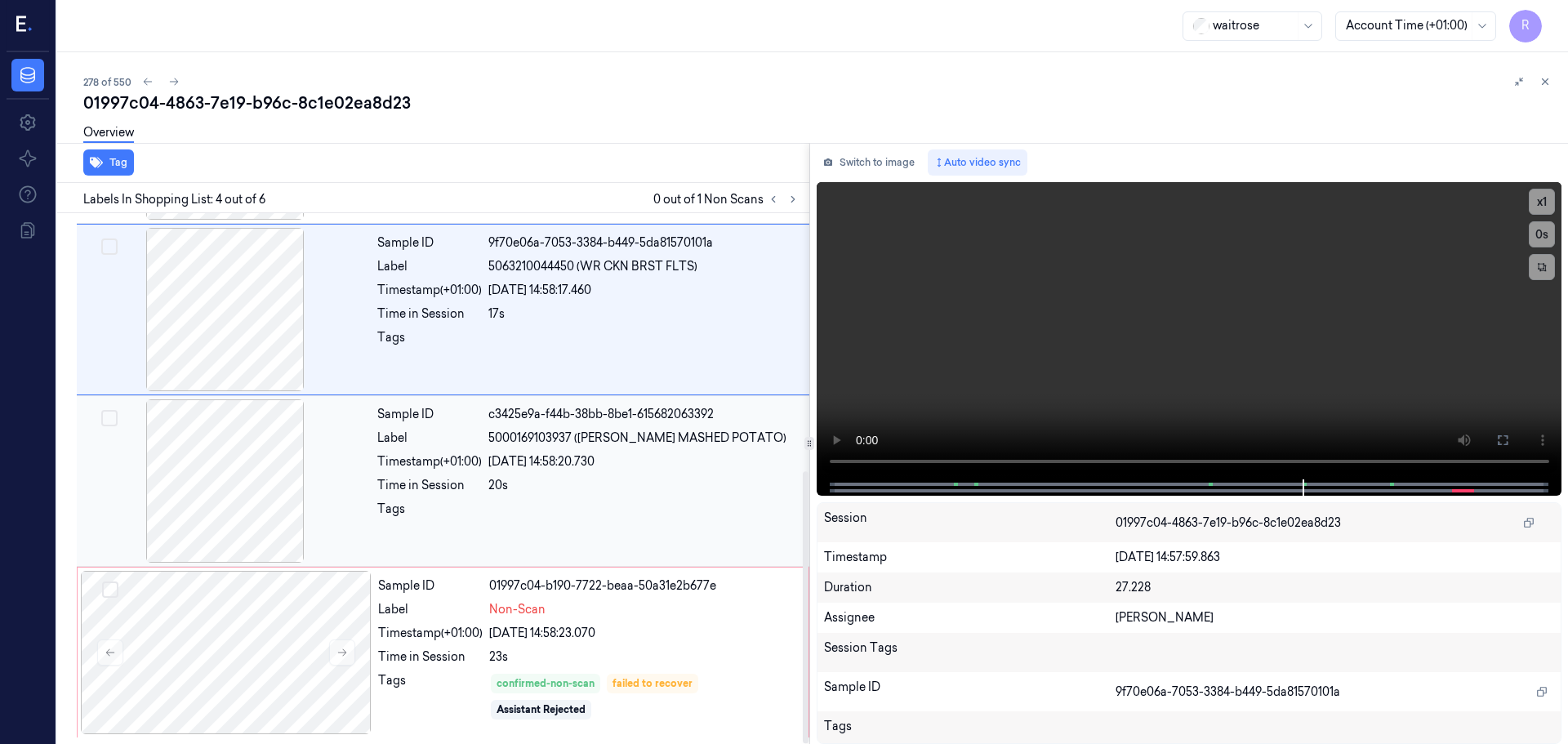
click at [654, 511] on div at bounding box center [644, 514] width 311 height 26
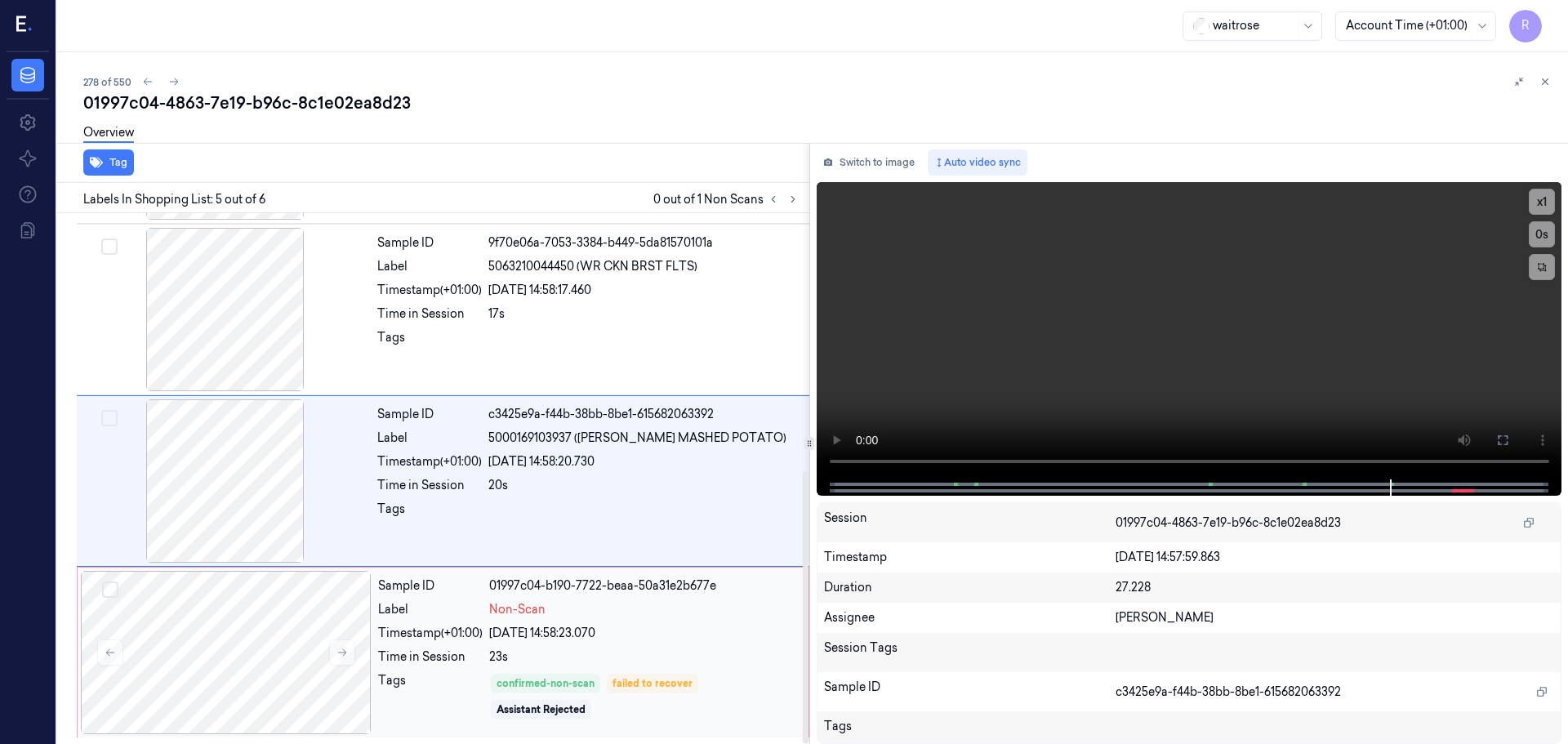
click at [658, 615] on div "Non-Scan" at bounding box center [644, 610] width 309 height 17
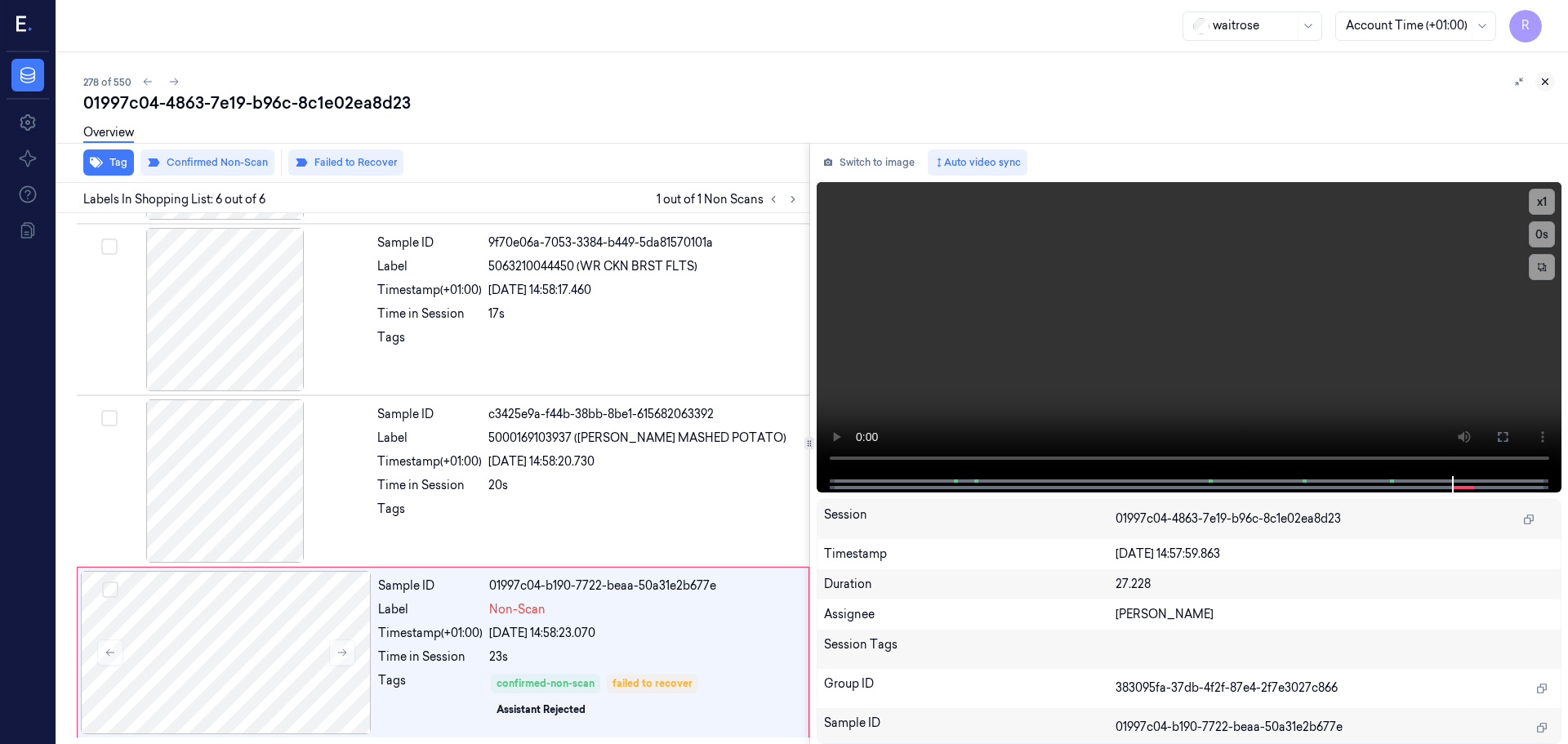
click at [1547, 88] on button at bounding box center [1544, 82] width 20 height 20
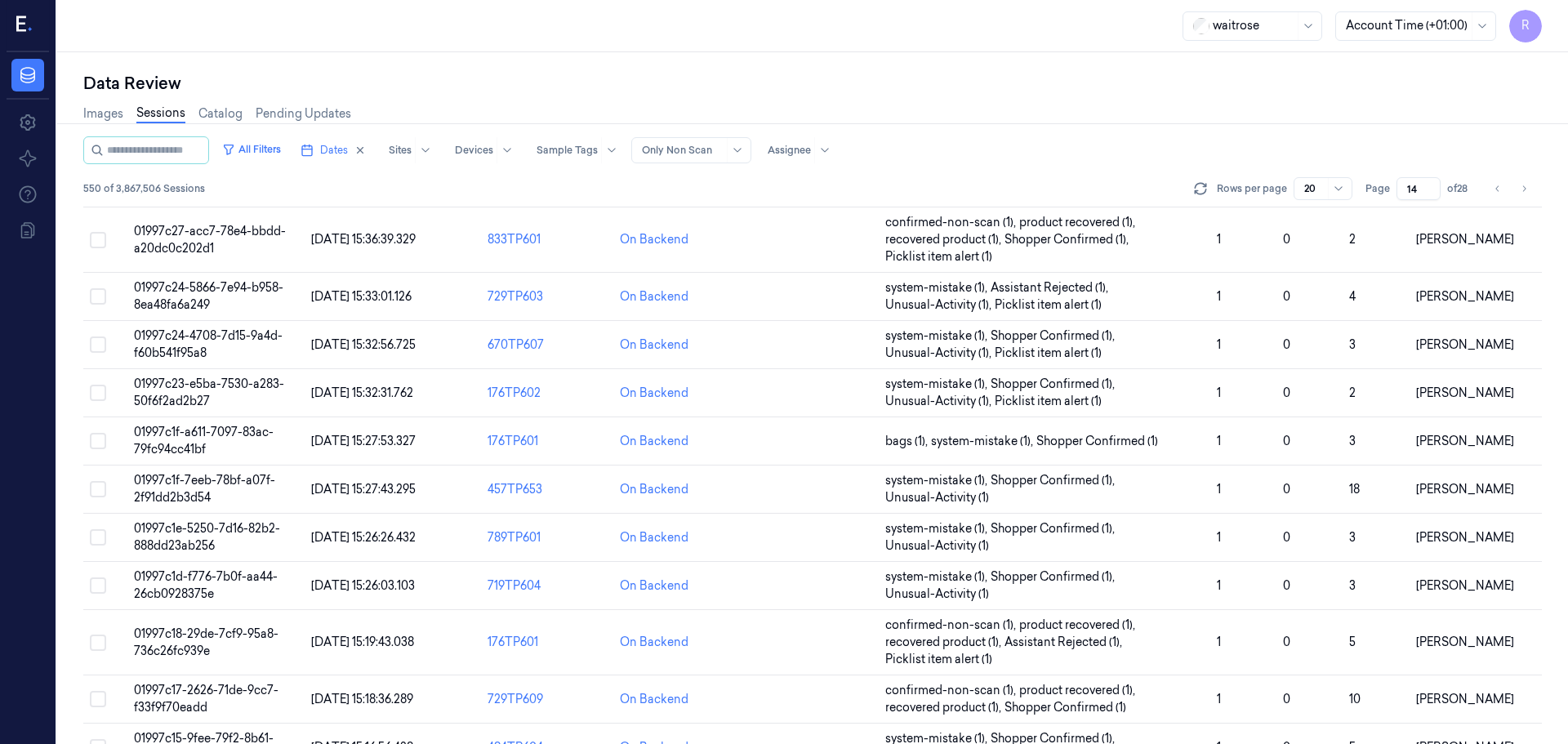
scroll to position [509, 0]
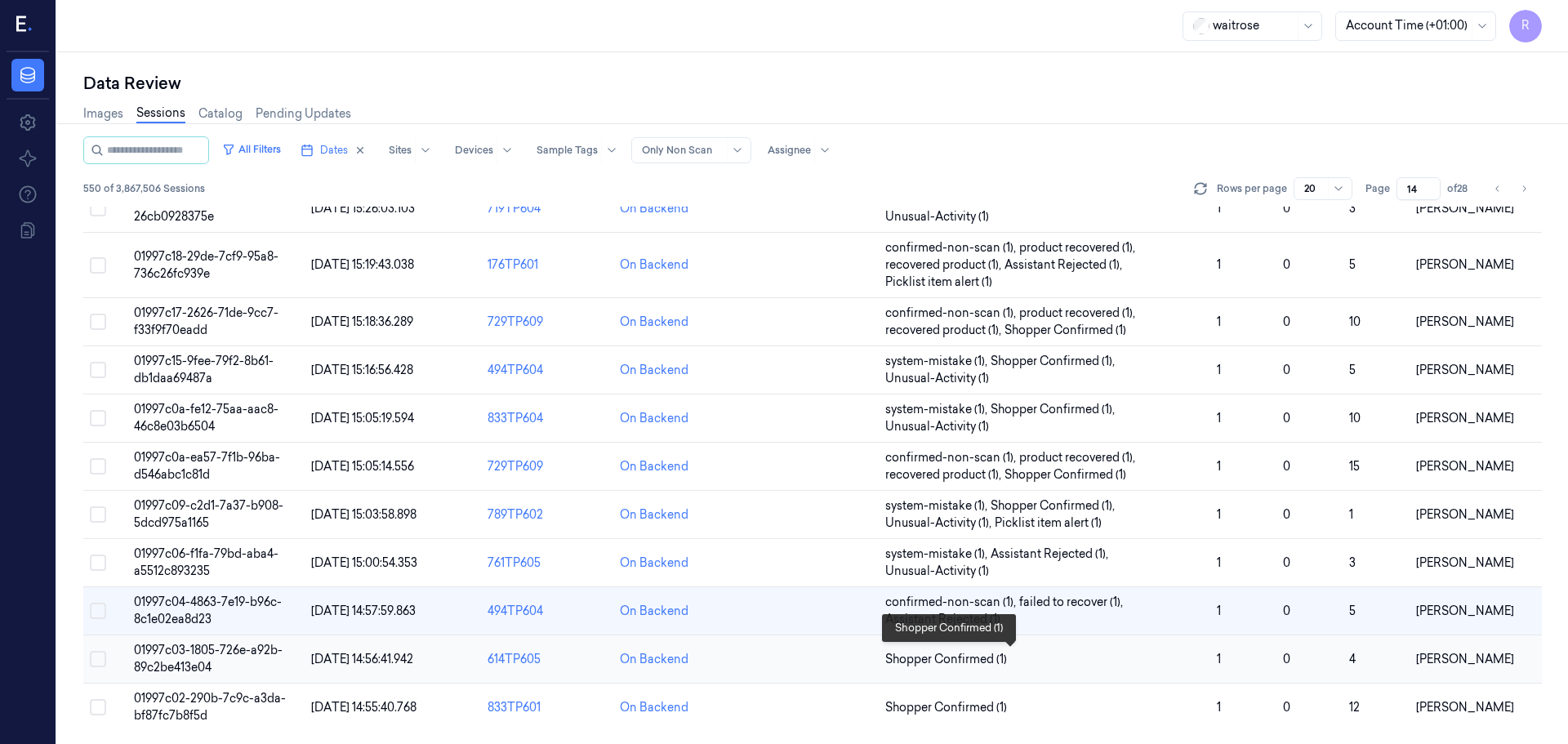
click at [1044, 656] on span "Shopper Confirmed (1)" at bounding box center [1044, 660] width 319 height 17
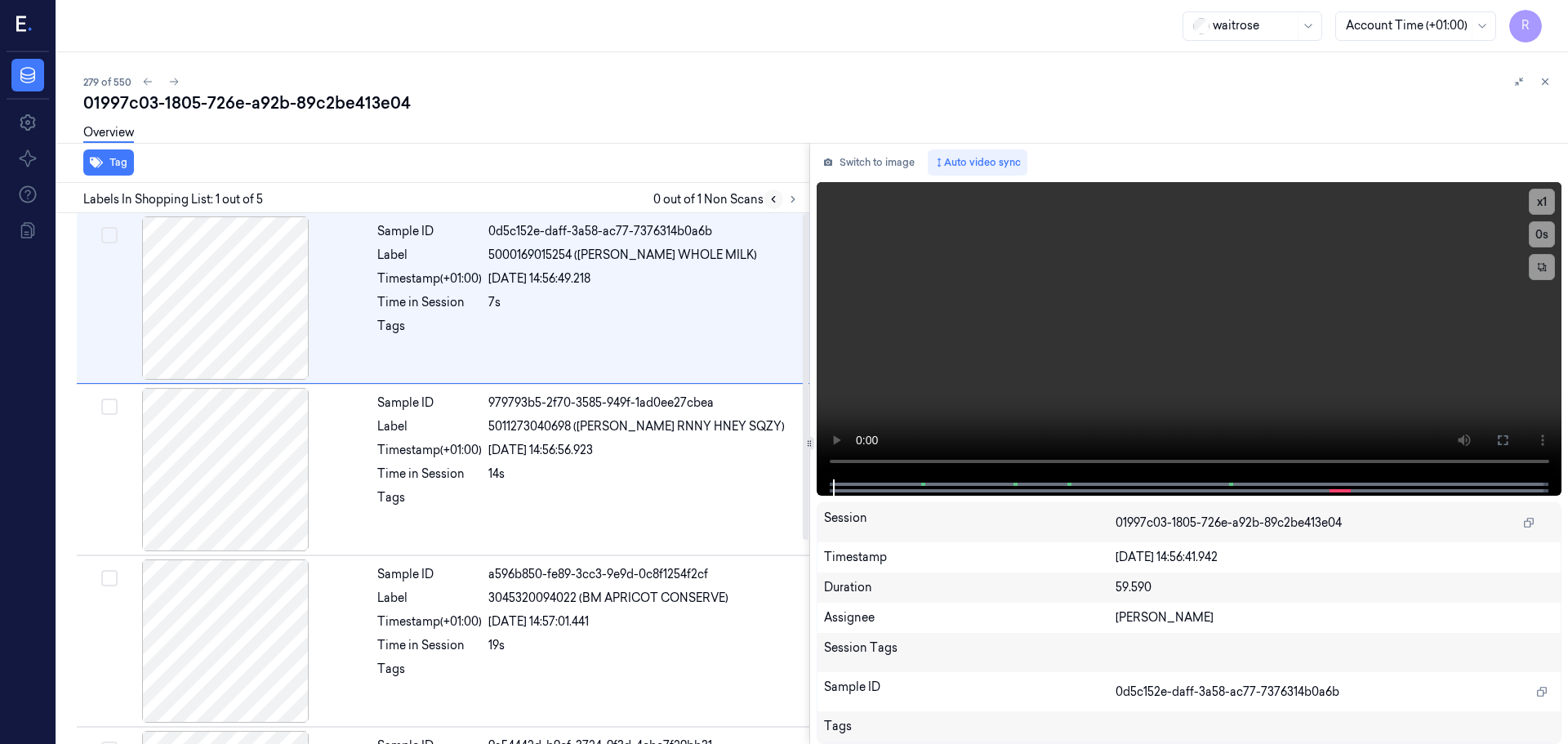
click at [782, 202] on button at bounding box center [773, 199] width 20 height 20
click at [788, 202] on icon at bounding box center [792, 199] width 11 height 11
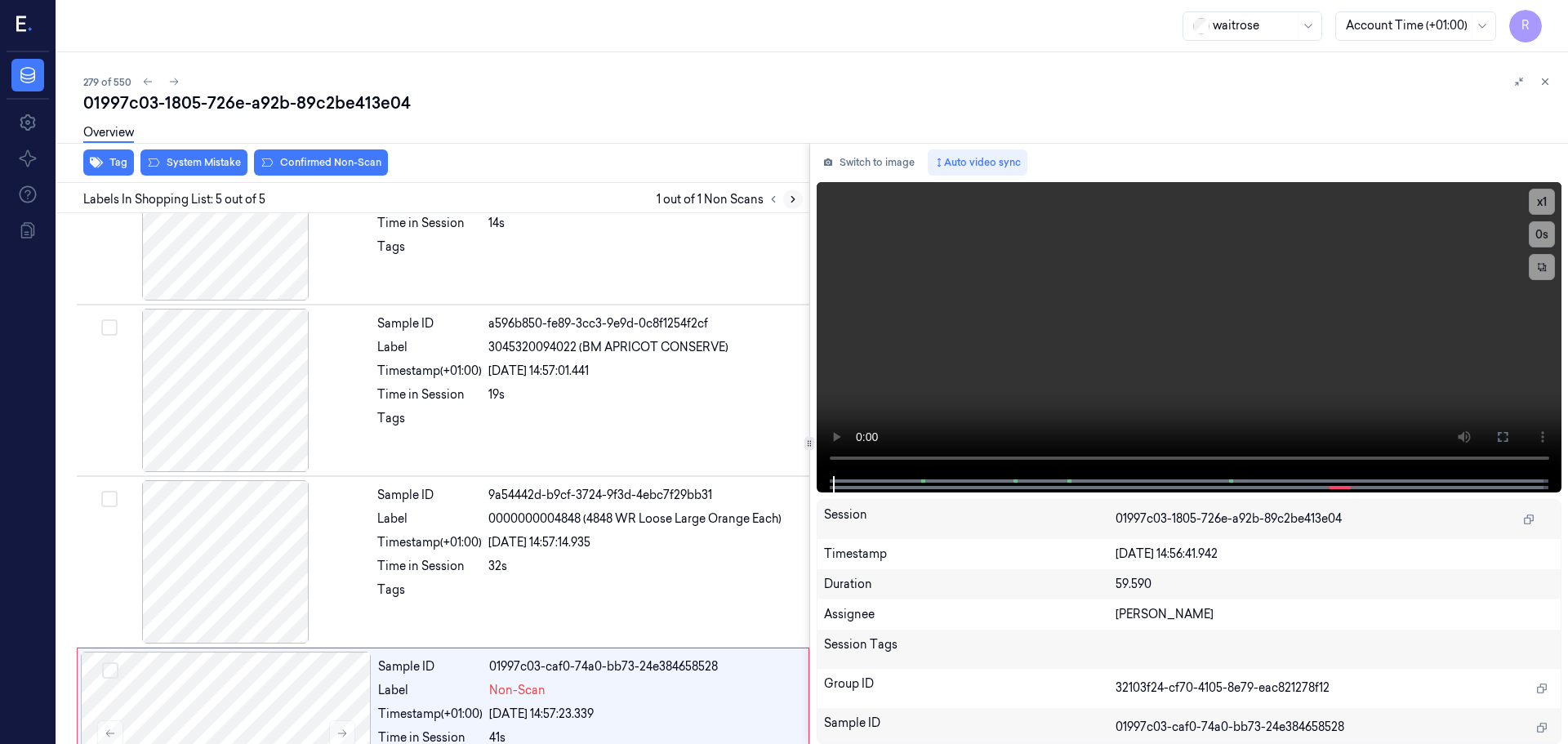
click at [789, 202] on icon at bounding box center [792, 199] width 11 height 11
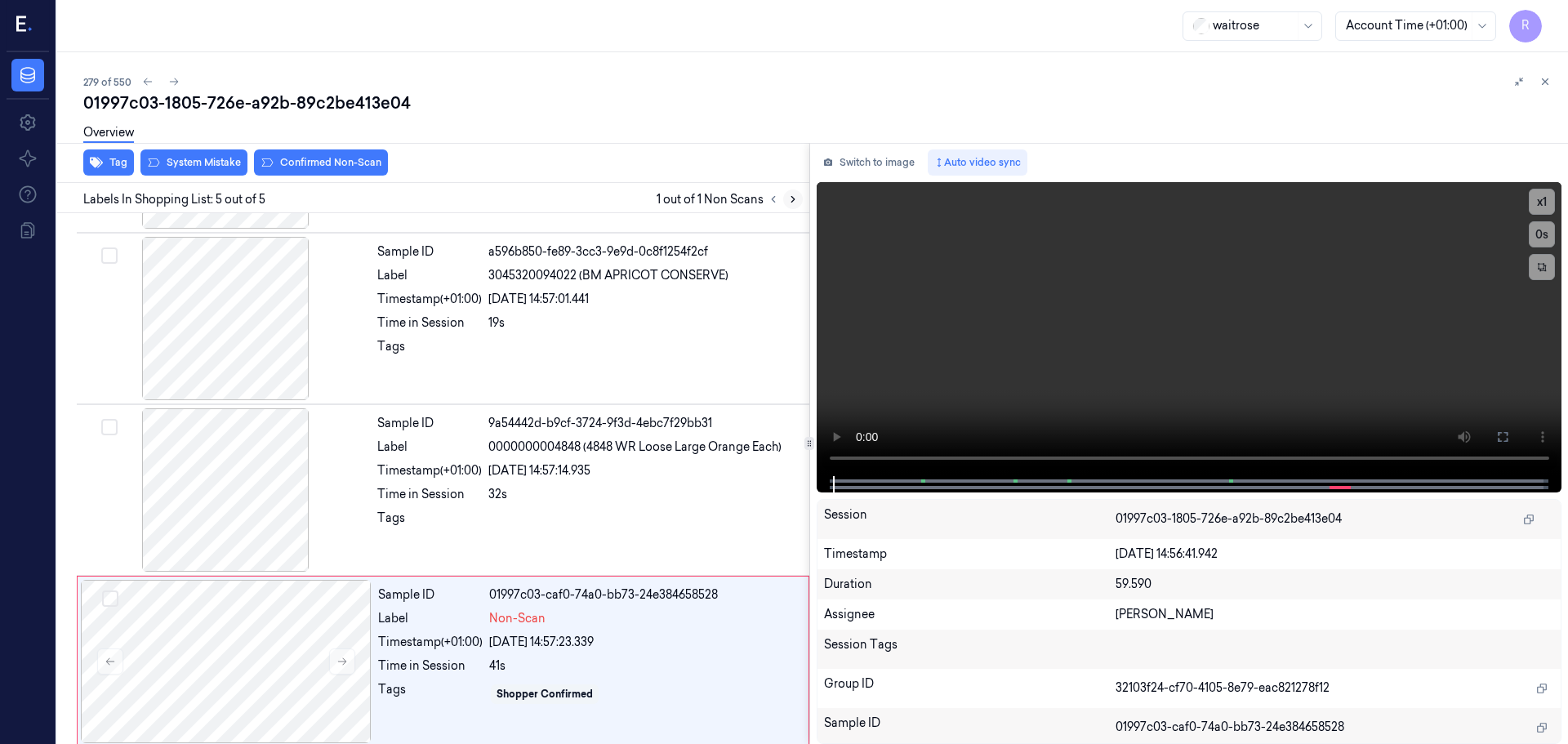
click at [789, 202] on icon at bounding box center [792, 199] width 11 height 11
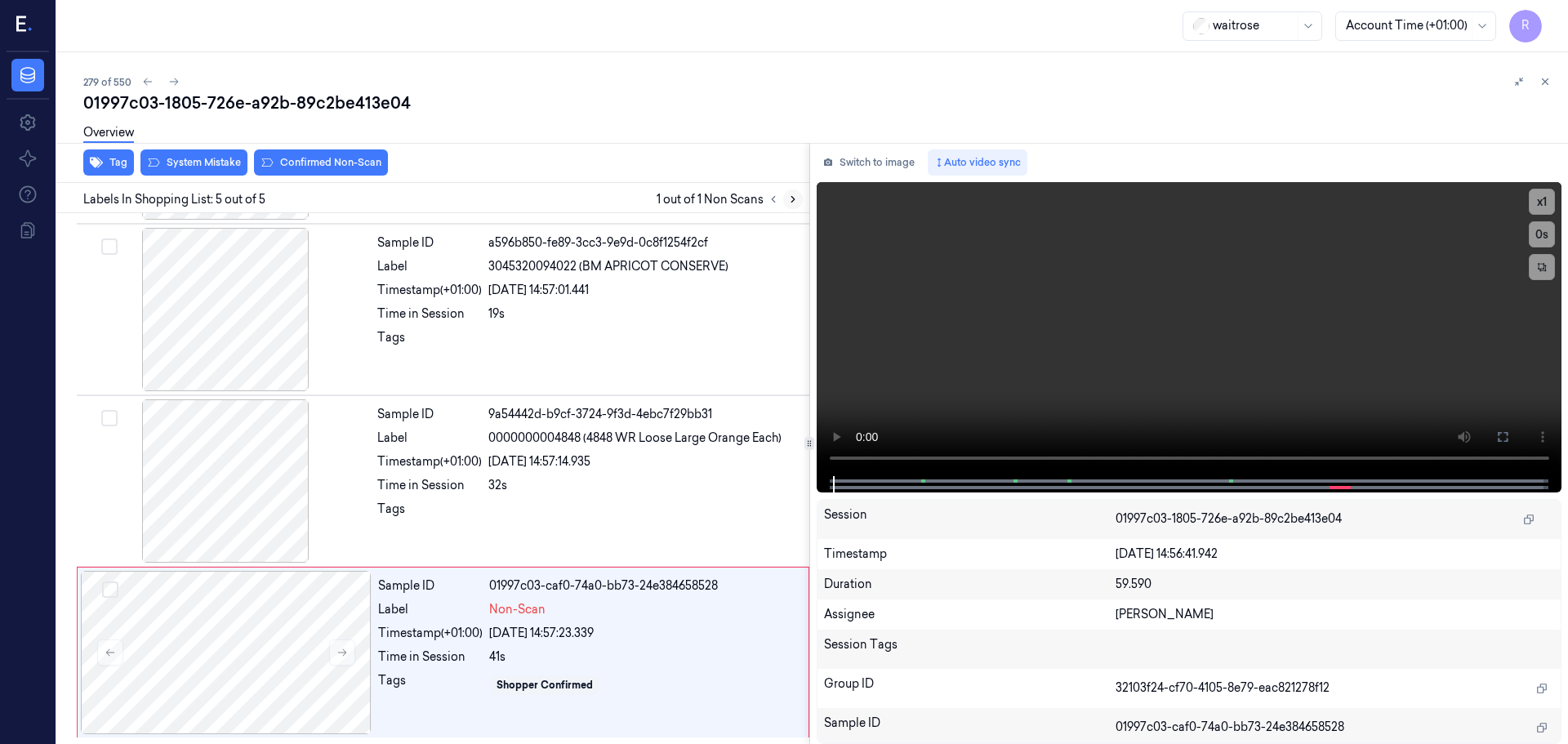
click at [789, 202] on icon at bounding box center [792, 199] width 11 height 11
click at [247, 326] on div at bounding box center [225, 310] width 291 height 163
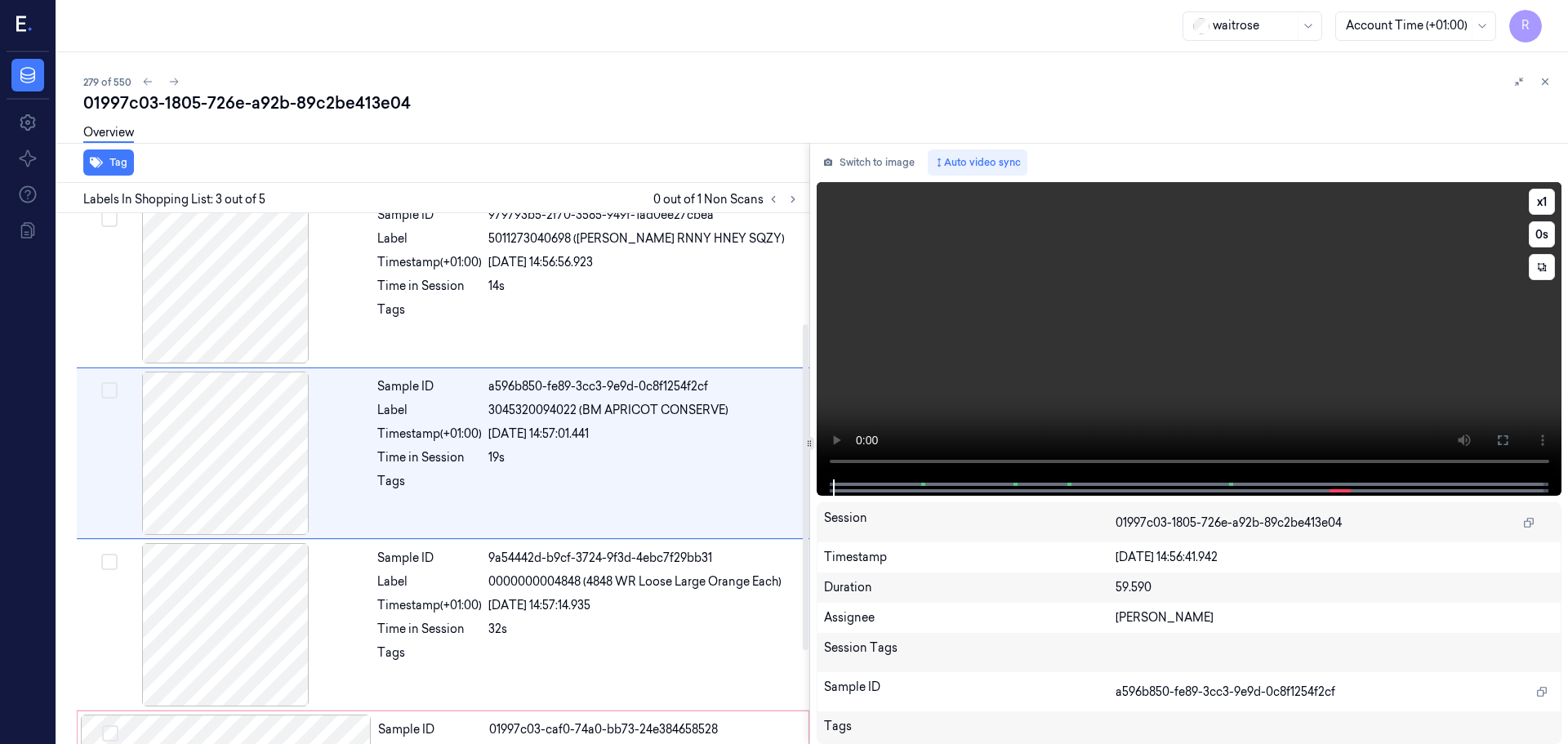
scroll to position [162, 0]
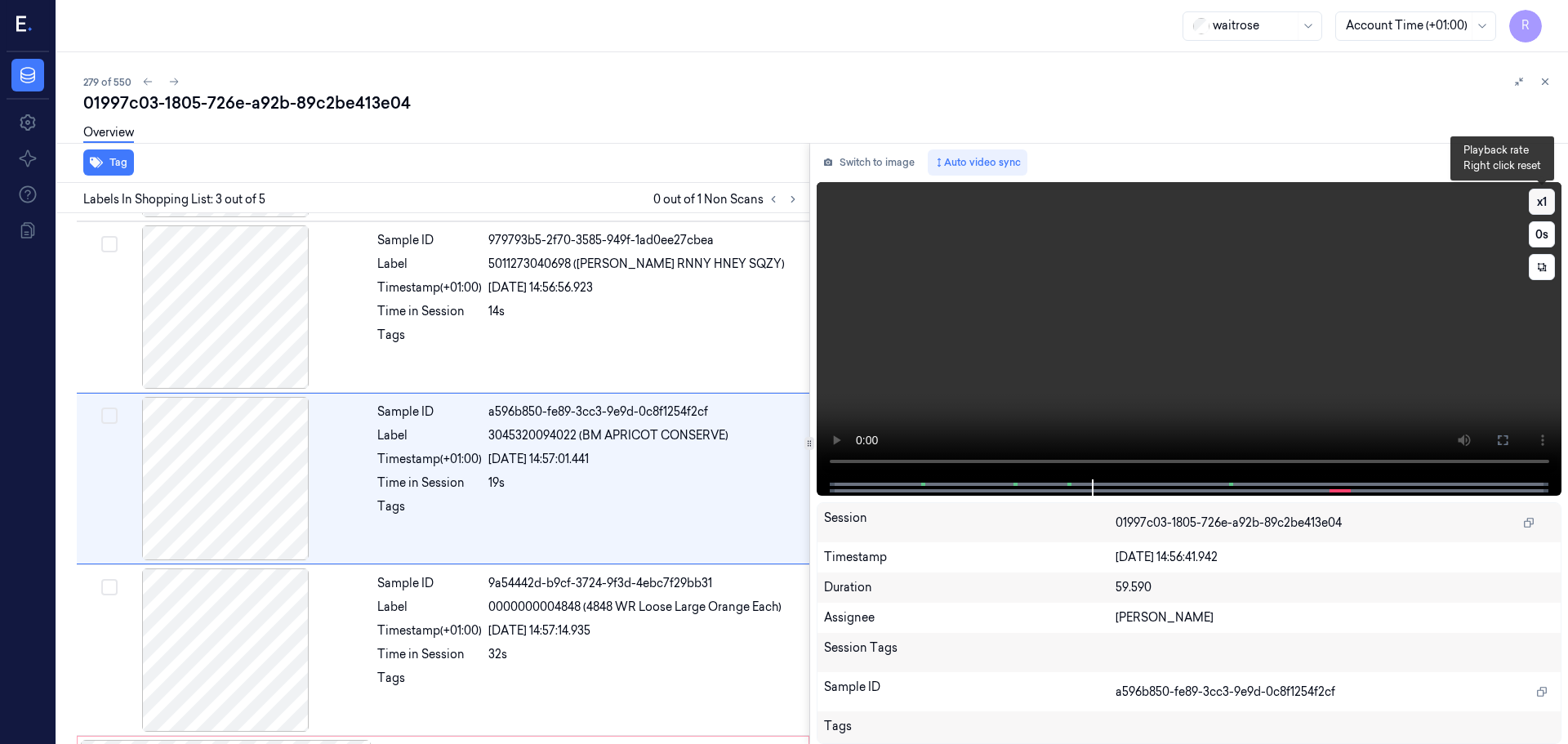
click at [1536, 212] on button "x 1" at bounding box center [1542, 202] width 26 height 26
click at [1536, 212] on button "x 2" at bounding box center [1542, 202] width 26 height 26
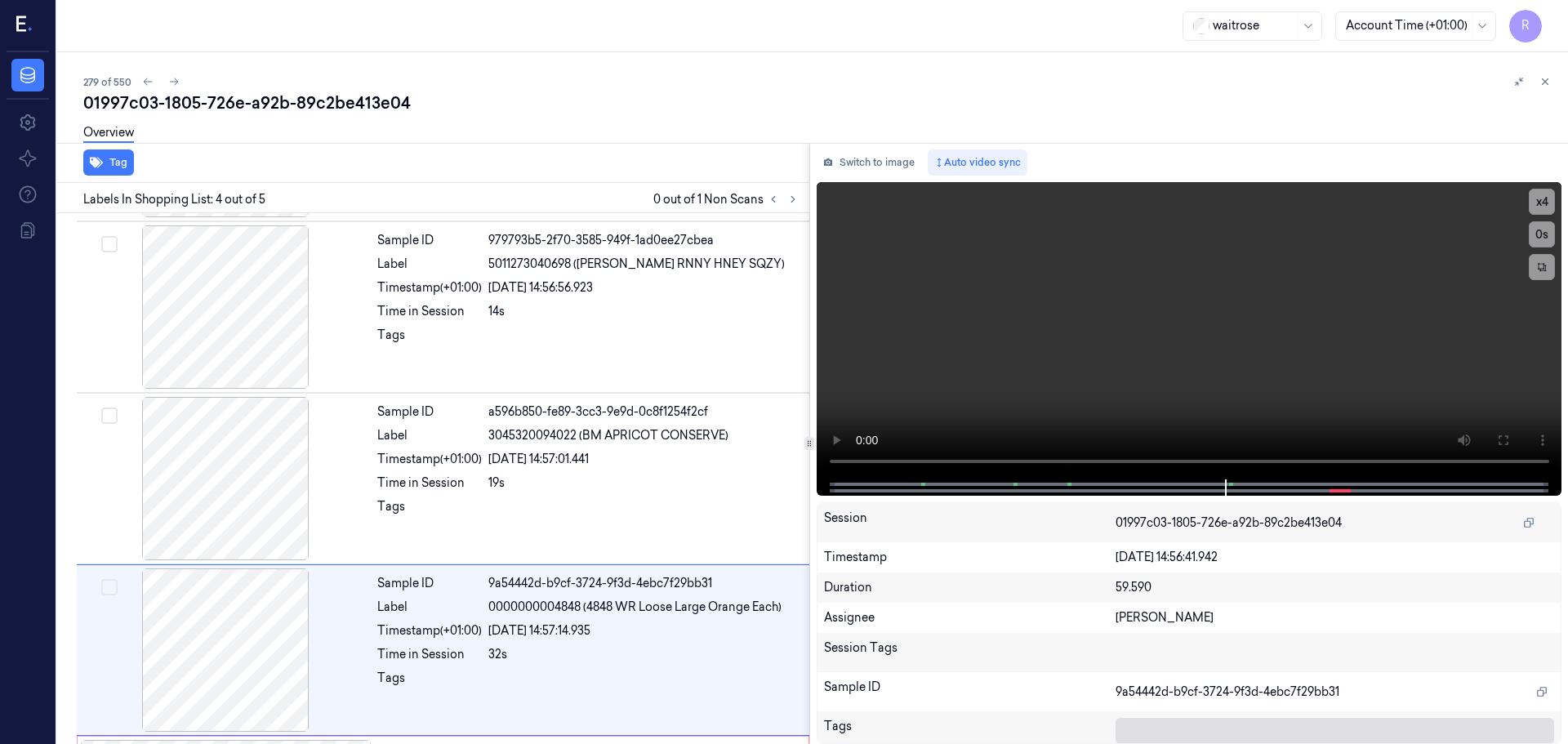
scroll to position [332, 0]
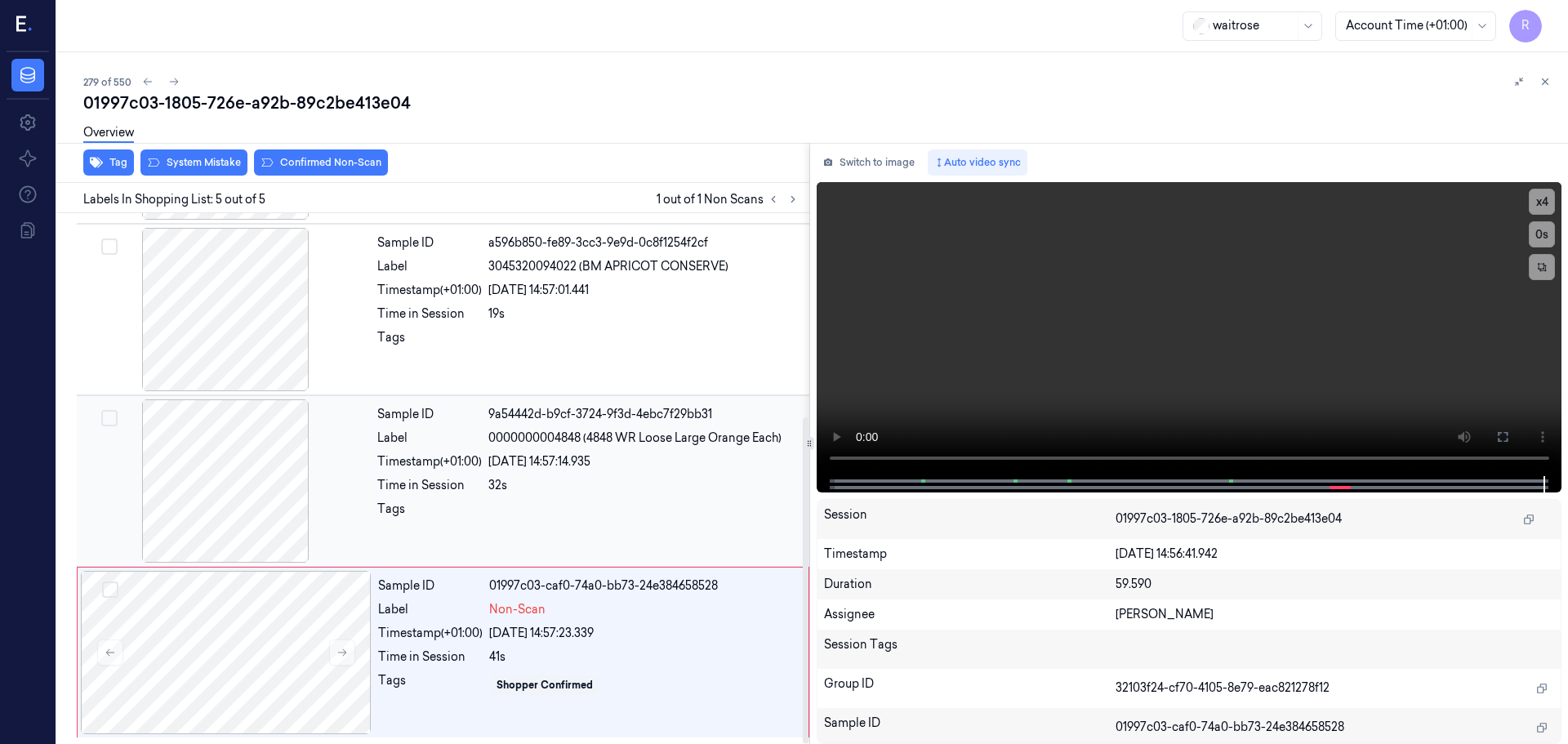
click at [586, 513] on div at bounding box center [644, 514] width 311 height 26
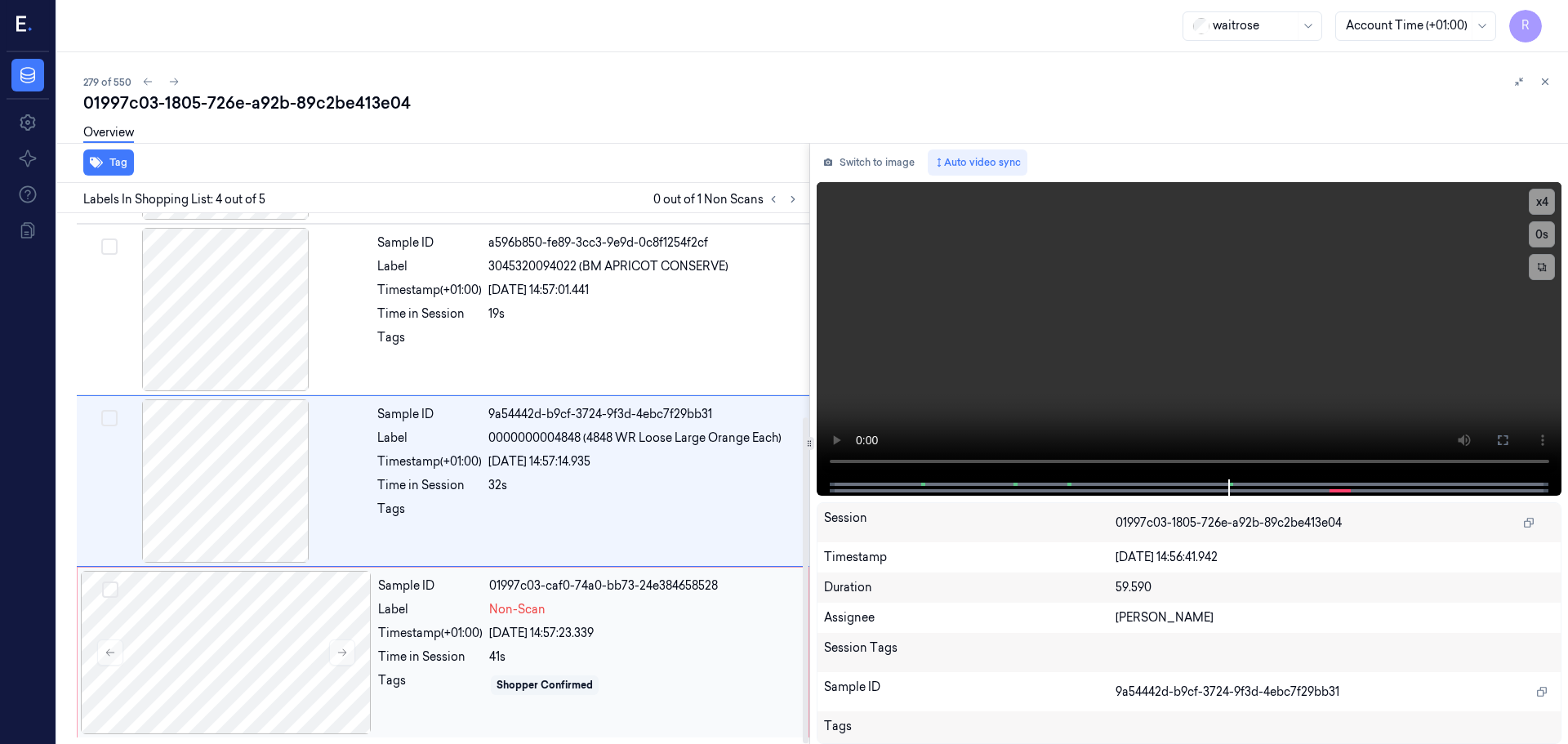
click at [654, 656] on div "41s" at bounding box center [644, 657] width 309 height 17
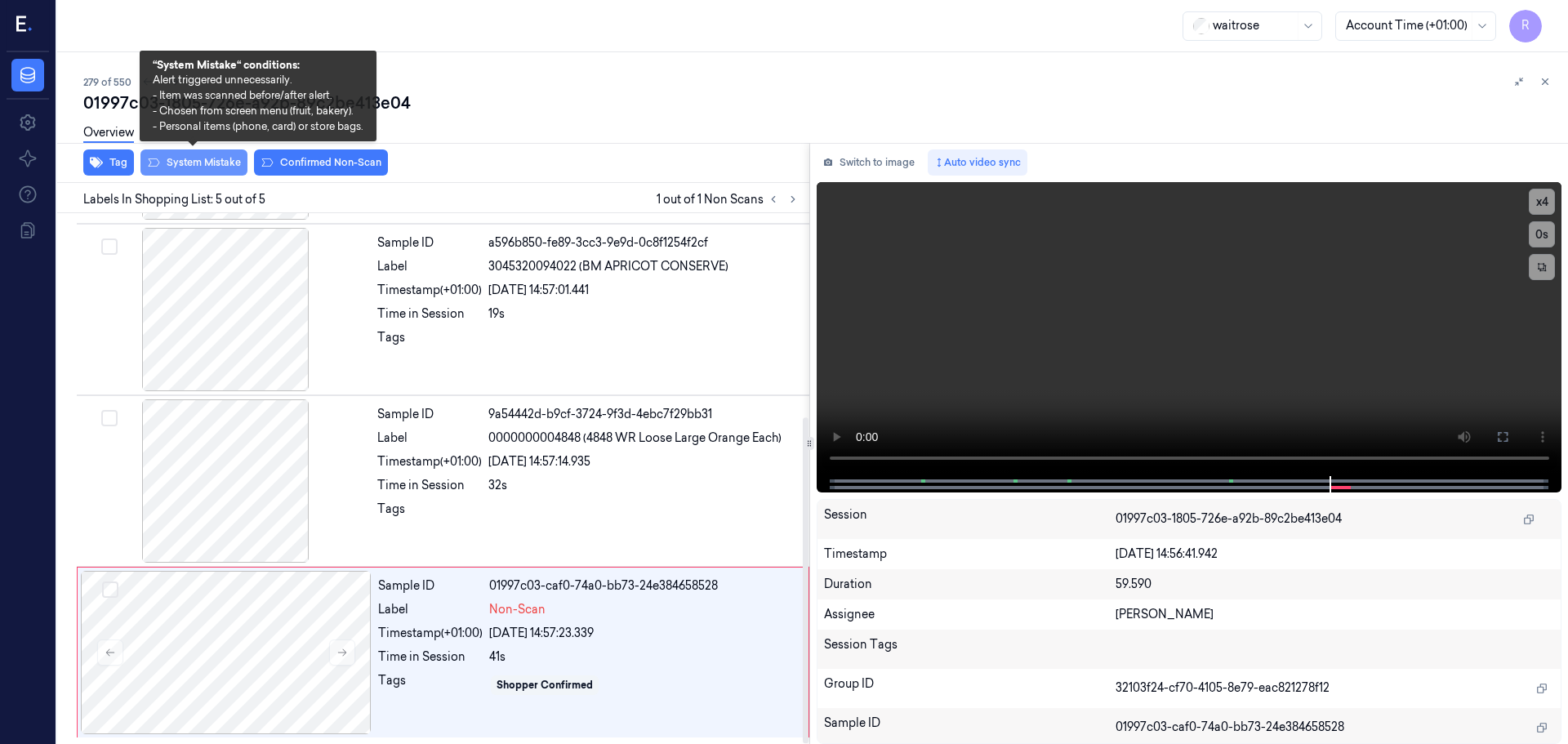
click at [221, 163] on button "System Mistake" at bounding box center [194, 162] width 107 height 26
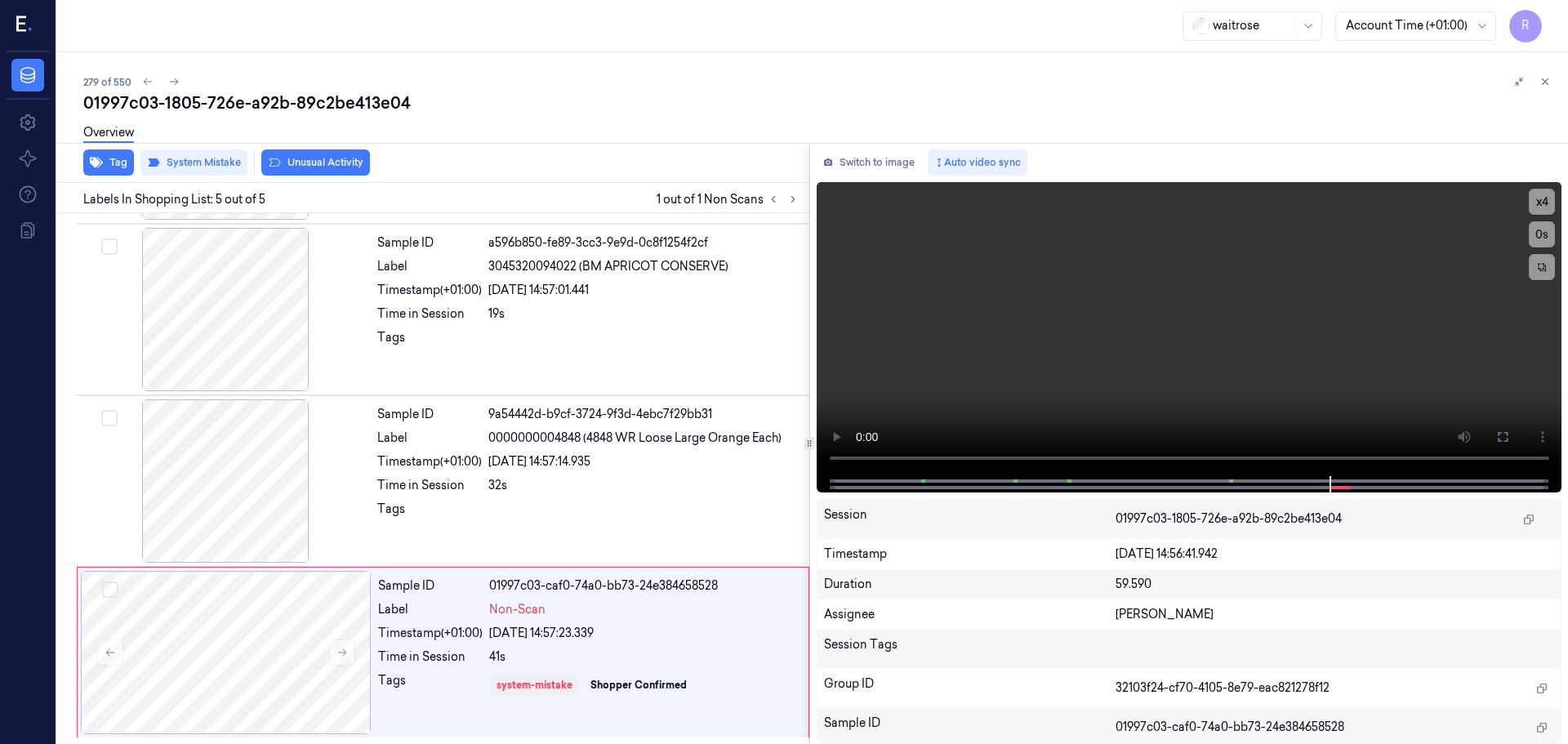
click at [322, 165] on button "Unusual Activity" at bounding box center [315, 162] width 109 height 26
click at [116, 162] on button "Tag" at bounding box center [109, 162] width 51 height 26
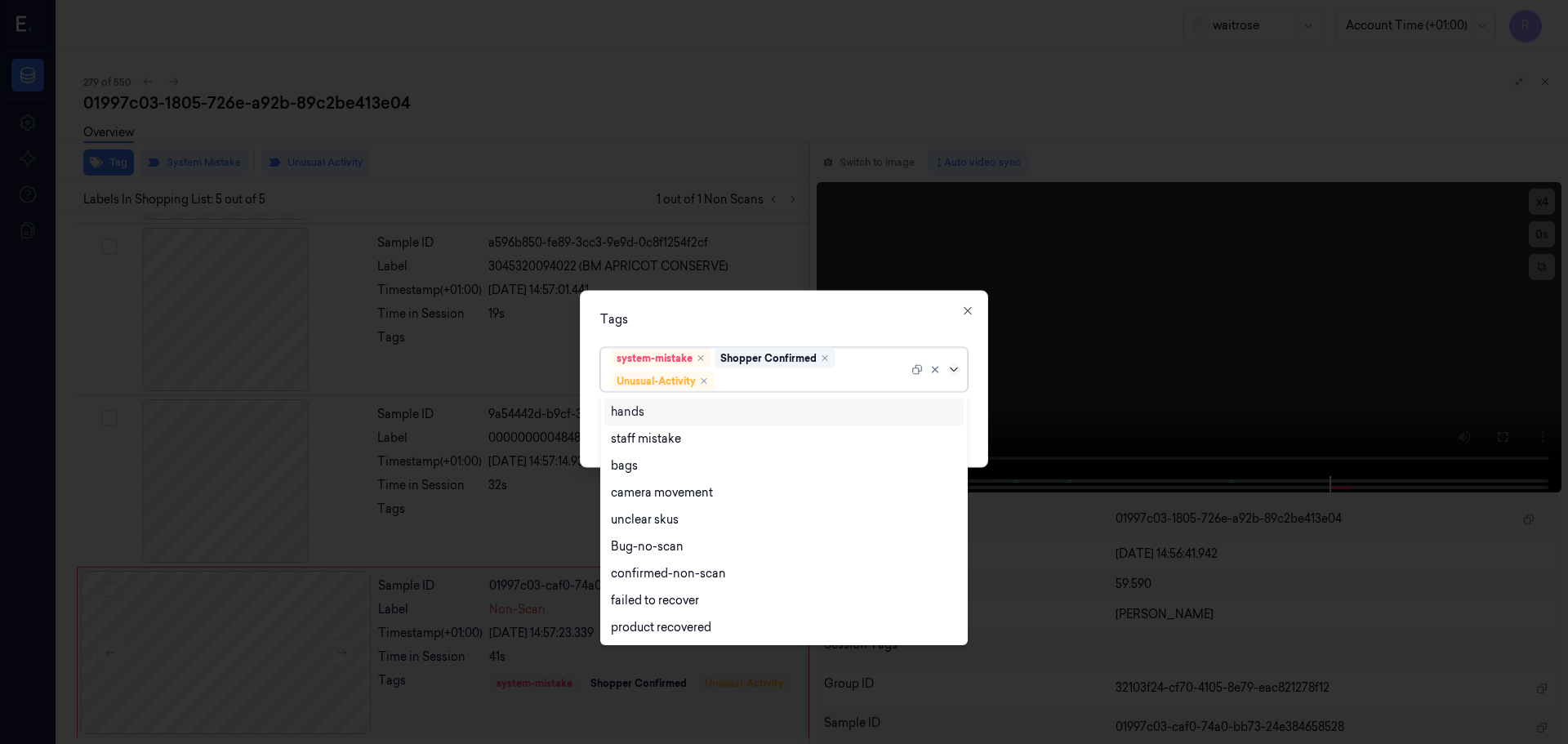
click at [957, 371] on icon at bounding box center [954, 369] width 13 height 13
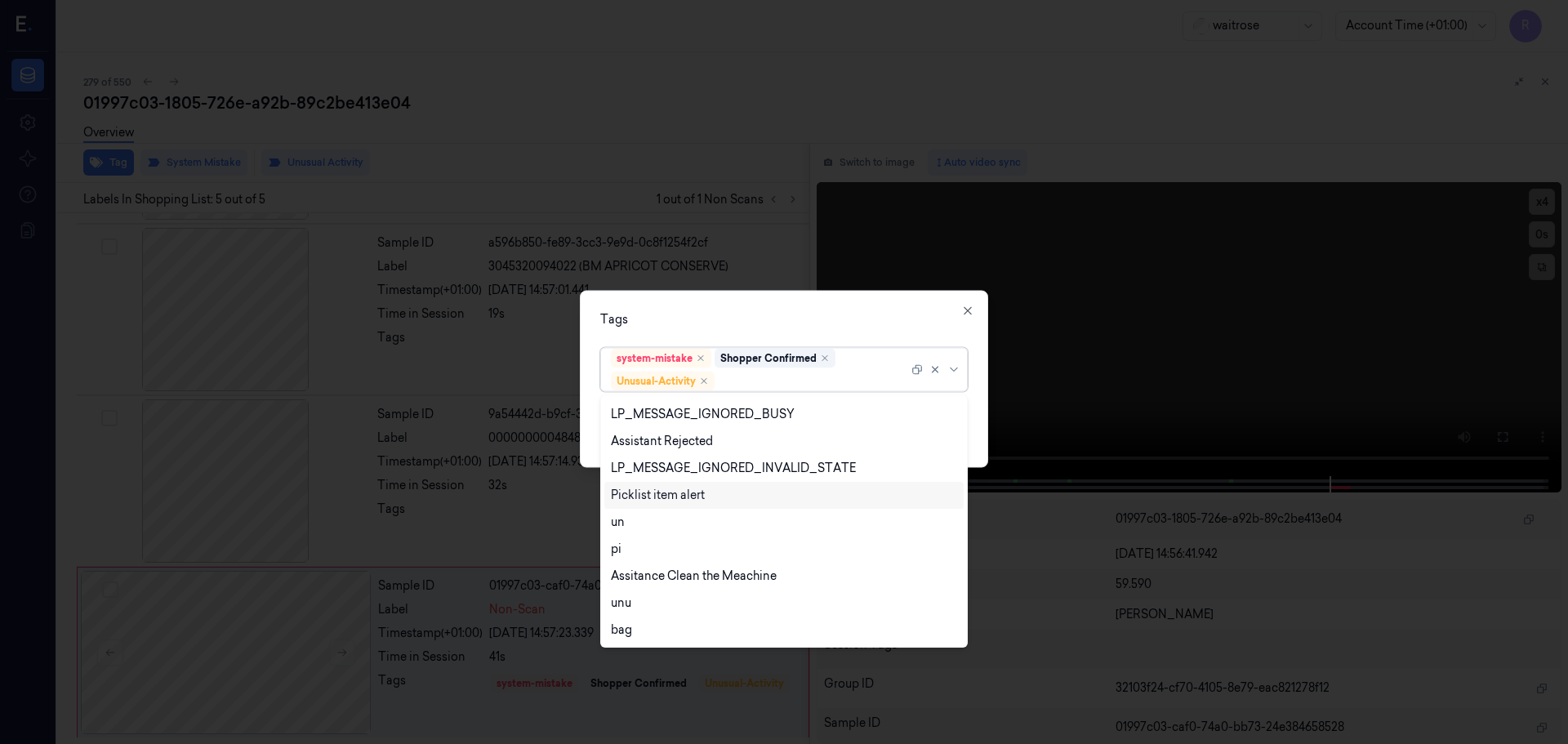
click at [640, 497] on div "Picklist item alert" at bounding box center [658, 496] width 94 height 17
click at [722, 341] on div "option Picklist item alert, selected. 20 results available. Use Up and Down to …" at bounding box center [784, 366] width 367 height 51
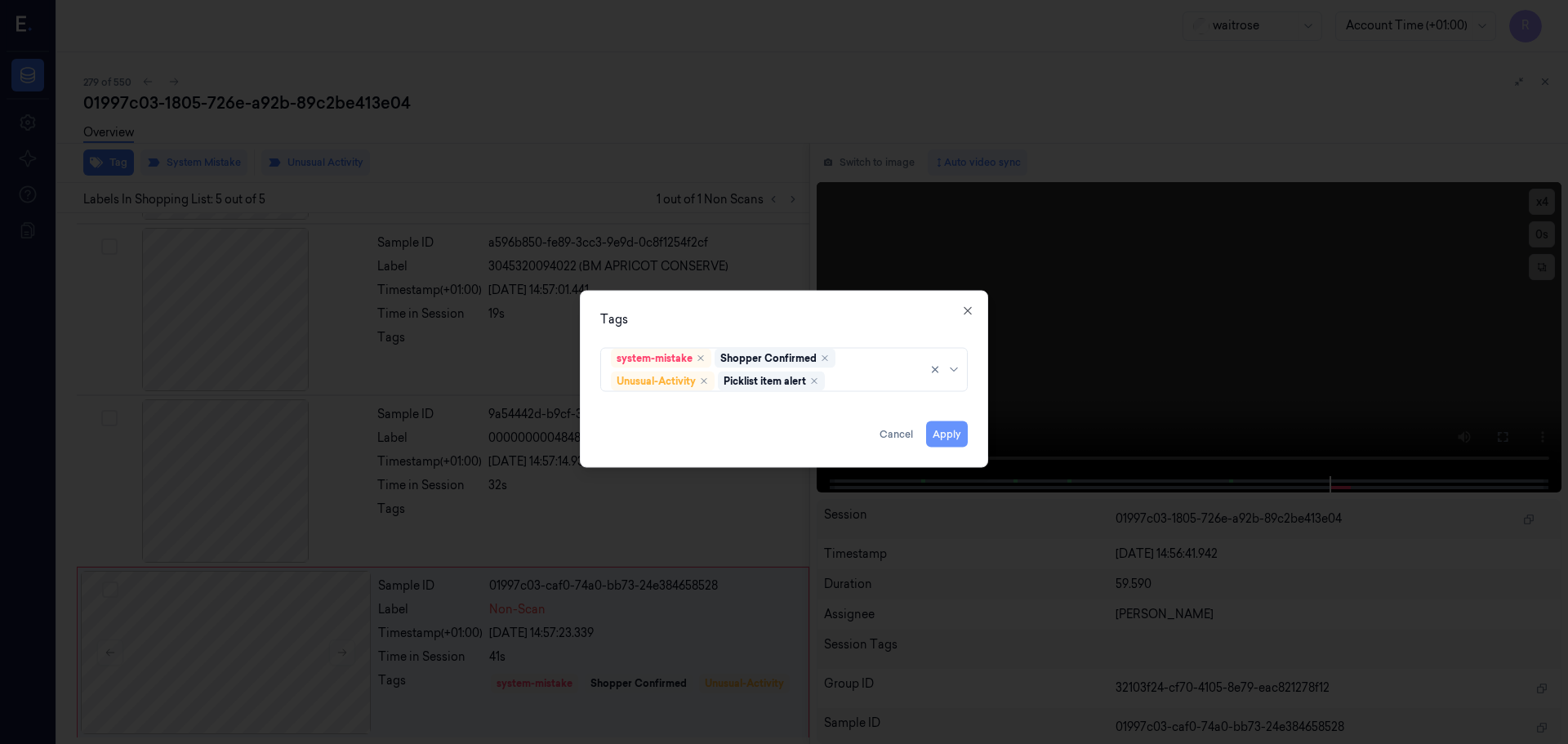
click at [937, 436] on button "Apply" at bounding box center [947, 434] width 42 height 26
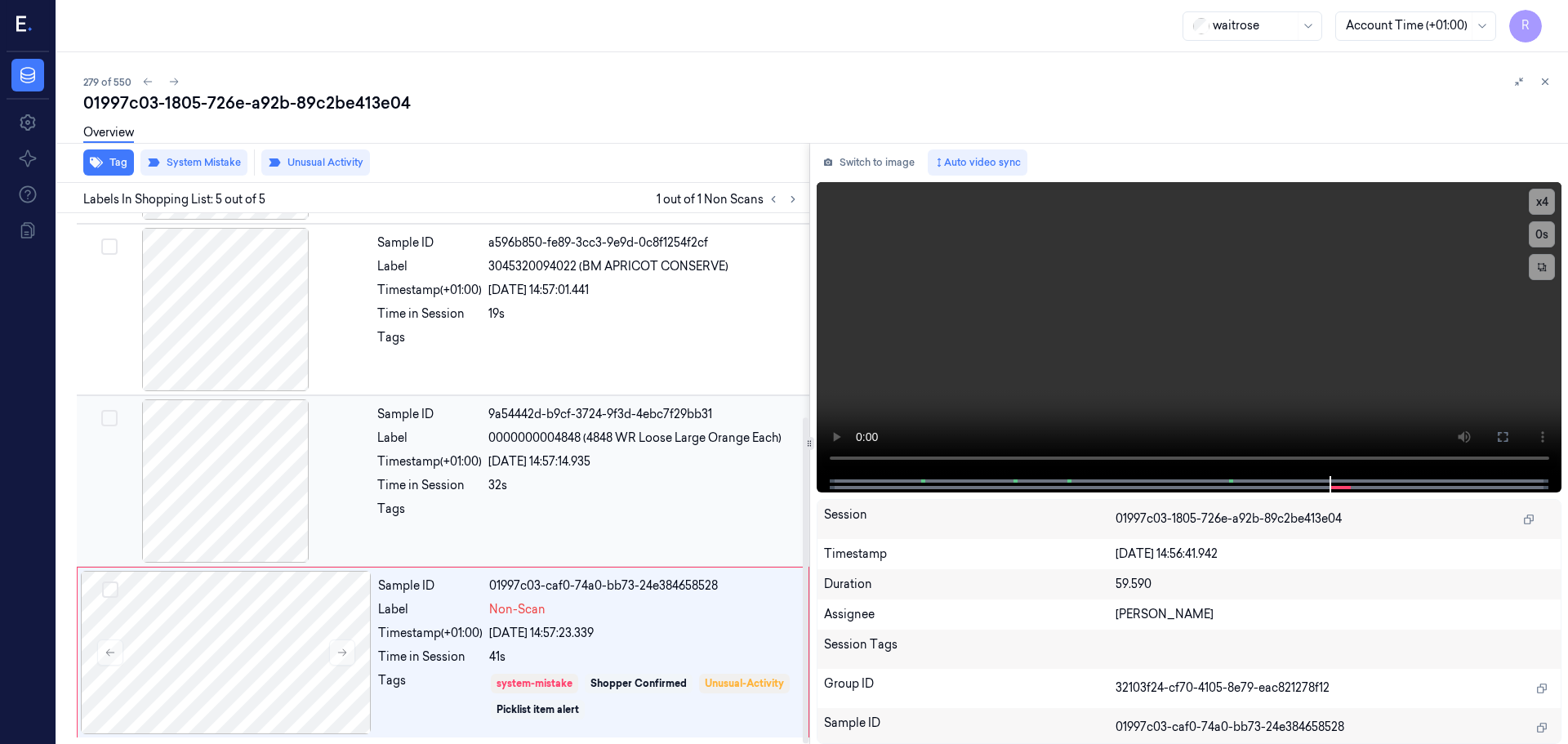
click at [552, 515] on div at bounding box center [644, 514] width 311 height 26
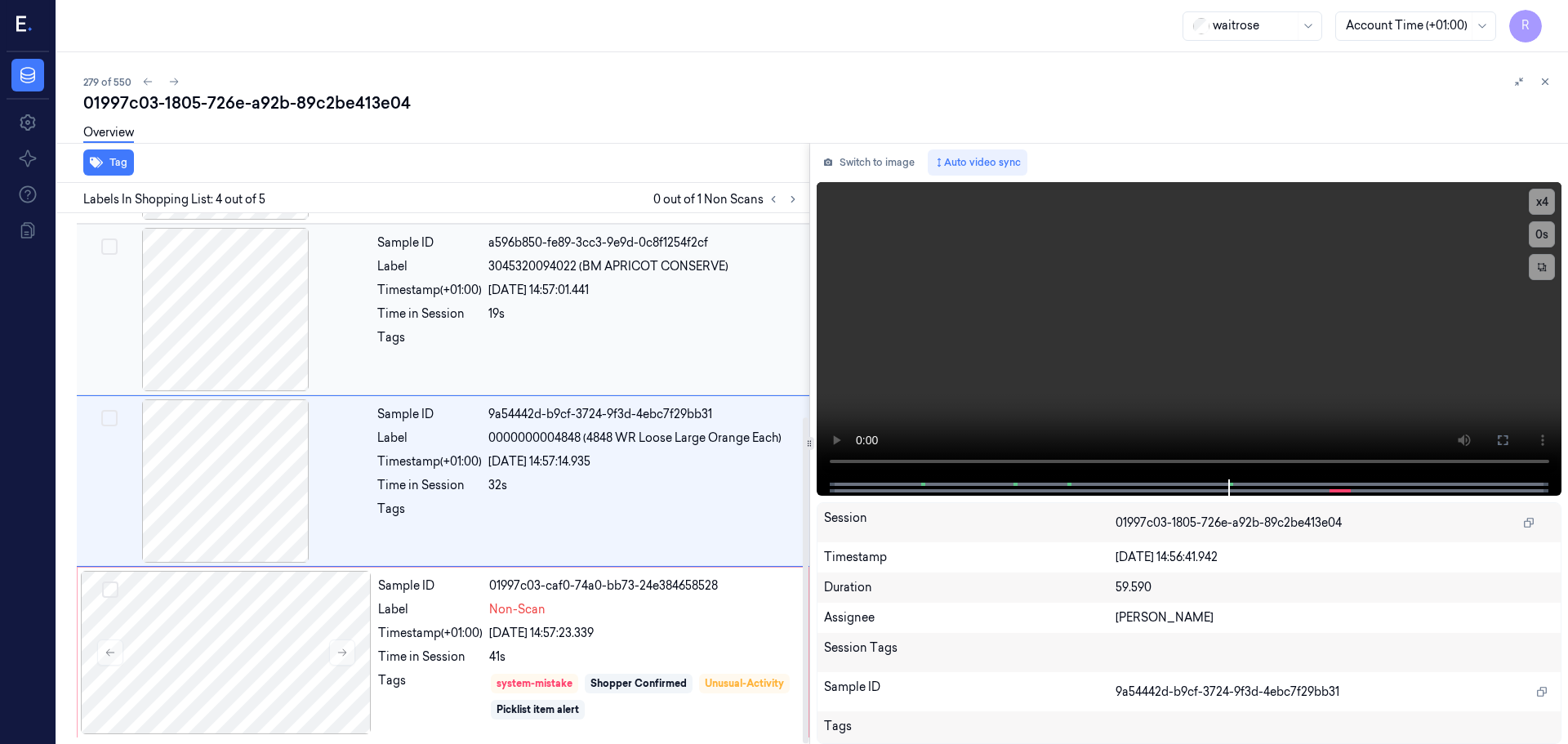
click at [641, 322] on div "19s" at bounding box center [644, 314] width 311 height 17
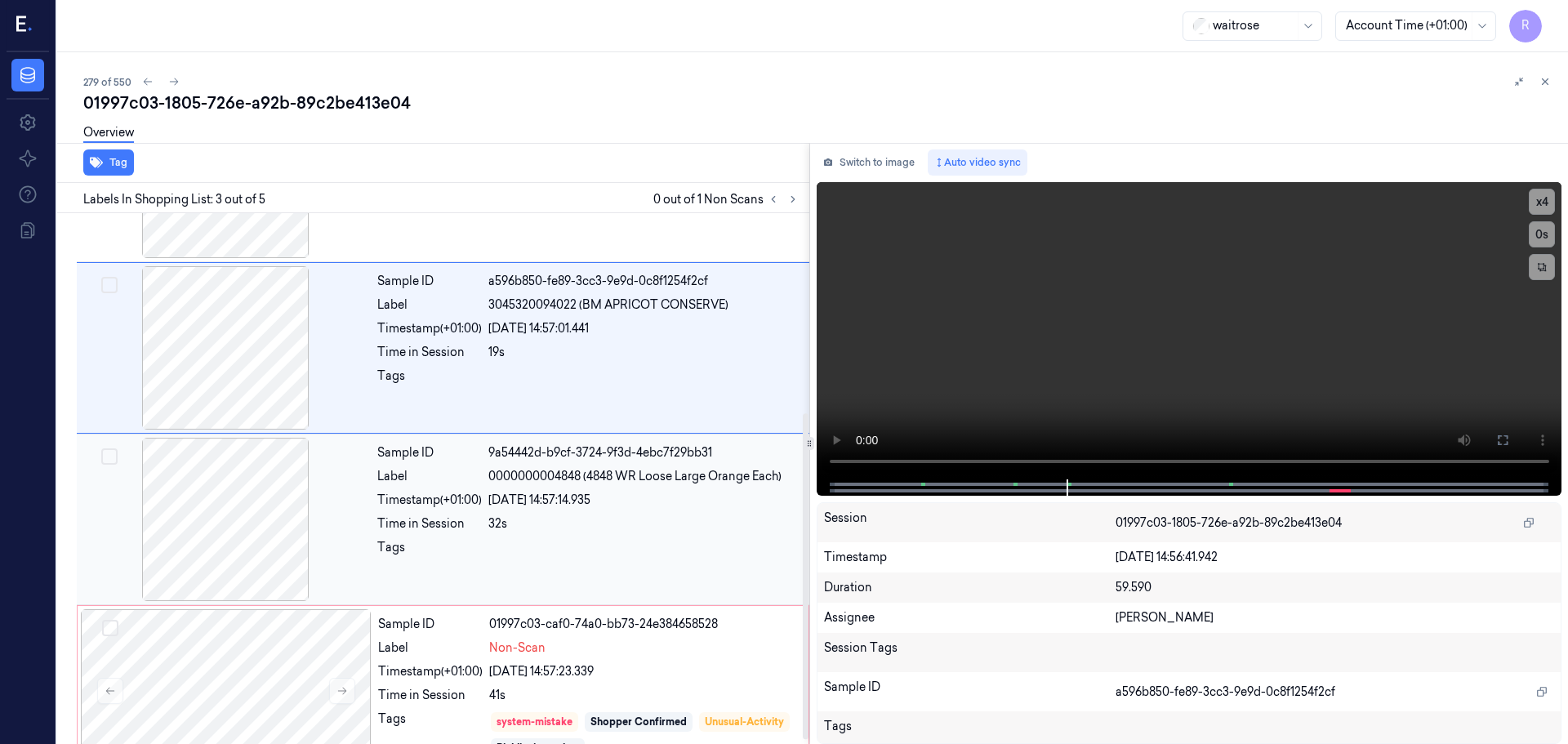
scroll to position [332, 0]
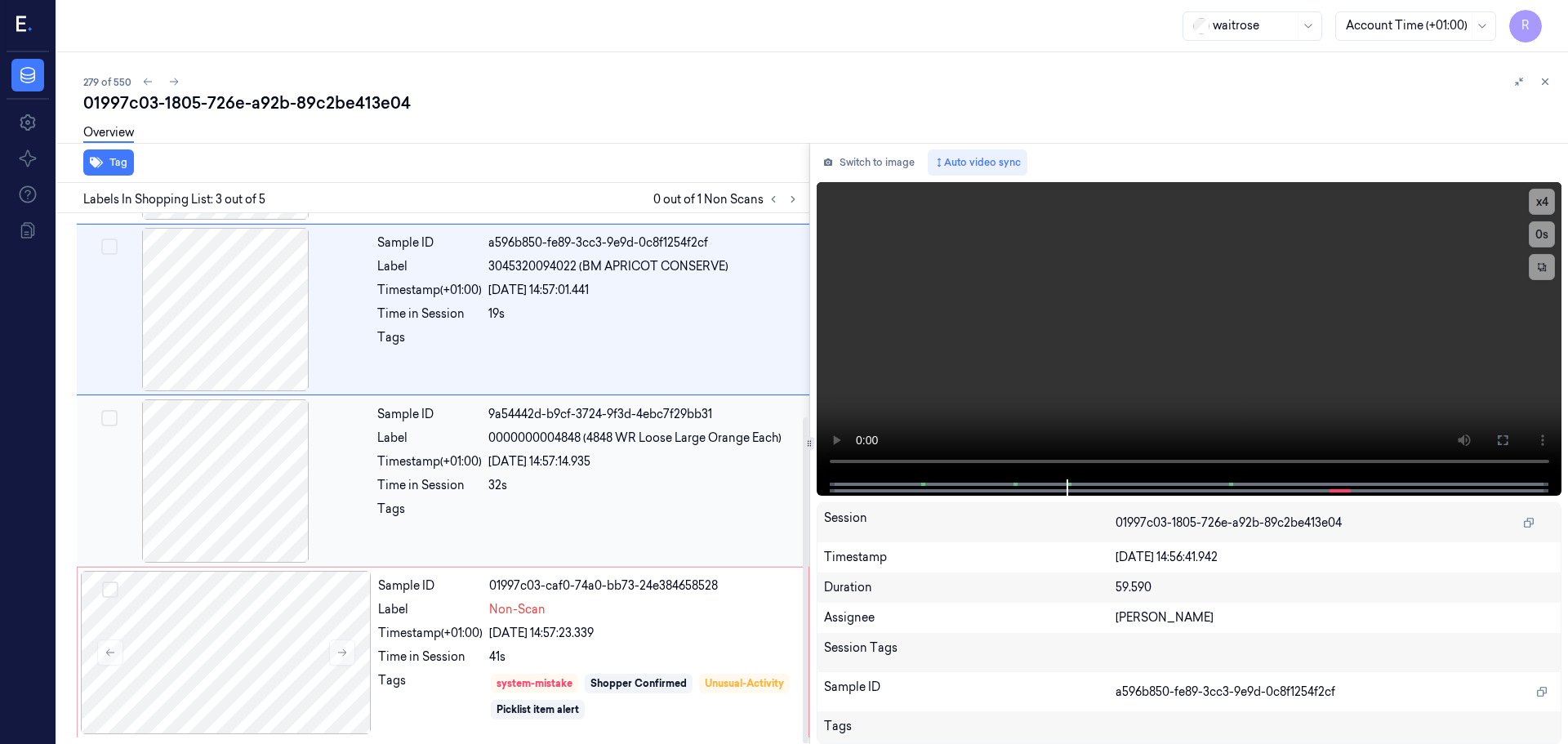
click at [625, 461] on div "24/09/2025 14:57:14.935" at bounding box center [644, 462] width 311 height 17
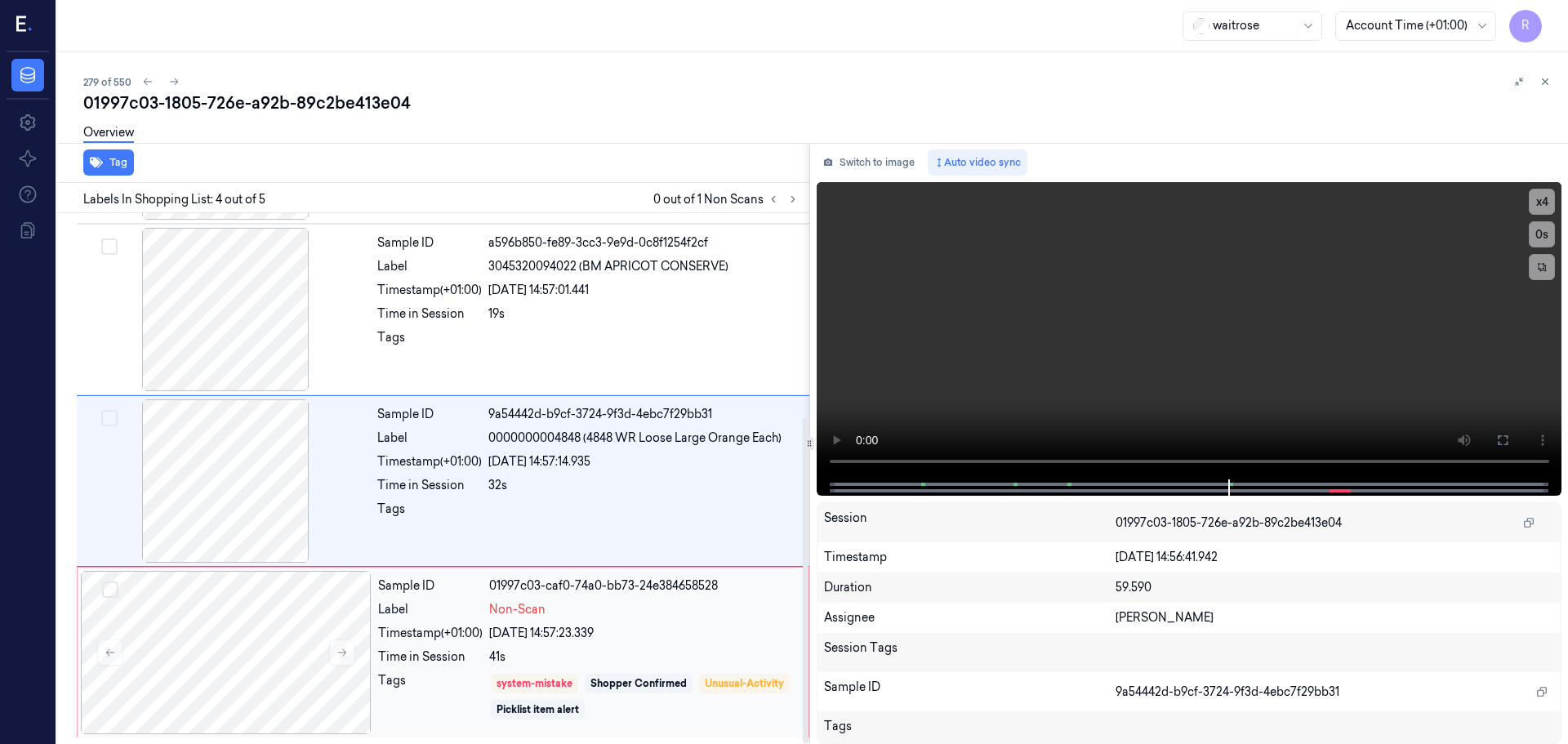
click at [621, 622] on div "Sample ID 01997c03-caf0-74a0-bb73-24e384658528 Label Non-Scan Timestamp (+01:00…" at bounding box center [588, 653] width 433 height 163
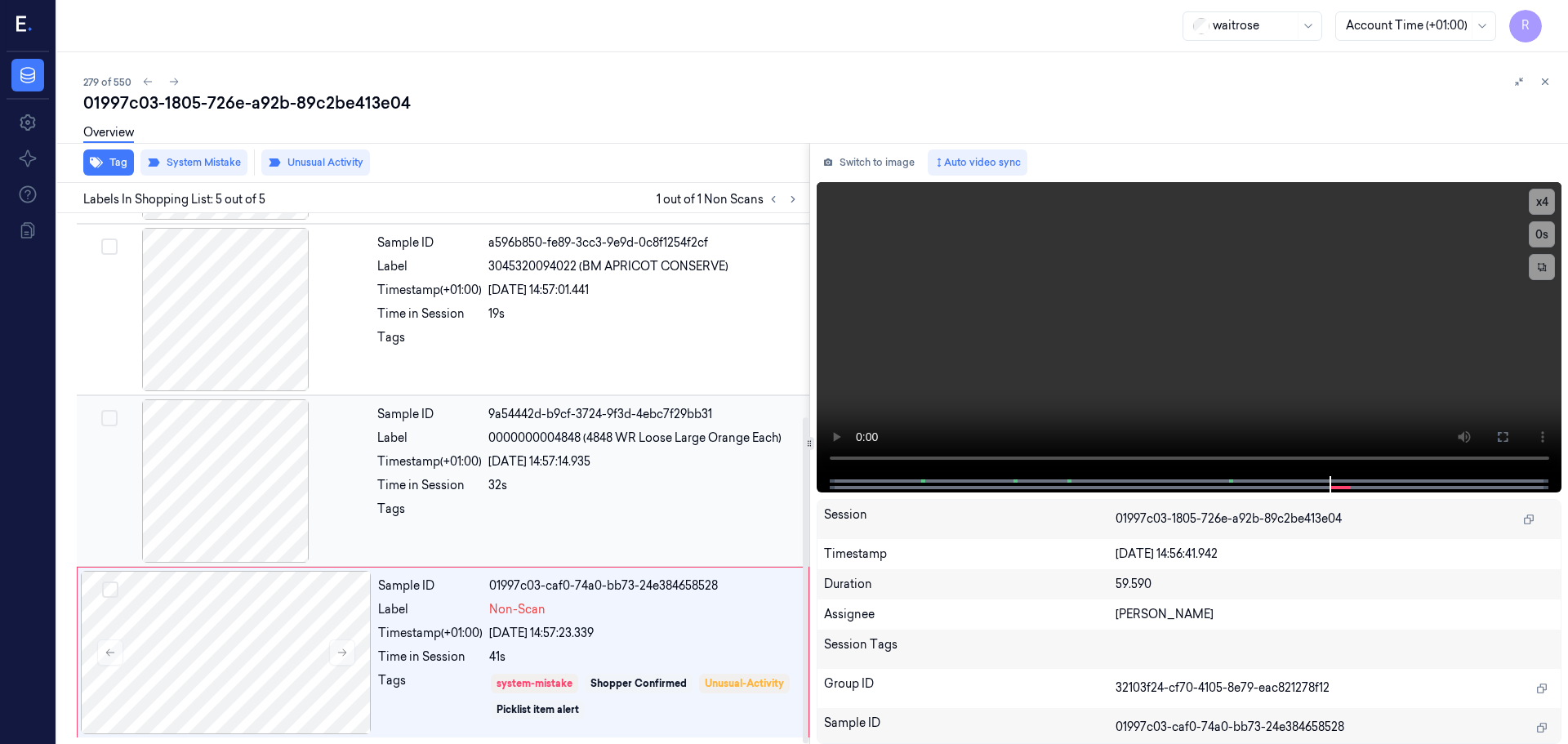
click at [620, 505] on div at bounding box center [644, 514] width 311 height 26
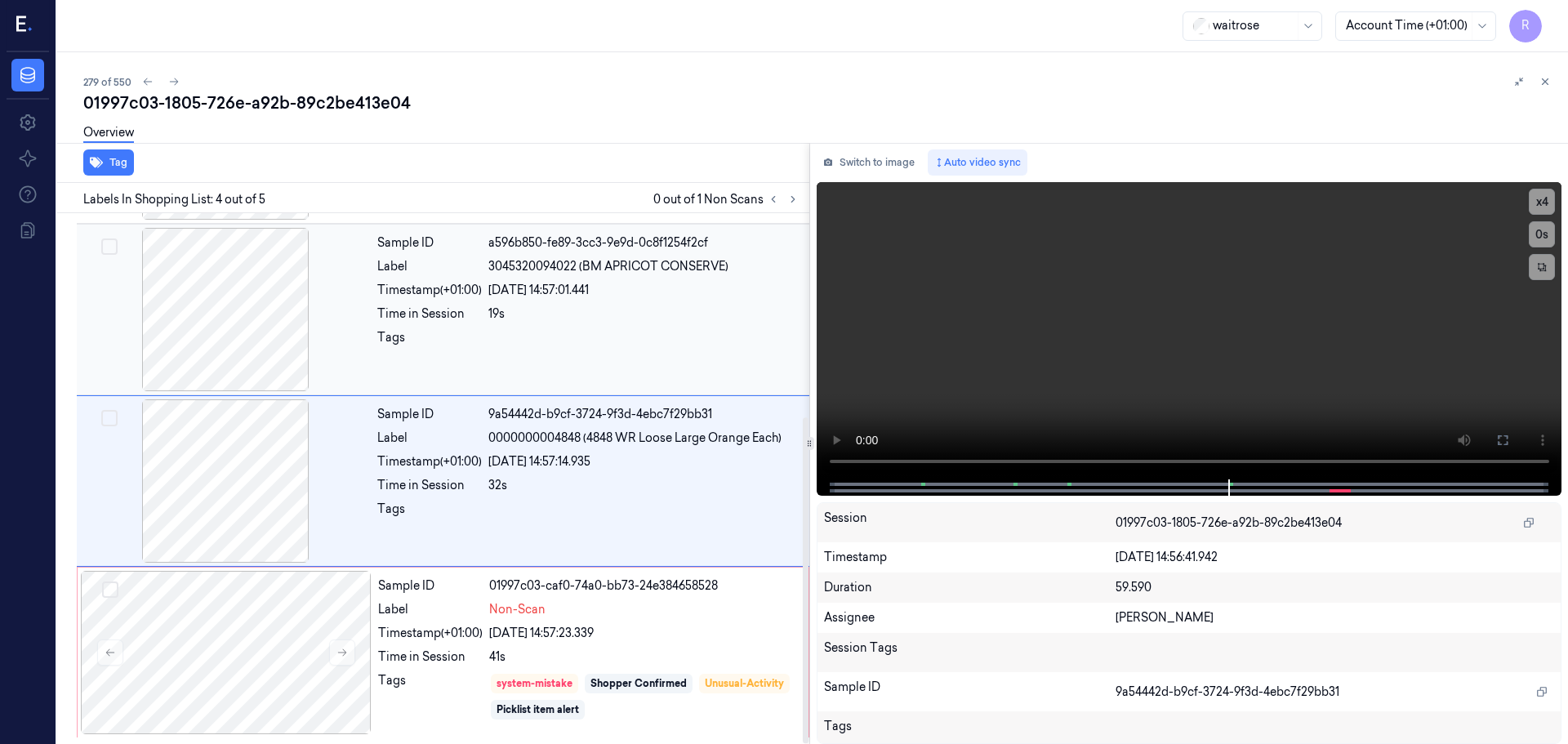
click at [673, 338] on div at bounding box center [644, 342] width 311 height 26
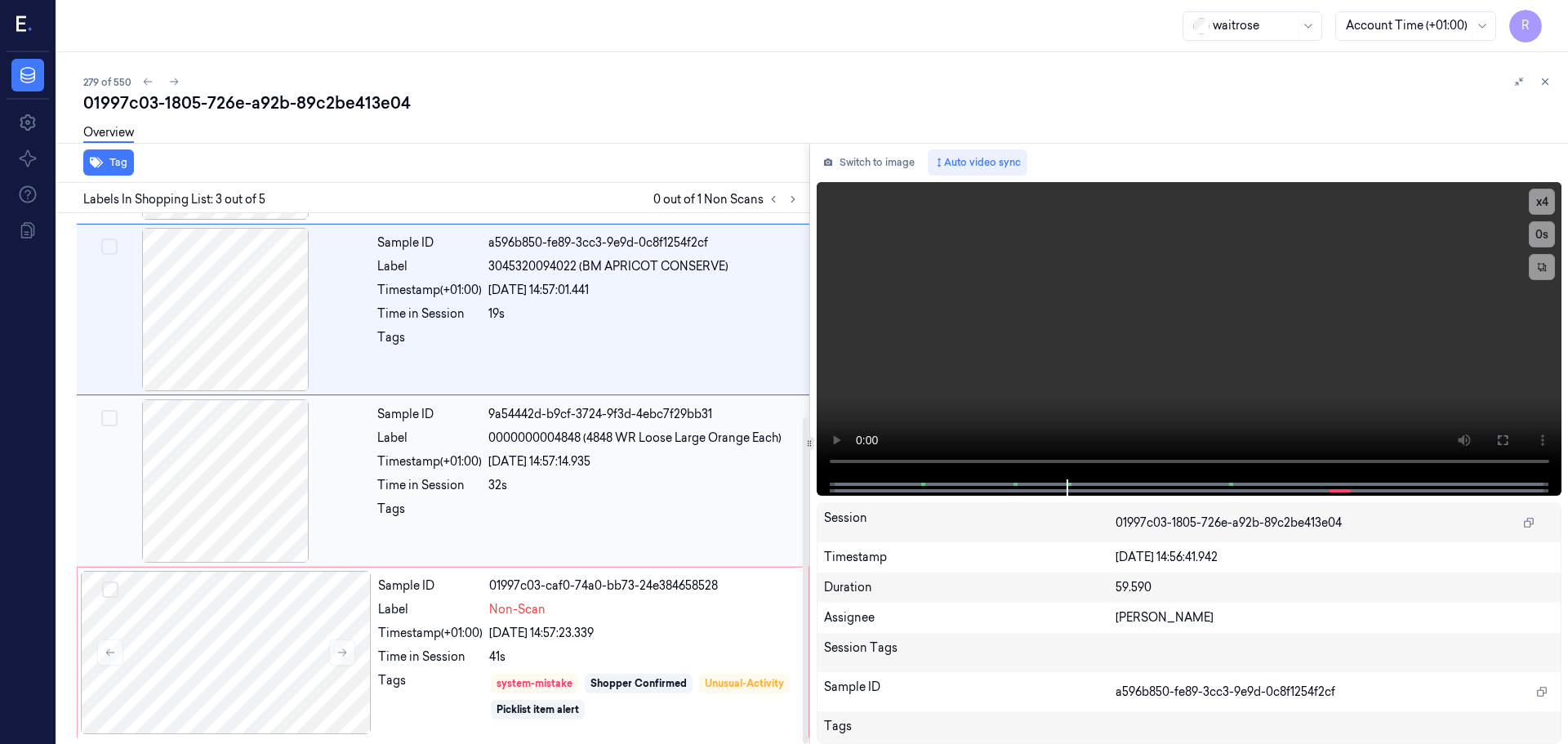
click at [637, 491] on div "32s" at bounding box center [644, 486] width 311 height 17
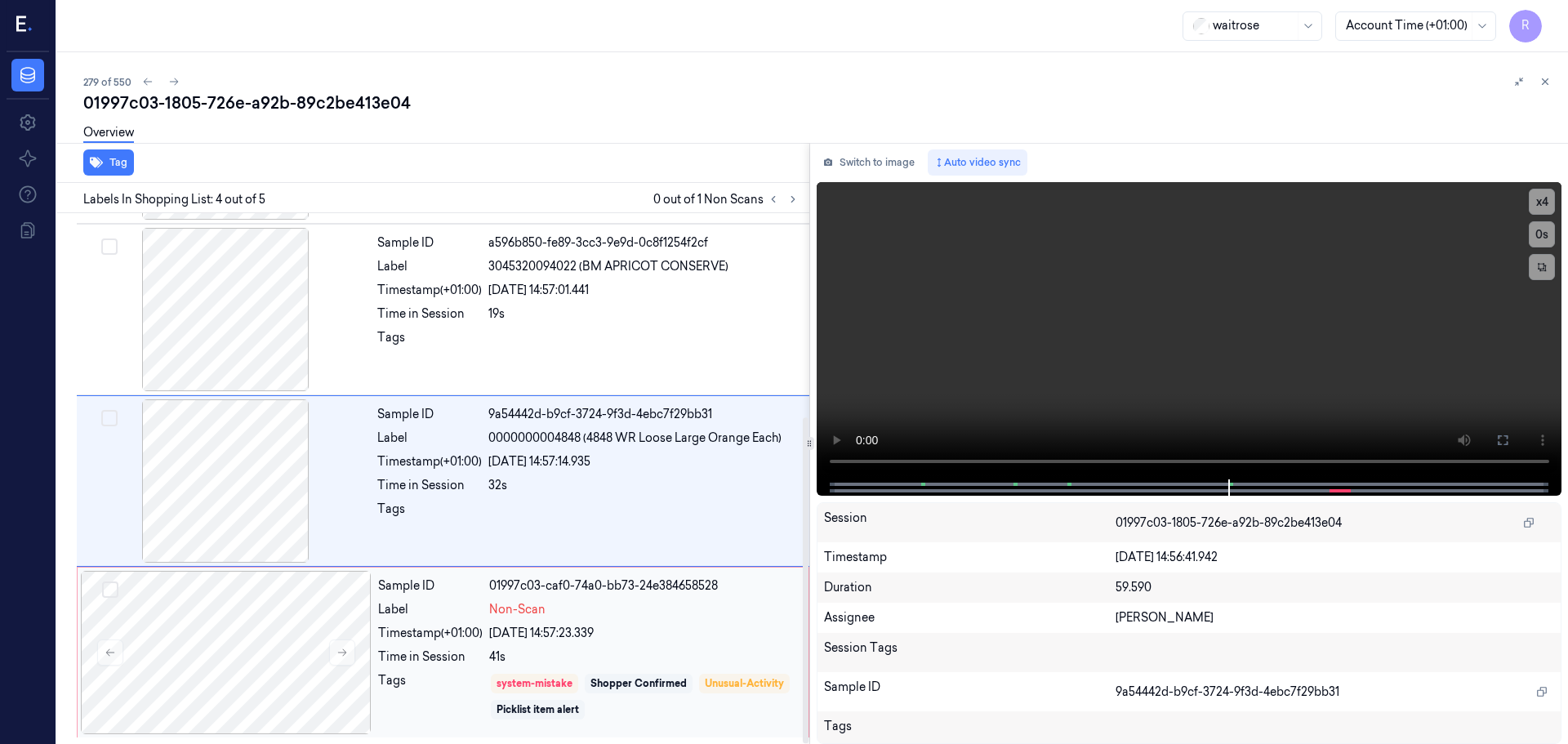
click at [642, 623] on div "Sample ID 01997c03-caf0-74a0-bb73-24e384658528 Label Non-Scan Timestamp (+01:00…" at bounding box center [588, 653] width 433 height 163
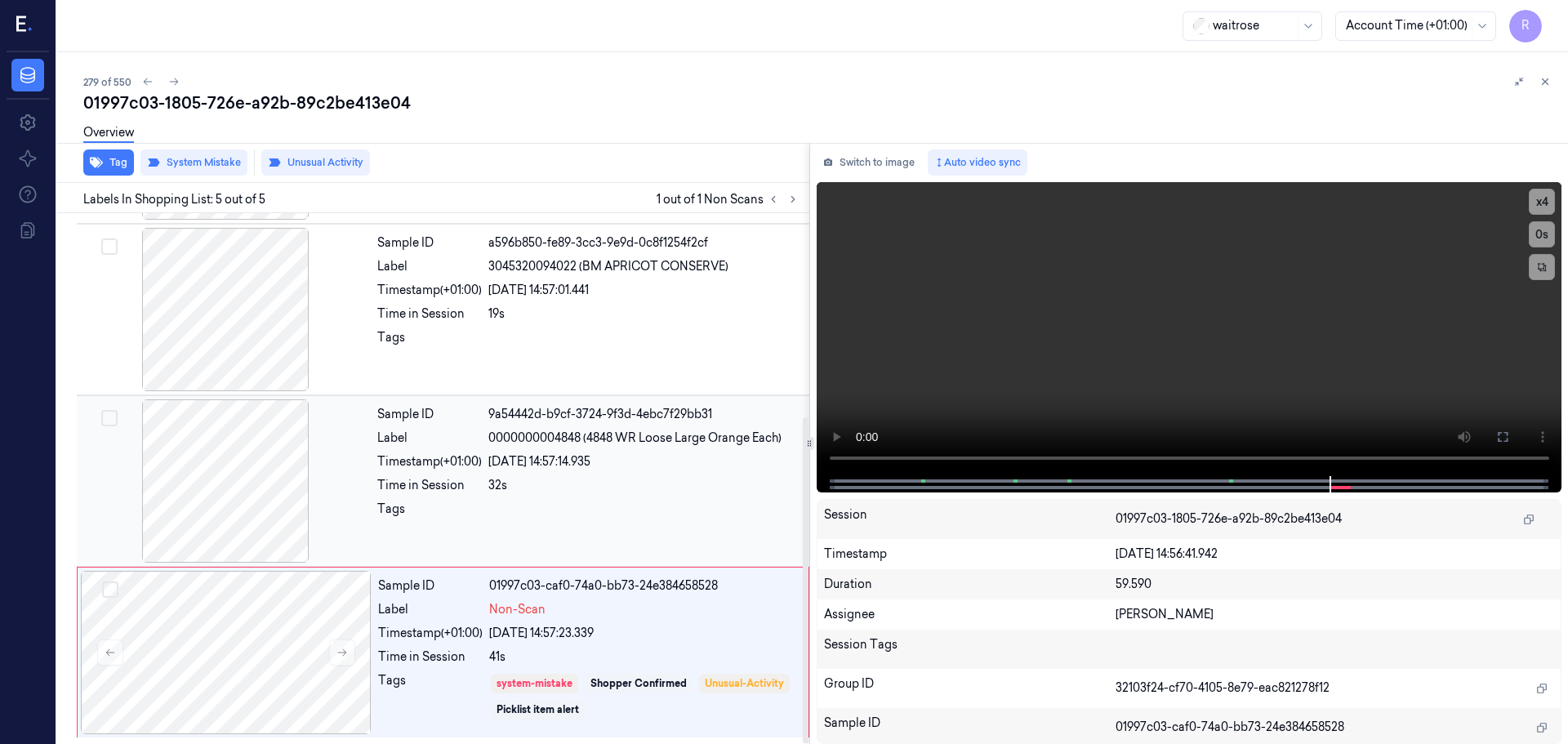
click at [517, 525] on div at bounding box center [644, 514] width 311 height 26
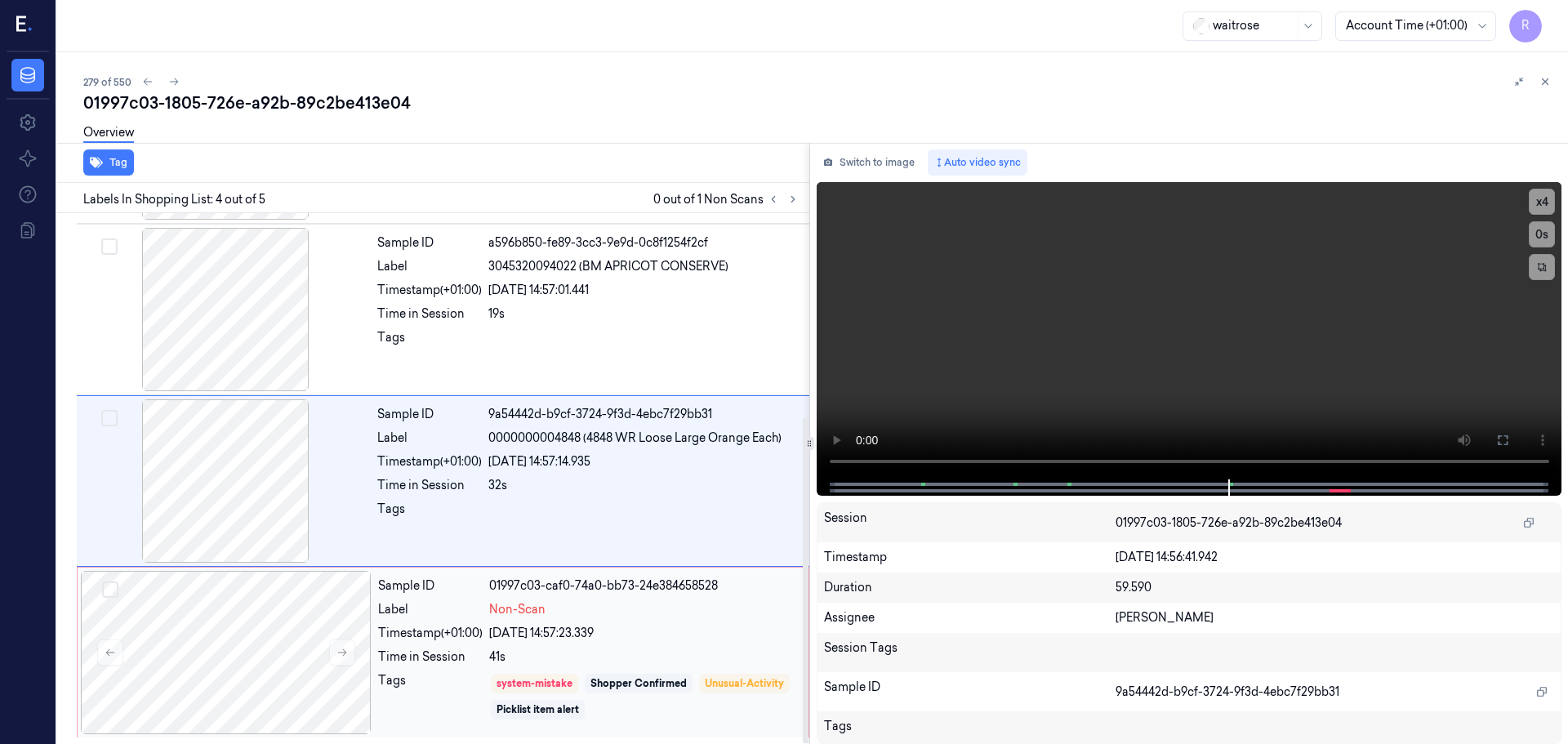
click at [396, 662] on div "Time in Session" at bounding box center [430, 657] width 105 height 17
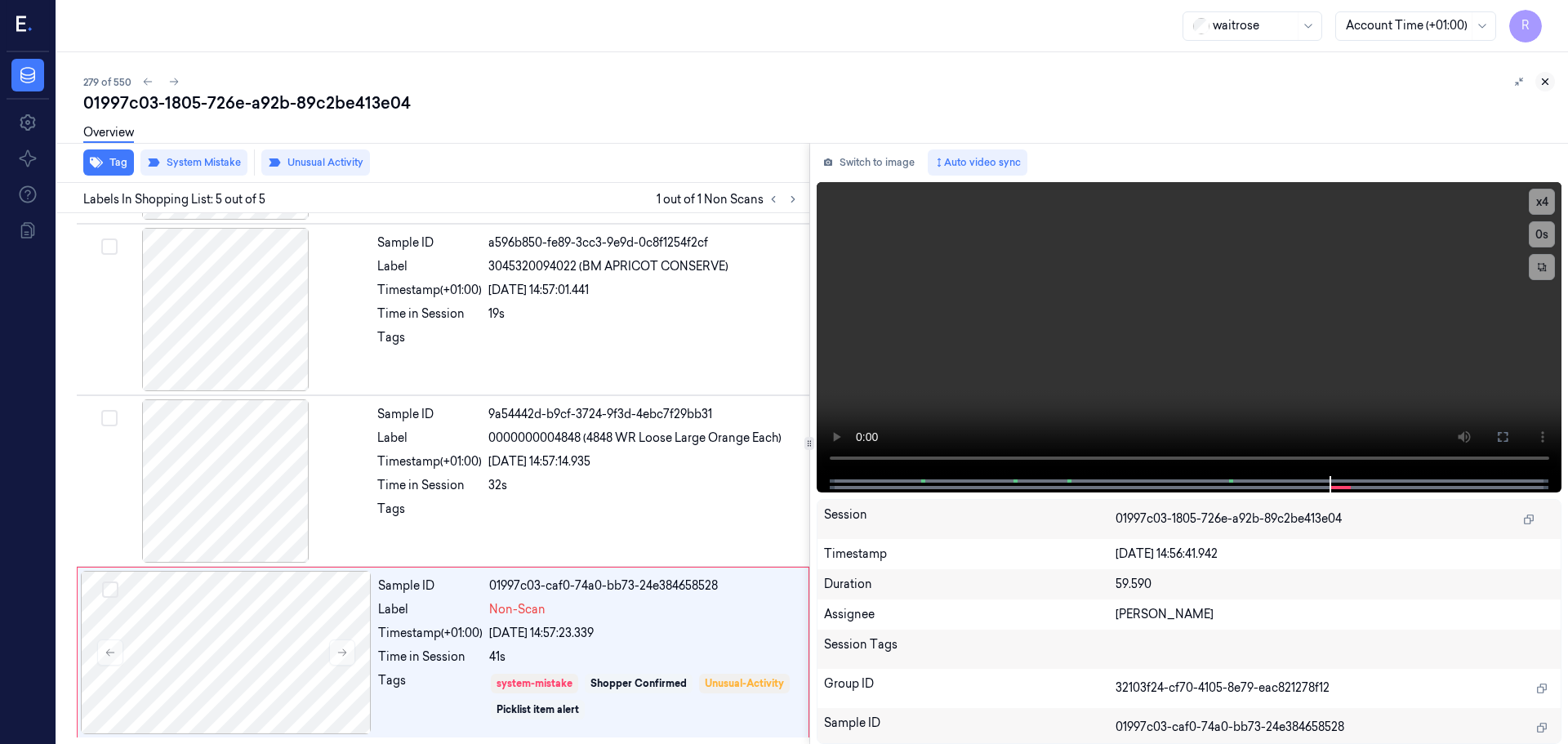
click at [1543, 84] on icon at bounding box center [1544, 81] width 11 height 11
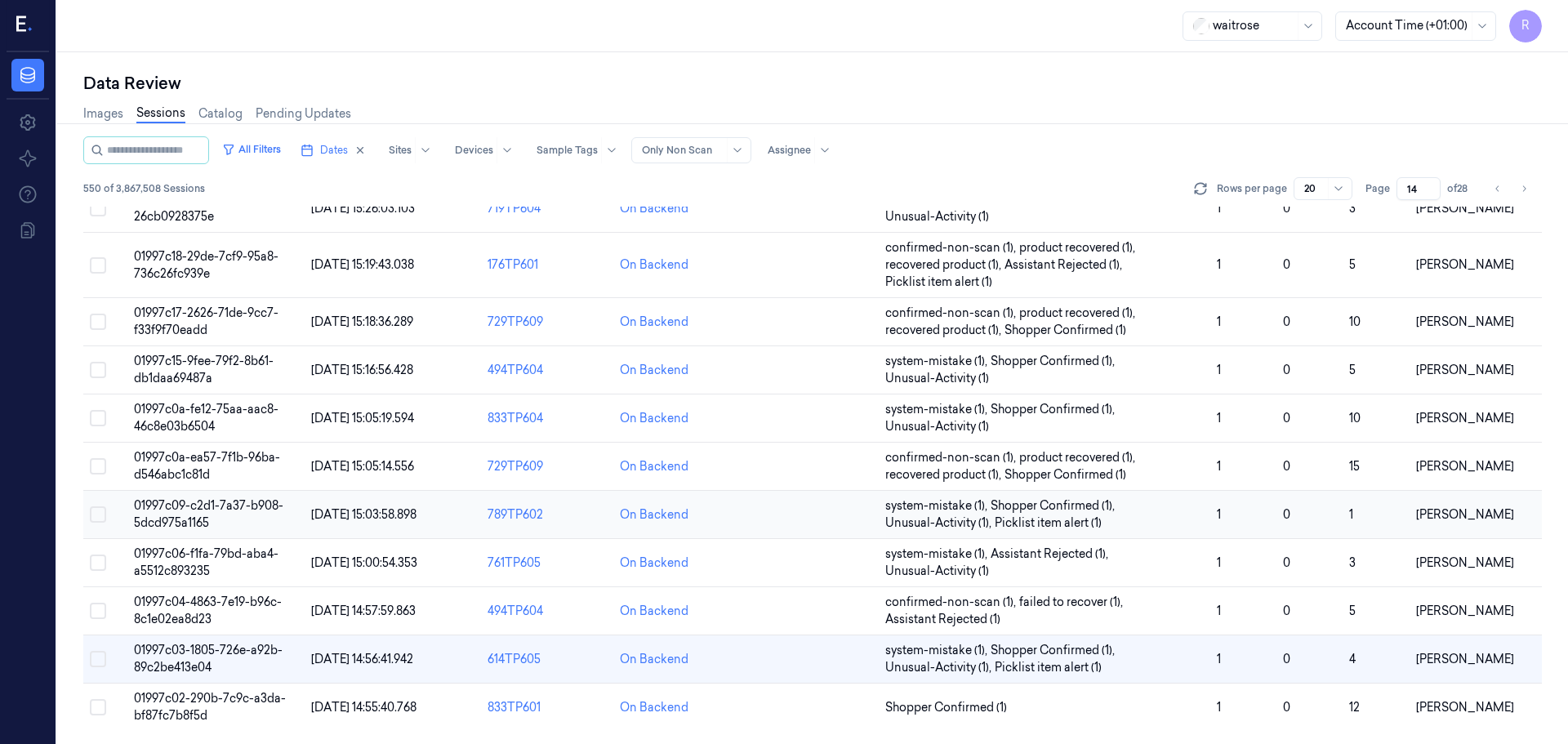
scroll to position [509, 0]
click at [1052, 713] on span "Shopper Confirmed (1)" at bounding box center [1044, 708] width 319 height 17
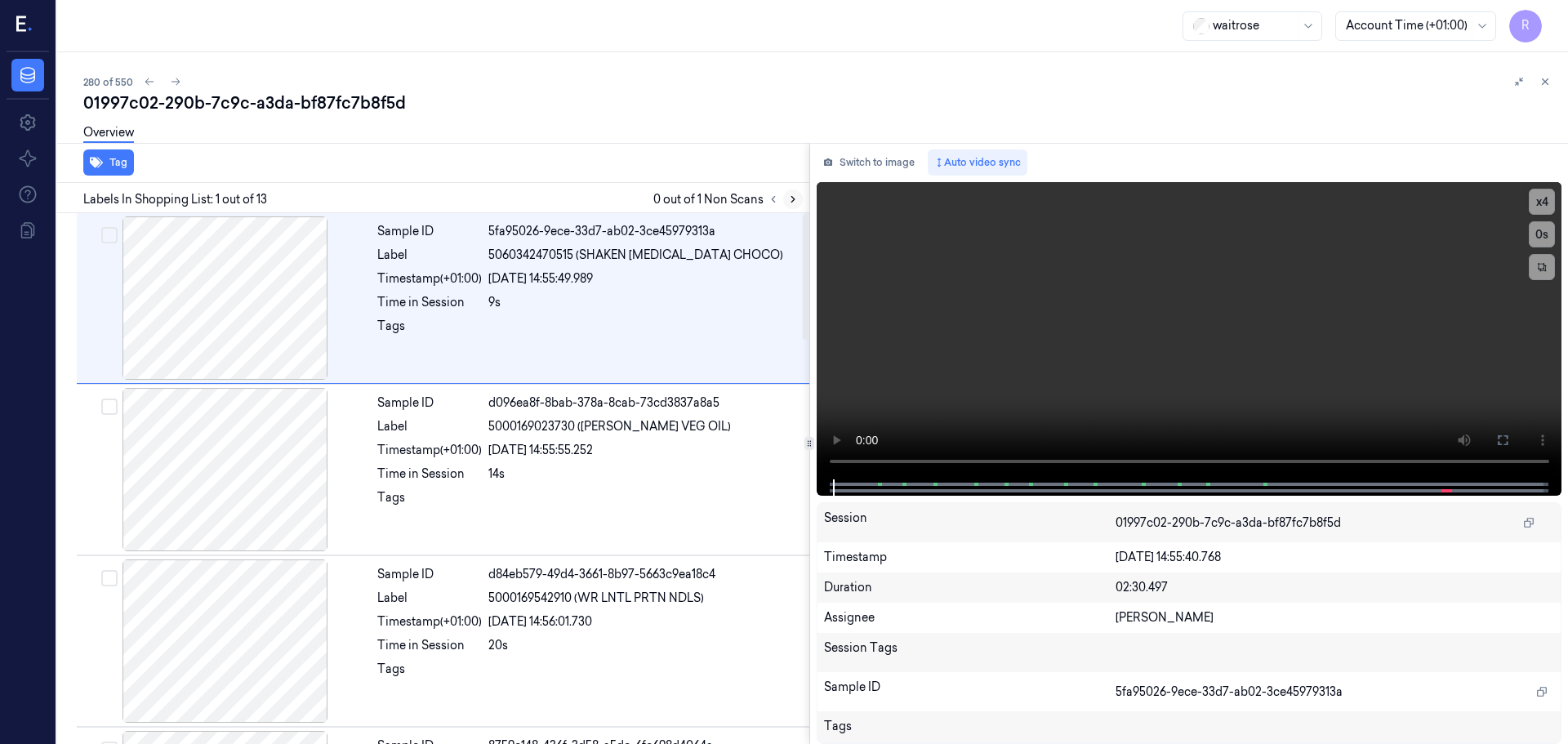
click at [791, 201] on icon at bounding box center [792, 199] width 11 height 11
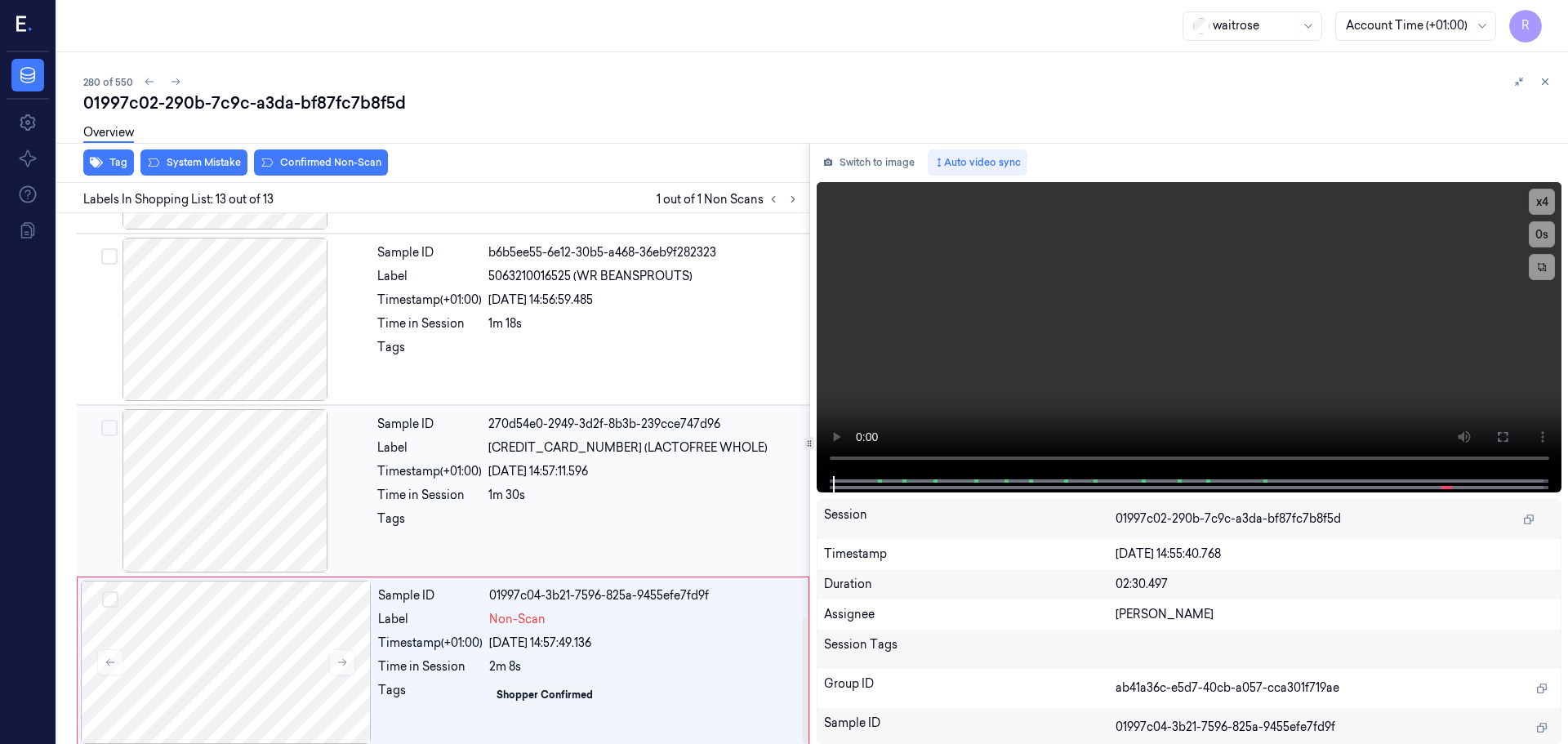
scroll to position [1704, 0]
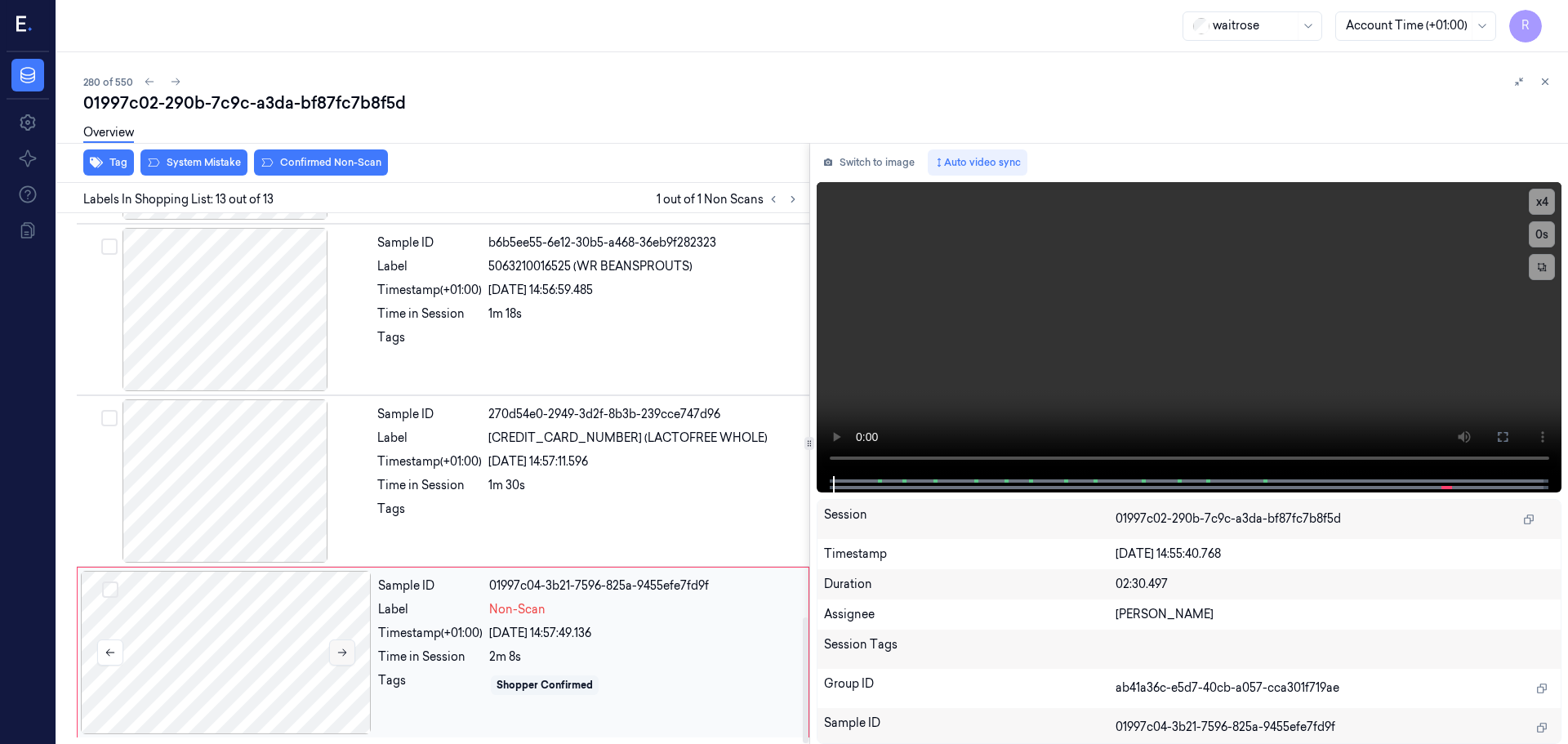
click at [334, 655] on button at bounding box center [342, 652] width 26 height 26
click at [243, 489] on div at bounding box center [225, 481] width 291 height 163
click at [585, 643] on div "Sample ID 01997c04-3b21-7598-af7f-97a7331ac1d9 Label Non-Scan Timestamp (+01:00…" at bounding box center [588, 653] width 433 height 163
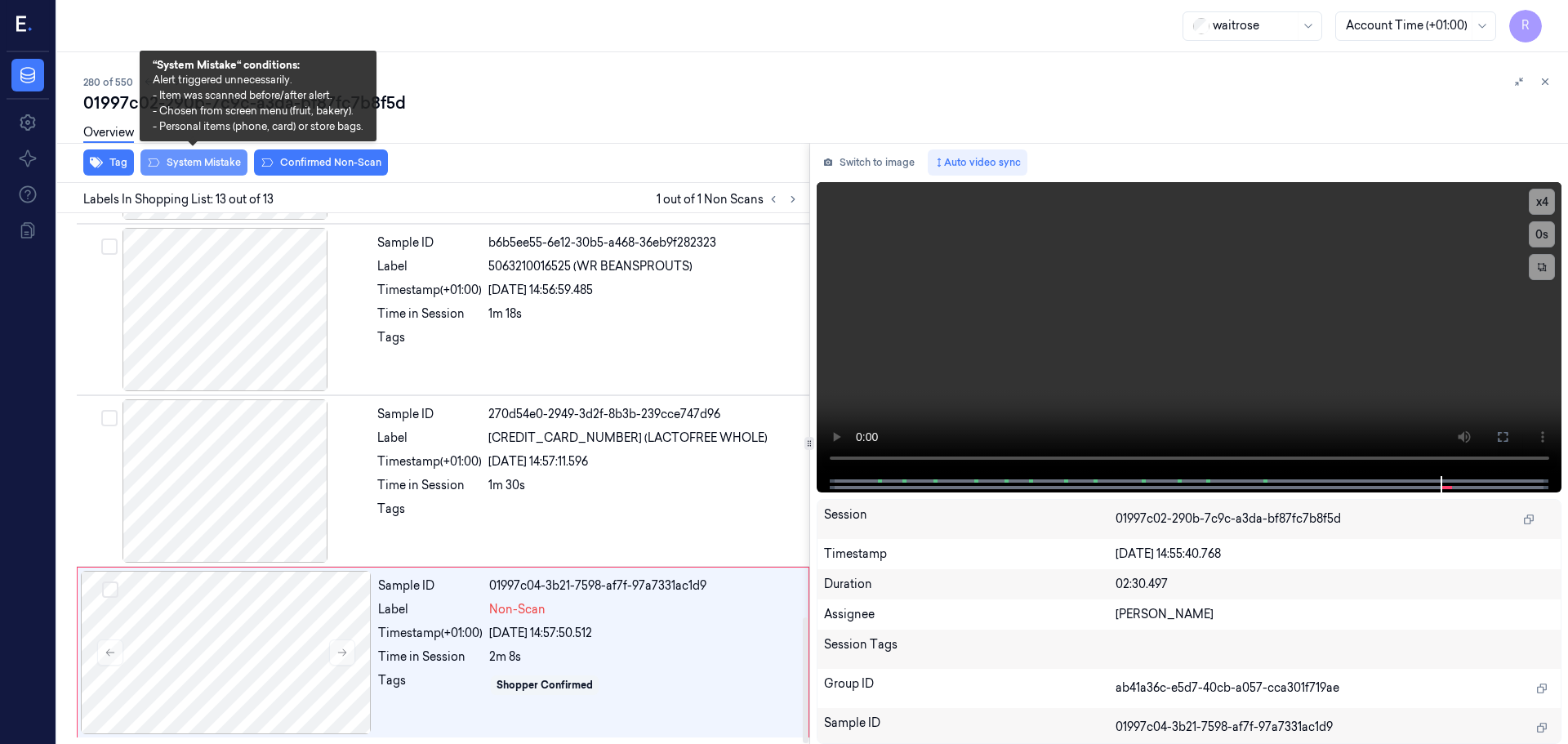
click at [195, 166] on button "System Mistake" at bounding box center [194, 162] width 107 height 26
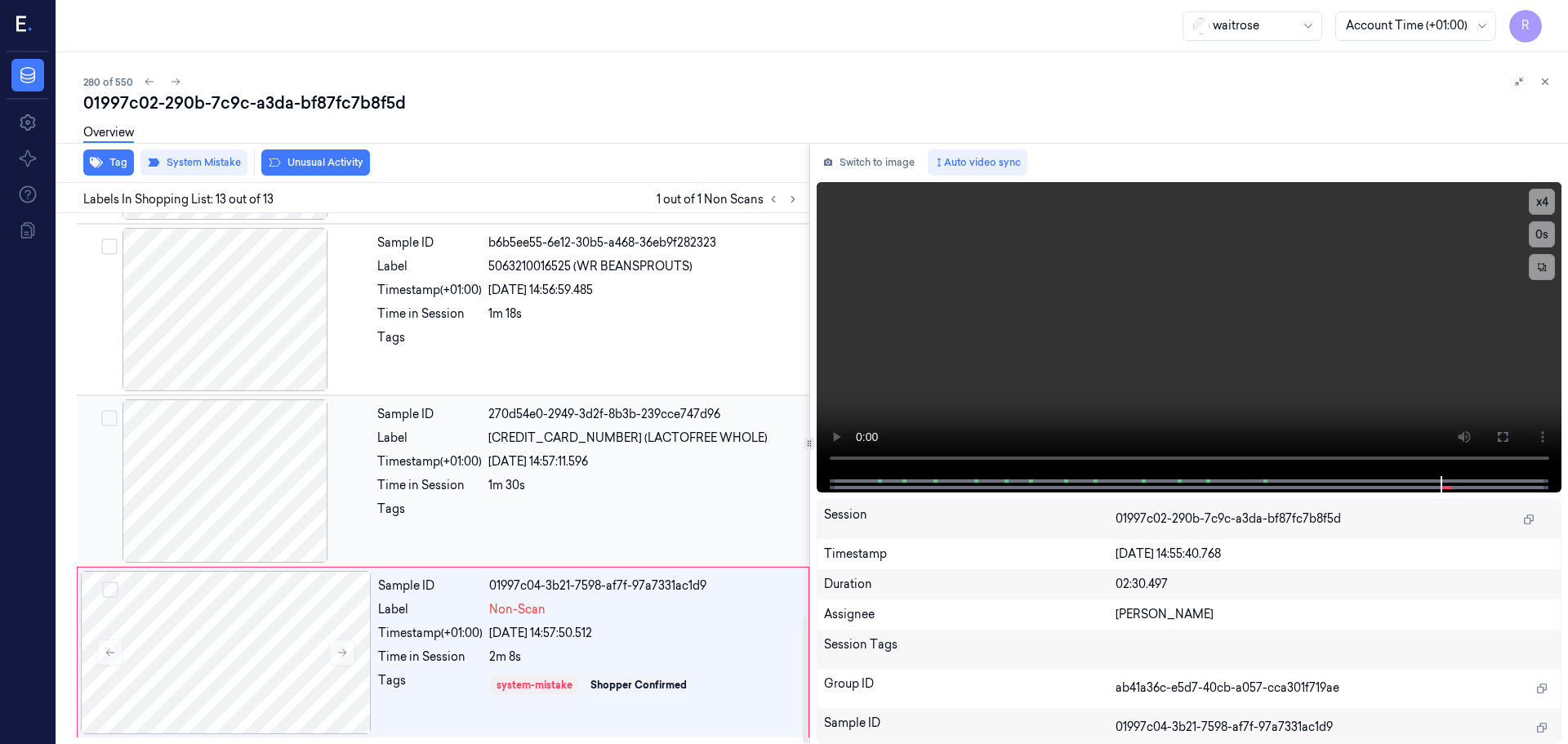
click at [616, 485] on div "1m 30s" at bounding box center [644, 486] width 311 height 17
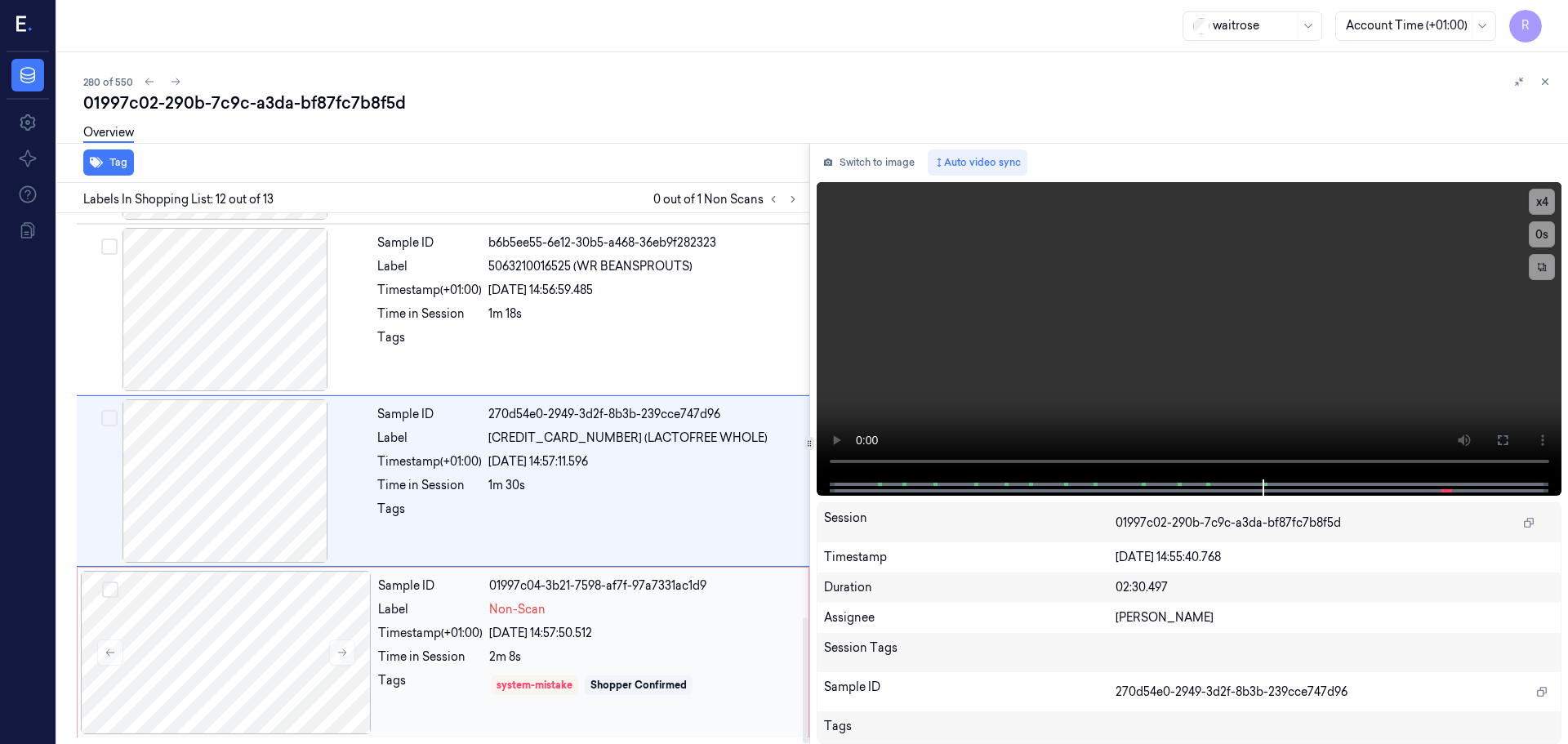
click at [608, 620] on div "Sample ID 01997c04-3b21-7598-af7f-97a7331ac1d9 Label Non-Scan Timestamp (+01:00…" at bounding box center [588, 653] width 433 height 163
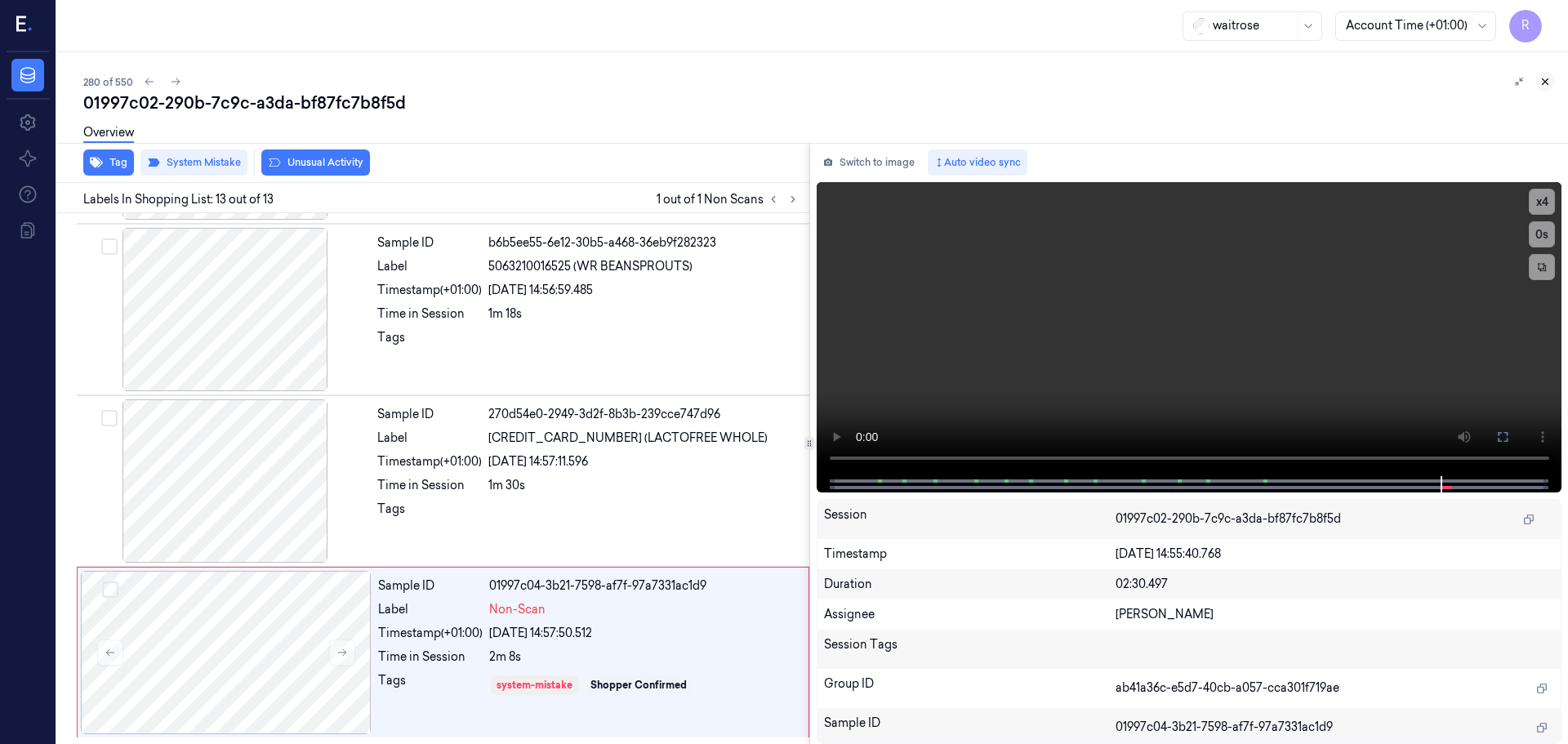
click at [1549, 86] on icon at bounding box center [1544, 81] width 11 height 11
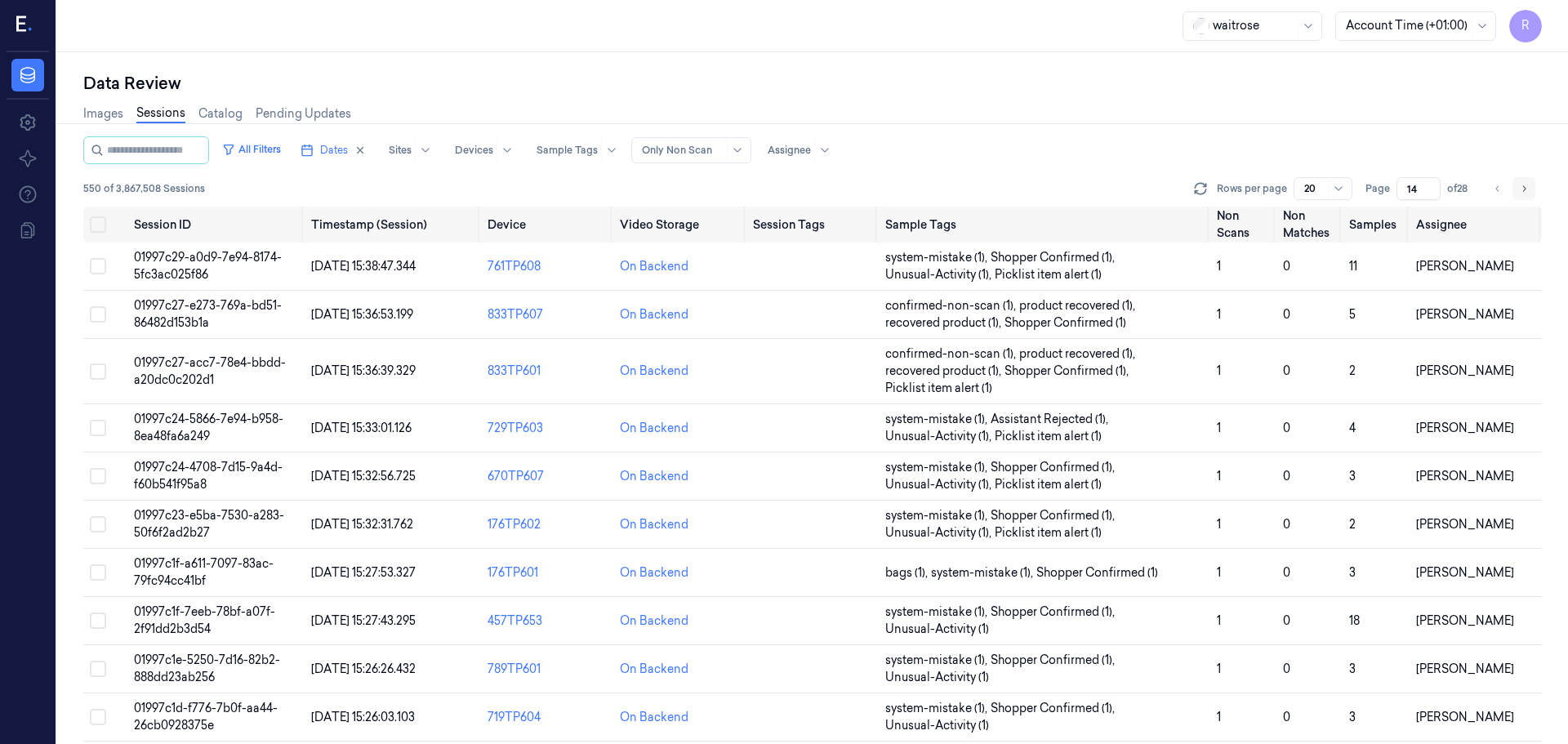
click at [1523, 191] on icon "Go to next page" at bounding box center [1525, 188] width 3 height 6
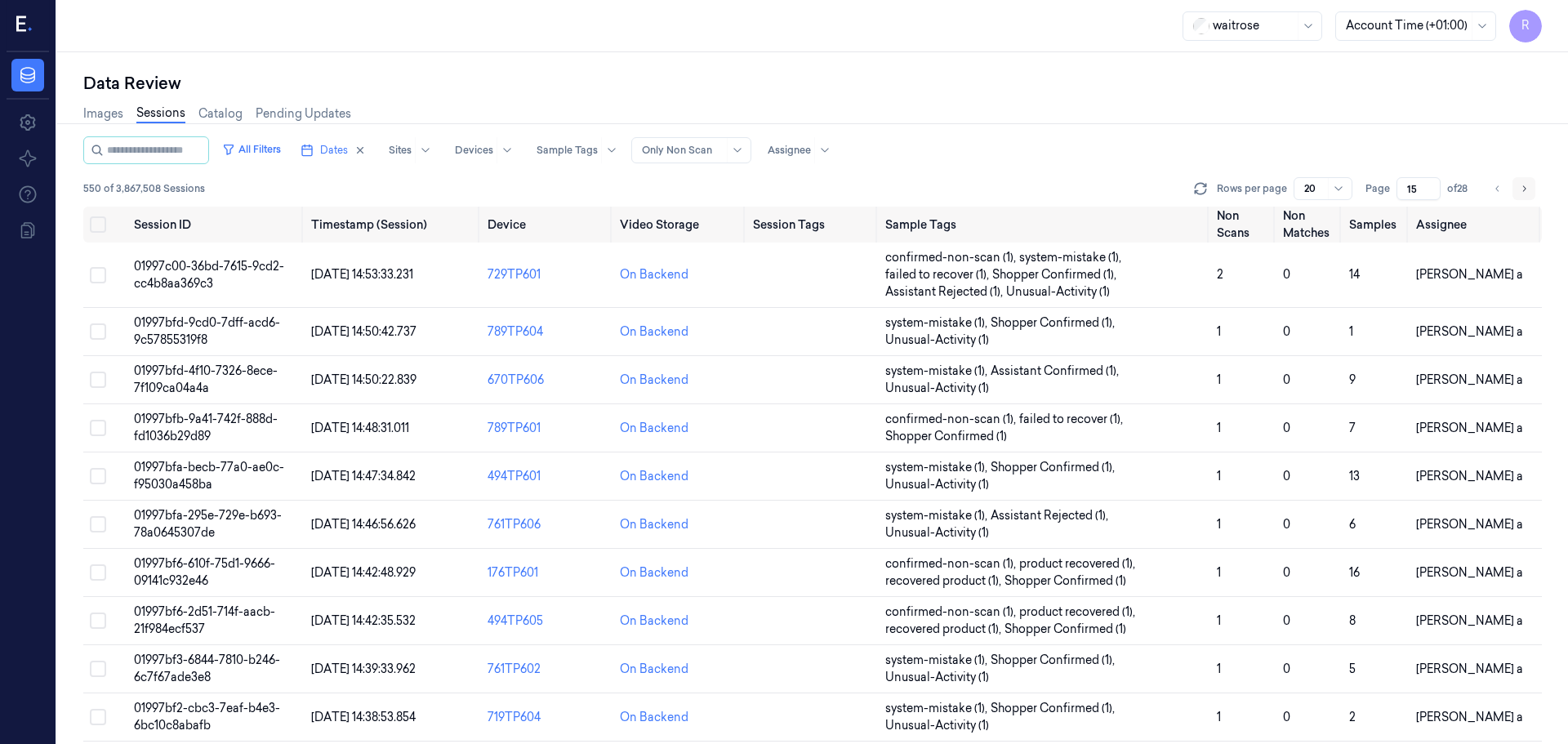
click at [1523, 191] on icon "Go to next page" at bounding box center [1525, 188] width 3 height 6
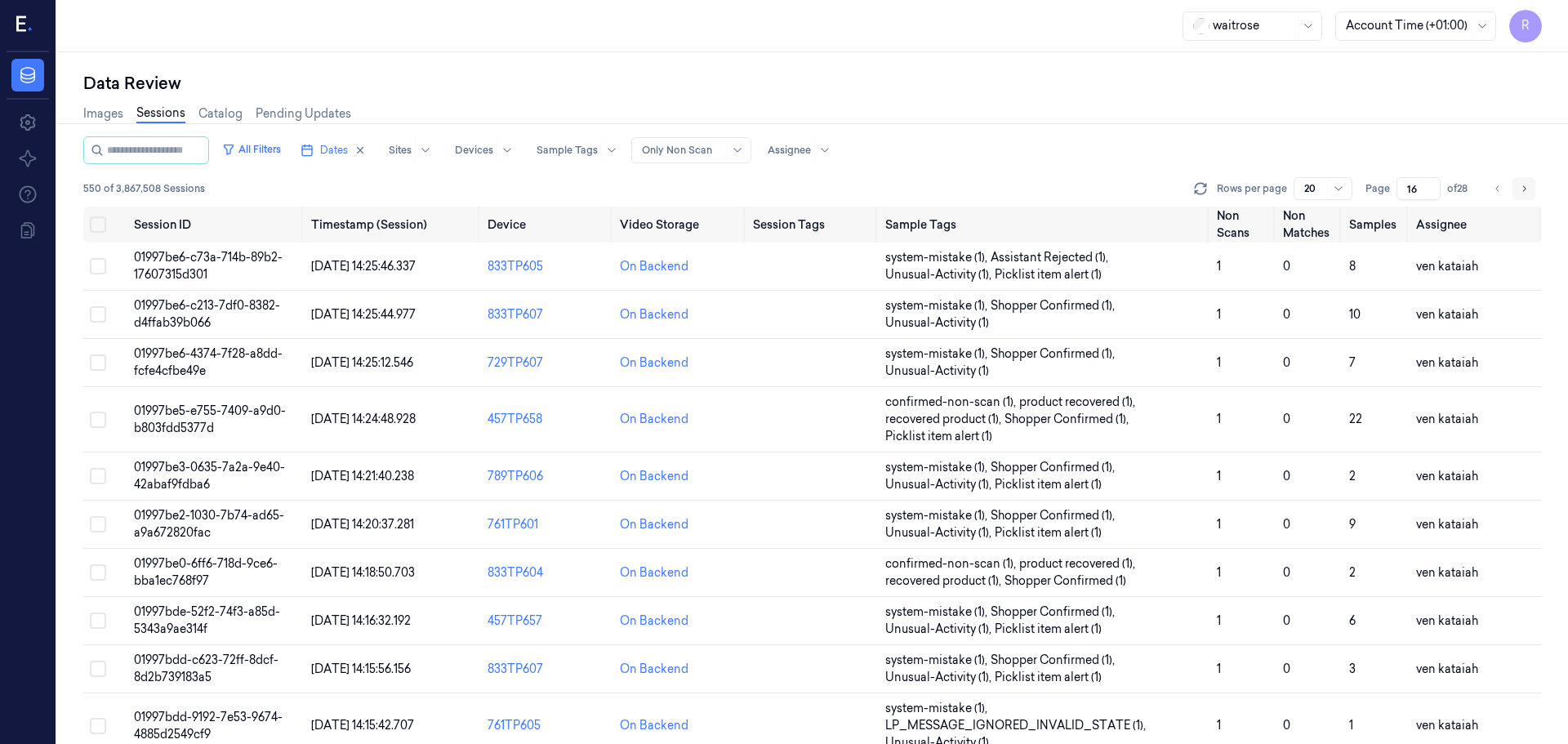
click at [1523, 191] on icon "Go to next page" at bounding box center [1525, 188] width 3 height 6
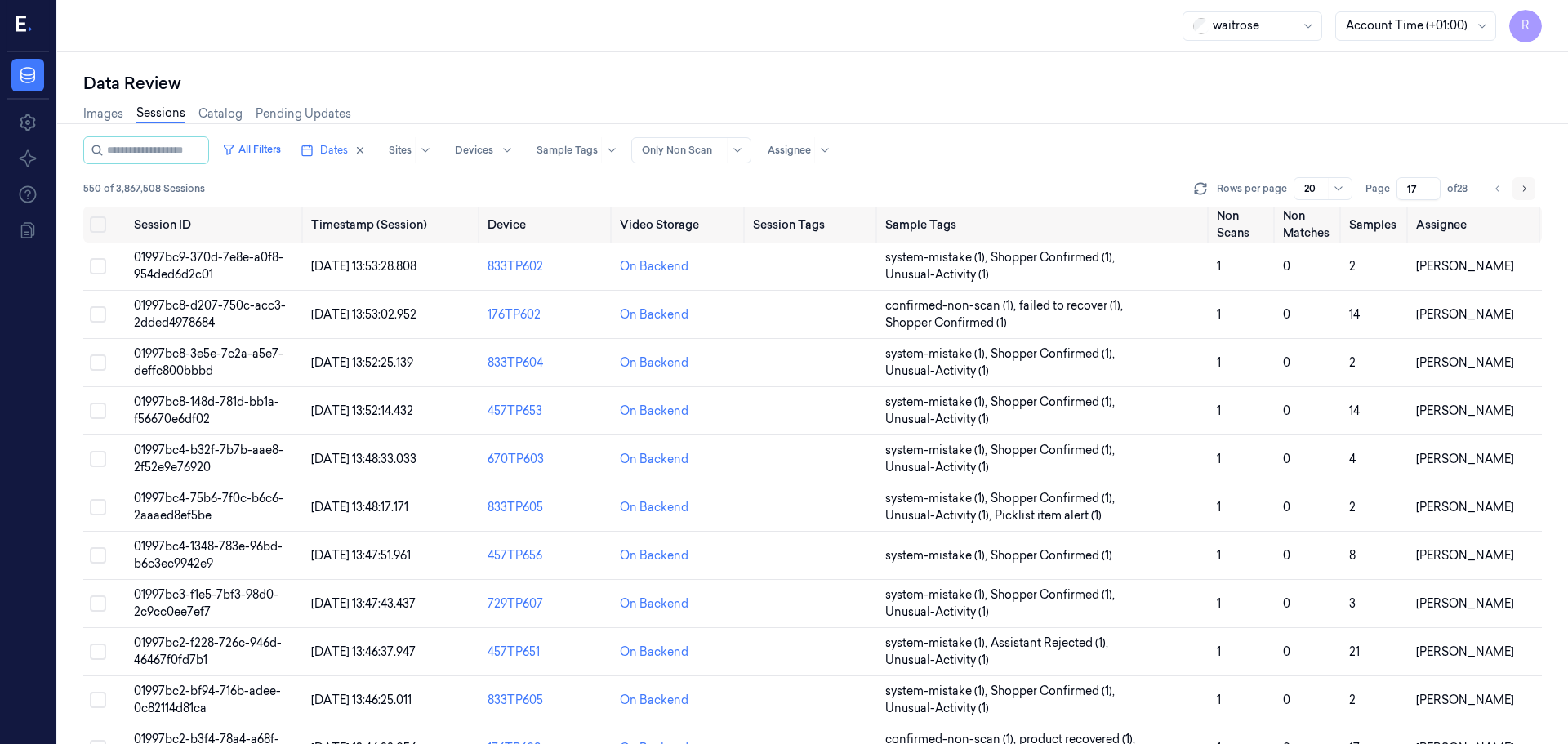
click at [1523, 191] on icon "Go to next page" at bounding box center [1525, 188] width 3 height 6
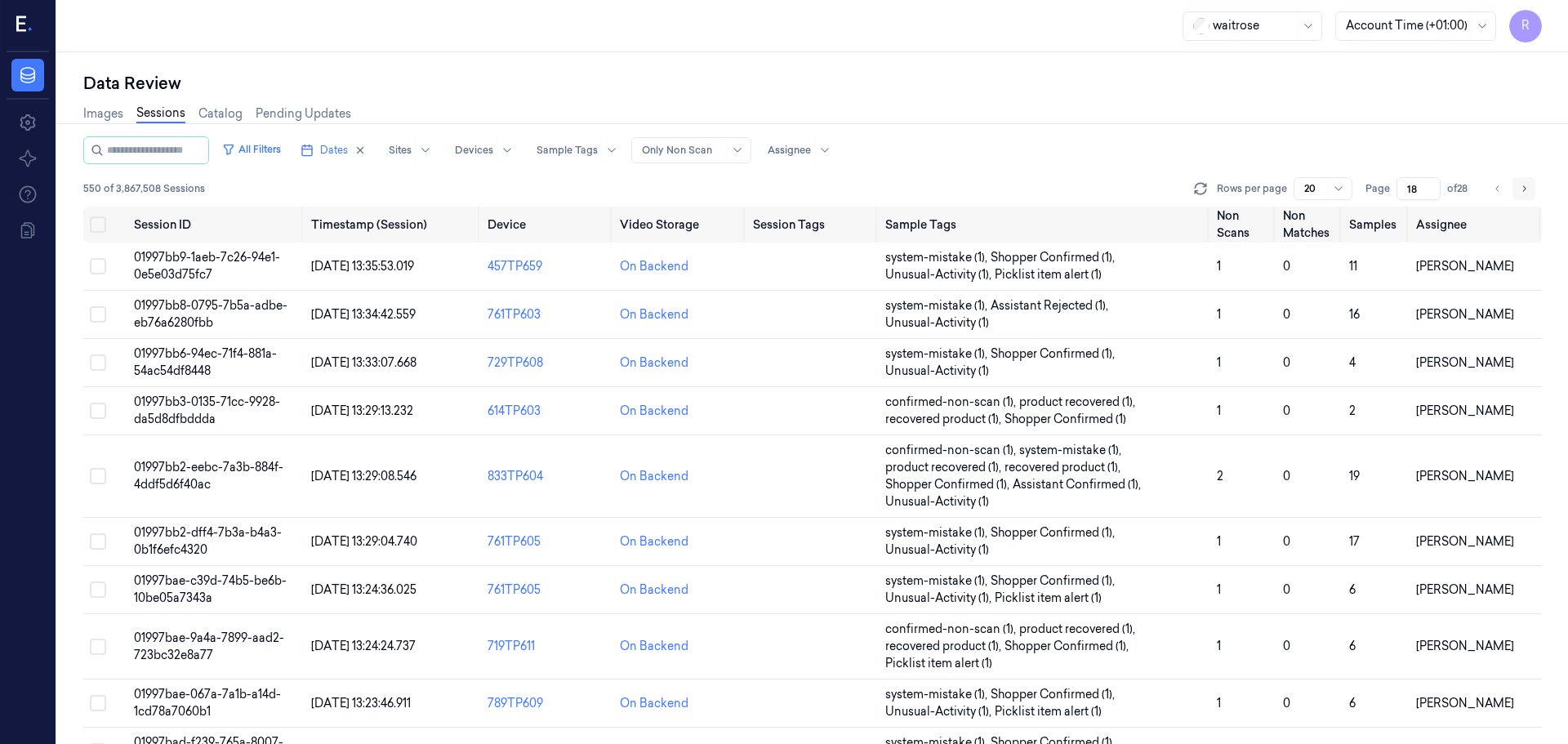
click at [1523, 191] on icon "Go to next page" at bounding box center [1525, 188] width 3 height 6
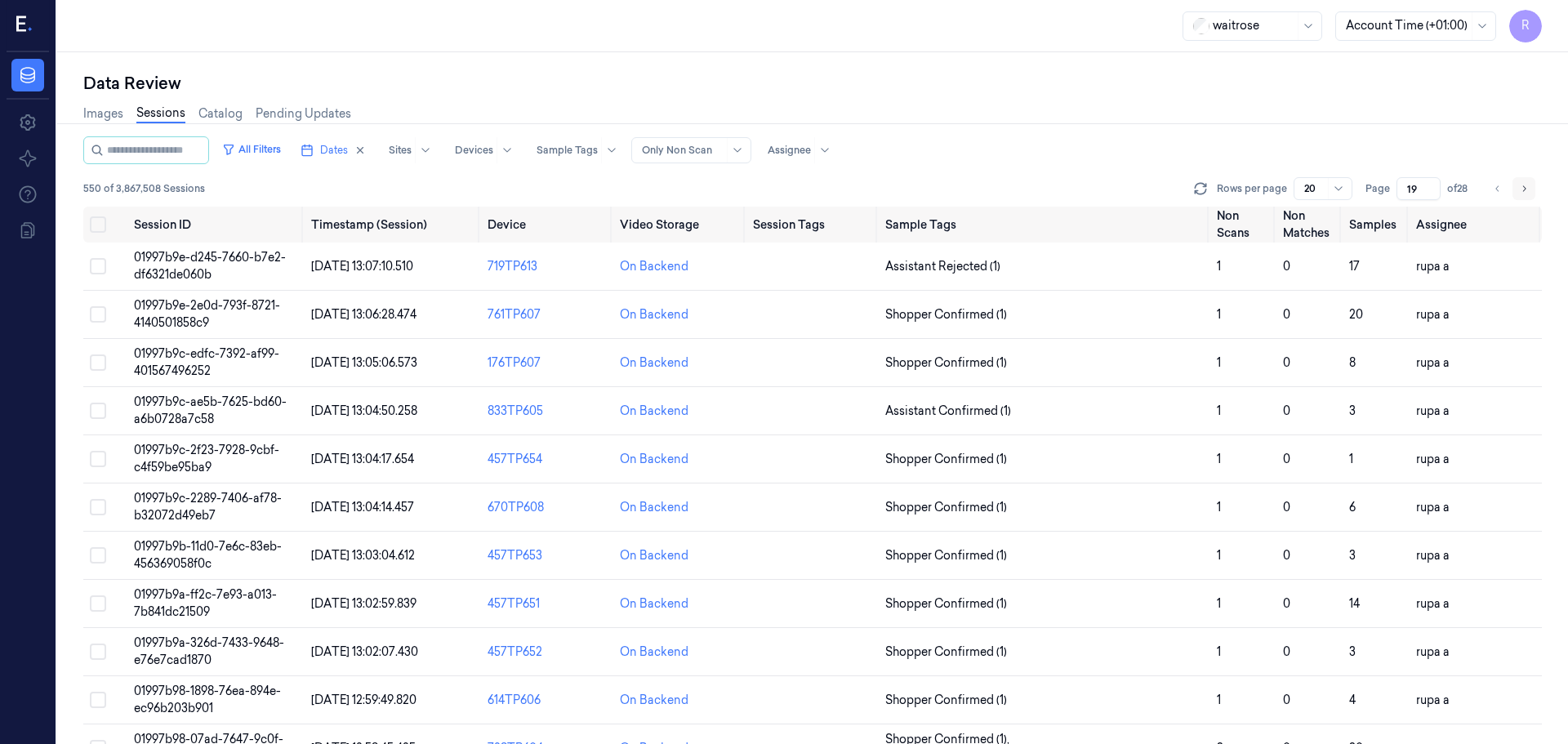
click at [1523, 191] on icon "Go to next page" at bounding box center [1525, 188] width 3 height 6
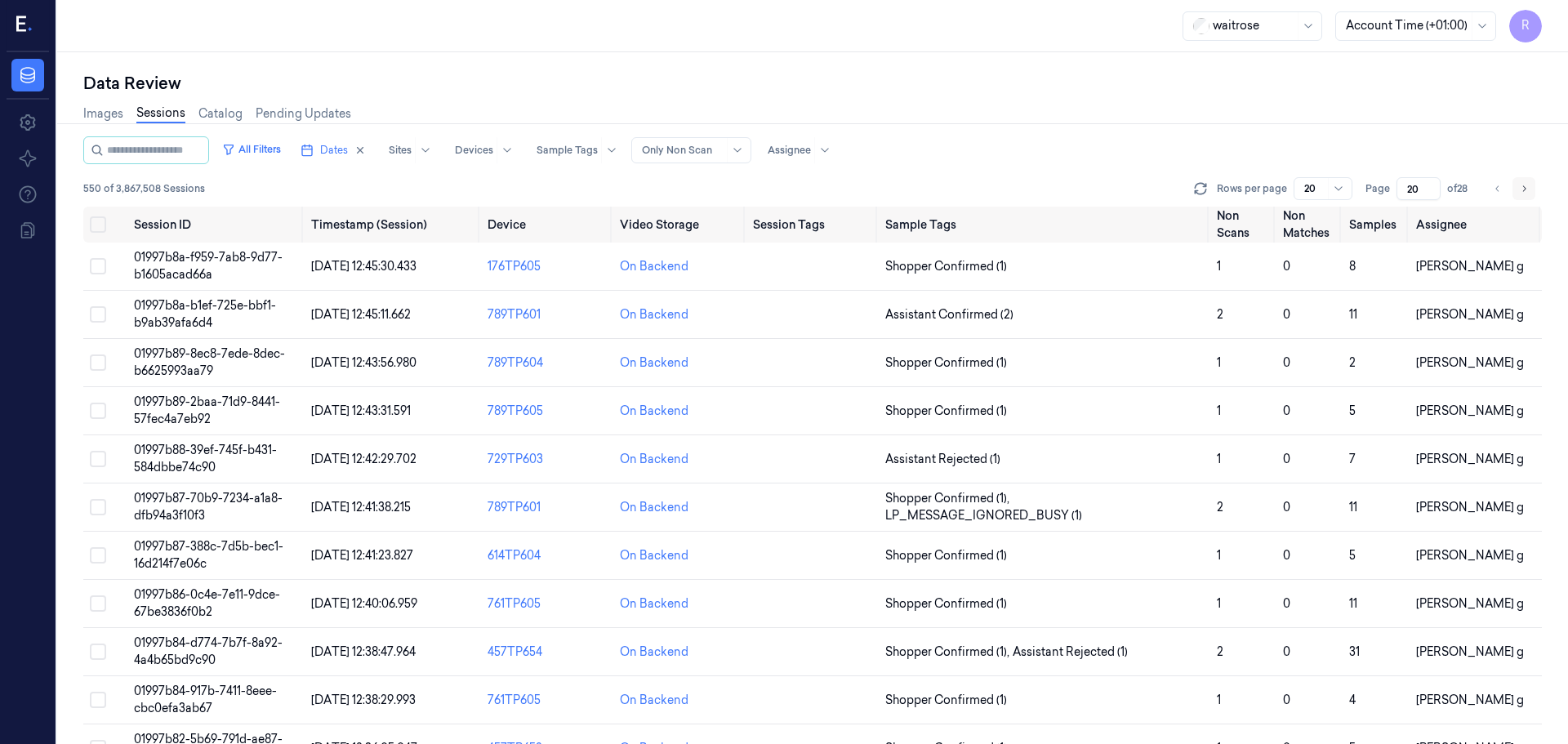
click at [1523, 191] on icon "Go to next page" at bounding box center [1525, 188] width 3 height 6
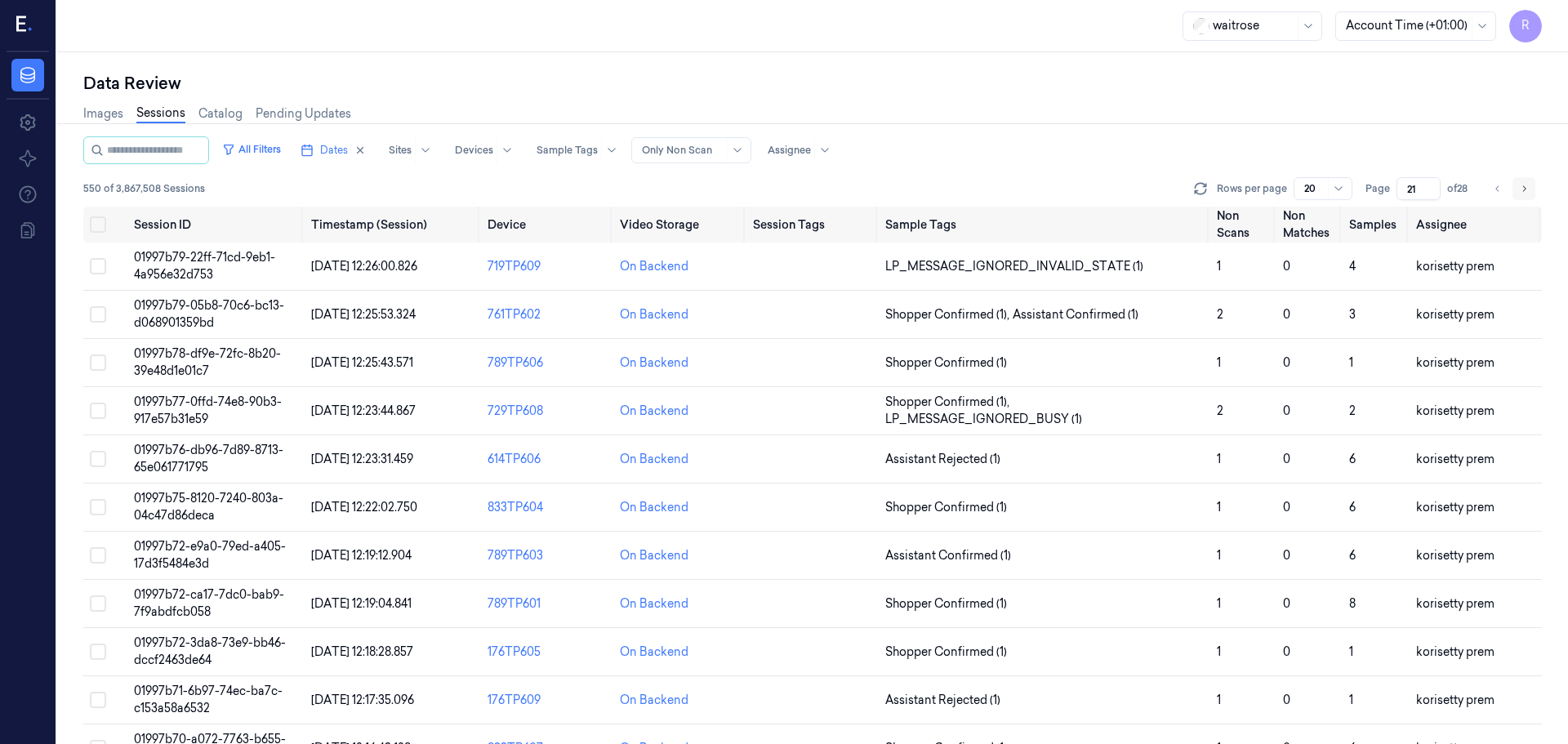
click at [1523, 191] on icon "Go to next page" at bounding box center [1525, 188] width 3 height 6
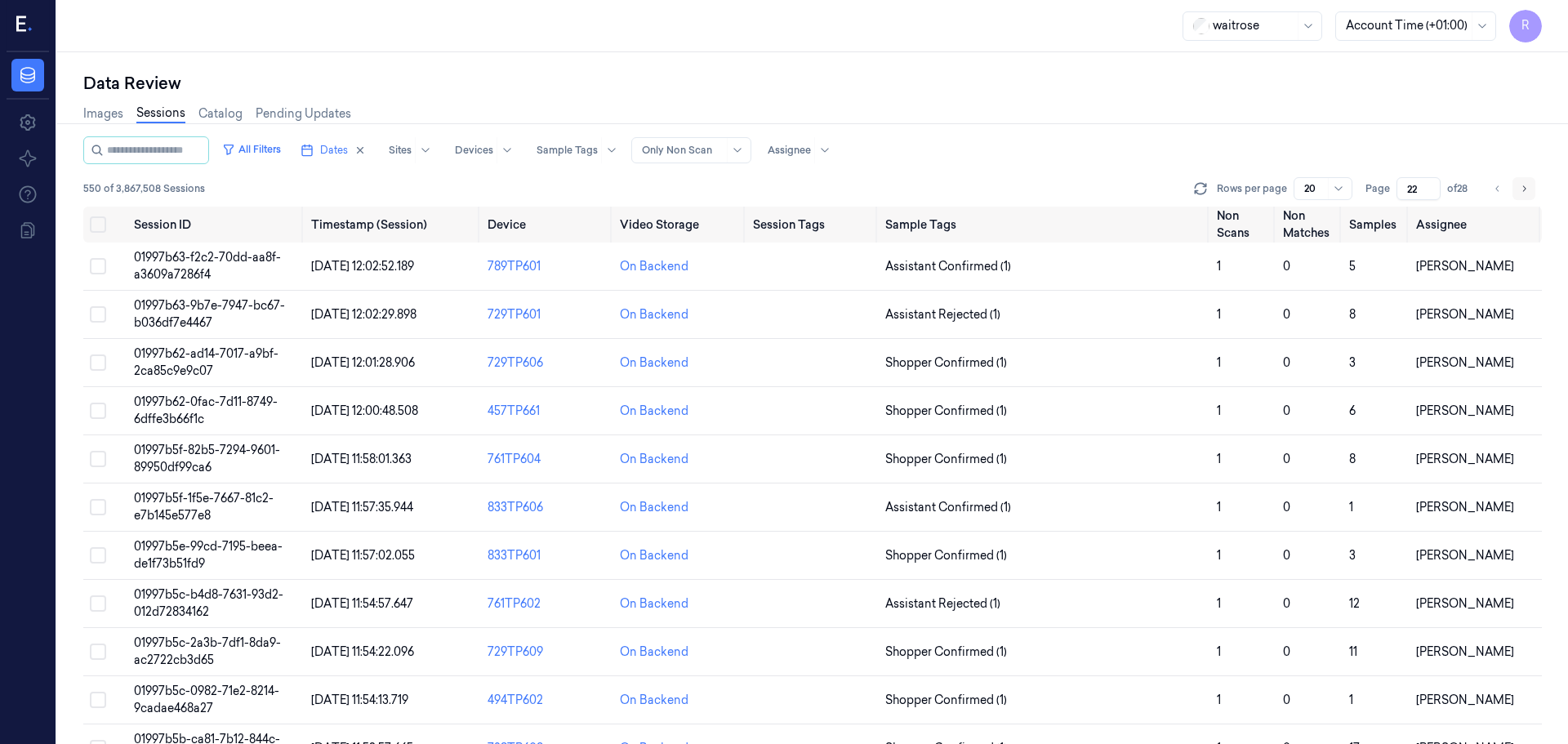
click at [1523, 191] on icon "Go to next page" at bounding box center [1525, 188] width 3 height 6
type input "23"
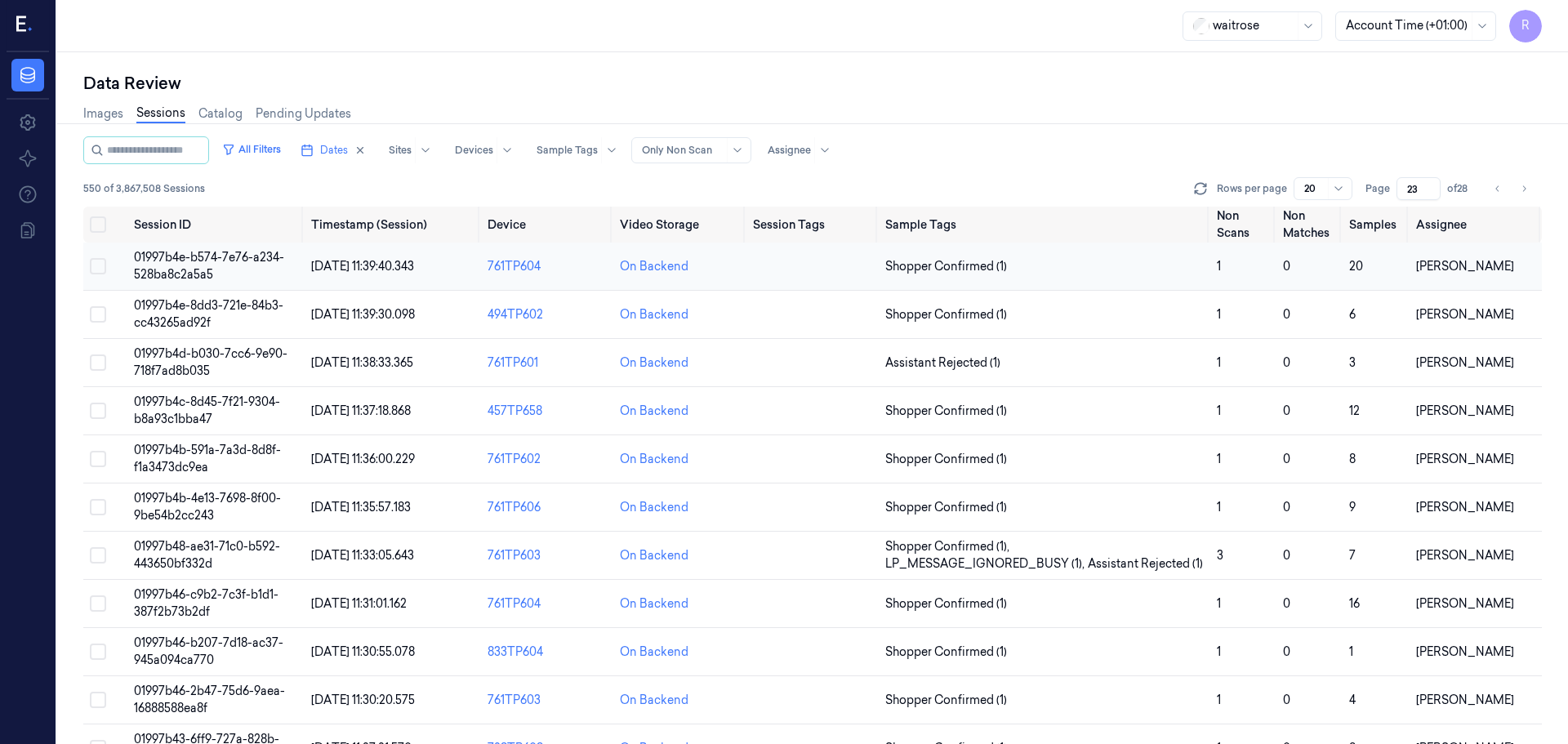
click at [1125, 271] on span "Shopper Confirmed (1)" at bounding box center [1044, 267] width 319 height 17
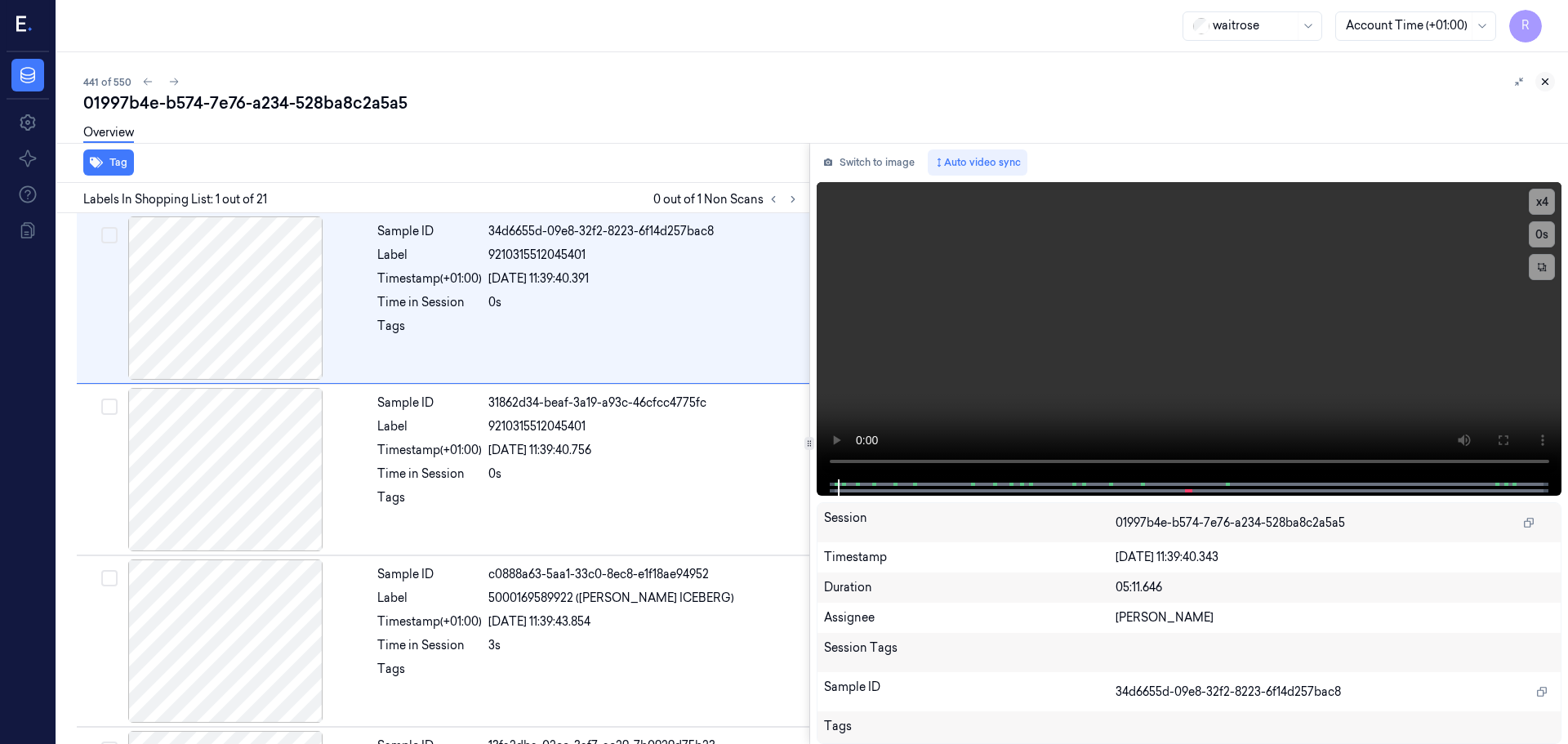
click at [1543, 82] on icon at bounding box center [1544, 81] width 11 height 11
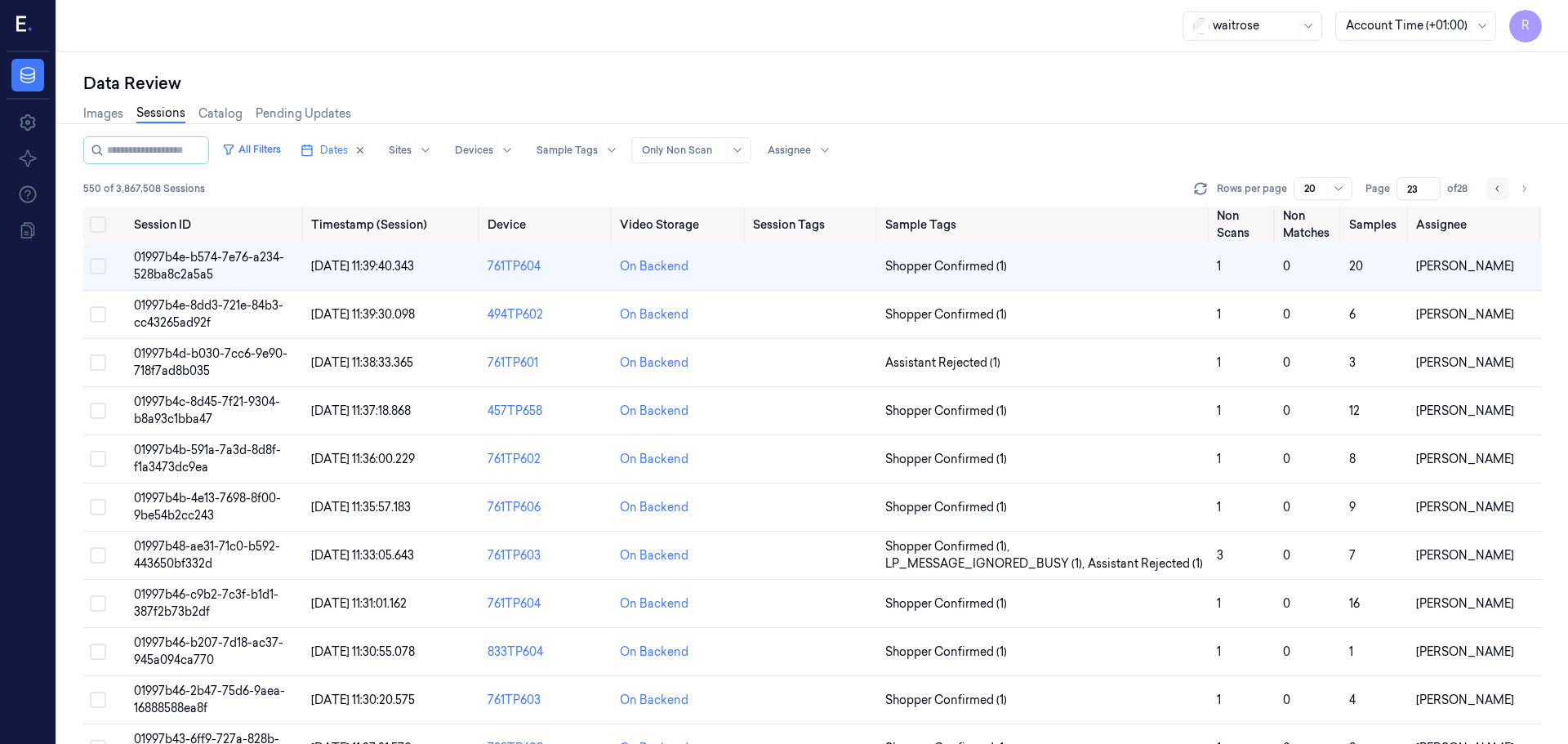
click at [1498, 193] on icon "Go to previous page" at bounding box center [1497, 188] width 10 height 13
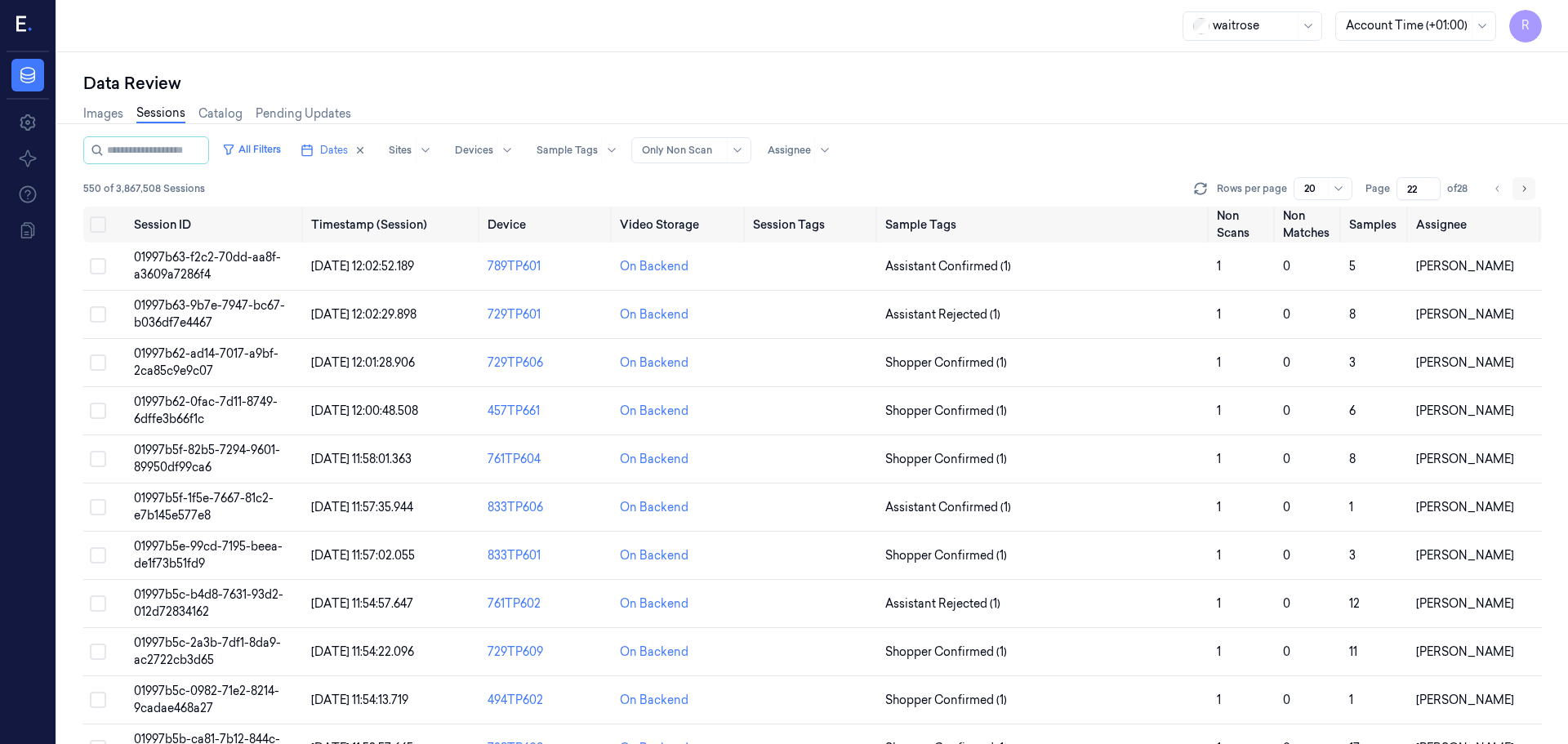
click at [1532, 186] on button "Go to next page" at bounding box center [1524, 189] width 23 height 23
type input "23"
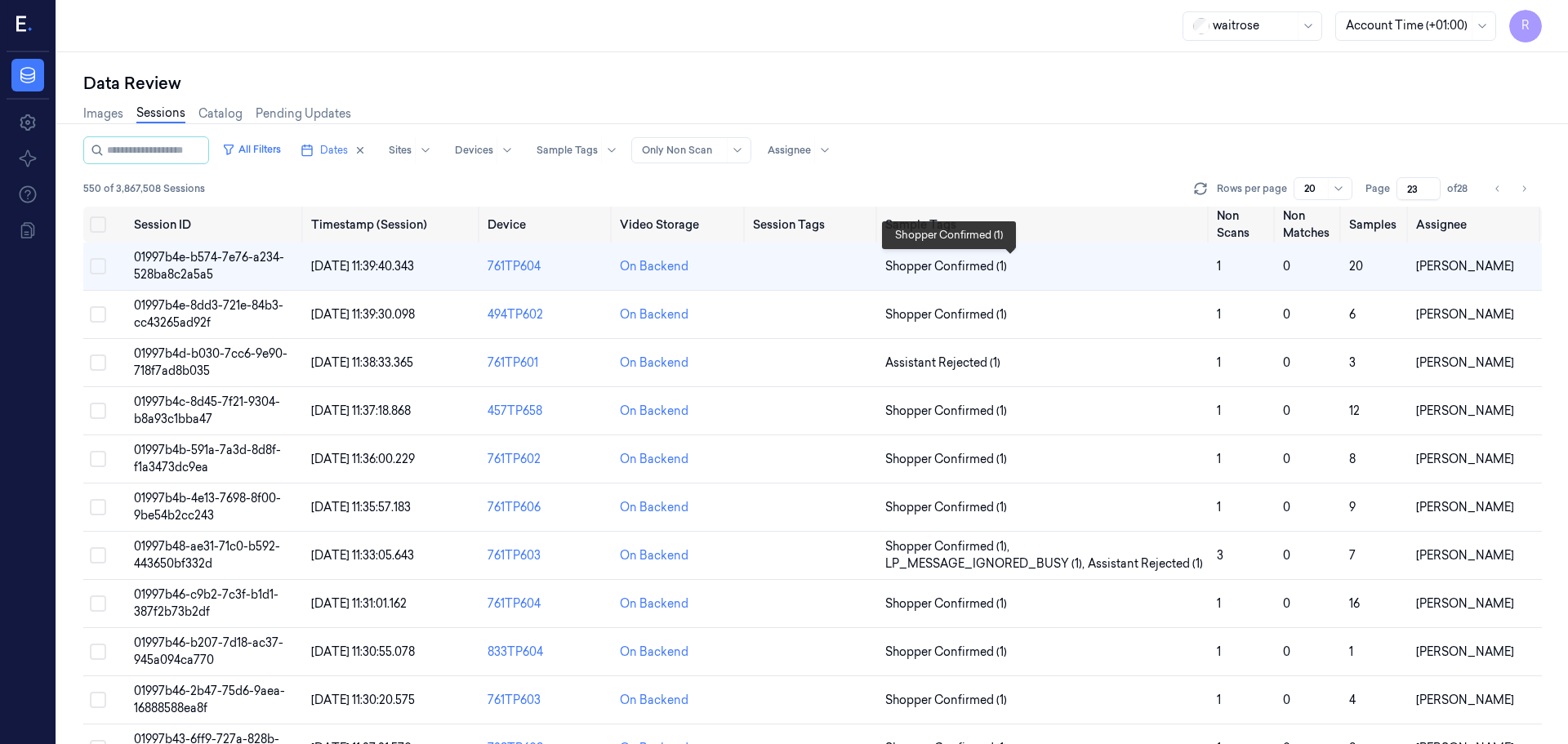
click at [1115, 267] on span "Shopper Confirmed (1)" at bounding box center [1044, 267] width 319 height 17
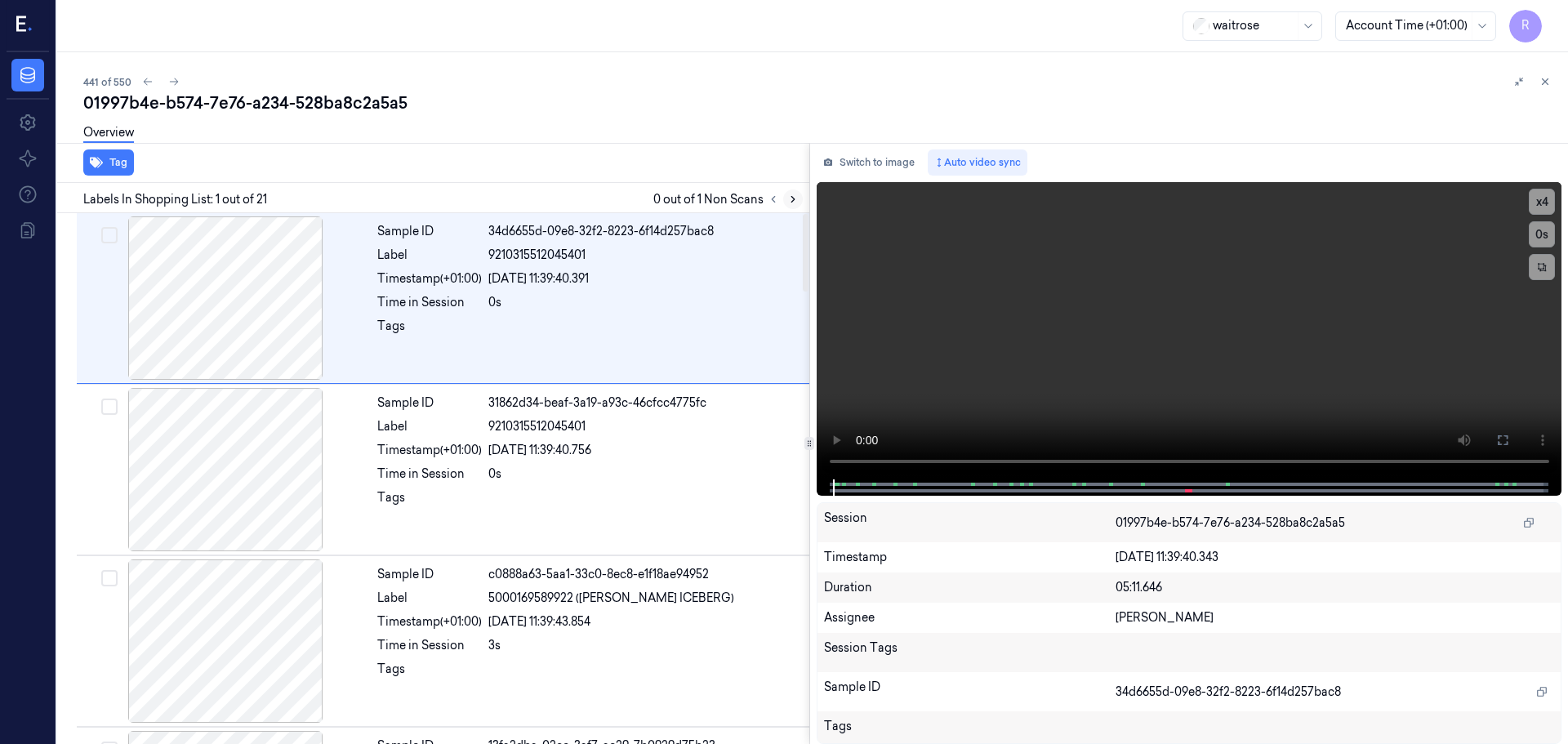
click at [790, 199] on icon at bounding box center [792, 199] width 11 height 11
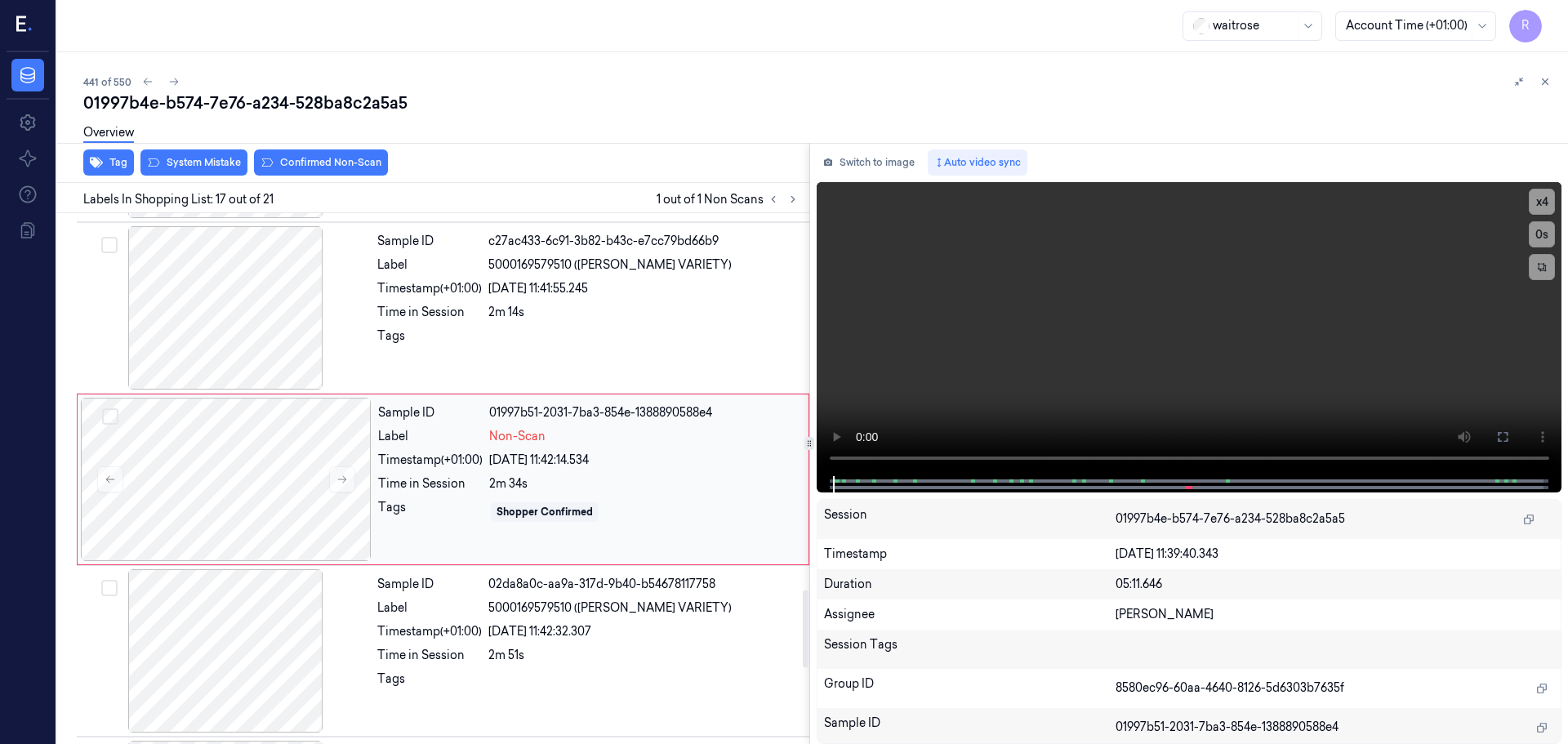
scroll to position [2564, 0]
click at [343, 474] on icon at bounding box center [342, 478] width 11 height 11
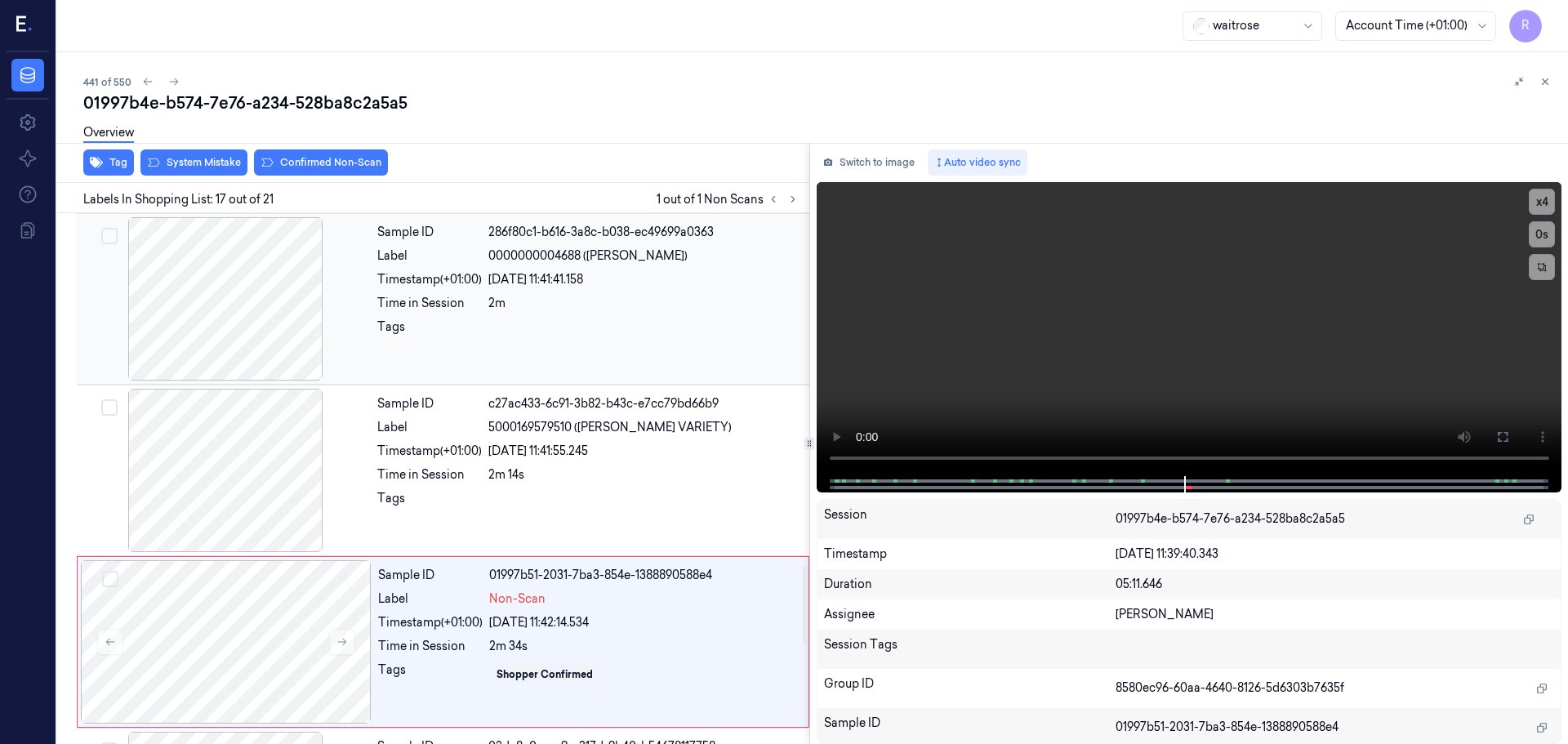
click at [244, 338] on div at bounding box center [225, 299] width 291 height 163
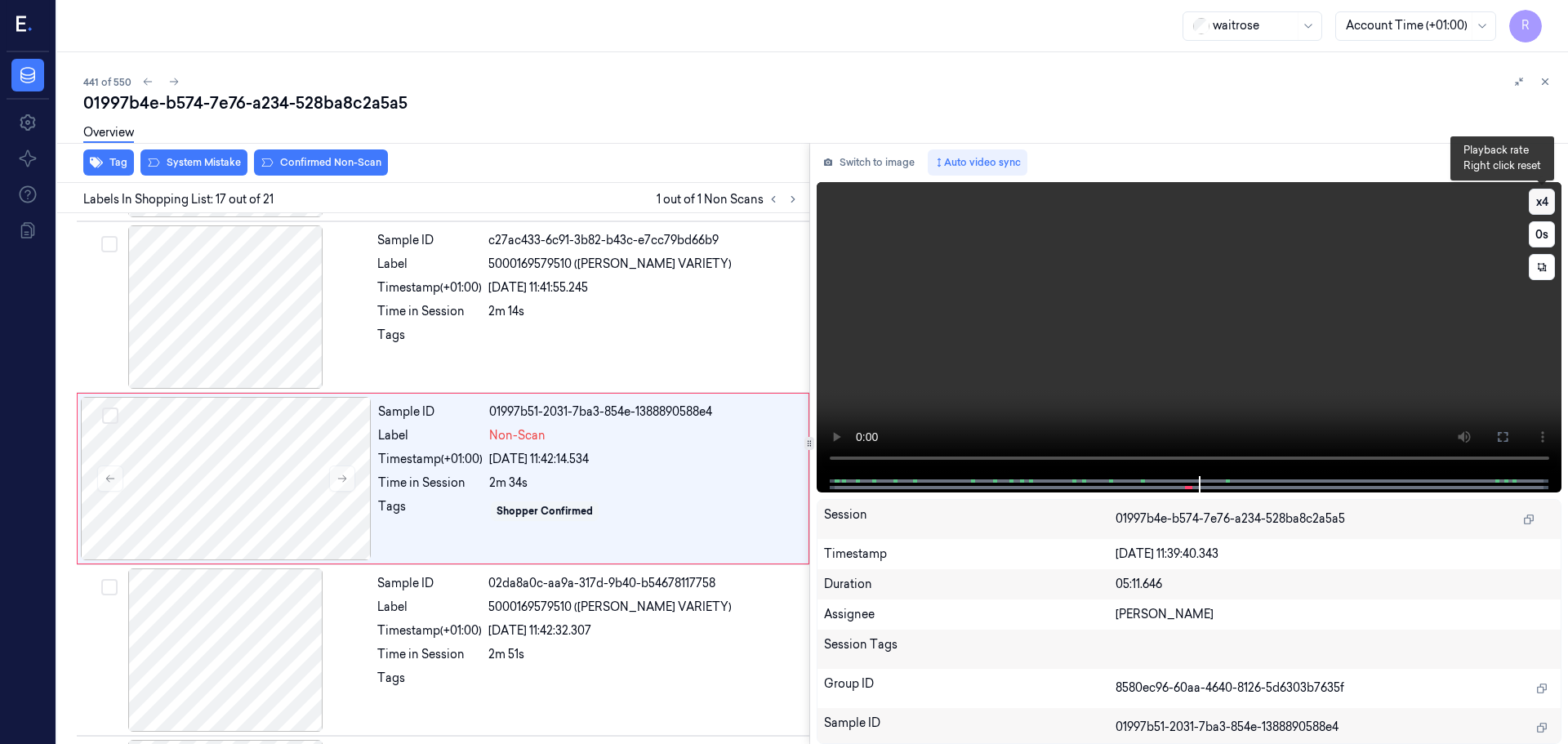
click at [1541, 208] on button "x 4" at bounding box center [1542, 202] width 26 height 26
click at [1548, 201] on button "x 1" at bounding box center [1542, 202] width 26 height 26
click at [1548, 201] on button "x 2" at bounding box center [1542, 202] width 26 height 26
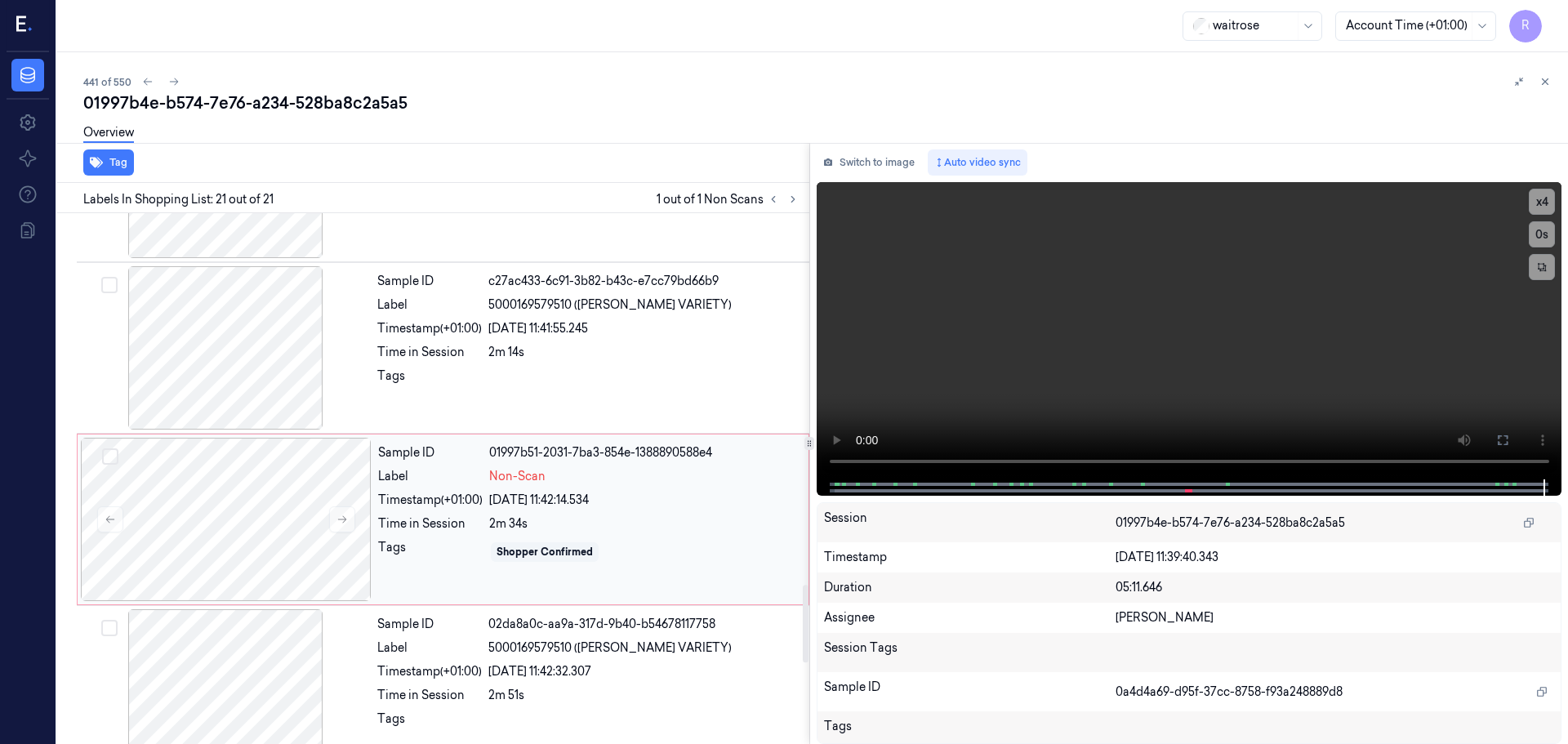
scroll to position [2530, 0]
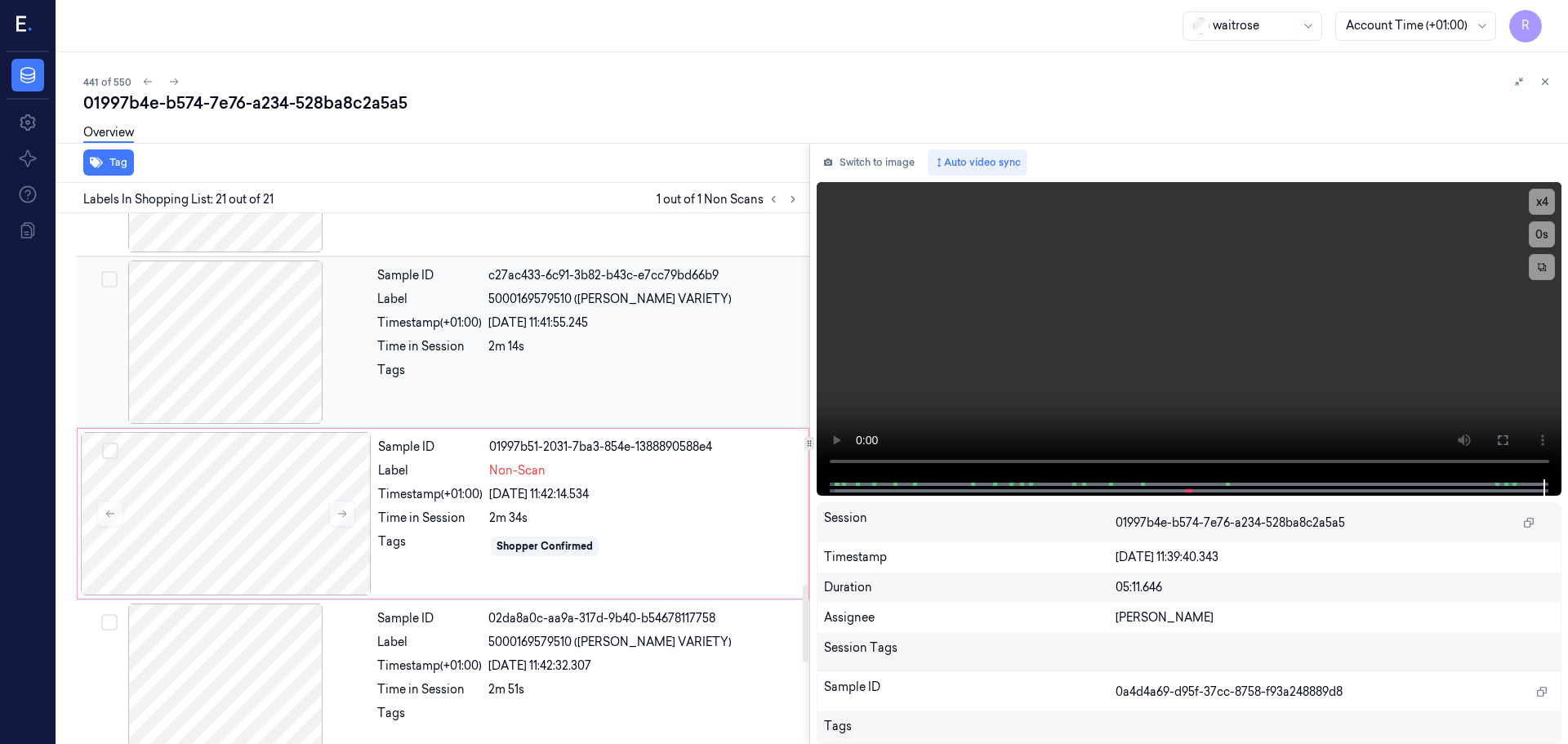
click at [245, 358] on div at bounding box center [225, 343] width 291 height 163
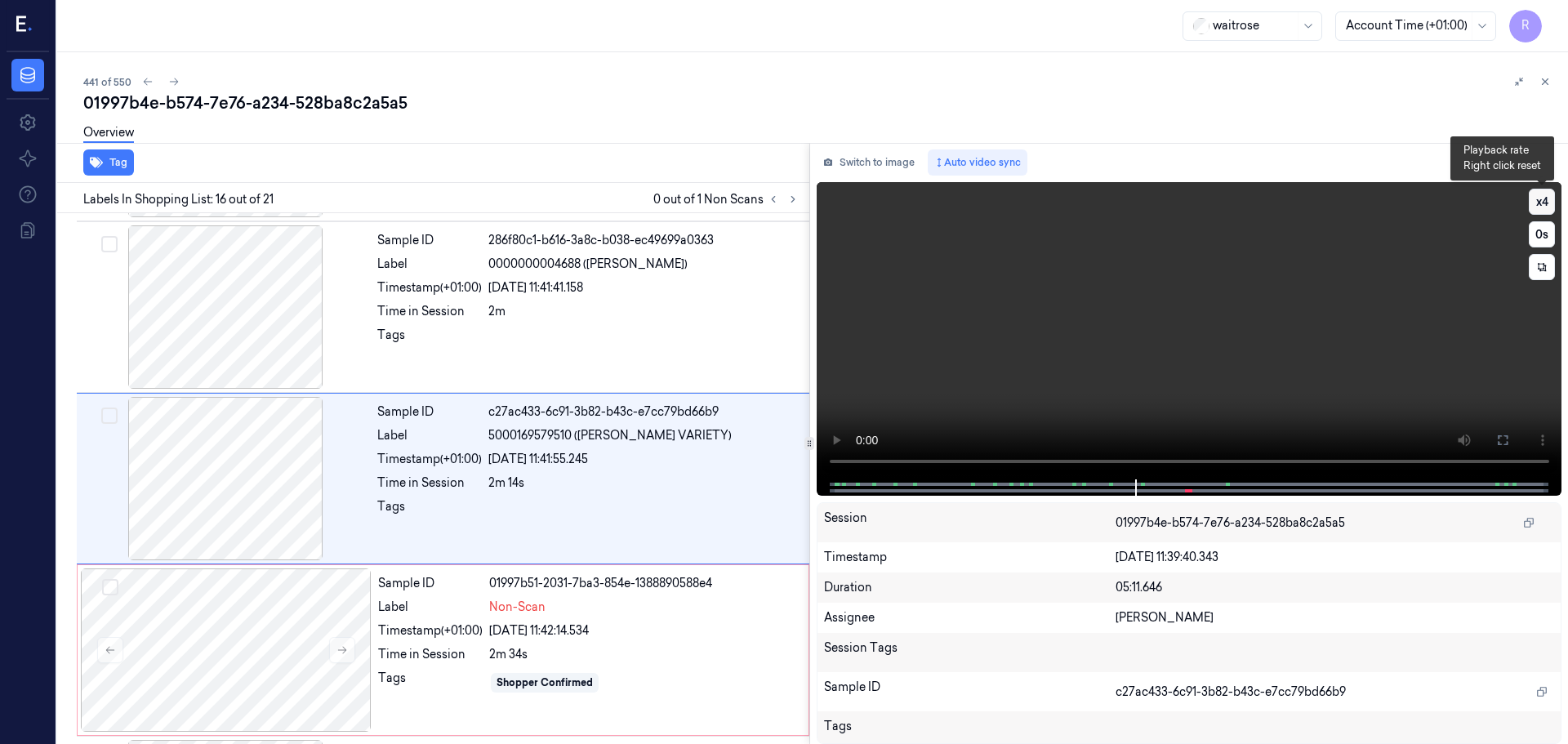
click at [1535, 200] on button "x 4" at bounding box center [1542, 202] width 26 height 26
click at [1539, 205] on button "x 1" at bounding box center [1542, 202] width 26 height 26
click at [1539, 205] on button "x 2" at bounding box center [1542, 202] width 26 height 26
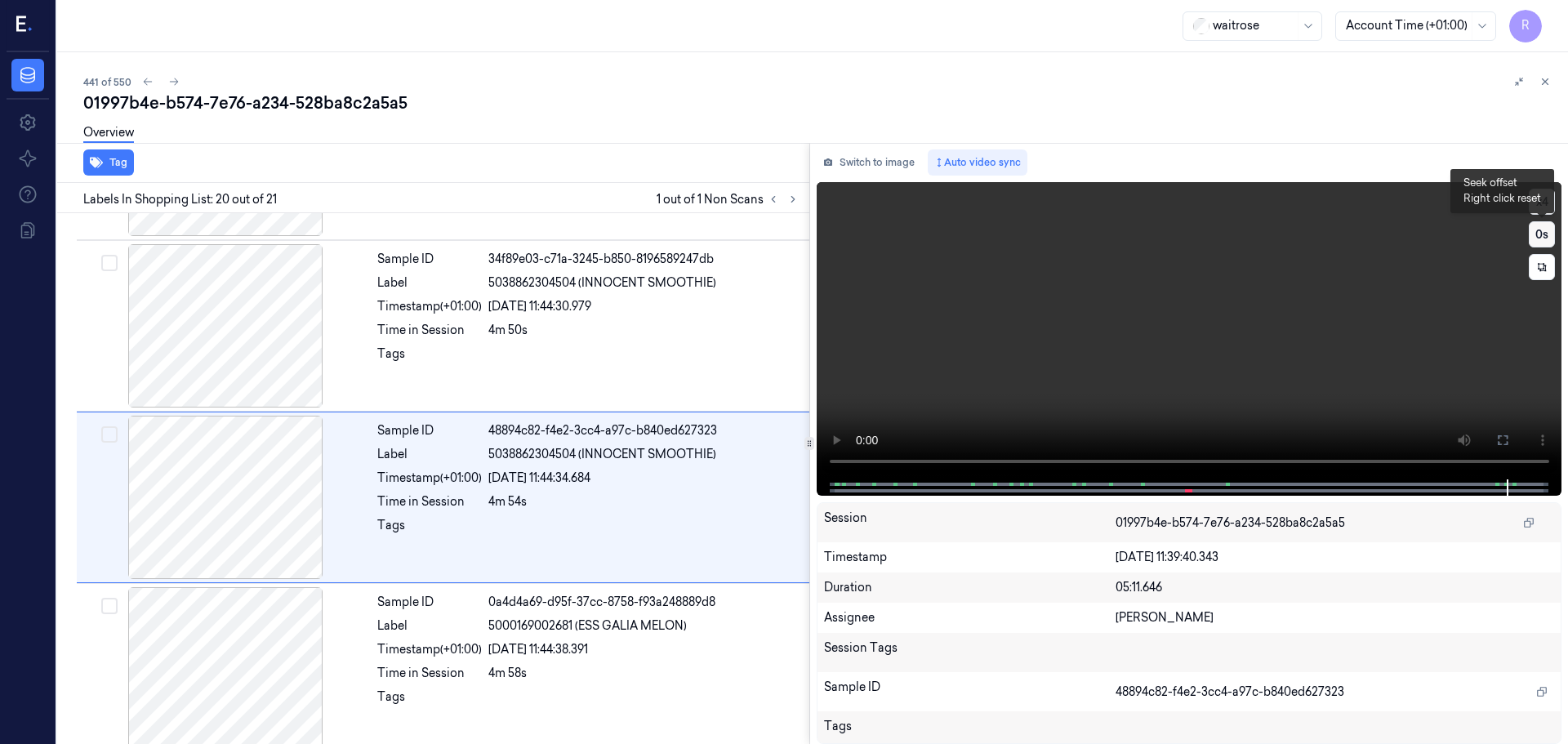
scroll to position [3077, 0]
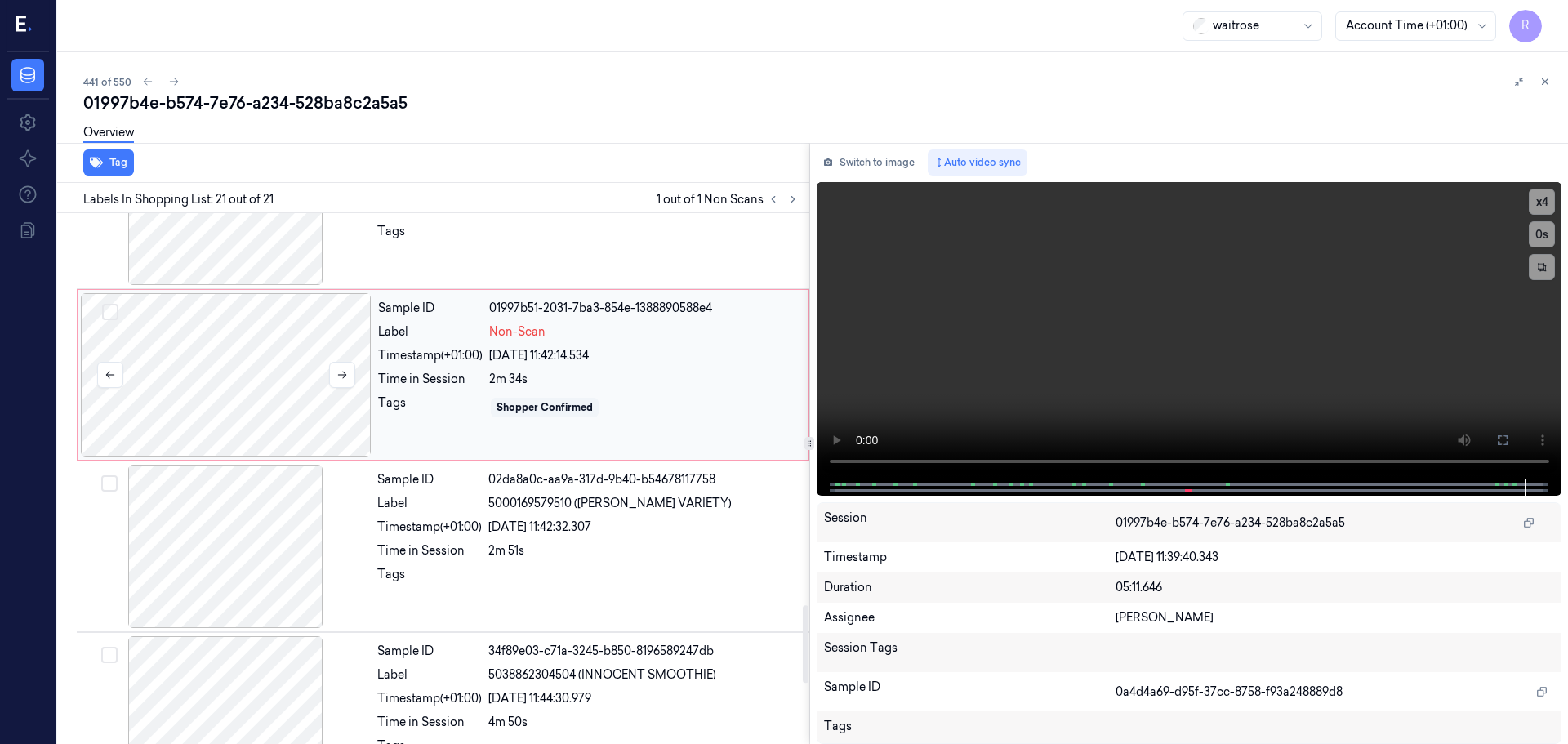
click at [252, 407] on div at bounding box center [226, 375] width 291 height 163
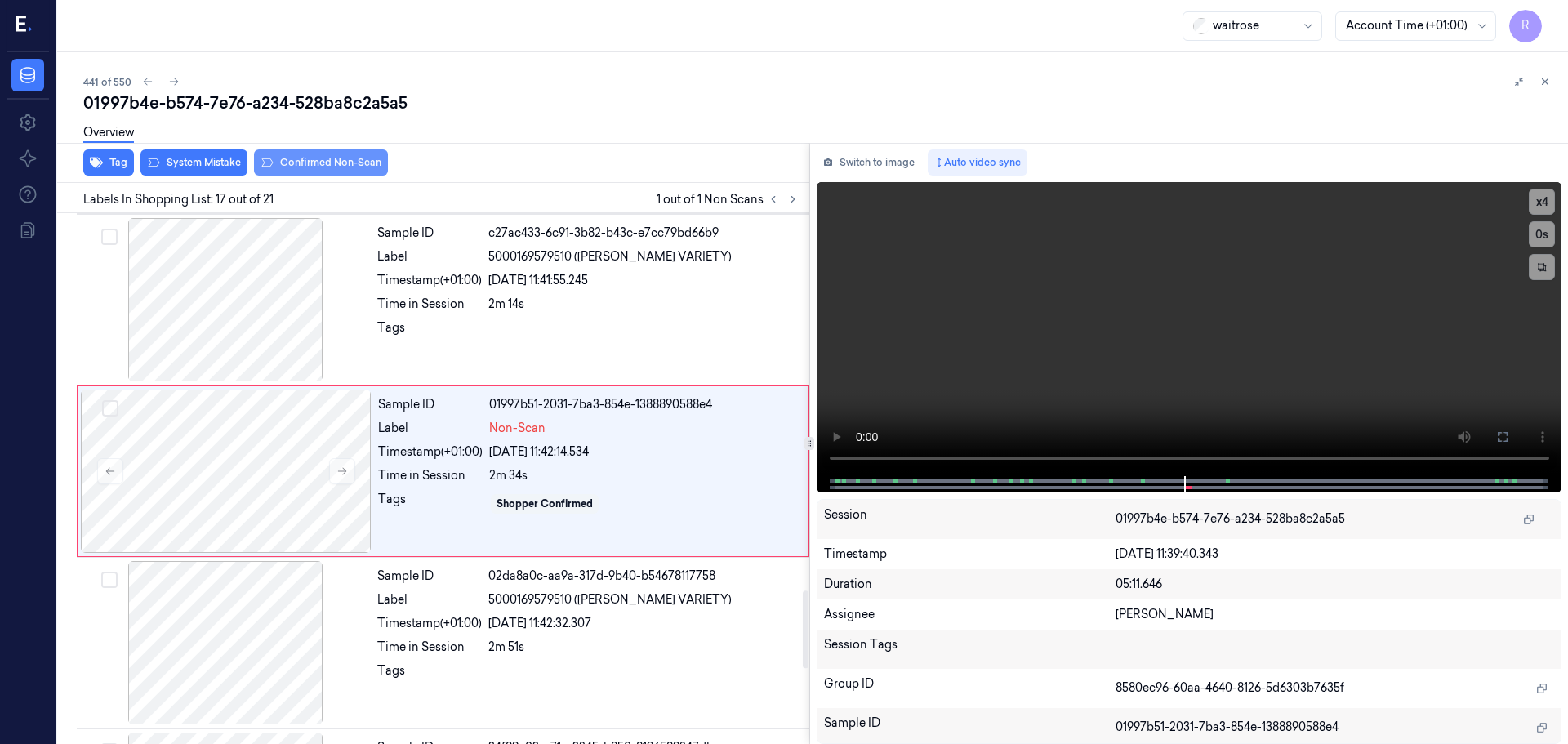
scroll to position [2564, 0]
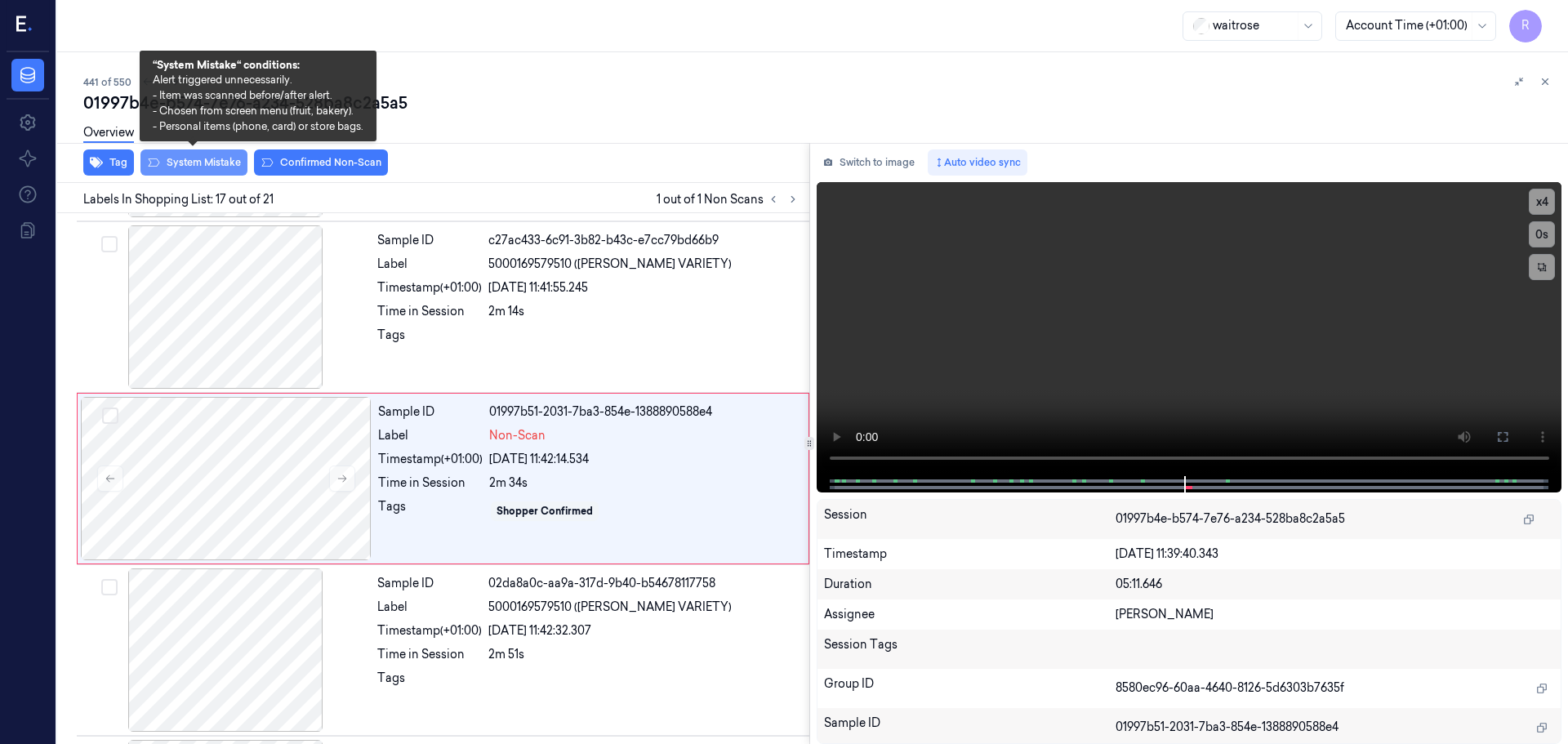
click at [181, 159] on button "System Mistake" at bounding box center [194, 162] width 107 height 26
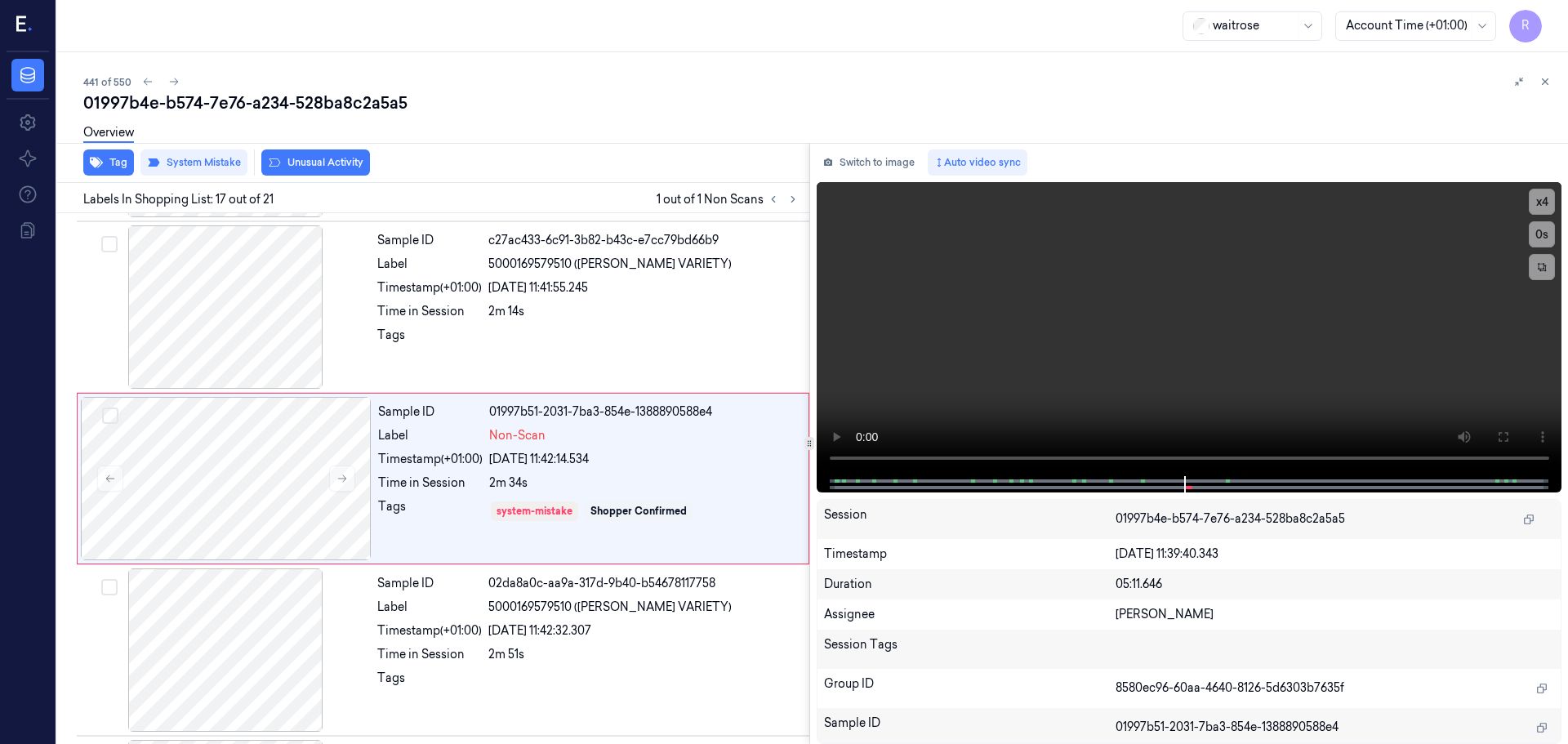
click at [309, 162] on button "Unusual Activity" at bounding box center [315, 162] width 109 height 26
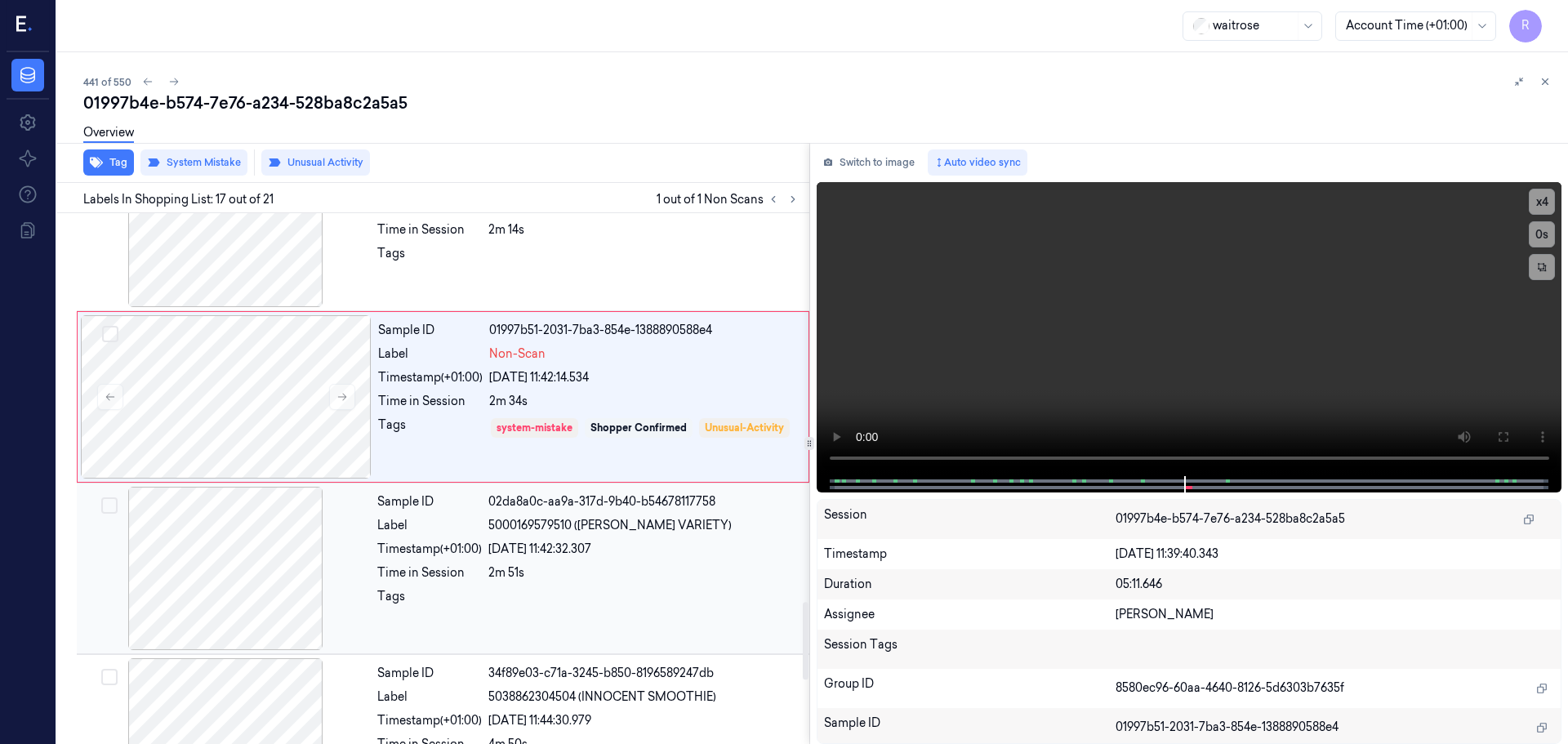
click at [280, 610] on div at bounding box center [225, 569] width 291 height 163
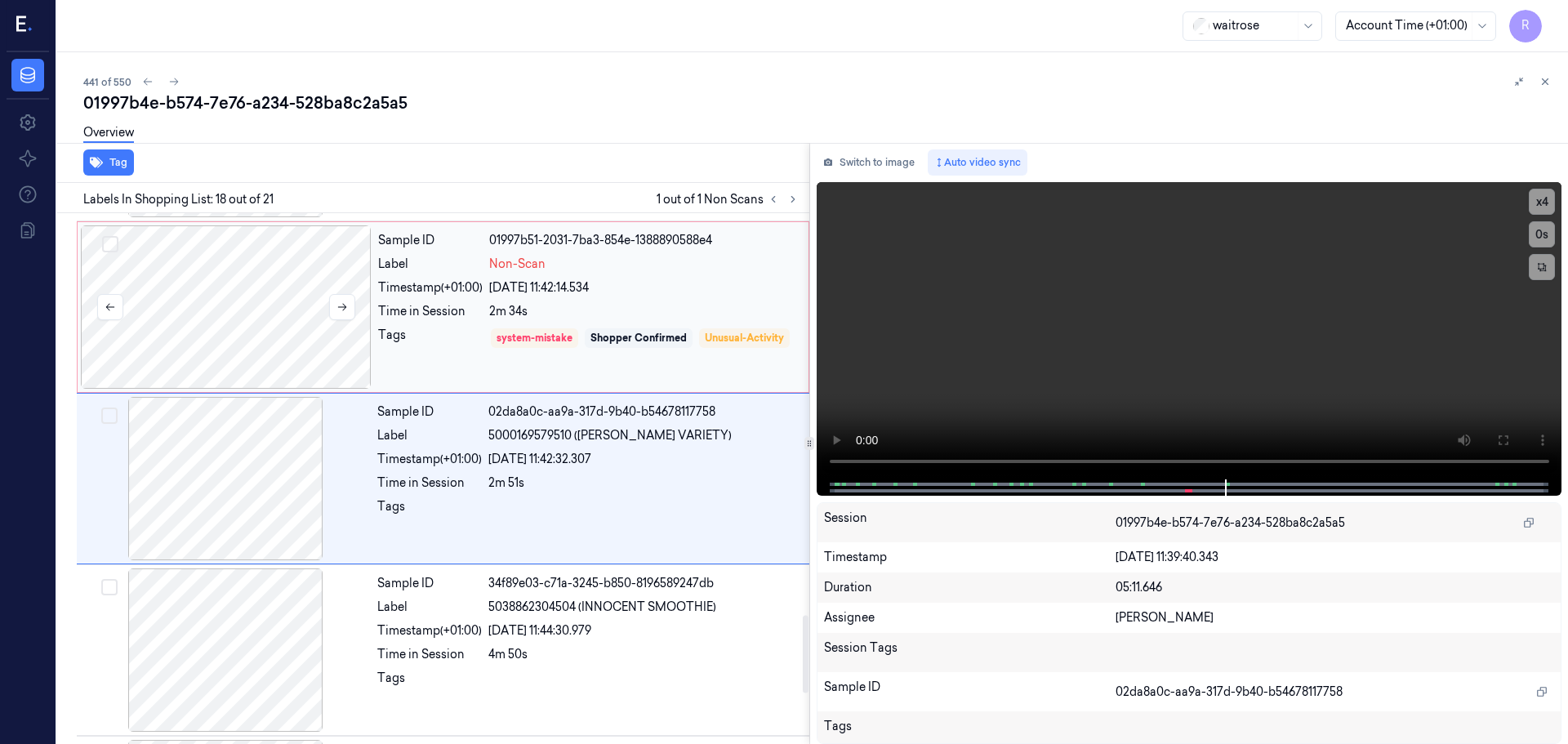
click at [302, 315] on div at bounding box center [226, 307] width 291 height 163
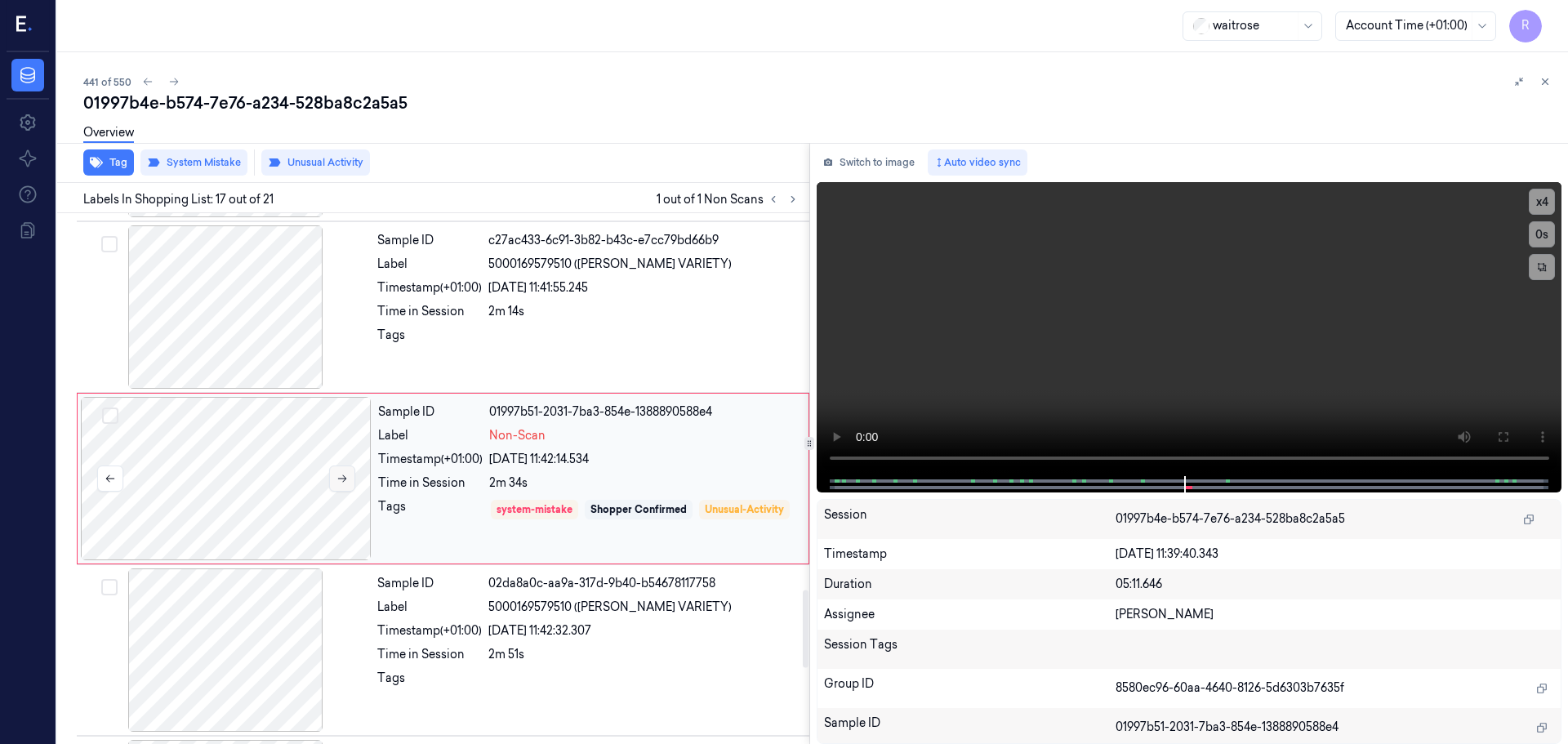
click at [350, 478] on button at bounding box center [342, 479] width 26 height 26
click at [386, 626] on div "Timestamp (+01:00)" at bounding box center [429, 631] width 105 height 17
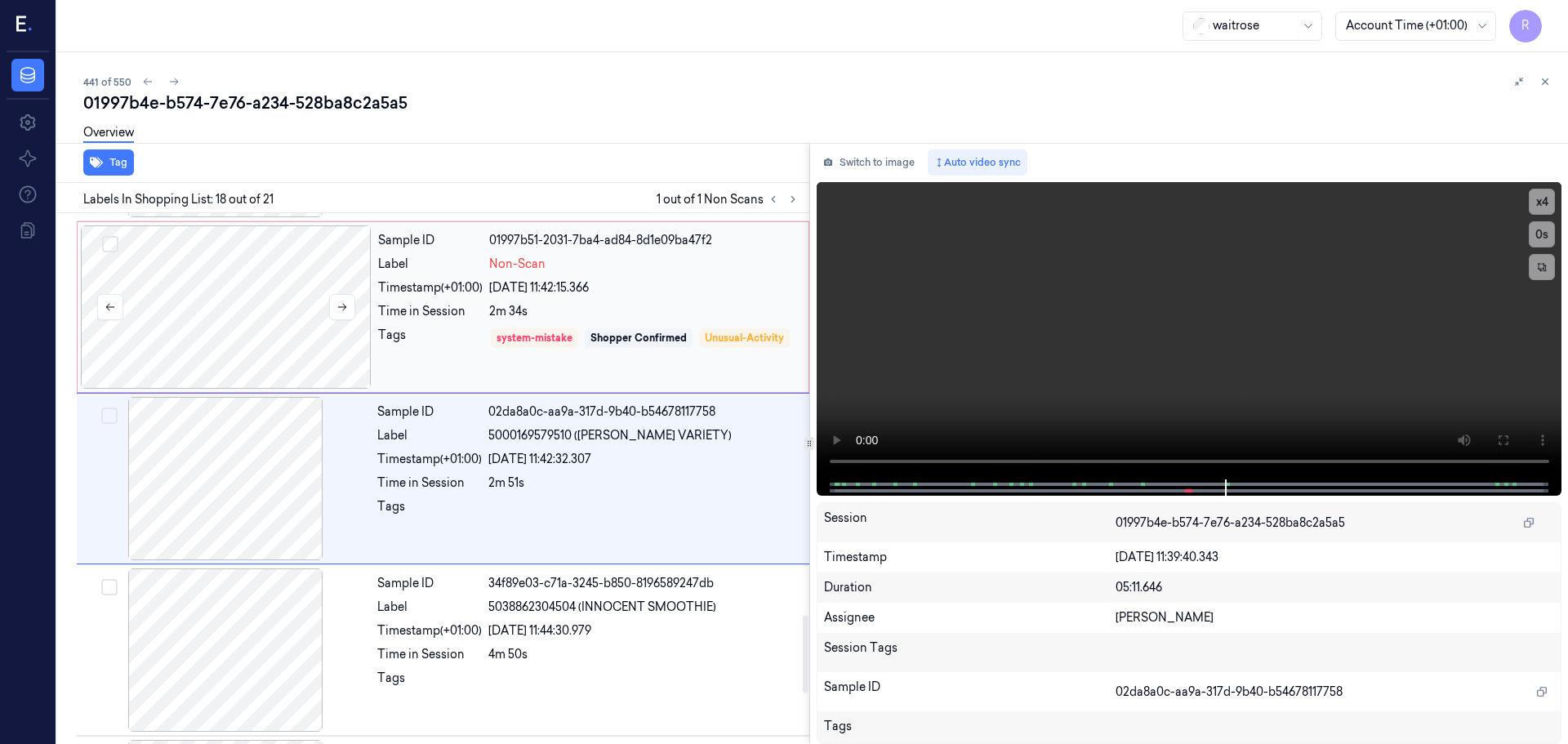
click at [237, 318] on div at bounding box center [226, 307] width 291 height 163
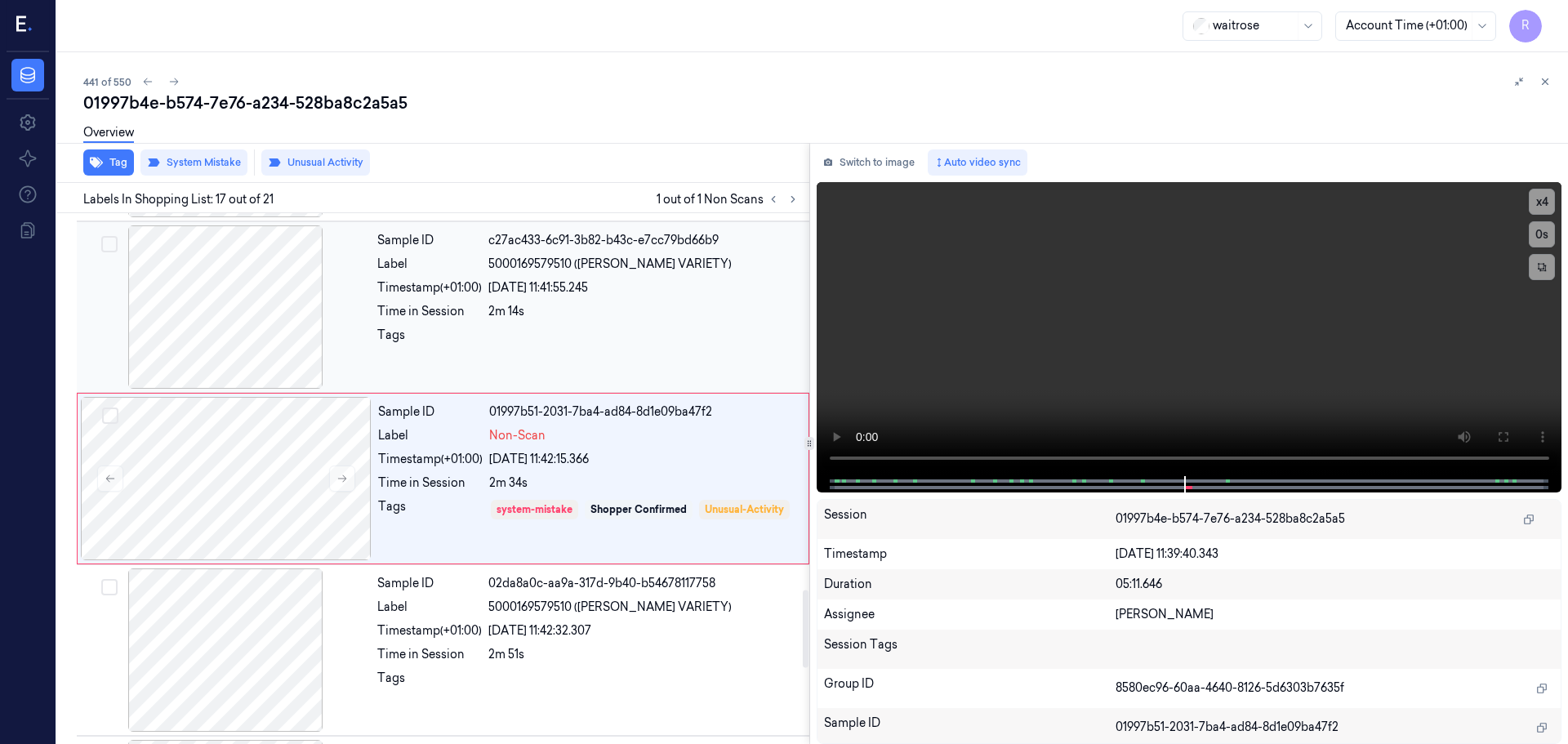
click at [634, 344] on div at bounding box center [644, 339] width 311 height 26
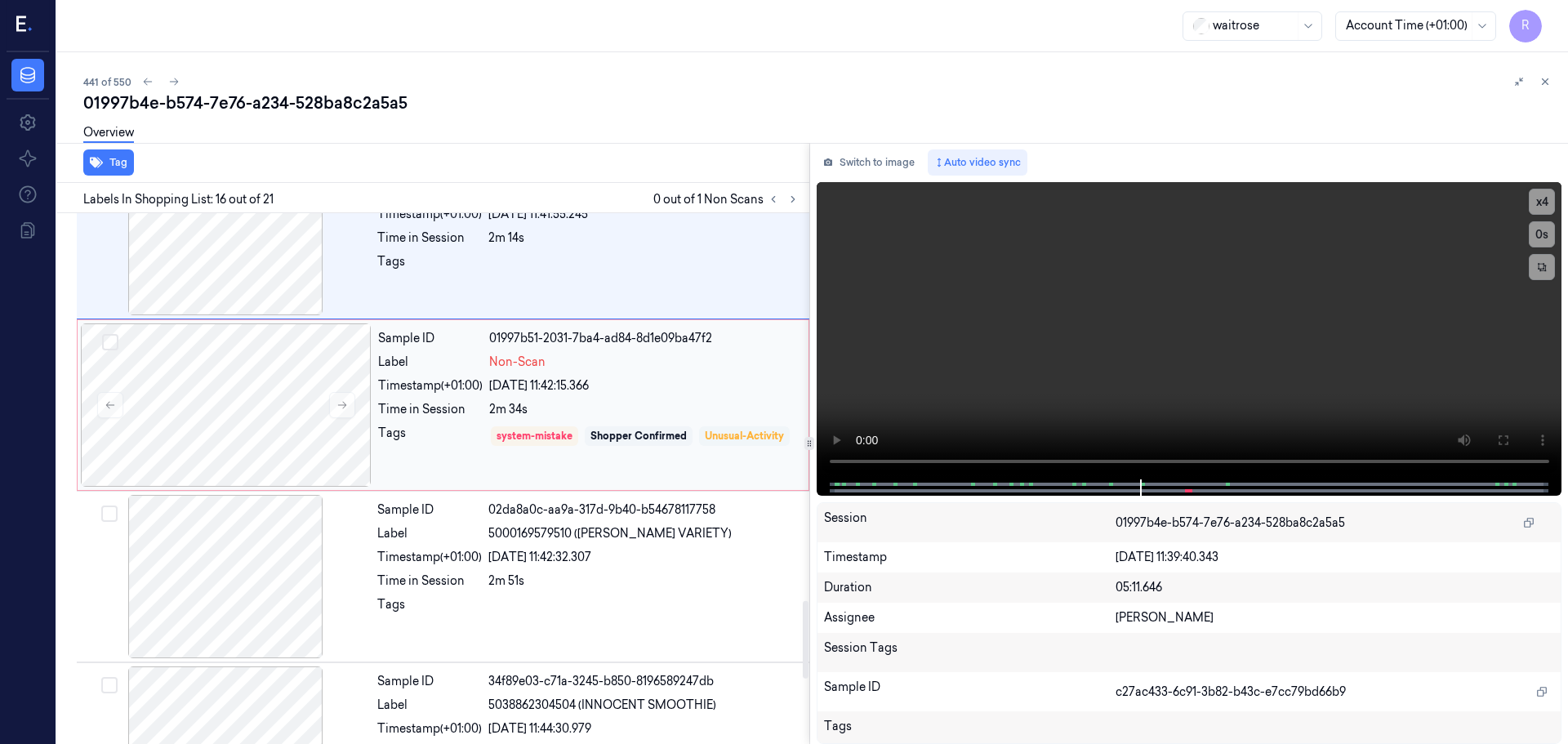
click at [705, 444] on div "Unusual-Activity" at bounding box center [744, 435] width 79 height 14
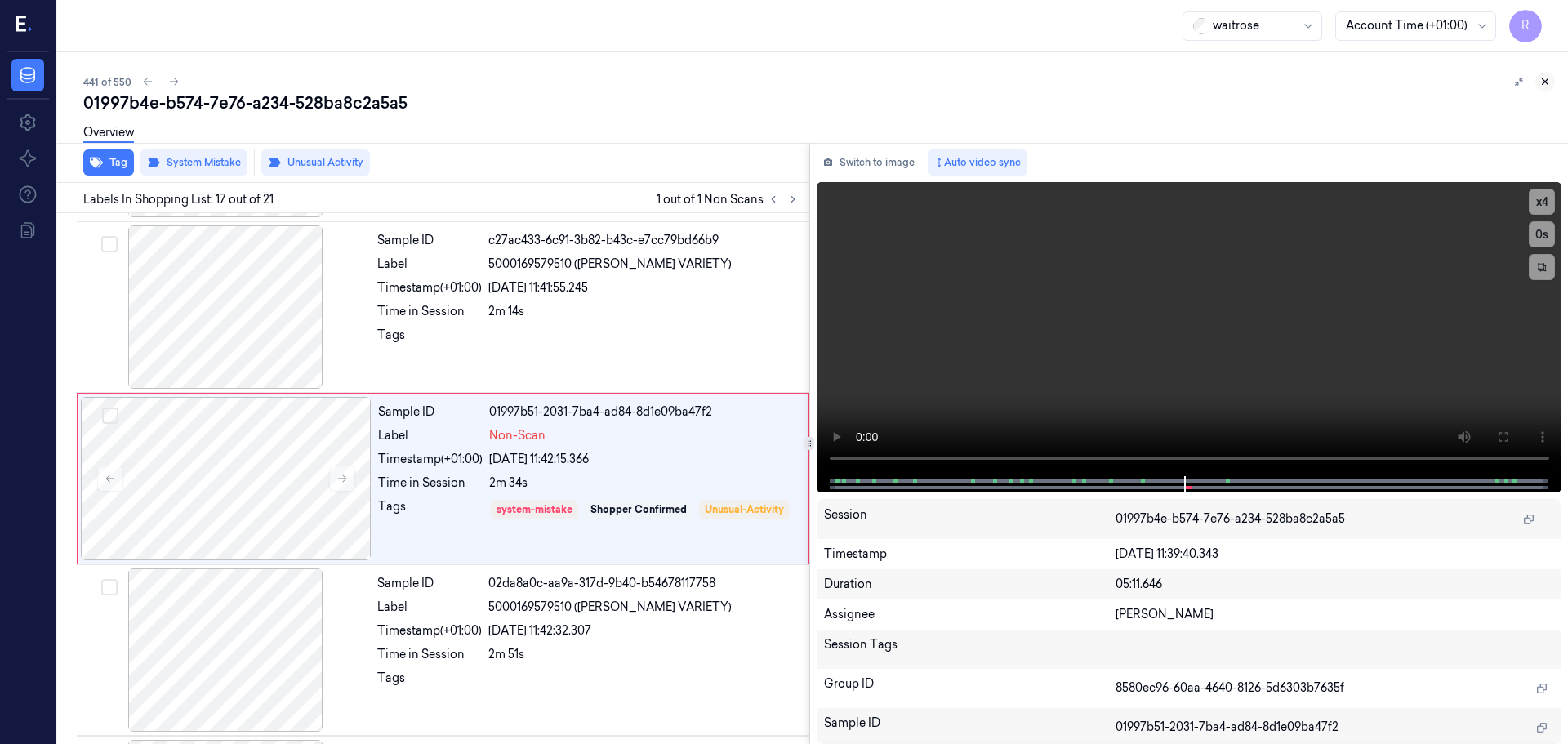
click at [1546, 79] on icon at bounding box center [1544, 81] width 11 height 11
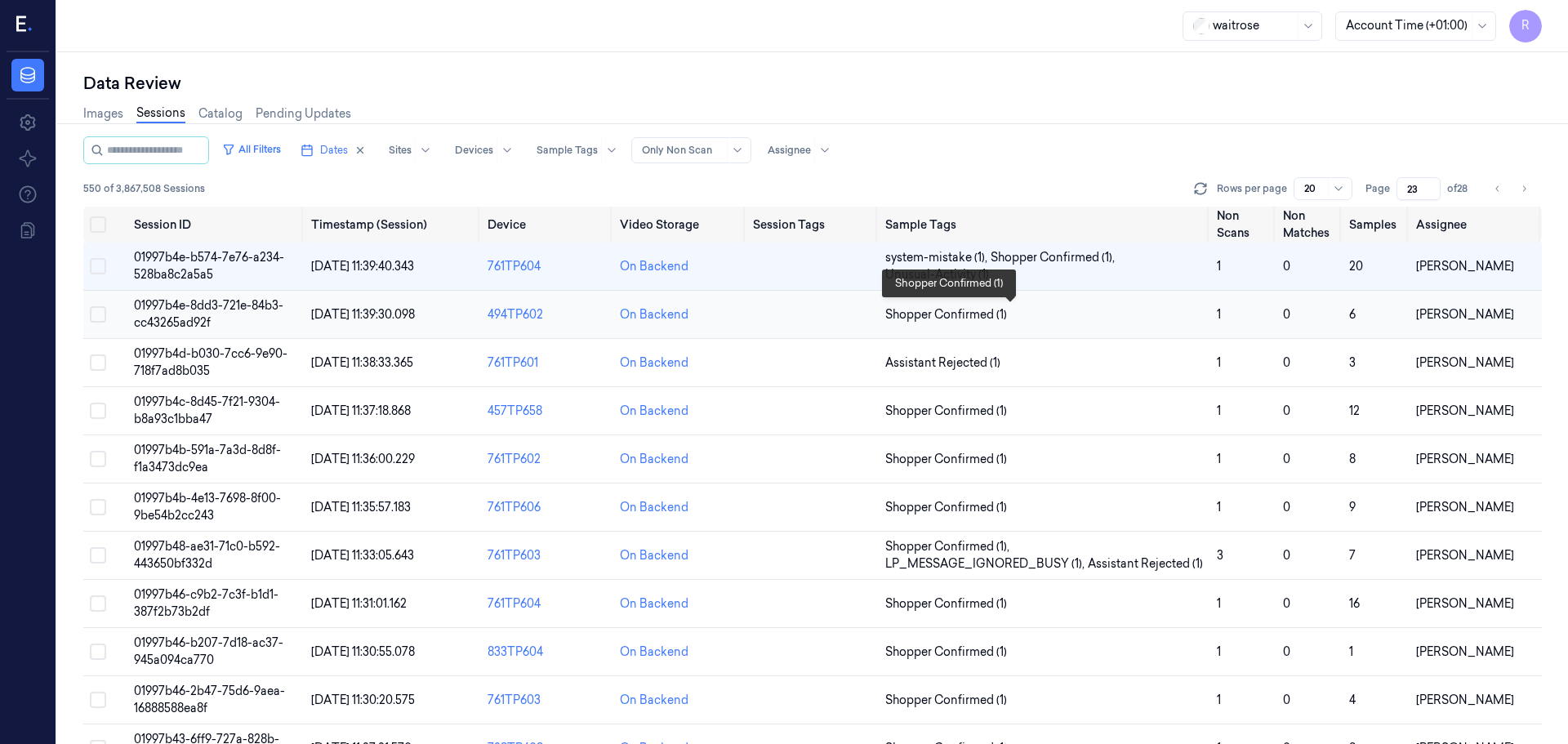
click at [1068, 308] on span "Shopper Confirmed (1)" at bounding box center [1044, 315] width 319 height 17
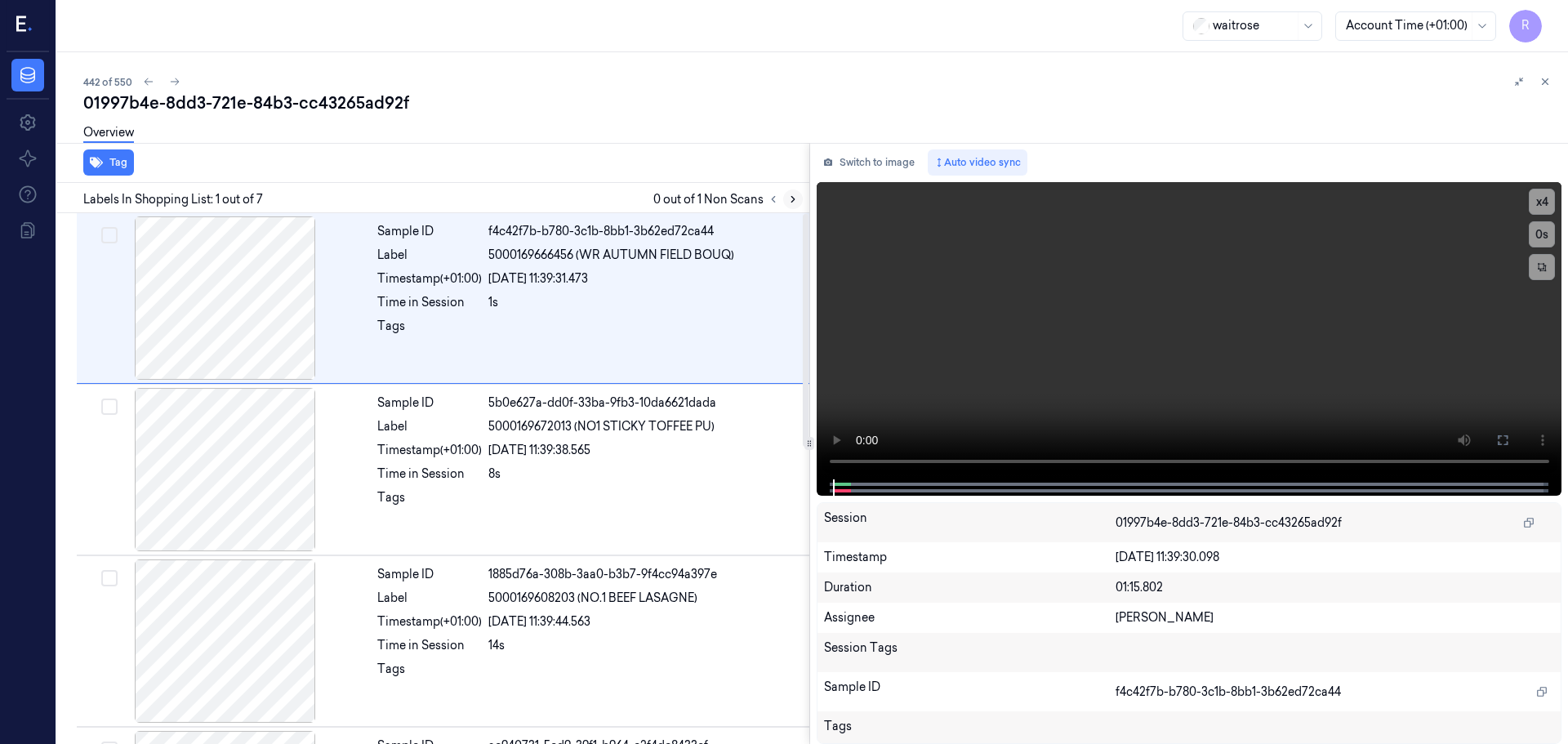
click at [797, 201] on icon at bounding box center [792, 199] width 11 height 11
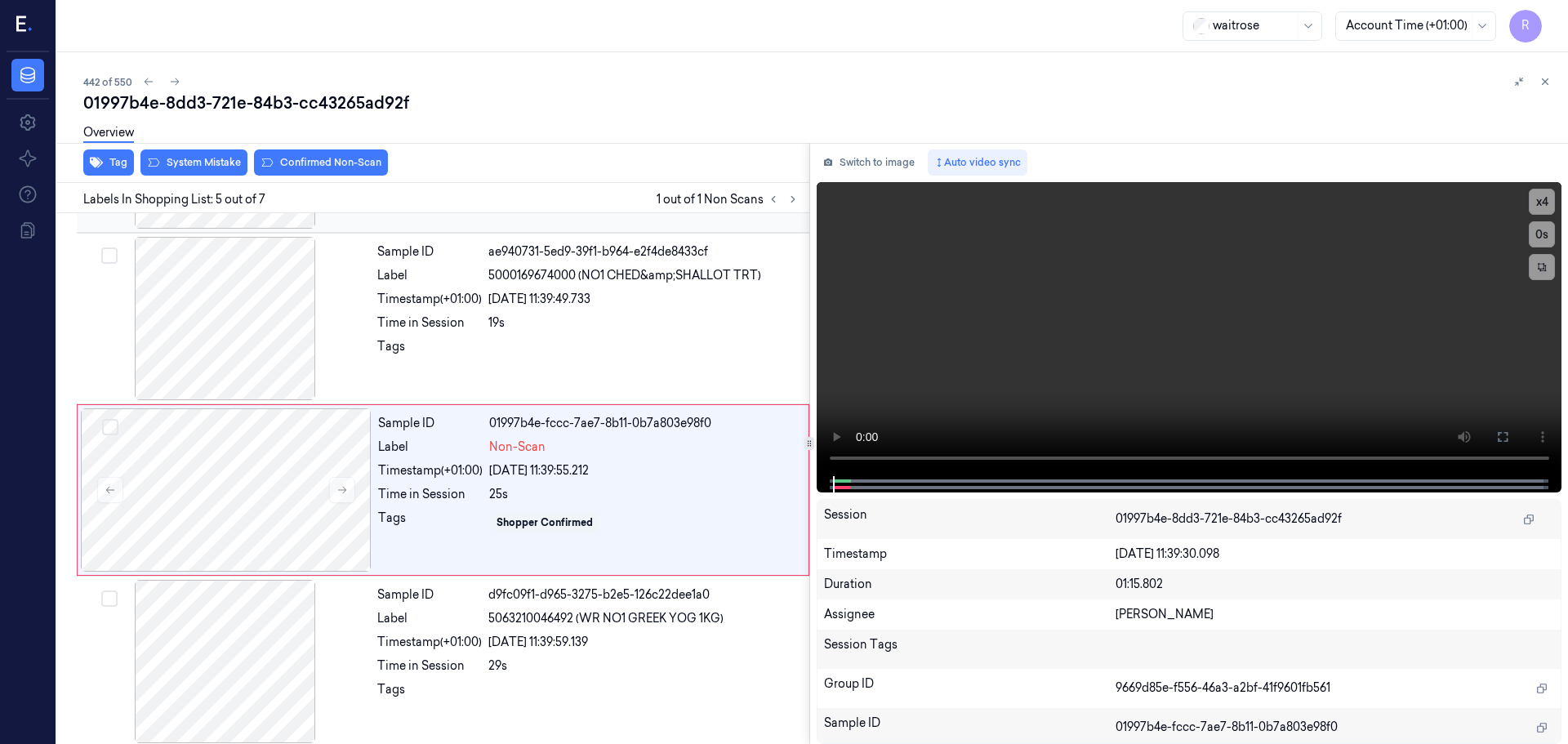
scroll to position [506, 0]
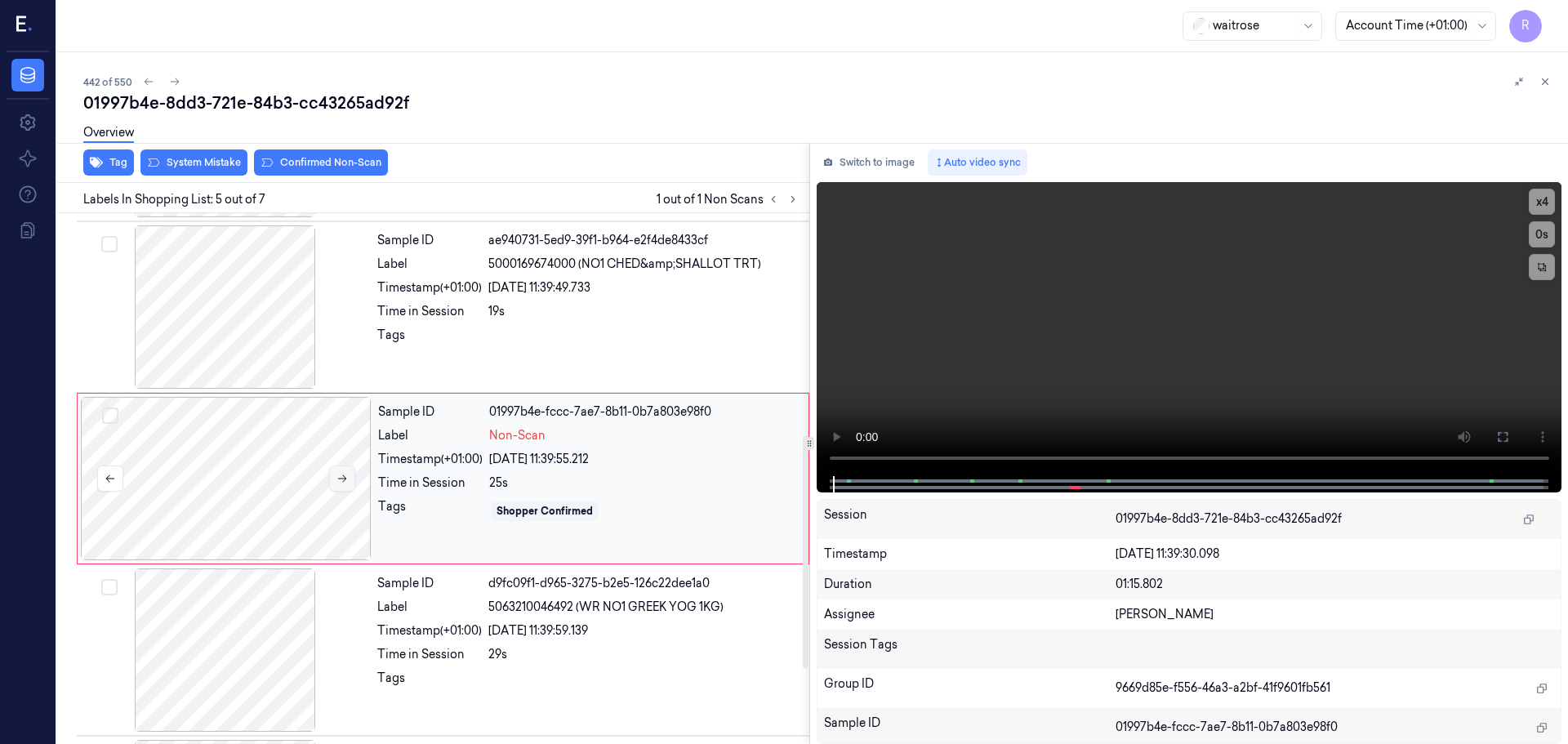
click at [344, 477] on icon at bounding box center [342, 478] width 11 height 11
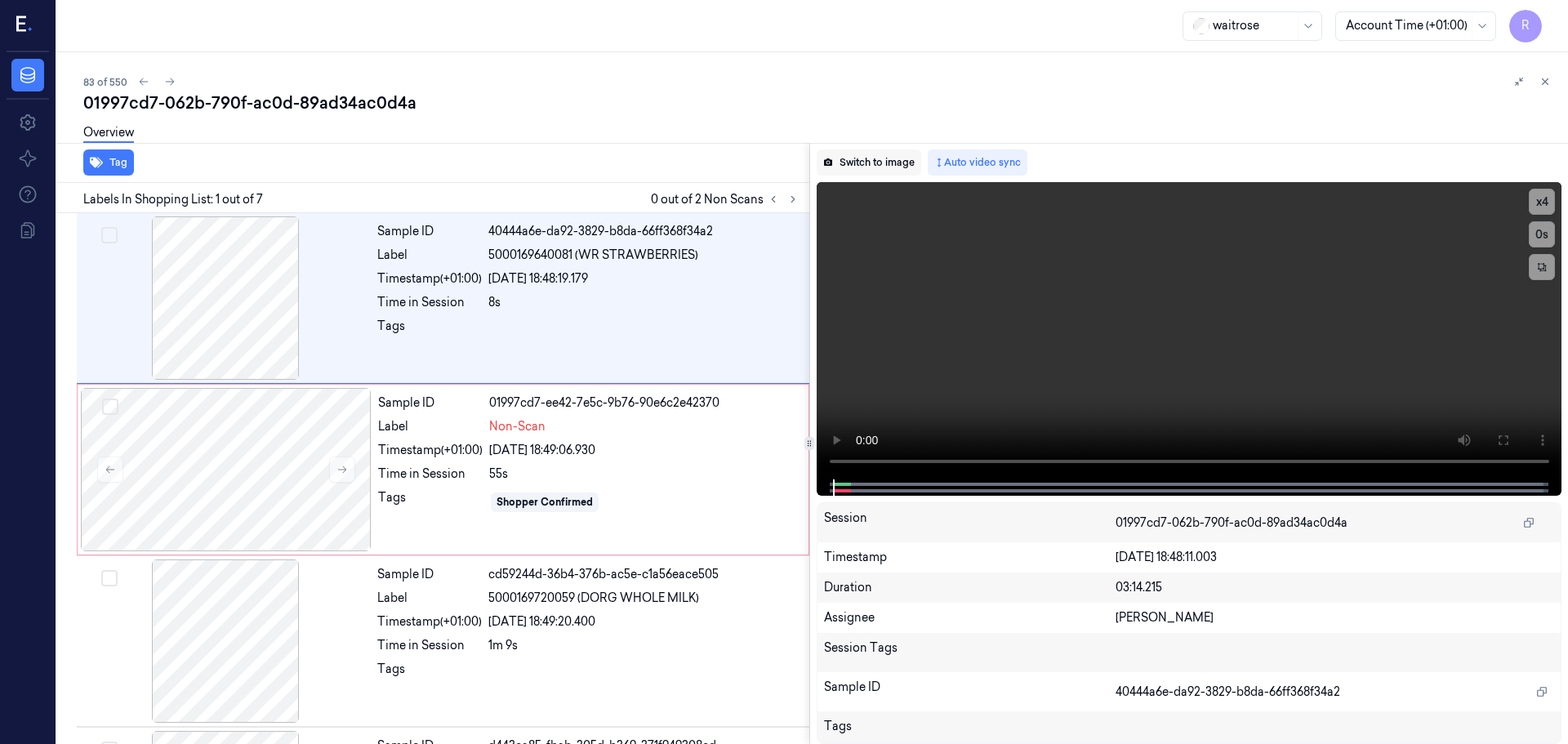
click at [885, 173] on button "Switch to image" at bounding box center [869, 162] width 105 height 26
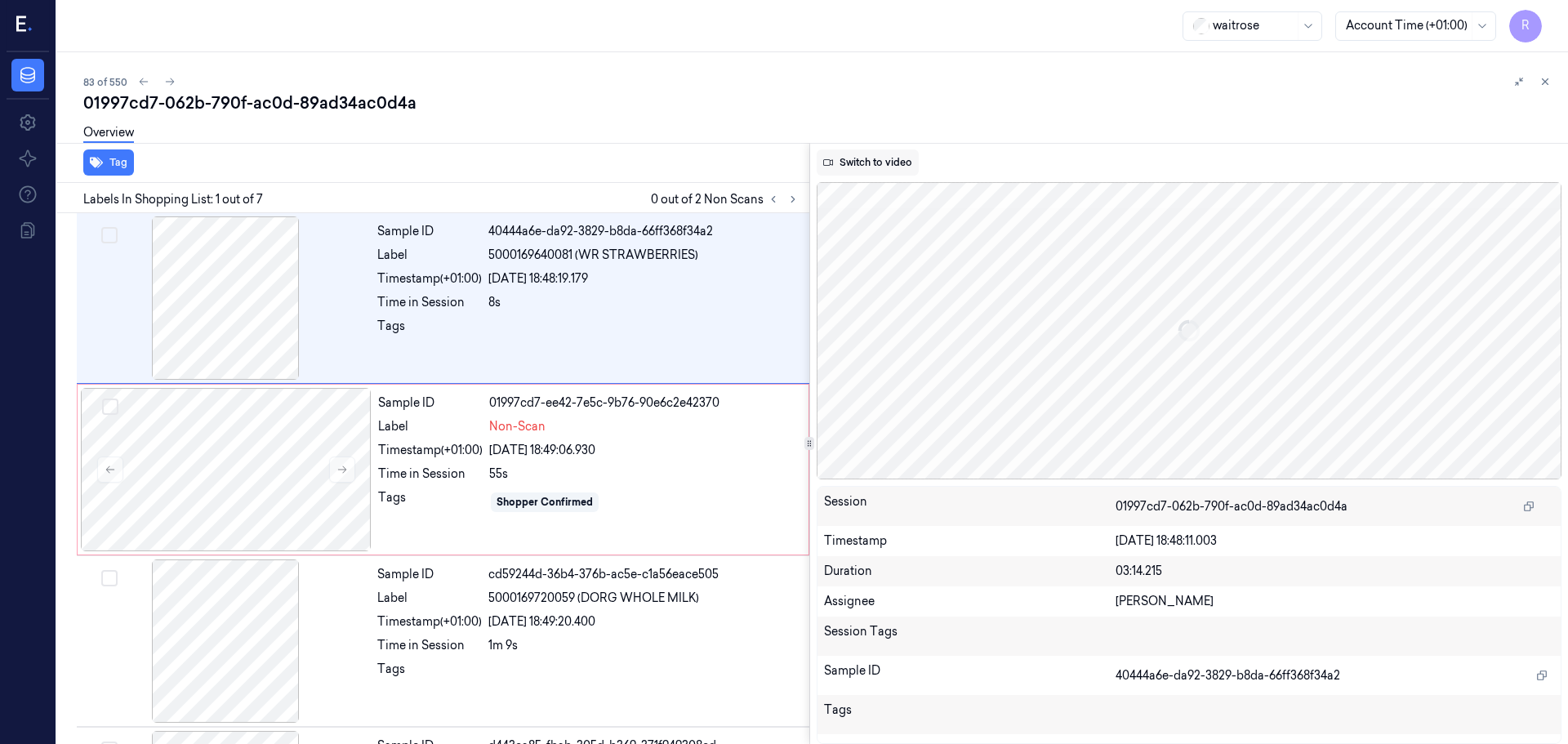
click at [890, 165] on button "Switch to video" at bounding box center [868, 162] width 102 height 26
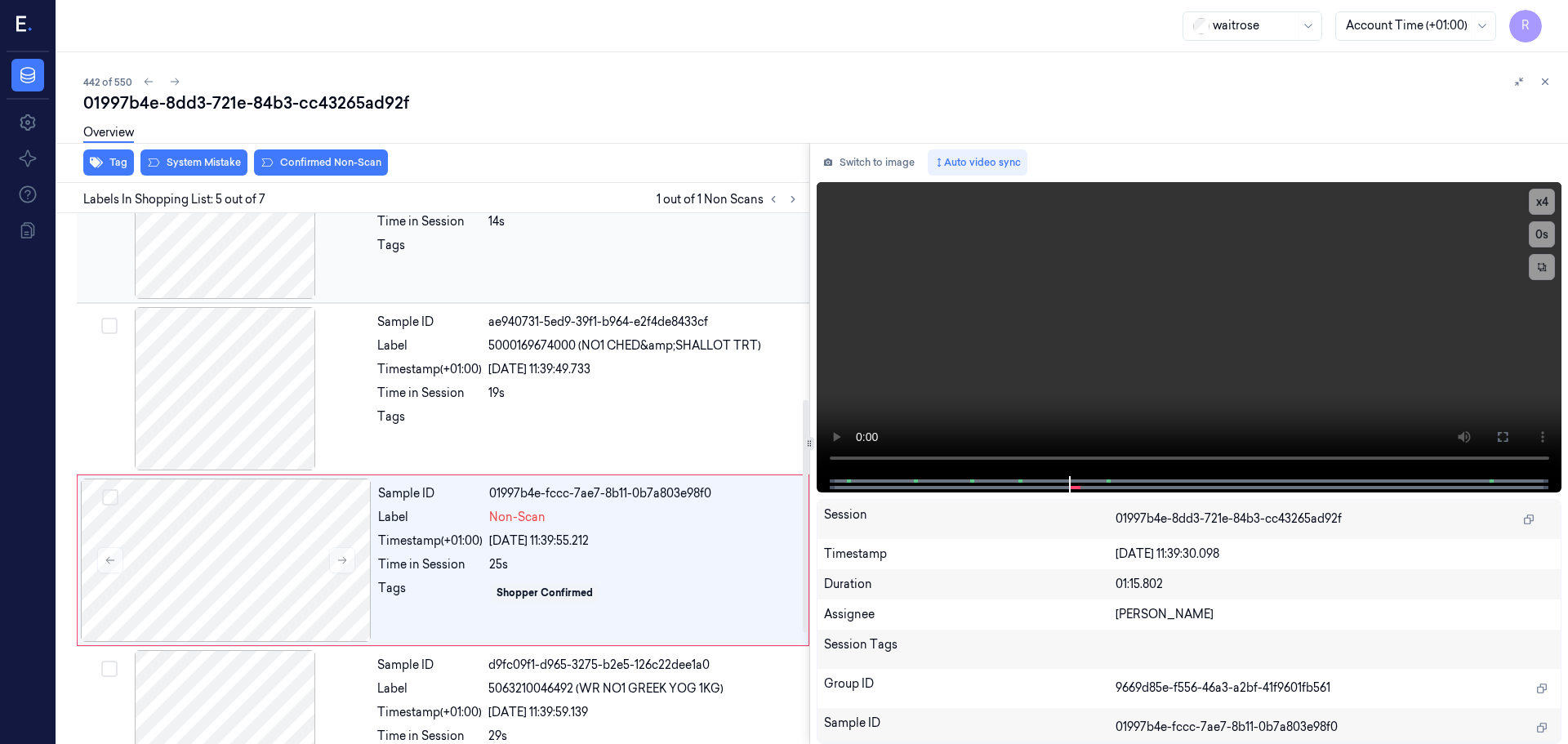
click at [246, 256] on div at bounding box center [225, 218] width 291 height 163
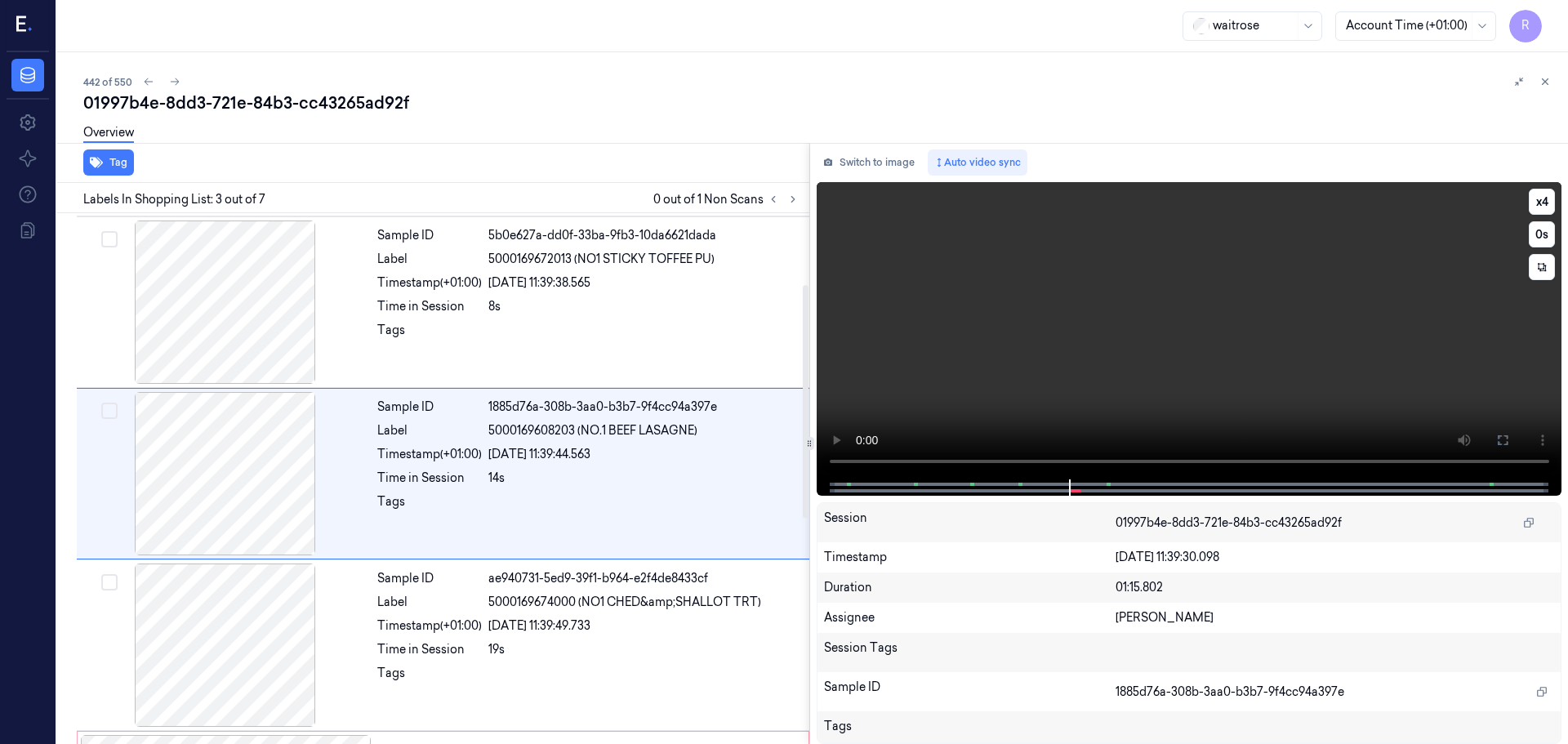
scroll to position [162, 0]
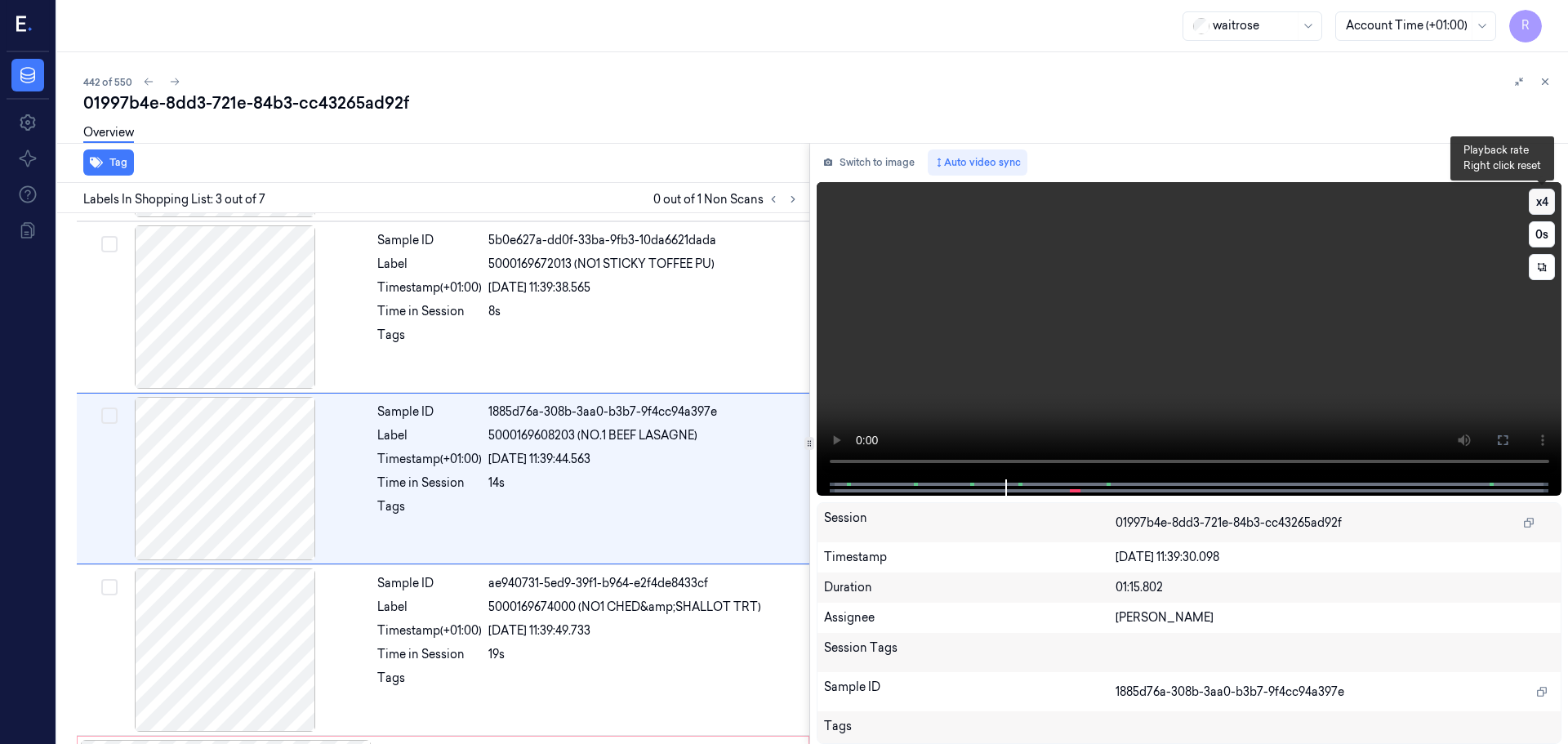
click at [1534, 203] on button "x 4" at bounding box center [1542, 202] width 26 height 26
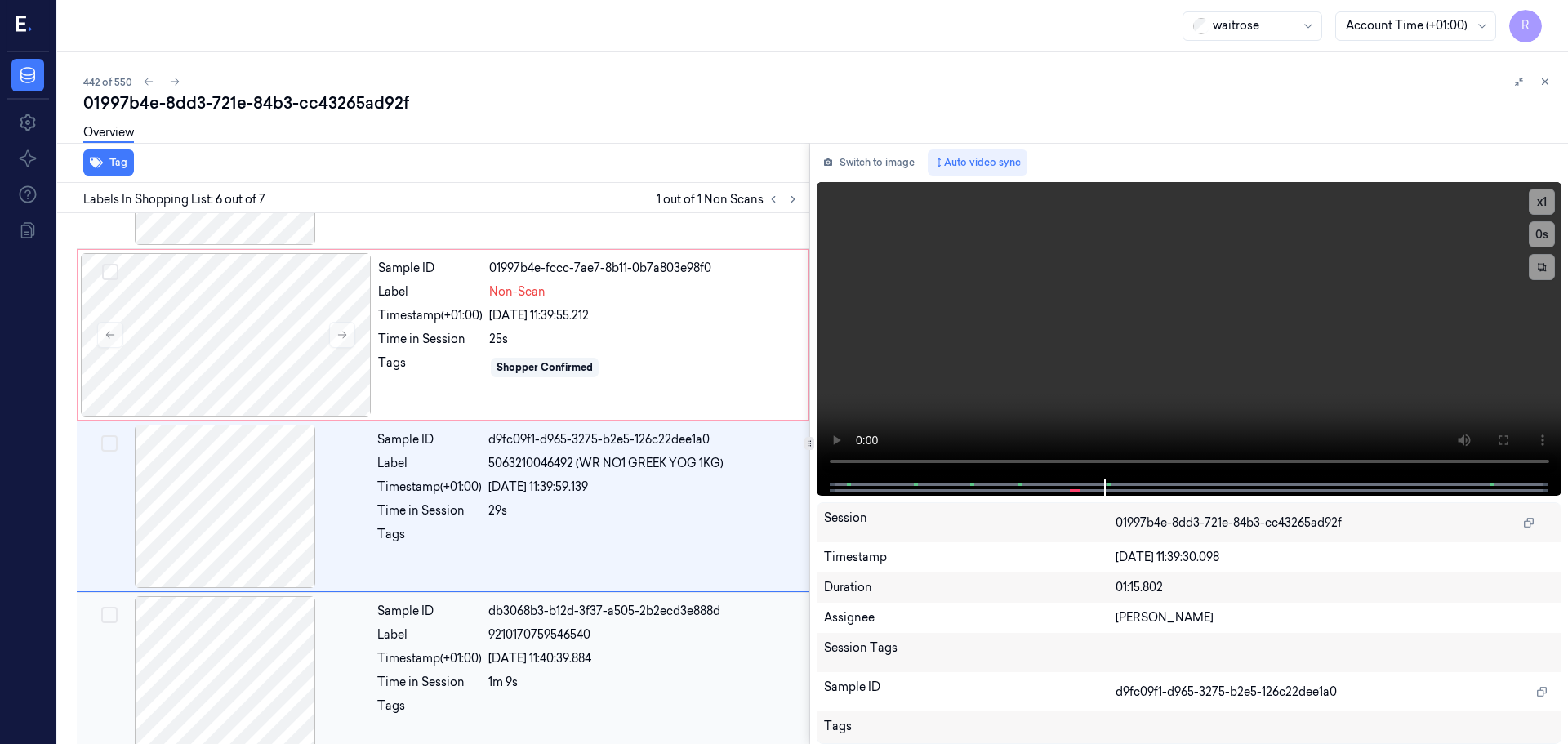
scroll to position [675, 0]
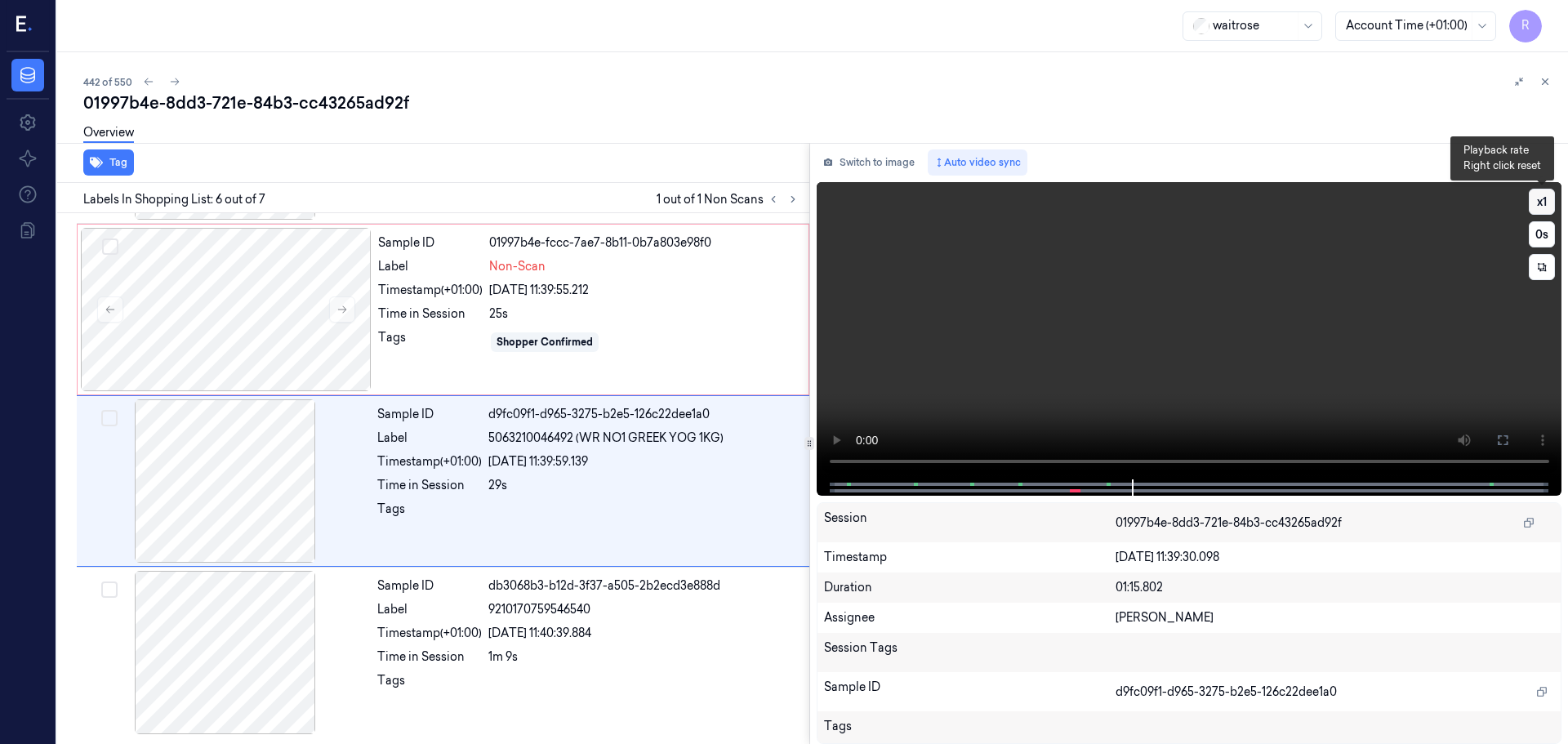
click at [1544, 196] on button "x 1" at bounding box center [1542, 202] width 26 height 26
click at [1544, 196] on button "x 2" at bounding box center [1542, 202] width 26 height 26
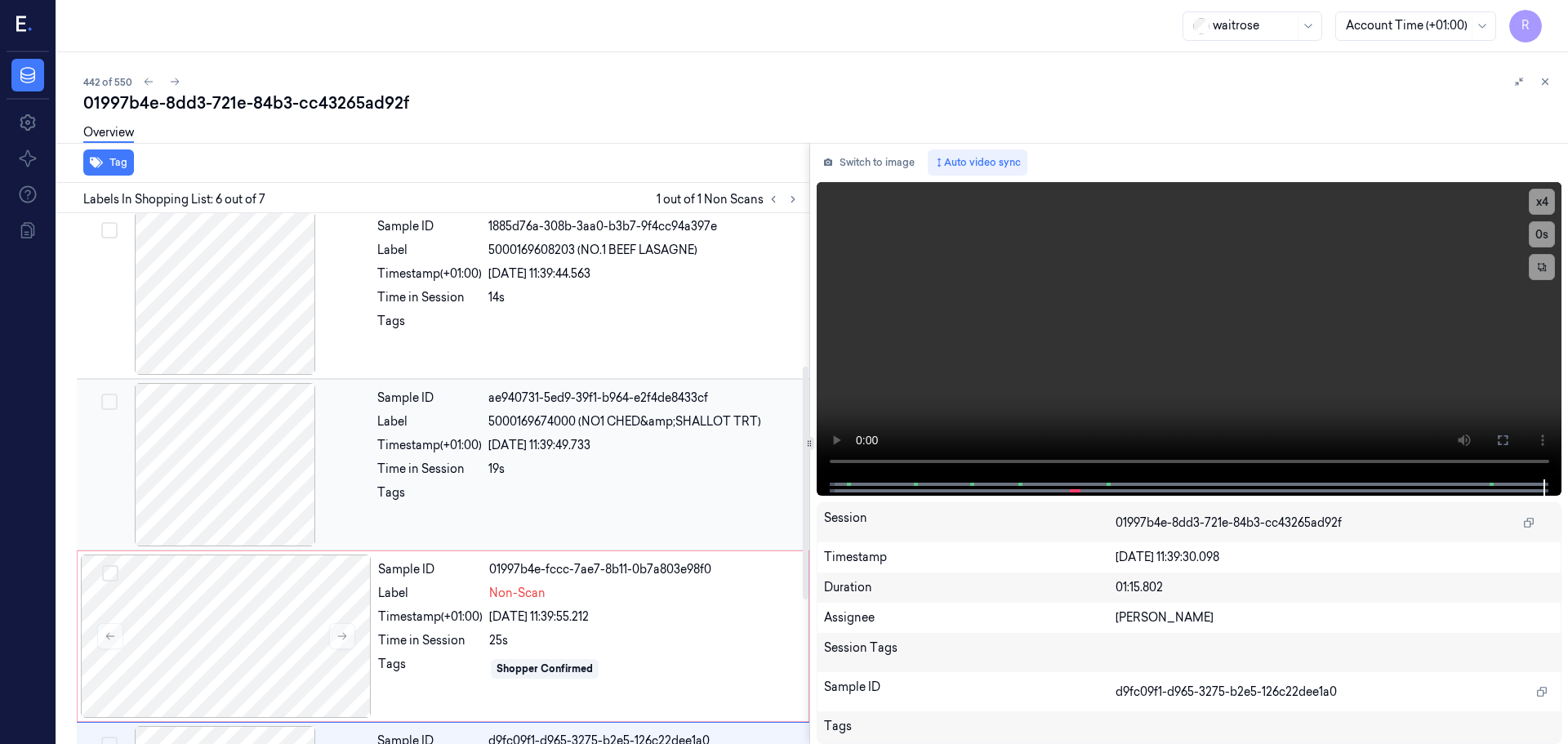
click at [252, 502] on div at bounding box center [225, 465] width 291 height 163
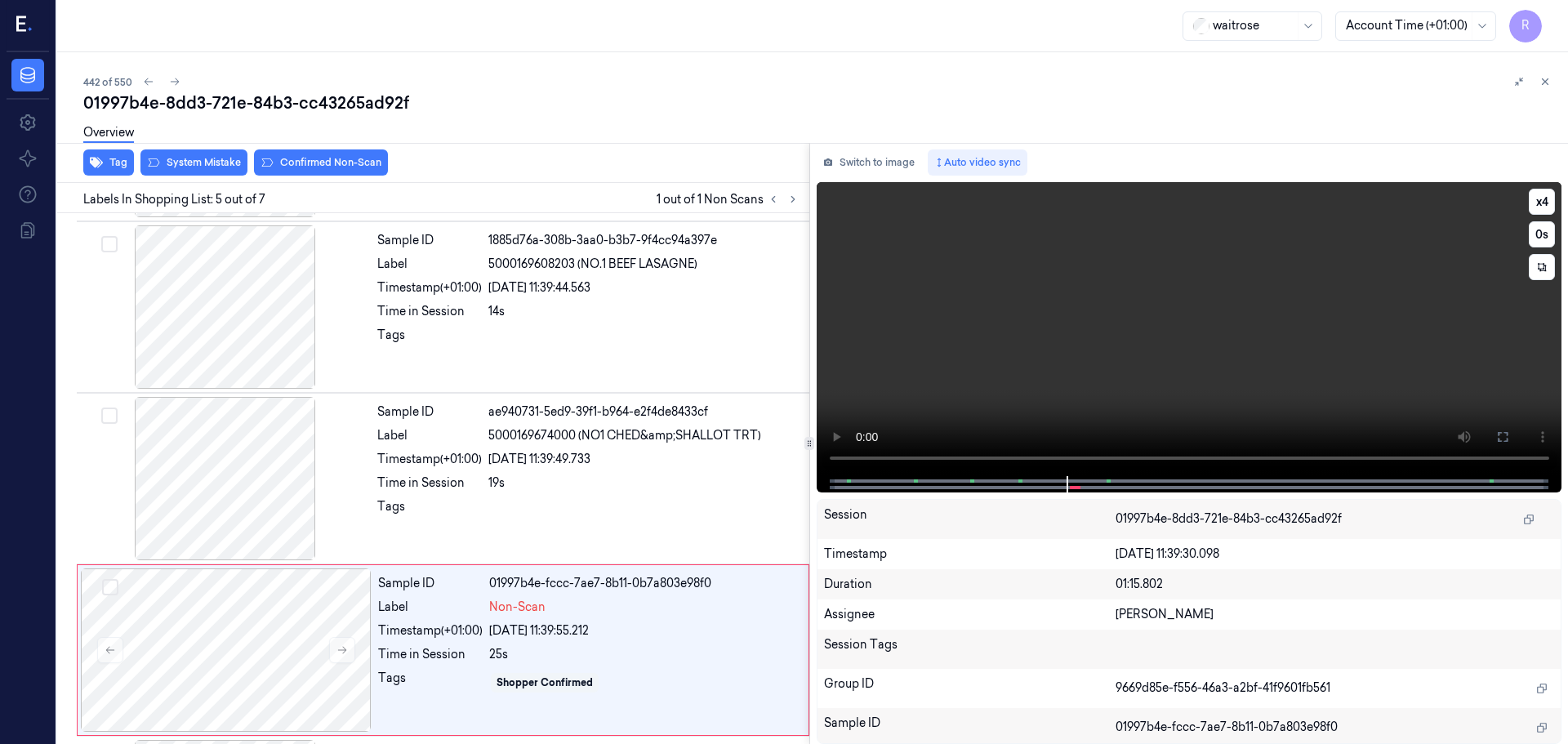
scroll to position [506, 0]
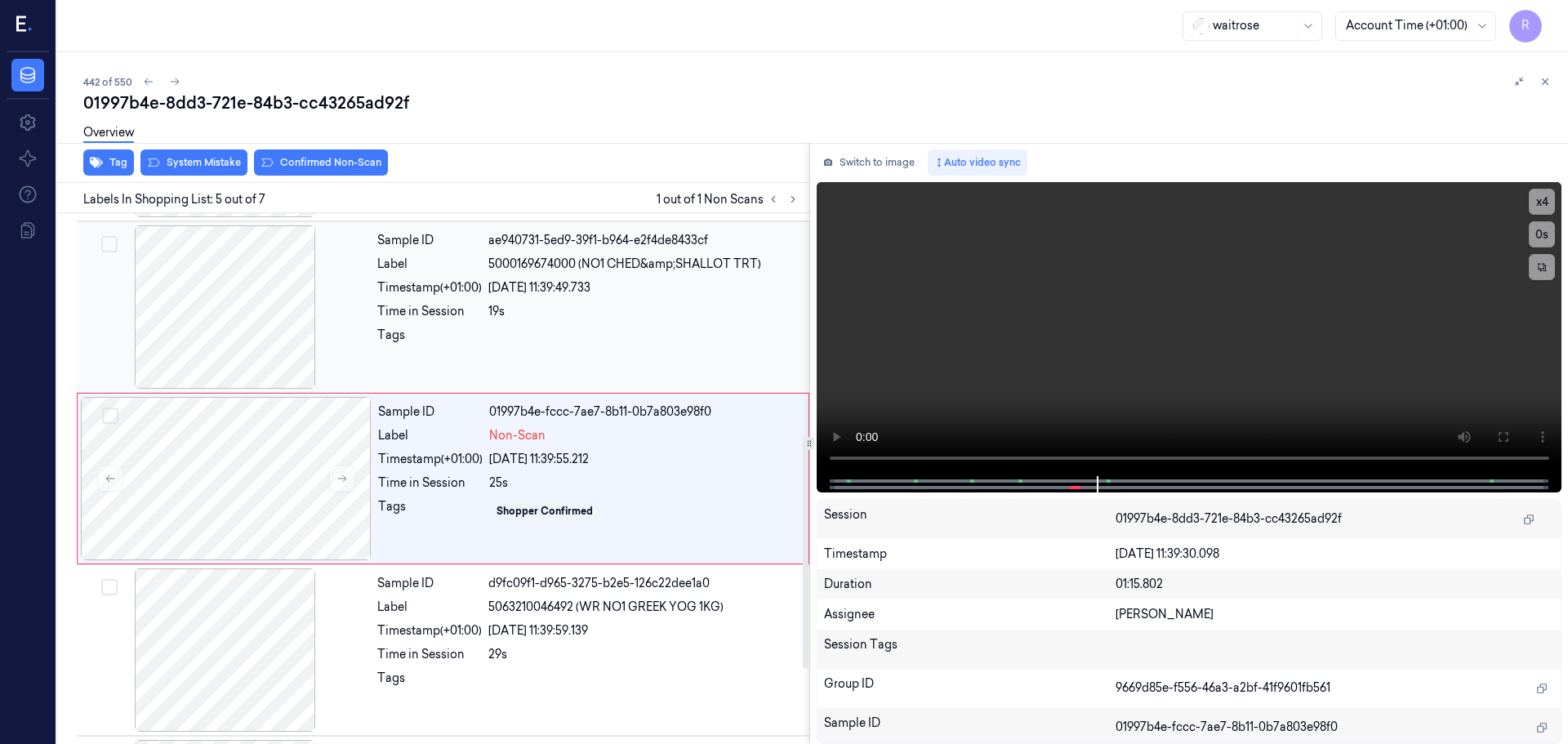
click at [550, 305] on div "19s" at bounding box center [644, 311] width 311 height 17
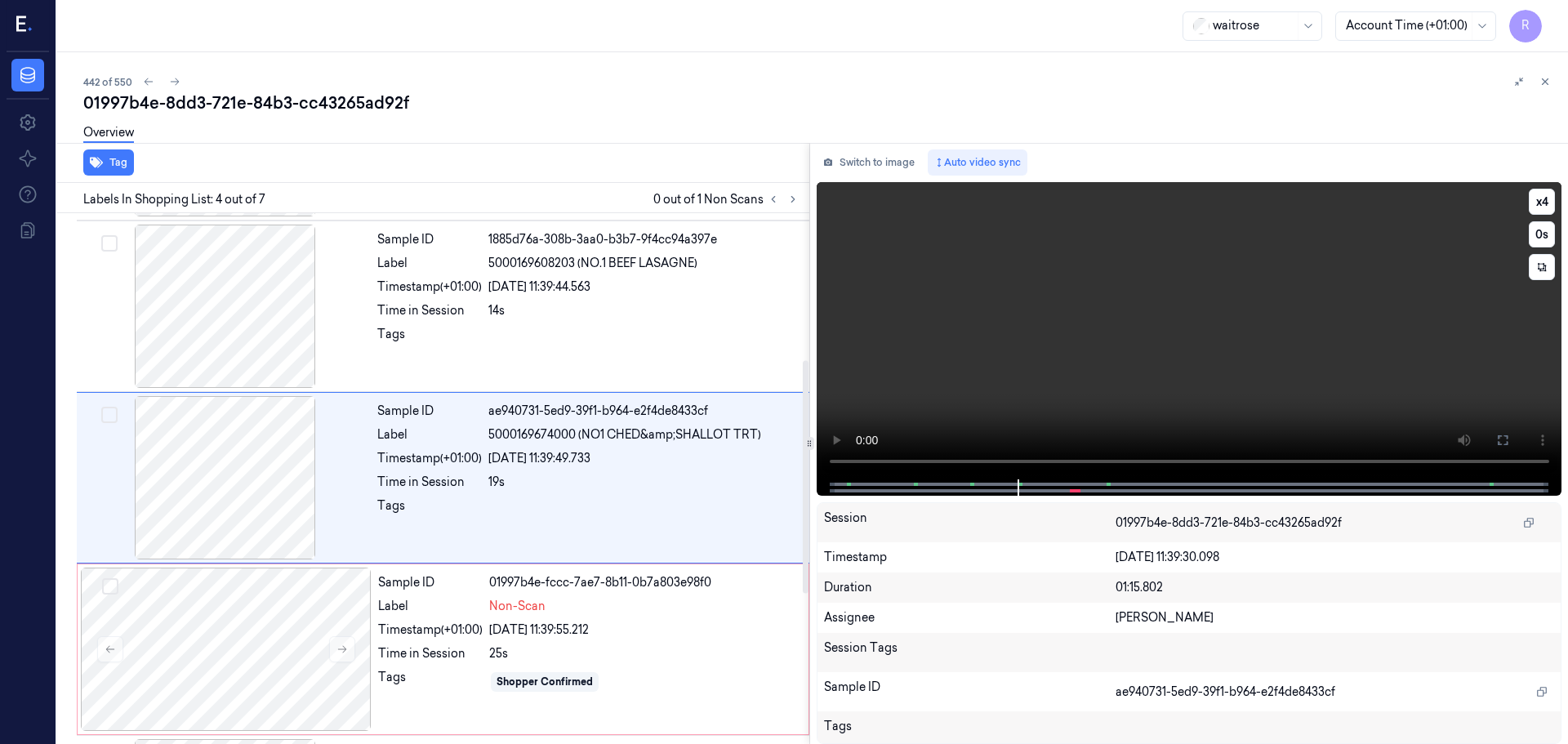
scroll to position [334, 0]
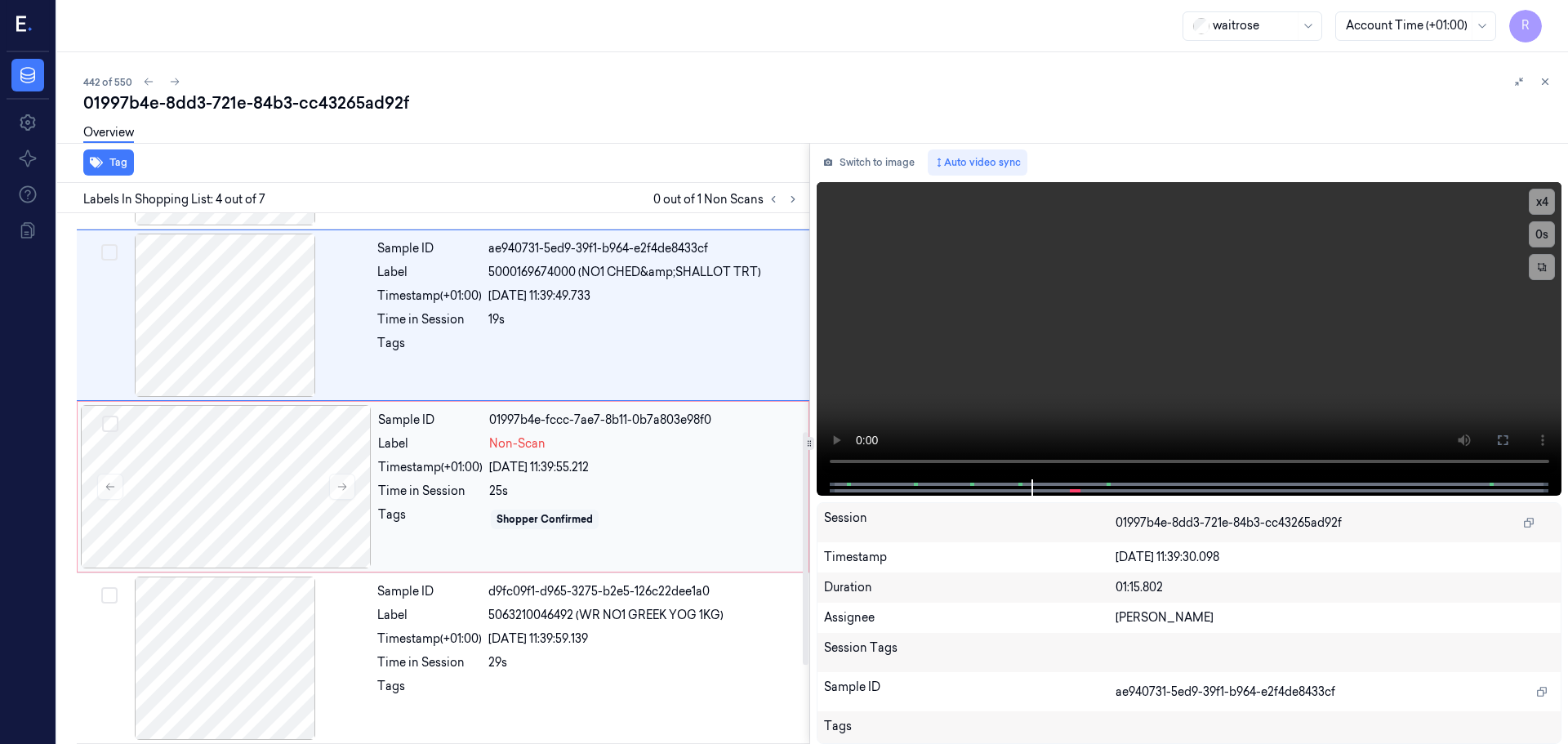
click at [509, 479] on div "Sample ID 01997b4e-fccc-7ae7-8b11-0b7a803e98f0 Label Non-Scan Timestamp (+01:00…" at bounding box center [588, 487] width 433 height 163
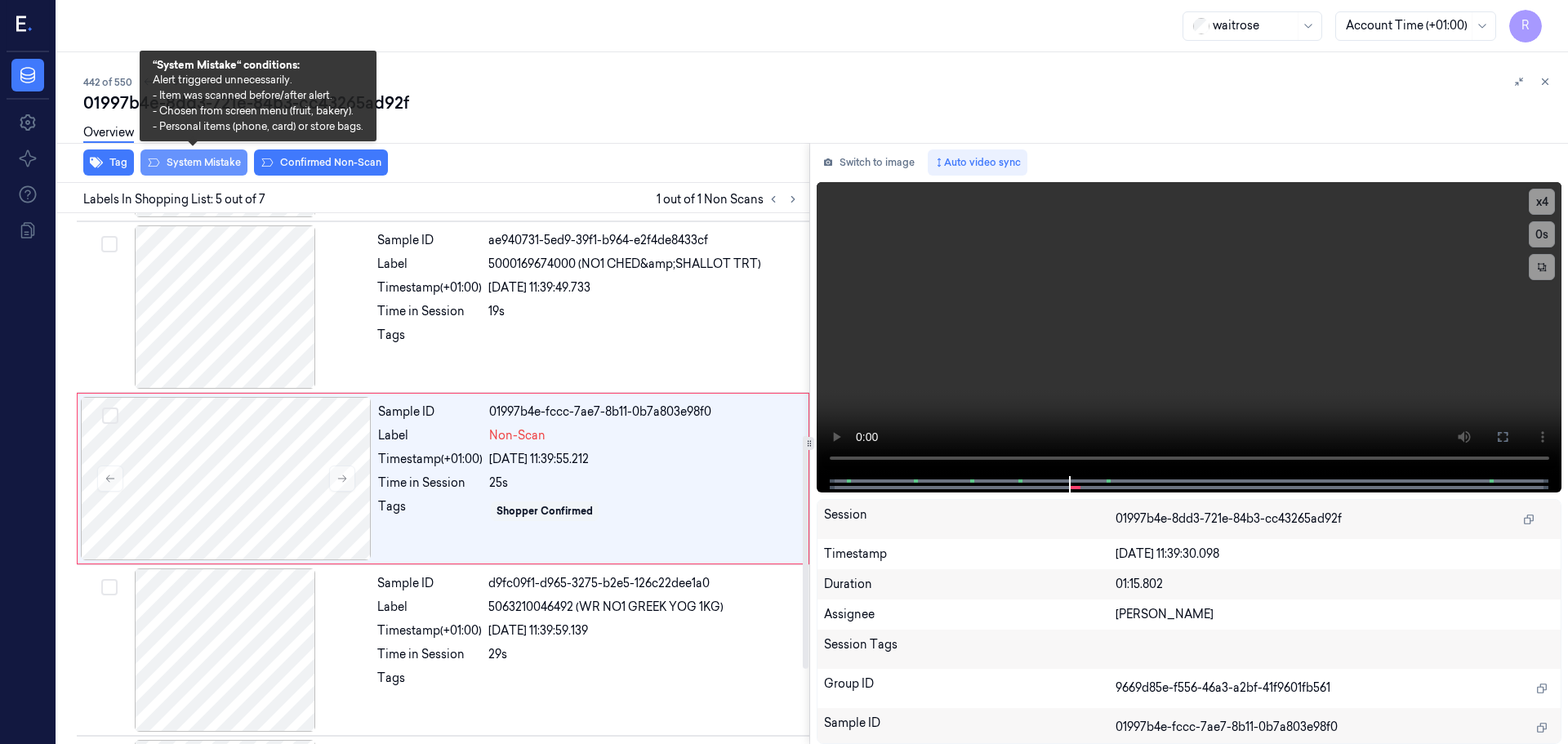
click at [192, 168] on button "System Mistake" at bounding box center [194, 162] width 107 height 26
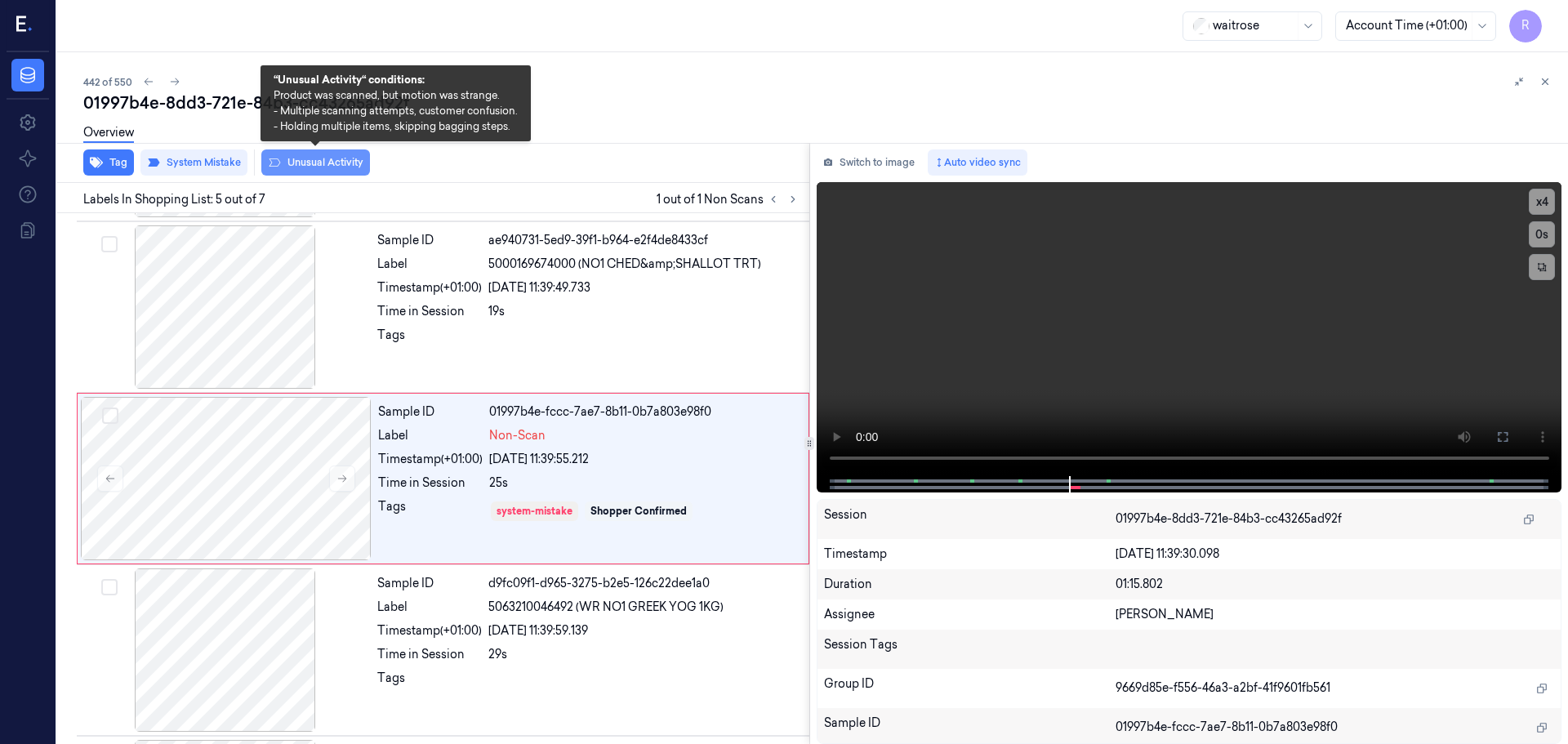
click at [324, 169] on button "Unusual Activity" at bounding box center [315, 162] width 109 height 26
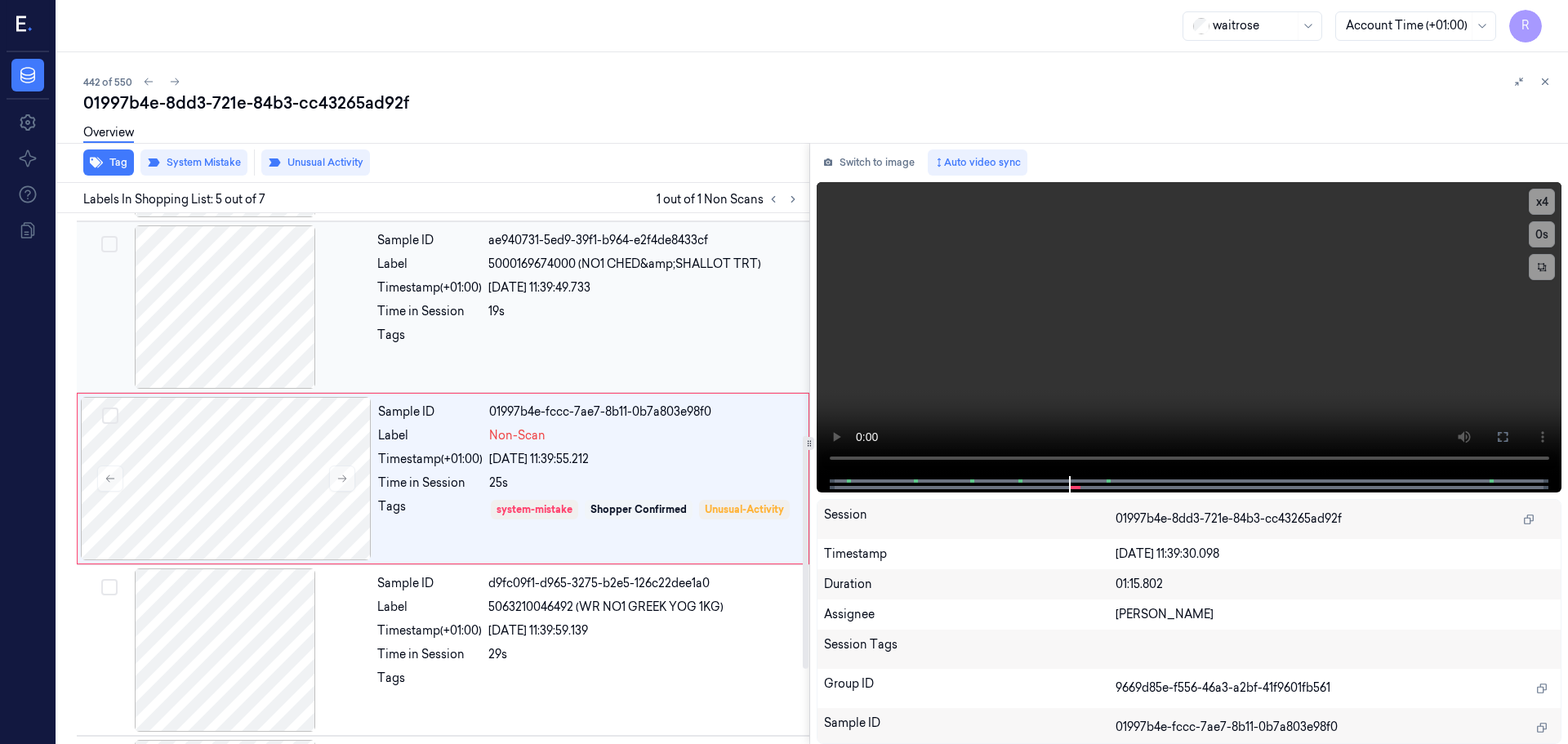
click at [557, 319] on div "19s" at bounding box center [644, 311] width 311 height 17
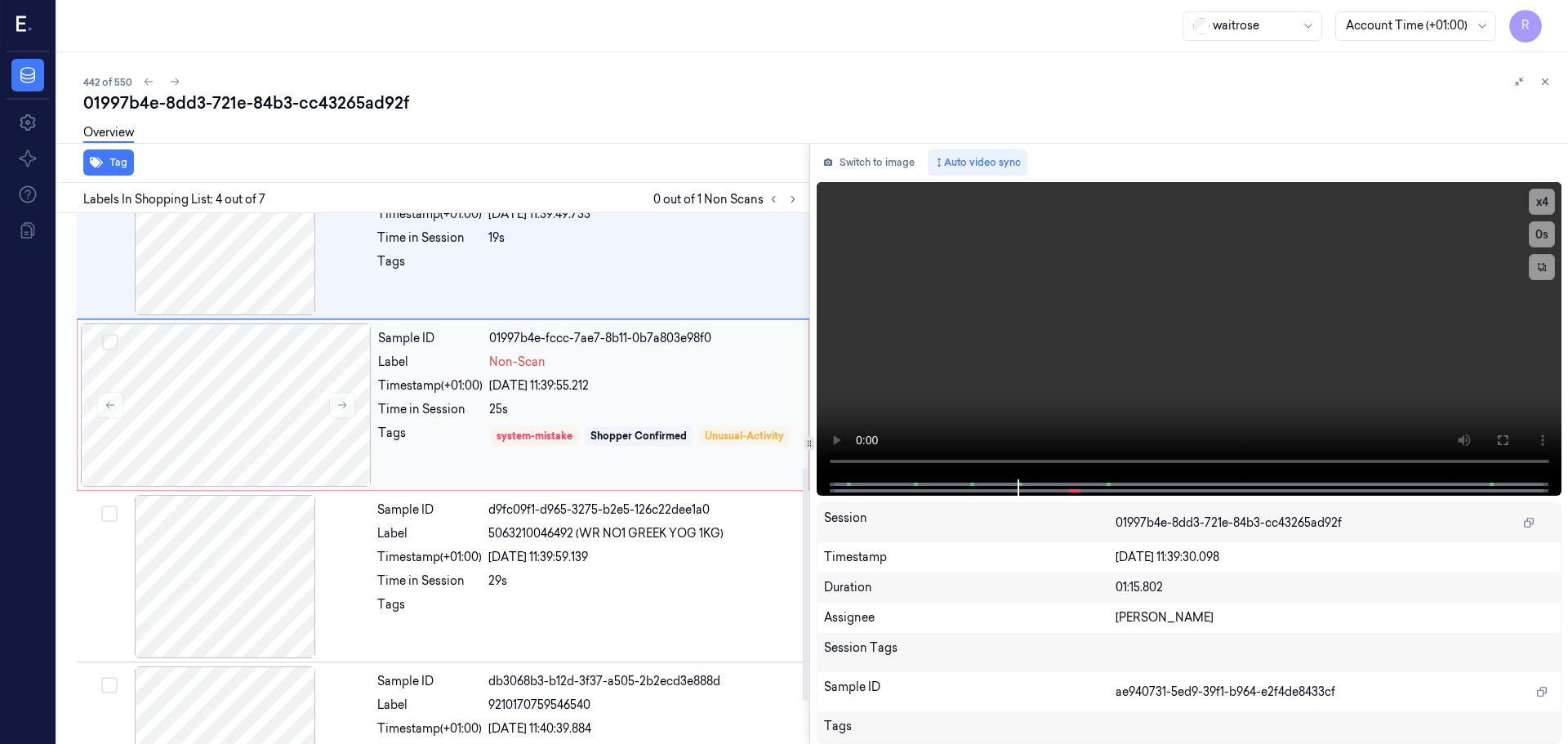
click at [559, 383] on div "24/09/2025 11:39:55.212" at bounding box center [644, 386] width 309 height 17
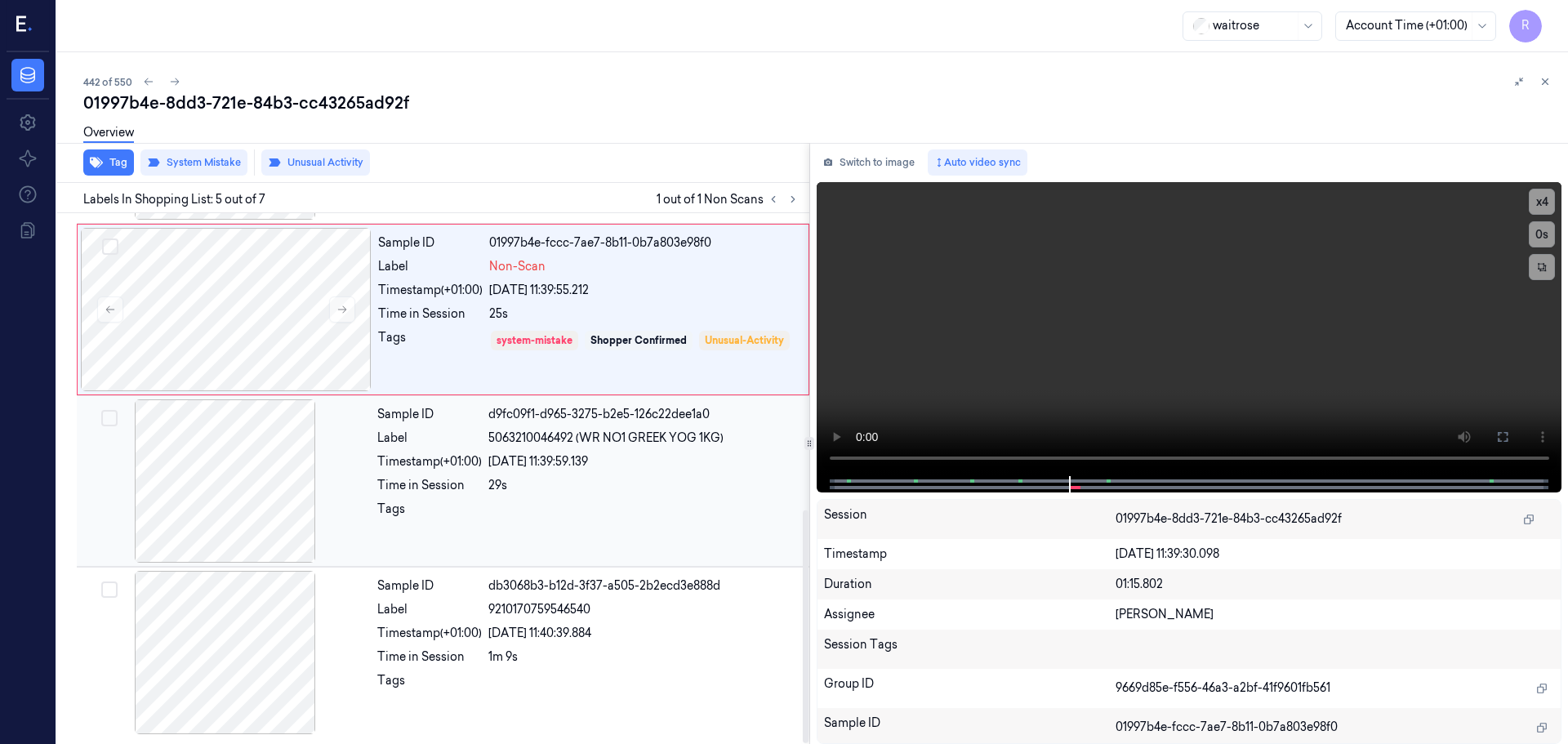
click at [554, 449] on div "Sample ID d9fc09f1-d965-3275-b2e5-126c22dee1a0 Label 5063210046492 (WR NO1 GREE…" at bounding box center [588, 481] width 435 height 163
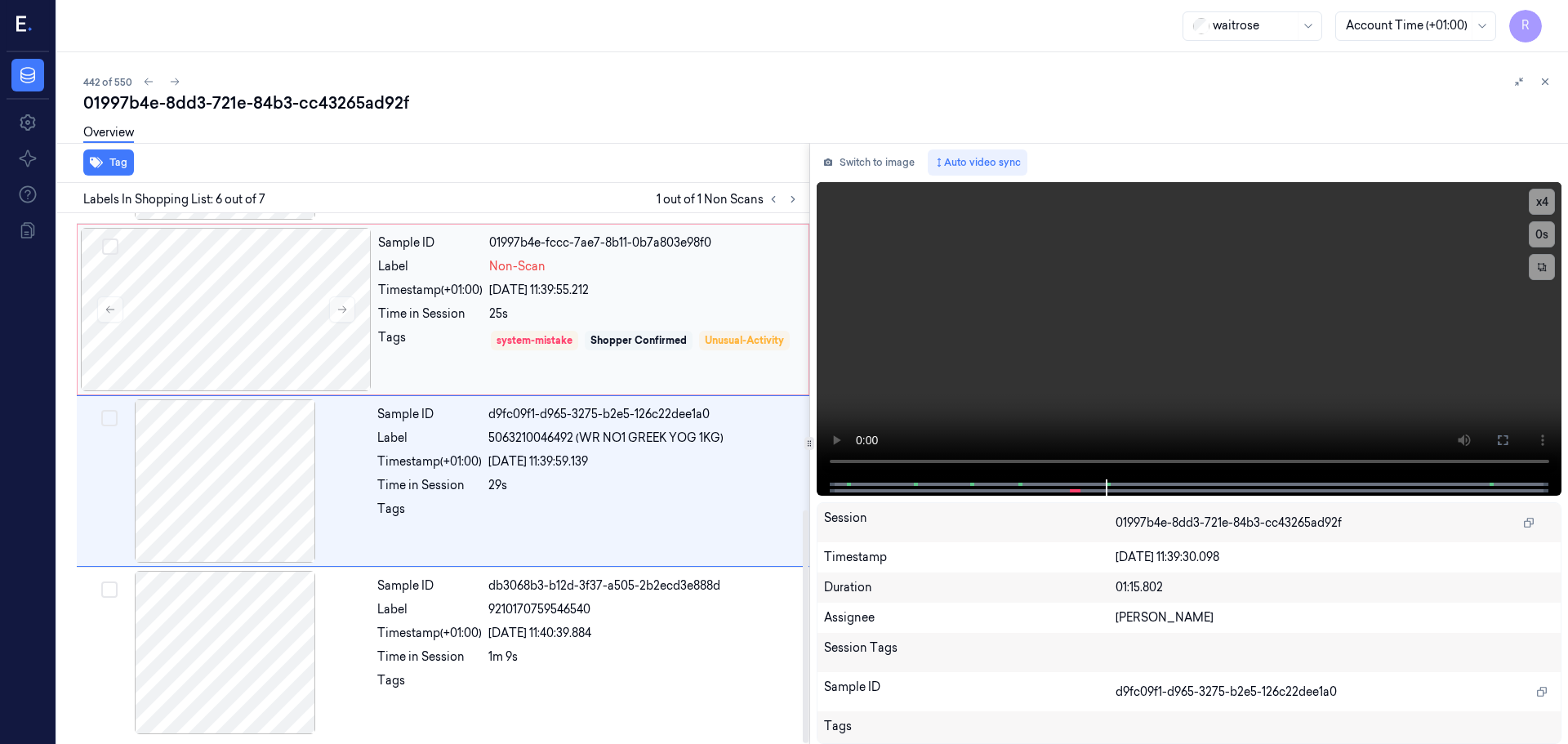
click at [609, 338] on div "Shopper Confirmed" at bounding box center [638, 340] width 96 height 14
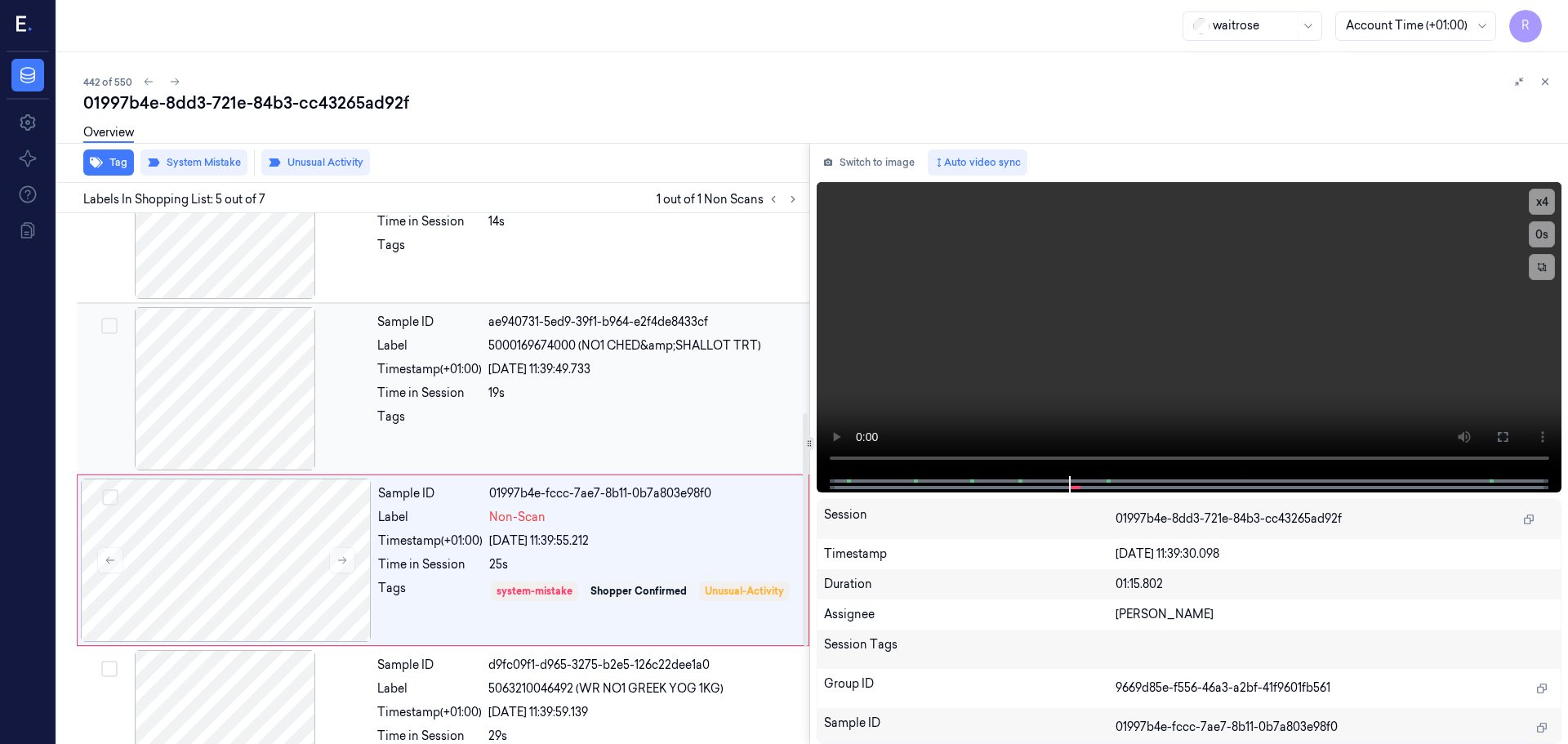
click at [586, 356] on div "Sample ID ae940731-5ed9-39f1-b964-e2f4de8433cf Label 5000169674000 (NO1 CHED&am…" at bounding box center [588, 389] width 435 height 163
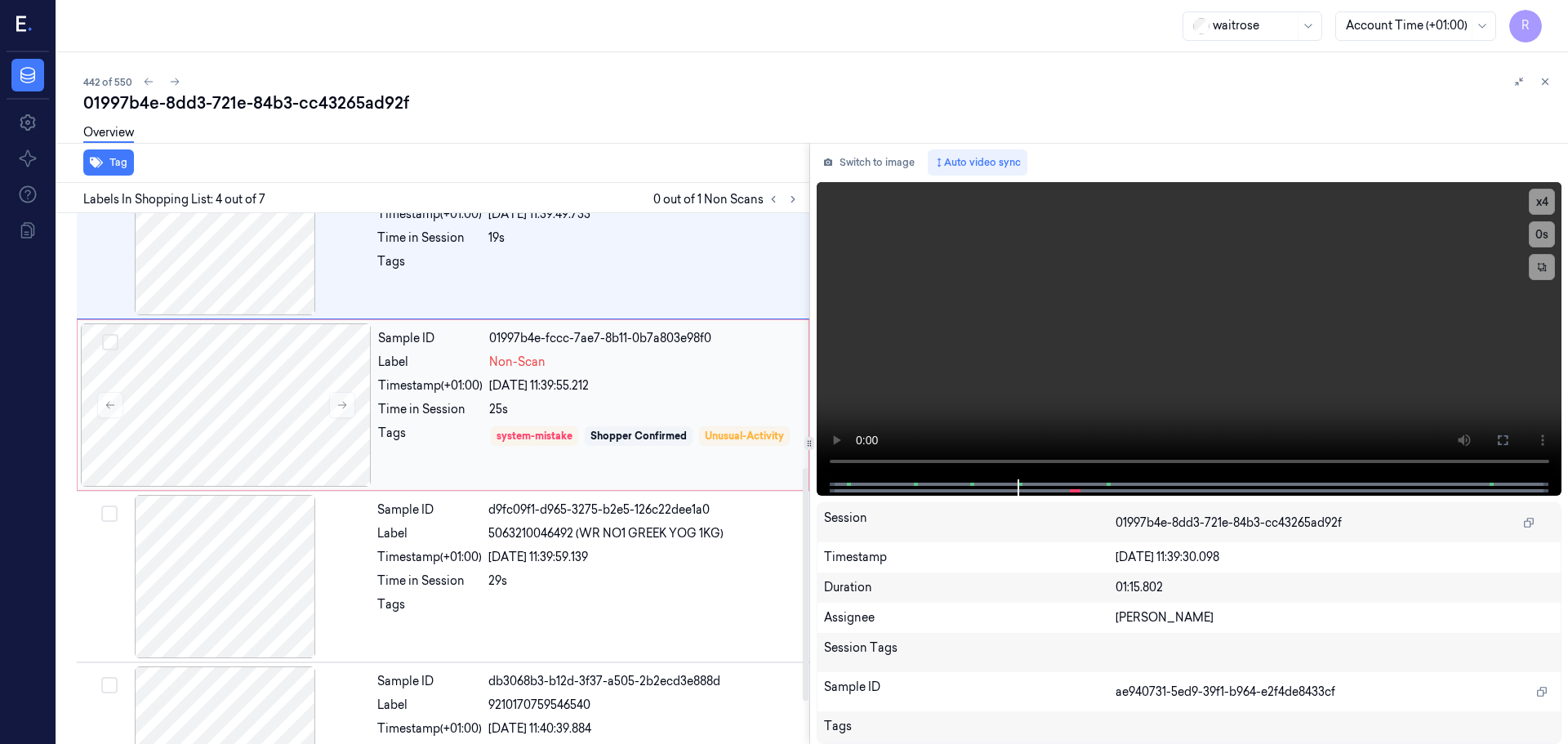
click at [592, 381] on div "24/09/2025 11:39:55.212" at bounding box center [644, 386] width 309 height 17
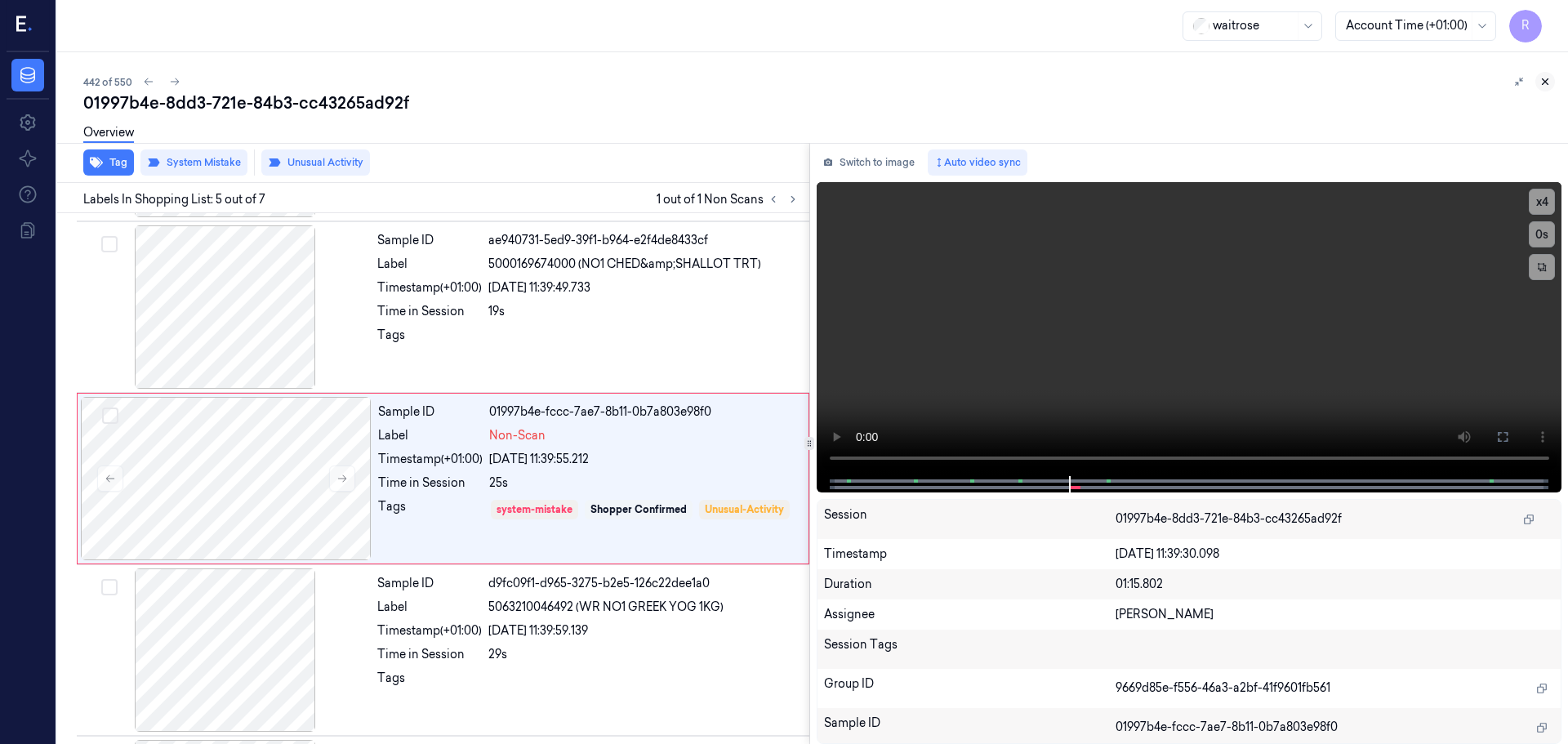
click at [1547, 82] on icon at bounding box center [1544, 81] width 11 height 11
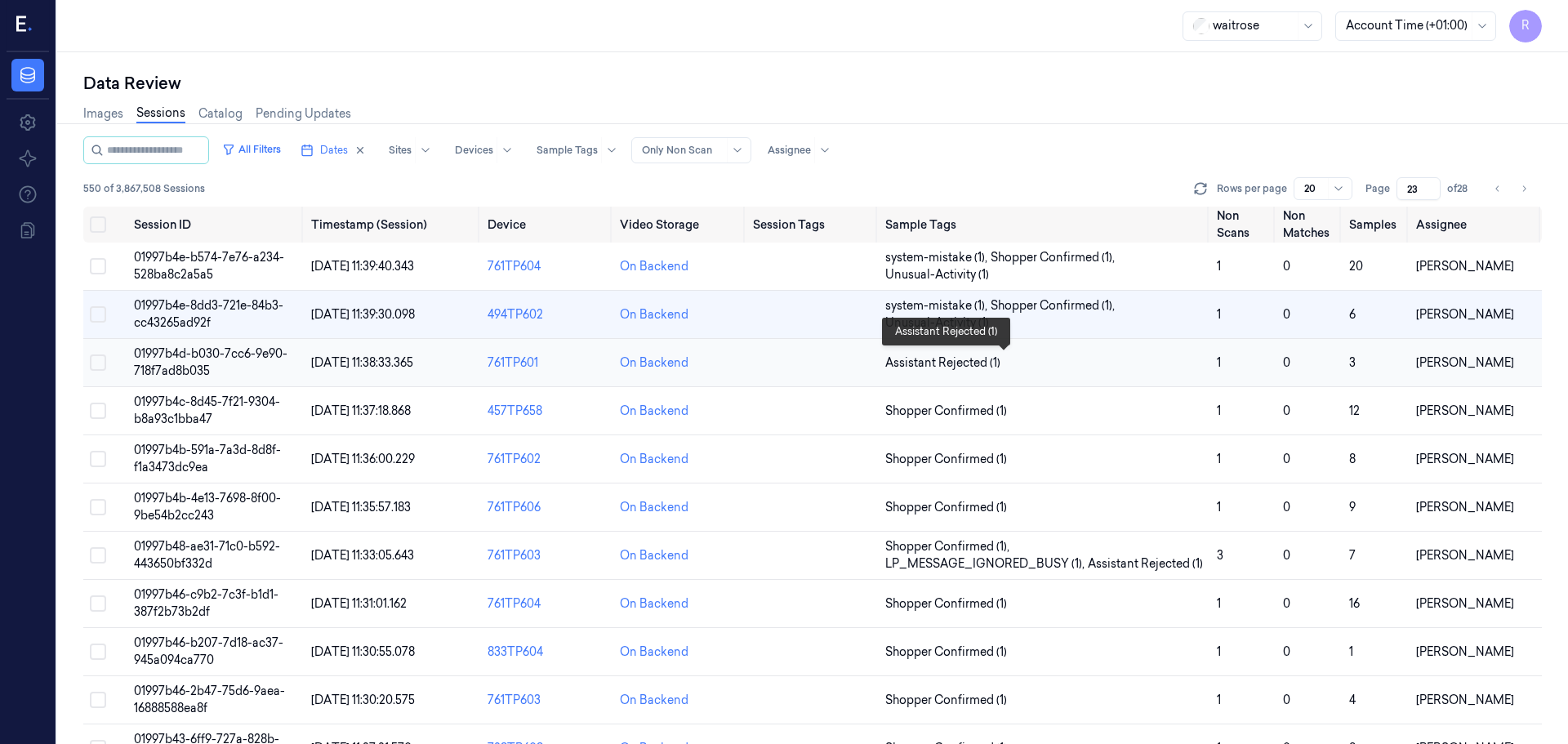
click at [1056, 361] on span "Assistant Rejected (1)" at bounding box center [1044, 363] width 319 height 17
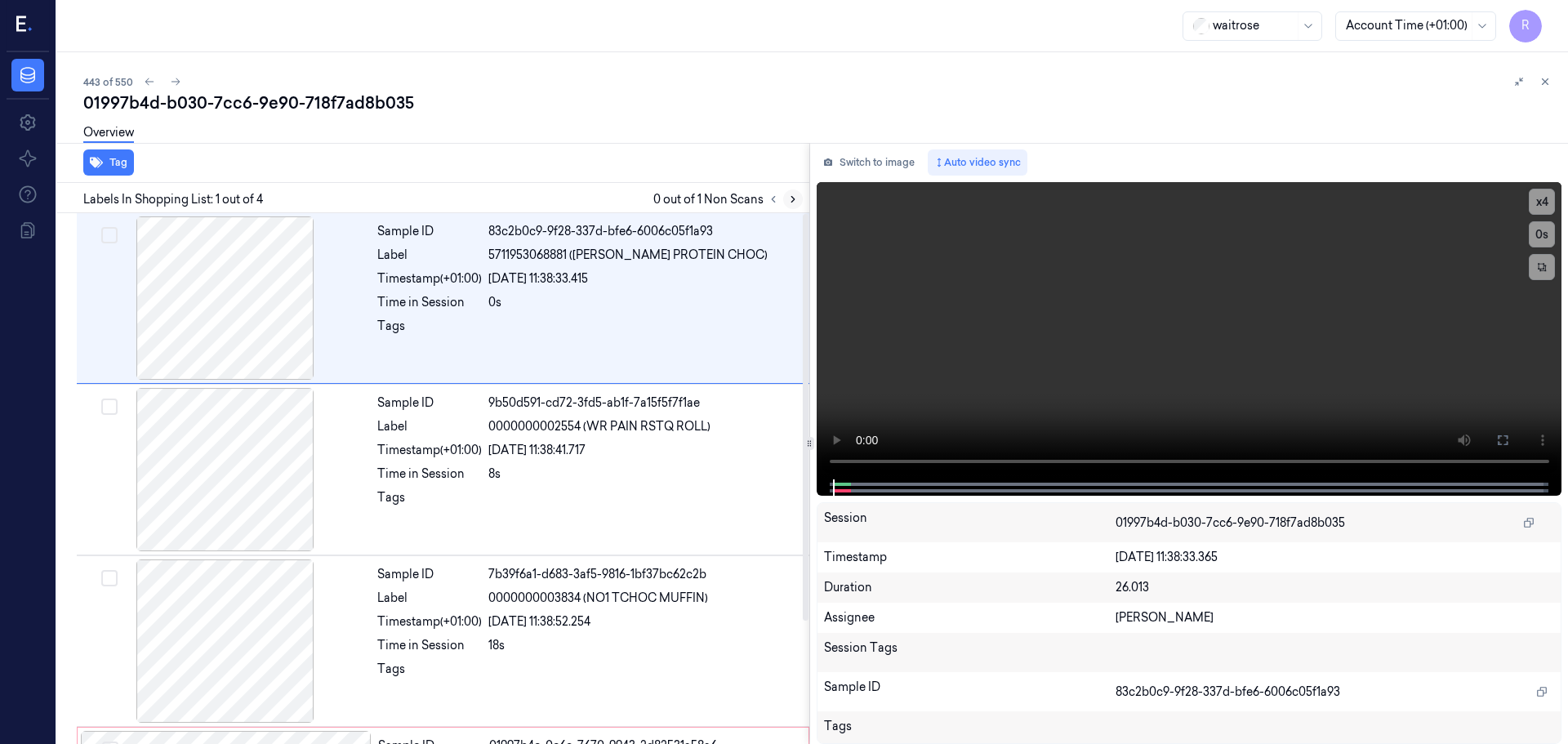
click at [790, 204] on icon at bounding box center [792, 199] width 11 height 11
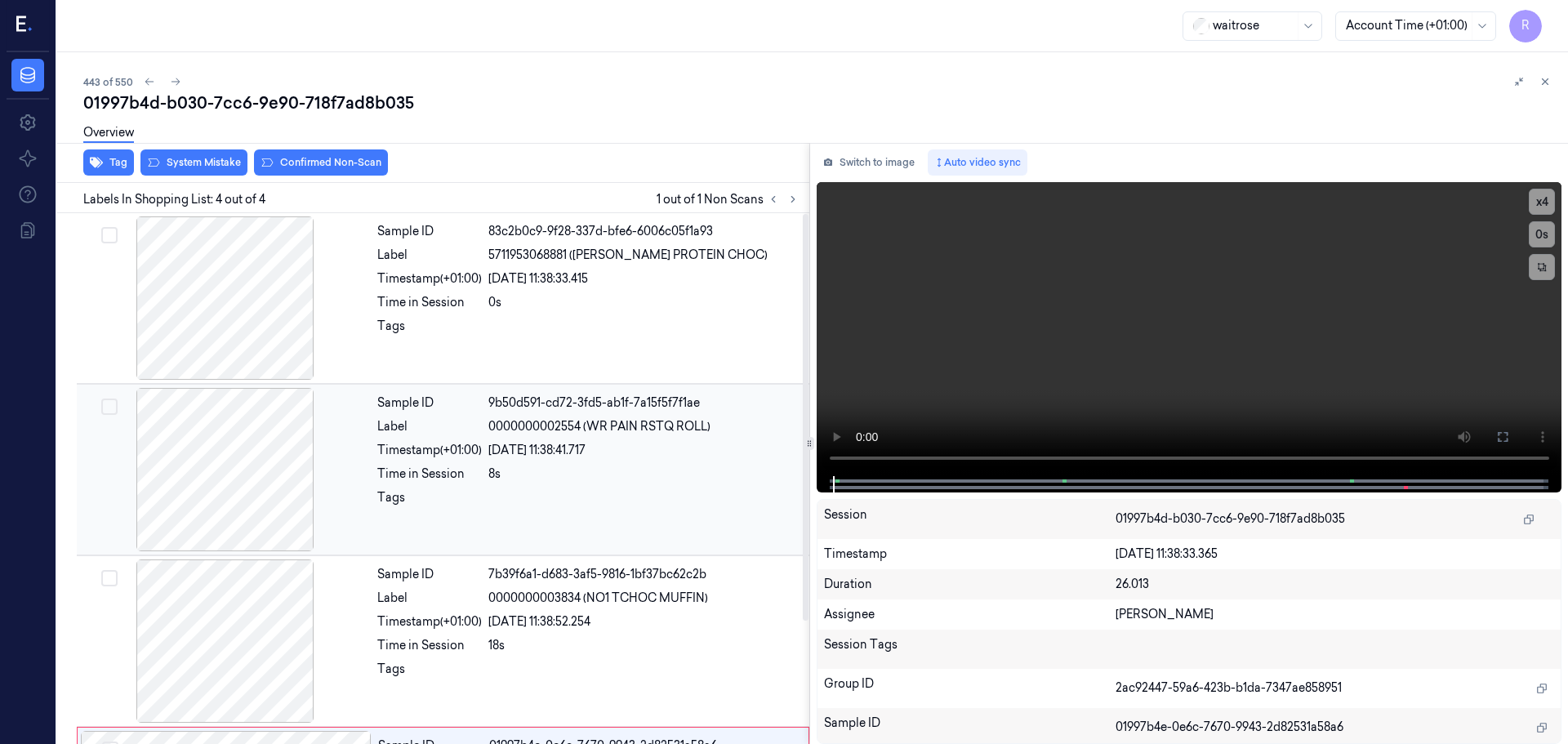
drag, startPoint x: 207, startPoint y: 472, endPoint x: 226, endPoint y: 479, distance: 20.2
click at [207, 471] on div at bounding box center [225, 469] width 291 height 163
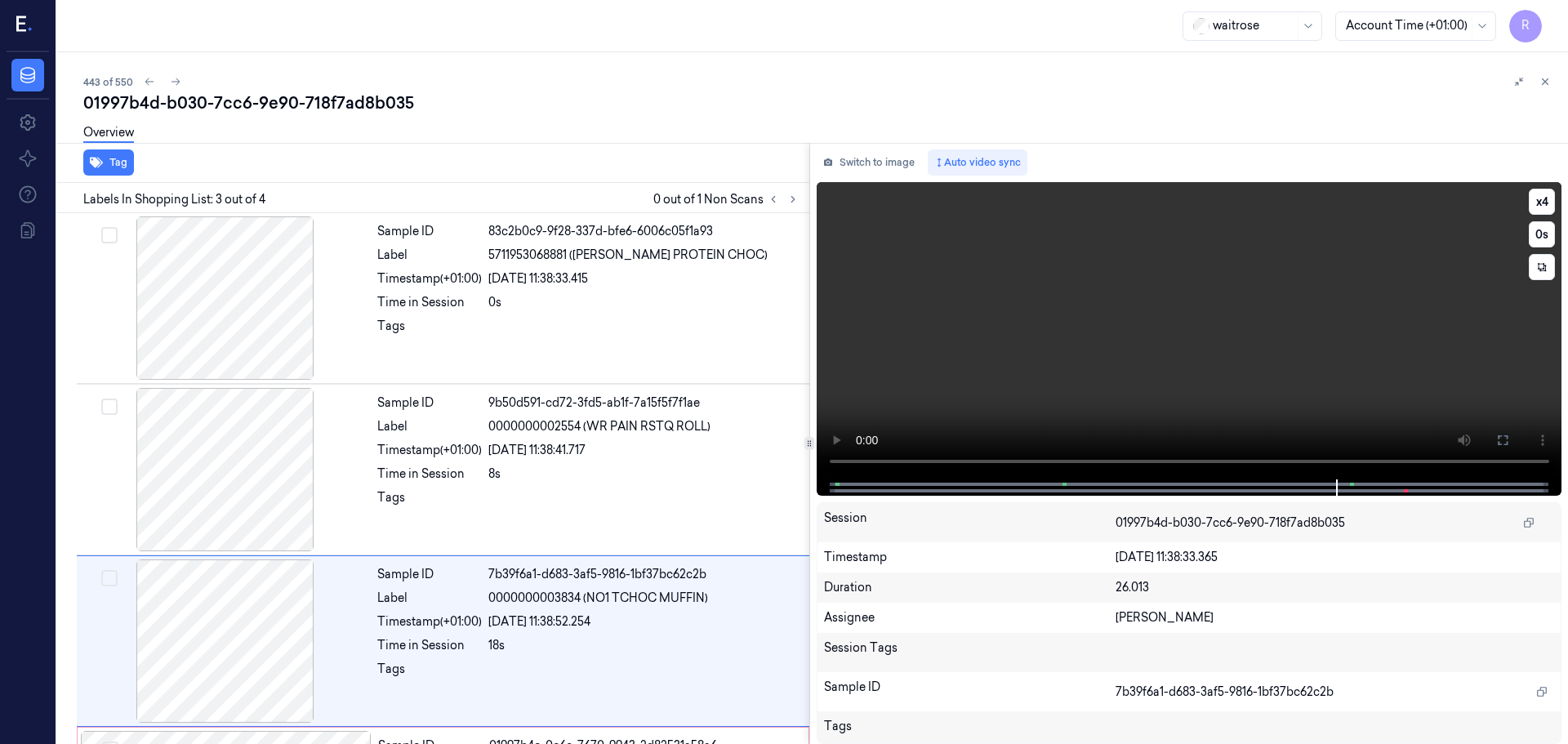
scroll to position [160, 0]
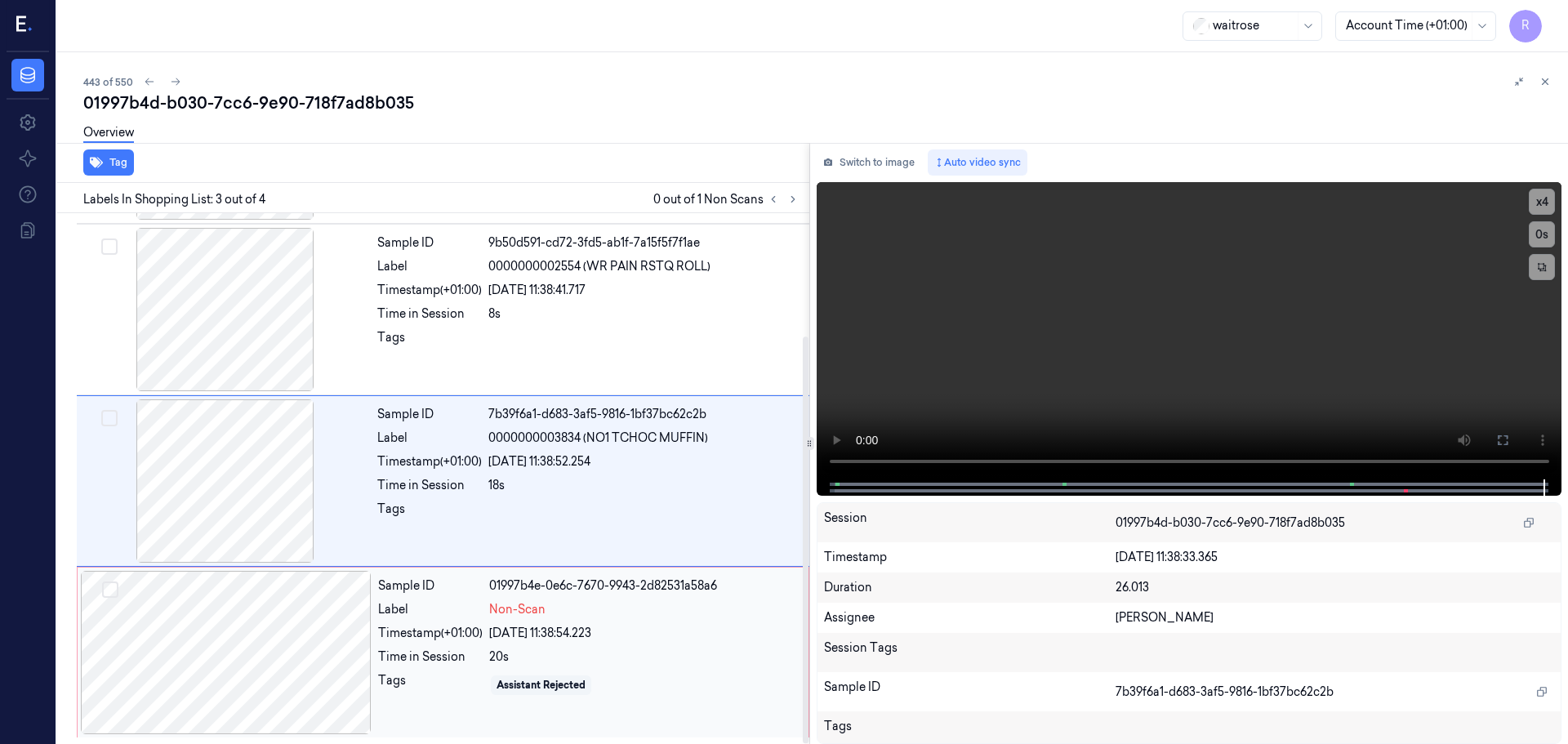
click at [550, 637] on div "24/09/2025 11:38:54.223" at bounding box center [644, 633] width 309 height 17
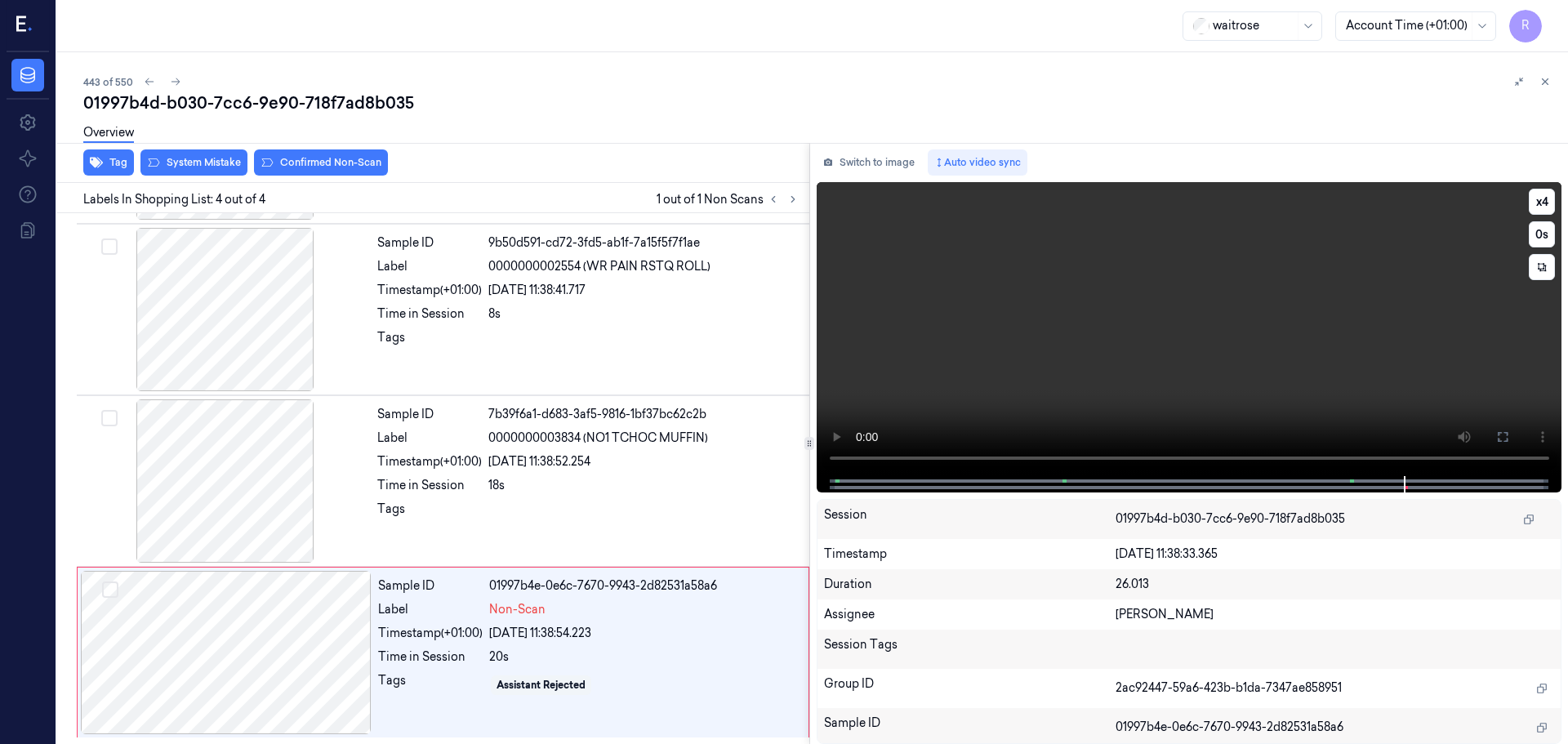
click at [1136, 469] on video at bounding box center [1189, 329] width 745 height 294
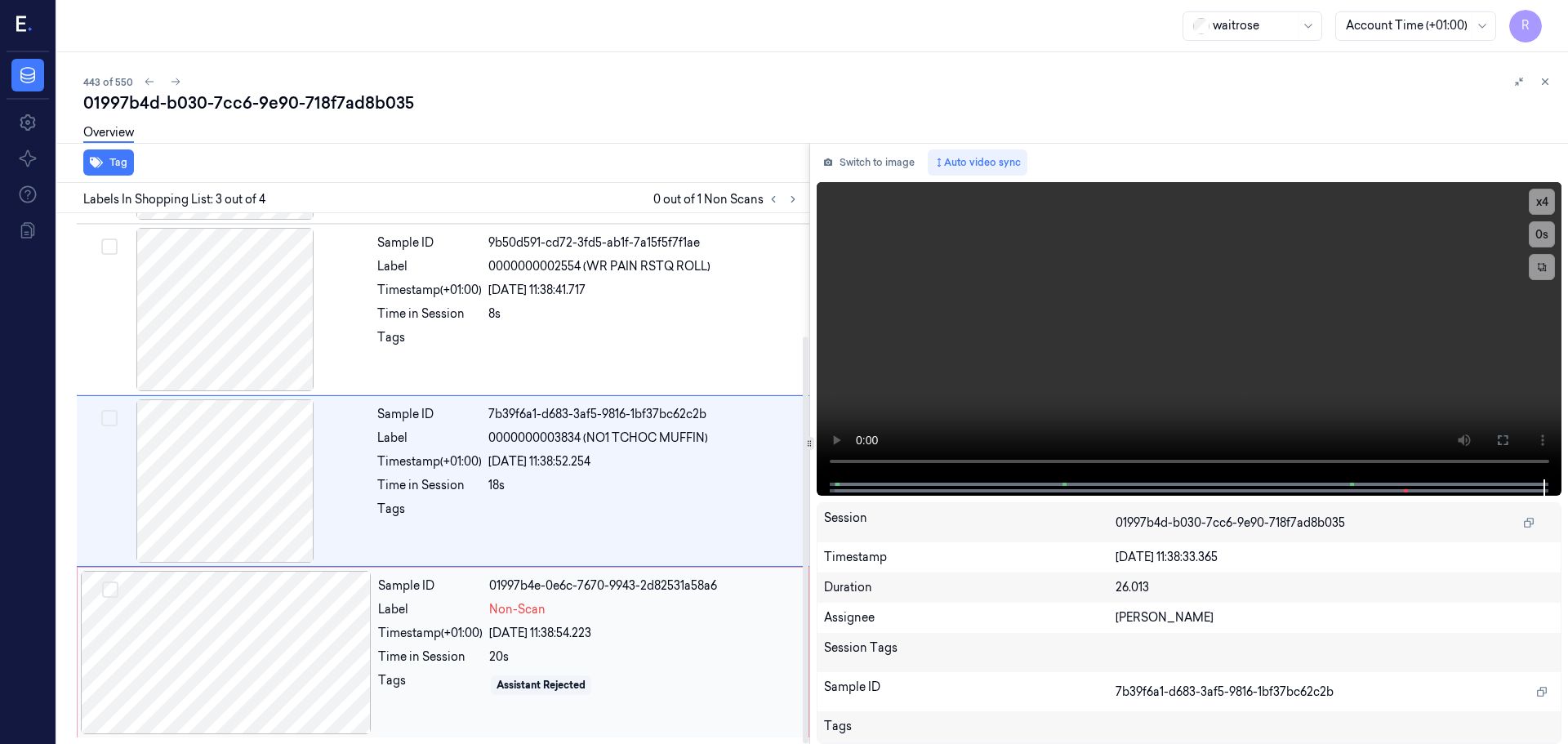
click at [642, 661] on div "20s" at bounding box center [644, 657] width 309 height 17
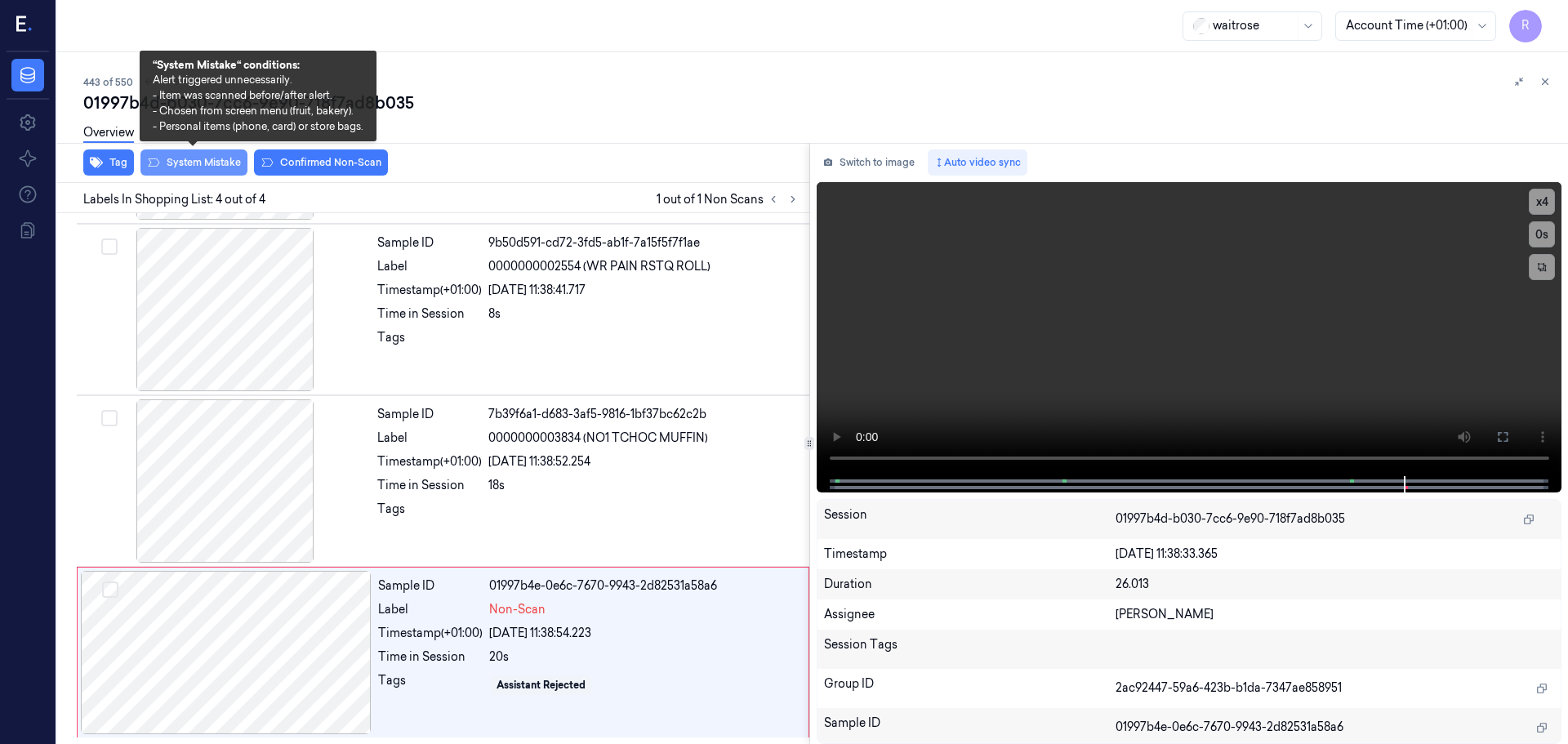
click at [213, 164] on button "System Mistake" at bounding box center [194, 162] width 107 height 26
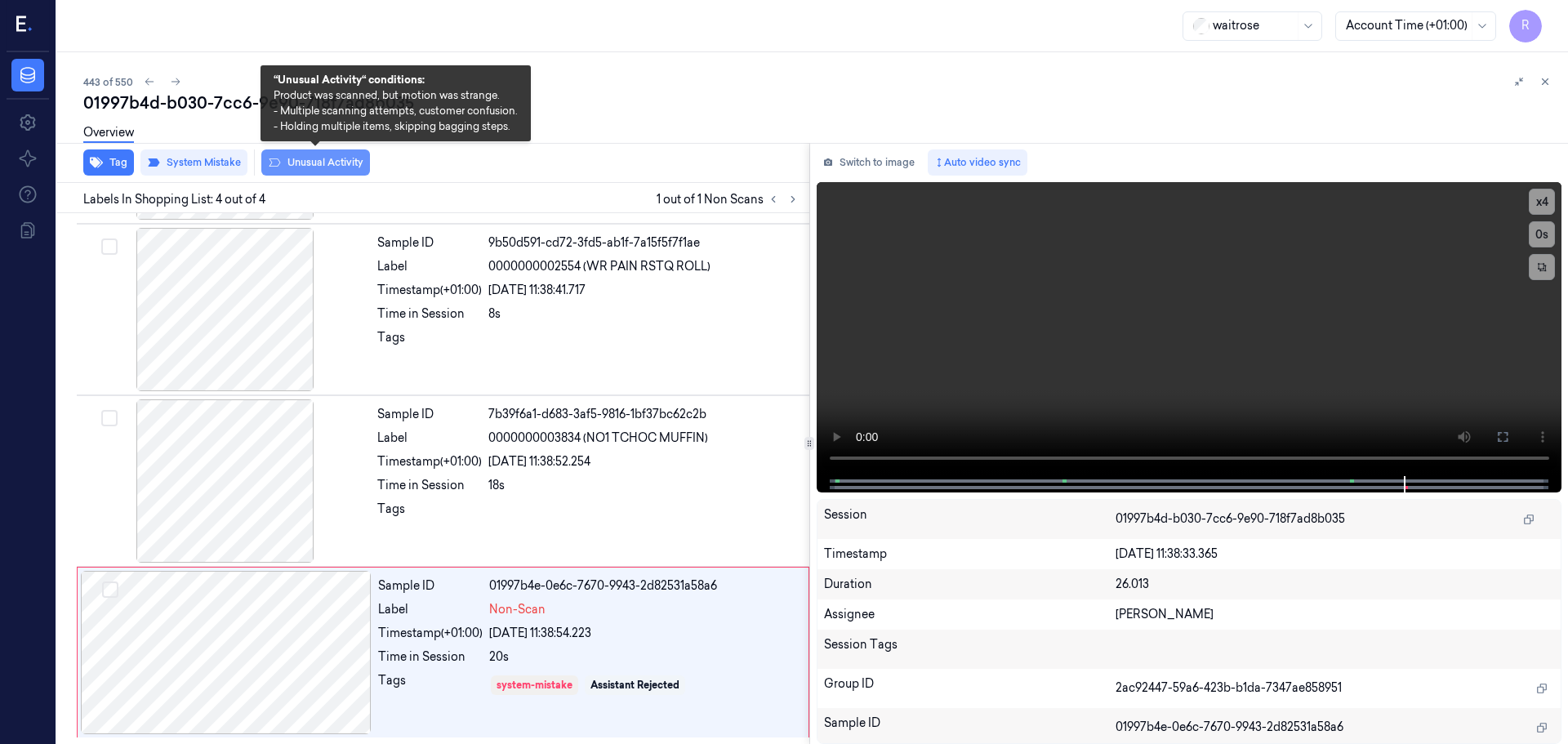
click at [297, 162] on button "Unusual Activity" at bounding box center [315, 162] width 109 height 26
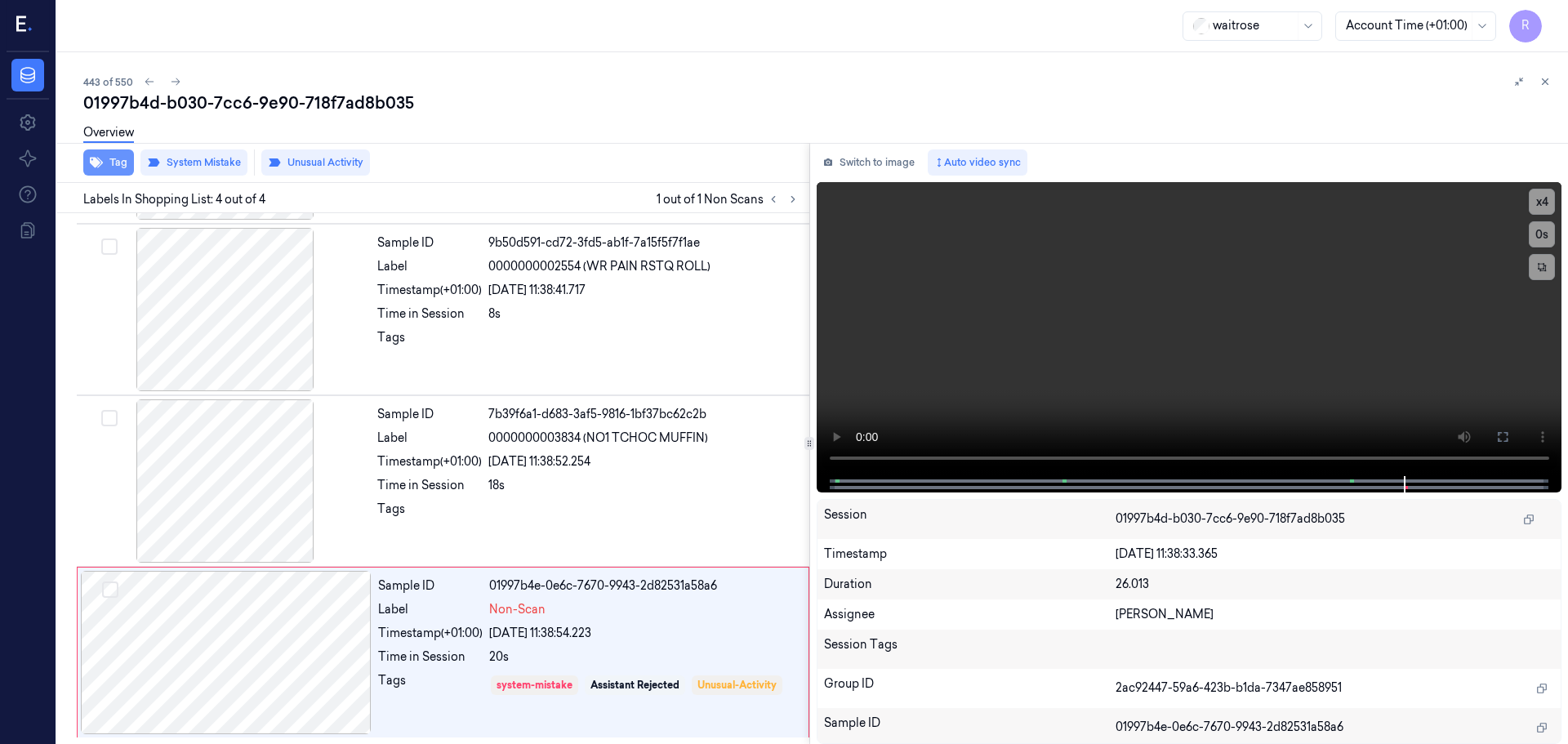
click at [112, 172] on button "Tag" at bounding box center [109, 162] width 51 height 26
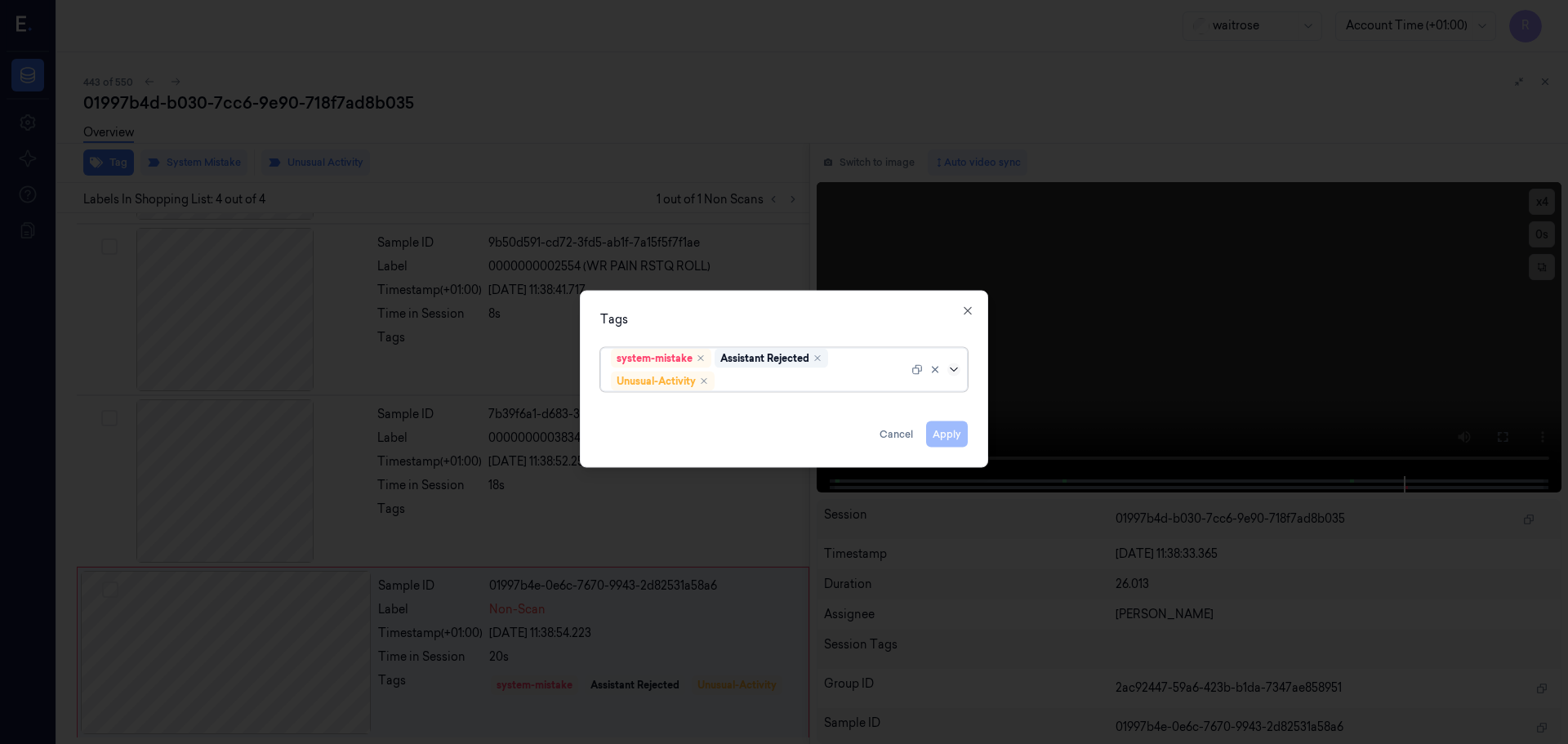
click at [954, 368] on icon at bounding box center [954, 369] width 13 height 13
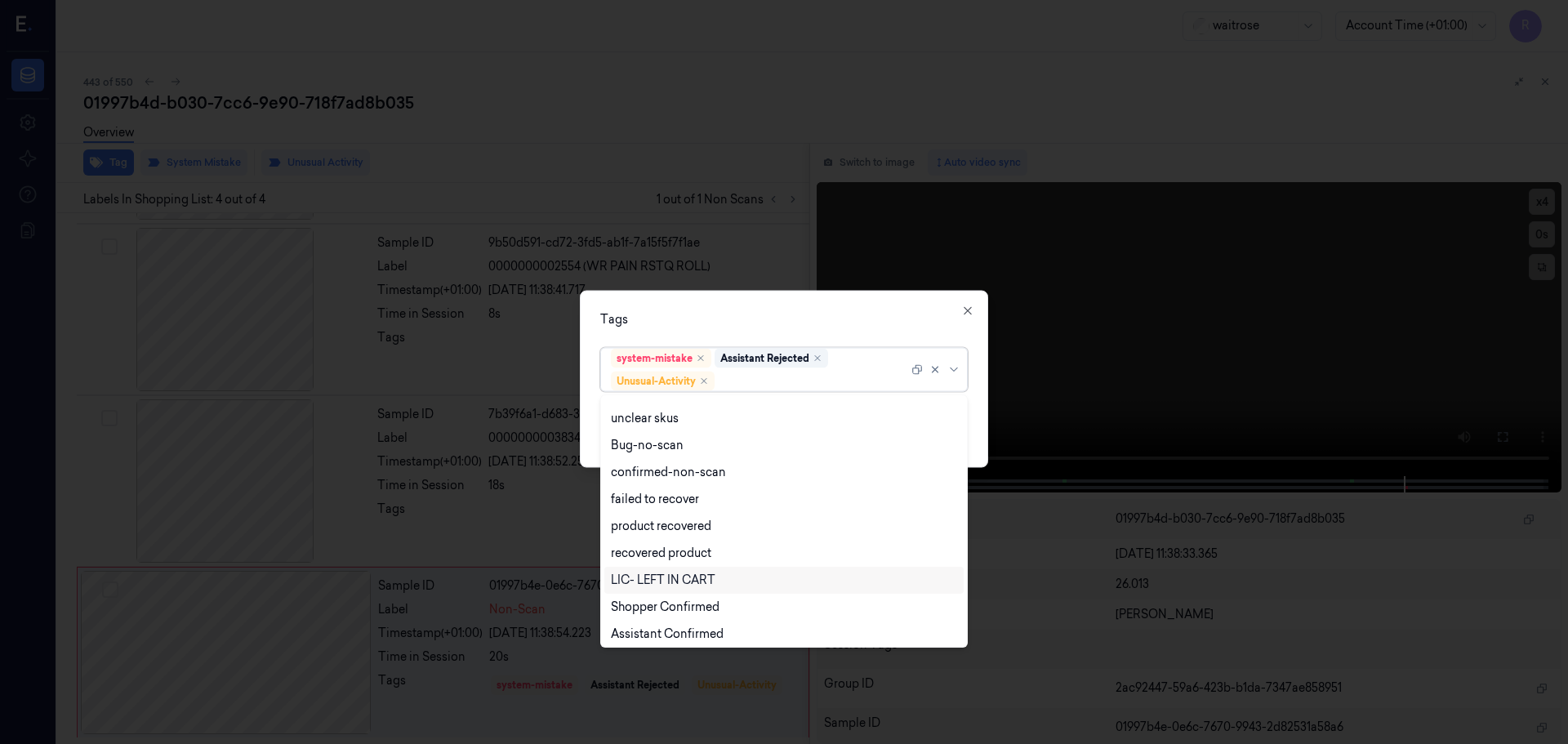
scroll to position [213, 0]
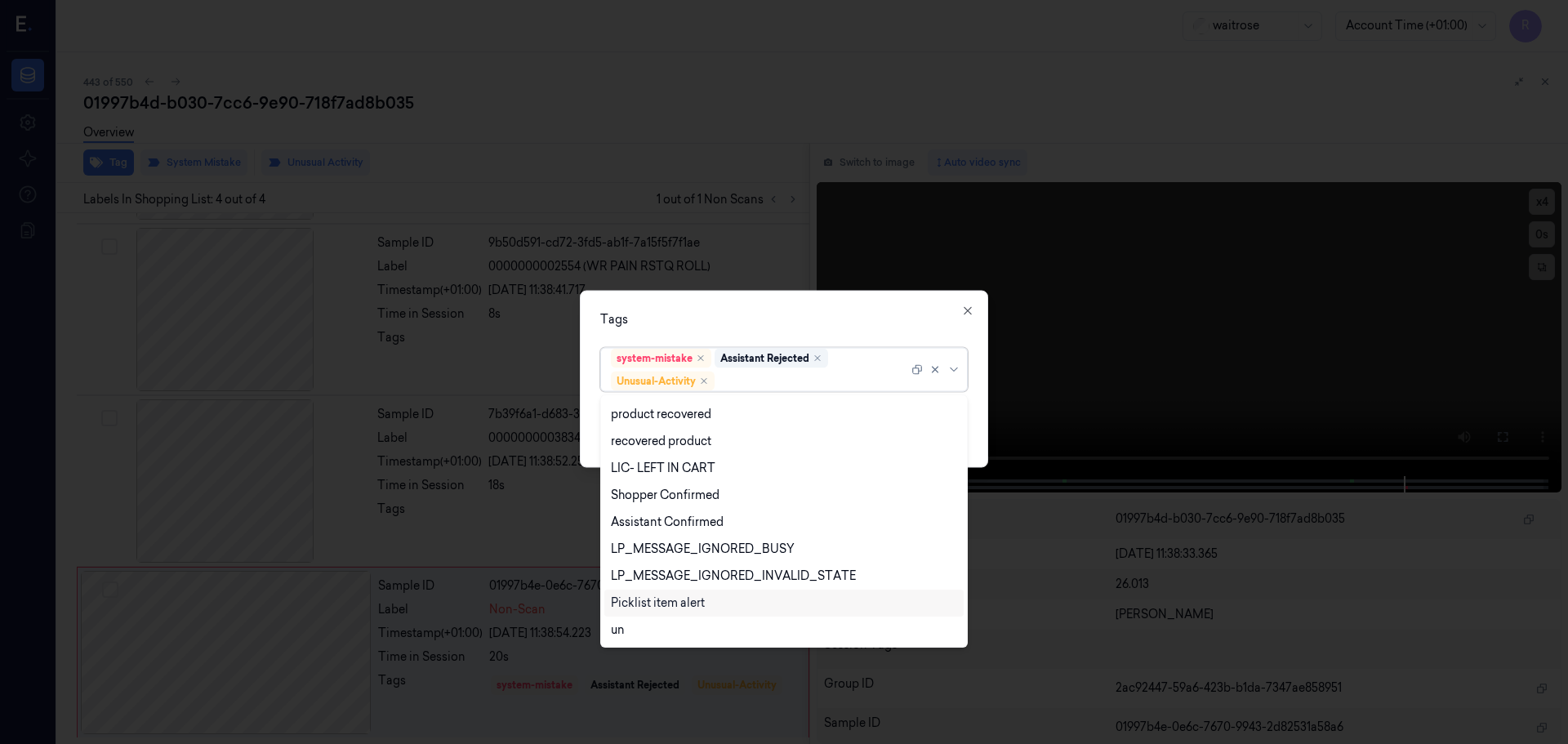
click at [642, 605] on div "Picklist item alert" at bounding box center [658, 604] width 94 height 17
click at [629, 304] on div "Tags option Picklist item alert, selected. 20 results available. Use Up and Dow…" at bounding box center [784, 378] width 408 height 178
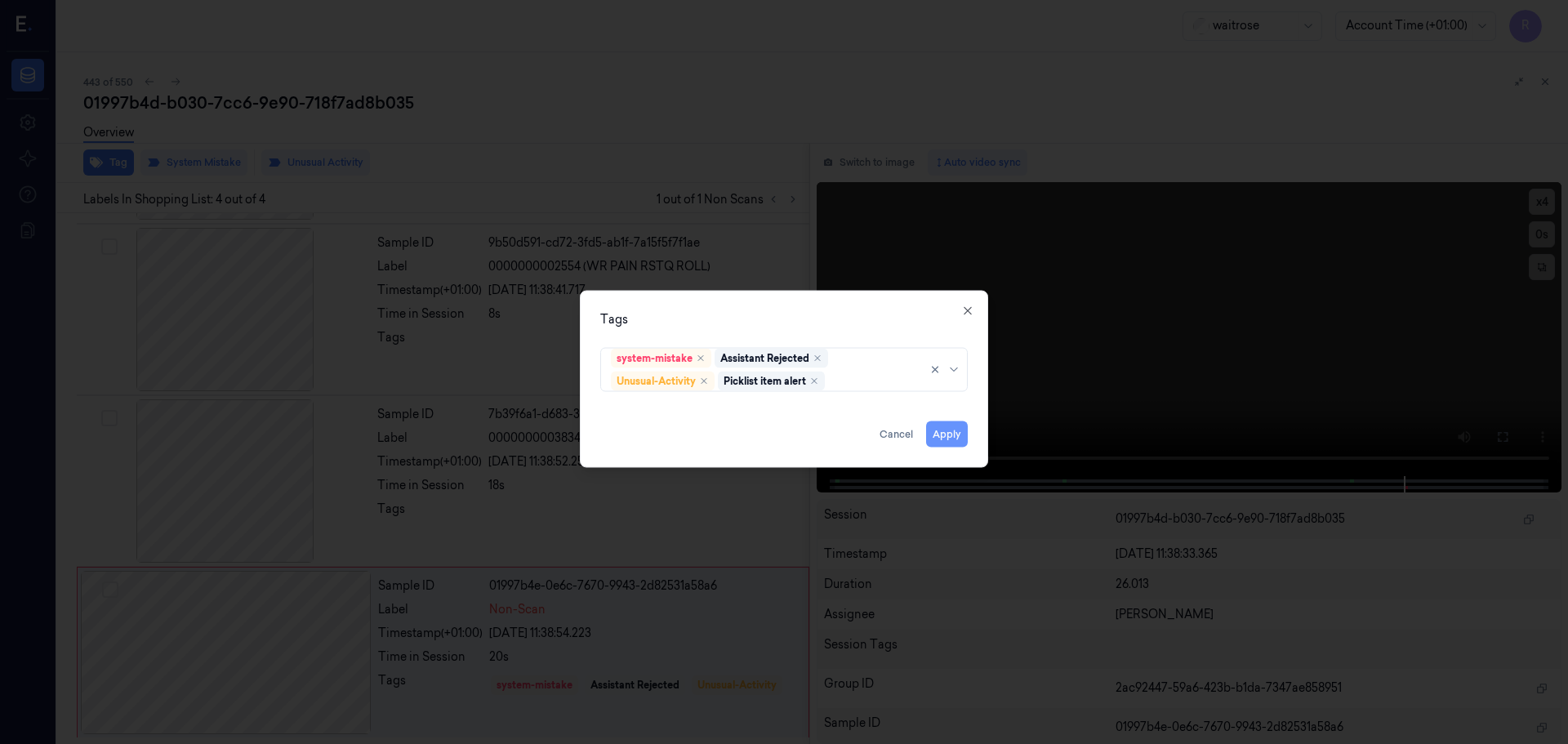
click at [949, 429] on button "Apply" at bounding box center [947, 434] width 42 height 26
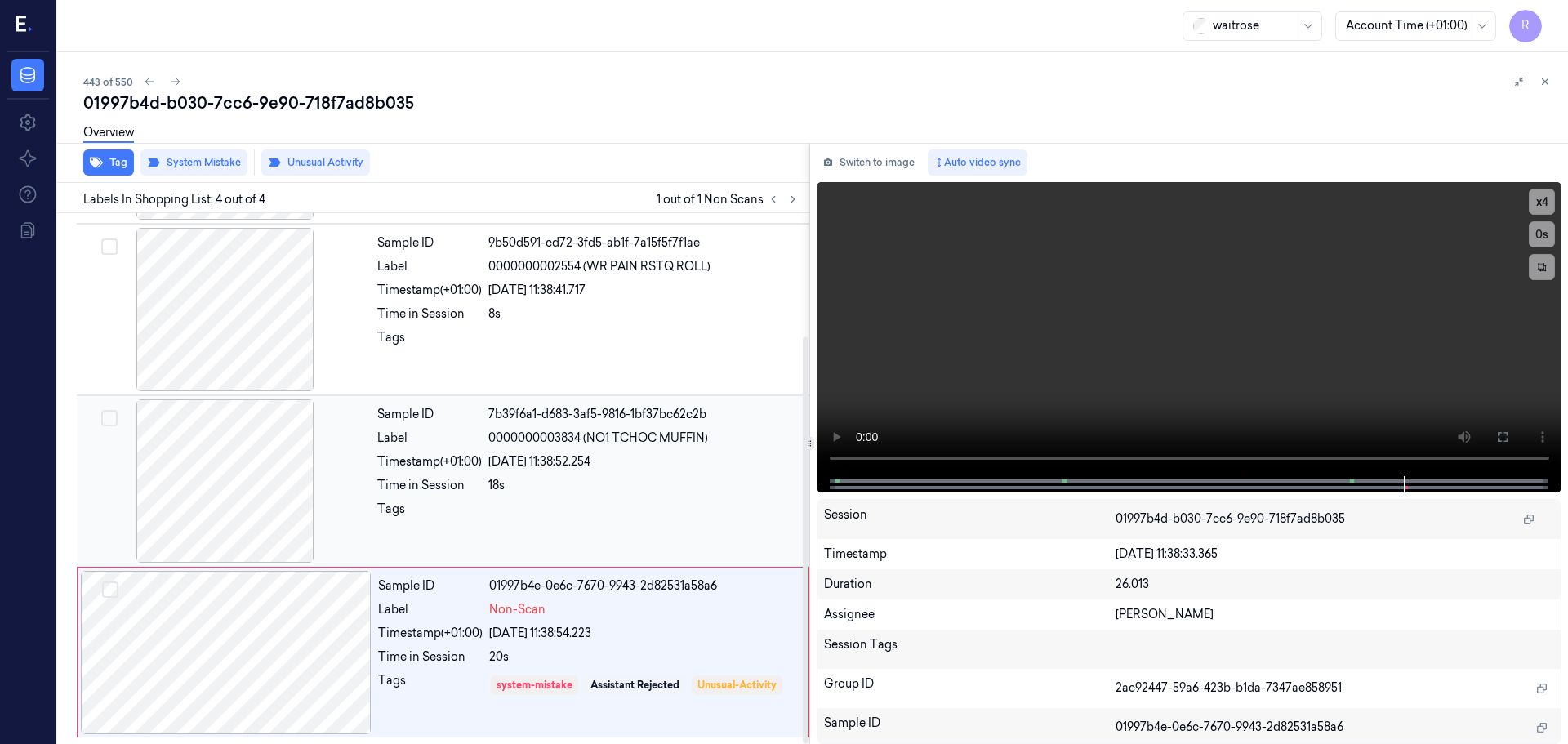
click at [596, 508] on div at bounding box center [644, 514] width 311 height 26
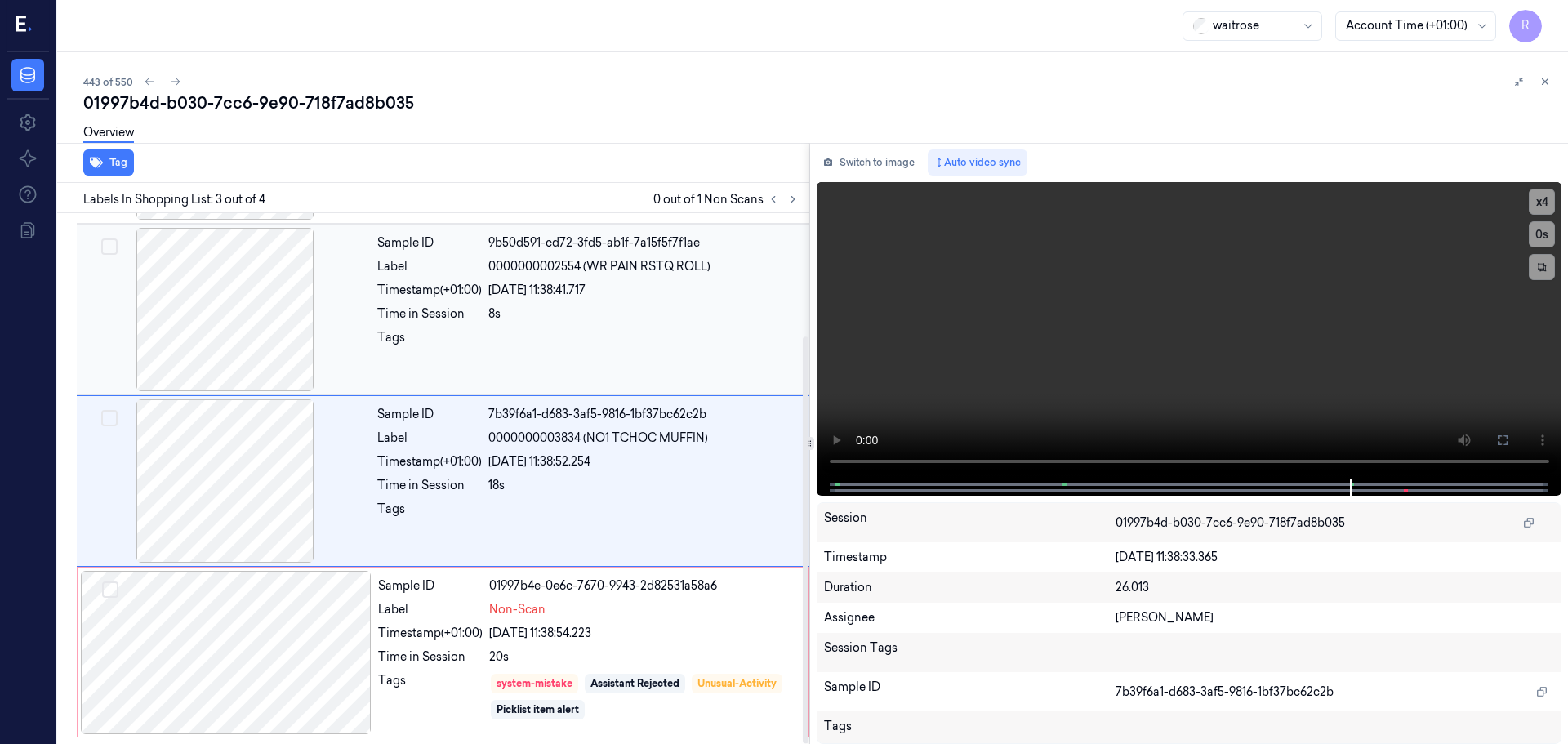
click at [604, 320] on div "8s" at bounding box center [644, 314] width 311 height 17
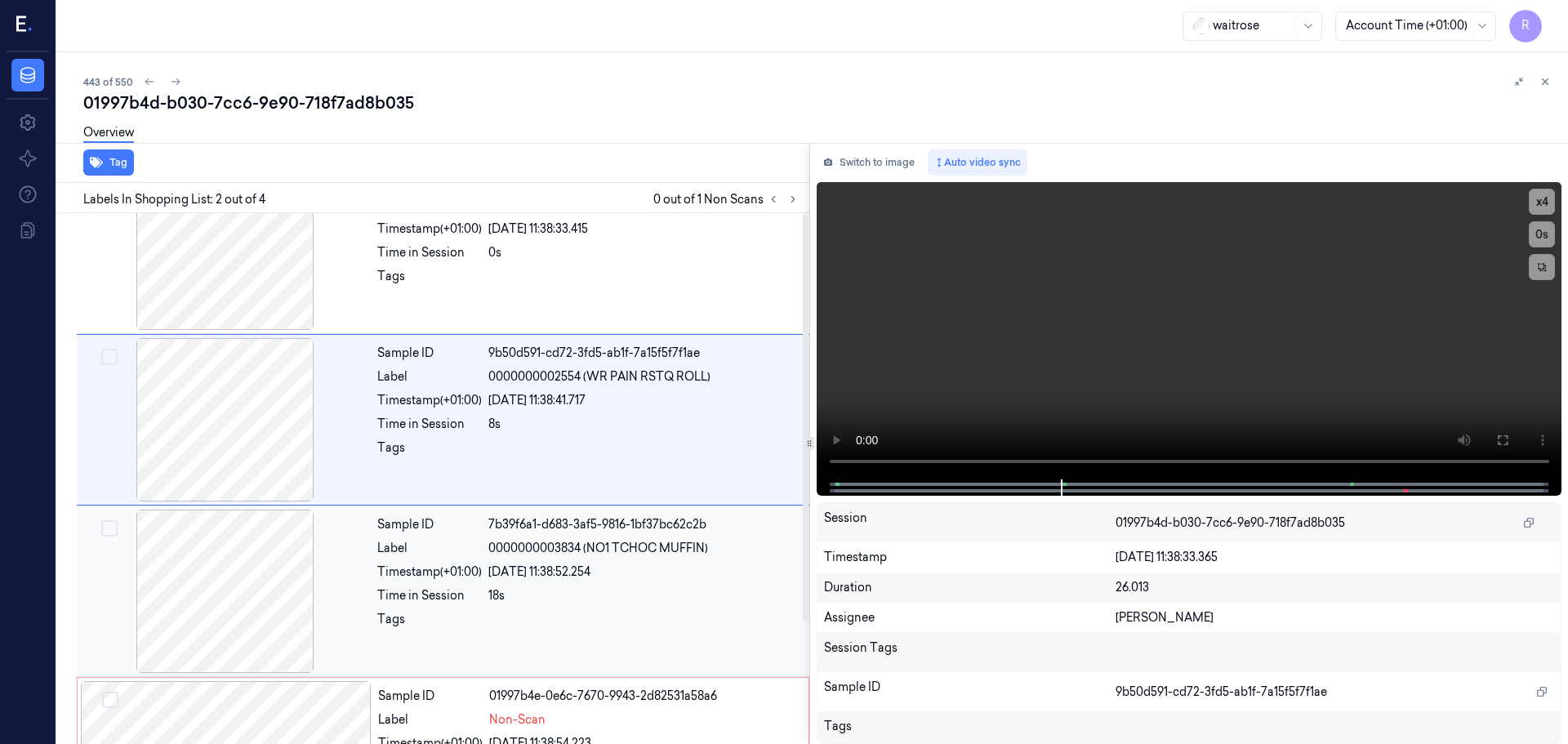
scroll to position [160, 0]
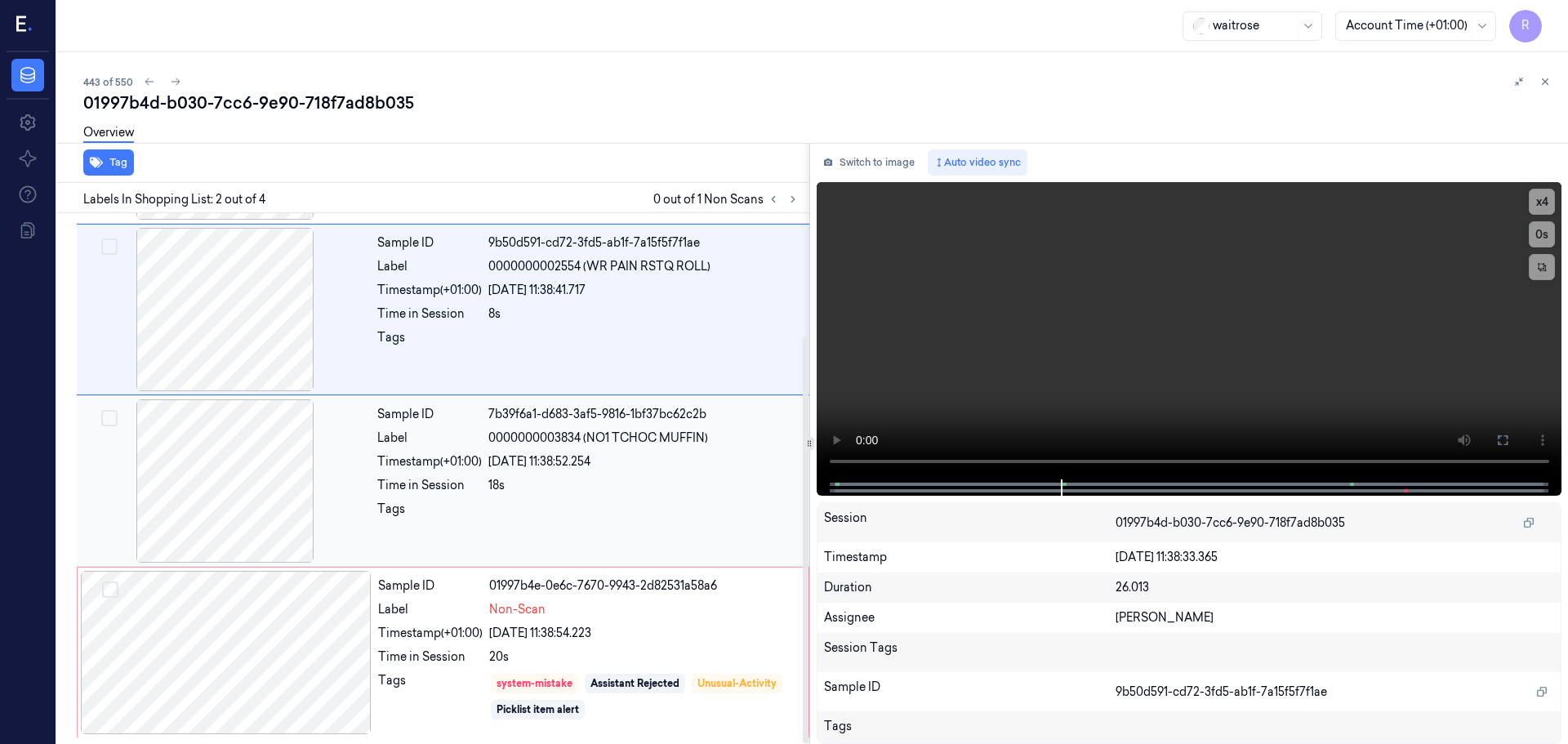
click at [583, 452] on div "Sample ID 7b39f6a1-d683-3af5-9816-1bf37bc62c2b Label 0000000003834 (NO1 TCHOC M…" at bounding box center [588, 481] width 435 height 163
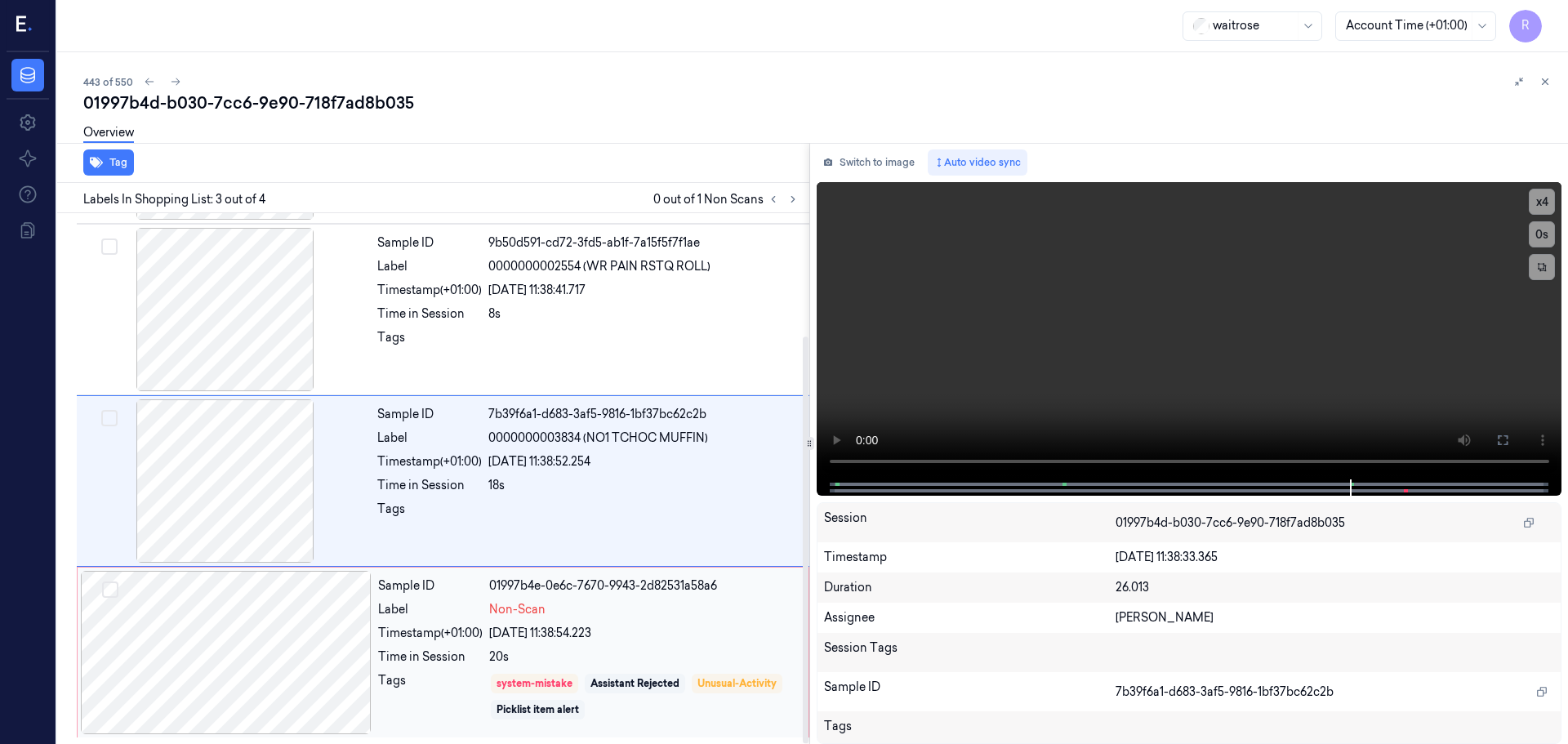
click at [707, 648] on div "Sample ID 01997b4e-0e6c-7670-9943-2d82531a58a6 Label Non-Scan Timestamp (+01:00…" at bounding box center [588, 653] width 433 height 163
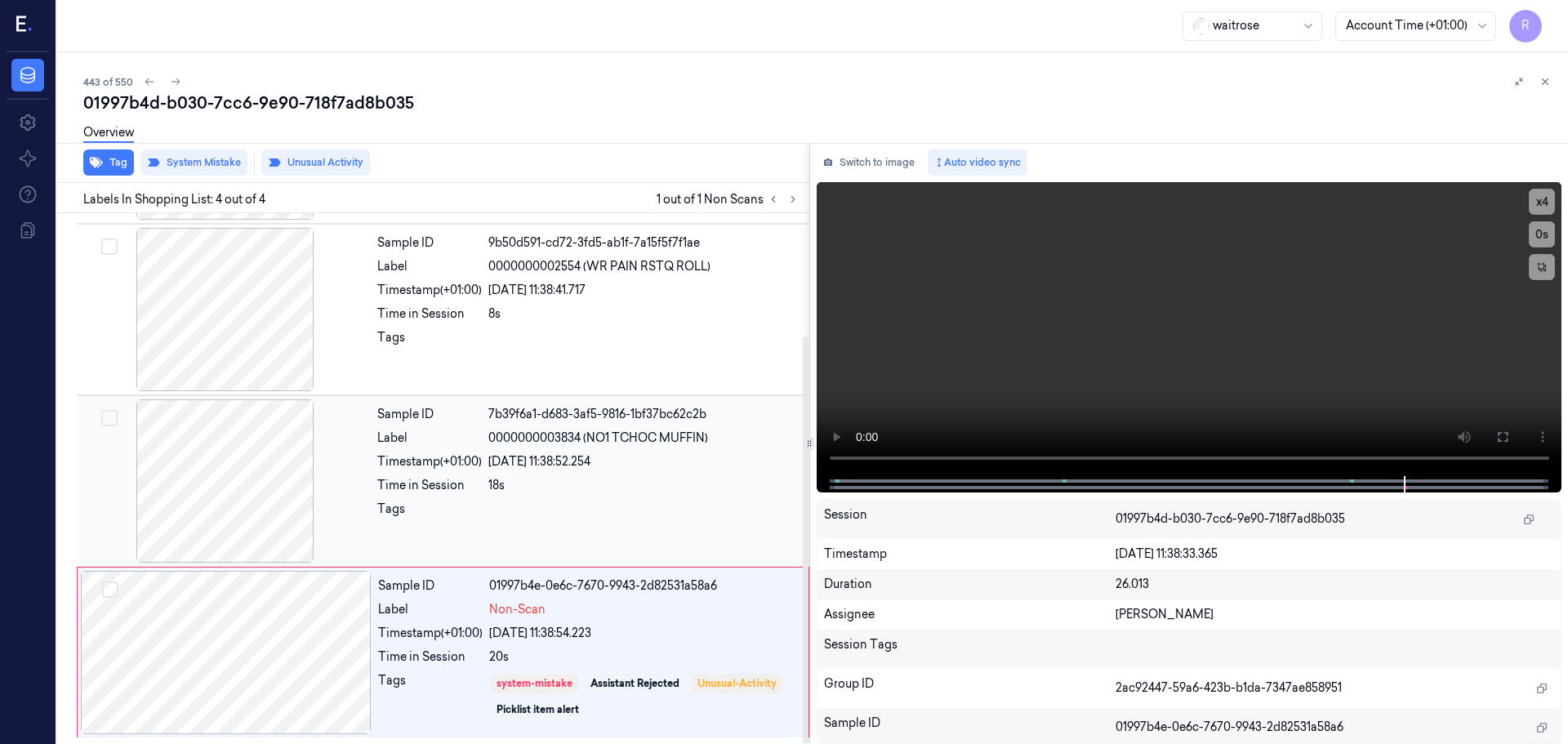
click at [693, 508] on div at bounding box center [644, 514] width 311 height 26
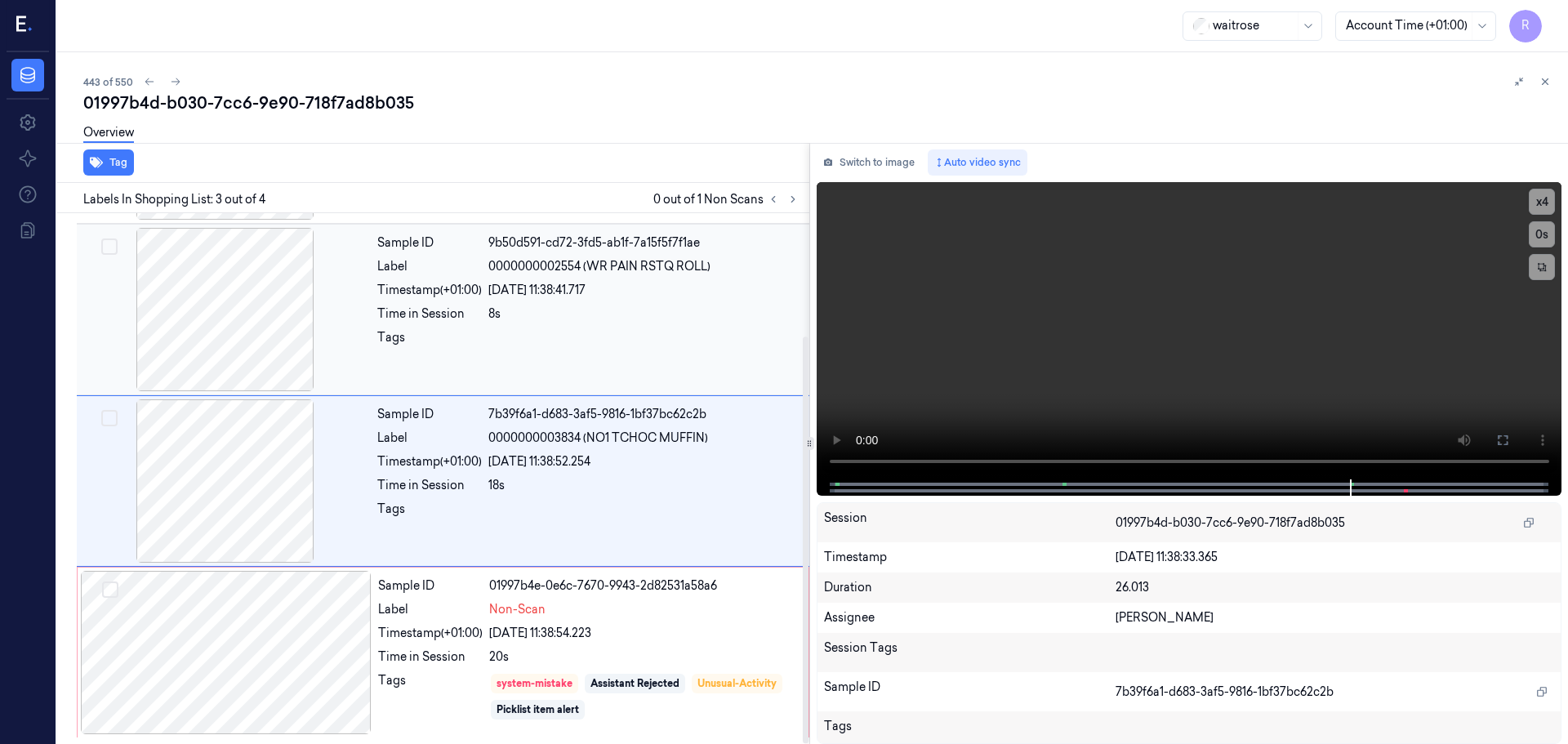
click at [682, 356] on div "Sample ID 9b50d591-cd72-3fd5-ab1f-7a15f5f7f1ae Label 0000000002554 (WR PAIN RST…" at bounding box center [588, 310] width 435 height 163
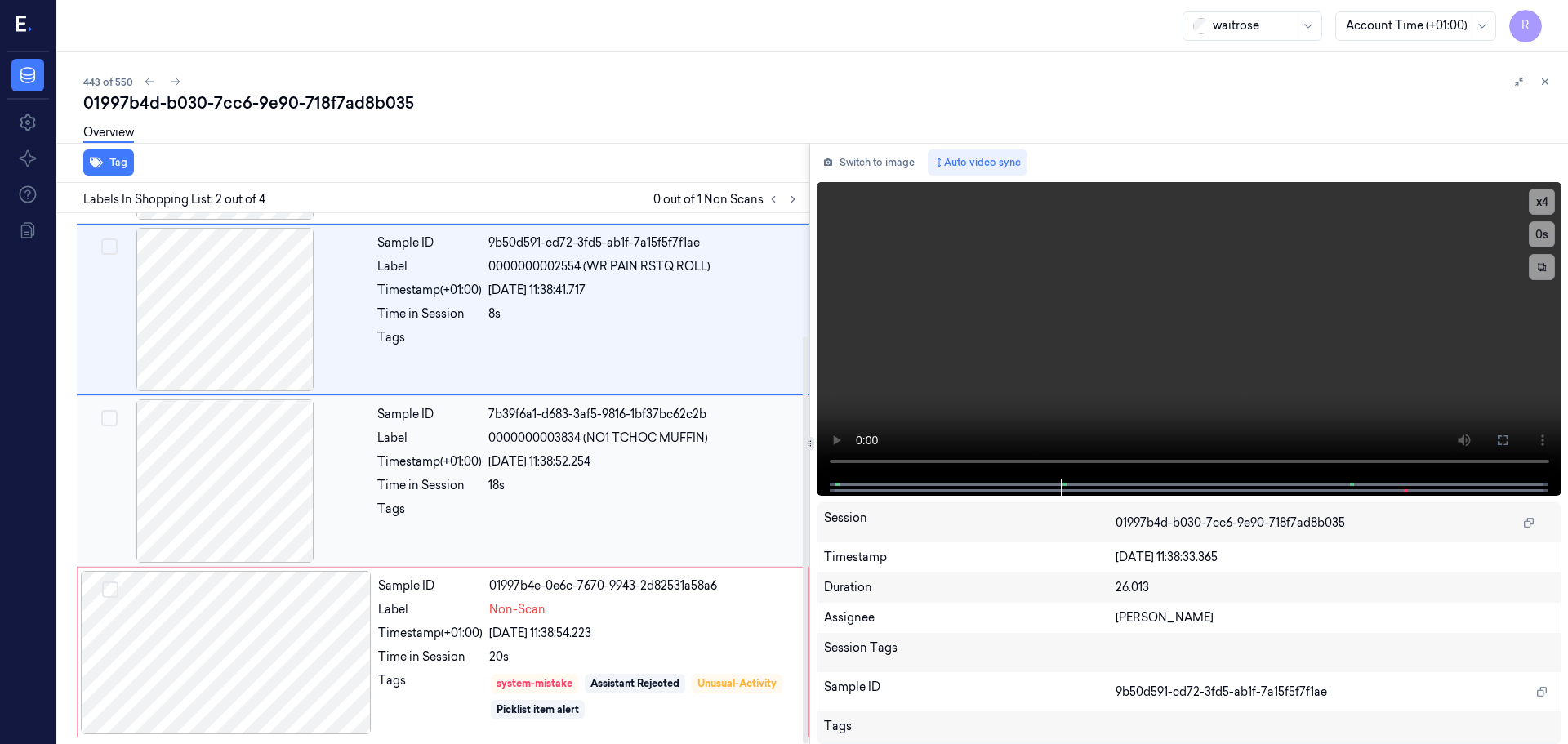
click at [603, 505] on div at bounding box center [644, 514] width 311 height 26
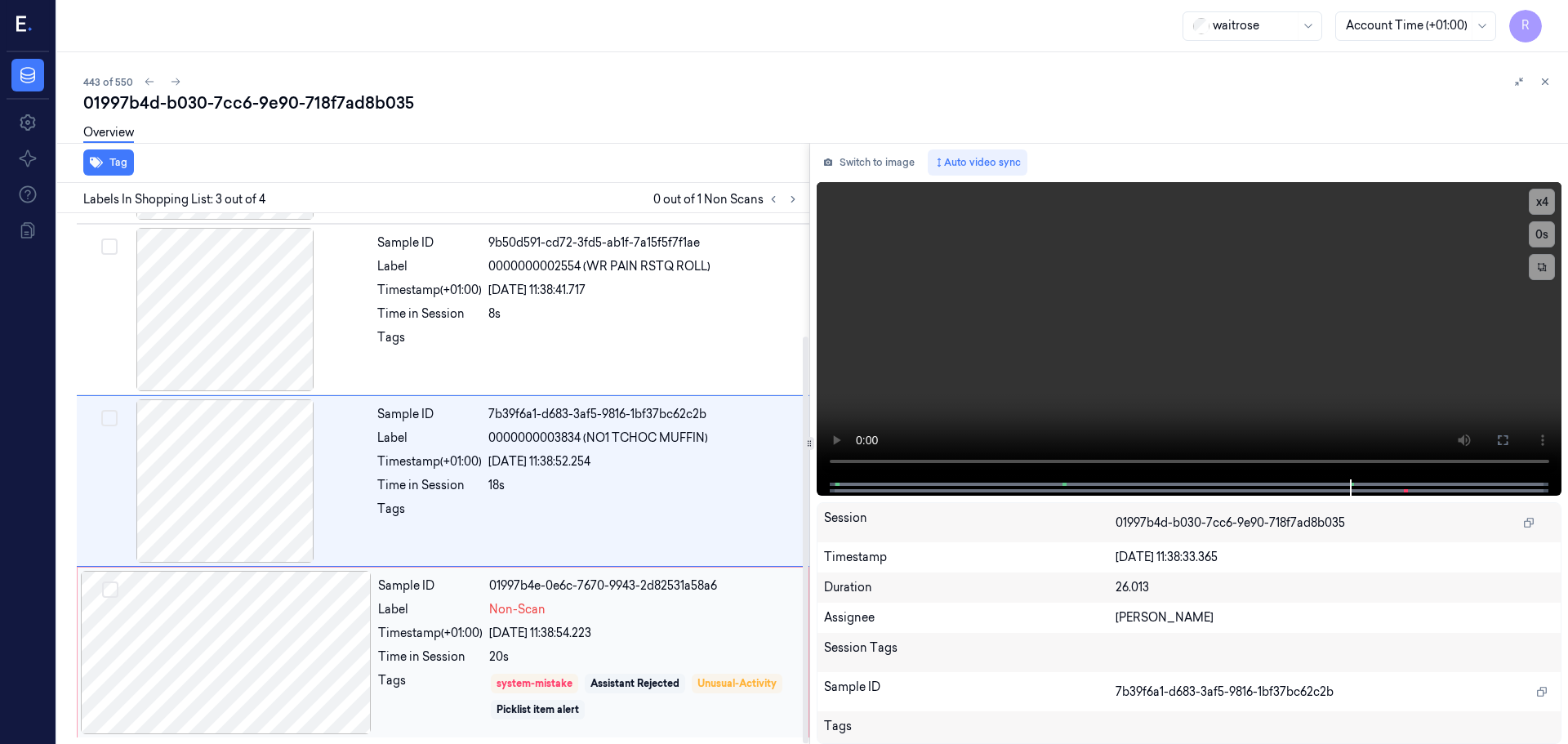
click at [699, 621] on div "Sample ID 01997b4e-0e6c-7670-9943-2d82531a58a6 Label Non-Scan Timestamp (+01:00…" at bounding box center [588, 653] width 433 height 163
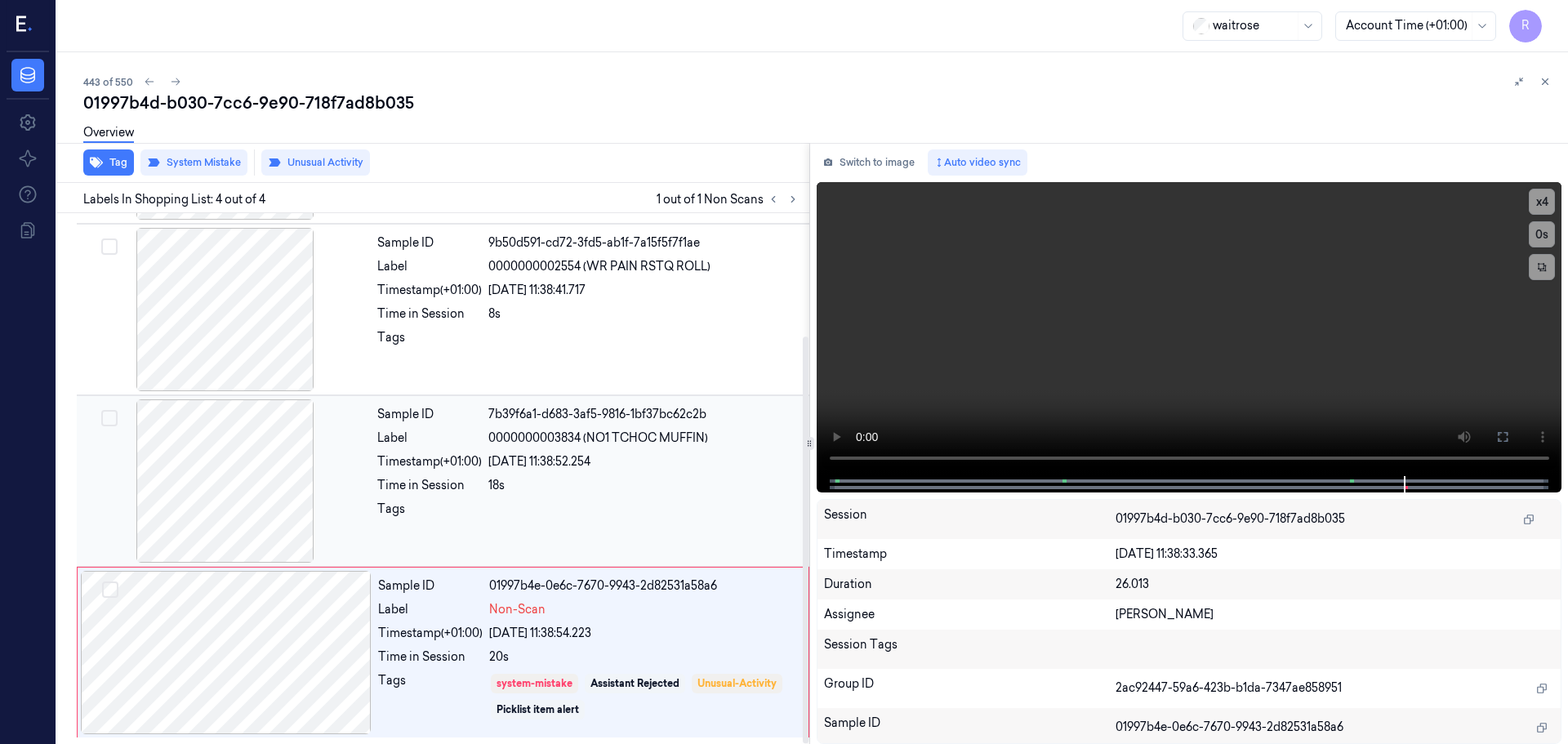
click at [526, 509] on div at bounding box center [644, 514] width 311 height 26
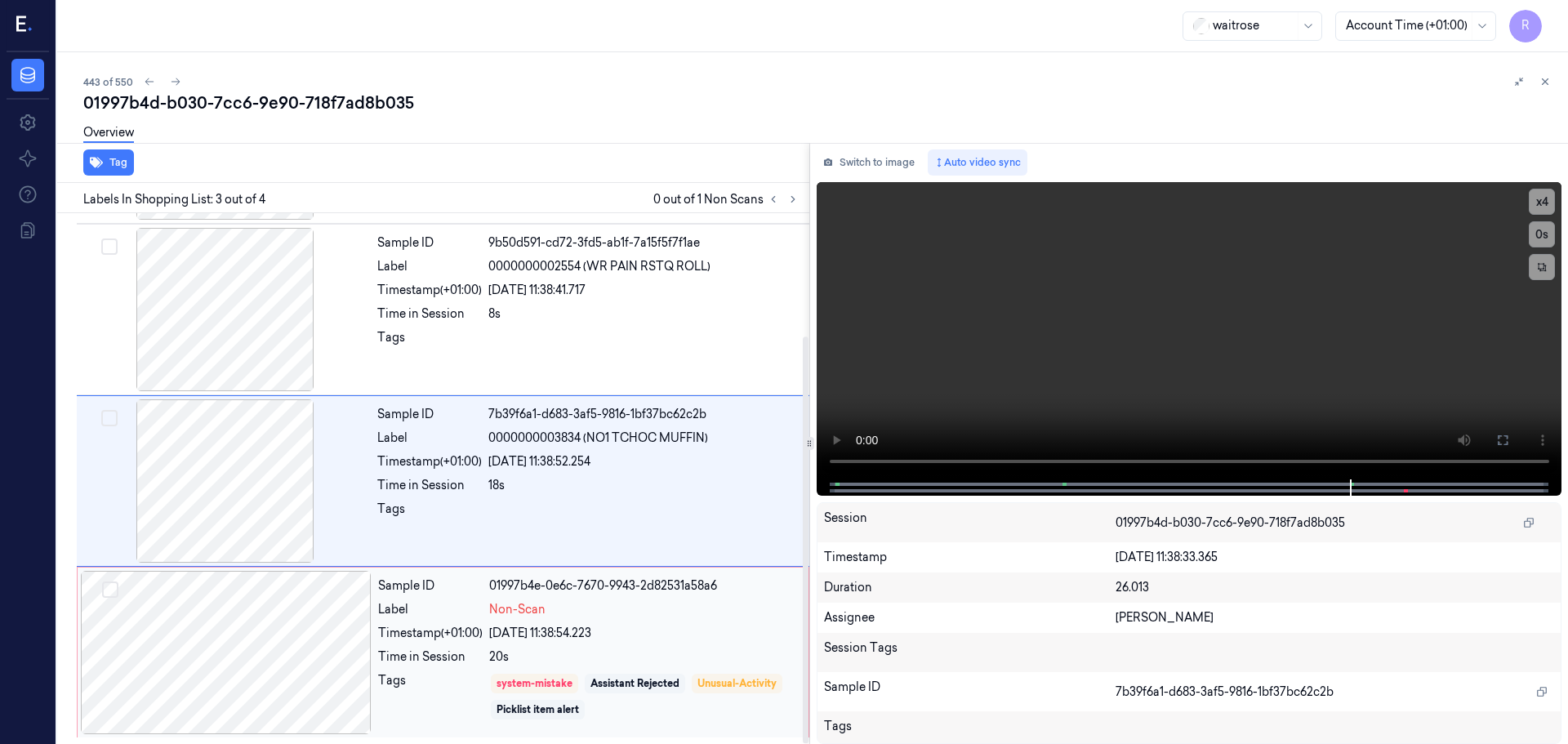
click at [541, 623] on div "Sample ID 01997b4e-0e6c-7670-9943-2d82531a58a6 Label Non-Scan Timestamp (+01:00…" at bounding box center [588, 653] width 433 height 163
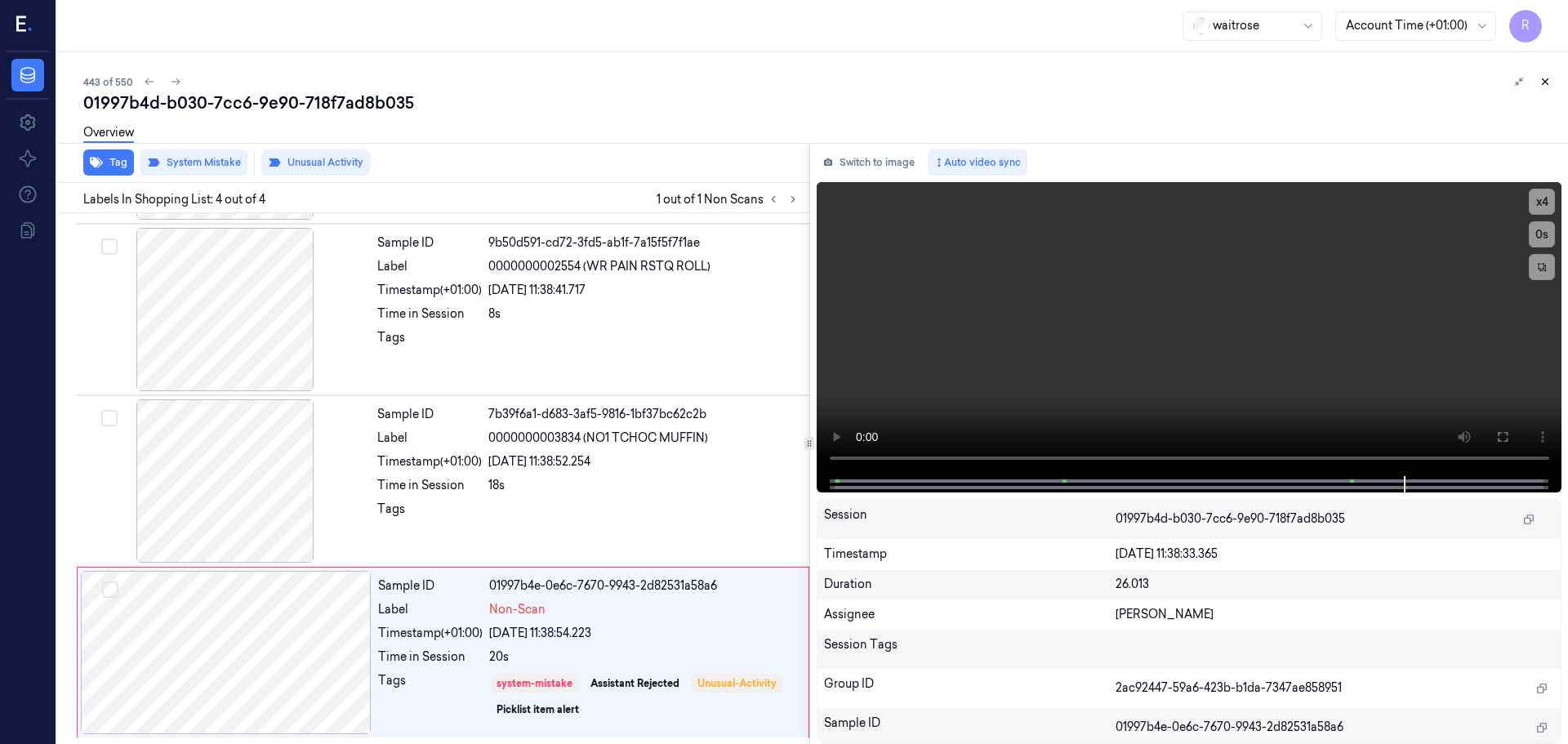
click at [1539, 76] on icon at bounding box center [1544, 81] width 11 height 11
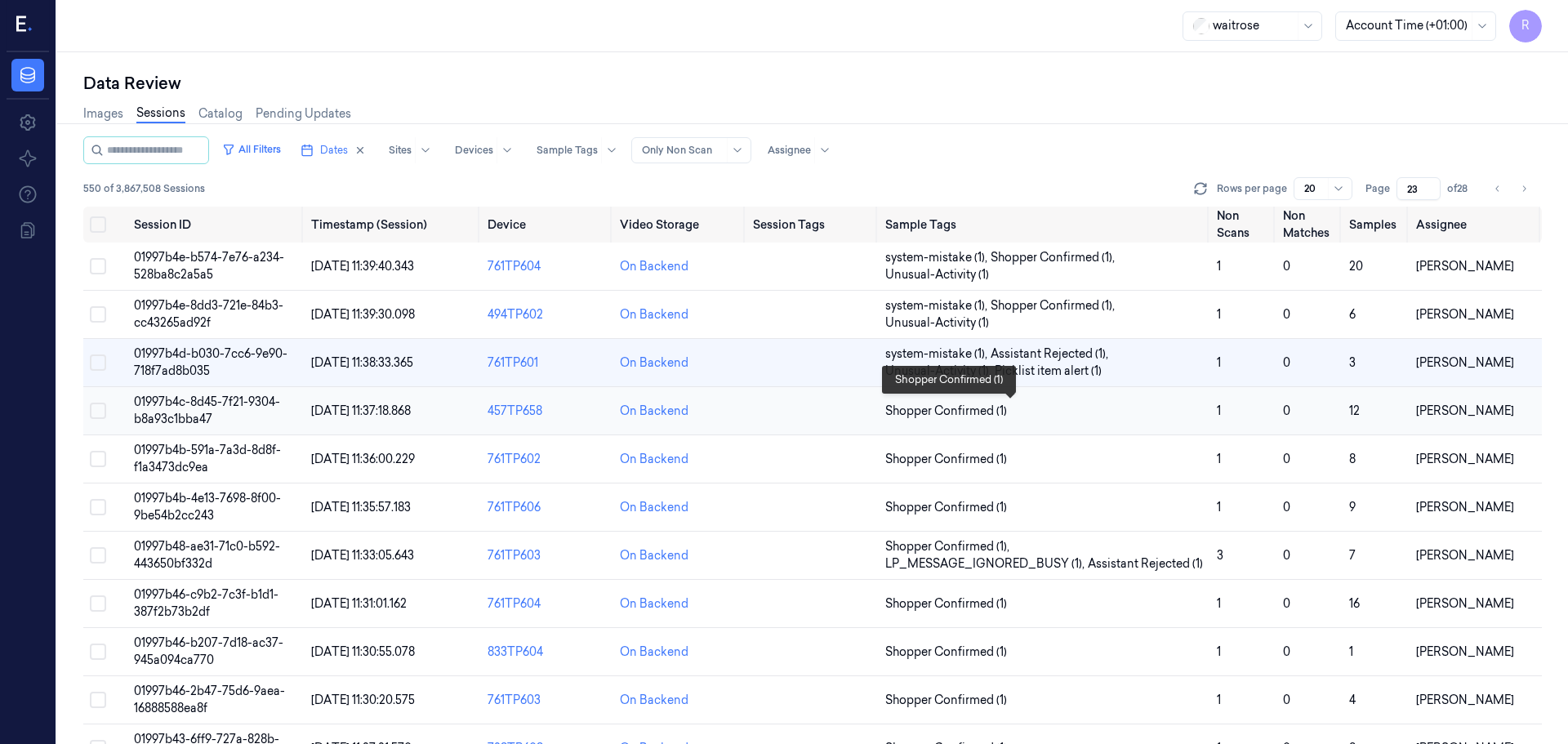
click at [1044, 407] on span "Shopper Confirmed (1)" at bounding box center [1044, 412] width 319 height 17
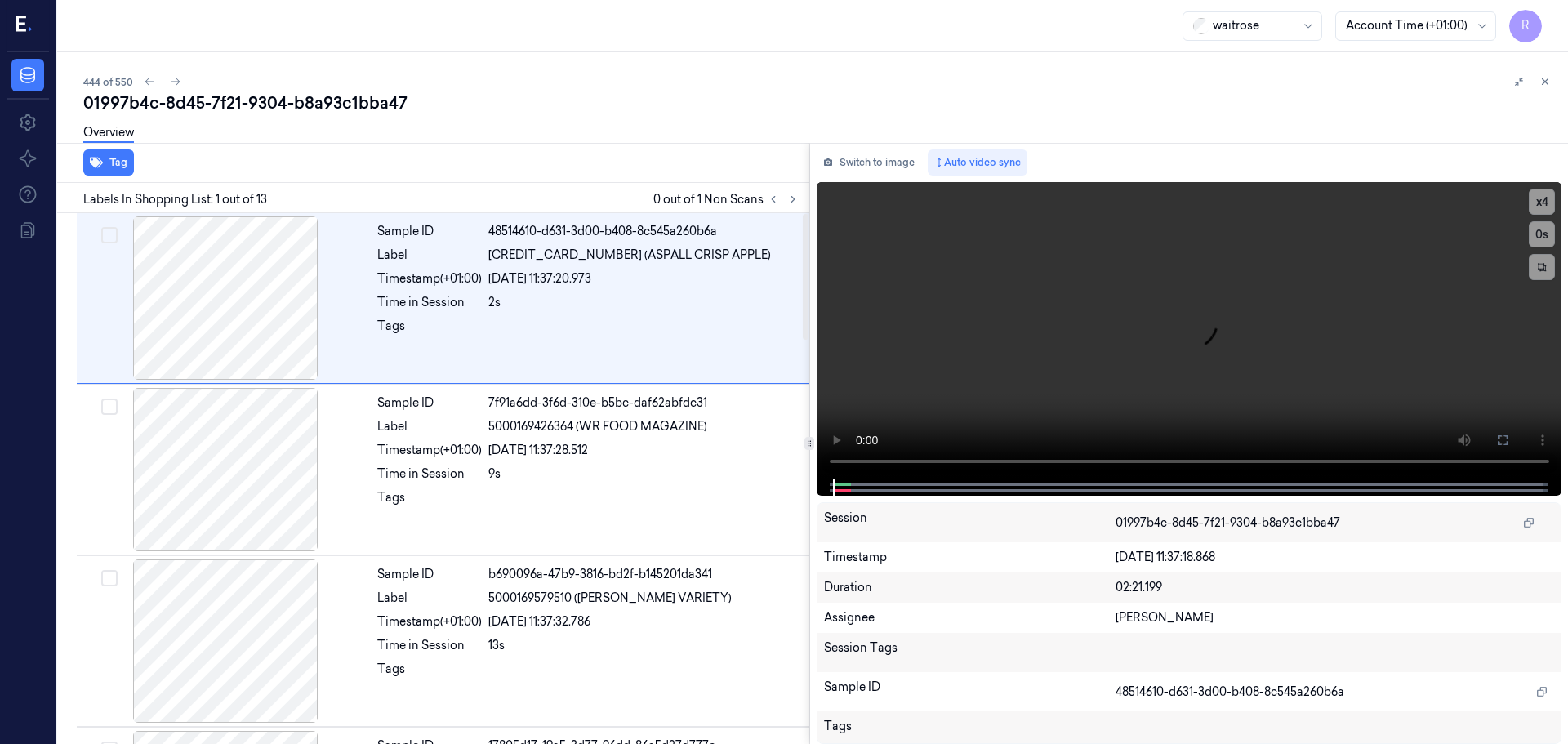
click at [783, 192] on div at bounding box center [783, 199] width 39 height 20
click at [794, 202] on icon at bounding box center [792, 199] width 11 height 11
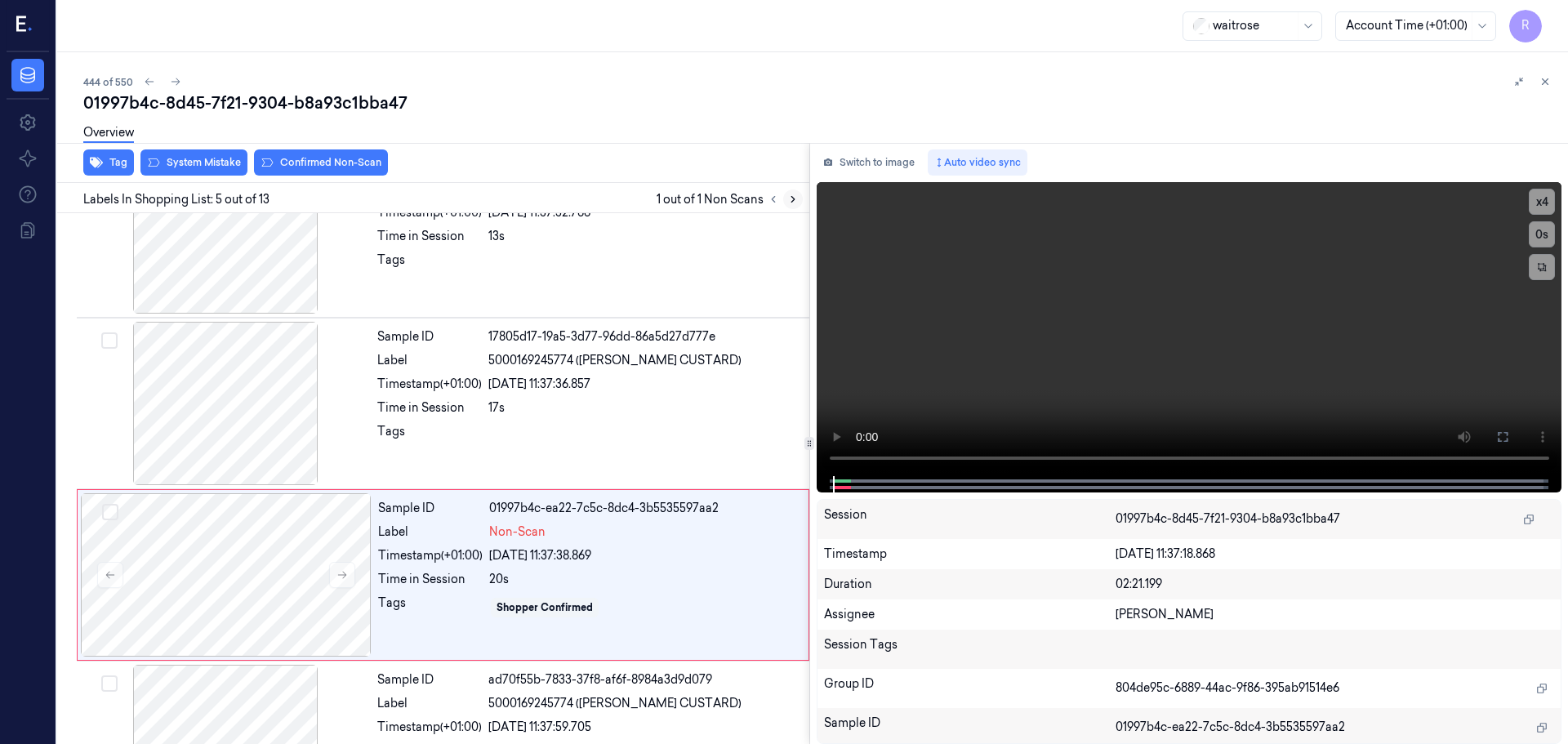
scroll to position [506, 0]
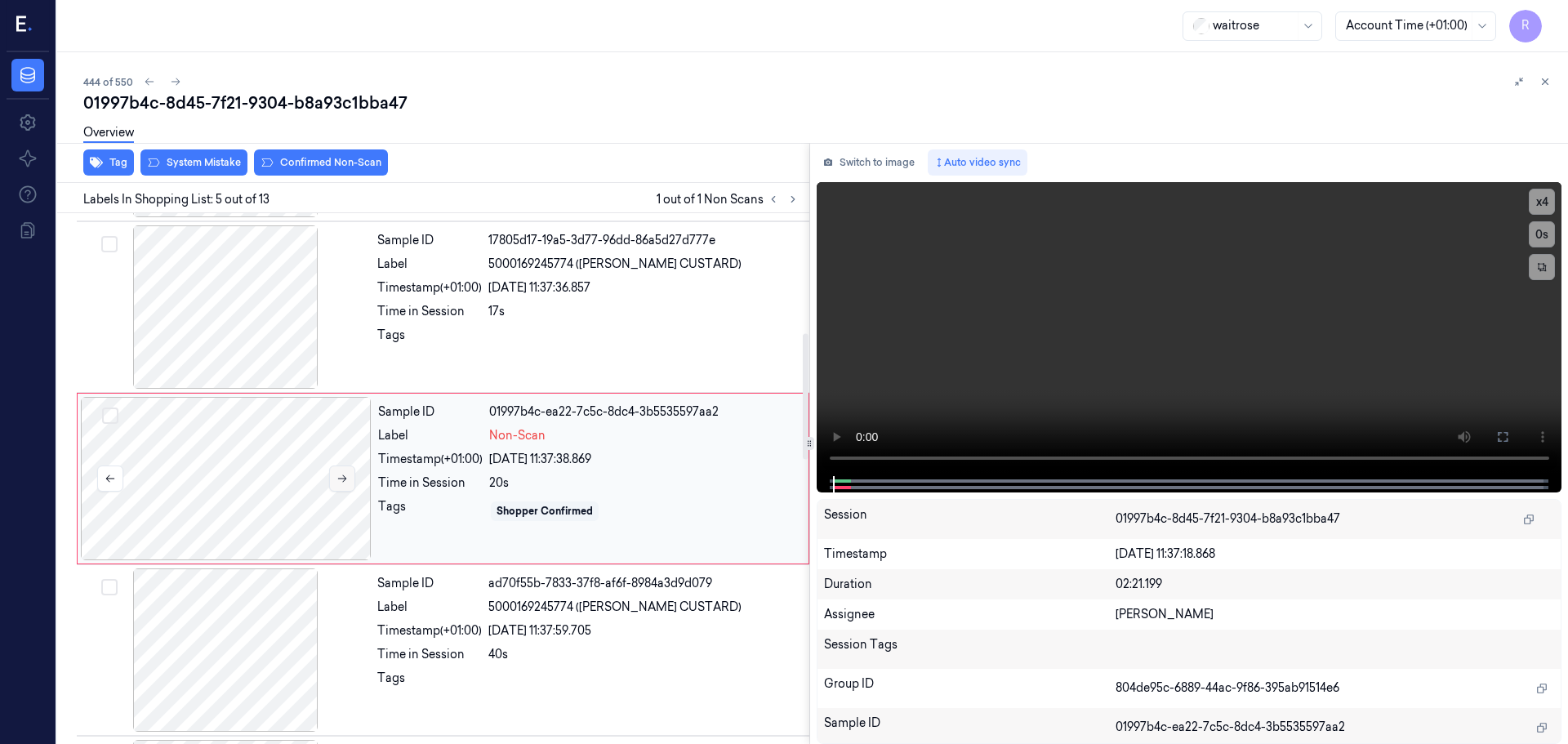
click at [349, 483] on button at bounding box center [342, 479] width 26 height 26
click at [348, 483] on button at bounding box center [342, 479] width 26 height 26
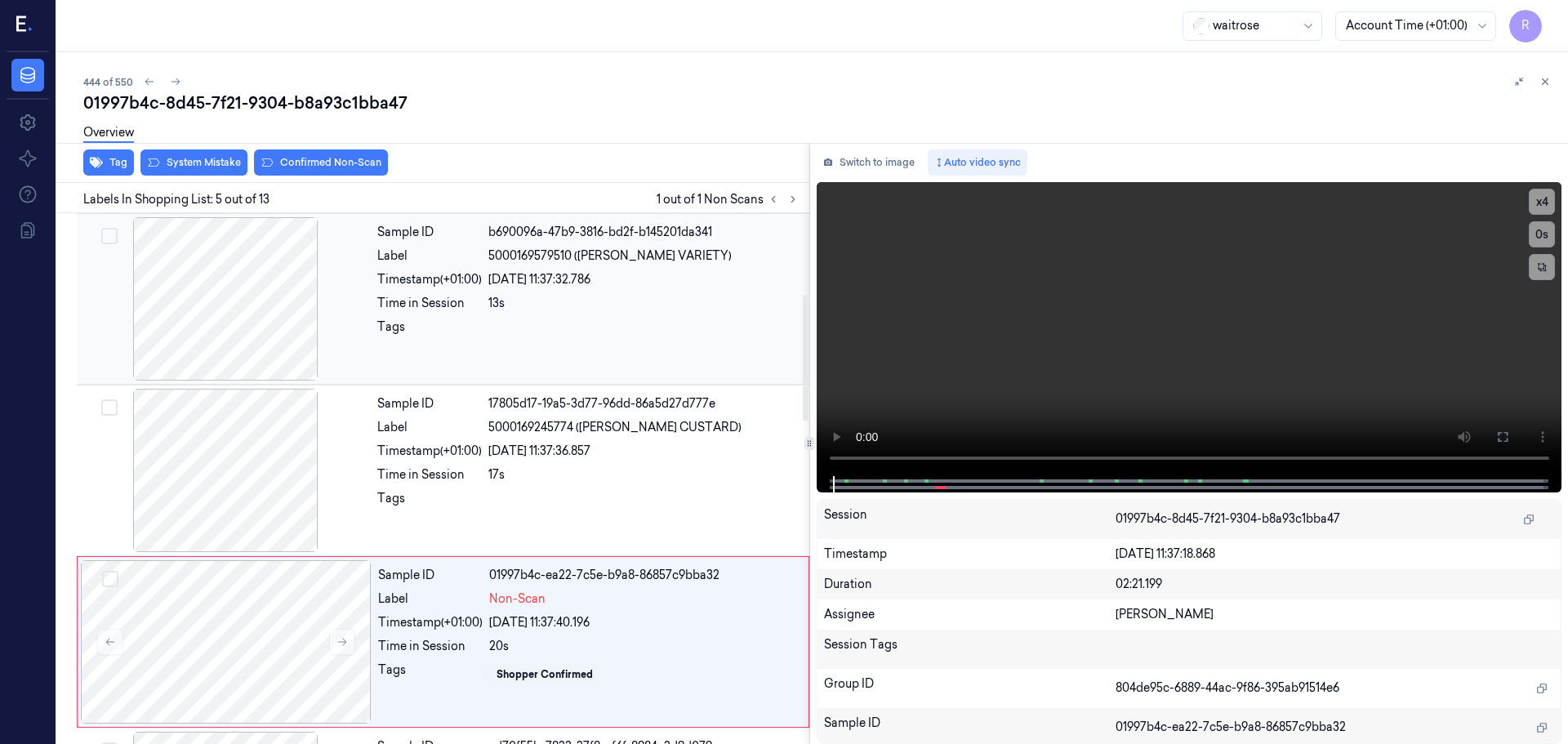
click at [248, 339] on div at bounding box center [225, 299] width 291 height 163
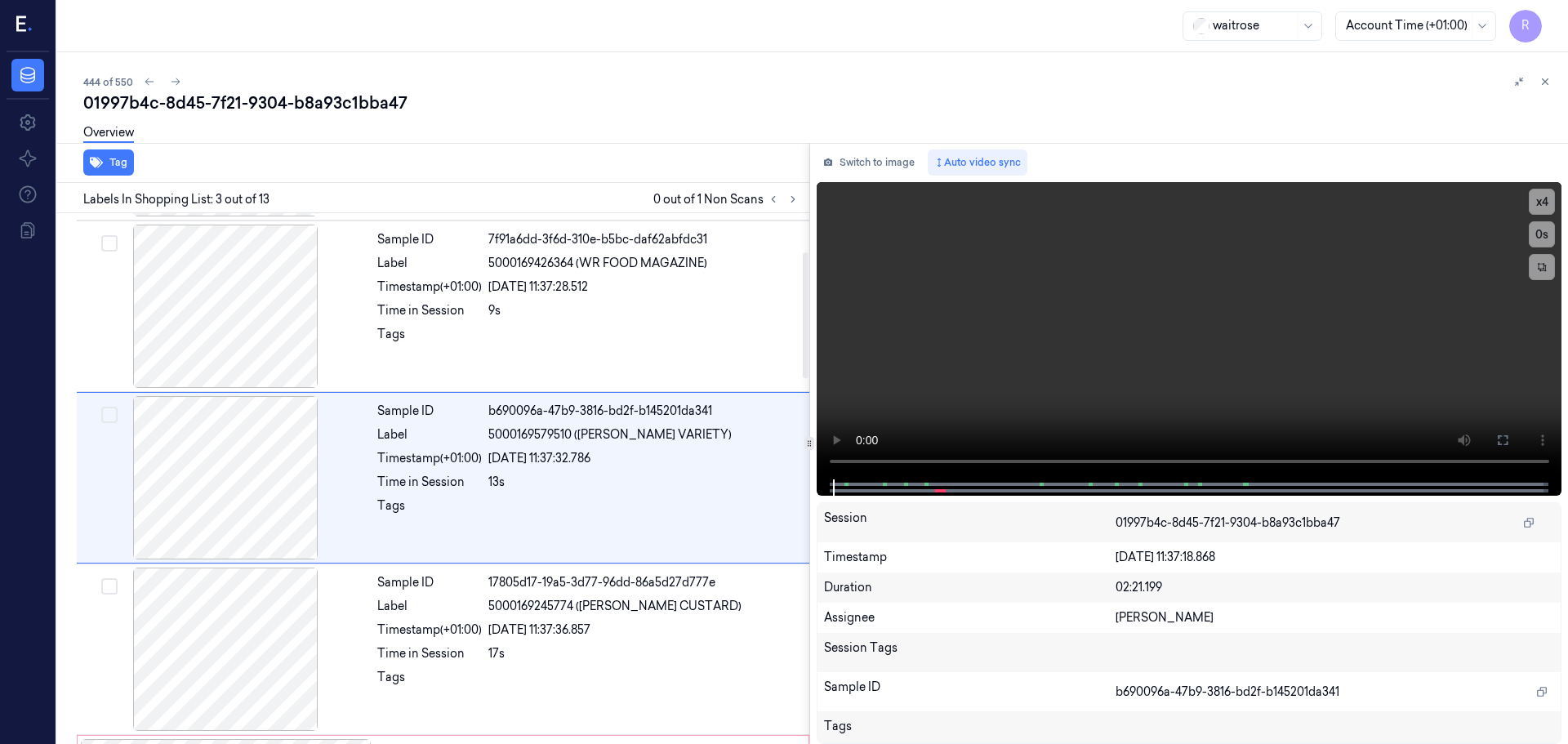
scroll to position [162, 0]
click at [1560, 205] on video at bounding box center [1189, 331] width 745 height 298
click at [1546, 205] on button "x 4" at bounding box center [1542, 202] width 26 height 26
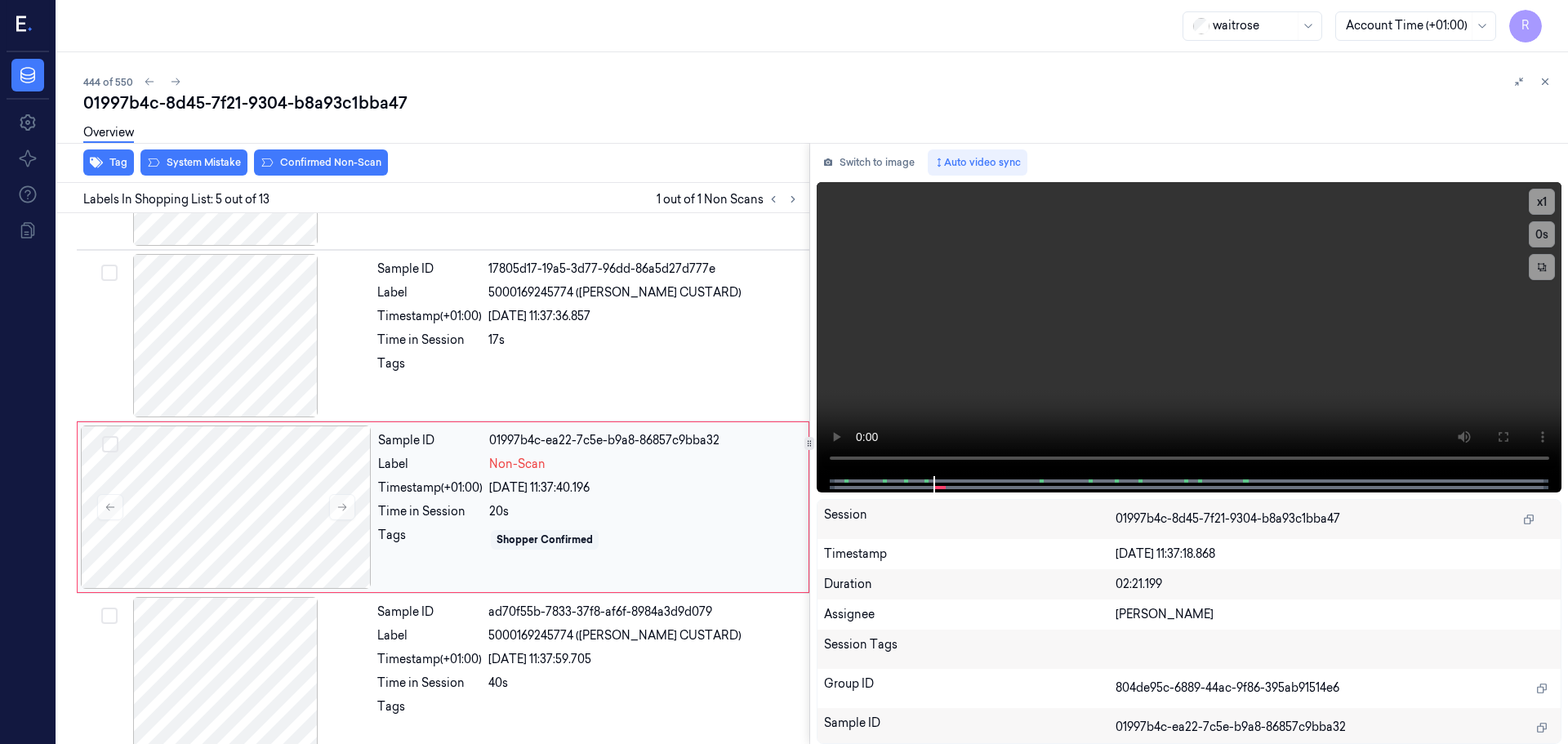
scroll to position [506, 0]
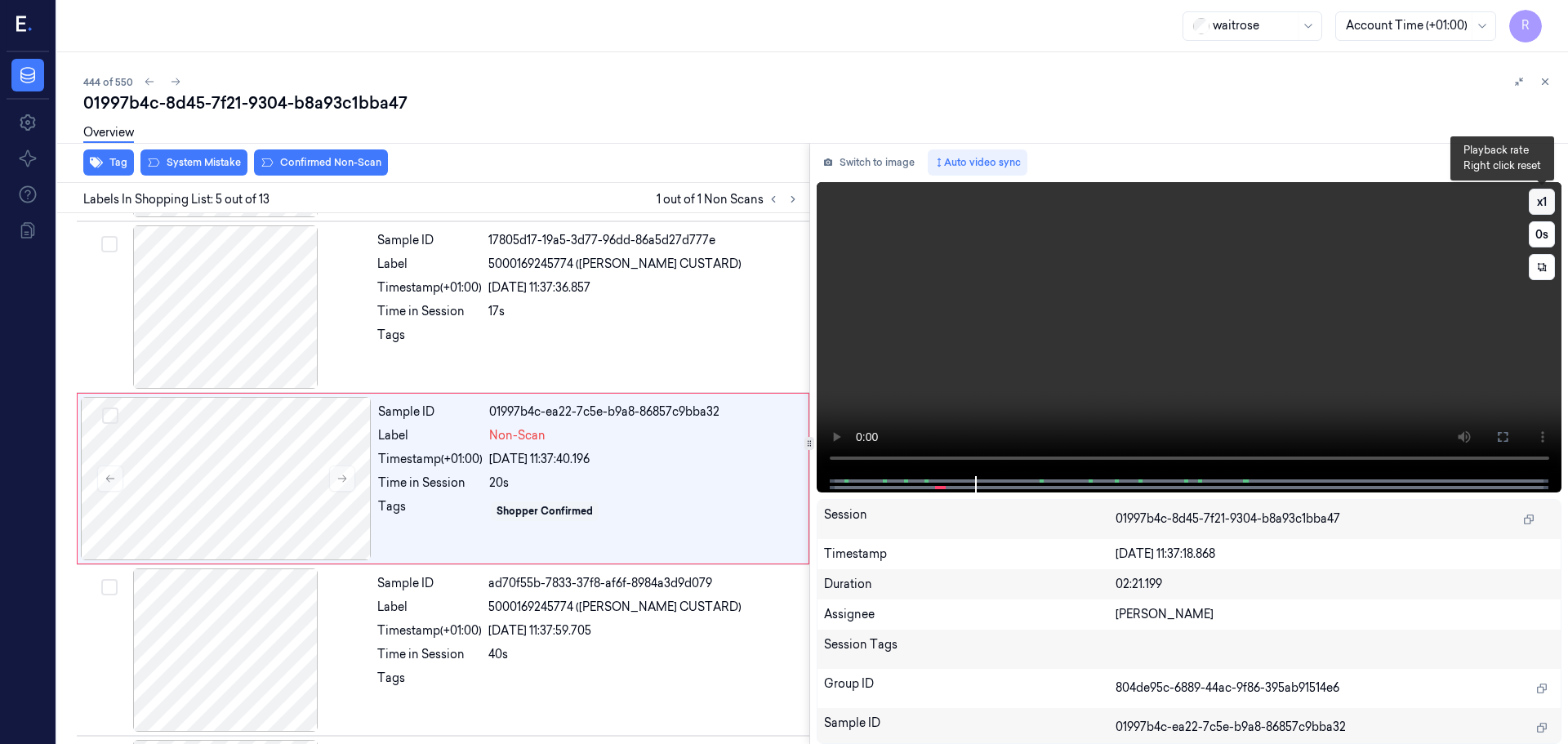
click at [1551, 196] on button "x 1" at bounding box center [1542, 202] width 26 height 26
click at [1551, 196] on button "x 2" at bounding box center [1542, 202] width 26 height 26
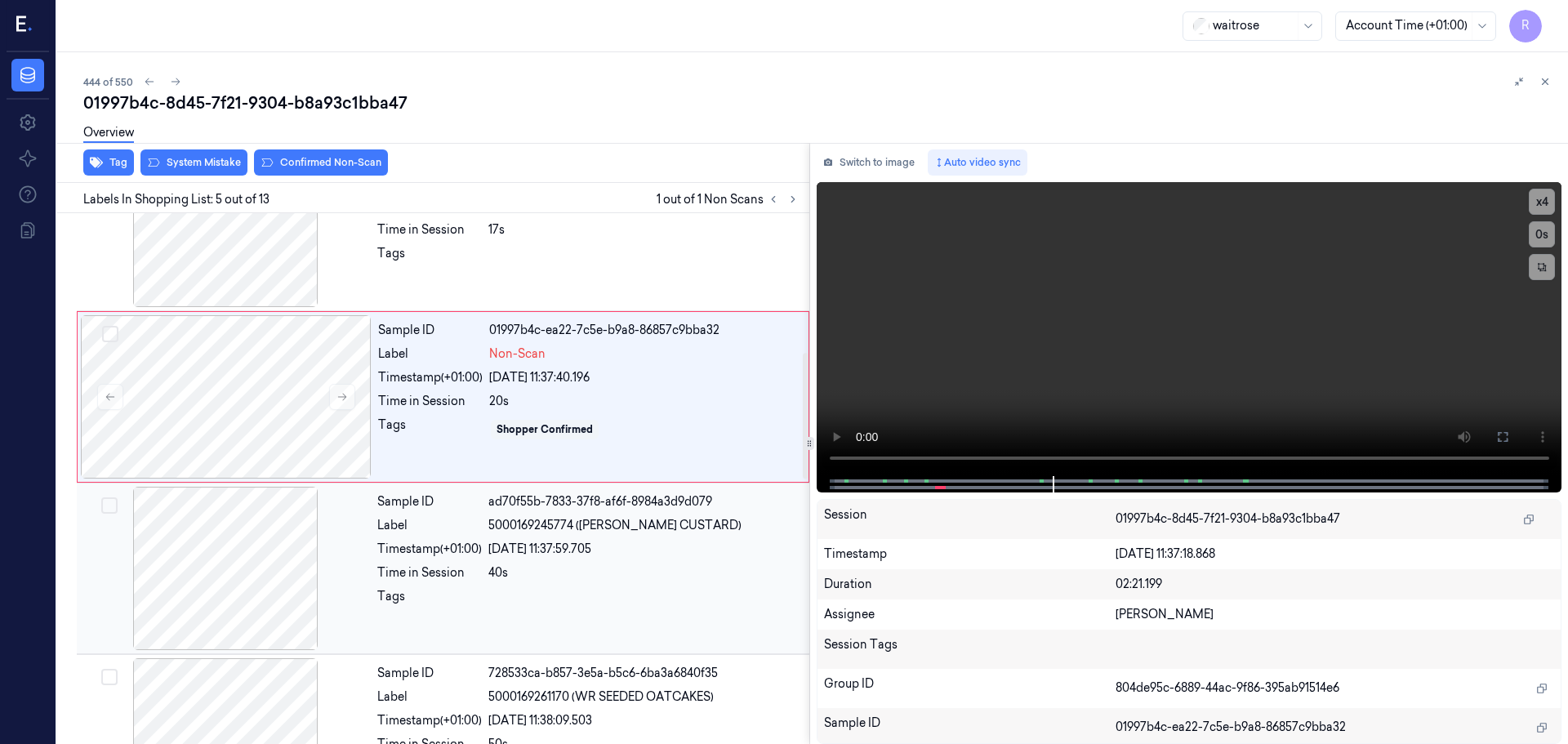
click at [600, 587] on div "Sample ID ad70f55b-7833-37f8-af6f-8984a3d9d079 Label 5000169245774 (WR ESS CUST…" at bounding box center [588, 569] width 435 height 163
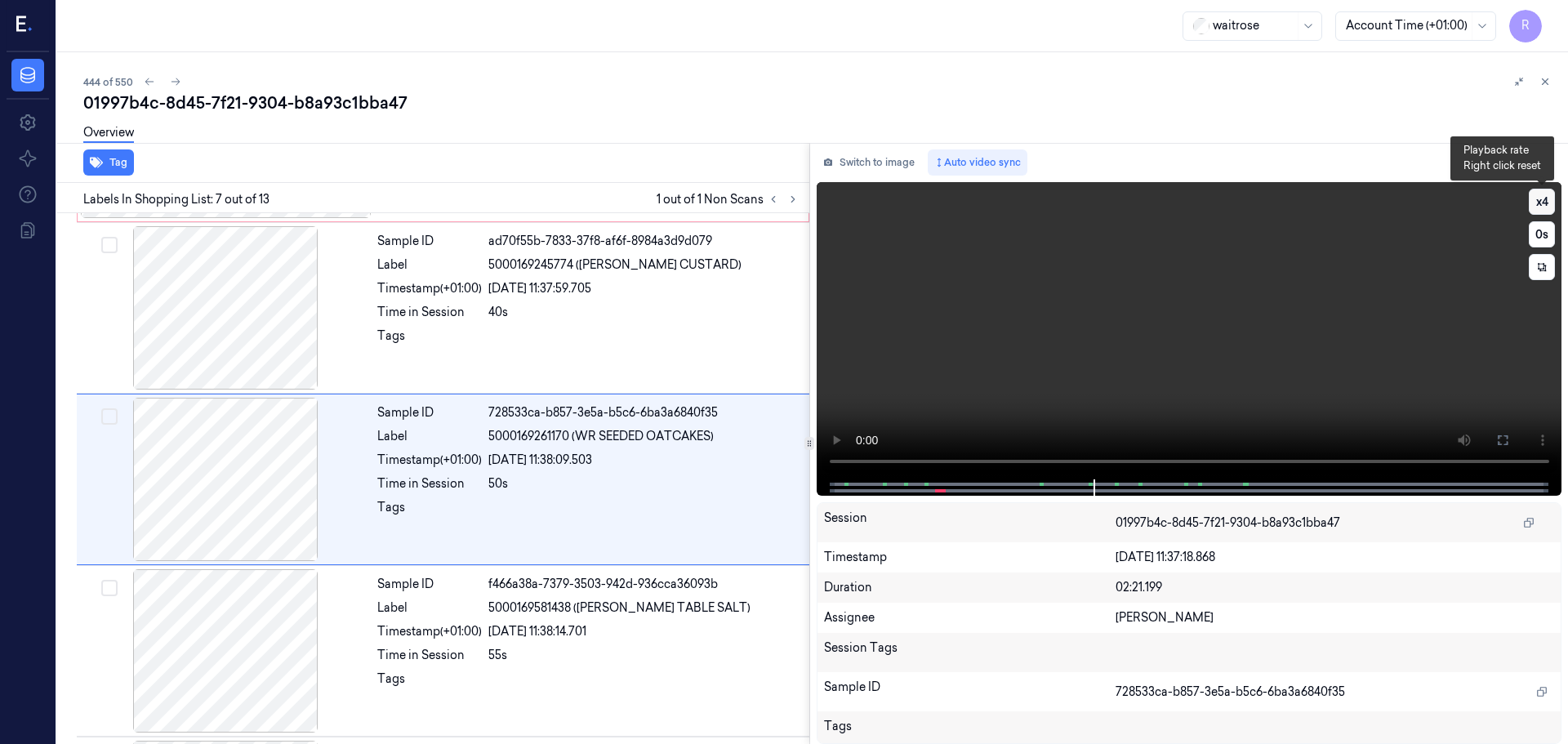
scroll to position [849, 0]
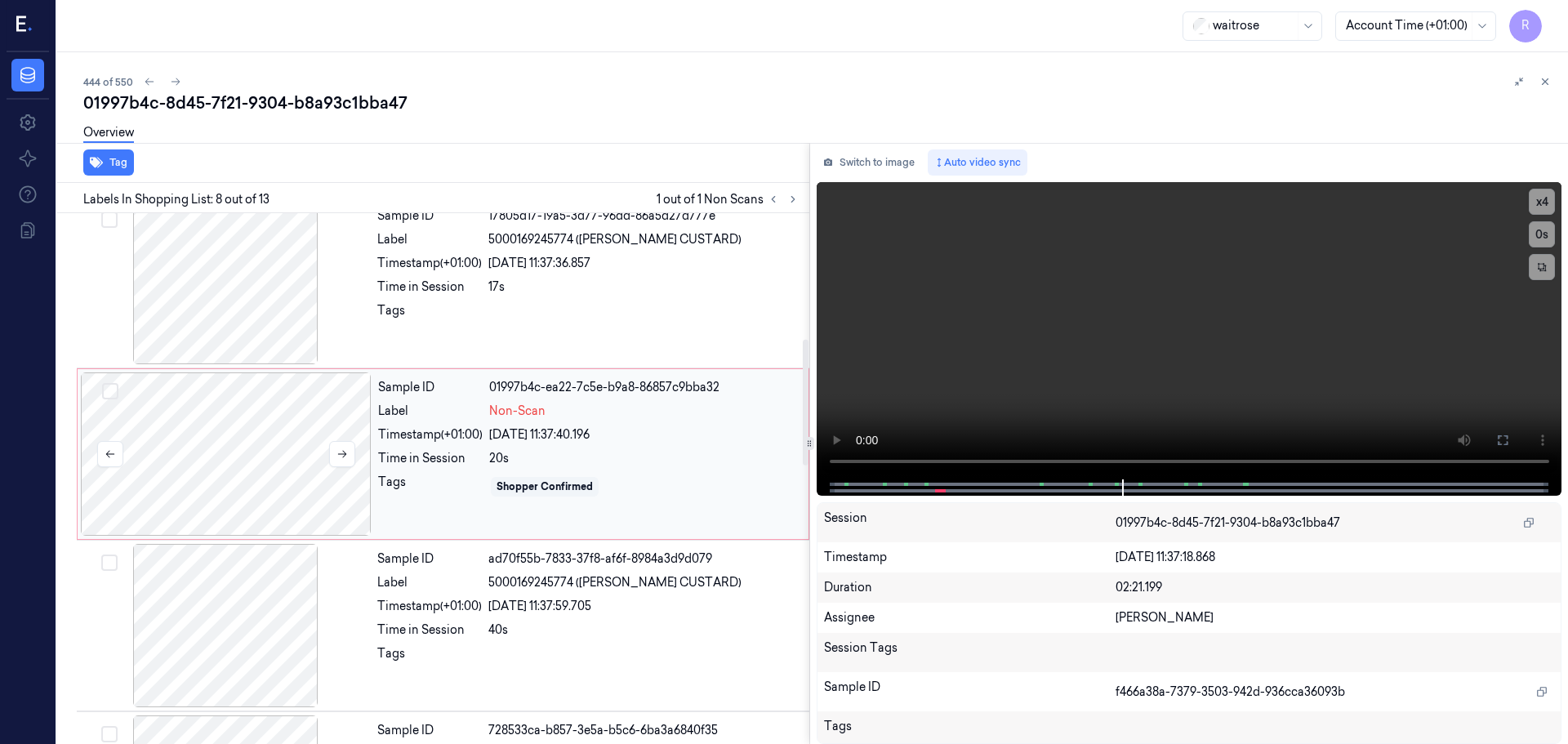
click at [264, 443] on div at bounding box center [226, 454] width 291 height 163
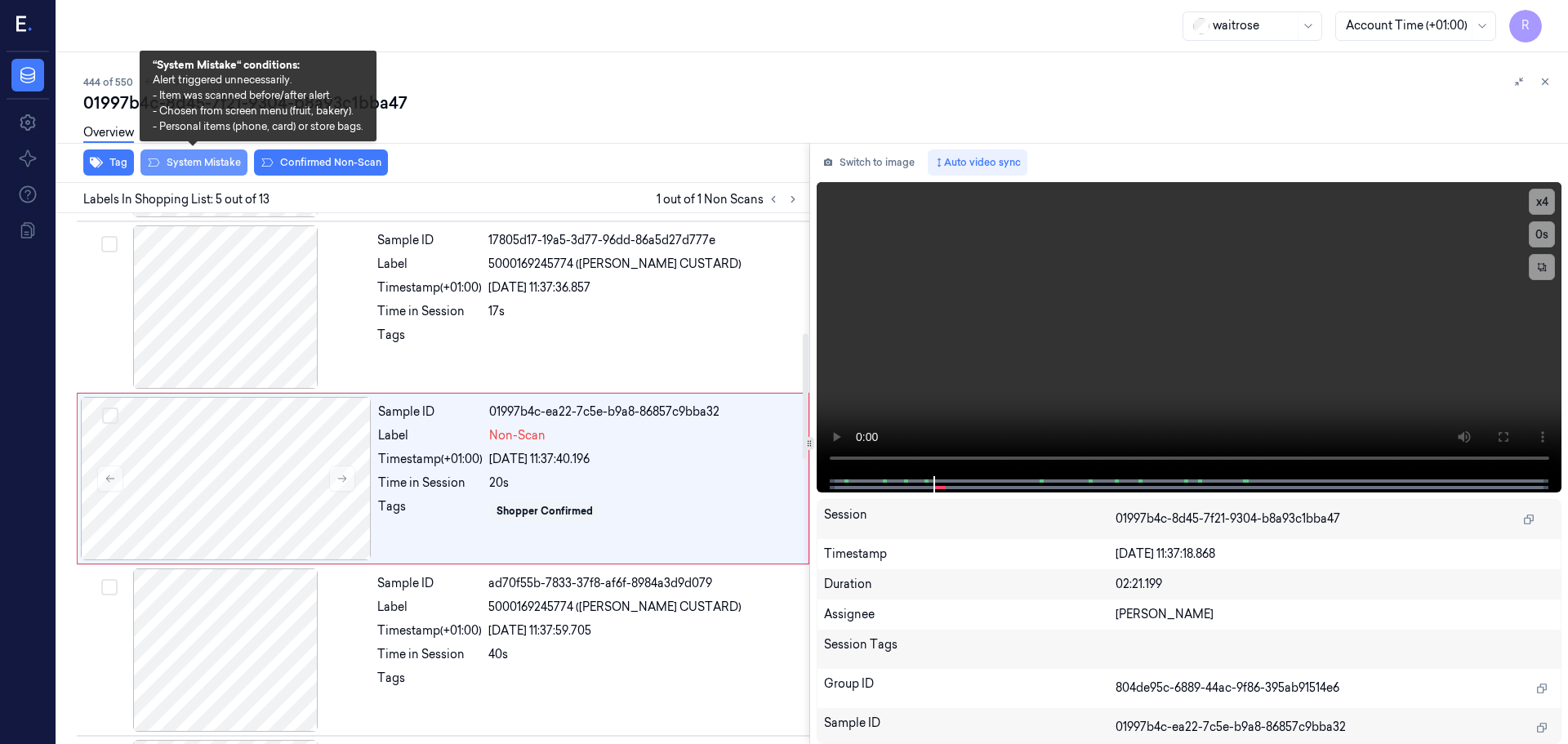
click at [192, 169] on button "System Mistake" at bounding box center [194, 162] width 107 height 26
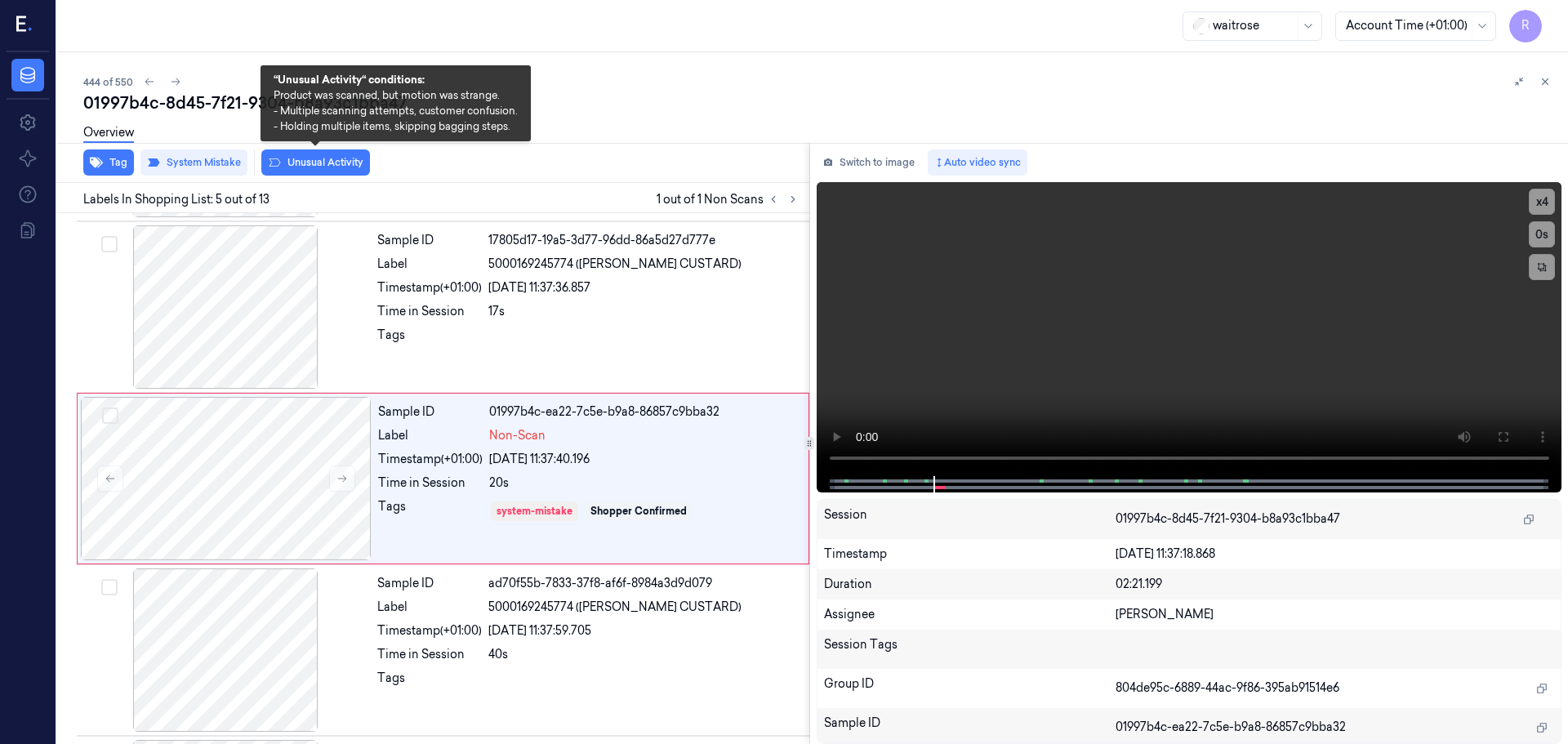
click at [313, 168] on button "Unusual Activity" at bounding box center [315, 162] width 109 height 26
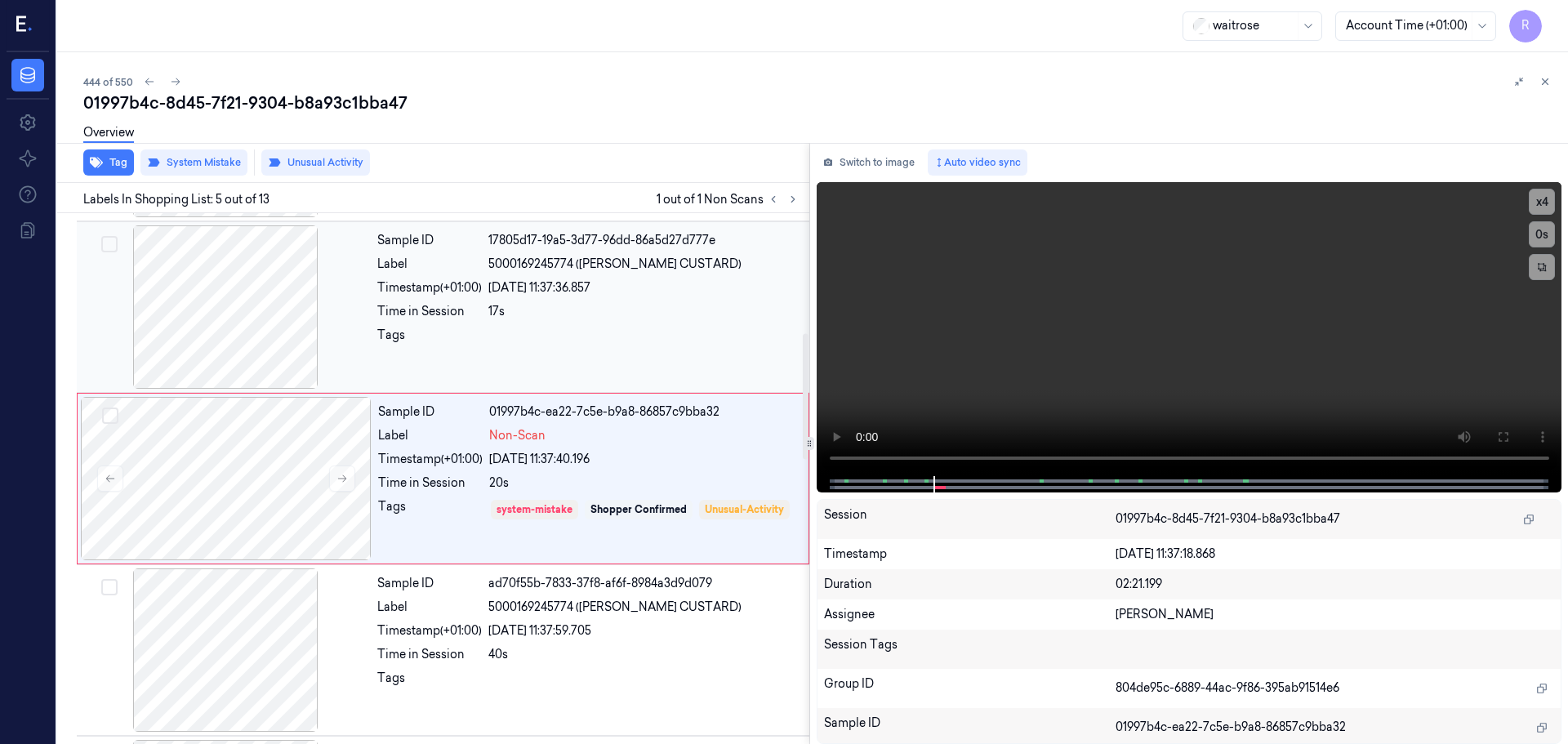
click at [589, 310] on div "17s" at bounding box center [644, 311] width 311 height 17
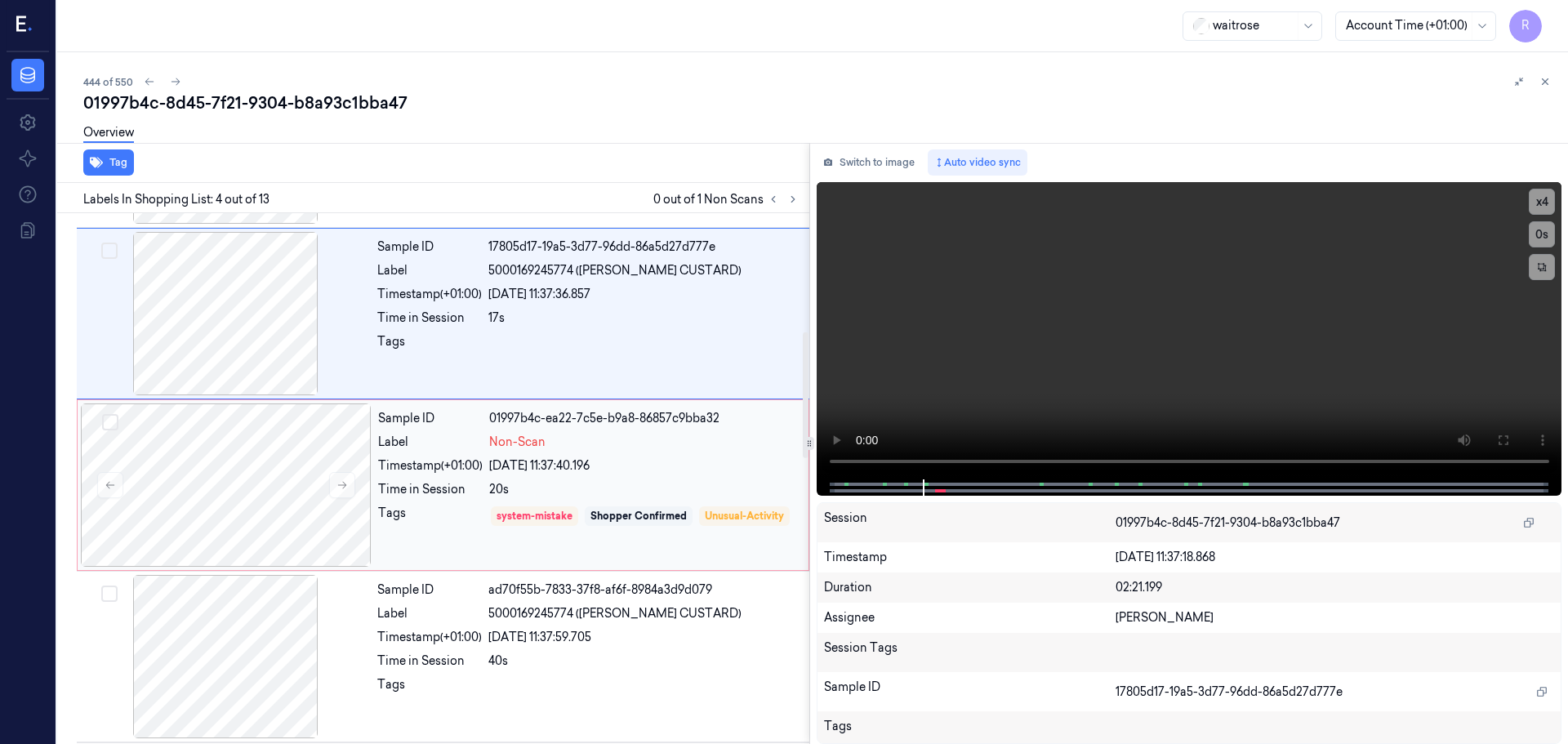
click at [626, 447] on div "Non-Scan" at bounding box center [644, 442] width 309 height 17
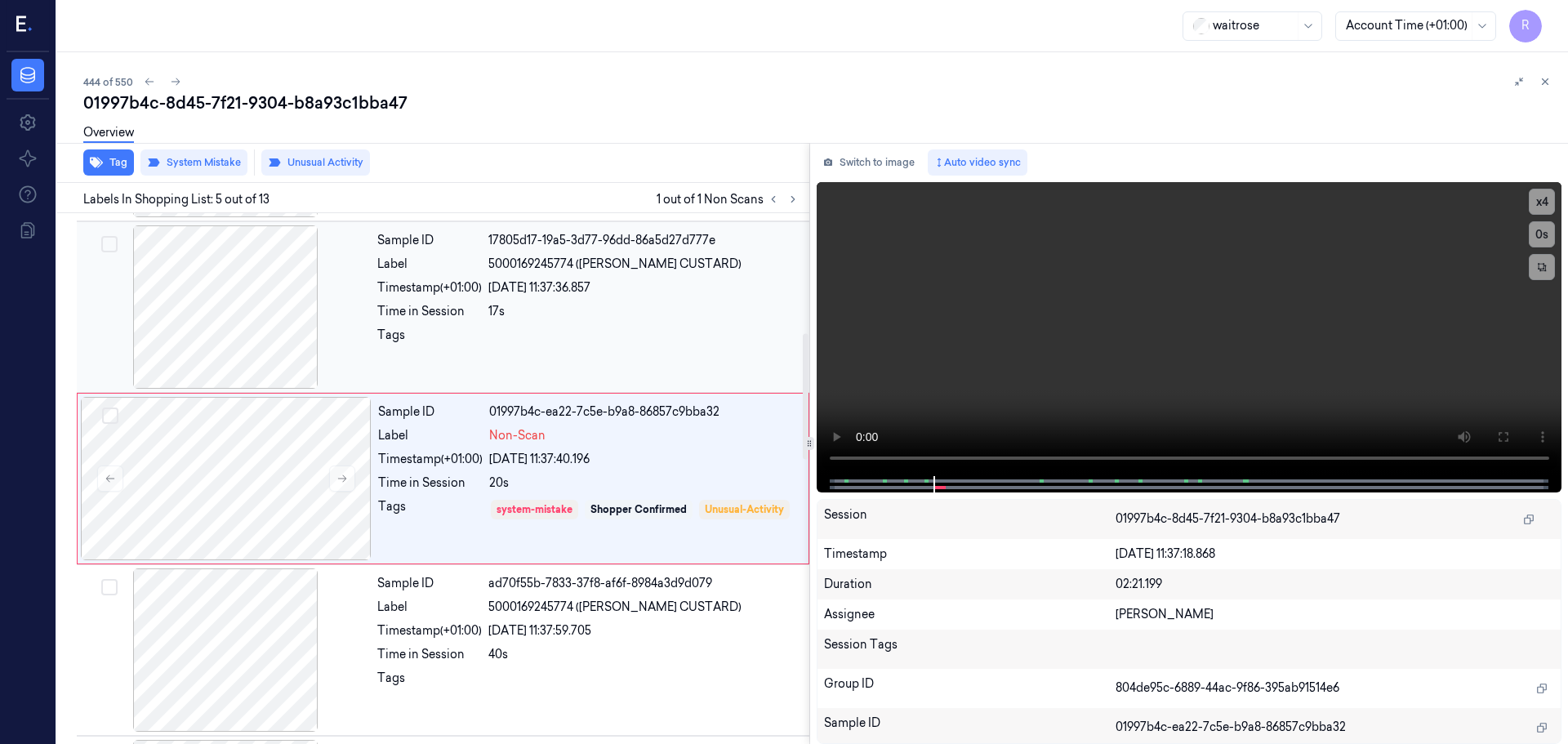
click at [570, 303] on div "17s" at bounding box center [644, 311] width 311 height 17
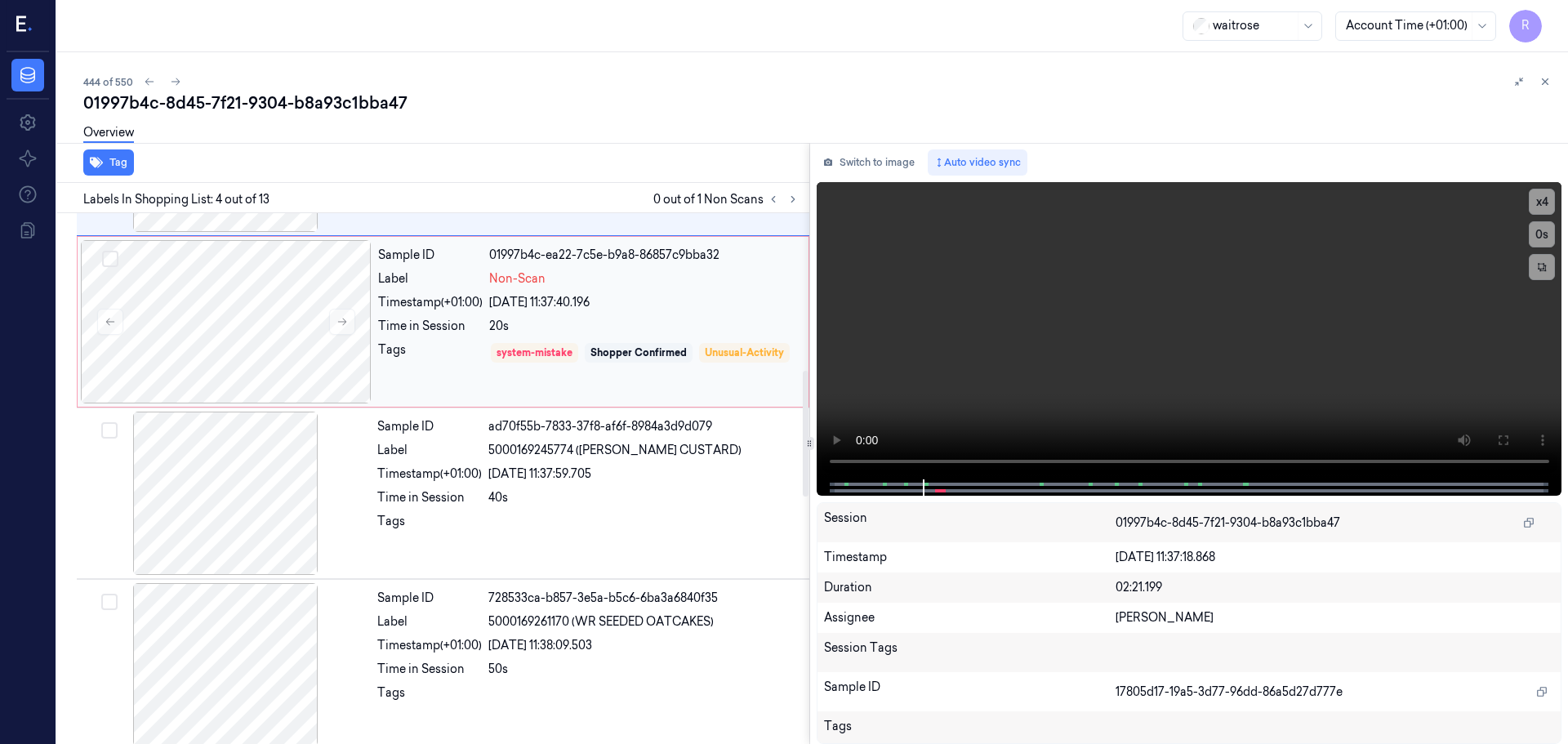
click at [635, 338] on div "Sample ID 01997b4c-ea22-7c5e-b9a8-86857c9bba32 Label Non-Scan Timestamp (+01:00…" at bounding box center [588, 321] width 433 height 163
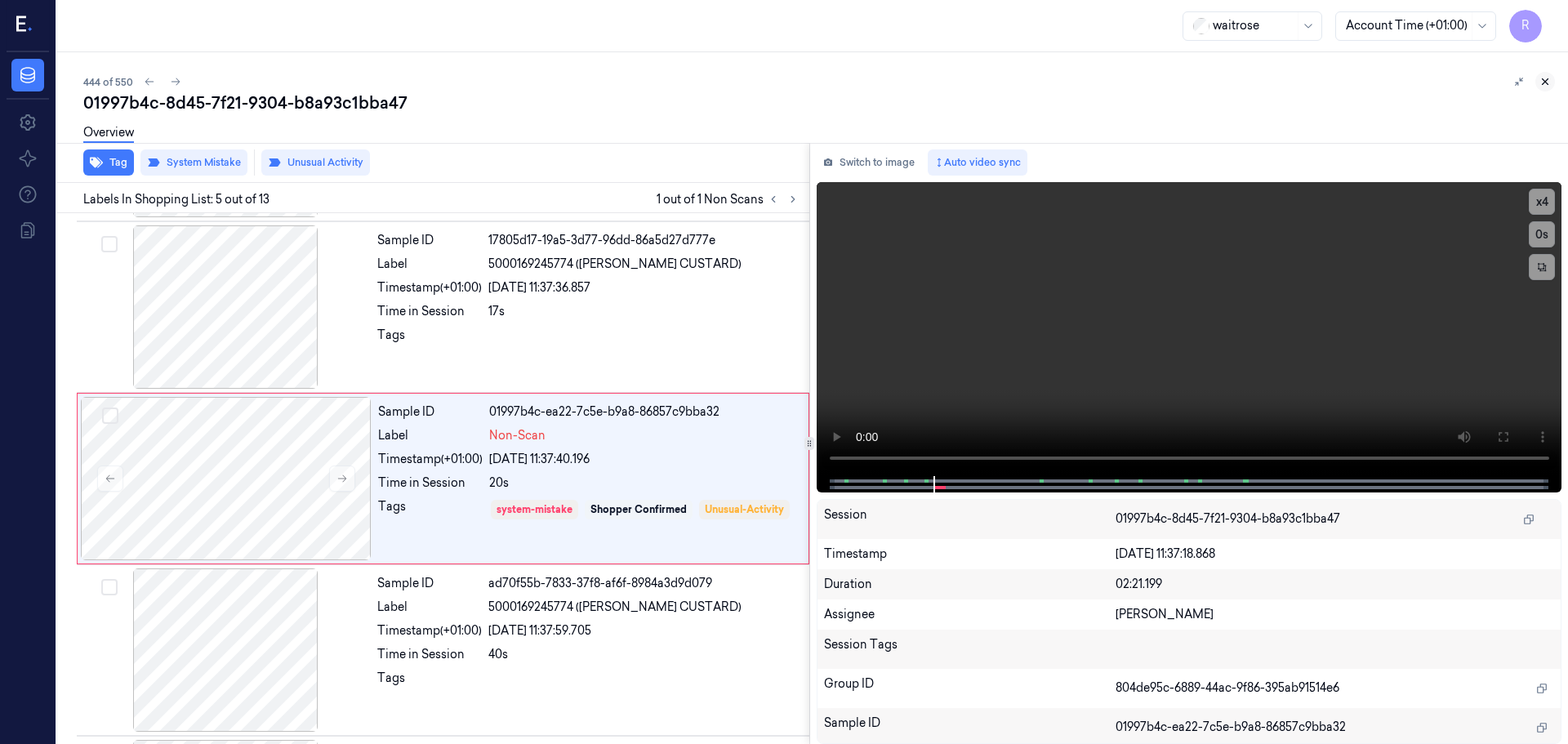
click at [1548, 79] on icon at bounding box center [1545, 82] width 6 height 6
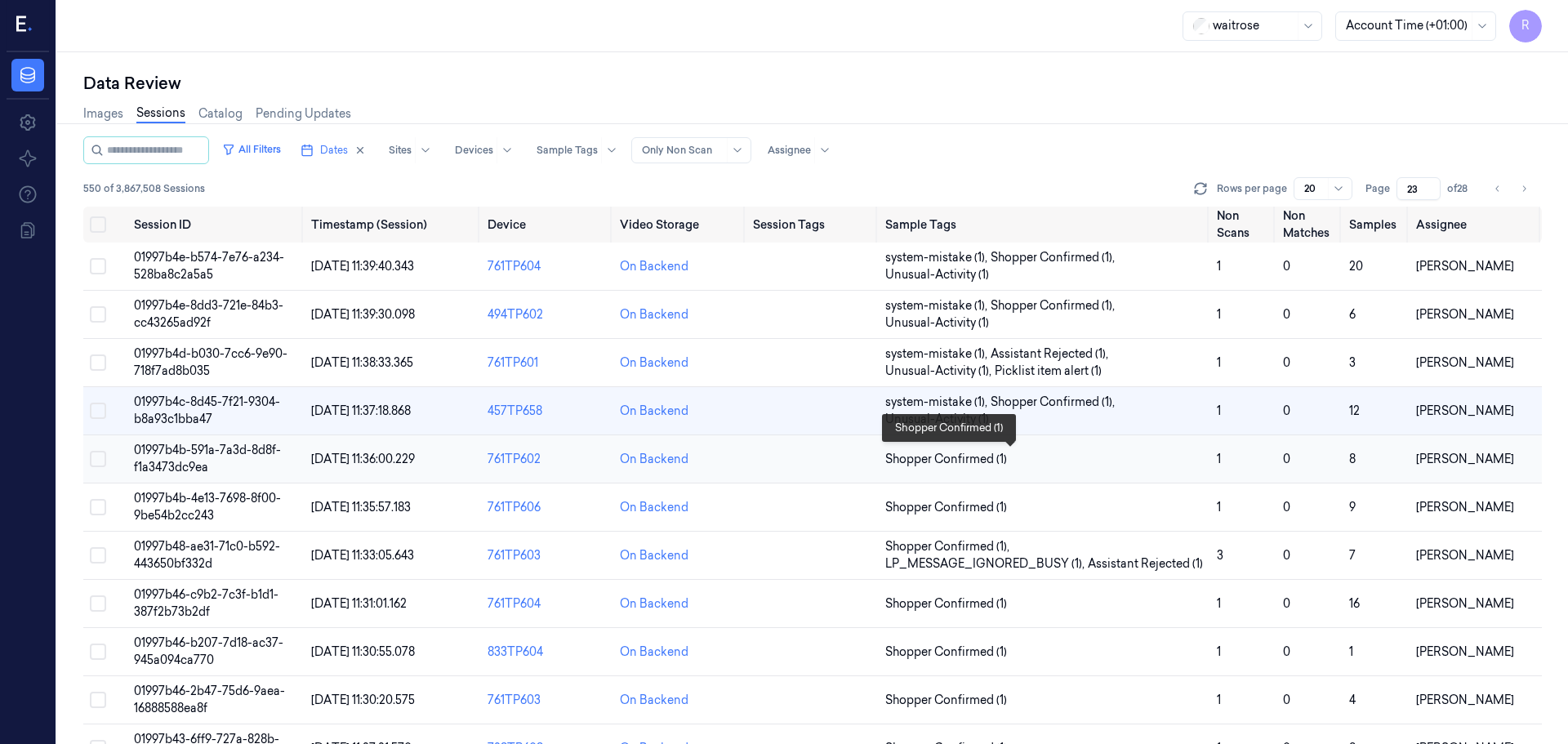
click at [1038, 455] on span "Shopper Confirmed (1)" at bounding box center [1044, 459] width 319 height 17
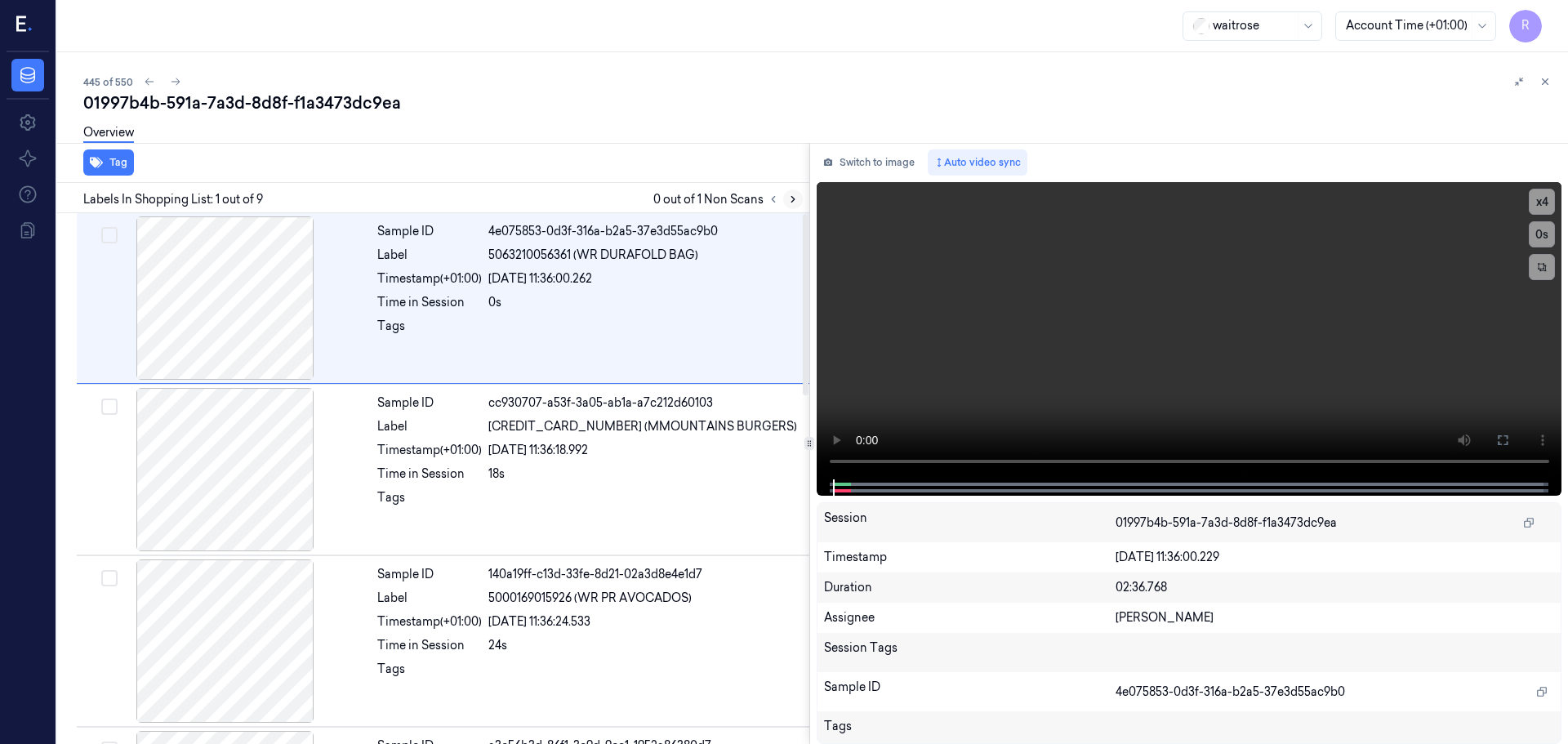
click at [797, 207] on button at bounding box center [792, 199] width 20 height 20
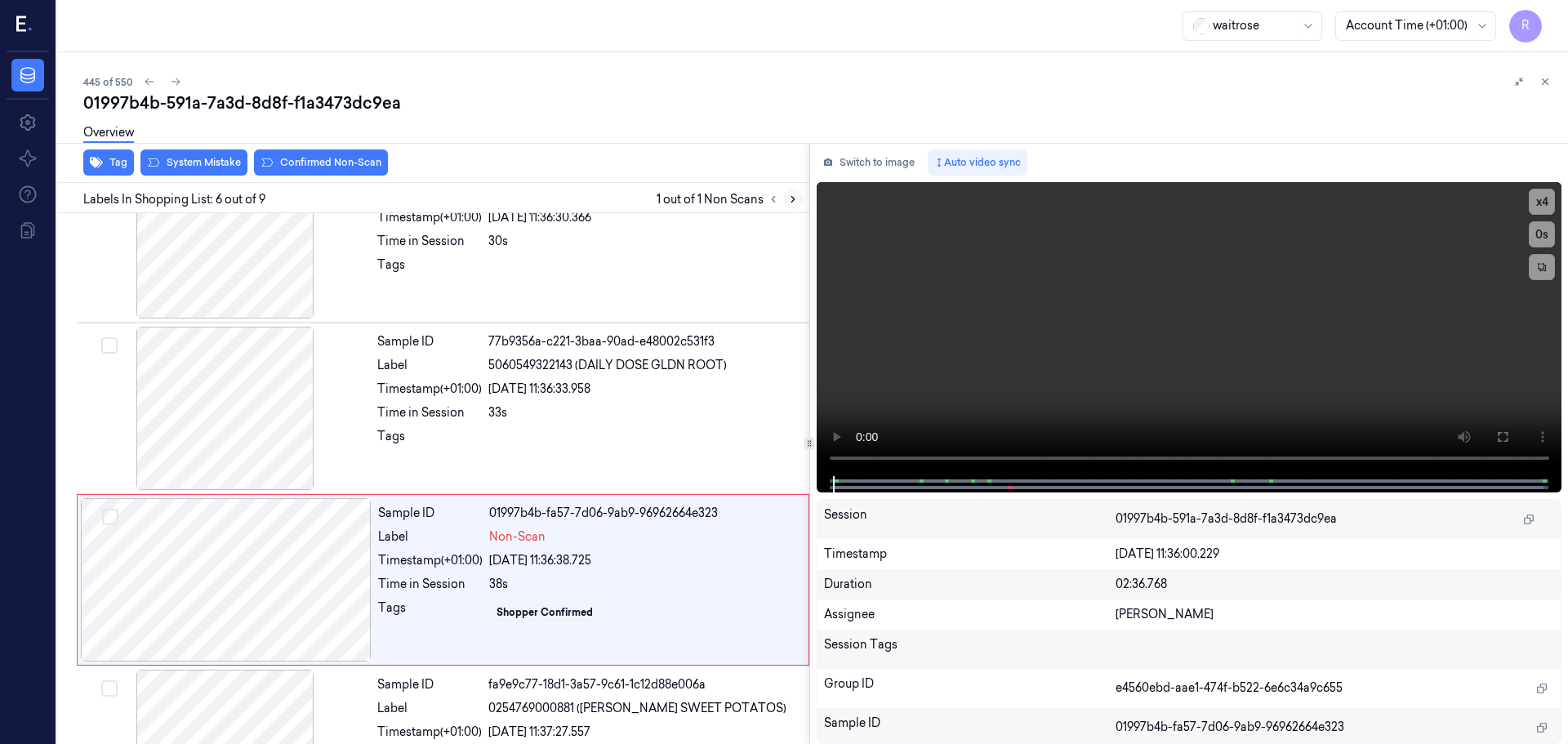
scroll to position [678, 0]
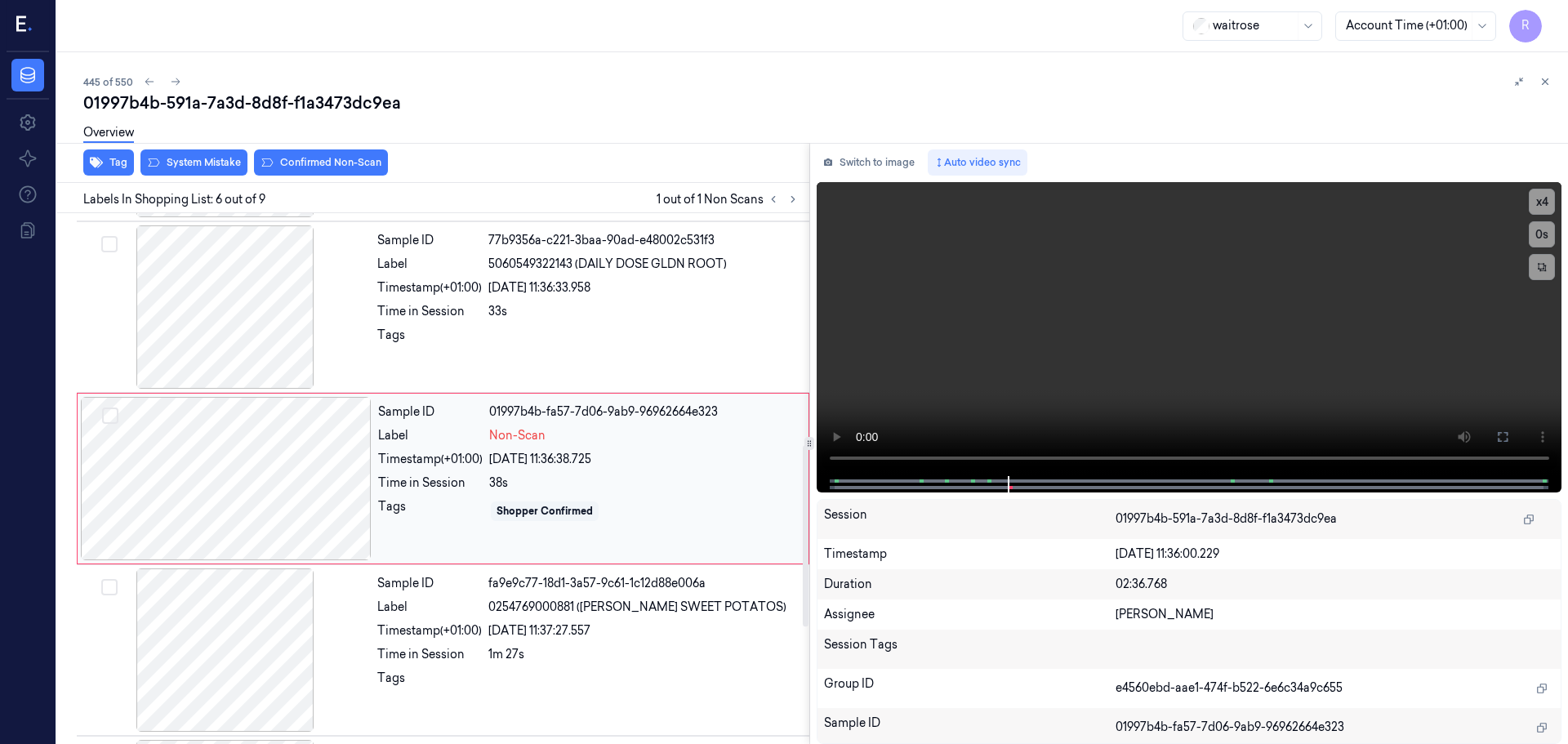
click at [330, 486] on div at bounding box center [226, 479] width 291 height 163
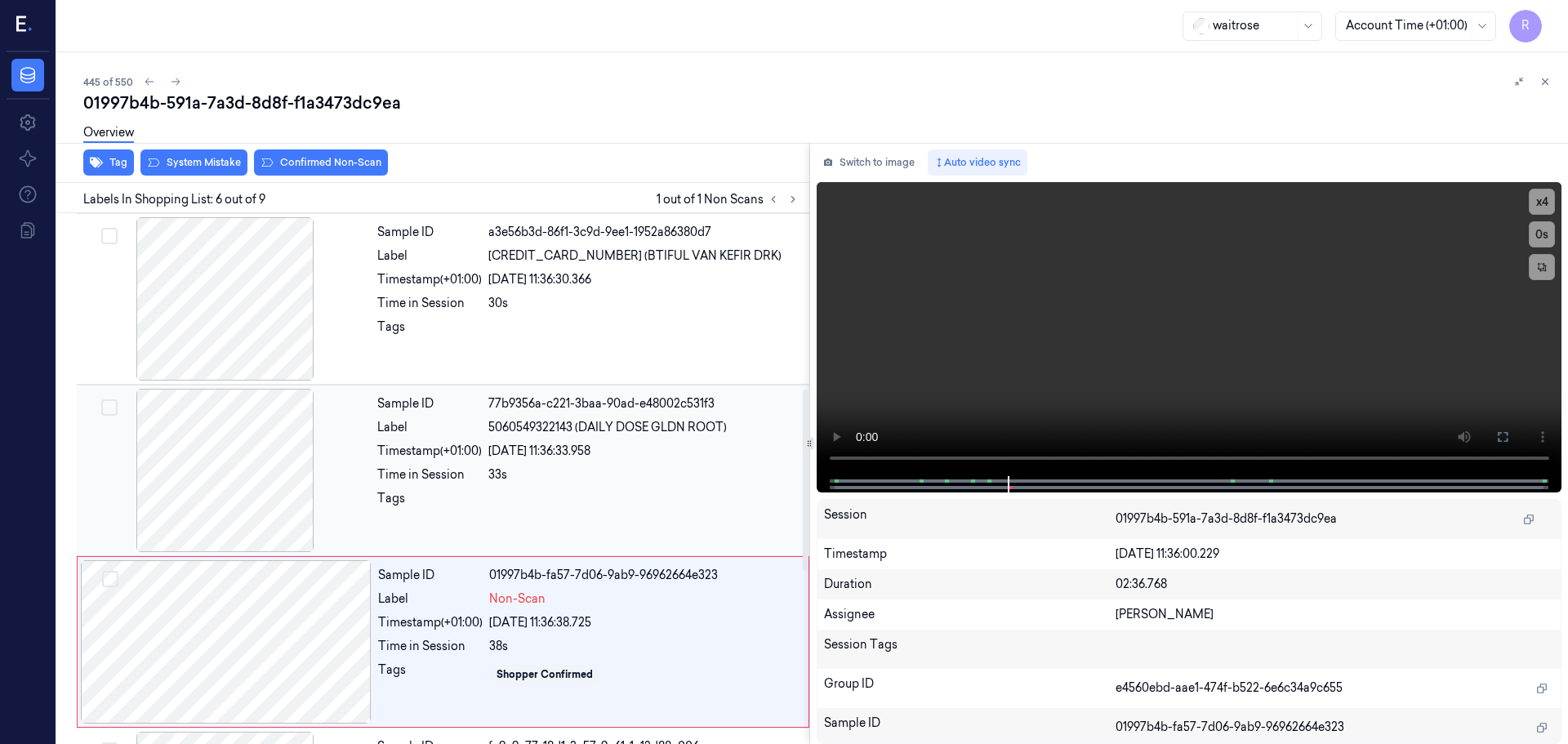
click at [278, 499] on div at bounding box center [225, 470] width 291 height 163
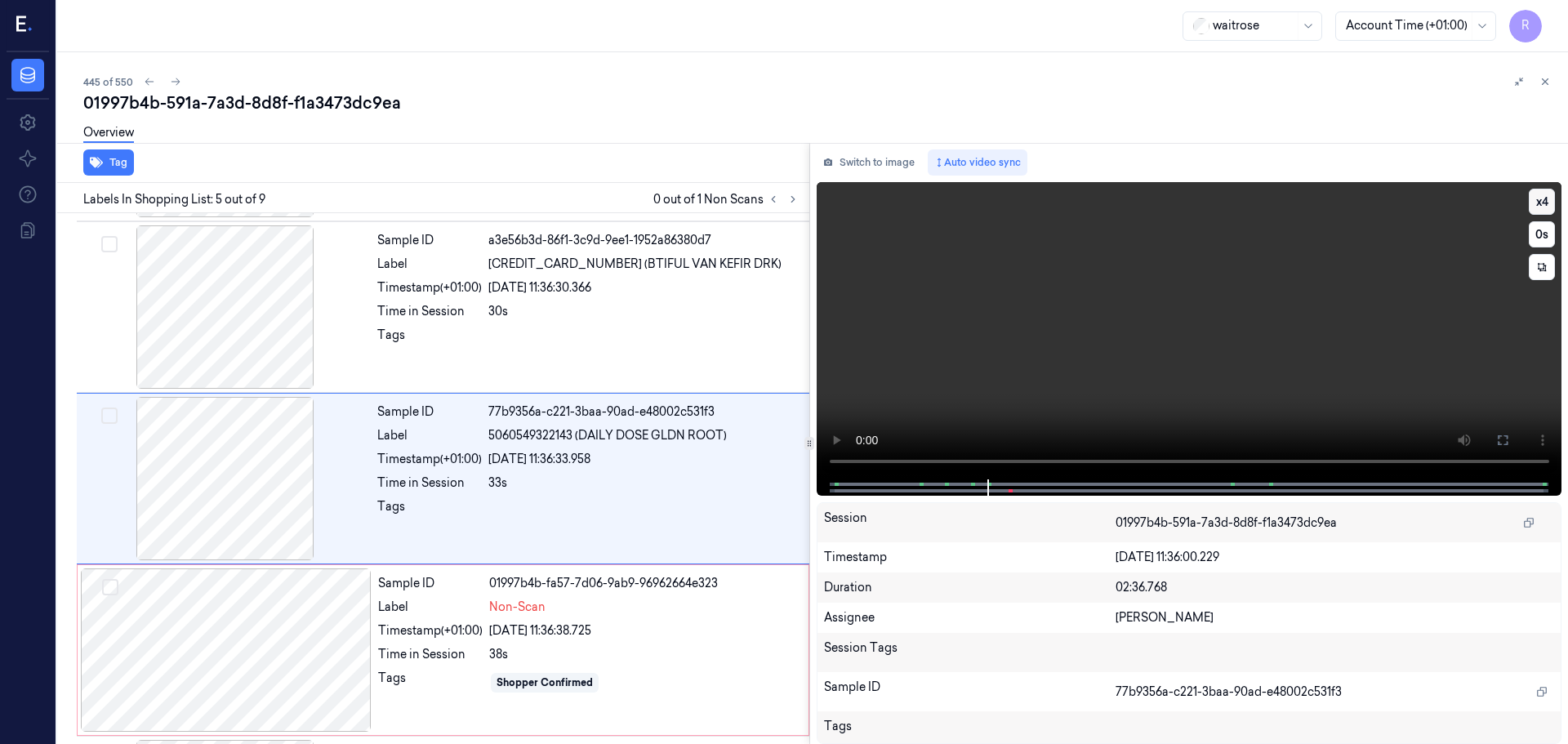
click at [1537, 196] on button "x 4" at bounding box center [1542, 202] width 26 height 26
click at [1509, 441] on icon at bounding box center [1502, 440] width 13 height 13
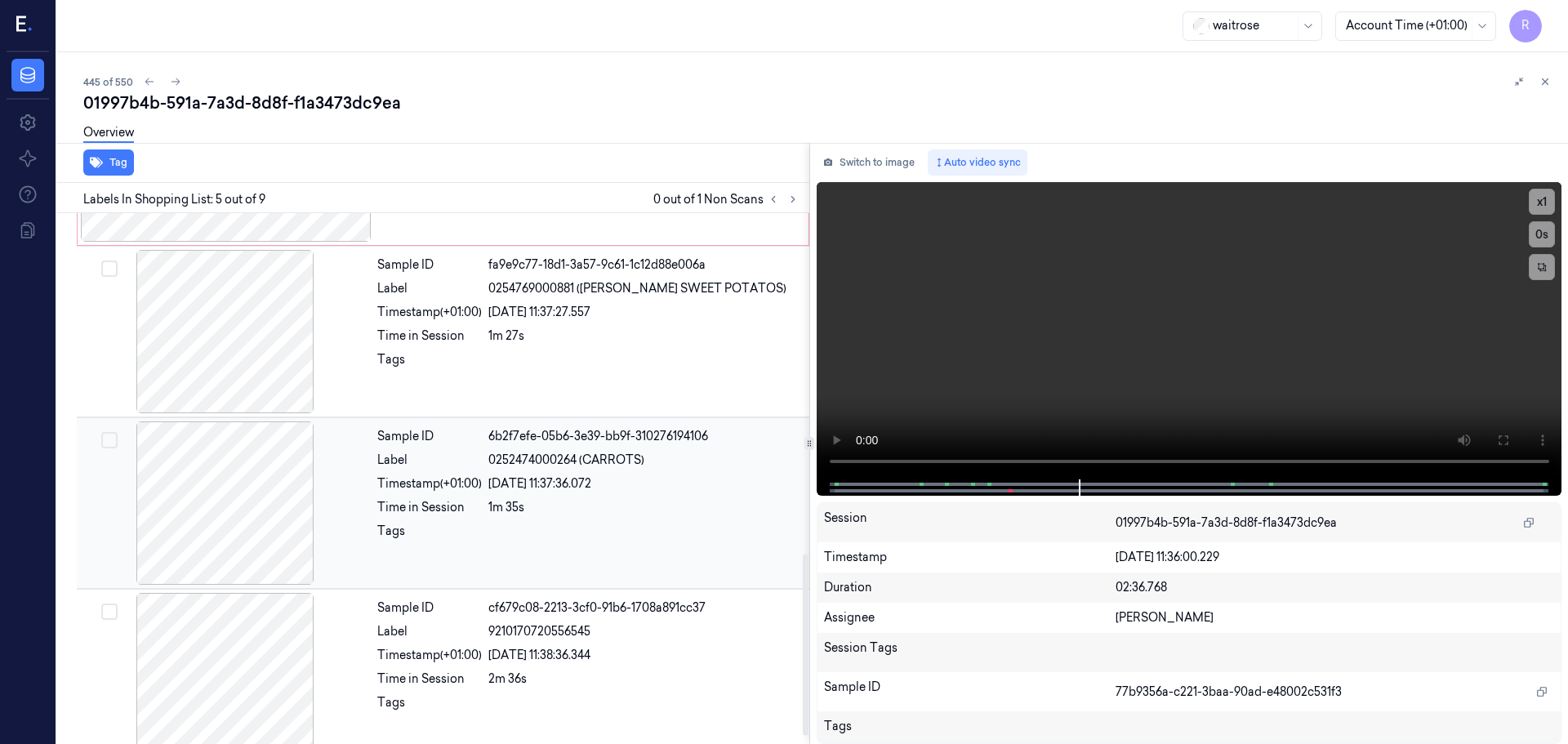
scroll to position [751, 0]
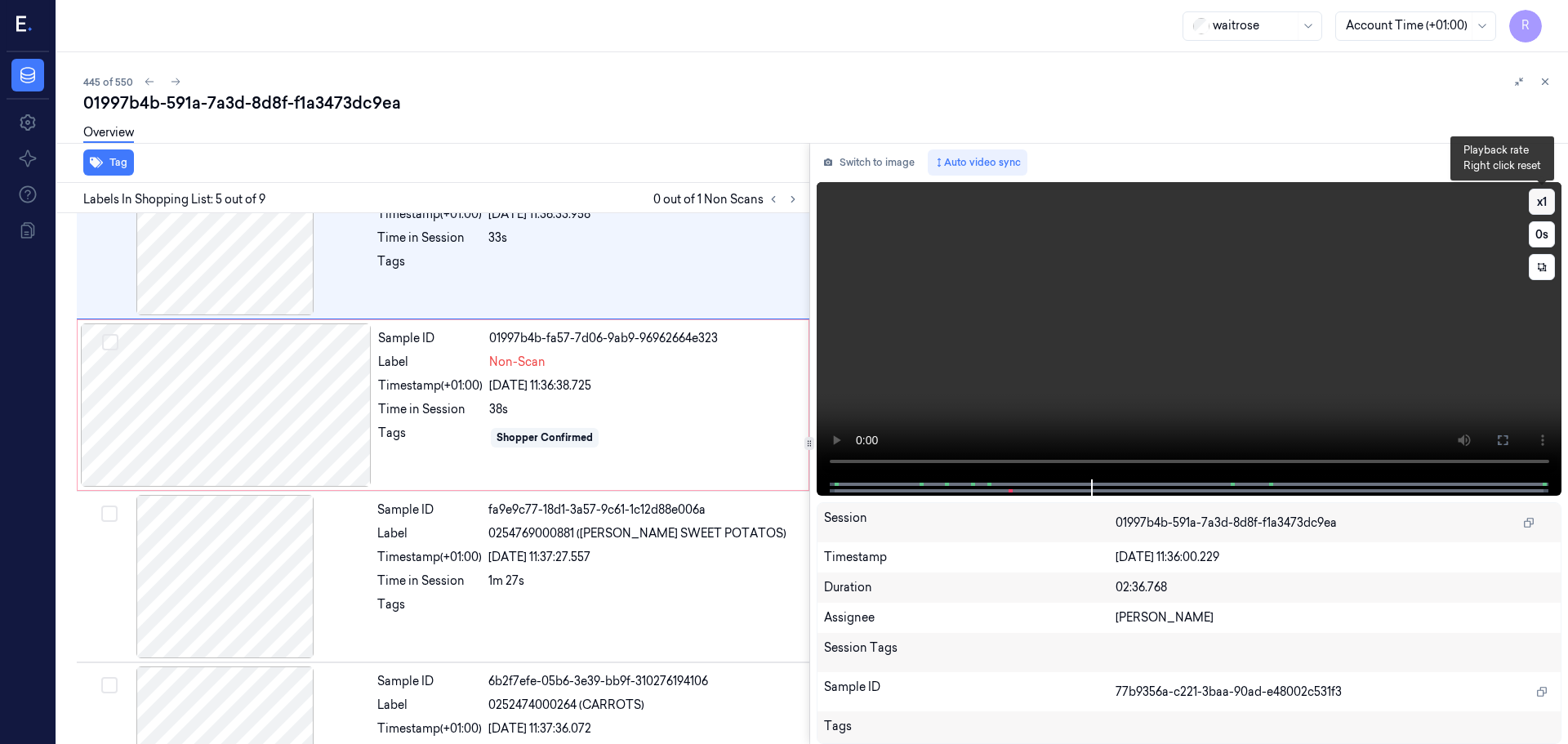
click at [1537, 196] on button "x 1" at bounding box center [1542, 202] width 26 height 26
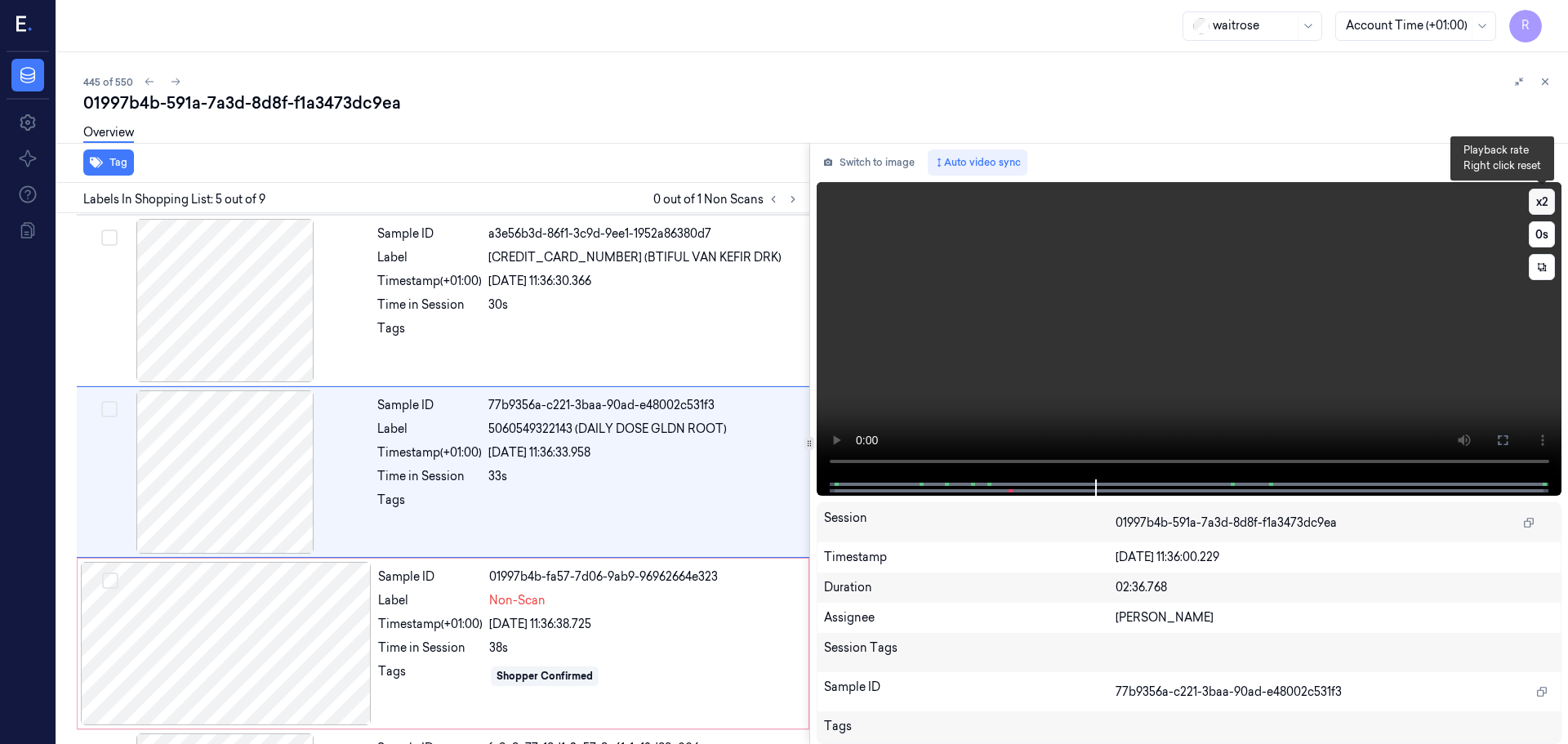
click at [1537, 196] on button "x 2" at bounding box center [1542, 202] width 26 height 26
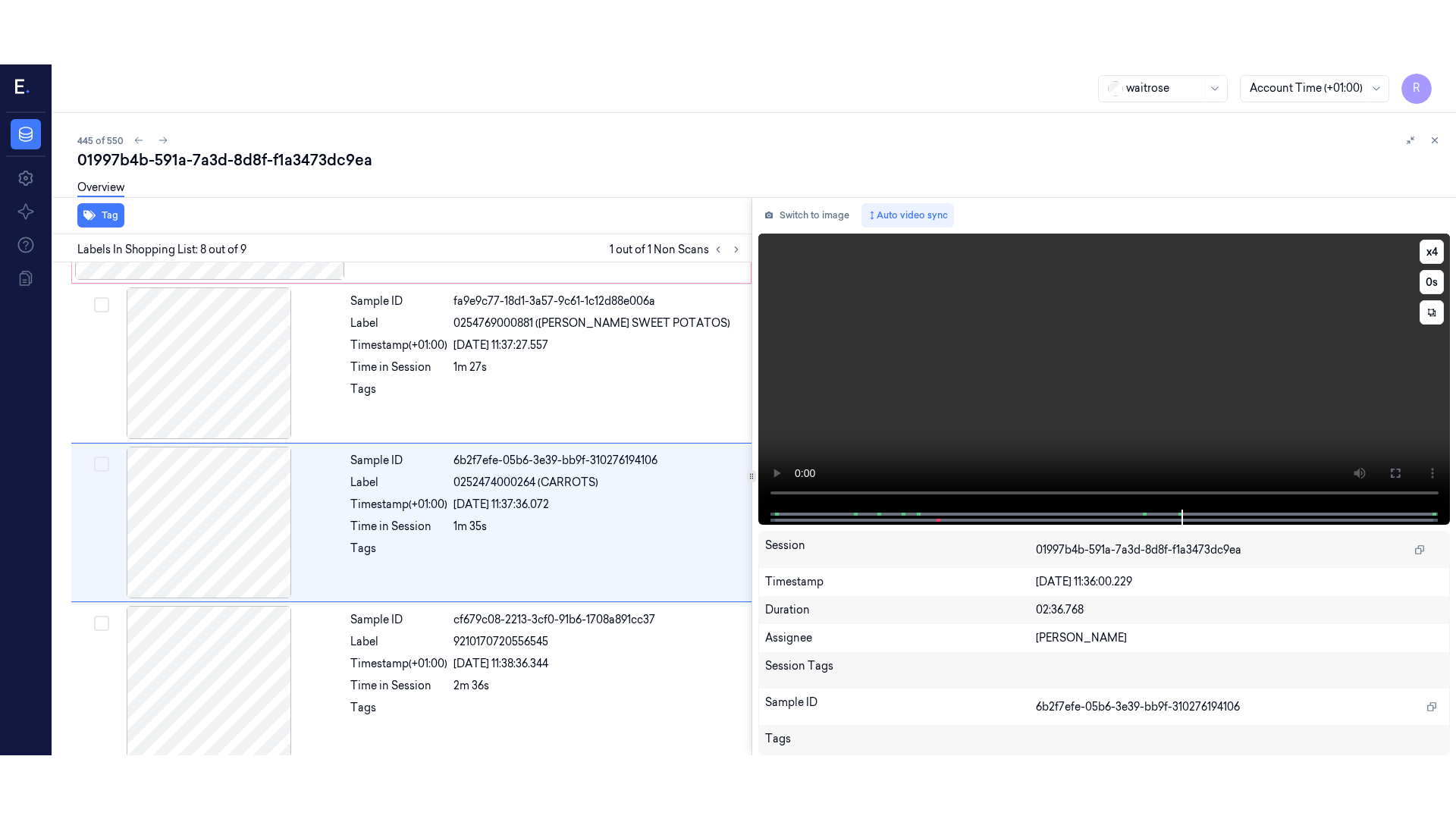
scroll to position [944, 0]
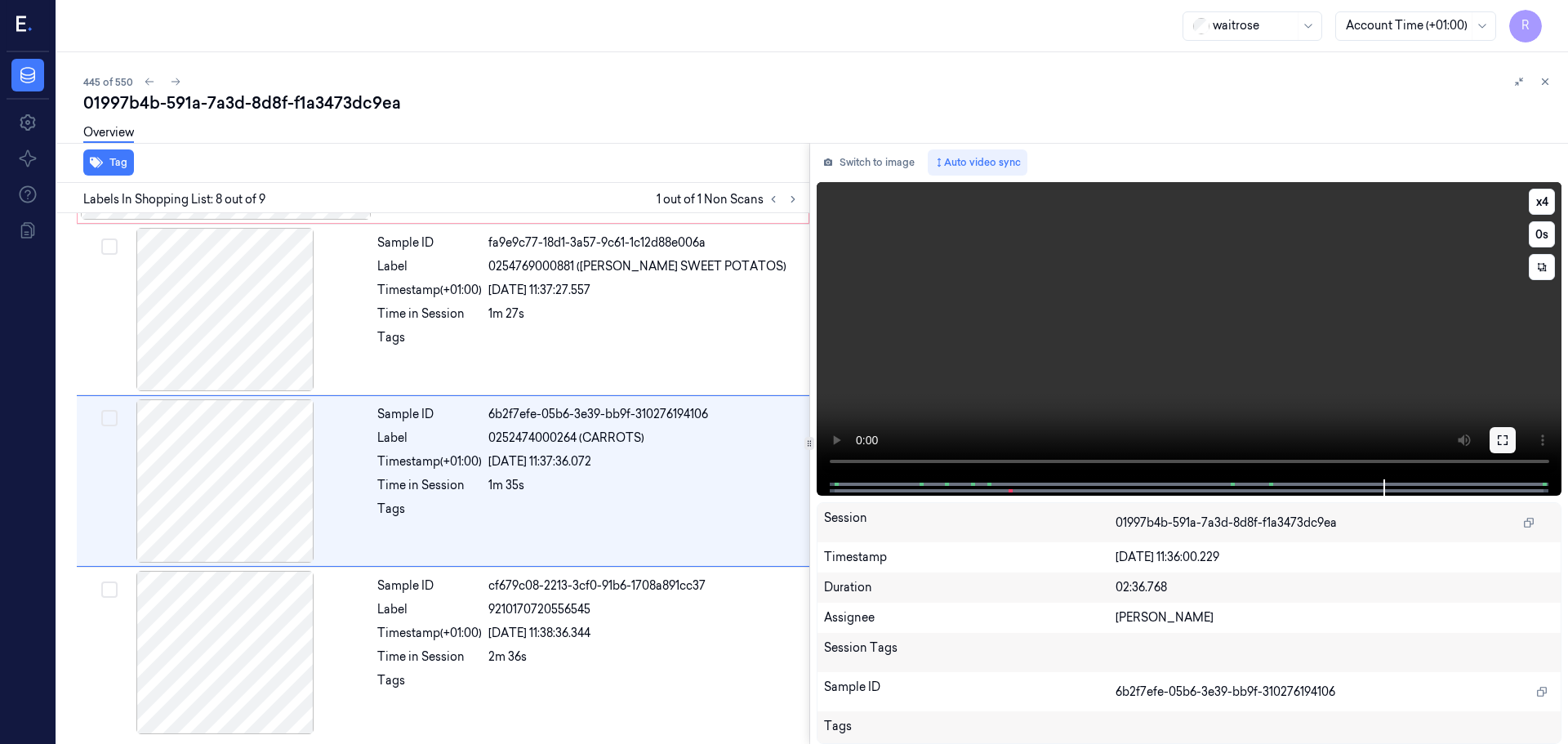
click at [1494, 443] on button at bounding box center [1503, 440] width 26 height 26
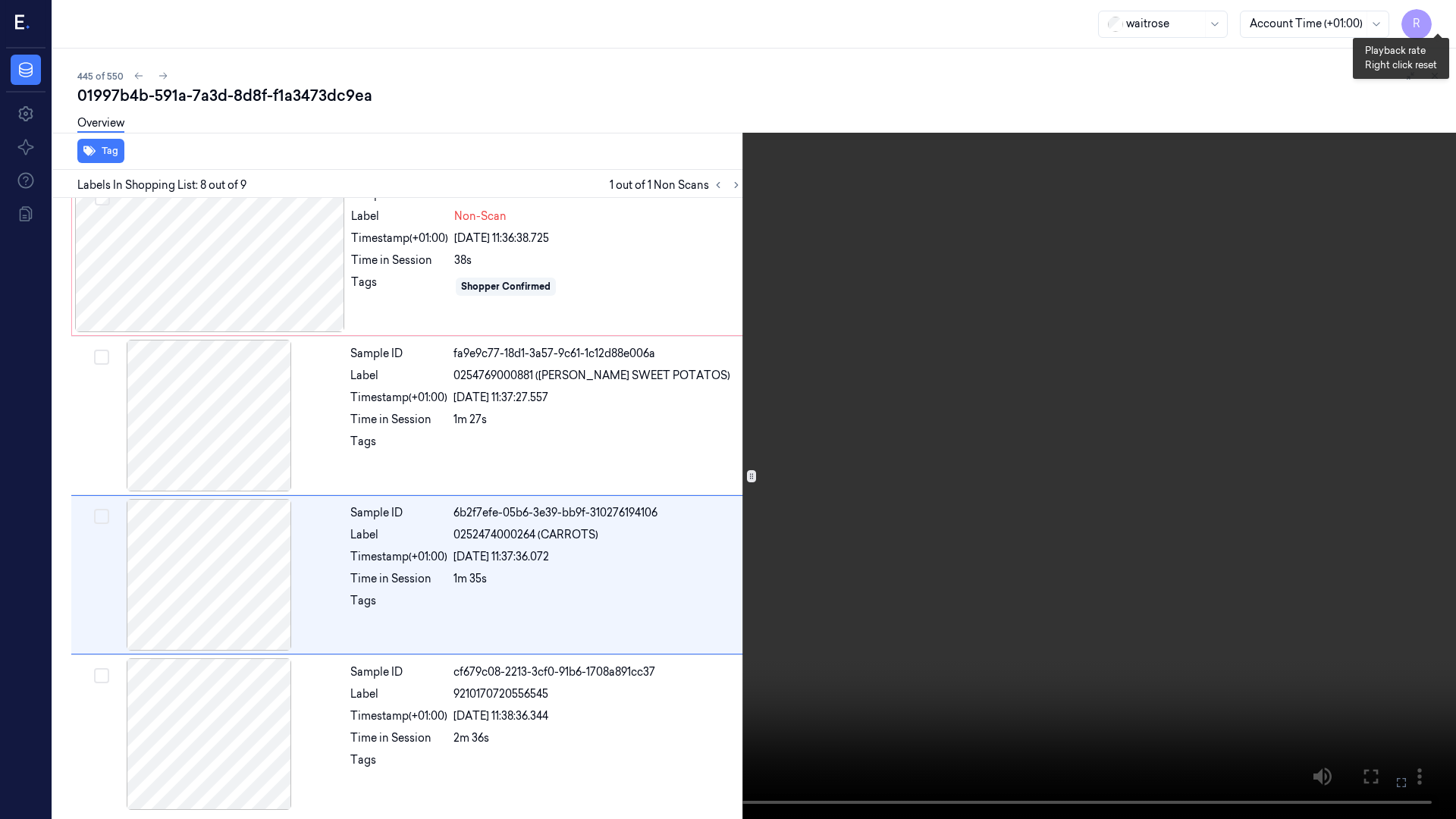
click at [1443, 22] on button "x 4" at bounding box center [1437, 18] width 24 height 24
click at [1436, 13] on button "x 1" at bounding box center [1437, 18] width 24 height 24
click at [1436, 13] on button "x 2" at bounding box center [1437, 18] width 24 height 24
click at [1444, 13] on button "x 4" at bounding box center [1437, 18] width 24 height 24
click at [1444, 13] on button "x 1" at bounding box center [1437, 18] width 24 height 24
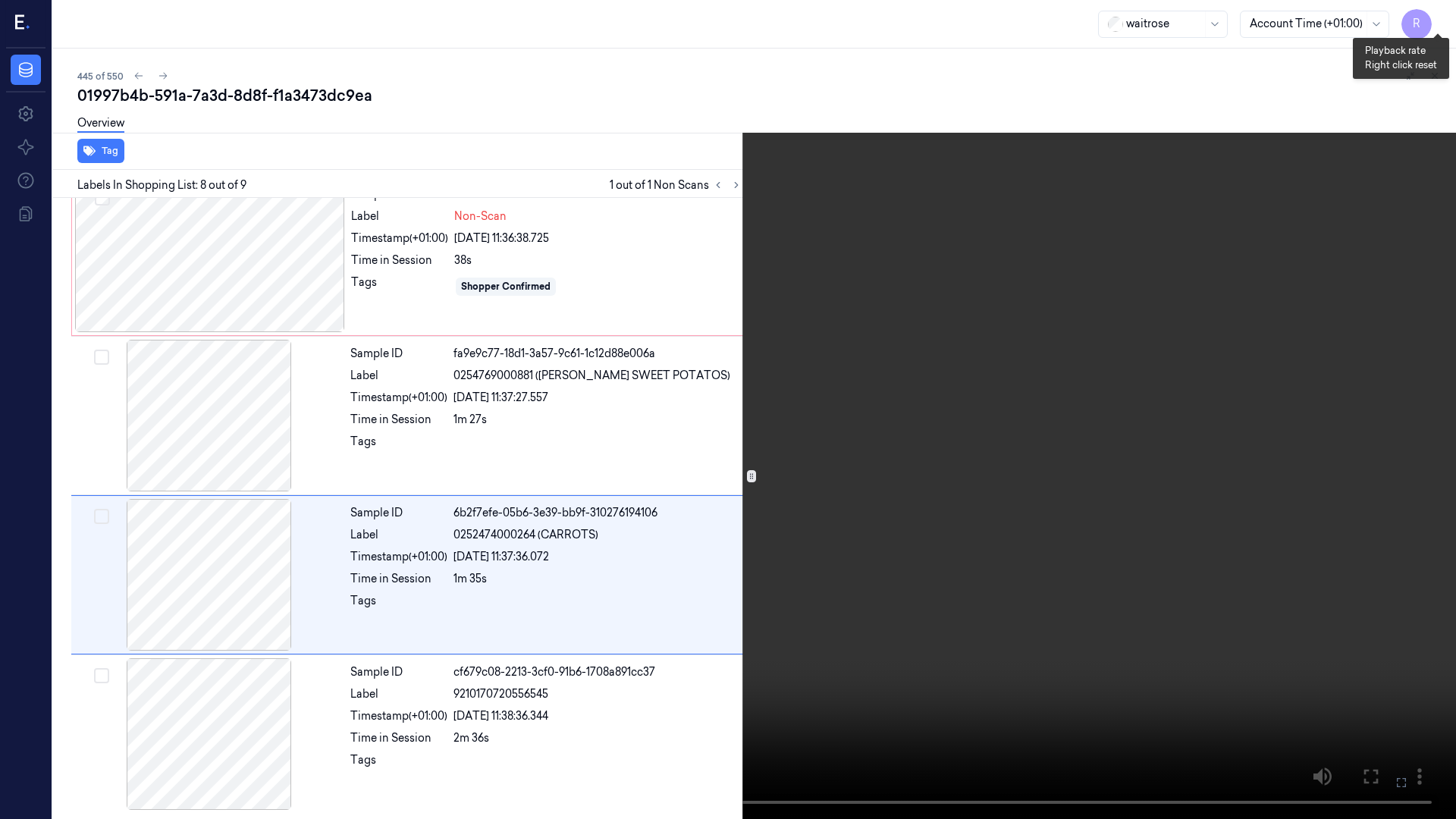
click at [1444, 13] on button "x 2" at bounding box center [1437, 18] width 24 height 24
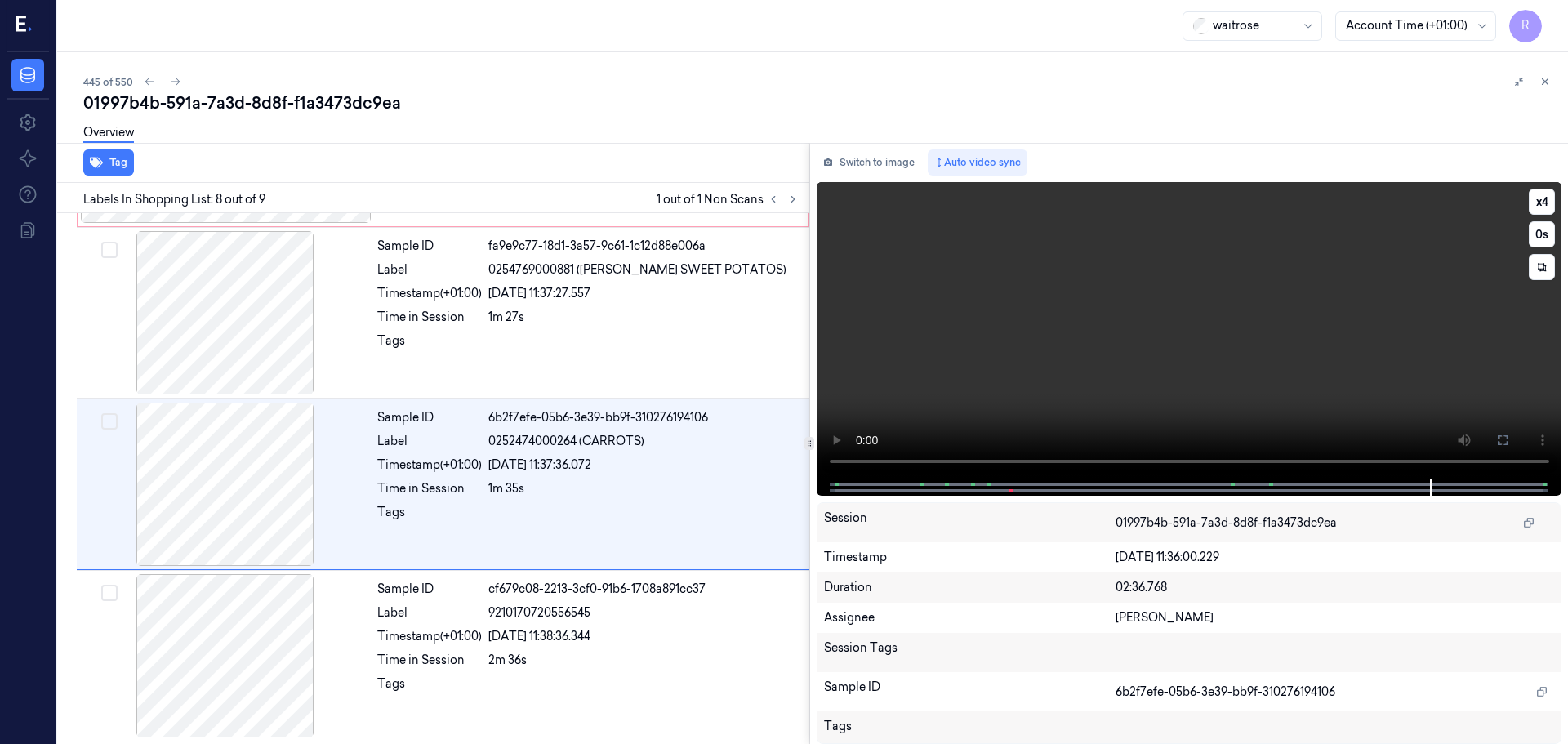
scroll to position [1018, 0]
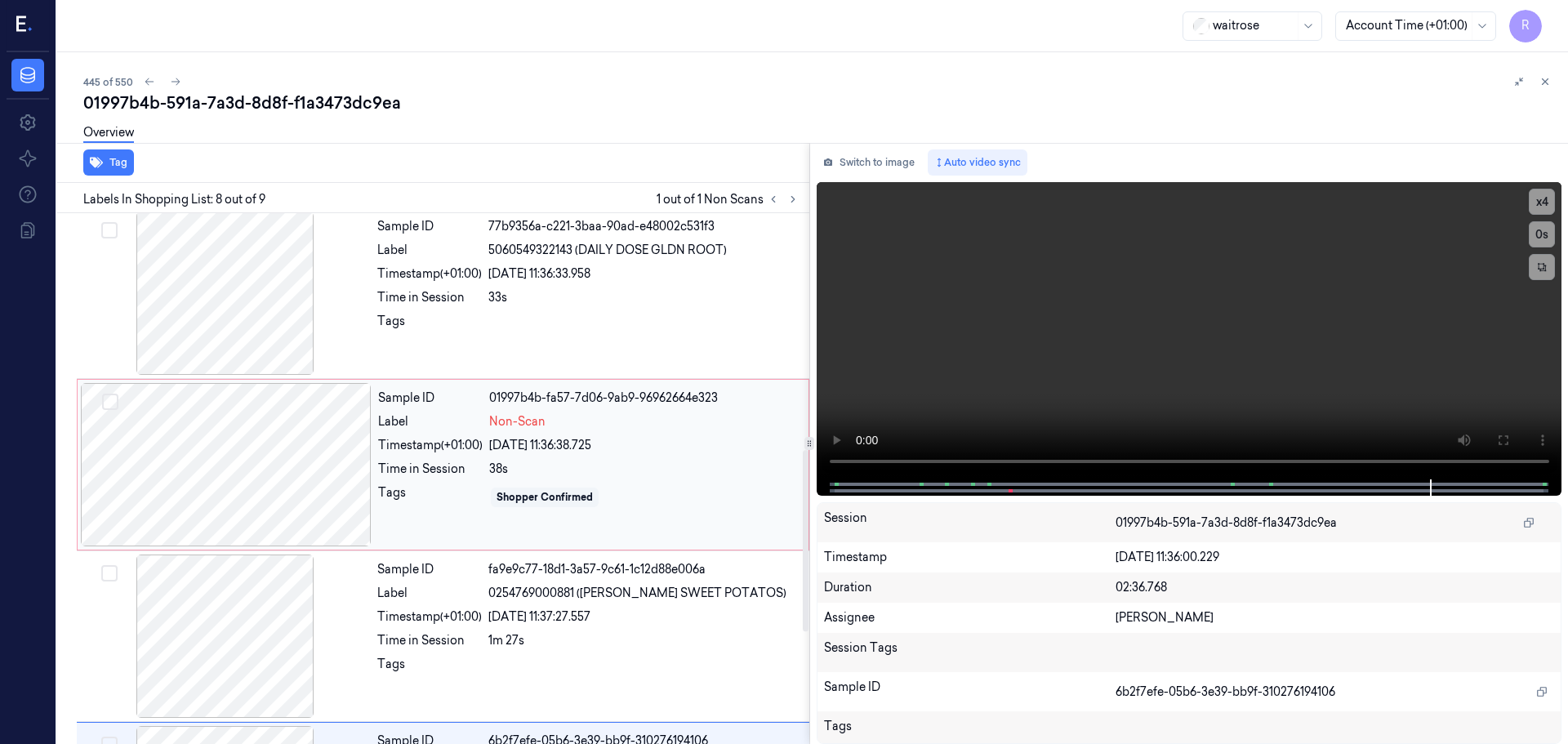
click at [415, 421] on div "Label" at bounding box center [430, 422] width 105 height 17
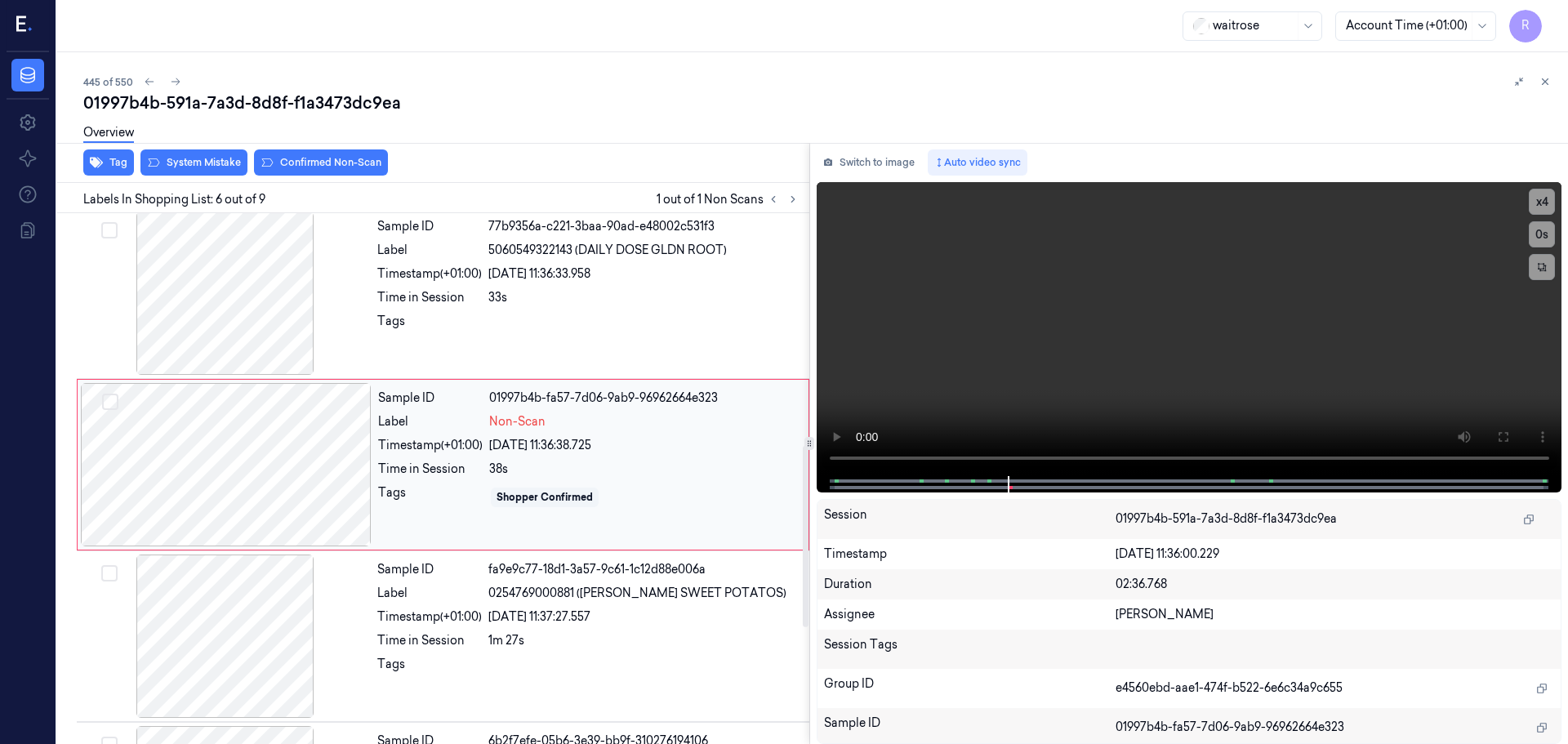
scroll to position [678, 0]
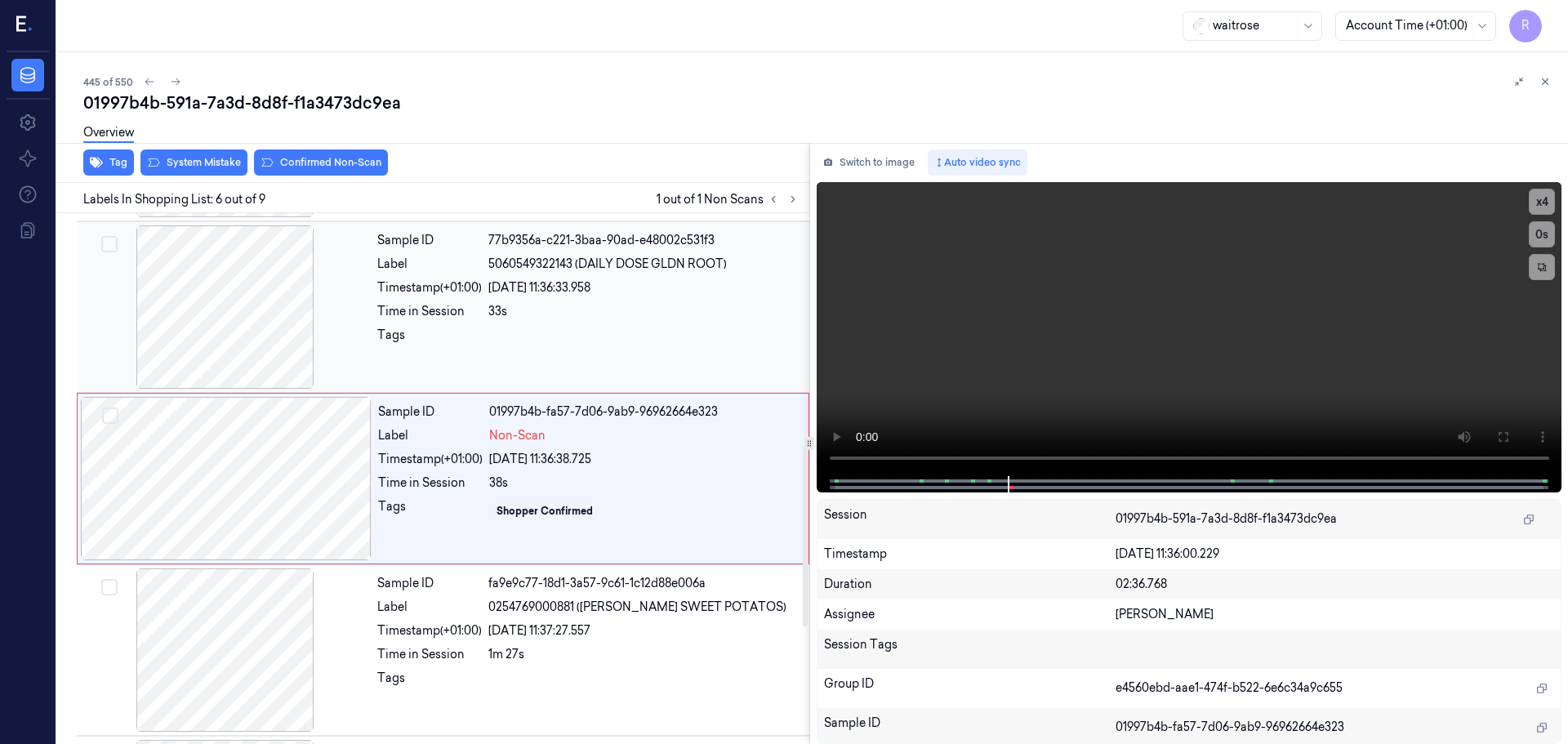
click at [460, 330] on div "Tags" at bounding box center [429, 339] width 105 height 26
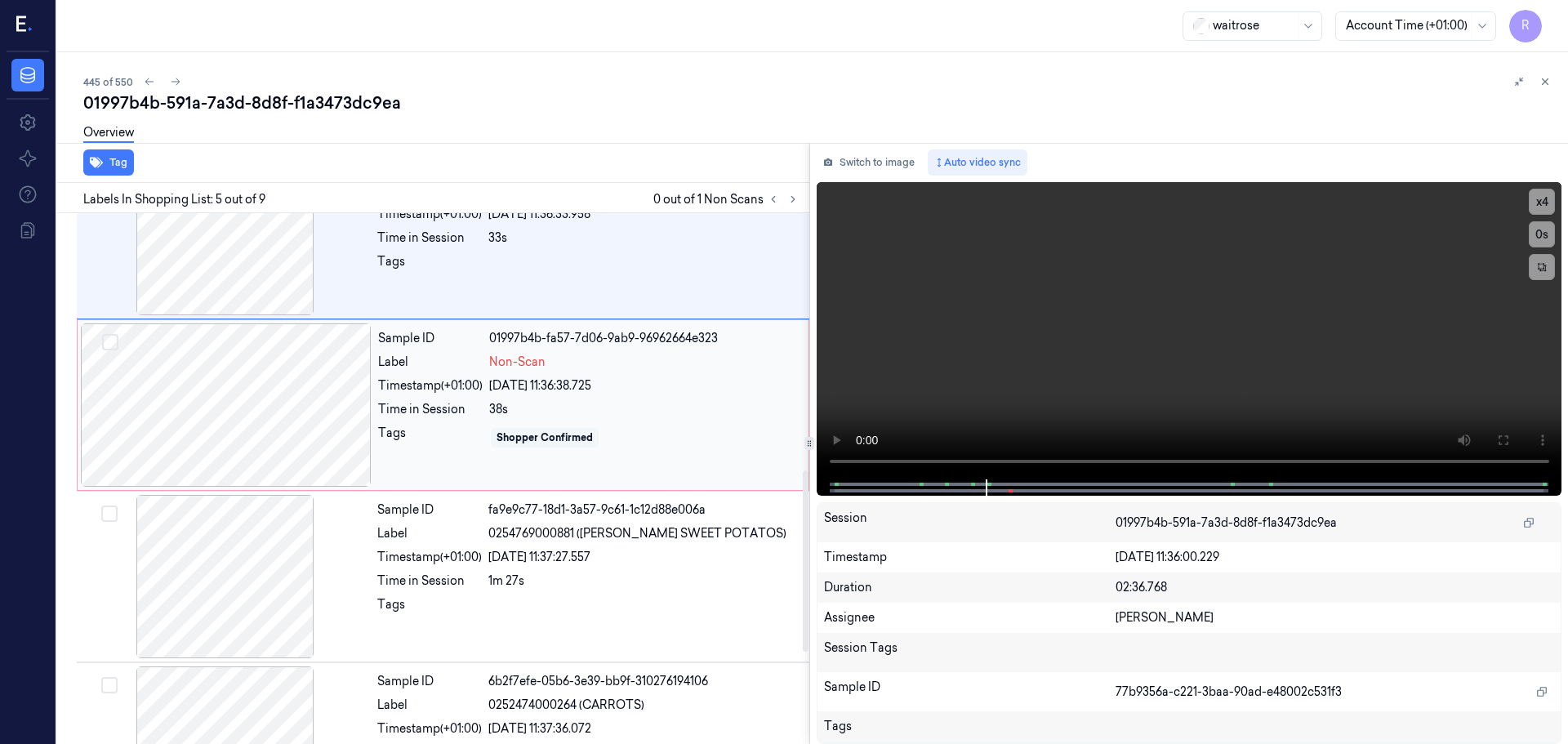
click at [558, 433] on div "Shopper Confirmed" at bounding box center [544, 437] width 96 height 14
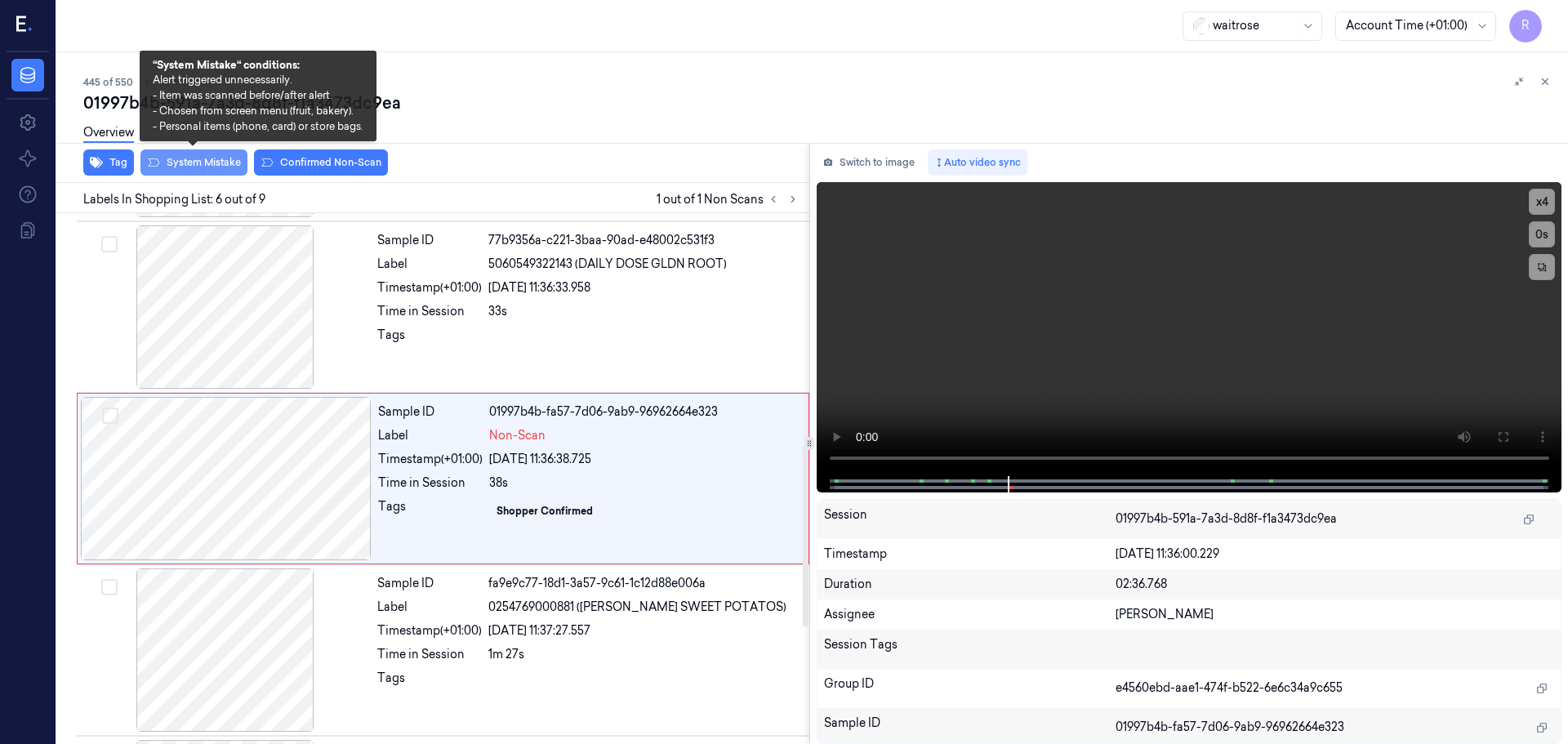
click at [178, 161] on button "System Mistake" at bounding box center [194, 162] width 107 height 26
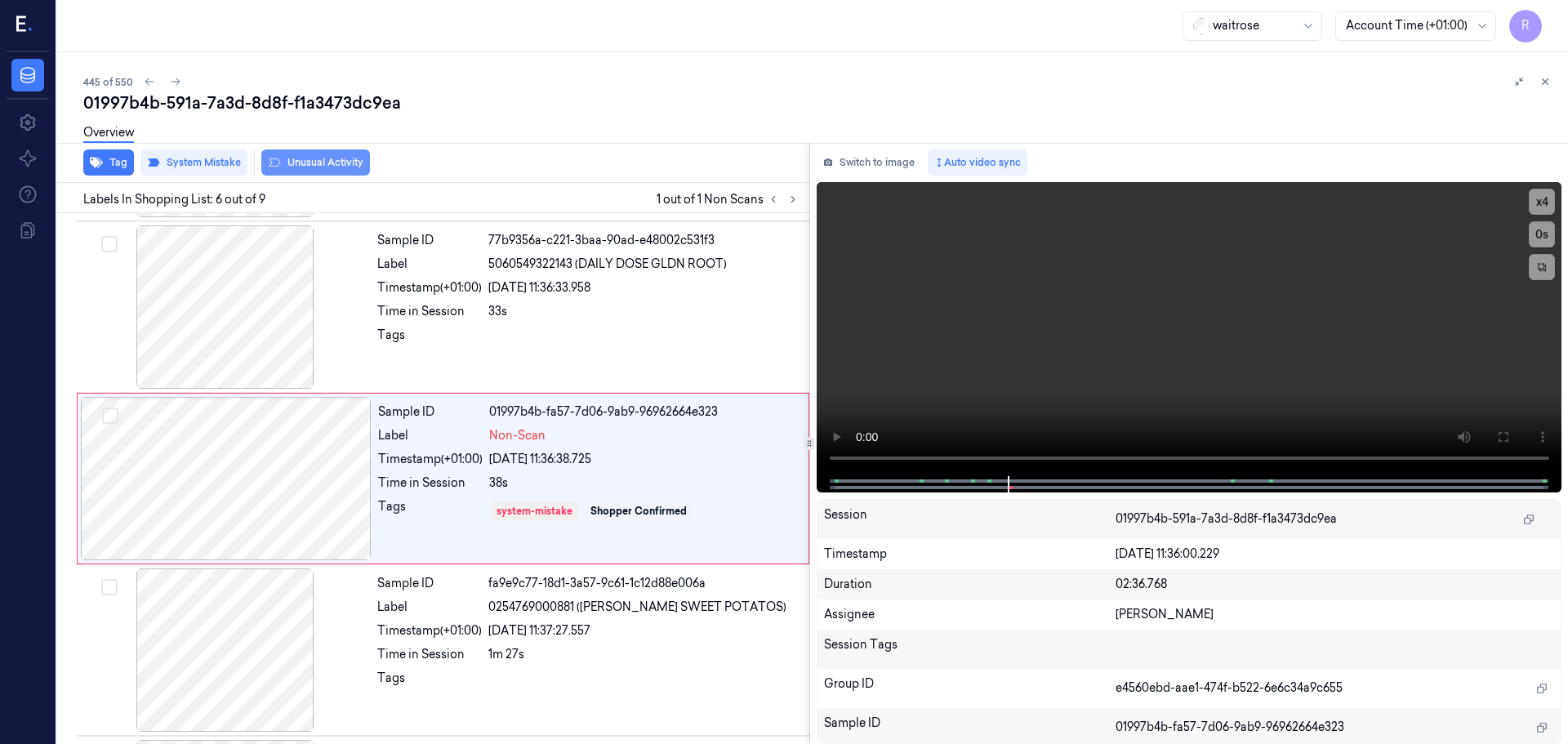
click at [312, 157] on button "Unusual Activity" at bounding box center [315, 162] width 109 height 26
click at [575, 338] on div at bounding box center [644, 339] width 311 height 26
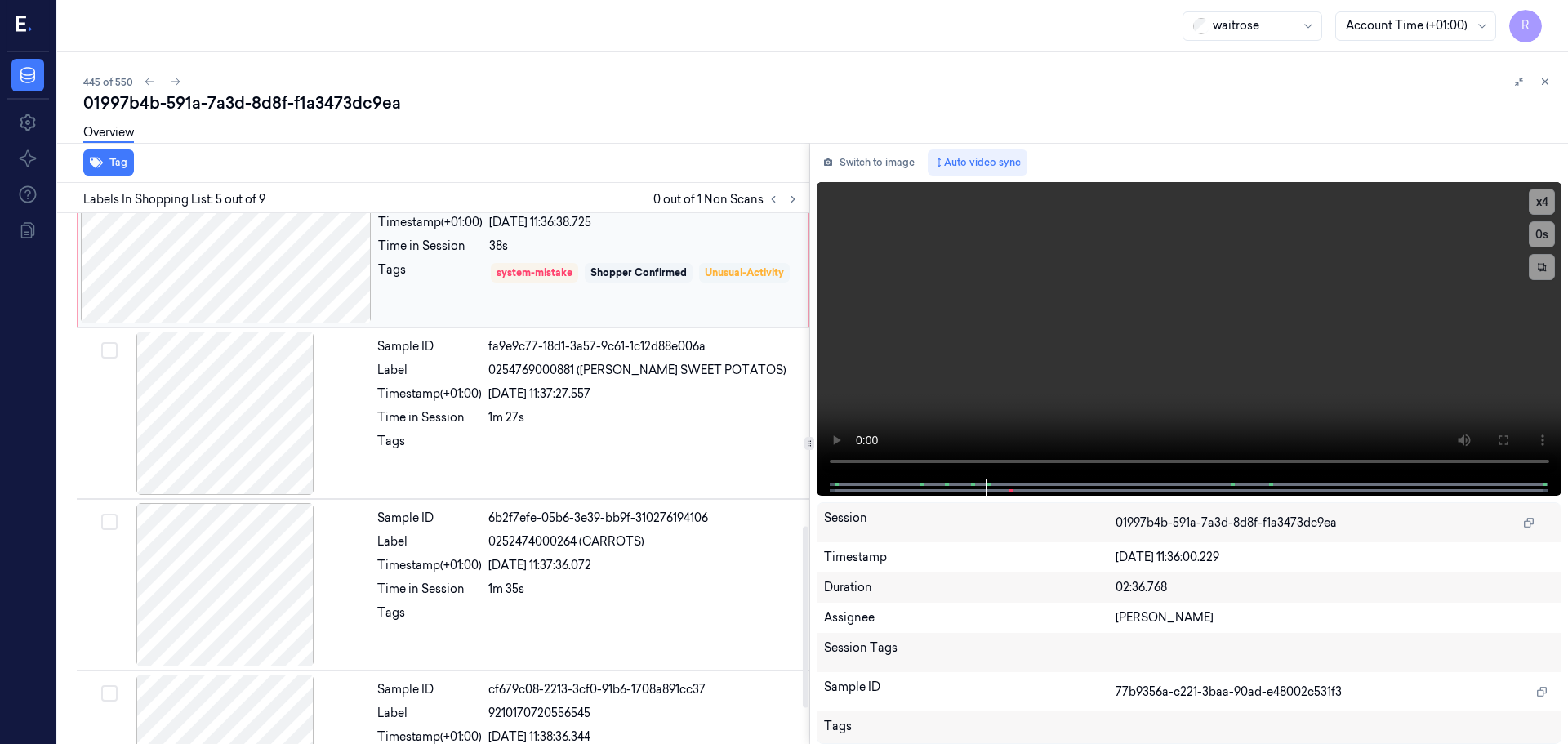
click at [705, 281] on div "Unusual-Activity" at bounding box center [744, 272] width 79 height 14
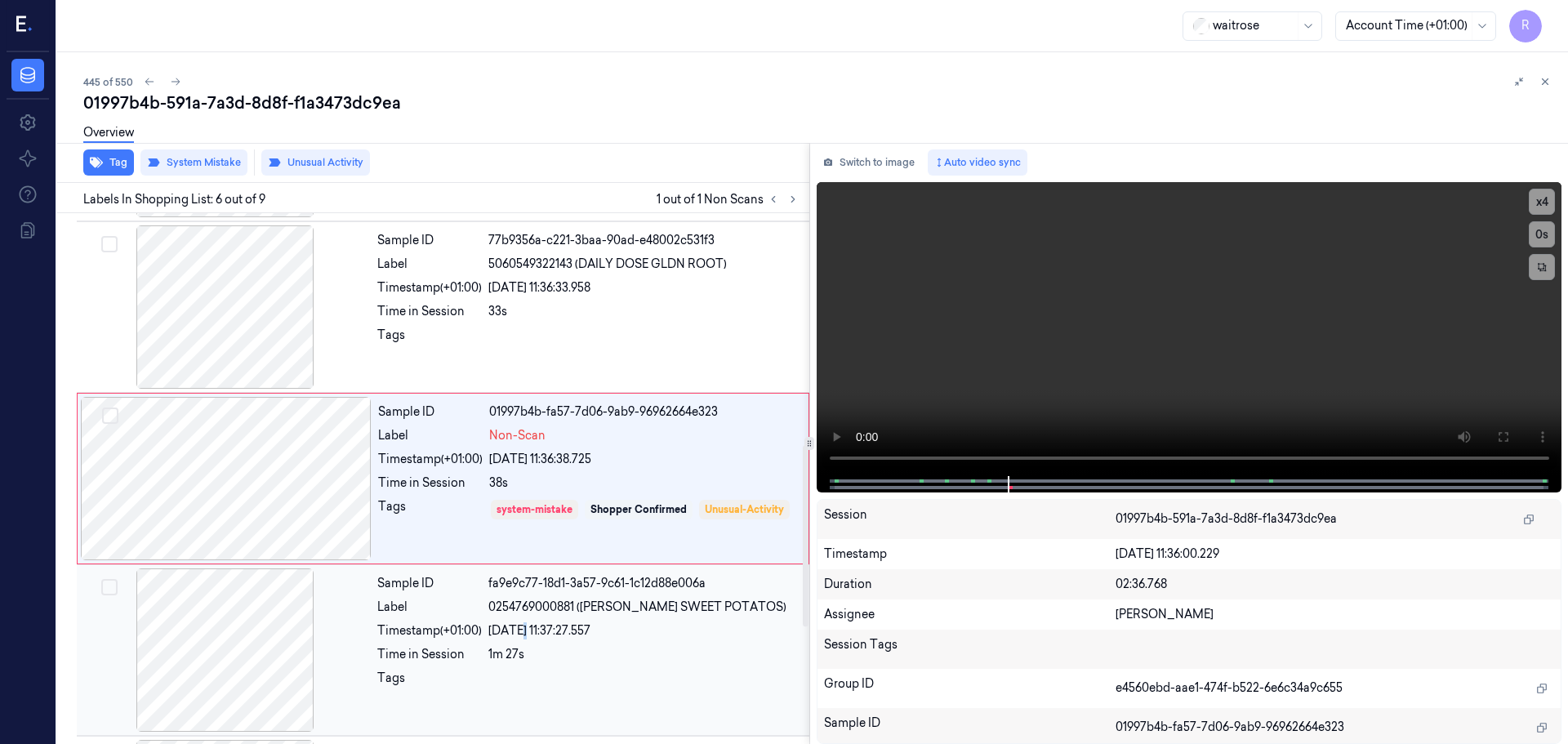
click at [523, 641] on div "Sample ID fa9e9c77-18d1-3a57-9c61-1c12d88e006a Label 0254769000881 (WR ESS SWEE…" at bounding box center [588, 650] width 435 height 163
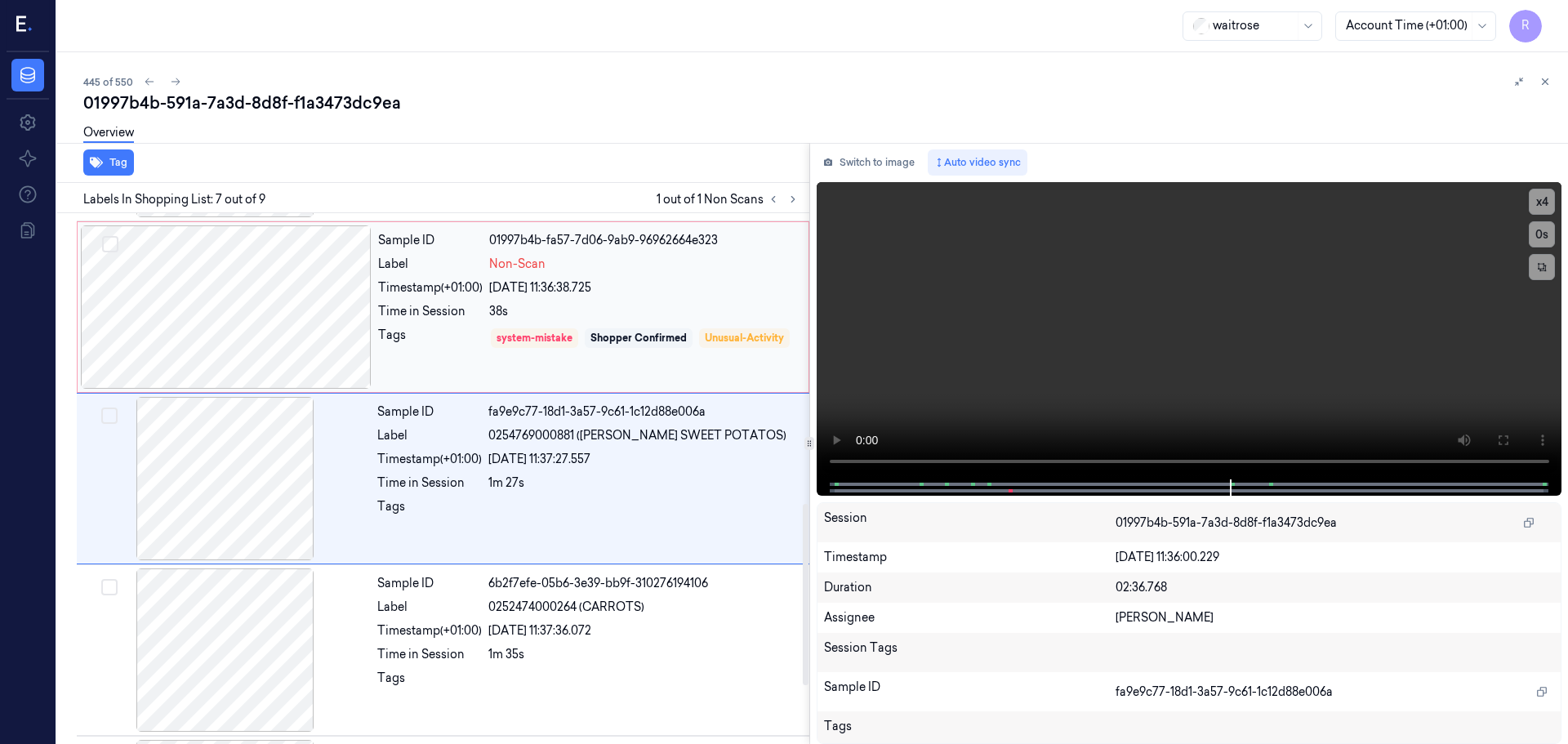
click at [438, 372] on div "Tags" at bounding box center [430, 349] width 105 height 47
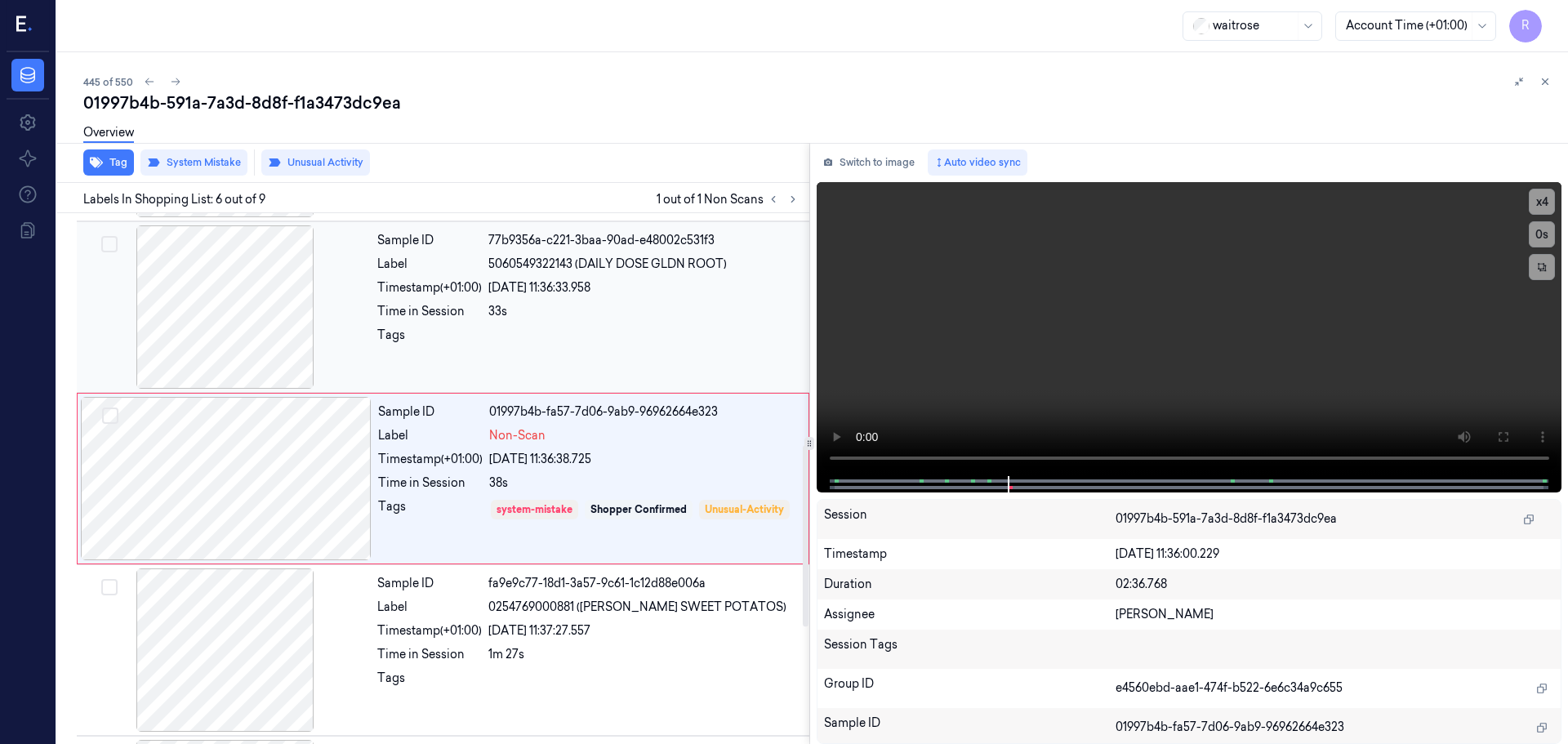
click at [452, 312] on div "Time in Session" at bounding box center [429, 311] width 105 height 17
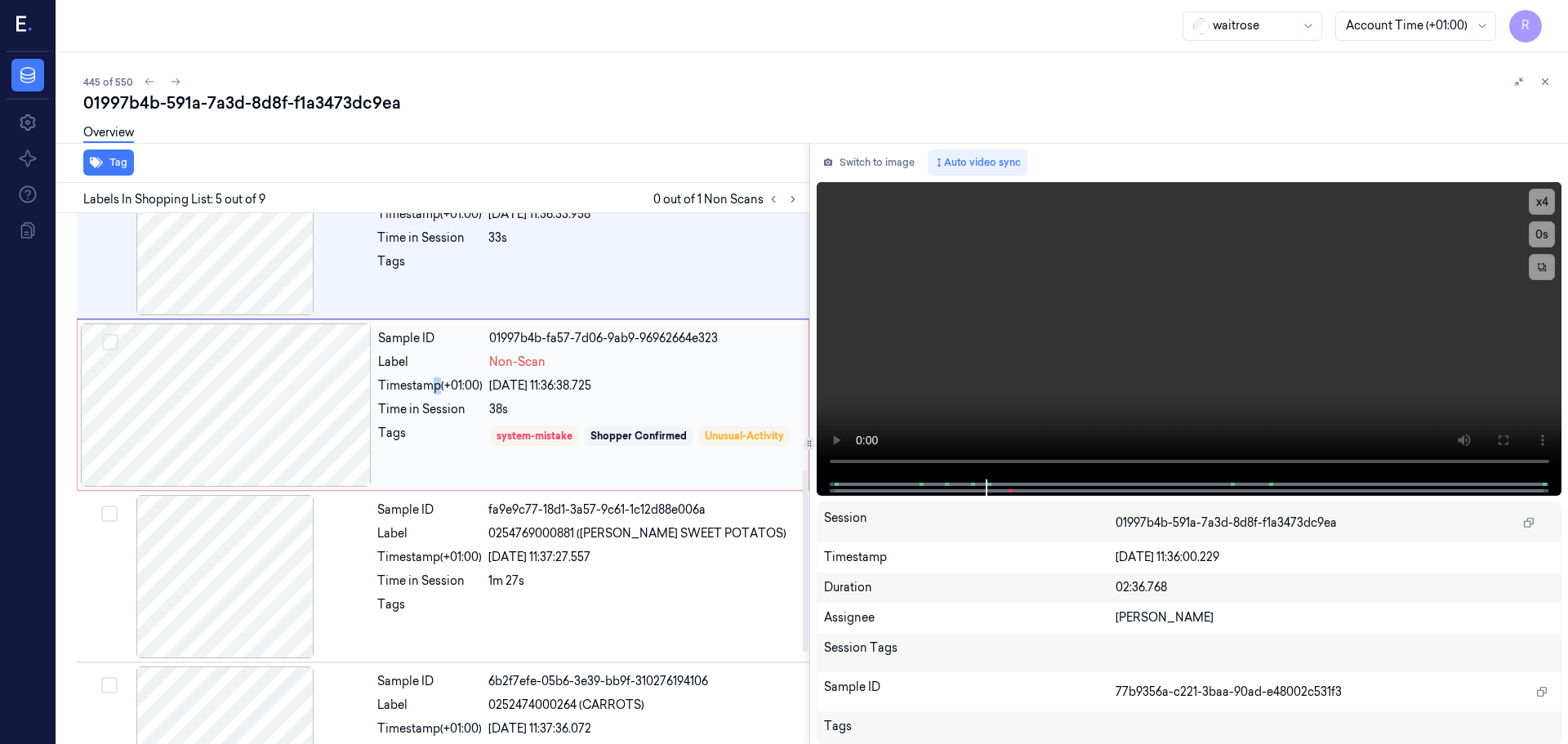
click at [436, 386] on div "Timestamp (+01:00)" at bounding box center [430, 386] width 105 height 17
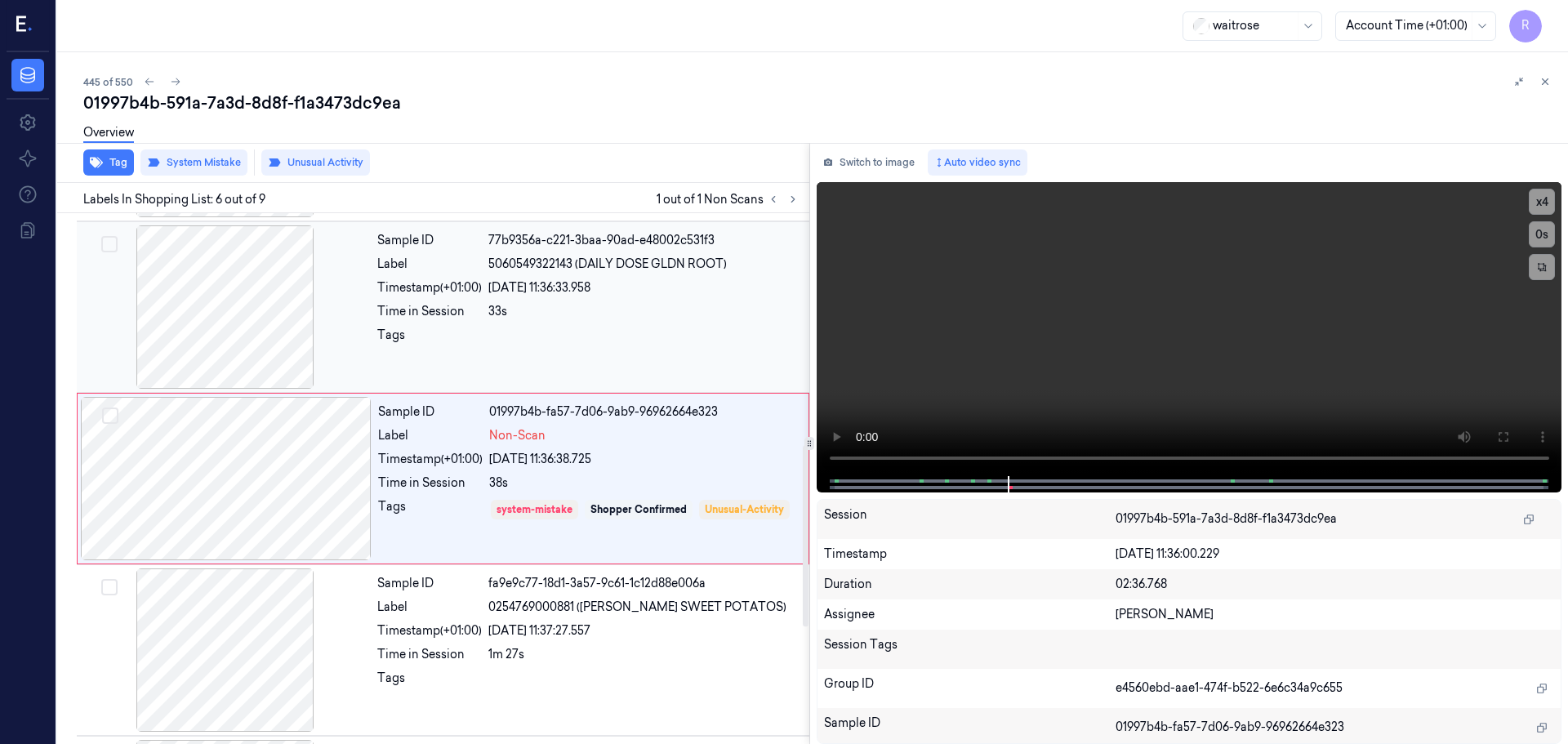
click at [487, 315] on div "Time in Session 33s" at bounding box center [588, 311] width 422 height 17
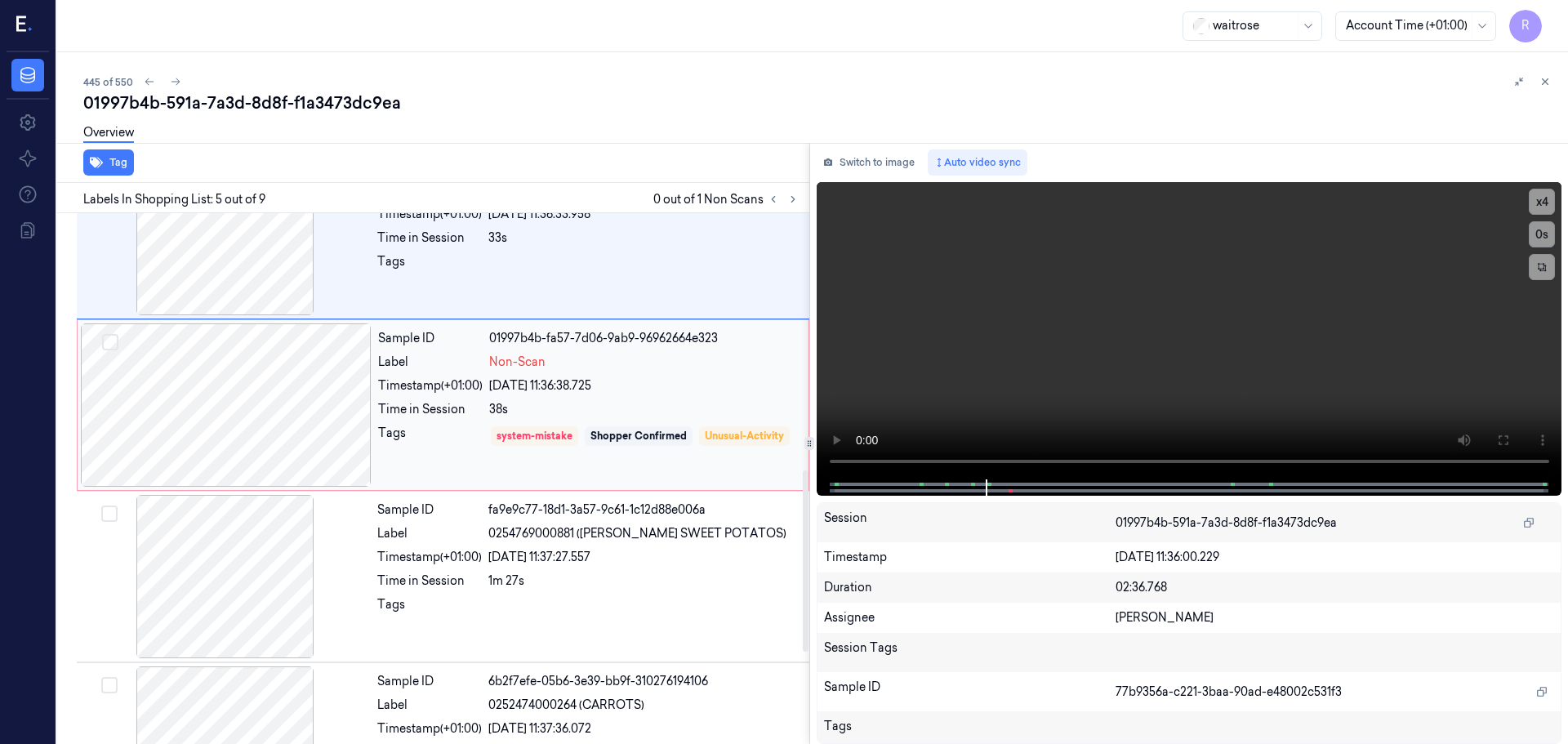
click at [461, 396] on div "Sample ID 01997b4b-fa57-7d06-9ab9-96962664e323 Label Non-Scan Timestamp (+01:00…" at bounding box center [588, 406] width 433 height 163
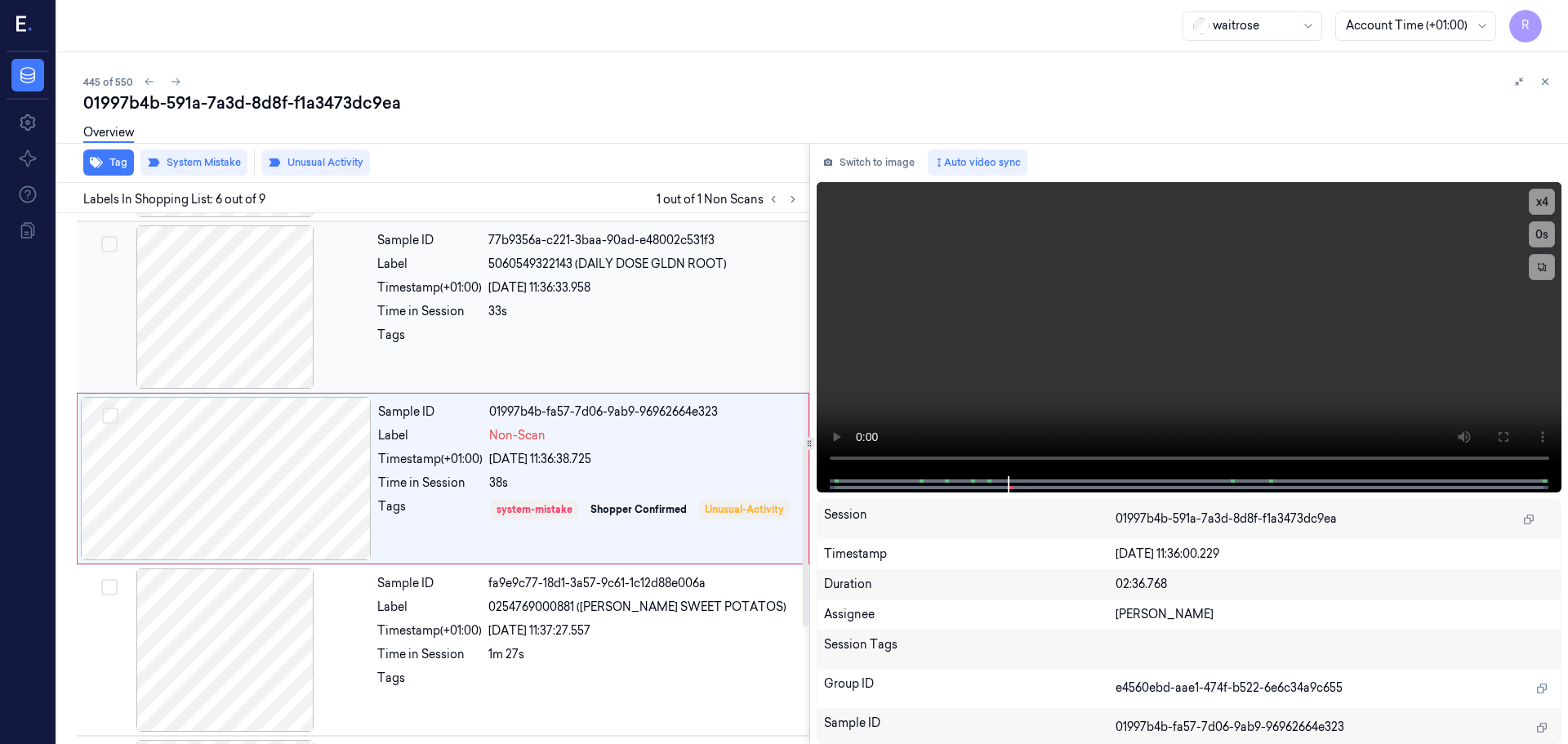
click at [581, 303] on div "Sample ID 77b9356a-c221-3baa-90ad-e48002c531f3 Label 5060549322143 (DAILY DOSE …" at bounding box center [588, 307] width 435 height 163
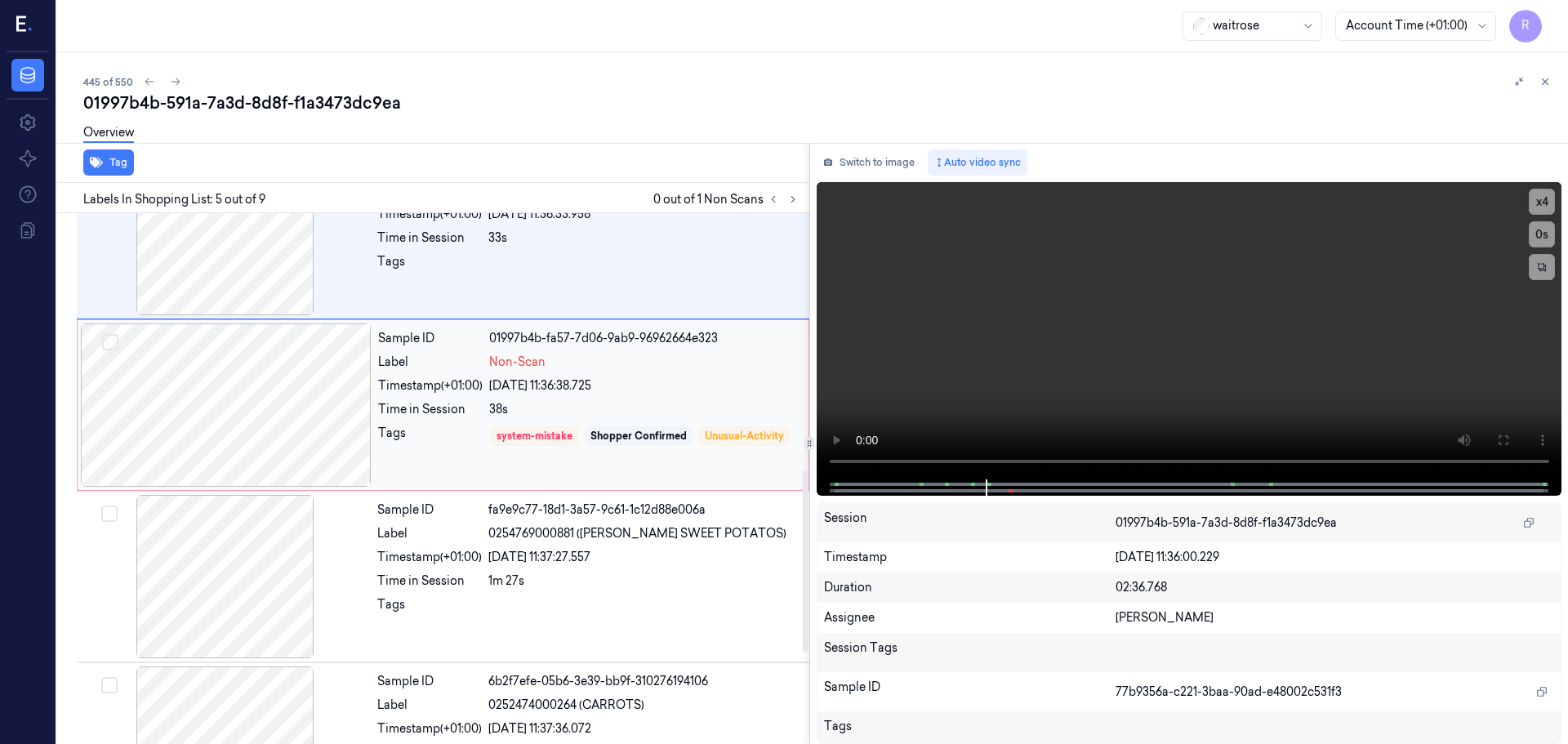
click at [620, 395] on div "Sample ID 01997b4b-fa57-7d06-9ab9-96962664e323 Label Non-Scan Timestamp (+01:00…" at bounding box center [588, 406] width 433 height 163
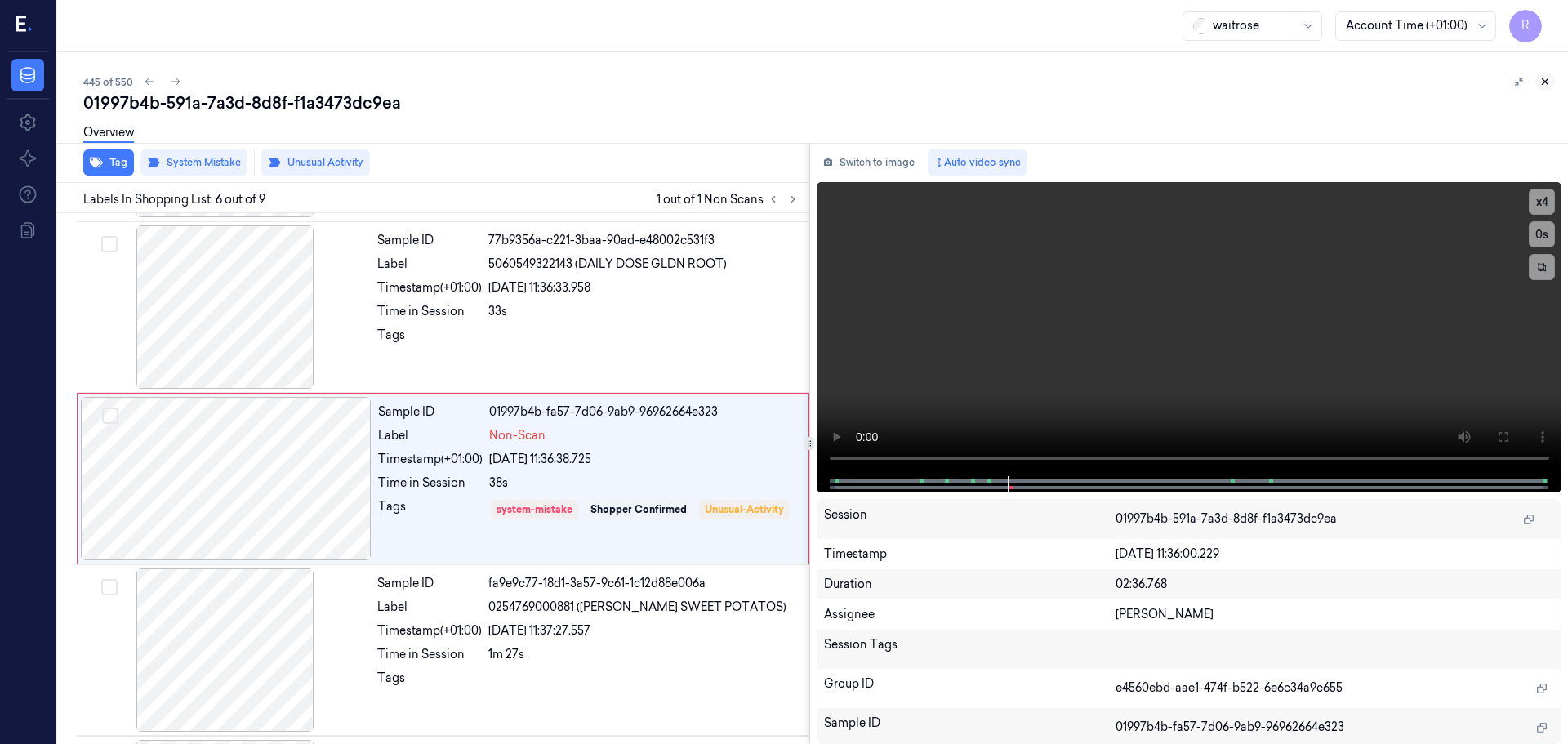
click at [1537, 86] on button at bounding box center [1544, 82] width 20 height 20
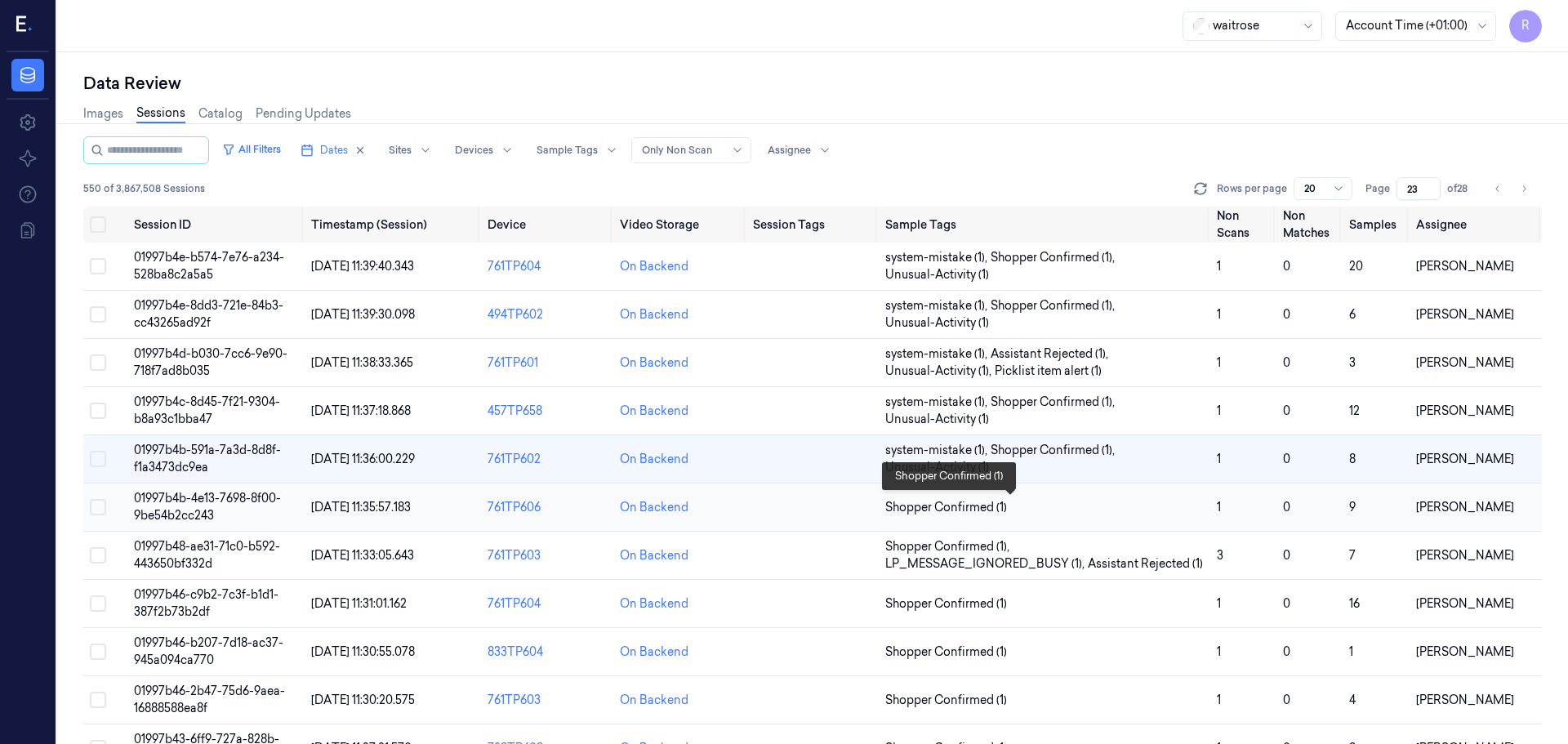
click at [1061, 499] on span "Shopper Confirmed (1)" at bounding box center [1044, 508] width 319 height 17
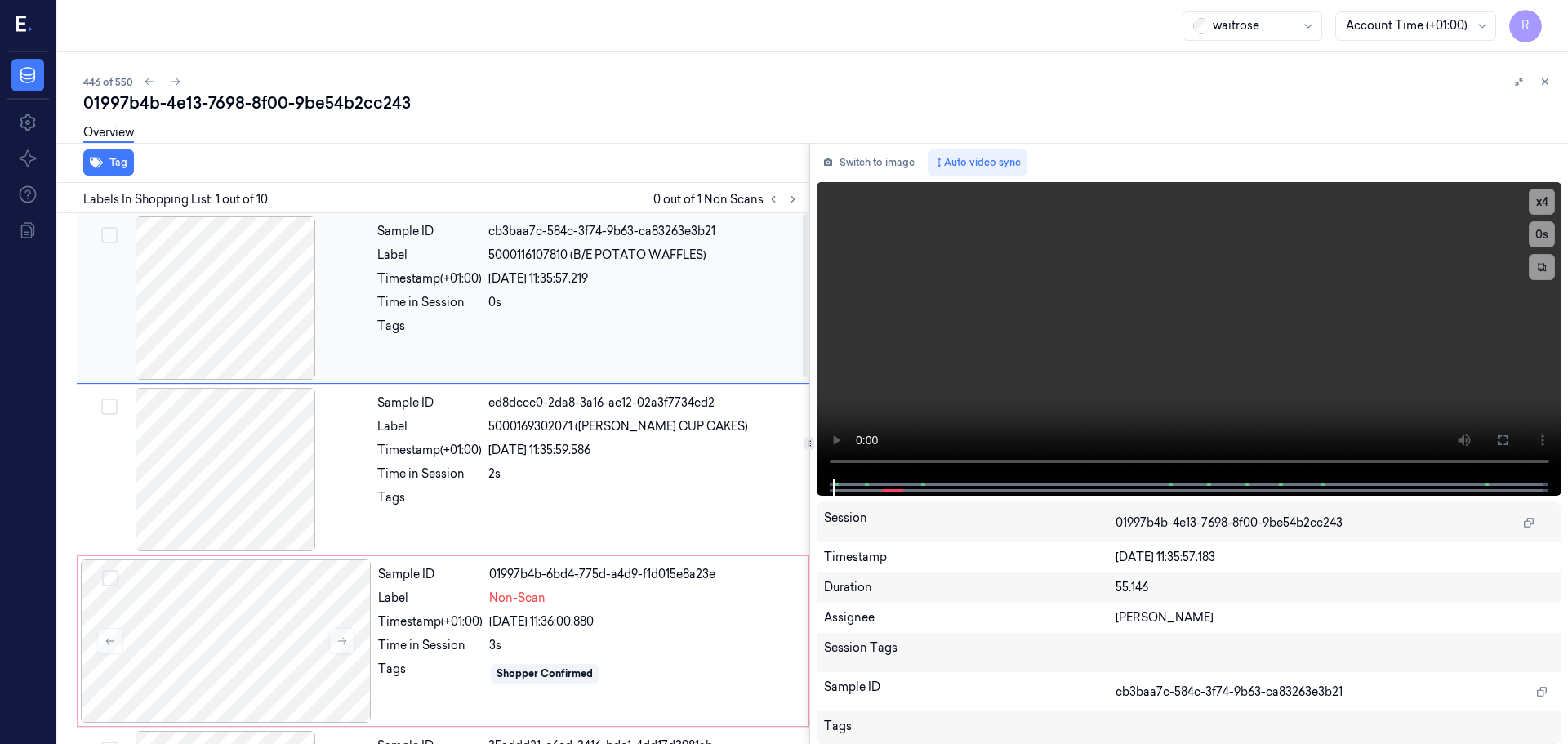
click at [275, 346] on div at bounding box center [225, 298] width 291 height 163
click at [1539, 201] on button "x 4" at bounding box center [1542, 202] width 26 height 26
click at [468, 471] on div "Time in Session" at bounding box center [429, 474] width 105 height 17
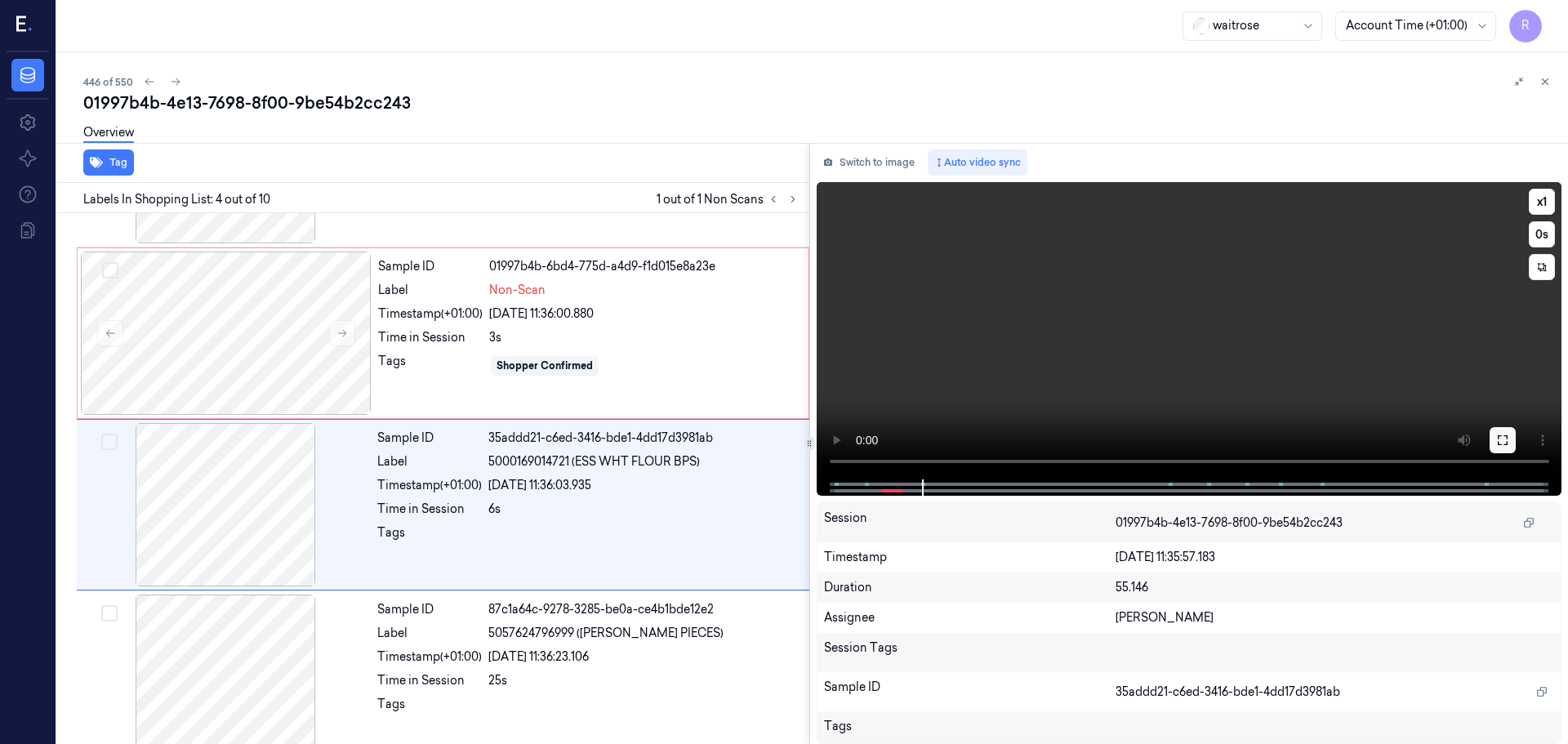
scroll to position [334, 0]
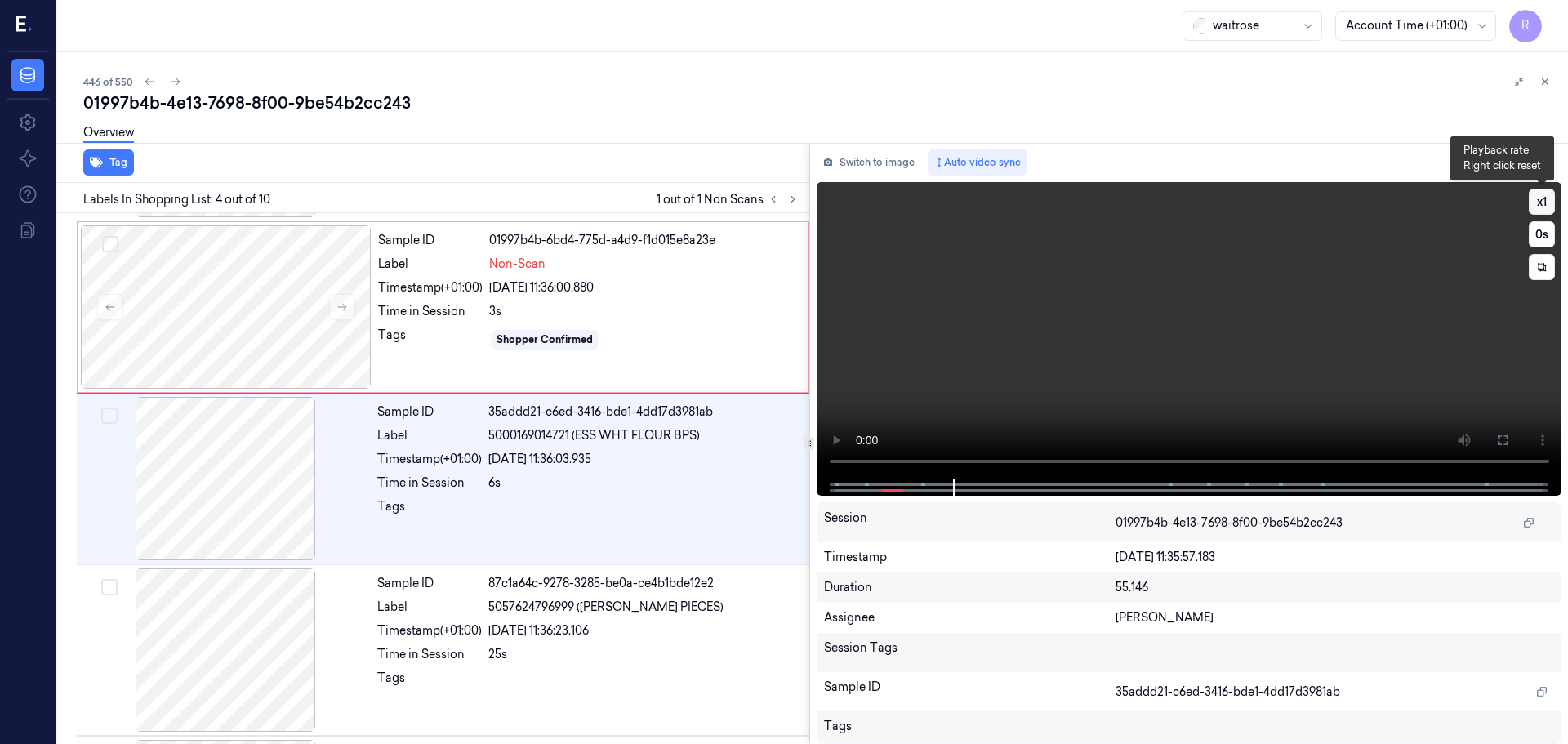
click at [1544, 212] on button "x 1" at bounding box center [1542, 202] width 26 height 26
click at [1544, 212] on button "x 2" at bounding box center [1542, 202] width 26 height 26
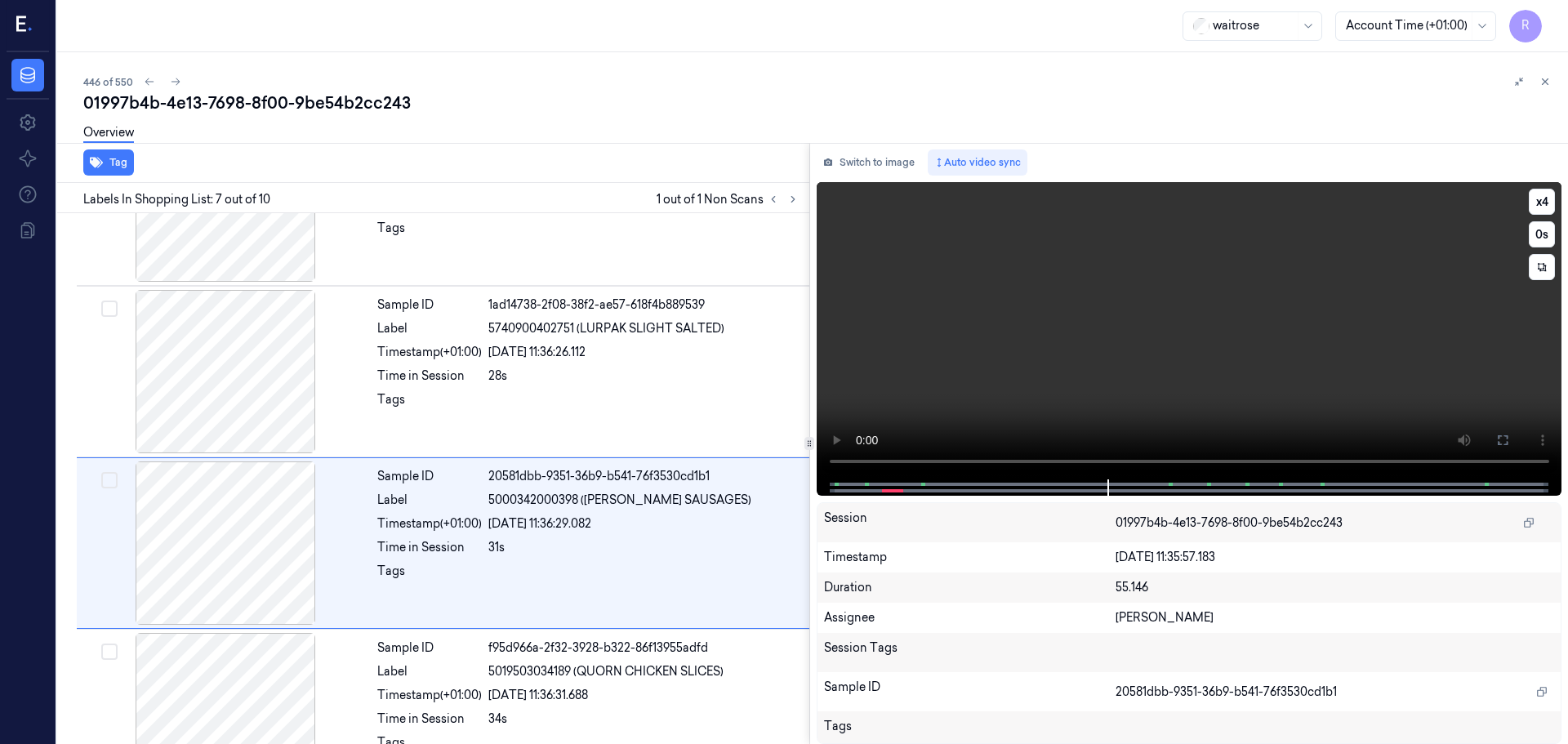
scroll to position [849, 0]
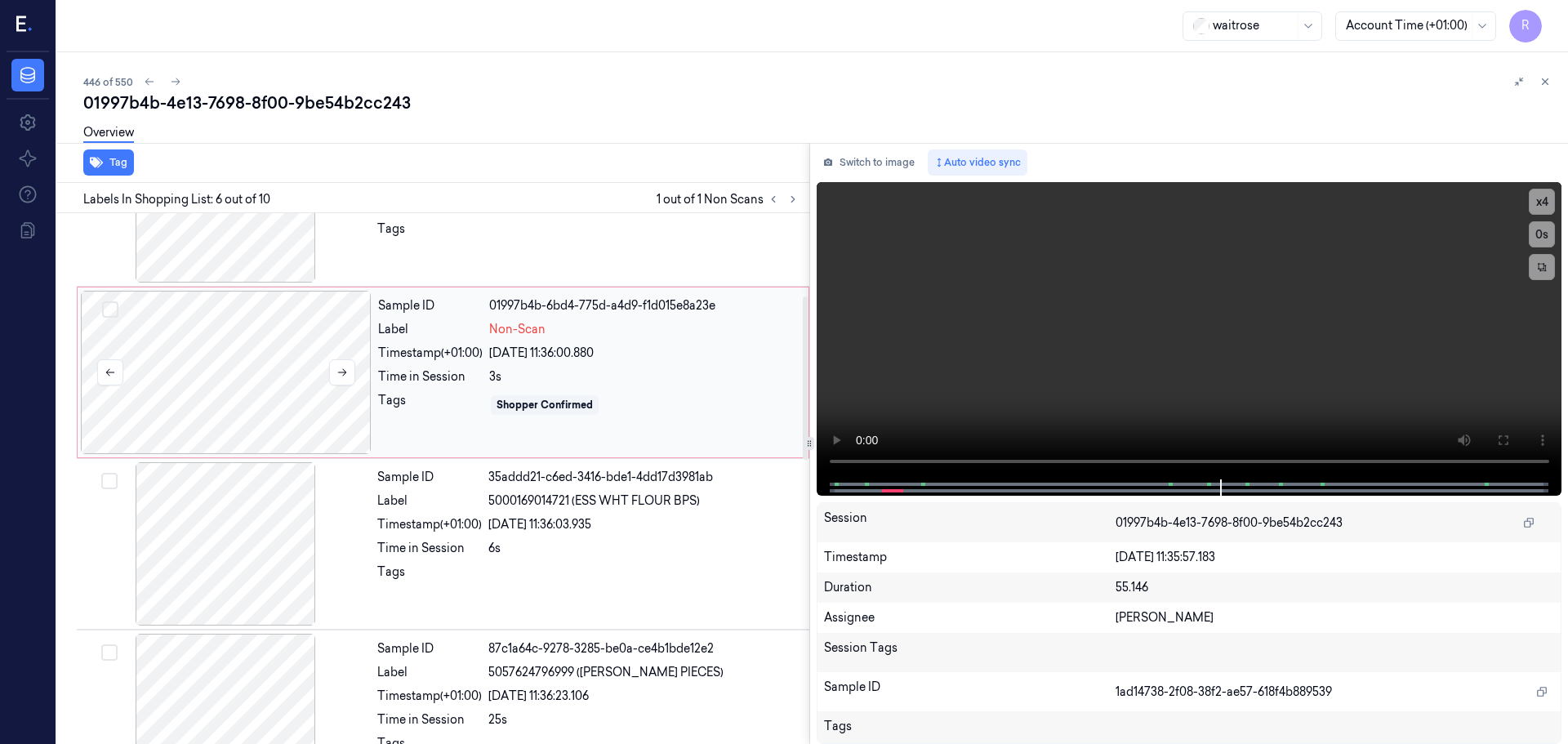
click at [274, 404] on div at bounding box center [226, 372] width 291 height 163
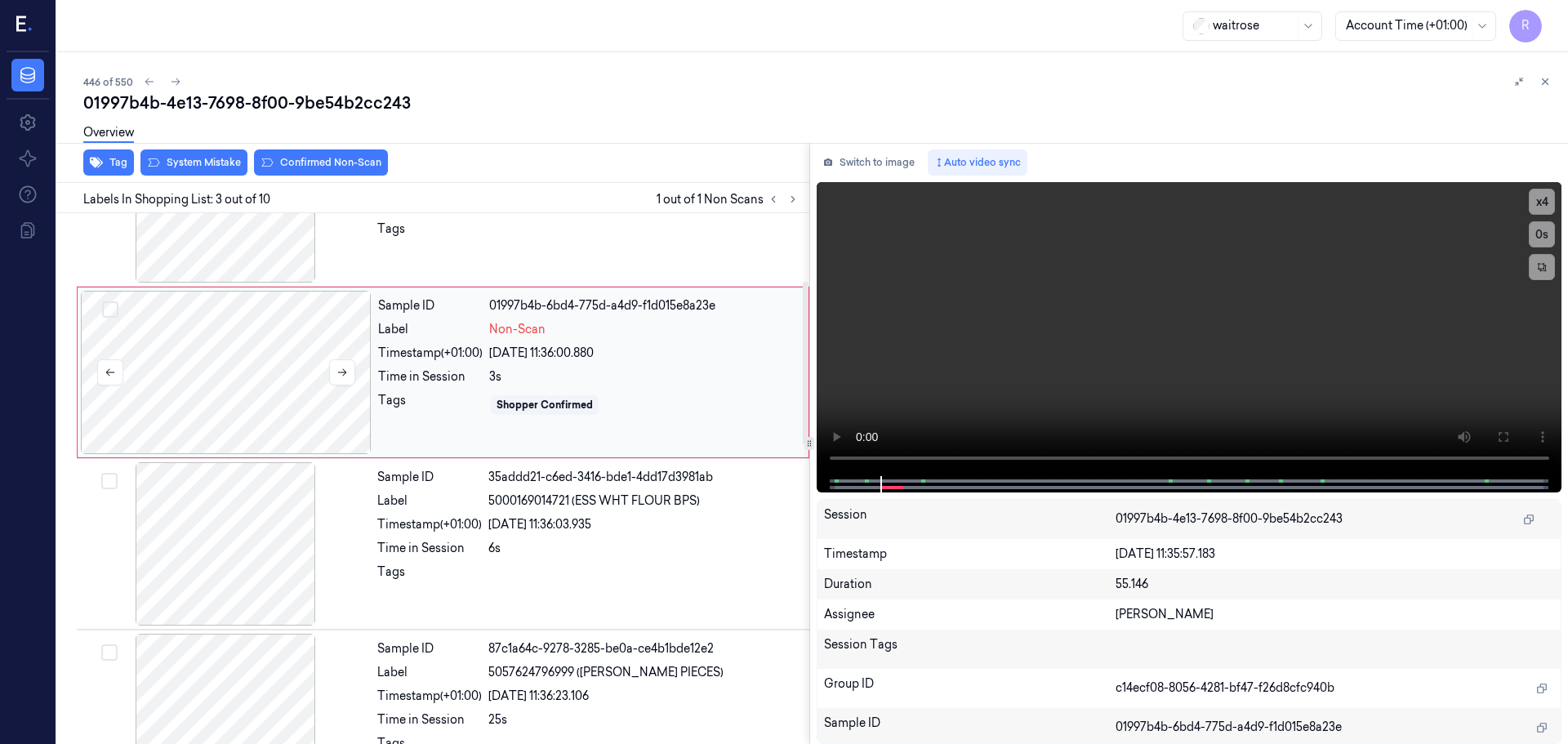
scroll to position [162, 0]
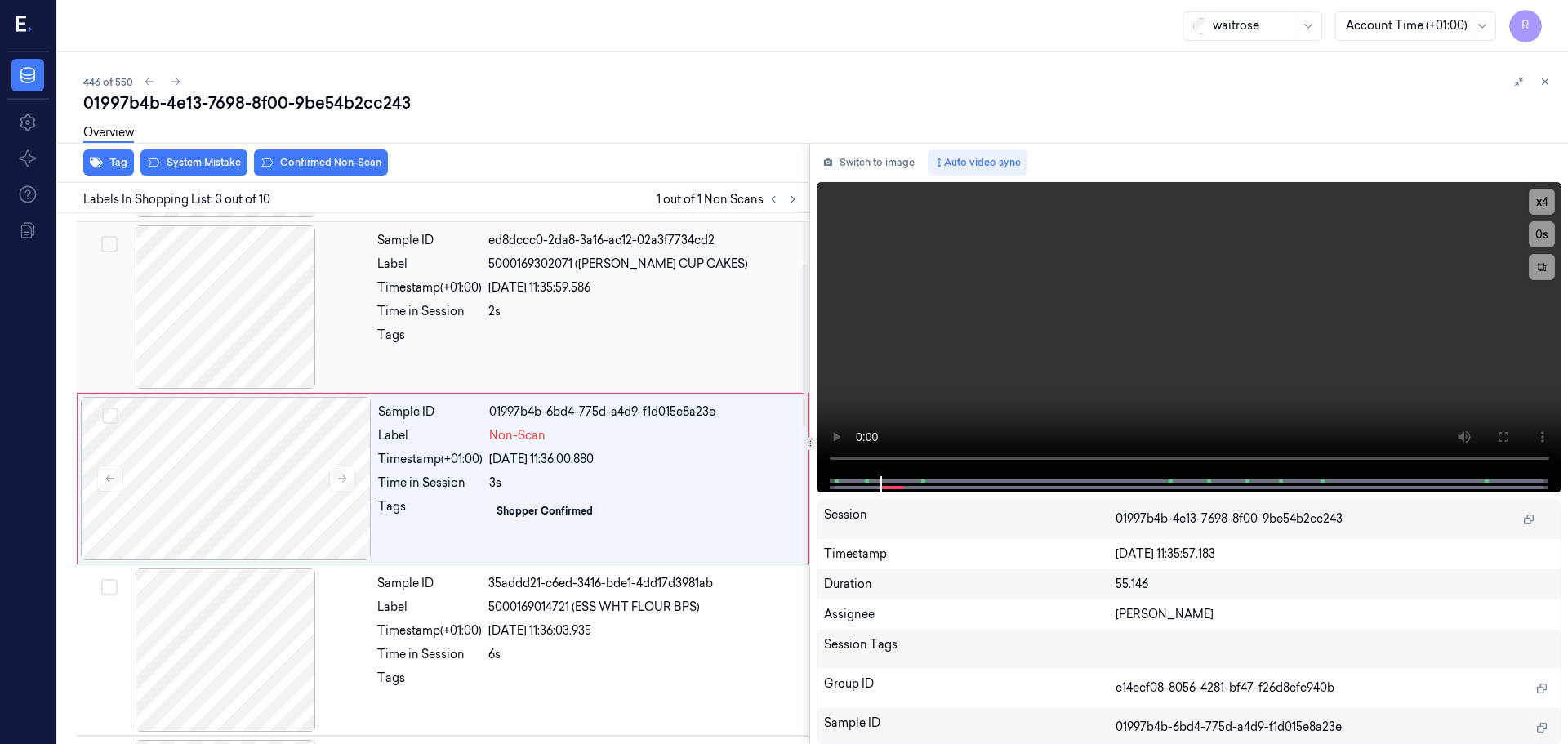
click at [228, 295] on div at bounding box center [225, 307] width 291 height 163
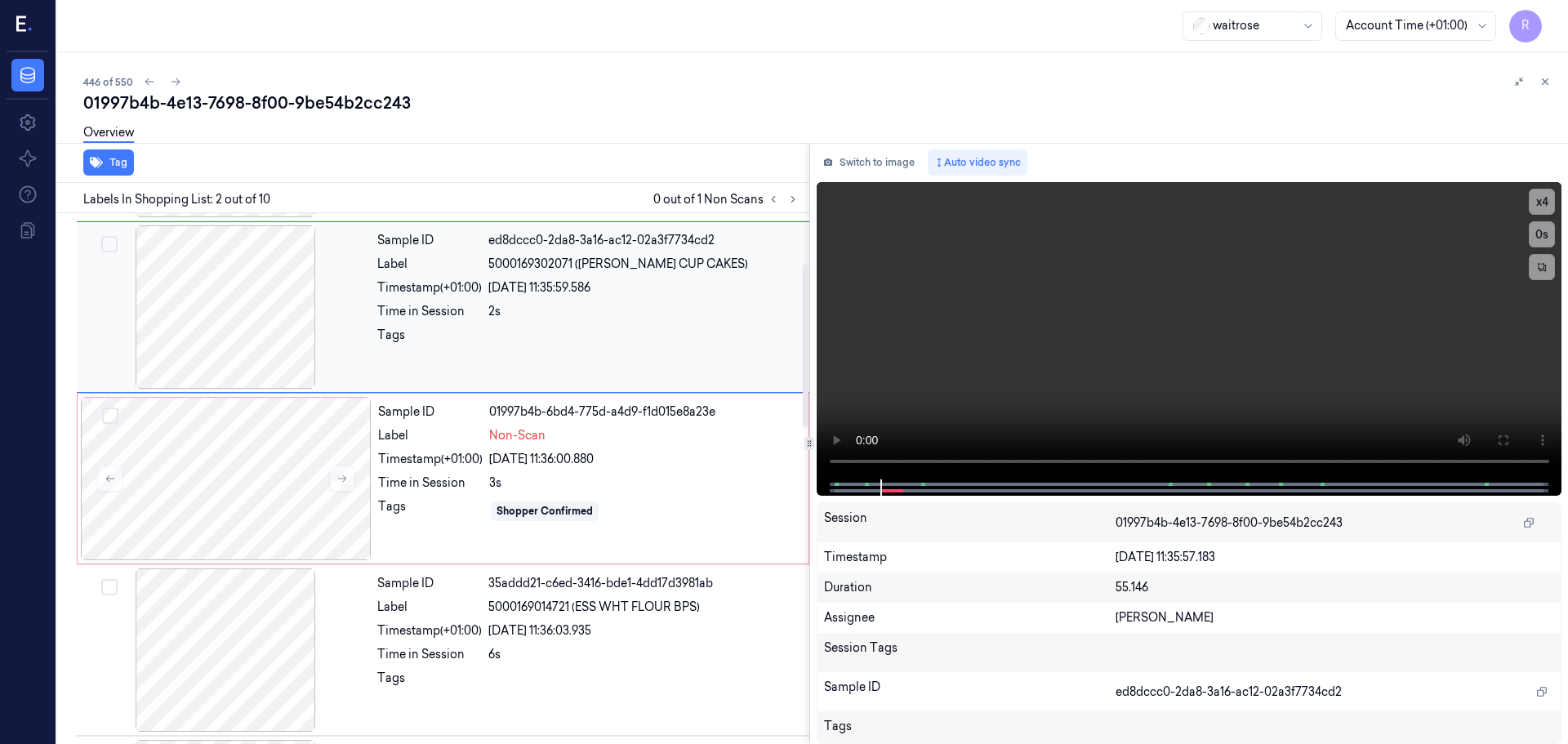
scroll to position [0, 0]
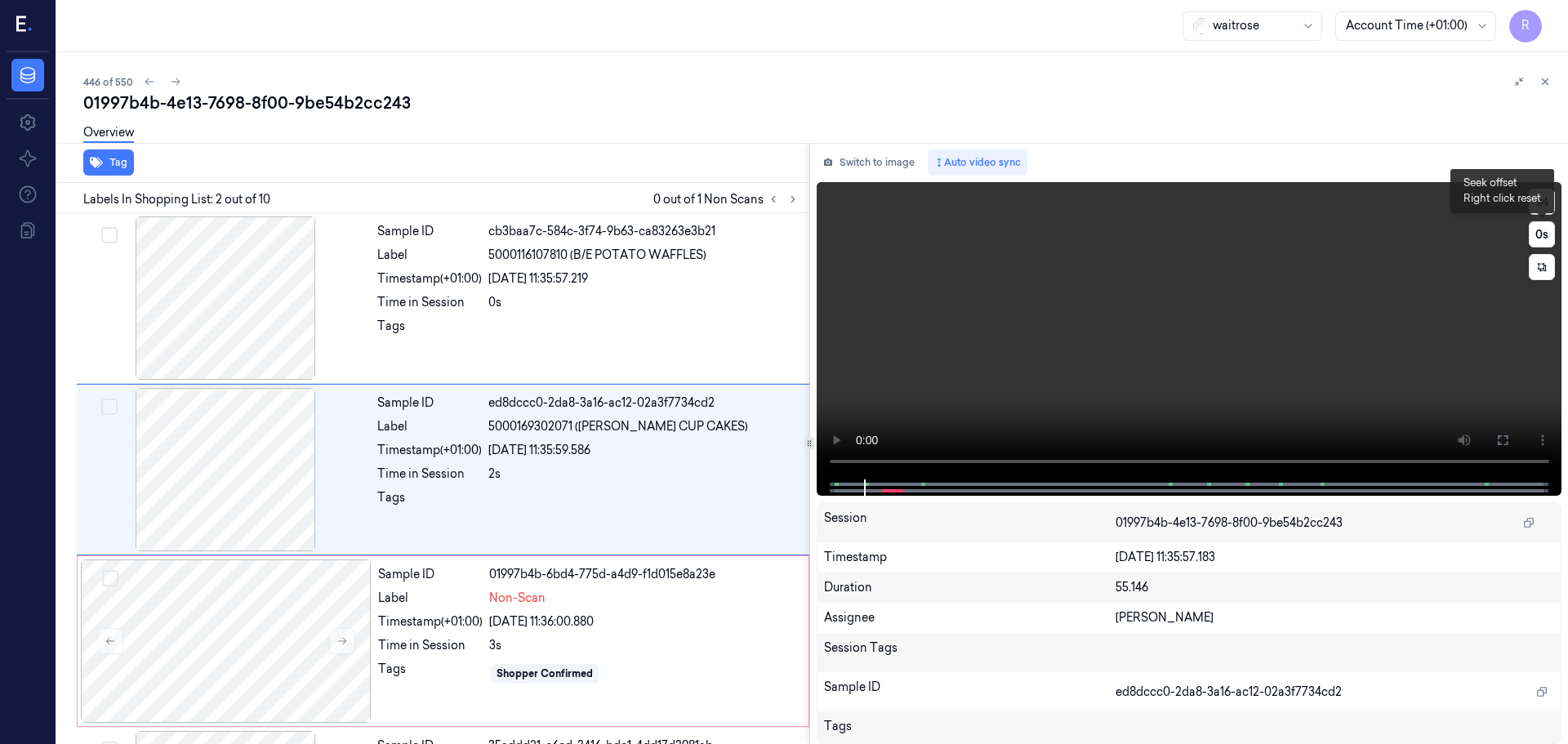
click at [1540, 196] on button "x 4" at bounding box center [1542, 202] width 26 height 26
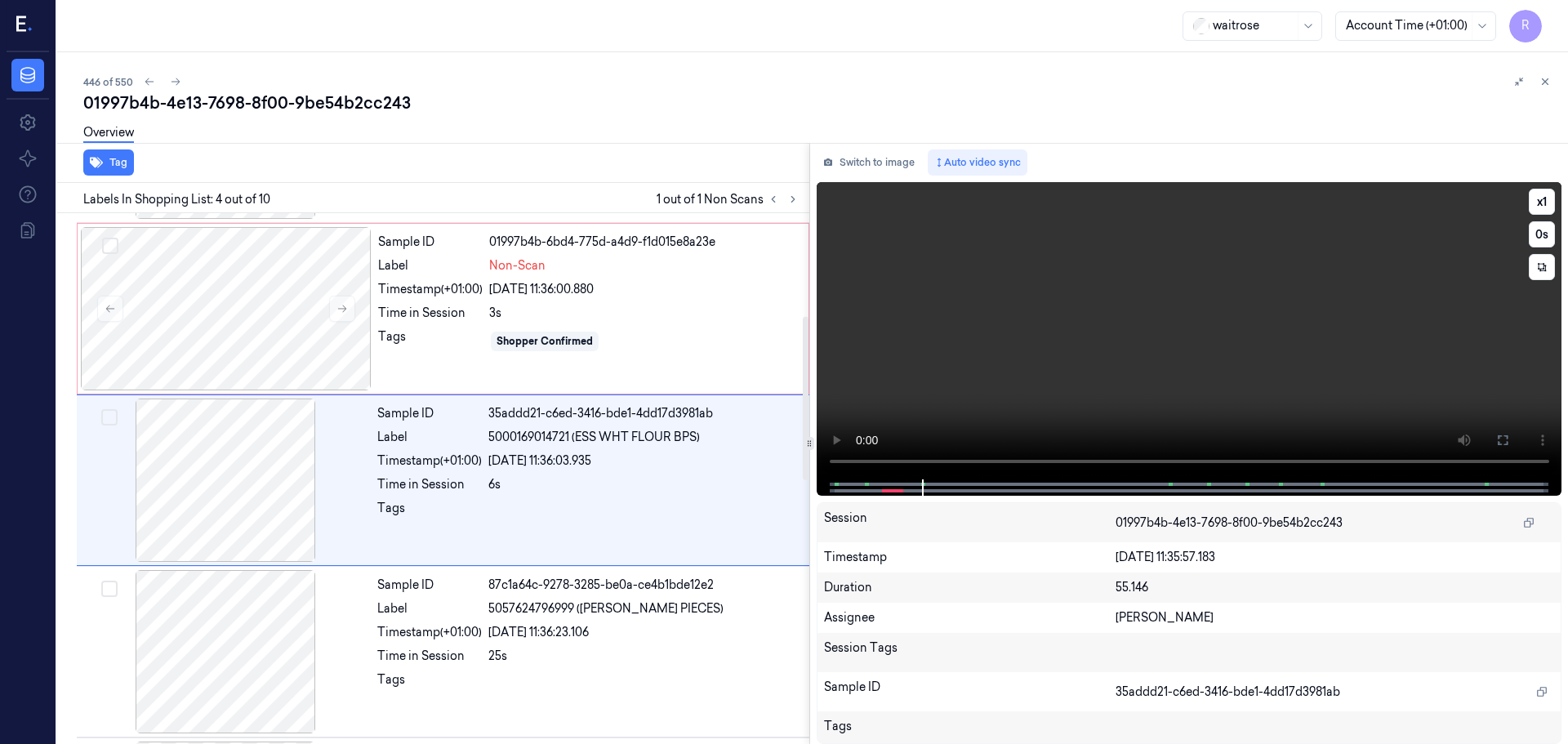
scroll to position [334, 0]
click at [519, 622] on div "24/09/2025 11:36:23.106" at bounding box center [644, 631] width 311 height 17
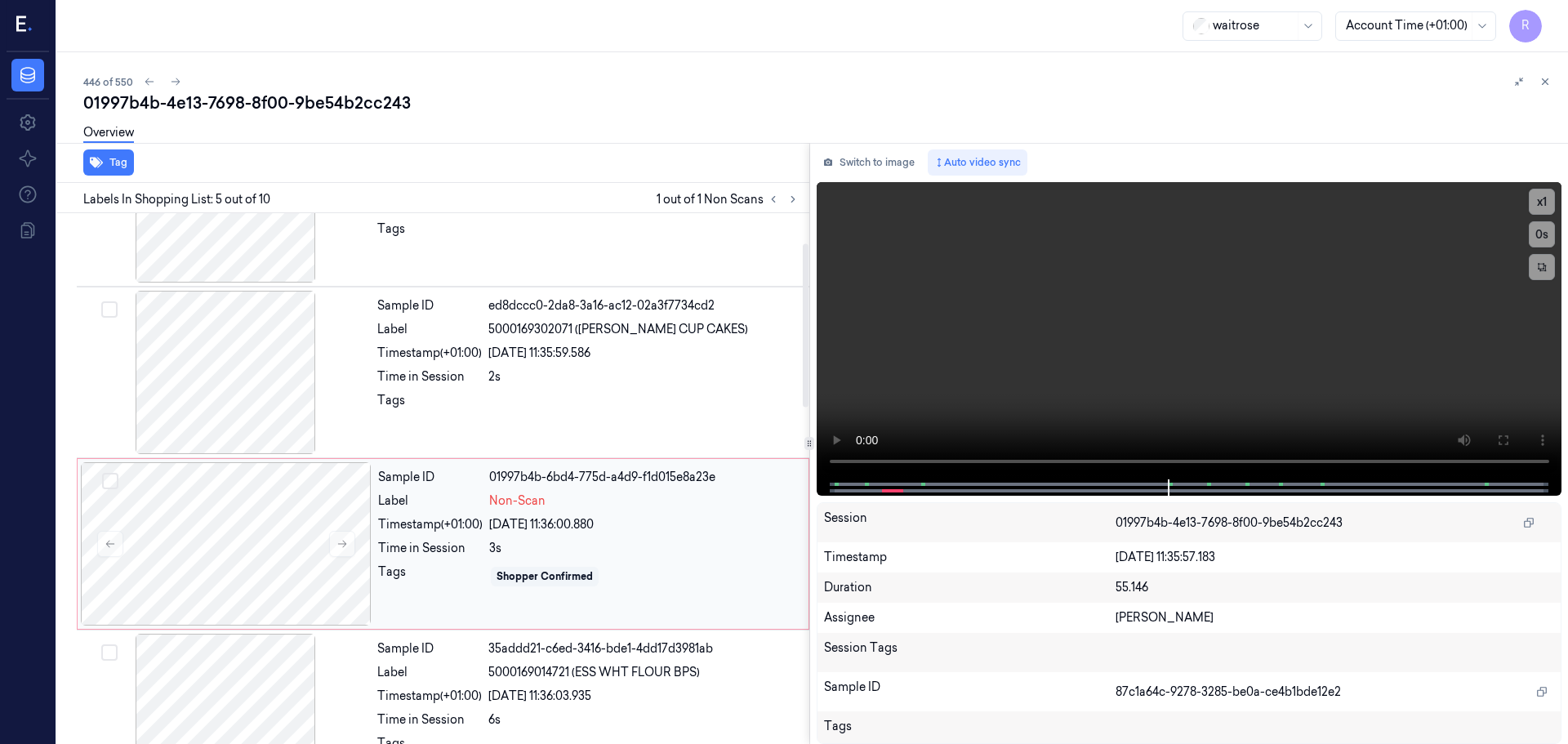
click at [405, 480] on div "Sample ID" at bounding box center [430, 478] width 105 height 17
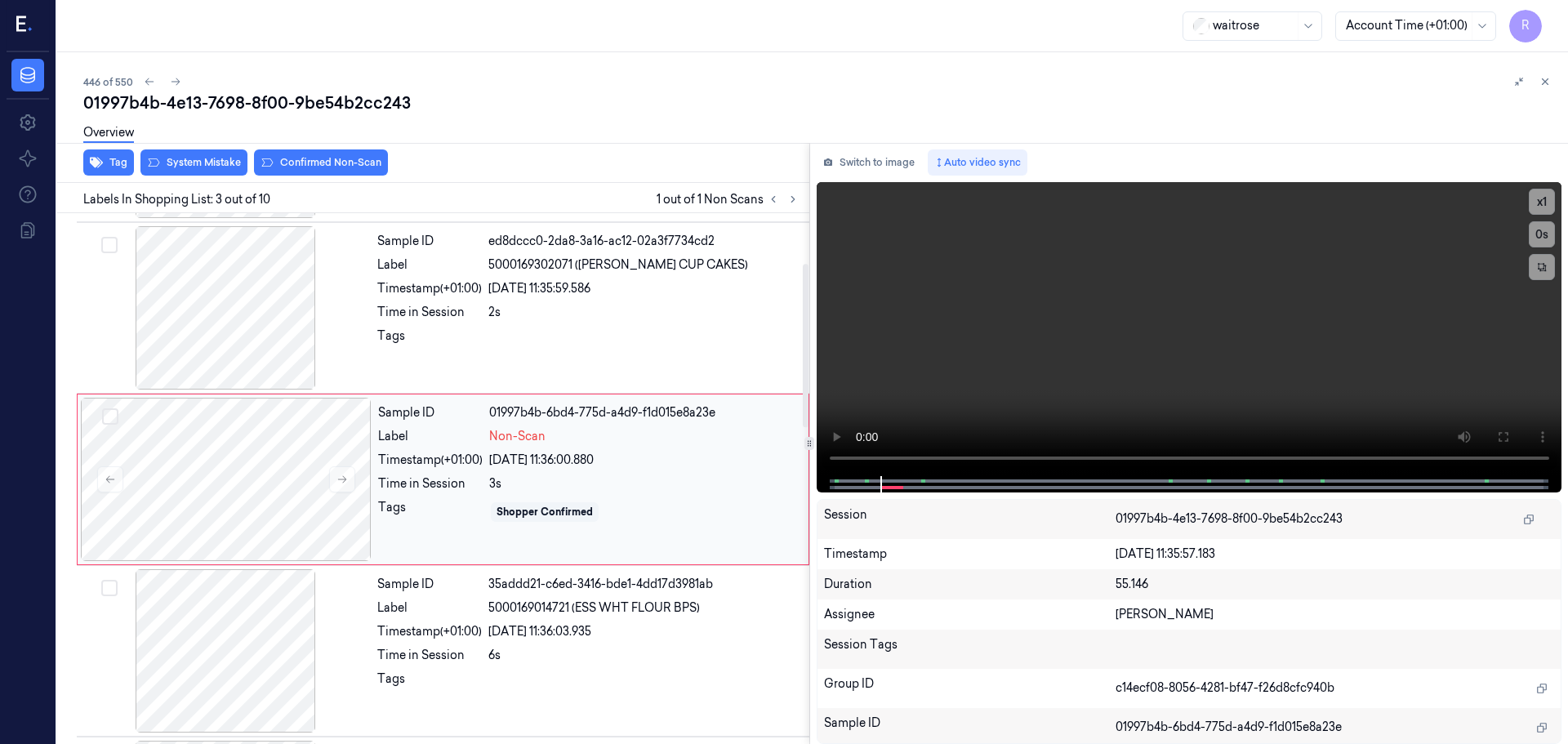
scroll to position [162, 0]
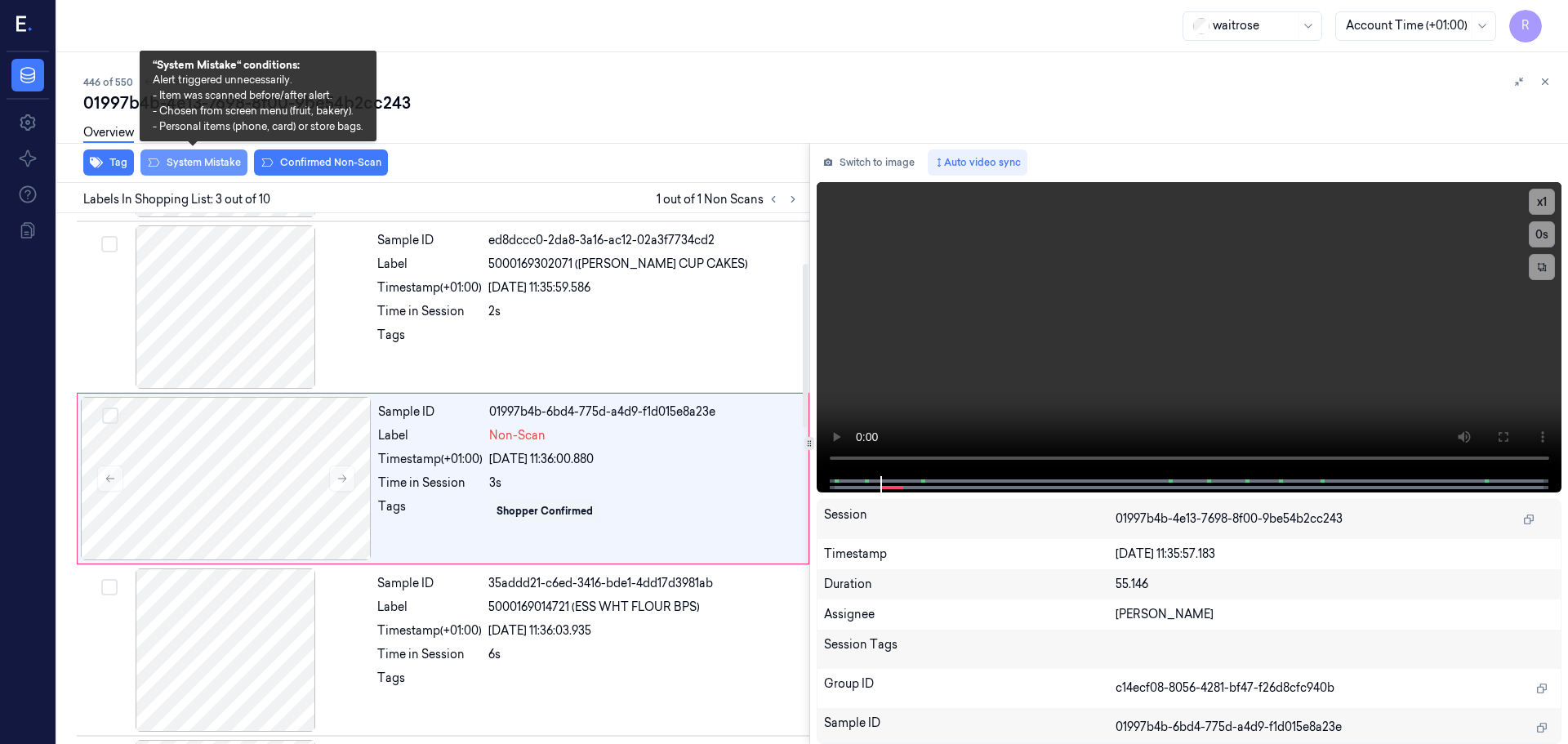
click at [200, 156] on button "System Mistake" at bounding box center [194, 162] width 107 height 26
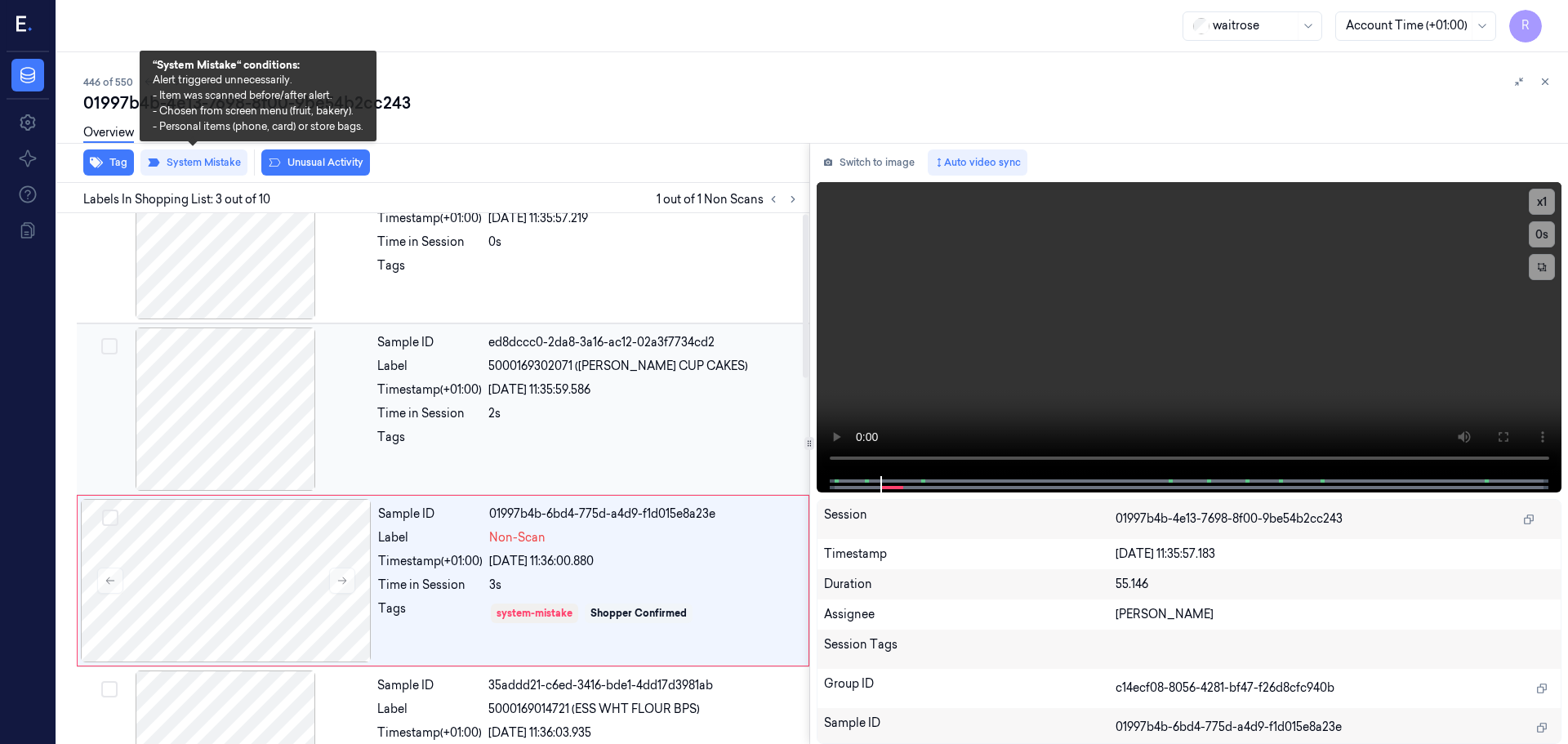
scroll to position [0, 0]
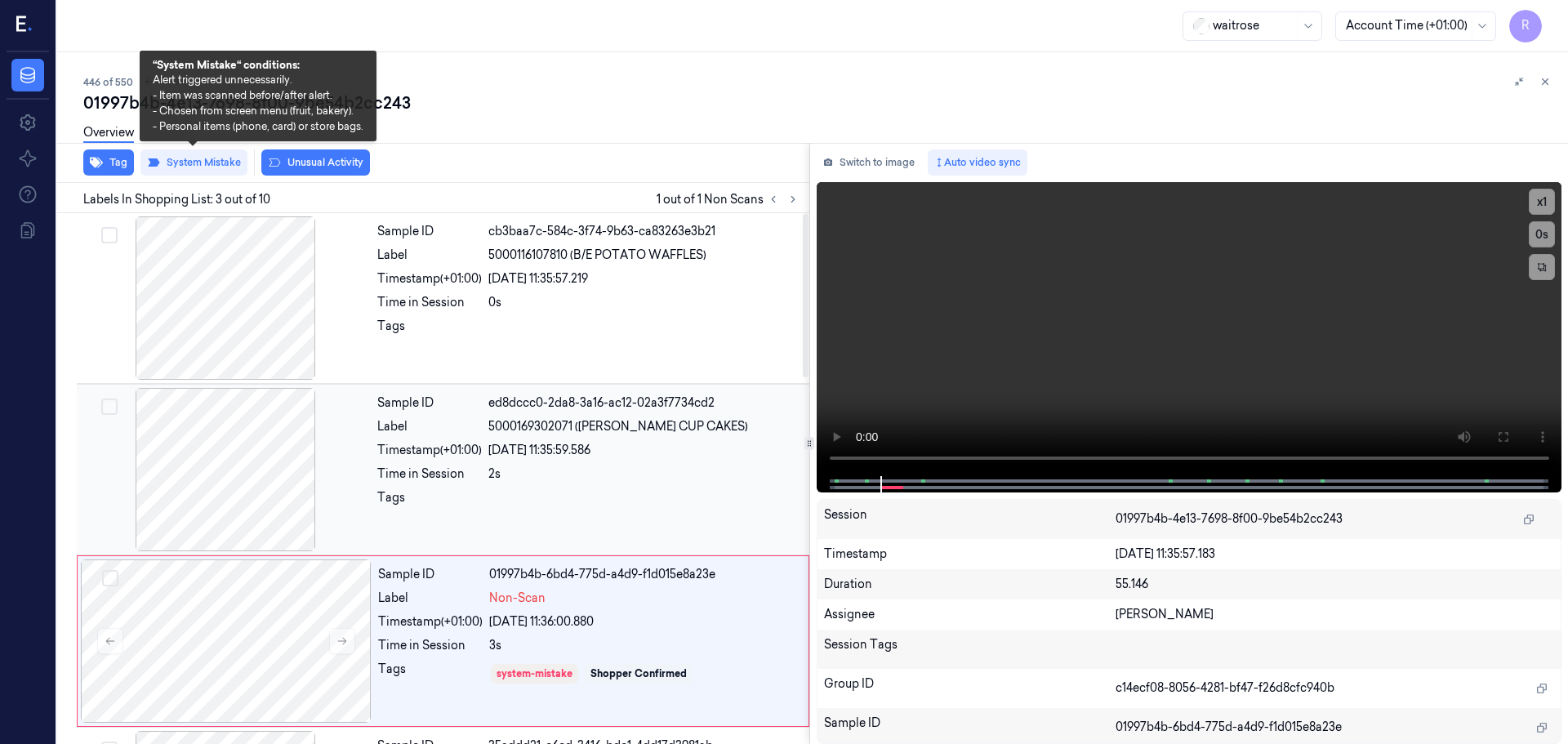
click at [689, 456] on div "24/09/2025 11:35:59.586" at bounding box center [644, 451] width 311 height 17
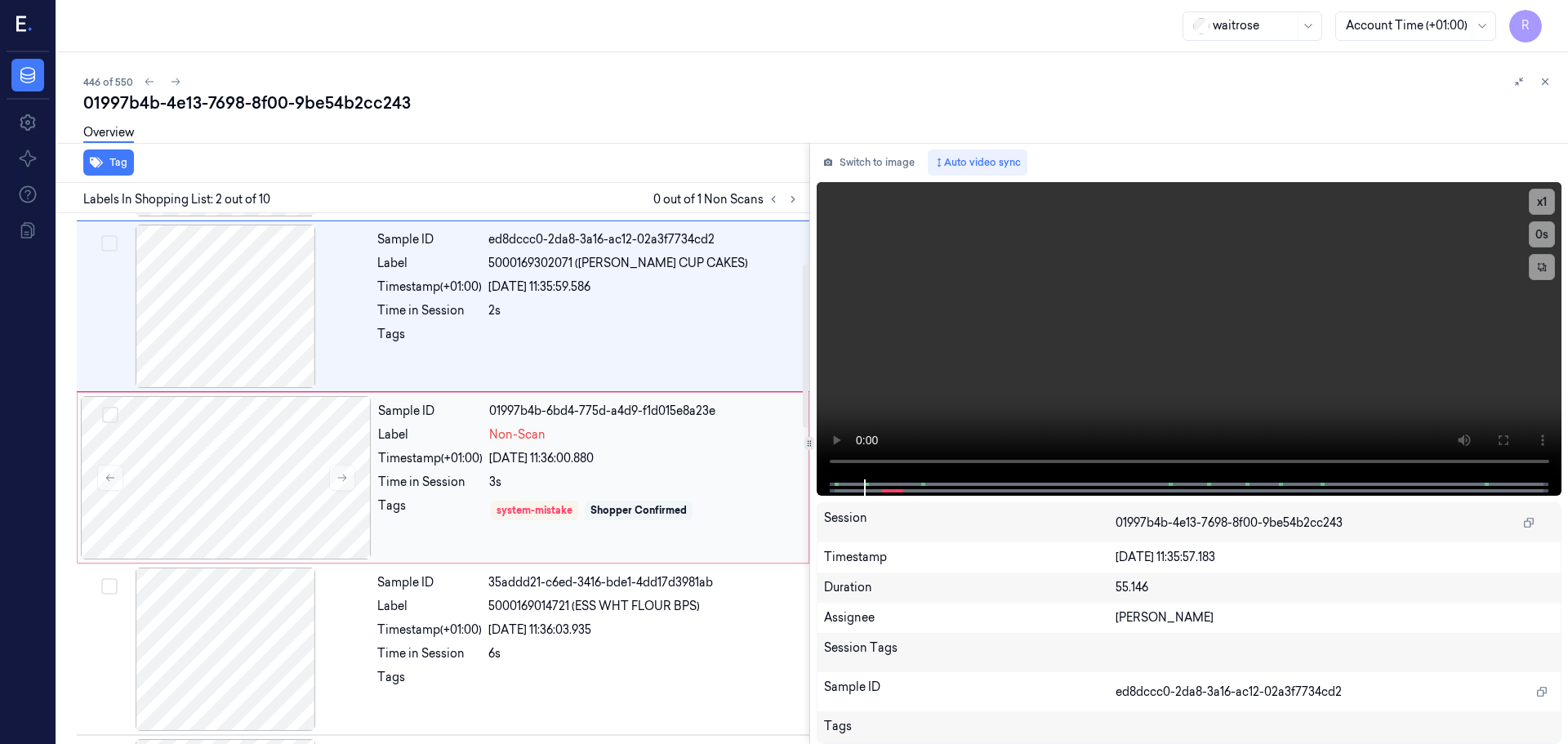
click at [654, 518] on div "Shopper Confirmed" at bounding box center [638, 510] width 108 height 20
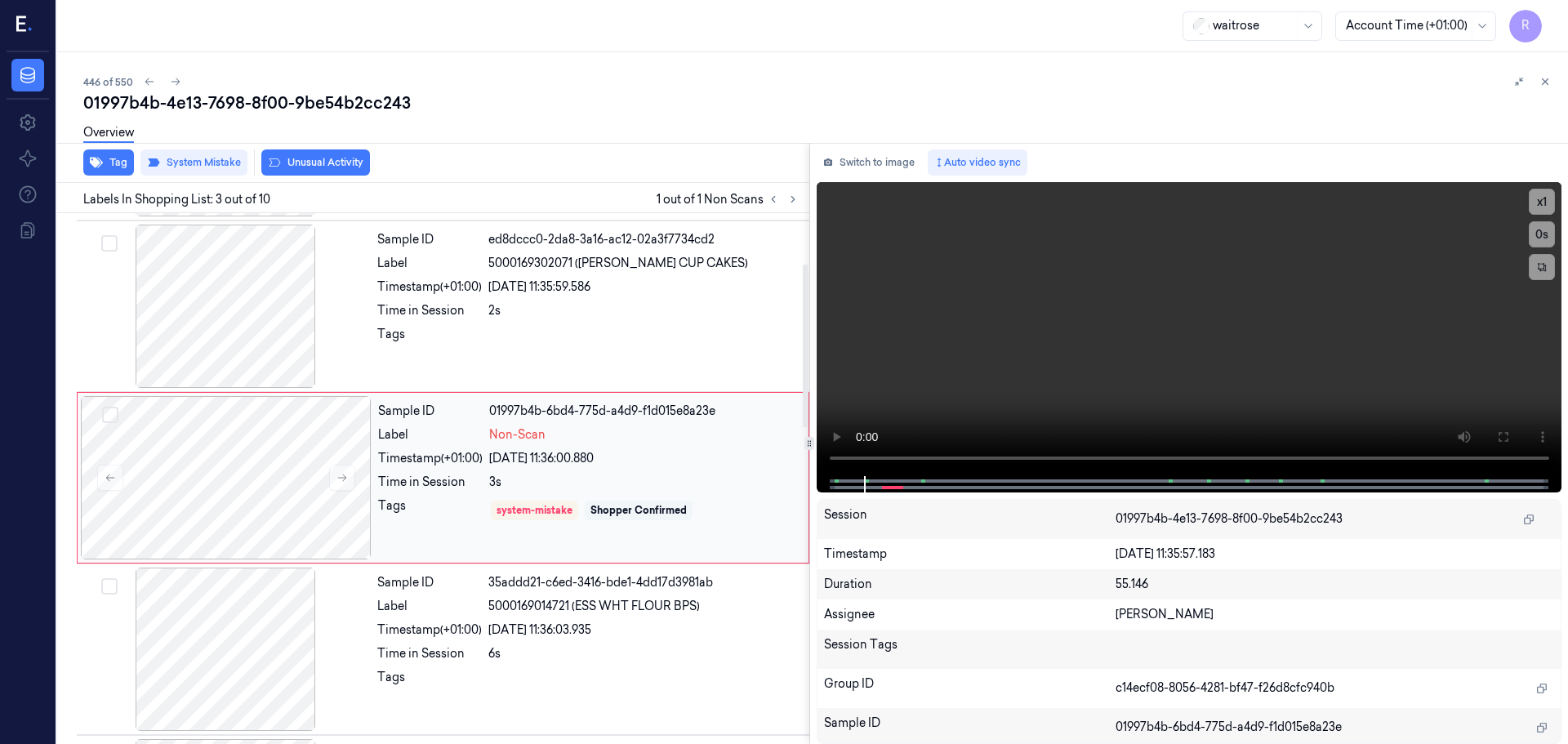
scroll to position [162, 0]
click at [641, 318] on div "2s" at bounding box center [644, 311] width 311 height 17
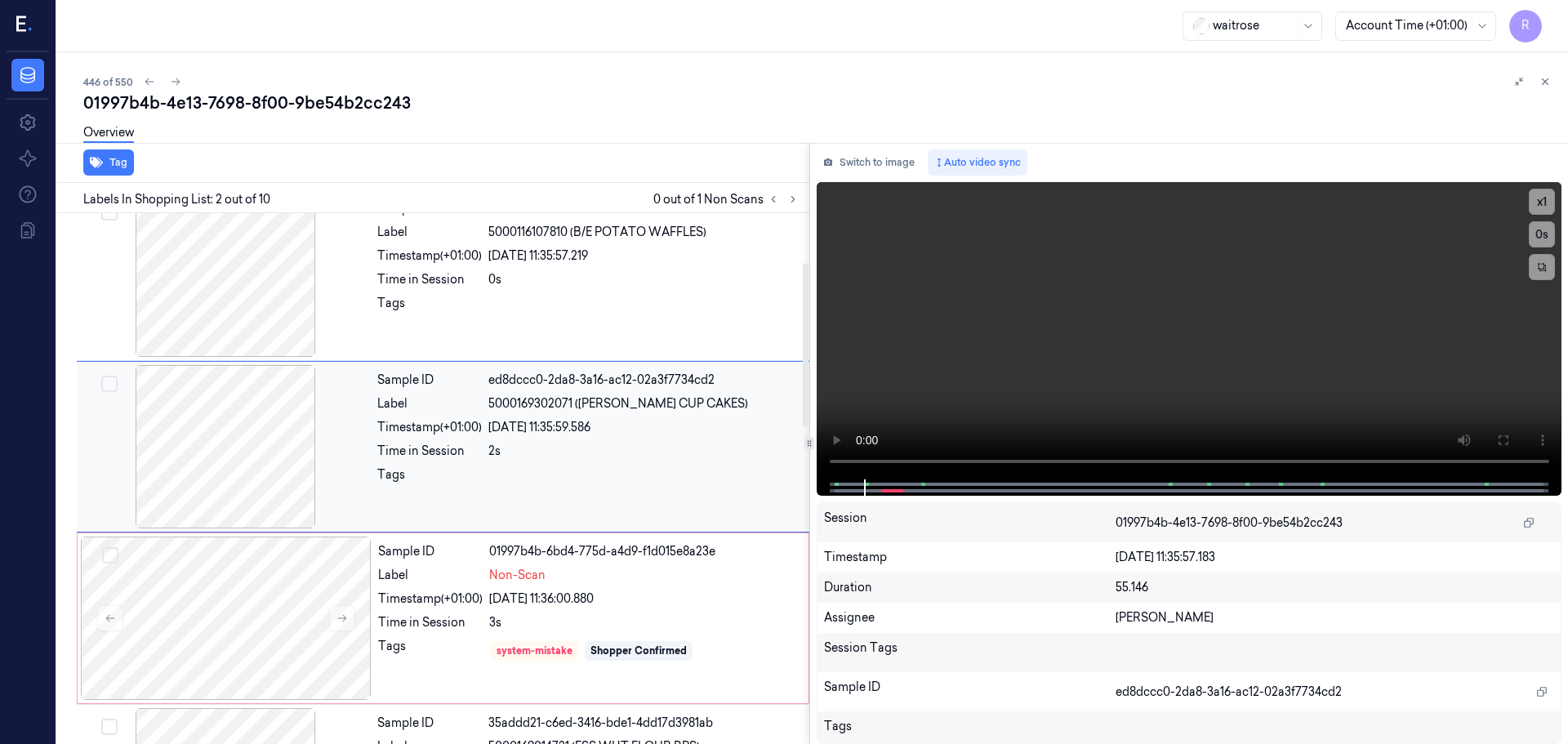
scroll to position [0, 0]
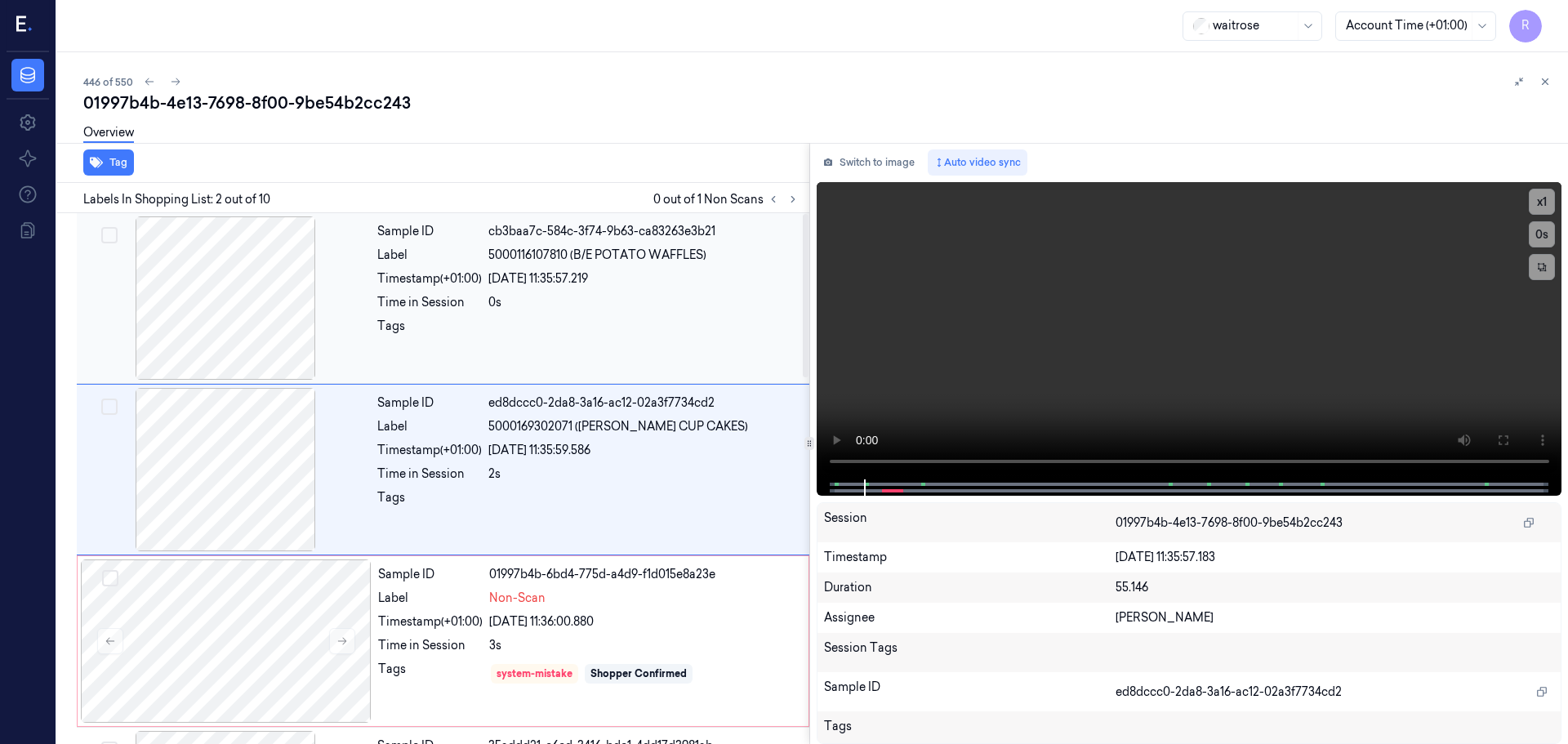
click at [642, 291] on div "Sample ID cb3baa7c-584c-3f74-9b63-ca83263e3b21 Label 5000116107810 (B/E POTATO …" at bounding box center [588, 298] width 435 height 163
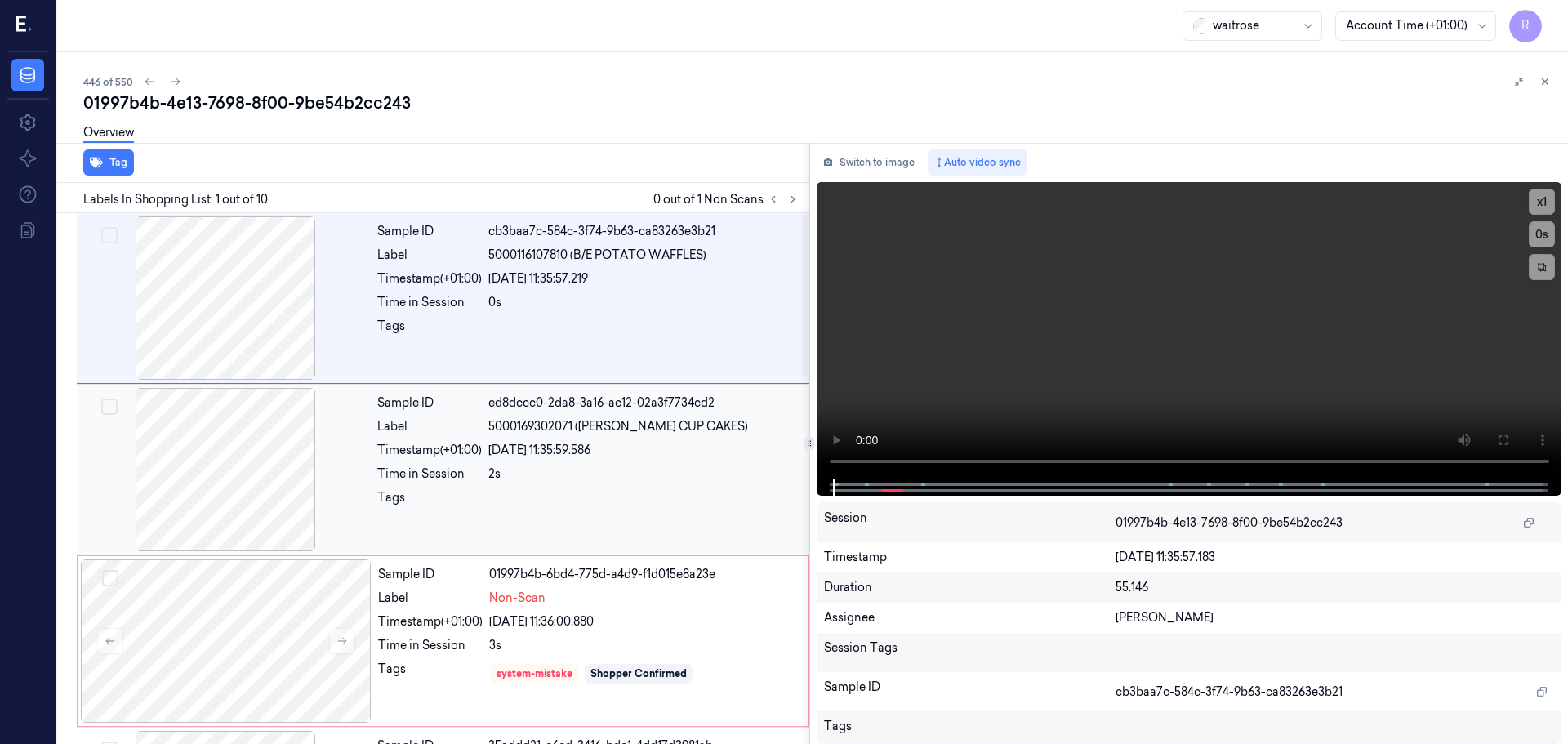
click at [616, 456] on div "24/09/2025 11:35:59.586" at bounding box center [644, 451] width 311 height 17
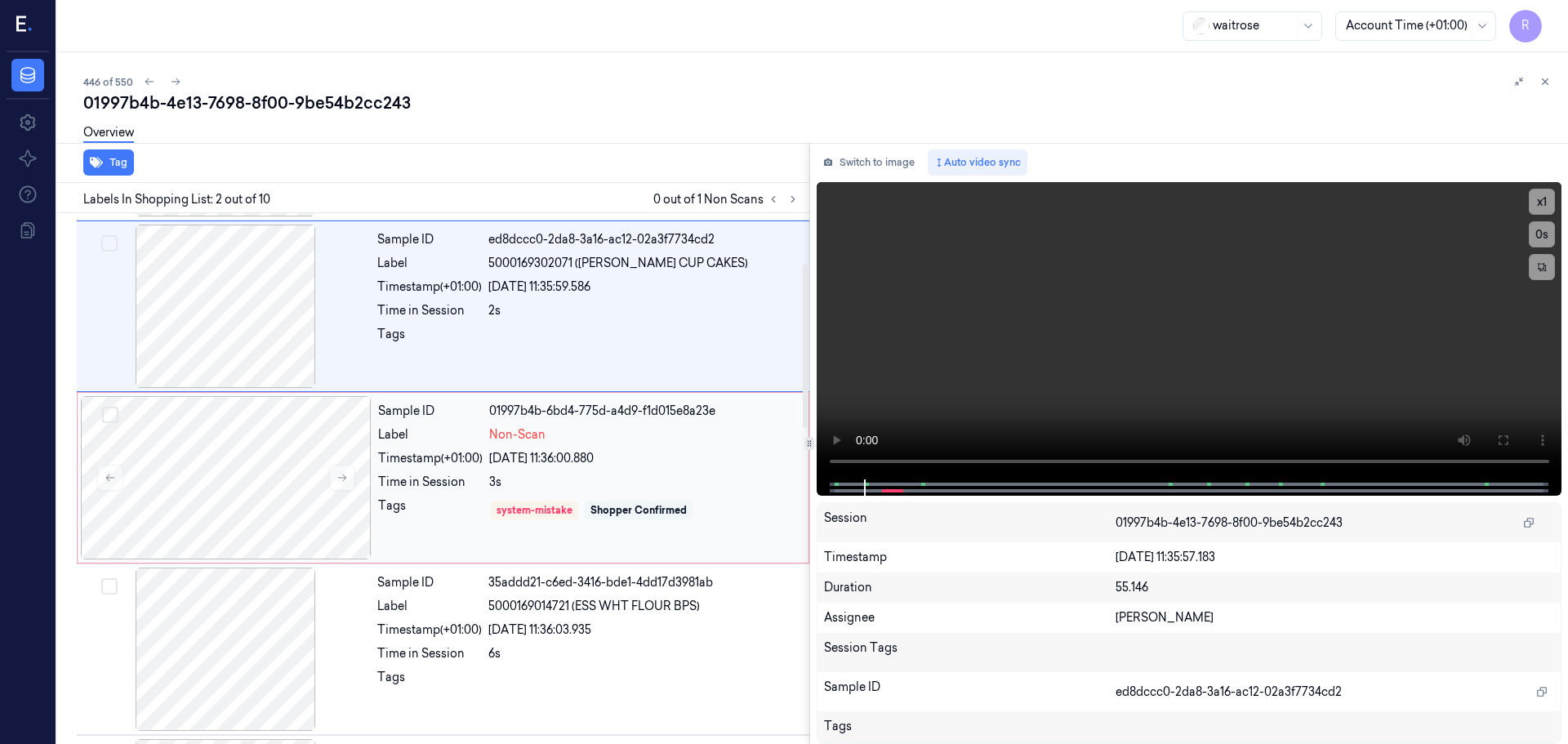
click at [634, 510] on div "Shopper Confirmed" at bounding box center [638, 510] width 96 height 14
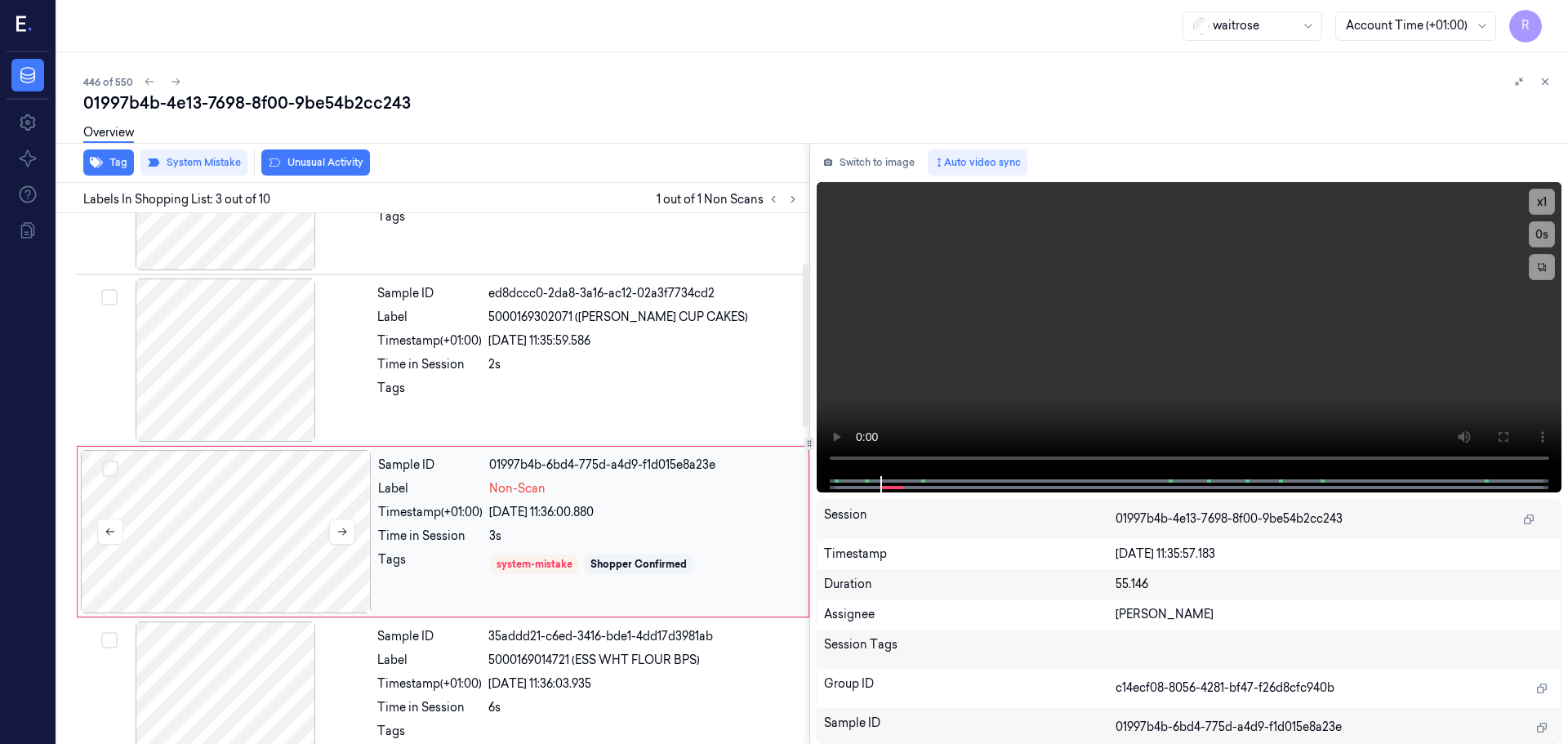
scroll to position [81, 0]
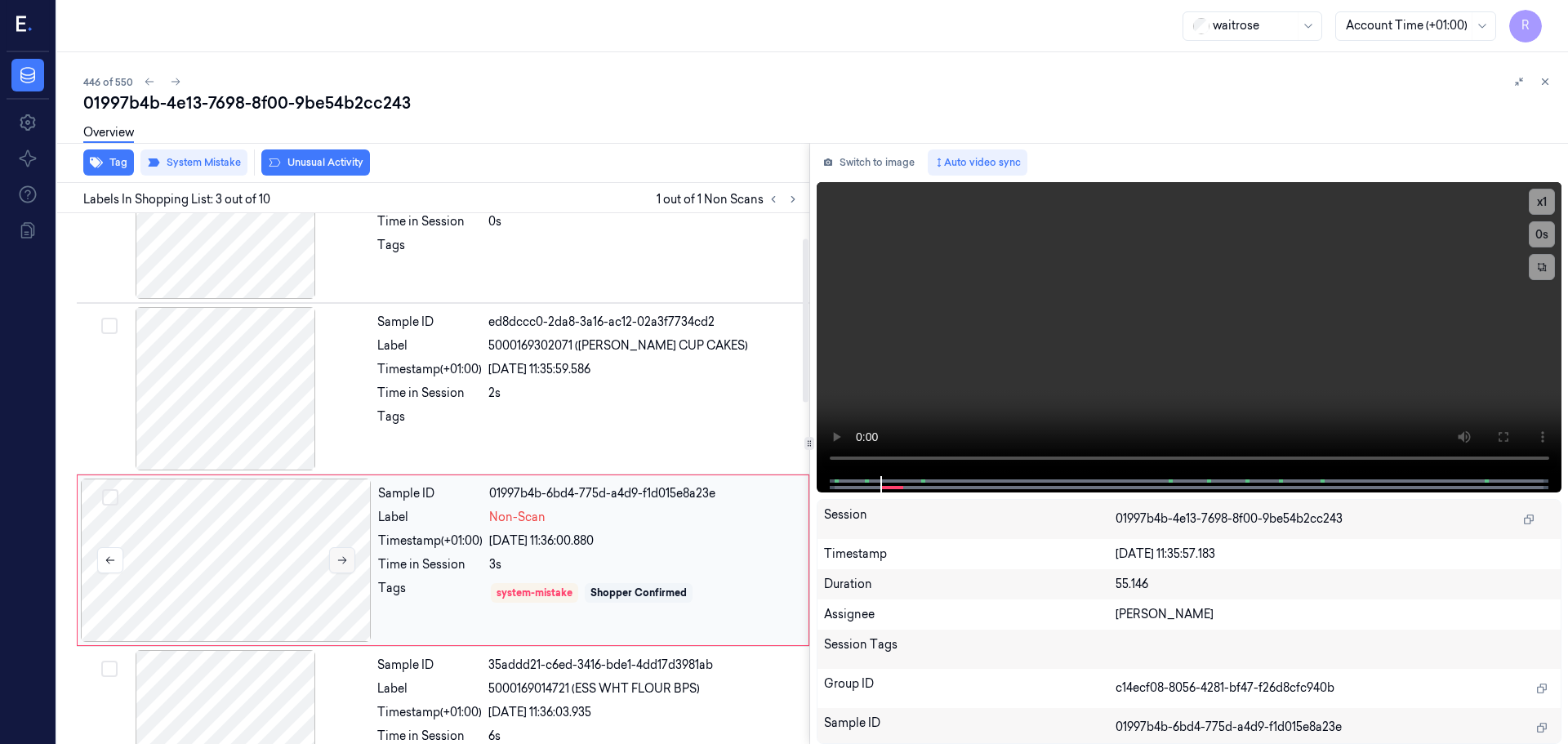
click at [349, 565] on button at bounding box center [342, 560] width 26 height 26
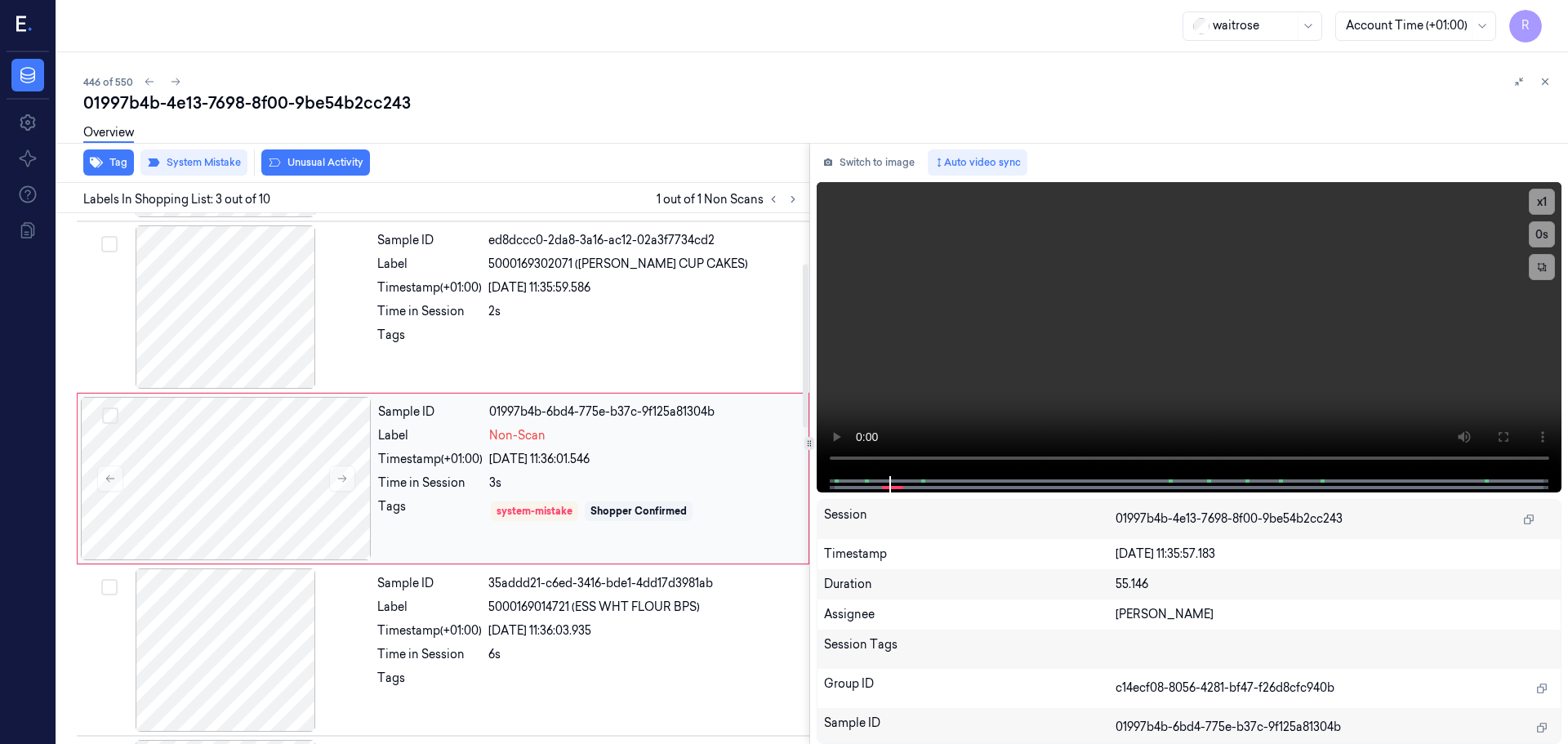
scroll to position [163, 0]
click at [307, 308] on div at bounding box center [225, 306] width 291 height 163
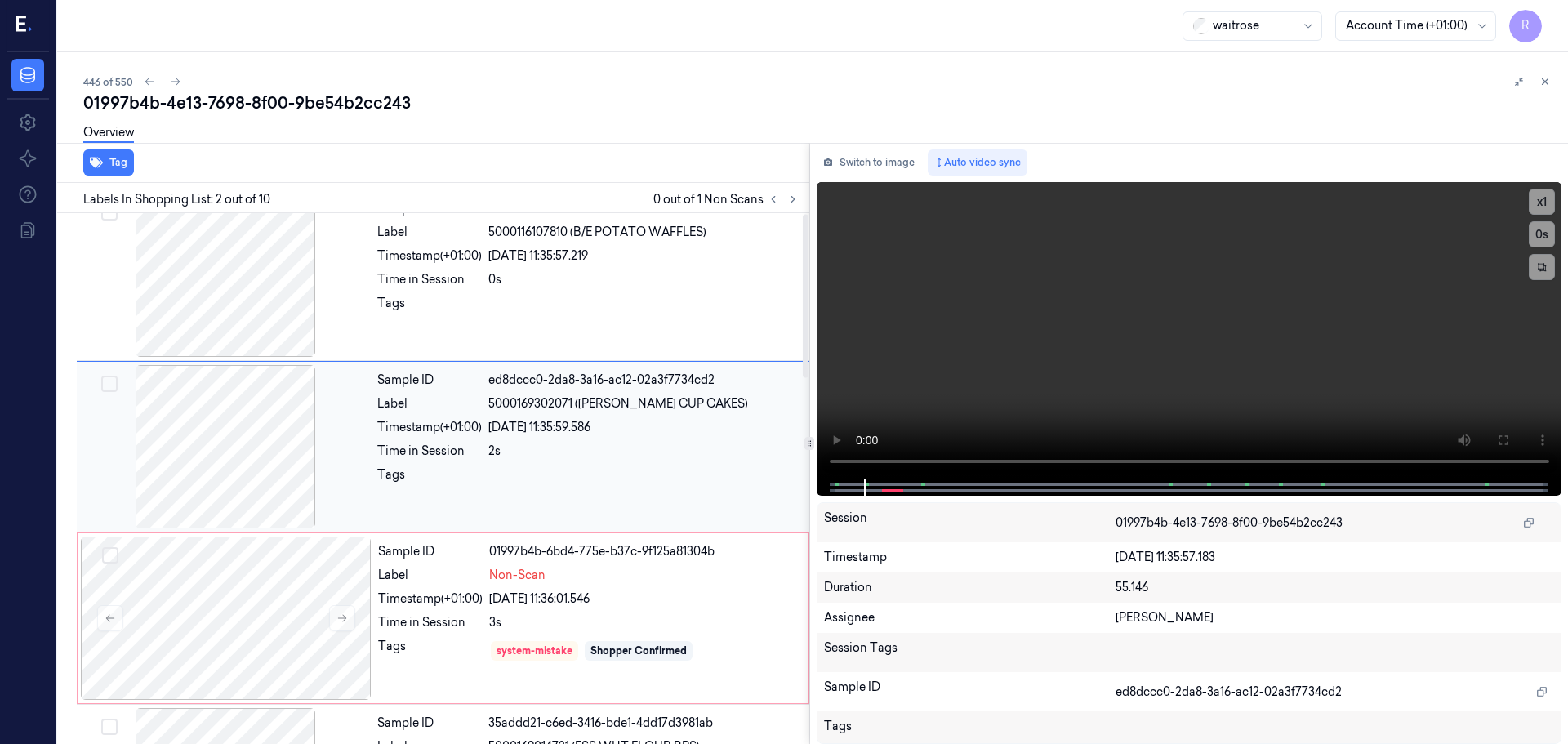
scroll to position [0, 0]
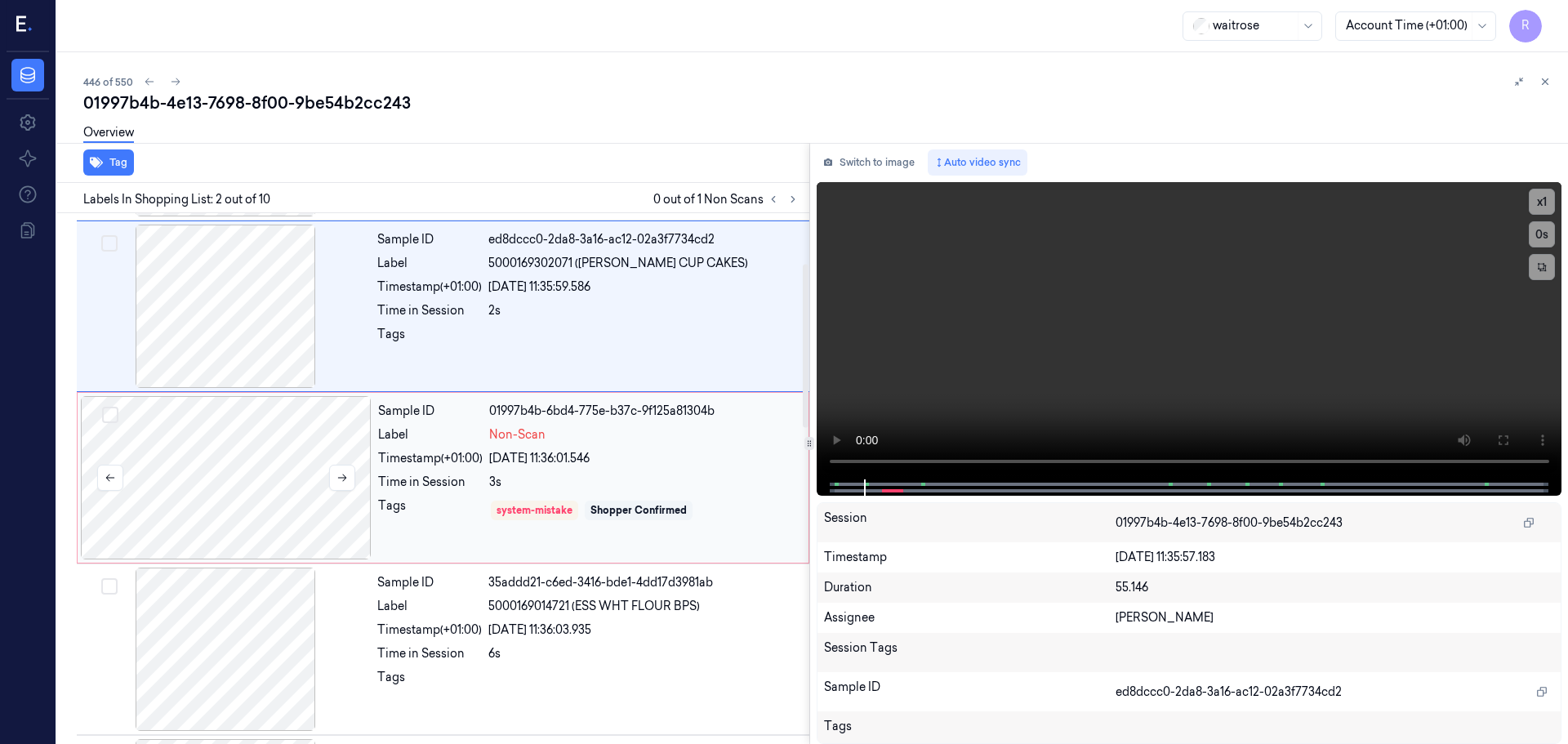
click at [283, 481] on div at bounding box center [226, 478] width 291 height 163
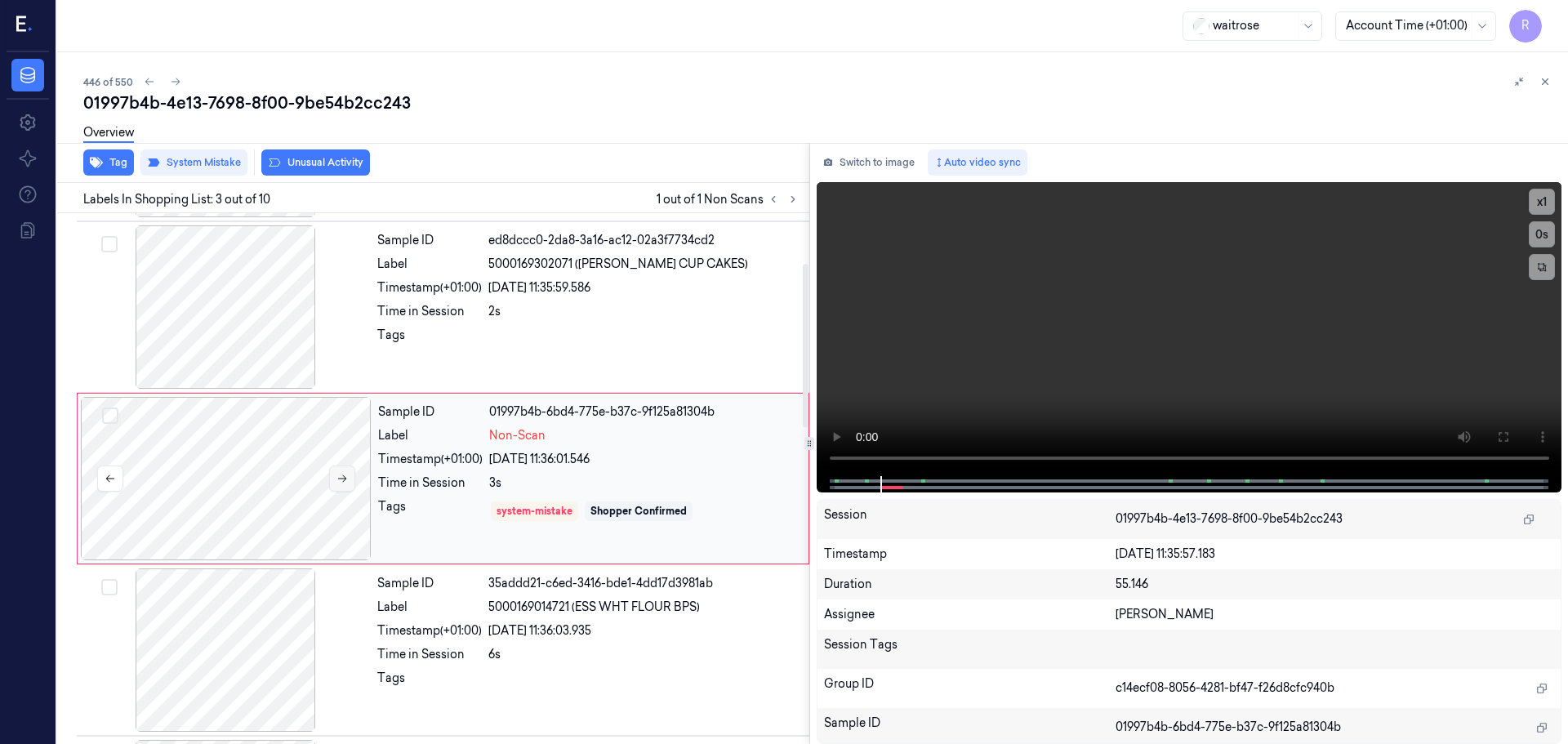
click at [339, 480] on icon at bounding box center [342, 478] width 11 height 11
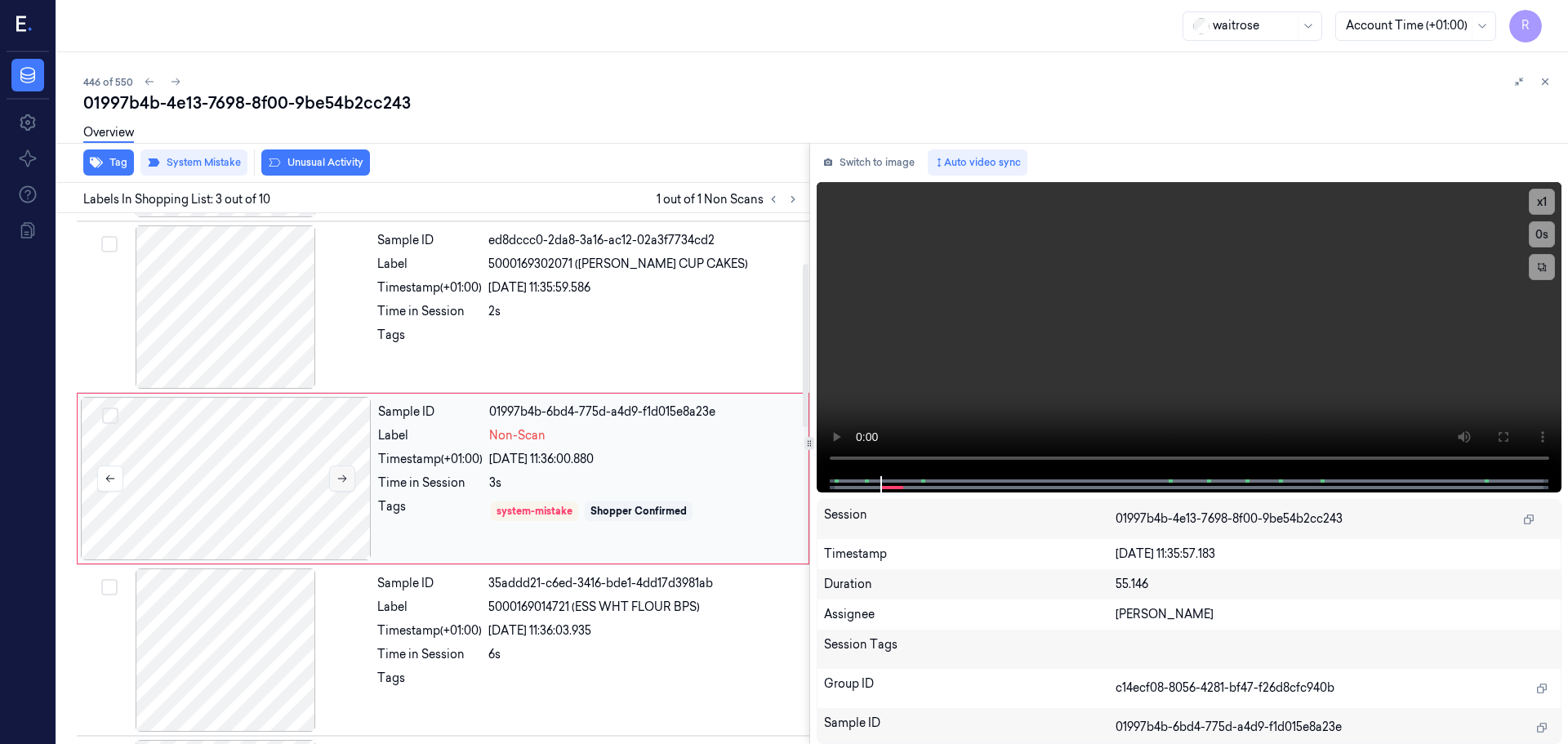
click at [339, 480] on icon at bounding box center [342, 478] width 11 height 11
click at [435, 361] on div "Sample ID ed8dccc0-2da8-3a16-ac12-02a3f7734cd2 Label 5000169302071 (WR ESS CUP …" at bounding box center [588, 307] width 435 height 163
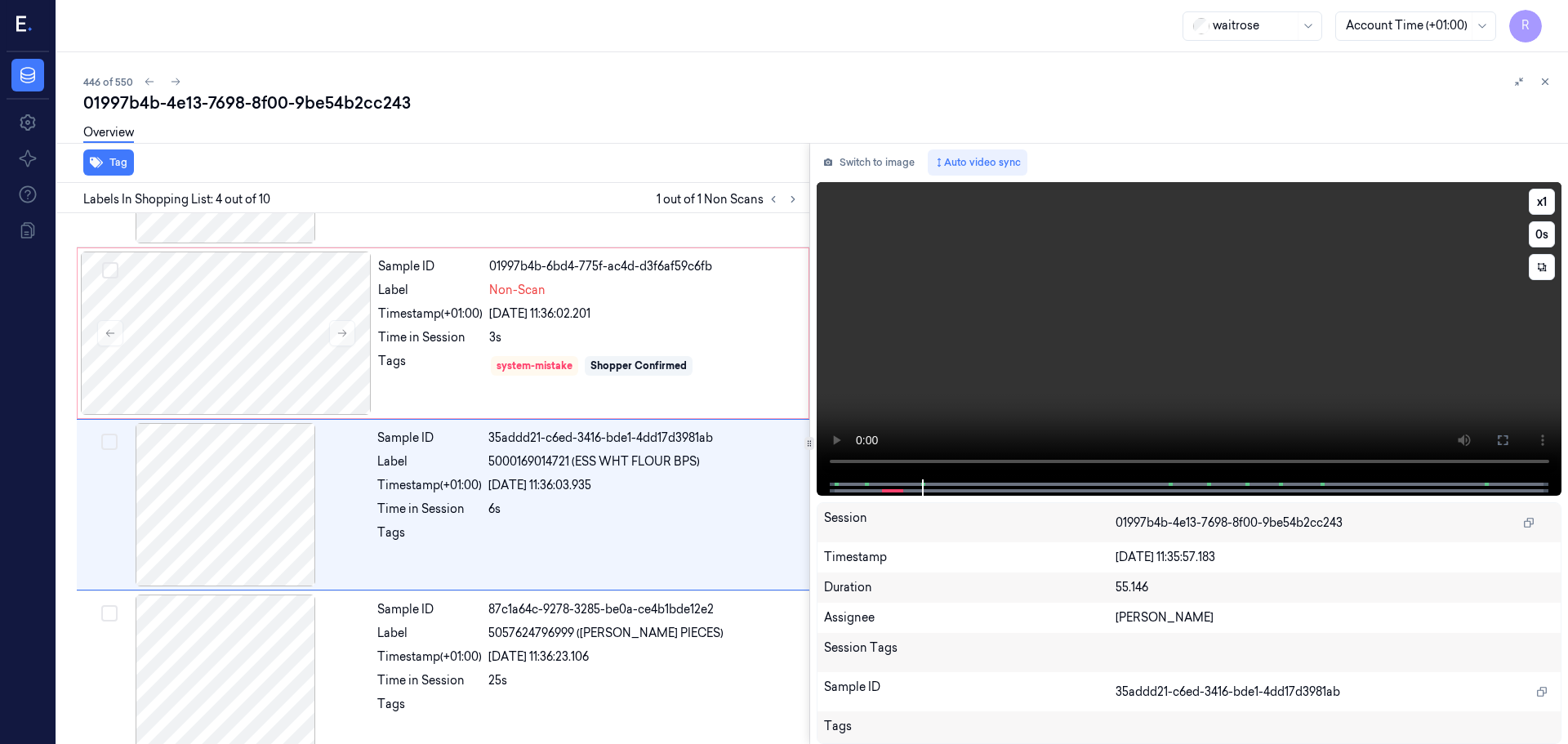
scroll to position [334, 0]
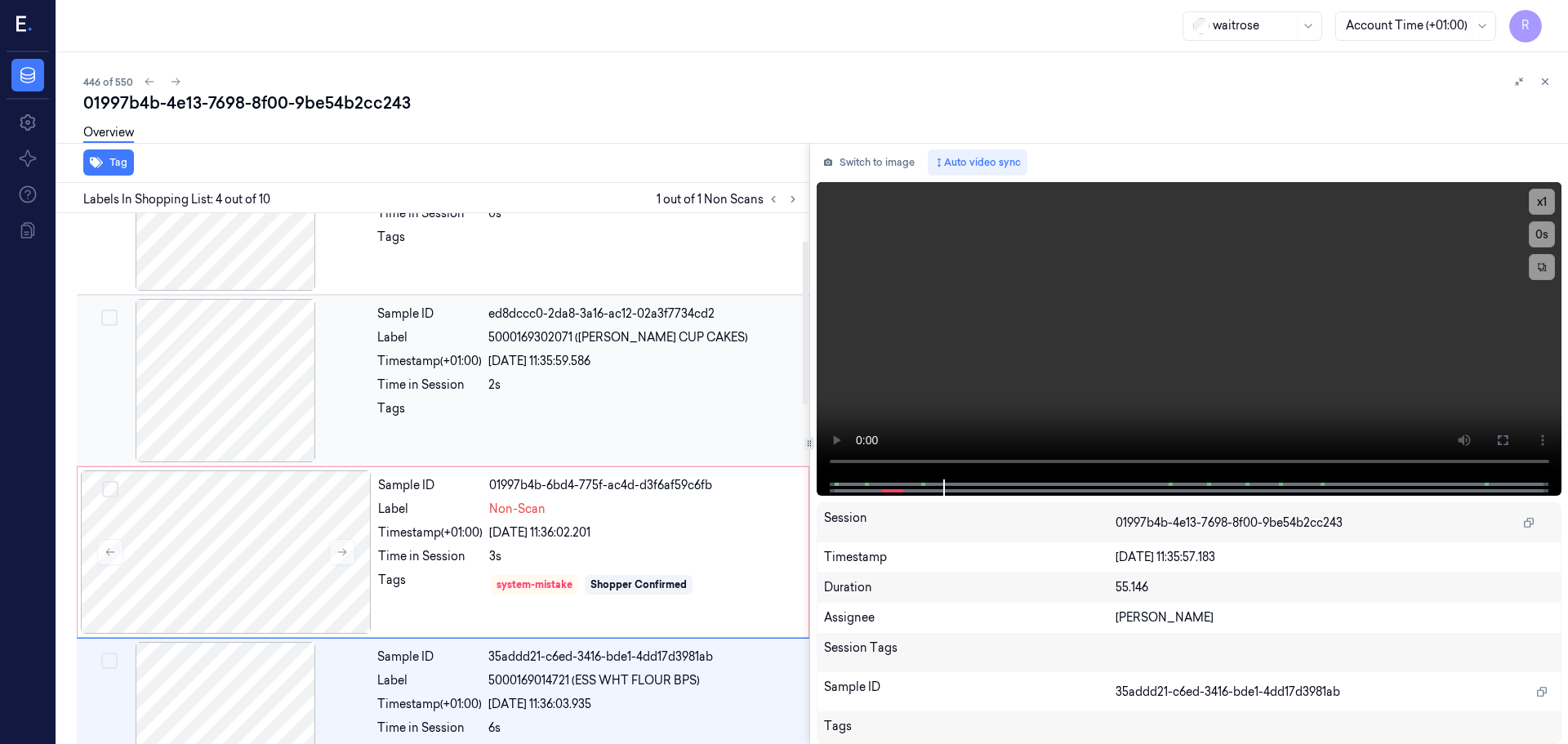
click at [260, 414] on div at bounding box center [225, 381] width 291 height 163
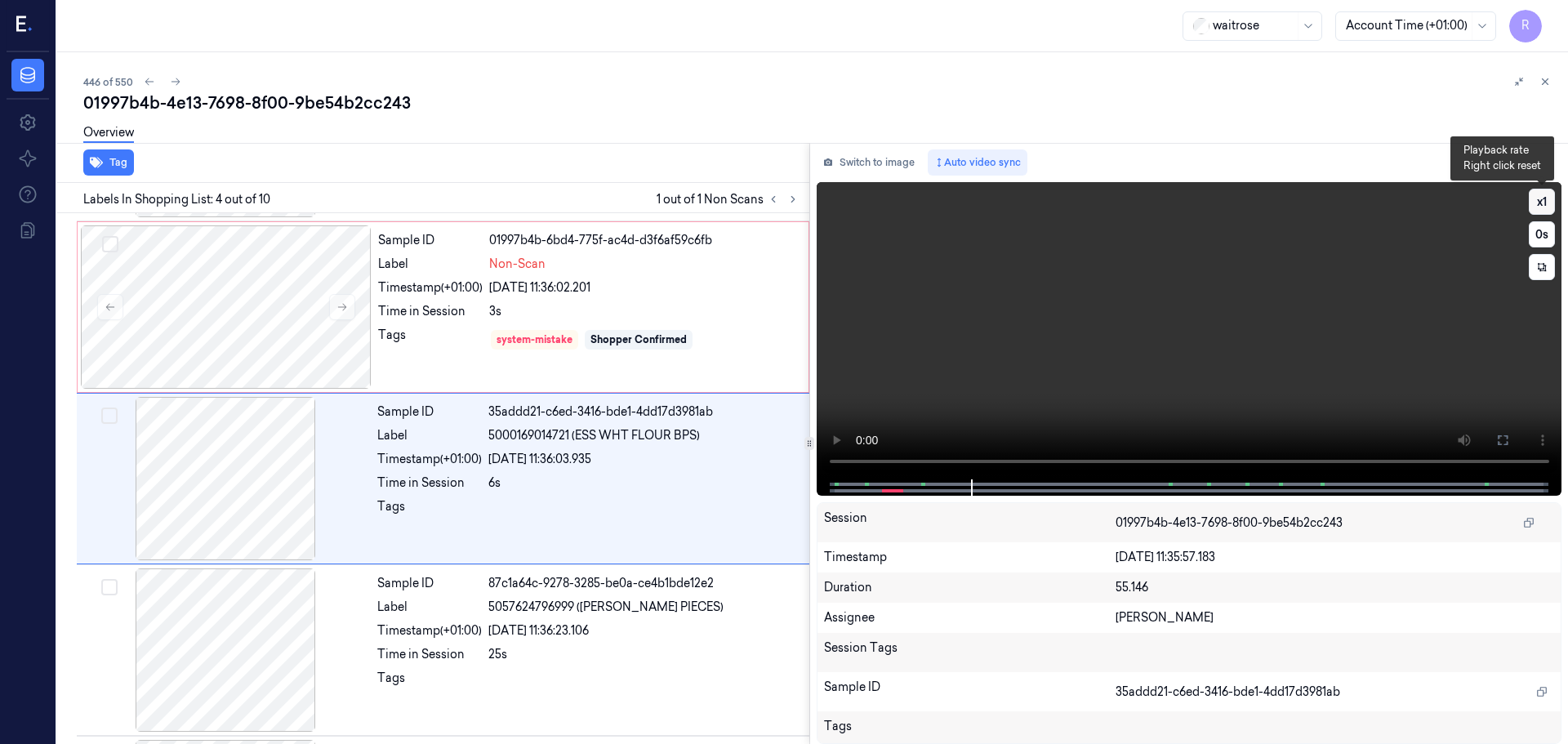
click at [1538, 202] on button "x 1" at bounding box center [1542, 202] width 26 height 26
click at [1538, 202] on button "x 2" at bounding box center [1542, 202] width 26 height 26
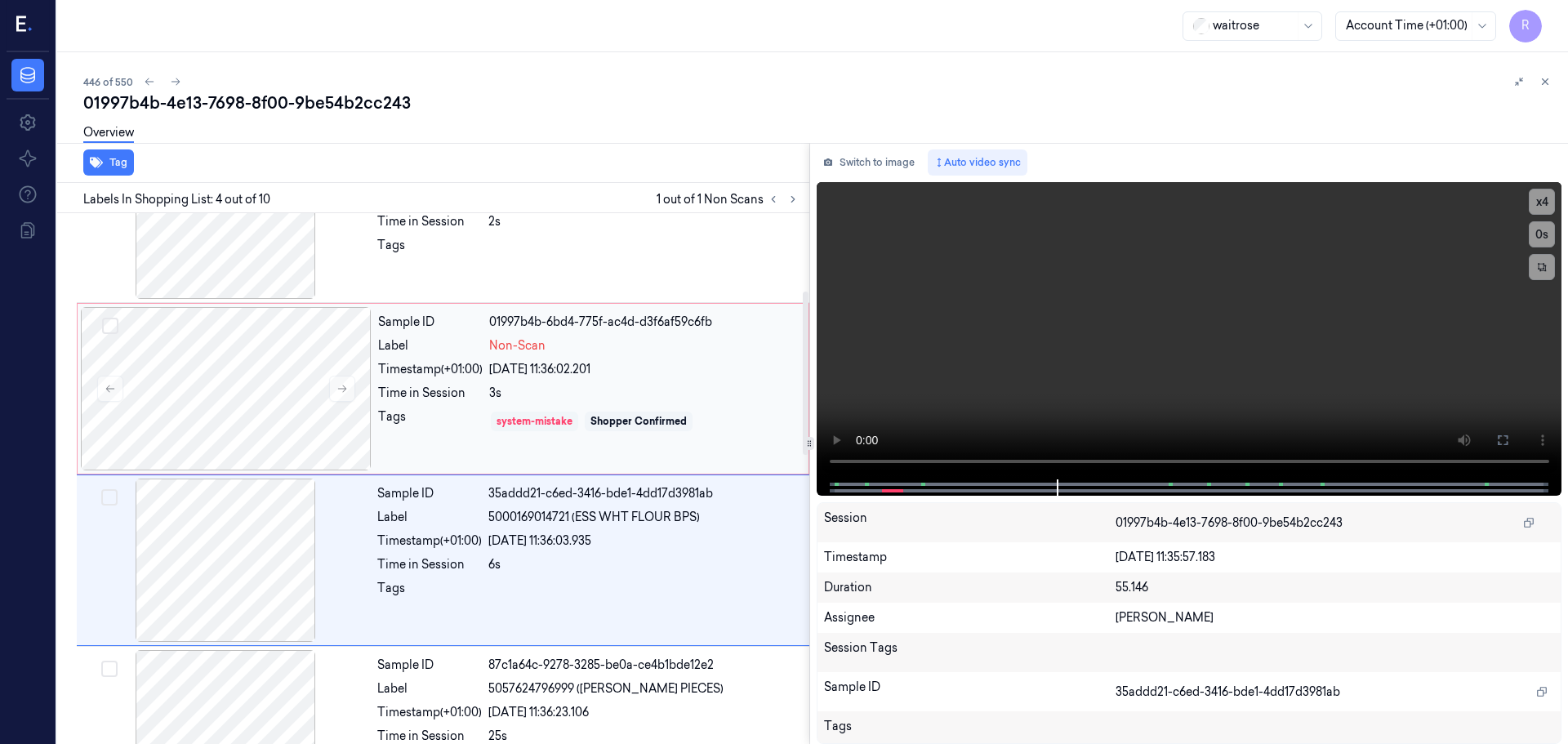
click at [512, 414] on div "system-mistake" at bounding box center [534, 421] width 76 height 14
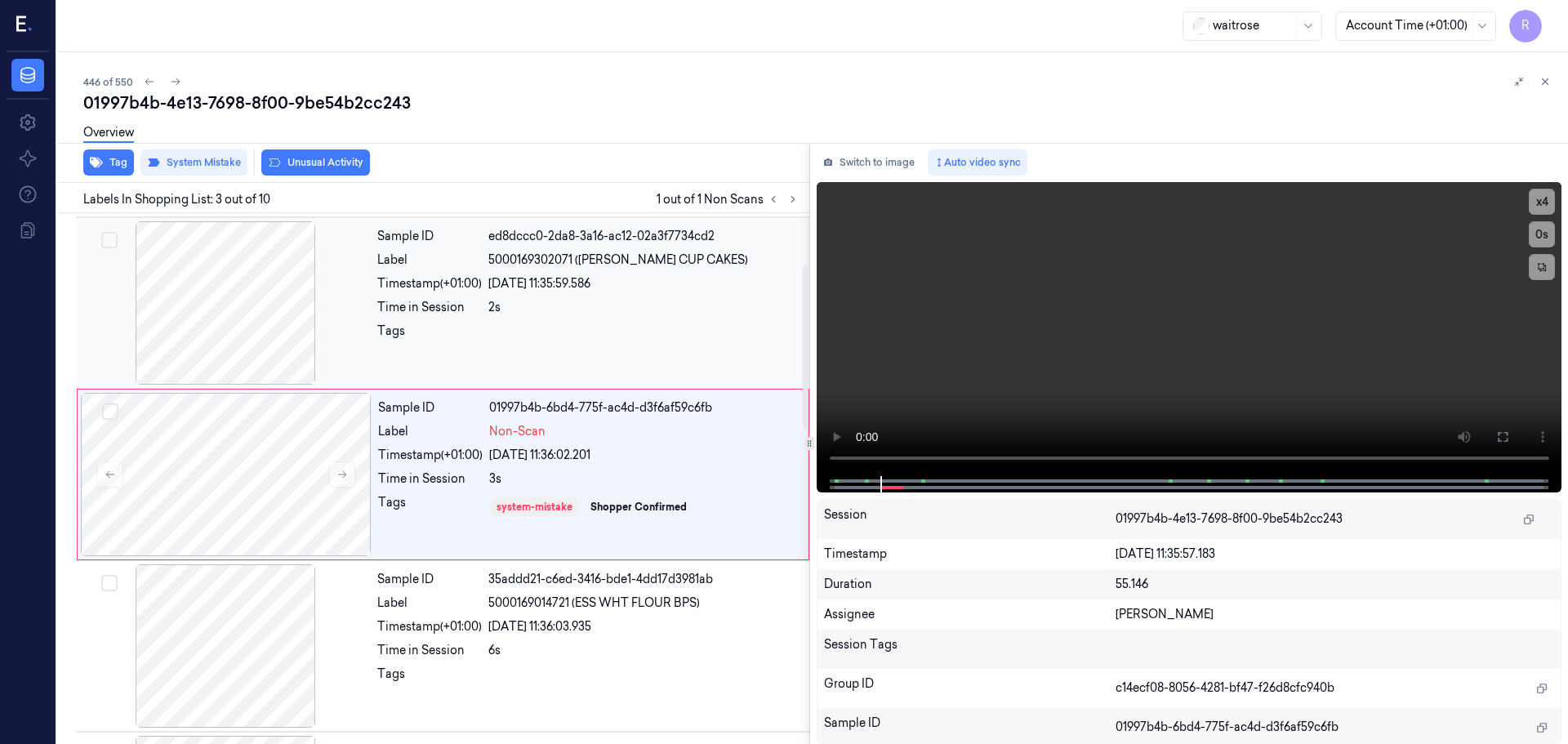
scroll to position [162, 0]
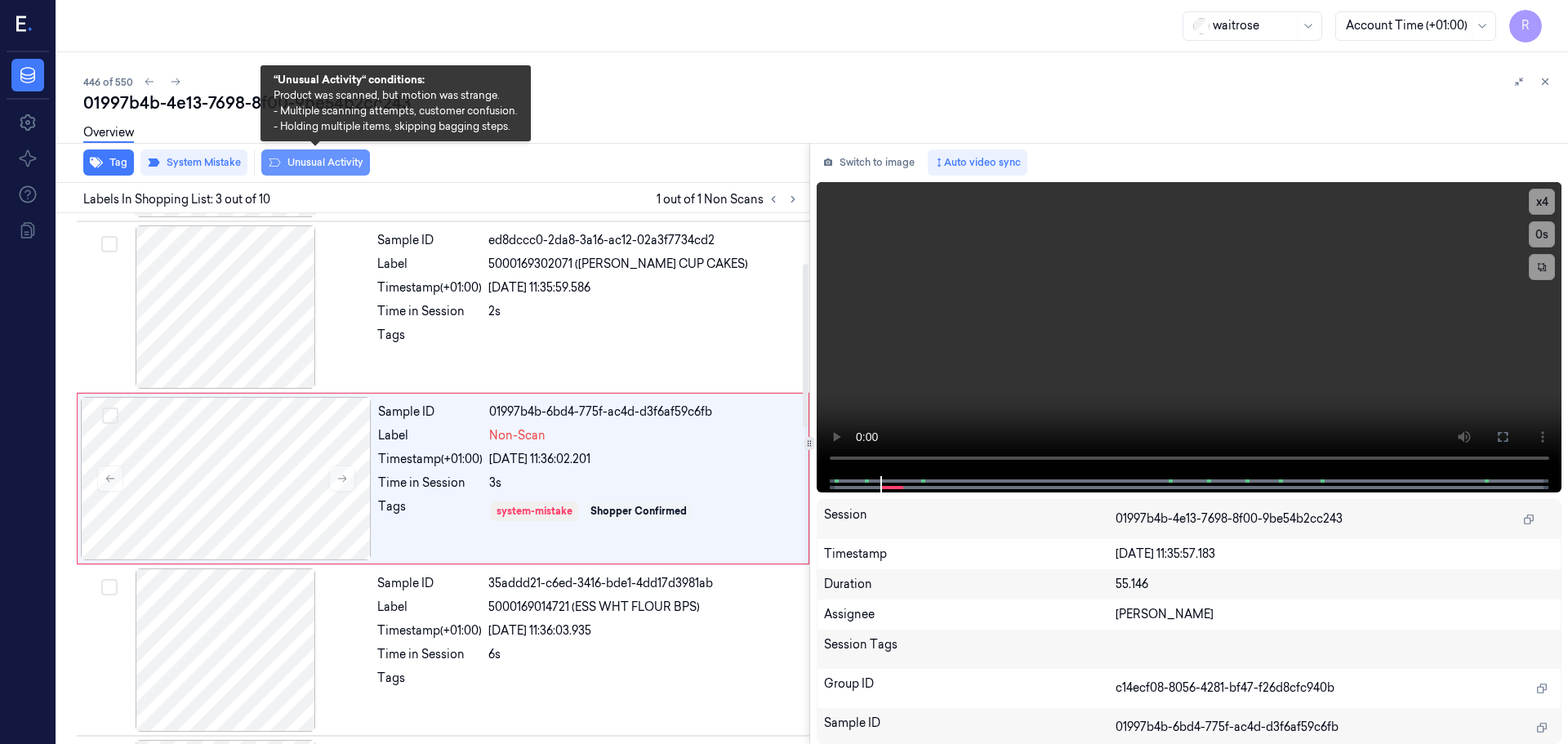
click at [325, 163] on button "Unusual Activity" at bounding box center [315, 162] width 109 height 26
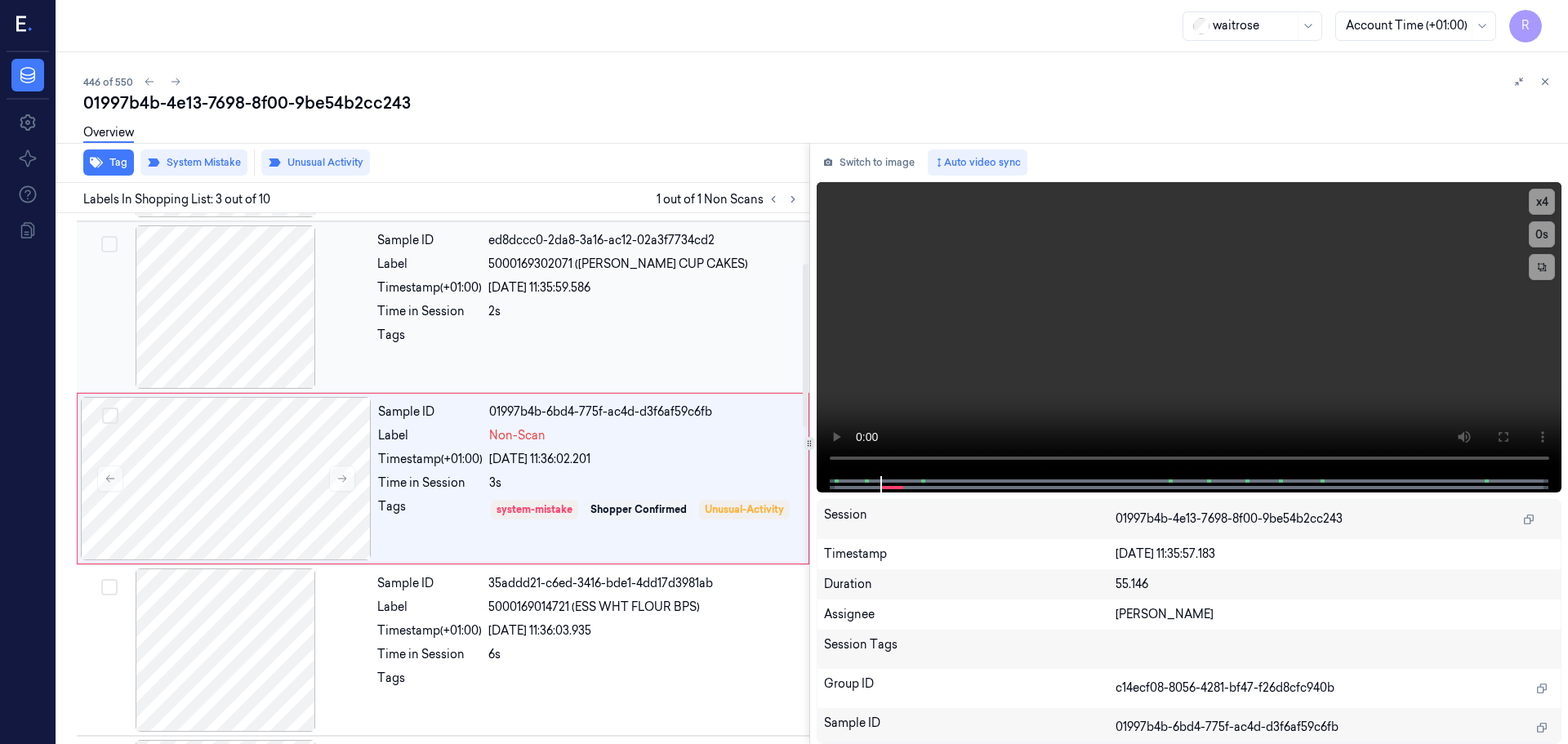
click at [563, 303] on div "2s" at bounding box center [644, 311] width 311 height 17
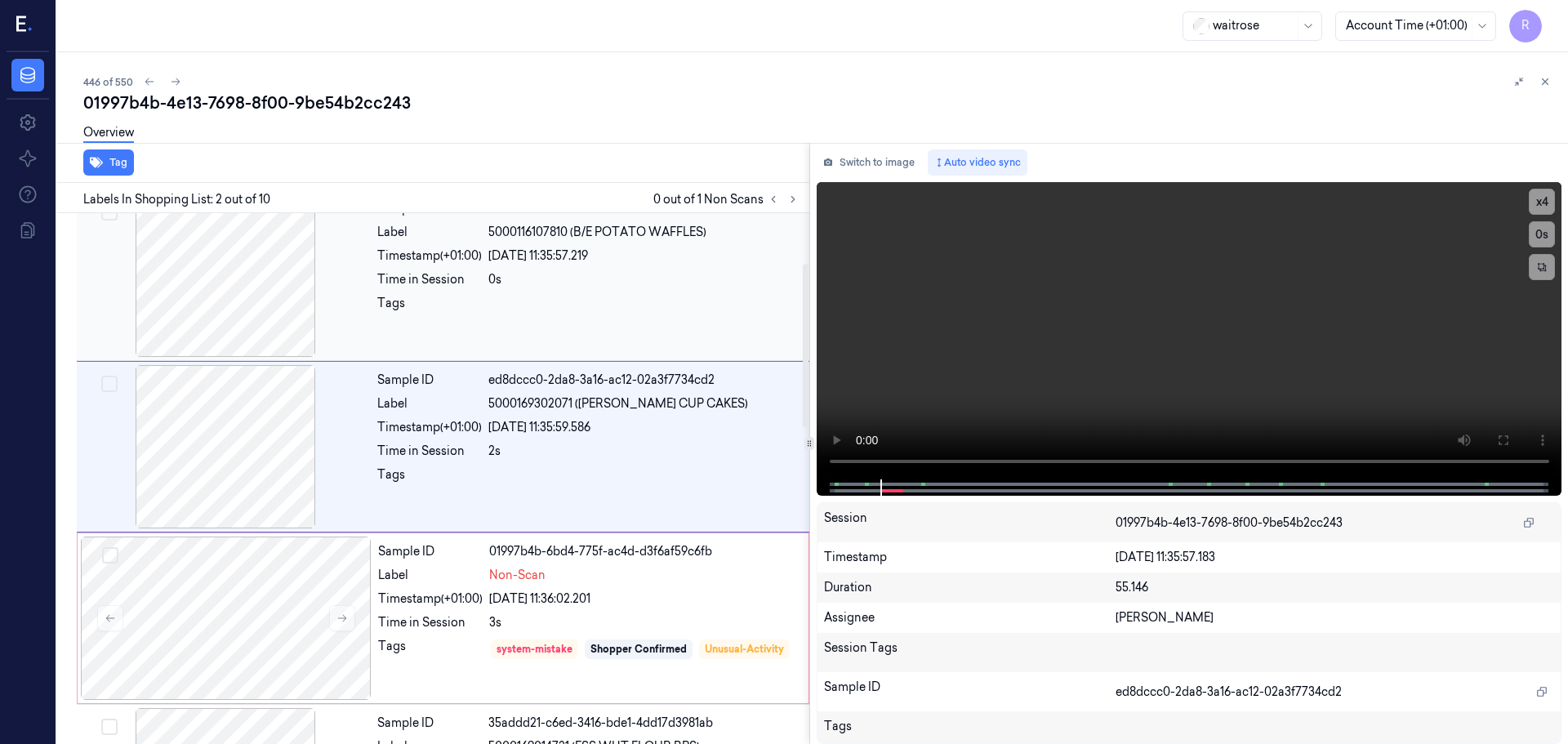
scroll to position [0, 0]
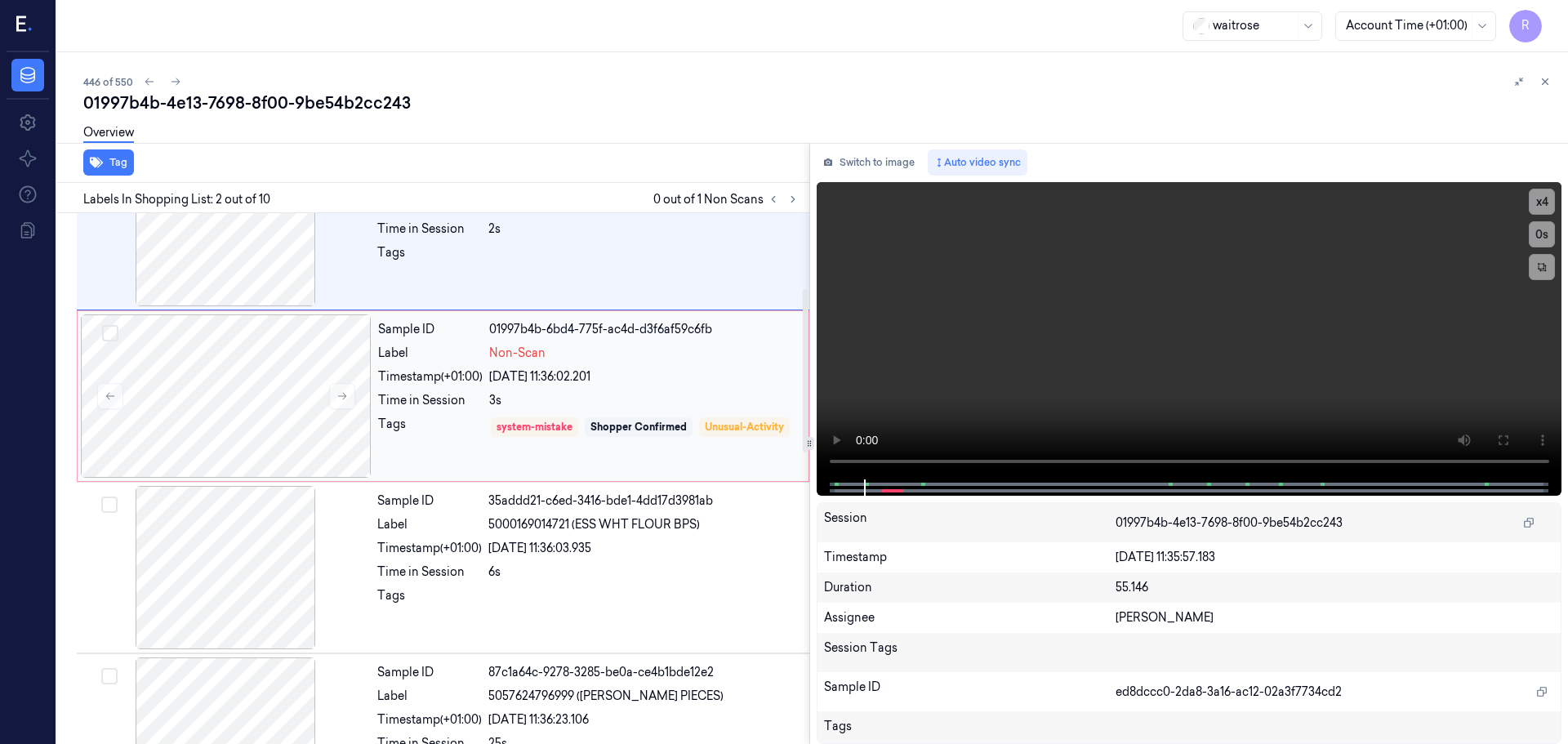
click at [419, 401] on div "Time in Session" at bounding box center [430, 400] width 105 height 17
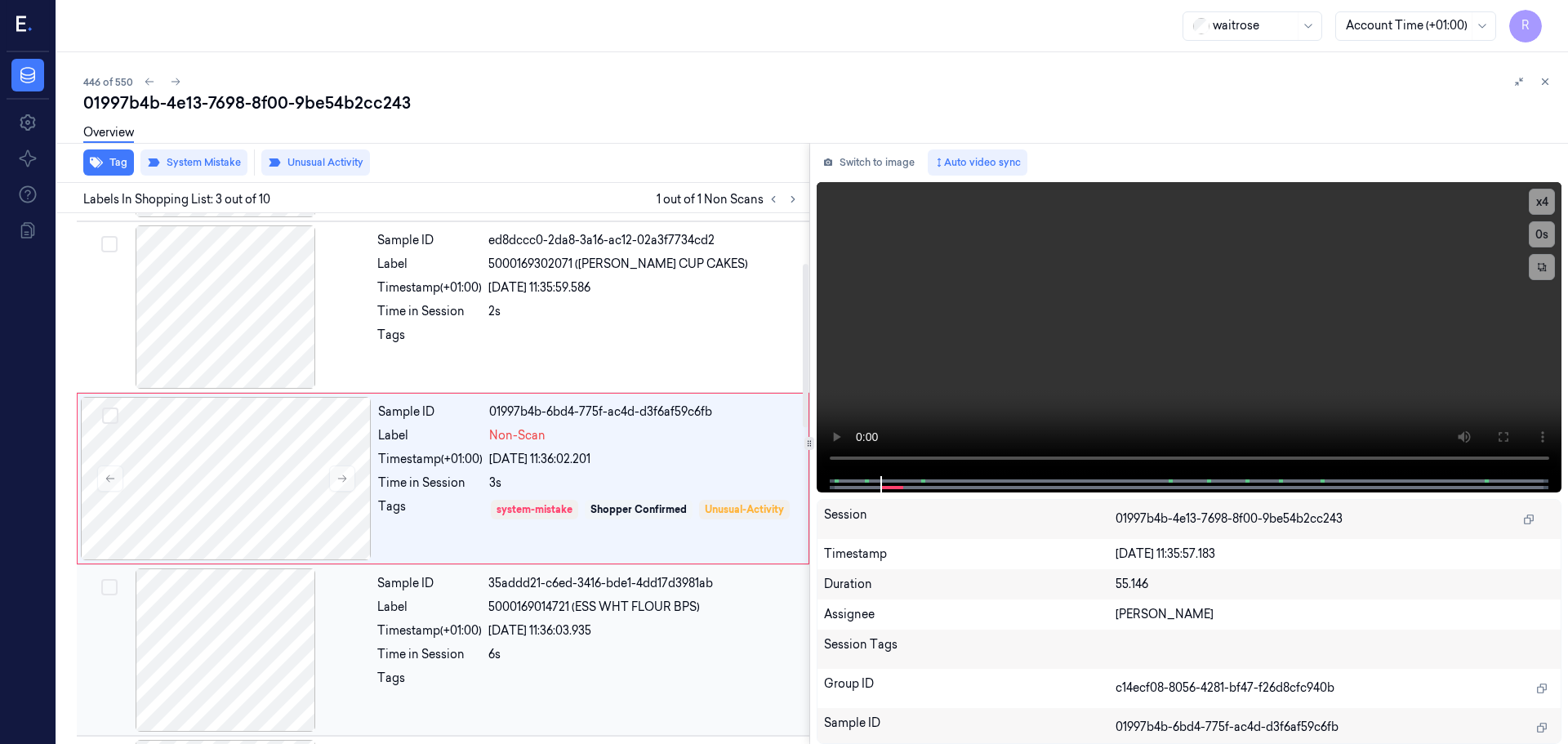
click at [478, 633] on div "Timestamp (+01:00)" at bounding box center [429, 631] width 105 height 17
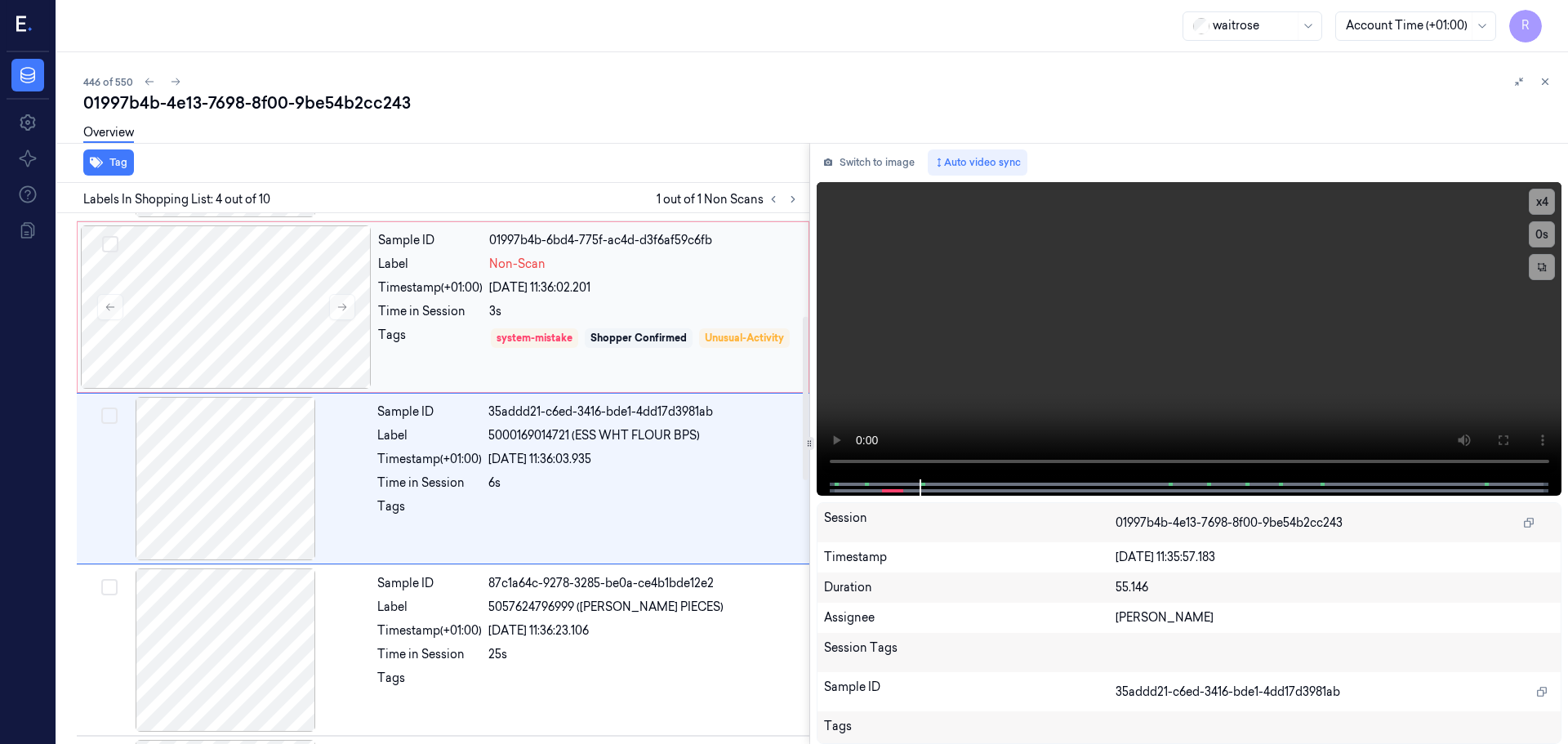
click at [444, 342] on div "Tags" at bounding box center [430, 349] width 105 height 47
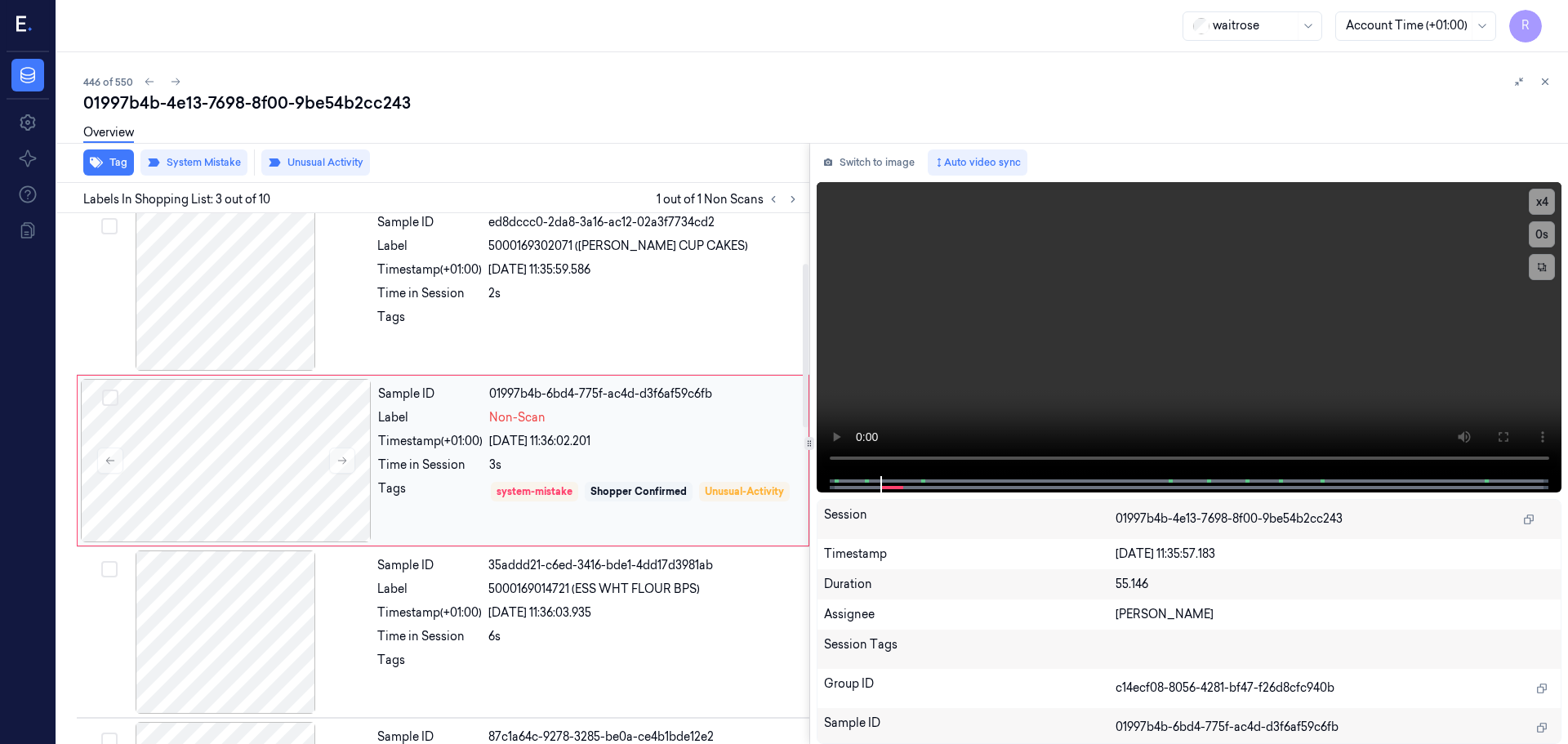
scroll to position [162, 0]
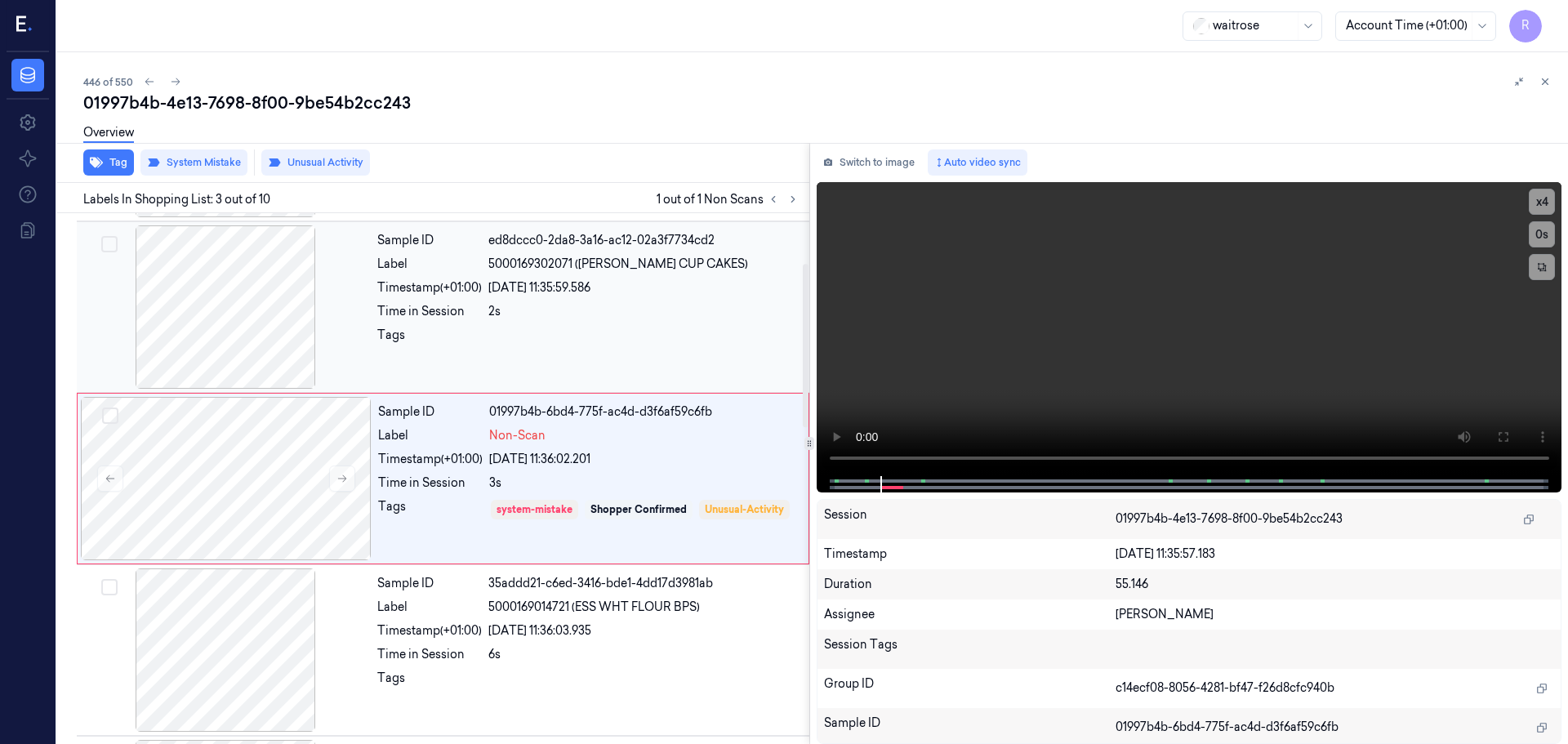
click at [568, 323] on div "Sample ID ed8dccc0-2da8-3a16-ac12-02a3f7734cd2 Label 5000169302071 (WR ESS CUP …" at bounding box center [588, 307] width 435 height 163
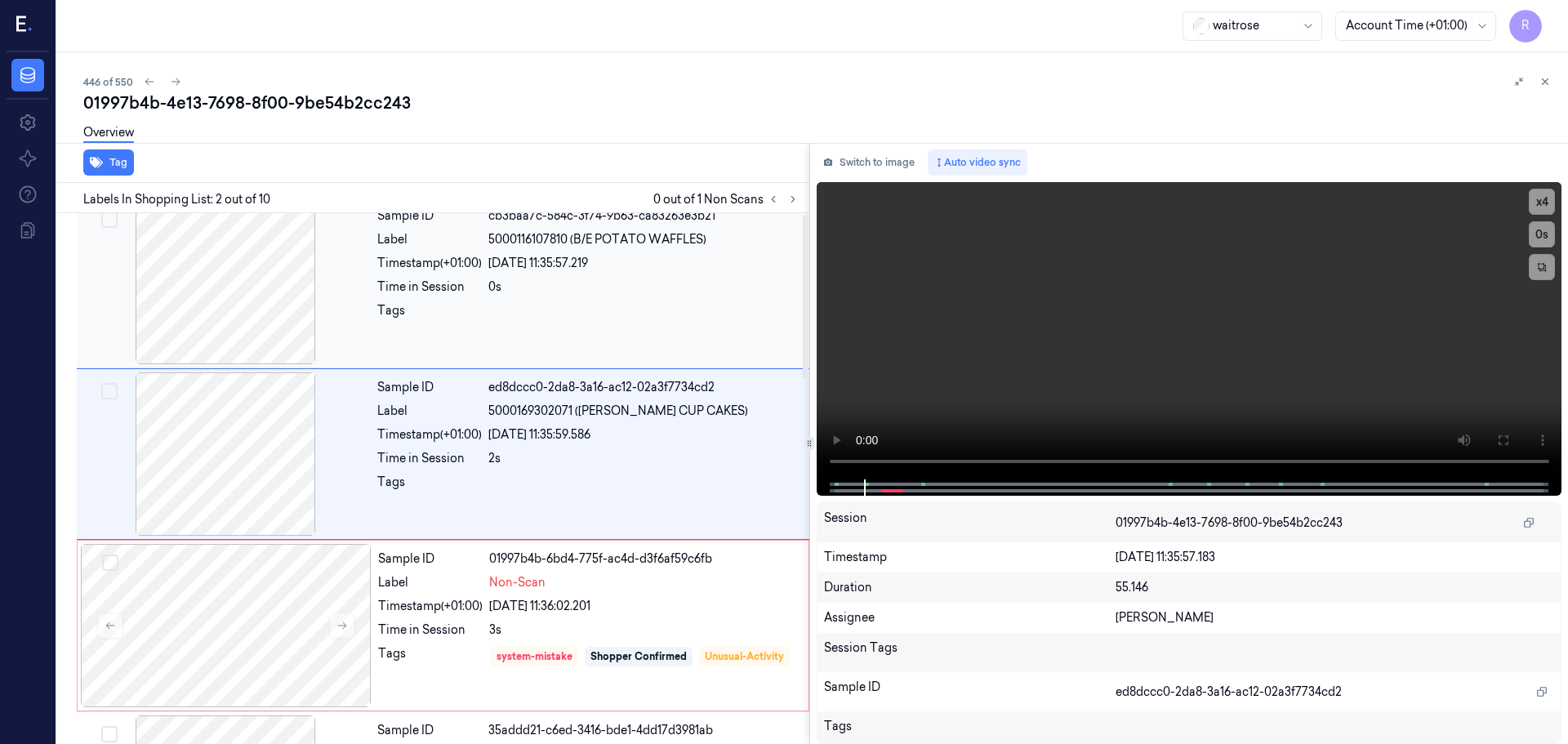
scroll to position [0, 0]
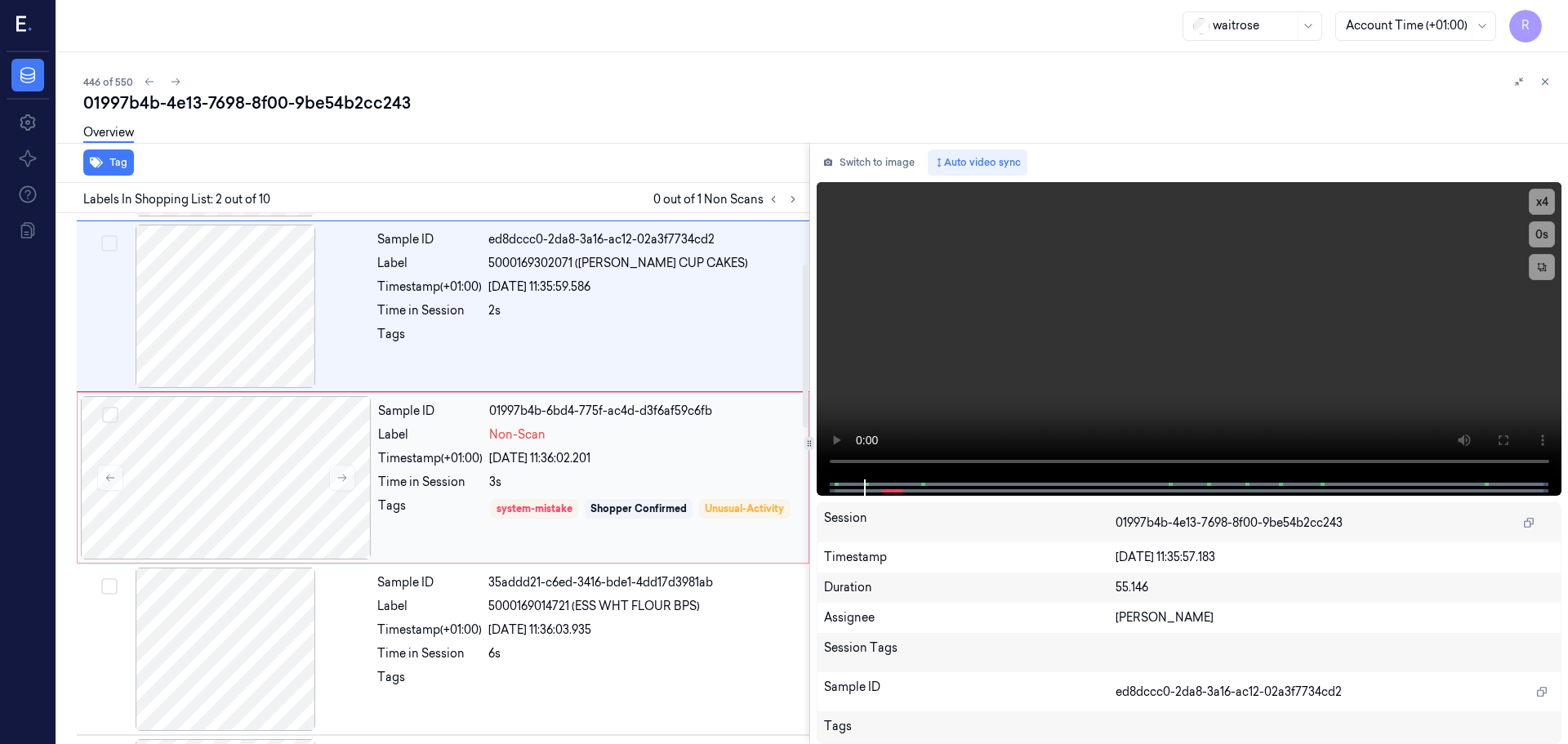
click at [429, 450] on div "Timestamp (+01:00)" at bounding box center [430, 458] width 105 height 17
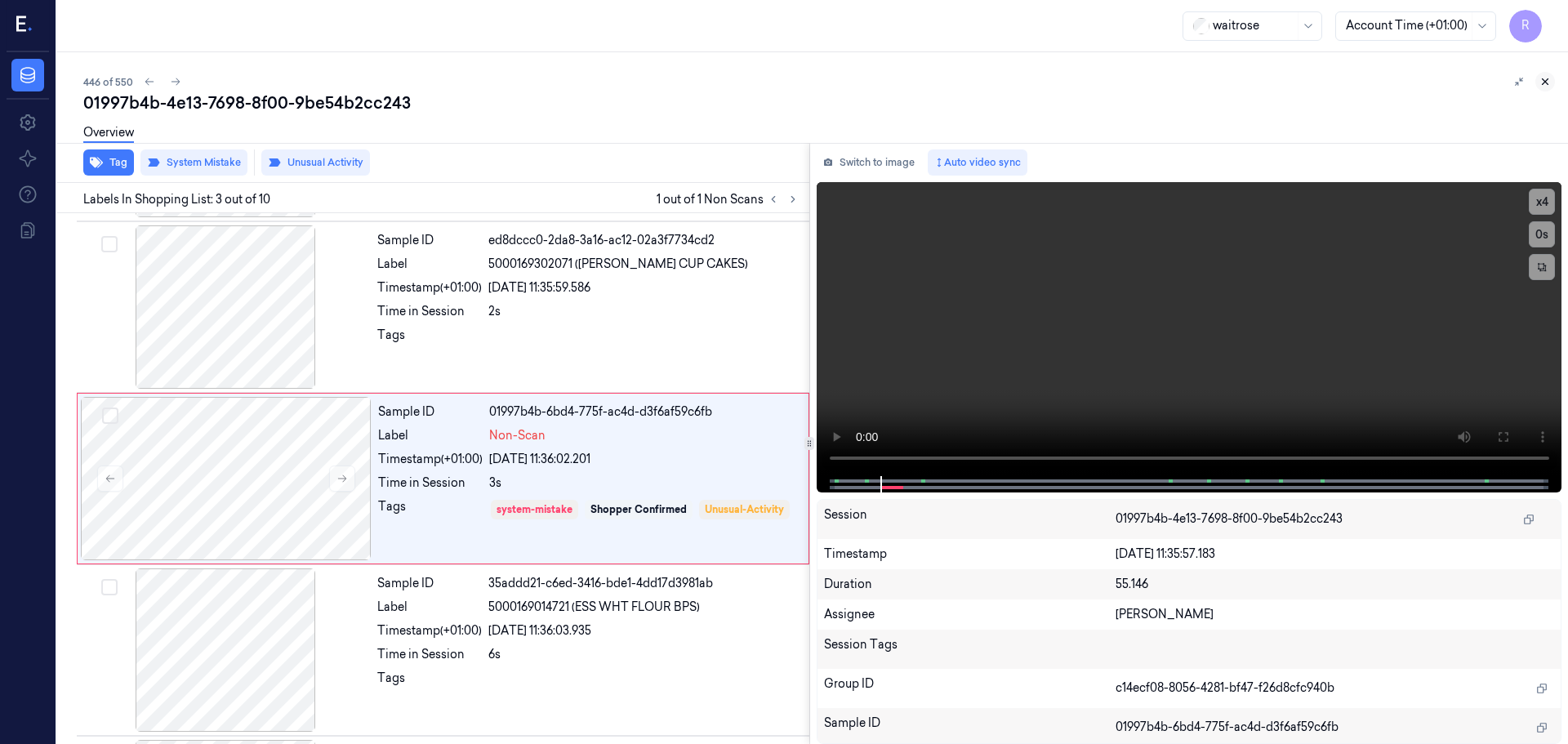
click at [1547, 77] on icon at bounding box center [1544, 81] width 11 height 11
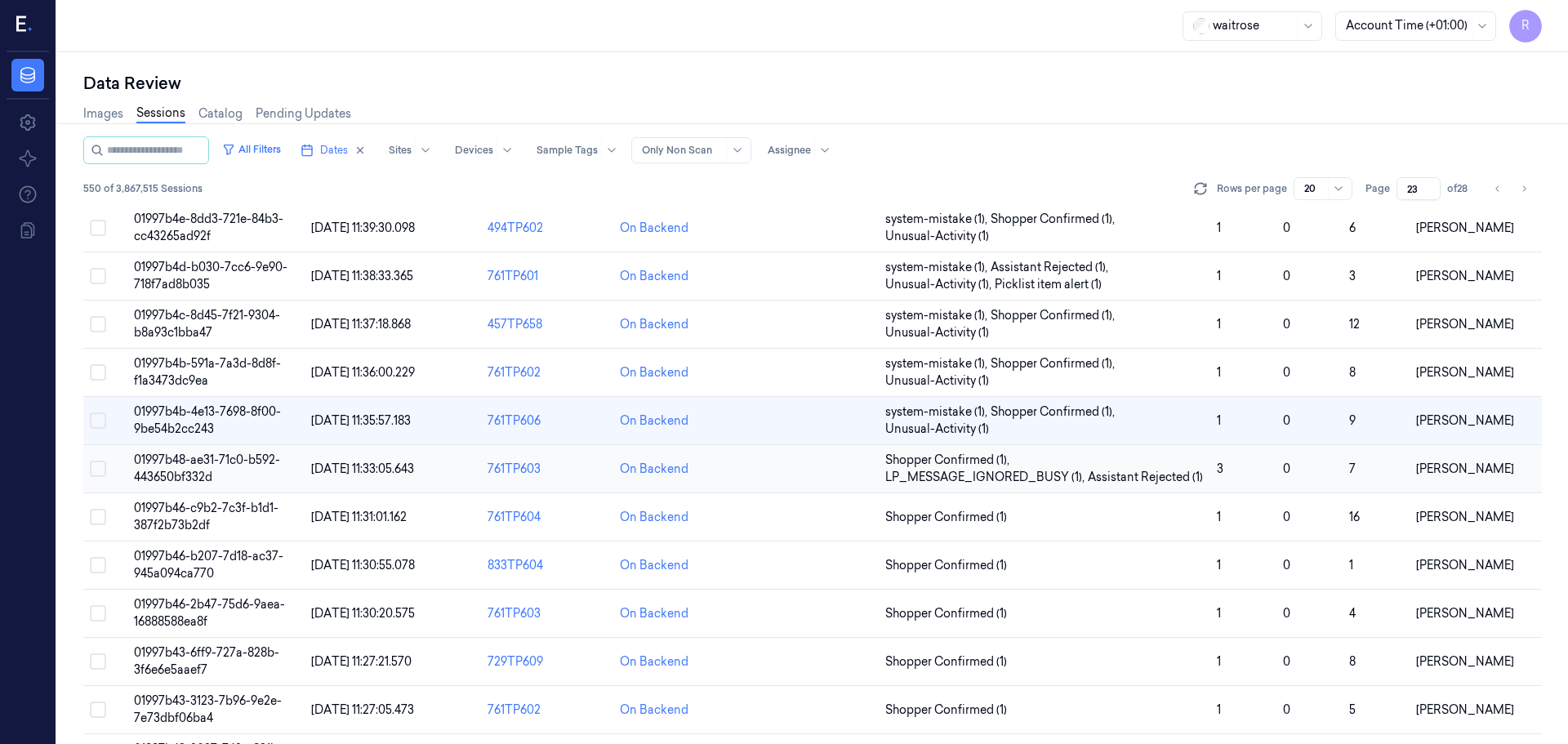
scroll to position [114, 0]
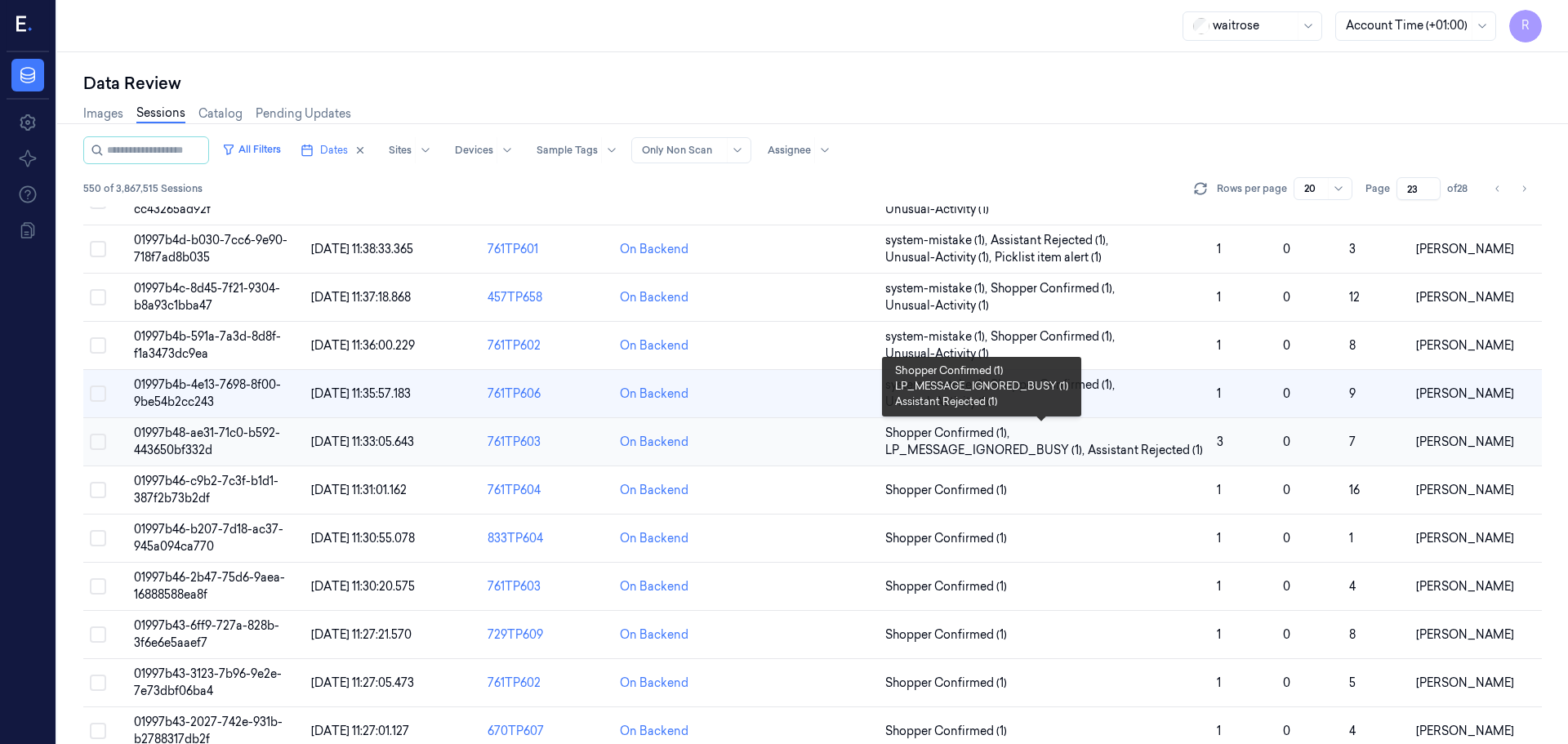
click at [1141, 433] on span "Shopper Confirmed (1) , LP_MESSAGE_IGNORED_BUSY (1) , Assistant Rejected (1)" at bounding box center [1044, 442] width 319 height 34
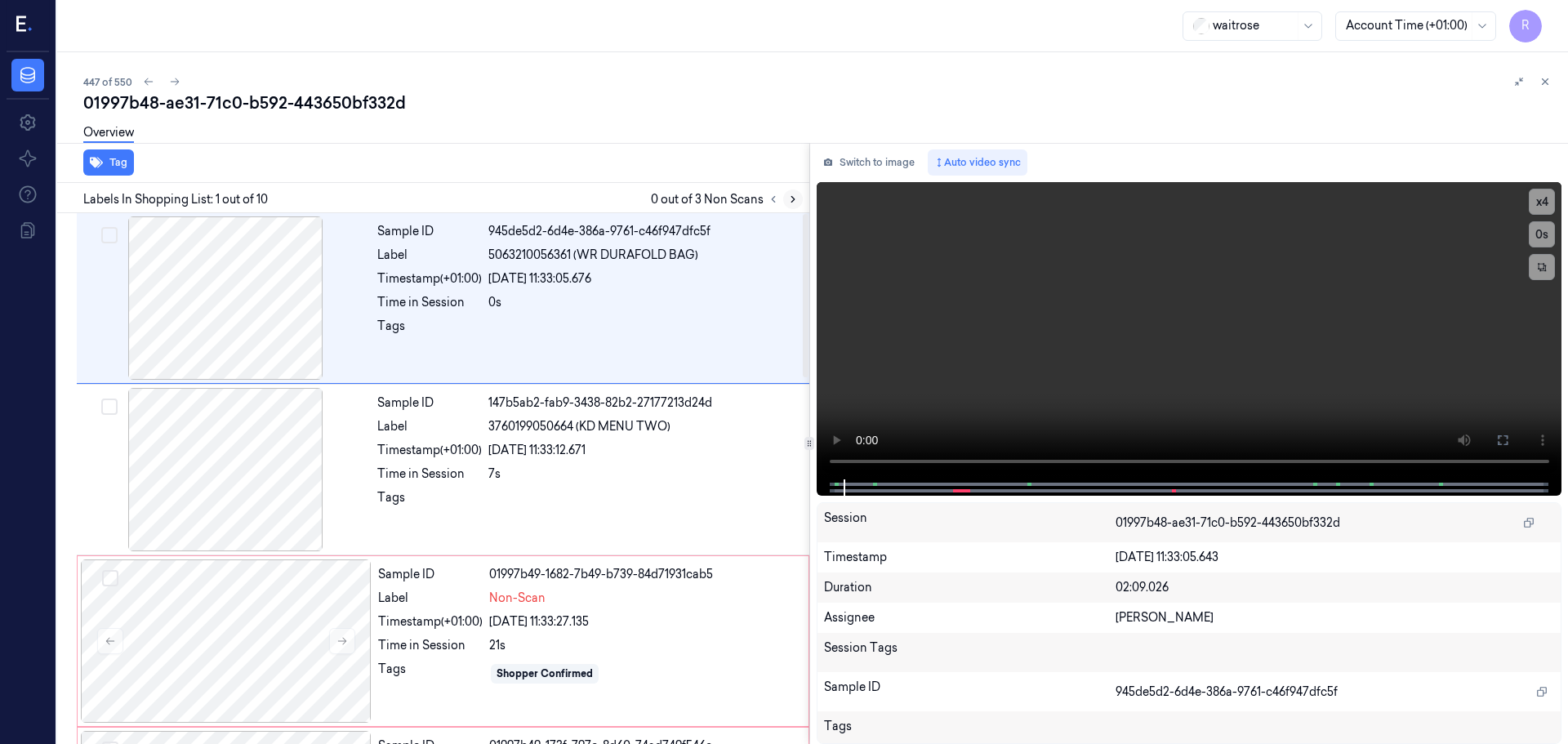
click at [784, 198] on button at bounding box center [792, 199] width 20 height 20
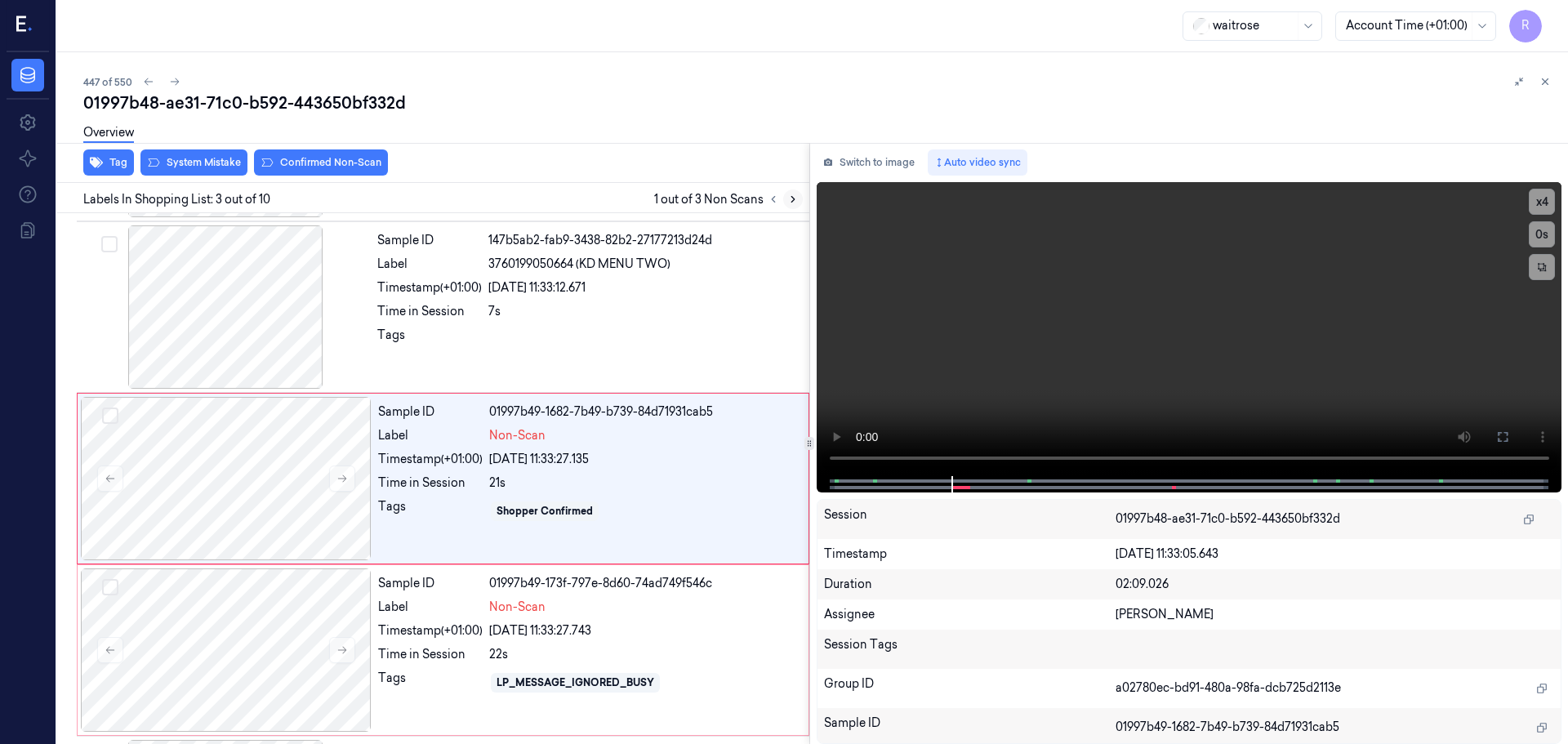
click at [785, 199] on button at bounding box center [792, 199] width 20 height 20
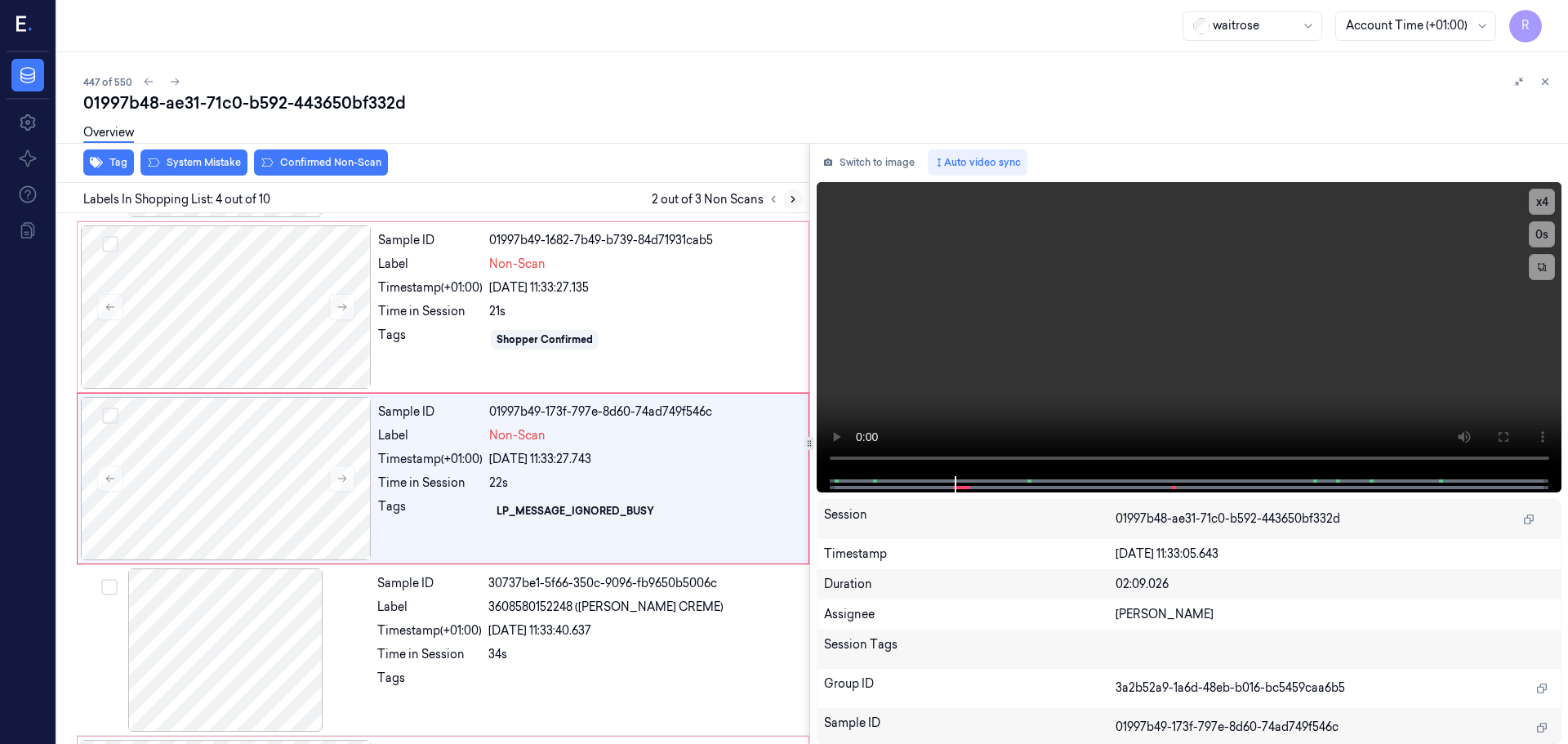
click at [785, 199] on button at bounding box center [792, 199] width 20 height 20
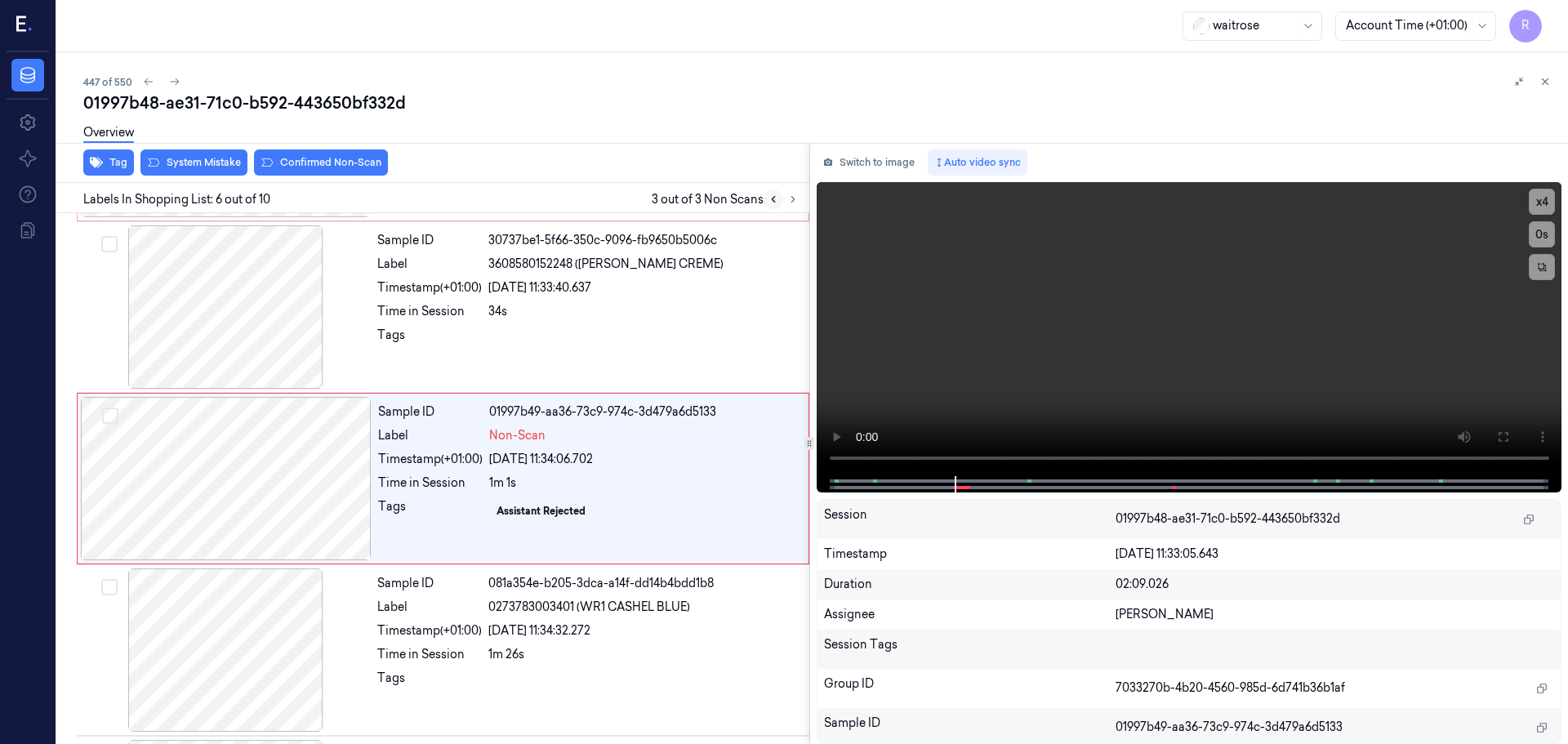
click at [780, 198] on button at bounding box center [773, 199] width 20 height 20
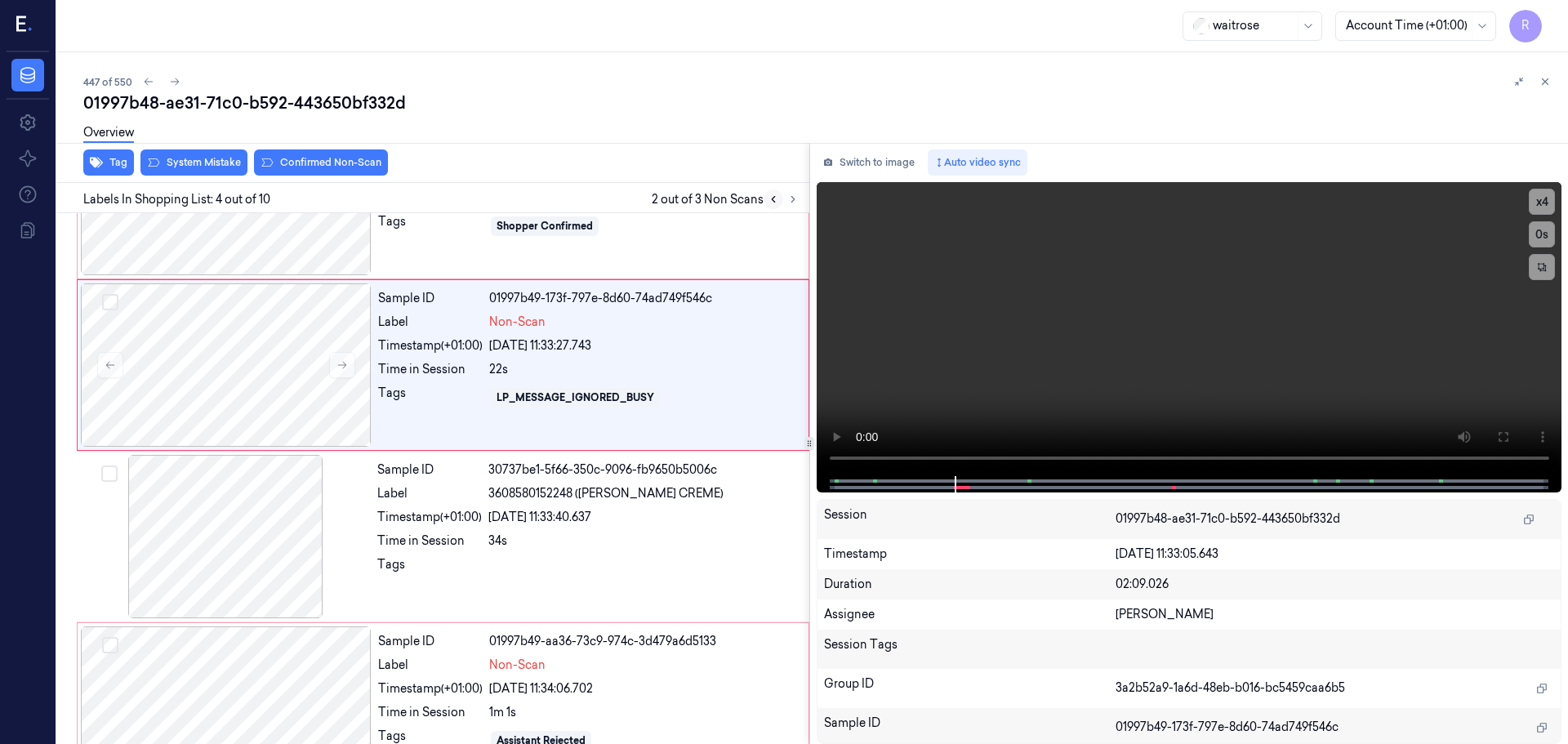
click at [780, 198] on button at bounding box center [773, 199] width 20 height 20
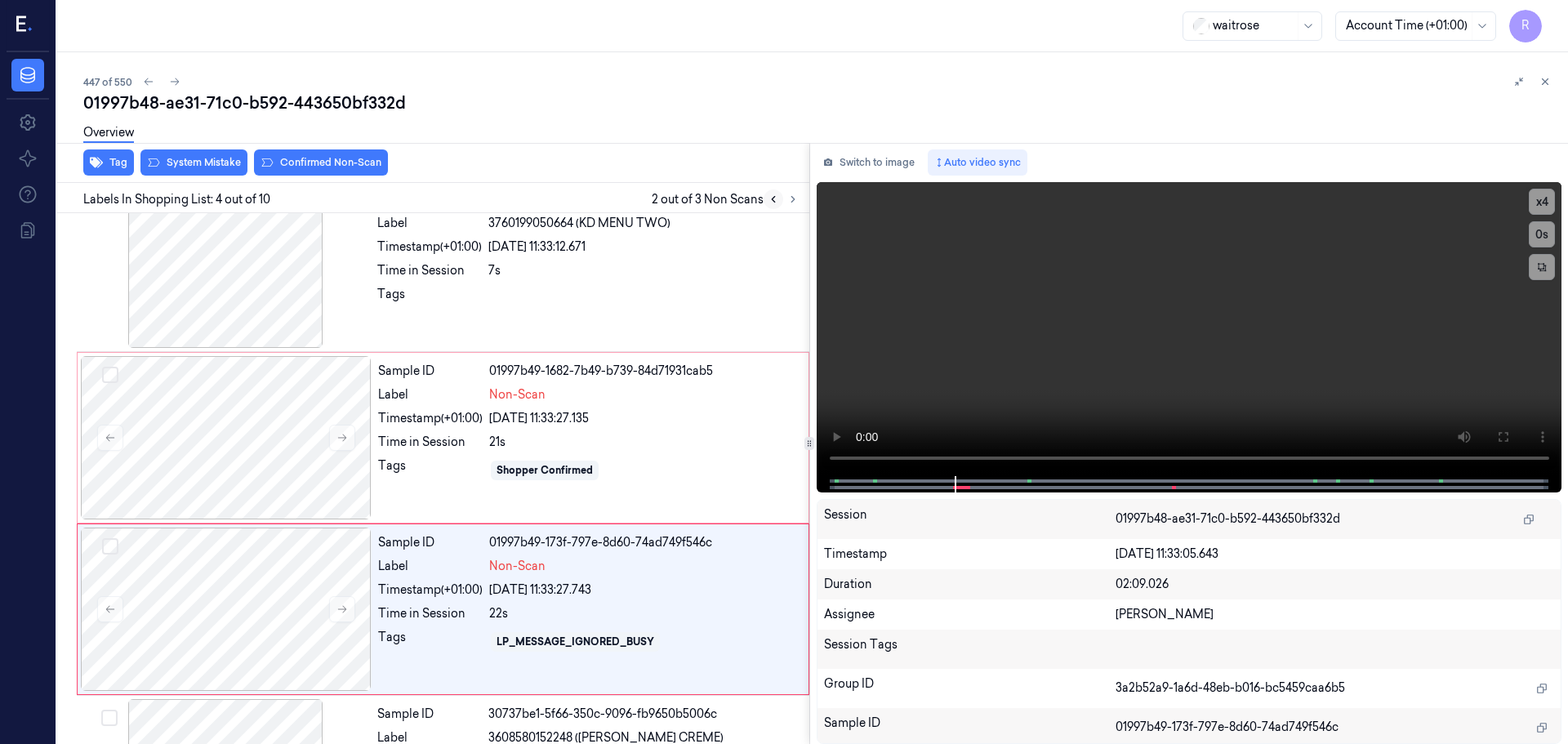
click at [779, 198] on button at bounding box center [773, 199] width 20 height 20
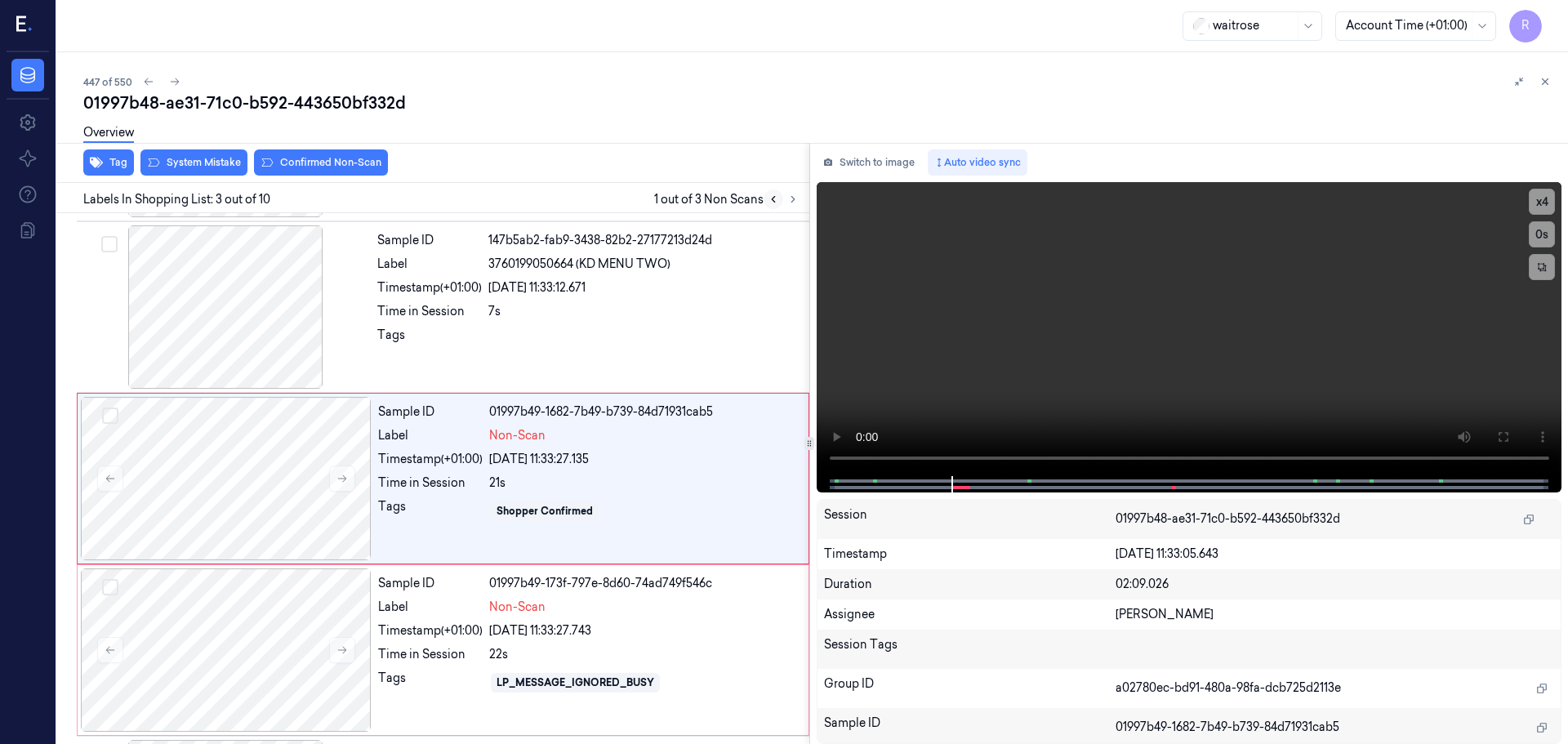
click at [779, 198] on button at bounding box center [773, 199] width 20 height 20
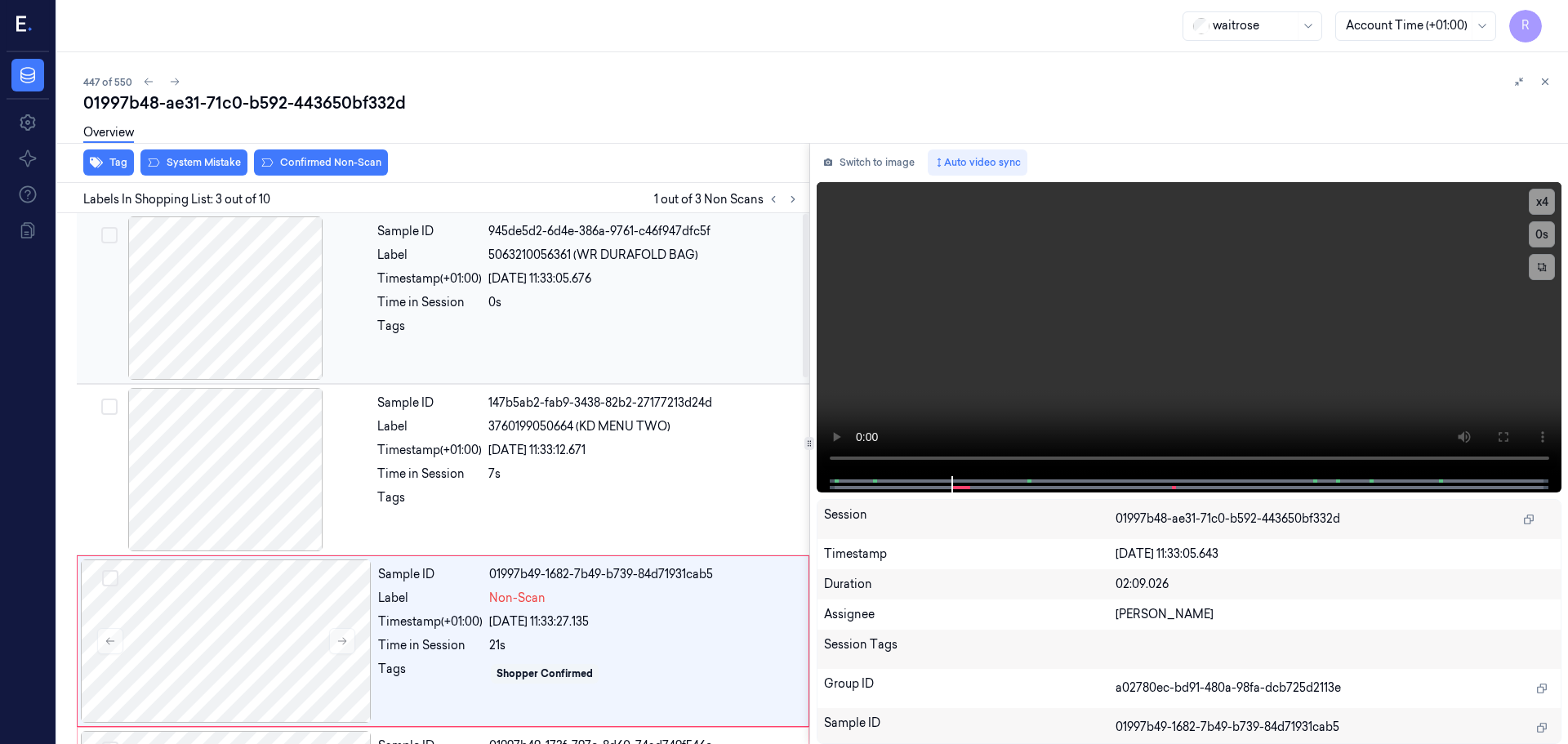
click at [248, 315] on div at bounding box center [225, 298] width 291 height 163
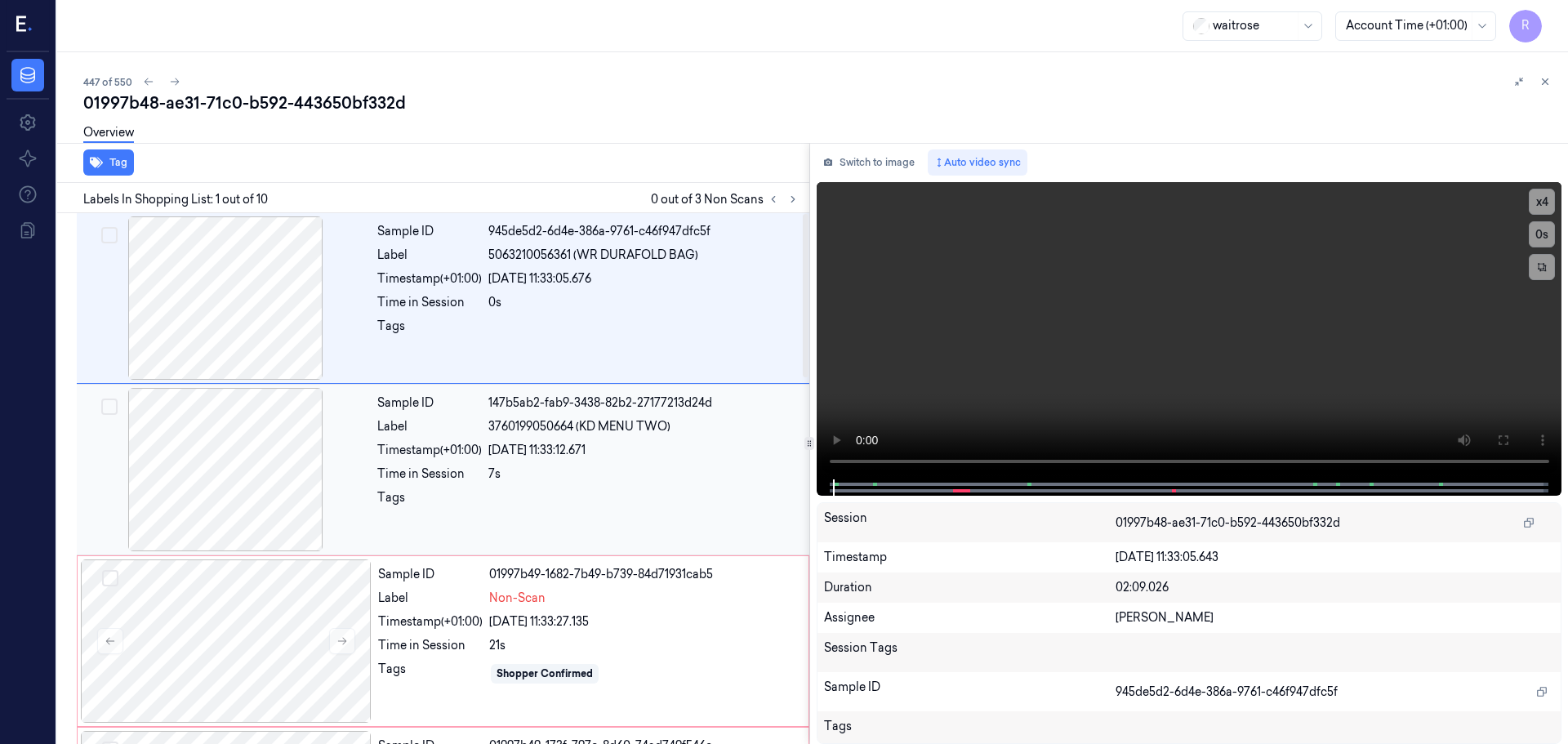
click at [261, 443] on div at bounding box center [225, 469] width 291 height 163
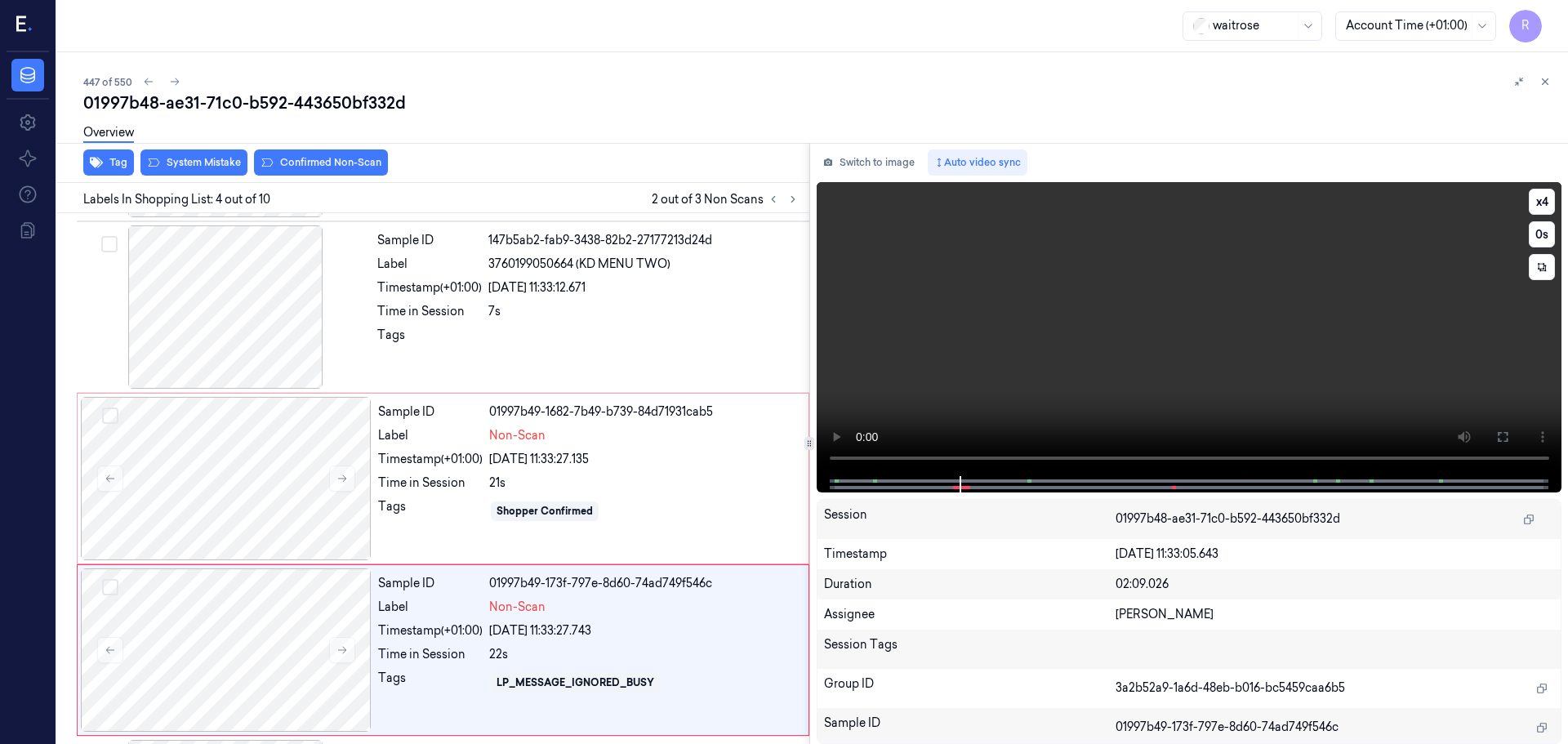
scroll to position [334, 0]
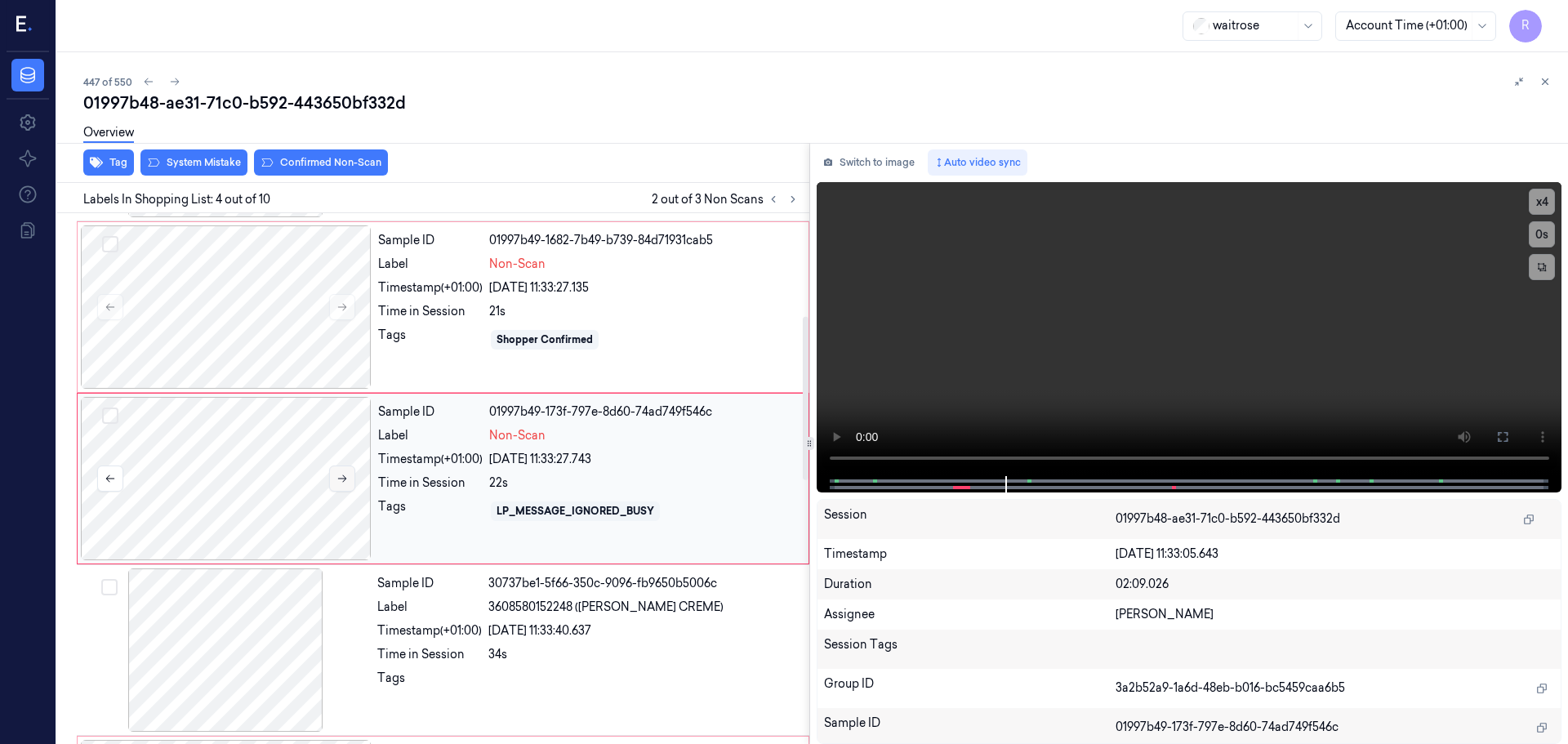
click at [347, 472] on button at bounding box center [342, 479] width 26 height 26
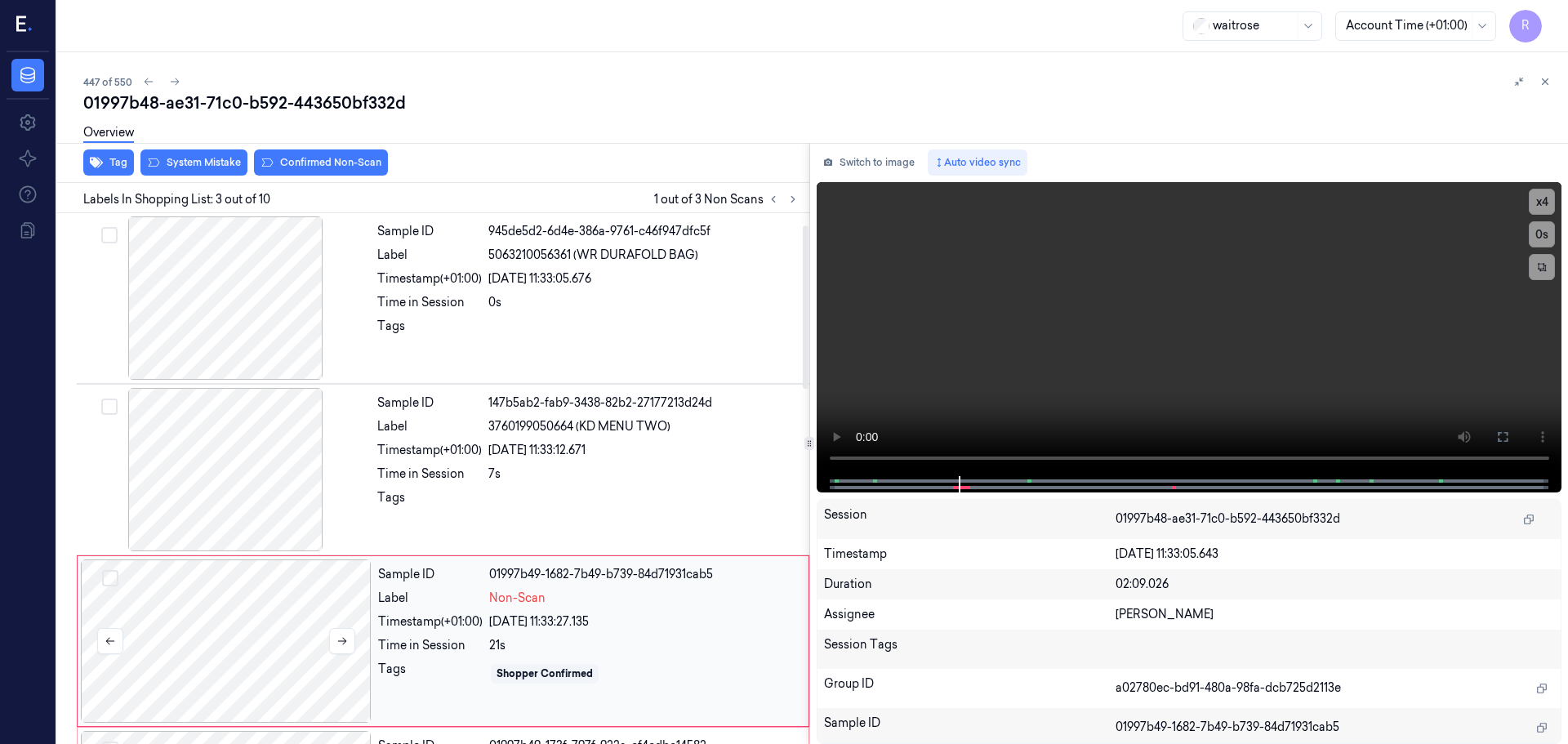
scroll to position [163, 0]
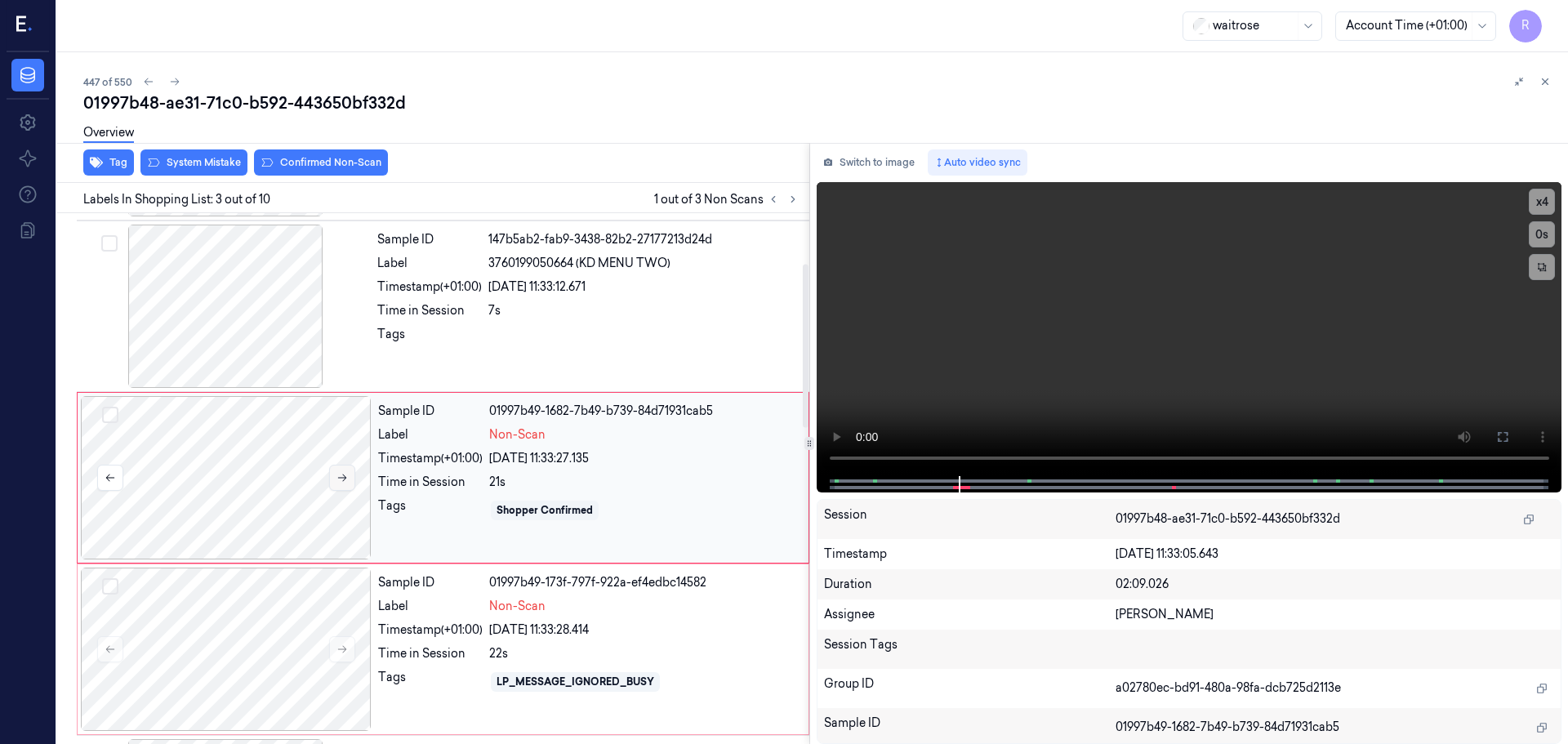
click at [344, 474] on icon at bounding box center [342, 477] width 11 height 11
click at [344, 474] on icon at bounding box center [342, 478] width 11 height 11
click at [292, 610] on div at bounding box center [226, 650] width 291 height 163
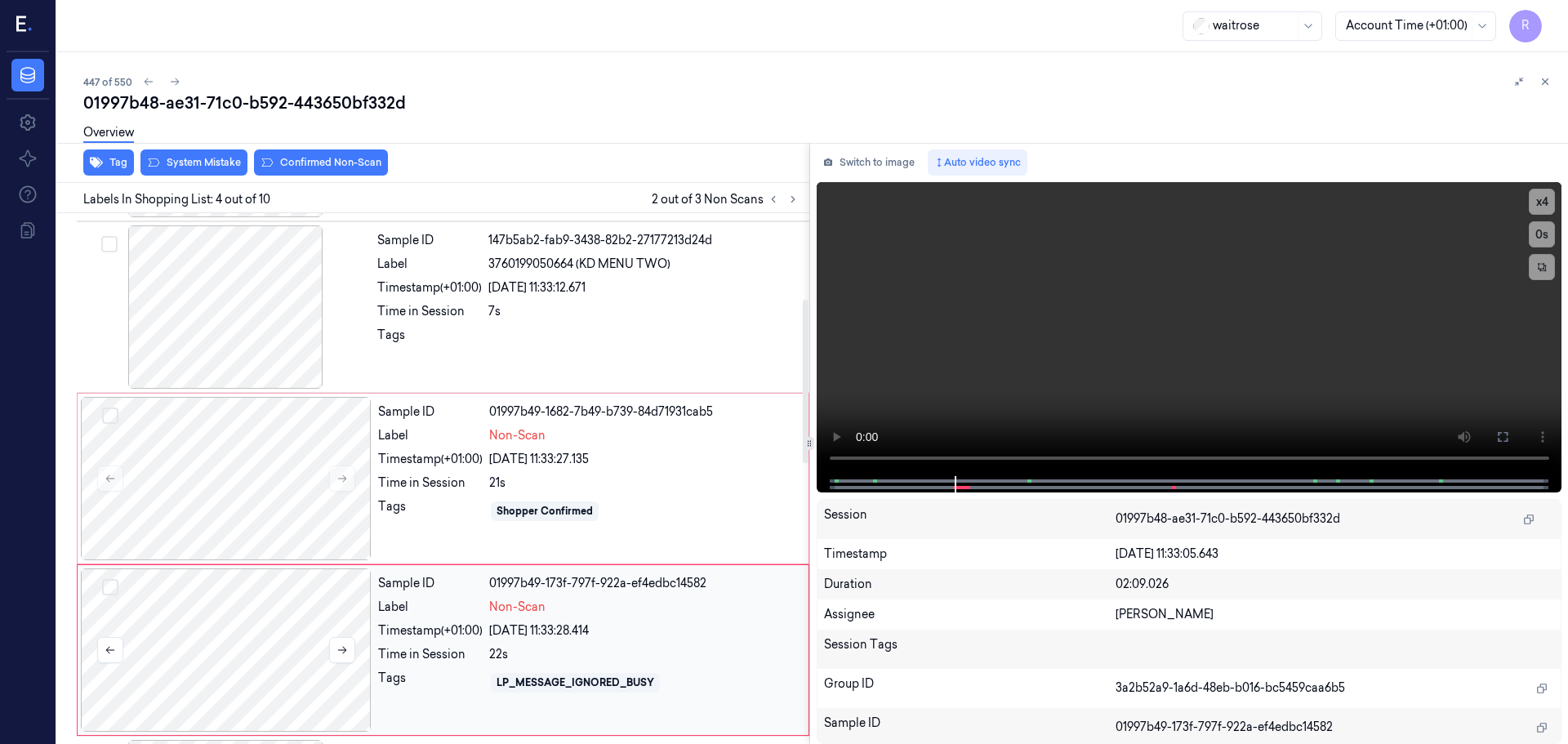
scroll to position [334, 0]
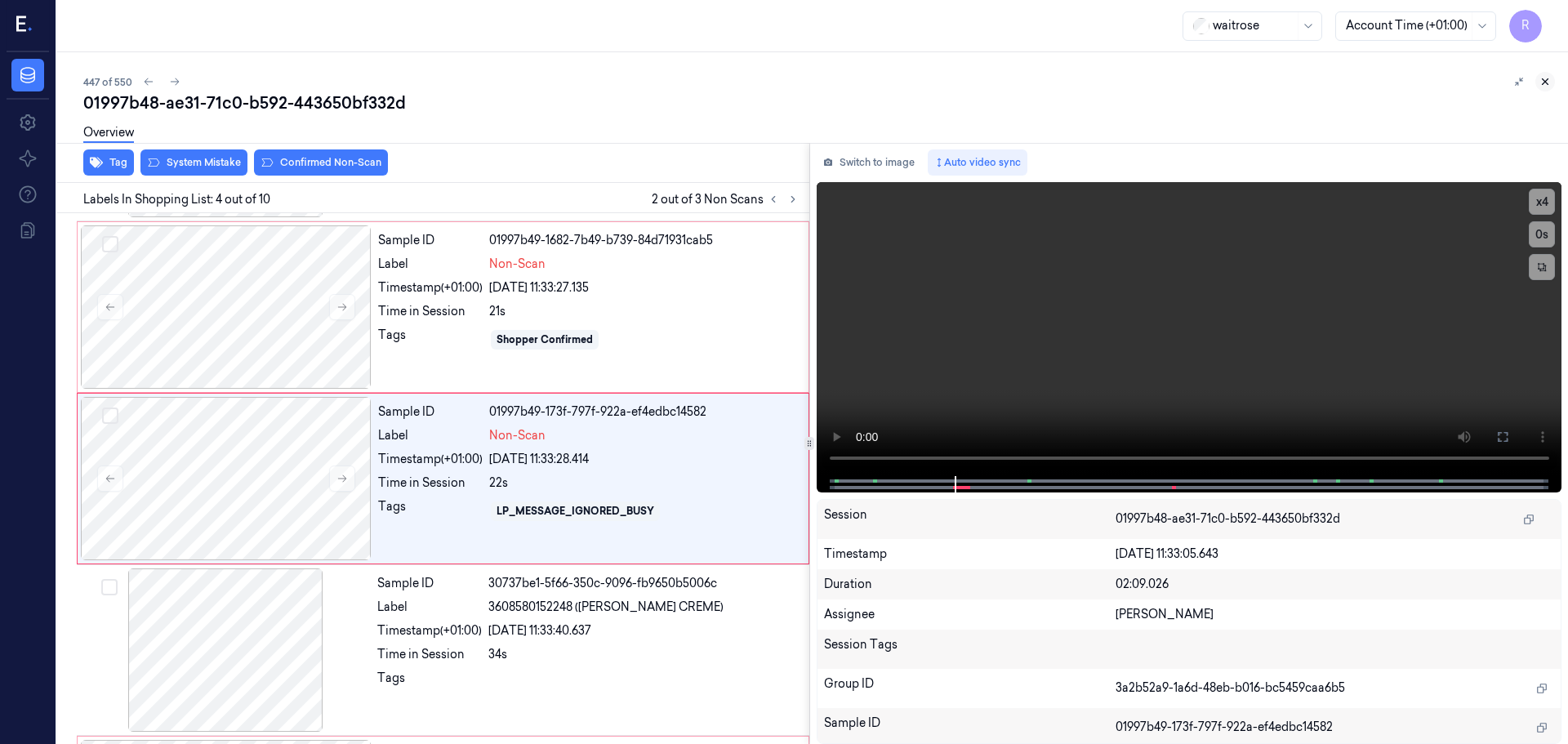
click at [1542, 90] on button at bounding box center [1544, 82] width 20 height 20
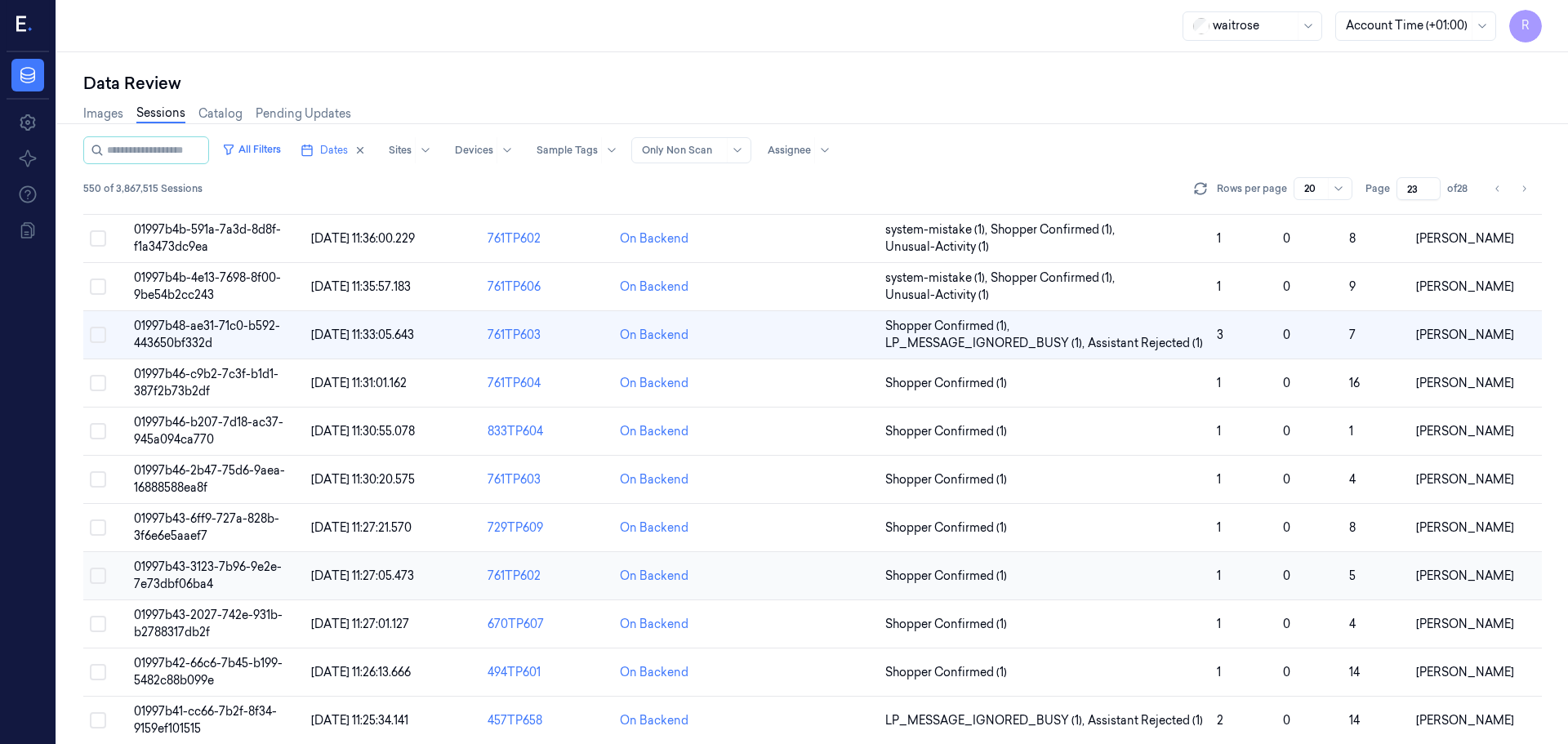
scroll to position [89, 0]
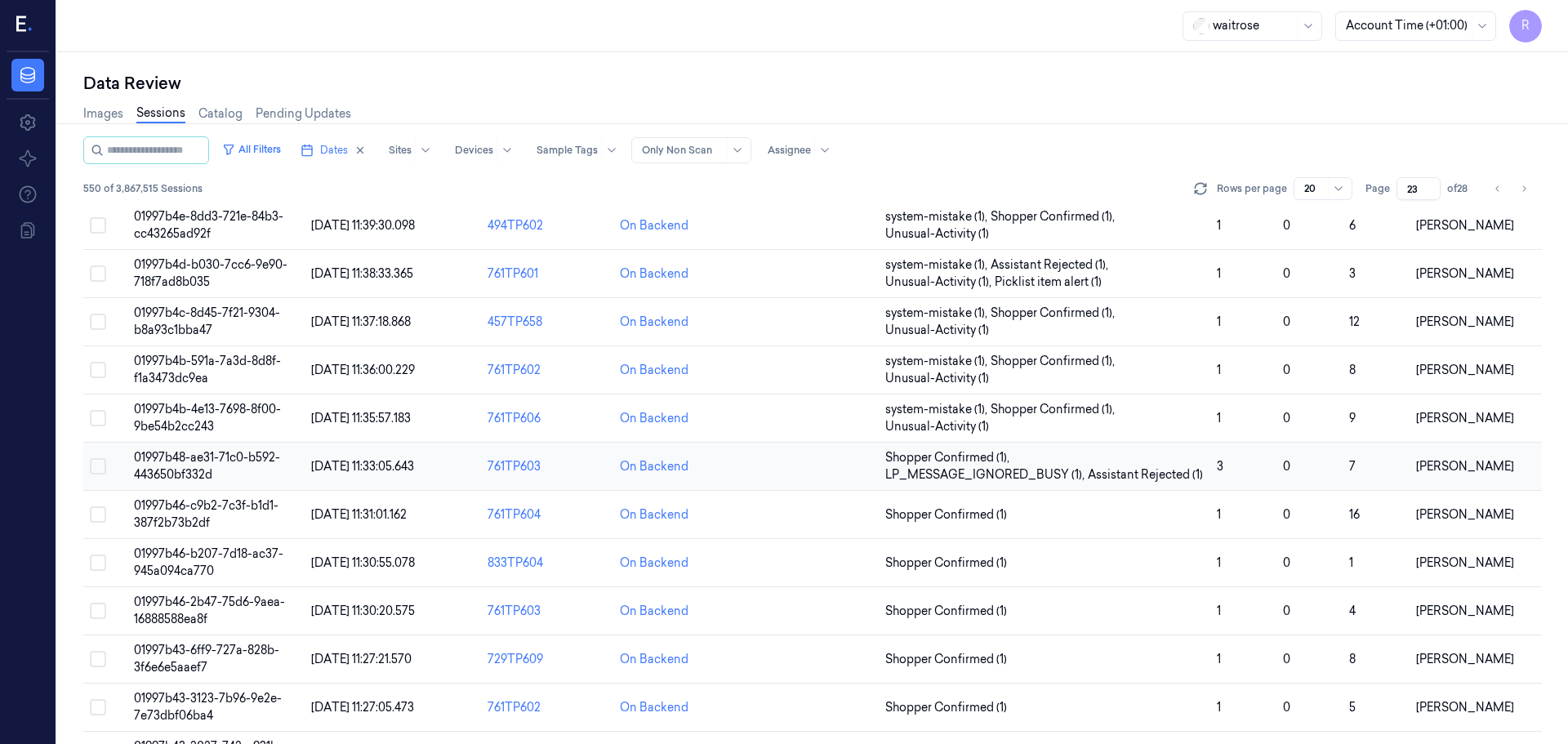
click at [939, 466] on span "Shopper Confirmed (1) ," at bounding box center [949, 457] width 127 height 17
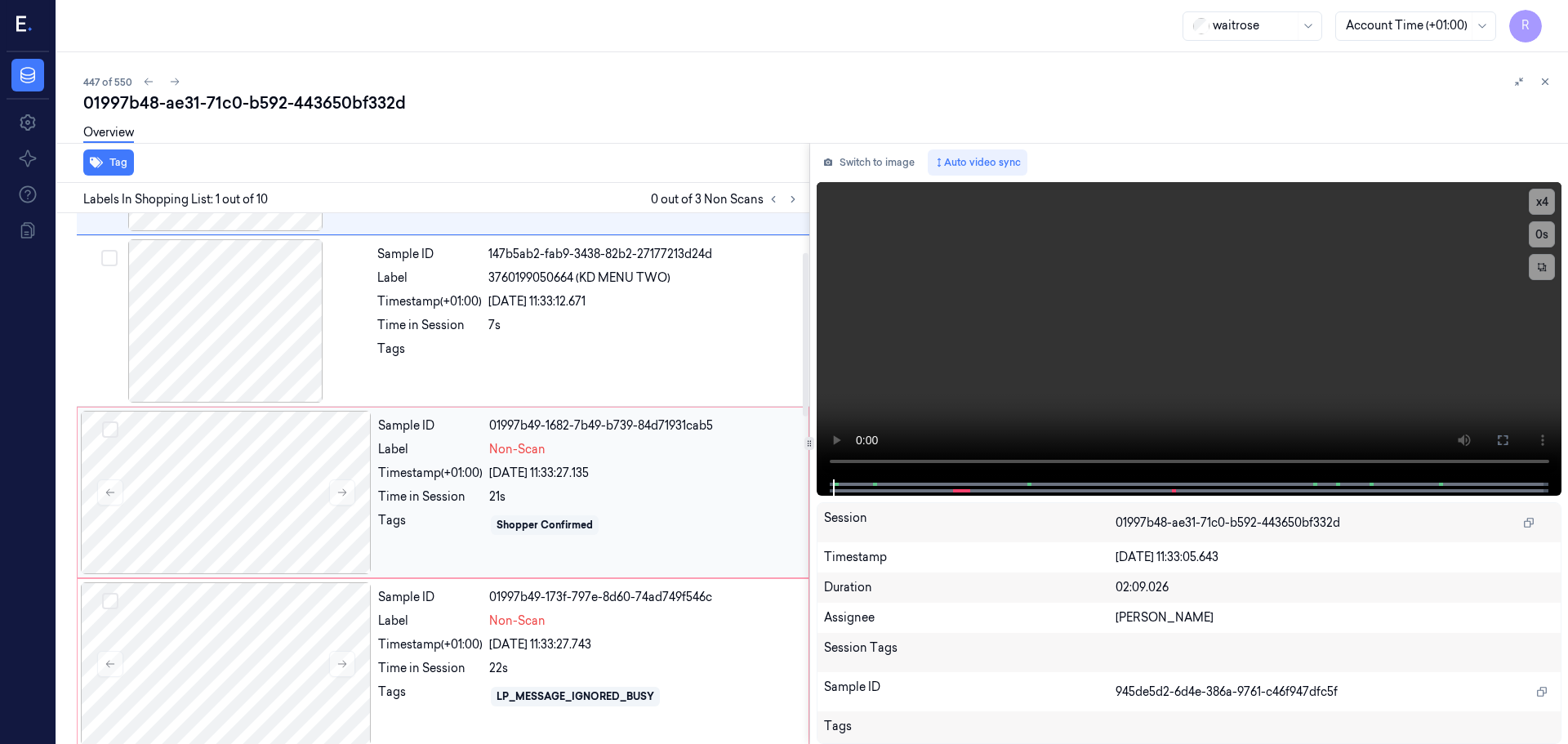
scroll to position [163, 0]
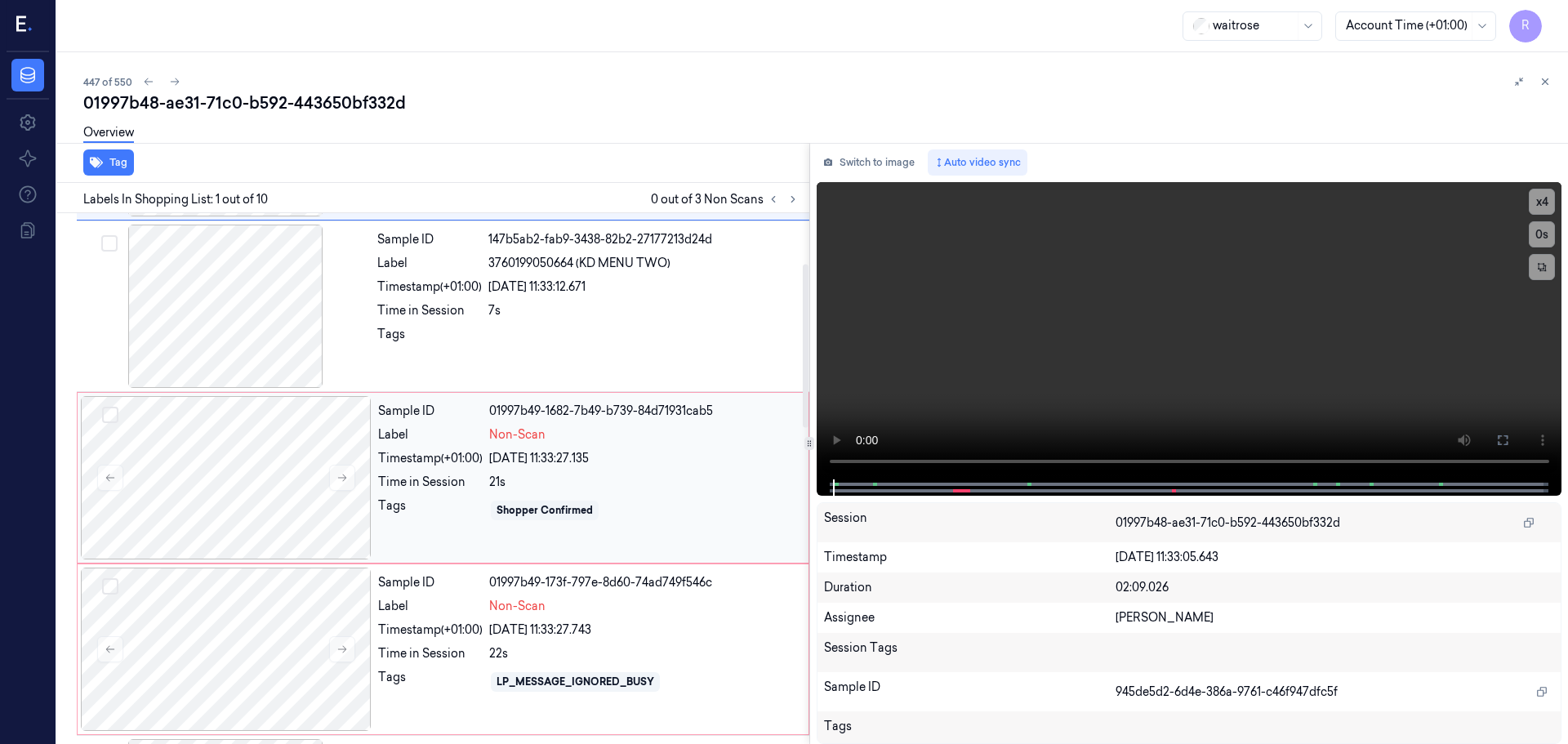
click at [498, 494] on div "Sample ID 01997b49-1682-7b49-b739-84d71931cab5 Label Non-Scan Timestamp (+01:00…" at bounding box center [588, 478] width 433 height 163
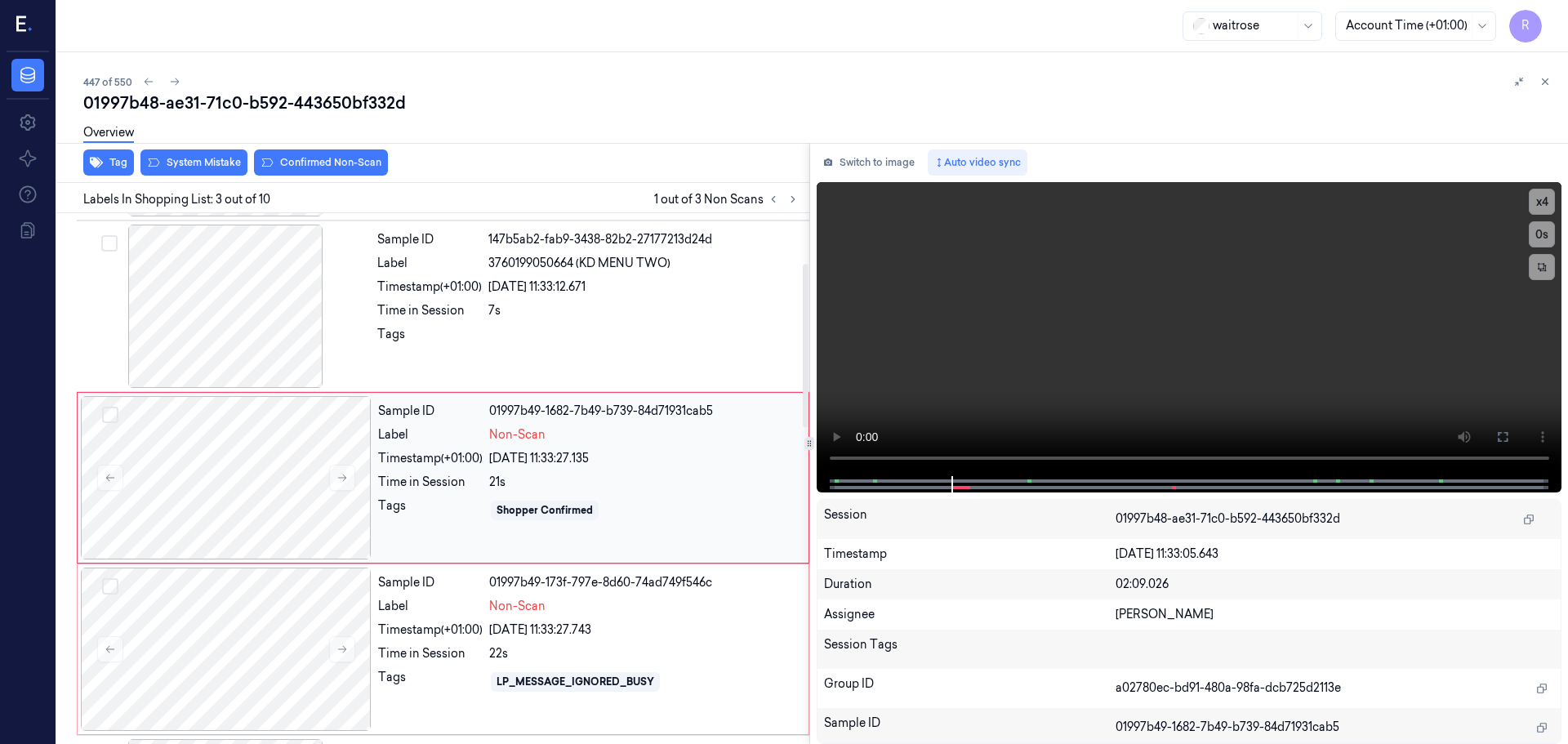
scroll to position [162, 0]
click at [886, 162] on button "Switch to image" at bounding box center [869, 162] width 105 height 26
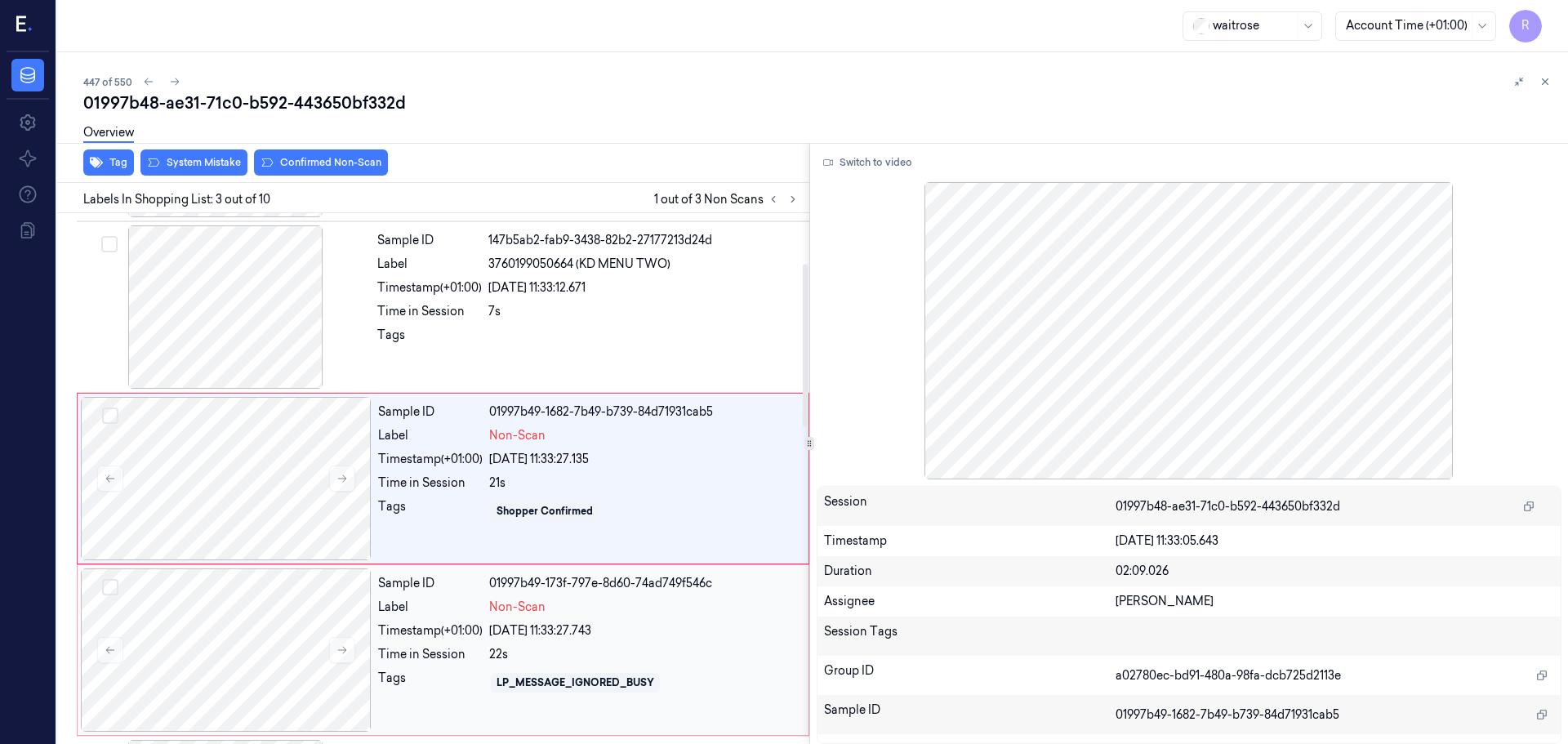
click at [417, 649] on div "Time in Session" at bounding box center [430, 655] width 105 height 17
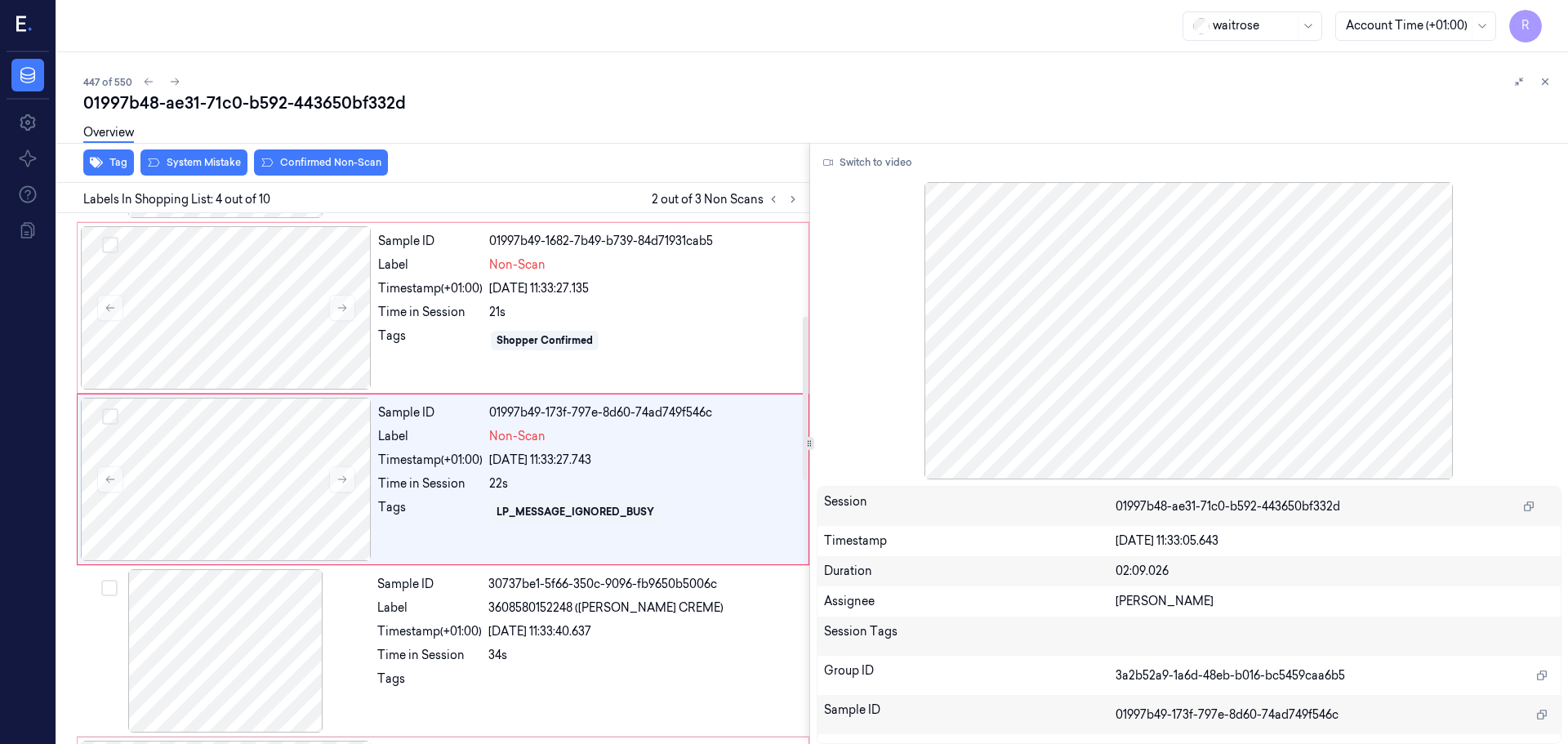
scroll to position [334, 0]
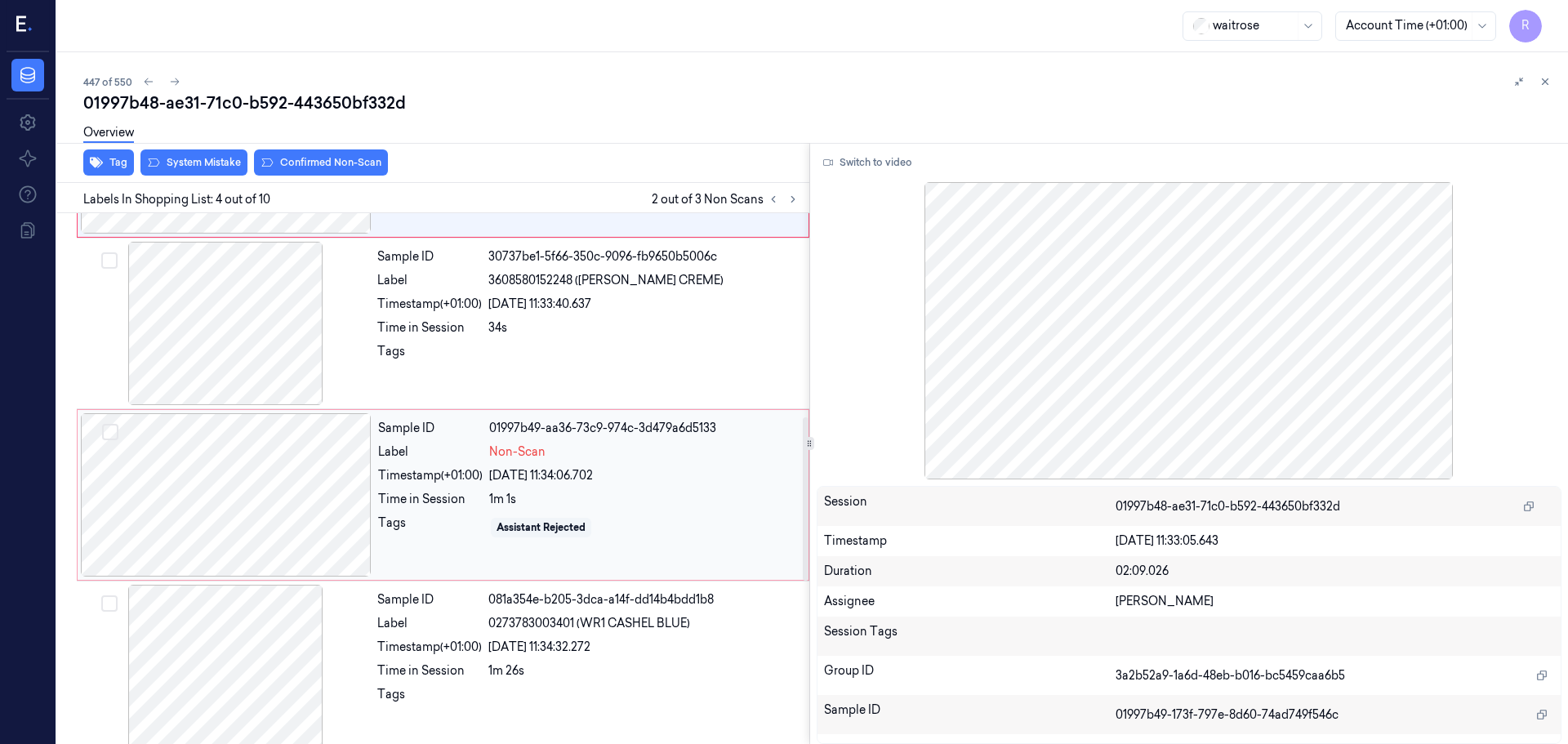
click at [450, 486] on div "Sample ID 01997b49-aa36-73c9-974c-3d479a6d5133 Label Non-Scan Timestamp (+01:00…" at bounding box center [588, 495] width 433 height 163
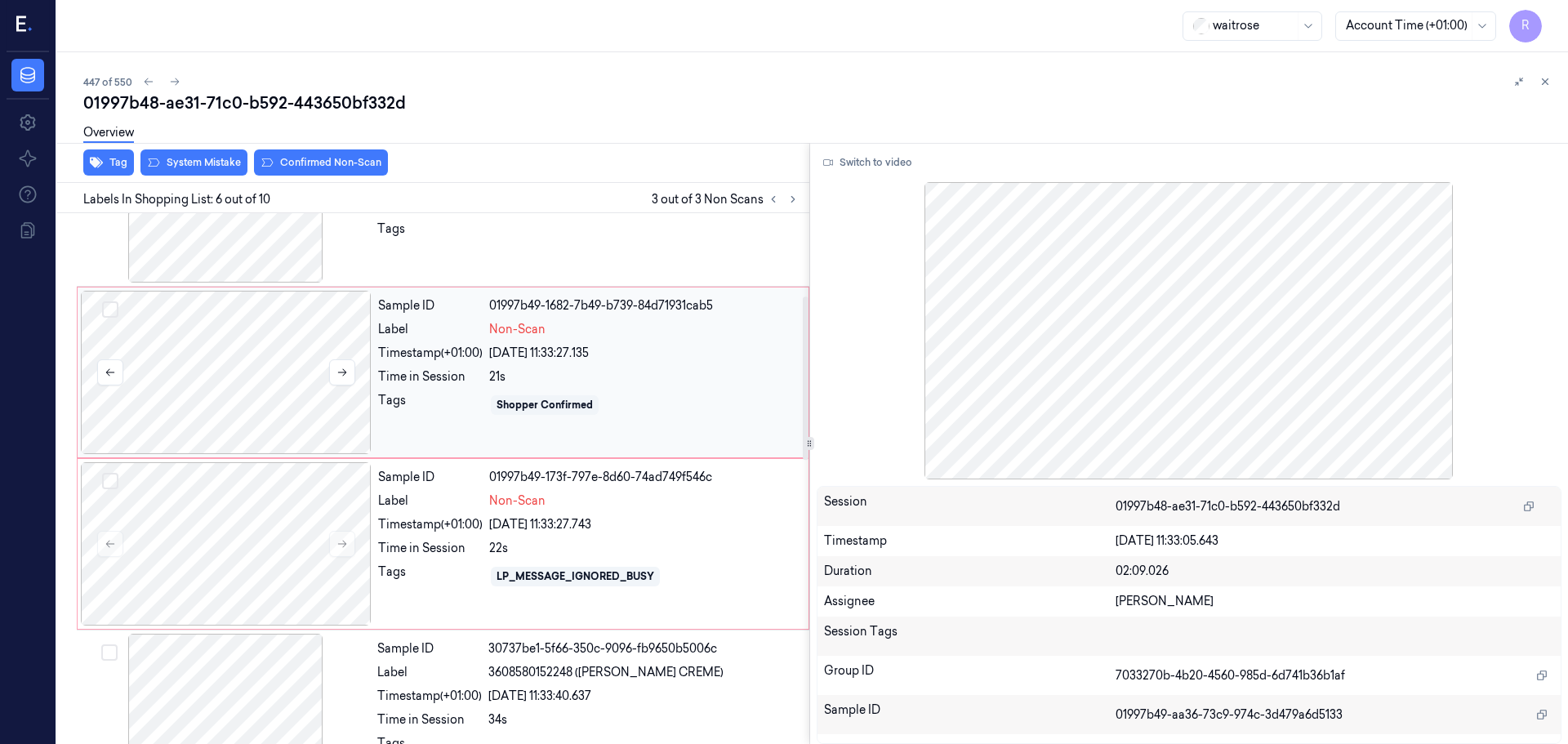
click at [366, 361] on div at bounding box center [226, 372] width 291 height 163
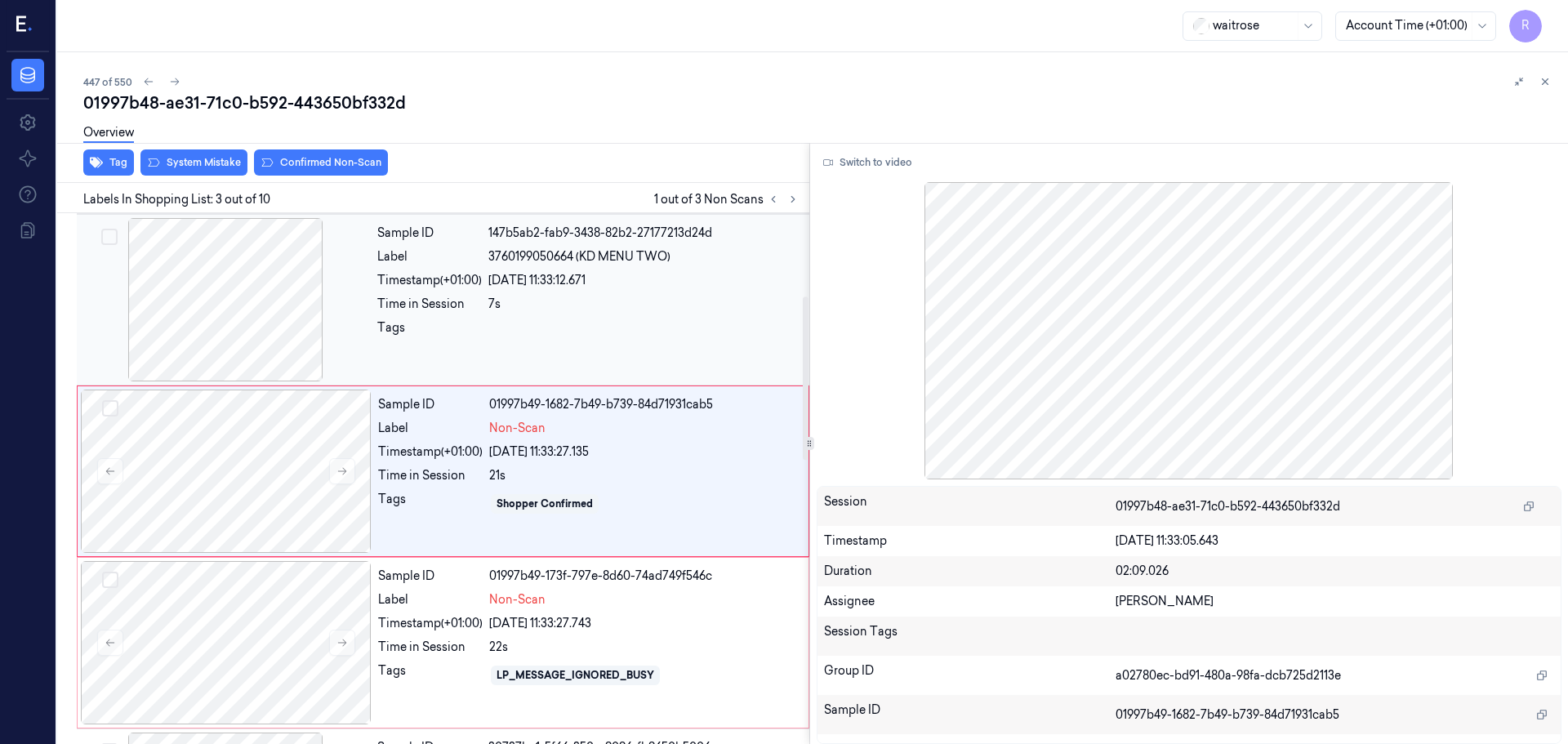
scroll to position [162, 0]
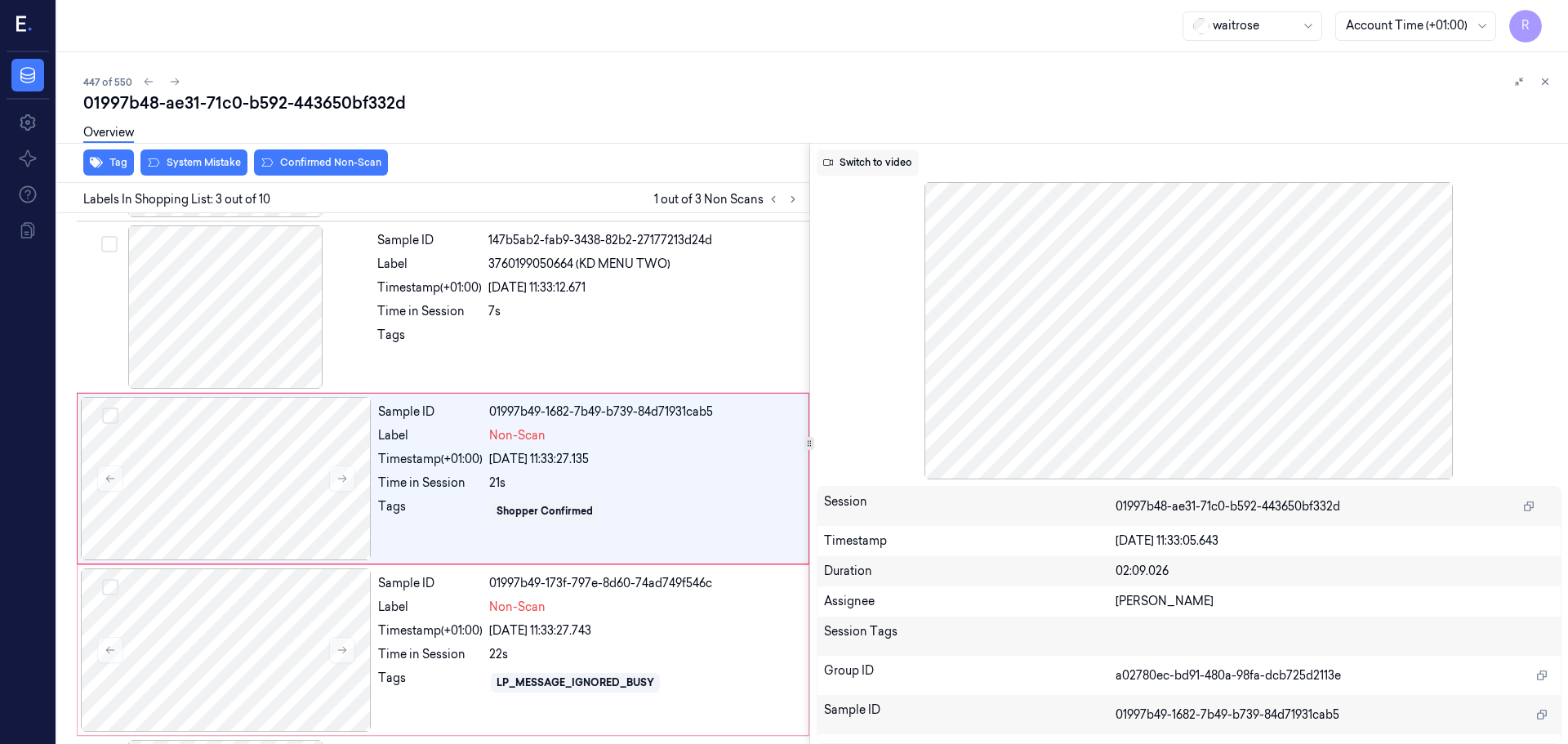
click at [879, 172] on button "Switch to video" at bounding box center [868, 162] width 102 height 26
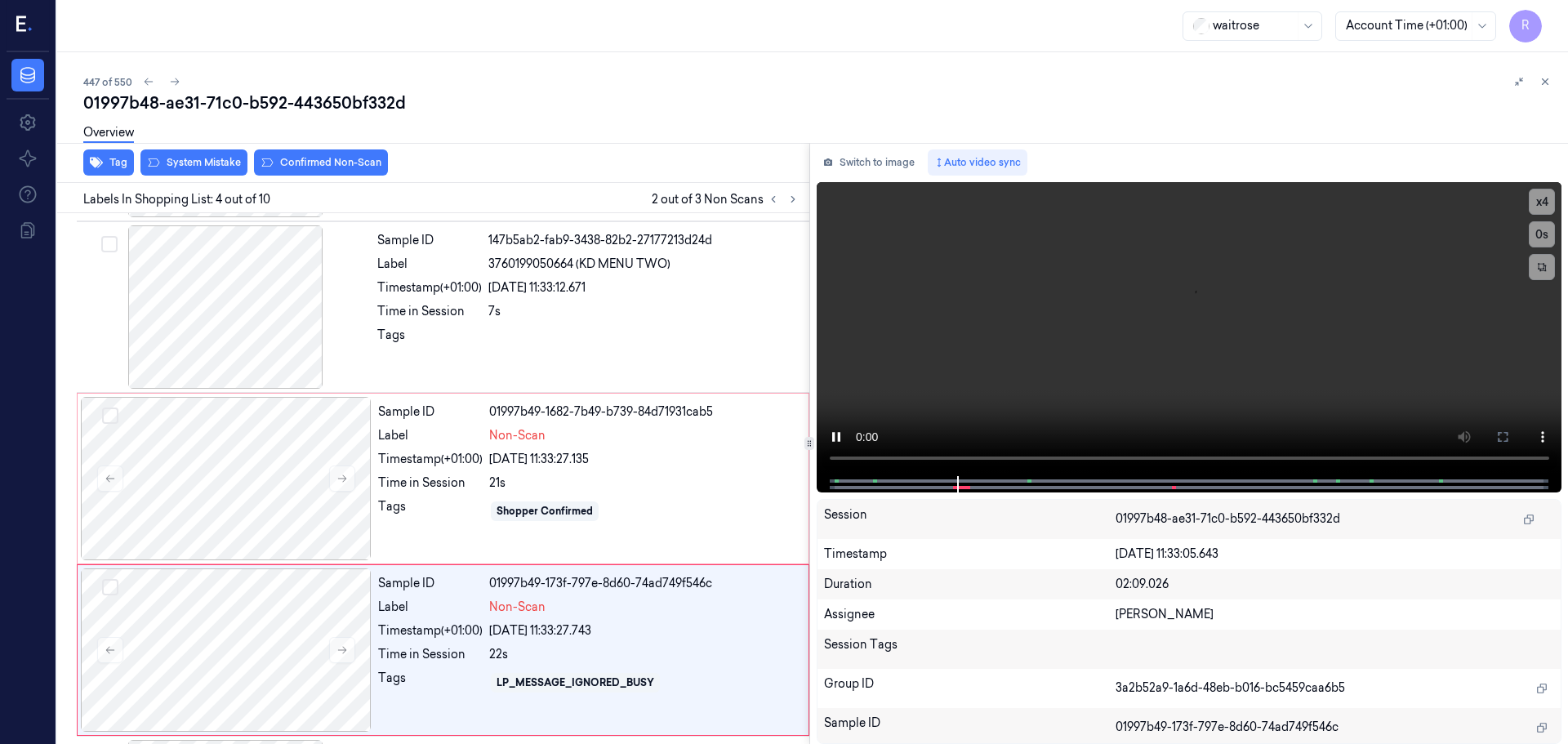
scroll to position [334, 0]
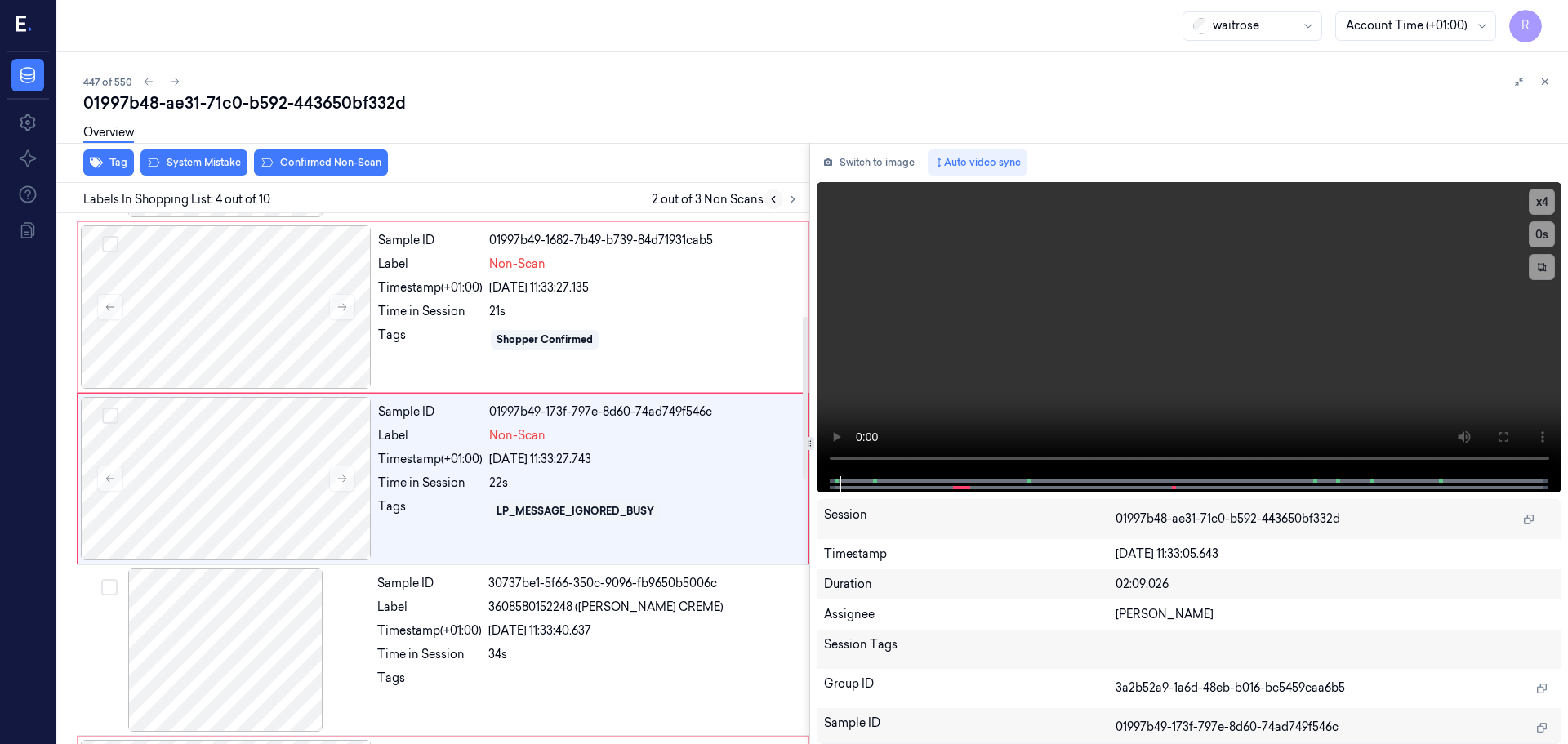
click at [773, 199] on icon at bounding box center [773, 199] width 11 height 11
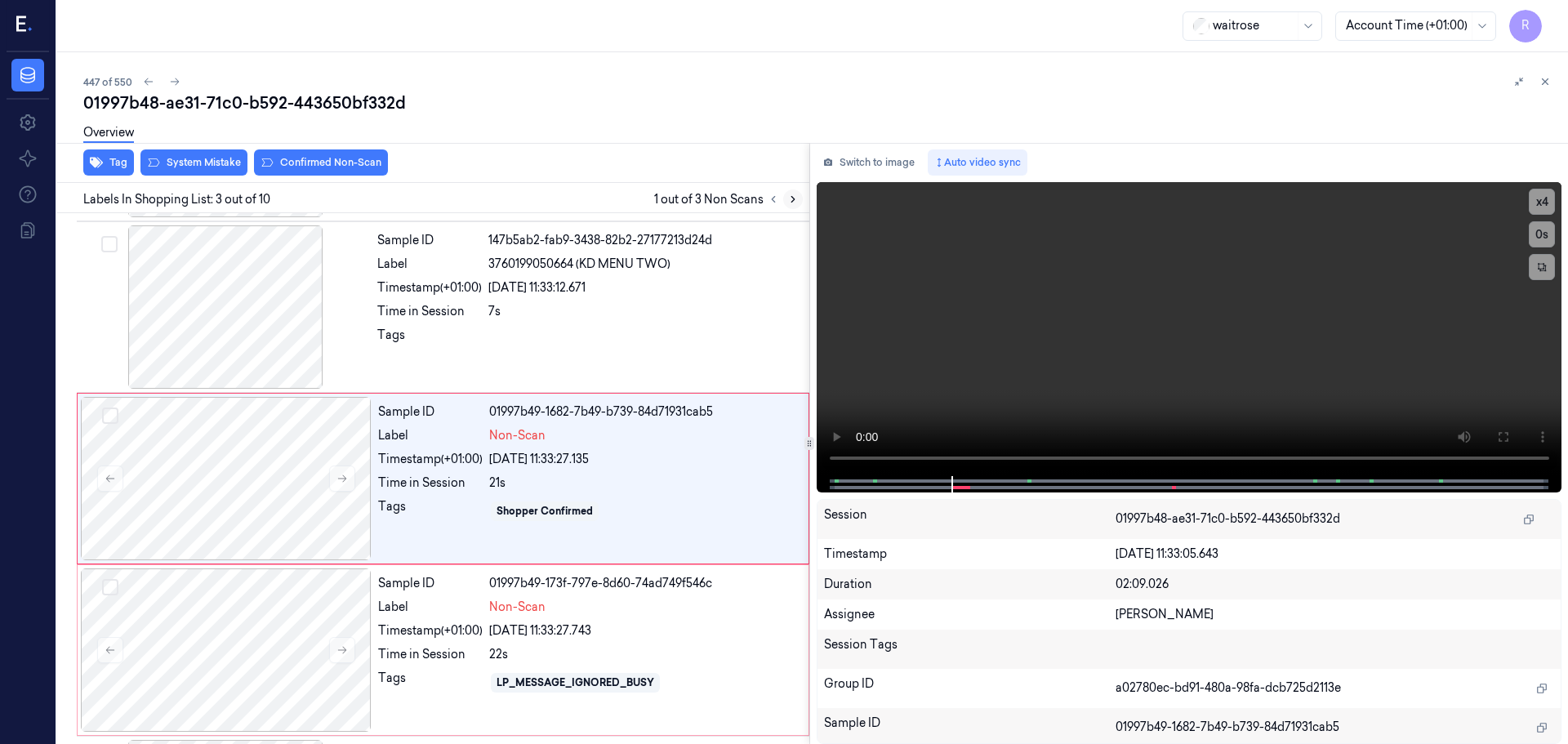
click at [784, 204] on button at bounding box center [792, 199] width 20 height 20
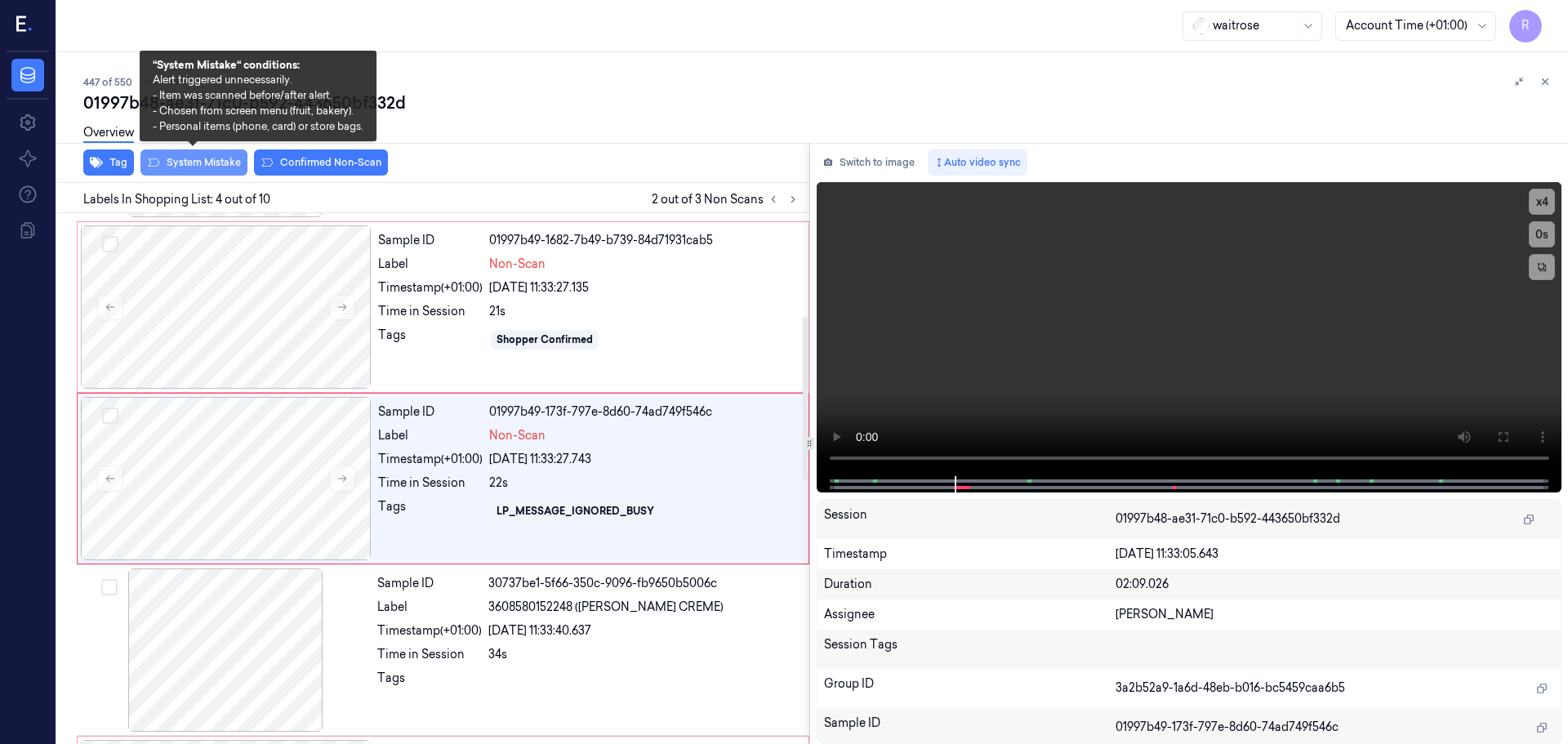
click at [195, 162] on button "System Mistake" at bounding box center [194, 162] width 107 height 26
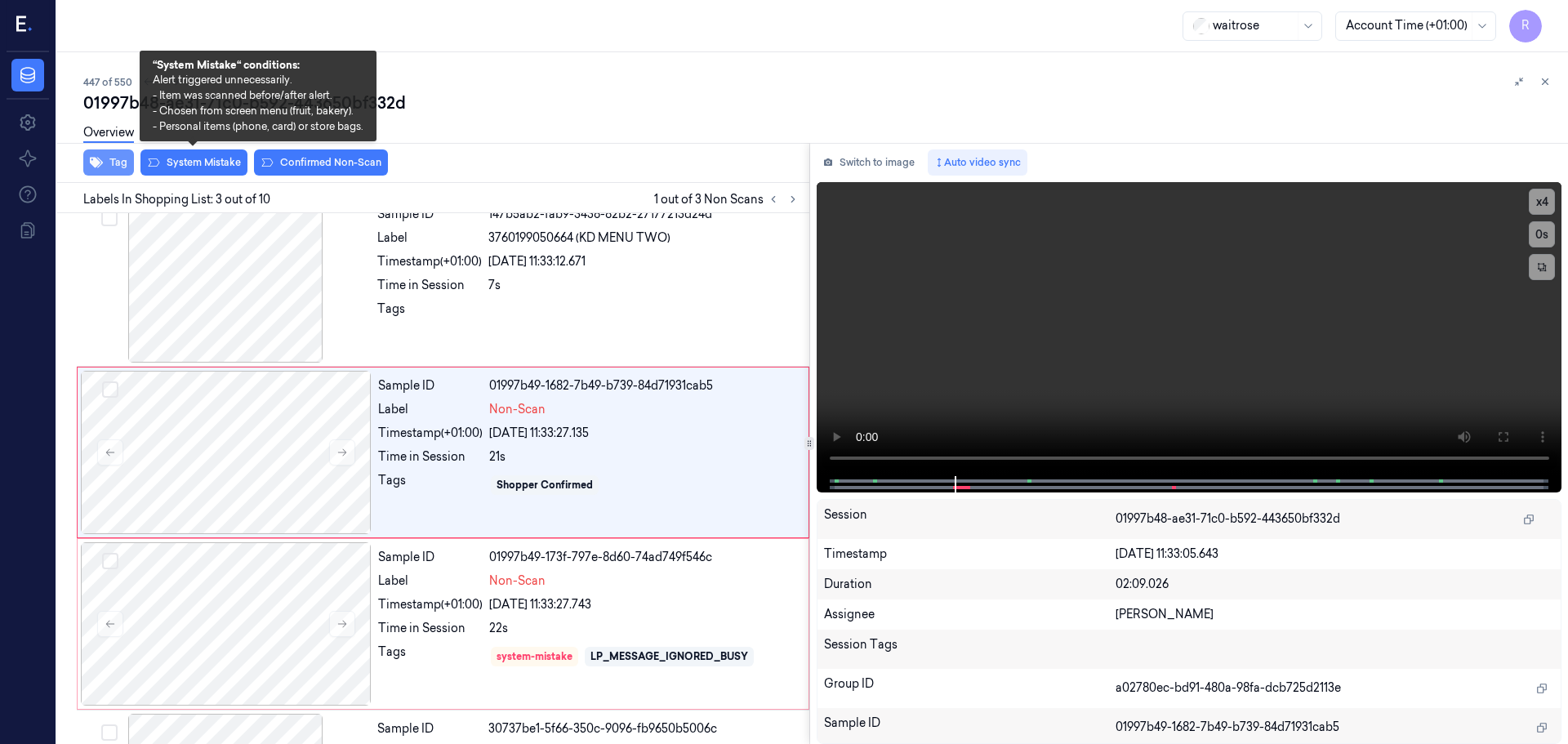
scroll to position [162, 0]
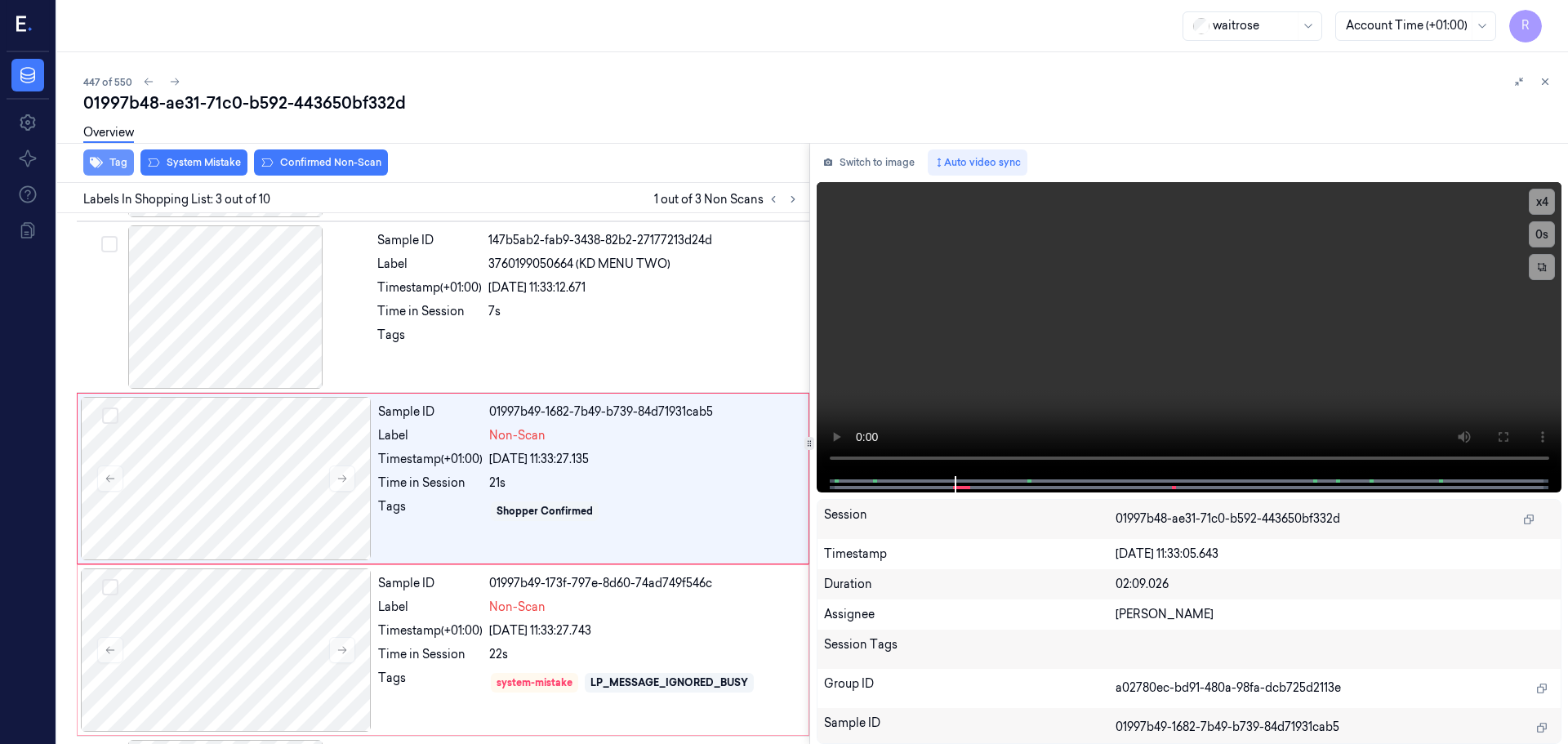
click at [107, 162] on button "Tag" at bounding box center [109, 162] width 51 height 26
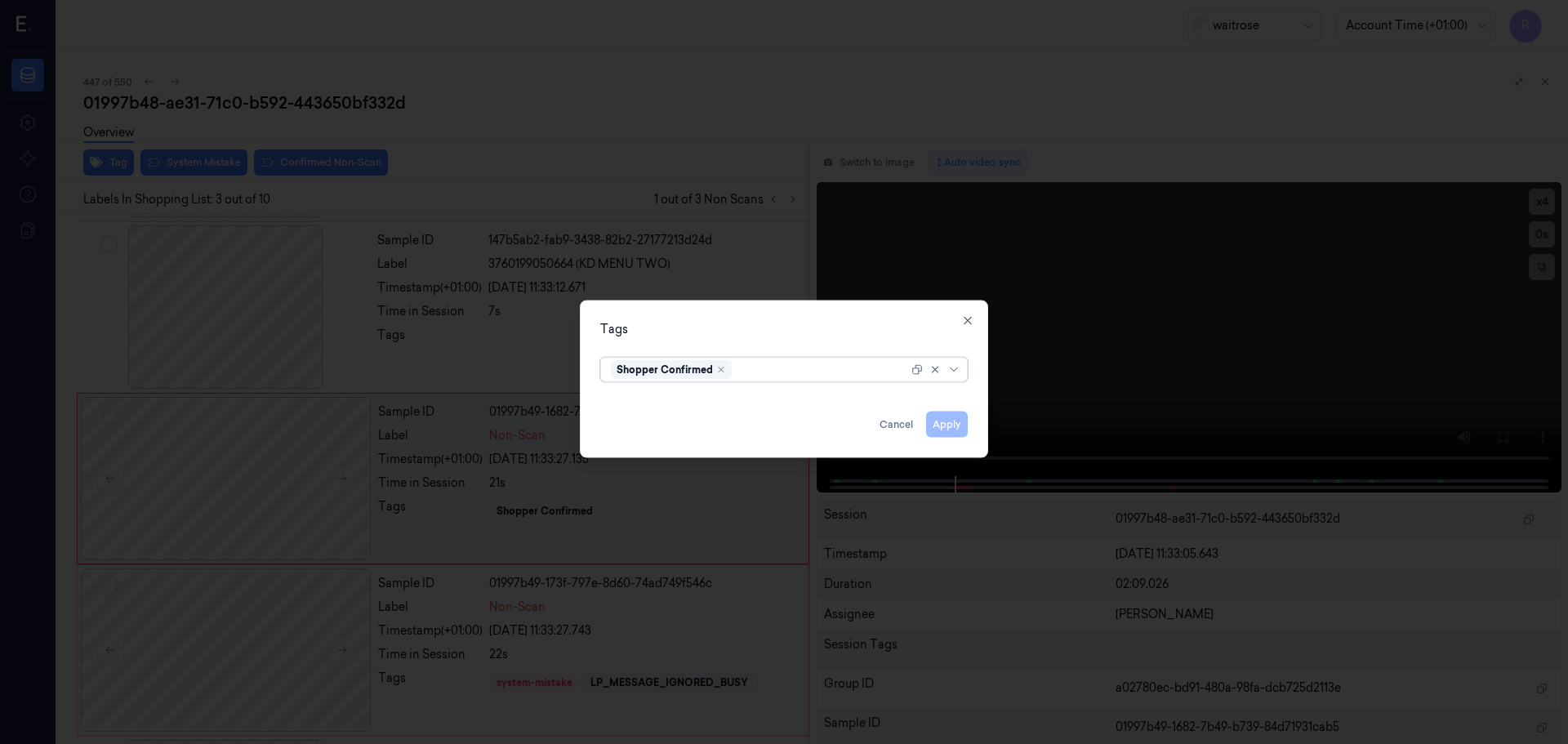
click at [960, 372] on div at bounding box center [955, 369] width 16 height 13
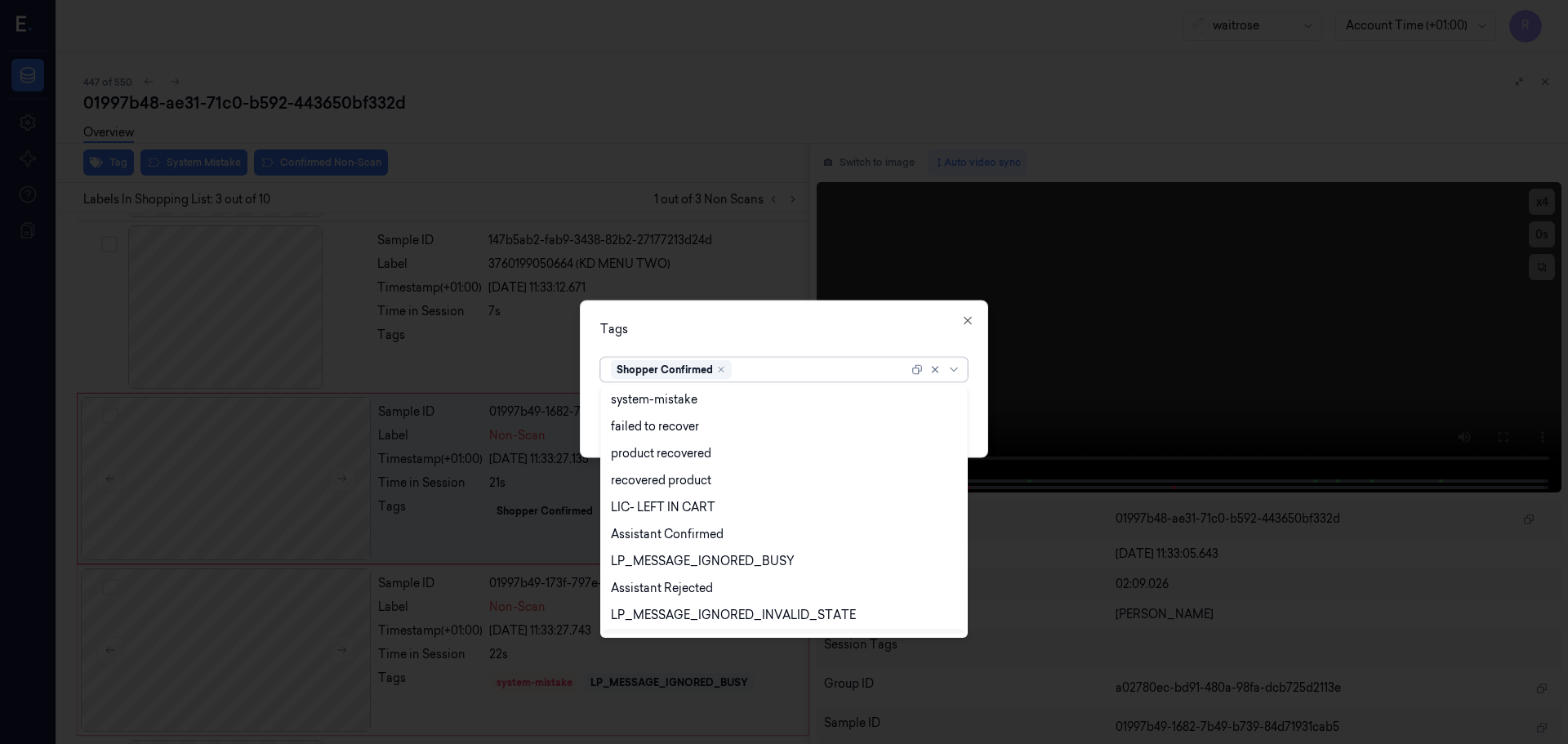
scroll to position [267, 0]
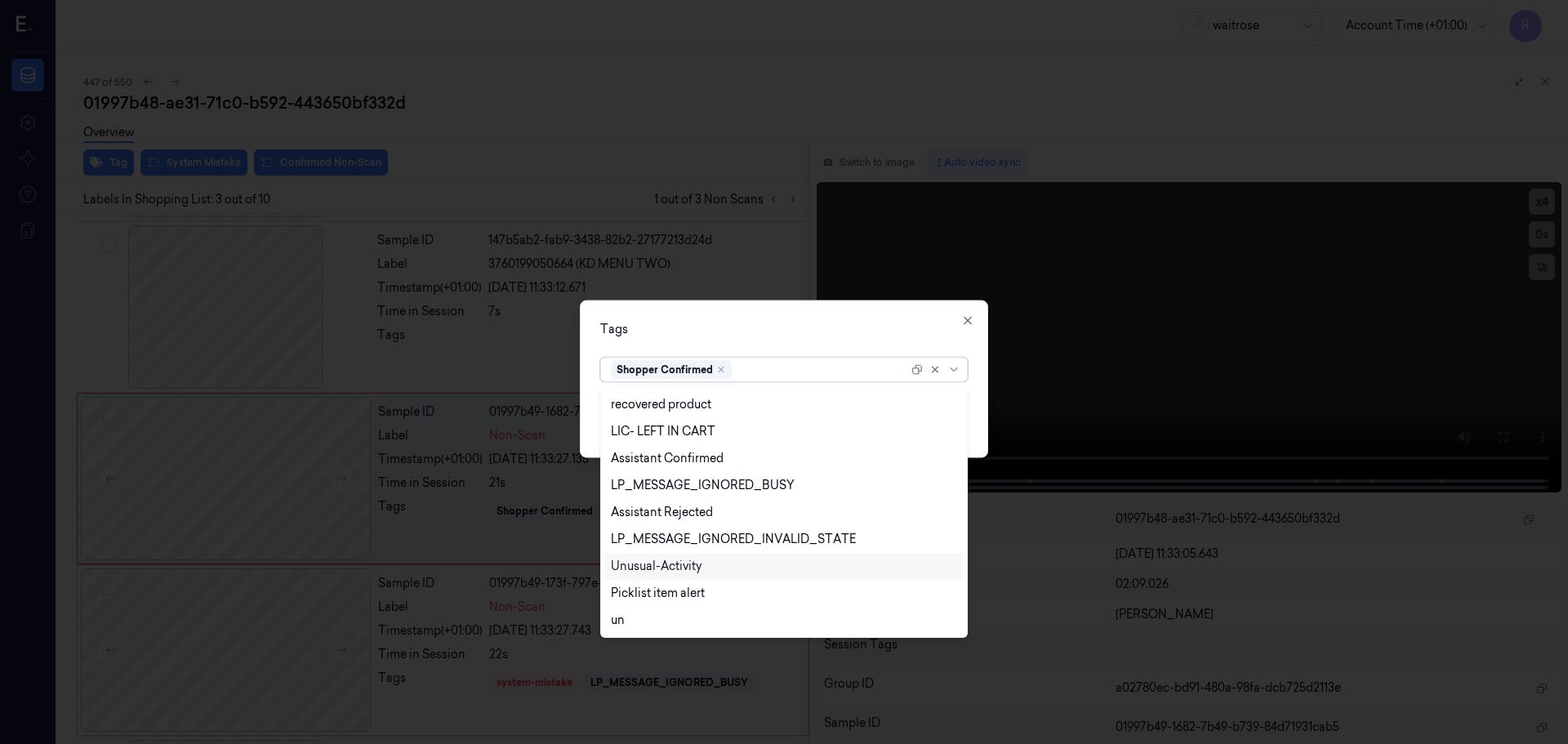
click at [661, 564] on div "Unusual-Activity" at bounding box center [656, 566] width 91 height 17
drag, startPoint x: 739, startPoint y: 338, endPoint x: 807, endPoint y: 355, distance: 70.1
click at [739, 338] on div "Tags option Unusual-Activity, selected. 22 results available. Use Up and Down t…" at bounding box center [784, 378] width 408 height 157
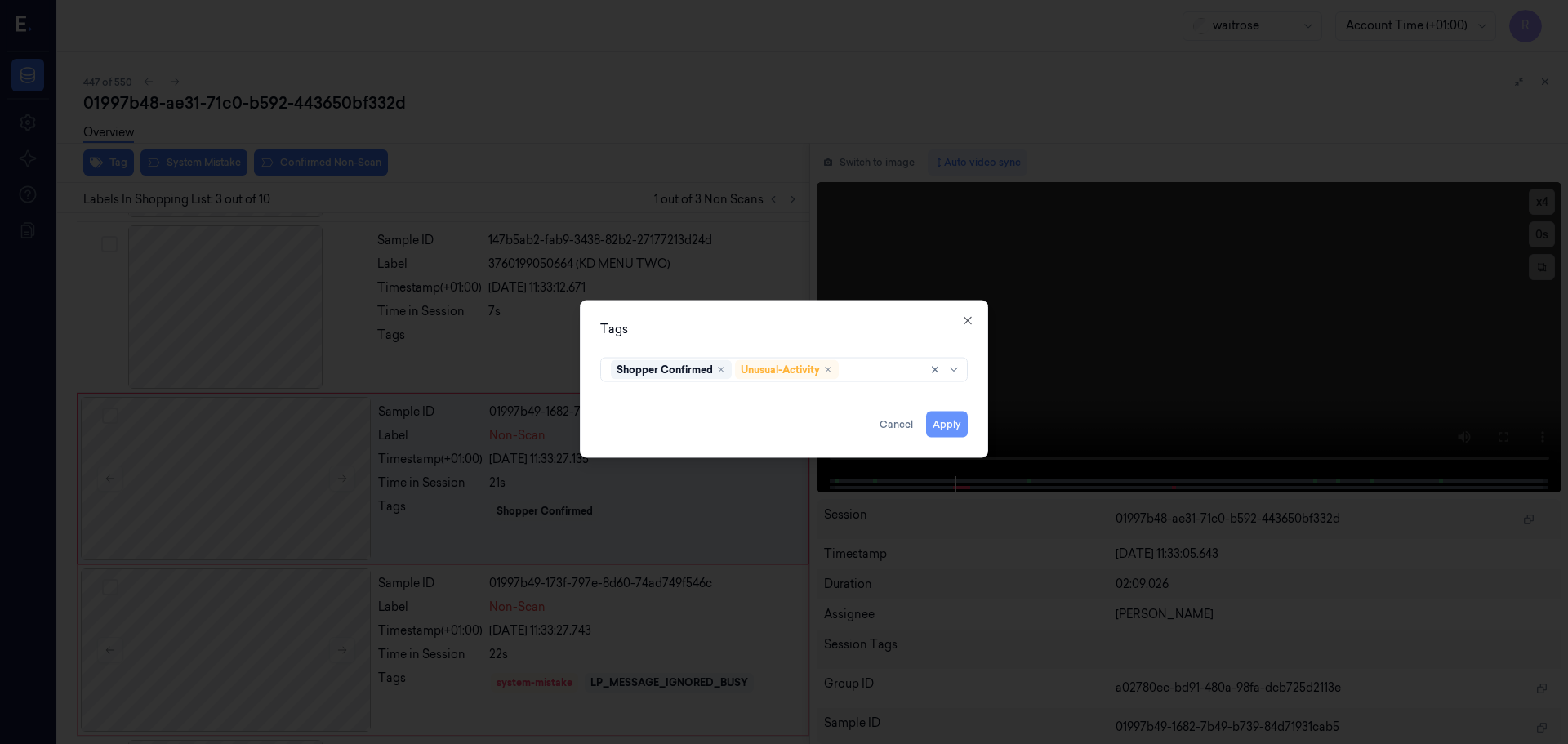
click at [955, 422] on button "Apply" at bounding box center [947, 423] width 42 height 26
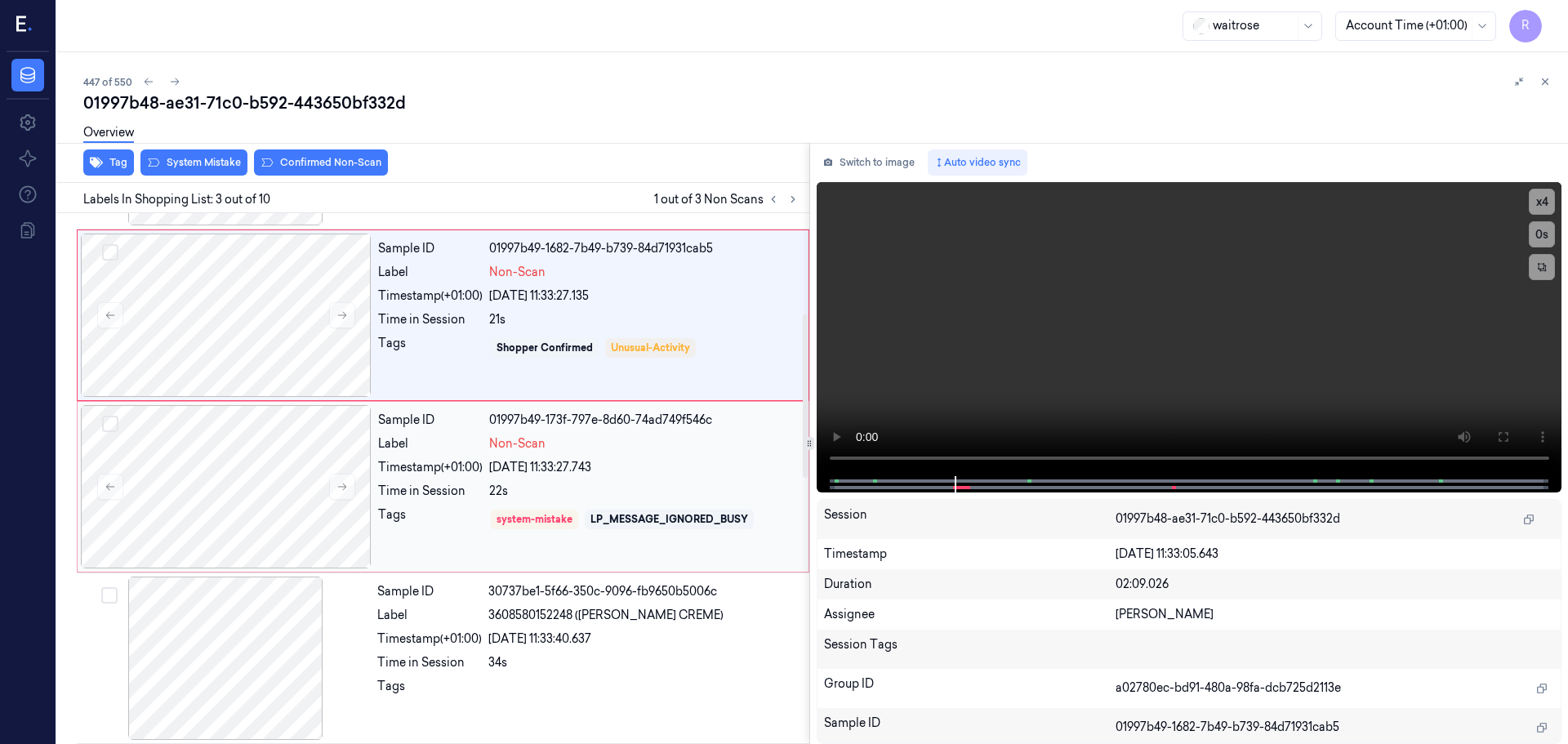
click at [473, 449] on div "Label" at bounding box center [430, 444] width 105 height 17
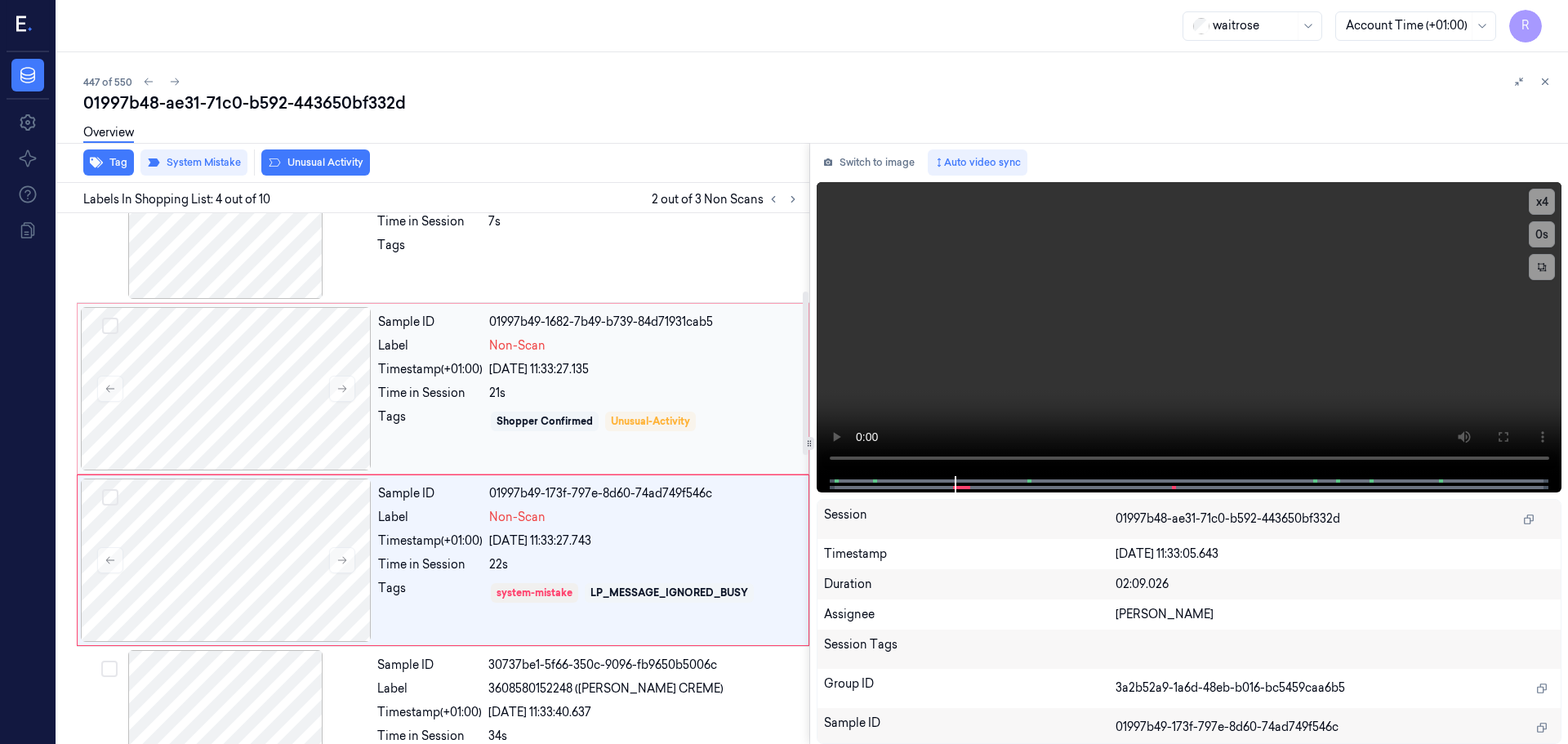
click at [506, 375] on div "24/09/2025 11:33:27.135" at bounding box center [644, 370] width 309 height 17
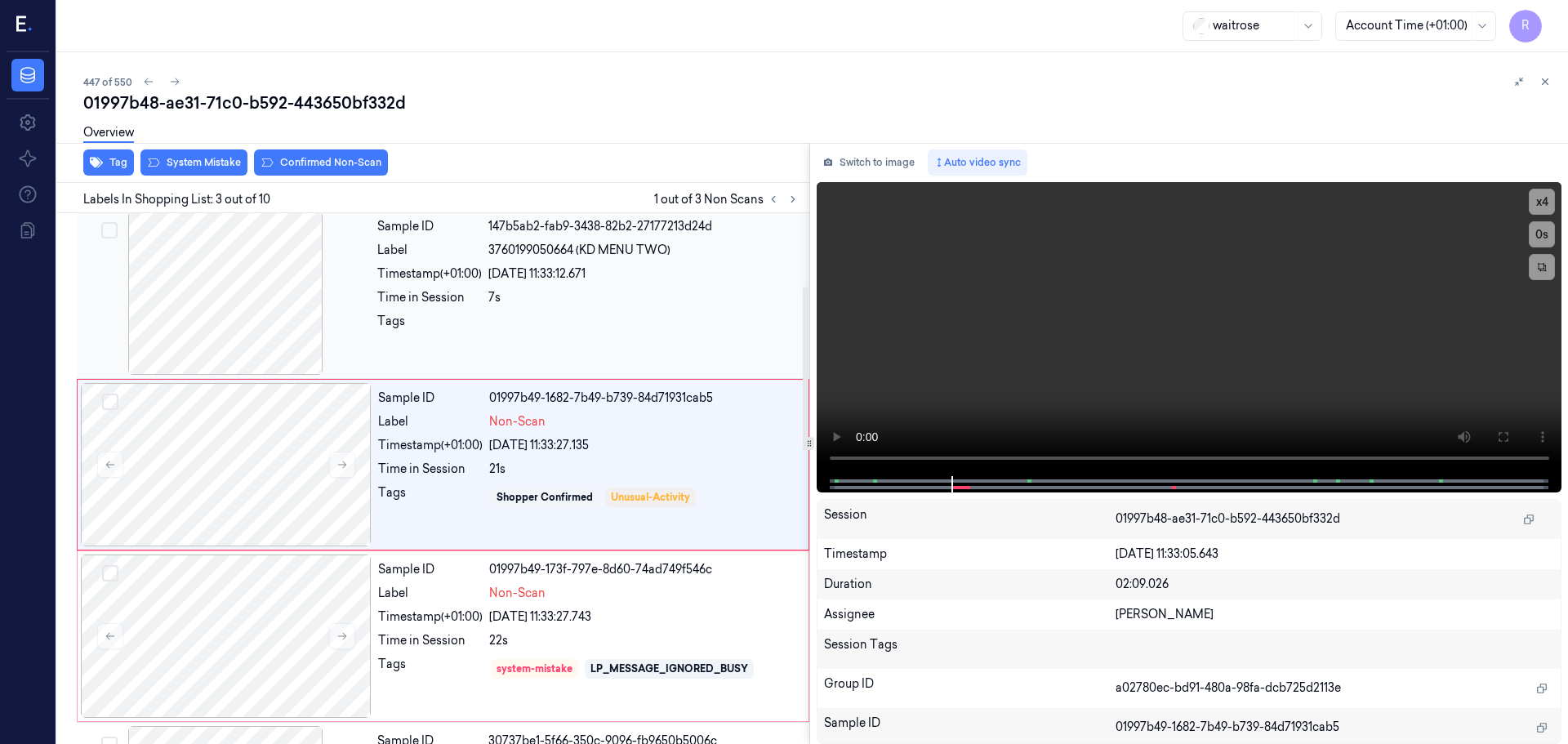
scroll to position [162, 0]
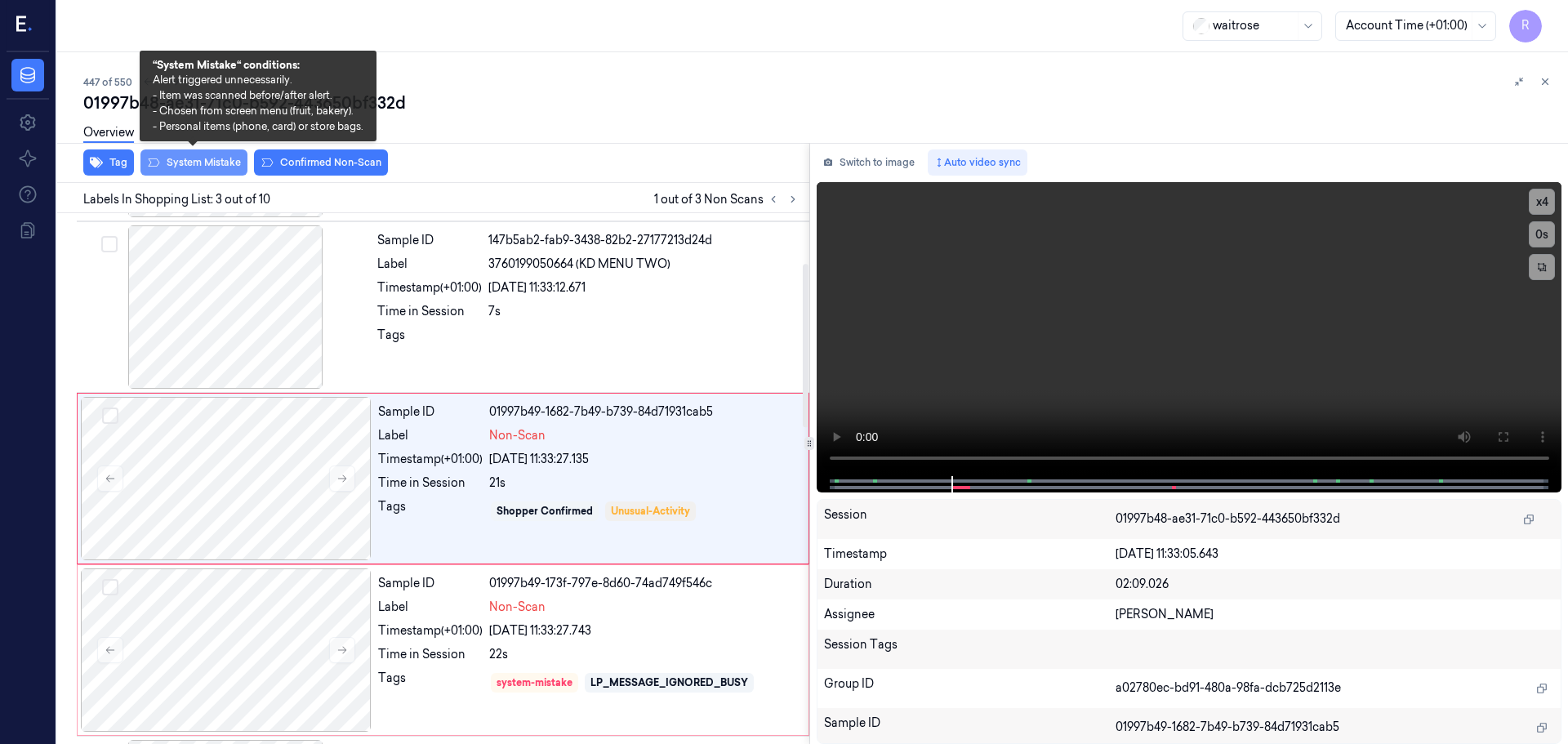
click at [195, 165] on button "System Mistake" at bounding box center [194, 162] width 107 height 26
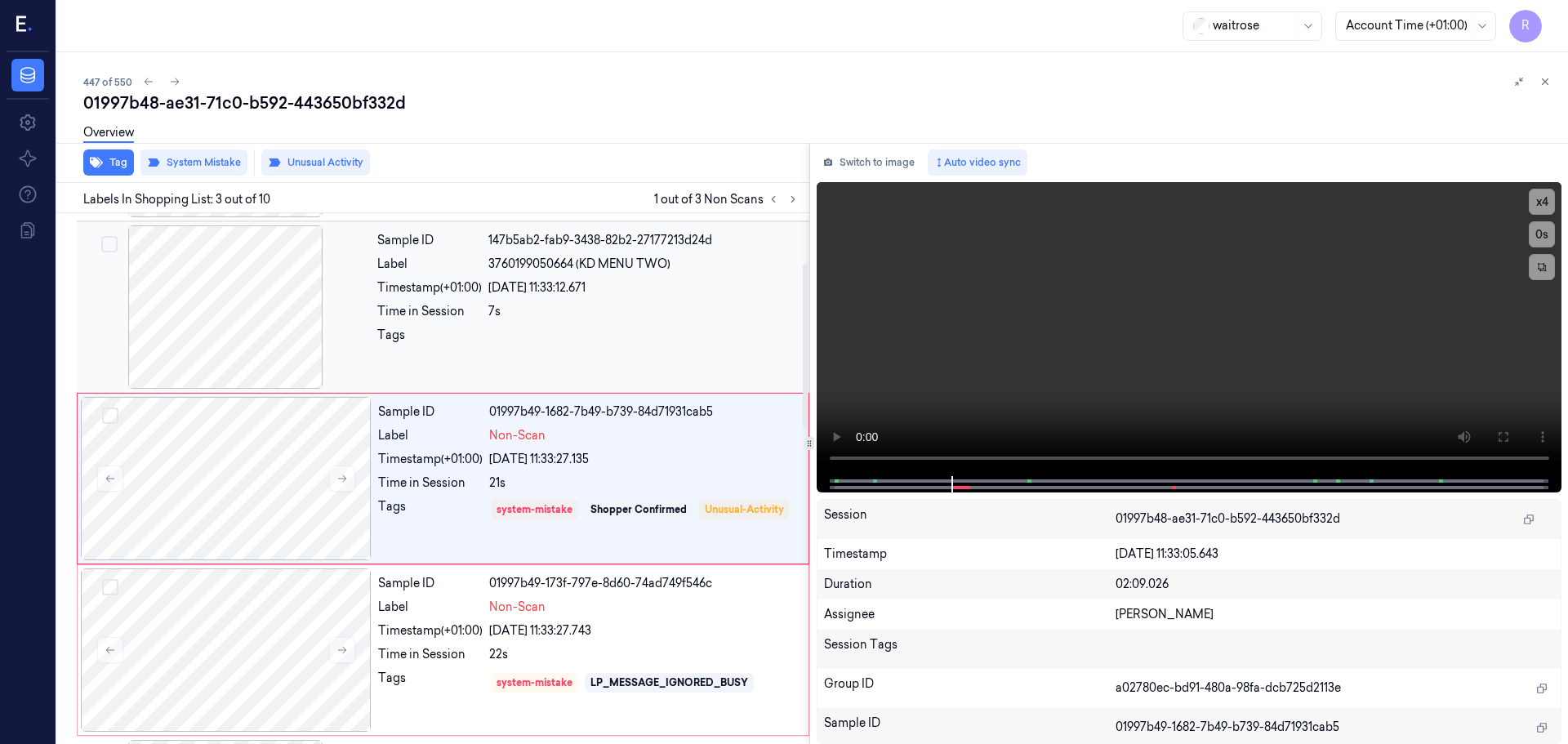
click at [448, 334] on div "Tags" at bounding box center [429, 339] width 105 height 26
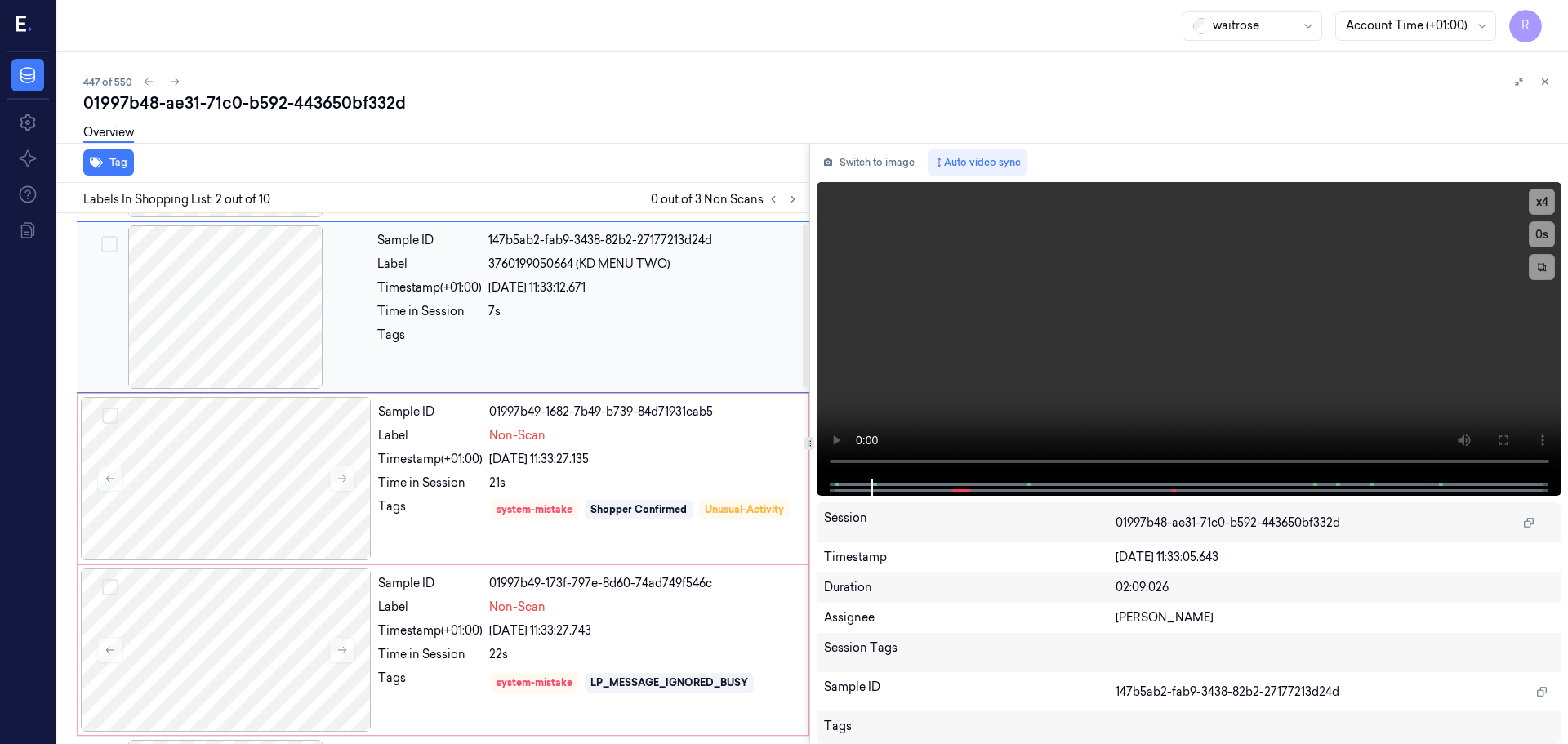
scroll to position [0, 0]
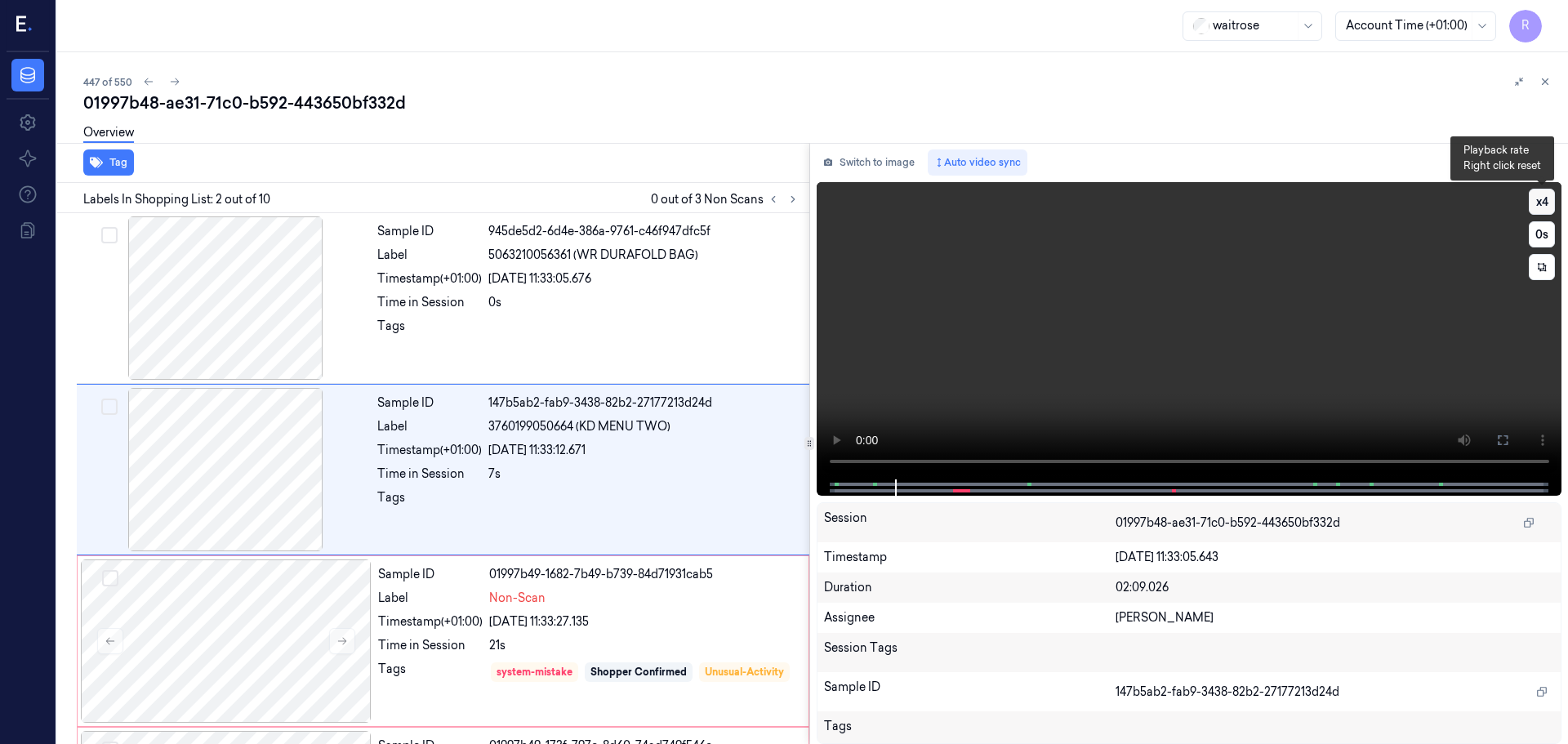
click at [1548, 212] on button "x 4" at bounding box center [1542, 202] width 26 height 26
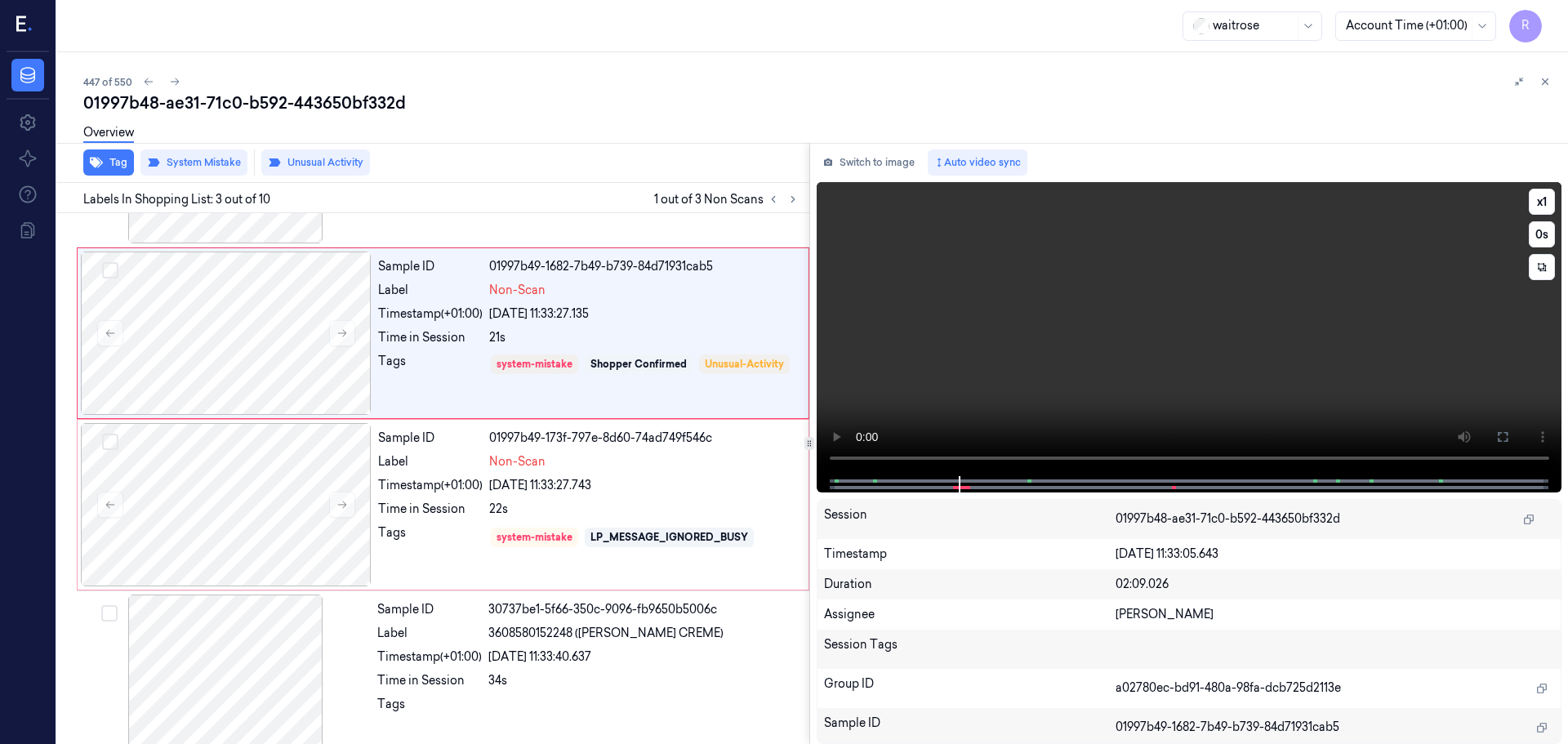
scroll to position [334, 0]
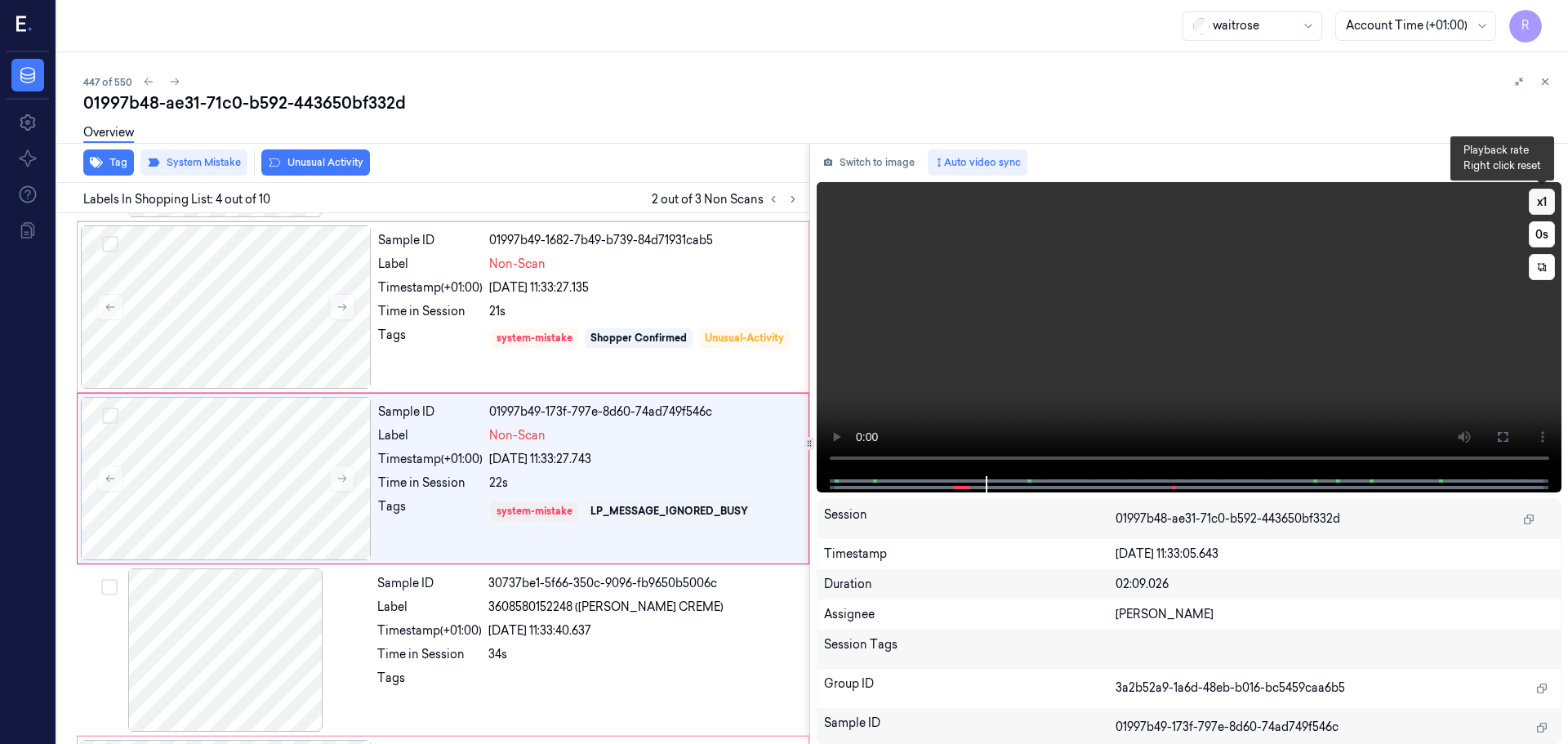
click at [1553, 199] on button "x 1" at bounding box center [1542, 202] width 26 height 26
click at [1553, 199] on button "x 2" at bounding box center [1542, 202] width 26 height 26
click at [343, 476] on icon at bounding box center [342, 478] width 11 height 11
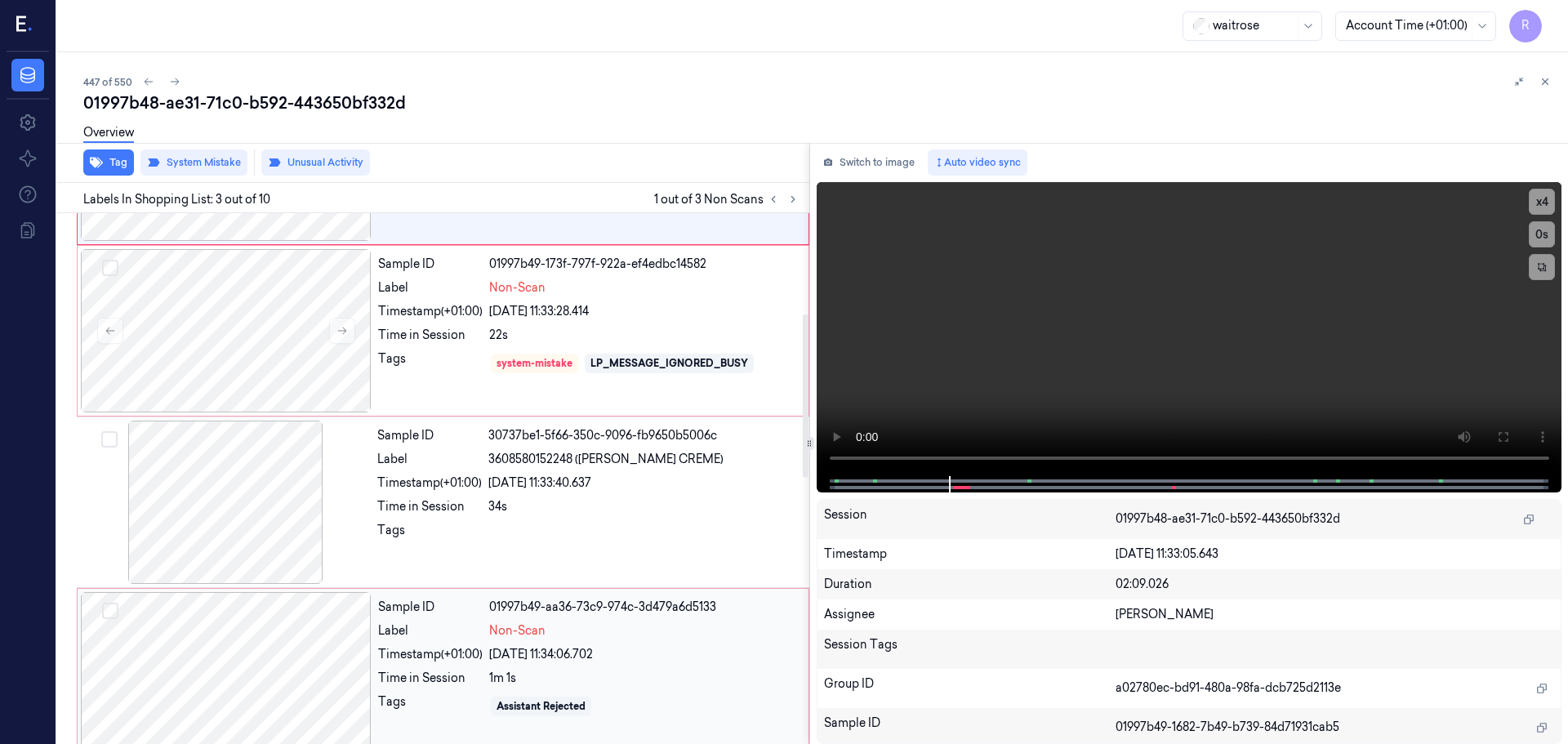
scroll to position [571, 0]
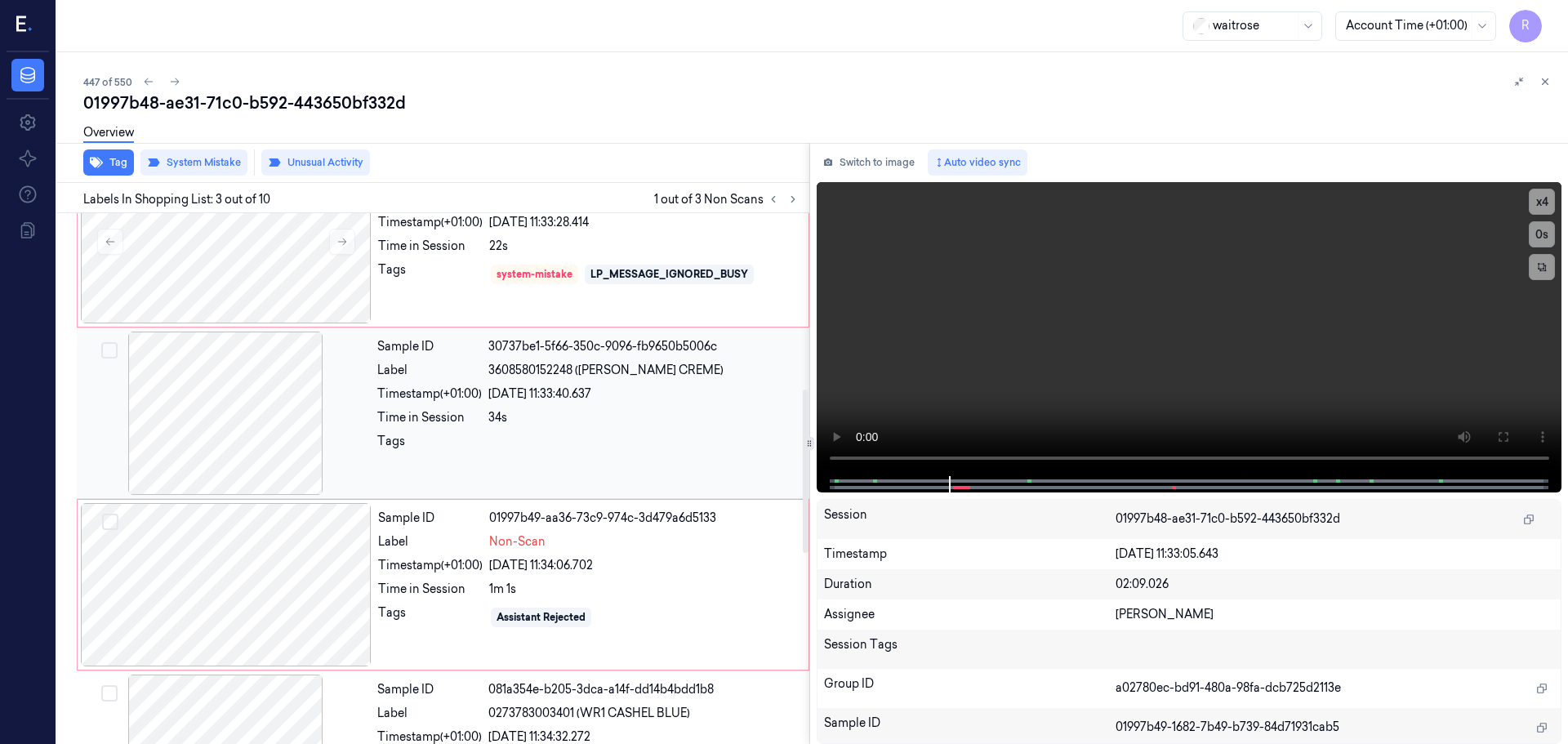
click at [260, 444] on div at bounding box center [225, 413] width 291 height 163
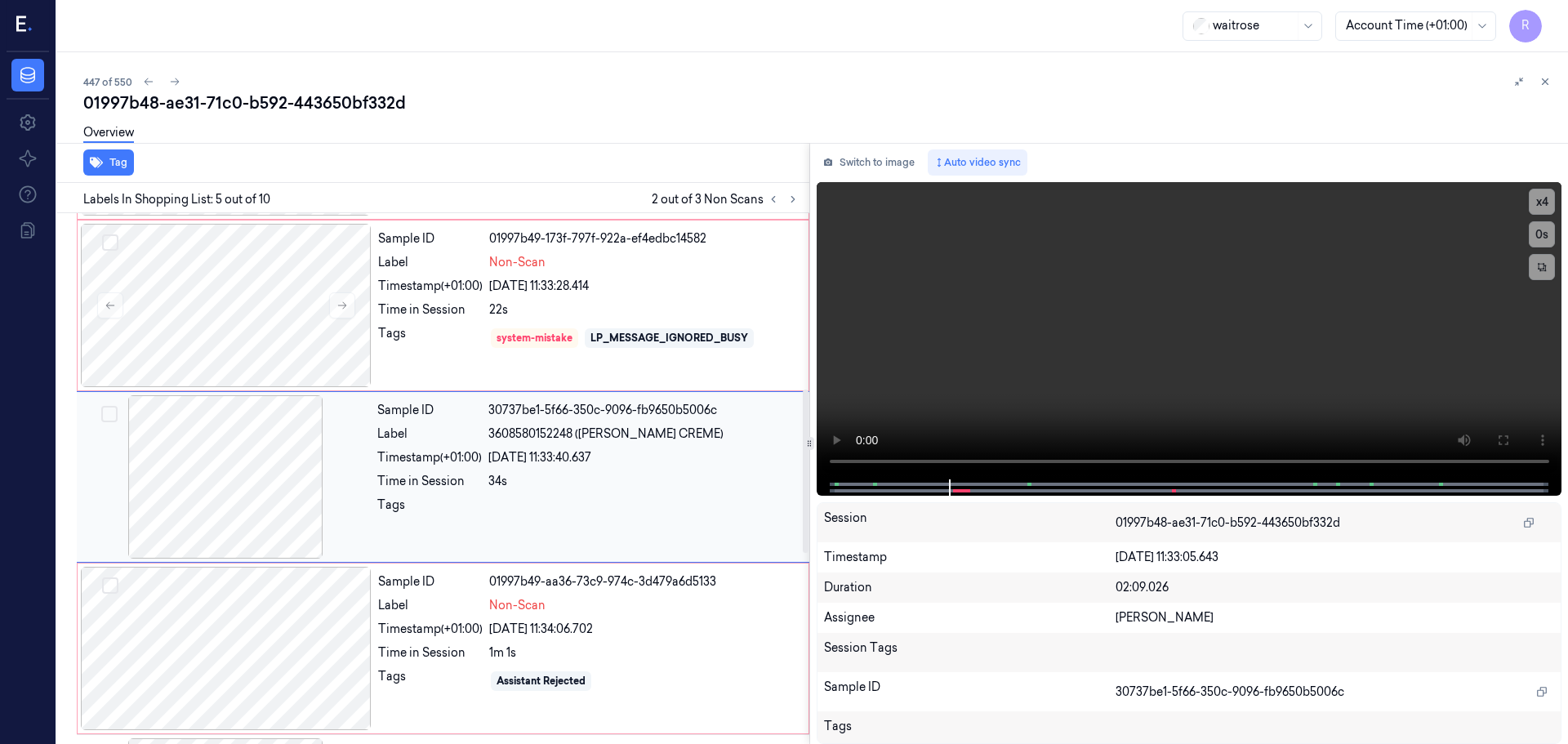
scroll to position [506, 0]
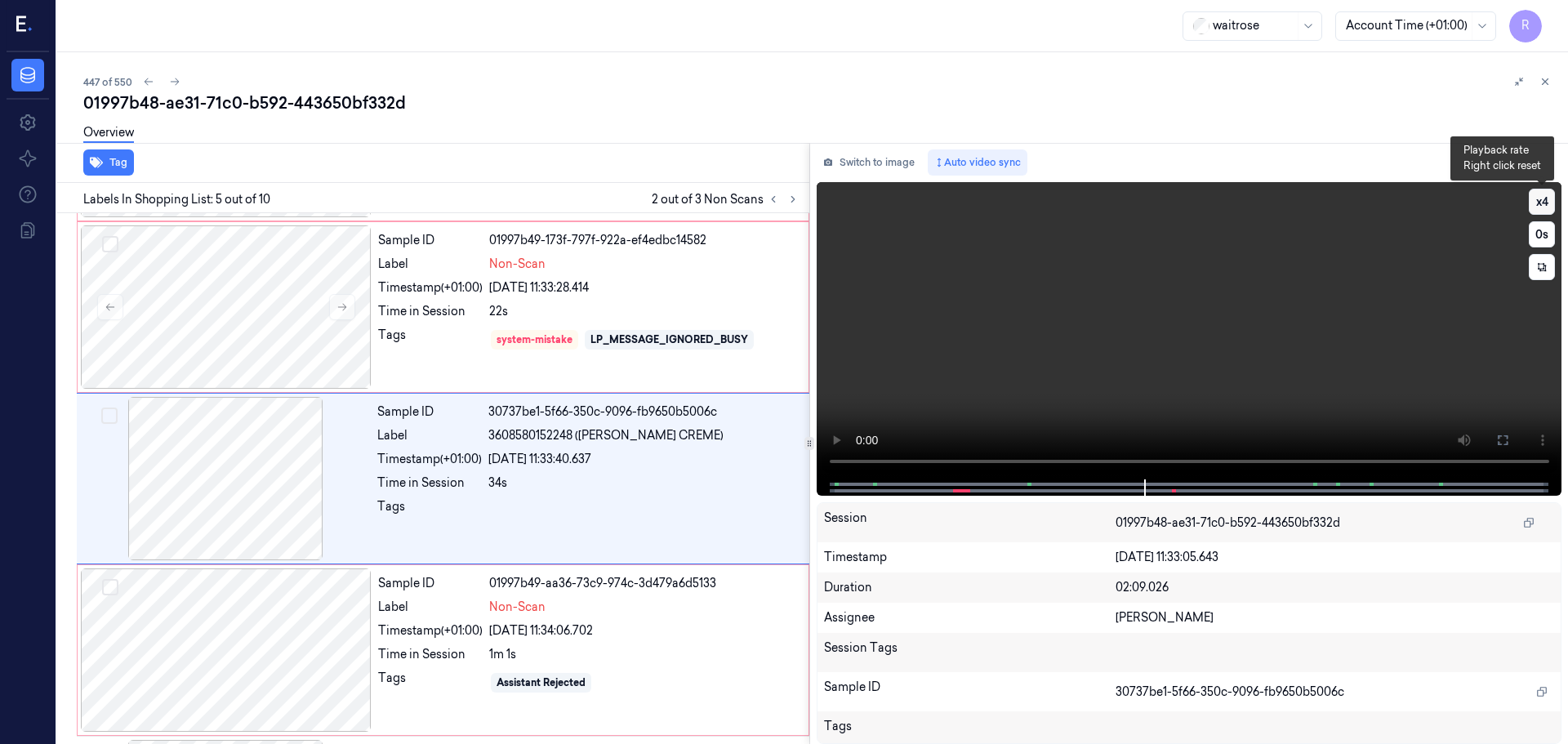
click at [1539, 196] on button "x 4" at bounding box center [1542, 202] width 26 height 26
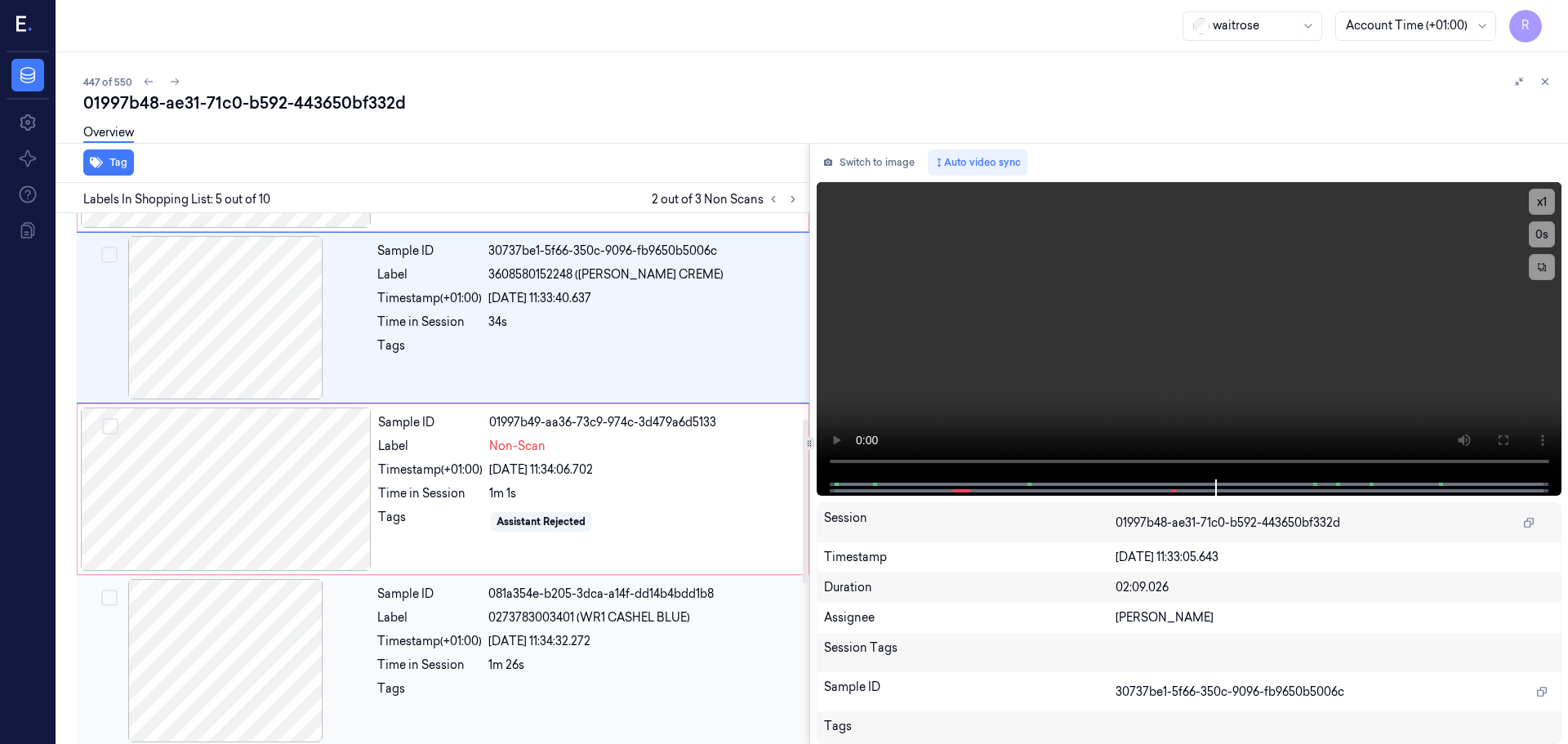
scroll to position [669, 0]
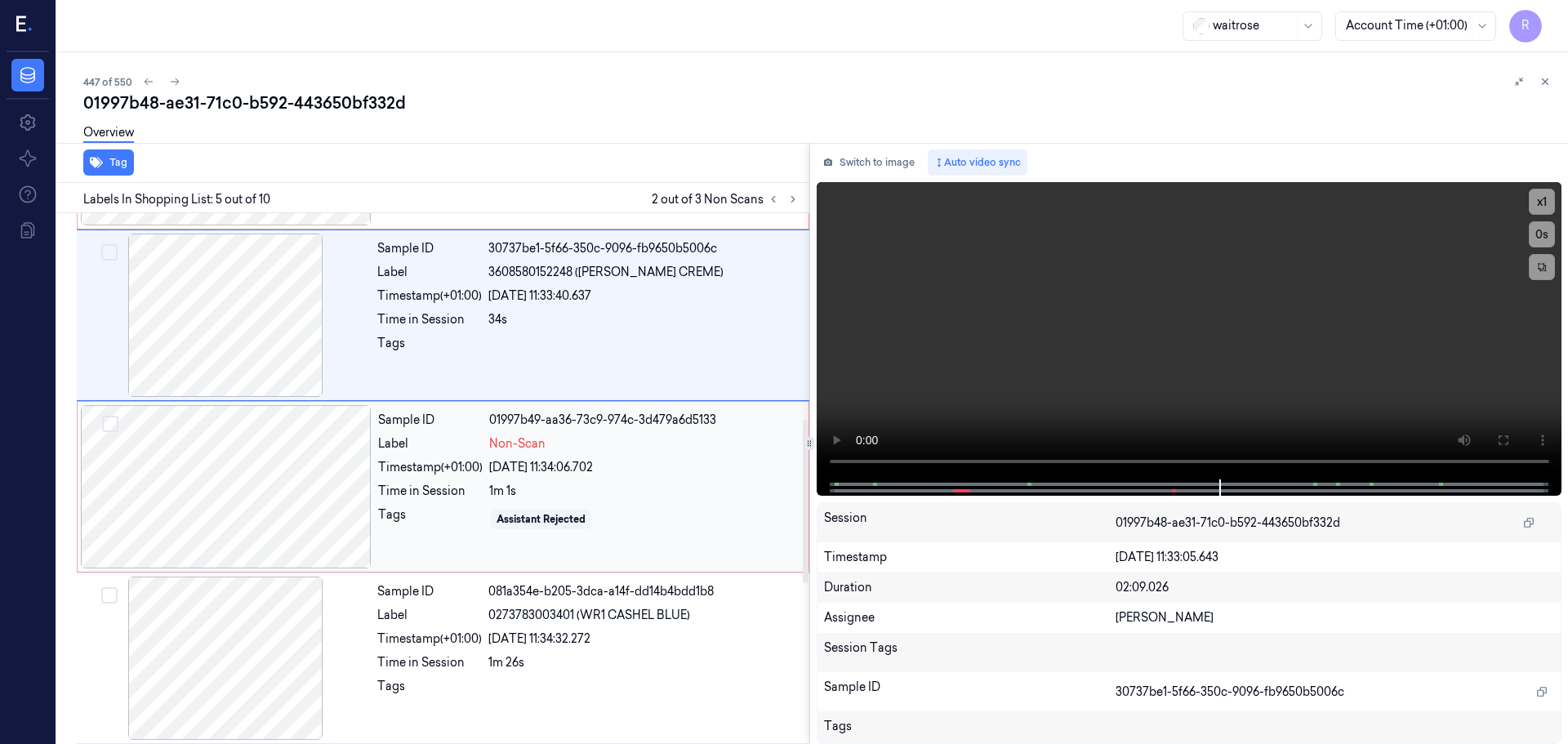
click at [342, 491] on div at bounding box center [226, 487] width 291 height 163
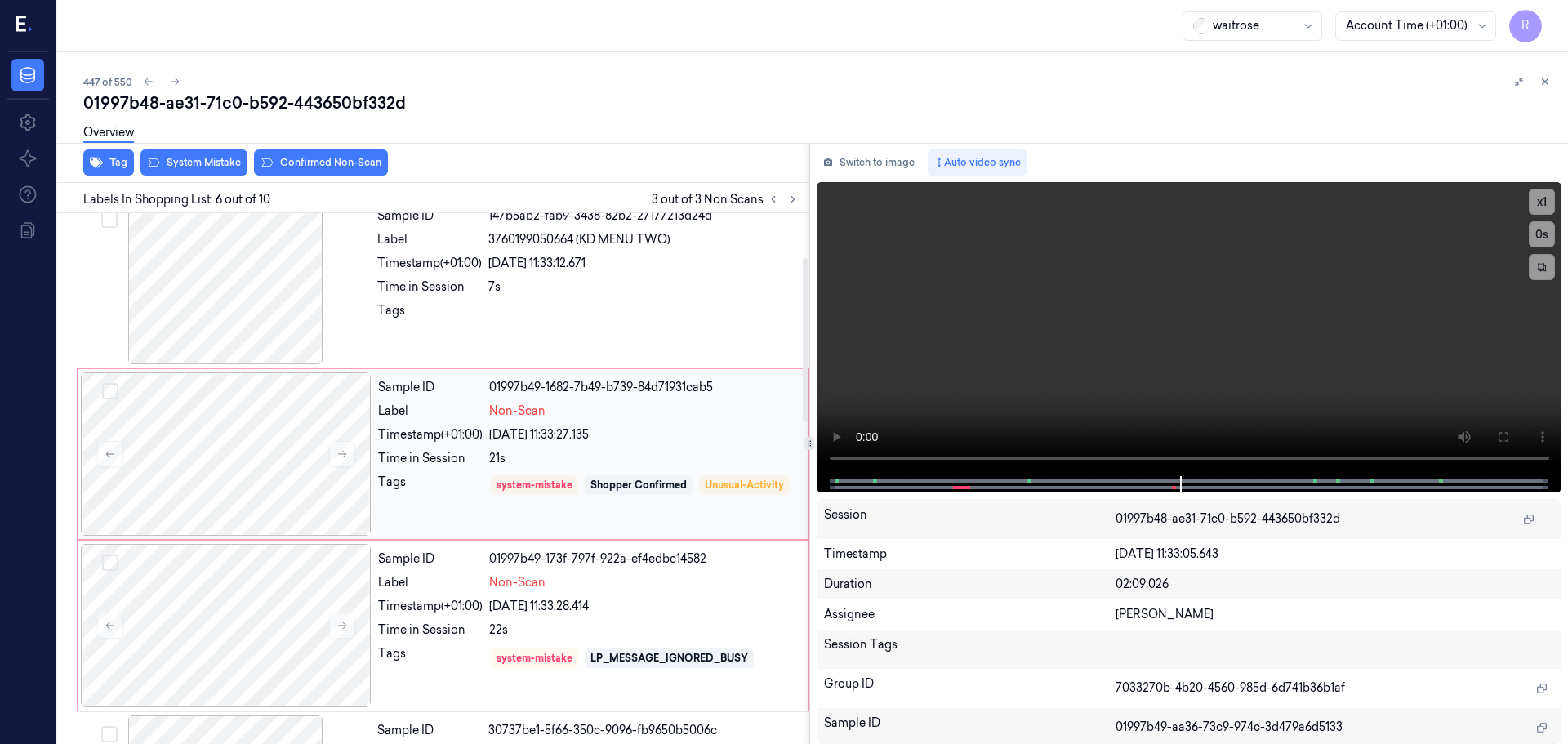
scroll to position [0, 0]
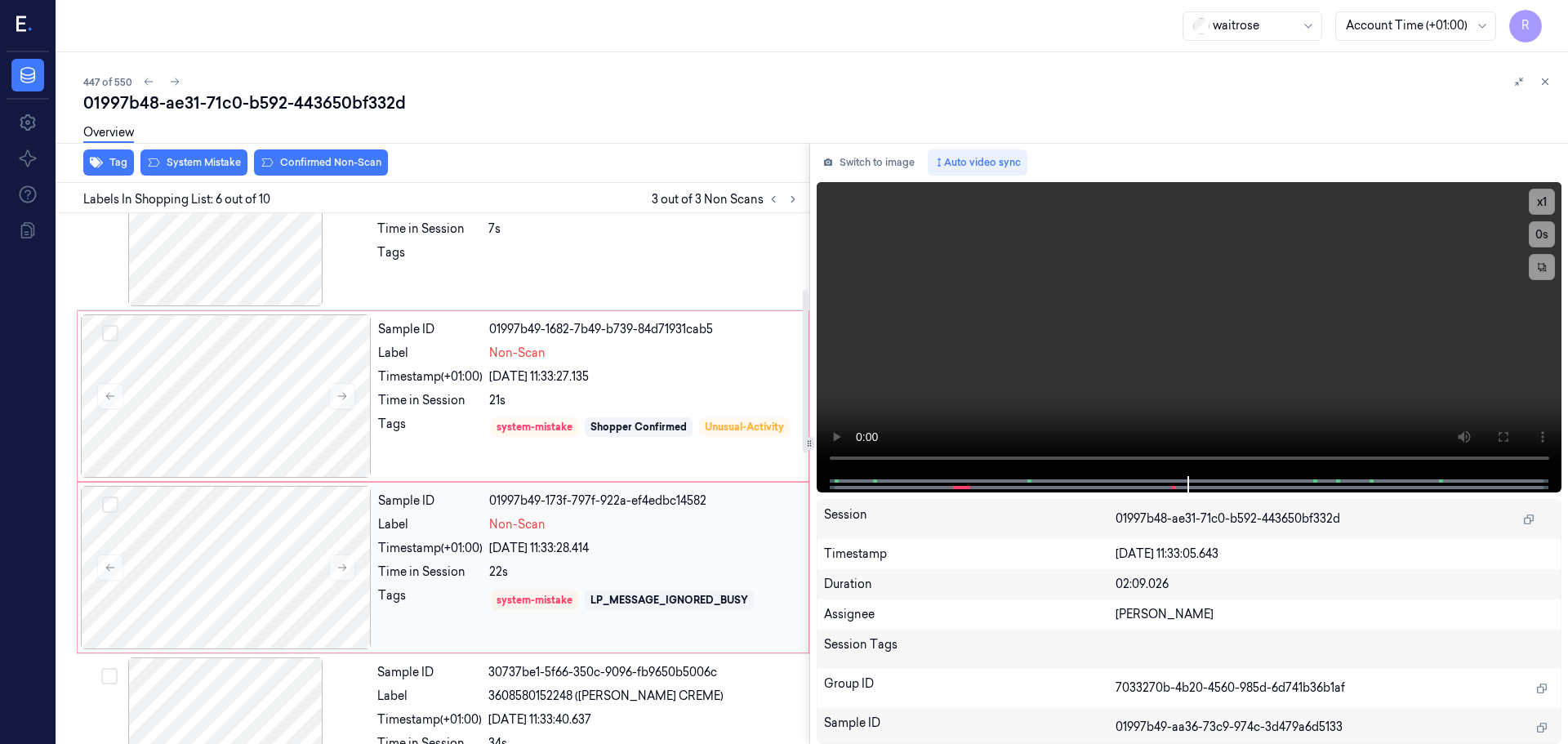
click at [394, 551] on div "Timestamp (+01:00)" at bounding box center [430, 548] width 105 height 17
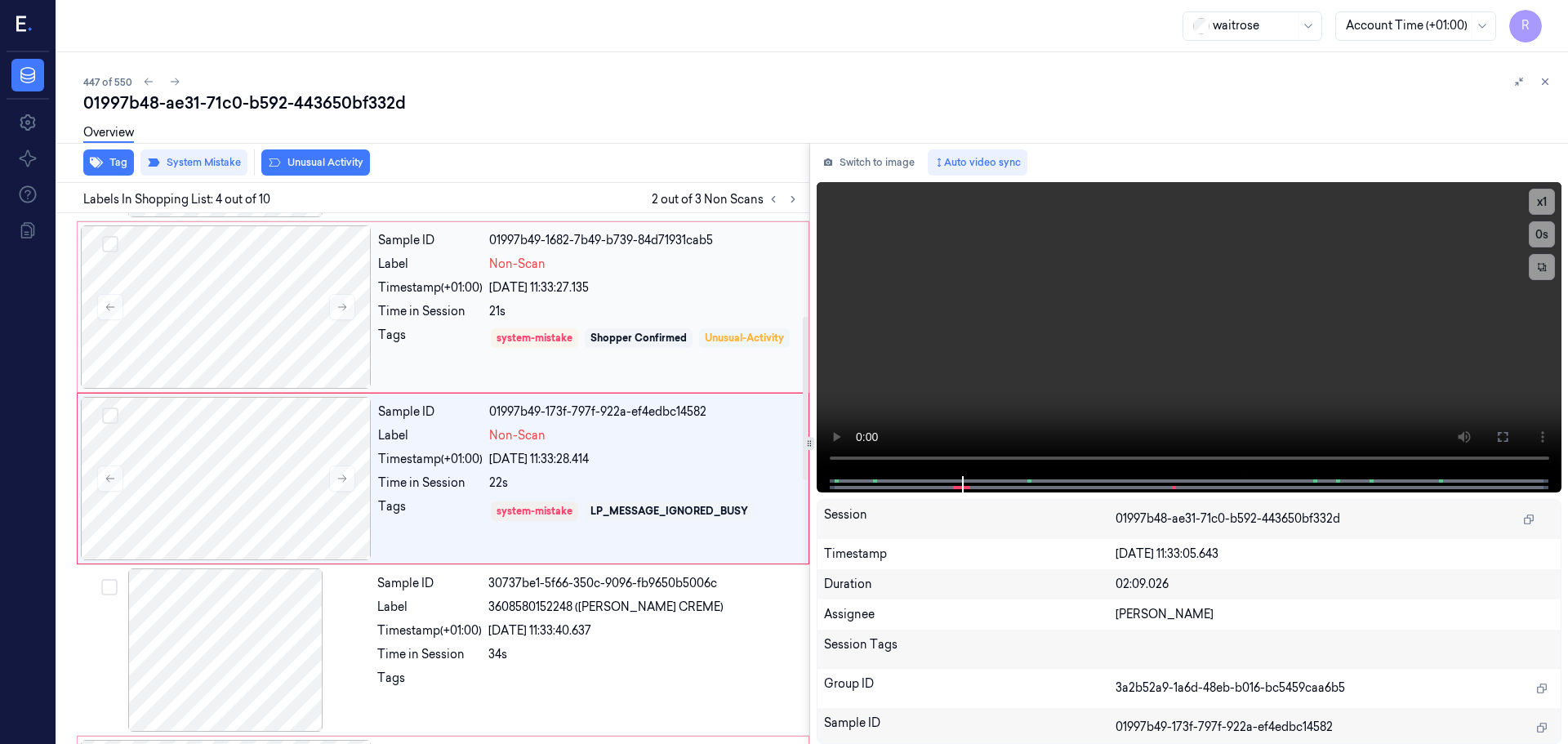
click at [705, 345] on div "Unusual-Activity" at bounding box center [744, 338] width 79 height 14
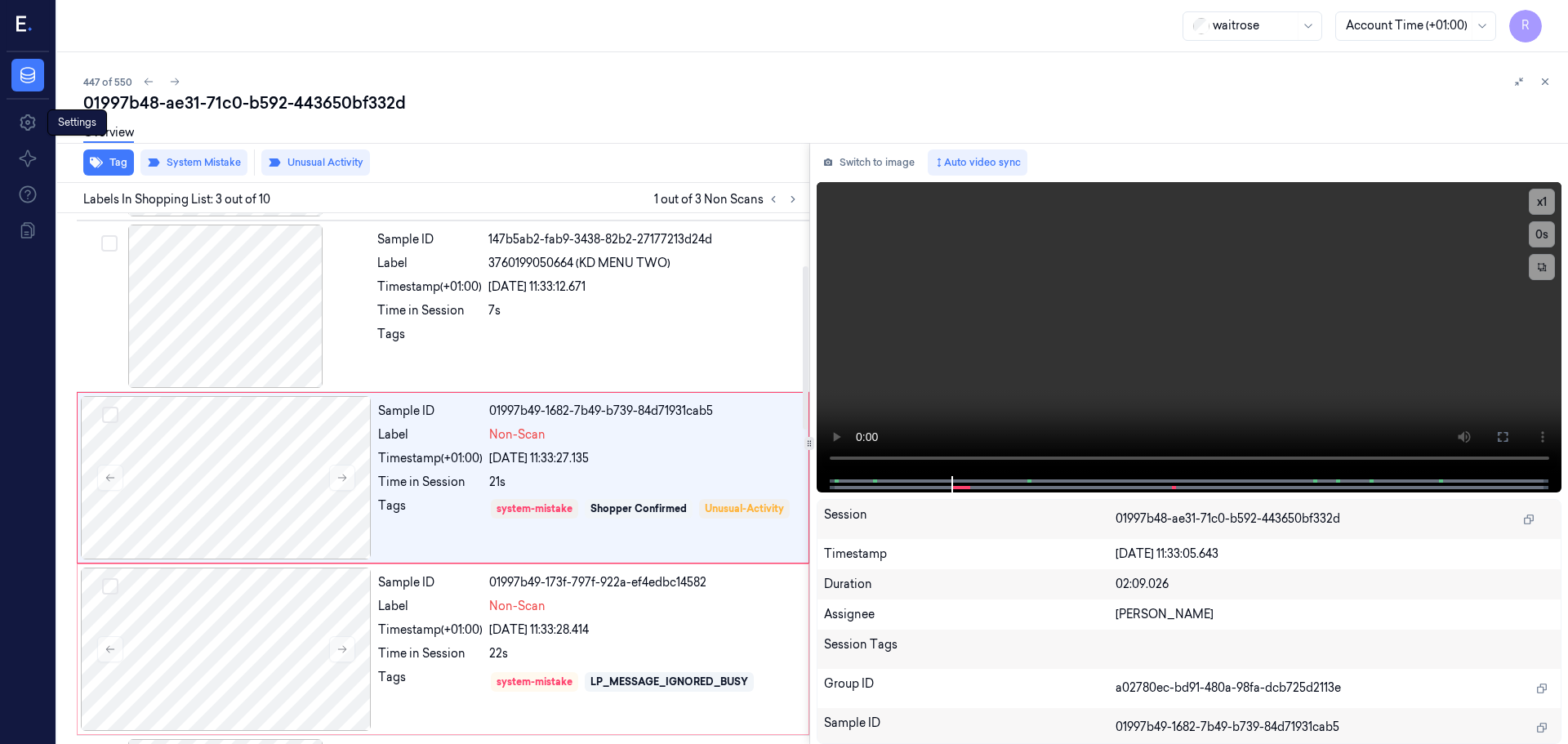
scroll to position [162, 0]
click at [178, 177] on div "Tag System Mistake Unusual Activity" at bounding box center [430, 162] width 759 height 40
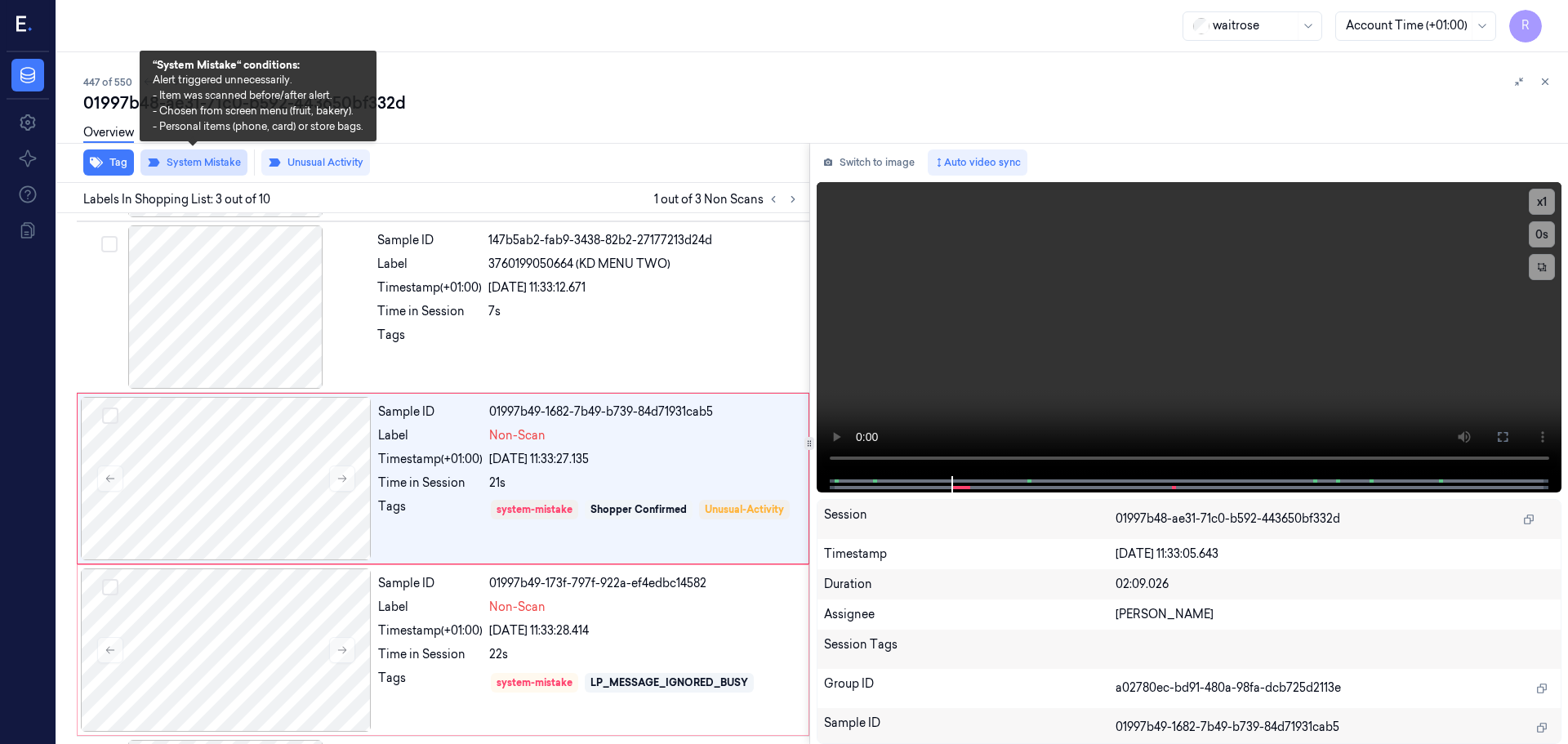
click at [196, 164] on button "System Mistake" at bounding box center [194, 162] width 107 height 26
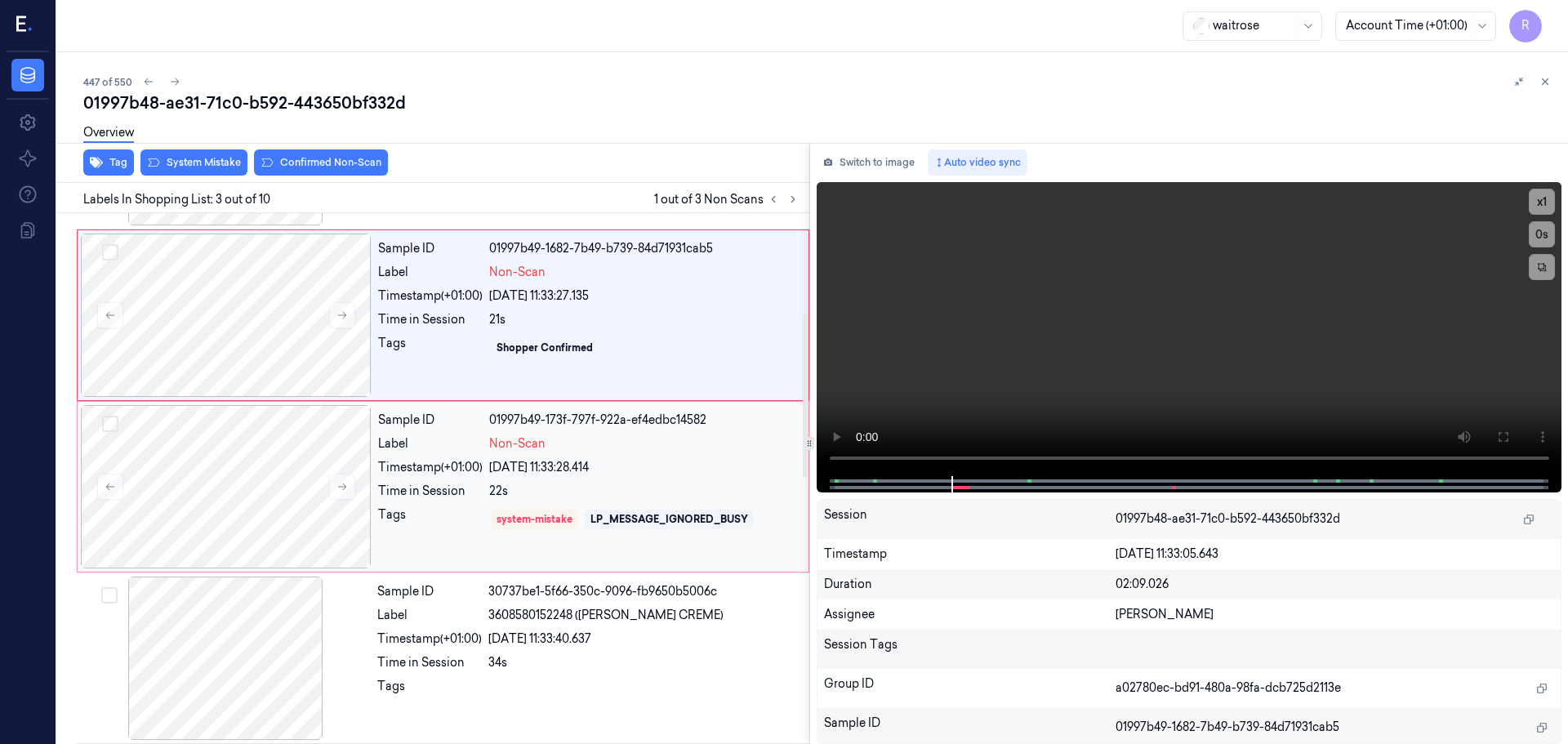
click at [439, 457] on div "Sample ID 01997b49-173f-797f-922a-ef4edbc14582 Label Non-Scan Timestamp (+01:00…" at bounding box center [588, 487] width 433 height 163
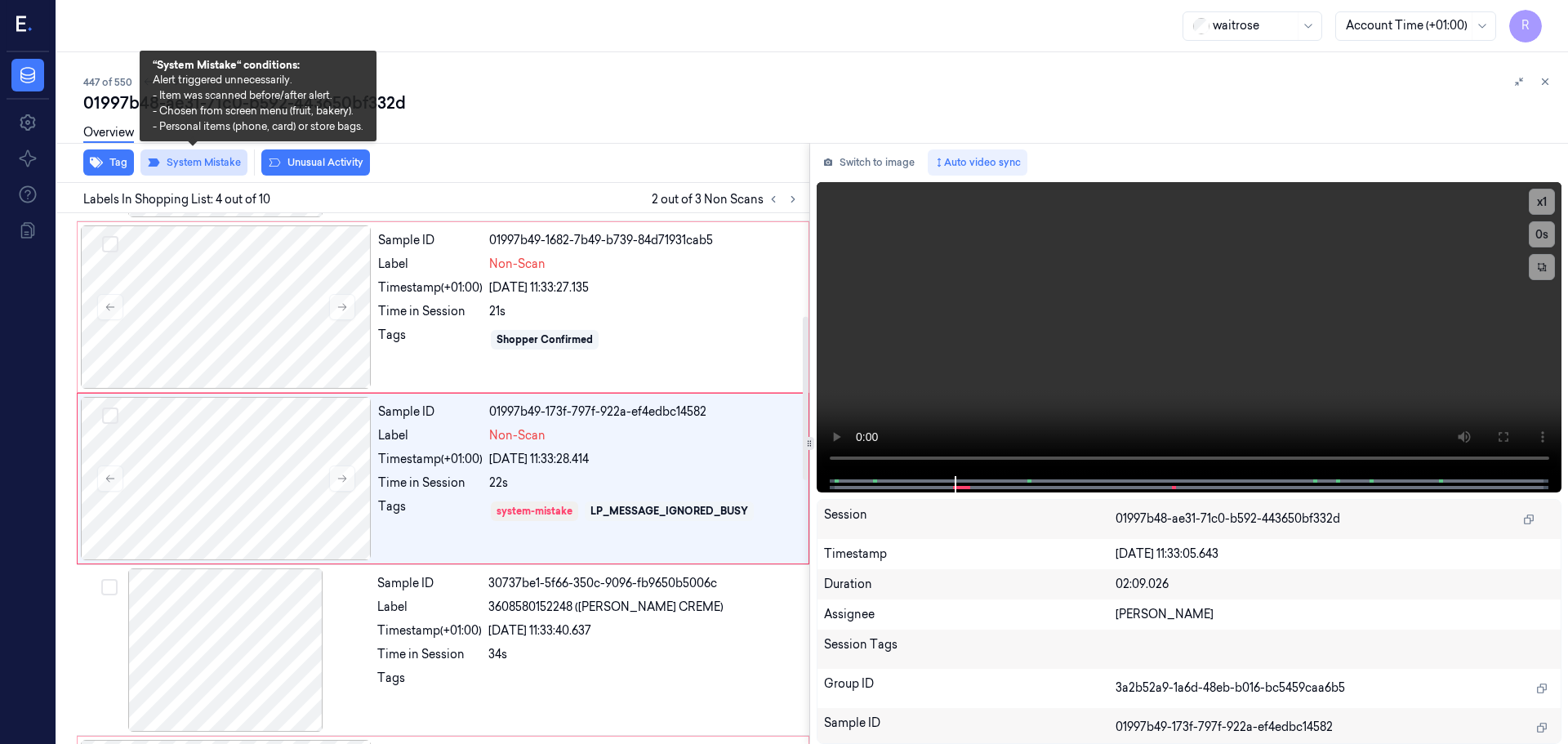
click at [217, 156] on button "System Mistake" at bounding box center [194, 162] width 107 height 26
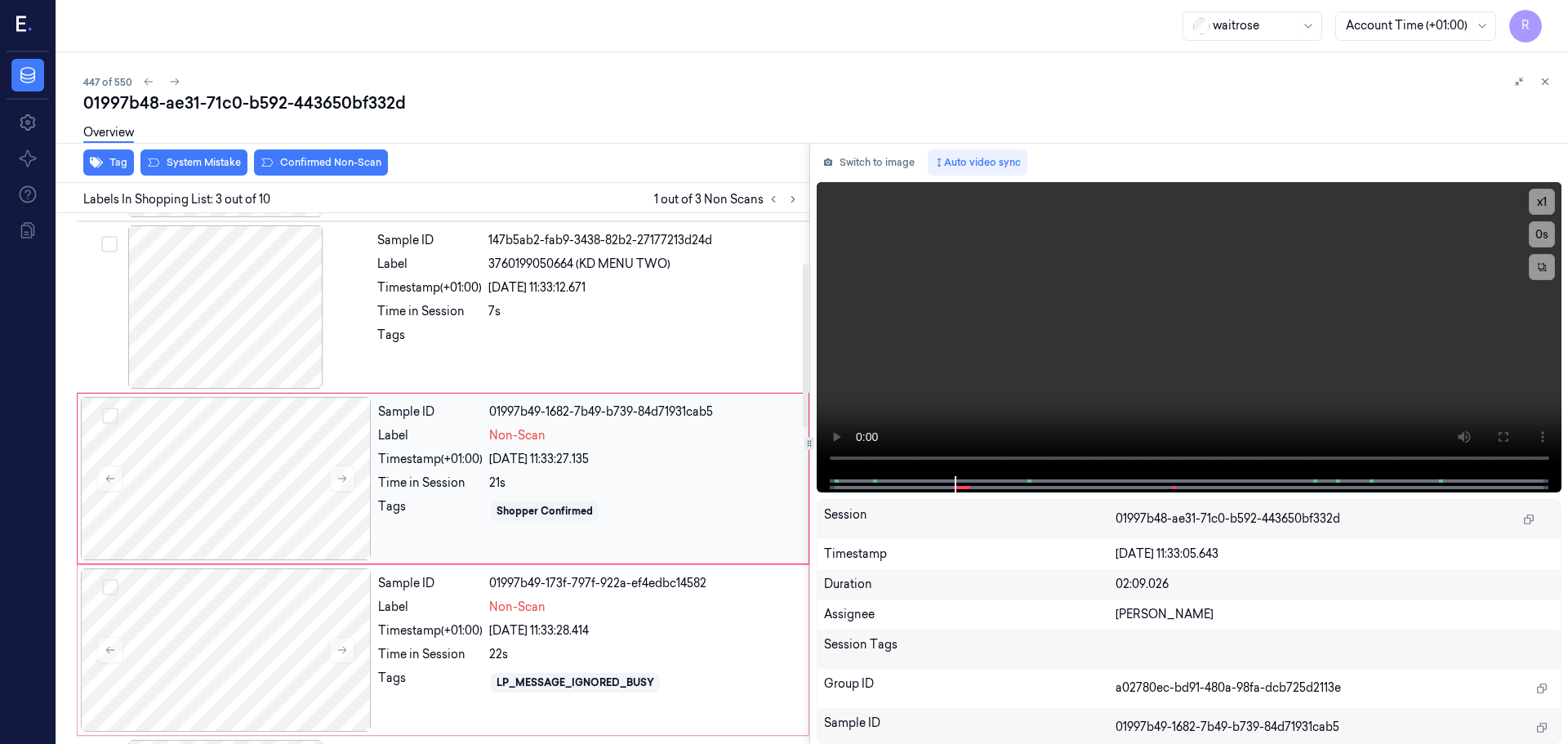
click at [600, 315] on div "7s" at bounding box center [644, 311] width 311 height 17
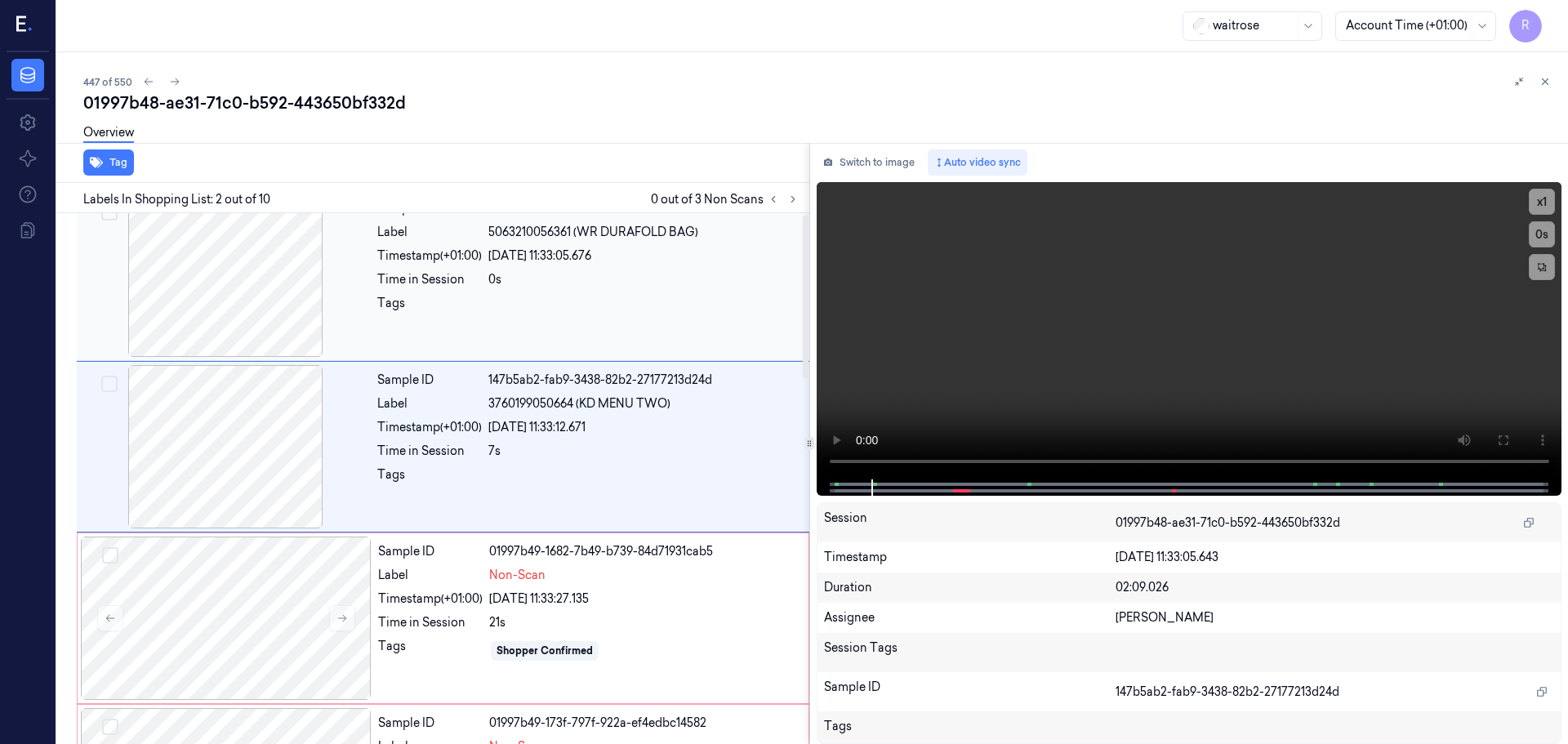
scroll to position [0, 0]
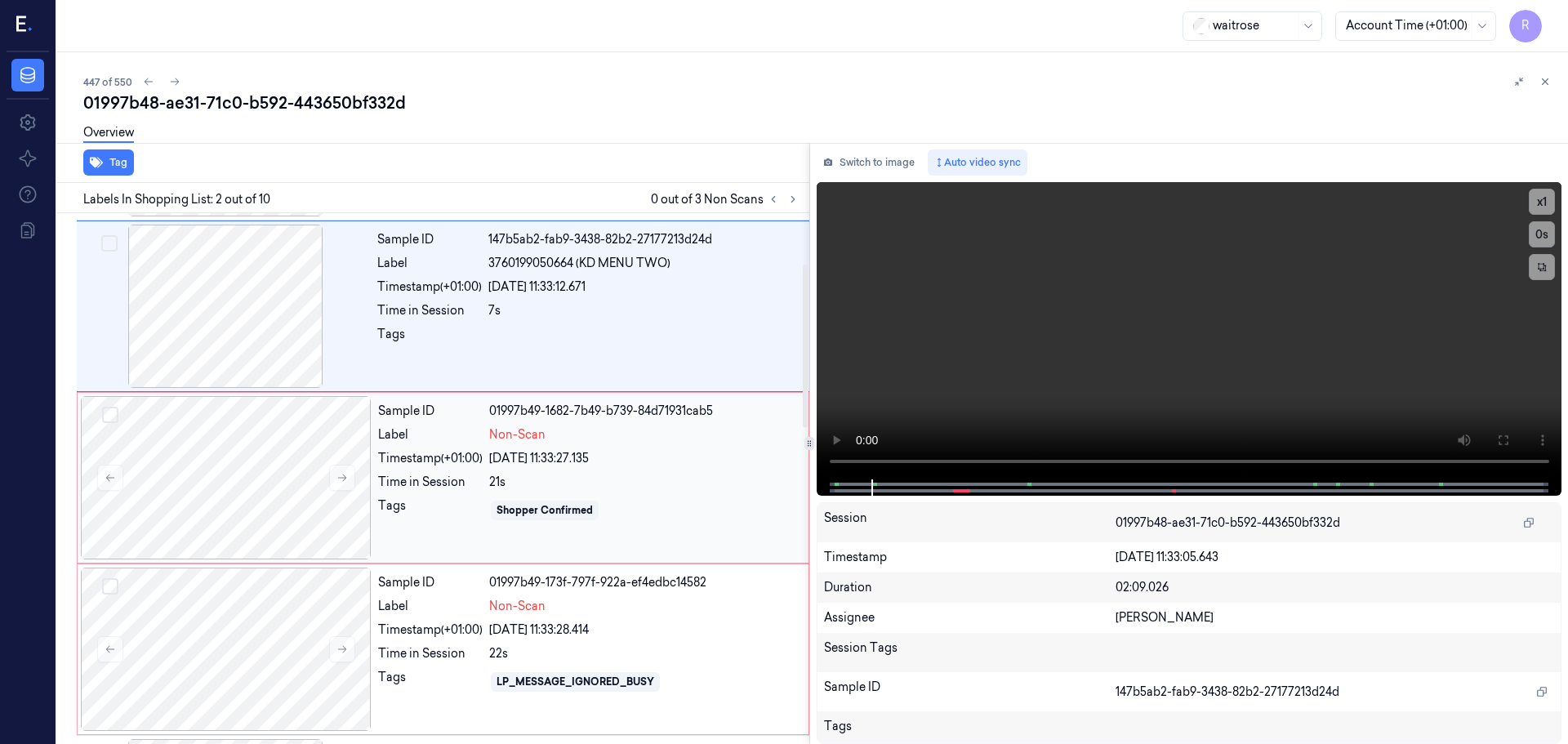
click at [562, 480] on div "21s" at bounding box center [644, 482] width 309 height 17
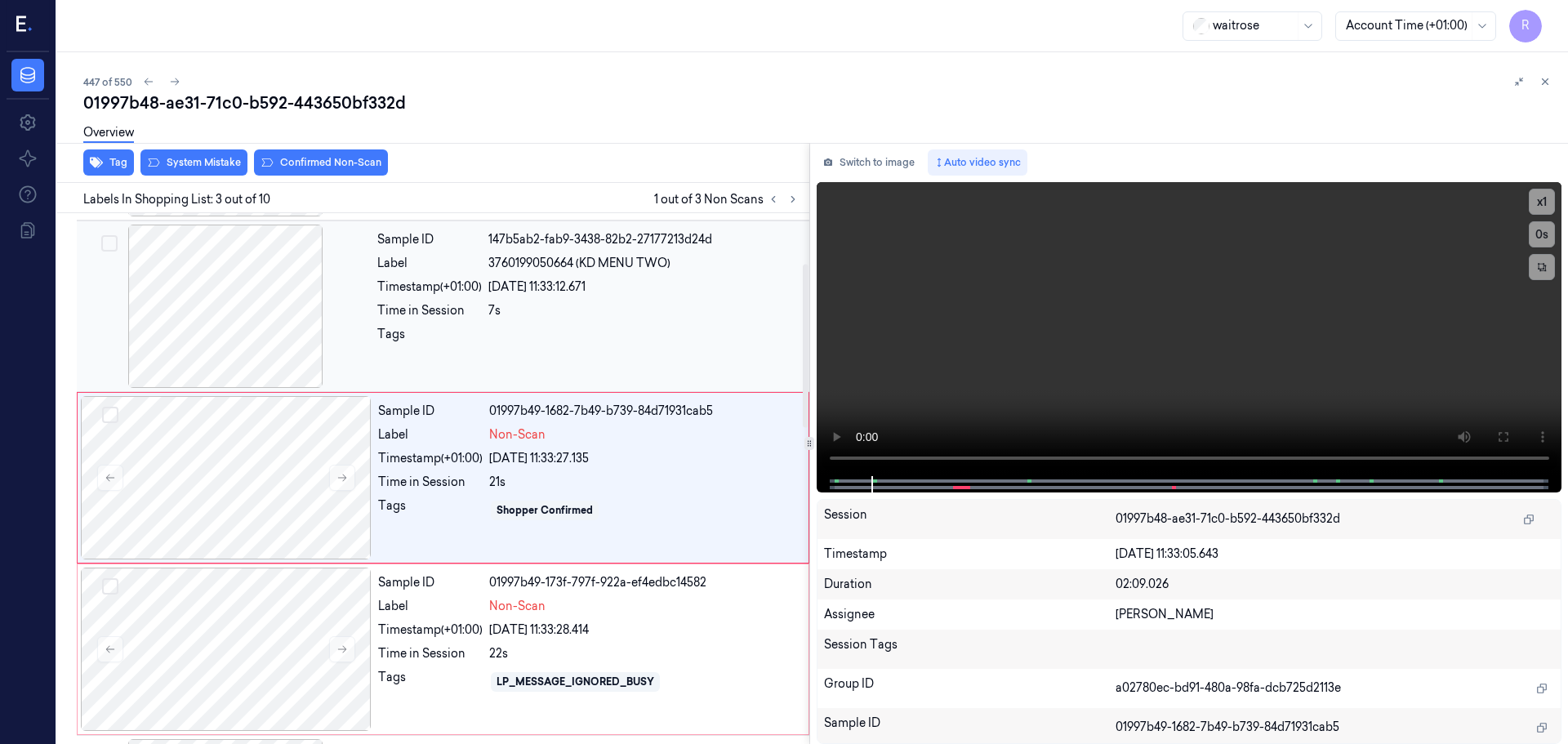
scroll to position [162, 0]
click at [310, 161] on button "Confirmed Non-Scan" at bounding box center [321, 162] width 134 height 26
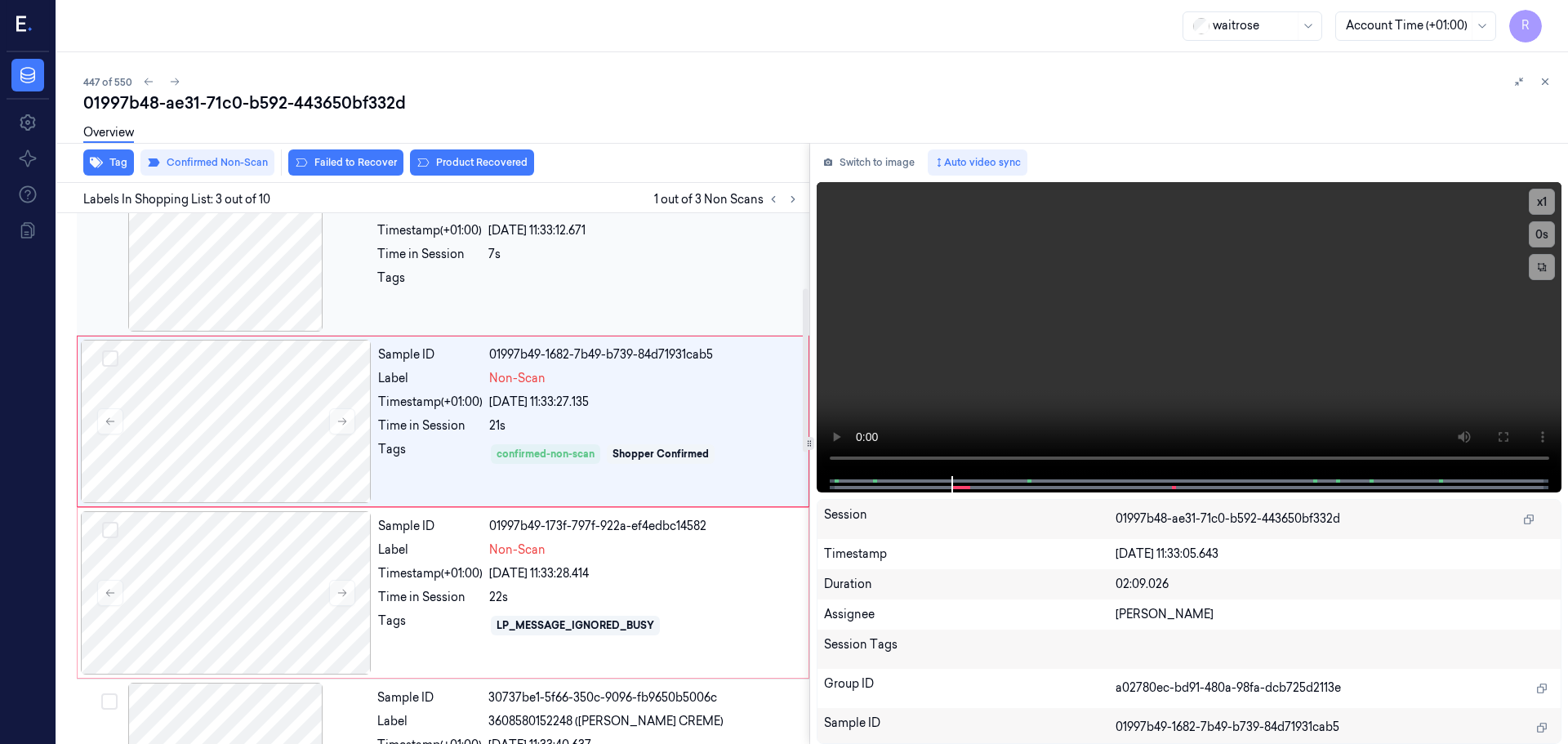
scroll to position [244, 0]
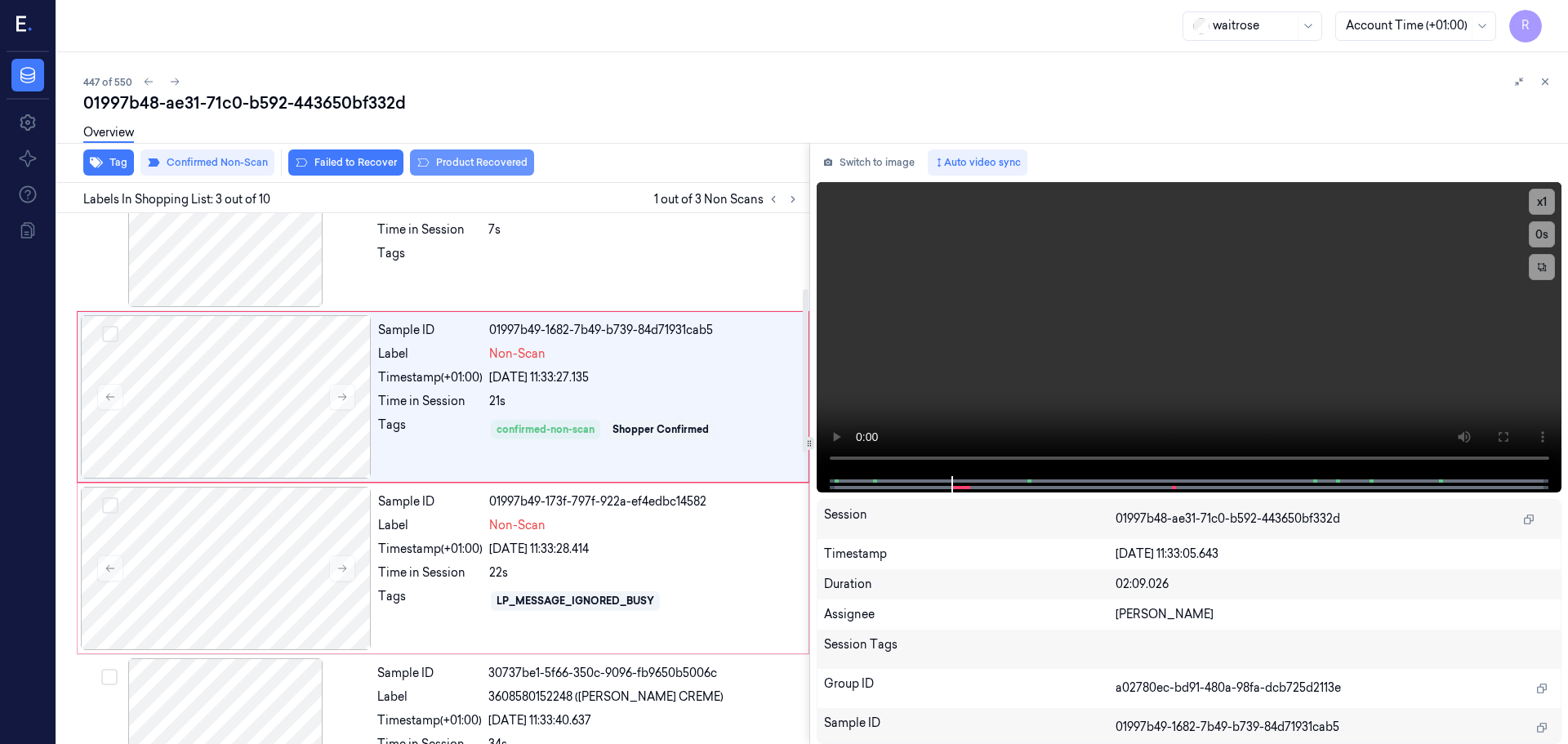
click at [458, 168] on button "Product Recovered" at bounding box center [472, 162] width 124 height 26
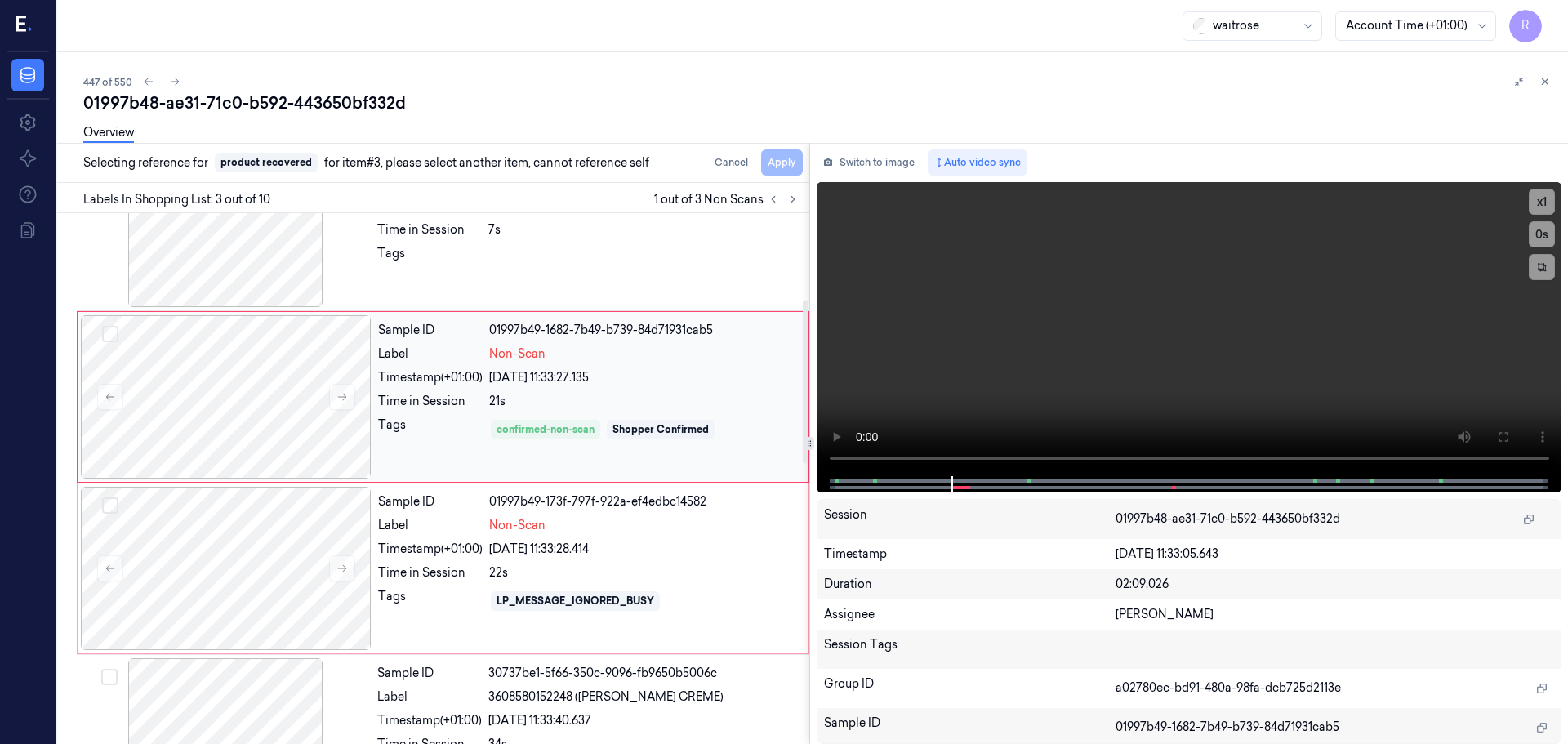
scroll to position [407, 0]
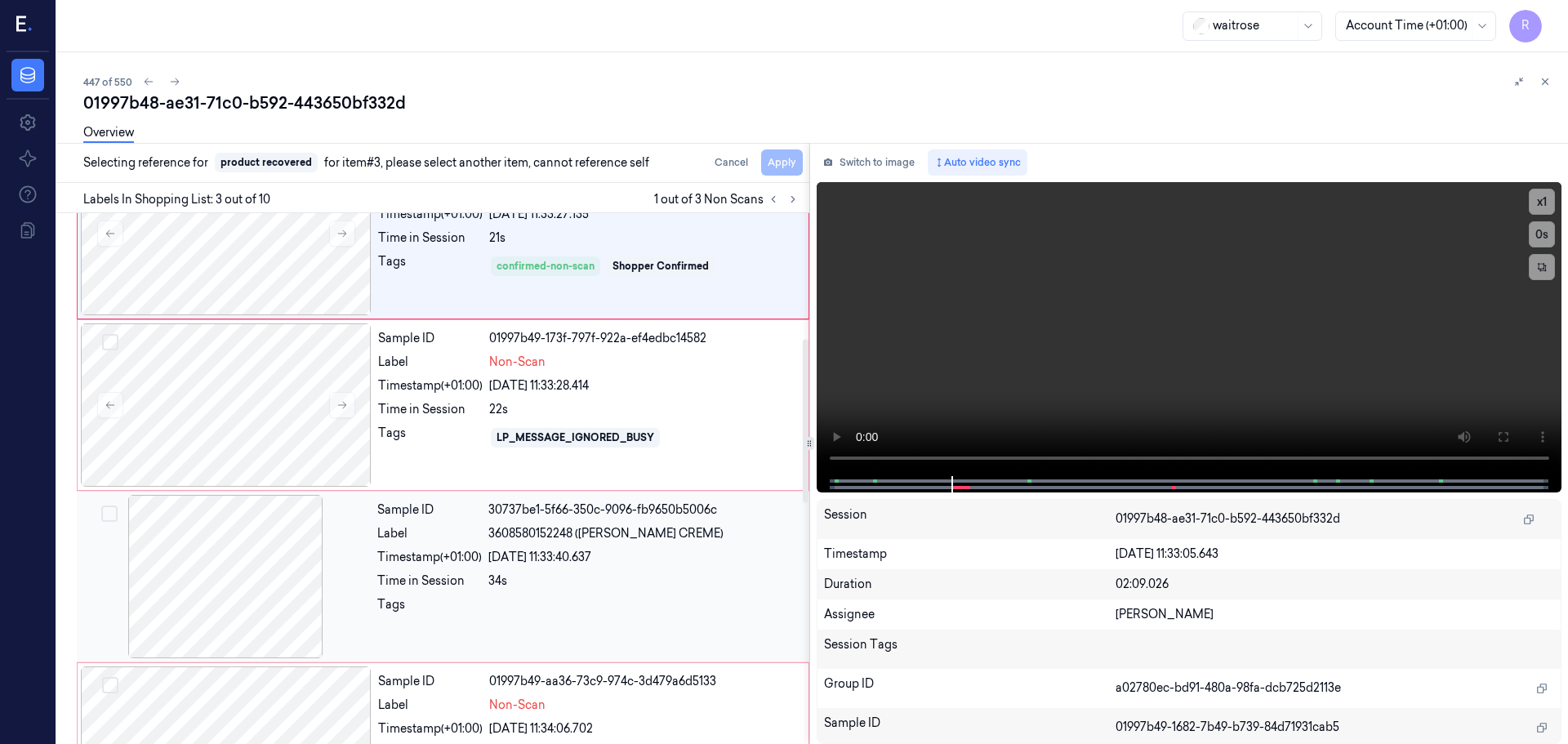
click at [470, 549] on div "Timestamp (+01:00)" at bounding box center [429, 558] width 105 height 17
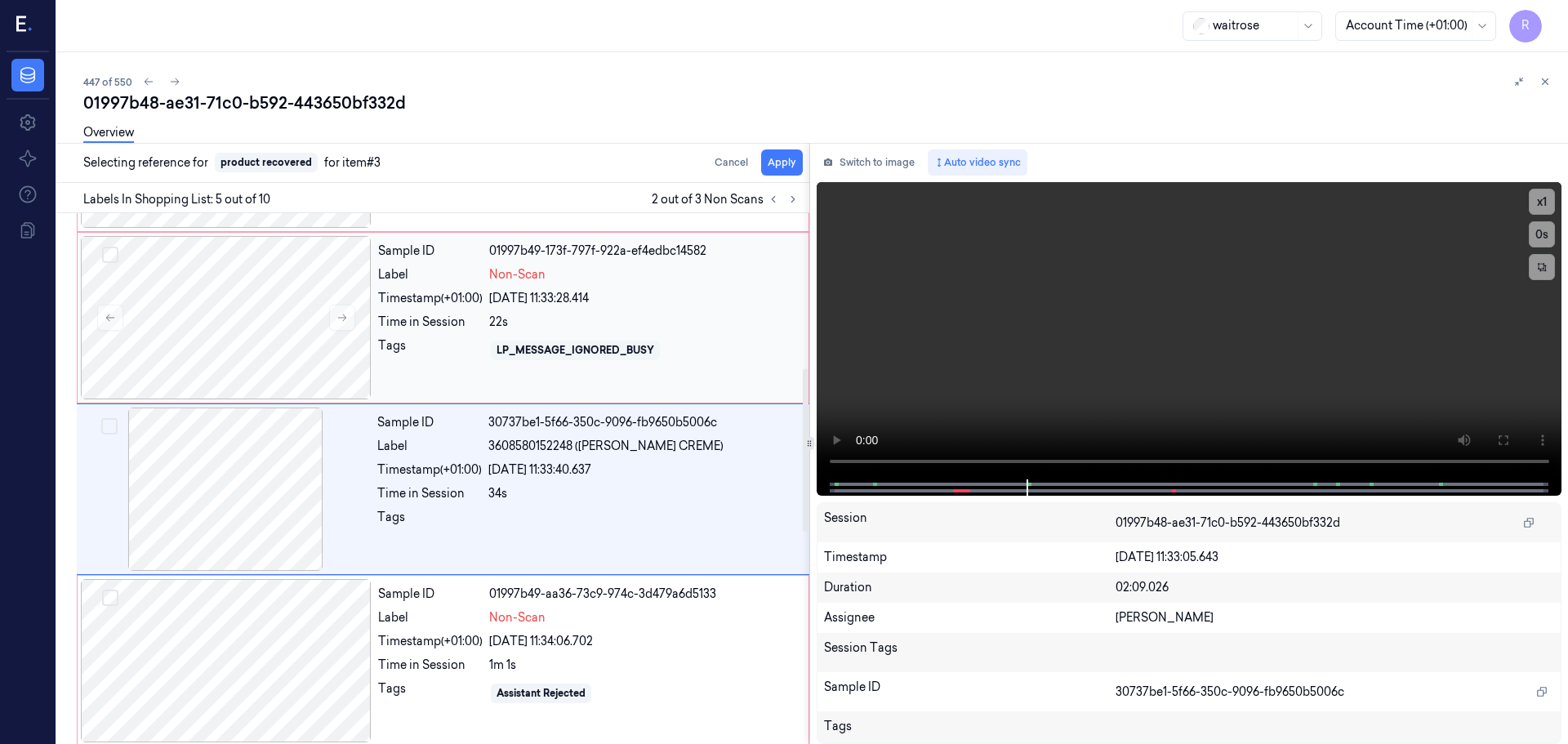
scroll to position [506, 0]
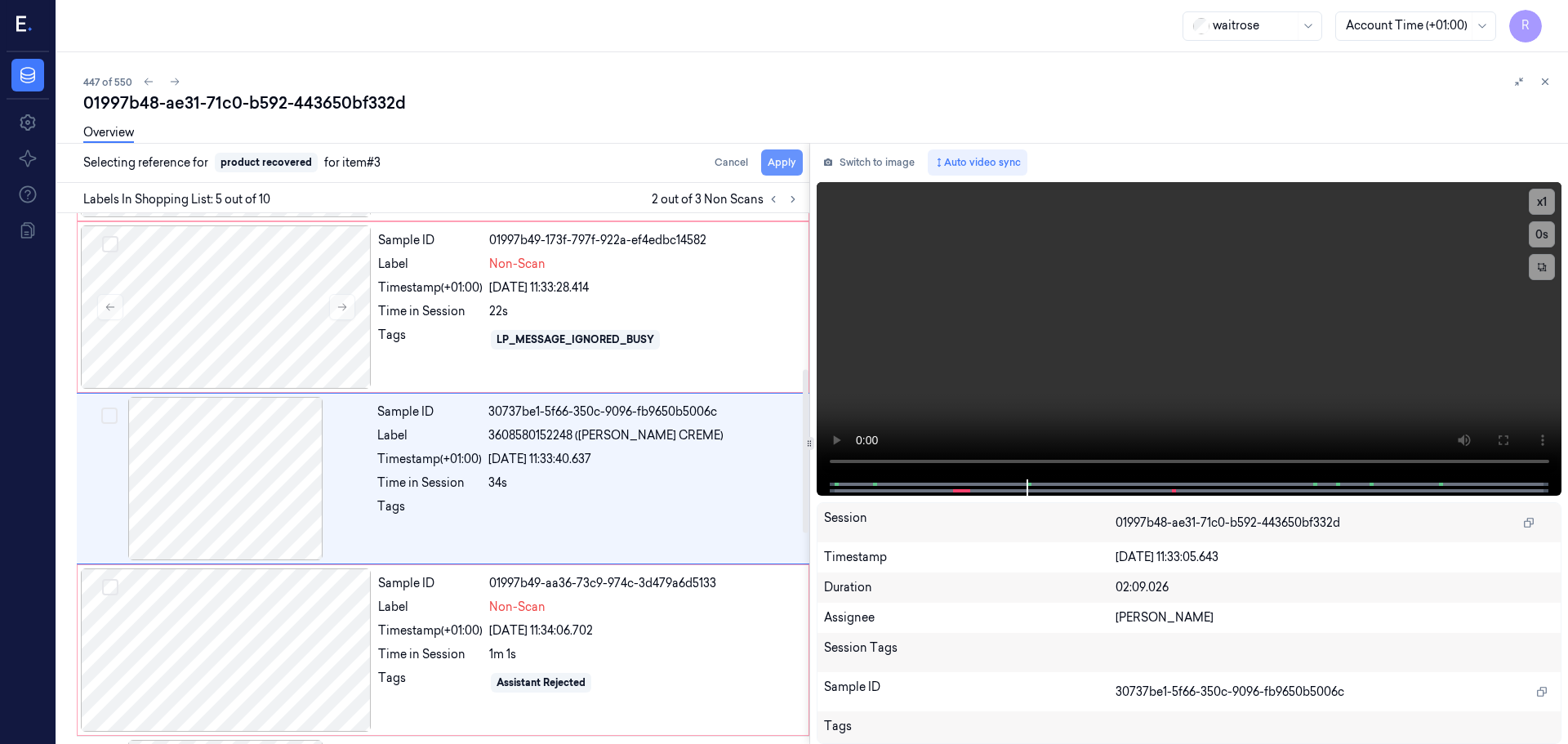
click at [769, 174] on button "Apply" at bounding box center [782, 162] width 42 height 26
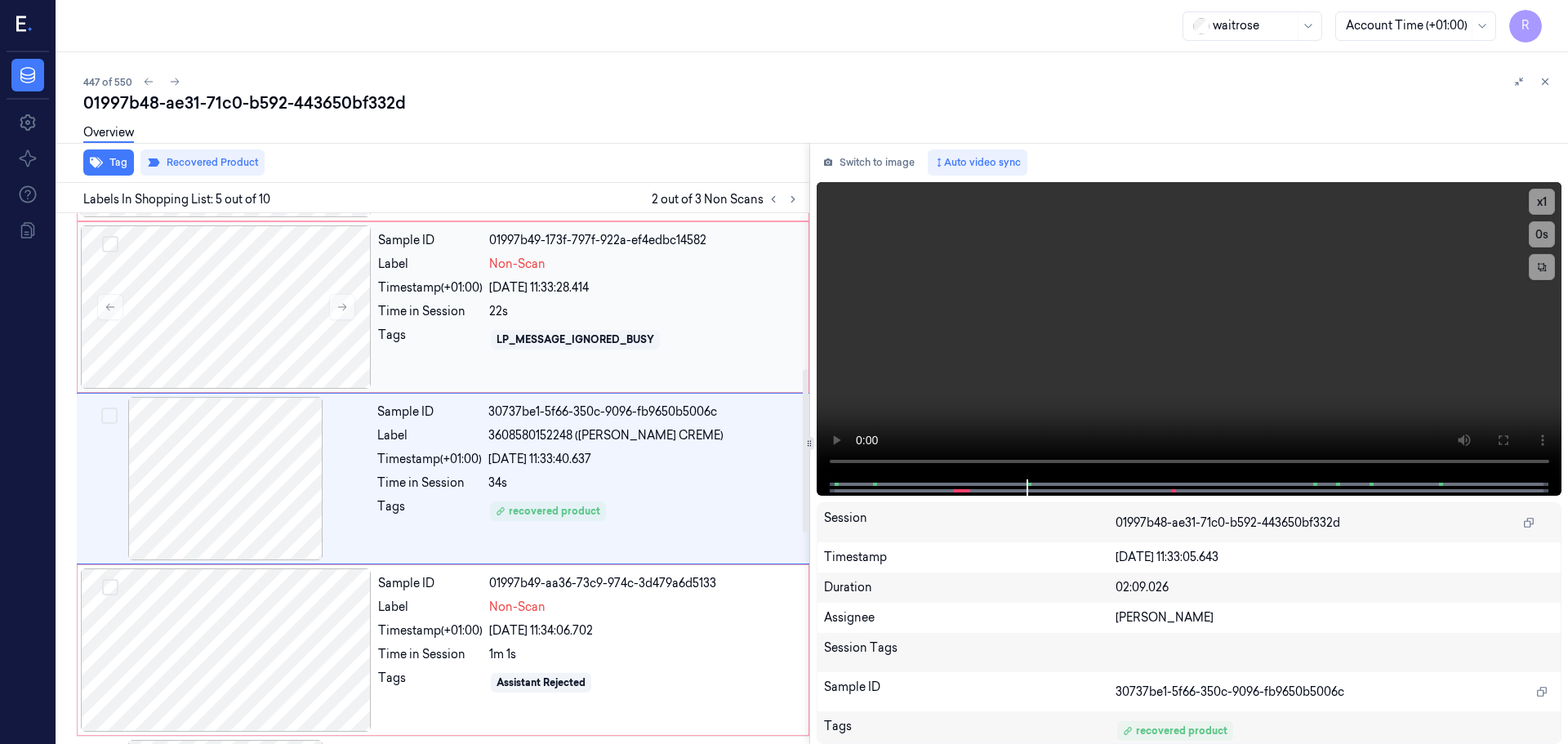
click at [484, 324] on div "Sample ID 01997b49-173f-797f-922a-ef4edbc14582 Label Non-Scan Timestamp (+01:00…" at bounding box center [588, 307] width 433 height 163
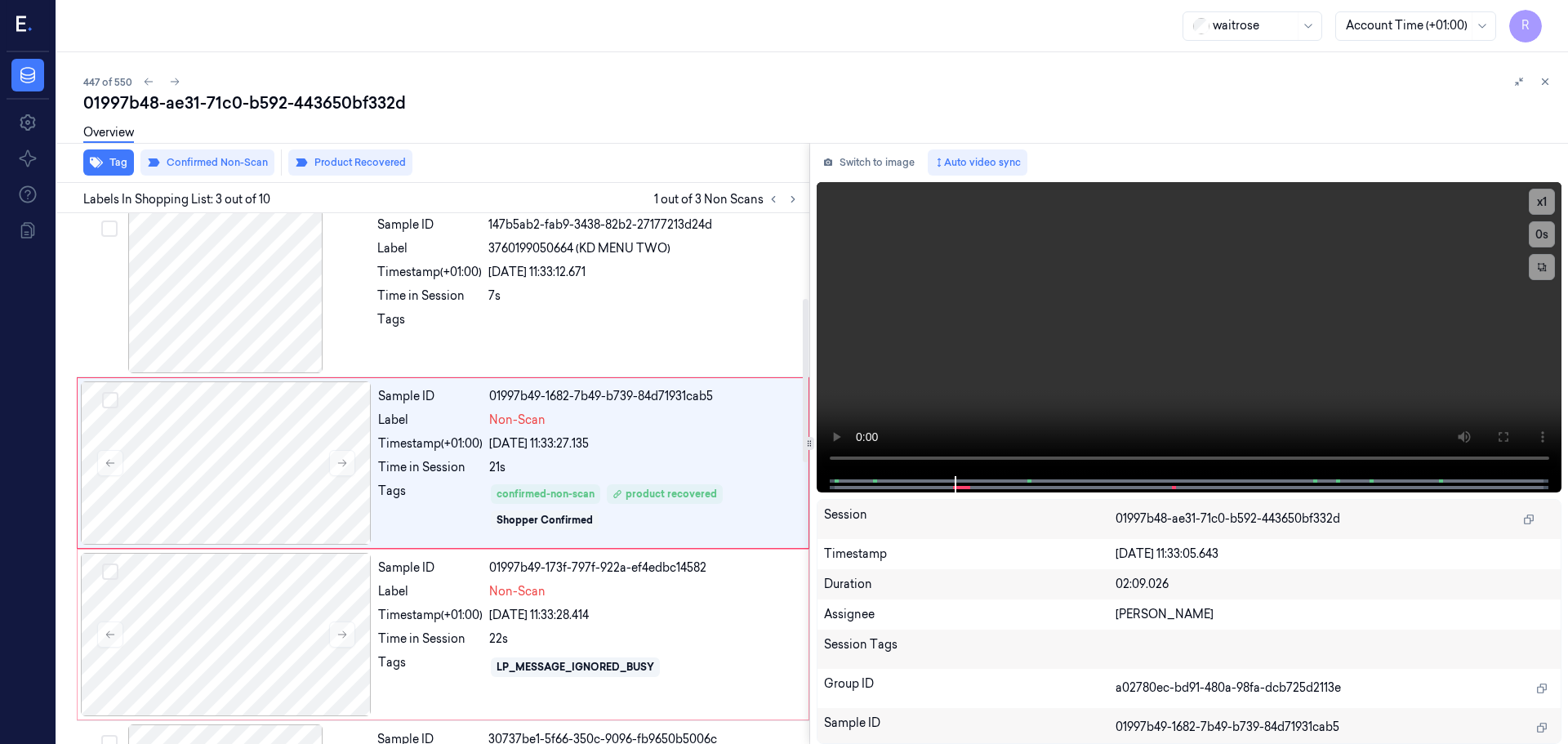
scroll to position [162, 0]
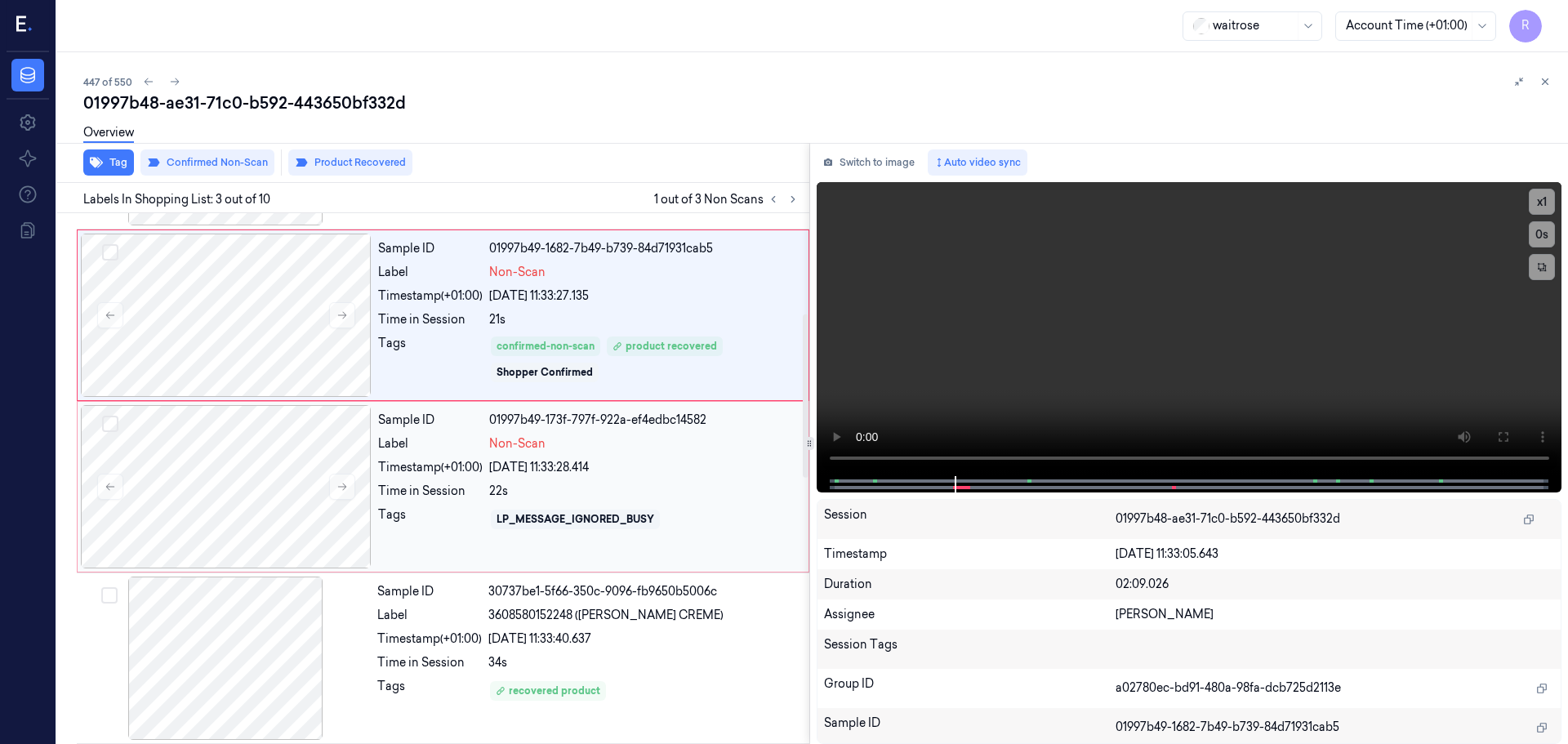
click at [493, 475] on div "24/09/2025 11:33:28.414" at bounding box center [644, 468] width 309 height 17
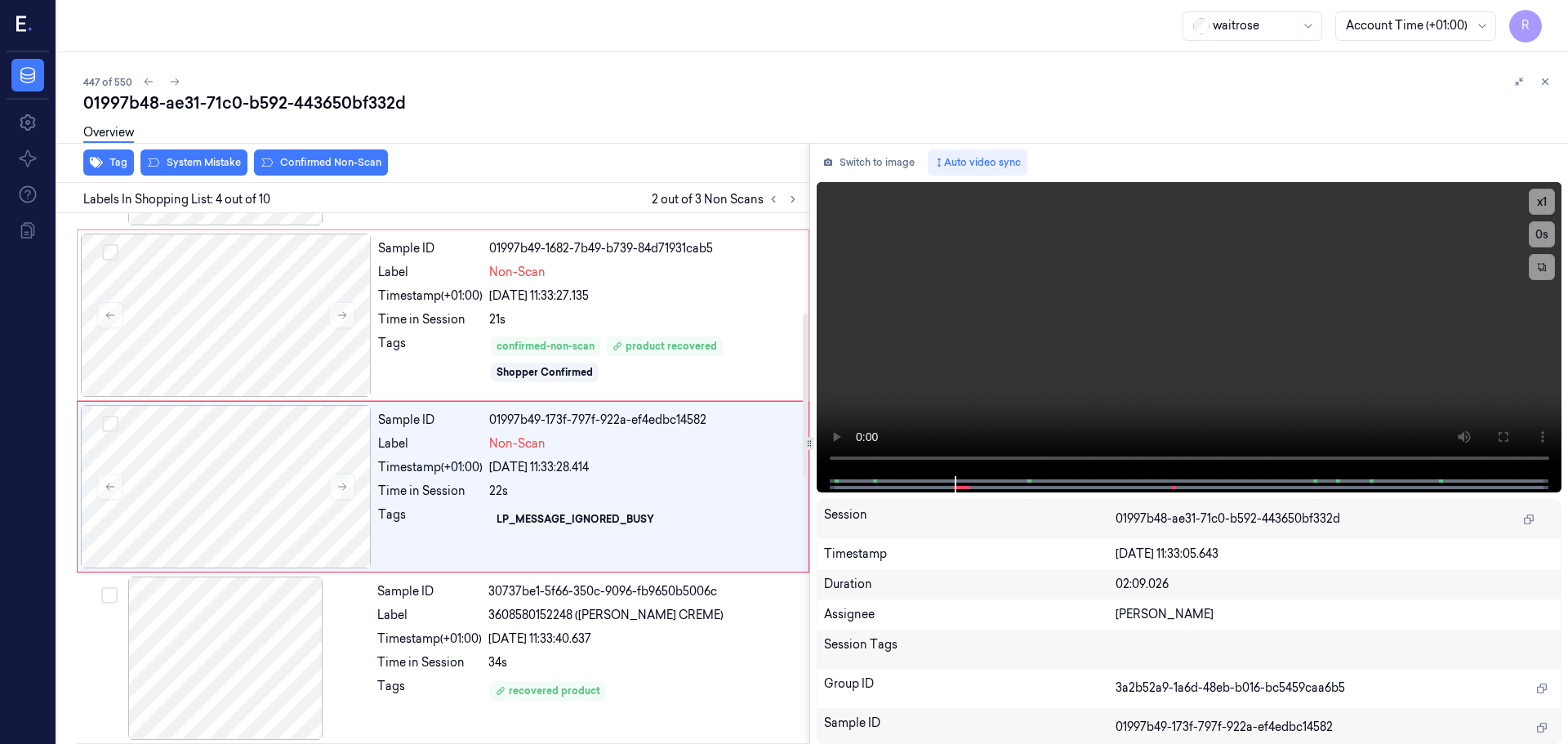
scroll to position [334, 0]
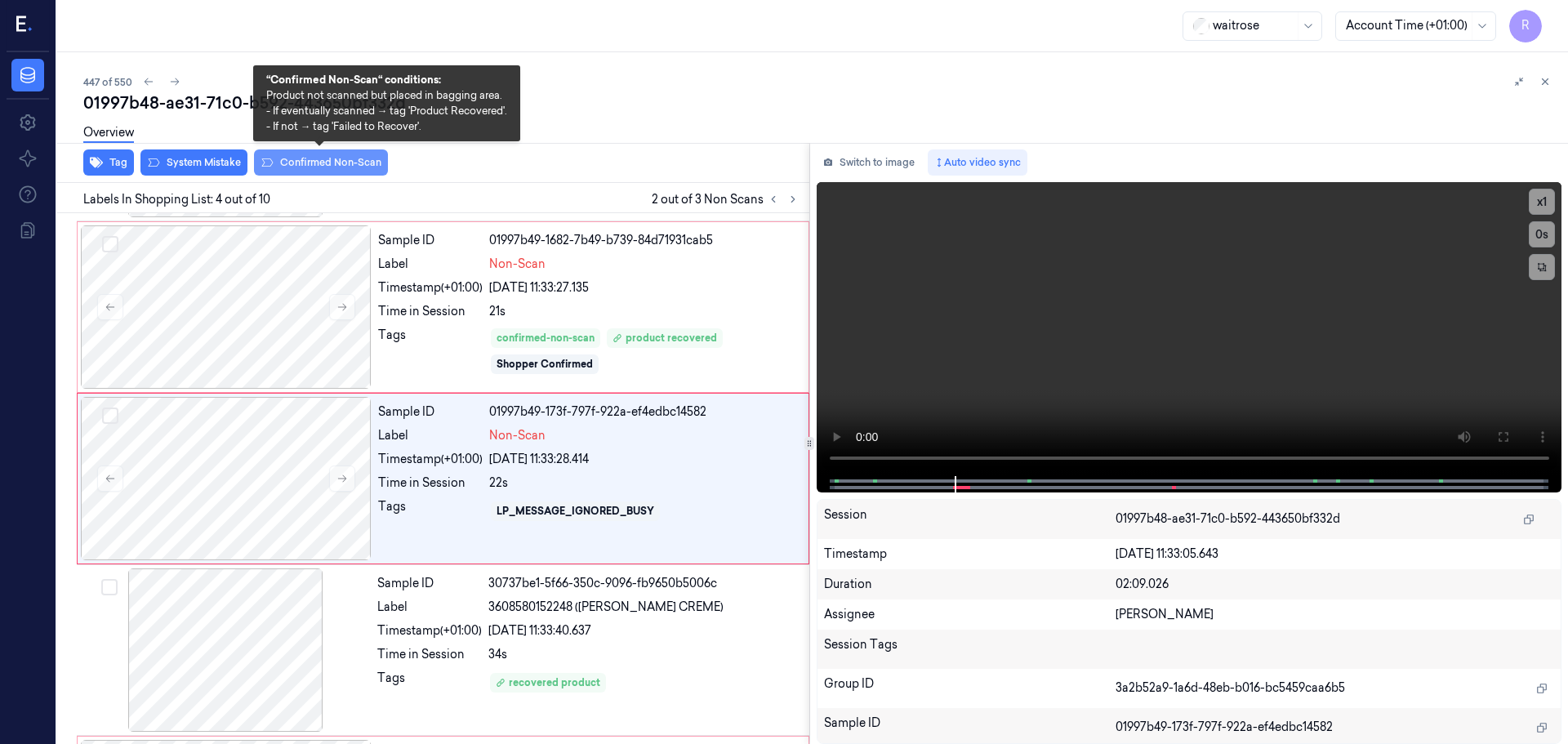
click at [329, 158] on button "Confirmed Non-Scan" at bounding box center [321, 162] width 134 height 26
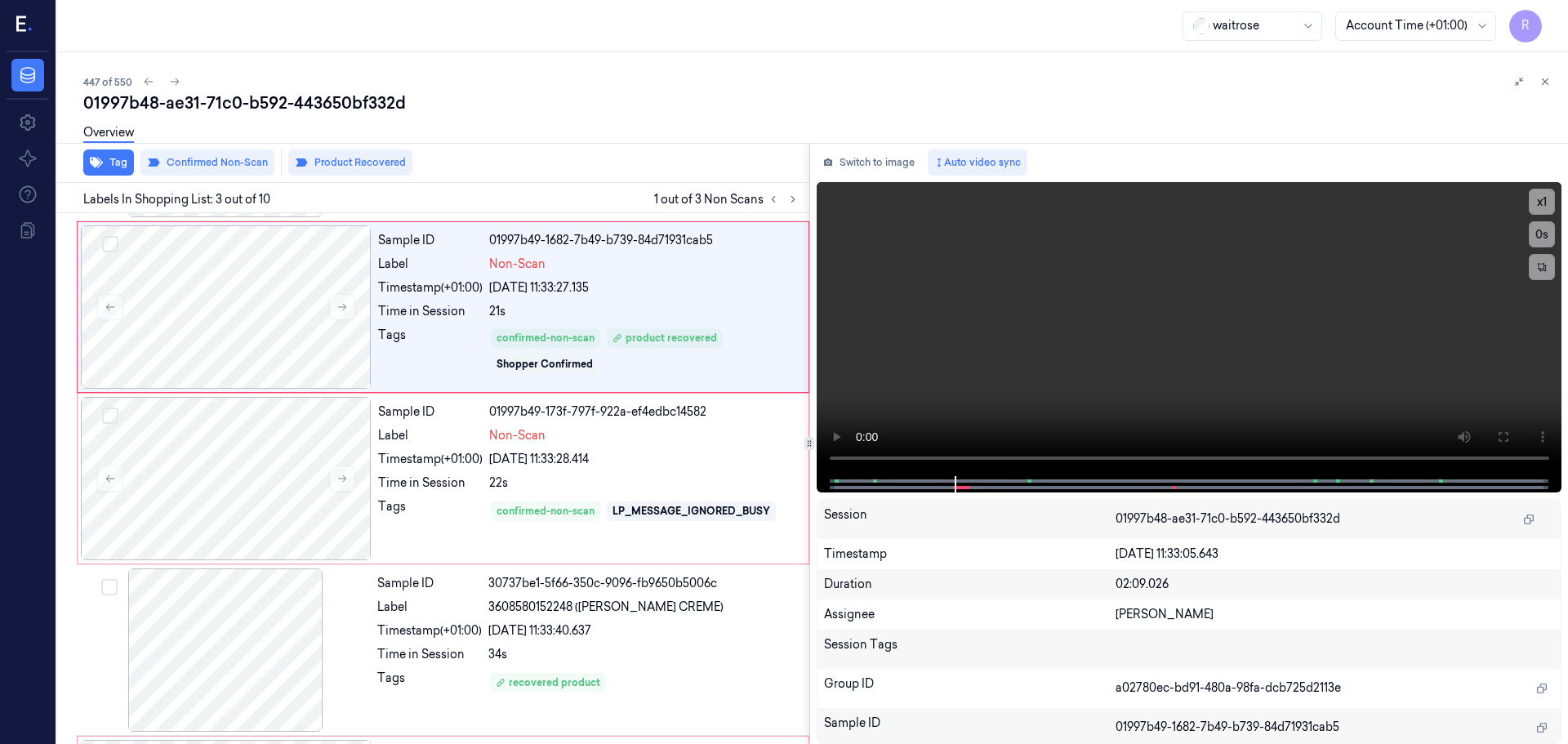
scroll to position [162, 0]
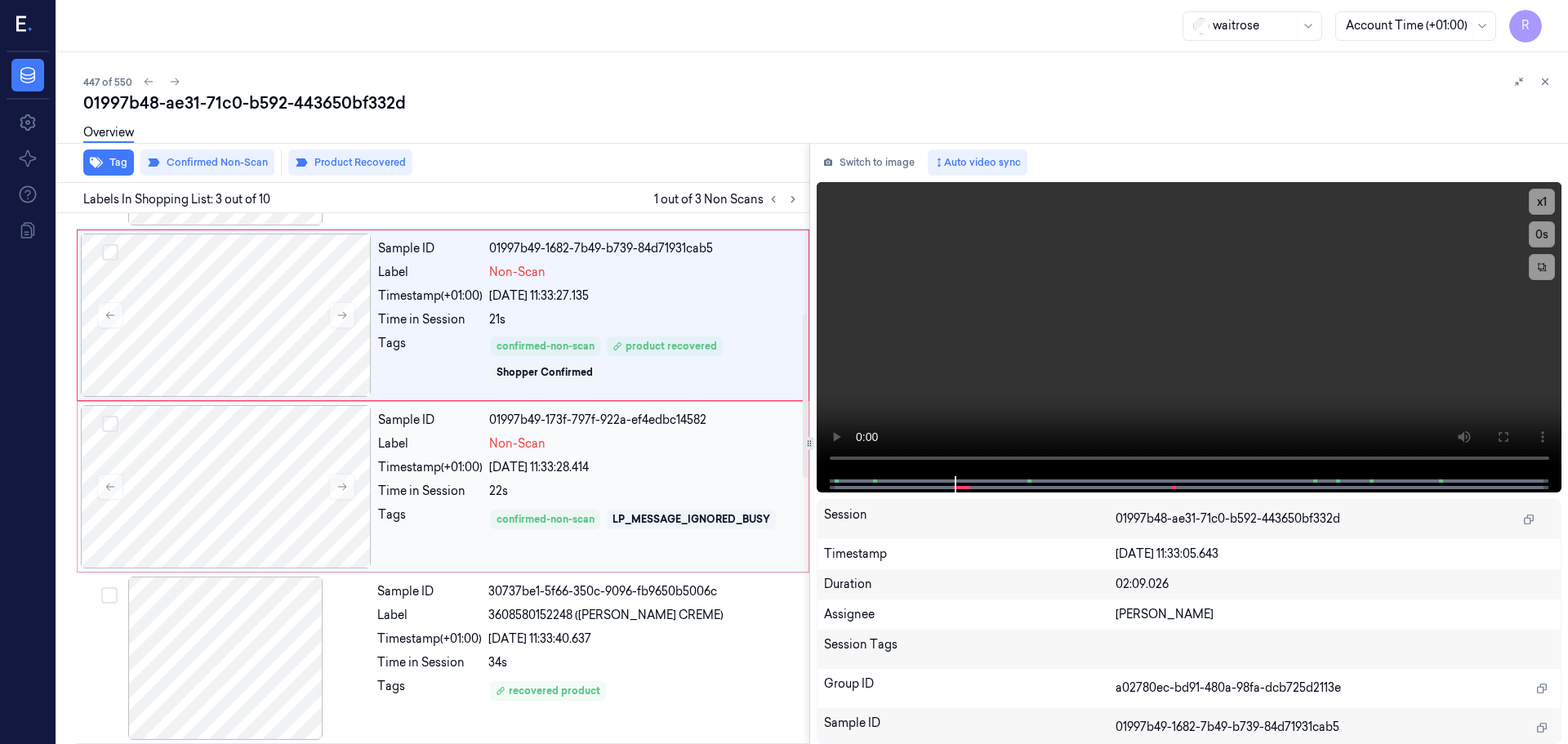
click at [580, 487] on div "22s" at bounding box center [644, 491] width 309 height 17
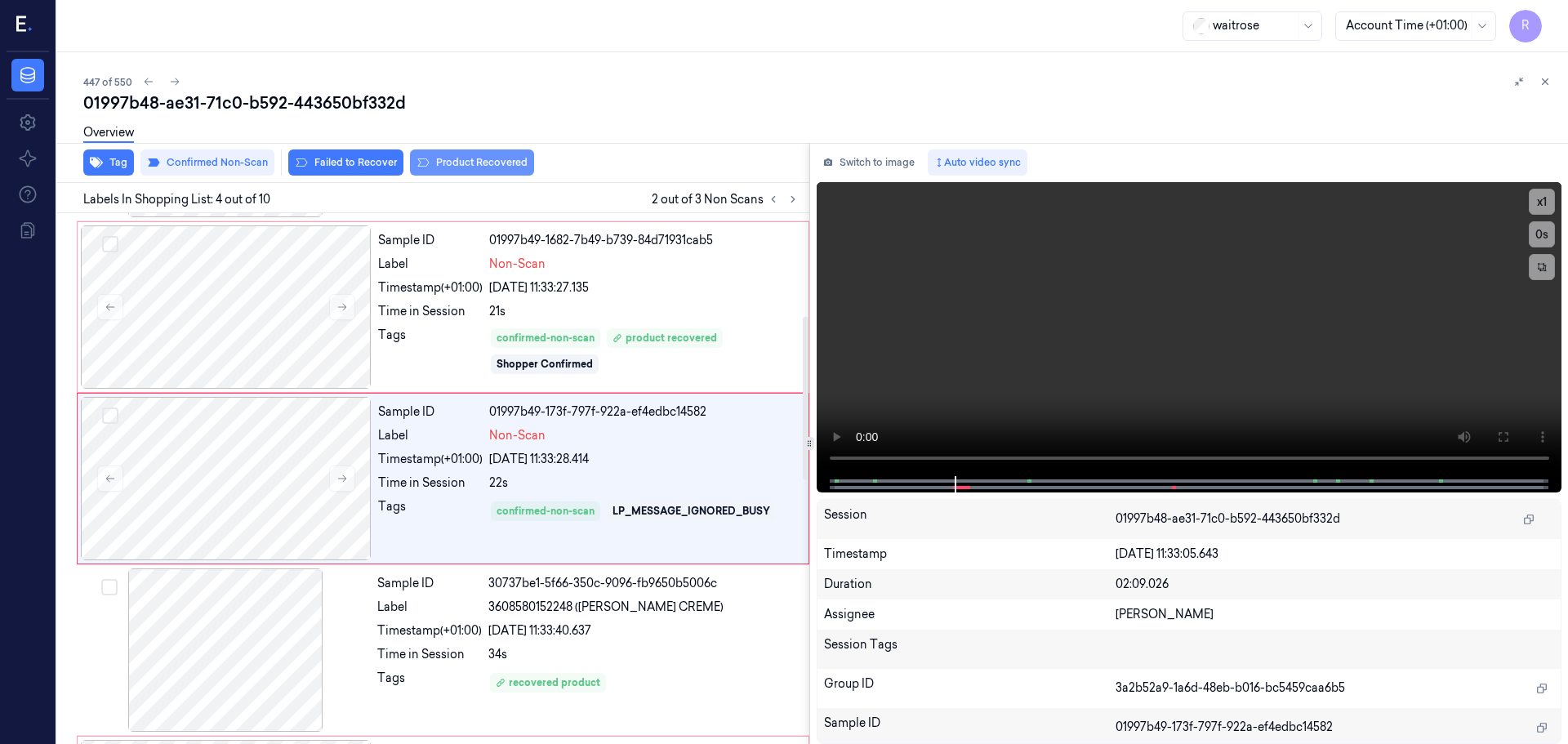
click at [440, 166] on button "Product Recovered" at bounding box center [472, 162] width 124 height 26
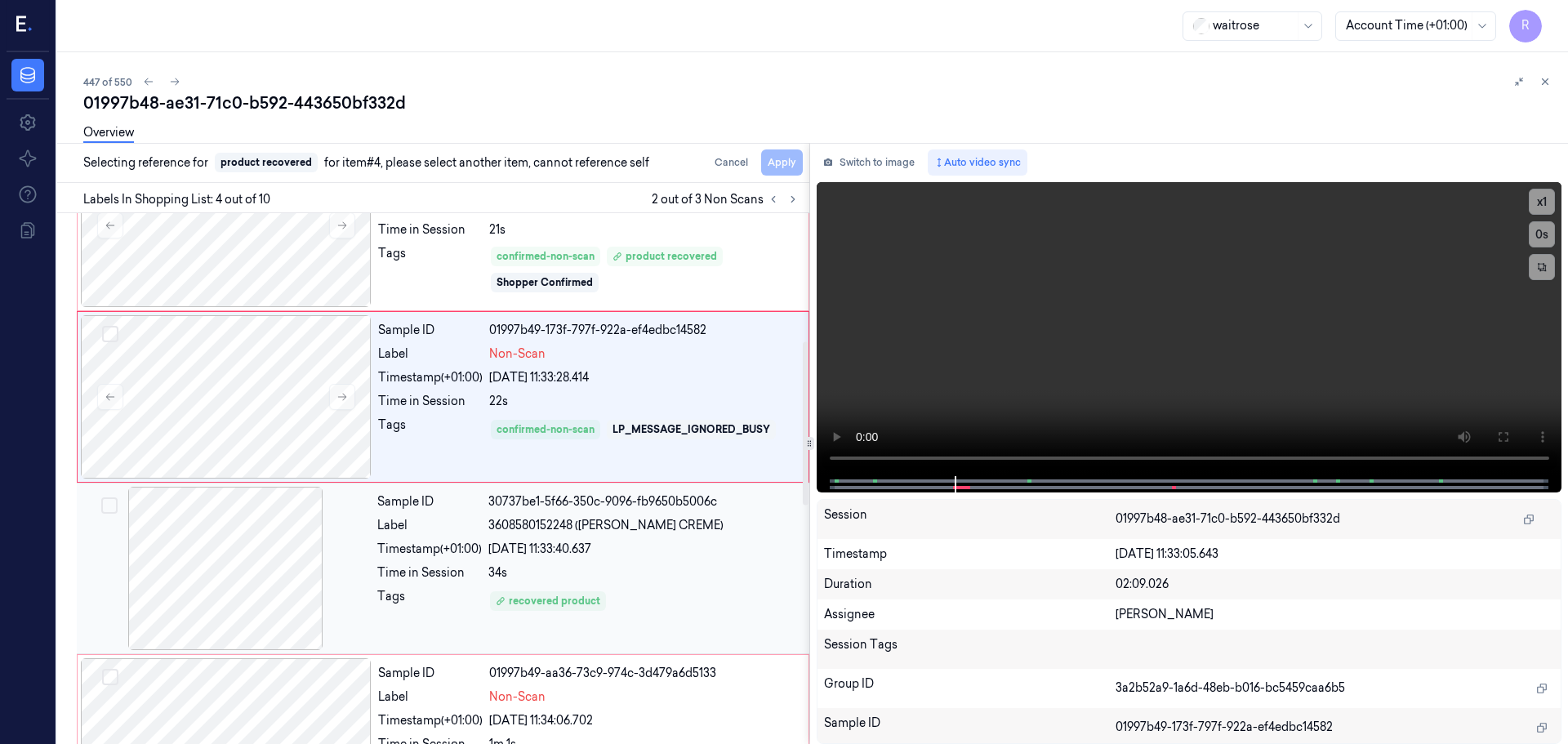
click at [658, 559] on div "Sample ID 30737be1-5f66-350c-9096-fb9650b5006c Label 3608580152248 (BM LEMON CR…" at bounding box center [588, 569] width 435 height 163
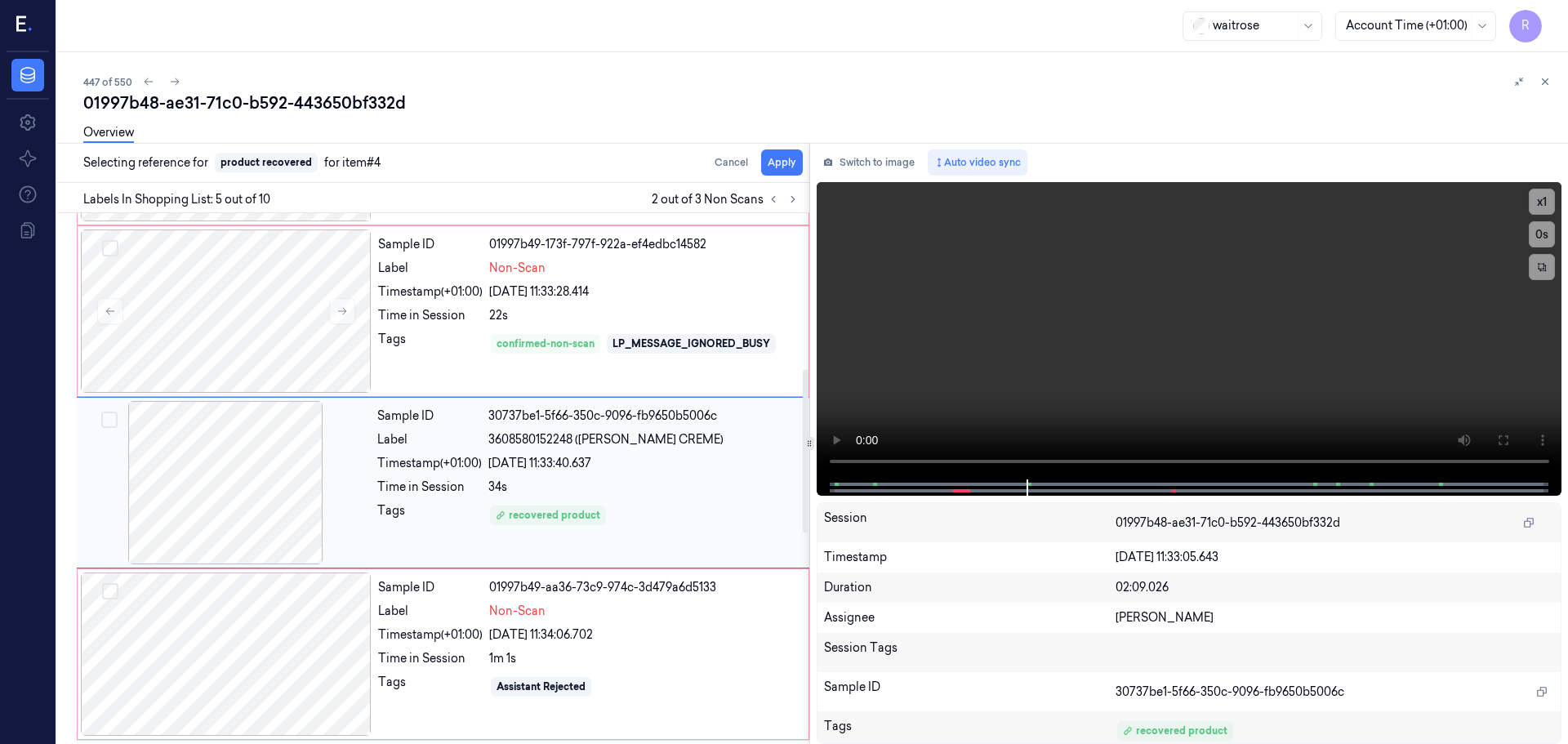
scroll to position [506, 0]
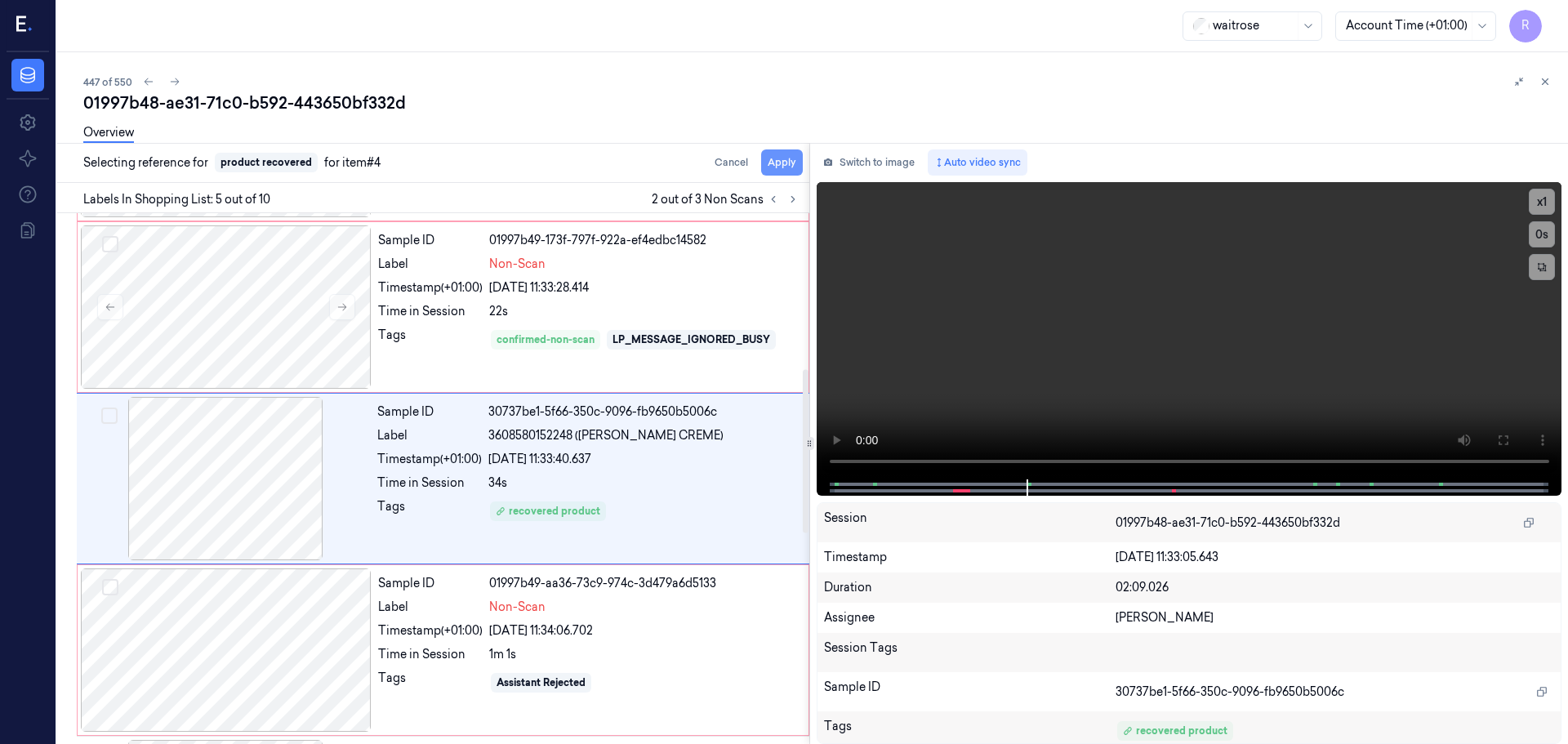
click at [774, 158] on button "Apply" at bounding box center [782, 162] width 42 height 26
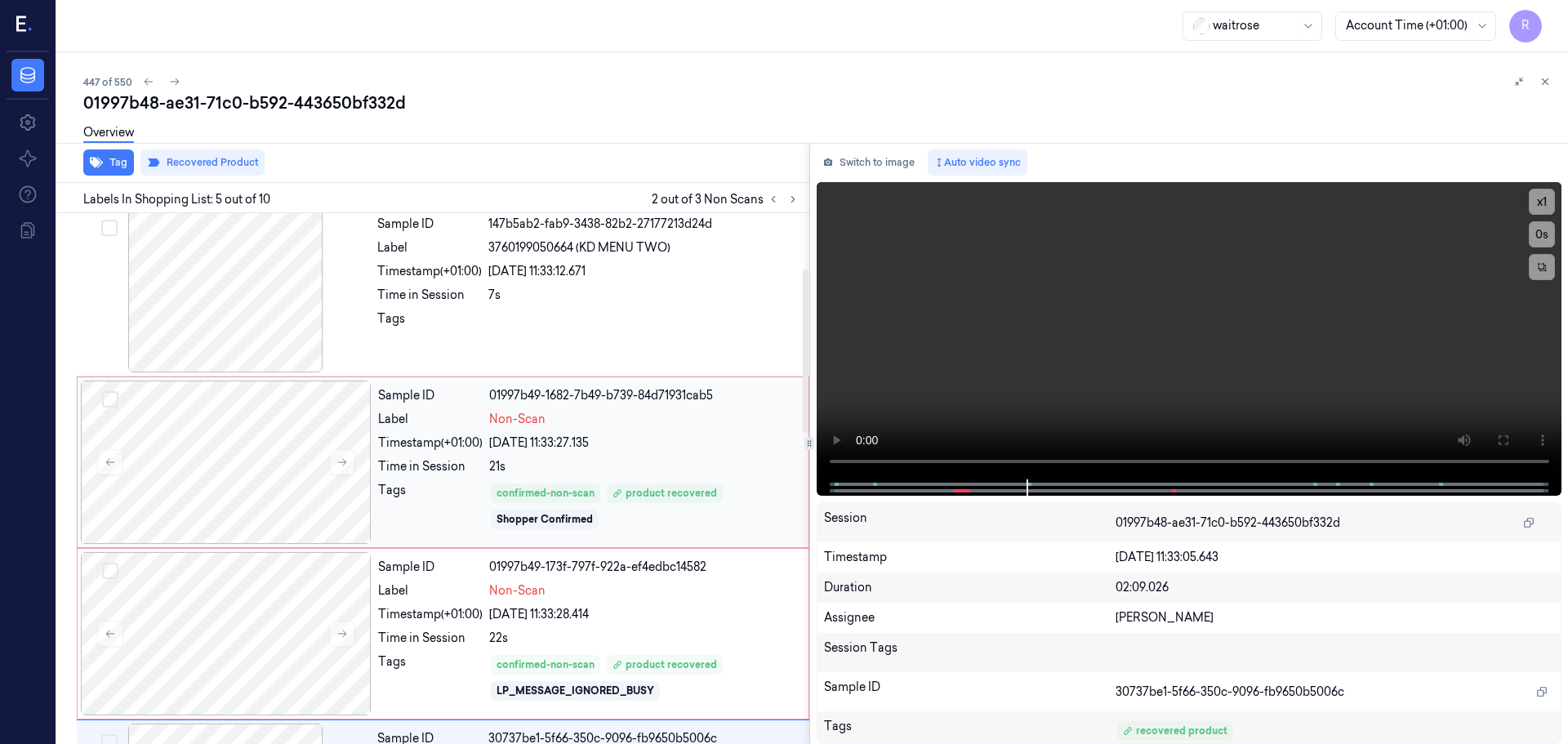
click at [619, 465] on div "21s" at bounding box center [644, 467] width 309 height 17
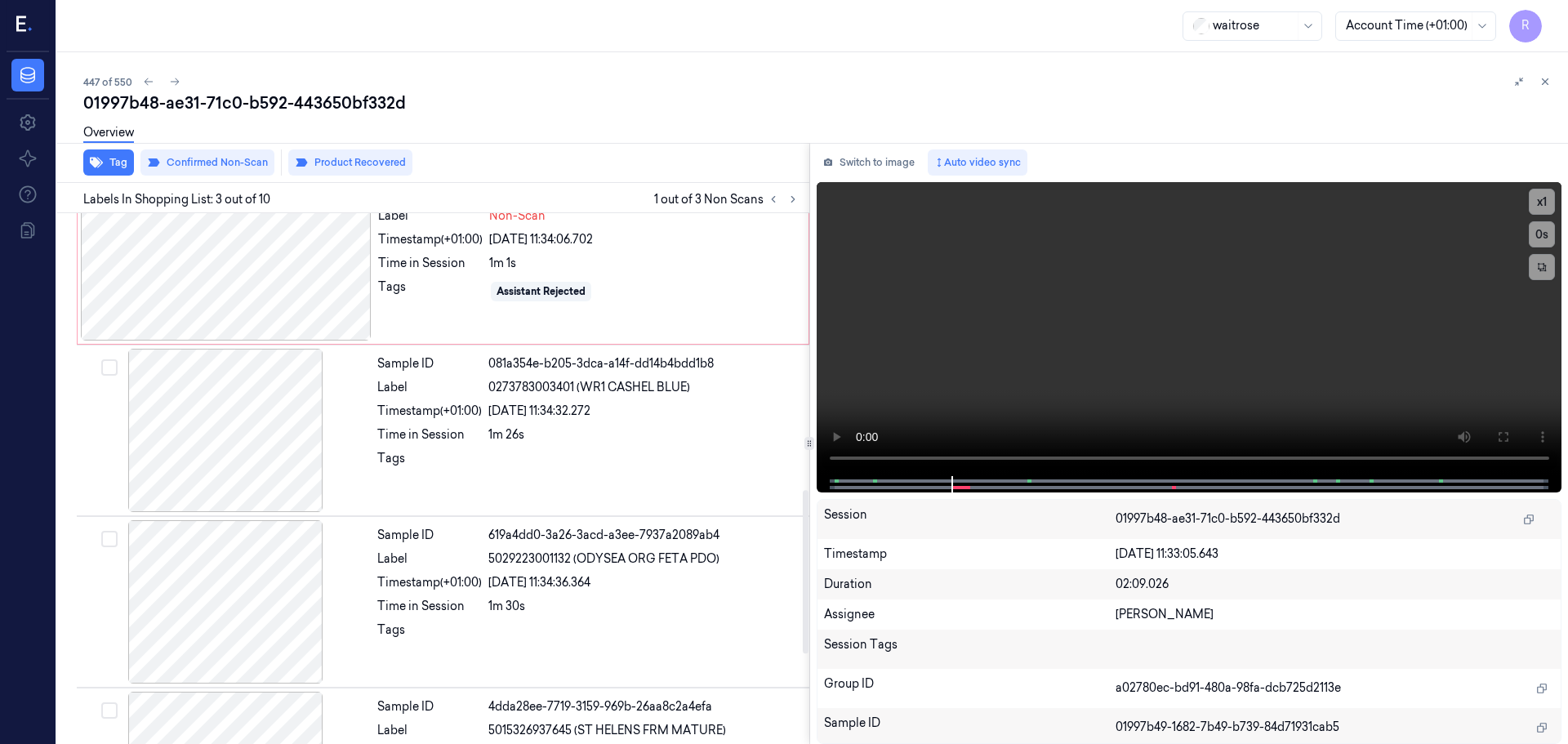
scroll to position [898, 0]
click at [790, 203] on icon at bounding box center [792, 199] width 11 height 11
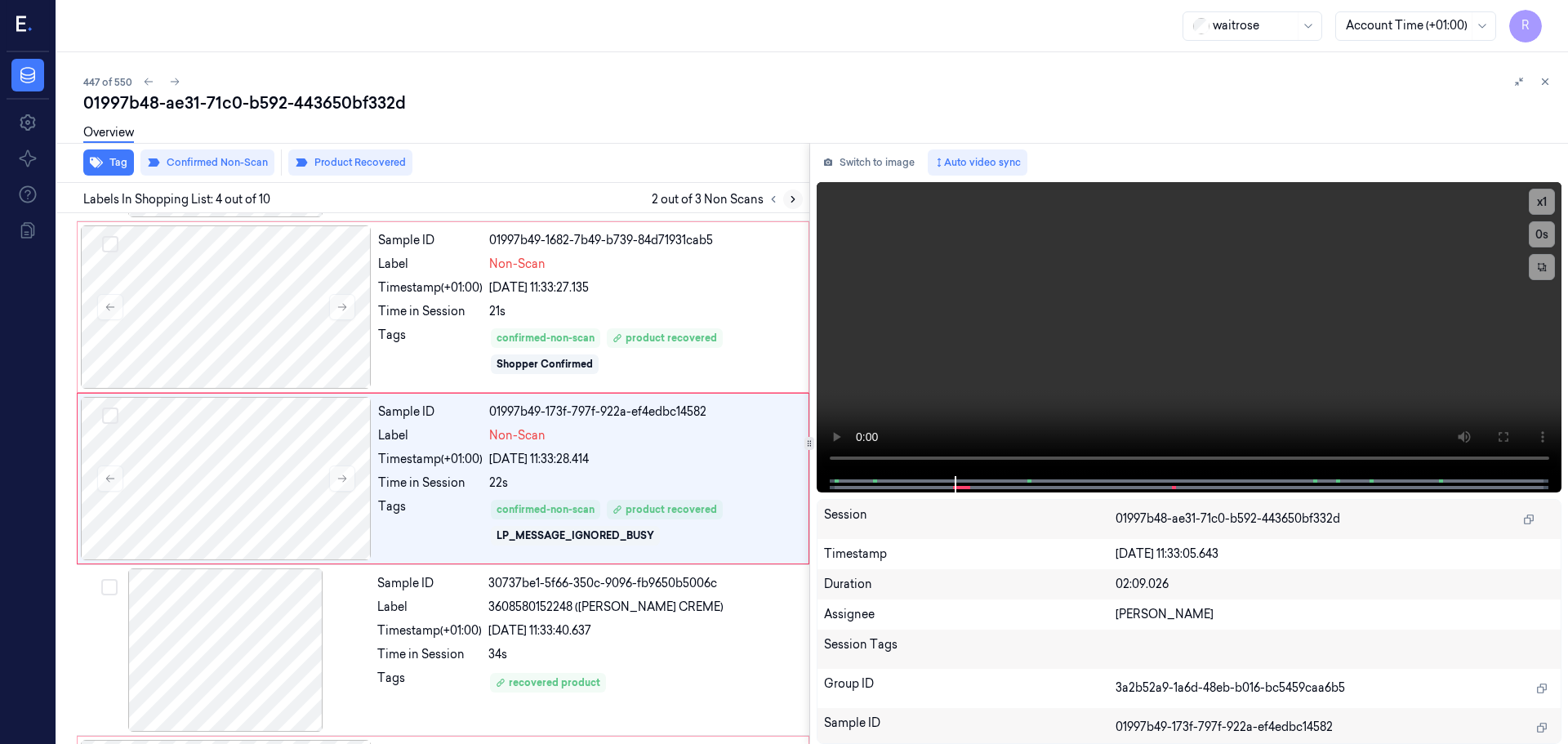
click at [790, 203] on icon at bounding box center [792, 199] width 11 height 11
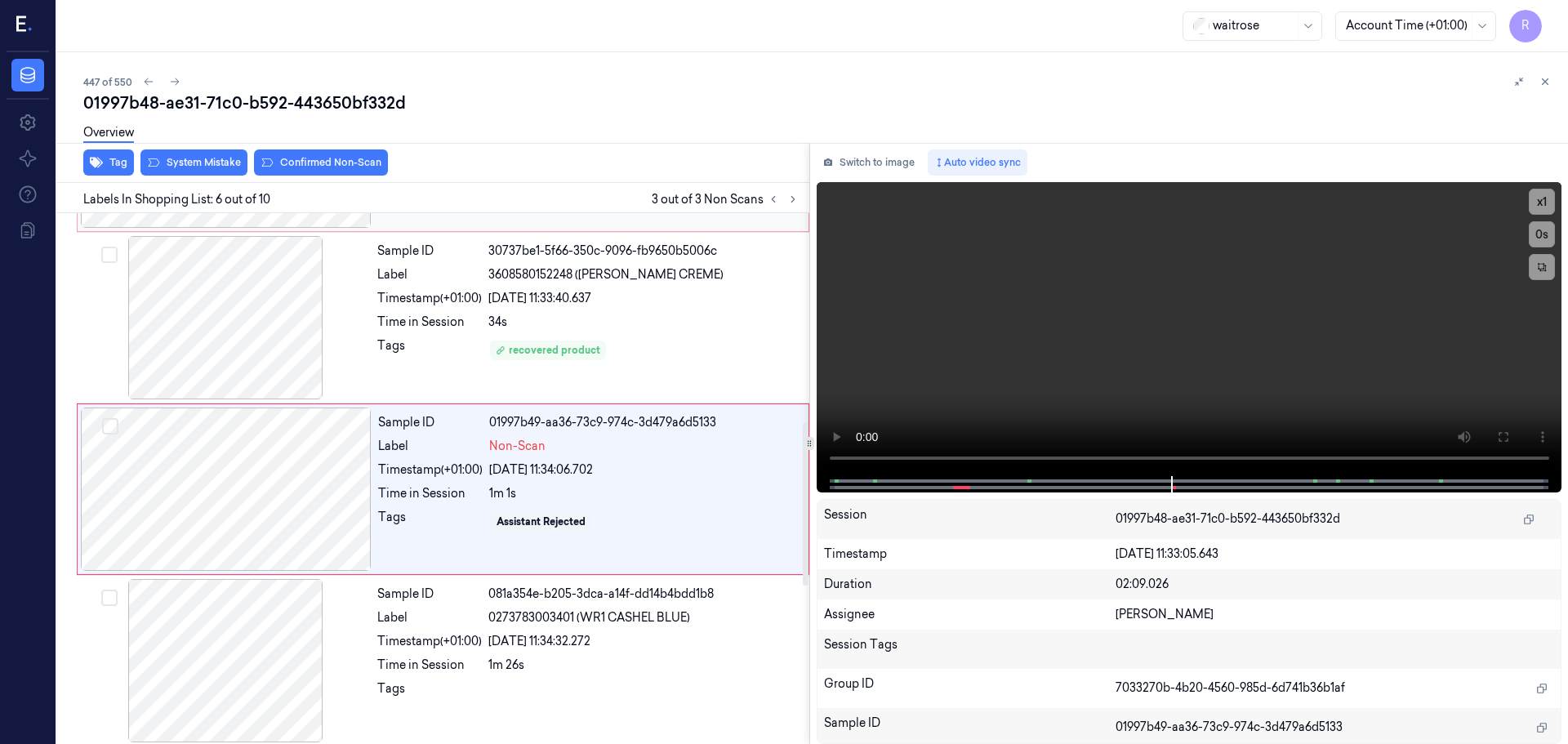
scroll to position [678, 0]
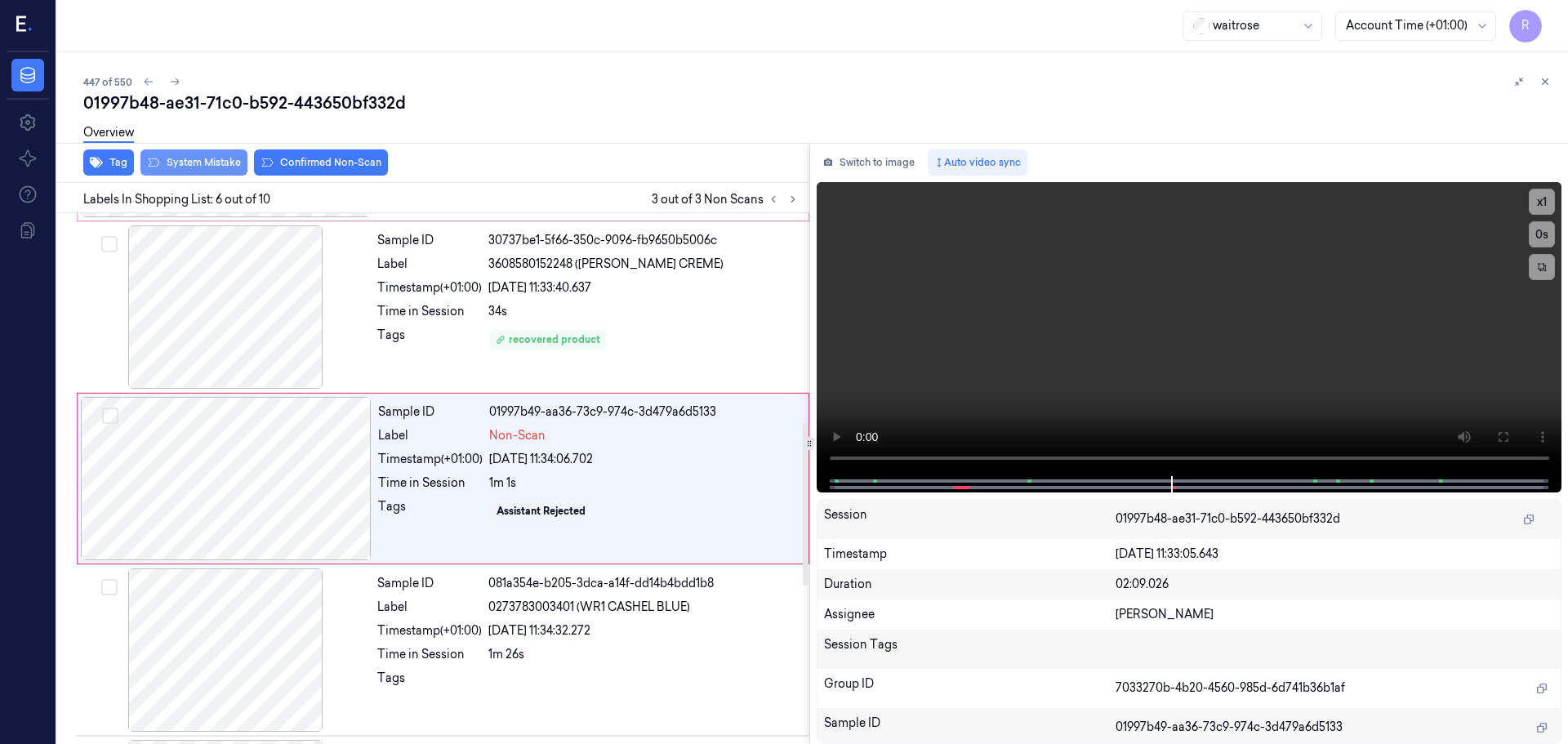
click at [203, 165] on button "System Mistake" at bounding box center [194, 162] width 107 height 26
click at [315, 171] on button "Unusual Activity" at bounding box center [315, 162] width 109 height 26
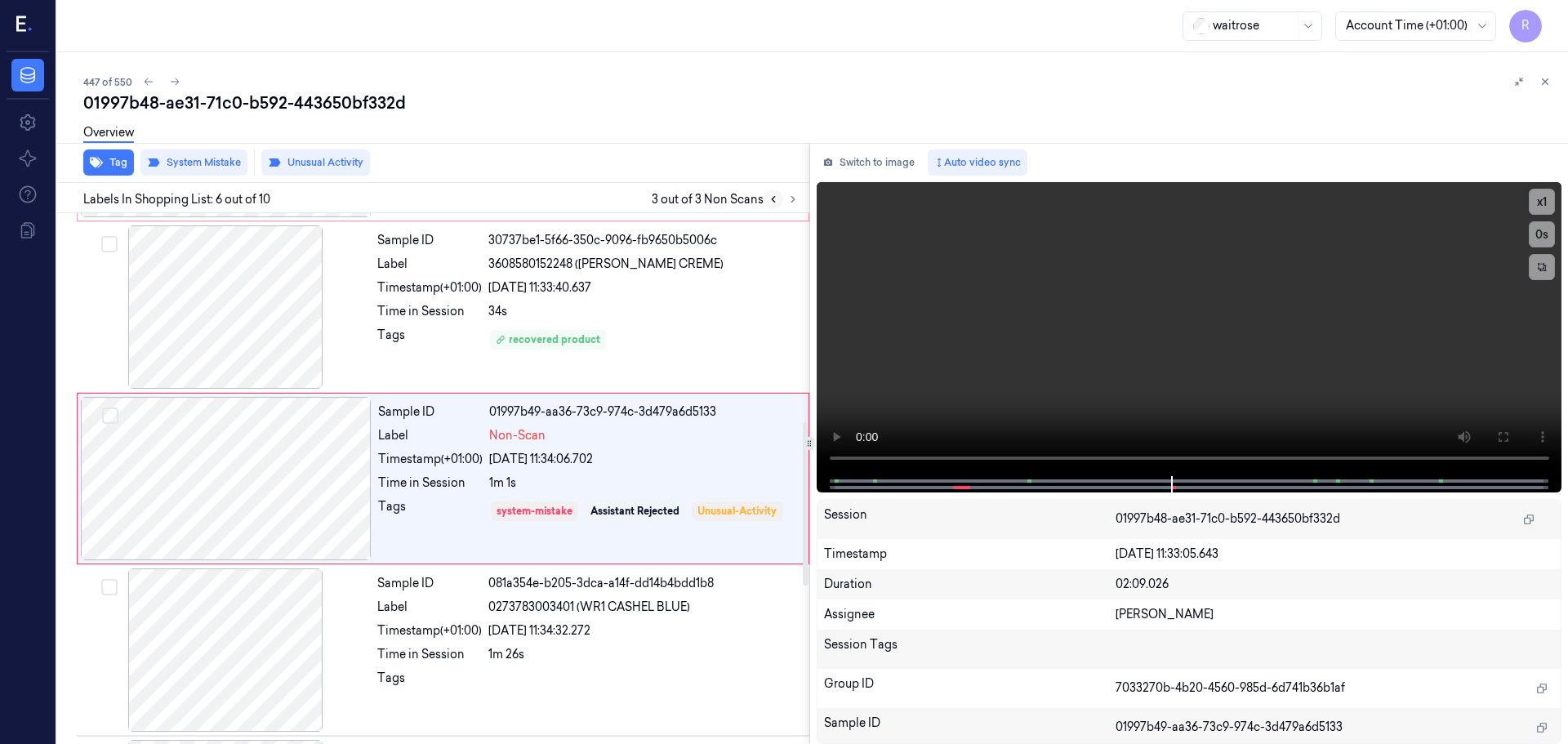
click at [775, 200] on icon at bounding box center [773, 199] width 11 height 11
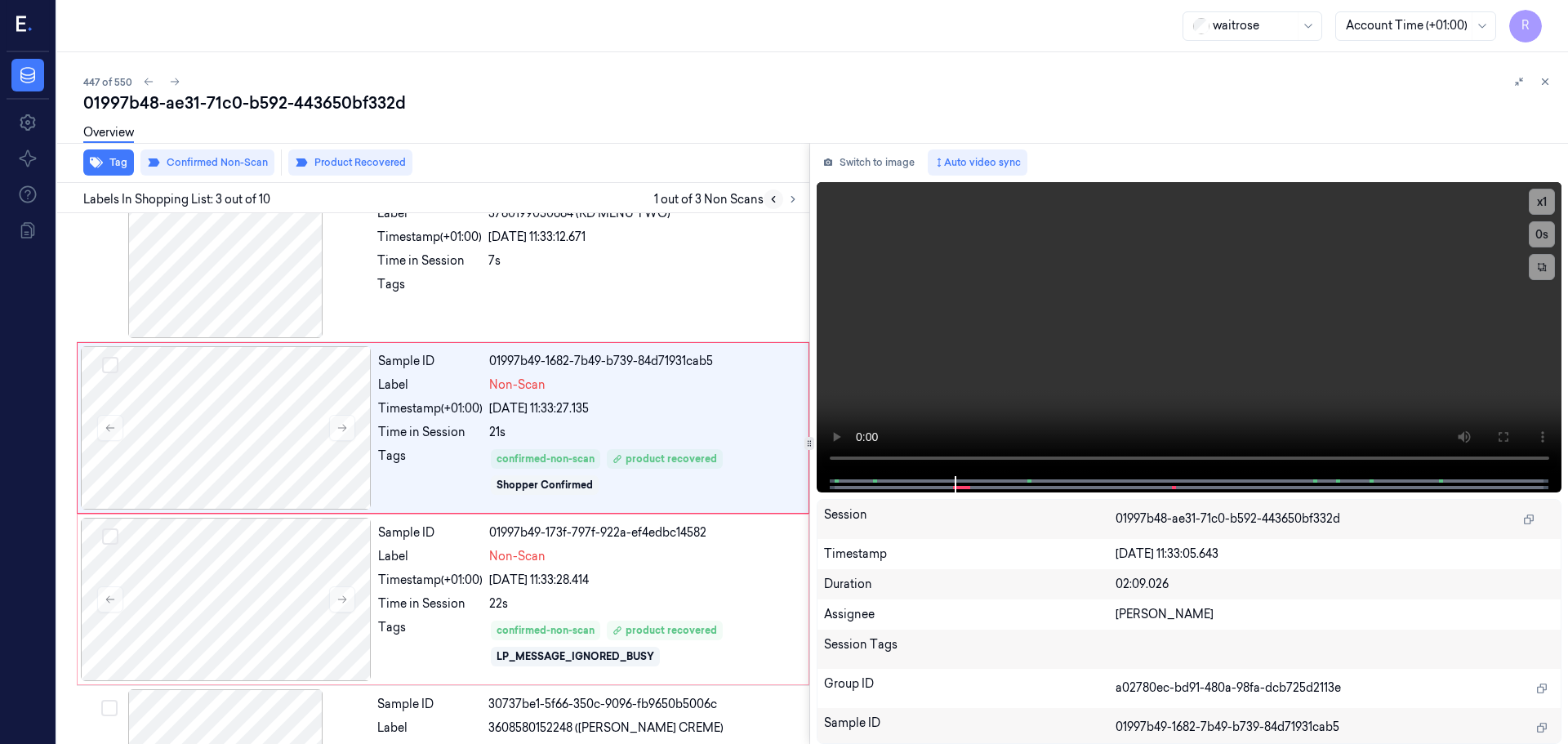
scroll to position [162, 0]
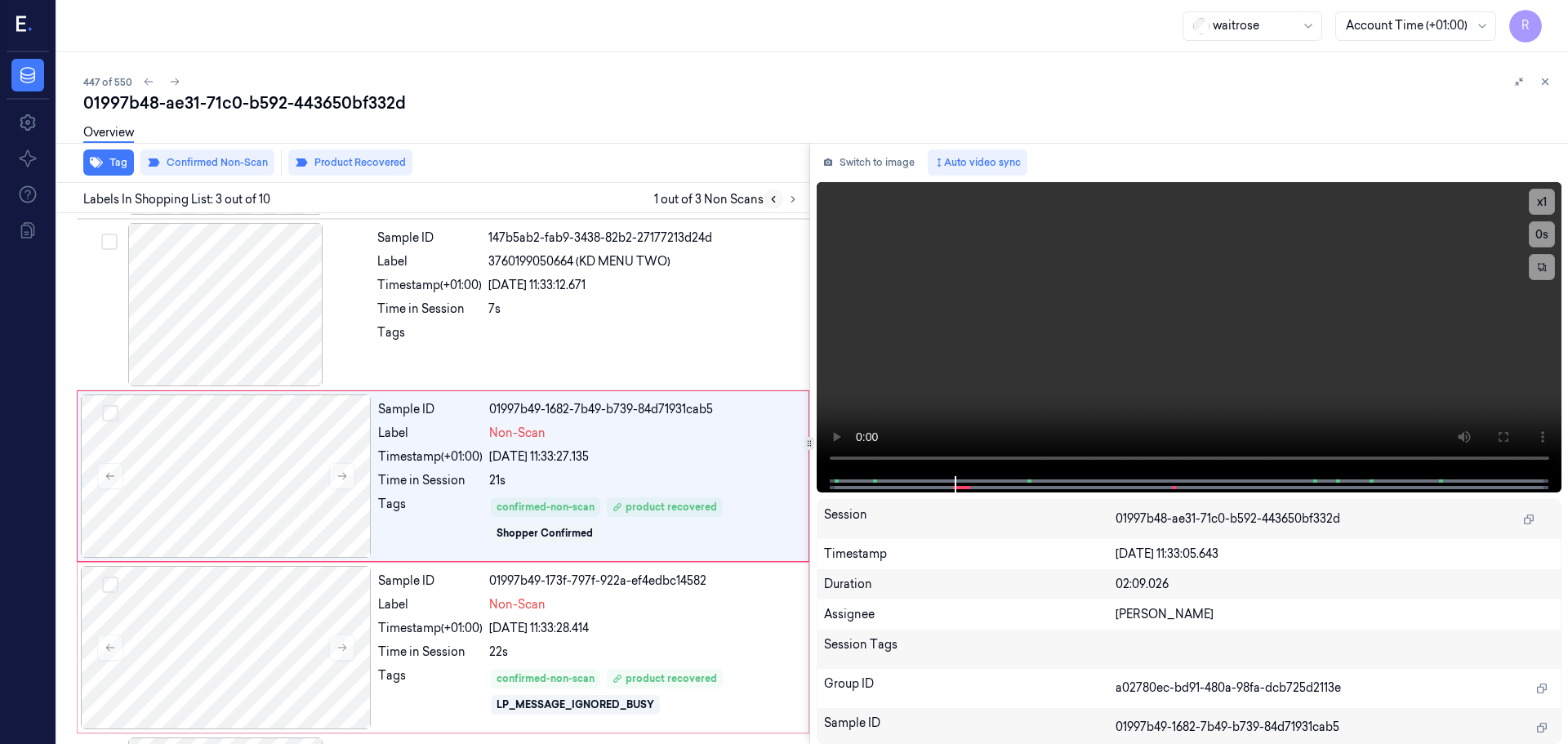
click at [775, 200] on icon at bounding box center [773, 199] width 11 height 11
click at [791, 206] on button at bounding box center [792, 199] width 20 height 20
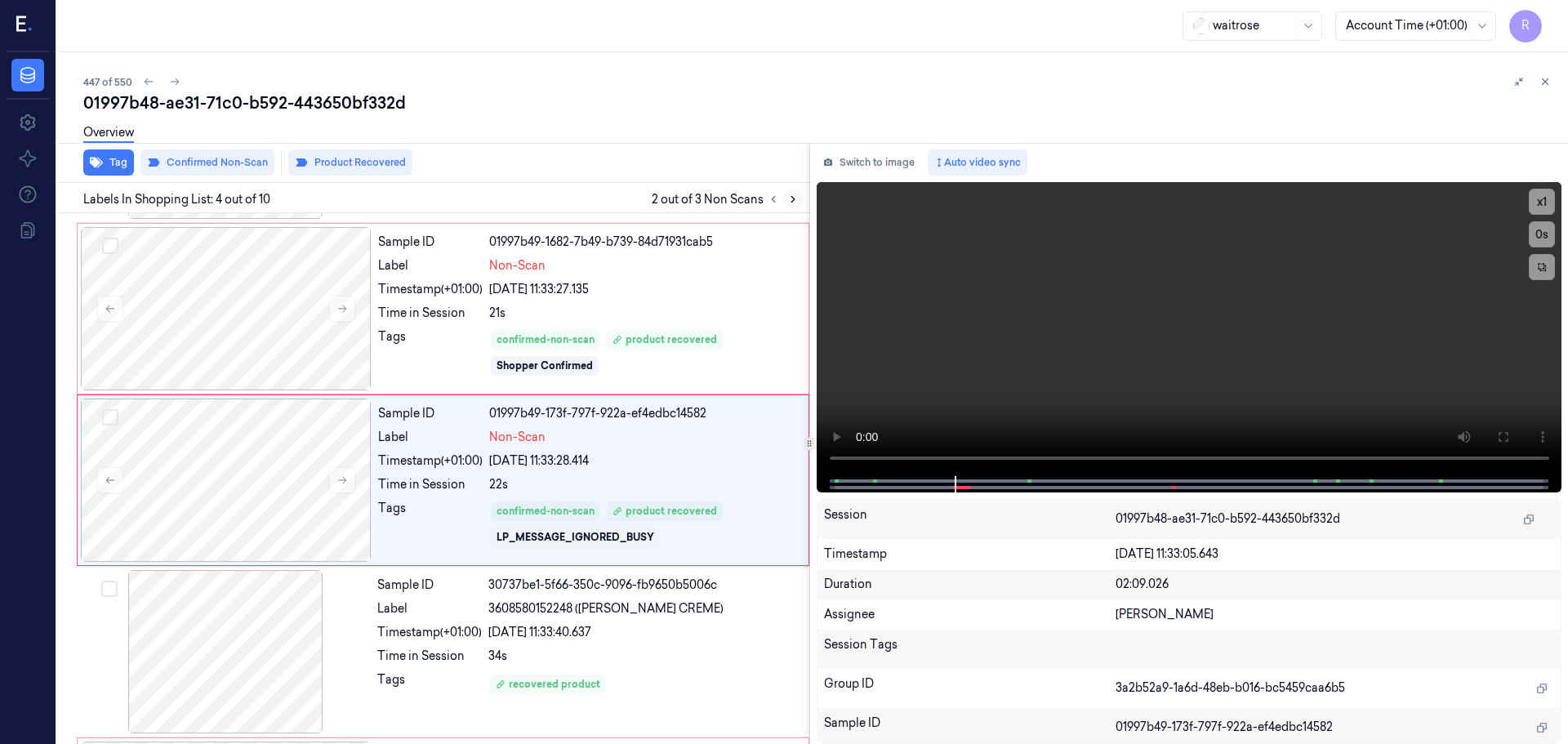
scroll to position [334, 0]
click at [791, 206] on button at bounding box center [792, 199] width 20 height 20
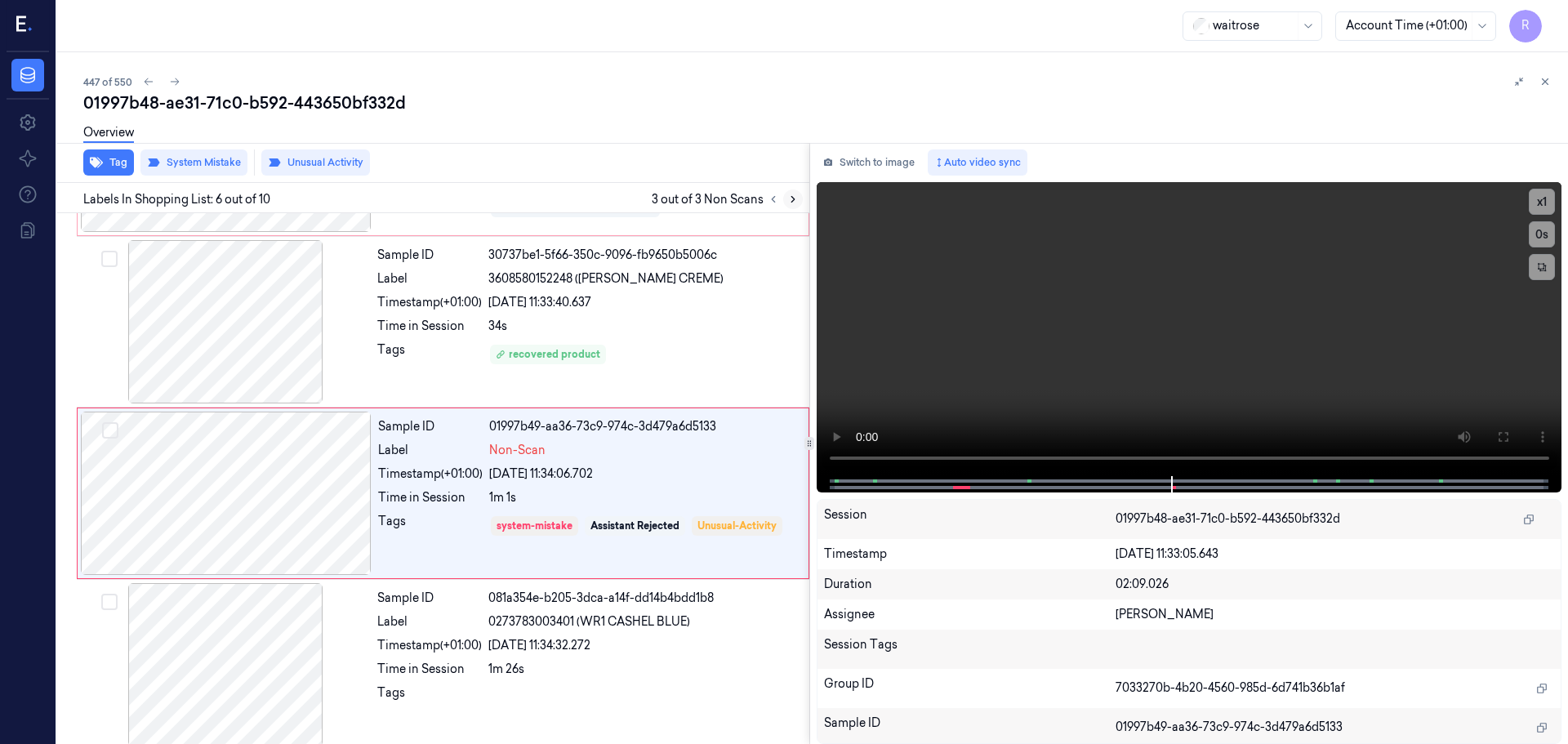
scroll to position [678, 0]
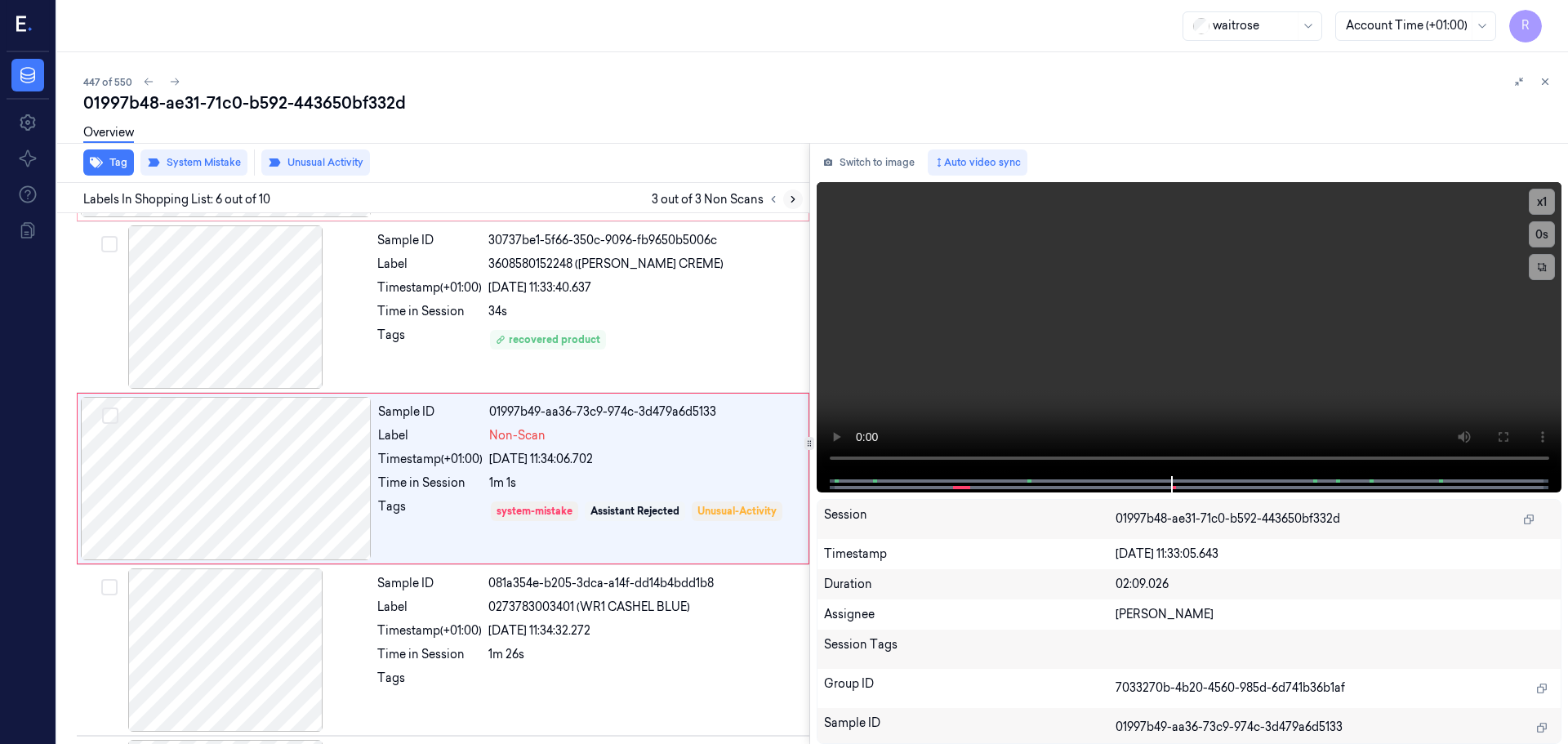
click at [791, 206] on button at bounding box center [792, 199] width 20 height 20
click at [1541, 88] on button at bounding box center [1544, 82] width 20 height 20
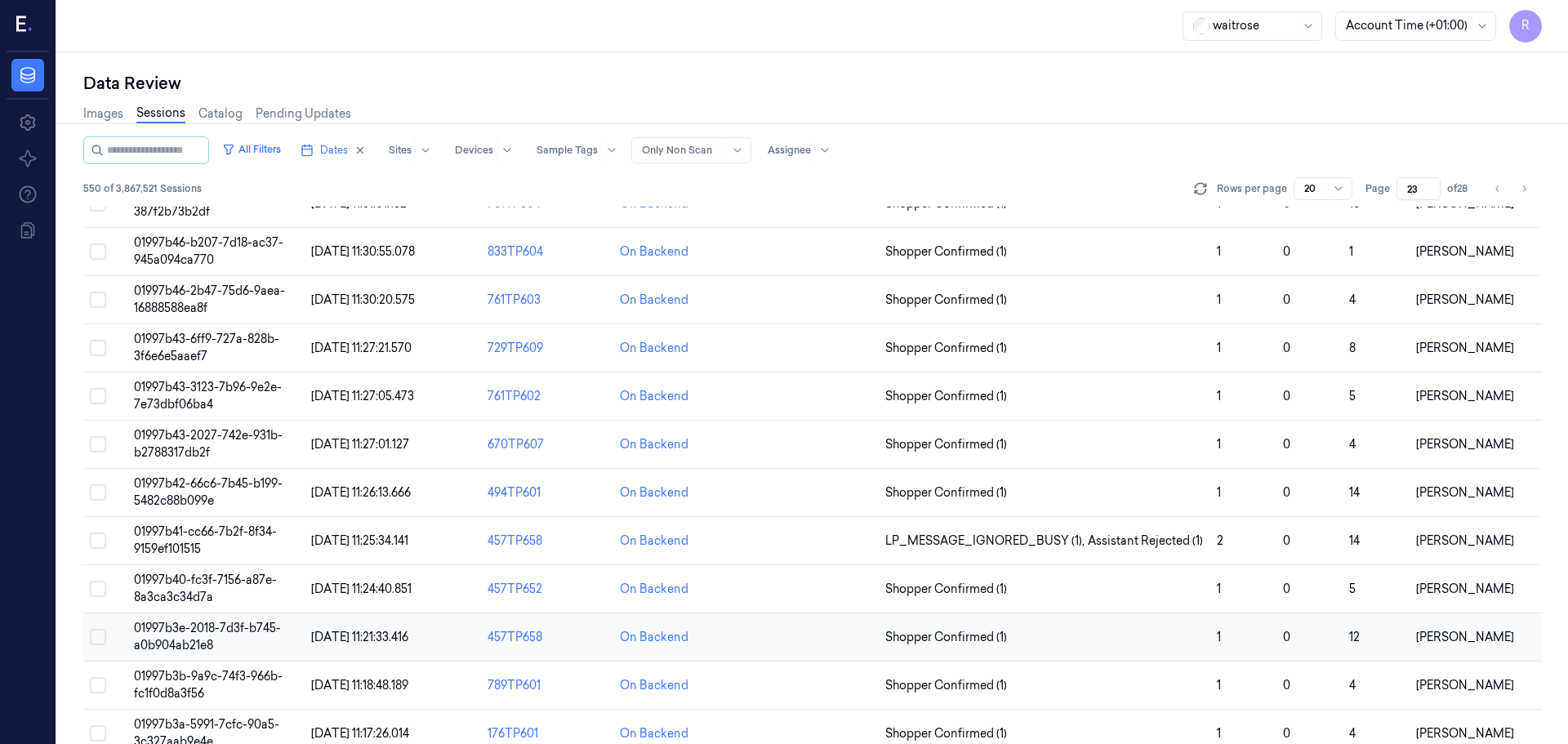
scroll to position [363, 0]
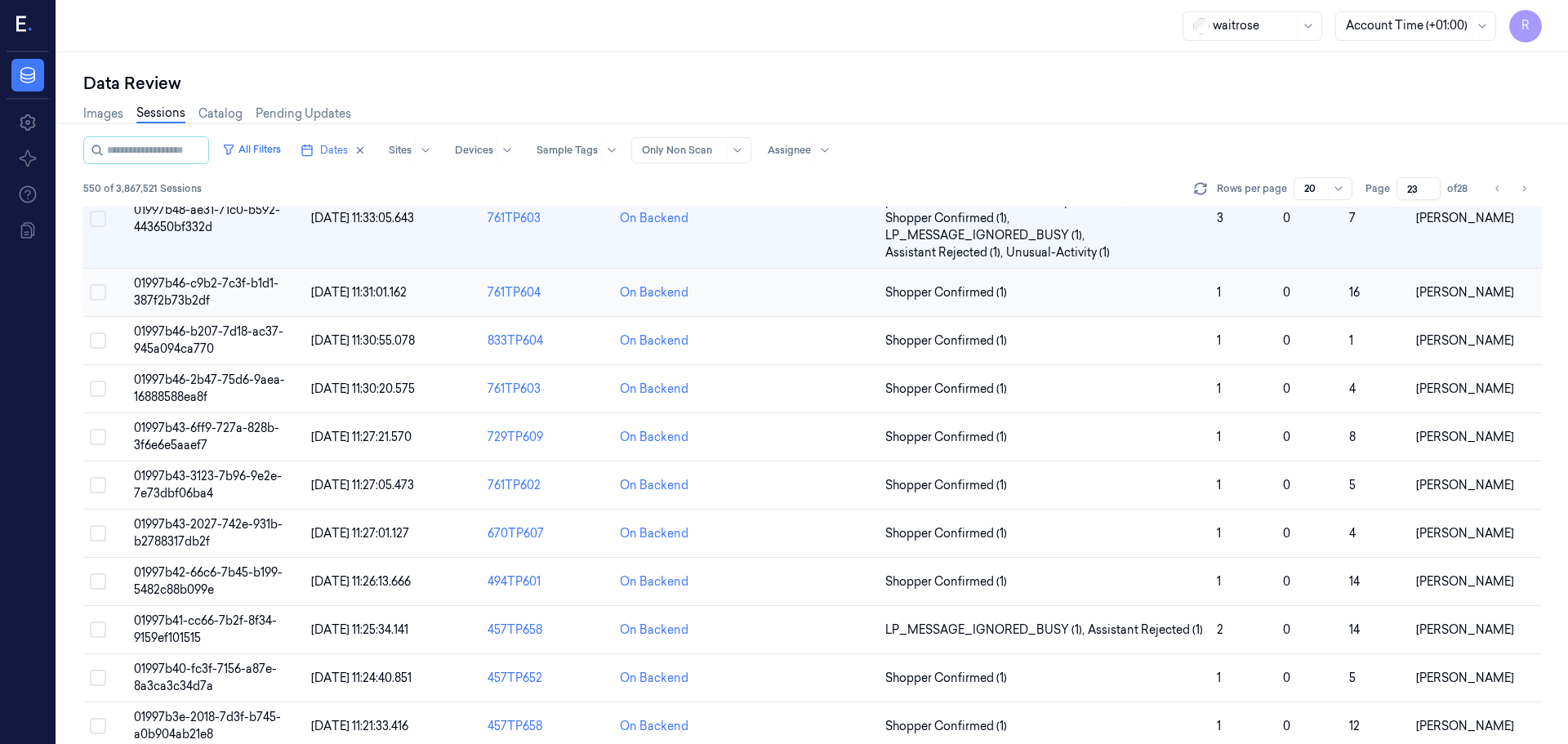
click at [1044, 300] on span "Shopper Confirmed (1)" at bounding box center [1044, 292] width 319 height 17
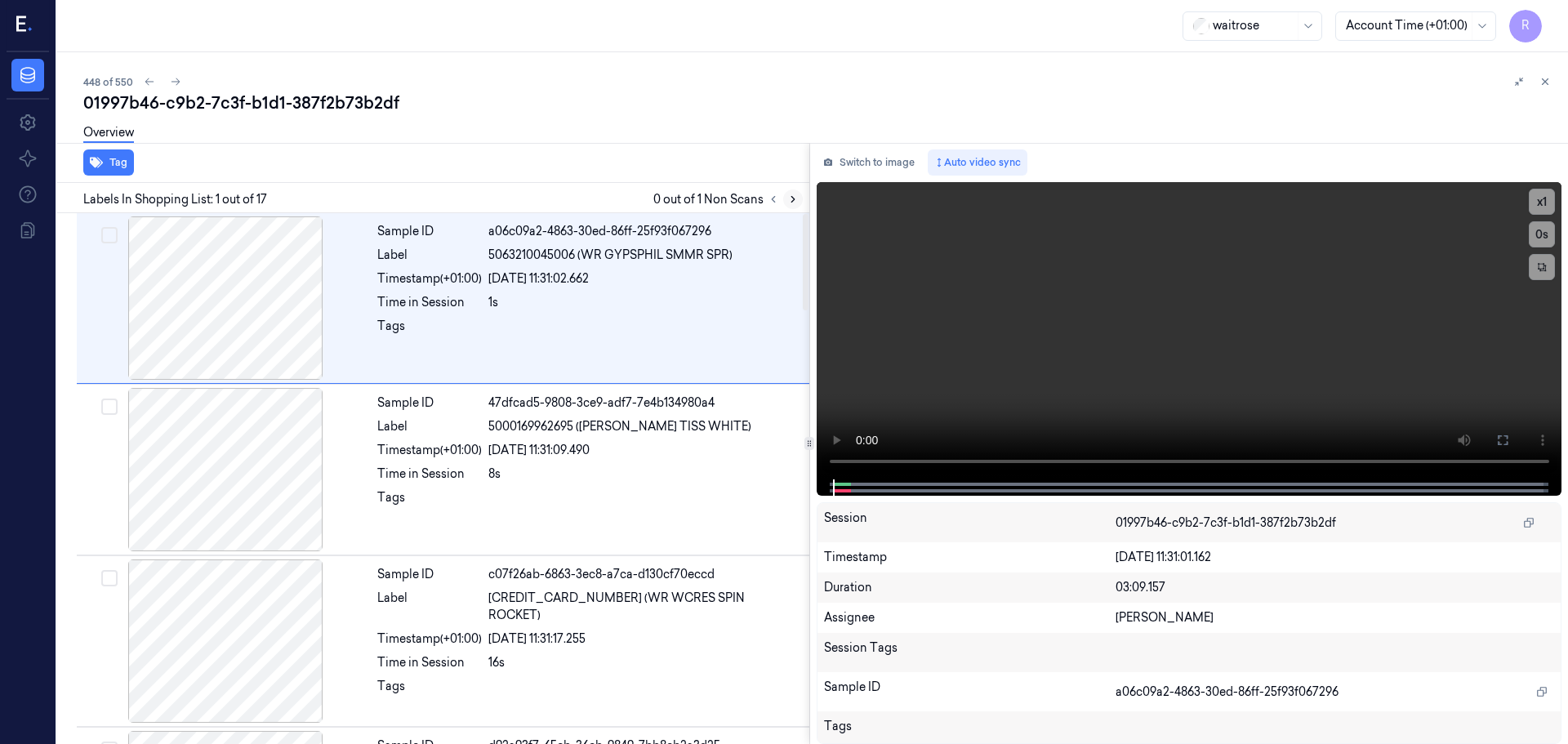
click at [796, 202] on icon at bounding box center [792, 199] width 11 height 11
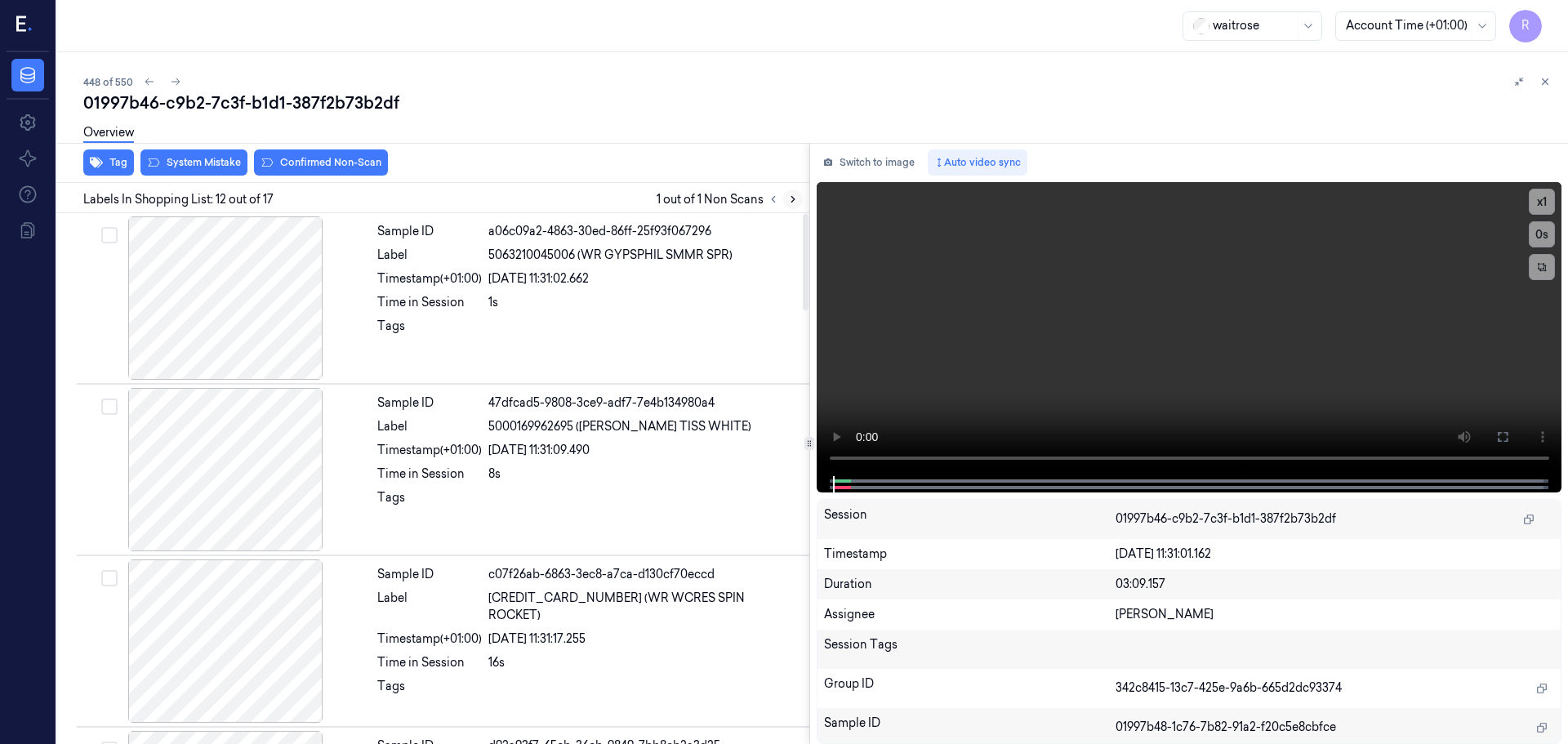
click at [795, 202] on icon at bounding box center [792, 199] width 11 height 11
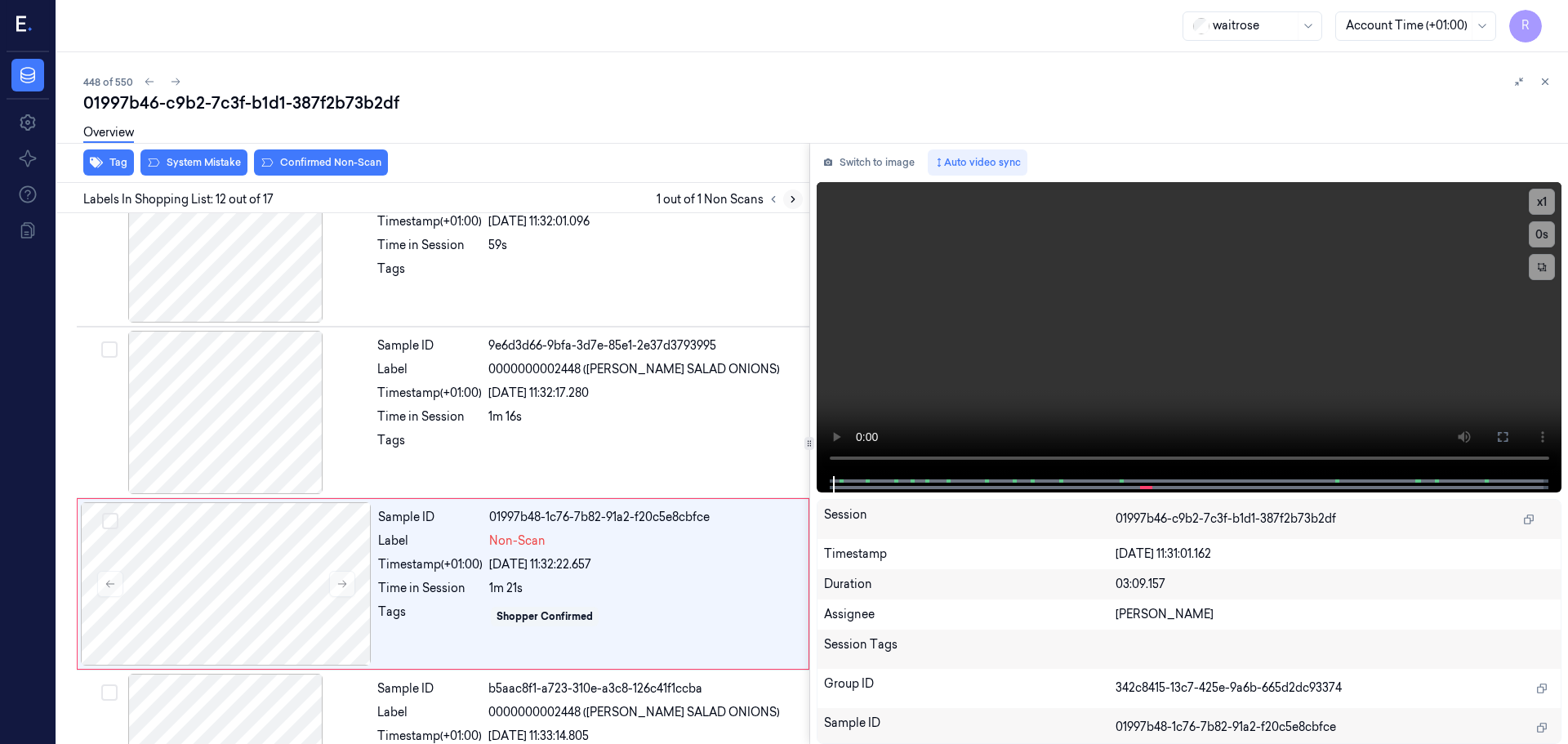
click at [795, 202] on icon at bounding box center [792, 199] width 11 height 11
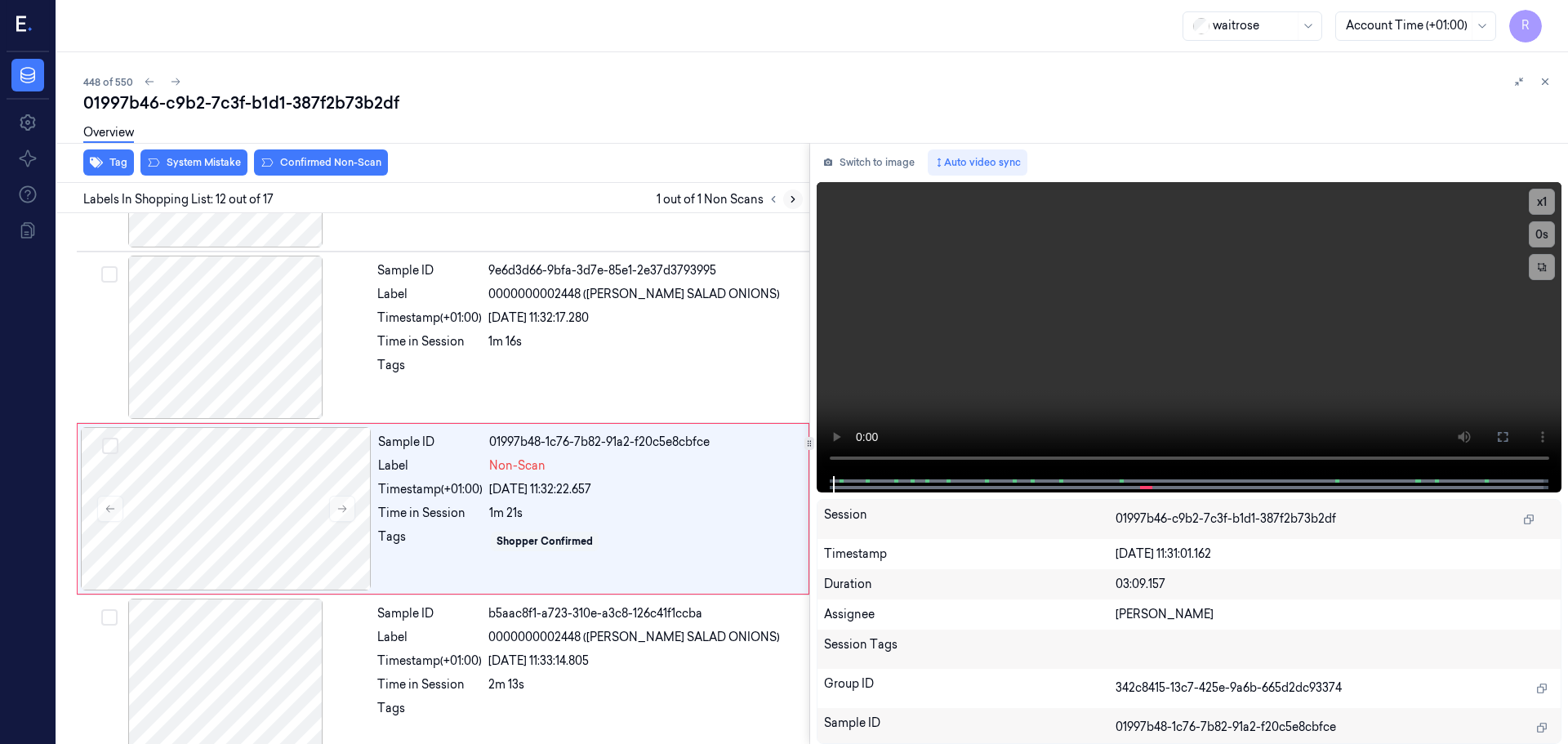
click at [795, 202] on icon at bounding box center [792, 199] width 11 height 11
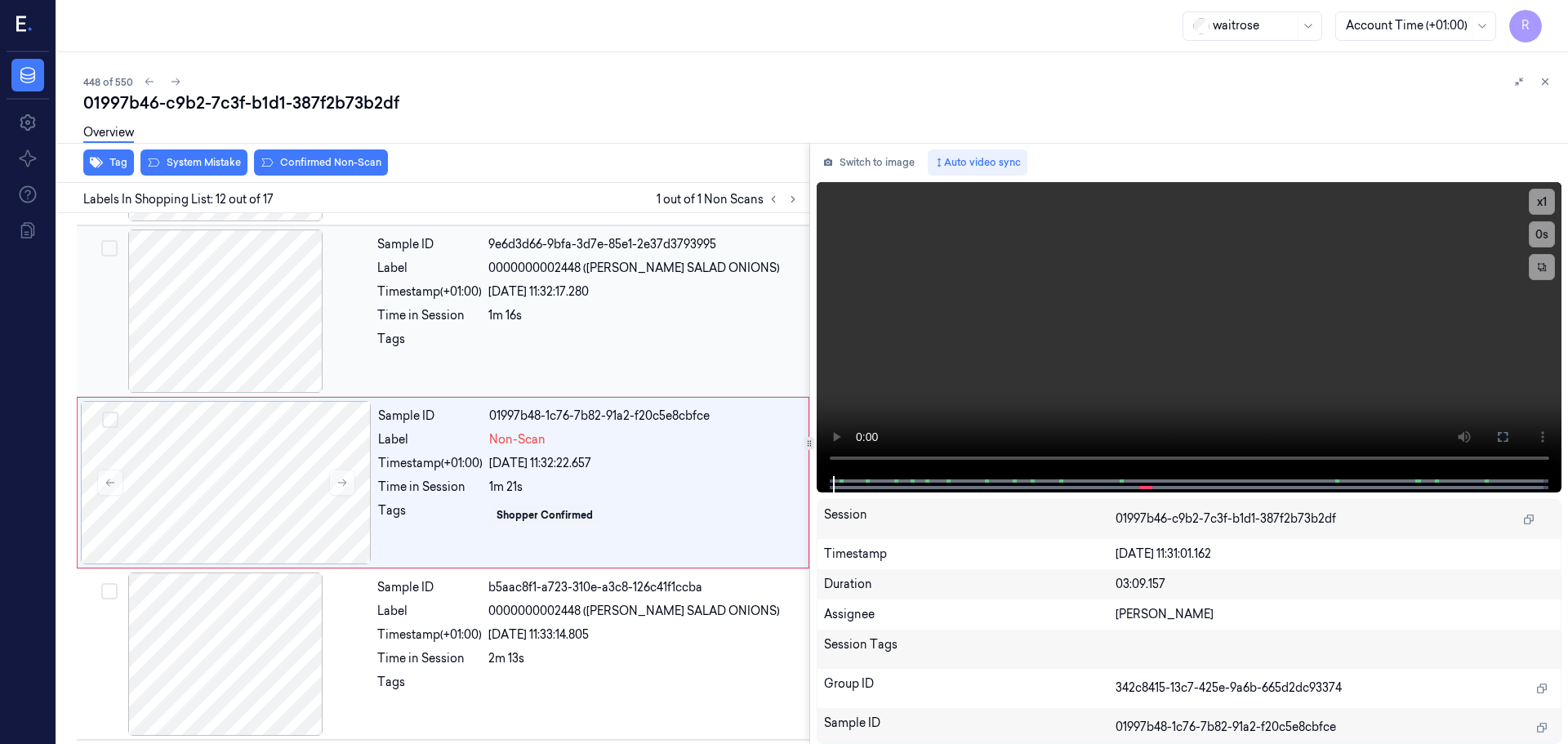
scroll to position [1707, 0]
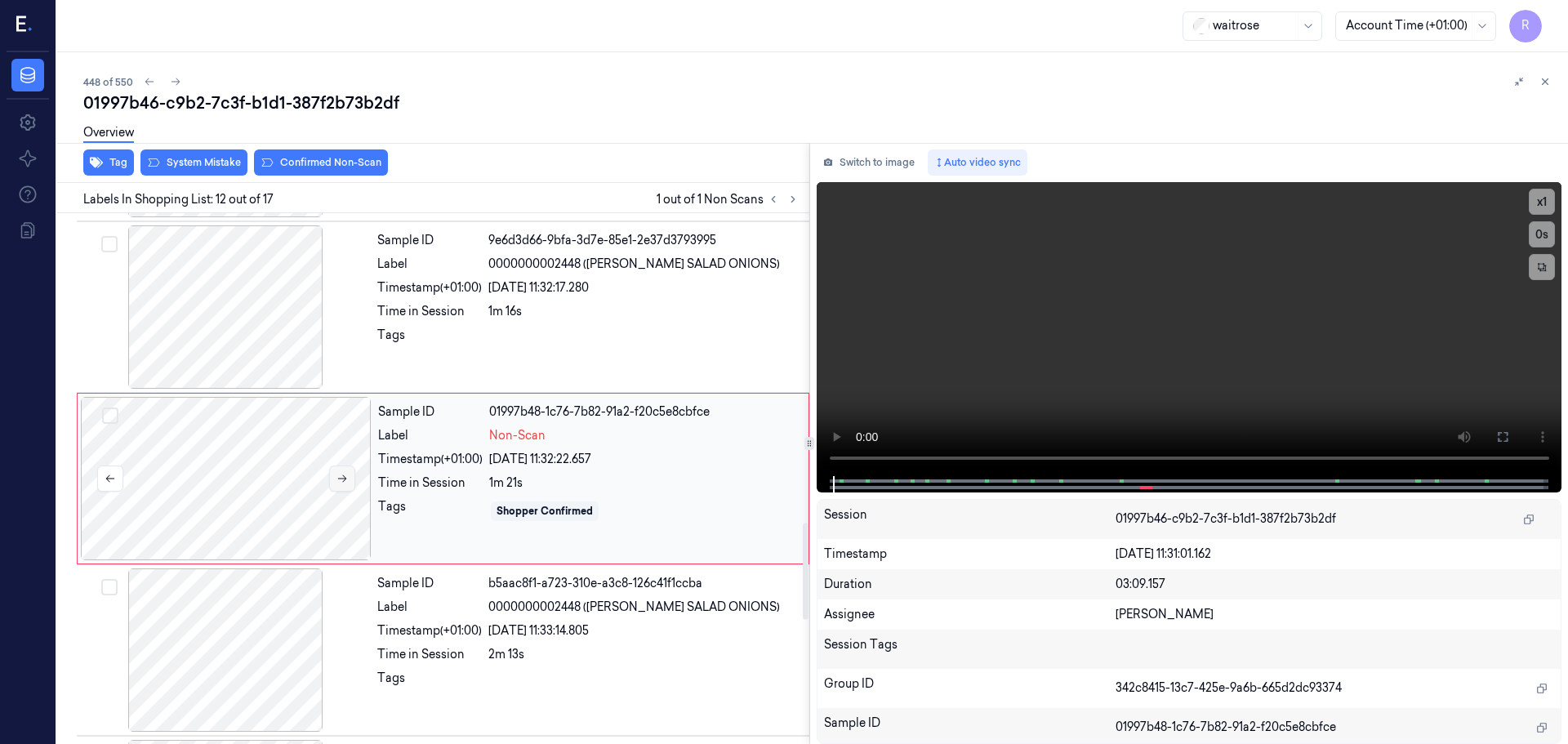
click at [337, 478] on icon at bounding box center [342, 478] width 11 height 11
click at [334, 478] on button at bounding box center [342, 479] width 26 height 26
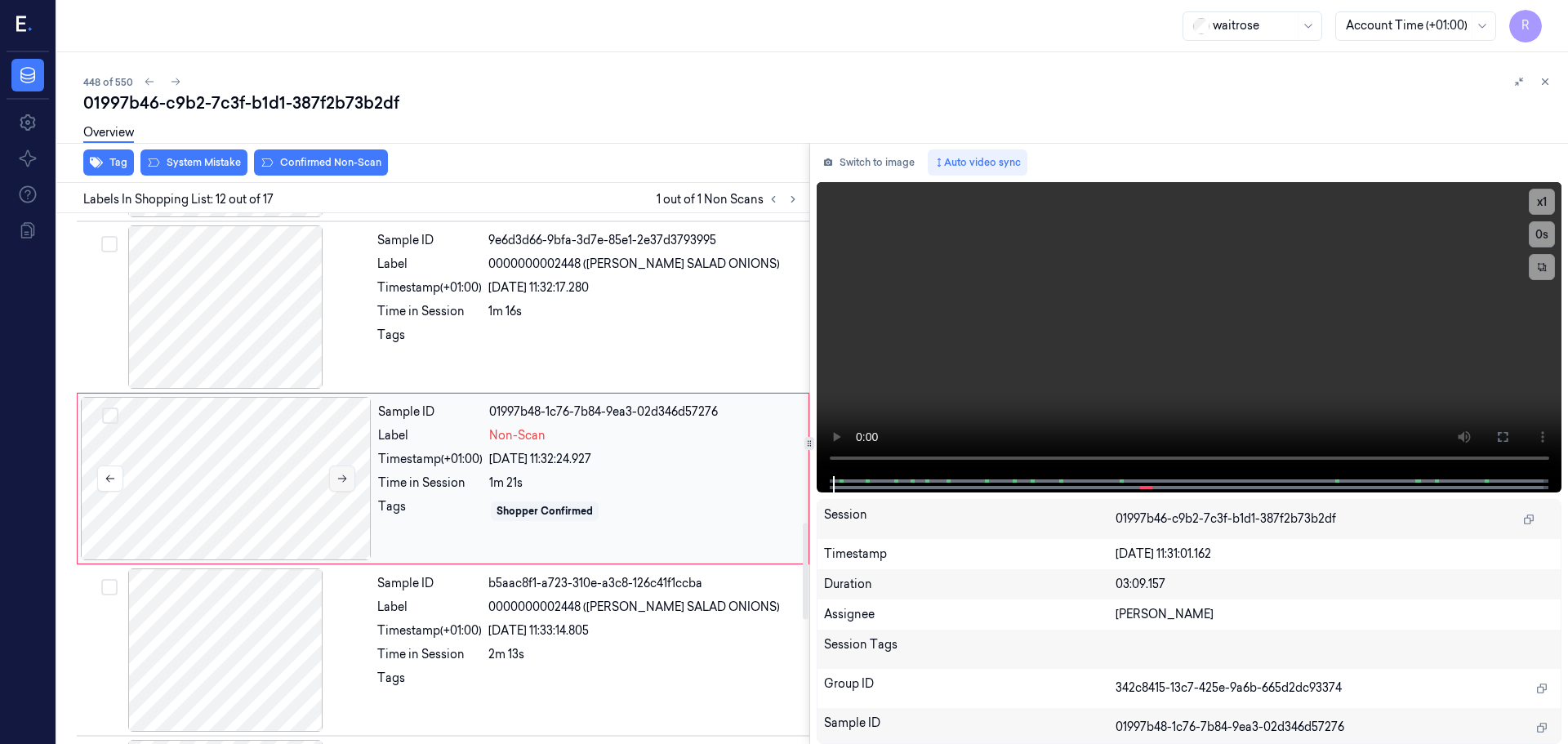
click at [334, 478] on button at bounding box center [342, 479] width 26 height 26
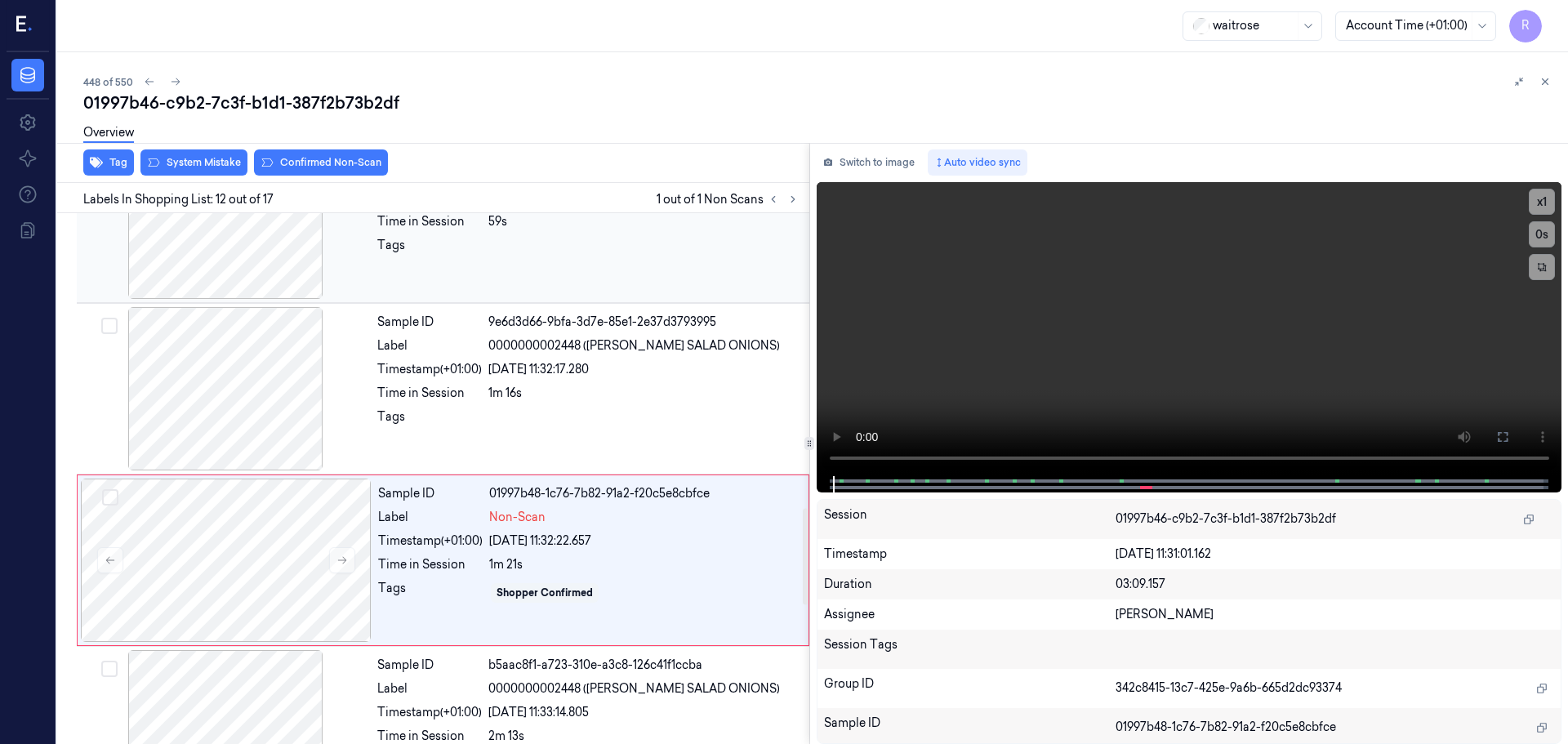
click at [269, 263] on div at bounding box center [225, 218] width 291 height 163
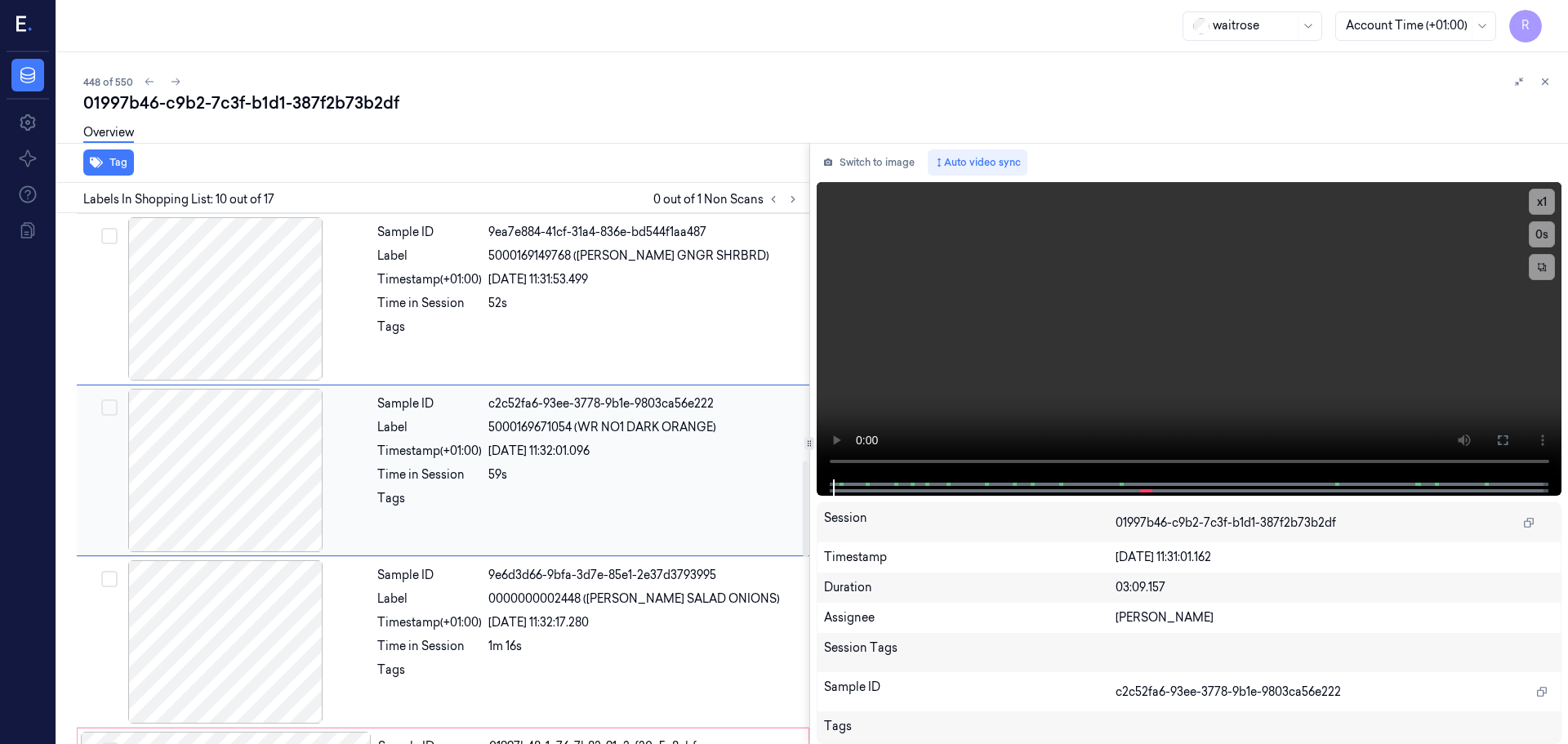
scroll to position [1364, 0]
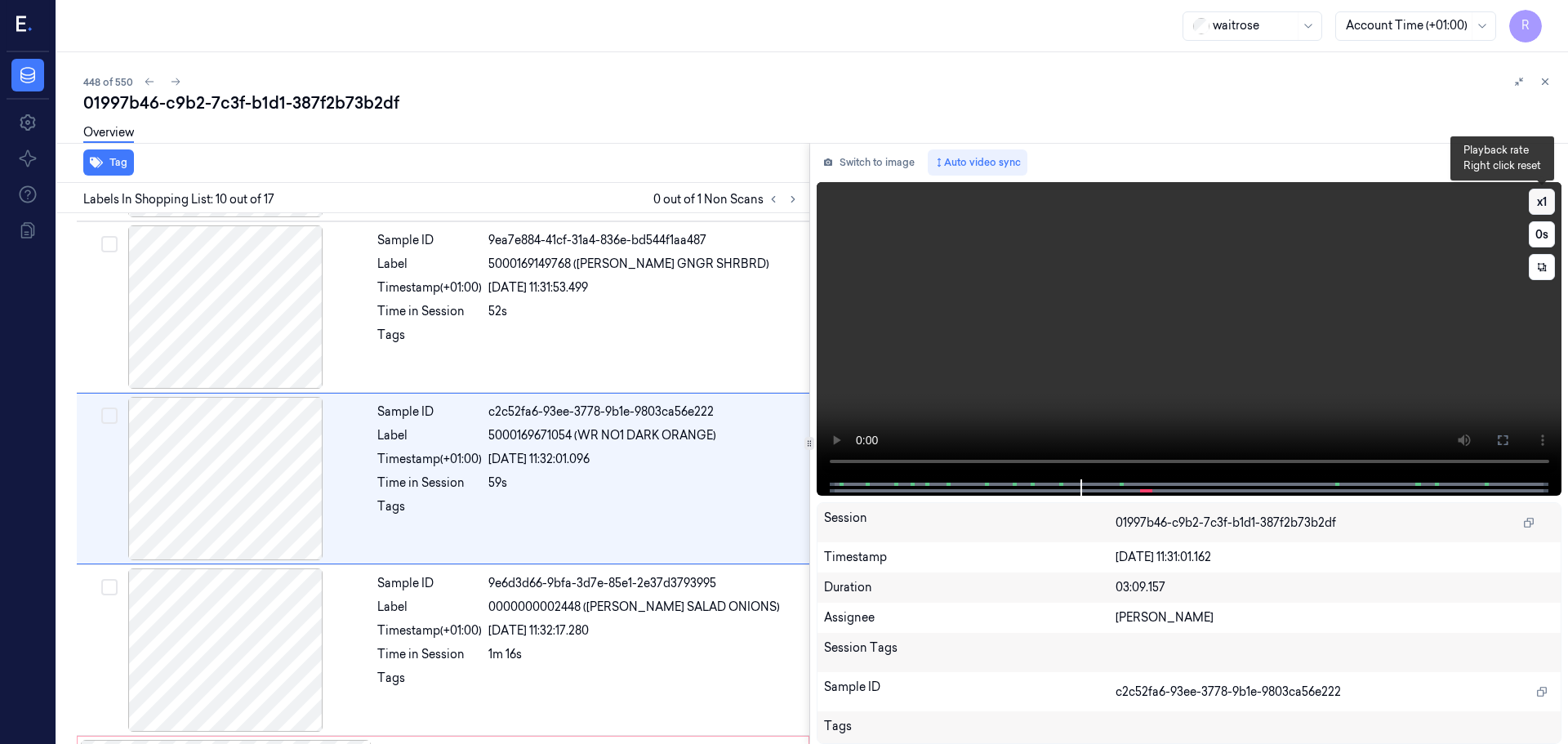
click at [1548, 203] on button "x 1" at bounding box center [1542, 202] width 26 height 26
click at [1548, 203] on button "x 2" at bounding box center [1542, 202] width 26 height 26
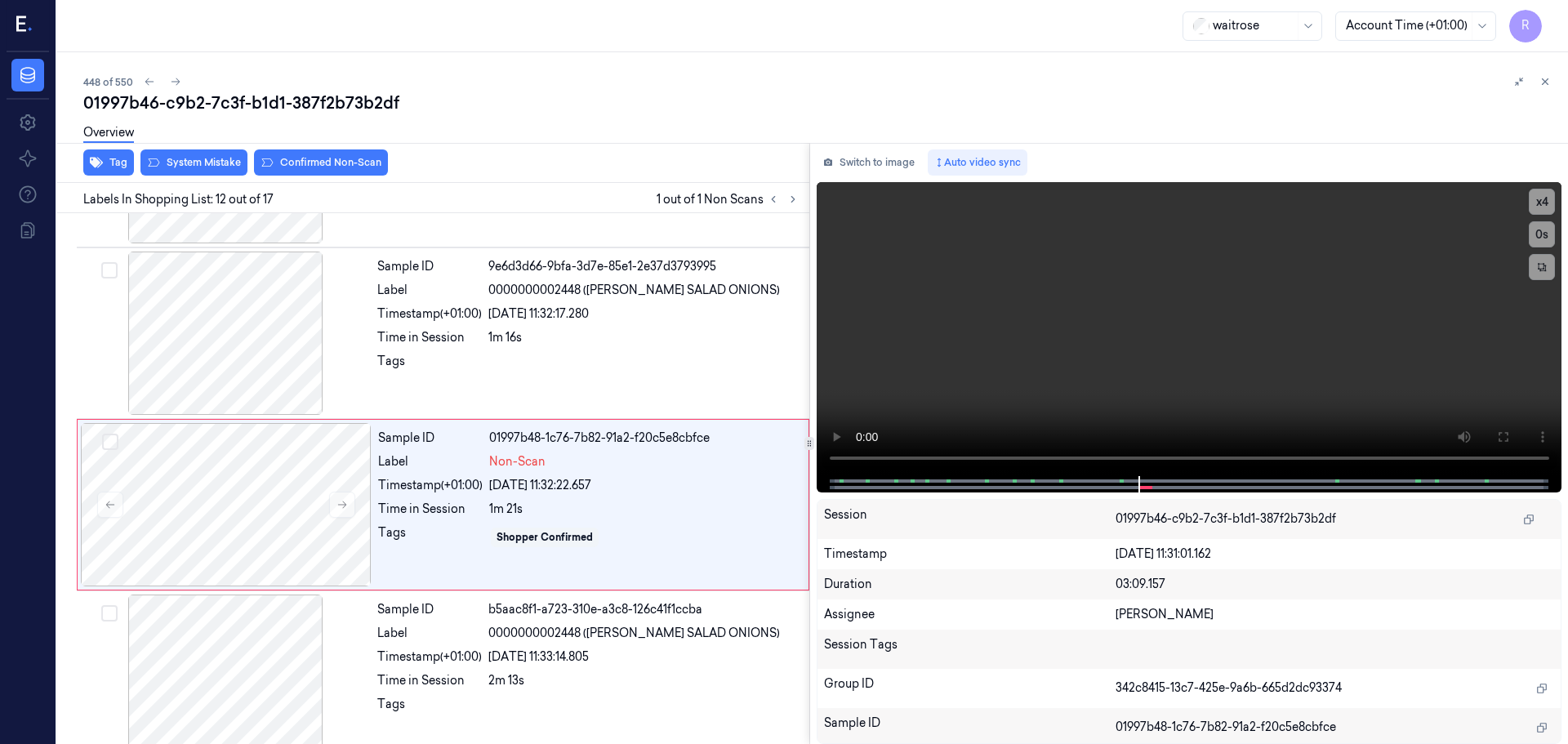
scroll to position [1707, 0]
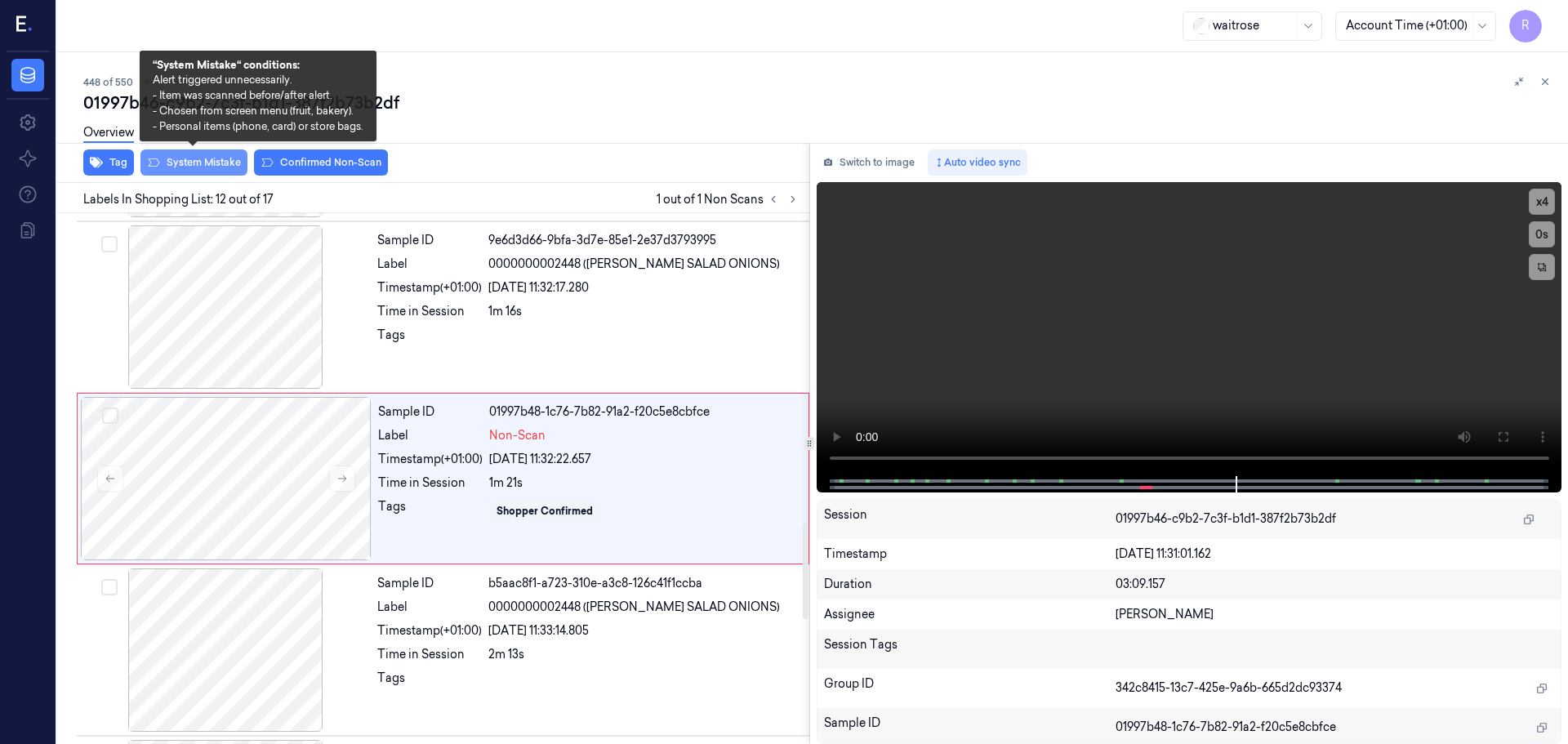
click at [219, 168] on button "System Mistake" at bounding box center [194, 162] width 107 height 26
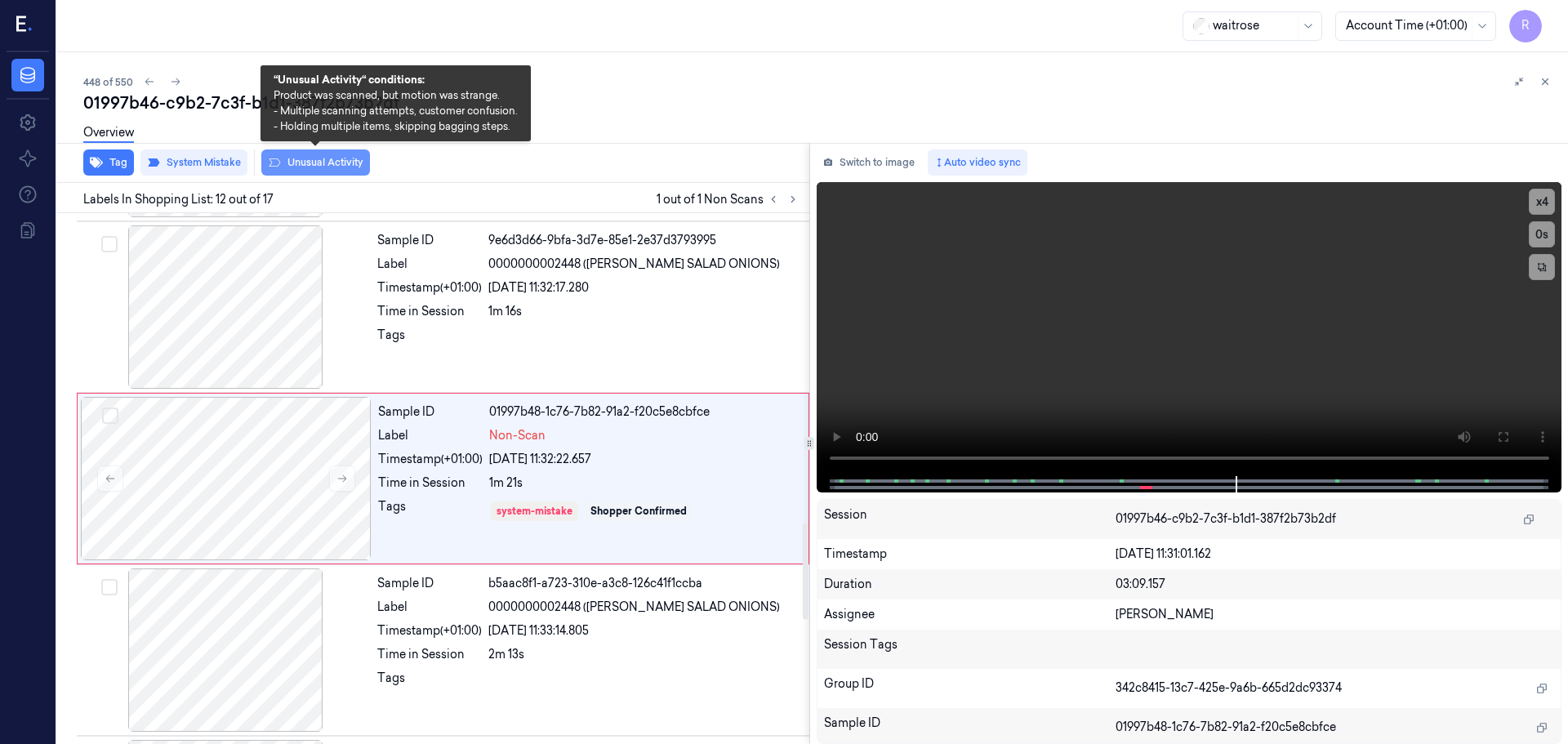
click at [297, 161] on button "Unusual Activity" at bounding box center [315, 162] width 109 height 26
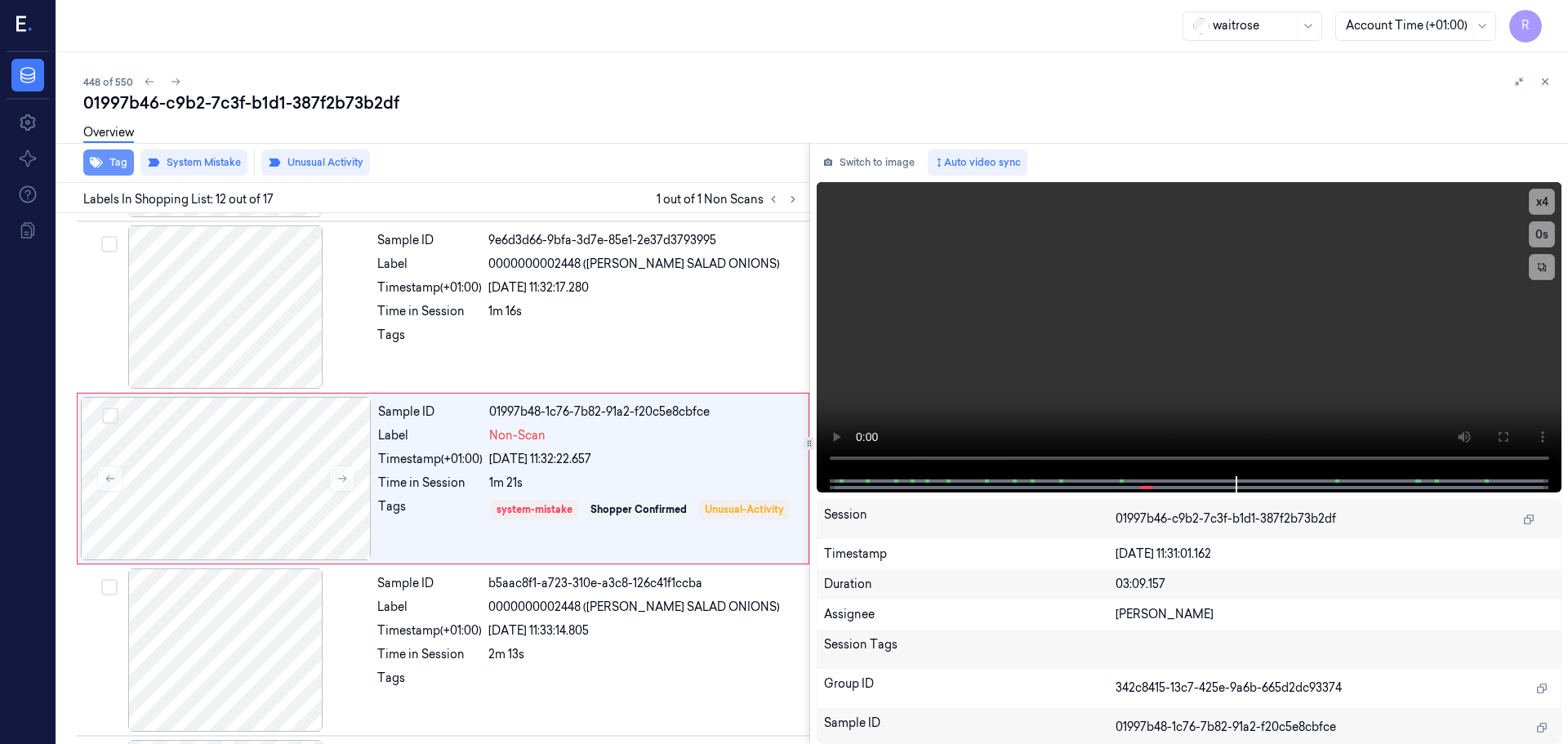
click at [105, 175] on button "Tag" at bounding box center [109, 162] width 51 height 26
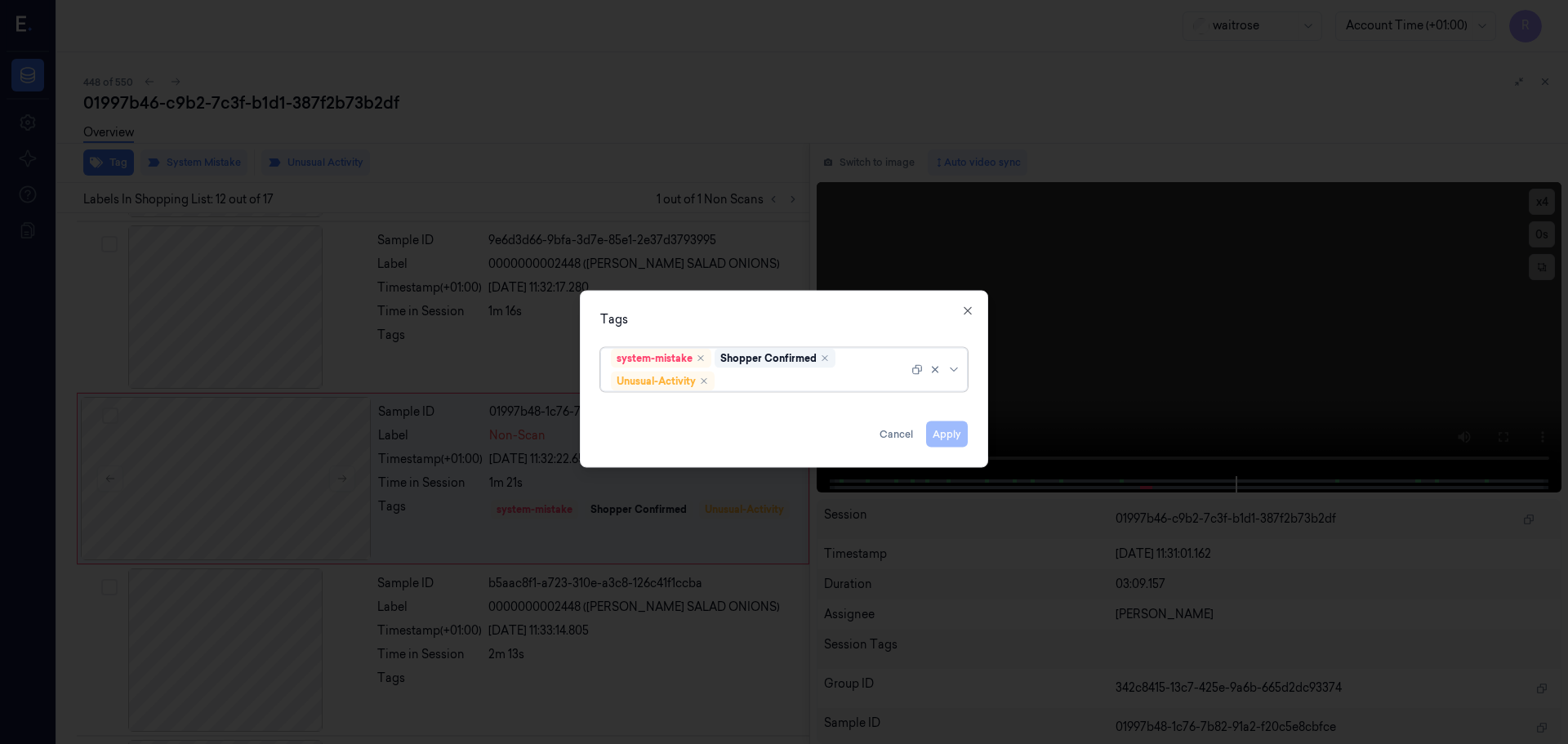
click at [957, 378] on div at bounding box center [937, 369] width 52 height 43
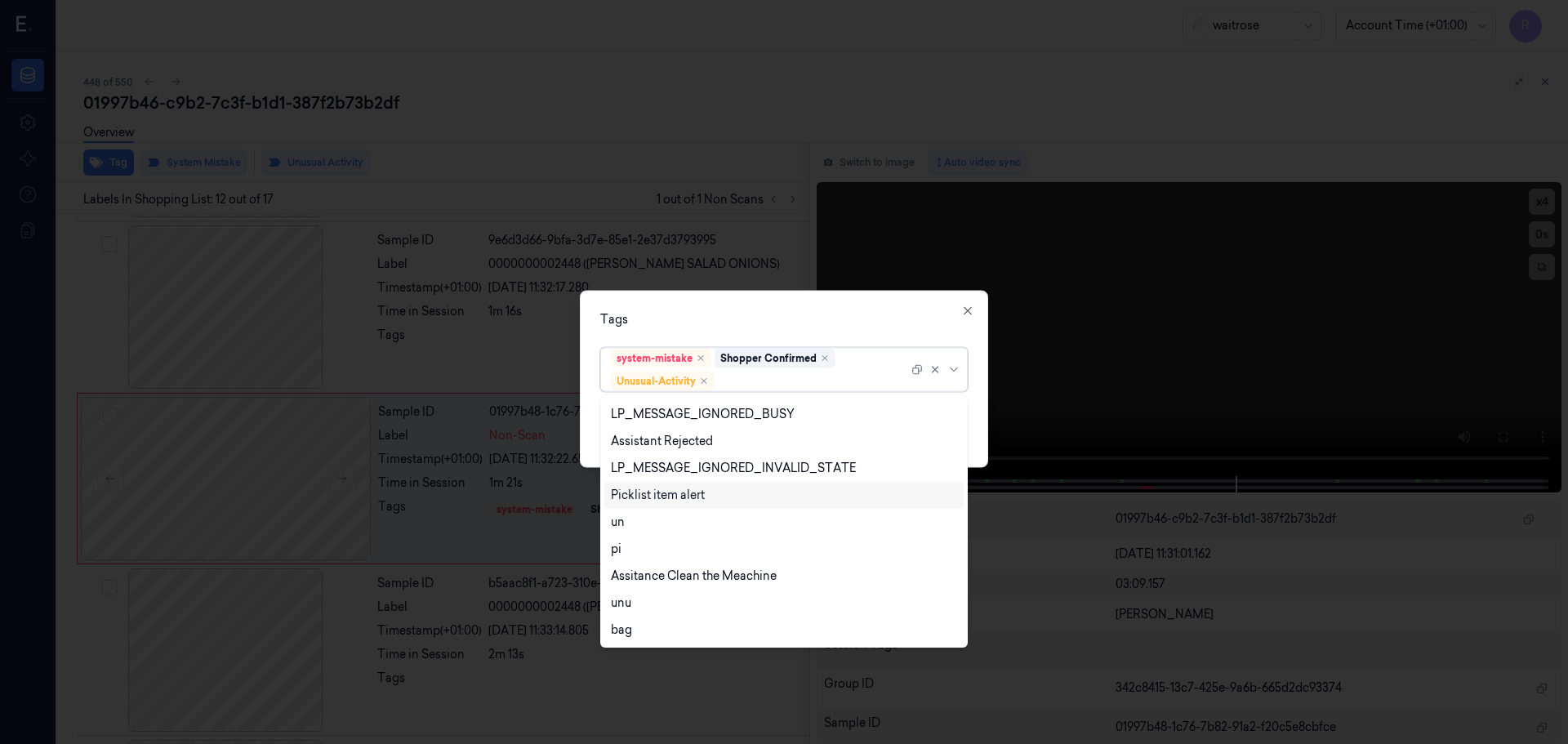
click at [668, 496] on div "Picklist item alert" at bounding box center [658, 496] width 94 height 17
click at [720, 320] on div "Tags" at bounding box center [784, 319] width 367 height 17
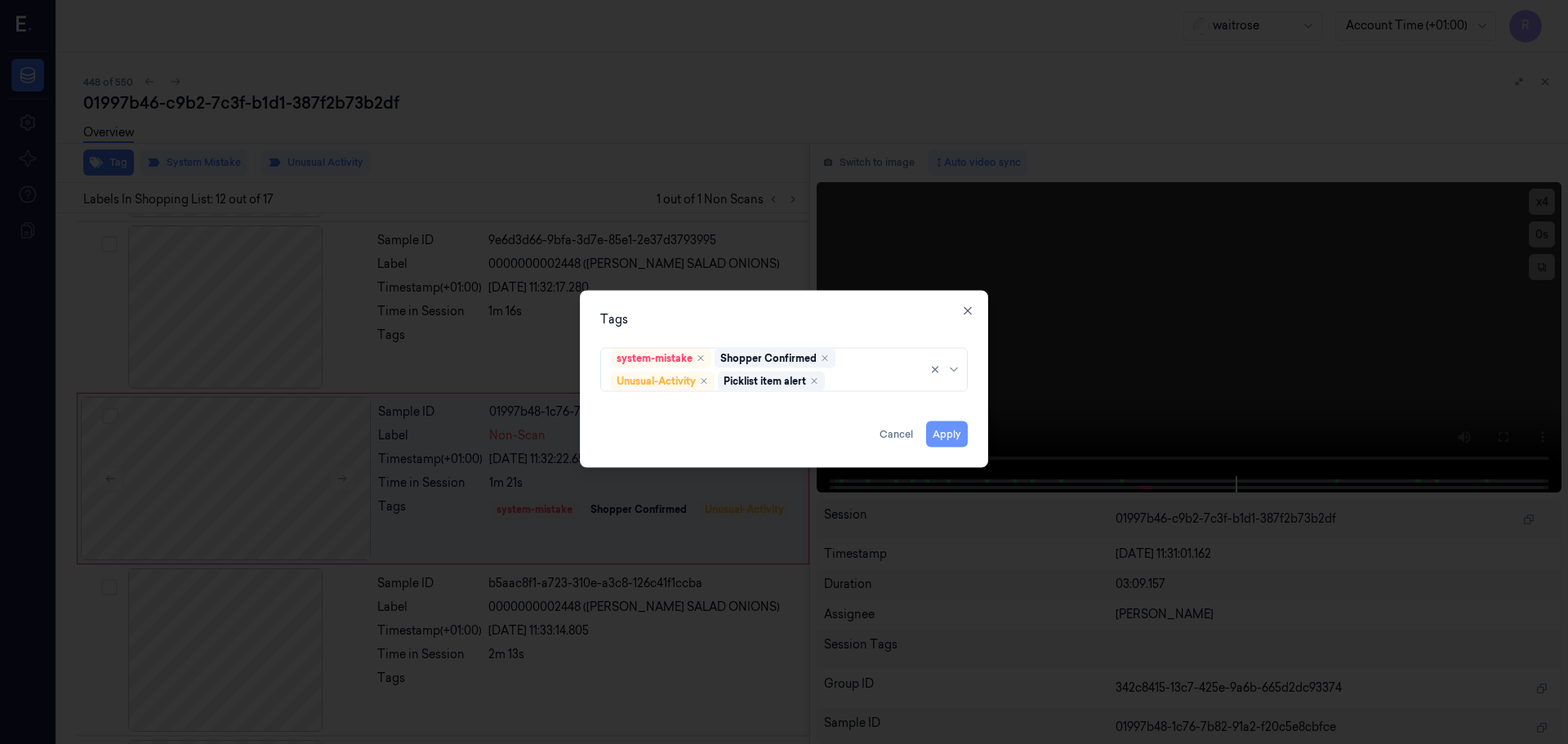
click at [942, 436] on button "Apply" at bounding box center [947, 434] width 42 height 26
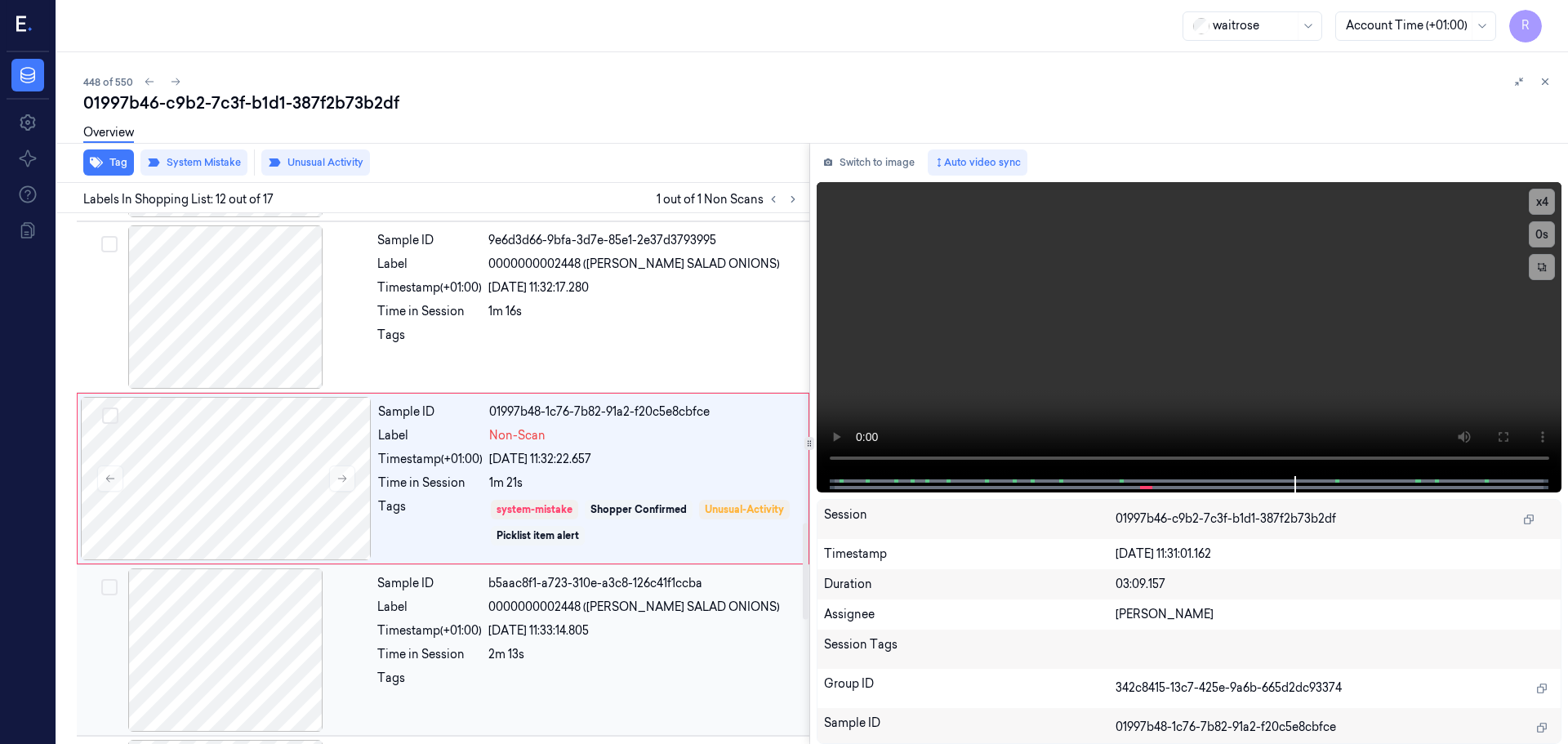
click at [558, 680] on div at bounding box center [644, 683] width 311 height 26
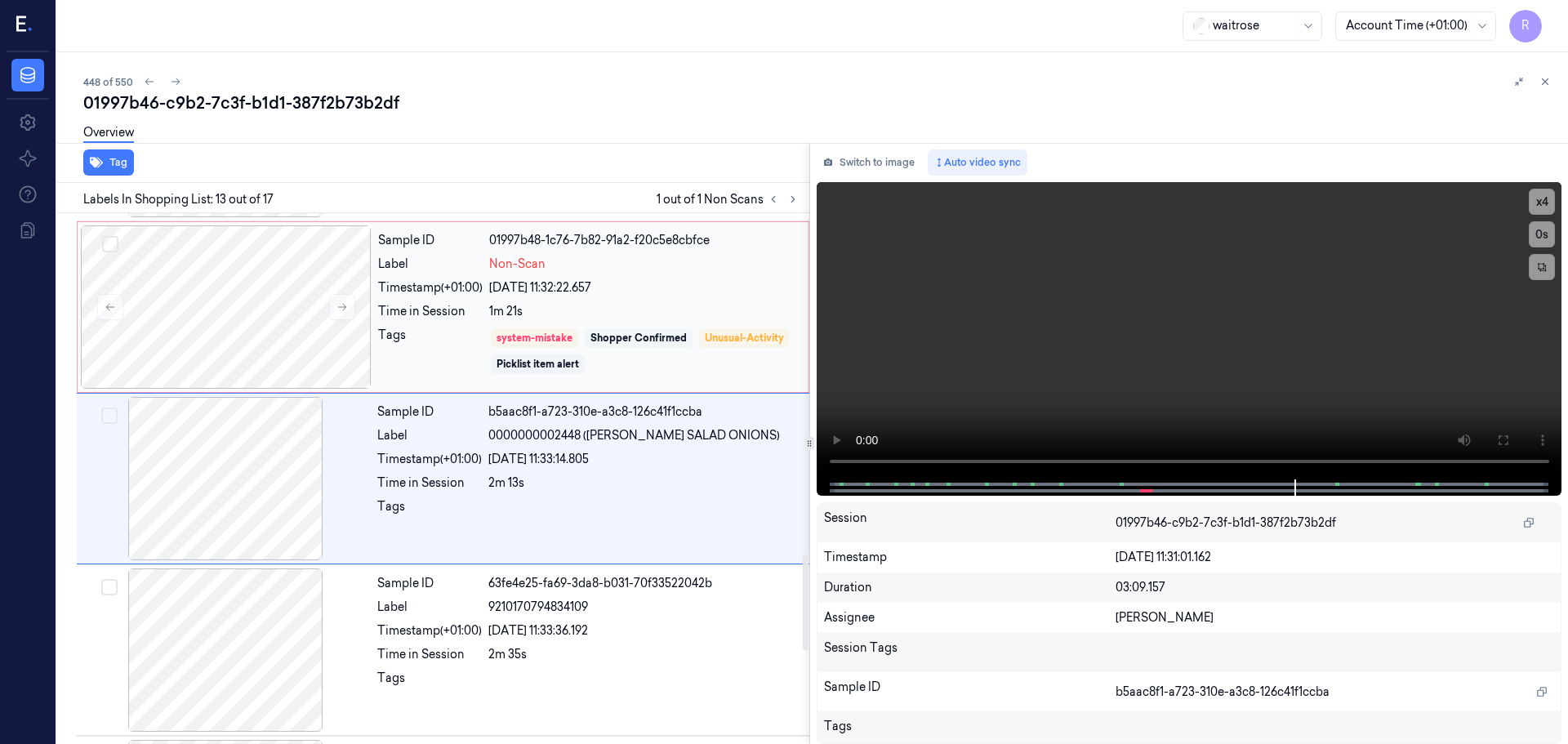
click at [673, 331] on div "Shopper Confirmed" at bounding box center [638, 338] width 96 height 14
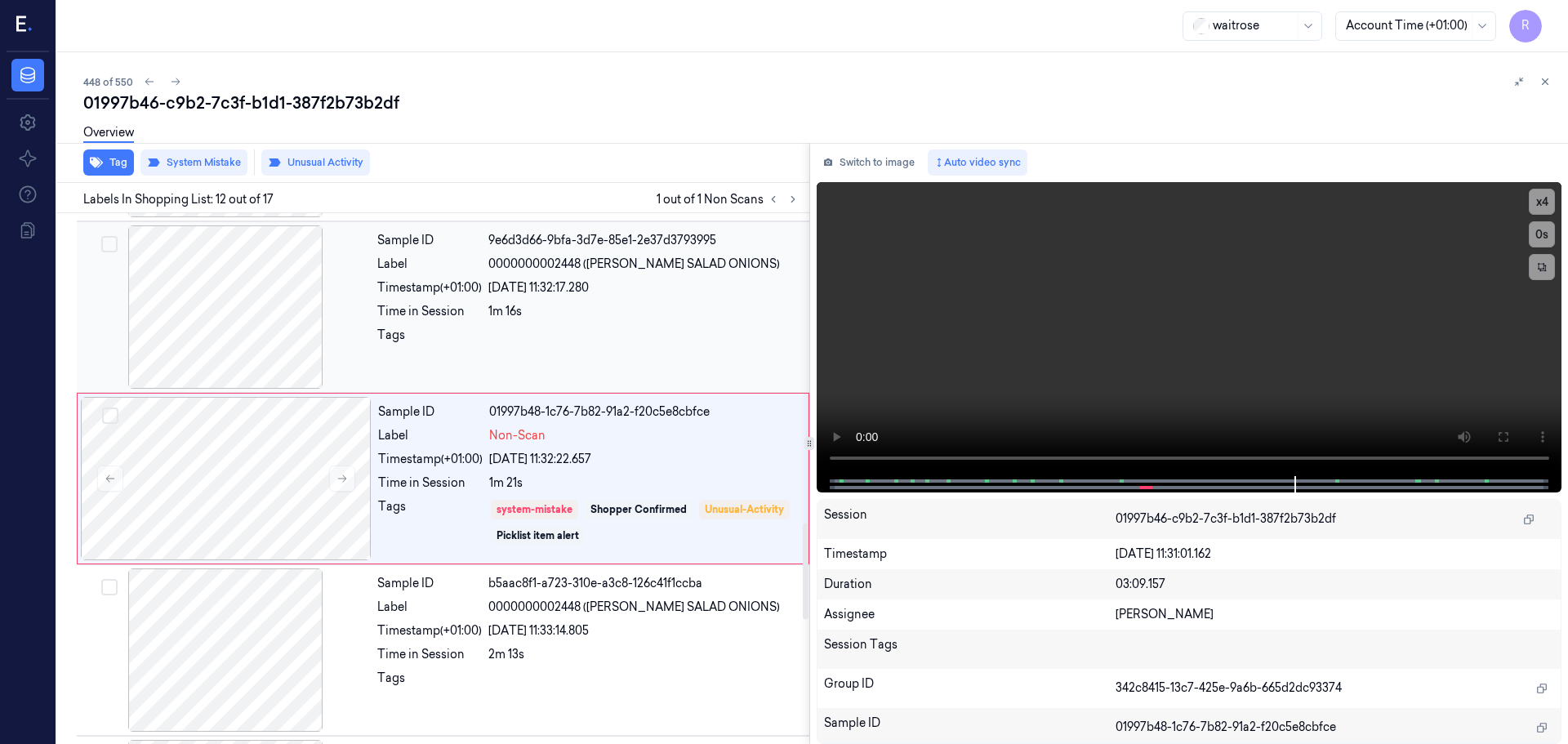
click at [566, 331] on div at bounding box center [644, 339] width 311 height 26
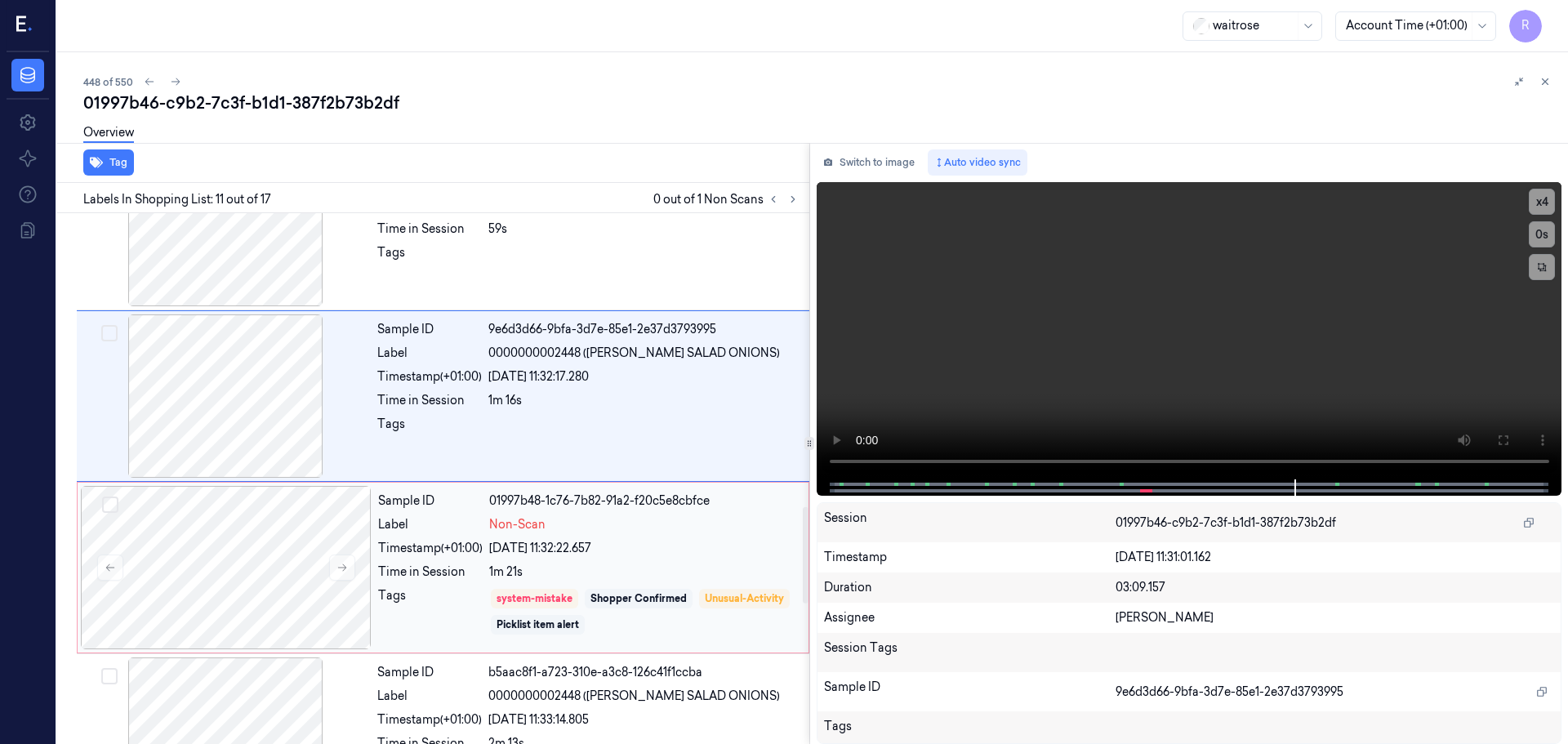
click at [595, 527] on div "Non-Scan" at bounding box center [644, 525] width 309 height 17
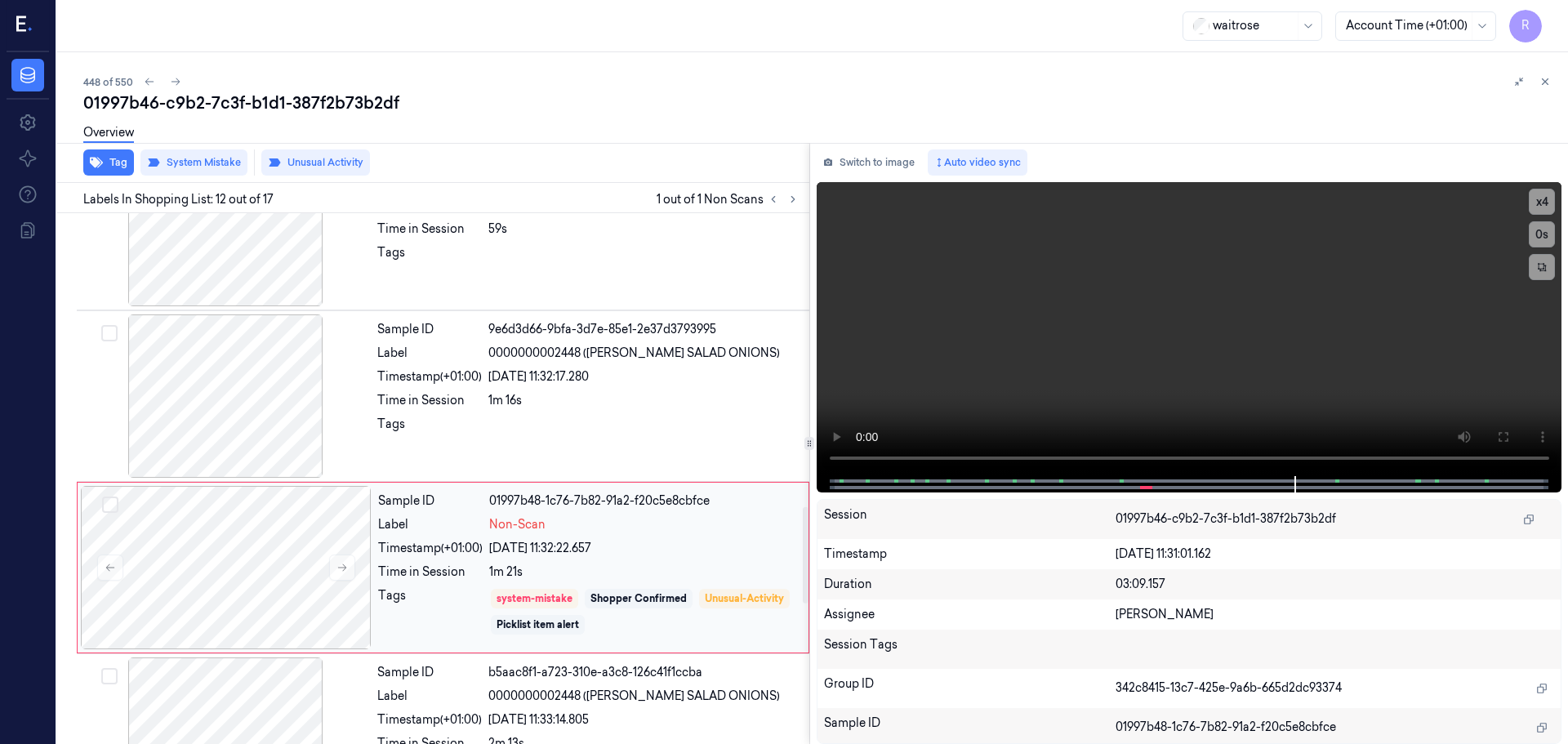
scroll to position [1707, 0]
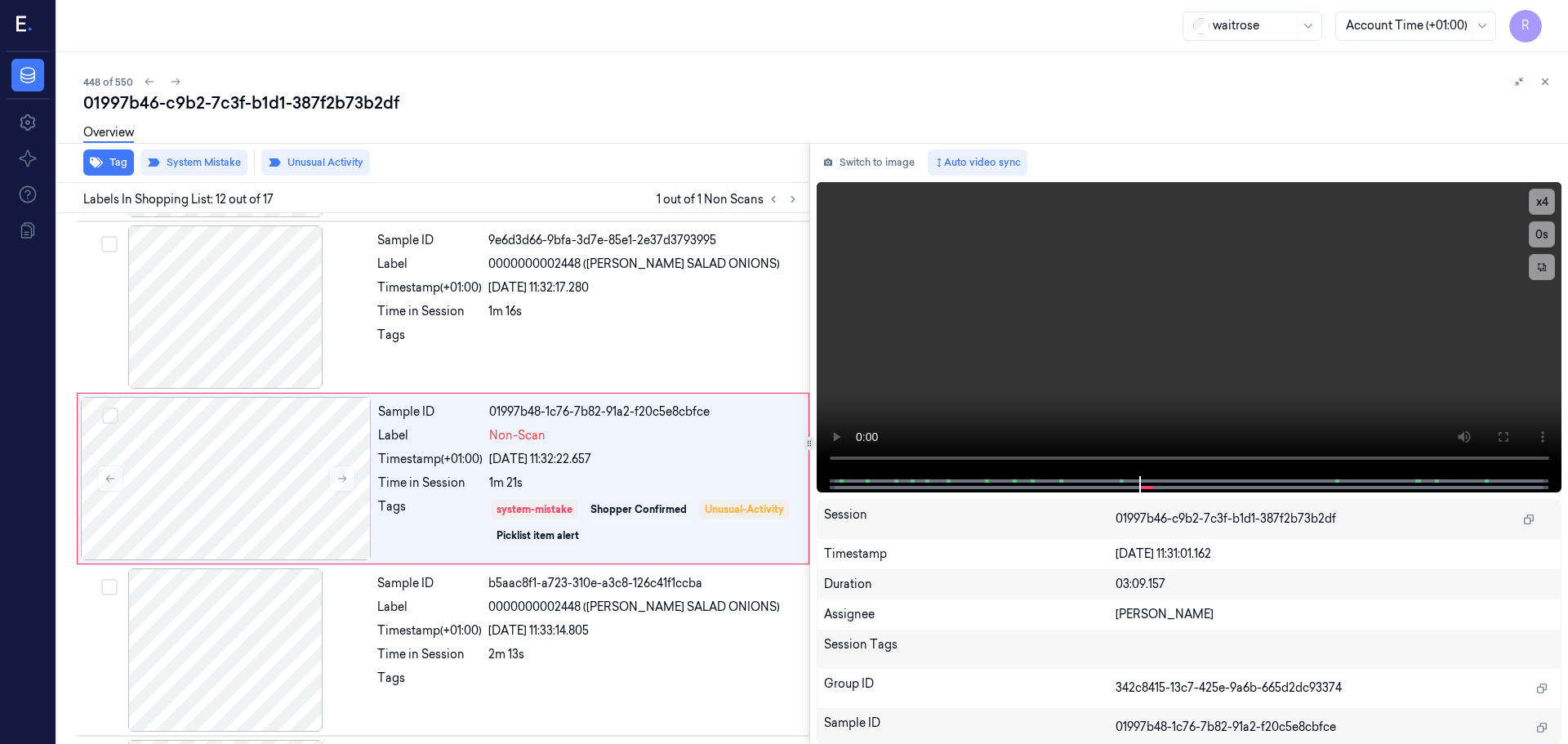
click at [1548, 79] on icon at bounding box center [1545, 82] width 6 height 6
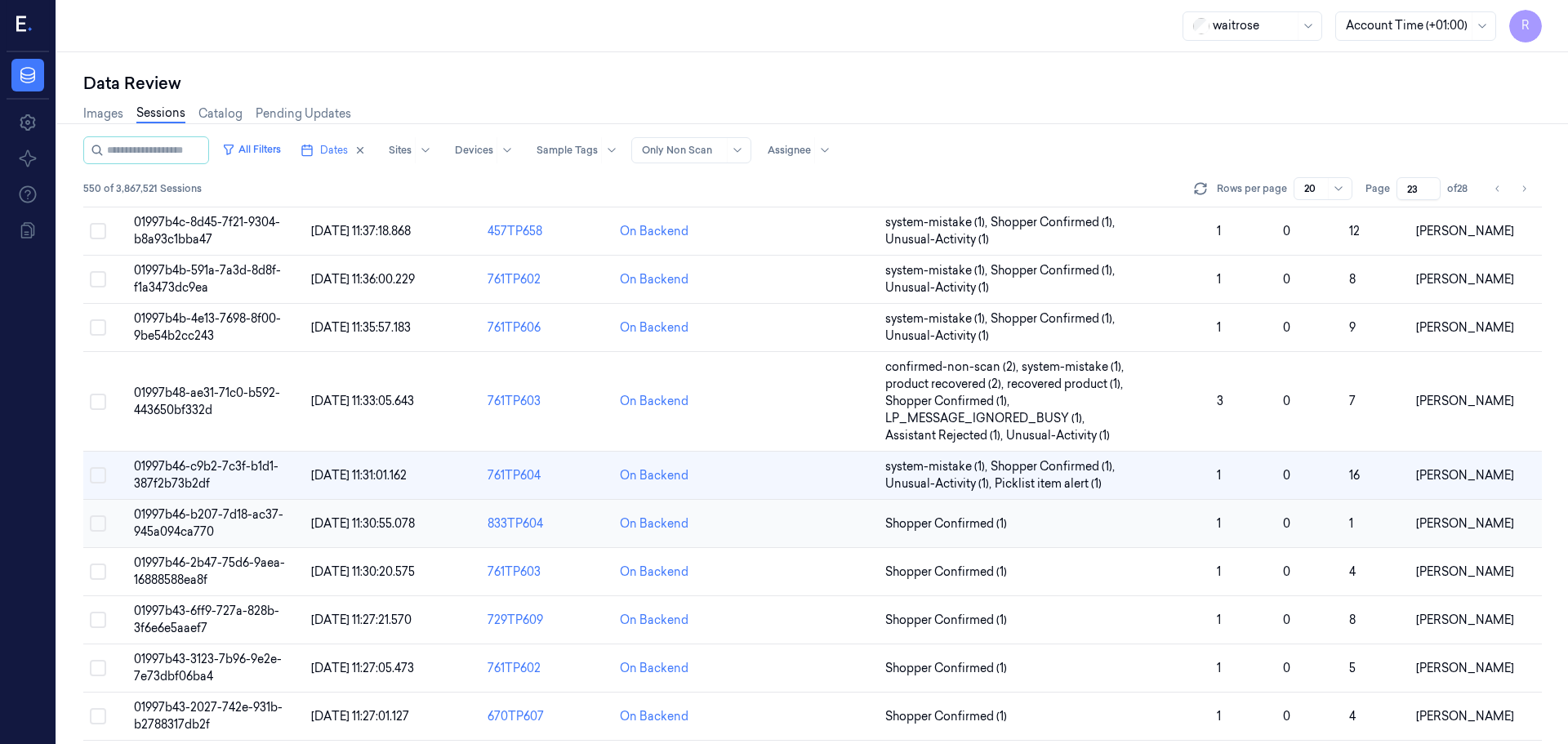
scroll to position [261, 0]
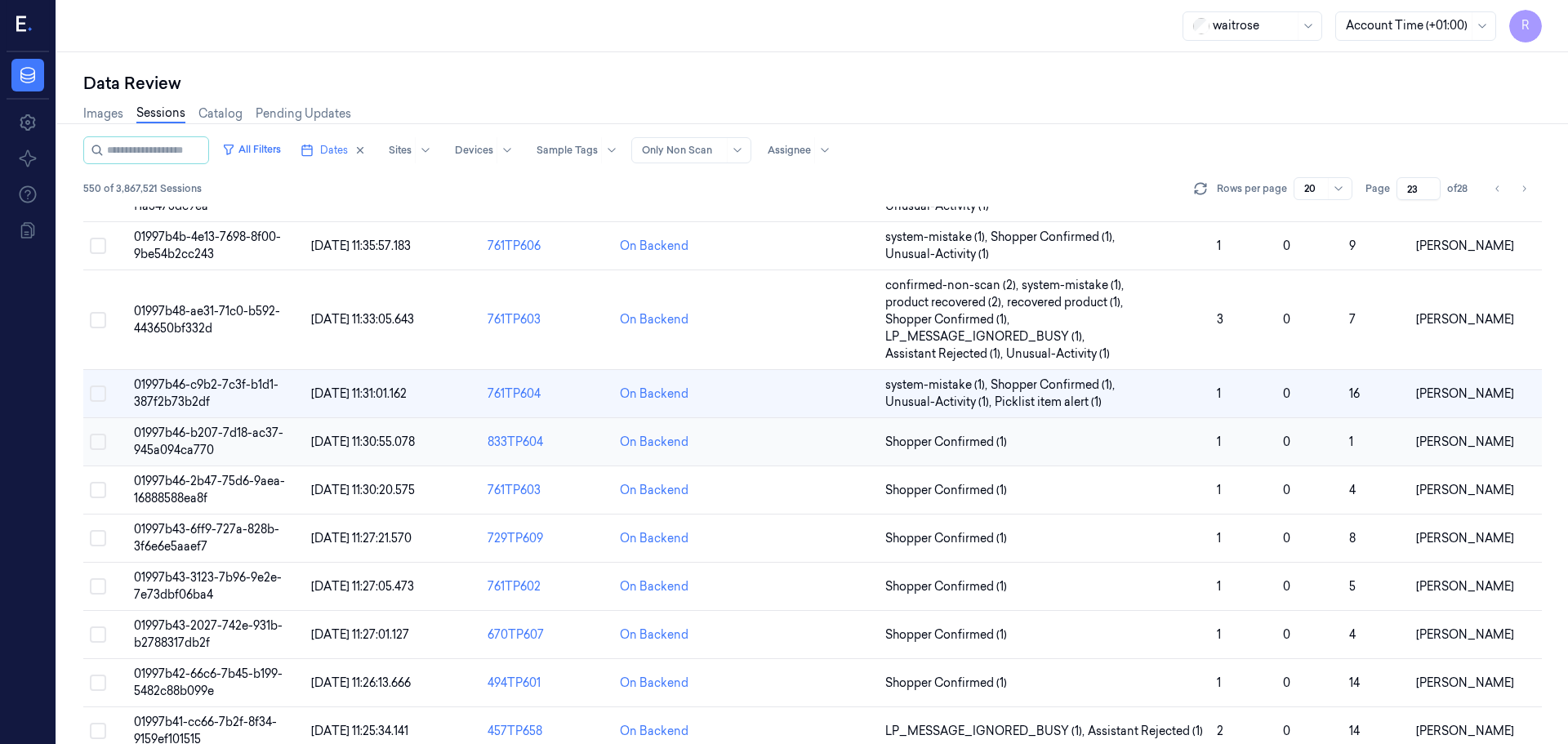
click at [1034, 430] on td "Shopper Confirmed (1)" at bounding box center [1044, 442] width 331 height 48
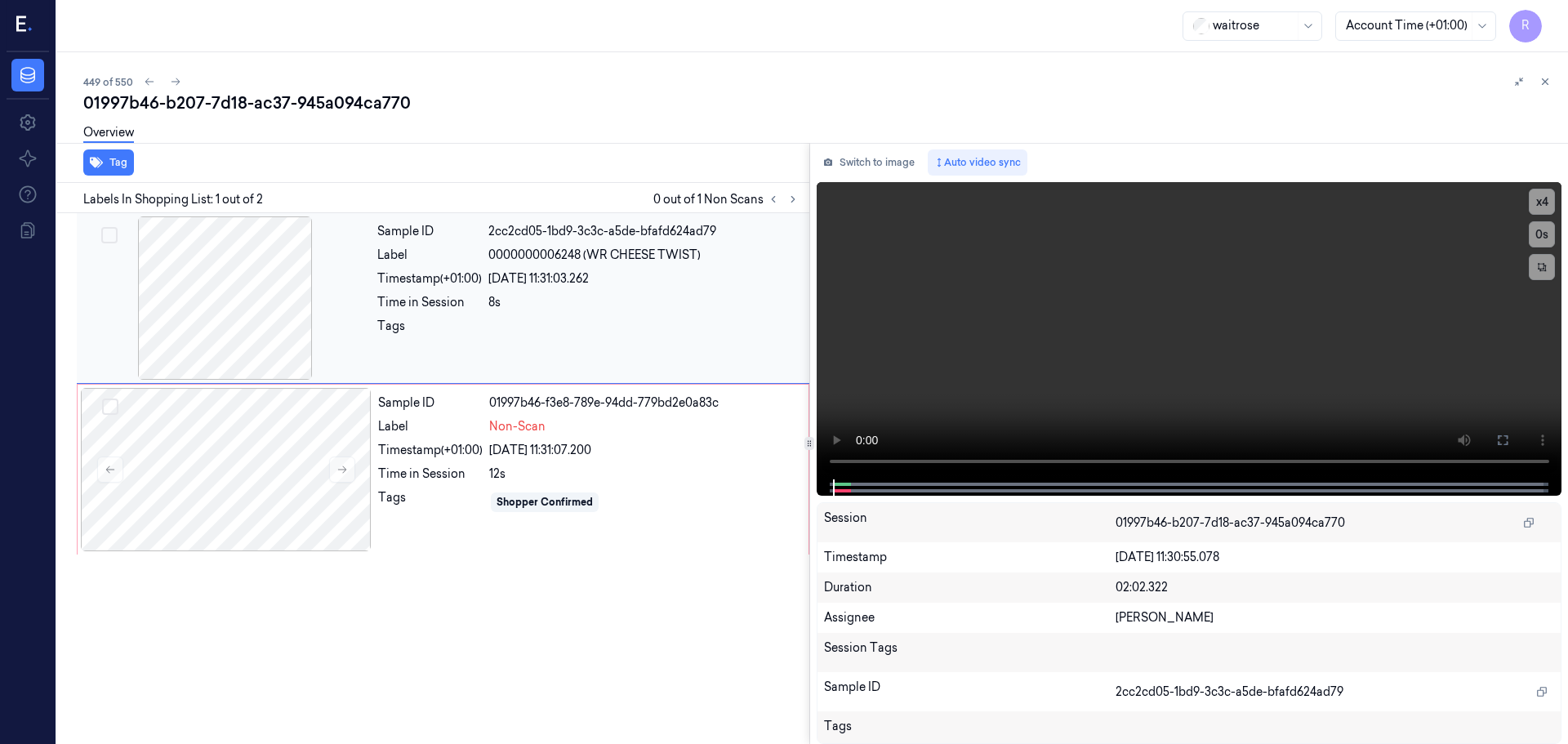
click at [219, 306] on div at bounding box center [225, 298] width 291 height 163
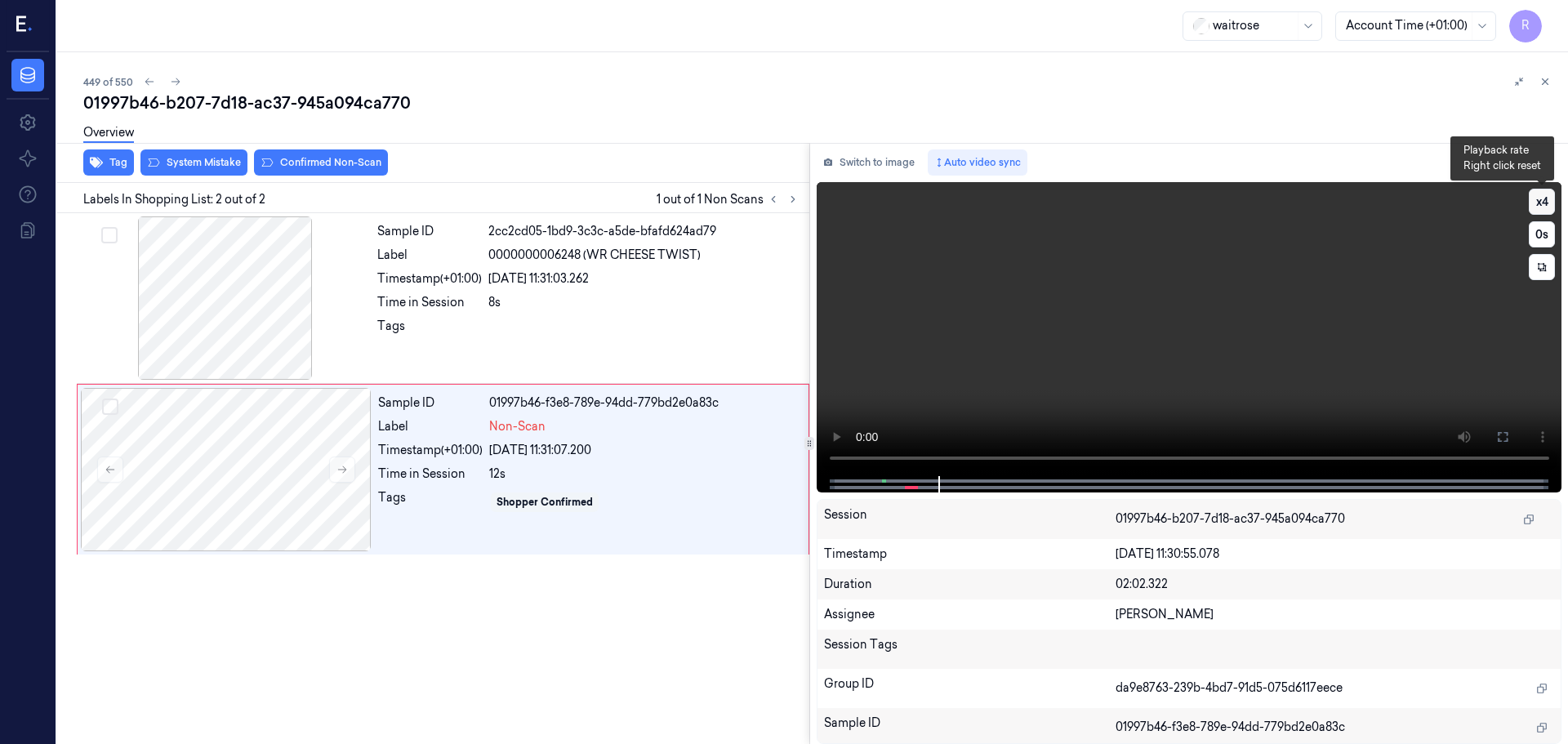
click at [1539, 209] on button "x 4" at bounding box center [1542, 202] width 26 height 26
click at [1539, 209] on button "x 1" at bounding box center [1542, 202] width 26 height 26
click at [1539, 209] on button "x 2" at bounding box center [1542, 202] width 26 height 26
click at [608, 269] on div "Sample ID 2cc2cd05-1bd9-3c3c-a5de-bfafd624ad79 Label 0000000006248 (WR CHEESE T…" at bounding box center [588, 298] width 435 height 163
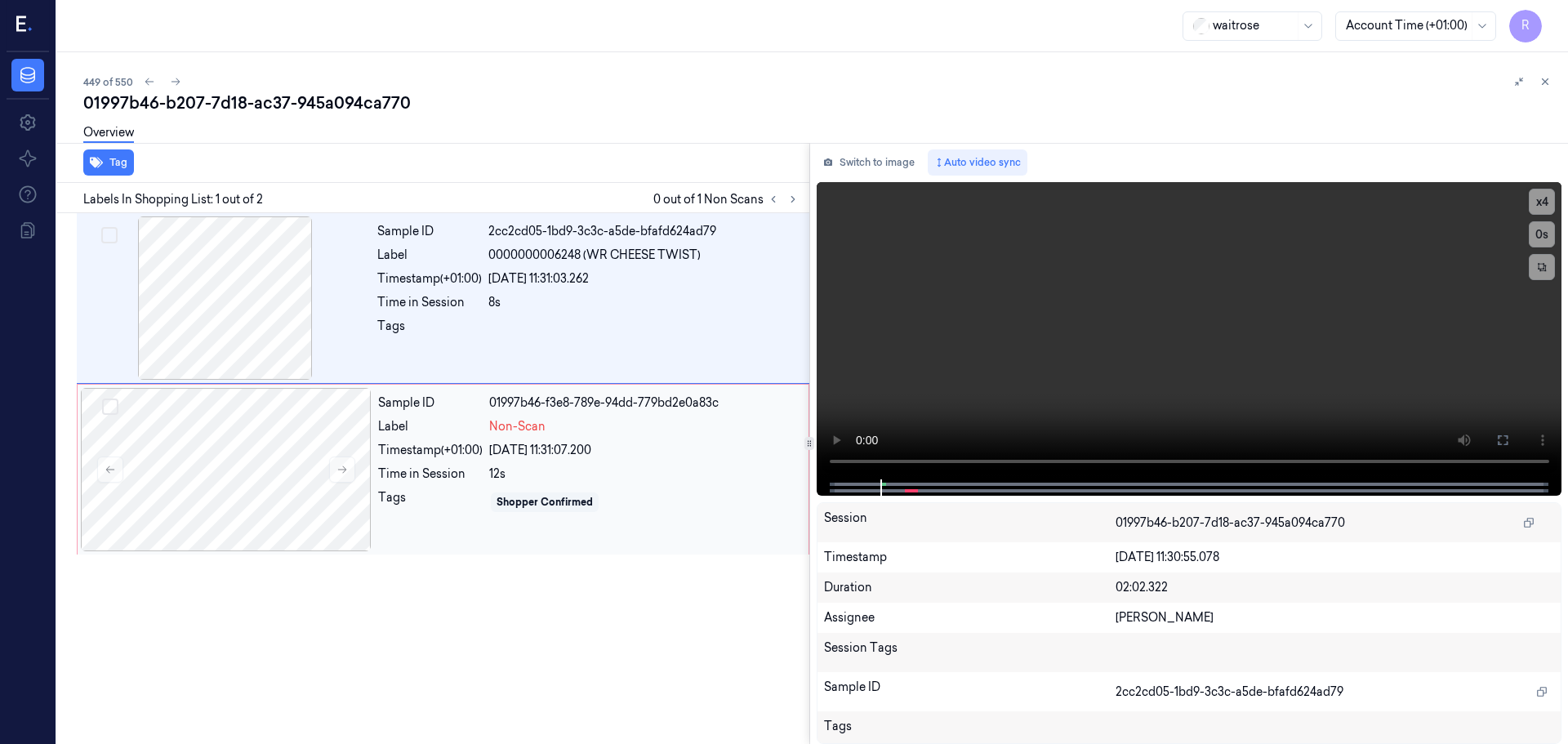
click at [579, 468] on div "12s" at bounding box center [644, 474] width 309 height 17
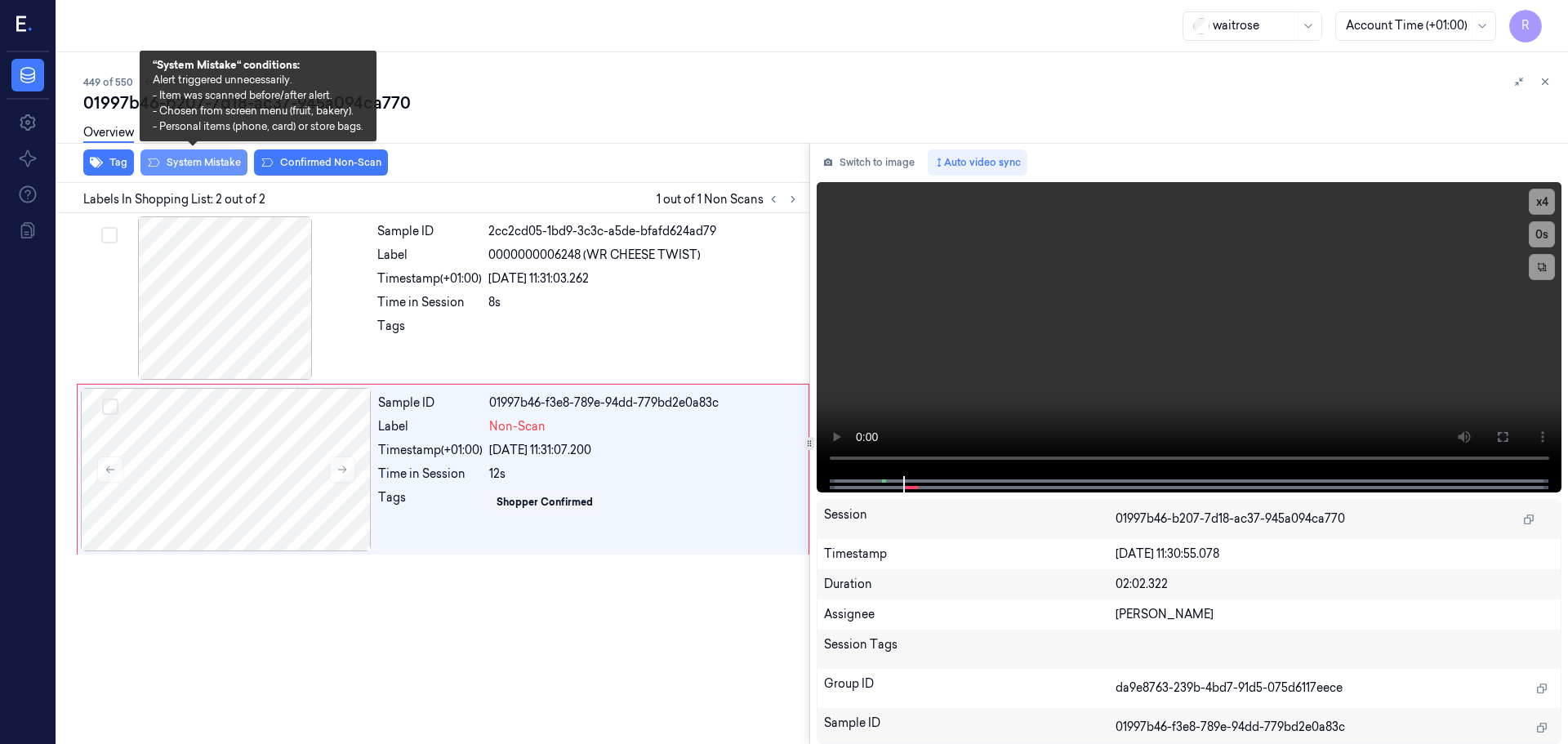
click at [195, 161] on button "System Mistake" at bounding box center [194, 162] width 107 height 26
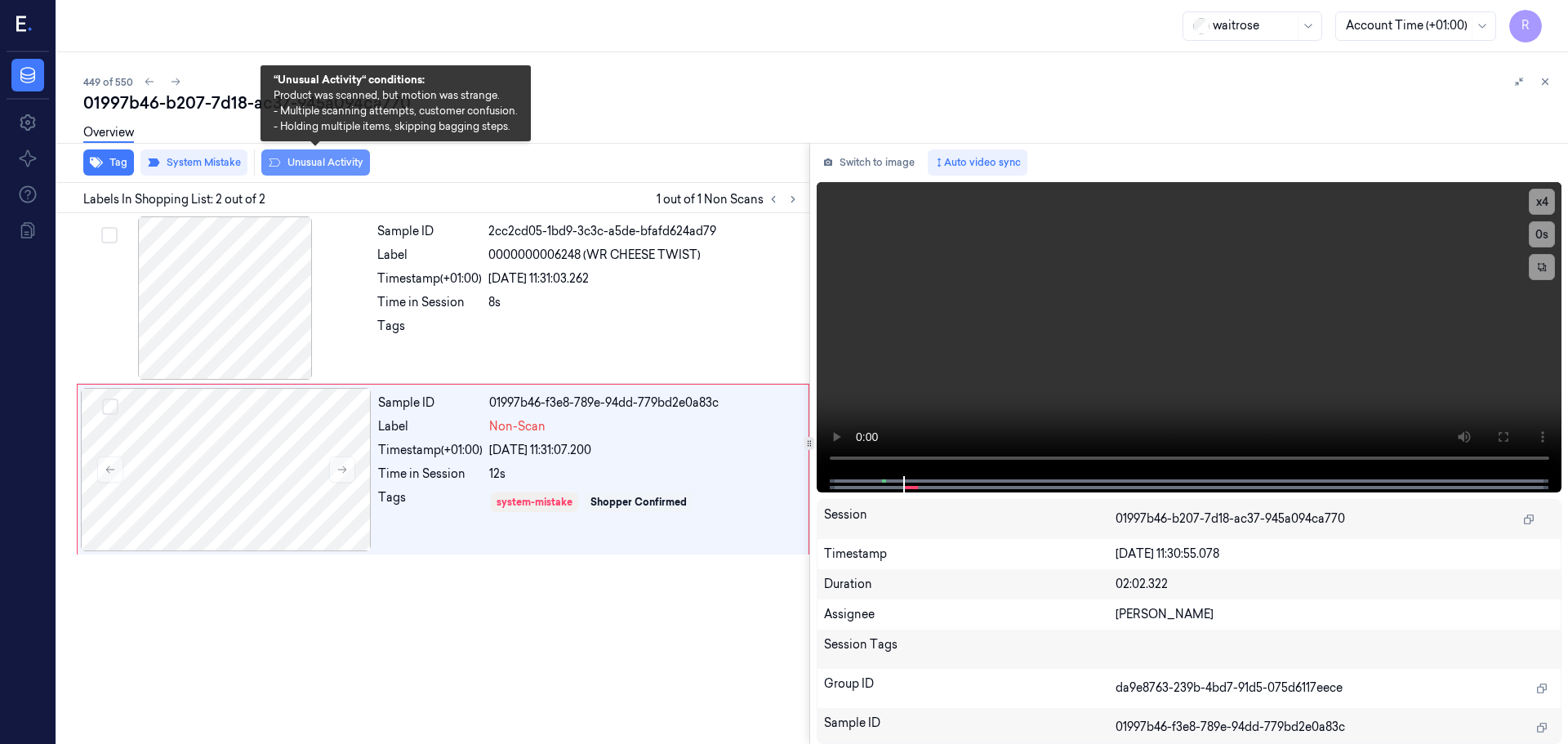
click at [313, 162] on button "Unusual Activity" at bounding box center [315, 162] width 109 height 26
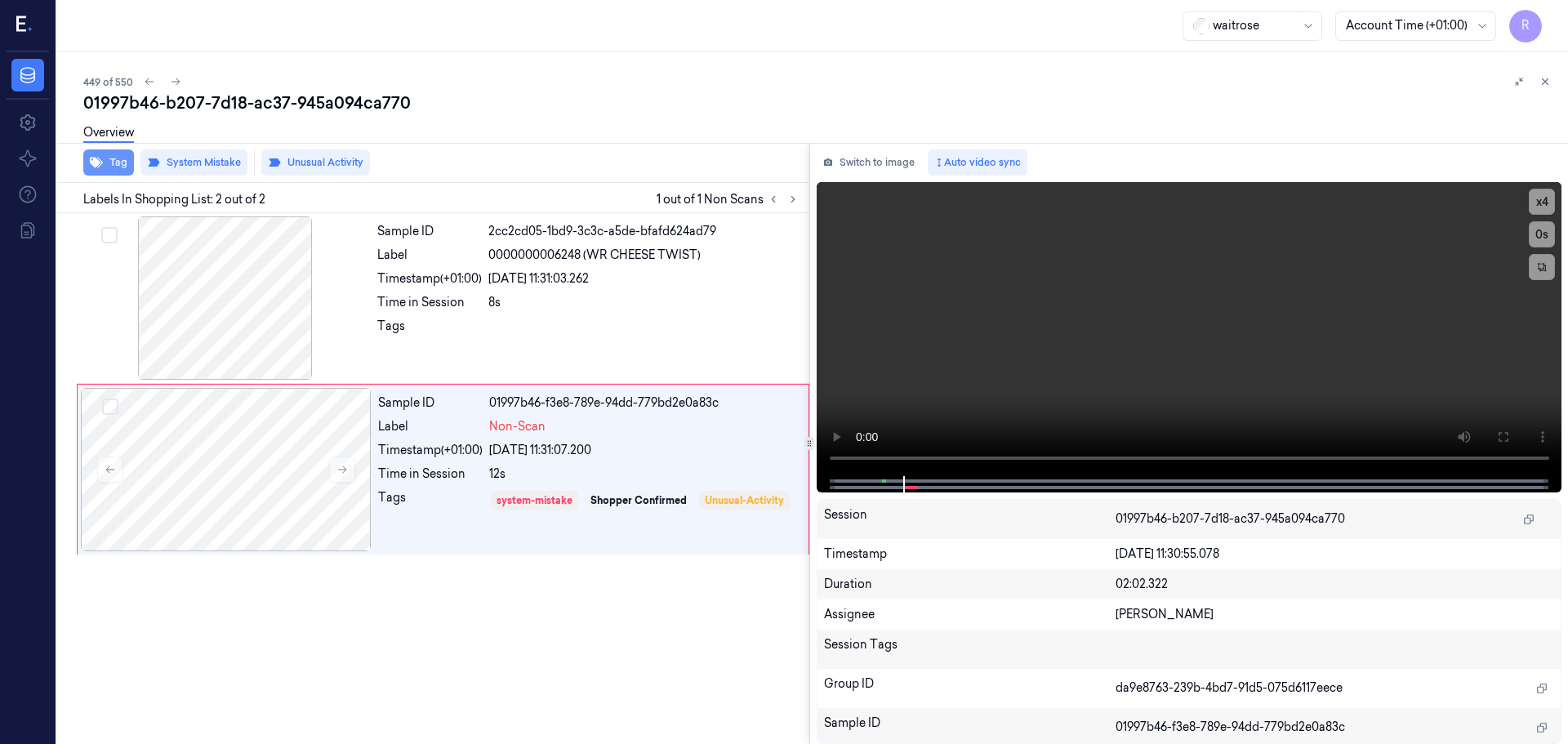
click at [105, 167] on button "Tag" at bounding box center [109, 162] width 51 height 26
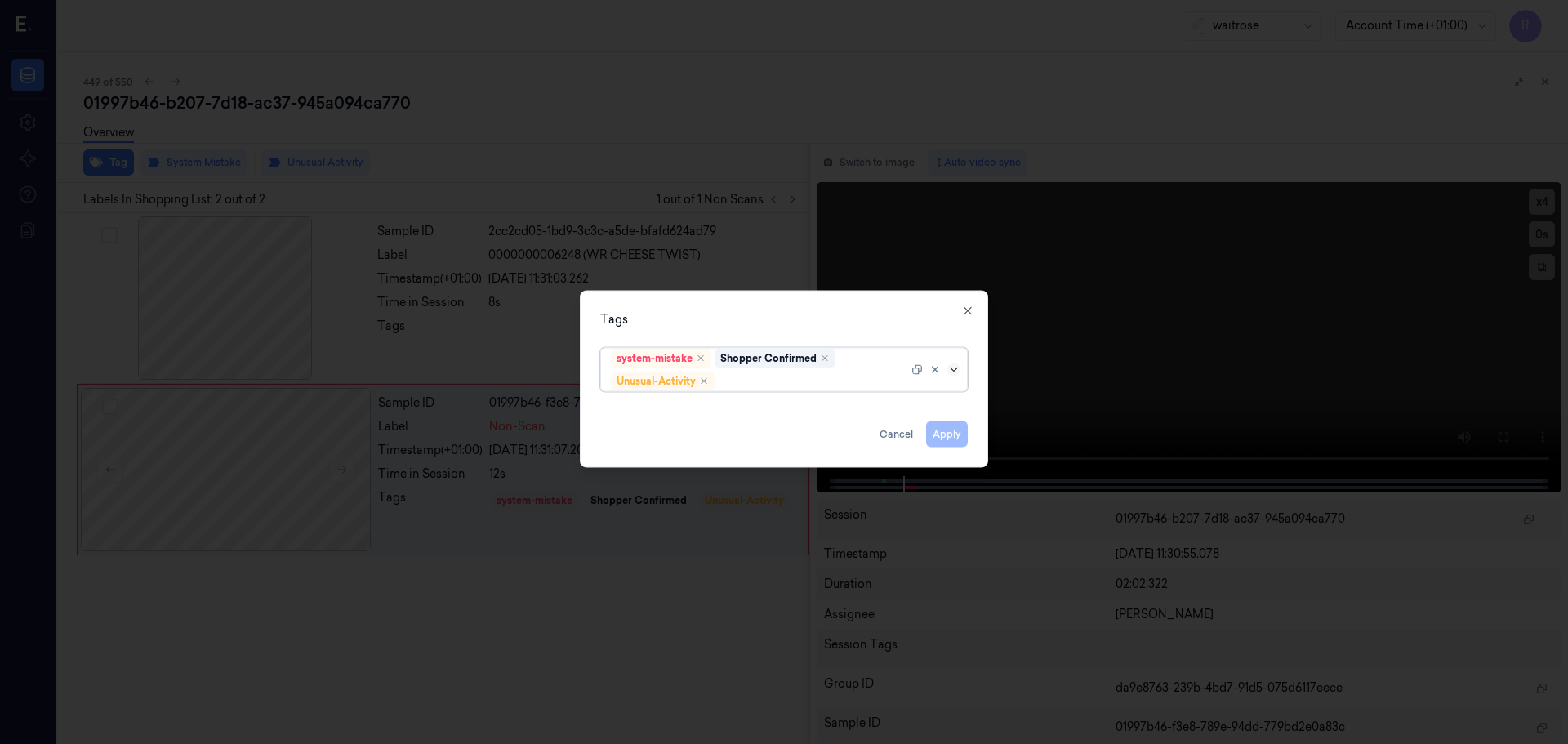
click at [952, 375] on icon at bounding box center [954, 369] width 13 height 13
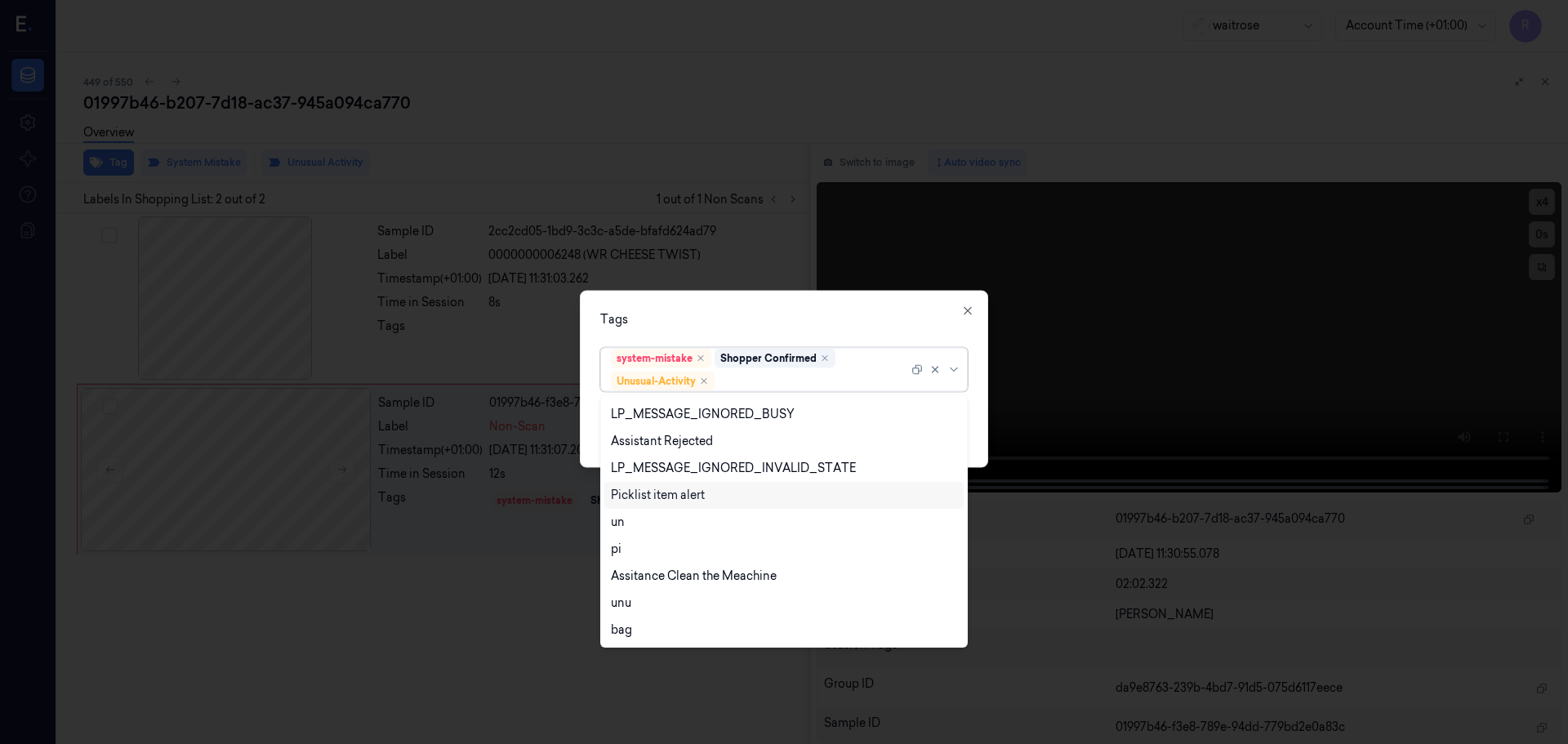
click at [694, 500] on div "Picklist item alert" at bounding box center [658, 496] width 94 height 17
click at [762, 318] on div "Tags" at bounding box center [784, 319] width 367 height 17
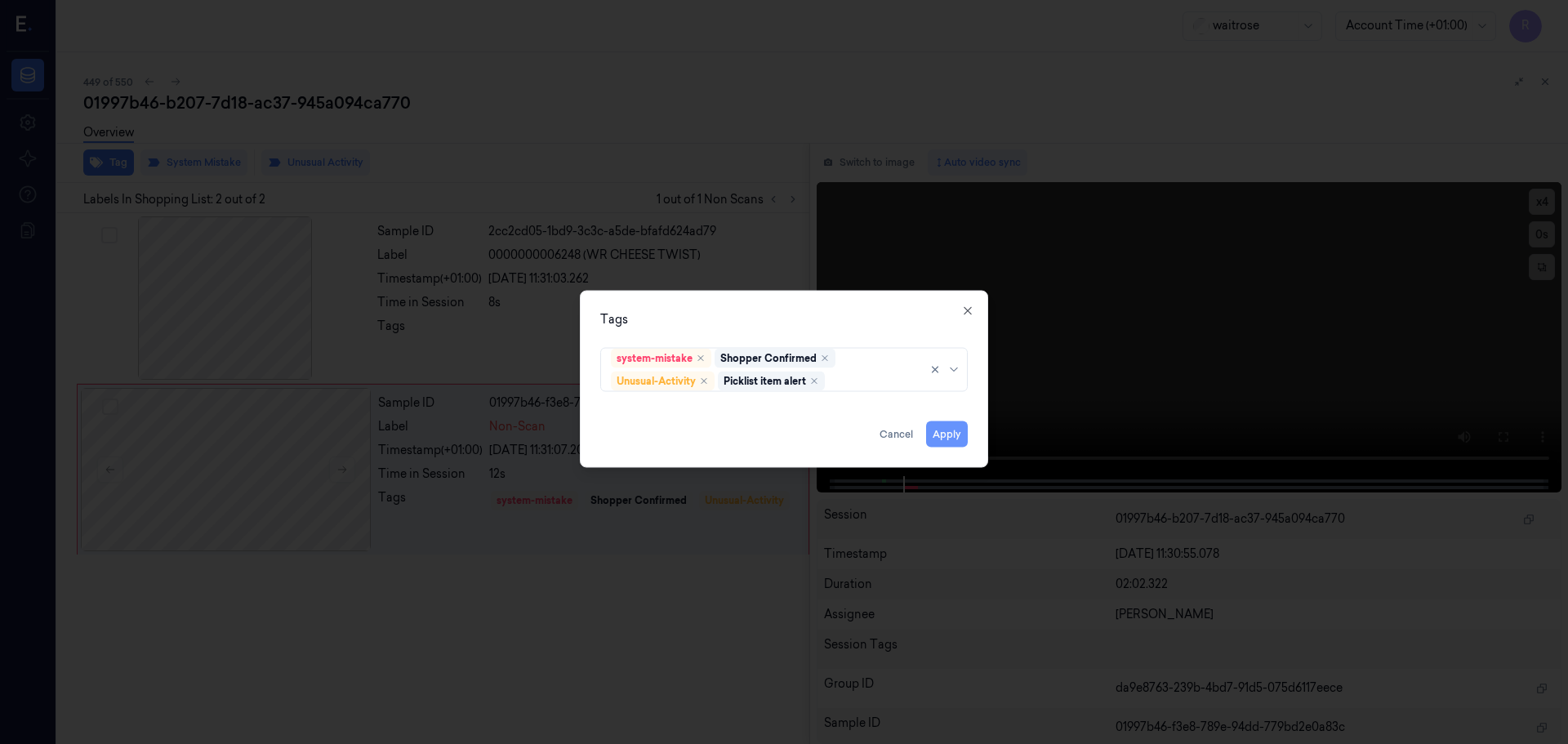
click at [954, 441] on button "Apply" at bounding box center [947, 434] width 42 height 26
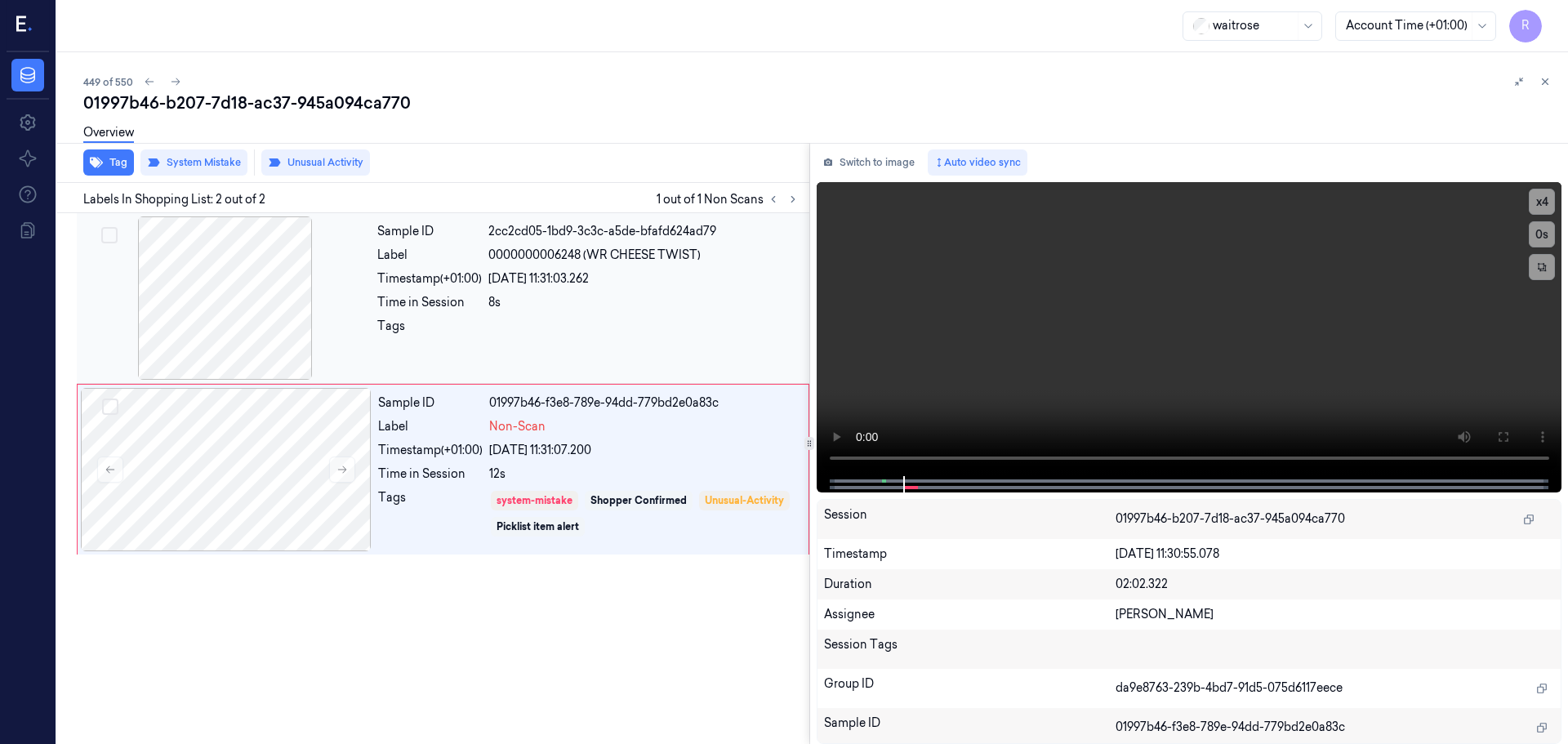
click at [527, 290] on div "Sample ID 2cc2cd05-1bd9-3c3c-a5de-bfafd624ad79 Label 0000000006248 (WR CHEESE T…" at bounding box center [588, 298] width 435 height 163
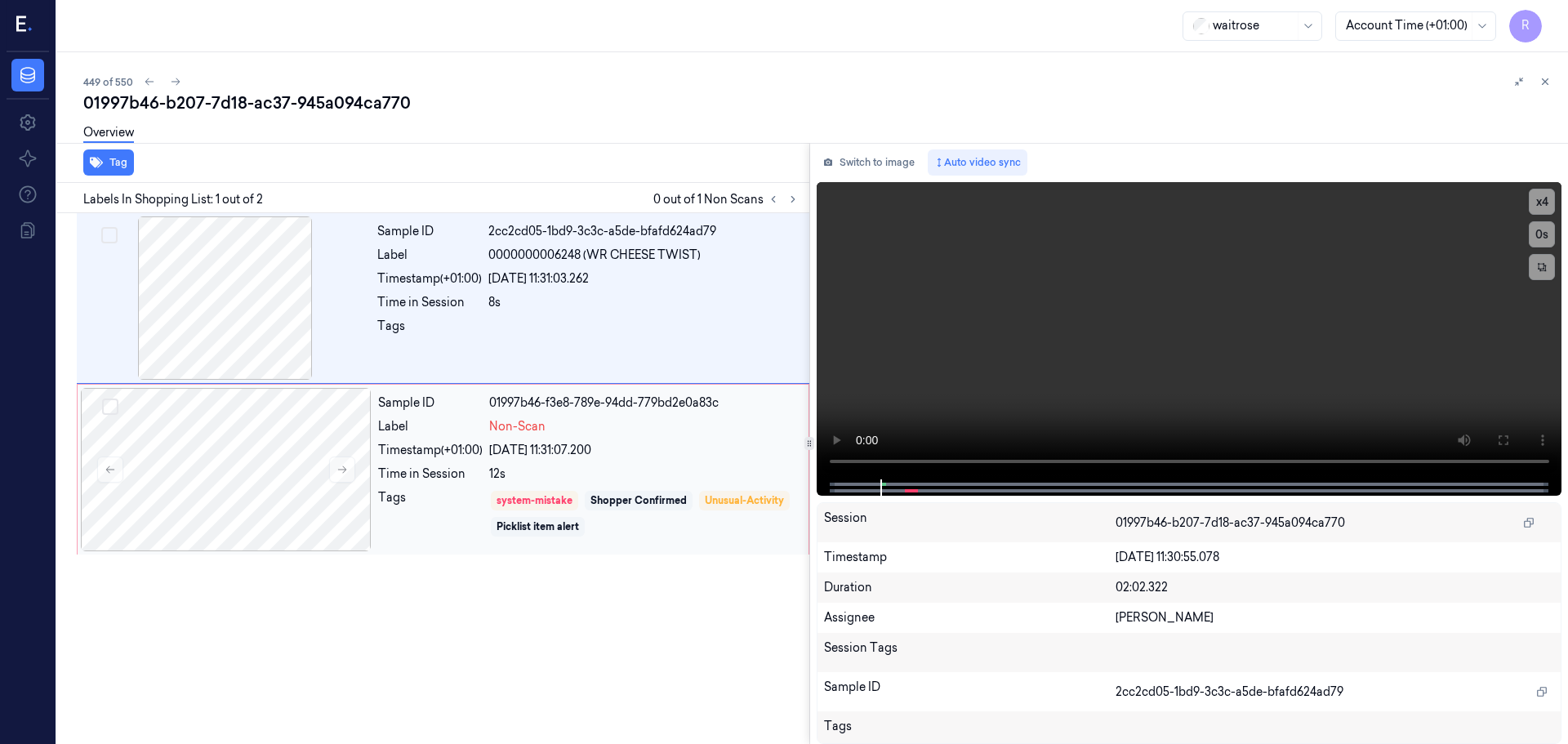
click at [651, 478] on div "12s" at bounding box center [644, 474] width 309 height 17
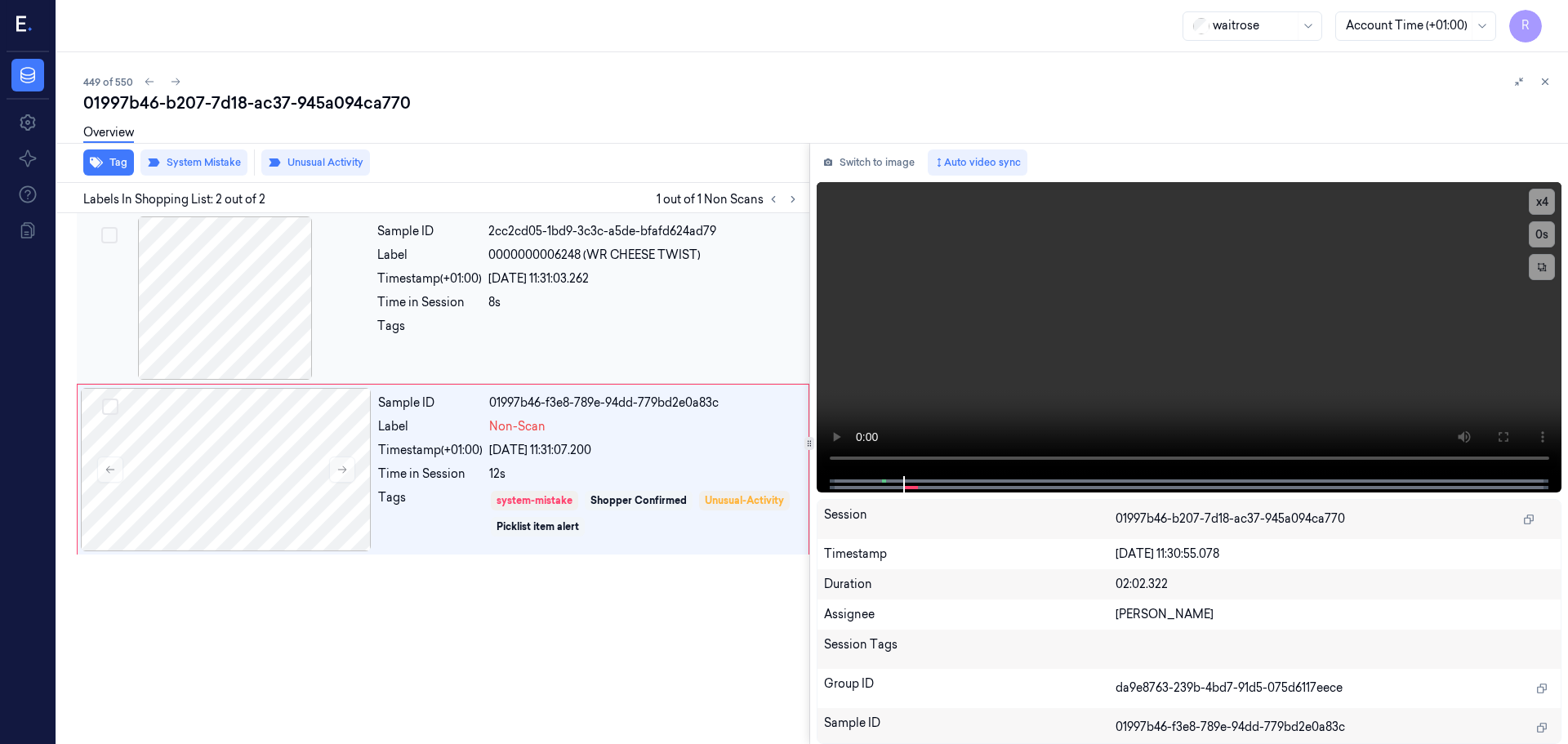
click at [637, 306] on div "8s" at bounding box center [644, 303] width 311 height 17
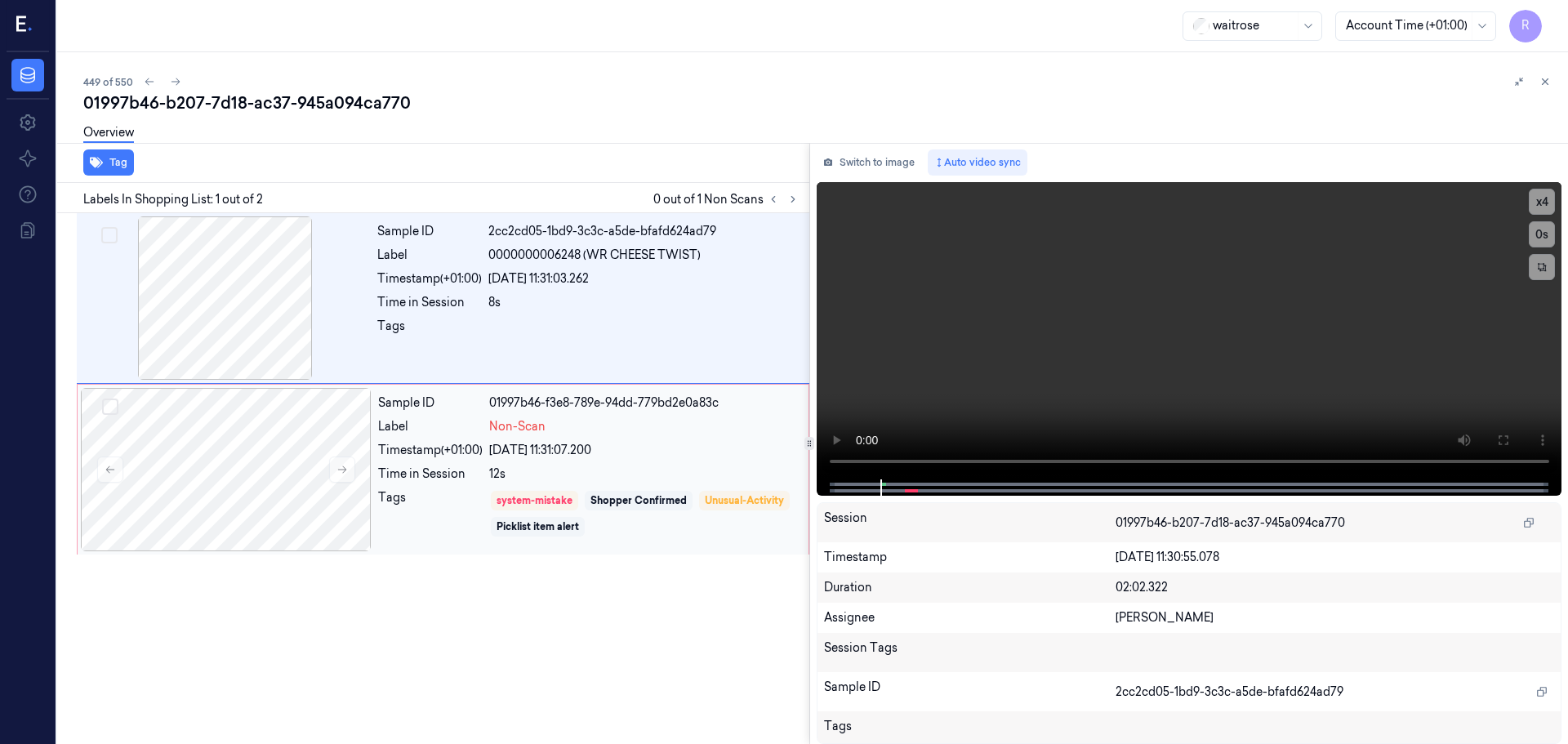
click at [649, 453] on div "24/09/2025 11:31:07.200" at bounding box center [644, 451] width 309 height 17
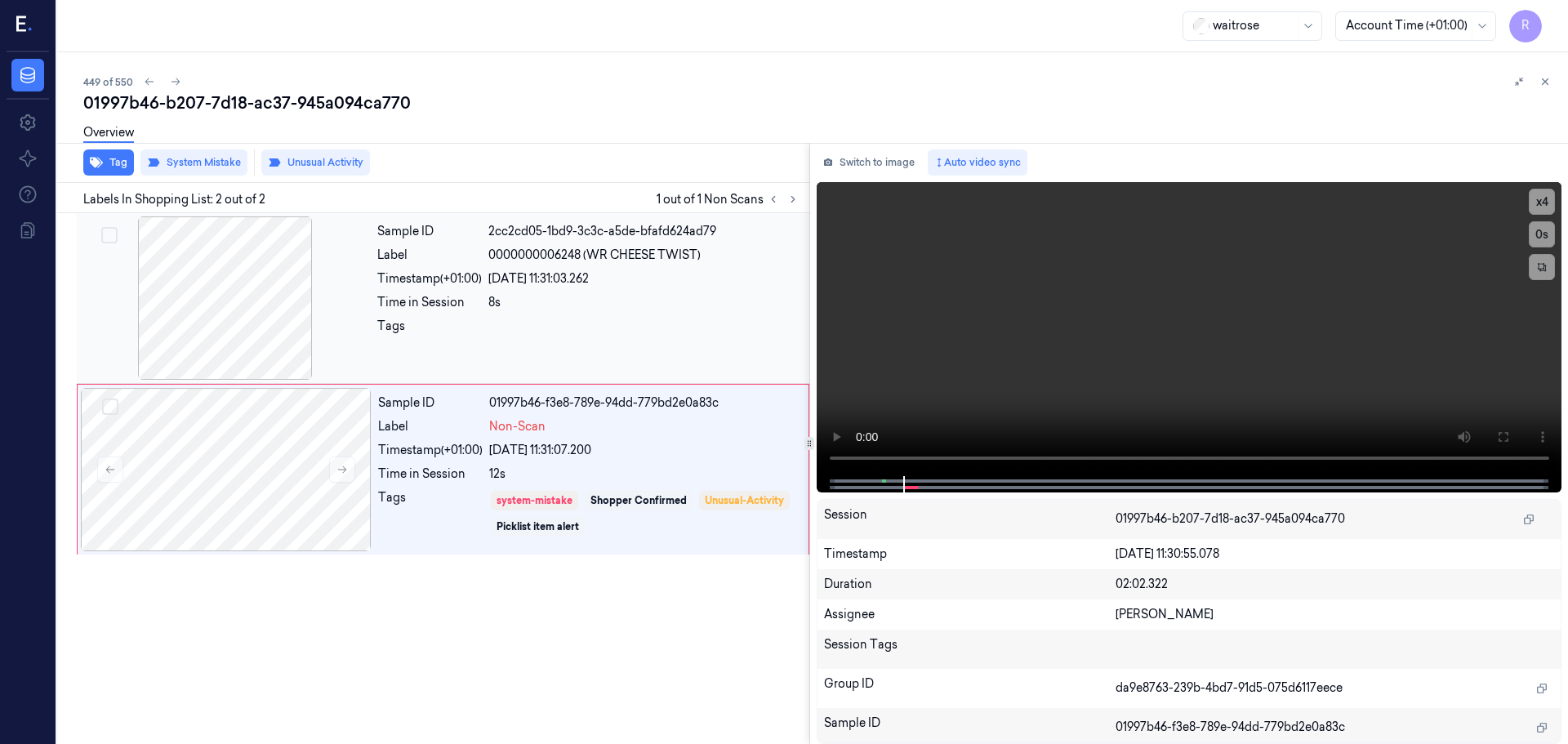
click at [558, 341] on div at bounding box center [644, 331] width 311 height 26
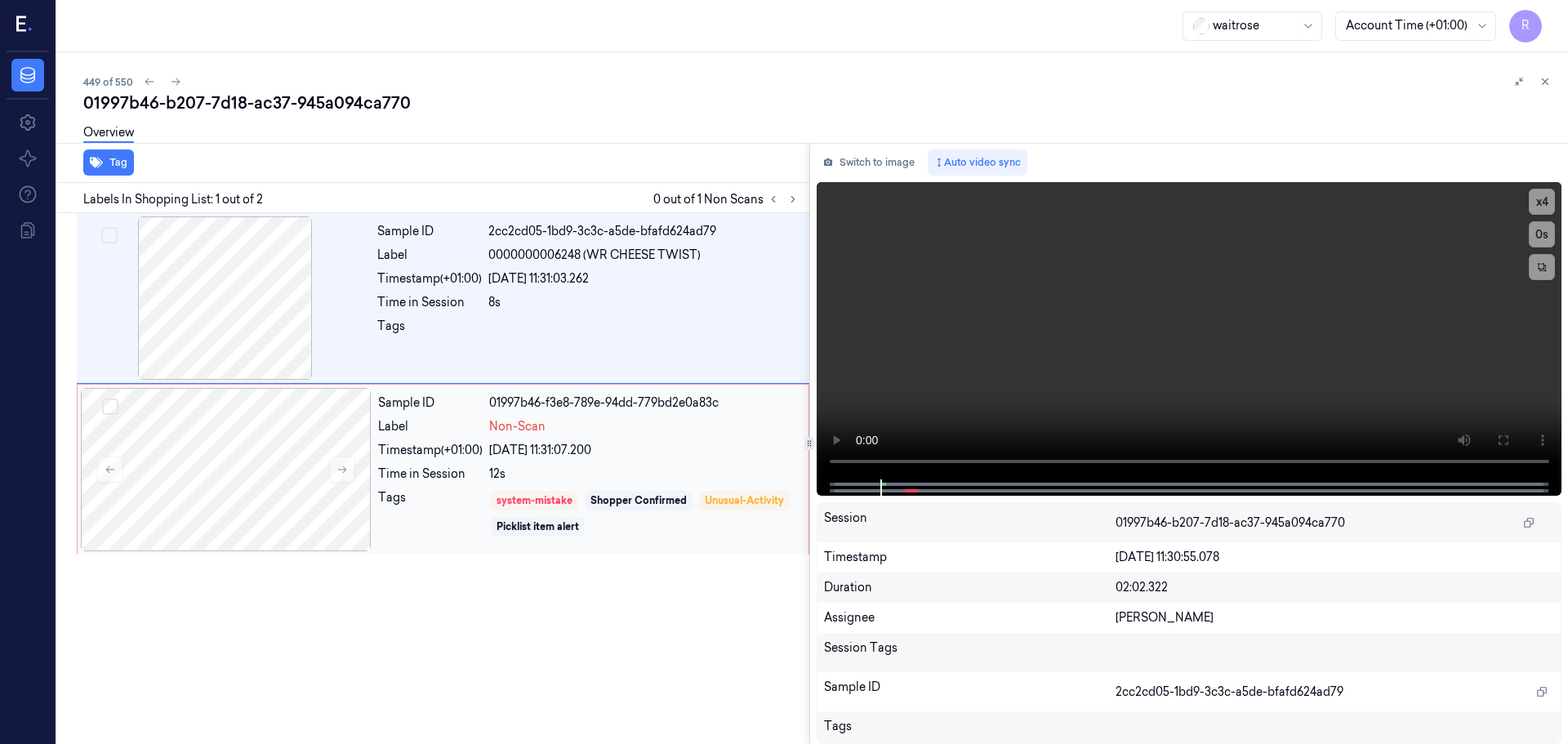
click at [614, 442] on div "24/09/2025 11:31:07.200" at bounding box center [644, 451] width 309 height 17
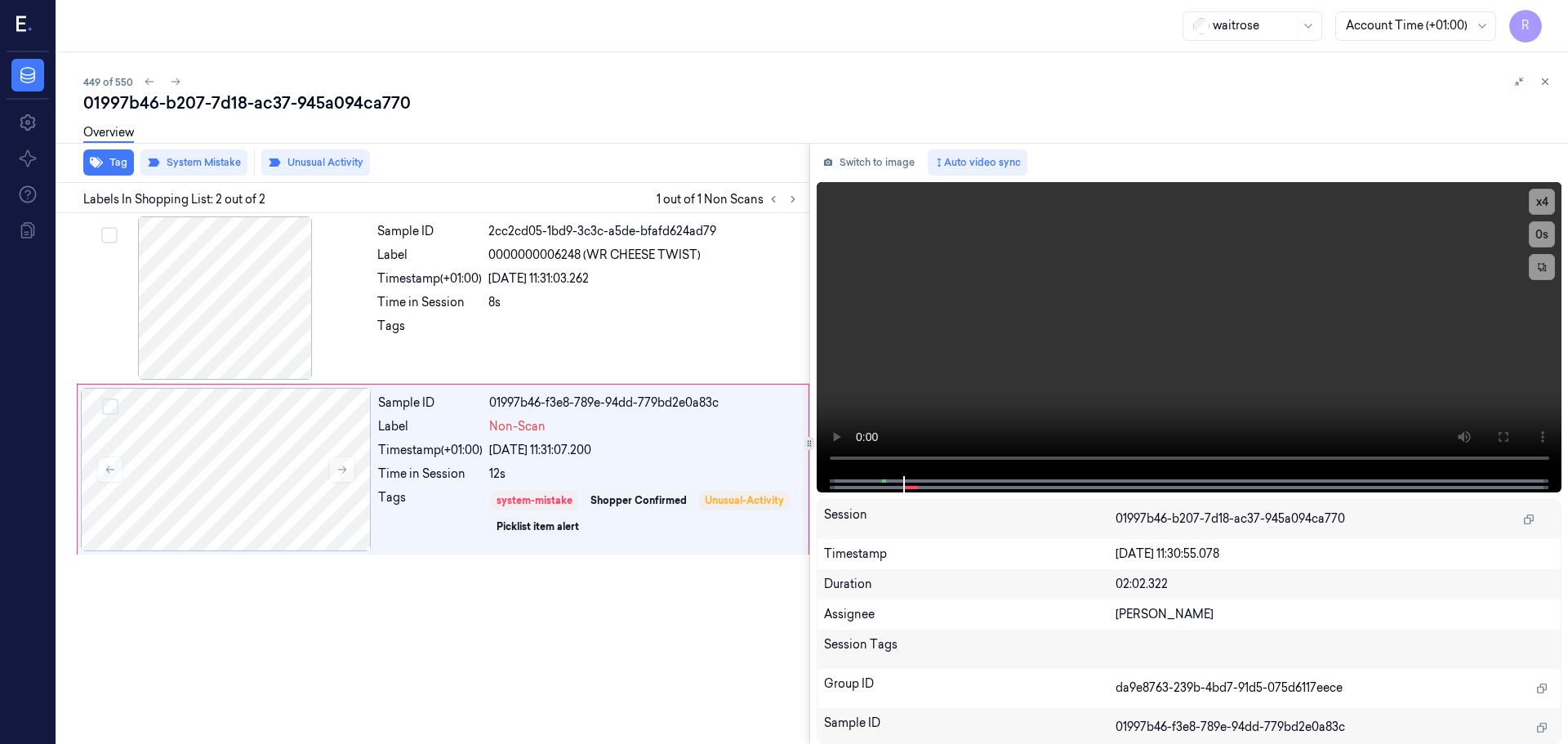
click at [1549, 77] on icon at bounding box center [1544, 81] width 11 height 11
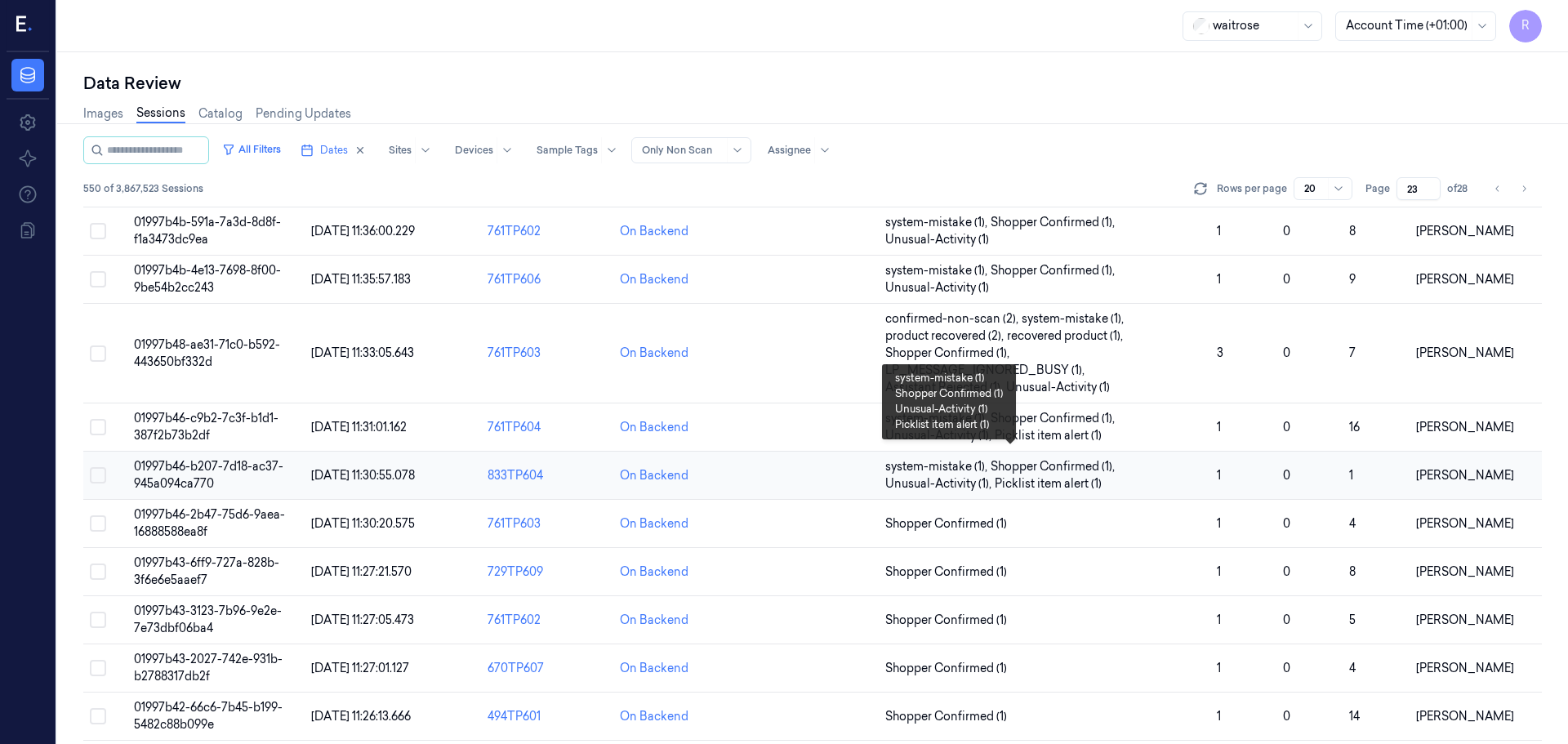
scroll to position [310, 0]
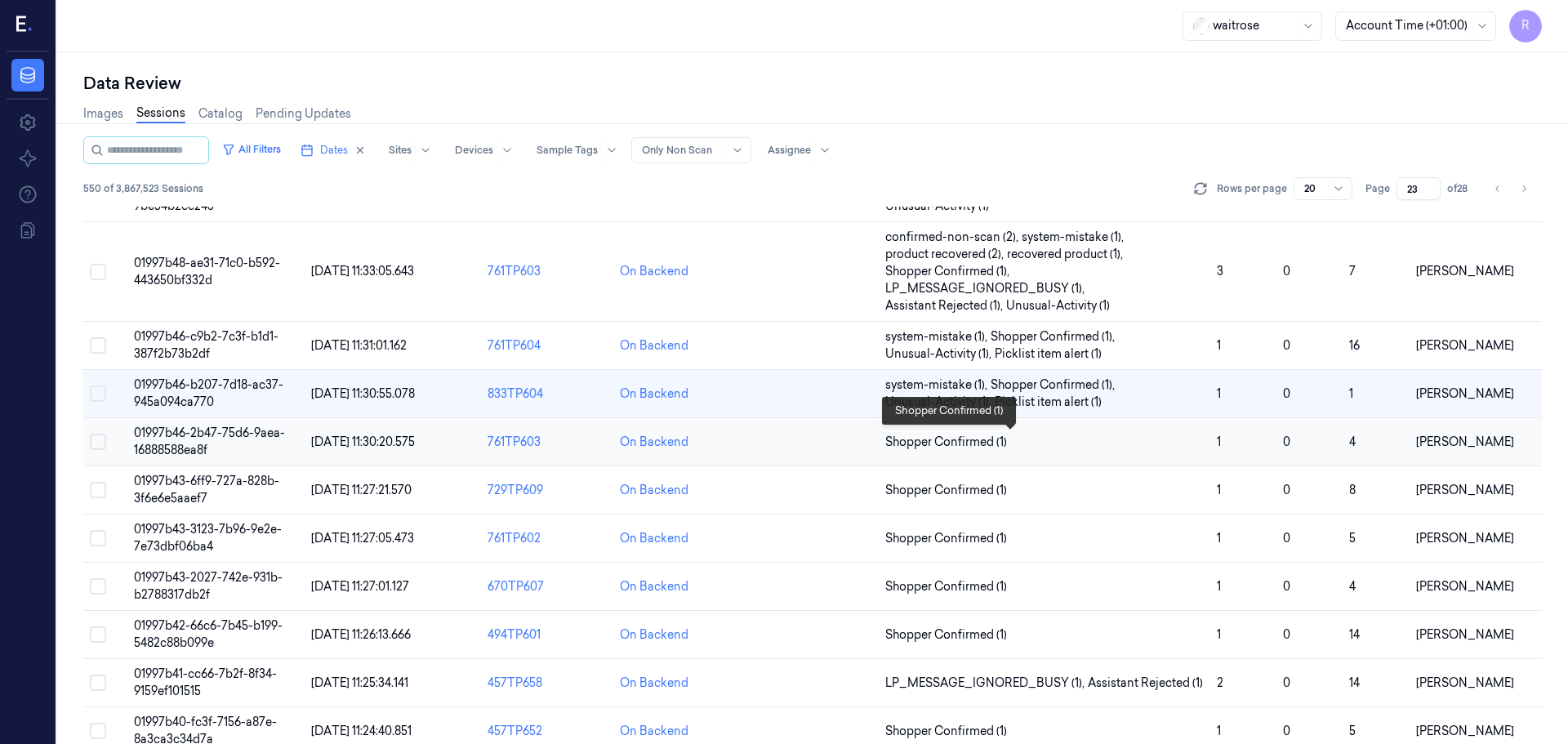
click at [1060, 450] on span "Shopper Confirmed (1)" at bounding box center [1044, 442] width 319 height 17
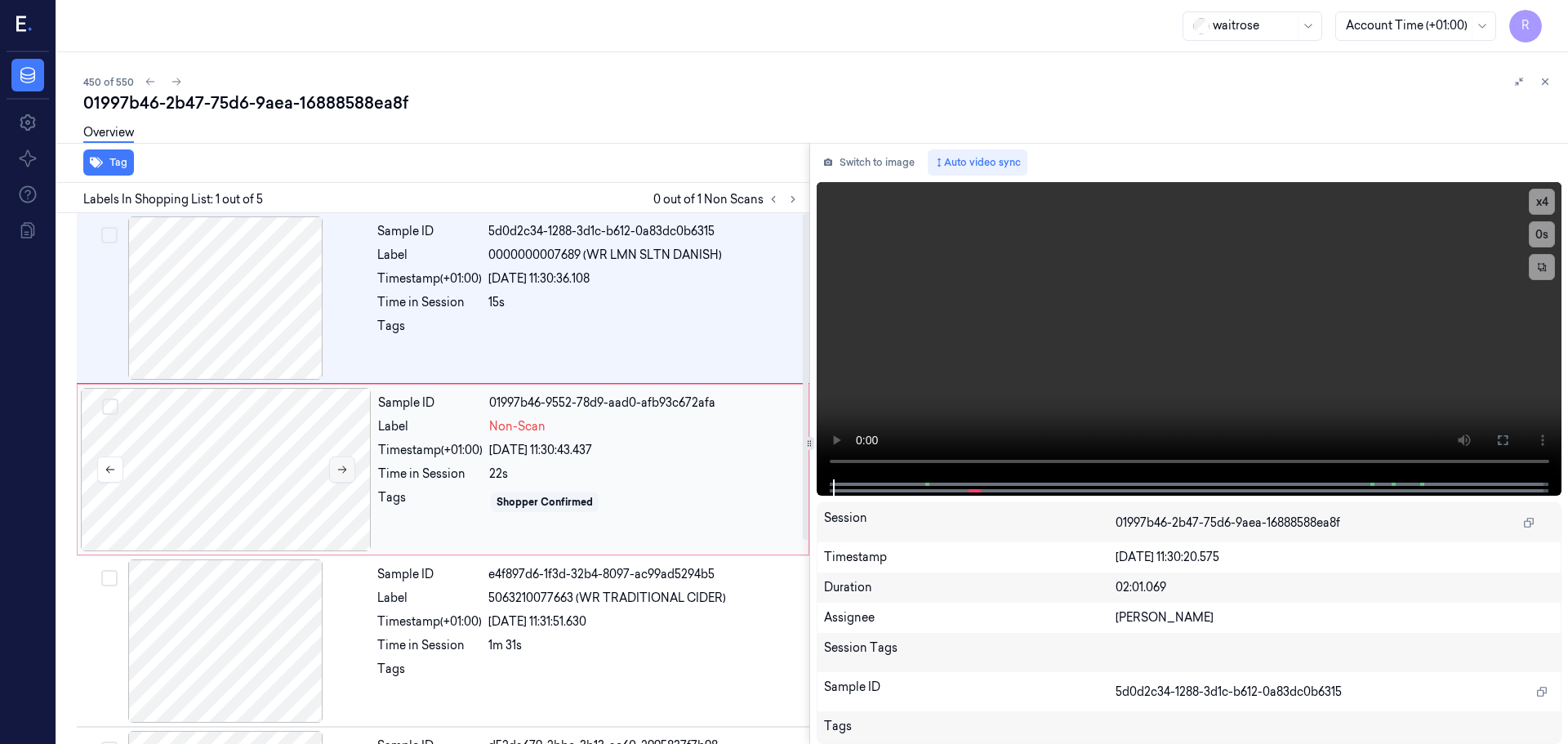
click at [337, 469] on icon at bounding box center [342, 469] width 11 height 11
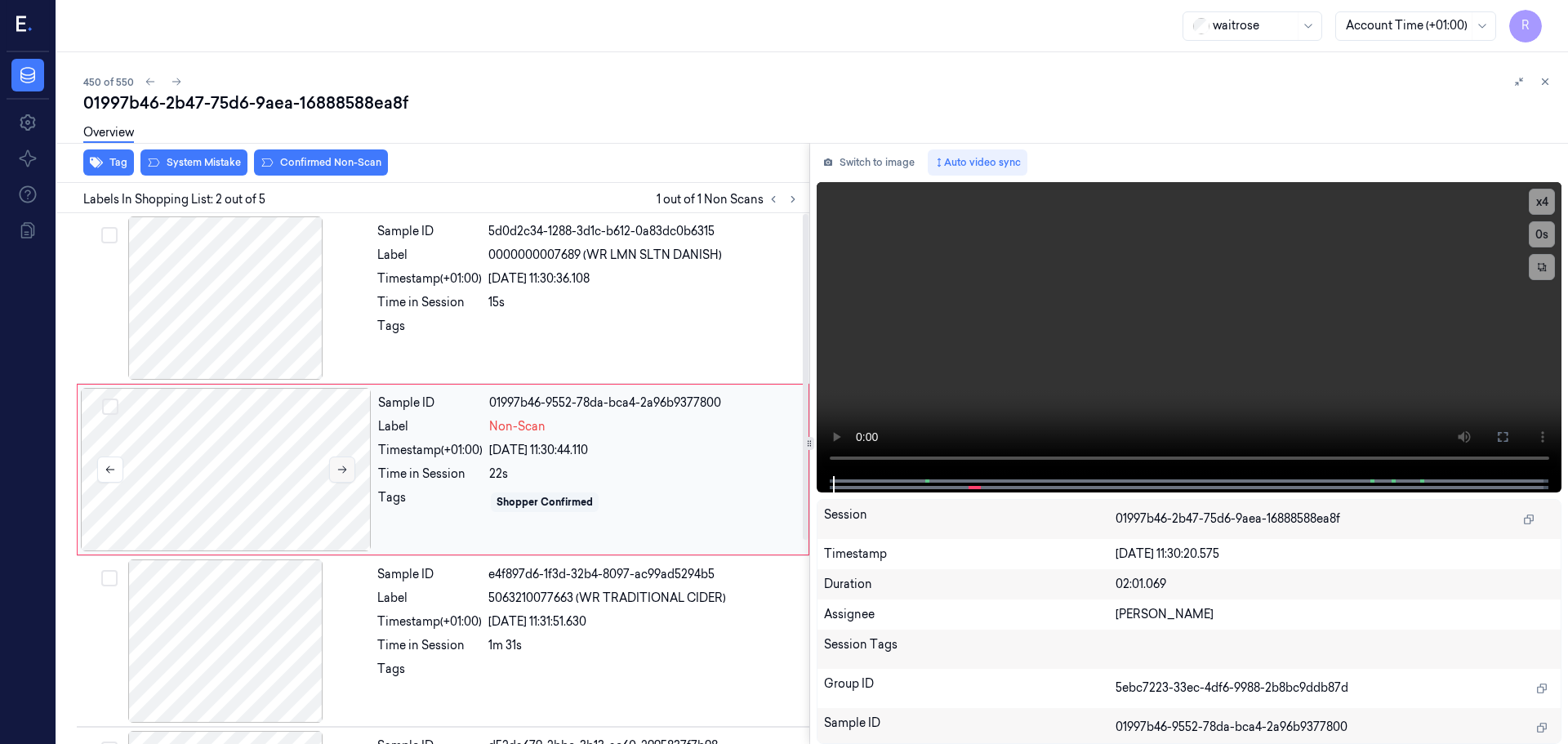
click at [337, 469] on icon at bounding box center [342, 469] width 11 height 11
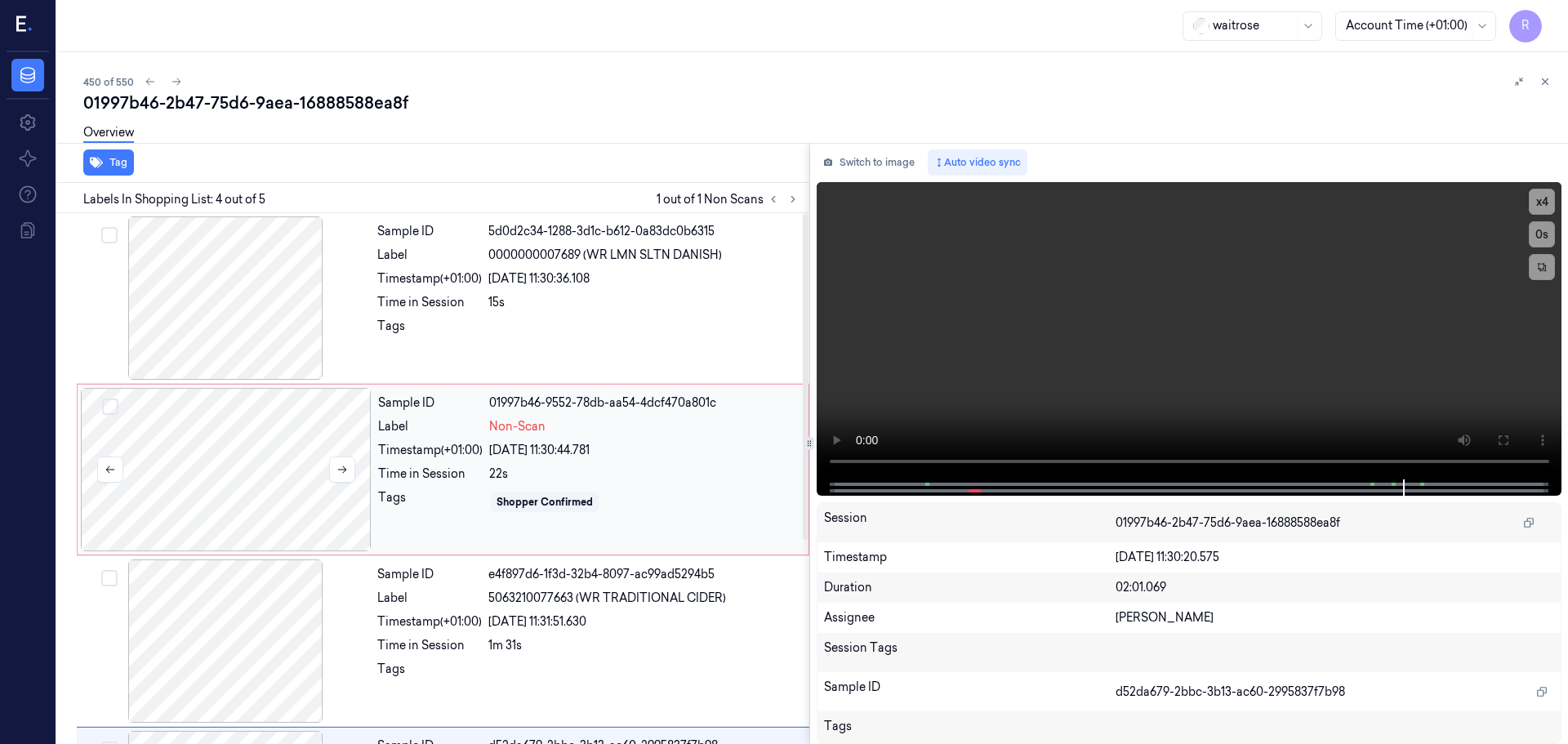
click at [279, 507] on div at bounding box center [226, 469] width 291 height 163
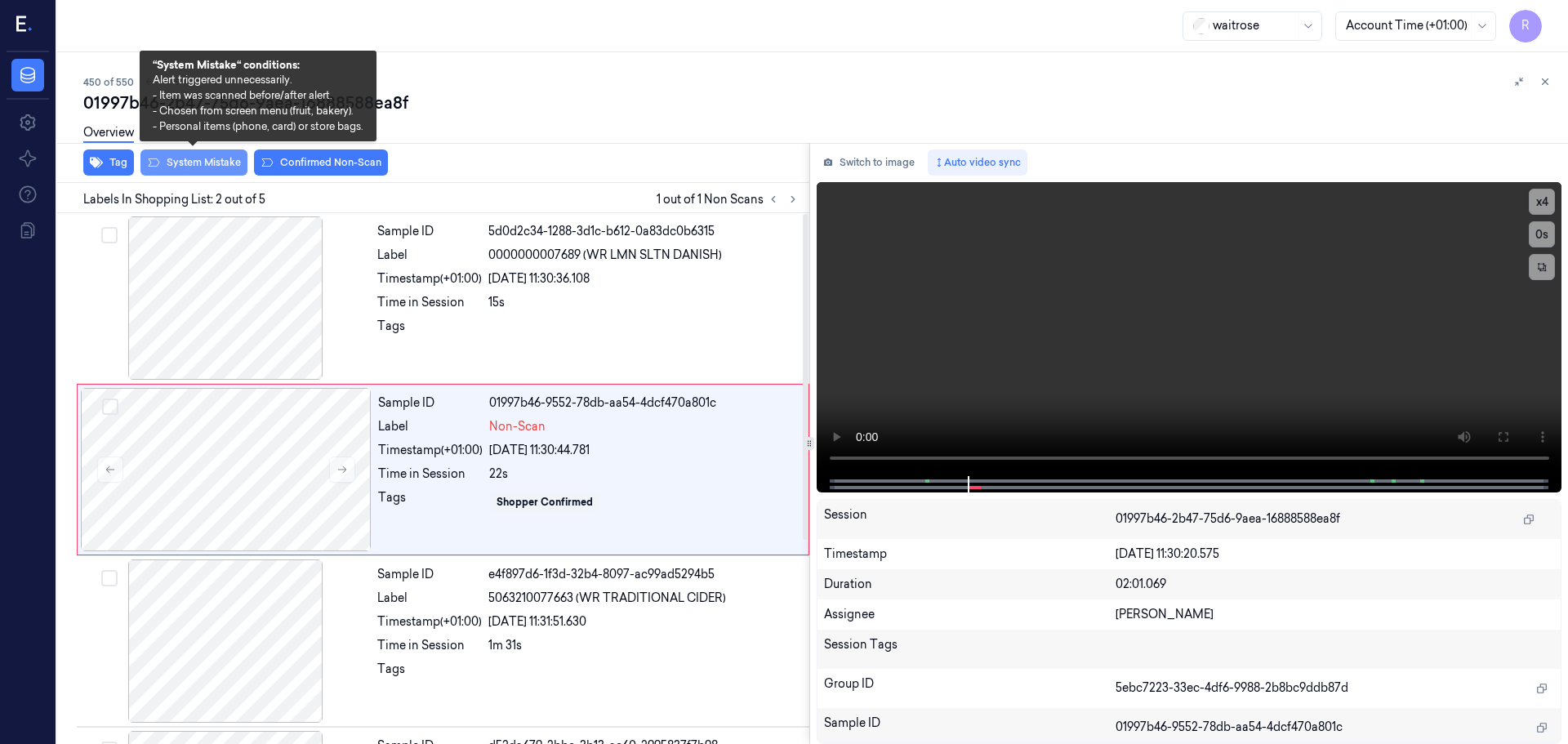
click at [188, 162] on button "System Mistake" at bounding box center [194, 162] width 107 height 26
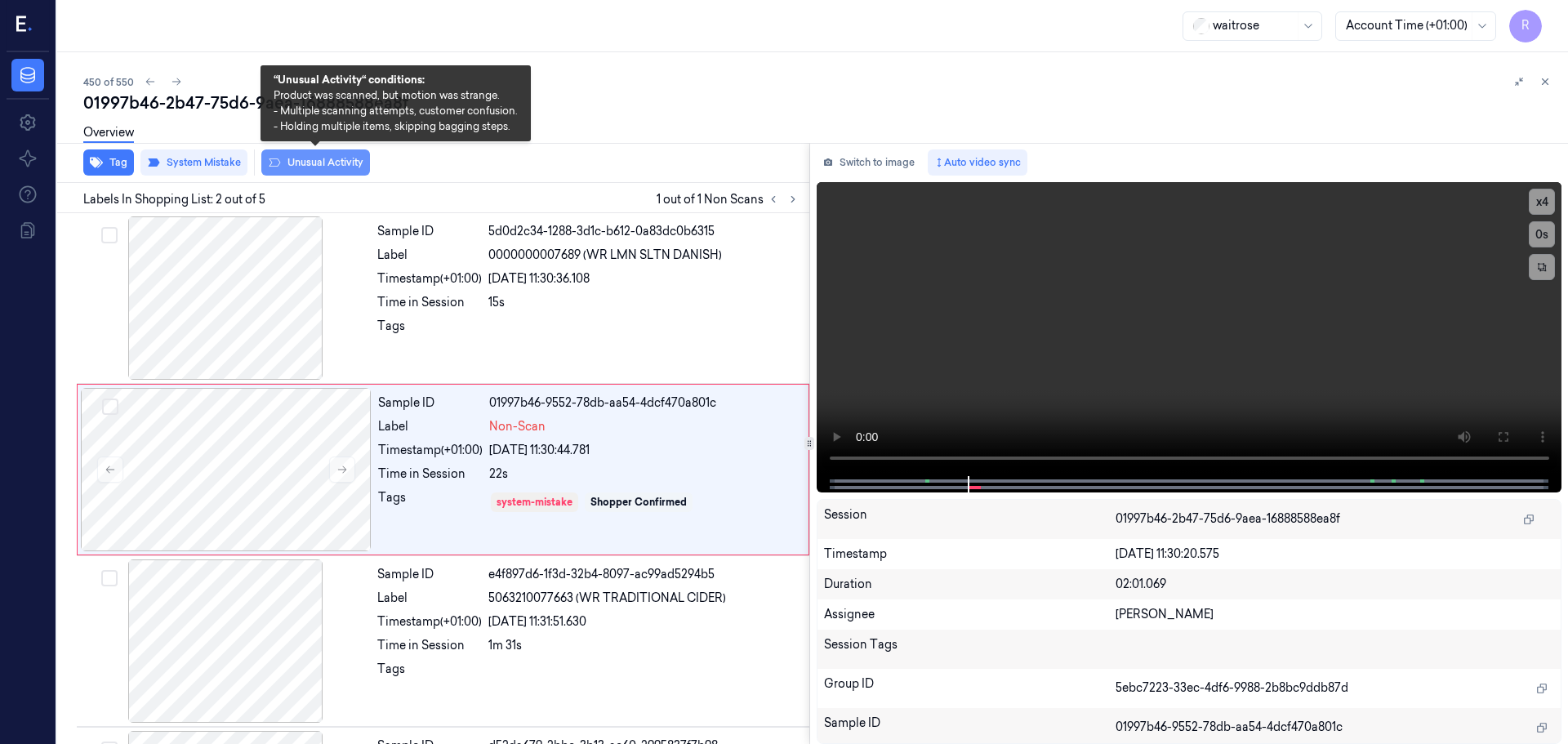
click at [303, 161] on button "Unusual Activity" at bounding box center [315, 162] width 109 height 26
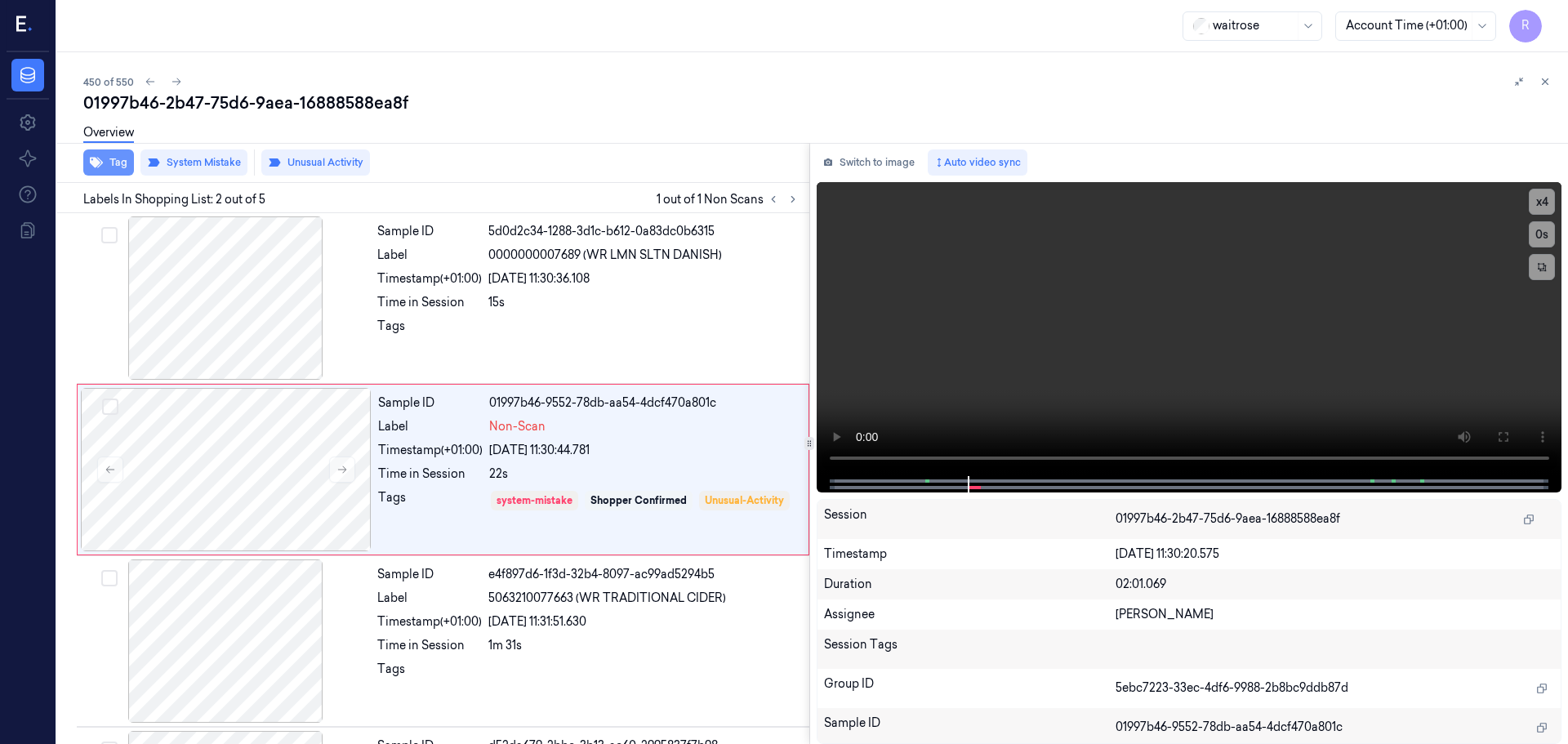
click at [116, 164] on button "Tag" at bounding box center [109, 162] width 51 height 26
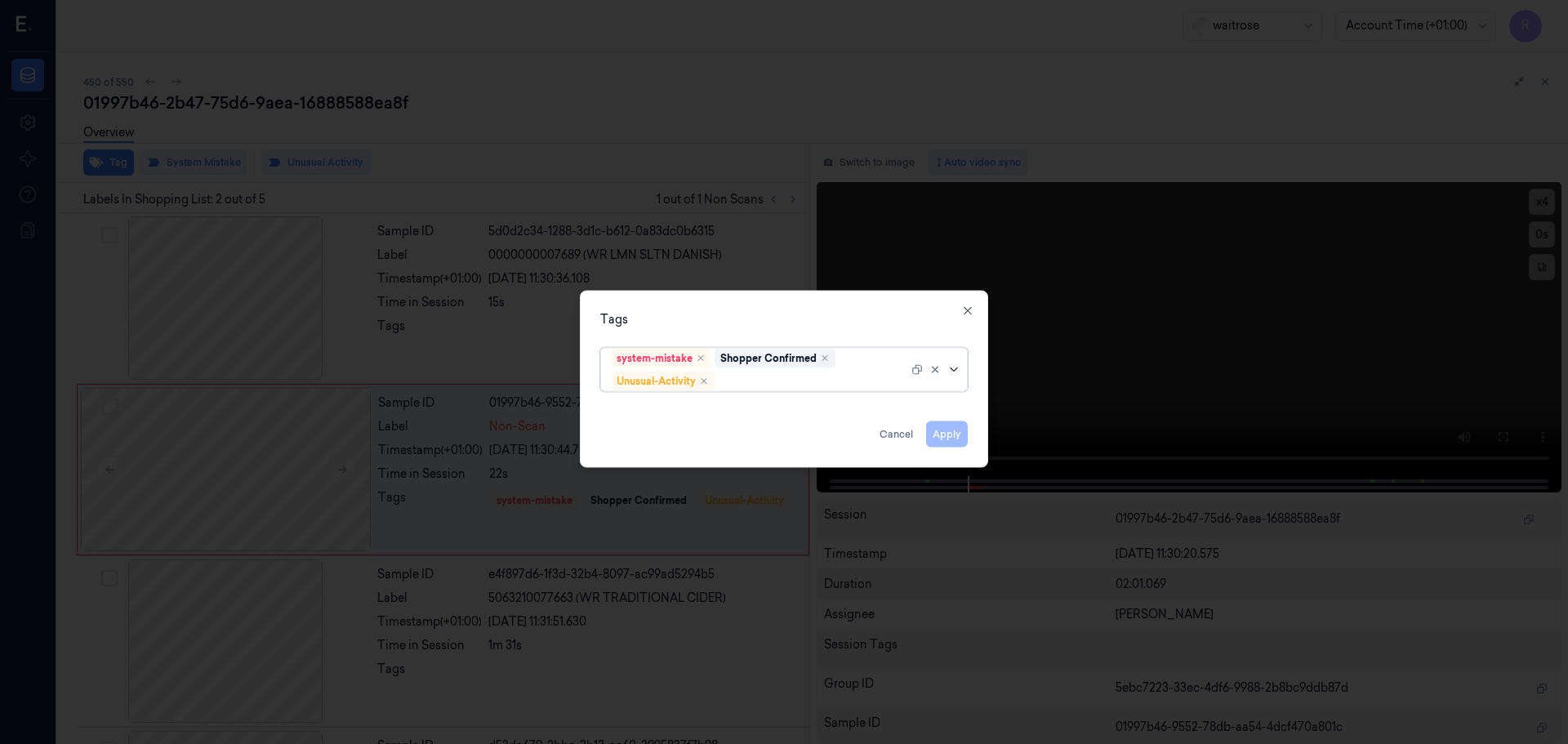
click at [956, 372] on icon at bounding box center [954, 369] width 13 height 13
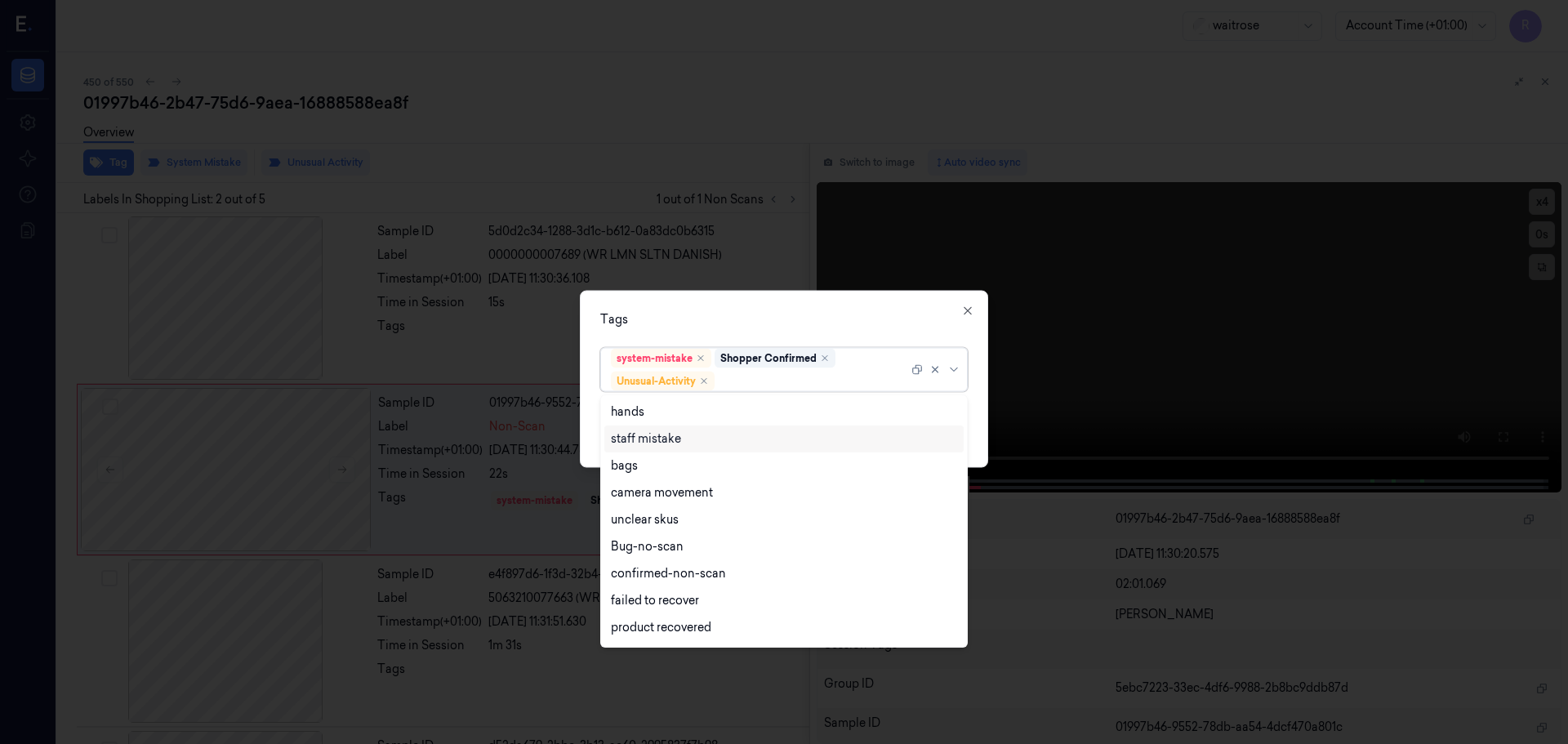
scroll to position [213, 0]
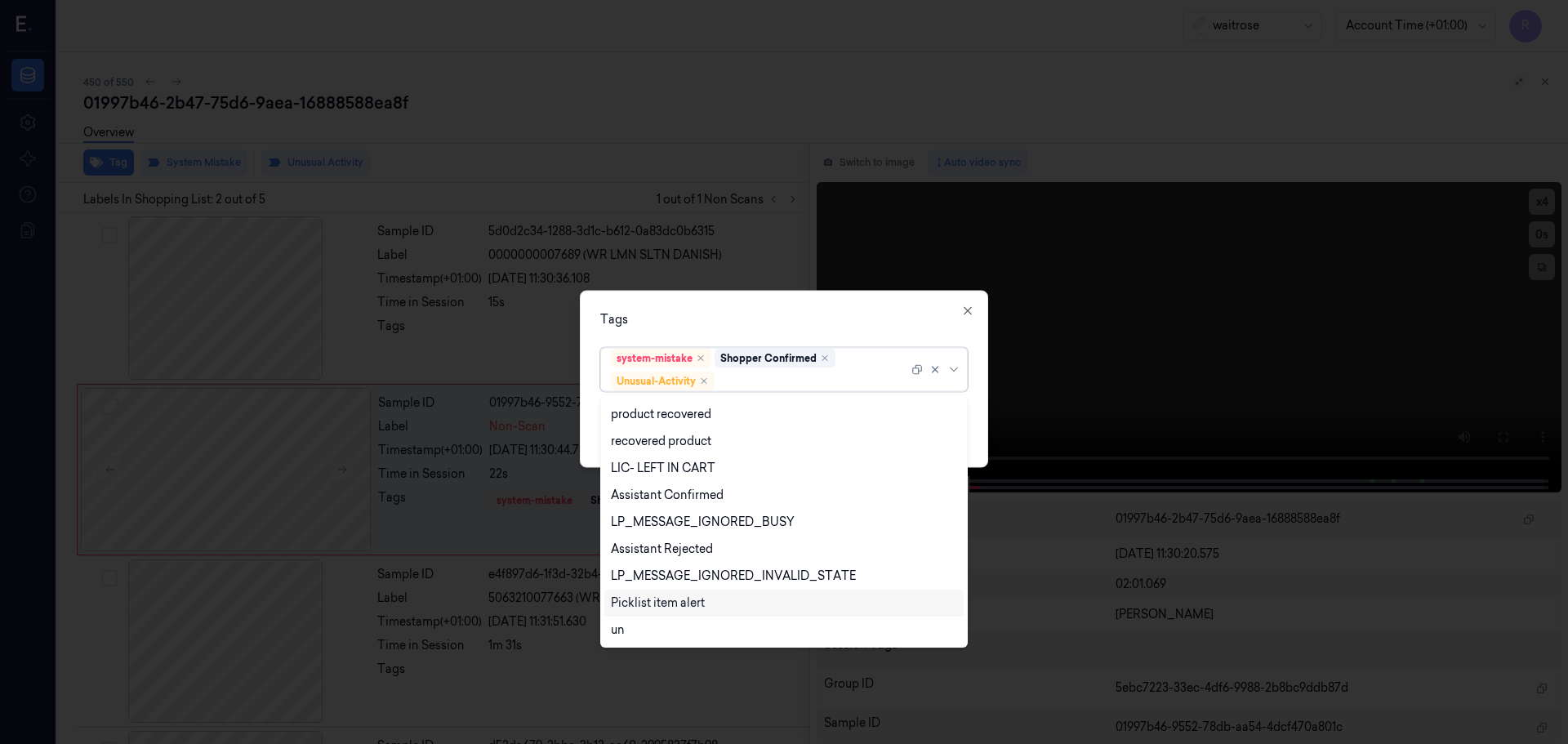
click at [642, 607] on div "Picklist item alert" at bounding box center [658, 604] width 94 height 17
drag, startPoint x: 739, startPoint y: 324, endPoint x: 862, endPoint y: 362, distance: 128.7
click at [740, 324] on div "Tags" at bounding box center [784, 319] width 367 height 17
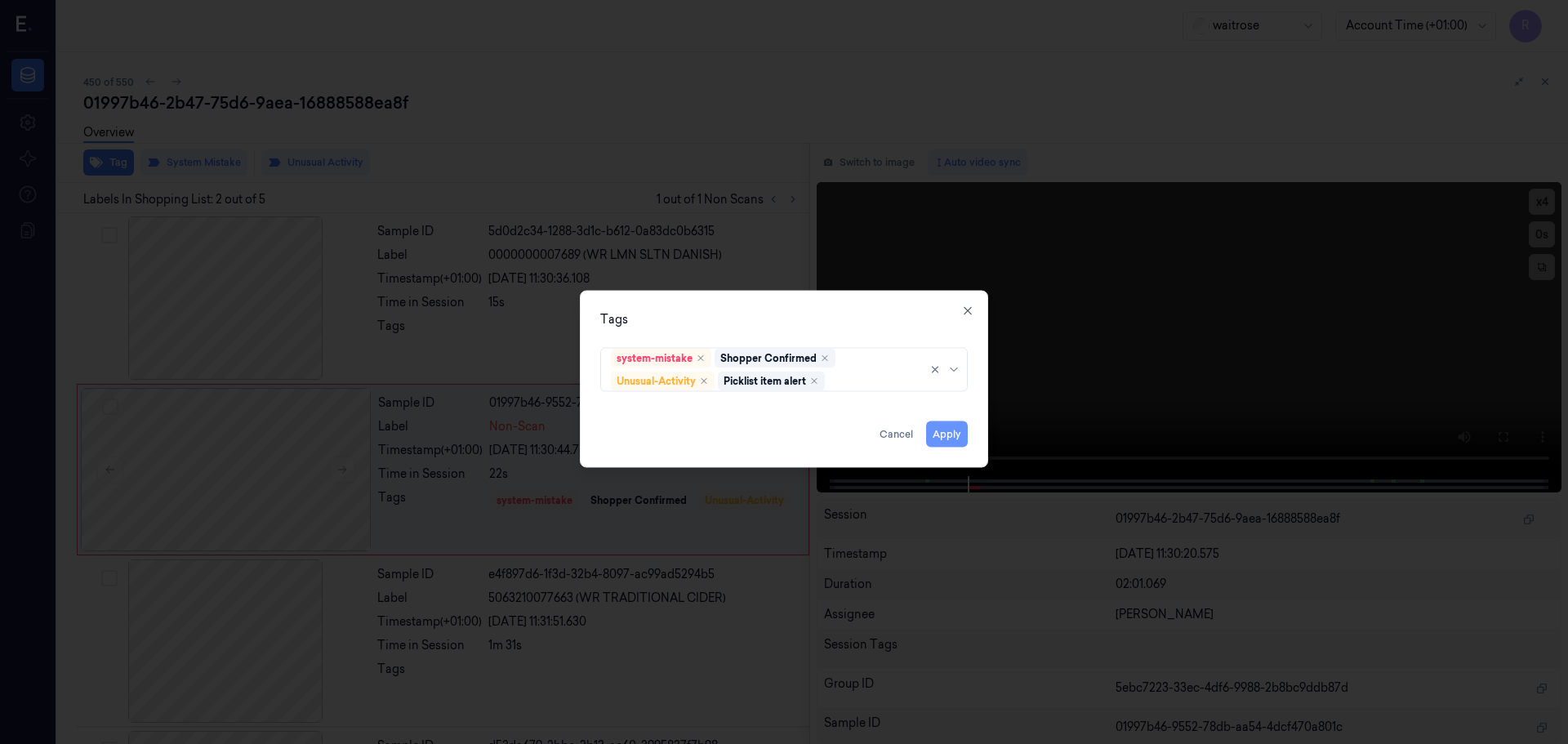
click at [942, 434] on button "Apply" at bounding box center [947, 434] width 42 height 26
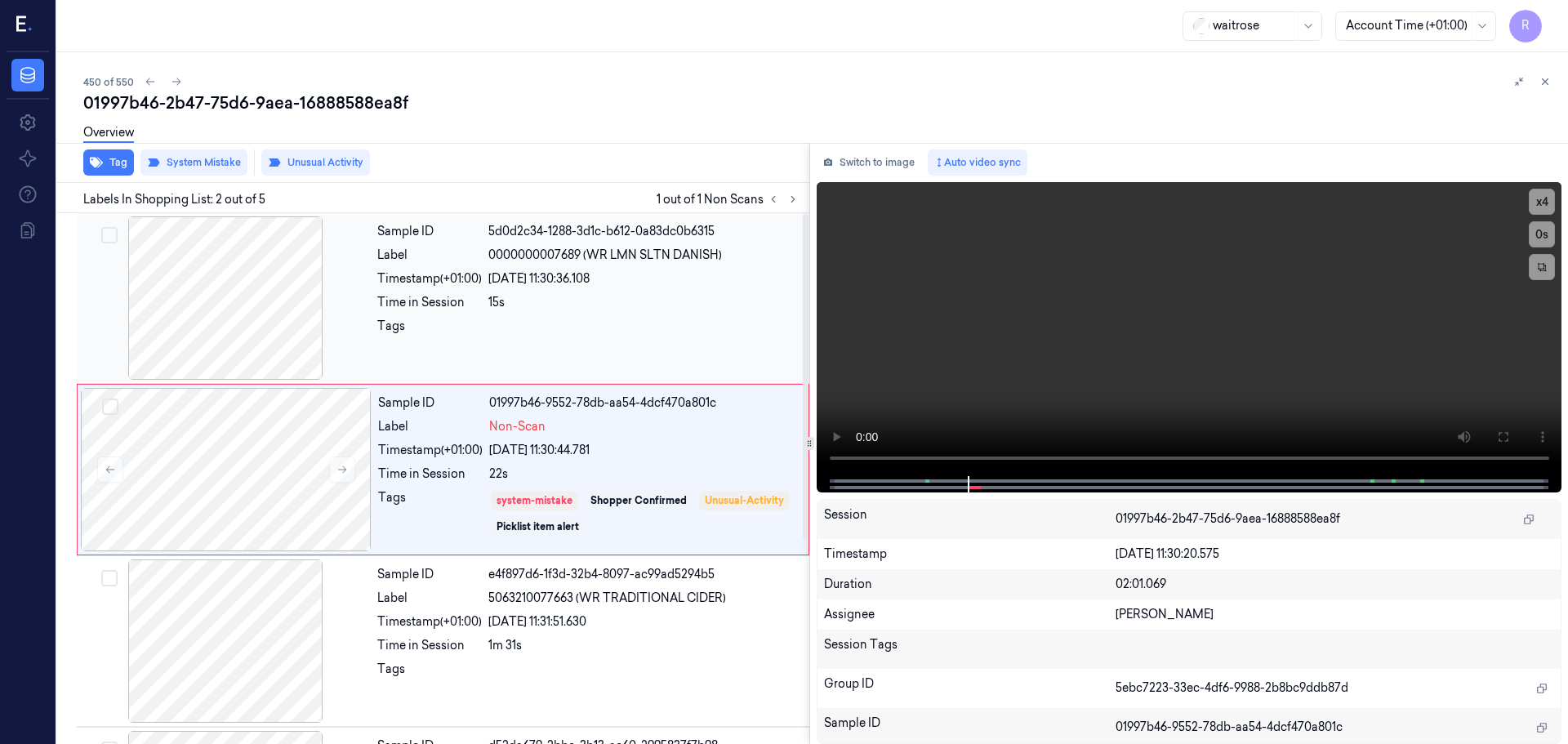
drag, startPoint x: 570, startPoint y: 333, endPoint x: 579, endPoint y: 379, distance: 46.9
click at [571, 333] on div at bounding box center [644, 331] width 311 height 26
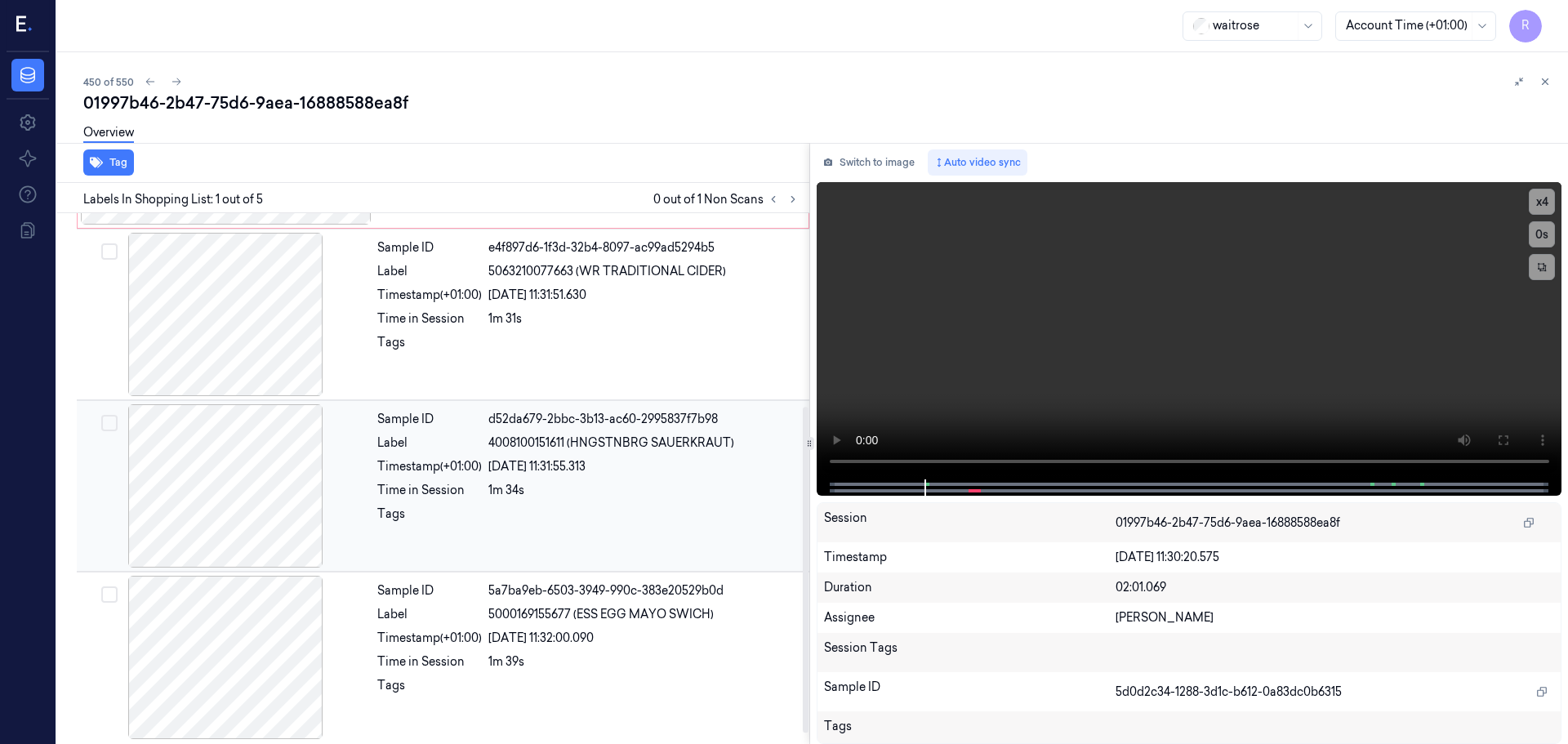
scroll to position [0, 0]
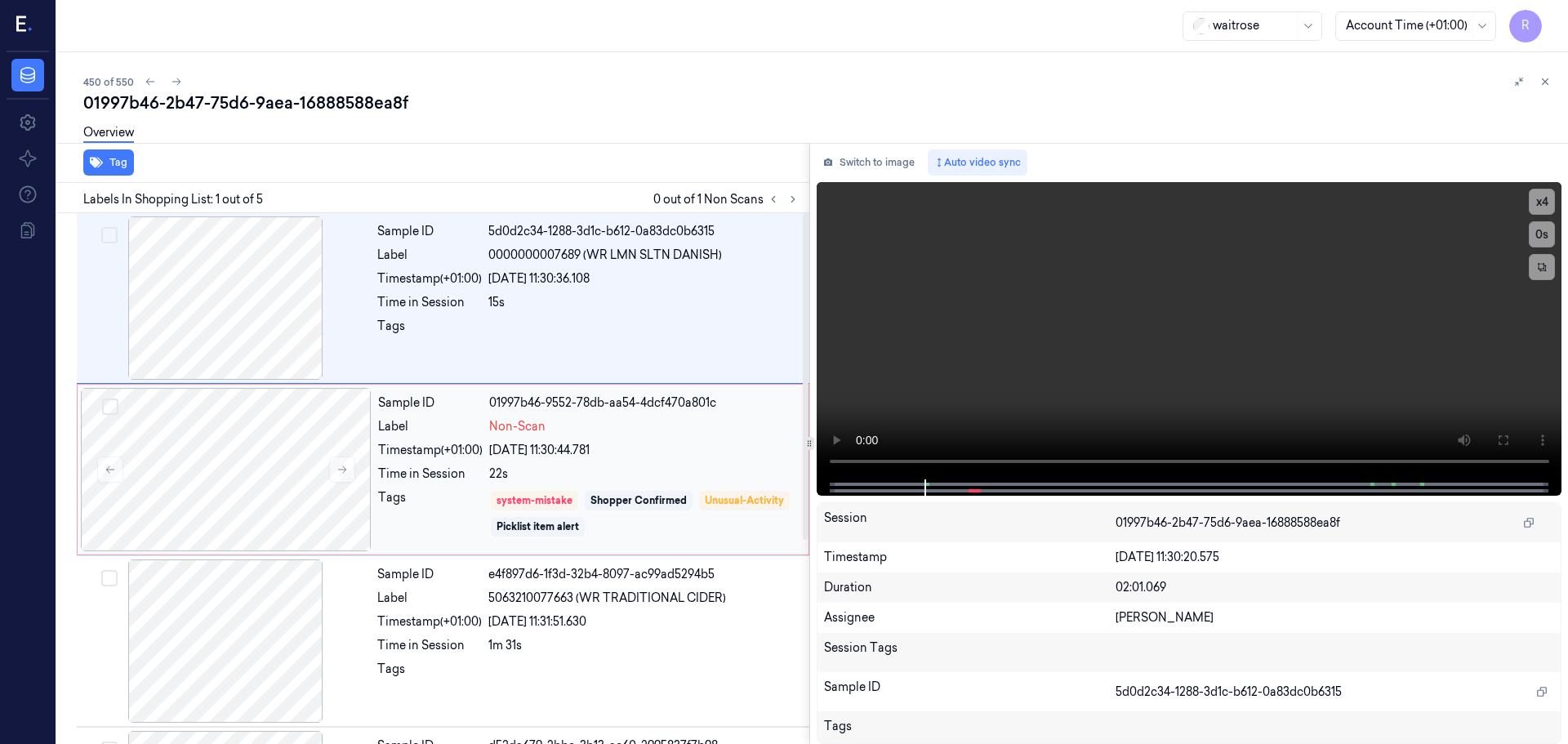
click at [578, 491] on div "system-mistake Shopper Confirmed Unusual-Activity Picklist item alert" at bounding box center [644, 514] width 309 height 49
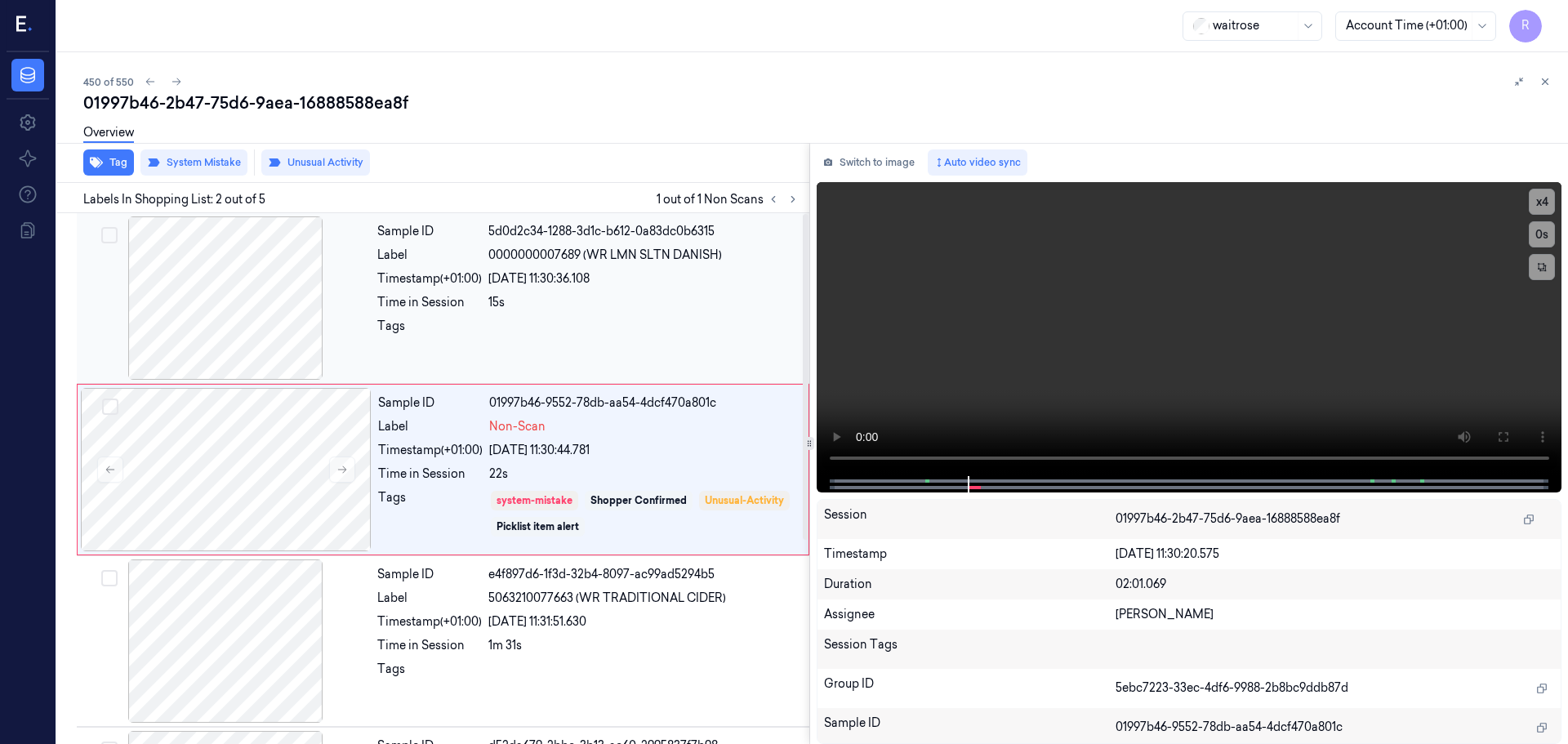
click at [648, 312] on div "Sample ID 5d0d2c34-1288-3d1c-b612-0a83dc0b6315 Label 0000000007689 (WR LMN SLTN…" at bounding box center [588, 298] width 435 height 163
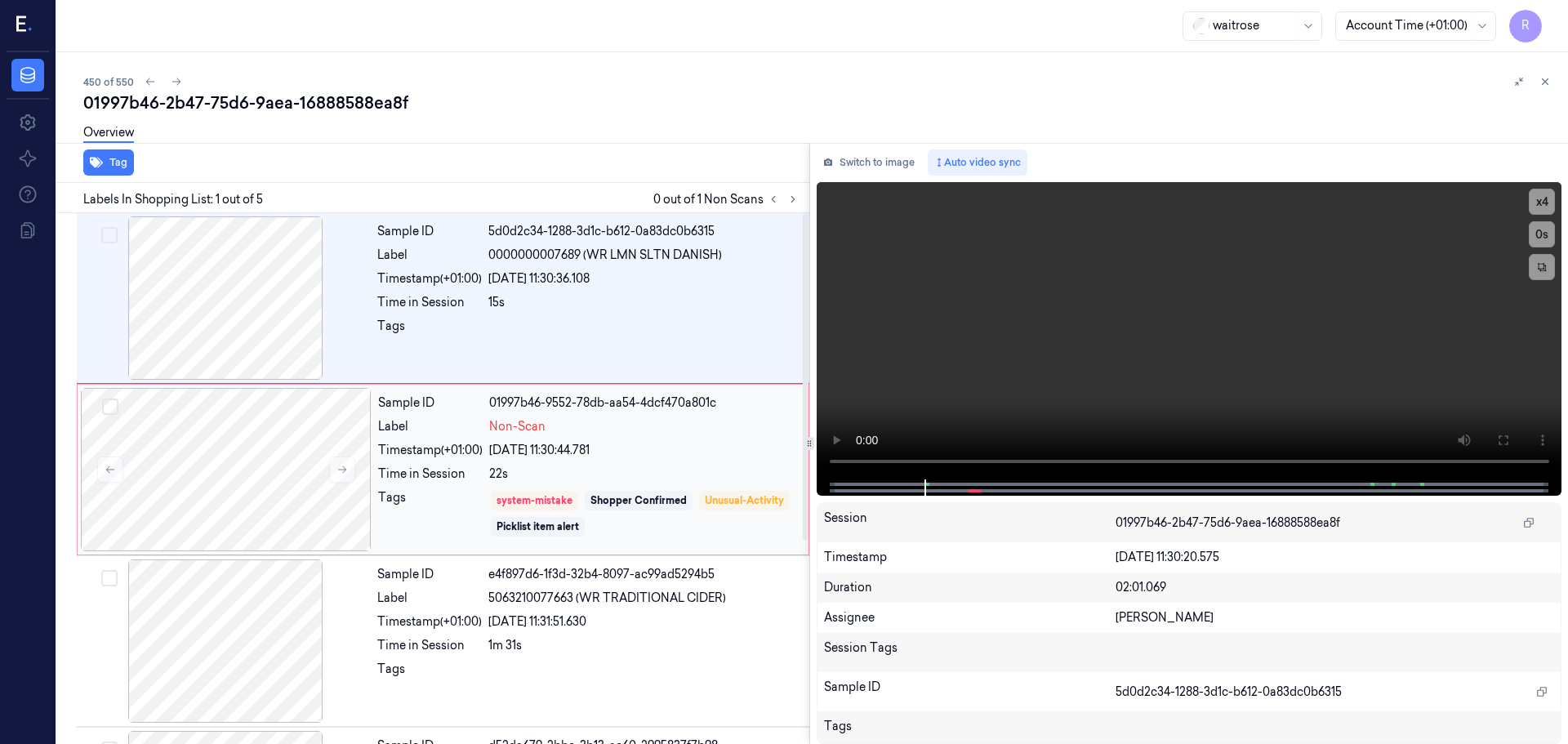
click at [649, 437] on div "Sample ID 01997b46-9552-78db-aa54-4dcf470a801c Label Non-Scan Timestamp (+01:00…" at bounding box center [588, 469] width 433 height 163
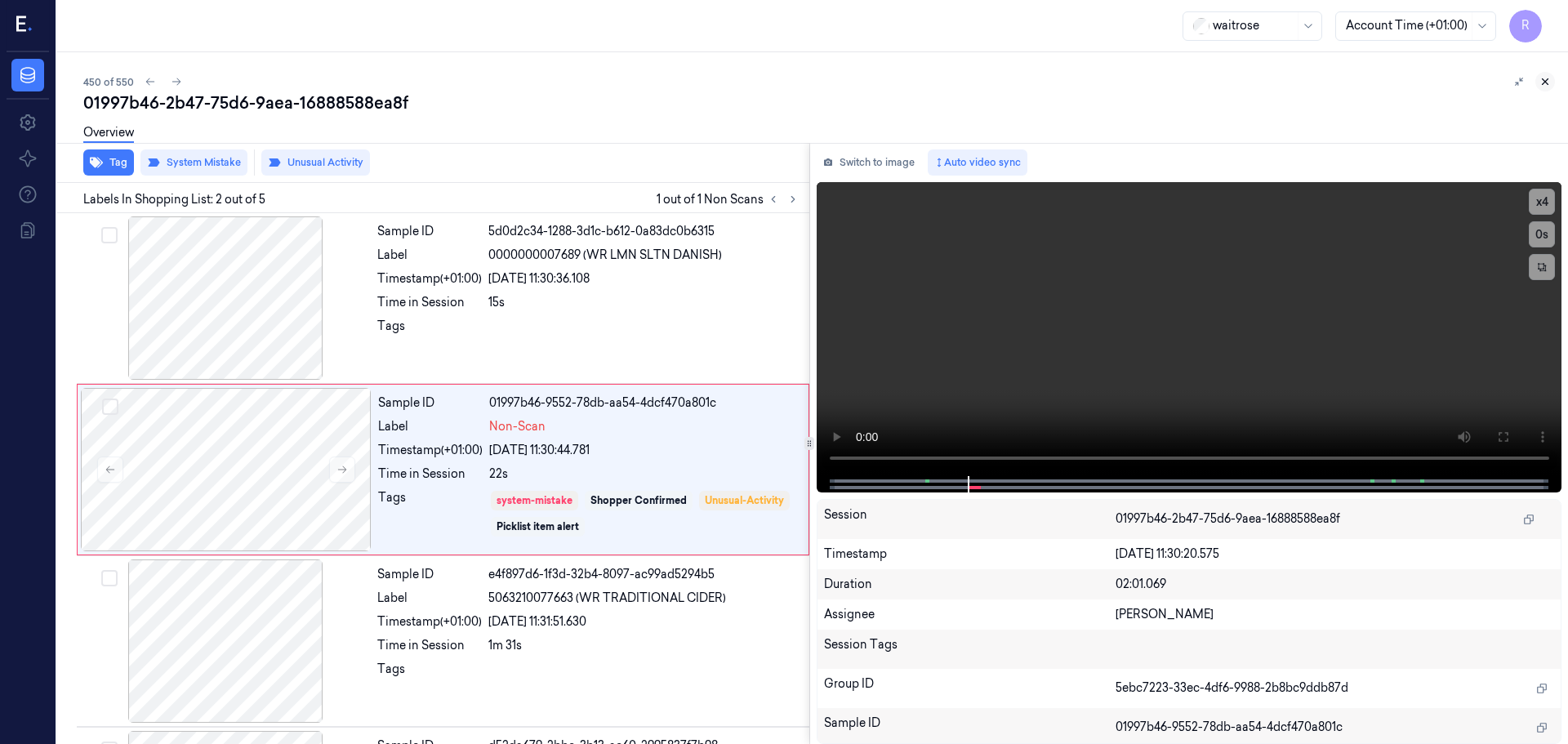
click at [1545, 88] on button at bounding box center [1544, 82] width 20 height 20
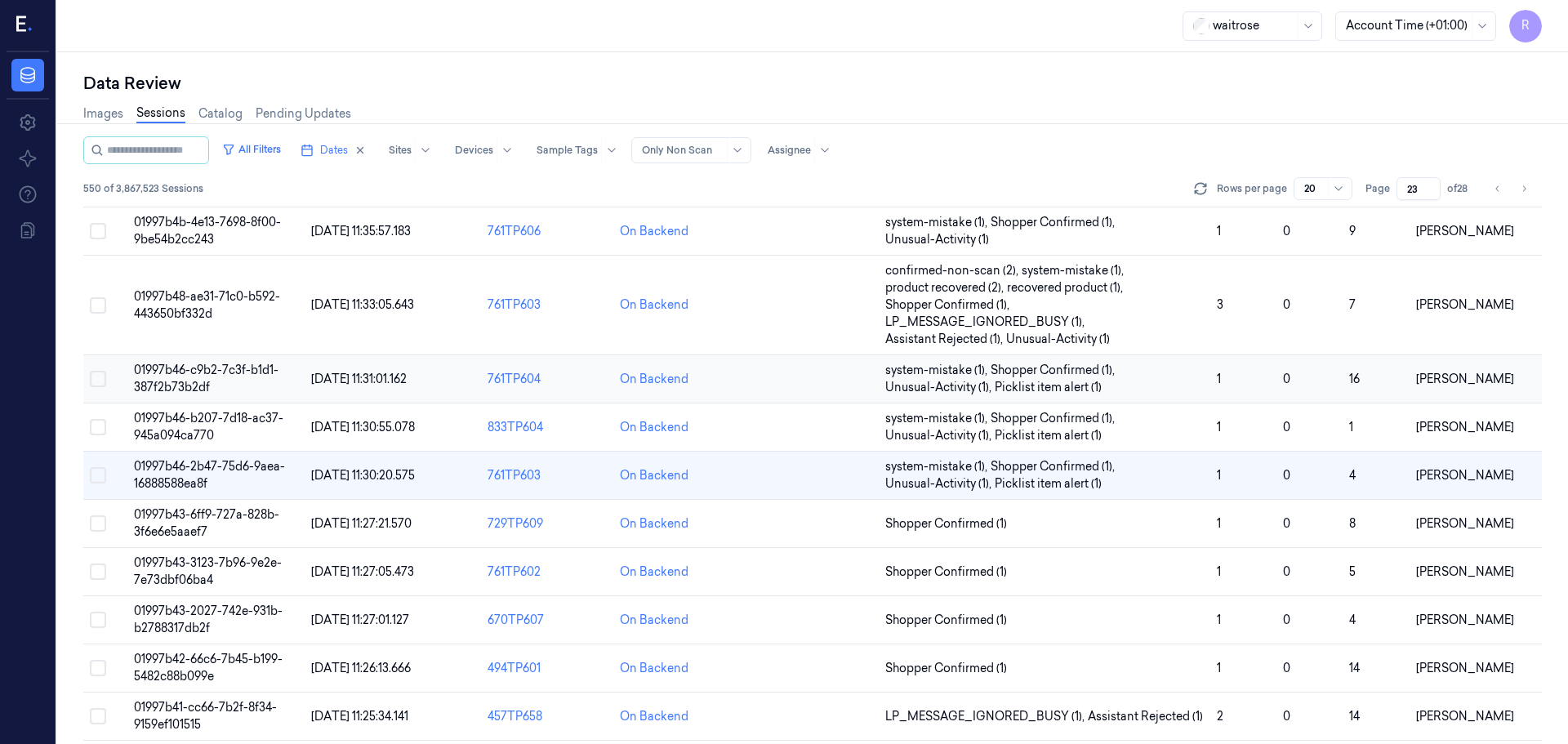
scroll to position [358, 0]
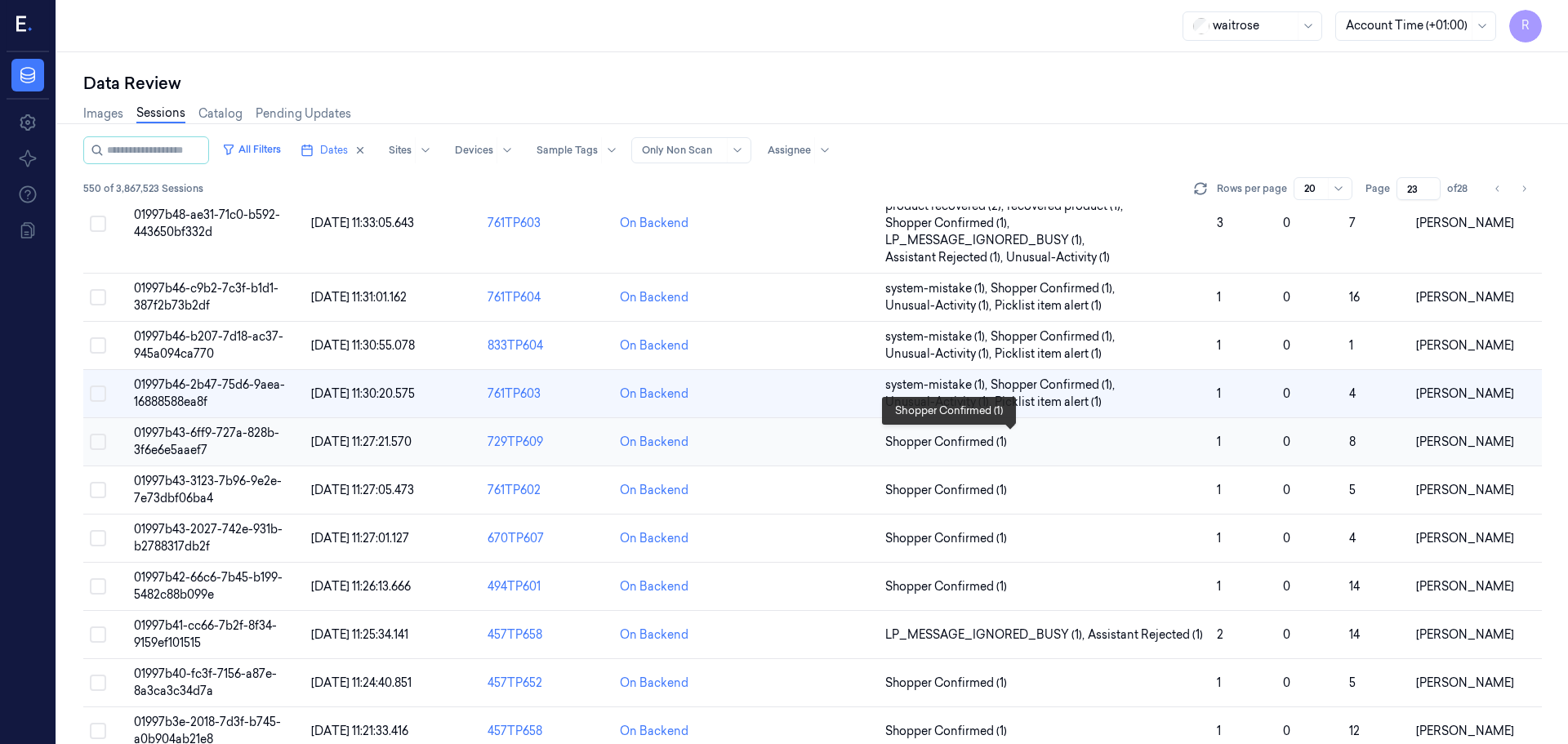
click at [1152, 444] on span "Shopper Confirmed (1)" at bounding box center [1044, 442] width 319 height 17
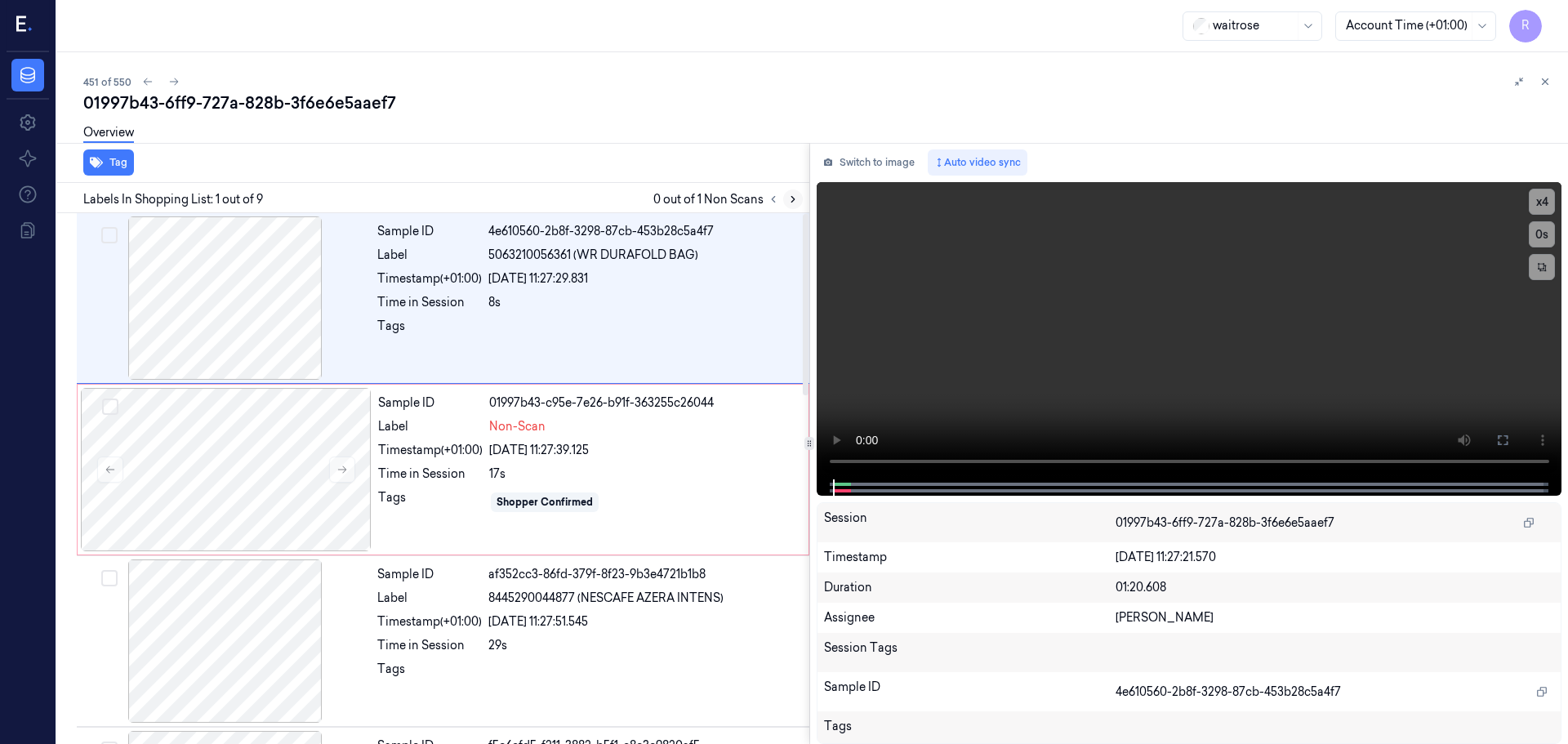
click at [793, 197] on icon at bounding box center [792, 199] width 11 height 11
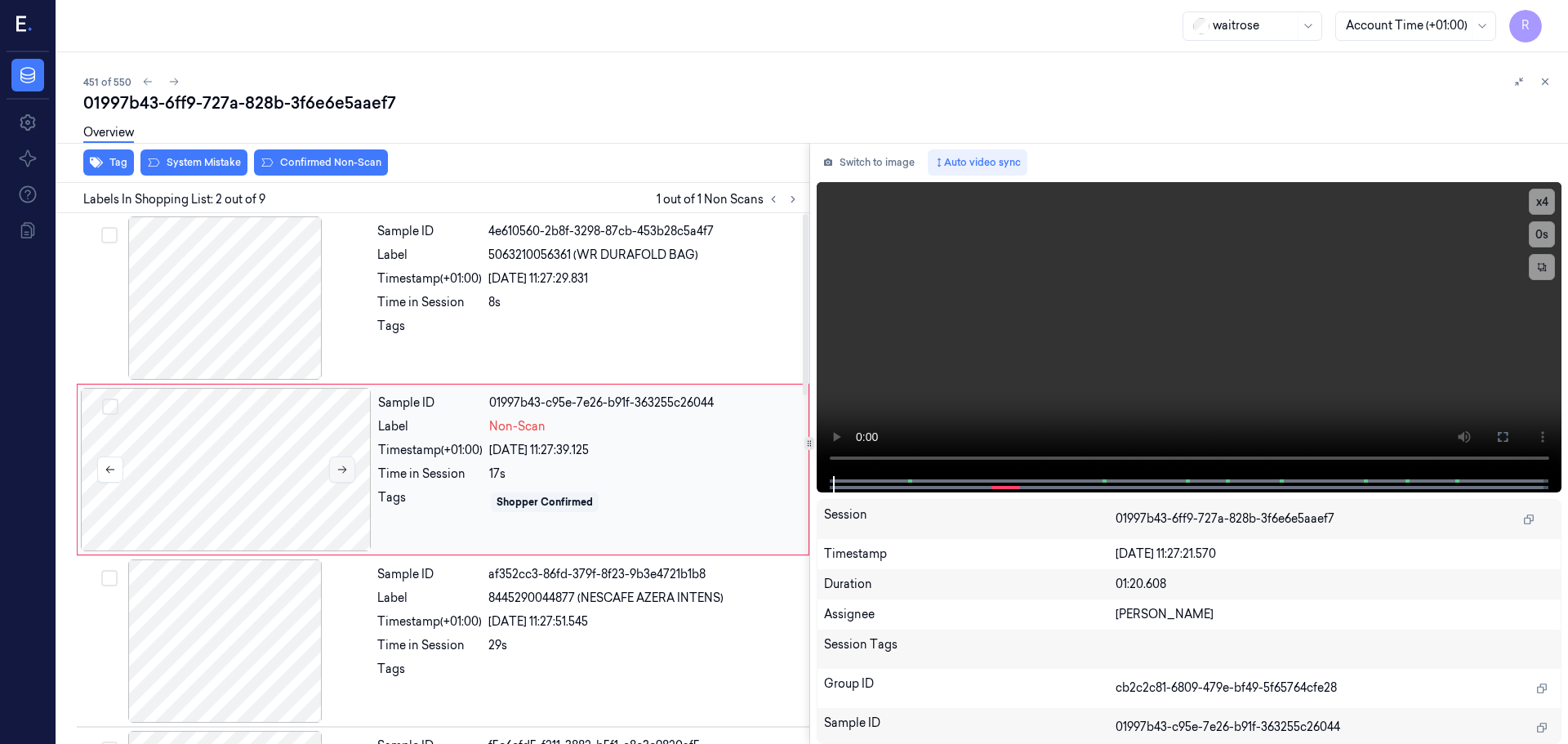
click at [335, 469] on button at bounding box center [342, 469] width 26 height 26
click at [304, 342] on div at bounding box center [225, 298] width 291 height 163
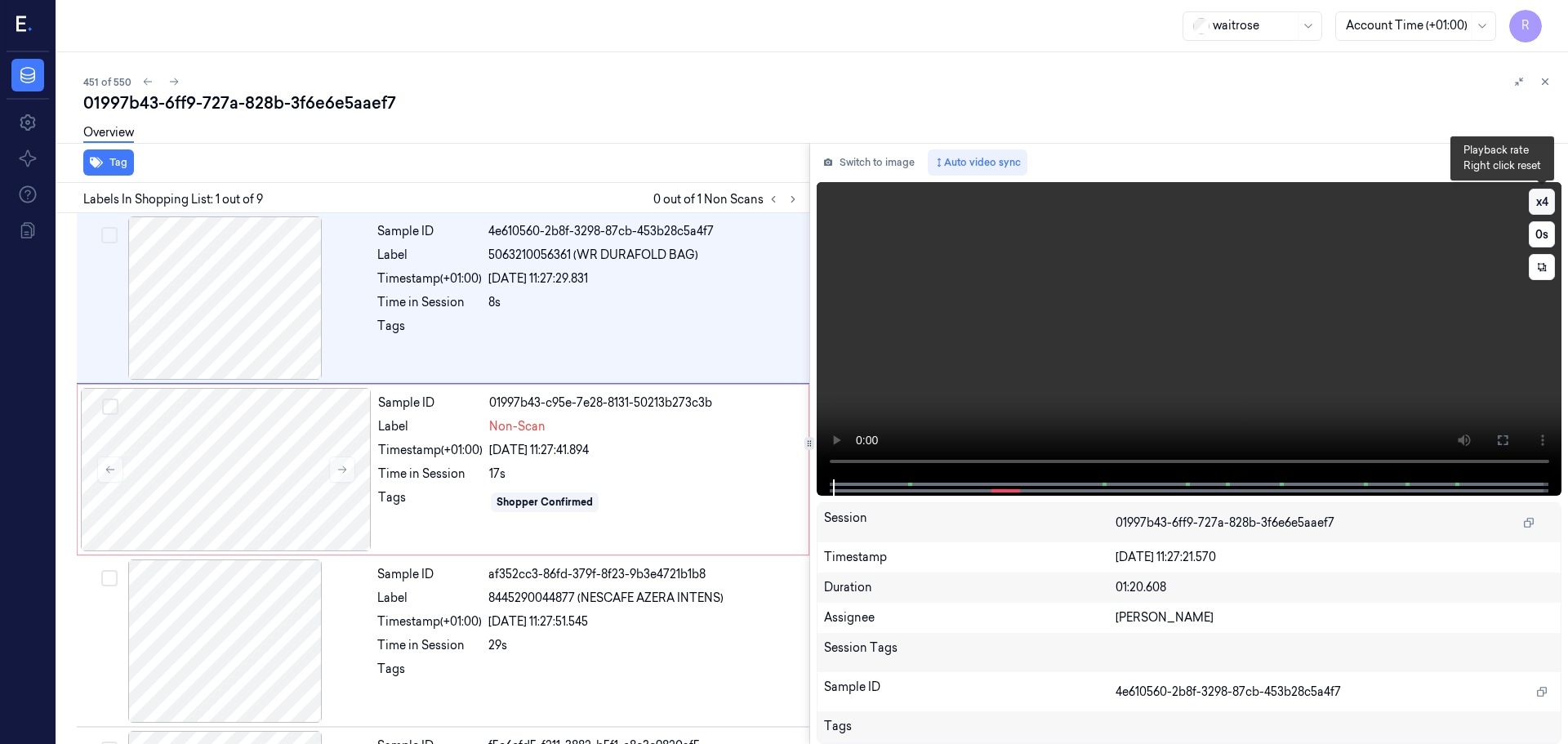
click at [1534, 198] on button "x 4" at bounding box center [1542, 202] width 26 height 26
click at [1494, 436] on button at bounding box center [1503, 440] width 26 height 26
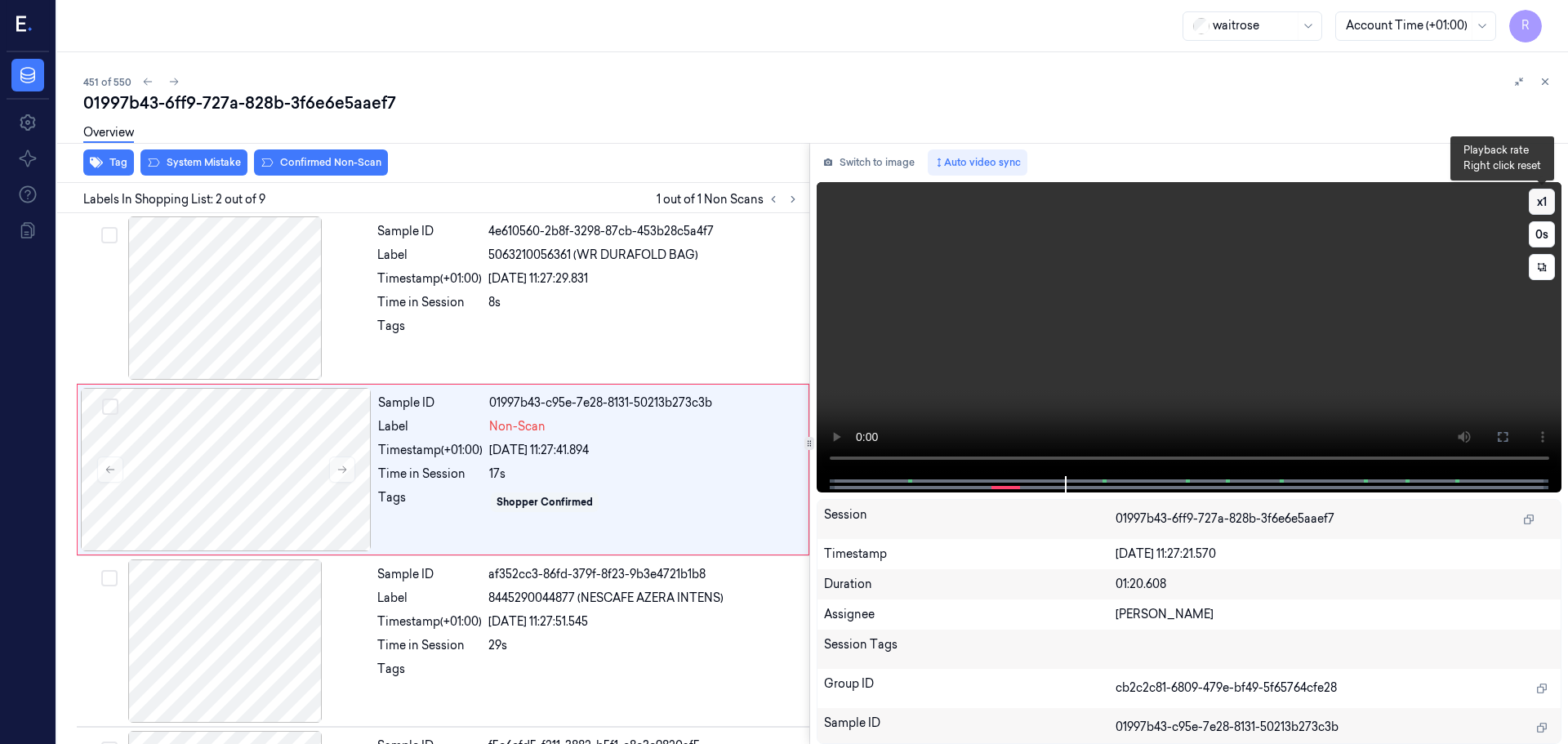
click at [1542, 199] on button "x 1" at bounding box center [1542, 202] width 26 height 26
click at [1542, 199] on button "x 2" at bounding box center [1542, 202] width 26 height 26
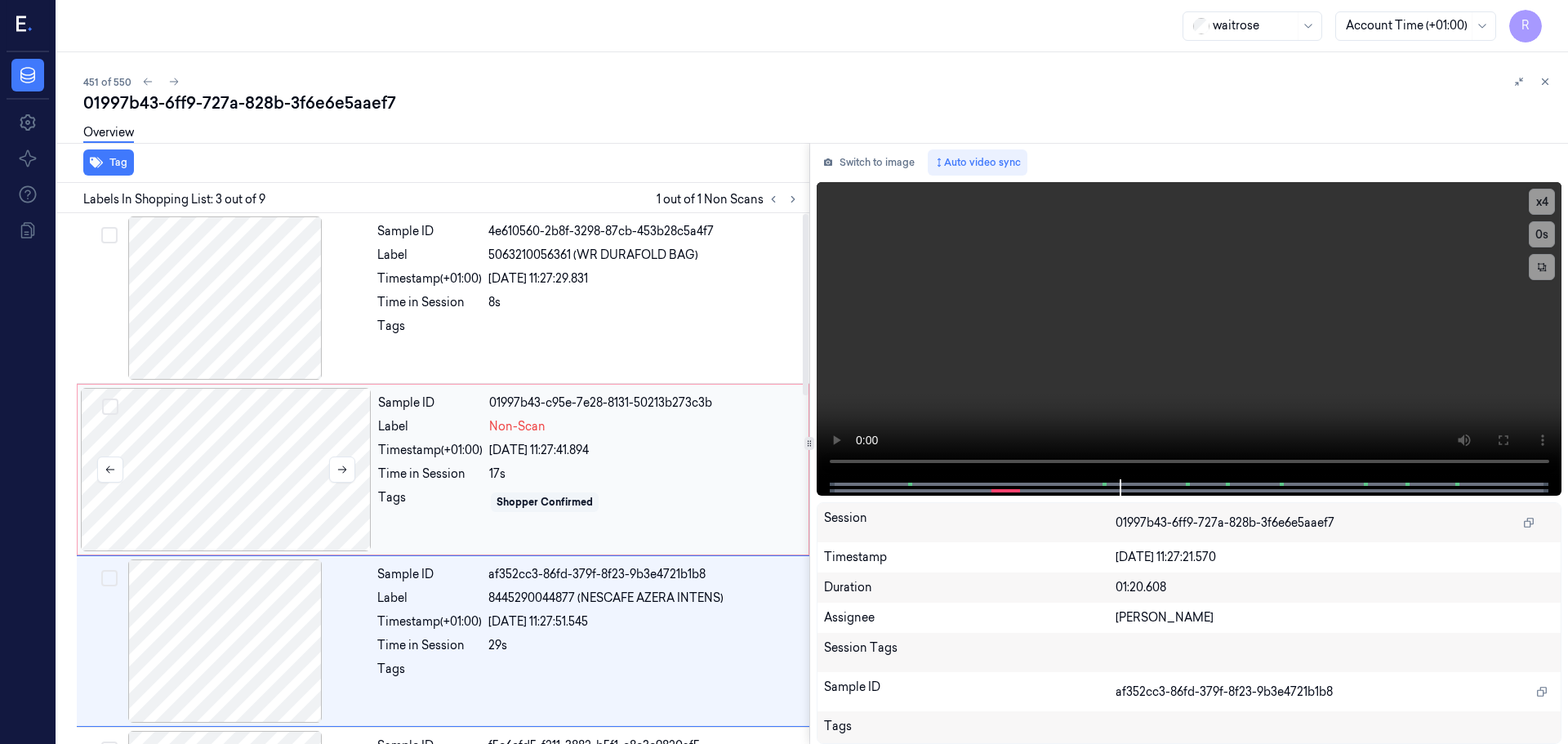
click at [348, 496] on div at bounding box center [226, 469] width 291 height 163
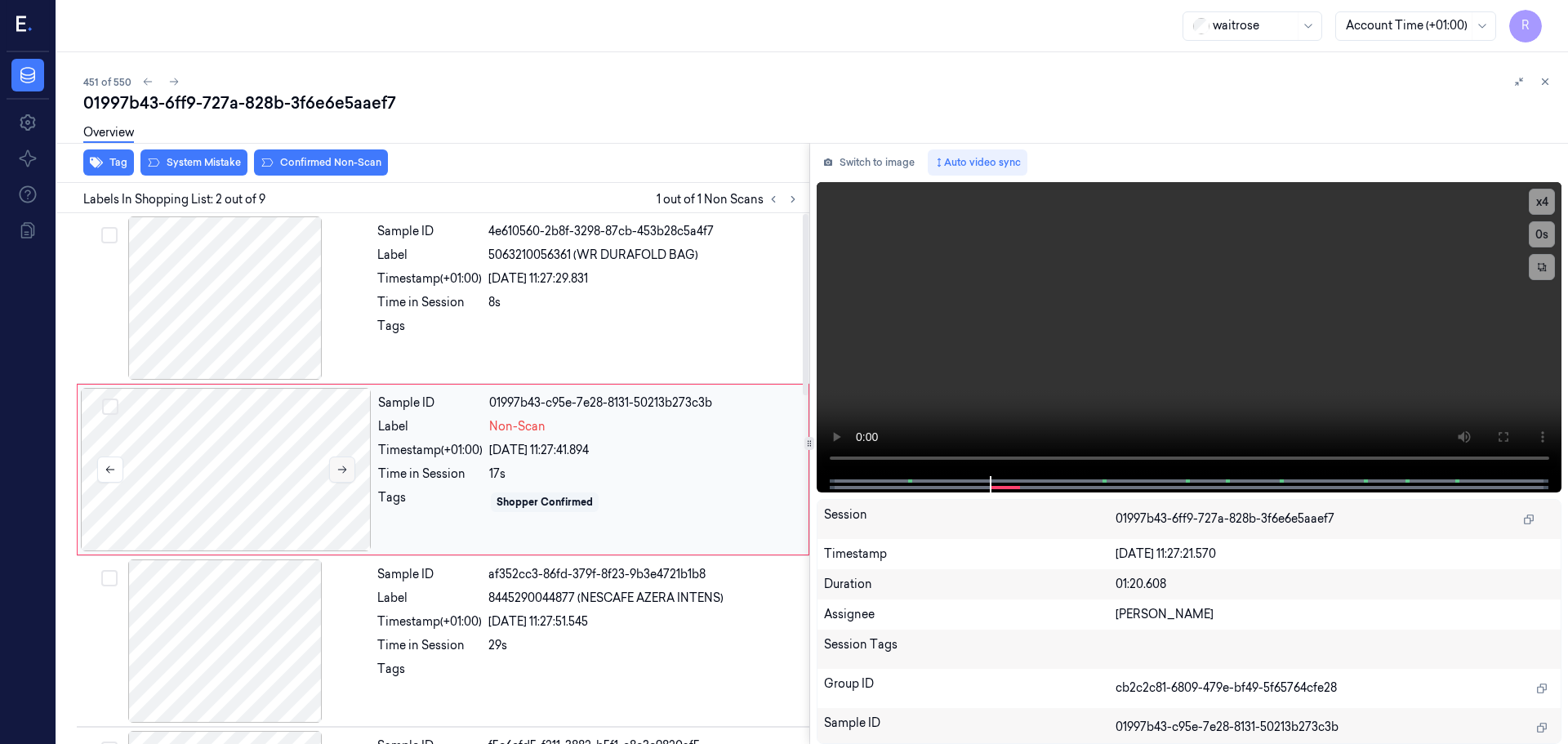
click at [345, 480] on button at bounding box center [342, 469] width 26 height 26
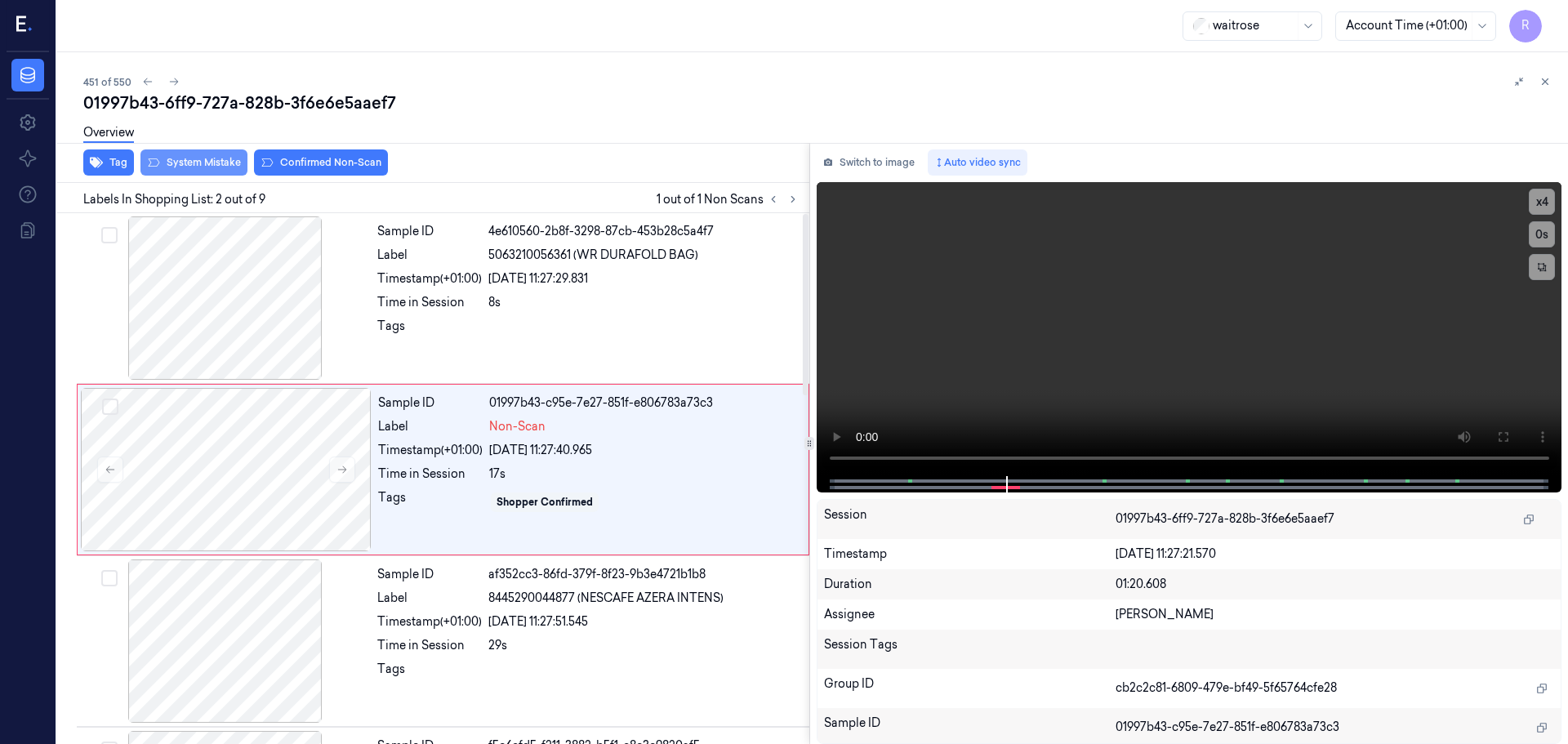
click at [202, 166] on button "System Mistake" at bounding box center [194, 162] width 107 height 26
click at [329, 165] on button "Unusual Activity" at bounding box center [315, 162] width 109 height 26
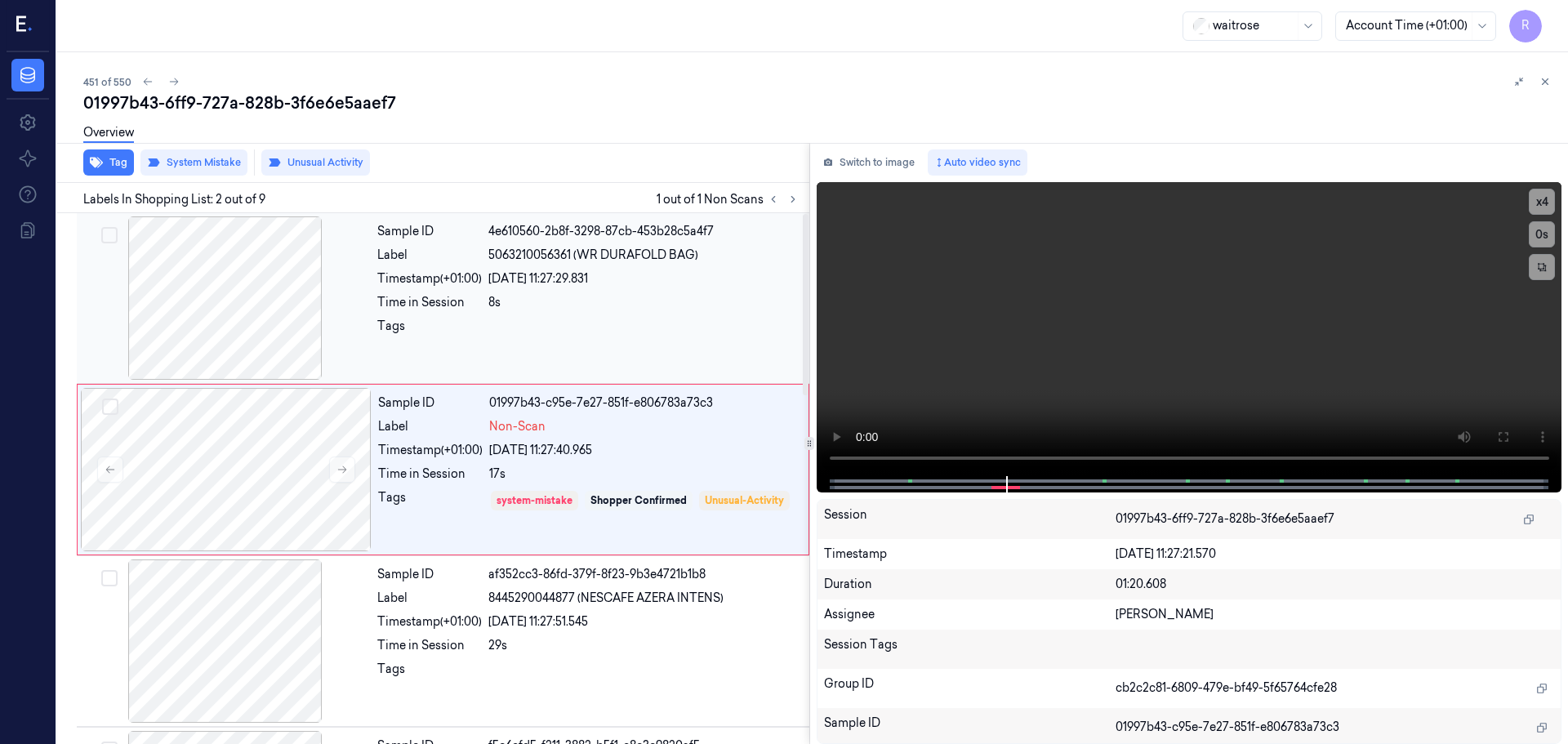
drag, startPoint x: 576, startPoint y: 328, endPoint x: 586, endPoint y: 315, distance: 16.4
click at [576, 327] on div at bounding box center [644, 331] width 311 height 26
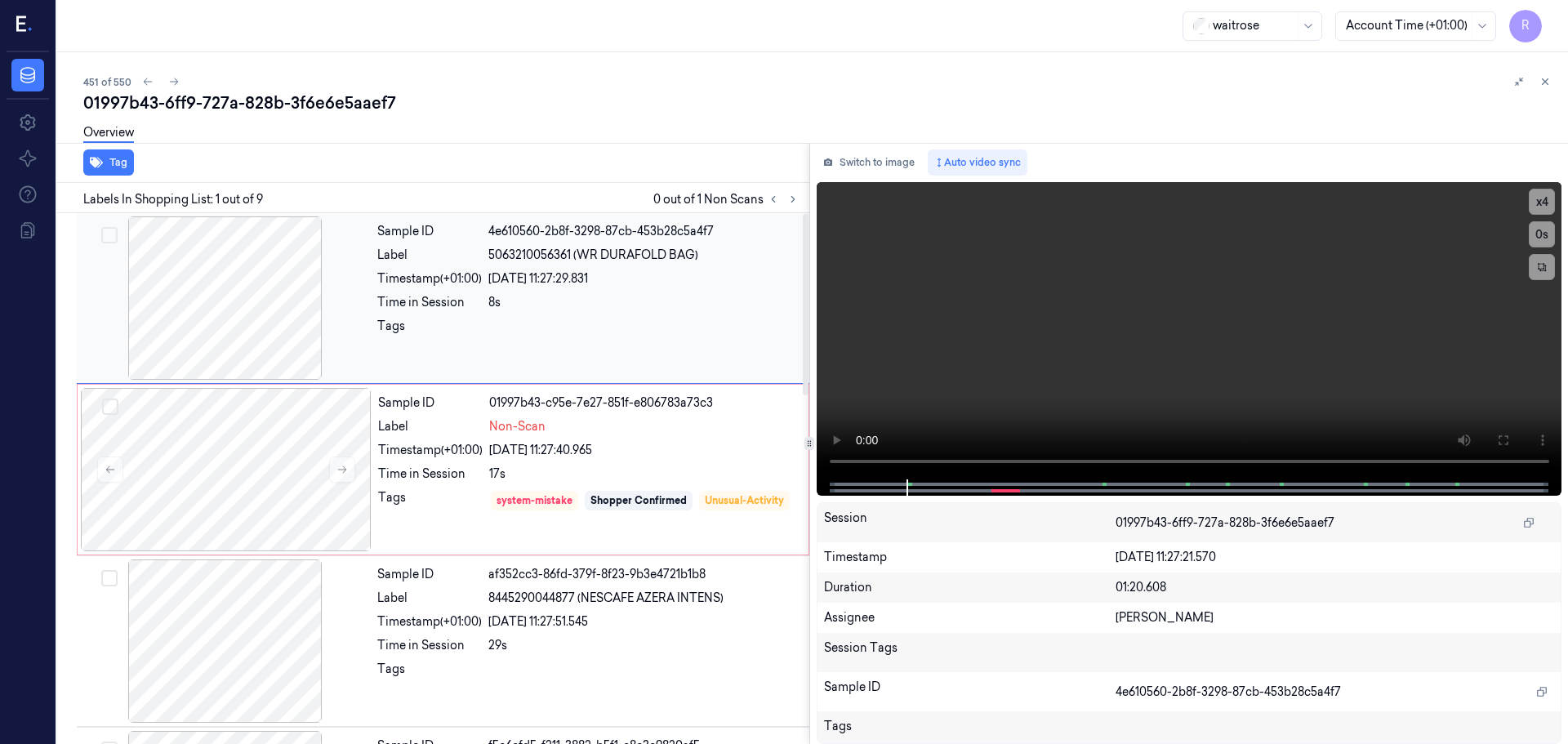
click at [611, 277] on div "24/09/2025 11:27:29.831" at bounding box center [644, 279] width 311 height 17
click at [614, 606] on span "8445290044877 (NESCAFE AZERA INTENS)" at bounding box center [606, 599] width 235 height 17
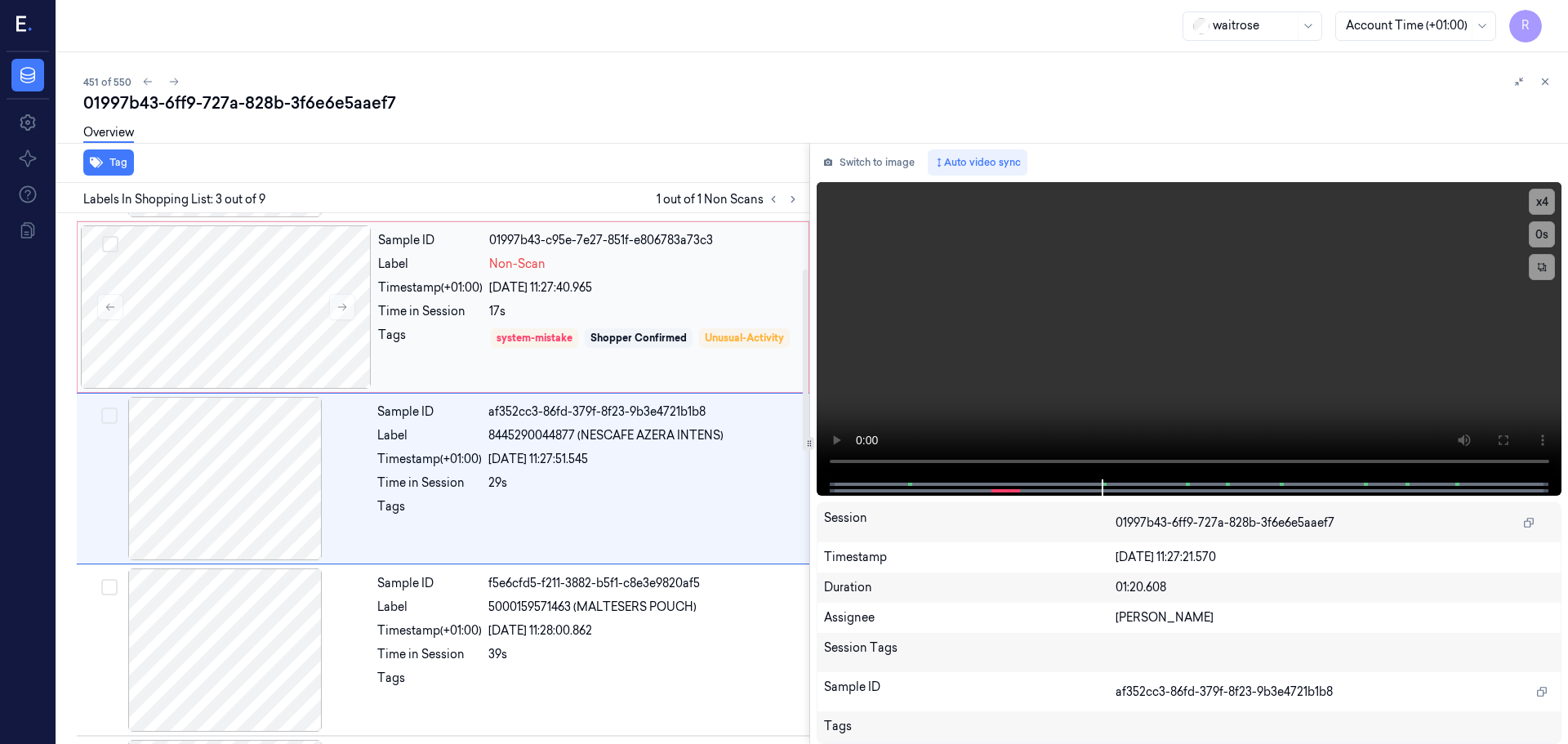
click at [631, 373] on div "system-mistake Shopper Confirmed Unusual-Activity" at bounding box center [644, 349] width 309 height 47
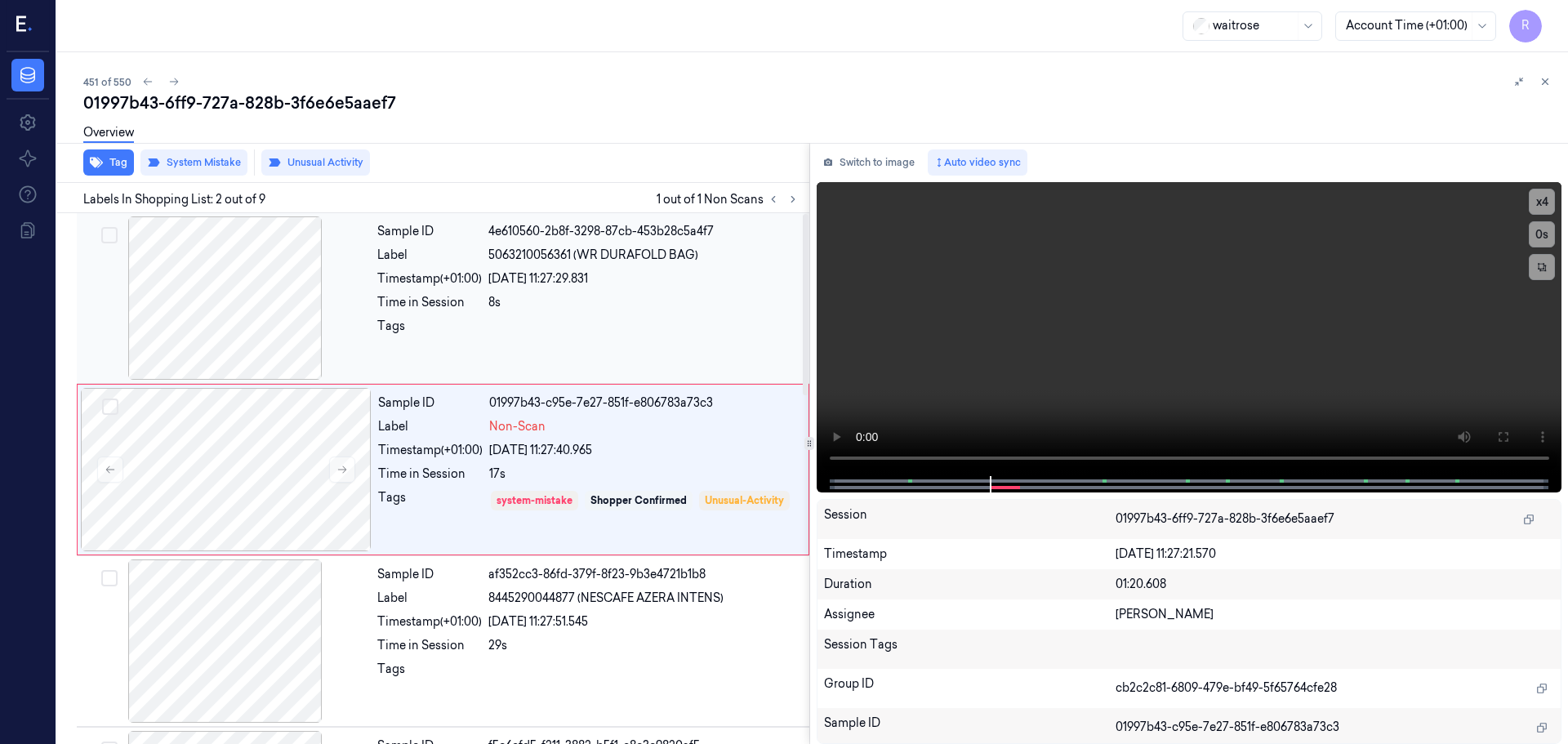
click at [622, 298] on div "8s" at bounding box center [644, 303] width 311 height 17
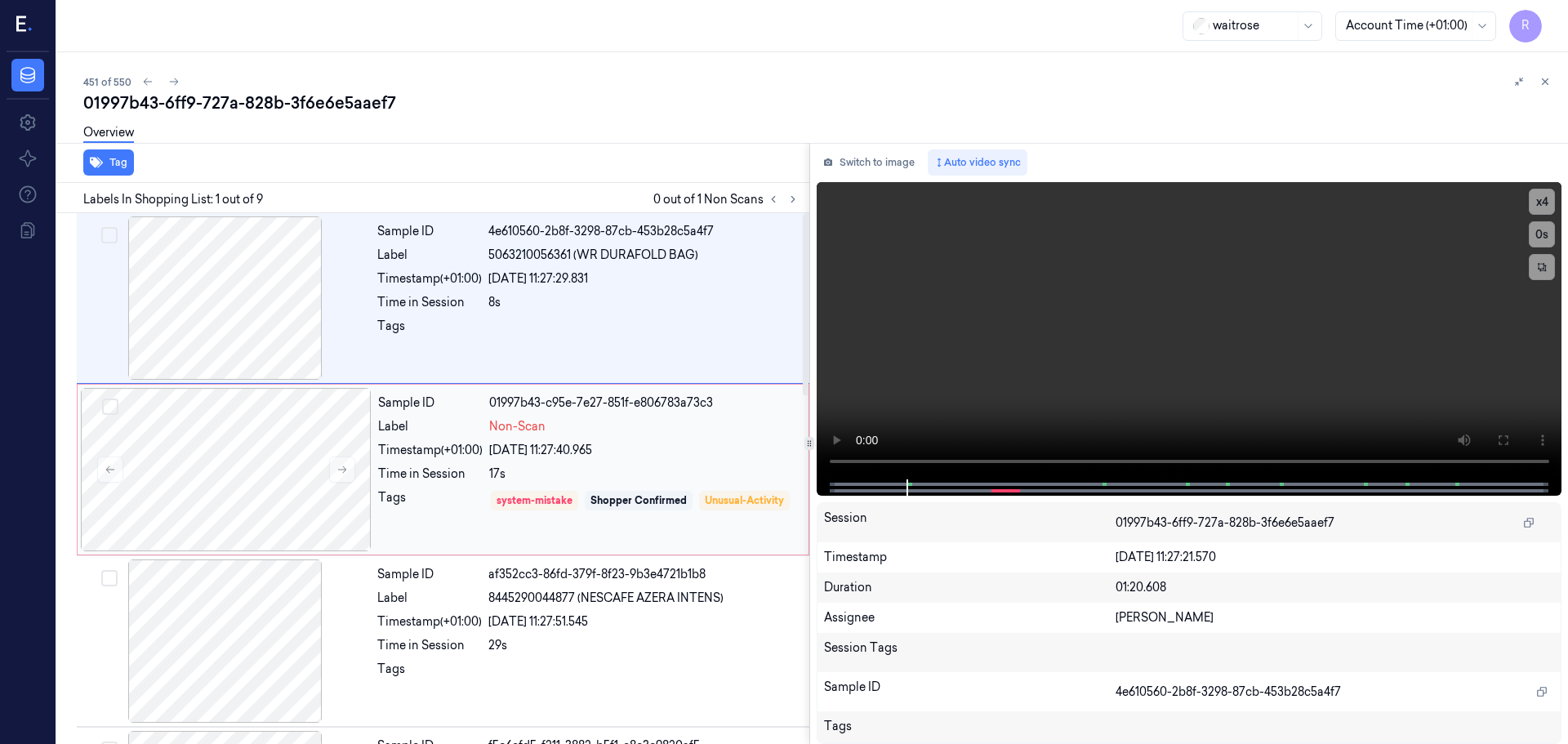
click at [637, 475] on div "17s" at bounding box center [644, 474] width 309 height 17
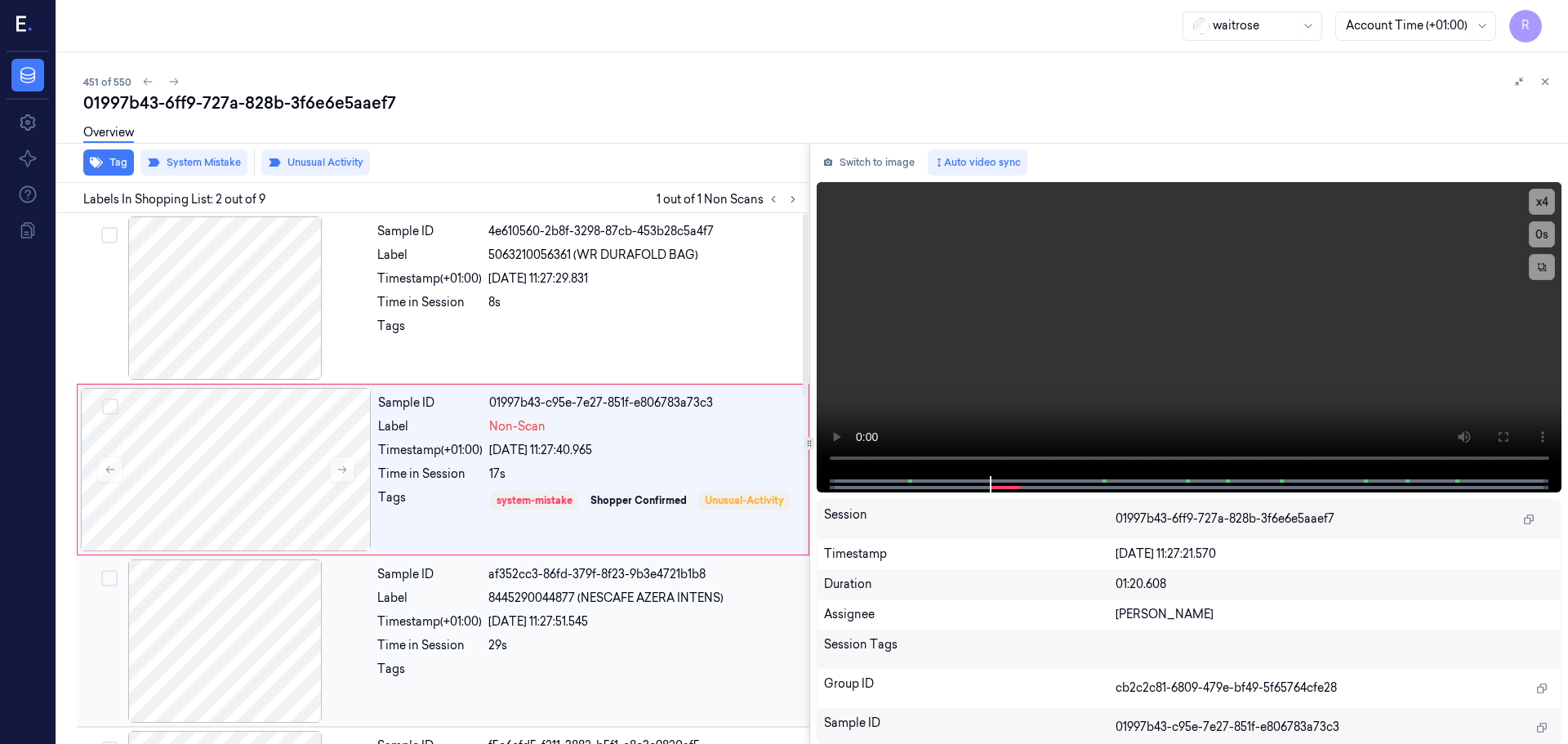
click at [586, 654] on div "29s" at bounding box center [644, 645] width 311 height 17
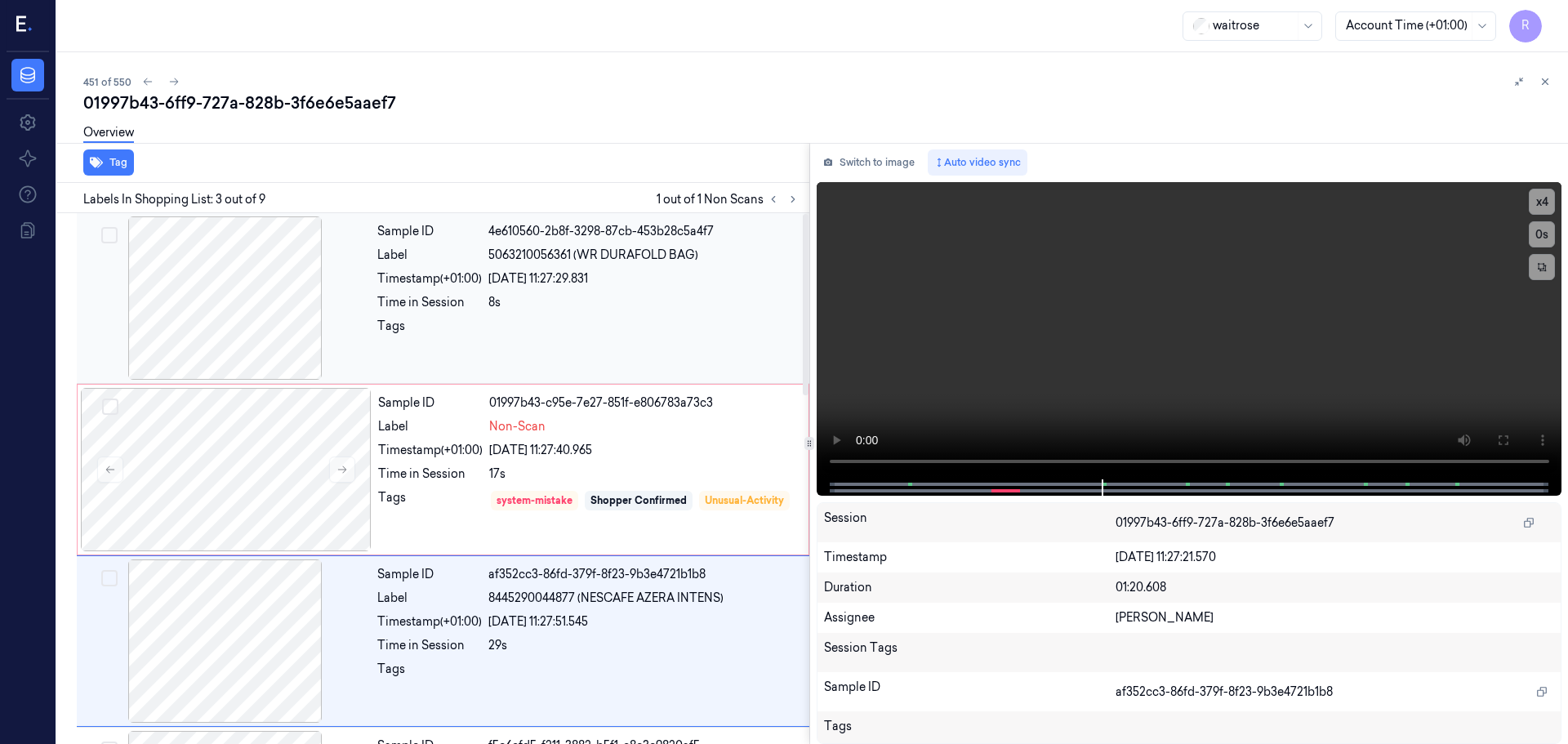
click at [505, 307] on div "8s" at bounding box center [644, 303] width 311 height 17
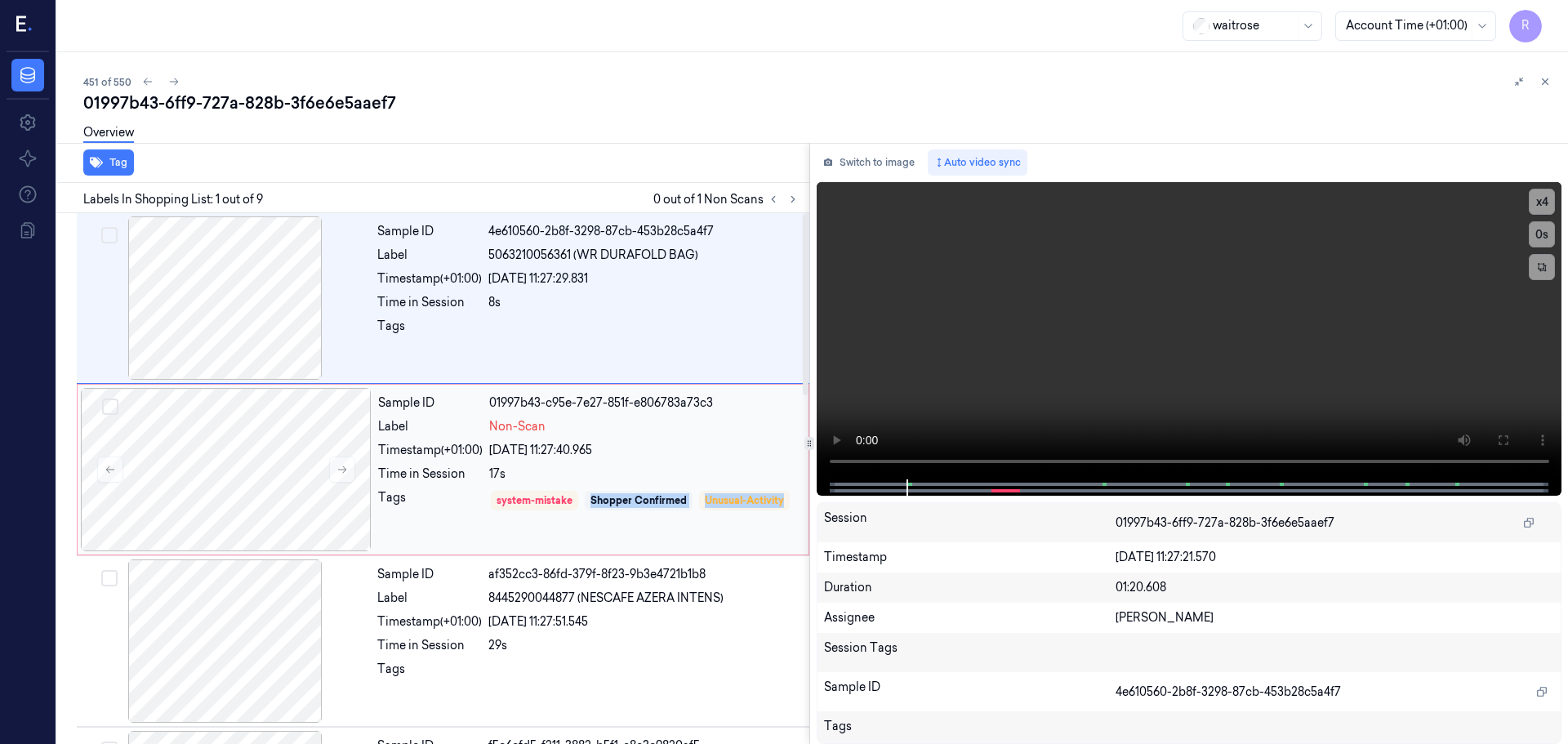
click at [584, 513] on div "system-mistake Shopper Confirmed Unusual-Activity" at bounding box center [644, 513] width 309 height 47
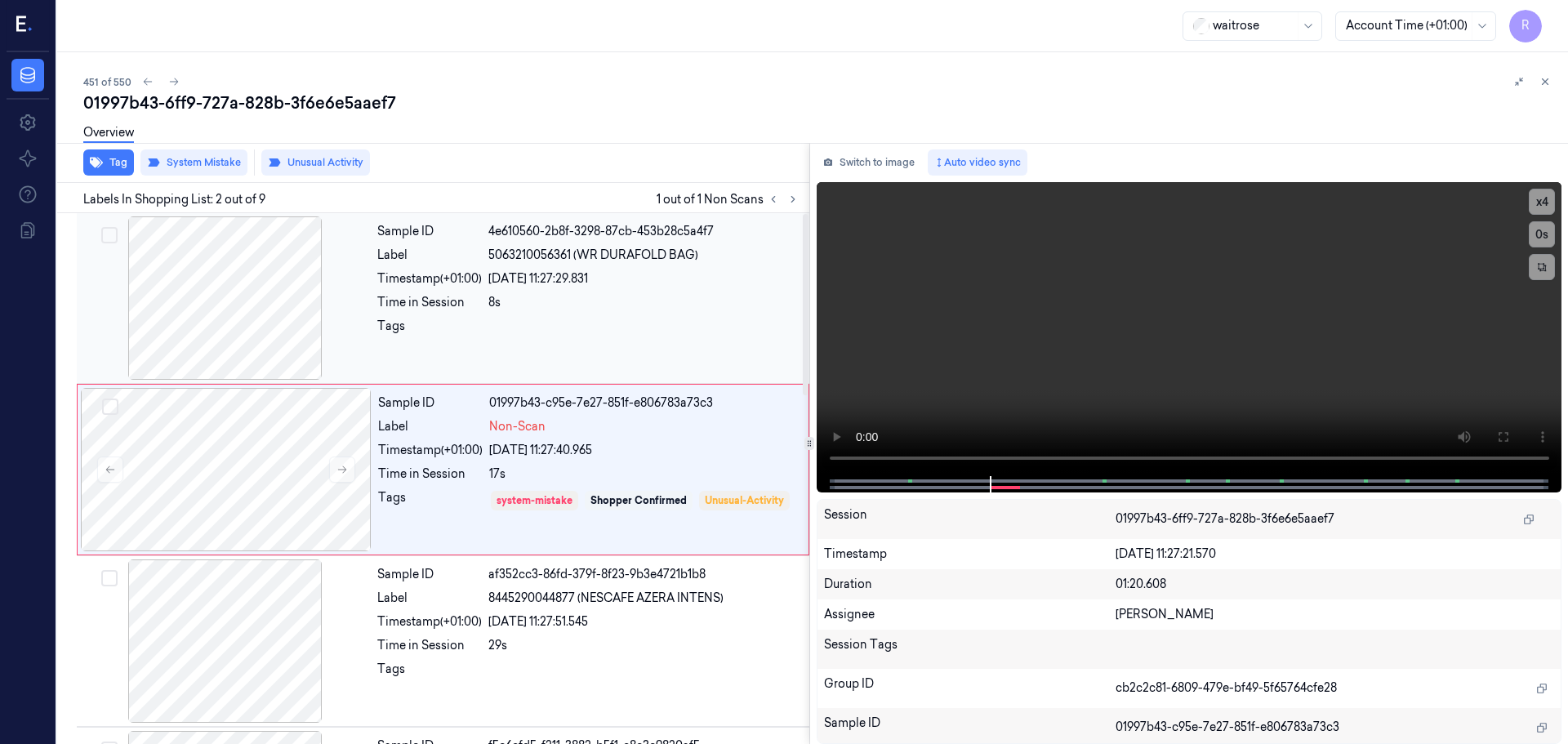
click at [569, 329] on div at bounding box center [644, 331] width 311 height 26
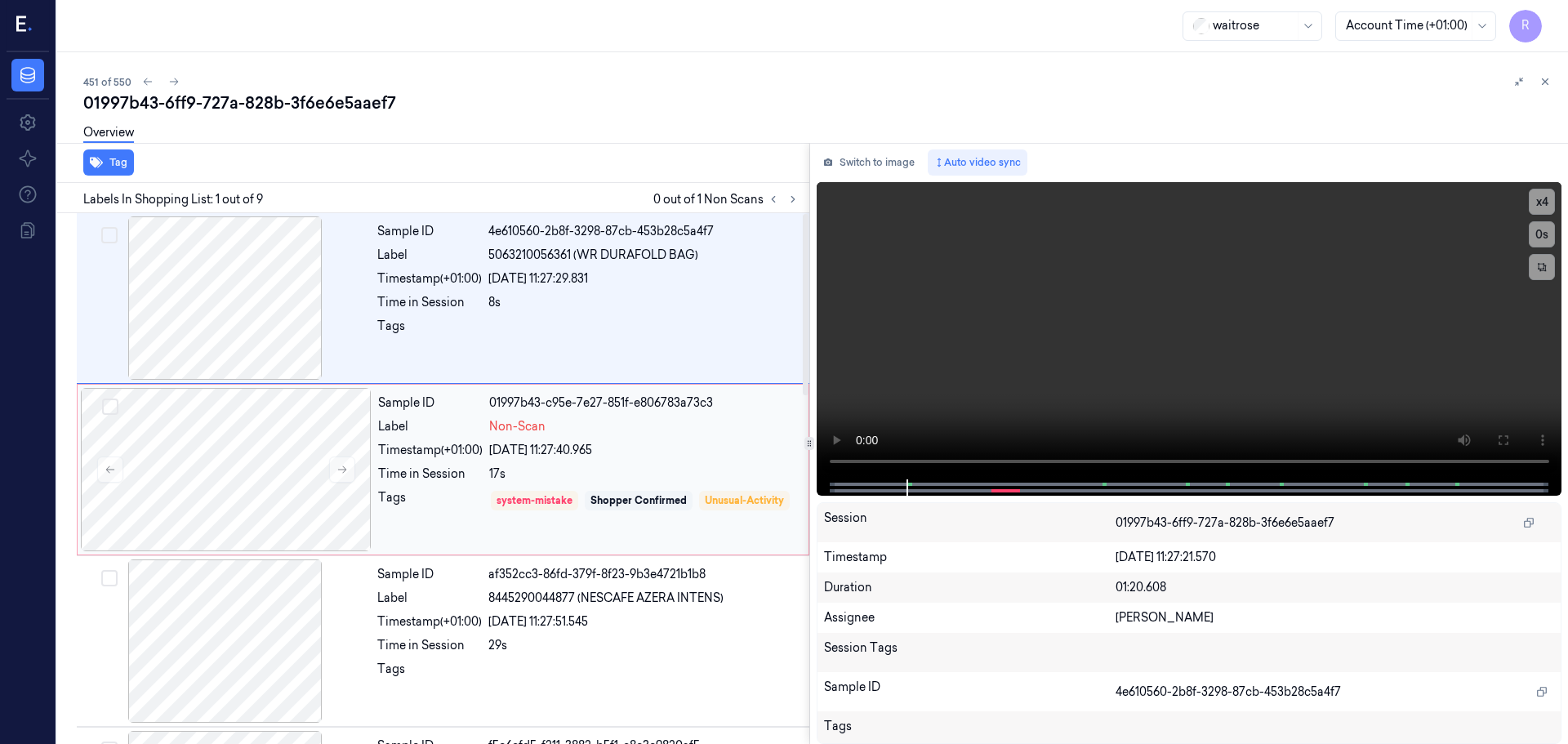
click at [603, 426] on div "Non-Scan" at bounding box center [644, 427] width 309 height 17
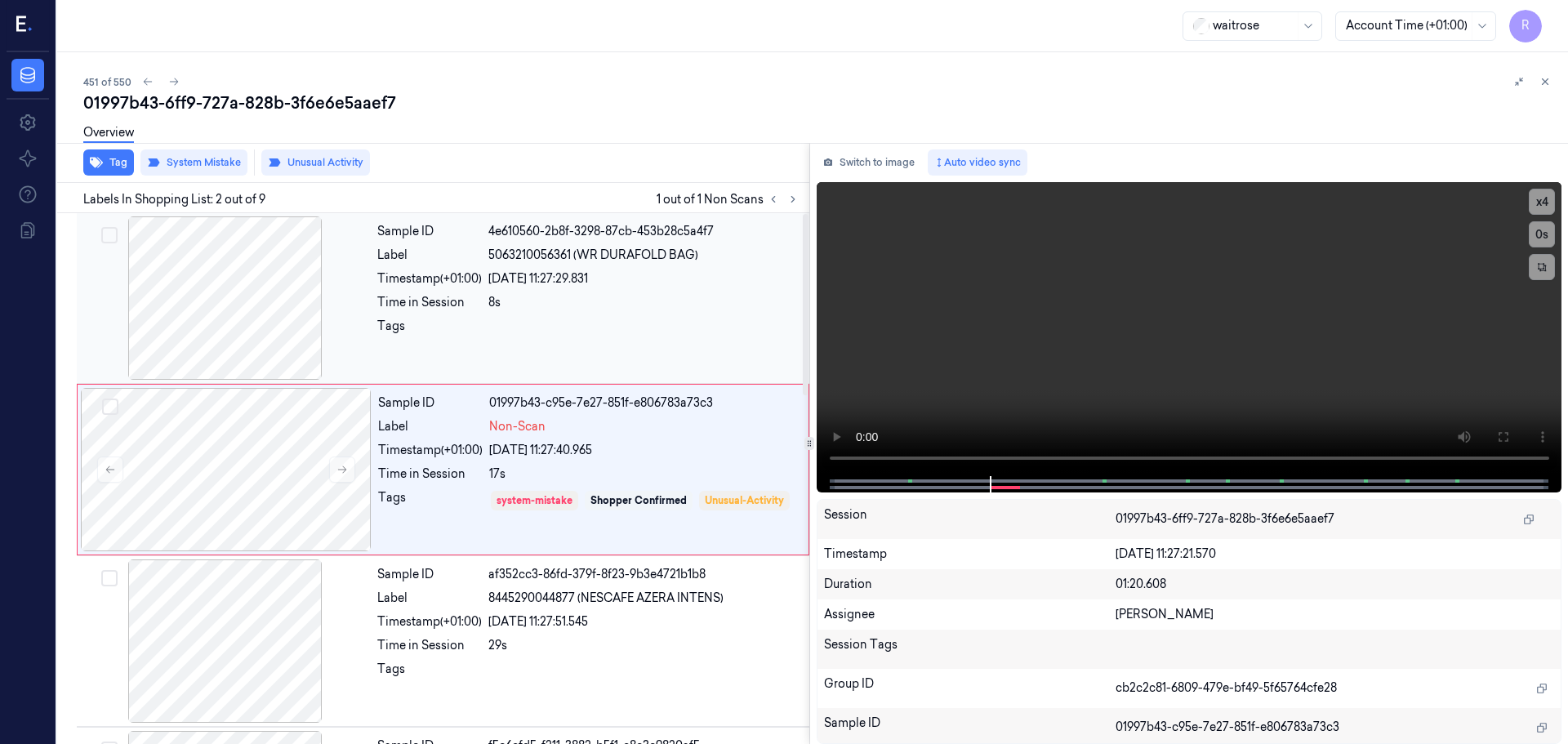
click at [610, 306] on div "8s" at bounding box center [644, 303] width 311 height 17
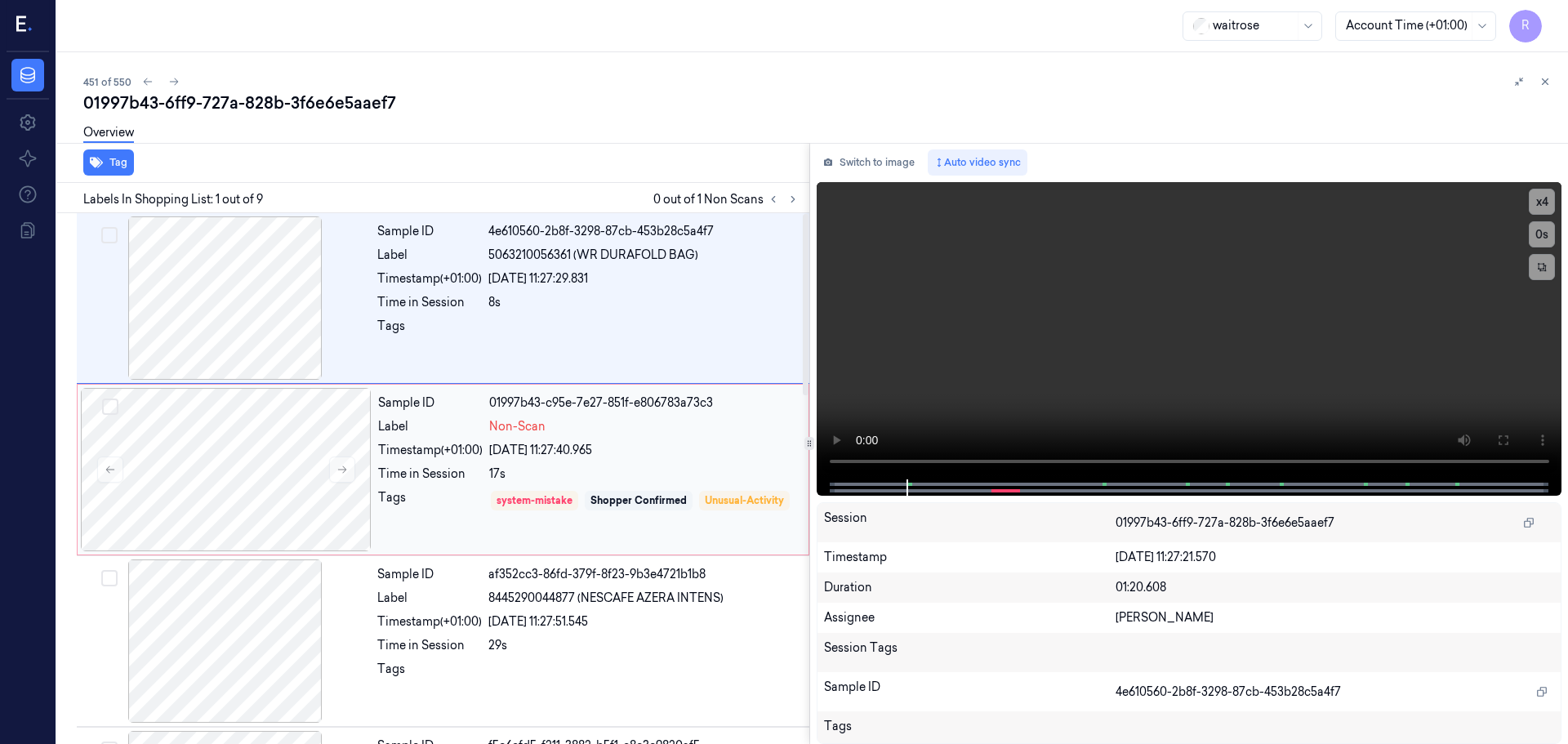
click at [572, 434] on div "Non-Scan" at bounding box center [644, 427] width 309 height 17
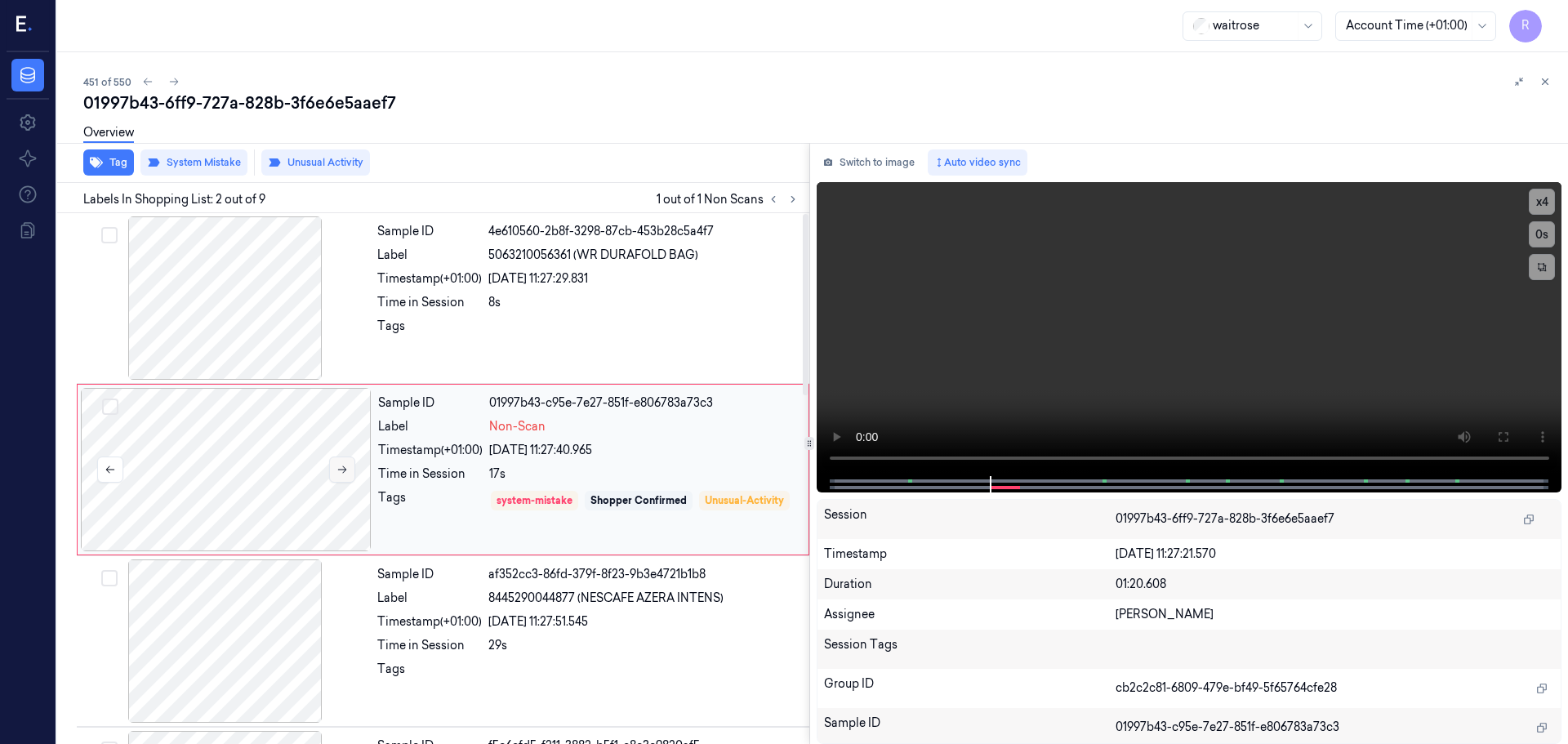
click at [340, 470] on icon at bounding box center [342, 469] width 11 height 11
click at [1547, 81] on icon at bounding box center [1544, 81] width 11 height 11
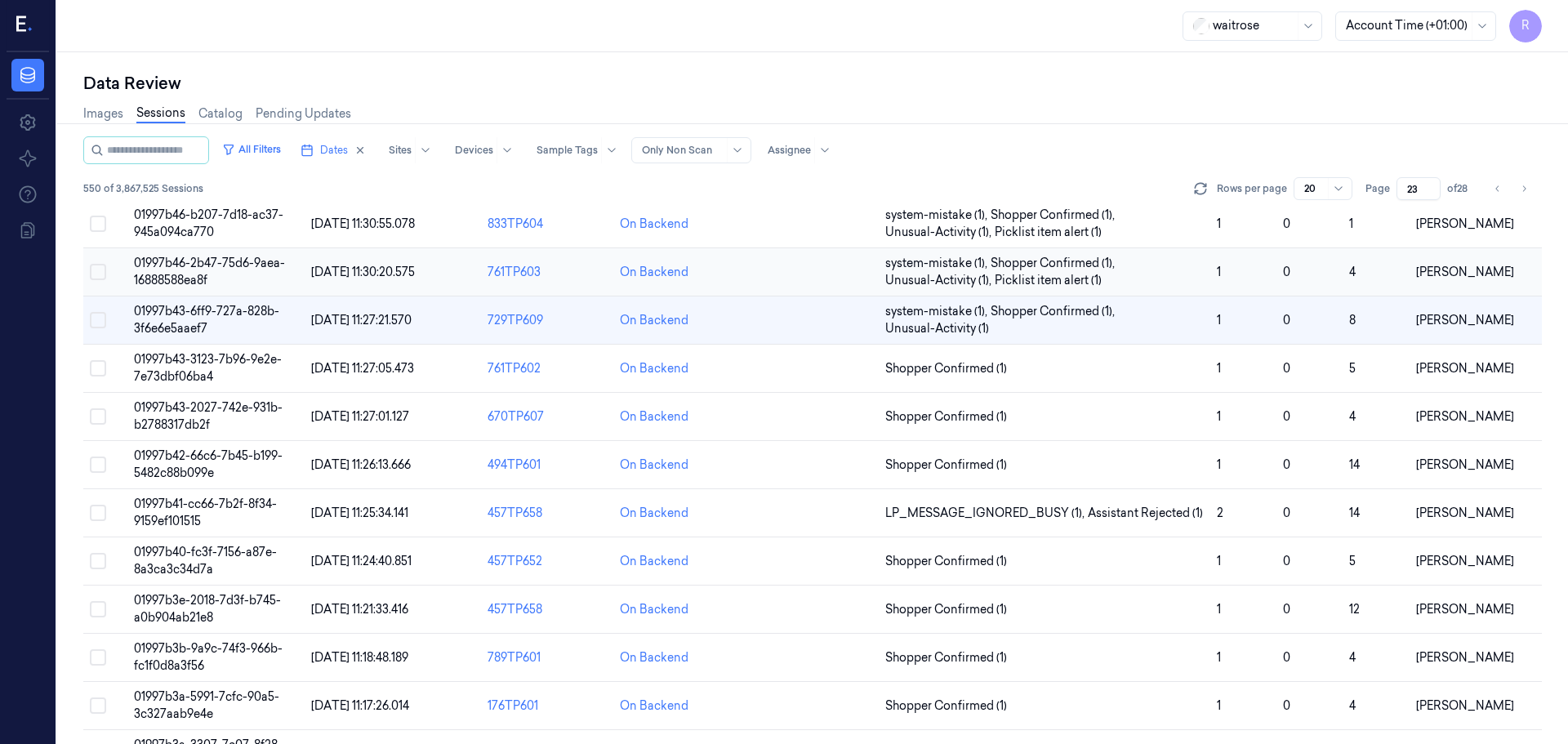
scroll to position [324, 0]
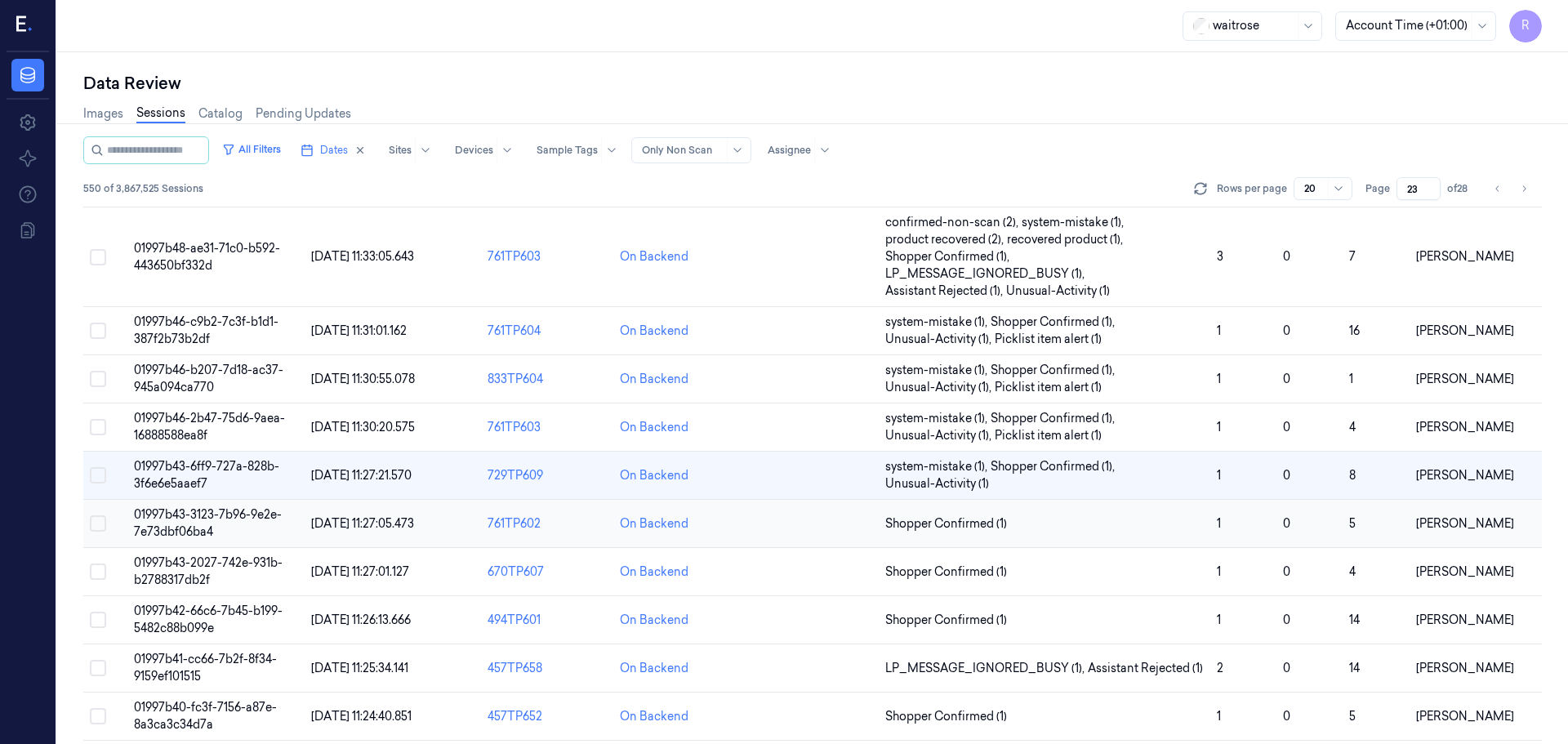
click at [1147, 533] on td "Shopper Confirmed (1)" at bounding box center [1044, 524] width 331 height 48
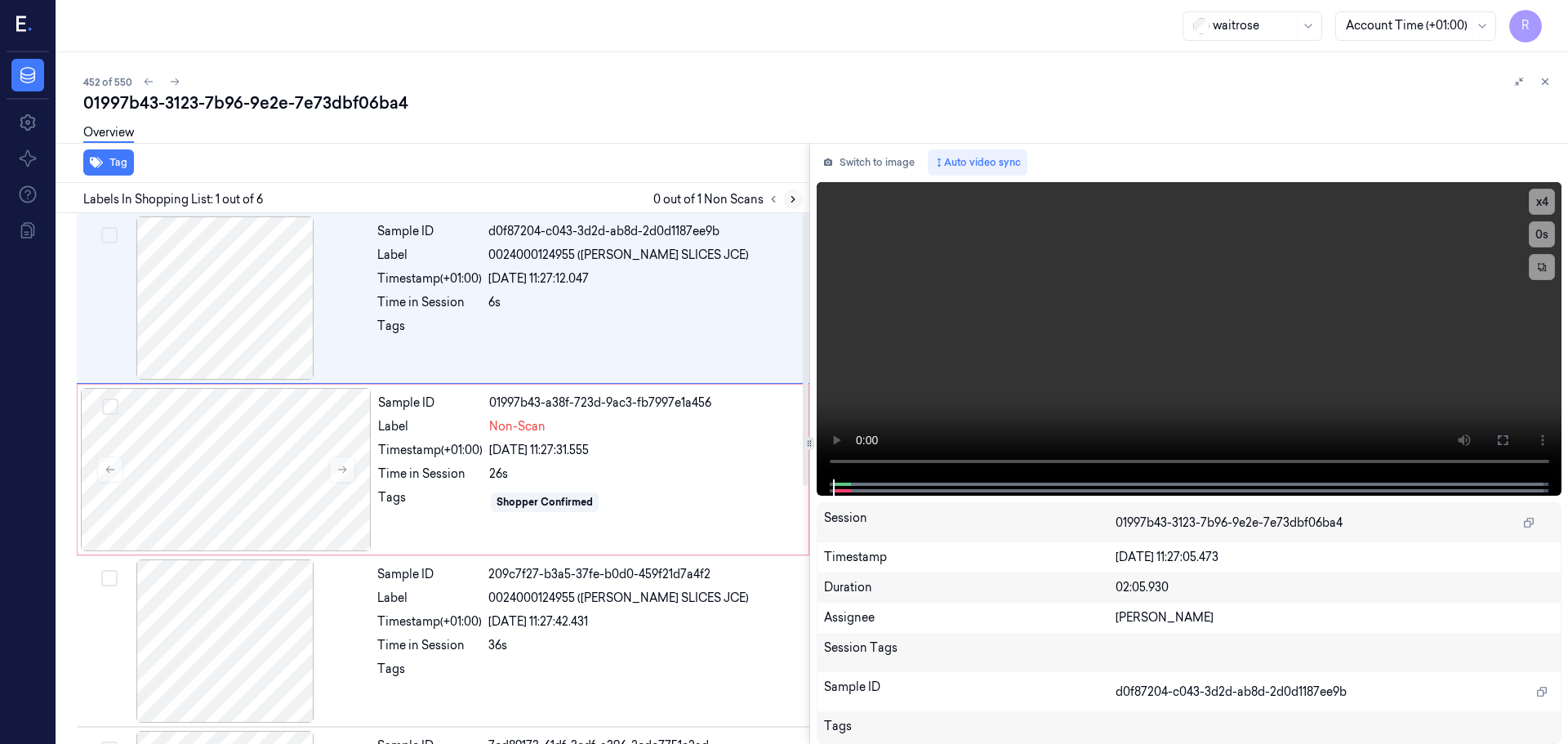
click at [792, 194] on icon at bounding box center [792, 199] width 11 height 11
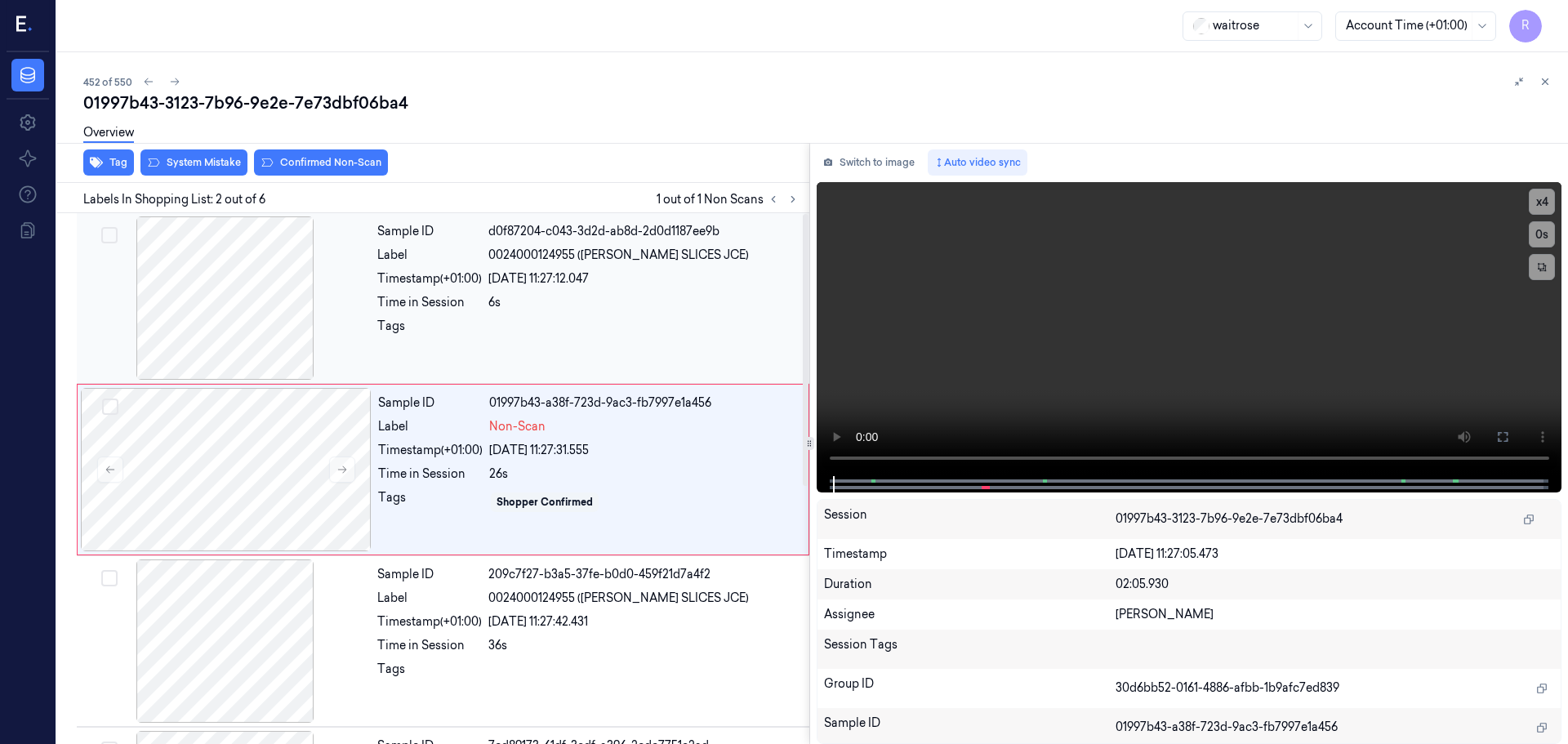
click at [276, 311] on div at bounding box center [225, 298] width 291 height 163
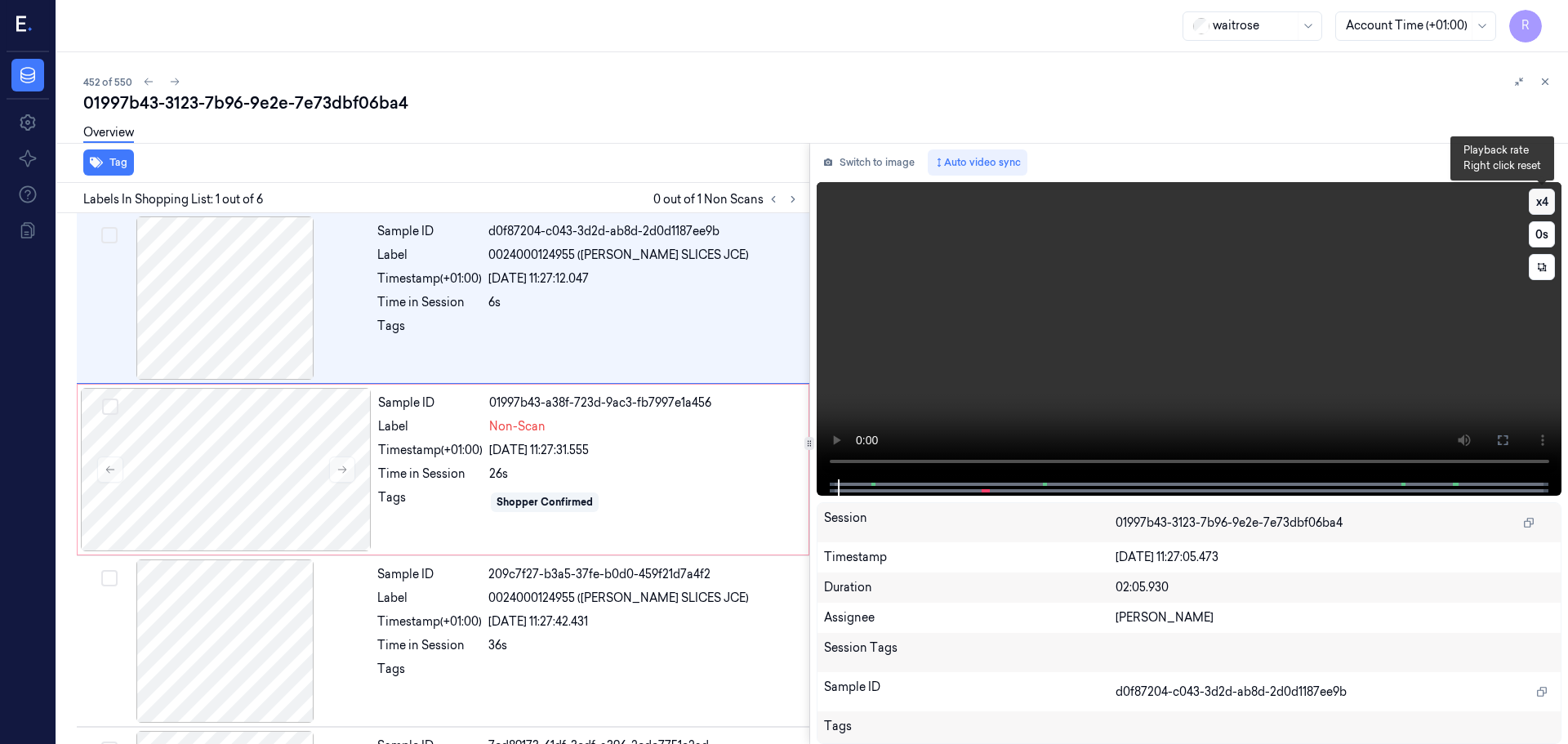
click at [1548, 203] on button "x 4" at bounding box center [1542, 202] width 26 height 26
click at [1537, 216] on div "x 1 0 s" at bounding box center [1542, 235] width 26 height 92
click at [1541, 209] on button "x 1" at bounding box center [1542, 202] width 26 height 26
click at [1544, 205] on button "x 2" at bounding box center [1542, 202] width 26 height 26
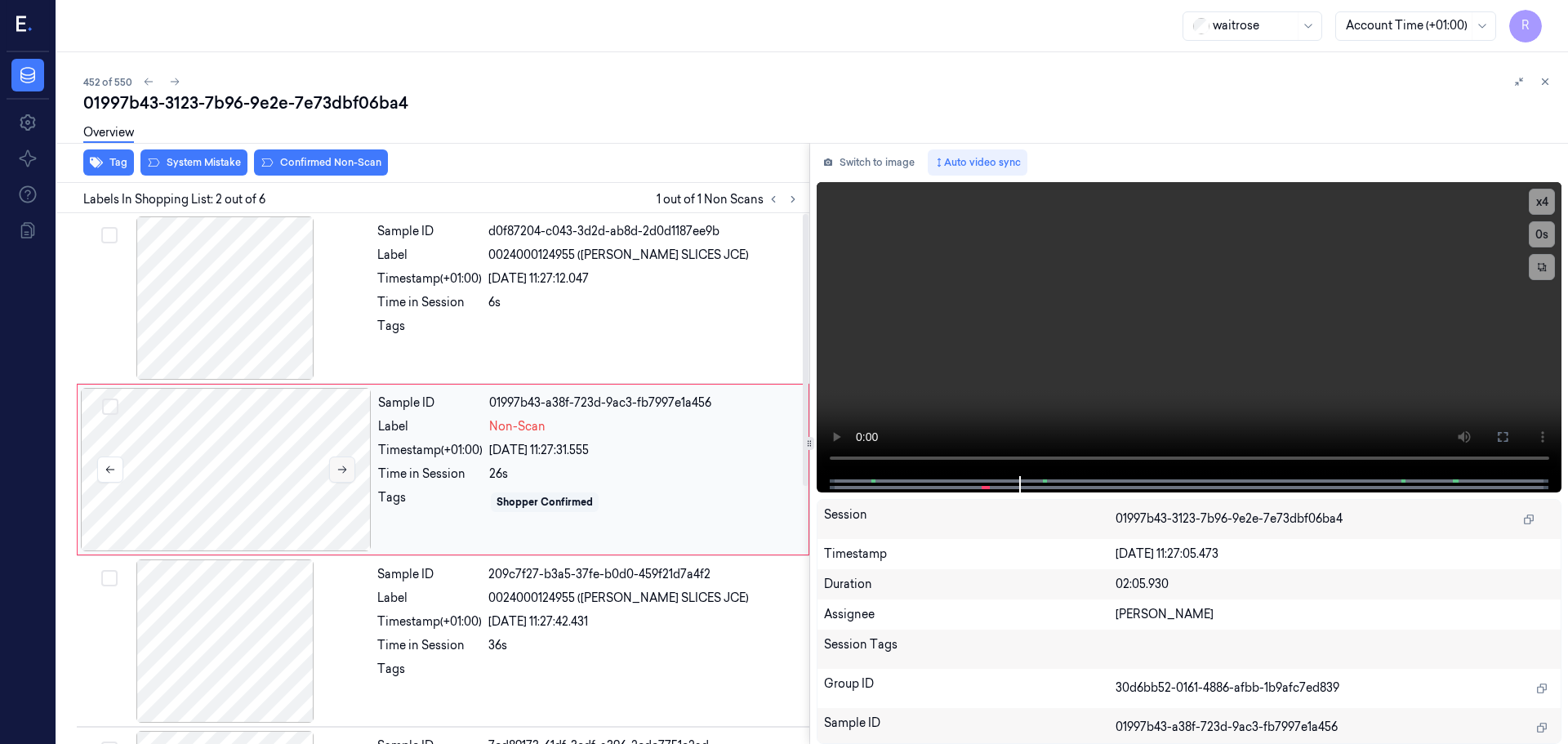
click at [337, 471] on button at bounding box center [342, 469] width 26 height 26
click at [337, 471] on icon at bounding box center [342, 469] width 11 height 11
click at [925, 457] on video at bounding box center [1189, 329] width 745 height 294
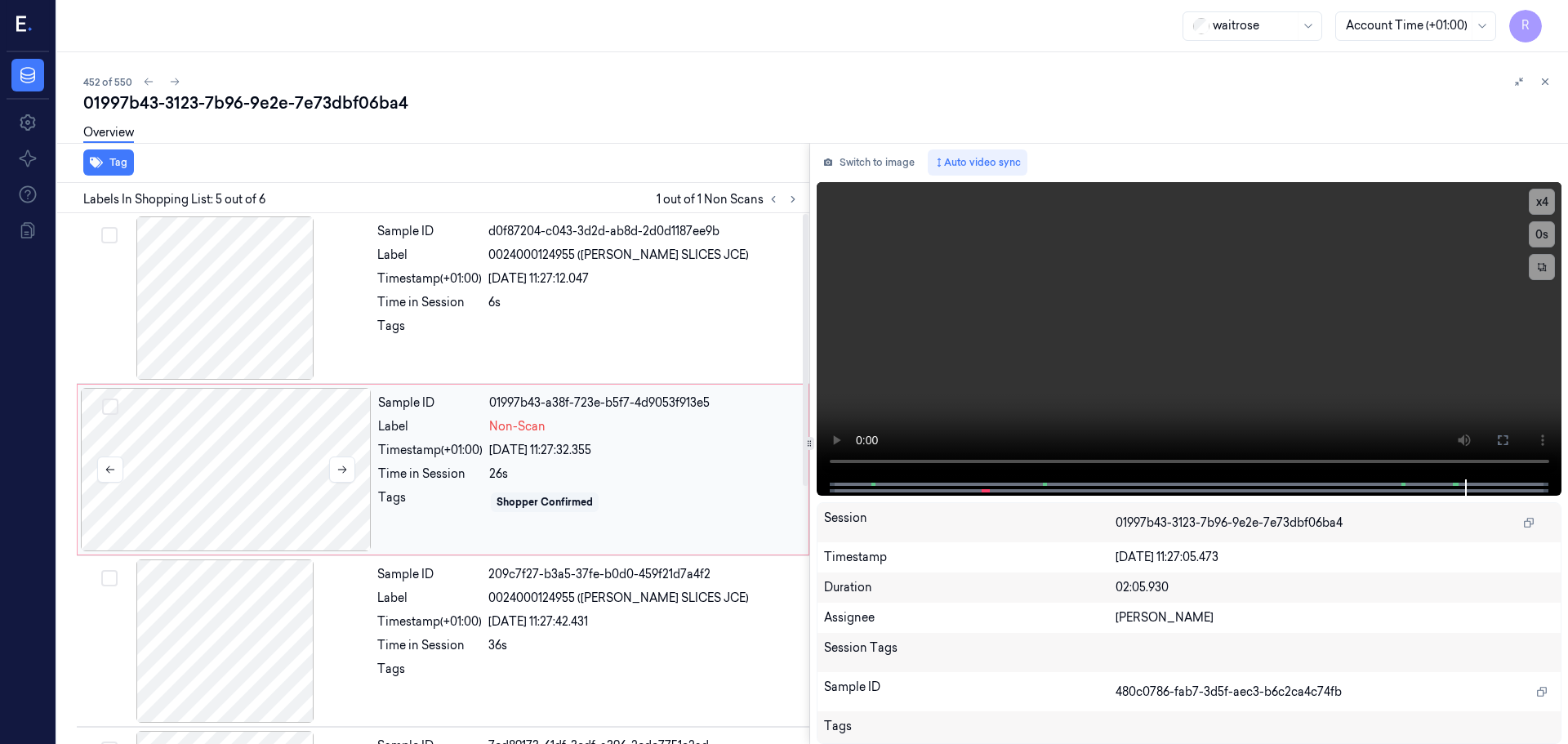
click at [302, 487] on div at bounding box center [226, 469] width 291 height 163
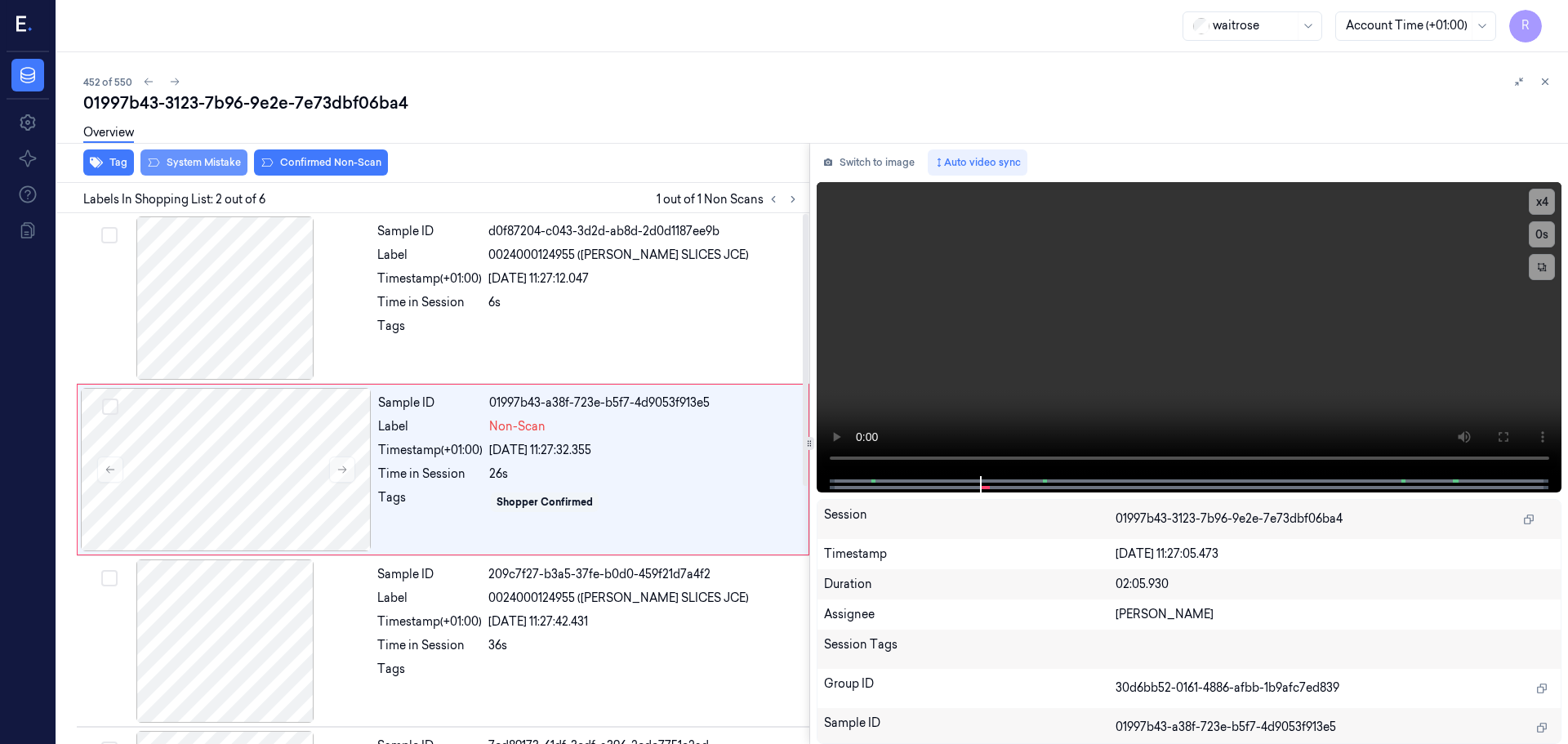
click at [192, 166] on button "System Mistake" at bounding box center [194, 162] width 107 height 26
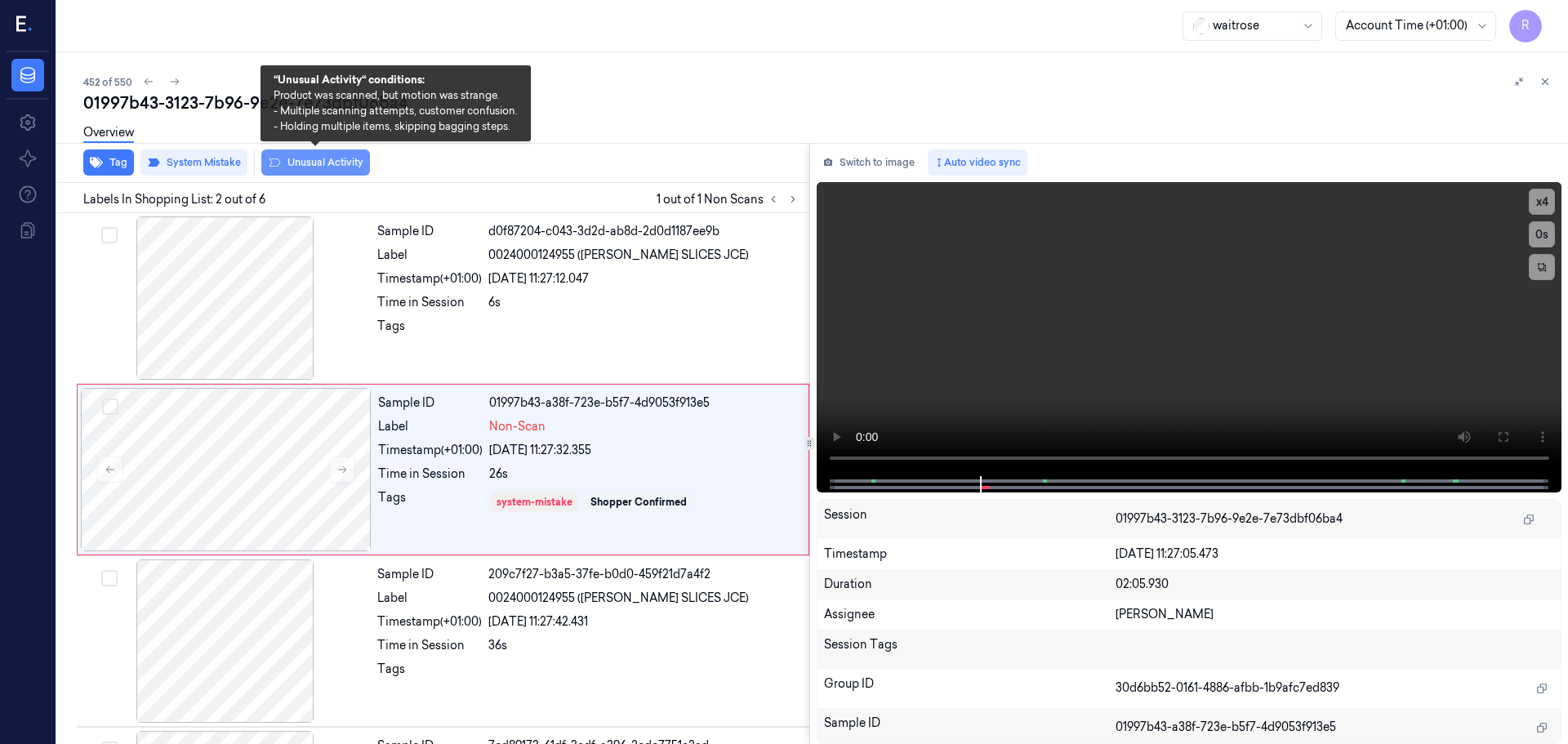
click at [314, 167] on button "Unusual Activity" at bounding box center [315, 162] width 109 height 26
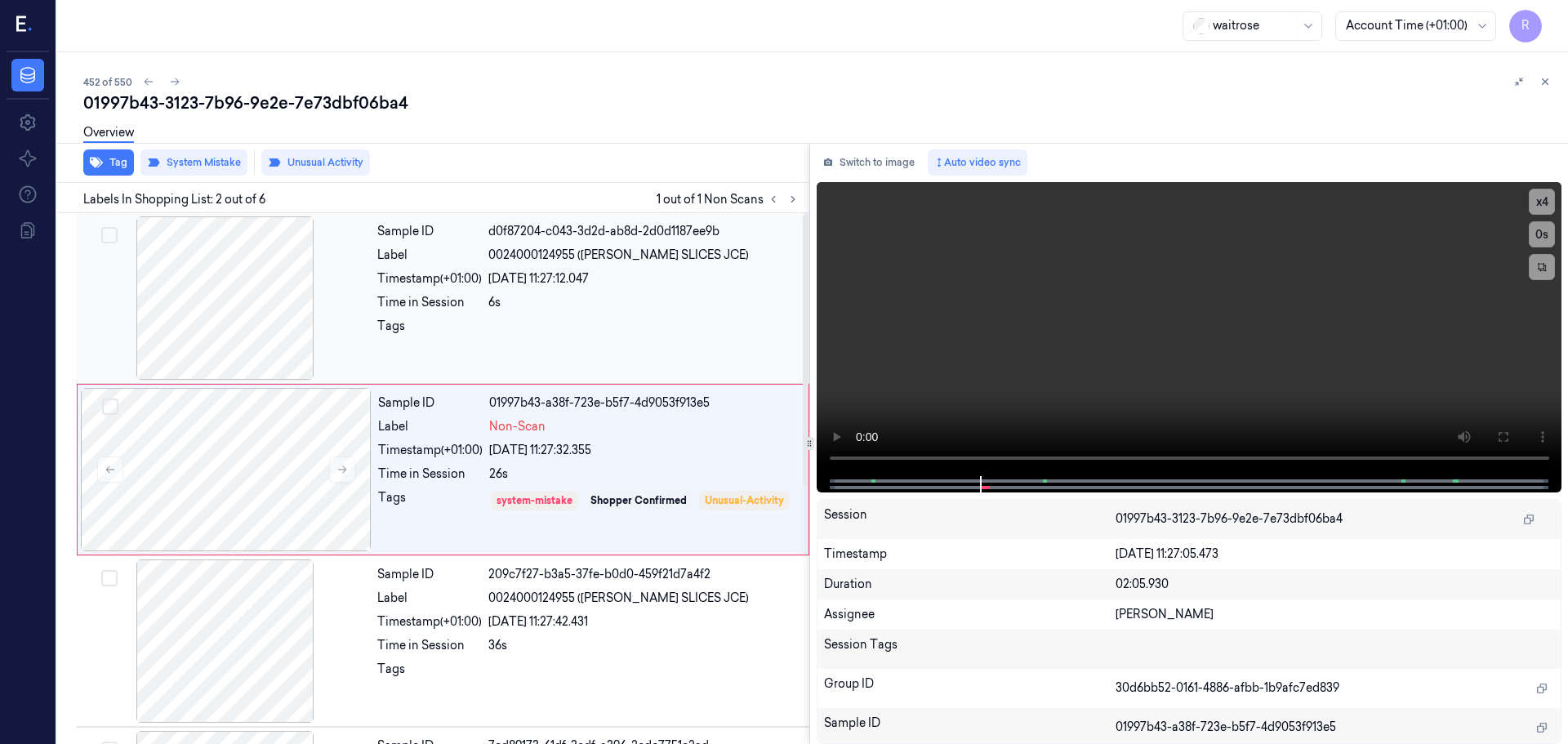
click at [515, 314] on div "Sample ID d0f87204-c043-3d2d-ab8d-2d0d1187ee9b Label 0024000124955 (DM PEACH SL…" at bounding box center [588, 298] width 435 height 163
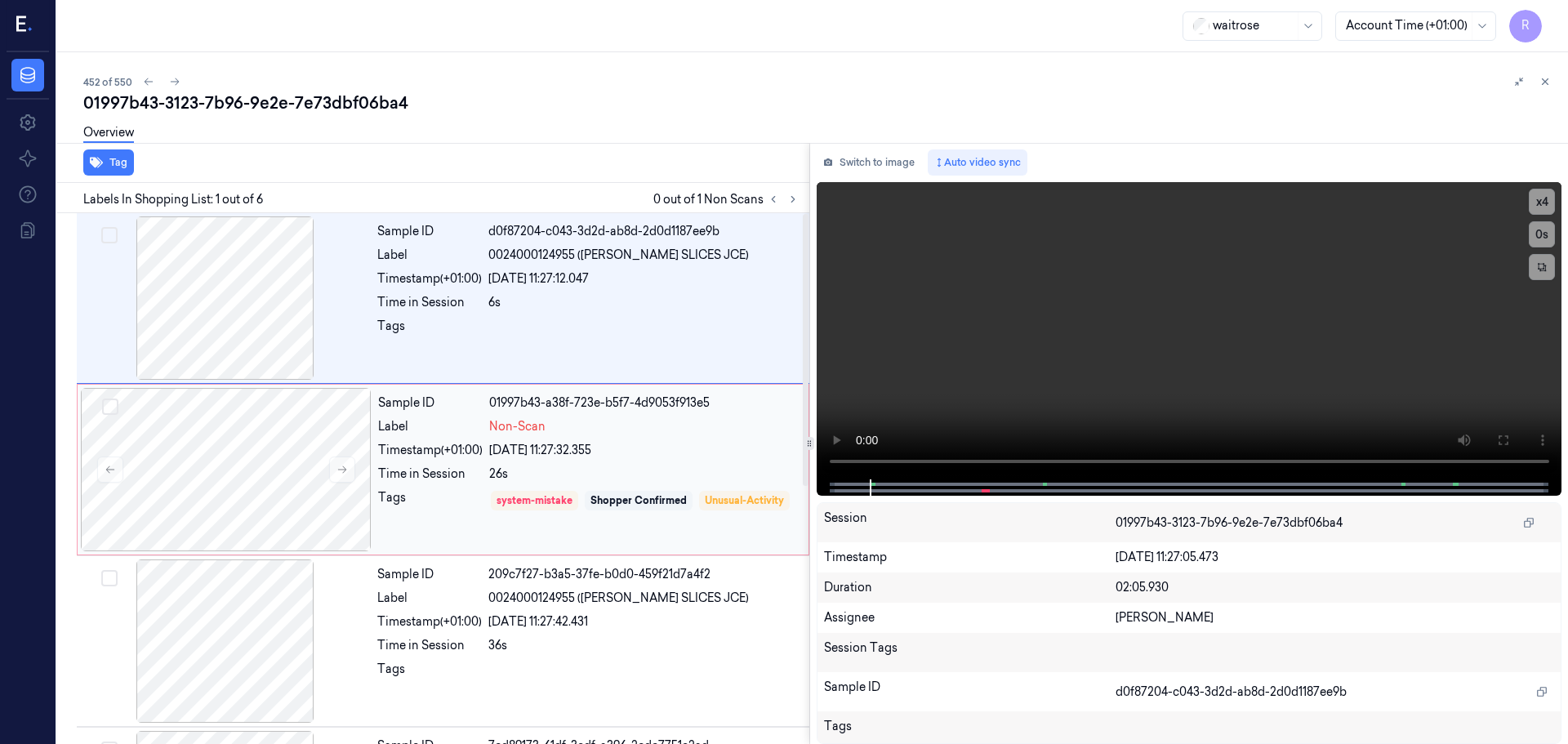
click at [609, 476] on div "26s" at bounding box center [644, 474] width 309 height 17
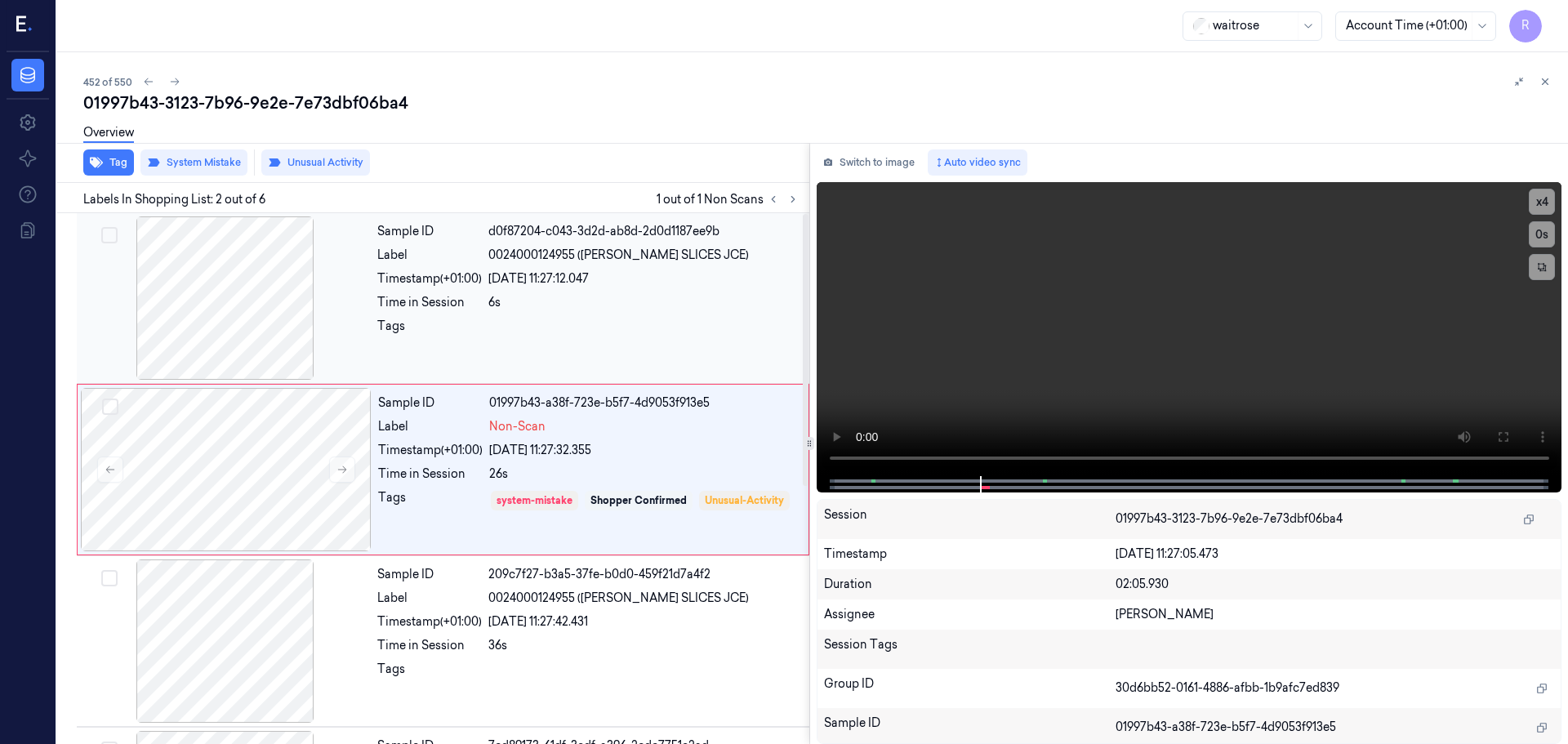
click at [580, 327] on div at bounding box center [644, 331] width 311 height 26
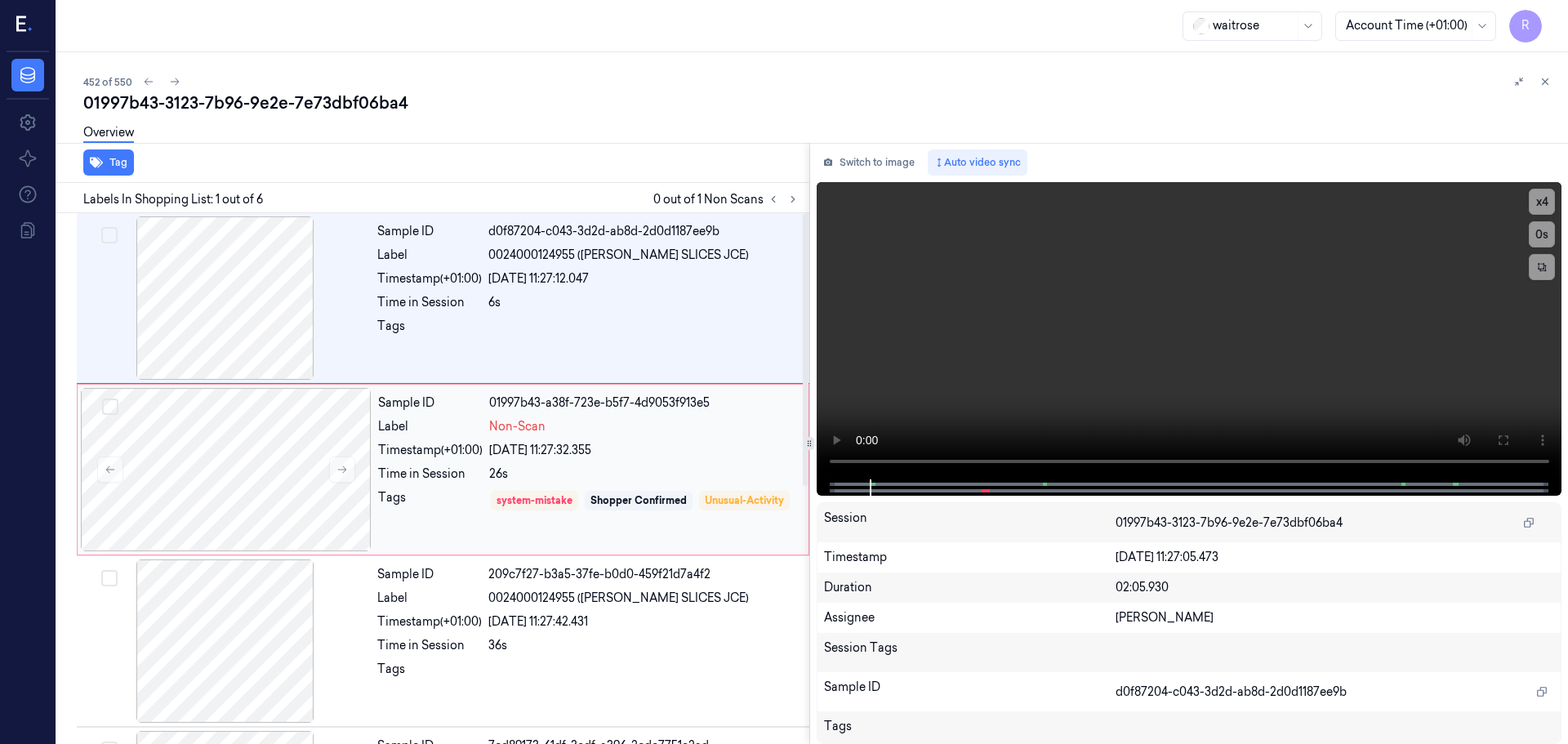
click at [647, 456] on div "24/09/2025 11:27:32.355" at bounding box center [644, 451] width 309 height 17
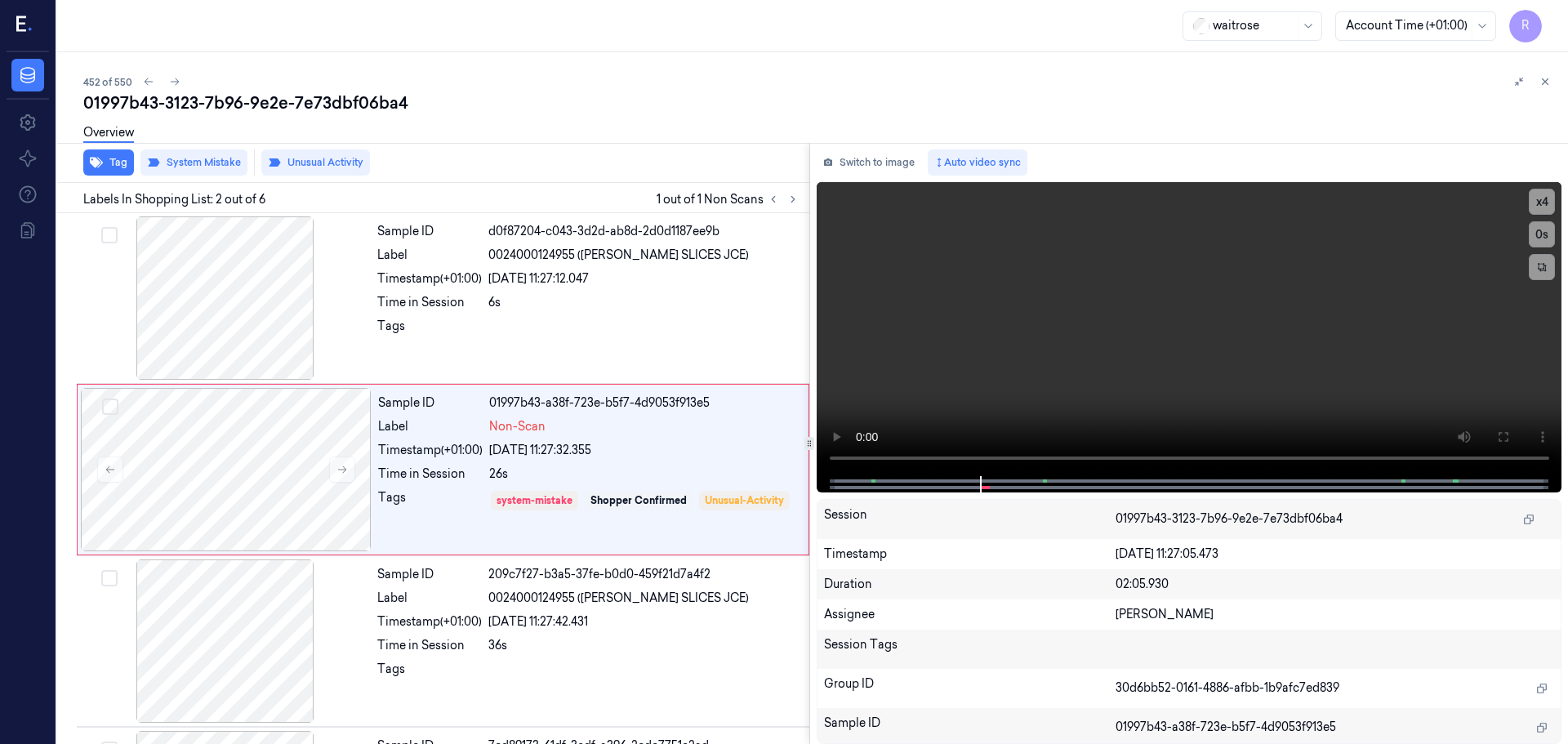
click at [1556, 84] on div "452 of 550 01997b43-3123-7b96-9e2e-7e73dbf06ba4 Overview Tag System Mistake Unu…" at bounding box center [812, 398] width 1511 height 692
drag, startPoint x: 1549, startPoint y: 75, endPoint x: 1530, endPoint y: 100, distance: 31.4
click at [1547, 76] on button at bounding box center [1544, 82] width 20 height 20
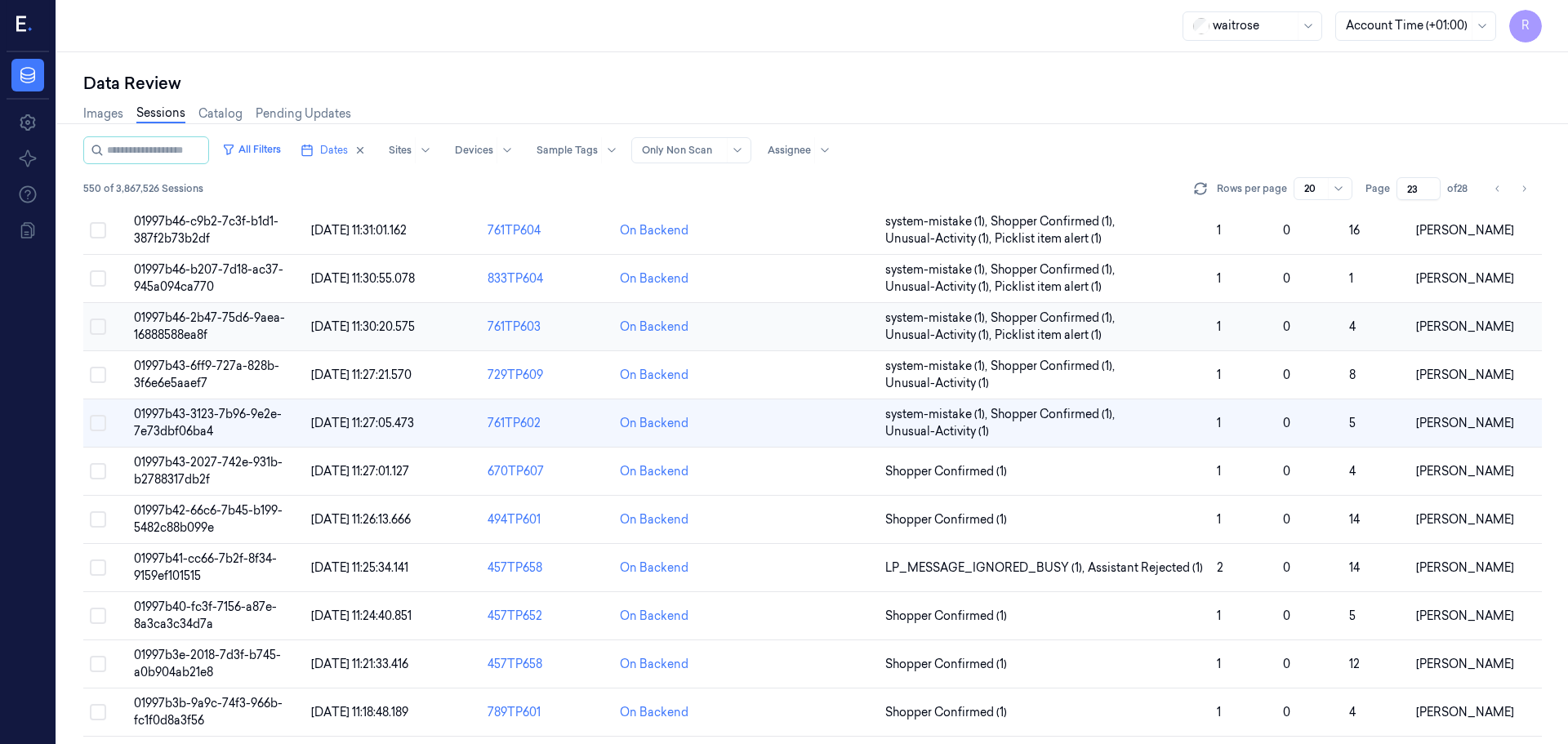
scroll to position [454, 0]
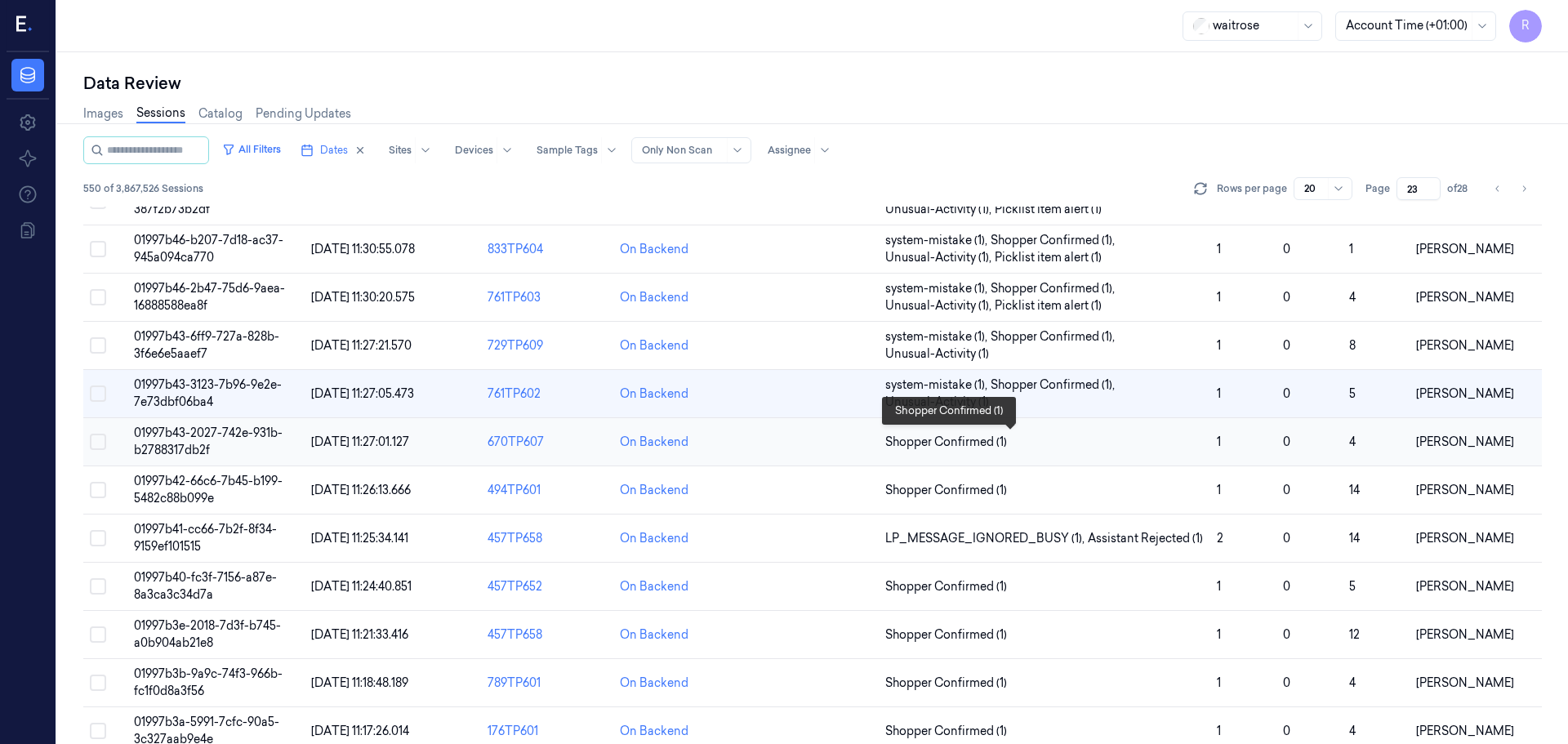
click at [1040, 439] on span "Shopper Confirmed (1)" at bounding box center [1044, 442] width 319 height 17
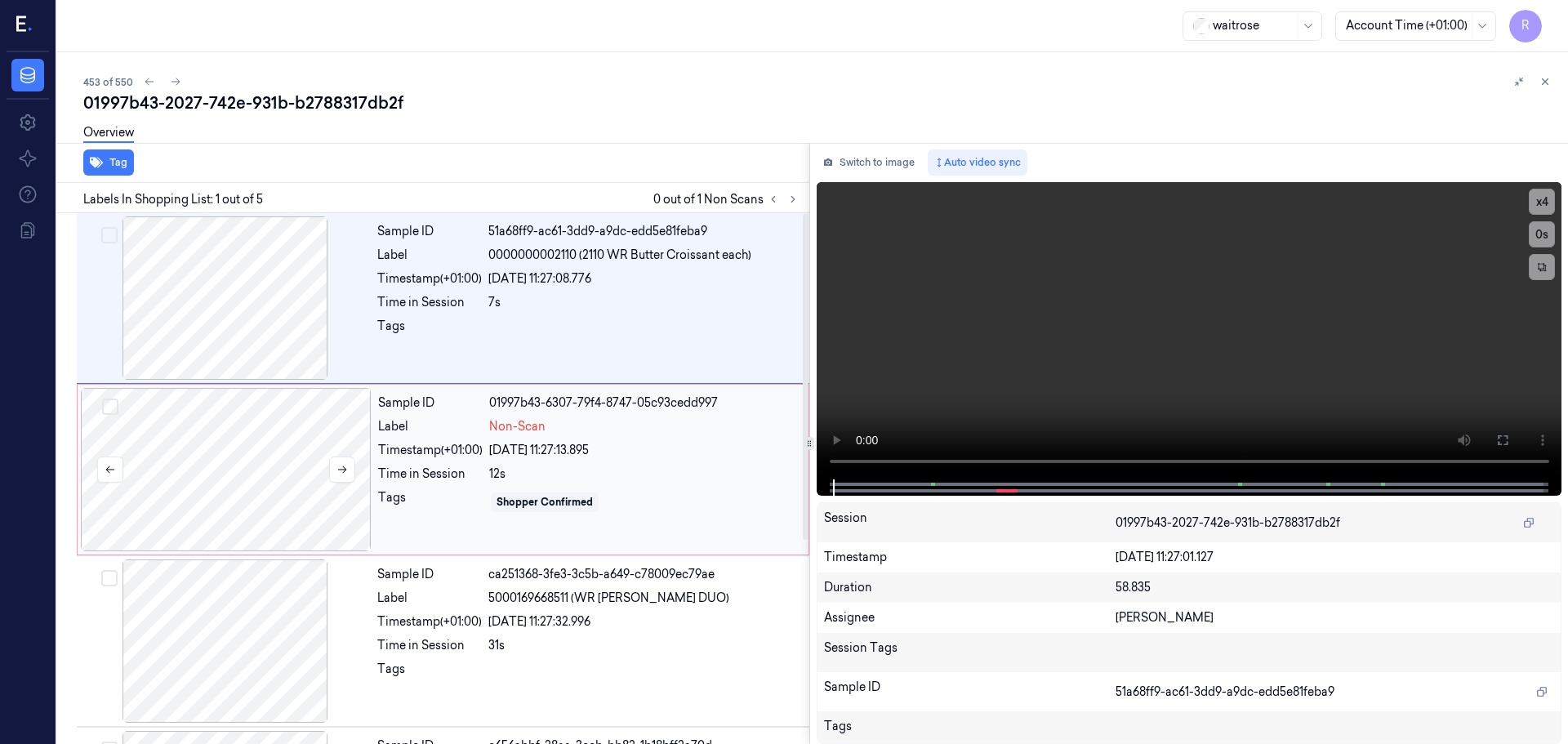
click at [260, 487] on div at bounding box center [226, 469] width 291 height 163
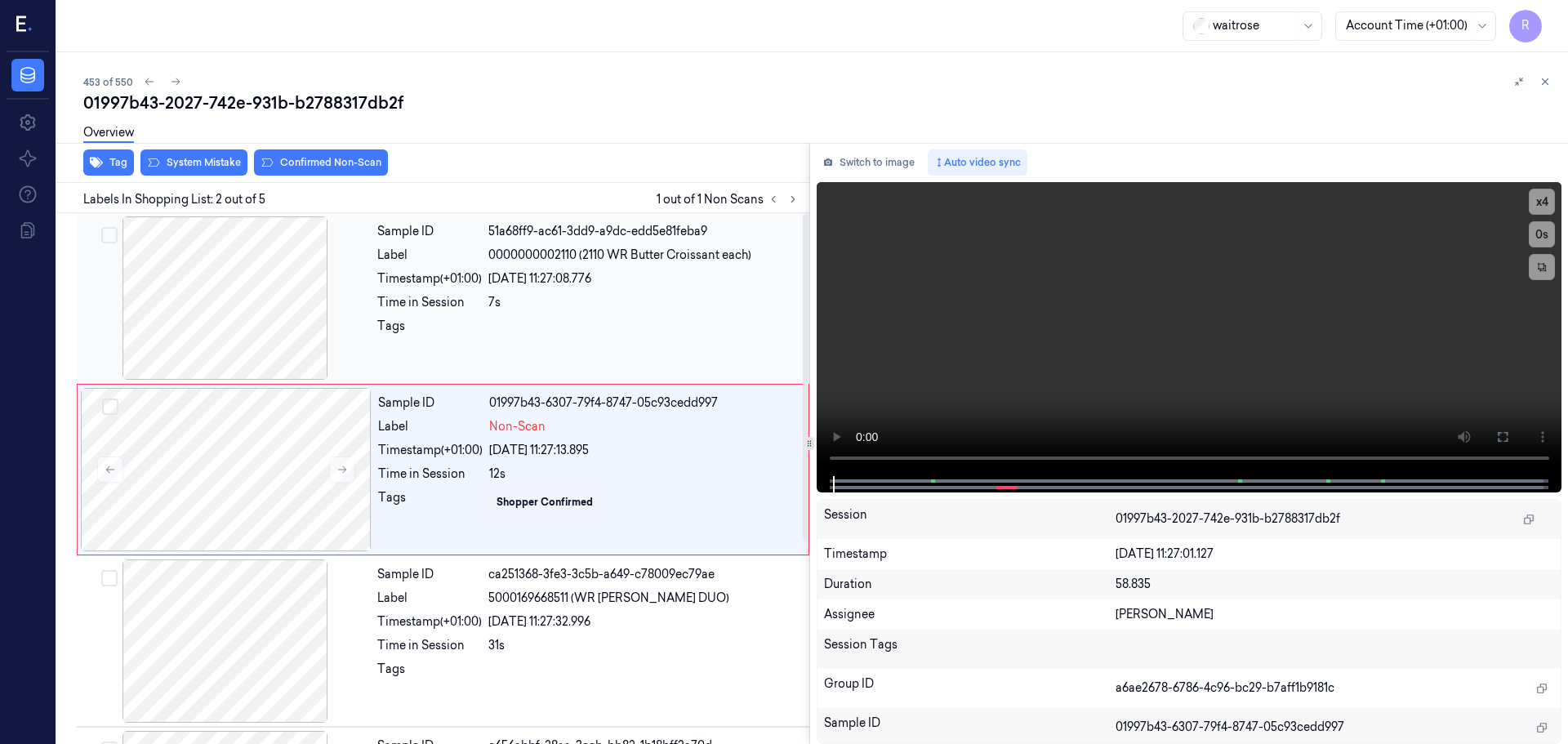
click at [247, 303] on div at bounding box center [225, 298] width 291 height 163
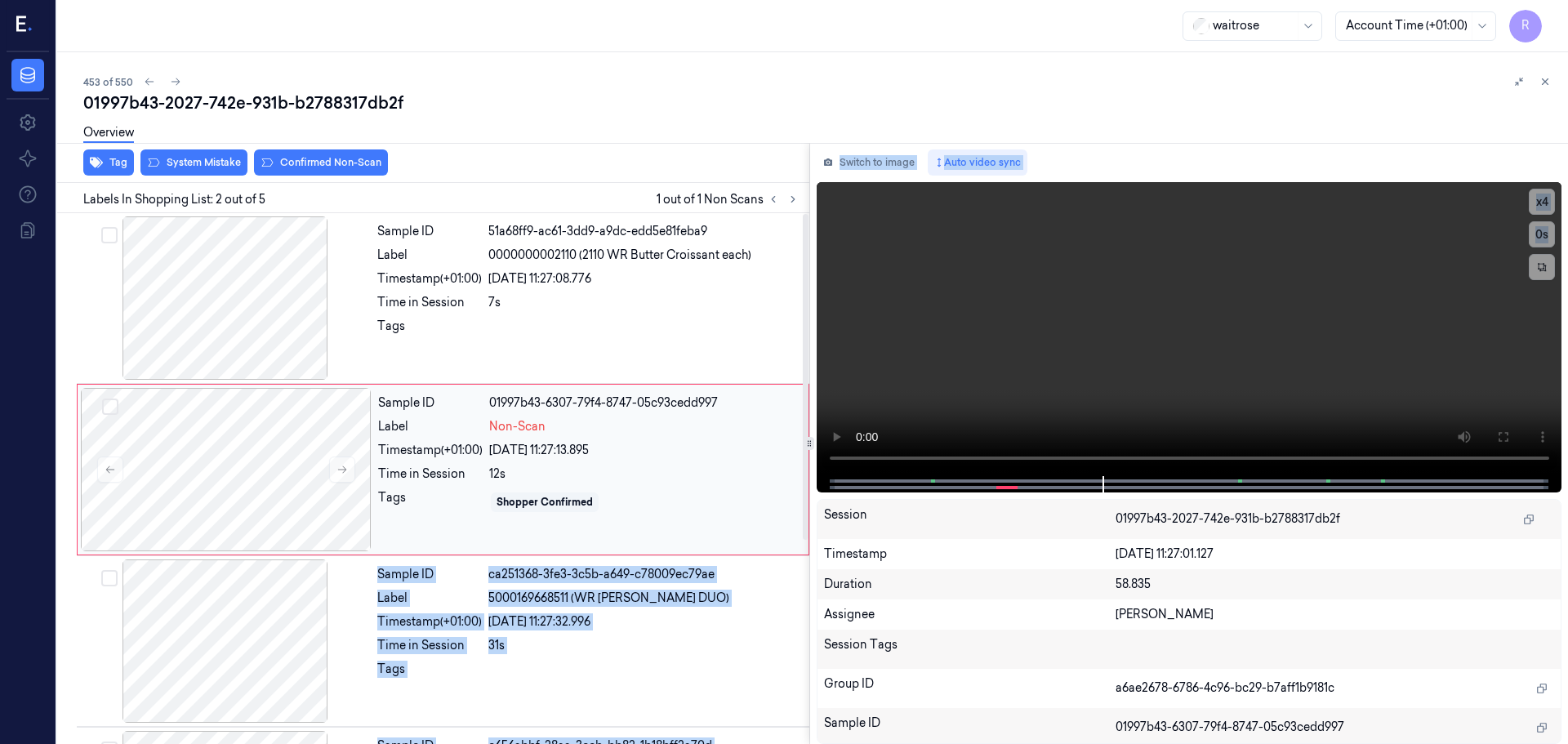
drag, startPoint x: 807, startPoint y: 487, endPoint x: 790, endPoint y: 488, distance: 17.0
click at [790, 488] on div "Tag System Mistake Confirmed Non-Scan Labels In Shopping List: 2 out of 5 1 out…" at bounding box center [809, 443] width 1517 height 601
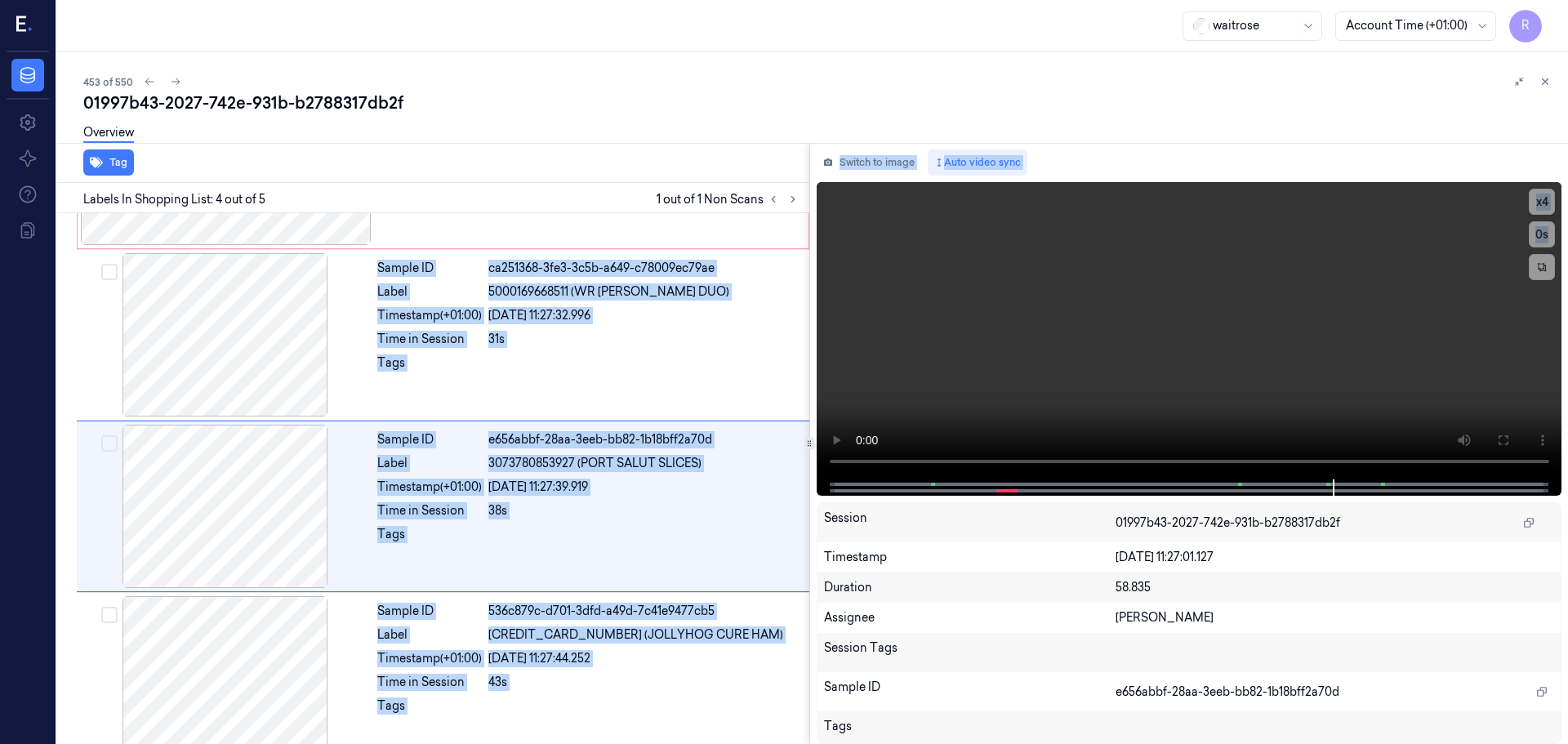
scroll to position [332, 0]
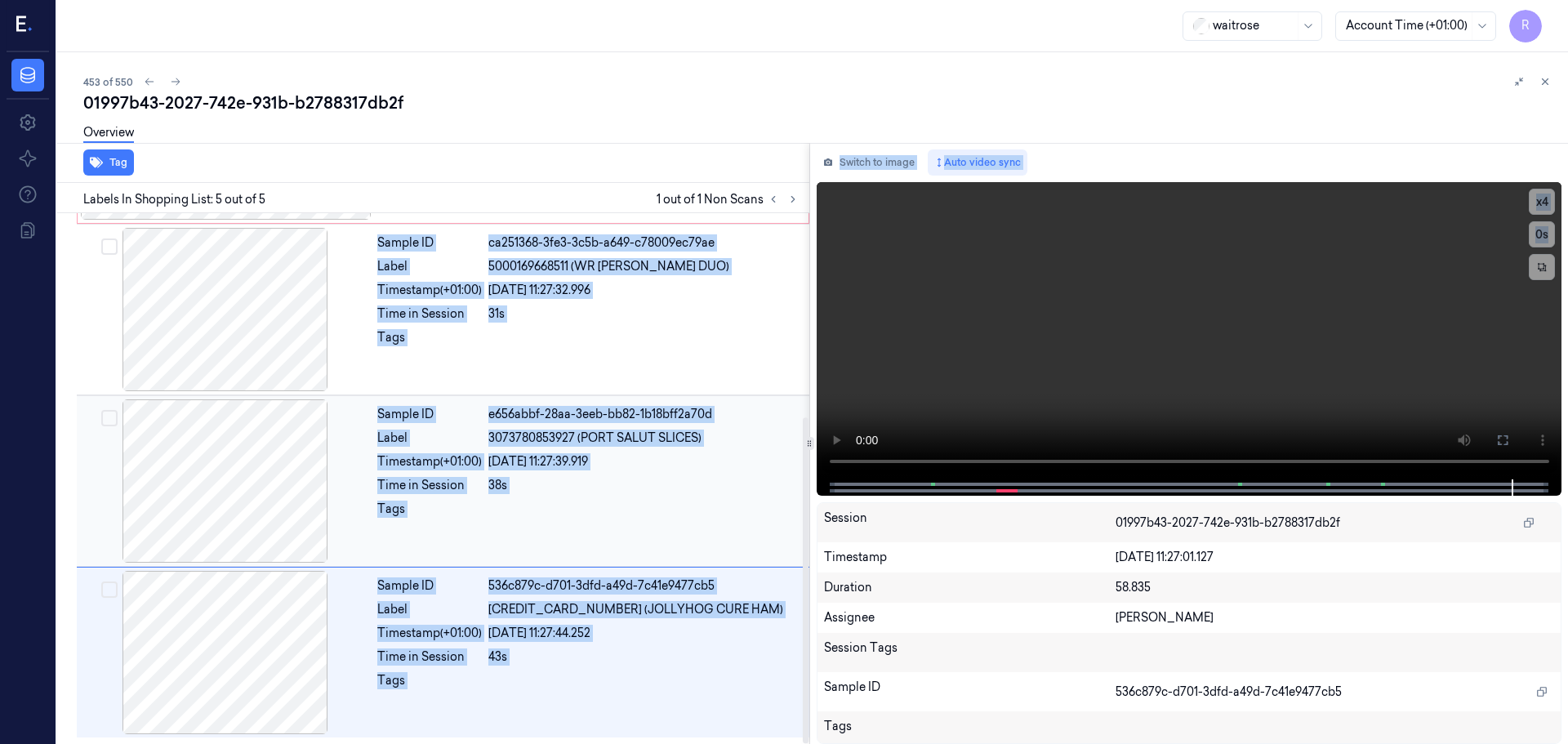
click at [662, 420] on div "e656abbf-28aa-3eeb-bb82-1b18bff2a70d" at bounding box center [644, 415] width 311 height 17
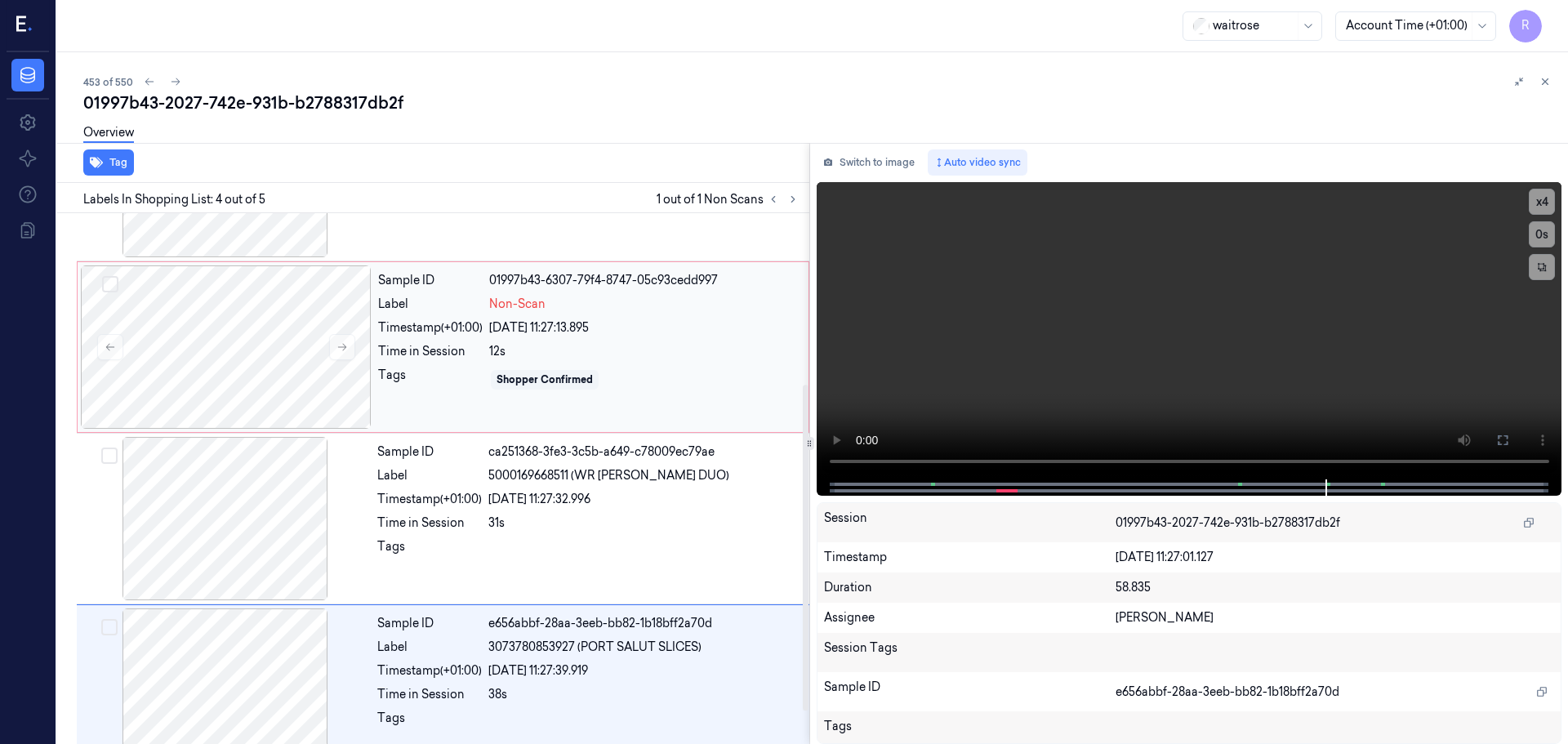
scroll to position [0, 0]
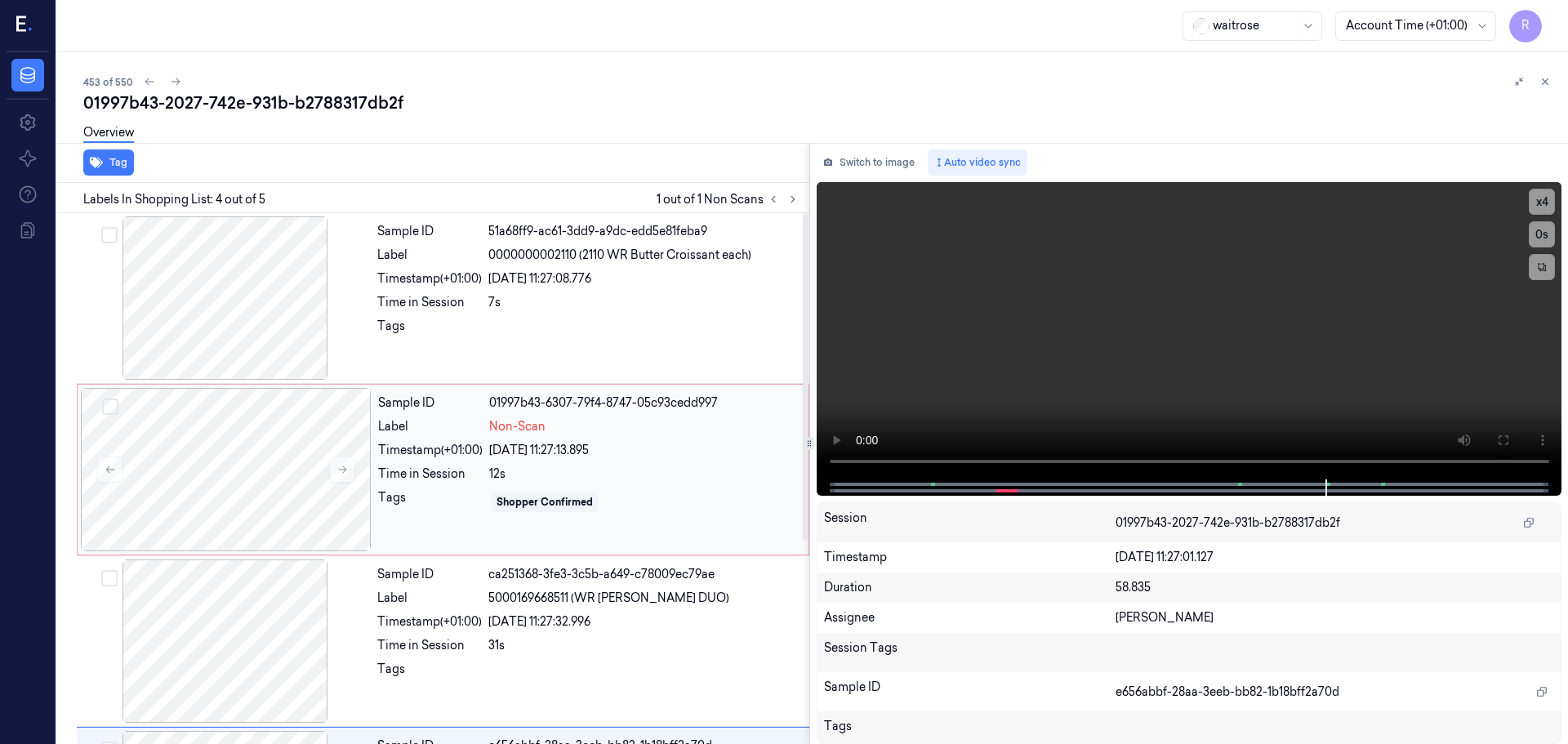
click at [403, 449] on div "Timestamp (+01:00)" at bounding box center [430, 451] width 105 height 17
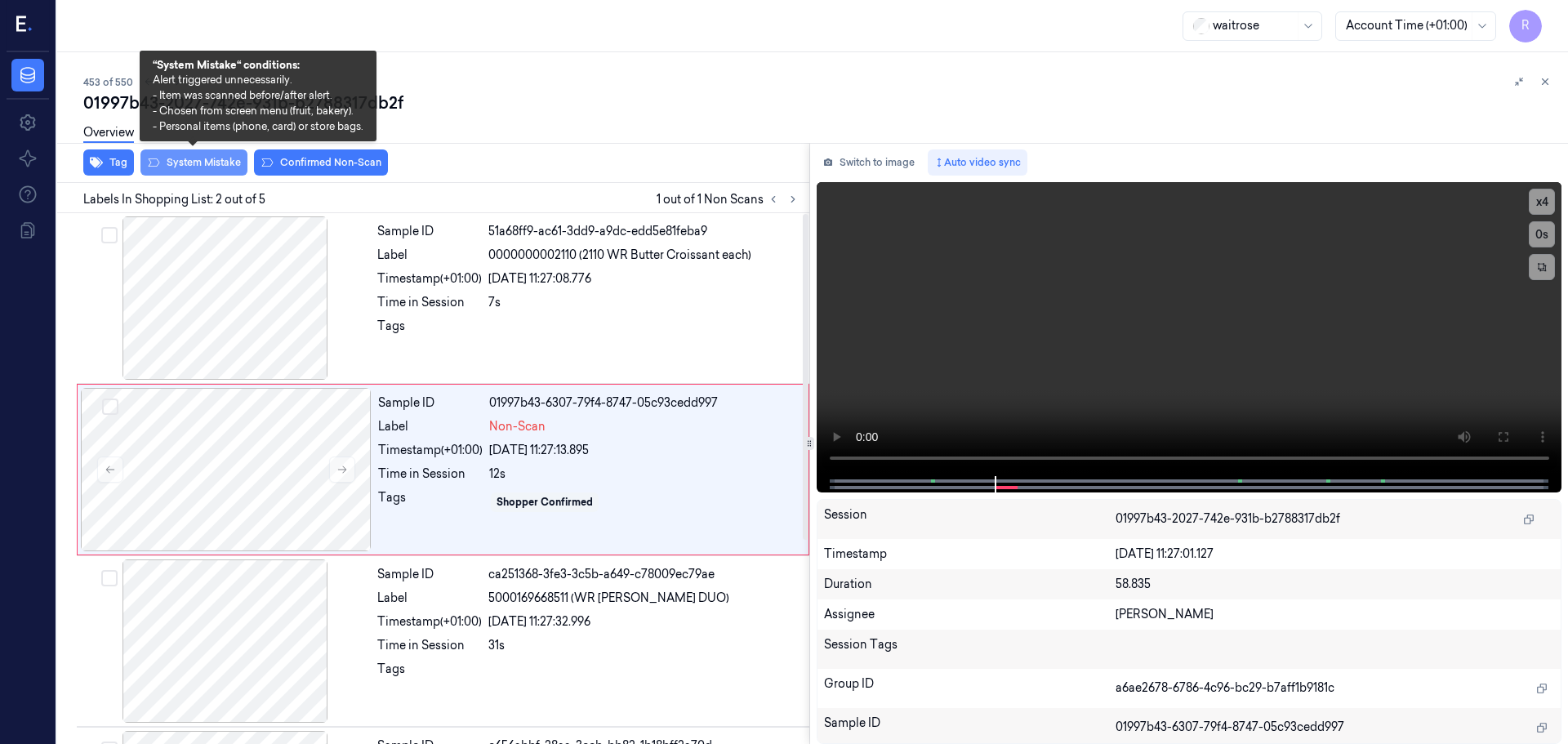
click at [212, 168] on button "System Mistake" at bounding box center [194, 162] width 107 height 26
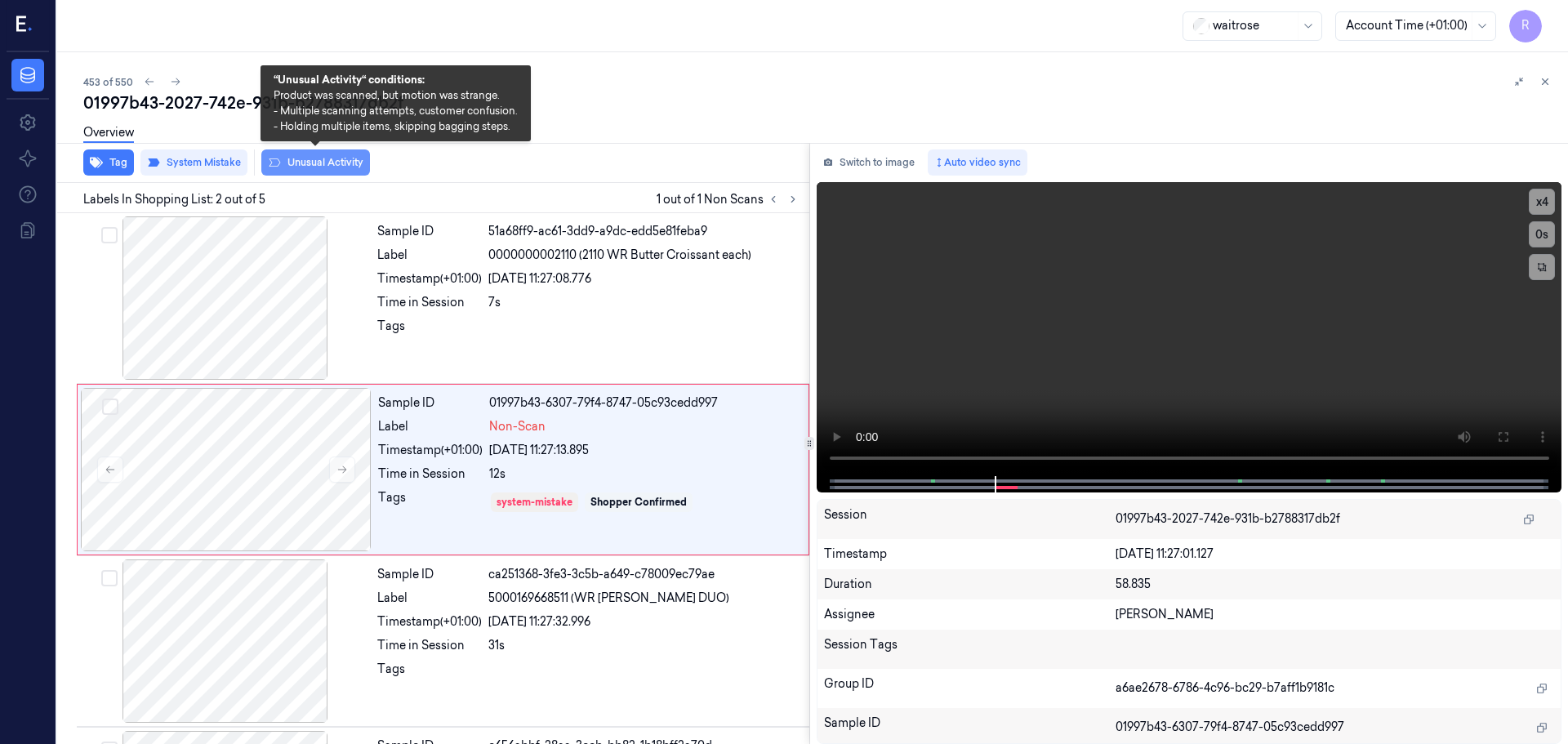
click at [303, 162] on button "Unusual Activity" at bounding box center [315, 162] width 109 height 26
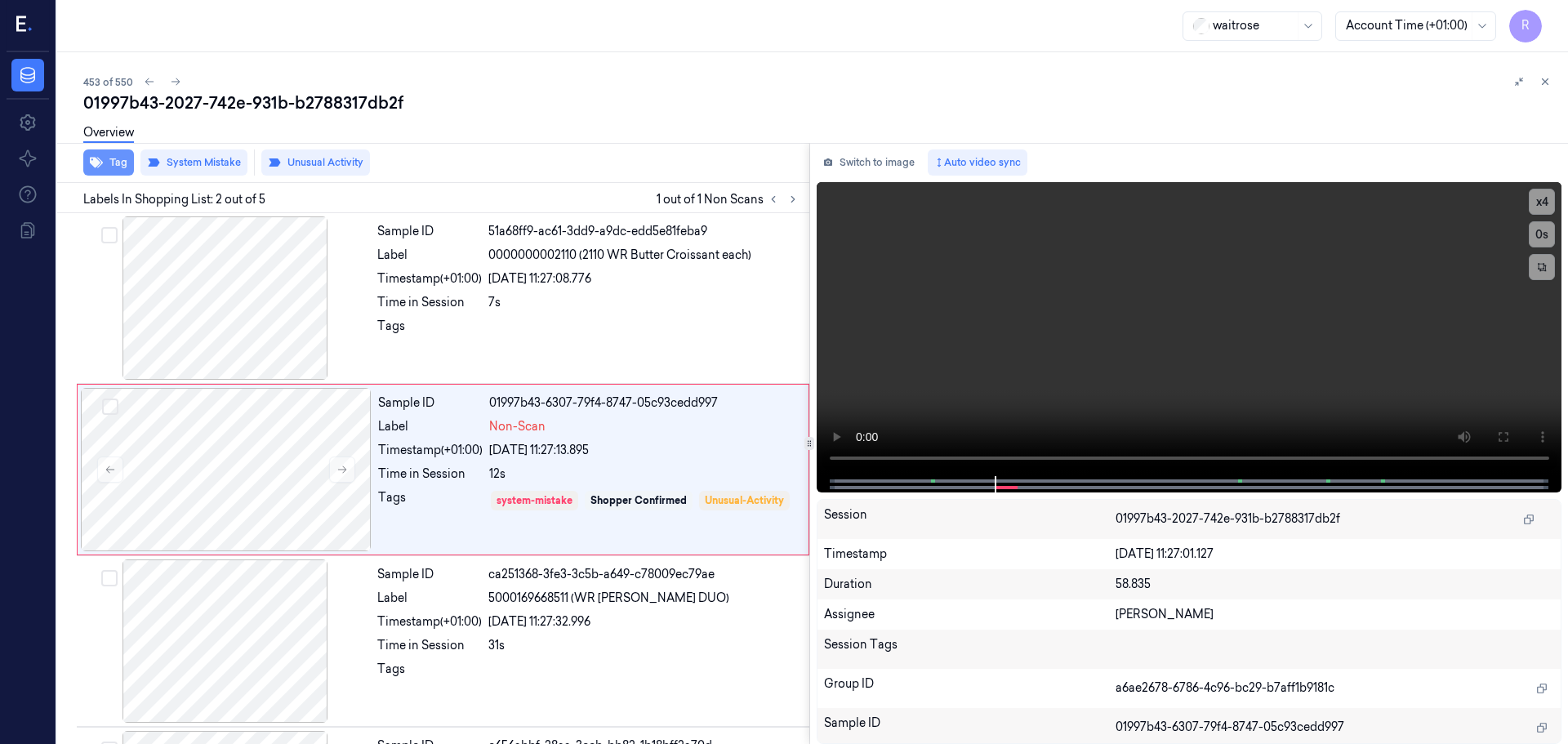
click at [107, 163] on button "Tag" at bounding box center [109, 162] width 51 height 26
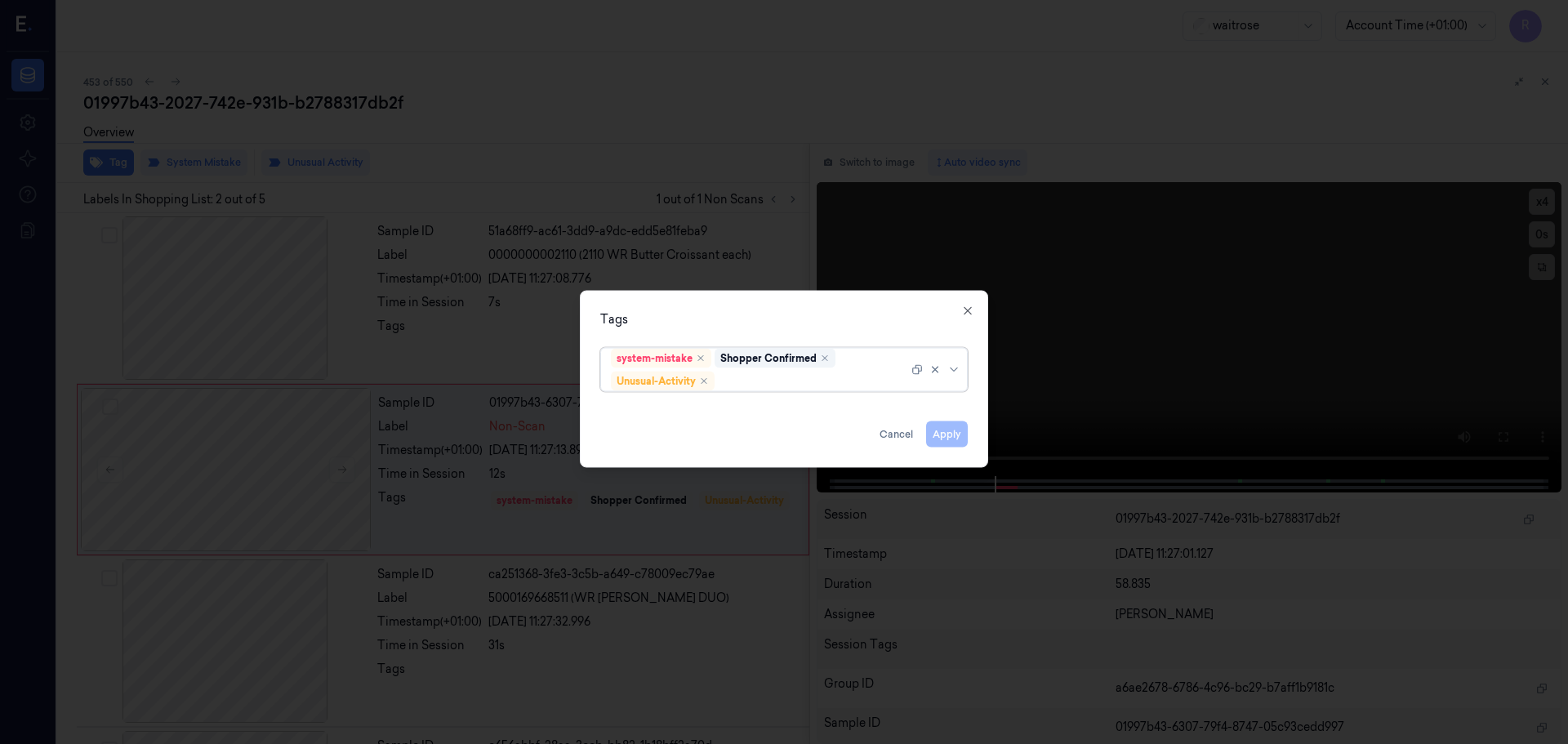
click at [959, 361] on div at bounding box center [937, 369] width 52 height 43
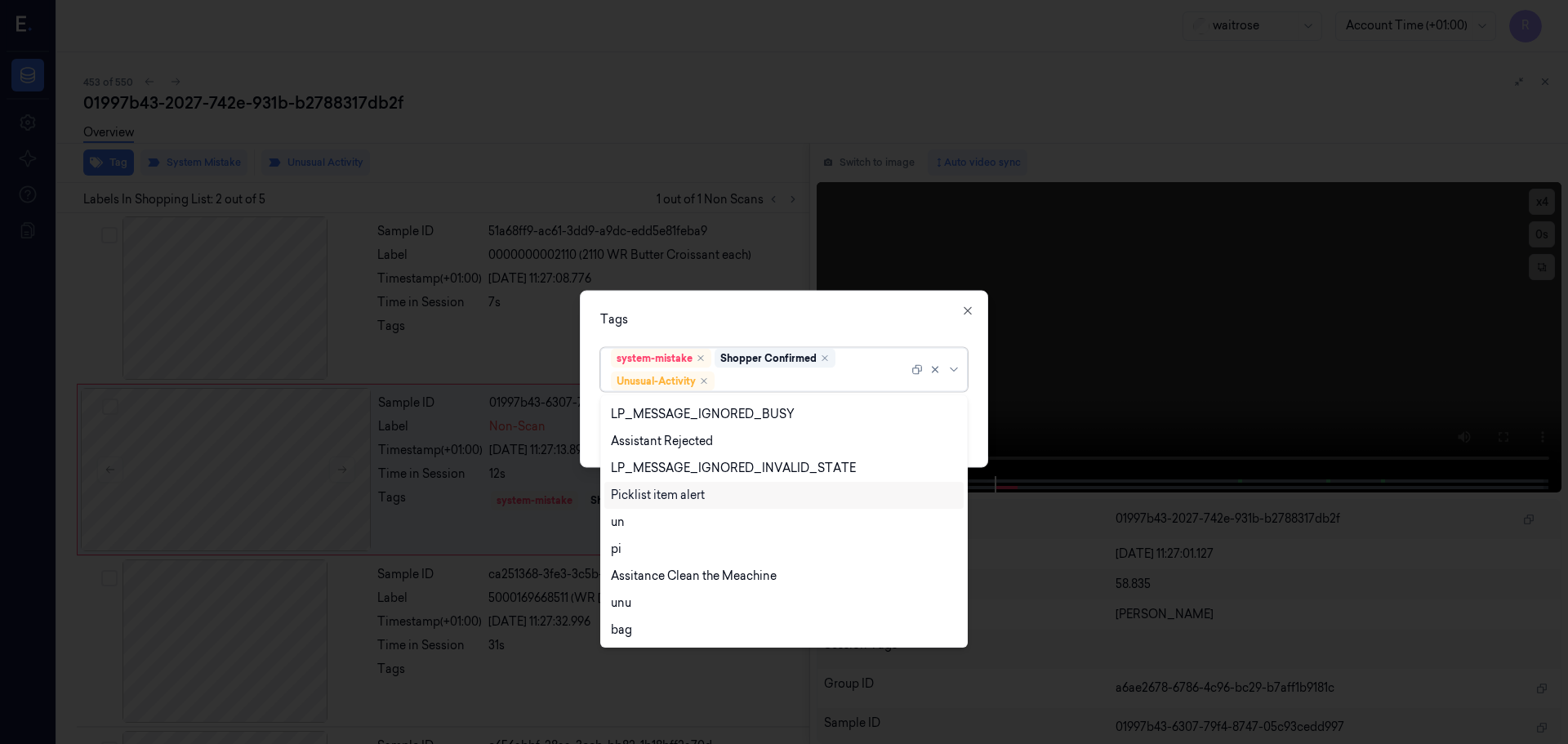
click at [659, 495] on div "Picklist item alert" at bounding box center [658, 496] width 94 height 17
click at [761, 331] on div "Tags option Picklist item alert, selected. 20 results available. Use Up and Dow…" at bounding box center [784, 378] width 408 height 178
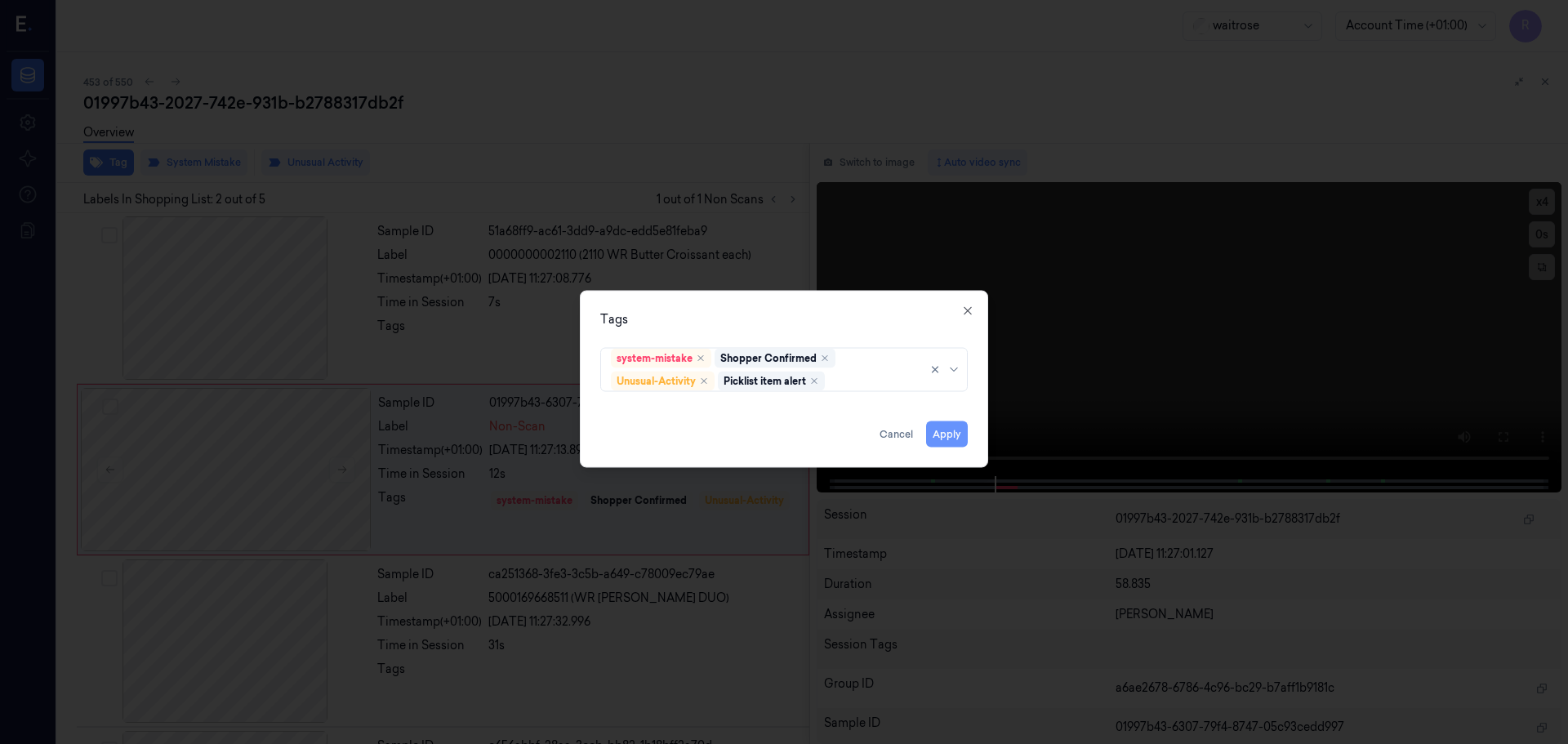
click at [928, 434] on button "Apply" at bounding box center [947, 434] width 42 height 26
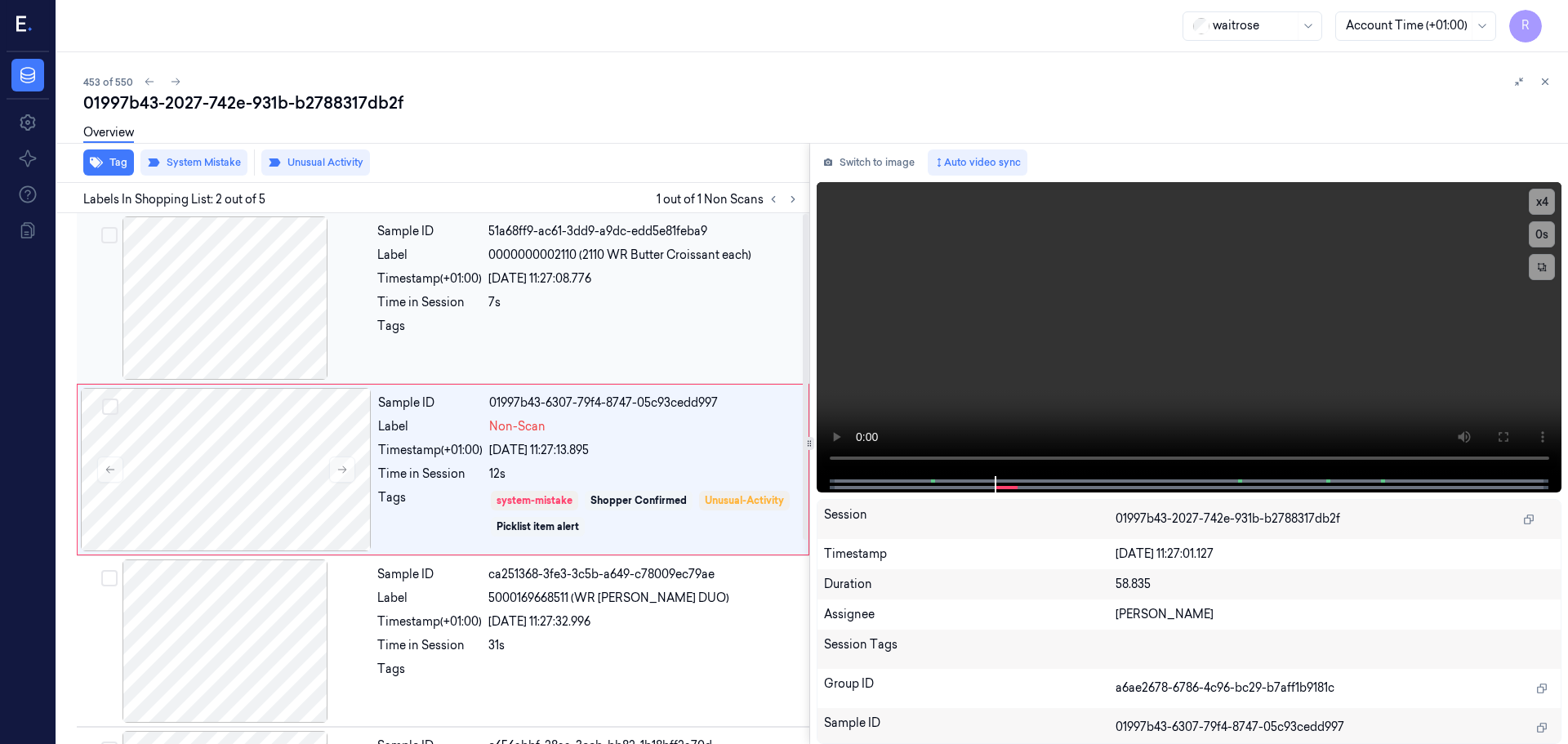
click at [636, 341] on div at bounding box center [644, 331] width 311 height 26
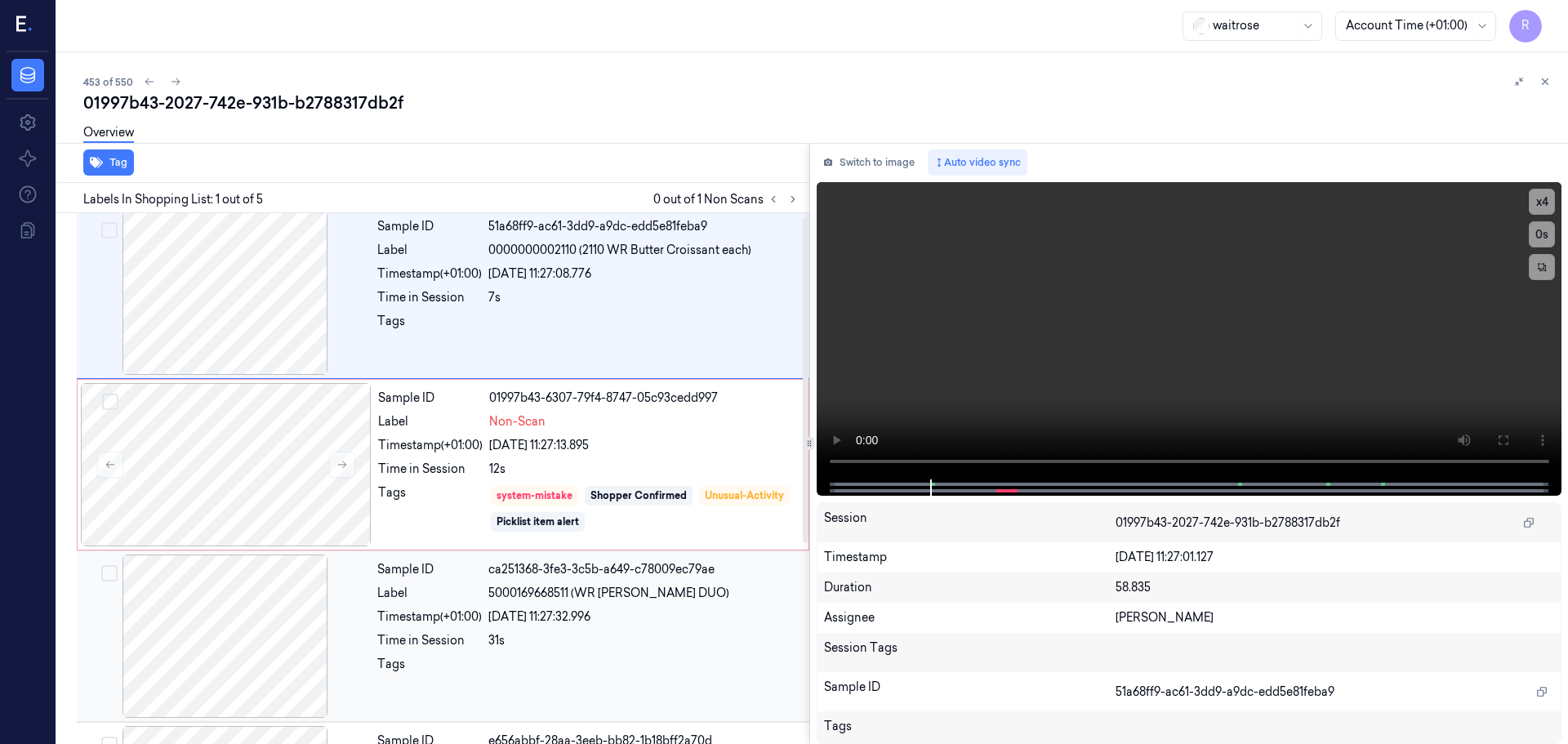
click at [602, 565] on div "ca251368-3fe3-3c5b-a649-c78009ec79ae" at bounding box center [644, 570] width 311 height 17
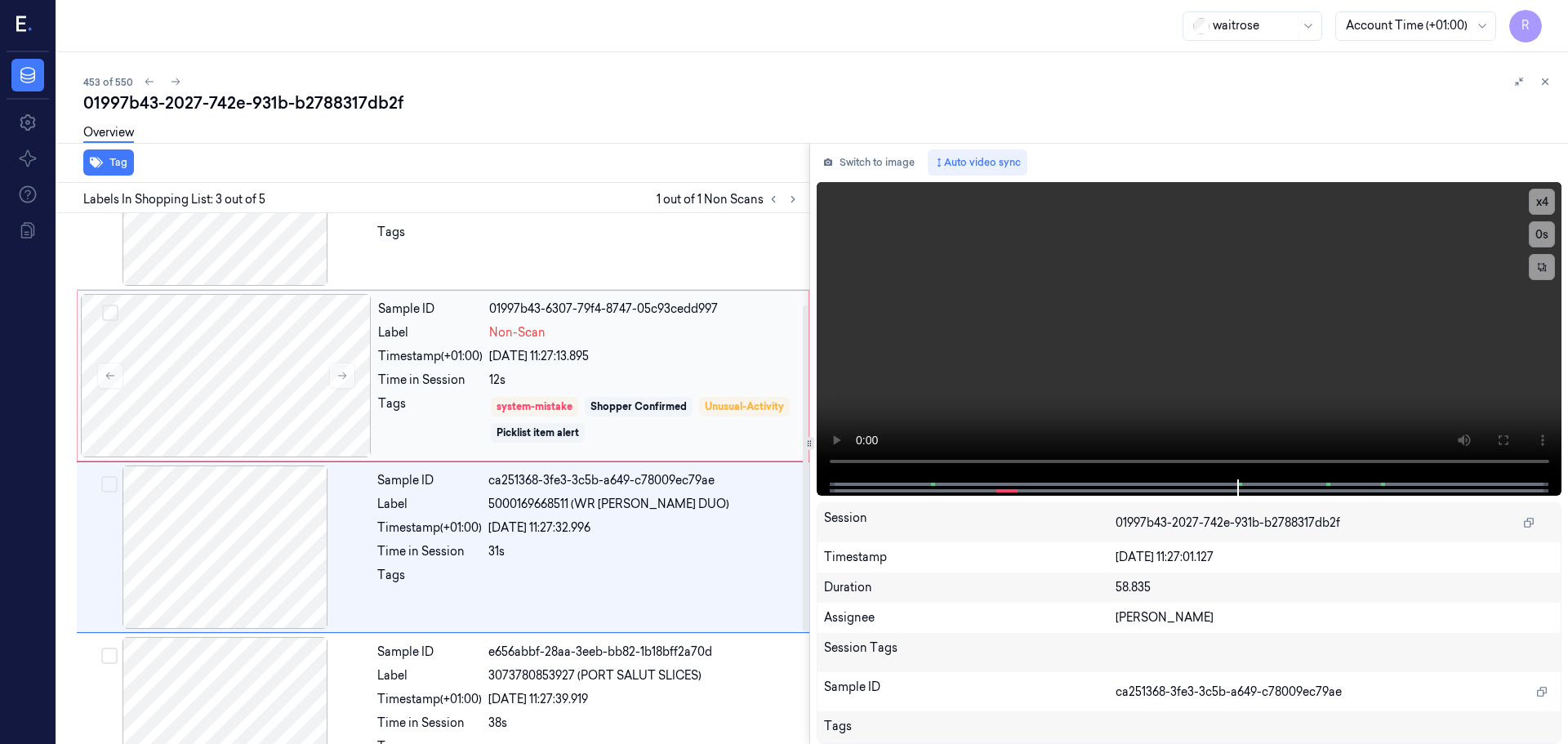
scroll to position [0, 0]
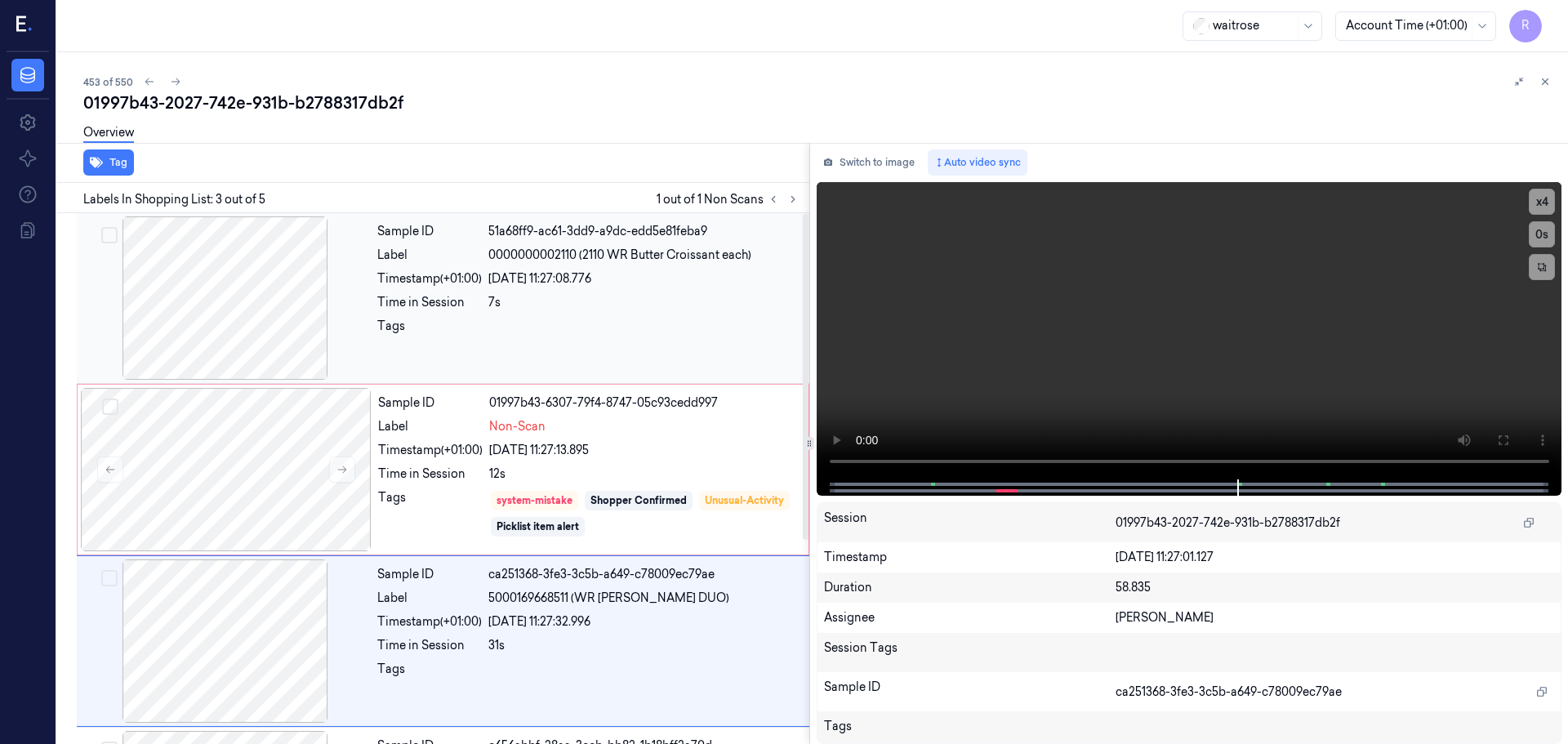
click at [650, 340] on div at bounding box center [644, 331] width 311 height 26
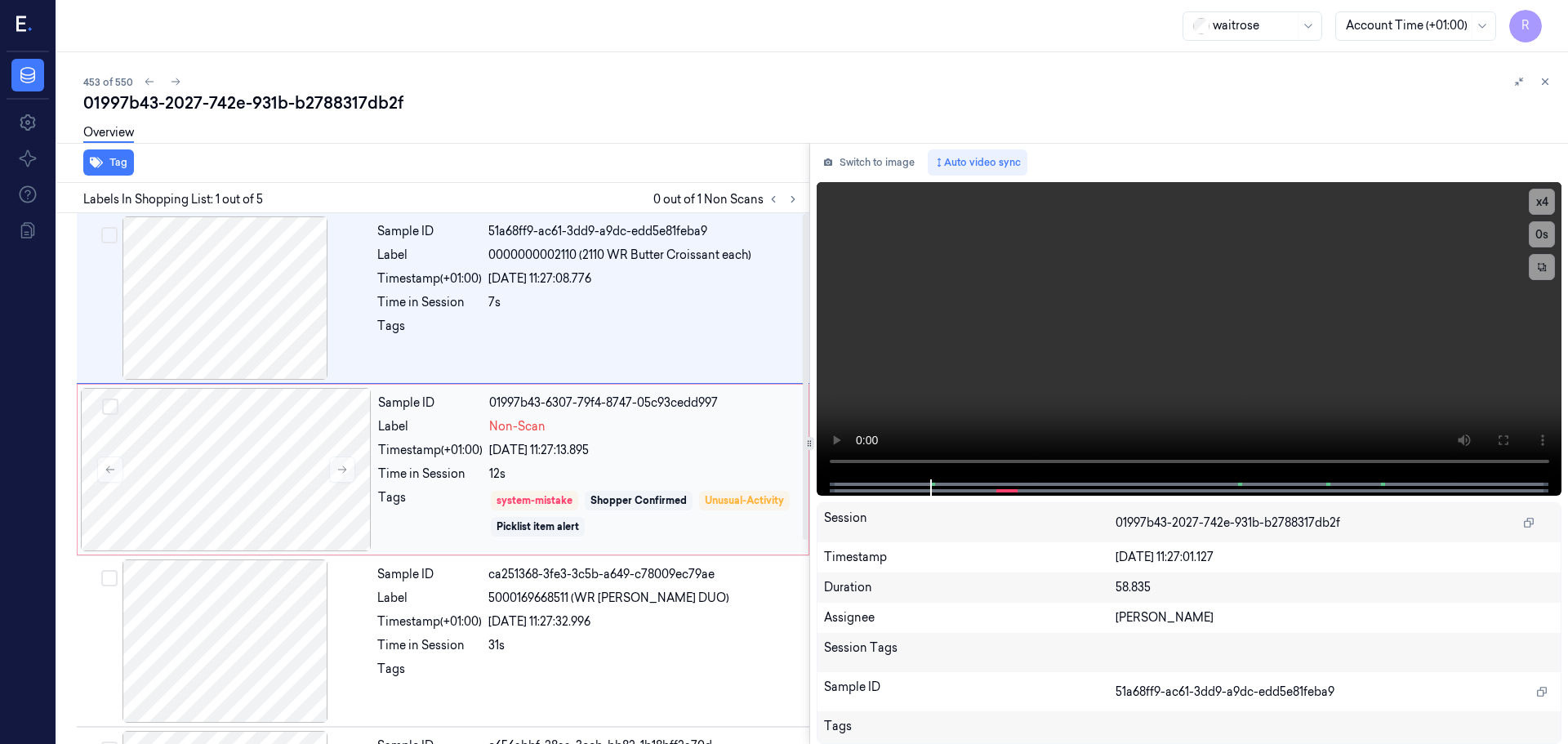
click at [654, 429] on div "Non-Scan" at bounding box center [644, 427] width 309 height 17
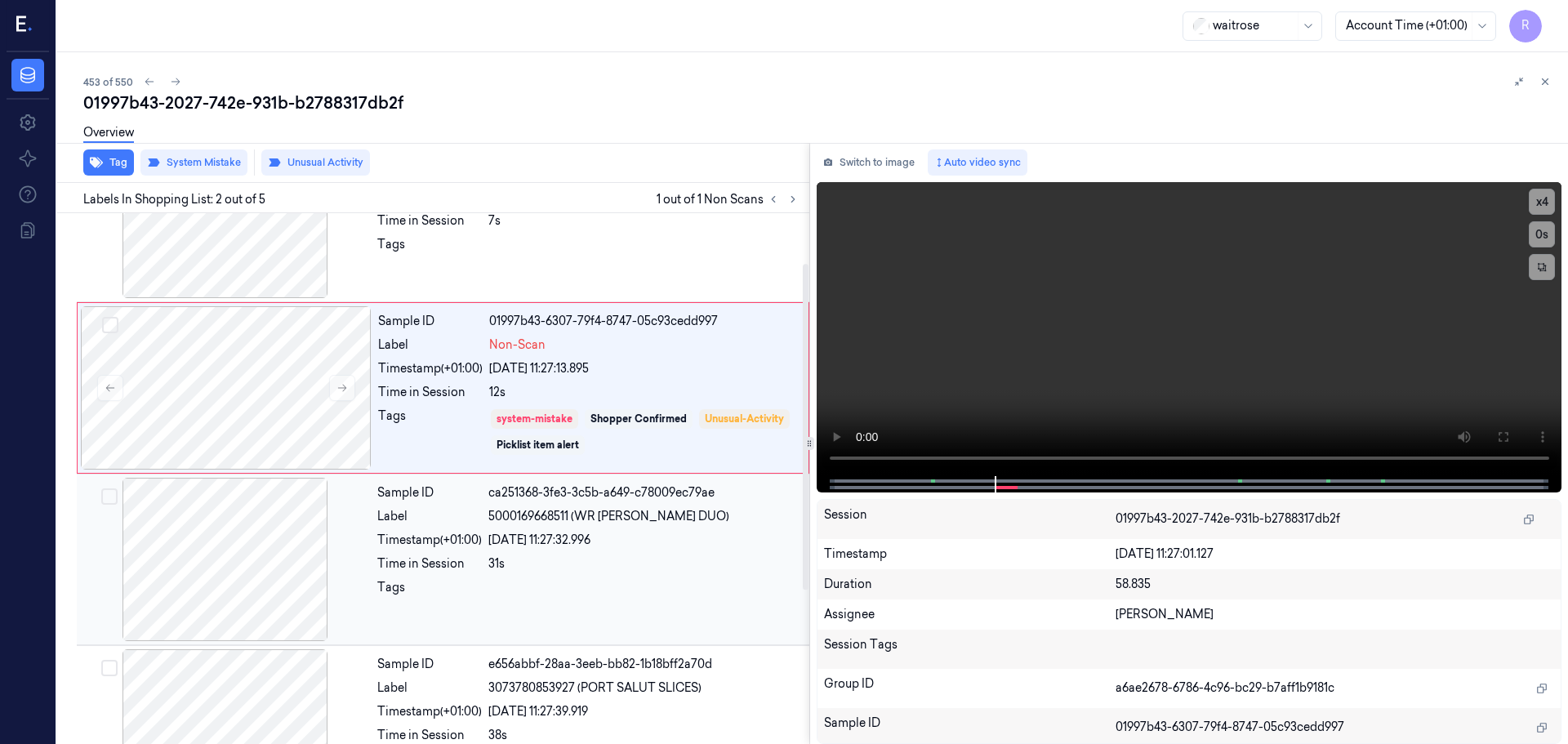
click at [647, 518] on span "5000169668511 (WR AUTUMN ROSE DUO)" at bounding box center [609, 517] width 241 height 17
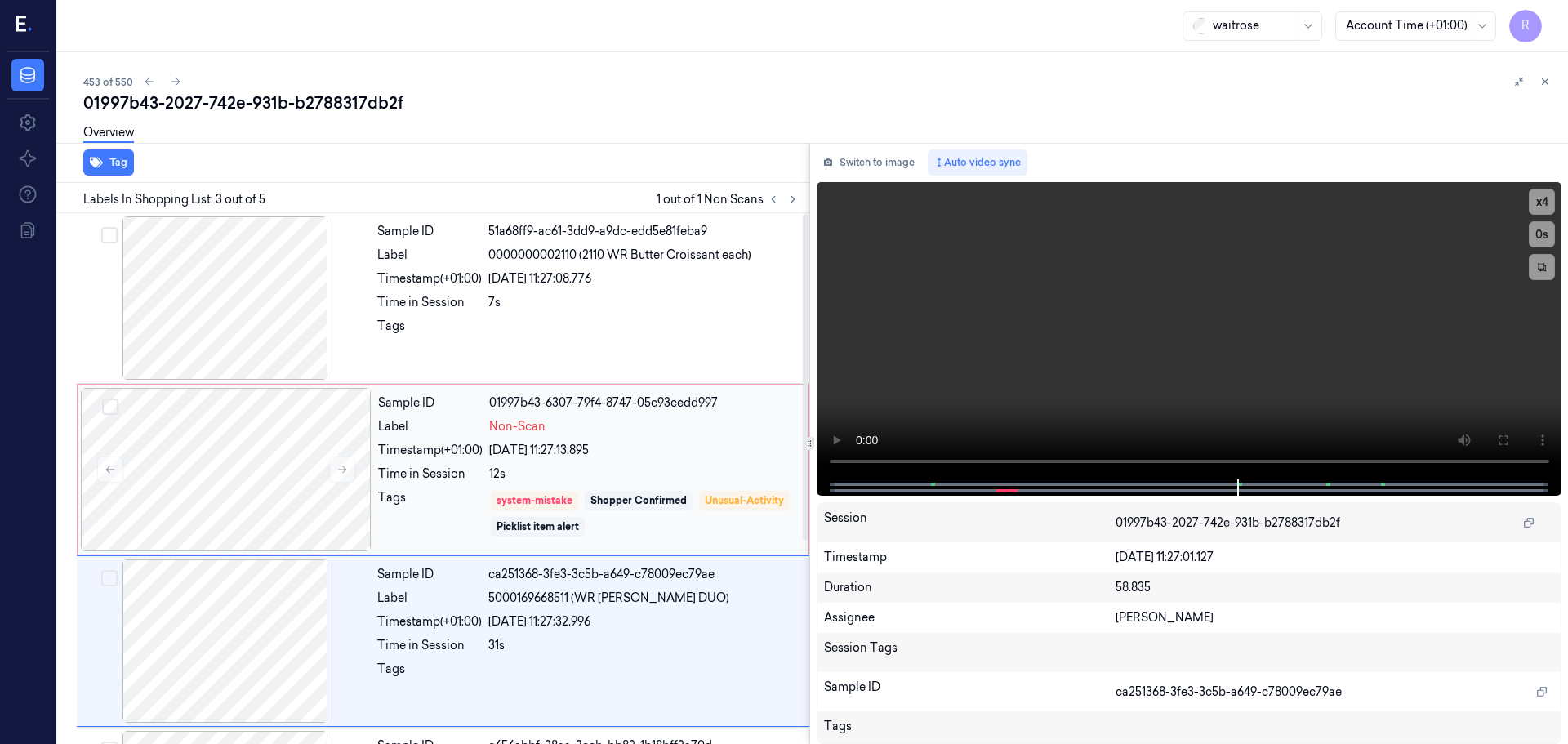
click at [655, 475] on div "12s" at bounding box center [644, 474] width 309 height 17
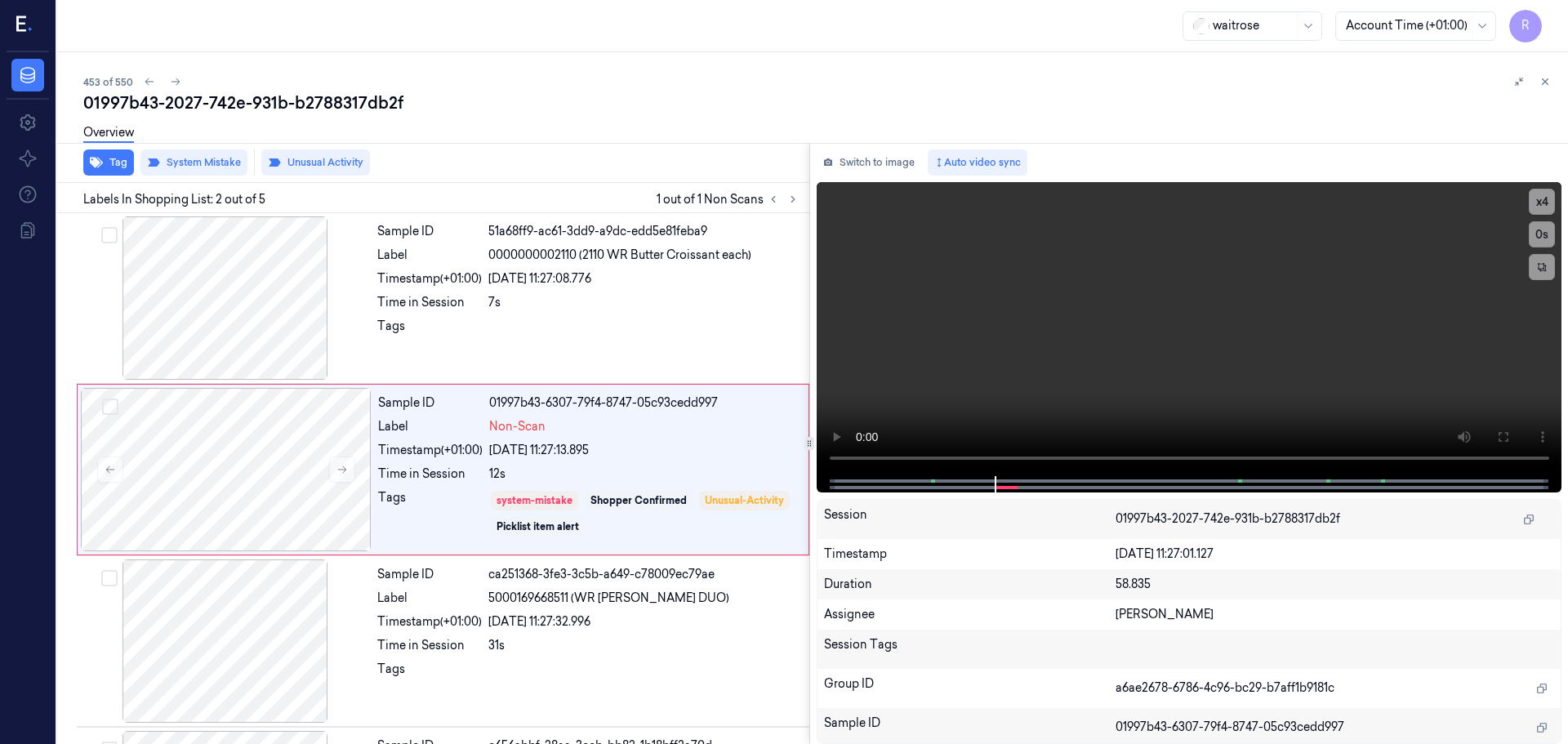
click at [1556, 77] on div "453 of 550 01997b43-2027-742e-931b-b2788317db2f Overview Tag System Mistake Unu…" at bounding box center [812, 398] width 1511 height 692
click at [1549, 77] on icon at bounding box center [1544, 81] width 11 height 11
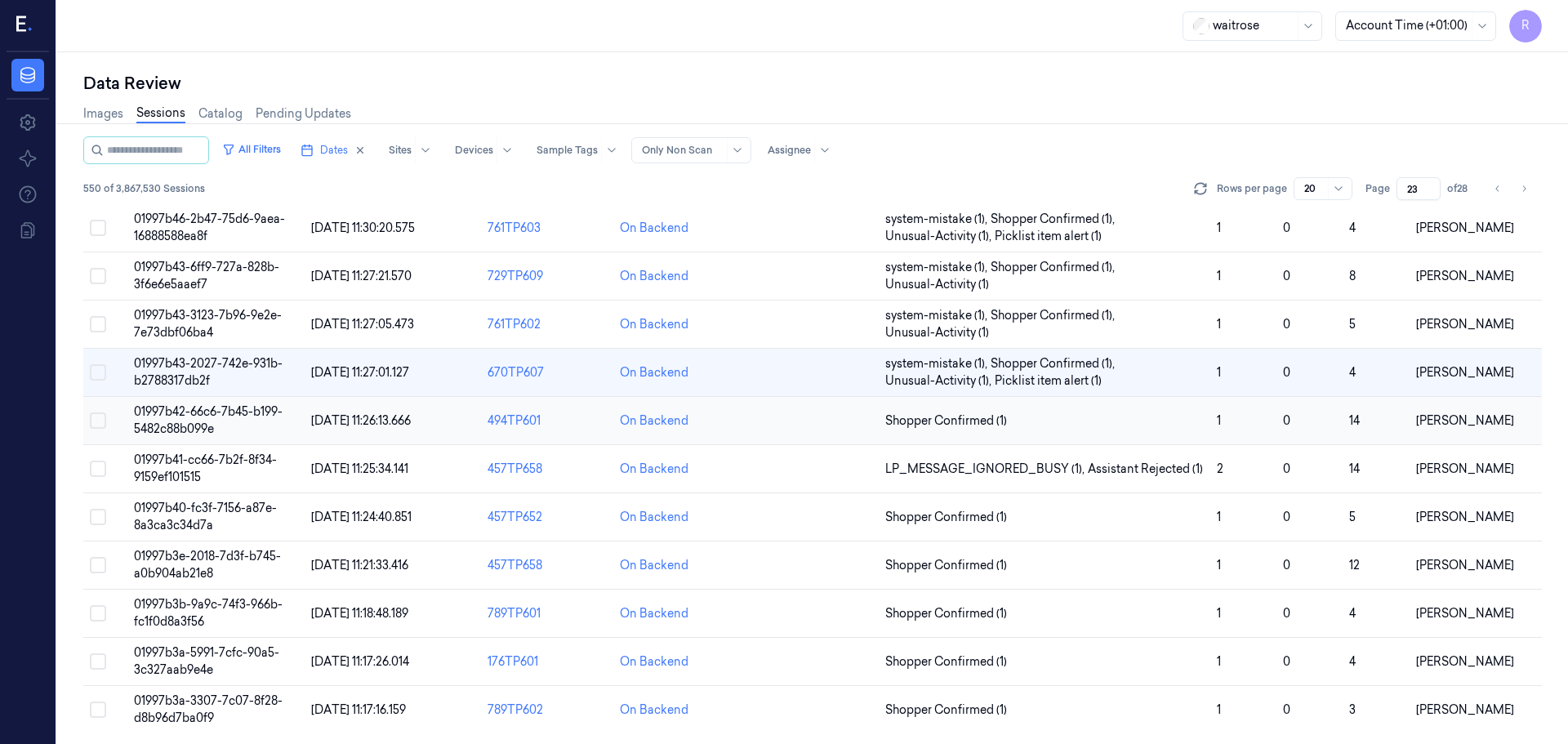
scroll to position [526, 0]
click at [1027, 430] on td "Shopper Confirmed (1)" at bounding box center [1044, 418] width 331 height 48
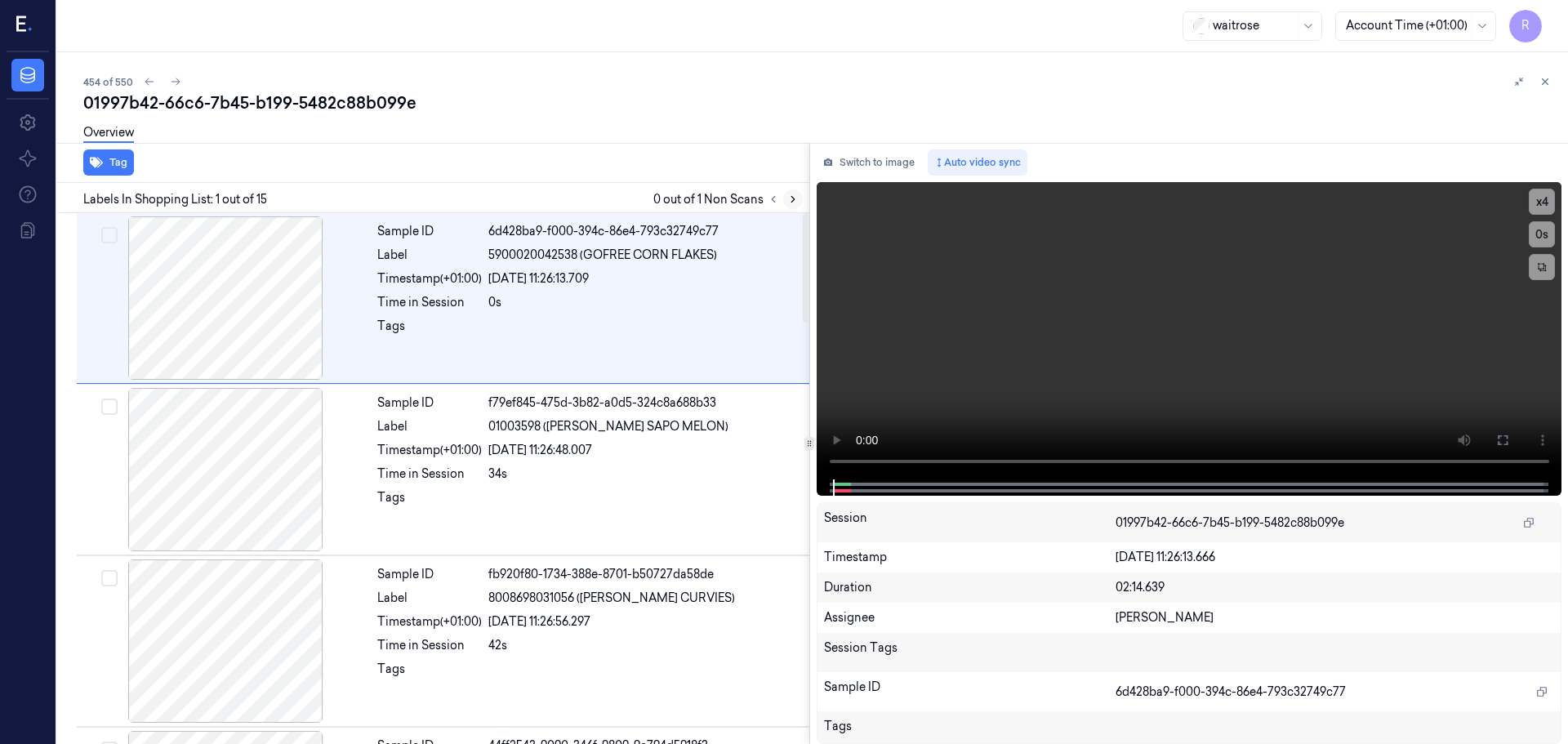
click at [788, 202] on icon at bounding box center [792, 199] width 11 height 11
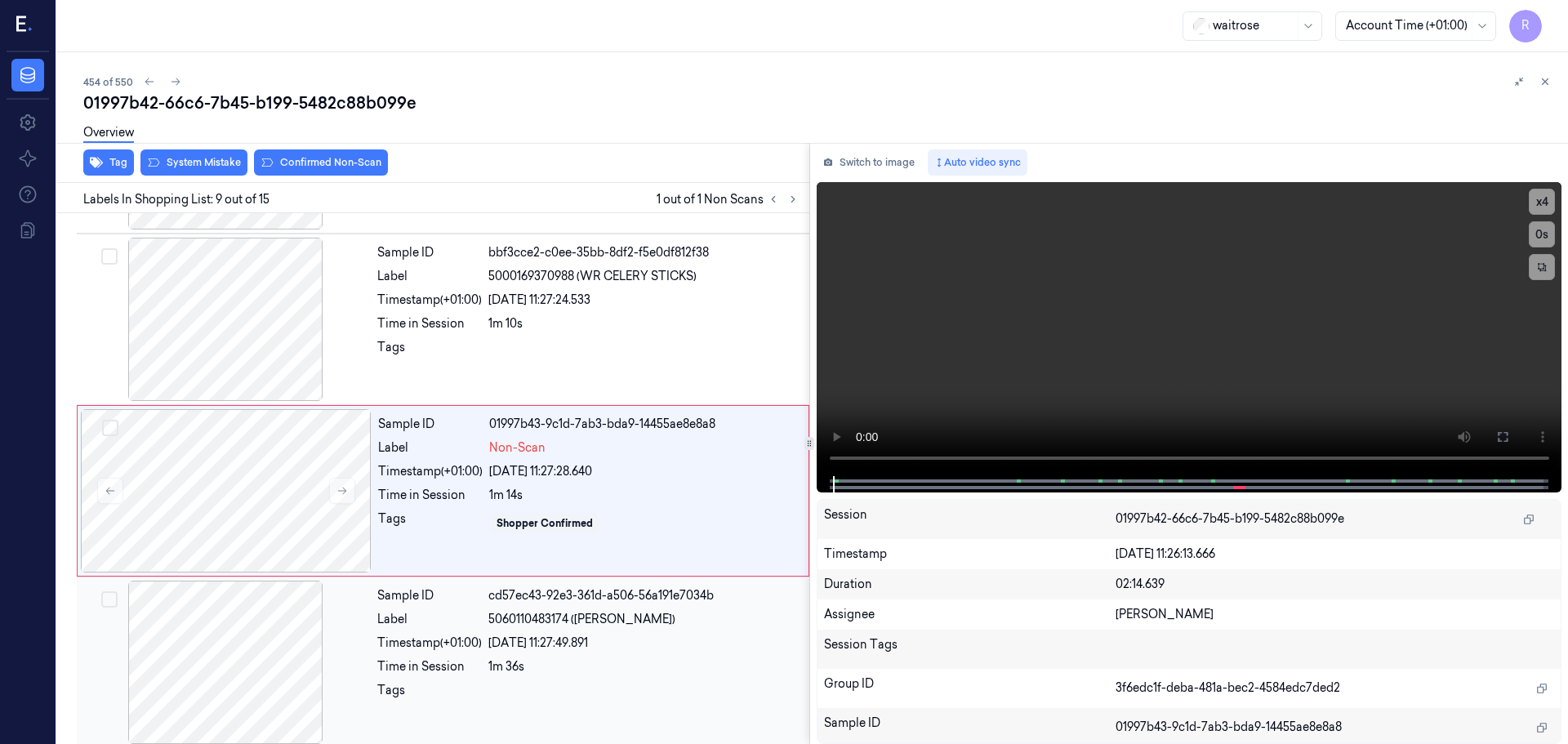
scroll to position [1192, 0]
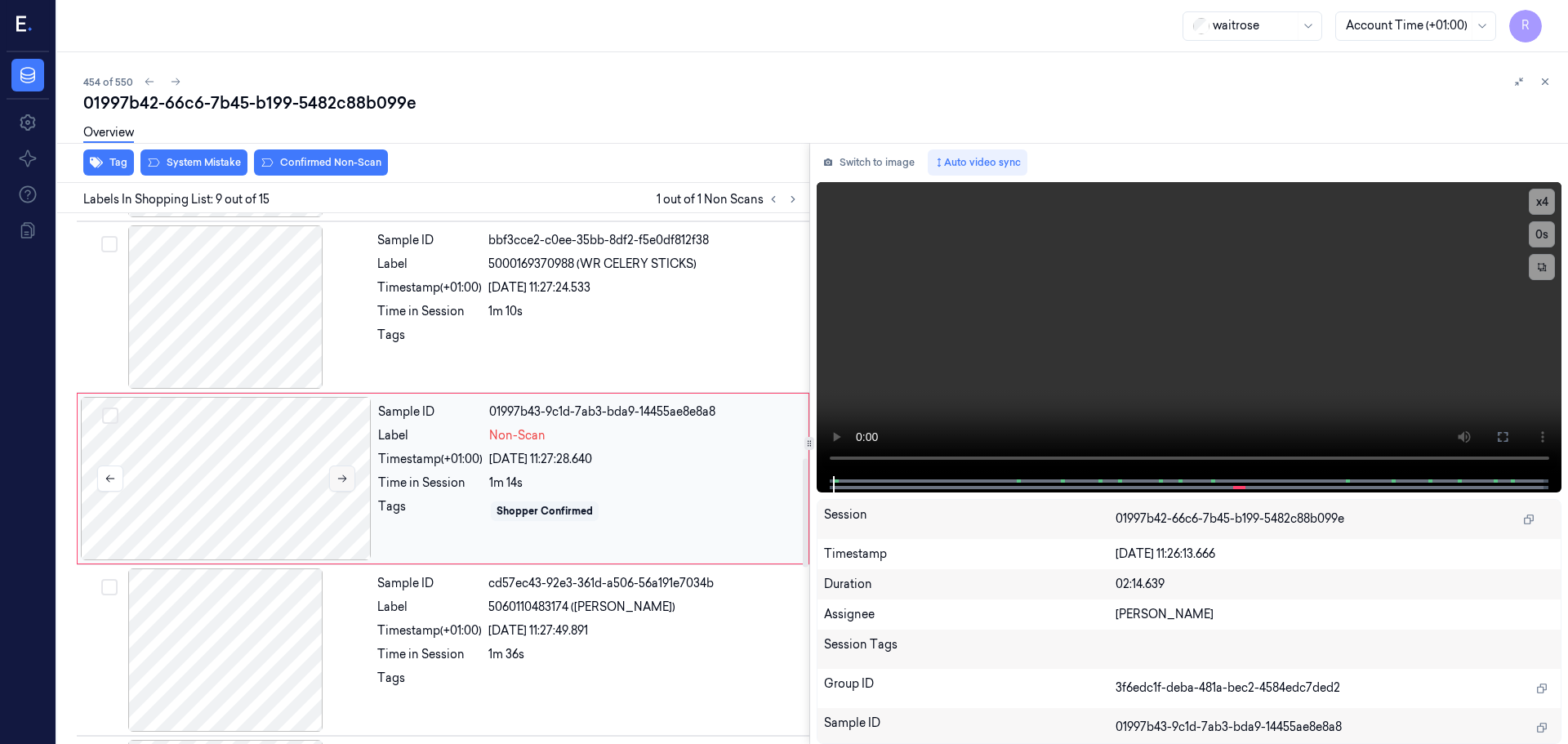
click at [341, 477] on icon at bounding box center [342, 478] width 11 height 11
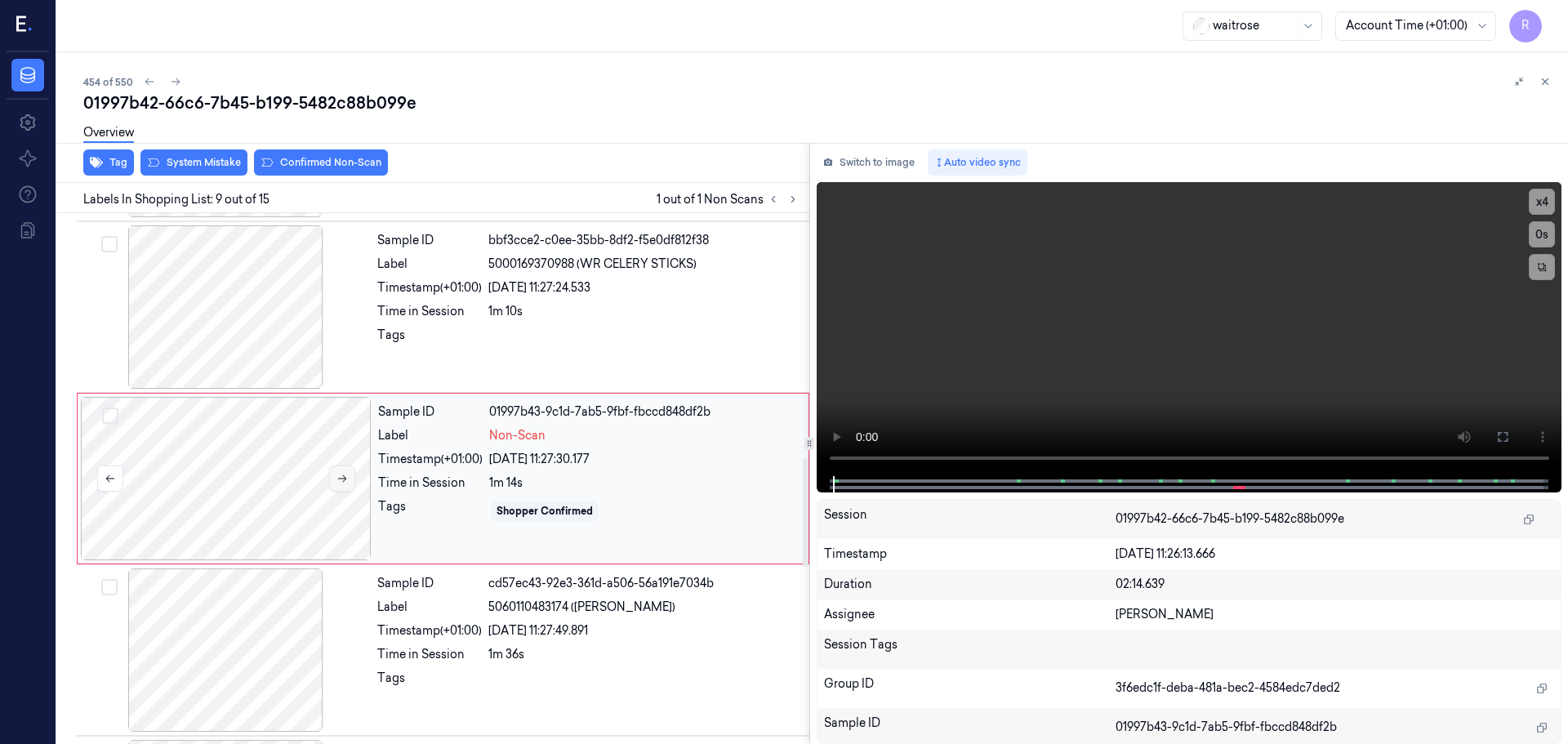
click at [341, 477] on icon at bounding box center [342, 478] width 11 height 11
click at [241, 310] on div at bounding box center [225, 307] width 291 height 163
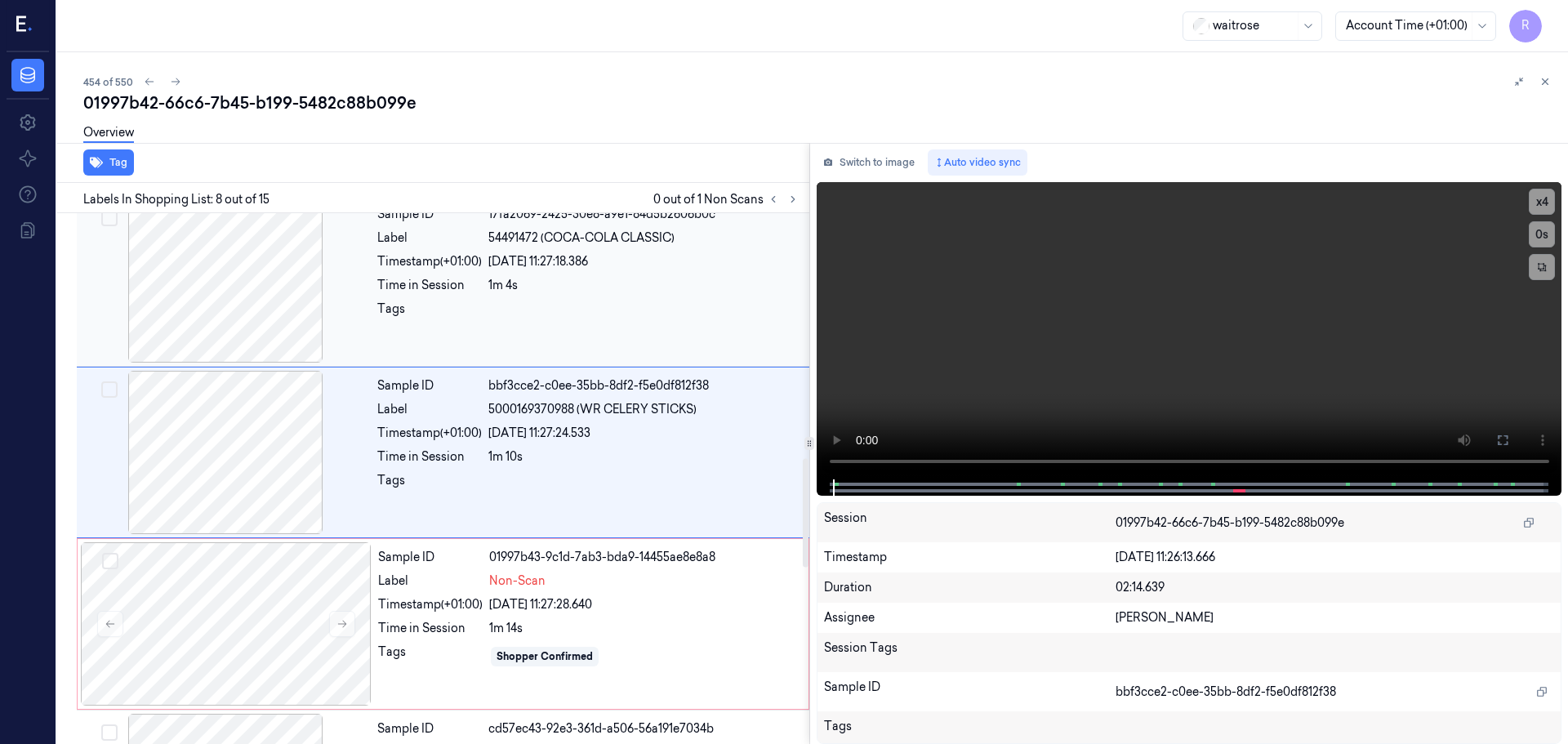
scroll to position [1020, 0]
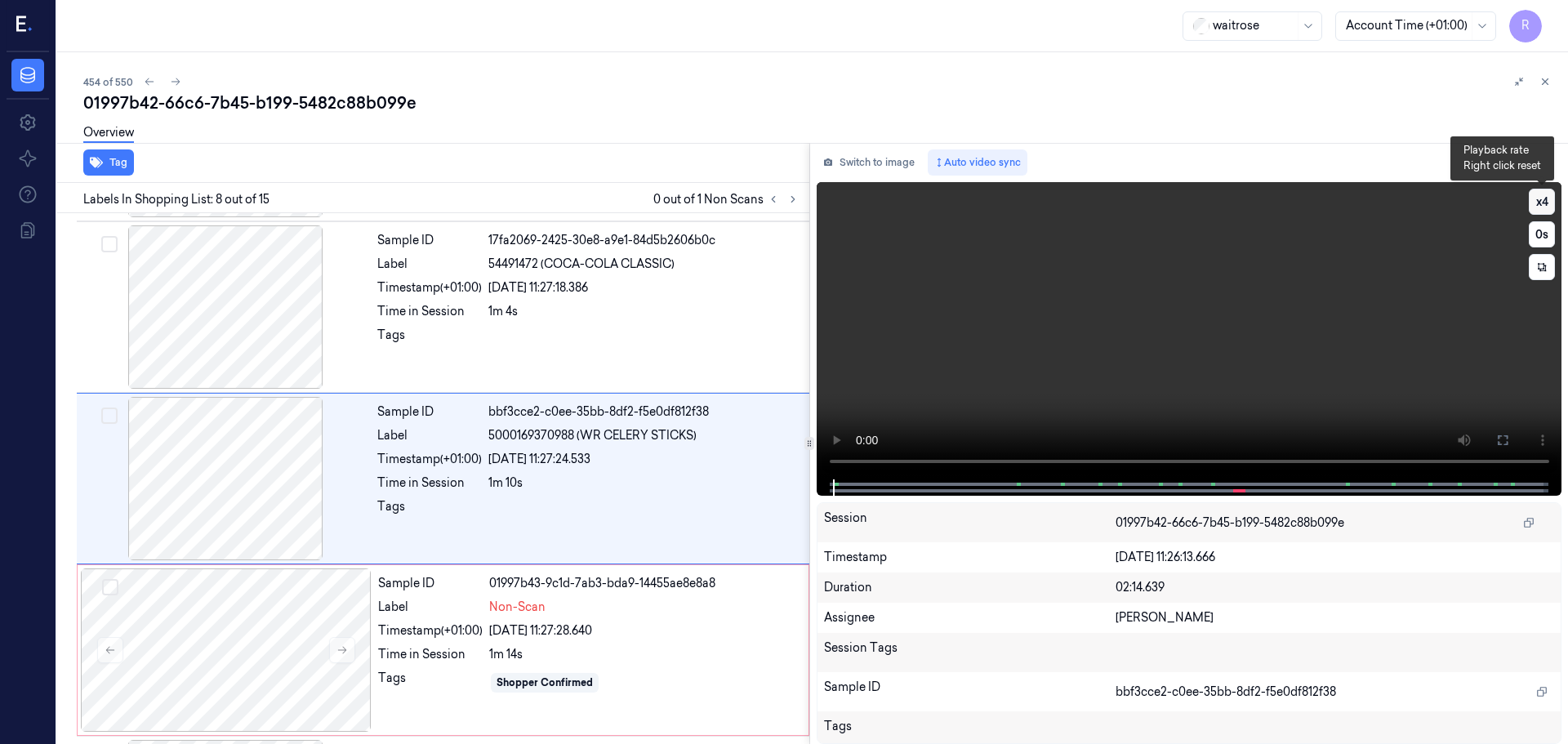
click at [1531, 202] on button "x 4" at bounding box center [1542, 202] width 26 height 26
click at [1504, 449] on button at bounding box center [1503, 440] width 26 height 26
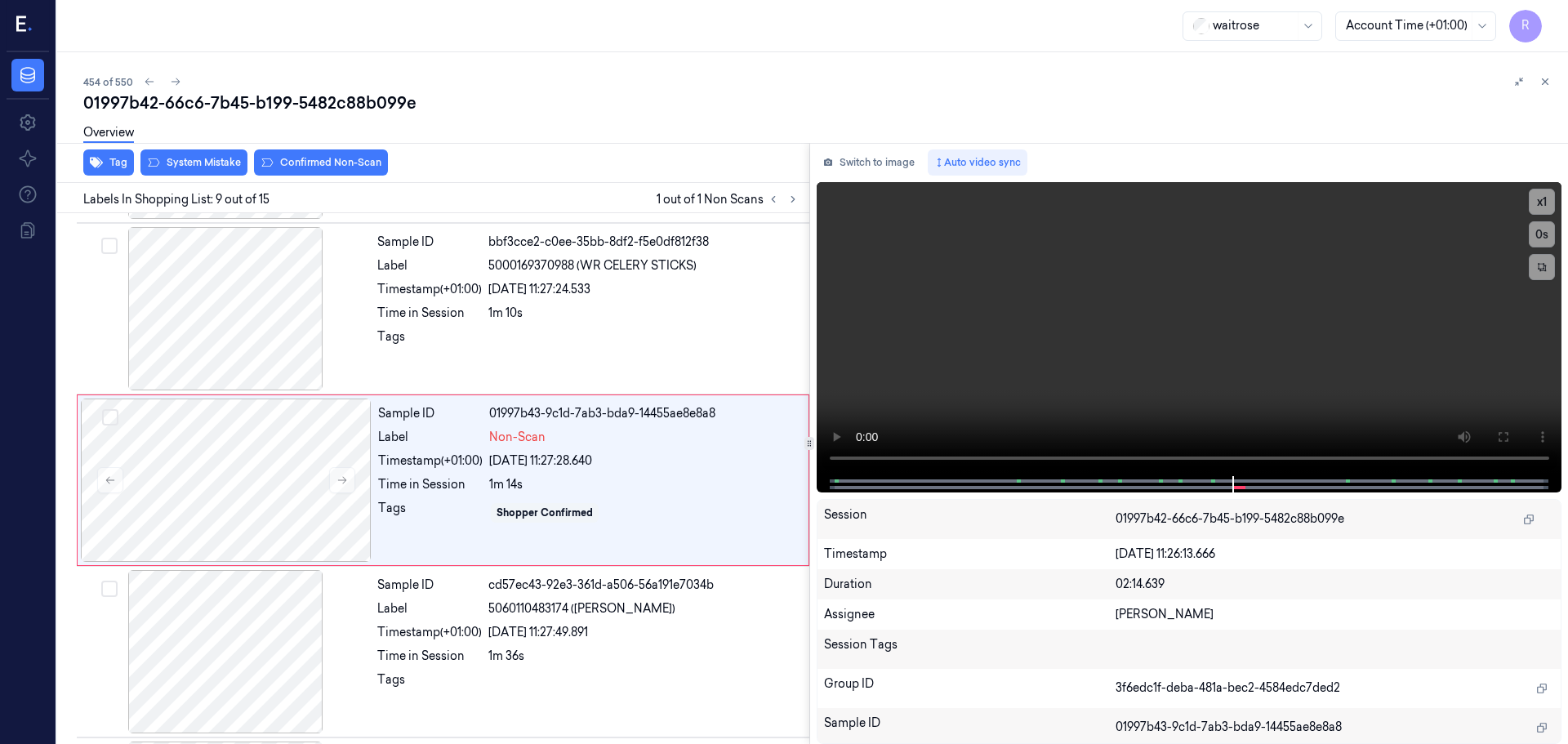
scroll to position [1192, 0]
click at [264, 321] on div at bounding box center [225, 307] width 291 height 163
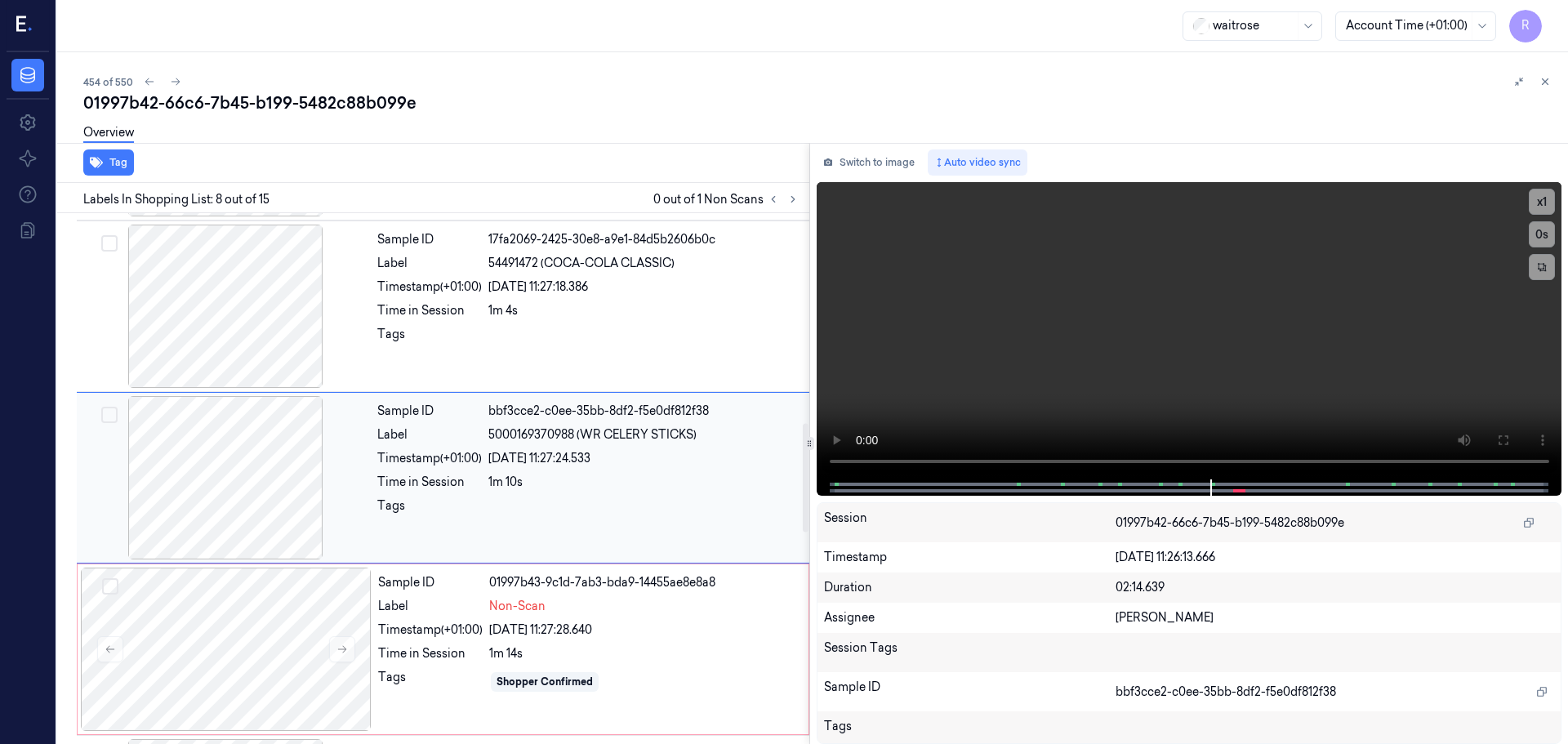
scroll to position [1020, 0]
click at [1541, 202] on button "x 1" at bounding box center [1542, 202] width 26 height 26
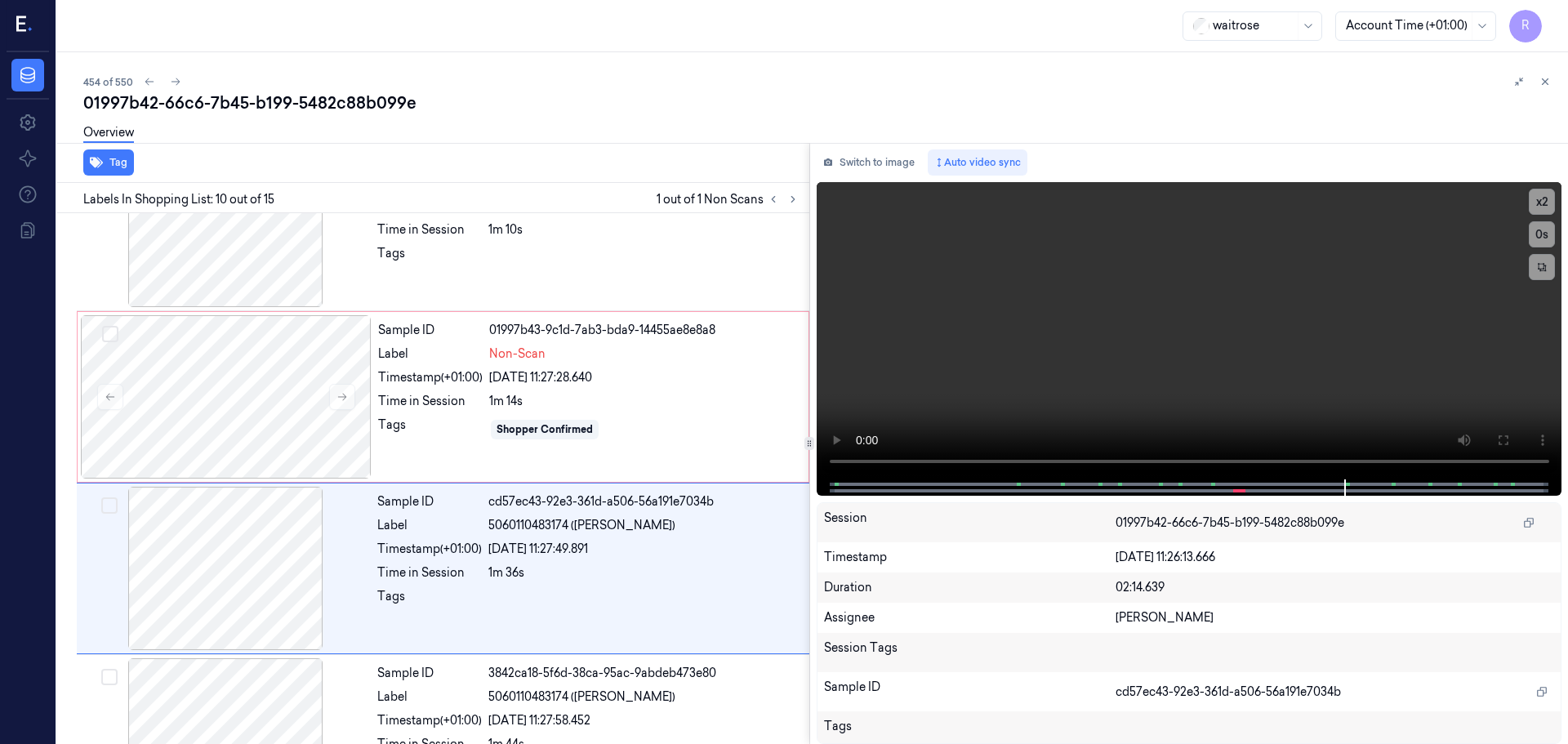
scroll to position [1364, 0]
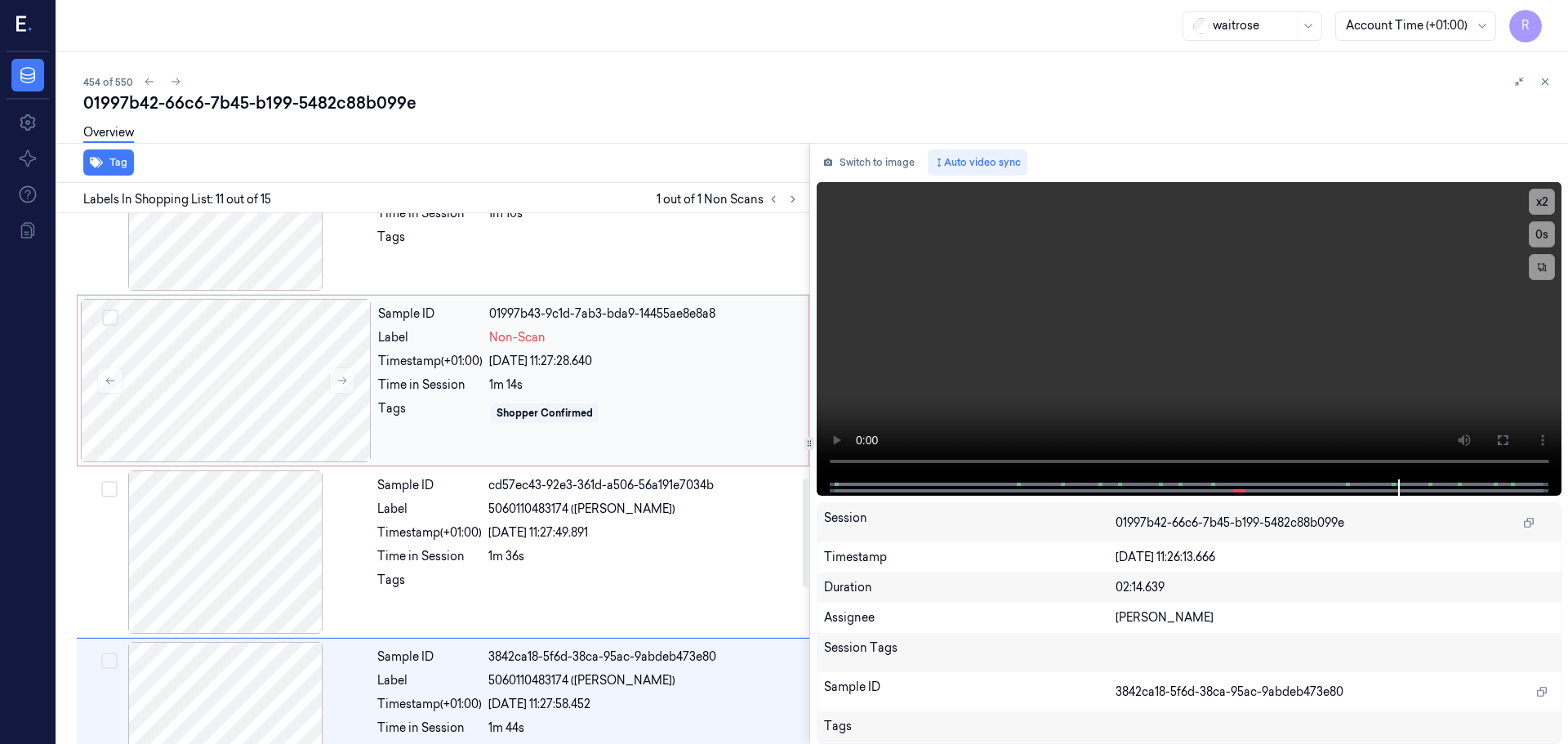
click at [517, 395] on div "Sample ID 01997b43-9c1d-7ab3-bda9-14455ae8e8a8 Label Non-Scan Timestamp (+01:00…" at bounding box center [588, 381] width 433 height 163
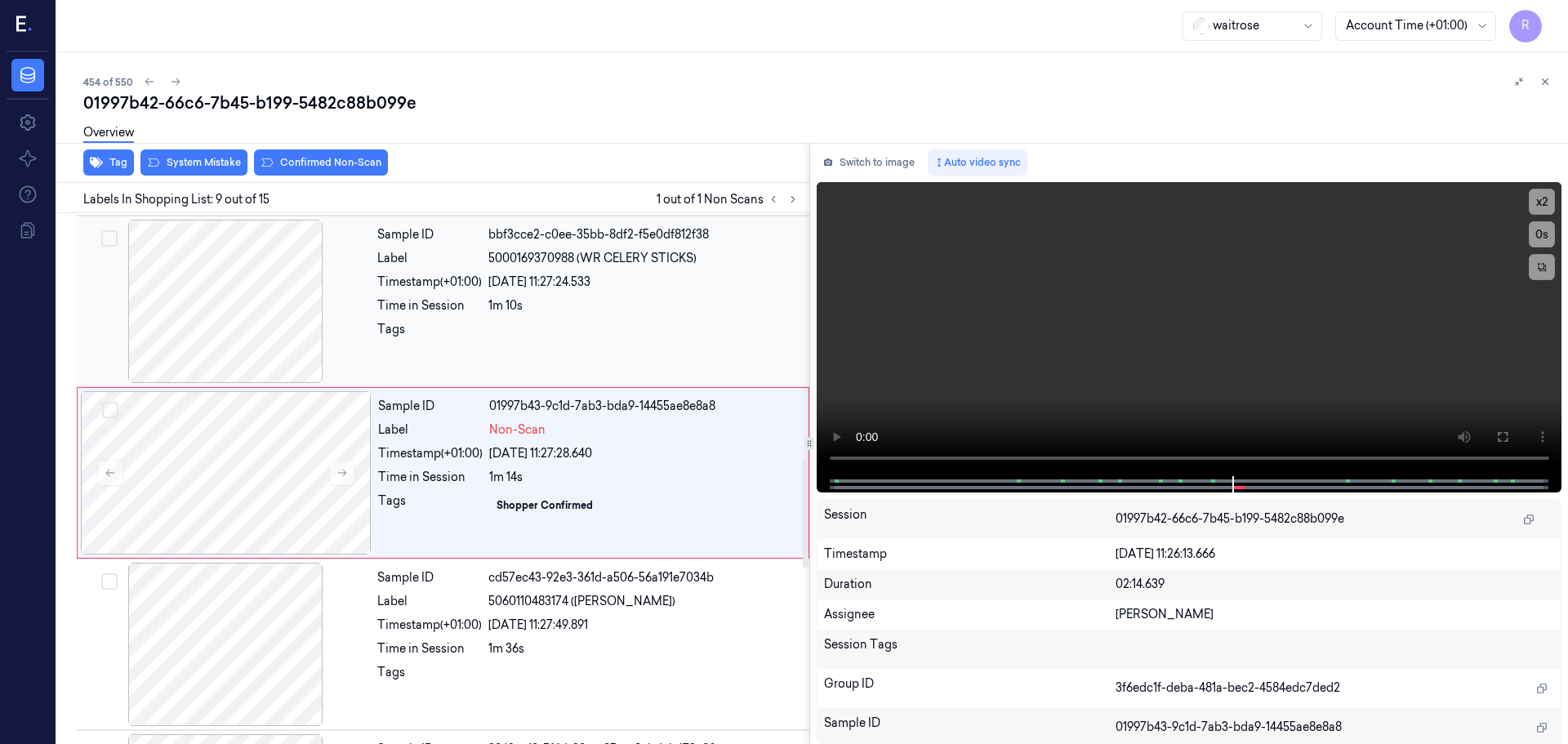
scroll to position [1192, 0]
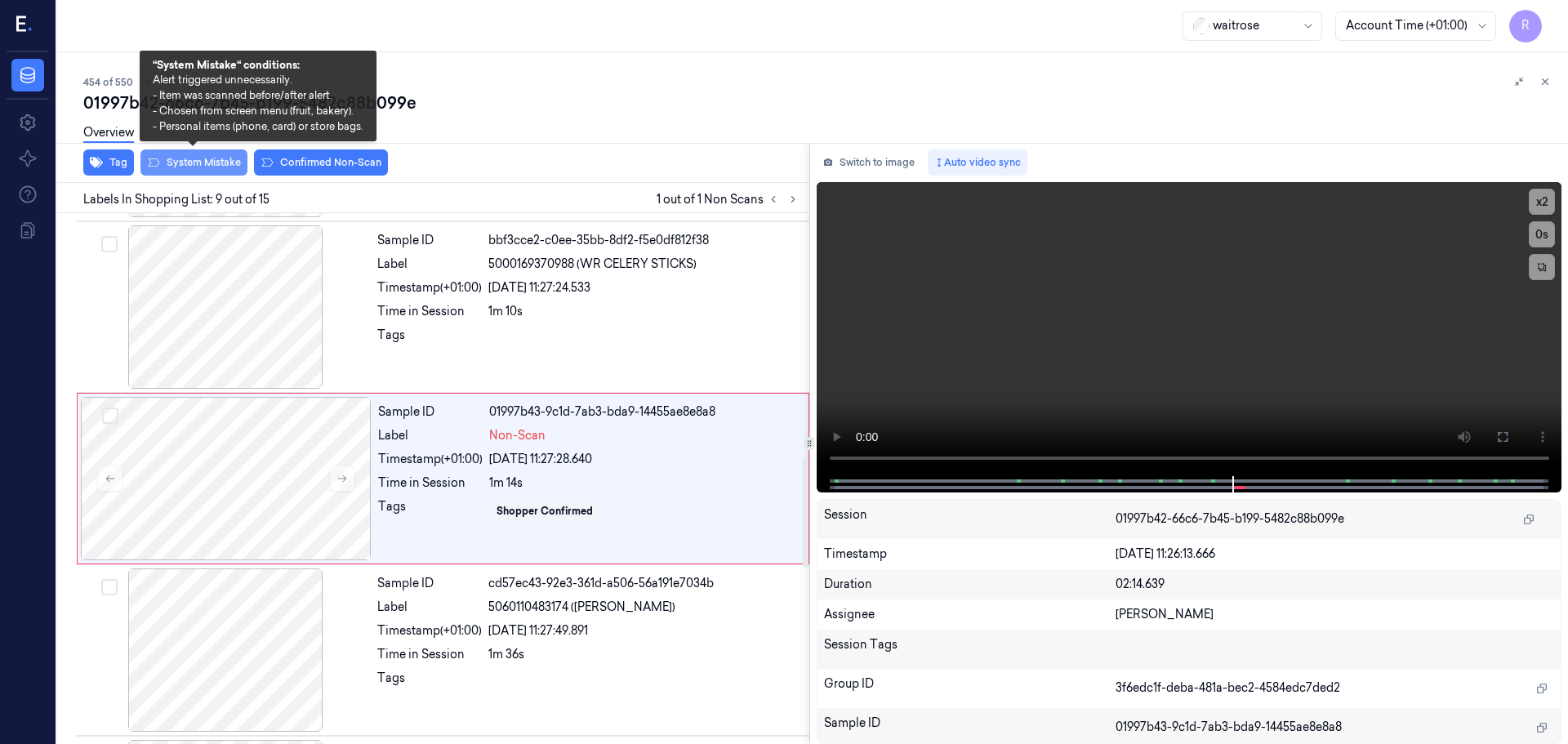
click at [190, 162] on button "System Mistake" at bounding box center [194, 162] width 107 height 26
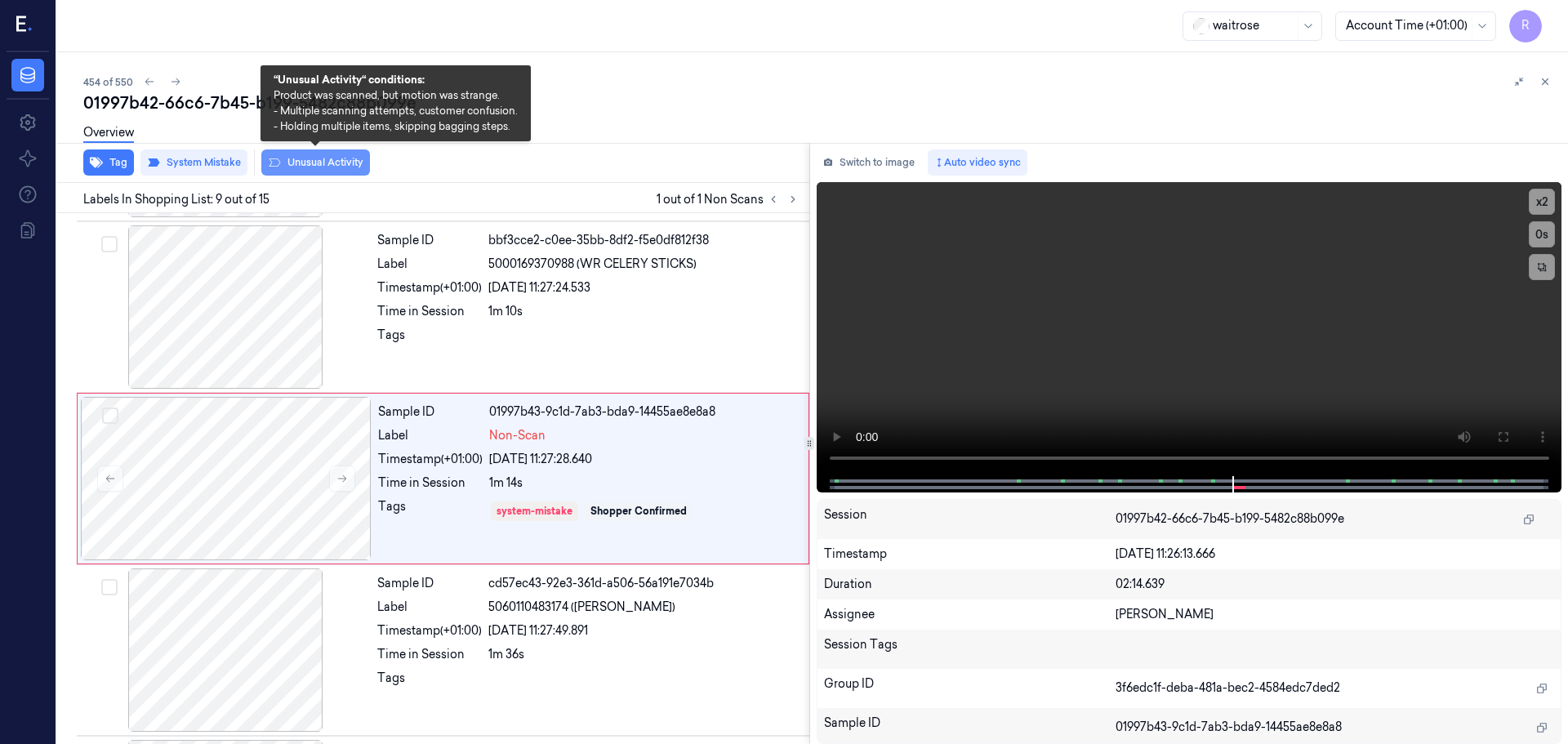
click at [324, 160] on button "Unusual Activity" at bounding box center [315, 162] width 109 height 26
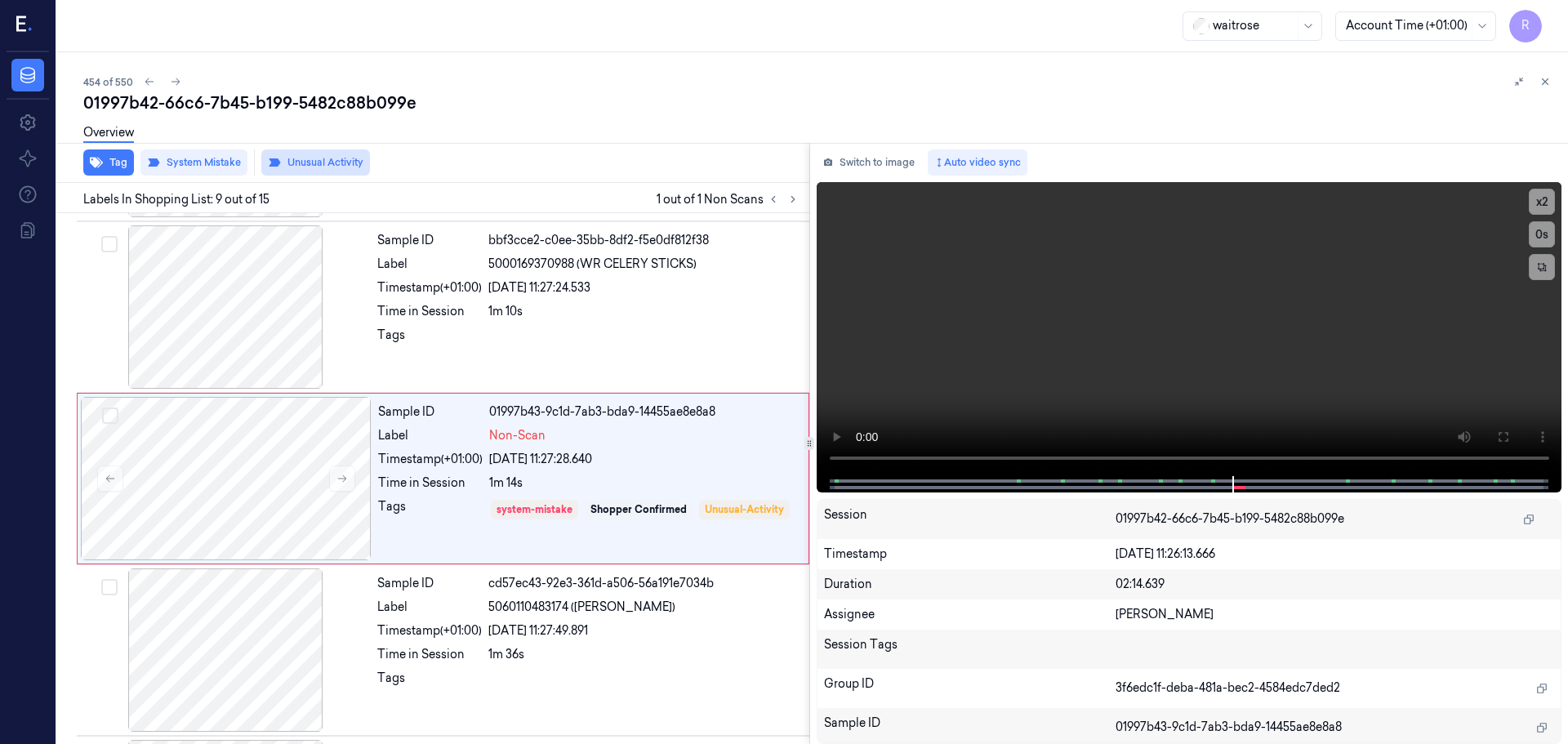
click at [297, 158] on button "Unusual Activity" at bounding box center [315, 162] width 109 height 26
click at [108, 157] on button "Tag" at bounding box center [109, 162] width 51 height 26
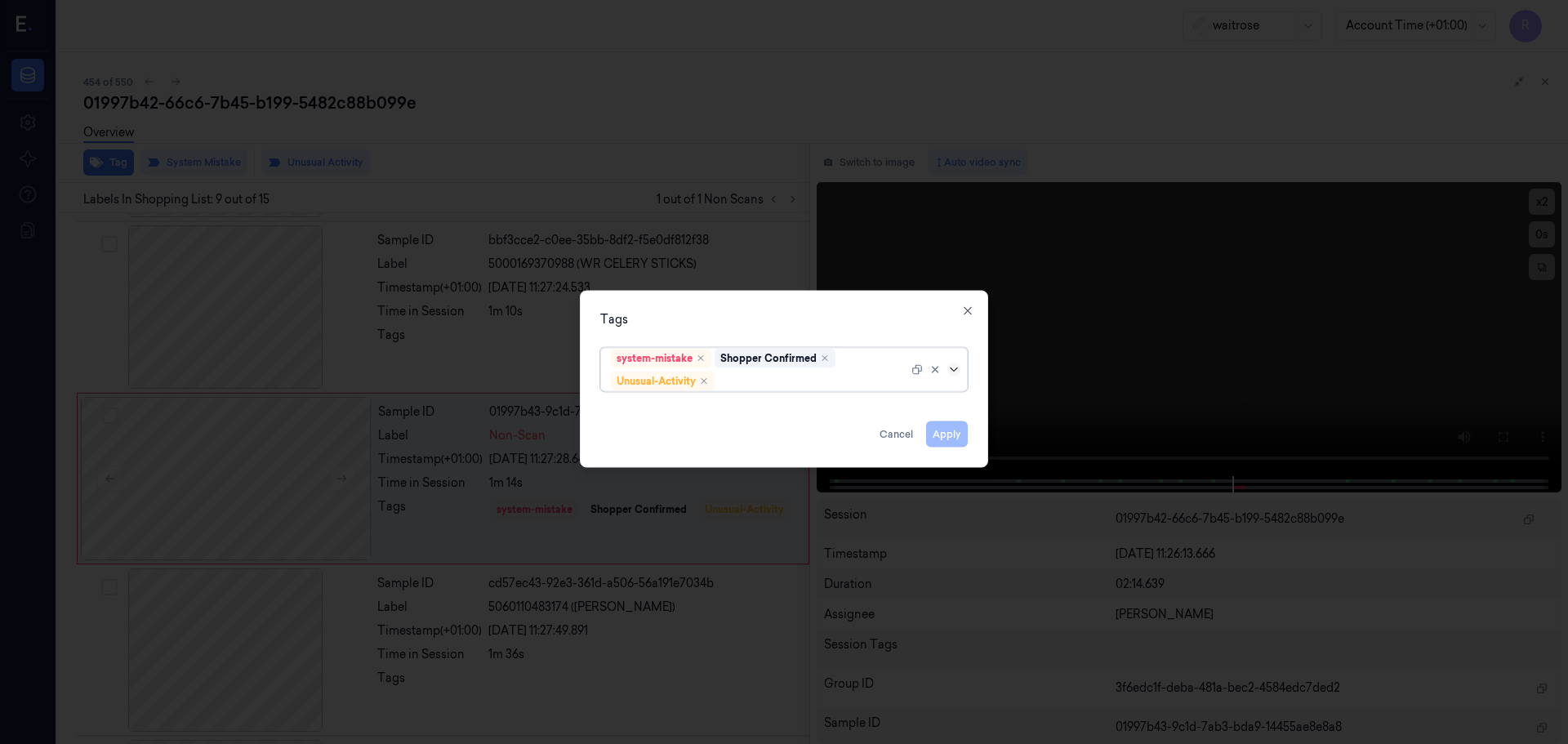
click at [954, 363] on icon at bounding box center [954, 369] width 13 height 13
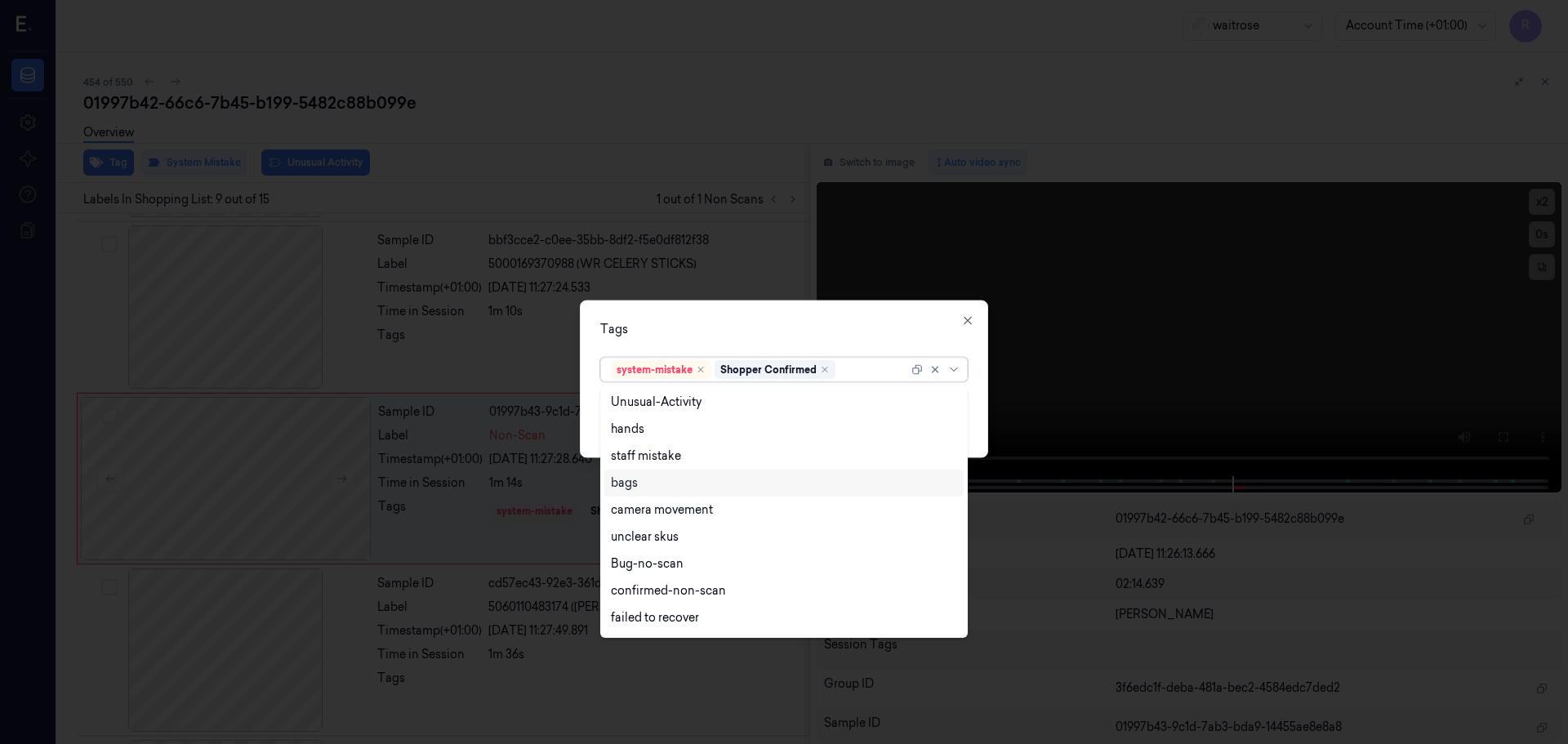
click at [659, 480] on div "bags" at bounding box center [784, 483] width 346 height 17
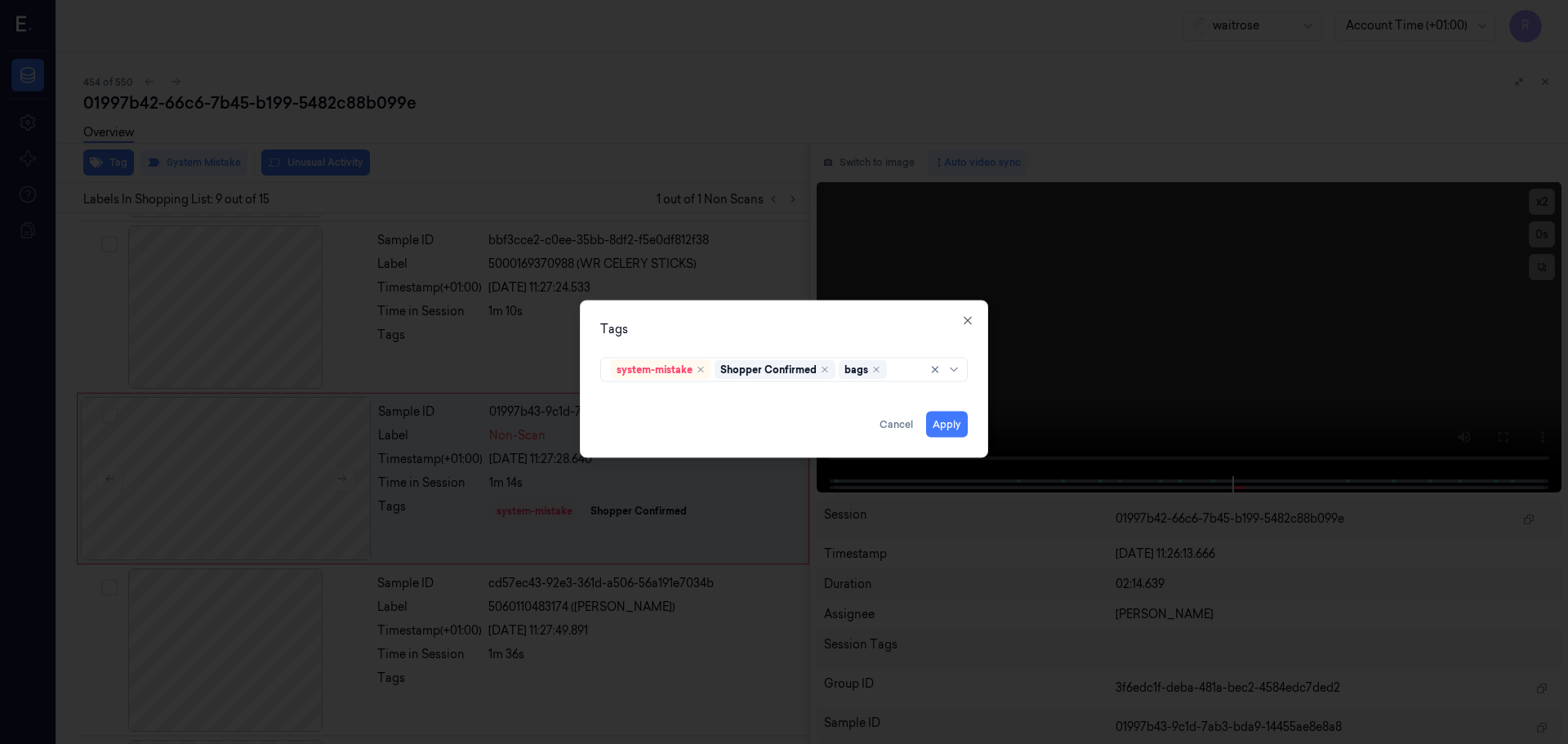
drag, startPoint x: 801, startPoint y: 321, endPoint x: 932, endPoint y: 359, distance: 136.4
click at [802, 321] on div "Tags" at bounding box center [784, 329] width 367 height 17
click at [944, 428] on button "Apply" at bounding box center [947, 423] width 42 height 26
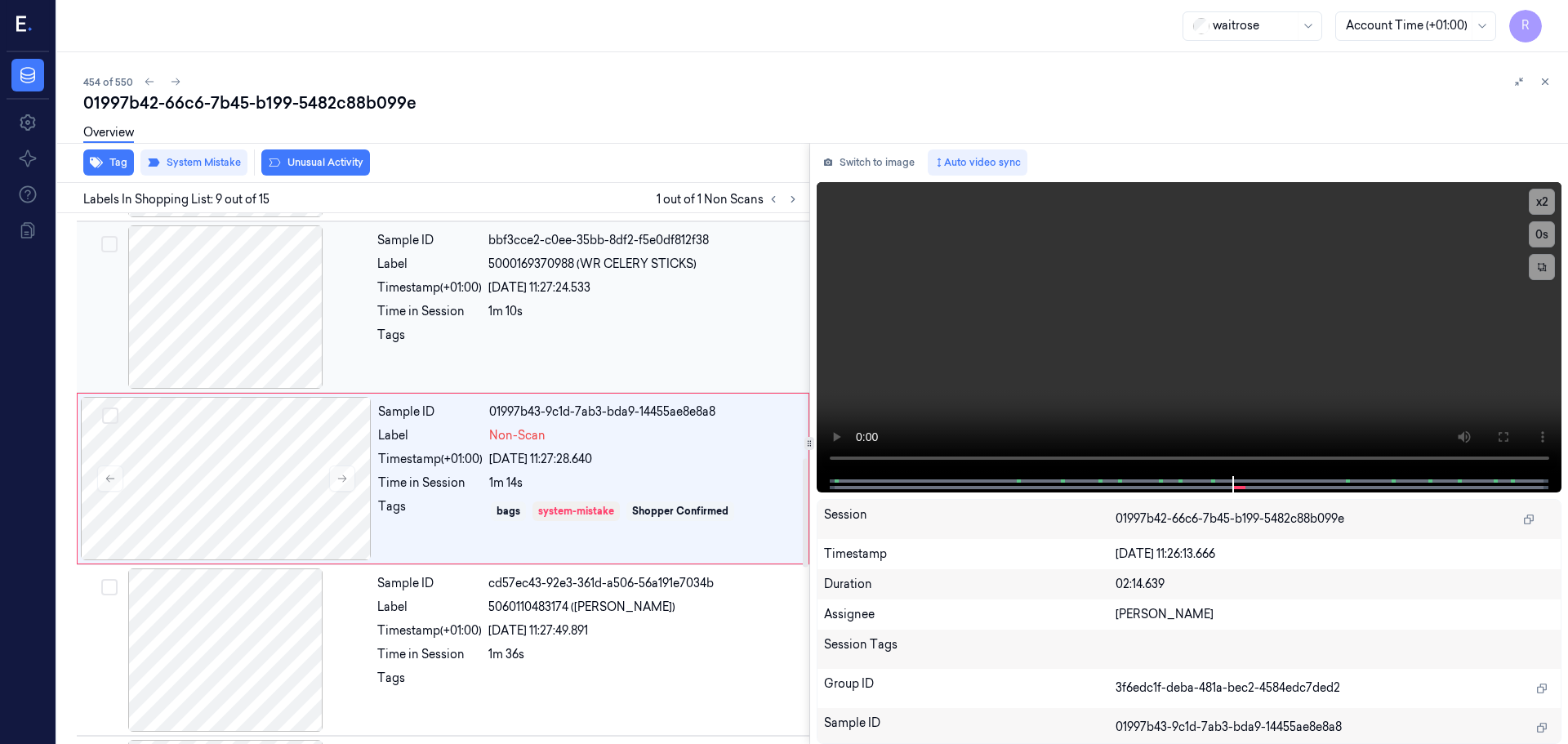
click at [493, 291] on div "24/09/2025 11:27:24.533" at bounding box center [644, 288] width 311 height 17
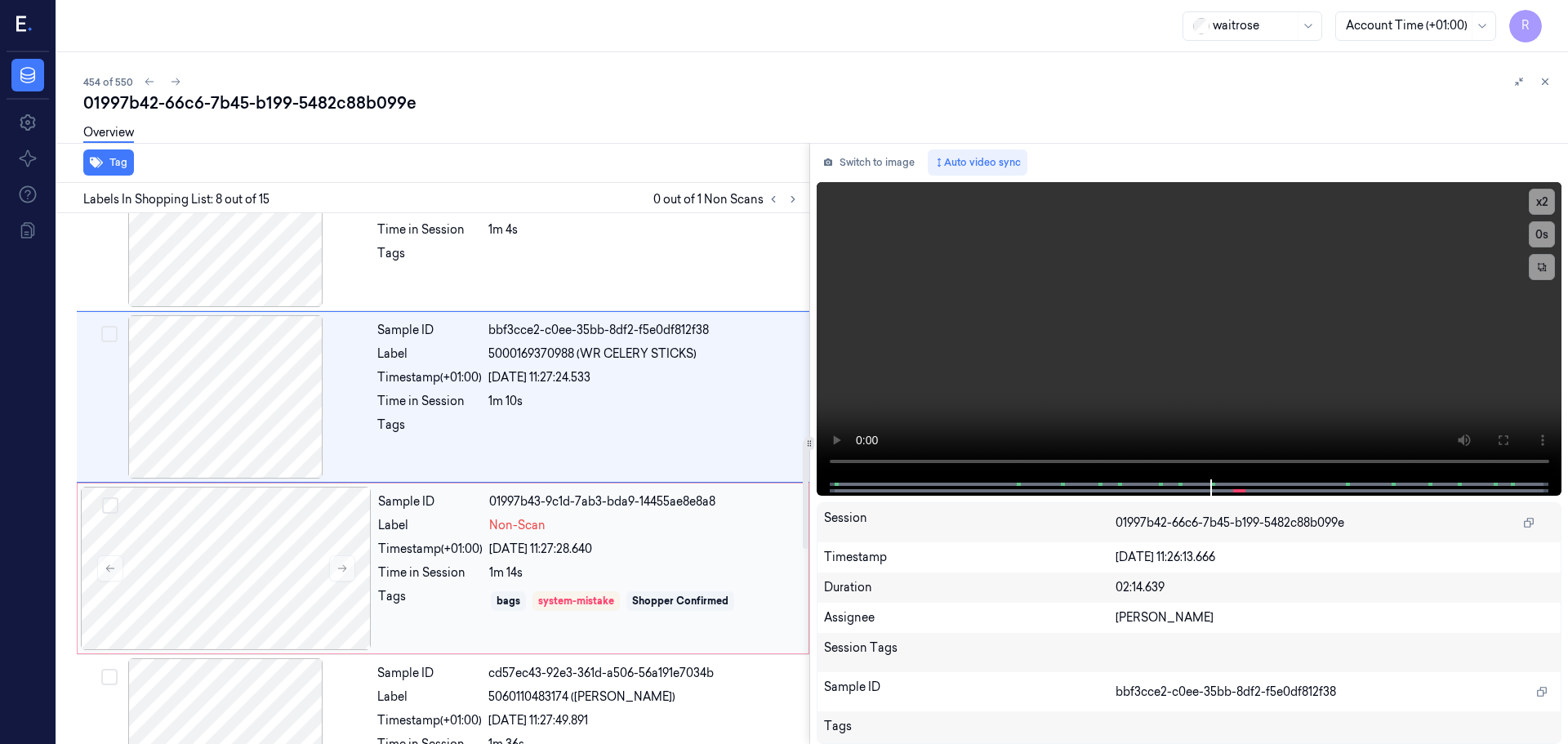
click at [482, 523] on div "Label" at bounding box center [430, 525] width 105 height 17
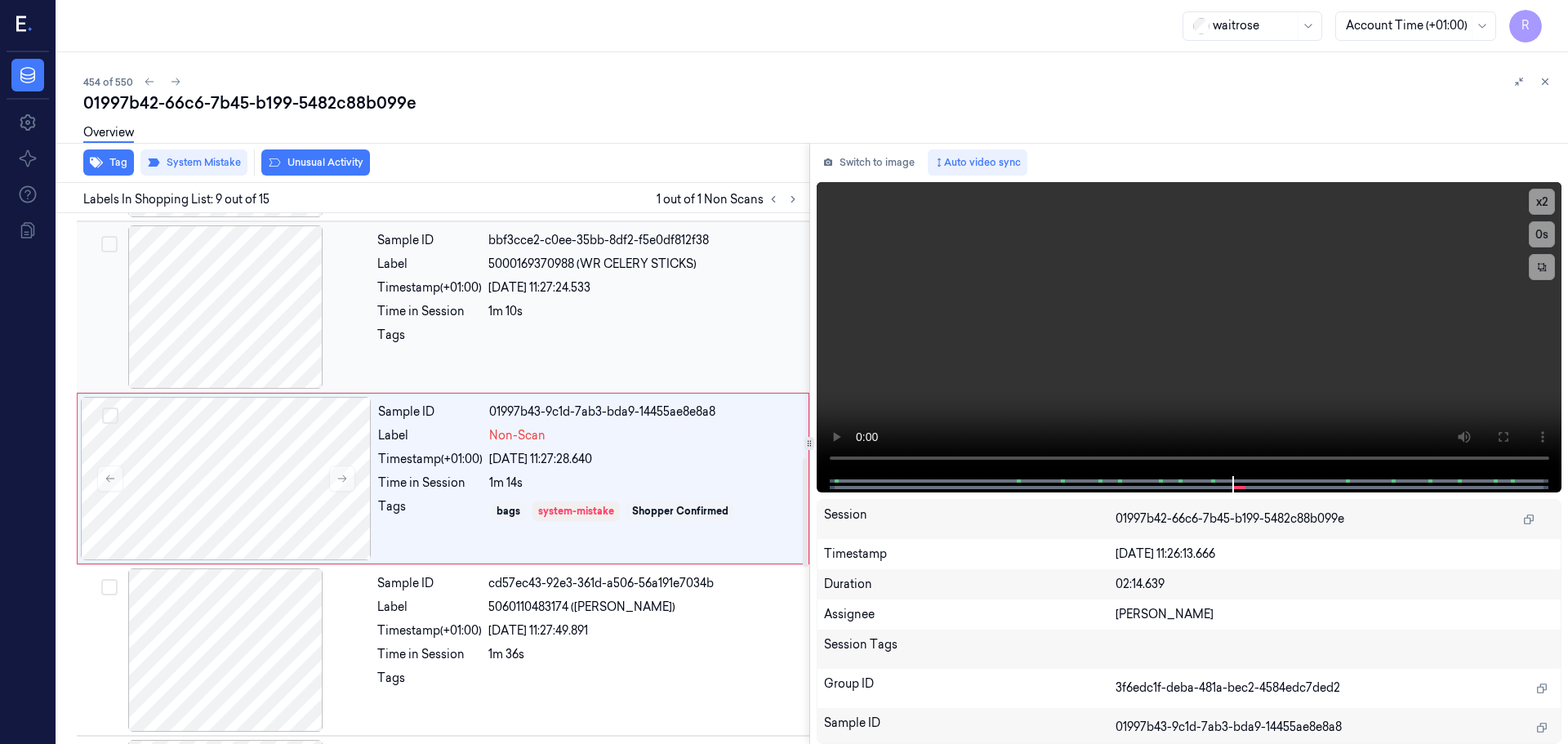
click at [473, 327] on div "Tags" at bounding box center [429, 339] width 105 height 26
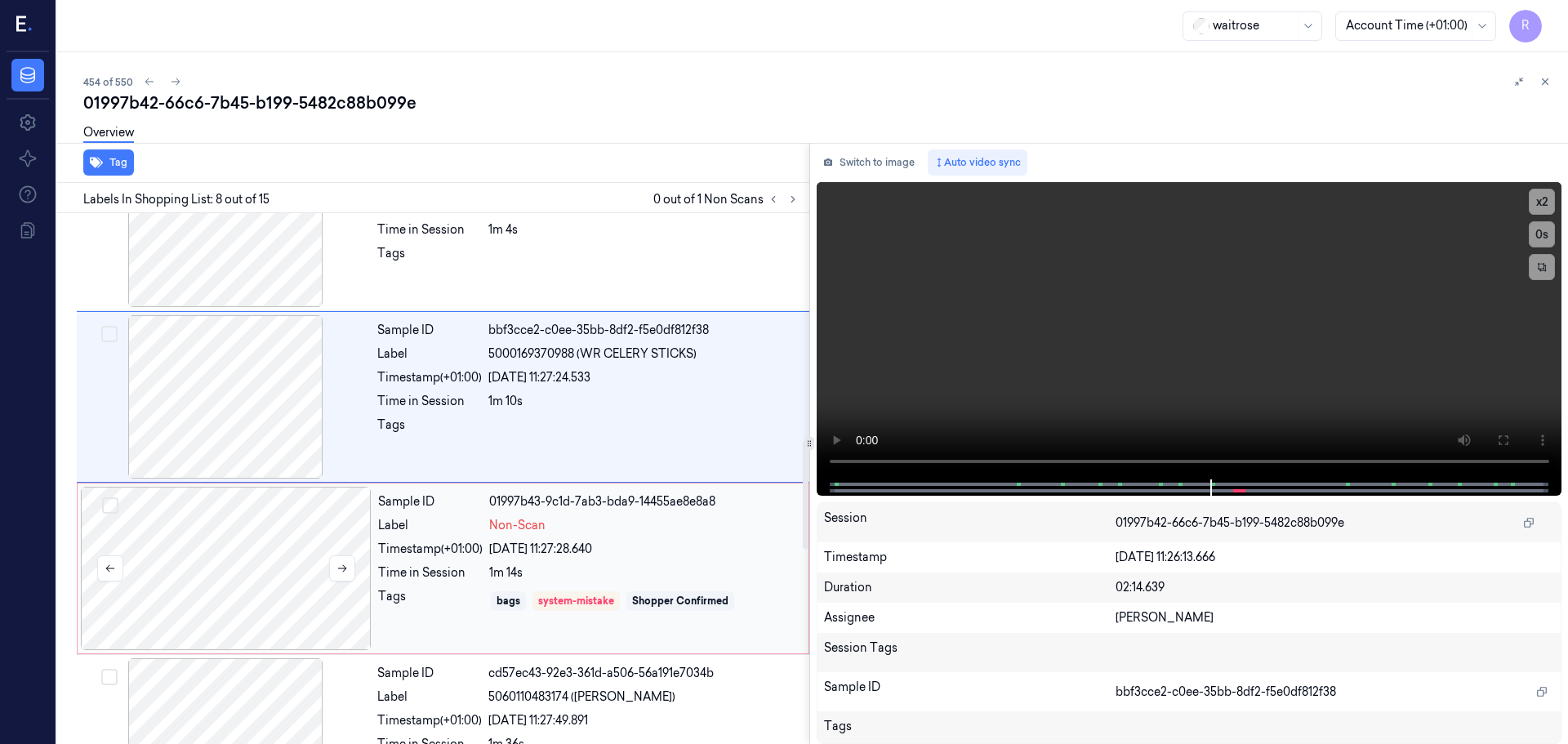
click at [318, 570] on div at bounding box center [226, 569] width 291 height 163
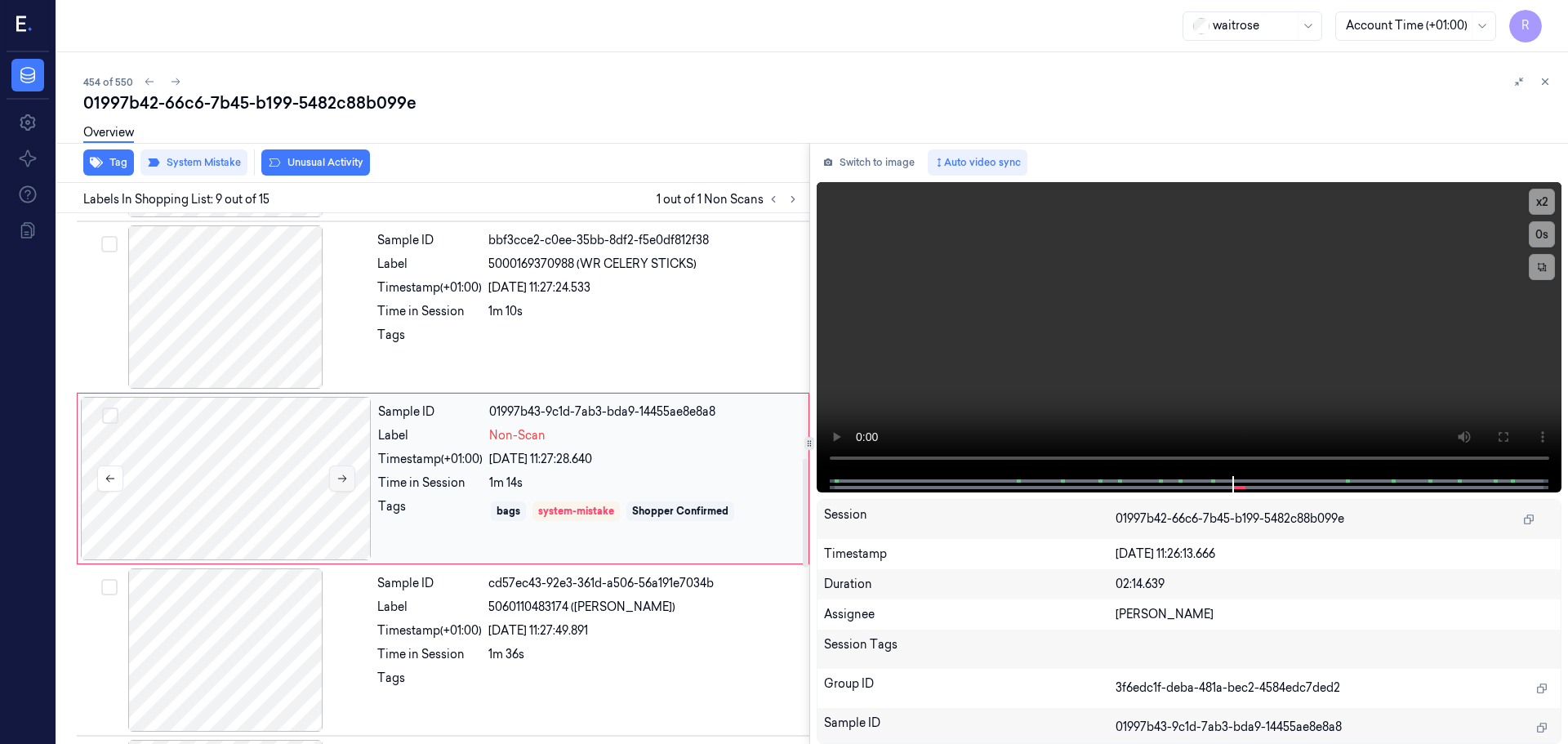
click at [337, 483] on icon at bounding box center [342, 478] width 11 height 11
click at [338, 483] on icon at bounding box center [342, 478] width 11 height 11
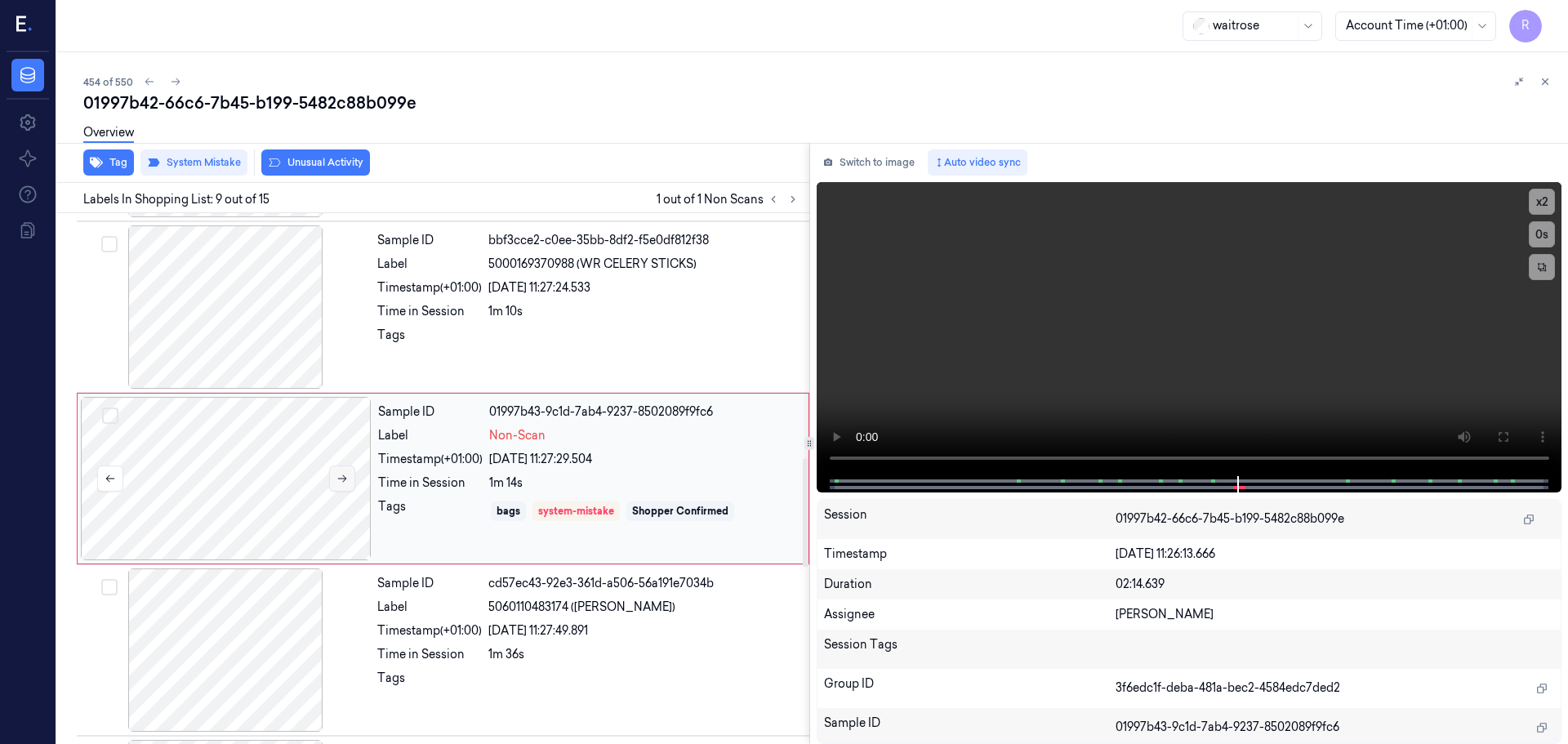
click at [338, 483] on icon at bounding box center [342, 478] width 11 height 11
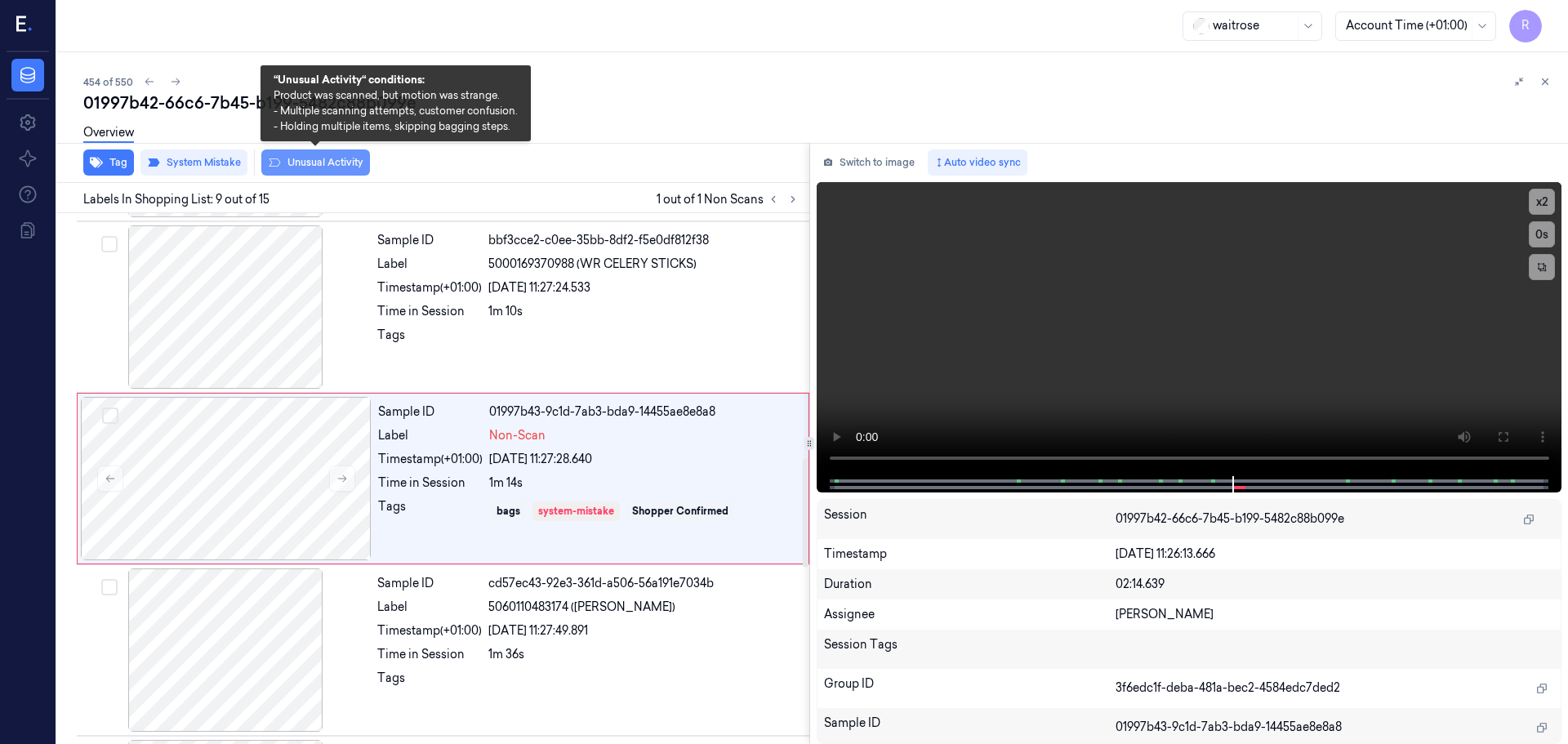
click at [303, 156] on button "Unusual Activity" at bounding box center [315, 162] width 109 height 26
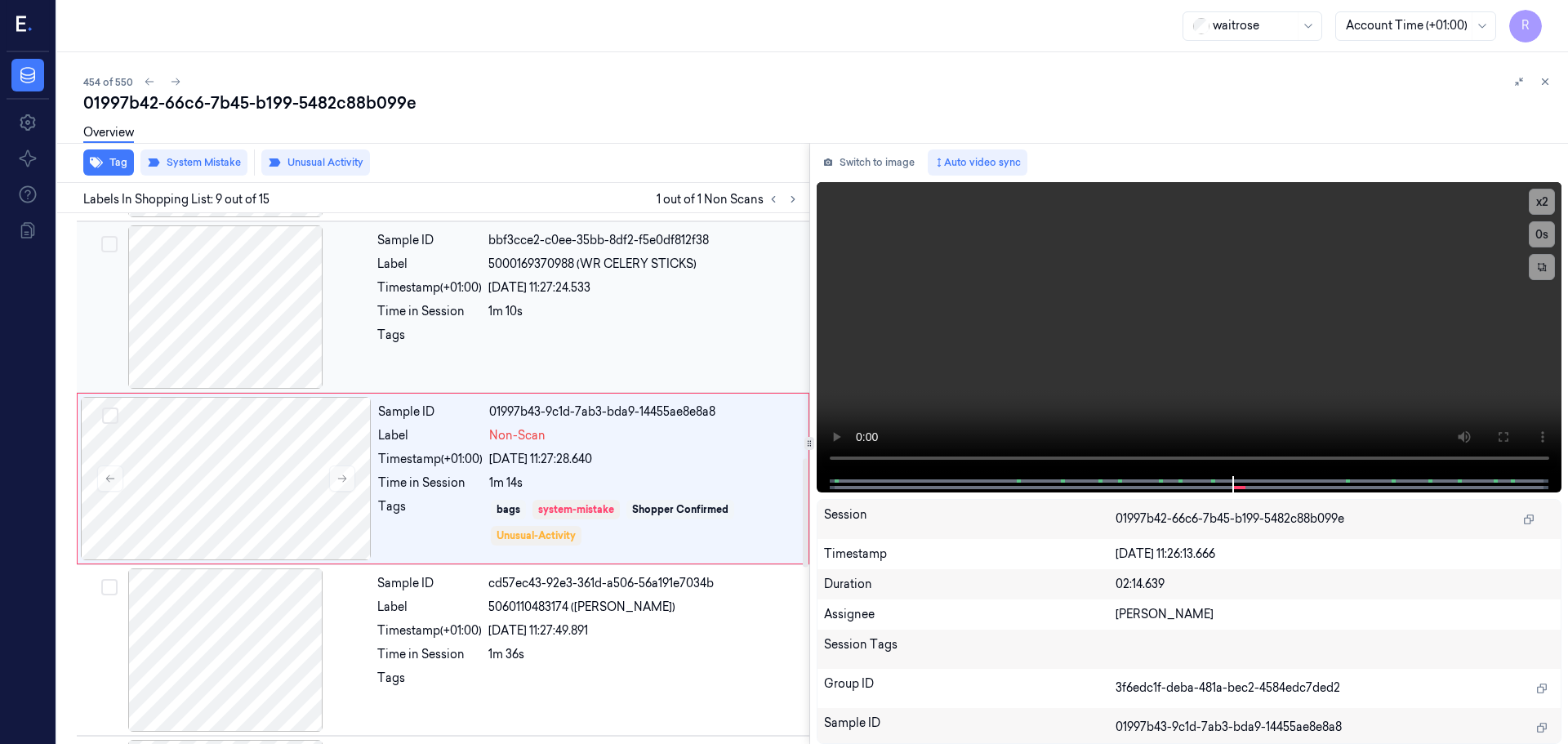
click at [547, 316] on div "1m 10s" at bounding box center [644, 311] width 311 height 17
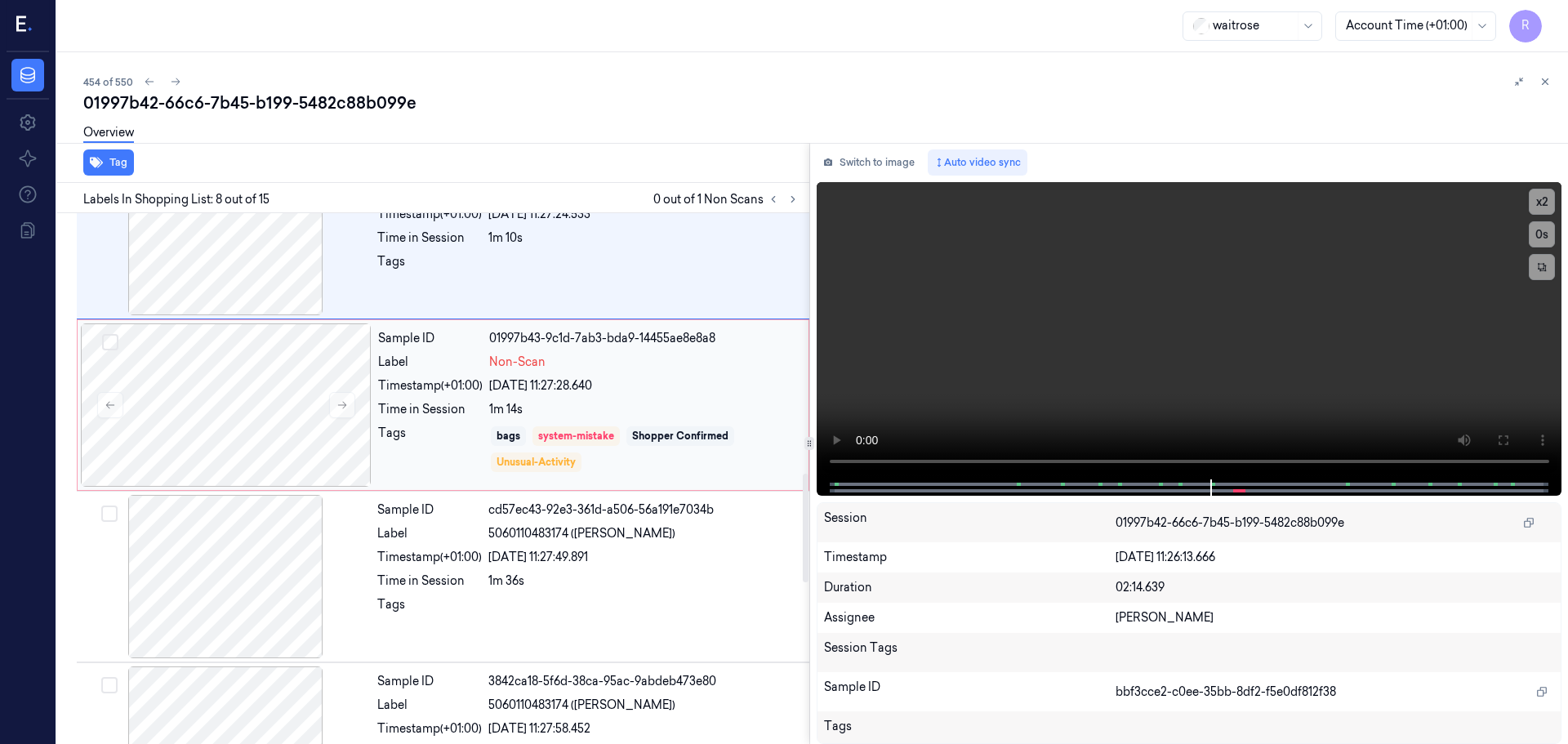
click at [507, 385] on div "24/09/2025 11:27:28.640" at bounding box center [644, 386] width 309 height 17
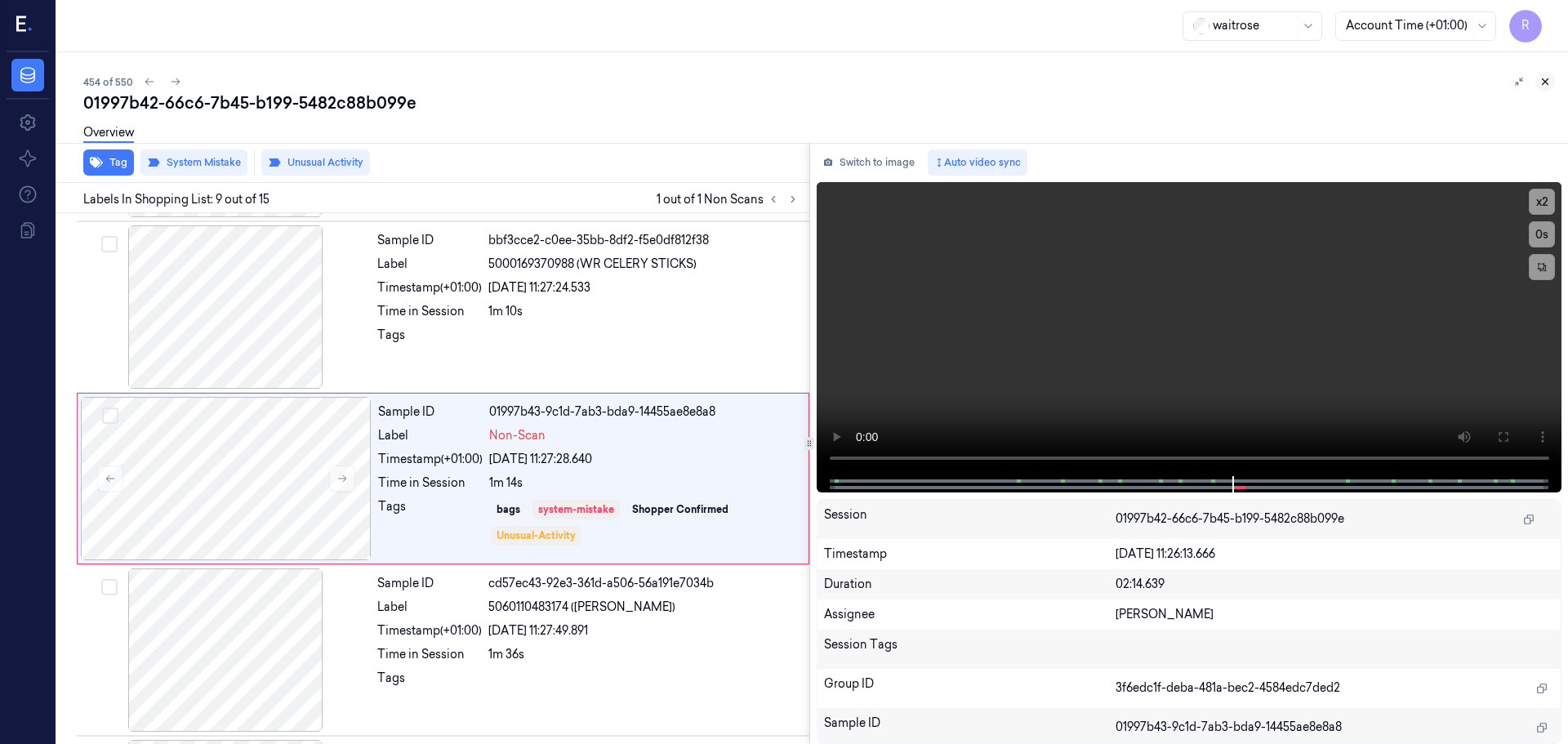
click at [1549, 80] on icon at bounding box center [1544, 81] width 11 height 11
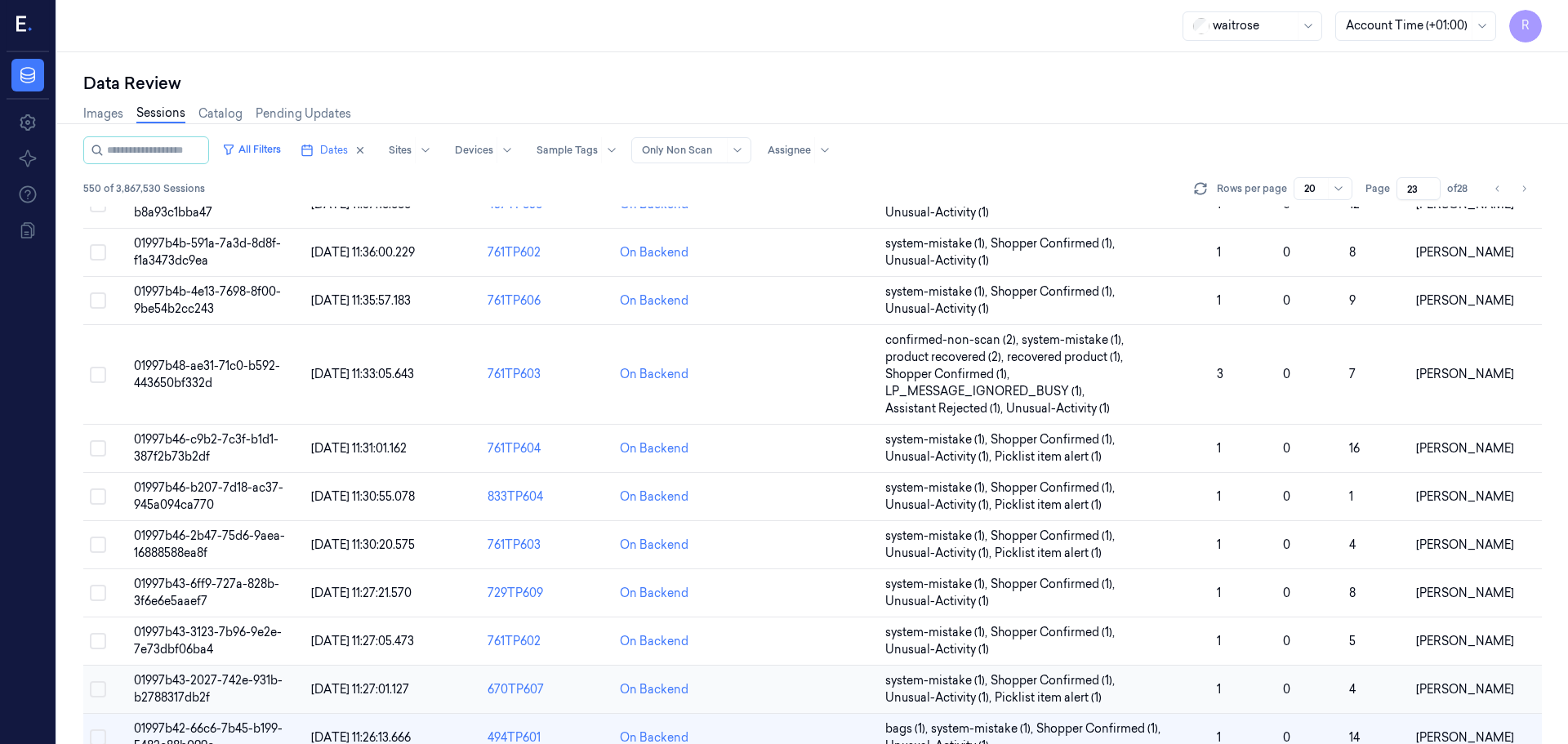
scroll to position [469, 0]
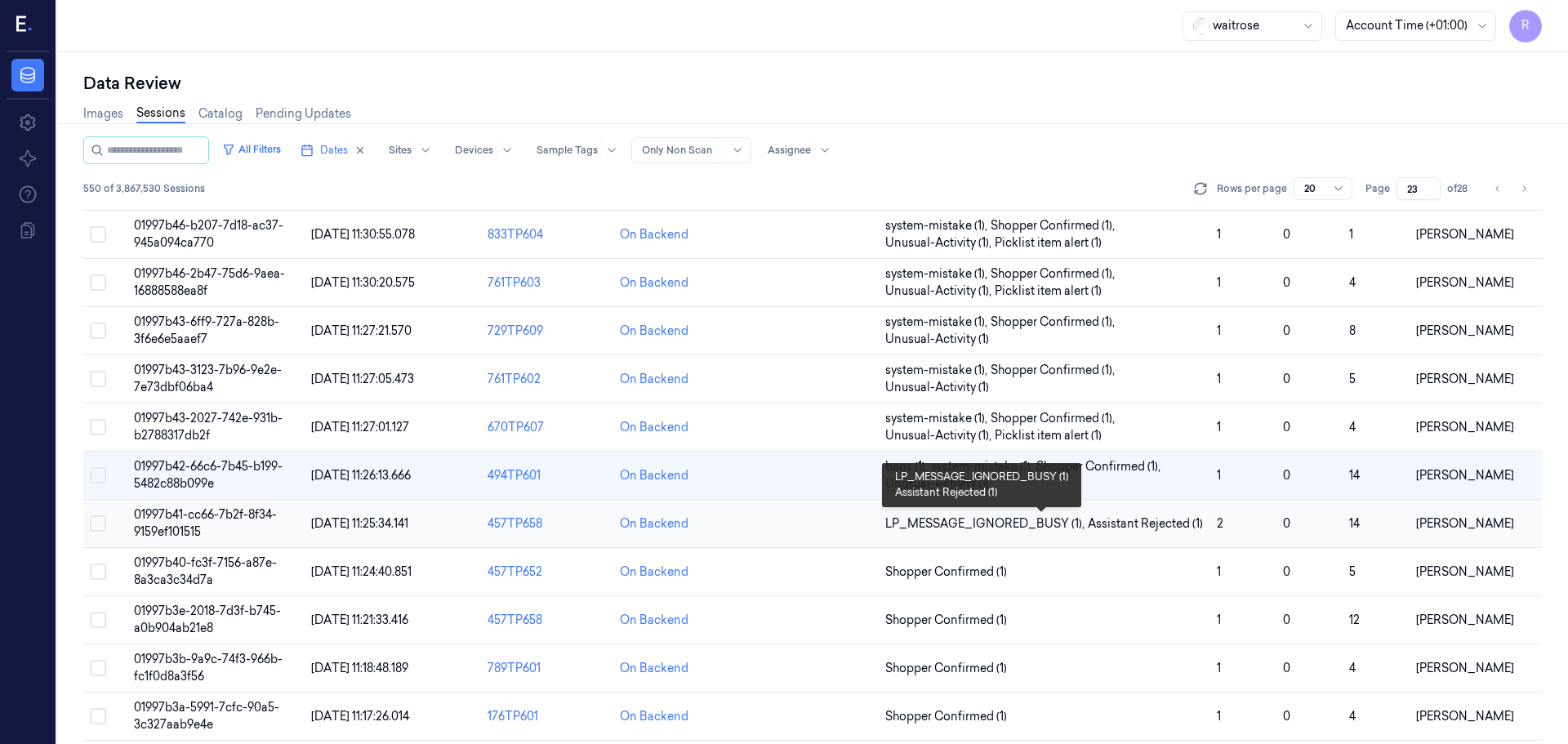
click at [1111, 515] on span "Assistant Rejected (1)" at bounding box center [1145, 524] width 115 height 17
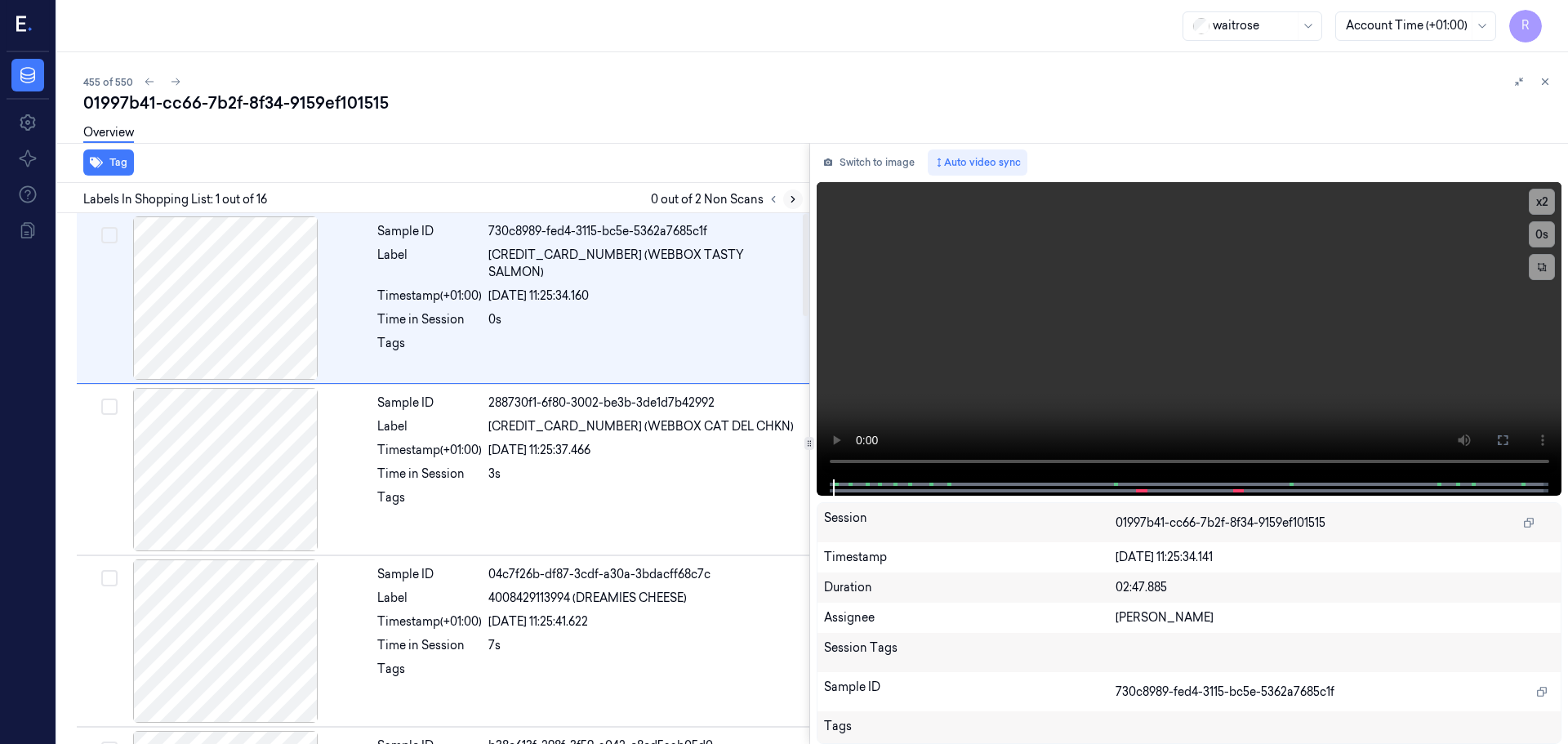
click at [795, 203] on icon at bounding box center [792, 199] width 11 height 11
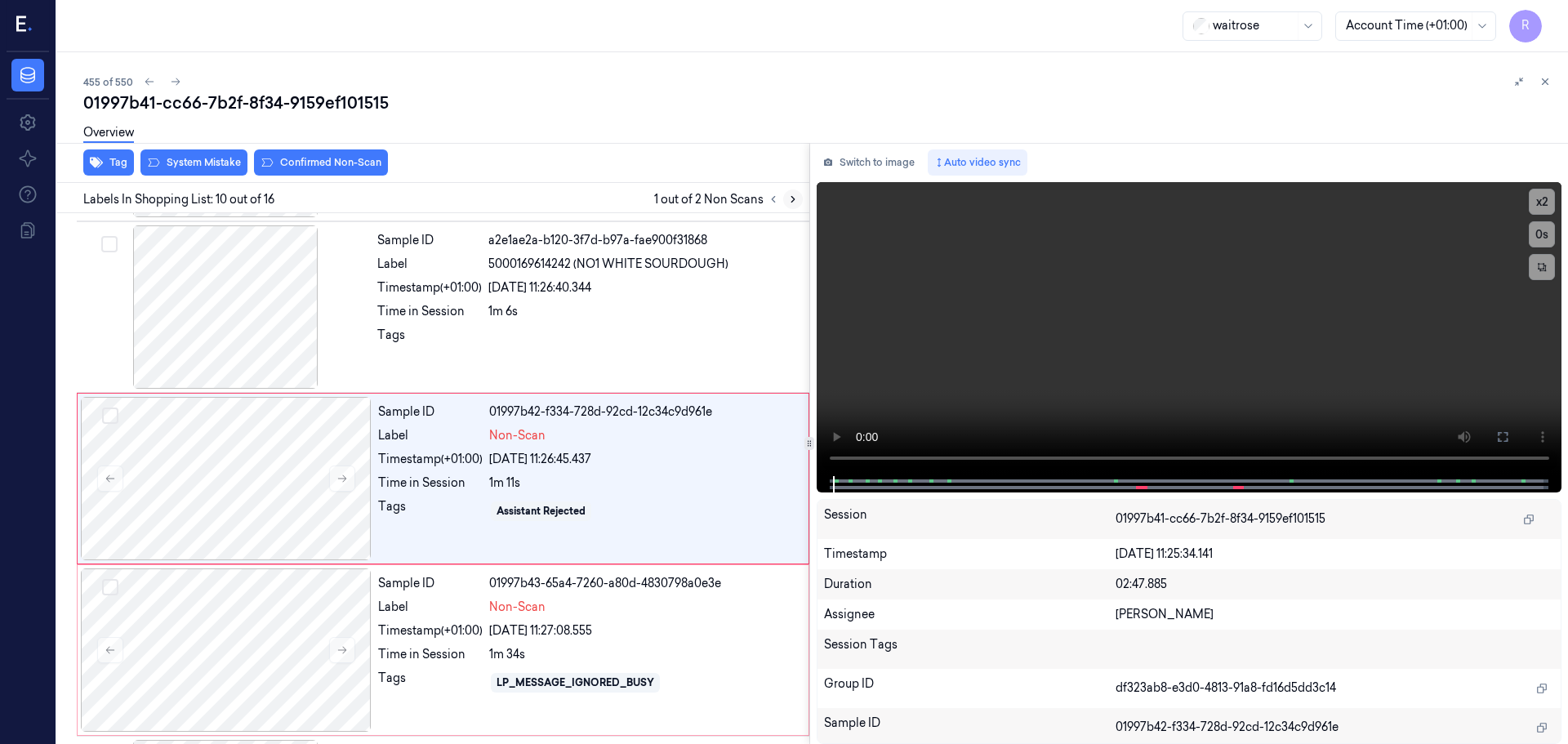
click at [793, 203] on icon at bounding box center [792, 199] width 11 height 11
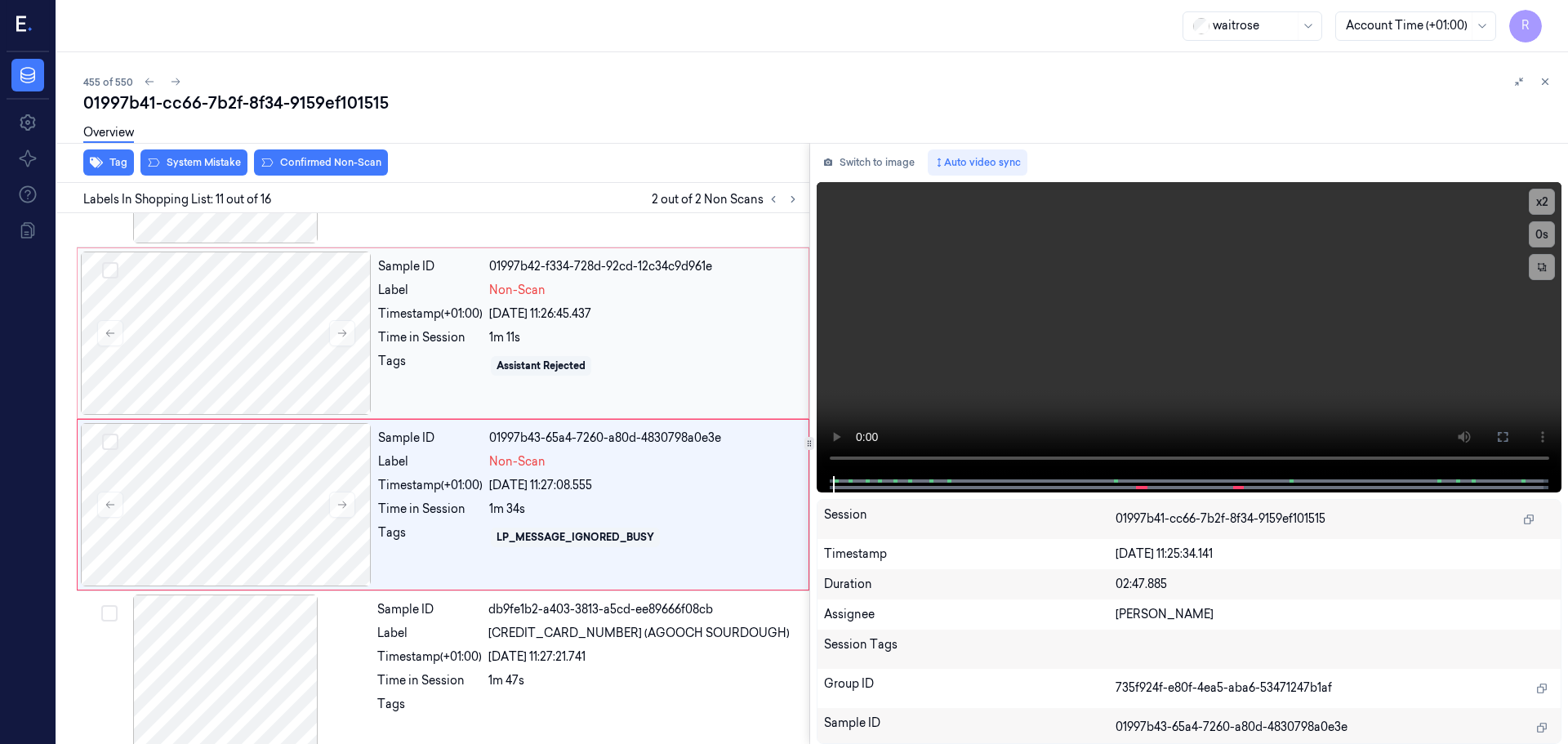
scroll to position [1535, 0]
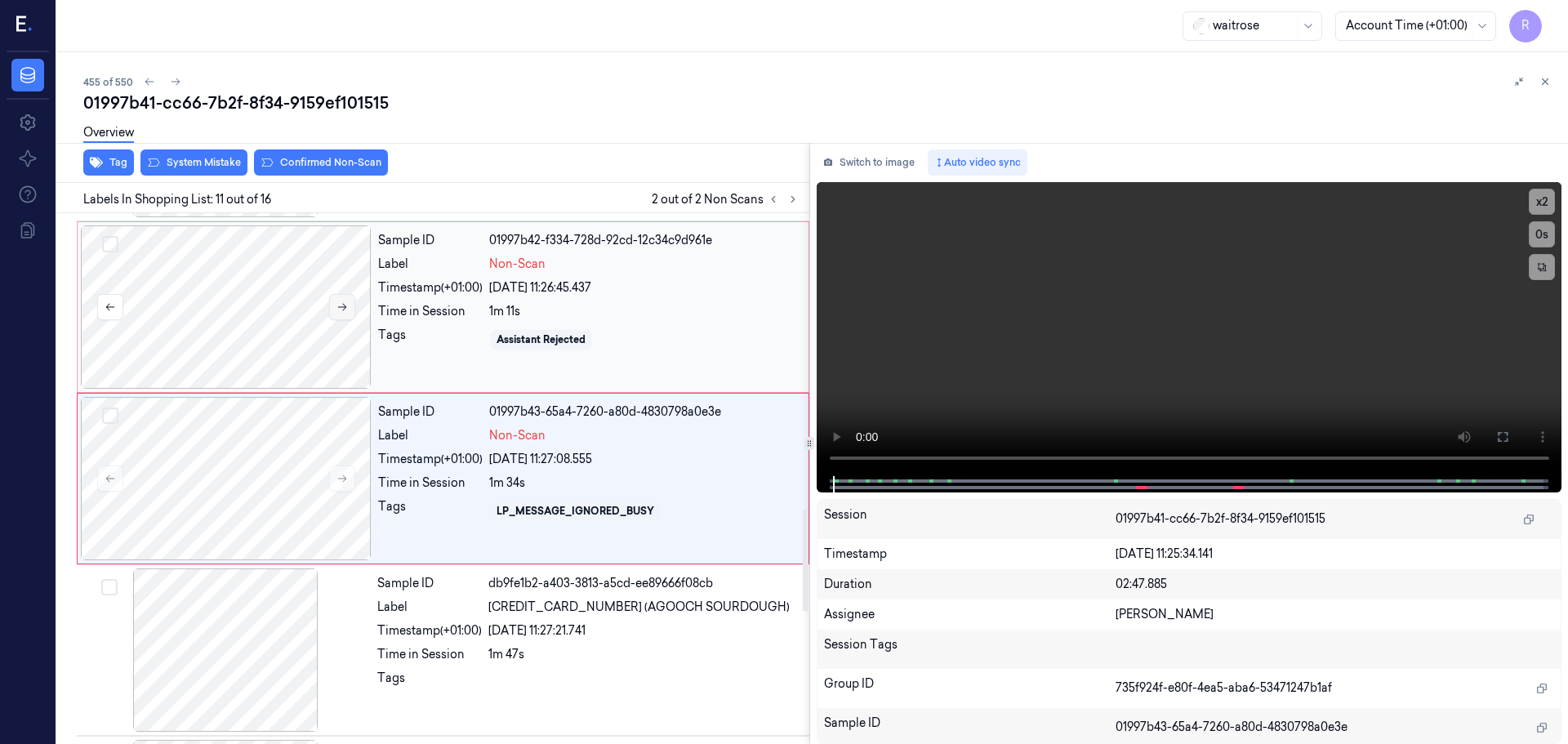
click at [347, 304] on button at bounding box center [342, 307] width 26 height 26
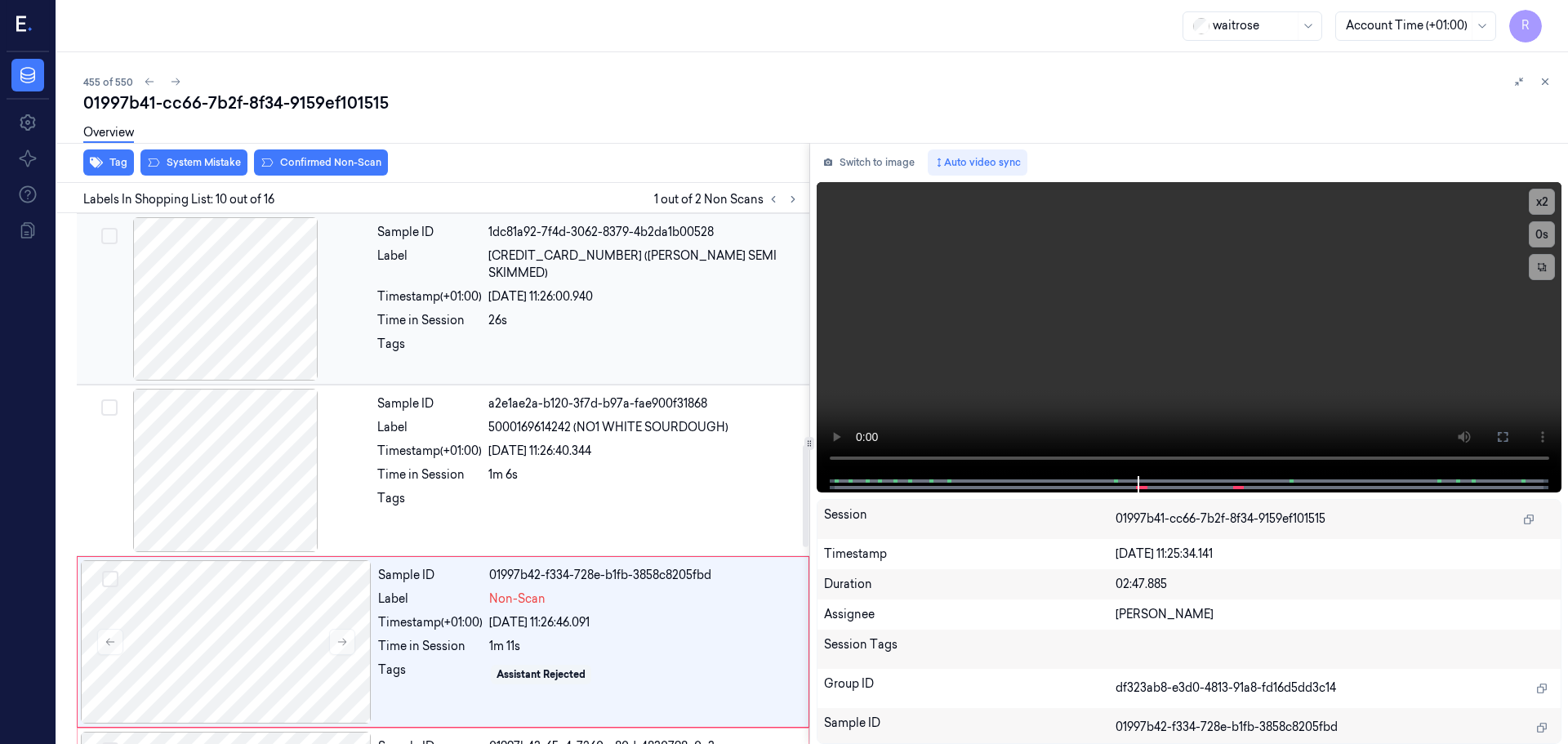
click at [252, 315] on div at bounding box center [225, 299] width 291 height 163
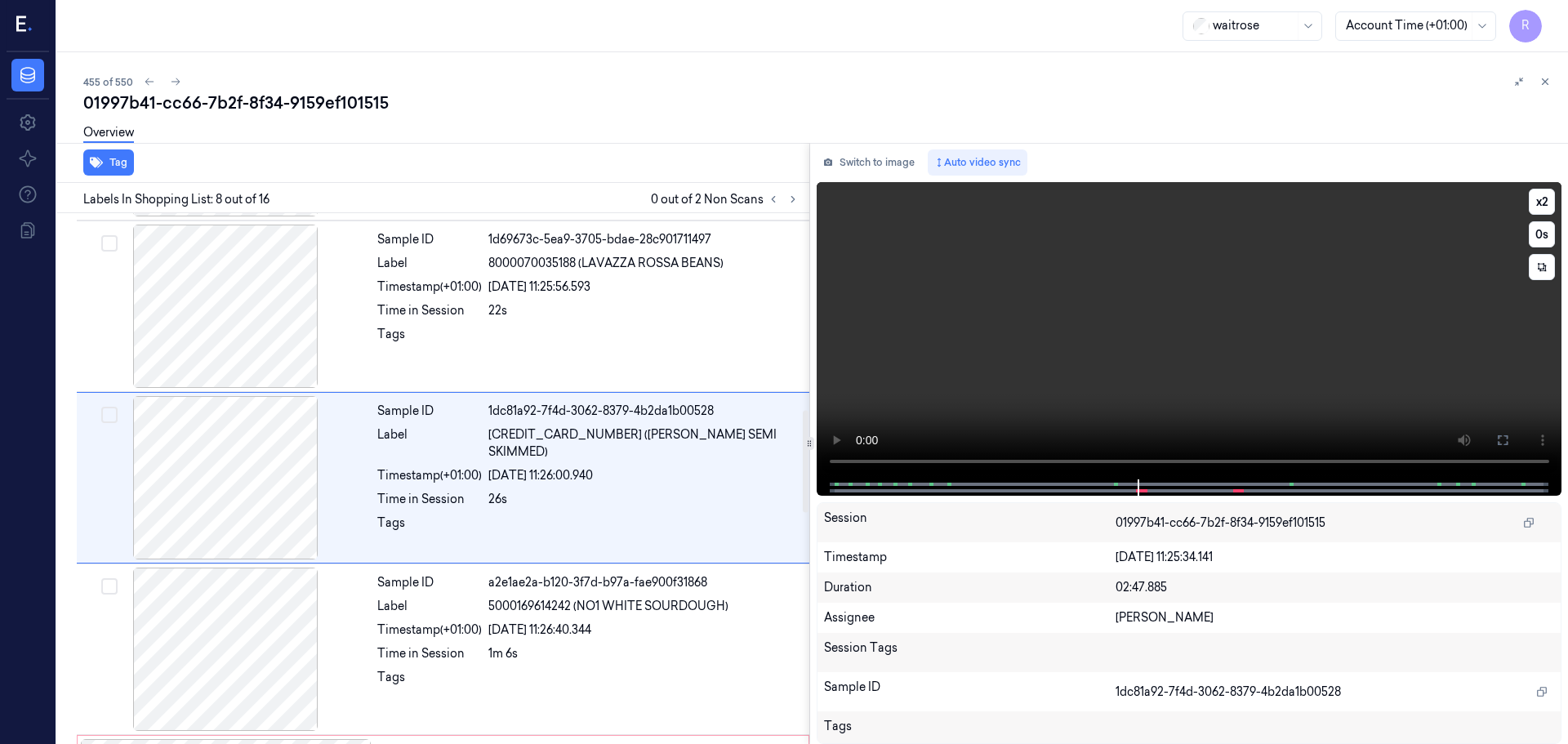
scroll to position [1020, 0]
click at [1540, 200] on button "x 2" at bounding box center [1542, 202] width 26 height 26
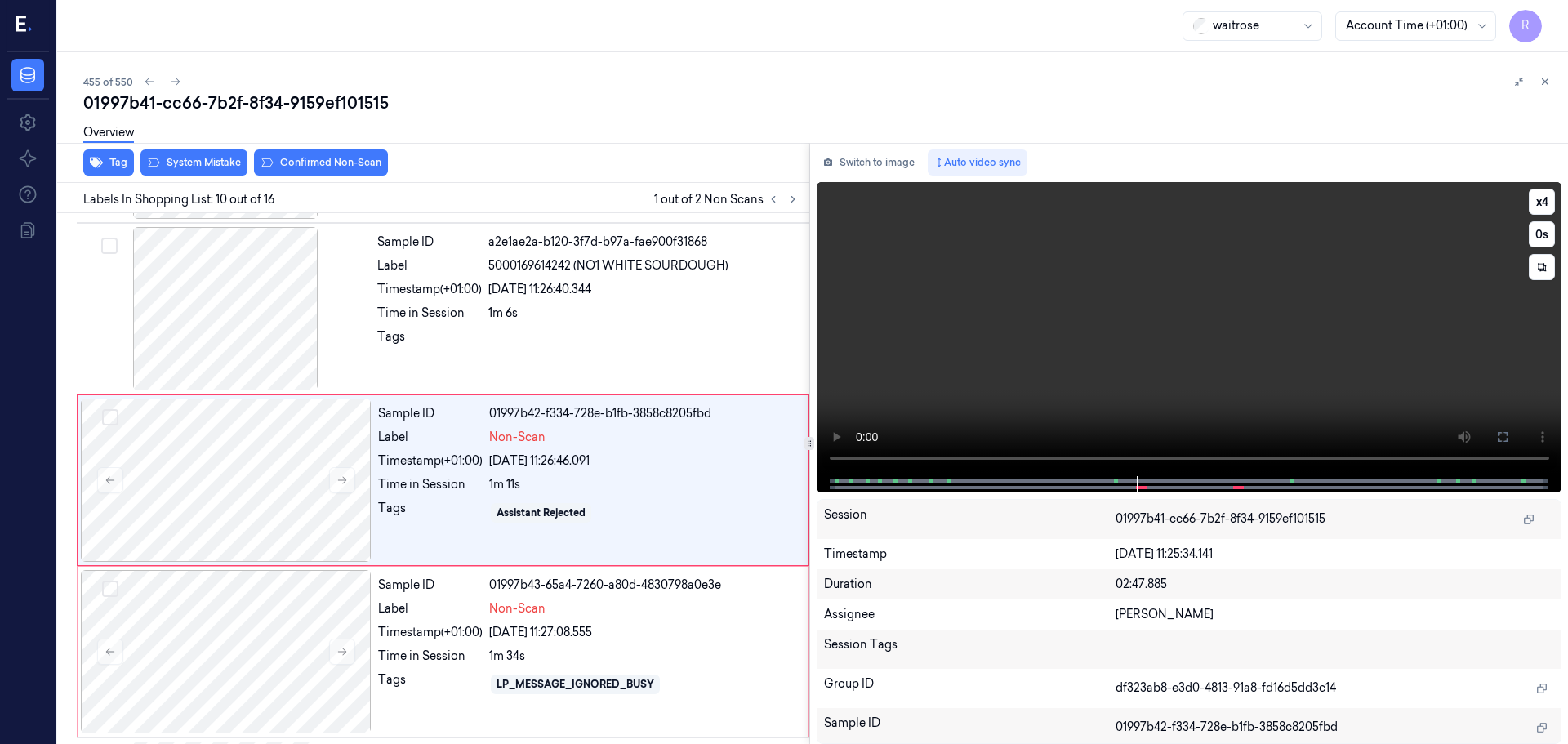
scroll to position [1364, 0]
click at [1543, 208] on button "x 4" at bounding box center [1542, 202] width 26 height 26
click at [1543, 202] on button "x 1" at bounding box center [1542, 202] width 26 height 26
click at [1543, 202] on button "x 2" at bounding box center [1542, 202] width 26 height 26
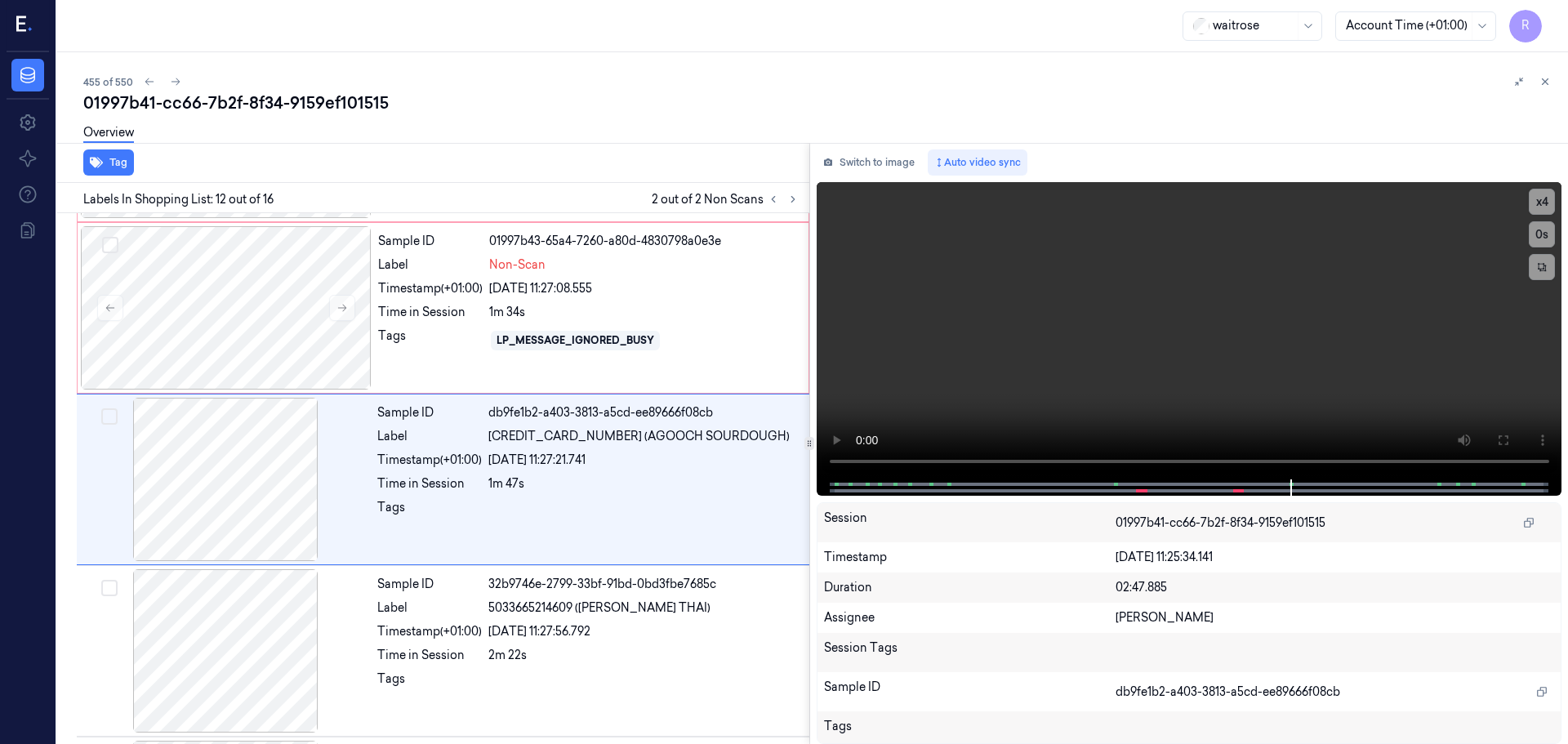
scroll to position [1707, 0]
click at [658, 503] on div at bounding box center [644, 511] width 311 height 26
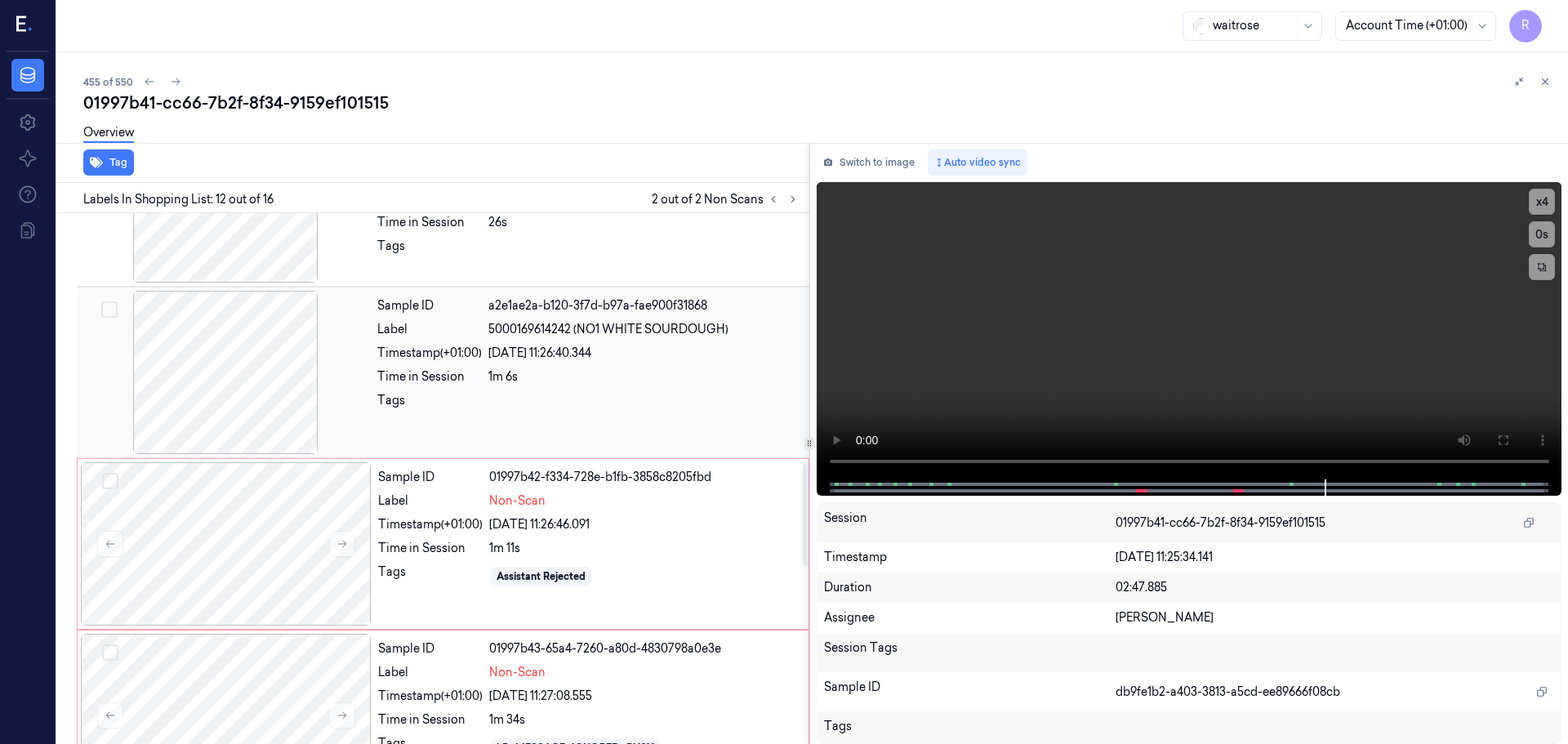
click at [612, 389] on div "Sample ID a2e1ae2a-b120-3f7d-b97a-fae900f31868 Label 5000169614242 (NO1 WHITE S…" at bounding box center [588, 372] width 435 height 163
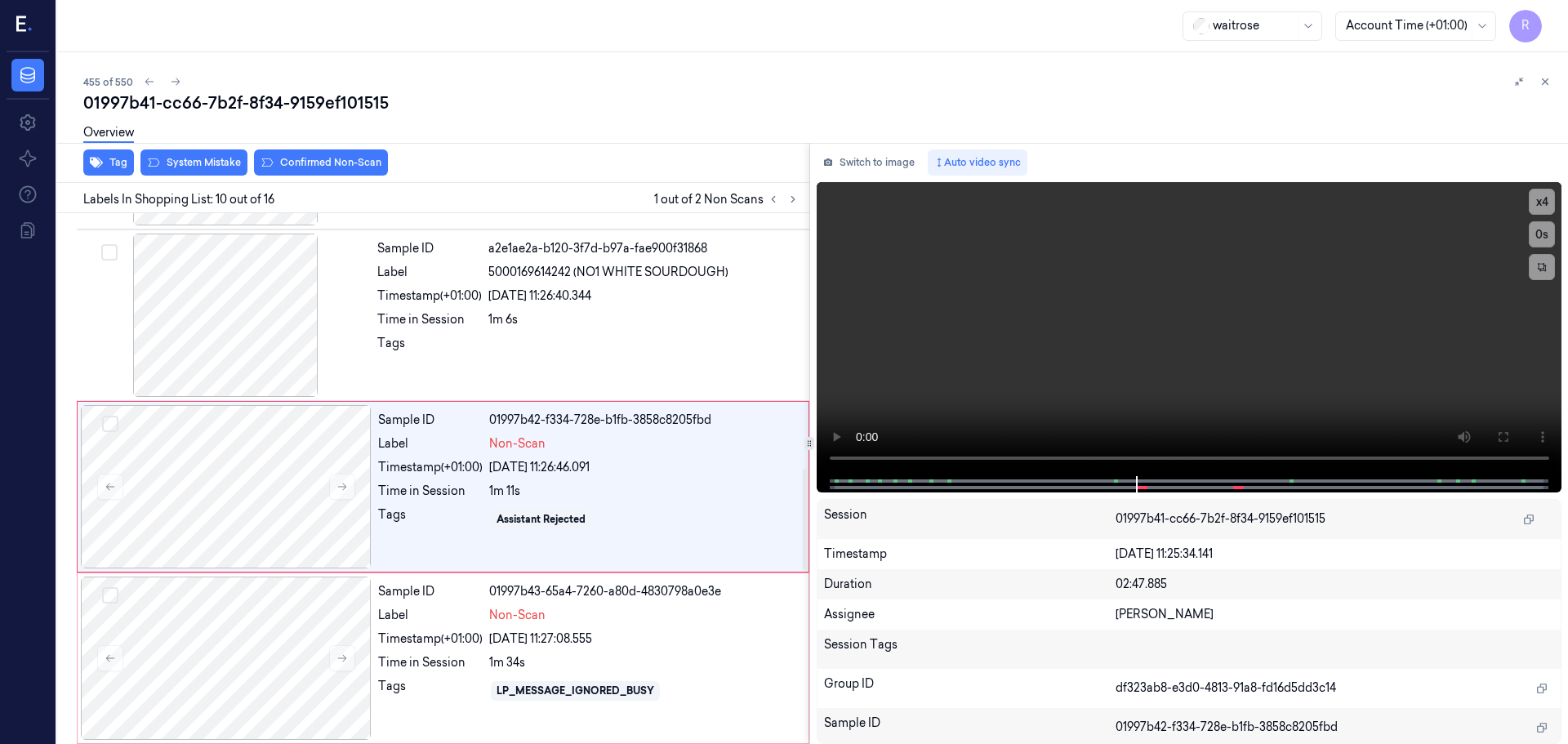
scroll to position [1364, 0]
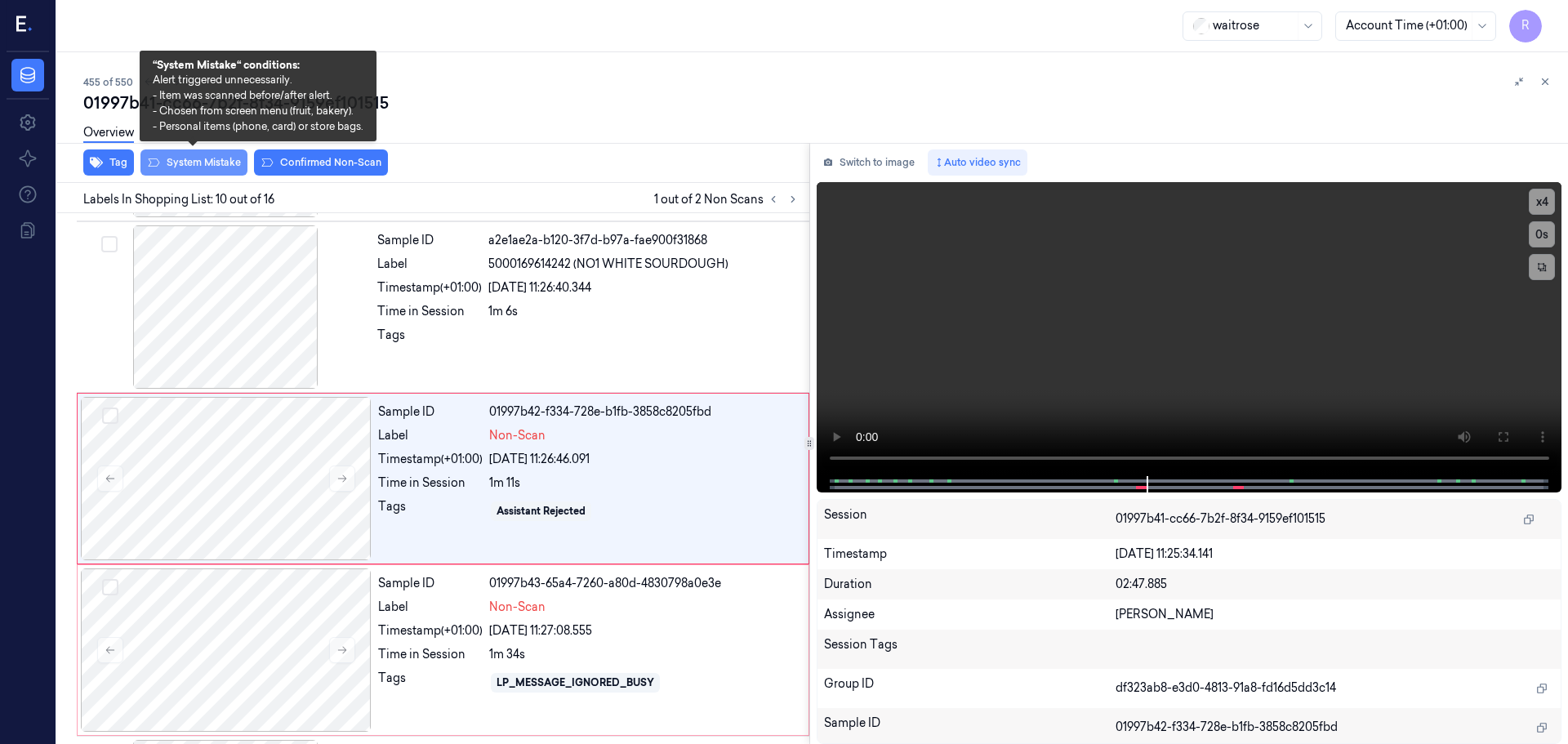
click at [192, 162] on button "System Mistake" at bounding box center [194, 162] width 107 height 26
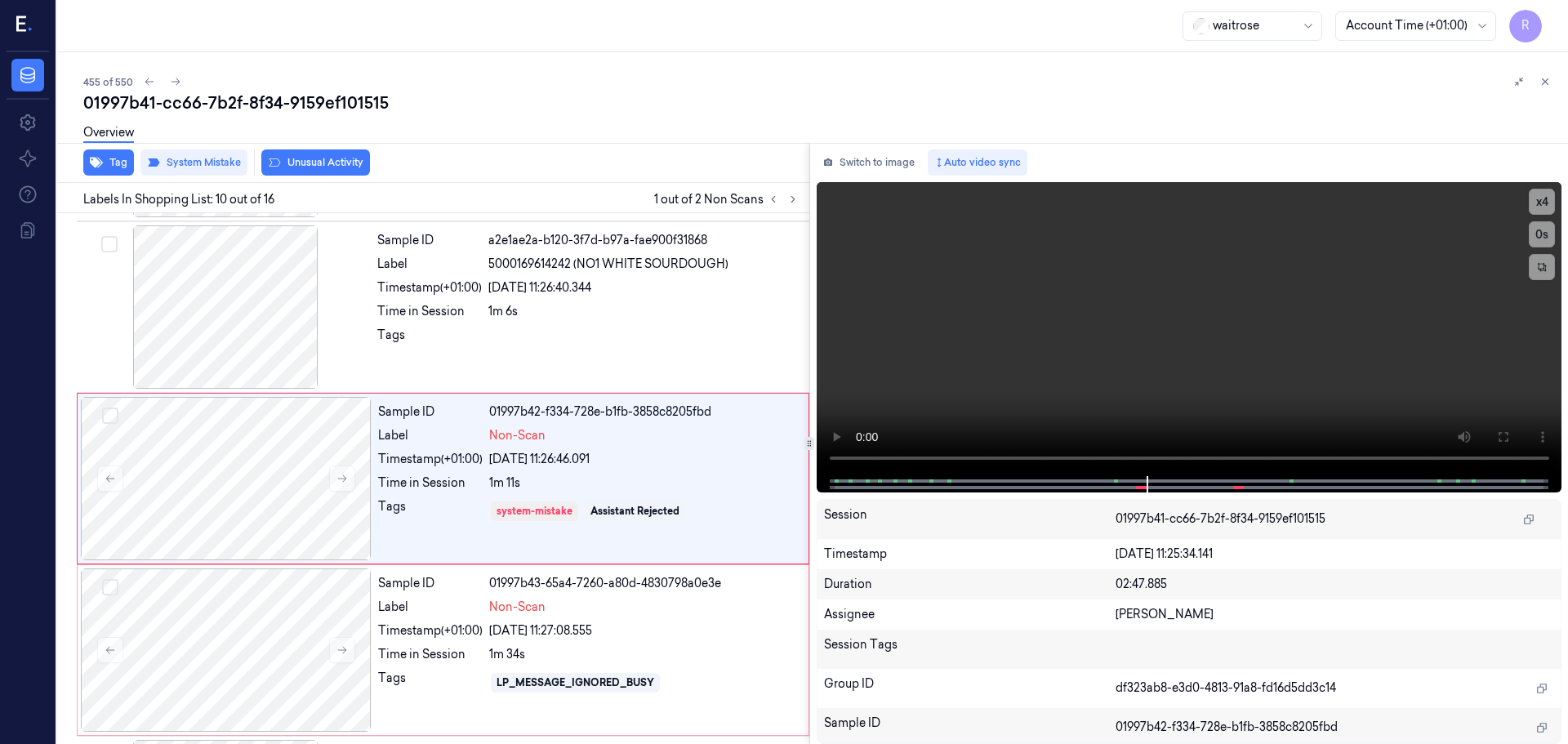
click at [316, 161] on button "Unusual Activity" at bounding box center [315, 162] width 109 height 26
click at [115, 161] on button "Tag" at bounding box center [109, 162] width 51 height 26
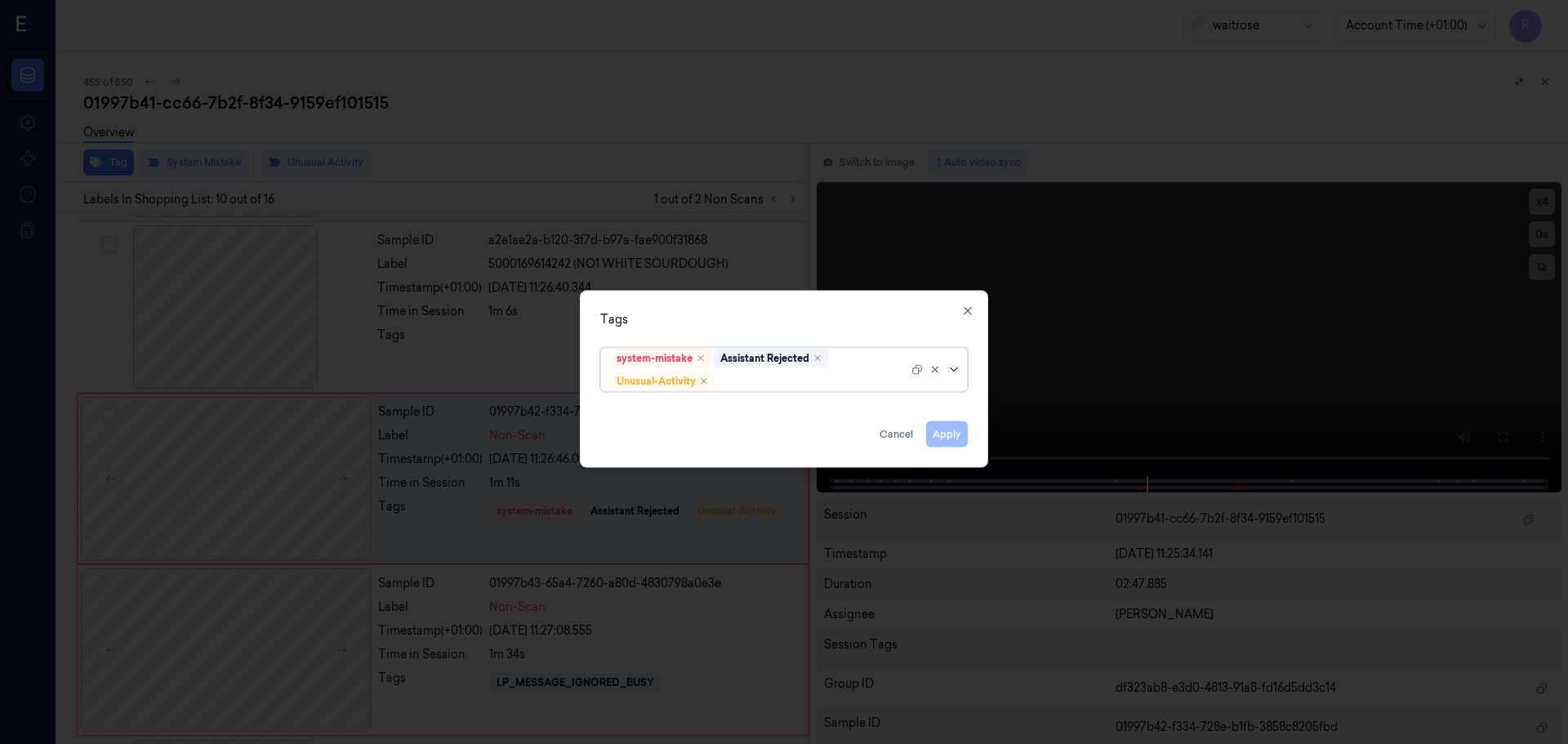
click at [957, 373] on icon at bounding box center [954, 369] width 13 height 13
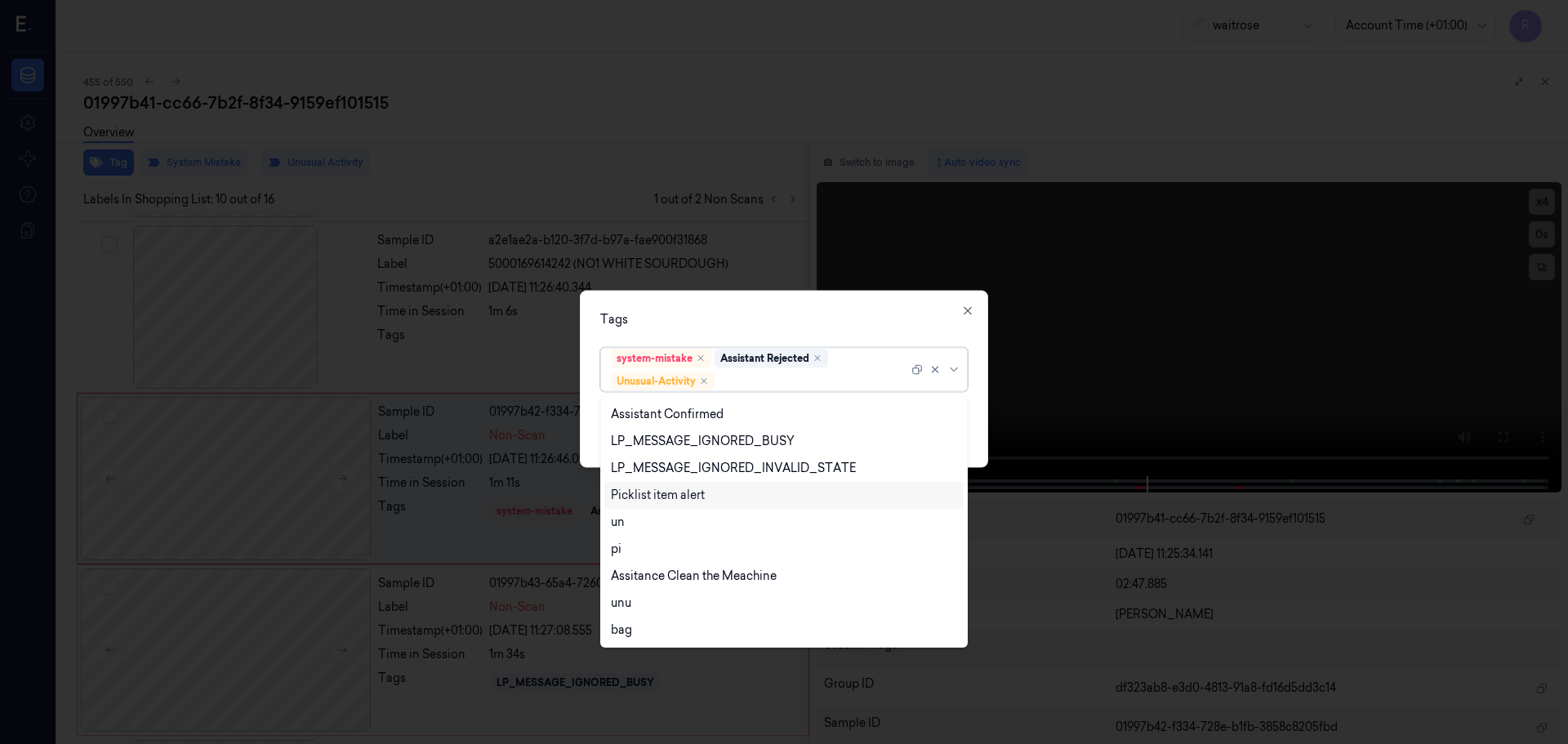
click at [635, 503] on div "Picklist item alert" at bounding box center [658, 496] width 94 height 17
click at [761, 311] on div "Tags" at bounding box center [784, 319] width 367 height 17
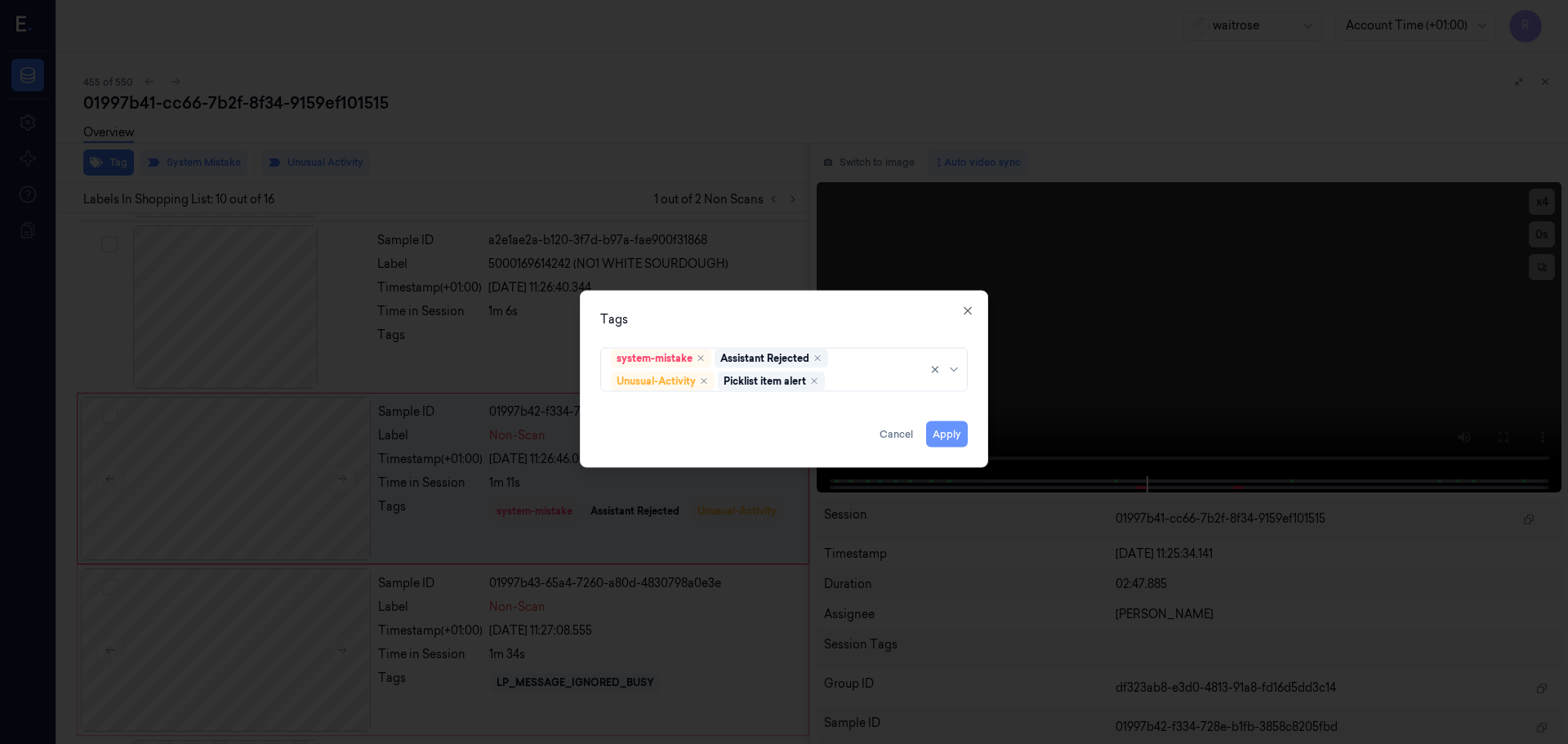
click at [932, 444] on button "Apply" at bounding box center [947, 434] width 42 height 26
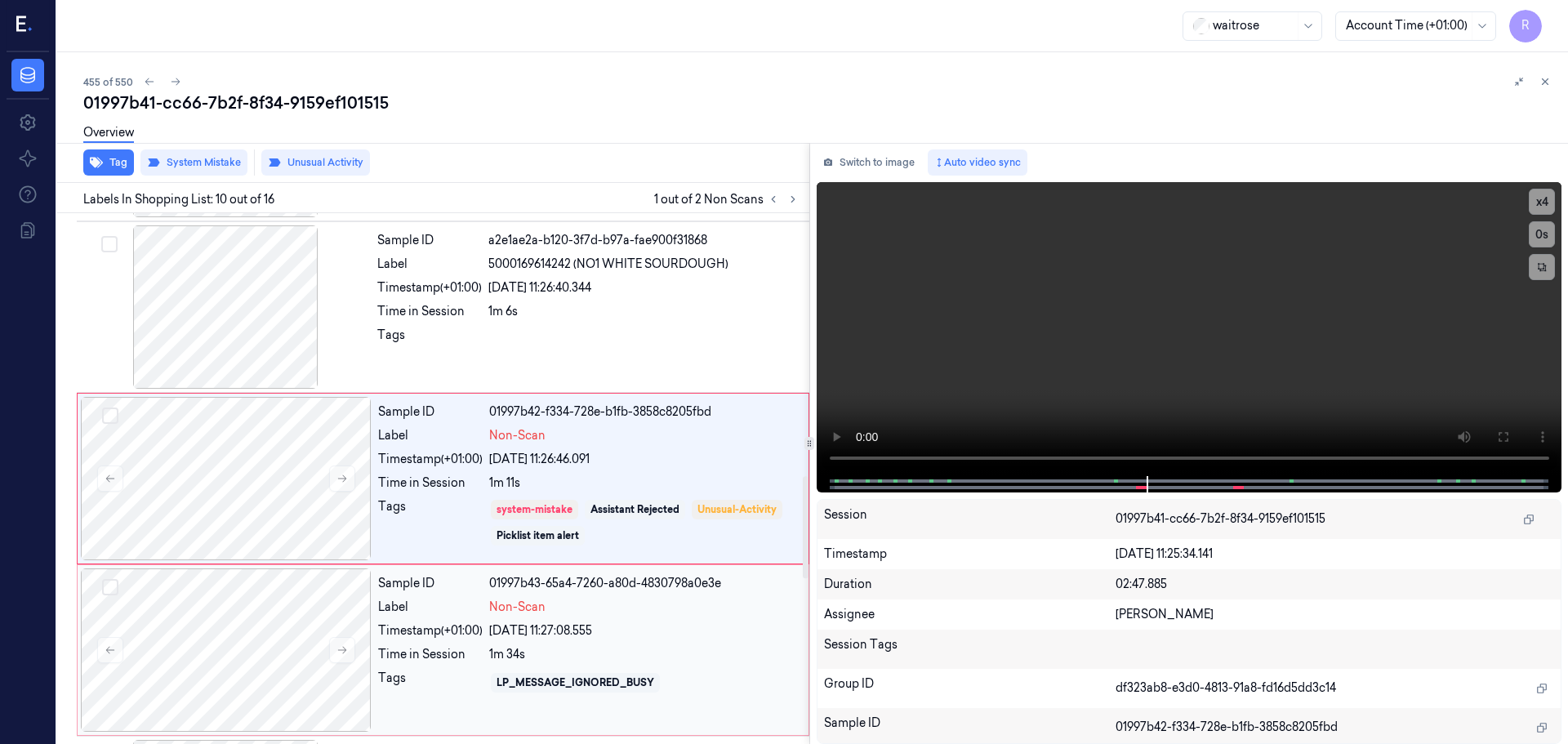
click at [588, 601] on div "Non-Scan" at bounding box center [644, 607] width 309 height 17
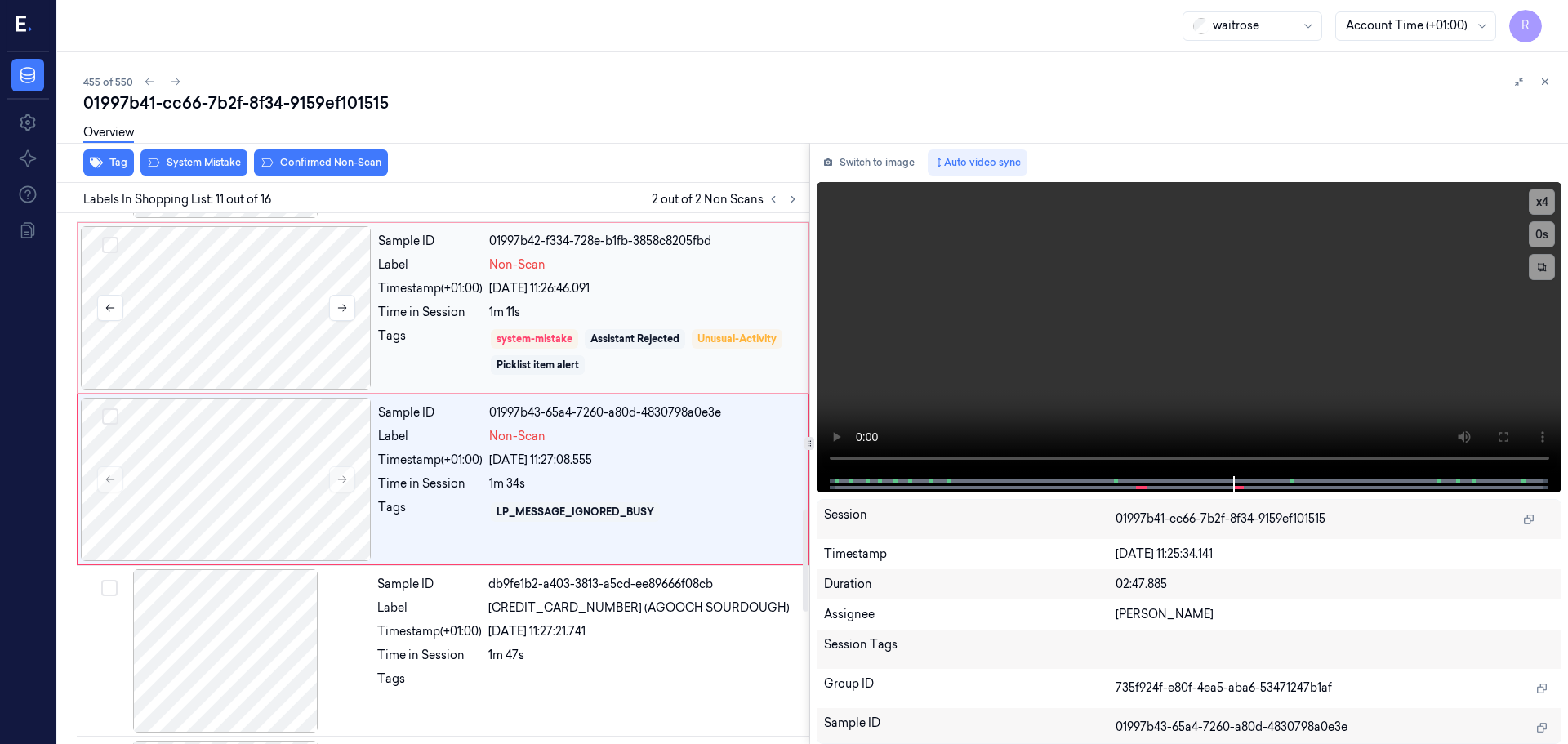
scroll to position [1535, 0]
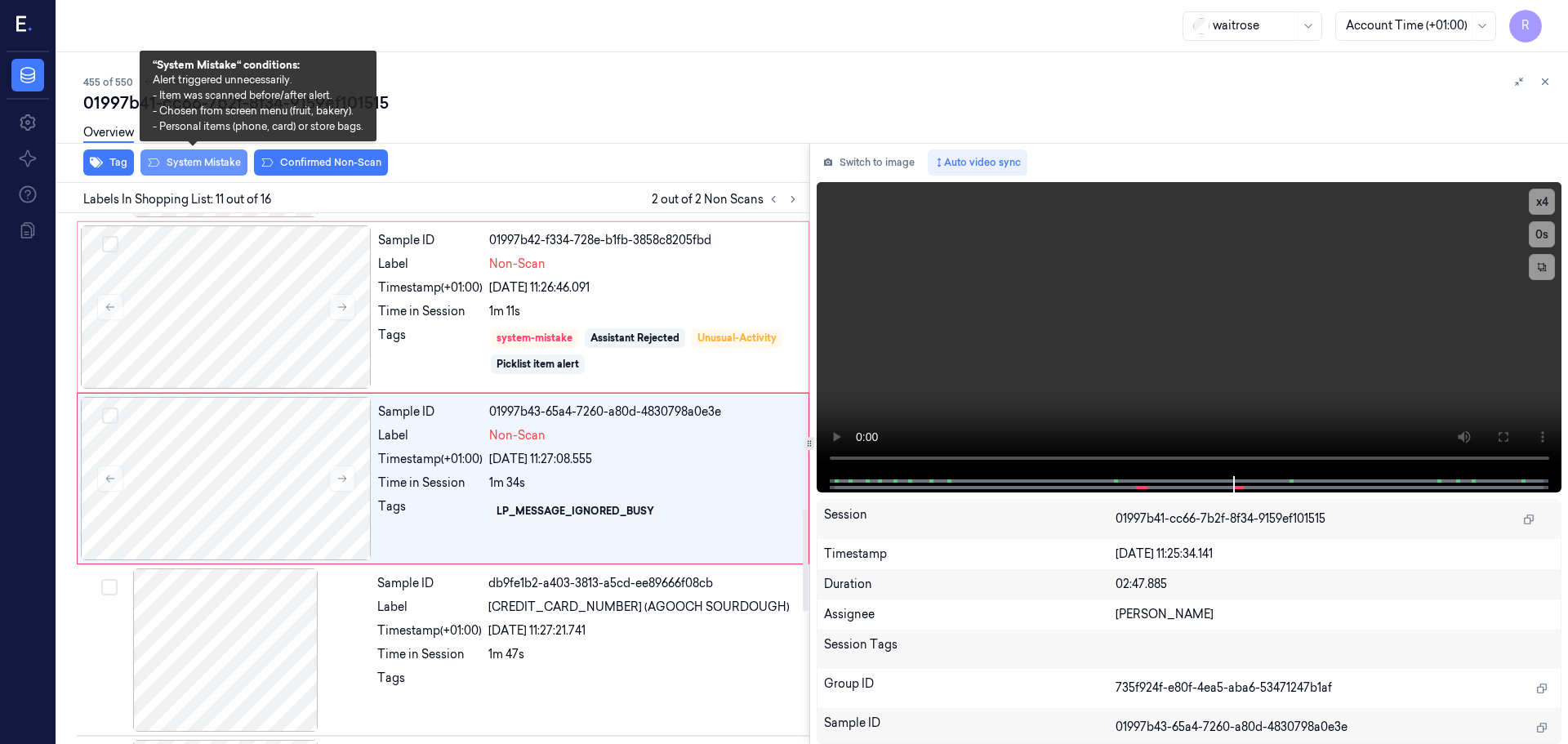
click at [189, 167] on button "System Mistake" at bounding box center [194, 162] width 107 height 26
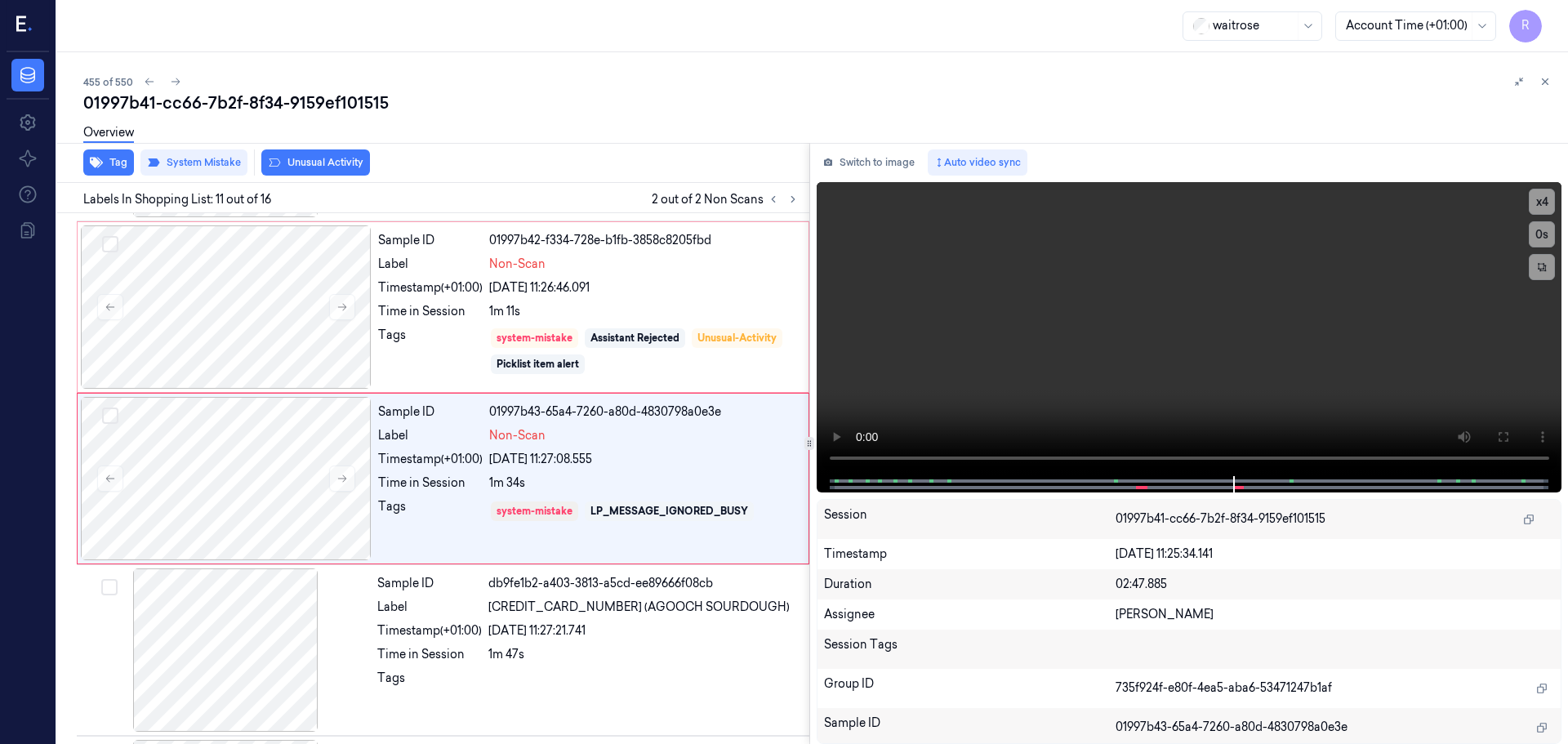
click at [314, 161] on button "Unusual Activity" at bounding box center [315, 162] width 109 height 26
click at [116, 158] on button "Tag" at bounding box center [109, 162] width 51 height 26
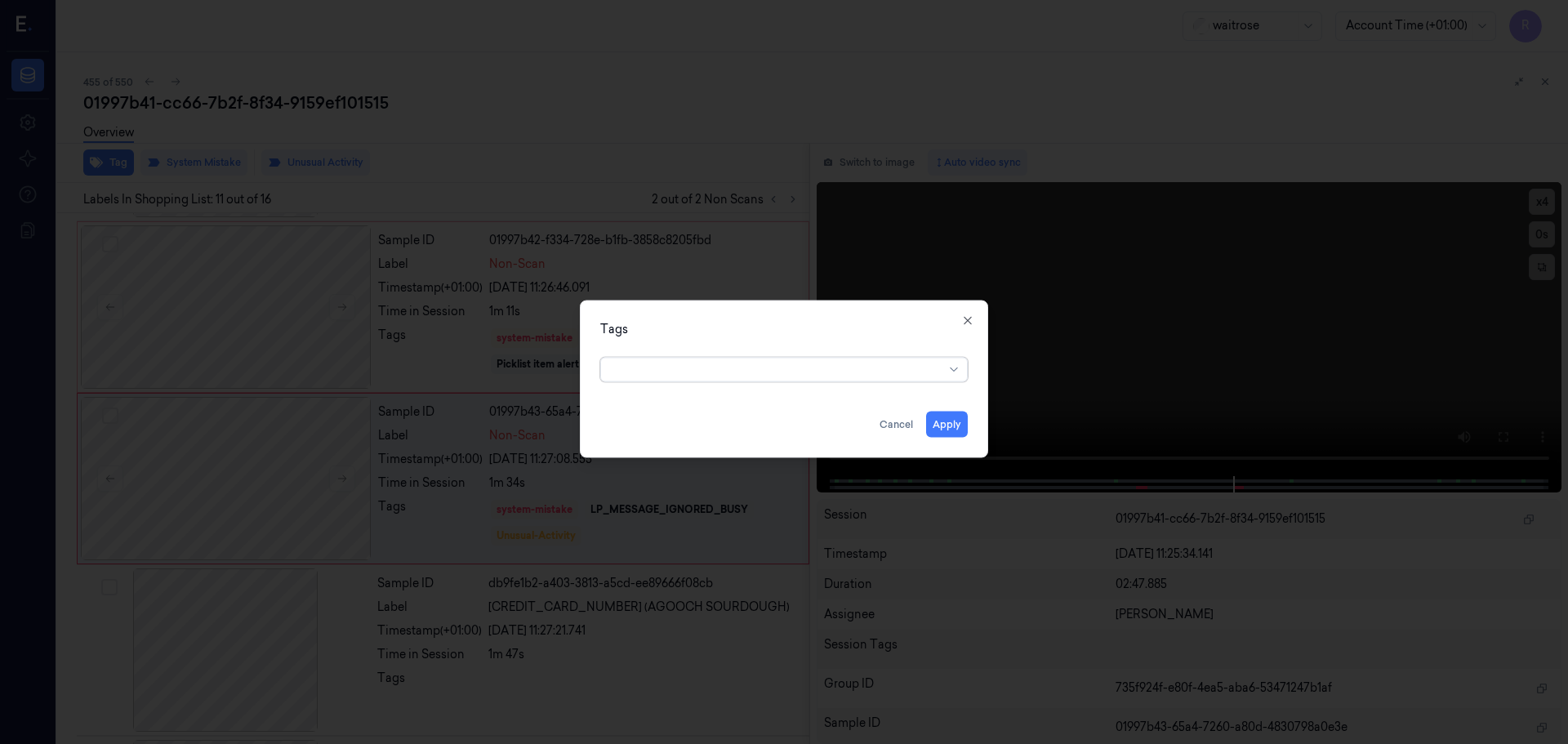
click at [968, 313] on div "Tags All selected options have been cleared. Apply Cancel Close" at bounding box center [784, 378] width 408 height 157
click at [971, 320] on icon "button" at bounding box center [967, 320] width 13 height 13
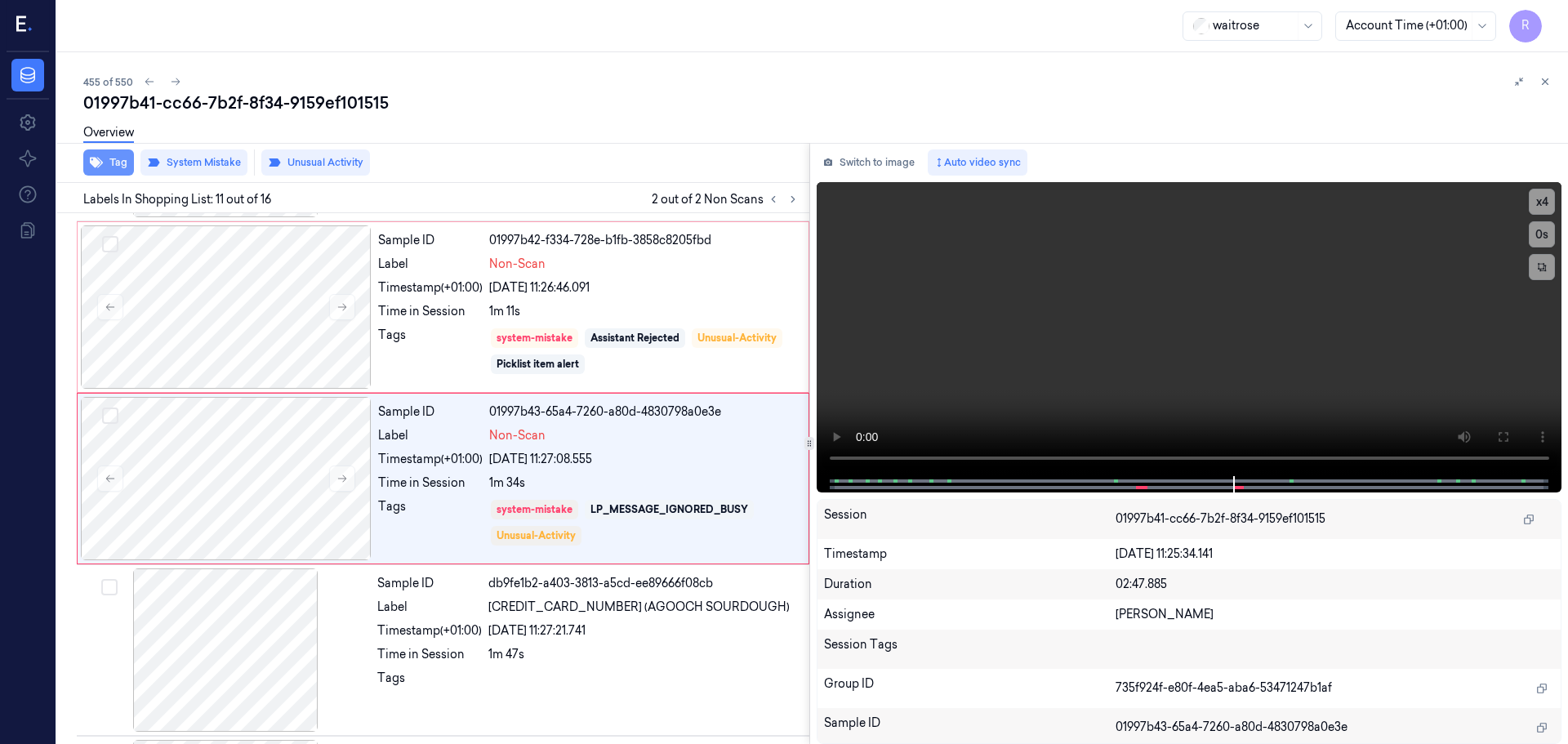
click at [110, 173] on button "Tag" at bounding box center [109, 162] width 51 height 26
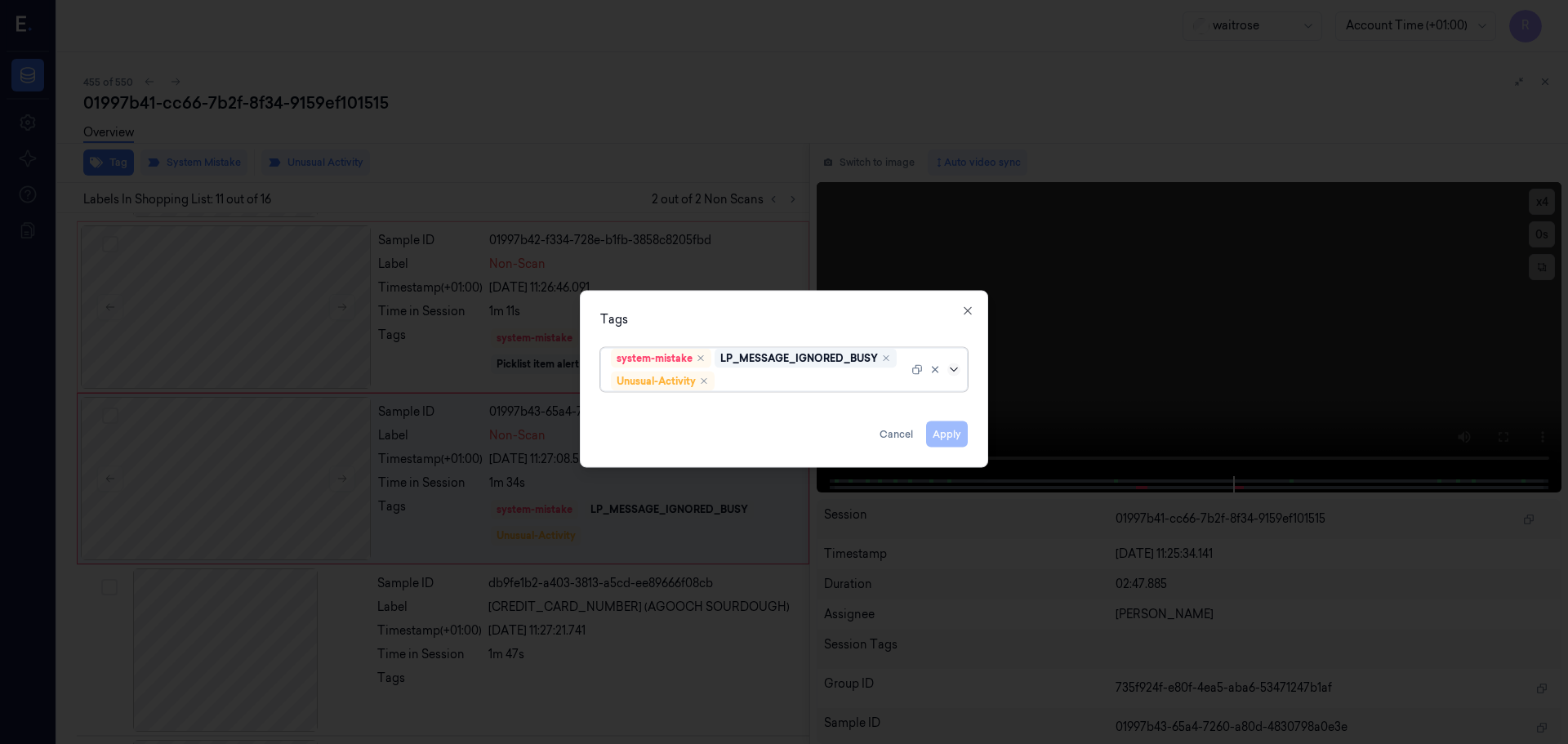
click at [954, 372] on icon at bounding box center [954, 369] width 13 height 13
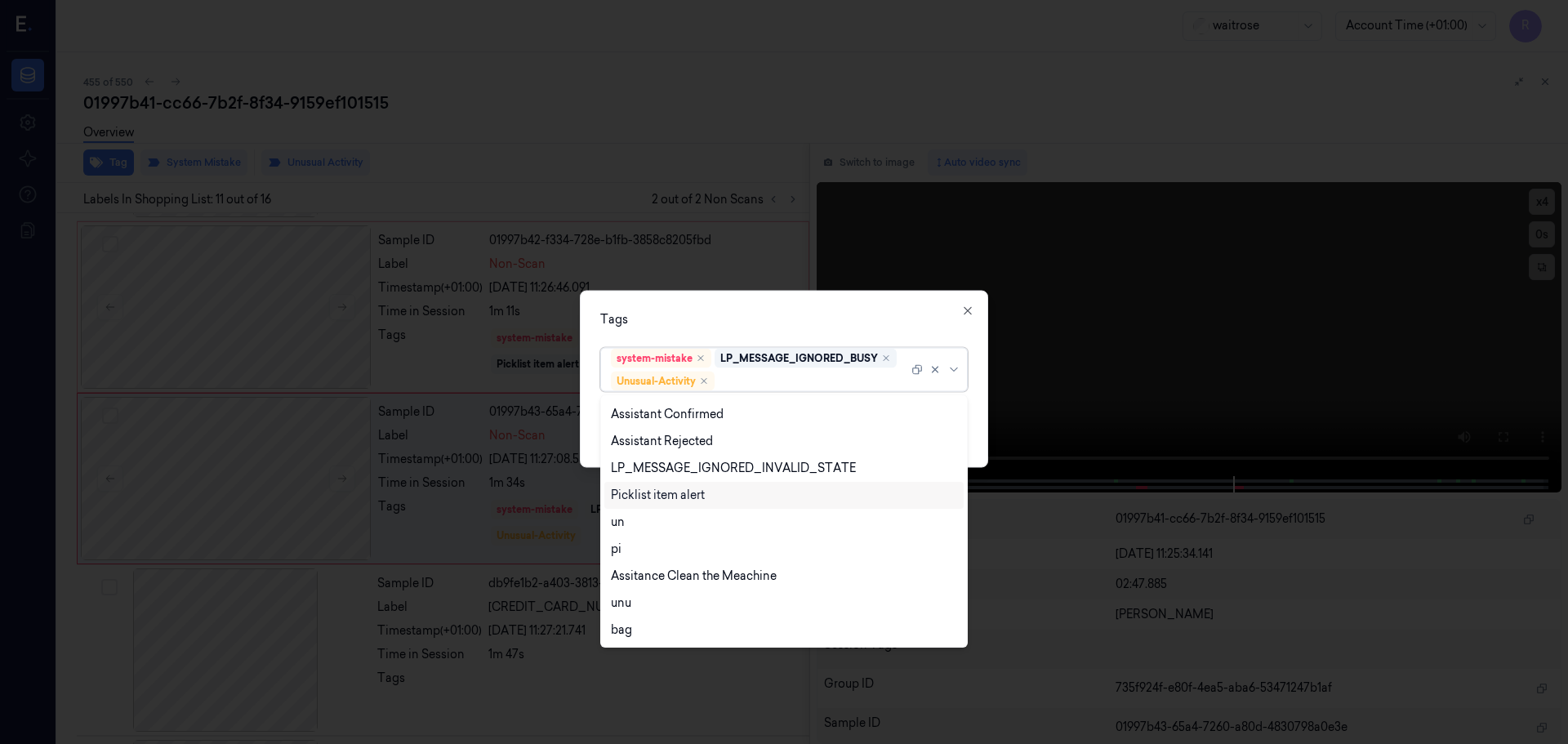
click at [645, 496] on div "Picklist item alert" at bounding box center [658, 496] width 94 height 17
click at [741, 315] on div "Tags" at bounding box center [784, 319] width 367 height 17
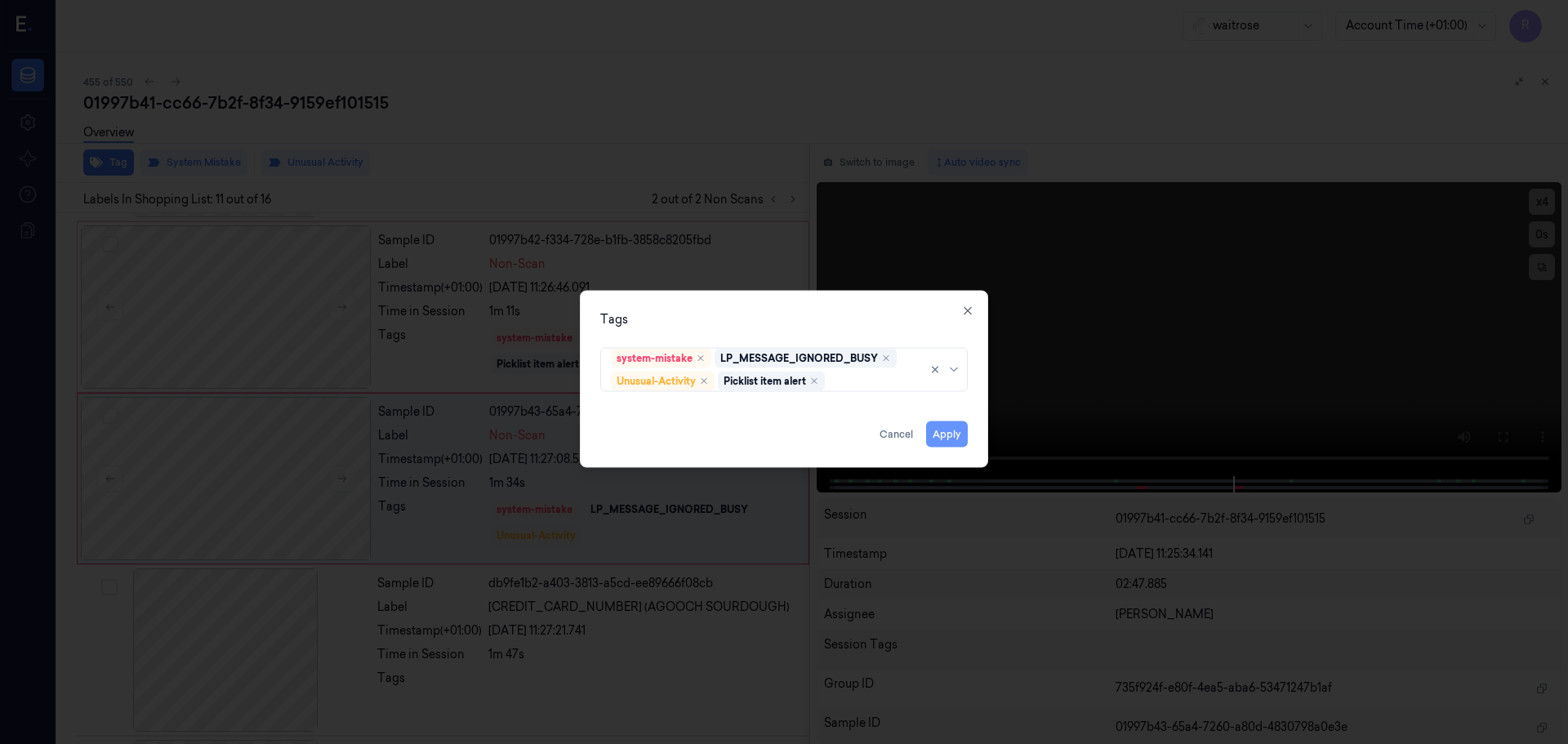
click at [950, 428] on button "Apply" at bounding box center [947, 434] width 42 height 26
click at [948, 435] on button "Apply" at bounding box center [947, 434] width 42 height 26
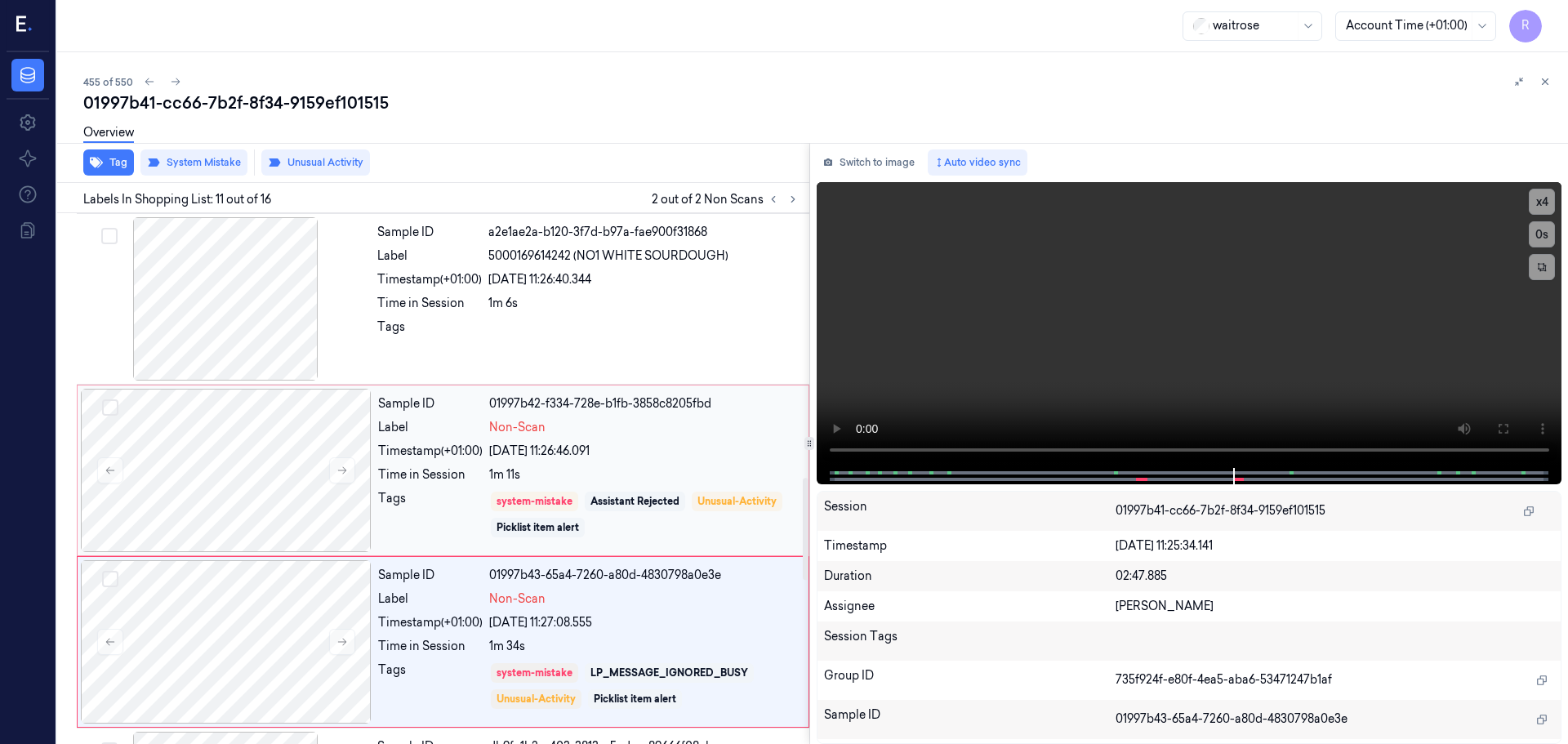
click at [672, 446] on div "24/09/2025 11:26:46.091" at bounding box center [644, 452] width 309 height 17
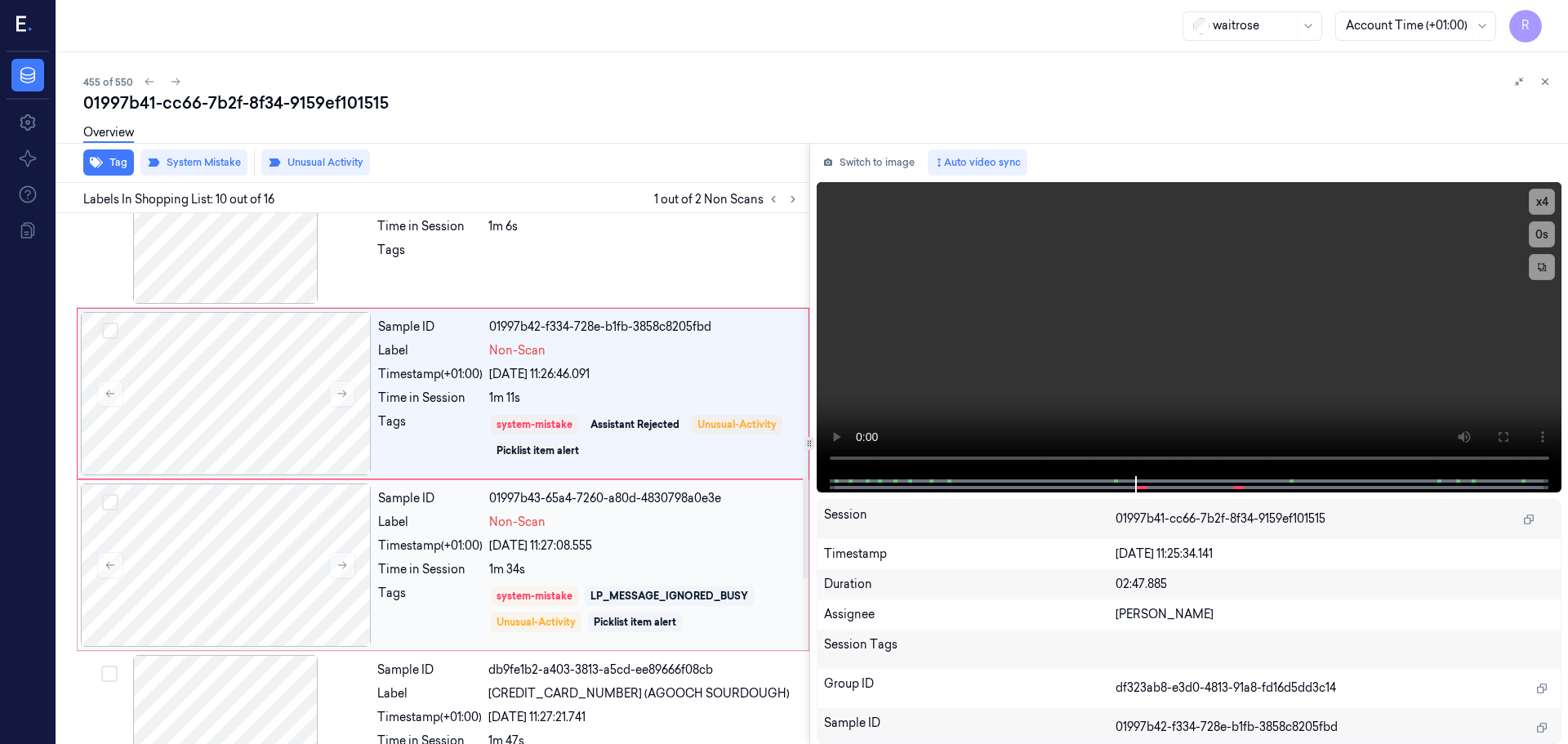
scroll to position [1527, 0]
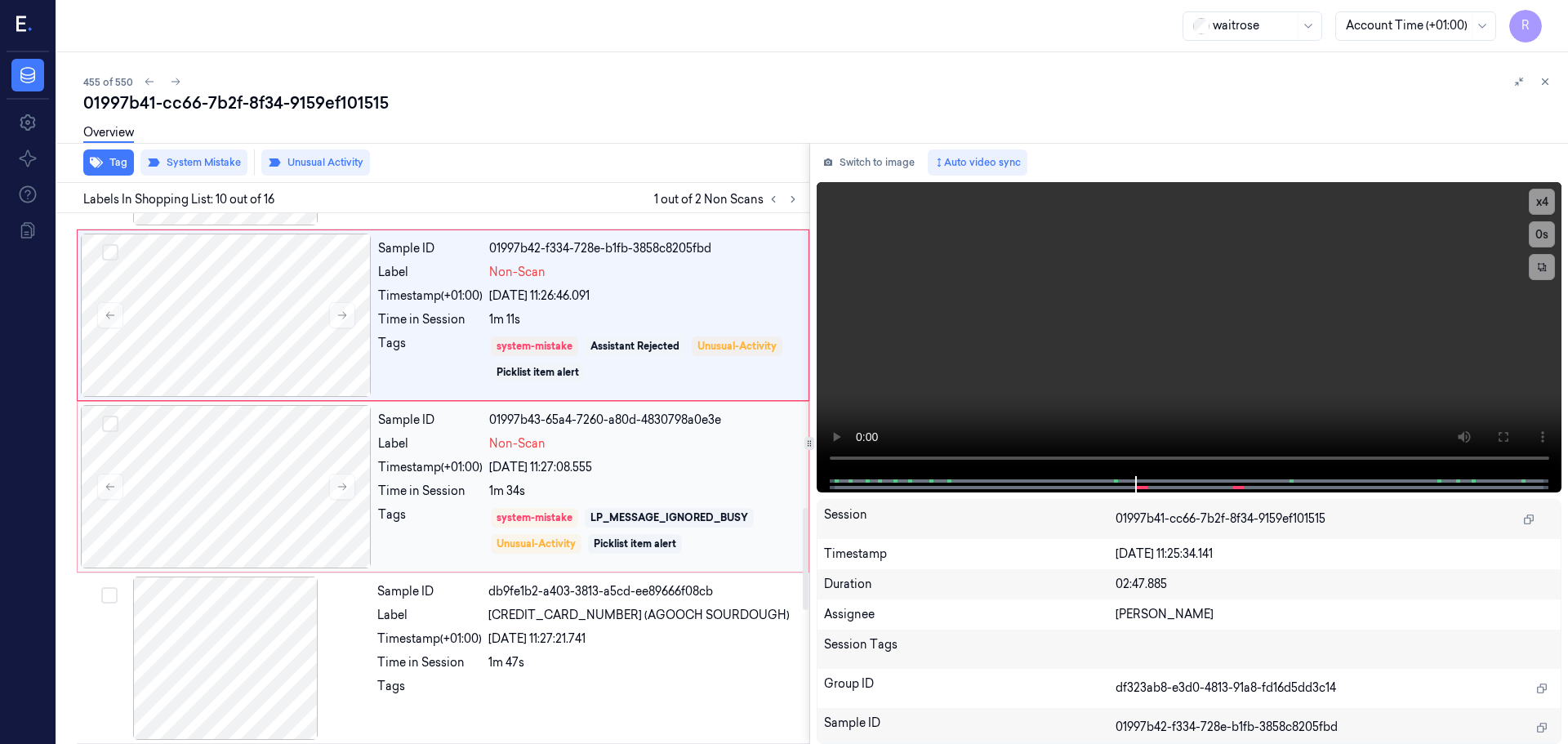
click at [615, 450] on div "Non-Scan" at bounding box center [644, 444] width 309 height 17
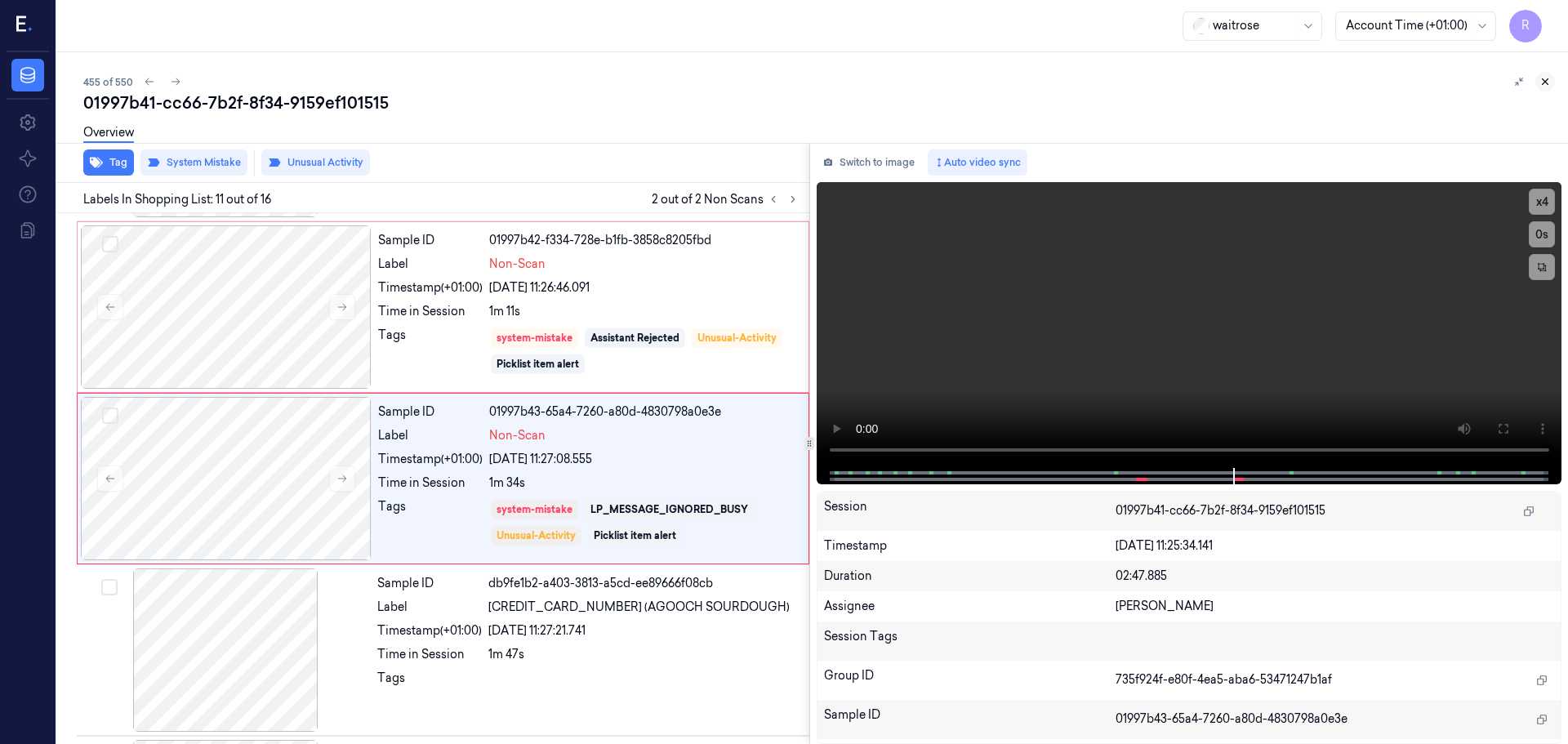
click at [1543, 82] on icon at bounding box center [1544, 81] width 11 height 11
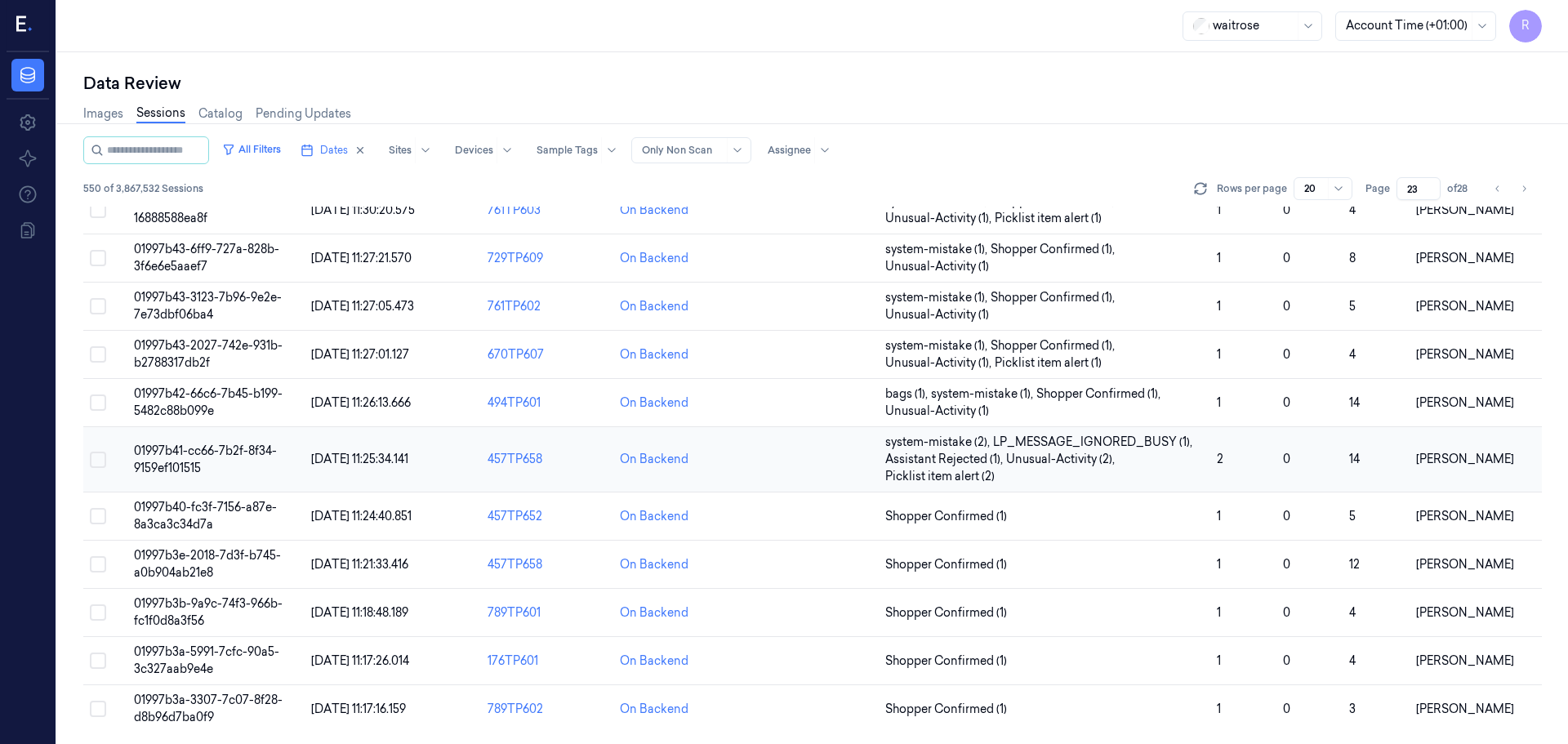
scroll to position [543, 0]
click at [1014, 499] on td "Shopper Confirmed (1)" at bounding box center [1044, 514] width 331 height 48
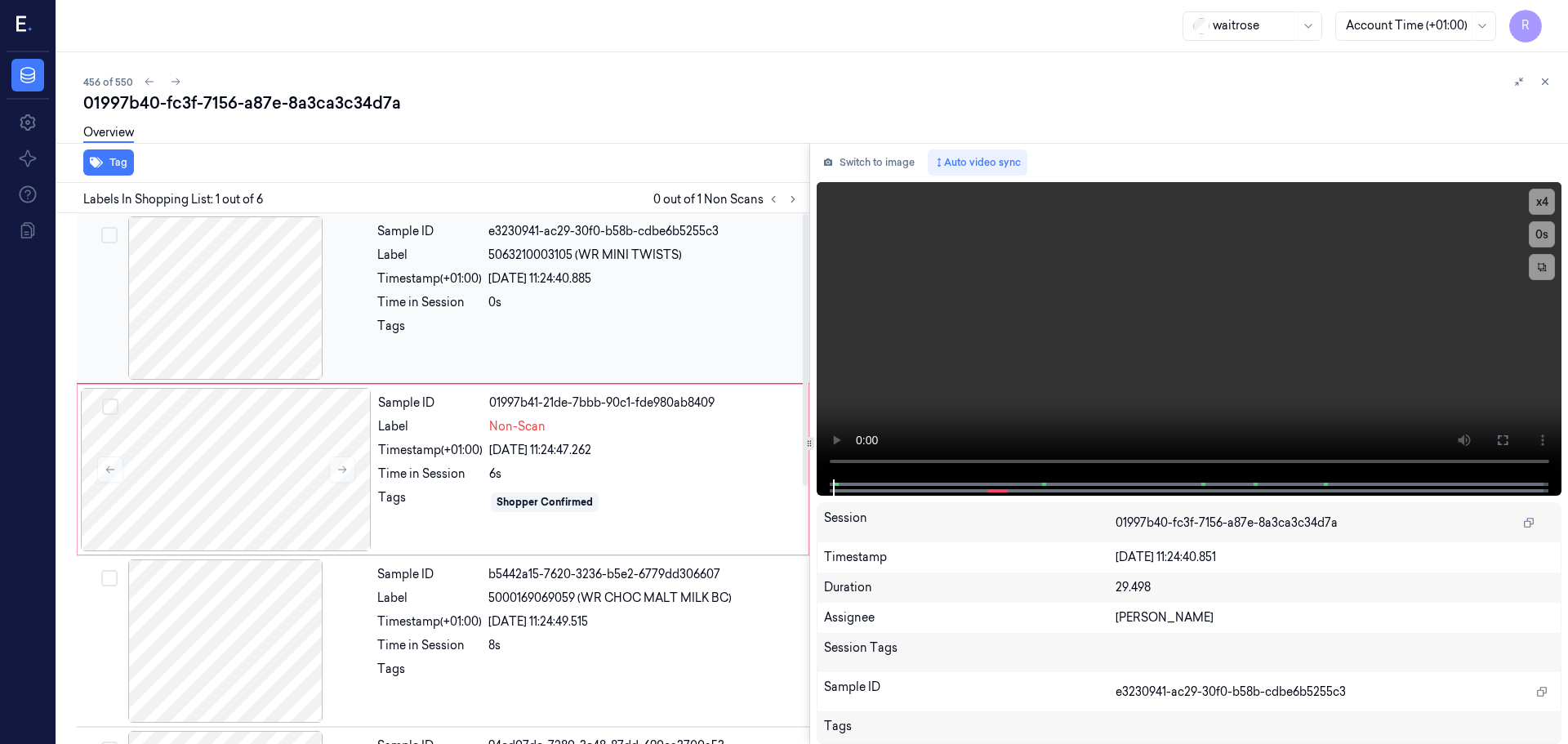
click at [237, 309] on div at bounding box center [225, 298] width 291 height 163
click at [451, 448] on div "Timestamp (+01:00)" at bounding box center [430, 451] width 105 height 17
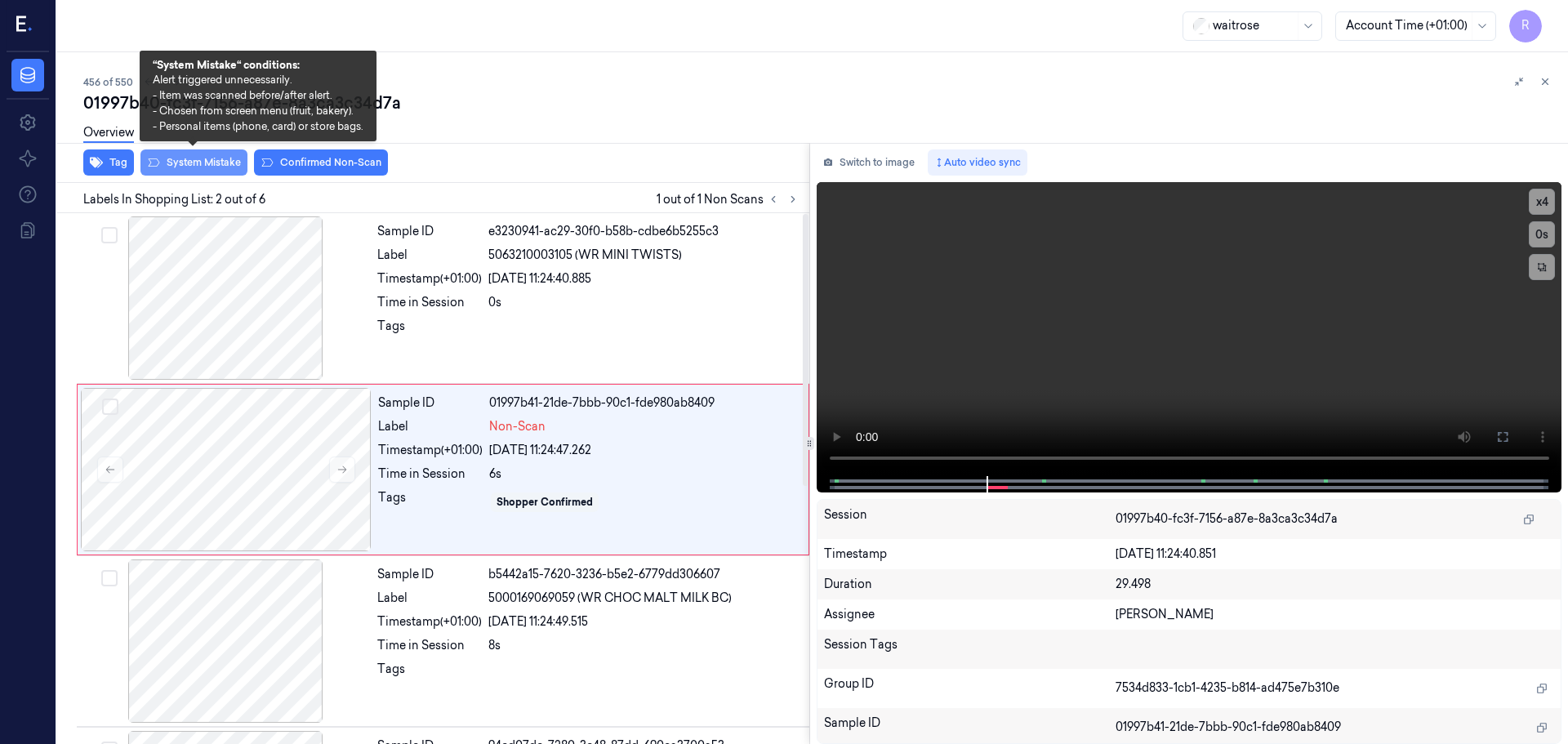
click at [214, 171] on button "System Mistake" at bounding box center [194, 162] width 107 height 26
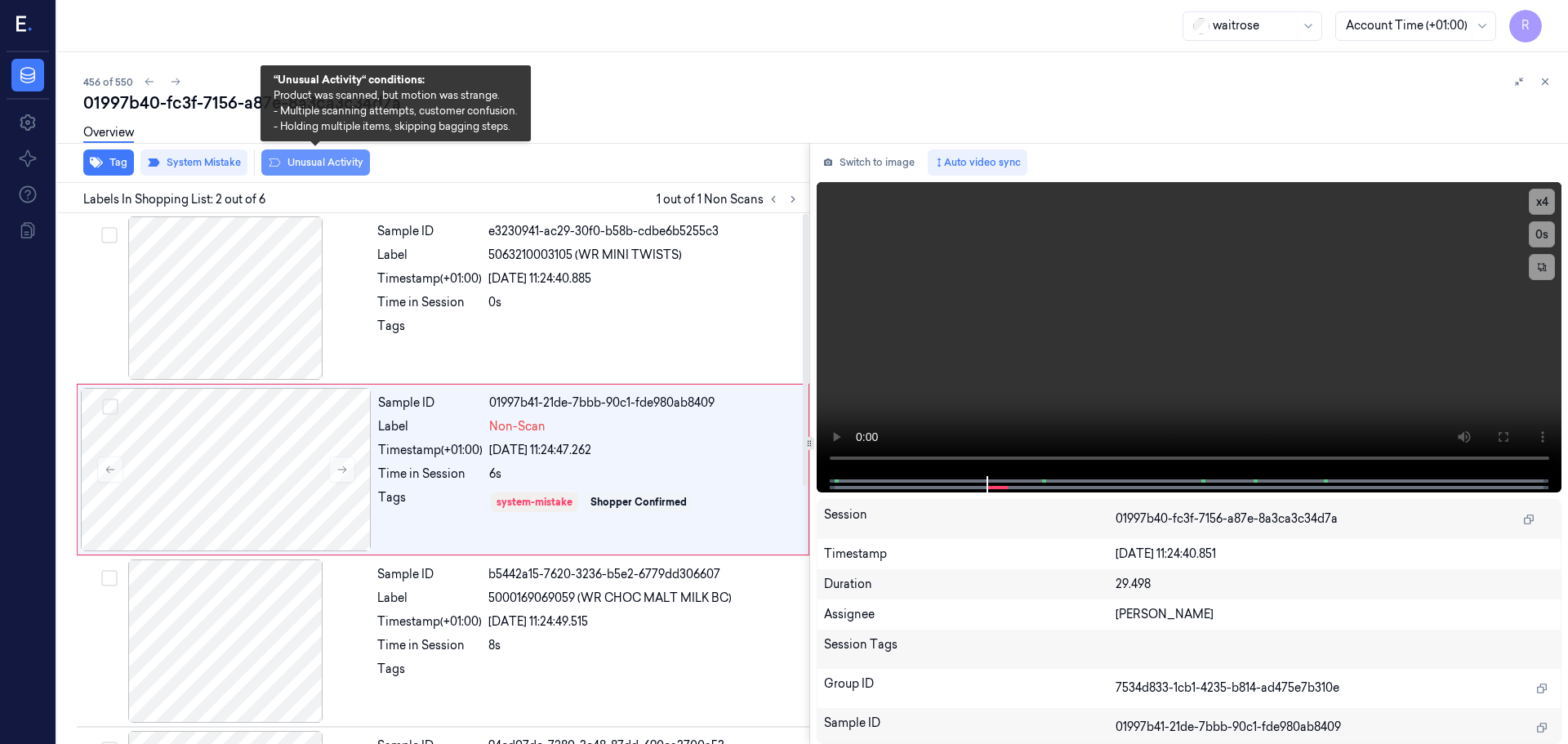
click at [319, 156] on button "Unusual Activity" at bounding box center [315, 162] width 109 height 26
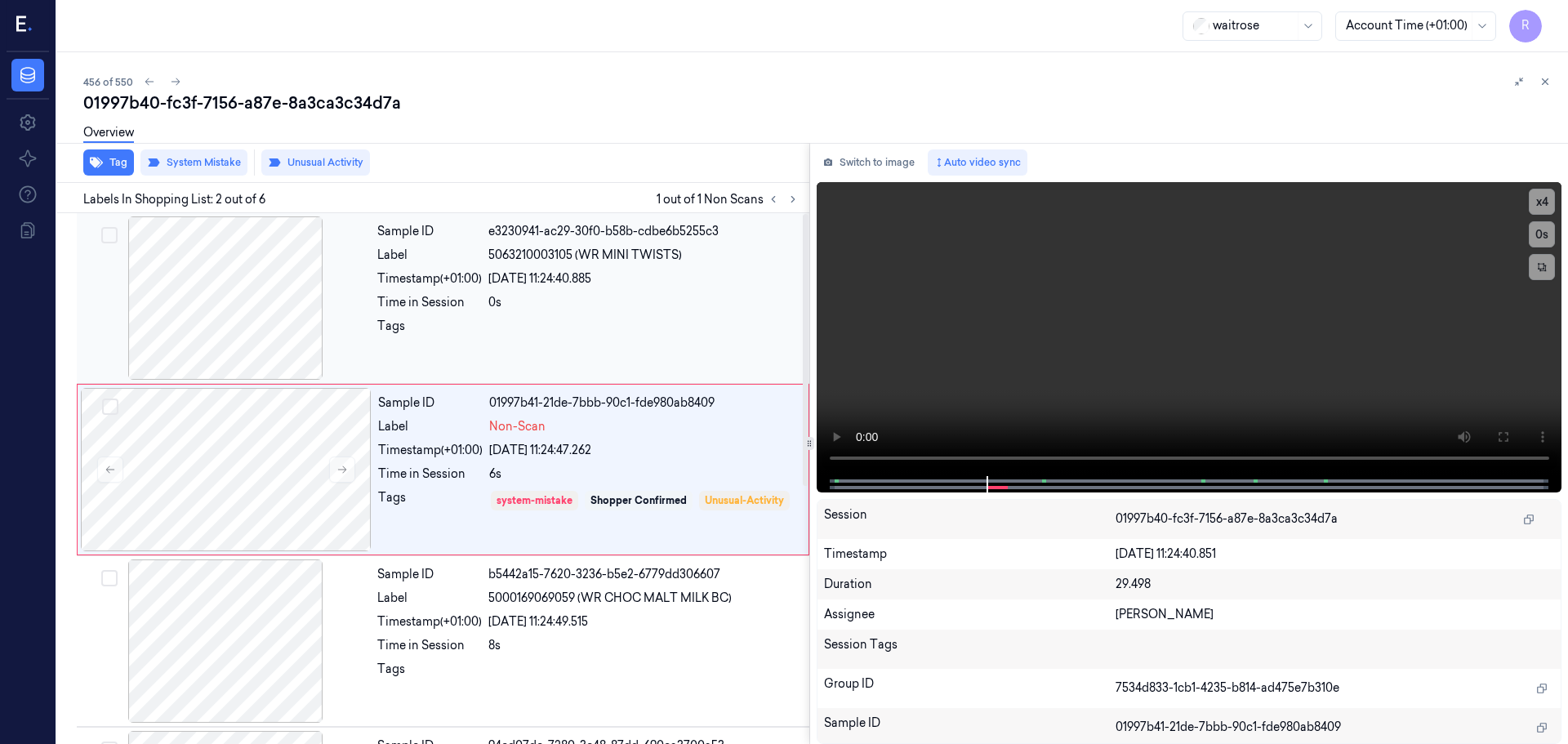
click at [541, 317] on div "Sample ID e3230941-ac29-30f0-b58b-cdbe6b5255c3 Label 5063210003105 (WR MINI TWI…" at bounding box center [588, 298] width 435 height 163
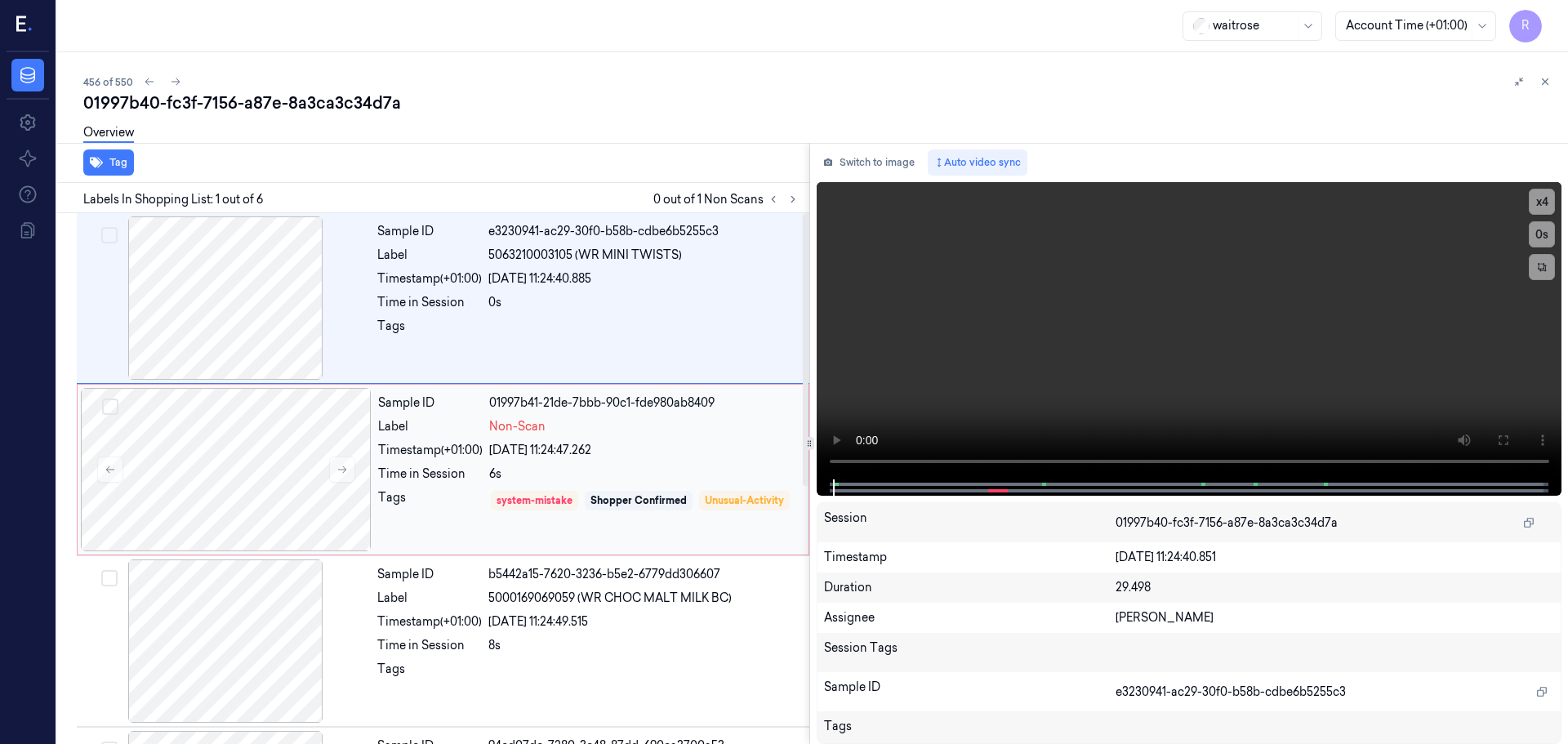
click at [638, 481] on div "6s" at bounding box center [644, 474] width 309 height 17
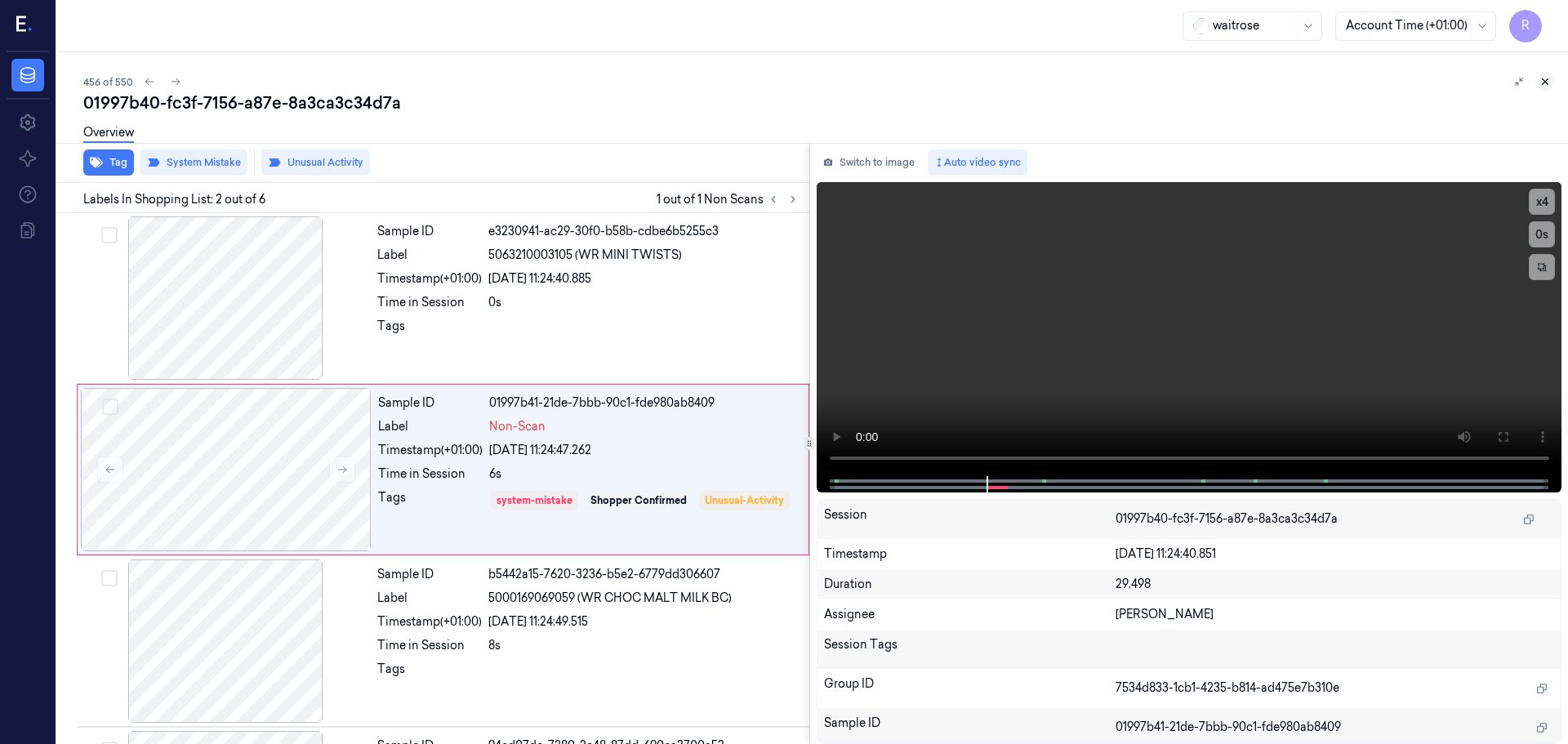
click at [1551, 78] on button at bounding box center [1544, 82] width 20 height 20
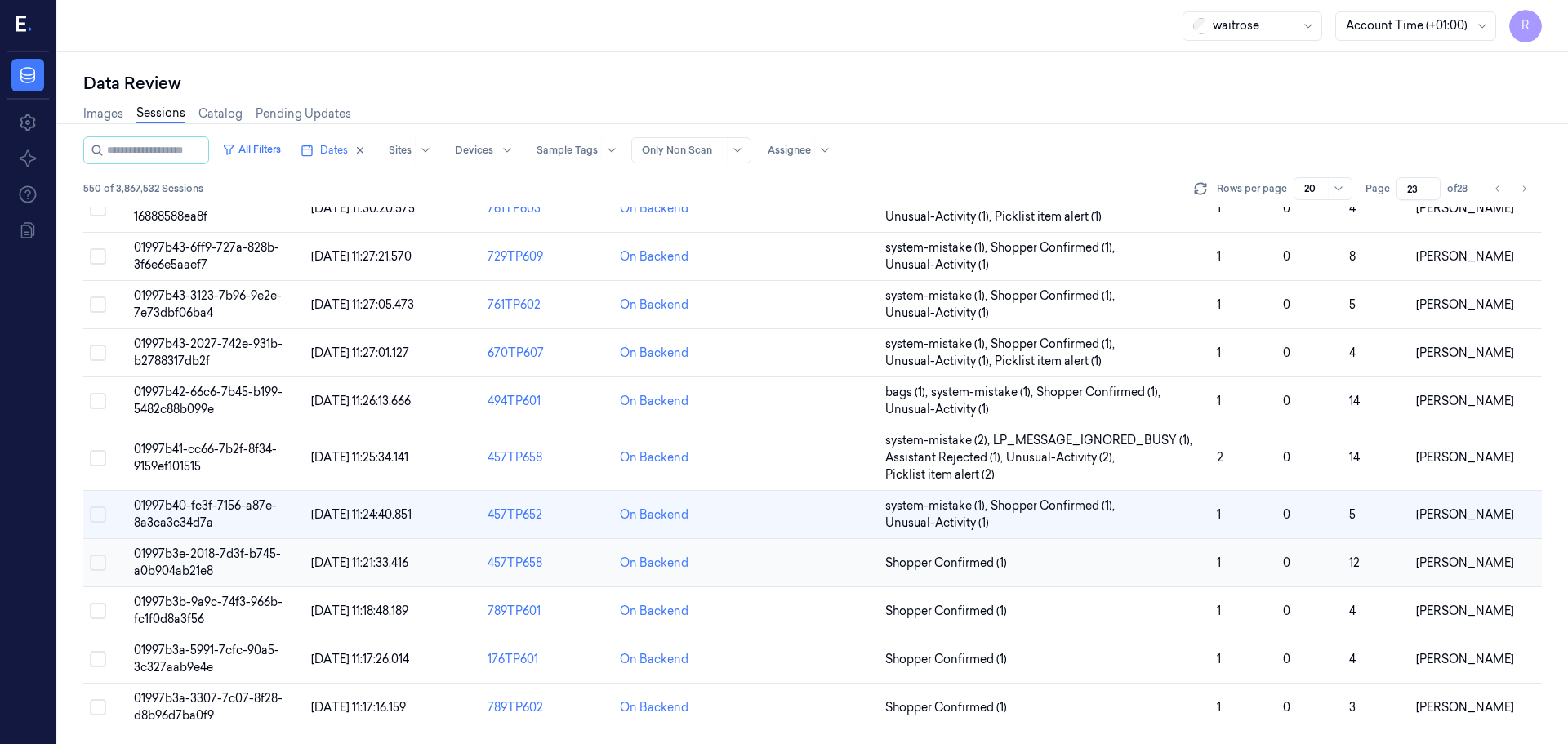
scroll to position [543, 0]
click at [1080, 568] on span "Shopper Confirmed (1)" at bounding box center [1044, 563] width 319 height 17
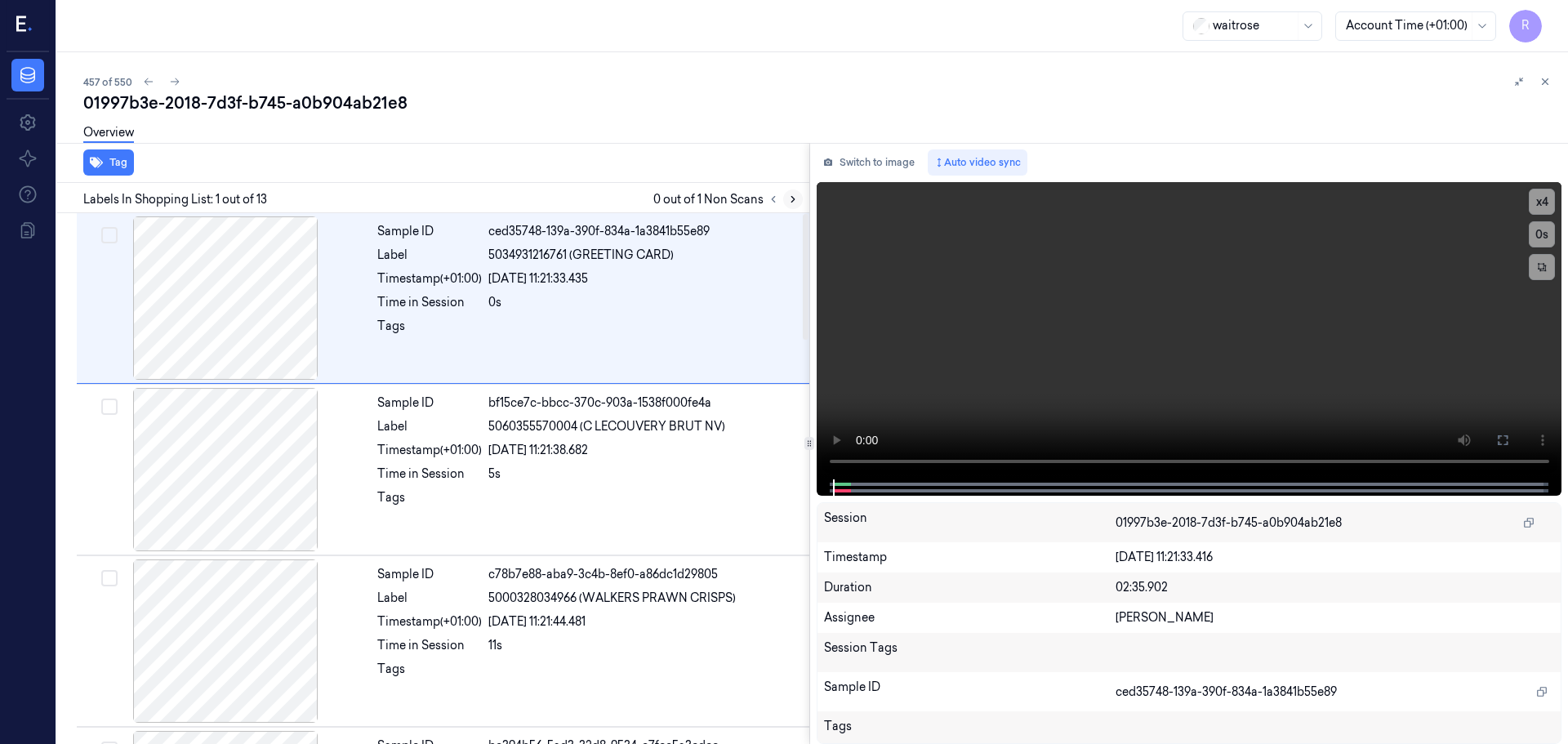
click at [790, 197] on icon at bounding box center [792, 199] width 11 height 11
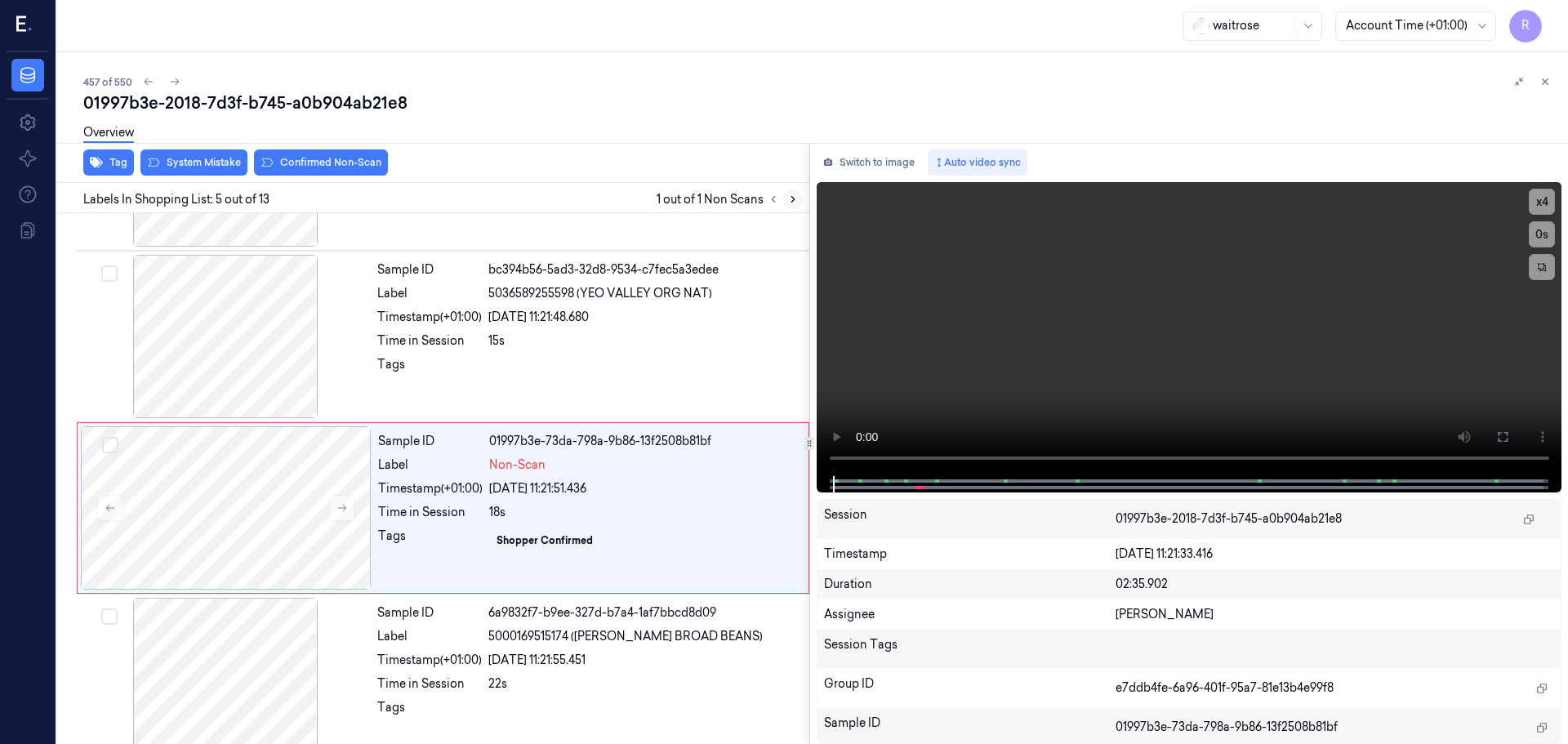
scroll to position [506, 0]
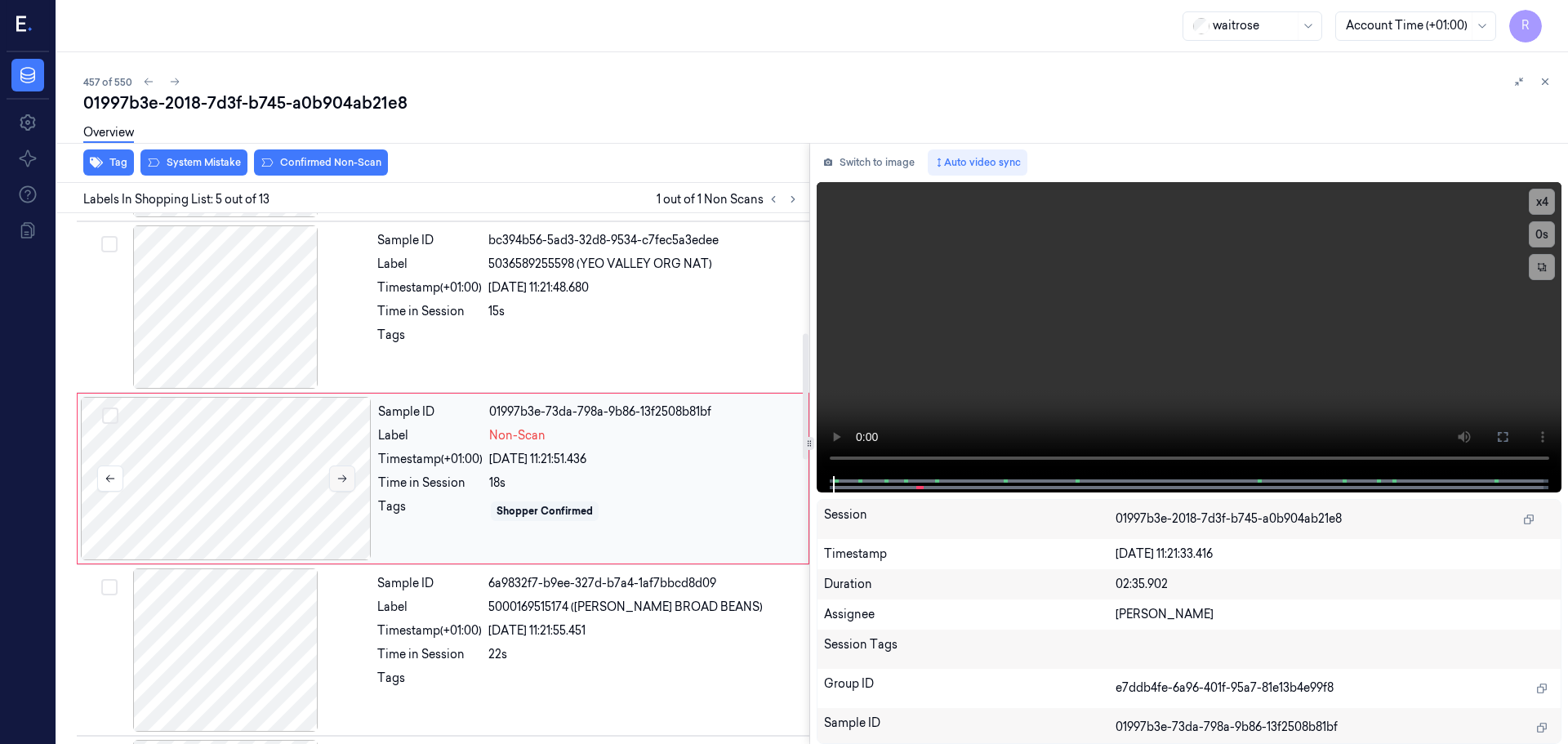
click at [348, 470] on button at bounding box center [342, 479] width 26 height 26
click at [265, 325] on div at bounding box center [225, 307] width 291 height 163
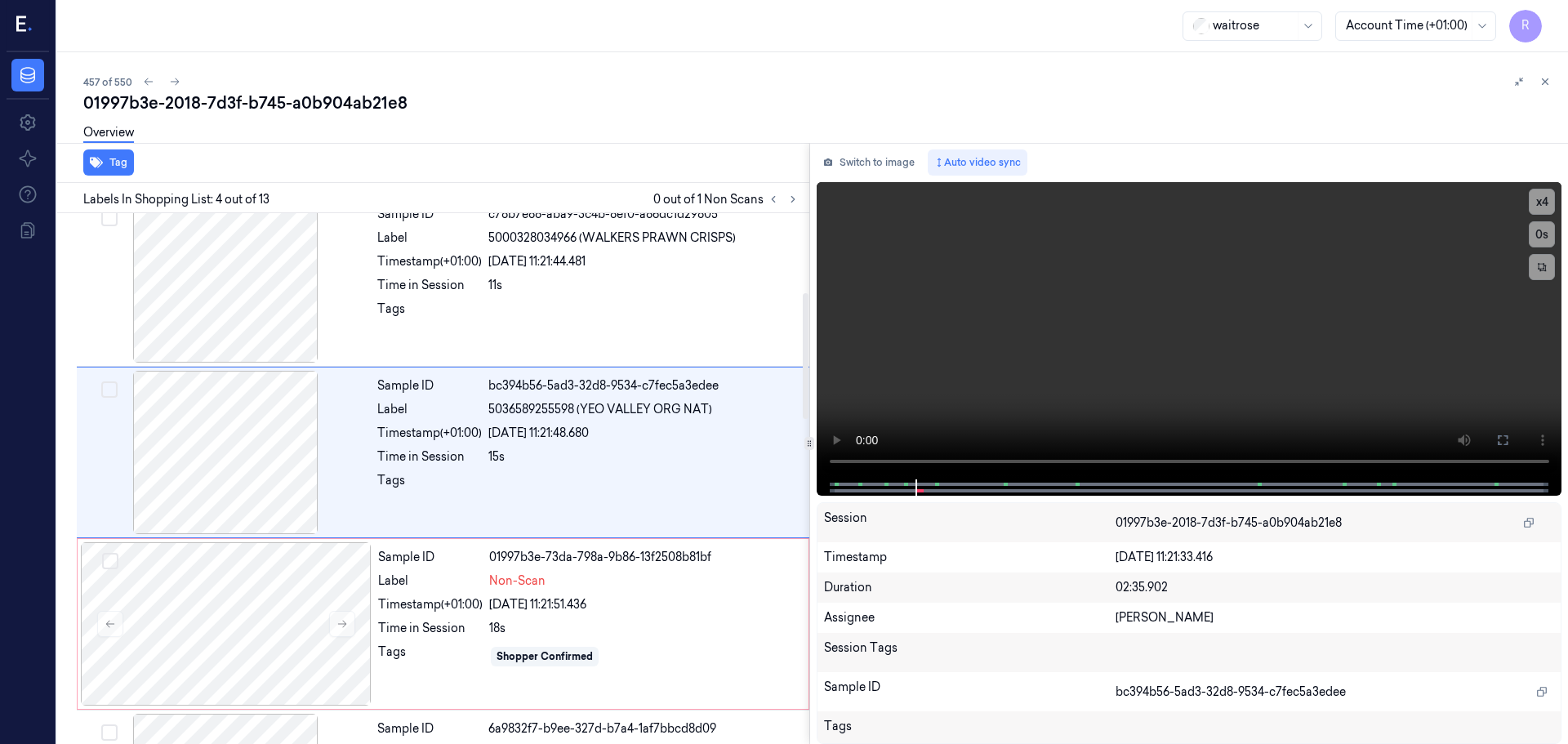
scroll to position [334, 0]
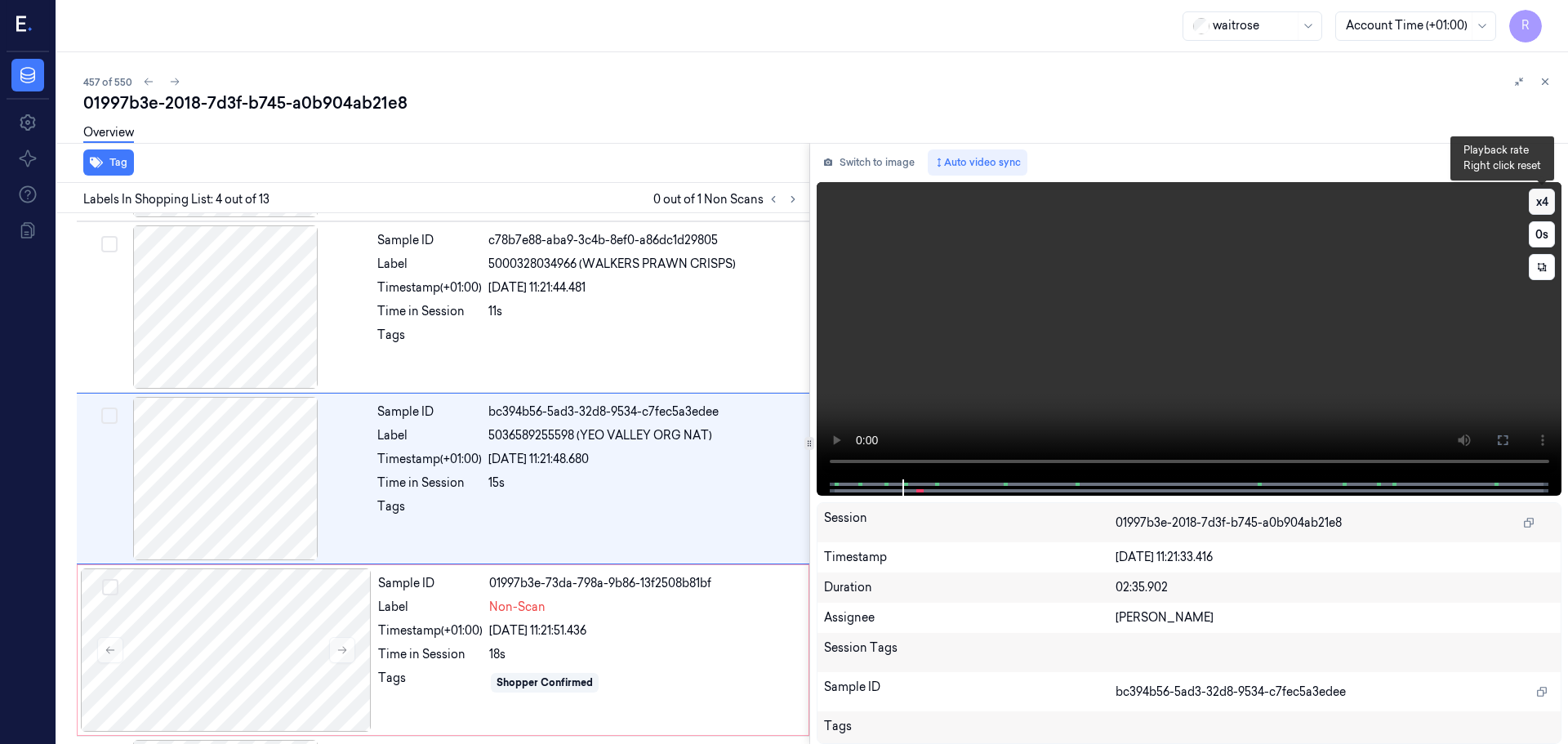
click at [1548, 193] on button "x 4" at bounding box center [1542, 202] width 26 height 26
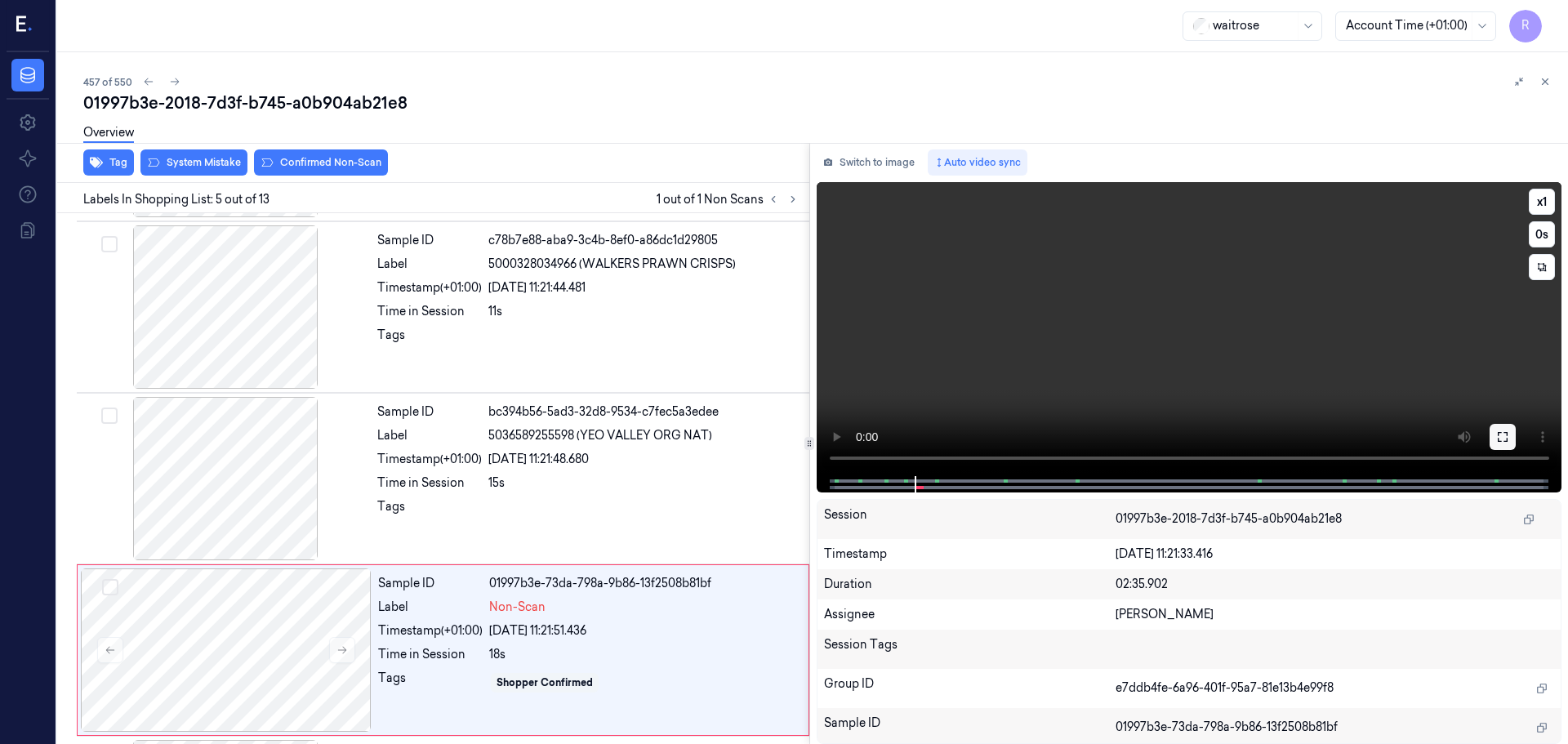
scroll to position [506, 0]
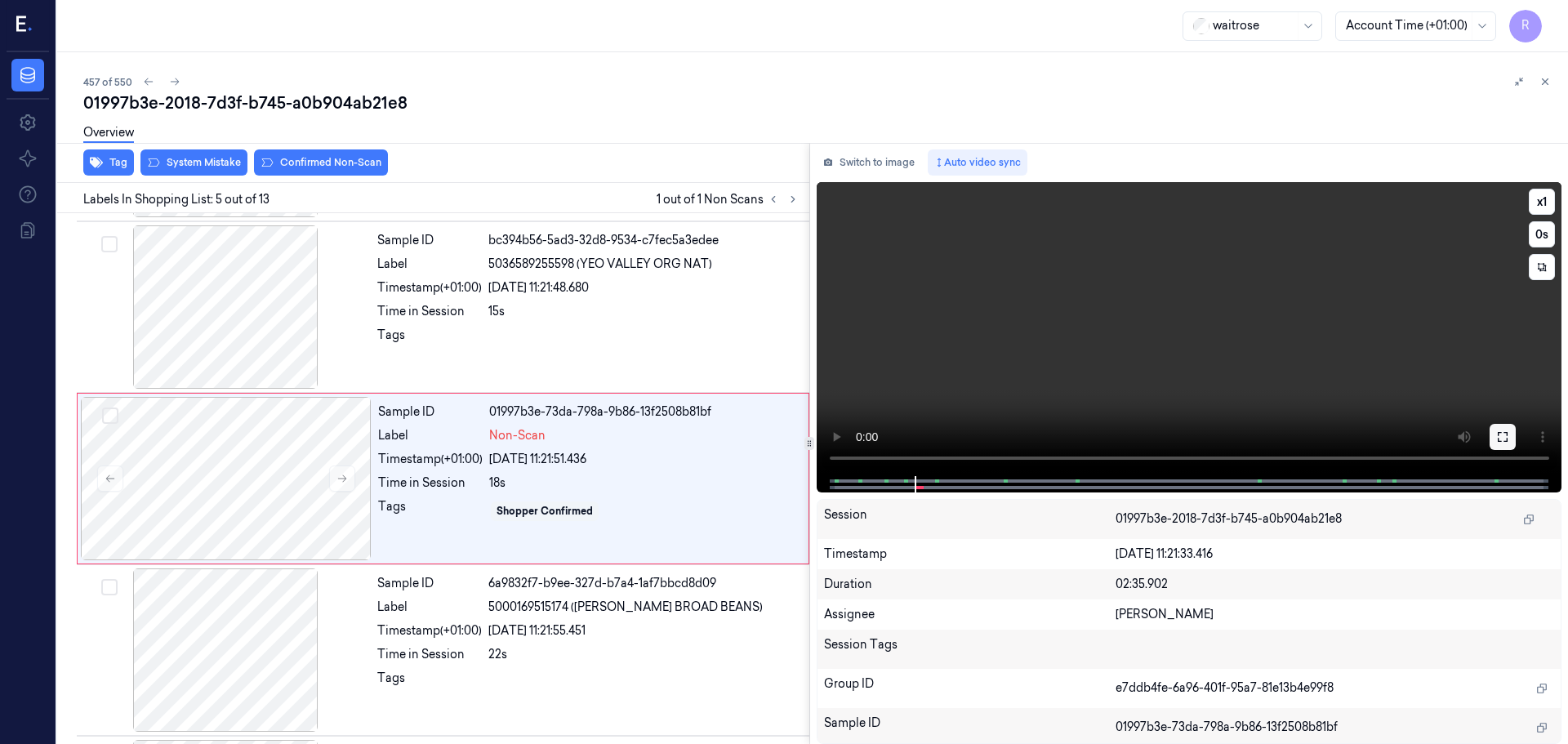
click at [1510, 434] on button at bounding box center [1503, 437] width 26 height 26
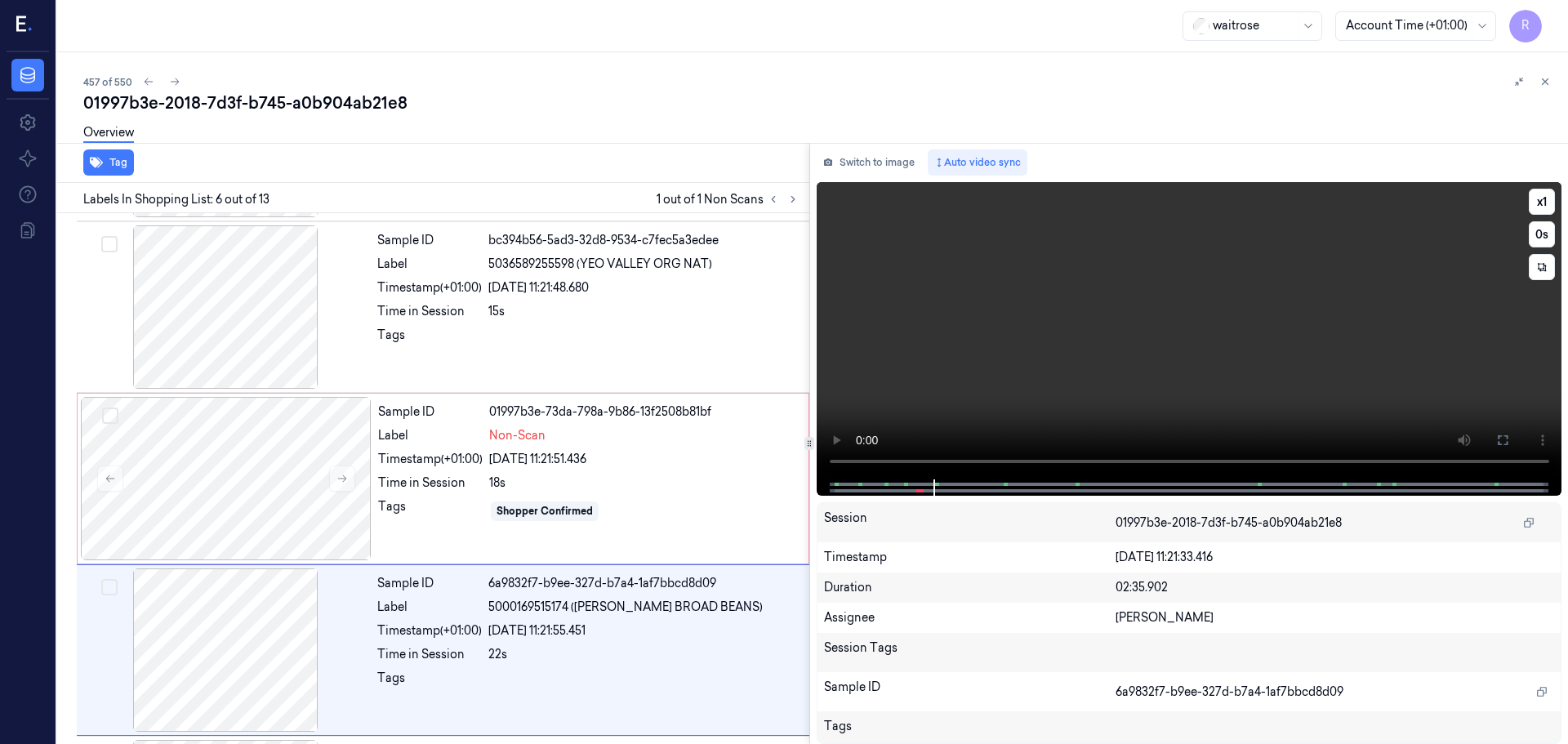
scroll to position [678, 0]
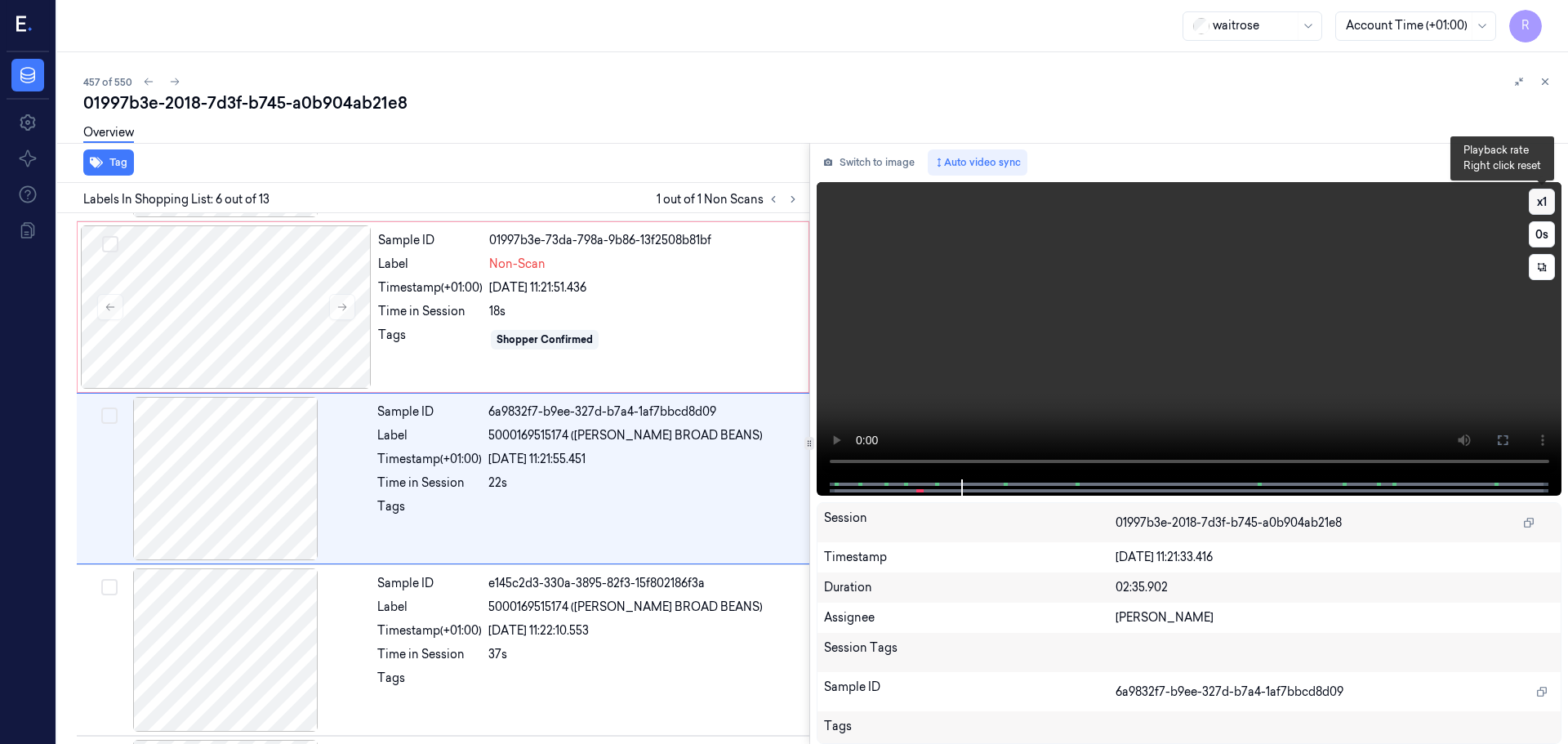
click at [1547, 205] on button "x 1" at bounding box center [1542, 202] width 26 height 26
click at [1547, 205] on button "x 2" at bounding box center [1542, 202] width 26 height 26
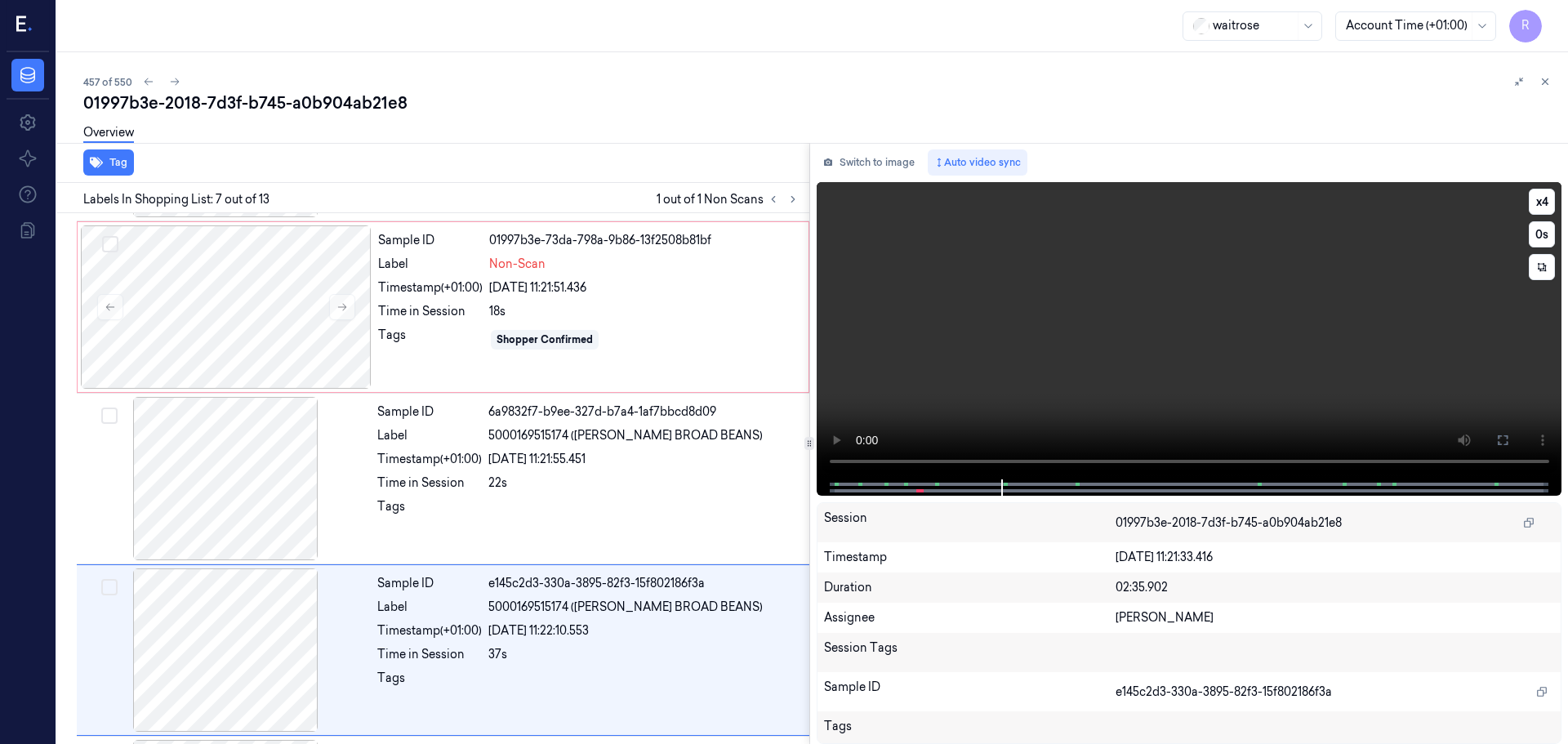
scroll to position [849, 0]
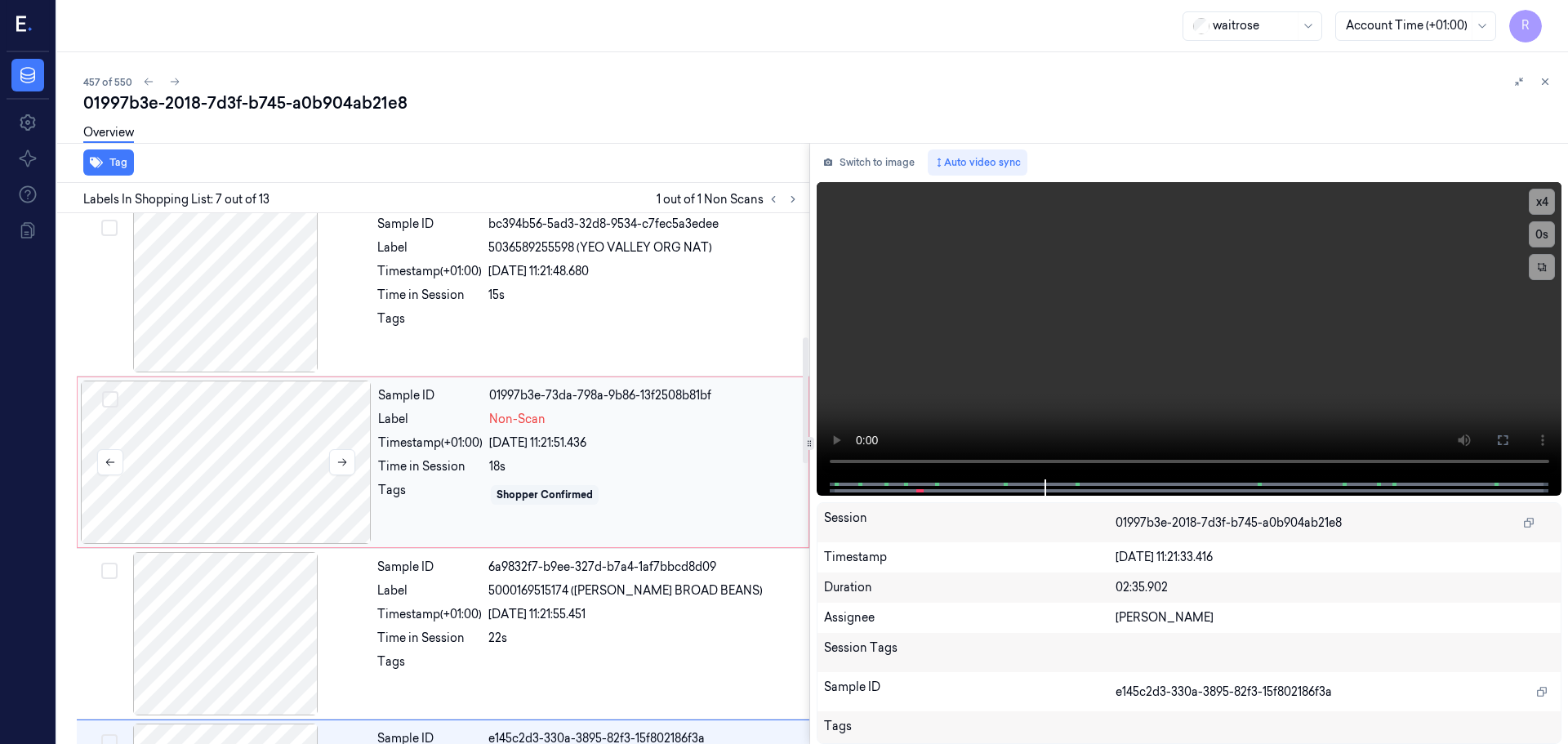
click at [335, 476] on div at bounding box center [226, 463] width 291 height 163
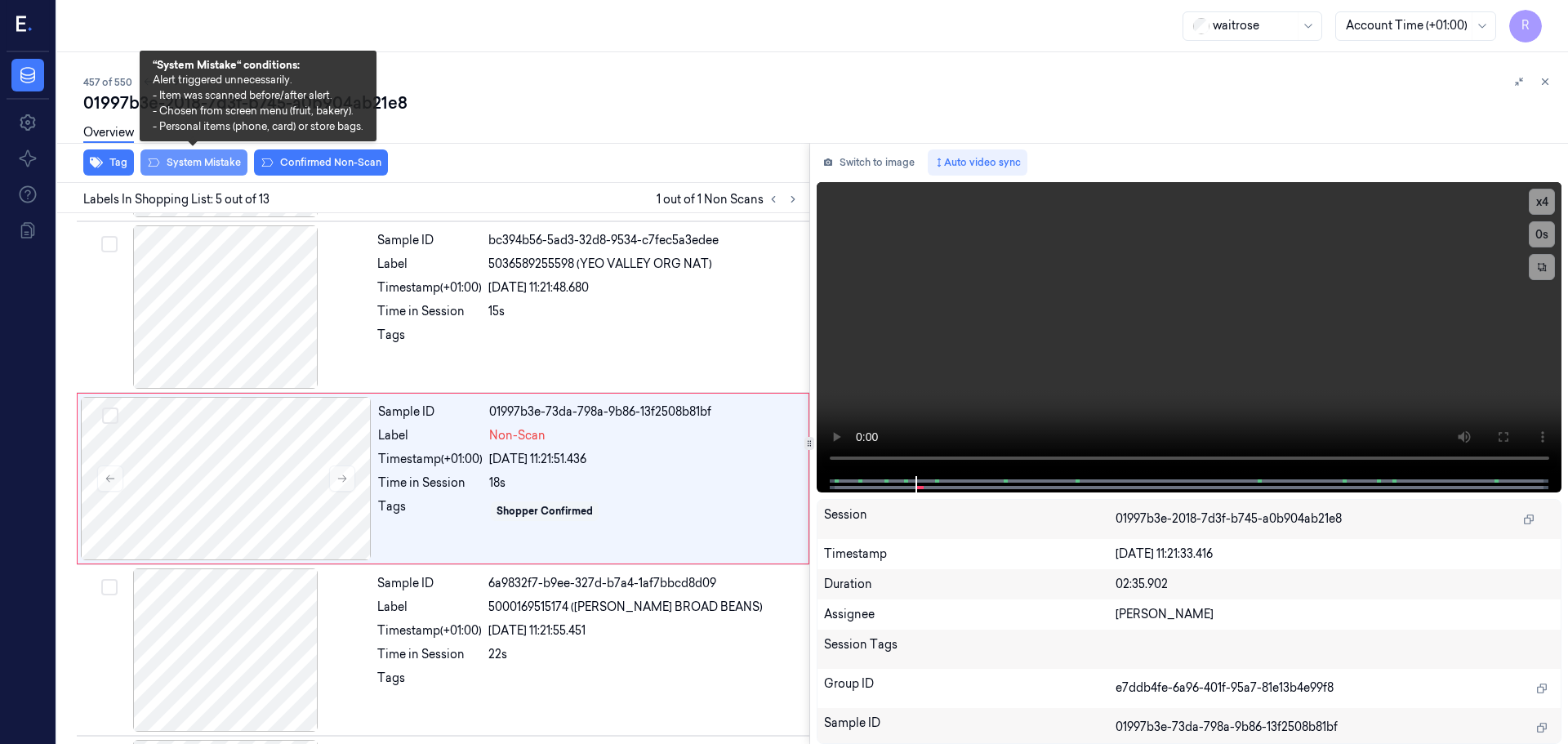
click at [203, 171] on button "System Mistake" at bounding box center [194, 162] width 107 height 26
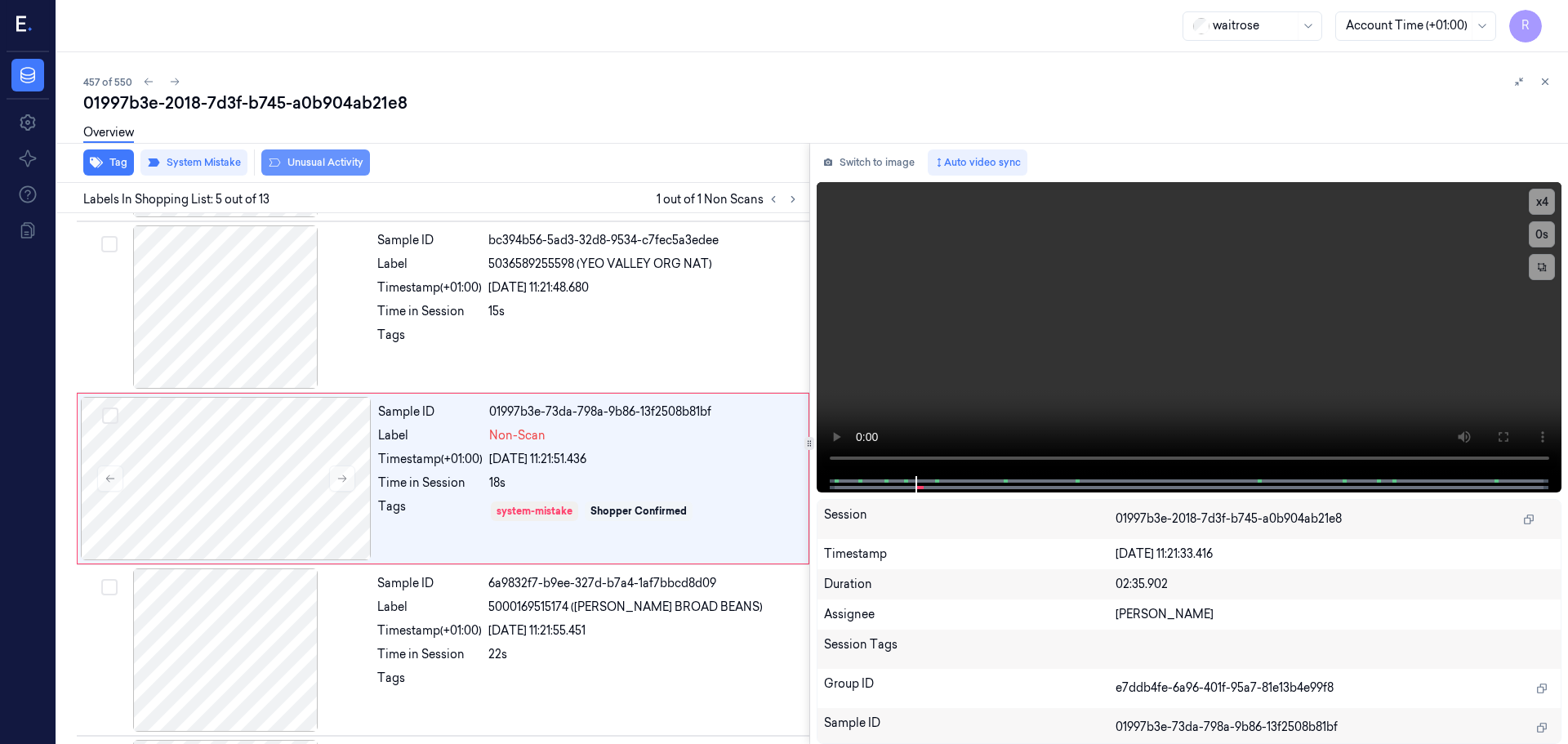
click at [336, 162] on button "Unusual Activity" at bounding box center [315, 162] width 109 height 26
click at [522, 583] on div "6a9832f7-b9ee-327d-b7a4-1af7bbcd8d09" at bounding box center [644, 583] width 311 height 17
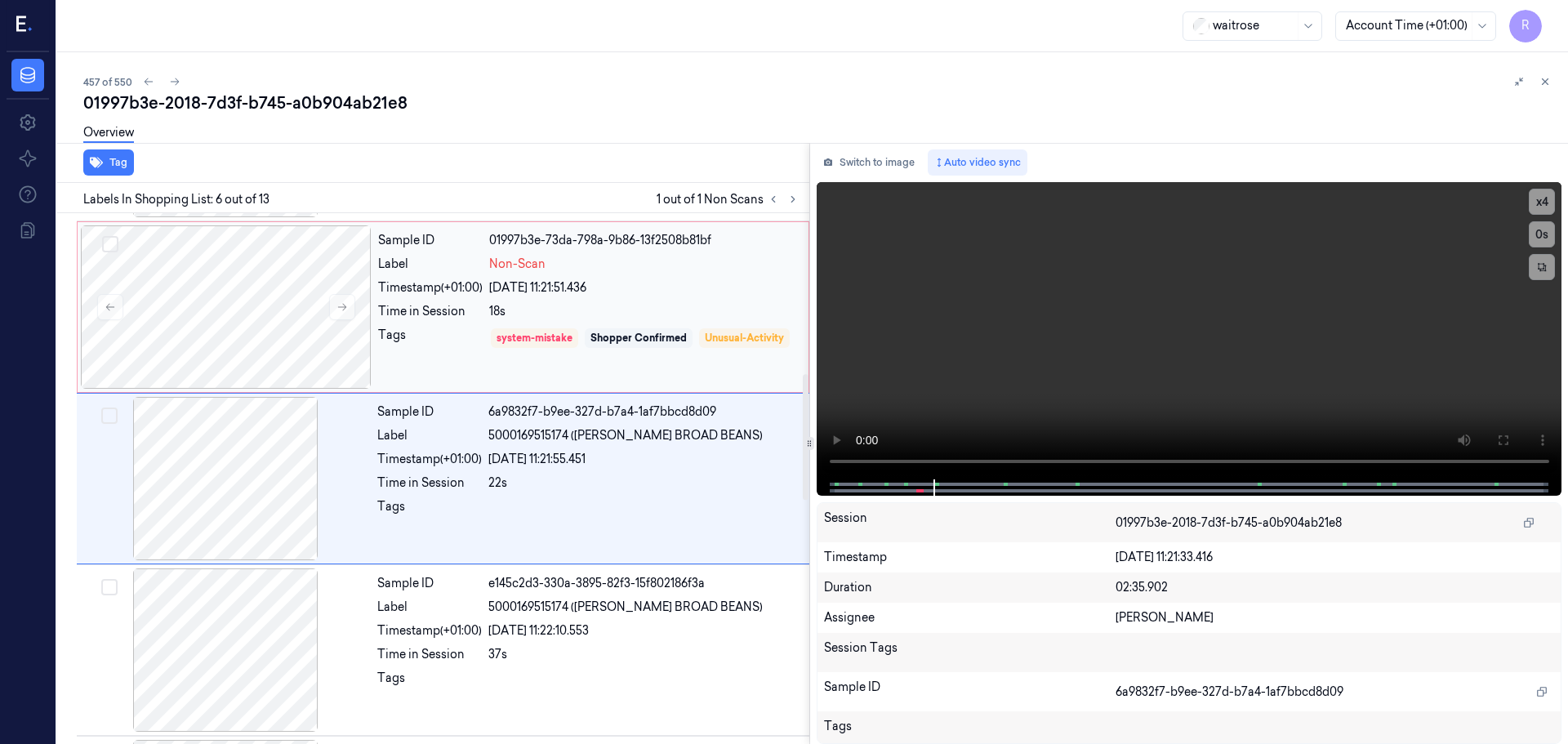
click at [451, 361] on div "Tags" at bounding box center [430, 349] width 105 height 47
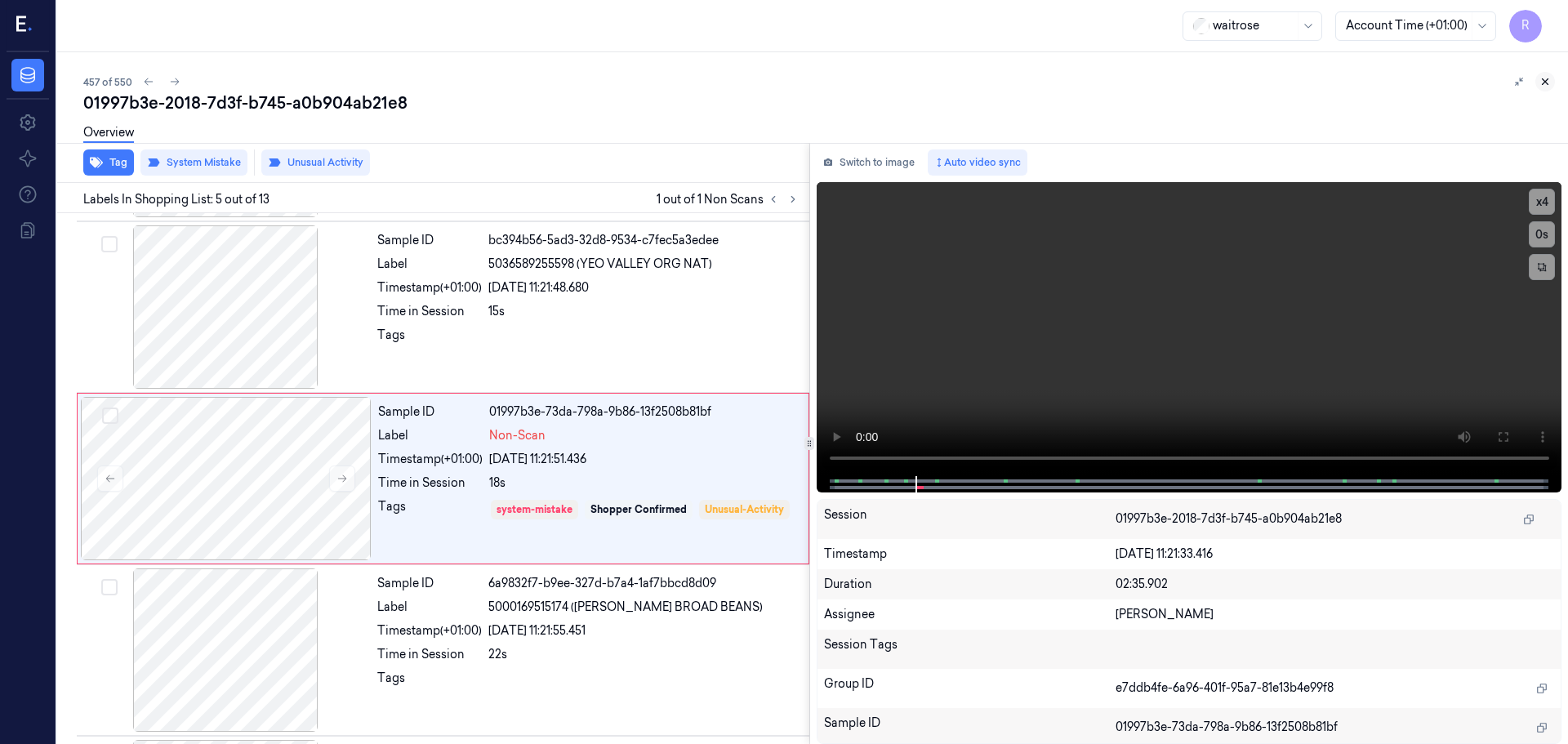
click at [1545, 77] on icon at bounding box center [1544, 81] width 11 height 11
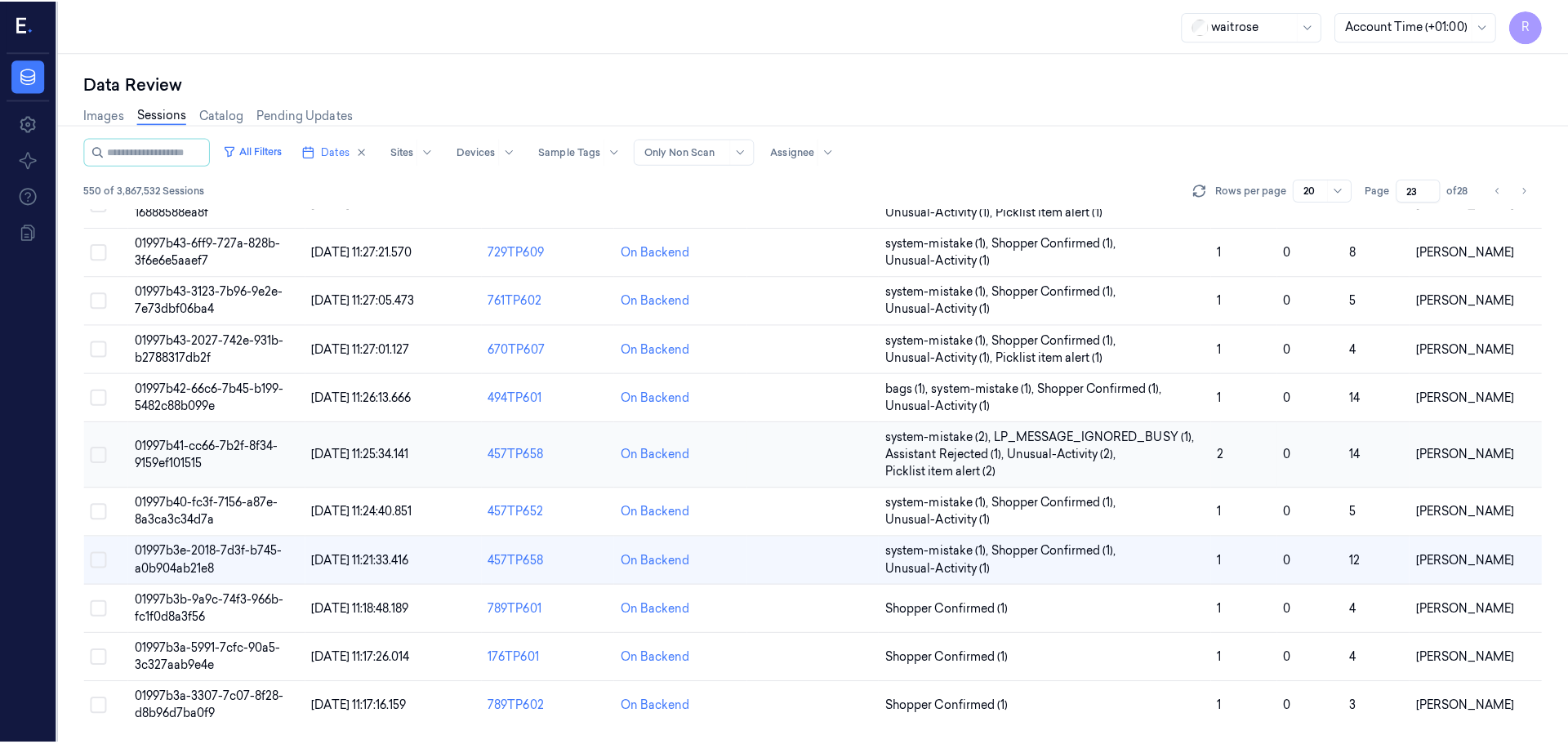
scroll to position [543, 0]
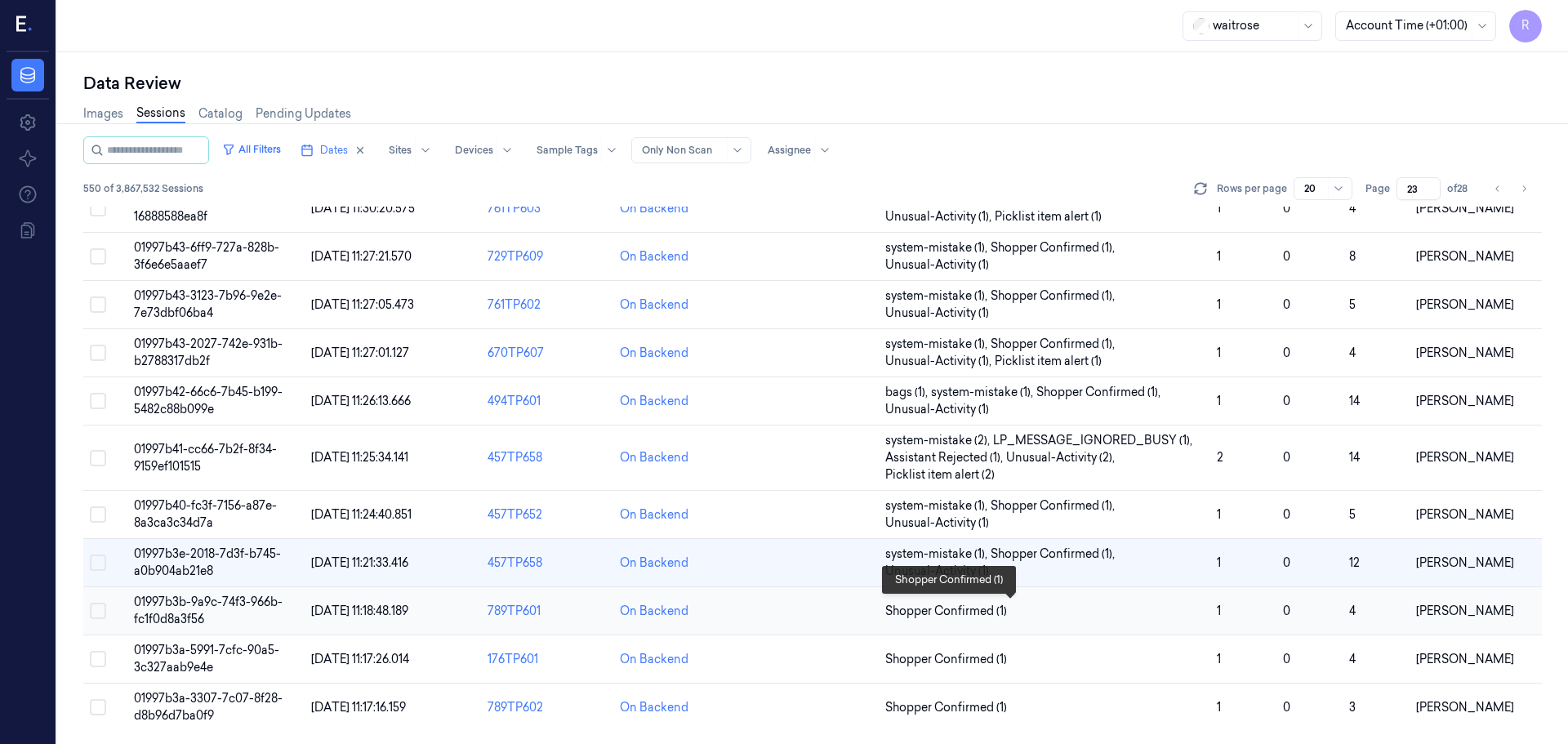
click at [1057, 614] on span "Shopper Confirmed (1)" at bounding box center [1044, 611] width 319 height 17
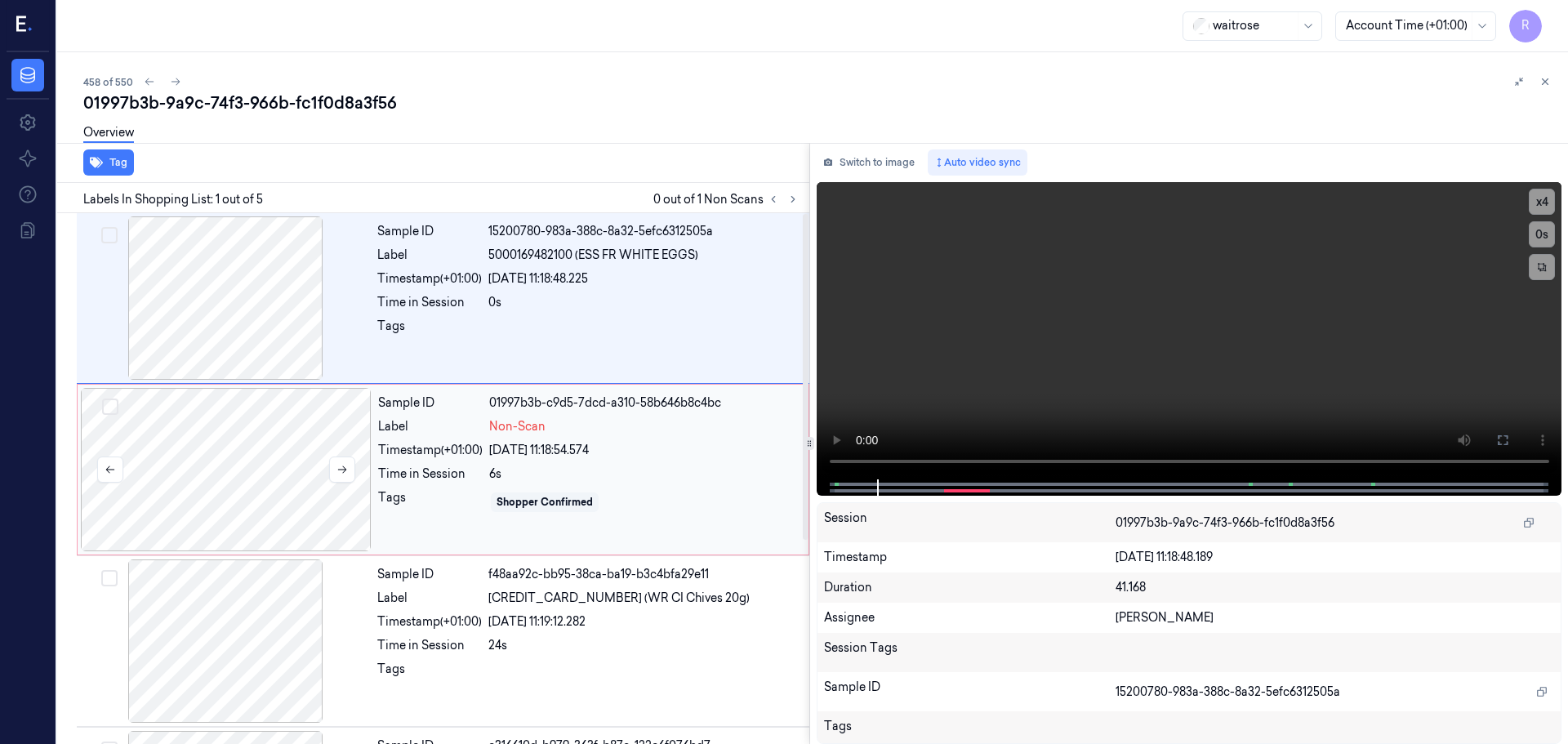
click at [355, 467] on div at bounding box center [226, 469] width 291 height 163
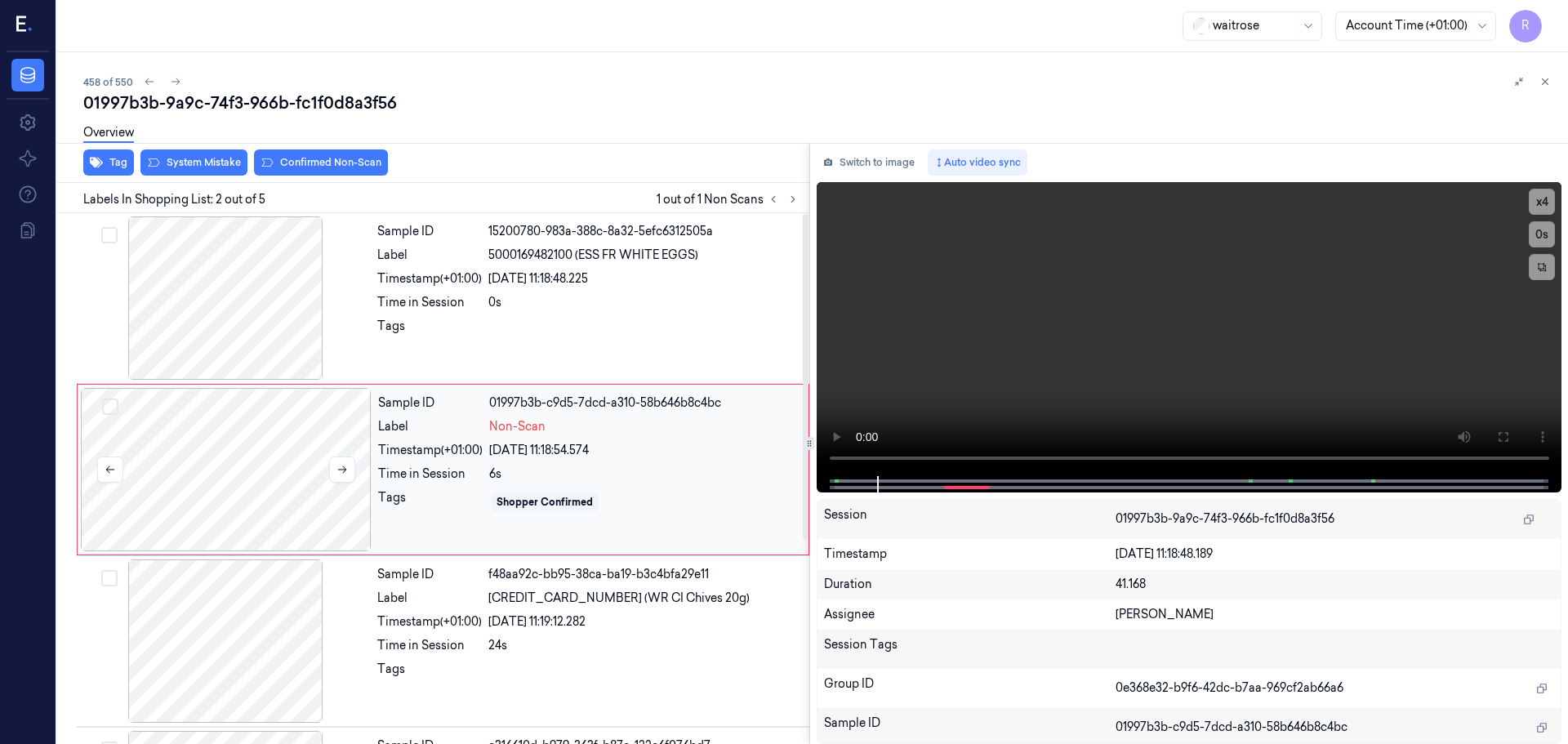
click at [355, 467] on div at bounding box center [226, 469] width 291 height 163
click at [348, 468] on button at bounding box center [342, 469] width 26 height 26
click at [343, 471] on icon at bounding box center [342, 469] width 11 height 11
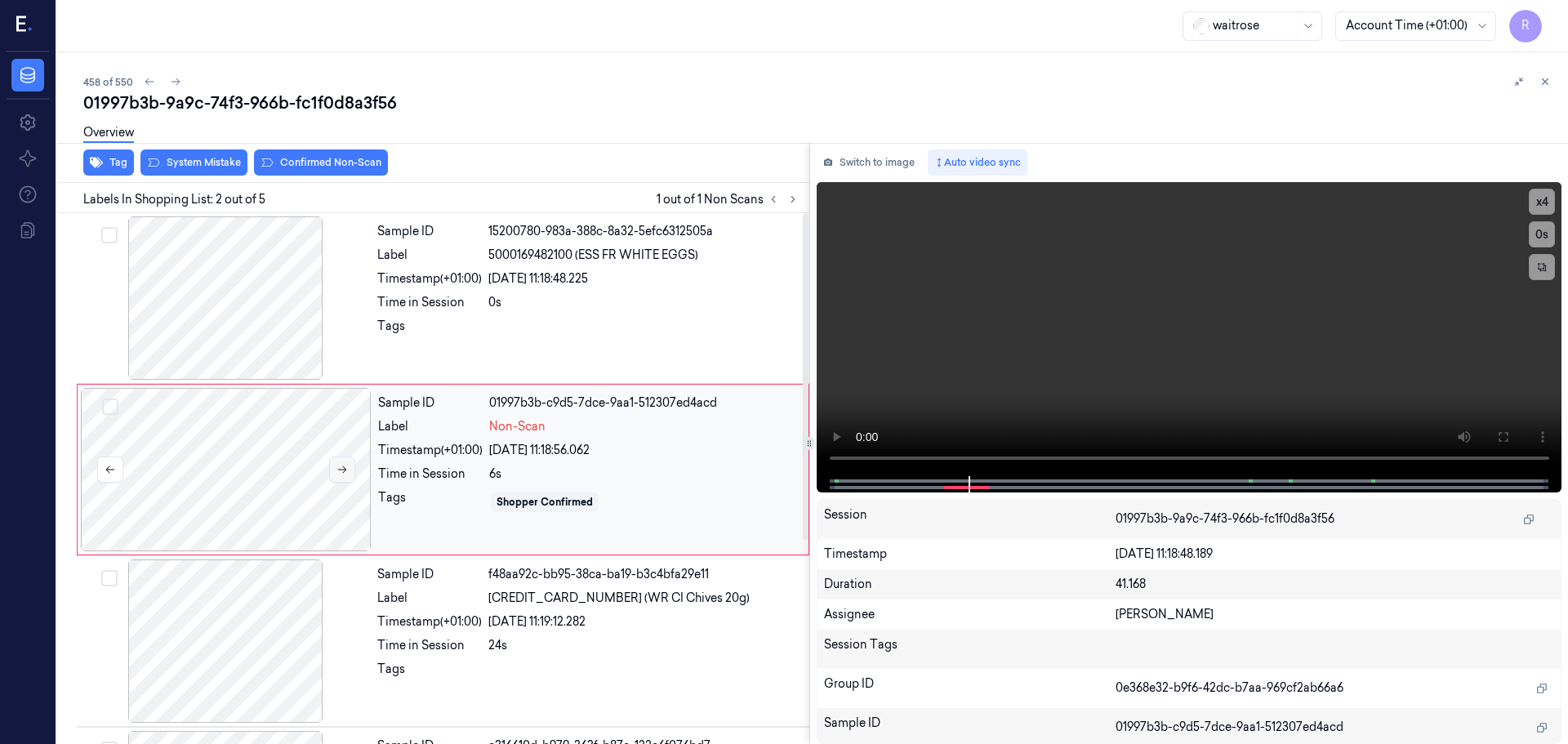
click at [343, 471] on icon at bounding box center [342, 469] width 11 height 11
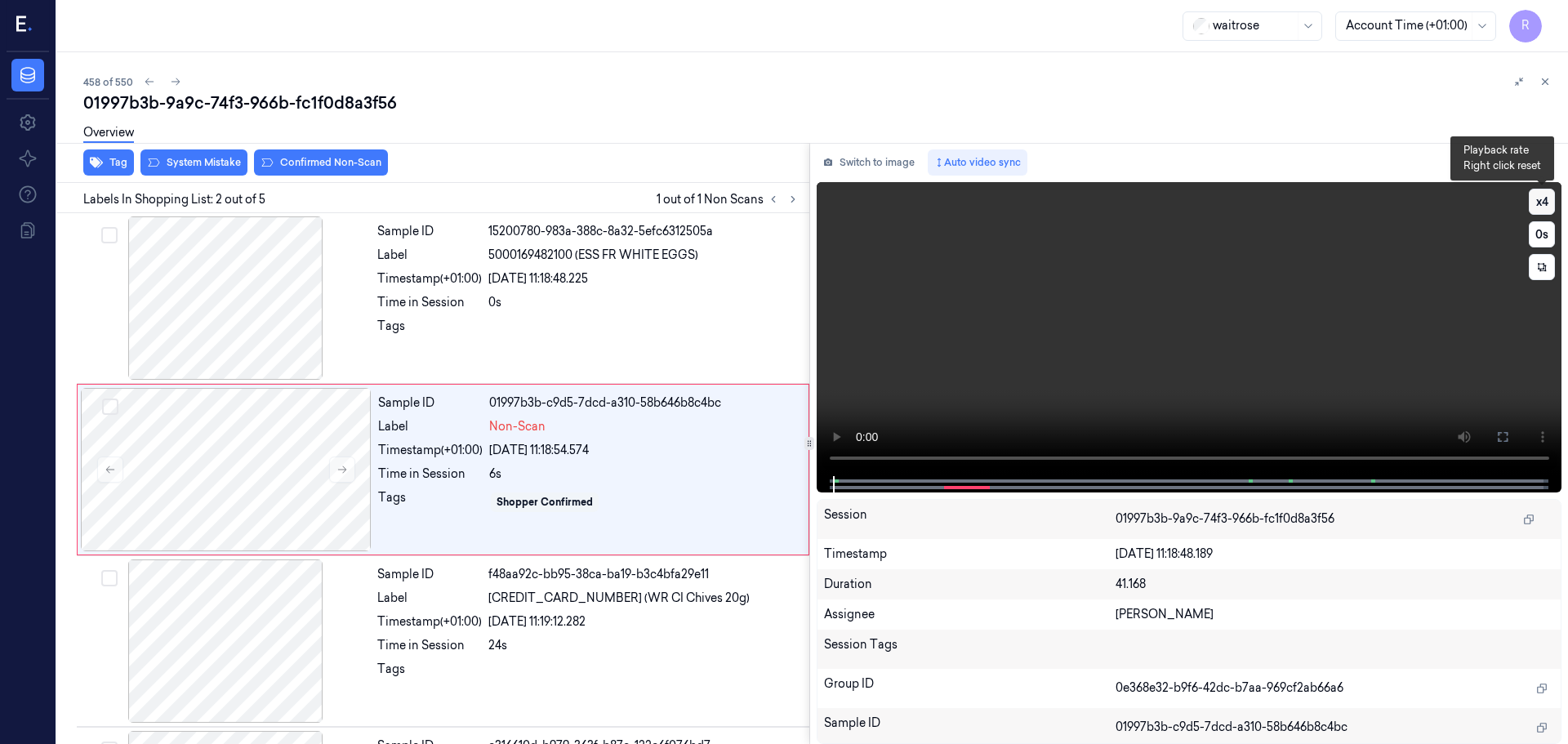
click at [1545, 206] on button "x 4" at bounding box center [1542, 202] width 26 height 26
drag, startPoint x: 1548, startPoint y: 211, endPoint x: 1531, endPoint y: 209, distance: 17.1
click at [1543, 213] on button "x 1" at bounding box center [1542, 202] width 26 height 26
click at [1545, 199] on button "x 2" at bounding box center [1542, 202] width 26 height 26
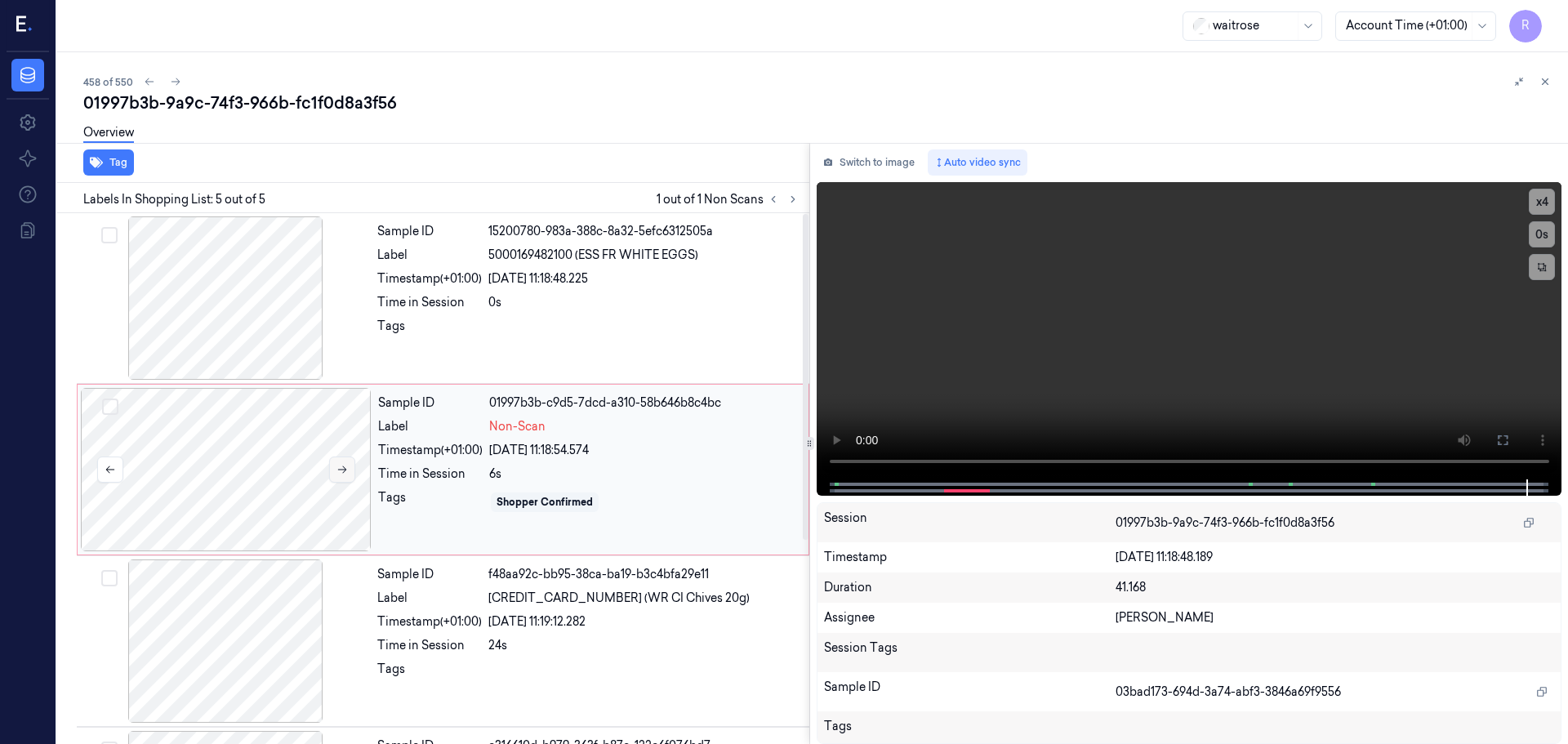
click at [339, 470] on icon at bounding box center [342, 469] width 11 height 11
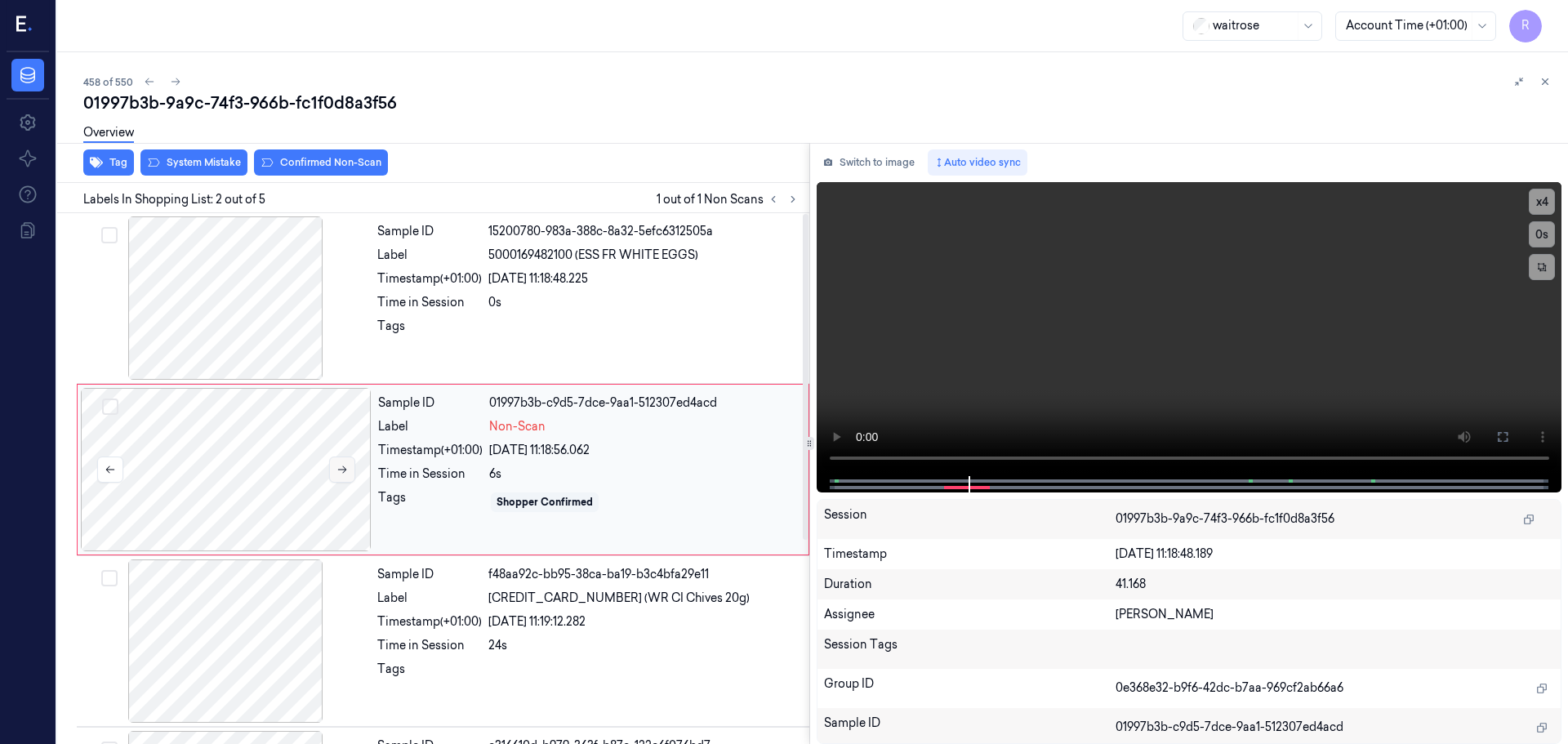
click at [339, 470] on icon at bounding box center [342, 469] width 11 height 11
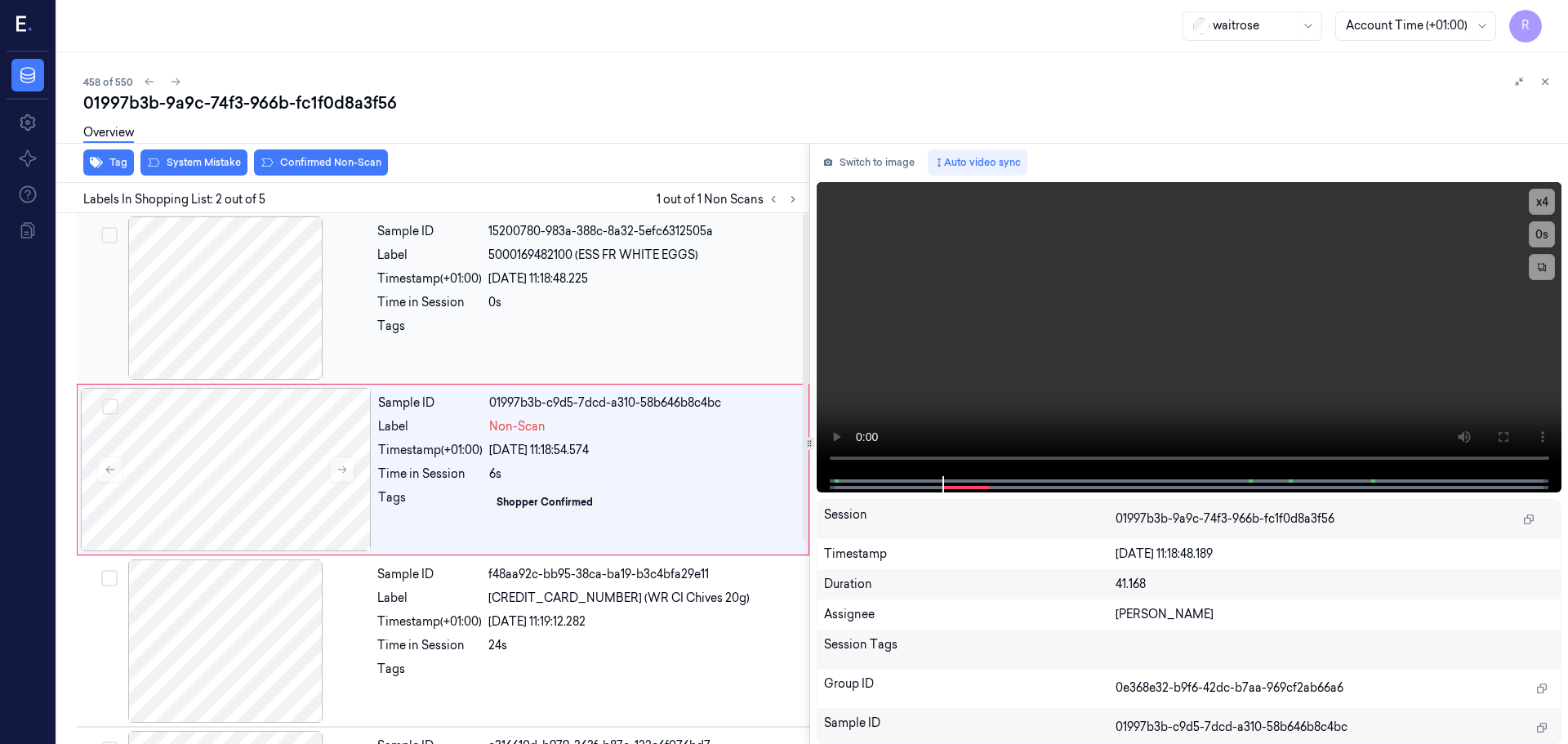
click at [246, 293] on div at bounding box center [225, 298] width 291 height 163
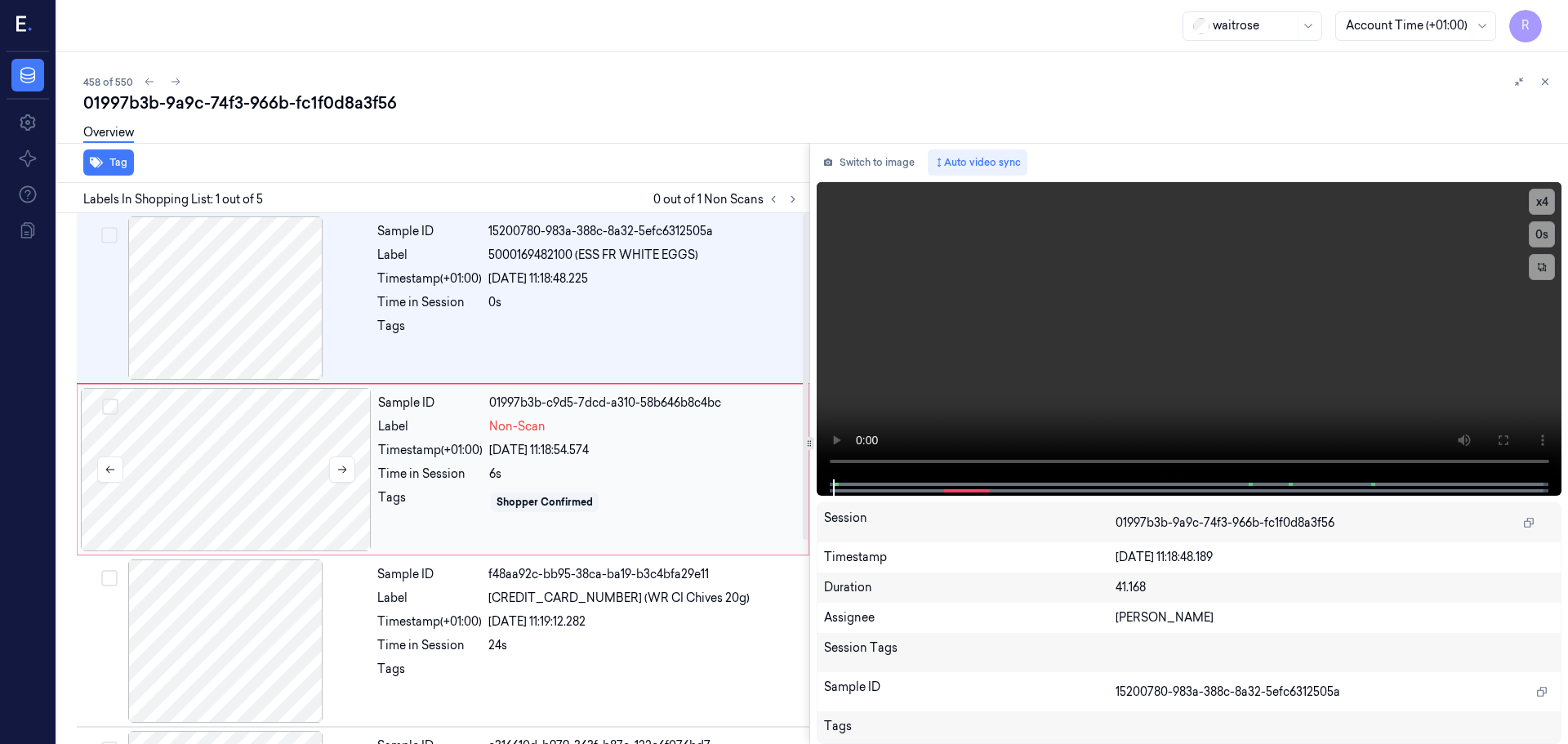
click at [264, 430] on div at bounding box center [226, 469] width 291 height 163
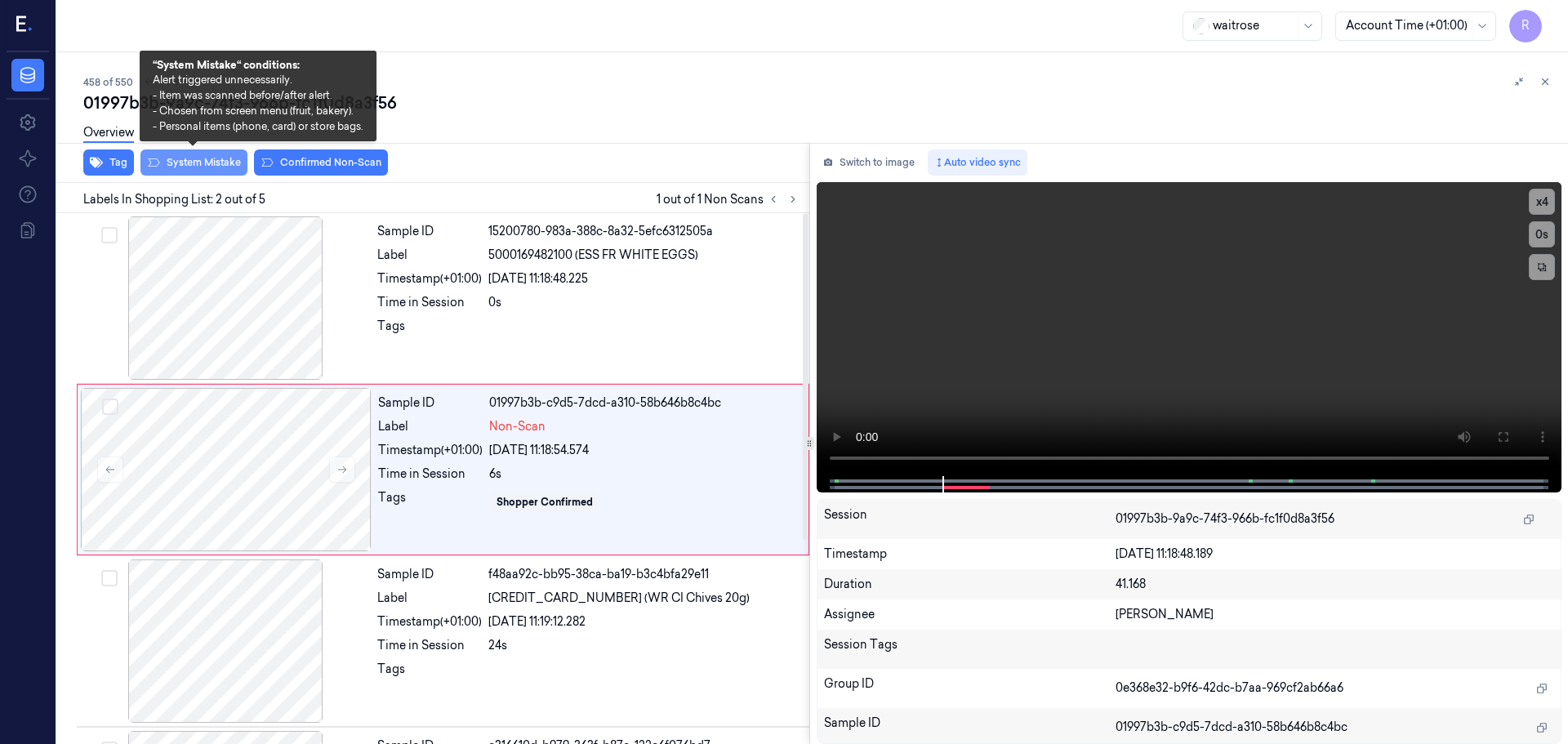
click at [201, 161] on button "System Mistake" at bounding box center [194, 162] width 107 height 26
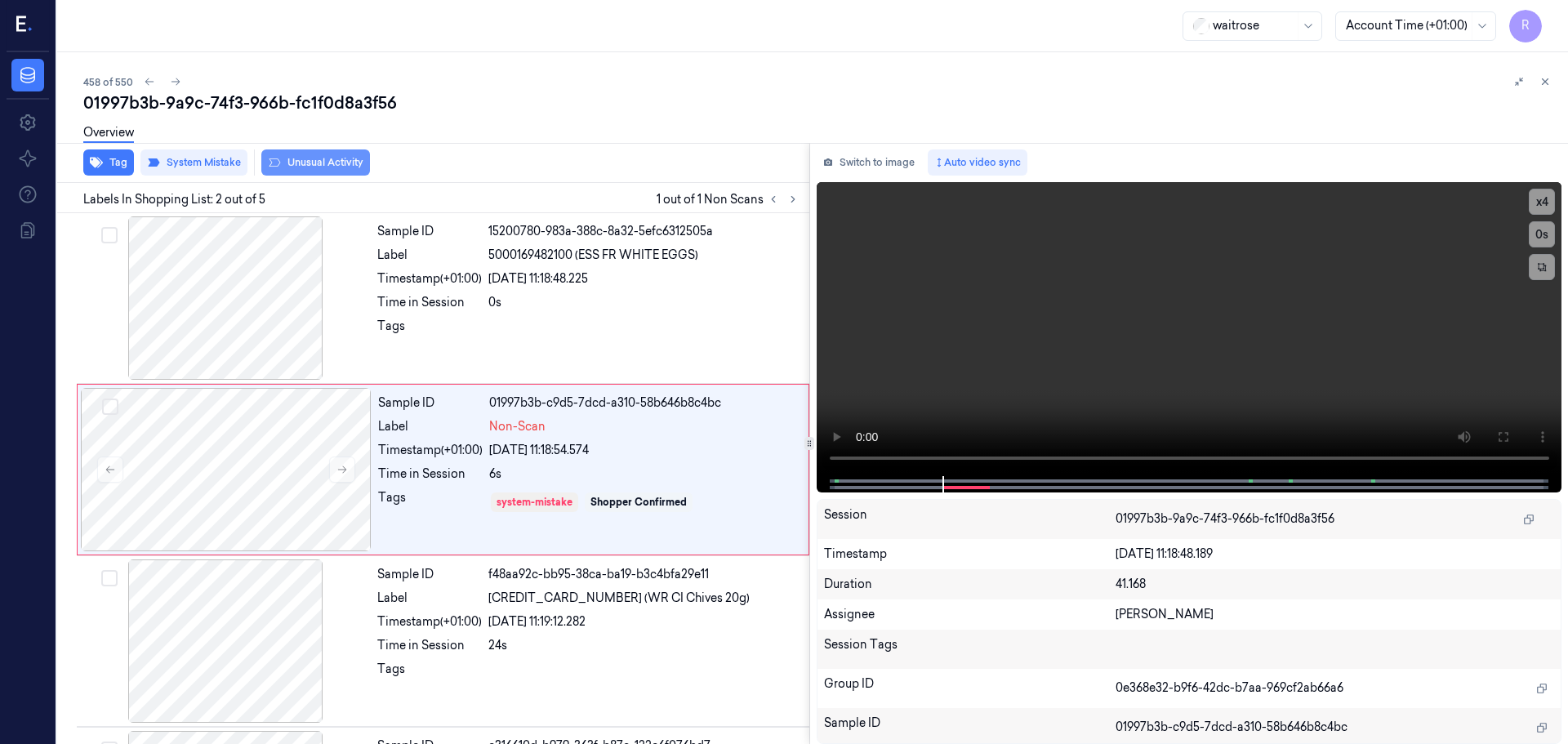
click at [328, 166] on button "Unusual Activity" at bounding box center [315, 162] width 109 height 26
click at [445, 298] on div "Time in Session" at bounding box center [429, 303] width 105 height 17
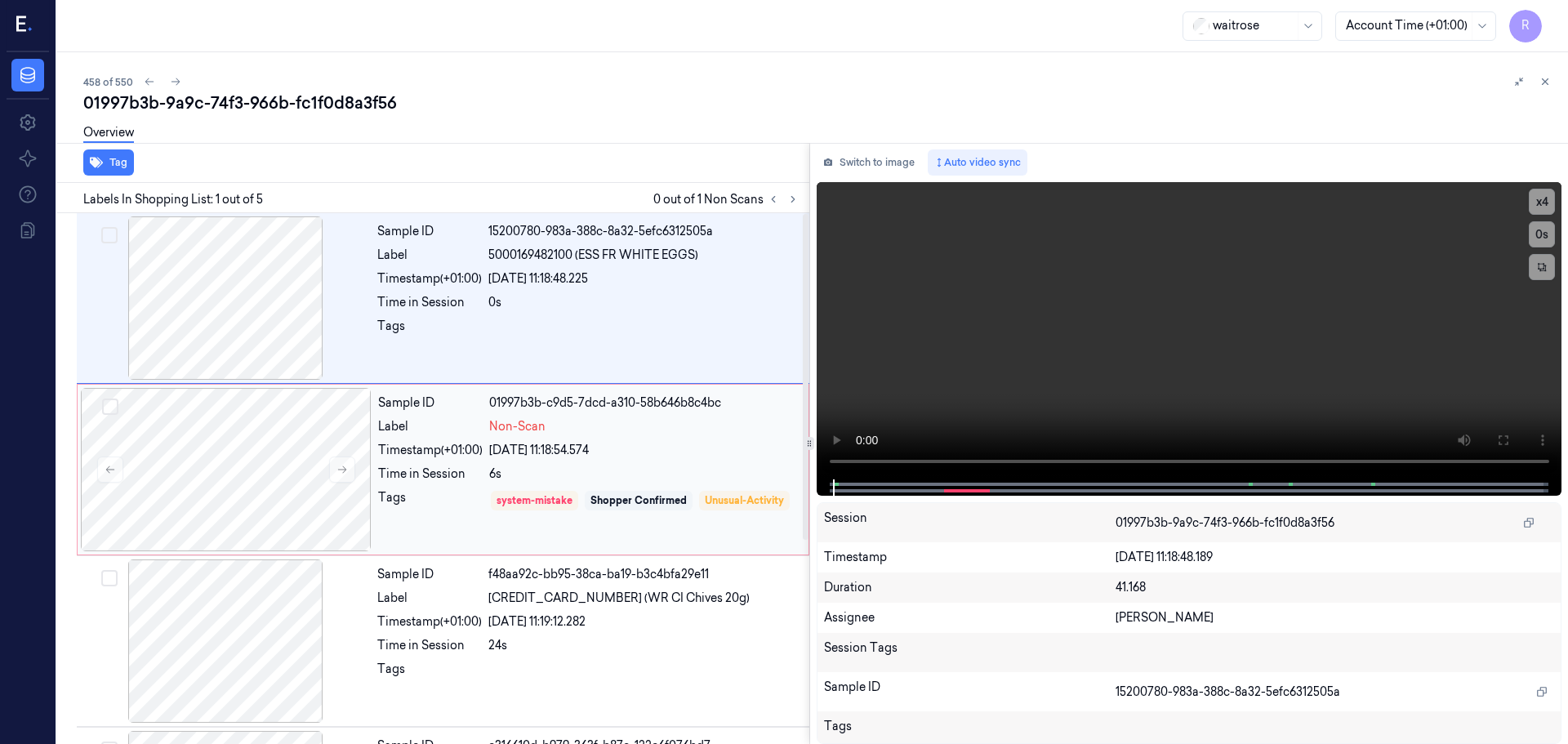
click at [476, 449] on div "Timestamp (+01:00)" at bounding box center [430, 451] width 105 height 17
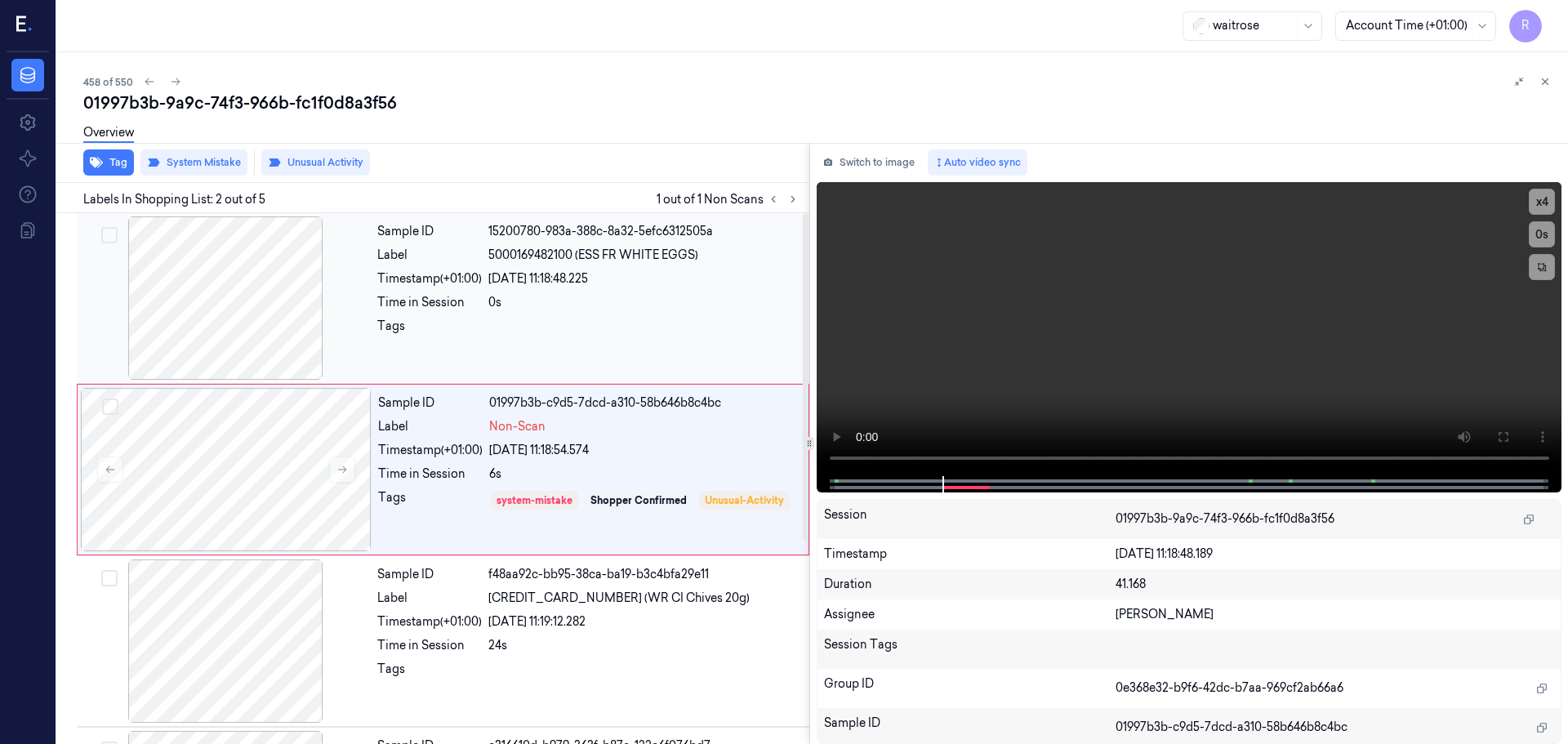
click at [510, 222] on div "Sample ID 15200780-983a-388c-8a32-5efc6312505a Label 5000169482100 (ESS FR WHIT…" at bounding box center [588, 298] width 435 height 163
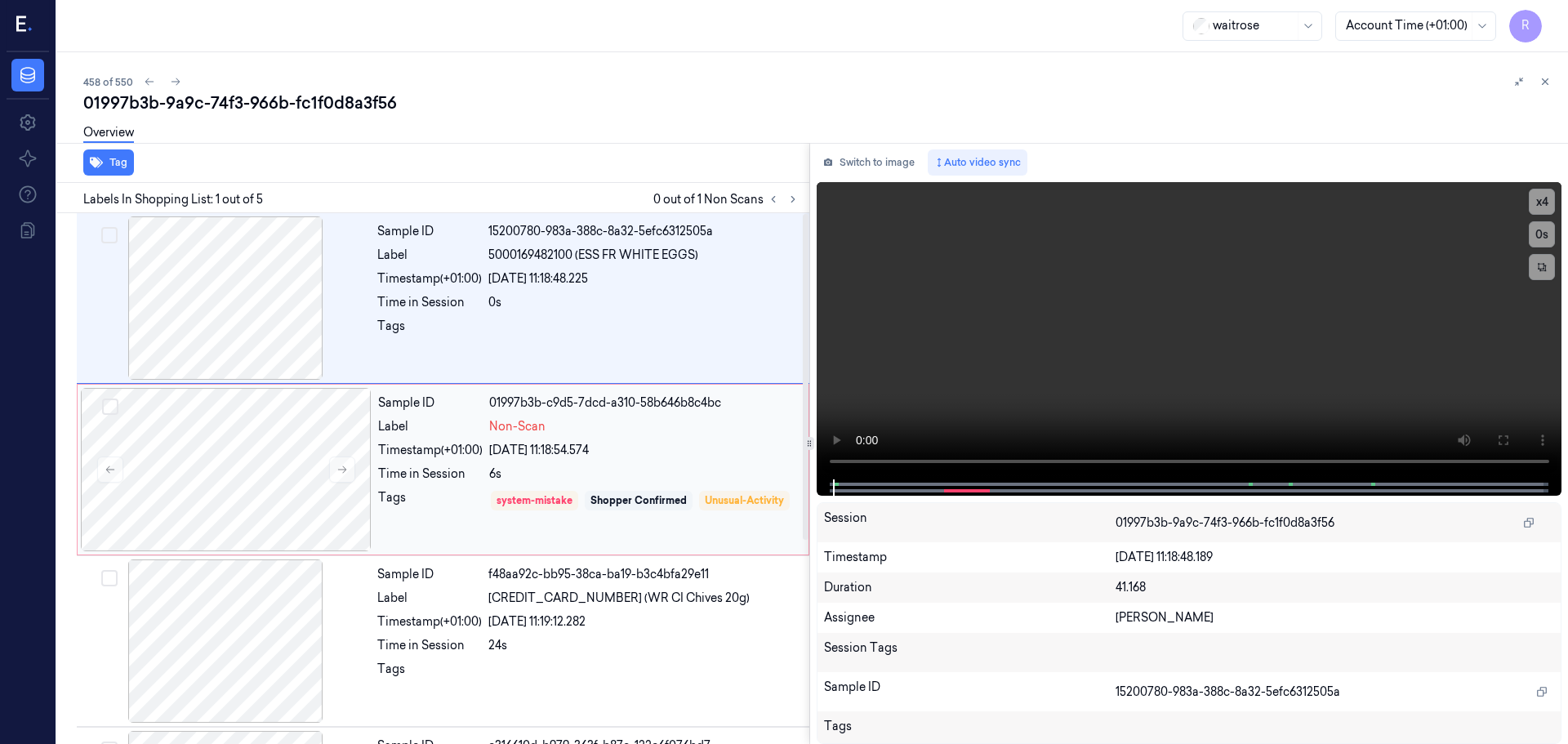
click at [553, 485] on div "Sample ID 01997b3b-c9d5-7dcd-a310-58b646b8c4bc Label Non-Scan Timestamp (+01:00…" at bounding box center [588, 469] width 433 height 163
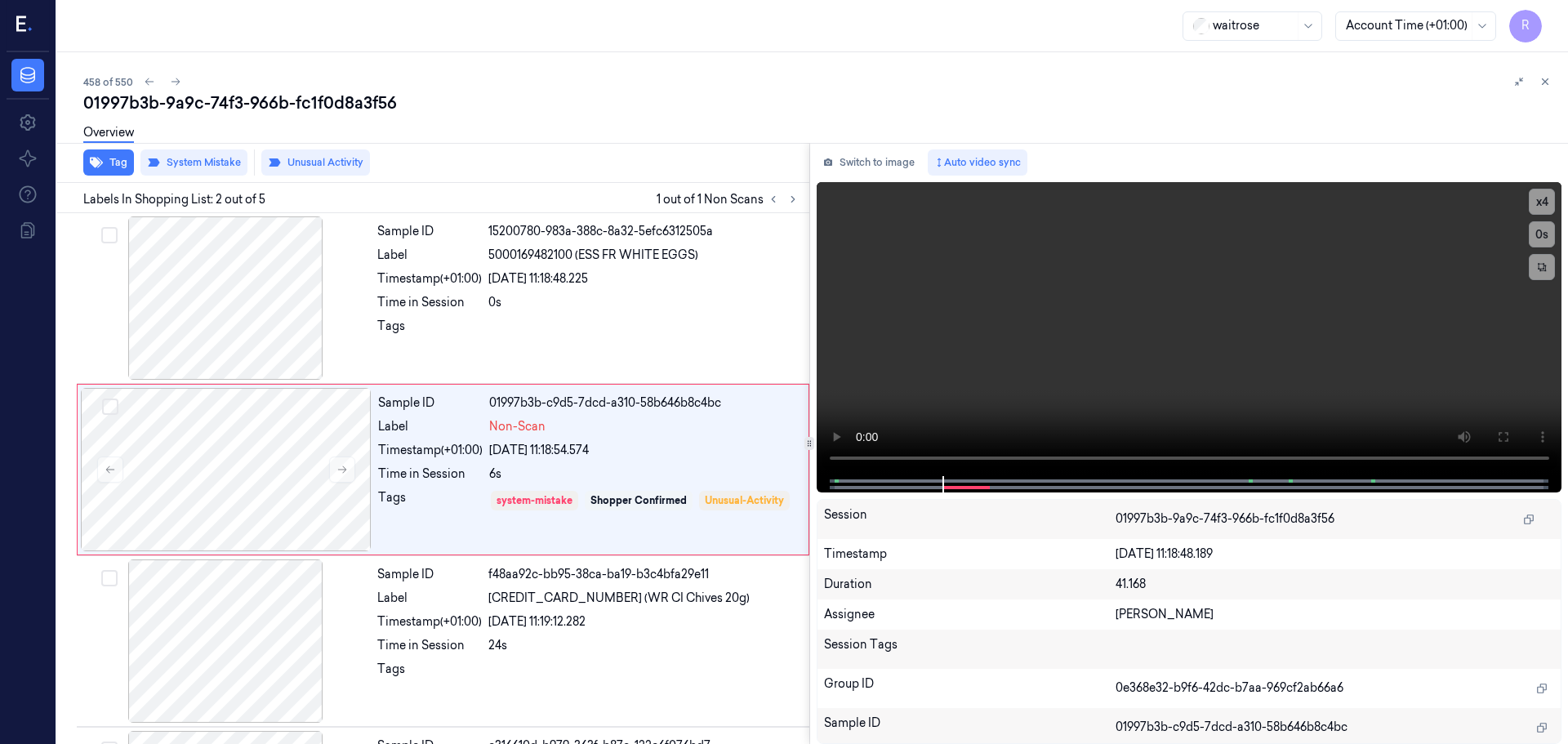
click at [1545, 87] on icon at bounding box center [1544, 81] width 11 height 11
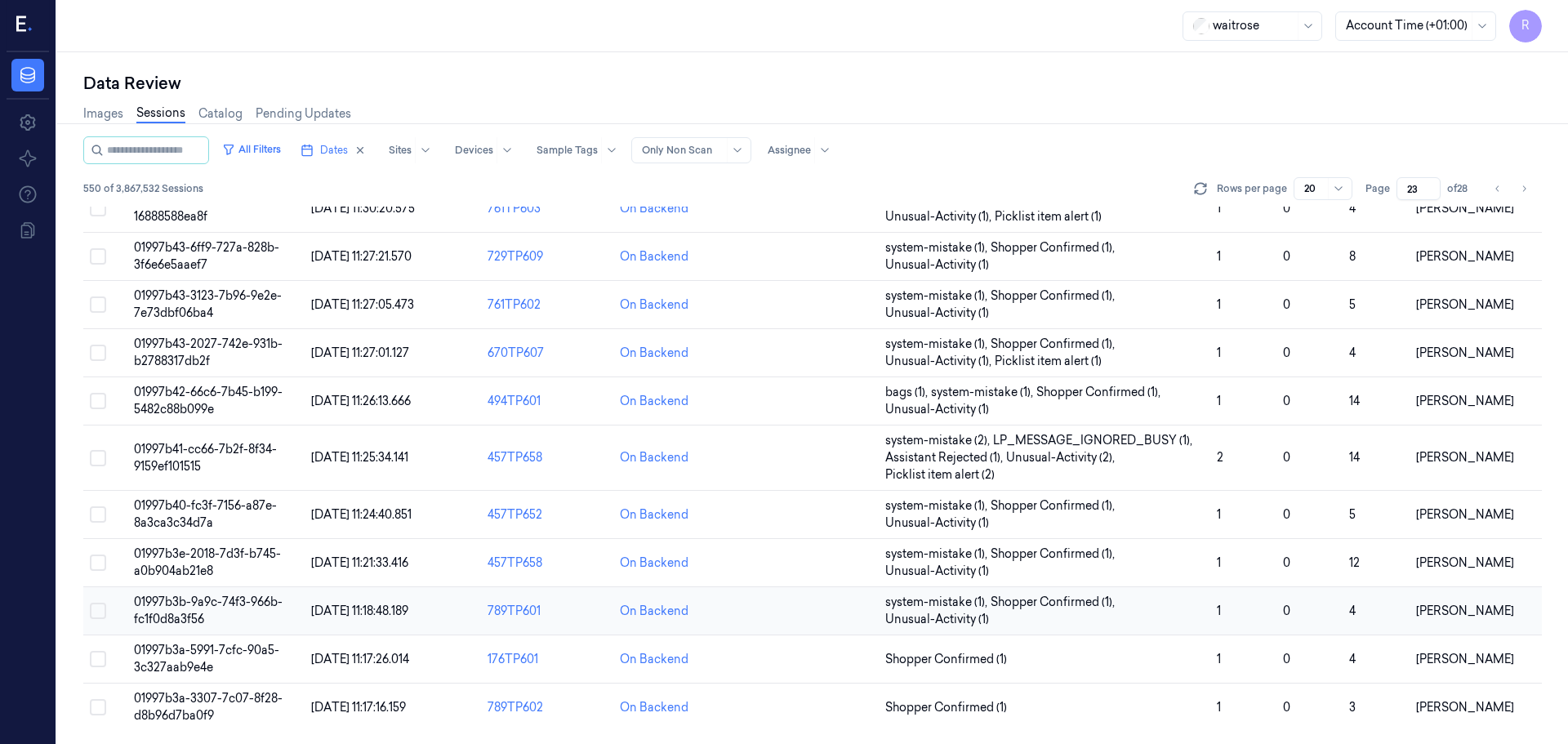
scroll to position [543, 0]
click at [1078, 657] on span "Shopper Confirmed (1)" at bounding box center [1044, 660] width 319 height 17
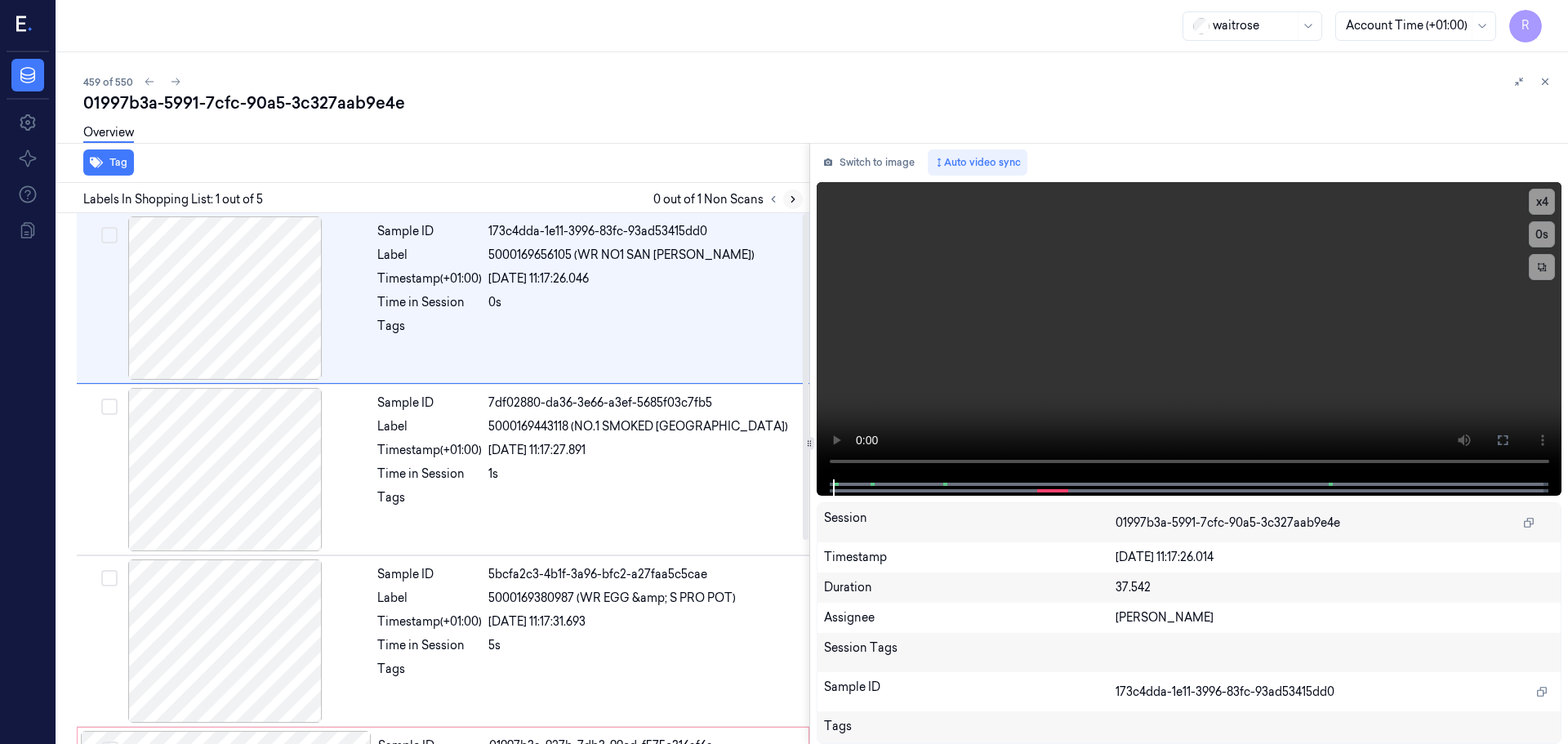
click at [790, 196] on icon at bounding box center [792, 199] width 11 height 11
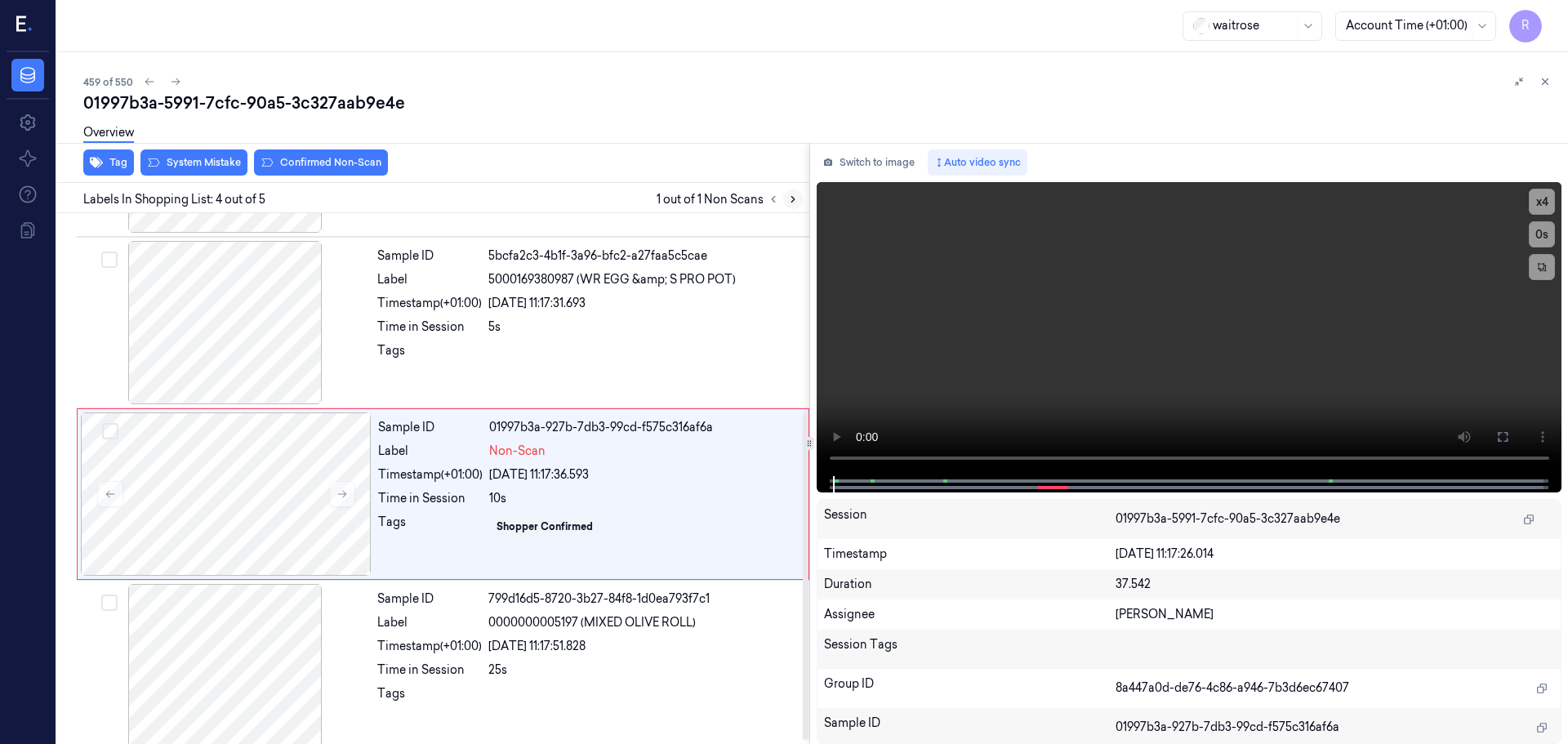
scroll to position [332, 0]
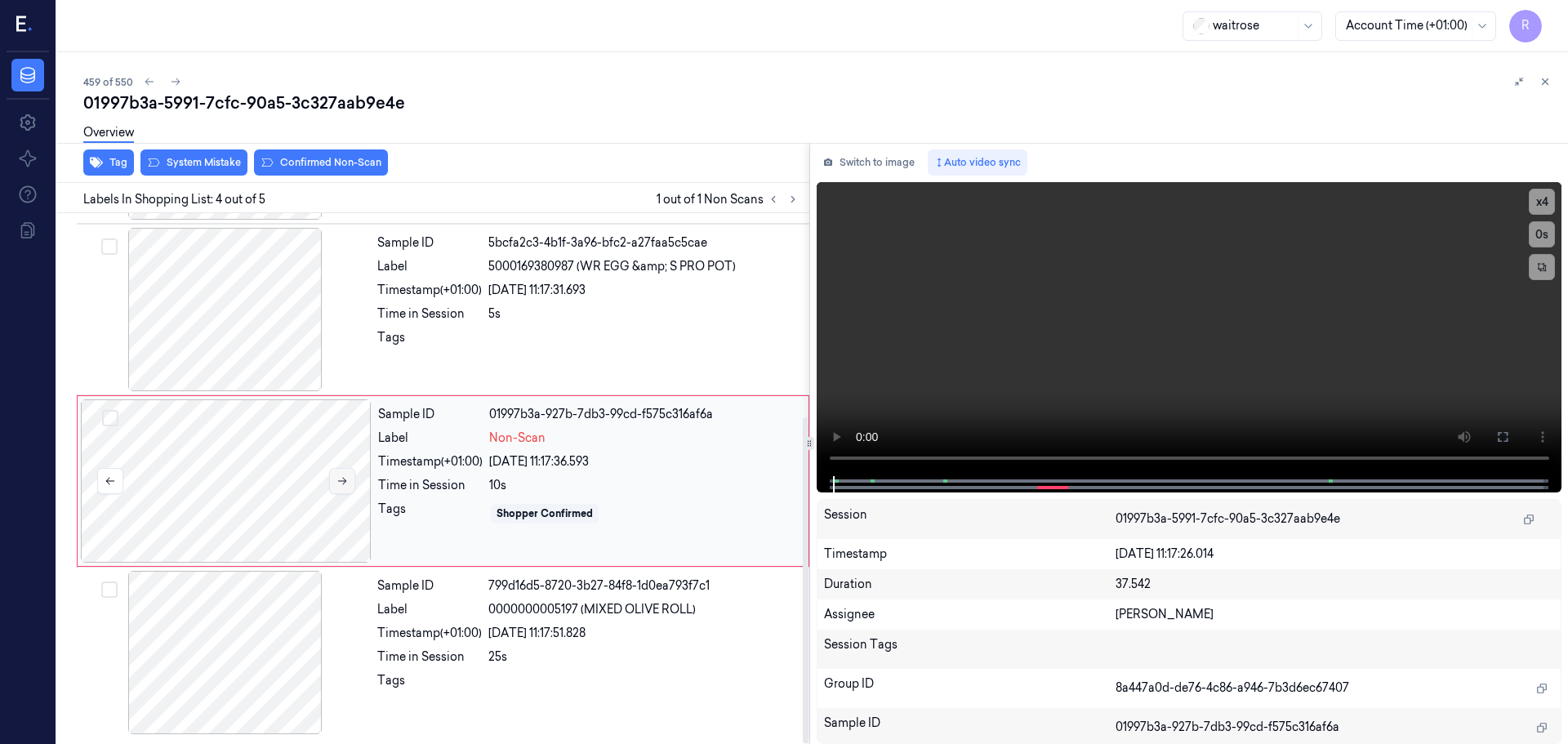
click at [346, 483] on icon at bounding box center [342, 480] width 11 height 11
click at [342, 484] on icon at bounding box center [342, 480] width 11 height 11
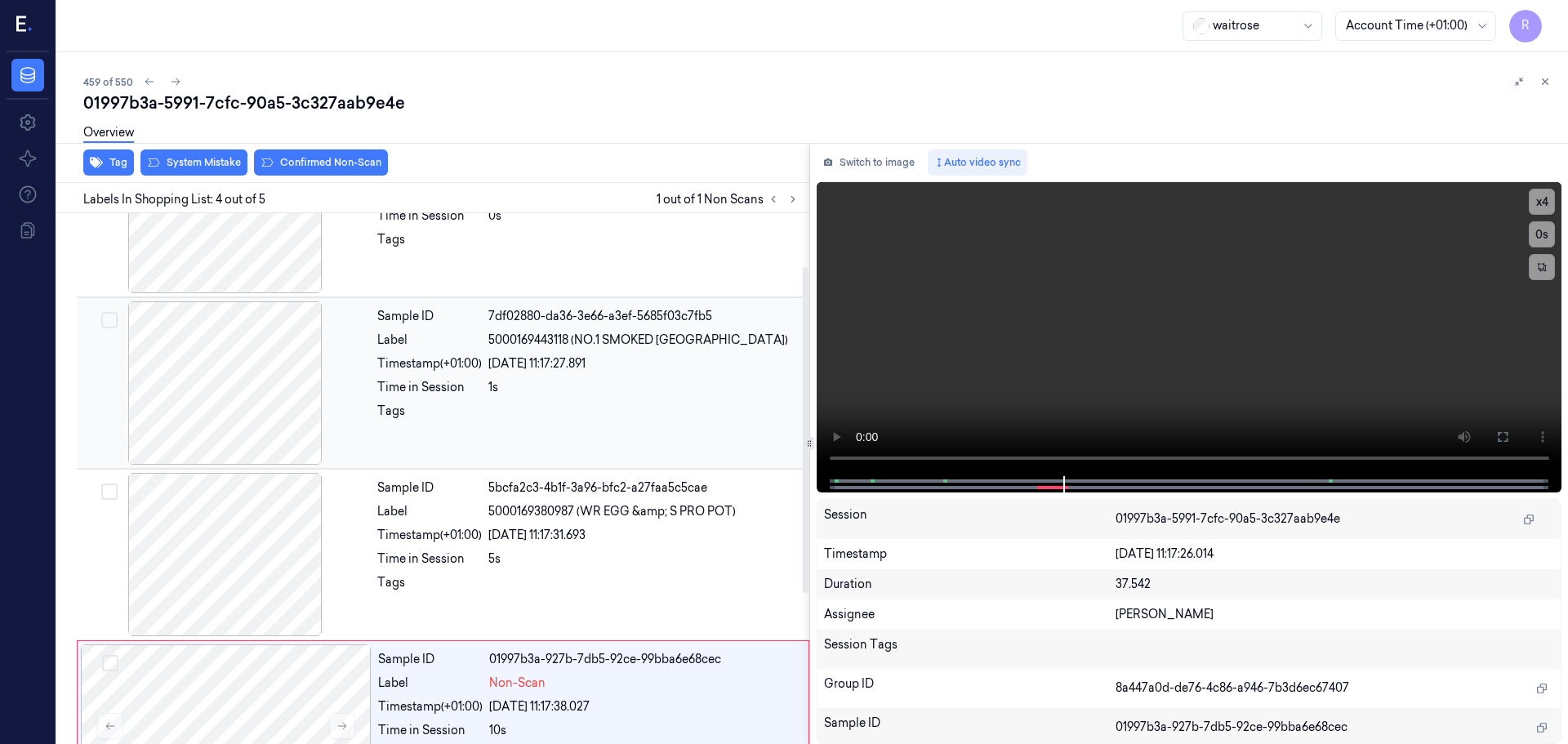
click at [287, 376] on div at bounding box center [225, 383] width 291 height 163
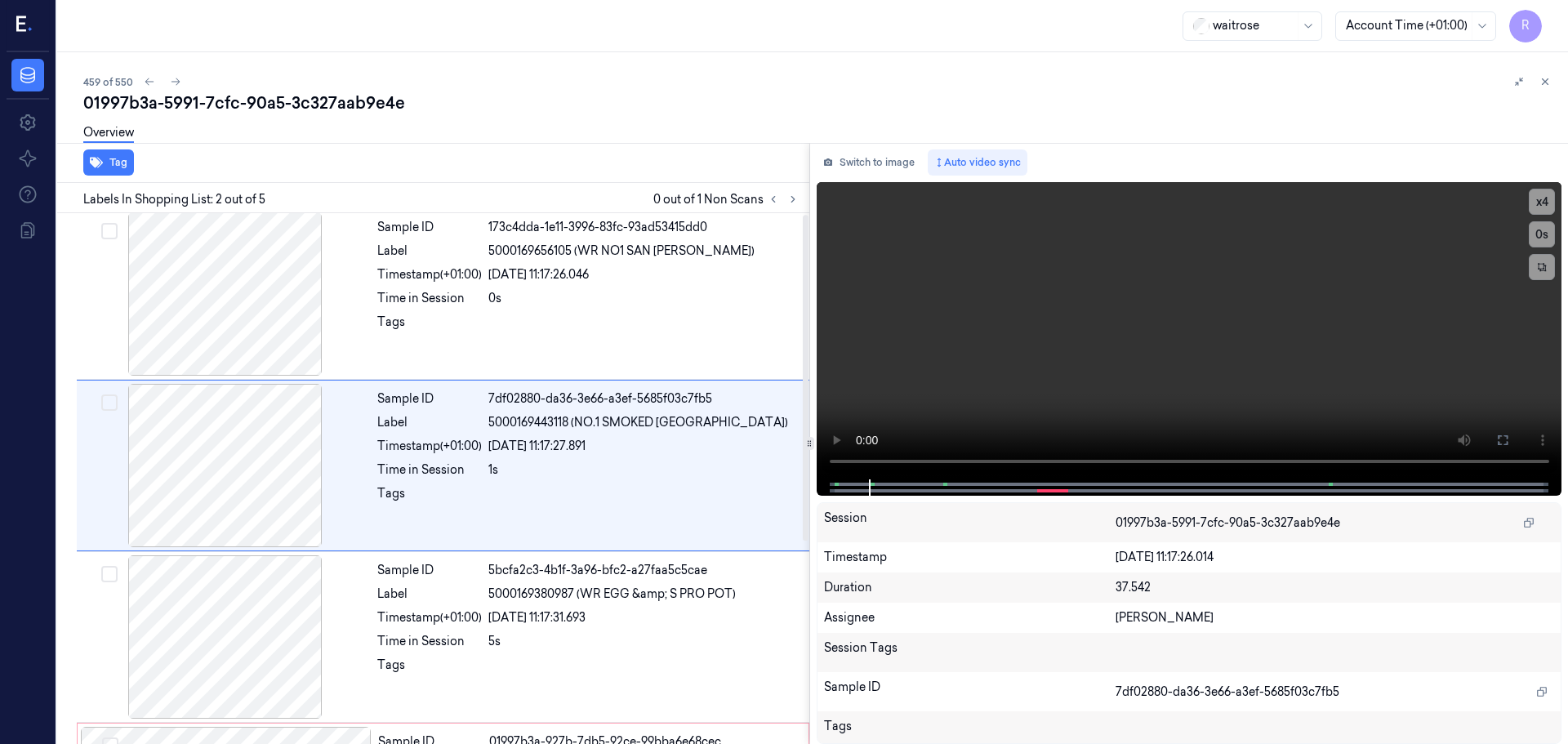
scroll to position [0, 0]
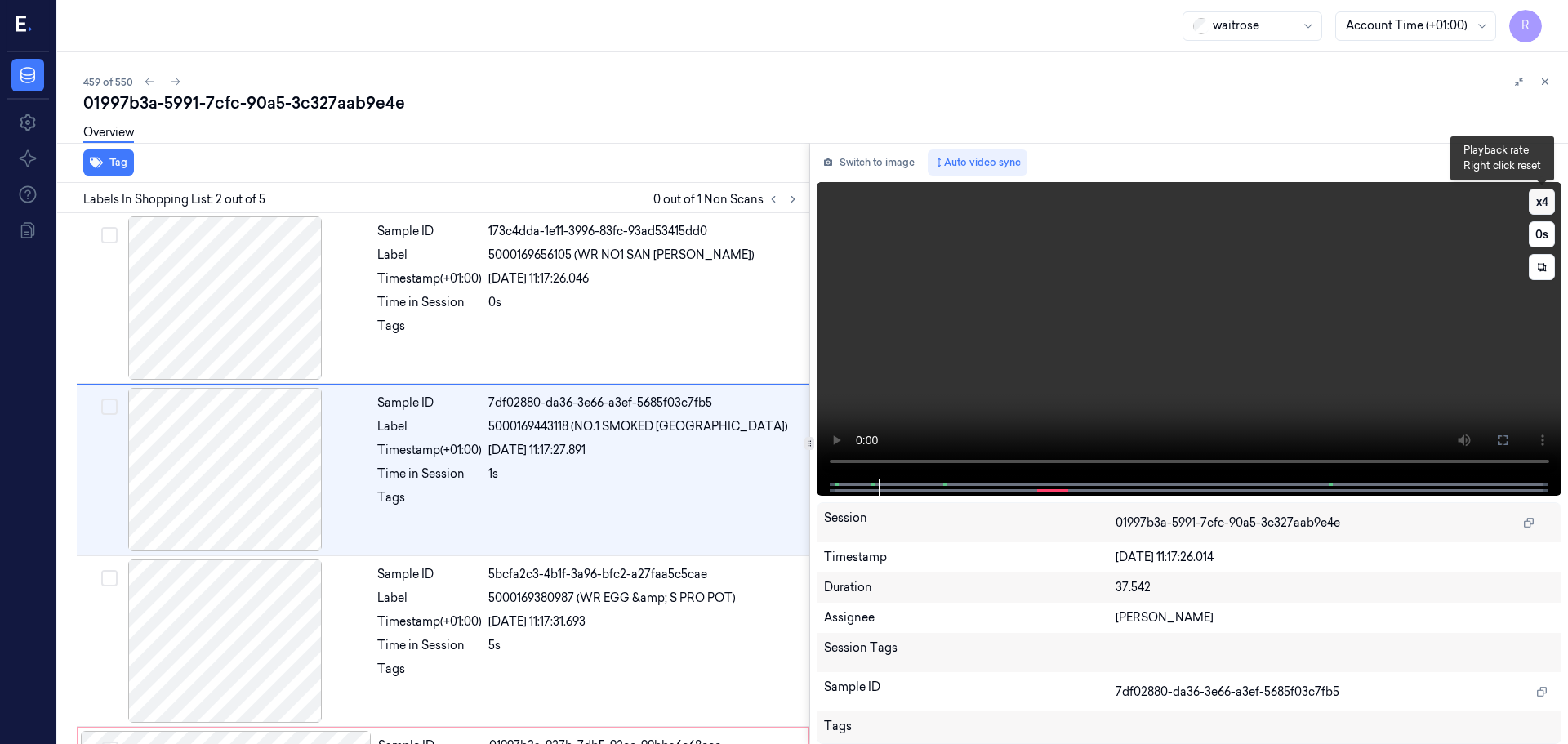
click at [1546, 207] on button "x 4" at bounding box center [1542, 202] width 26 height 26
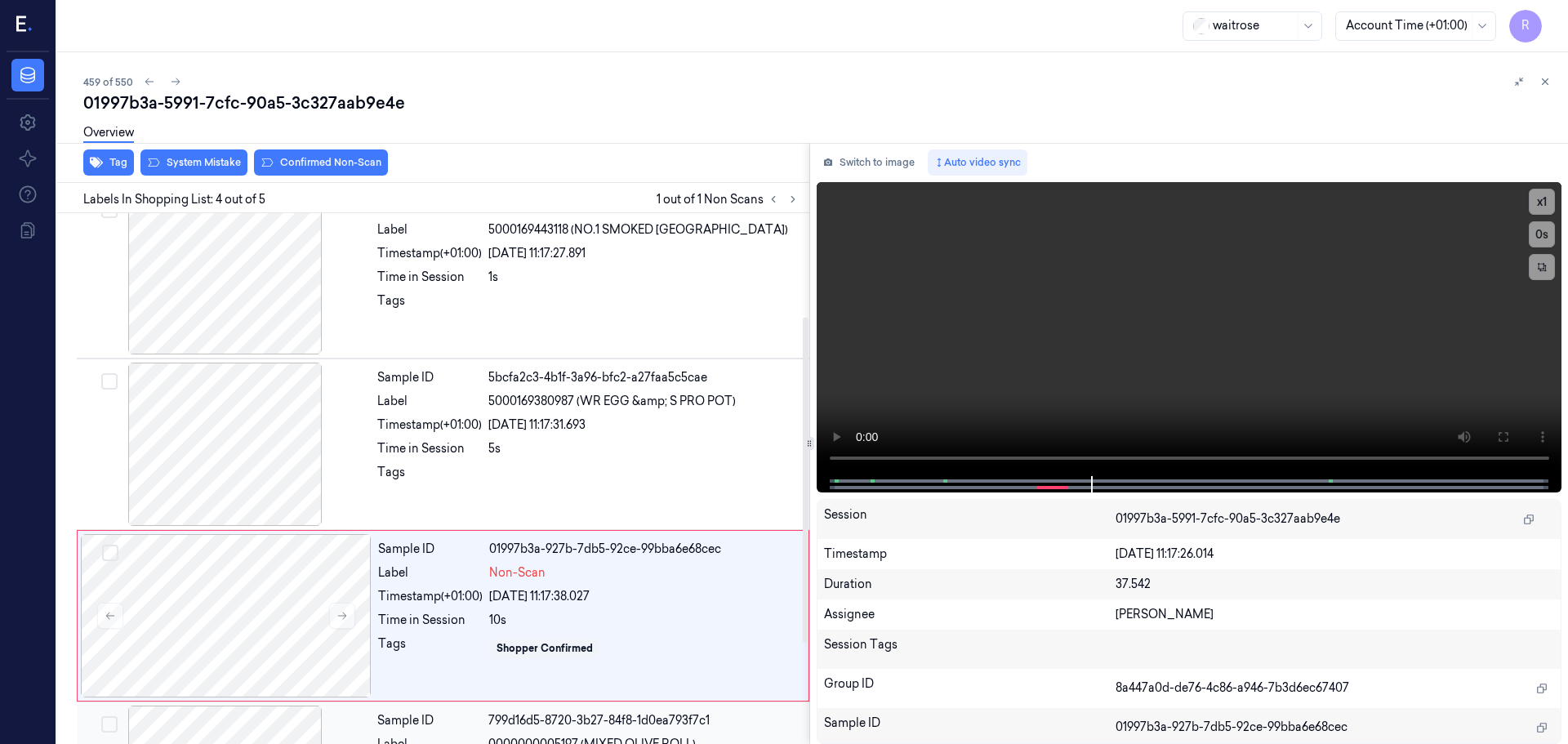
scroll to position [168, 0]
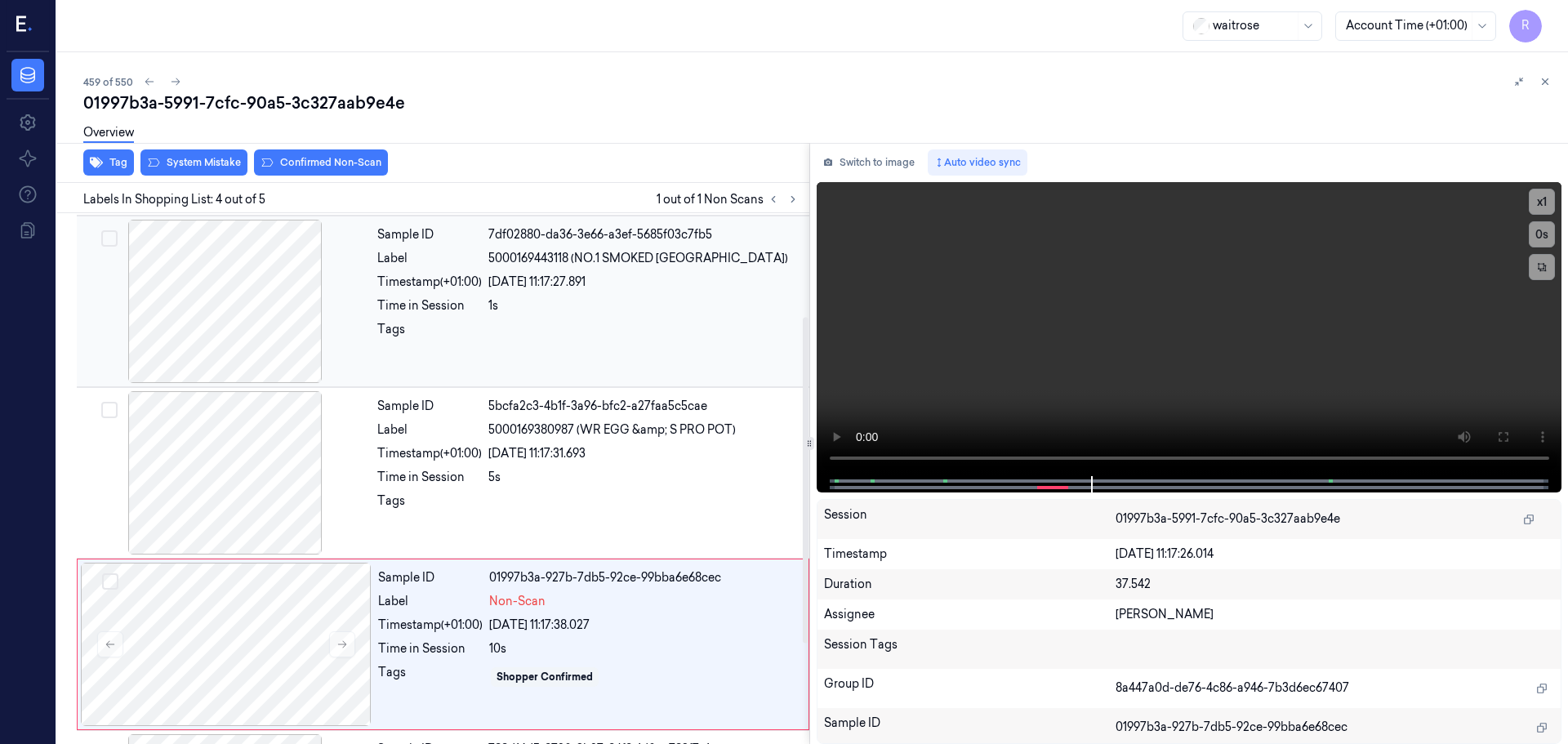
click at [545, 342] on div at bounding box center [644, 334] width 311 height 26
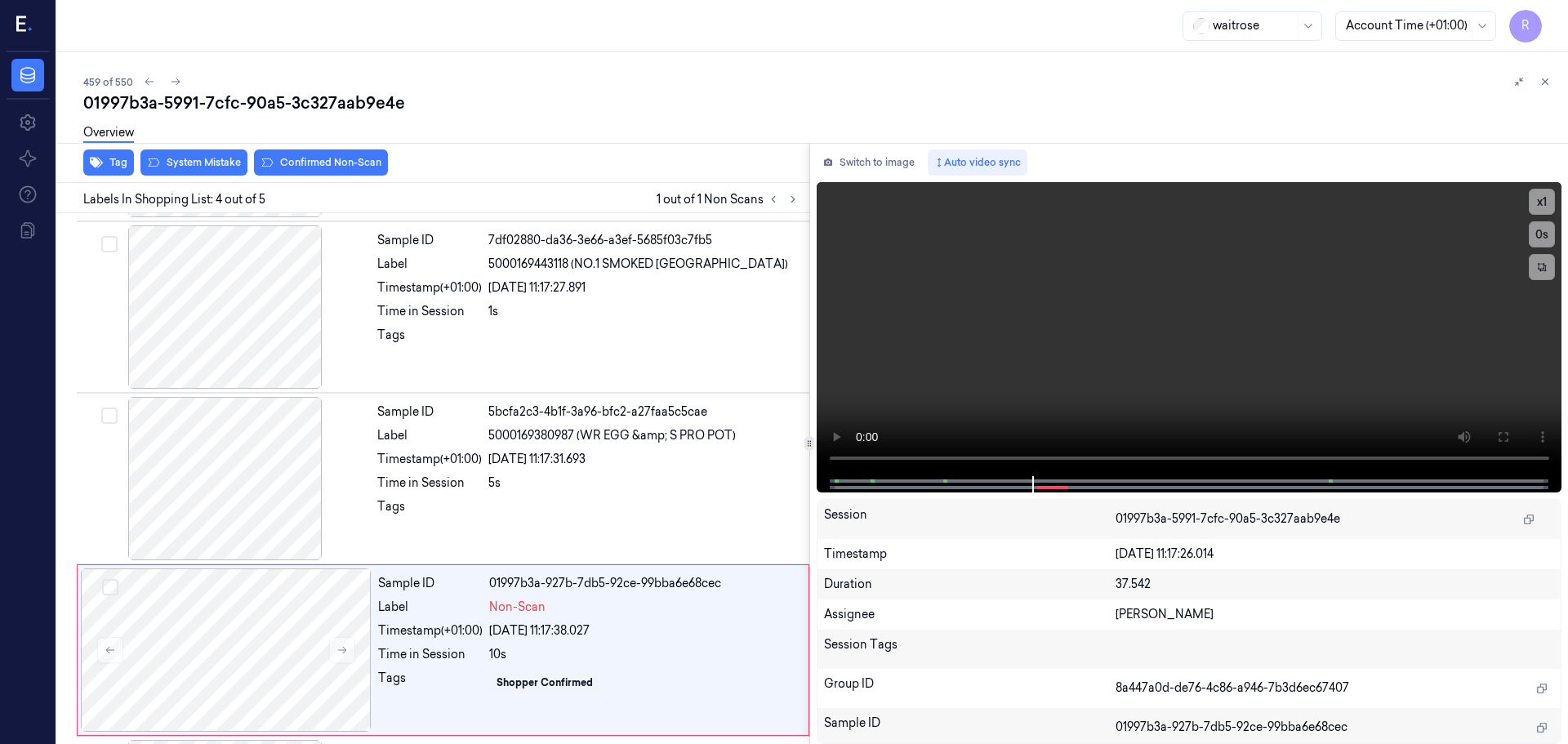
scroll to position [332, 0]
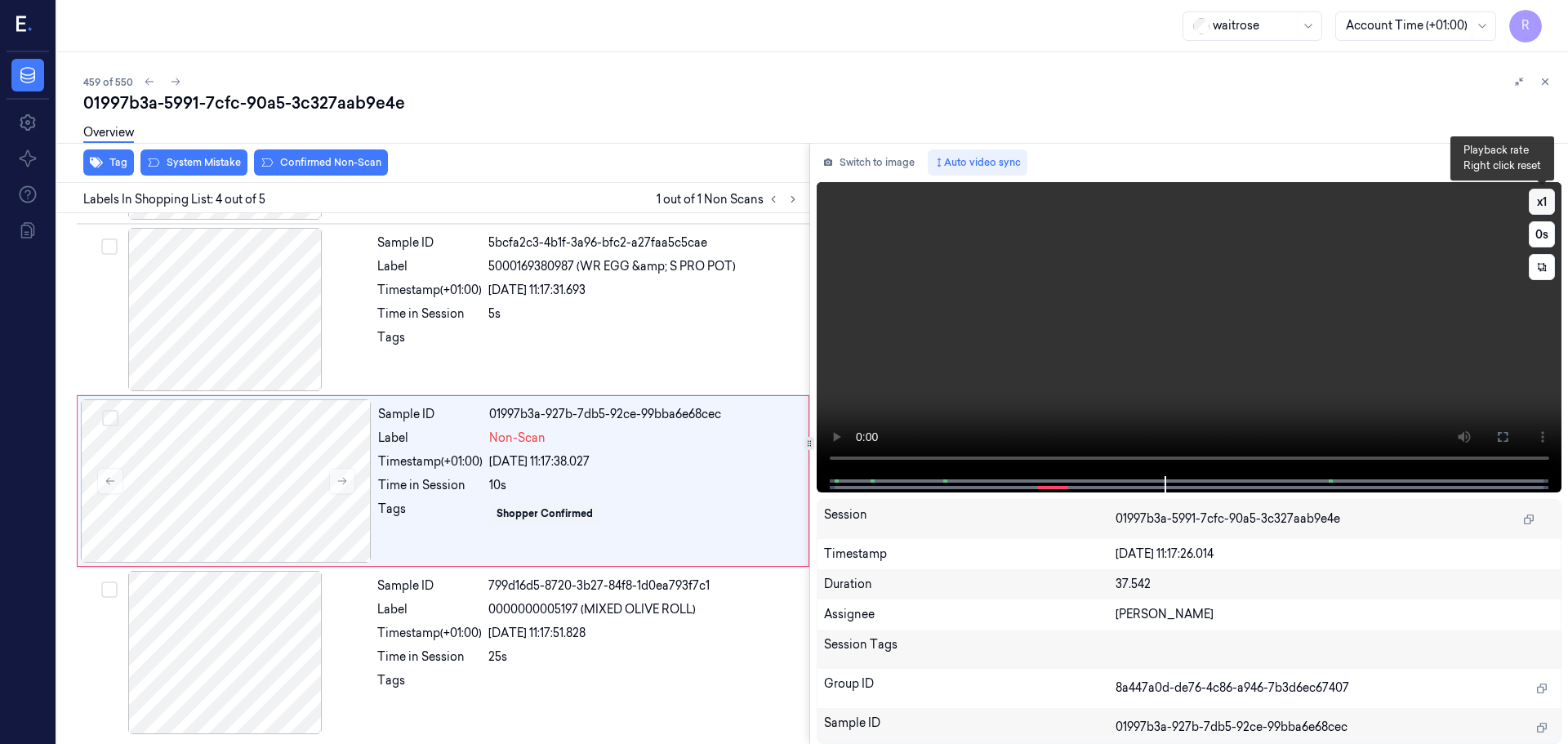
click at [1547, 213] on button "x 1" at bounding box center [1542, 202] width 26 height 26
click at [1547, 213] on button "x 2" at bounding box center [1542, 202] width 26 height 26
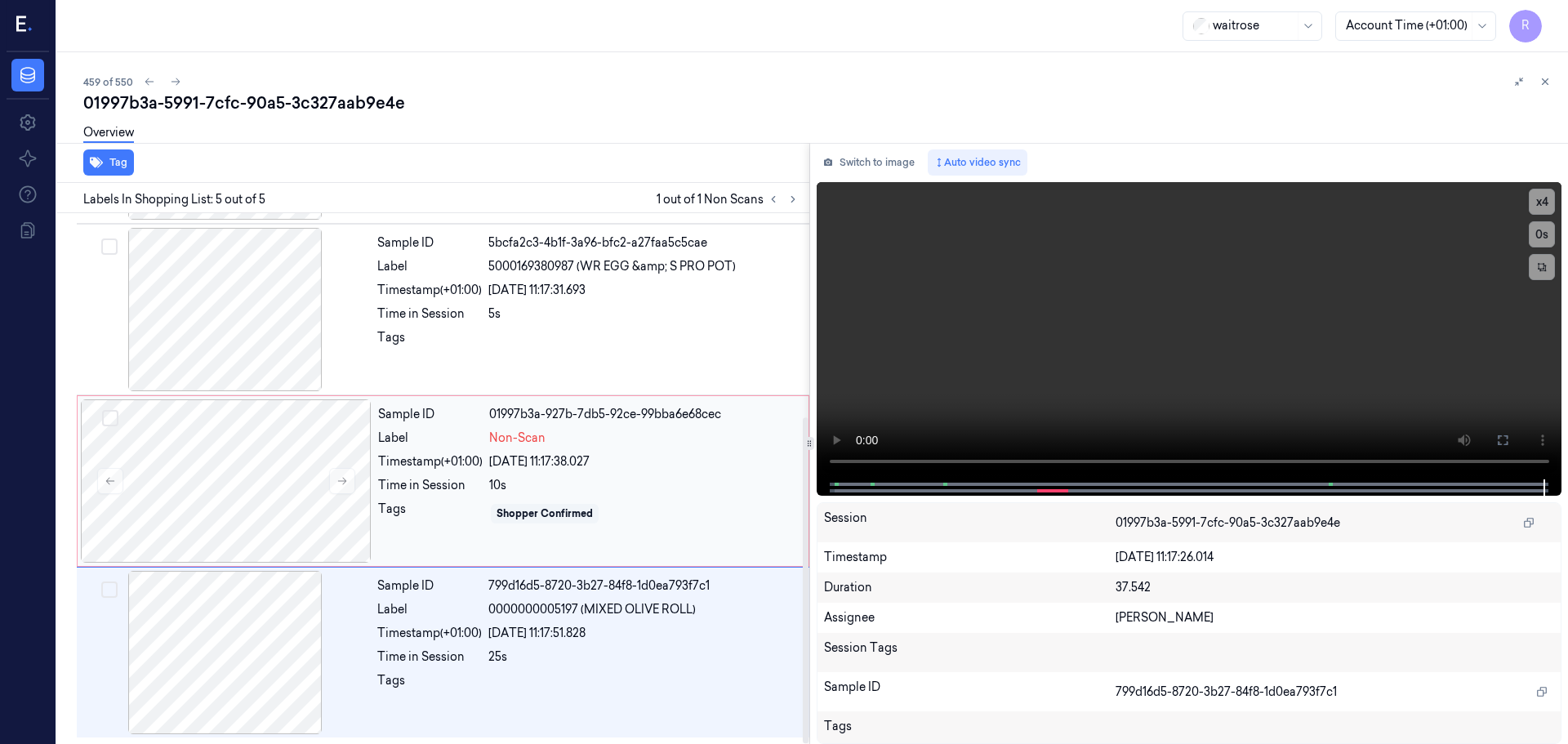
click at [510, 527] on div "Sample ID 01997b3a-927b-7db5-92ce-99bba6e68cec Label Non-Scan Timestamp (+01:00…" at bounding box center [588, 481] width 433 height 163
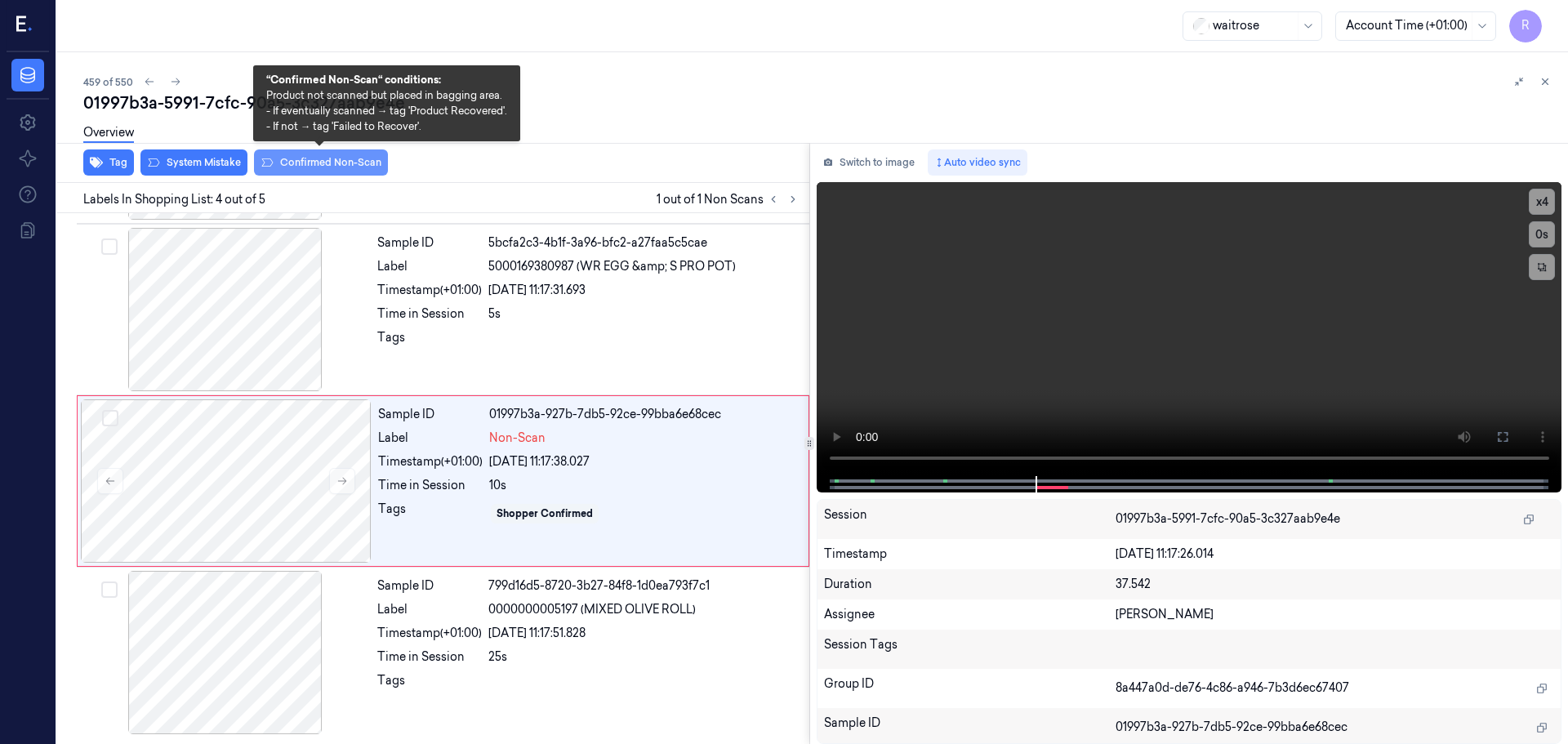
click at [327, 168] on button "Confirmed Non-Scan" at bounding box center [321, 162] width 134 height 26
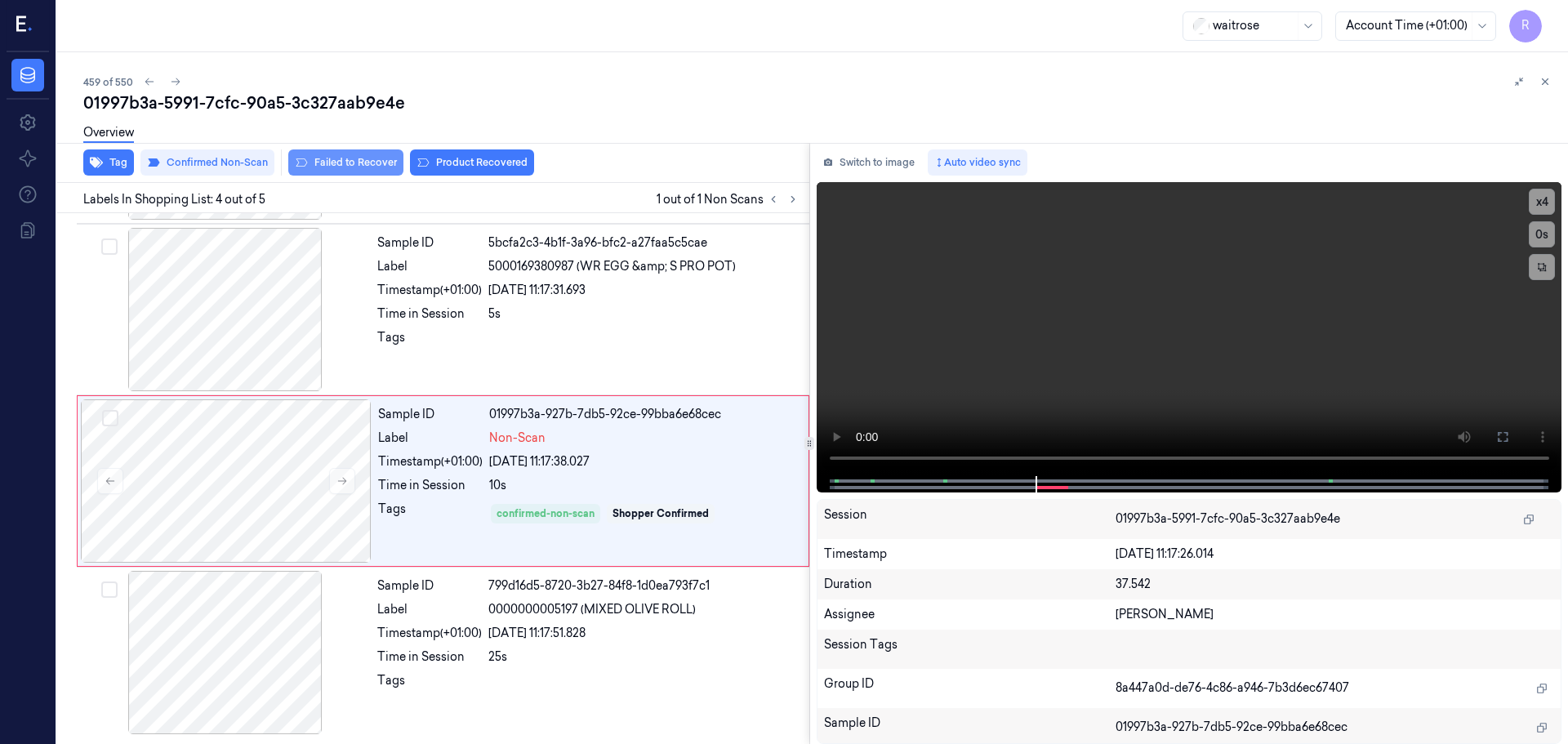
click at [376, 158] on button "Failed to Recover" at bounding box center [345, 162] width 115 height 26
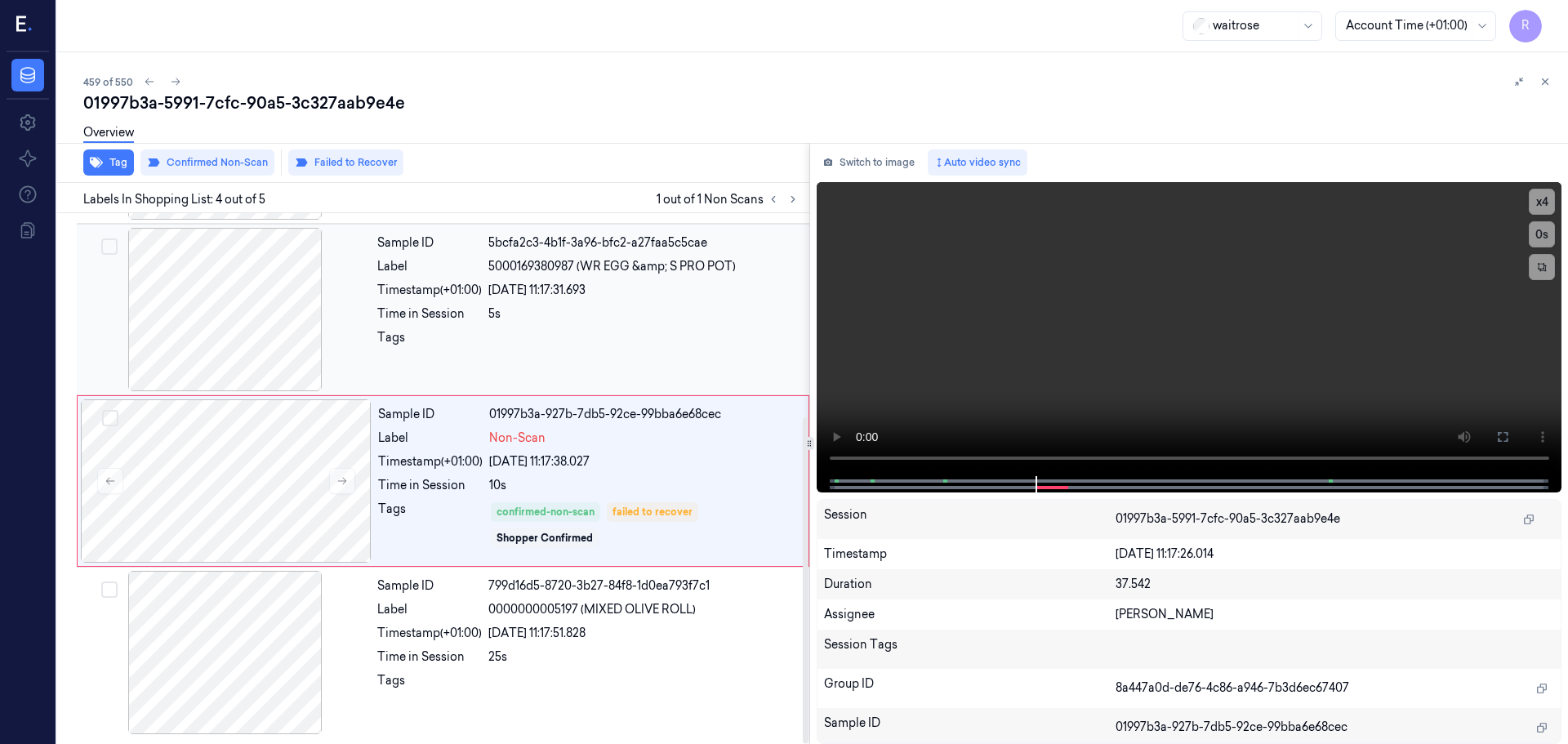
click at [541, 327] on div "Sample ID 5bcfa2c3-4b1f-3a96-bfc2-a27faa5c5cae Label 5000169380987 (WR EGG &amp…" at bounding box center [588, 310] width 435 height 163
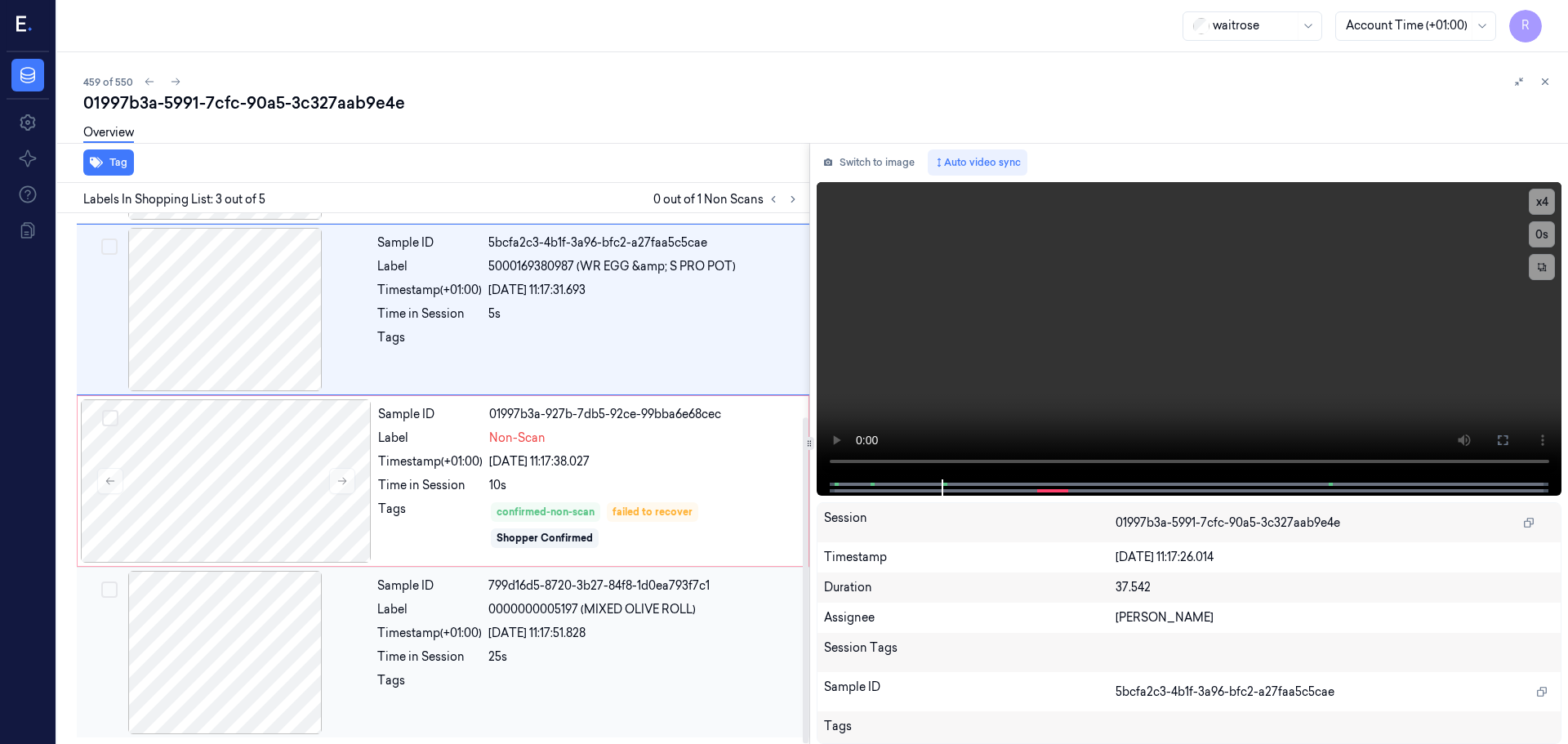
click at [515, 617] on span "0000000005197 (MIXED OLIVE ROLL)" at bounding box center [592, 610] width 207 height 17
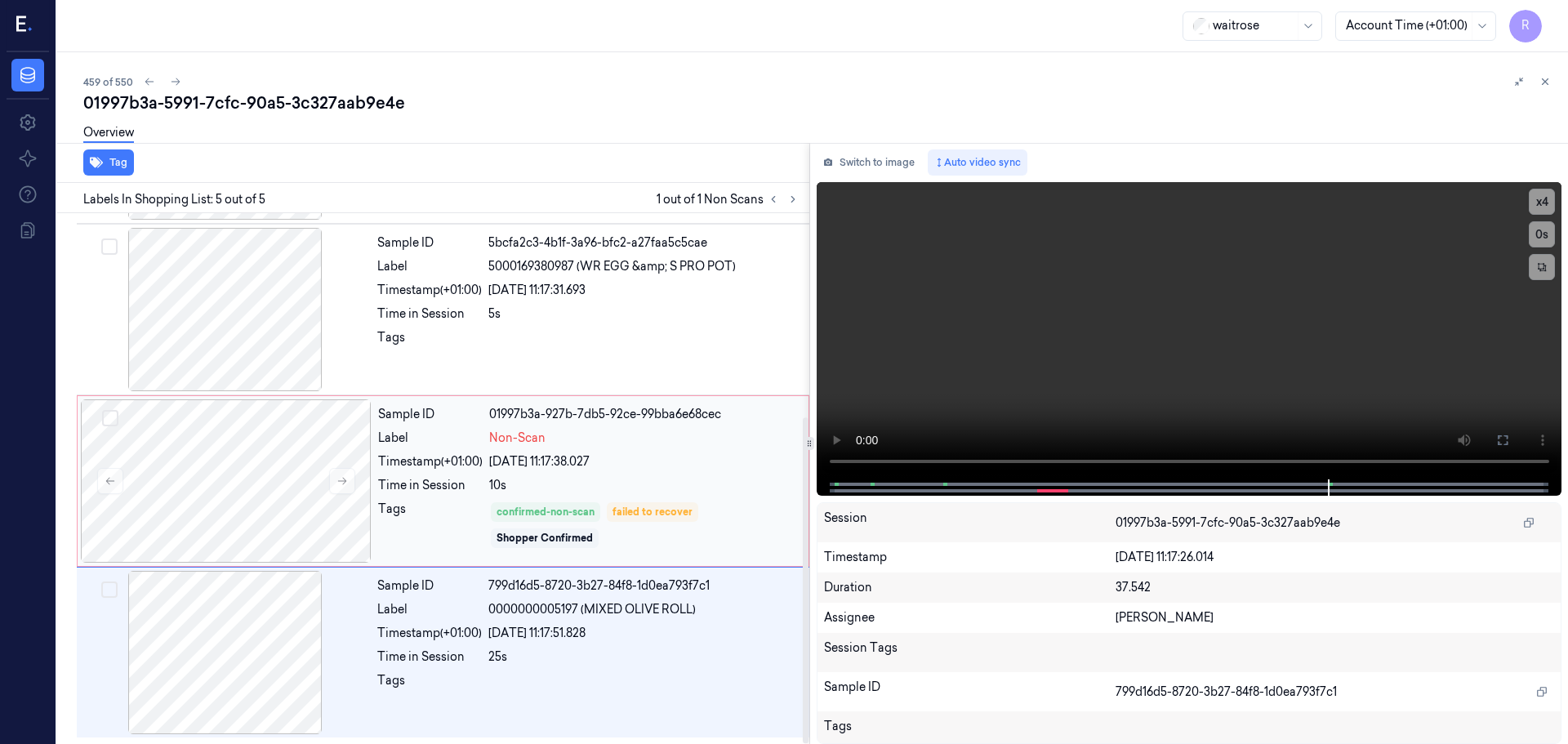
click at [422, 502] on div "Tags" at bounding box center [430, 525] width 105 height 49
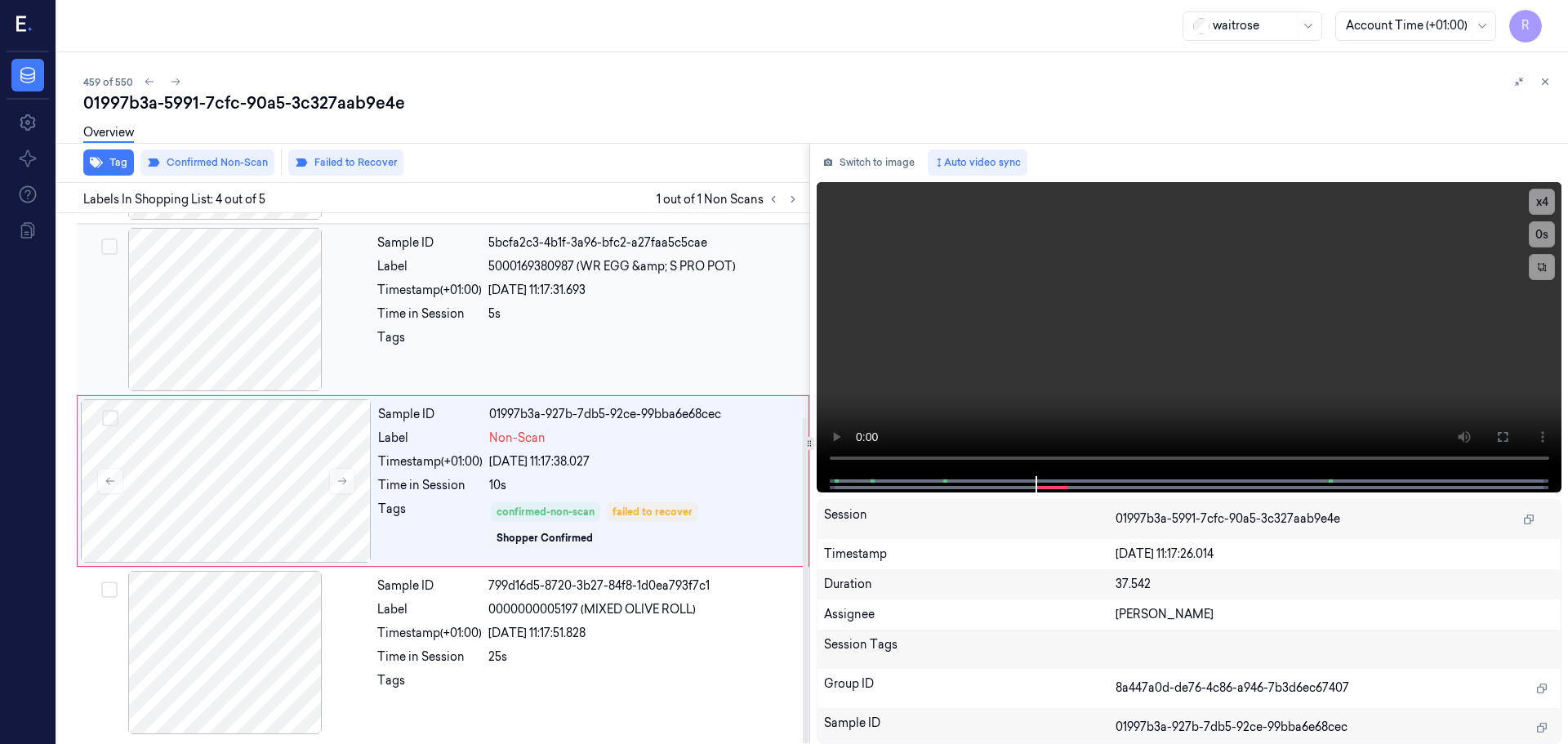
click at [484, 306] on div "Time in Session 5s" at bounding box center [588, 314] width 422 height 17
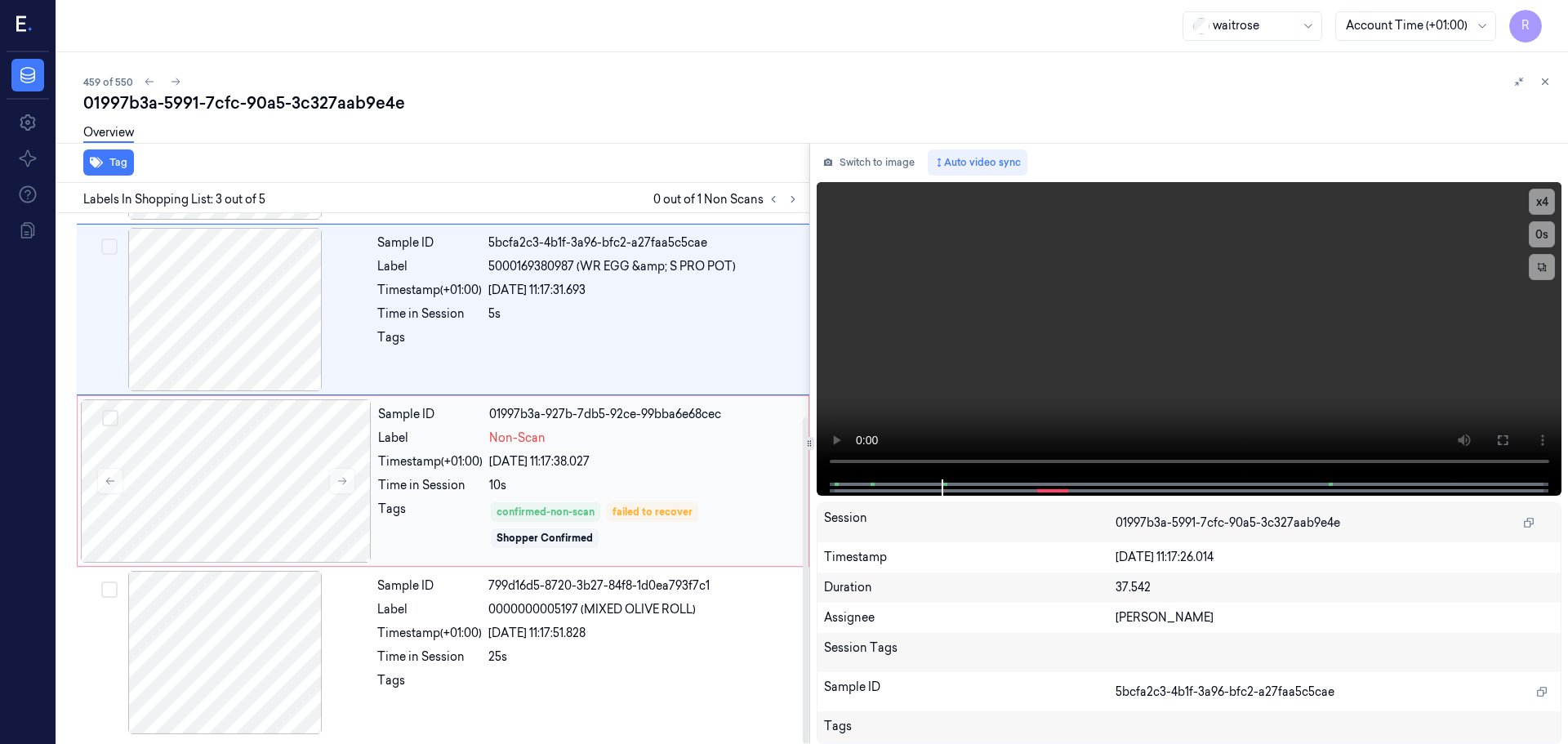
click at [649, 481] on div "10s" at bounding box center [644, 486] width 309 height 17
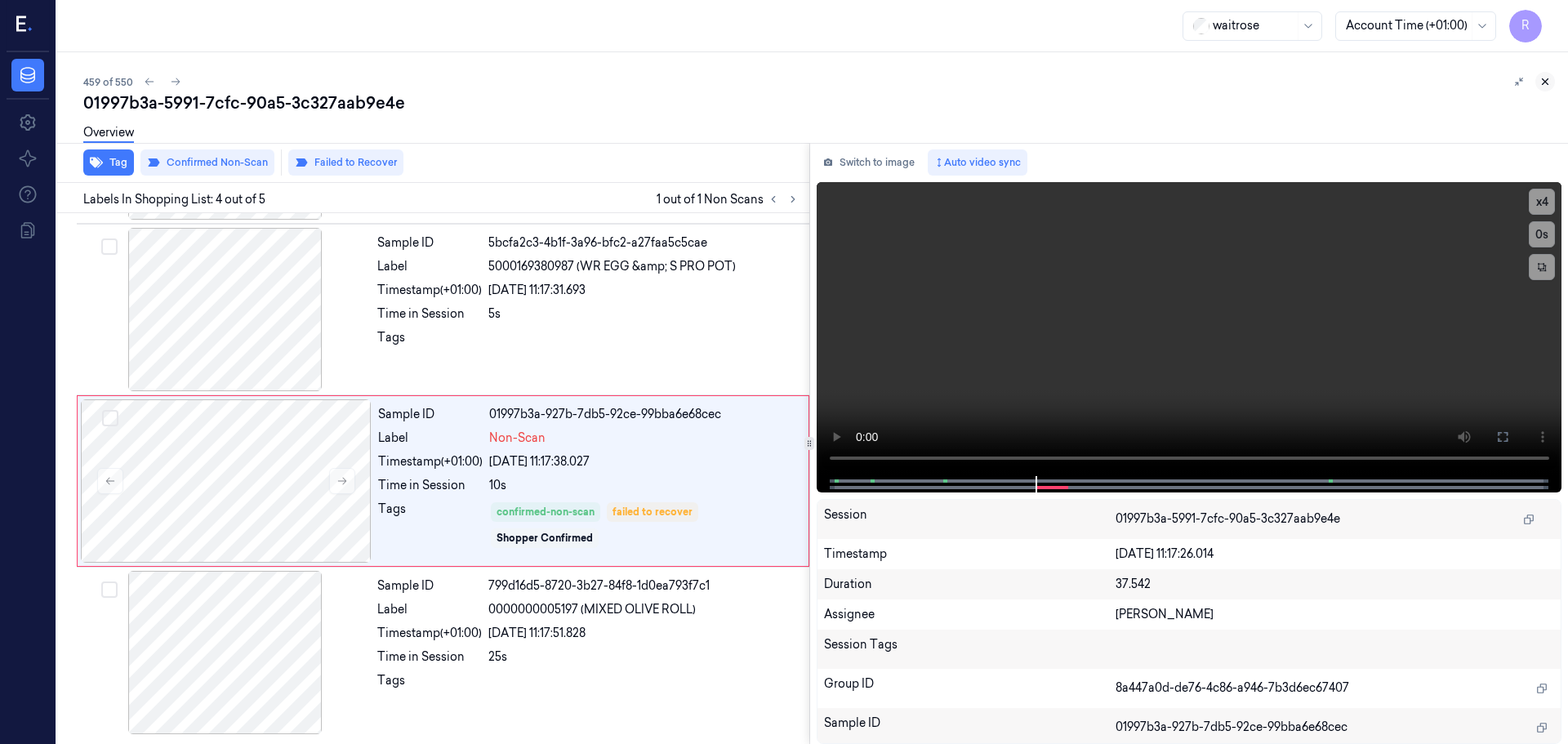
click at [1545, 75] on button at bounding box center [1544, 82] width 20 height 20
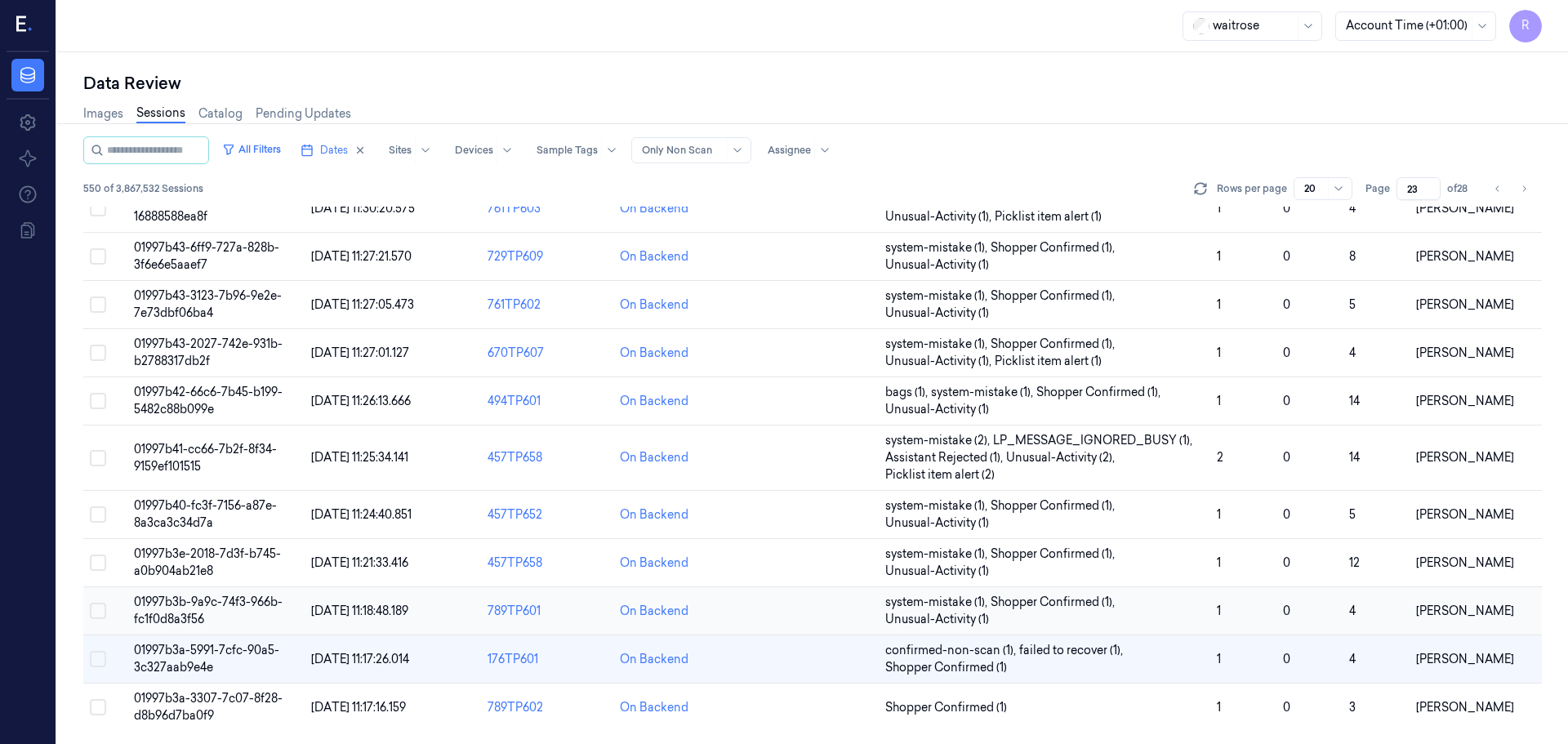
scroll to position [543, 0]
click at [1035, 729] on td "Shopper Confirmed (1)" at bounding box center [1044, 707] width 331 height 48
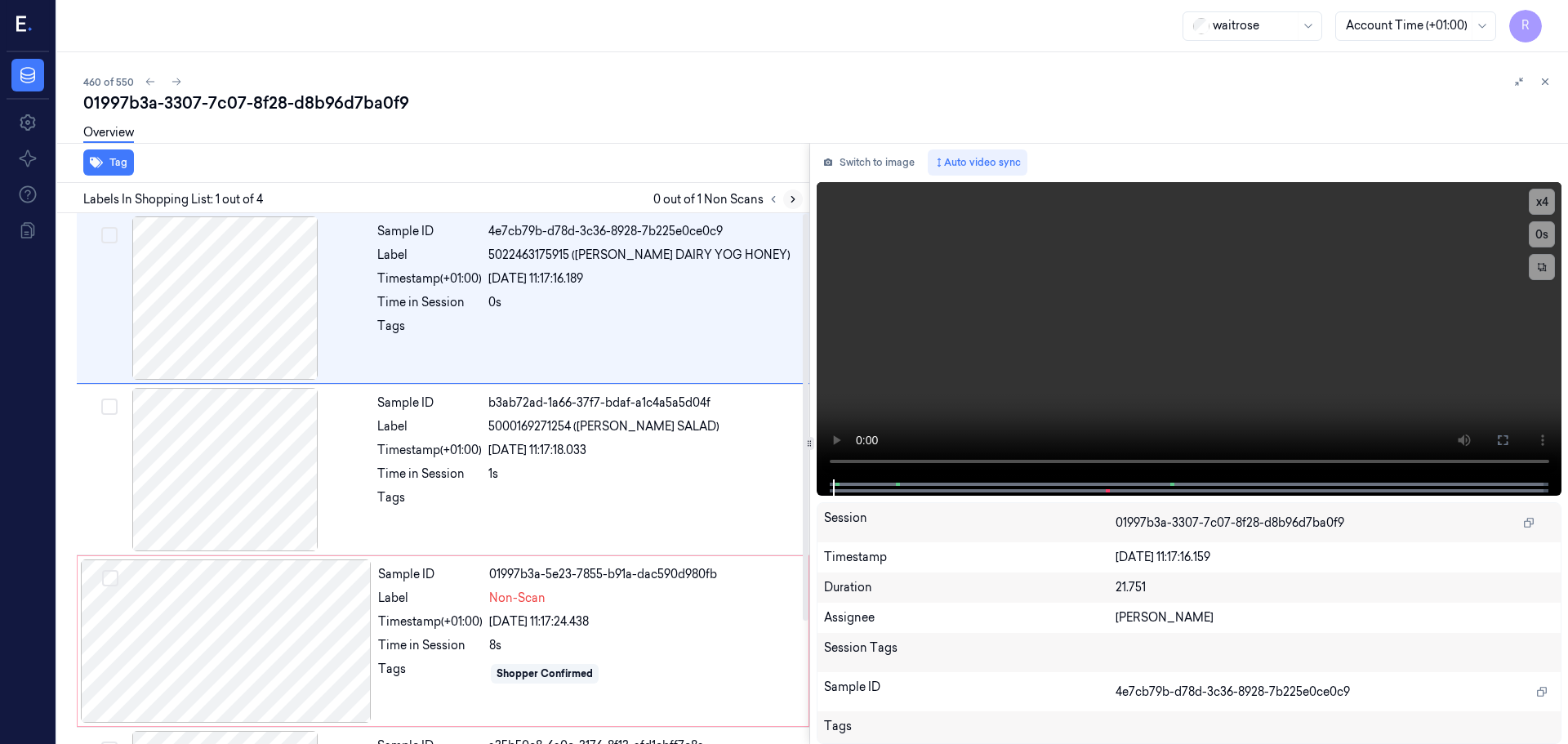
click at [792, 205] on button at bounding box center [792, 199] width 20 height 20
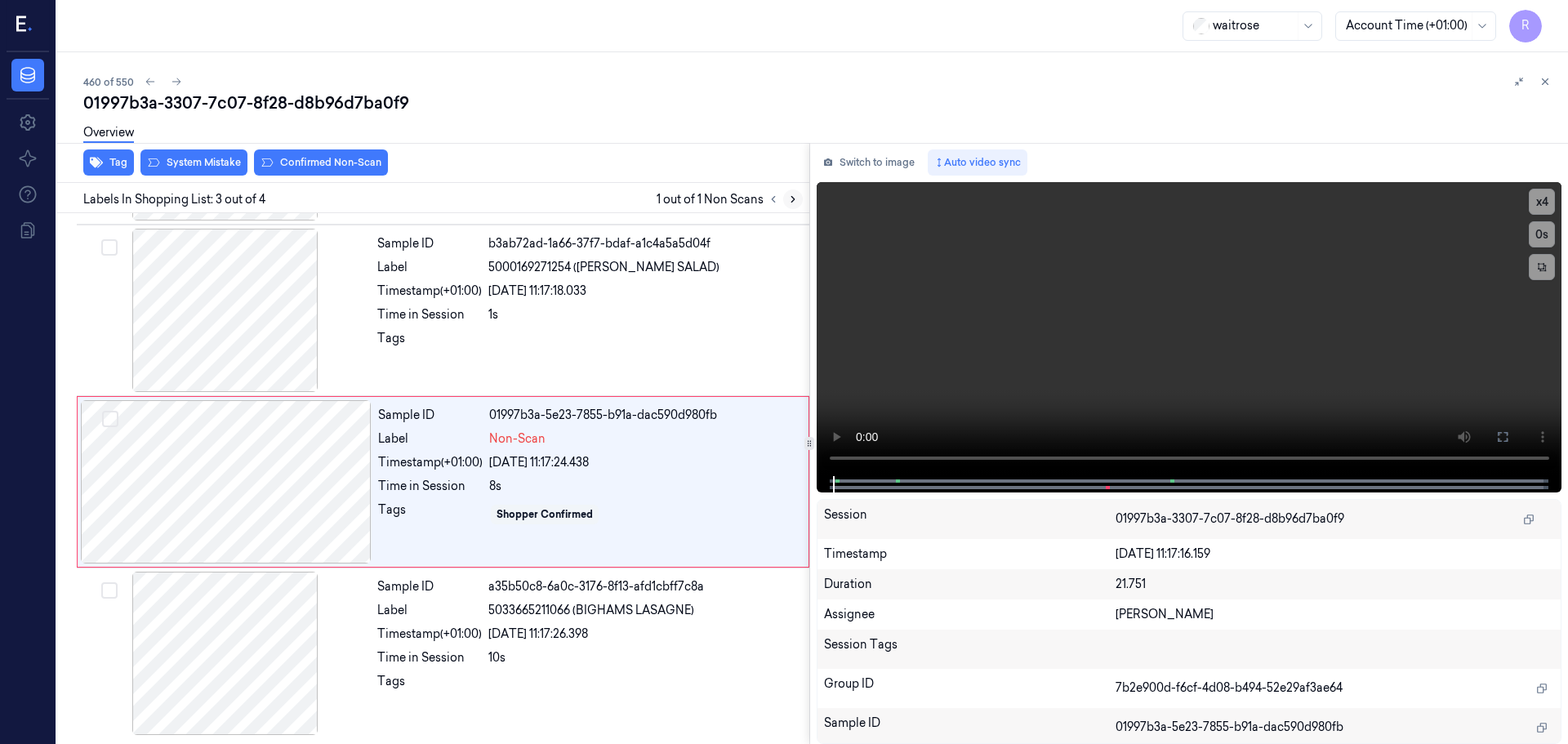
scroll to position [160, 0]
click at [792, 205] on button at bounding box center [792, 199] width 20 height 20
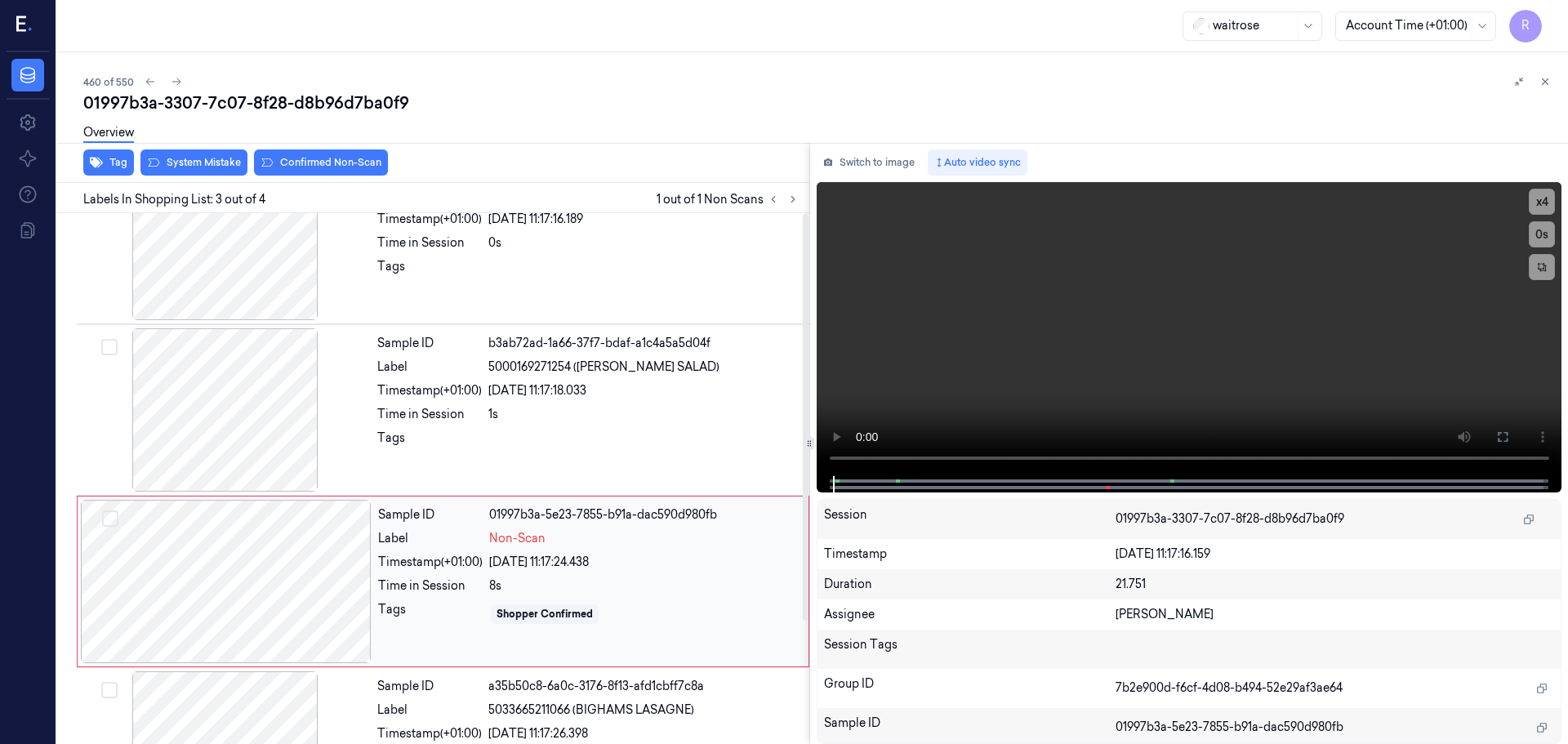
scroll to position [0, 0]
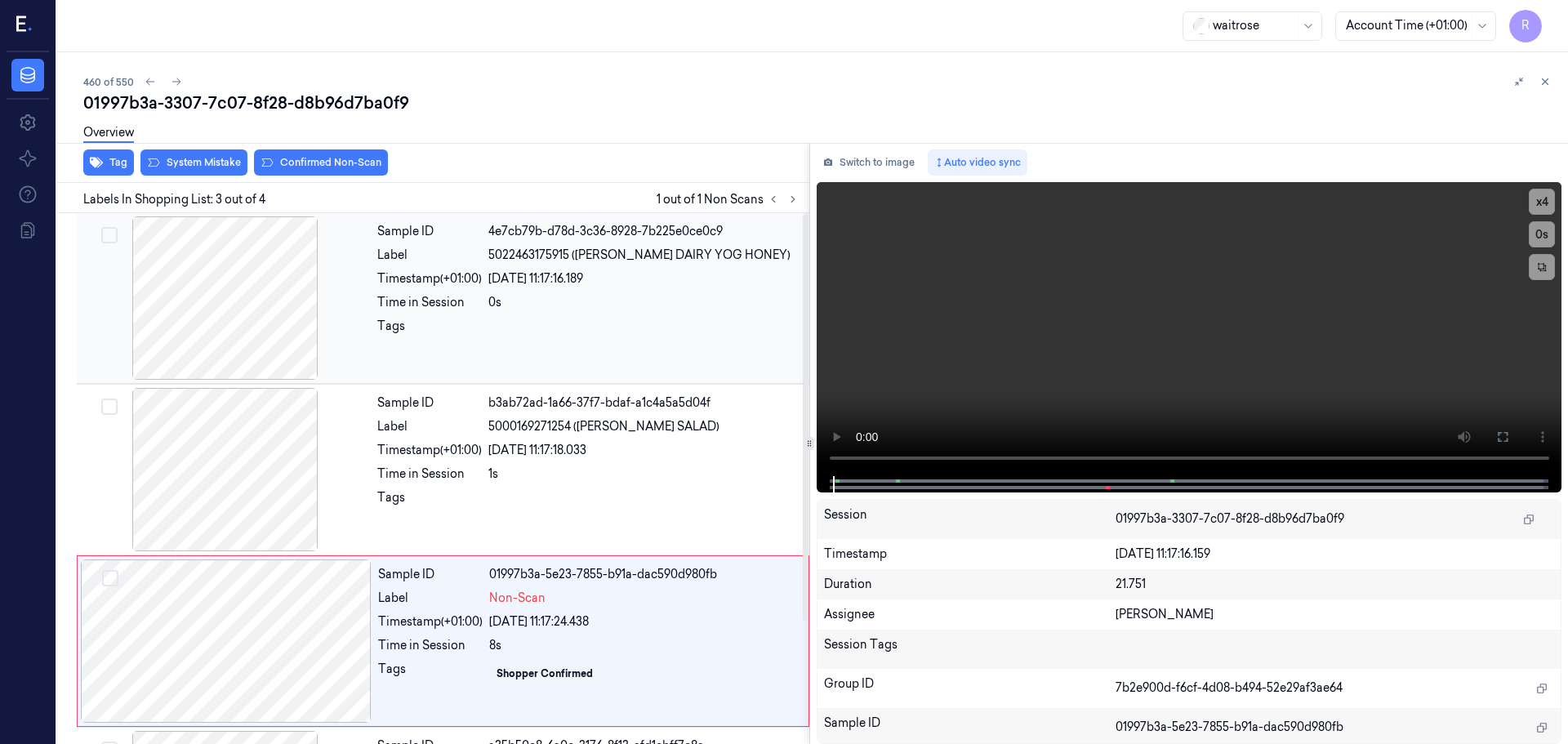
click at [260, 286] on div at bounding box center [225, 298] width 291 height 163
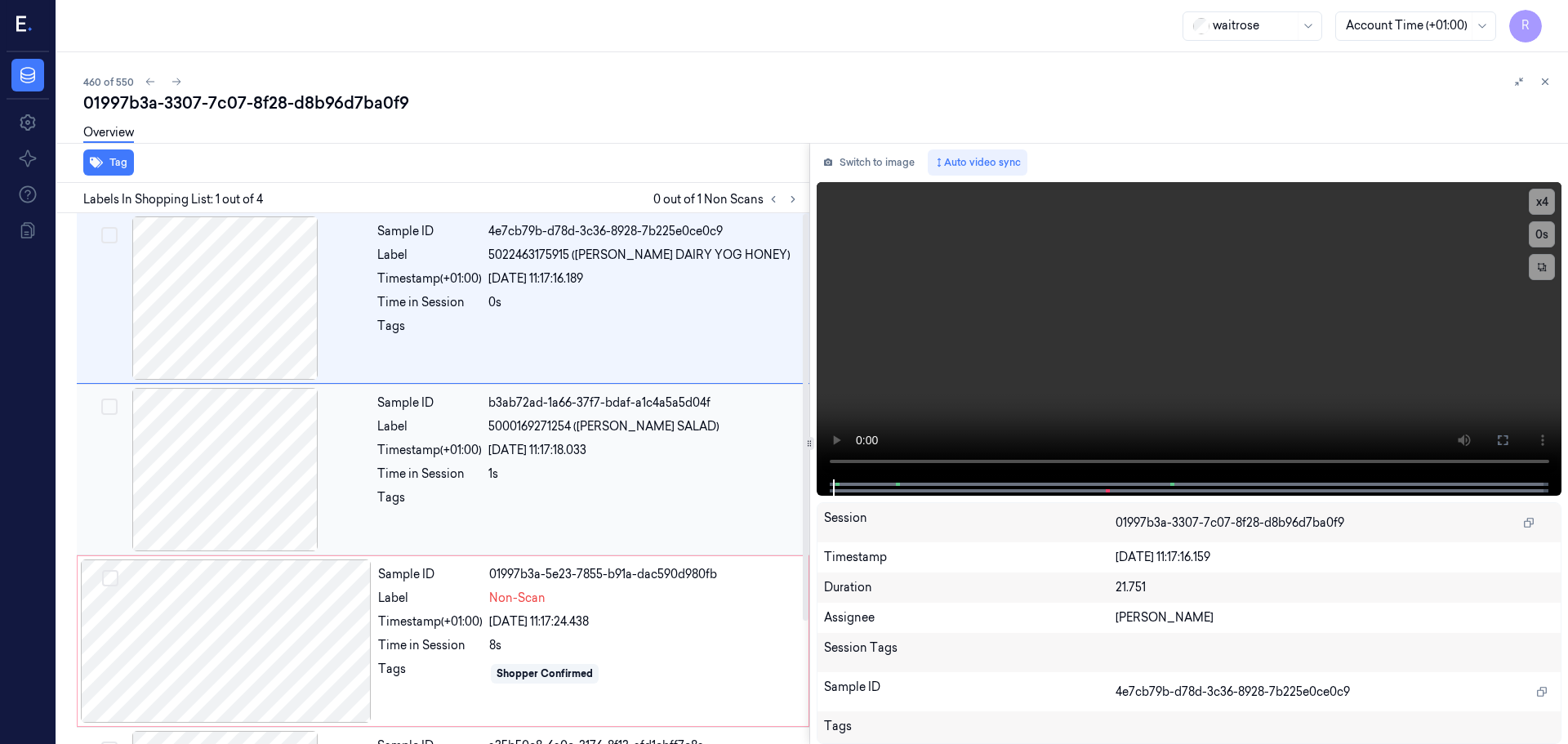
click at [272, 420] on div at bounding box center [225, 469] width 291 height 163
click at [831, 465] on video at bounding box center [1189, 331] width 745 height 298
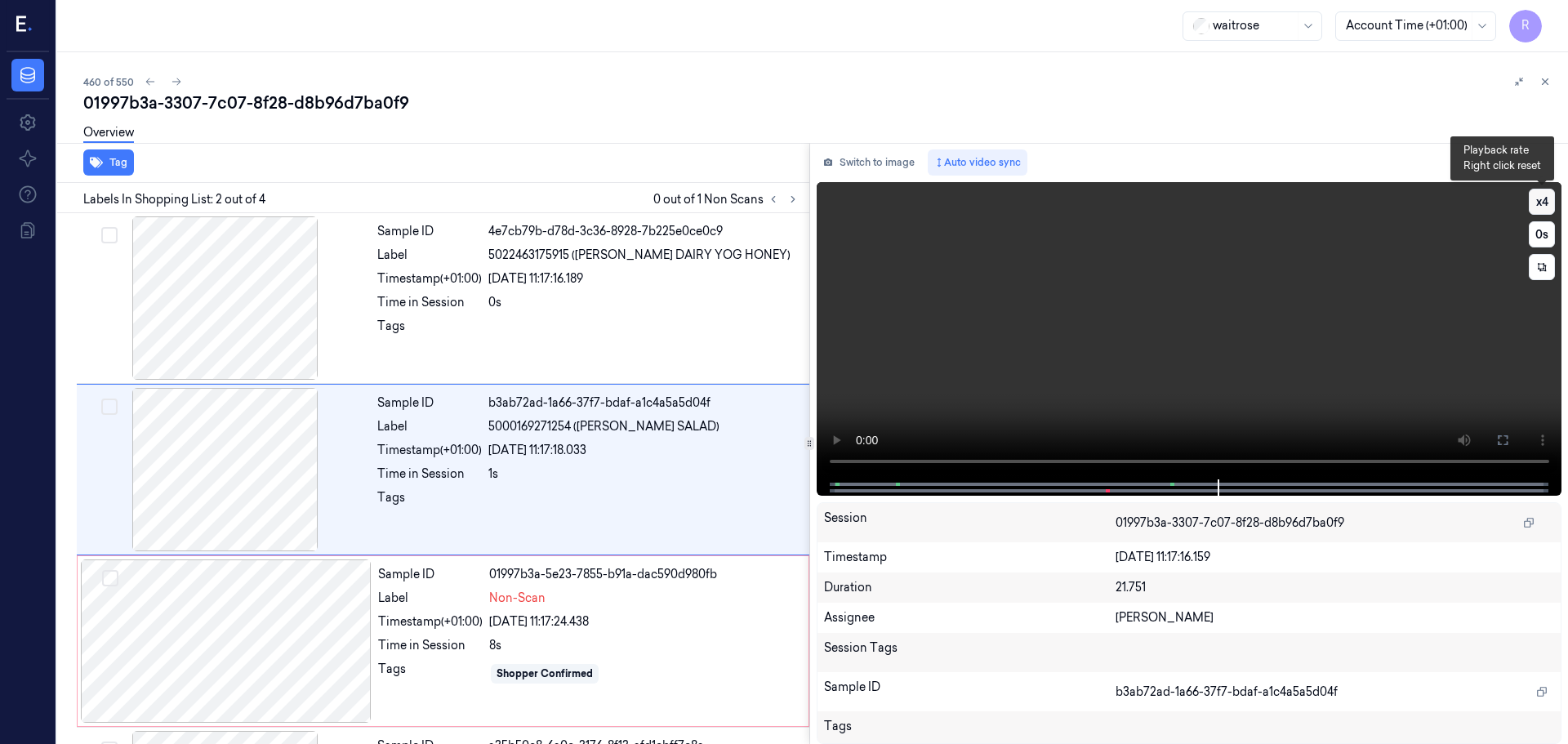
click at [1537, 198] on button "x 4" at bounding box center [1542, 202] width 26 height 26
click at [279, 521] on div at bounding box center [225, 469] width 291 height 163
click at [275, 318] on div at bounding box center [225, 298] width 291 height 163
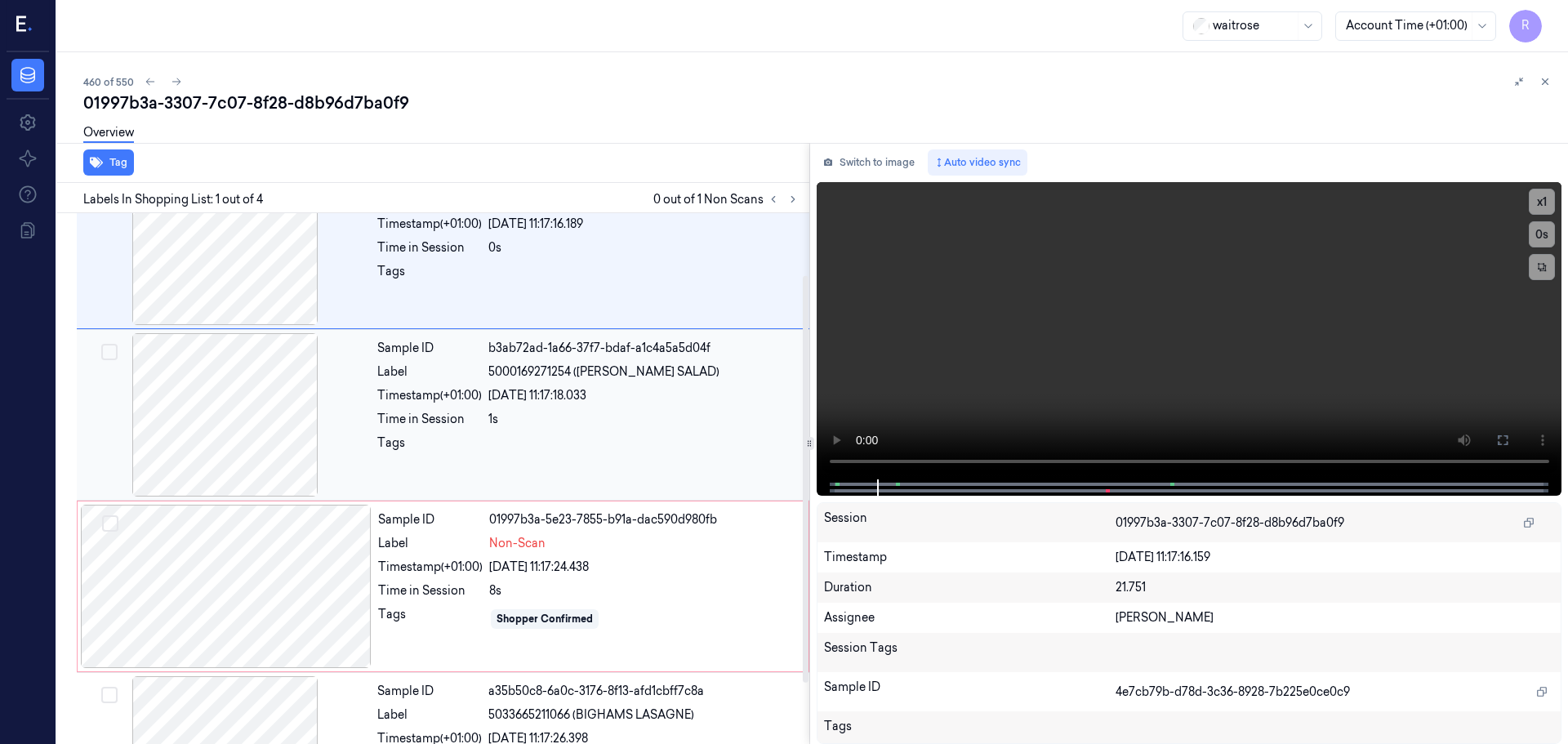
scroll to position [82, 0]
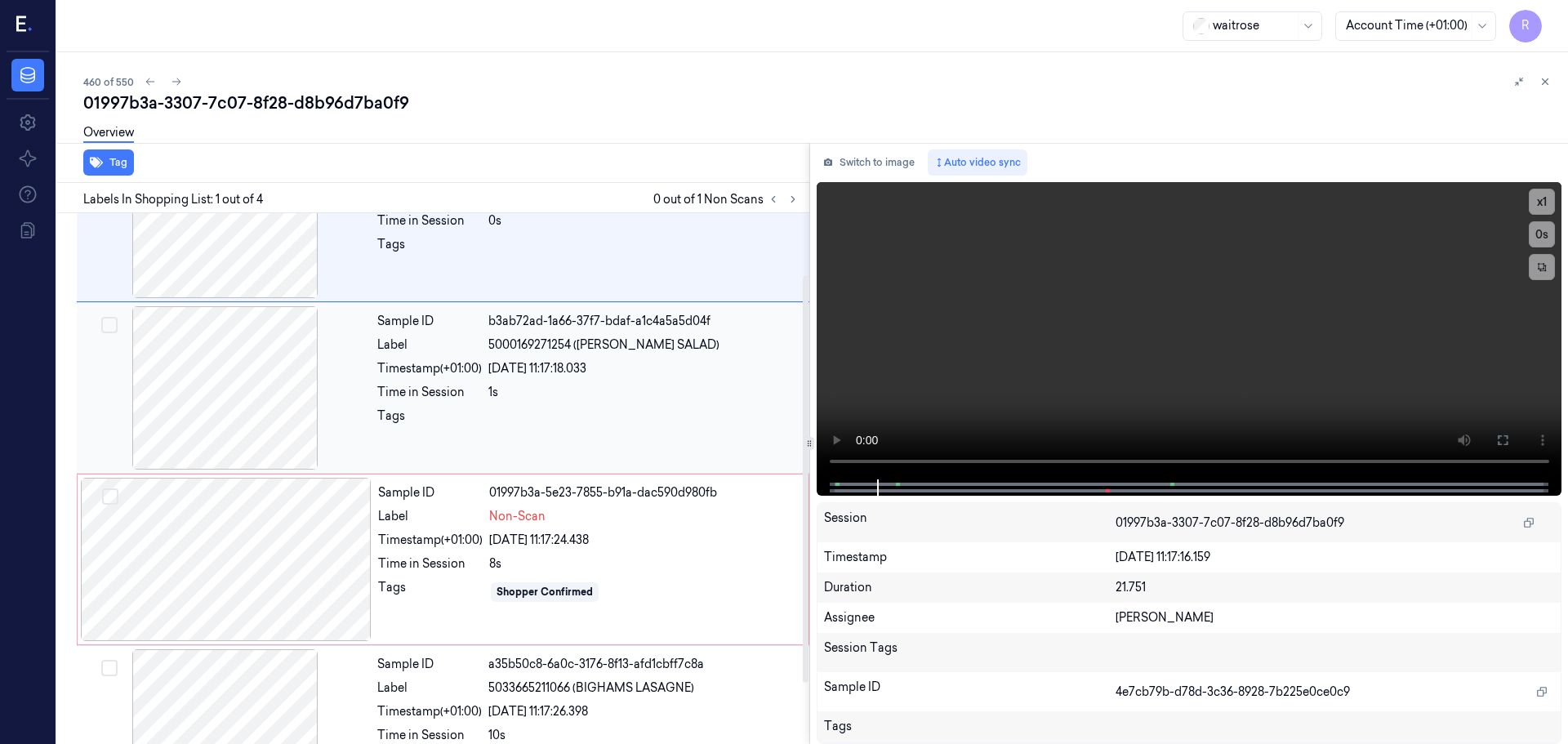
click at [598, 468] on div "Sample ID b3ab72ad-1a66-37f7-bdaf-a1c4a5a5d04f Label 5000169271254 (WR HERB SAL…" at bounding box center [588, 388] width 435 height 163
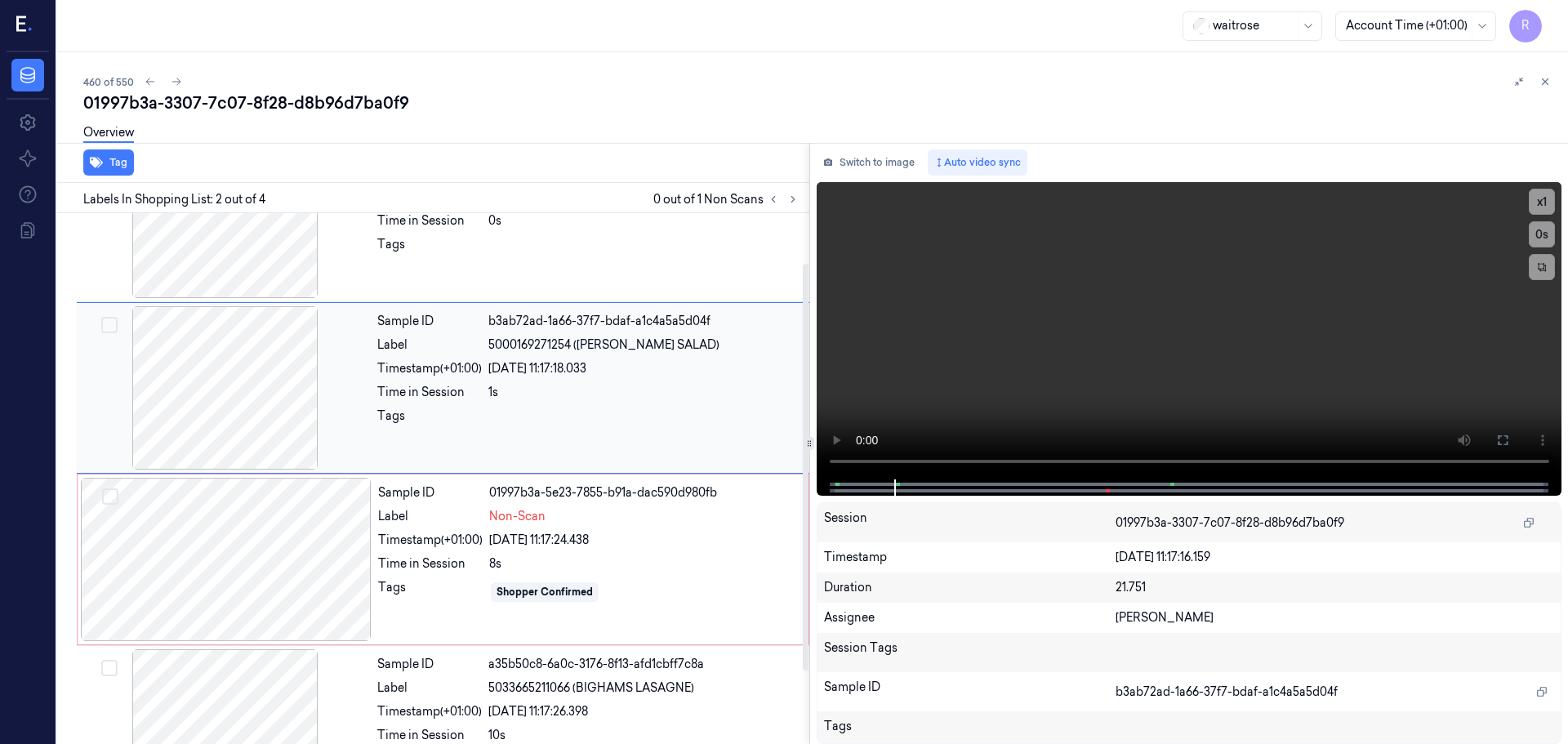
scroll to position [0, 0]
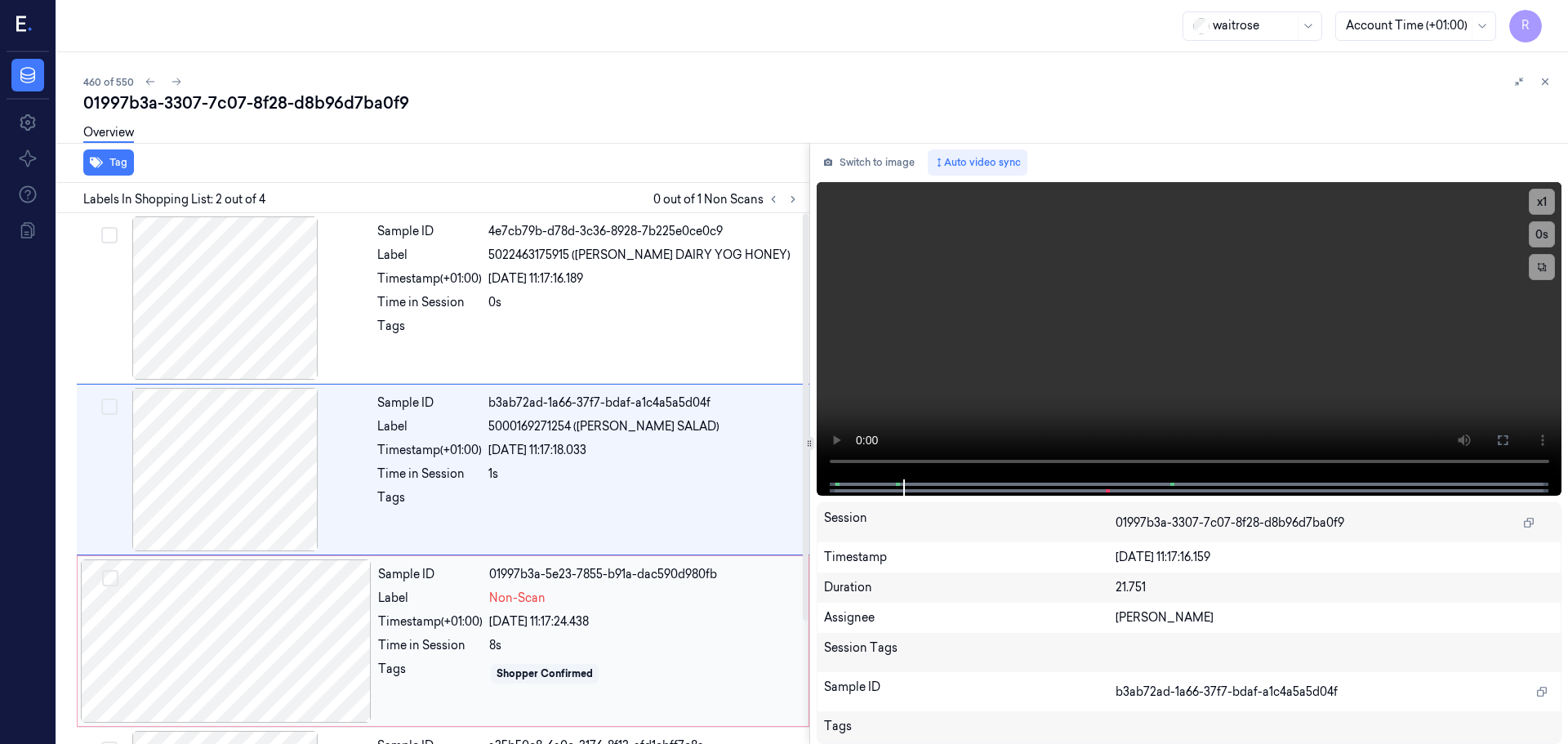
click at [543, 598] on span "Non-Scan" at bounding box center [518, 599] width 56 height 17
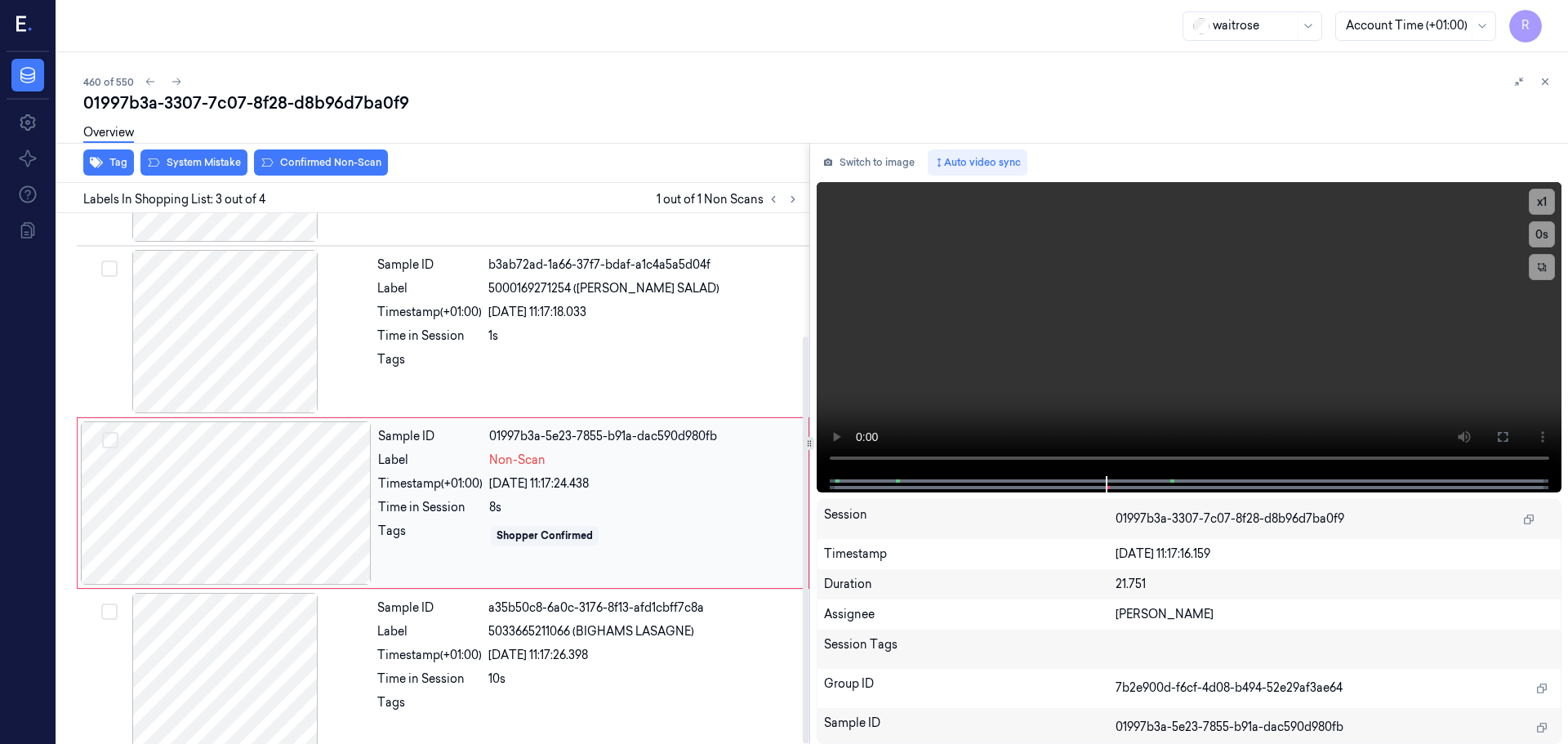
scroll to position [160, 0]
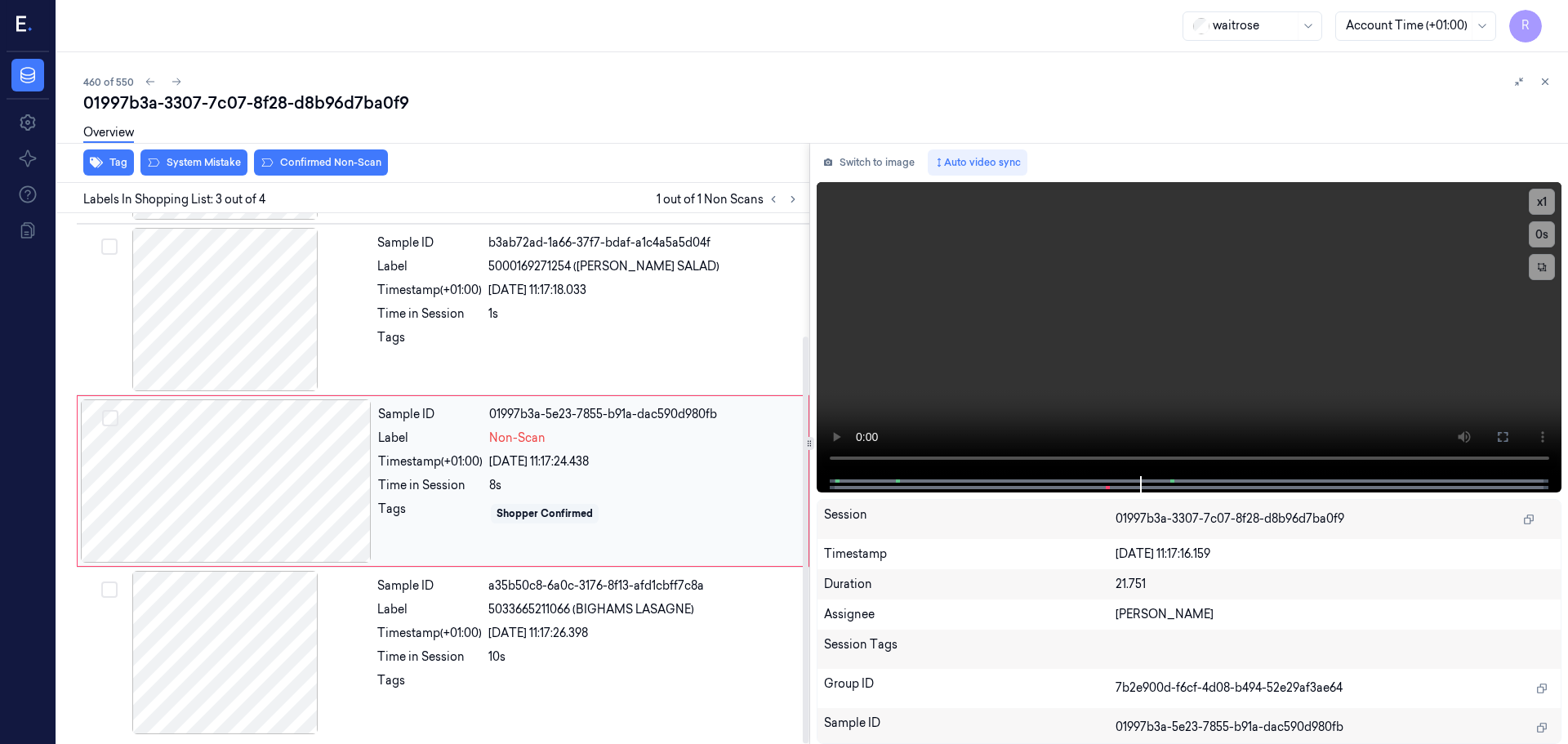
click at [337, 486] on div at bounding box center [226, 481] width 291 height 163
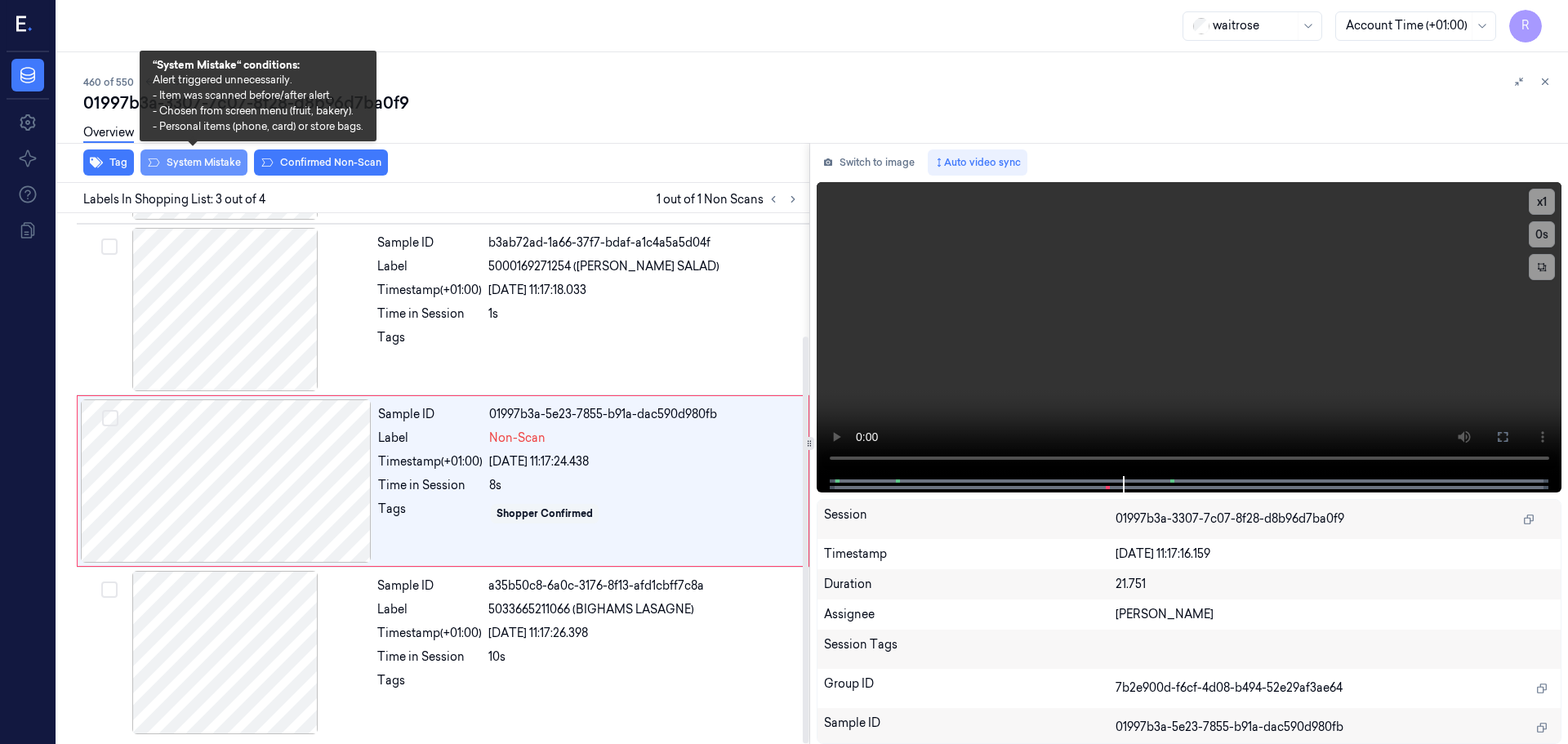
click at [209, 158] on button "System Mistake" at bounding box center [194, 162] width 107 height 26
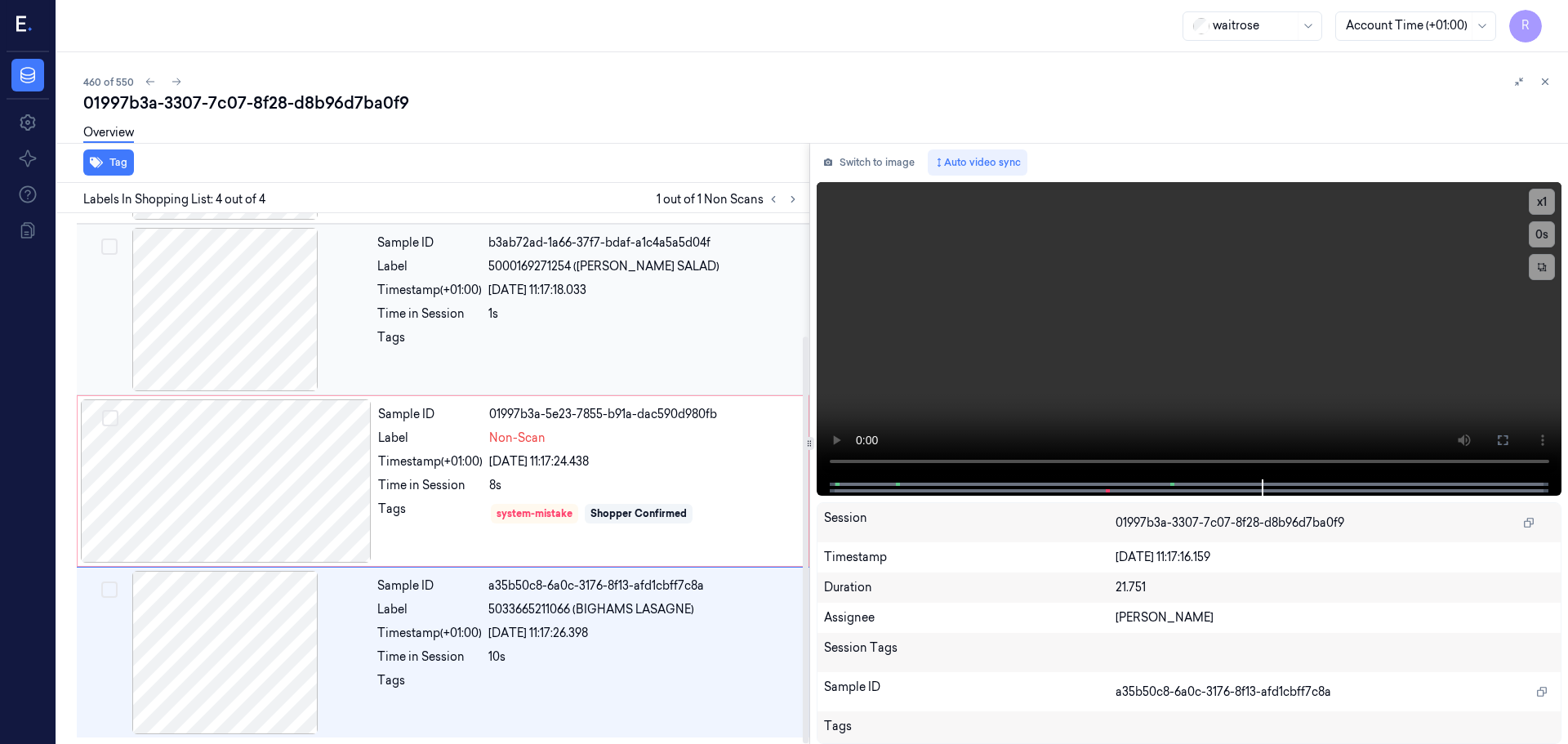
click at [566, 313] on div "1s" at bounding box center [644, 314] width 311 height 17
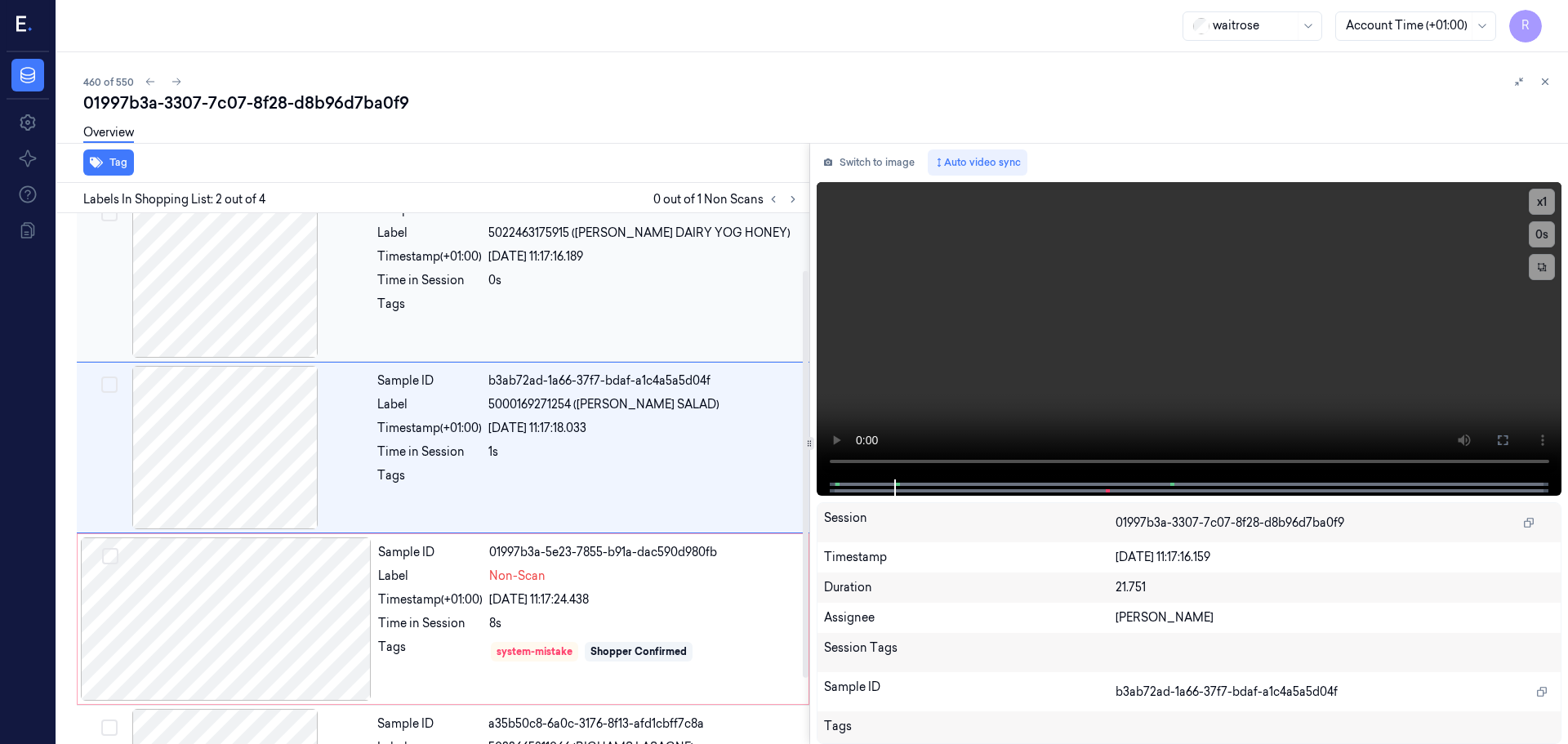
scroll to position [0, 0]
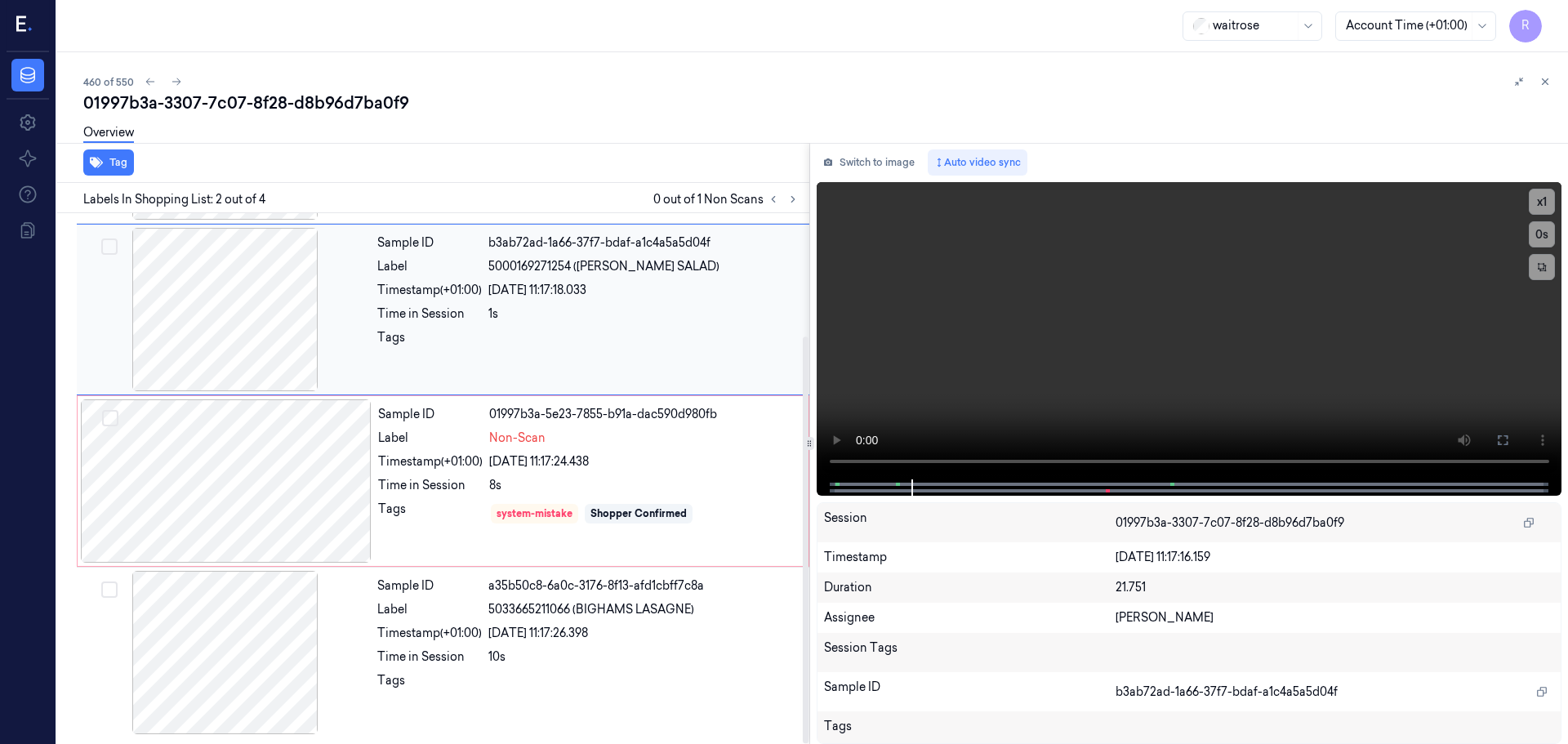
click at [471, 389] on div "Sample ID b3ab72ad-1a66-37f7-bdaf-a1c4a5a5d04f Label 5000169271254 (WR HERB SAL…" at bounding box center [588, 310] width 435 height 163
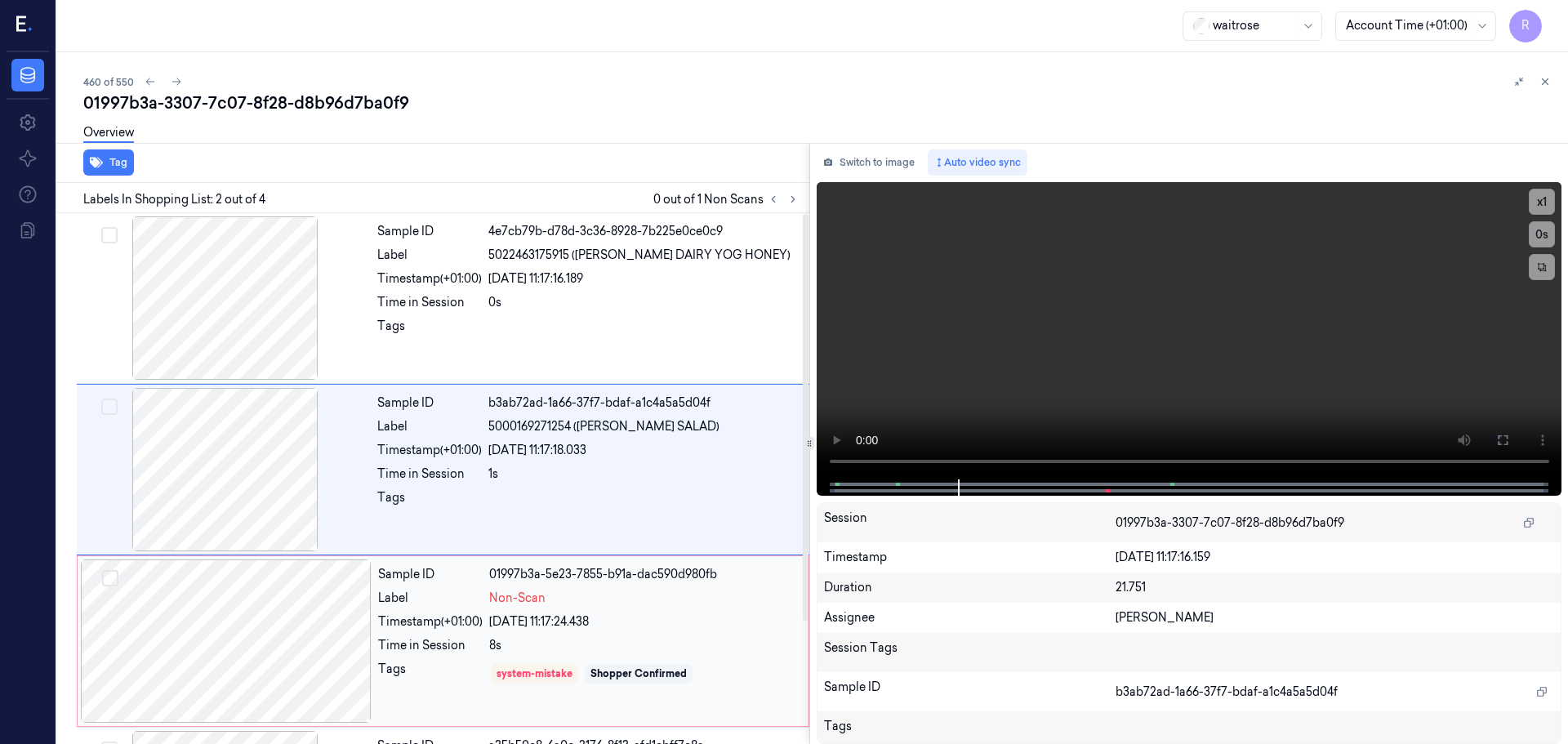
click at [608, 633] on div "Sample ID 01997b3a-5e23-7855-b91a-dac590d980fb Label Non-Scan Timestamp (+01:00…" at bounding box center [588, 641] width 433 height 163
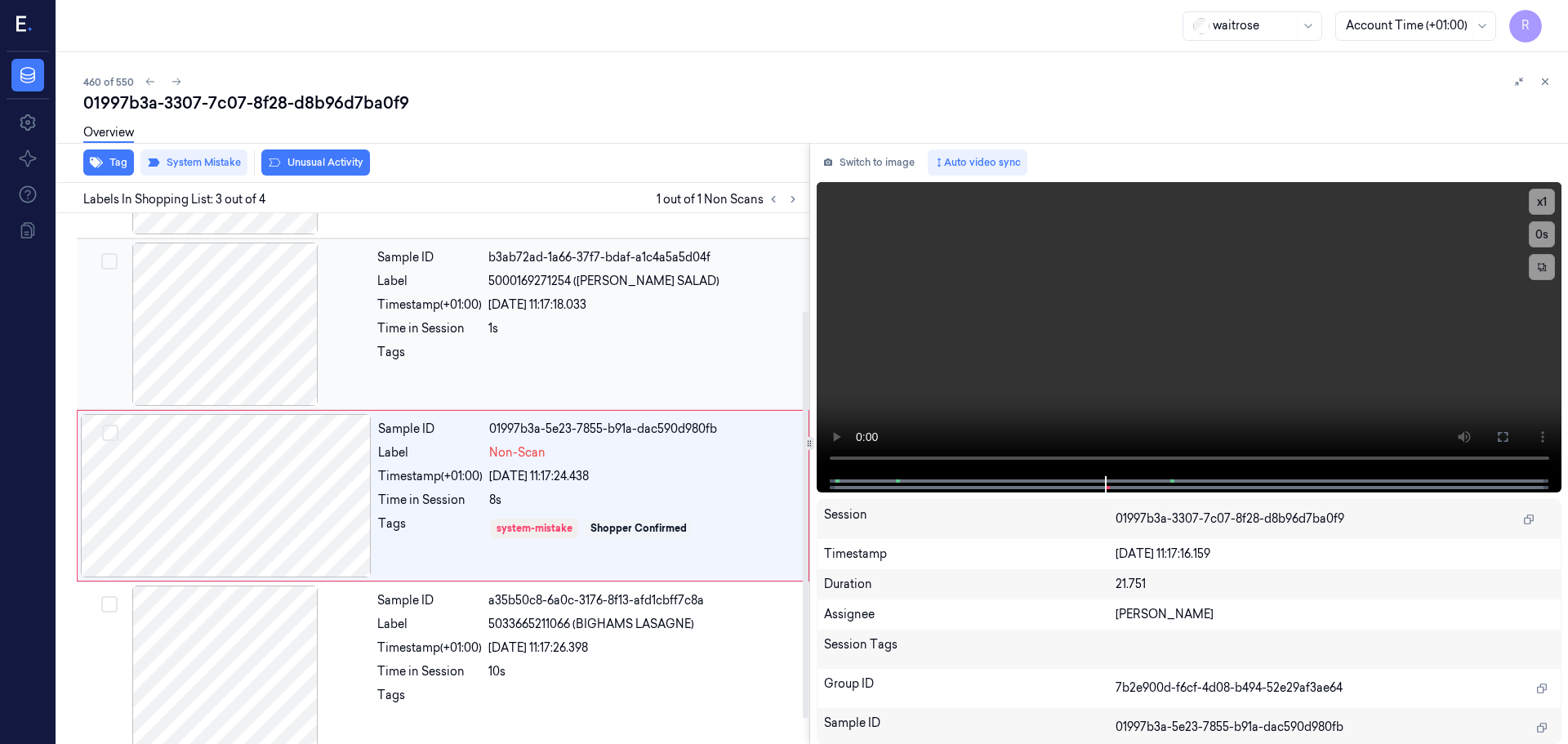
scroll to position [160, 0]
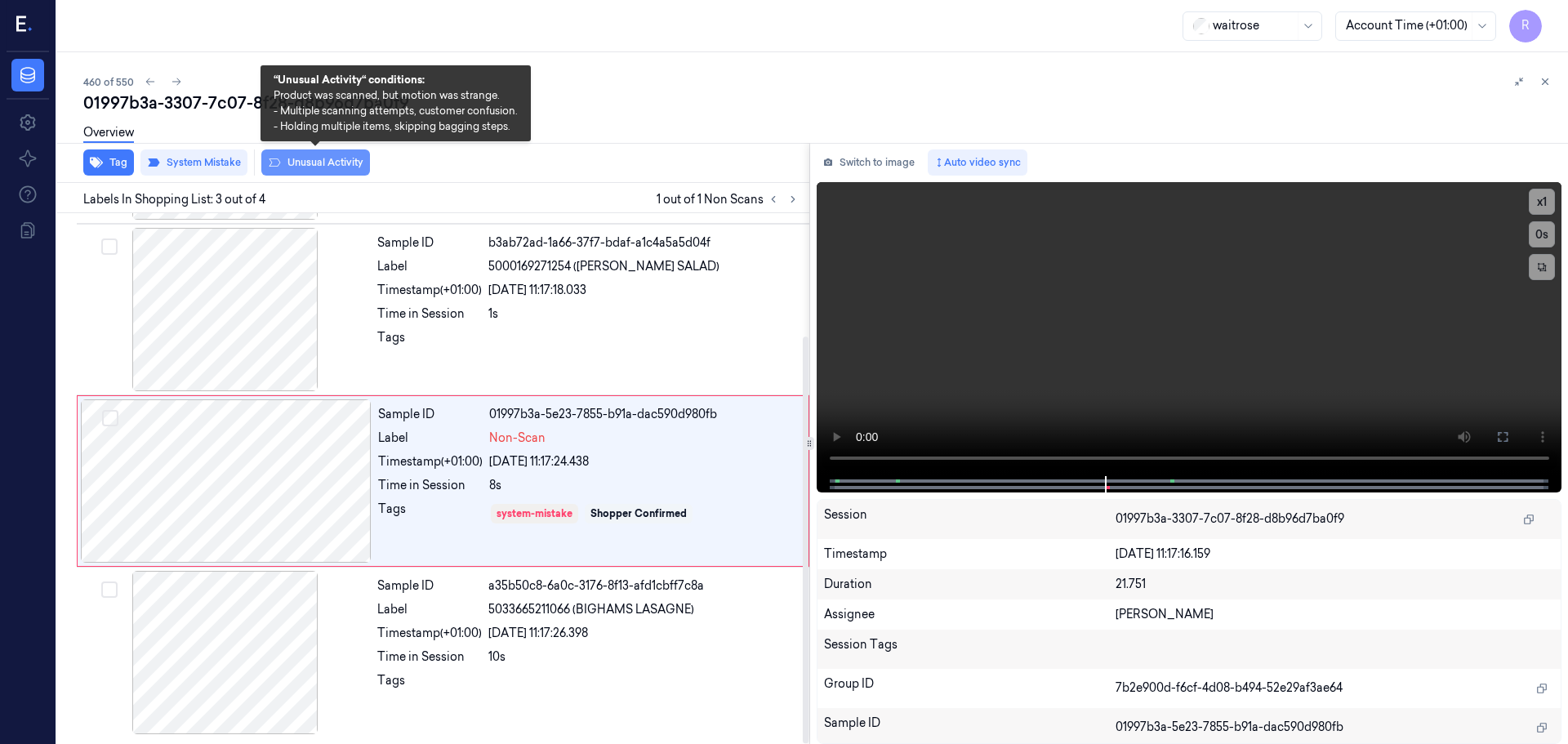
click at [308, 166] on button "Unusual Activity" at bounding box center [315, 162] width 109 height 26
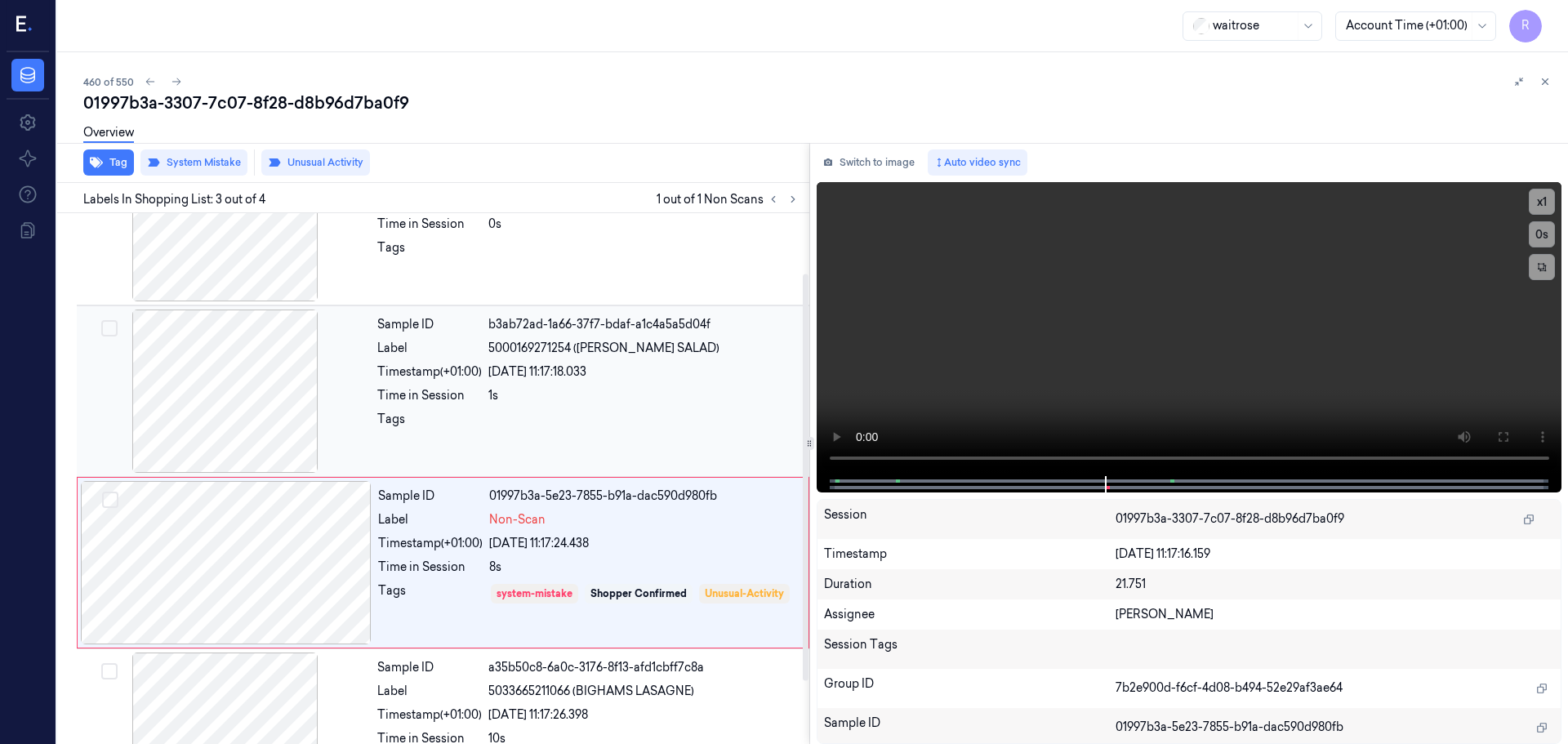
click at [492, 381] on div "Sample ID b3ab72ad-1a66-37f7-bdaf-a1c4a5a5d04f Label 5000169271254 (WR HERB SAL…" at bounding box center [588, 391] width 435 height 163
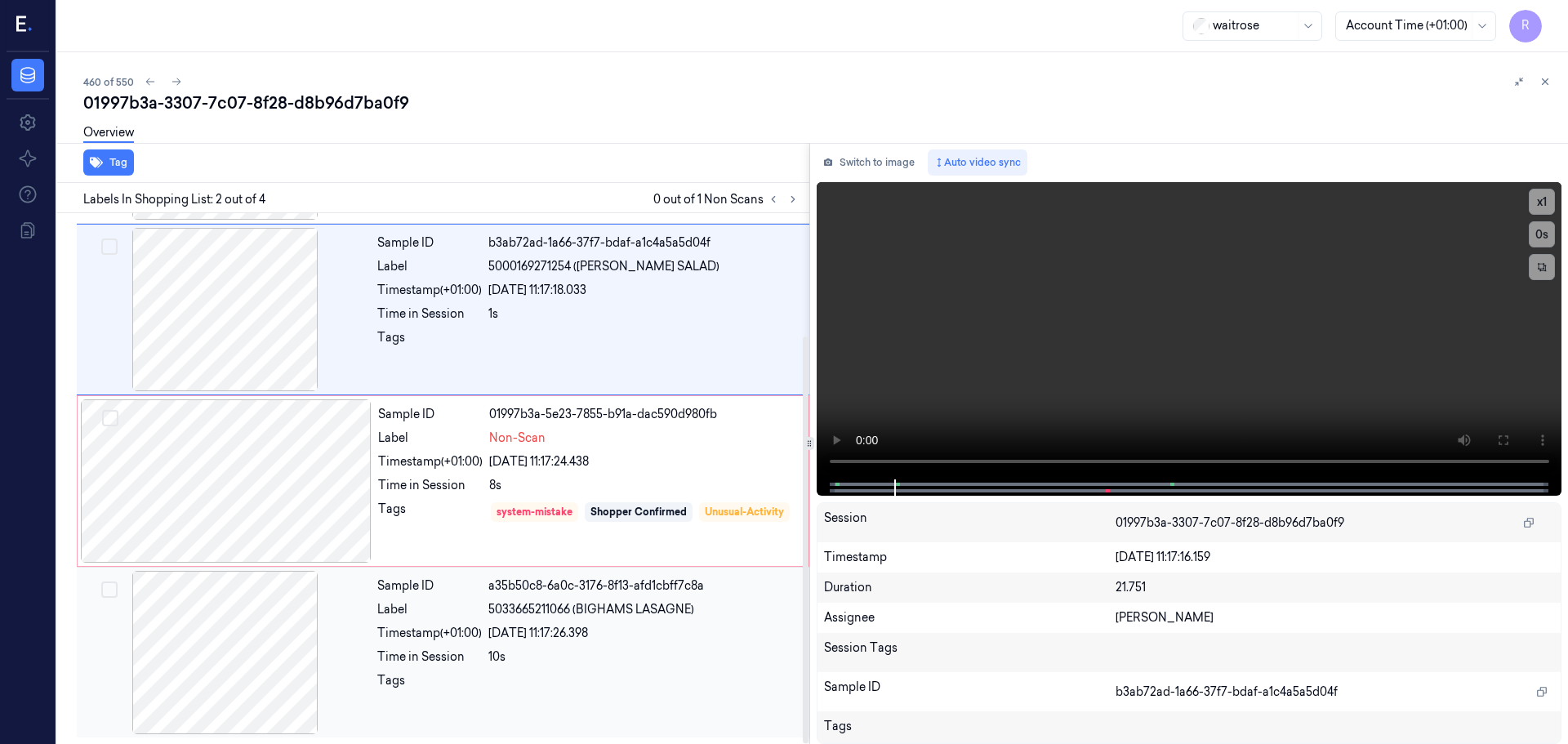
click at [525, 631] on div "24/09/2025 11:17:26.398" at bounding box center [644, 633] width 311 height 17
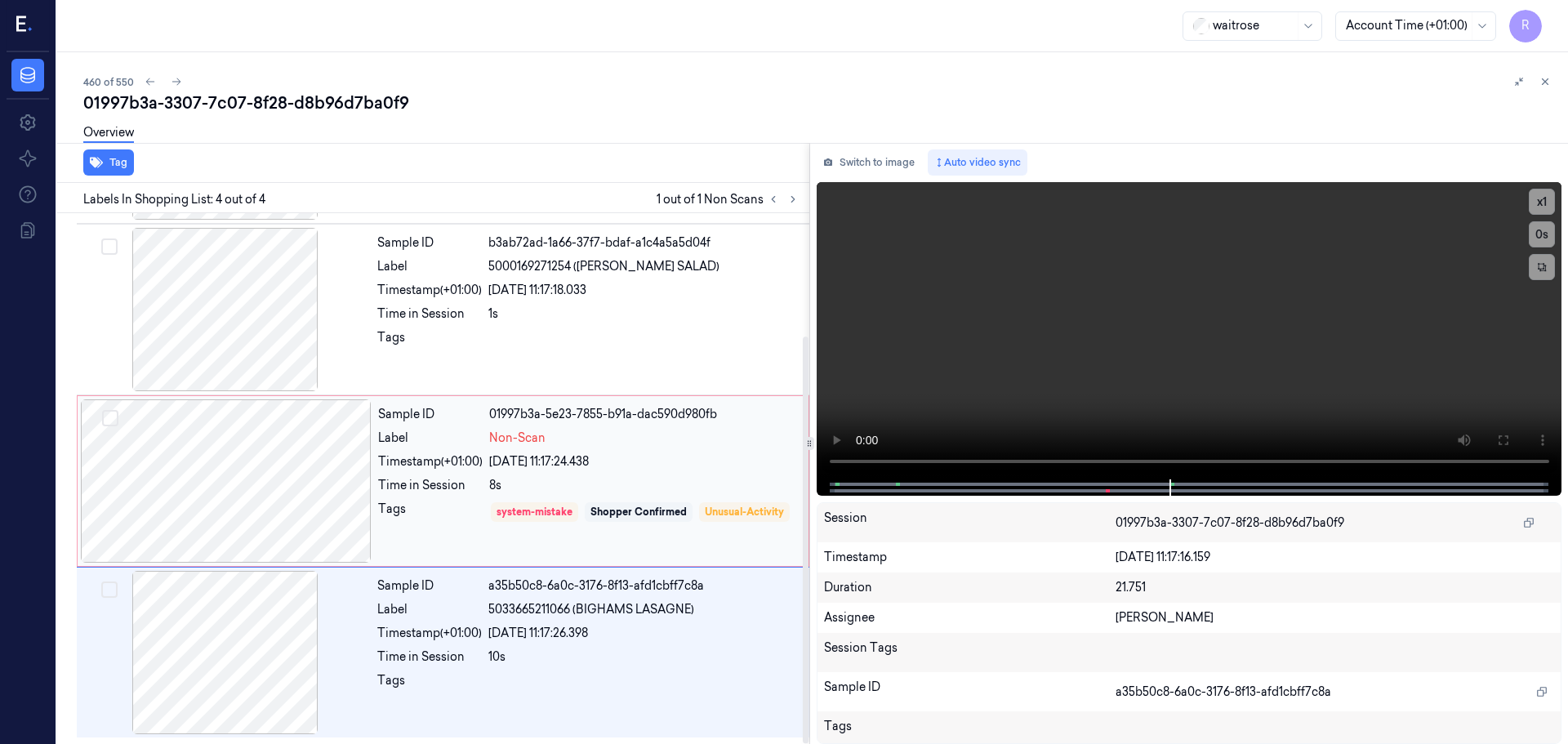
click at [461, 486] on div "Time in Session" at bounding box center [430, 486] width 105 height 17
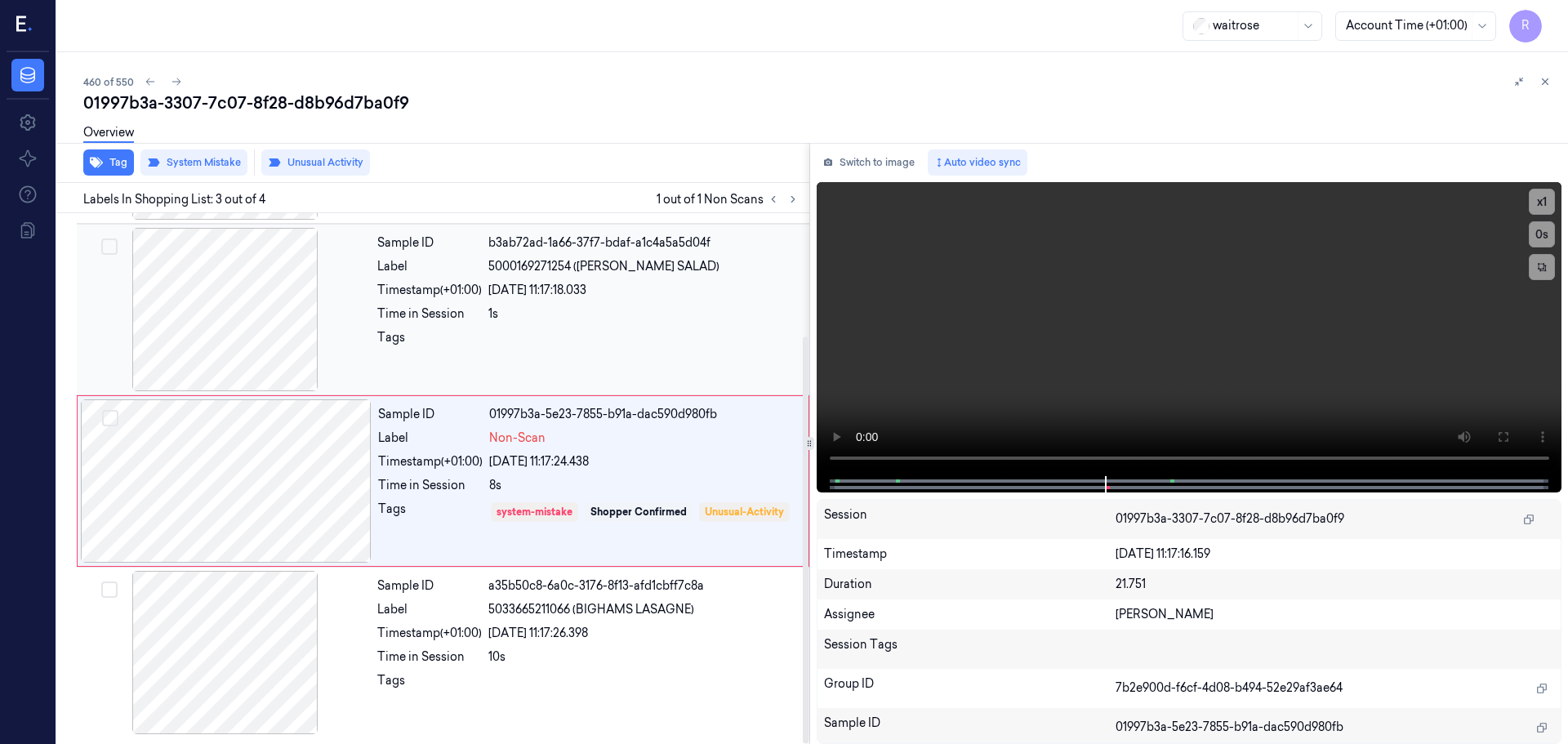
click at [502, 319] on div "1s" at bounding box center [644, 314] width 311 height 17
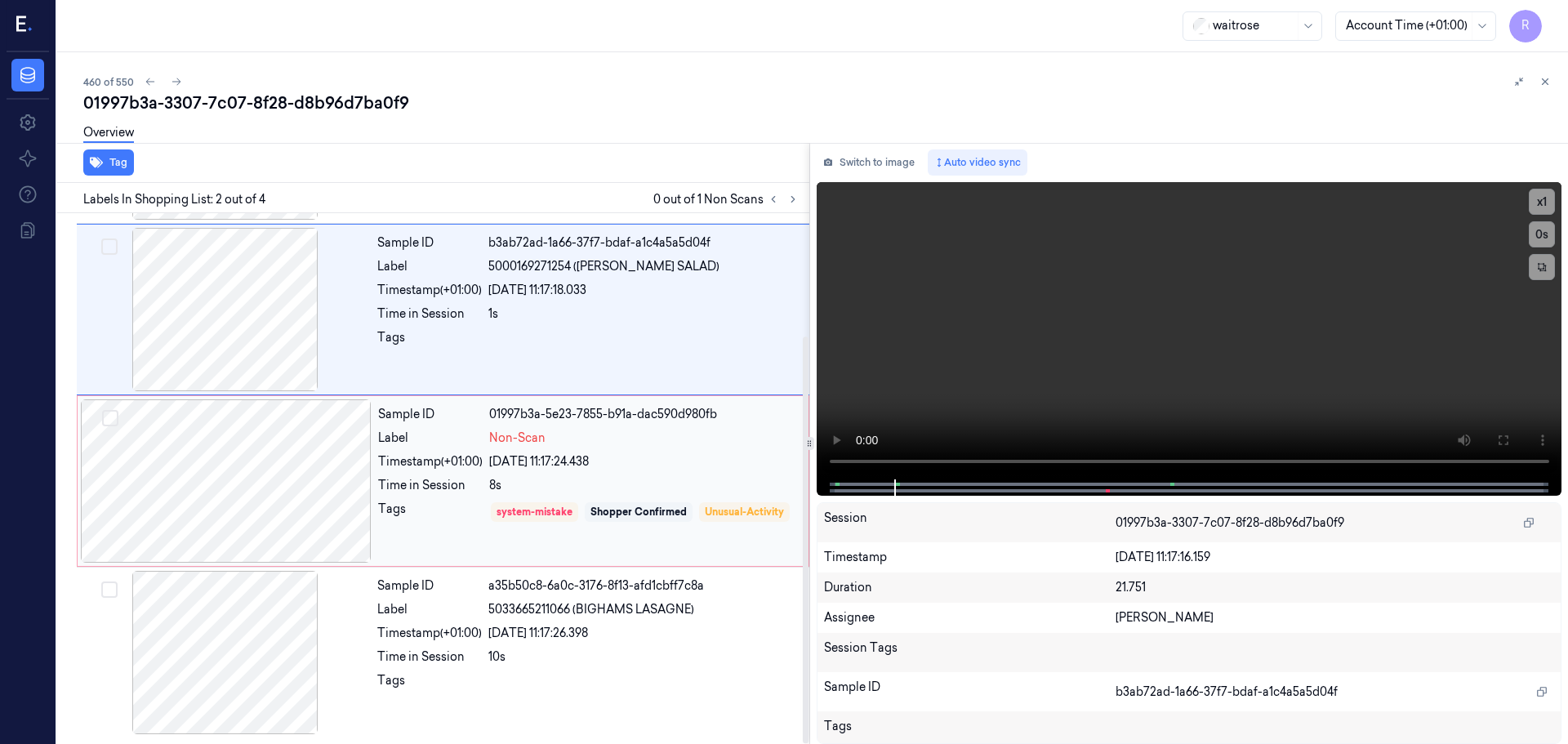
click at [515, 496] on div "Sample ID 01997b3a-5e23-7855-b91a-dac590d980fb Label Non-Scan Timestamp (+01:00…" at bounding box center [588, 481] width 433 height 163
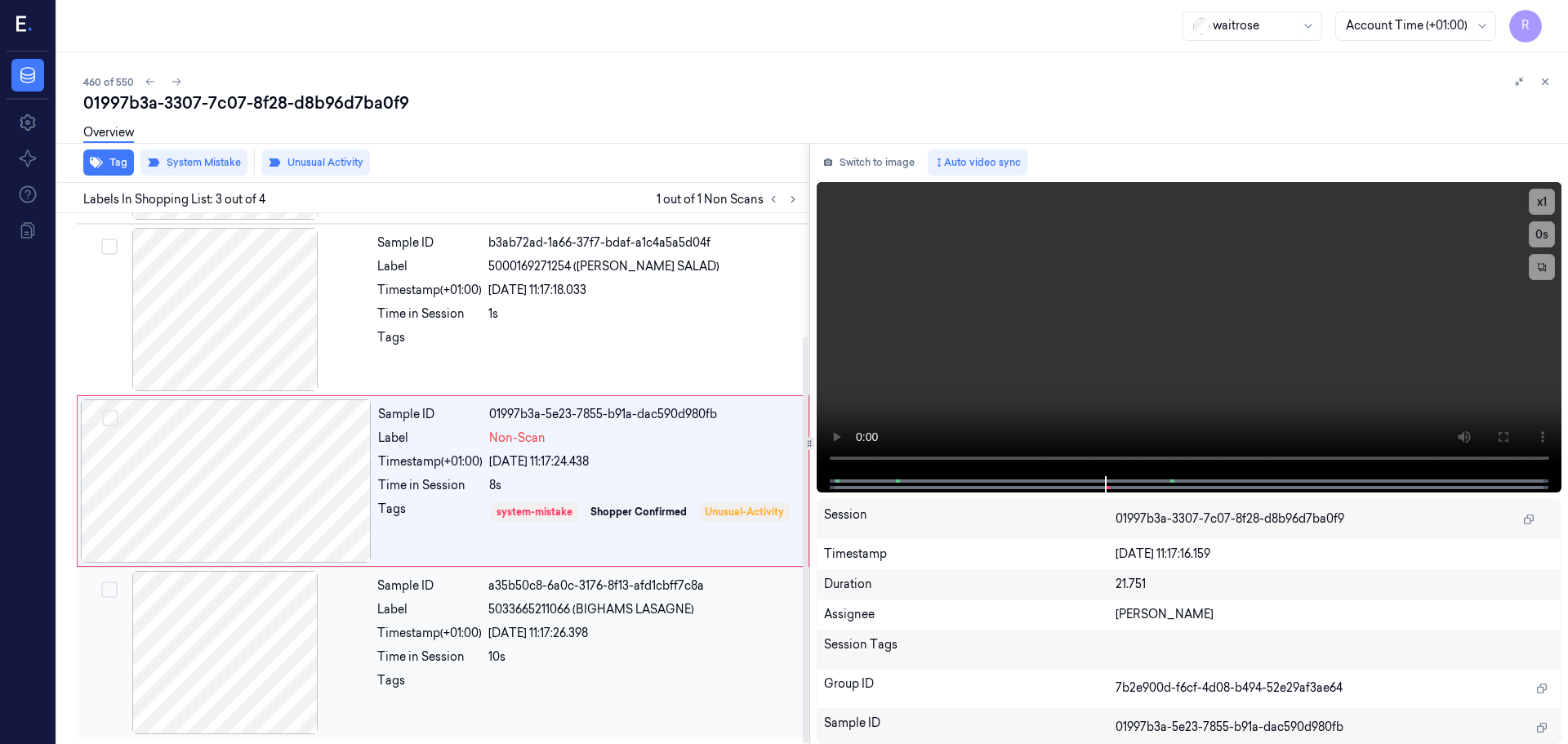
click at [509, 637] on div "24/09/2025 11:17:26.398" at bounding box center [644, 633] width 311 height 17
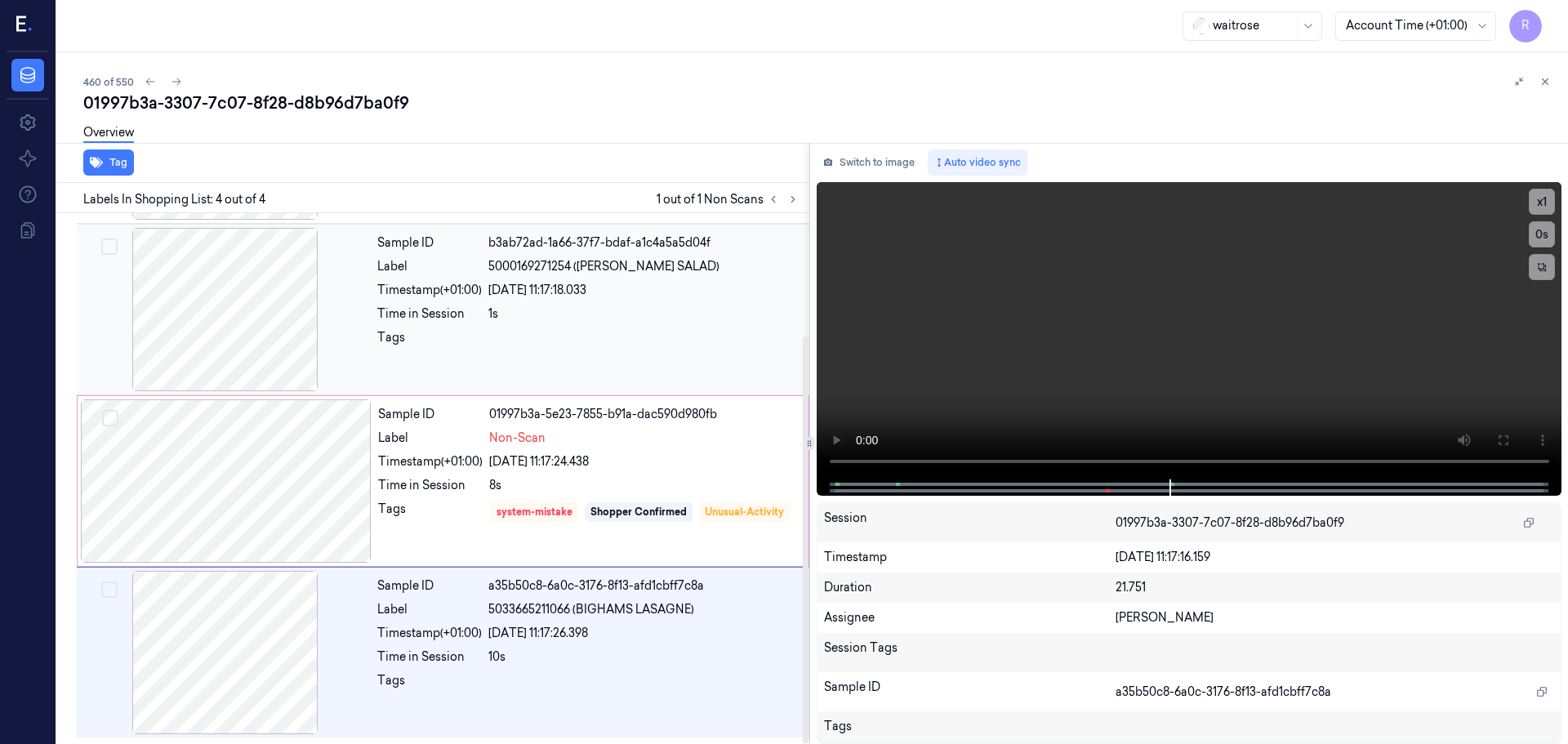
drag, startPoint x: 535, startPoint y: 344, endPoint x: 536, endPoint y: 361, distance: 17.0
click at [536, 344] on div at bounding box center [644, 342] width 311 height 26
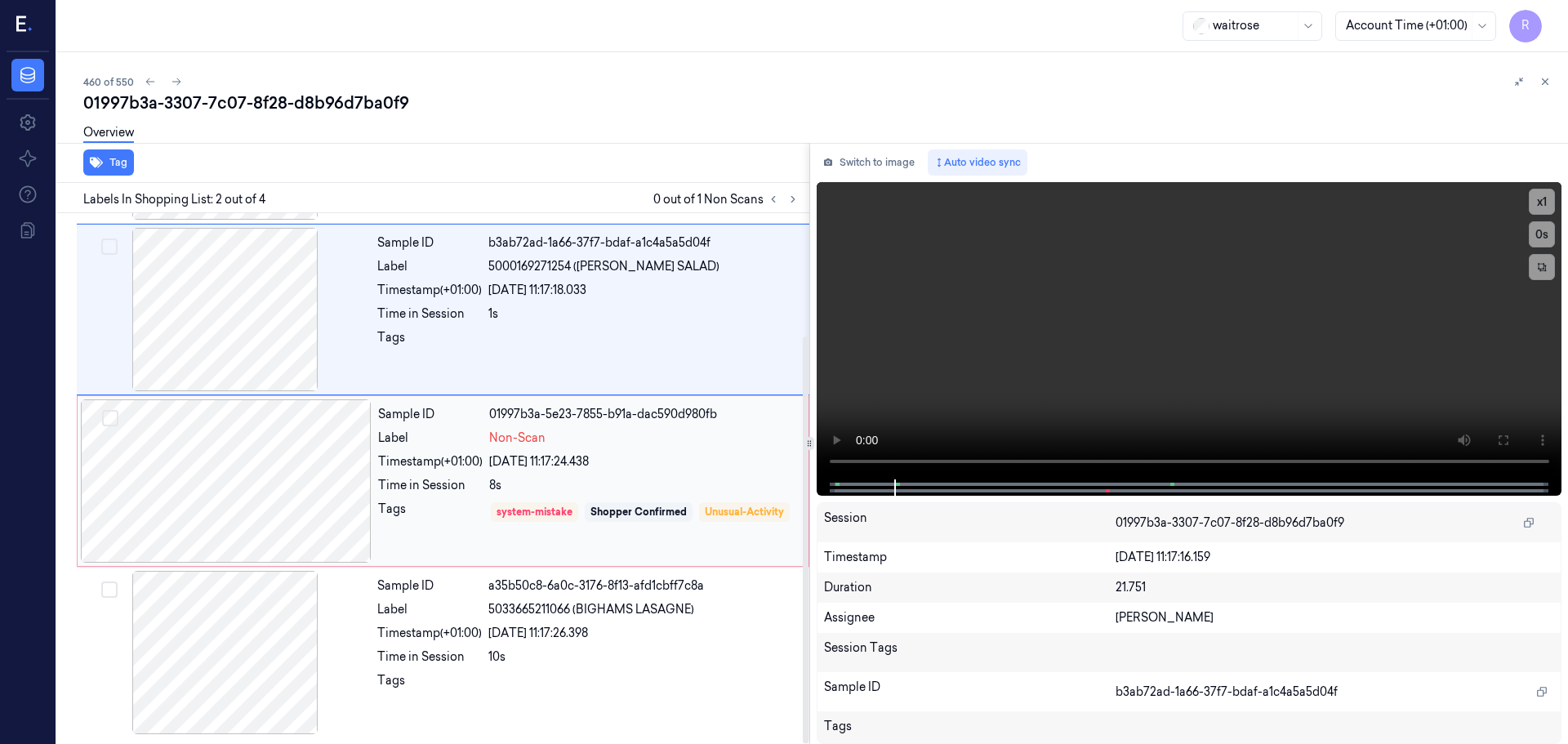
click at [419, 488] on div "Time in Session" at bounding box center [430, 486] width 105 height 17
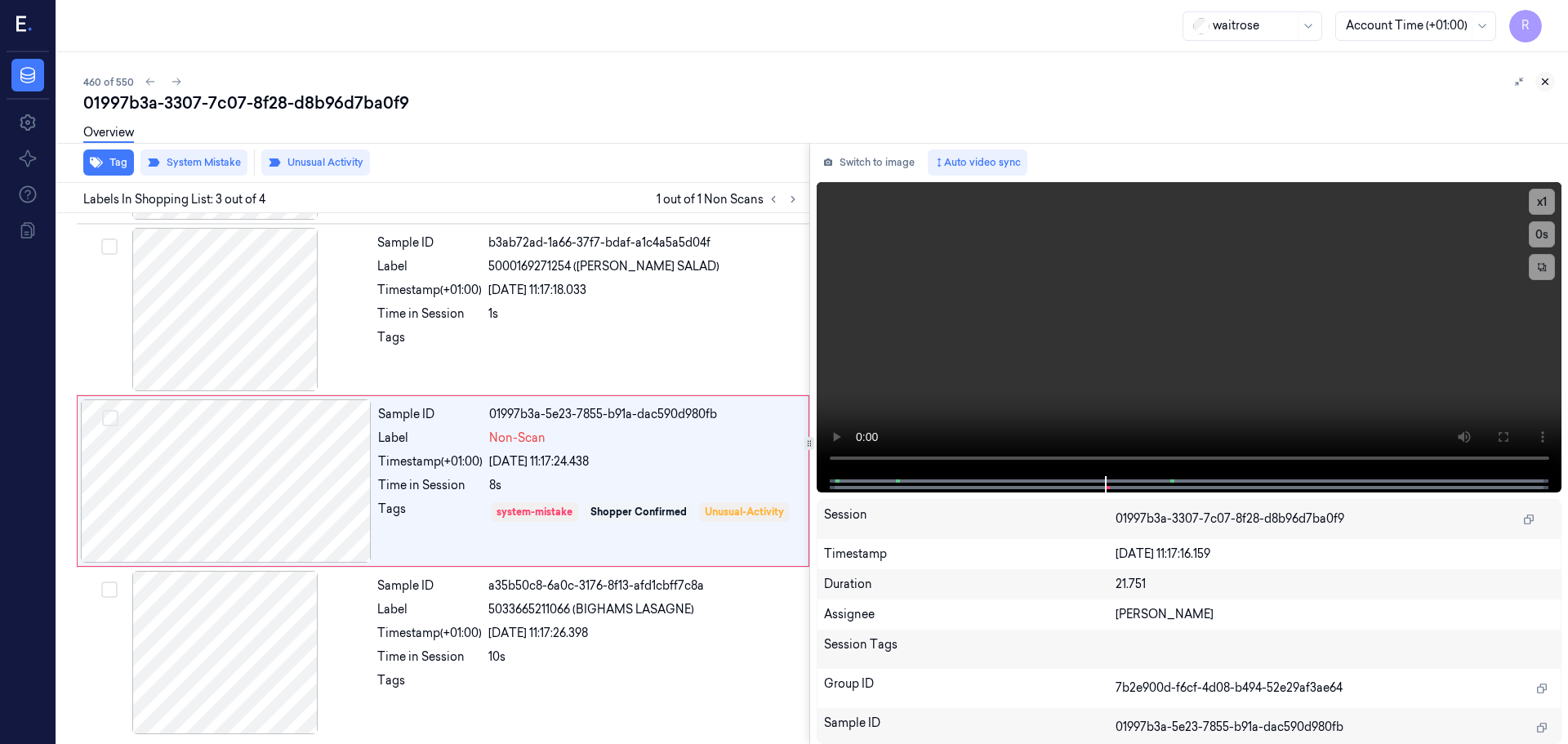
click at [1548, 88] on button at bounding box center [1544, 82] width 20 height 20
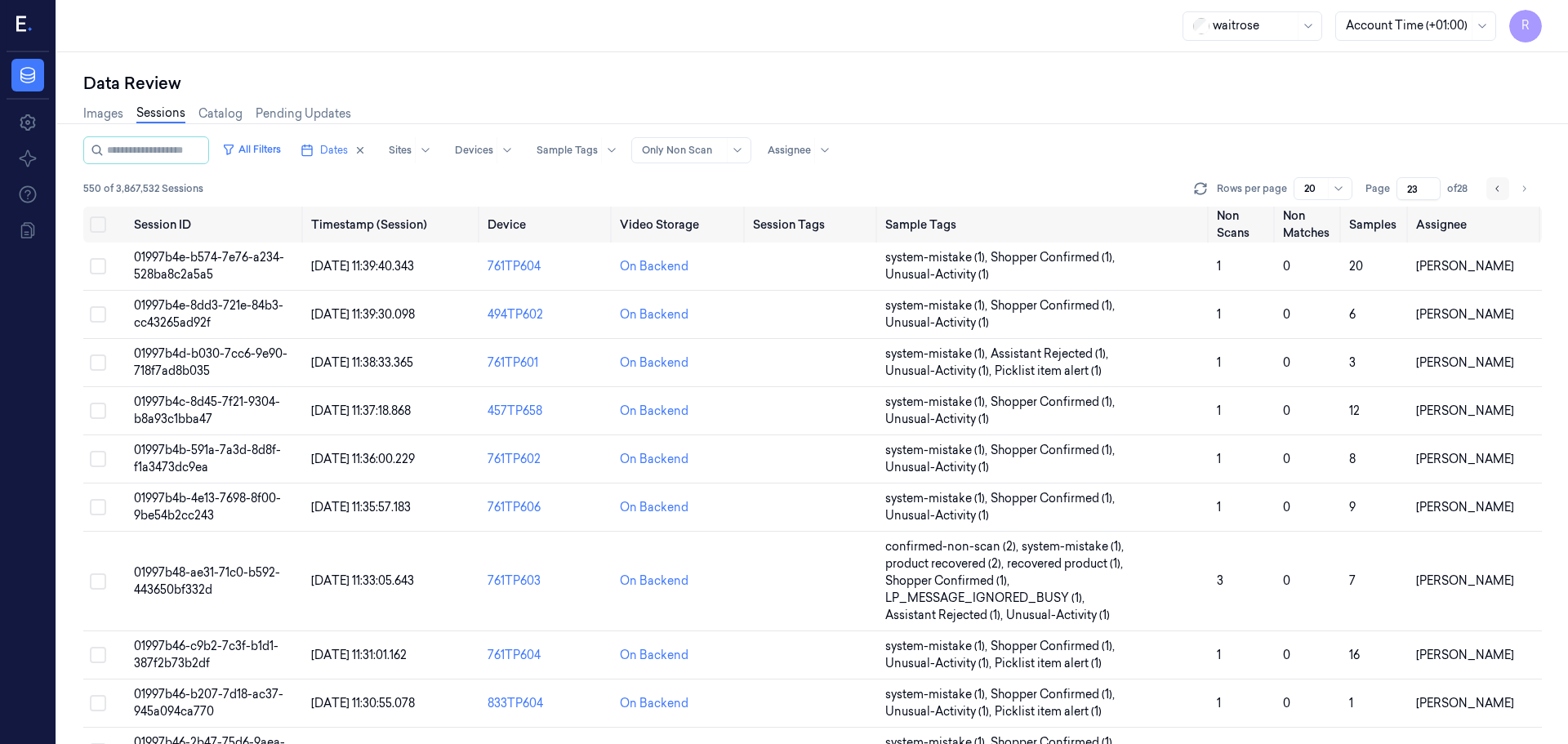
click at [1498, 193] on icon "Go to previous page" at bounding box center [1497, 188] width 10 height 13
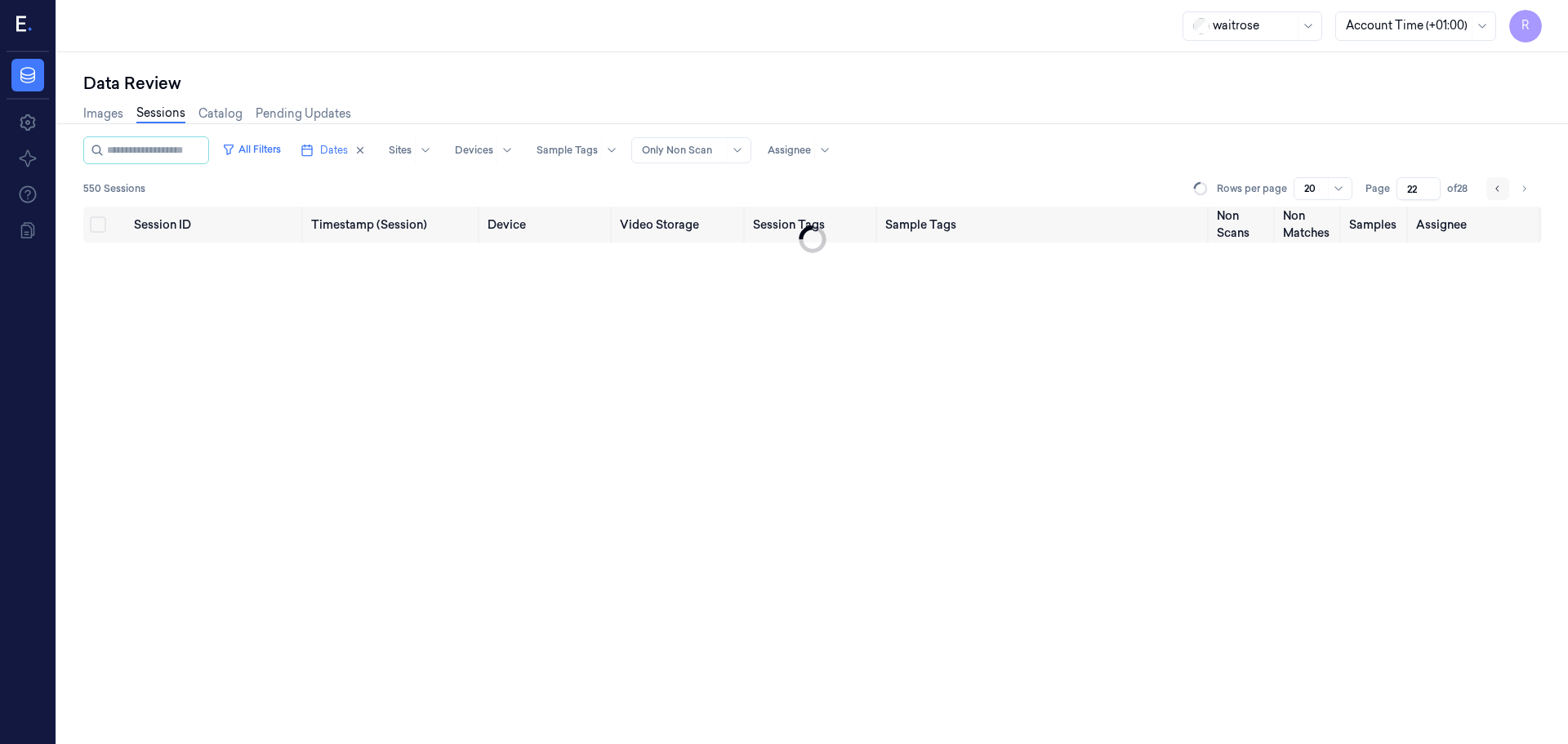
click at [1498, 193] on icon "Go to previous page" at bounding box center [1497, 188] width 10 height 13
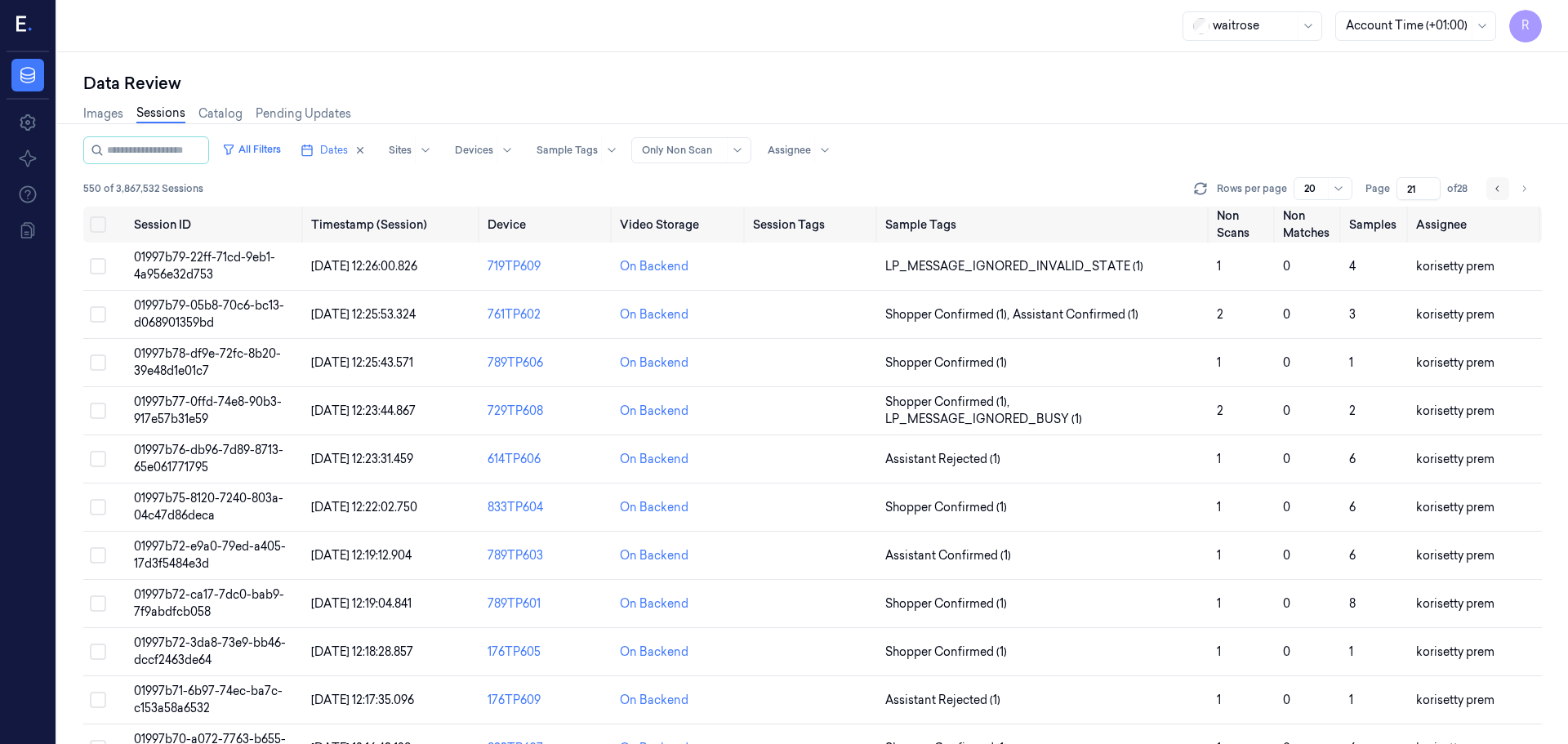
click at [1498, 193] on icon "Go to previous page" at bounding box center [1497, 188] width 10 height 13
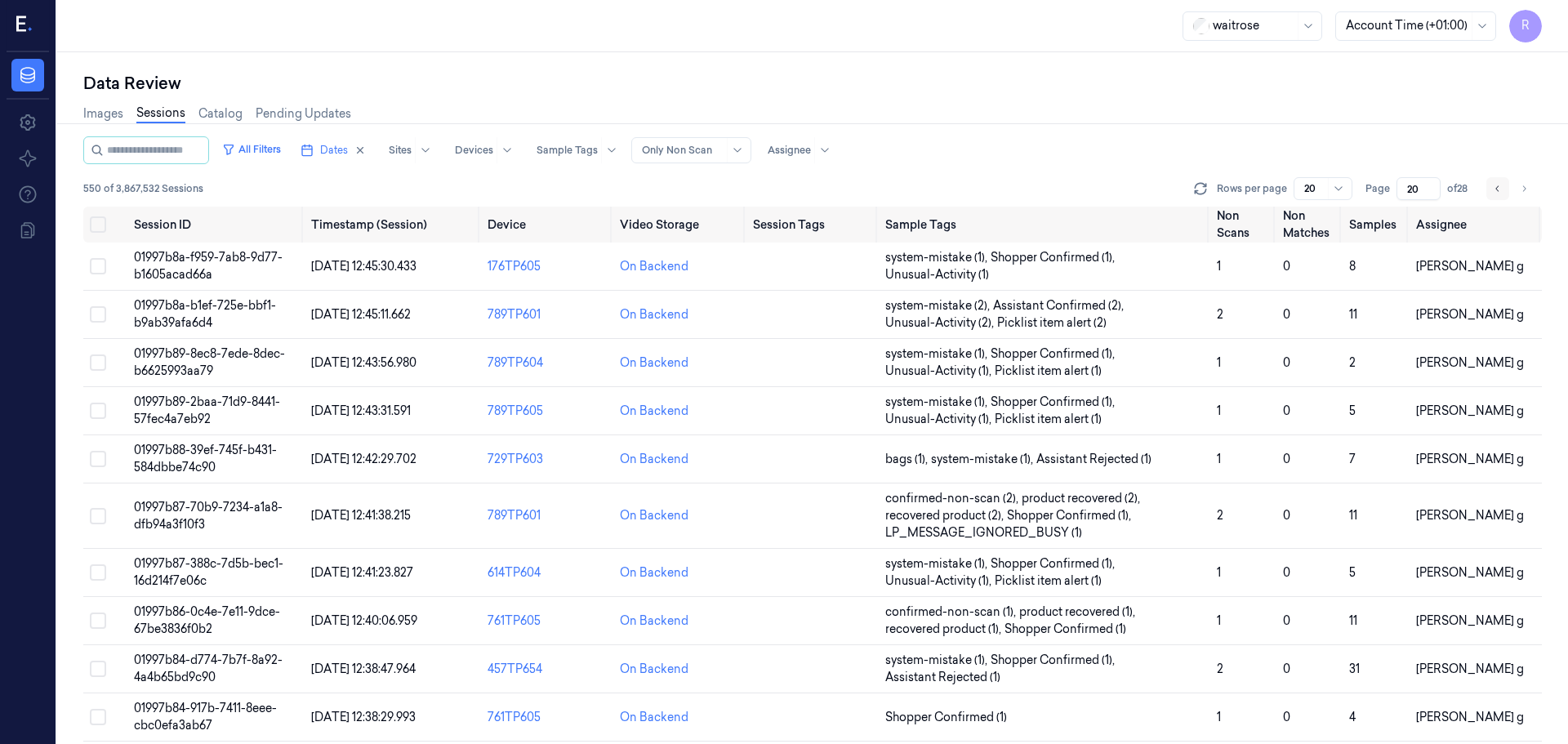
click at [1498, 193] on icon "Go to previous page" at bounding box center [1497, 188] width 10 height 13
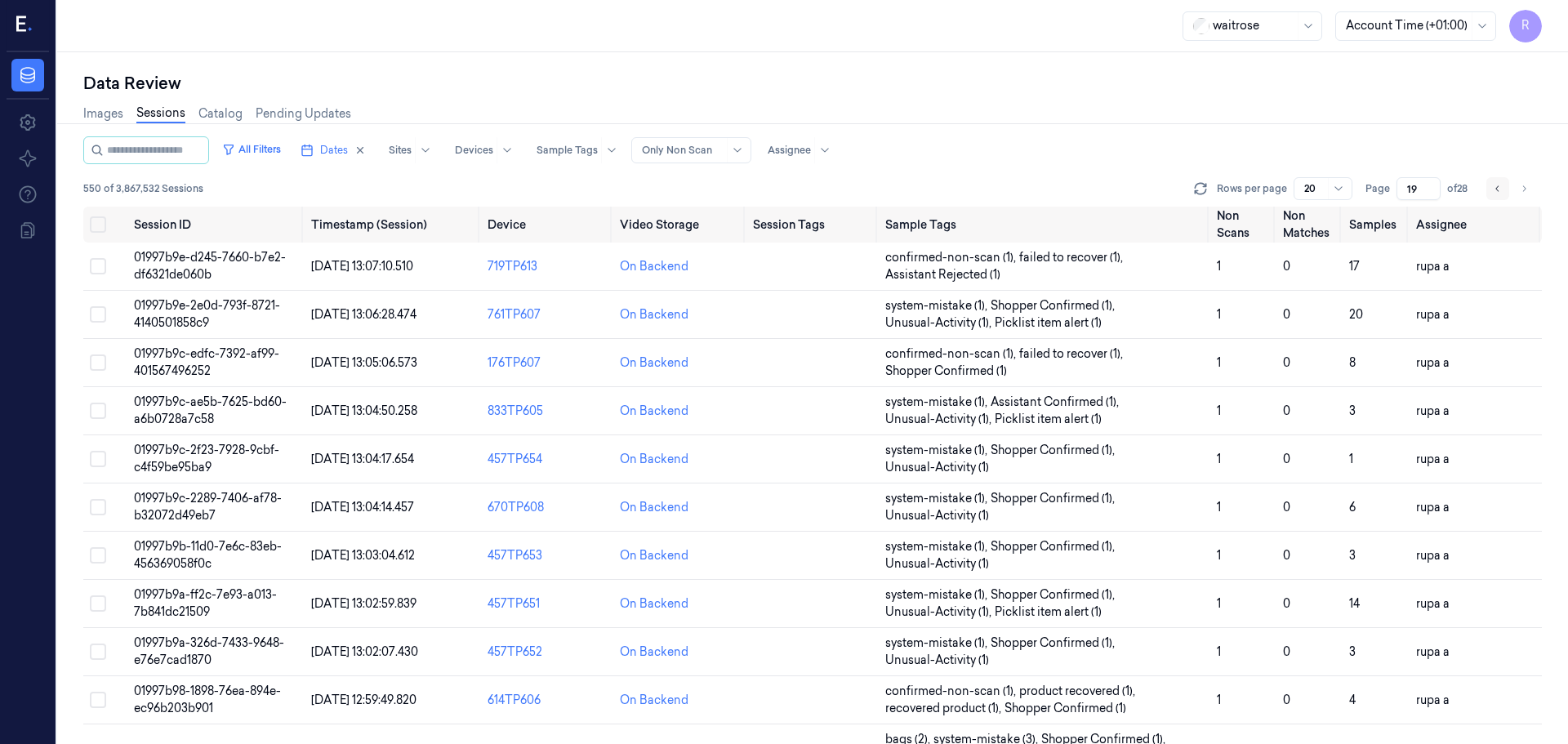
click at [1498, 193] on icon "Go to previous page" at bounding box center [1497, 188] width 10 height 13
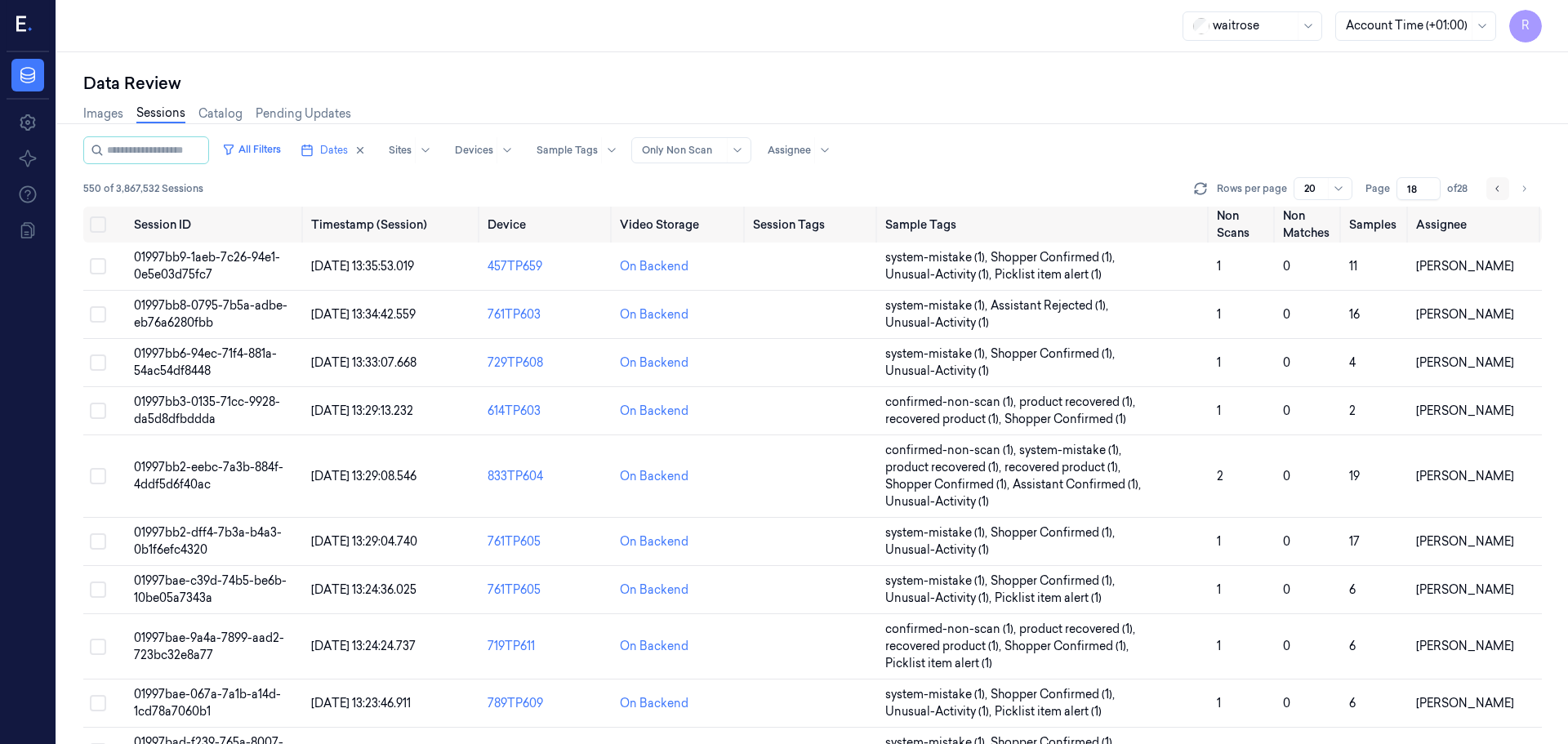
click at [1498, 193] on icon "Go to previous page" at bounding box center [1497, 188] width 10 height 13
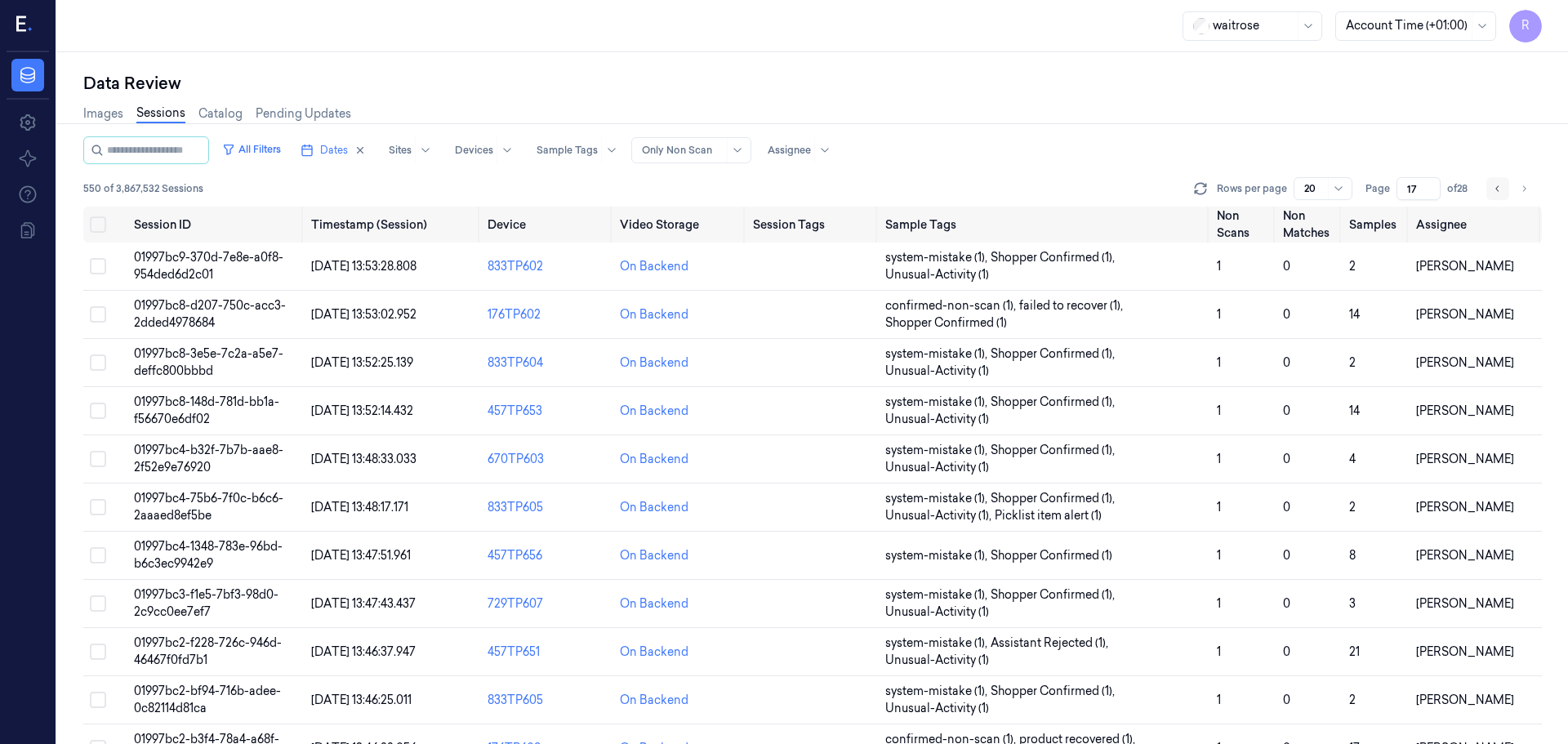
click at [1498, 193] on icon "Go to previous page" at bounding box center [1497, 188] width 10 height 13
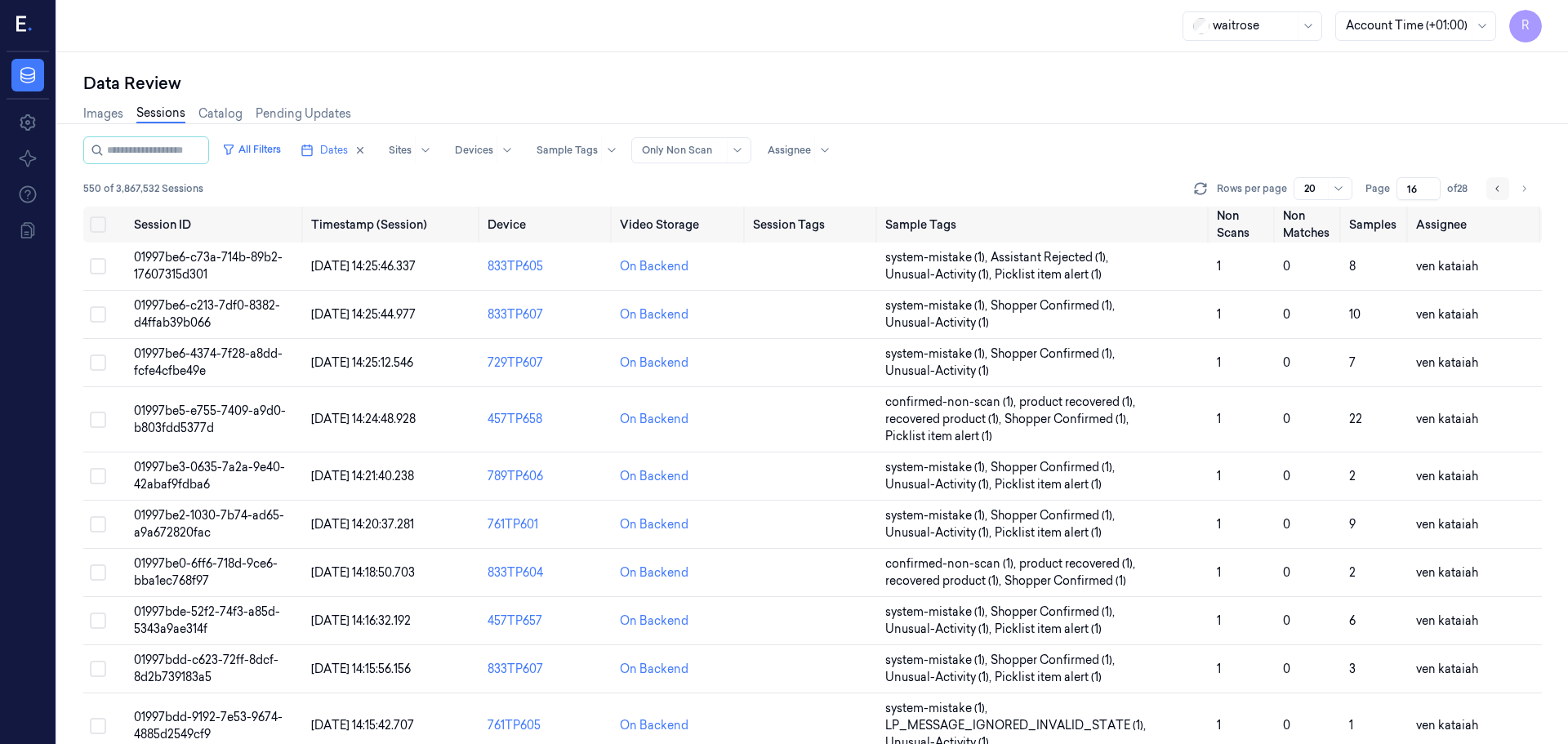
click at [1498, 193] on icon "Go to previous page" at bounding box center [1497, 188] width 10 height 13
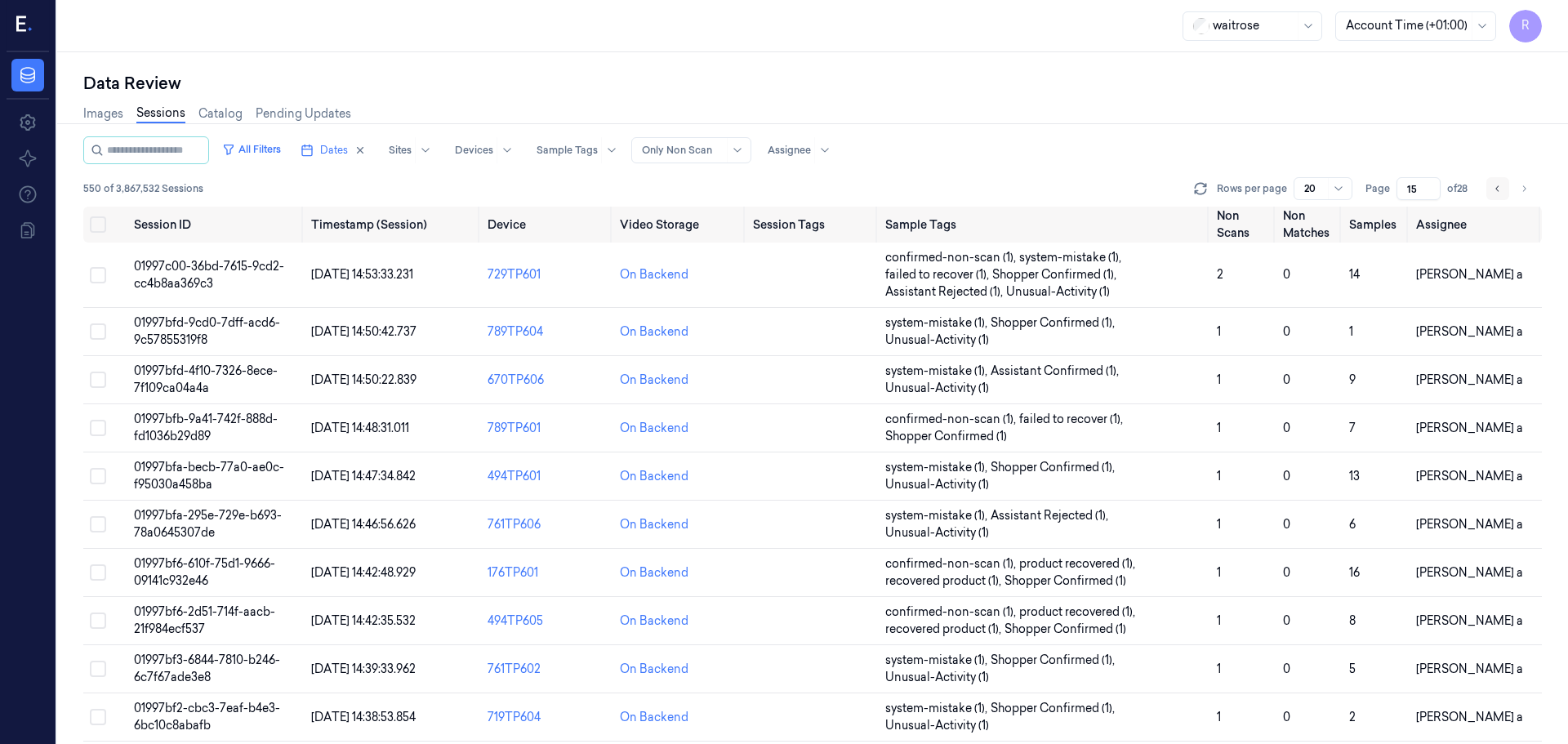
click at [1498, 193] on icon "Go to previous page" at bounding box center [1497, 188] width 10 height 13
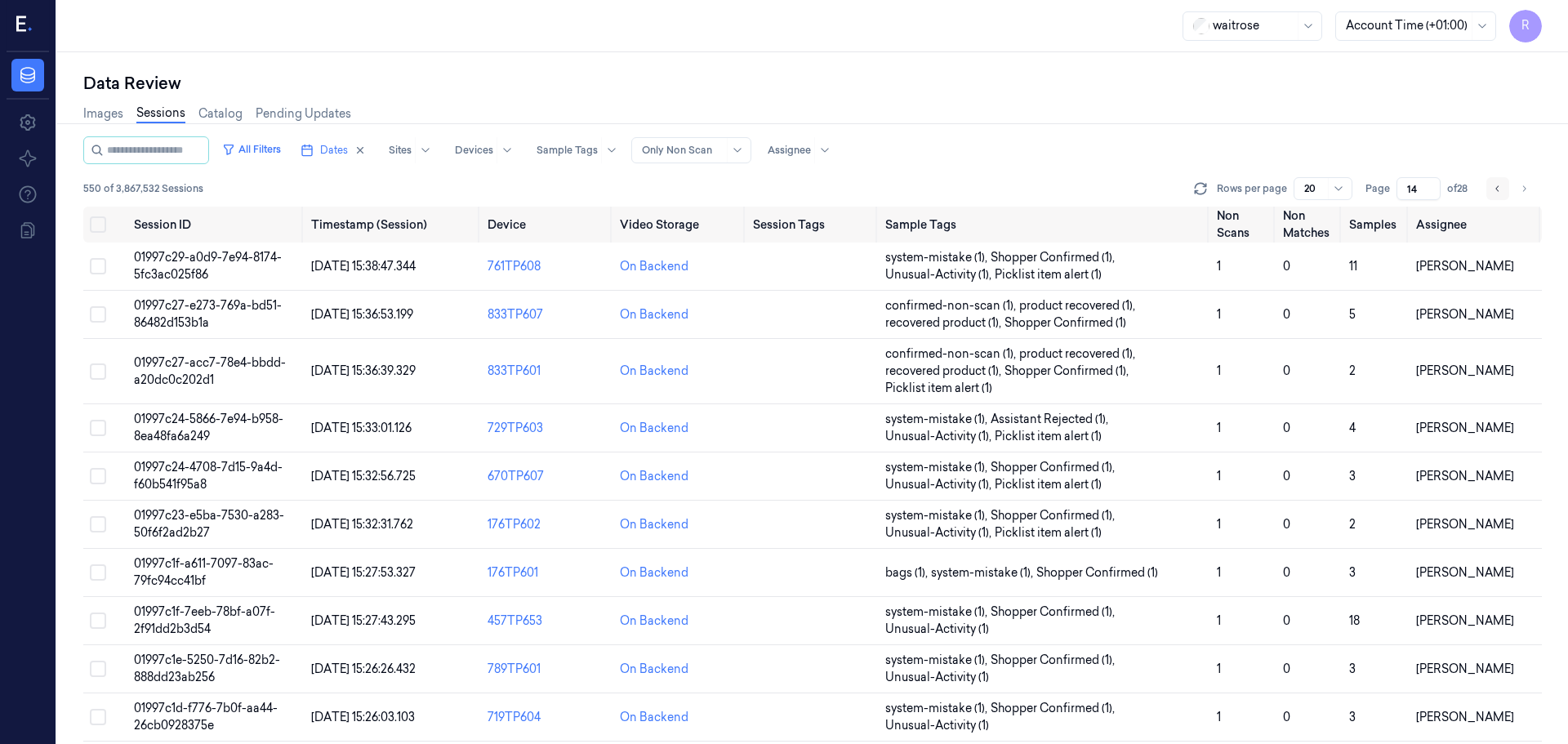
click at [1498, 193] on icon "Go to previous page" at bounding box center [1497, 188] width 10 height 13
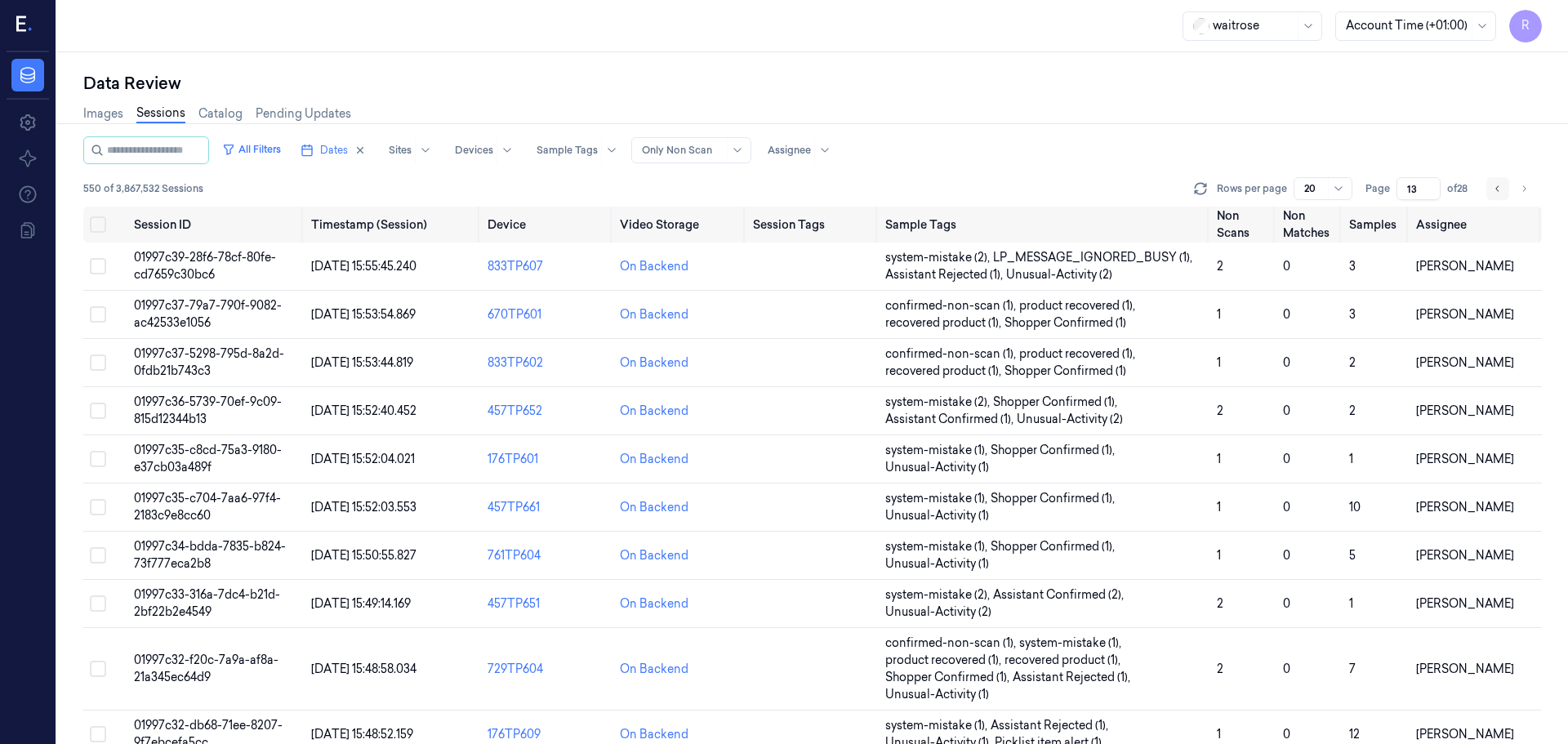
click at [1498, 193] on icon "Go to previous page" at bounding box center [1497, 188] width 10 height 13
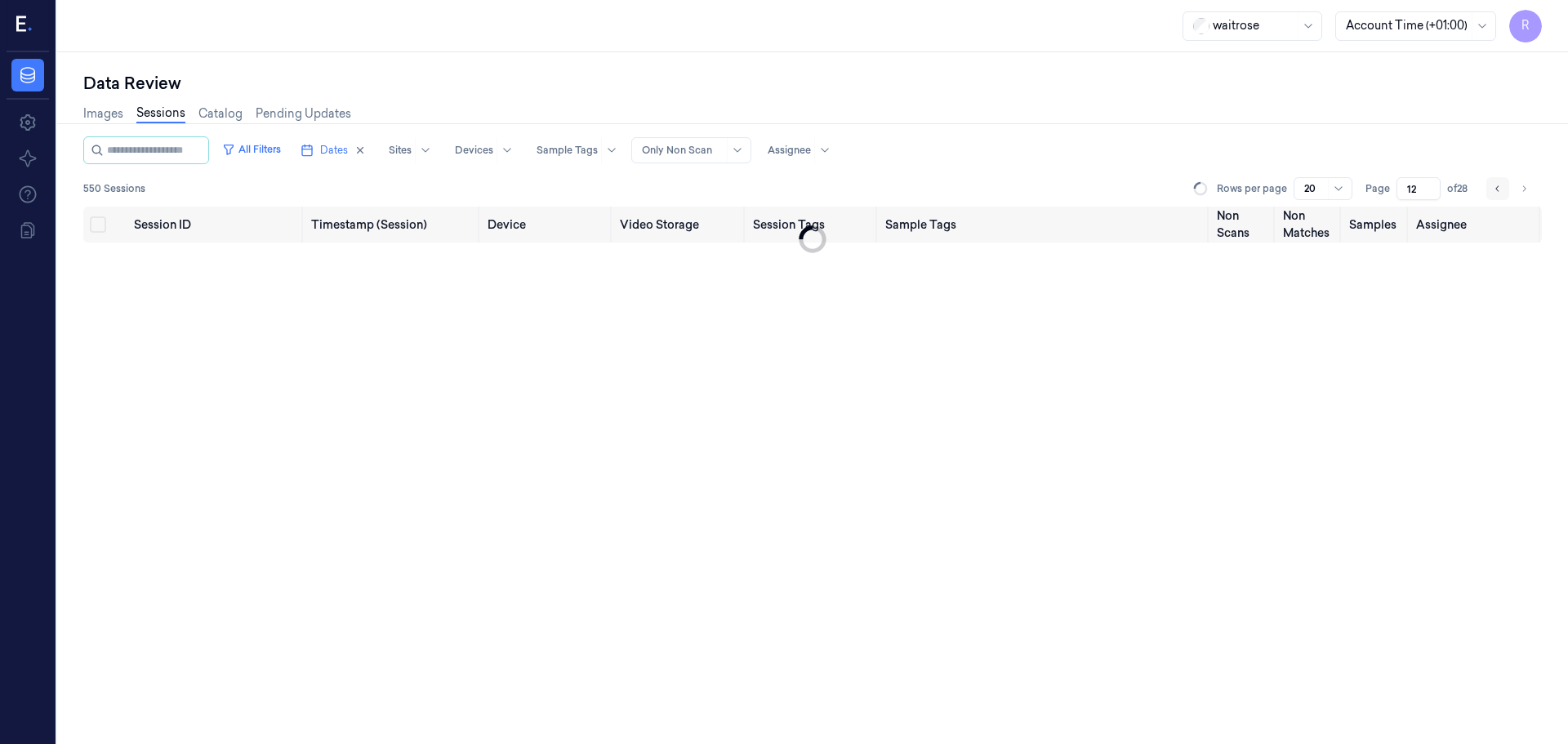
click at [1498, 193] on icon "Go to previous page" at bounding box center [1497, 188] width 10 height 13
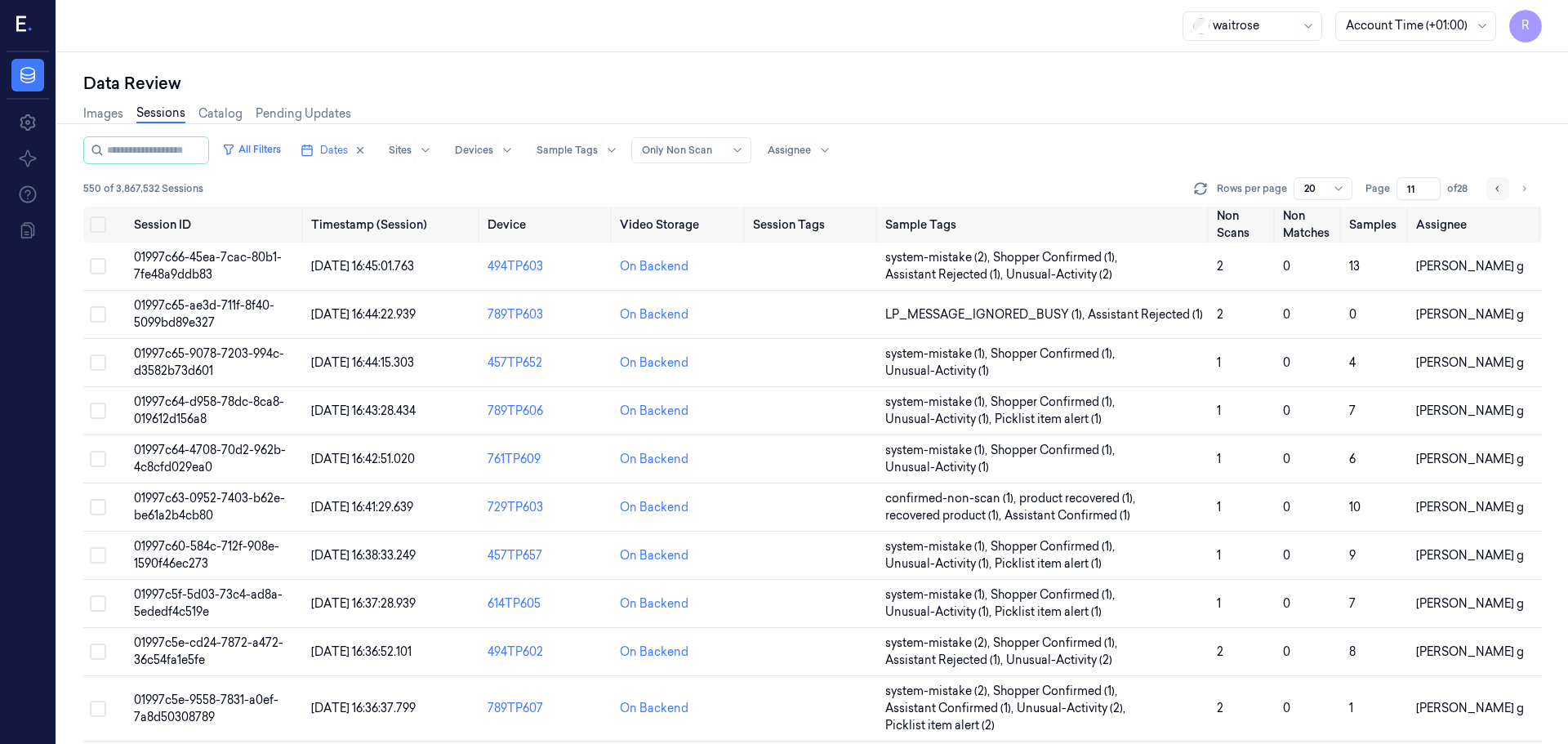
click at [1498, 193] on icon "Go to previous page" at bounding box center [1497, 188] width 10 height 13
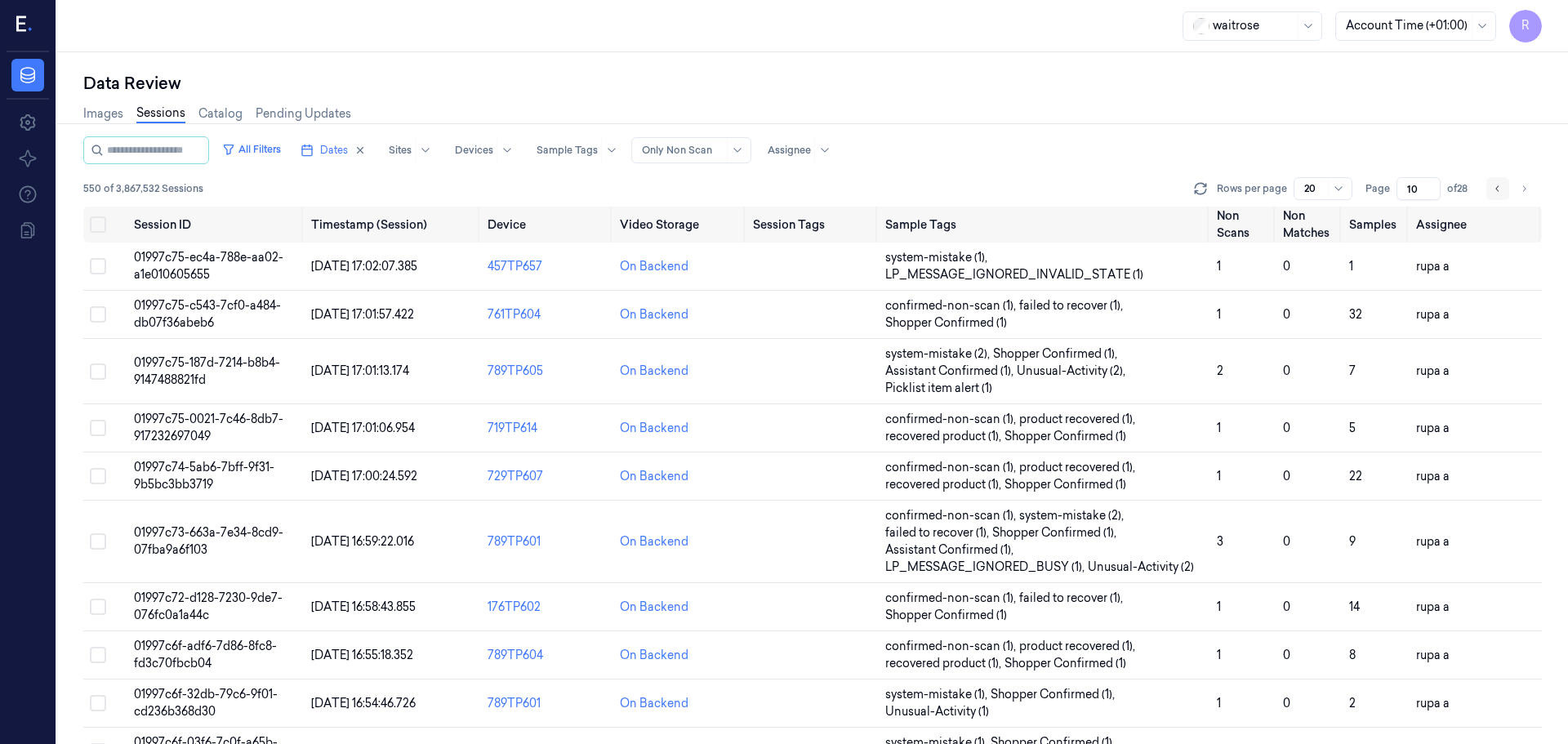
click at [1498, 193] on icon "Go to previous page" at bounding box center [1497, 188] width 10 height 13
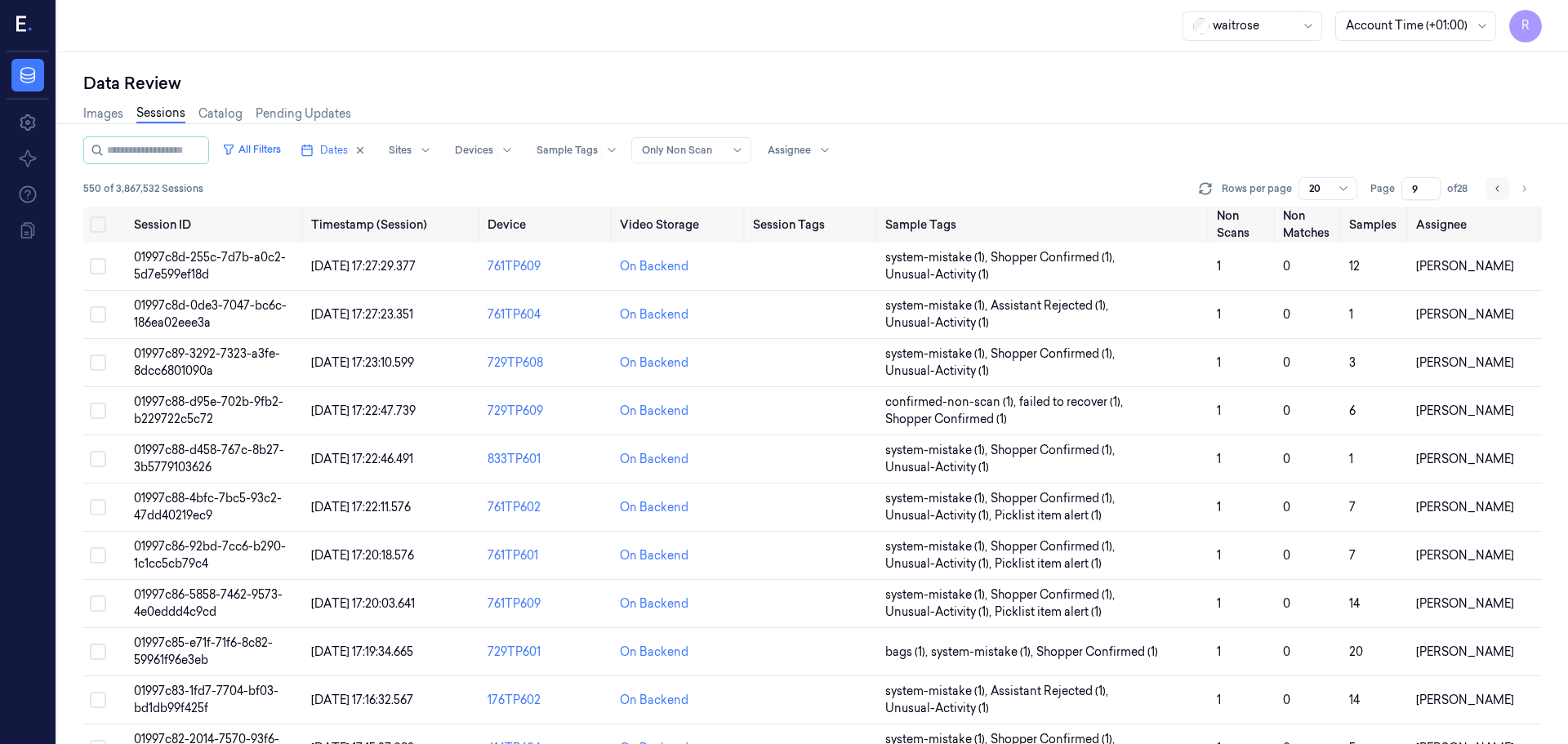
click at [1498, 193] on icon "Go to previous page" at bounding box center [1497, 188] width 10 height 13
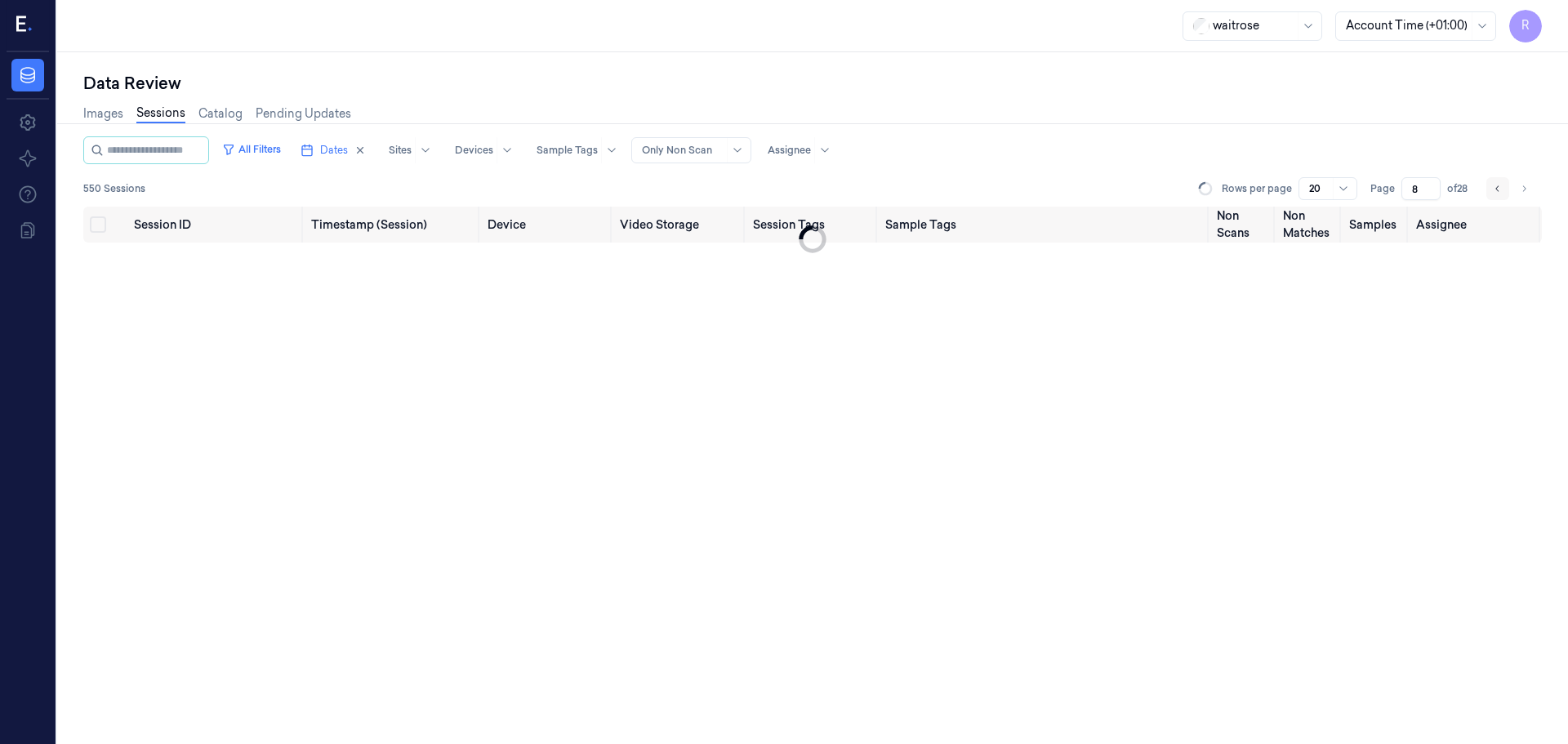
click at [1498, 193] on icon "Go to previous page" at bounding box center [1497, 188] width 10 height 13
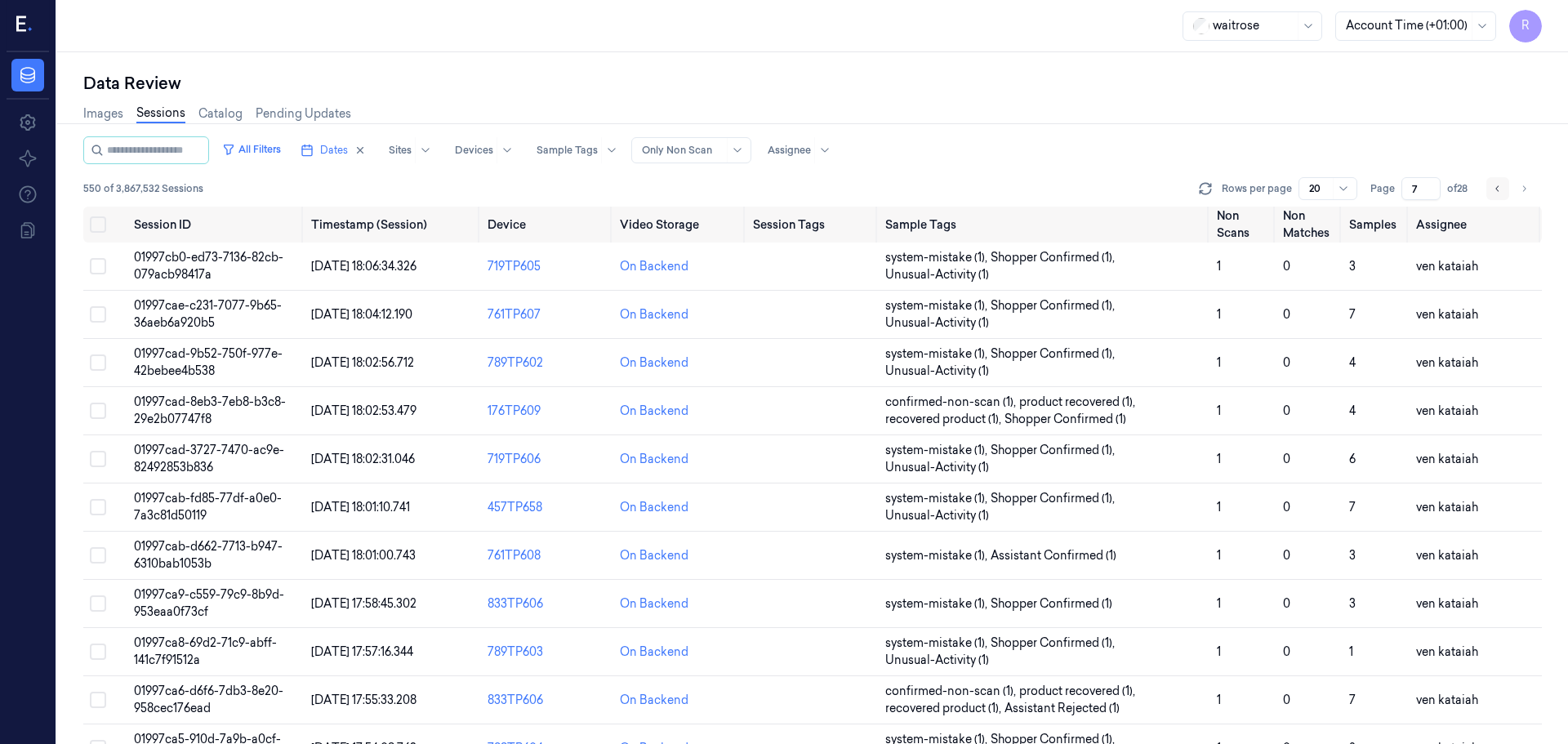
click at [1498, 193] on icon "Go to previous page" at bounding box center [1497, 188] width 10 height 13
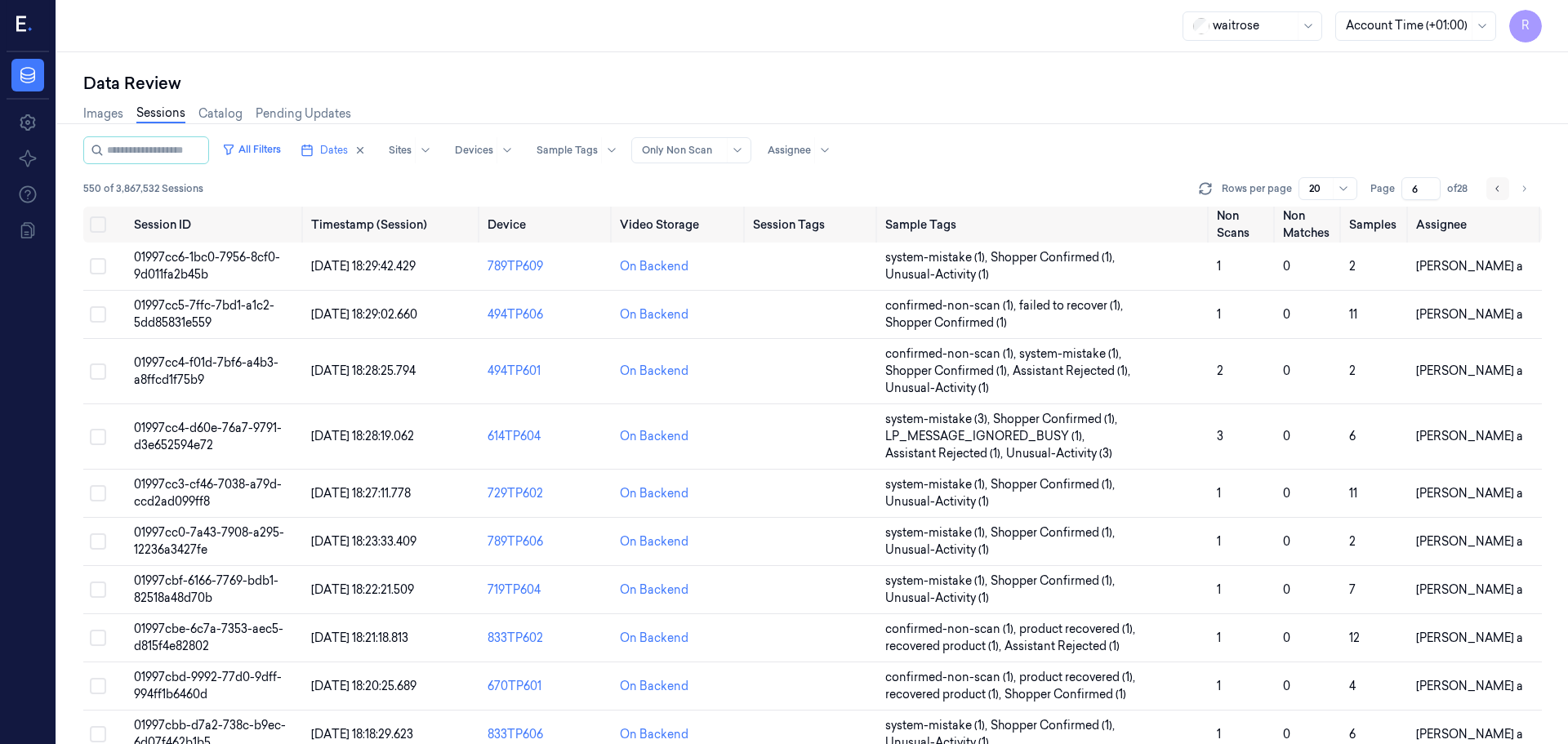
click at [1498, 193] on icon "Go to previous page" at bounding box center [1497, 188] width 10 height 13
type input "5"
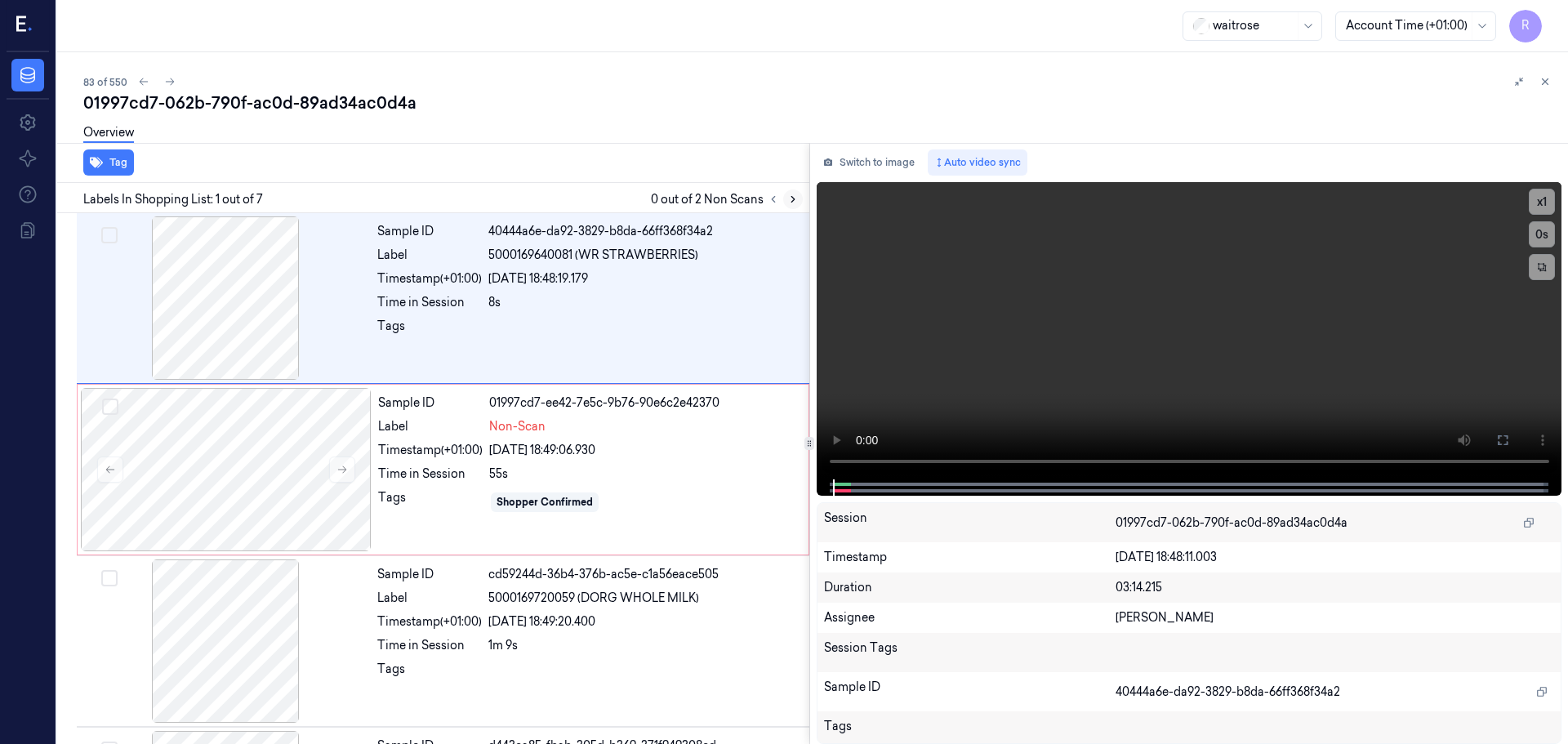
click at [790, 202] on icon at bounding box center [792, 199] width 11 height 11
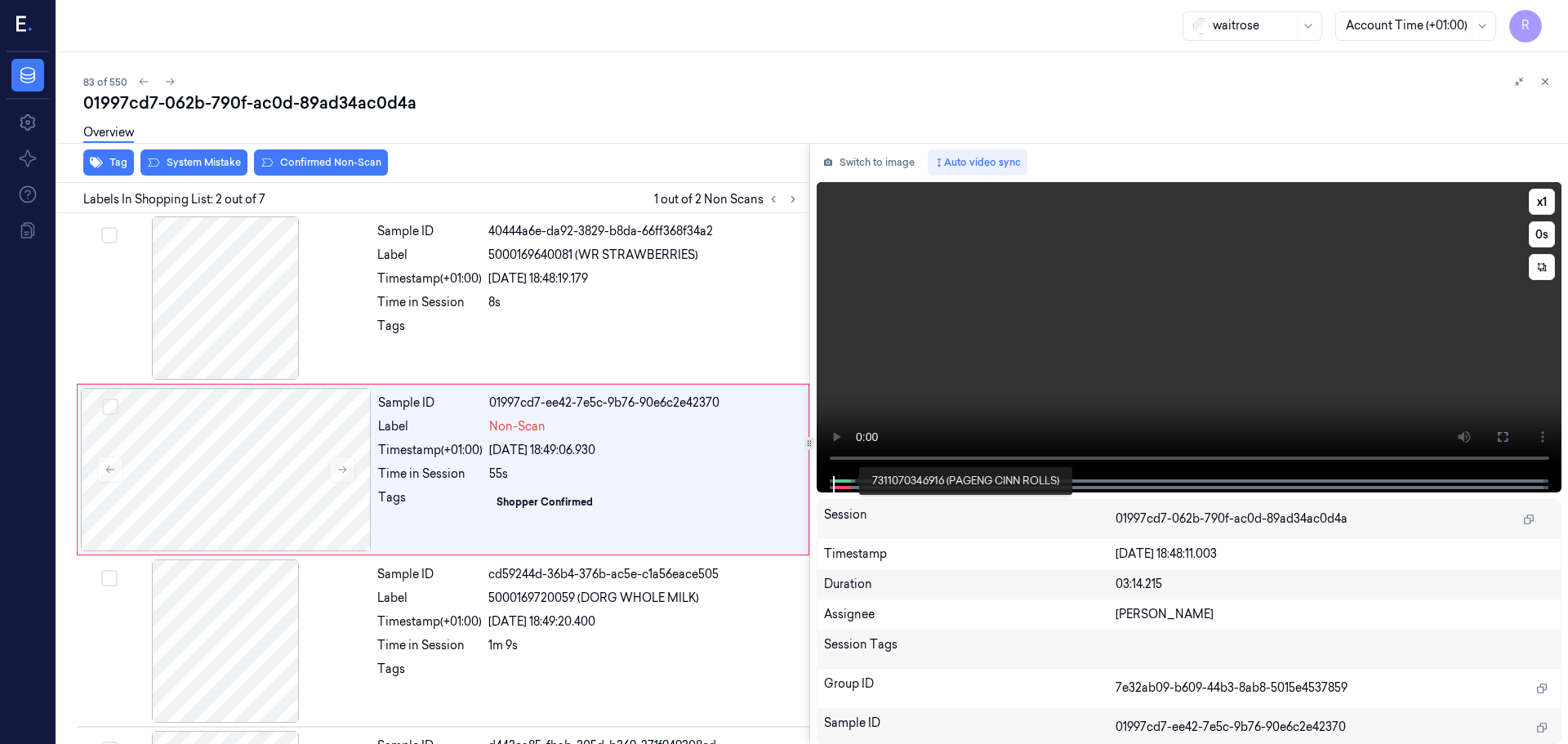
click at [827, 480] on div at bounding box center [1189, 484] width 745 height 16
click at [789, 205] on button at bounding box center [792, 199] width 20 height 20
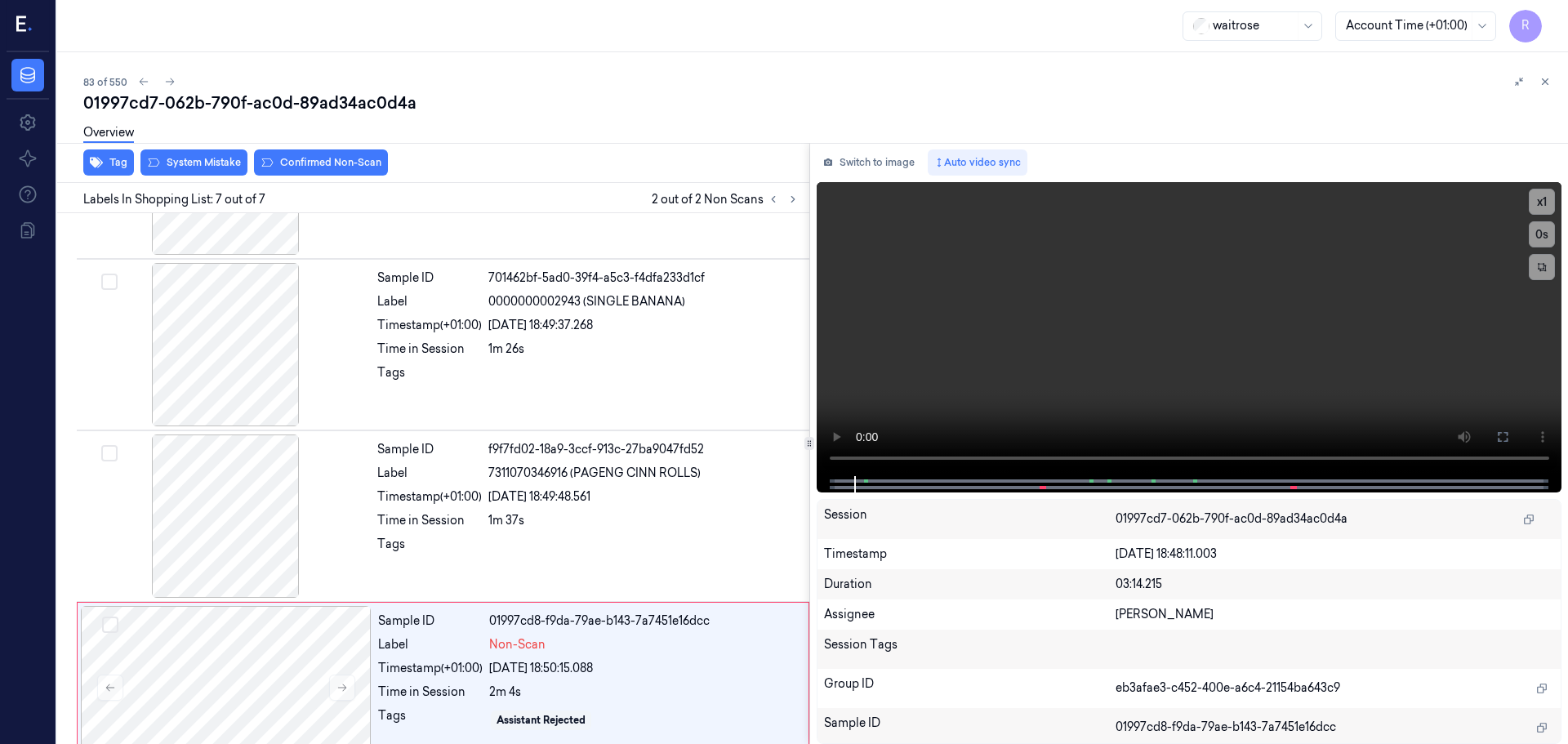
click at [763, 205] on div at bounding box center [783, 199] width 39 height 20
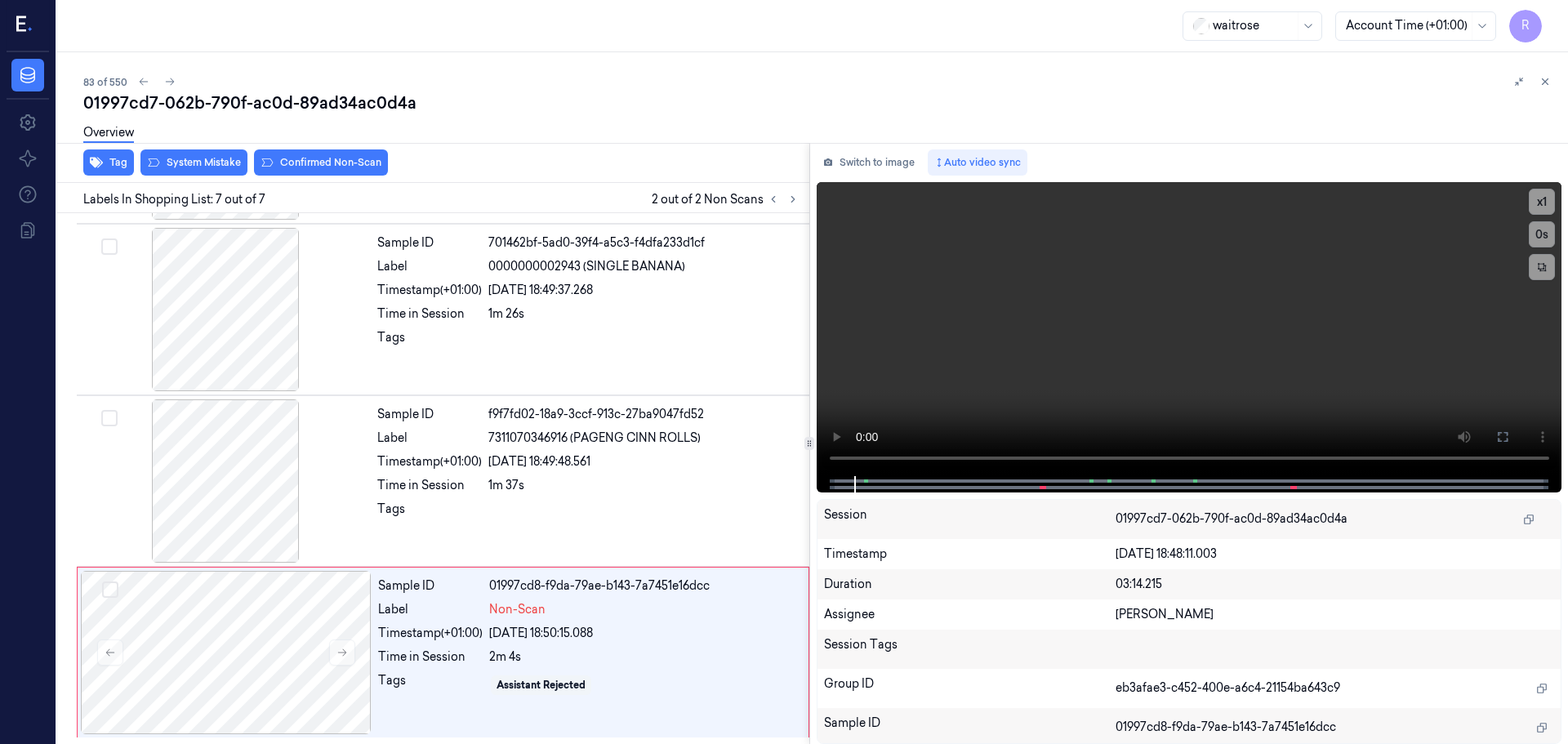
click at [763, 205] on div at bounding box center [783, 199] width 39 height 20
click at [788, 205] on button at bounding box center [792, 199] width 20 height 20
click at [789, 205] on button at bounding box center [792, 199] width 20 height 20
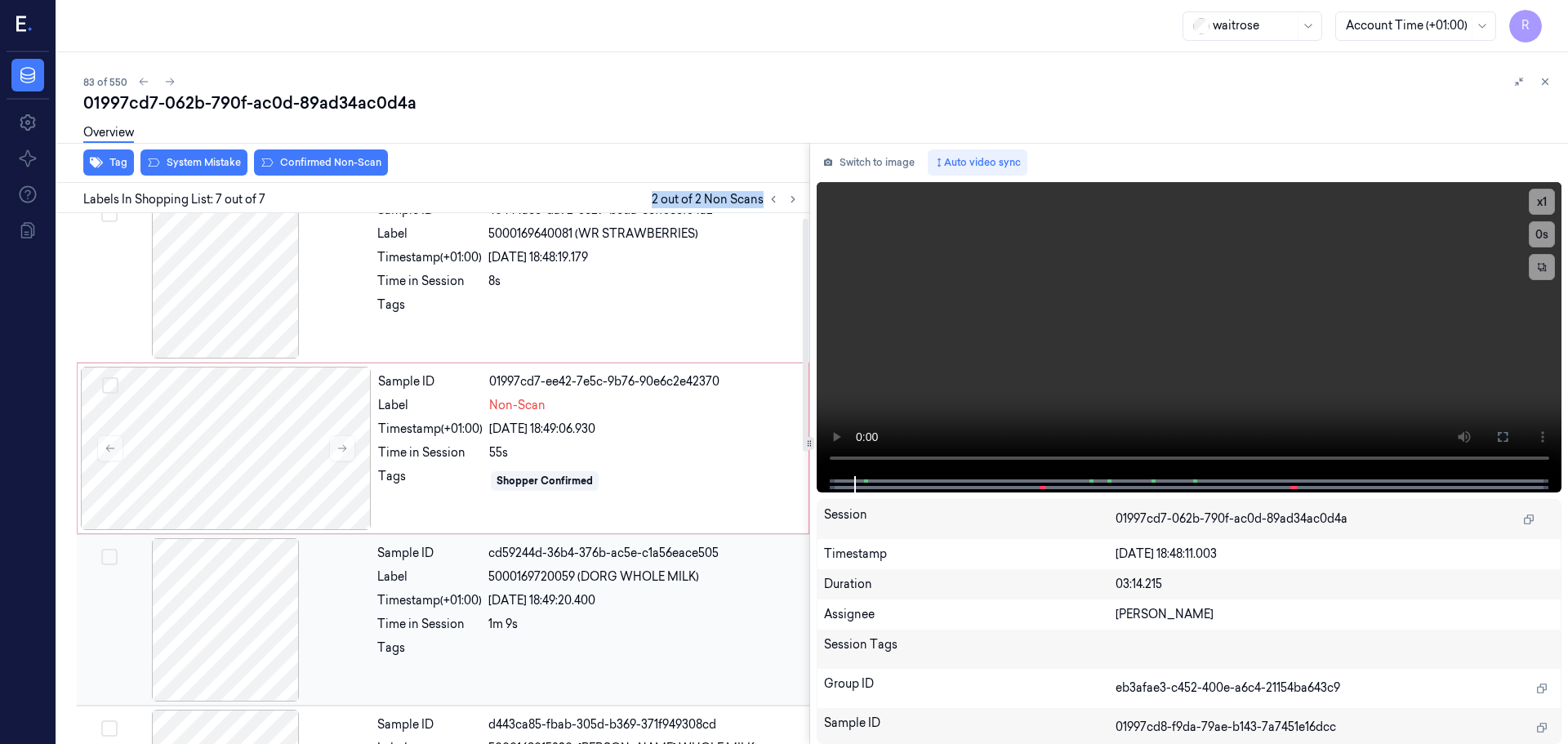
scroll to position [0, 0]
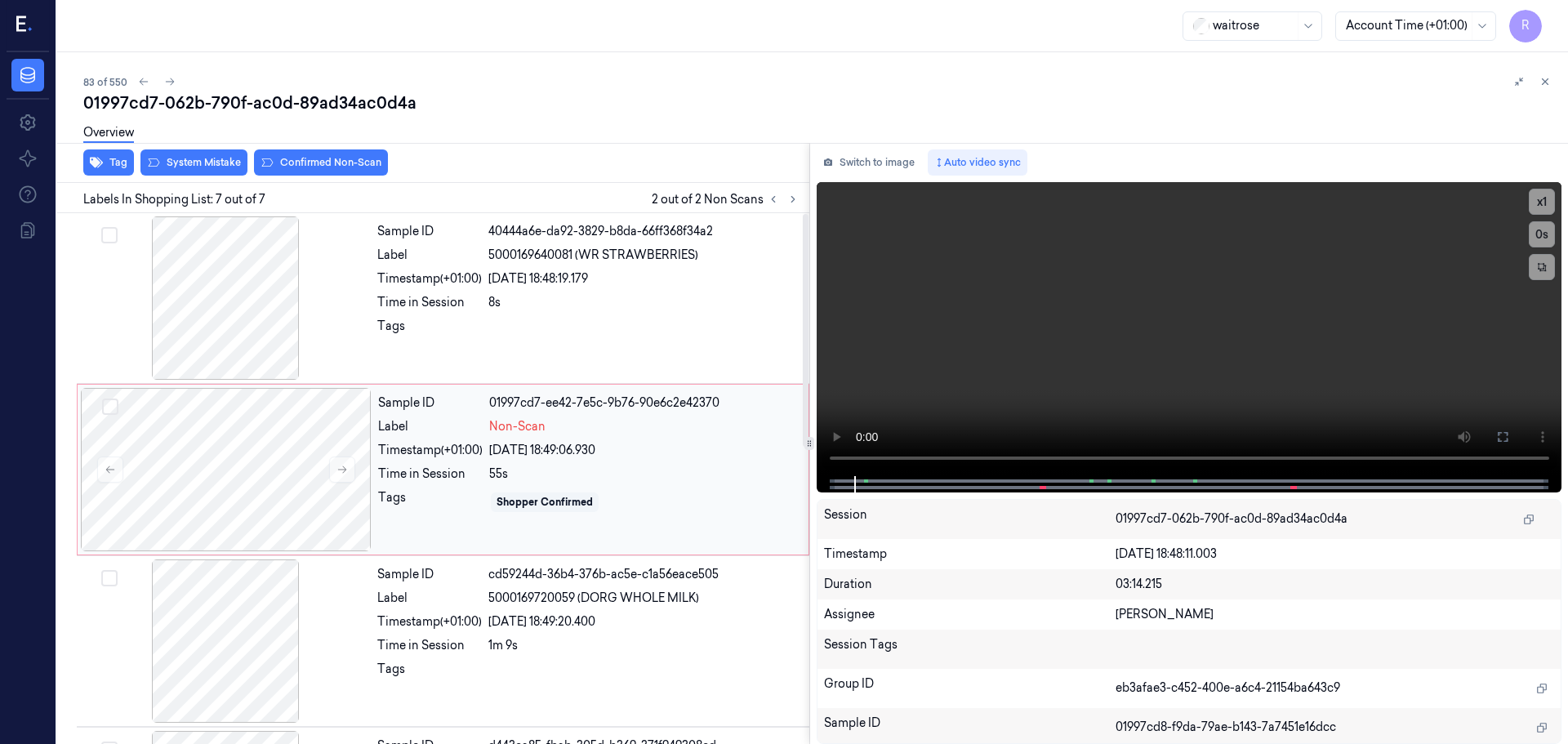
click at [636, 417] on div "Sample ID 01997cd7-ee42-7e5c-9b76-90e6c2e42370 Label Non-Scan Timestamp (+01:00…" at bounding box center [588, 469] width 433 height 163
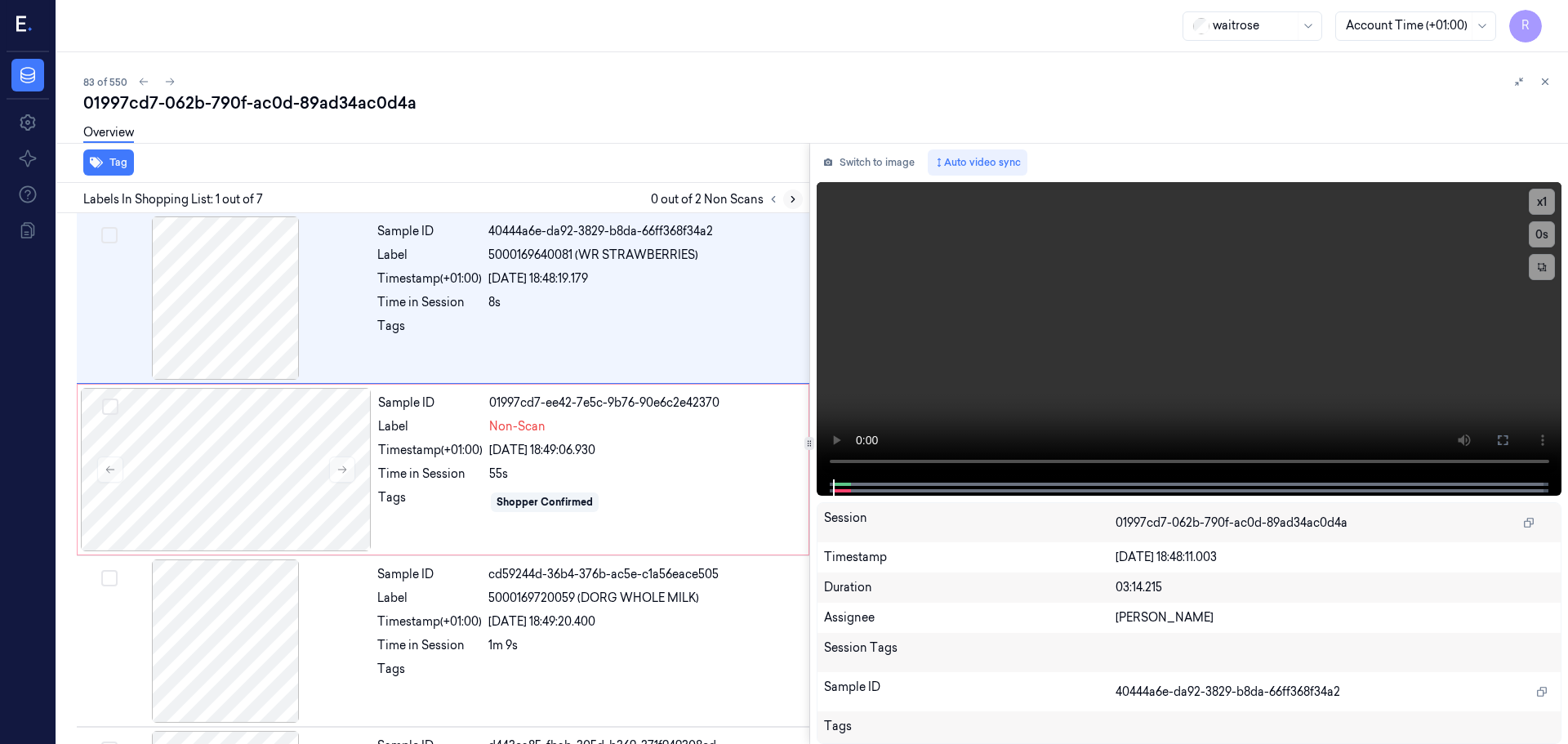
click at [789, 202] on icon at bounding box center [792, 199] width 11 height 11
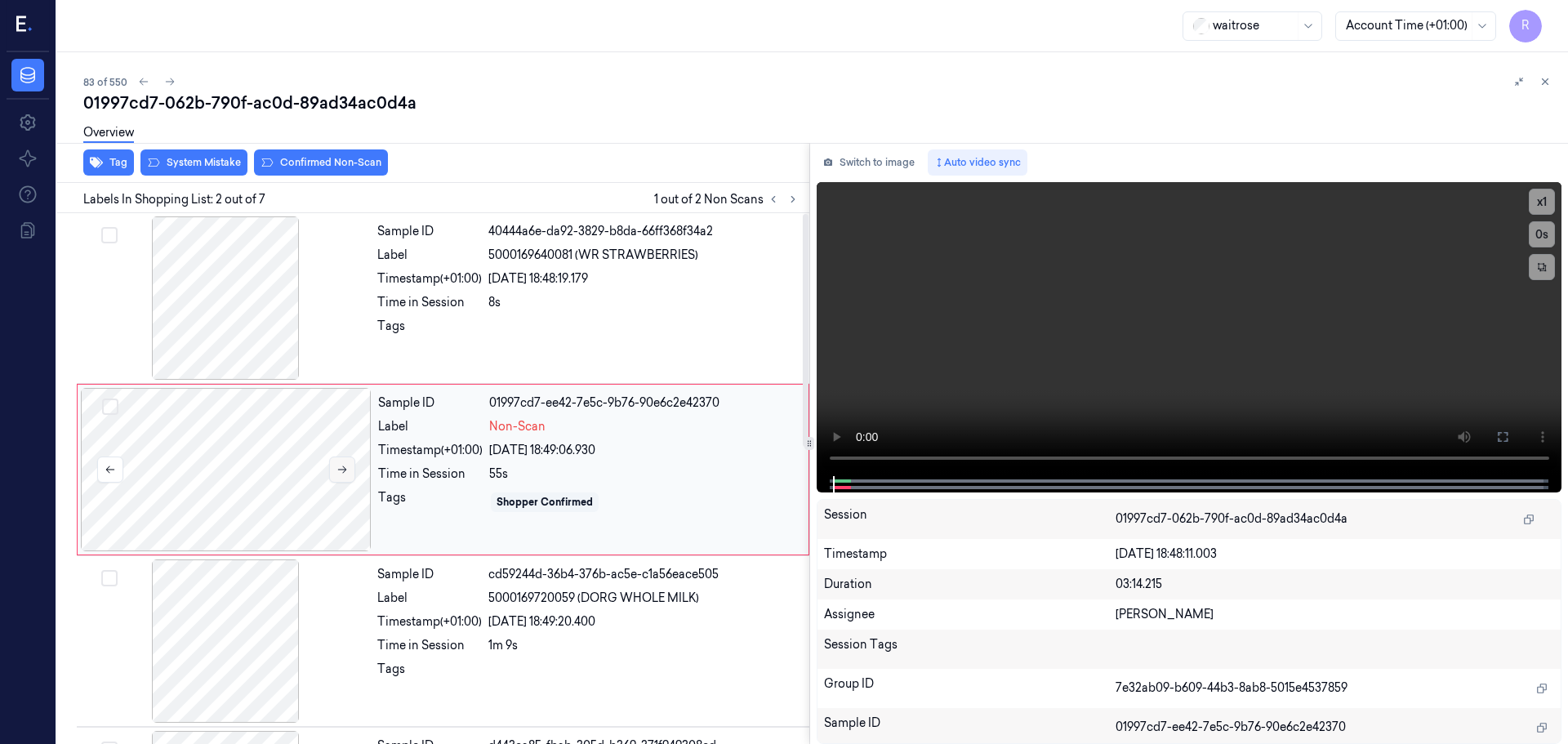
click at [352, 465] on button at bounding box center [342, 469] width 26 height 26
click at [269, 332] on div at bounding box center [225, 298] width 291 height 163
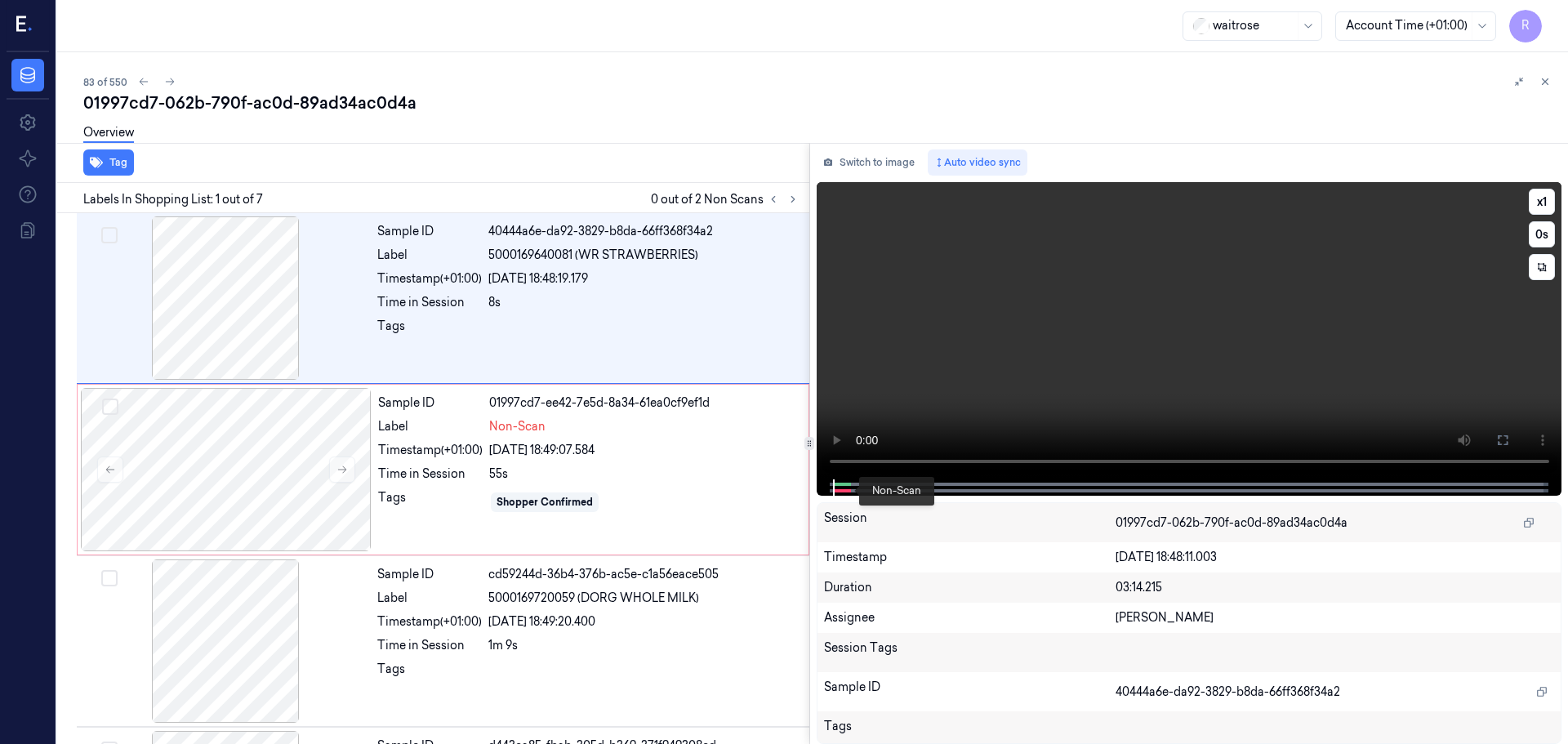
click at [829, 493] on div at bounding box center [1189, 487] width 745 height 16
click at [343, 466] on icon at bounding box center [342, 469] width 11 height 11
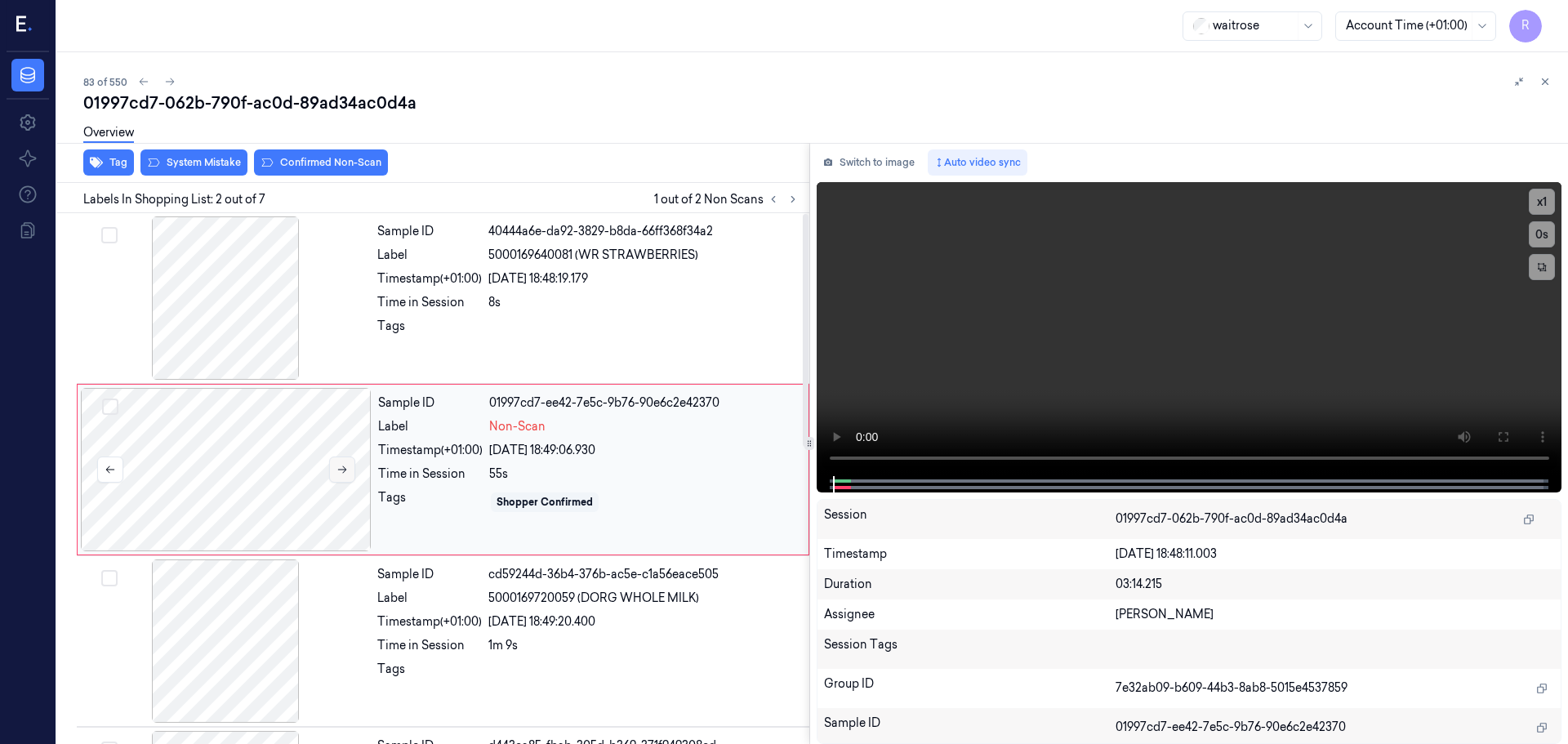
click at [343, 466] on icon at bounding box center [342, 469] width 11 height 11
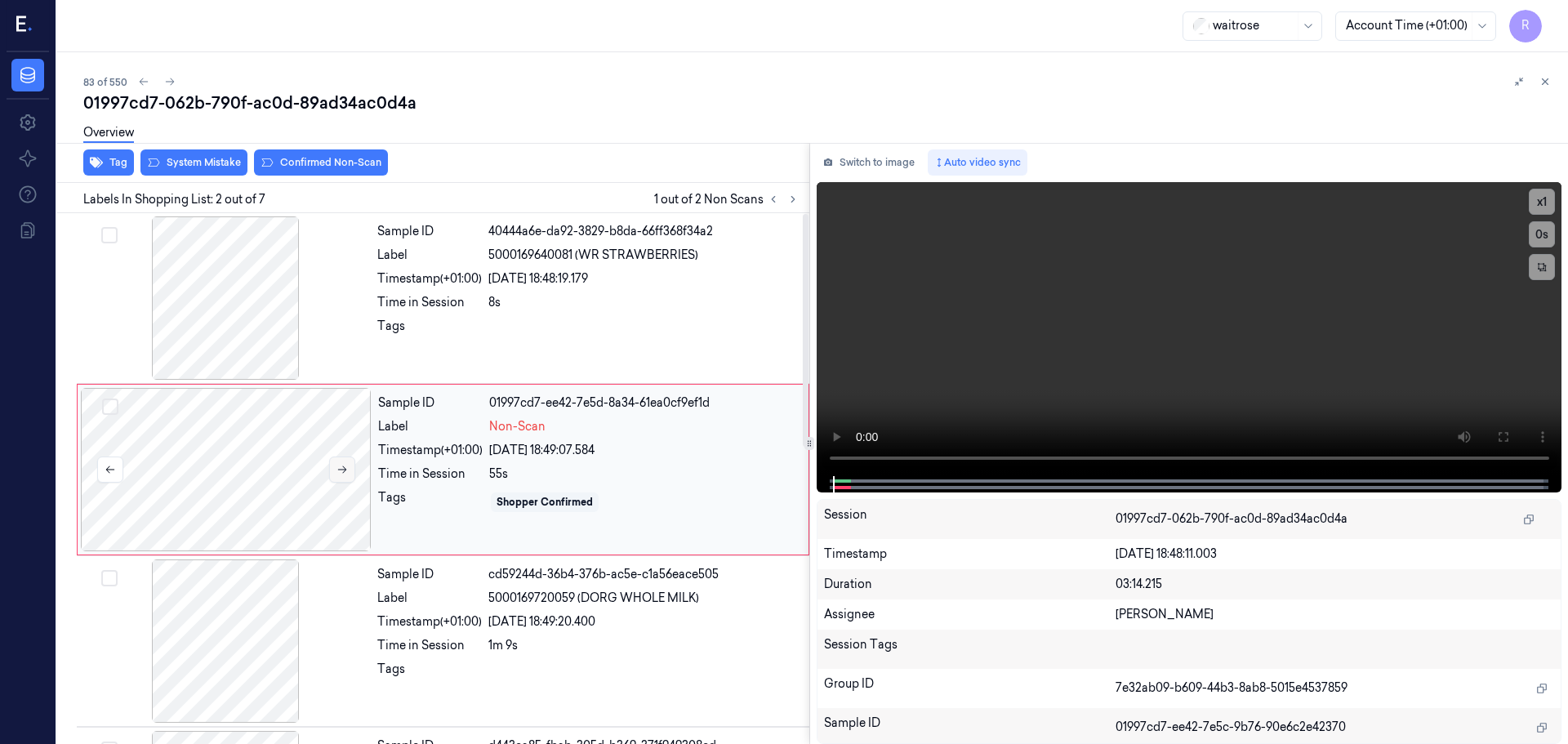
click at [343, 466] on icon at bounding box center [342, 469] width 11 height 11
click at [693, 338] on div at bounding box center [644, 331] width 311 height 26
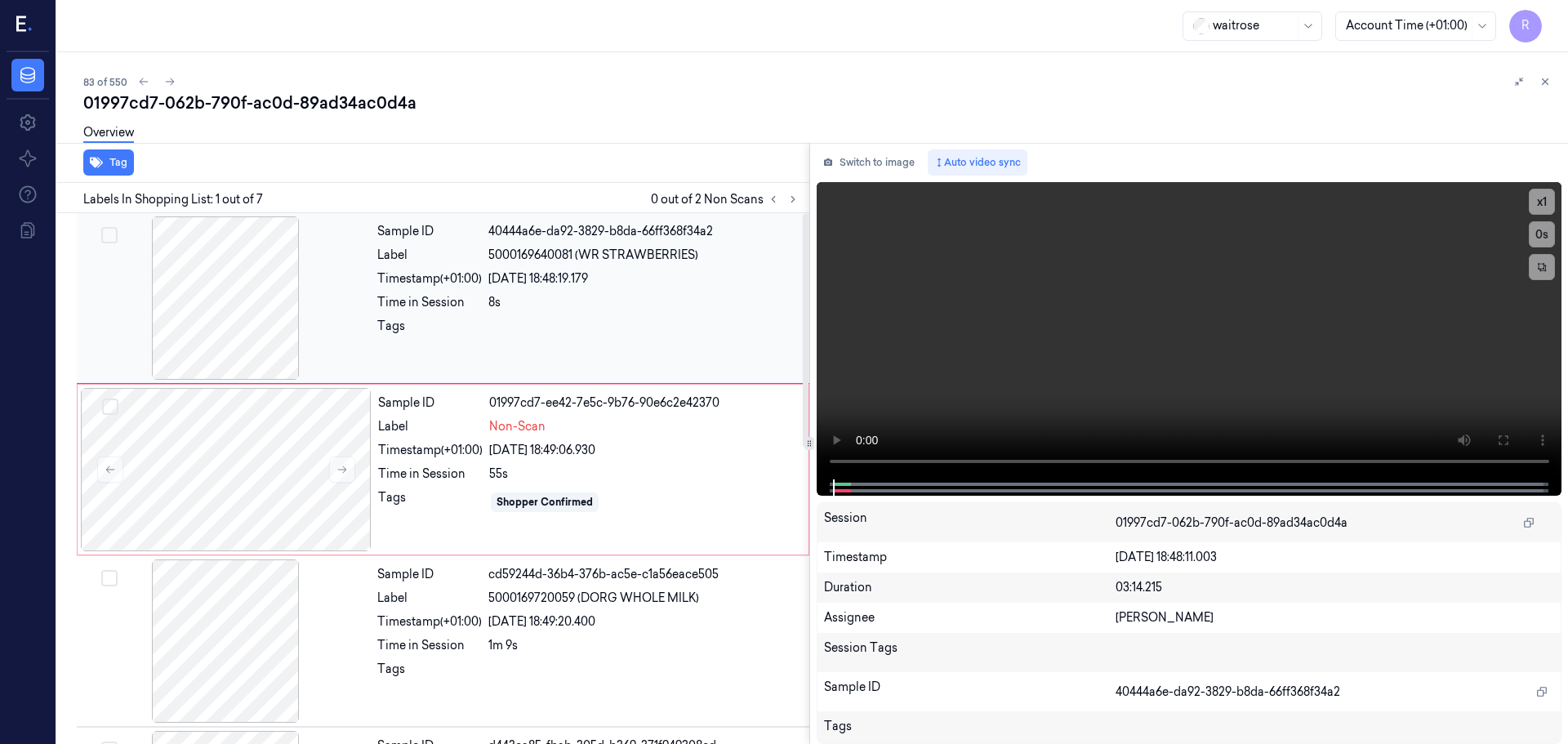
click at [631, 332] on div at bounding box center [644, 331] width 311 height 26
click at [635, 438] on div "Sample ID 01997cd7-ee42-7e5c-9b76-90e6c2e42370 Label Non-Scan Timestamp (+01:00…" at bounding box center [588, 469] width 433 height 163
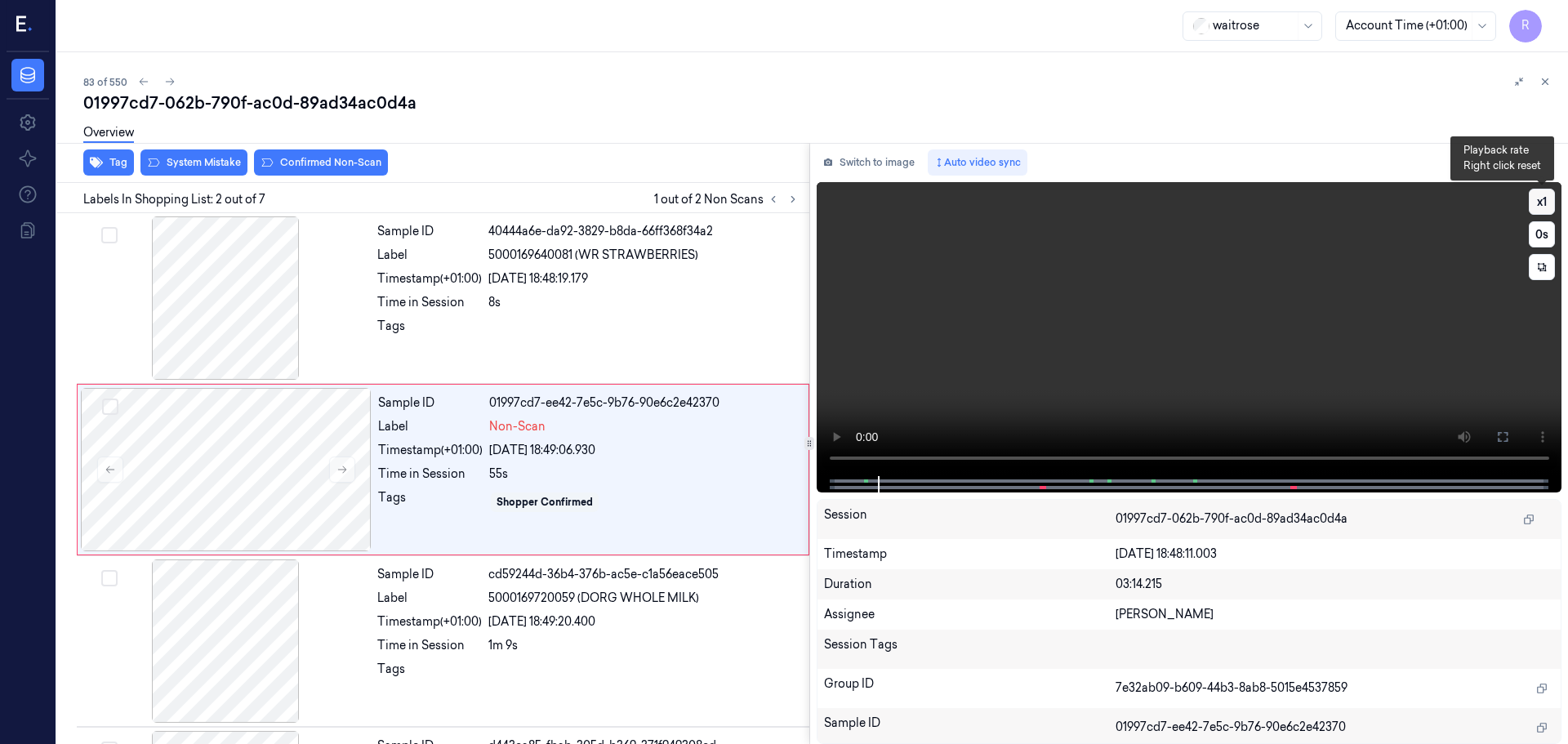
click at [1544, 197] on button "x 1" at bounding box center [1542, 202] width 26 height 26
click at [1544, 197] on button "x 2" at bounding box center [1542, 202] width 26 height 26
click at [599, 596] on span "5000169720059 (DORG WHOLE MILK)" at bounding box center [594, 599] width 211 height 17
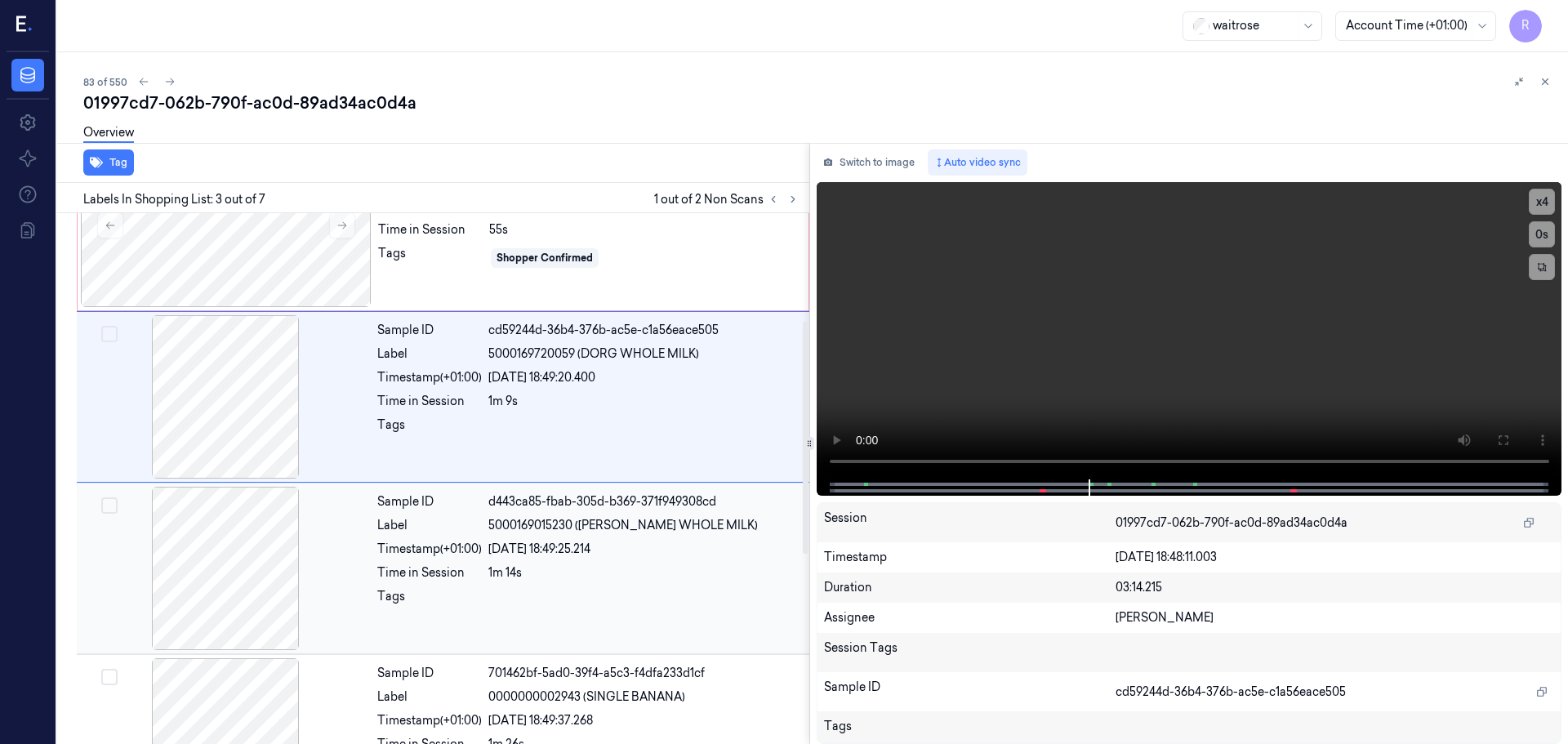
click at [635, 548] on div "24/09/2025 18:49:25.214" at bounding box center [644, 549] width 311 height 17
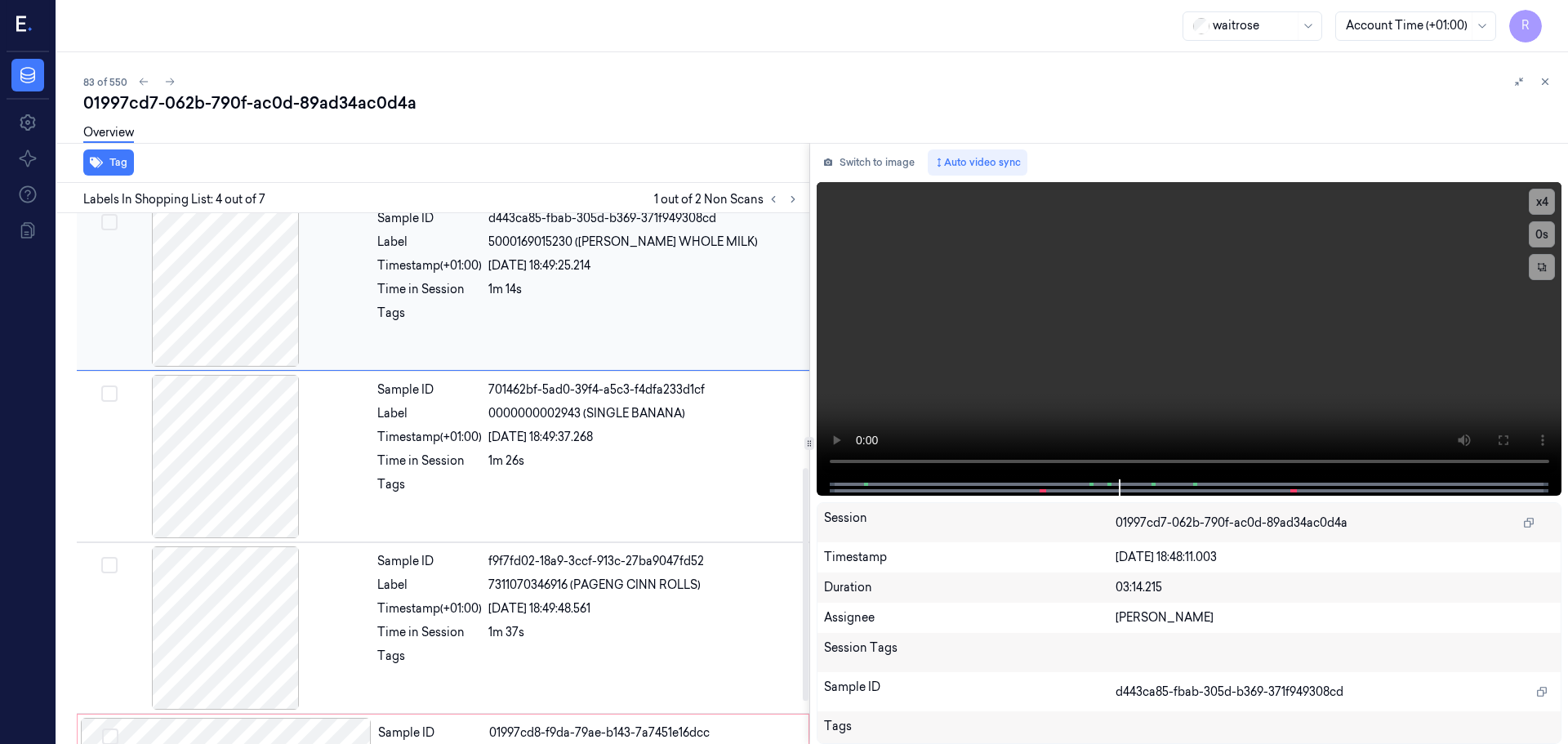
scroll to position [579, 0]
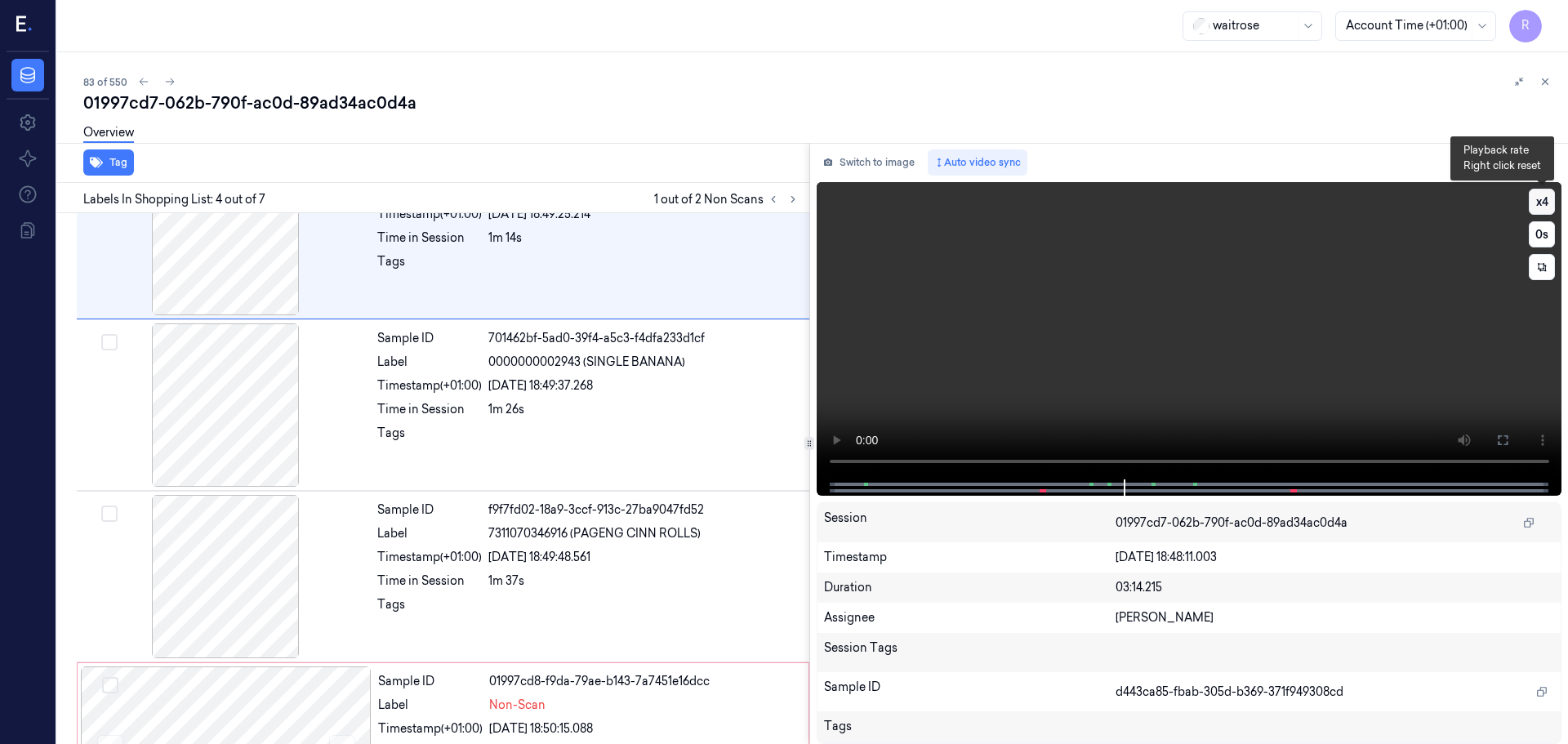
click at [1548, 202] on button "x 4" at bounding box center [1542, 202] width 26 height 26
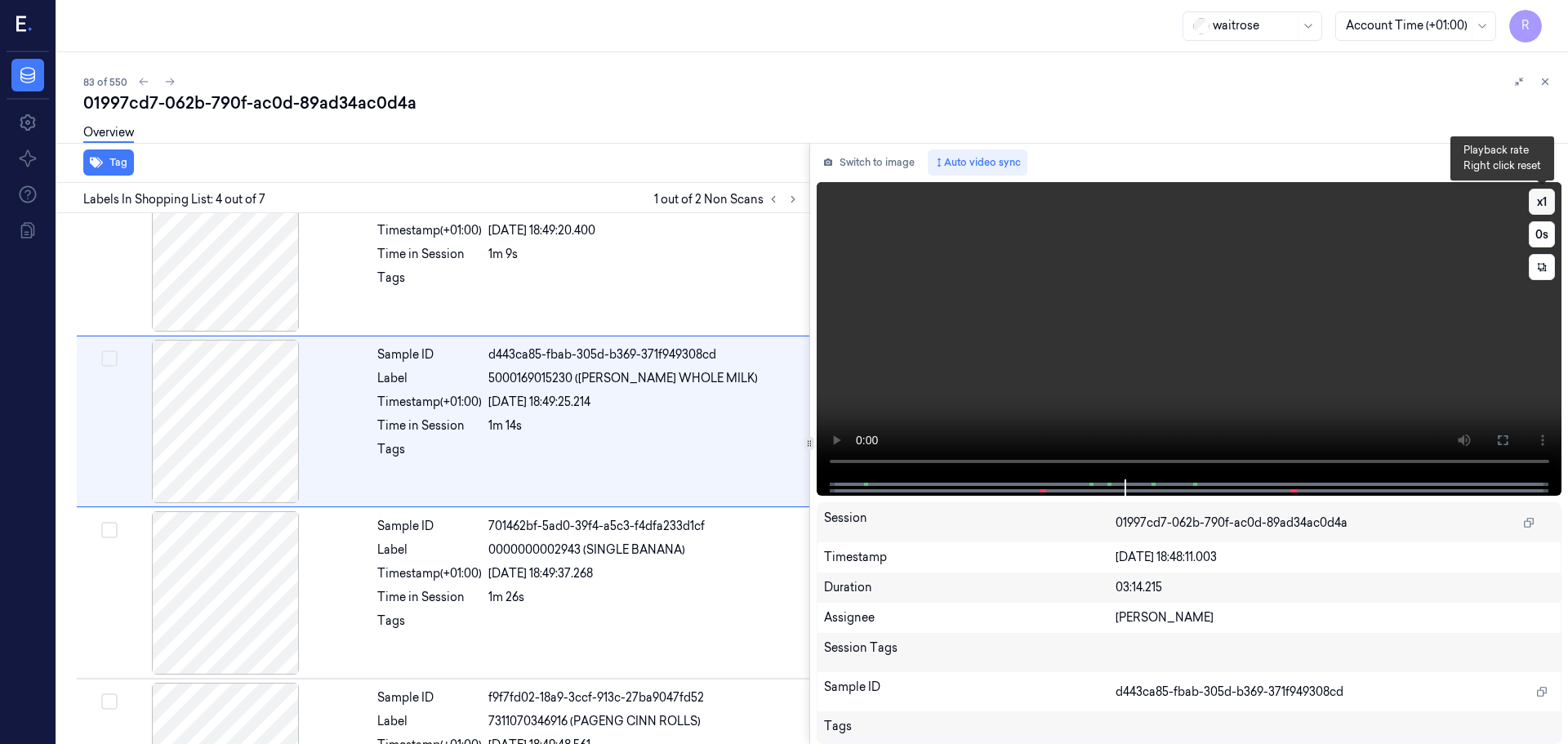
scroll to position [334, 0]
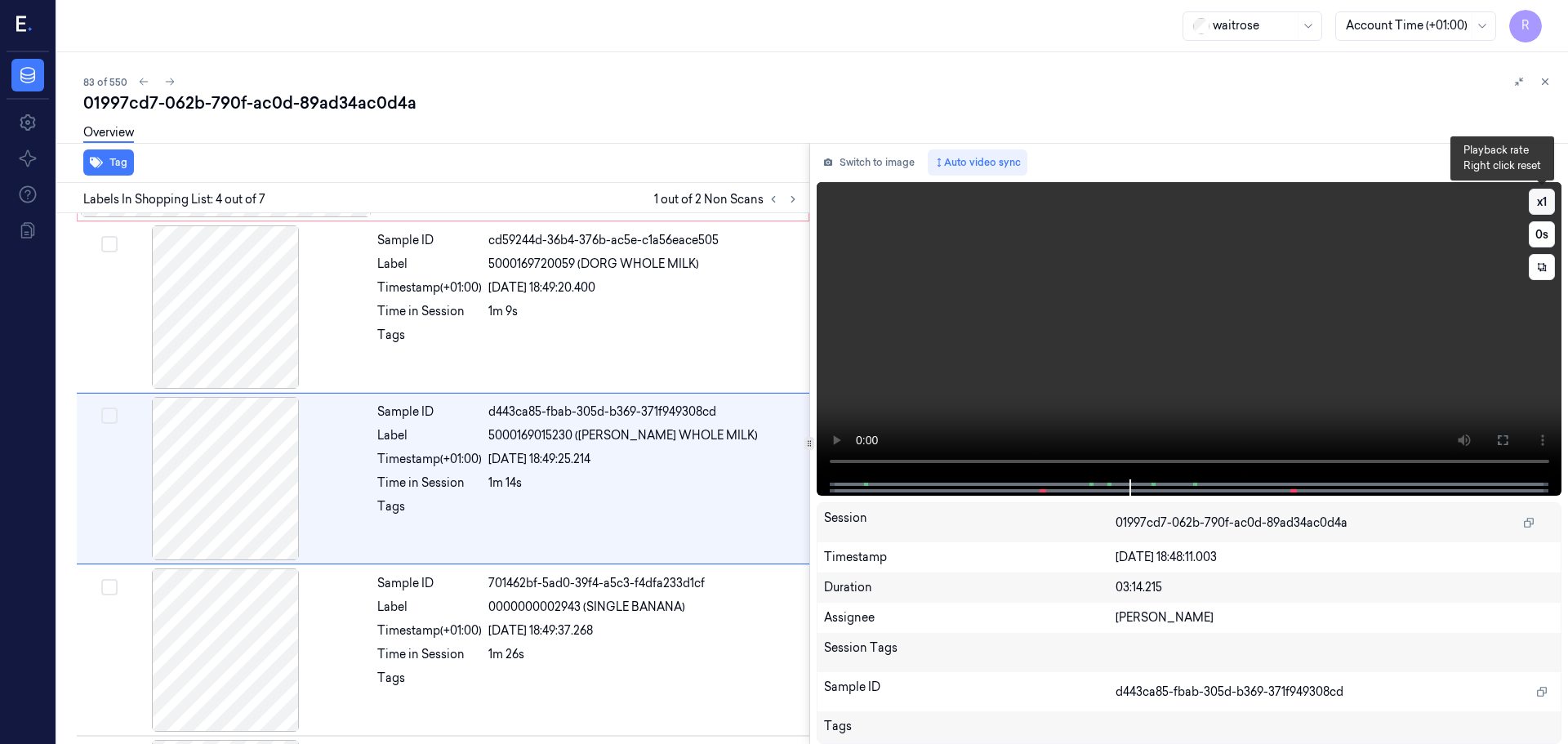
click at [1547, 198] on button "x 1" at bounding box center [1542, 202] width 26 height 26
click at [1547, 199] on button "x 2" at bounding box center [1542, 202] width 26 height 26
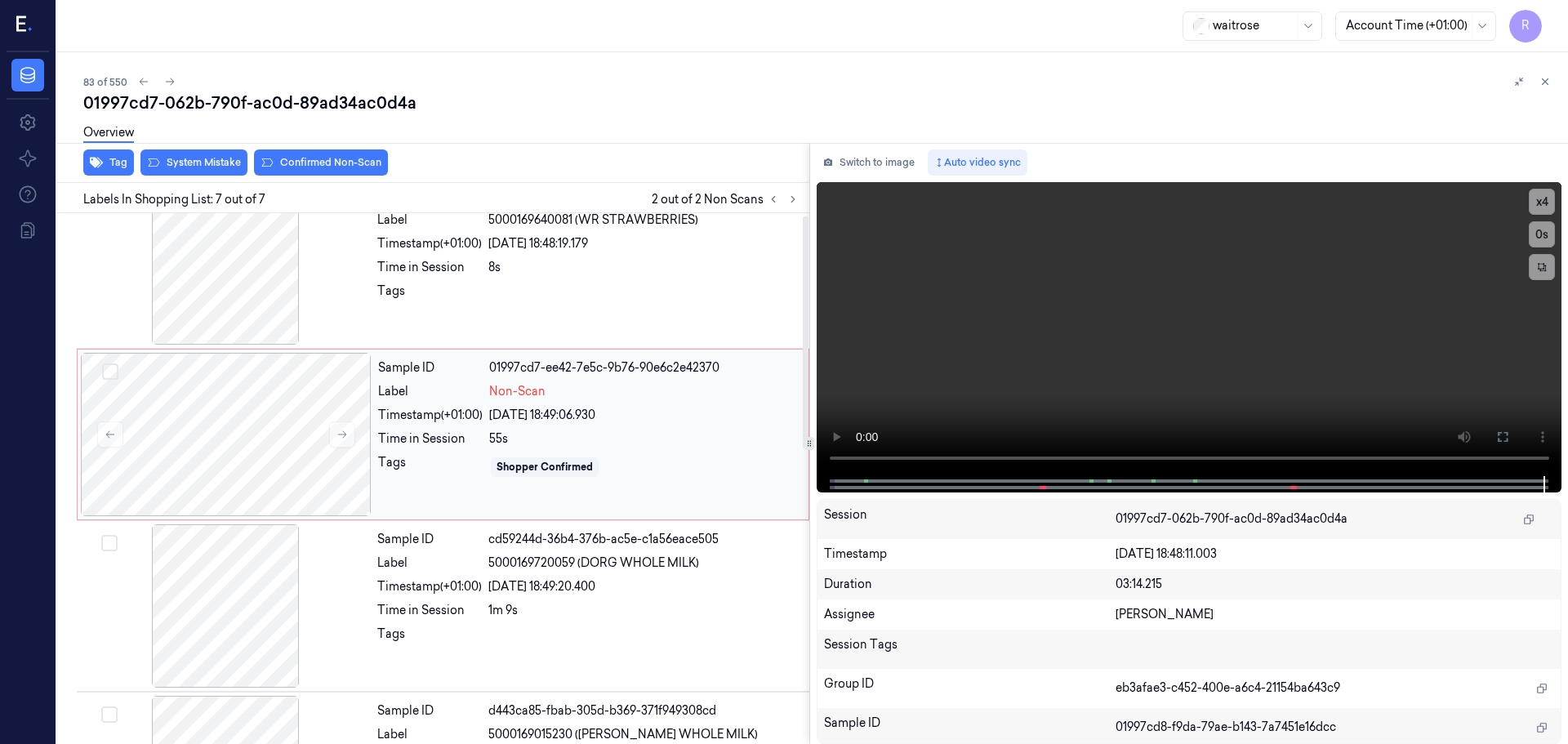
scroll to position [0, 0]
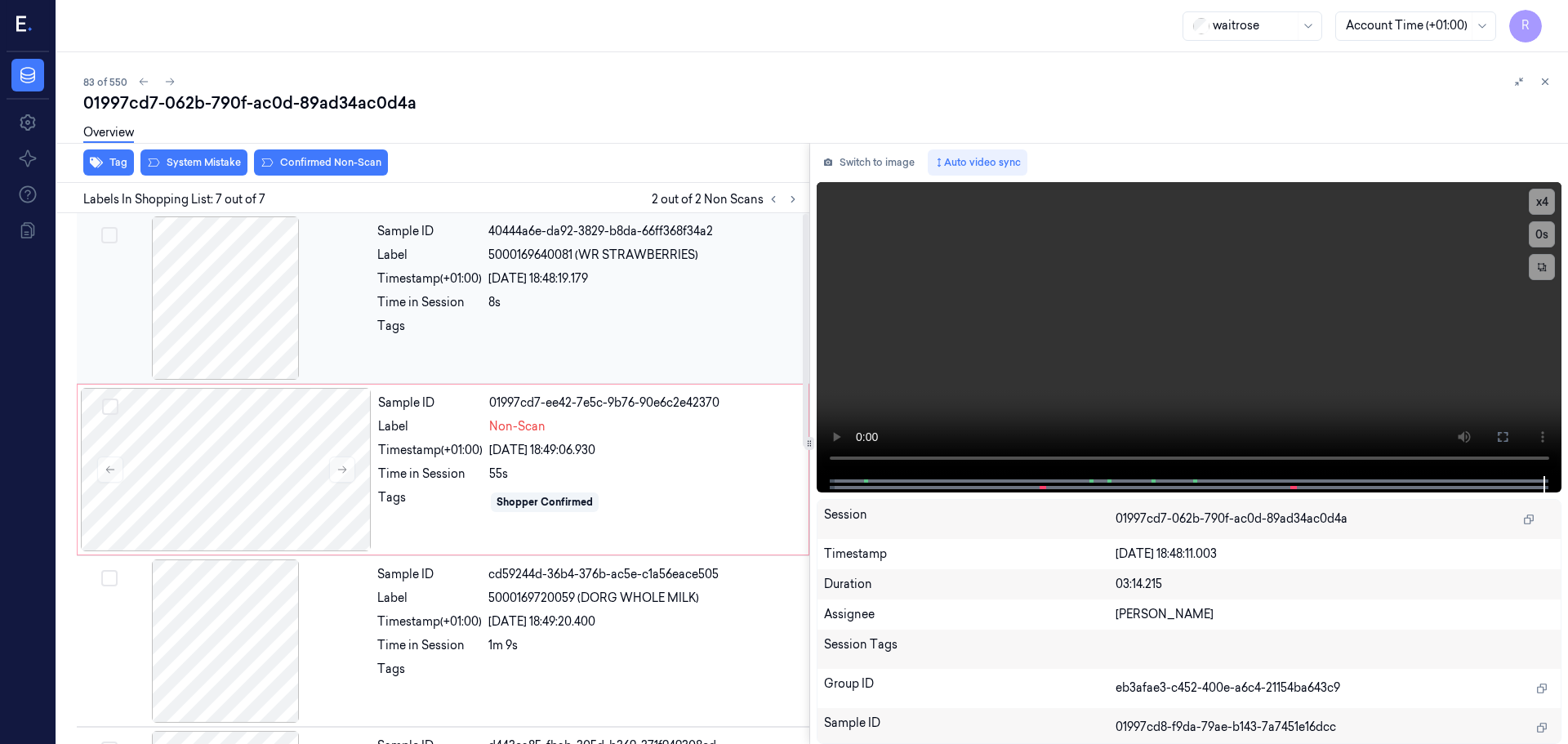
click at [217, 322] on div at bounding box center [225, 298] width 291 height 163
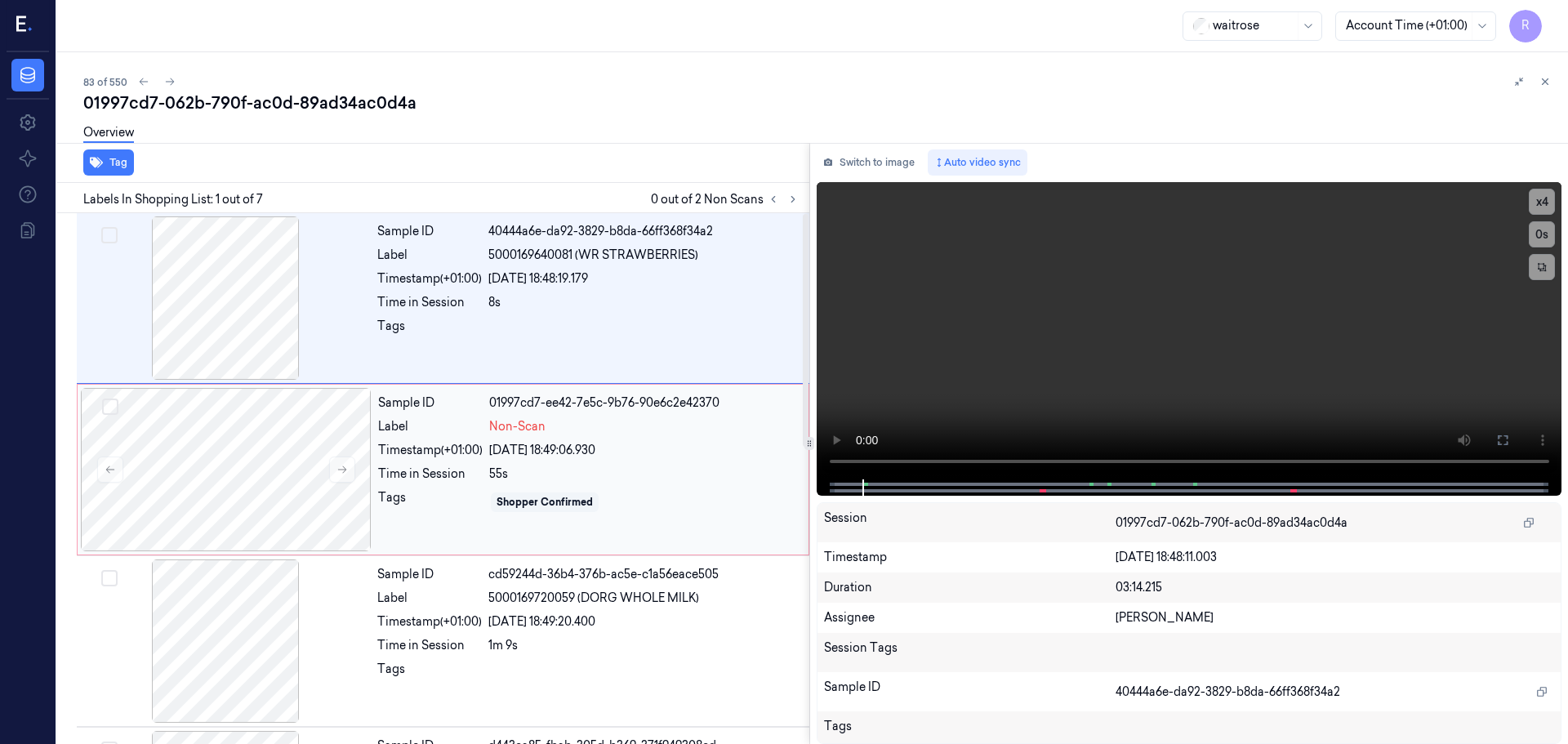
click at [382, 486] on div "Sample ID 01997cd7-ee42-7e5c-9b76-90e6c2e42370 Label Non-Scan Timestamp (+01:00…" at bounding box center [588, 469] width 433 height 163
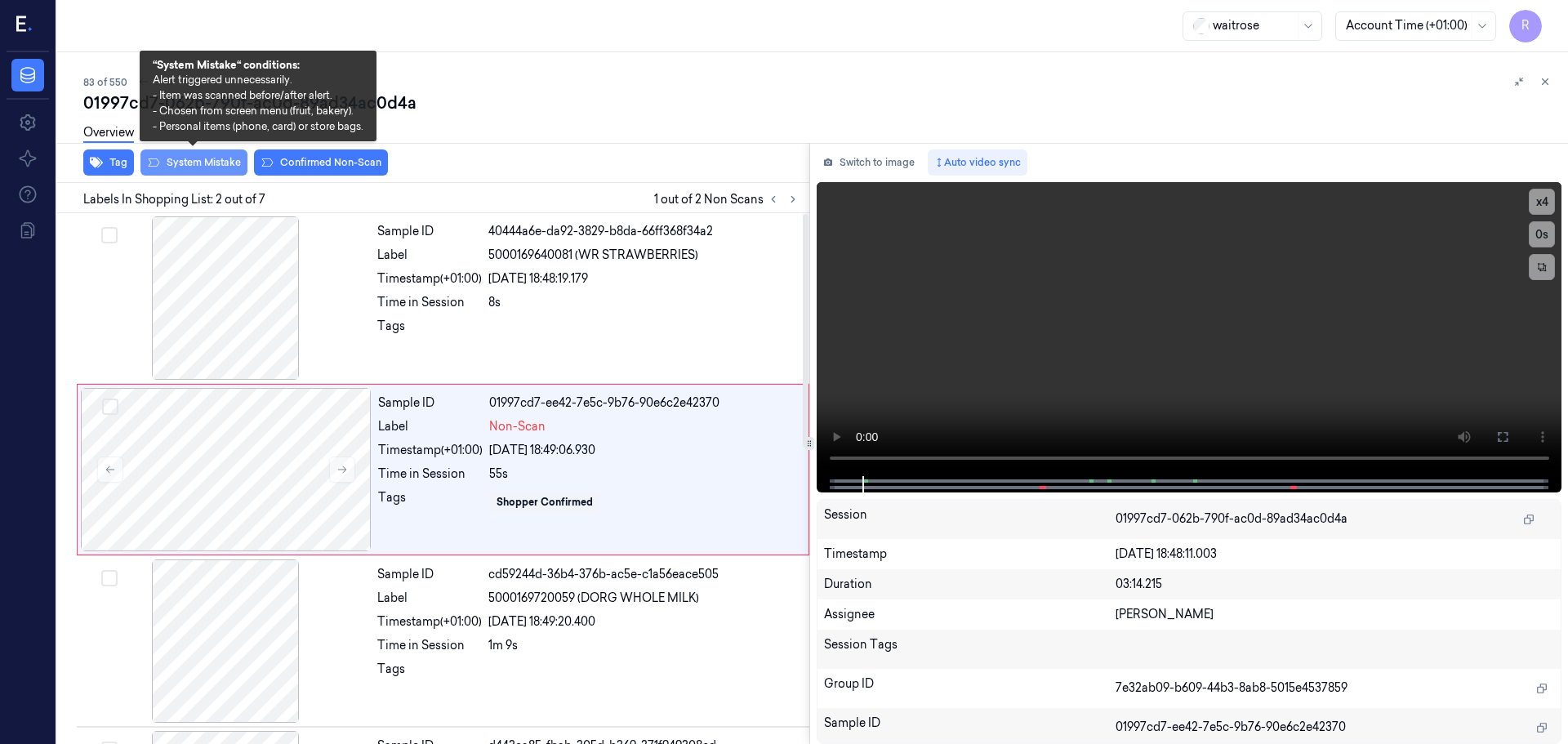
click at [185, 166] on button "System Mistake" at bounding box center [194, 162] width 107 height 26
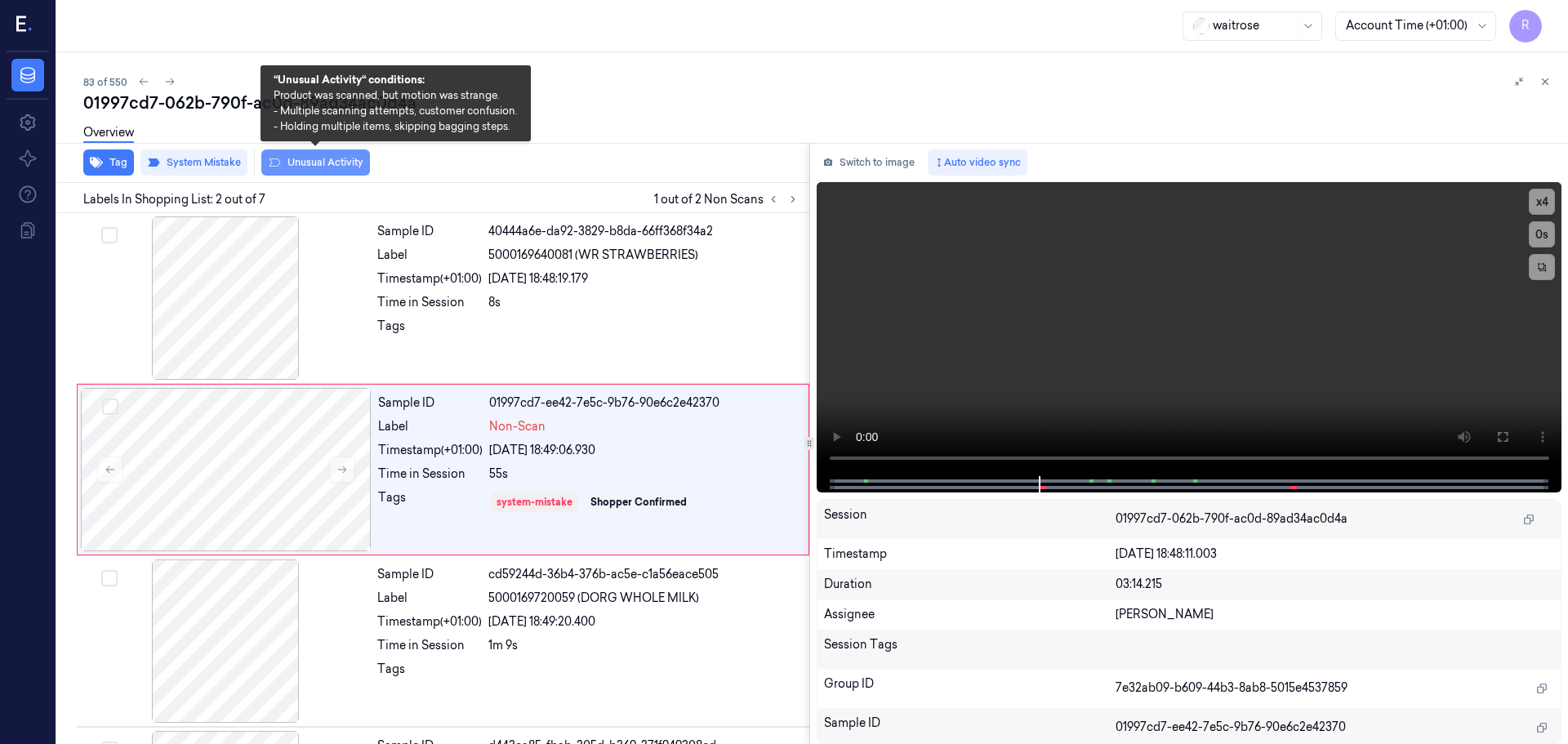
click at [302, 168] on button "Unusual Activity" at bounding box center [315, 162] width 109 height 26
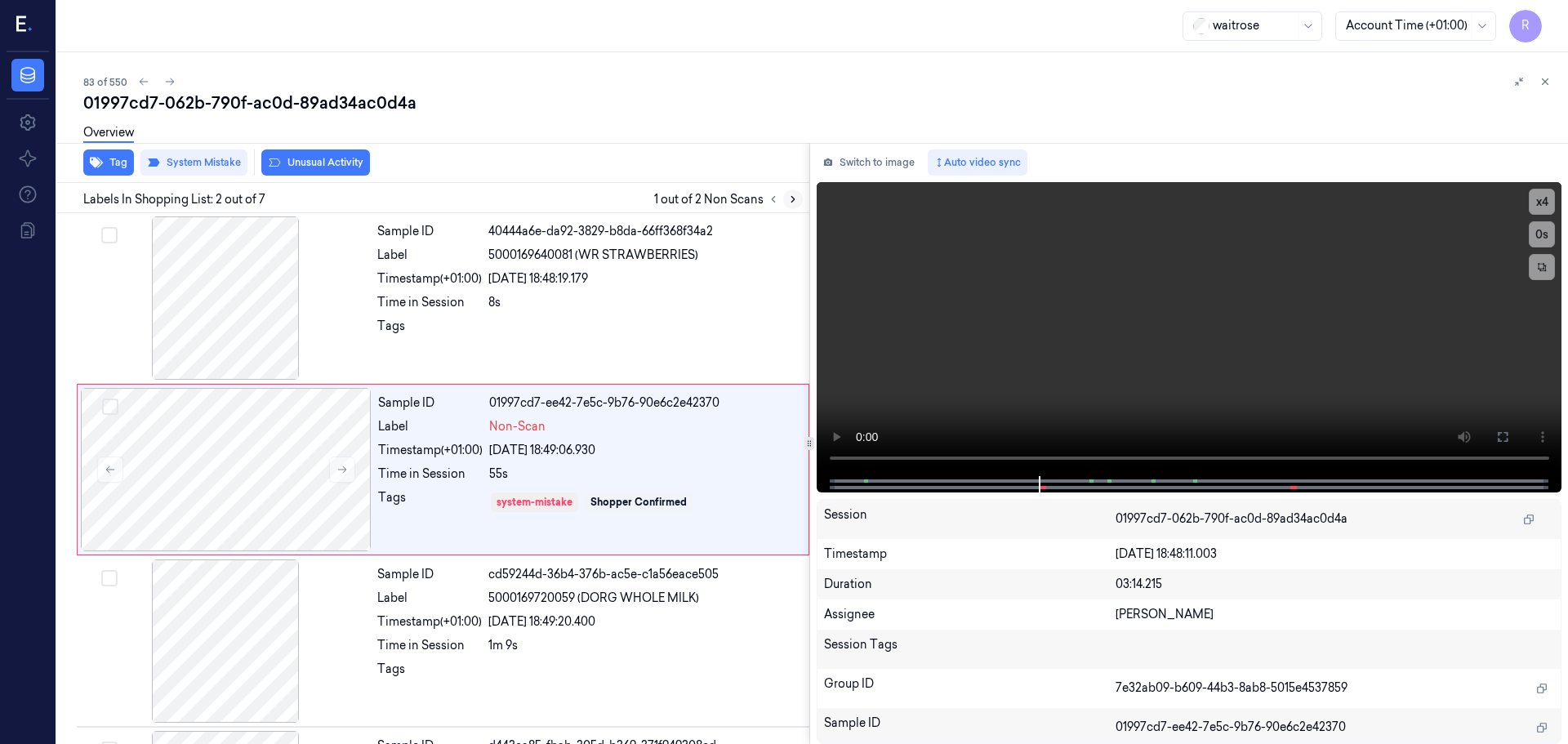
click at [794, 202] on icon at bounding box center [792, 199] width 11 height 11
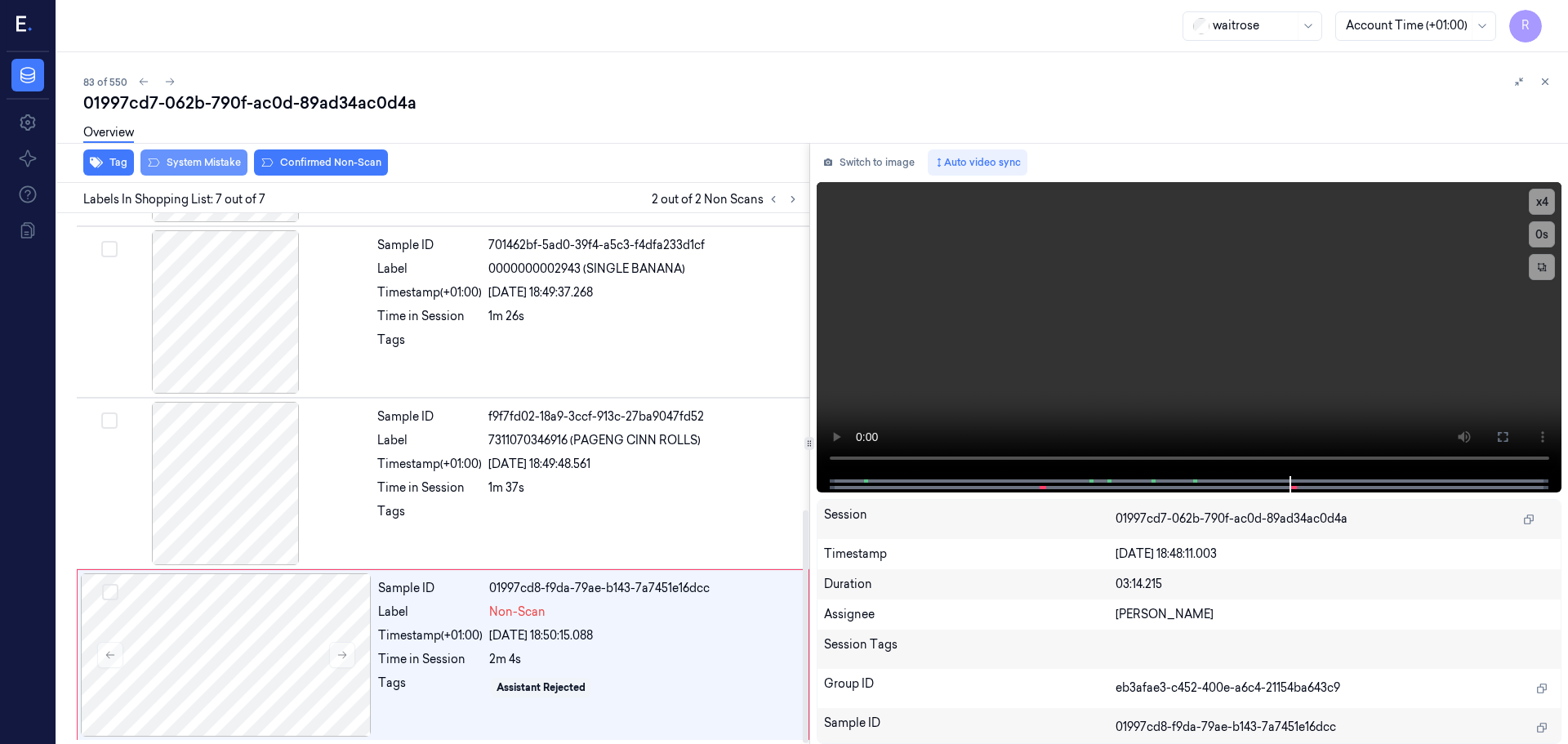
scroll to position [675, 0]
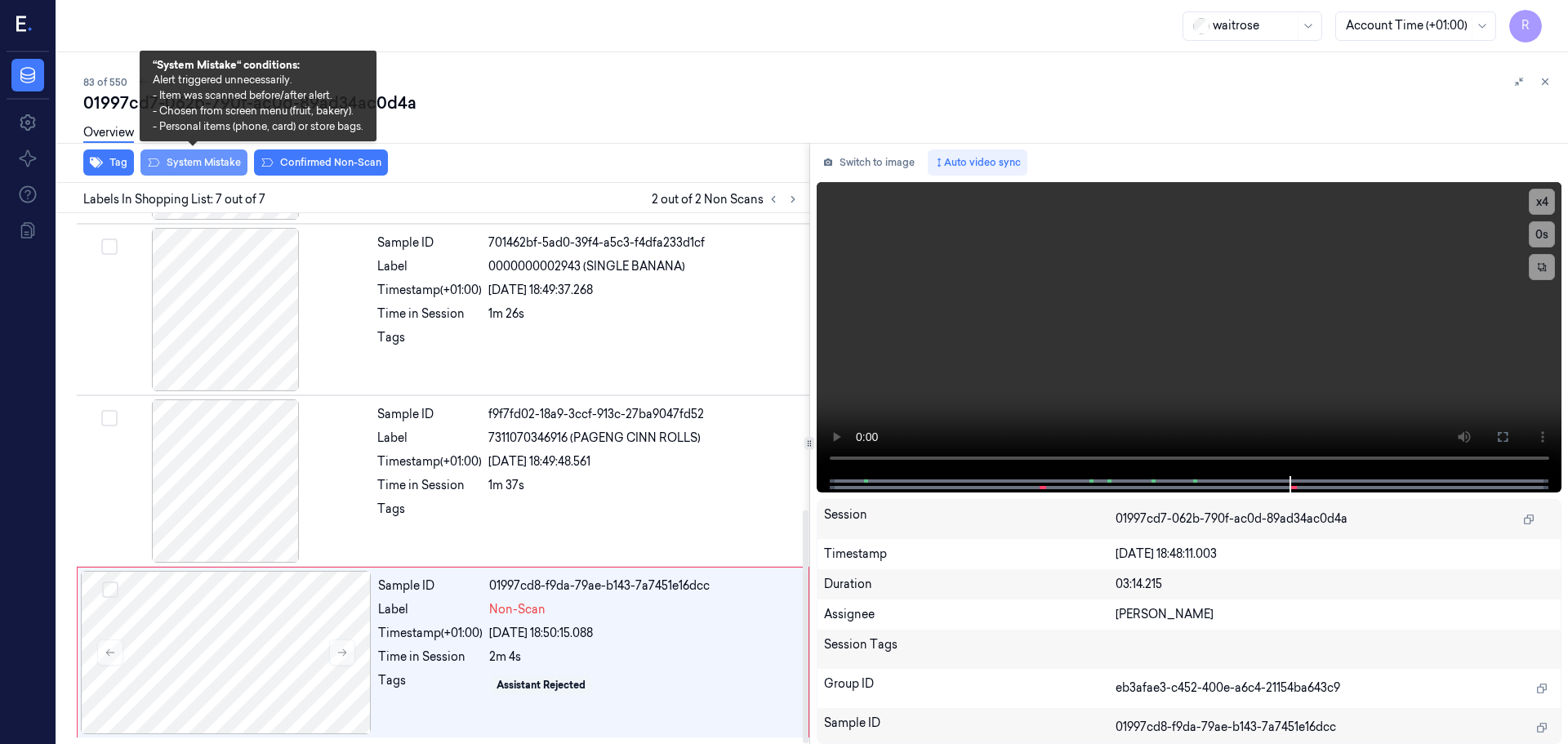
click at [187, 167] on button "System Mistake" at bounding box center [194, 162] width 107 height 26
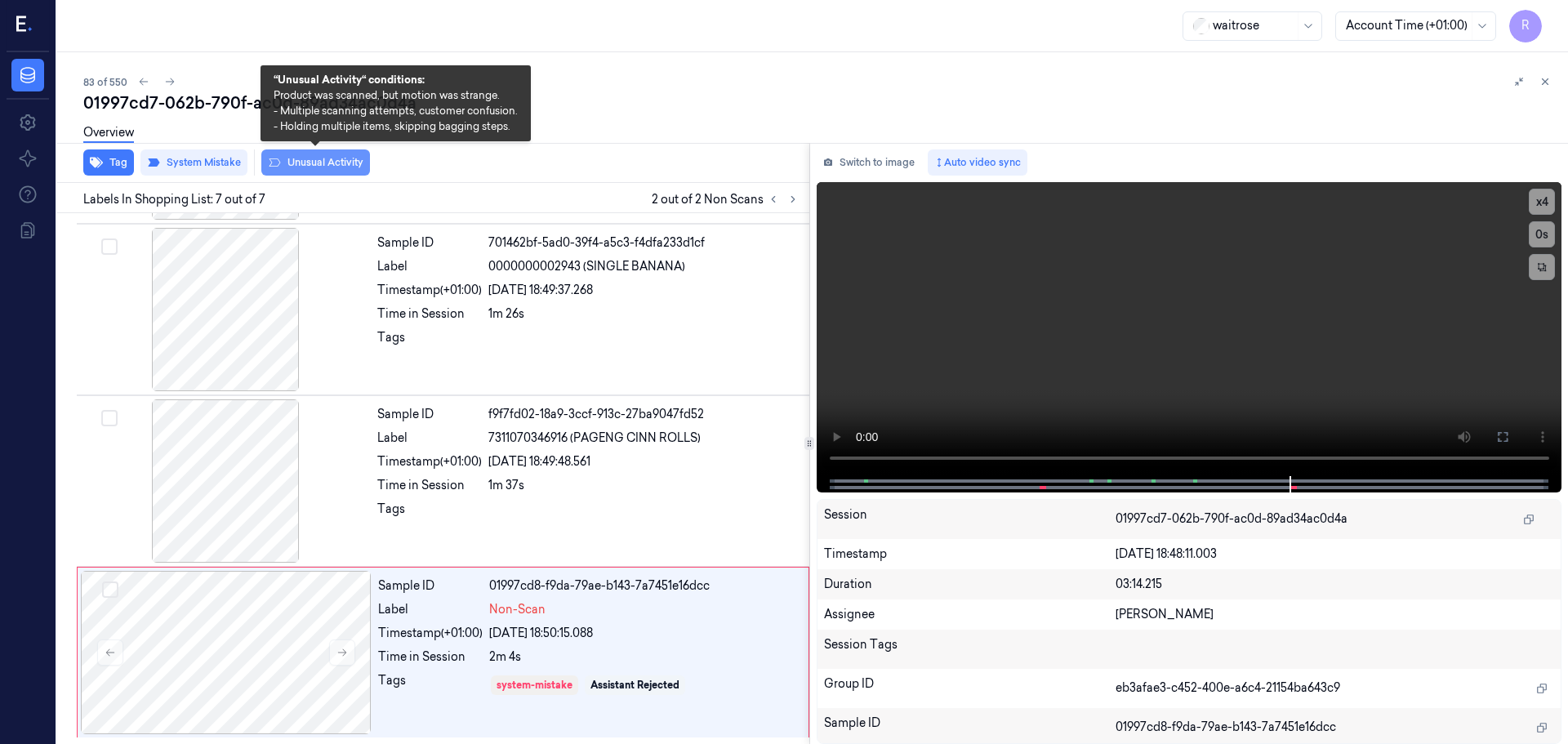
click at [283, 164] on button "Unusual Activity" at bounding box center [315, 162] width 109 height 26
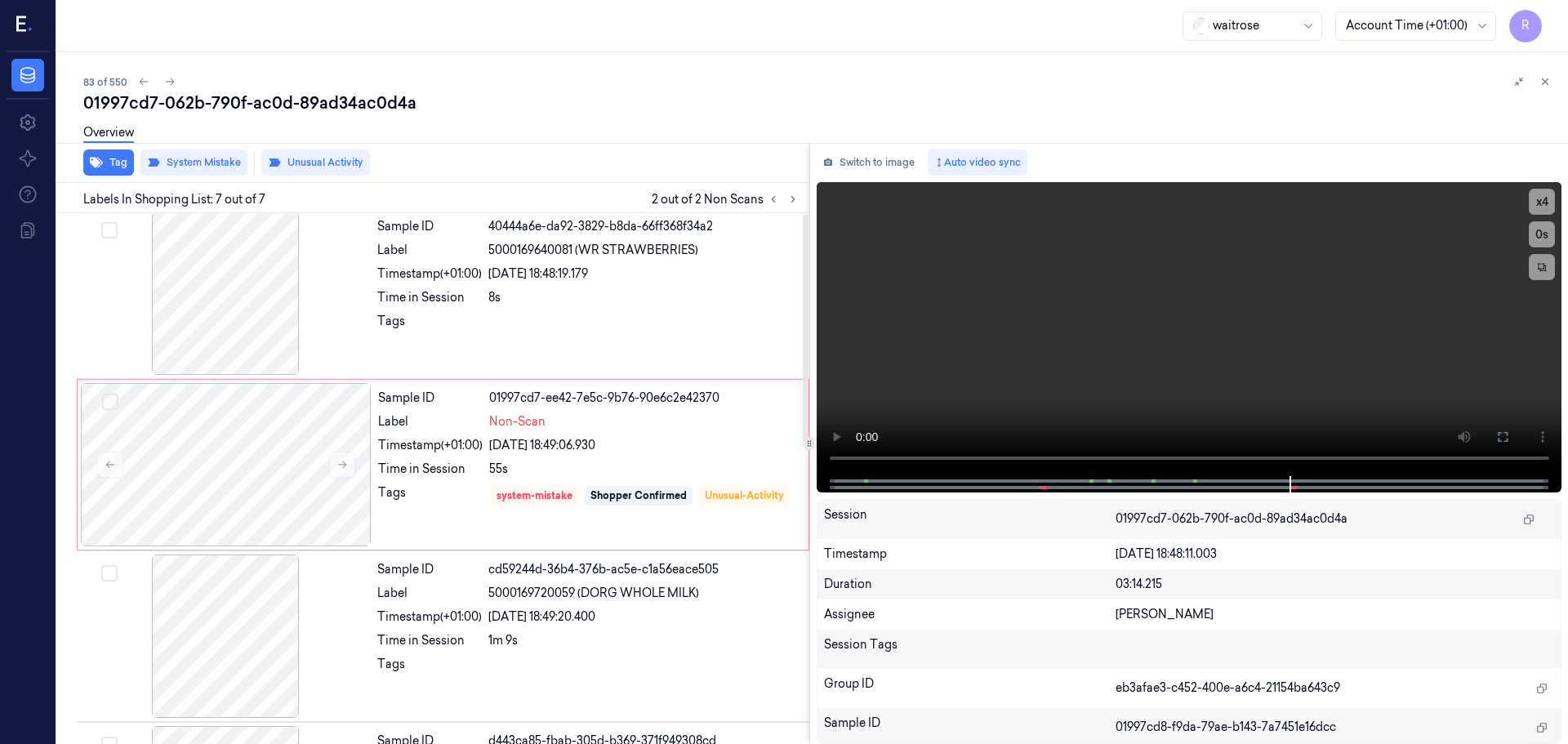
scroll to position [0, 0]
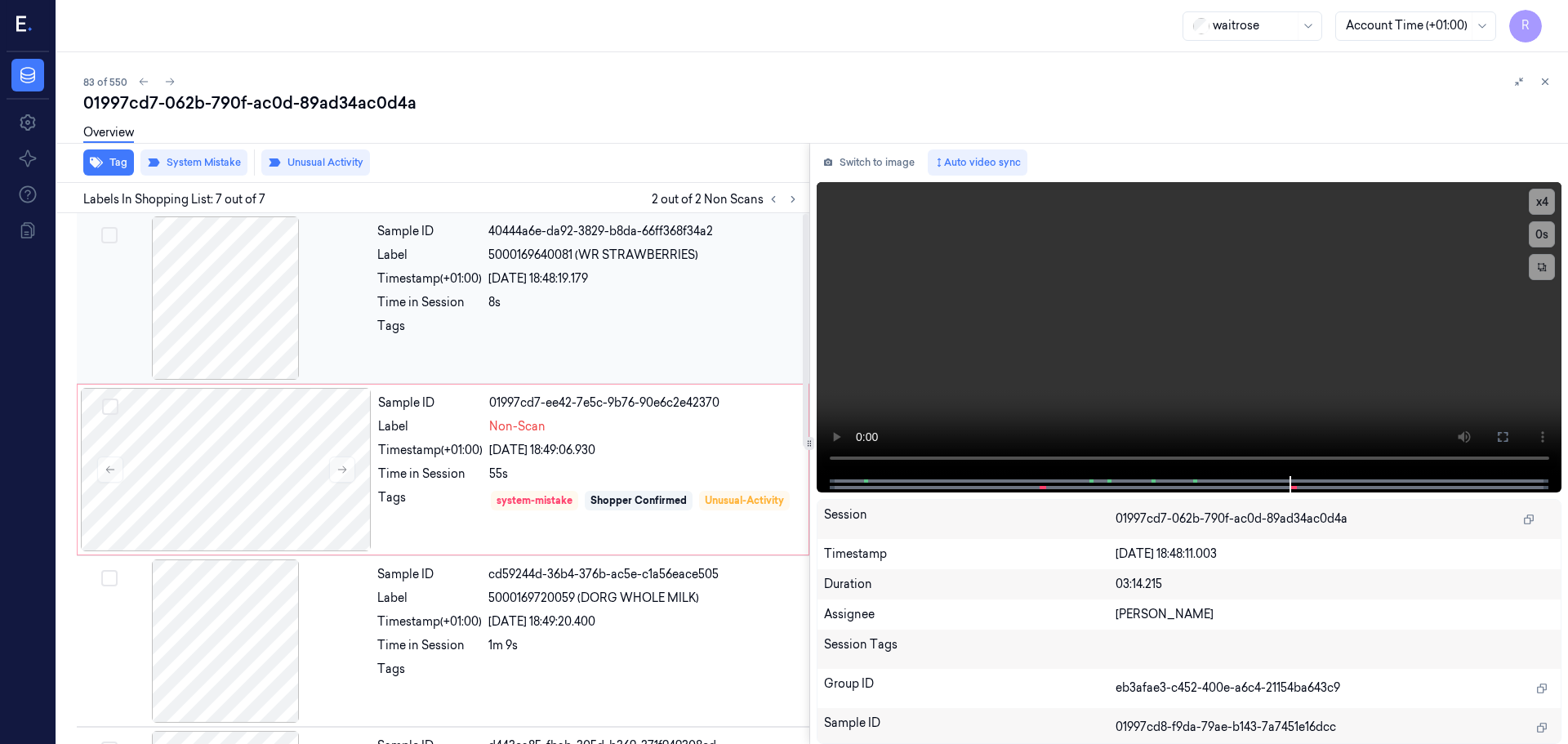
click at [258, 303] on div at bounding box center [225, 298] width 291 height 163
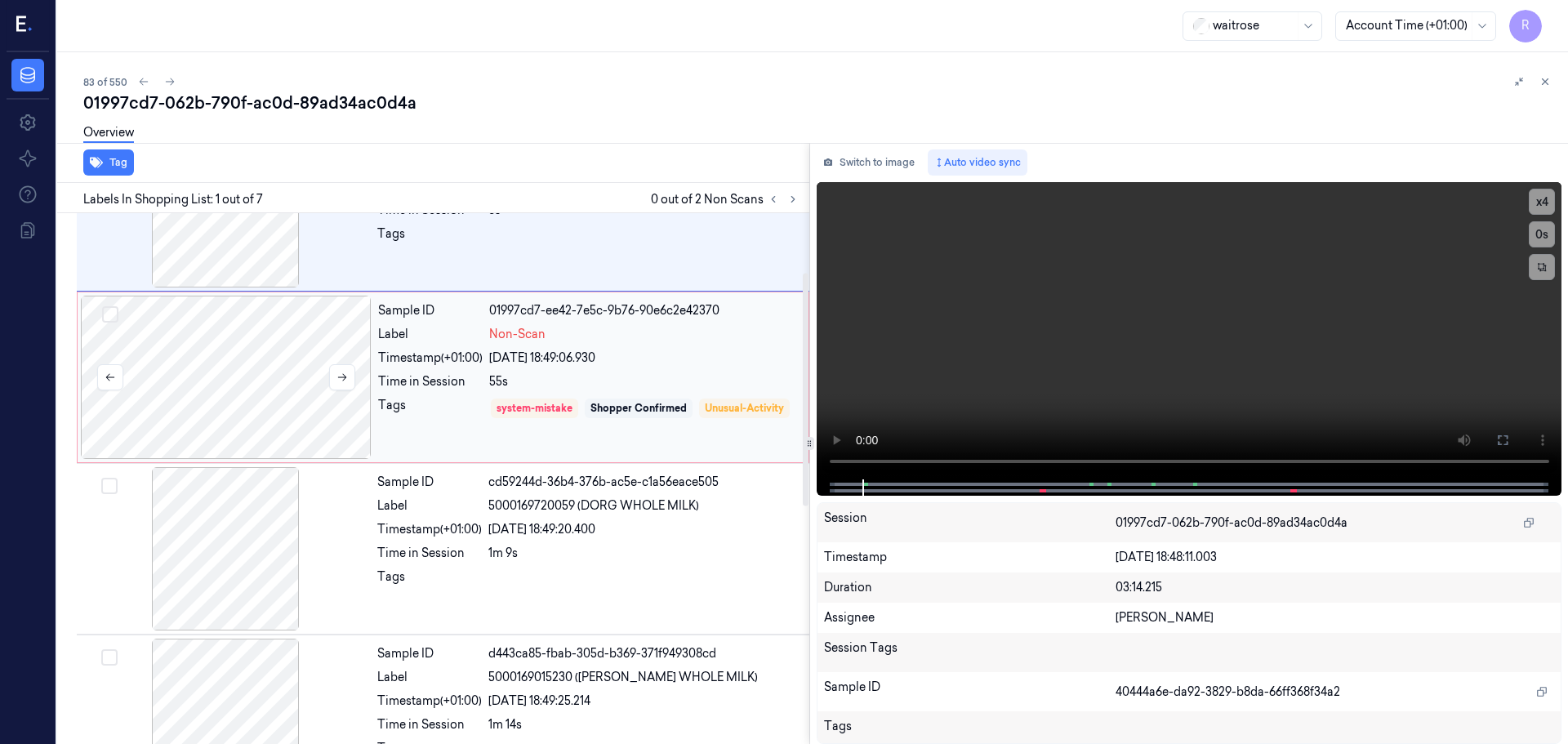
scroll to position [163, 0]
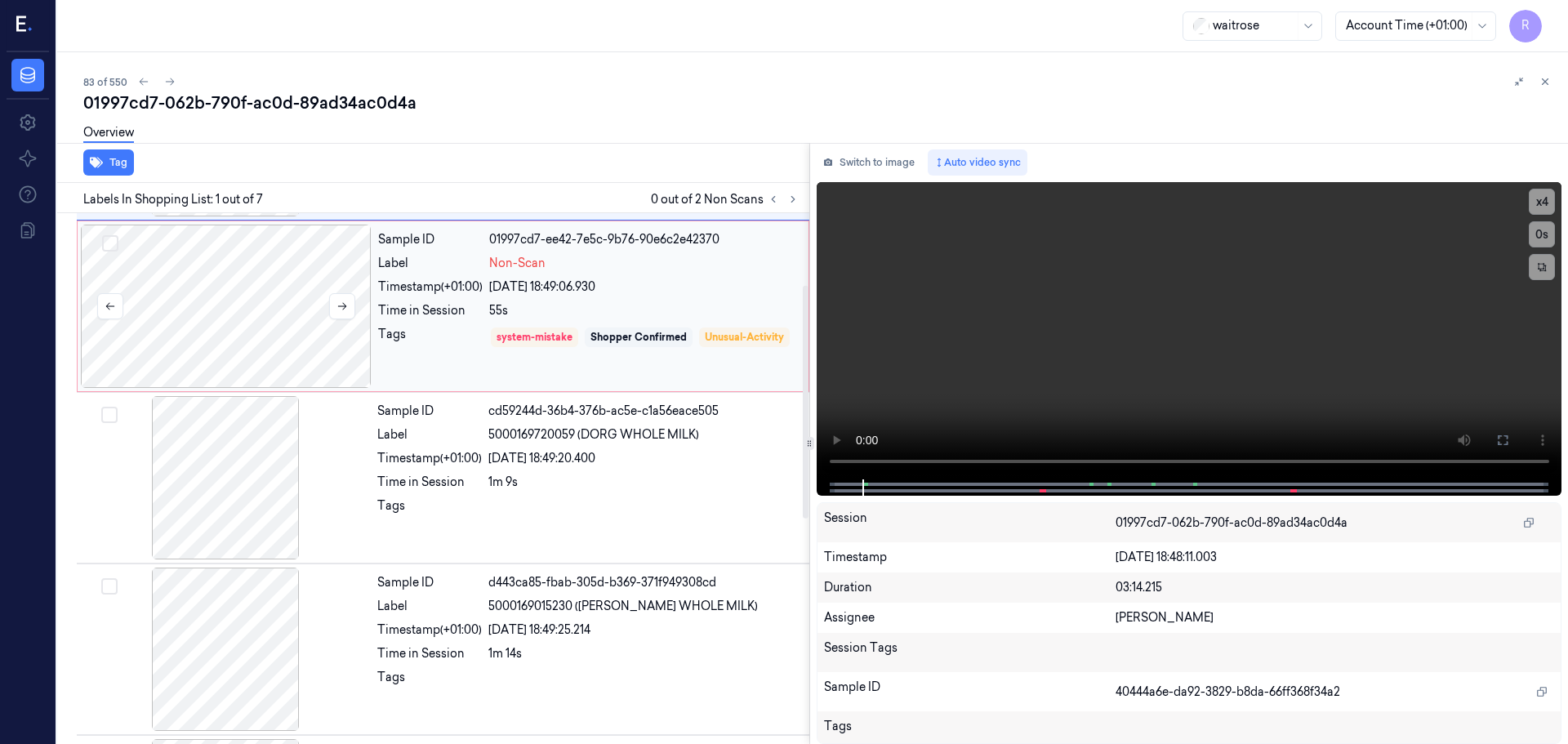
click at [302, 318] on div at bounding box center [226, 306] width 291 height 163
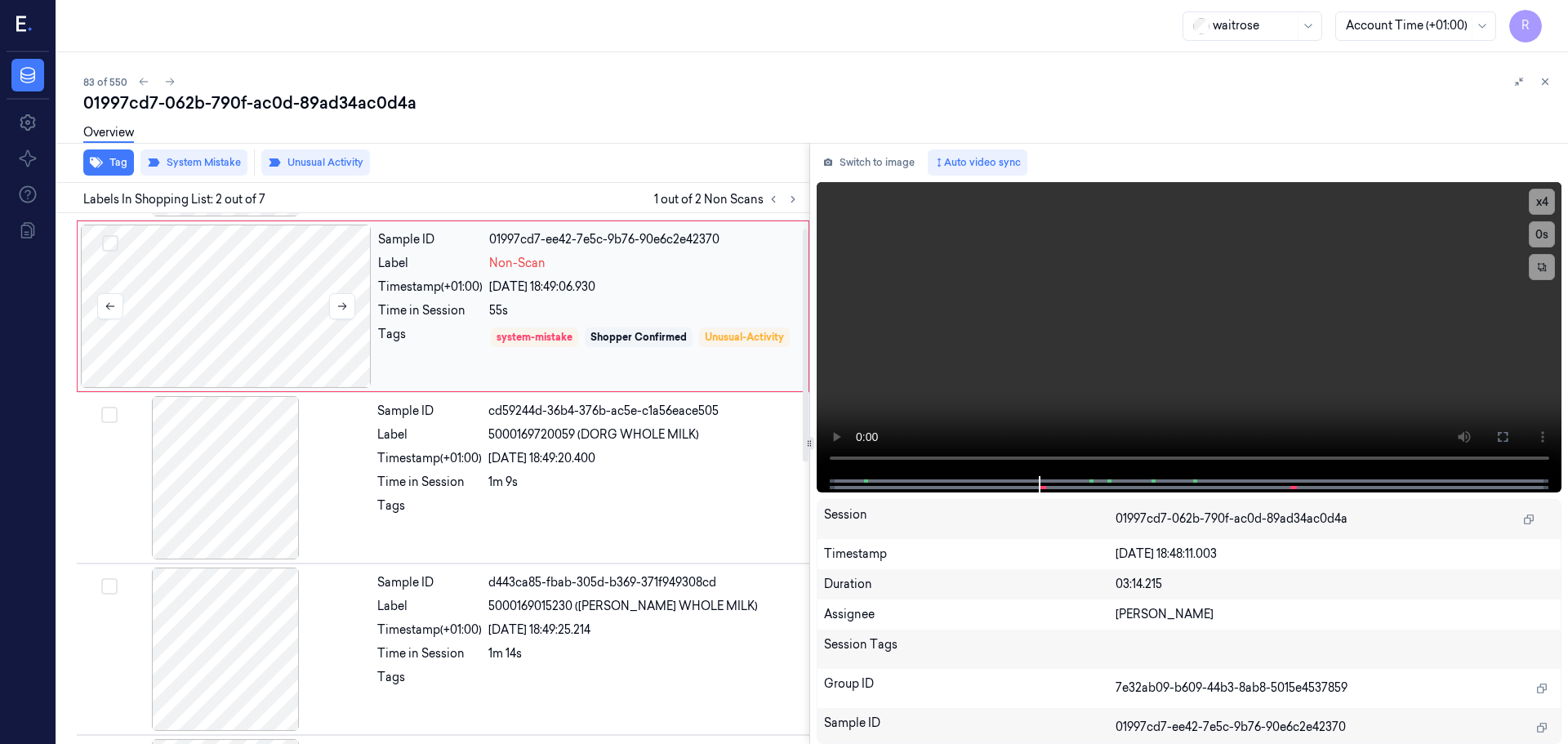
scroll to position [0, 0]
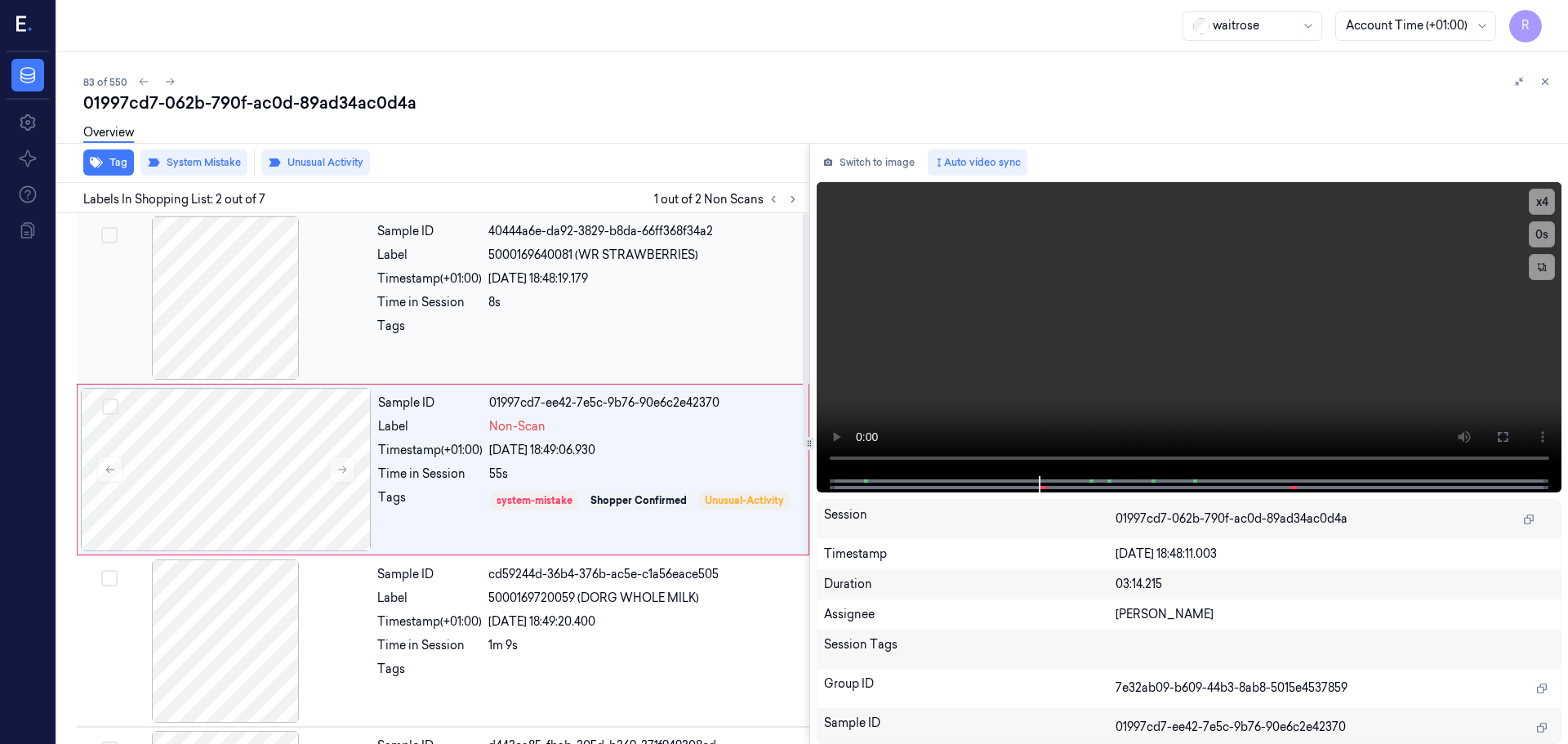
click at [365, 266] on div at bounding box center [225, 298] width 291 height 163
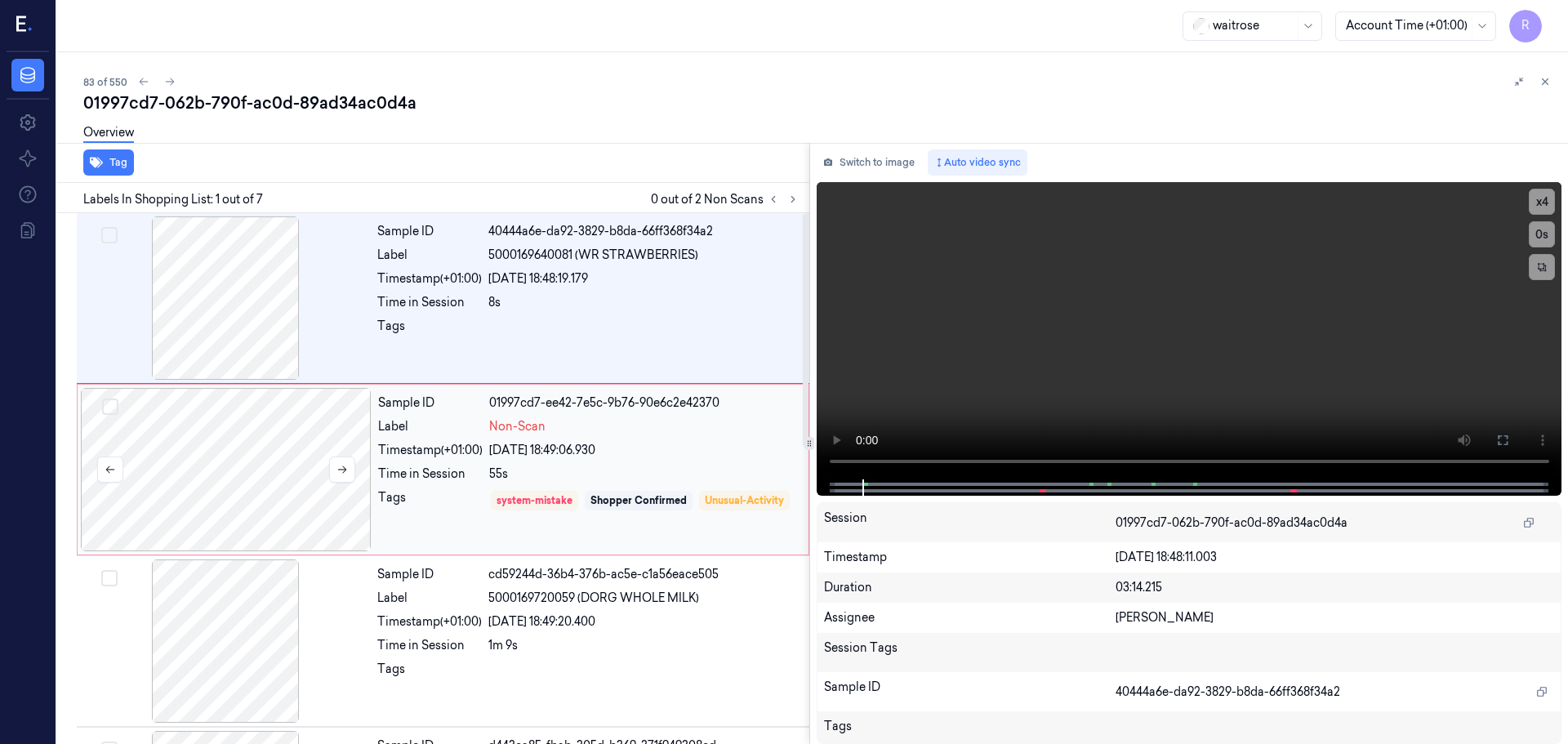
click at [293, 395] on div at bounding box center [226, 469] width 291 height 163
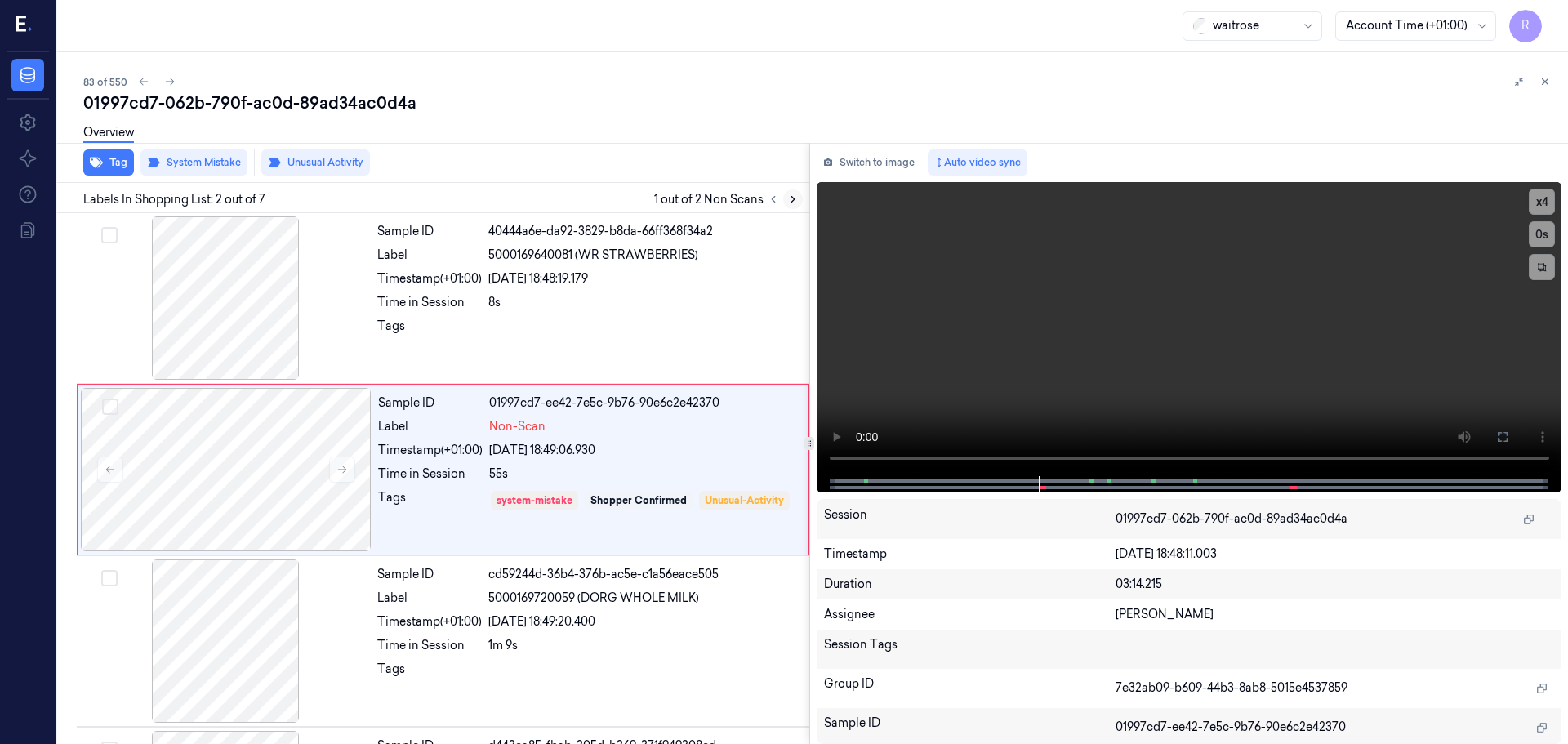
click at [790, 206] on button at bounding box center [792, 199] width 20 height 20
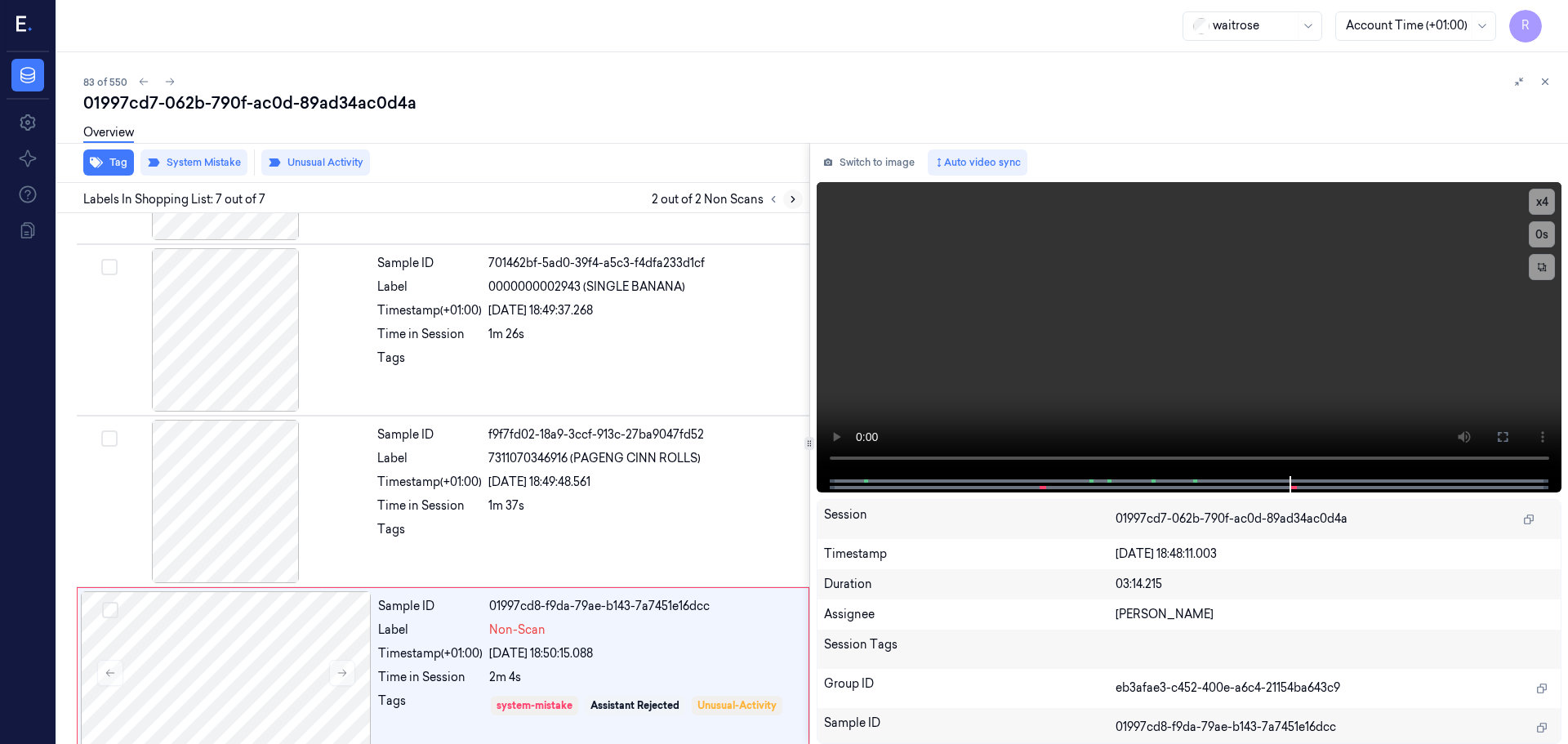
scroll to position [675, 0]
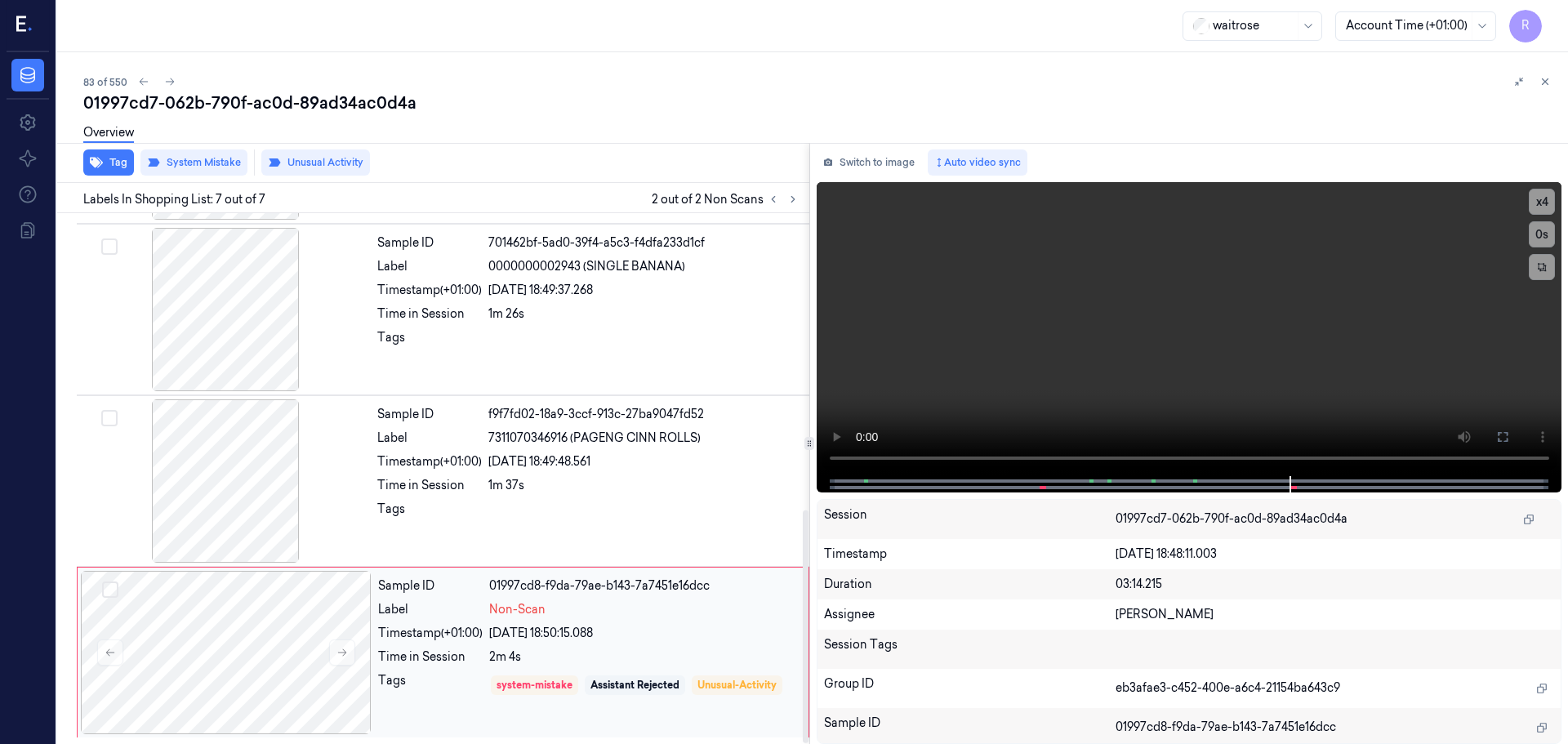
click at [458, 650] on div "Time in Session" at bounding box center [430, 657] width 105 height 17
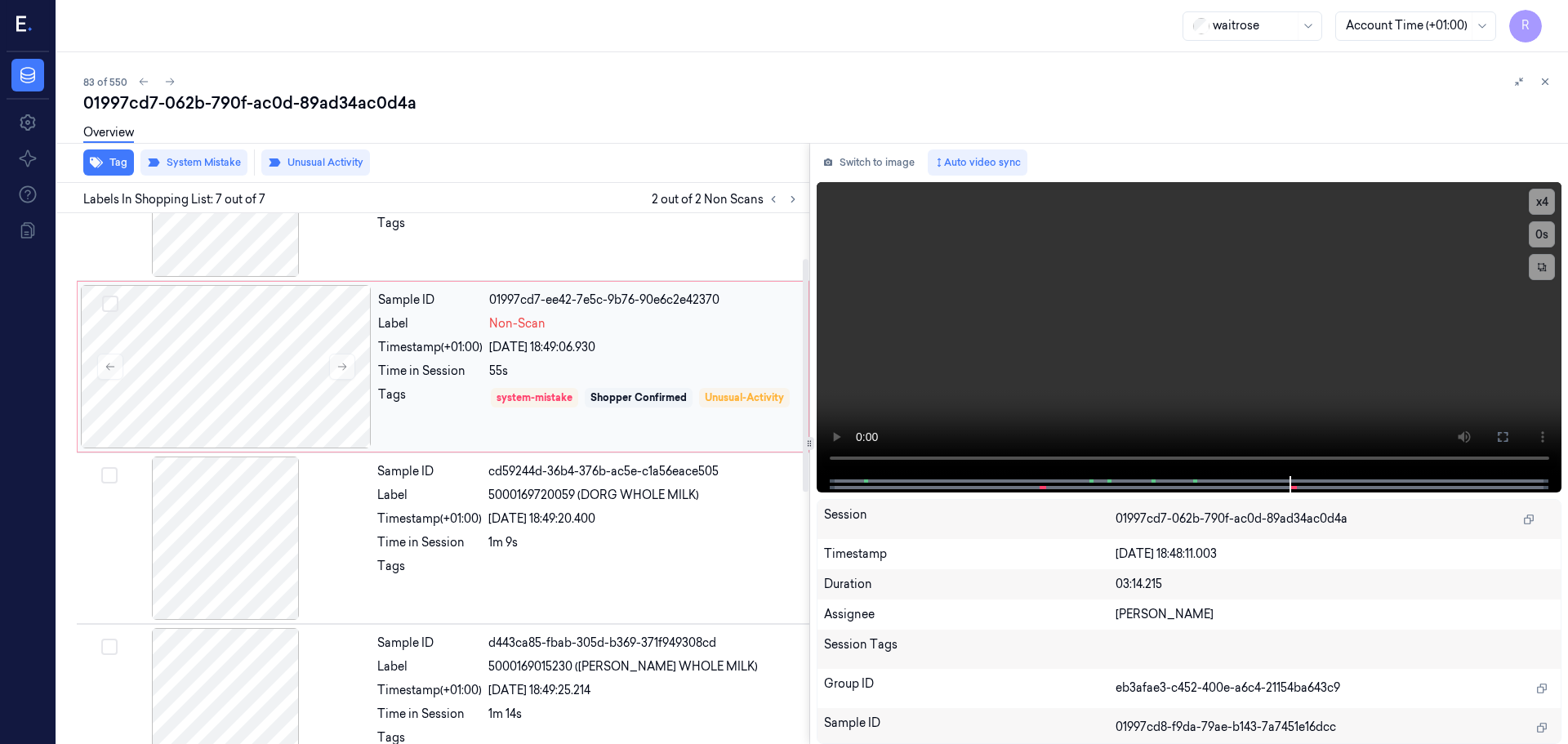
click at [551, 385] on div "Sample ID 01997cd7-ee42-7e5c-9b76-90e6c2e42370 Label Non-Scan Timestamp (+01:00…" at bounding box center [588, 366] width 433 height 163
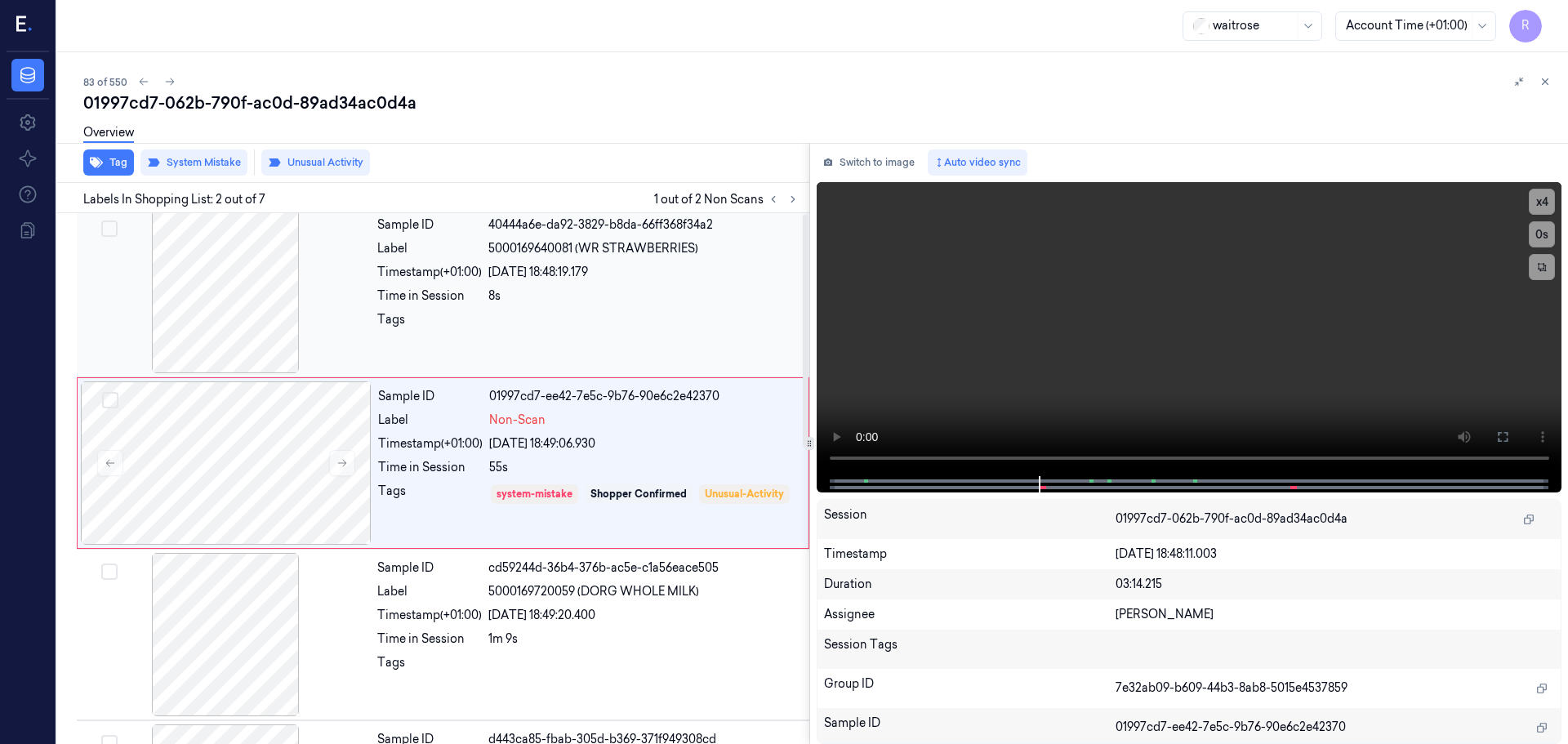
scroll to position [0, 0]
